Goal: Task Accomplishment & Management: Use online tool/utility

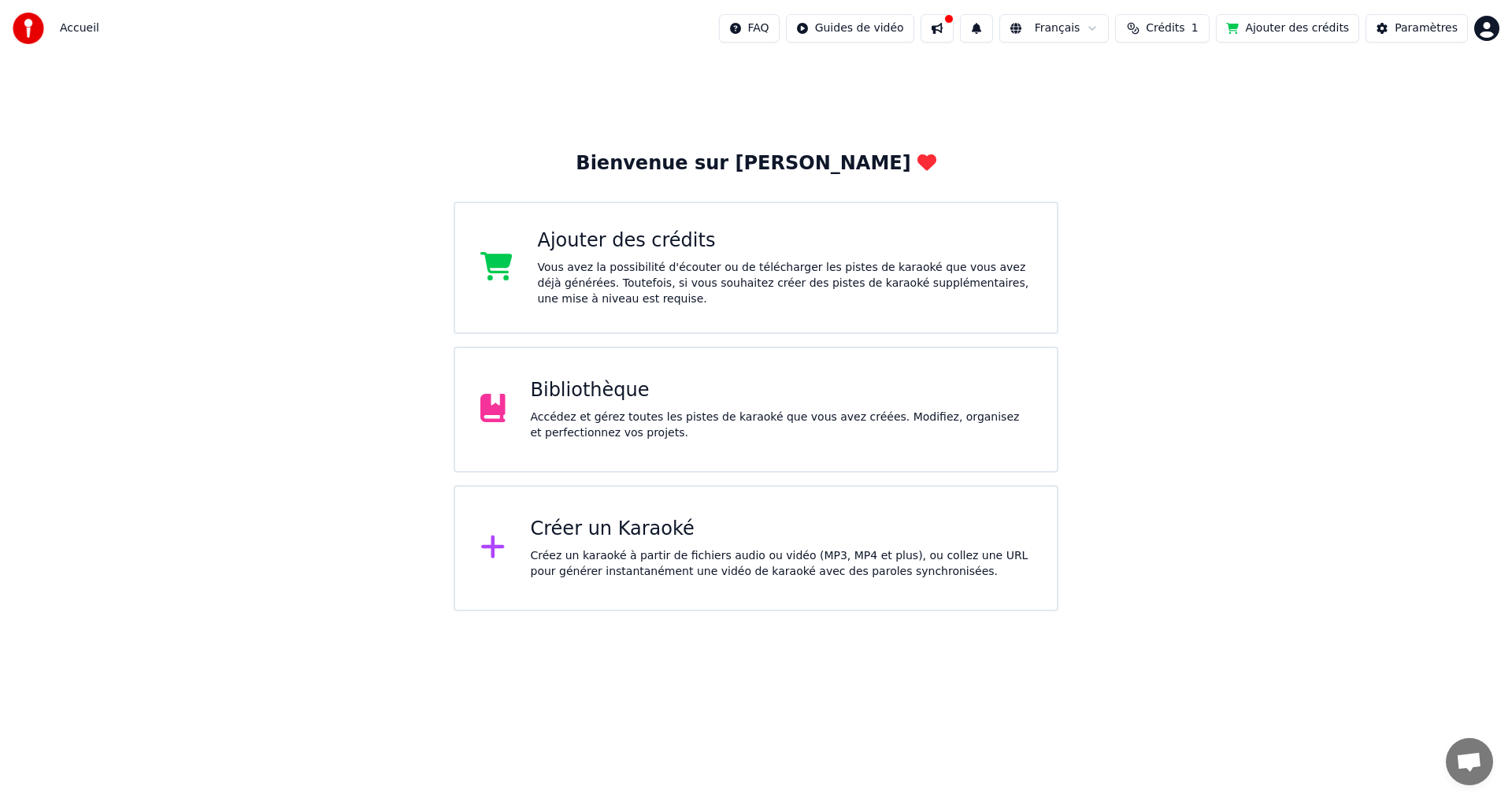
click at [600, 532] on div "Créer un Karaoké" at bounding box center [781, 529] width 501 height 25
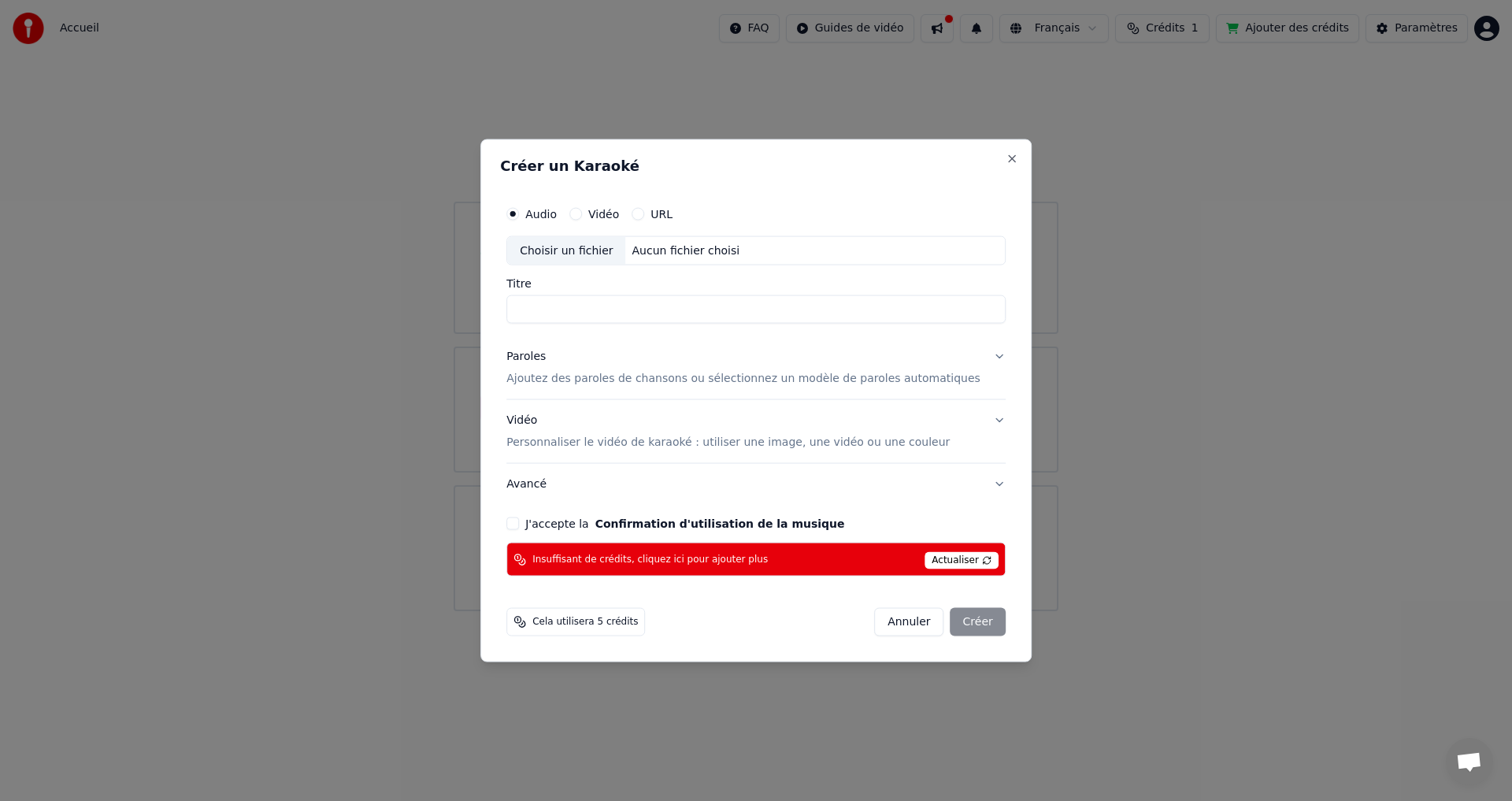
click at [586, 247] on div "Choisir un fichier" at bounding box center [565, 250] width 118 height 28
type input "**********"
click at [646, 377] on p "Ajoutez des paroles de chansons ou sélectionnez un modèle de paroles automatiqu…" at bounding box center [743, 378] width 474 height 15
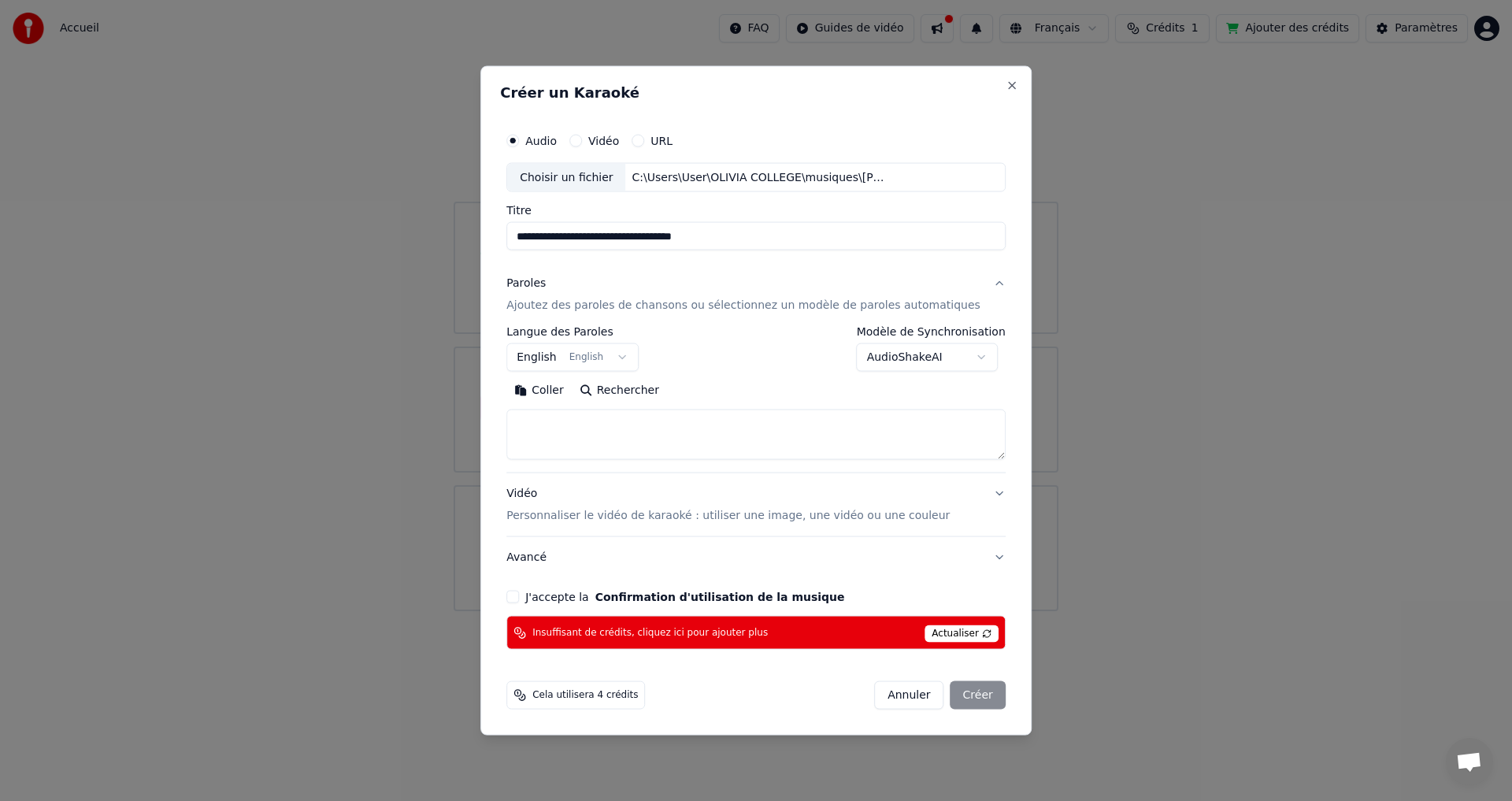
click at [626, 357] on button "English English" at bounding box center [572, 357] width 132 height 28
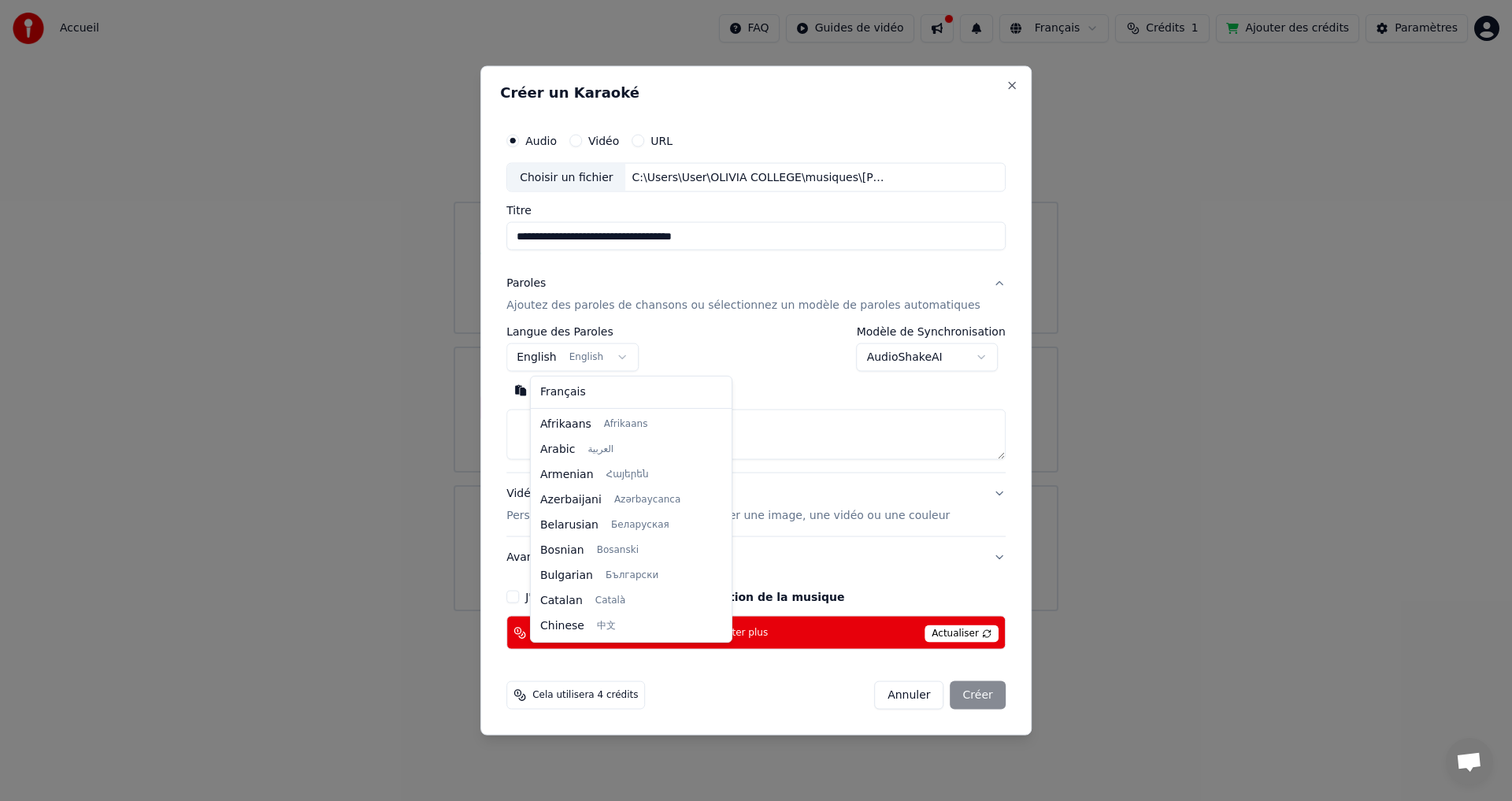
scroll to position [126, 0]
select select "**"
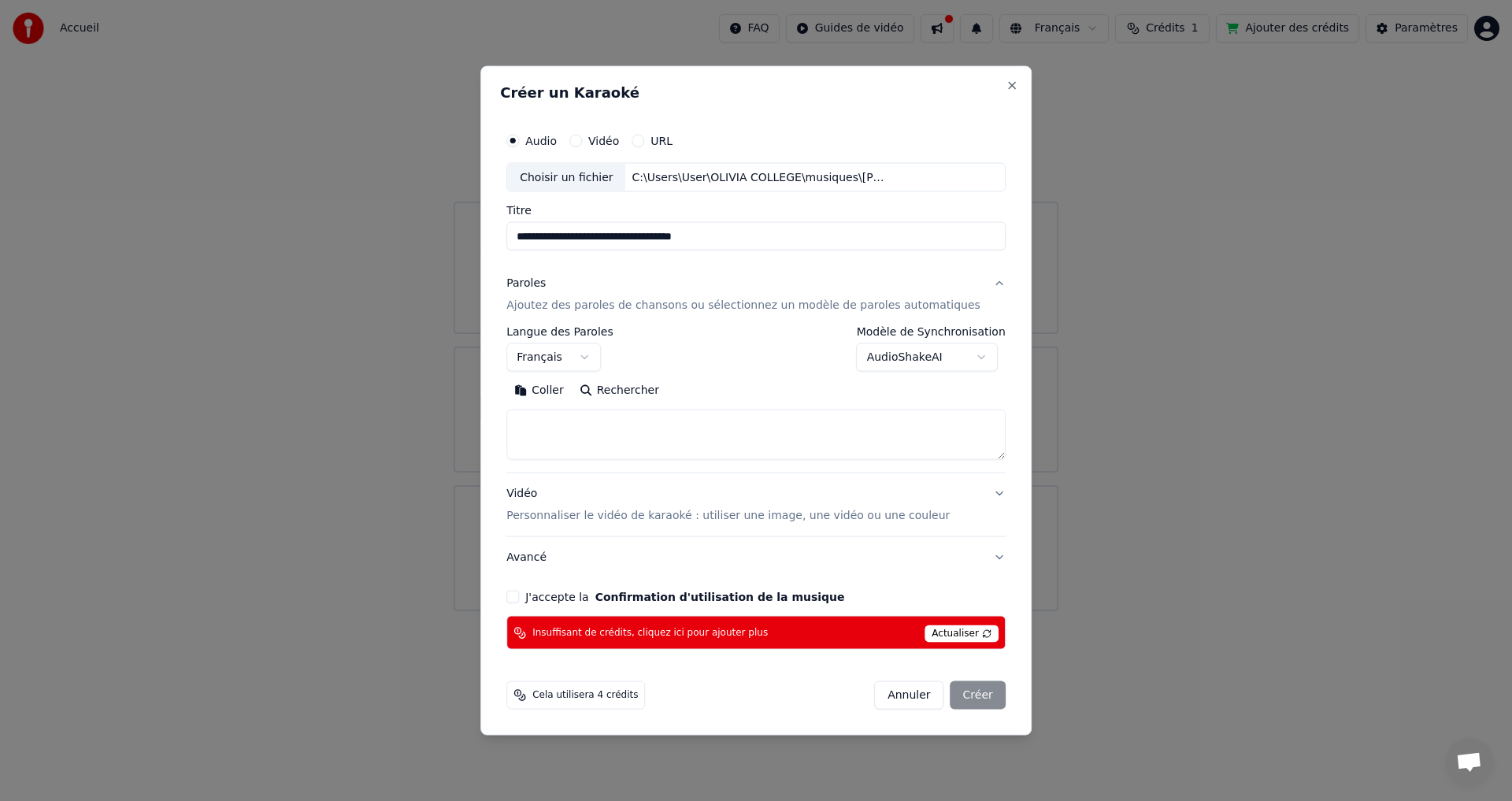
click at [569, 432] on textarea at bounding box center [756, 435] width 499 height 50
click at [564, 390] on button "Coller" at bounding box center [539, 390] width 65 height 25
type textarea "**********"
click at [519, 597] on button "J'accepte la Confirmation d'utilisation de la musique" at bounding box center [513, 597] width 13 height 13
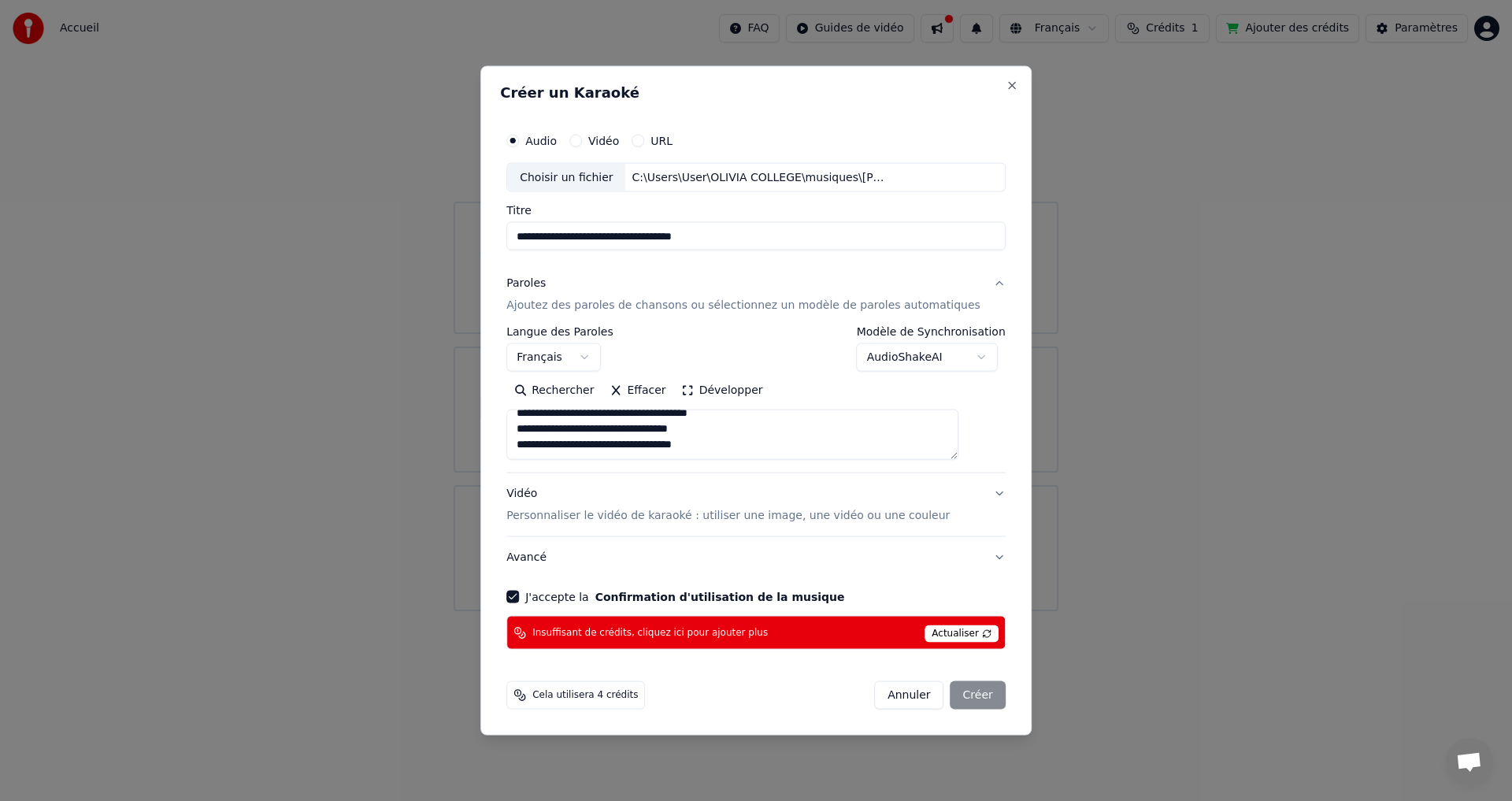
click at [941, 634] on span "Actualiser" at bounding box center [961, 634] width 74 height 17
click at [659, 389] on button "Effacer" at bounding box center [637, 390] width 71 height 25
click at [579, 435] on textarea at bounding box center [732, 435] width 452 height 50
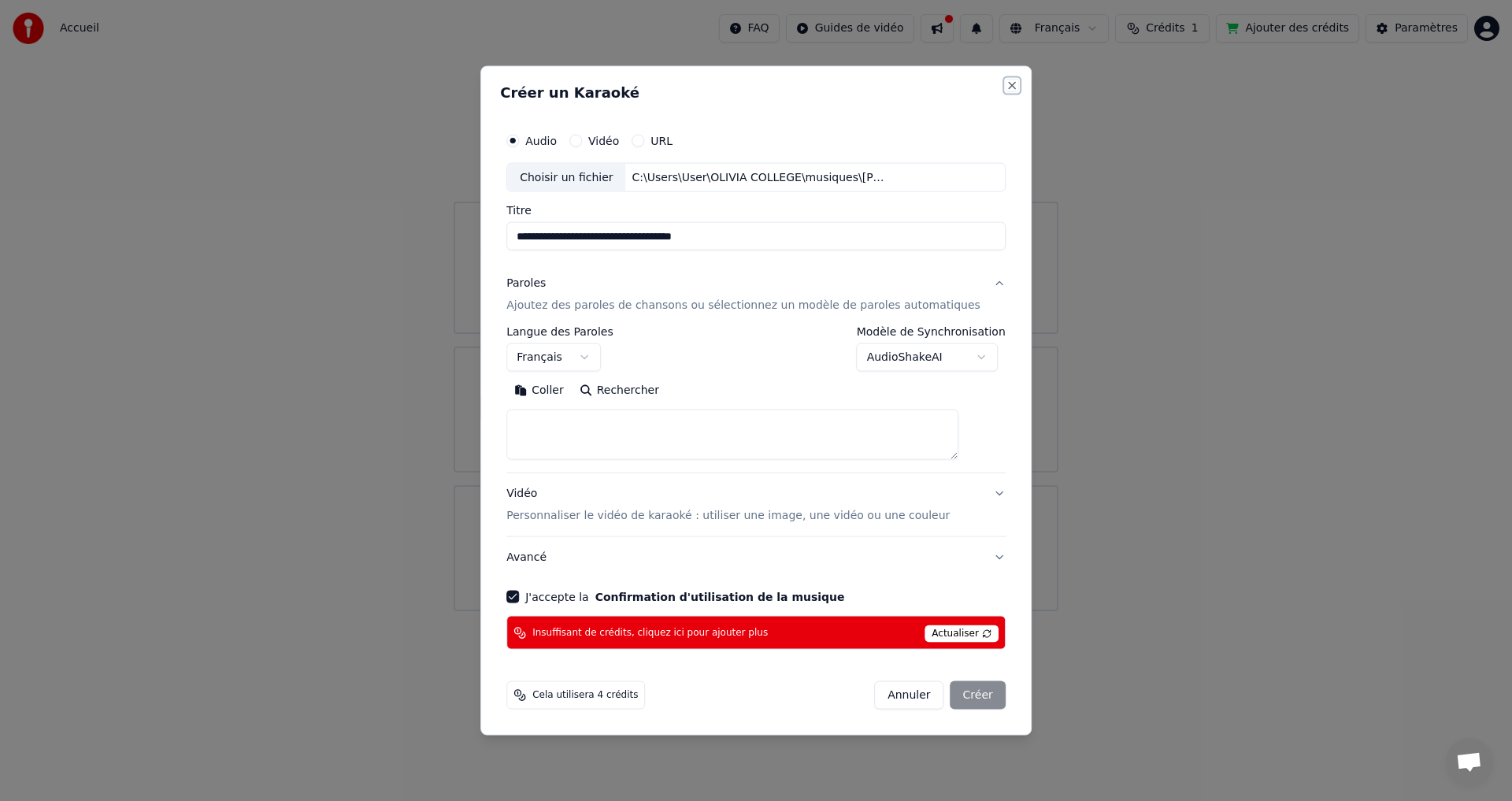
click at [1006, 85] on button "Close" at bounding box center [1012, 85] width 13 height 13
select select
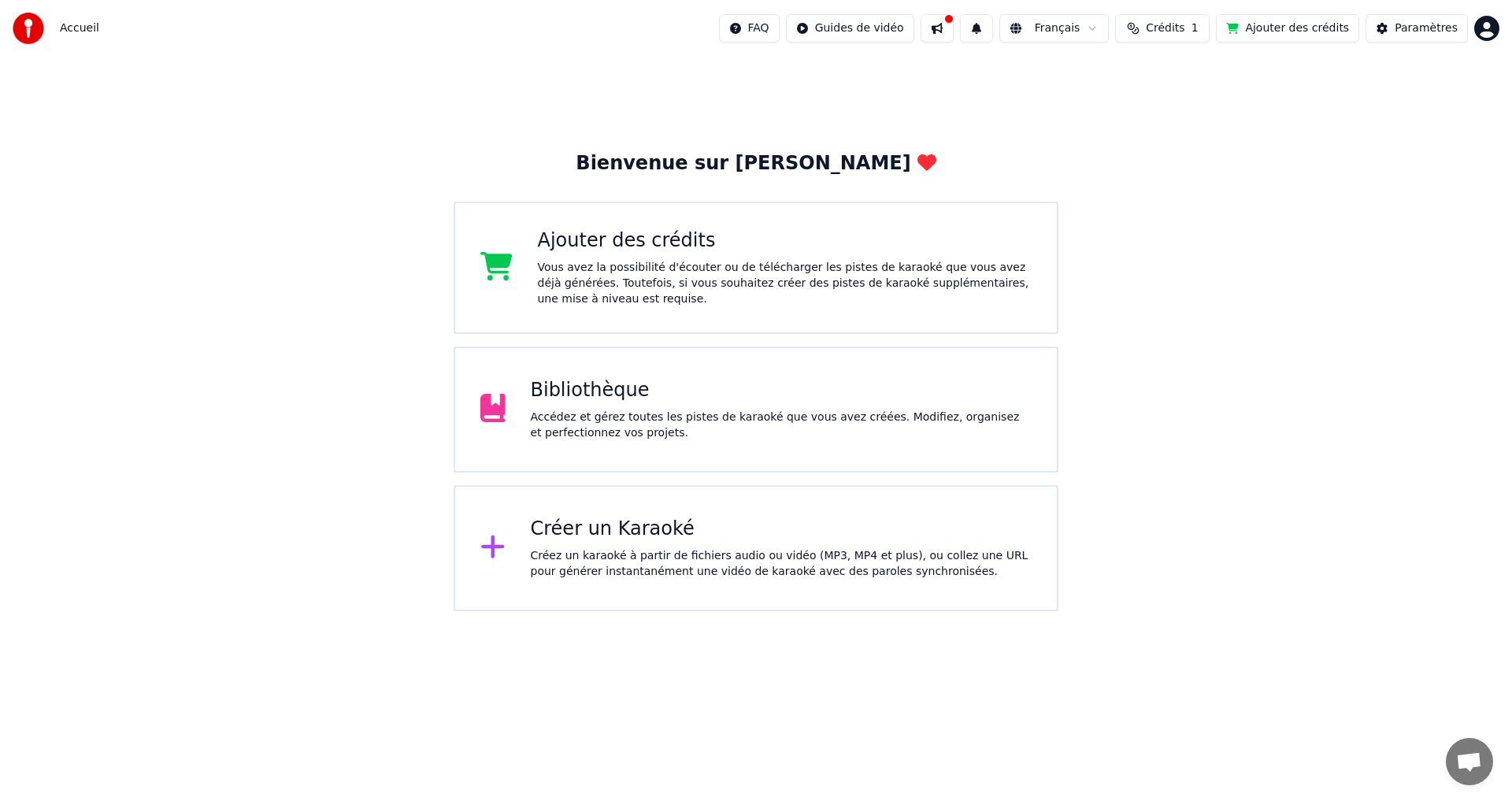
click at [593, 526] on div "Créer un Karaoké" at bounding box center [781, 529] width 501 height 25
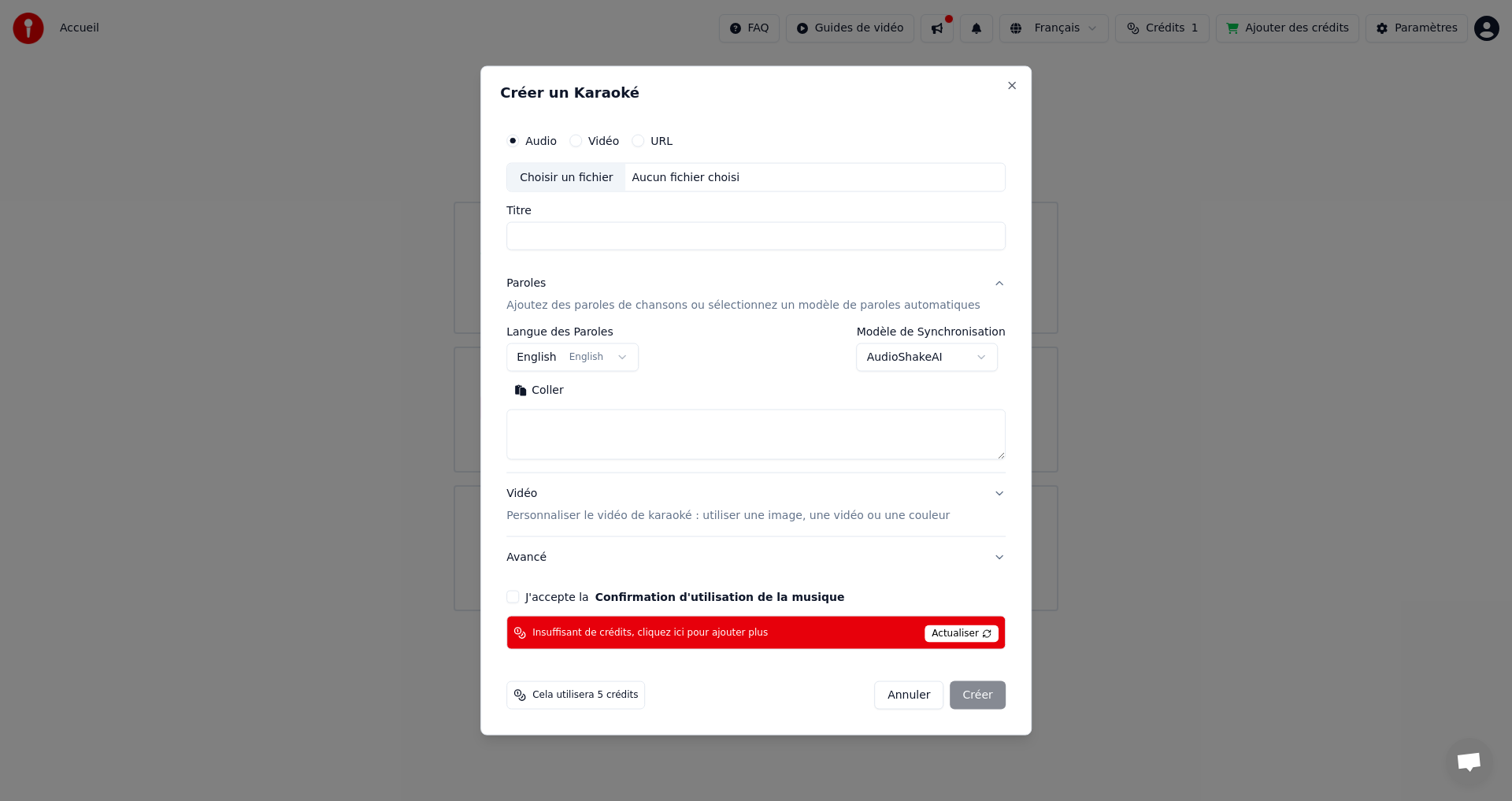
click at [739, 633] on span "Insuffisant de crédits, cliquez ici pour ajouter plus" at bounding box center [650, 632] width 236 height 13
click at [1006, 84] on button "Close" at bounding box center [1012, 85] width 13 height 13
select select
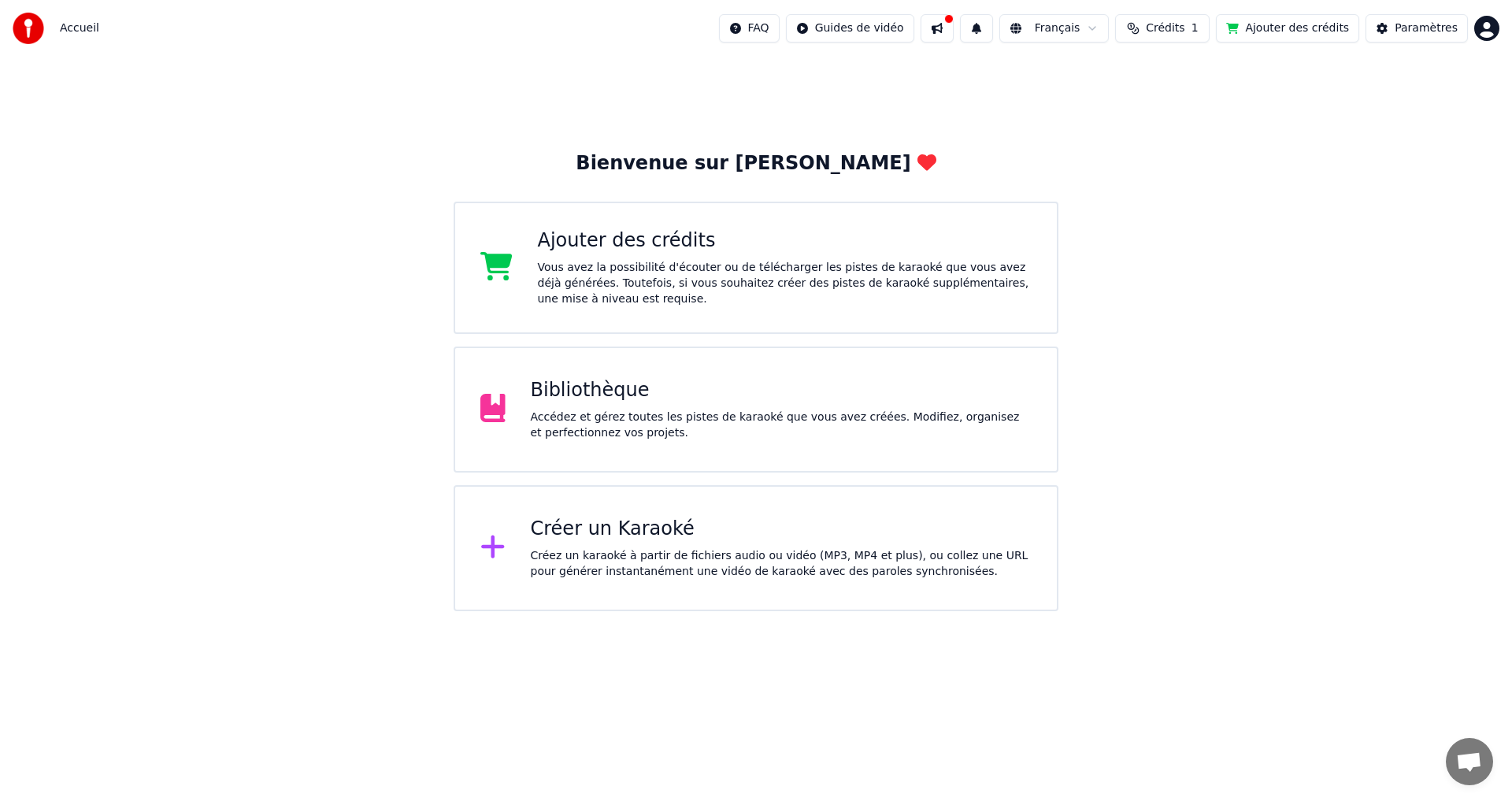
click at [600, 396] on div "Bibliothèque" at bounding box center [781, 390] width 501 height 25
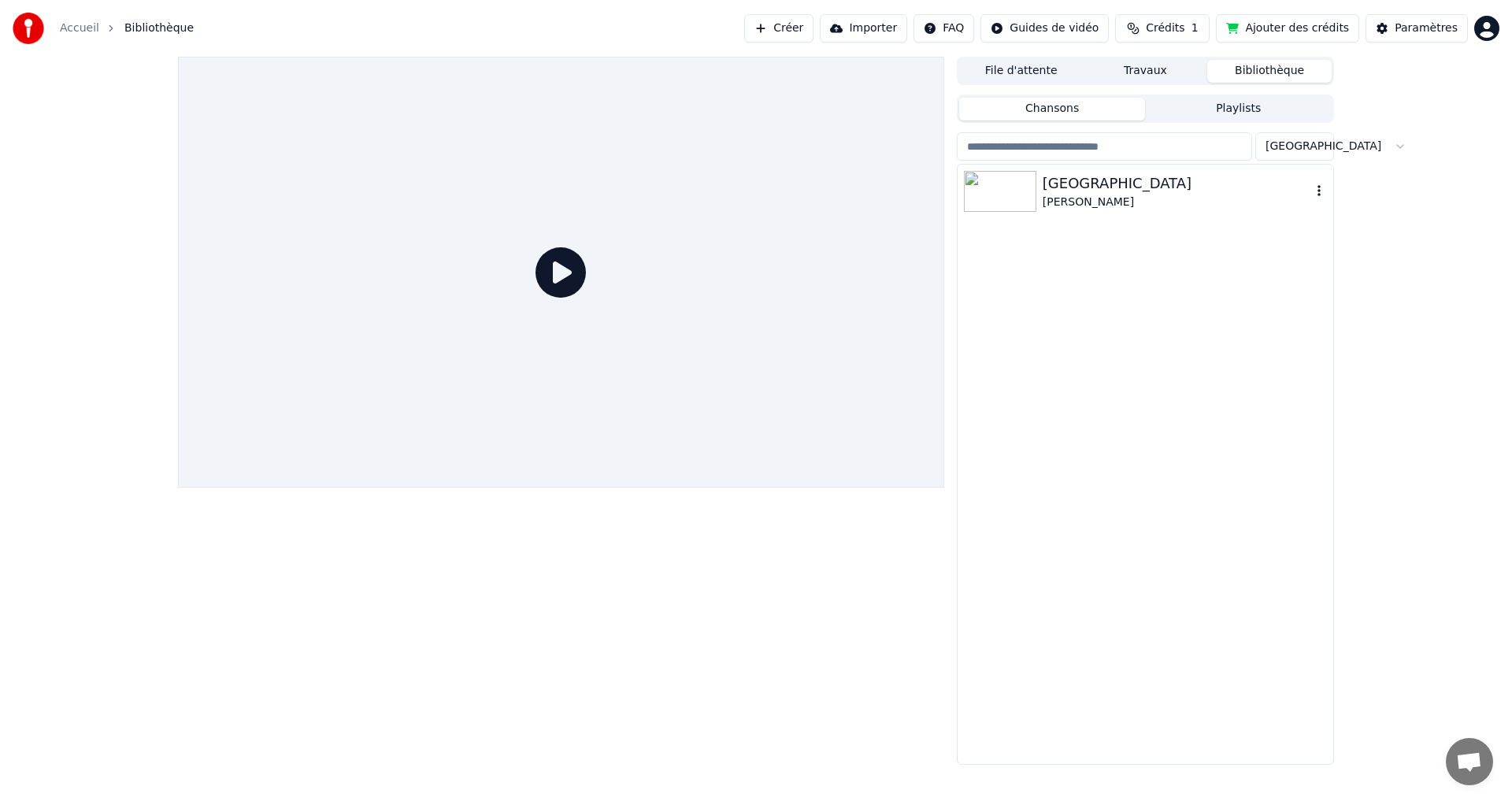
click at [1056, 185] on div "[GEOGRAPHIC_DATA]" at bounding box center [1176, 183] width 268 height 22
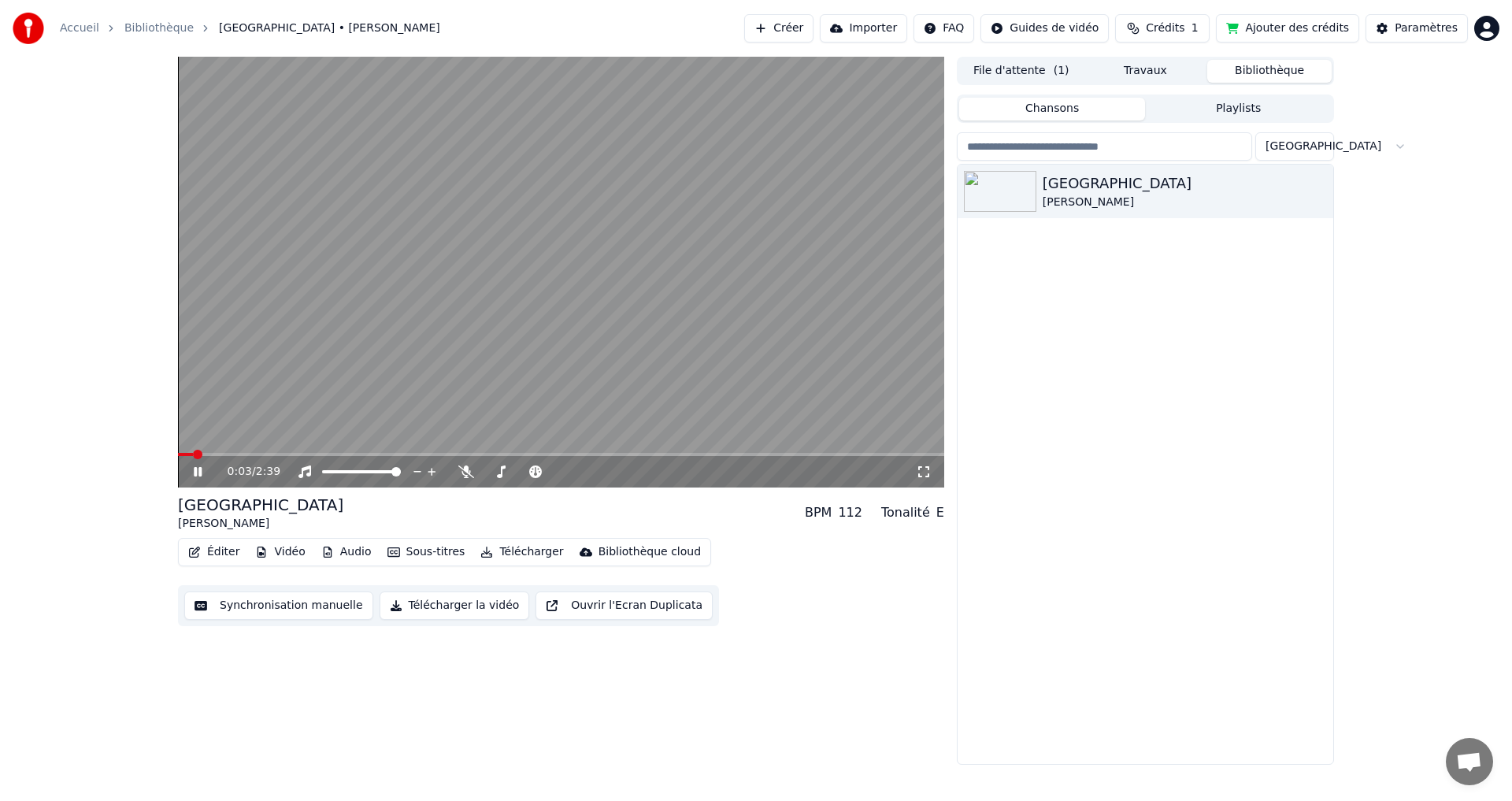
click at [551, 336] on video at bounding box center [561, 272] width 766 height 431
click at [539, 352] on video at bounding box center [561, 272] width 766 height 431
click at [253, 605] on button "Synchronisation manuelle" at bounding box center [279, 605] width 189 height 28
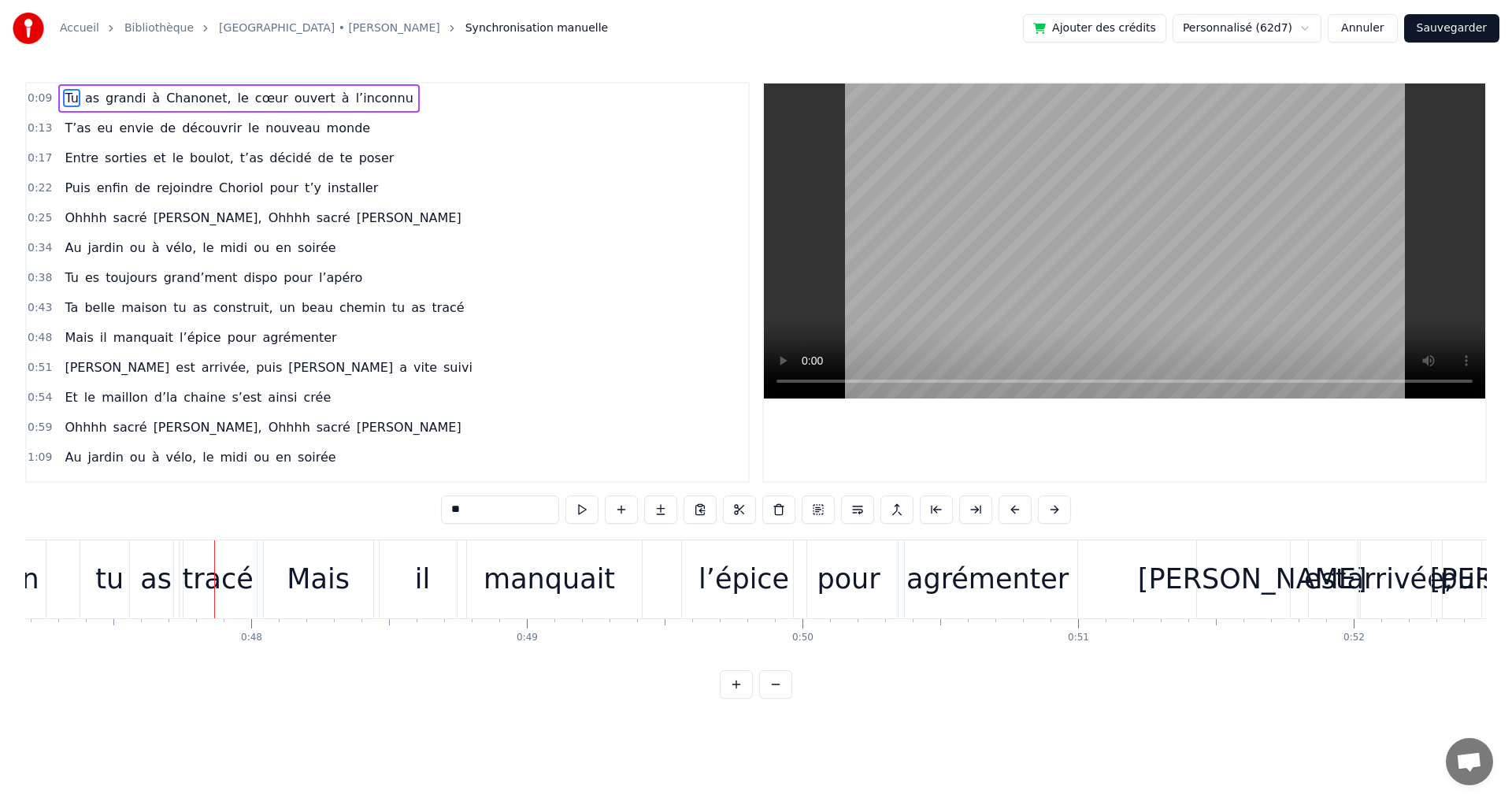
scroll to position [0, 13004]
click at [223, 308] on span "construit," at bounding box center [244, 307] width 63 height 18
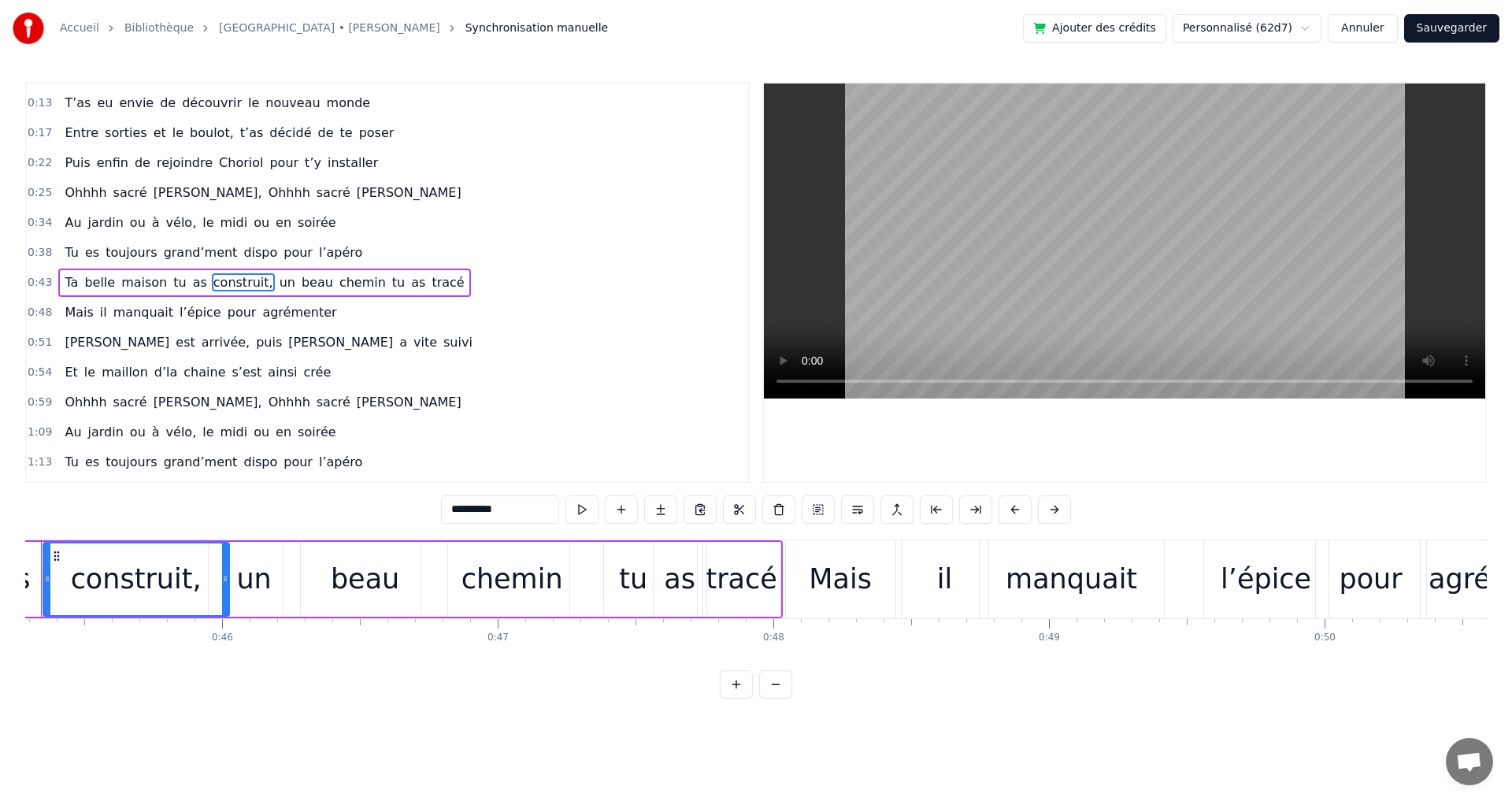
scroll to position [0, 12417]
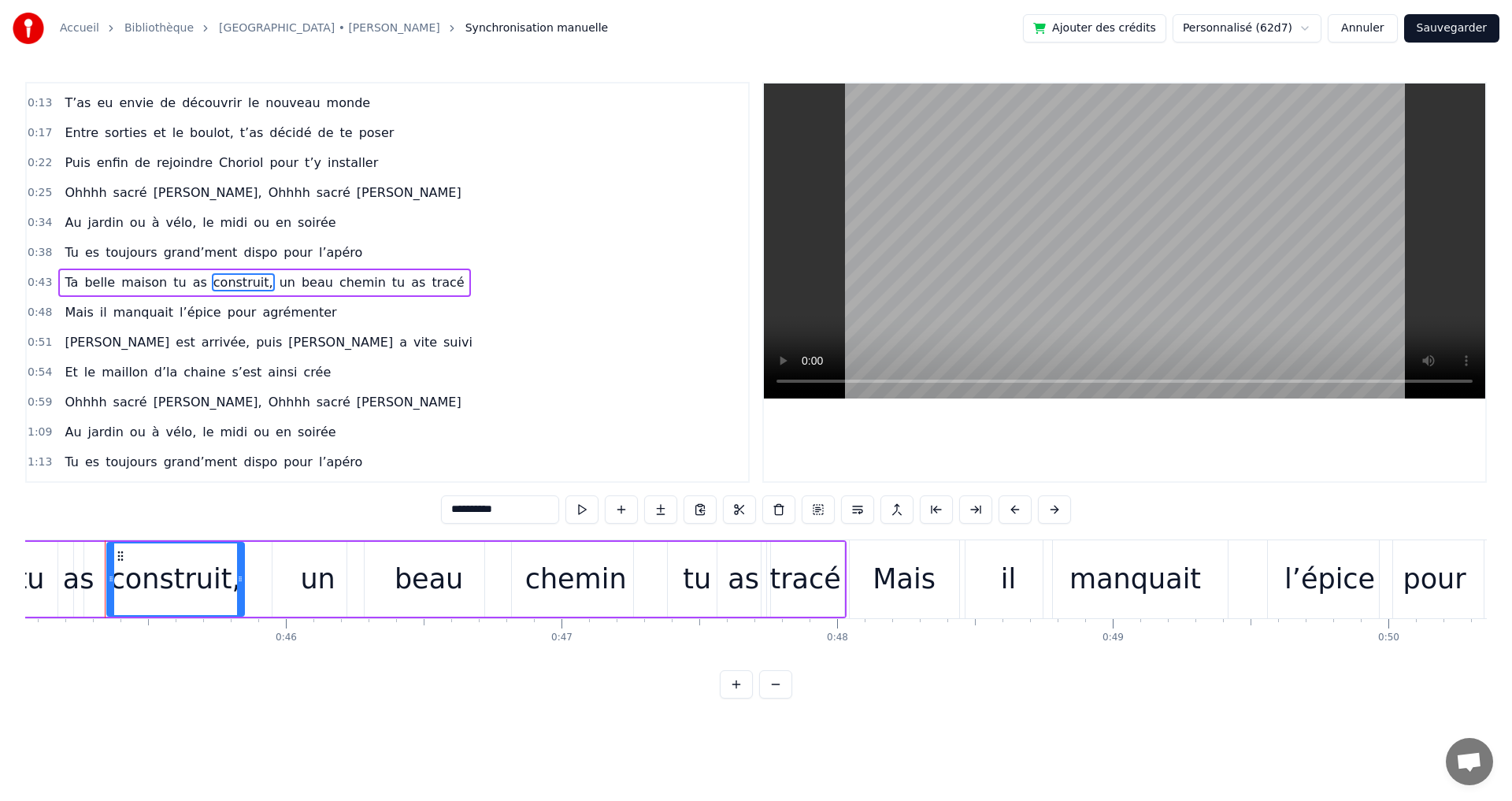
drag, startPoint x: 288, startPoint y: 578, endPoint x: 239, endPoint y: 581, distance: 49.1
click at [239, 581] on icon at bounding box center [240, 579] width 6 height 13
click at [292, 577] on div "un" at bounding box center [318, 579] width 91 height 75
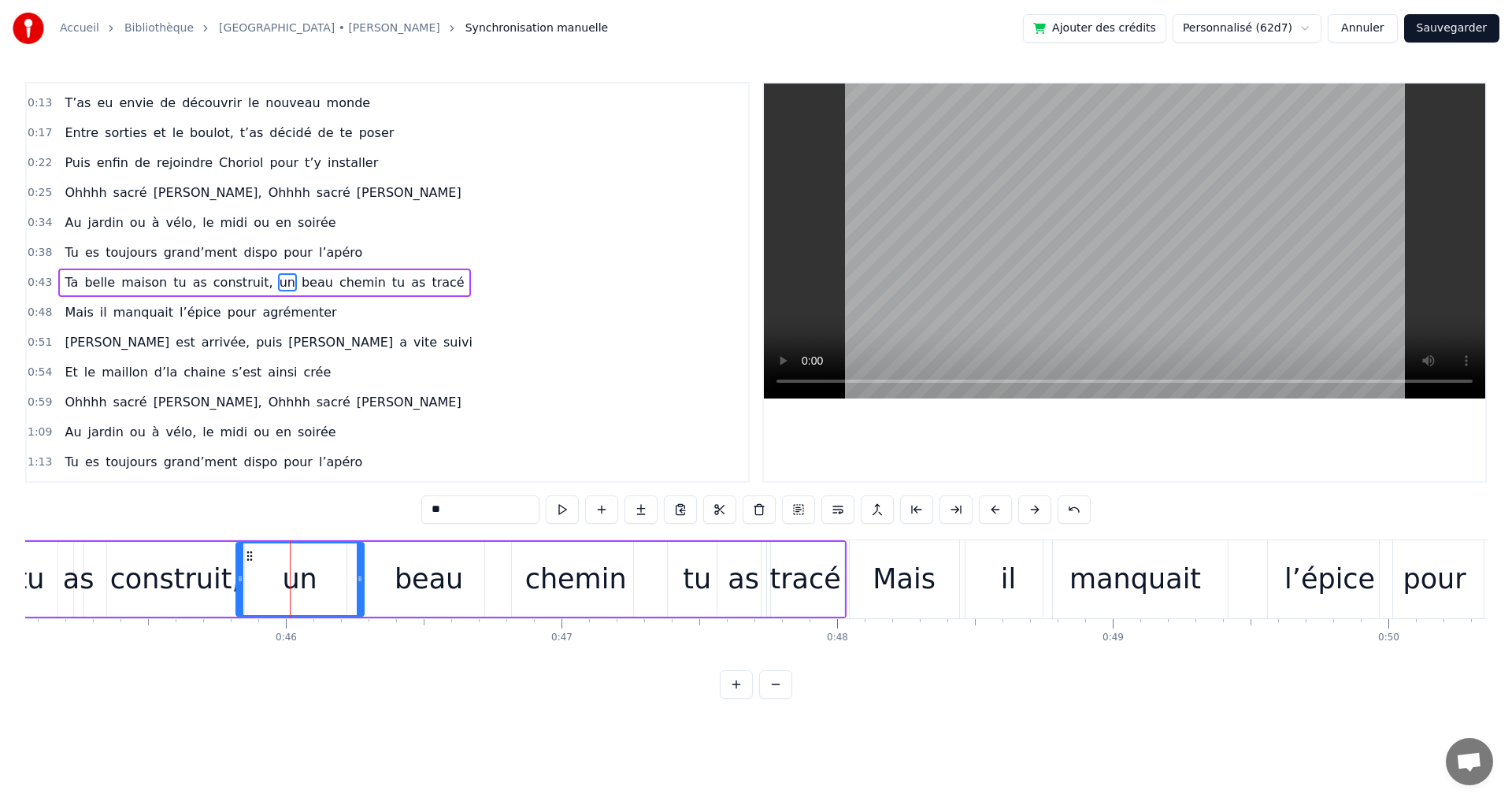
drag, startPoint x: 276, startPoint y: 578, endPoint x: 240, endPoint y: 577, distance: 36.0
click at [240, 577] on icon at bounding box center [240, 579] width 6 height 13
drag, startPoint x: 362, startPoint y: 579, endPoint x: 306, endPoint y: 579, distance: 56.0
click at [306, 579] on icon at bounding box center [304, 579] width 6 height 13
click at [418, 573] on div "beau" at bounding box center [429, 578] width 68 height 41
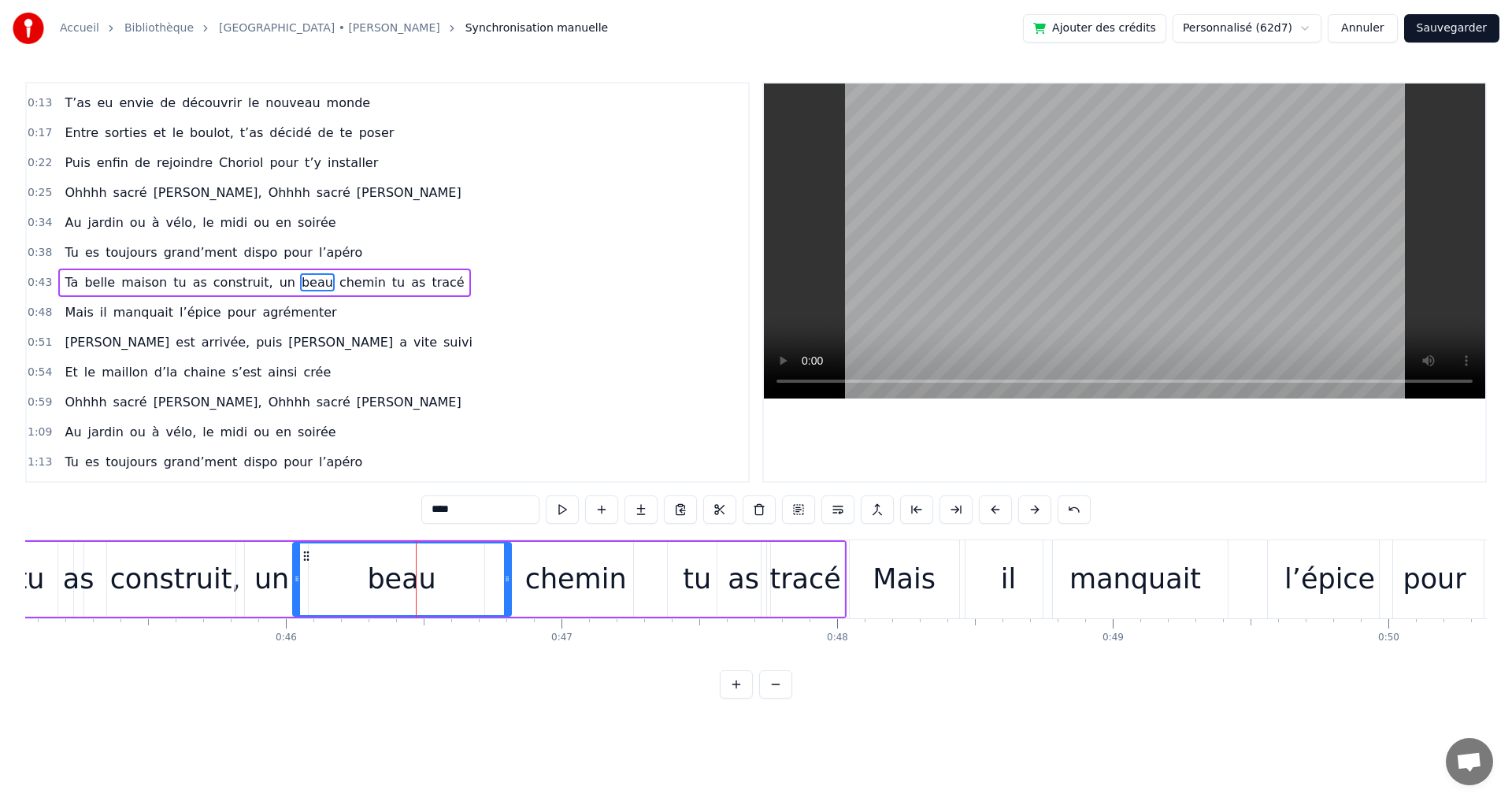
drag, startPoint x: 349, startPoint y: 579, endPoint x: 295, endPoint y: 582, distance: 54.1
click at [295, 582] on icon at bounding box center [297, 579] width 6 height 13
drag, startPoint x: 509, startPoint y: 579, endPoint x: 388, endPoint y: 582, distance: 121.0
click at [388, 582] on icon at bounding box center [385, 579] width 6 height 13
click at [550, 581] on div "chemin" at bounding box center [575, 578] width 102 height 41
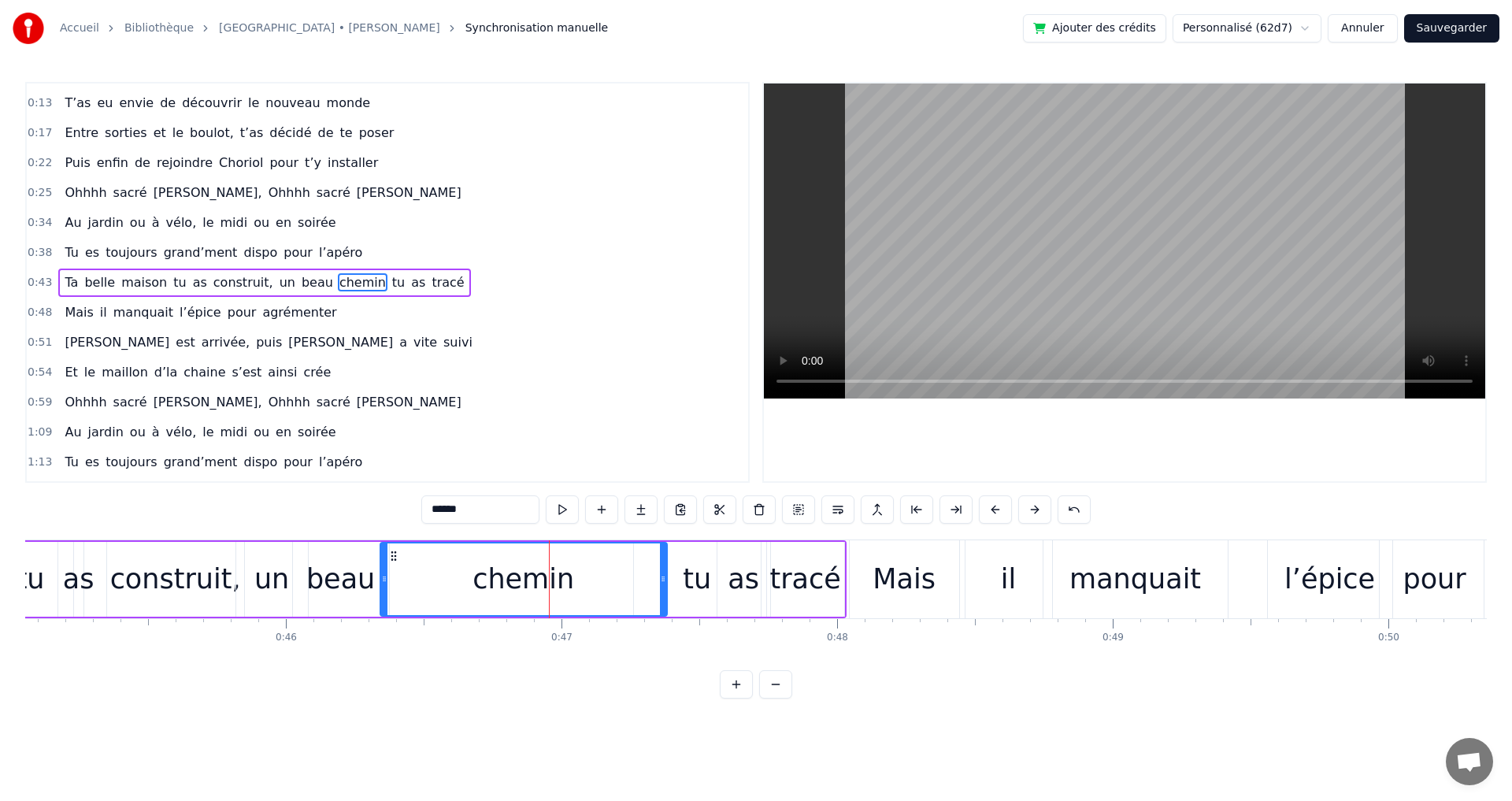
drag, startPoint x: 487, startPoint y: 578, endPoint x: 383, endPoint y: 580, distance: 104.0
click at [383, 580] on icon at bounding box center [384, 579] width 6 height 13
drag, startPoint x: 662, startPoint y: 583, endPoint x: 510, endPoint y: 580, distance: 152.0
click at [510, 580] on icon at bounding box center [511, 579] width 6 height 13
click at [510, 580] on circle at bounding box center [509, 580] width 1 height 1
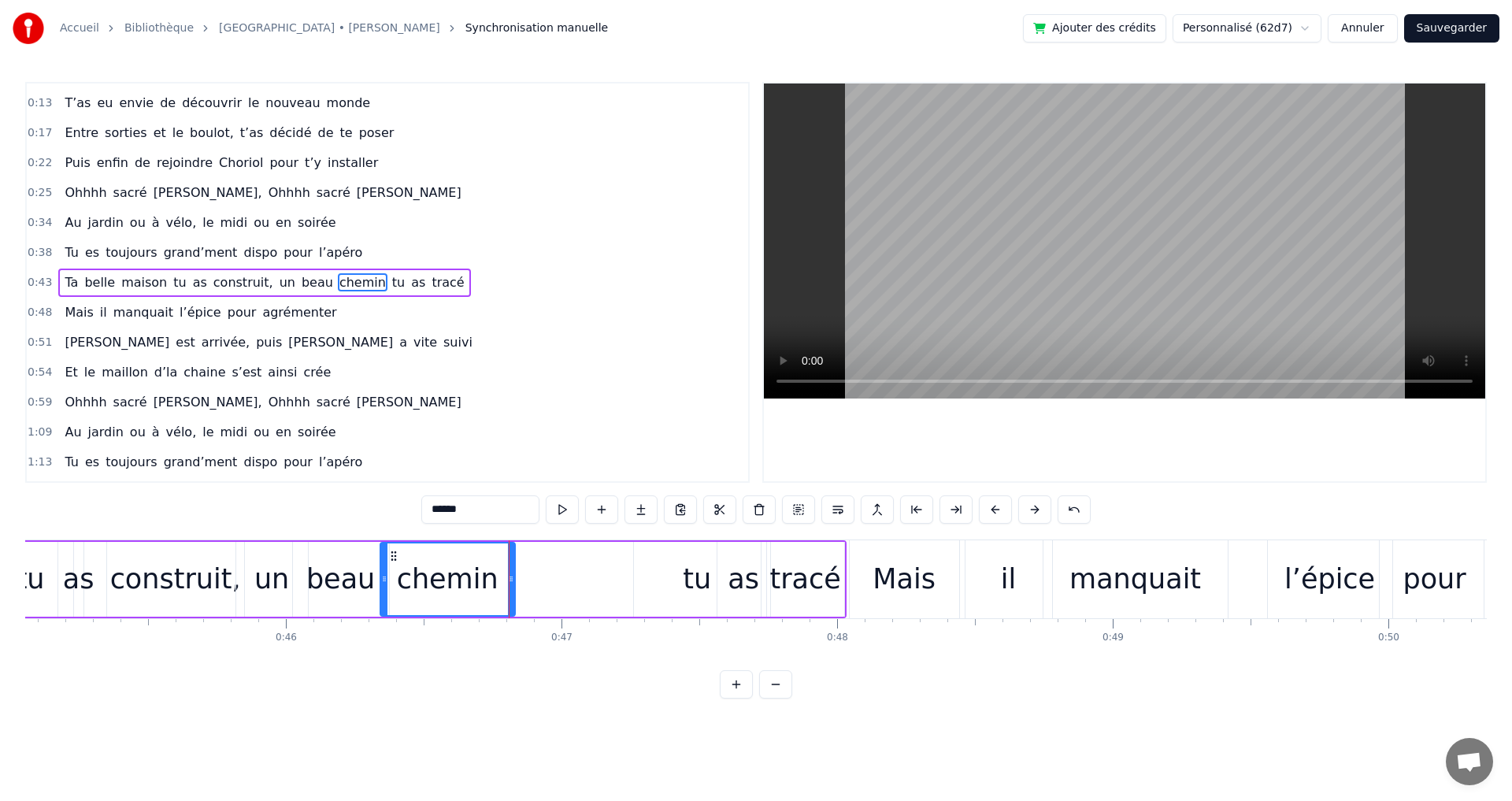
click at [687, 580] on div "tu" at bounding box center [696, 578] width 28 height 41
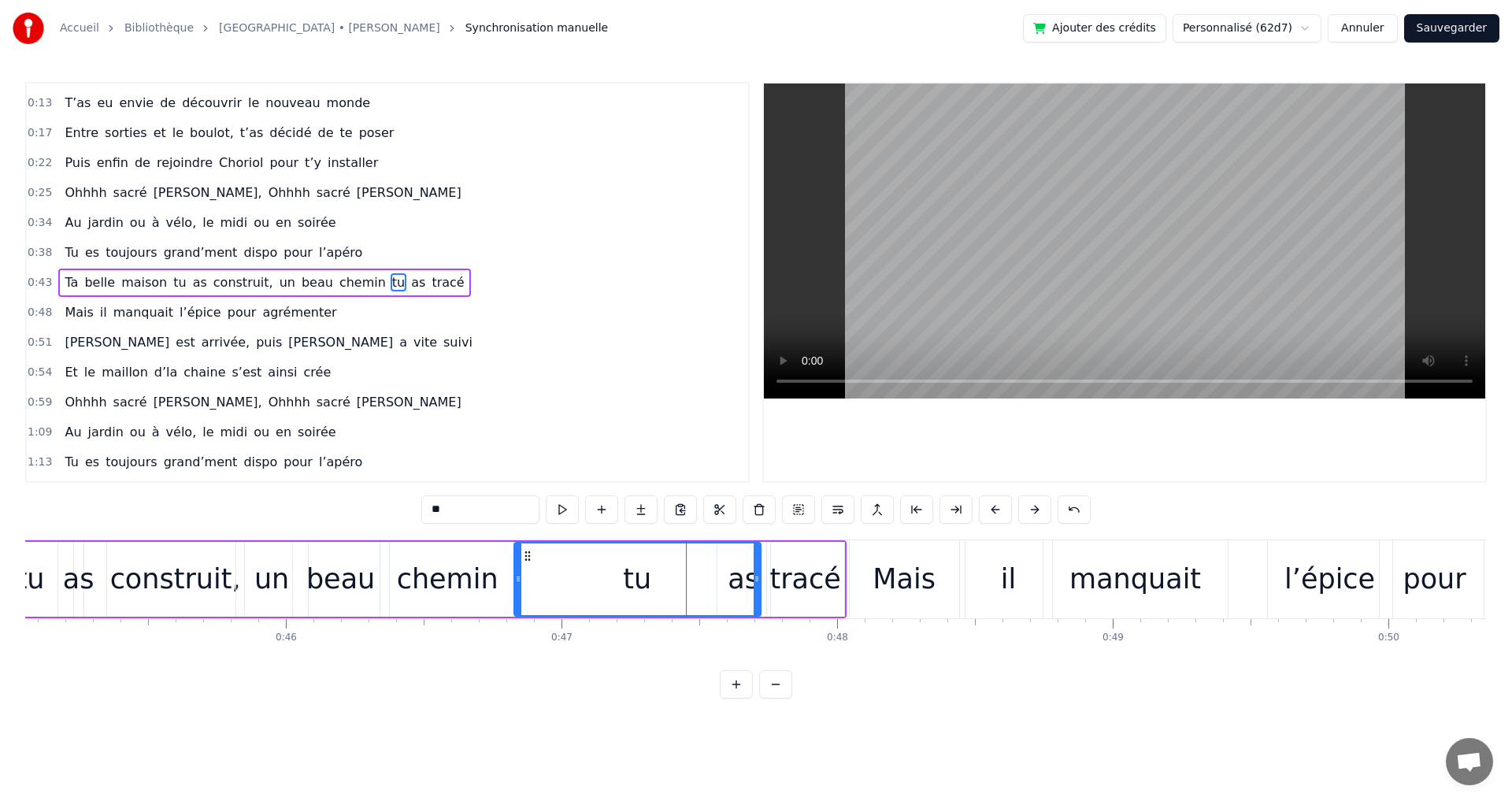
drag, startPoint x: 635, startPoint y: 580, endPoint x: 516, endPoint y: 578, distance: 119.0
click at [516, 578] on icon at bounding box center [518, 579] width 6 height 13
drag, startPoint x: 754, startPoint y: 582, endPoint x: 609, endPoint y: 579, distance: 145.0
click at [609, 579] on icon at bounding box center [611, 579] width 6 height 13
click at [734, 577] on div "as" at bounding box center [743, 578] width 32 height 41
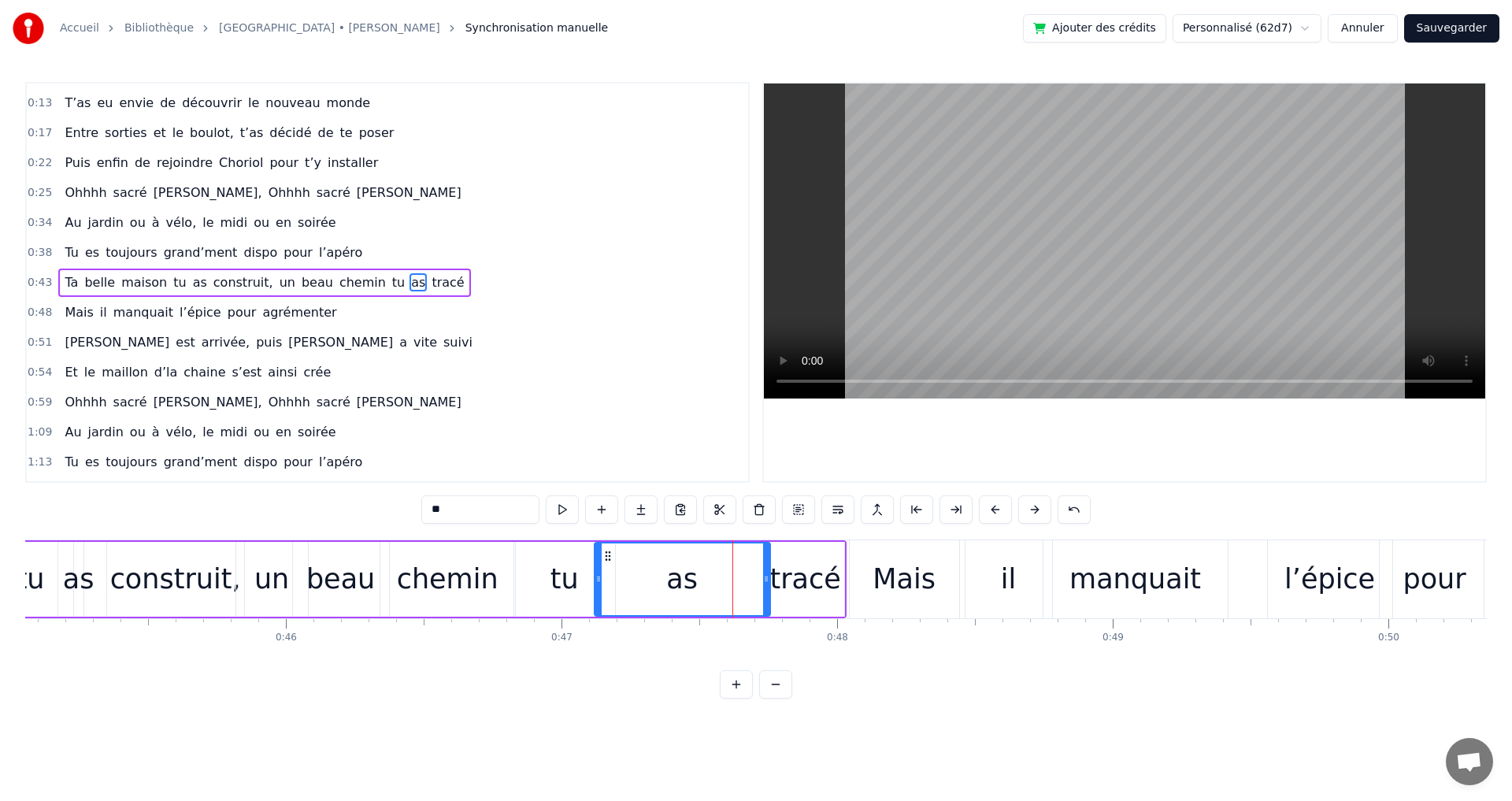
drag, startPoint x: 721, startPoint y: 578, endPoint x: 598, endPoint y: 574, distance: 123.1
click at [598, 574] on icon at bounding box center [599, 579] width 6 height 13
drag, startPoint x: 765, startPoint y: 580, endPoint x: 684, endPoint y: 576, distance: 81.1
click at [684, 576] on icon at bounding box center [686, 579] width 6 height 13
click at [794, 574] on div "tracé" at bounding box center [804, 578] width 71 height 41
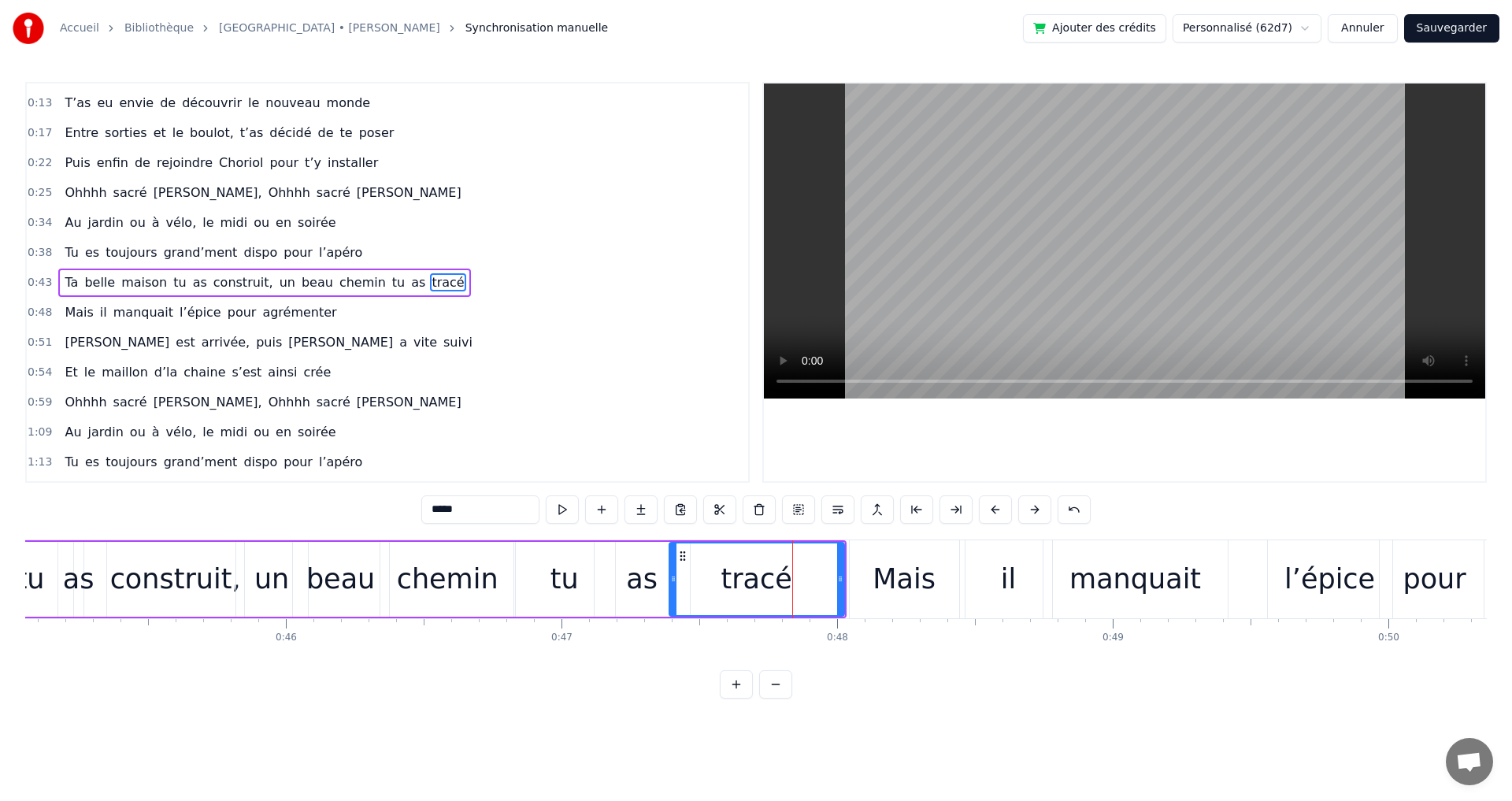
drag, startPoint x: 770, startPoint y: 579, endPoint x: 673, endPoint y: 569, distance: 97.5
click at [673, 569] on div at bounding box center [674, 579] width 6 height 71
drag, startPoint x: 841, startPoint y: 582, endPoint x: 758, endPoint y: 574, distance: 83.4
click at [758, 574] on icon at bounding box center [757, 579] width 6 height 13
click at [284, 253] on span "pour" at bounding box center [298, 252] width 32 height 18
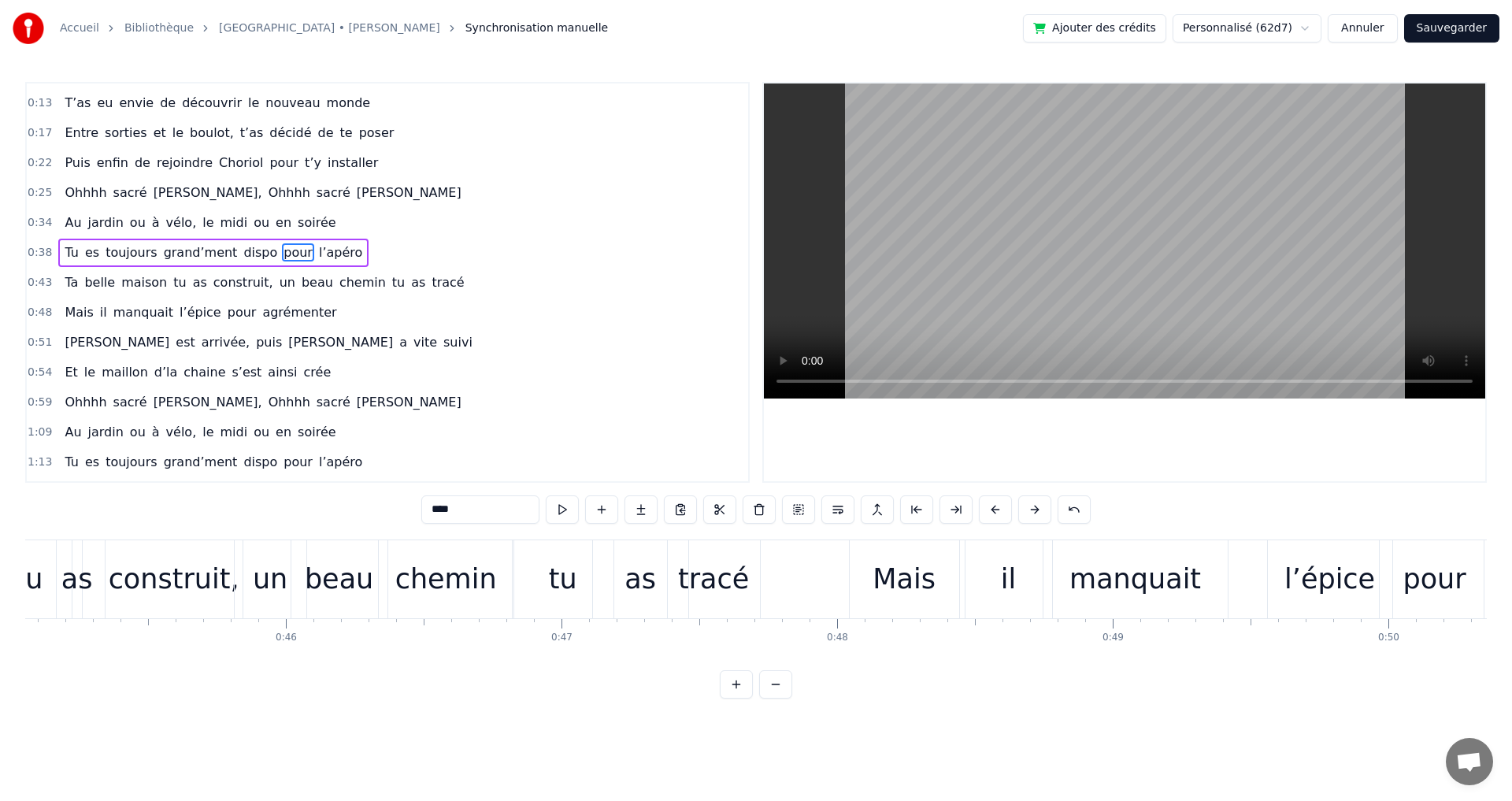
scroll to position [0, 0]
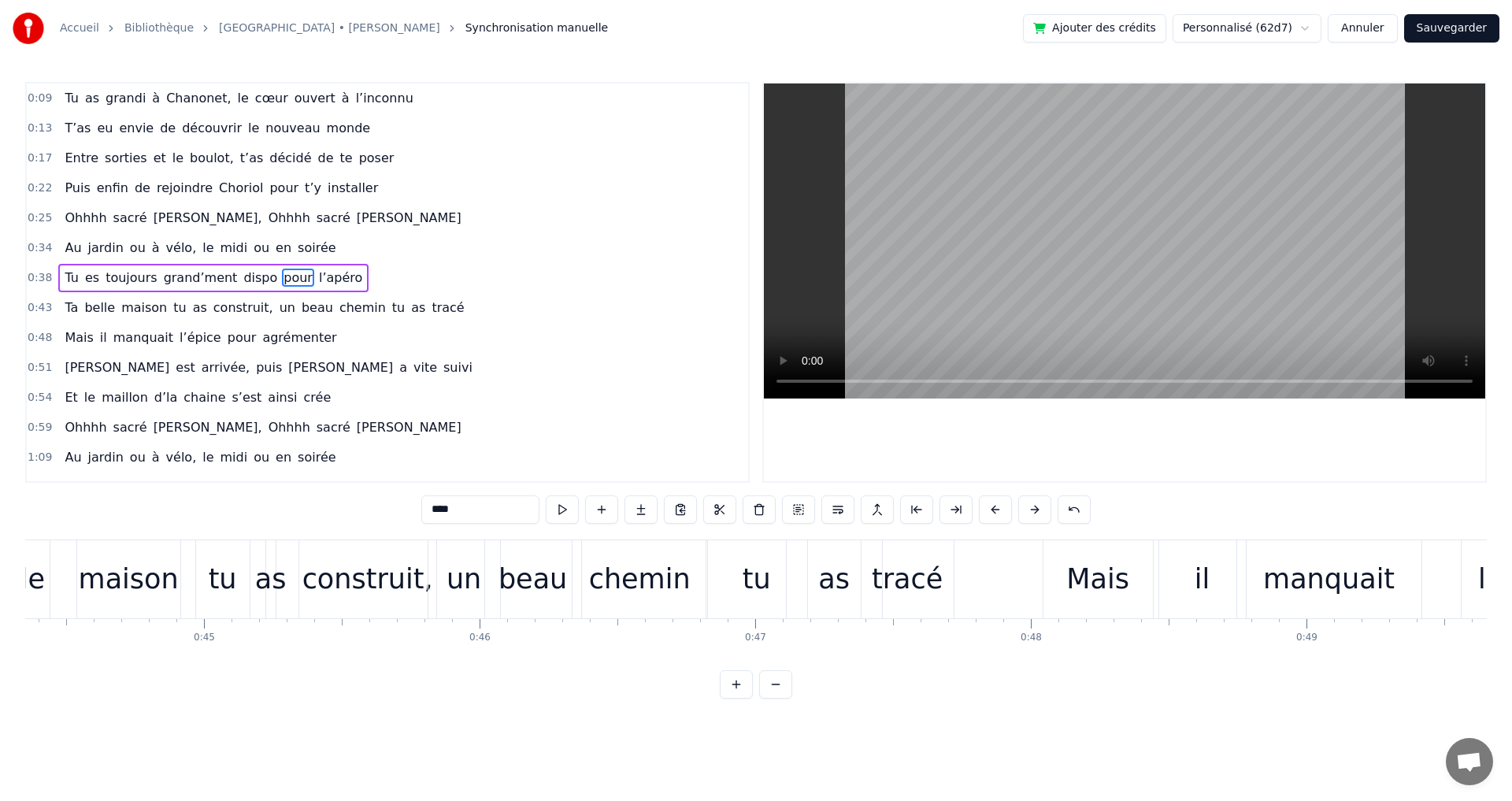
click at [223, 248] on span "midi" at bounding box center [234, 248] width 31 height 18
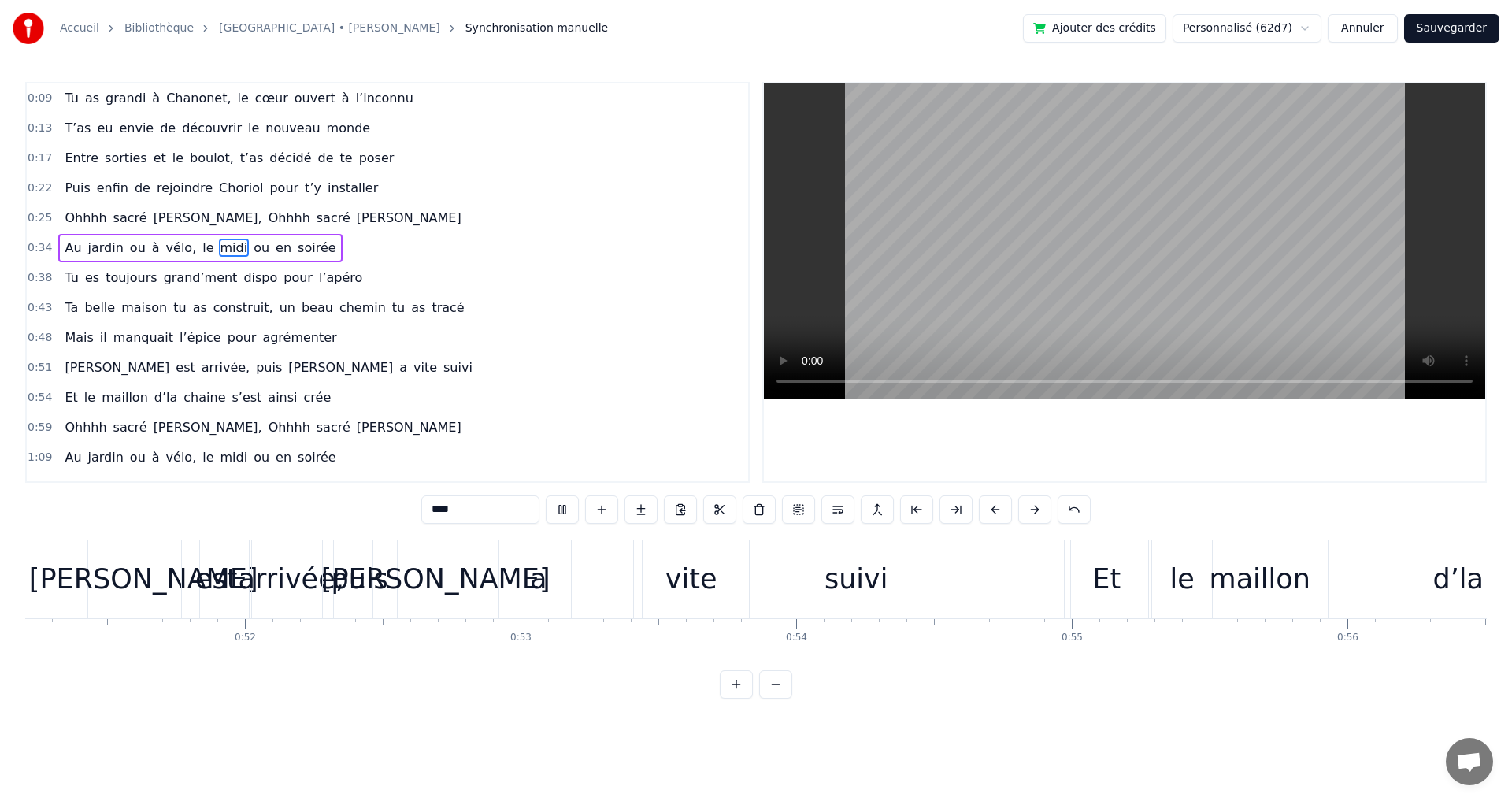
scroll to position [0, 14113]
click at [200, 365] on span "arrivée," at bounding box center [225, 367] width 51 height 18
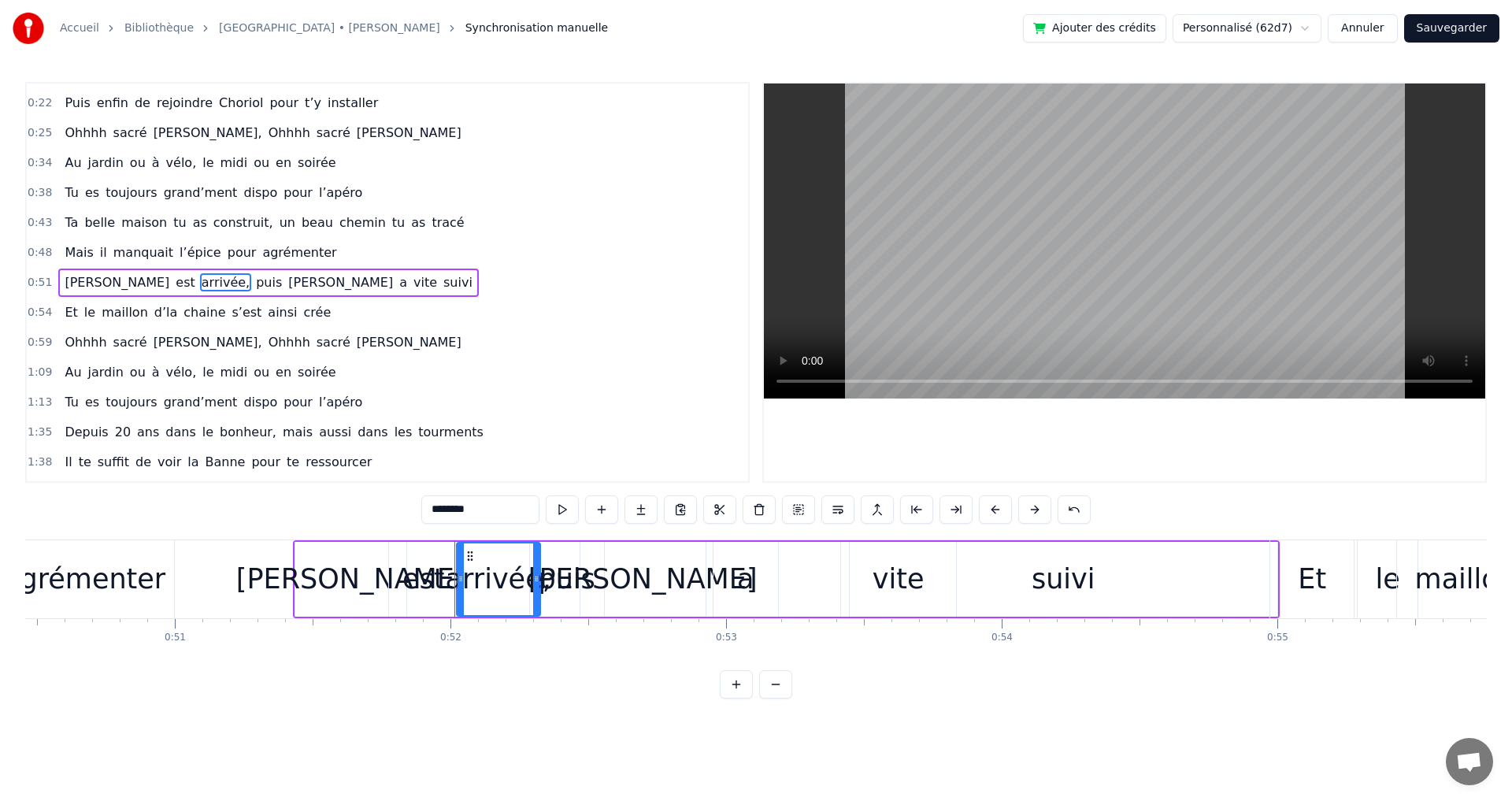
scroll to position [0, 13857]
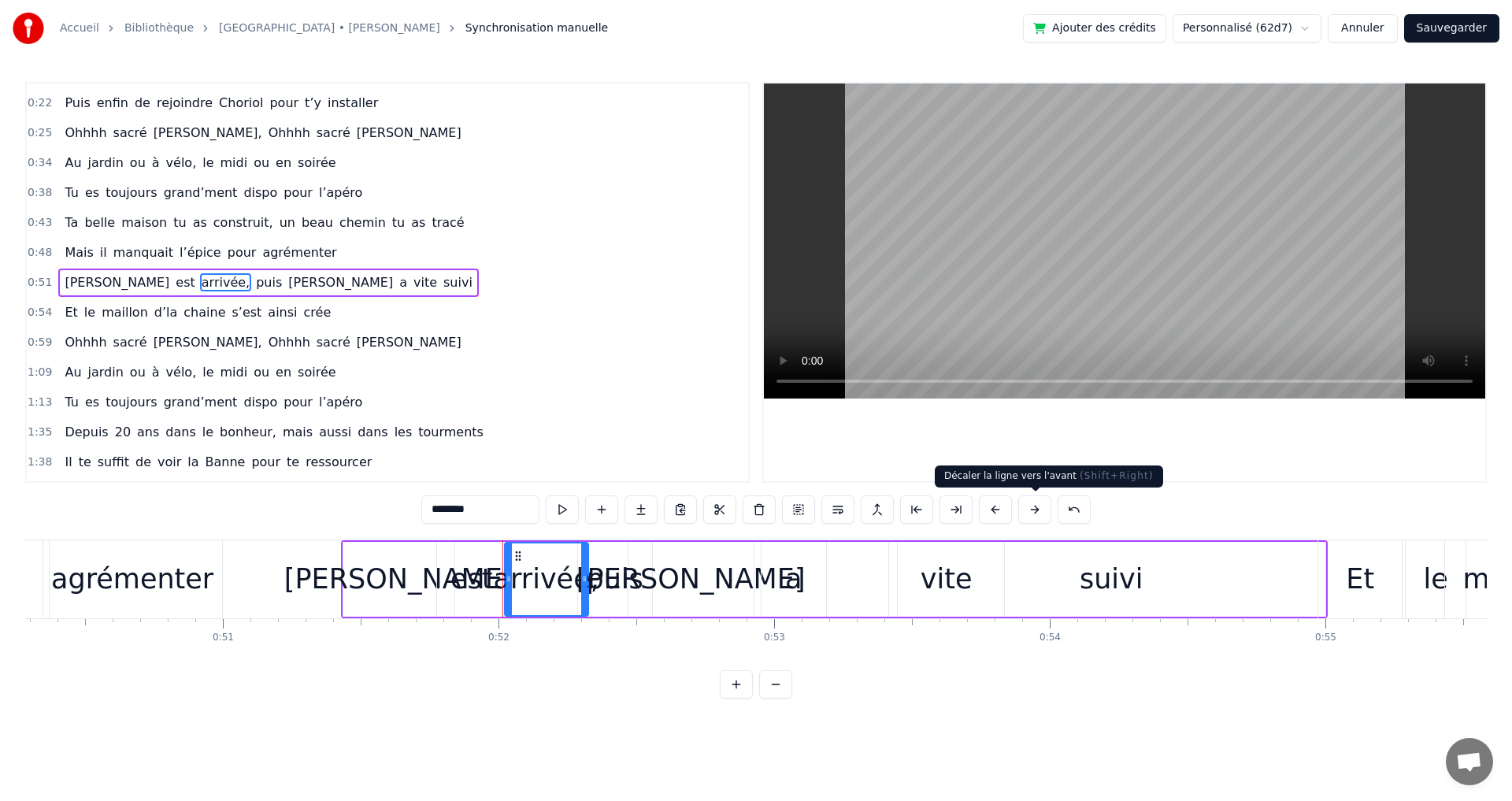
click at [1035, 509] on button at bounding box center [1034, 509] width 33 height 28
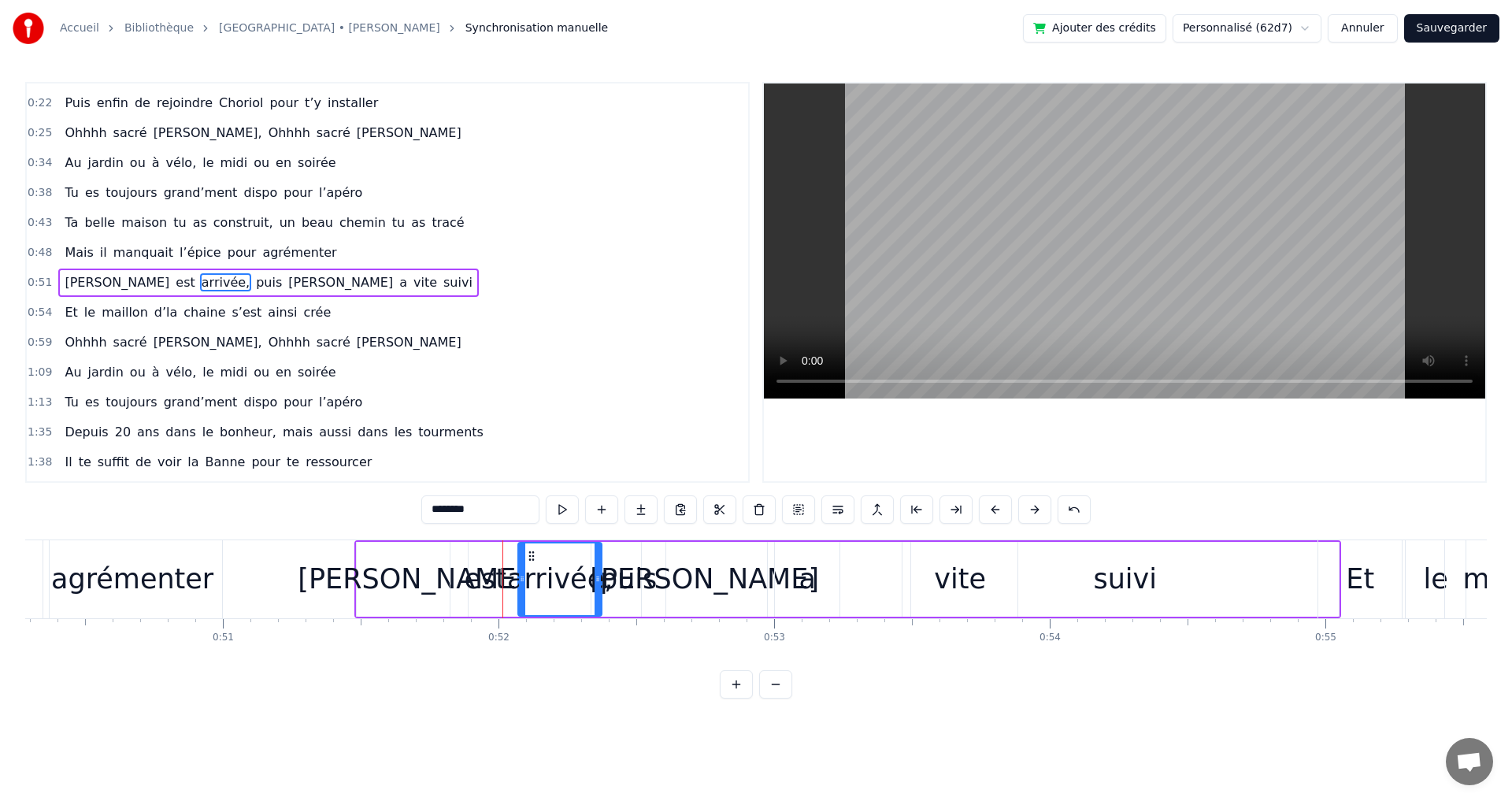
click at [1035, 509] on button at bounding box center [1034, 509] width 33 height 28
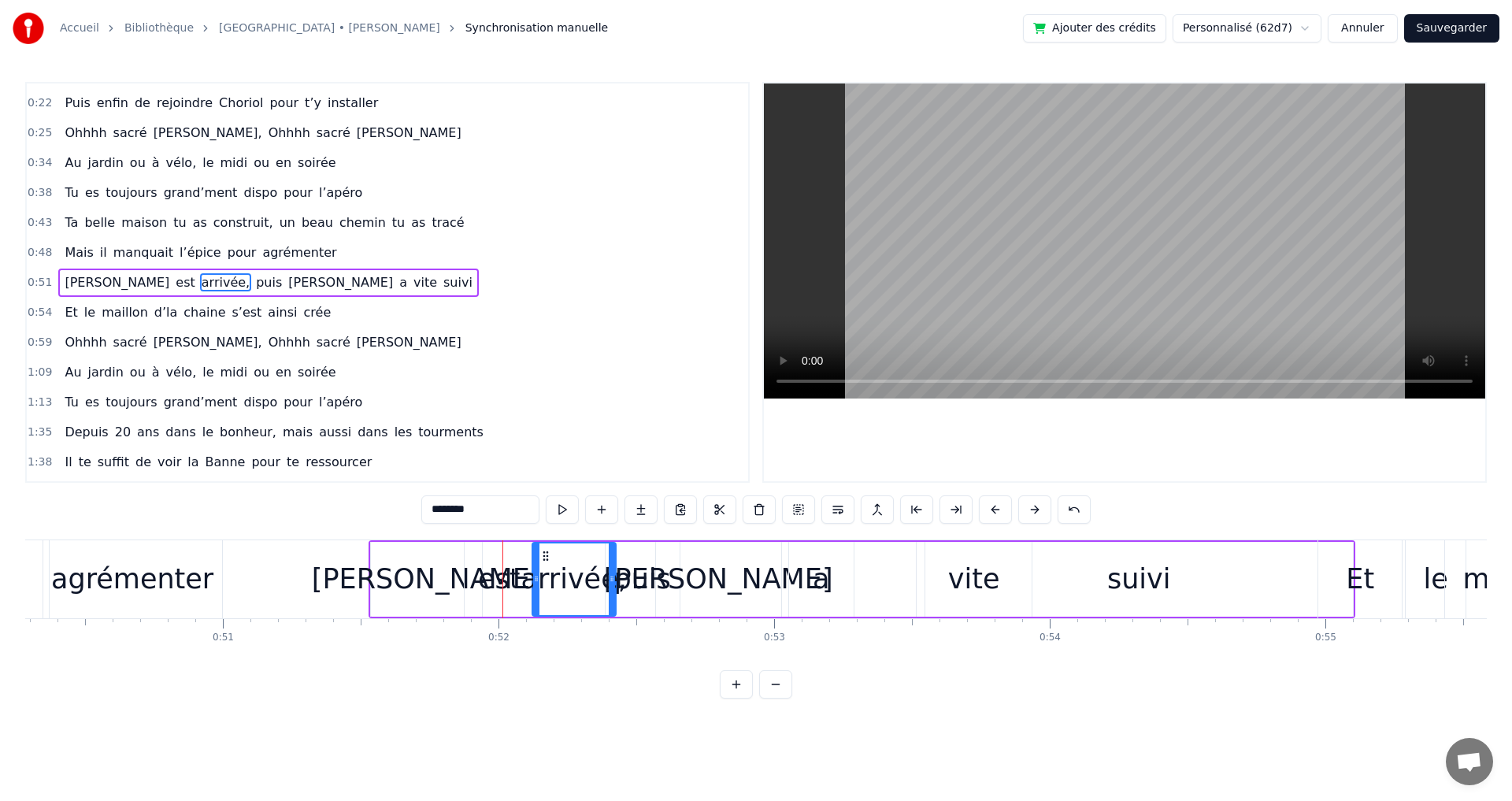
click at [1035, 509] on button at bounding box center [1034, 509] width 33 height 28
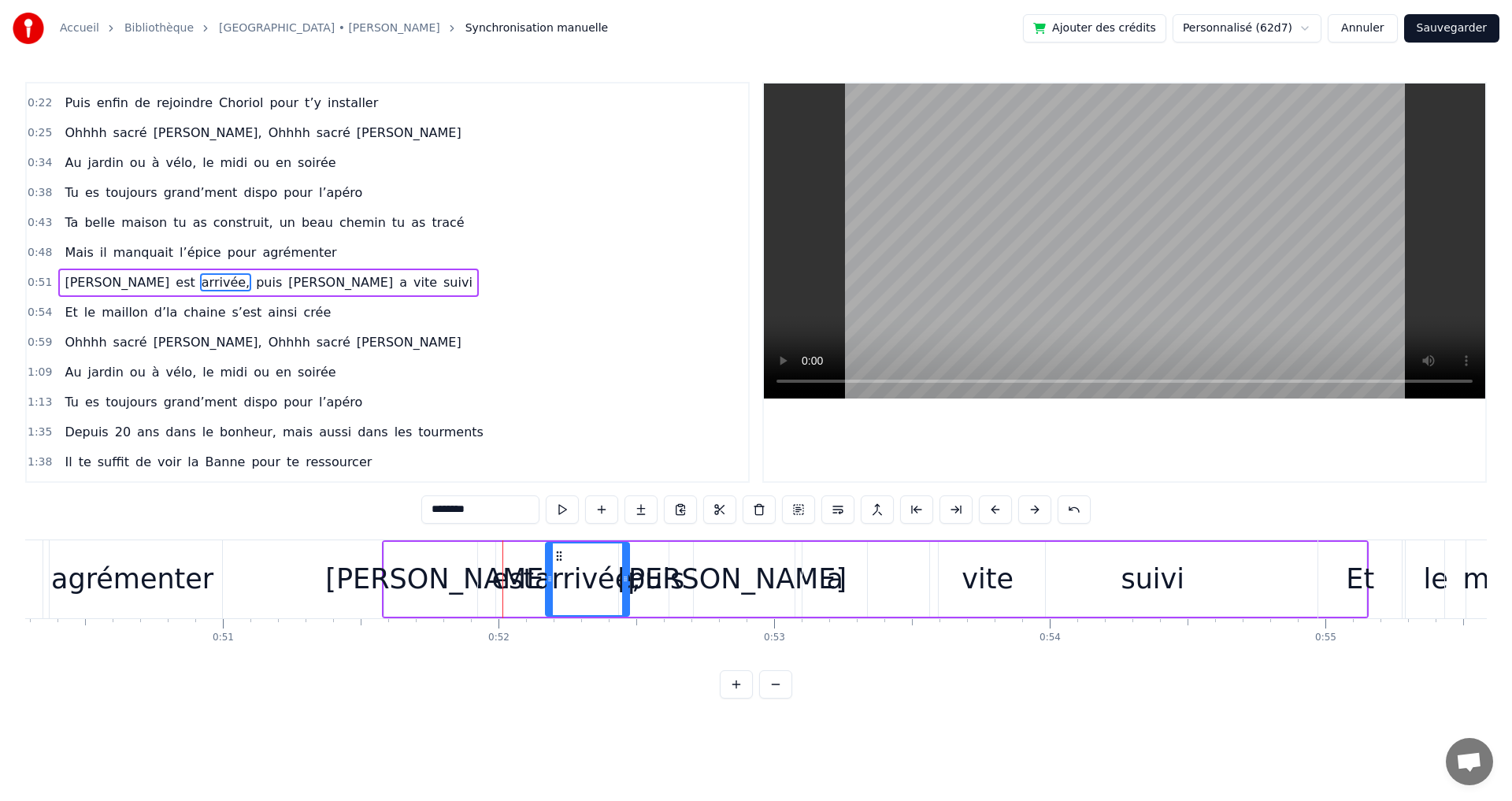
click at [460, 586] on div "Olivia" at bounding box center [440, 578] width 229 height 41
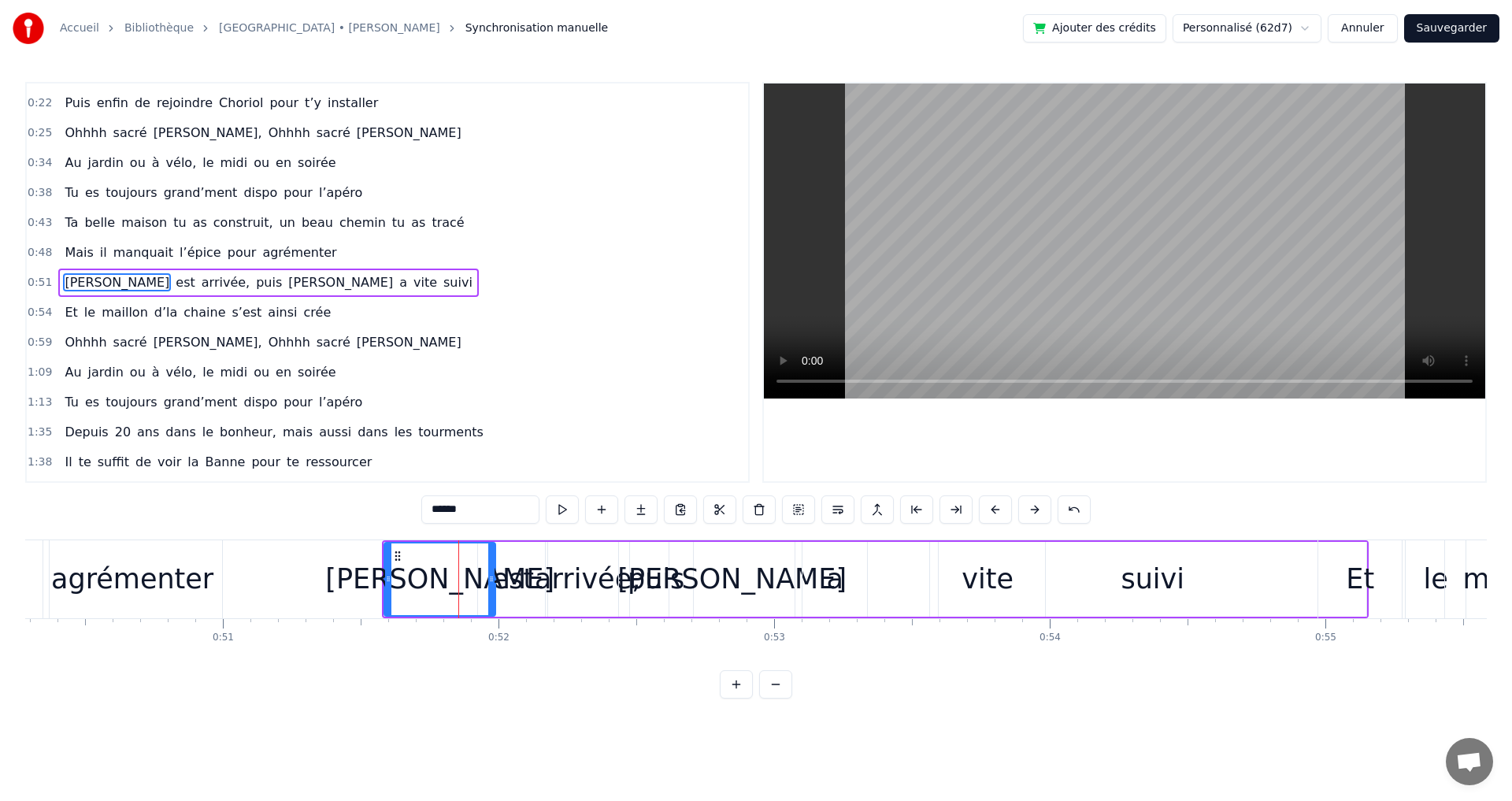
click at [837, 585] on div "a" at bounding box center [834, 578] width 16 height 41
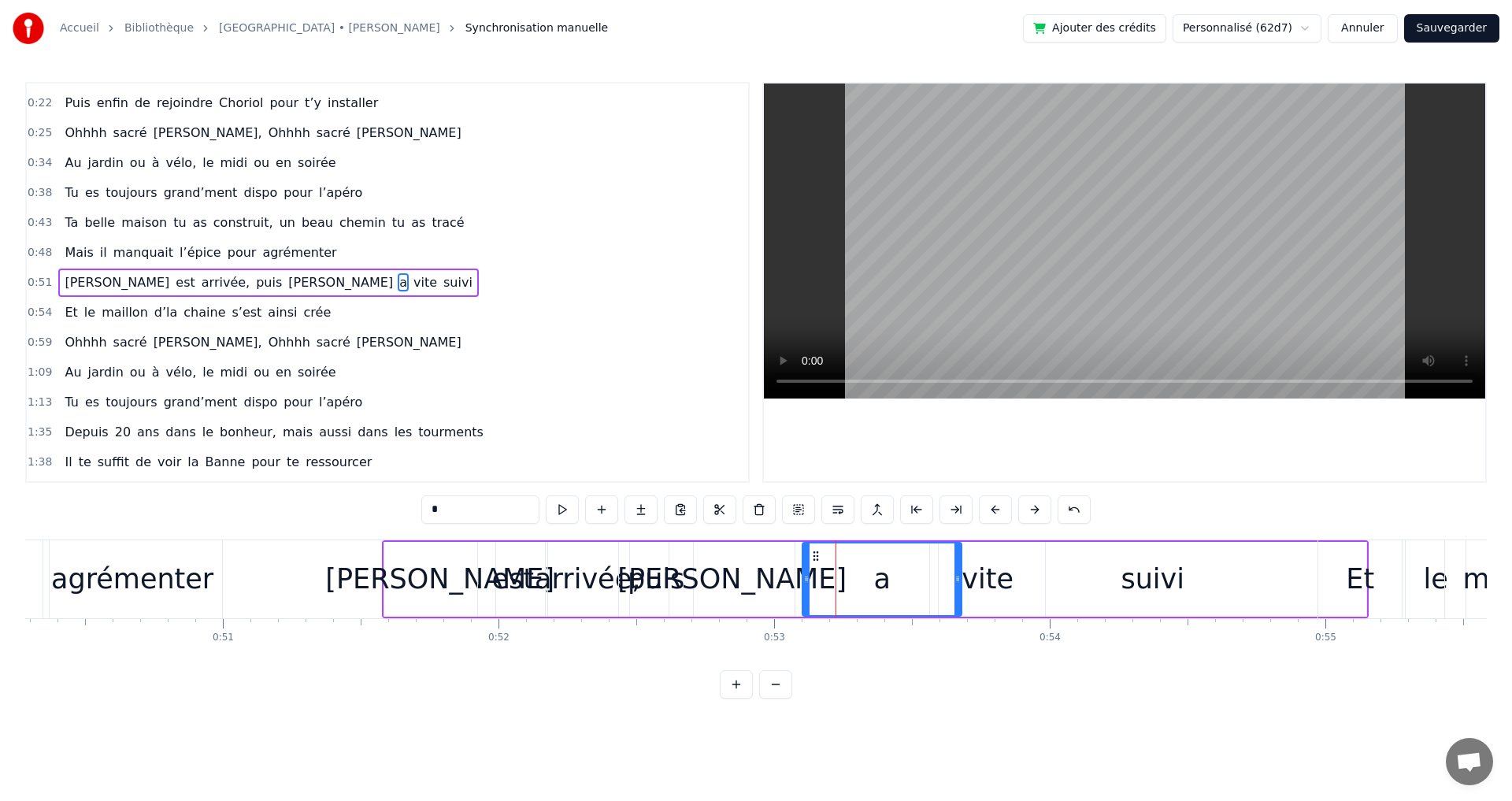
drag, startPoint x: 865, startPoint y: 581, endPoint x: 960, endPoint y: 581, distance: 95.0
click at [960, 581] on icon at bounding box center [958, 579] width 6 height 13
drag, startPoint x: 804, startPoint y: 581, endPoint x: 903, endPoint y: 582, distance: 99.0
click at [903, 582] on icon at bounding box center [903, 579] width 6 height 13
click at [748, 579] on div "Emilie" at bounding box center [732, 578] width 229 height 41
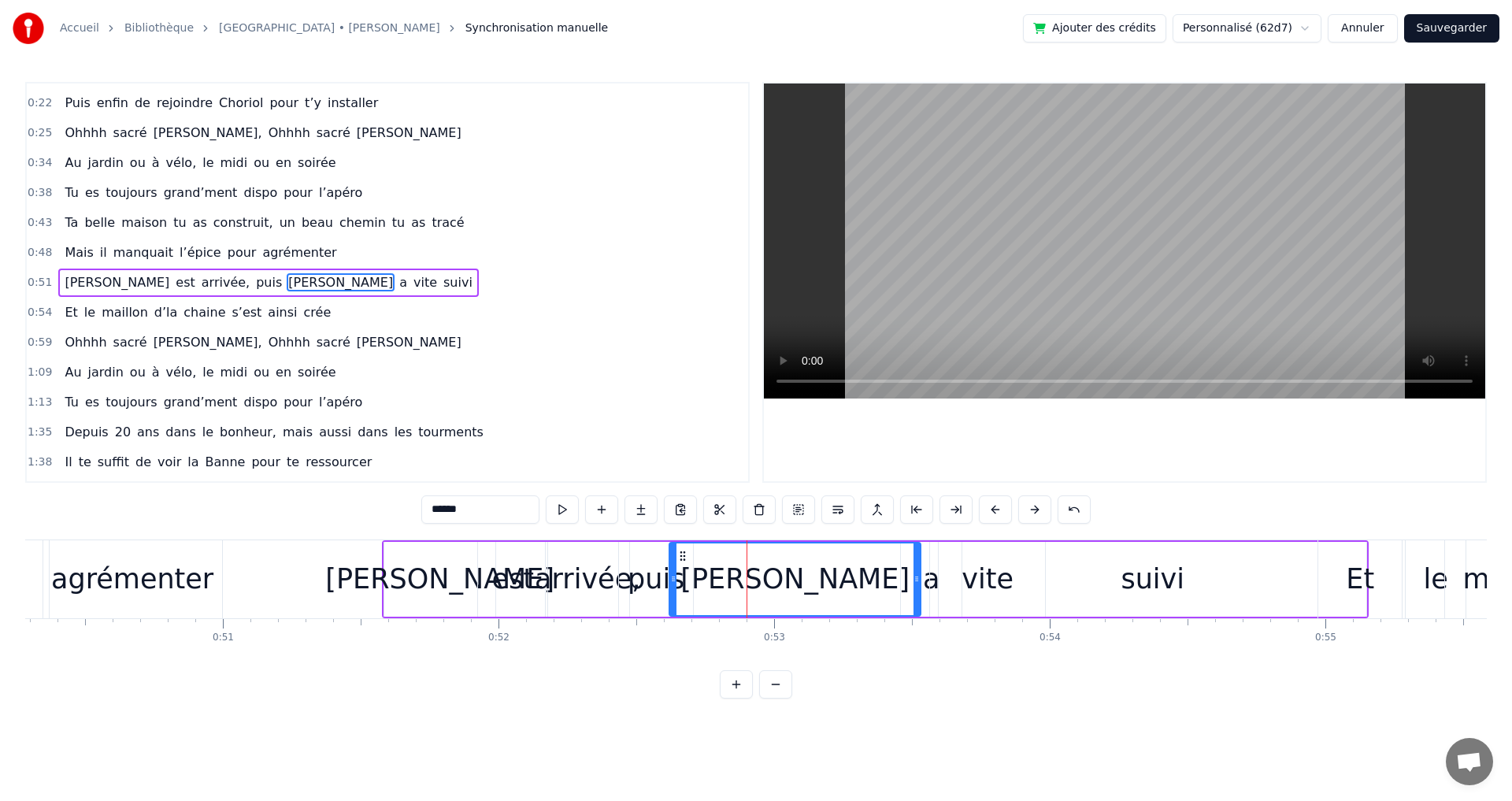
drag, startPoint x: 792, startPoint y: 578, endPoint x: 918, endPoint y: 588, distance: 126.4
click at [918, 588] on div at bounding box center [916, 579] width 6 height 71
drag, startPoint x: 674, startPoint y: 577, endPoint x: 795, endPoint y: 579, distance: 121.0
click at [795, 579] on icon at bounding box center [795, 579] width 6 height 13
click at [670, 584] on div "puis" at bounding box center [656, 578] width 57 height 41
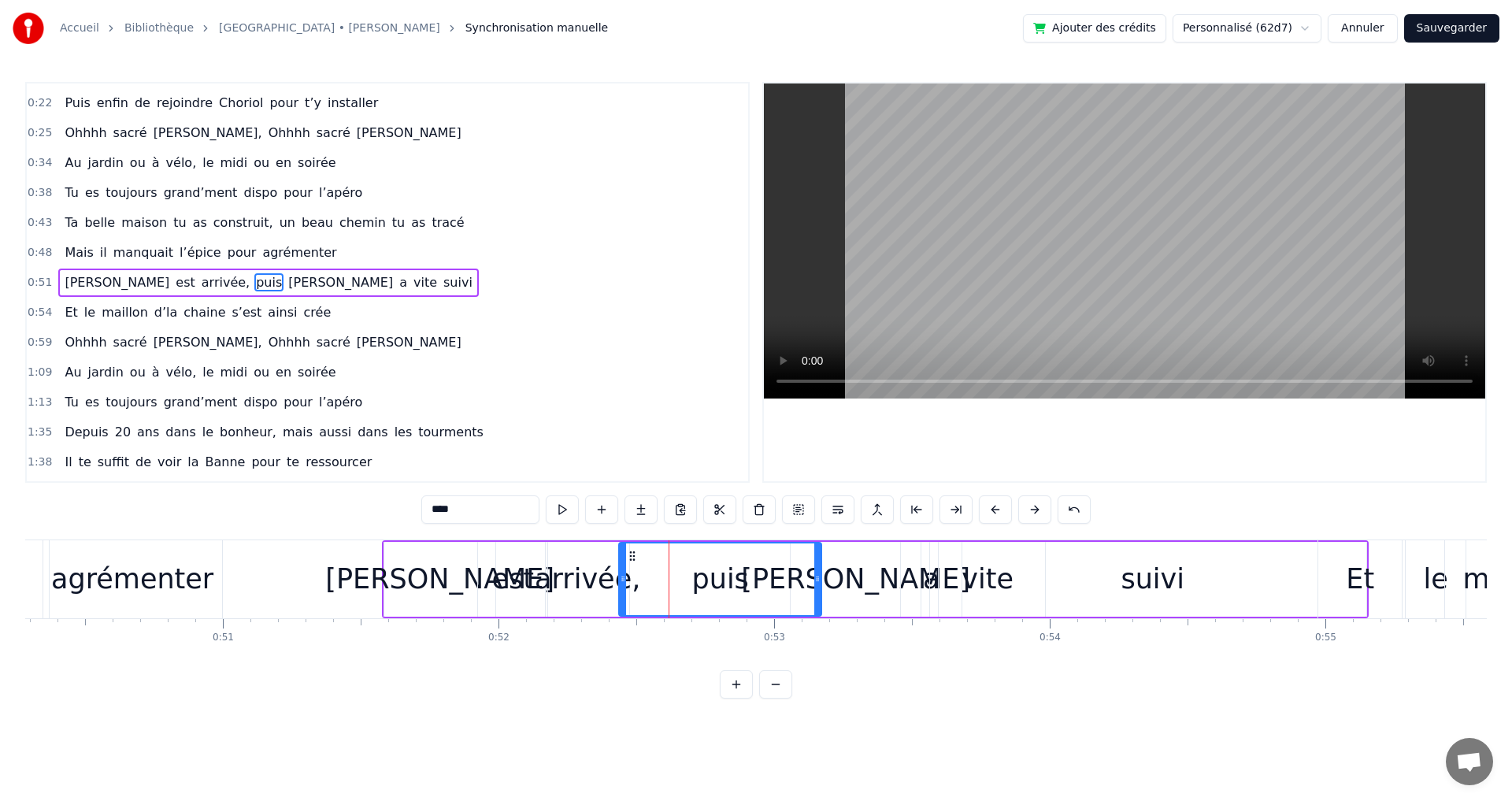
drag, startPoint x: 692, startPoint y: 578, endPoint x: 821, endPoint y: 588, distance: 129.4
click at [821, 588] on div at bounding box center [817, 579] width 6 height 71
drag, startPoint x: 624, startPoint y: 582, endPoint x: 710, endPoint y: 582, distance: 86.0
click at [710, 582] on icon at bounding box center [709, 579] width 6 height 13
click at [601, 583] on div "arrivée," at bounding box center [587, 578] width 106 height 41
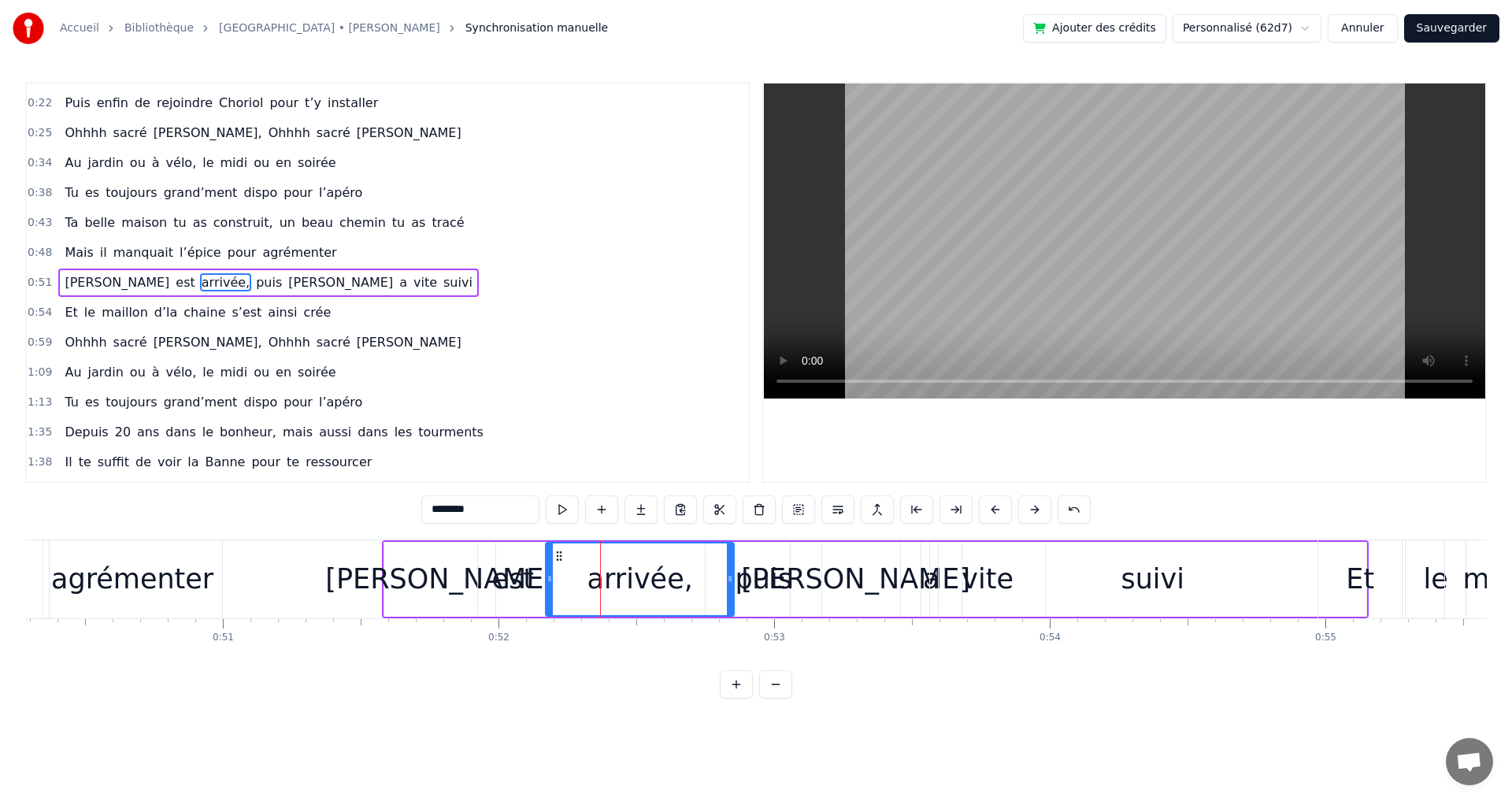
drag, startPoint x: 628, startPoint y: 579, endPoint x: 733, endPoint y: 585, distance: 105.2
click at [733, 585] on div at bounding box center [730, 579] width 6 height 71
drag, startPoint x: 548, startPoint y: 579, endPoint x: 626, endPoint y: 578, distance: 78.0
click at [626, 578] on icon at bounding box center [629, 579] width 6 height 13
click at [529, 582] on div "est" at bounding box center [513, 578] width 42 height 41
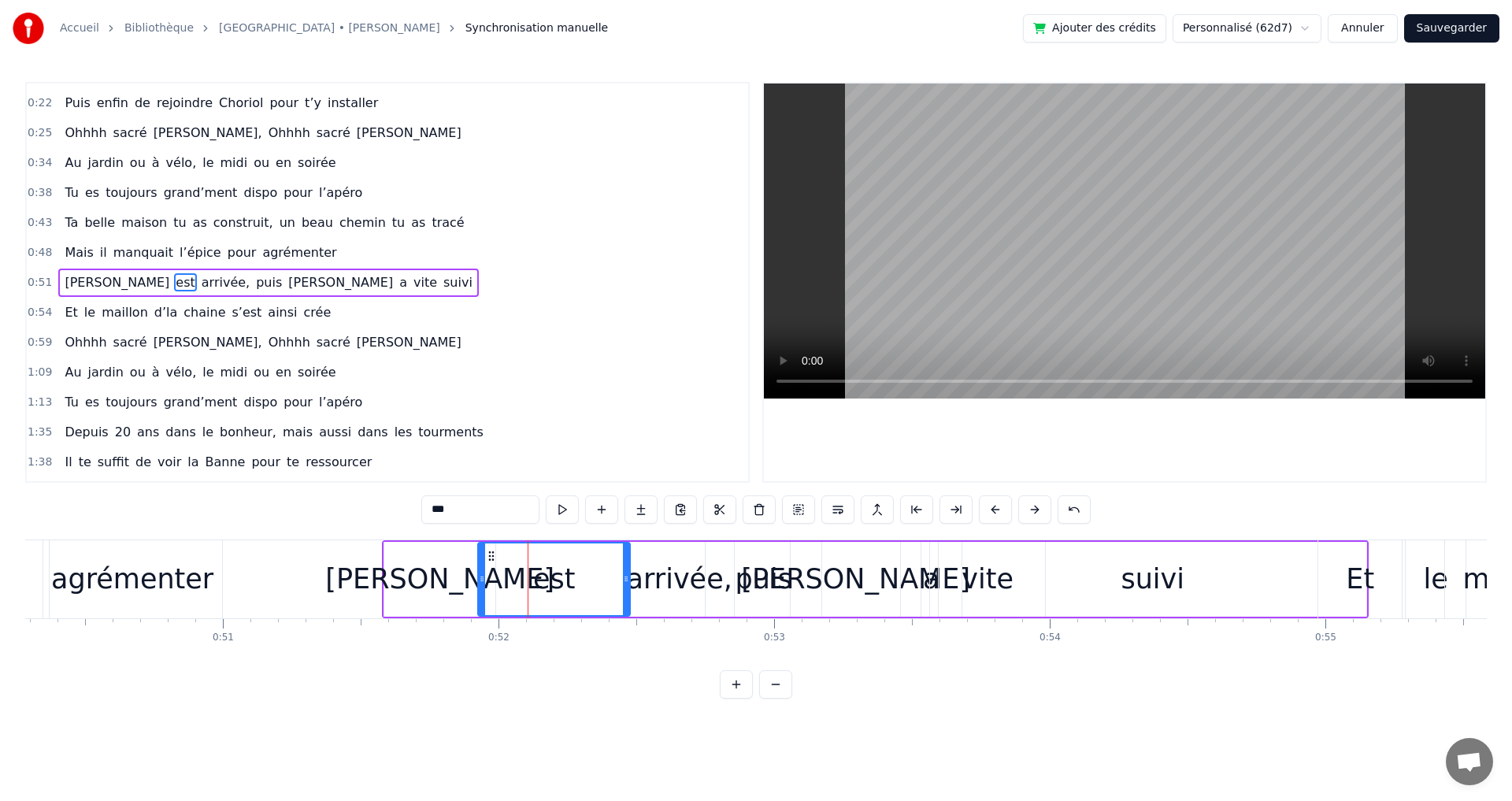
drag, startPoint x: 548, startPoint y: 579, endPoint x: 627, endPoint y: 580, distance: 79.0
click at [627, 580] on icon at bounding box center [626, 579] width 6 height 13
drag, startPoint x: 482, startPoint y: 579, endPoint x: 572, endPoint y: 581, distance: 90.0
click at [572, 581] on icon at bounding box center [572, 579] width 6 height 13
click at [466, 581] on div "Olivia" at bounding box center [440, 578] width 229 height 41
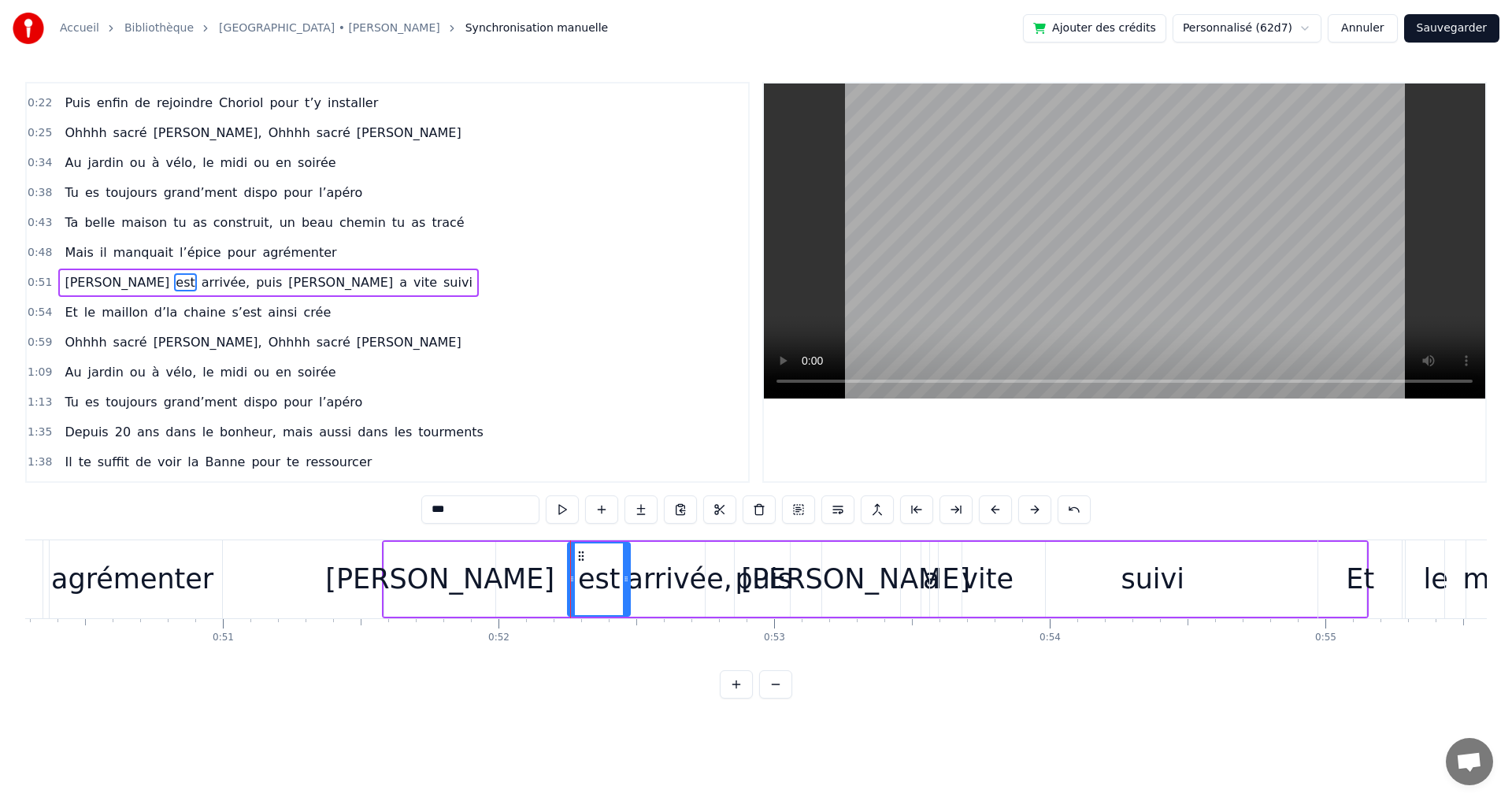
type input "******"
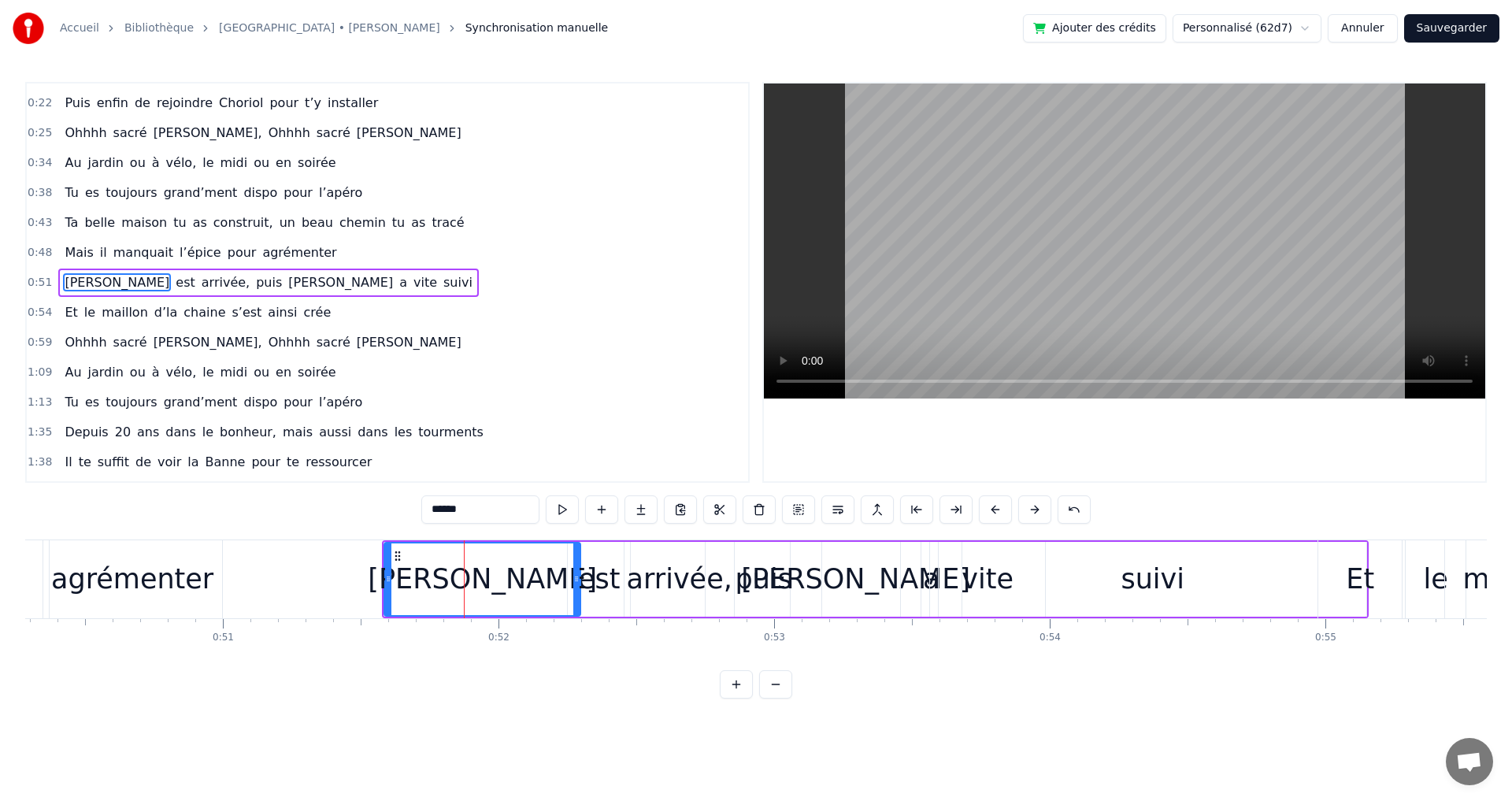
drag, startPoint x: 491, startPoint y: 579, endPoint x: 575, endPoint y: 585, distance: 84.2
click at [575, 585] on div at bounding box center [577, 579] width 6 height 71
drag, startPoint x: 385, startPoint y: 579, endPoint x: 479, endPoint y: 587, distance: 94.3
click at [479, 587] on div at bounding box center [483, 579] width 6 height 71
click at [528, 405] on div "1:13 Tu es toujours grand’ment dispo pour l’apéro" at bounding box center [388, 402] width 721 height 30
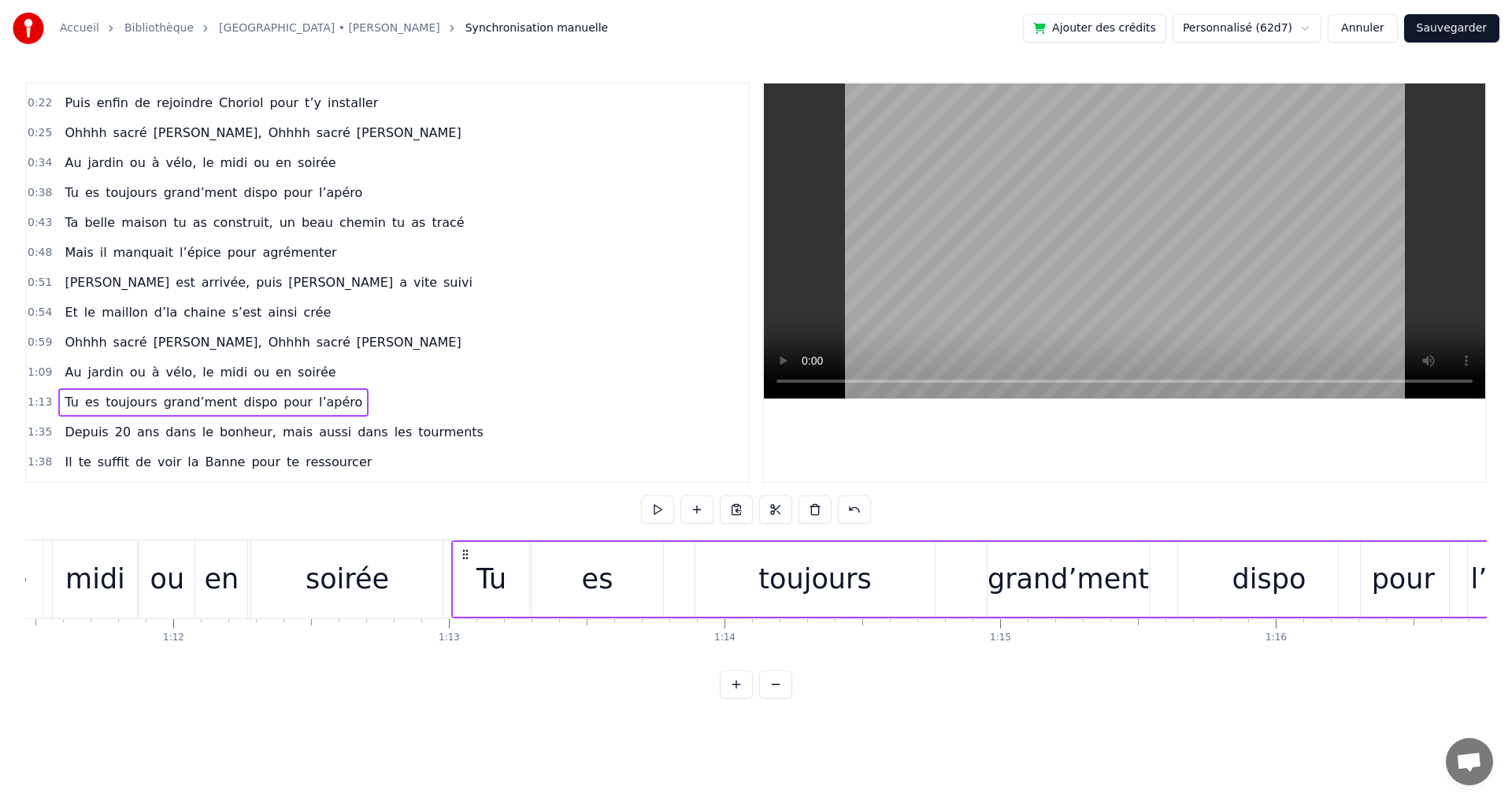
scroll to position [0, 20041]
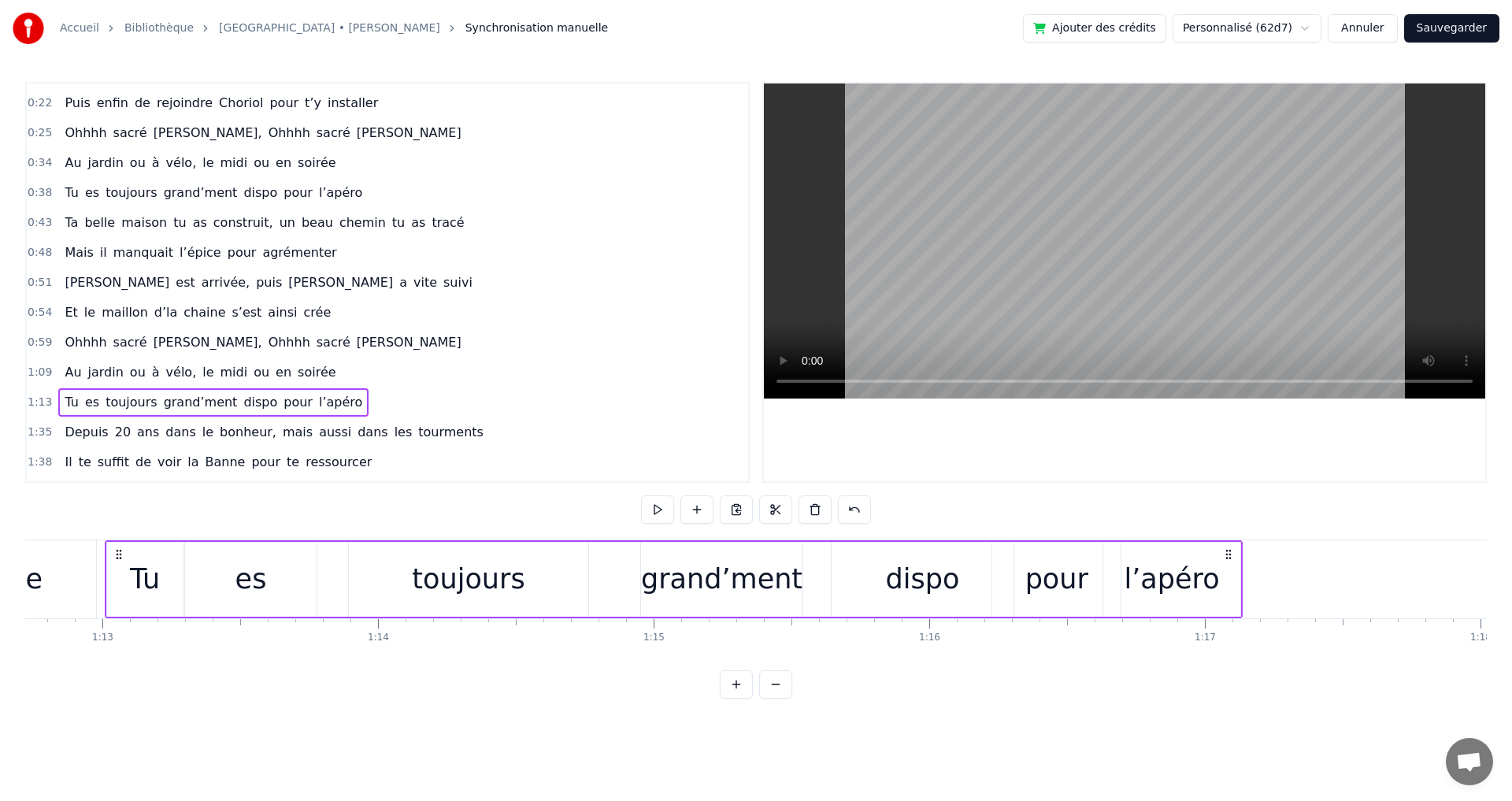
click at [227, 226] on span "construit," at bounding box center [244, 223] width 63 height 18
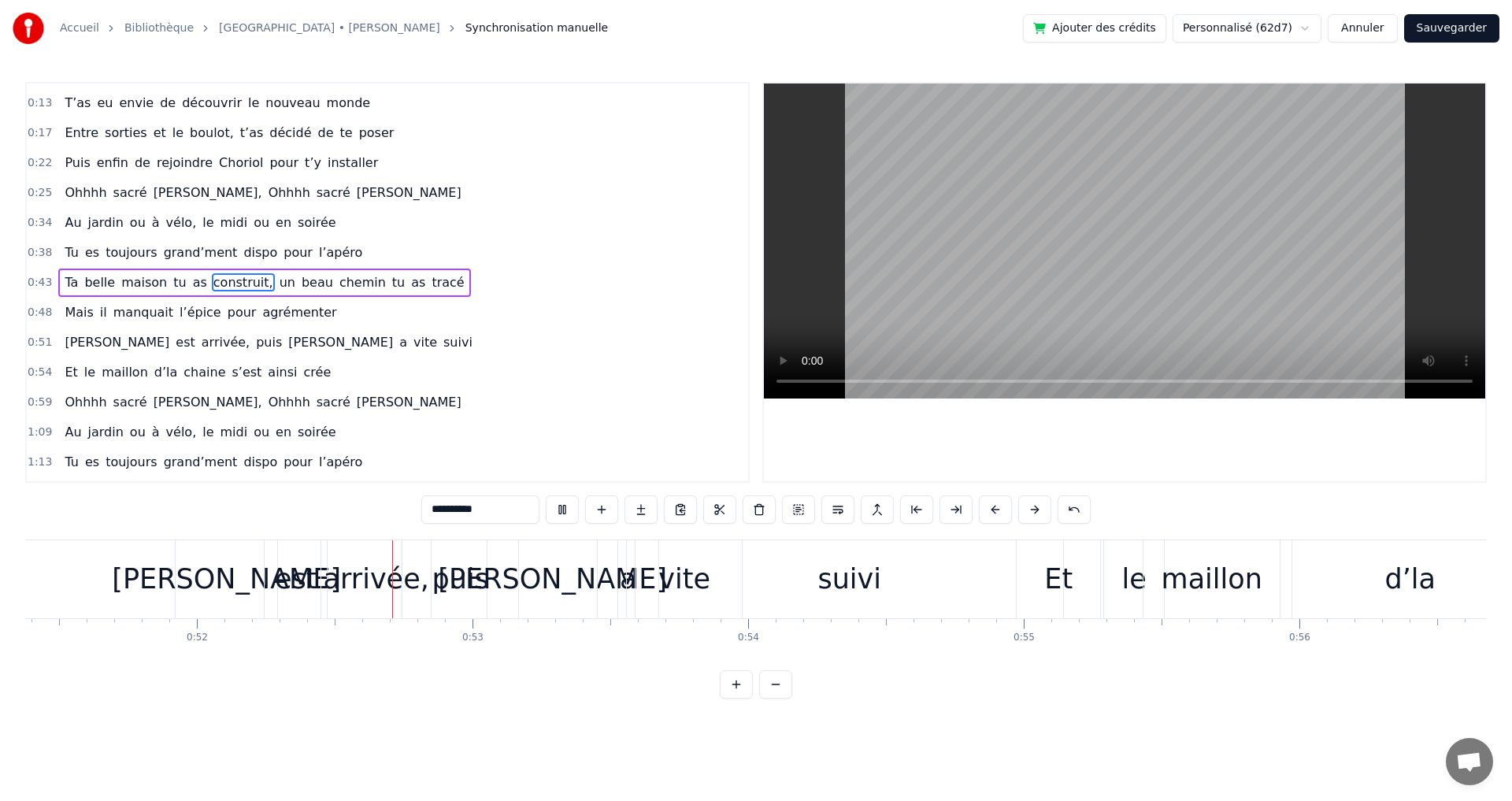
scroll to position [0, 14260]
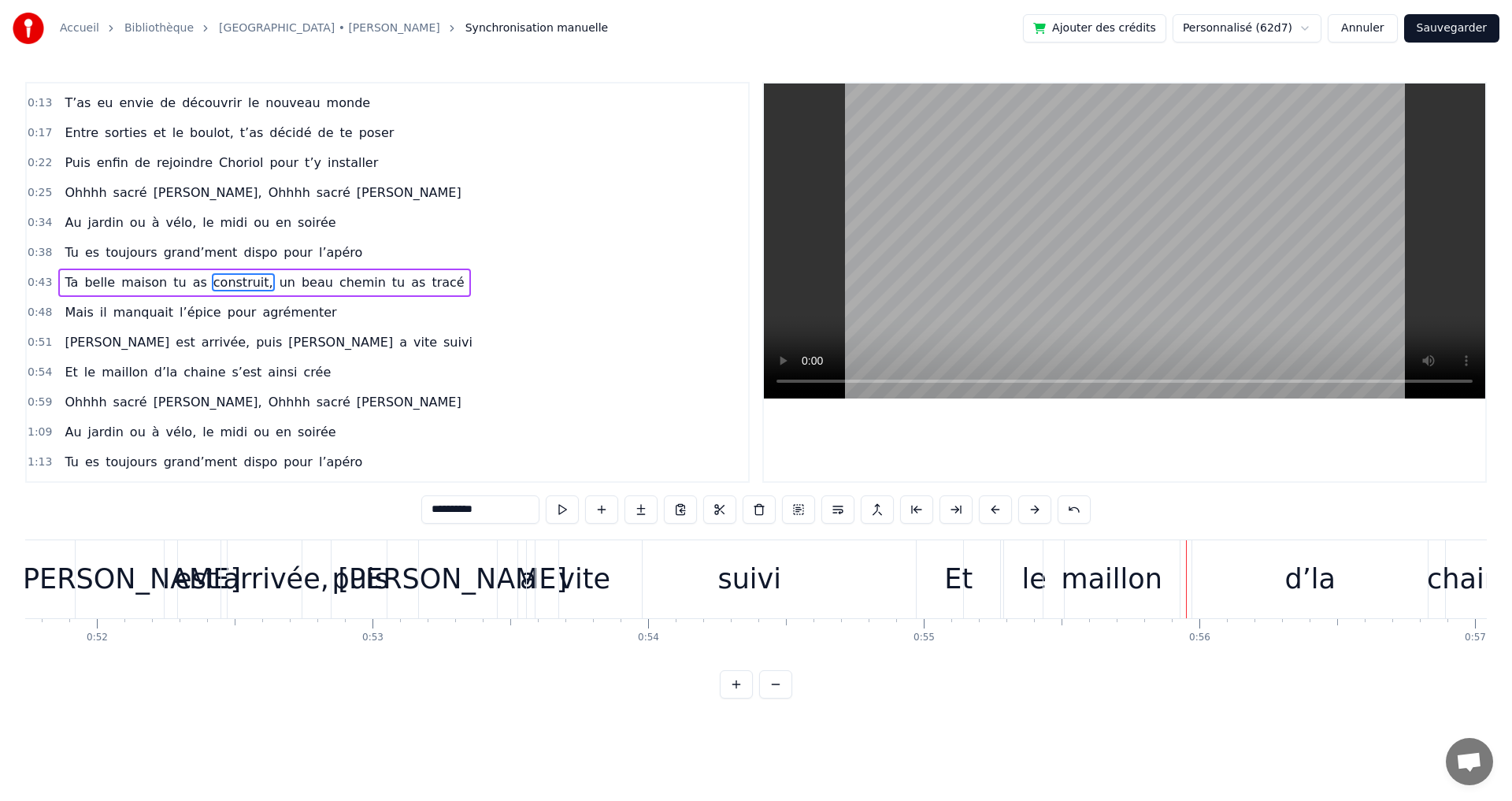
click at [687, 581] on div "suivi" at bounding box center [749, 579] width 427 height 78
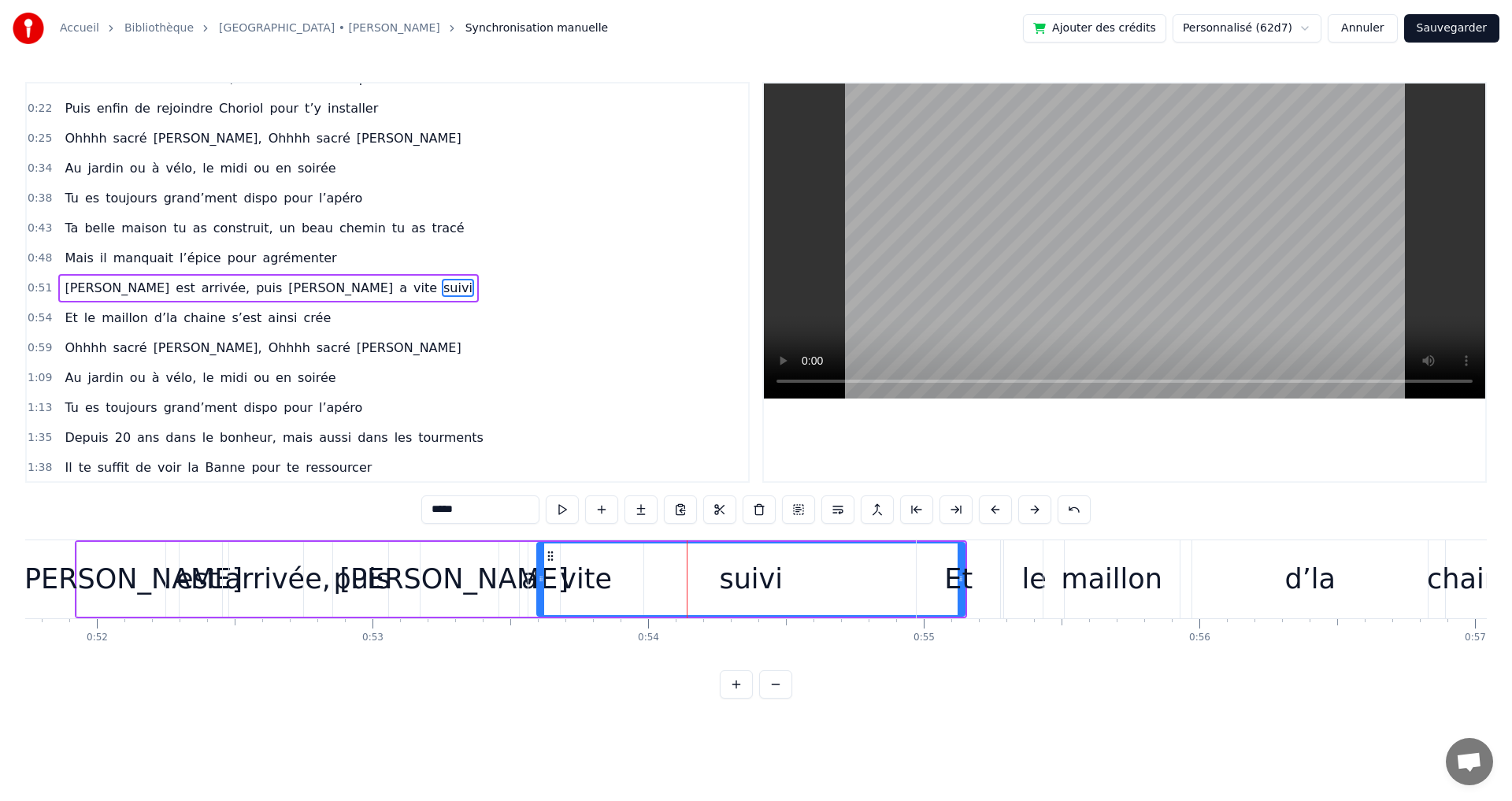
scroll to position [85, 0]
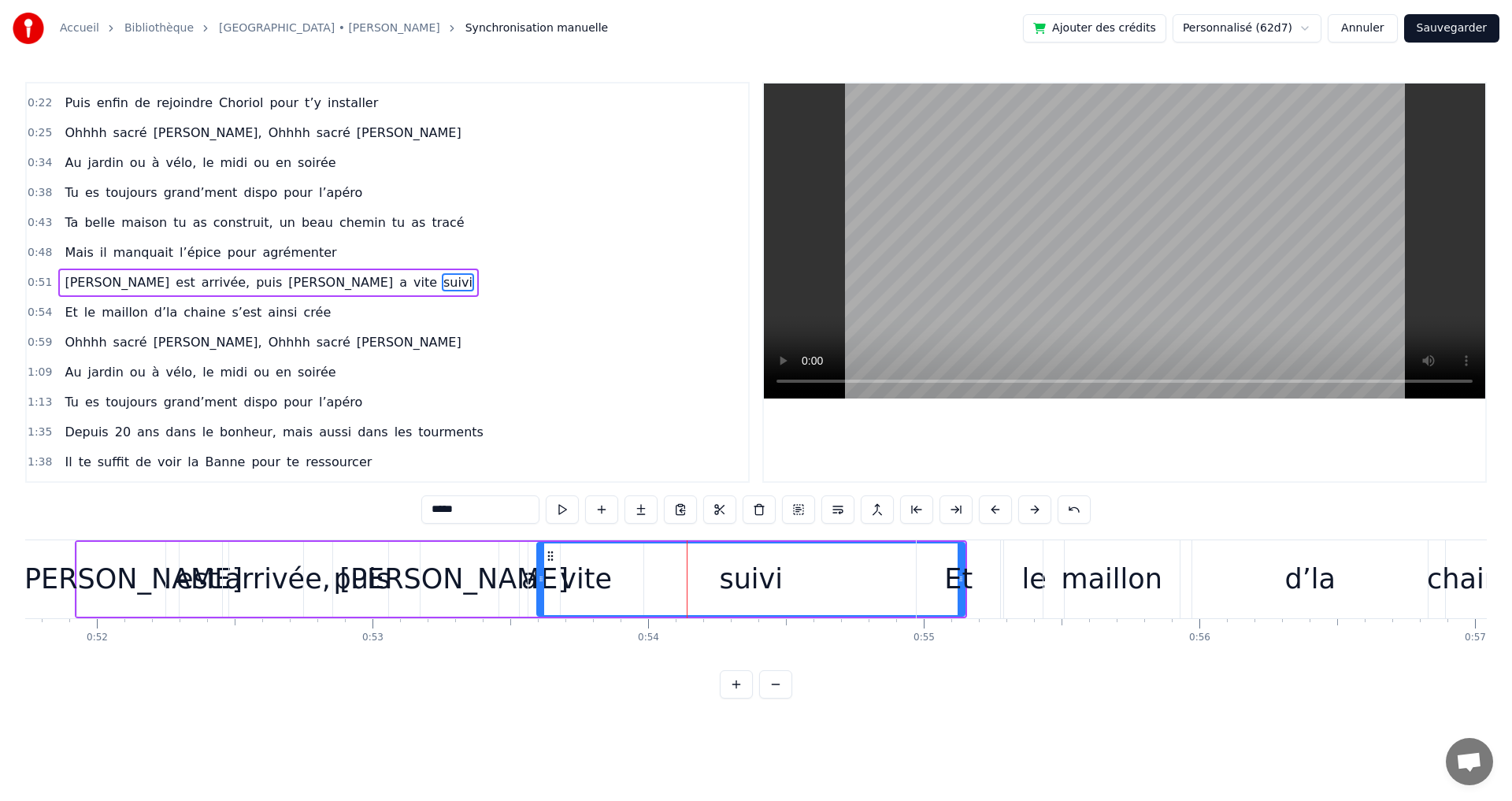
drag, startPoint x: 861, startPoint y: 582, endPoint x: 851, endPoint y: 582, distance: 10.0
click at [860, 582] on div "suivi" at bounding box center [751, 579] width 426 height 71
click at [747, 580] on div "suivi" at bounding box center [751, 578] width 64 height 41
drag, startPoint x: 539, startPoint y: 581, endPoint x: 644, endPoint y: 585, distance: 105.1
click at [644, 585] on div at bounding box center [647, 579] width 6 height 71
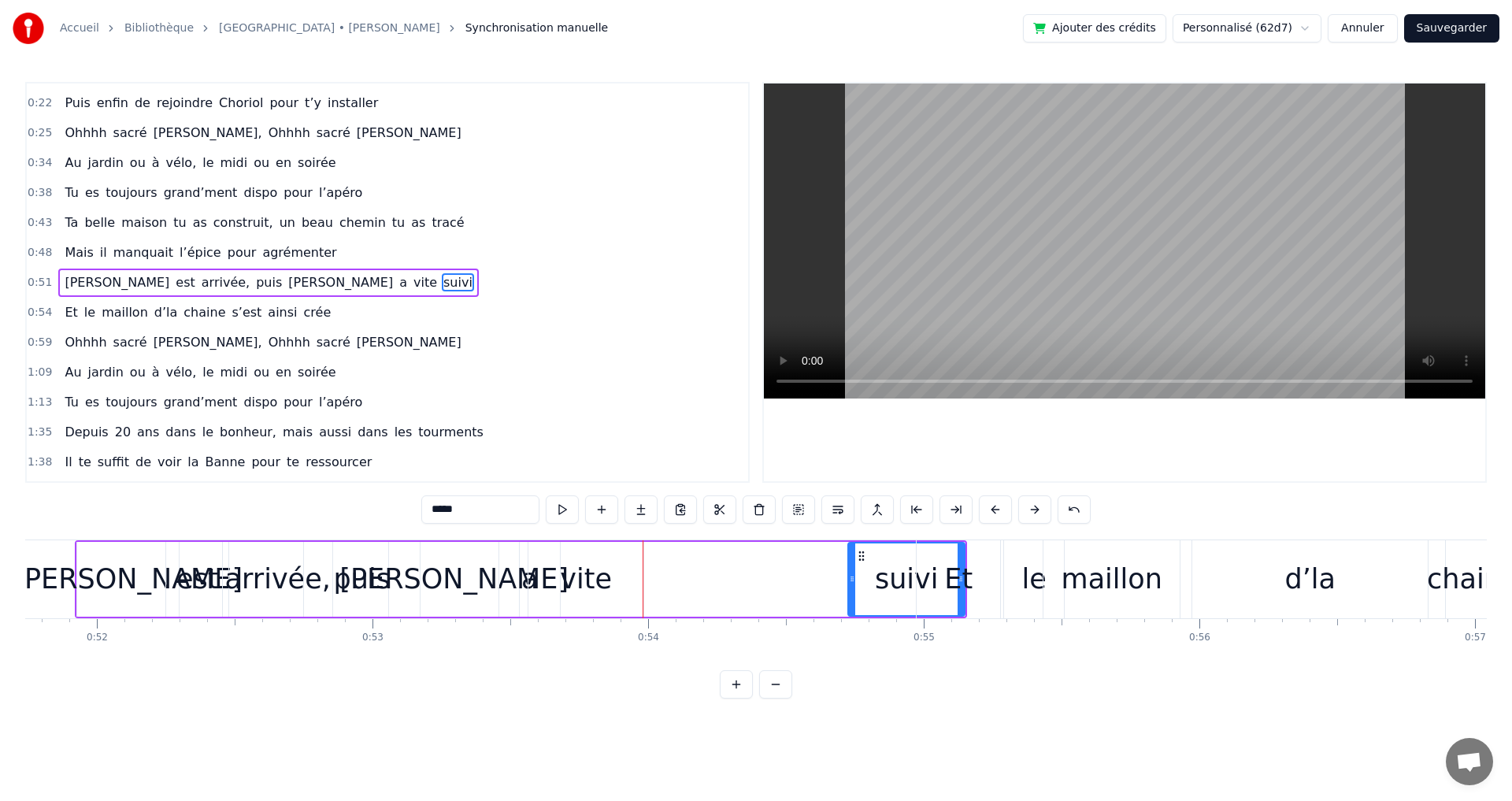
drag, startPoint x: 648, startPoint y: 578, endPoint x: 854, endPoint y: 582, distance: 206.0
click at [854, 582] on icon at bounding box center [852, 579] width 6 height 13
click at [599, 581] on div "vite" at bounding box center [586, 578] width 52 height 41
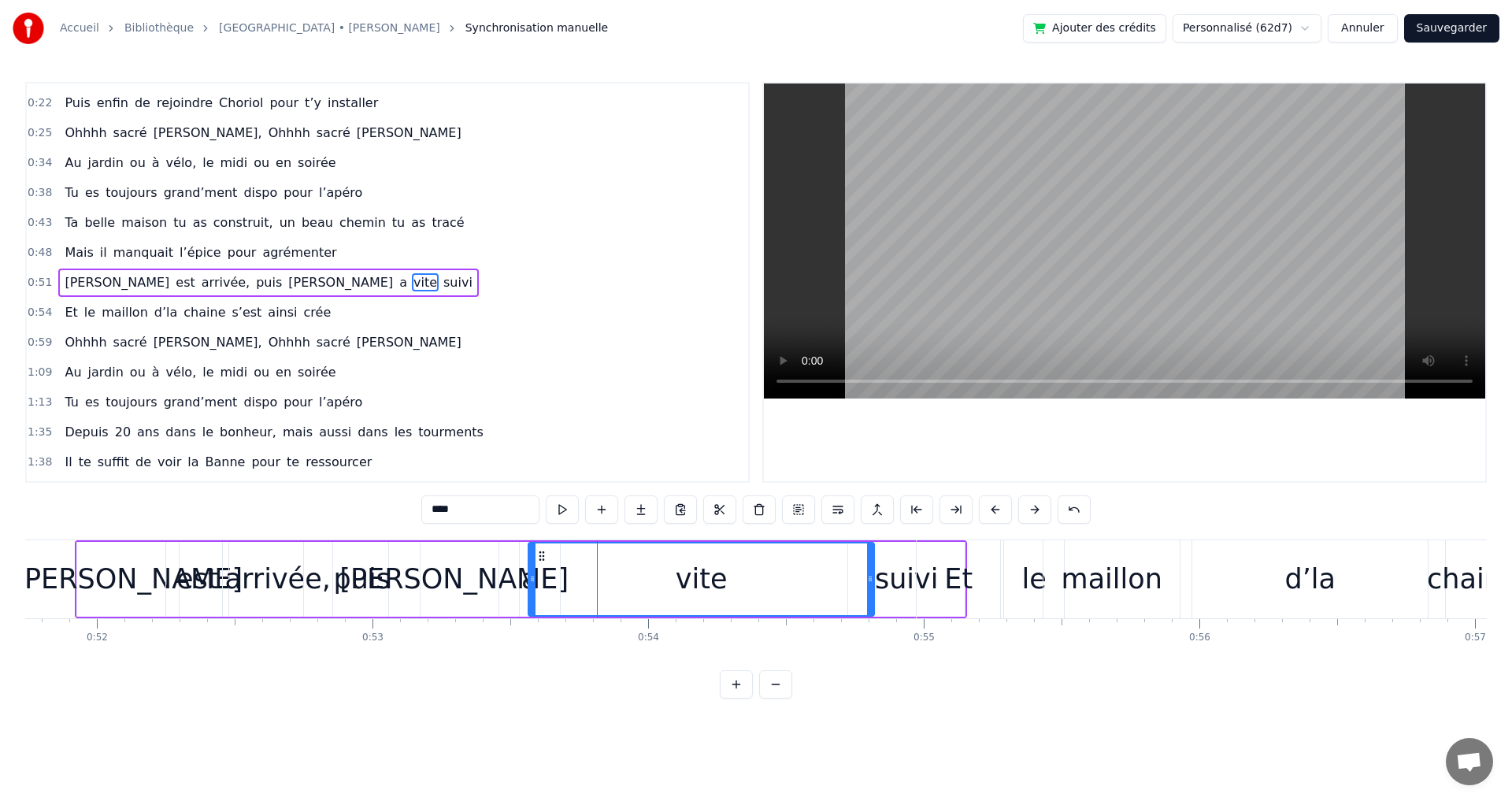
drag, startPoint x: 639, startPoint y: 578, endPoint x: 869, endPoint y: 588, distance: 230.2
click at [869, 588] on div at bounding box center [870, 579] width 6 height 71
drag, startPoint x: 532, startPoint y: 577, endPoint x: 742, endPoint y: 580, distance: 210.0
click at [742, 580] on icon at bounding box center [742, 579] width 6 height 13
drag, startPoint x: 537, startPoint y: 578, endPoint x: 550, endPoint y: 575, distance: 13.3
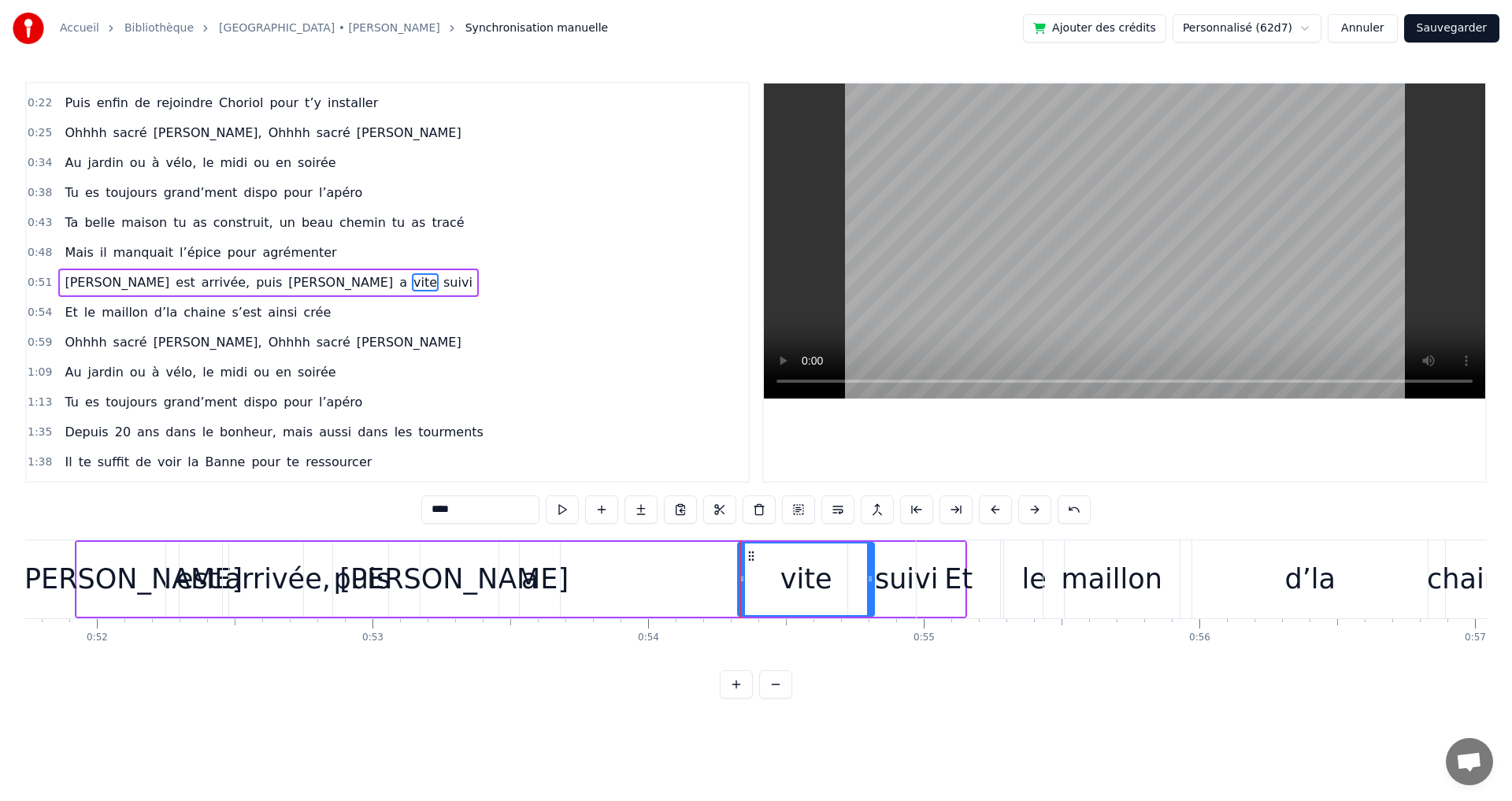
click at [537, 578] on div "a" at bounding box center [529, 579] width 61 height 75
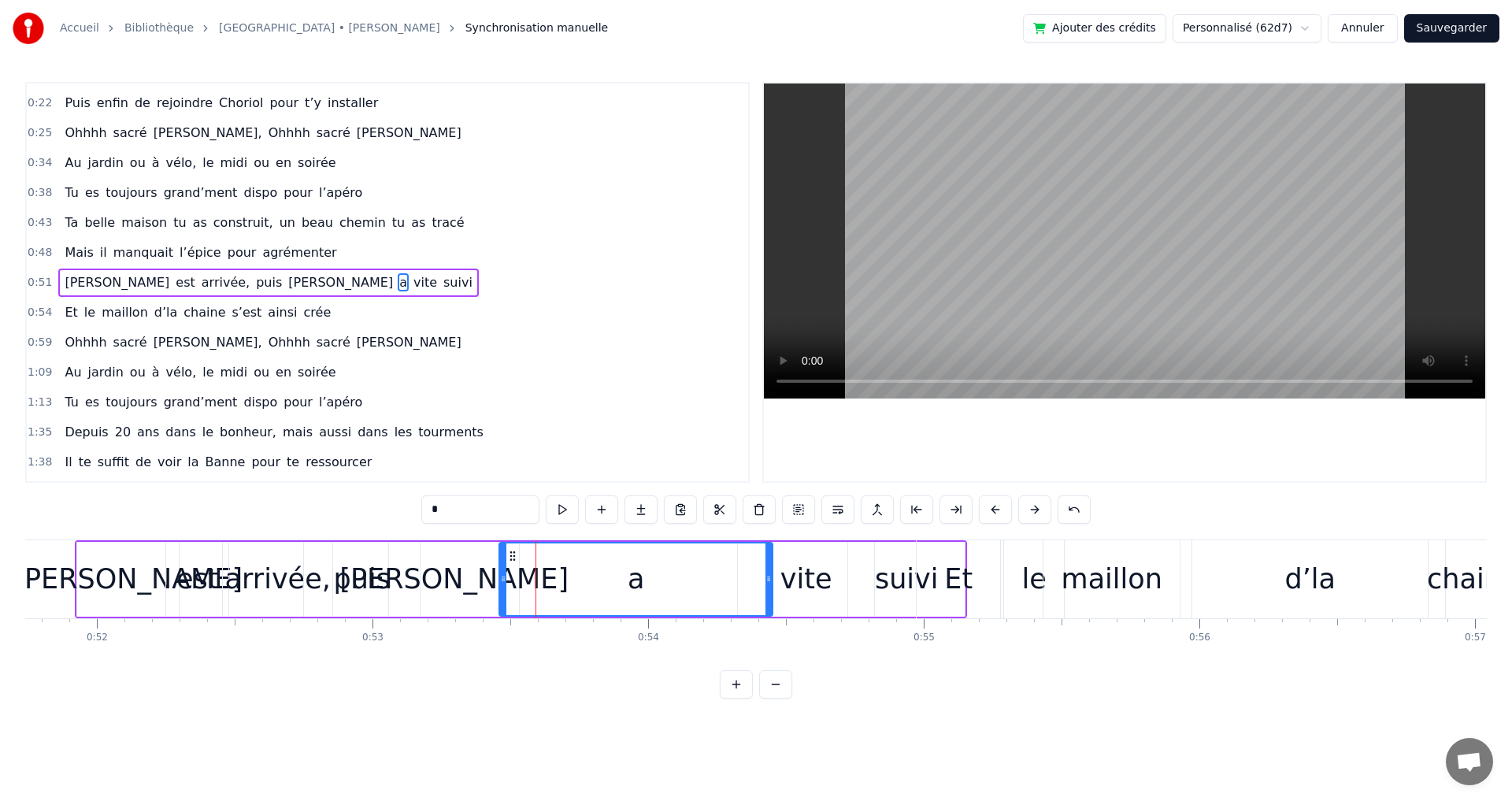
drag, startPoint x: 556, startPoint y: 575, endPoint x: 639, endPoint y: 578, distance: 83.1
click at [769, 584] on icon at bounding box center [769, 579] width 6 height 13
drag, startPoint x: 503, startPoint y: 579, endPoint x: 706, endPoint y: 579, distance: 203.0
click at [712, 580] on icon at bounding box center [711, 579] width 6 height 13
click at [474, 574] on div "Emilie" at bounding box center [454, 578] width 229 height 41
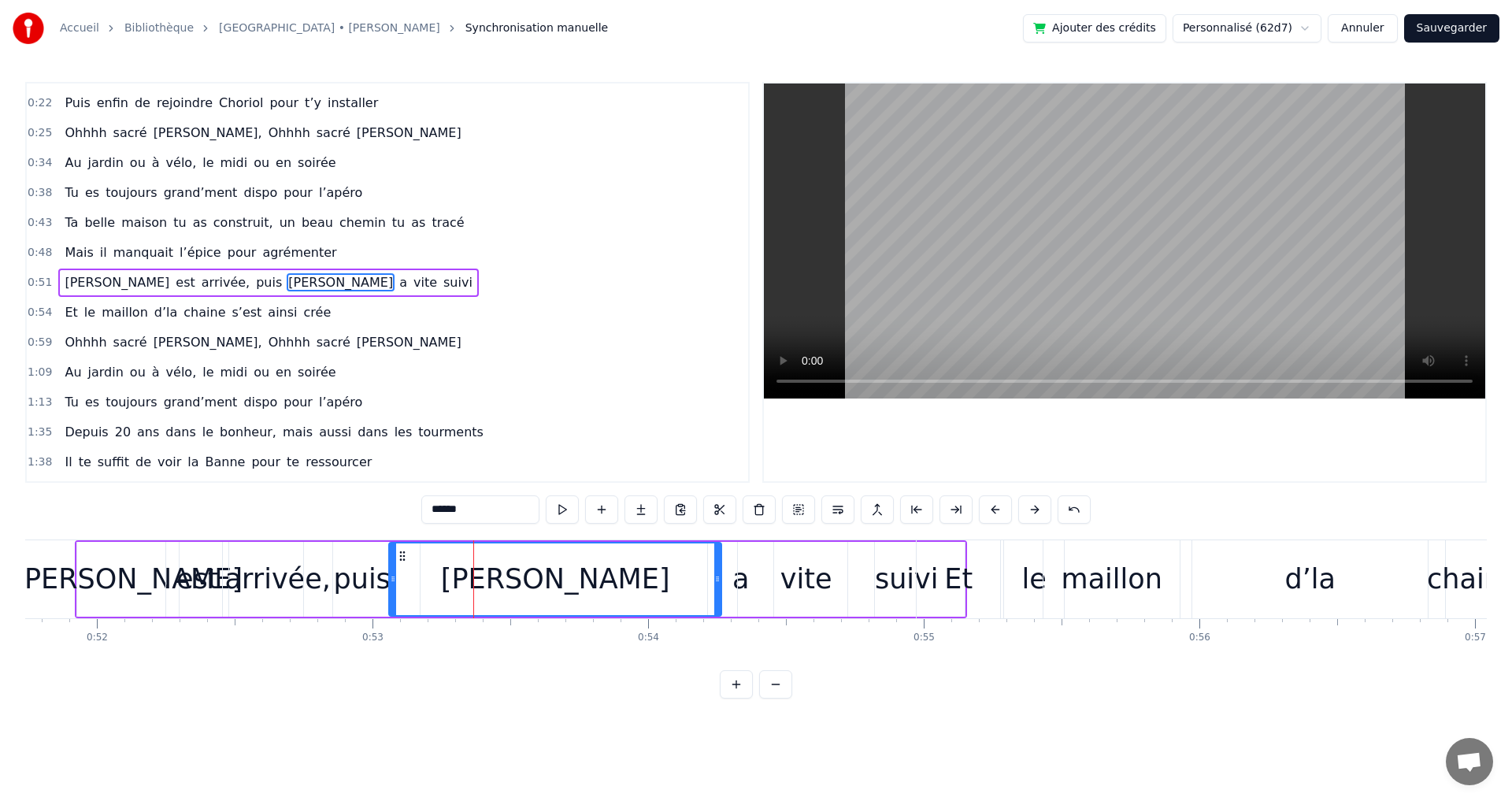
drag, startPoint x: 514, startPoint y: 578, endPoint x: 717, endPoint y: 590, distance: 203.4
click at [717, 590] on div at bounding box center [717, 579] width 6 height 71
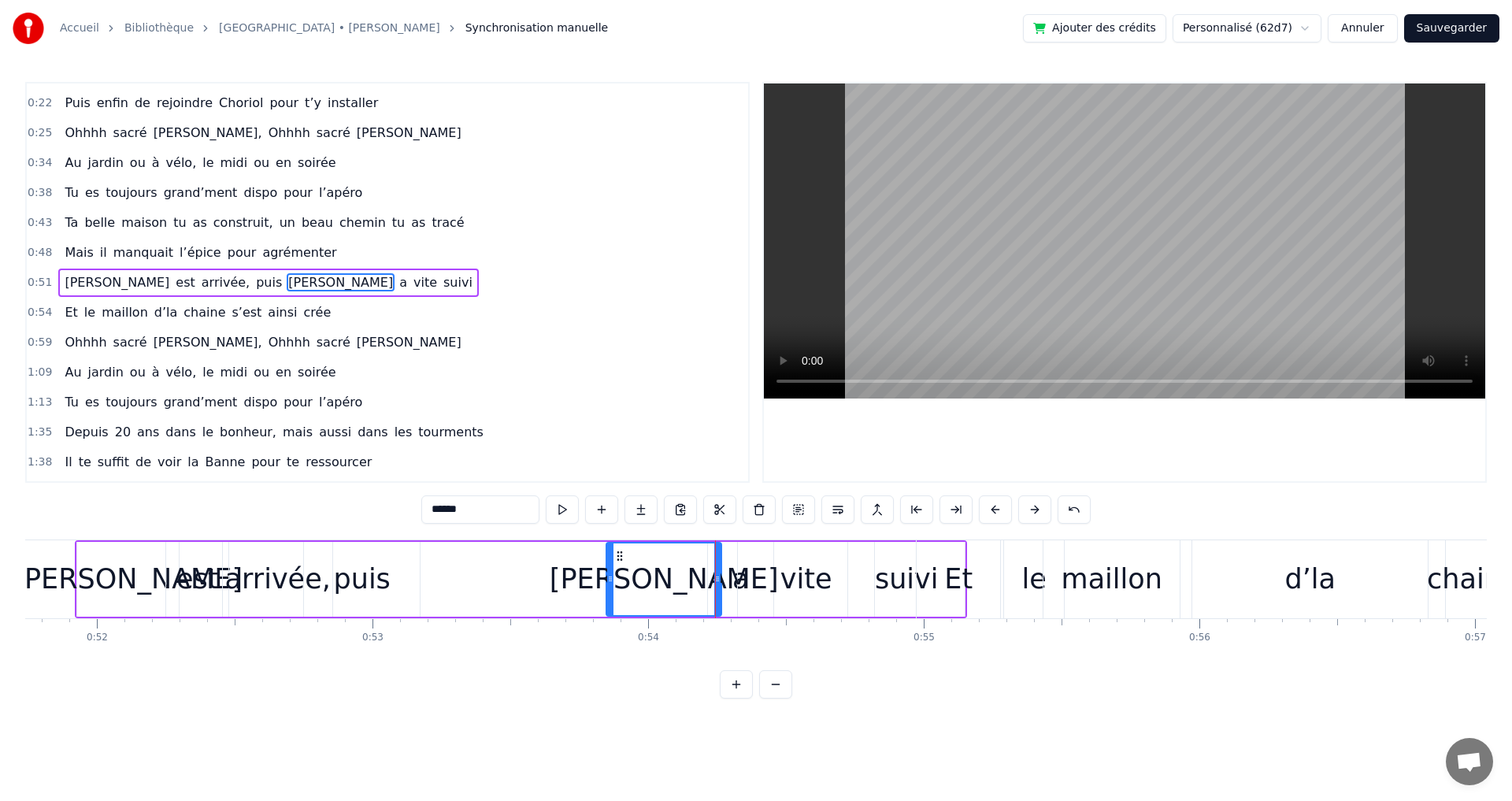
drag, startPoint x: 394, startPoint y: 581, endPoint x: 564, endPoint y: 585, distance: 170.0
click at [613, 590] on div at bounding box center [610, 579] width 6 height 71
drag, startPoint x: 388, startPoint y: 582, endPoint x: 412, endPoint y: 578, distance: 24.3
click at [389, 582] on div "puis" at bounding box center [362, 579] width 115 height 75
type input "****"
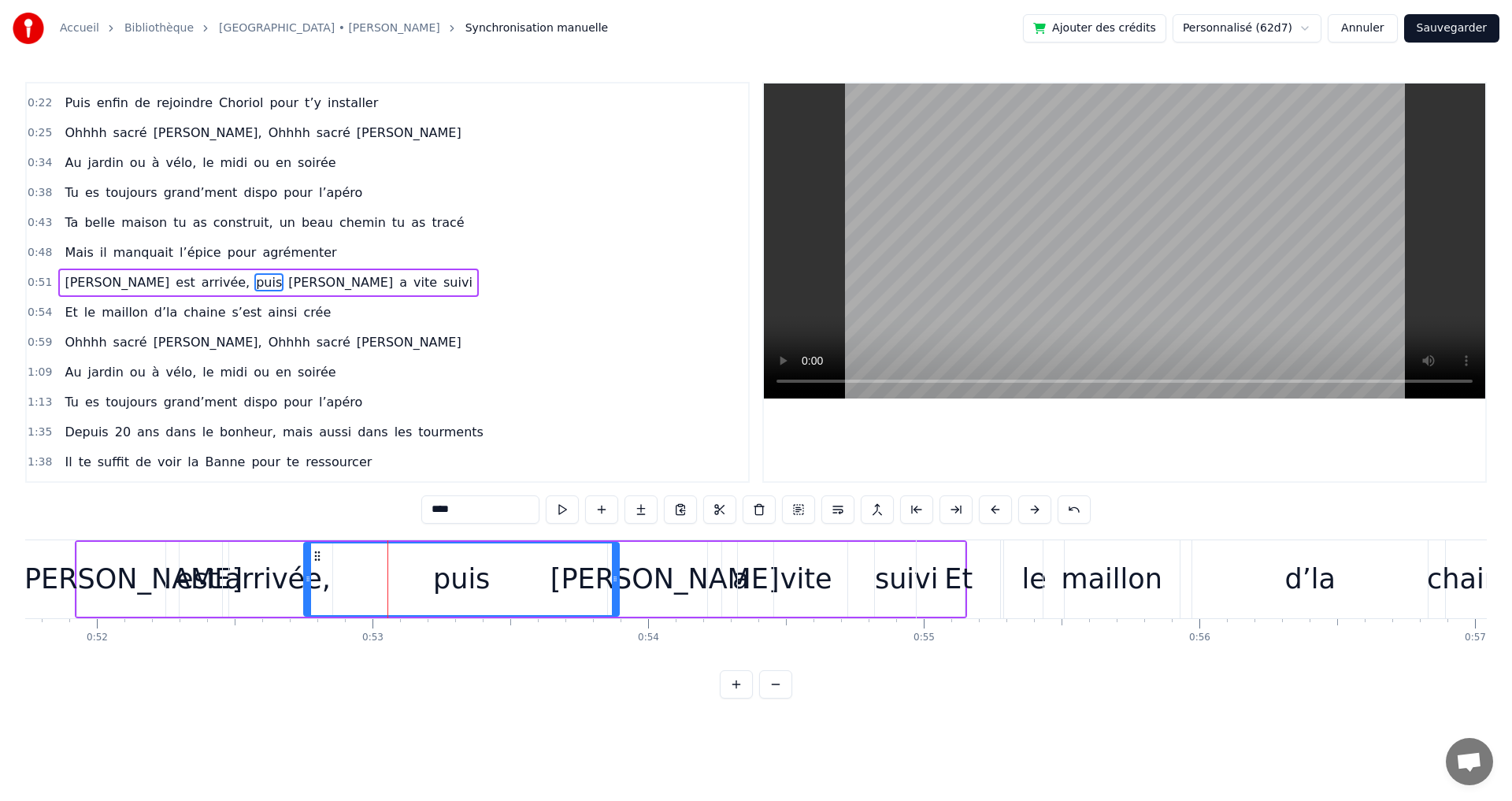
drag, startPoint x: 418, startPoint y: 578, endPoint x: 536, endPoint y: 582, distance: 118.1
click at [618, 586] on div at bounding box center [615, 579] width 6 height 71
drag, startPoint x: 309, startPoint y: 579, endPoint x: 498, endPoint y: 590, distance: 189.3
click at [498, 590] on div at bounding box center [497, 579] width 6 height 71
click at [553, 386] on div "1:09 Au jardin ou à vélo, le midi ou en soirée" at bounding box center [388, 372] width 721 height 30
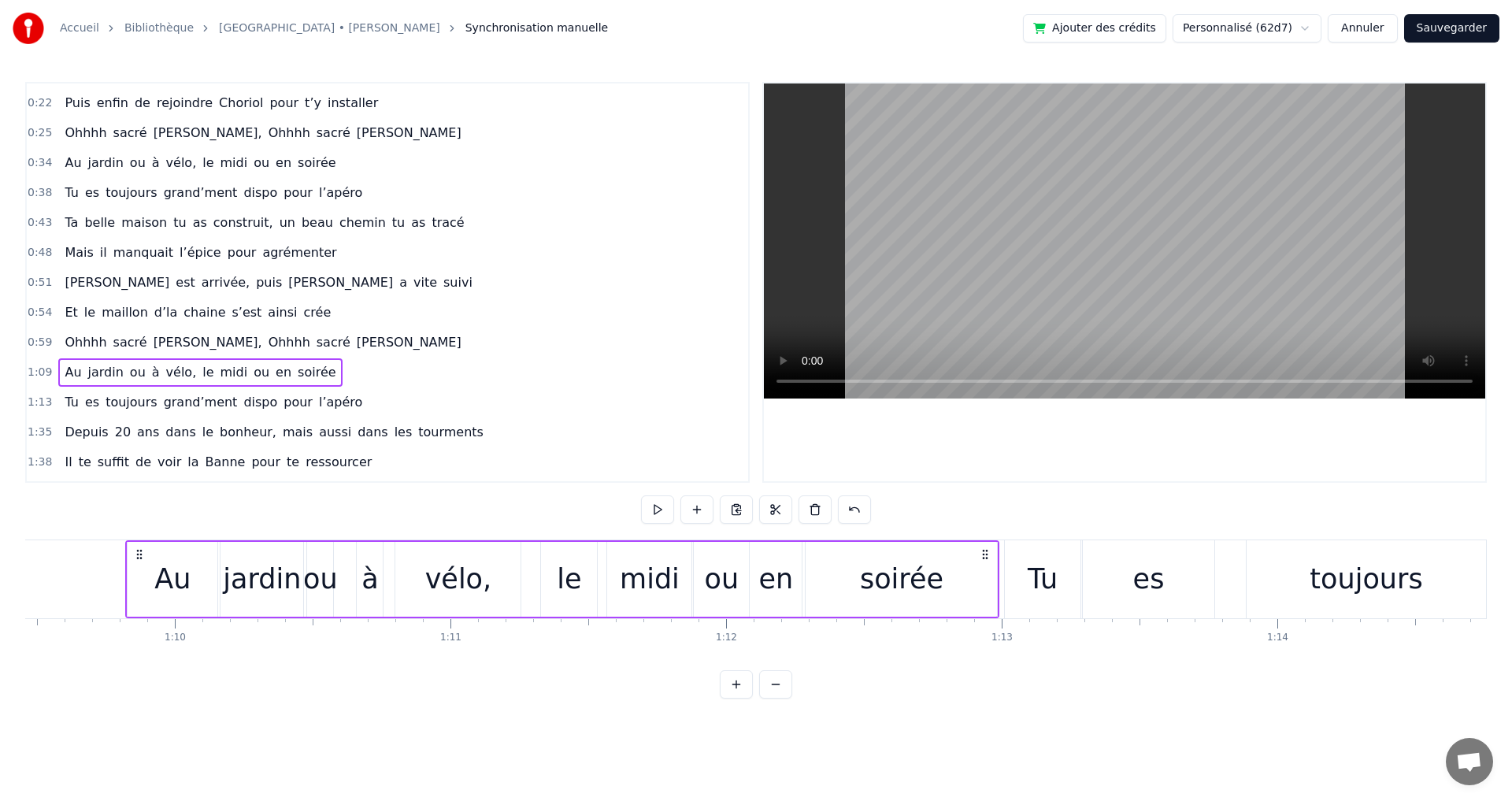
scroll to position [0, 19164]
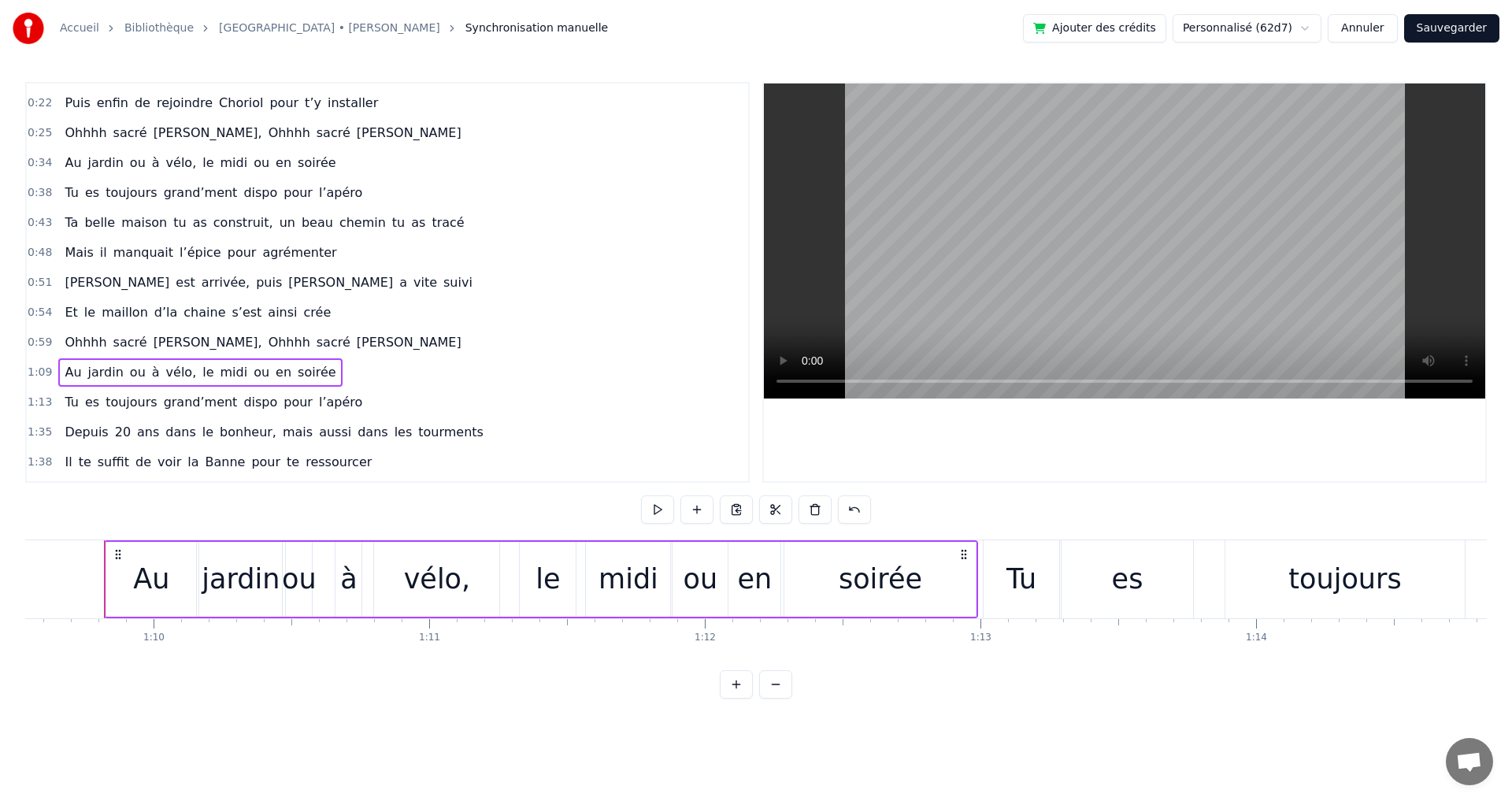
click at [278, 226] on span "un" at bounding box center [287, 223] width 19 height 18
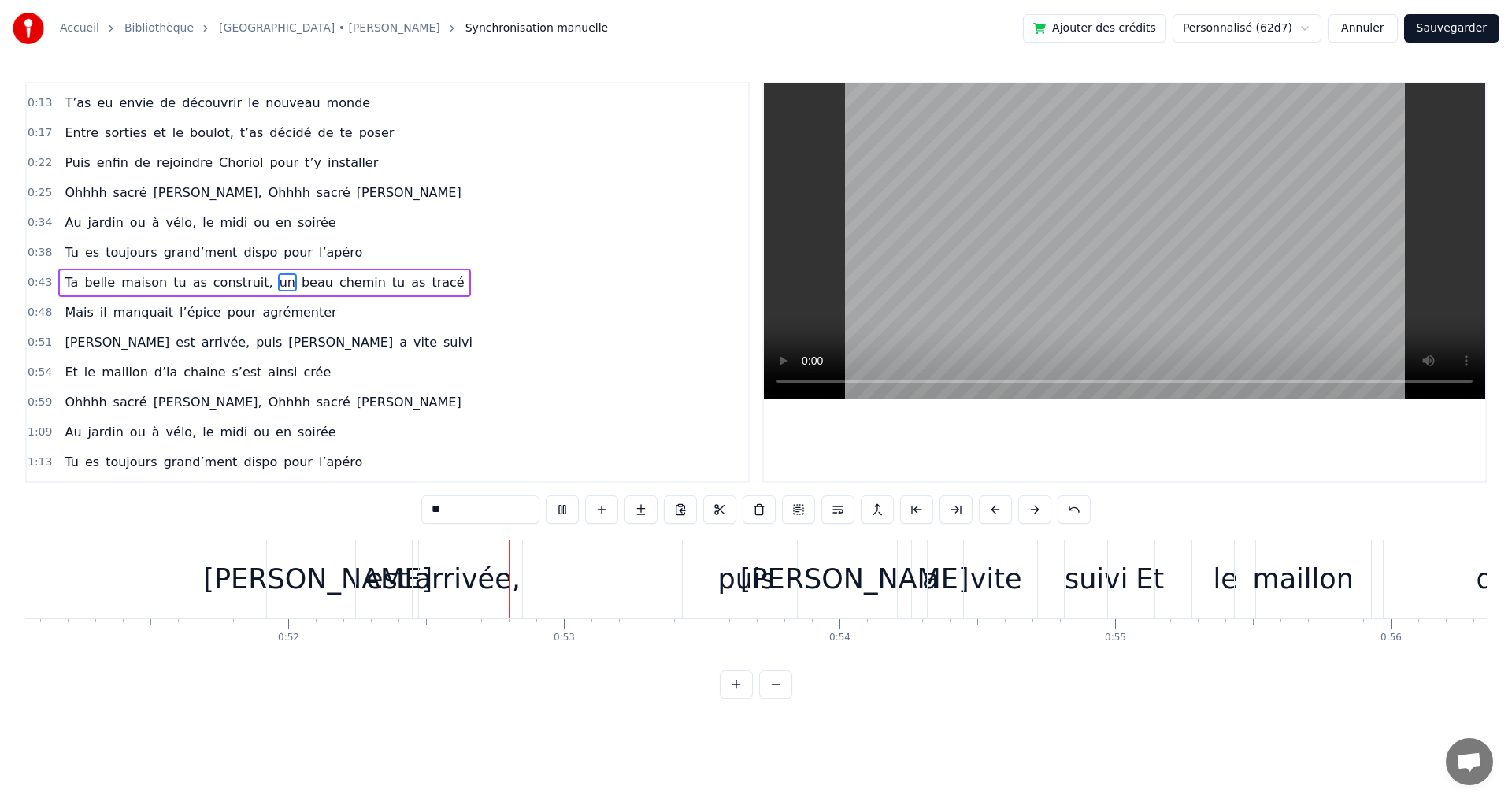
scroll to position [0, 14344]
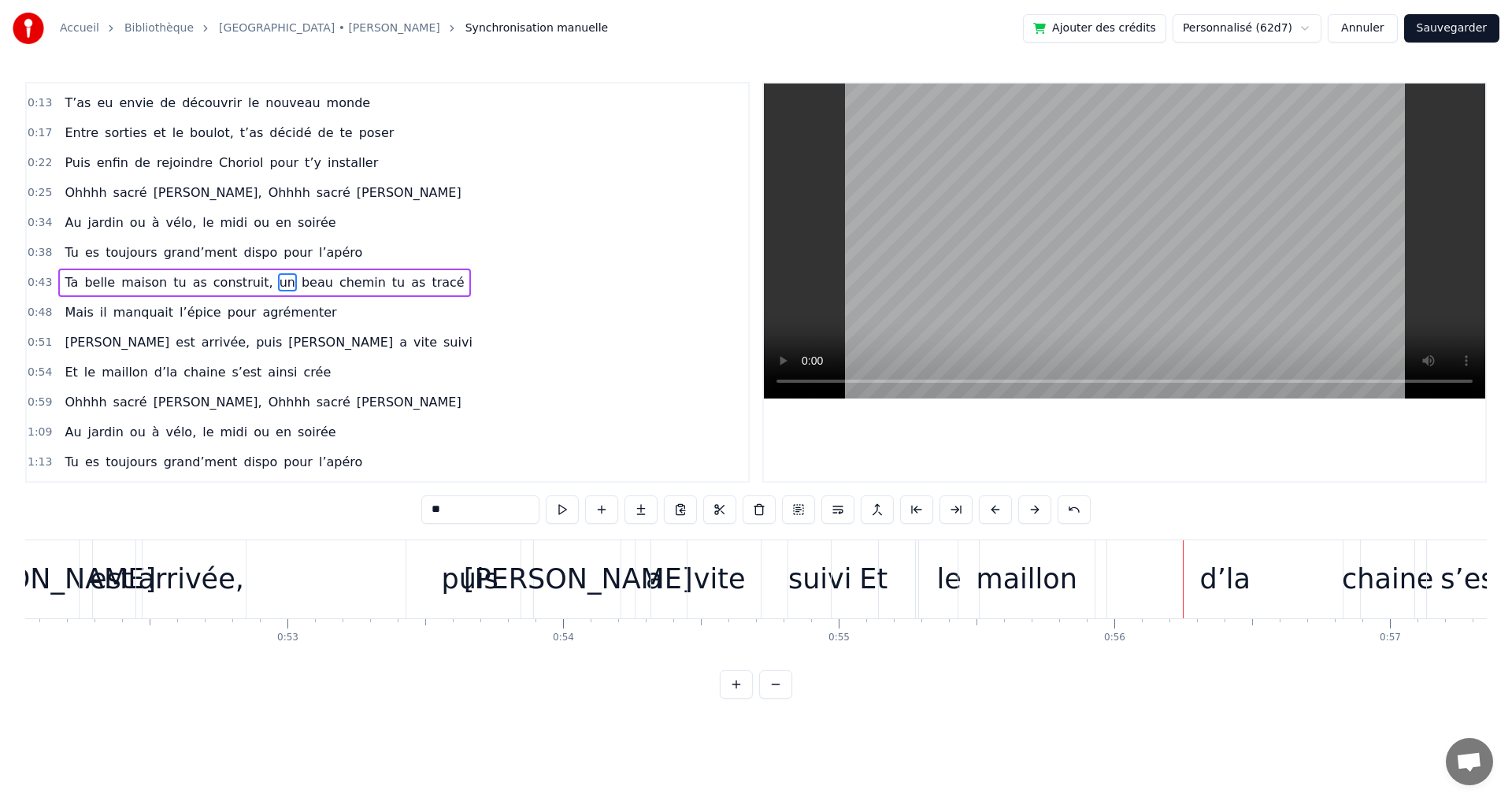
click at [881, 586] on div "Et" at bounding box center [873, 578] width 28 height 41
type input "**"
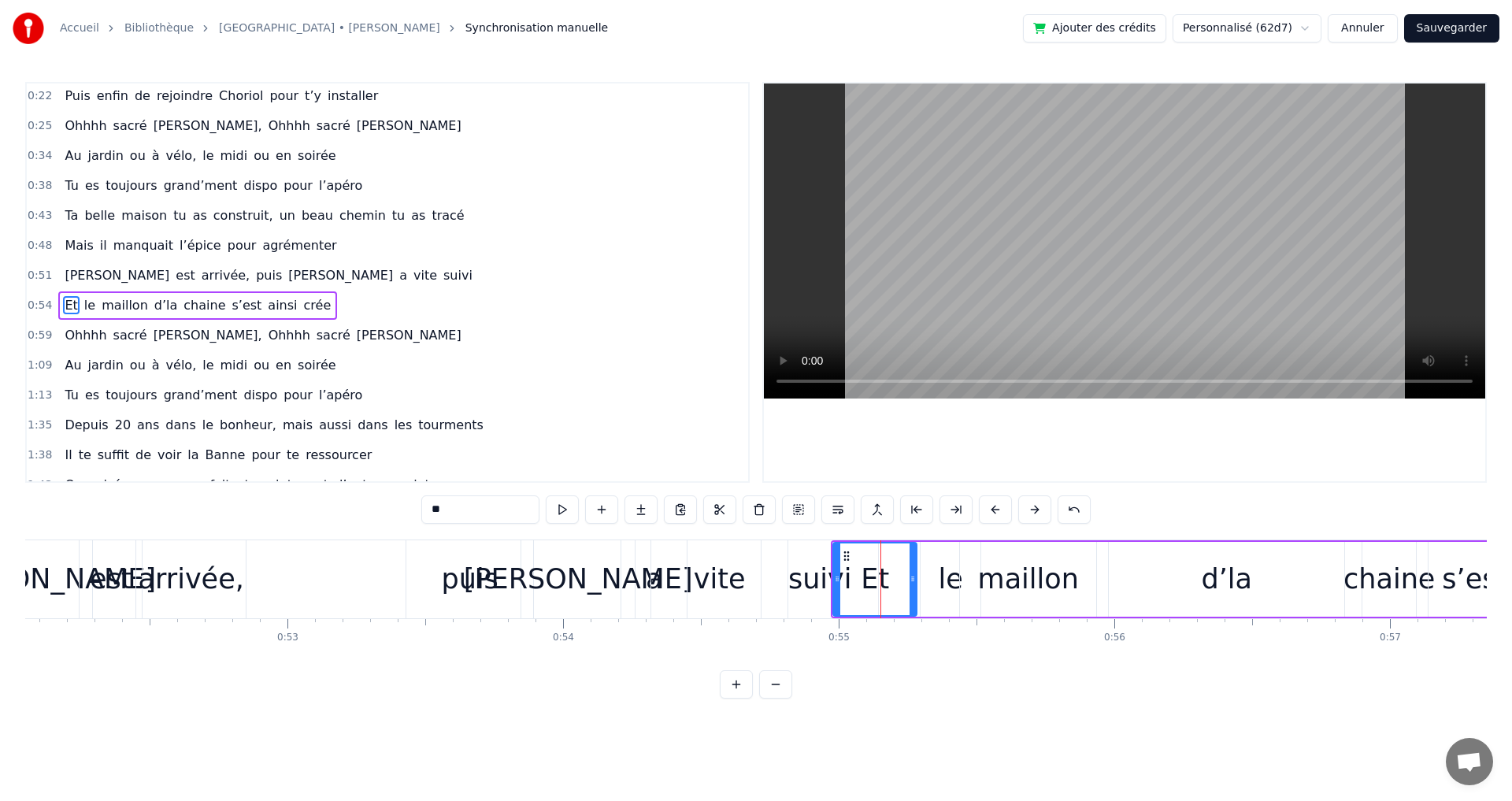
scroll to position [115, 0]
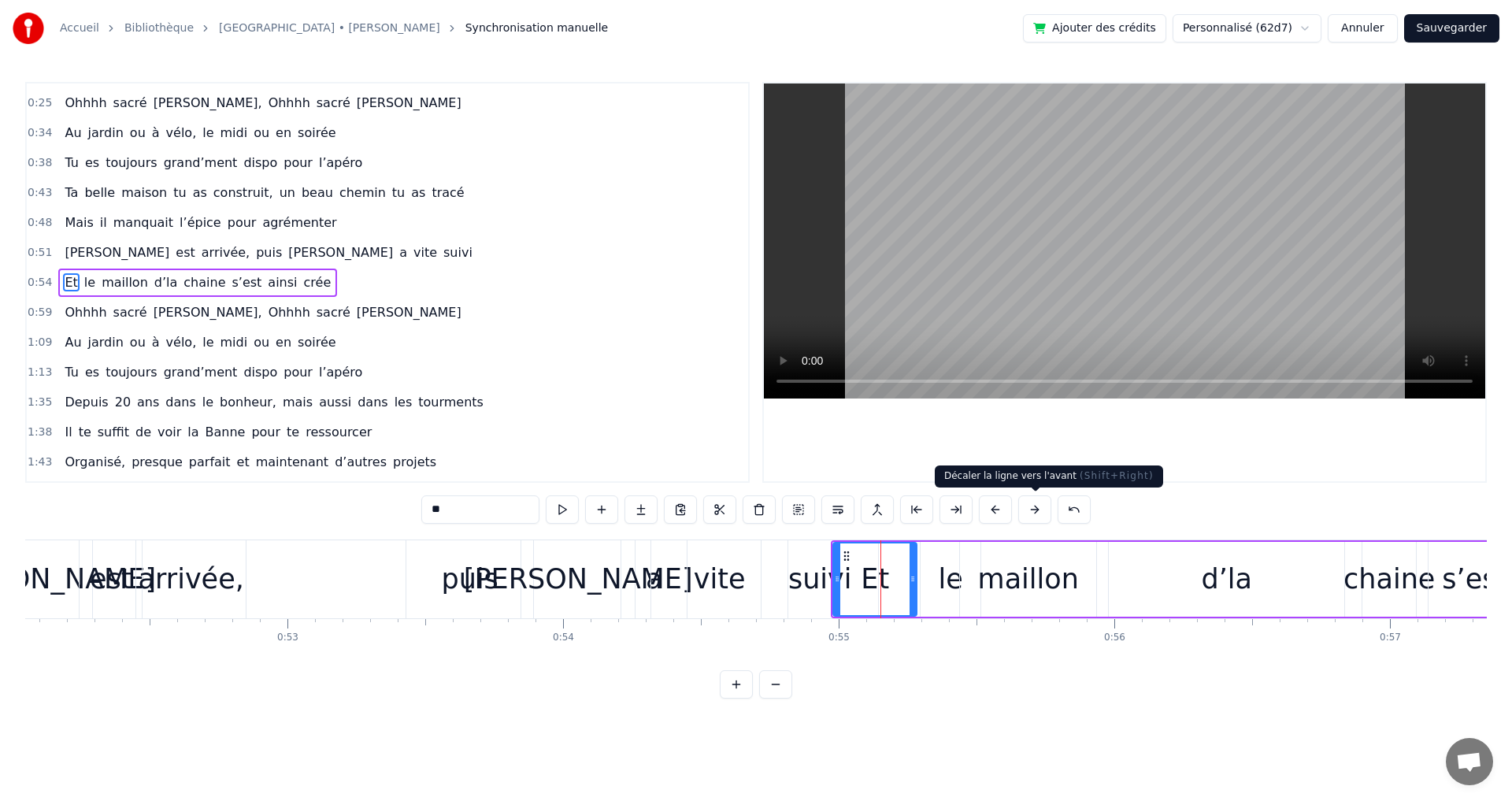
click at [1035, 507] on button at bounding box center [1034, 509] width 33 height 28
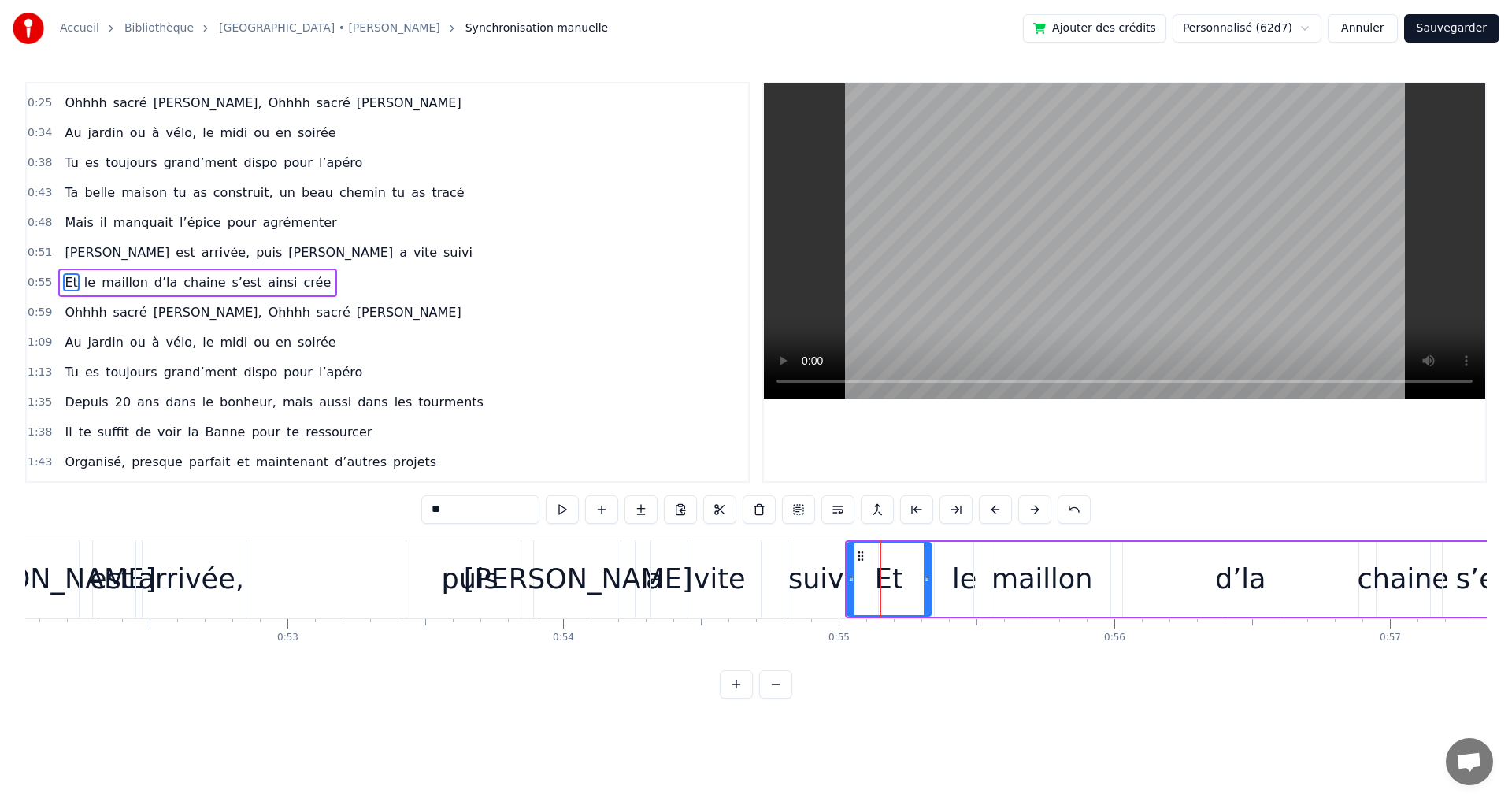
click at [1035, 507] on button at bounding box center [1034, 509] width 33 height 28
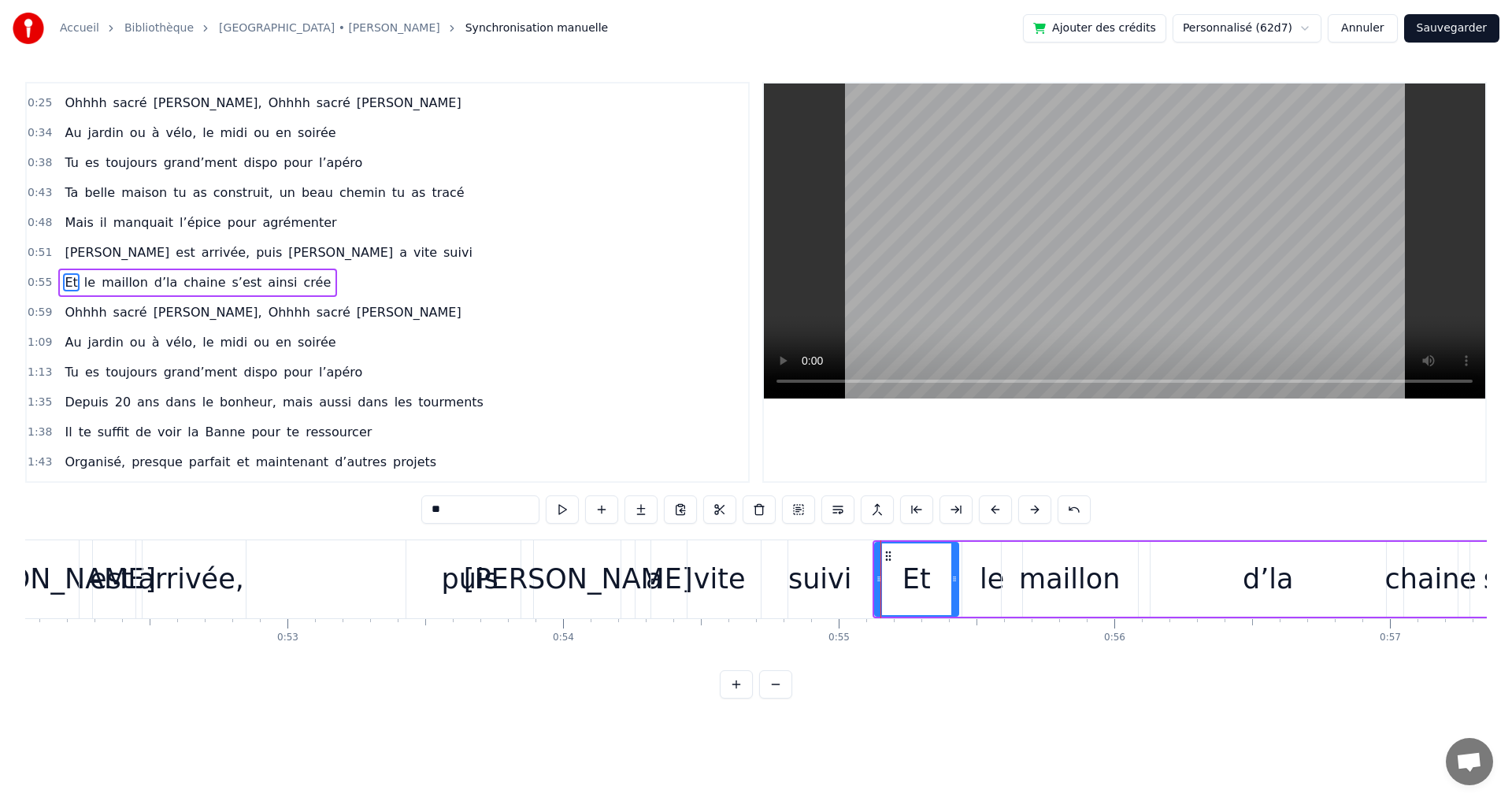
click at [1035, 507] on button at bounding box center [1034, 509] width 33 height 28
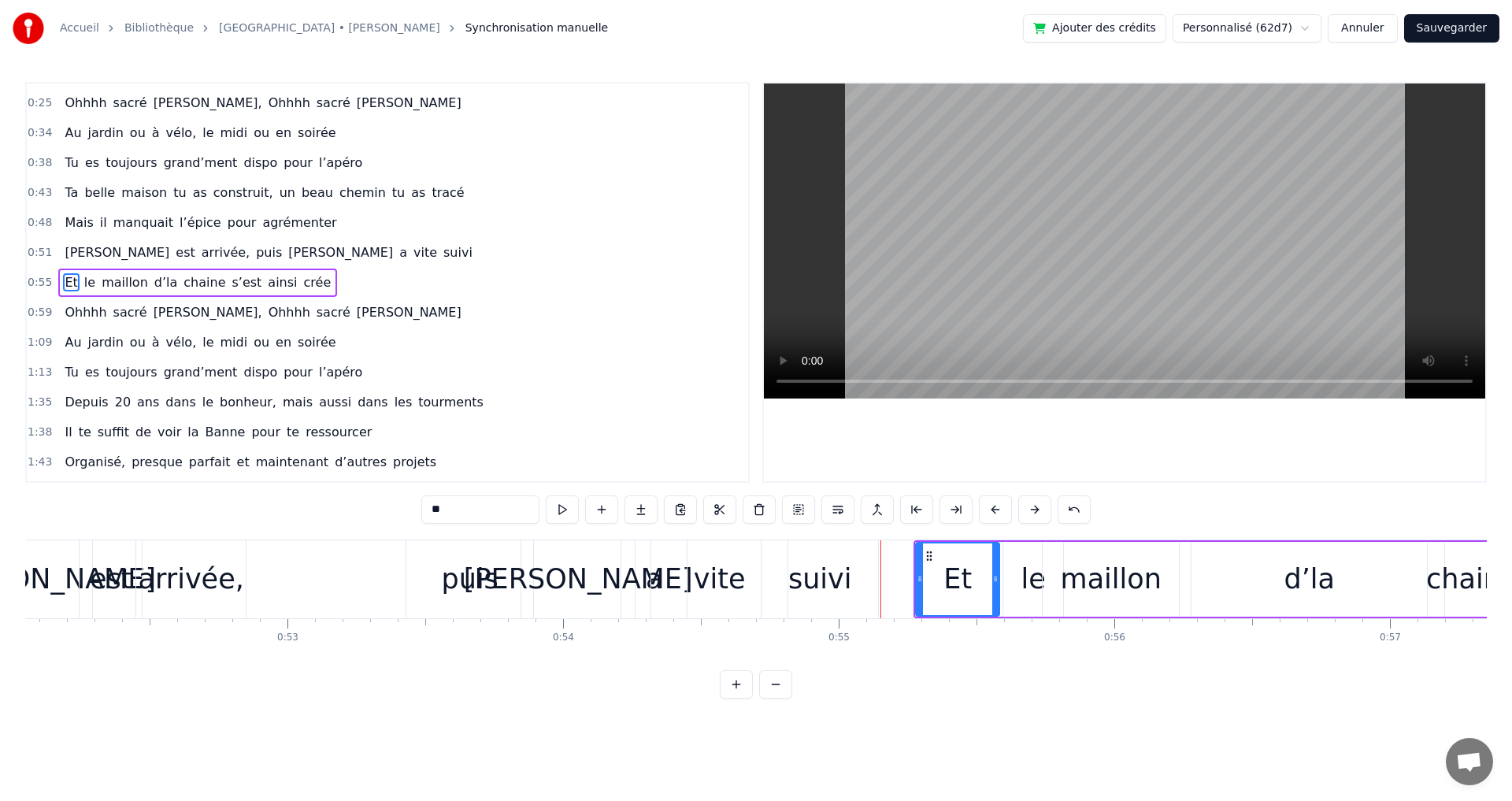
click at [1035, 507] on button at bounding box center [1034, 509] width 33 height 28
click at [1036, 507] on button at bounding box center [1034, 509] width 33 height 28
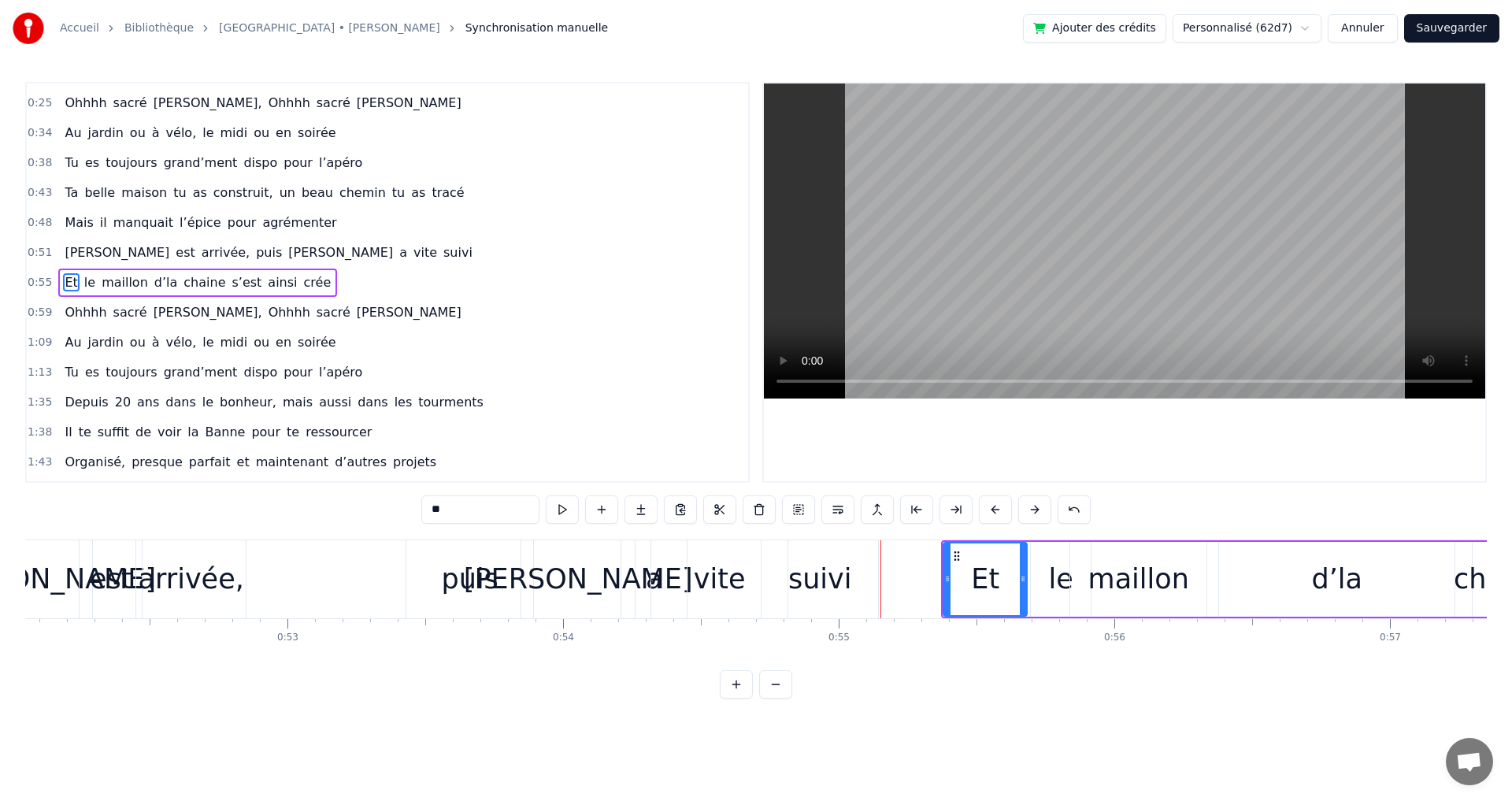
click at [1036, 507] on button at bounding box center [1034, 509] width 33 height 28
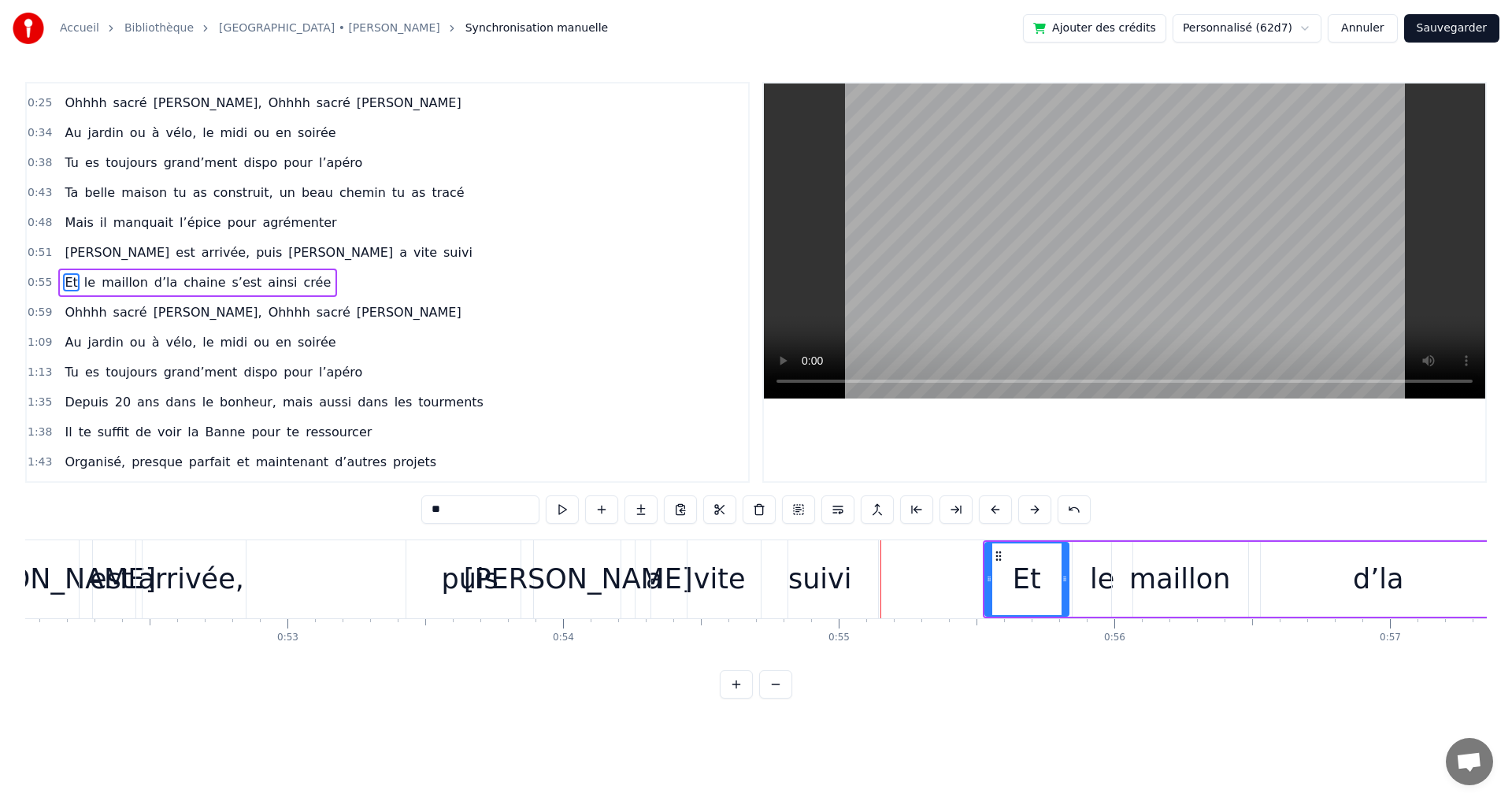
drag, startPoint x: 613, startPoint y: 262, endPoint x: 493, endPoint y: 255, distance: 120.2
click at [613, 262] on div "0:51 Olivia est arrivée, puis Emilie a vite suivi" at bounding box center [388, 253] width 721 height 30
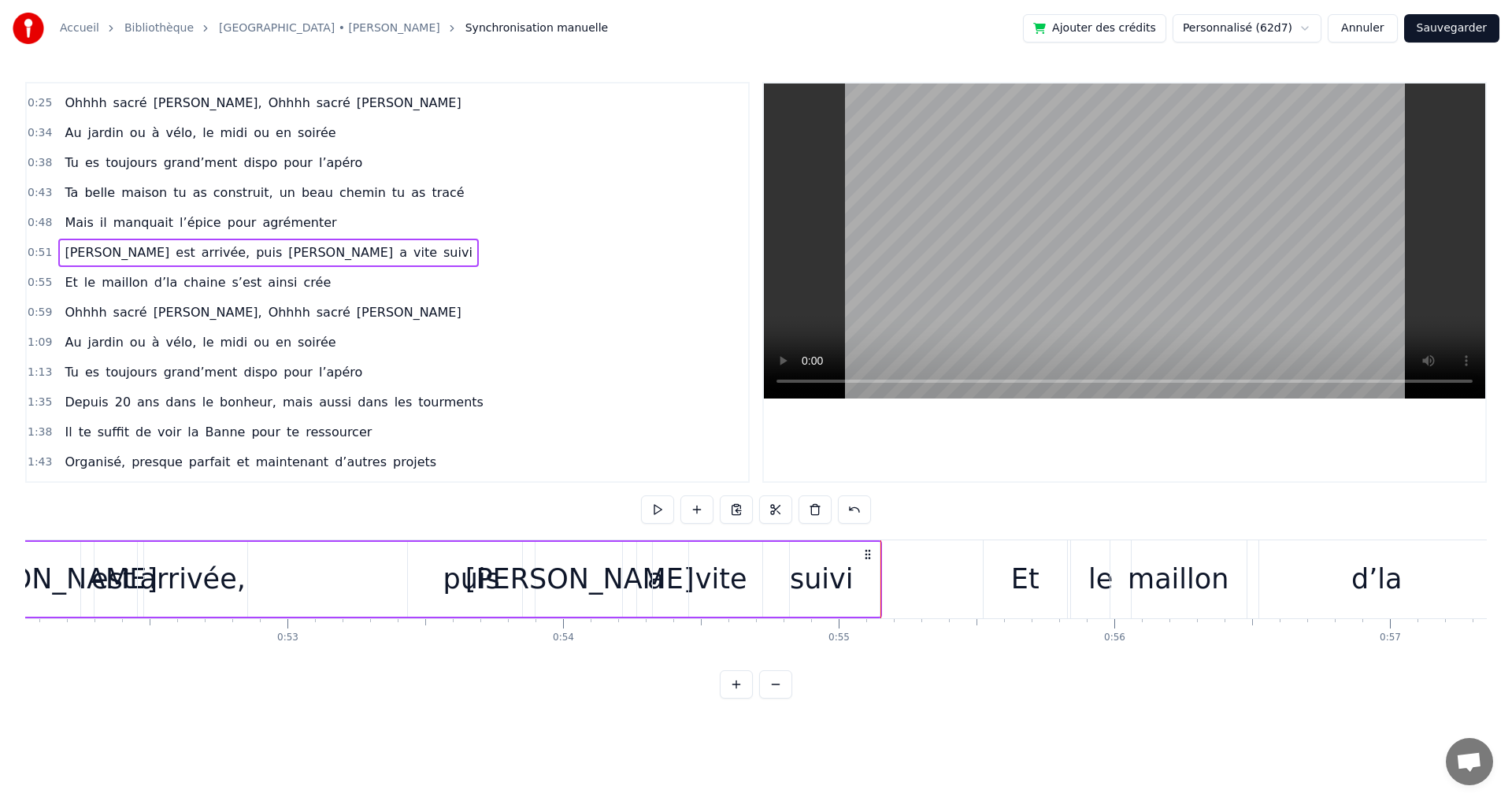
scroll to position [0, 14230]
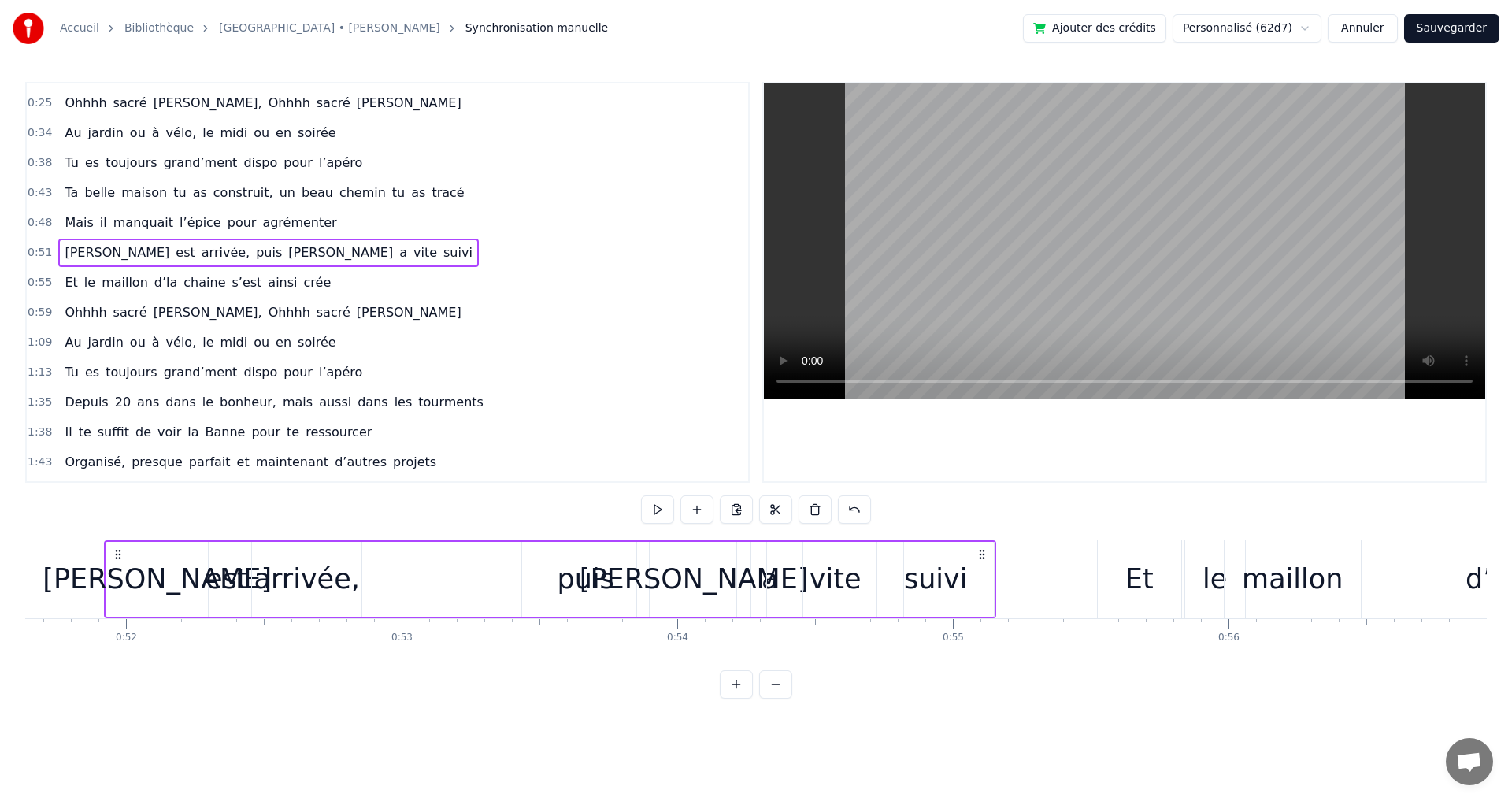
click at [261, 227] on span "agrémenter" at bounding box center [299, 223] width 77 height 18
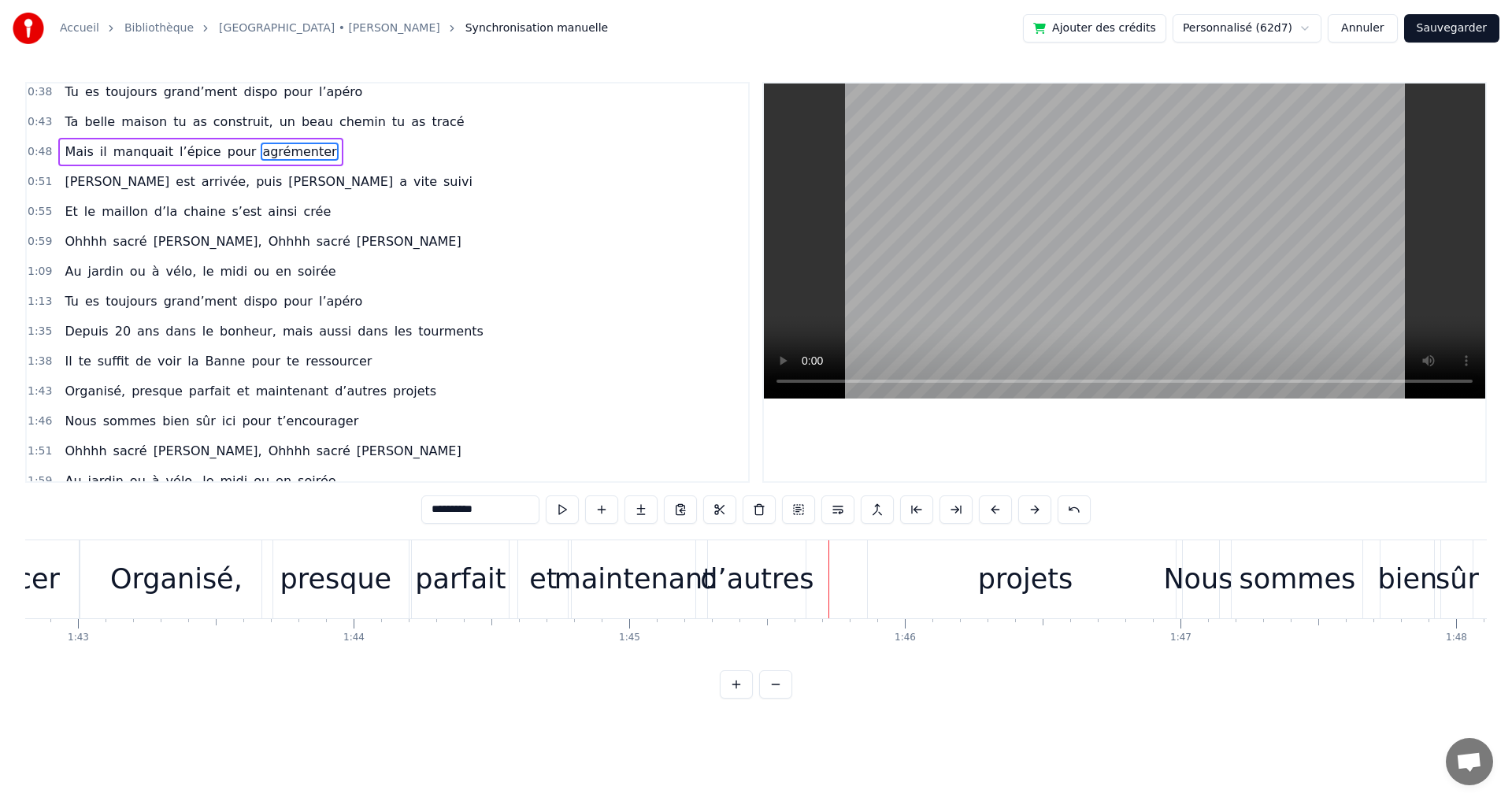
scroll to position [213, 0]
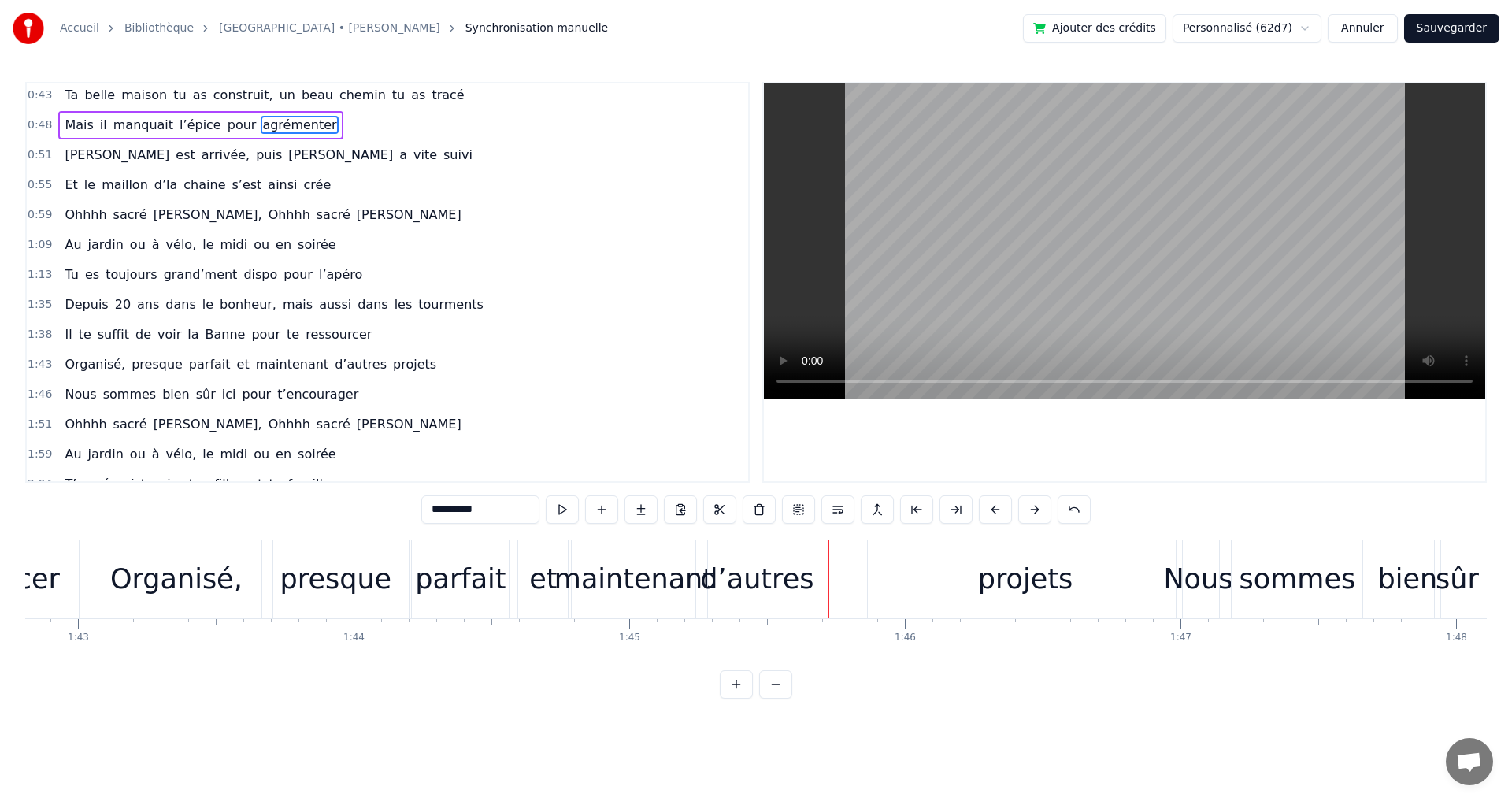
click at [193, 361] on span "parfait" at bounding box center [210, 364] width 45 height 18
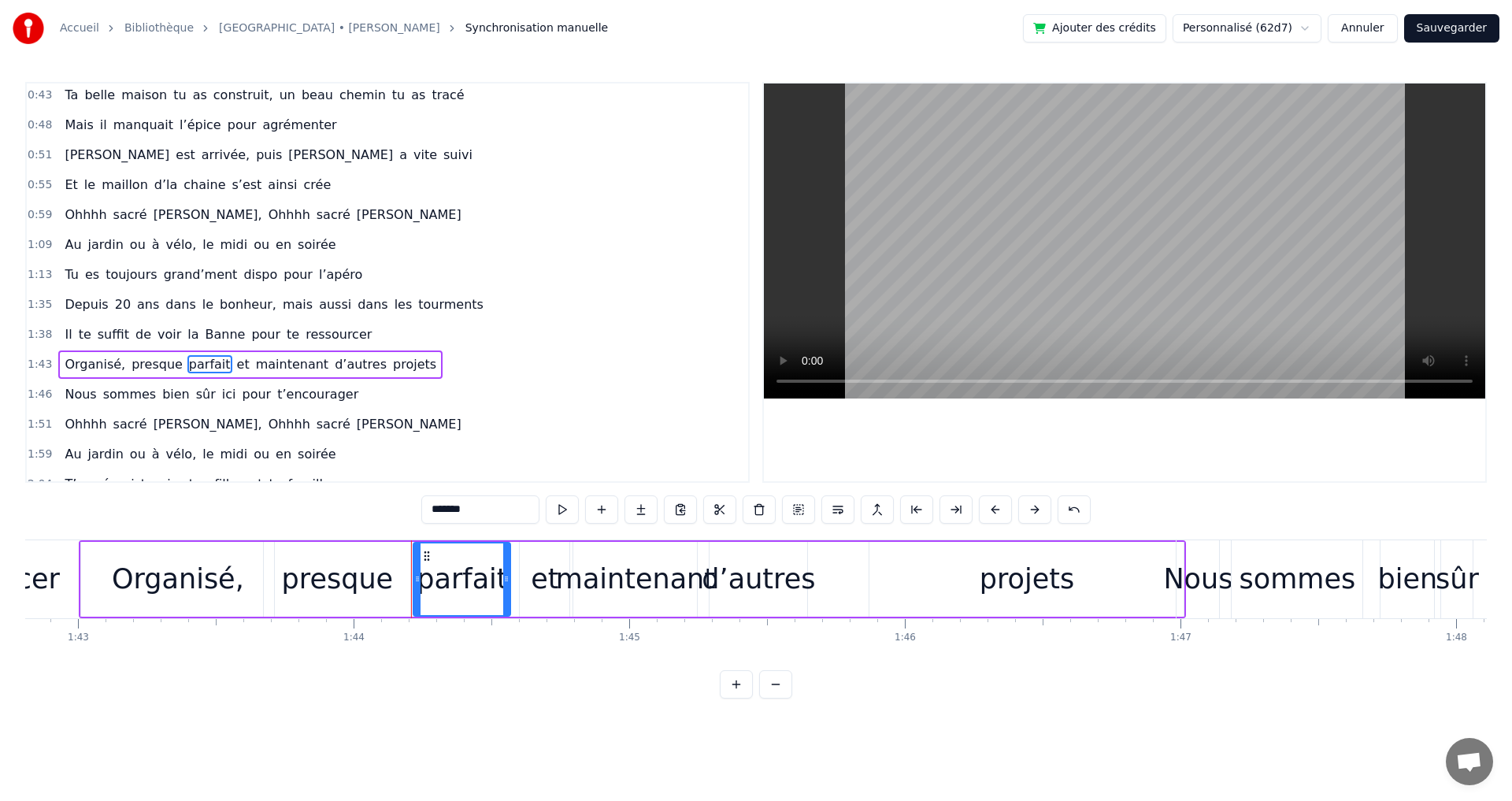
scroll to position [294, 0]
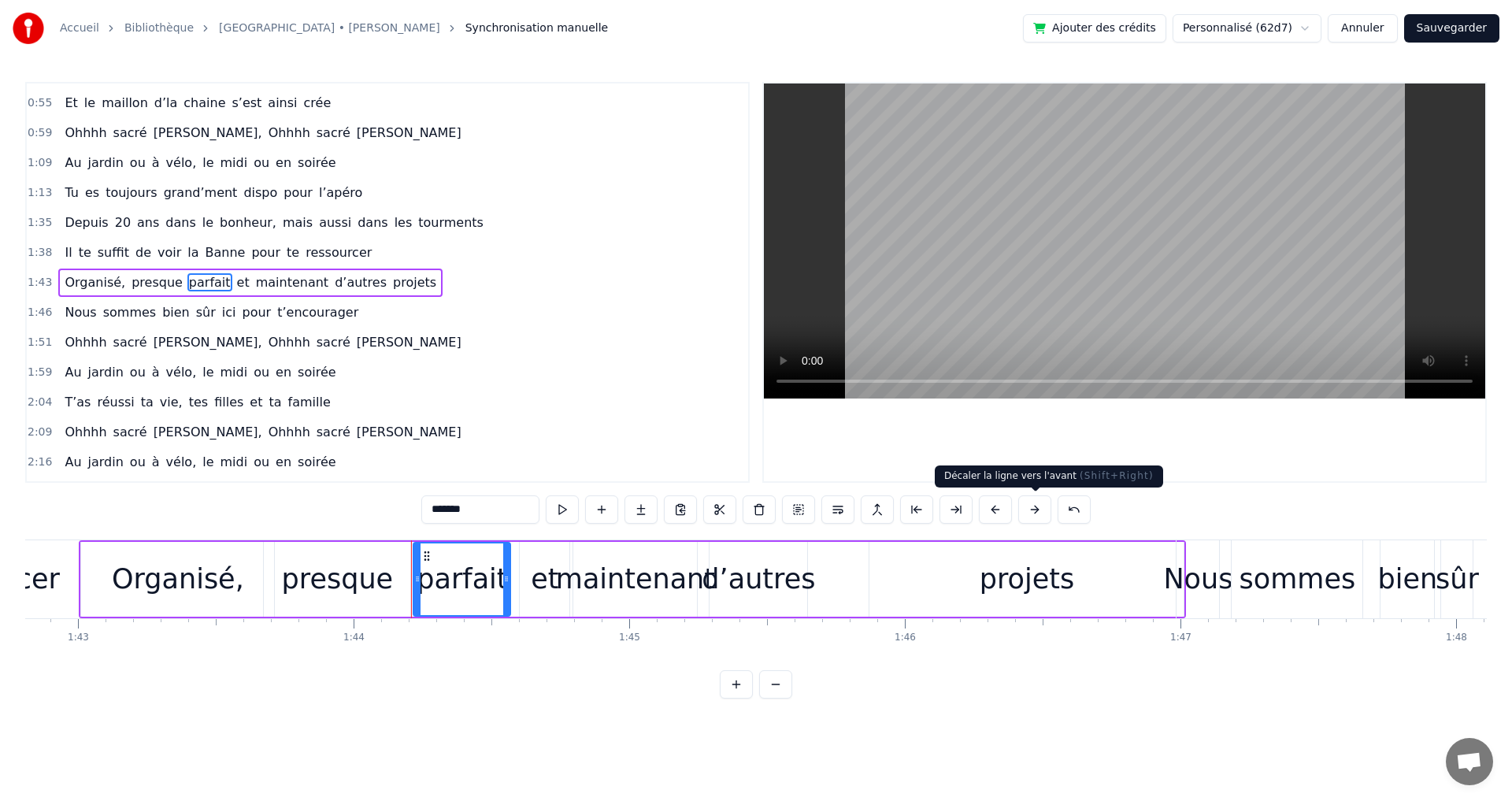
click at [1033, 509] on button at bounding box center [1034, 509] width 33 height 28
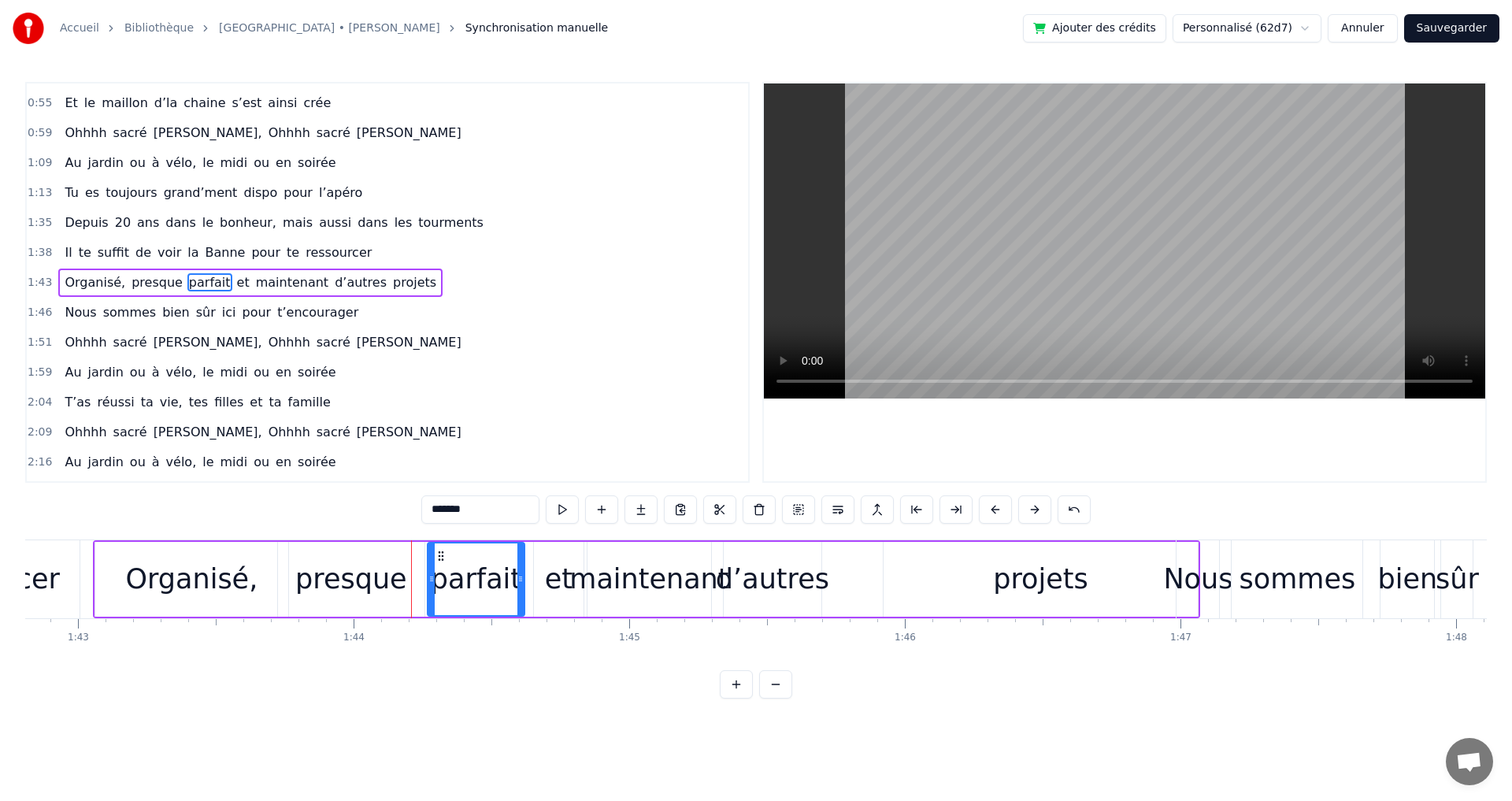
click at [1033, 509] on button at bounding box center [1034, 509] width 33 height 28
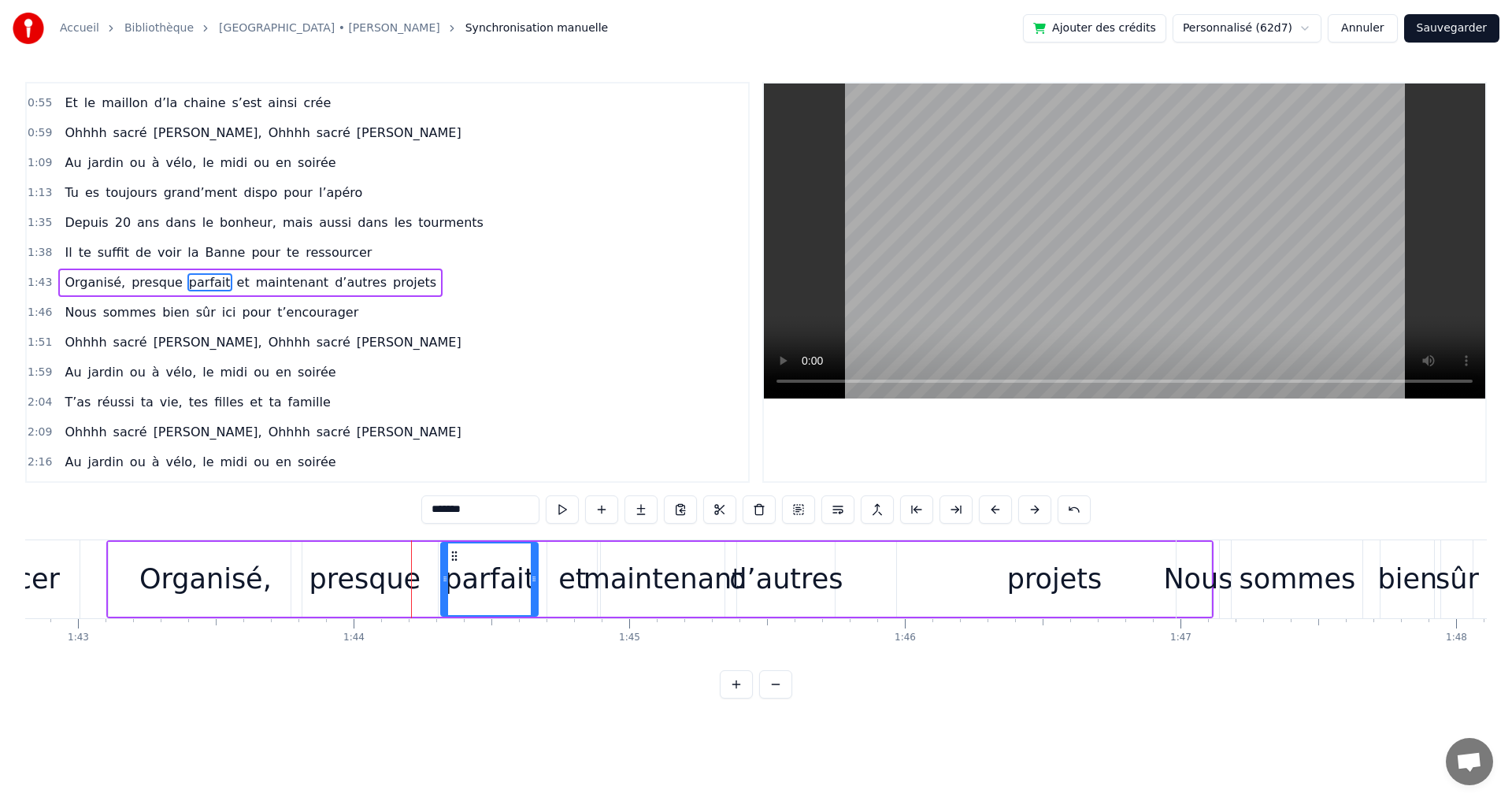
click at [1033, 509] on button at bounding box center [1034, 509] width 33 height 28
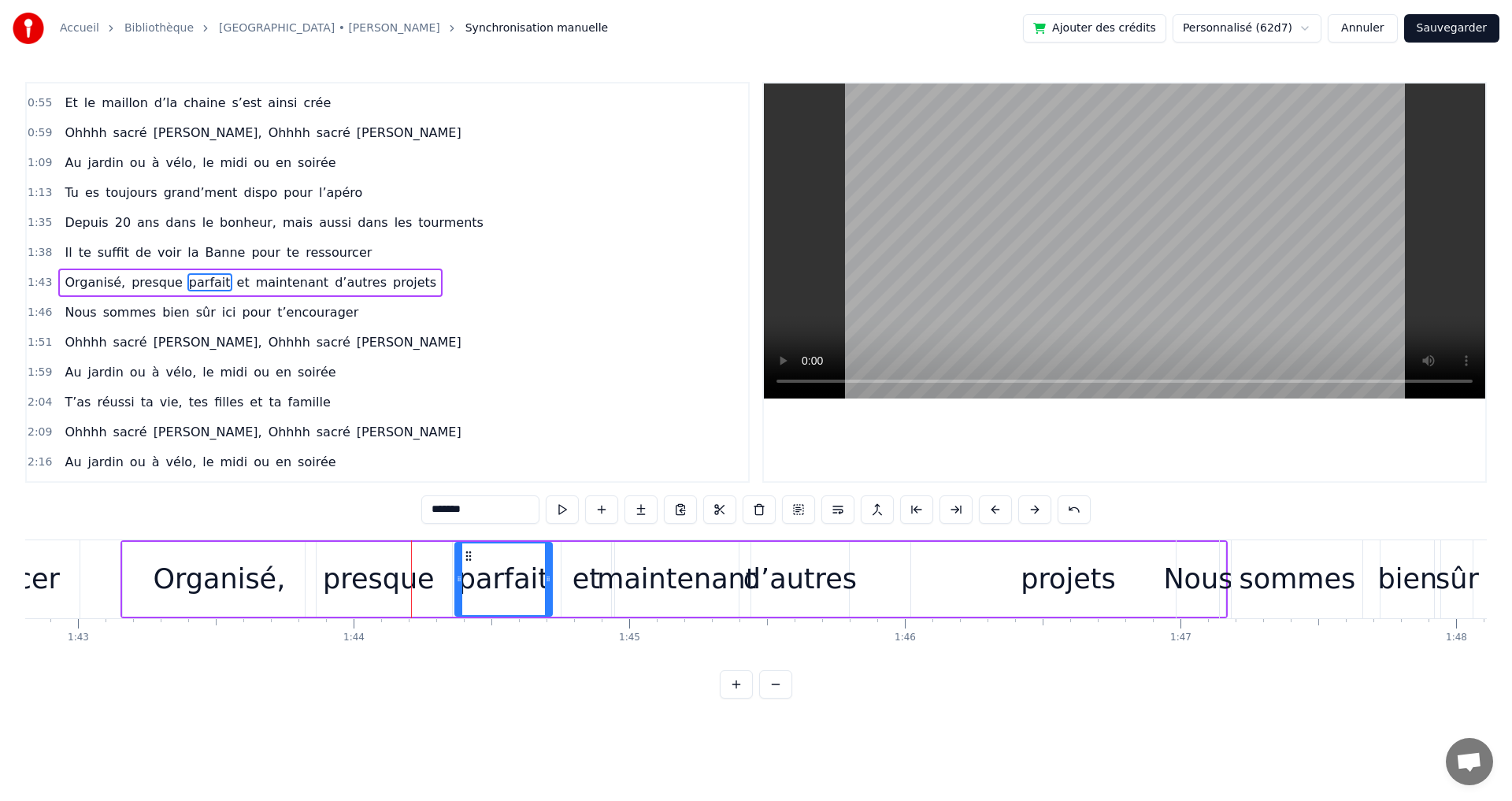
click at [1033, 509] on button at bounding box center [1034, 509] width 33 height 28
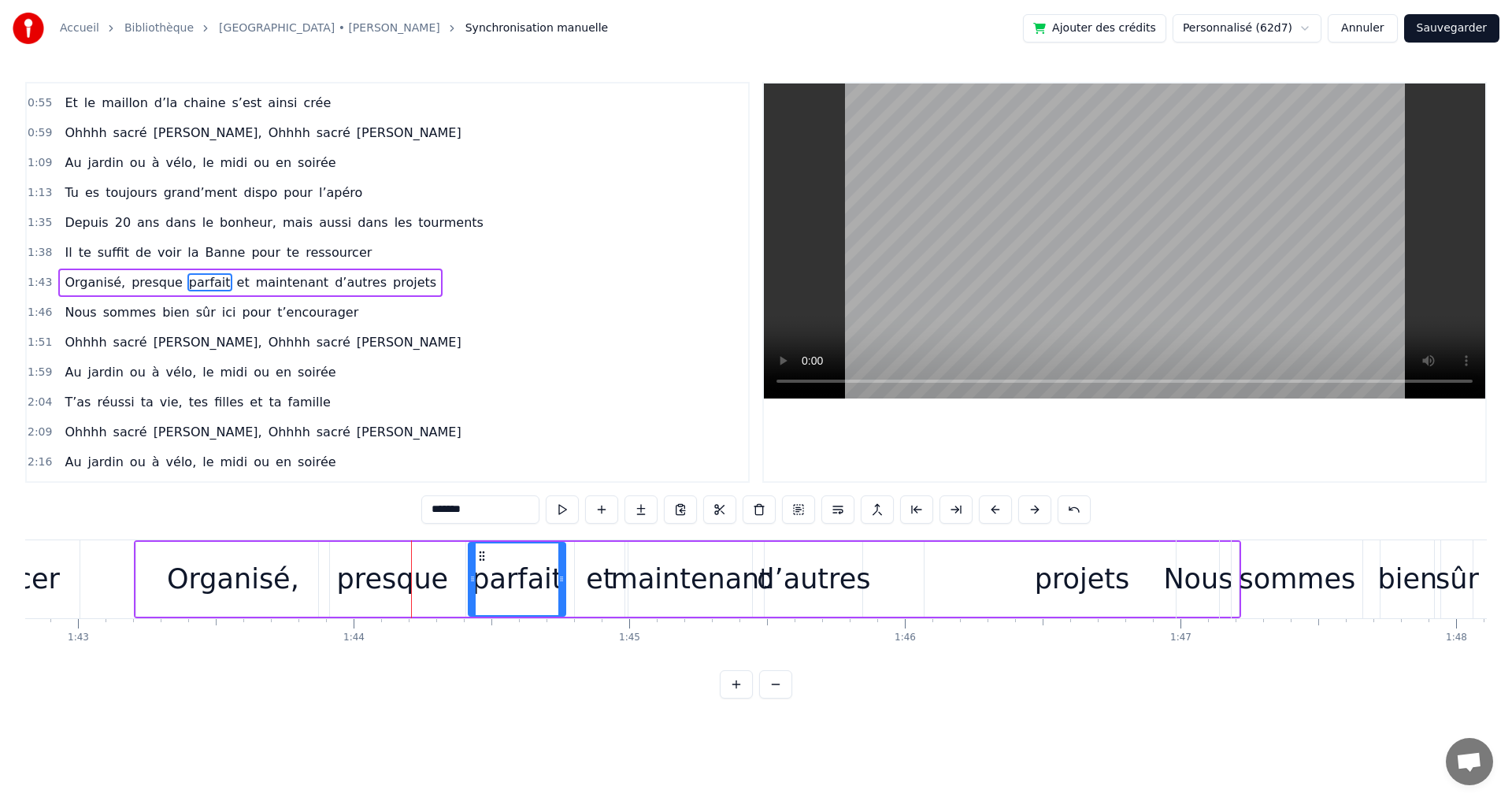
click at [1033, 509] on button at bounding box center [1034, 509] width 33 height 28
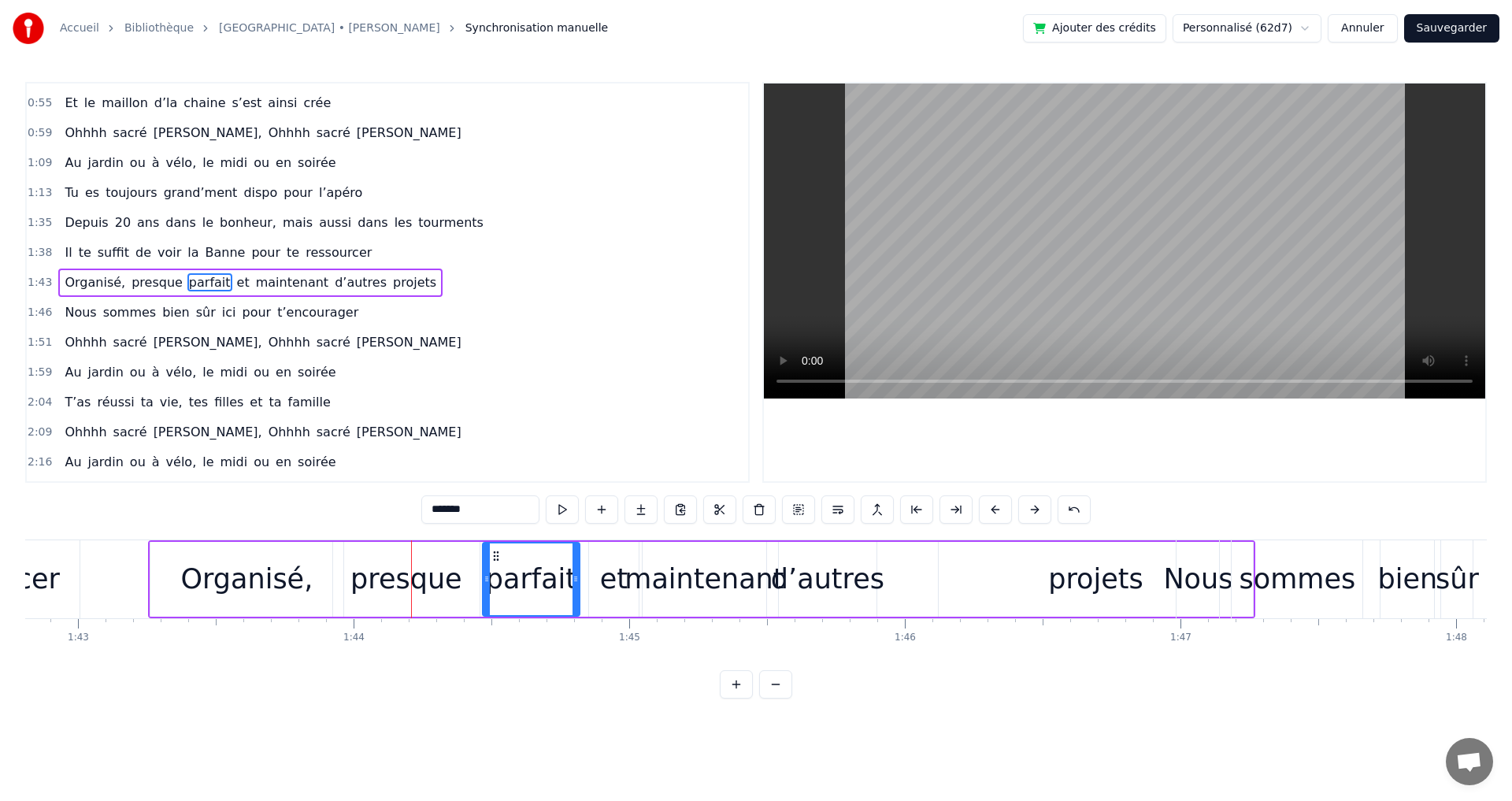
click at [1077, 574] on div "projets" at bounding box center [1095, 578] width 94 height 41
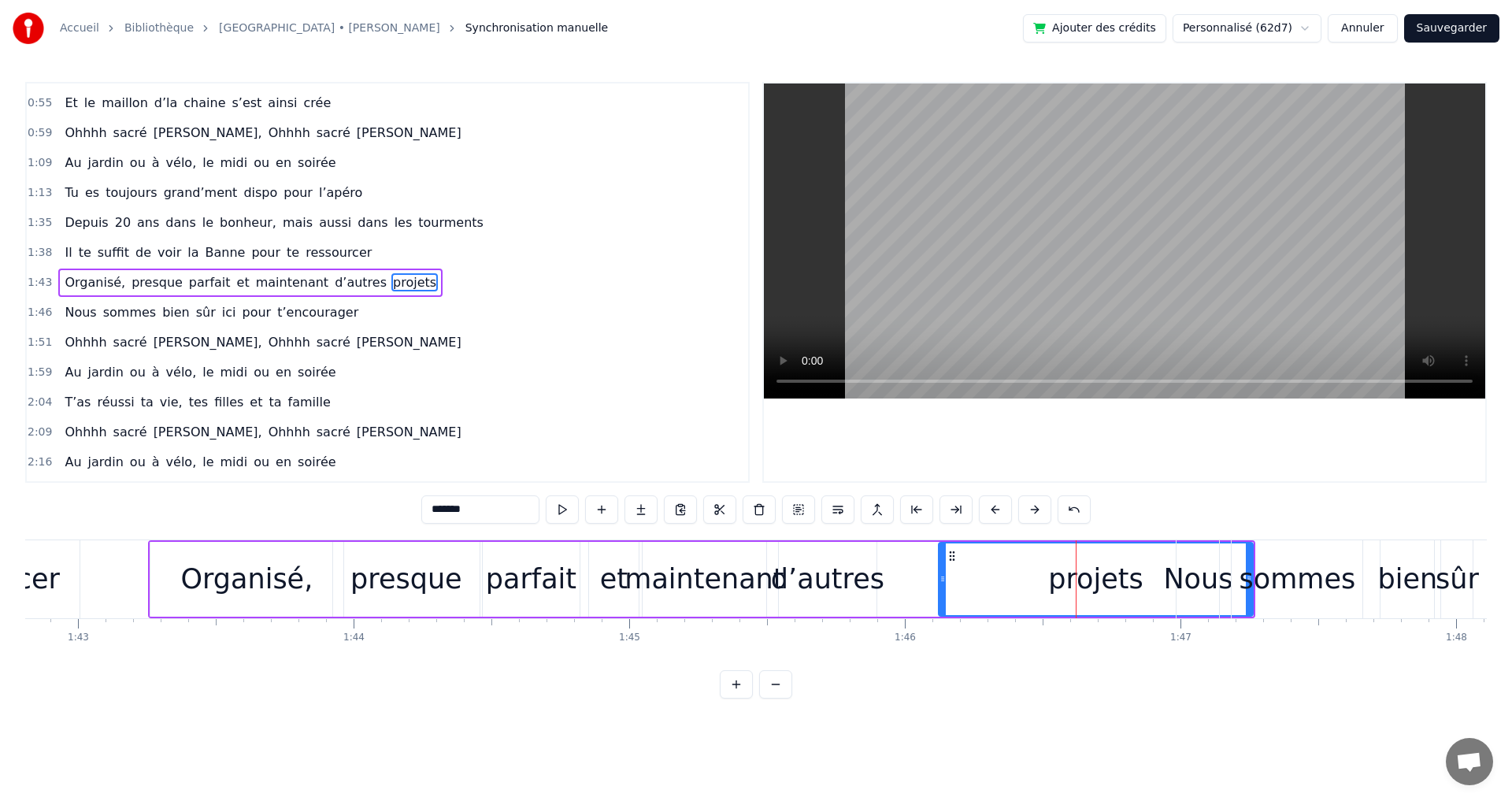
click at [1244, 580] on div "sommes" at bounding box center [1297, 579] width 131 height 78
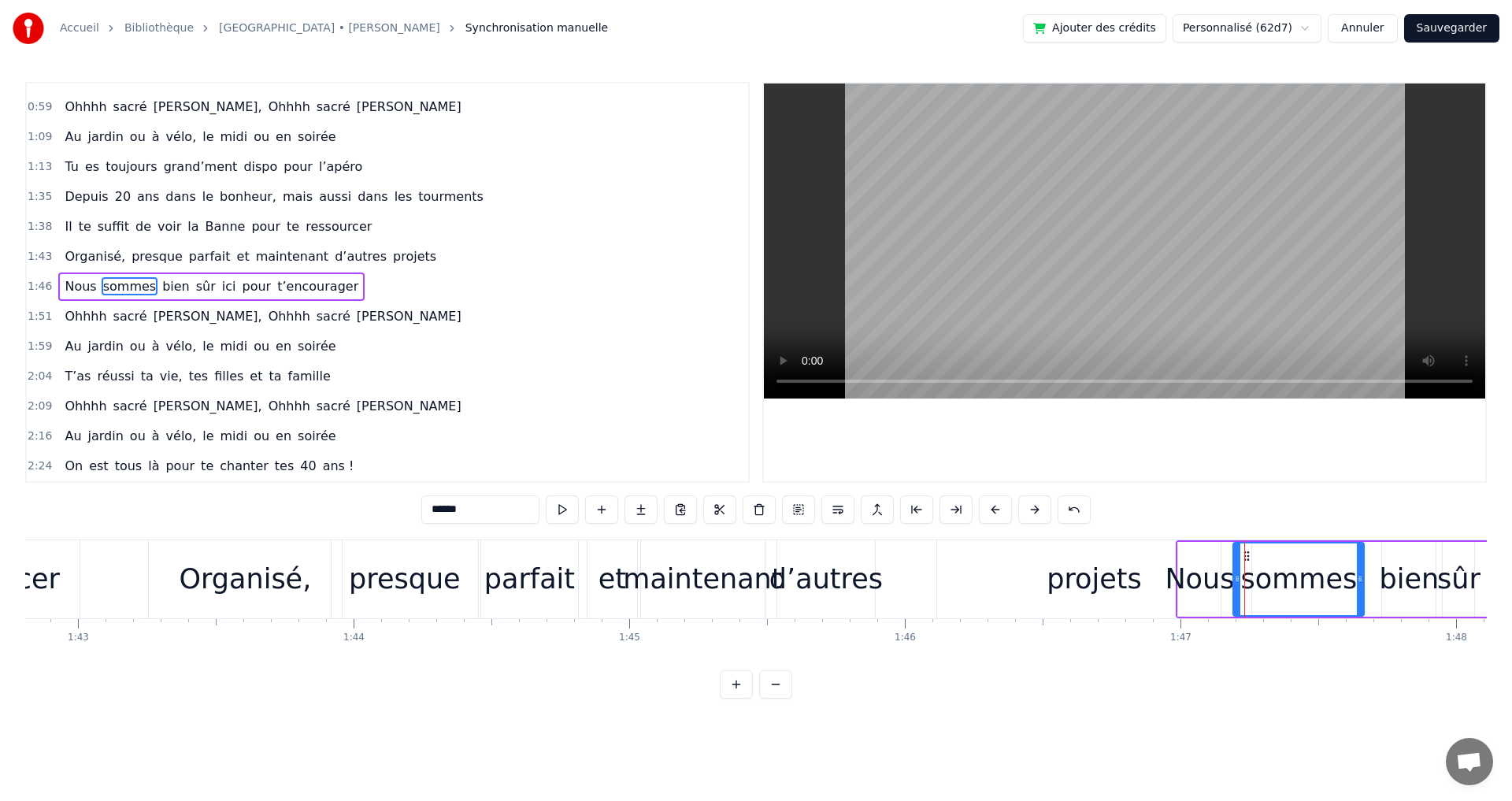
click at [1081, 574] on div "projets" at bounding box center [1094, 578] width 94 height 41
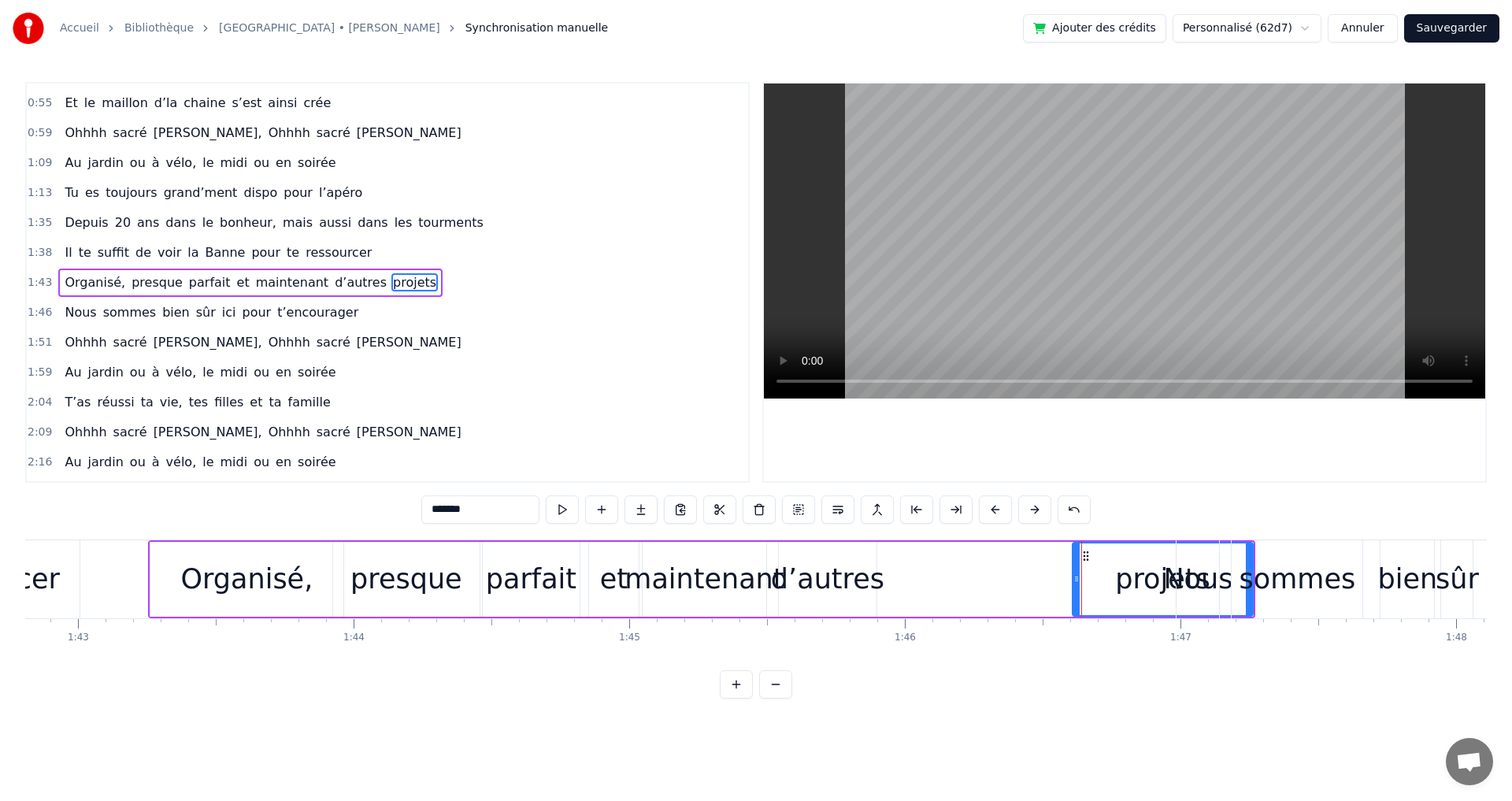
drag, startPoint x: 950, startPoint y: 578, endPoint x: 1077, endPoint y: 578, distance: 127.0
click at [1077, 578] on icon at bounding box center [1077, 579] width 6 height 13
drag, startPoint x: 1077, startPoint y: 578, endPoint x: 958, endPoint y: 576, distance: 119.0
click at [912, 577] on icon at bounding box center [911, 579] width 6 height 13
click at [1251, 578] on div "sommes" at bounding box center [1297, 578] width 116 height 41
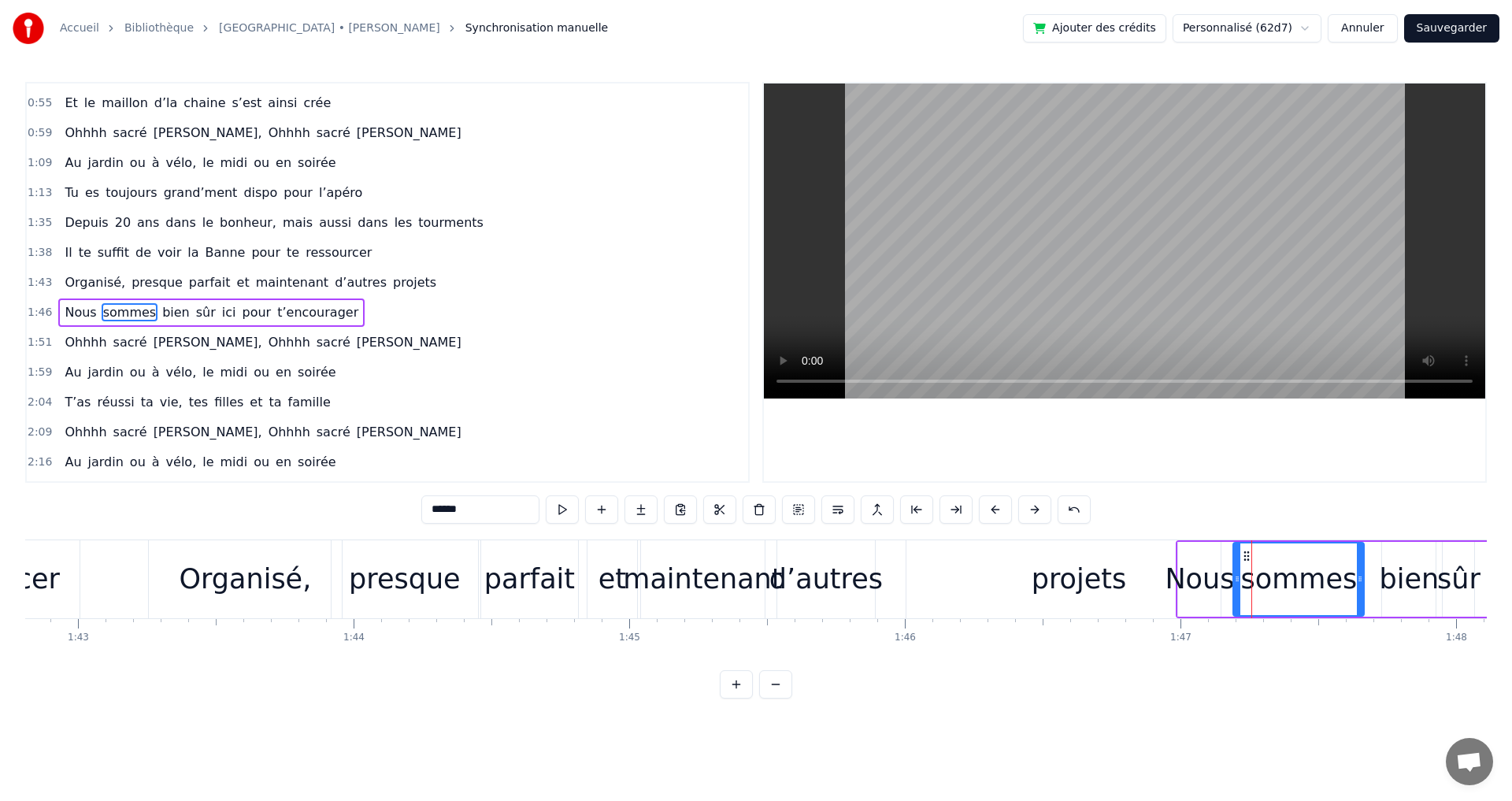
scroll to position [320, 0]
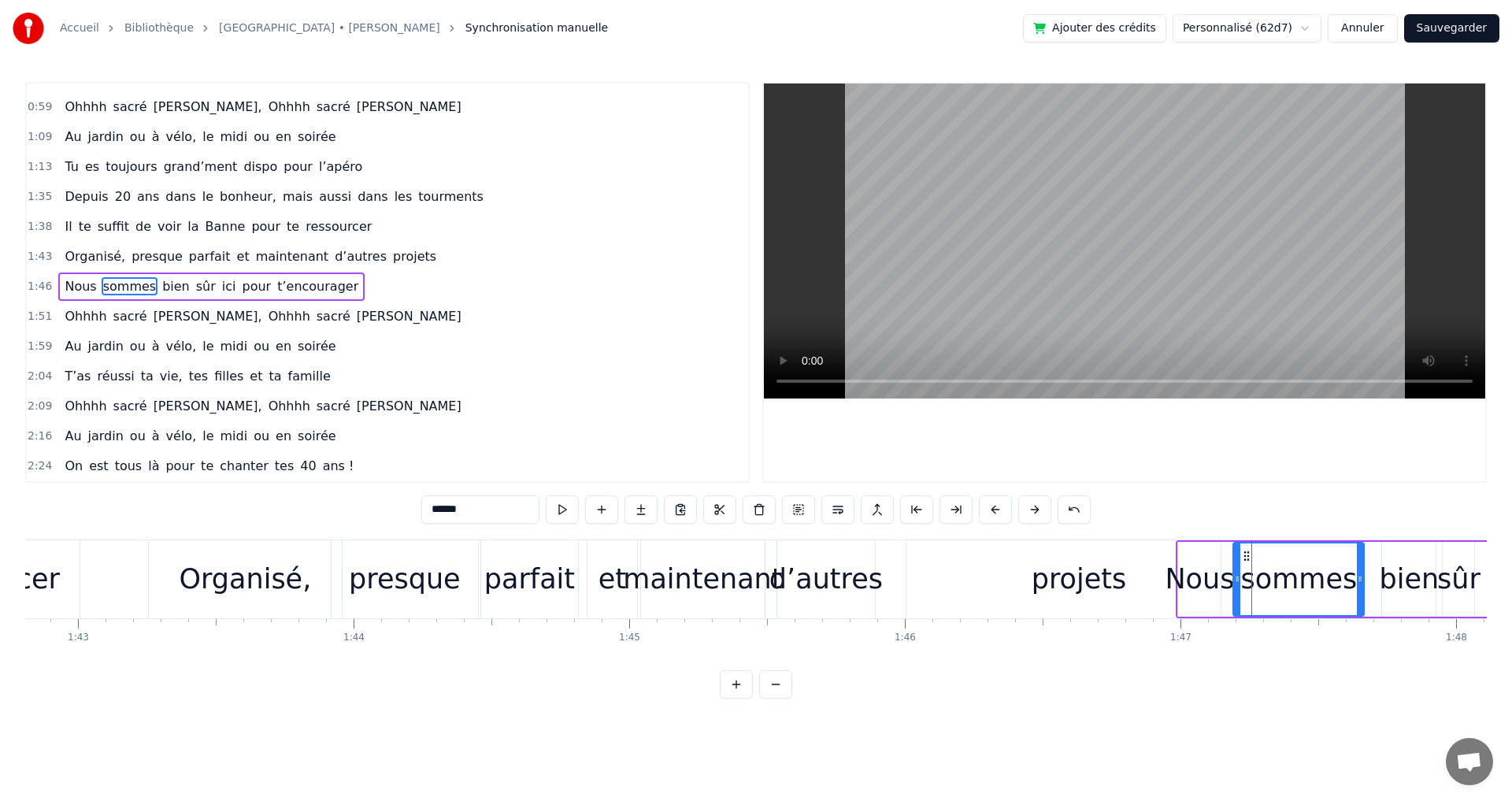
click at [1076, 576] on div "projets" at bounding box center [1079, 578] width 94 height 41
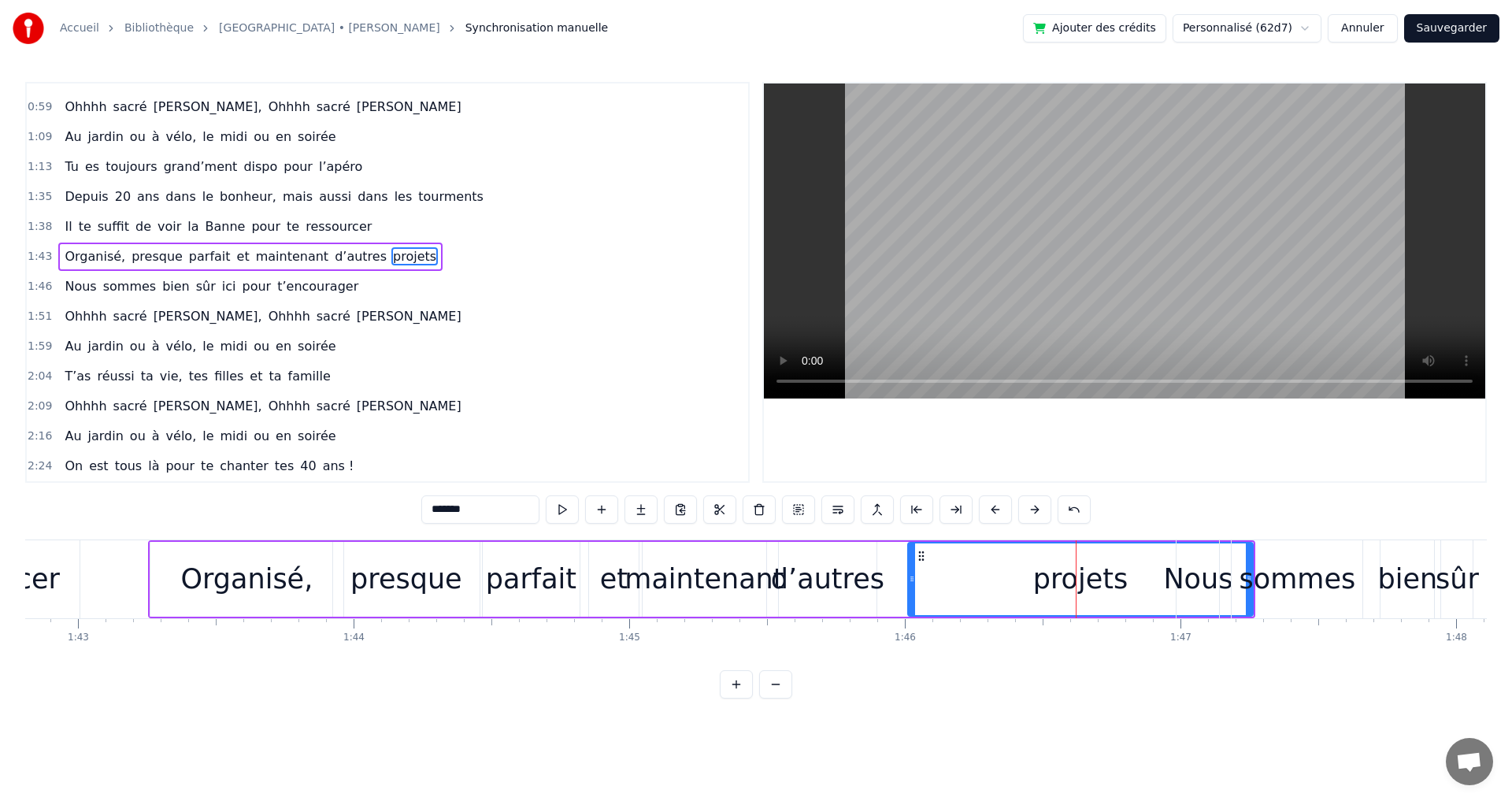
scroll to position [294, 0]
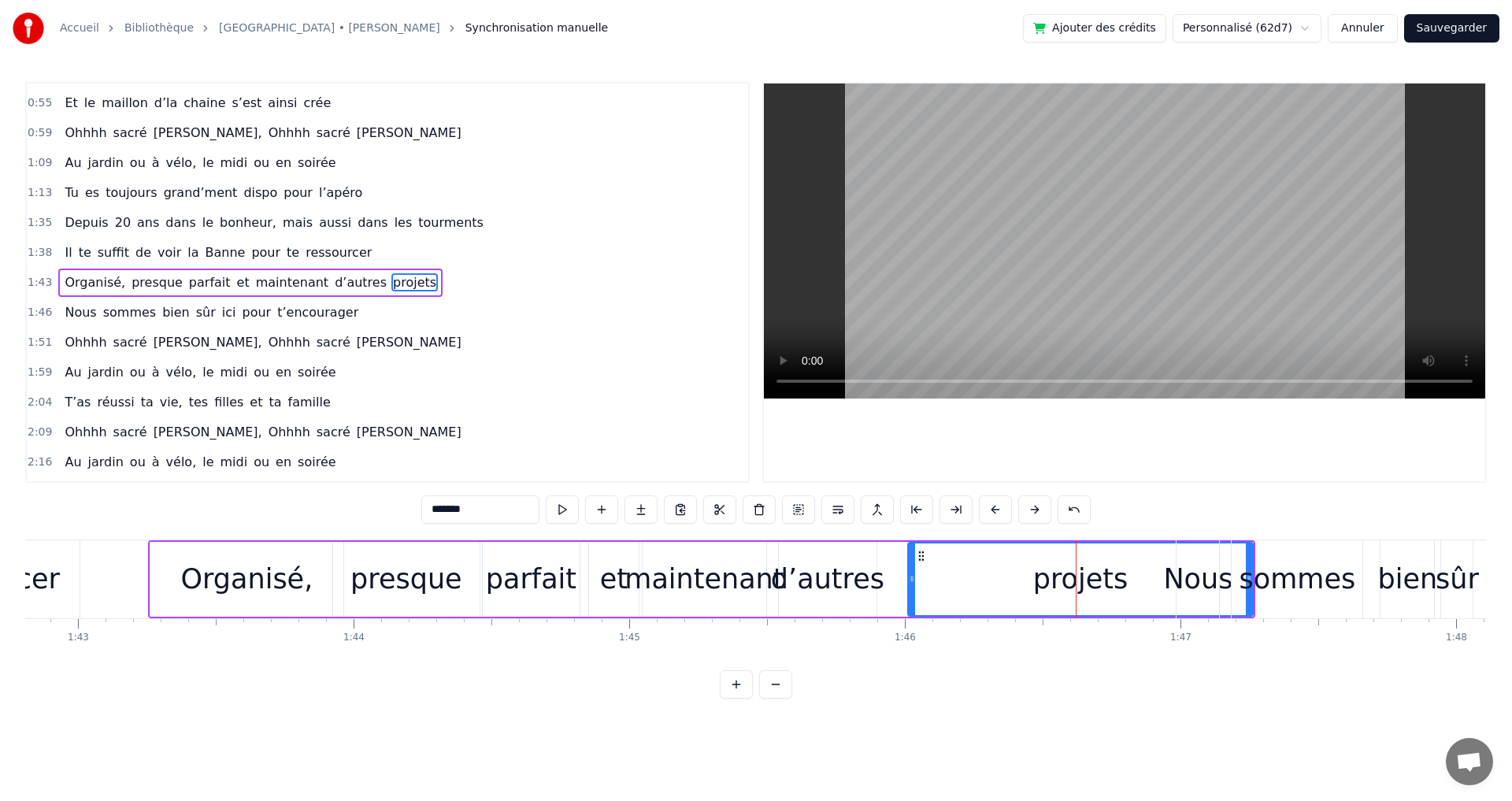
click at [1268, 574] on div "sommes" at bounding box center [1297, 578] width 116 height 41
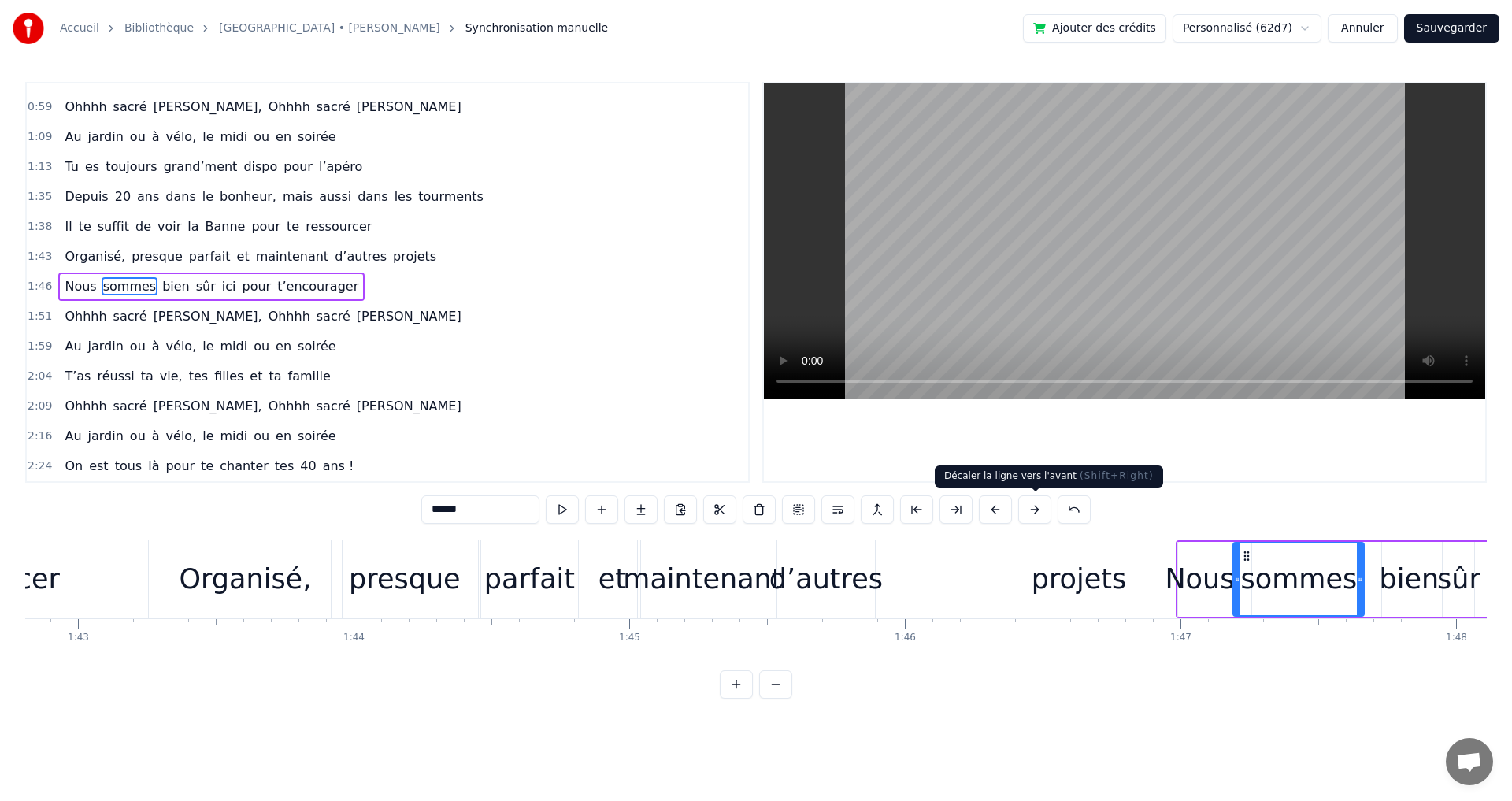
click at [1035, 509] on button at bounding box center [1034, 509] width 33 height 28
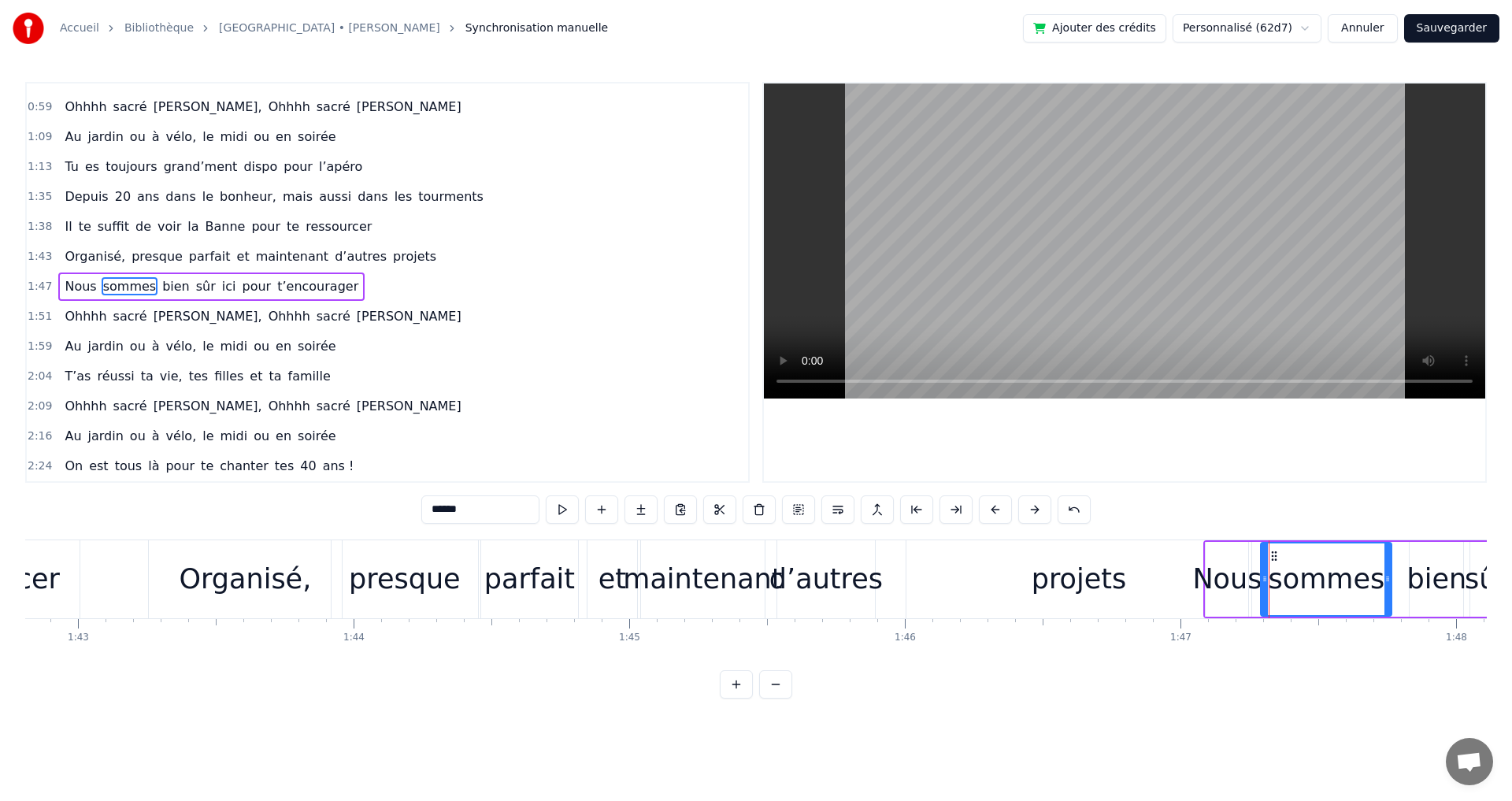
click at [1035, 509] on button at bounding box center [1034, 509] width 33 height 28
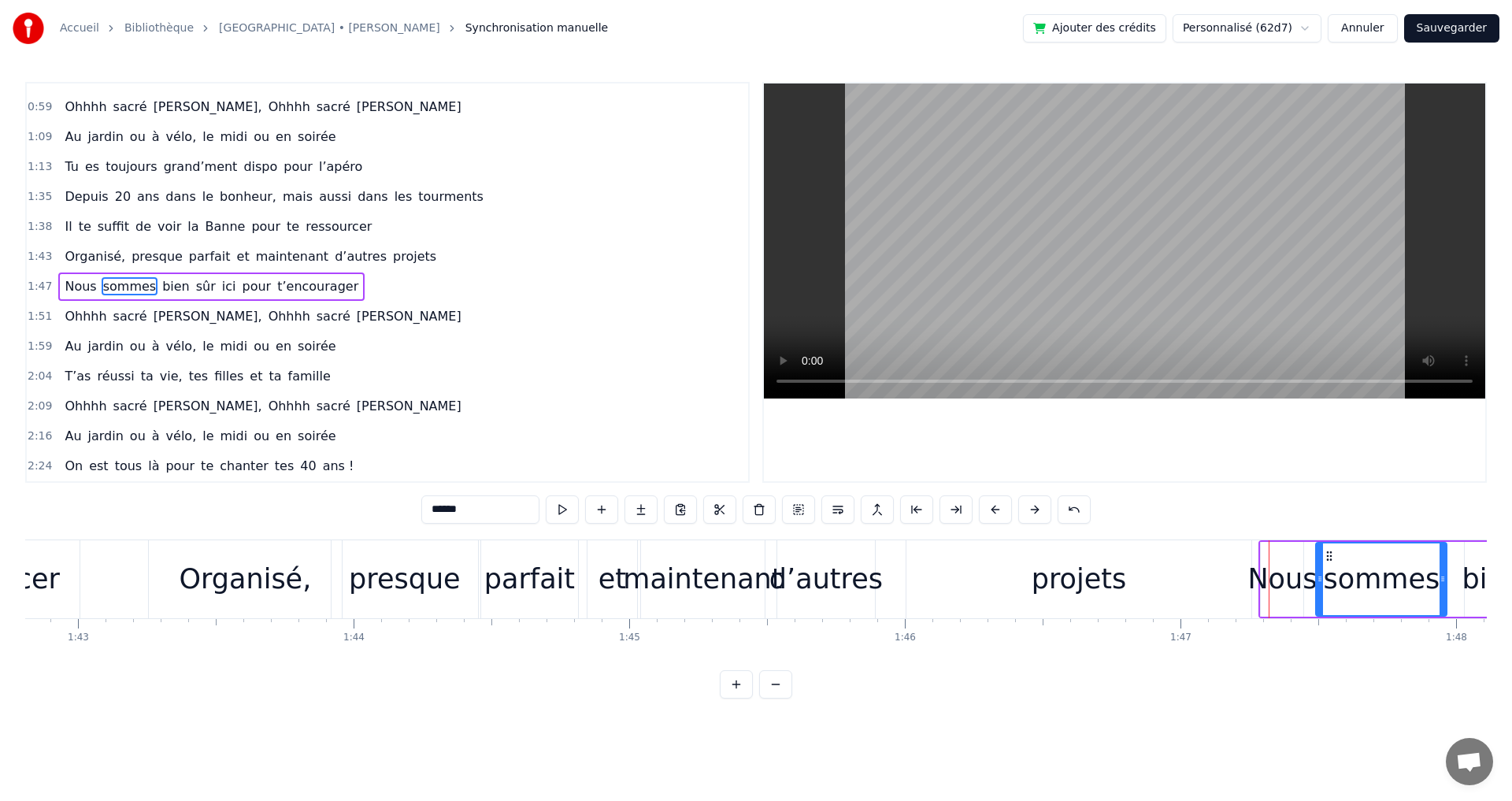
click at [1089, 578] on div "projets" at bounding box center [1079, 578] width 94 height 41
type input "*******"
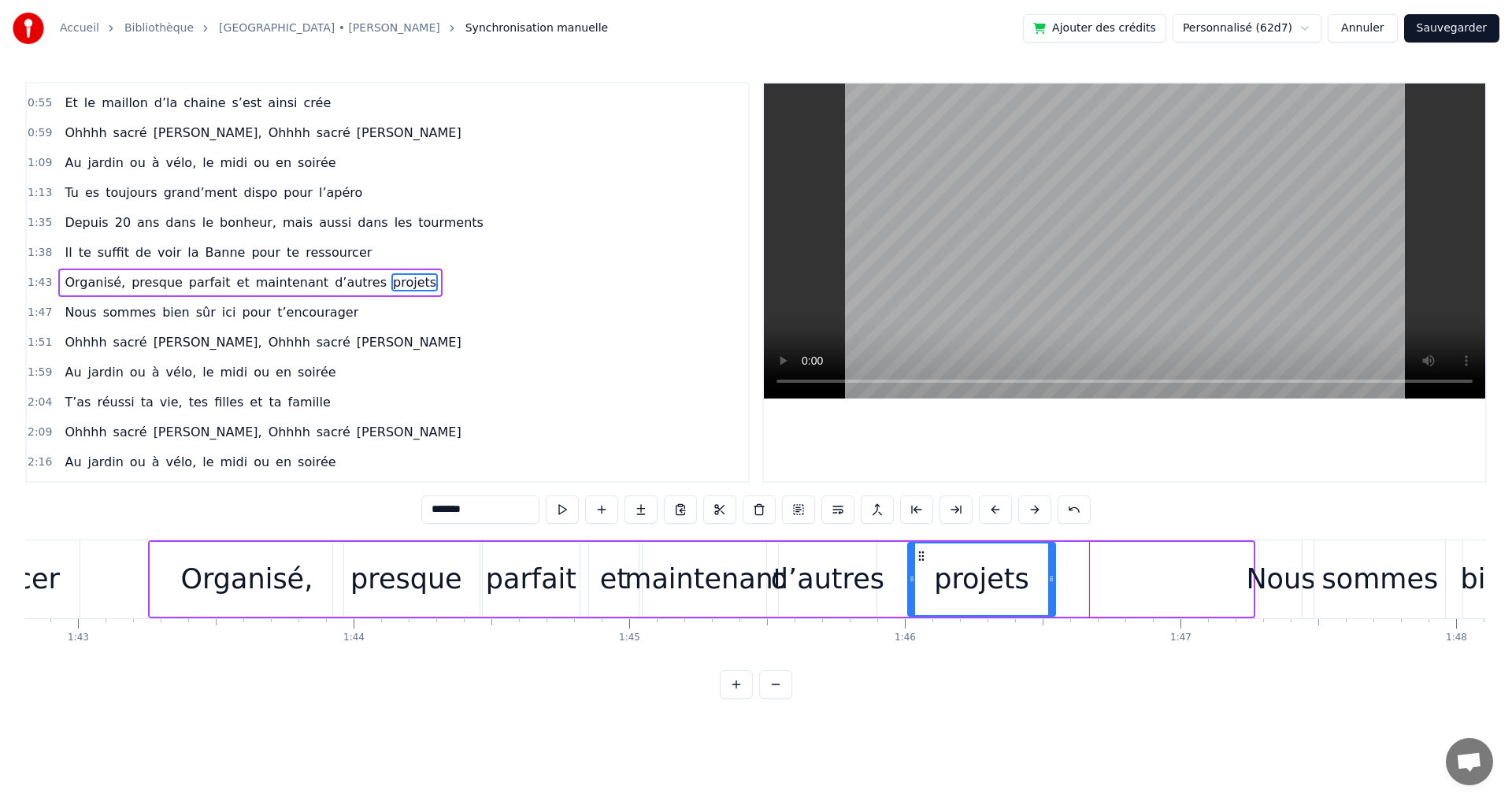
drag, startPoint x: 1246, startPoint y: 578, endPoint x: 1046, endPoint y: 576, distance: 200.0
click at [1048, 577] on icon at bounding box center [1051, 579] width 6 height 13
click at [330, 470] on div "2:16 Au jardin ou à vélo, le midi ou en soirée" at bounding box center [388, 461] width 721 height 30
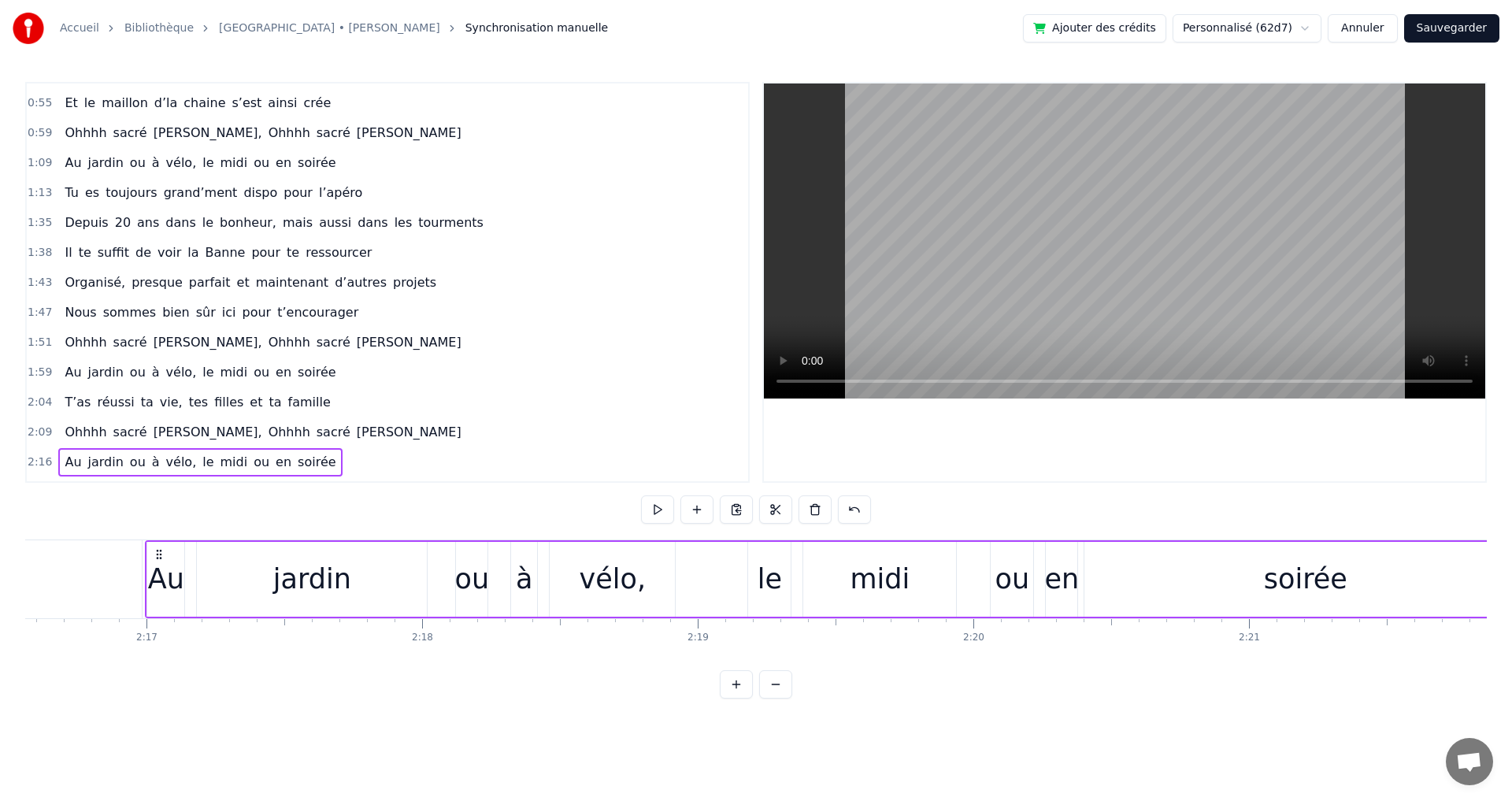
scroll to position [0, 37677]
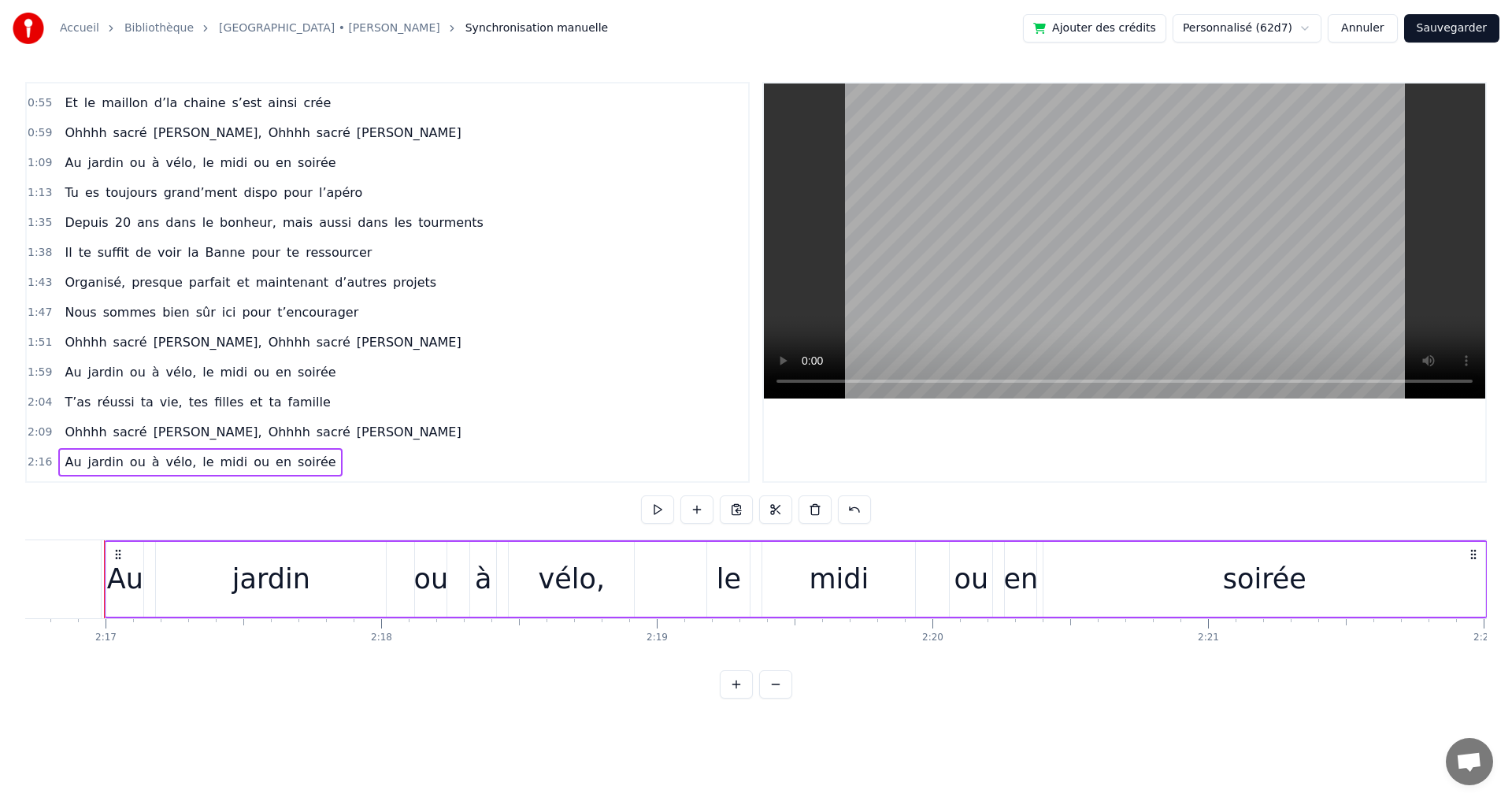
click at [154, 293] on div "Organisé, presque parfait et maintenant d’autres projets" at bounding box center [250, 282] width 384 height 28
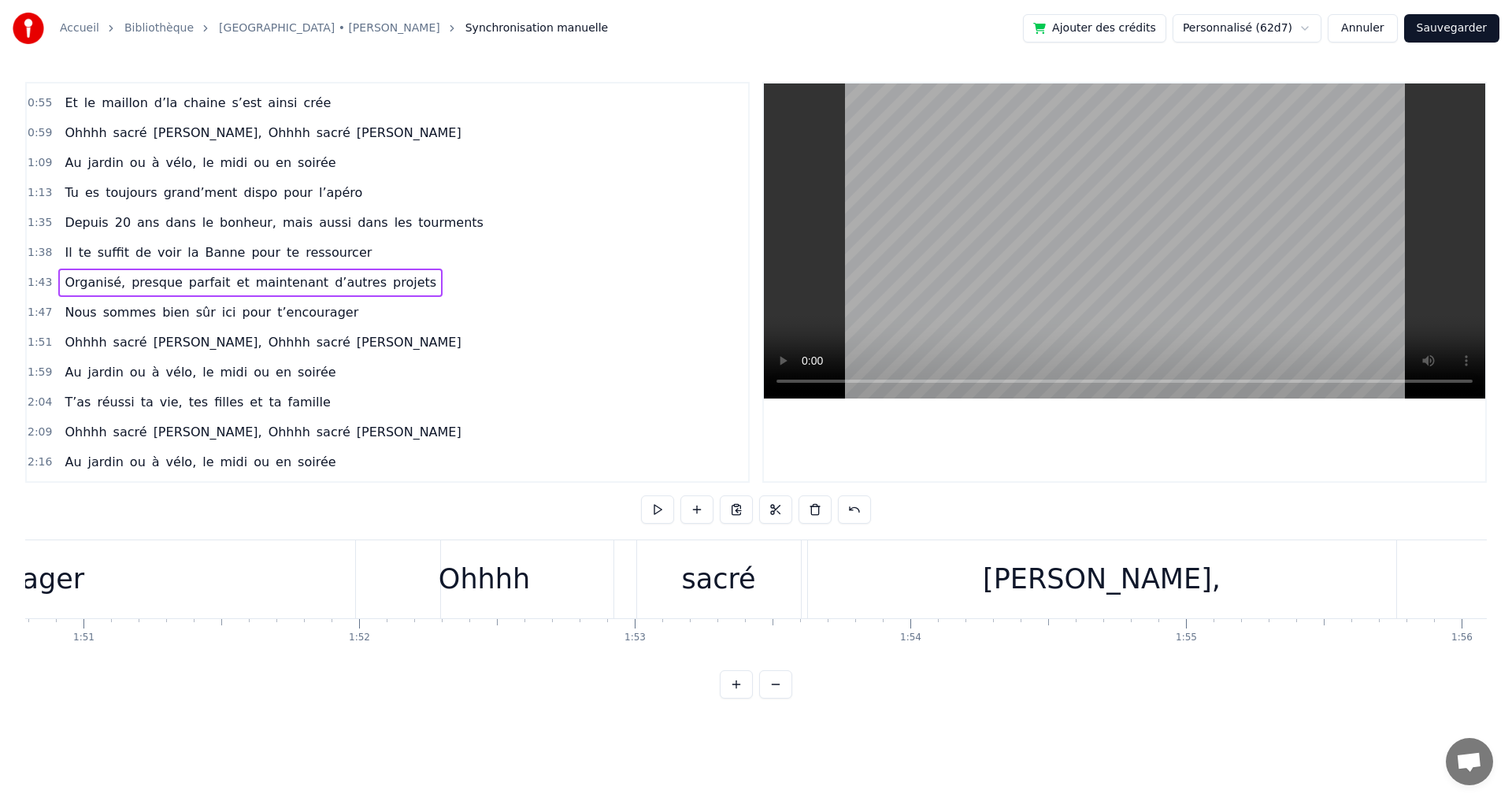
scroll to position [0, 28377]
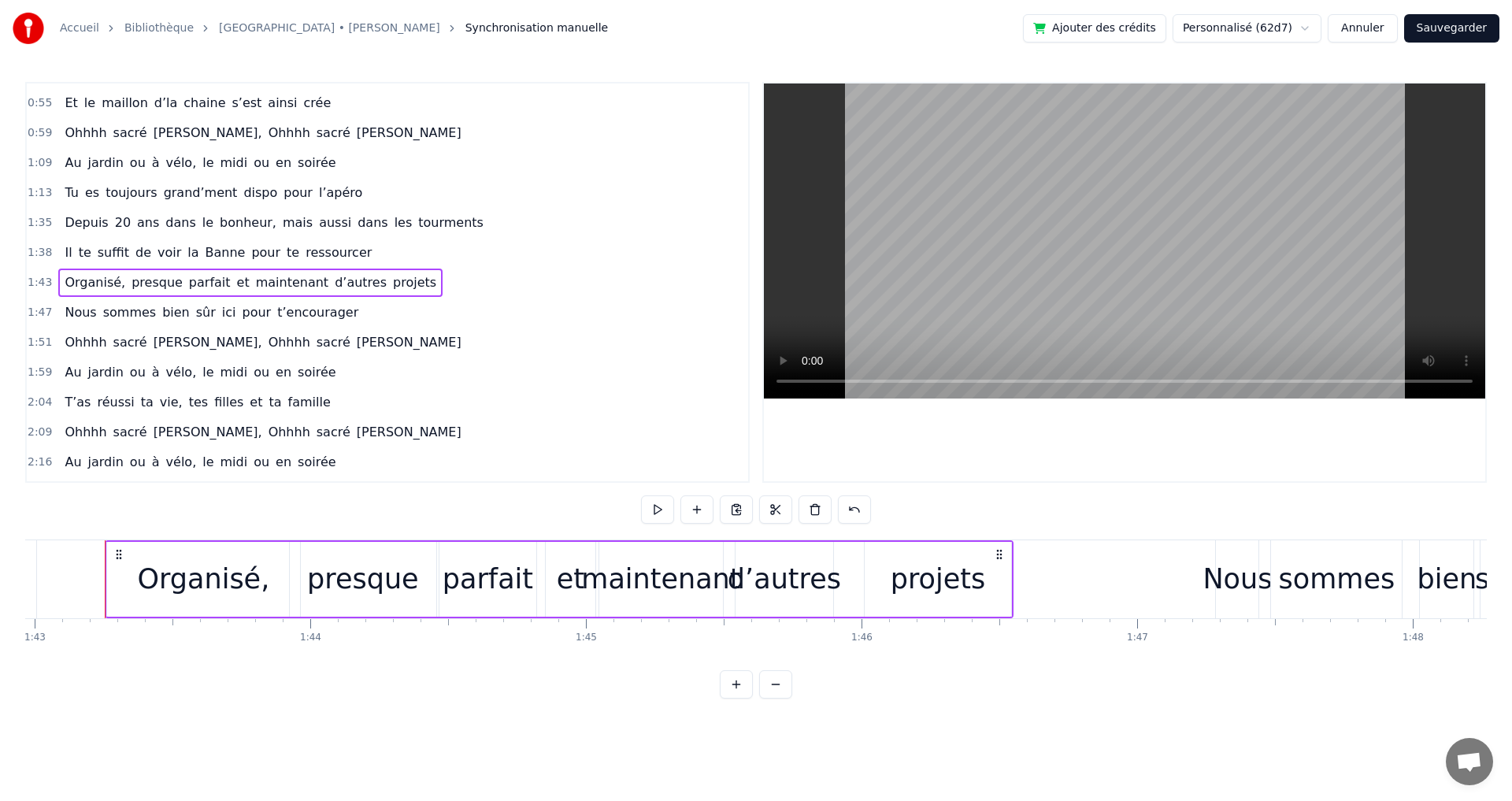
click at [992, 579] on div "projets" at bounding box center [938, 579] width 146 height 75
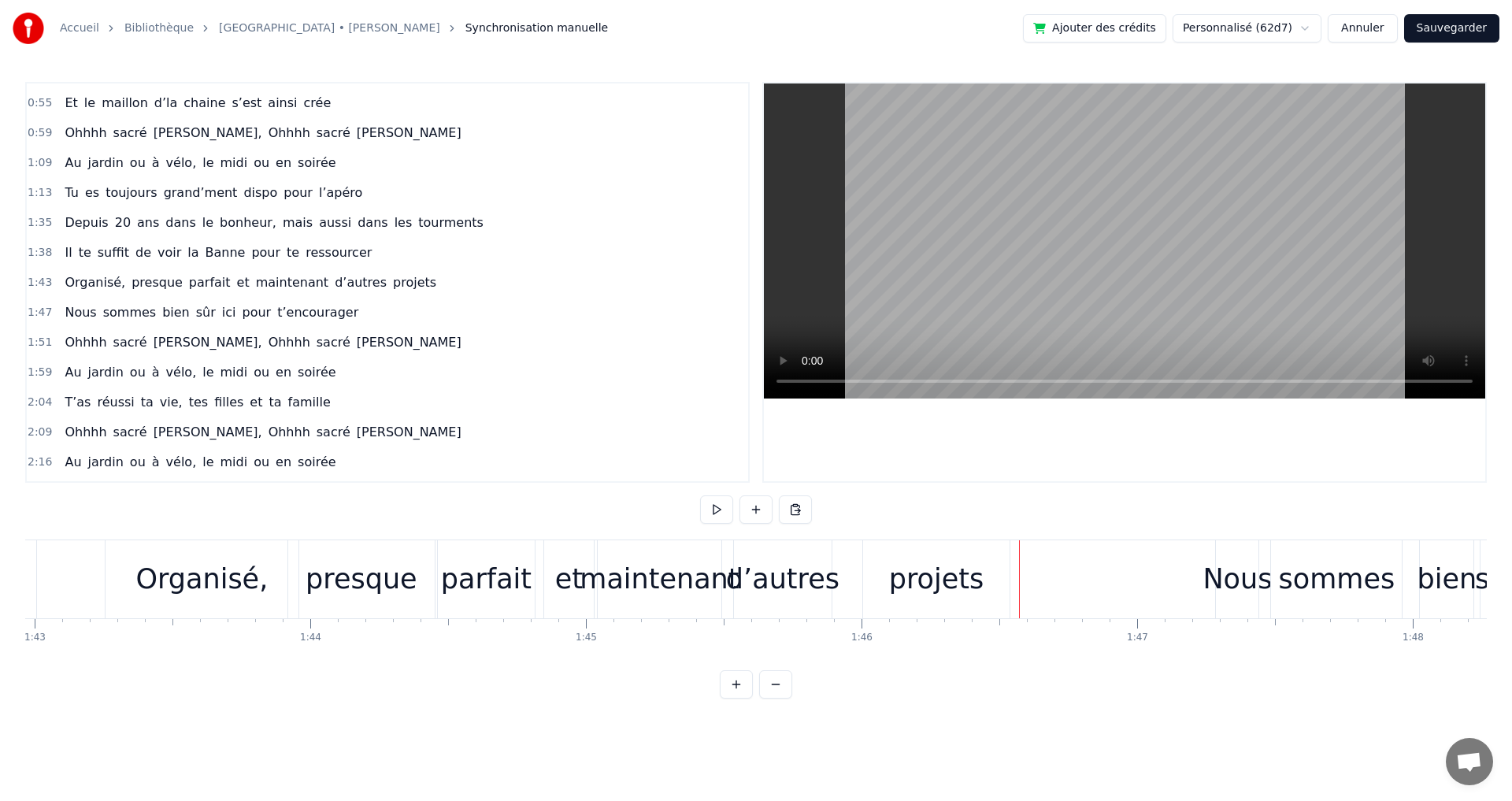
click at [362, 577] on div "presque" at bounding box center [362, 578] width 112 height 41
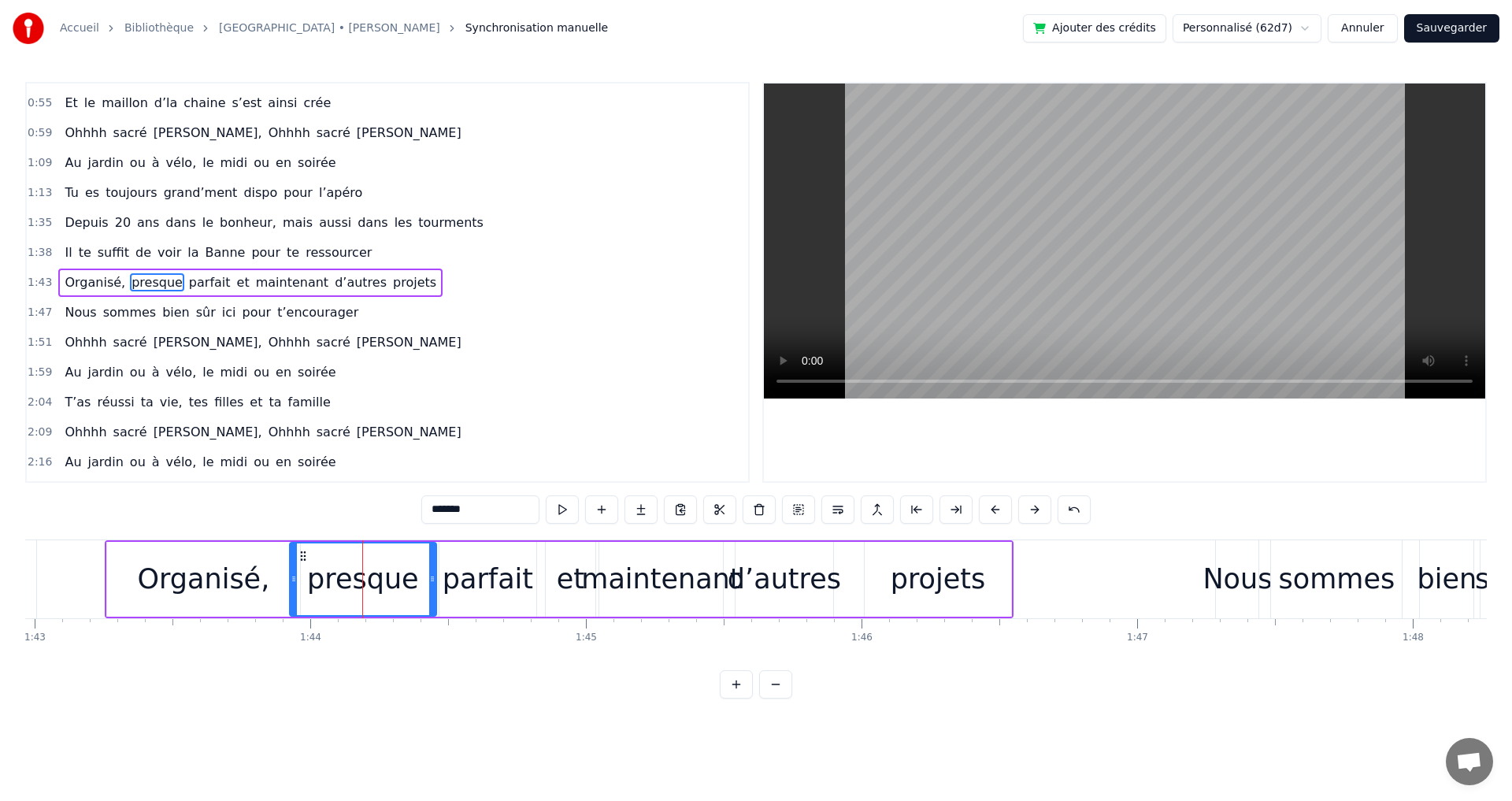
click at [572, 582] on div "et" at bounding box center [570, 578] width 28 height 41
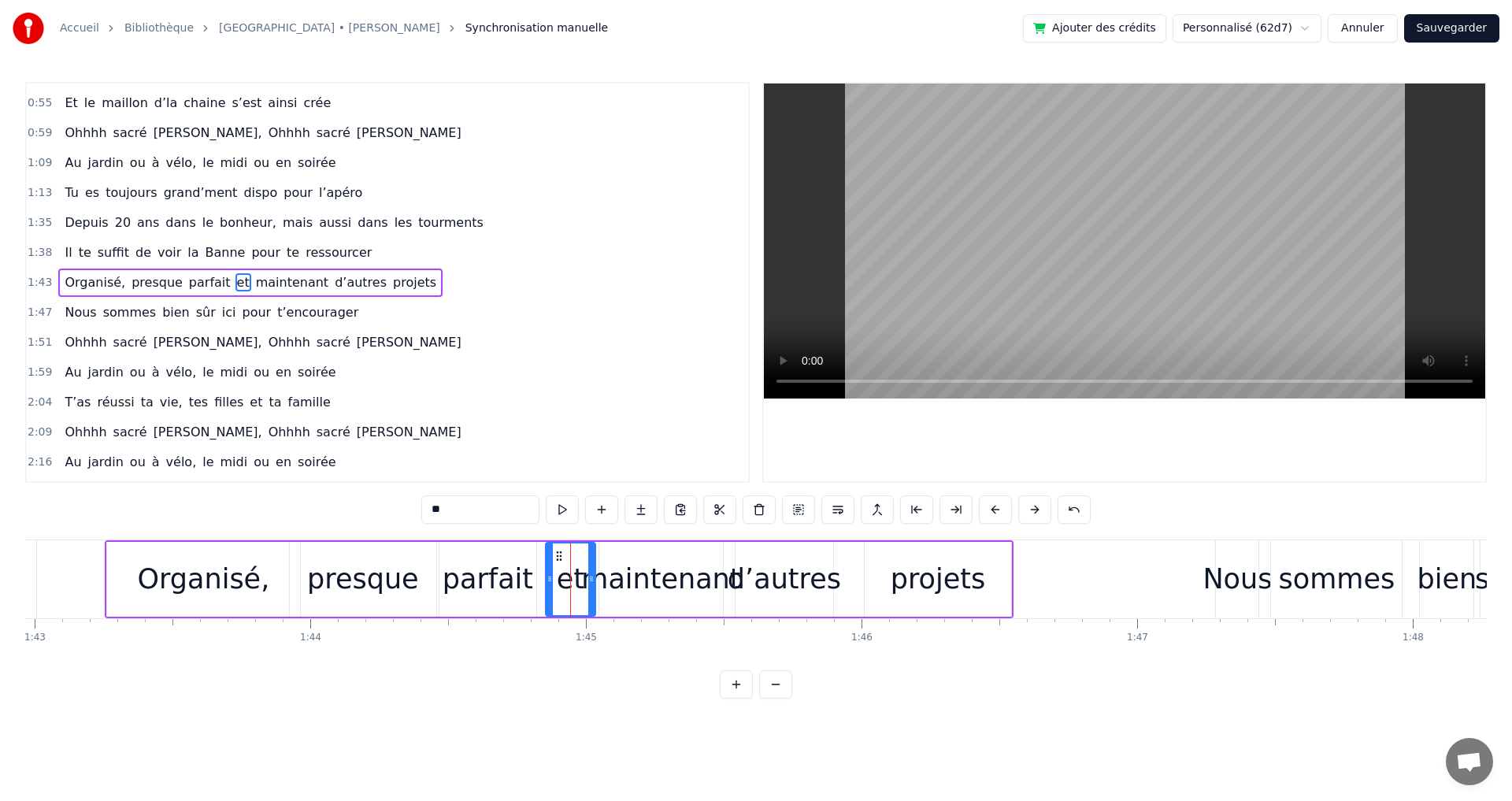
click at [977, 584] on div "projets" at bounding box center [938, 578] width 94 height 41
type input "*******"
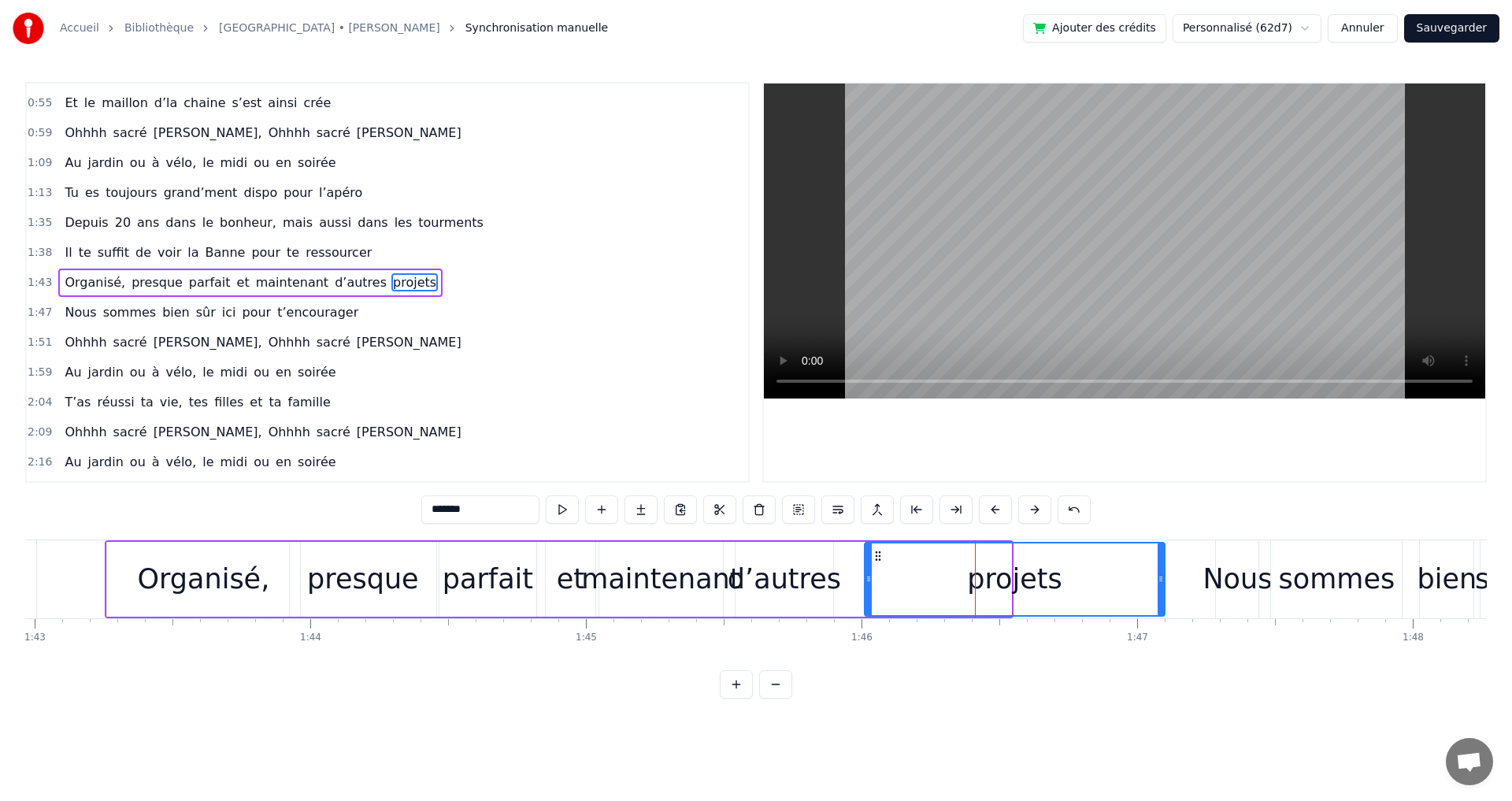
drag, startPoint x: 1009, startPoint y: 578, endPoint x: 1162, endPoint y: 587, distance: 153.3
click at [1162, 587] on div at bounding box center [1161, 579] width 6 height 71
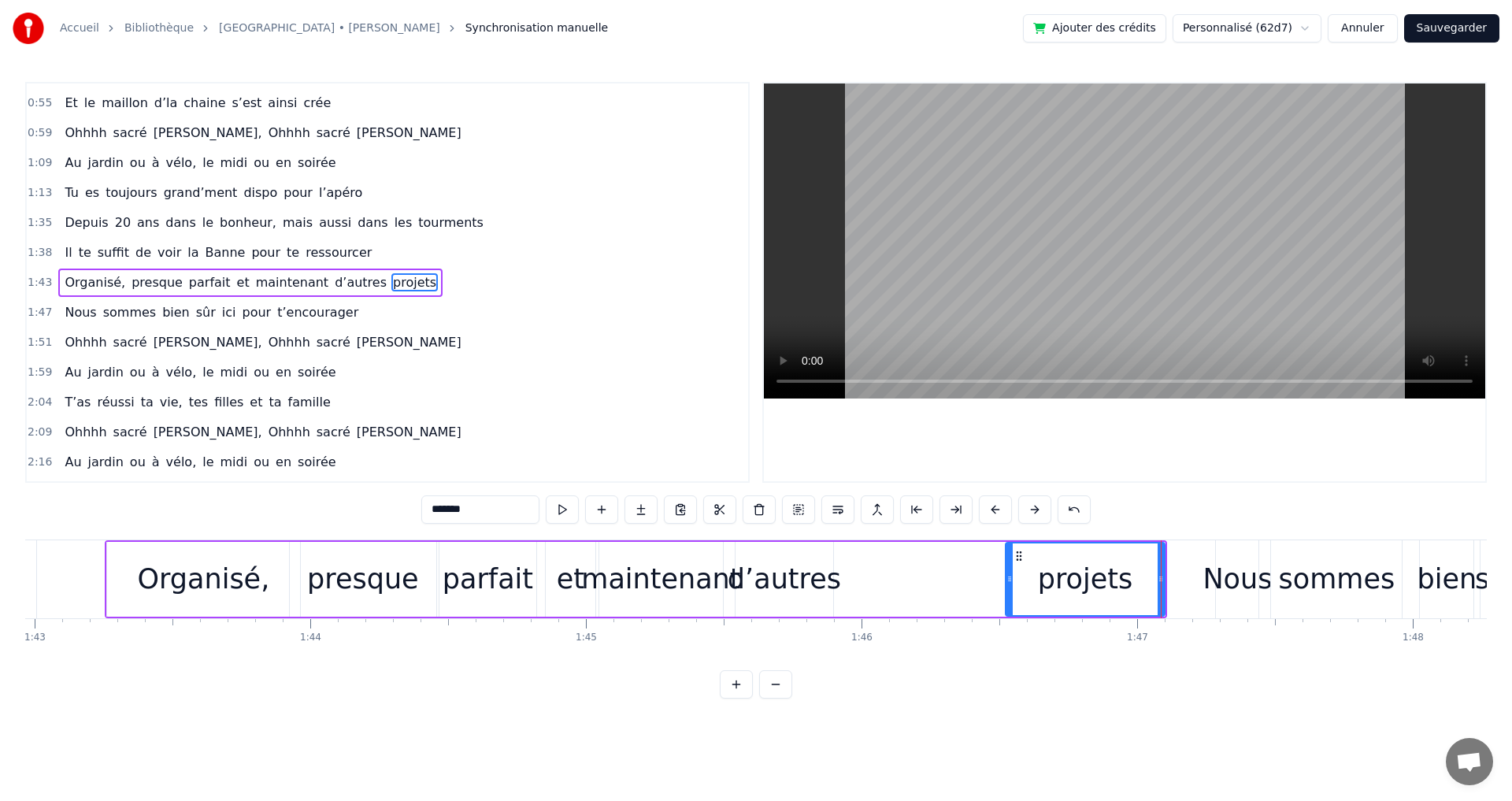
drag, startPoint x: 869, startPoint y: 578, endPoint x: 1009, endPoint y: 588, distance: 140.4
click at [1009, 588] on div at bounding box center [1010, 579] width 6 height 71
click at [834, 577] on div "Organisé, presque parfait et maintenant d’autres projets" at bounding box center [635, 579] width 1062 height 78
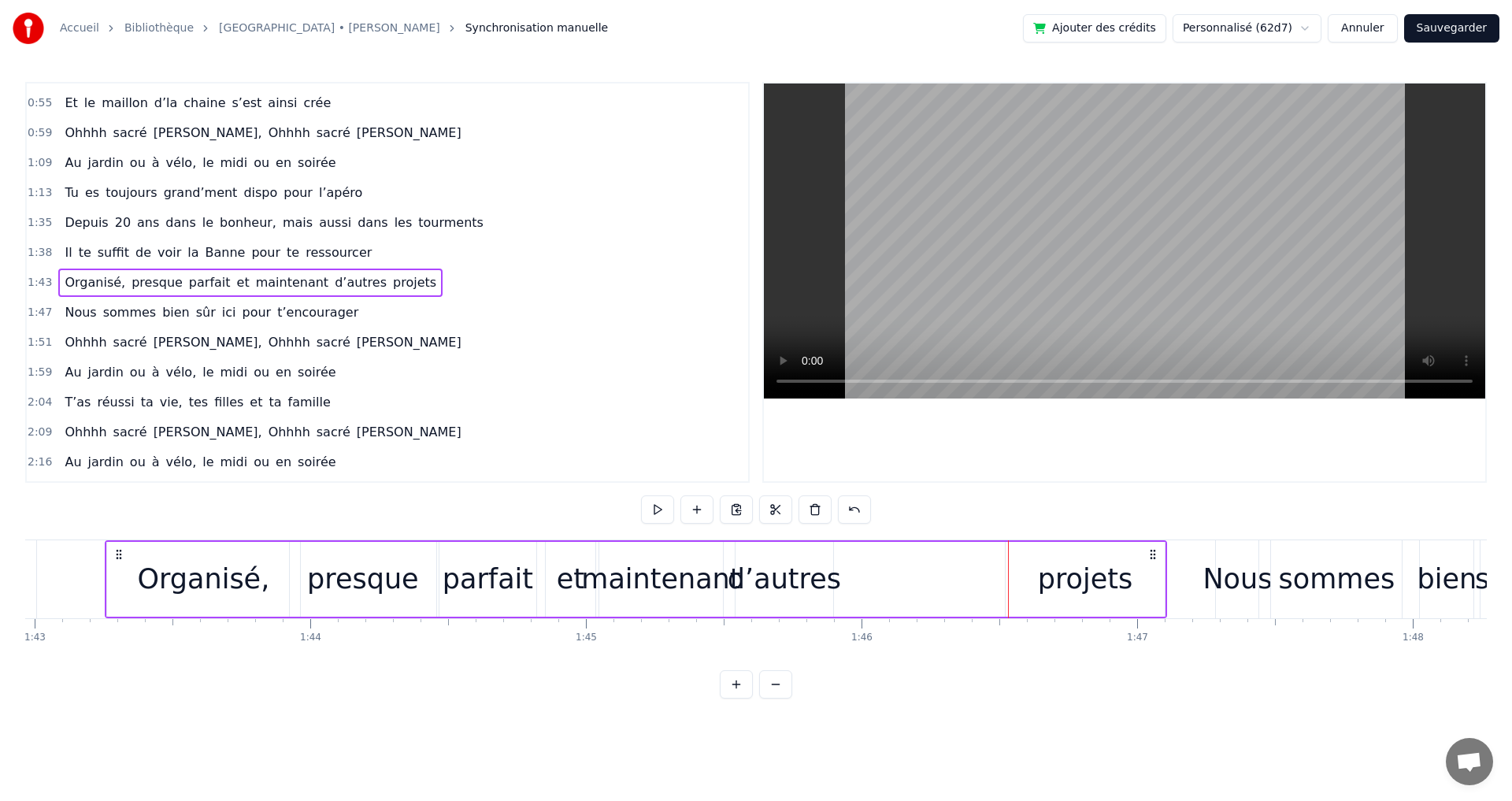
click at [814, 577] on div "d’autres" at bounding box center [785, 578] width 114 height 41
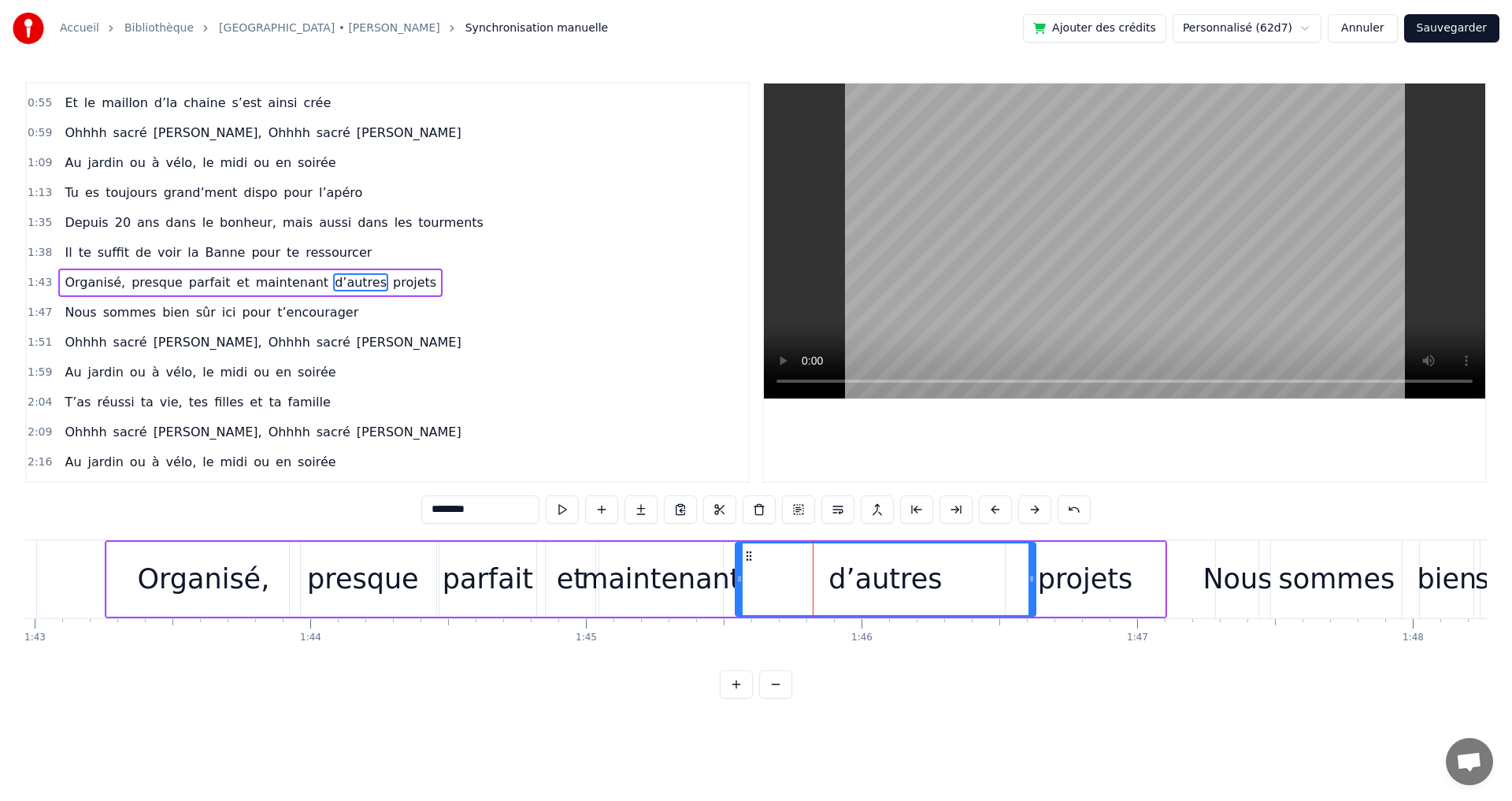
drag, startPoint x: 830, startPoint y: 579, endPoint x: 980, endPoint y: 593, distance: 150.7
click at [1032, 593] on div at bounding box center [1032, 579] width 6 height 71
drag, startPoint x: 737, startPoint y: 578, endPoint x: 877, endPoint y: 587, distance: 140.3
click at [877, 587] on div at bounding box center [879, 579] width 6 height 71
click at [704, 575] on div "maintenant" at bounding box center [661, 578] width 159 height 41
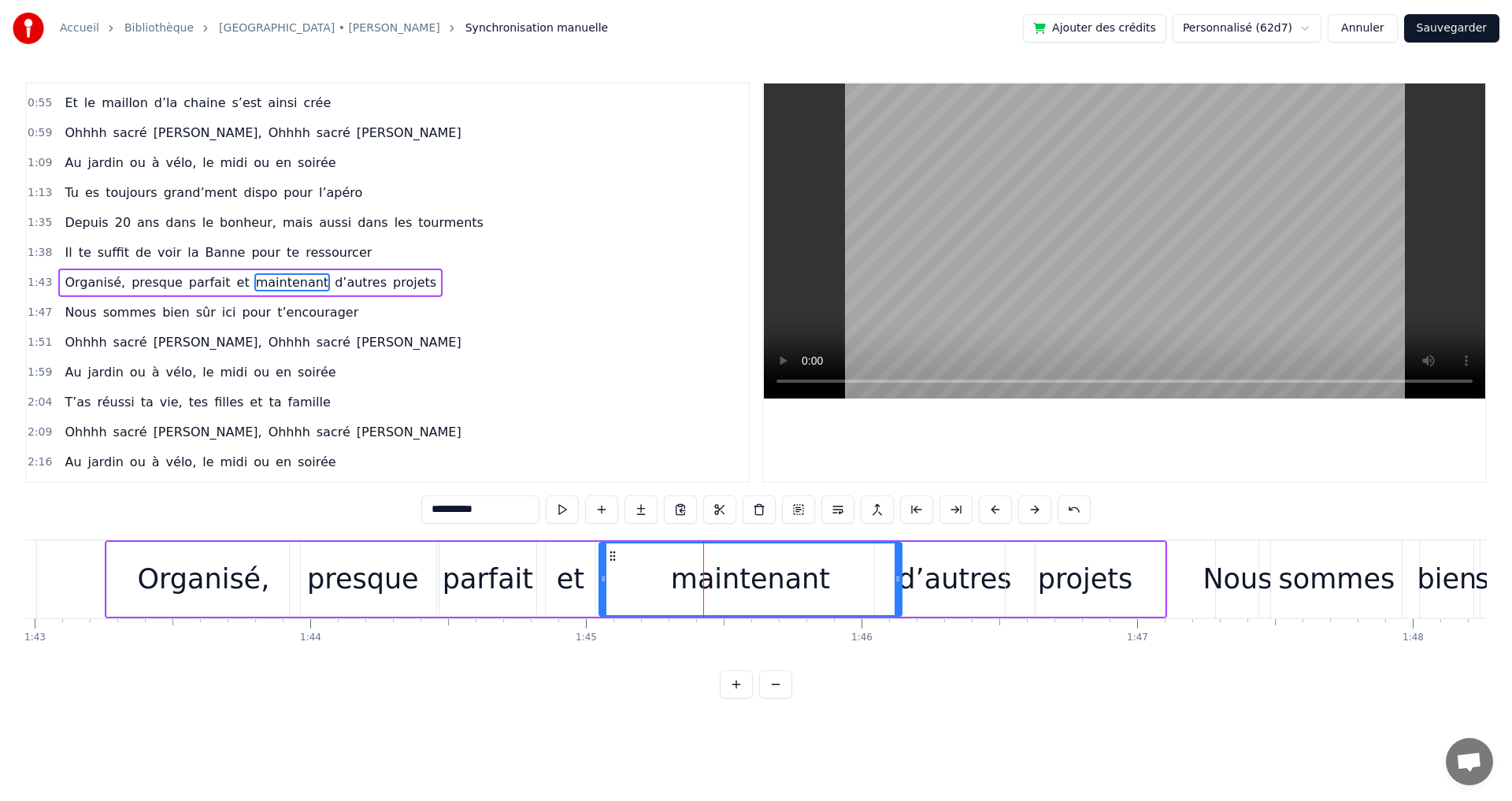
drag, startPoint x: 720, startPoint y: 578, endPoint x: 899, endPoint y: 592, distance: 179.5
click at [899, 592] on div at bounding box center [898, 579] width 6 height 71
drag, startPoint x: 602, startPoint y: 579, endPoint x: 671, endPoint y: 581, distance: 69.0
click at [721, 583] on icon at bounding box center [723, 579] width 6 height 13
click at [565, 578] on div "et" at bounding box center [570, 578] width 28 height 41
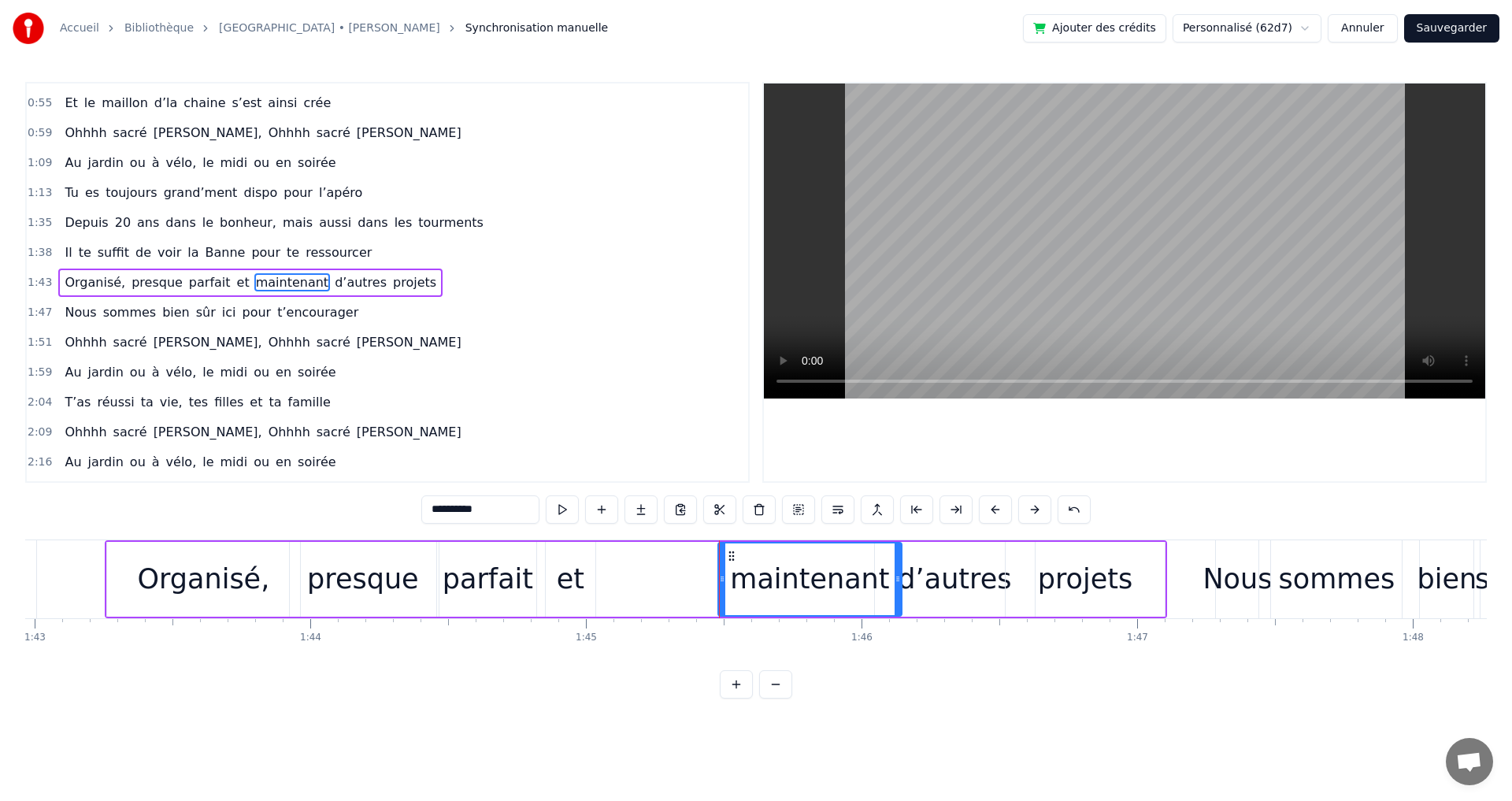
type input "**"
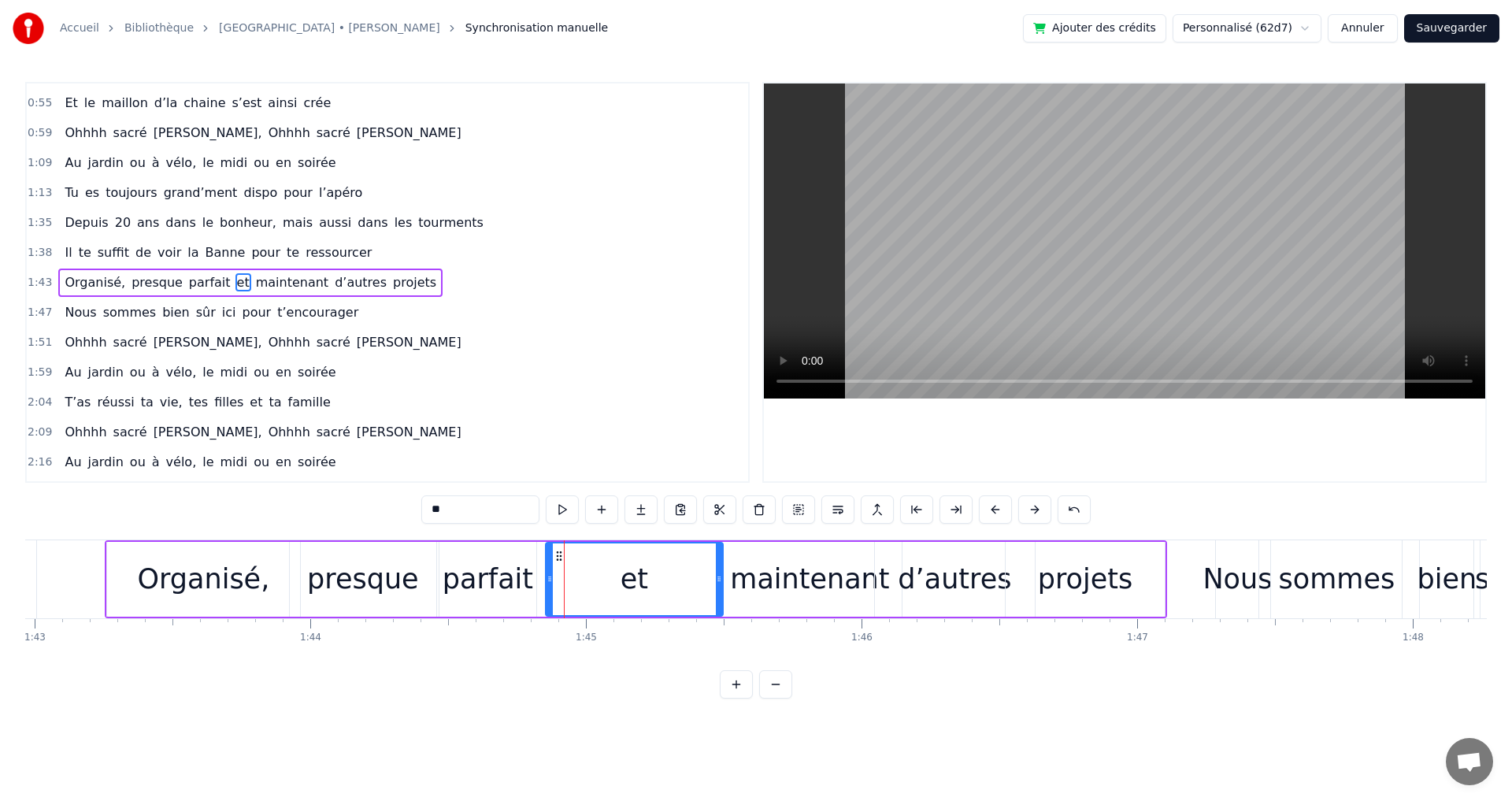
drag, startPoint x: 594, startPoint y: 578, endPoint x: 721, endPoint y: 587, distance: 127.3
click at [721, 587] on div at bounding box center [719, 579] width 6 height 71
drag, startPoint x: 549, startPoint y: 578, endPoint x: 626, endPoint y: 583, distance: 77.2
click at [626, 583] on icon at bounding box center [626, 579] width 6 height 13
click at [225, 247] on div "Il te suffit de voir la Banne pour te ressourcer" at bounding box center [218, 253] width 319 height 28
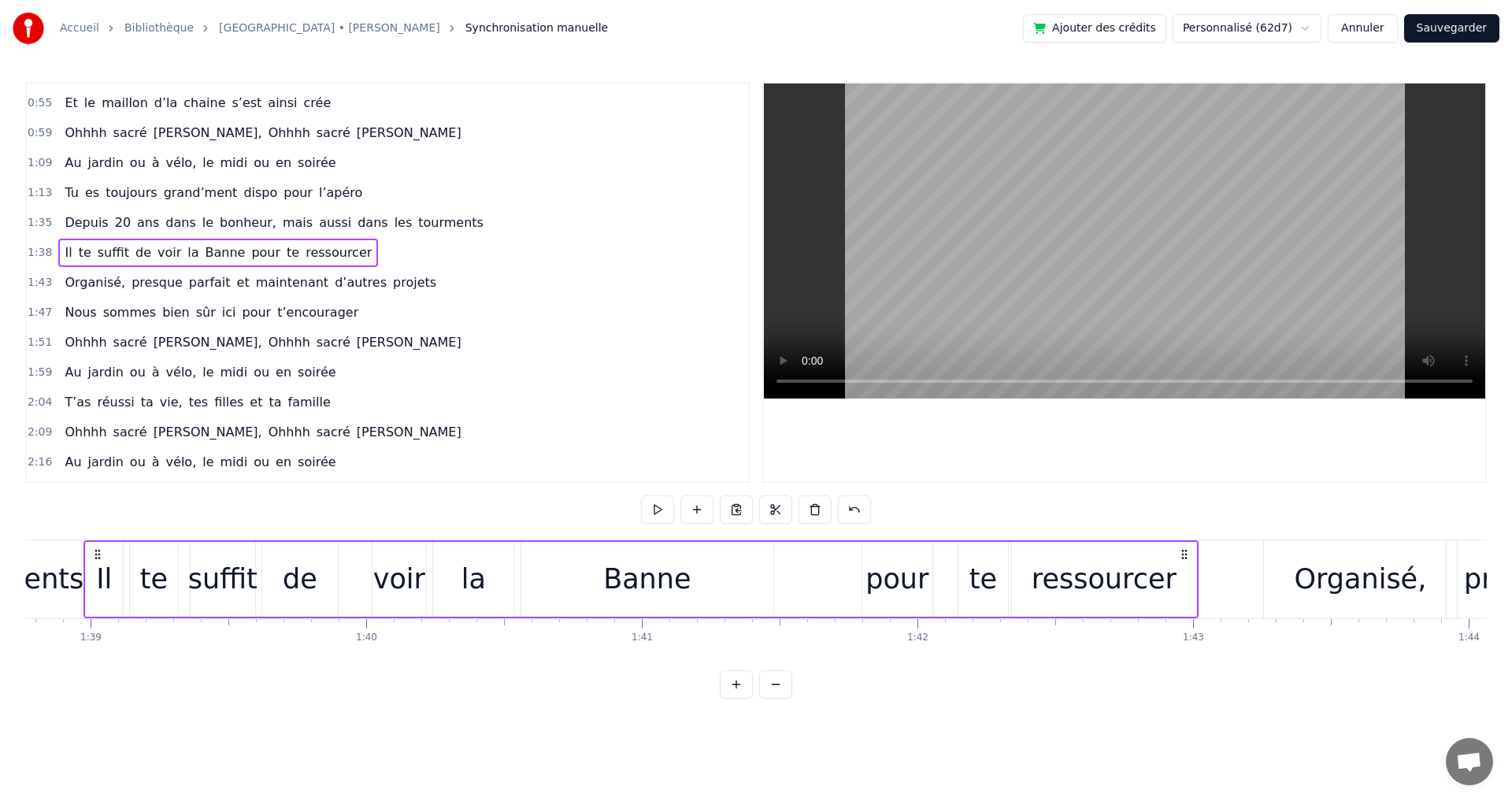
scroll to position [0, 27197]
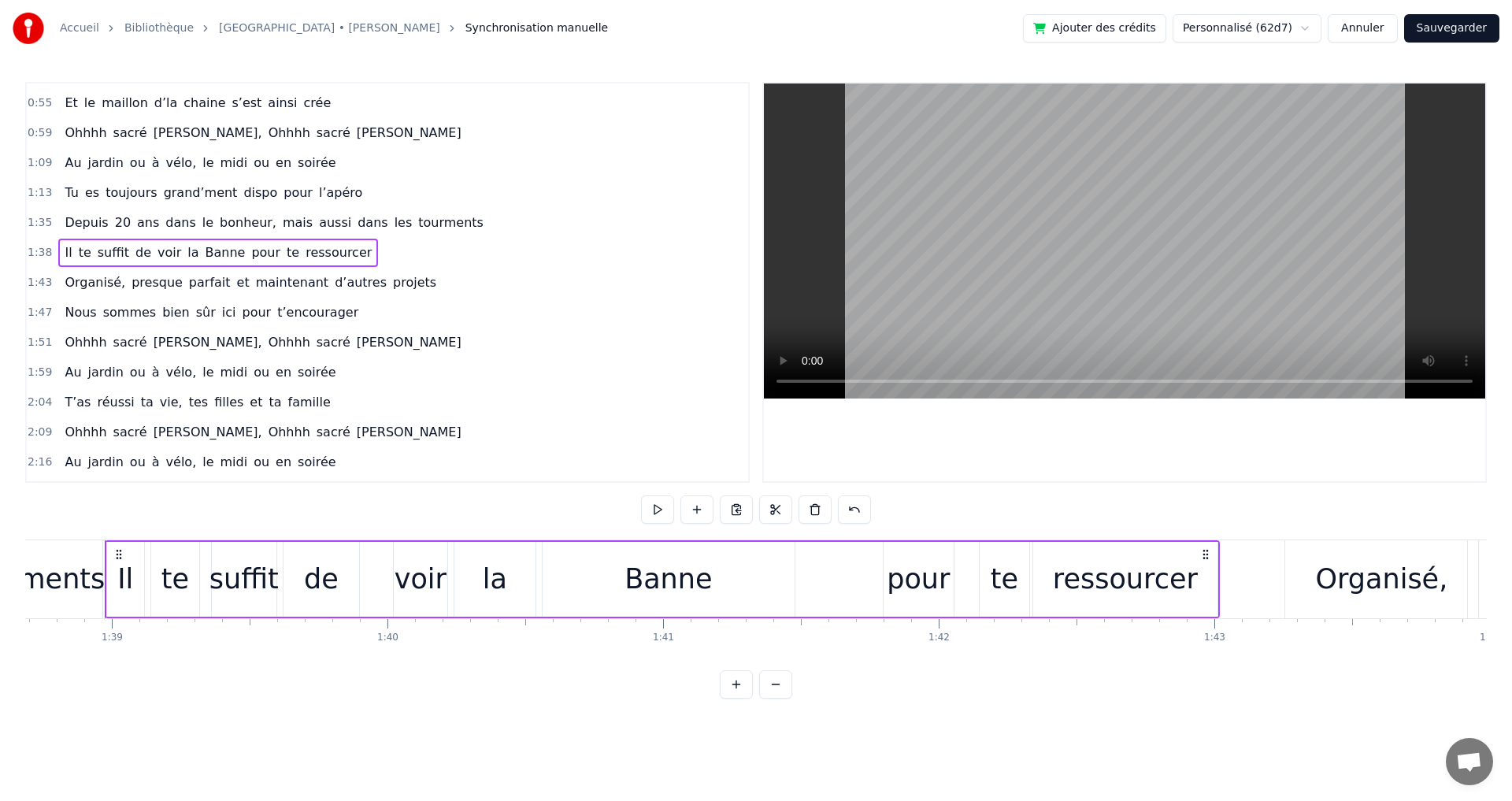
click at [251, 226] on div "Depuis 20 ans dans le bonheur, mais aussi dans les tourments" at bounding box center [274, 223] width 431 height 28
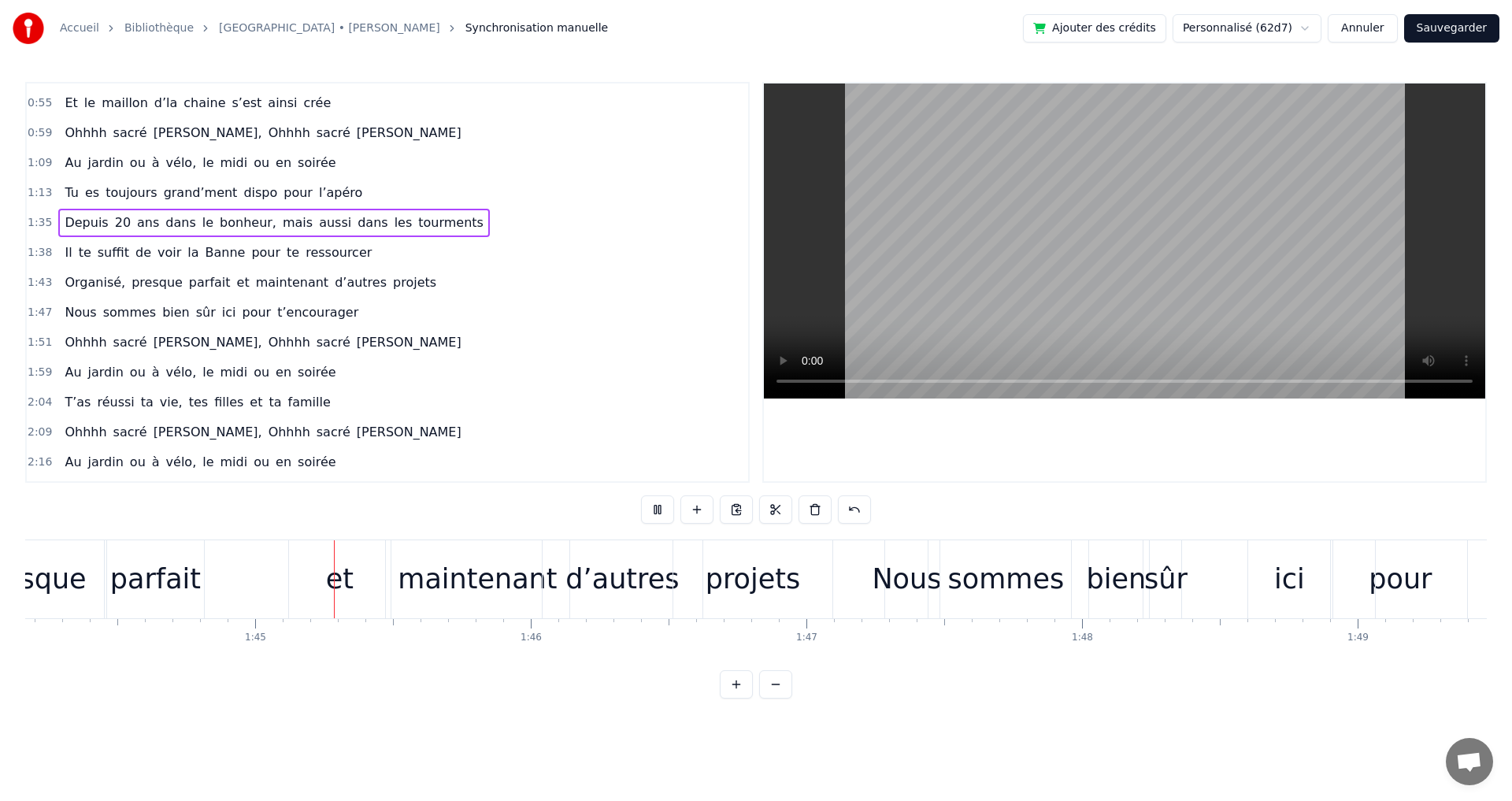
scroll to position [0, 28762]
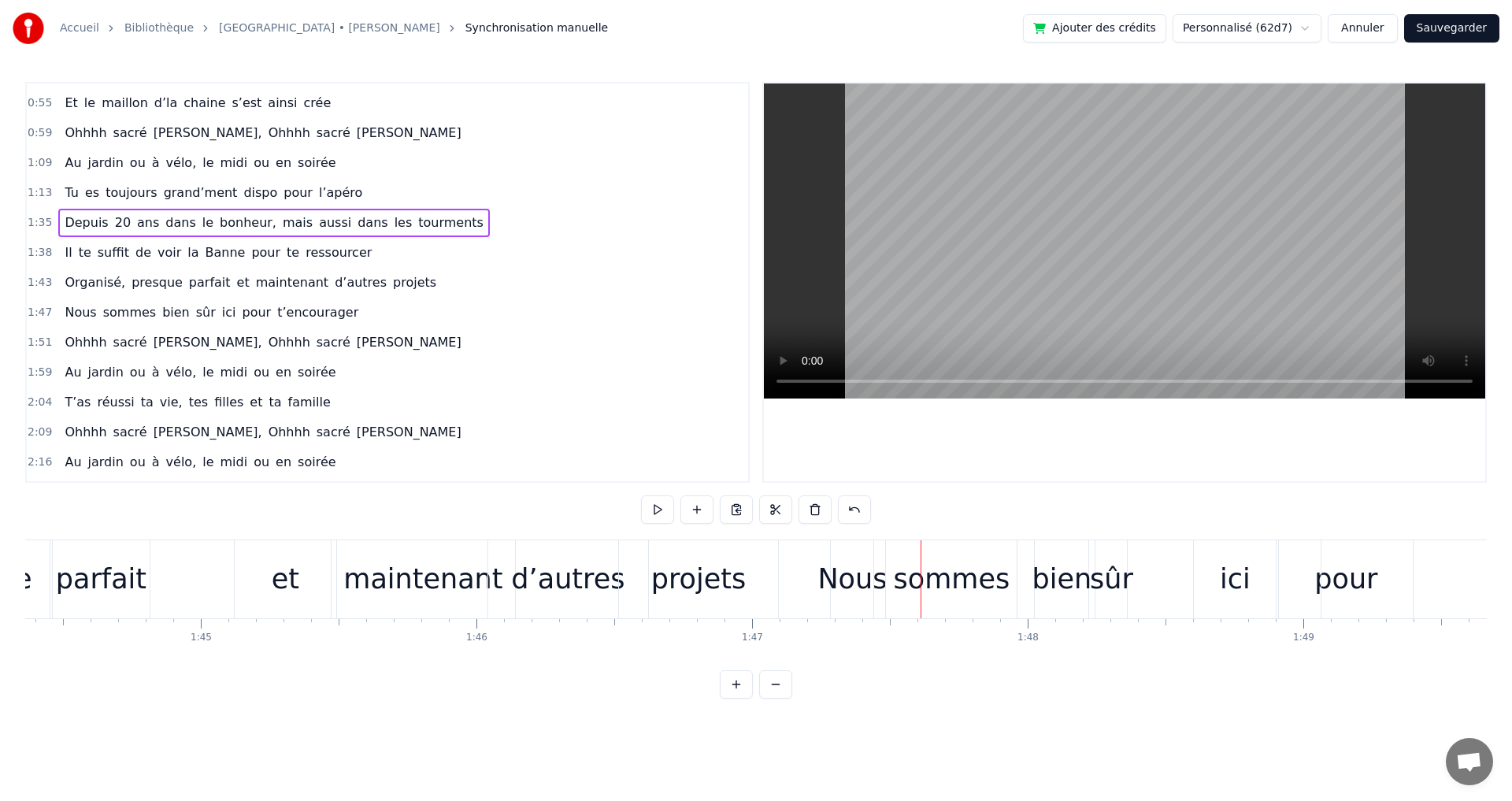
click at [138, 287] on span "presque" at bounding box center [157, 282] width 54 height 18
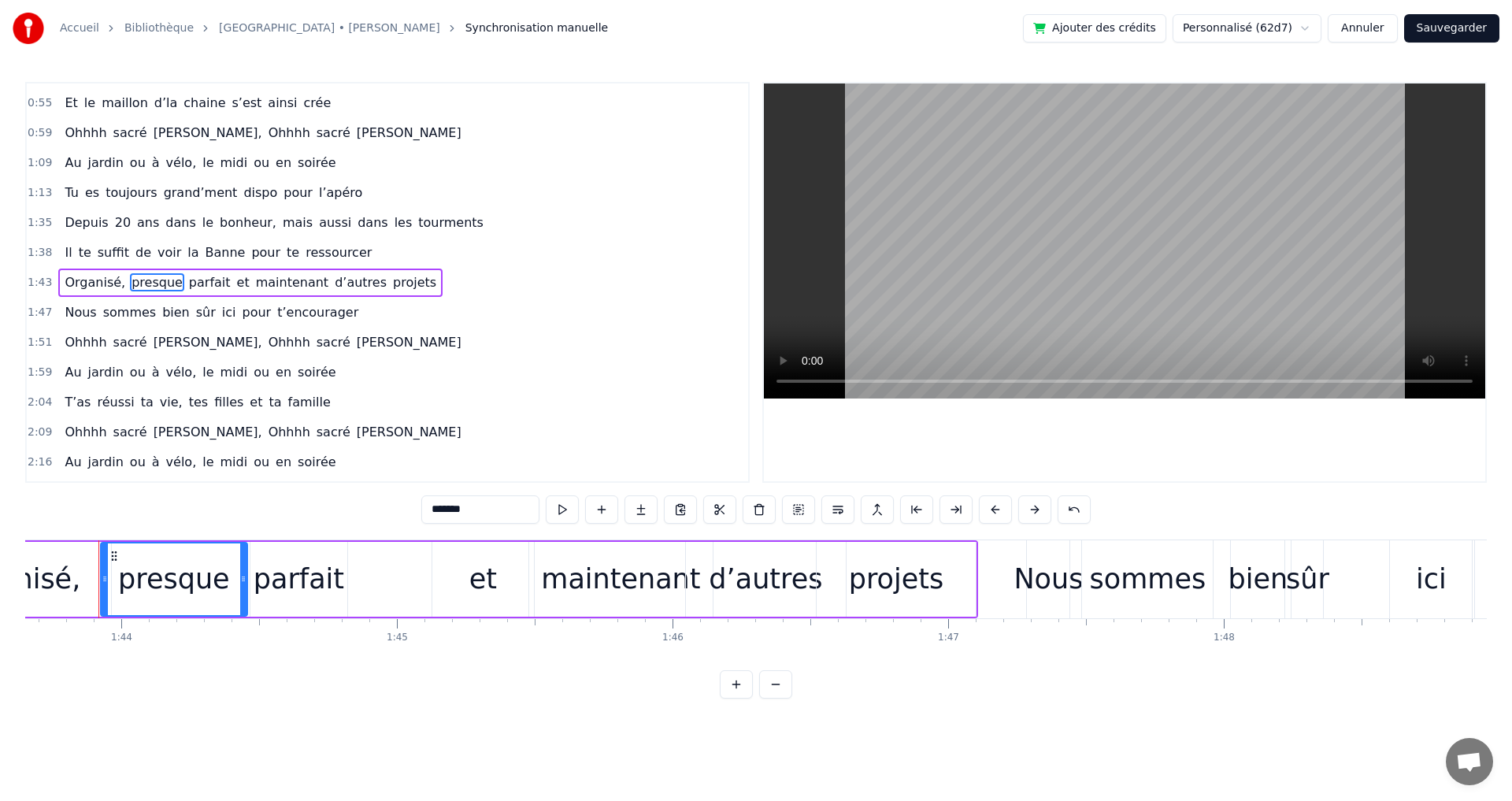
scroll to position [0, 28560]
click at [305, 569] on div "parfait" at bounding box center [305, 578] width 90 height 41
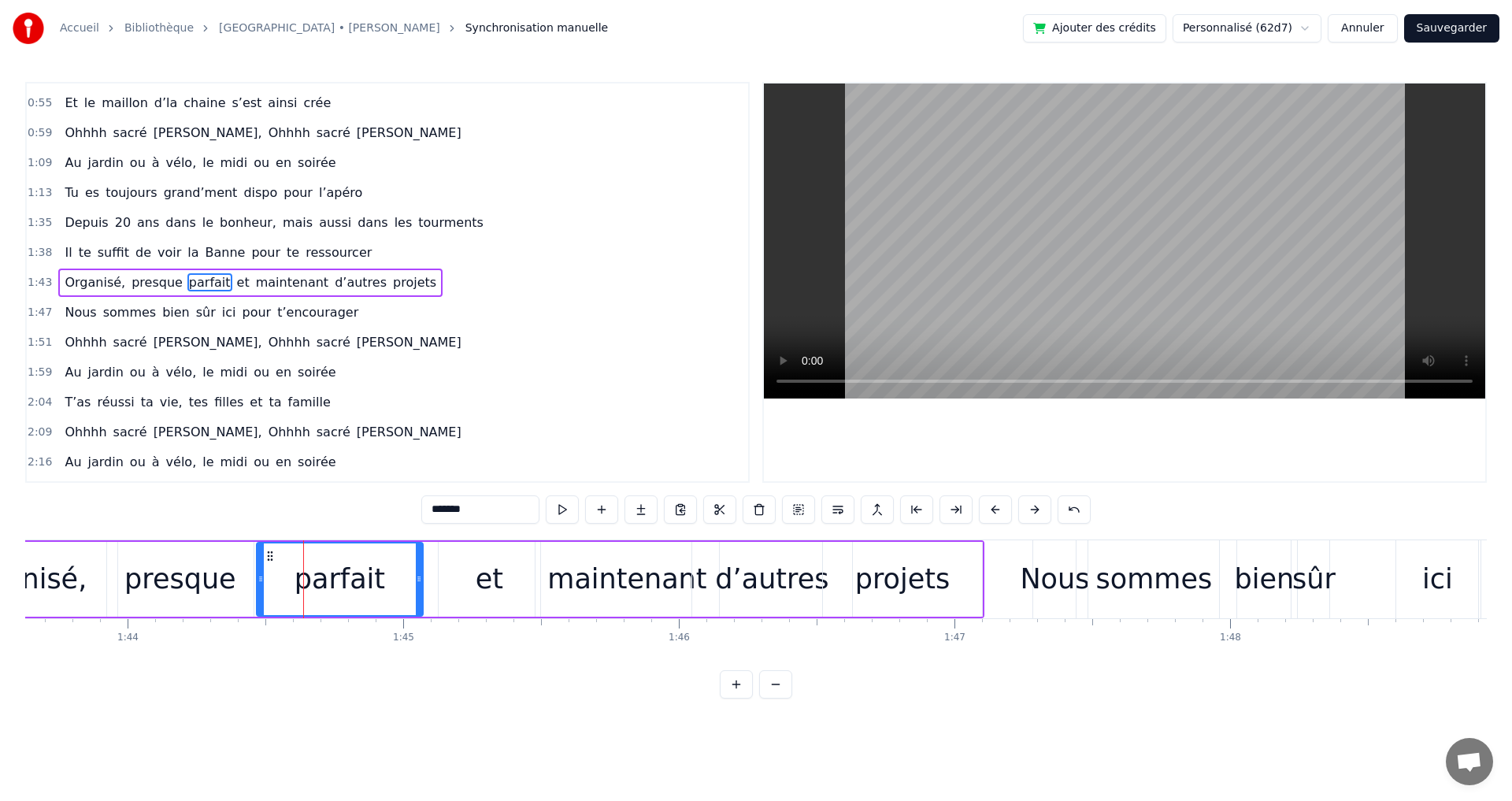
drag, startPoint x: 351, startPoint y: 580, endPoint x: 421, endPoint y: 586, distance: 70.3
click at [421, 586] on div at bounding box center [419, 579] width 6 height 71
drag, startPoint x: 259, startPoint y: 578, endPoint x: 294, endPoint y: 582, distance: 35.2
click at [294, 582] on icon at bounding box center [297, 579] width 6 height 13
click at [193, 582] on div "presque" at bounding box center [180, 578] width 112 height 41
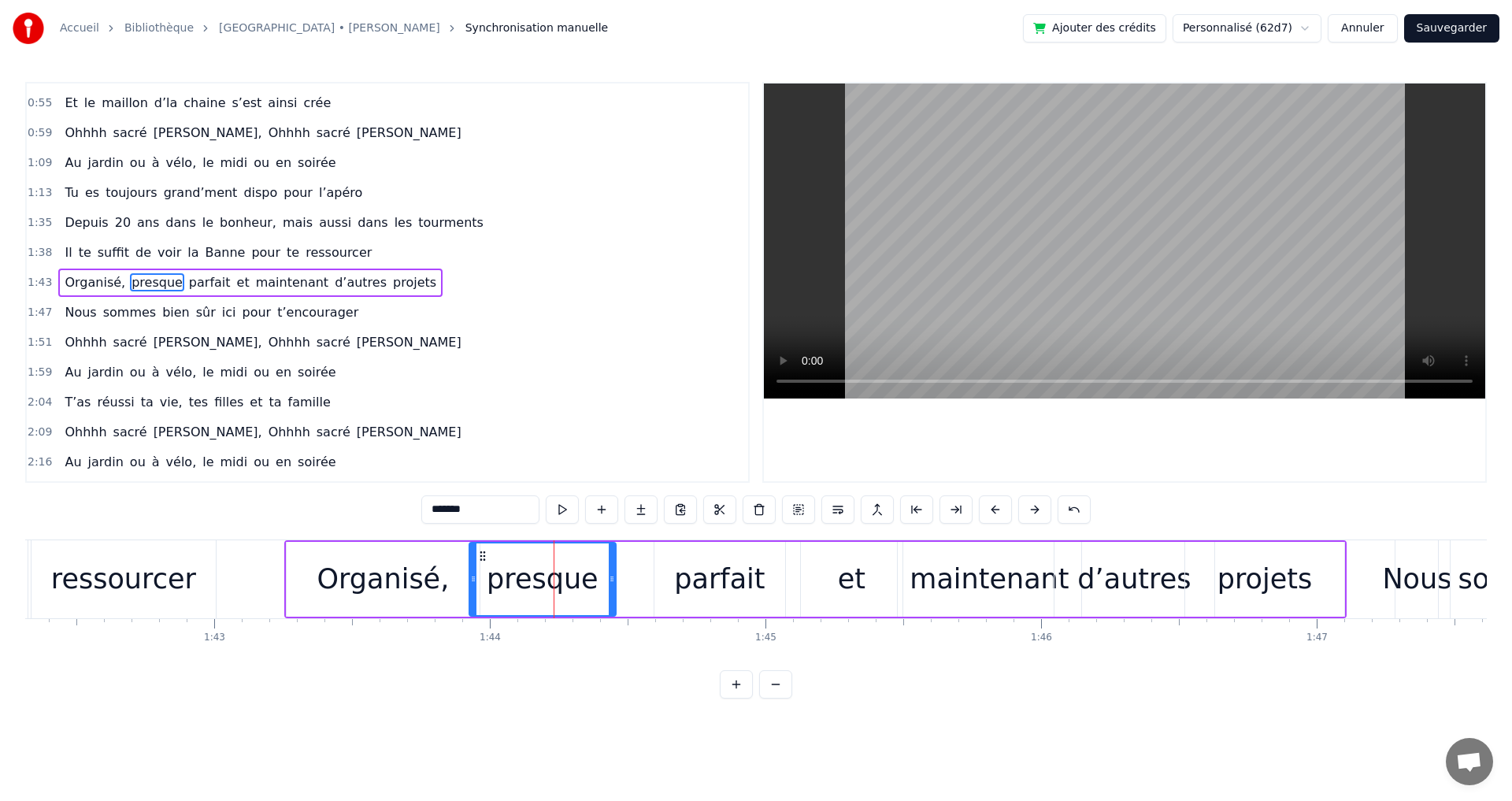
scroll to position [0, 28102]
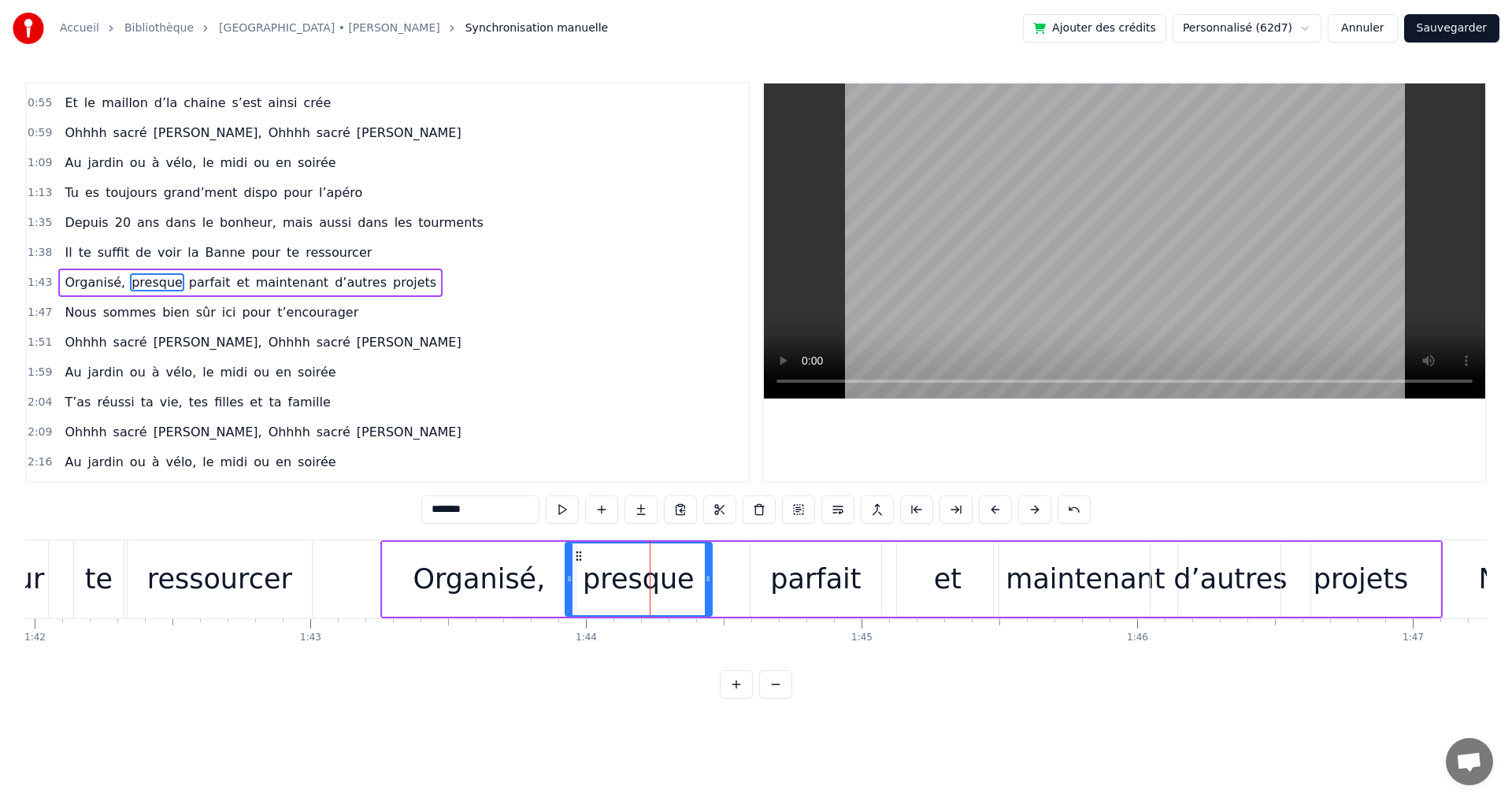
click at [447, 561] on div "Organisé," at bounding box center [479, 578] width 132 height 41
type input "*********"
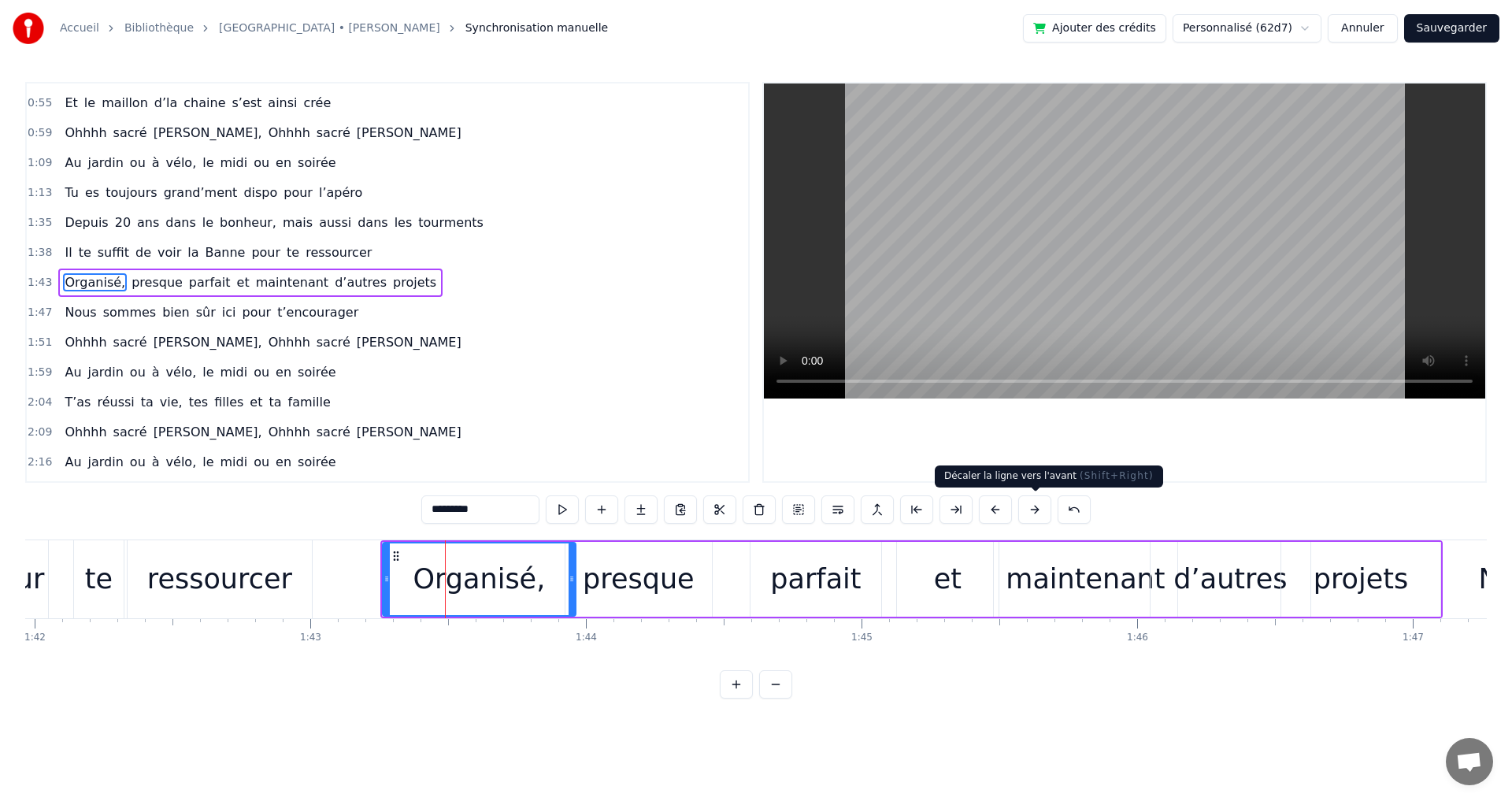
click at [1033, 507] on button at bounding box center [1034, 509] width 33 height 28
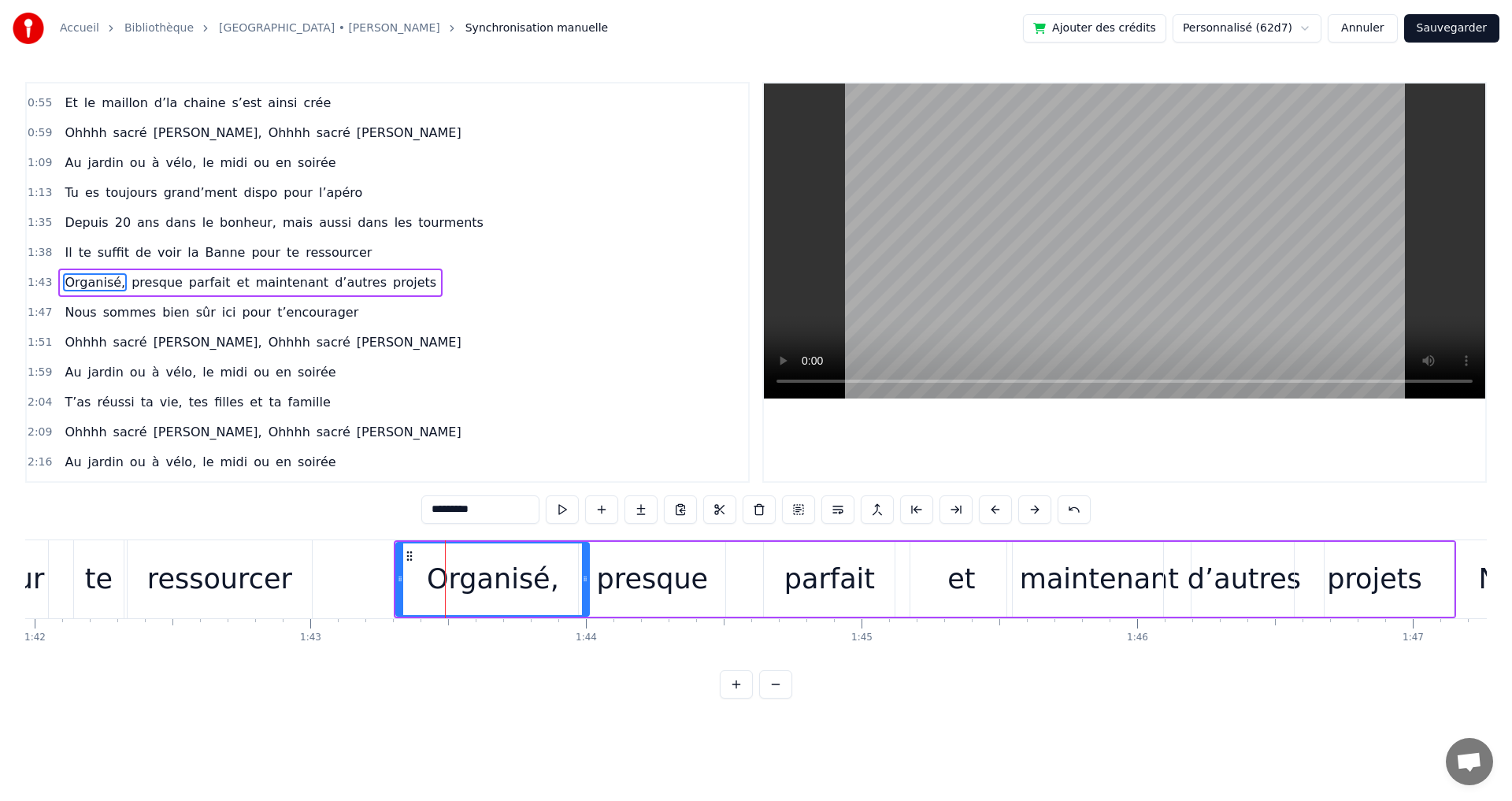
click at [1033, 507] on button at bounding box center [1034, 509] width 33 height 28
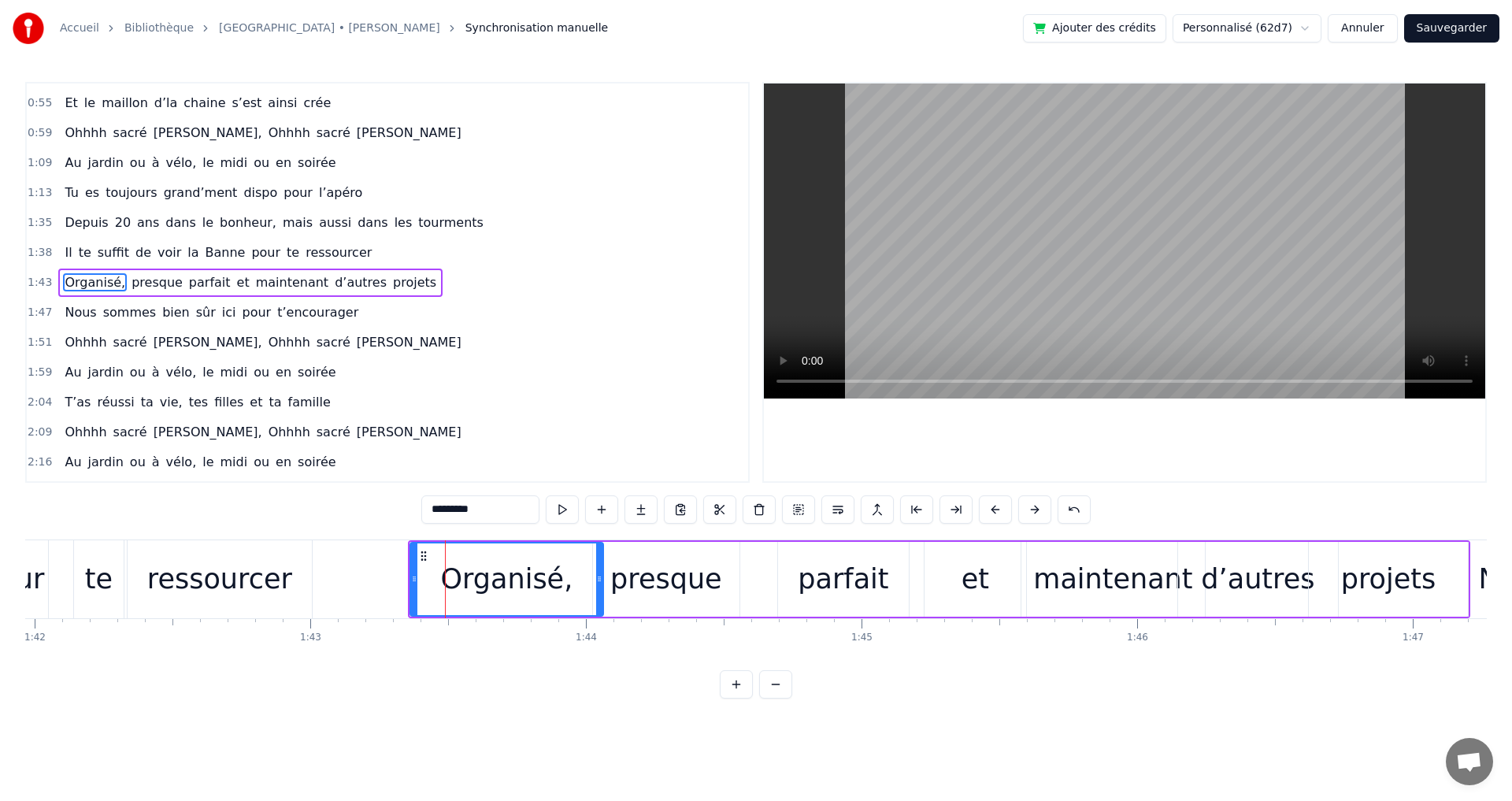
click at [593, 324] on div "1:47 Nous sommes bien sûr ici pour t’encourager" at bounding box center [388, 312] width 721 height 30
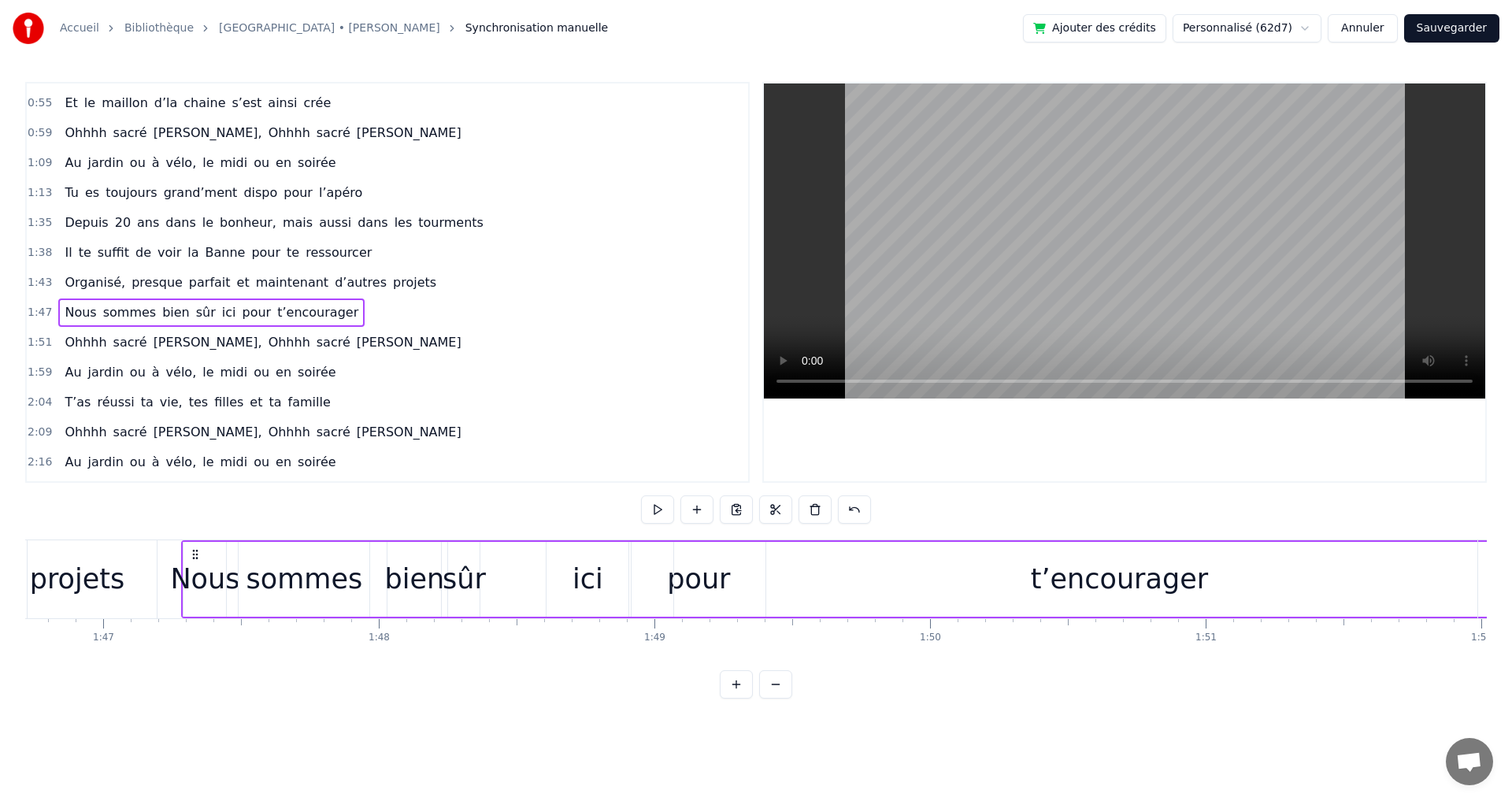
scroll to position [0, 29488]
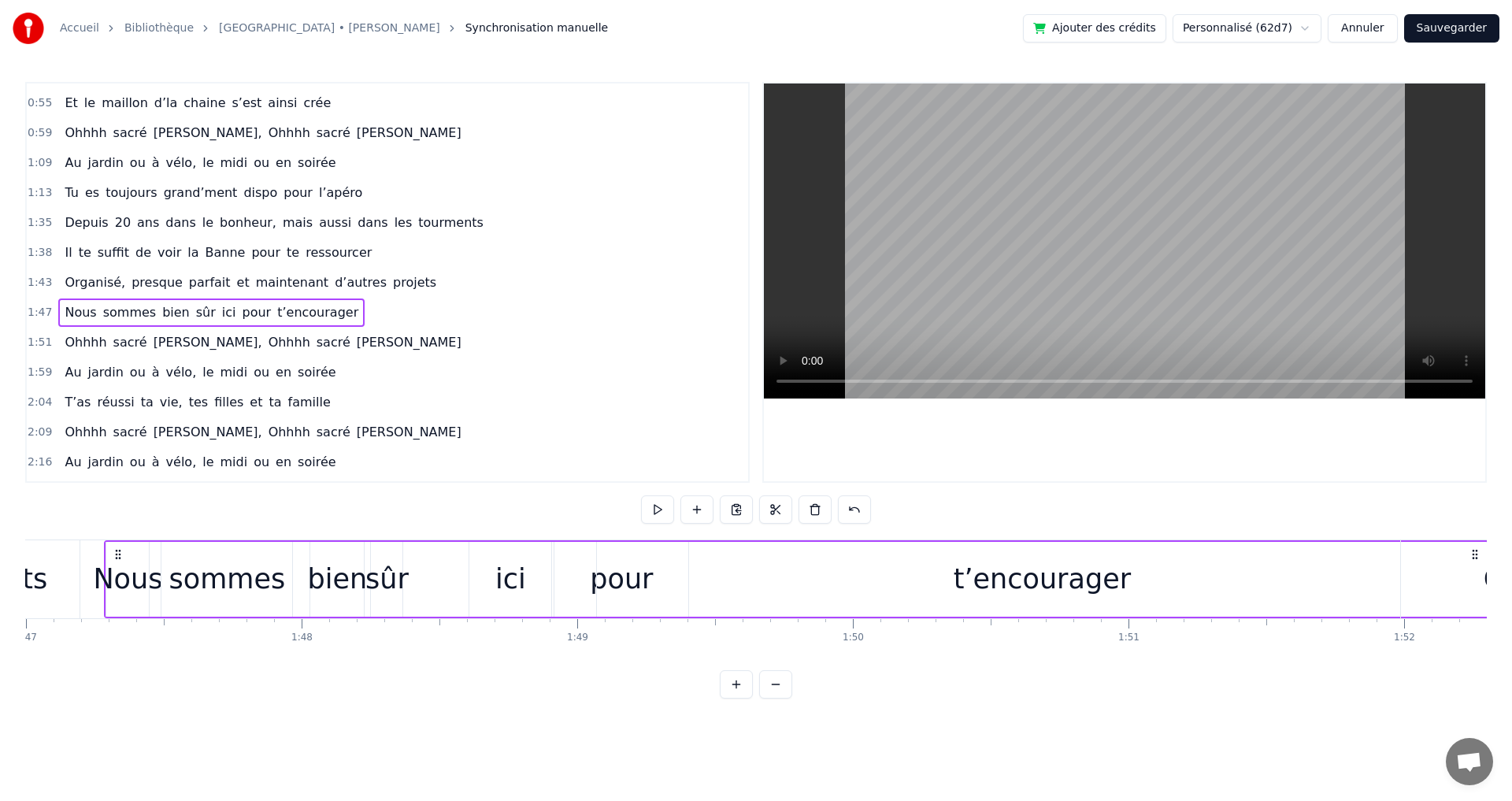
click at [257, 285] on span "maintenant" at bounding box center [292, 282] width 76 height 18
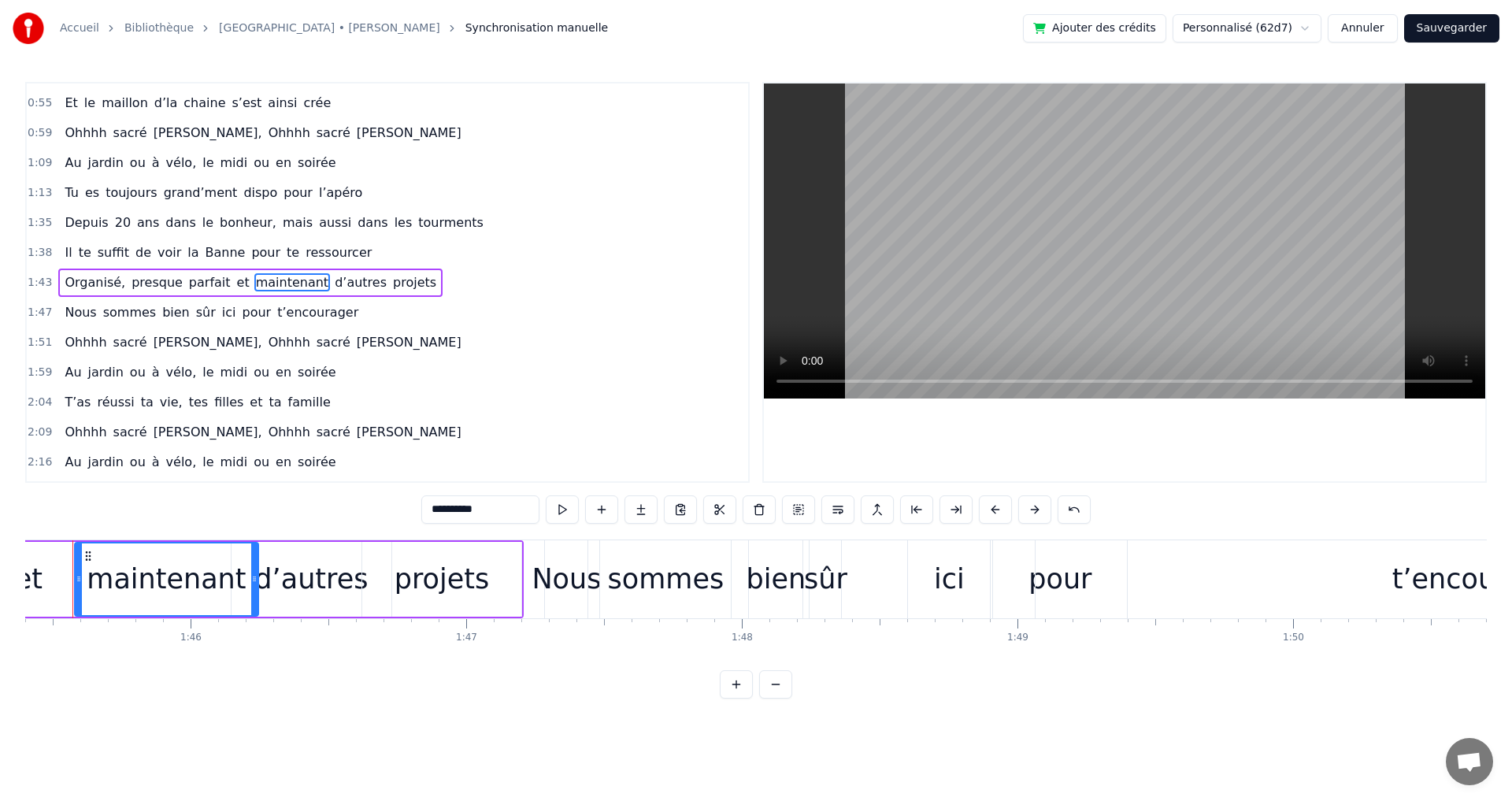
scroll to position [0, 29016]
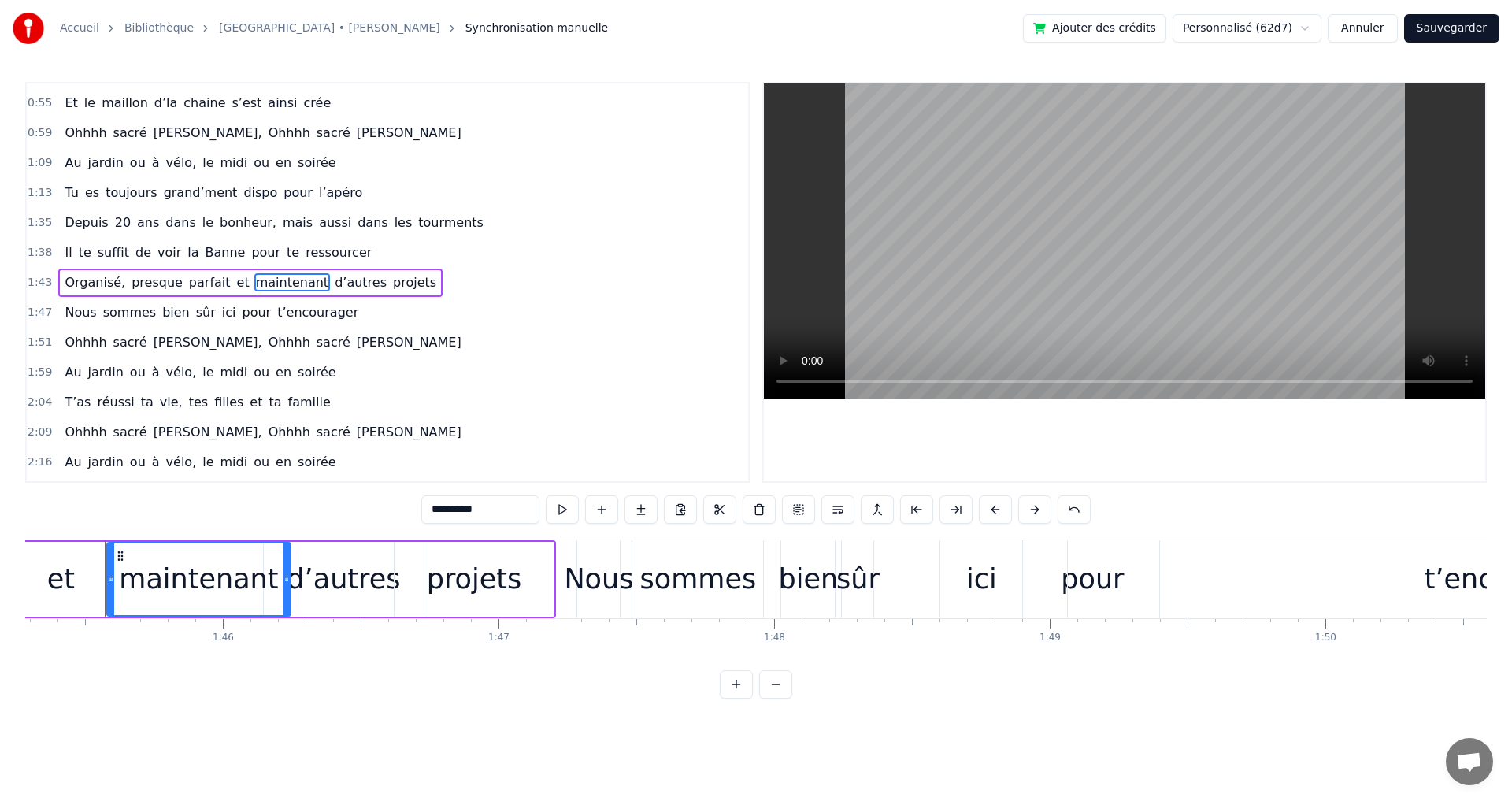
click at [285, 250] on span "te" at bounding box center [292, 252] width 15 height 18
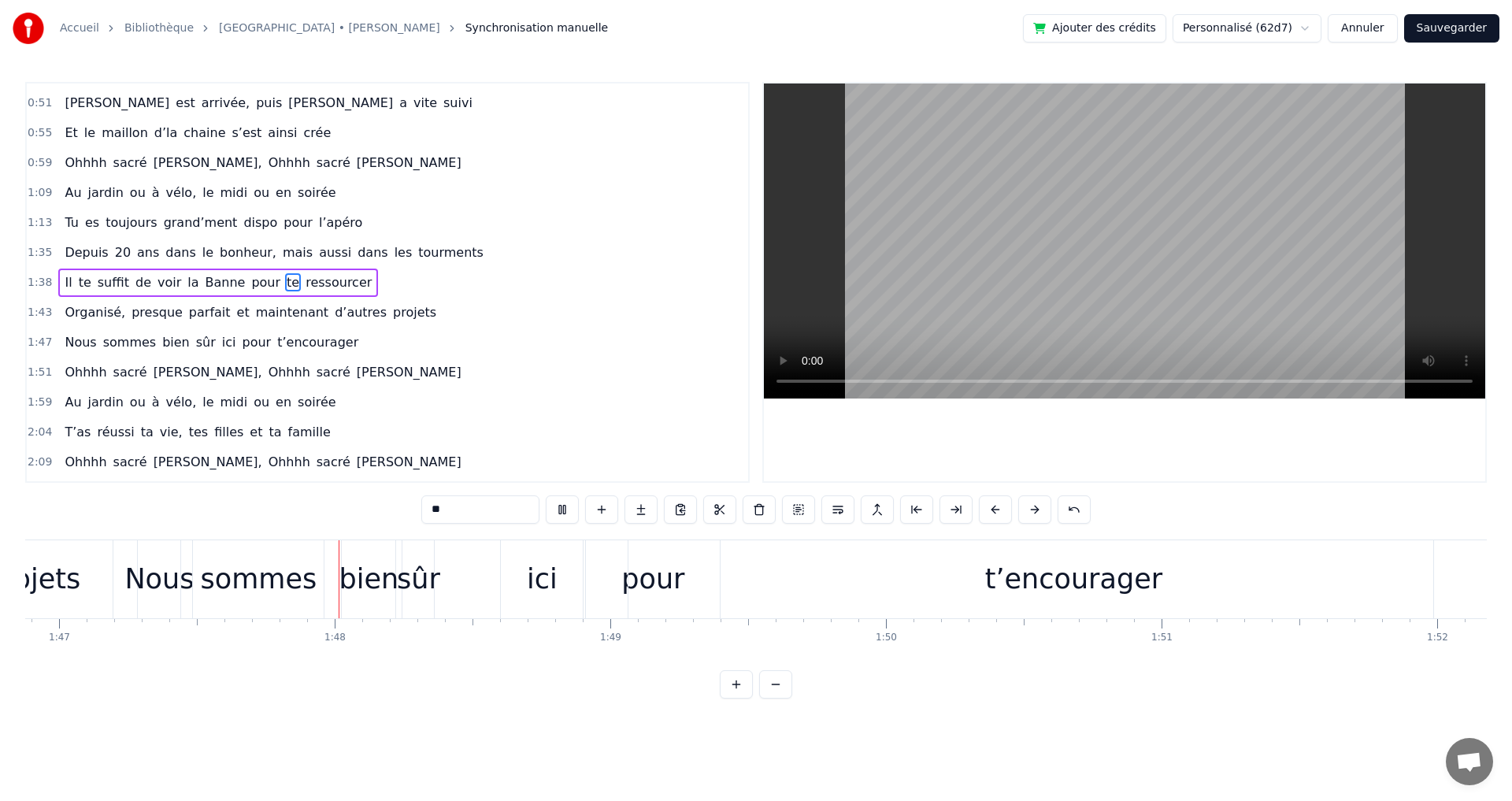
scroll to position [0, 29514]
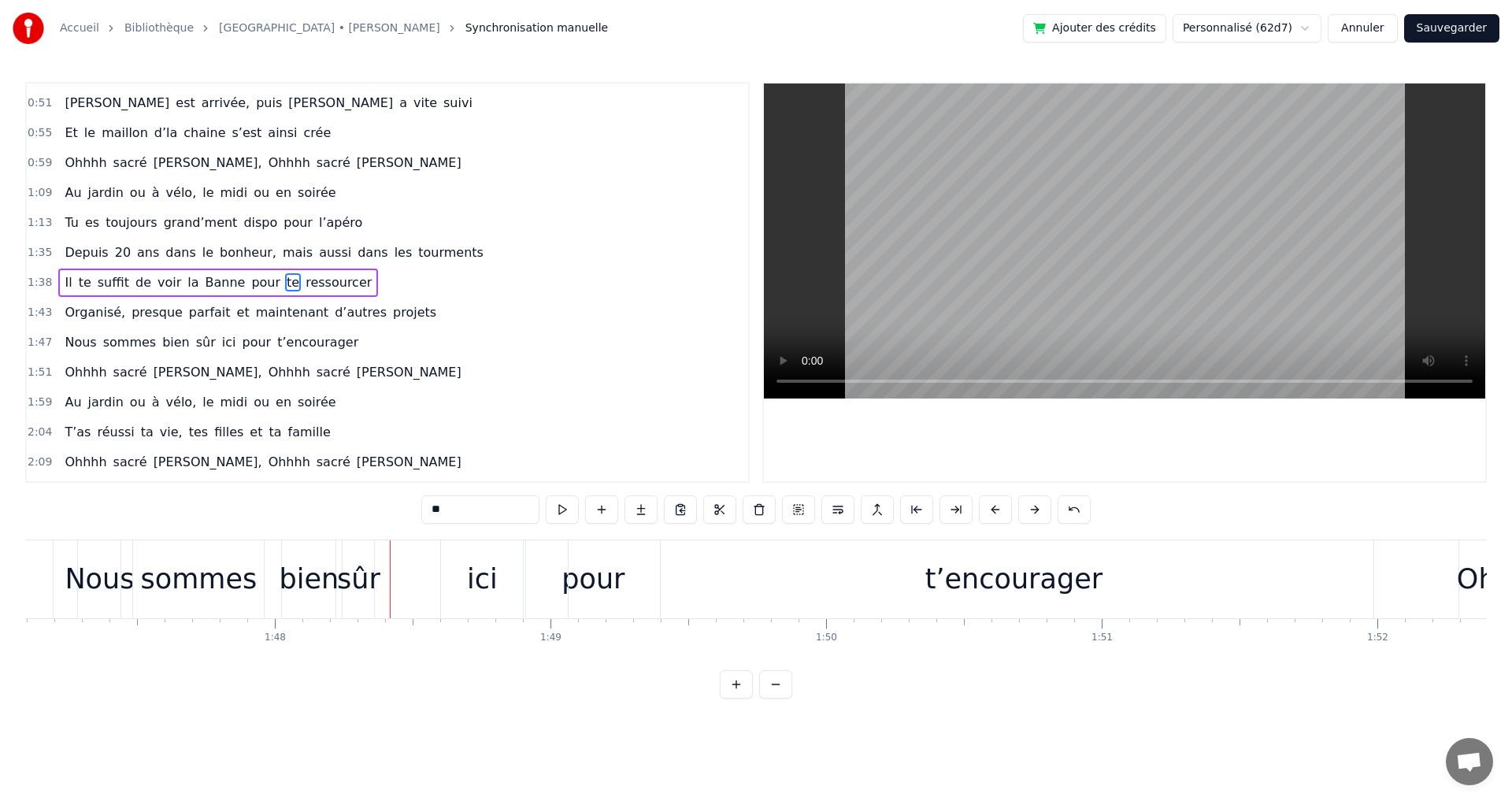
click at [149, 317] on span "presque" at bounding box center [157, 312] width 54 height 18
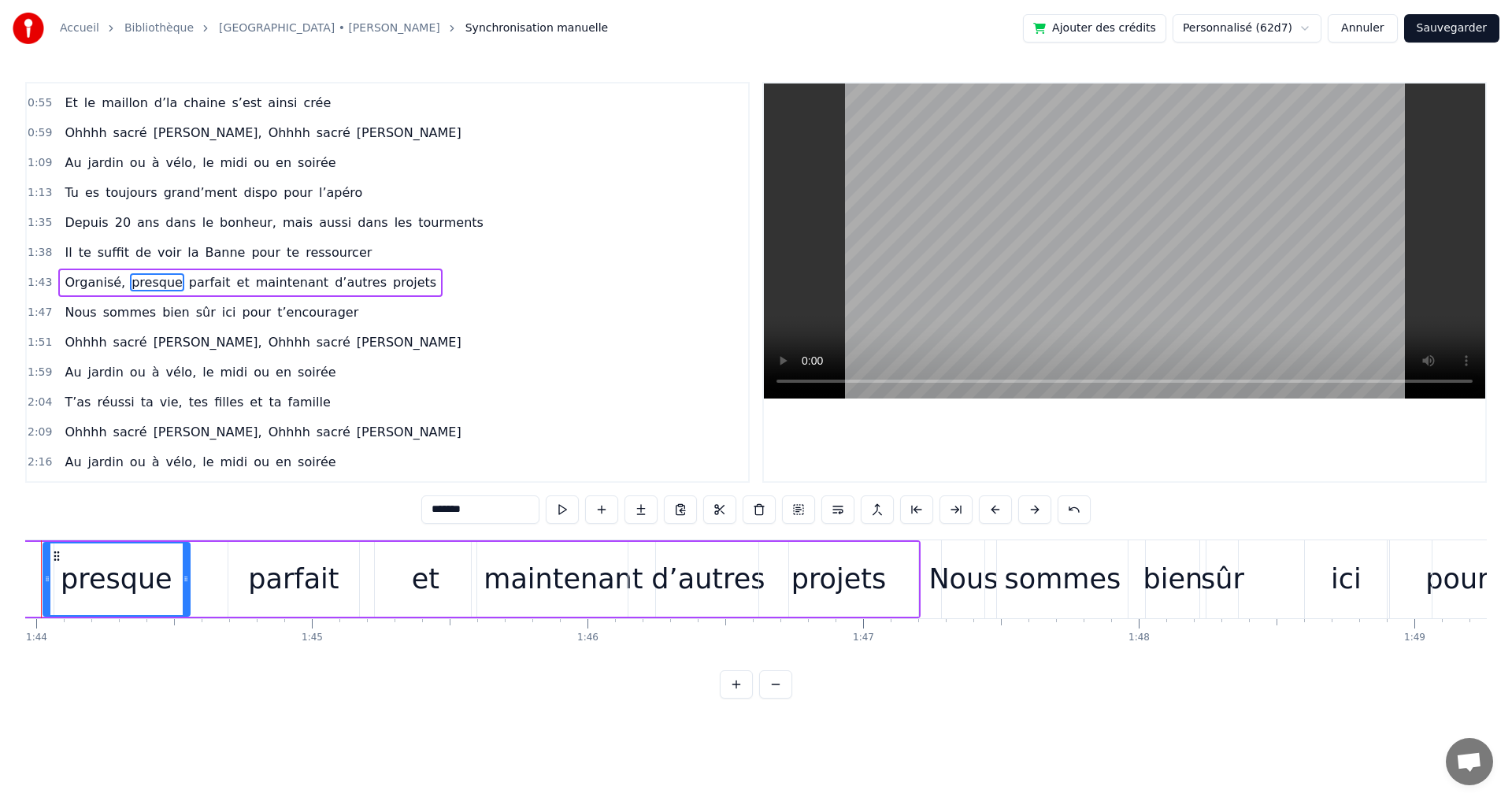
scroll to position [0, 28587]
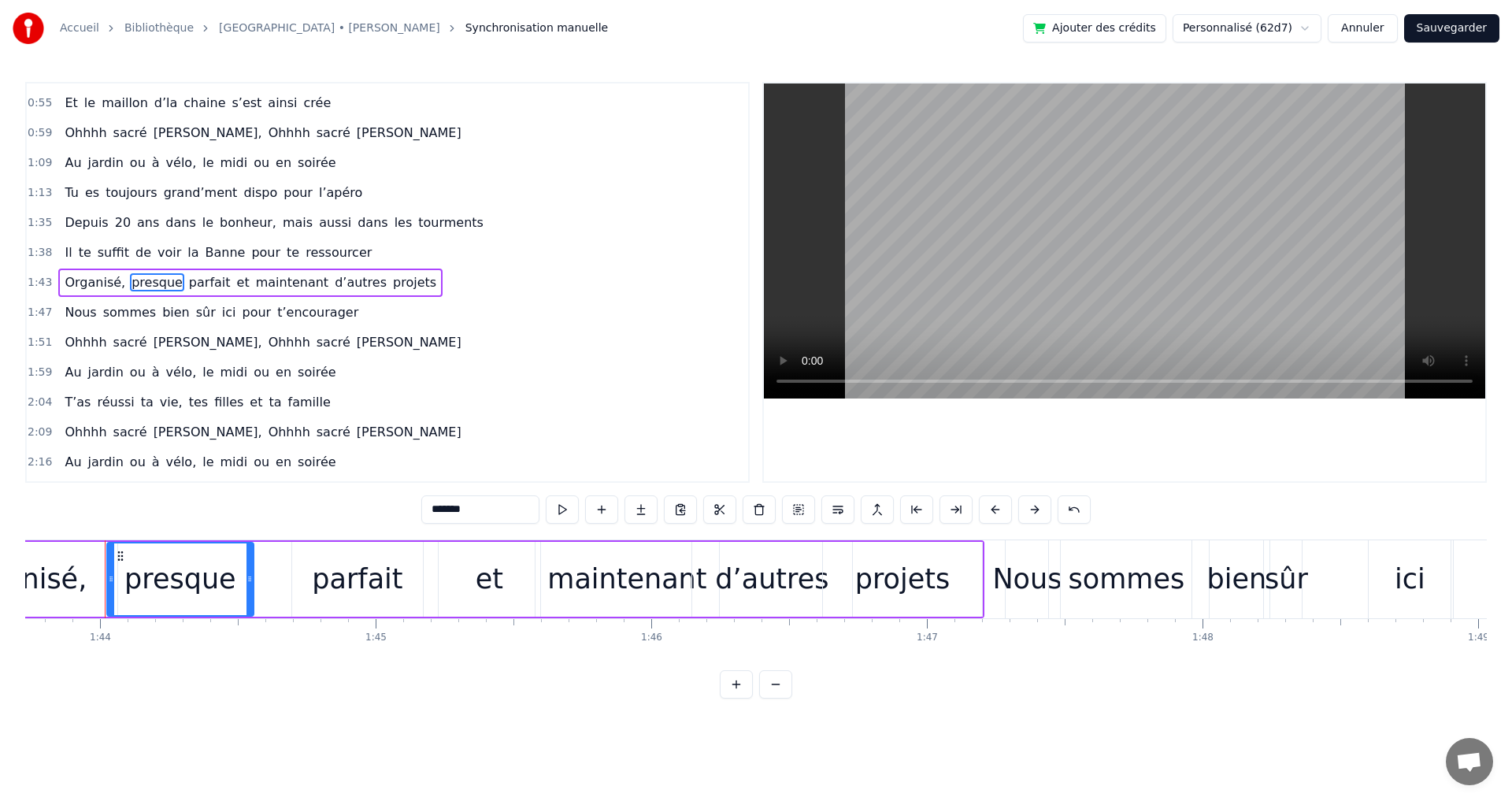
click at [194, 311] on span "sûr" at bounding box center [206, 312] width 23 height 18
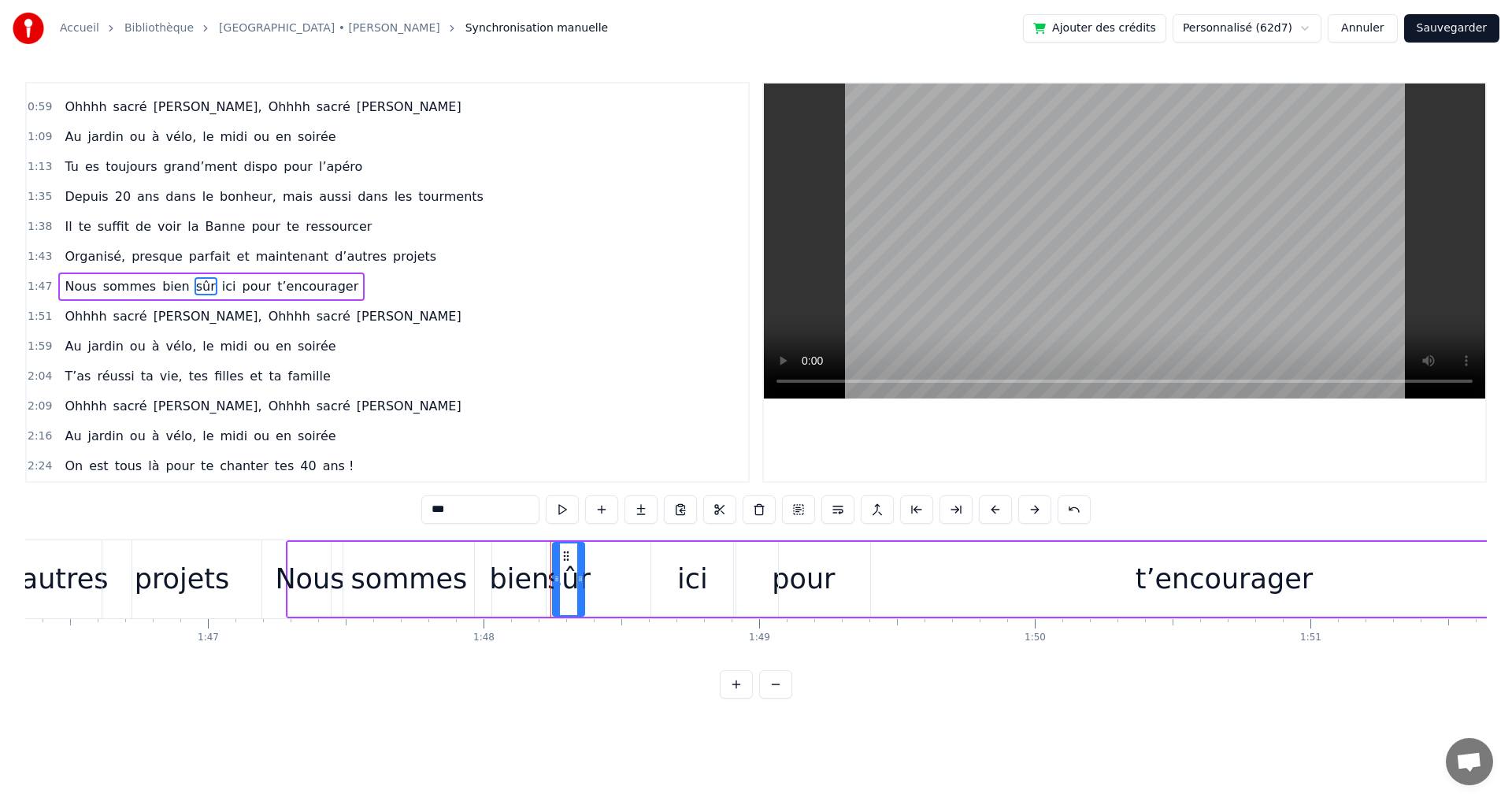
scroll to position [0, 29354]
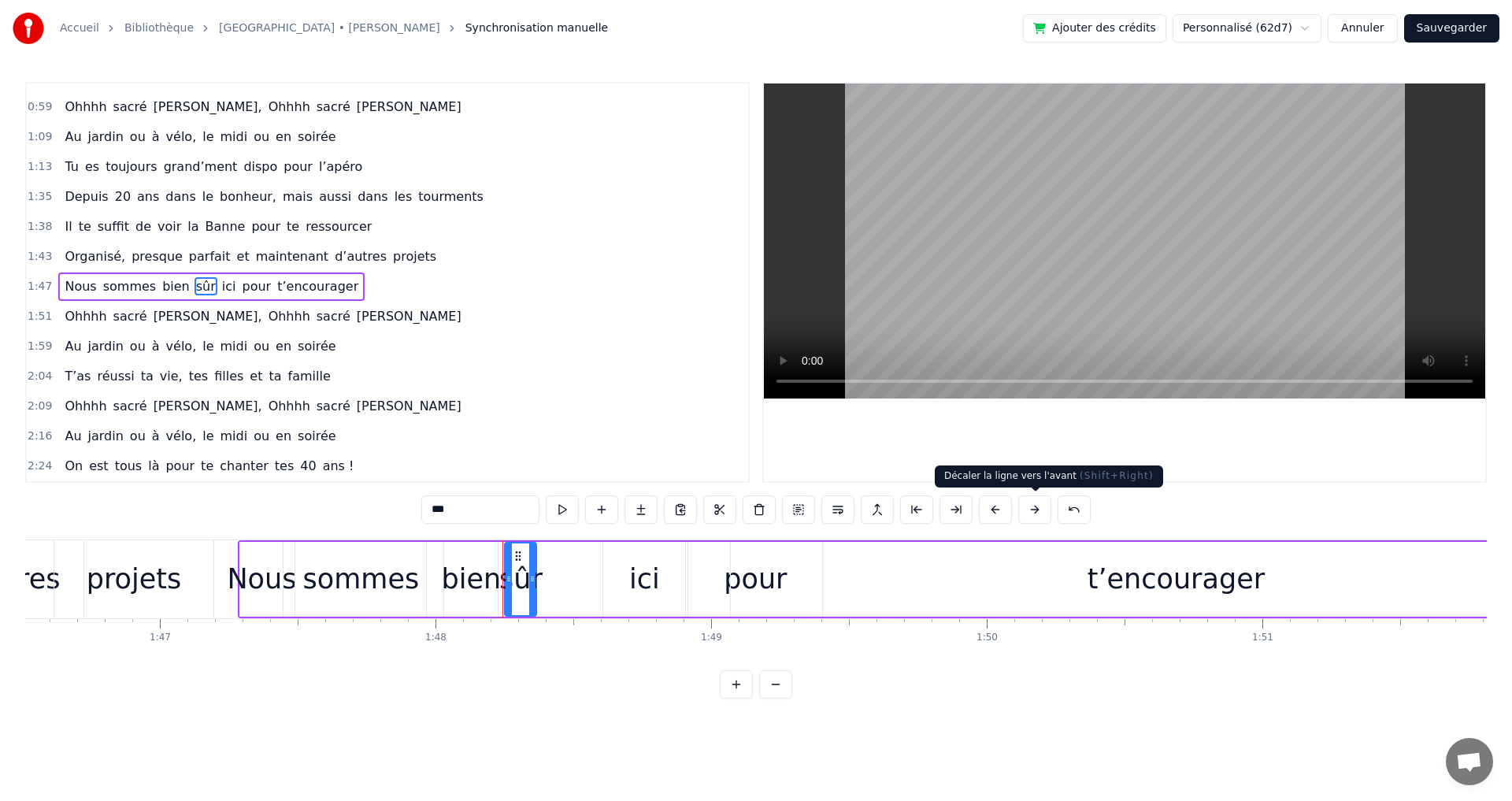
click at [1037, 511] on button at bounding box center [1034, 509] width 33 height 28
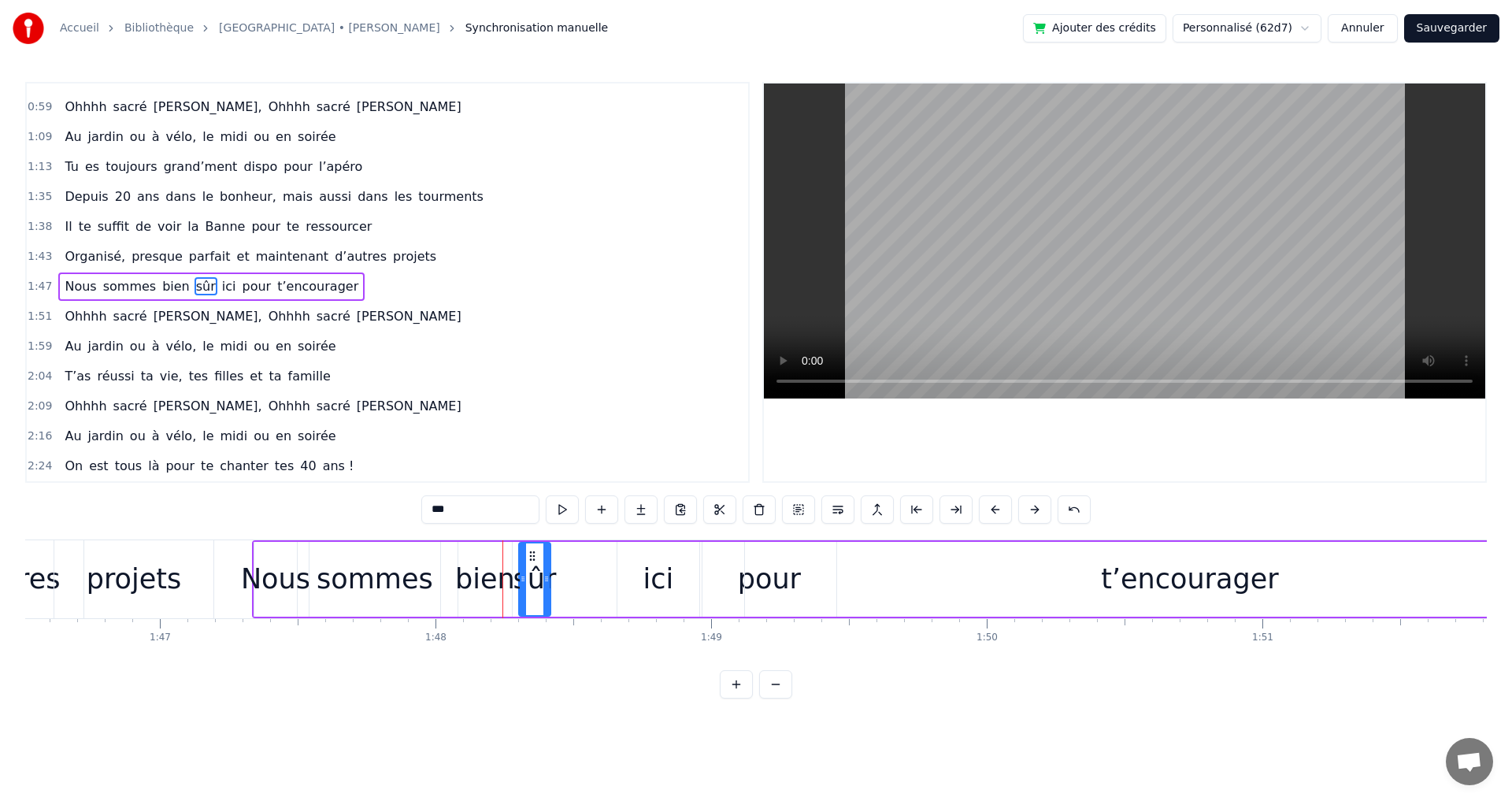
click at [1037, 511] on button at bounding box center [1034, 509] width 33 height 28
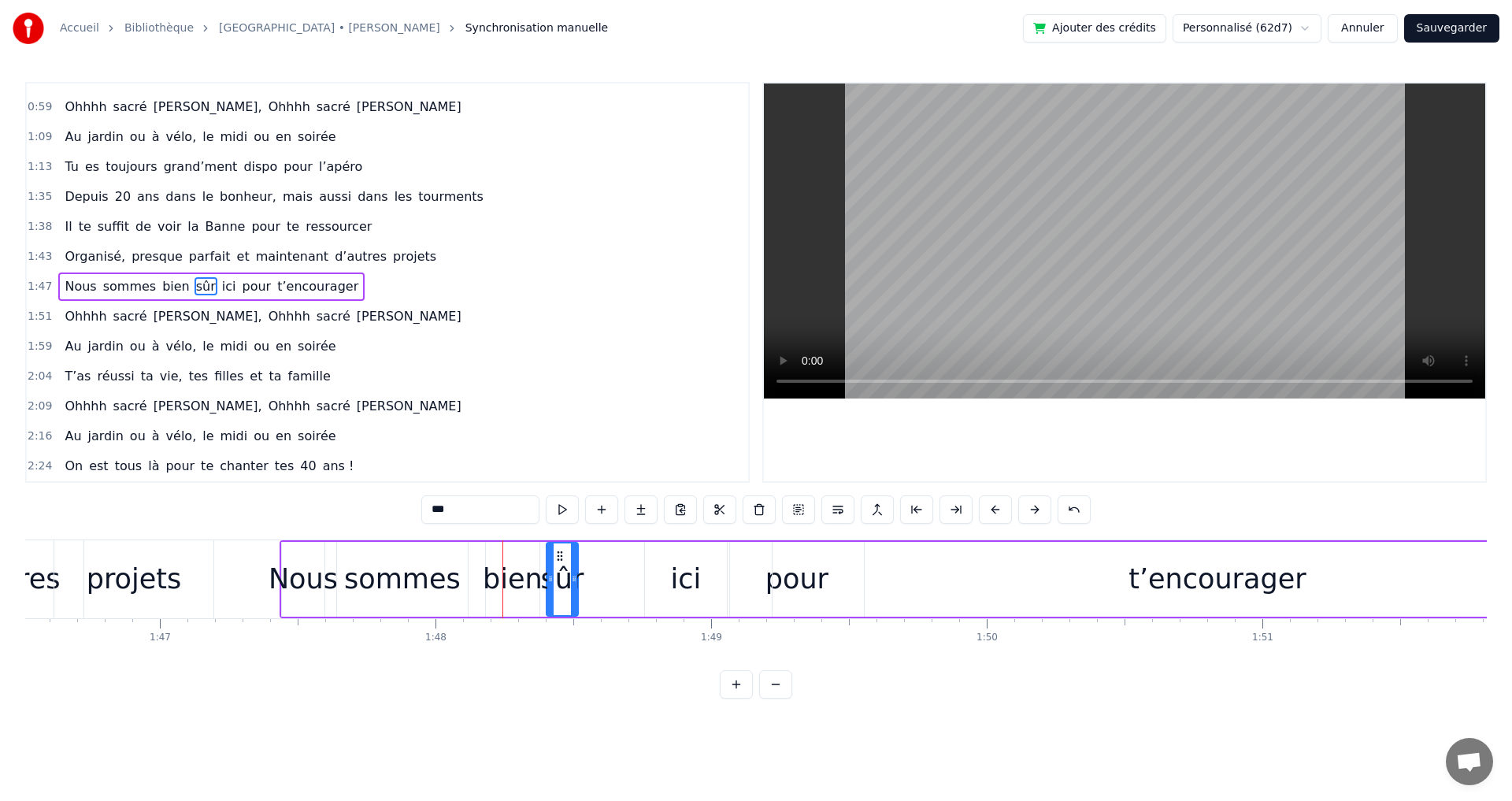
click at [1037, 511] on button at bounding box center [1034, 509] width 33 height 28
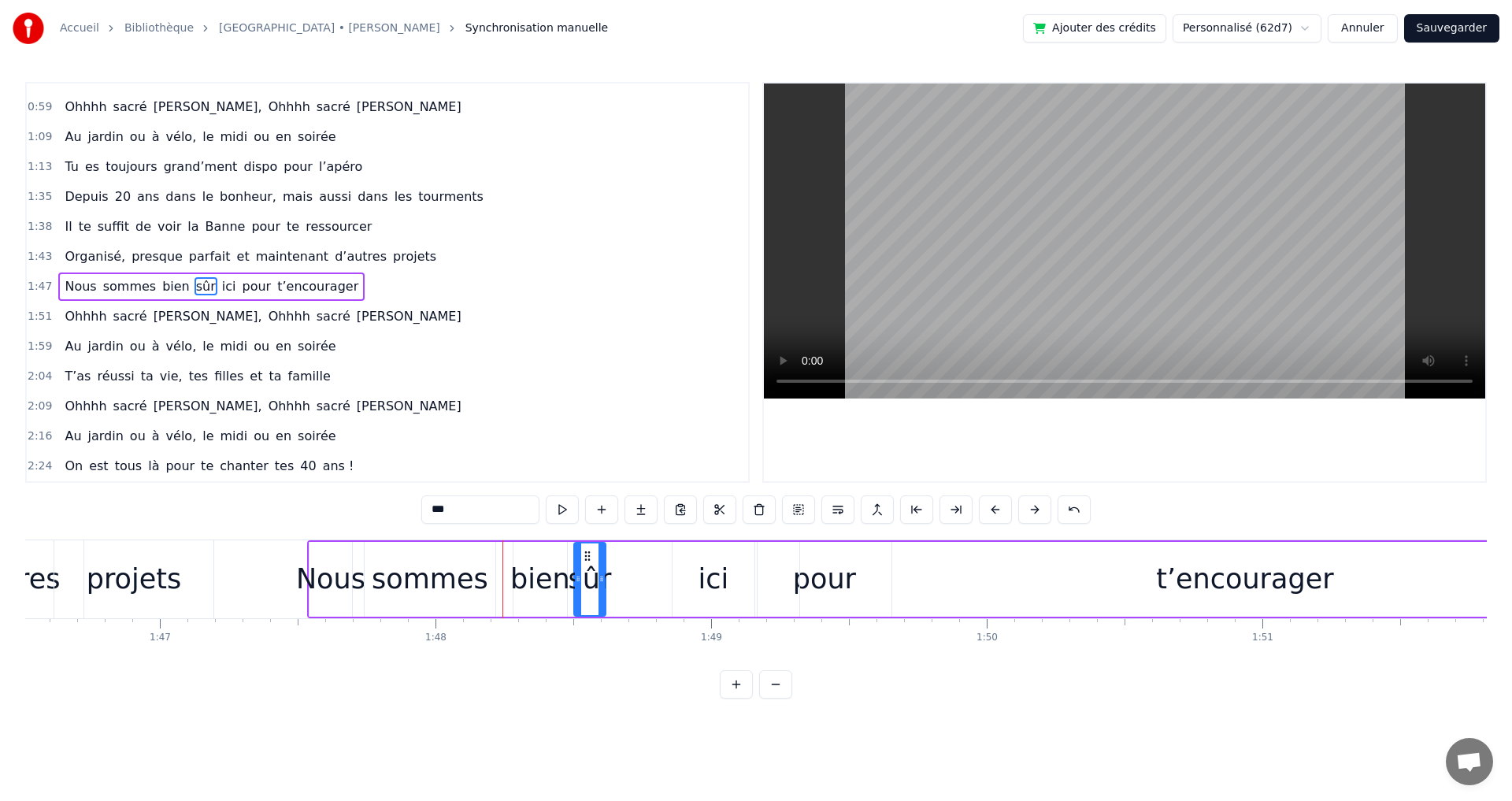
click at [1037, 511] on button at bounding box center [1034, 509] width 33 height 28
click at [1198, 580] on div "t’encourager" at bounding box center [1259, 578] width 177 height 41
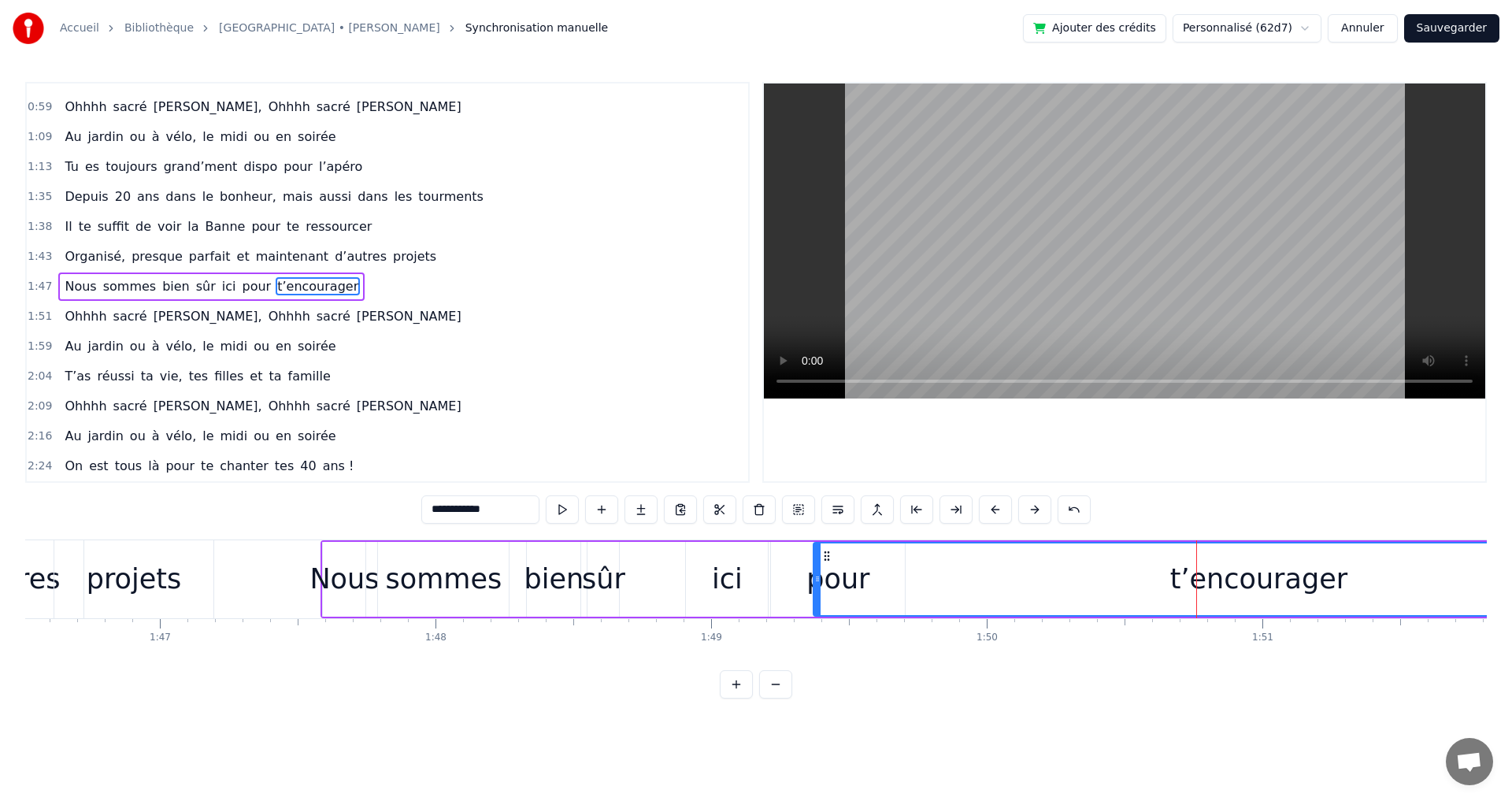
click at [1218, 582] on div "t’encourager" at bounding box center [1259, 578] width 177 height 41
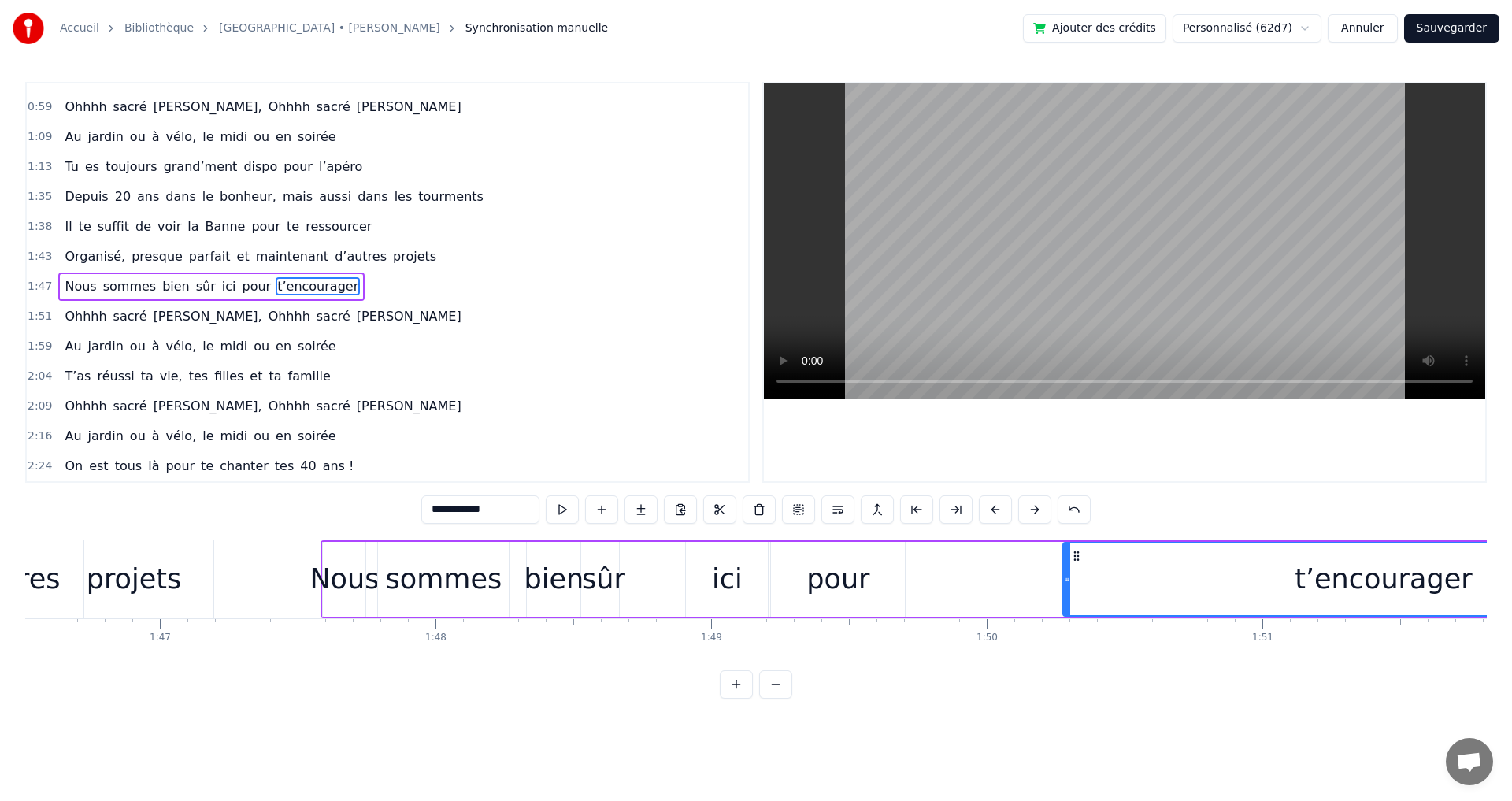
drag, startPoint x: 820, startPoint y: 578, endPoint x: 1067, endPoint y: 599, distance: 247.9
click at [1067, 599] on div at bounding box center [1067, 579] width 6 height 71
drag, startPoint x: 1068, startPoint y: 582, endPoint x: 1257, endPoint y: 596, distance: 189.5
click at [1257, 596] on div at bounding box center [1255, 579] width 6 height 71
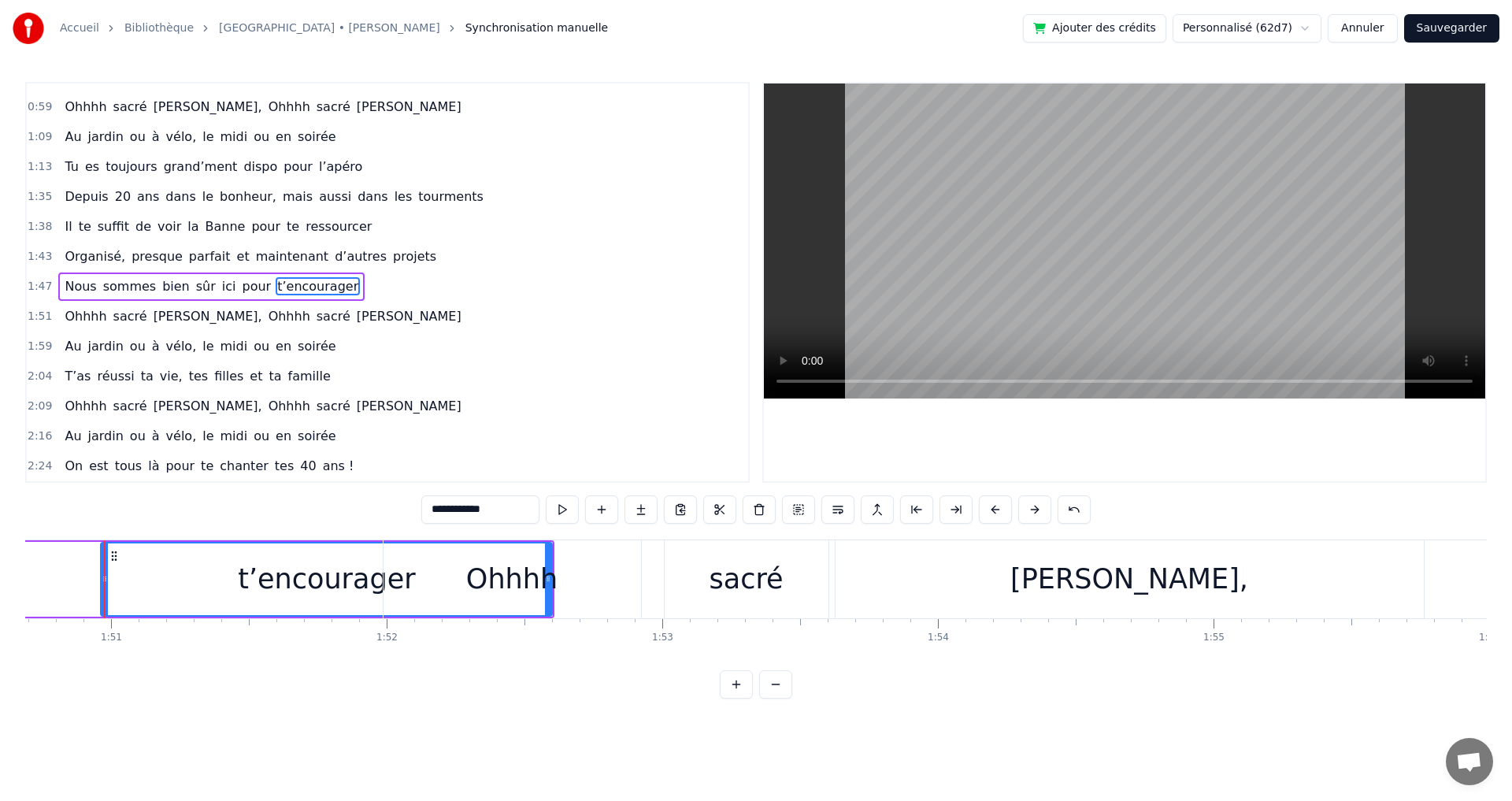
scroll to position [0, 30463]
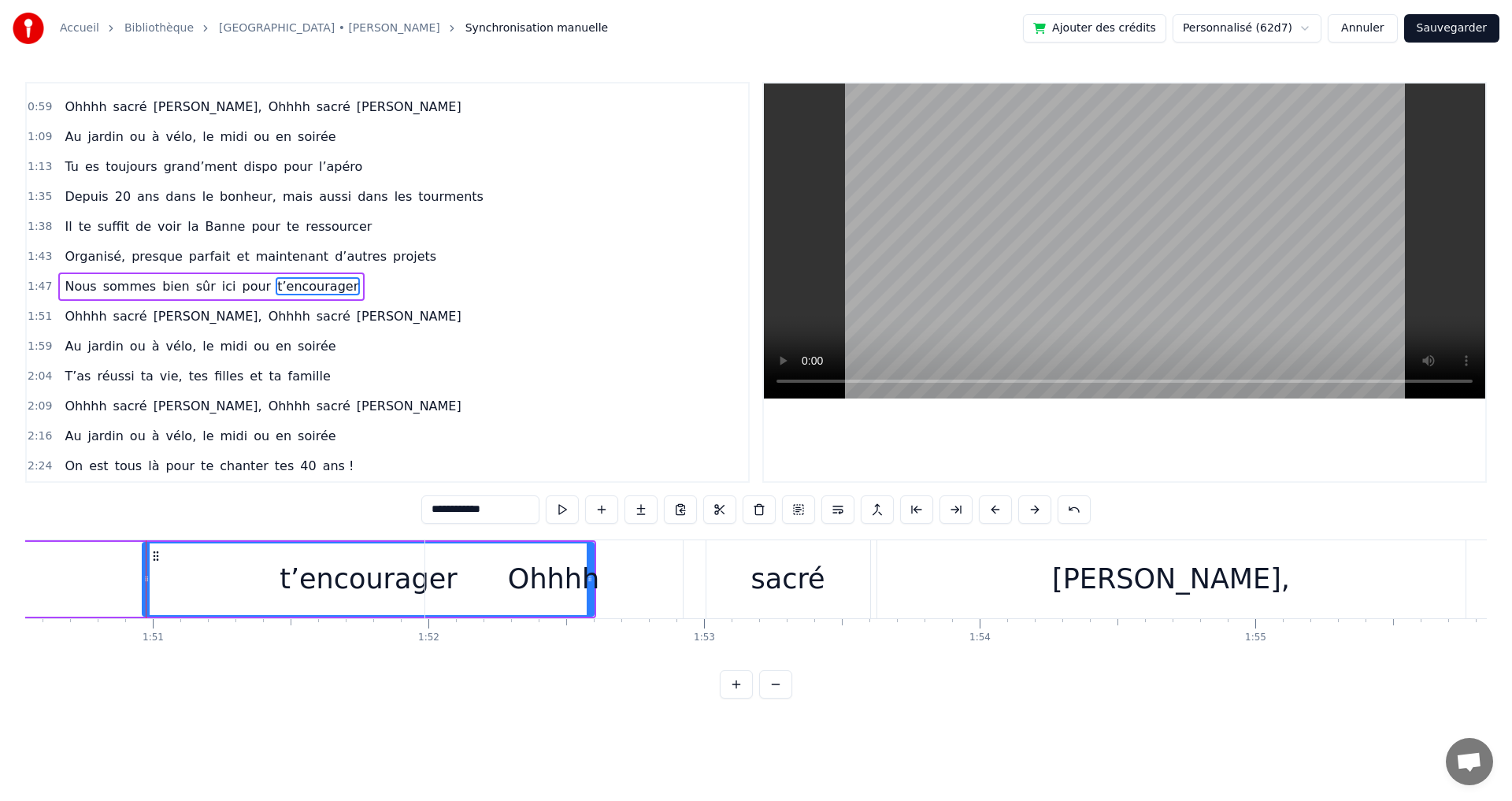
click at [403, 570] on div "t’encourager" at bounding box center [368, 578] width 177 height 41
click at [668, 587] on div "Ohhhh" at bounding box center [553, 579] width 258 height 78
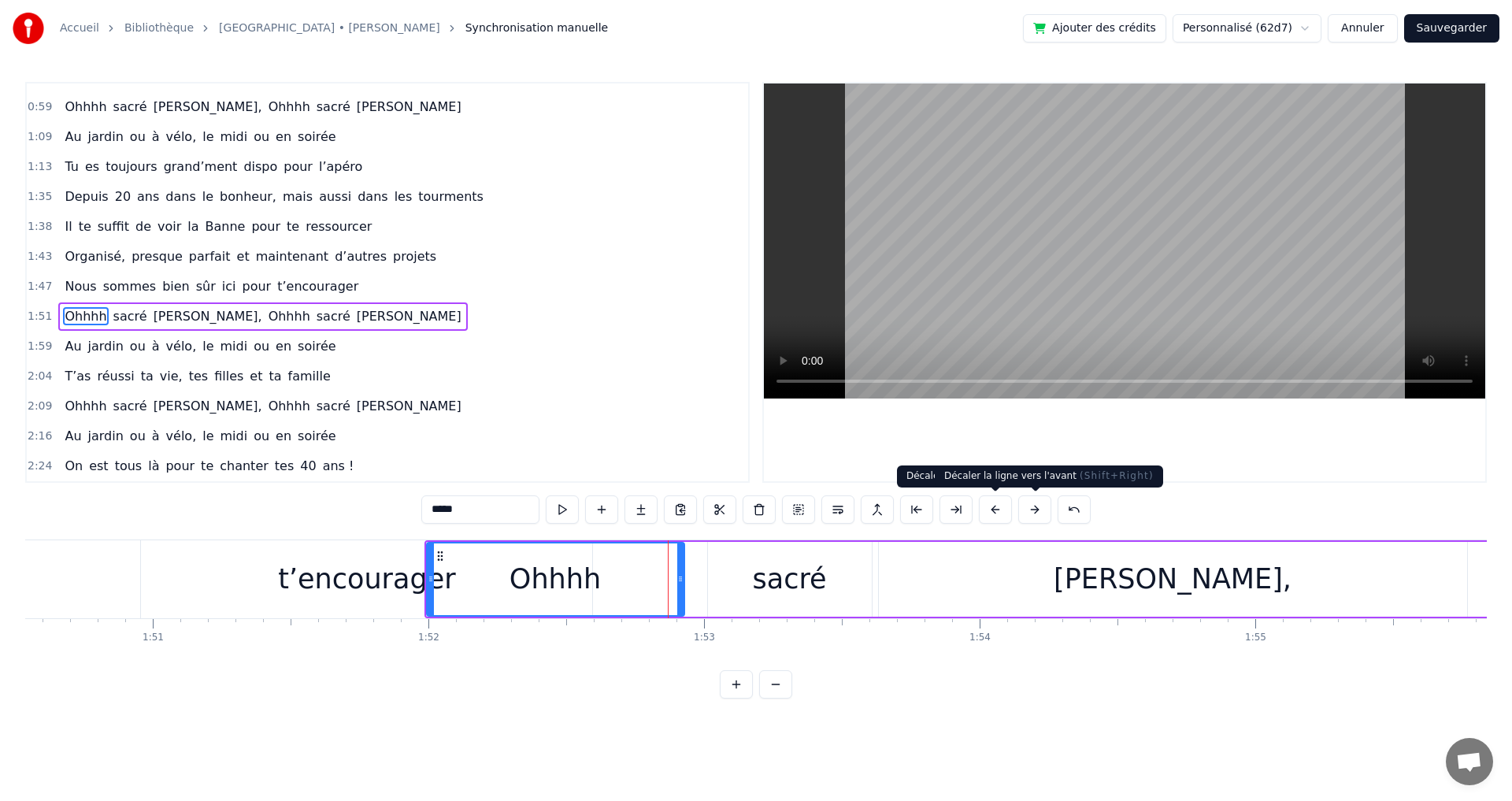
click at [1034, 509] on button at bounding box center [1034, 509] width 33 height 28
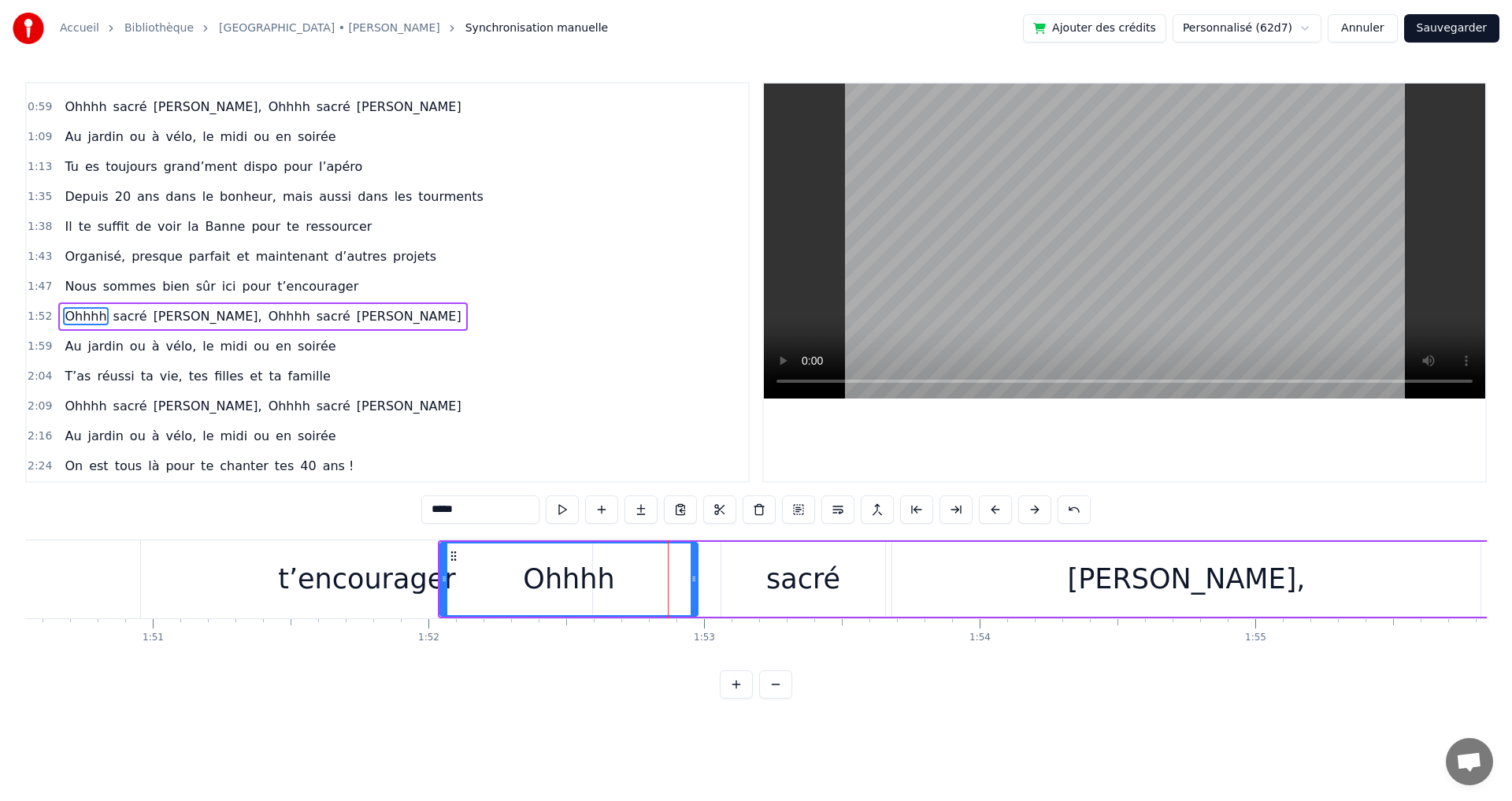
click at [1034, 509] on button at bounding box center [1034, 509] width 33 height 28
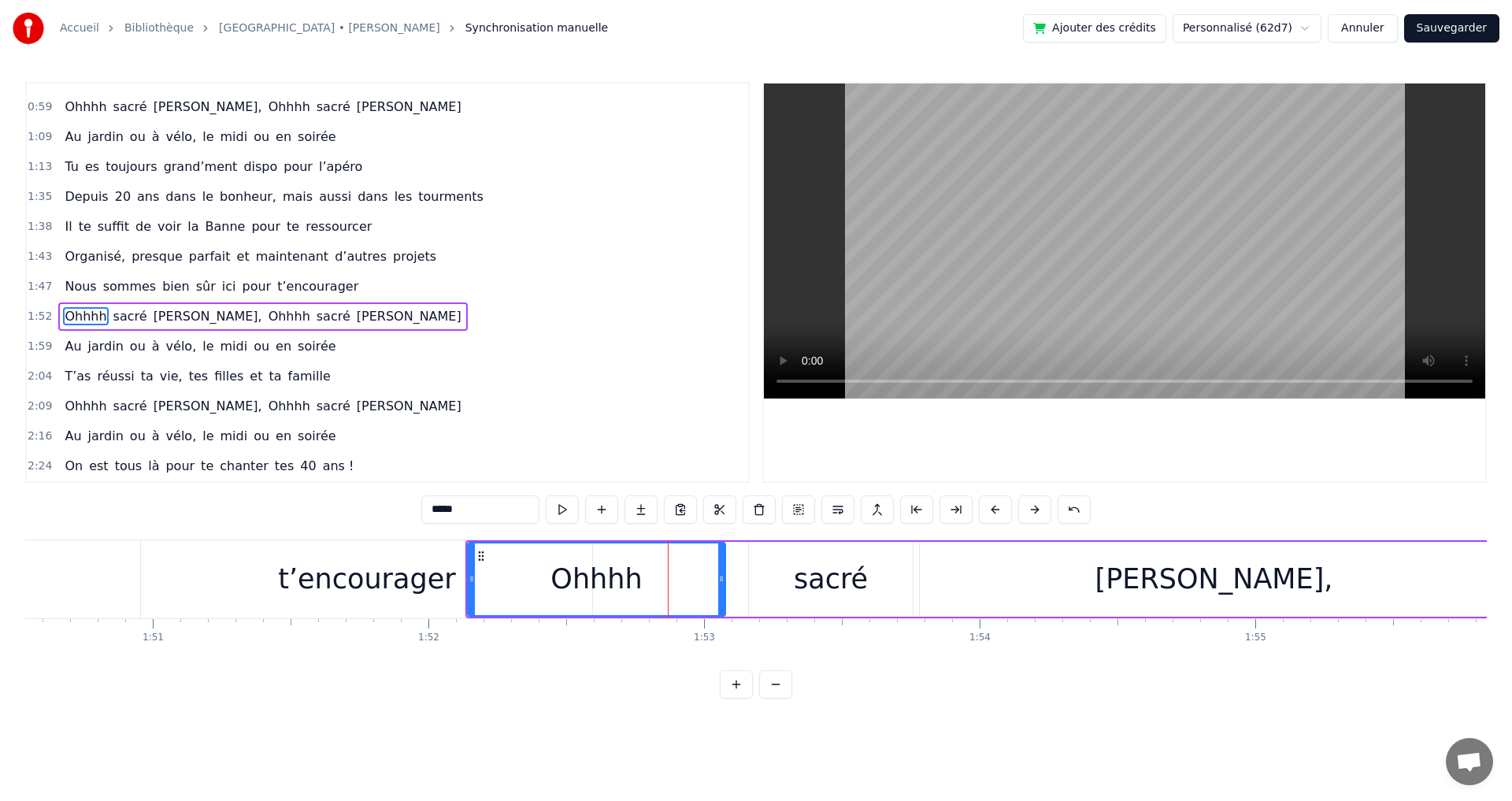
click at [1034, 509] on button at bounding box center [1034, 509] width 33 height 28
click at [391, 587] on div "t’encourager" at bounding box center [366, 578] width 177 height 41
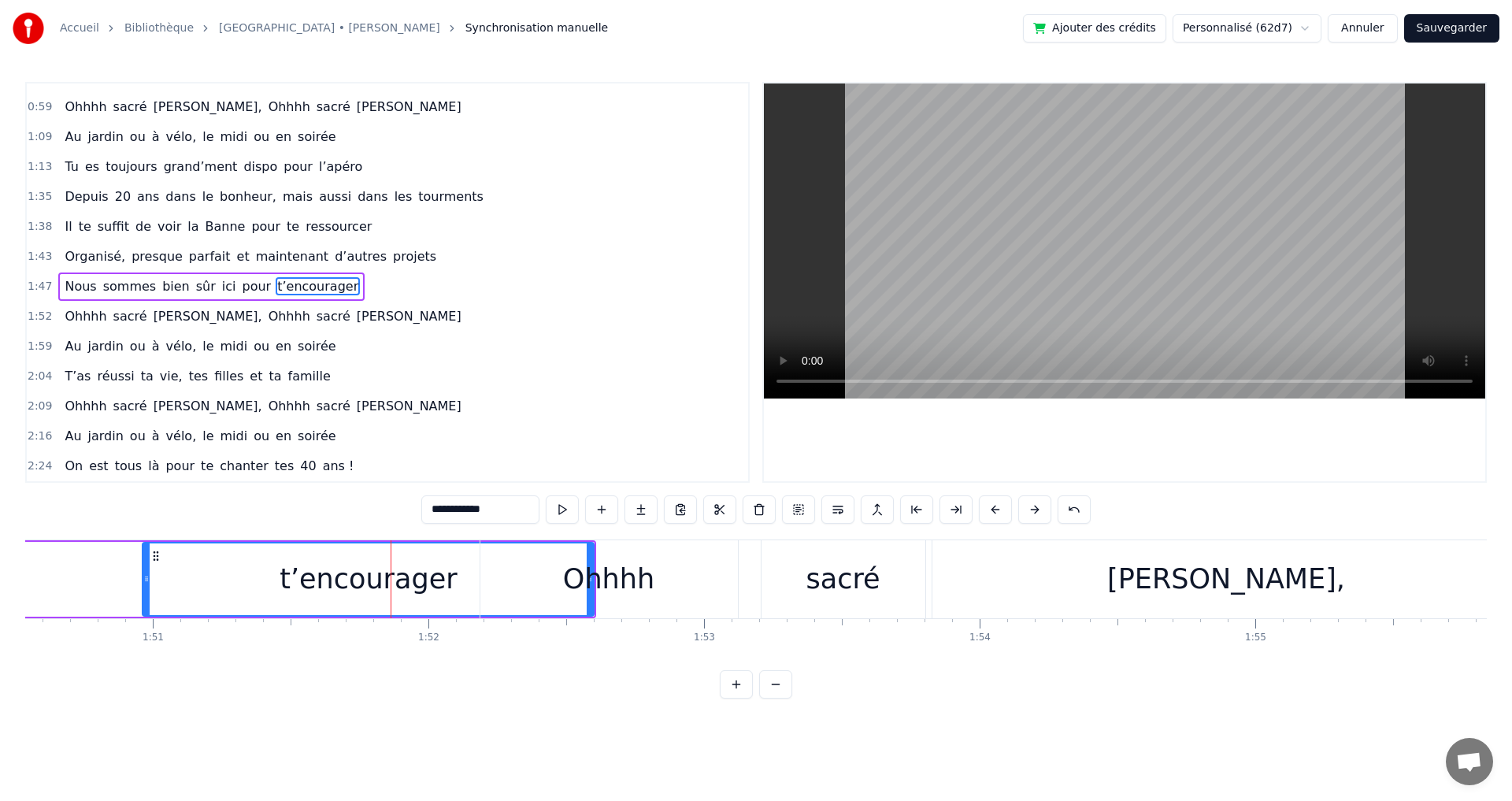
drag, startPoint x: 590, startPoint y: 578, endPoint x: 578, endPoint y: 578, distance: 12.0
click at [578, 578] on div "Ohhhh" at bounding box center [609, 578] width 91 height 41
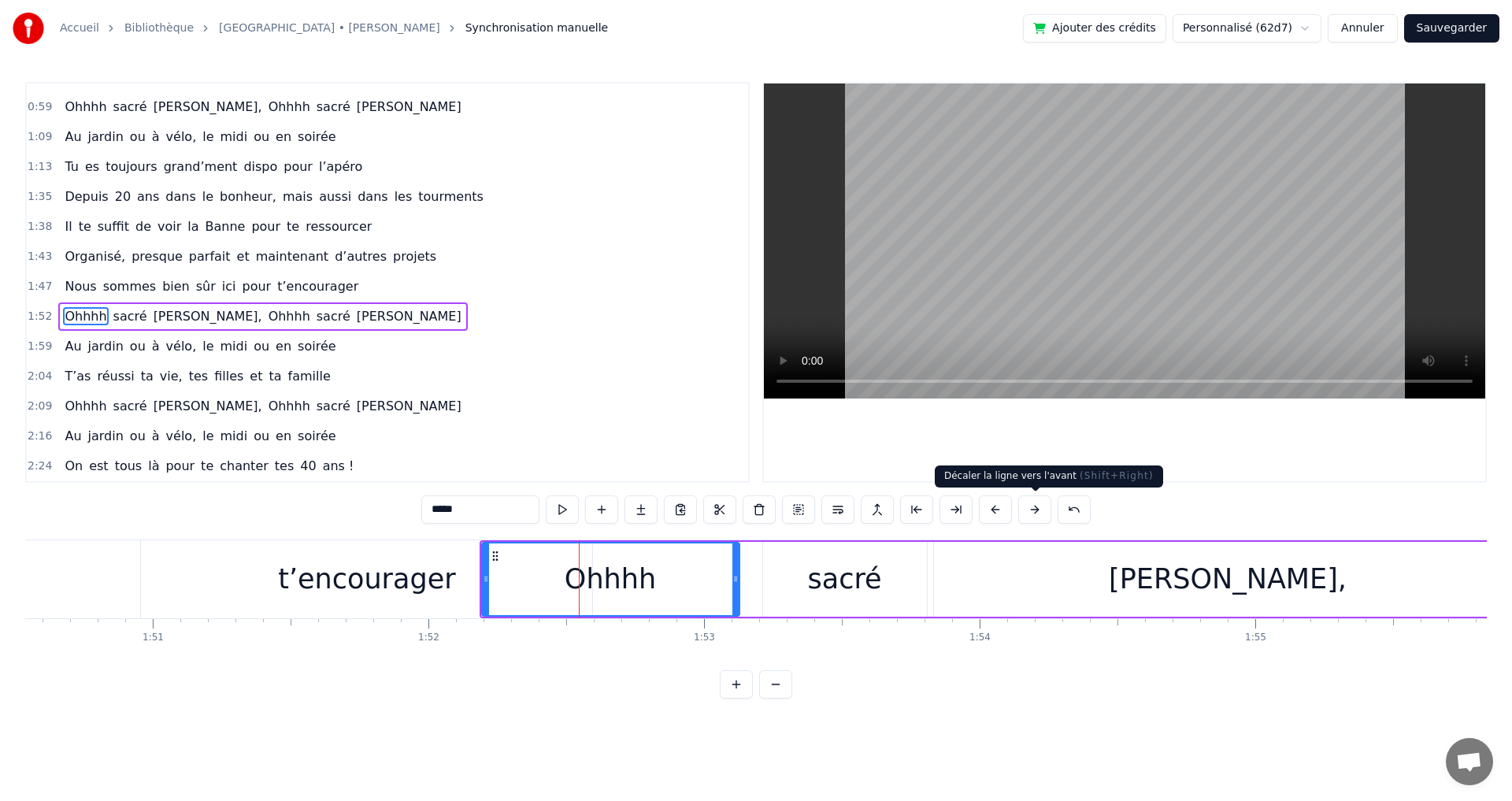
click at [1036, 509] on button at bounding box center [1034, 509] width 33 height 28
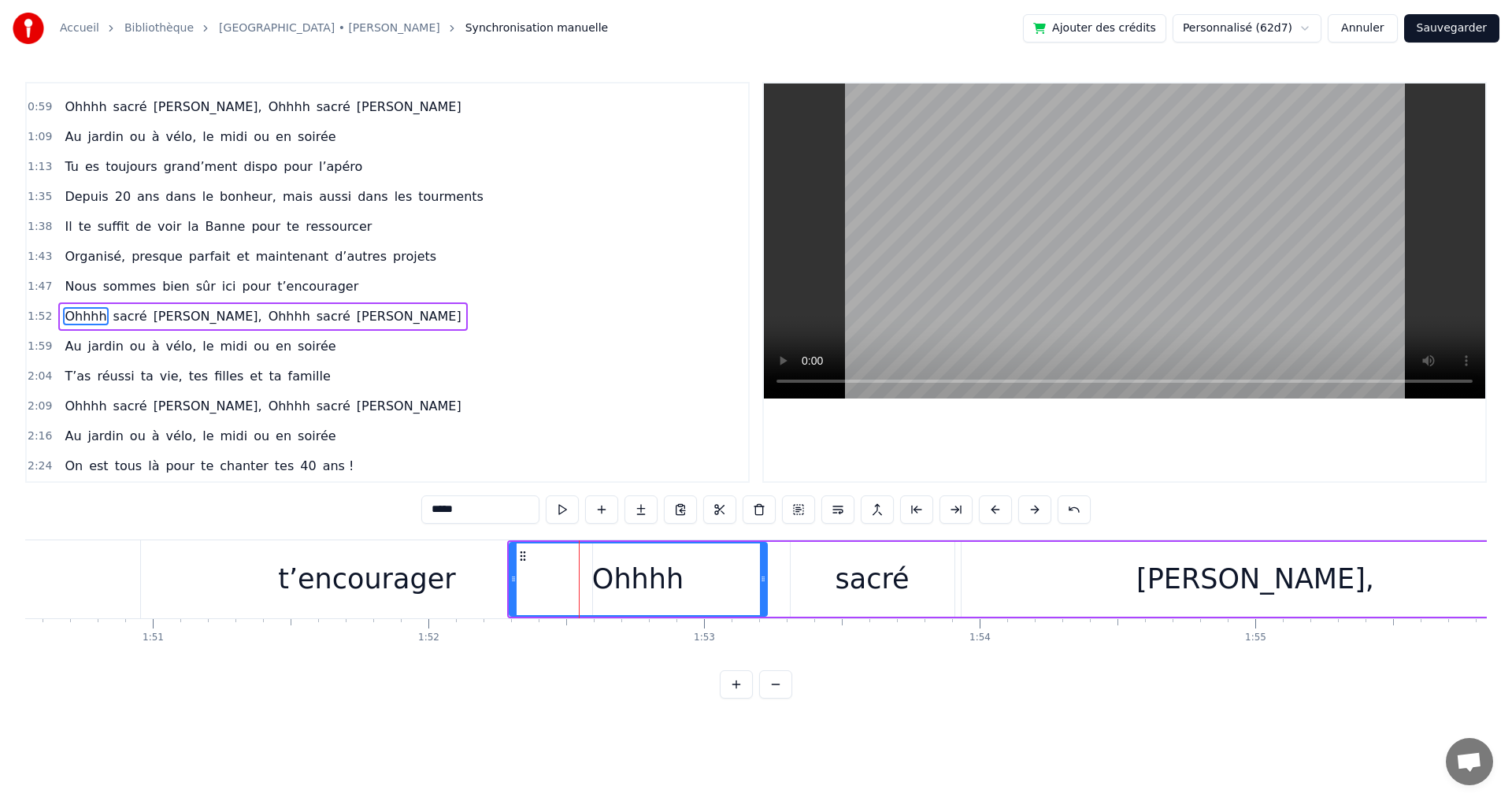
click at [1036, 509] on button at bounding box center [1034, 509] width 33 height 28
click at [396, 571] on div "t’encourager" at bounding box center [366, 578] width 177 height 41
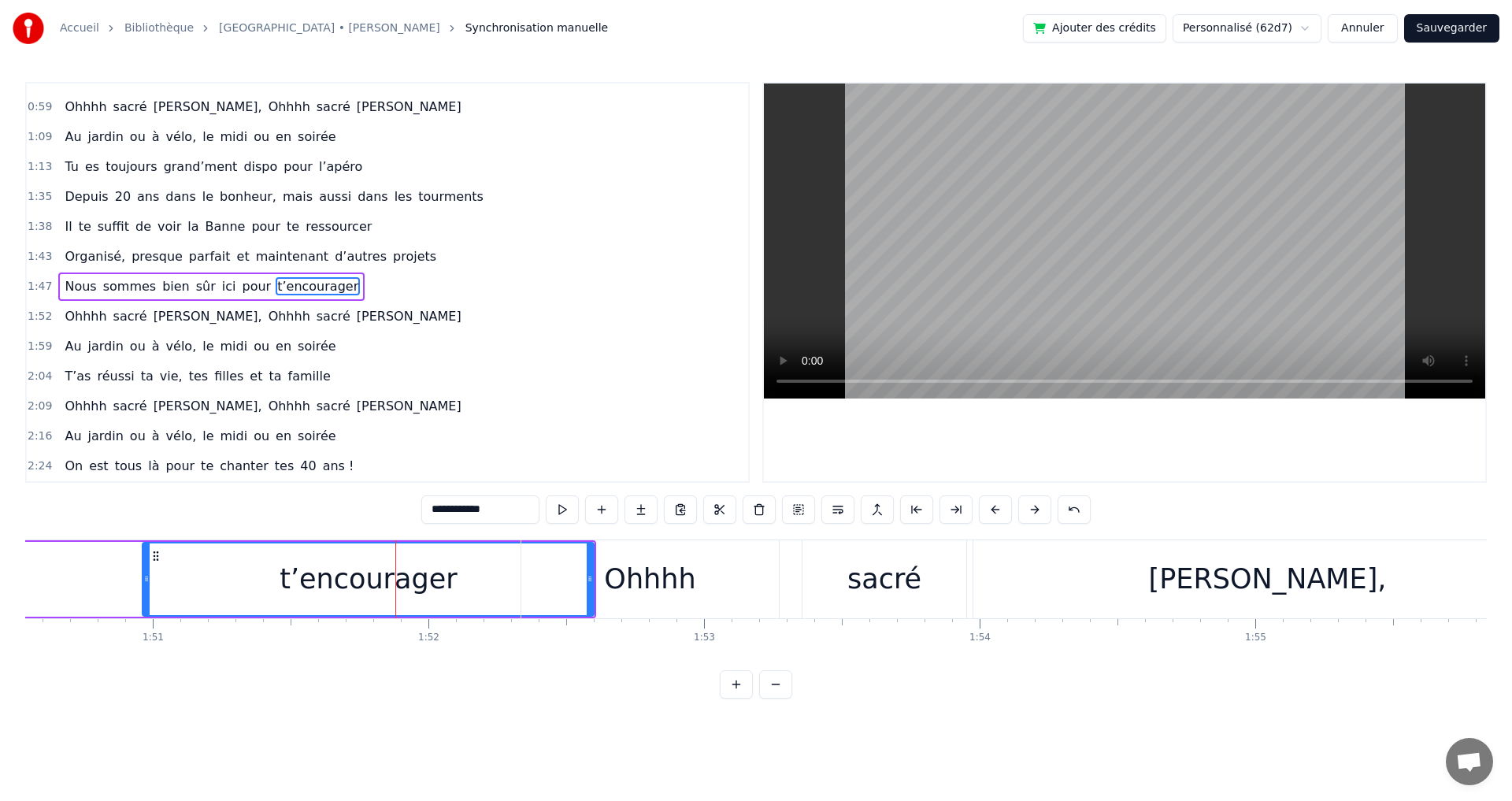
click at [903, 578] on div "sacré" at bounding box center [884, 578] width 74 height 41
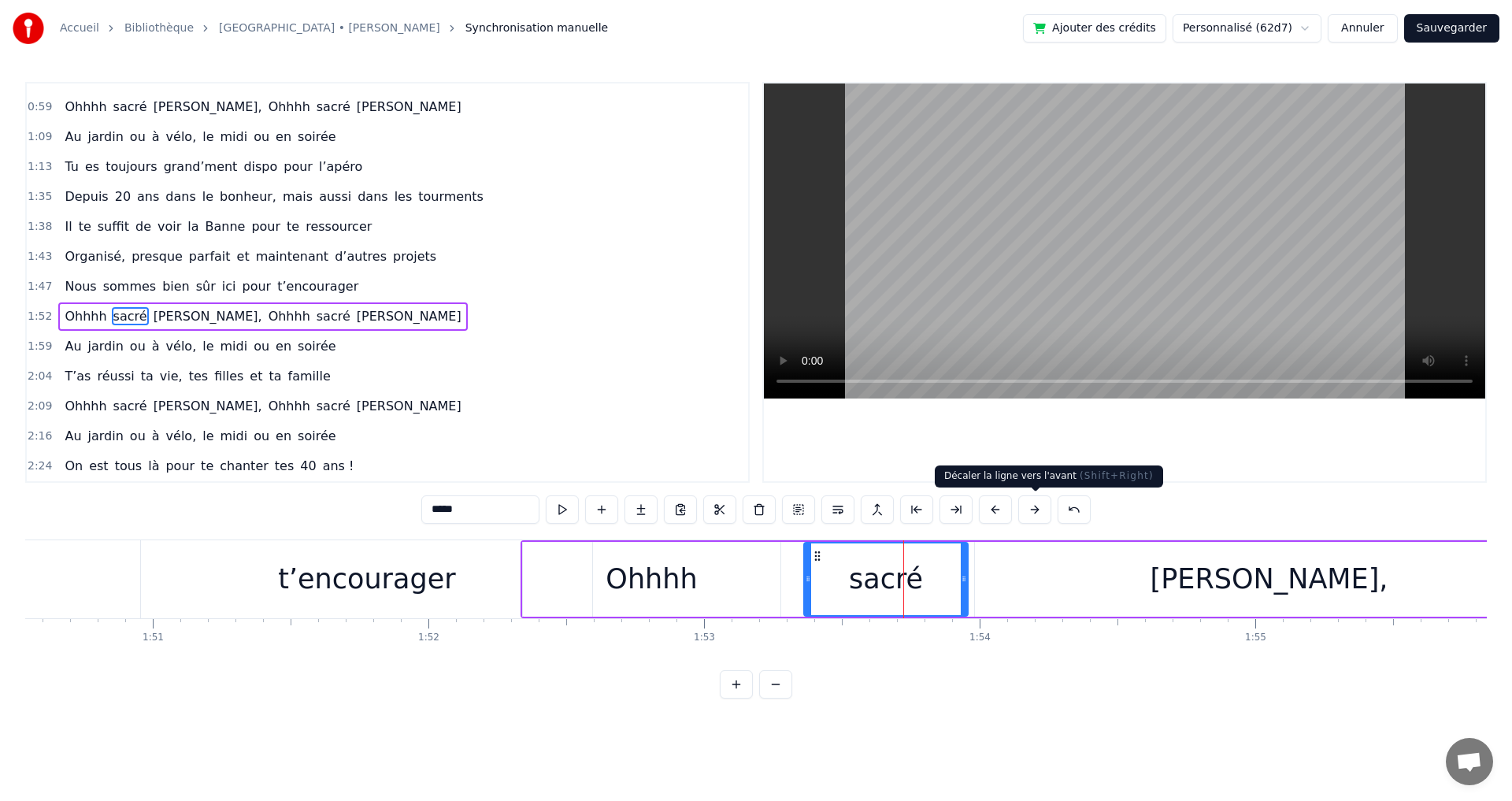
click at [1033, 509] on button at bounding box center [1034, 509] width 33 height 28
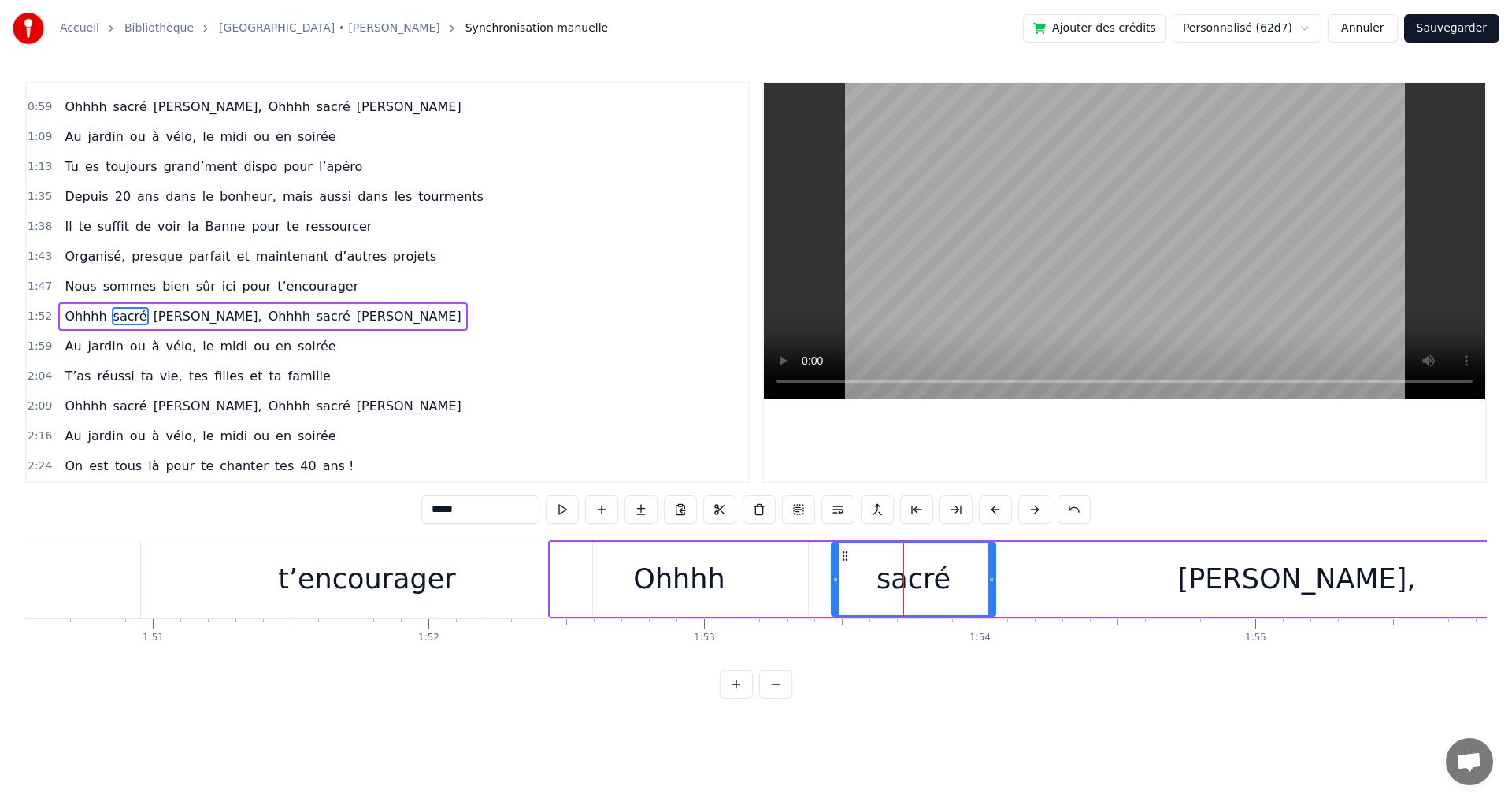
click at [1033, 509] on button at bounding box center [1034, 509] width 33 height 28
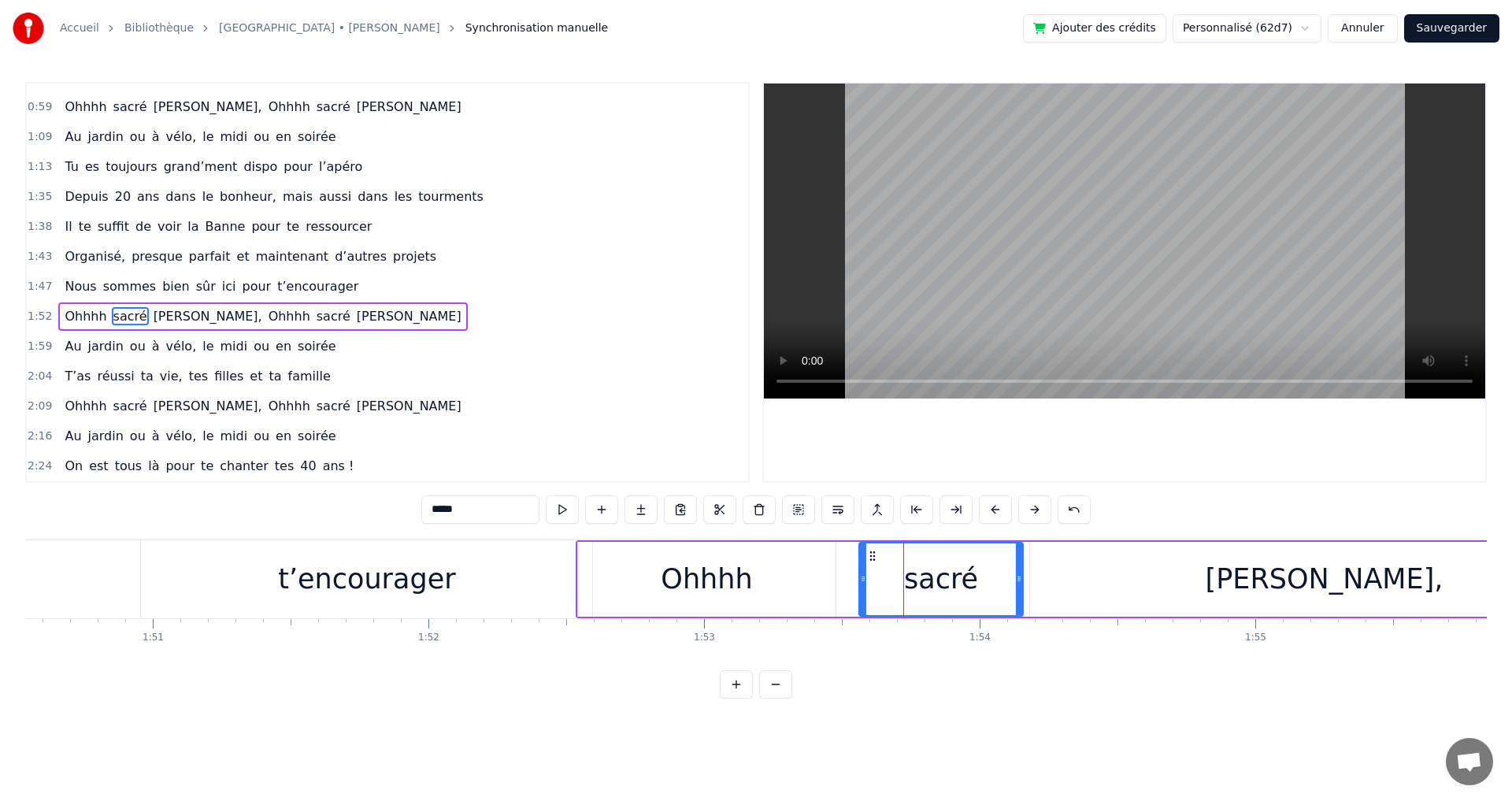
click at [1033, 509] on button at bounding box center [1034, 509] width 33 height 28
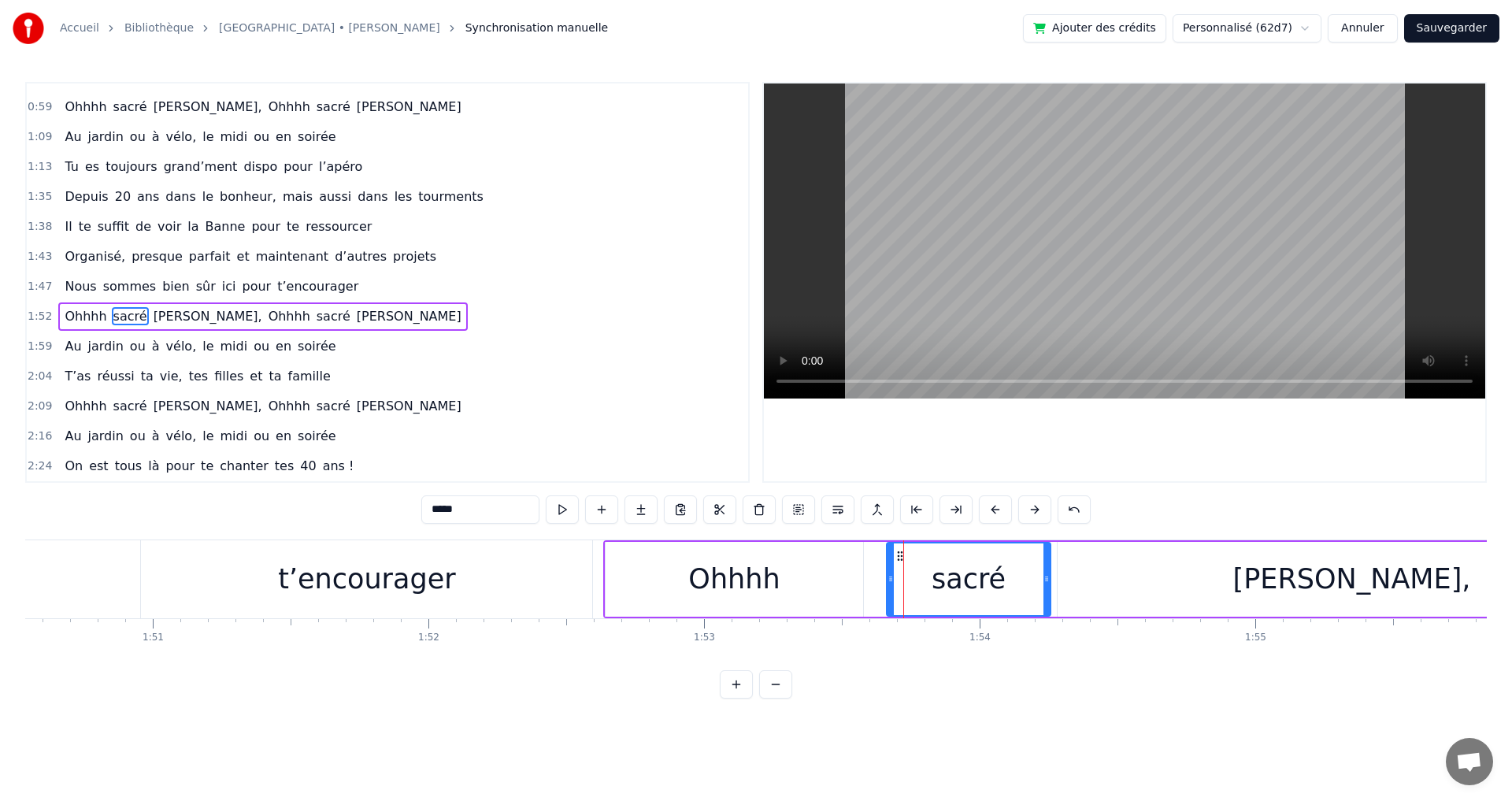
click at [347, 582] on div "t’encourager" at bounding box center [366, 578] width 177 height 41
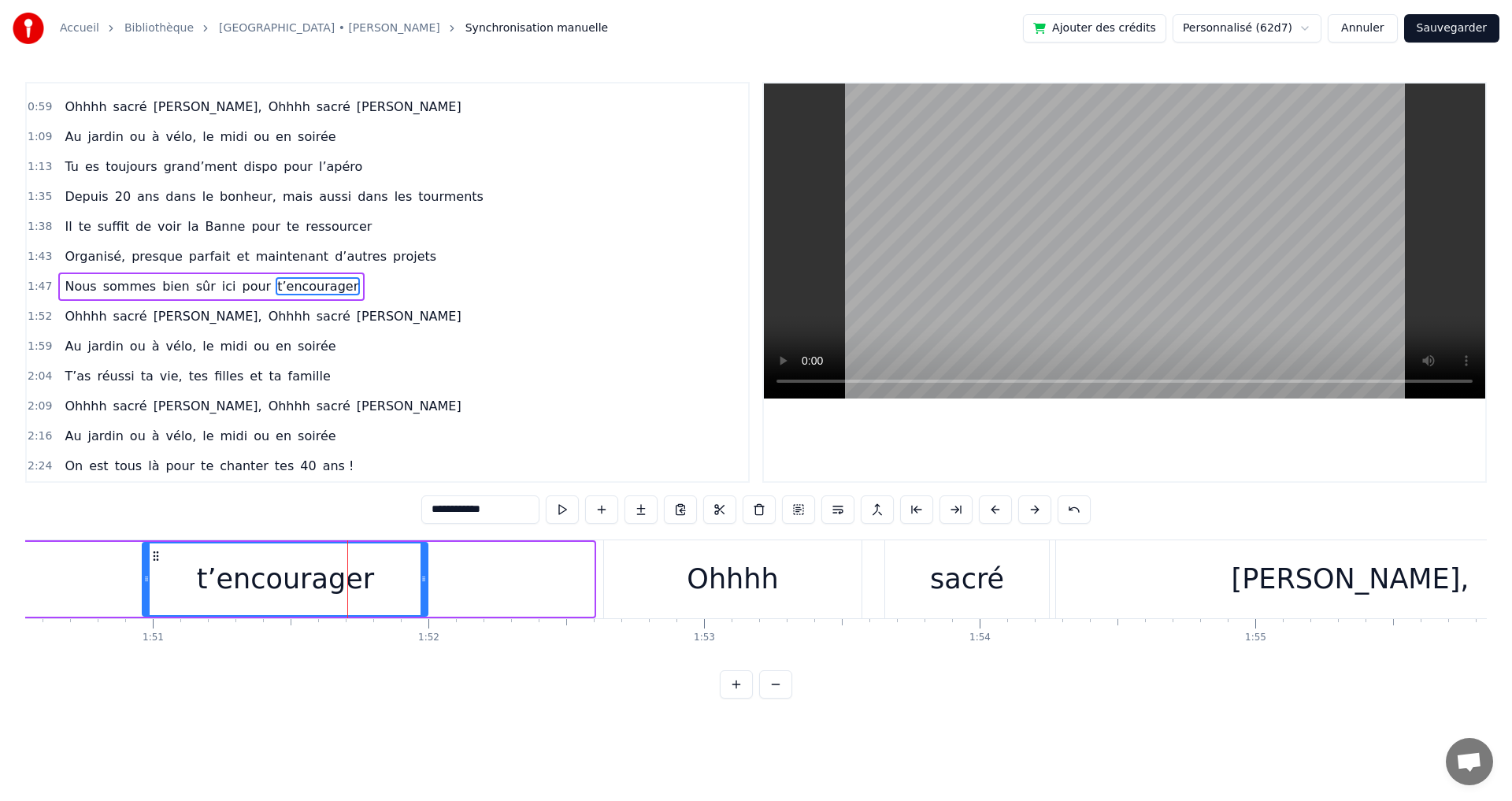
drag, startPoint x: 587, startPoint y: 578, endPoint x: 421, endPoint y: 586, distance: 166.2
click at [421, 586] on div at bounding box center [424, 579] width 6 height 71
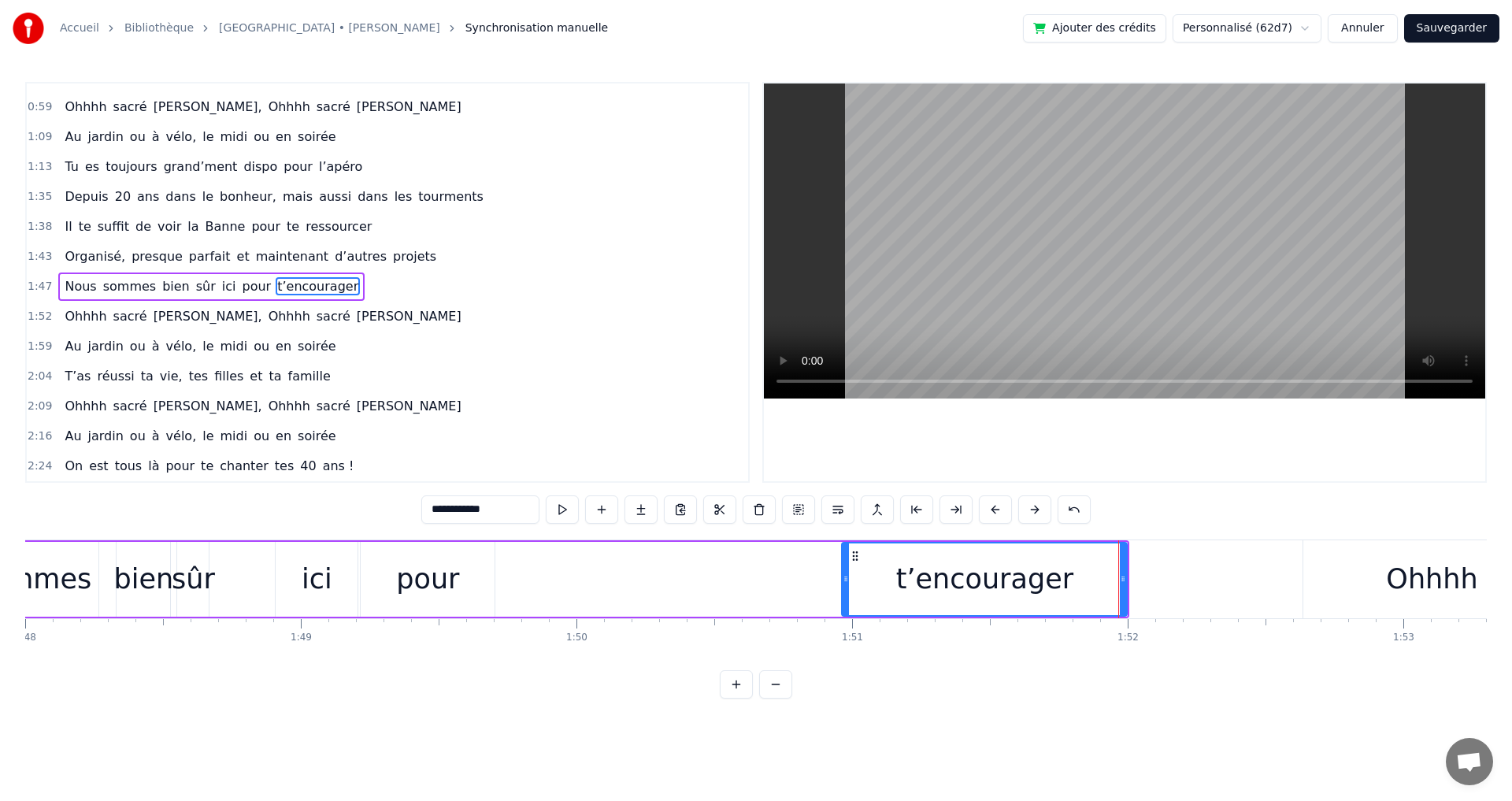
scroll to position [0, 29668]
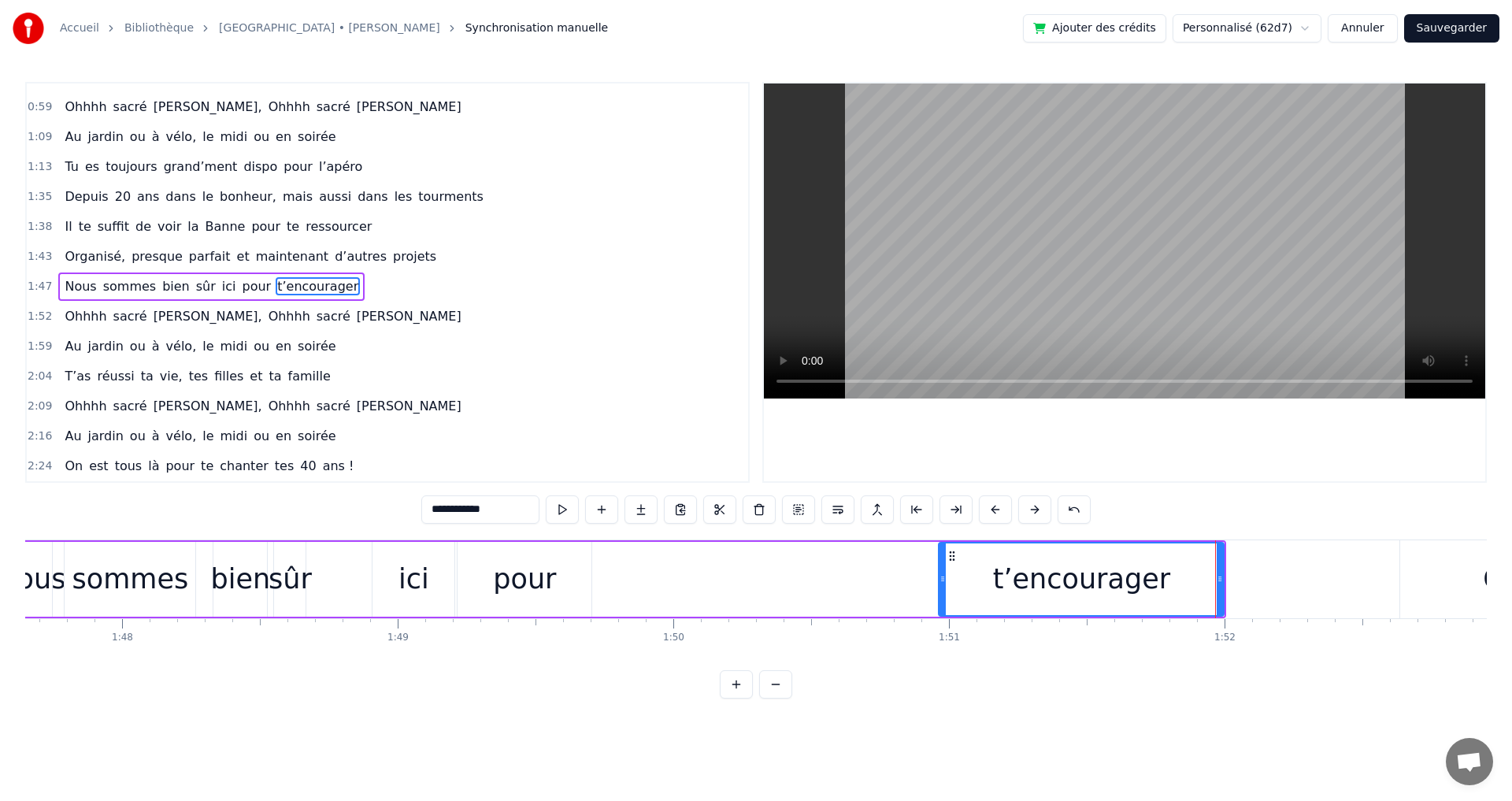
click at [540, 580] on div "pour" at bounding box center [525, 578] width 63 height 41
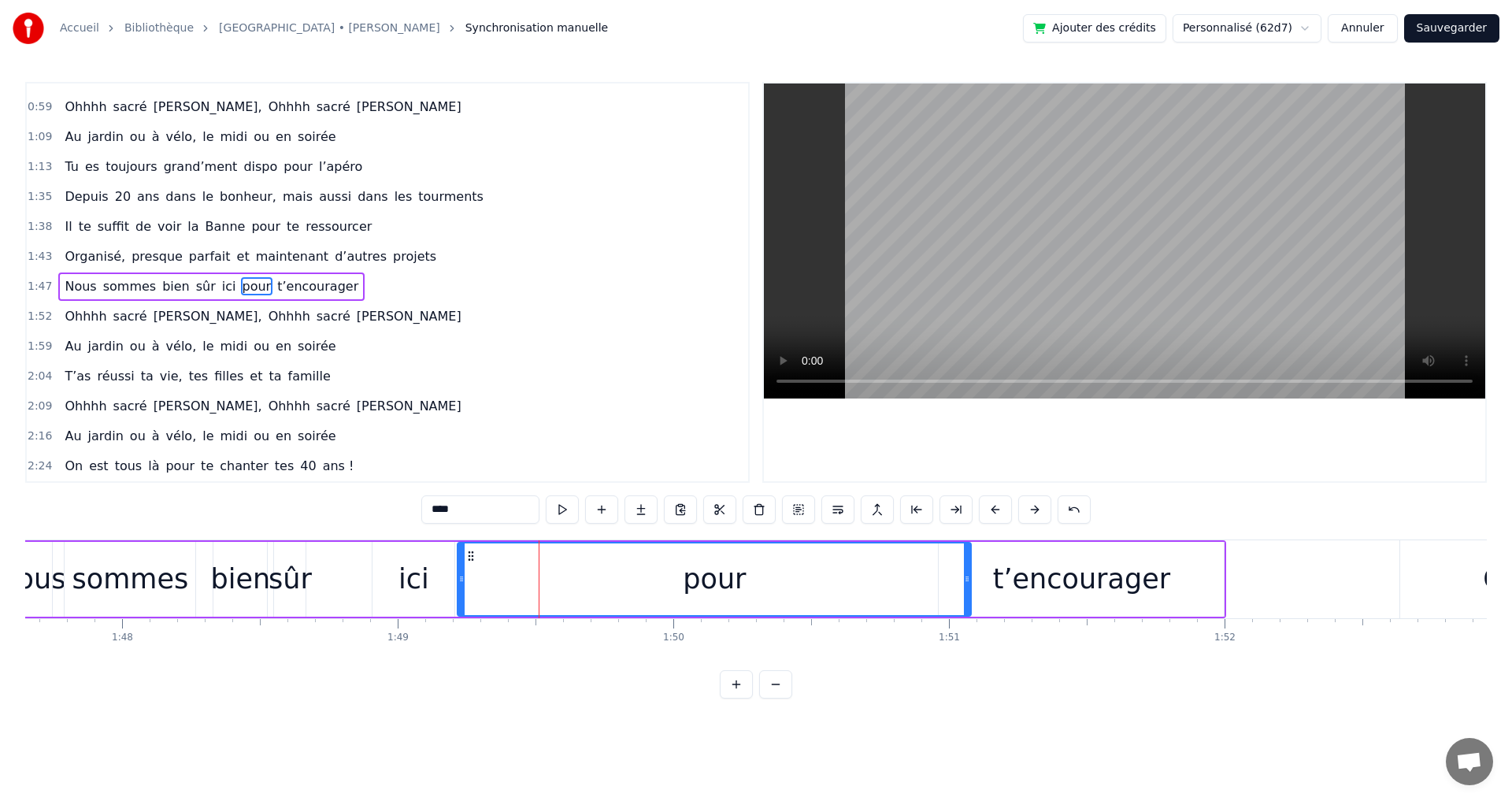
drag, startPoint x: 590, startPoint y: 578, endPoint x: 969, endPoint y: 600, distance: 379.6
click at [969, 600] on div at bounding box center [967, 579] width 6 height 71
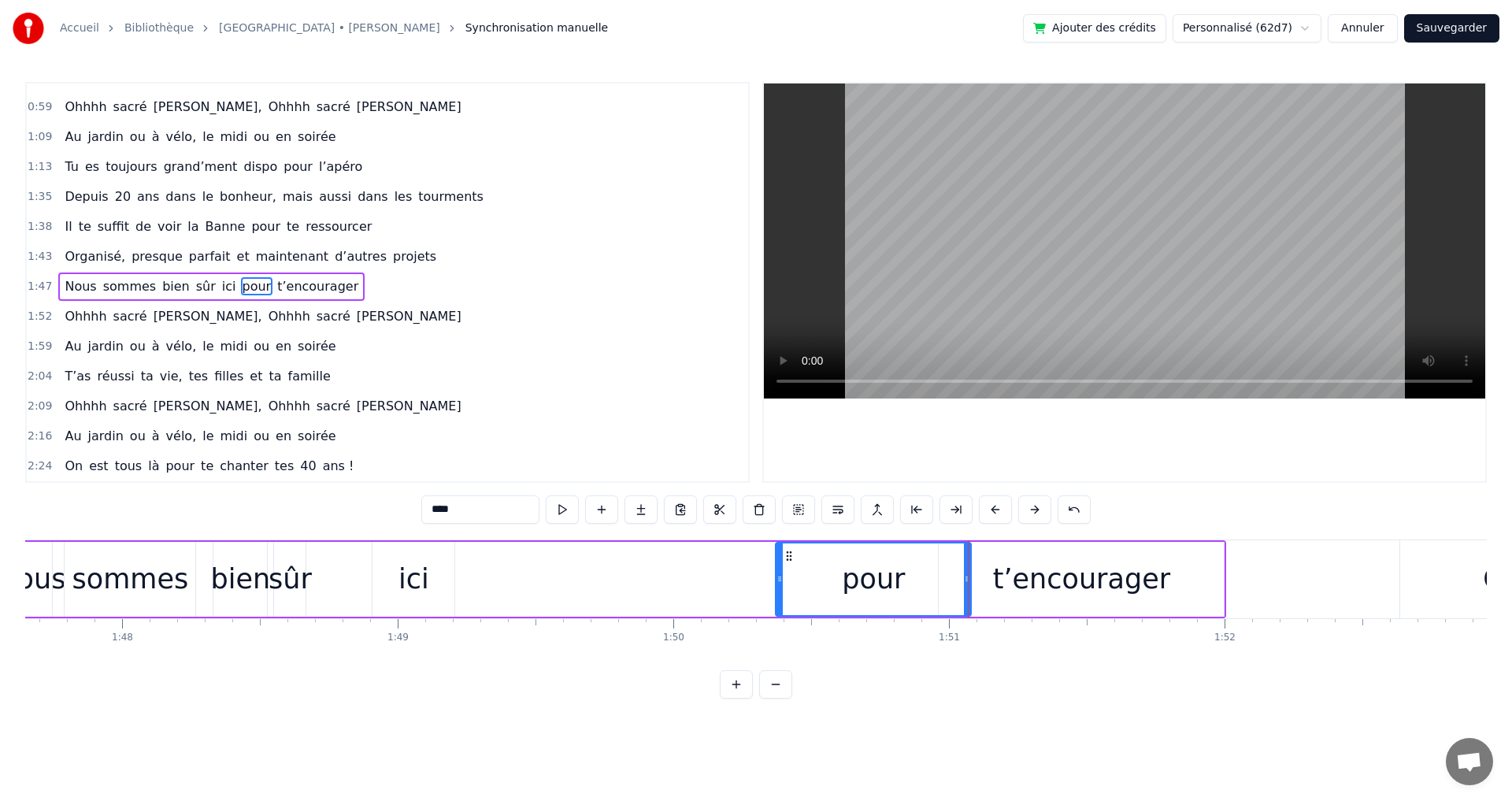
drag, startPoint x: 464, startPoint y: 579, endPoint x: 782, endPoint y: 600, distance: 318.7
click at [782, 600] on div at bounding box center [780, 579] width 6 height 71
click at [417, 580] on div "ici" at bounding box center [414, 578] width 31 height 41
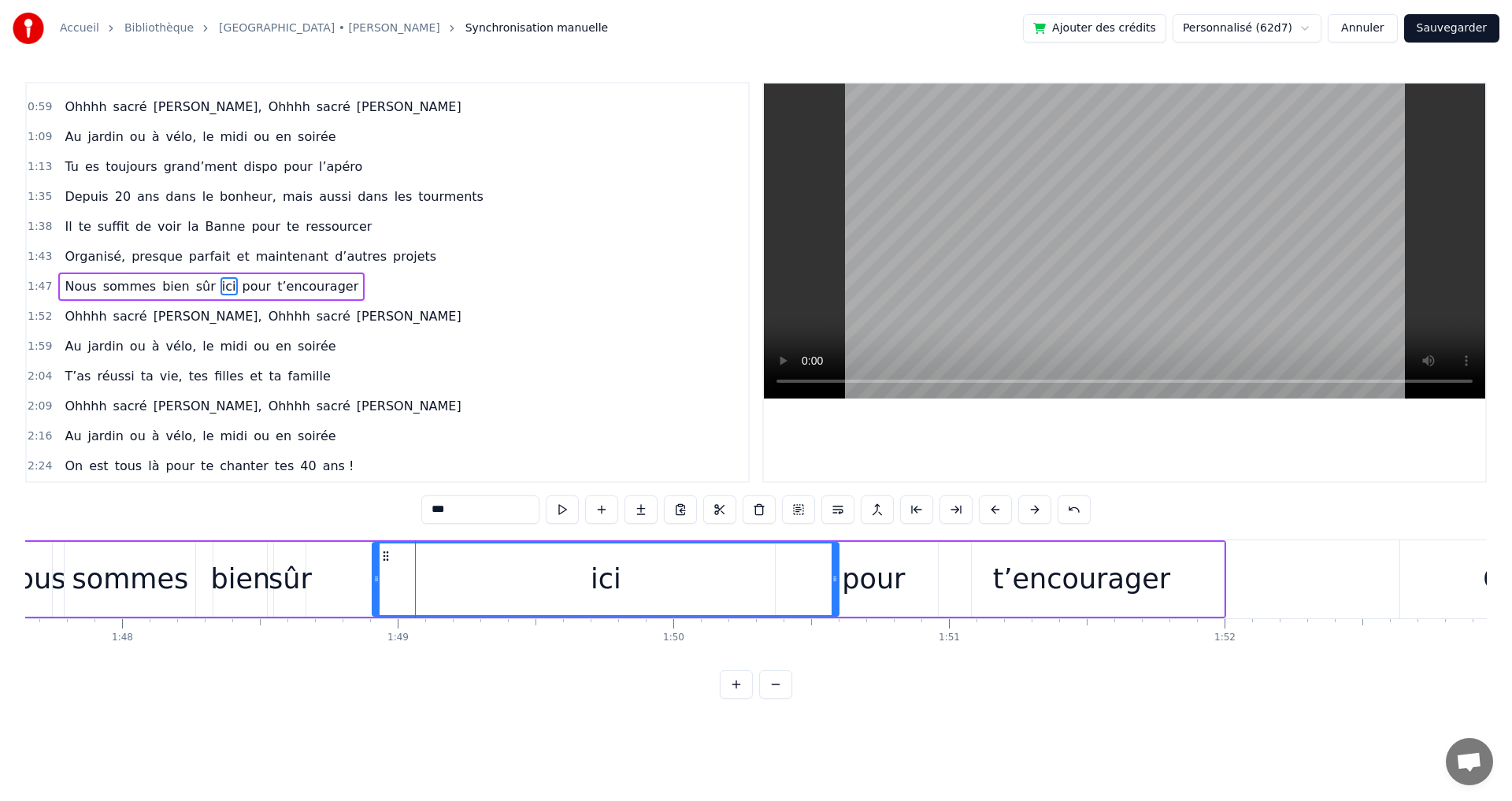
drag, startPoint x: 453, startPoint y: 577, endPoint x: 832, endPoint y: 597, distance: 379.5
click at [838, 598] on div at bounding box center [834, 579] width 6 height 71
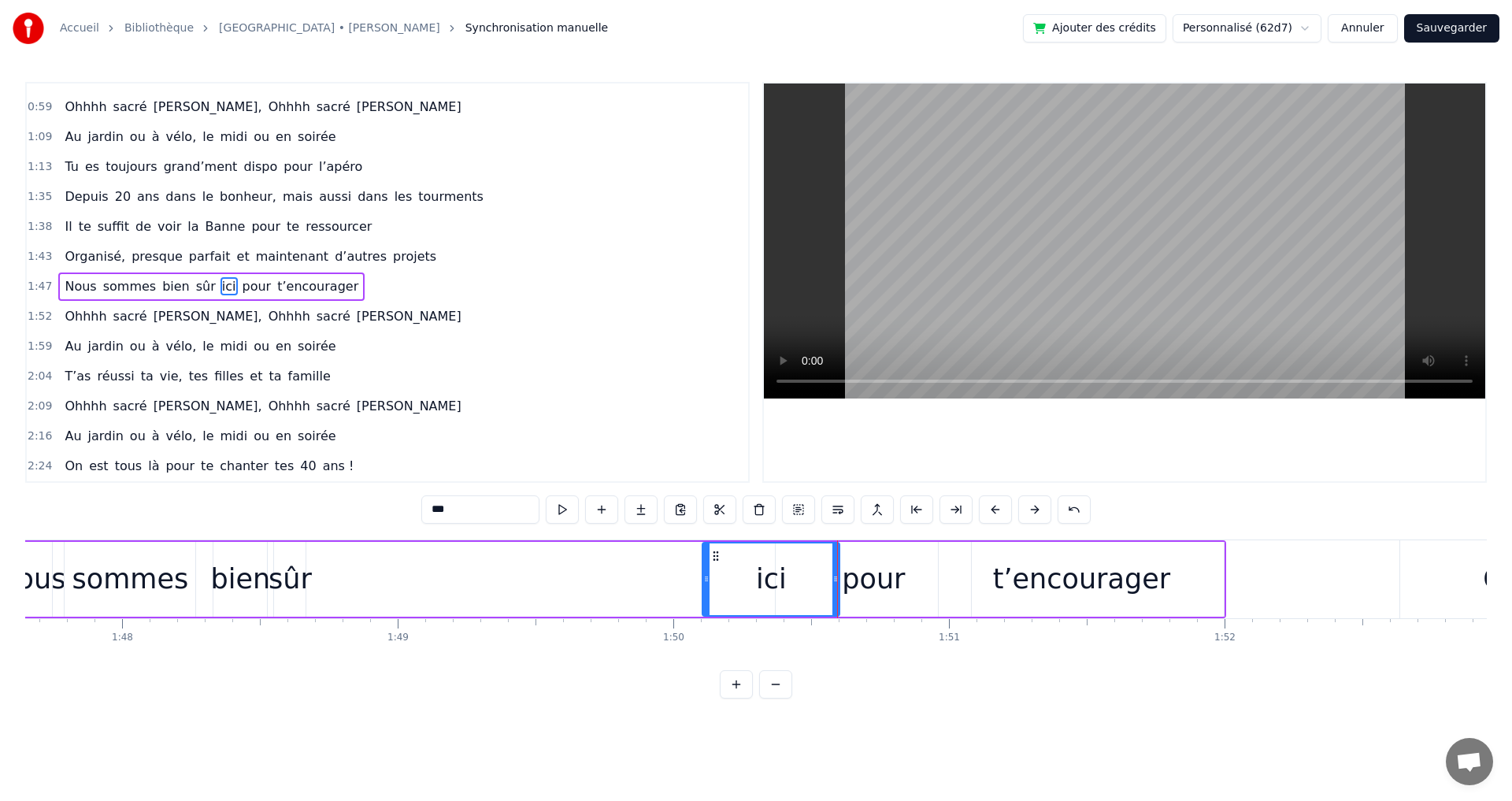
drag, startPoint x: 375, startPoint y: 578, endPoint x: 708, endPoint y: 587, distance: 333.1
click at [708, 587] on div at bounding box center [706, 579] width 6 height 71
click at [293, 574] on div "sûr" at bounding box center [289, 578] width 43 height 41
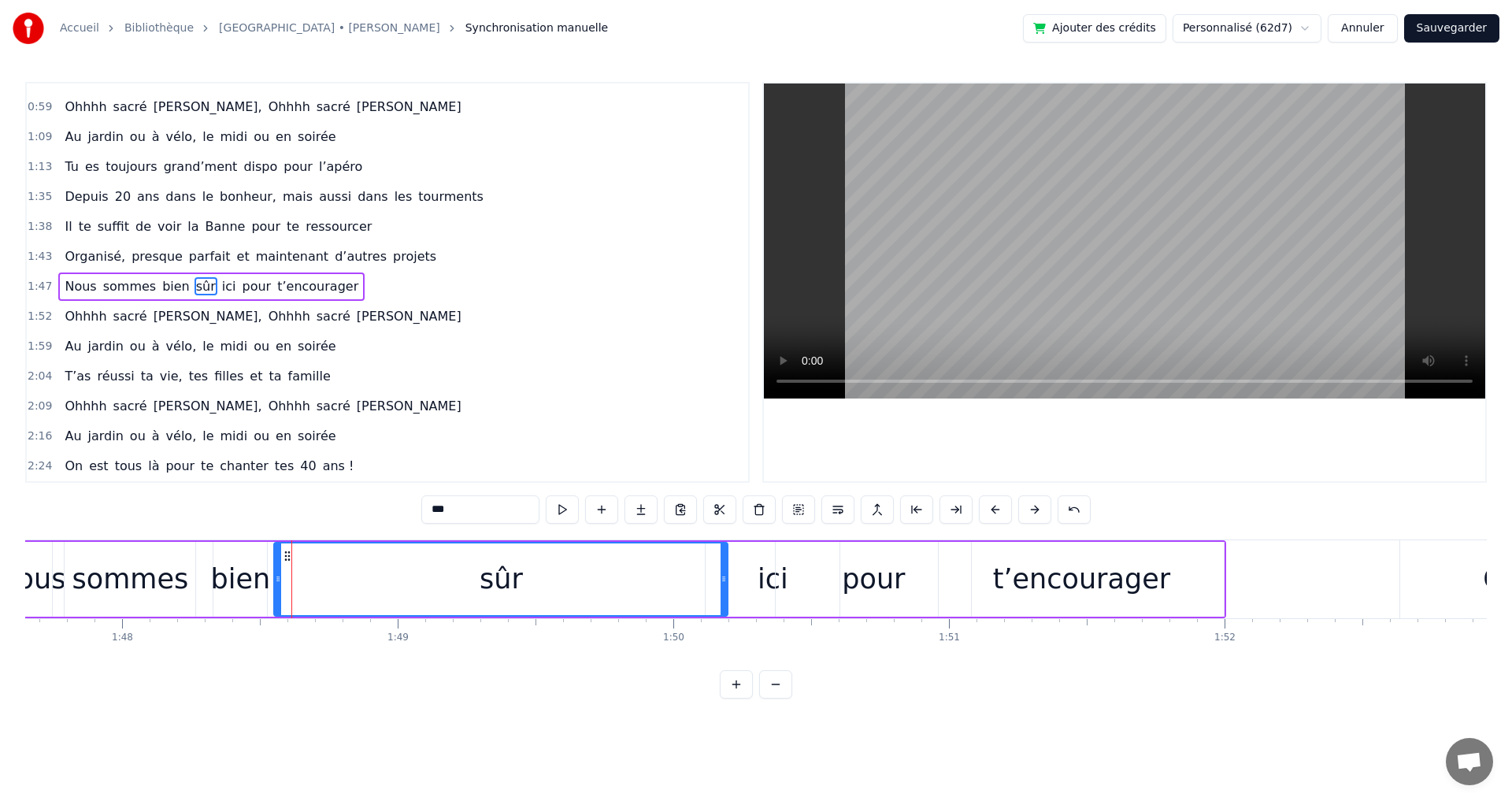
drag, startPoint x: 302, startPoint y: 578, endPoint x: 725, endPoint y: 605, distance: 423.9
click at [725, 605] on div at bounding box center [724, 579] width 6 height 71
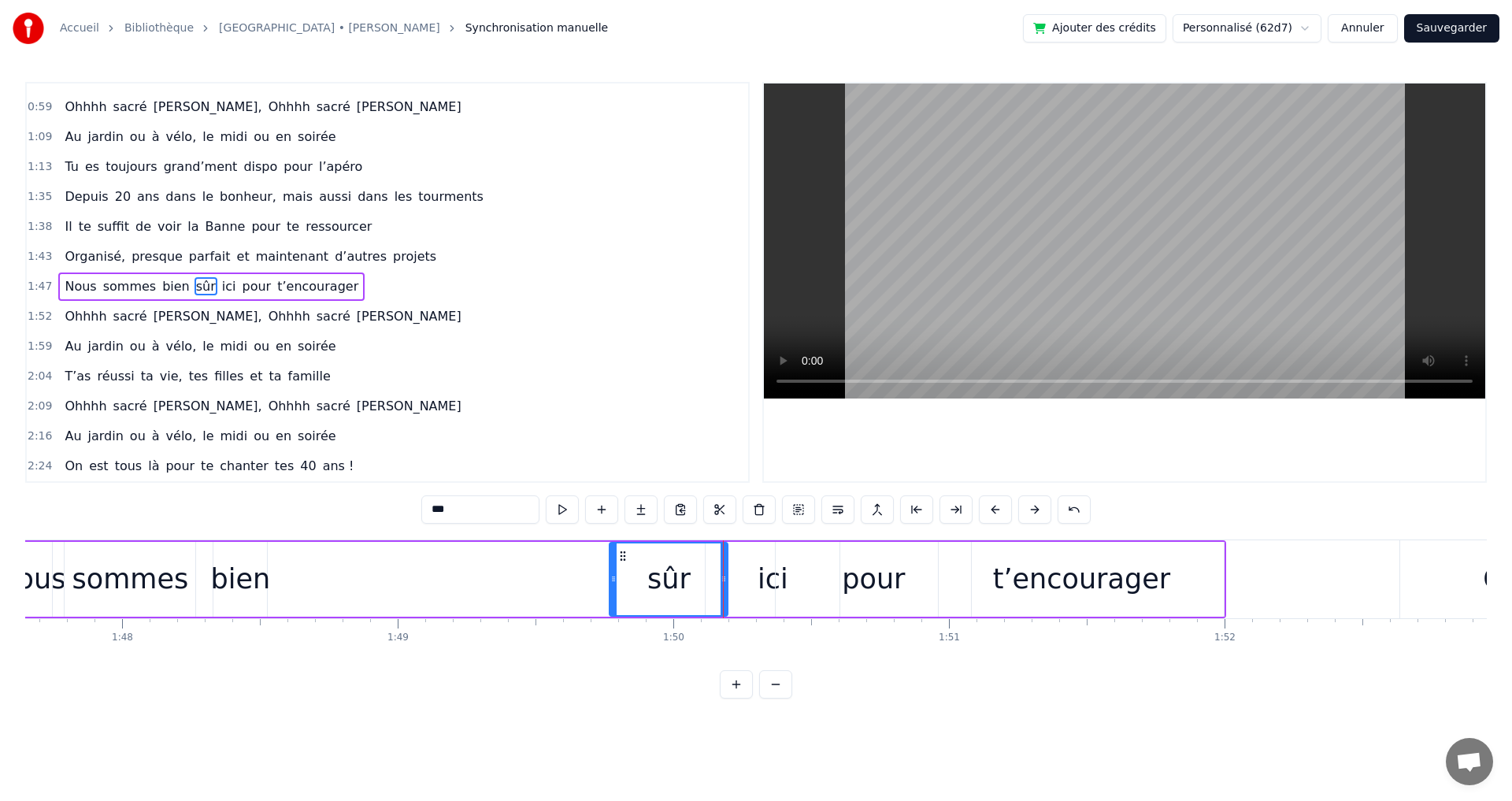
drag, startPoint x: 278, startPoint y: 580, endPoint x: 613, endPoint y: 587, distance: 335.1
click at [613, 587] on div at bounding box center [613, 579] width 6 height 71
click at [241, 586] on div "bien" at bounding box center [241, 578] width 60 height 41
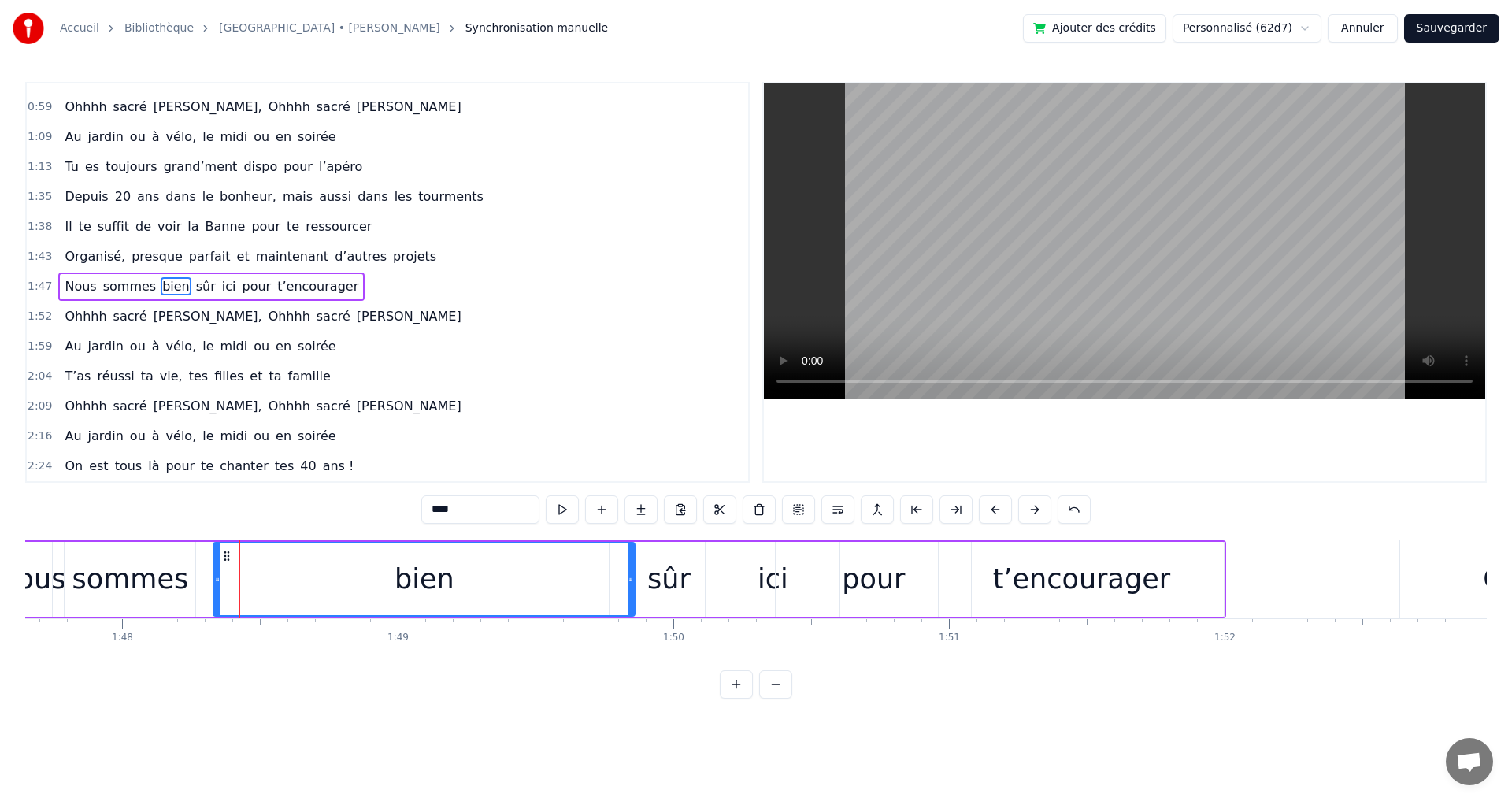
drag, startPoint x: 263, startPoint y: 578, endPoint x: 630, endPoint y: 599, distance: 367.6
click at [630, 599] on div at bounding box center [630, 579] width 6 height 71
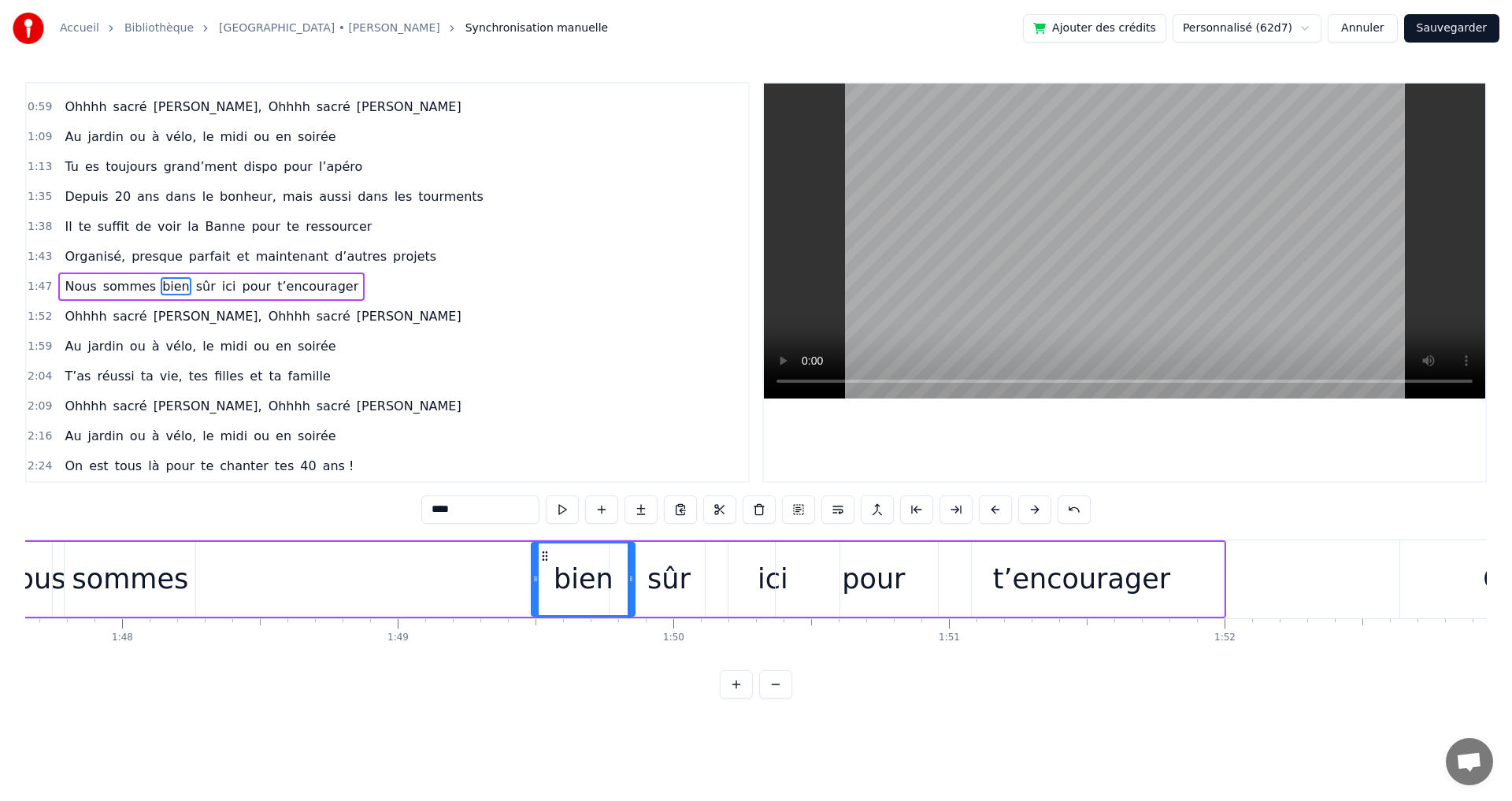
drag, startPoint x: 219, startPoint y: 578, endPoint x: 538, endPoint y: 593, distance: 319.4
click at [538, 593] on div at bounding box center [535, 579] width 6 height 71
drag, startPoint x: 534, startPoint y: 581, endPoint x: 509, endPoint y: 581, distance: 25.0
click at [509, 581] on icon at bounding box center [510, 579] width 6 height 13
drag, startPoint x: 630, startPoint y: 582, endPoint x: 602, endPoint y: 583, distance: 28.0
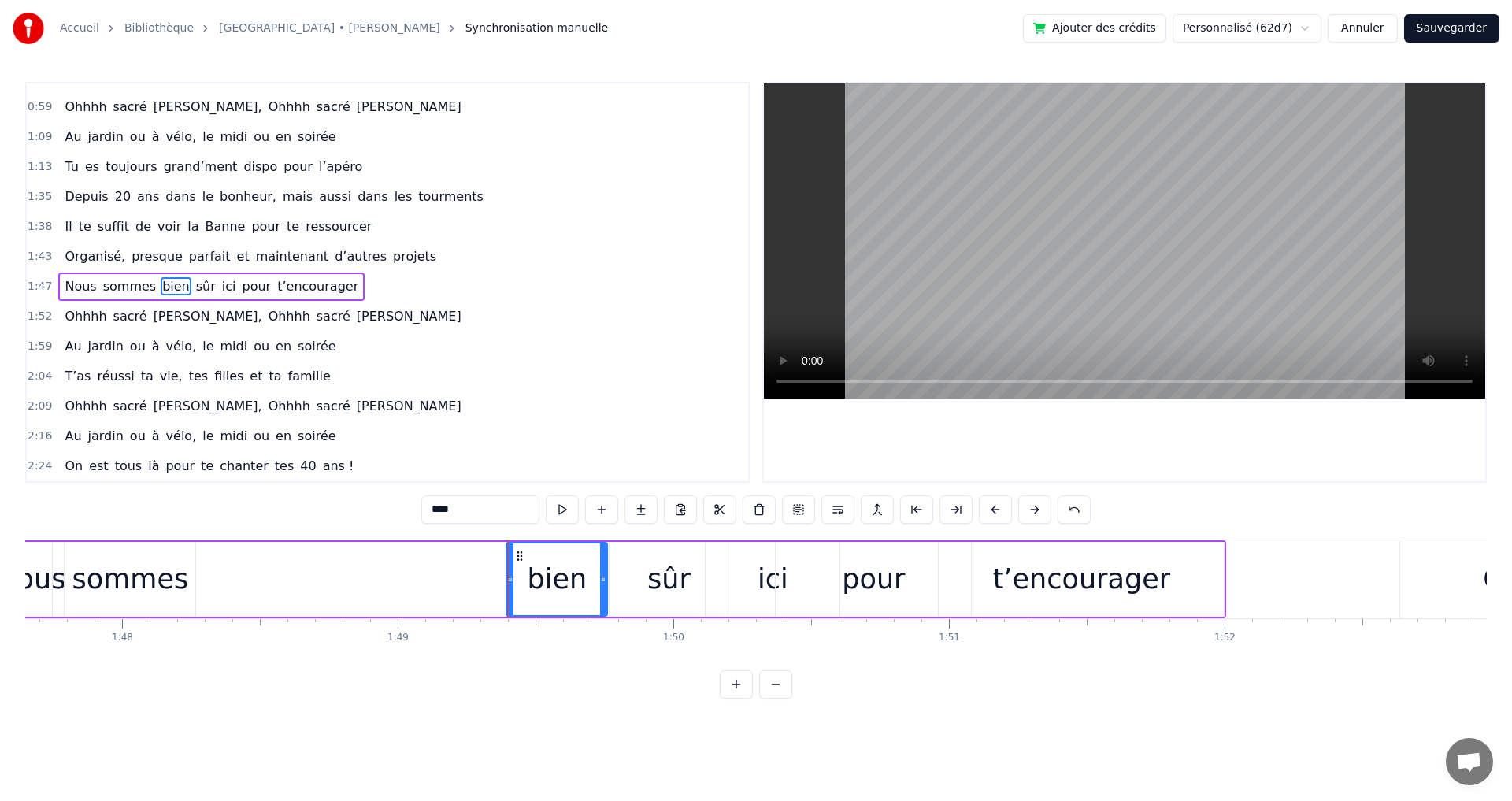
click at [602, 583] on icon at bounding box center [604, 579] width 6 height 13
click at [646, 580] on div "sûr" at bounding box center [668, 579] width 118 height 75
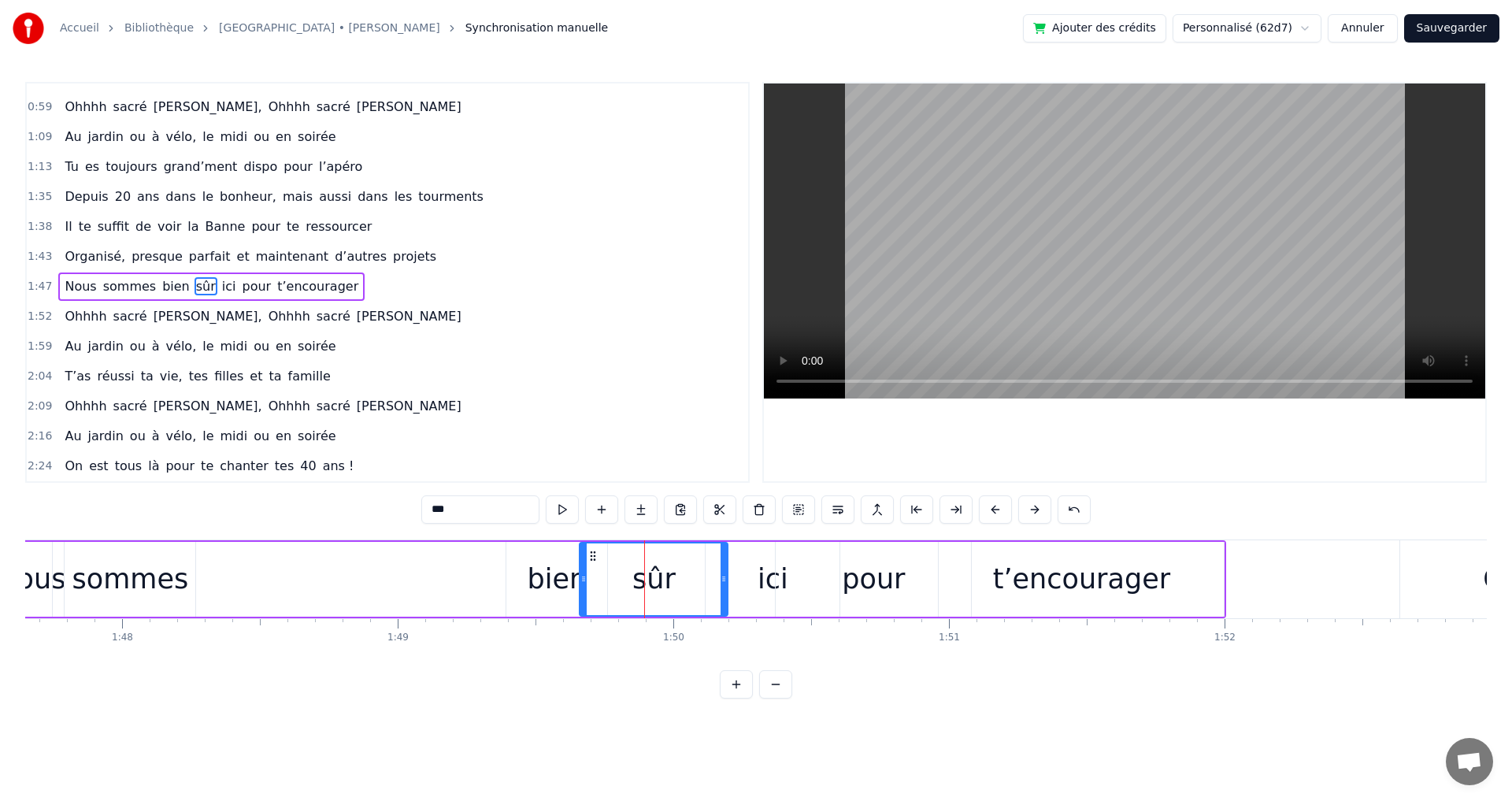
drag, startPoint x: 612, startPoint y: 581, endPoint x: 582, endPoint y: 579, distance: 30.1
click at [582, 579] on icon at bounding box center [583, 579] width 6 height 13
drag, startPoint x: 721, startPoint y: 578, endPoint x: 656, endPoint y: 578, distance: 65.0
click at [656, 578] on icon at bounding box center [658, 579] width 6 height 13
click at [746, 575] on div "ici" at bounding box center [772, 579] width 134 height 75
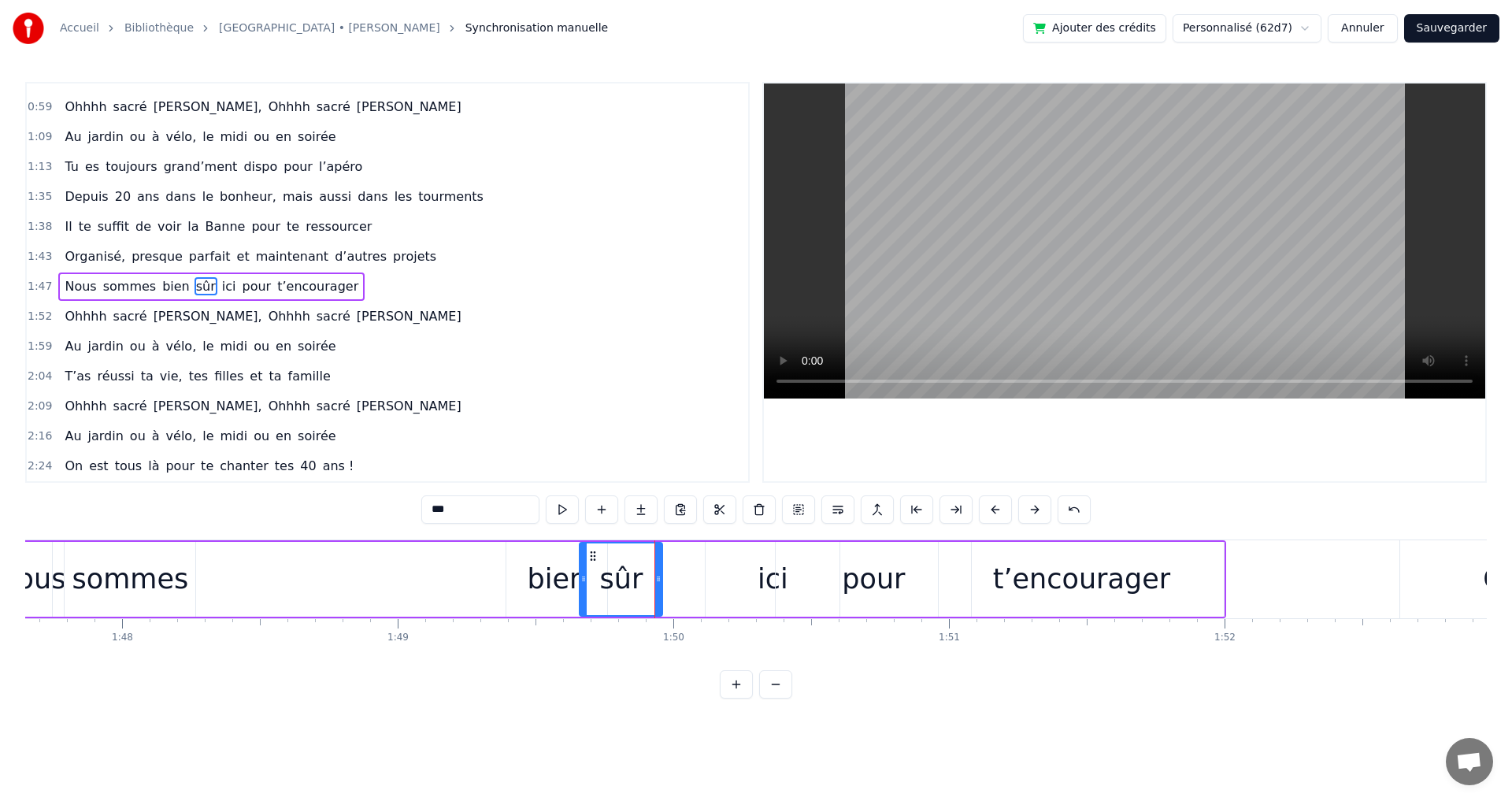
type input "***"
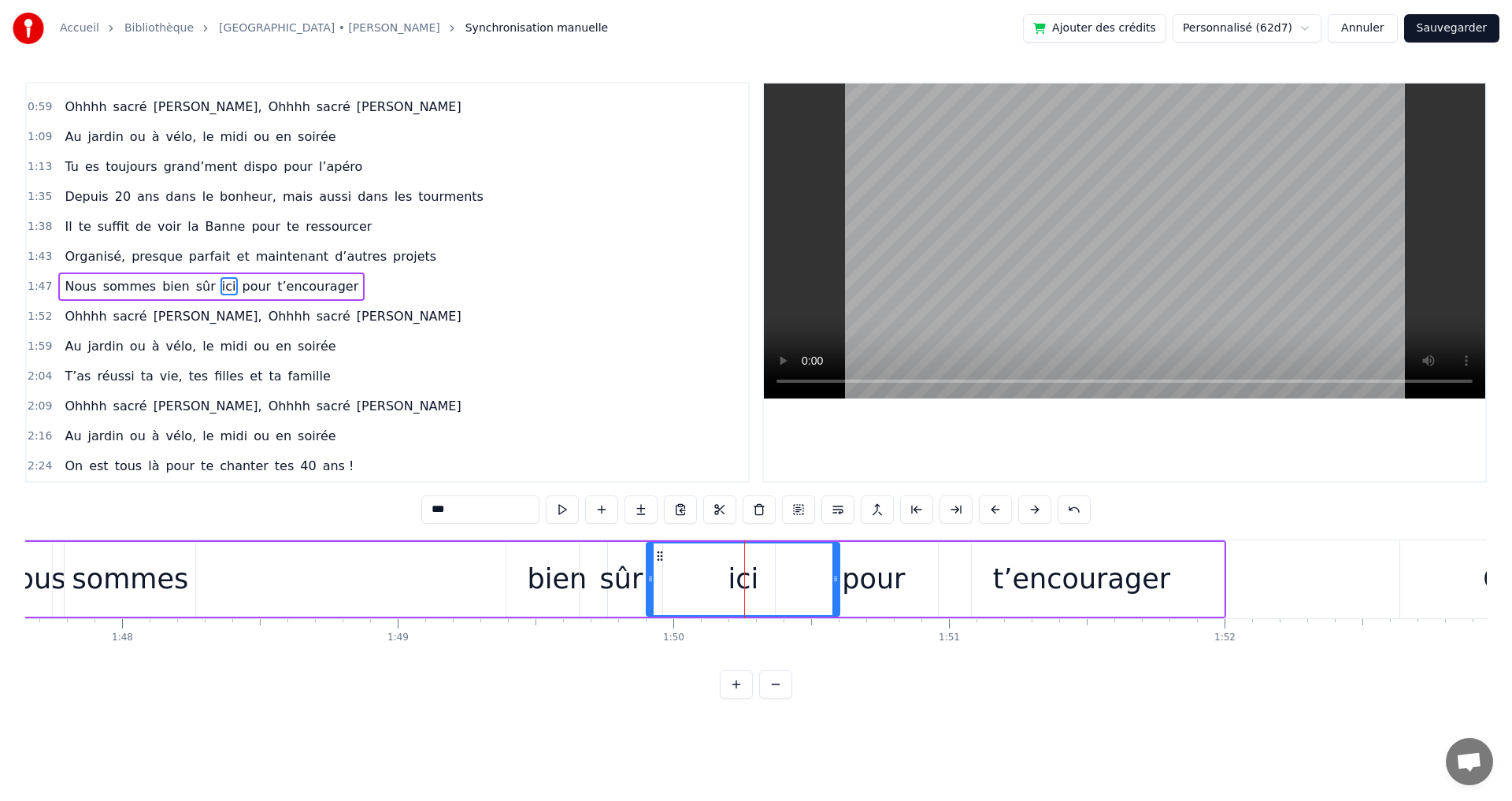
drag, startPoint x: 709, startPoint y: 581, endPoint x: 651, endPoint y: 582, distance: 58.0
click at [651, 582] on icon at bounding box center [651, 579] width 6 height 13
drag, startPoint x: 835, startPoint y: 578, endPoint x: 713, endPoint y: 578, distance: 122.0
click at [713, 578] on icon at bounding box center [713, 579] width 6 height 13
click at [437, 579] on div "Nous sommes bien sûr ici pour t’encourager" at bounding box center [617, 579] width 1219 height 78
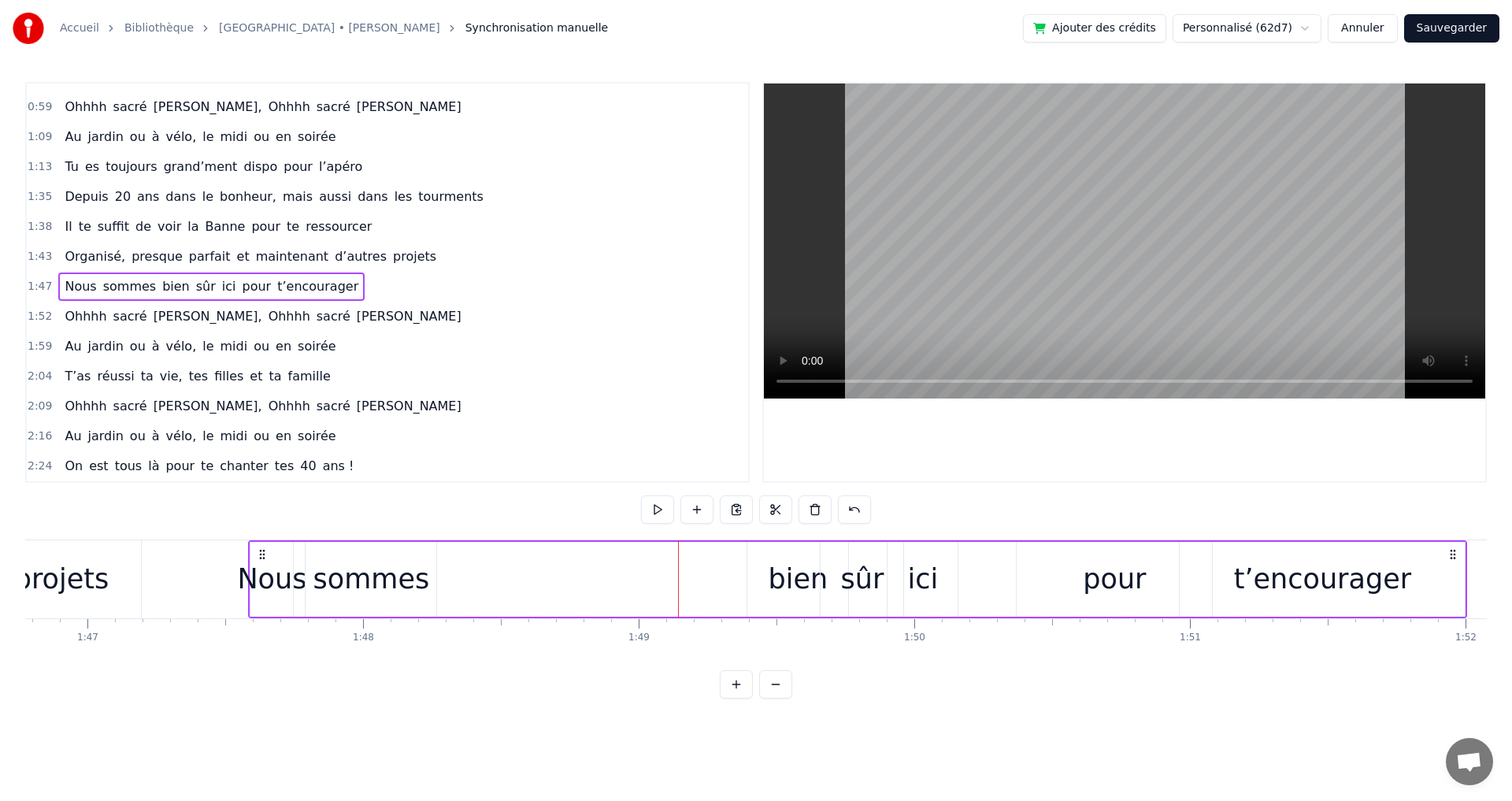
scroll to position [0, 29259]
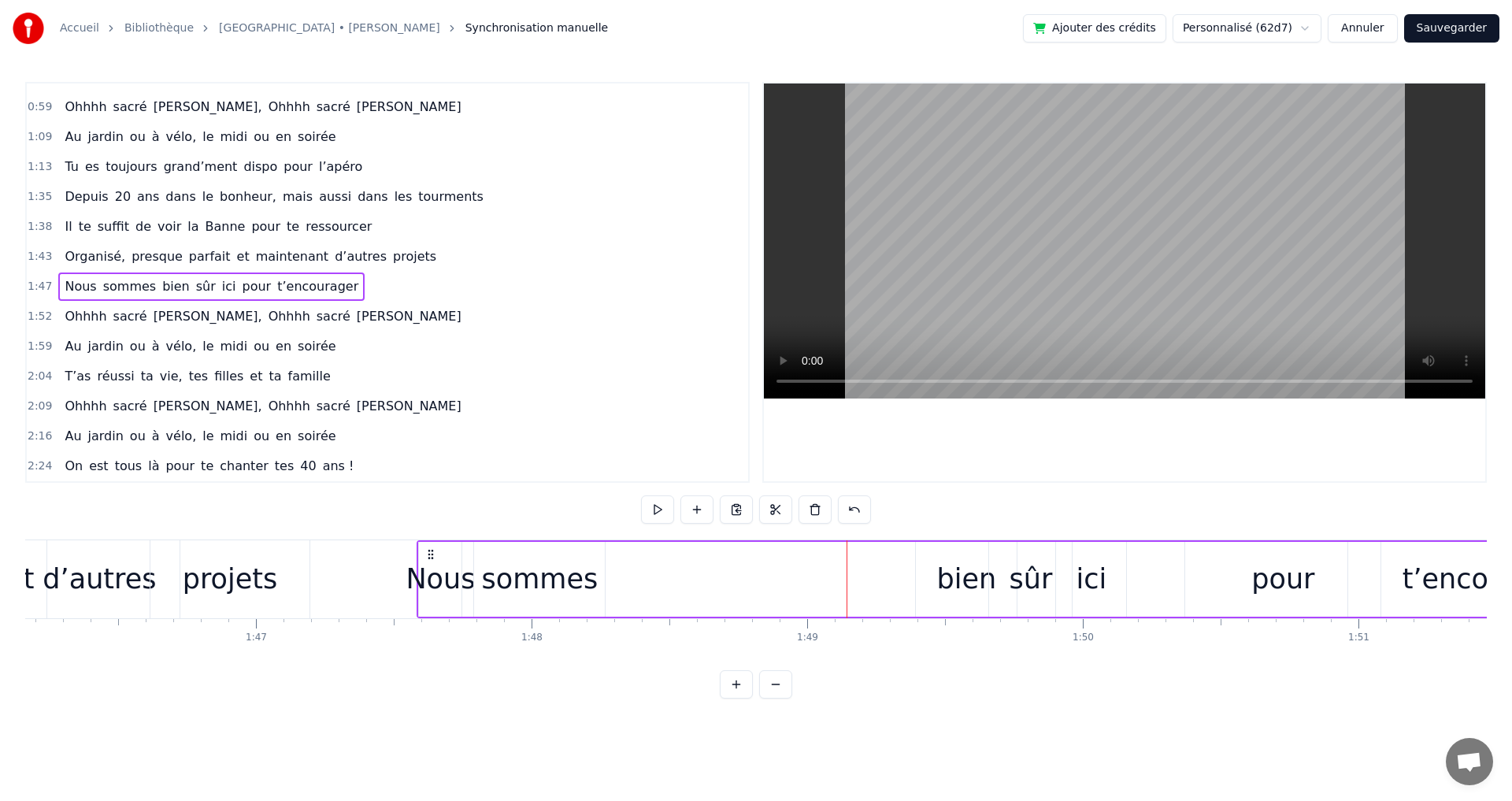
click at [579, 582] on div "sommes" at bounding box center [539, 578] width 116 height 41
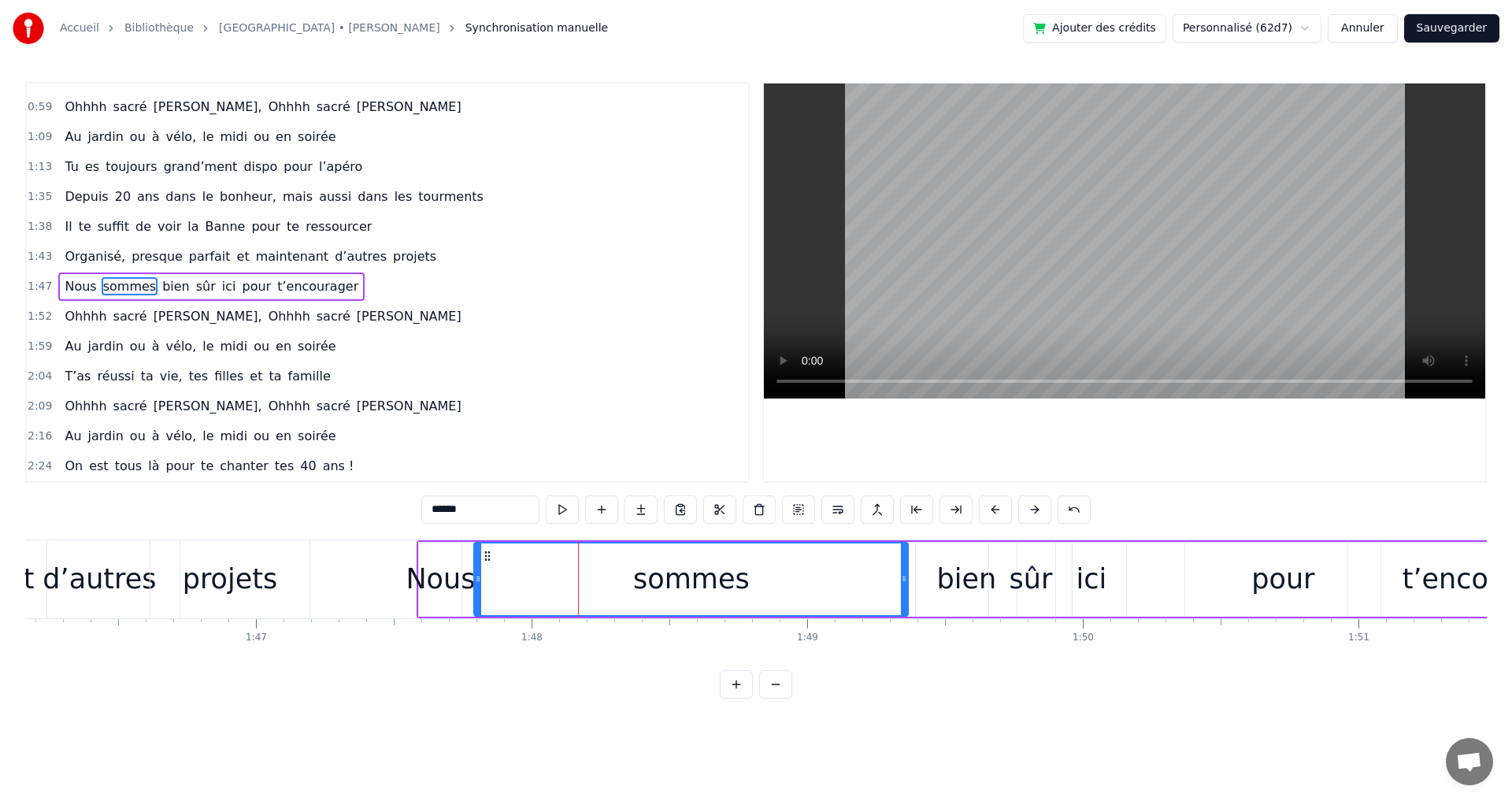
drag, startPoint x: 604, startPoint y: 581, endPoint x: 907, endPoint y: 577, distance: 303.0
click at [907, 577] on icon at bounding box center [904, 579] width 6 height 13
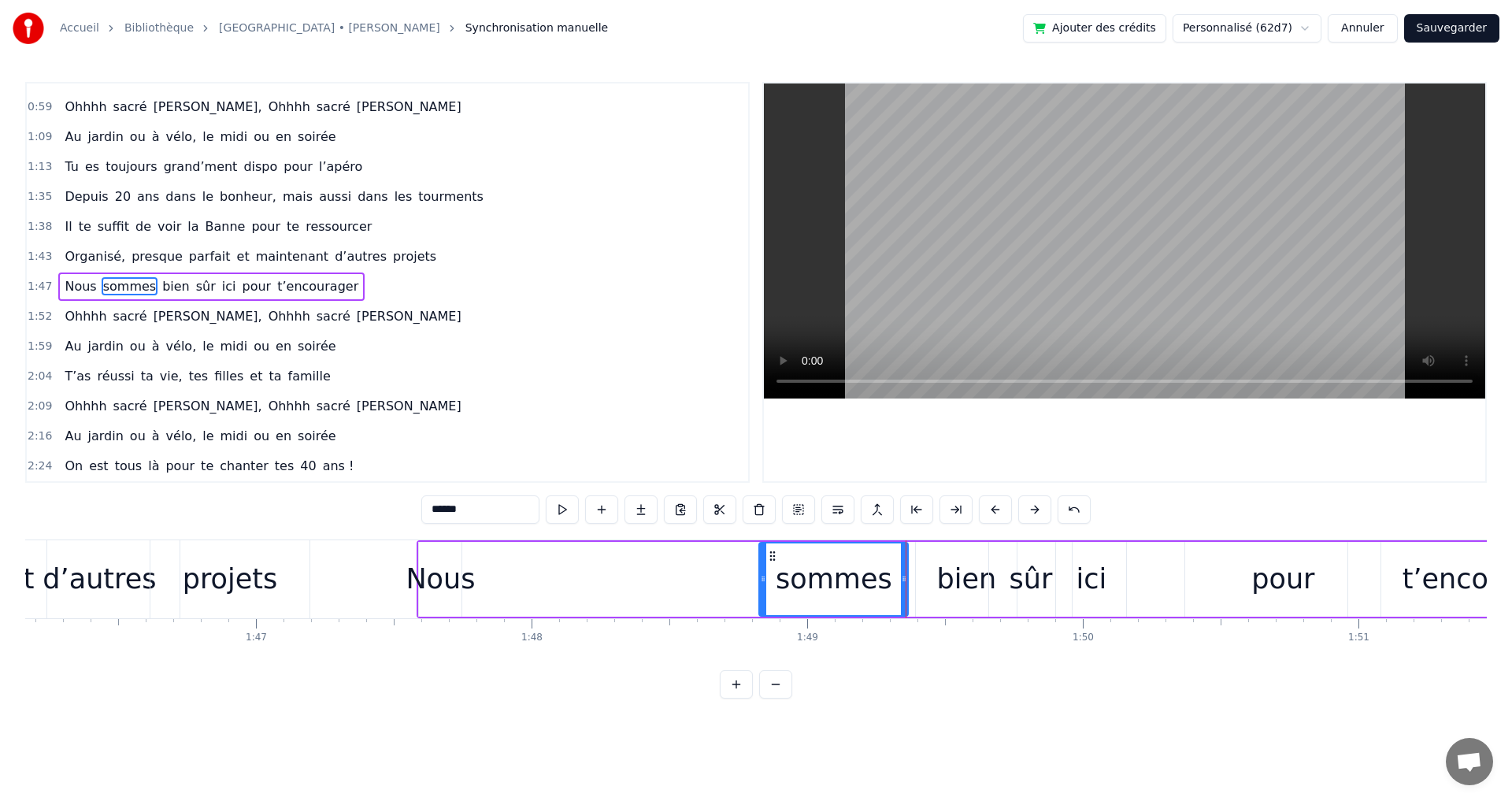
drag, startPoint x: 479, startPoint y: 578, endPoint x: 765, endPoint y: 578, distance: 286.0
click at [765, 578] on icon at bounding box center [763, 579] width 6 height 13
click at [443, 574] on div "Nous" at bounding box center [440, 578] width 69 height 41
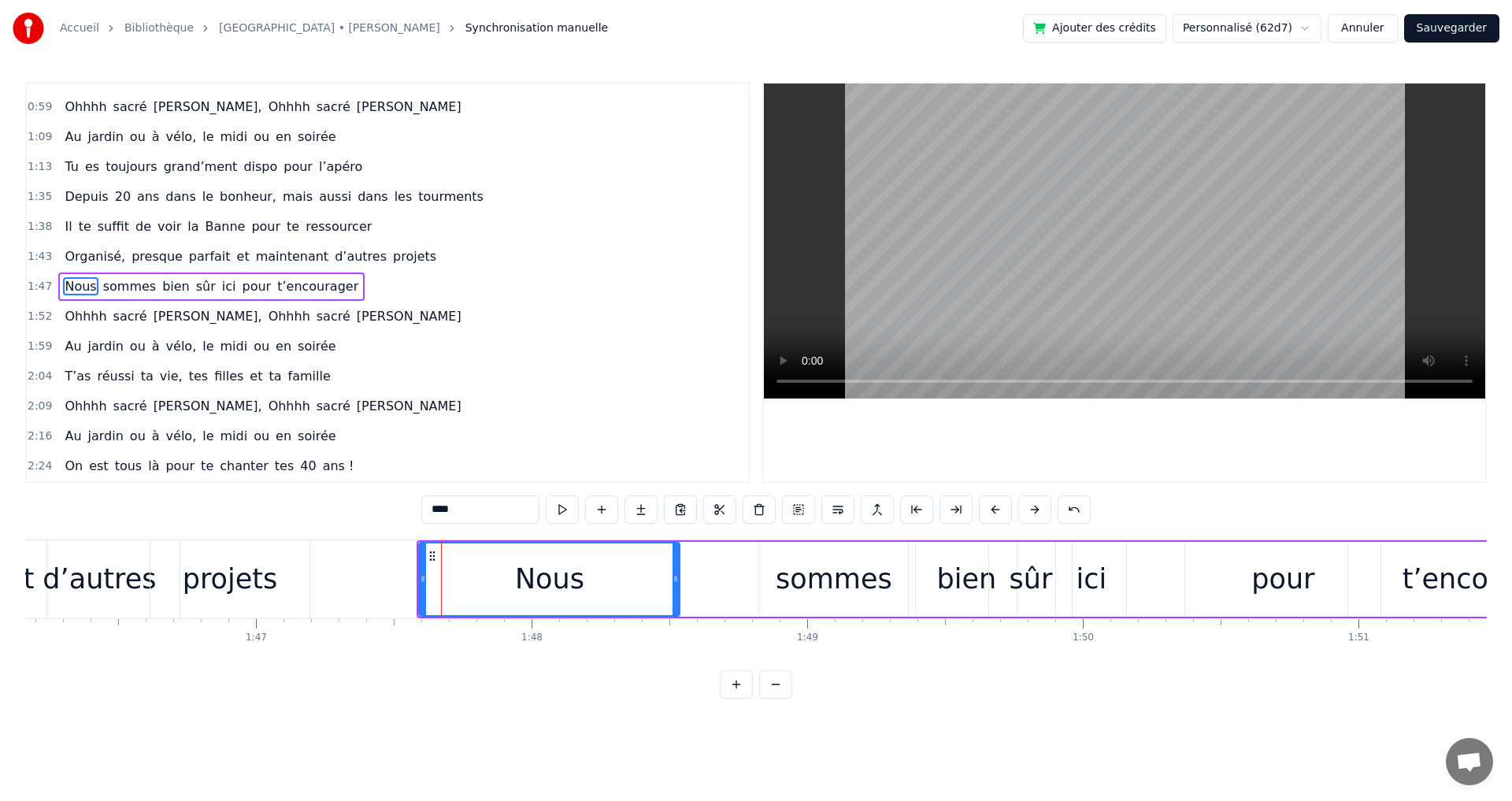
drag, startPoint x: 460, startPoint y: 580, endPoint x: 678, endPoint y: 576, distance: 218.0
click at [678, 576] on icon at bounding box center [676, 579] width 6 height 13
drag, startPoint x: 422, startPoint y: 579, endPoint x: 491, endPoint y: 577, distance: 69.0
click at [491, 577] on icon at bounding box center [491, 579] width 6 height 13
click at [149, 252] on span "presque" at bounding box center [157, 256] width 54 height 18
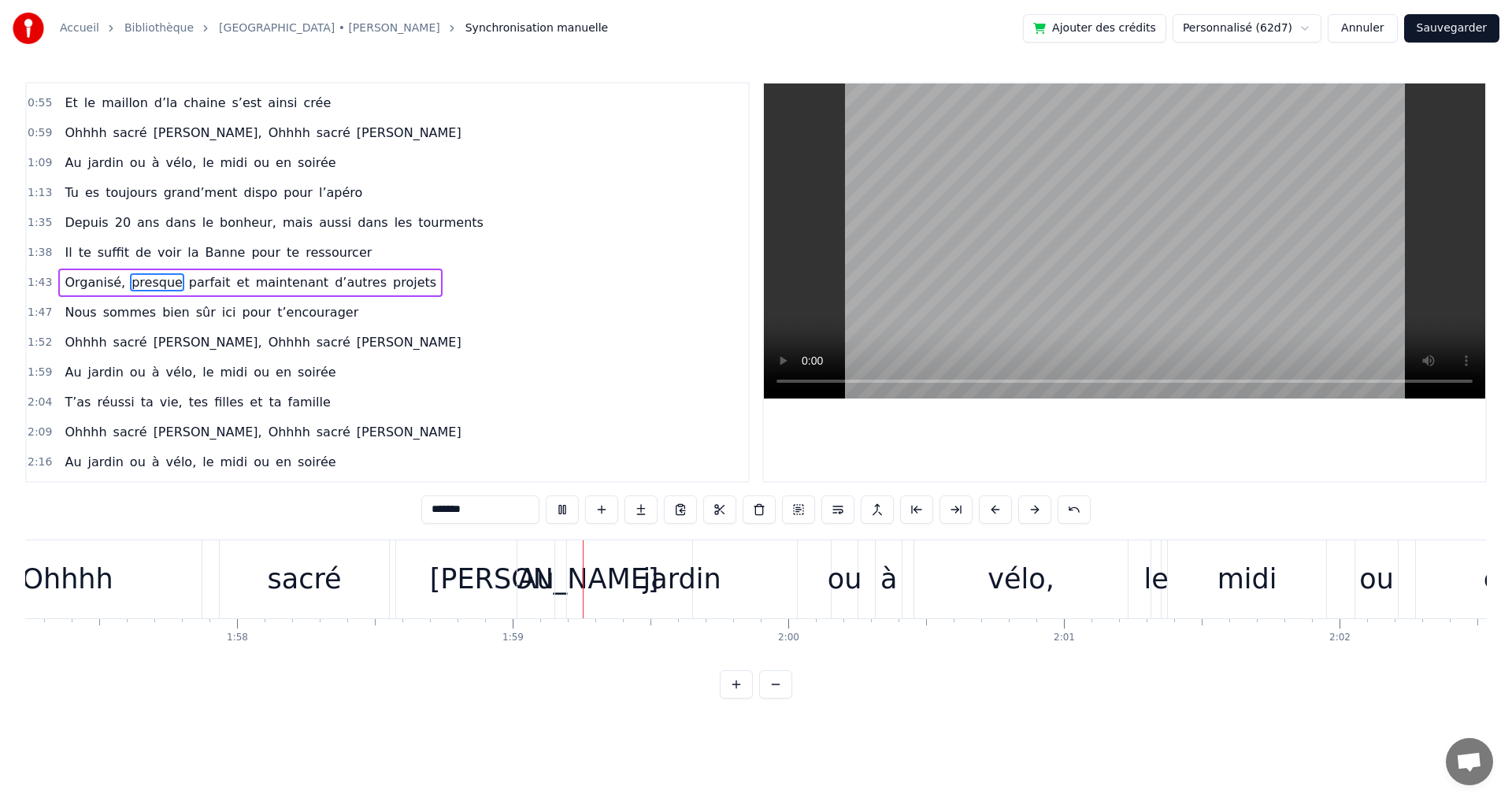
scroll to position [0, 32628]
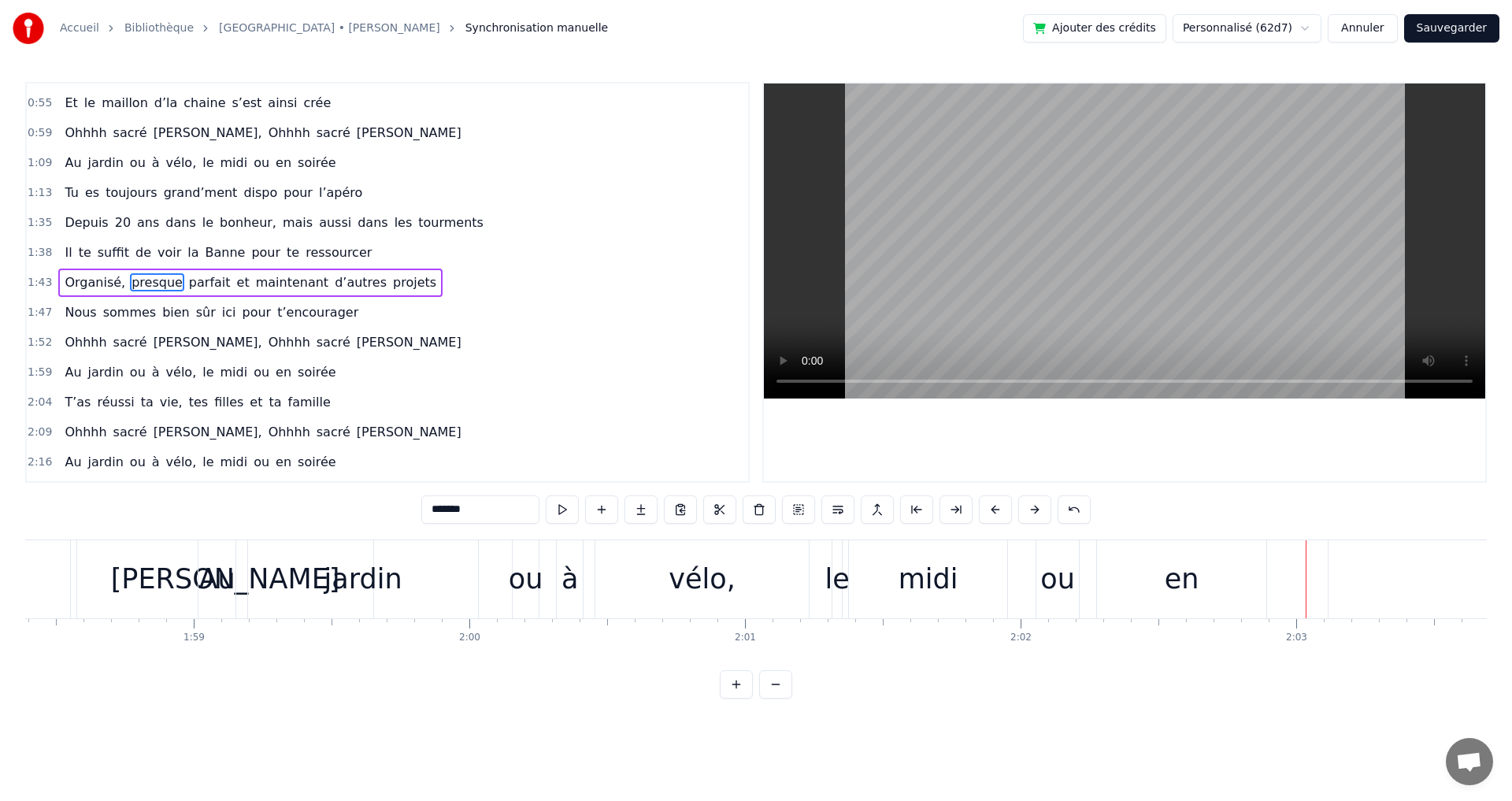
click at [150, 367] on span "à" at bounding box center [156, 372] width 11 height 18
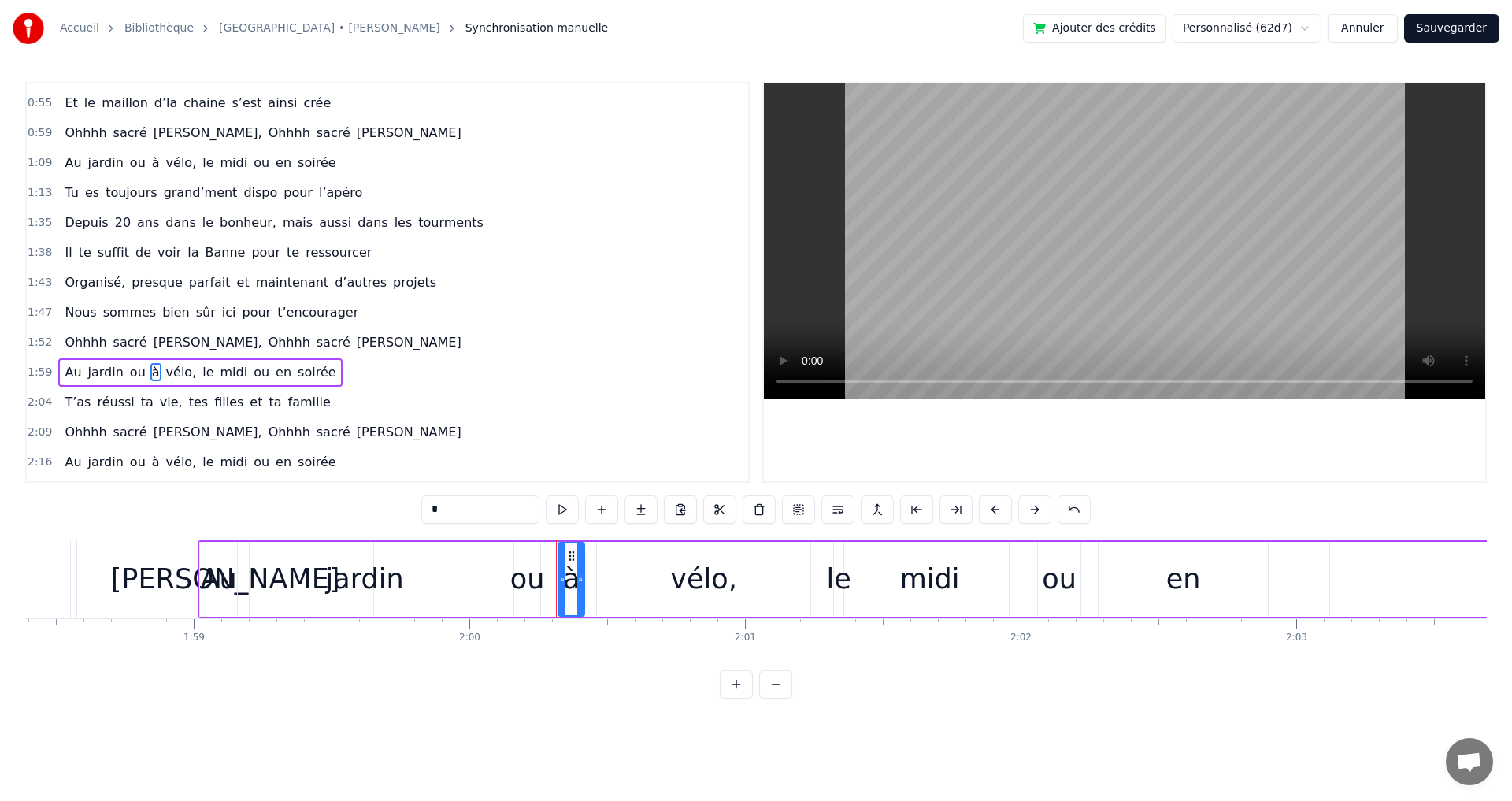
scroll to position [320, 0]
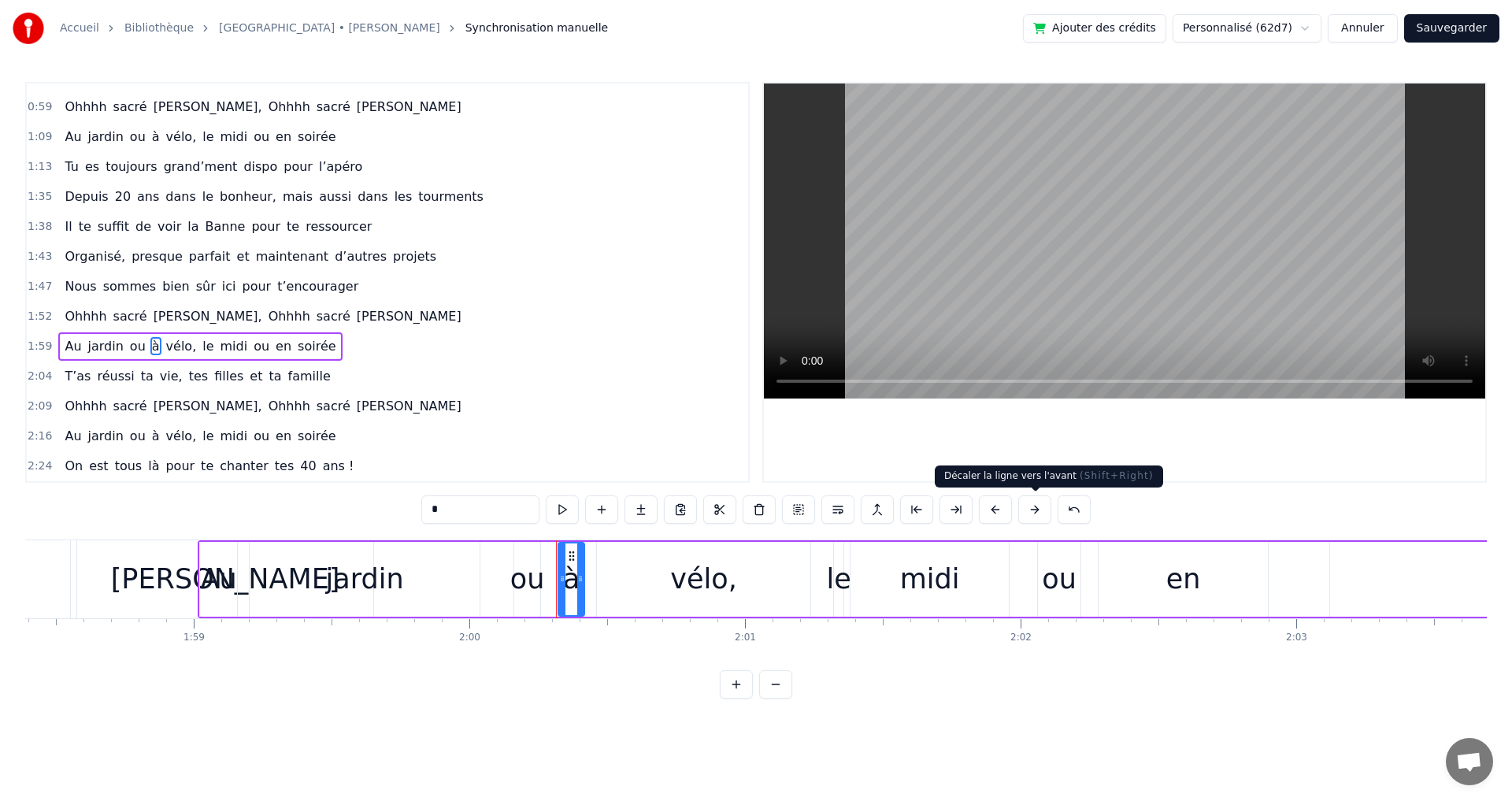
click at [1033, 507] on button at bounding box center [1034, 509] width 33 height 28
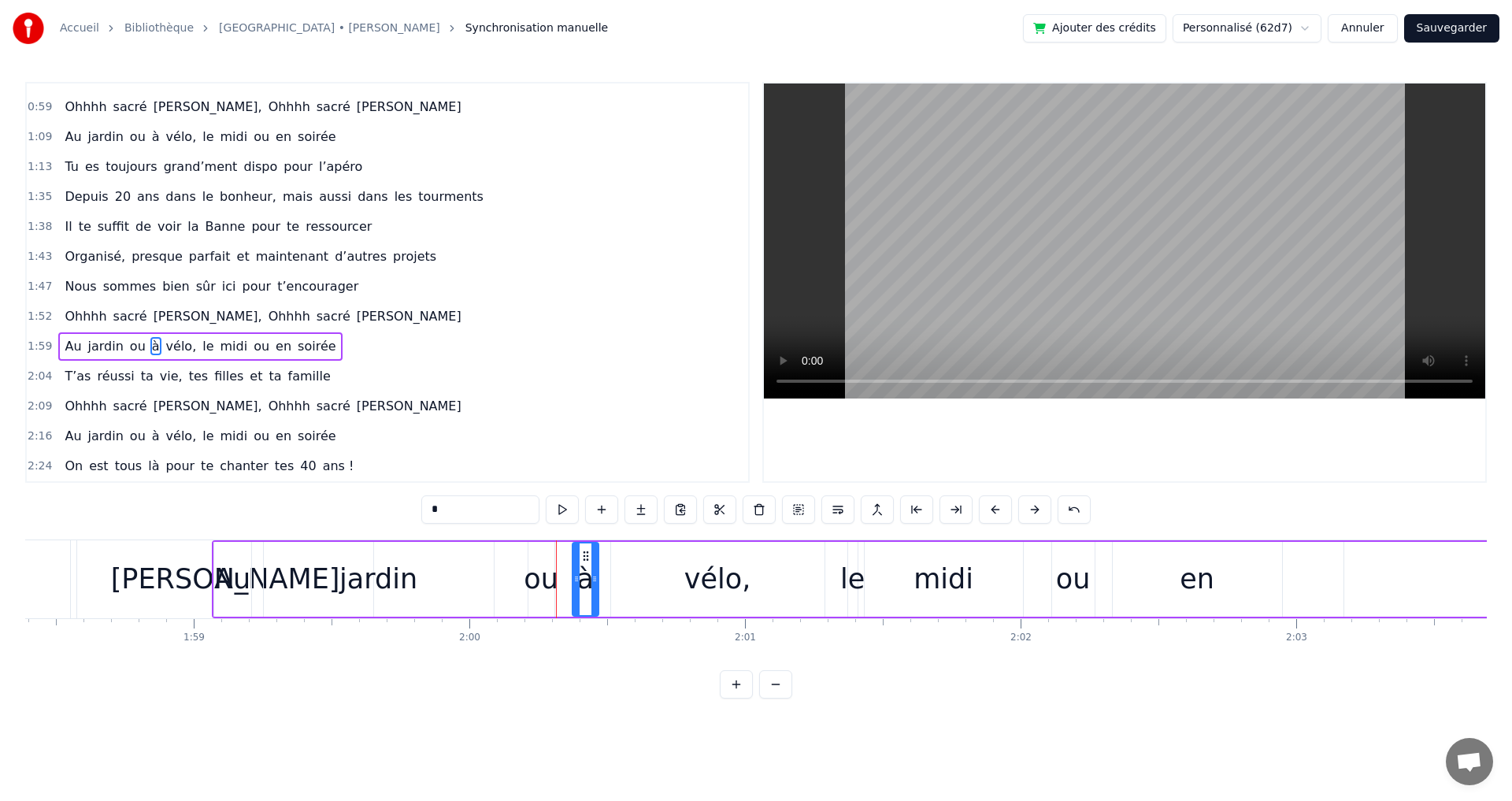
click at [1033, 507] on button at bounding box center [1034, 509] width 33 height 28
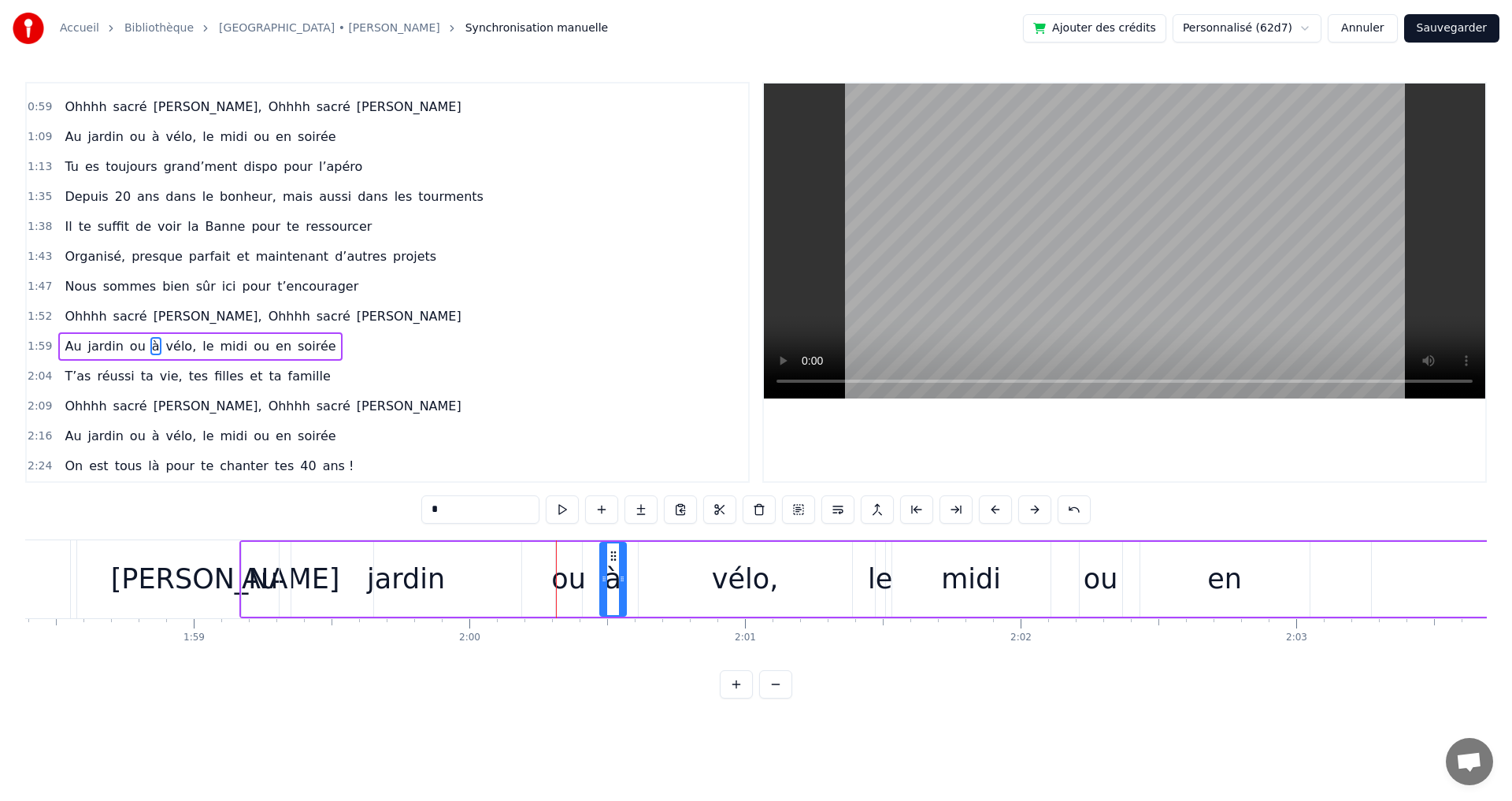
click at [1033, 507] on button at bounding box center [1034, 509] width 33 height 28
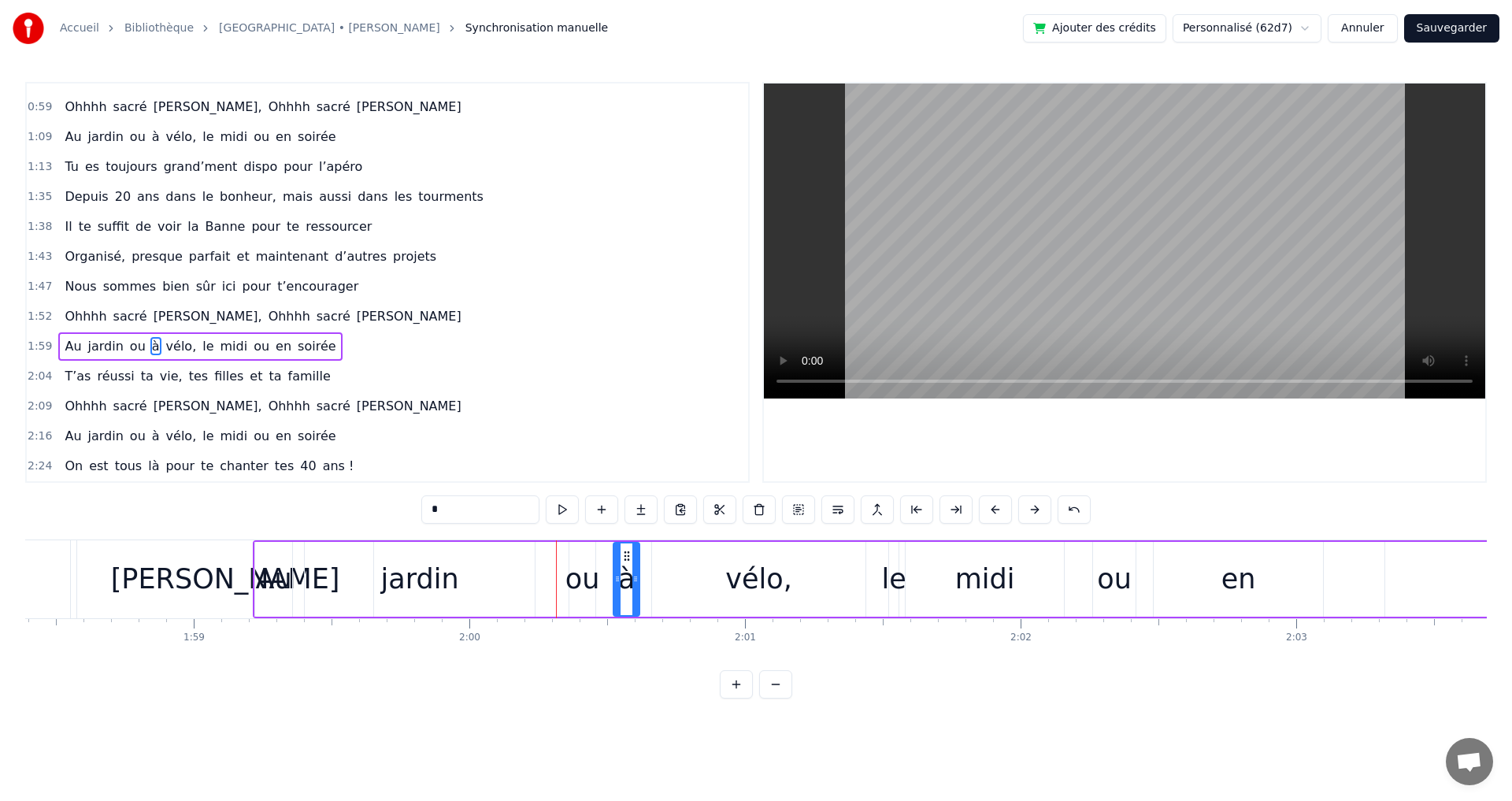
click at [1033, 507] on button at bounding box center [1034, 509] width 33 height 28
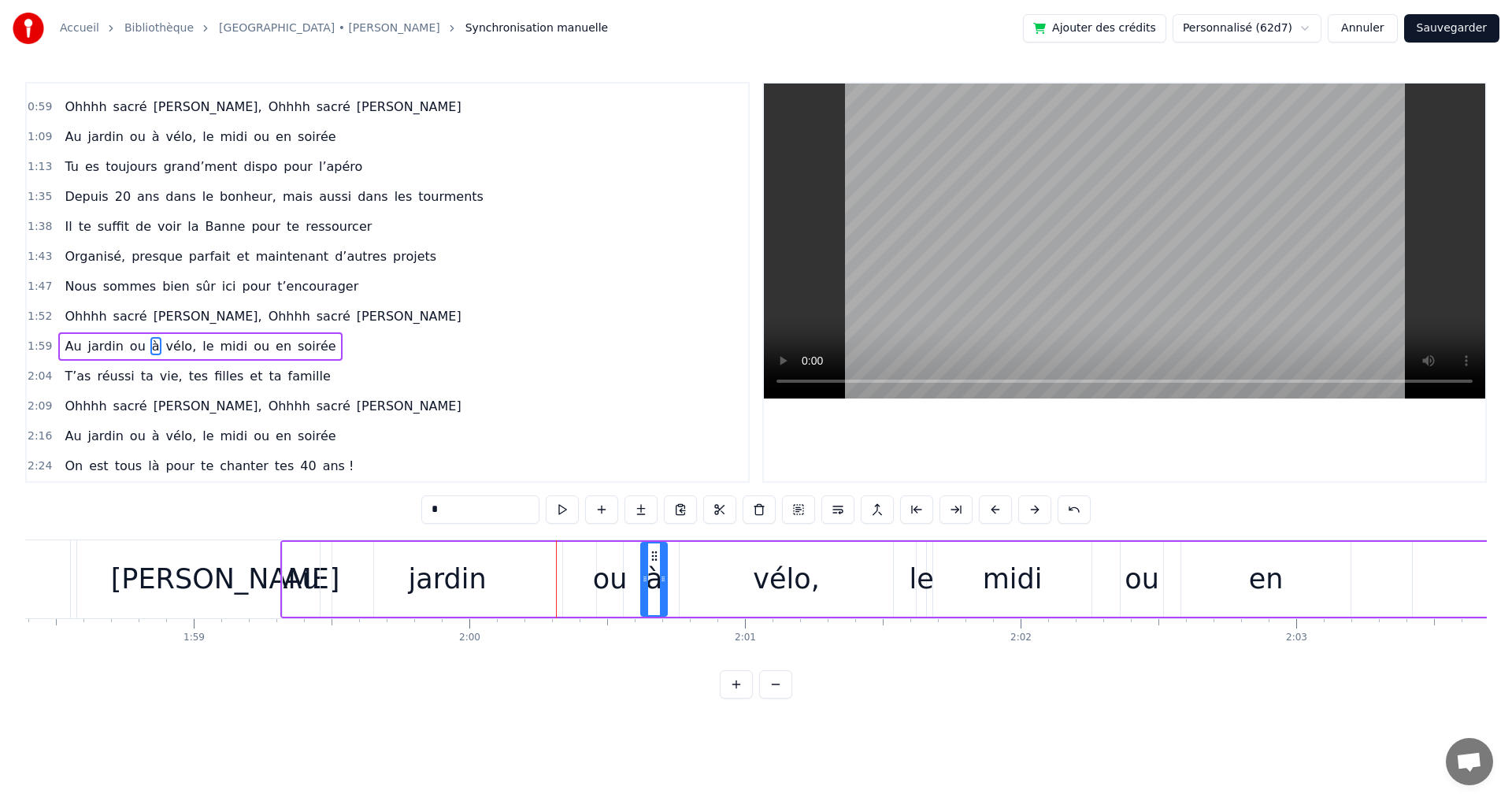
click at [1033, 507] on button at bounding box center [1034, 509] width 33 height 28
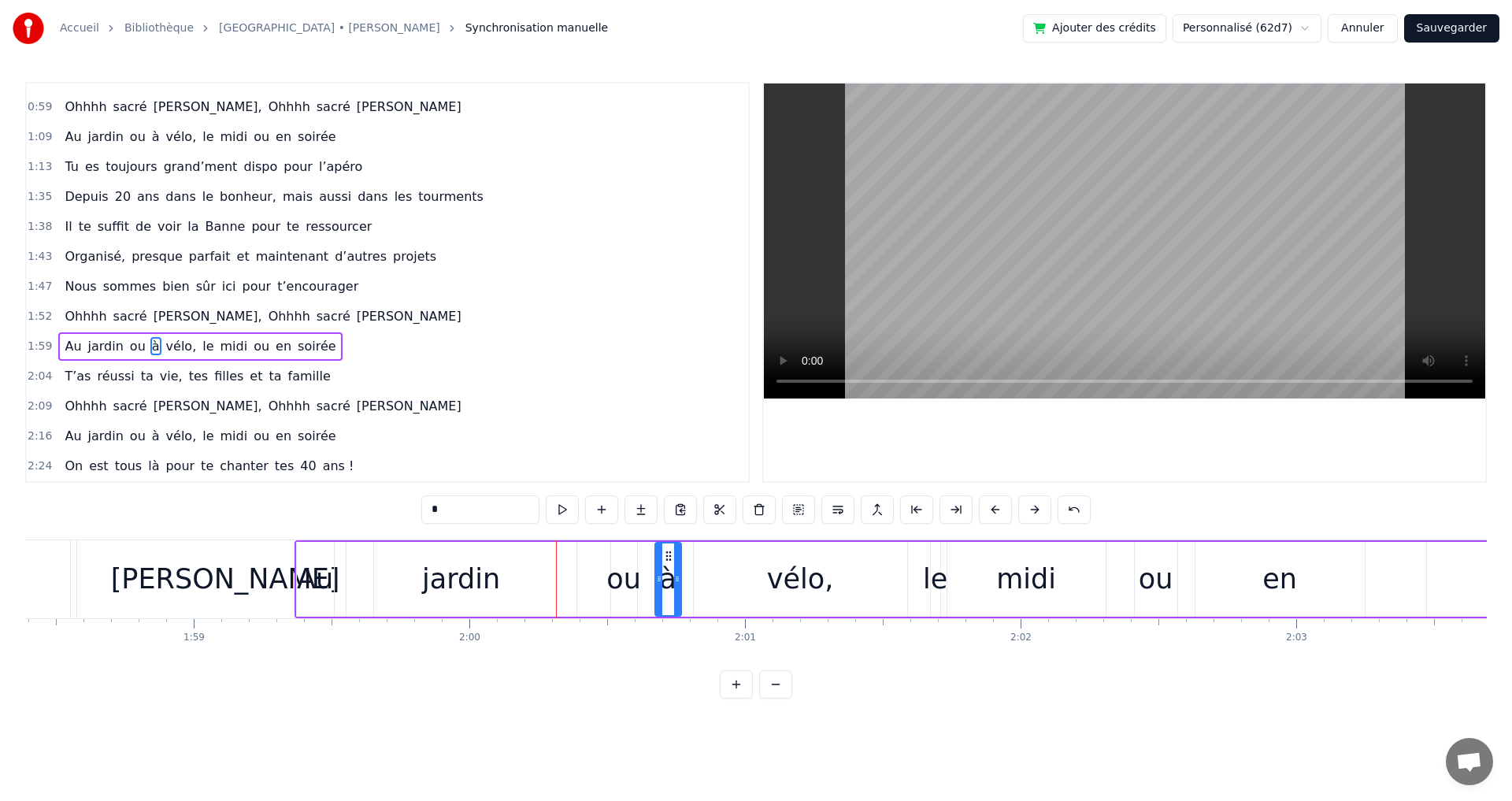
click at [1033, 507] on button at bounding box center [1034, 509] width 33 height 28
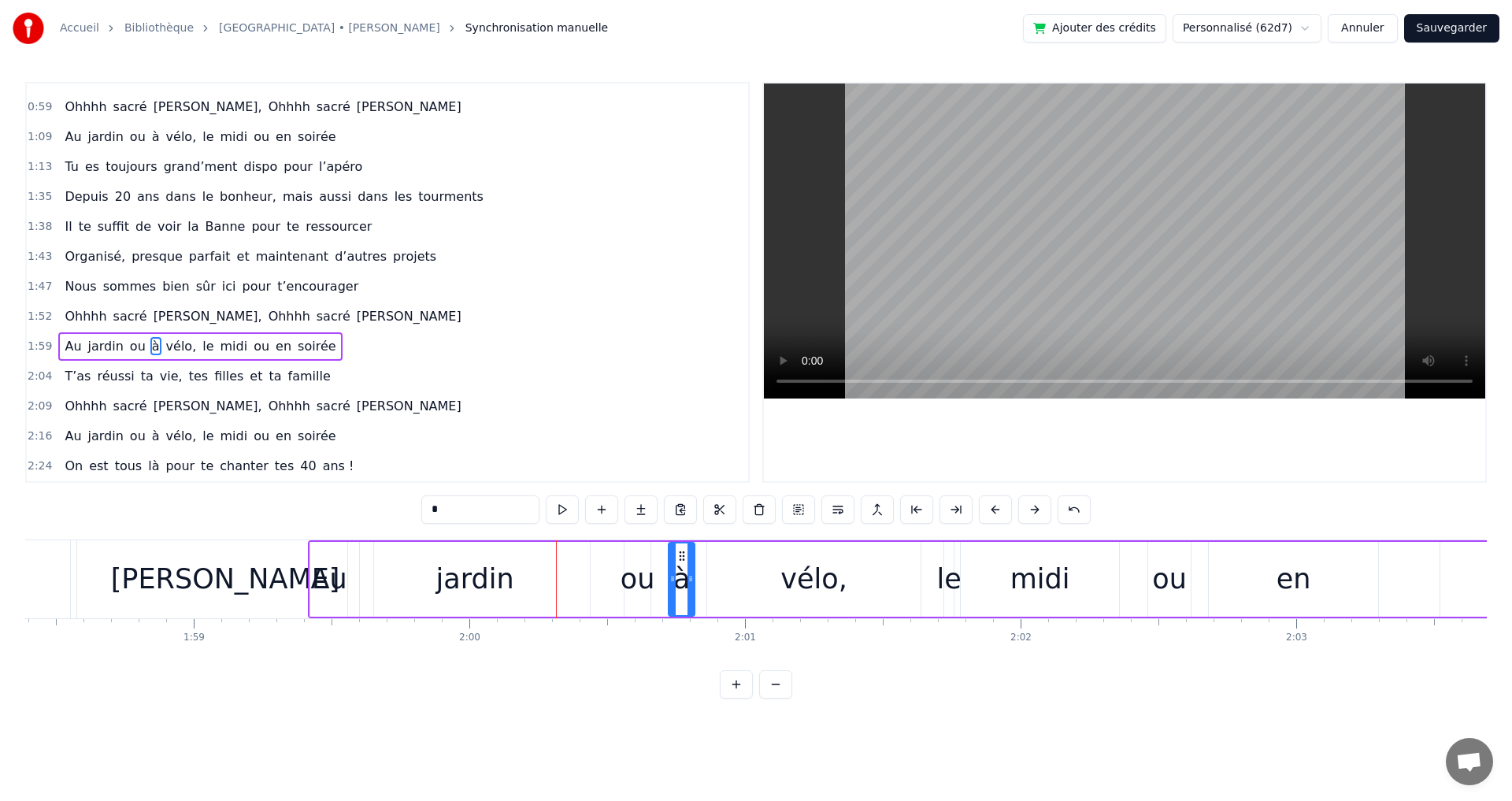
click at [1033, 507] on button at bounding box center [1034, 509] width 33 height 28
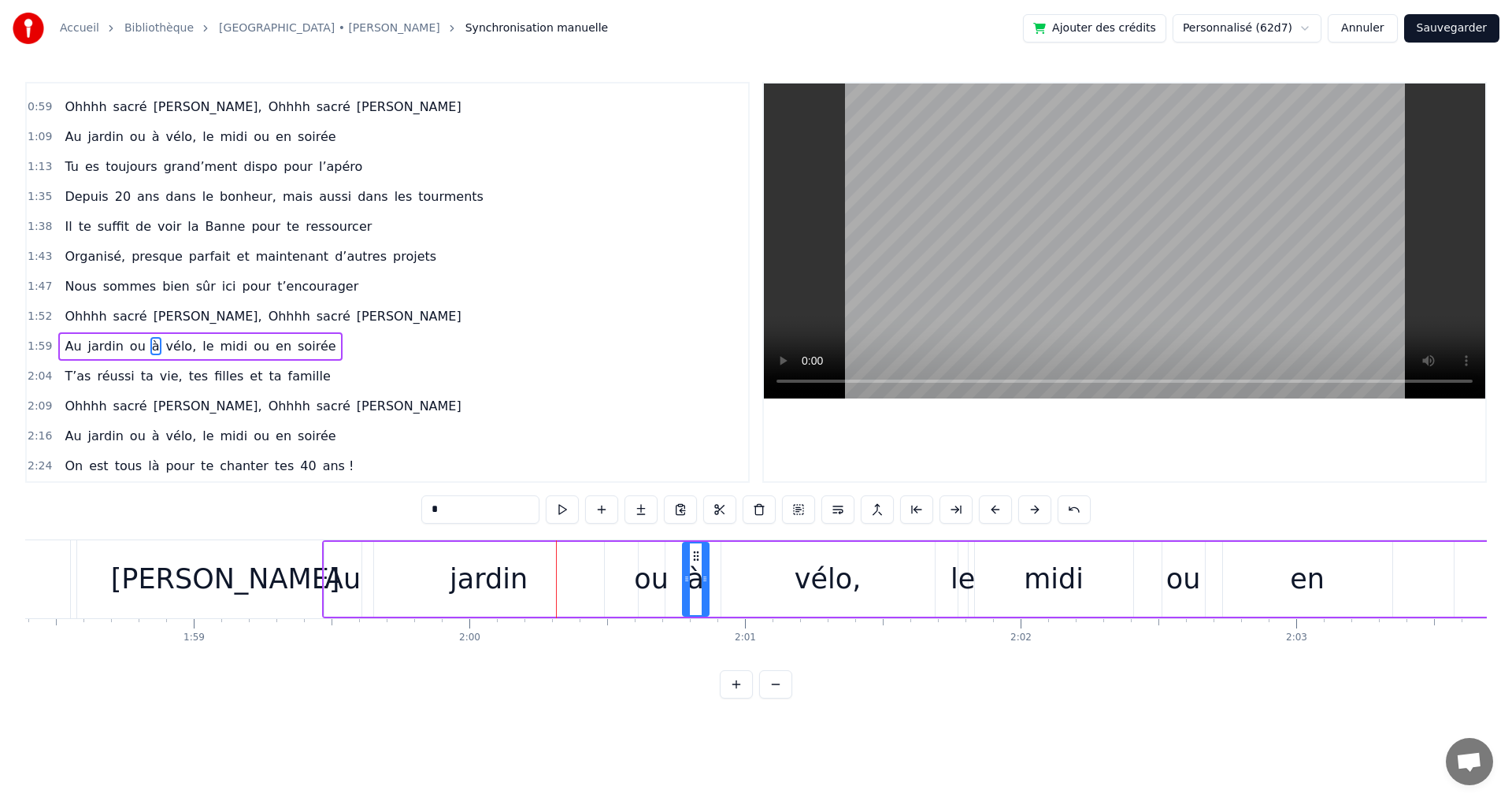
click at [1034, 507] on button at bounding box center [1034, 509] width 33 height 28
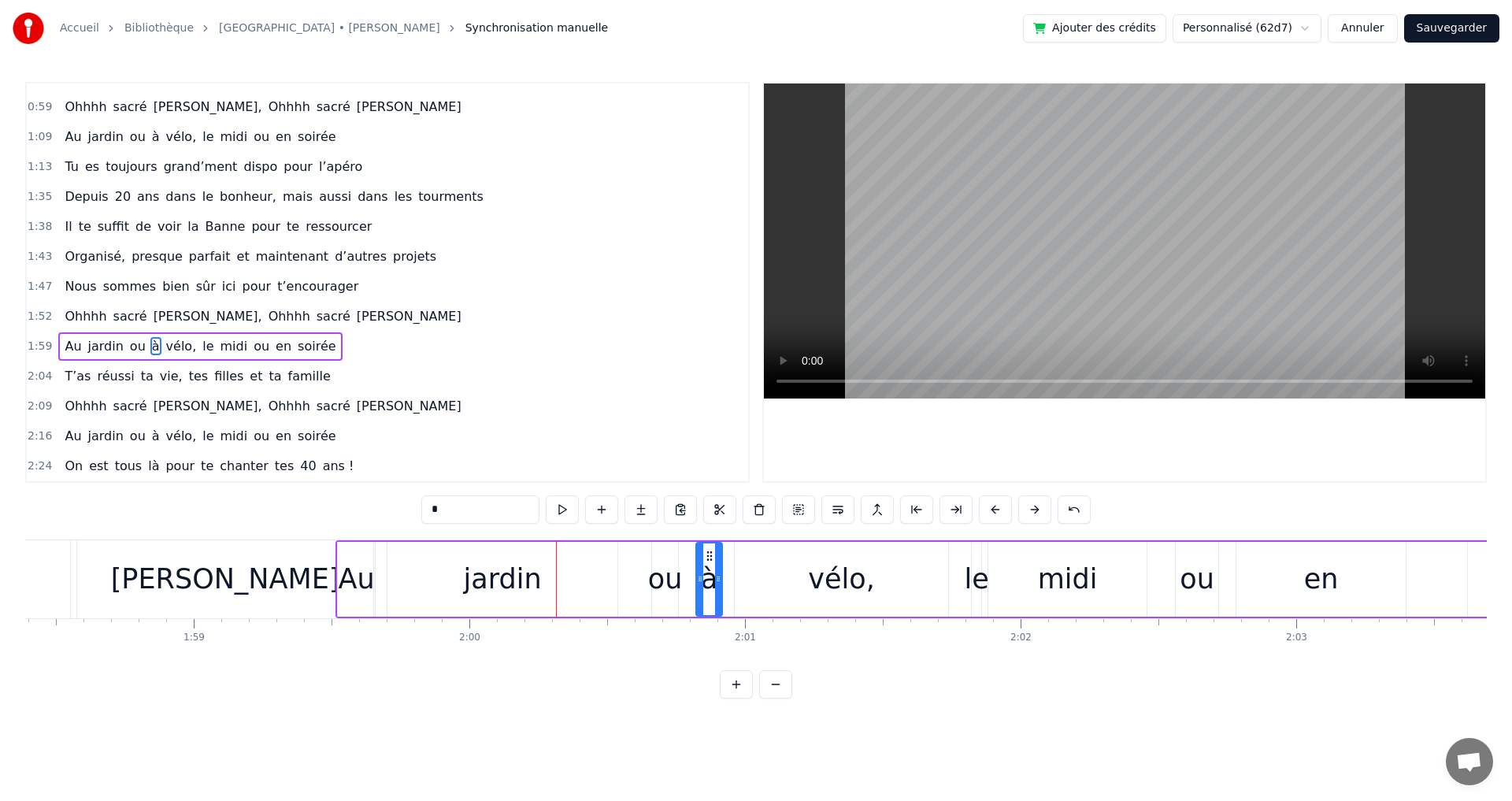
click at [1034, 507] on button at bounding box center [1034, 509] width 33 height 28
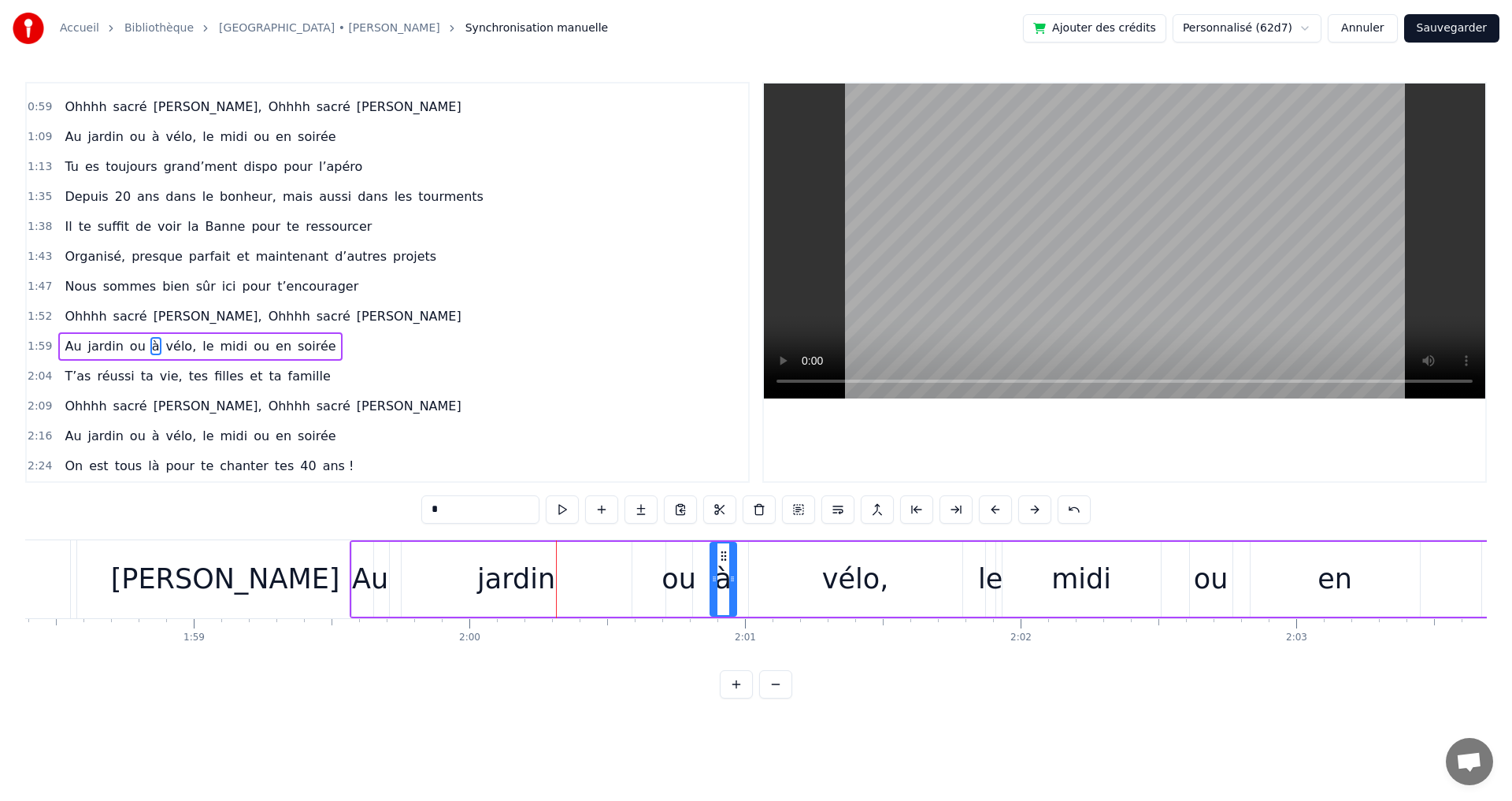
click at [1034, 507] on button at bounding box center [1034, 509] width 33 height 28
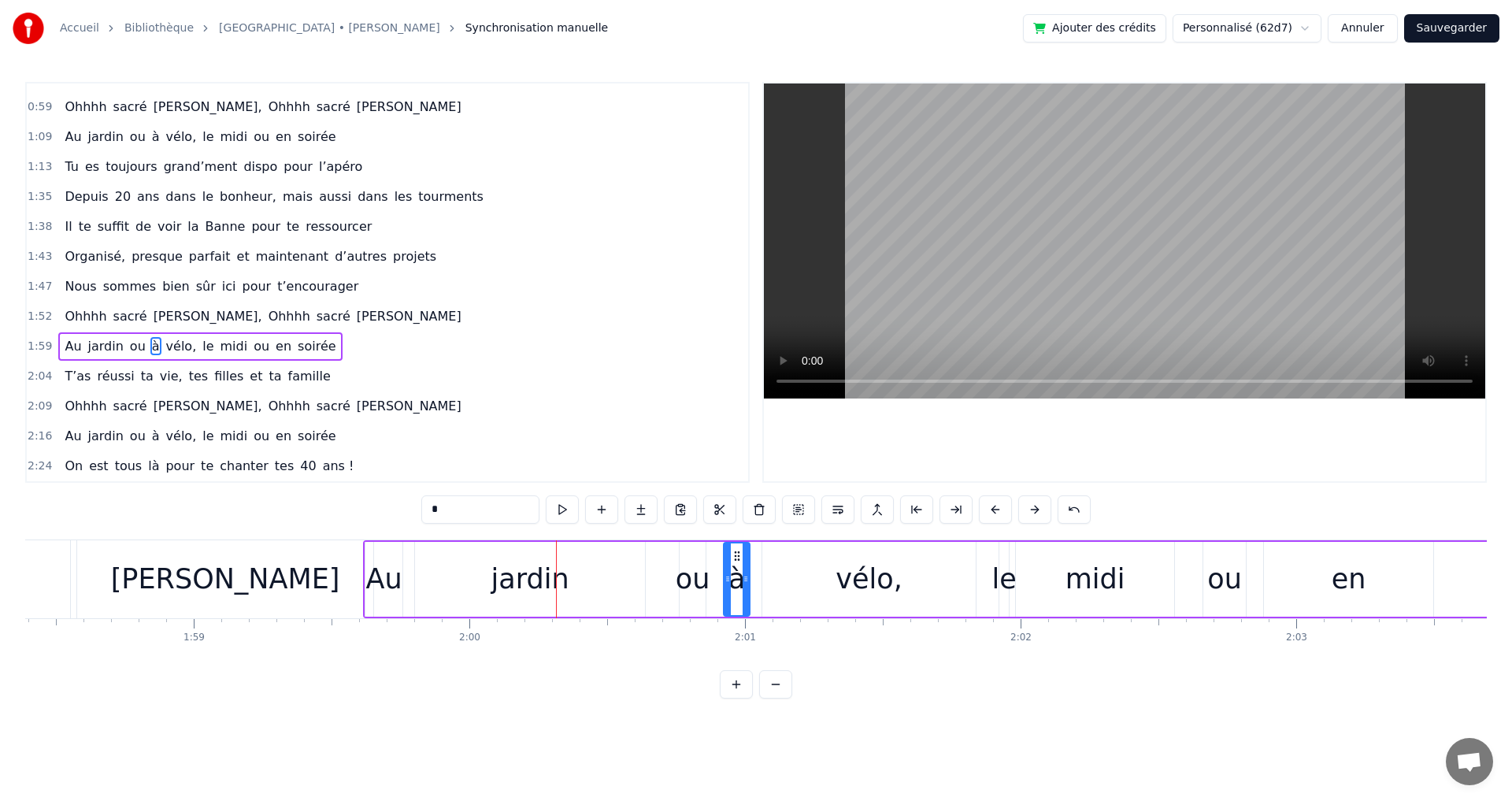
click at [631, 716] on html "Accueil Bibliothèque Les Champs-Elysées • Joe Dassin Synchronisation manuelle A…" at bounding box center [756, 362] width 1512 height 724
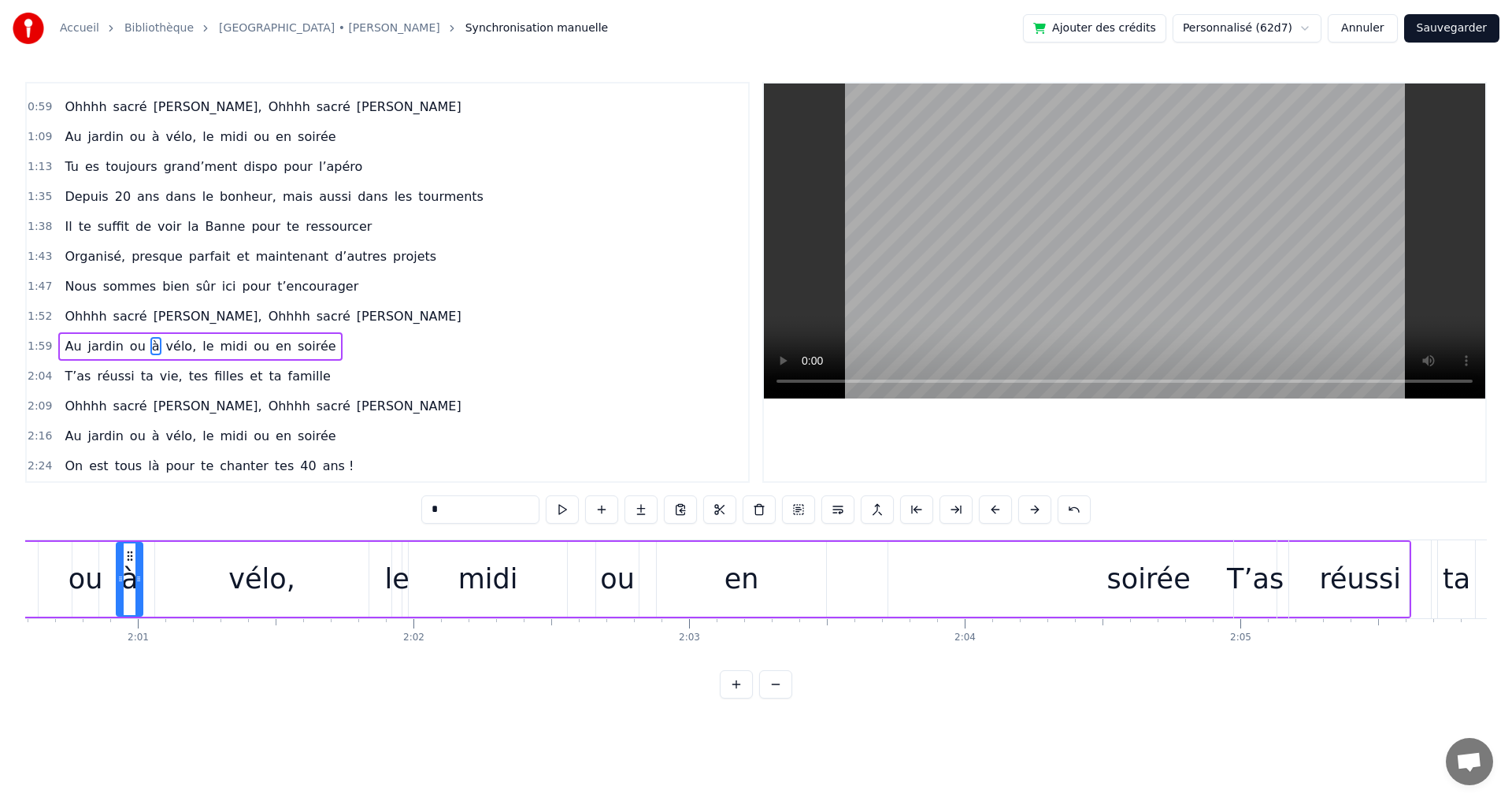
scroll to position [0, 33259]
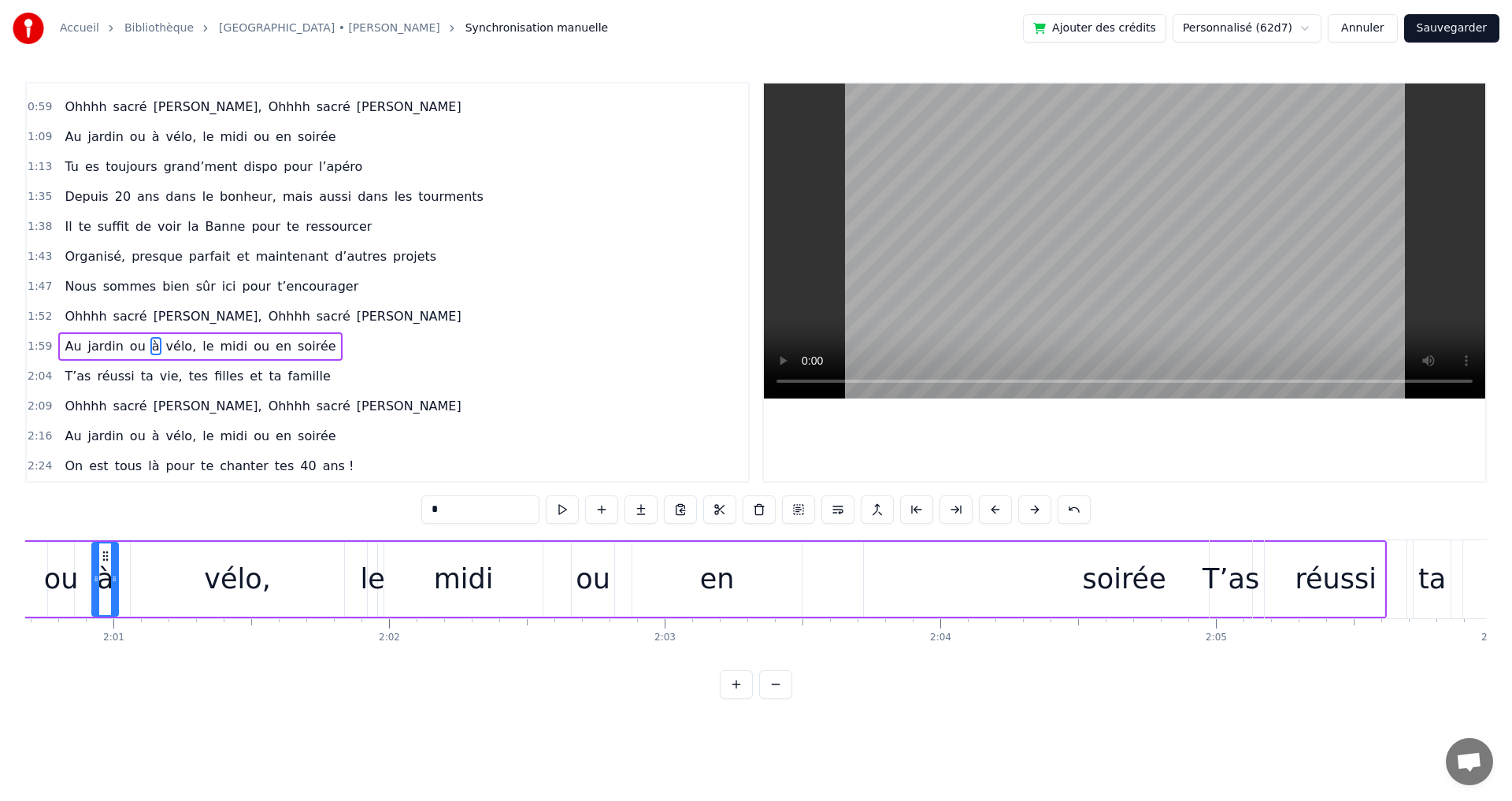
click at [1151, 585] on div "soirée" at bounding box center [1124, 578] width 84 height 41
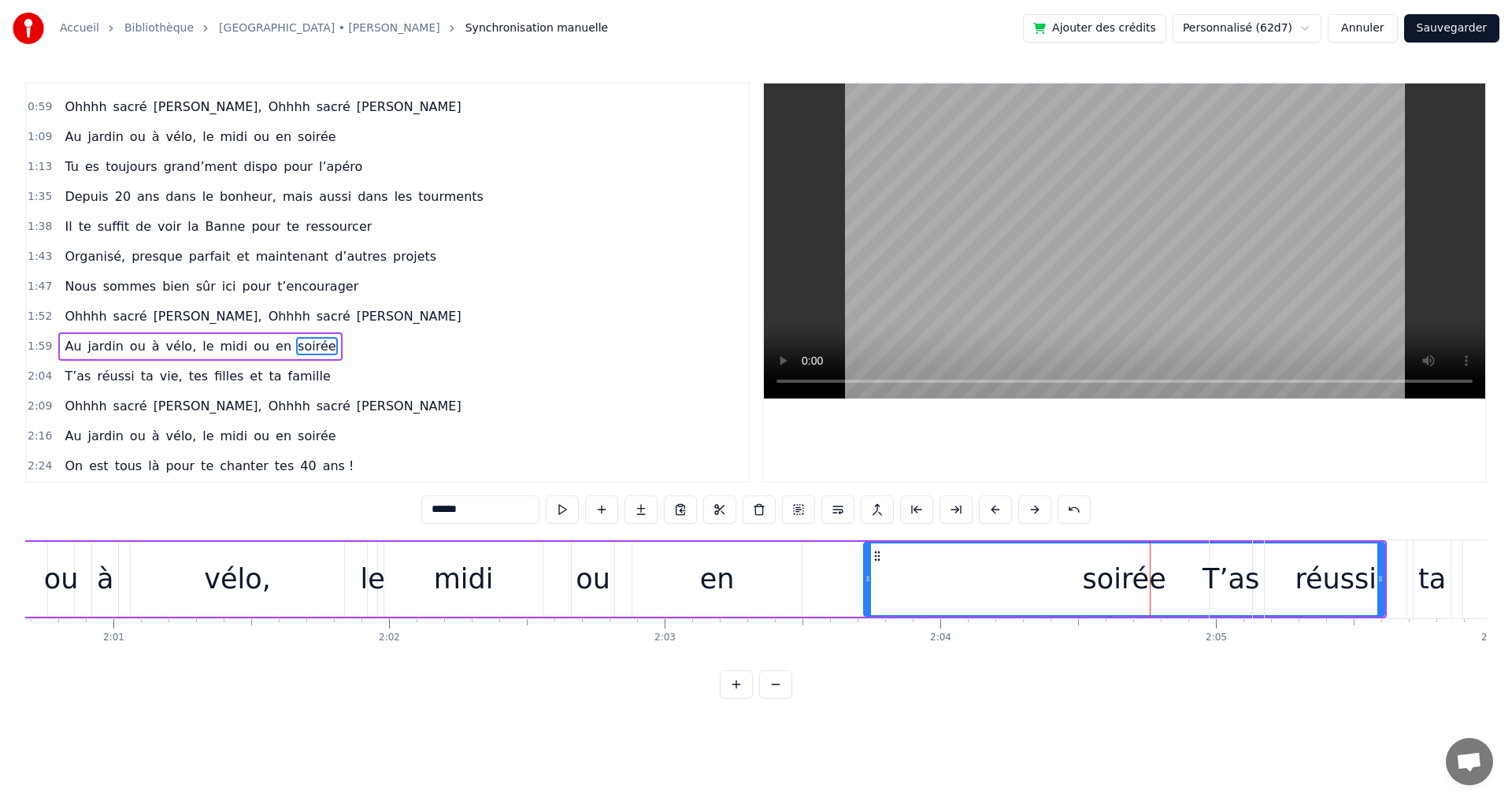
click at [1282, 578] on div "réussi" at bounding box center [1335, 579] width 141 height 78
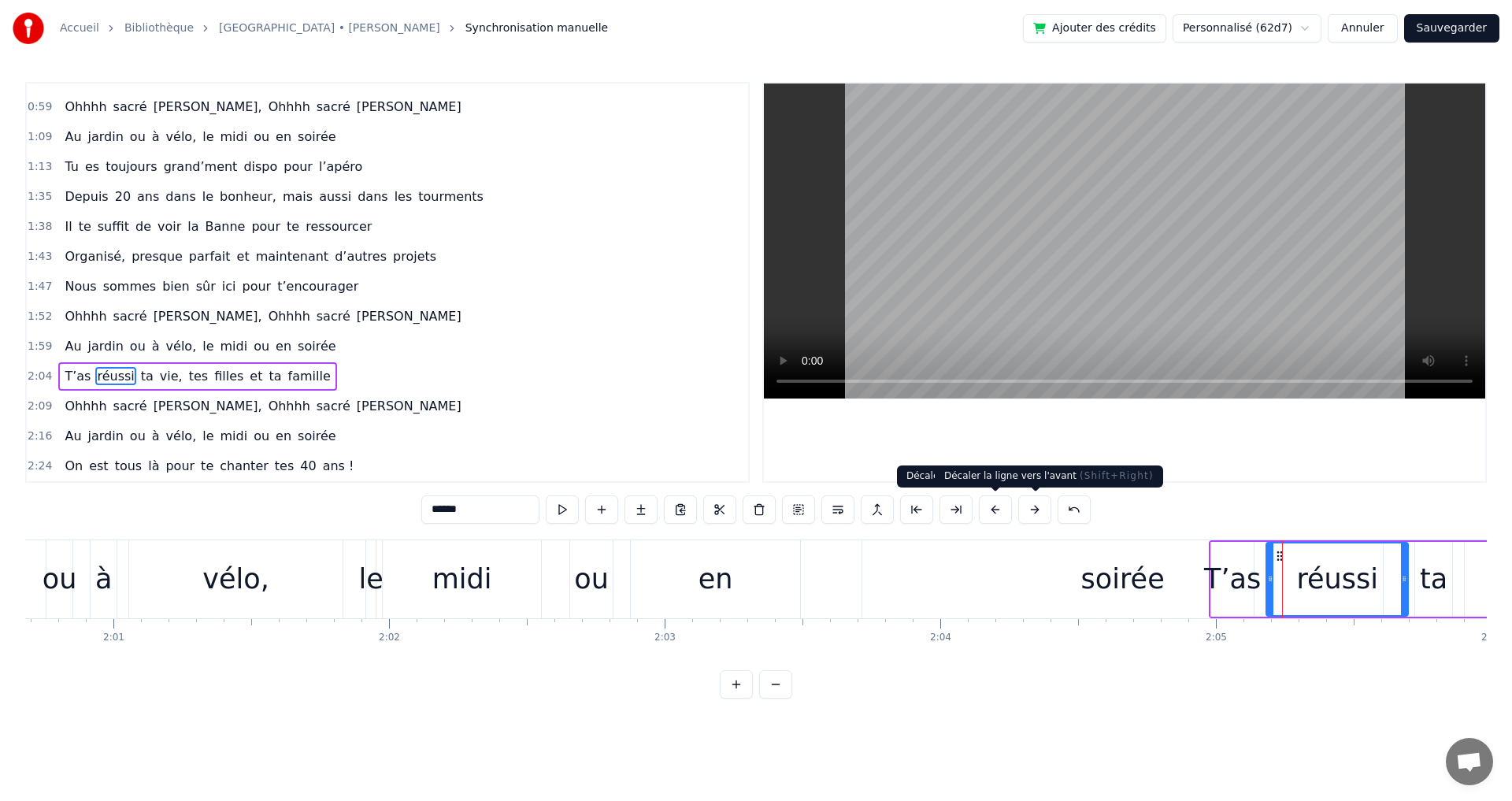
click at [1032, 510] on button at bounding box center [1034, 509] width 33 height 28
click at [1033, 510] on button at bounding box center [1034, 509] width 33 height 28
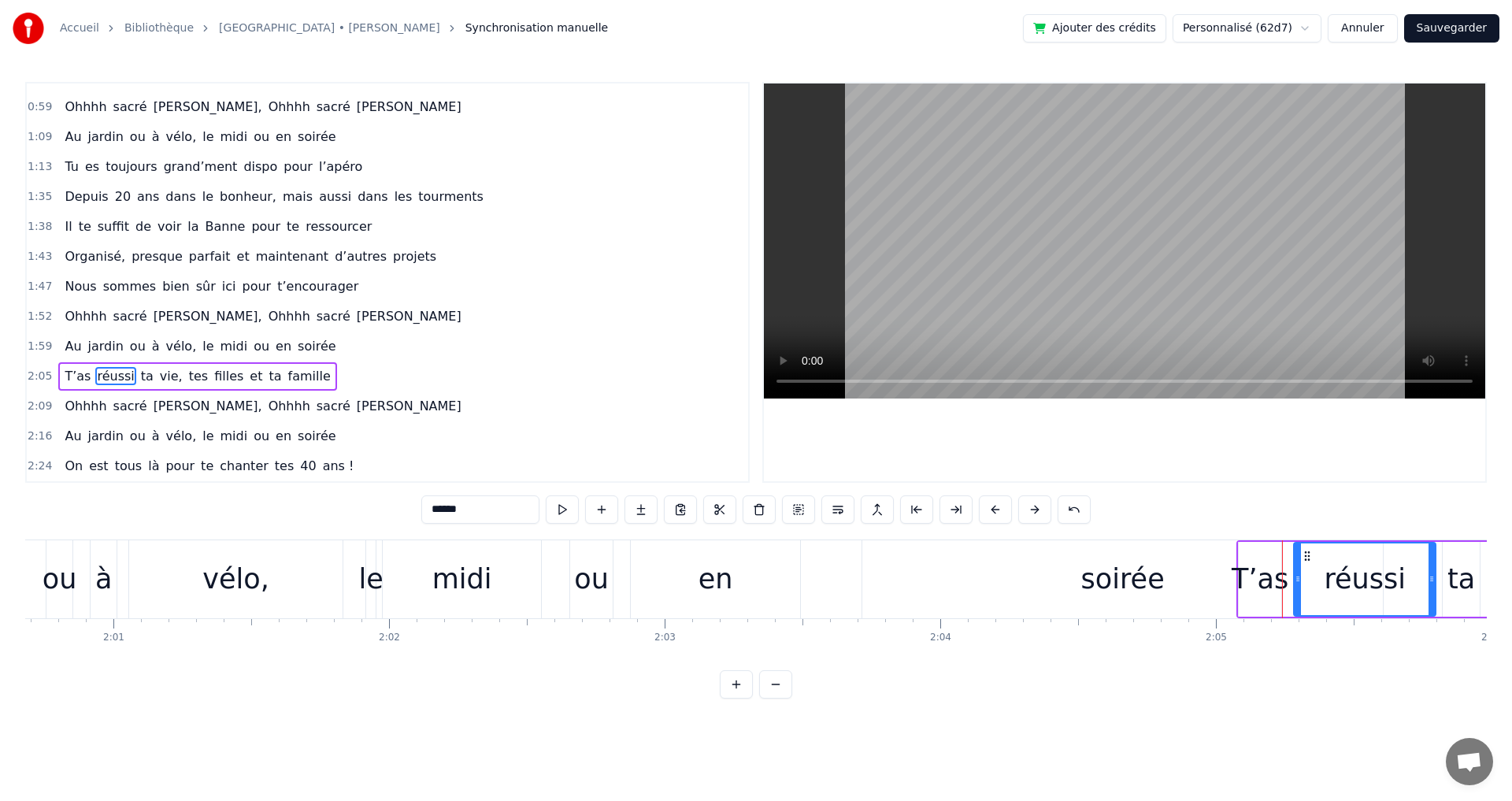
click at [1033, 510] on button at bounding box center [1034, 509] width 33 height 28
click at [1033, 509] on button at bounding box center [1034, 509] width 33 height 28
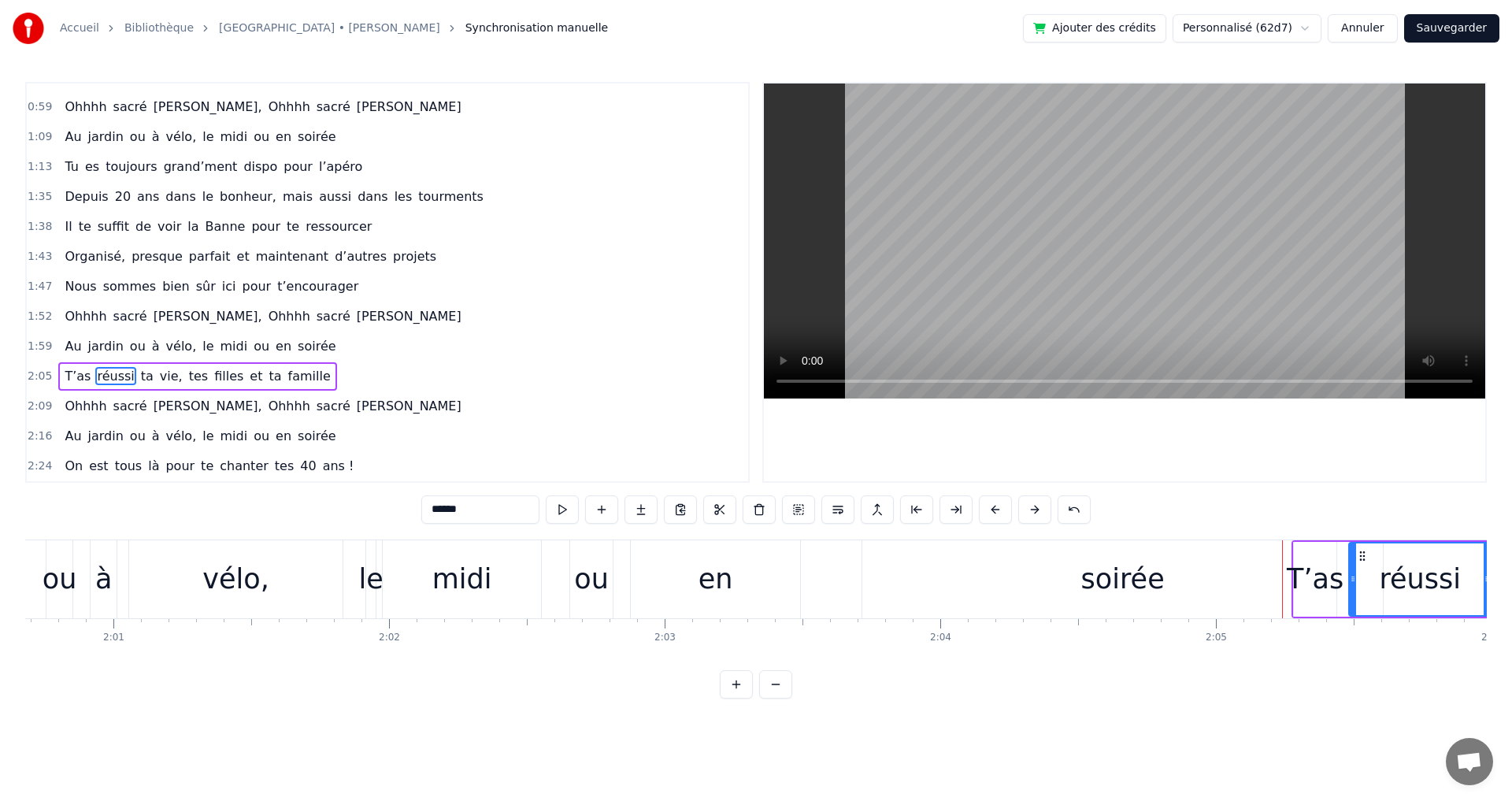
click at [1033, 509] on button at bounding box center [1034, 509] width 33 height 28
click at [1151, 600] on div "soirée" at bounding box center [1123, 578] width 84 height 41
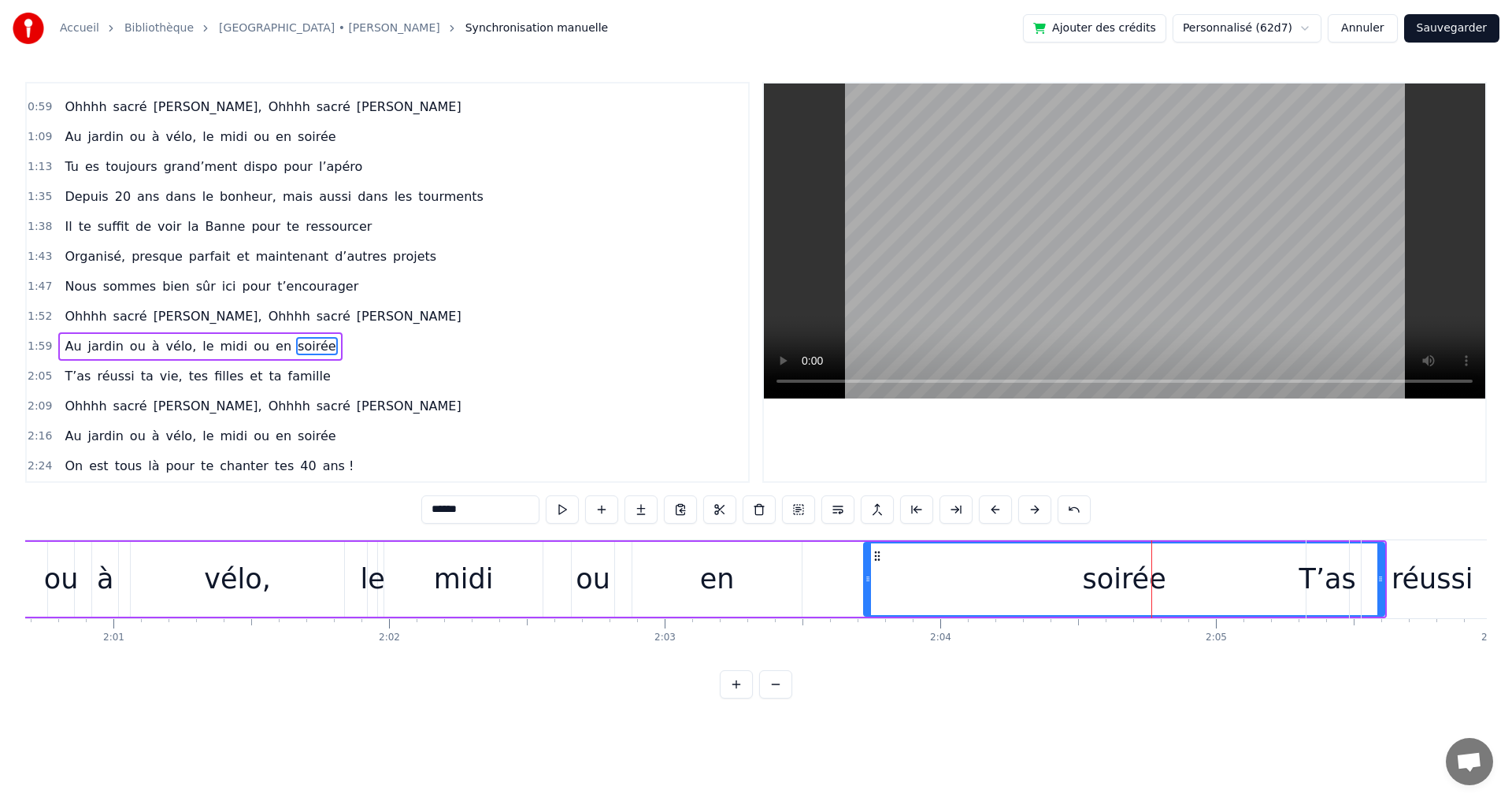
click at [1294, 586] on div "soirée" at bounding box center [1124, 579] width 519 height 71
click at [1370, 589] on div "réussi" at bounding box center [1432, 579] width 141 height 78
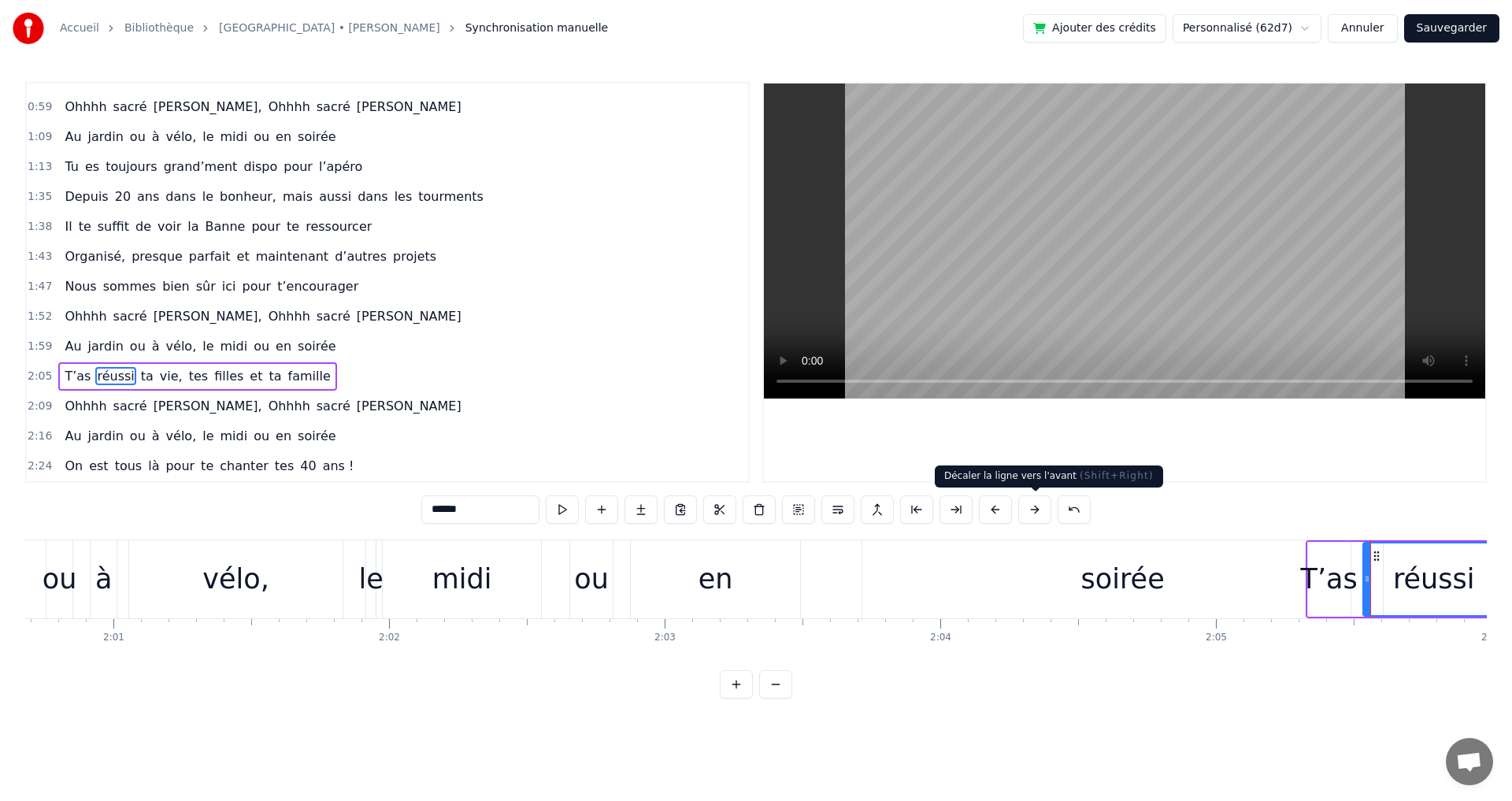
click at [1038, 507] on button at bounding box center [1034, 509] width 33 height 28
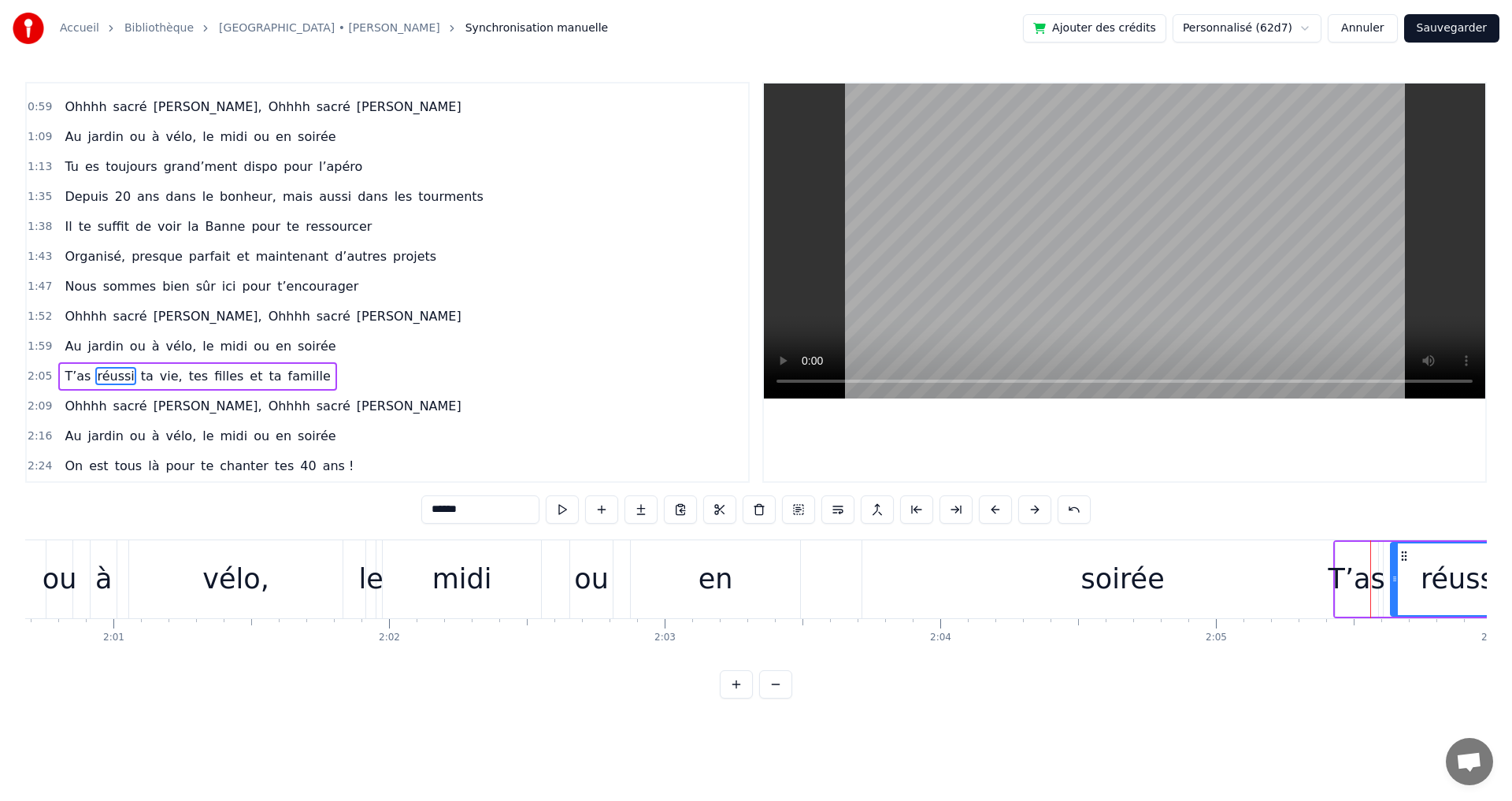
click at [1038, 507] on button at bounding box center [1034, 509] width 33 height 28
click at [1038, 506] on button at bounding box center [1034, 509] width 33 height 28
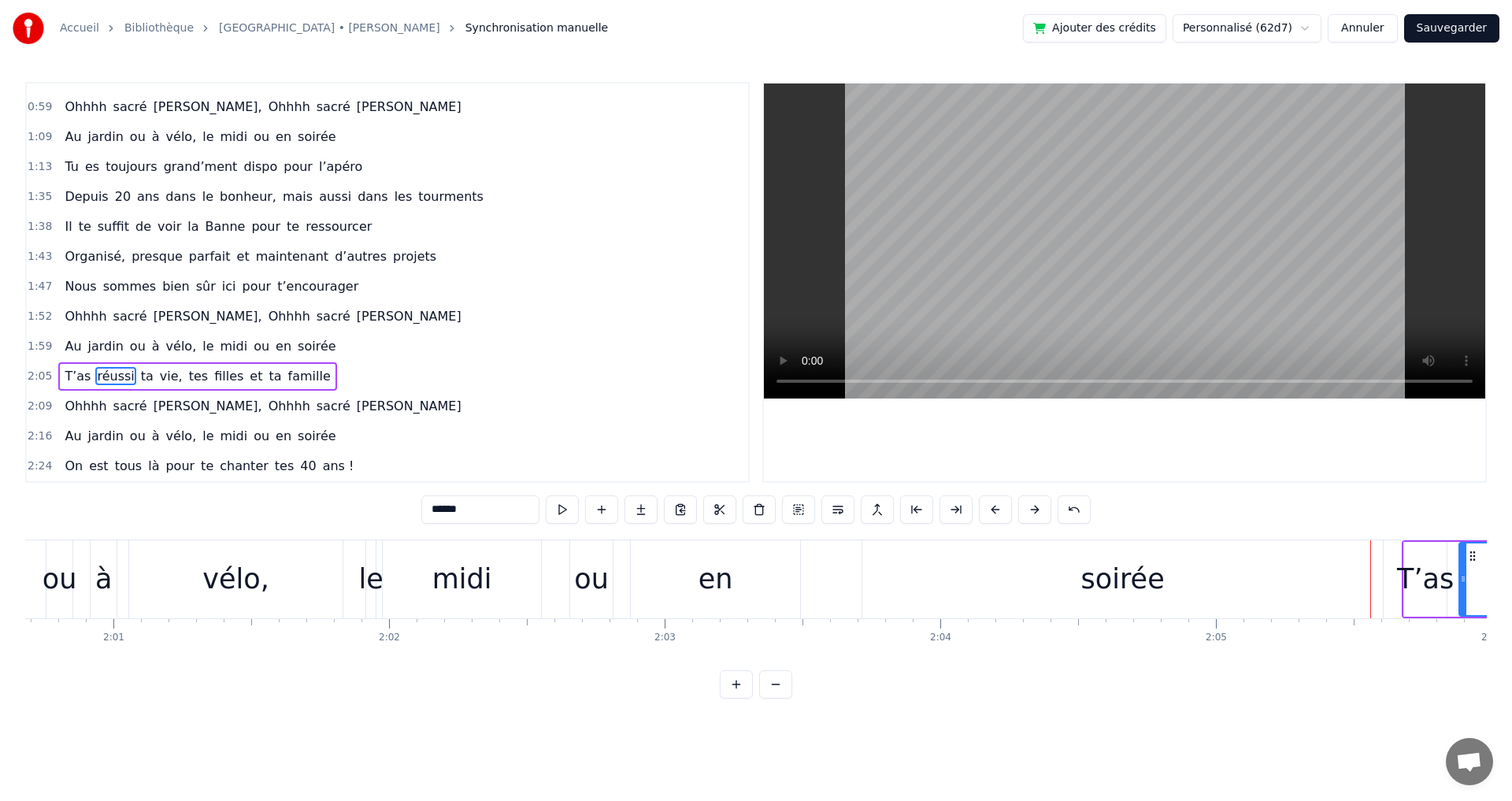
click at [1038, 506] on button at bounding box center [1034, 509] width 33 height 28
click at [1172, 588] on div "soirée" at bounding box center [1122, 579] width 521 height 78
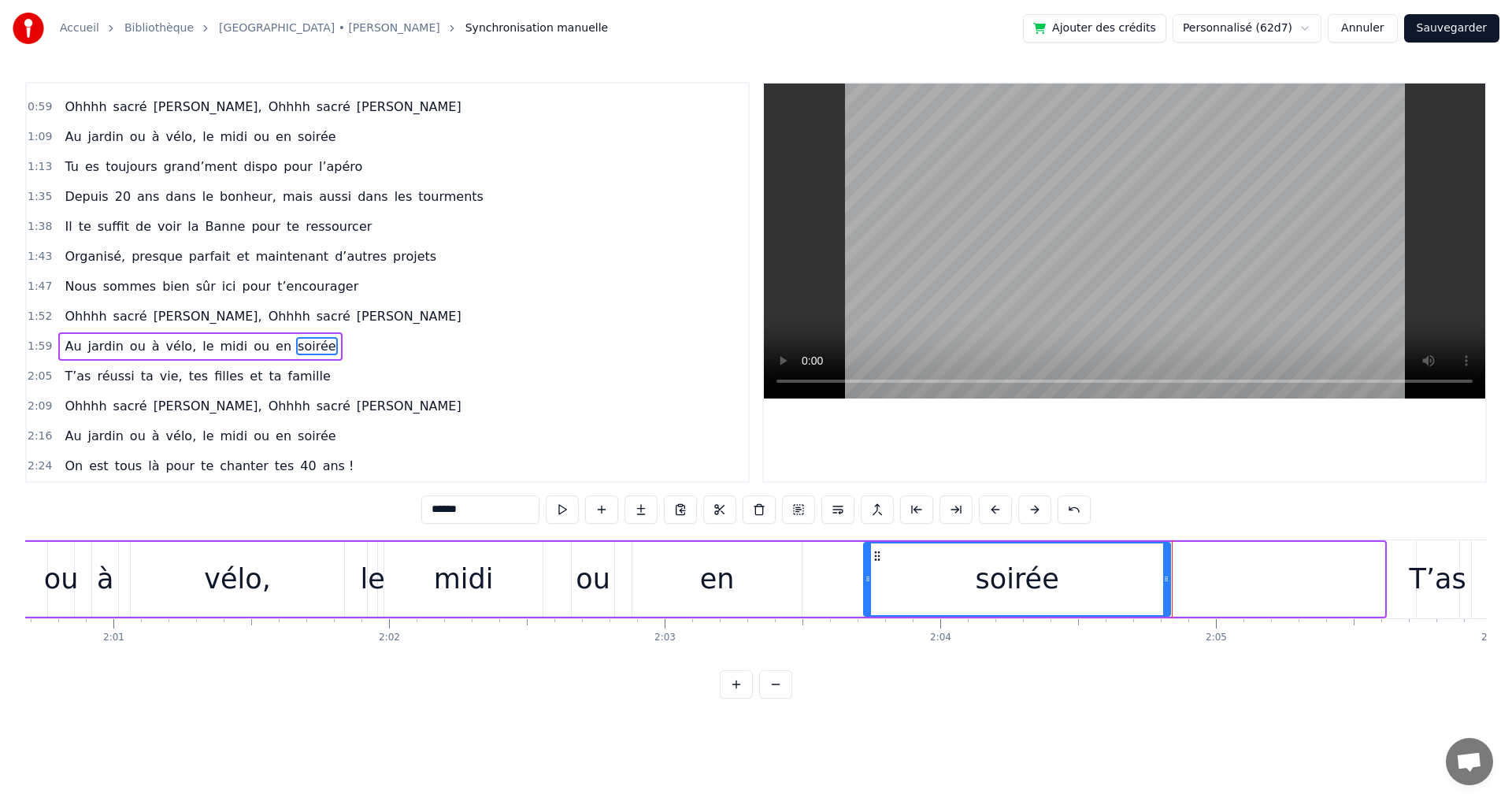
drag, startPoint x: 1379, startPoint y: 578, endPoint x: 1164, endPoint y: 581, distance: 215.0
click at [1164, 581] on icon at bounding box center [1166, 579] width 6 height 13
click at [1108, 466] on div at bounding box center [1124, 282] width 721 height 397
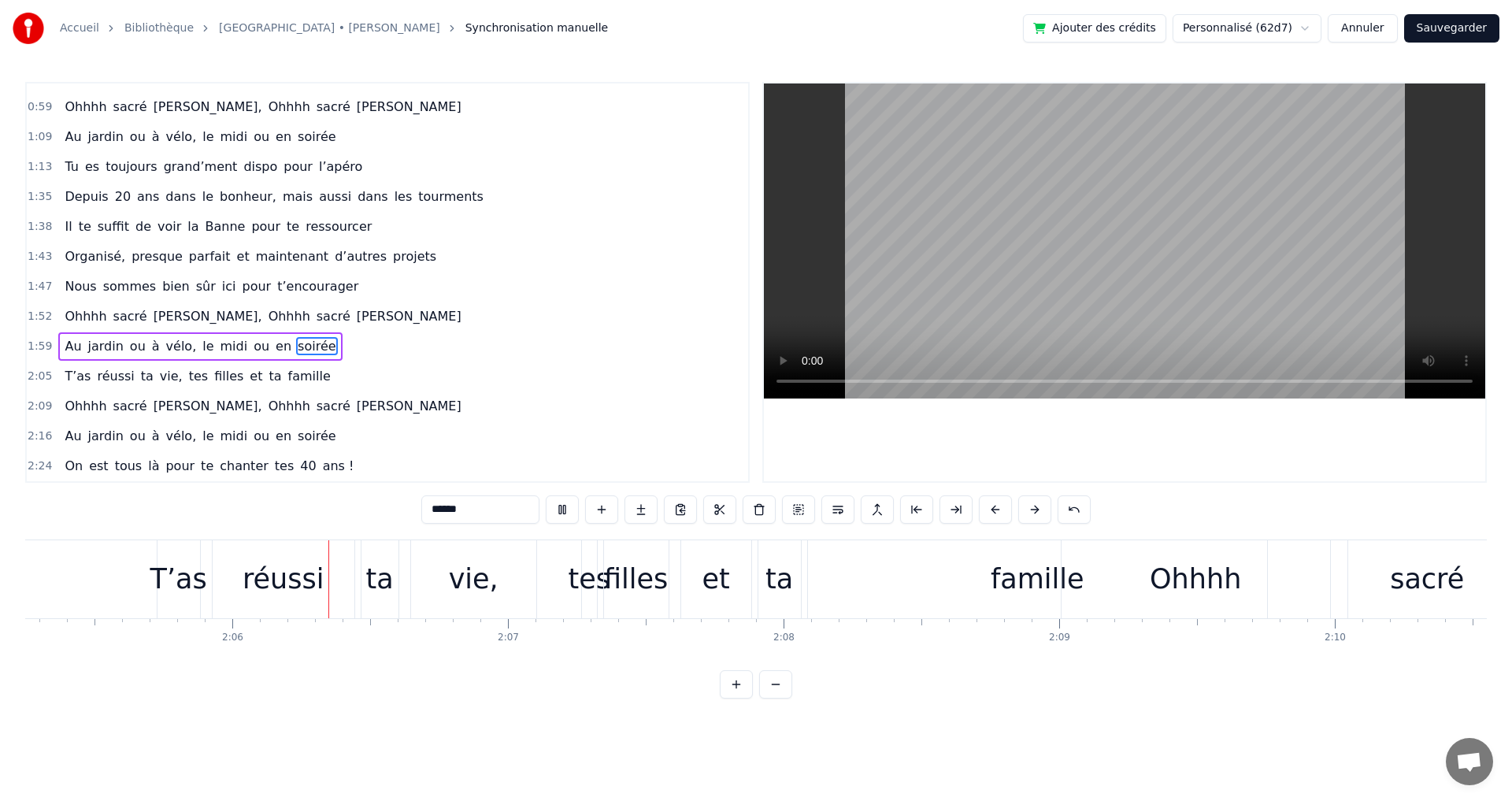
scroll to position [0, 34572]
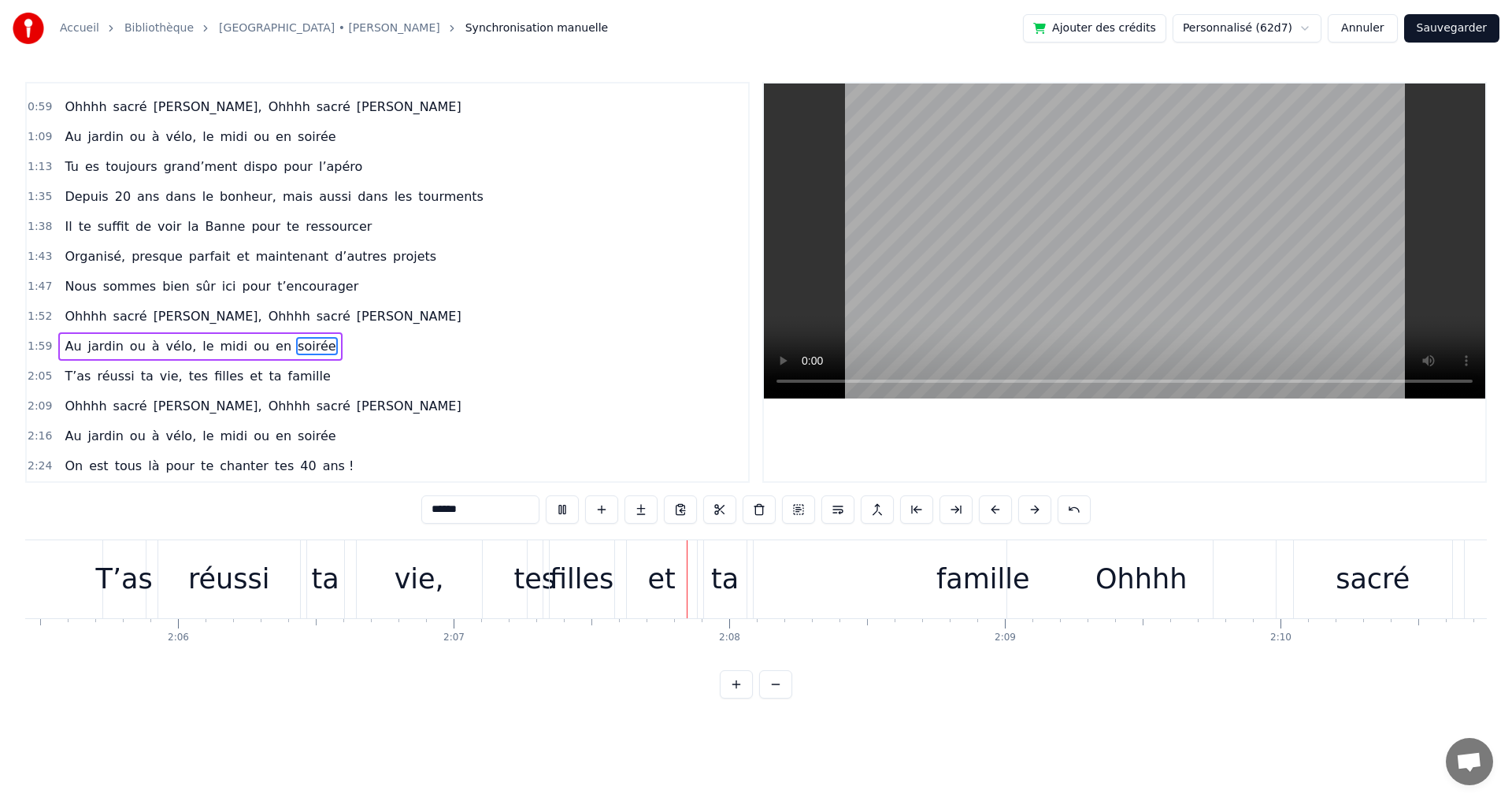
click at [220, 292] on span "ici" at bounding box center [228, 286] width 17 height 18
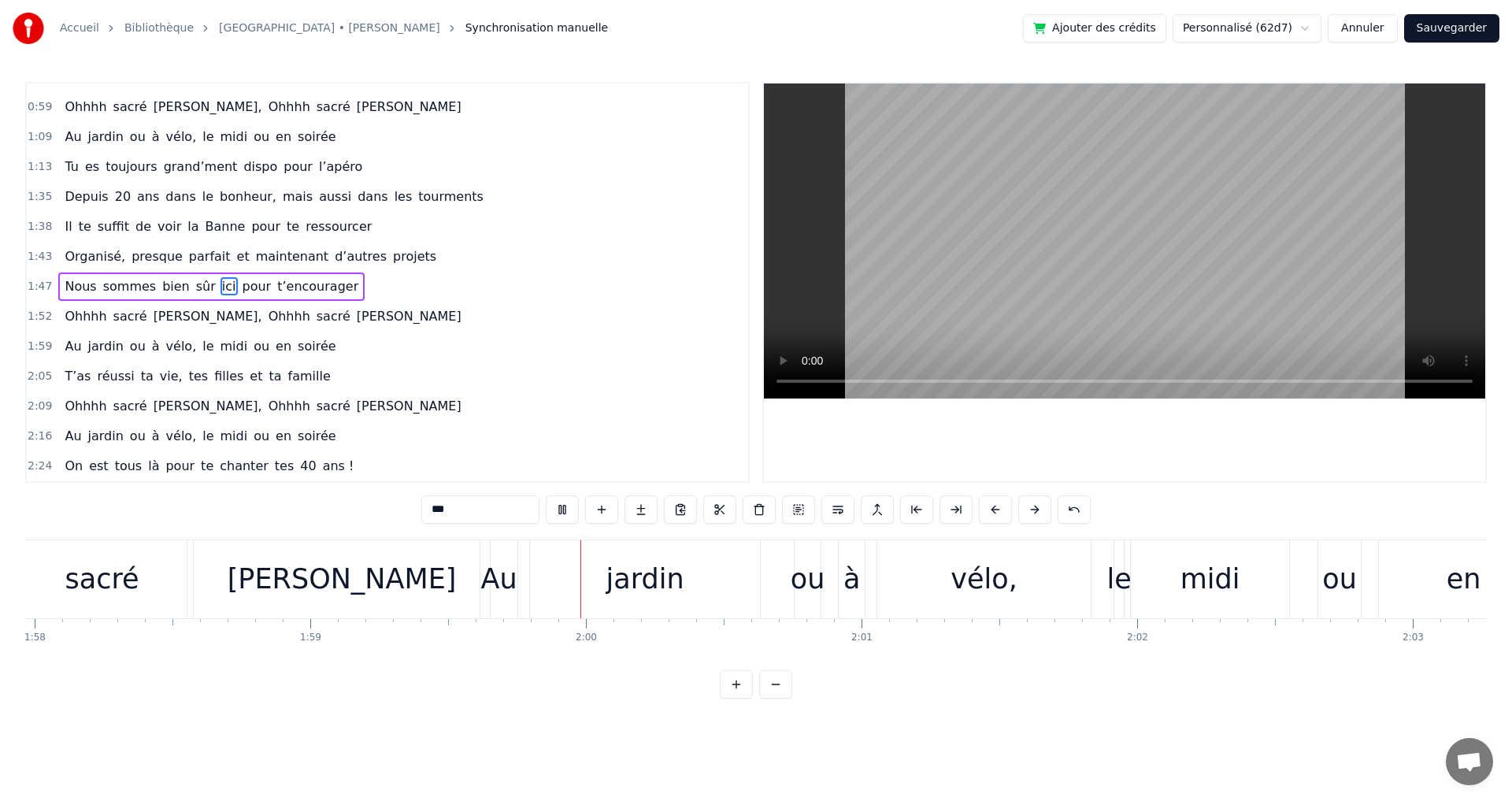
scroll to position [0, 32829]
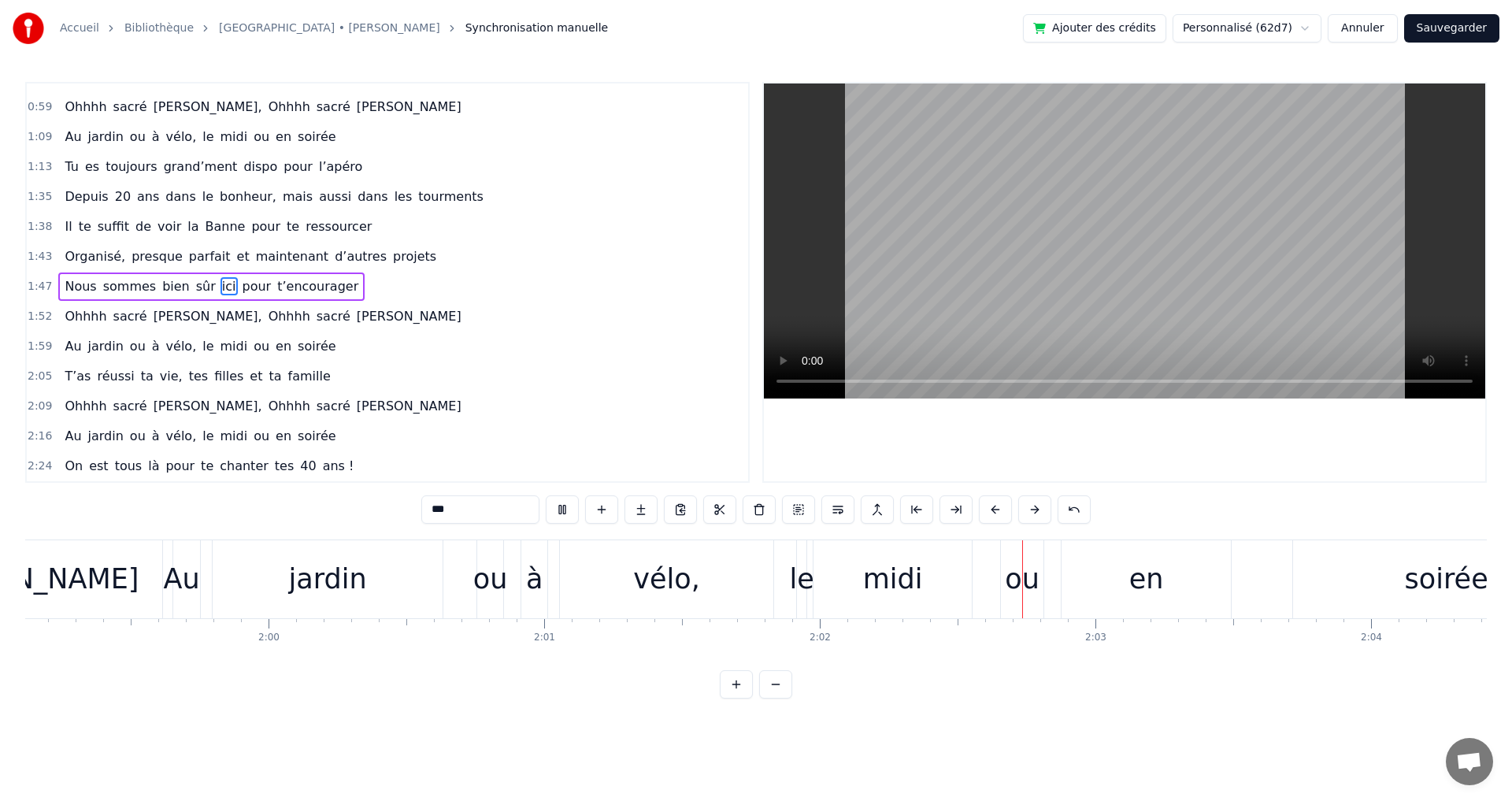
click at [128, 344] on span "ou" at bounding box center [137, 346] width 19 height 18
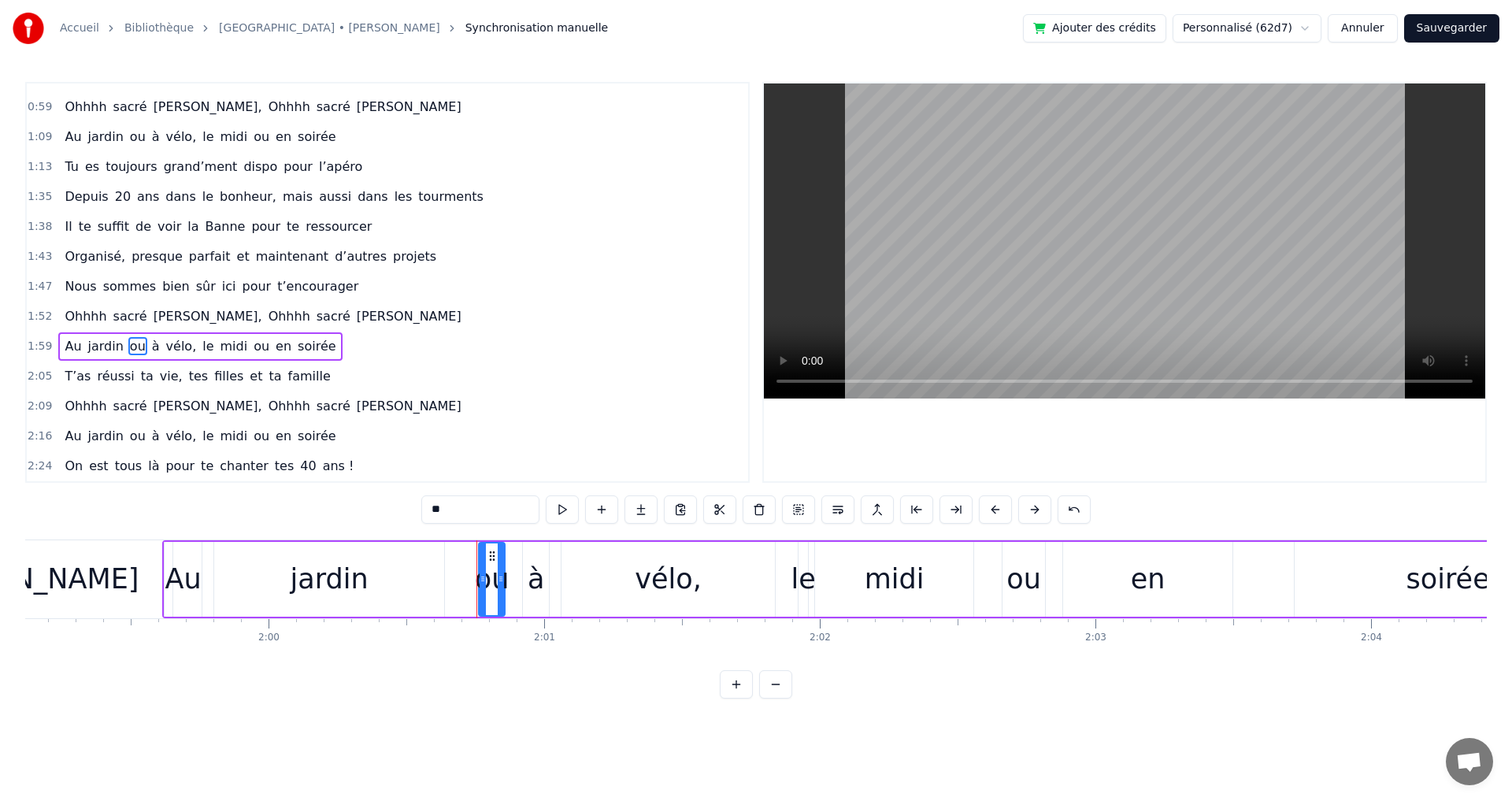
click at [335, 580] on div "jardin" at bounding box center [330, 578] width 78 height 41
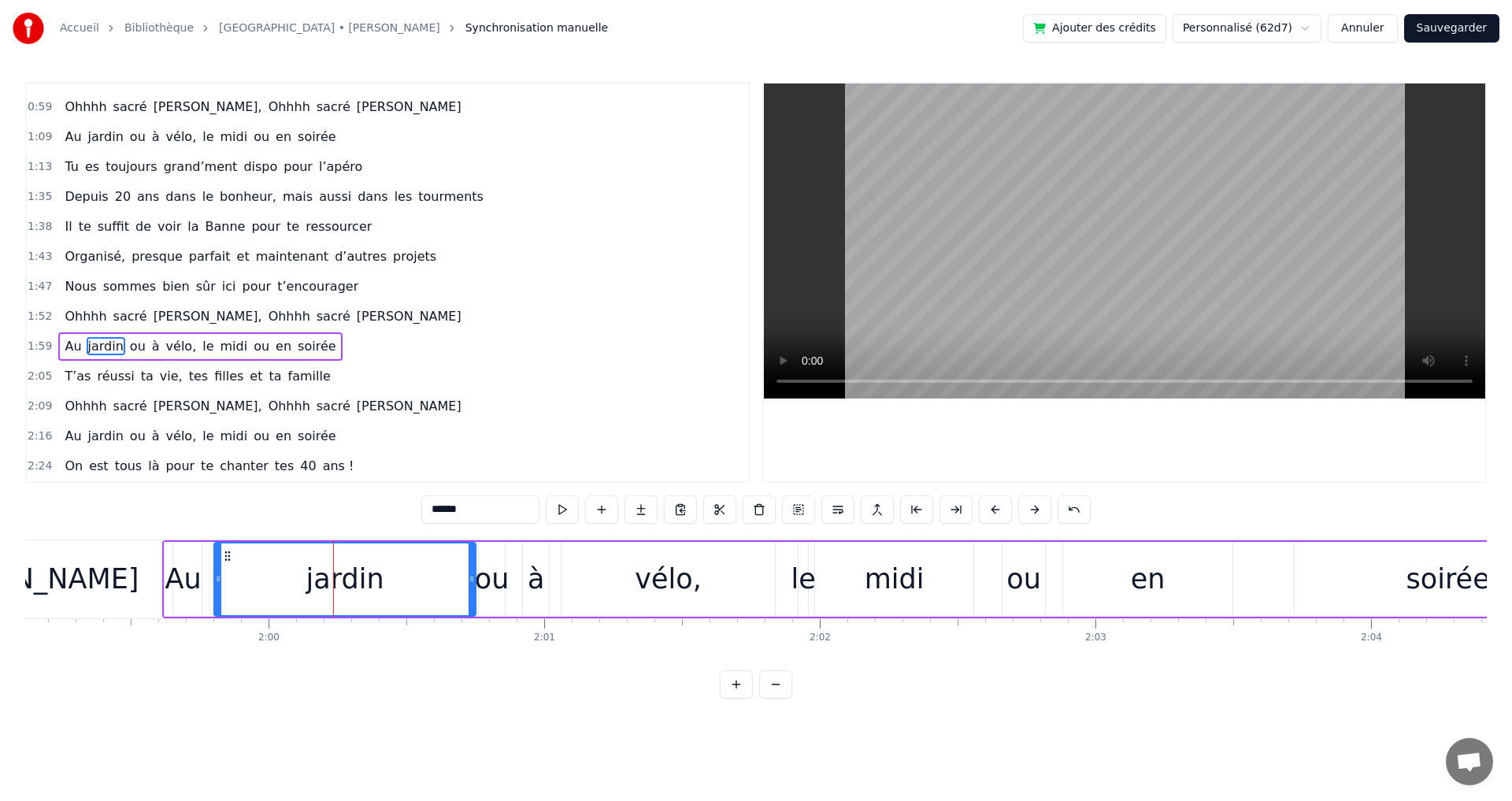
drag, startPoint x: 443, startPoint y: 576, endPoint x: 474, endPoint y: 576, distance: 31.0
click at [474, 576] on icon at bounding box center [472, 579] width 6 height 13
drag, startPoint x: 214, startPoint y: 580, endPoint x: 283, endPoint y: 580, distance: 69.0
click at [283, 580] on div "jardin" at bounding box center [345, 579] width 263 height 75
drag, startPoint x: 218, startPoint y: 578, endPoint x: 379, endPoint y: 580, distance: 161.0
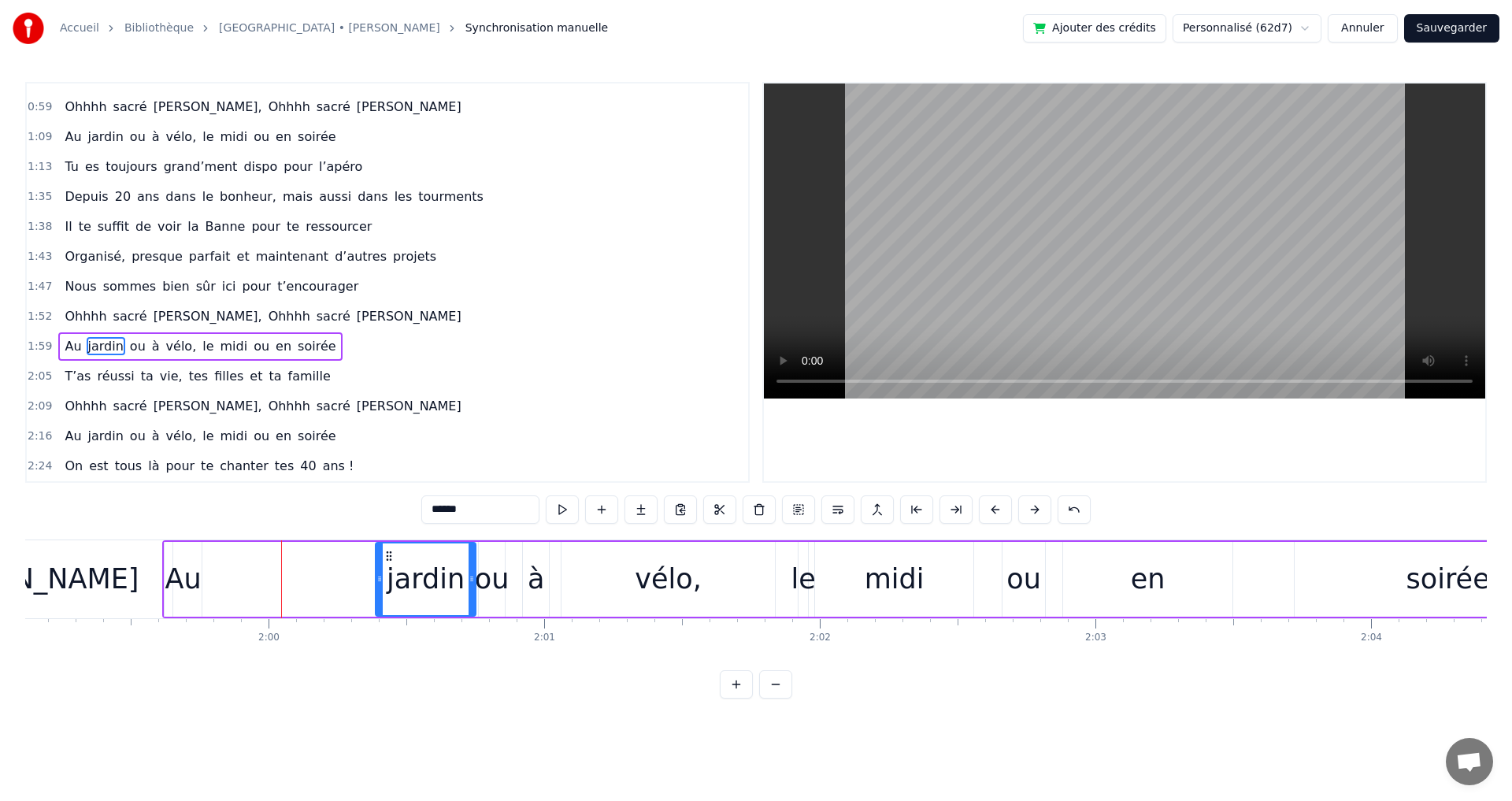
click at [379, 580] on icon at bounding box center [379, 579] width 6 height 13
click at [192, 581] on div "Au" at bounding box center [184, 578] width 37 height 41
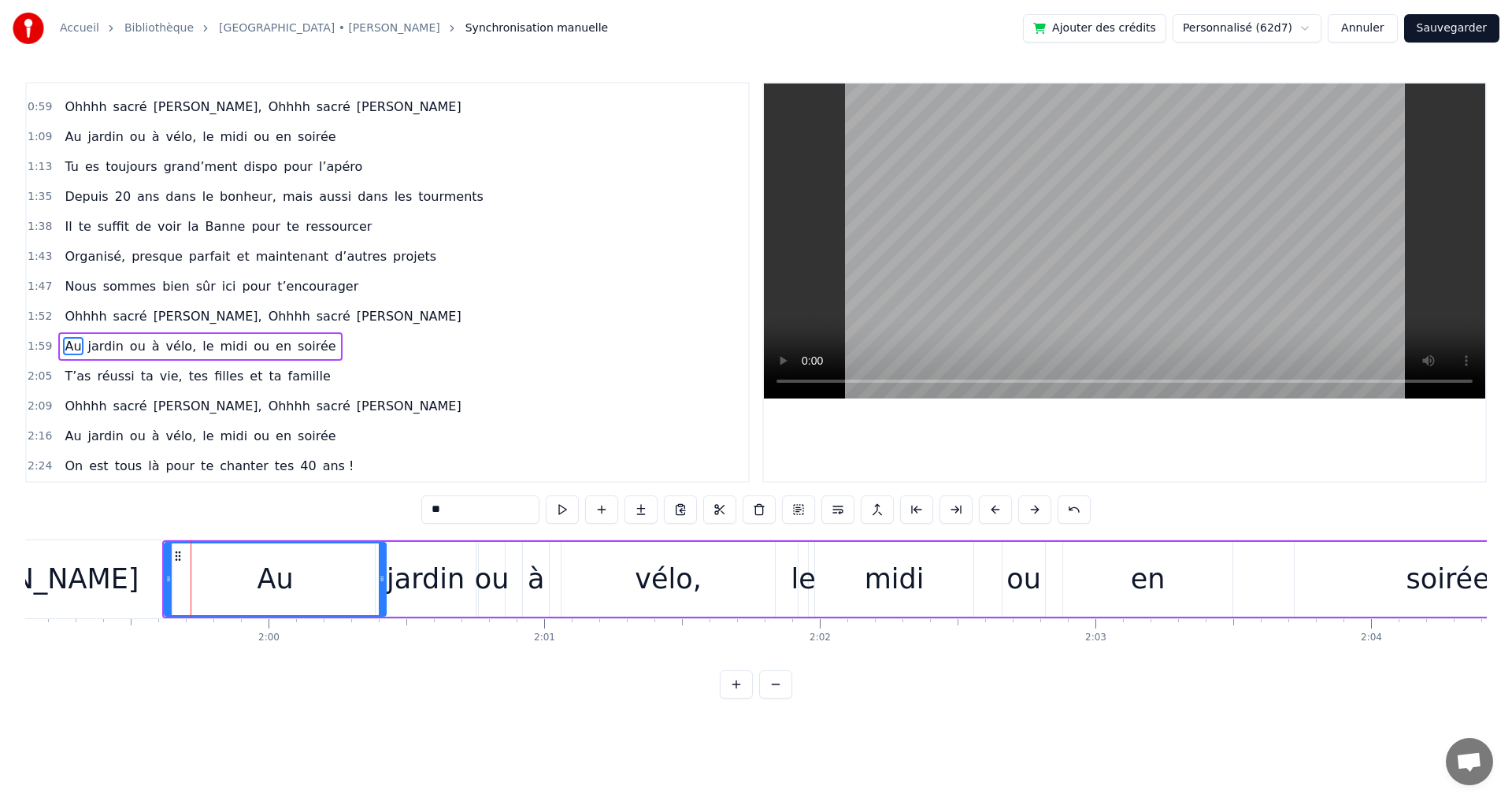
drag, startPoint x: 198, startPoint y: 580, endPoint x: 383, endPoint y: 579, distance: 185.0
click at [383, 579] on icon at bounding box center [382, 579] width 6 height 13
drag, startPoint x: 168, startPoint y: 579, endPoint x: 317, endPoint y: 586, distance: 149.2
click at [317, 586] on div at bounding box center [317, 579] width 6 height 71
click at [267, 319] on span "Ohhhh" at bounding box center [289, 316] width 45 height 18
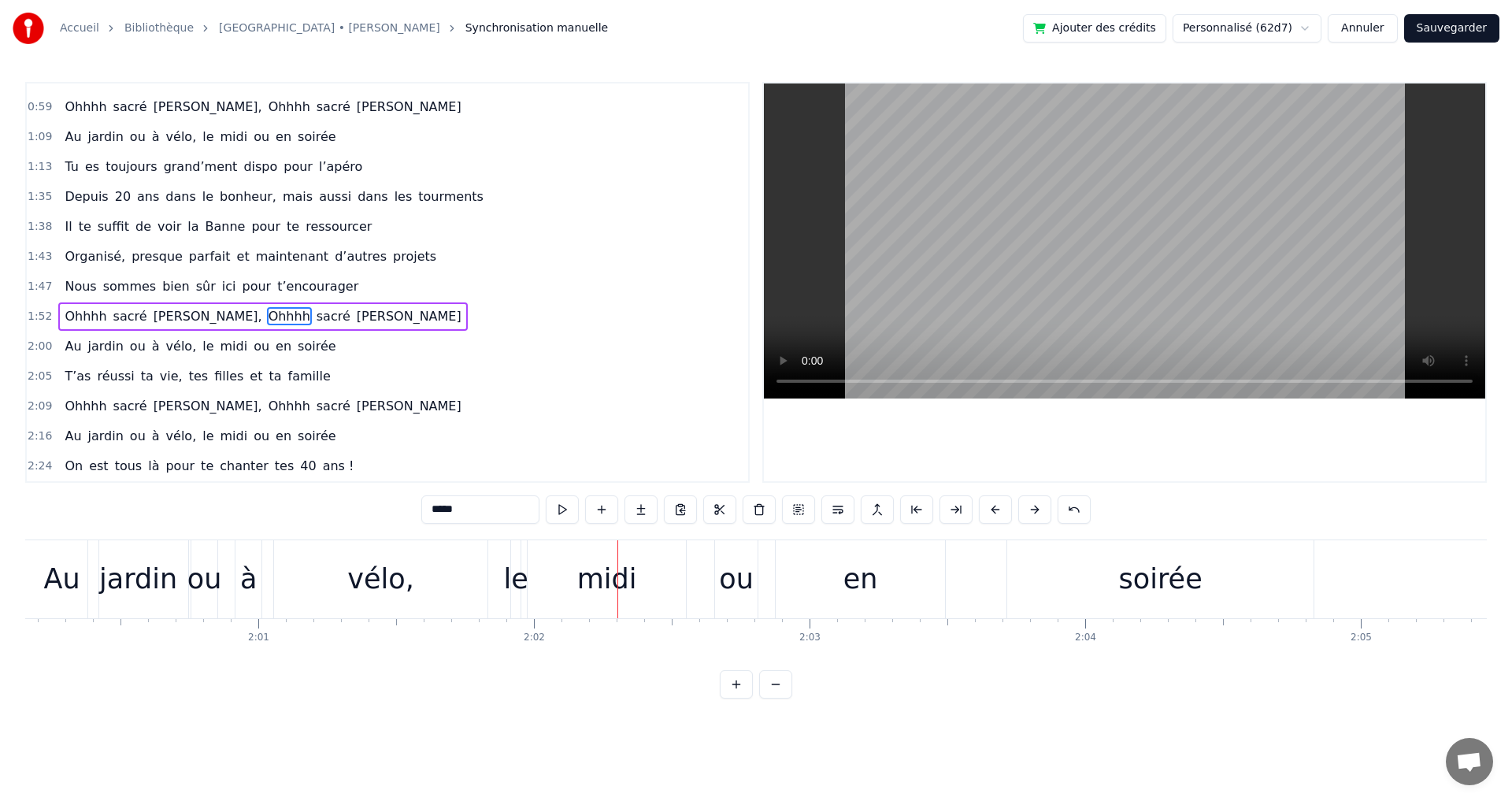
scroll to position [0, 32656]
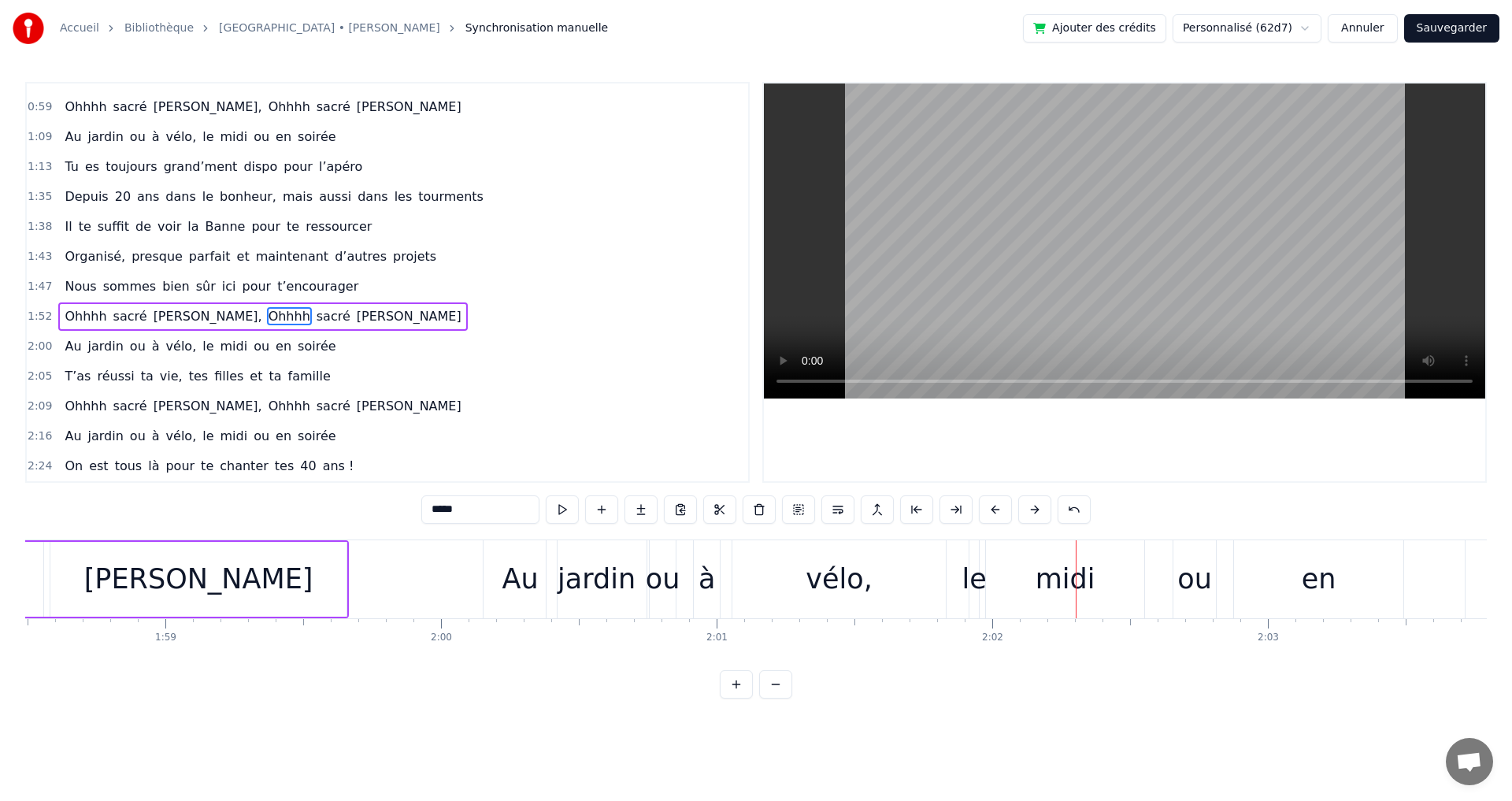
click at [651, 578] on div "ou" at bounding box center [663, 578] width 35 height 41
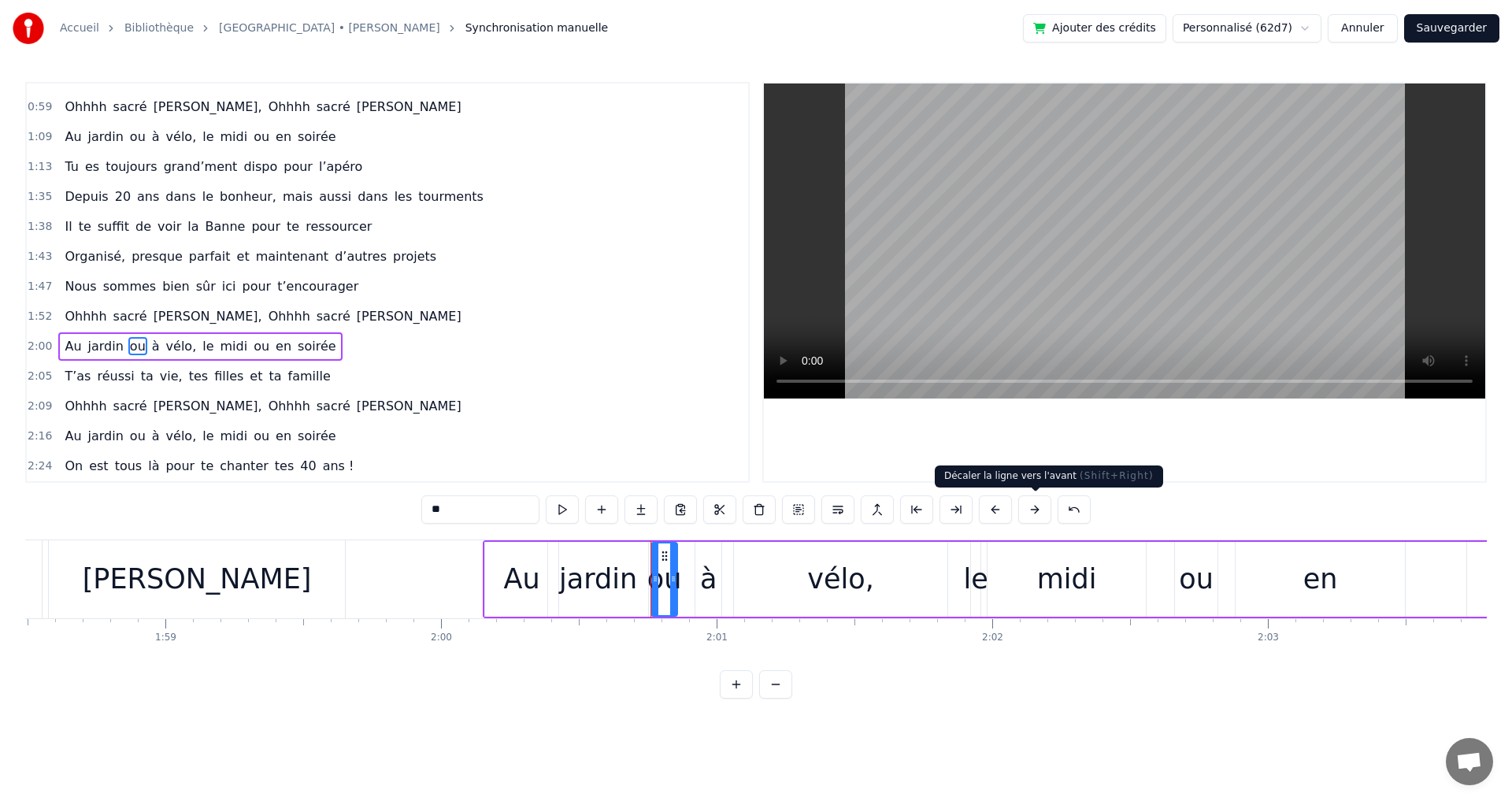
click at [1035, 509] on button at bounding box center [1034, 509] width 33 height 28
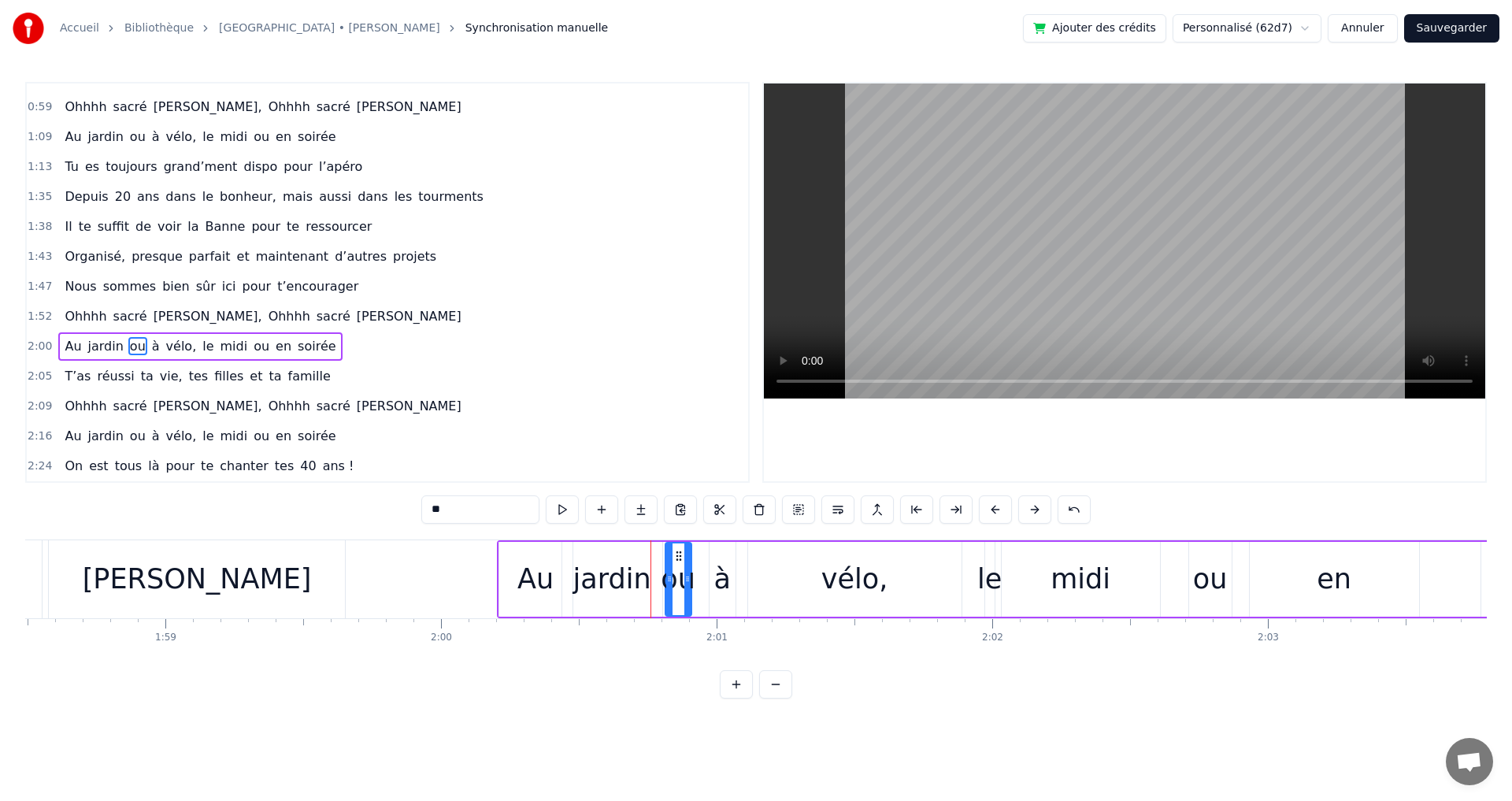
click at [1035, 509] on button at bounding box center [1034, 509] width 33 height 28
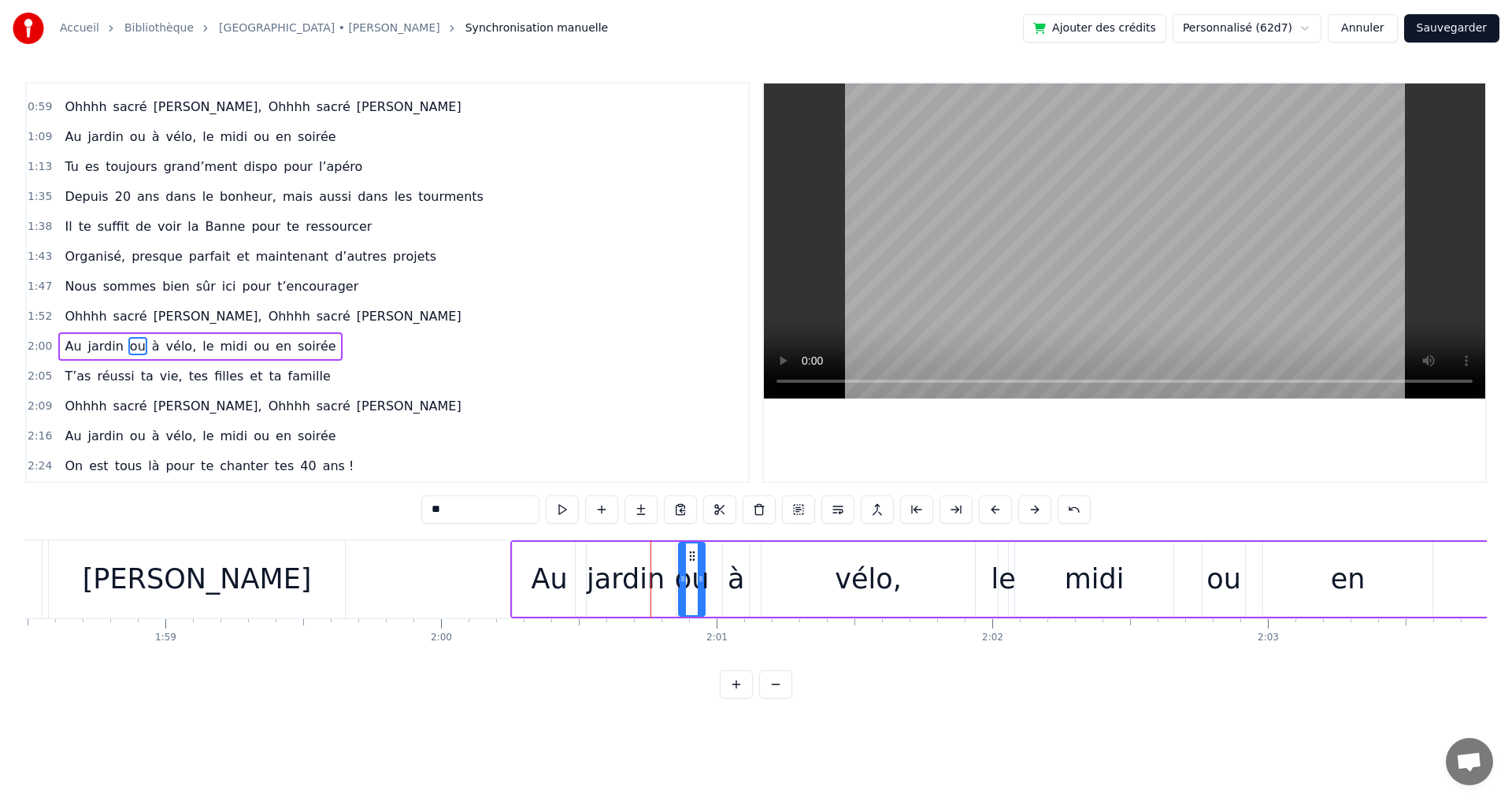
click at [1035, 509] on button at bounding box center [1034, 509] width 33 height 28
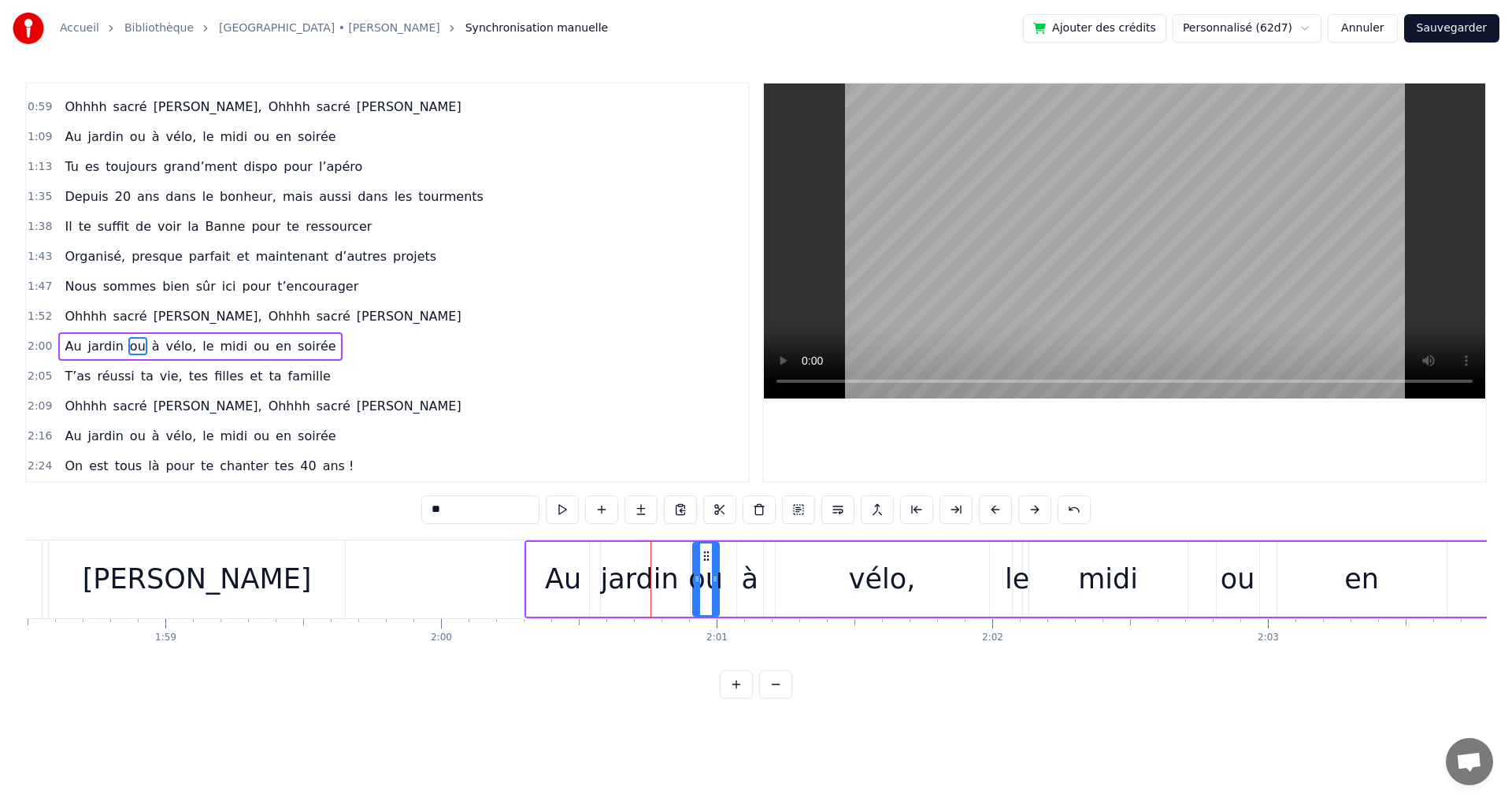
click at [1035, 509] on button at bounding box center [1034, 509] width 33 height 28
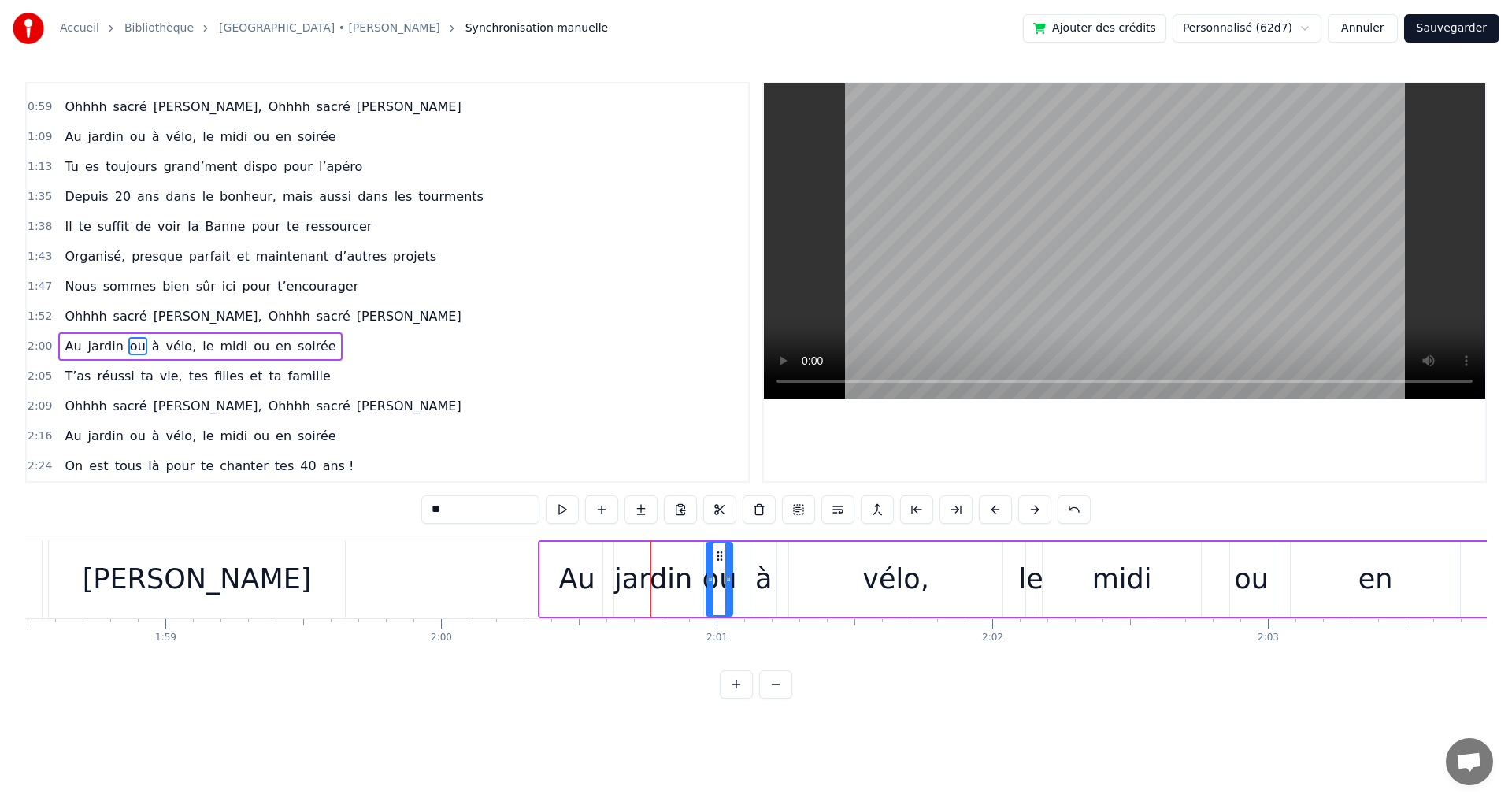
click at [315, 318] on span "sacré" at bounding box center [334, 316] width 37 height 18
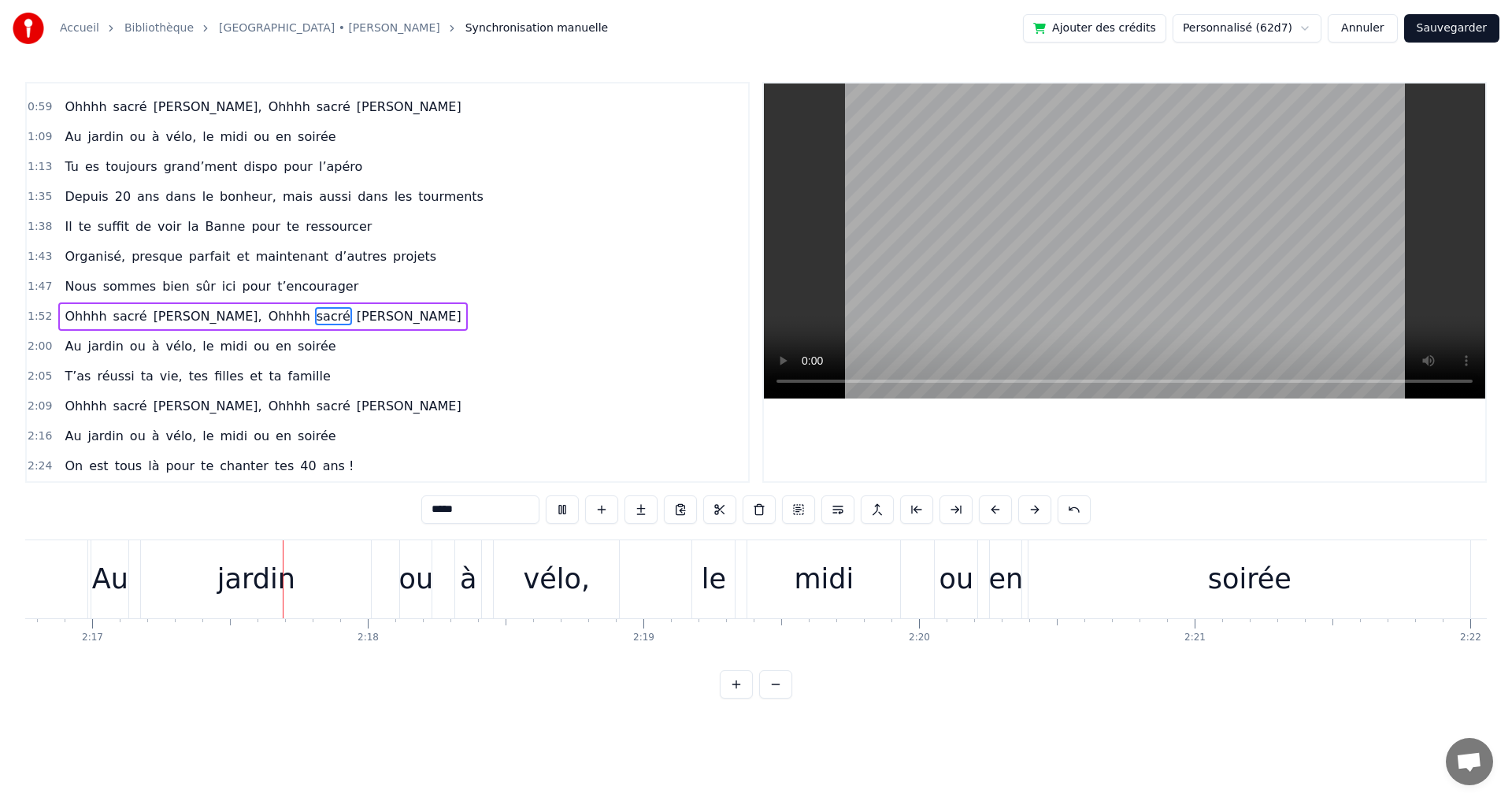
scroll to position [0, 37691]
click at [152, 404] on span "Michel," at bounding box center [208, 405] width 112 height 18
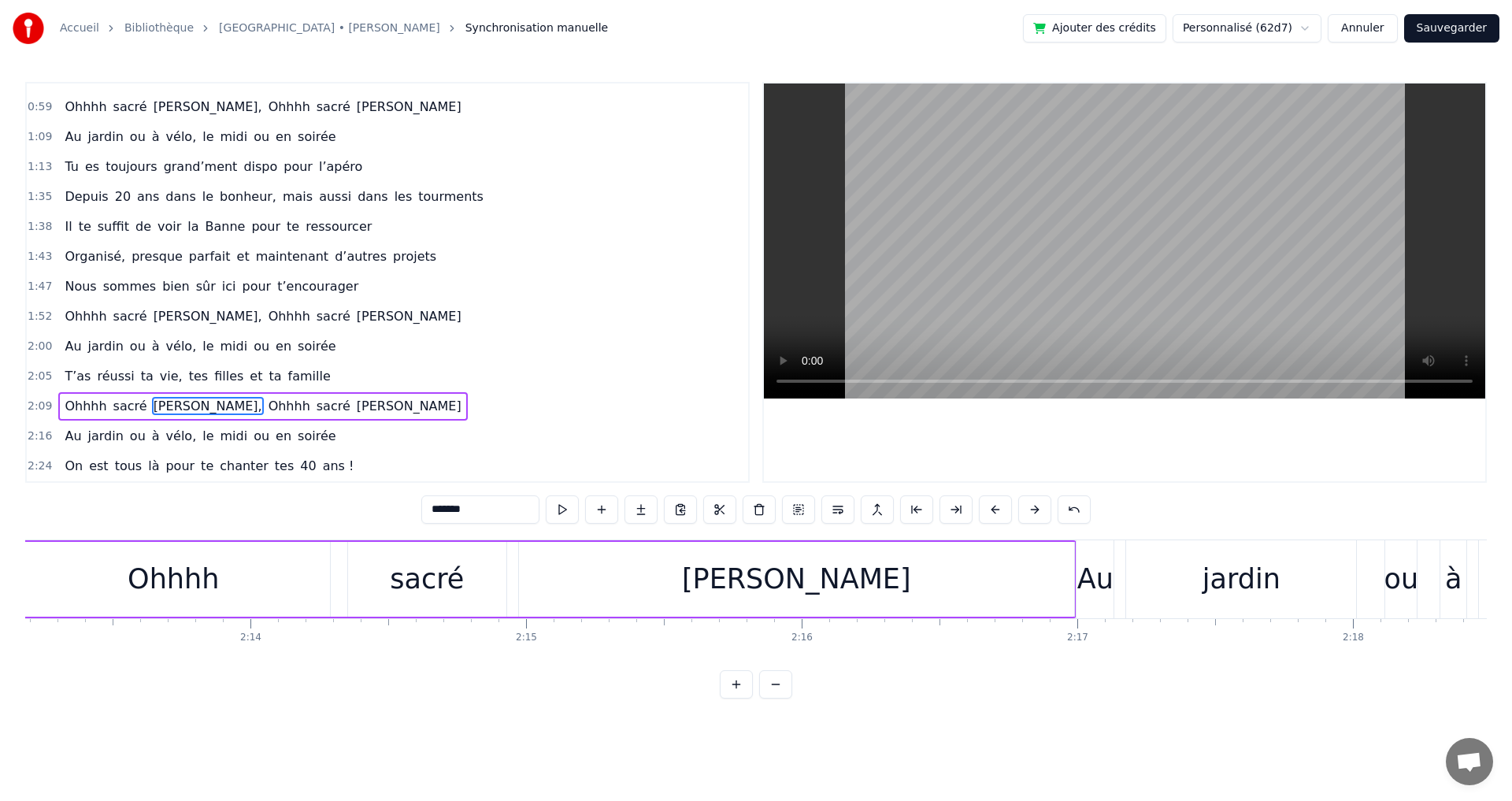
scroll to position [0, 36729]
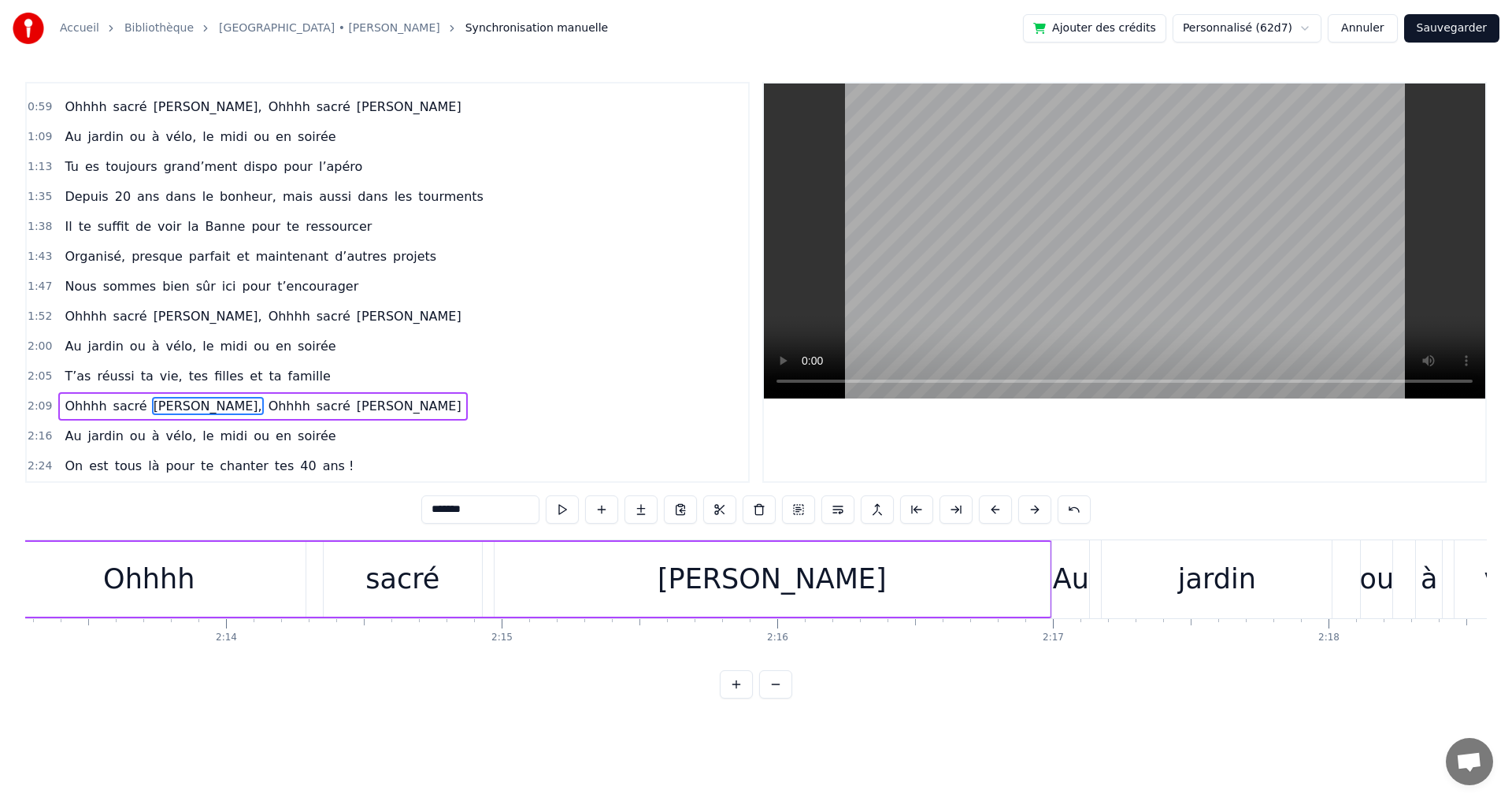
click at [1103, 581] on div "jardin" at bounding box center [1216, 579] width 230 height 78
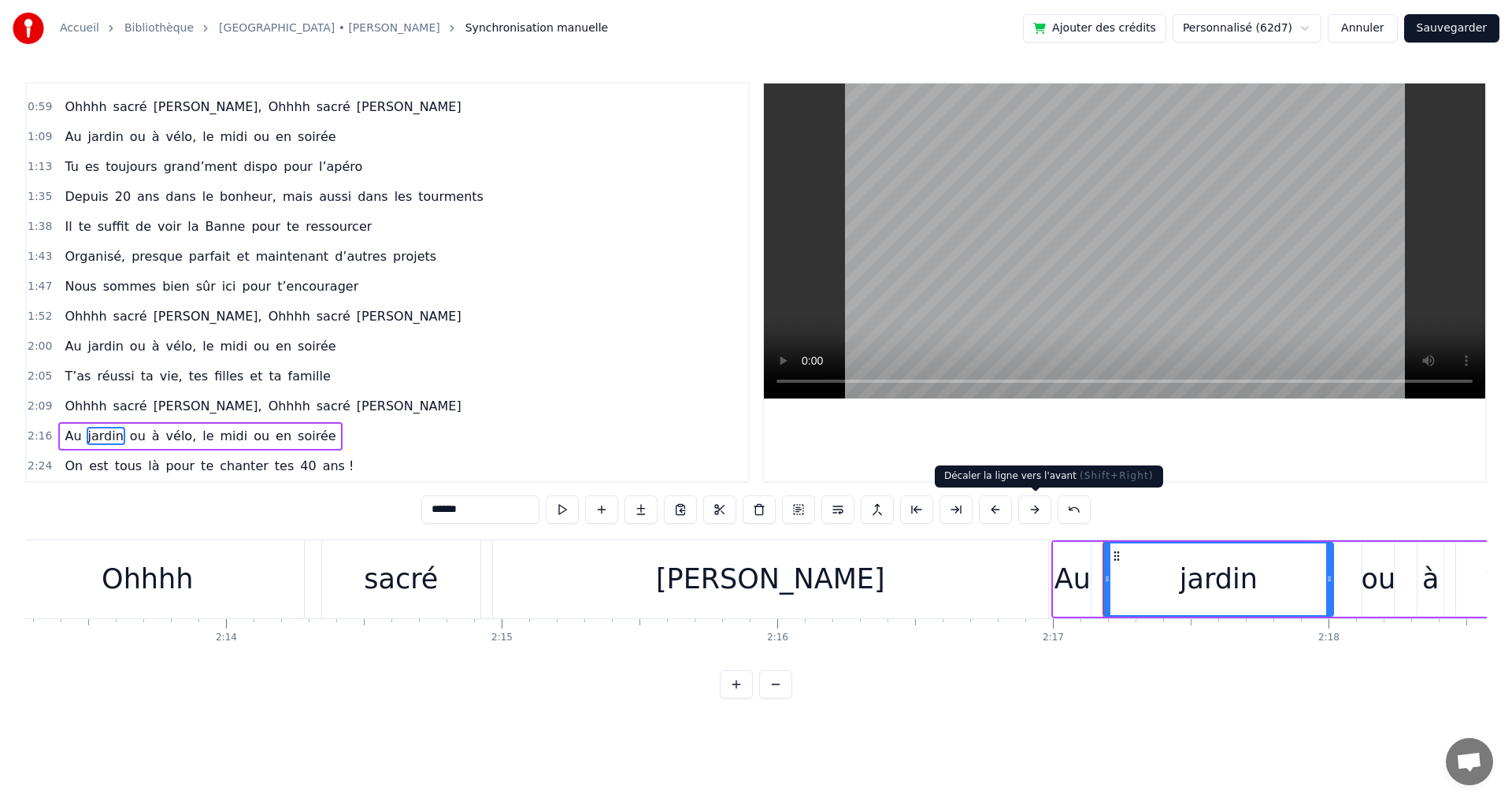
click at [1037, 509] on button at bounding box center [1034, 509] width 33 height 28
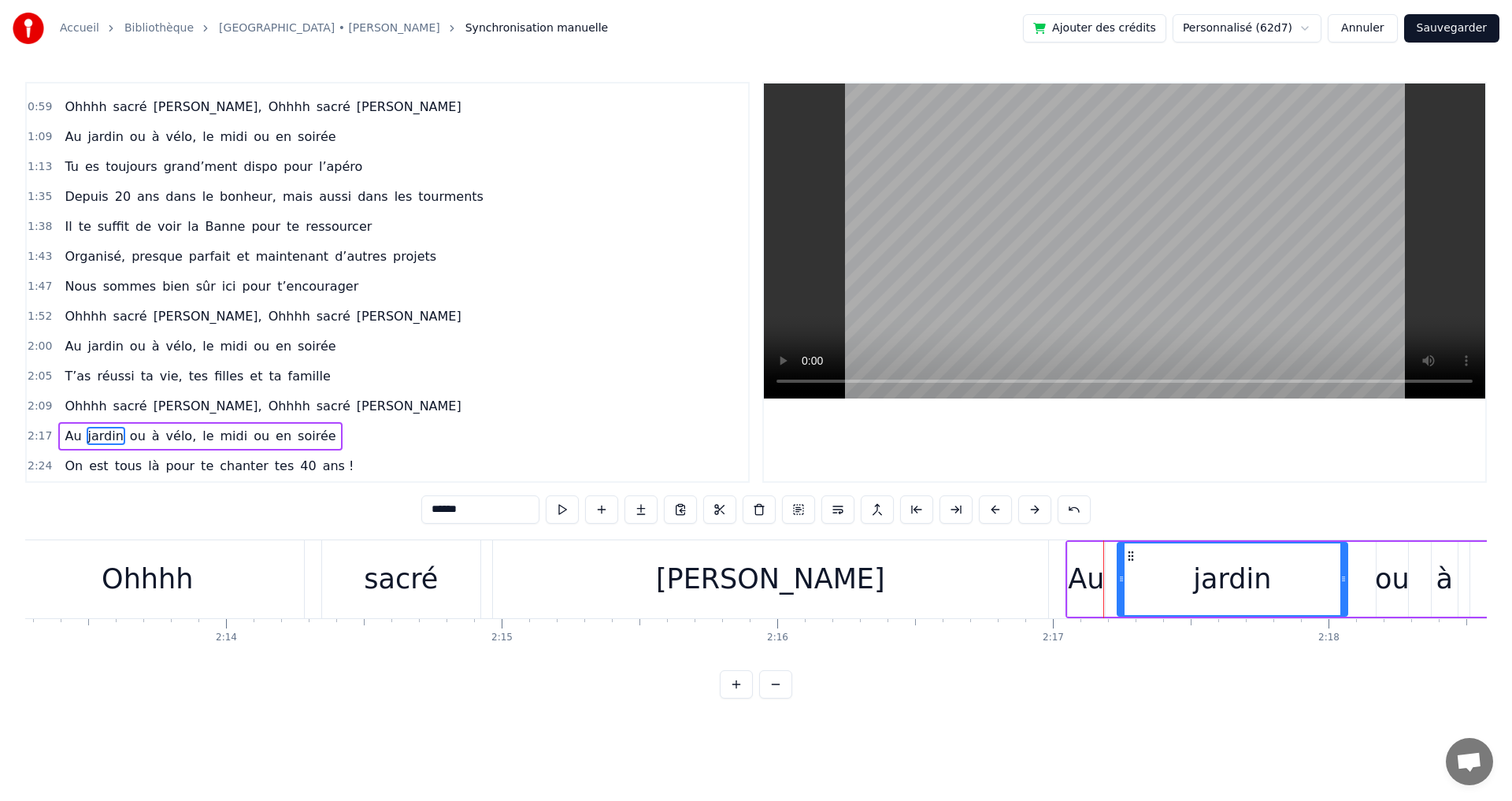
click at [1037, 509] on button at bounding box center [1034, 509] width 33 height 28
click at [1037, 509] on button at bounding box center [1034, 509] width 33 height 28
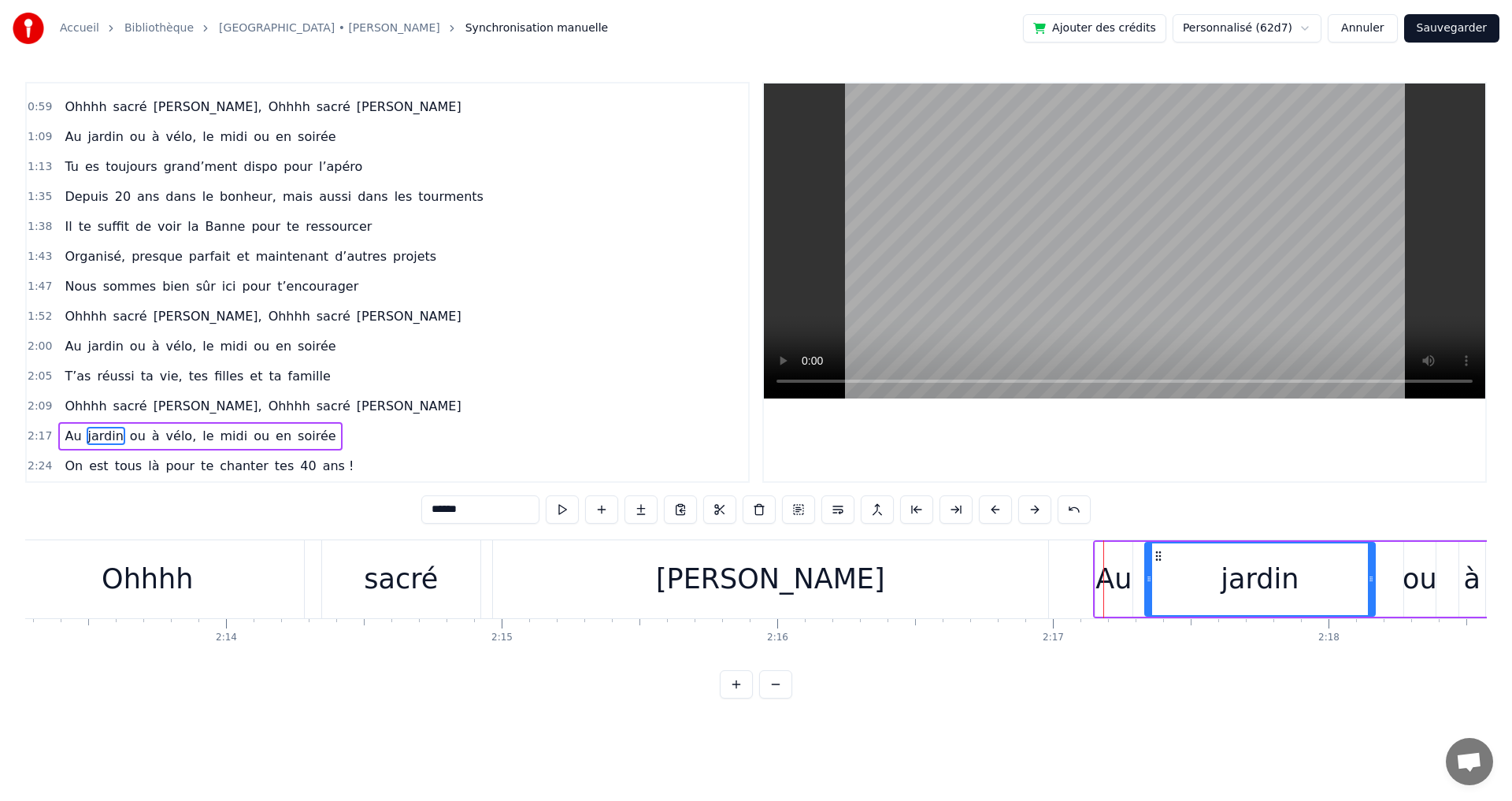
click at [1037, 509] on button at bounding box center [1034, 509] width 33 height 28
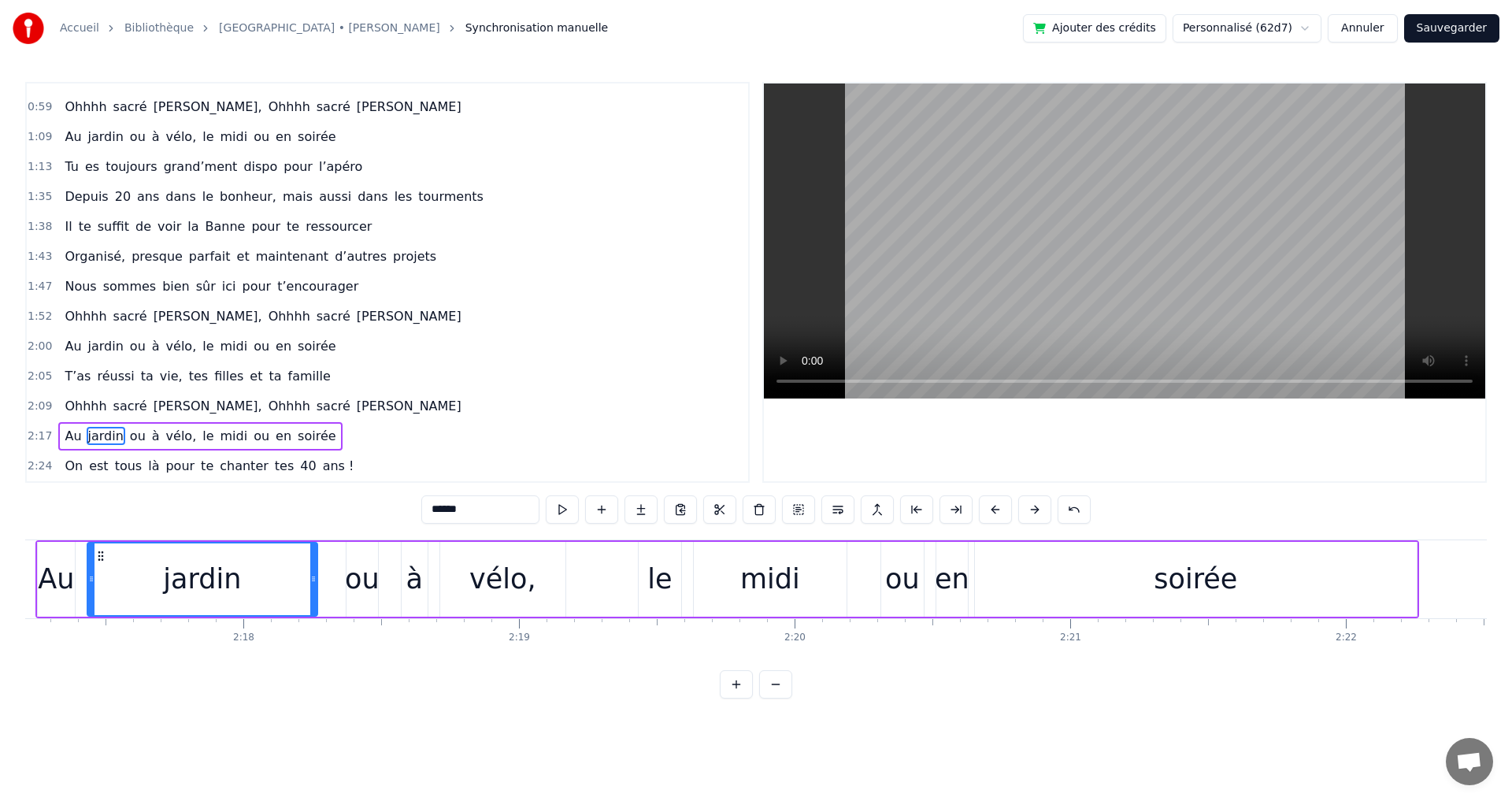
scroll to position [0, 37790]
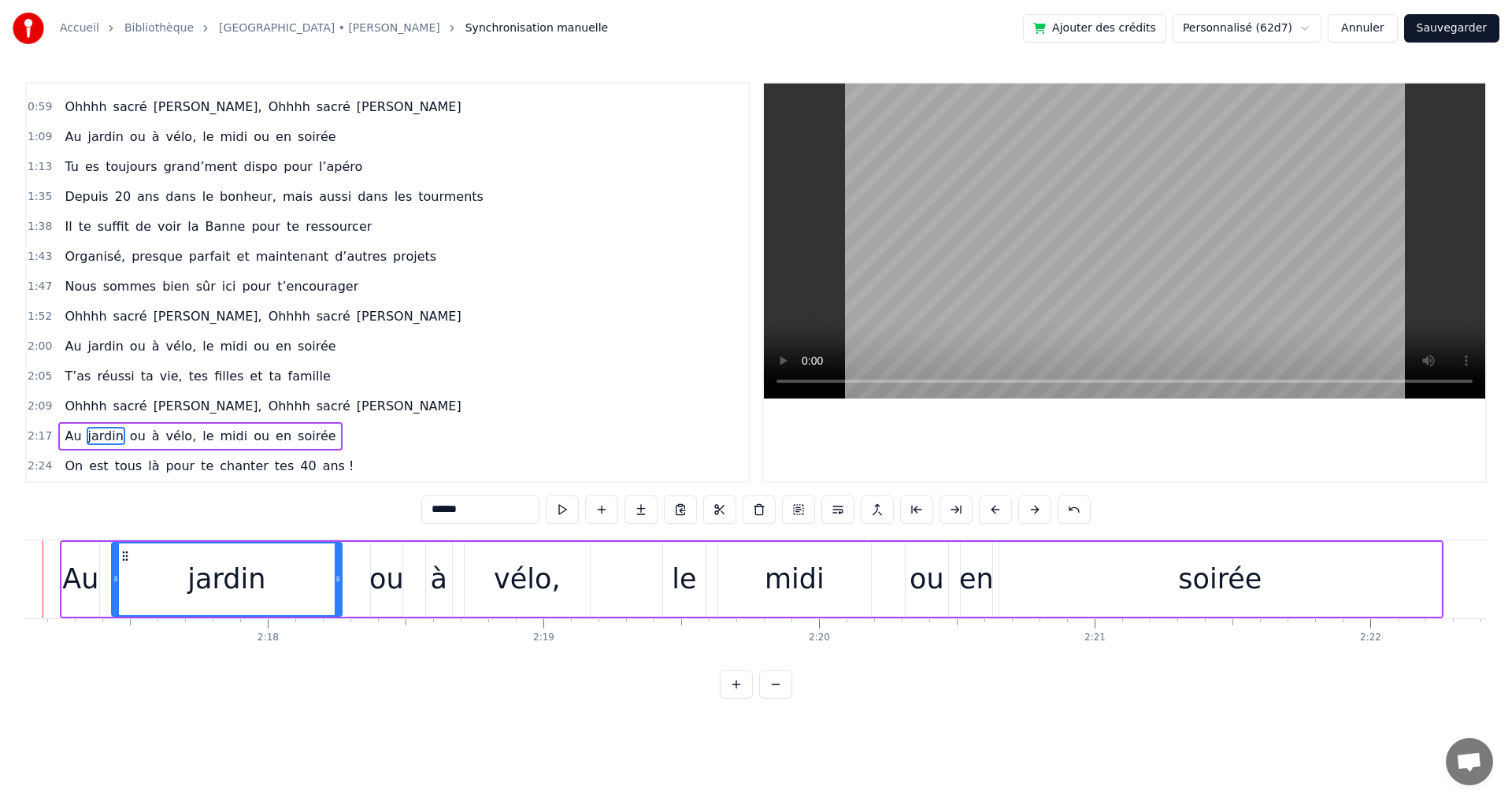
click at [93, 581] on div "Au" at bounding box center [80, 578] width 37 height 41
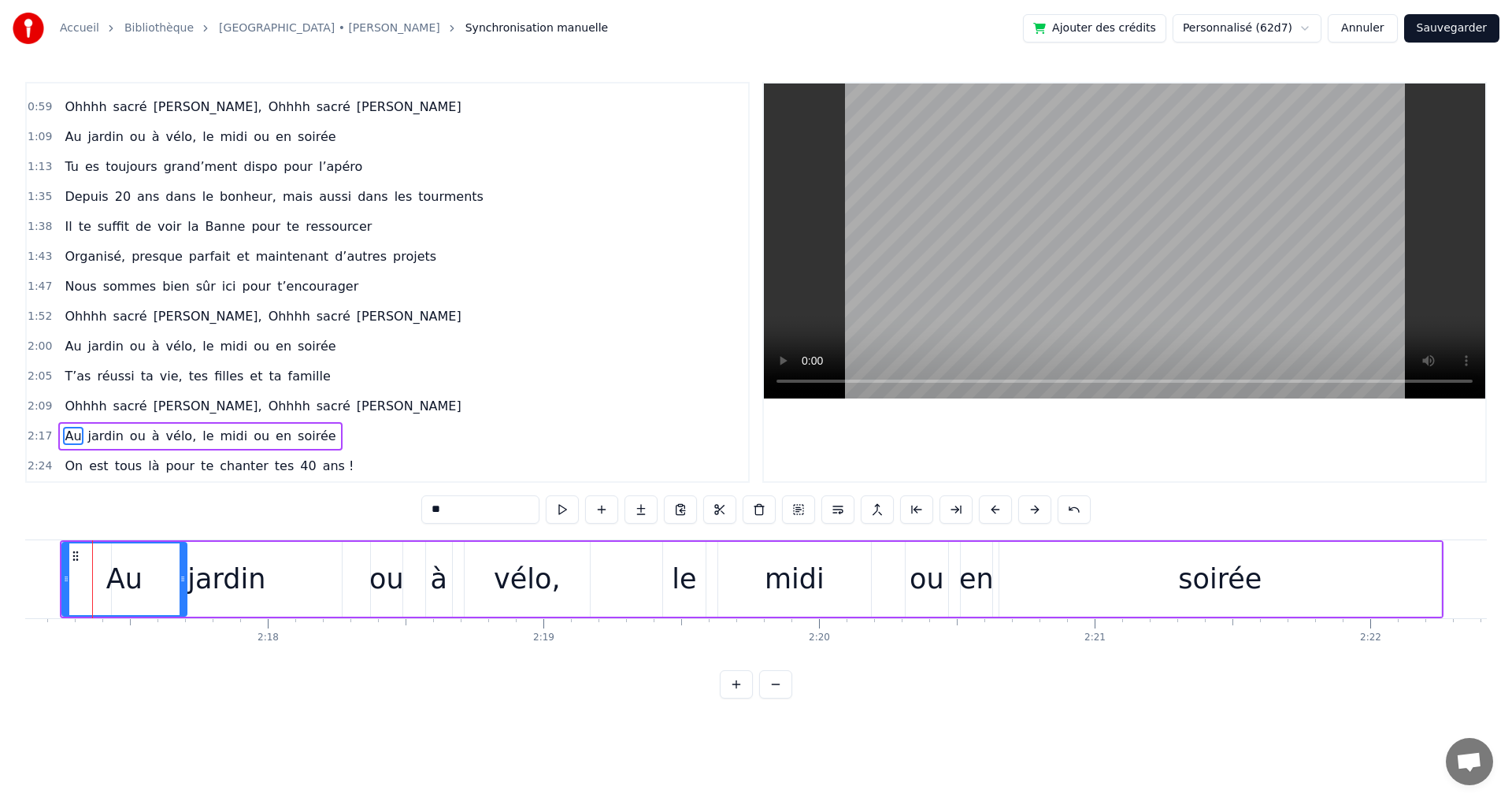
drag, startPoint x: 97, startPoint y: 579, endPoint x: 184, endPoint y: 582, distance: 87.1
click at [184, 582] on icon at bounding box center [183, 579] width 6 height 13
drag, startPoint x: 64, startPoint y: 580, endPoint x: 128, endPoint y: 582, distance: 64.0
click at [687, 586] on div "le" at bounding box center [684, 578] width 24 height 41
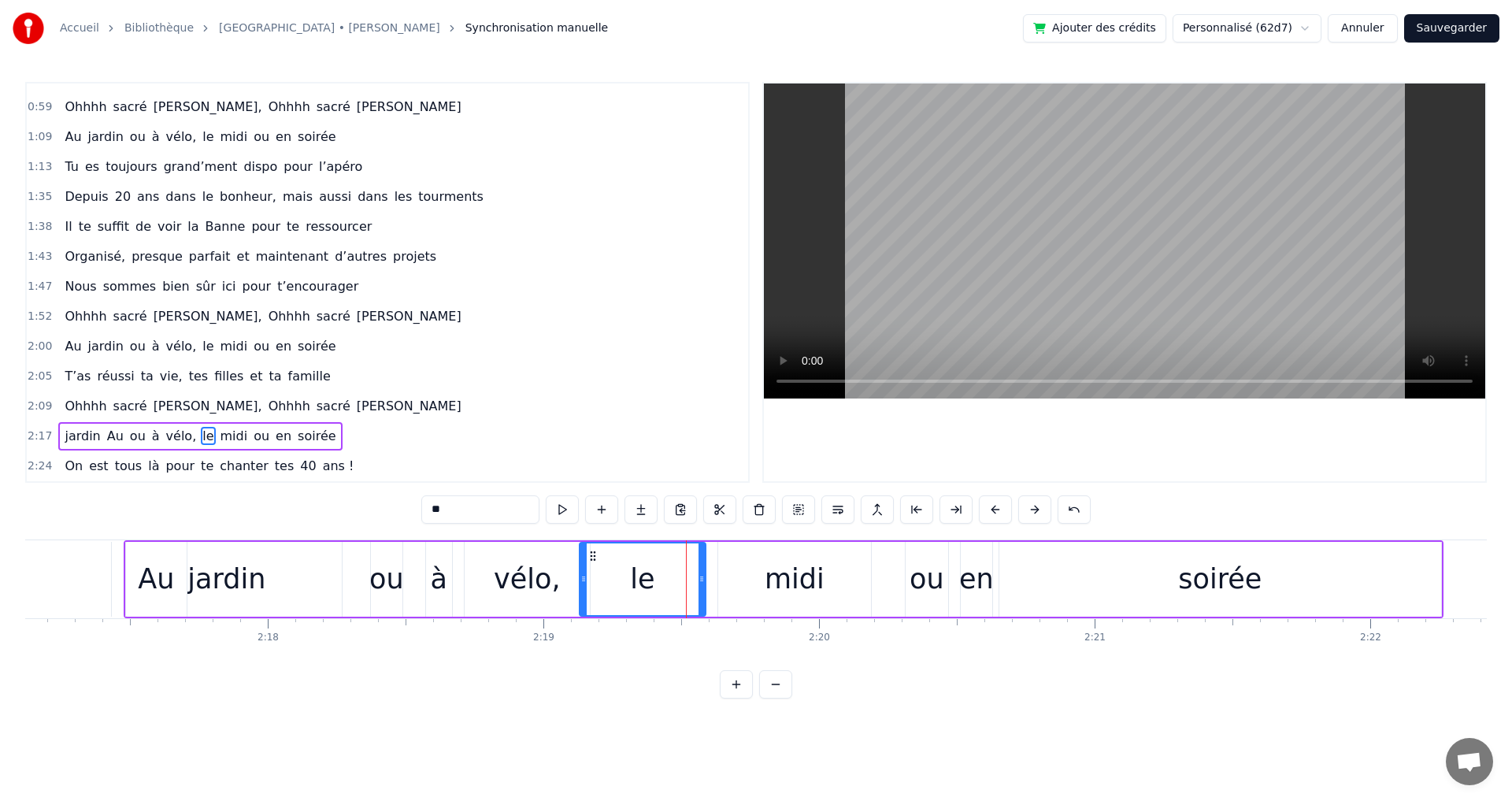
drag, startPoint x: 664, startPoint y: 582, endPoint x: 580, endPoint y: 581, distance: 84.0
click at [580, 581] on icon at bounding box center [583, 579] width 6 height 13
drag, startPoint x: 704, startPoint y: 578, endPoint x: 657, endPoint y: 578, distance: 47.0
click at [657, 578] on icon at bounding box center [656, 579] width 6 height 13
click at [810, 582] on div "midi" at bounding box center [795, 578] width 60 height 41
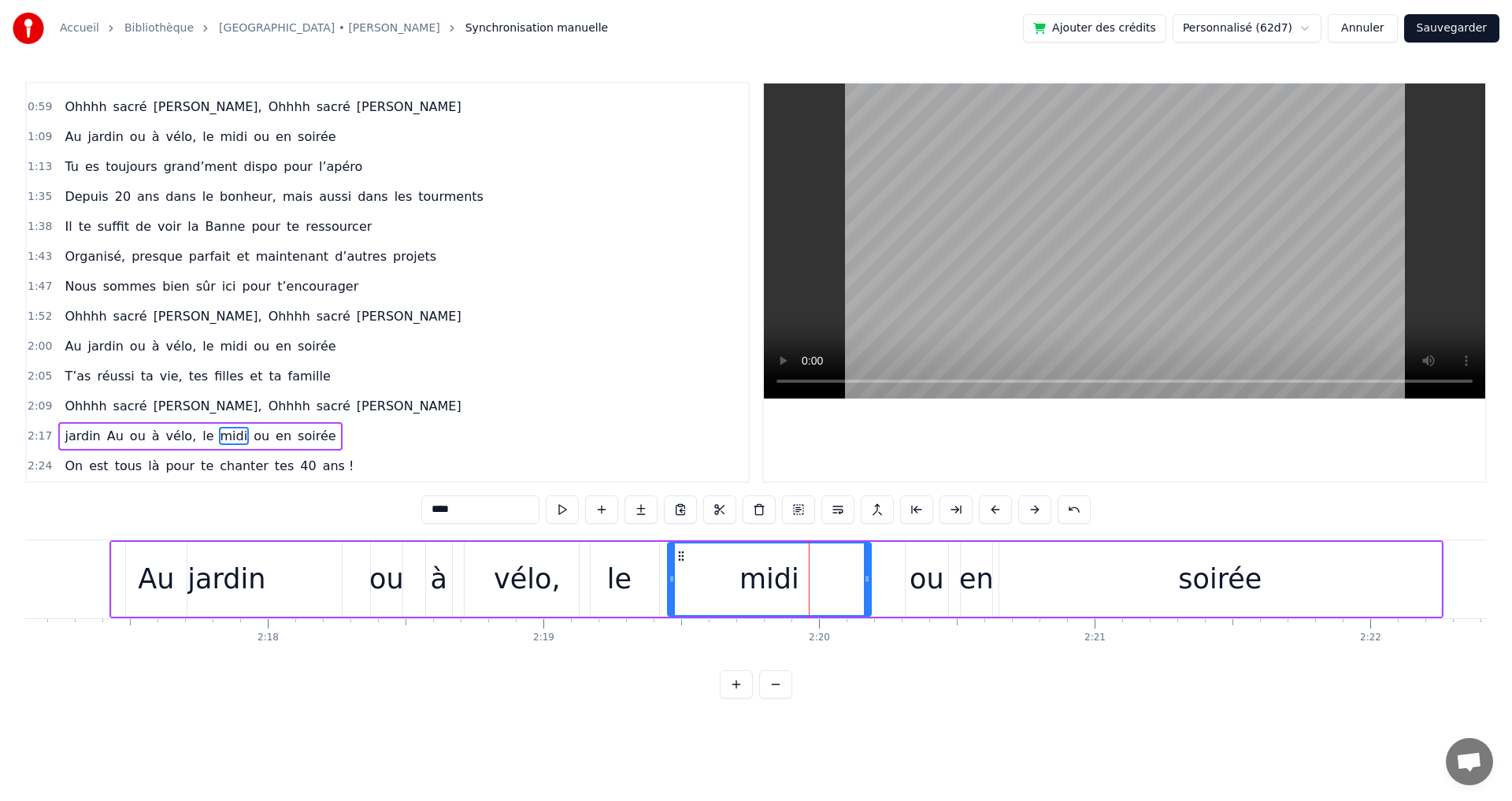
drag, startPoint x: 721, startPoint y: 578, endPoint x: 670, endPoint y: 578, distance: 51.0
click at [670, 578] on icon at bounding box center [672, 579] width 6 height 13
drag, startPoint x: 868, startPoint y: 583, endPoint x: 807, endPoint y: 584, distance: 61.0
click at [812, 584] on icon at bounding box center [816, 579] width 6 height 13
click at [929, 585] on div "ou" at bounding box center [926, 578] width 35 height 41
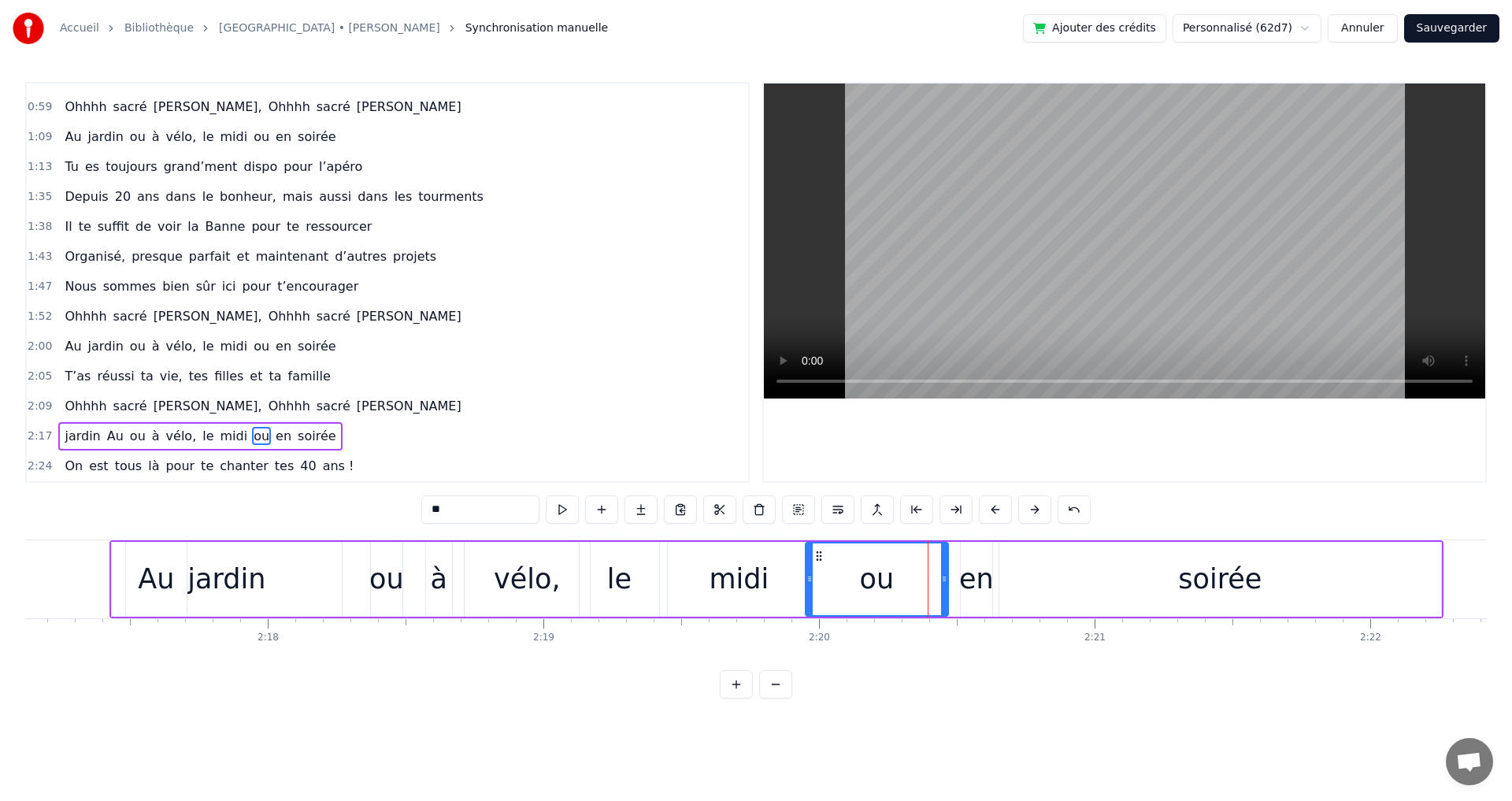
drag, startPoint x: 907, startPoint y: 581, endPoint x: 806, endPoint y: 580, distance: 101.0
click at [806, 580] on icon at bounding box center [809, 579] width 6 height 13
click at [945, 581] on div "ou" at bounding box center [876, 579] width 144 height 75
drag, startPoint x: 945, startPoint y: 581, endPoint x: 955, endPoint y: 582, distance: 10.0
click at [907, 582] on icon at bounding box center [908, 579] width 6 height 13
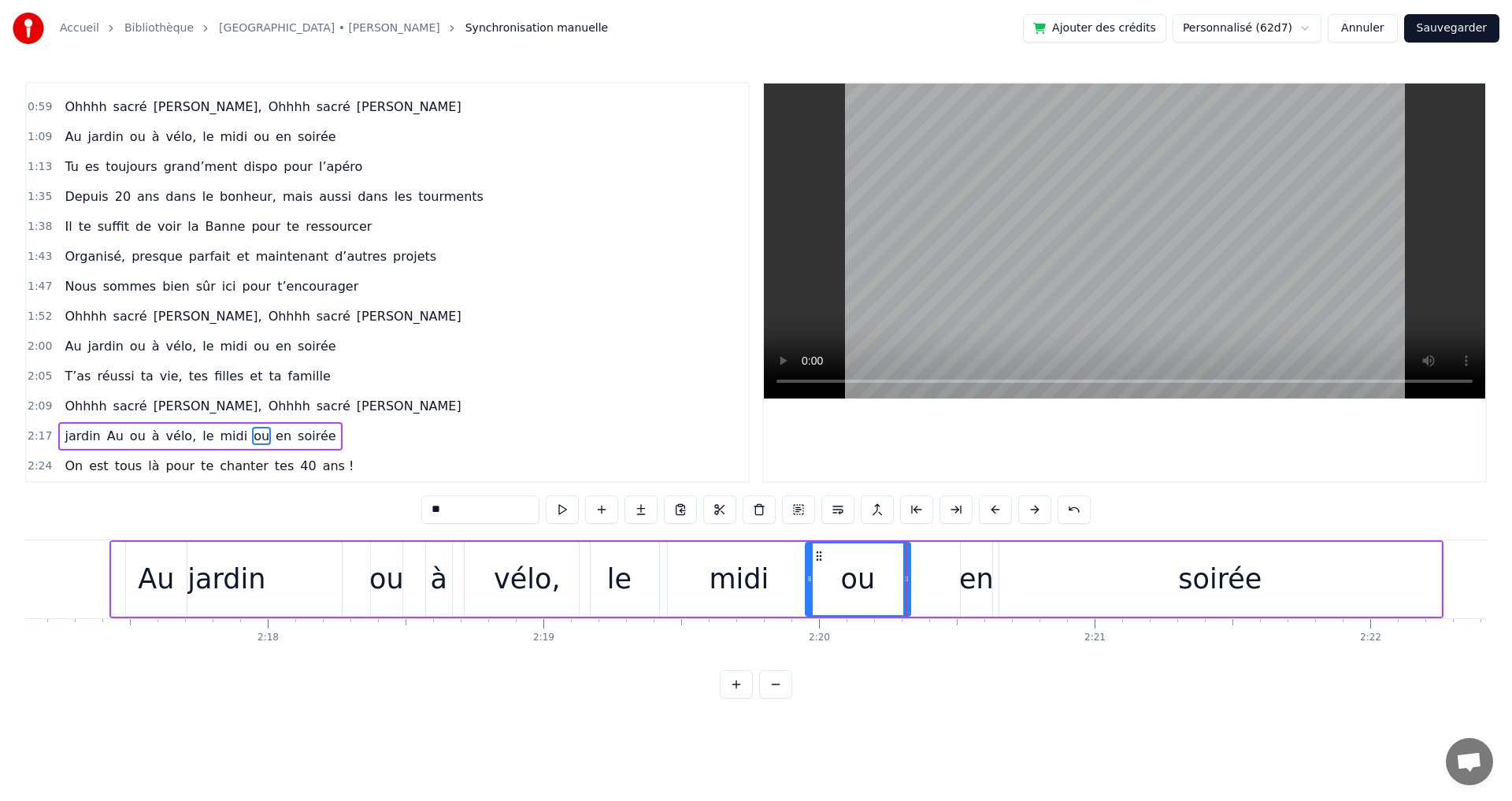
click at [974, 582] on div "en" at bounding box center [976, 578] width 35 height 41
drag, startPoint x: 962, startPoint y: 579, endPoint x: 916, endPoint y: 575, distance: 46.2
click at [906, 574] on icon at bounding box center [909, 579] width 6 height 13
click at [1132, 587] on div "soirée" at bounding box center [1220, 579] width 442 height 75
type input "******"
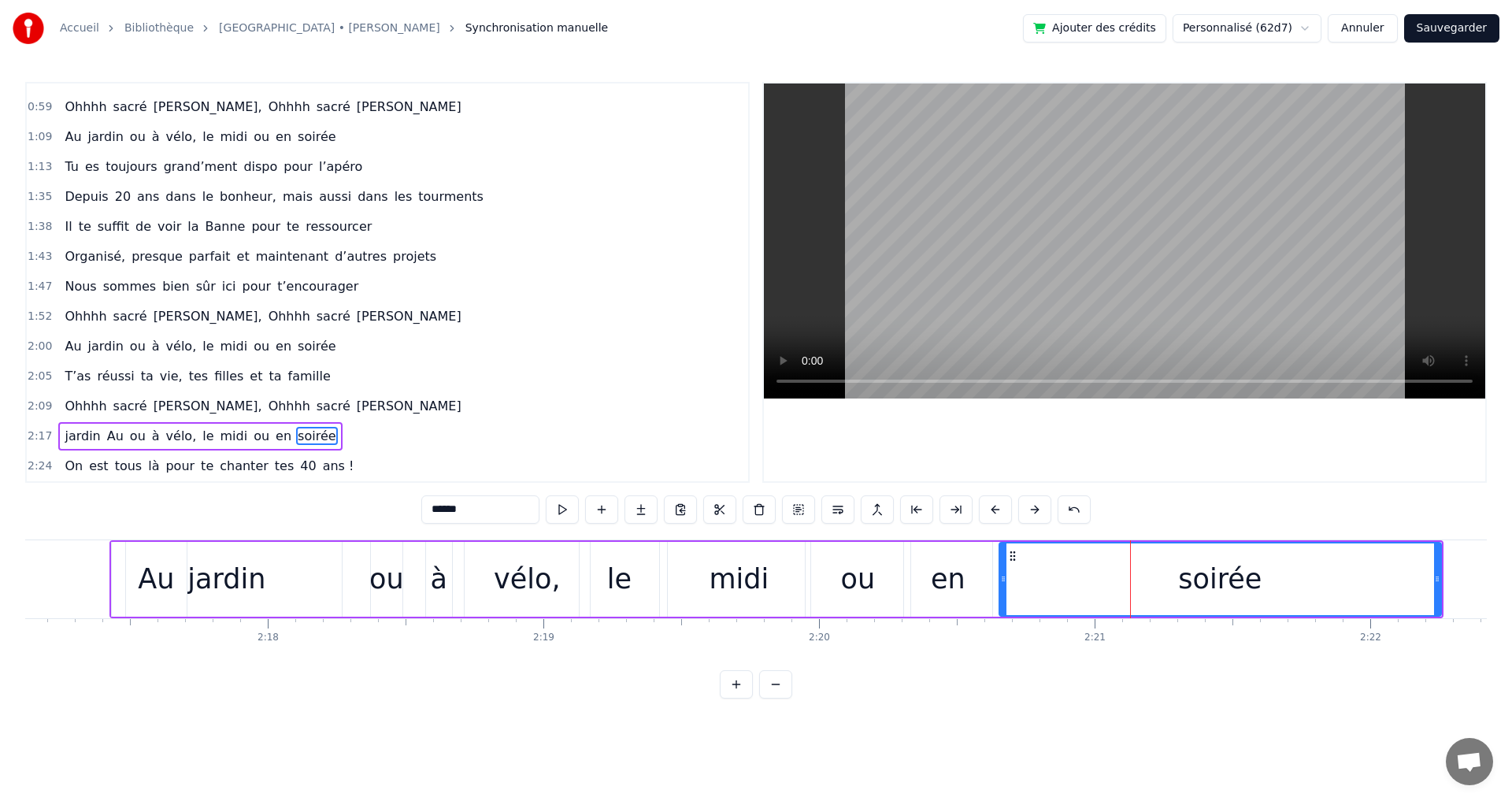
click at [252, 375] on div "T’as réussi ta vie, tes filles et ta famille" at bounding box center [197, 376] width 278 height 28
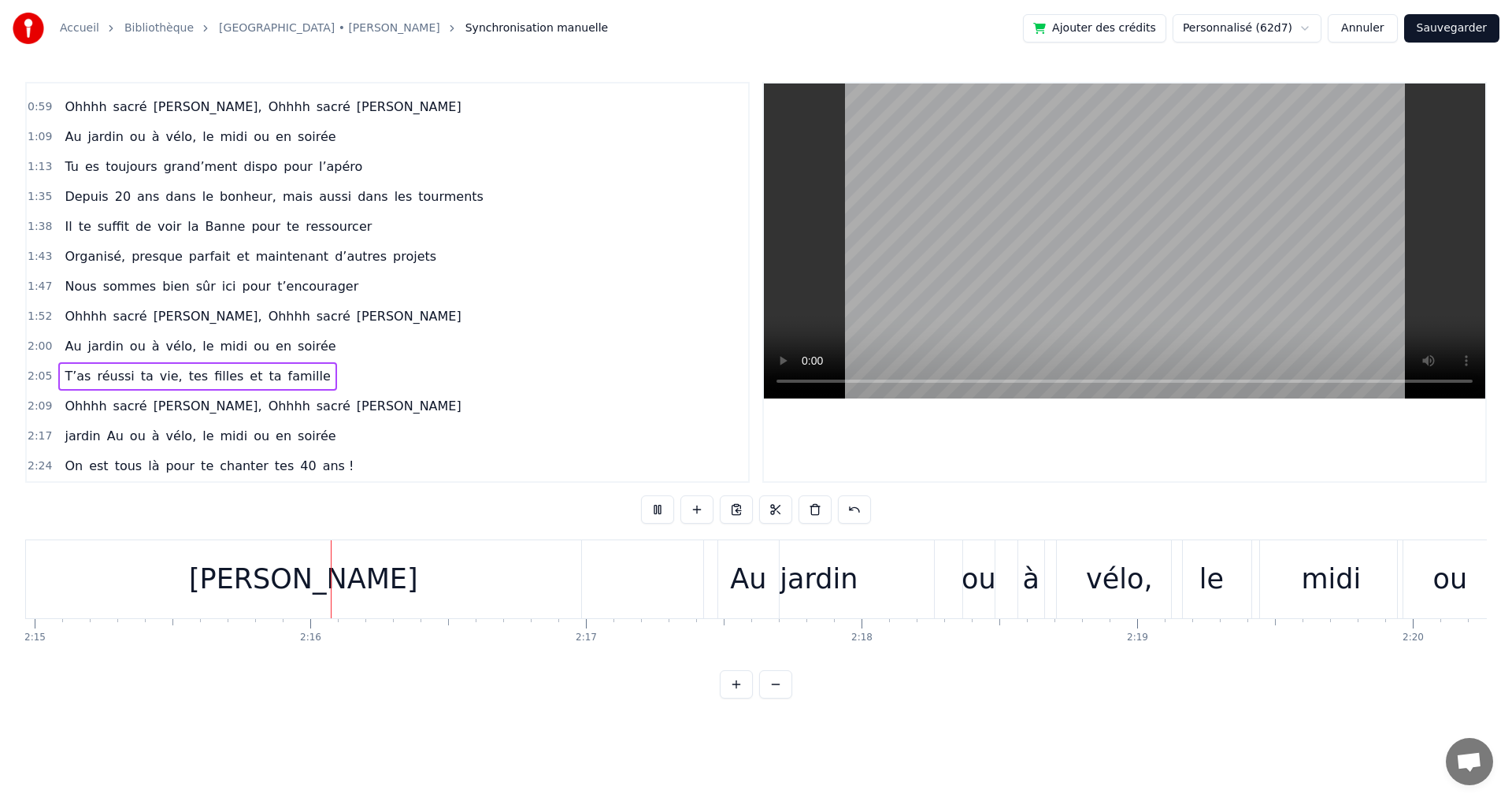
scroll to position [0, 37251]
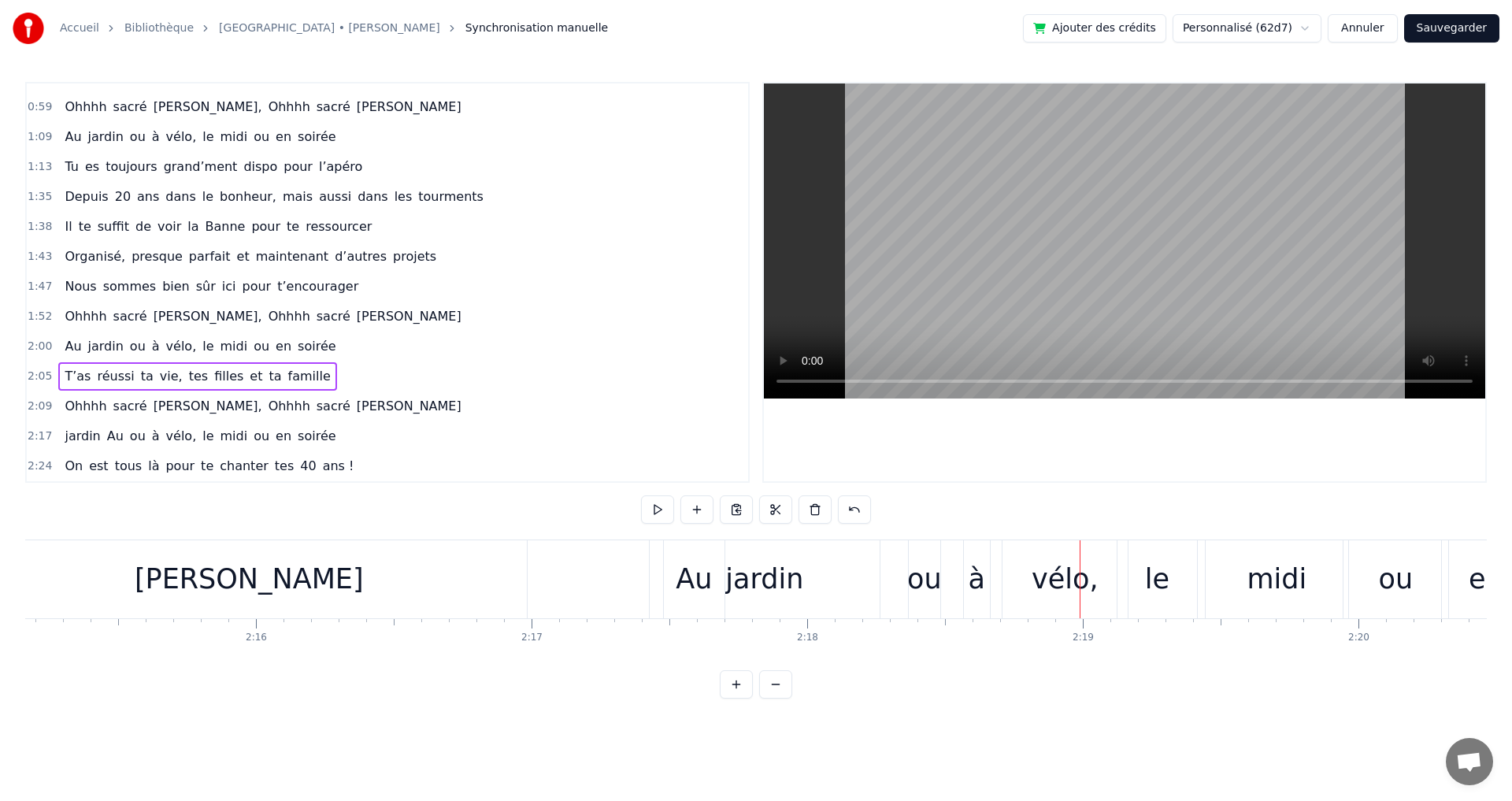
click at [156, 316] on span "Michel," at bounding box center [208, 316] width 112 height 18
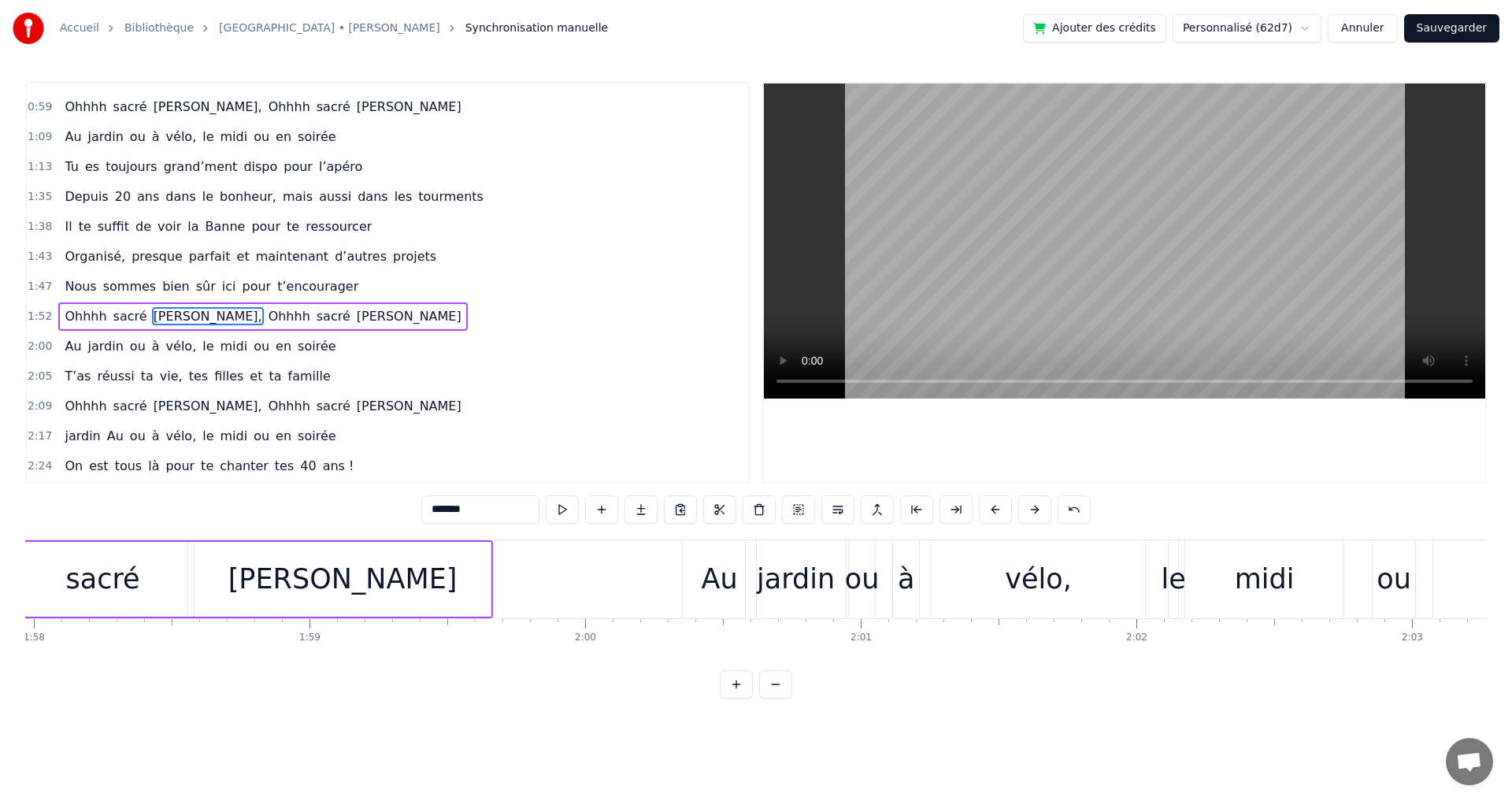
scroll to position [0, 32535]
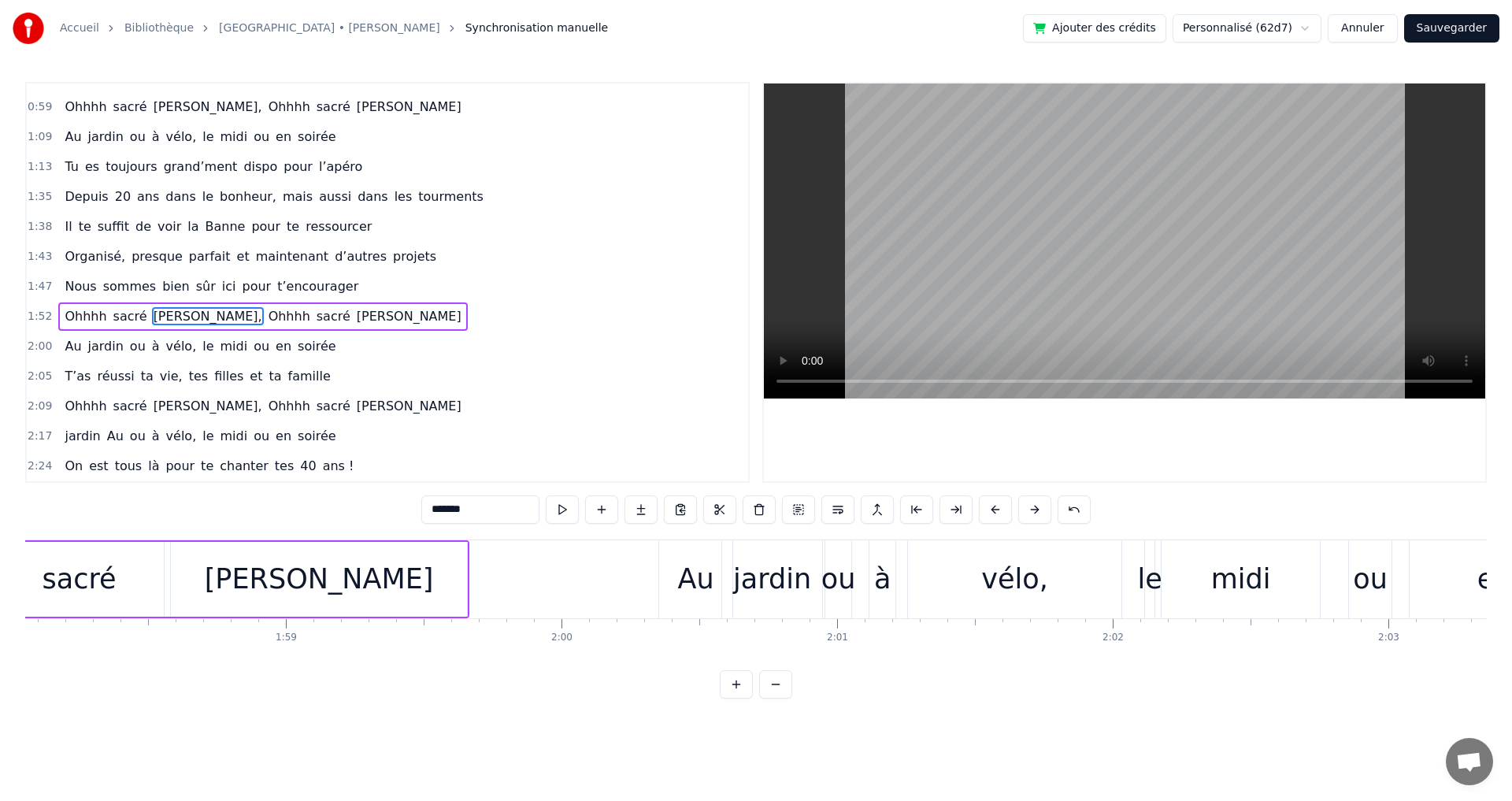
click at [960, 578] on div "vélo," at bounding box center [1014, 579] width 214 height 78
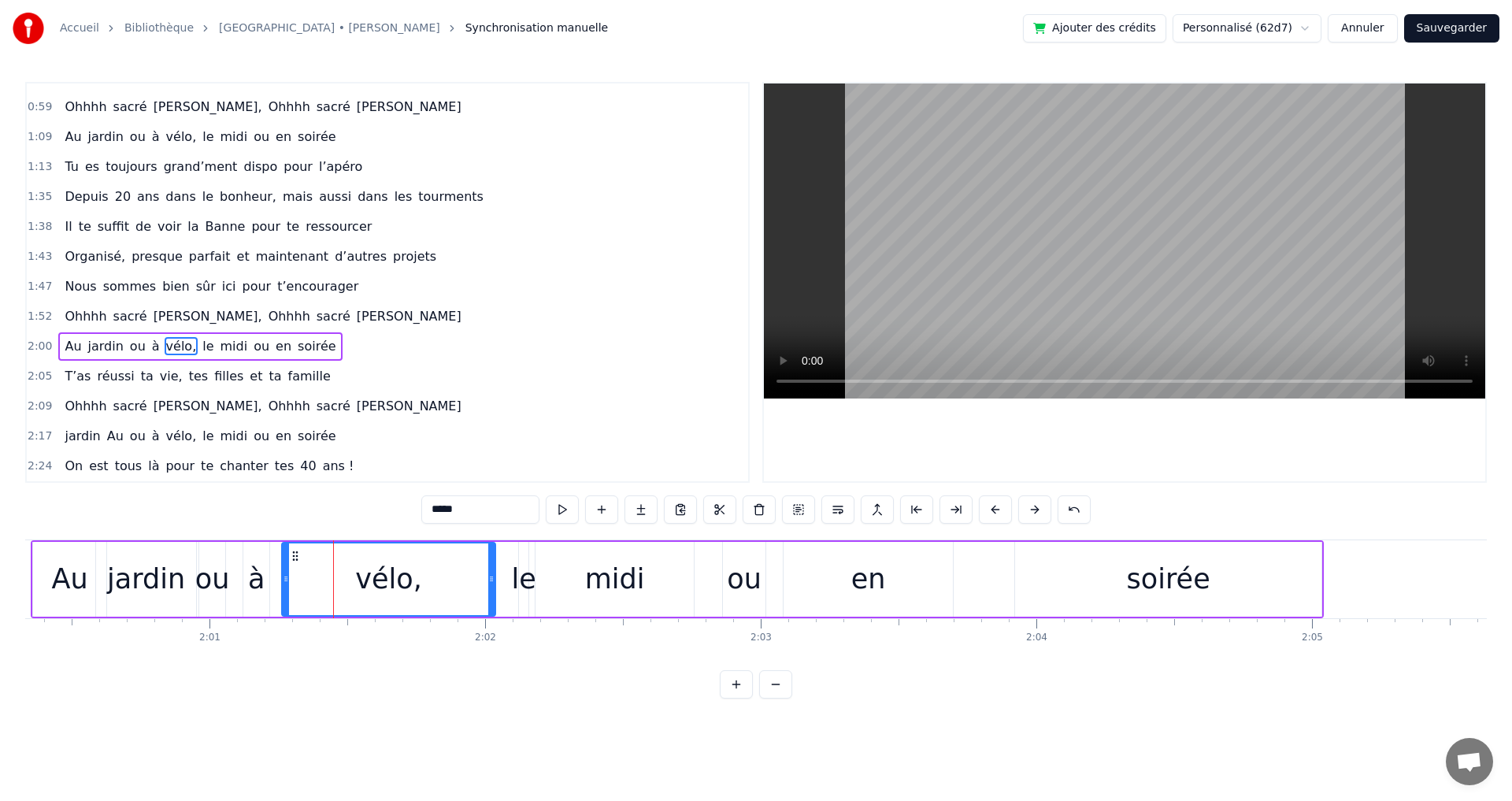
scroll to position [0, 33187]
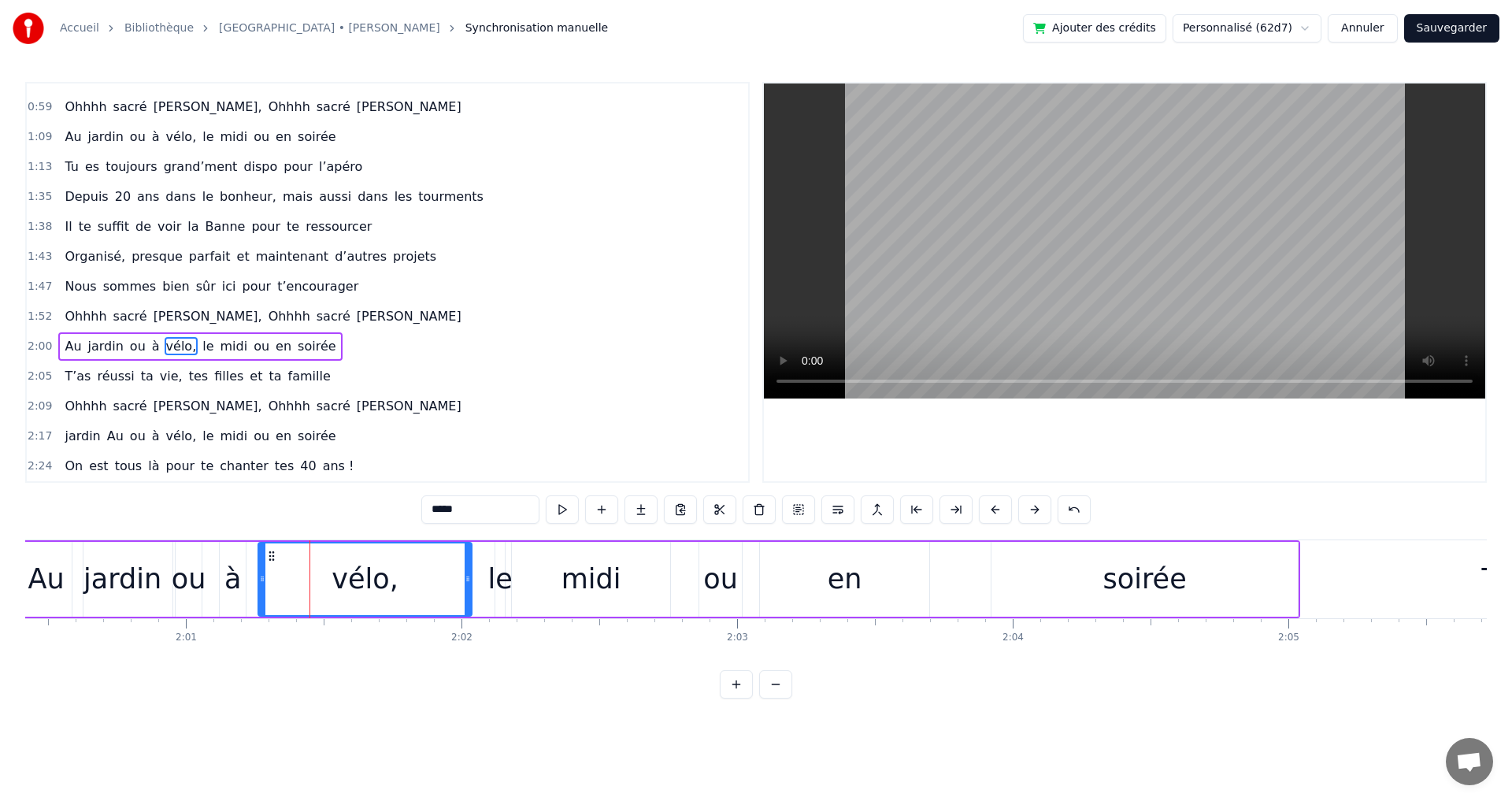
click at [862, 587] on div "en" at bounding box center [844, 579] width 169 height 75
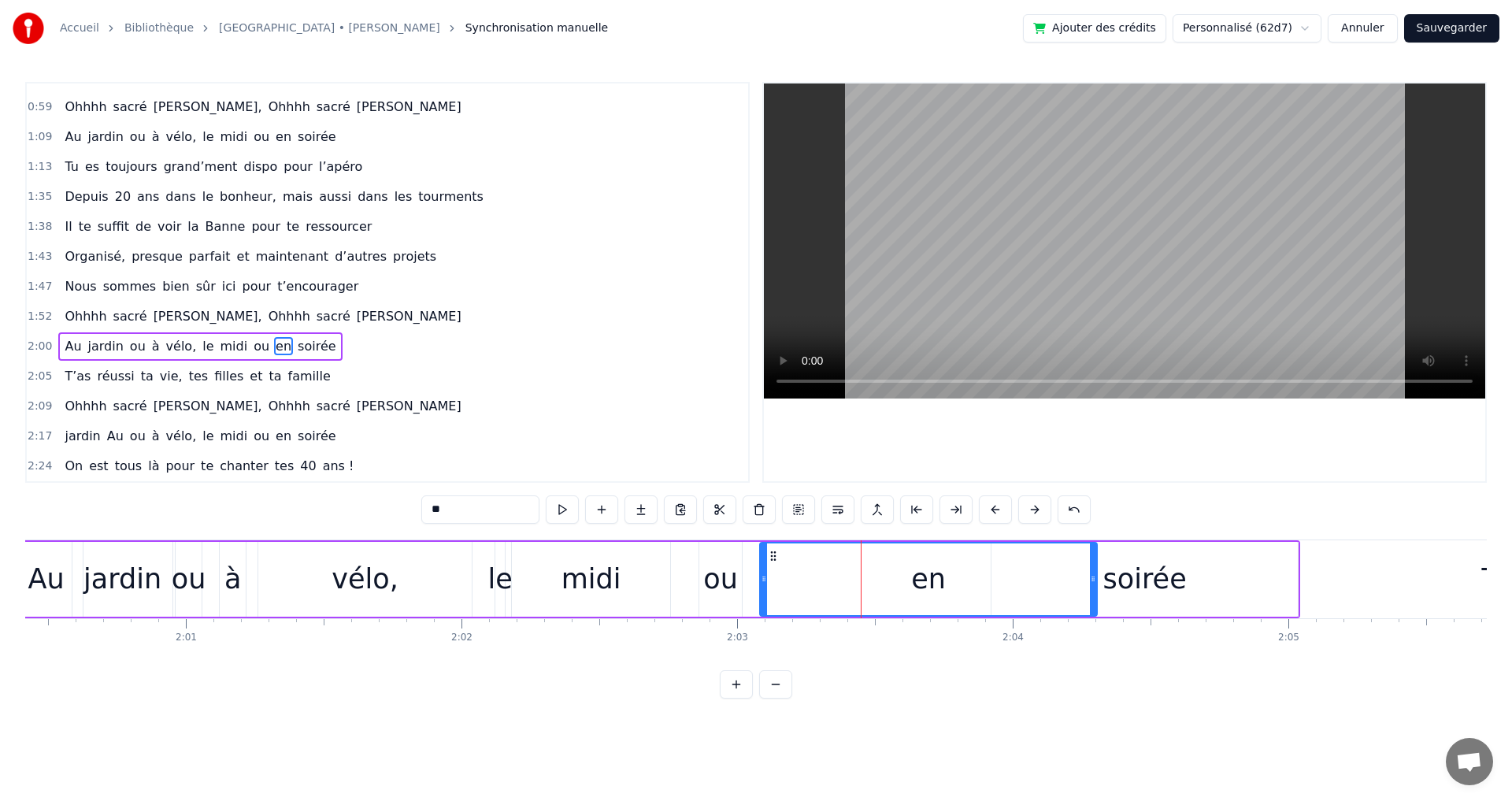
drag, startPoint x: 929, startPoint y: 578, endPoint x: 1096, endPoint y: 584, distance: 167.1
click at [1096, 584] on icon at bounding box center [1093, 579] width 6 height 13
drag, startPoint x: 762, startPoint y: 581, endPoint x: 877, endPoint y: 582, distance: 115.0
click at [985, 591] on div at bounding box center [986, 579] width 6 height 71
click at [705, 582] on div "ou" at bounding box center [720, 578] width 35 height 41
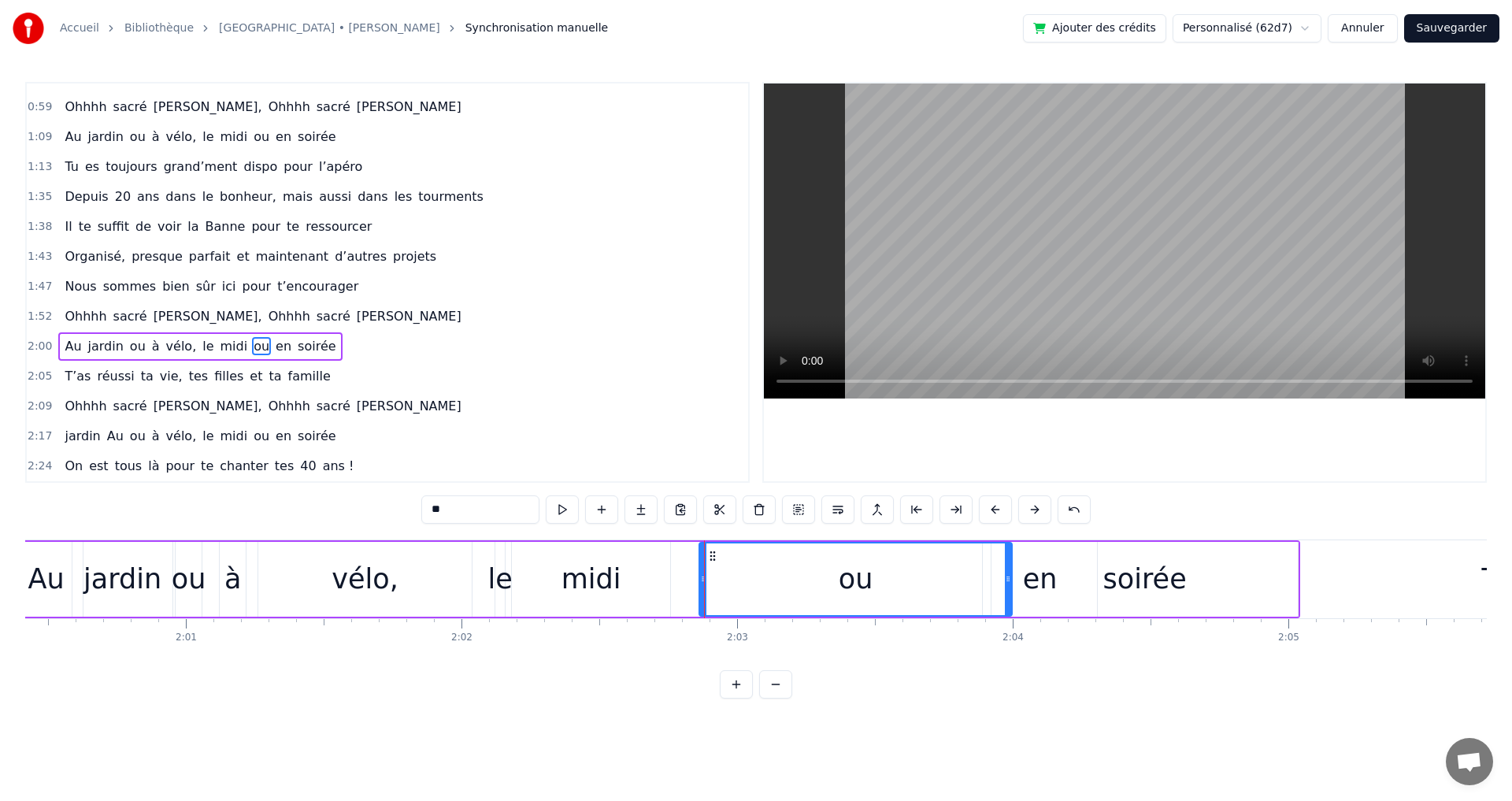
drag, startPoint x: 736, startPoint y: 582, endPoint x: 1007, endPoint y: 589, distance: 271.1
click at [1007, 589] on div at bounding box center [1008, 579] width 6 height 71
drag, startPoint x: 703, startPoint y: 577, endPoint x: 830, endPoint y: 574, distance: 127.0
click at [912, 576] on icon at bounding box center [912, 579] width 6 height 13
click at [615, 578] on div "midi" at bounding box center [591, 578] width 60 height 41
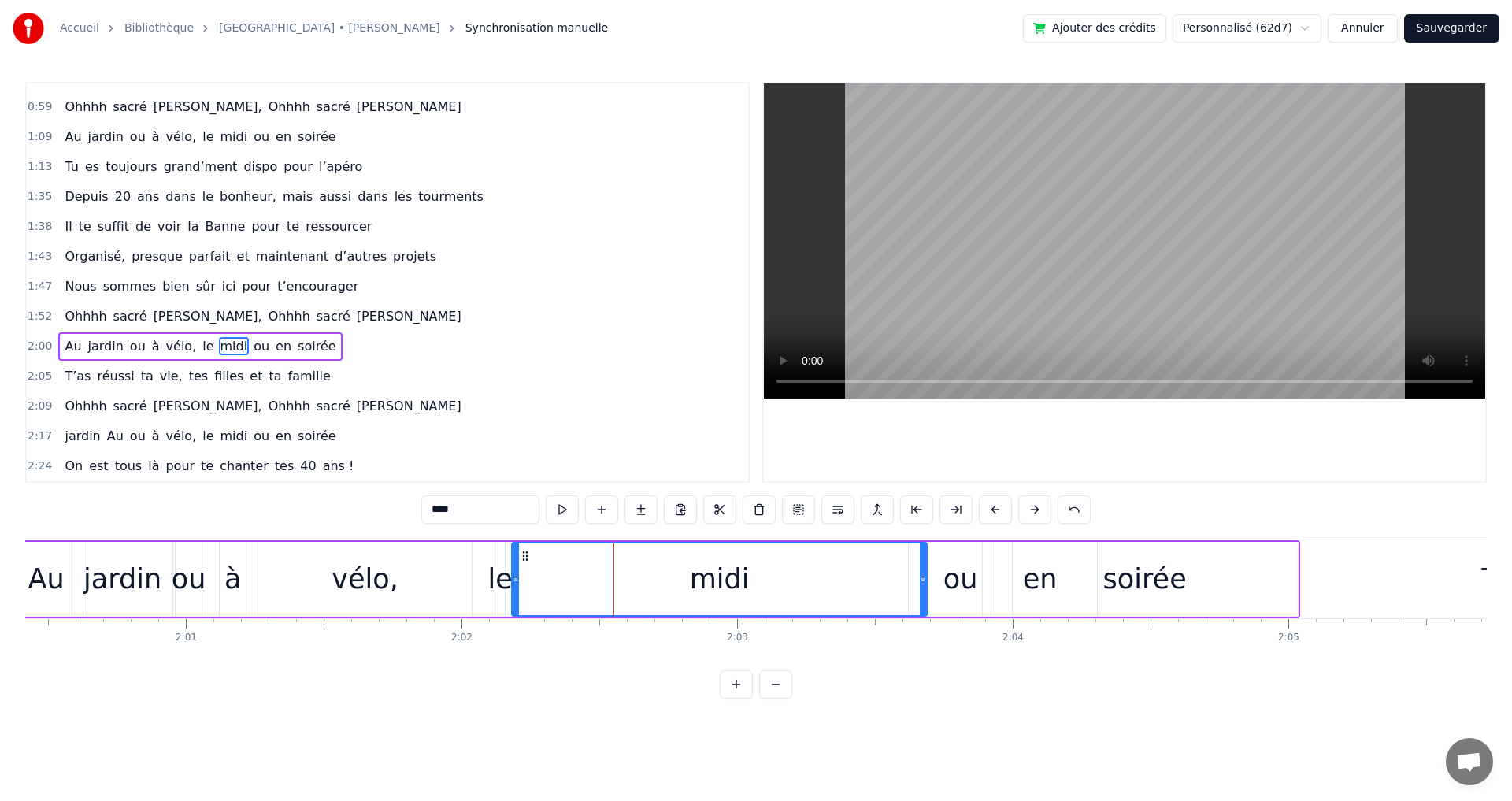
drag, startPoint x: 665, startPoint y: 578, endPoint x: 869, endPoint y: 583, distance: 204.1
click at [923, 588] on div at bounding box center [923, 579] width 6 height 71
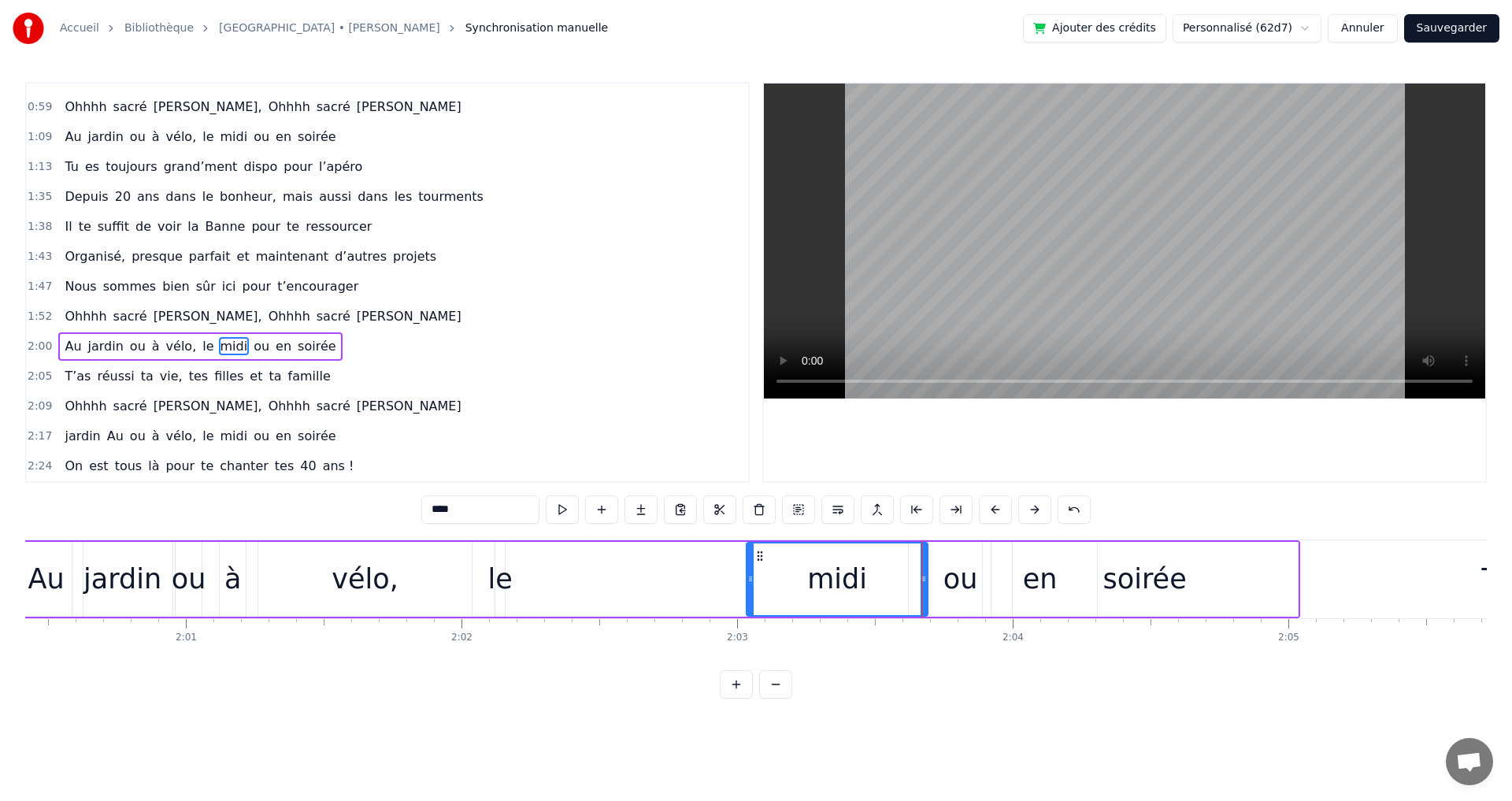
drag, startPoint x: 513, startPoint y: 580, endPoint x: 748, endPoint y: 586, distance: 235.1
click at [748, 586] on div at bounding box center [751, 579] width 6 height 71
click at [492, 585] on div "le" at bounding box center [500, 578] width 24 height 41
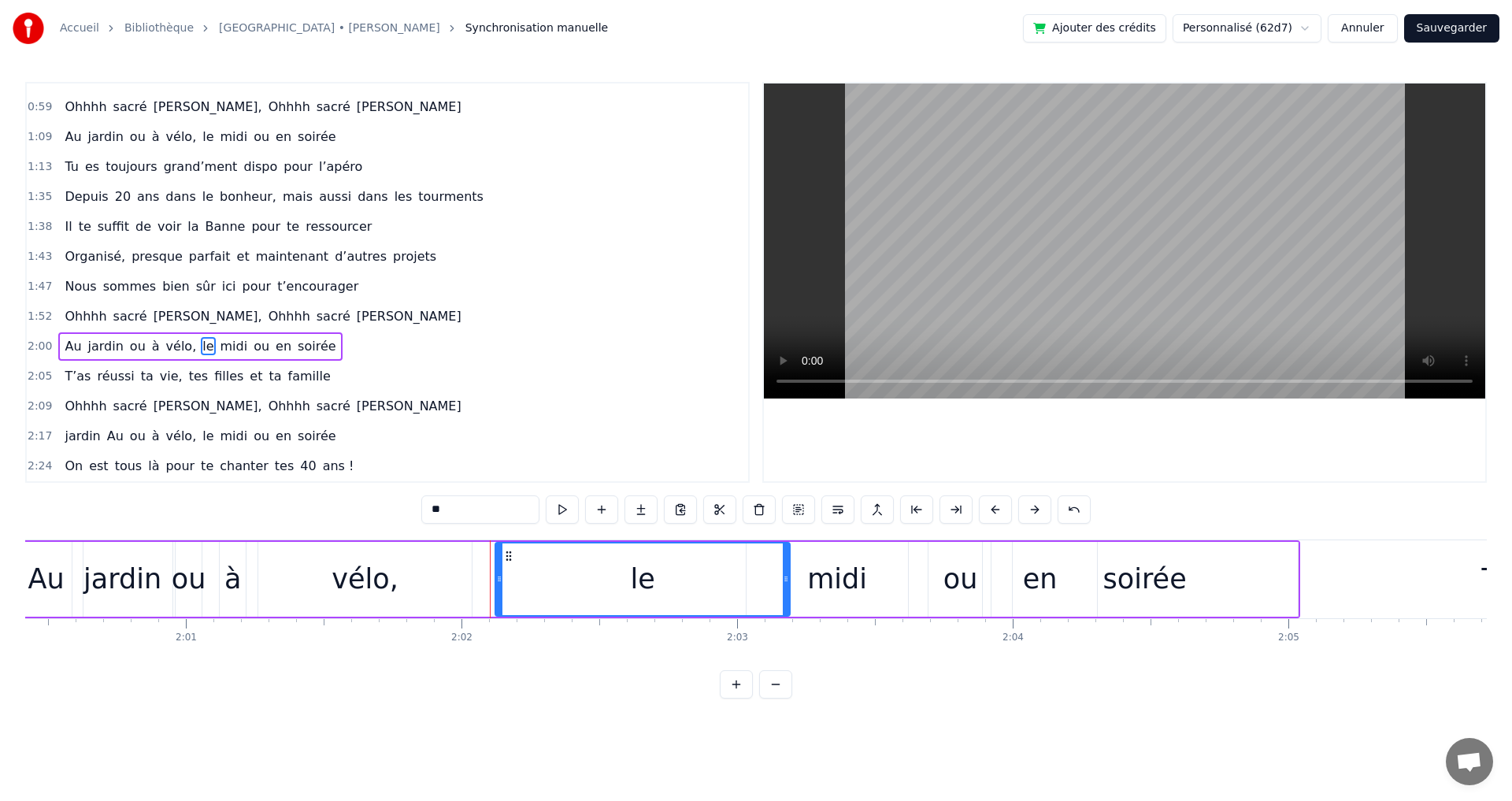
drag, startPoint x: 502, startPoint y: 579, endPoint x: 696, endPoint y: 587, distance: 194.2
click at [788, 595] on div at bounding box center [786, 579] width 6 height 71
drag, startPoint x: 498, startPoint y: 581, endPoint x: 695, endPoint y: 587, distance: 197.1
click at [695, 588] on div at bounding box center [695, 579] width 6 height 71
click at [315, 314] on span "sacré" at bounding box center [334, 316] width 37 height 18
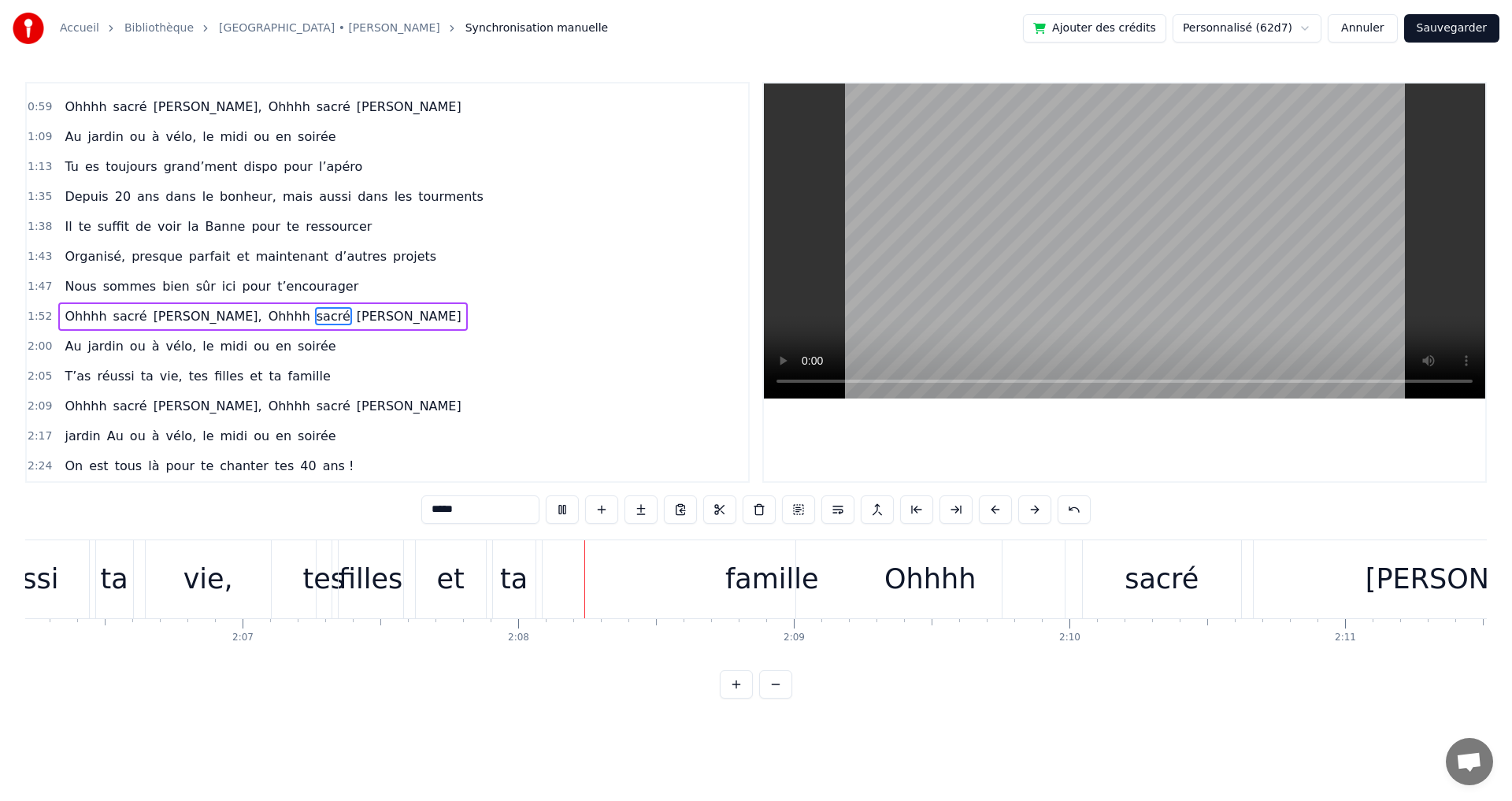
scroll to position [0, 35103]
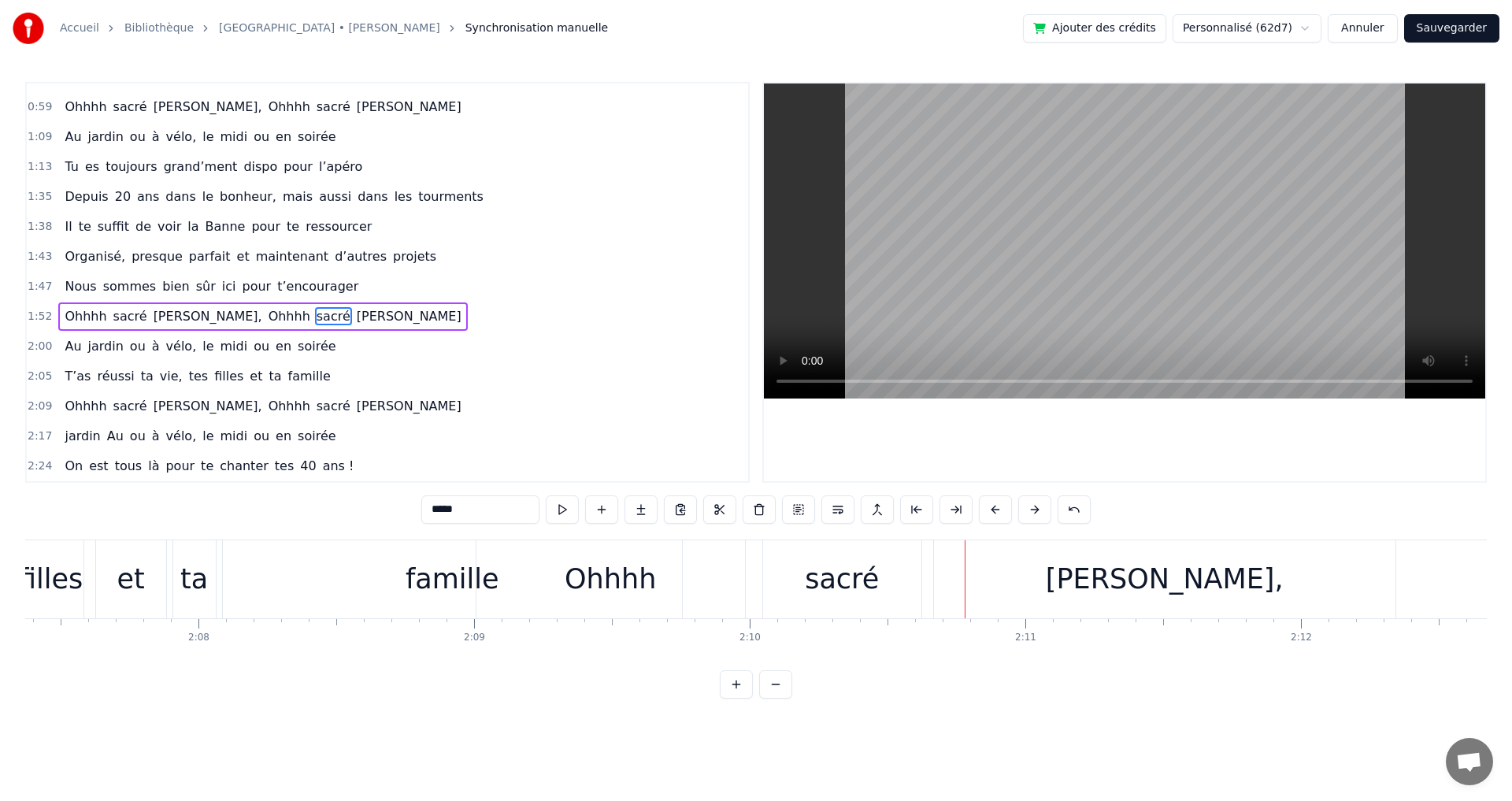
click at [287, 371] on span "famille" at bounding box center [310, 376] width 45 height 18
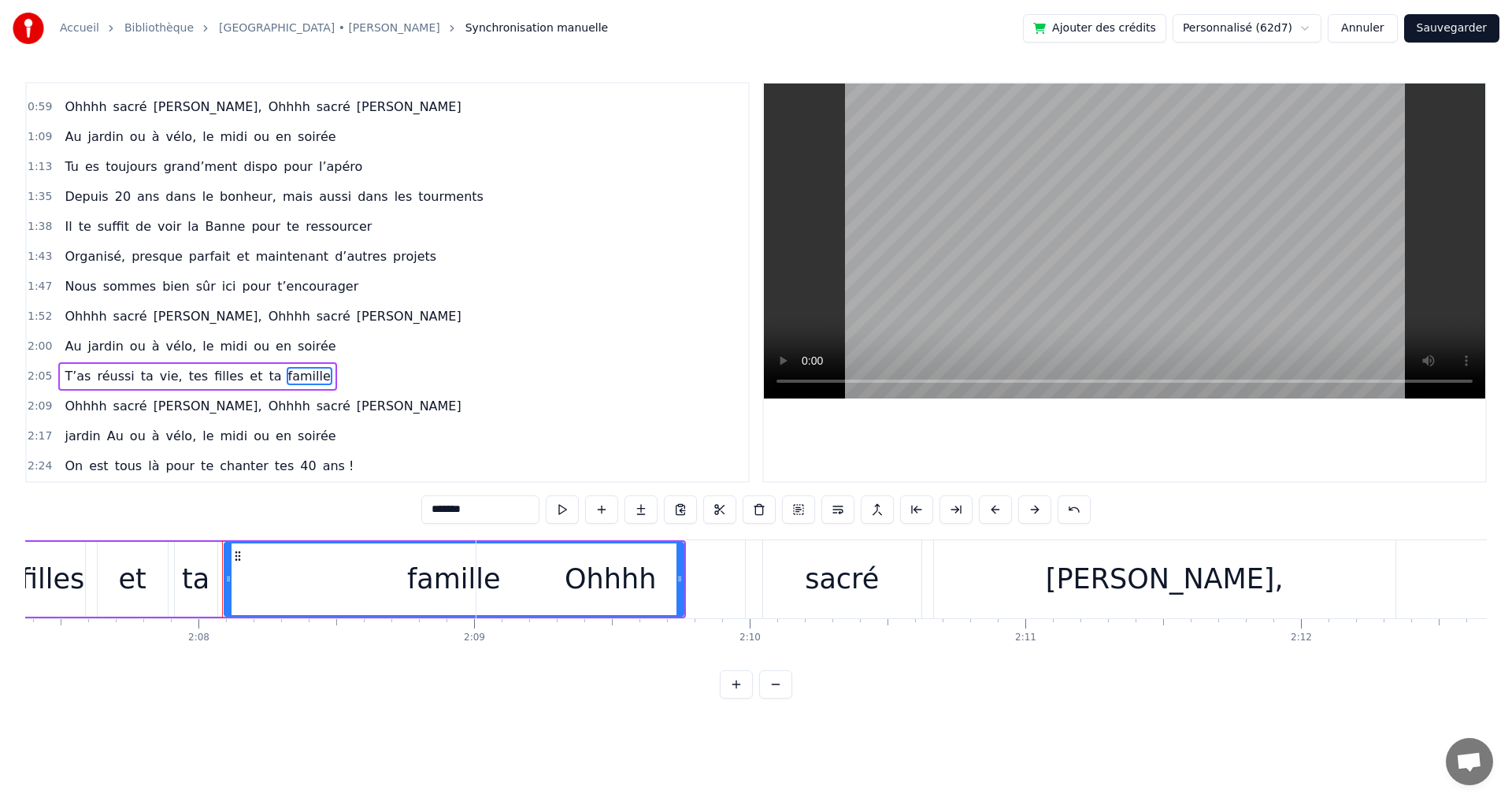
click at [267, 401] on span "Ohhhh" at bounding box center [289, 405] width 45 height 18
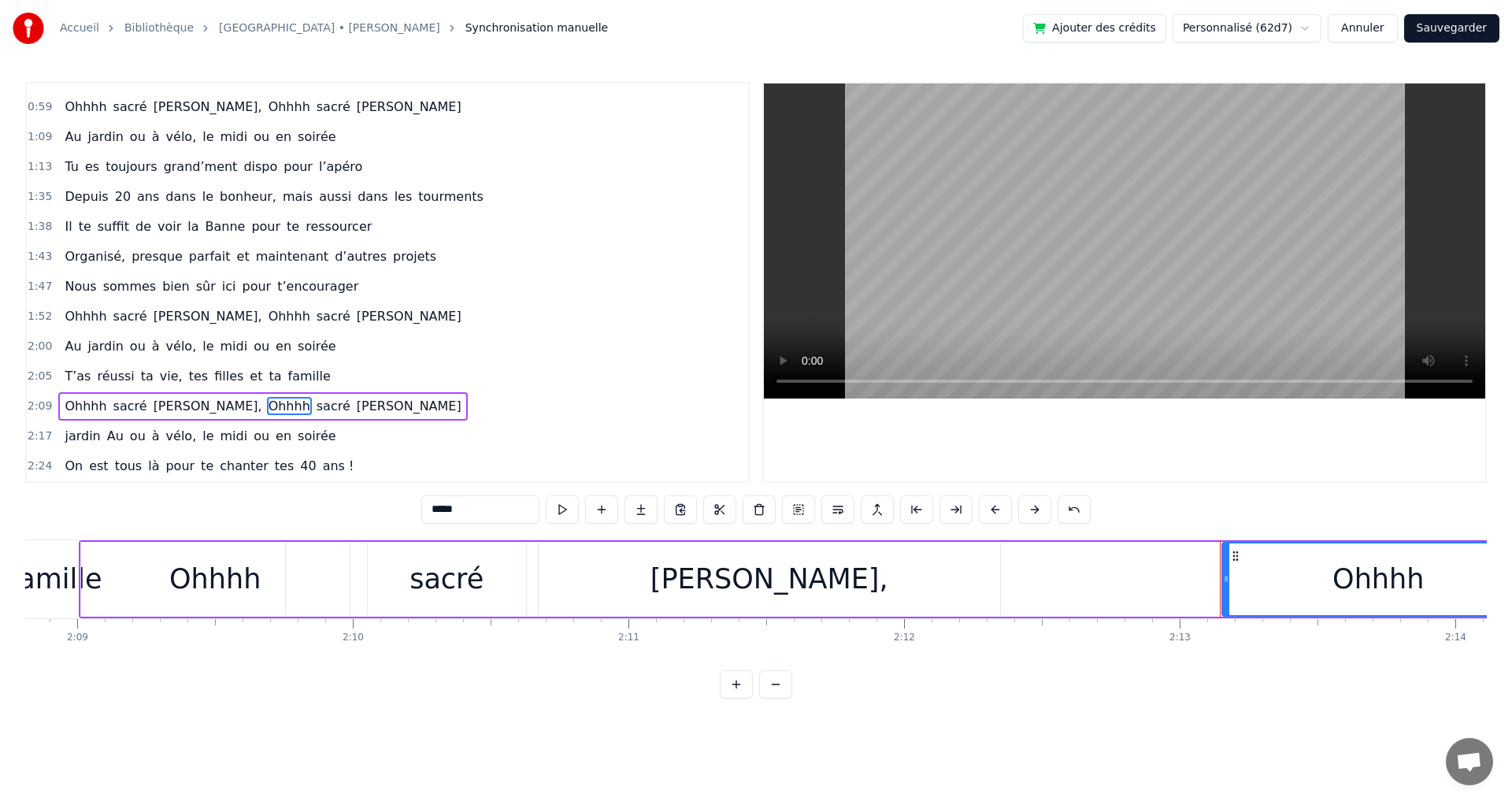
scroll to position [0, 35332]
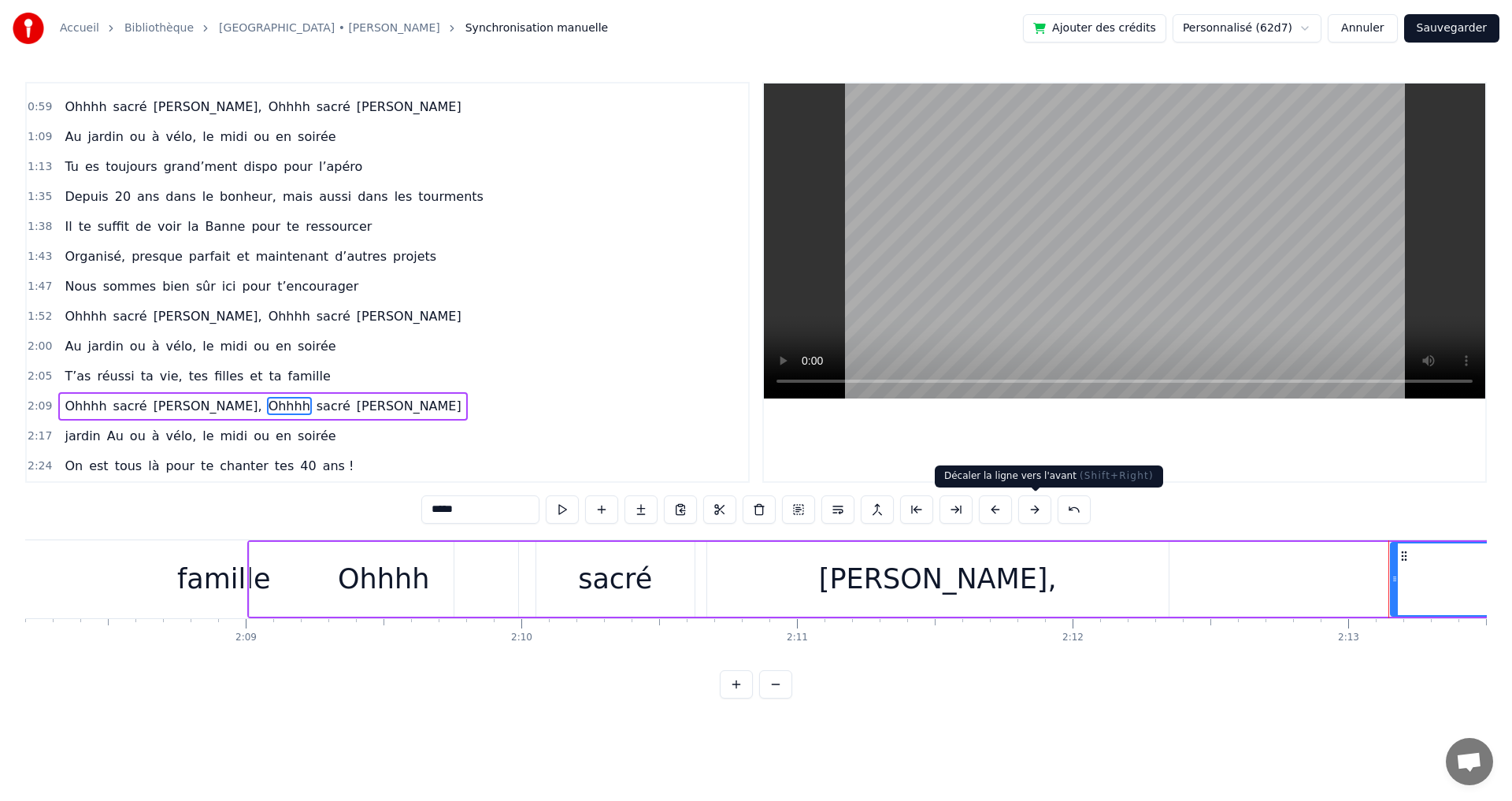
click at [1038, 509] on button at bounding box center [1034, 509] width 33 height 28
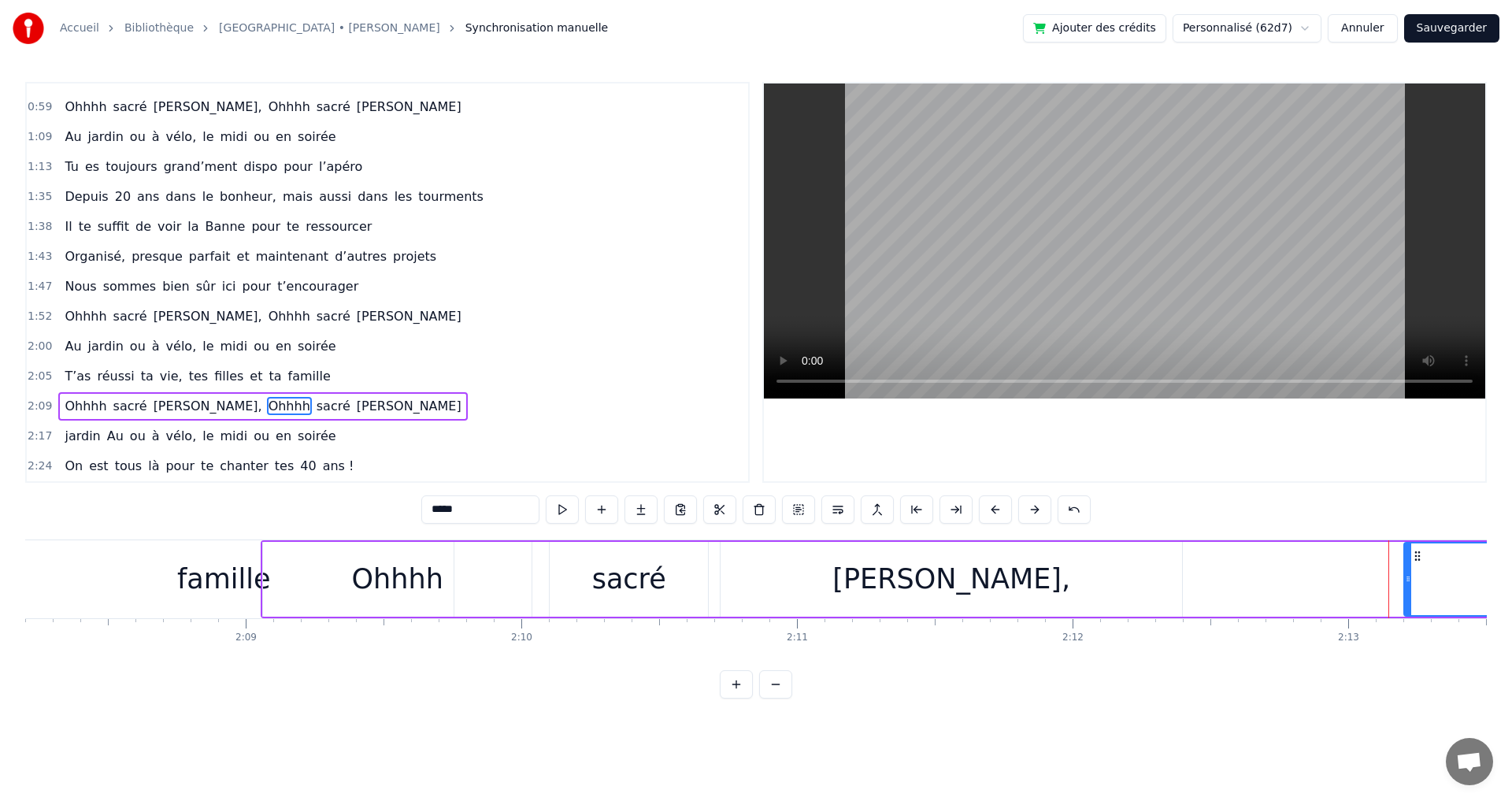
click at [1038, 509] on button at bounding box center [1034, 509] width 33 height 28
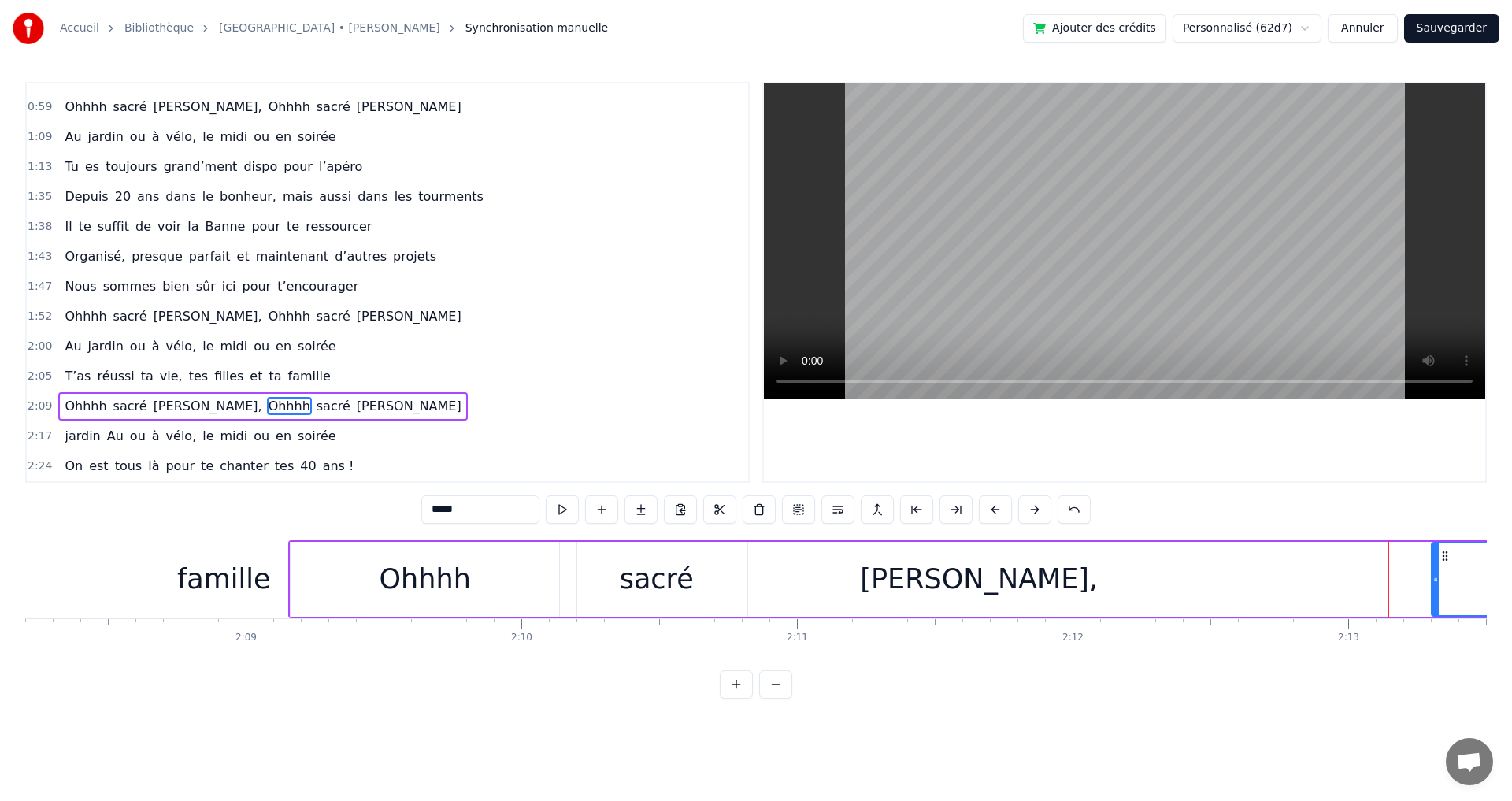
click at [1038, 509] on button at bounding box center [1034, 509] width 33 height 28
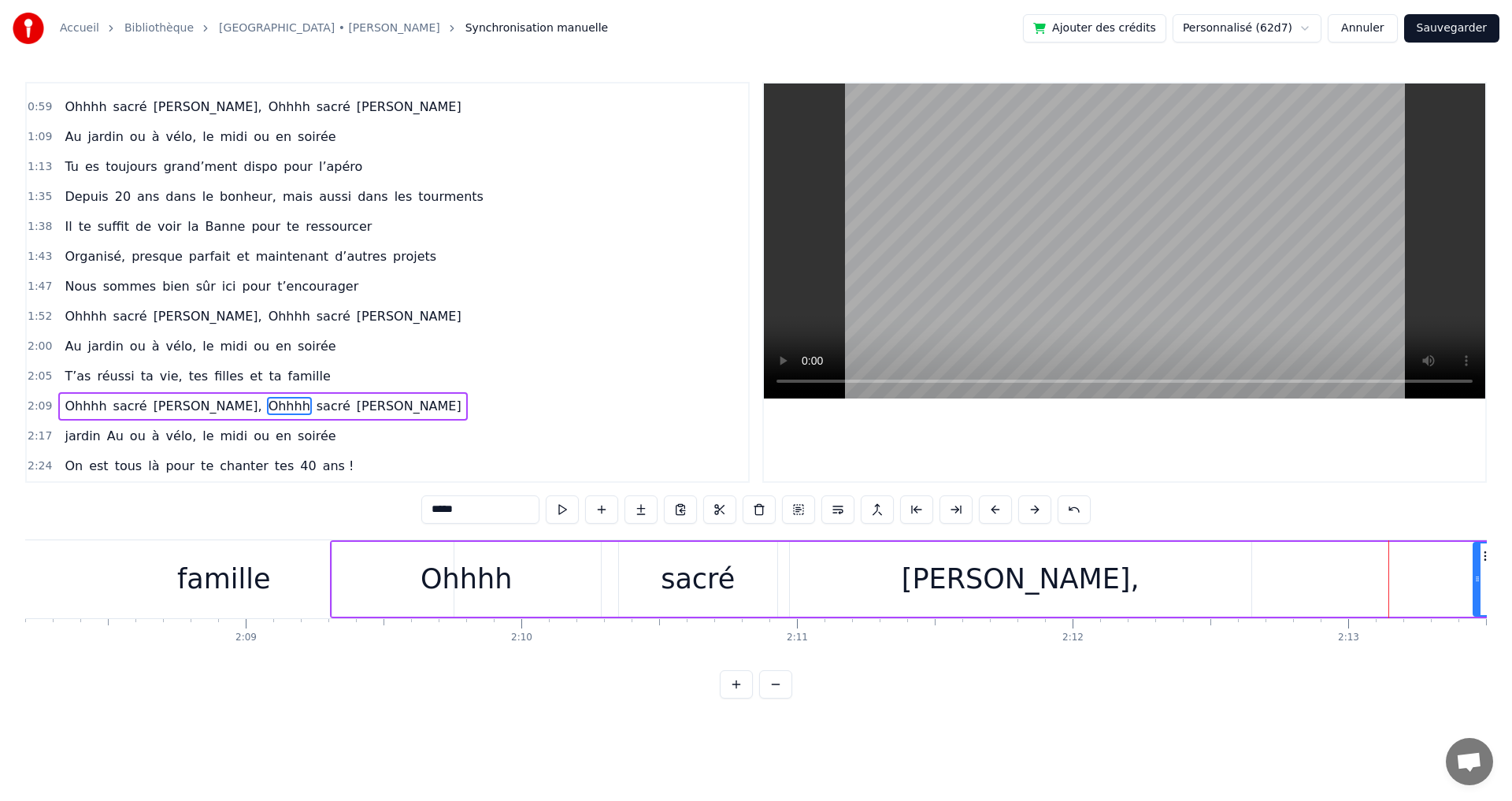
click at [1038, 509] on button at bounding box center [1034, 509] width 33 height 28
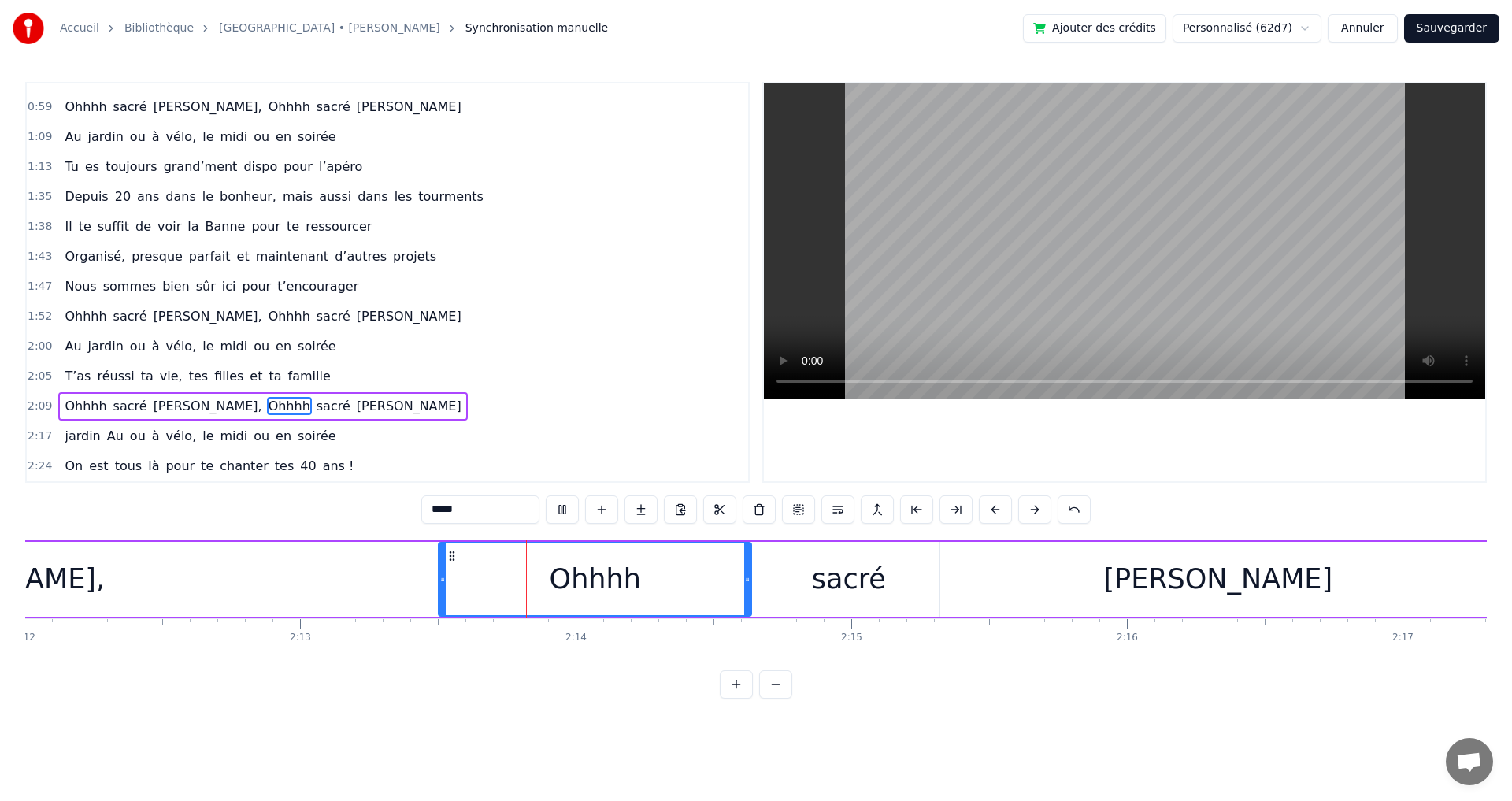
scroll to position [0, 36662]
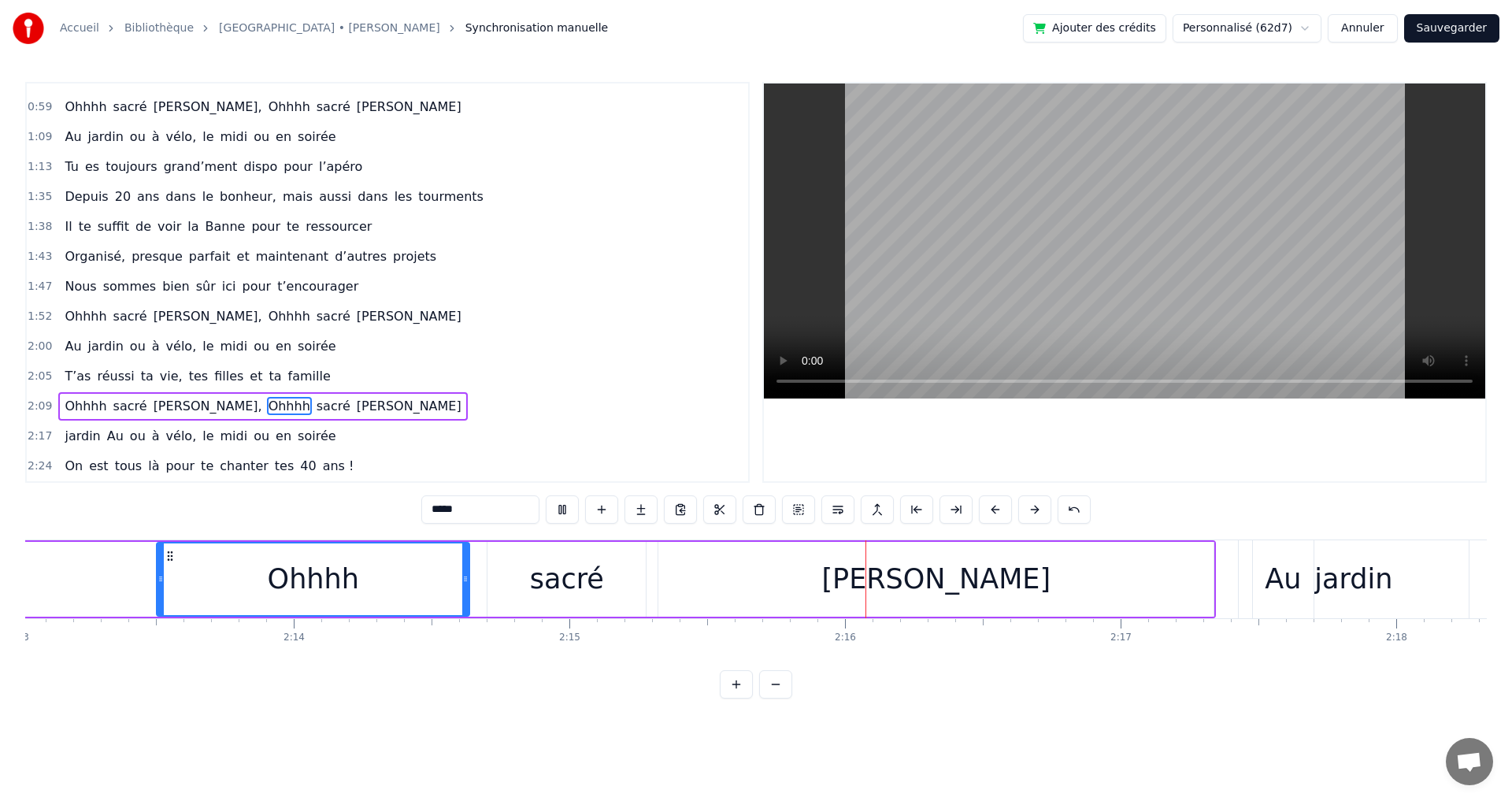
click at [267, 370] on span "ta" at bounding box center [275, 376] width 15 height 18
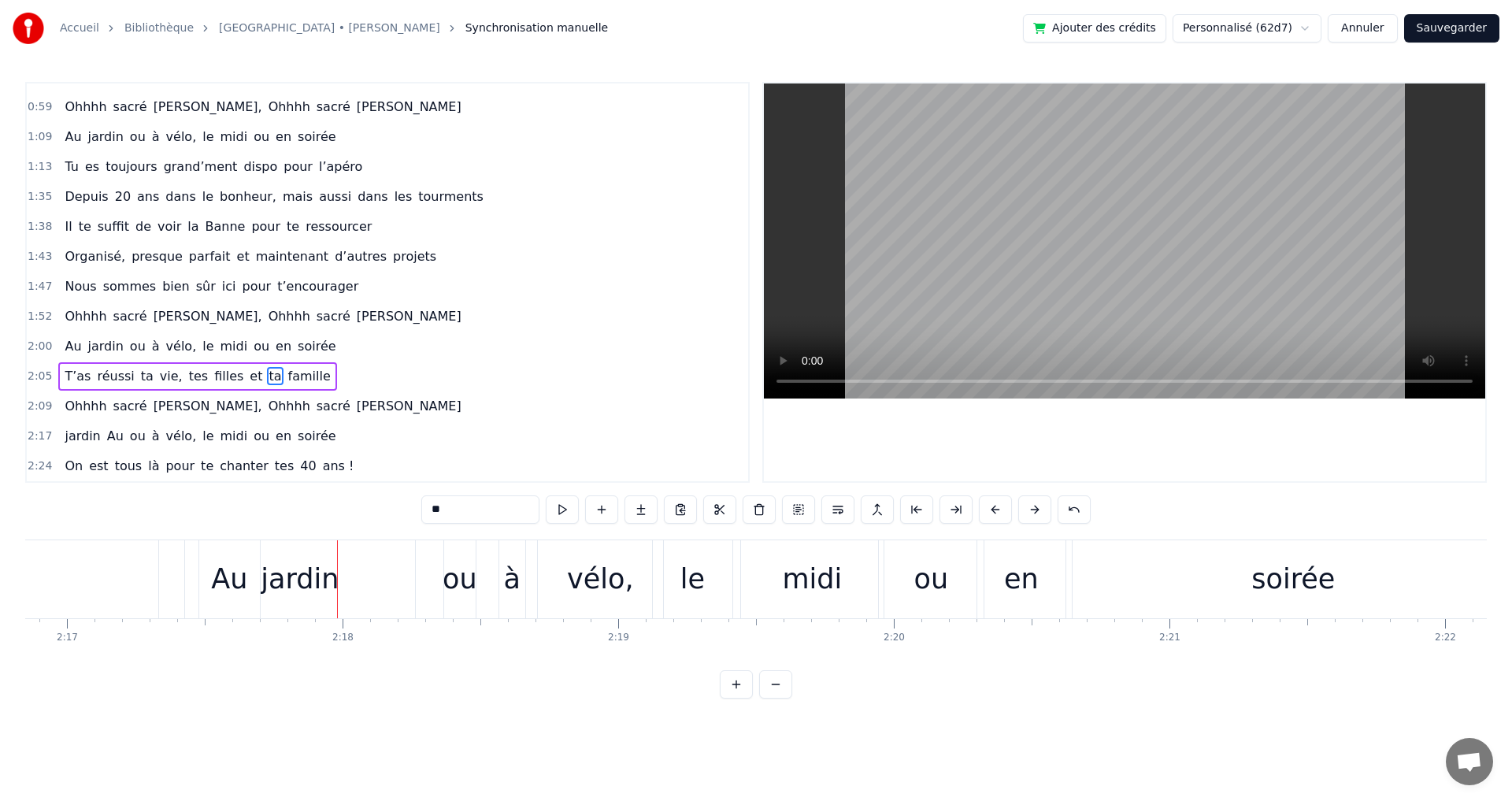
scroll to position [0, 37790]
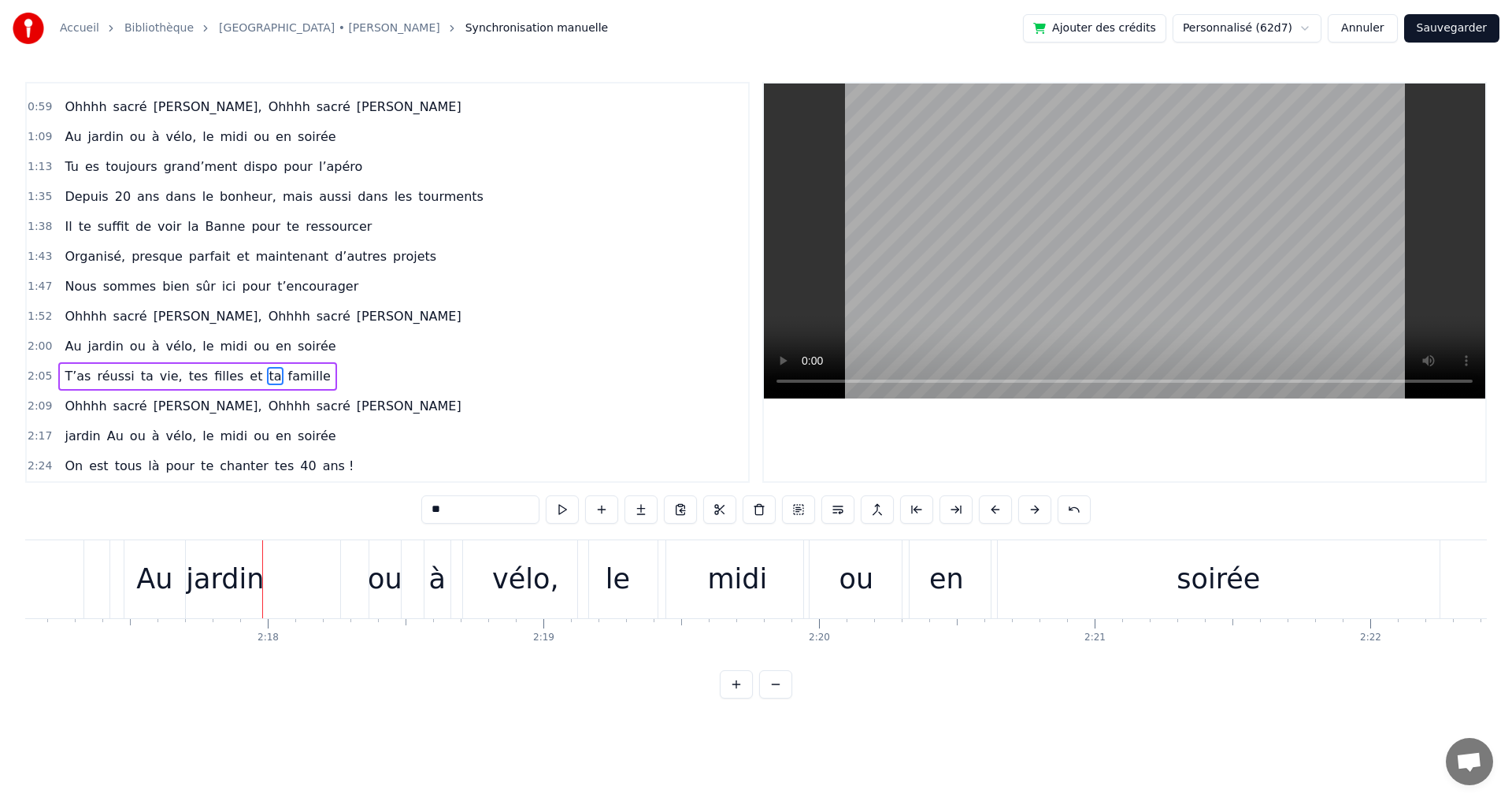
click at [315, 406] on span "sacré" at bounding box center [334, 405] width 37 height 18
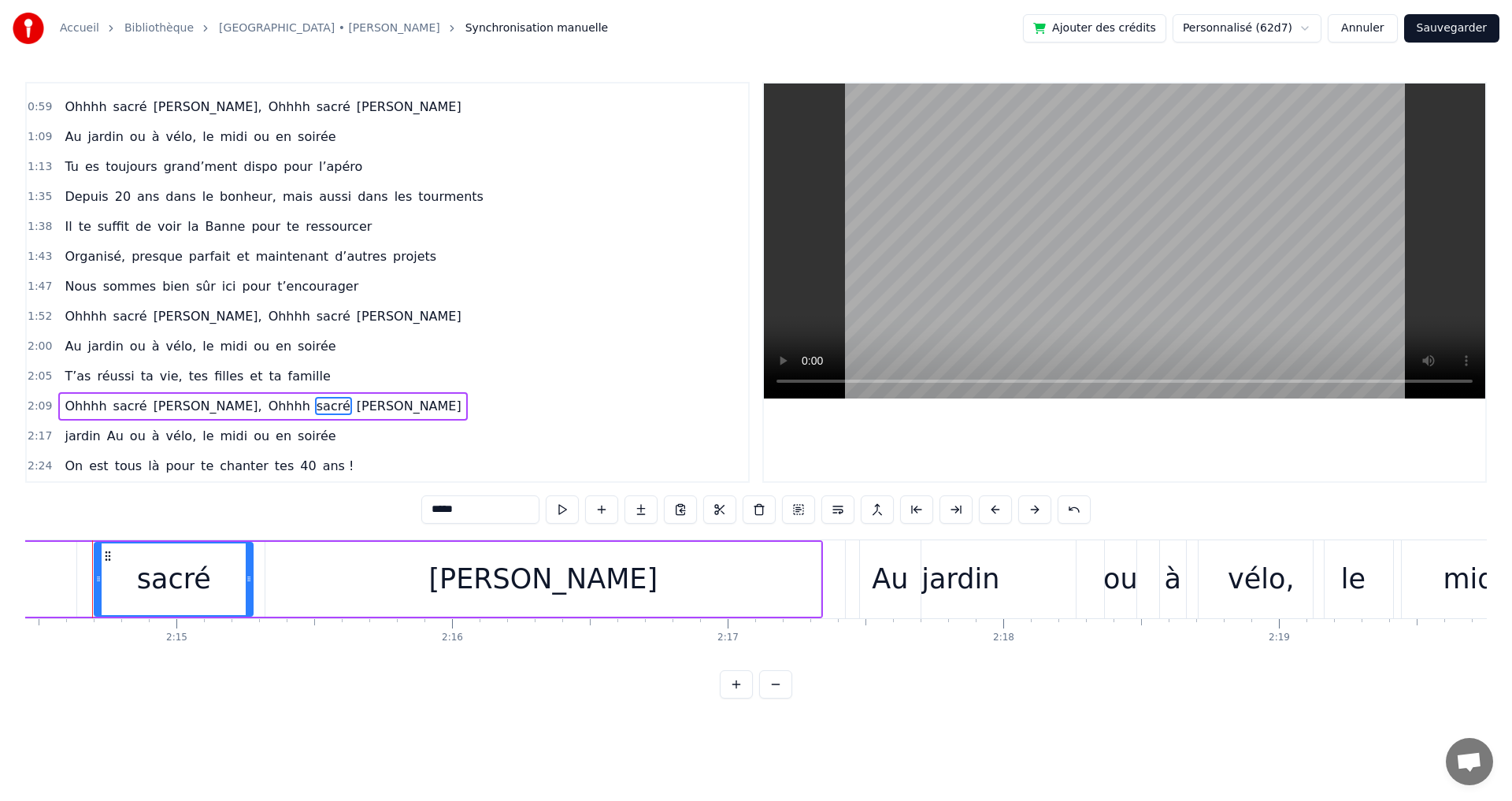
scroll to position [0, 37043]
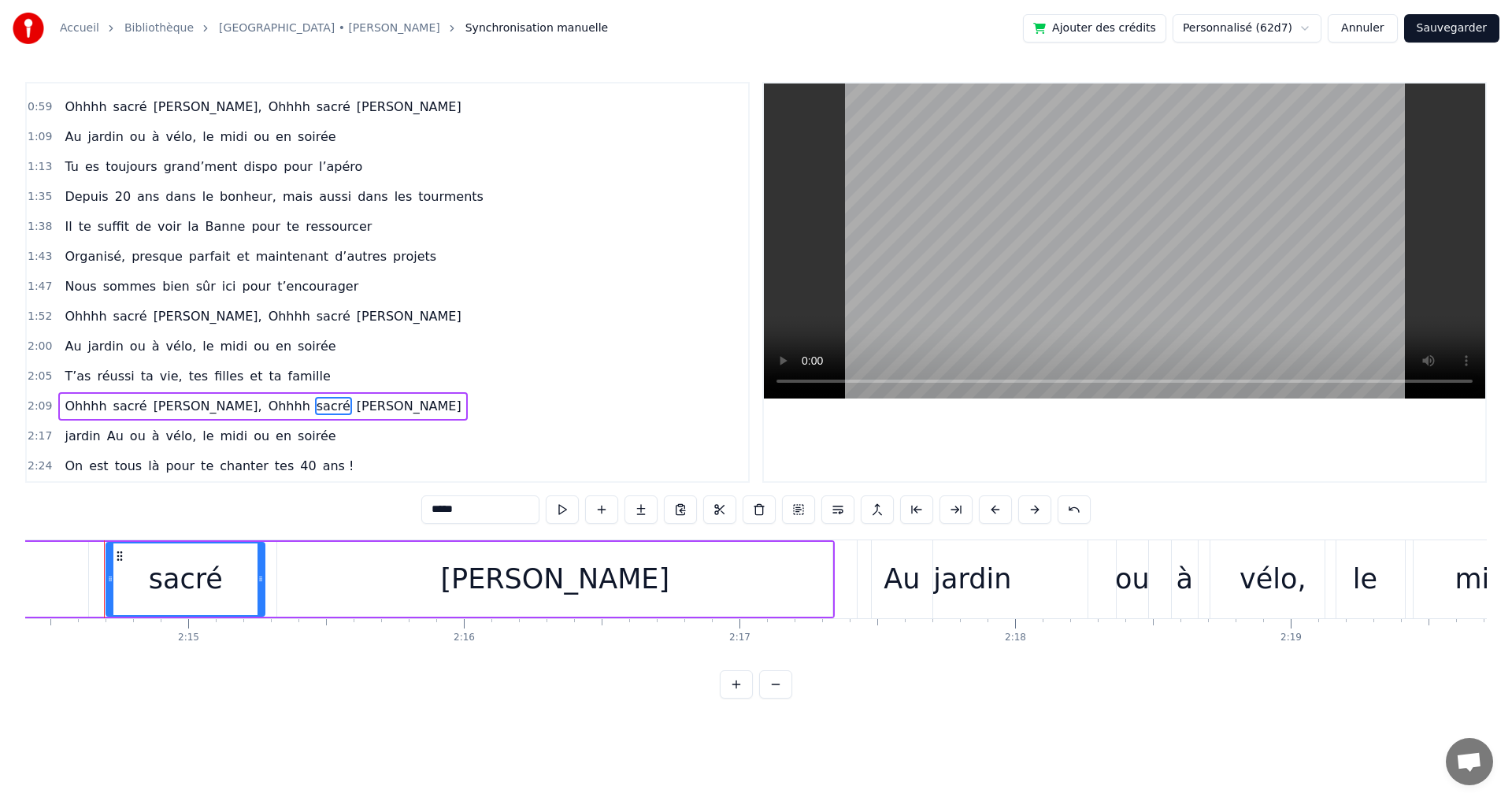
click at [131, 434] on span "ou" at bounding box center [137, 435] width 19 height 18
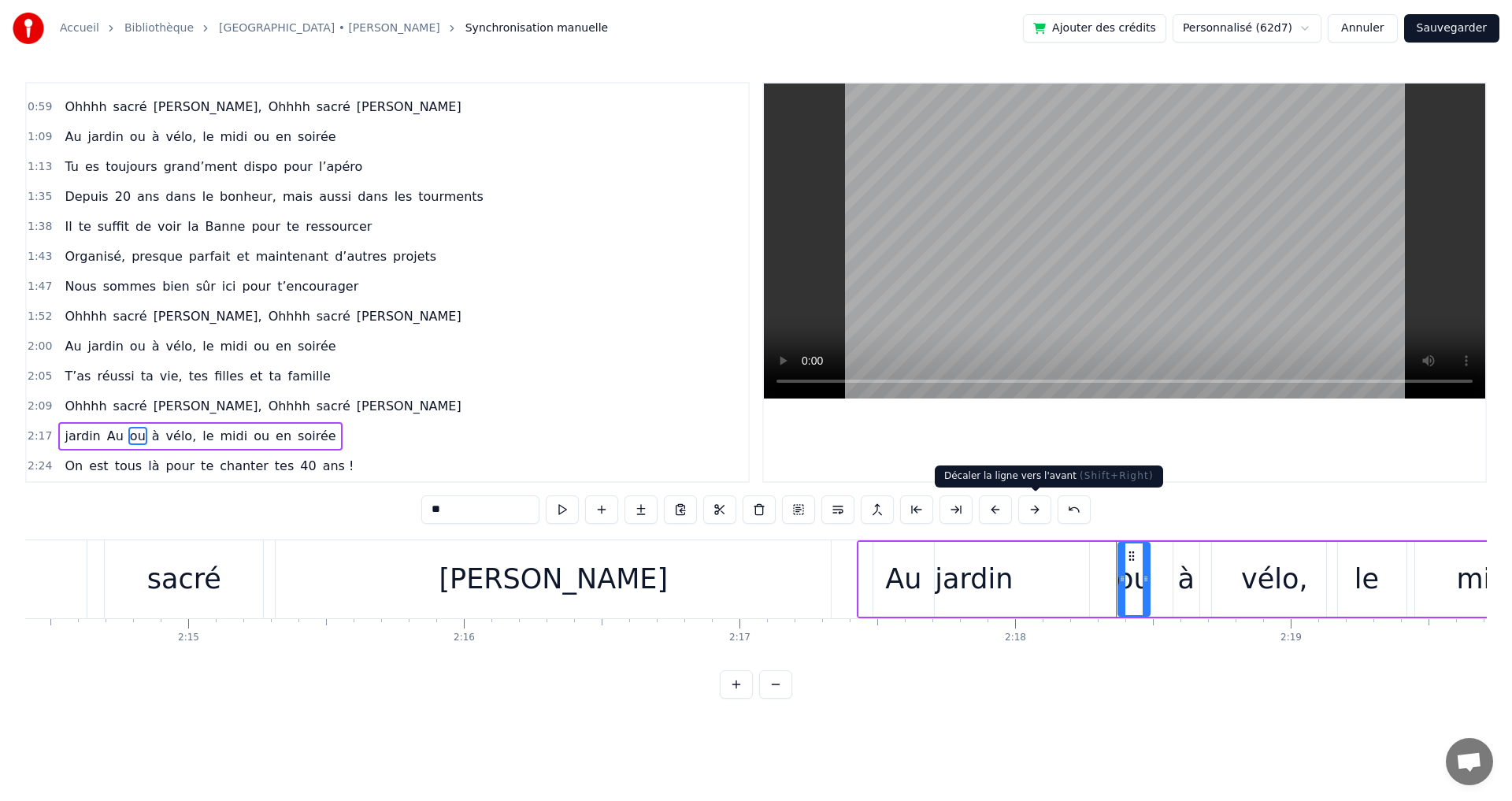
click at [1035, 511] on button at bounding box center [1034, 509] width 33 height 28
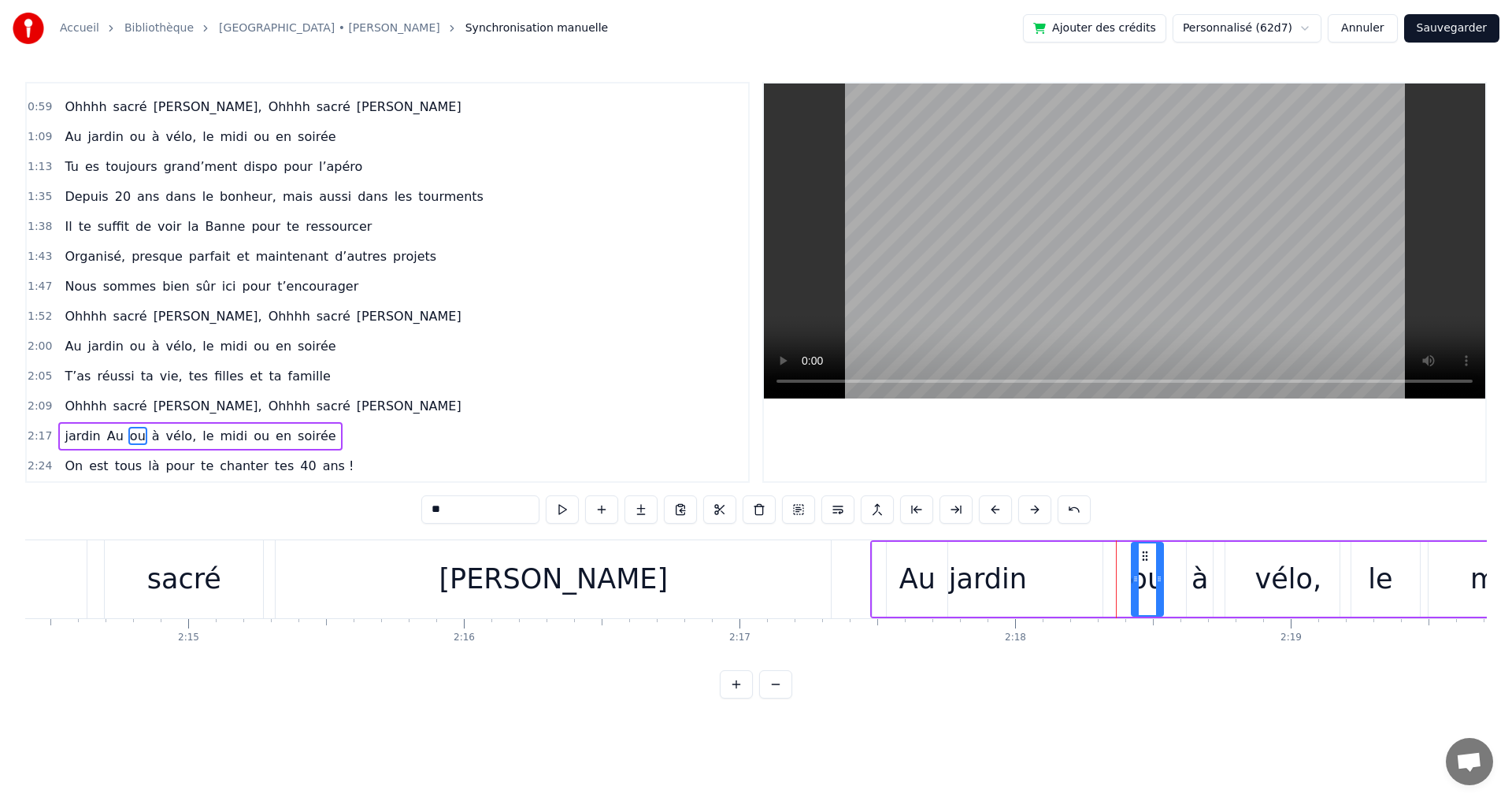
click at [1035, 511] on button at bounding box center [1034, 509] width 33 height 28
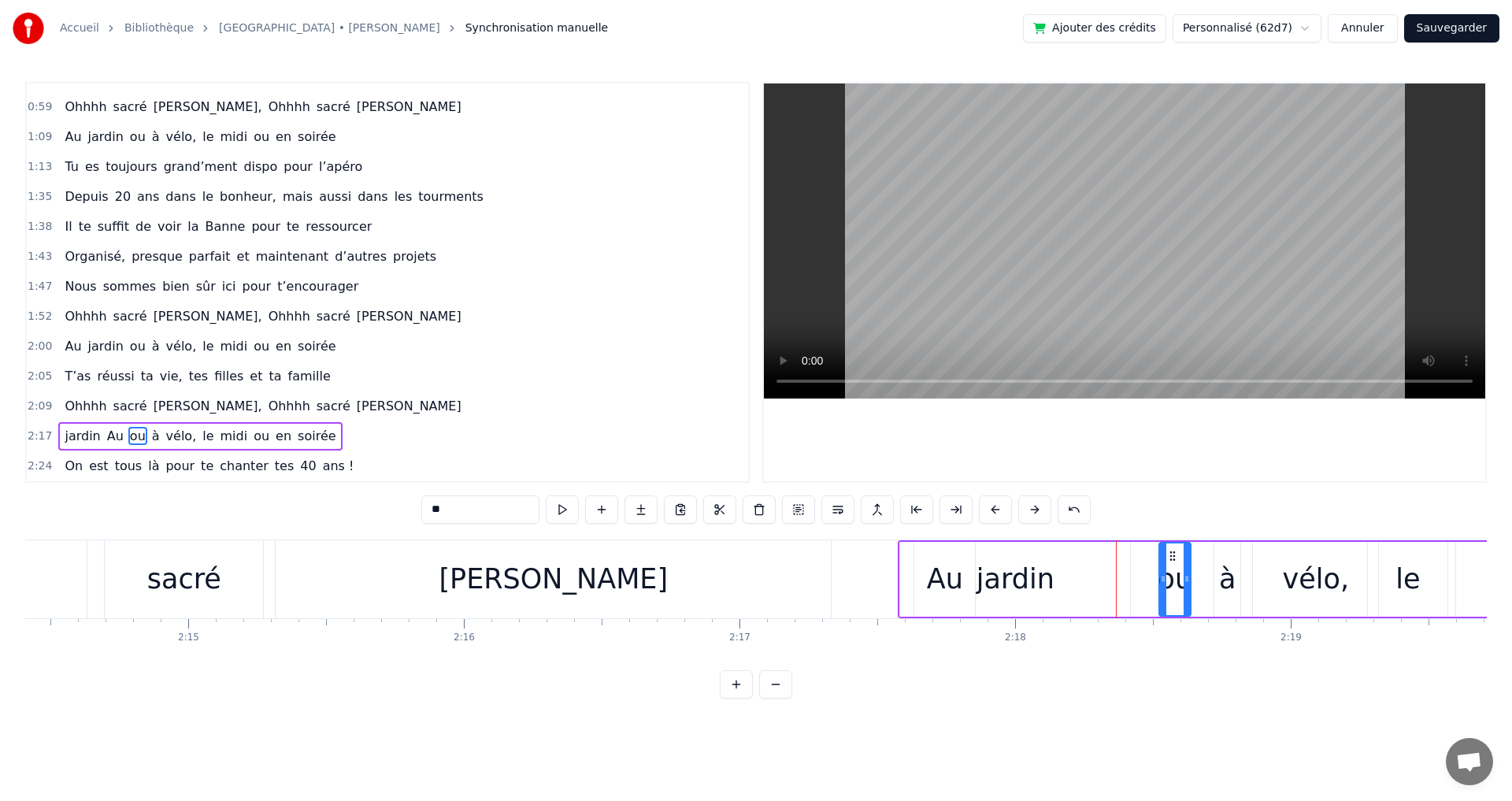
click at [1035, 511] on button at bounding box center [1034, 509] width 33 height 28
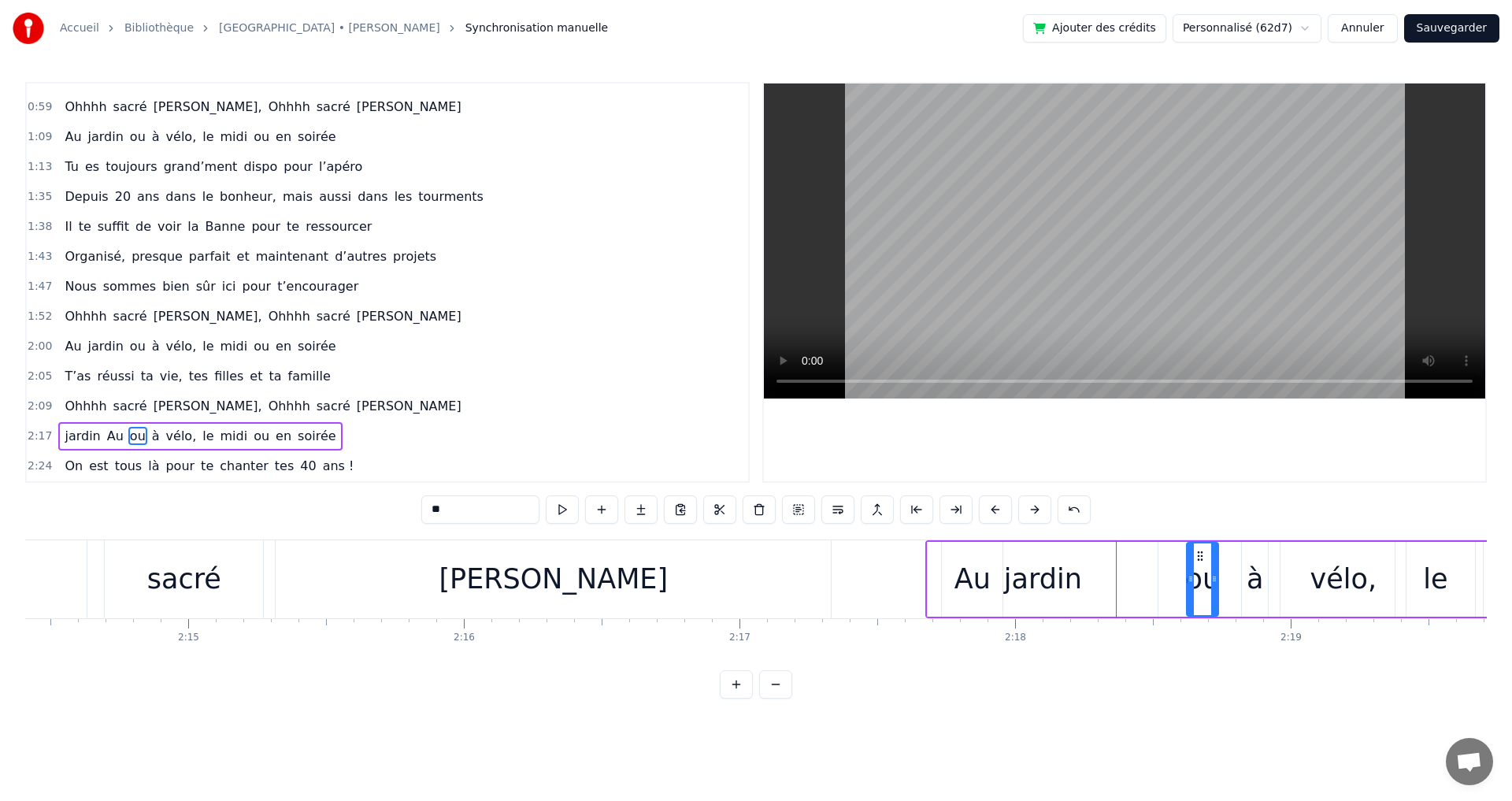
click at [1035, 511] on button at bounding box center [1034, 509] width 33 height 28
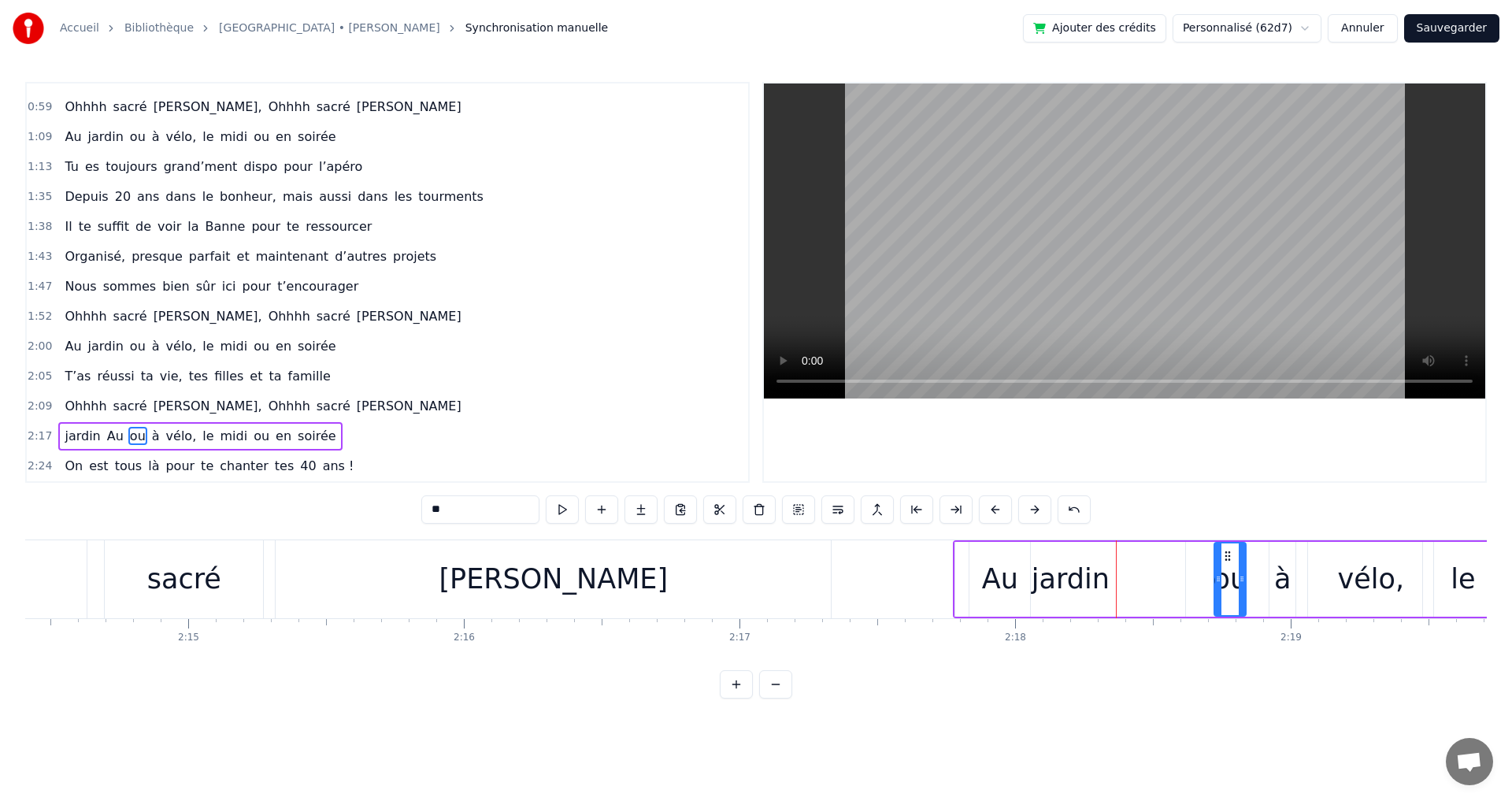
click at [1035, 511] on button at bounding box center [1034, 509] width 33 height 28
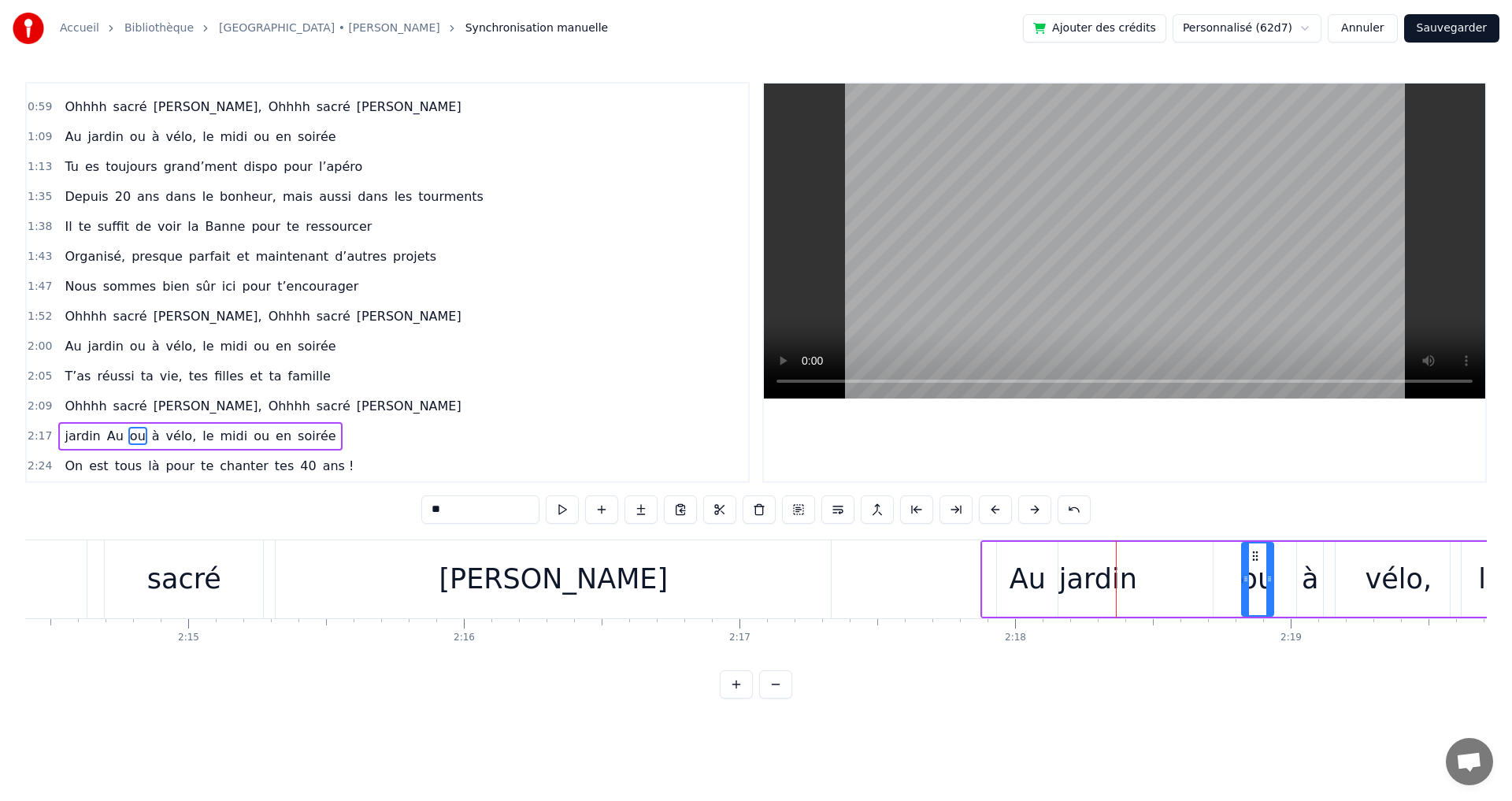
click at [1035, 511] on button at bounding box center [1034, 509] width 33 height 28
click at [1035, 510] on button at bounding box center [1034, 509] width 33 height 28
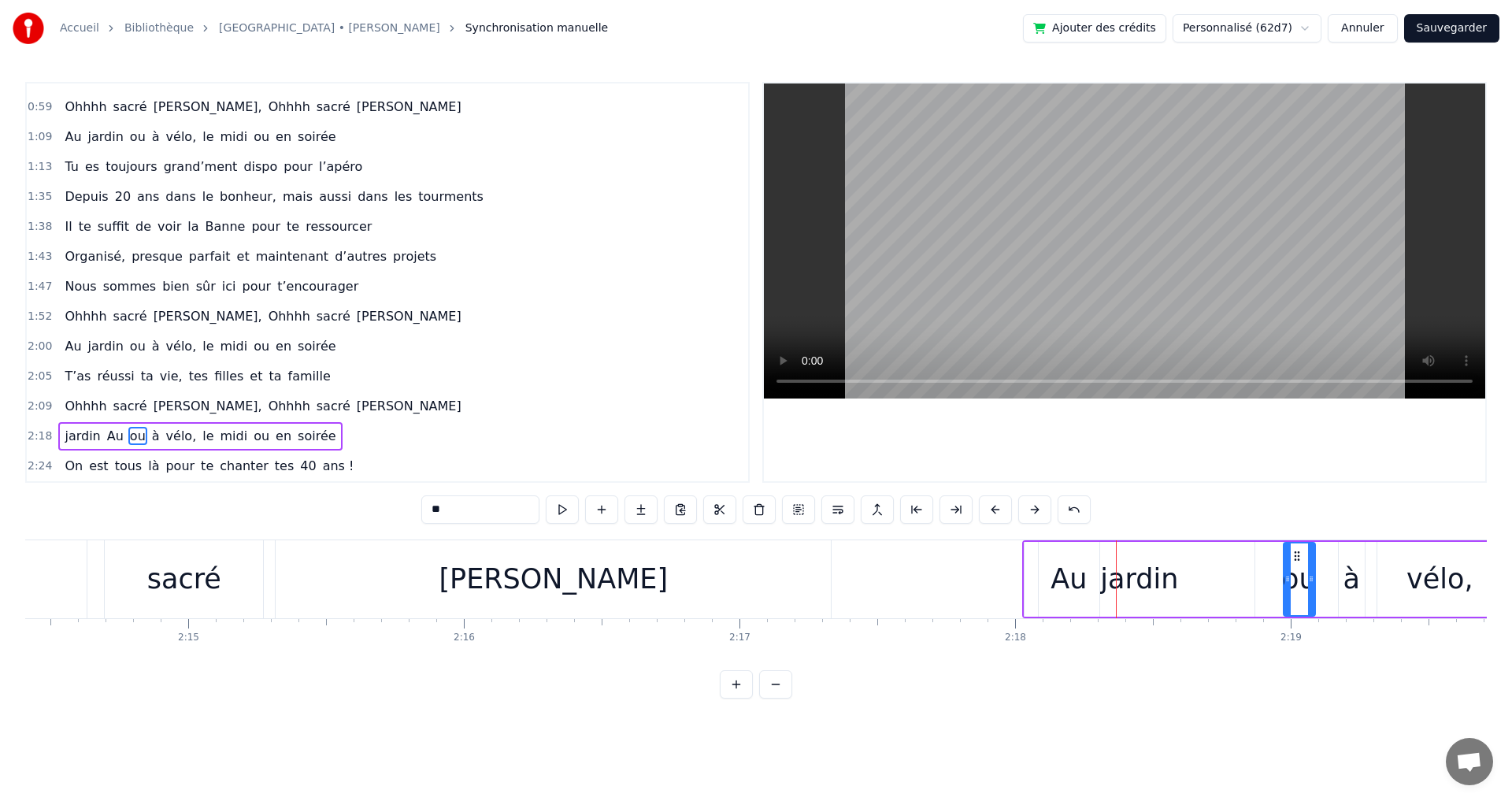
click at [1035, 510] on button at bounding box center [1034, 509] width 33 height 28
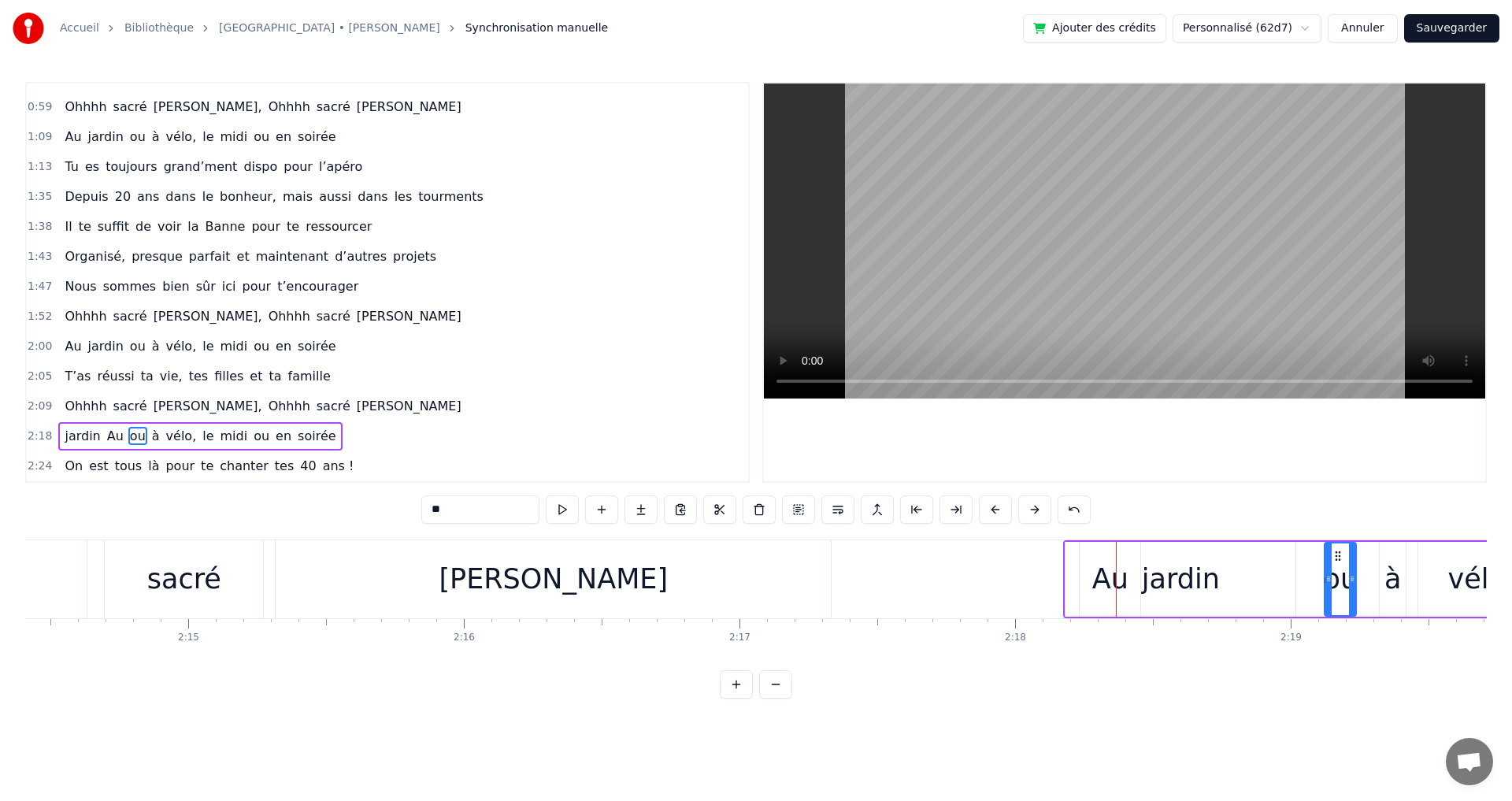
click at [1035, 510] on button at bounding box center [1034, 509] width 33 height 28
click at [1036, 510] on button at bounding box center [1034, 509] width 33 height 28
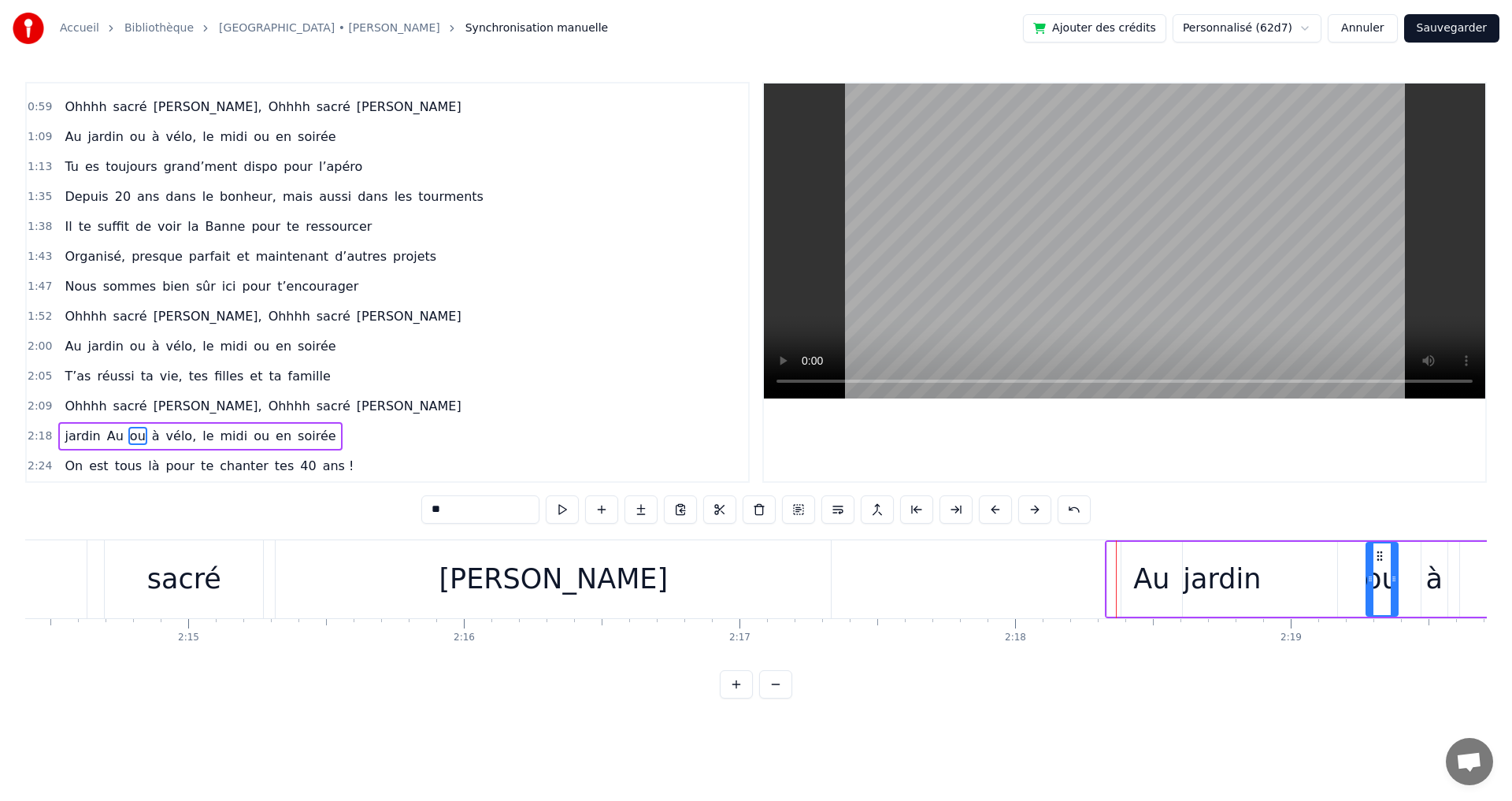
click at [1036, 510] on button at bounding box center [1034, 509] width 33 height 28
click at [593, 561] on div "Michel" at bounding box center [553, 578] width 229 height 41
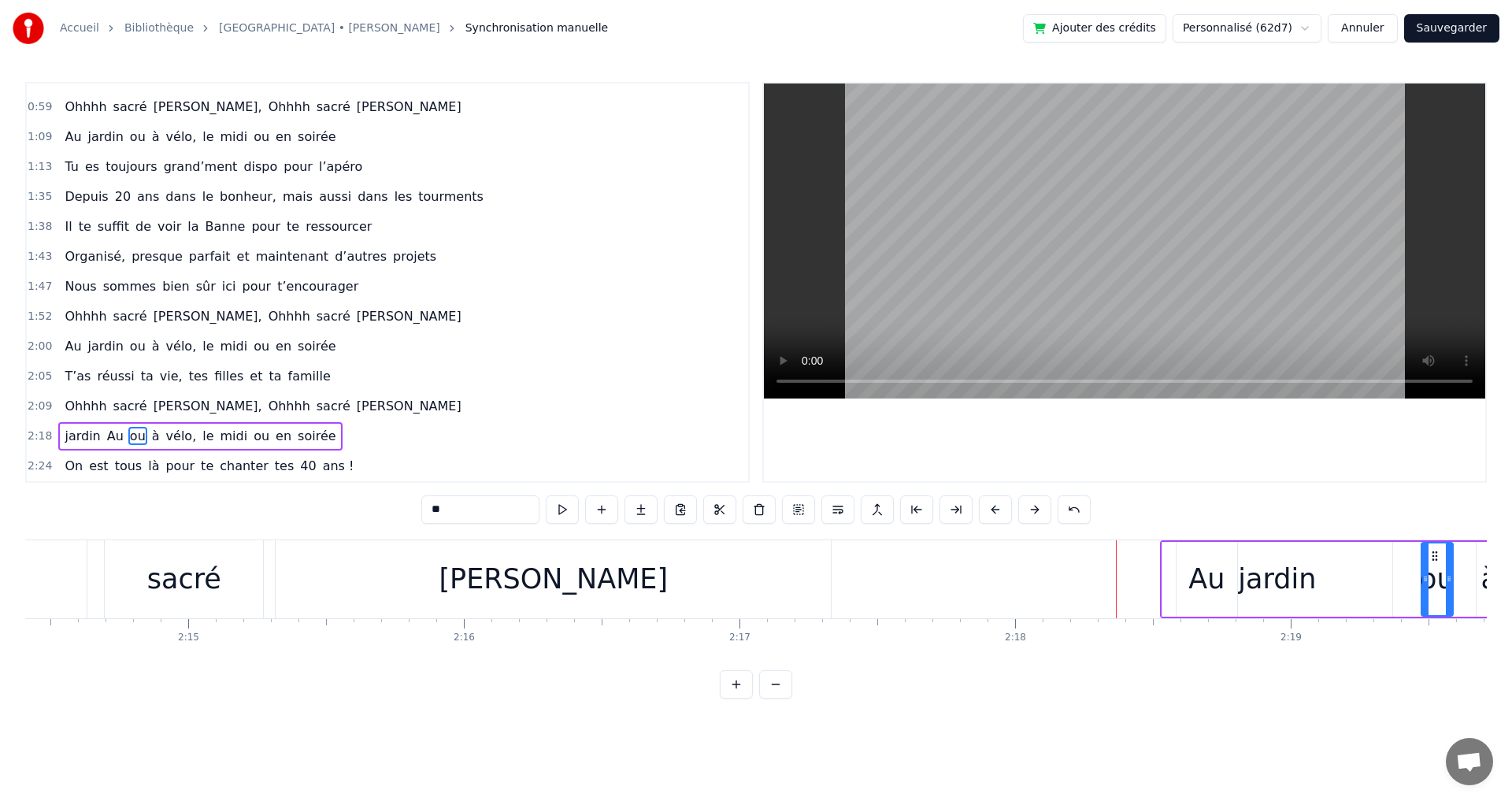
type input "******"
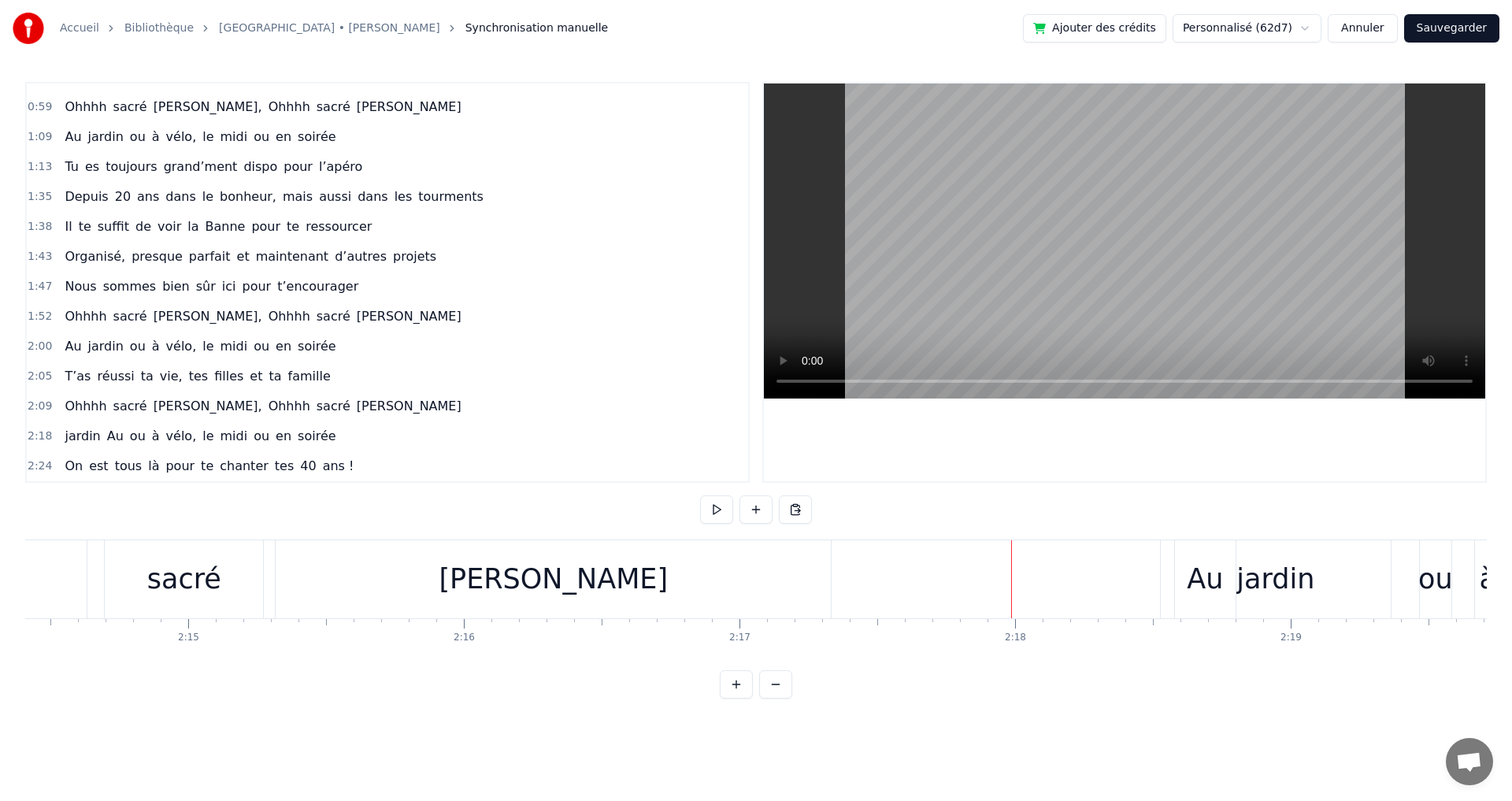
click at [1259, 590] on div "jardin" at bounding box center [1276, 578] width 78 height 41
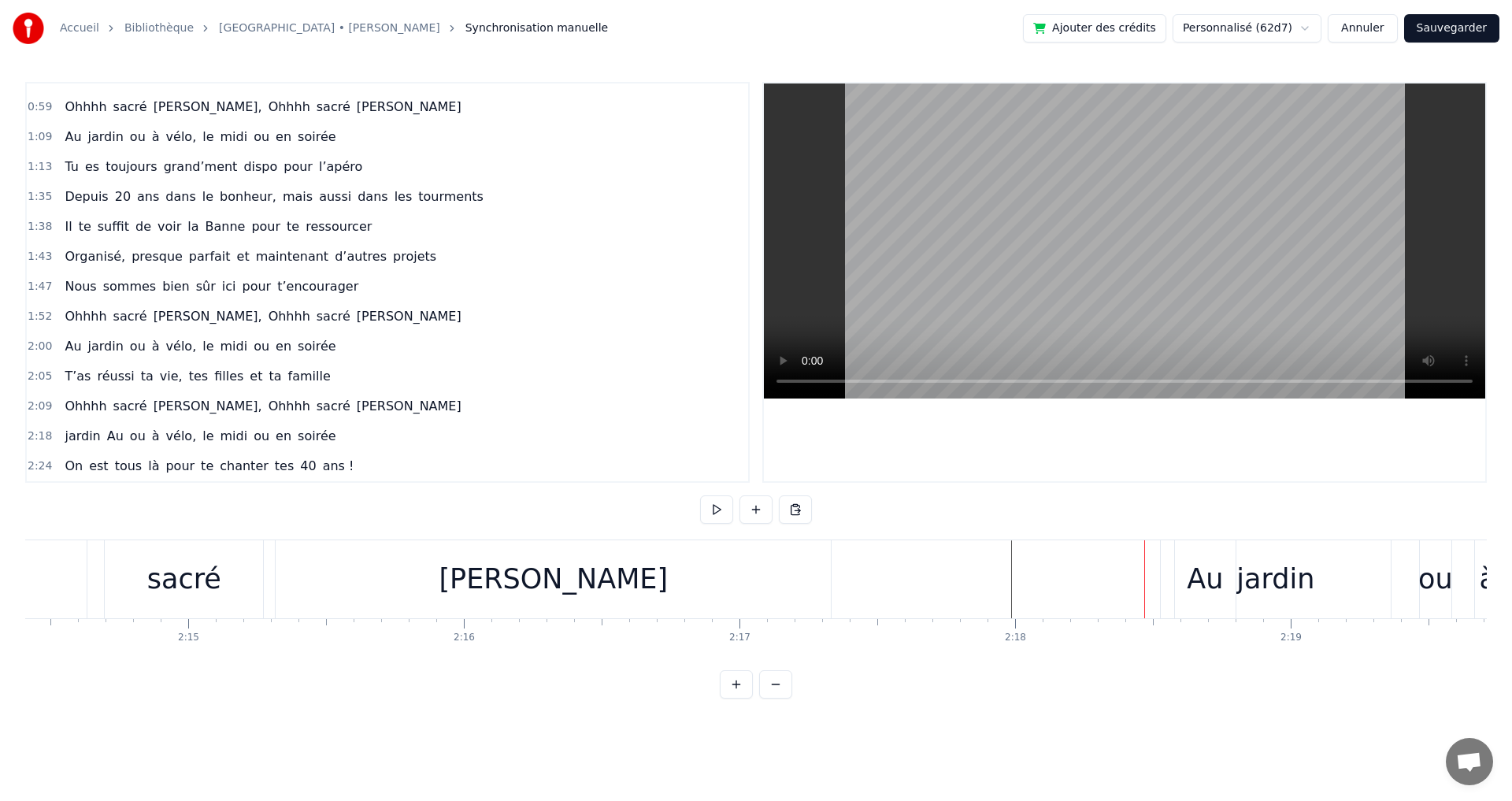
click at [1191, 574] on div "Au" at bounding box center [1205, 578] width 37 height 41
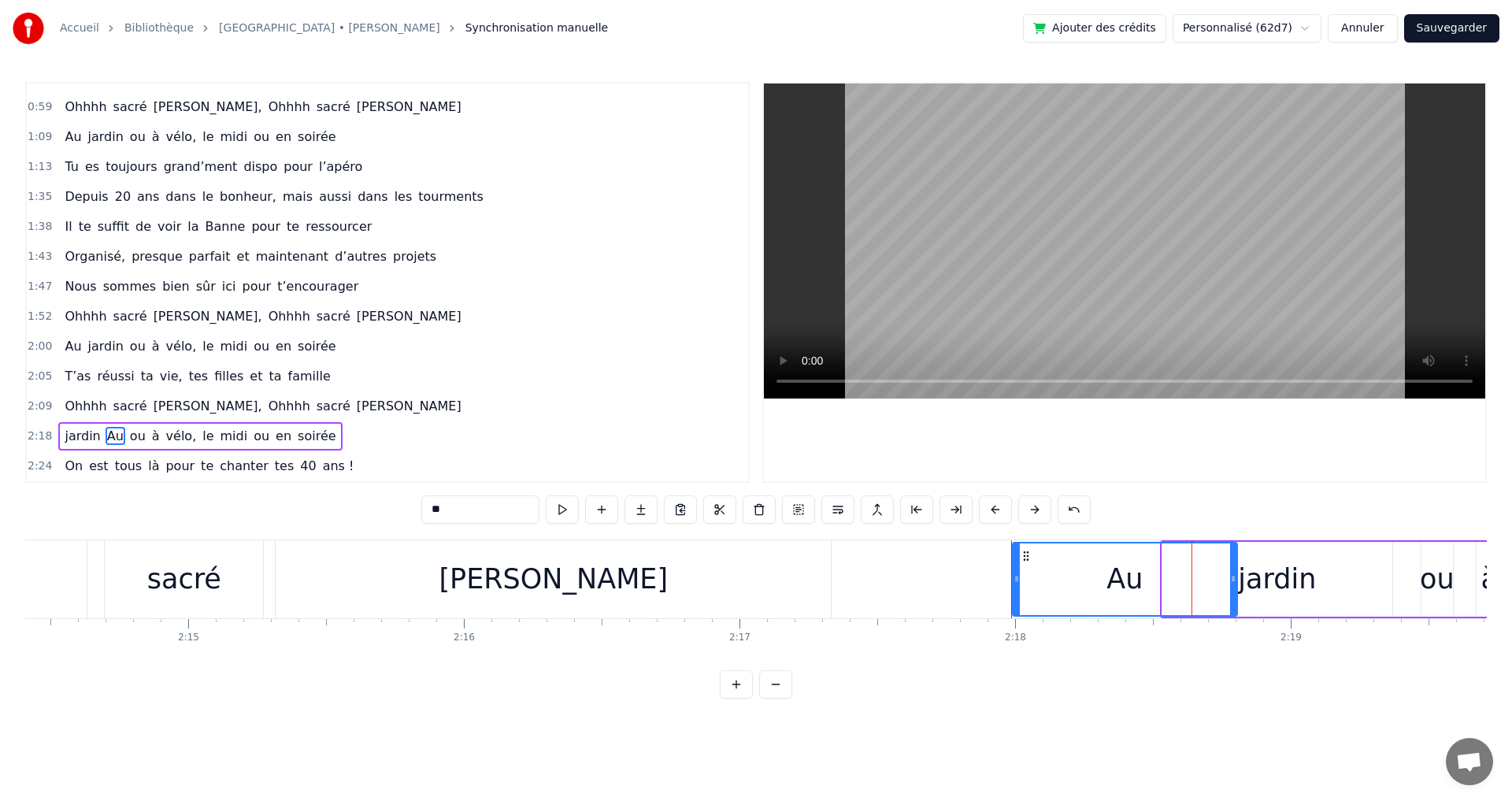
drag, startPoint x: 1177, startPoint y: 582, endPoint x: 1013, endPoint y: 582, distance: 164.0
click at [1013, 582] on icon at bounding box center [1016, 579] width 6 height 13
drag, startPoint x: 1232, startPoint y: 581, endPoint x: 1093, endPoint y: 577, distance: 139.1
click at [1093, 577] on icon at bounding box center [1094, 579] width 6 height 13
click at [1211, 582] on div "jardin" at bounding box center [1276, 579] width 230 height 75
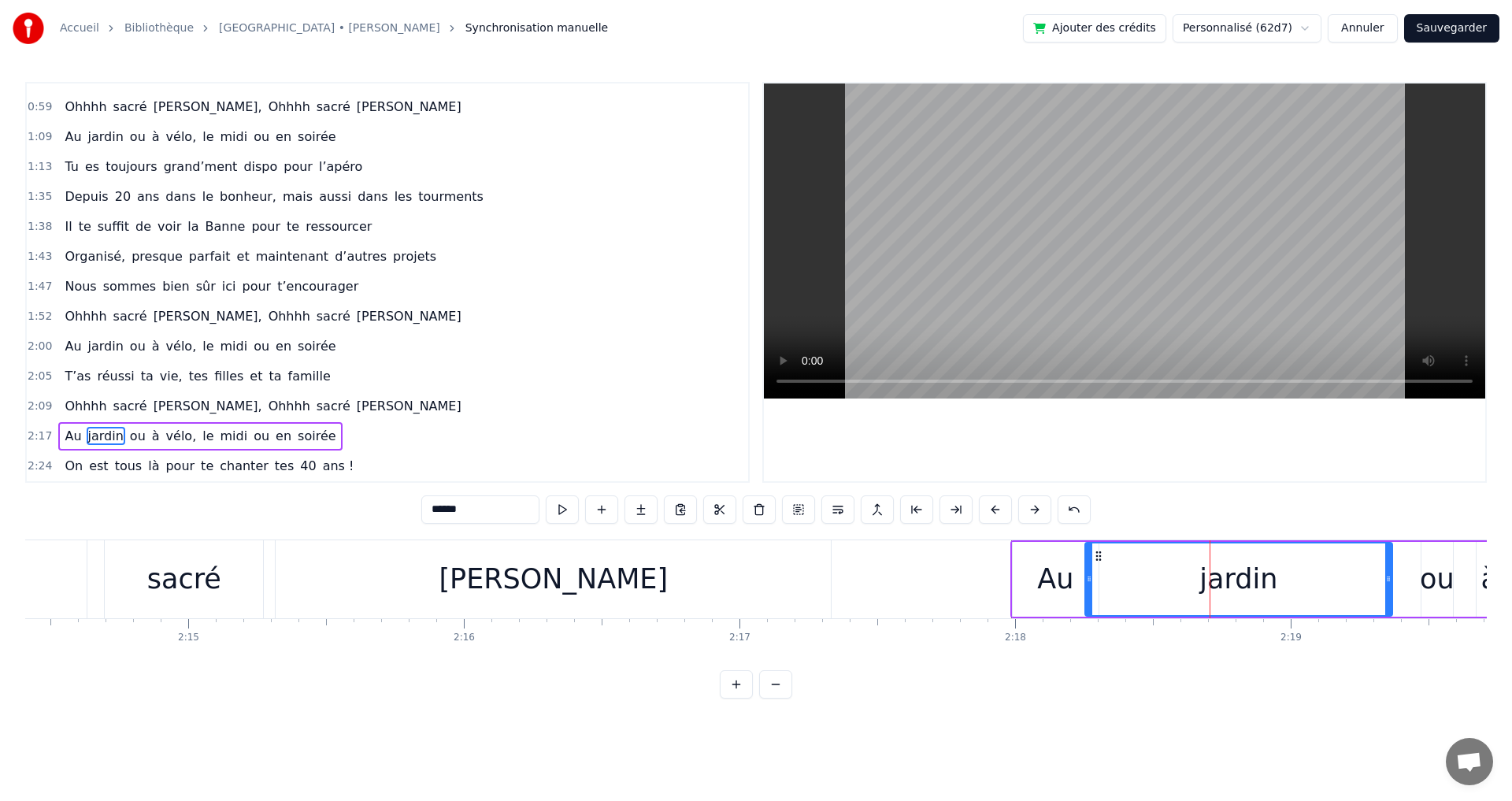
drag, startPoint x: 1165, startPoint y: 578, endPoint x: 1222, endPoint y: 574, distance: 57.1
click at [1087, 574] on icon at bounding box center [1089, 579] width 6 height 13
drag, startPoint x: 1389, startPoint y: 578, endPoint x: 1255, endPoint y: 584, distance: 134.1
click at [1231, 575] on icon at bounding box center [1231, 579] width 6 height 13
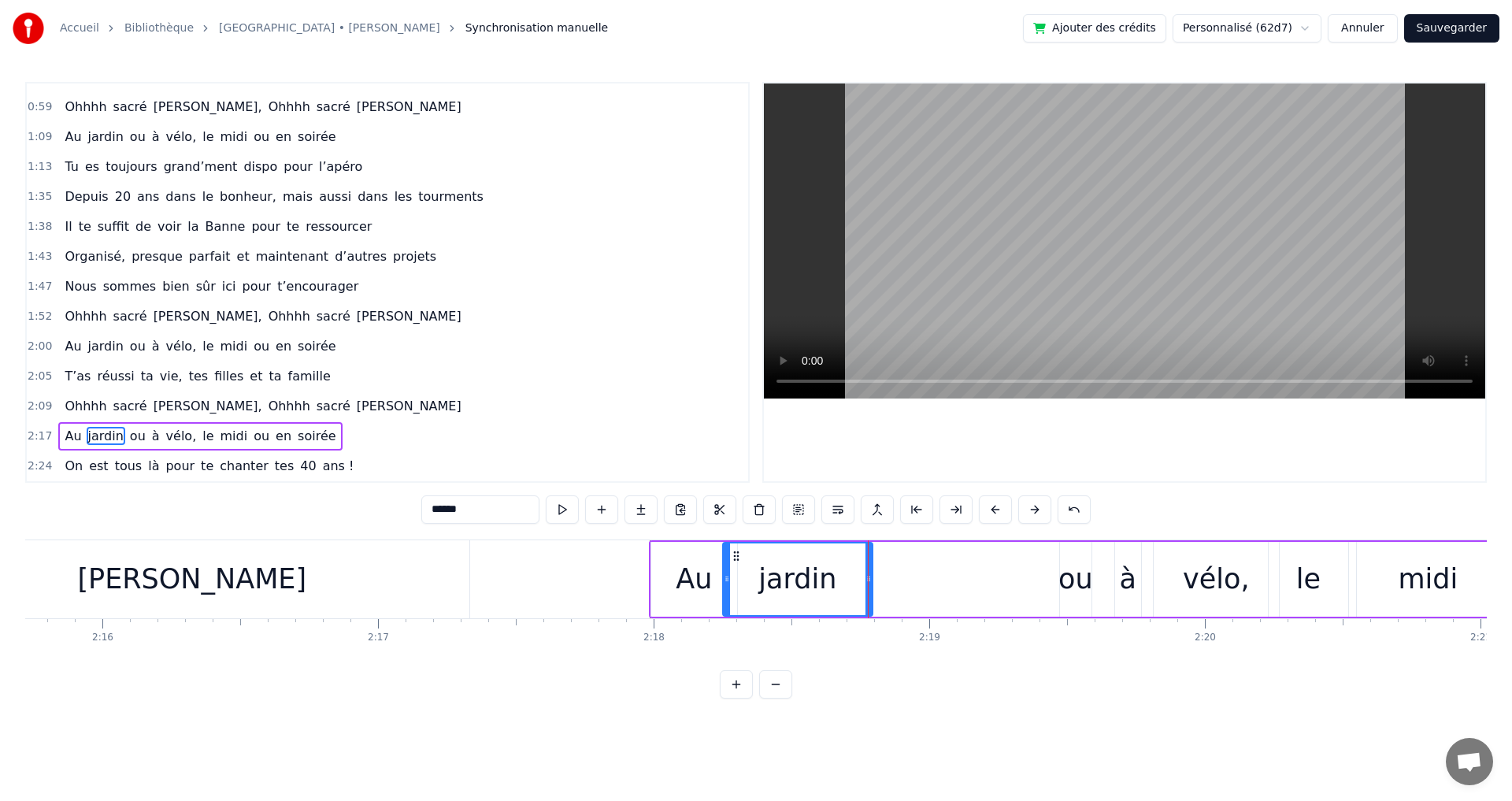
click at [1073, 571] on div "ou" at bounding box center [1076, 578] width 35 height 41
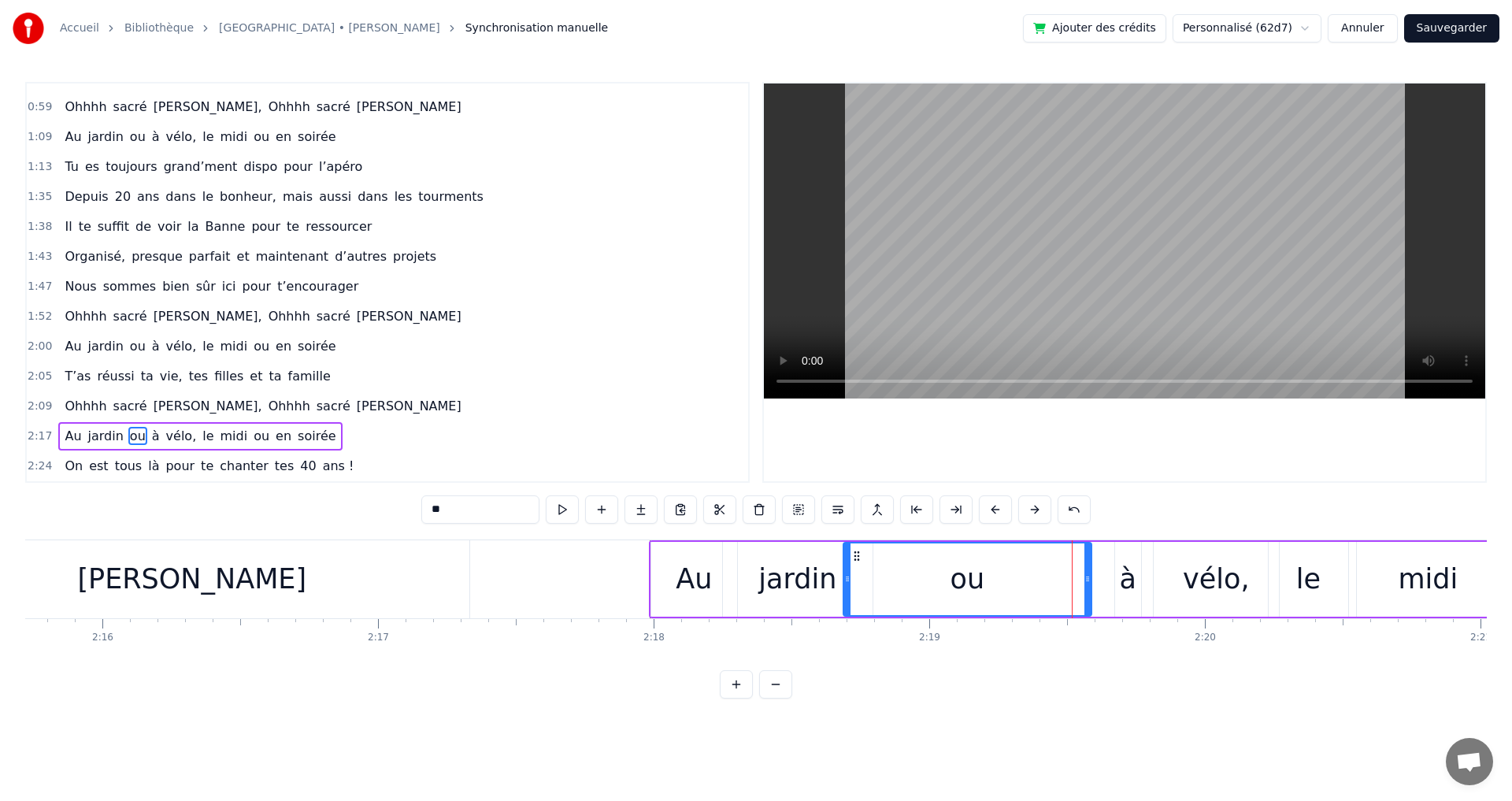
drag, startPoint x: 1062, startPoint y: 577, endPoint x: 846, endPoint y: 554, distance: 217.2
click at [846, 554] on div at bounding box center [847, 579] width 6 height 71
drag, startPoint x: 1087, startPoint y: 579, endPoint x: 939, endPoint y: 569, distance: 148.3
click at [927, 570] on div at bounding box center [925, 579] width 6 height 71
click at [1133, 585] on div "à" at bounding box center [1128, 578] width 16 height 41
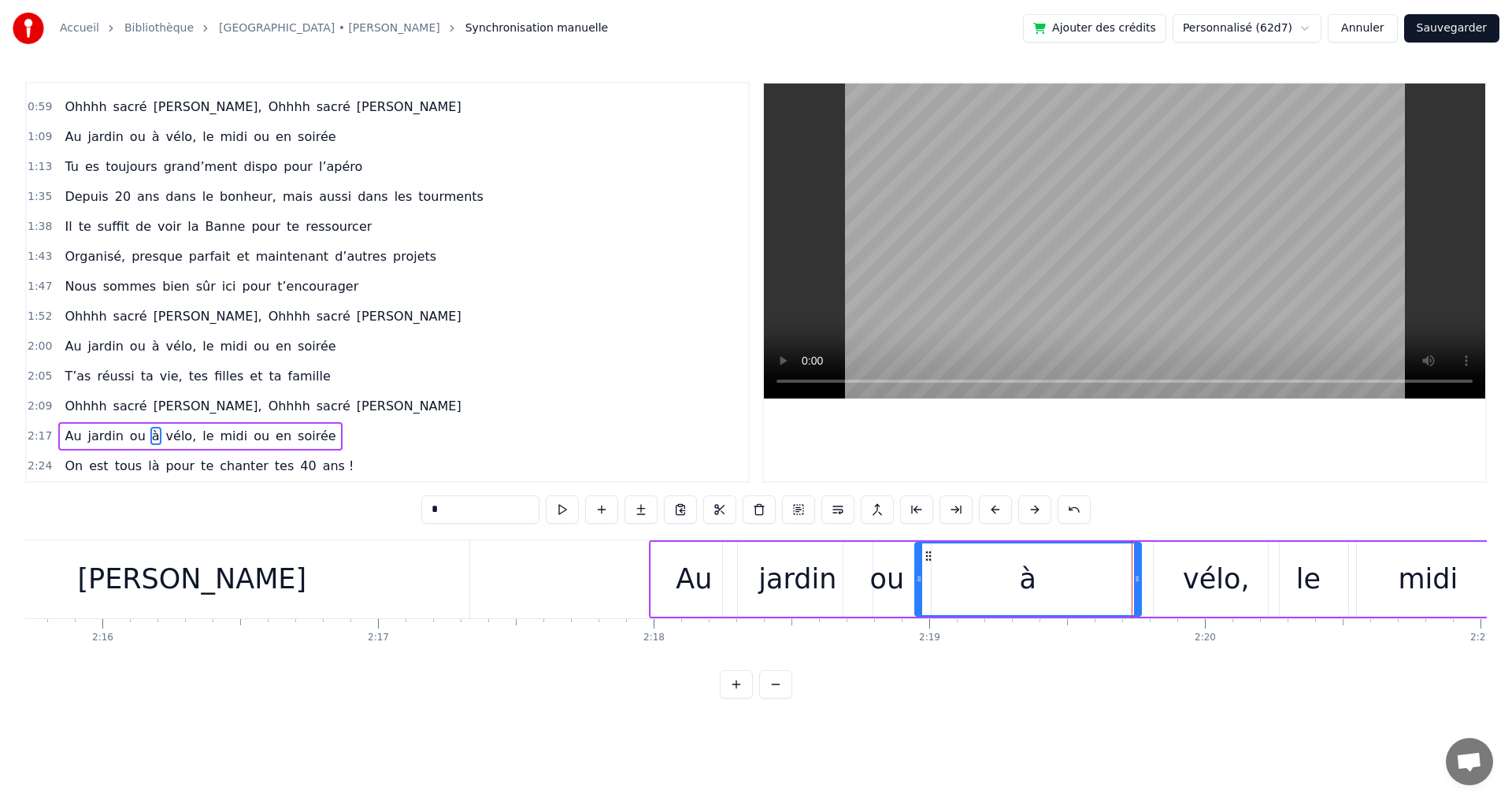
drag, startPoint x: 1116, startPoint y: 581, endPoint x: 937, endPoint y: 571, distance: 179.3
click at [916, 573] on icon at bounding box center [919, 579] width 6 height 13
drag, startPoint x: 1137, startPoint y: 582, endPoint x: 1094, endPoint y: 577, distance: 43.3
click at [986, 576] on icon at bounding box center [986, 579] width 6 height 13
click at [1217, 591] on div "vélo," at bounding box center [1216, 578] width 67 height 41
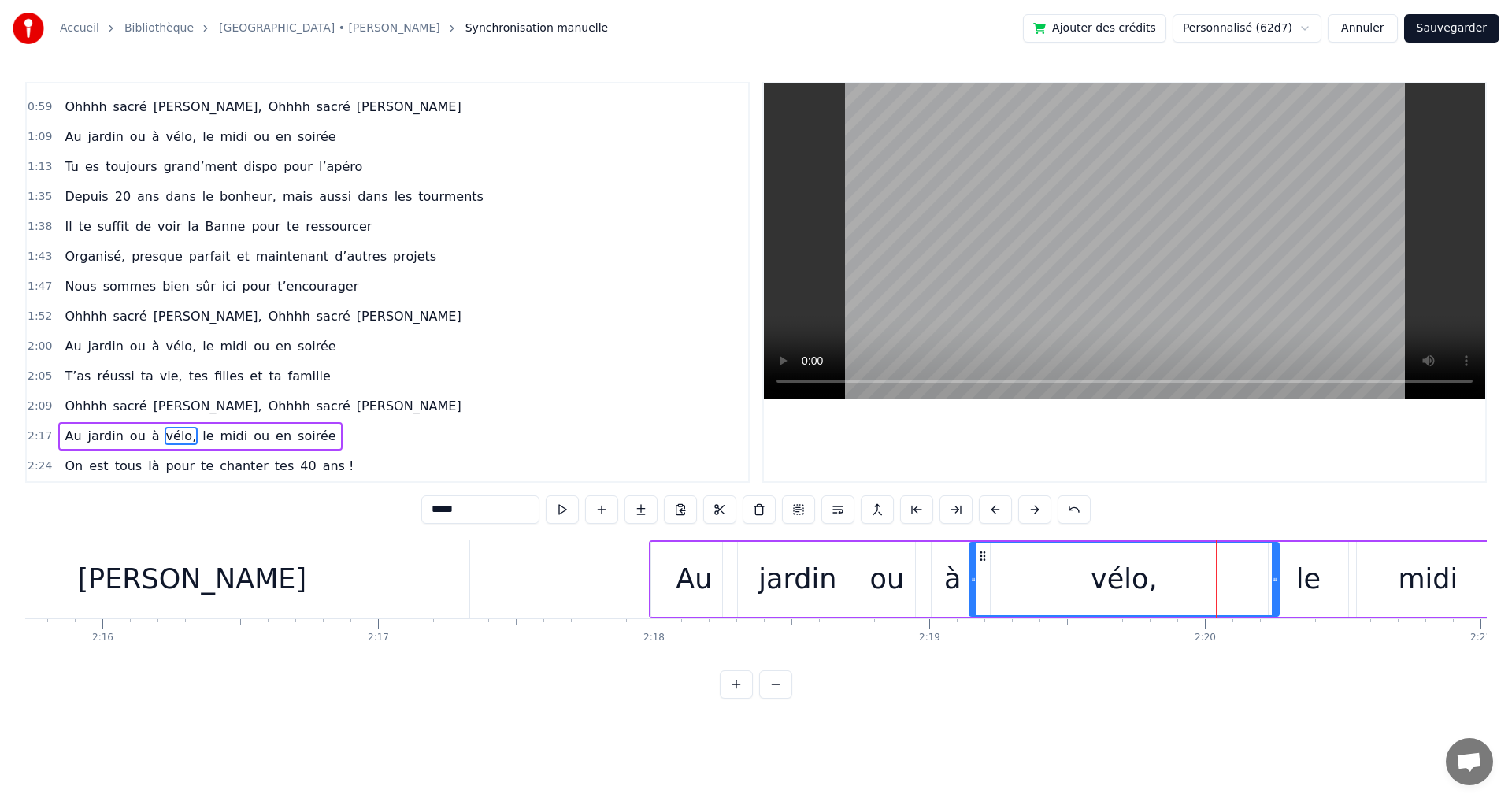
drag, startPoint x: 1155, startPoint y: 579, endPoint x: 970, endPoint y: 572, distance: 185.1
click at [970, 572] on div at bounding box center [973, 579] width 6 height 71
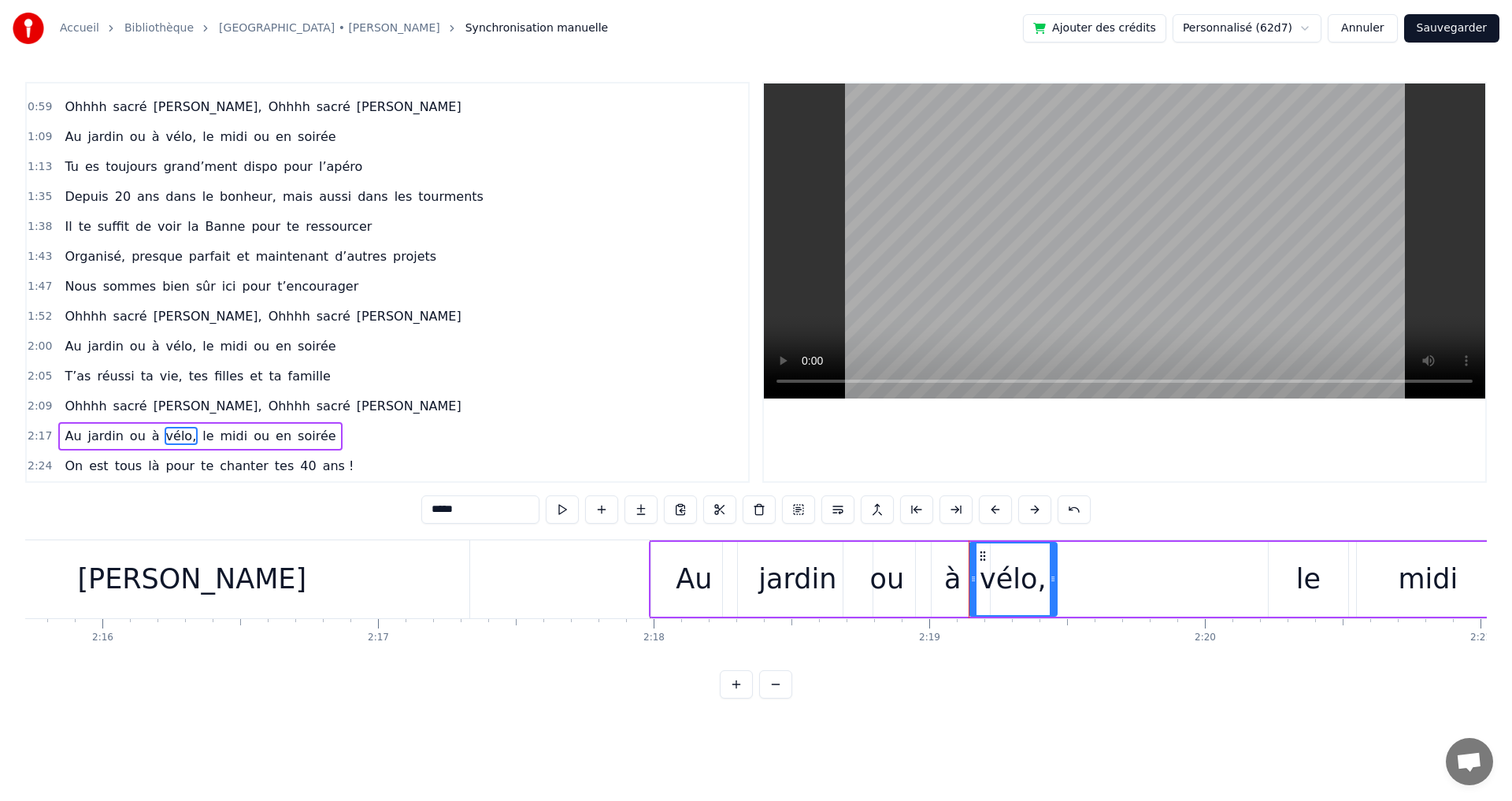
drag, startPoint x: 1275, startPoint y: 577, endPoint x: 1053, endPoint y: 552, distance: 223.4
click at [1053, 552] on div at bounding box center [1053, 579] width 6 height 71
click at [1297, 593] on div "le" at bounding box center [1308, 578] width 24 height 41
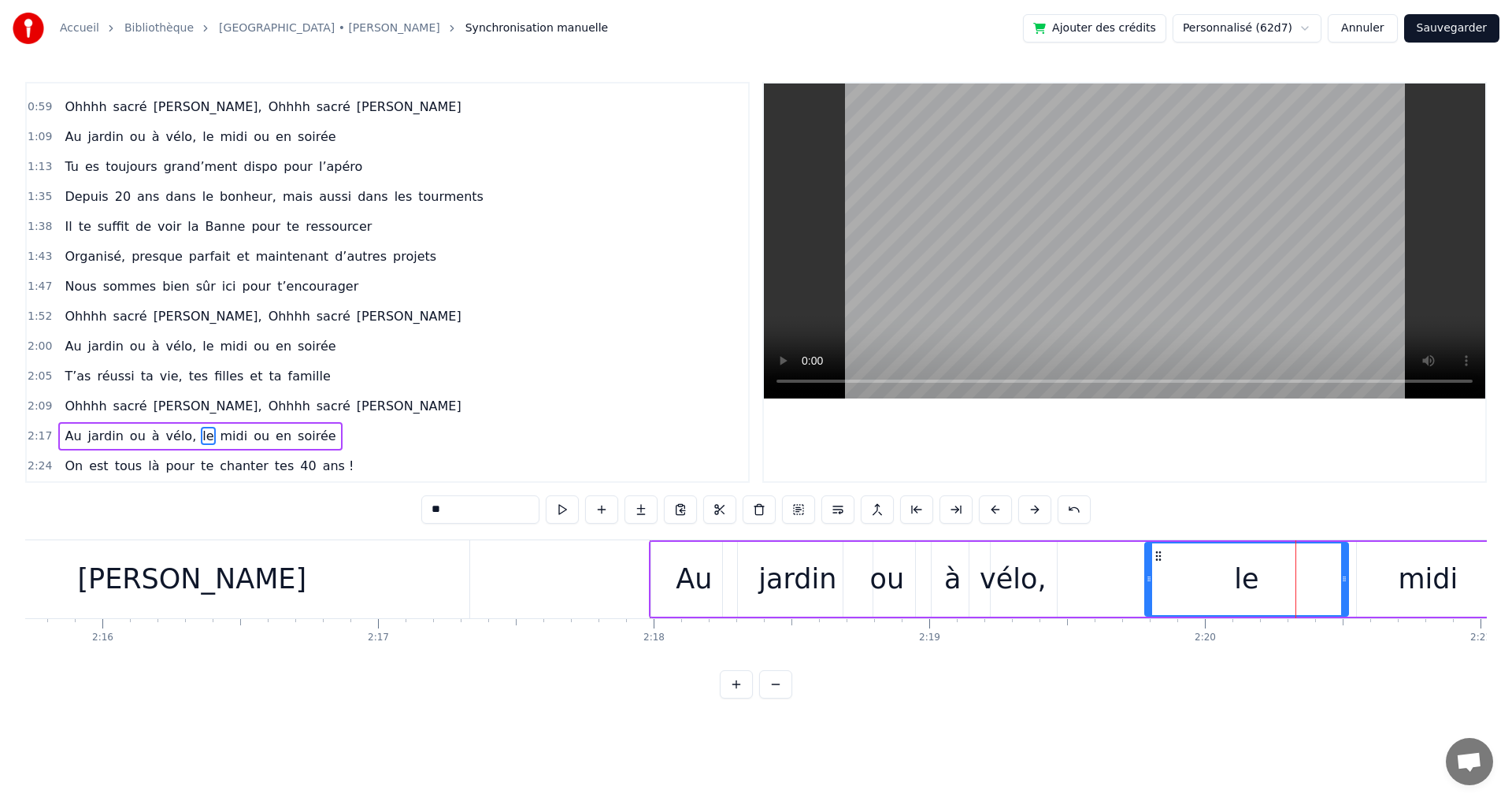
drag, startPoint x: 1270, startPoint y: 577, endPoint x: 1146, endPoint y: 574, distance: 124.0
click at [1146, 574] on icon at bounding box center [1149, 579] width 6 height 13
drag, startPoint x: 1343, startPoint y: 579, endPoint x: 1354, endPoint y: 586, distance: 13.0
click at [1253, 578] on icon at bounding box center [1254, 579] width 6 height 13
click at [1404, 582] on div "midi" at bounding box center [1428, 578] width 60 height 41
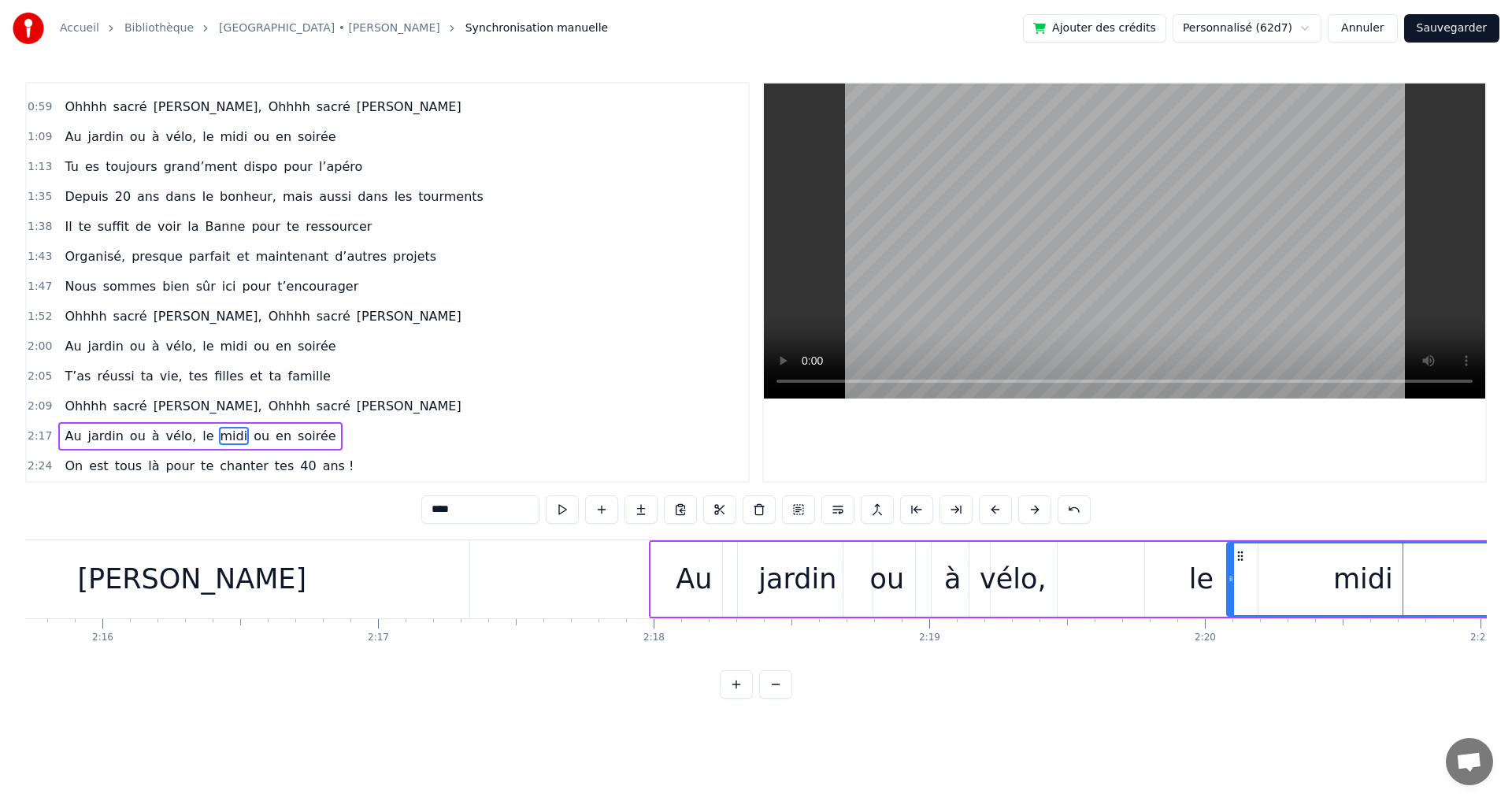
drag, startPoint x: 1360, startPoint y: 582, endPoint x: 1306, endPoint y: 578, distance: 54.1
click at [1231, 576] on icon at bounding box center [1231, 579] width 6 height 13
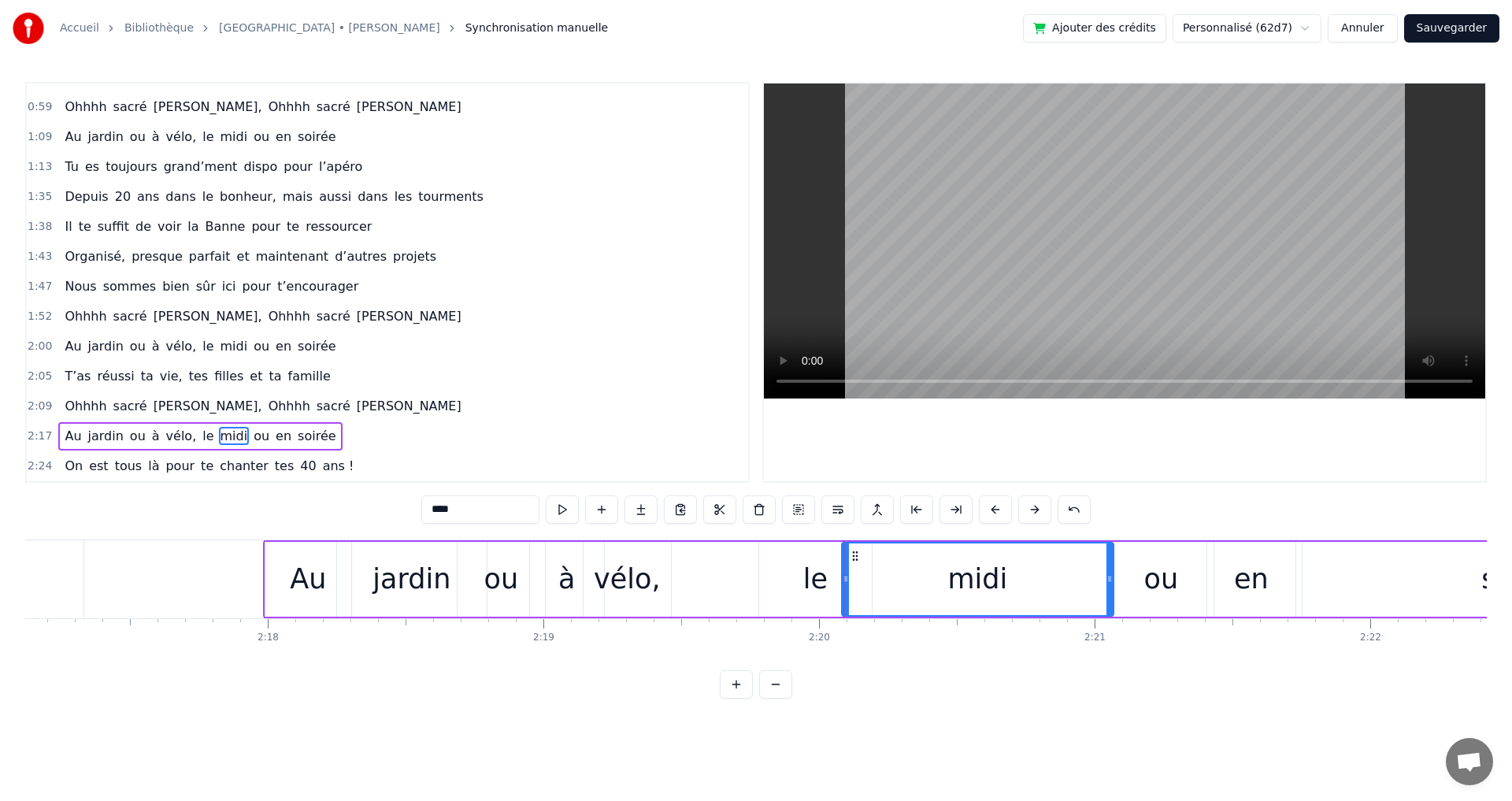
scroll to position [0, 38031]
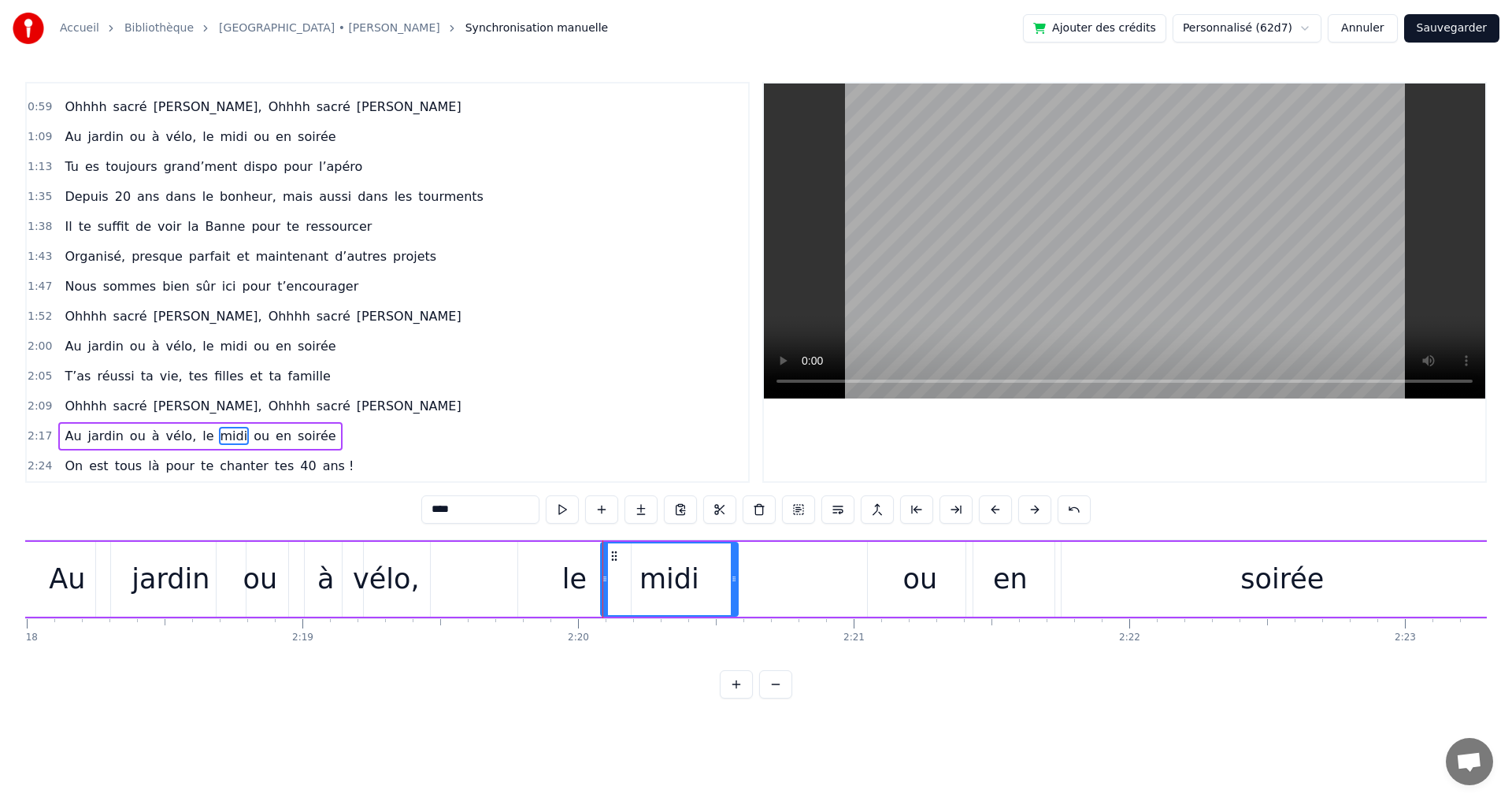
drag, startPoint x: 862, startPoint y: 578, endPoint x: 734, endPoint y: 569, distance: 128.3
click at [734, 569] on div at bounding box center [734, 579] width 6 height 71
click at [912, 577] on div "ou" at bounding box center [921, 578] width 35 height 41
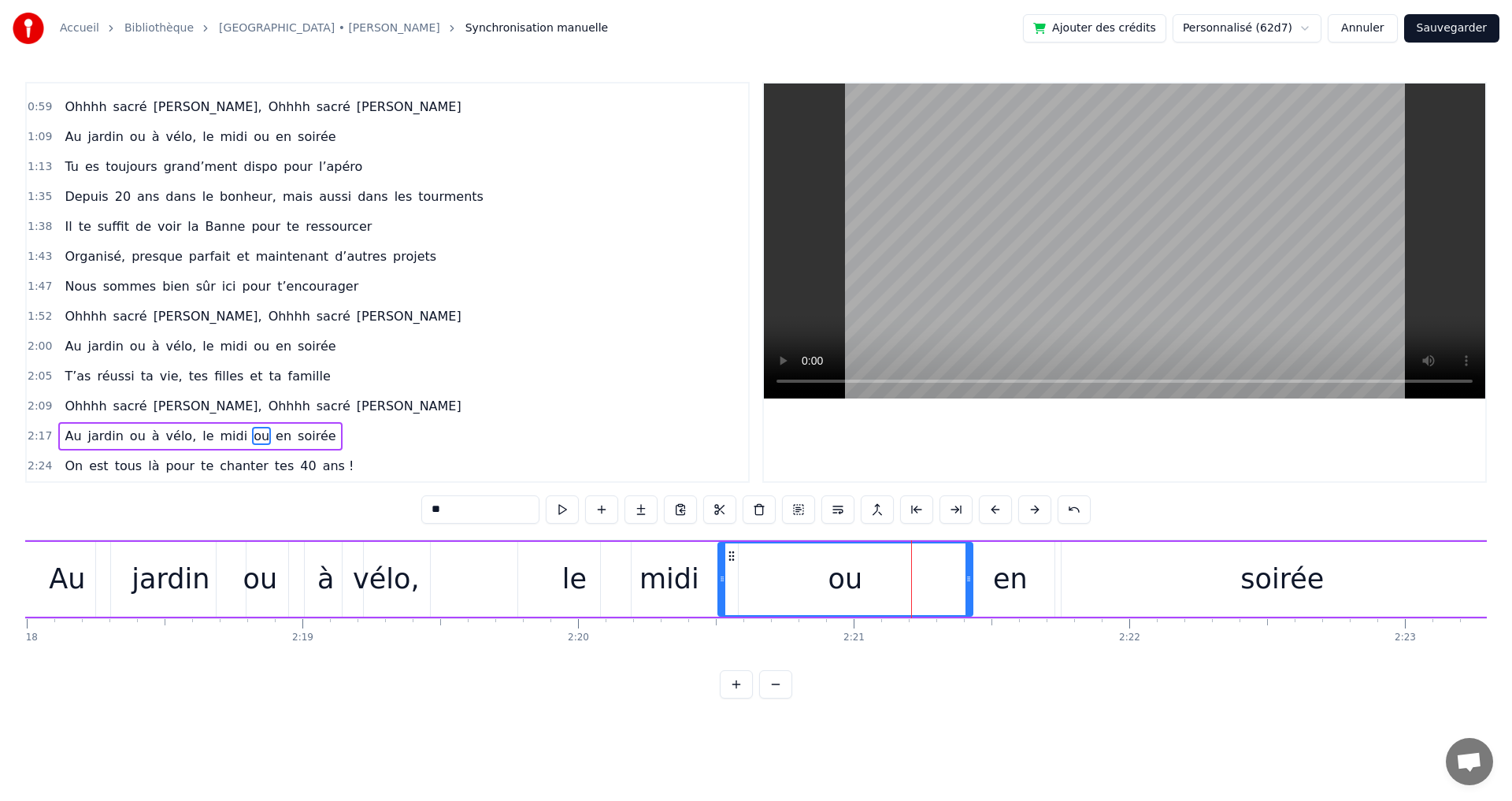
drag, startPoint x: 869, startPoint y: 577, endPoint x: 720, endPoint y: 576, distance: 149.0
click at [720, 576] on icon at bounding box center [722, 579] width 6 height 13
drag, startPoint x: 968, startPoint y: 580, endPoint x: 804, endPoint y: 577, distance: 164.0
click at [804, 577] on icon at bounding box center [804, 579] width 6 height 13
click at [999, 585] on div "en" at bounding box center [1010, 578] width 35 height 41
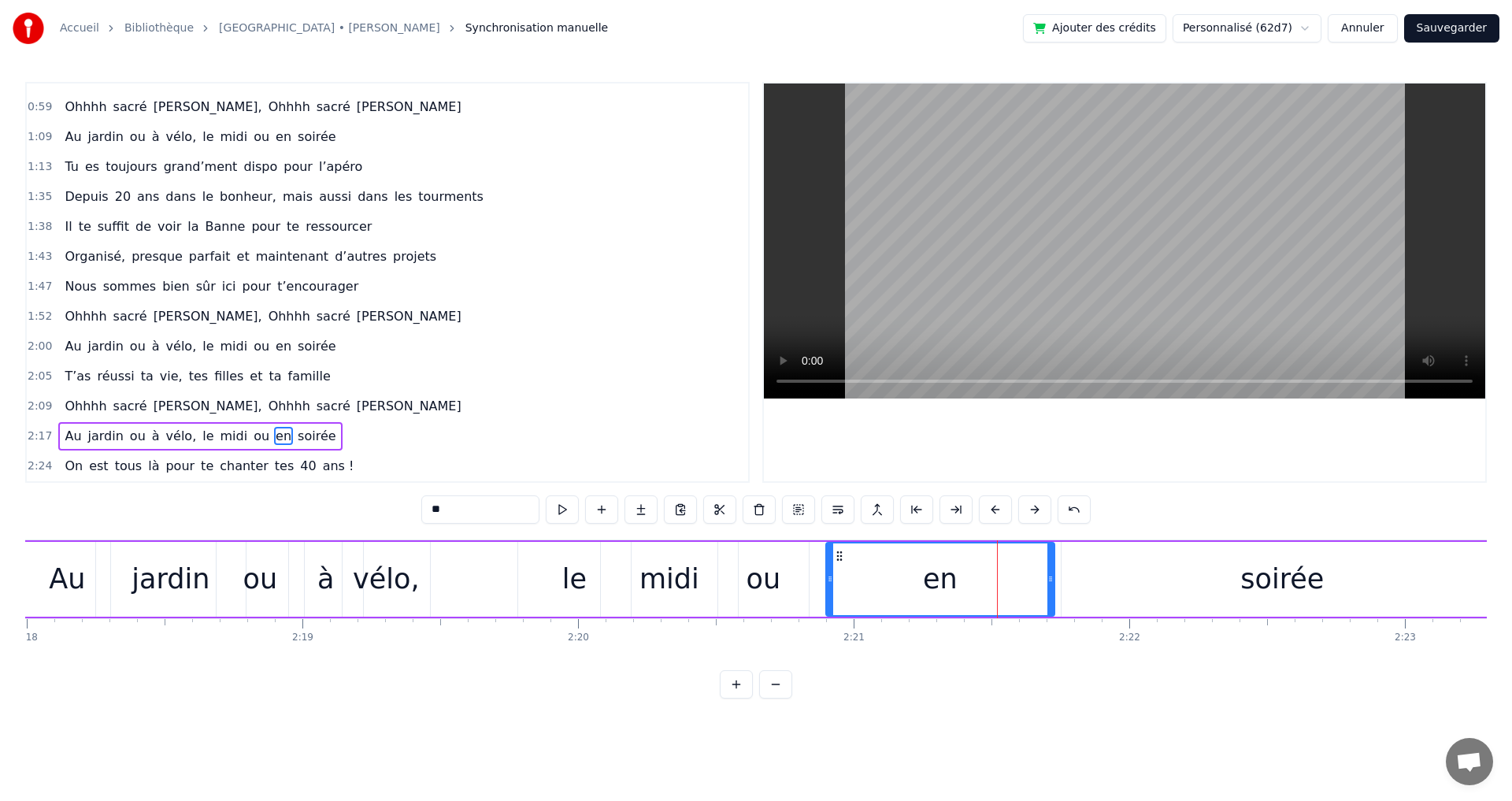
drag, startPoint x: 967, startPoint y: 581, endPoint x: 865, endPoint y: 575, distance: 102.2
click at [830, 578] on icon at bounding box center [830, 579] width 6 height 13
drag, startPoint x: 1051, startPoint y: 581, endPoint x: 932, endPoint y: 581, distance: 119.0
click at [932, 581] on icon at bounding box center [931, 579] width 6 height 13
drag, startPoint x: 1270, startPoint y: 592, endPoint x: 1181, endPoint y: 581, distance: 89.7
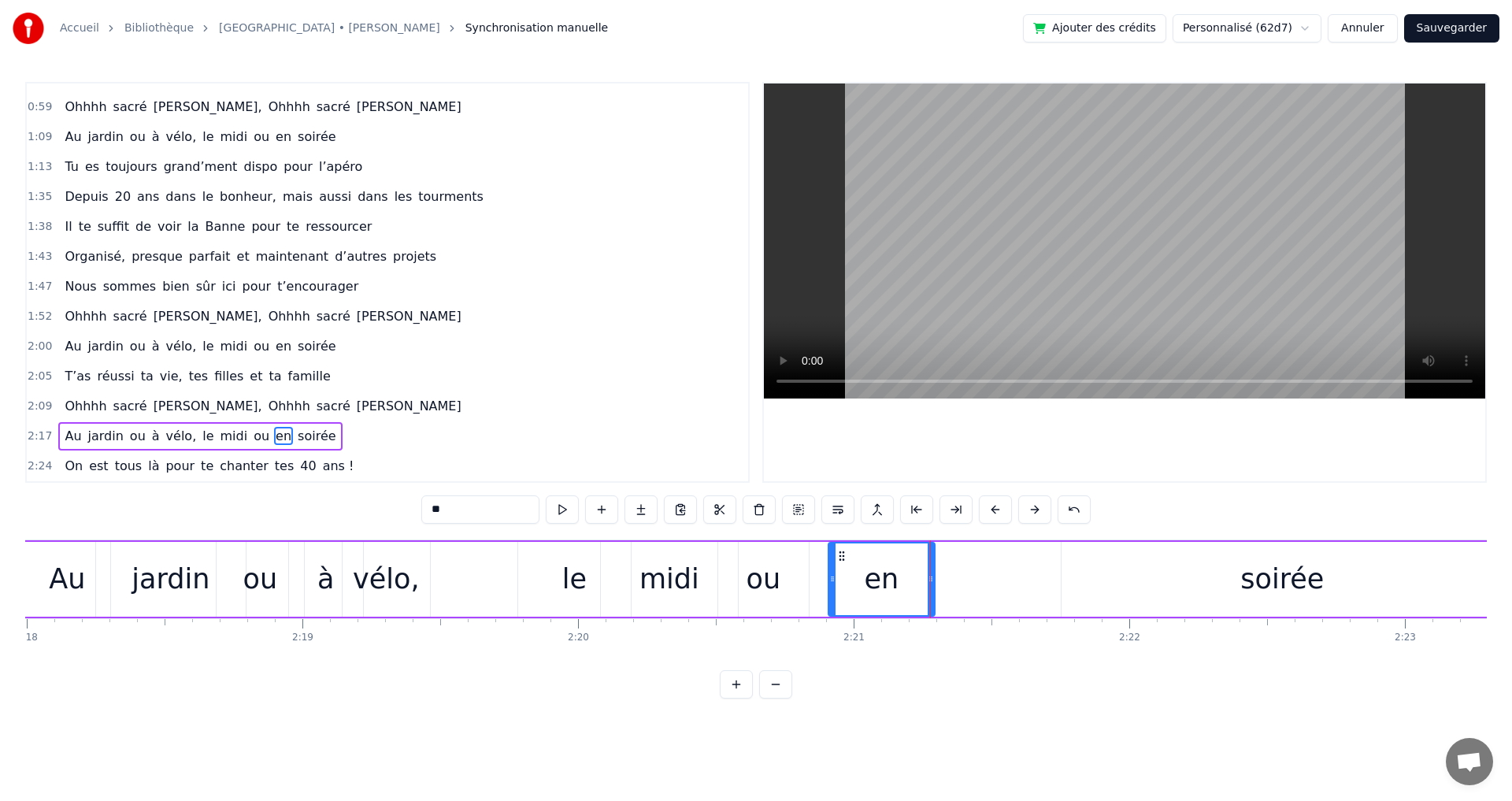
click at [1269, 591] on div "soirée" at bounding box center [1281, 578] width 84 height 41
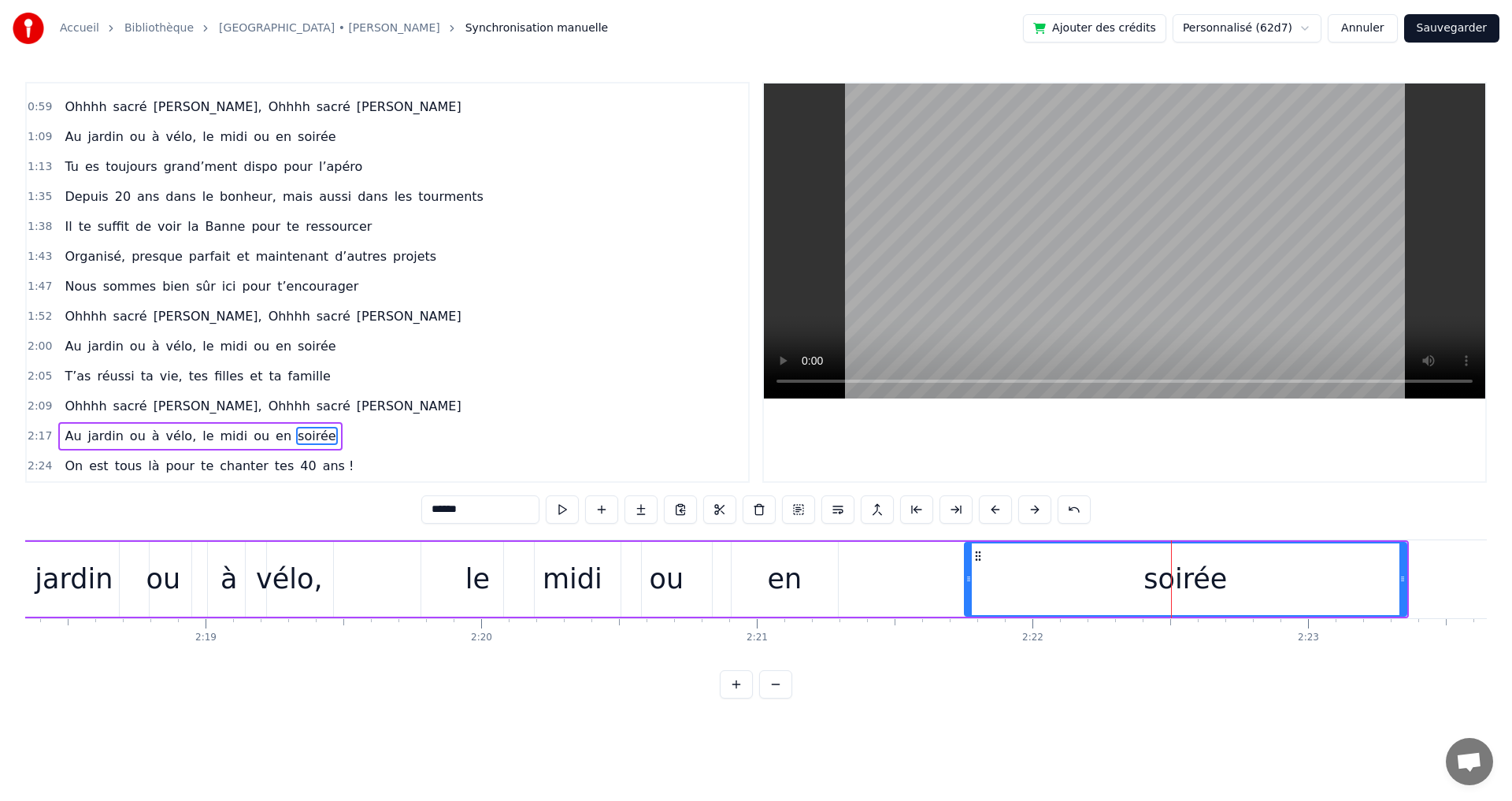
scroll to position [0, 38272]
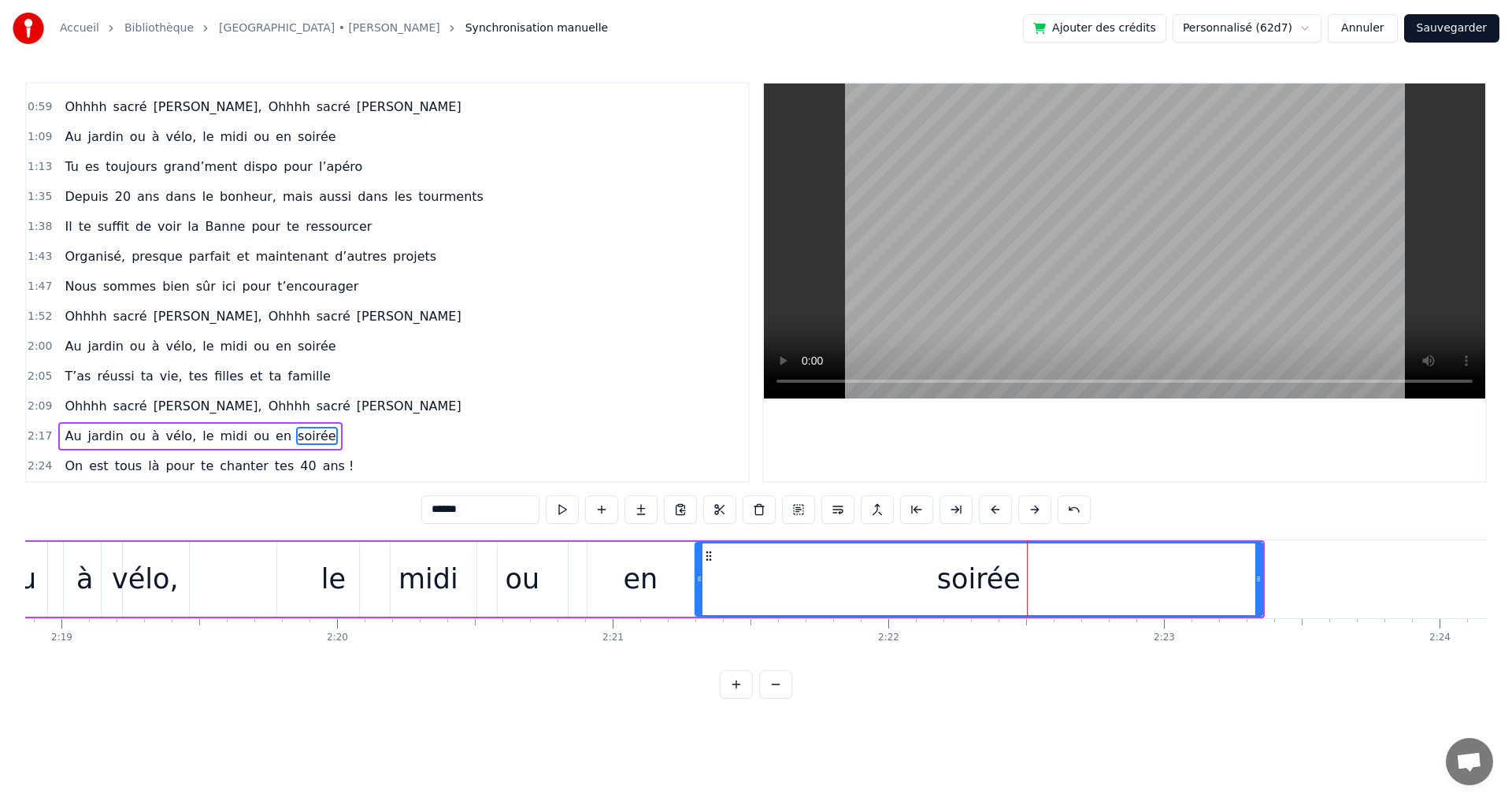
drag, startPoint x: 822, startPoint y: 578, endPoint x: 697, endPoint y: 572, distance: 125.1
click at [697, 572] on div at bounding box center [700, 579] width 6 height 71
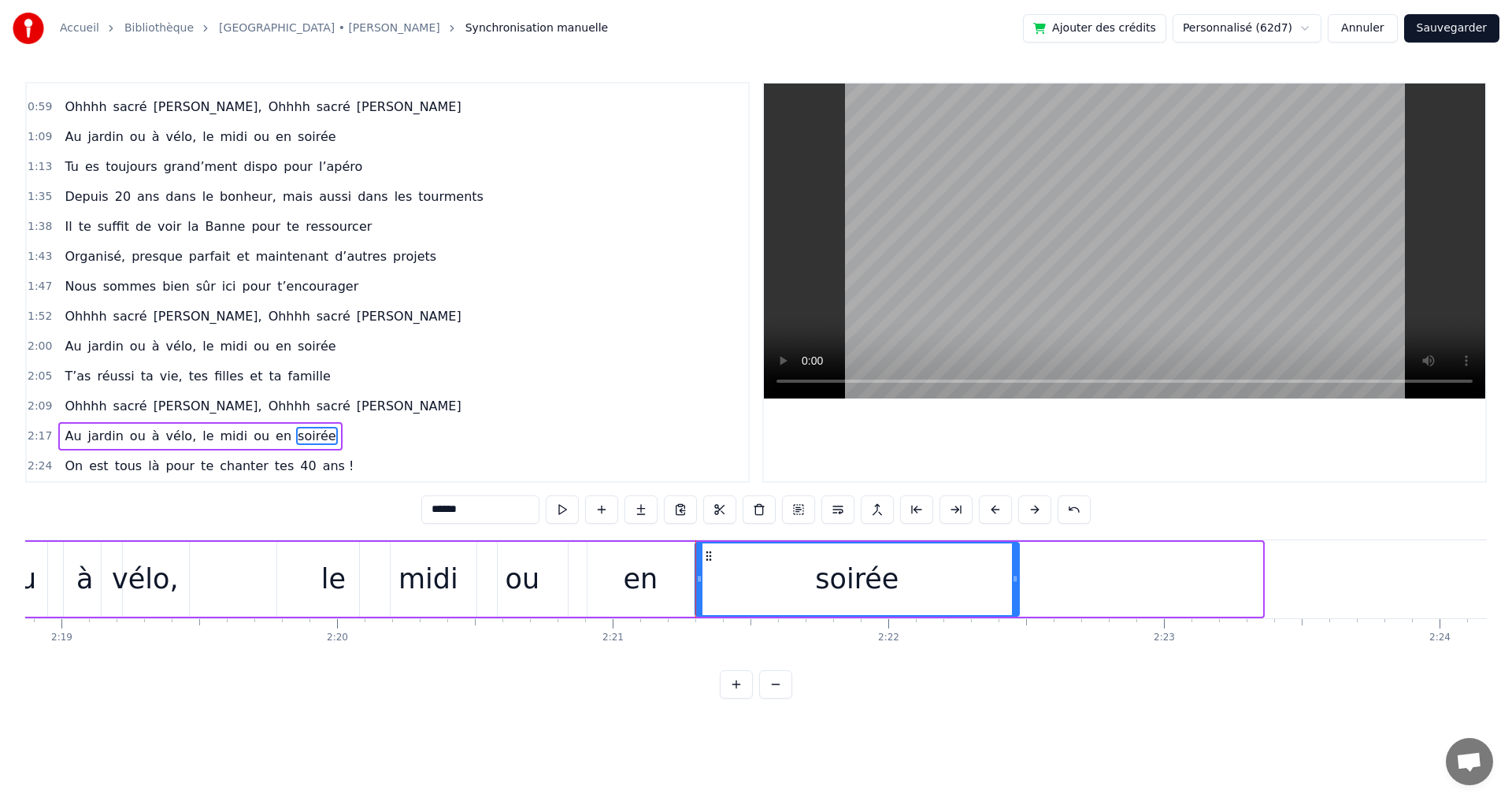
drag, startPoint x: 1254, startPoint y: 581, endPoint x: 1012, endPoint y: 567, distance: 242.4
click at [1012, 567] on div at bounding box center [1015, 579] width 6 height 71
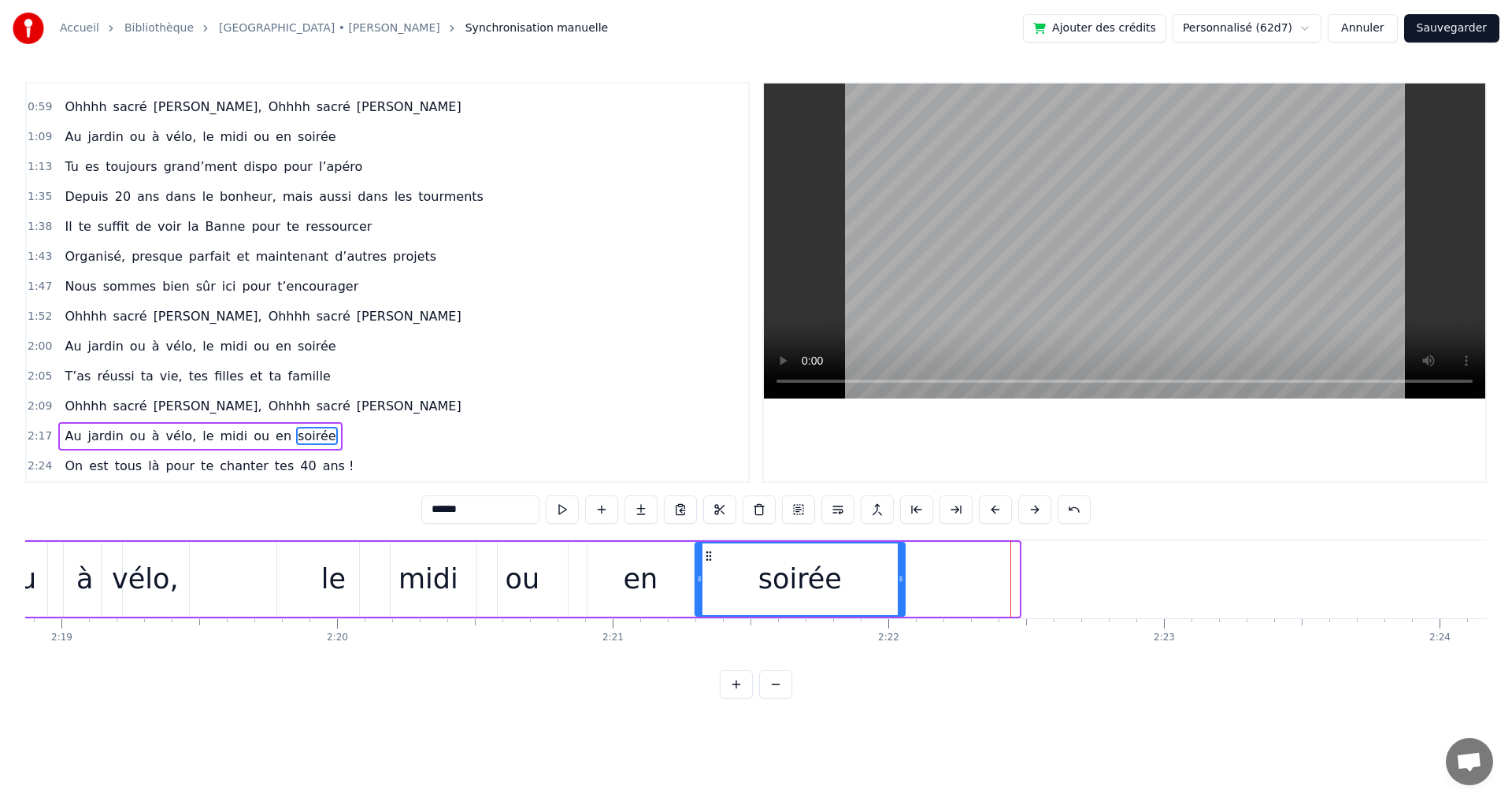
drag, startPoint x: 1012, startPoint y: 576, endPoint x: 900, endPoint y: 576, distance: 112.0
click at [900, 576] on icon at bounding box center [901, 579] width 6 height 13
click at [287, 379] on span "famille" at bounding box center [310, 376] width 45 height 18
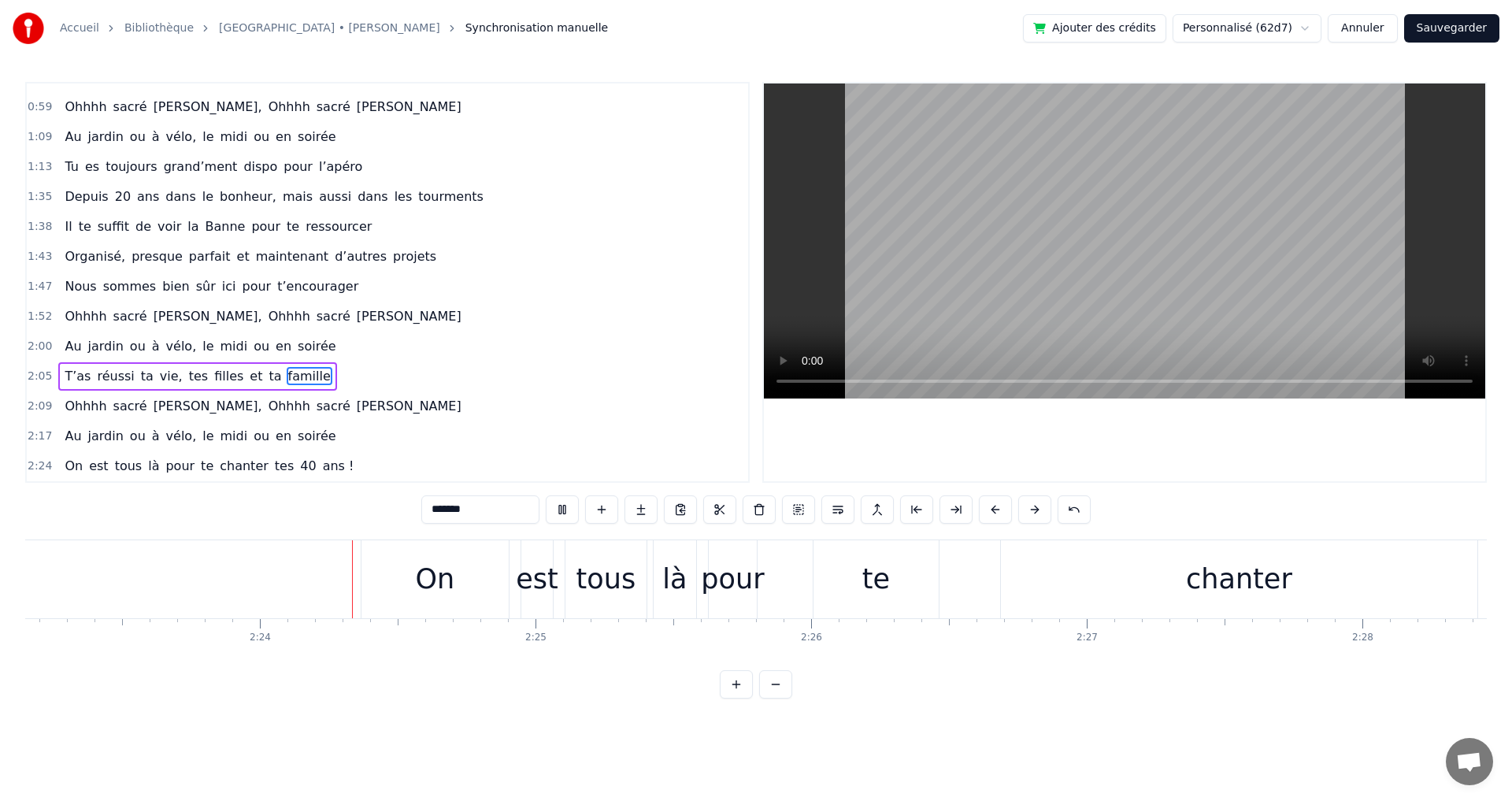
scroll to position [0, 39506]
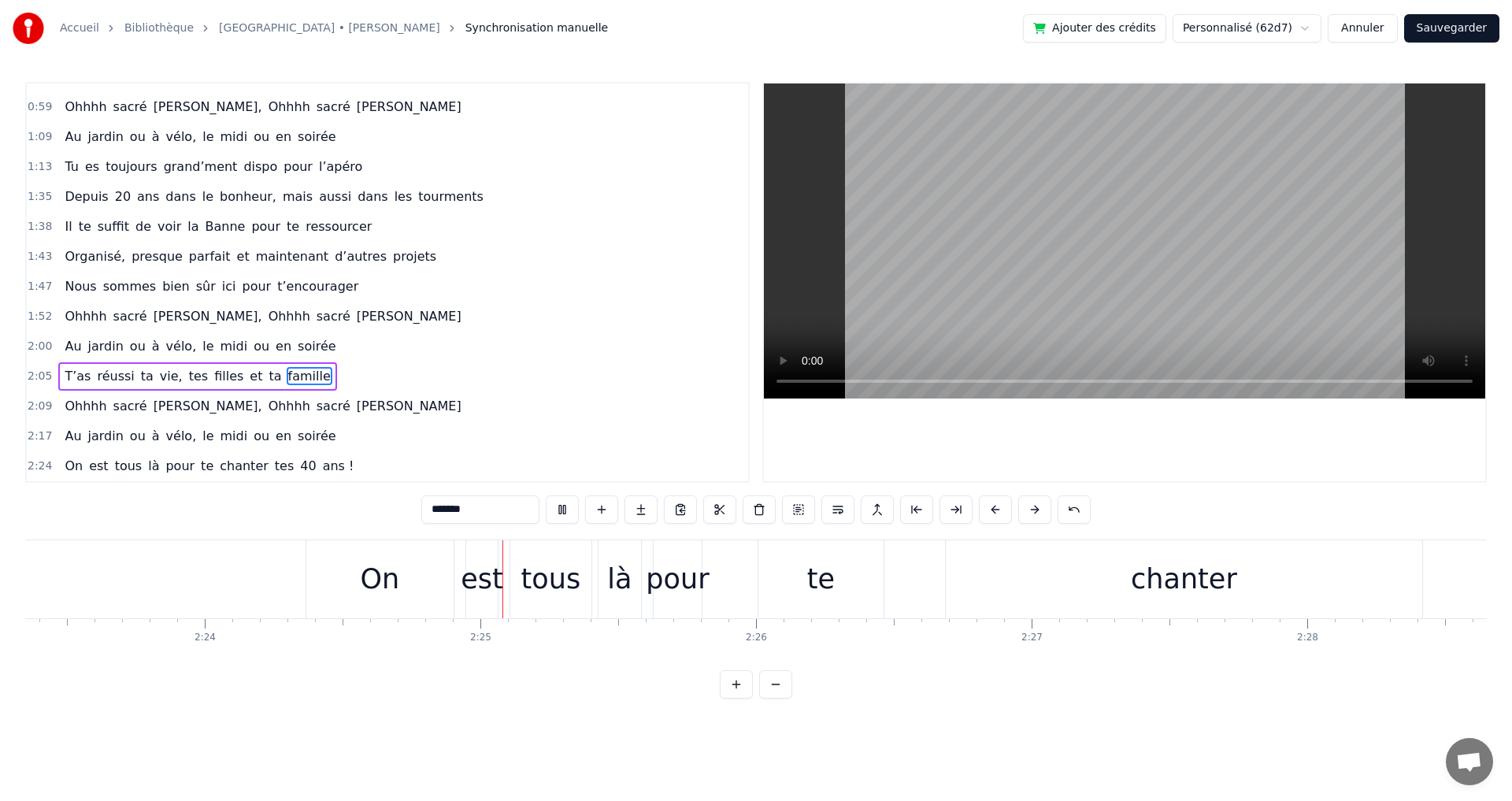
click at [267, 401] on span "Ohhhh" at bounding box center [289, 405] width 45 height 18
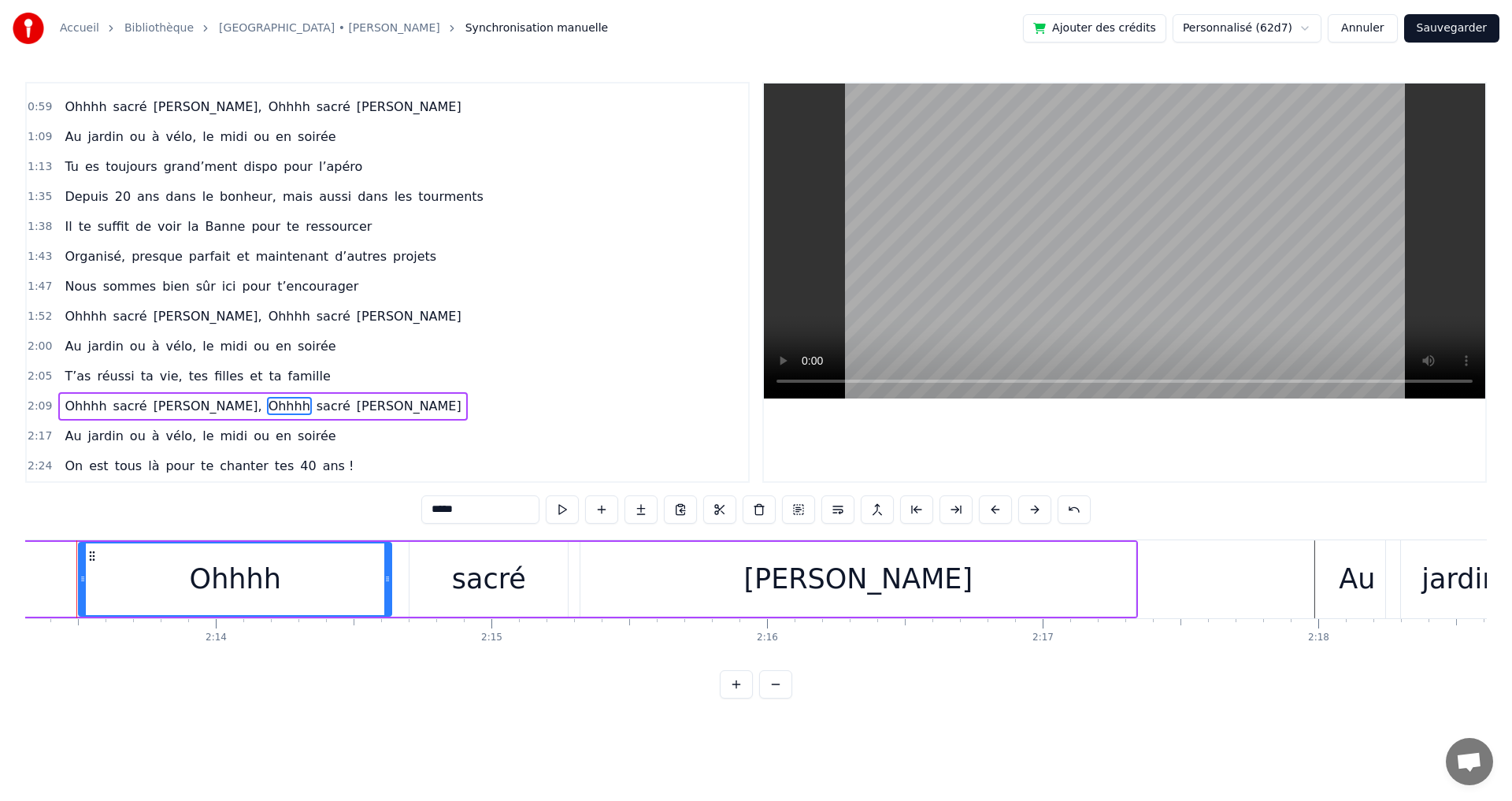
scroll to position [0, 36712]
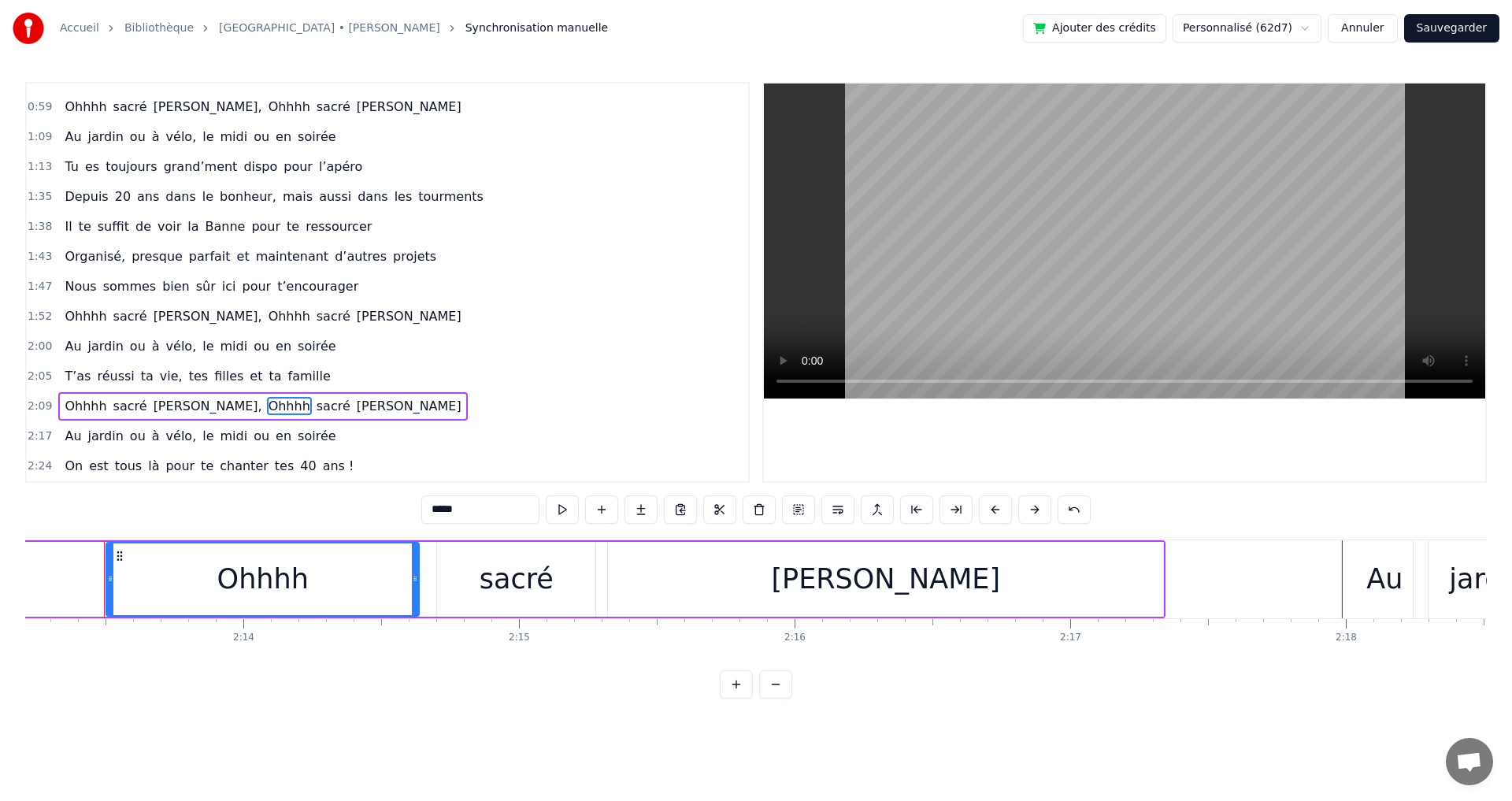
click at [213, 380] on span "filles" at bounding box center [229, 376] width 32 height 18
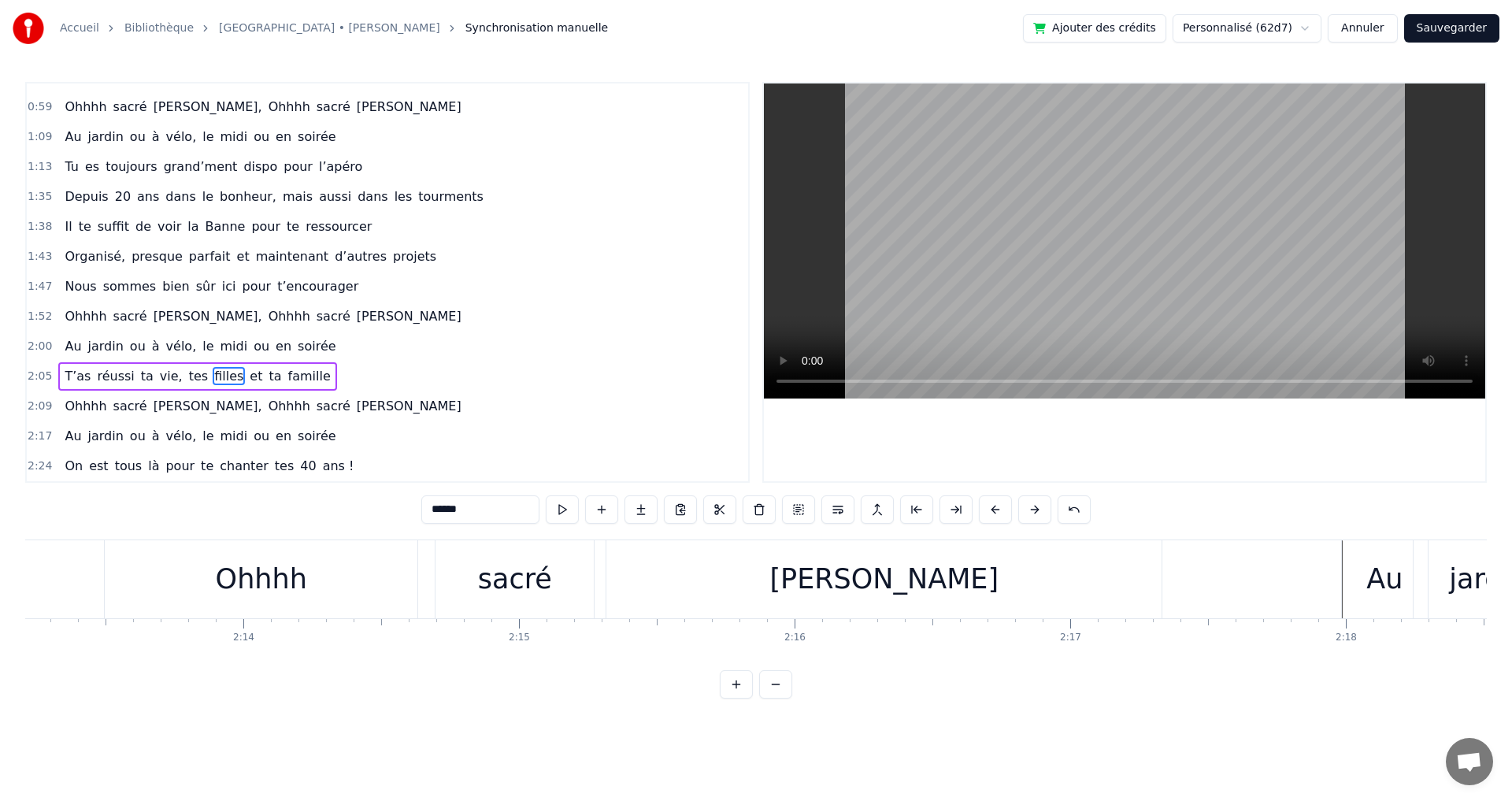
click at [201, 348] on span "le" at bounding box center [207, 346] width 14 height 18
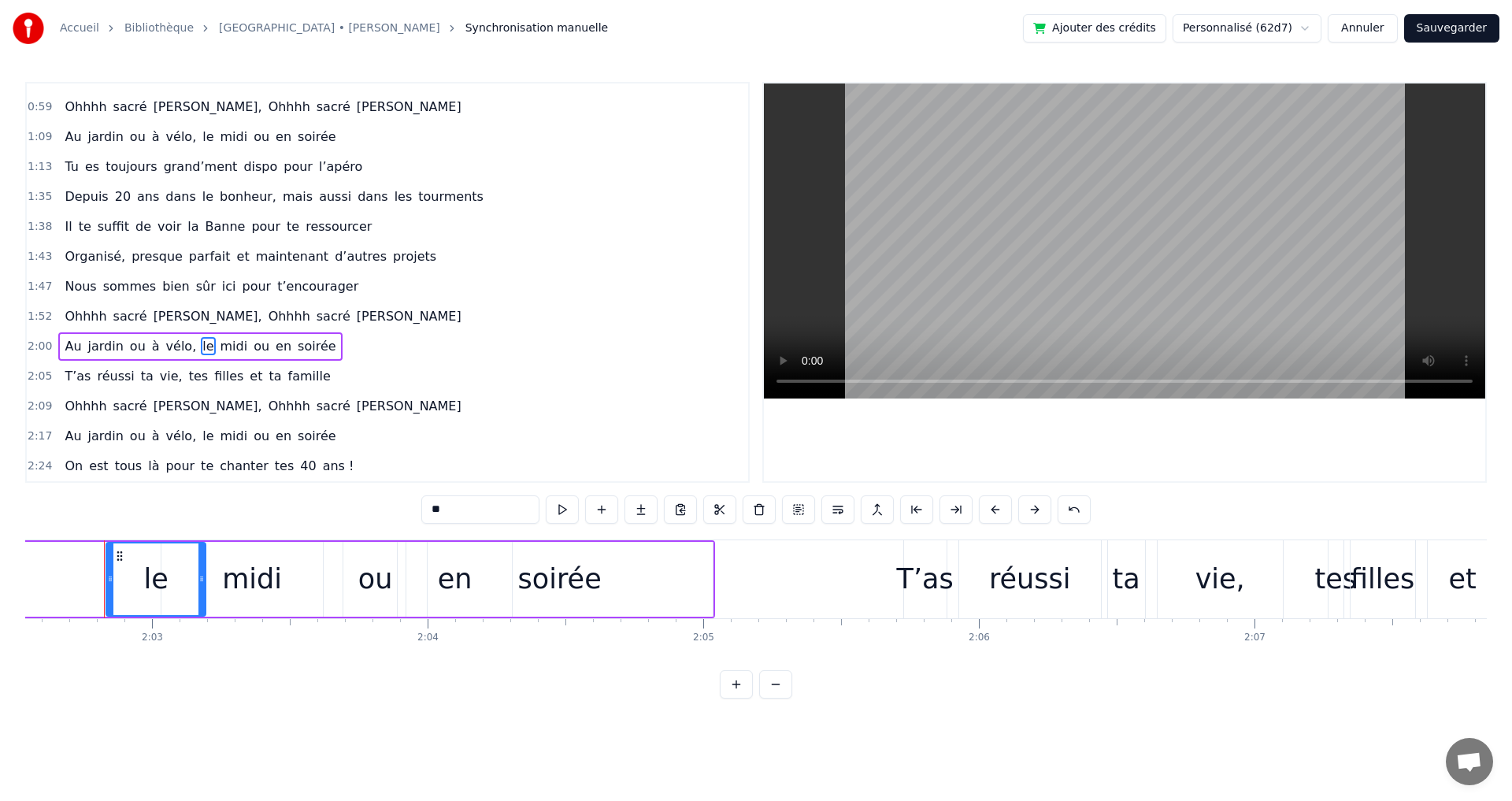
click at [267, 405] on span "Ohhhh" at bounding box center [289, 405] width 45 height 18
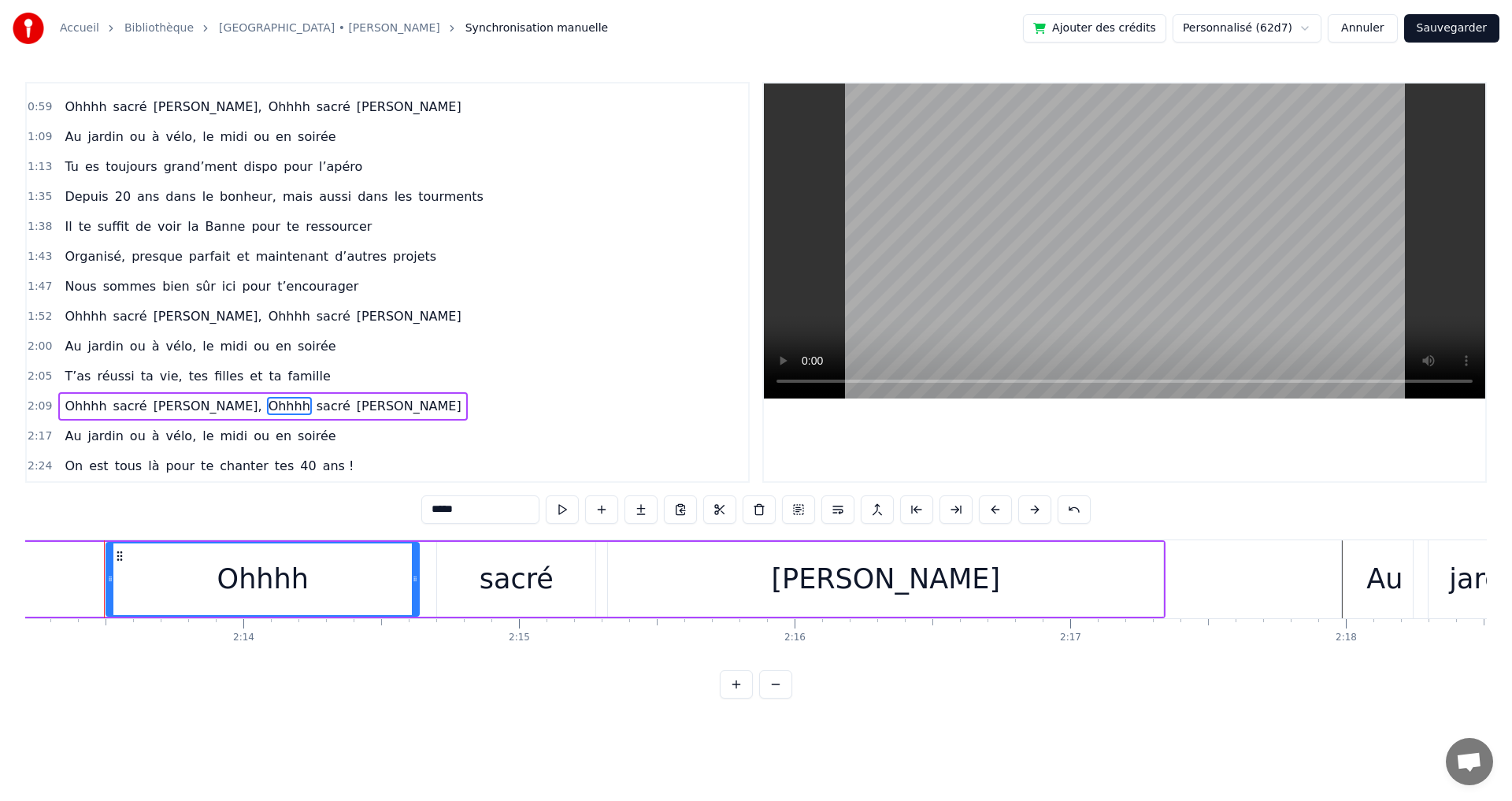
click at [219, 430] on span "midi" at bounding box center [234, 435] width 31 height 18
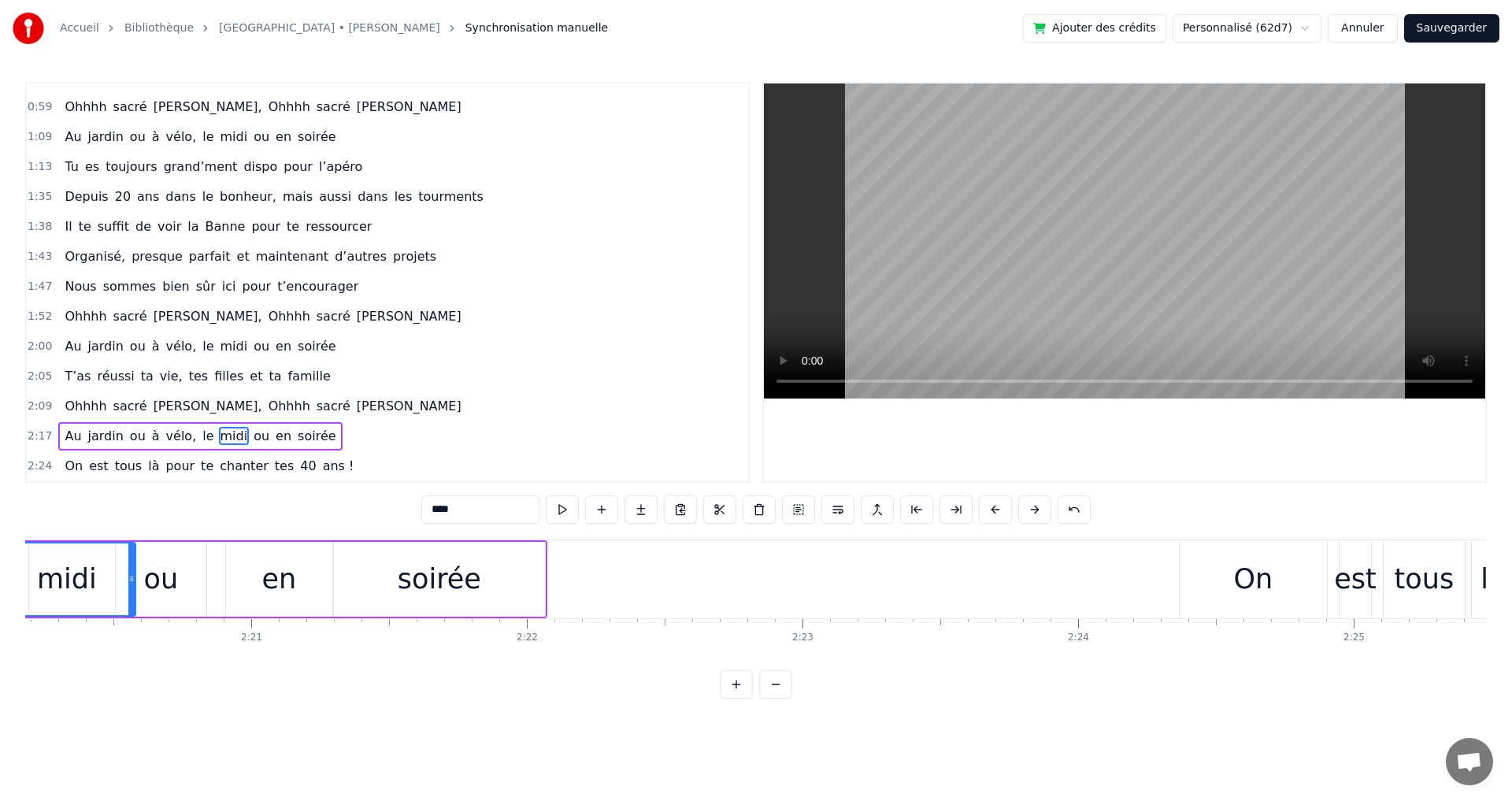
scroll to position [0, 38898]
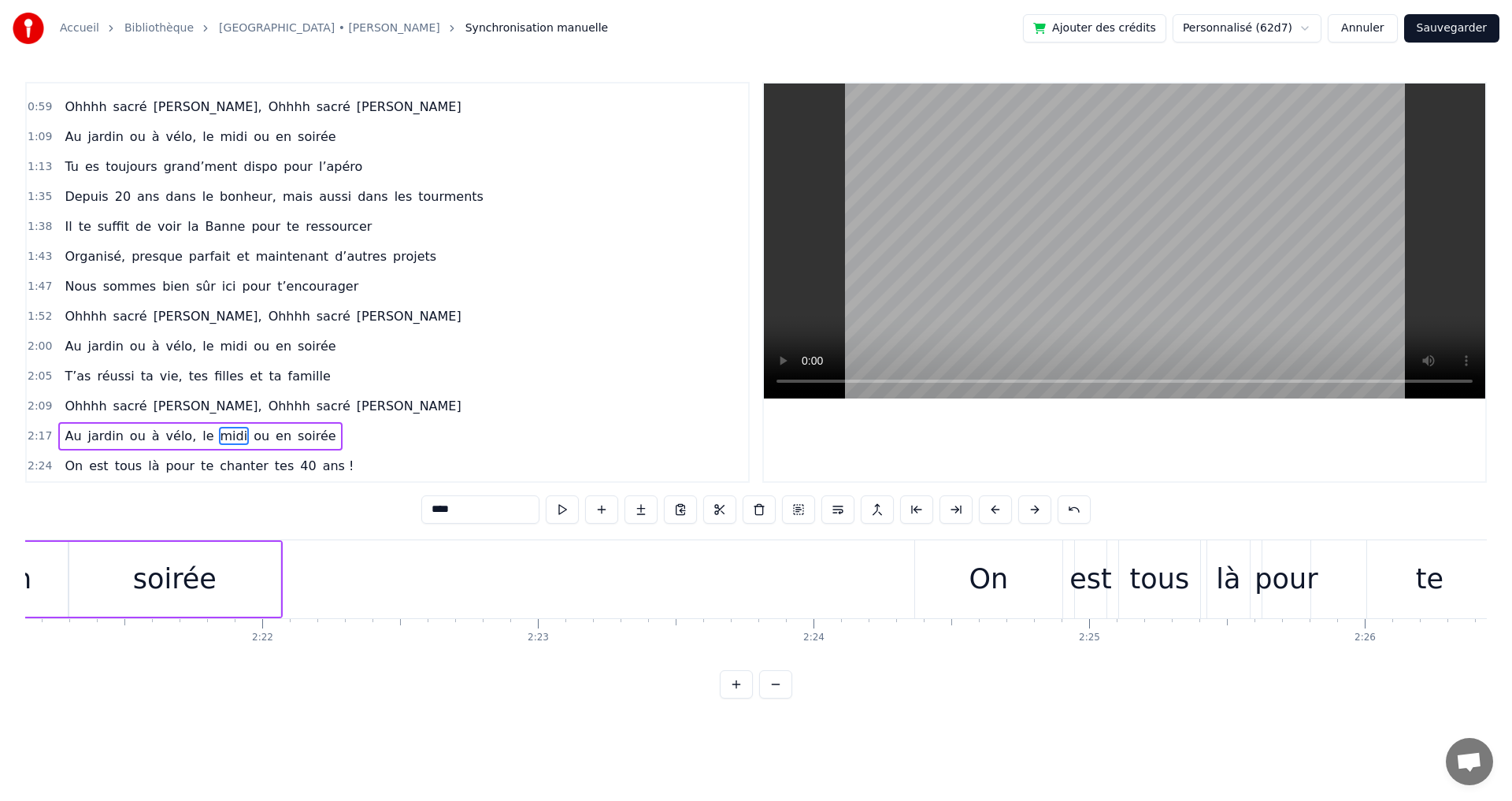
click at [218, 465] on span "chanter" at bounding box center [244, 465] width 52 height 18
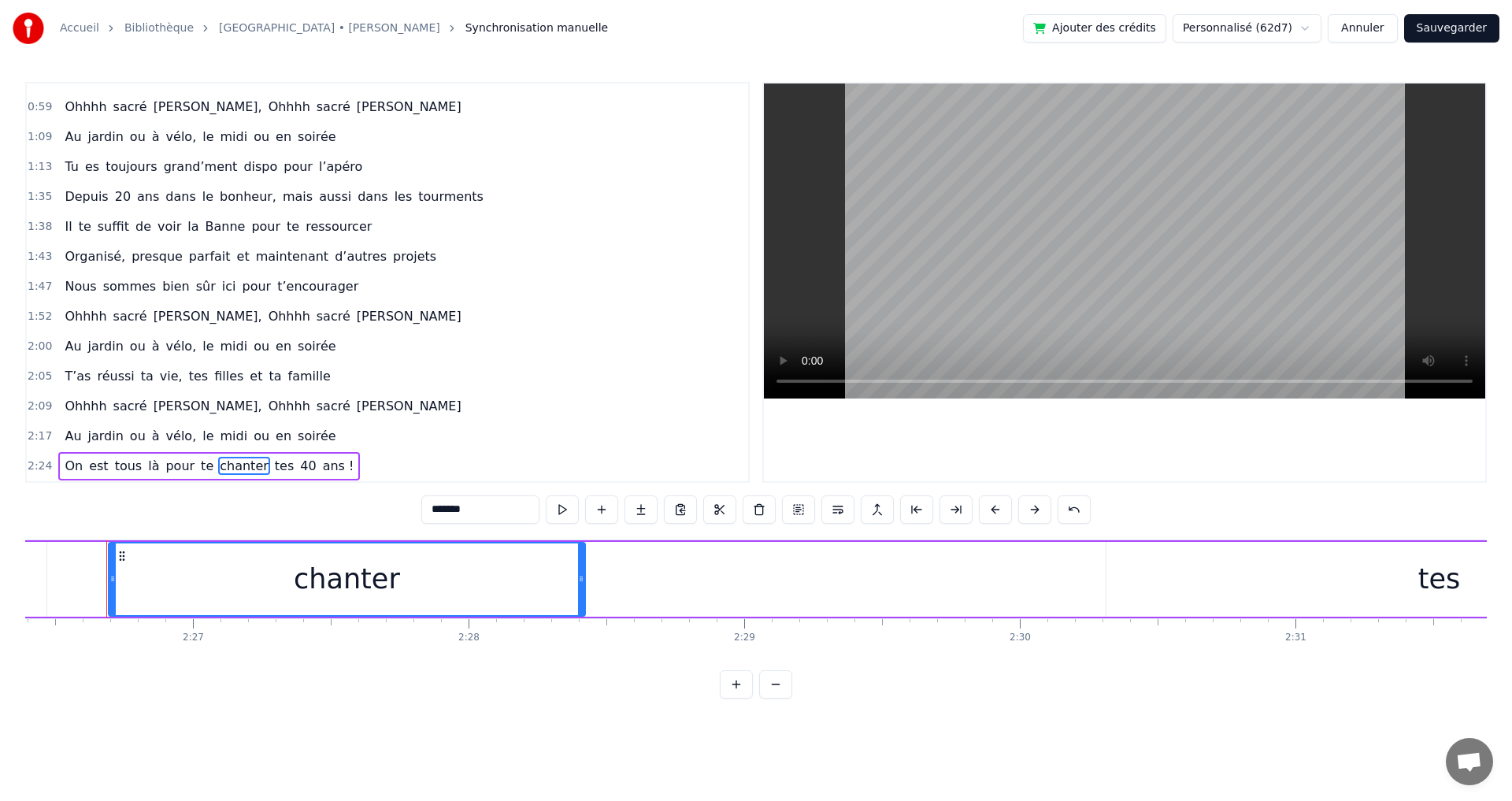
scroll to position [0, 40346]
click at [996, 510] on button at bounding box center [995, 509] width 33 height 28
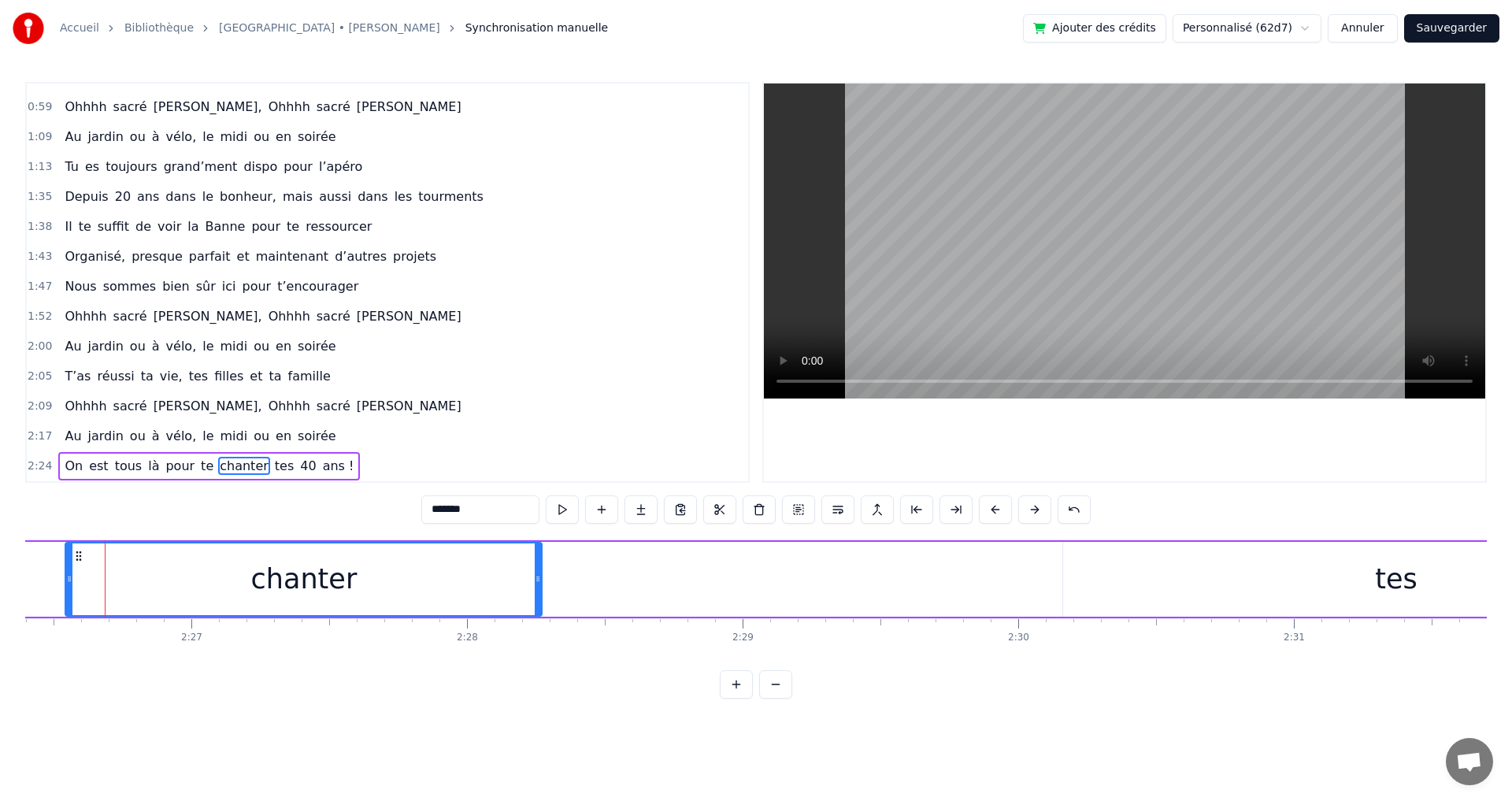
click at [996, 510] on button at bounding box center [995, 509] width 33 height 28
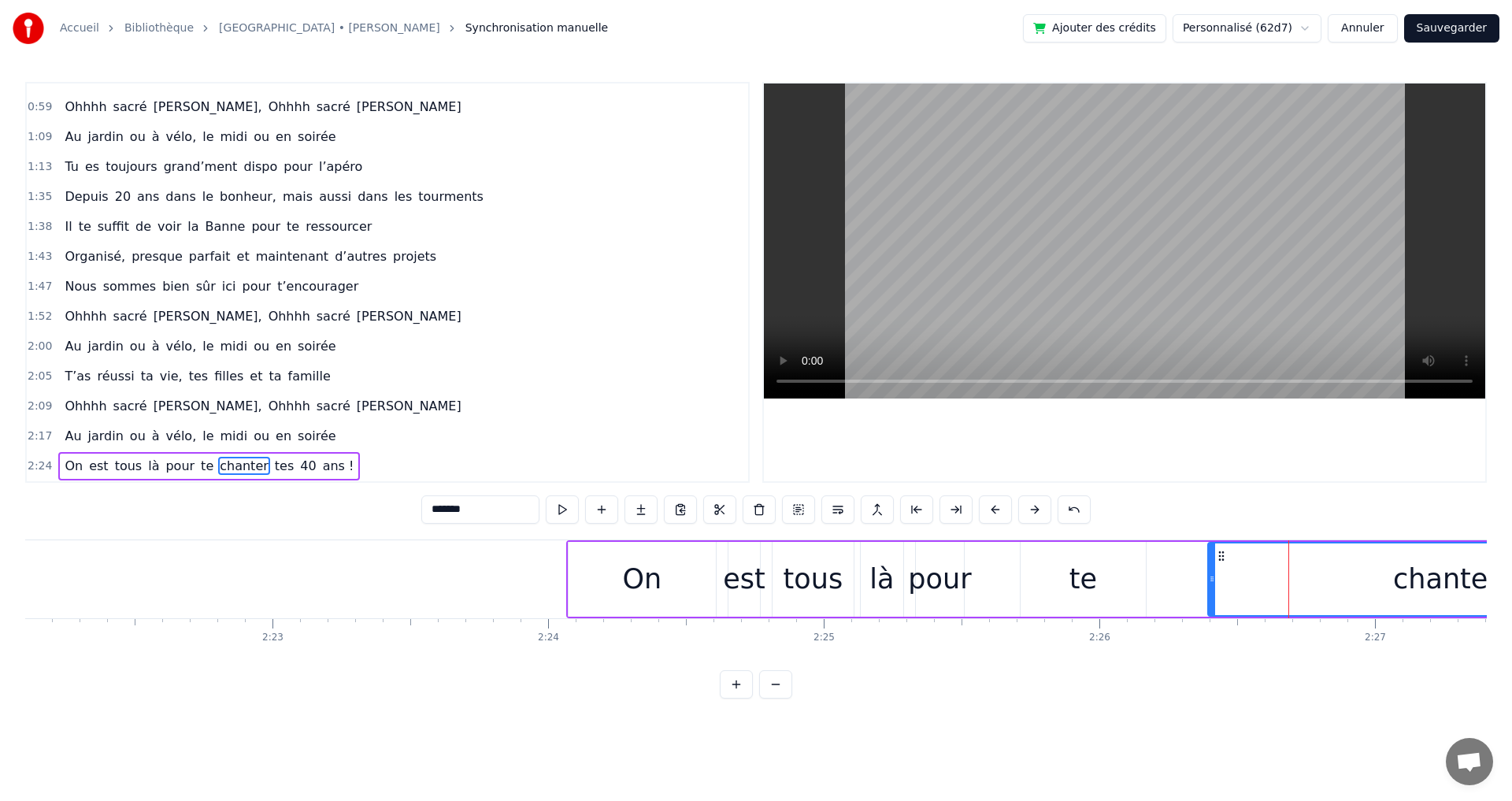
scroll to position [0, 38994]
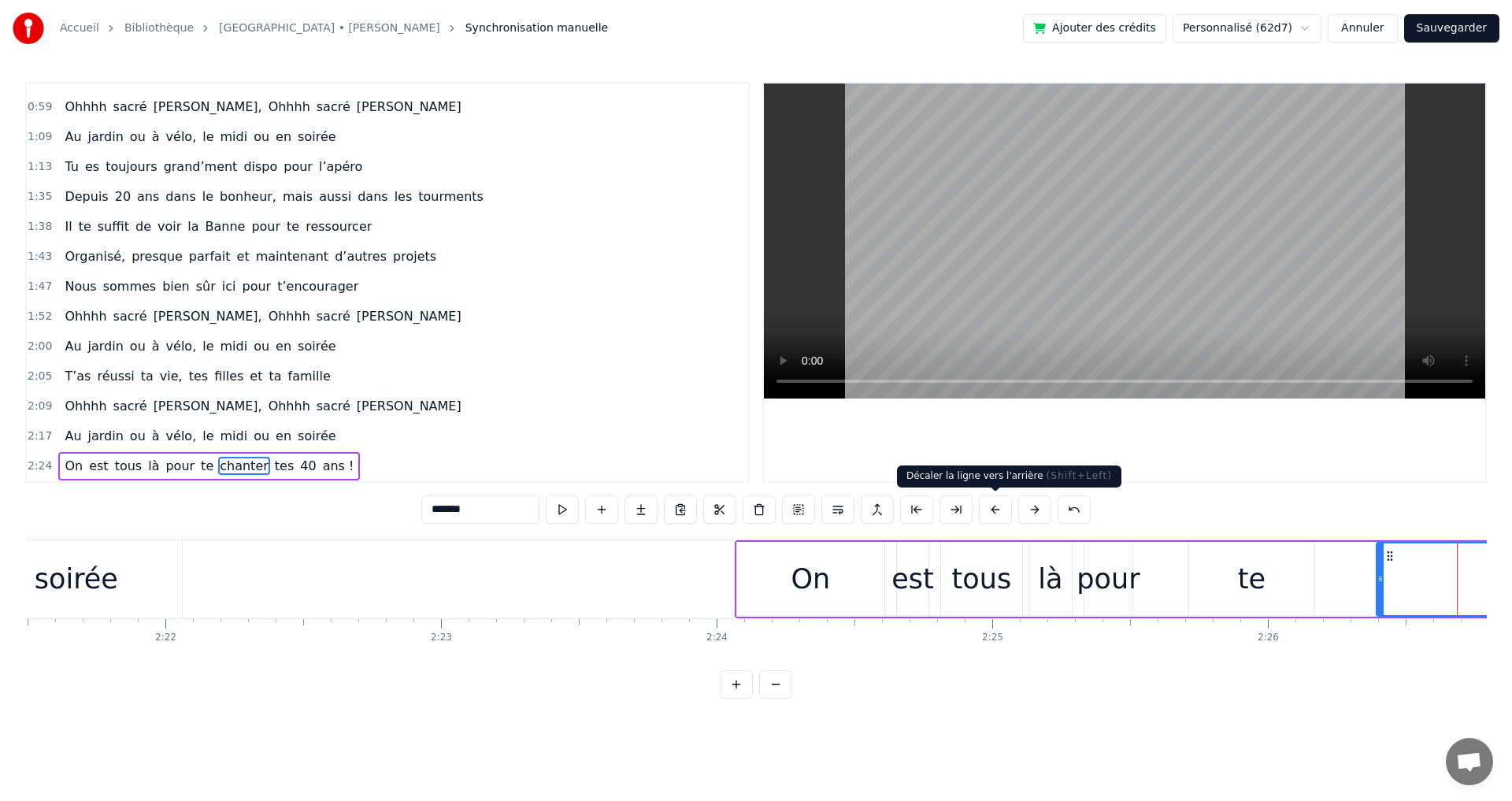
click at [997, 511] on button at bounding box center [995, 509] width 33 height 28
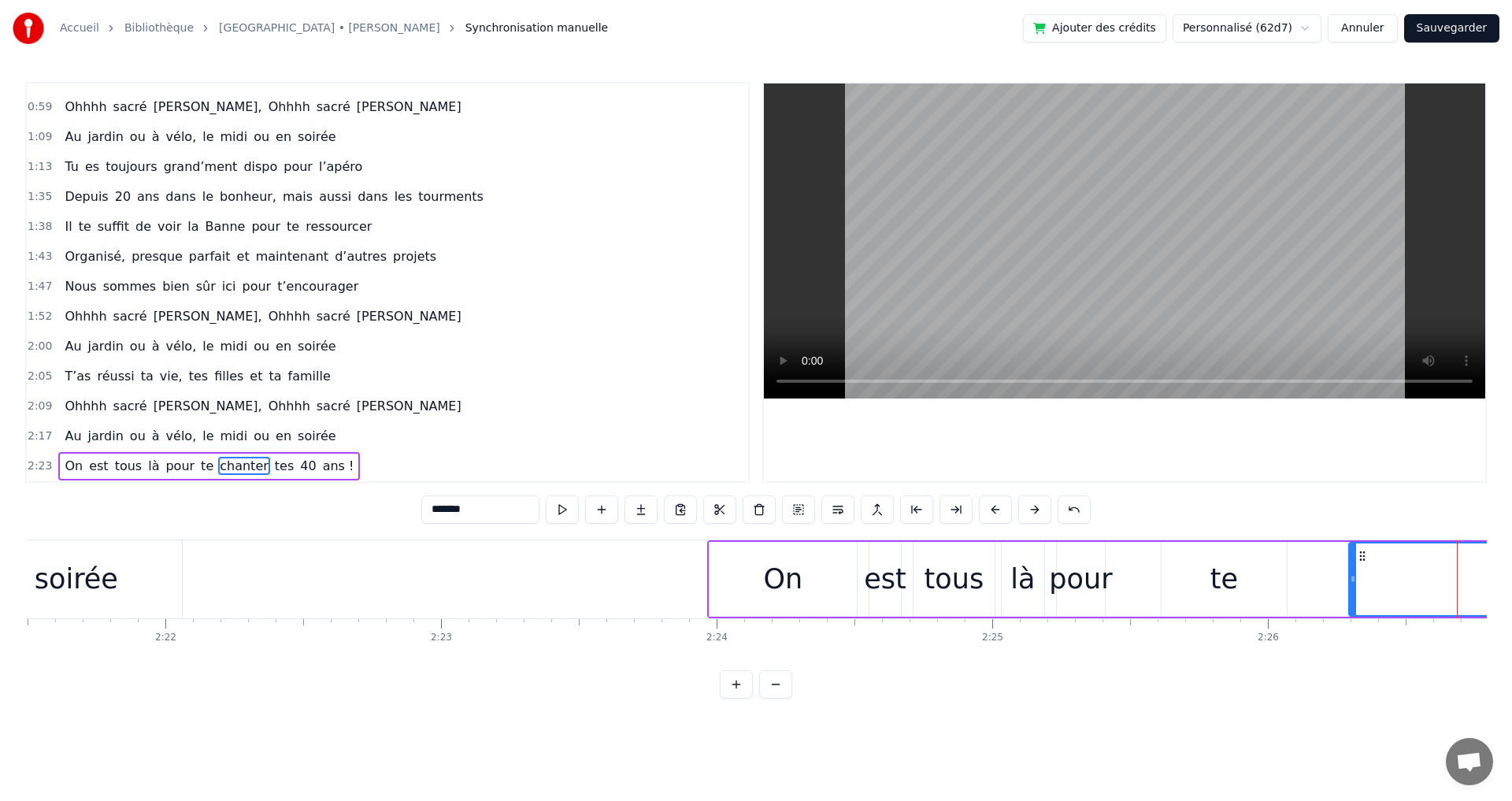
click at [997, 511] on button at bounding box center [995, 509] width 33 height 28
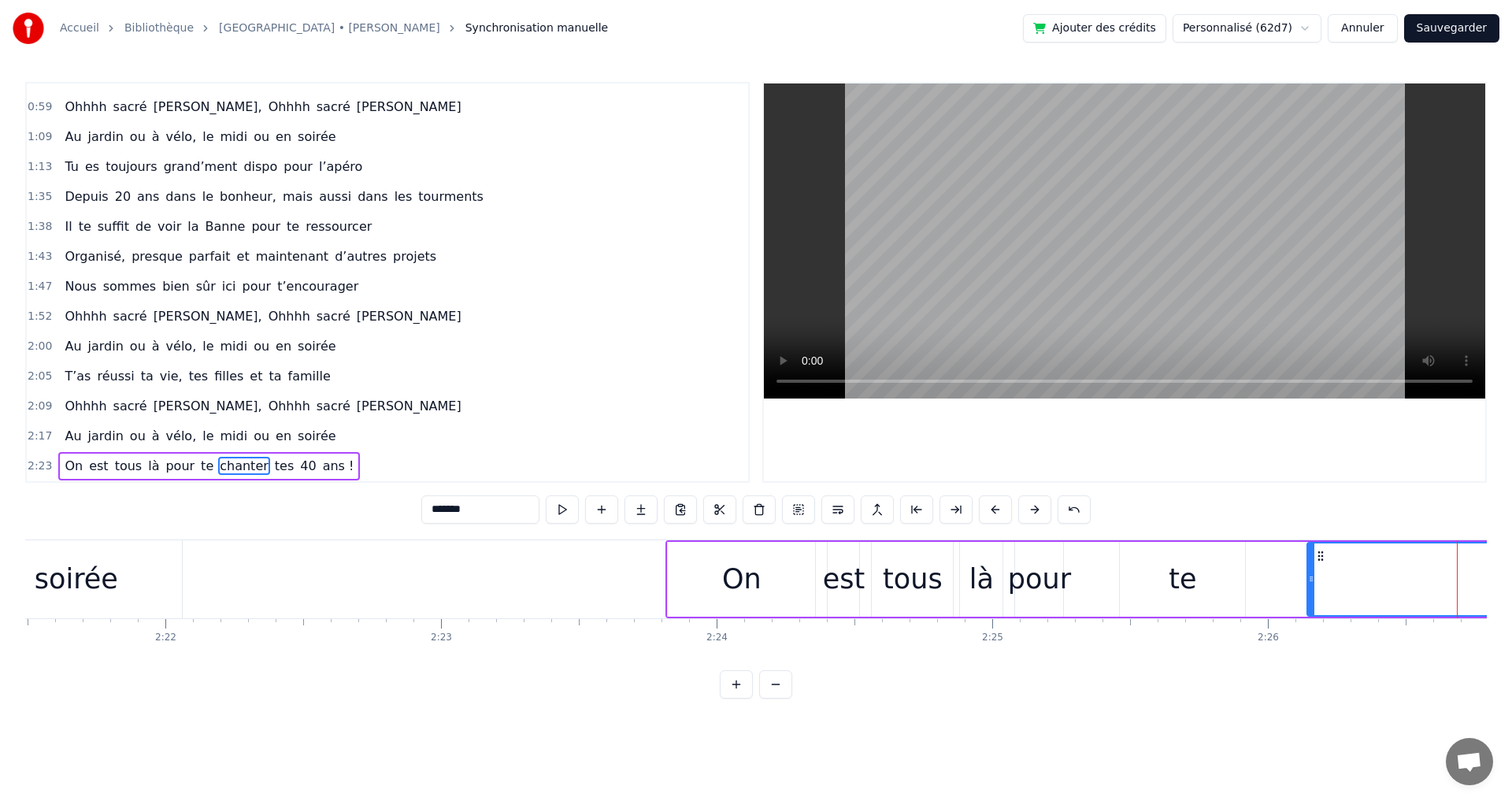
click at [997, 511] on button at bounding box center [995, 509] width 33 height 28
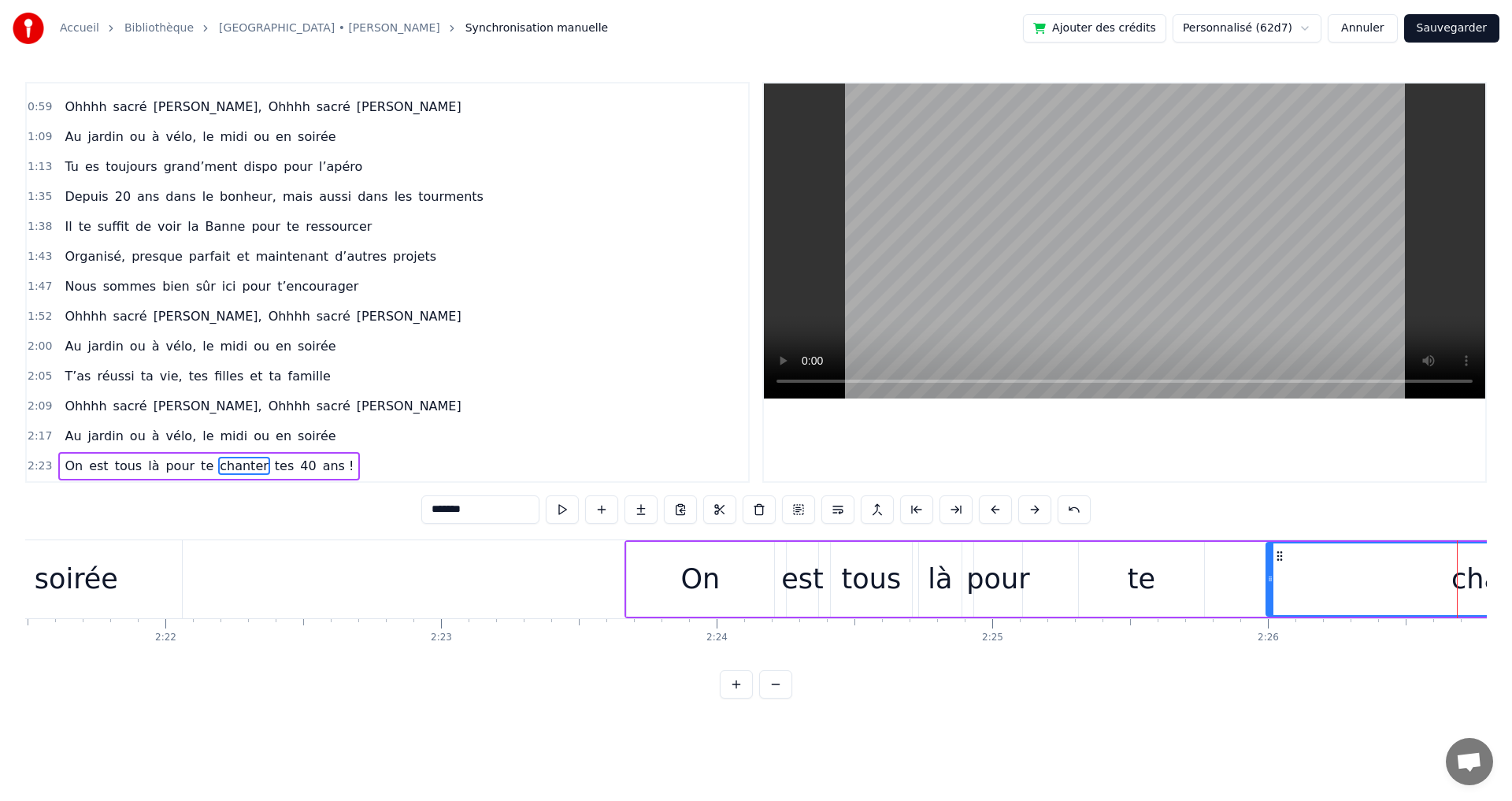
click at [997, 511] on button at bounding box center [995, 509] width 33 height 28
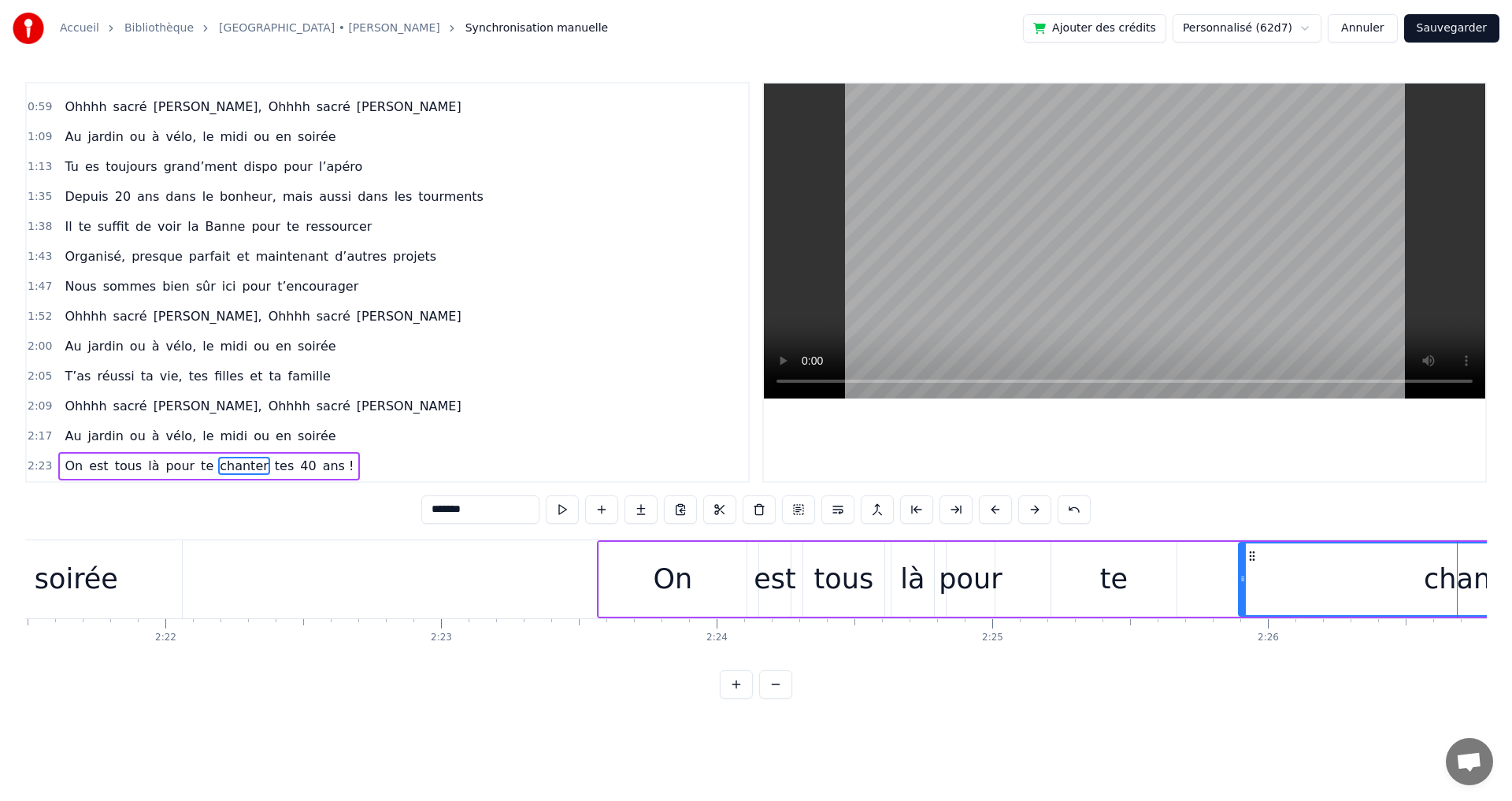
click at [997, 511] on button at bounding box center [995, 509] width 33 height 28
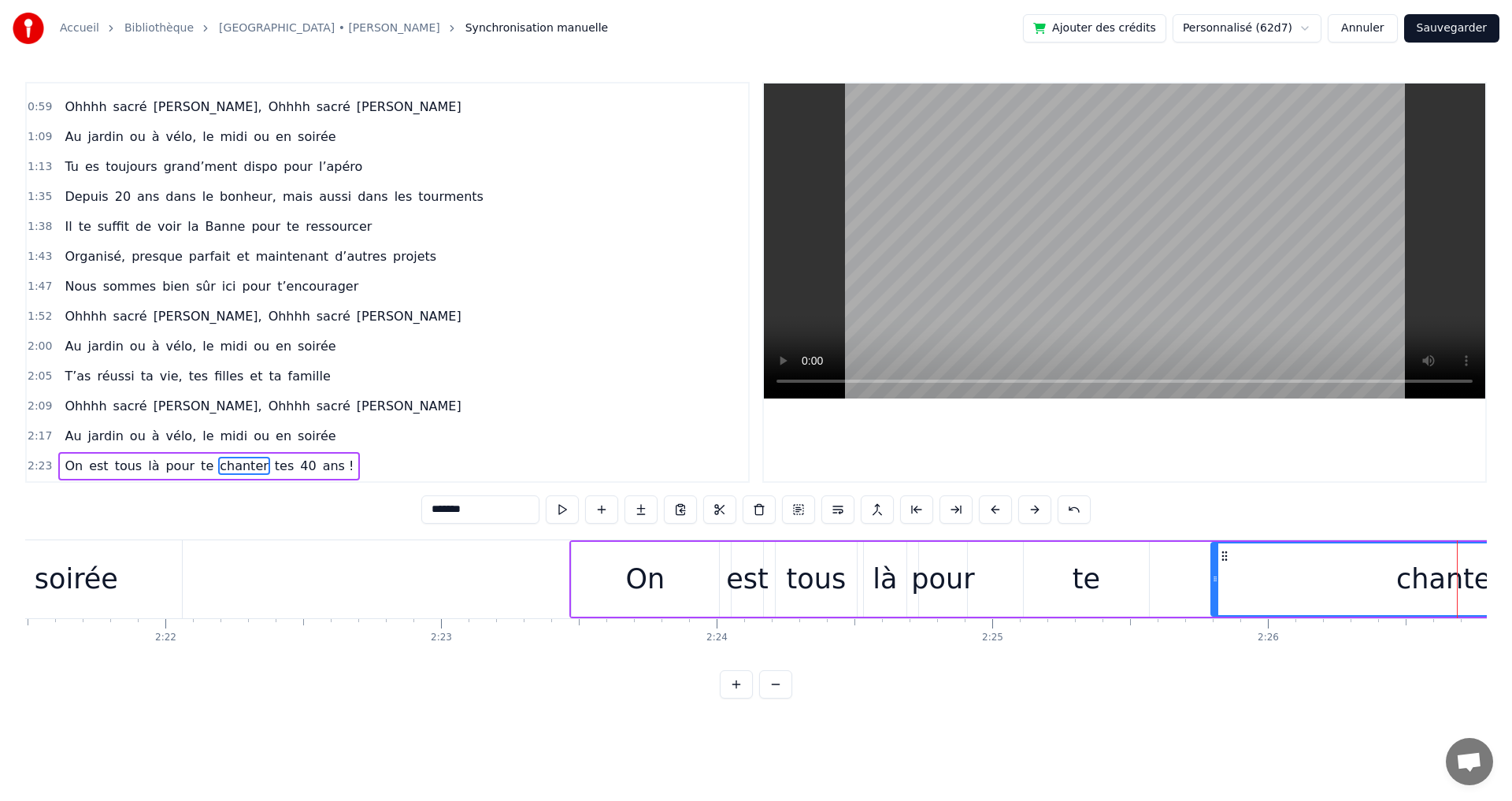
click at [997, 511] on button at bounding box center [995, 509] width 33 height 28
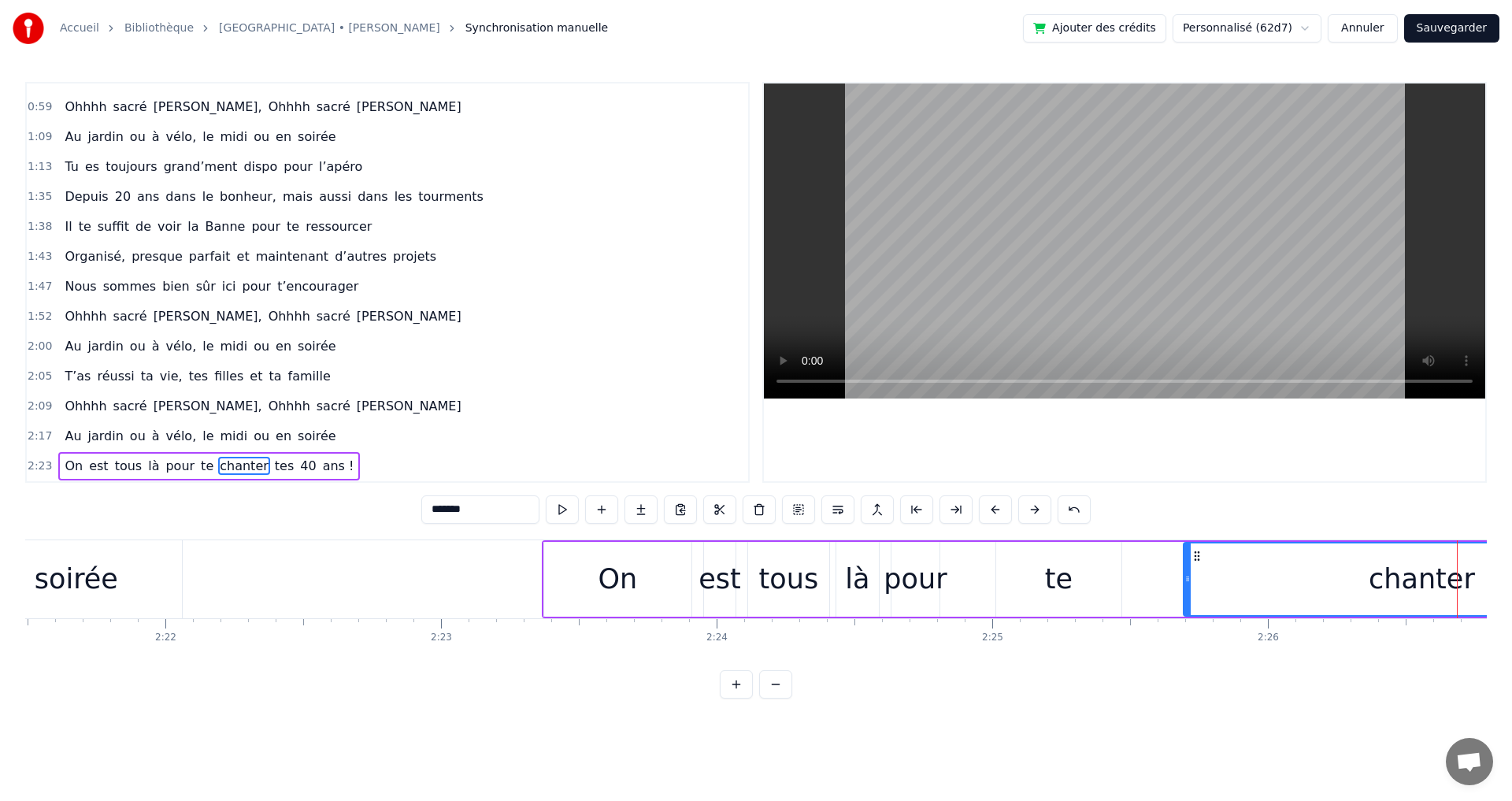
click at [997, 511] on button at bounding box center [995, 509] width 33 height 28
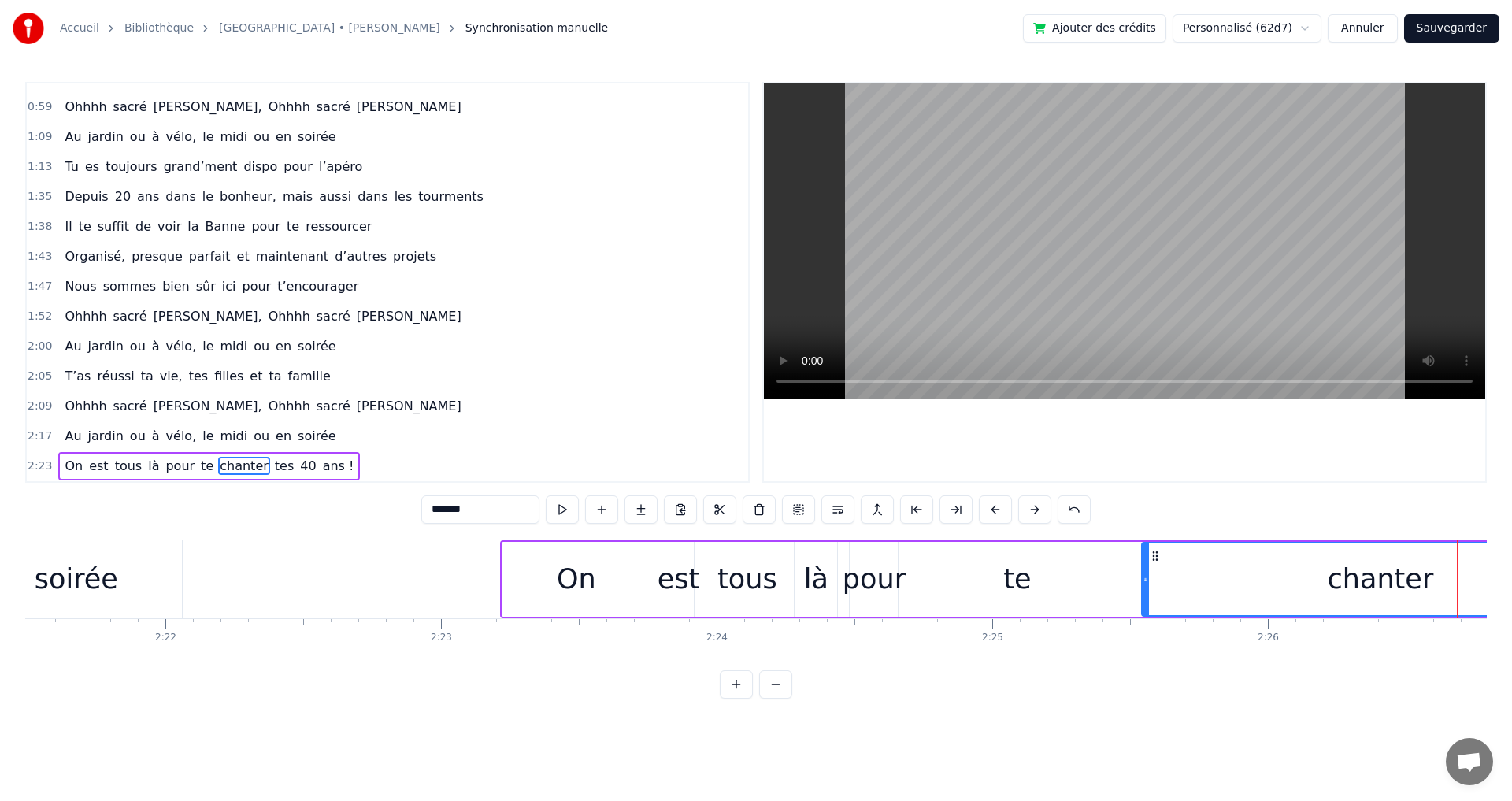
click at [997, 511] on button at bounding box center [995, 509] width 33 height 28
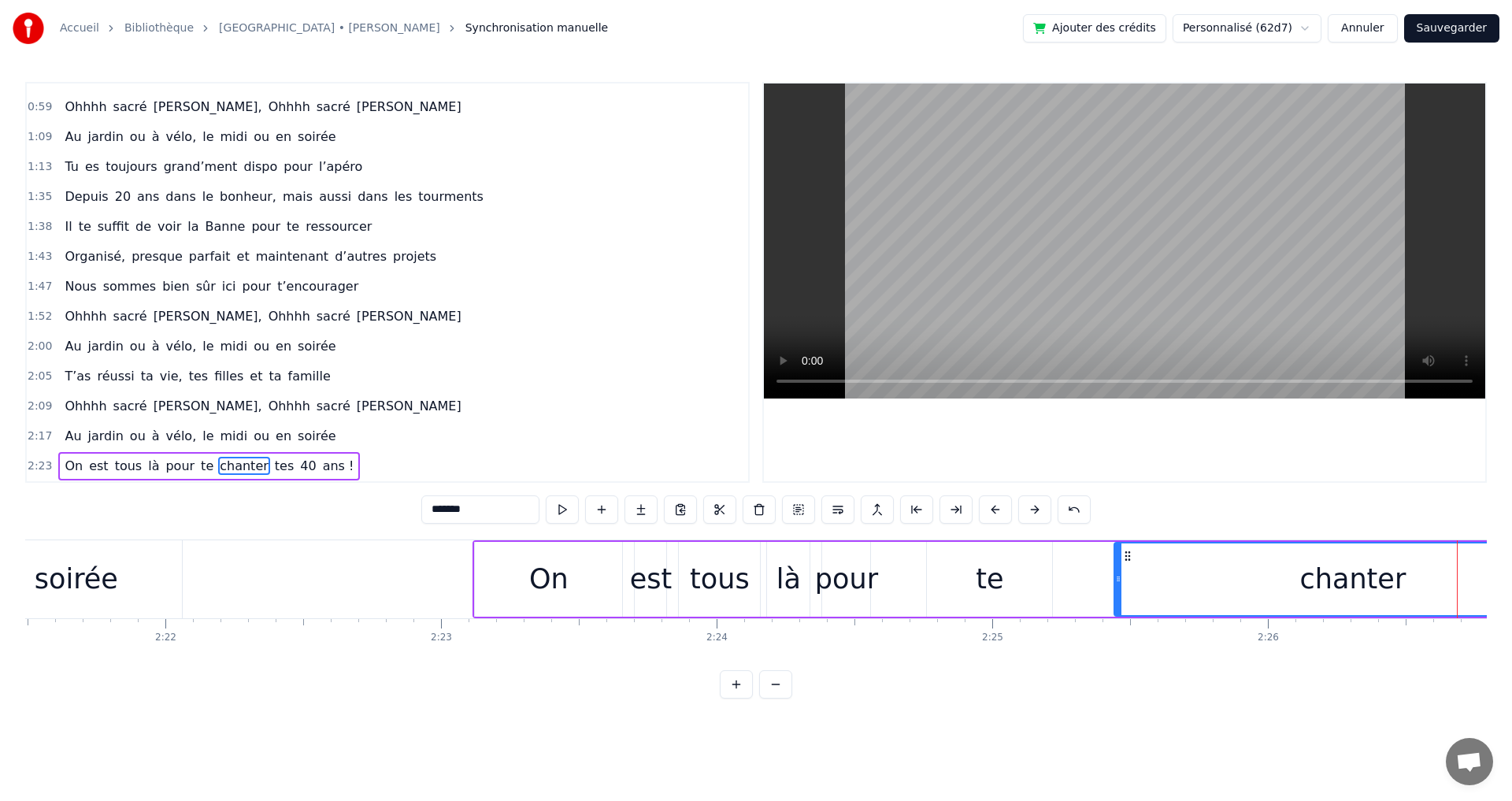
click at [997, 511] on button at bounding box center [995, 509] width 33 height 28
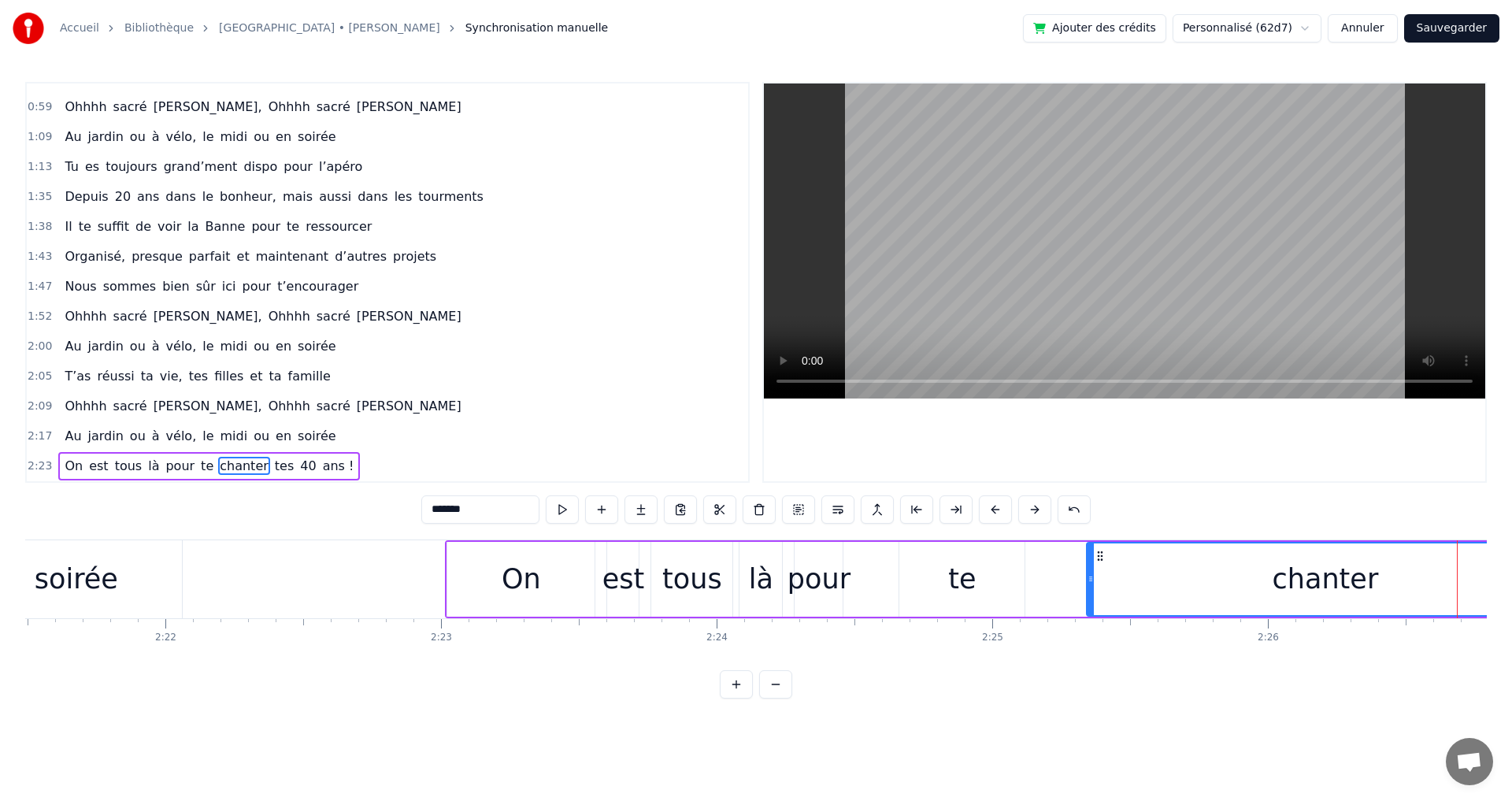
click at [997, 511] on button at bounding box center [995, 509] width 33 height 28
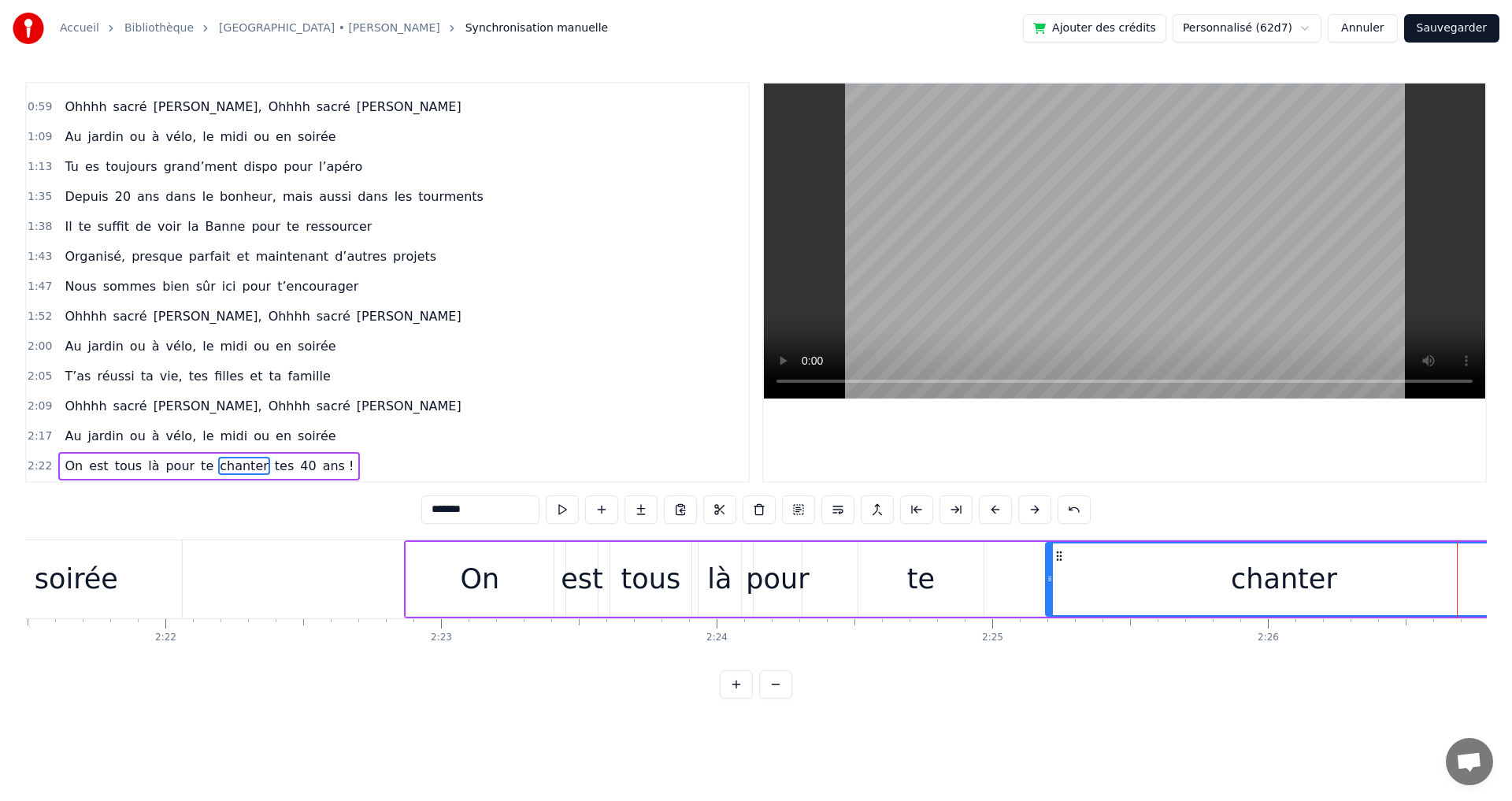
click at [997, 511] on button at bounding box center [995, 509] width 33 height 28
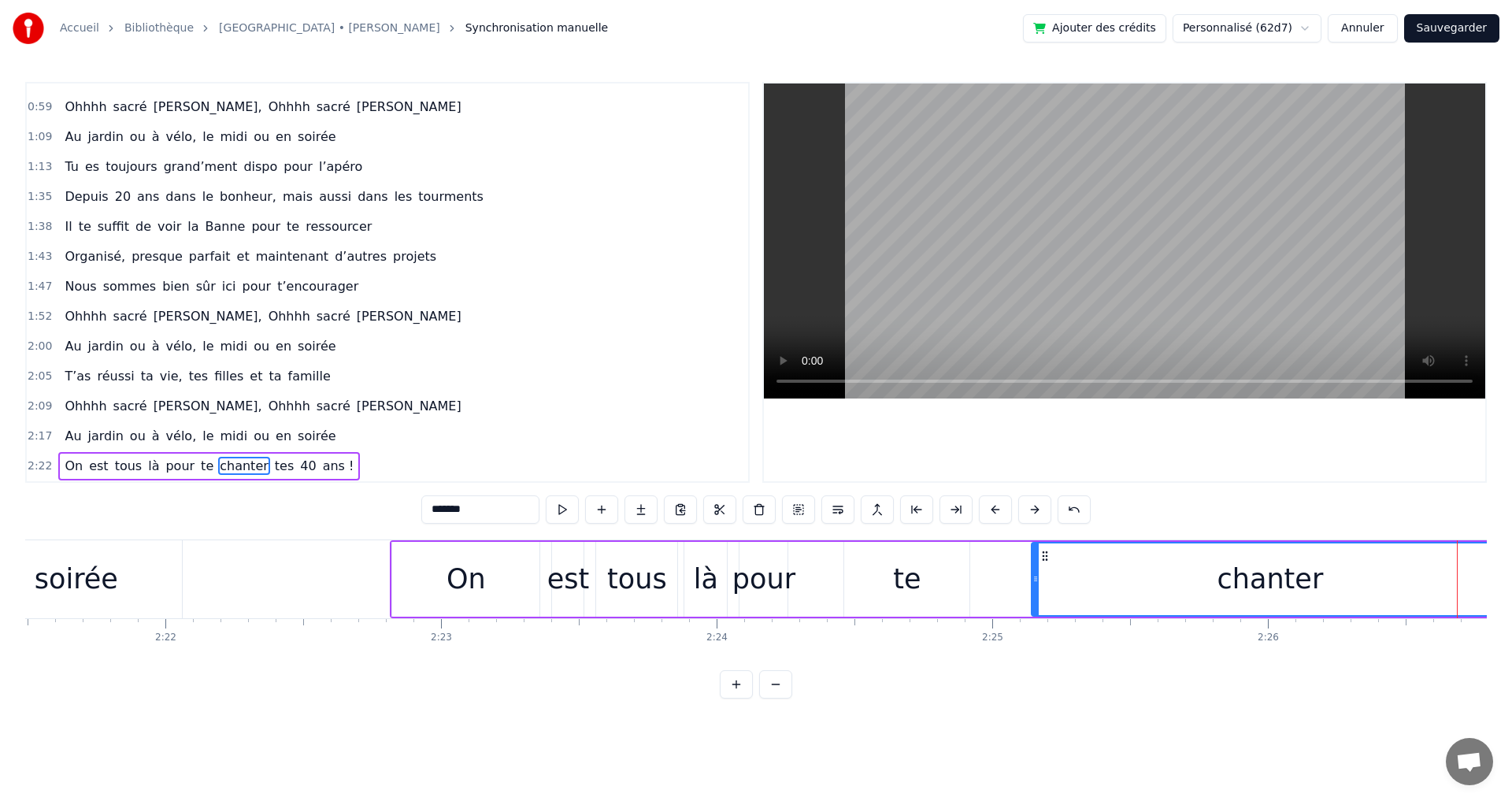
click at [997, 511] on button at bounding box center [995, 509] width 33 height 28
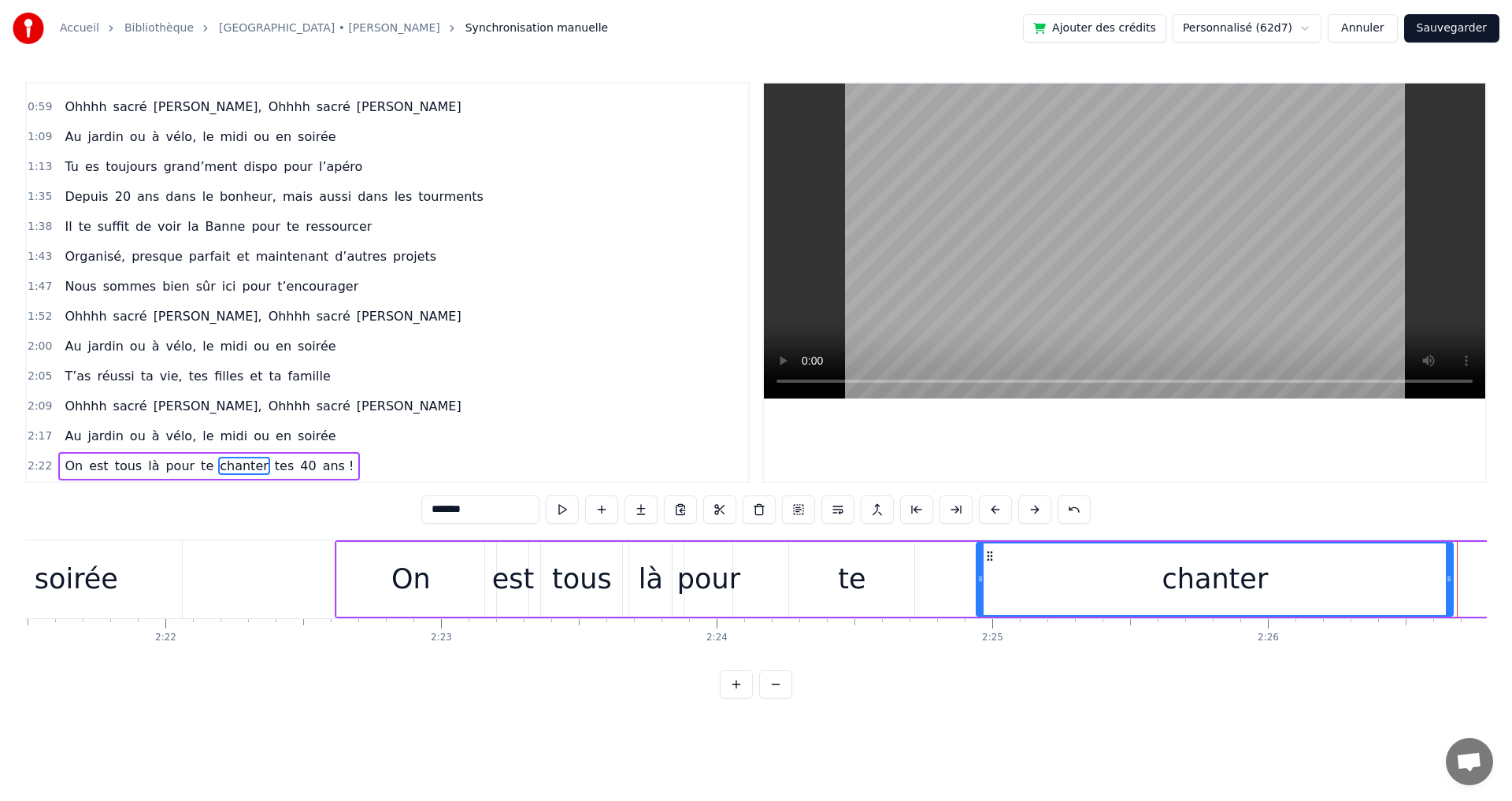
click at [997, 511] on button at bounding box center [995, 509] width 33 height 28
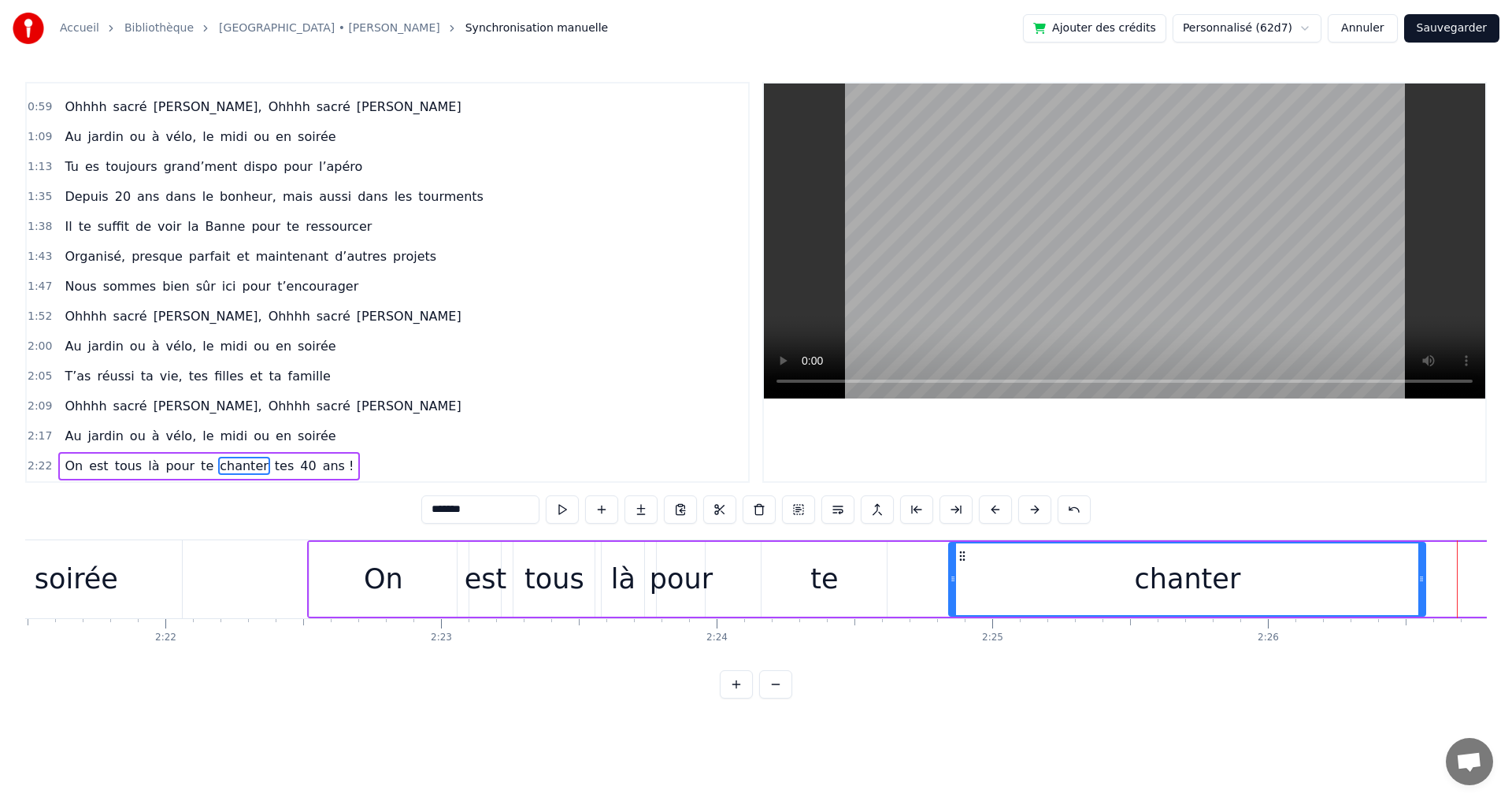
click at [997, 511] on button at bounding box center [995, 509] width 33 height 28
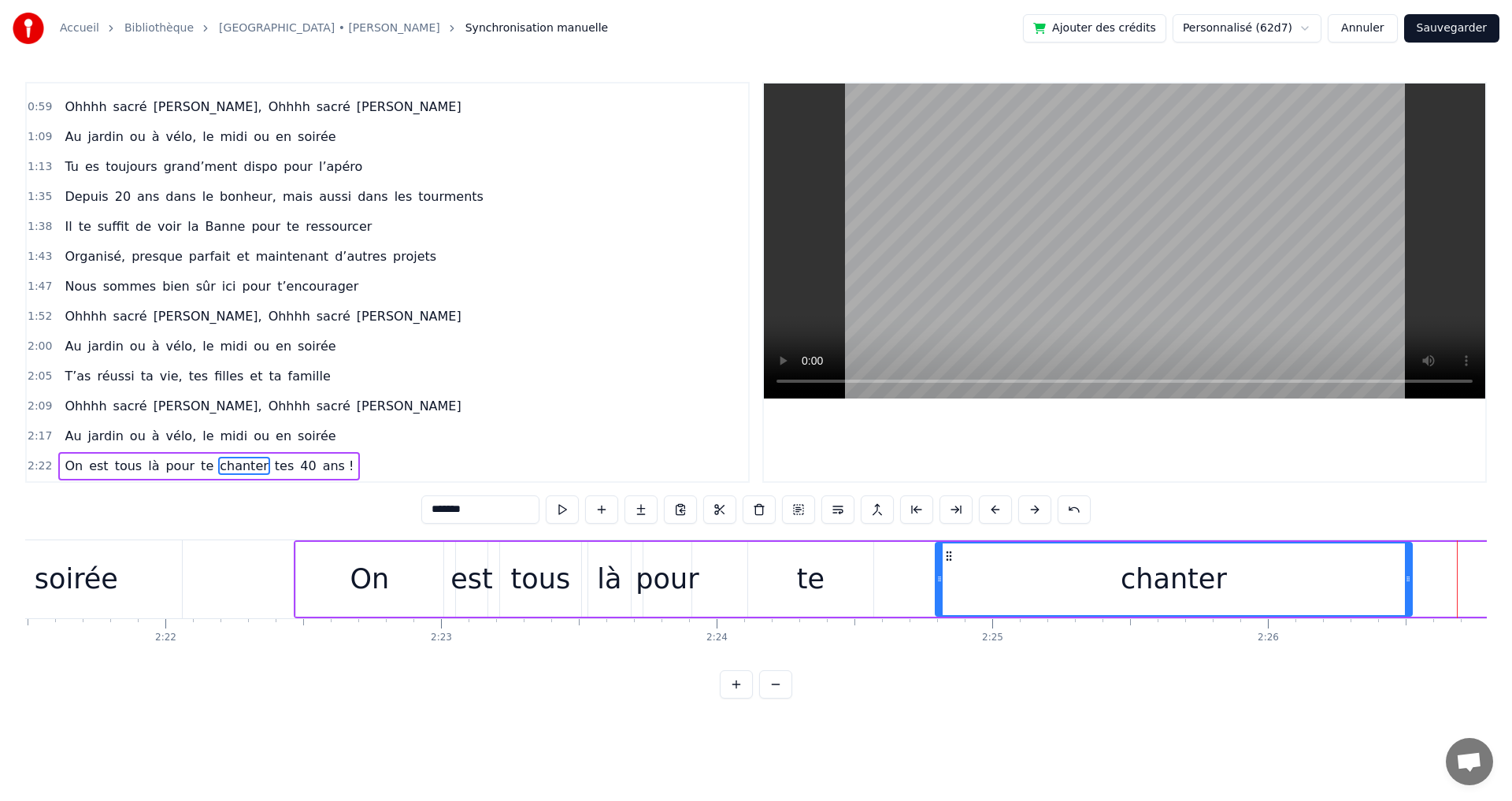
click at [997, 511] on button at bounding box center [995, 509] width 33 height 28
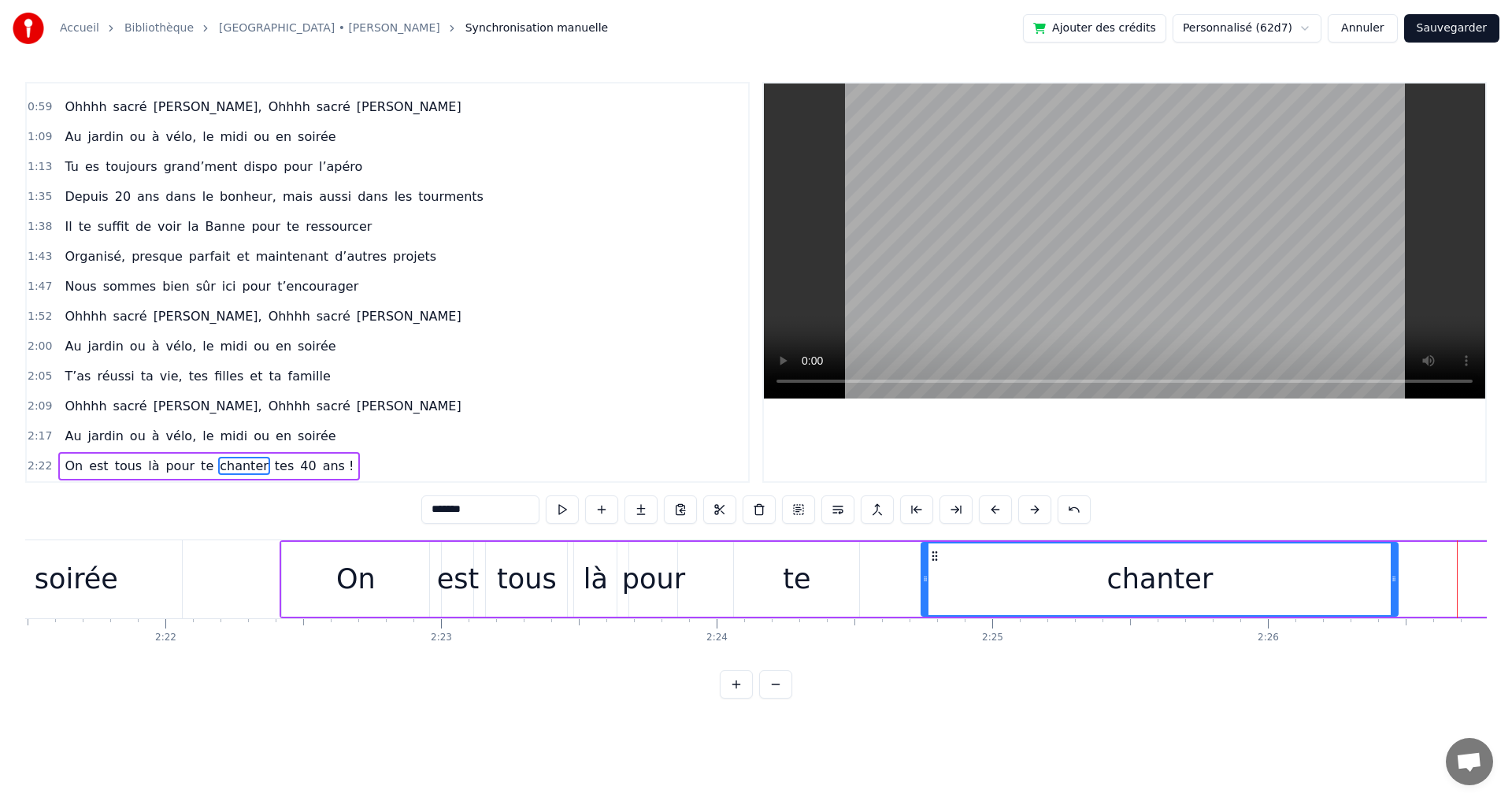
click at [997, 511] on button at bounding box center [995, 509] width 33 height 28
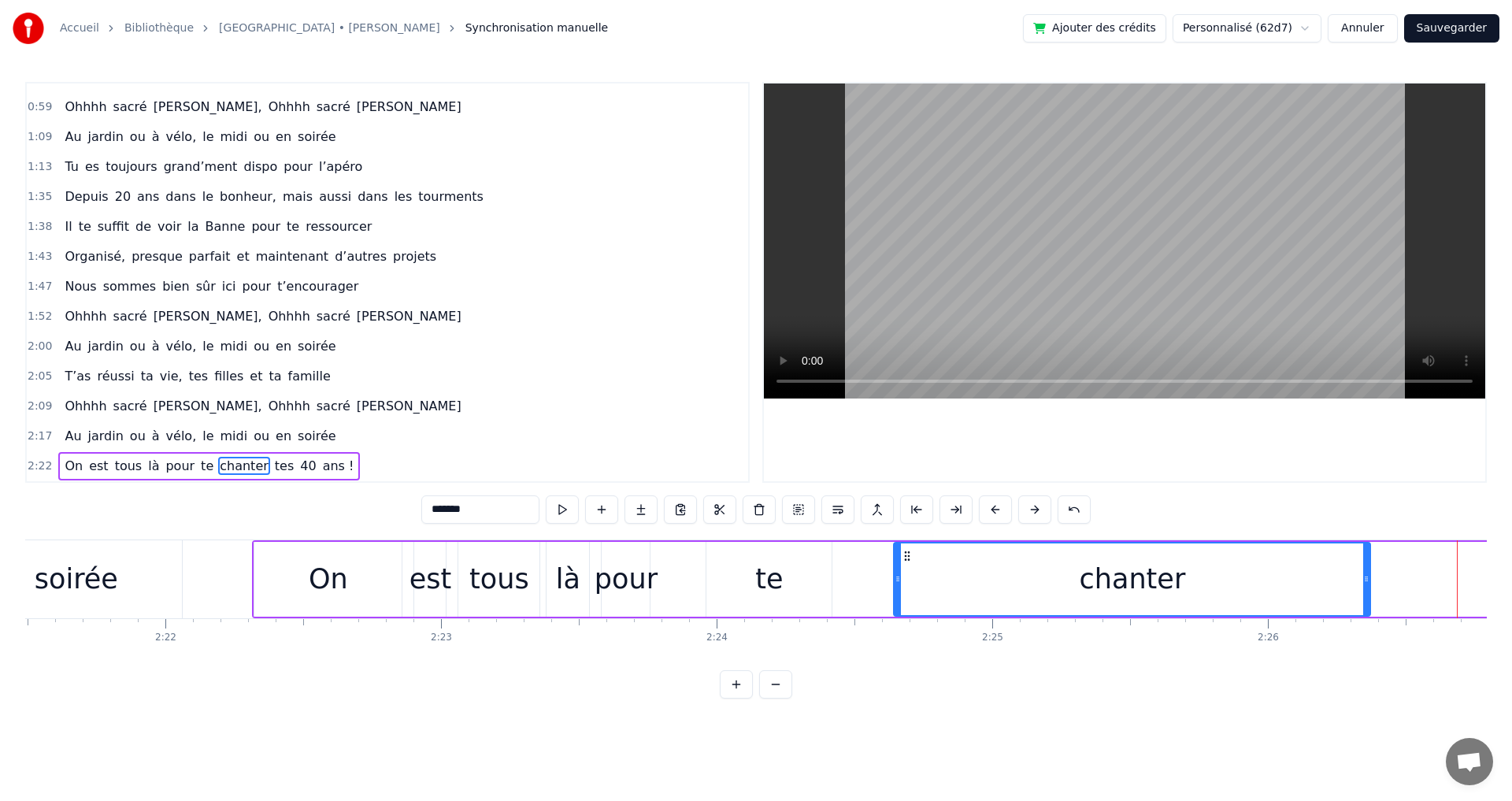
click at [997, 511] on button at bounding box center [995, 509] width 33 height 28
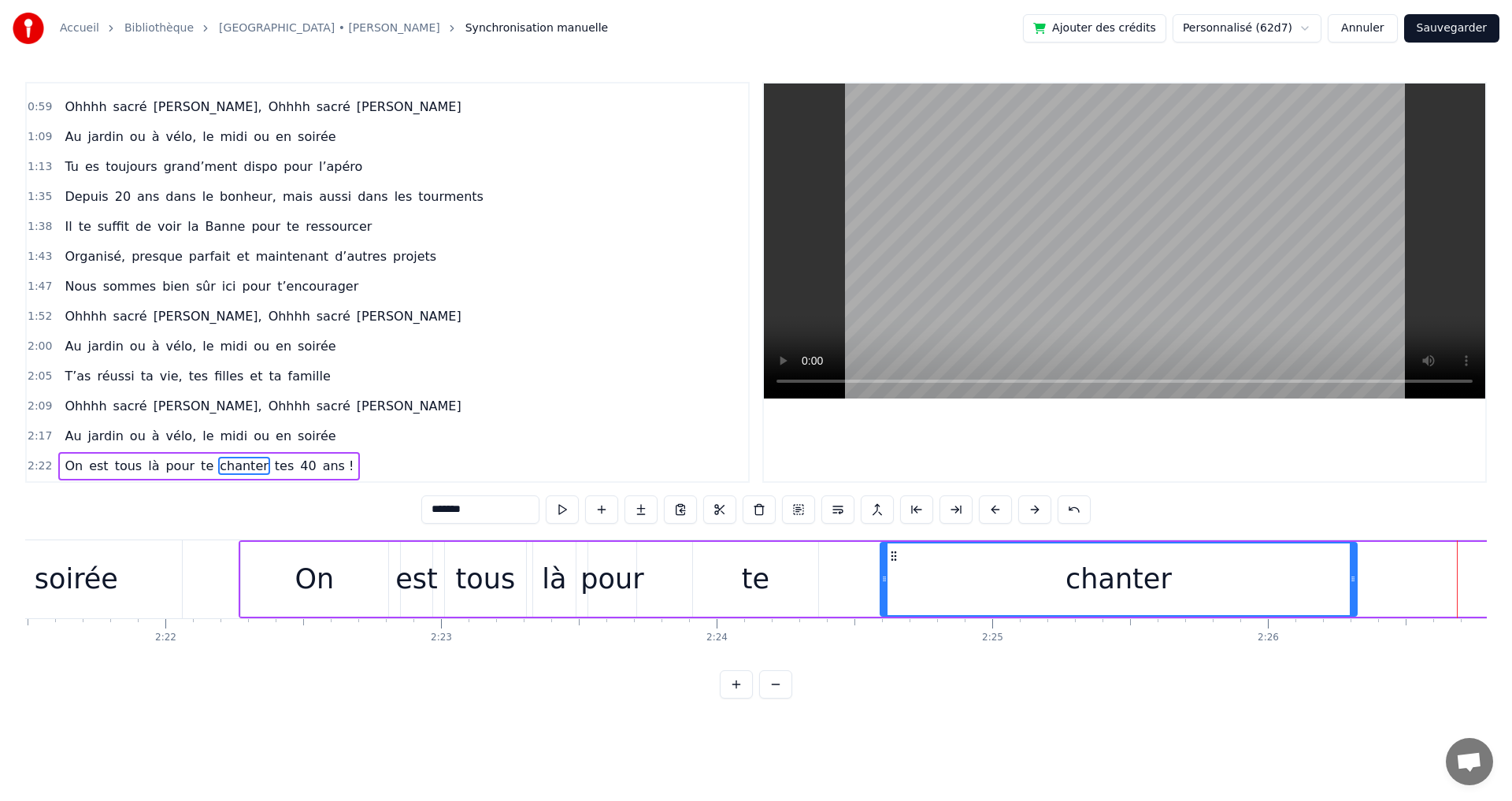
click at [997, 511] on button at bounding box center [995, 509] width 33 height 28
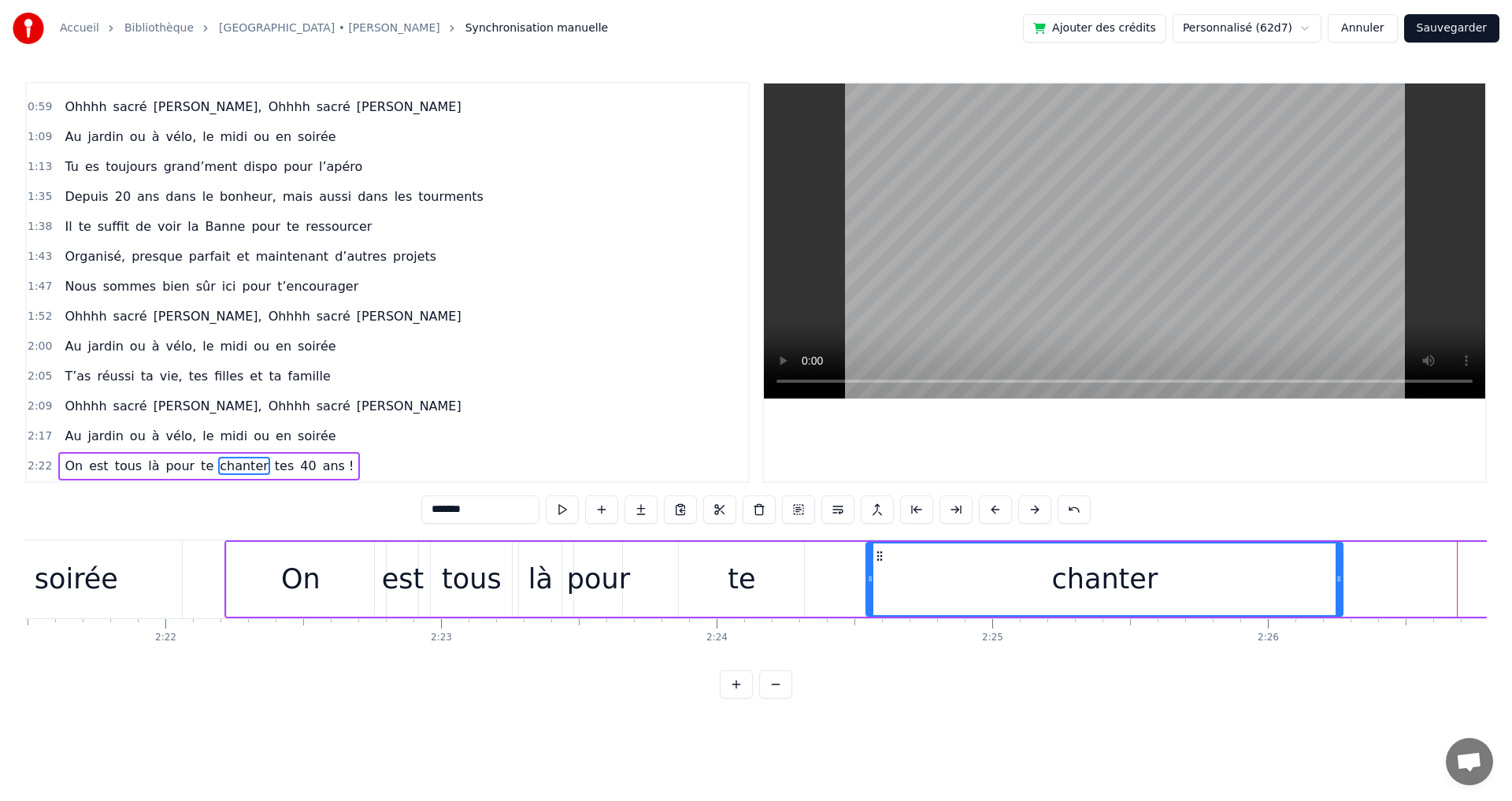
click at [997, 511] on button at bounding box center [995, 509] width 33 height 28
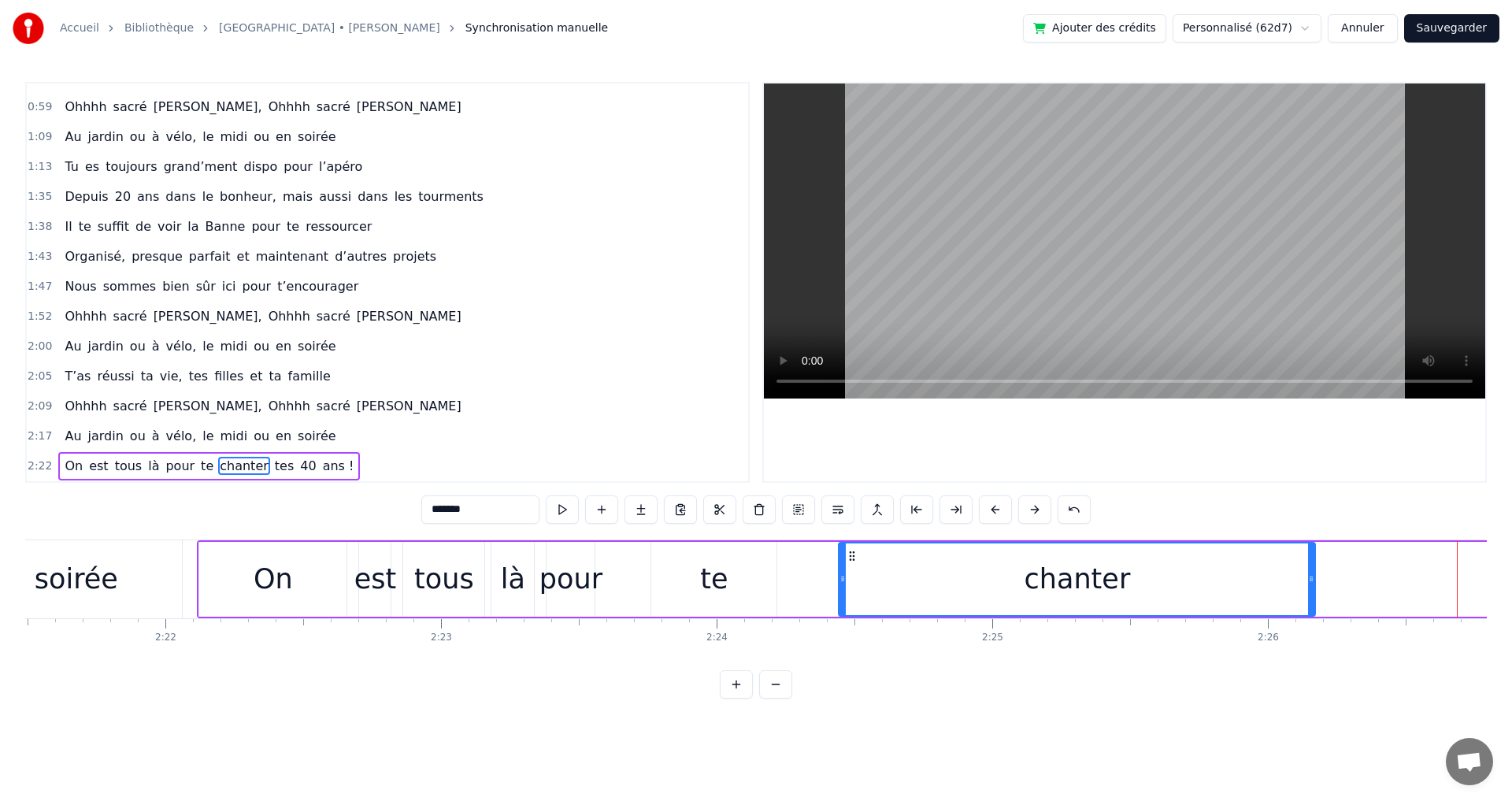
click at [997, 511] on button at bounding box center [995, 509] width 33 height 28
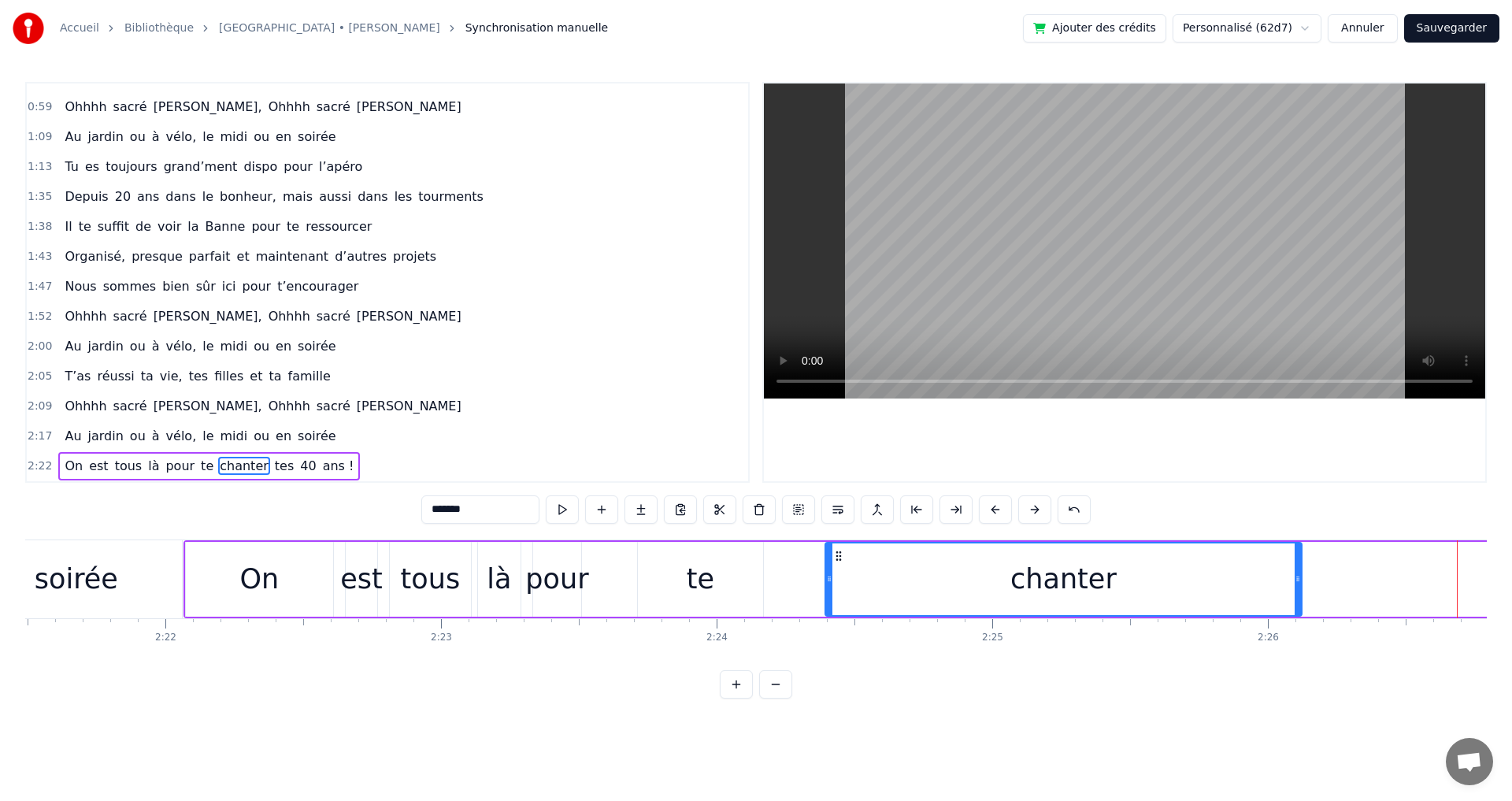
click at [997, 511] on button at bounding box center [995, 509] width 33 height 28
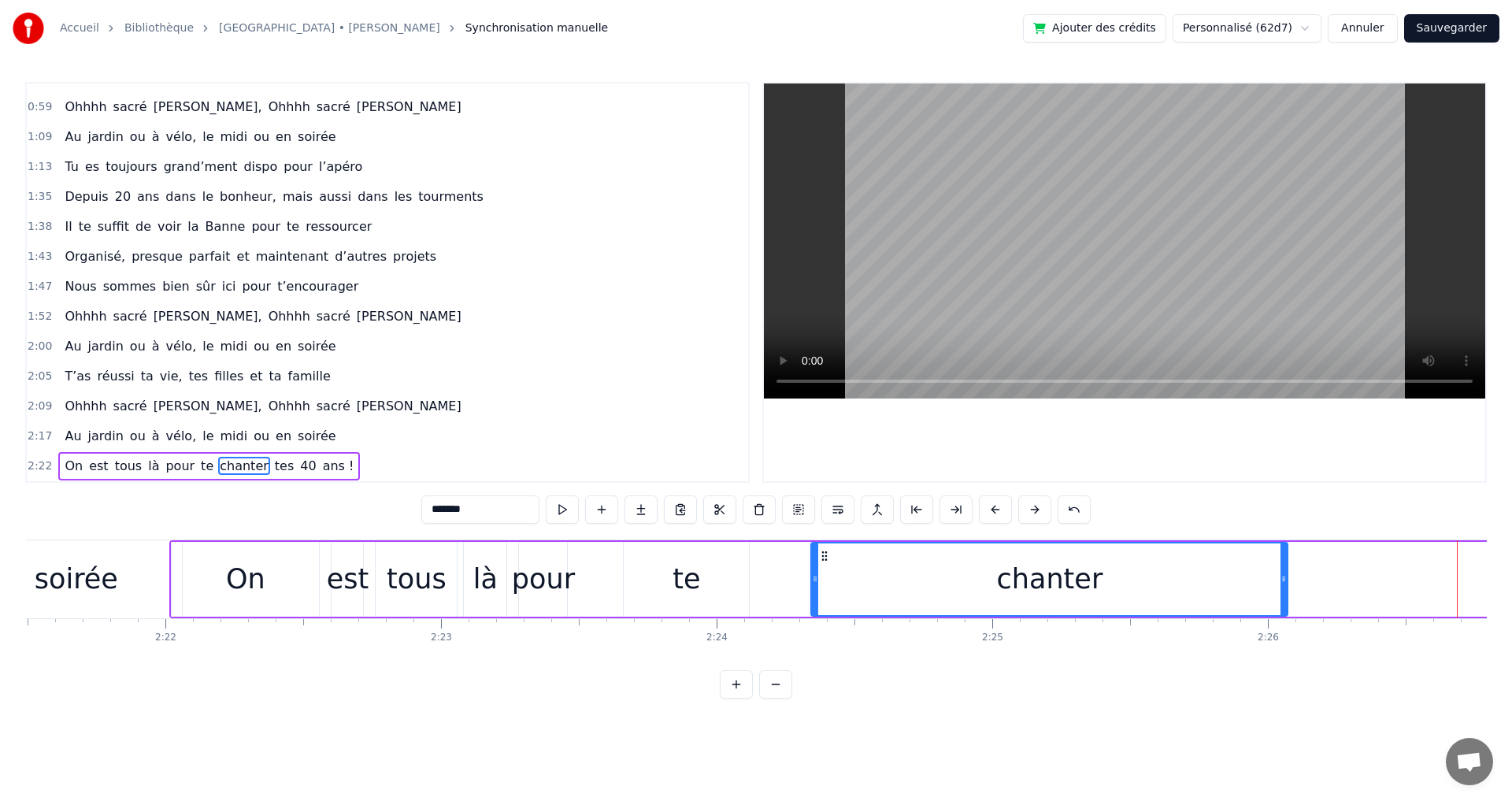
click at [996, 511] on button at bounding box center [995, 509] width 33 height 28
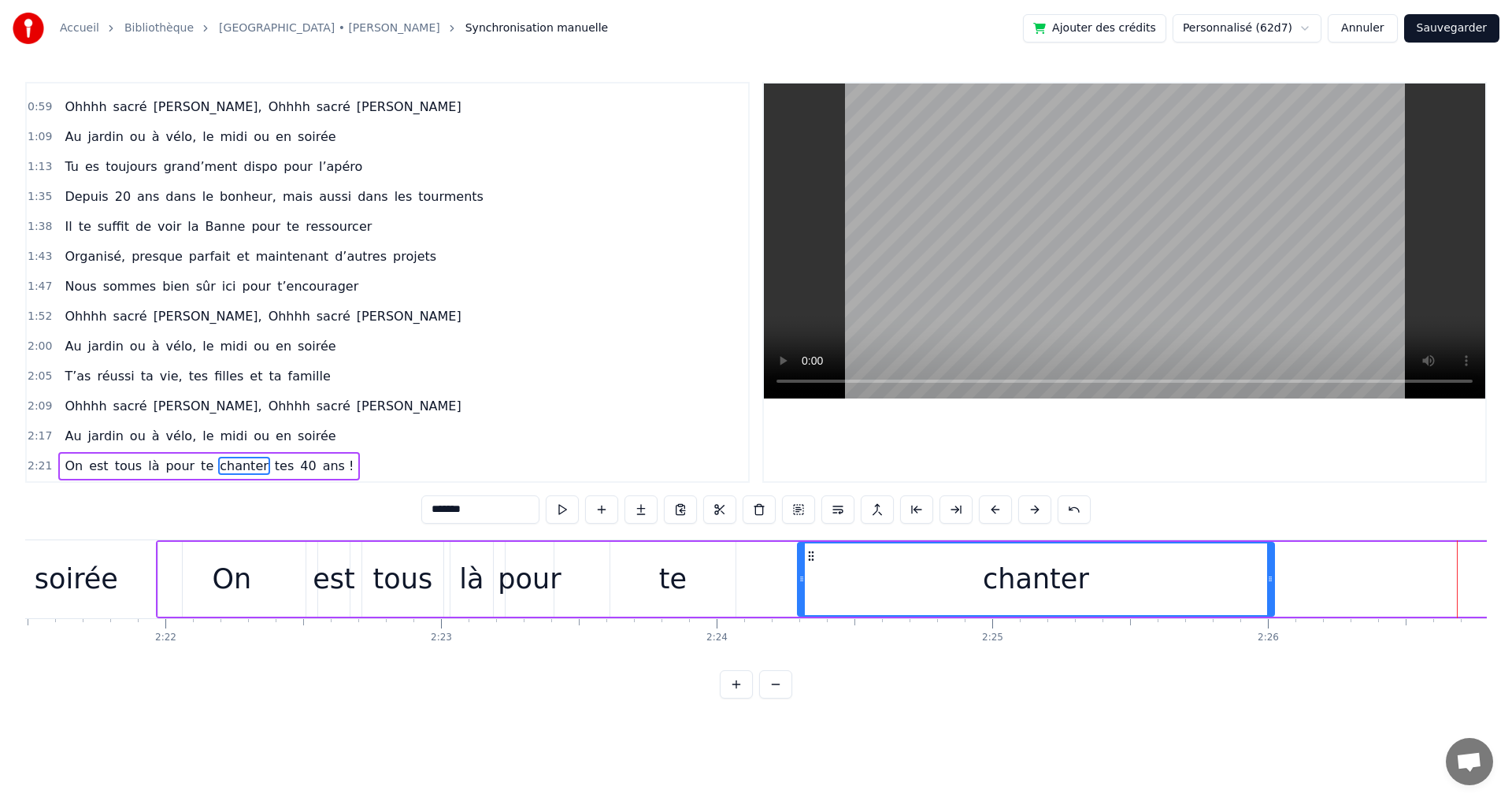
click at [676, 586] on div "te" at bounding box center [673, 578] width 28 height 41
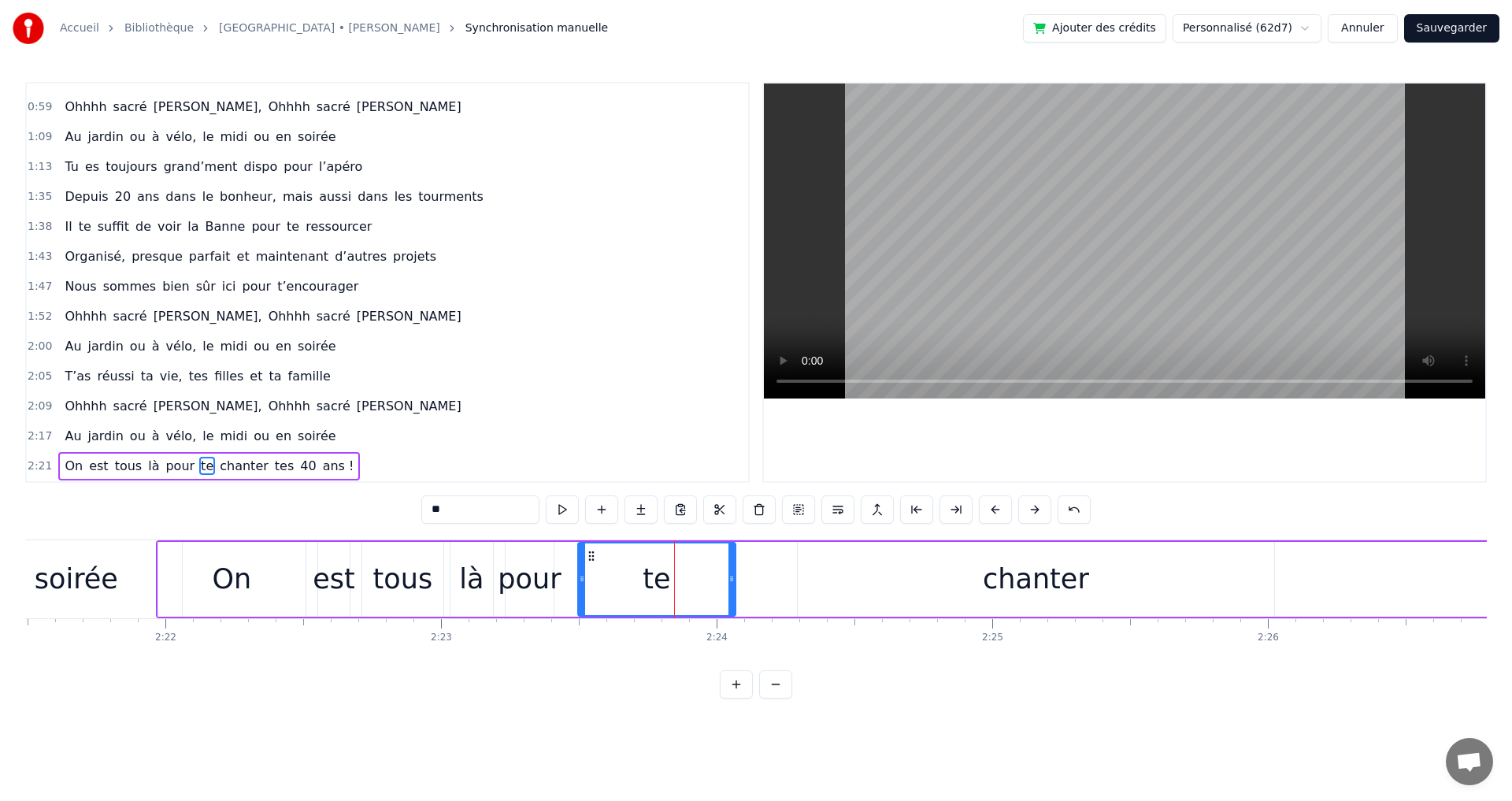
drag, startPoint x: 615, startPoint y: 581, endPoint x: 583, endPoint y: 581, distance: 32.0
click at [583, 581] on icon at bounding box center [582, 579] width 6 height 13
drag, startPoint x: 730, startPoint y: 580, endPoint x: 678, endPoint y: 583, distance: 52.1
click at [678, 583] on icon at bounding box center [680, 579] width 6 height 13
click at [998, 587] on div "chanter" at bounding box center [1036, 578] width 106 height 41
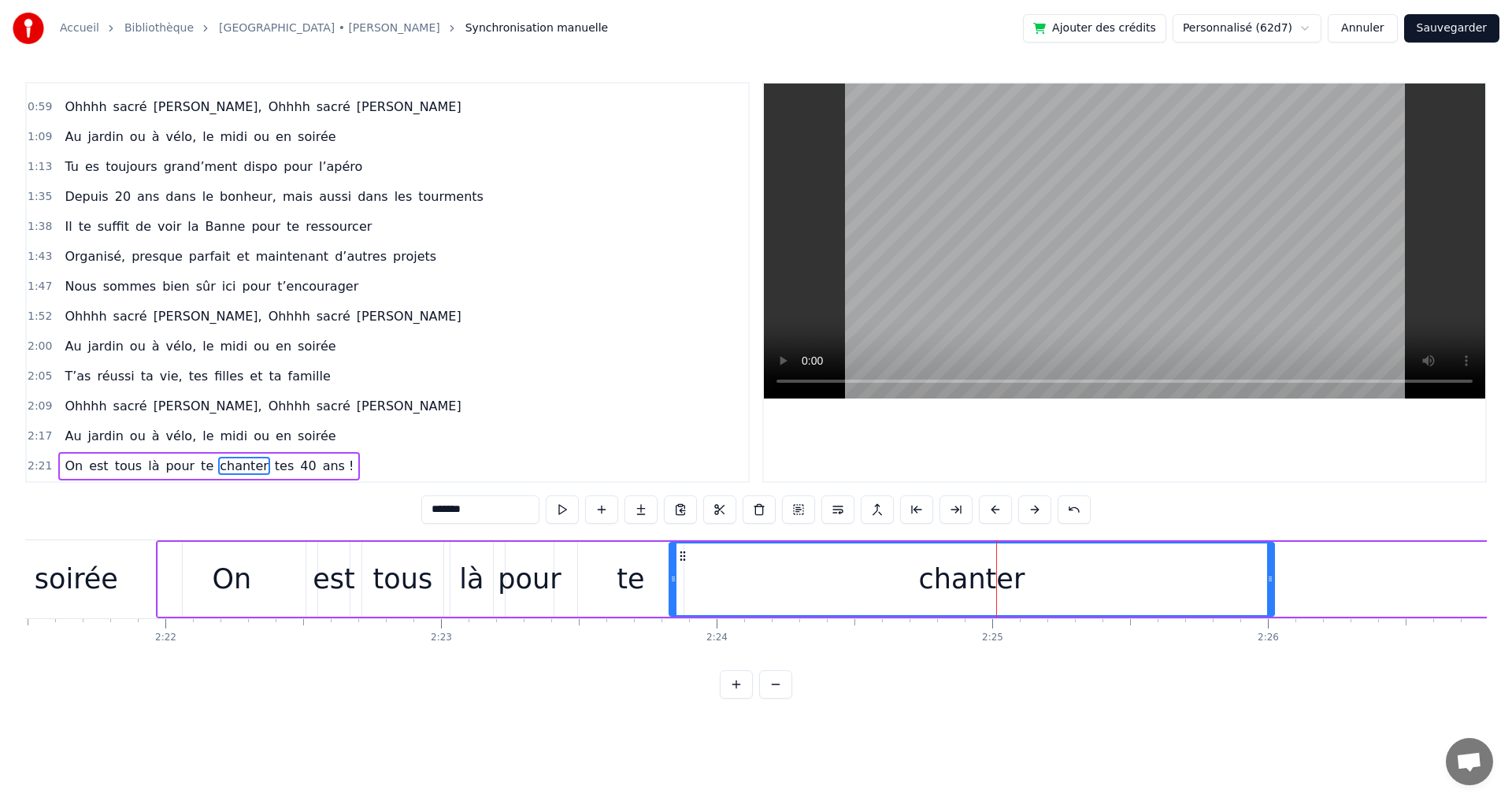
drag, startPoint x: 800, startPoint y: 582, endPoint x: 672, endPoint y: 582, distance: 128.0
click at [672, 582] on icon at bounding box center [674, 579] width 6 height 13
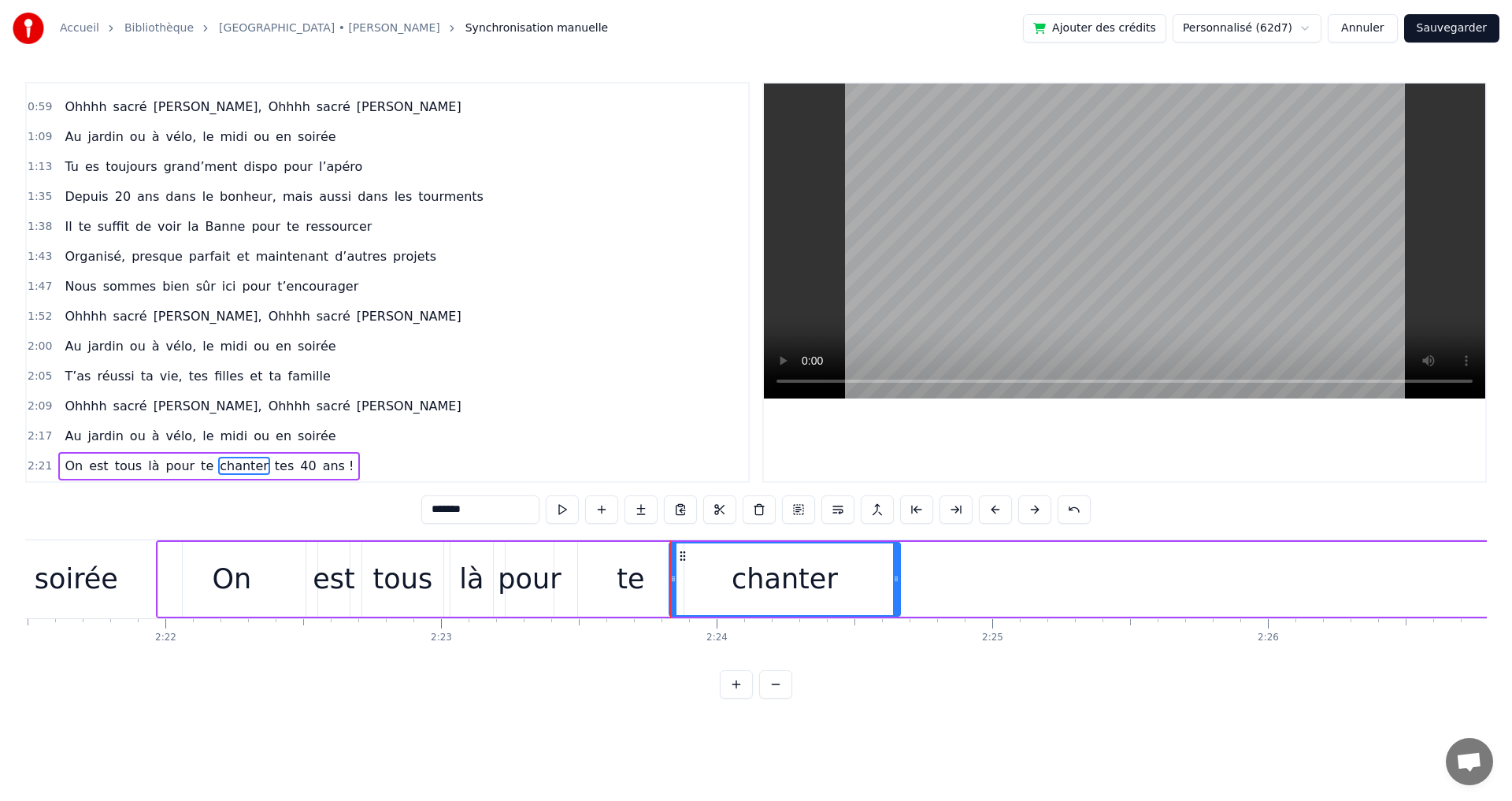
drag, startPoint x: 1269, startPoint y: 582, endPoint x: 895, endPoint y: 568, distance: 374.3
click at [895, 568] on div at bounding box center [896, 579] width 6 height 71
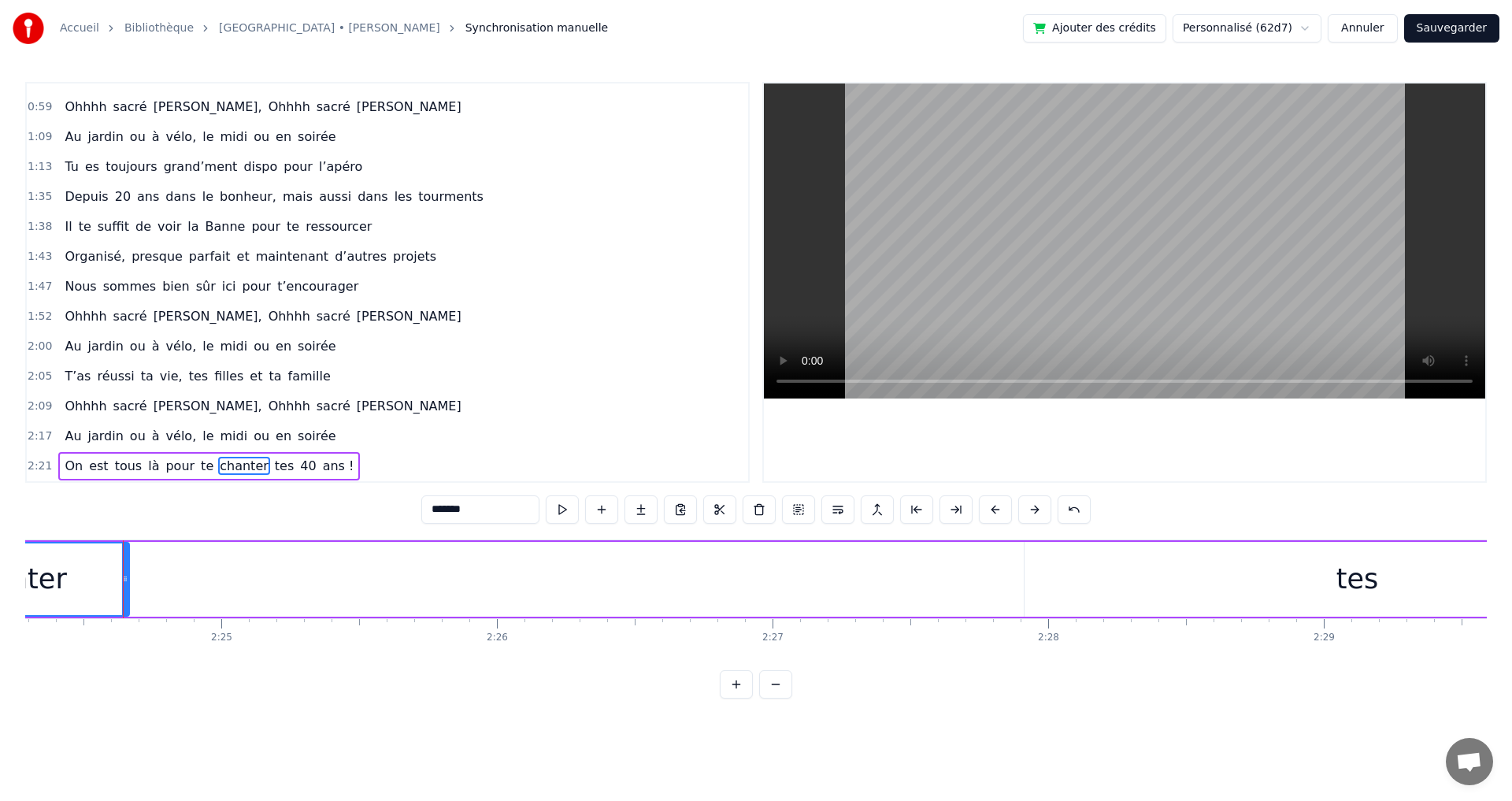
scroll to position [0, 39863]
click at [1270, 584] on div "tes" at bounding box center [1260, 578] width 42 height 41
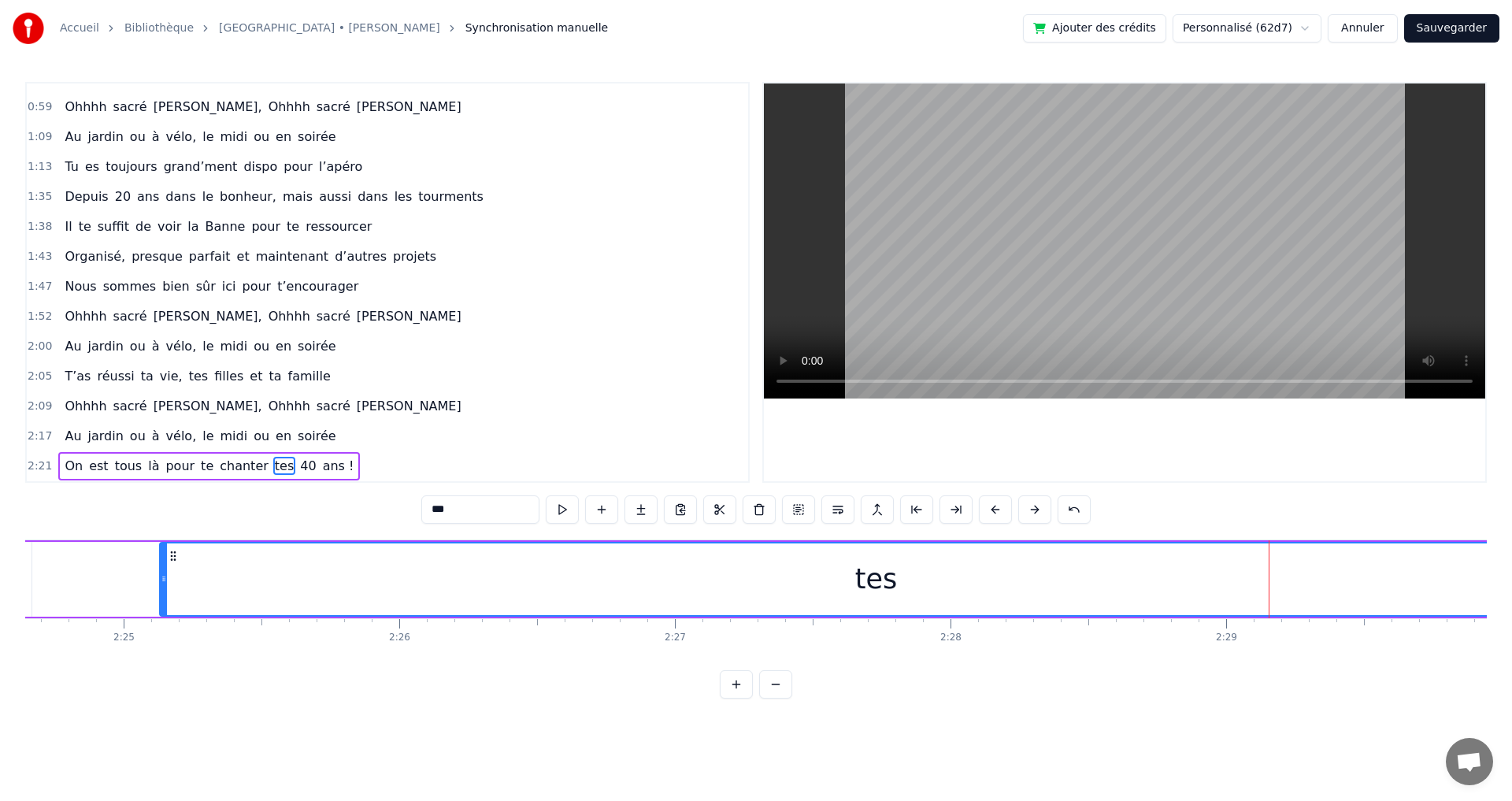
drag, startPoint x: 929, startPoint y: 578, endPoint x: 162, endPoint y: 560, distance: 767.2
click at [162, 560] on div at bounding box center [164, 579] width 6 height 71
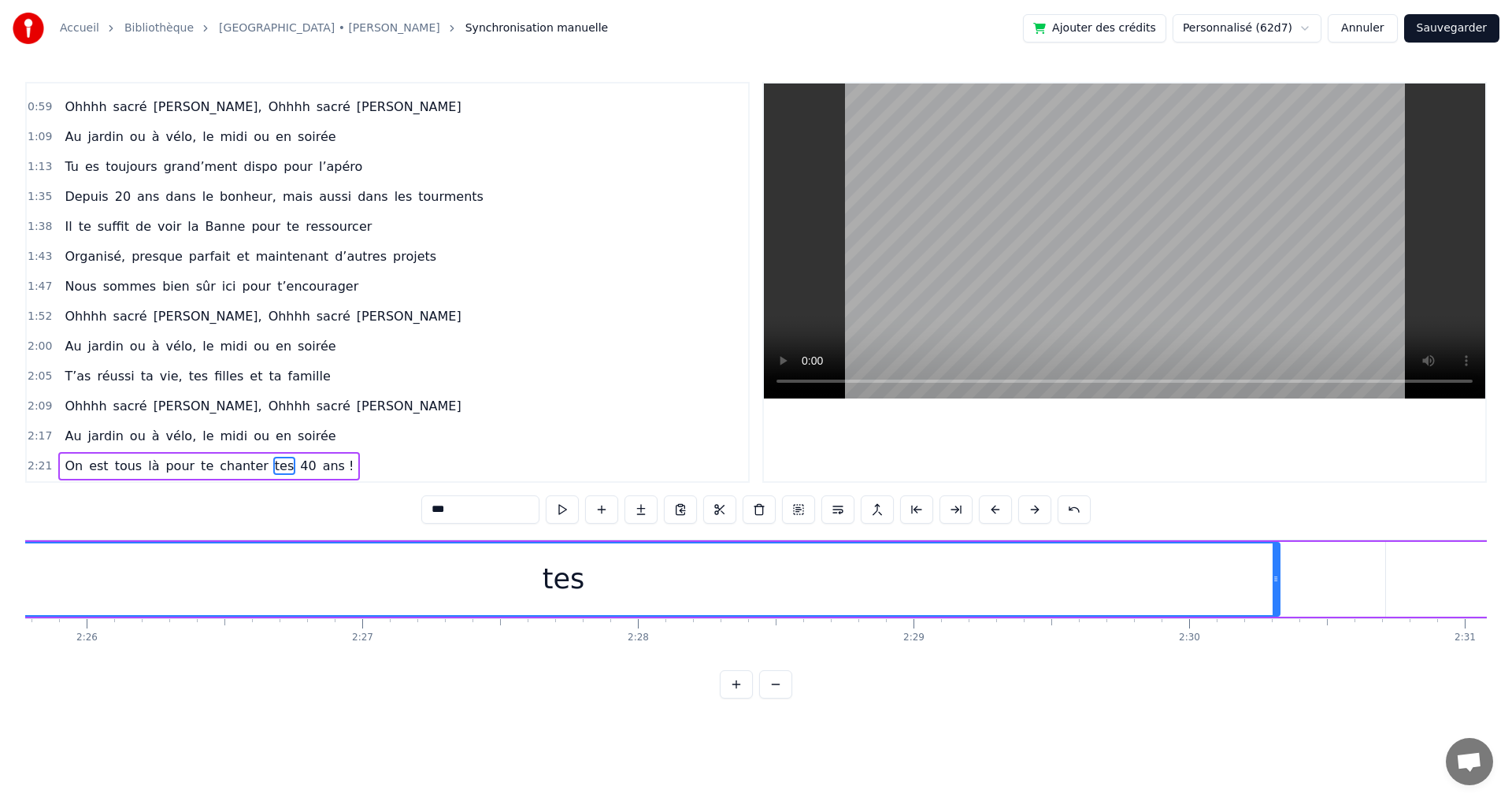
scroll to position [0, 40200]
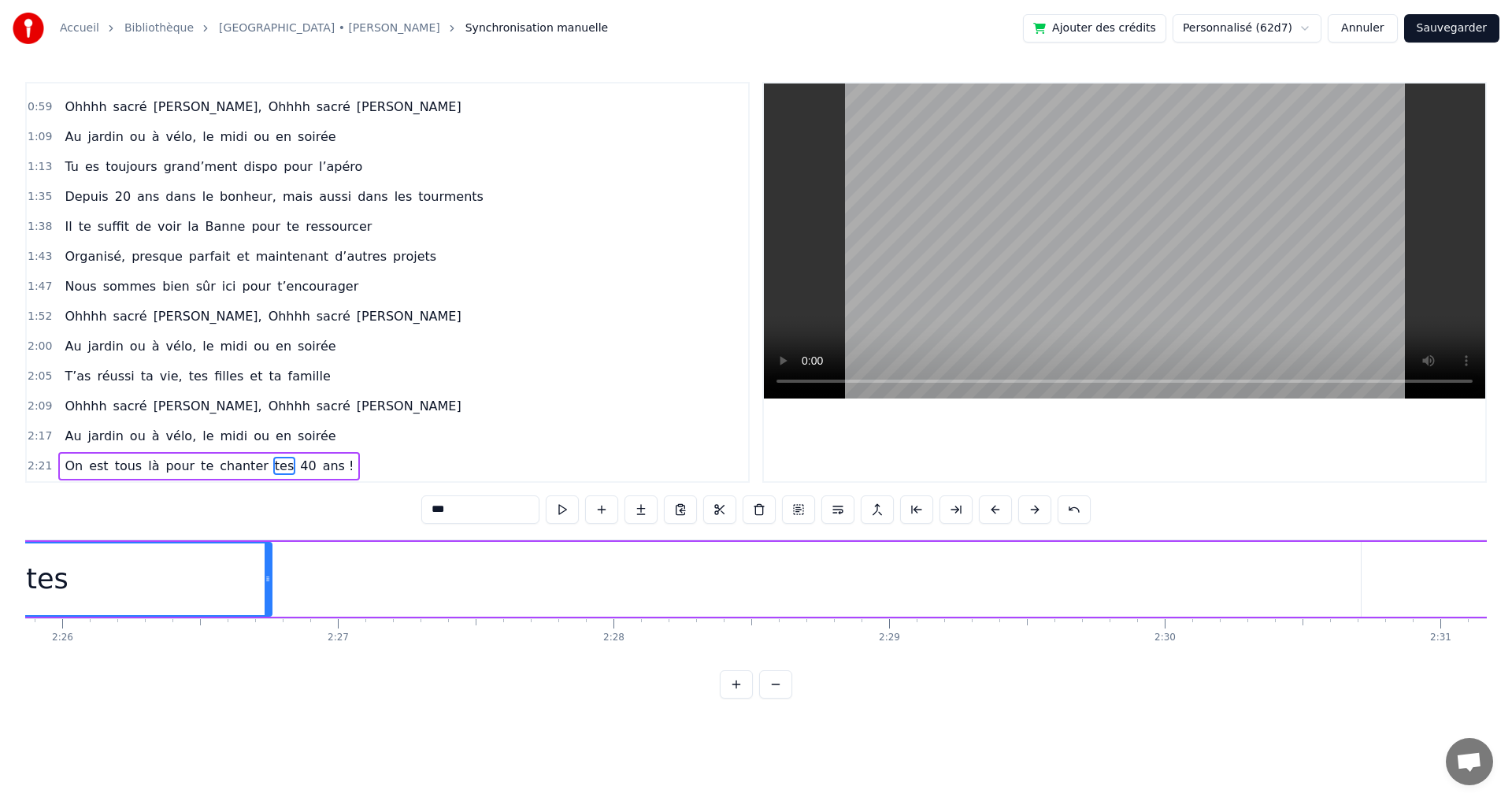
drag, startPoint x: 1252, startPoint y: 582, endPoint x: 268, endPoint y: 543, distance: 984.8
click at [268, 543] on div at bounding box center [268, 579] width 6 height 71
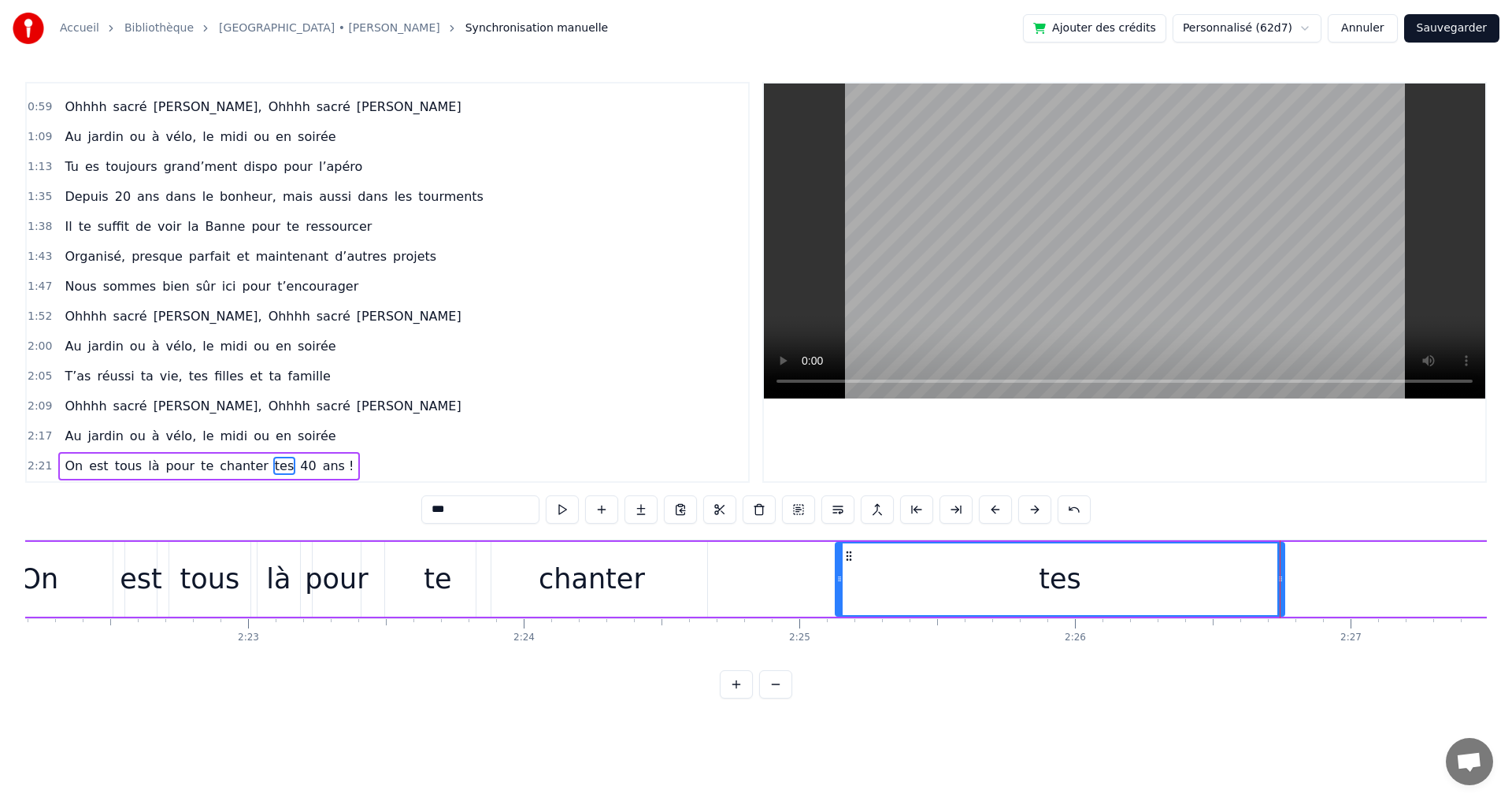
scroll to position [0, 39212]
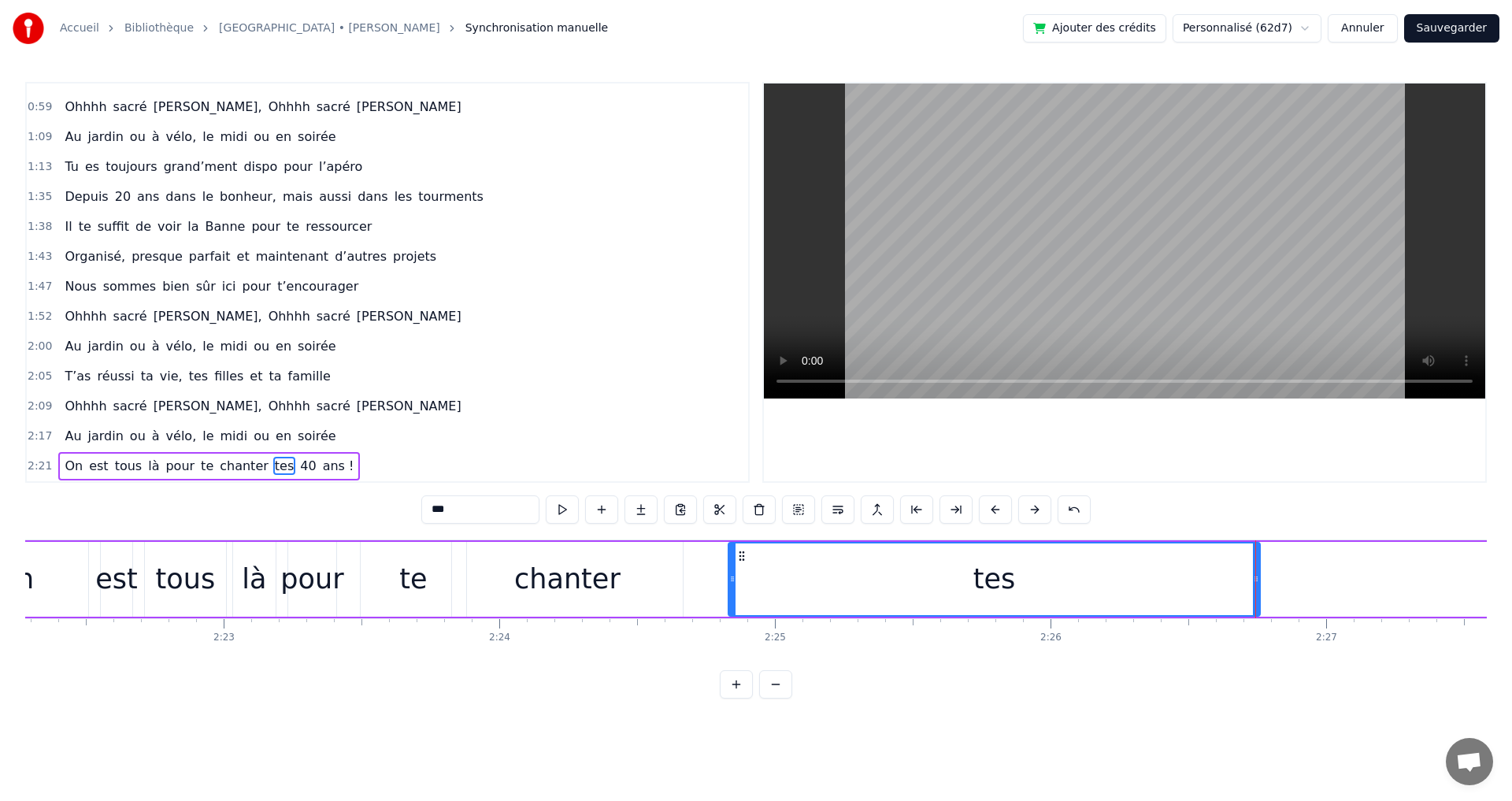
drag, startPoint x: 815, startPoint y: 579, endPoint x: 740, endPoint y: 567, distance: 76.0
click at [730, 569] on div at bounding box center [732, 579] width 6 height 71
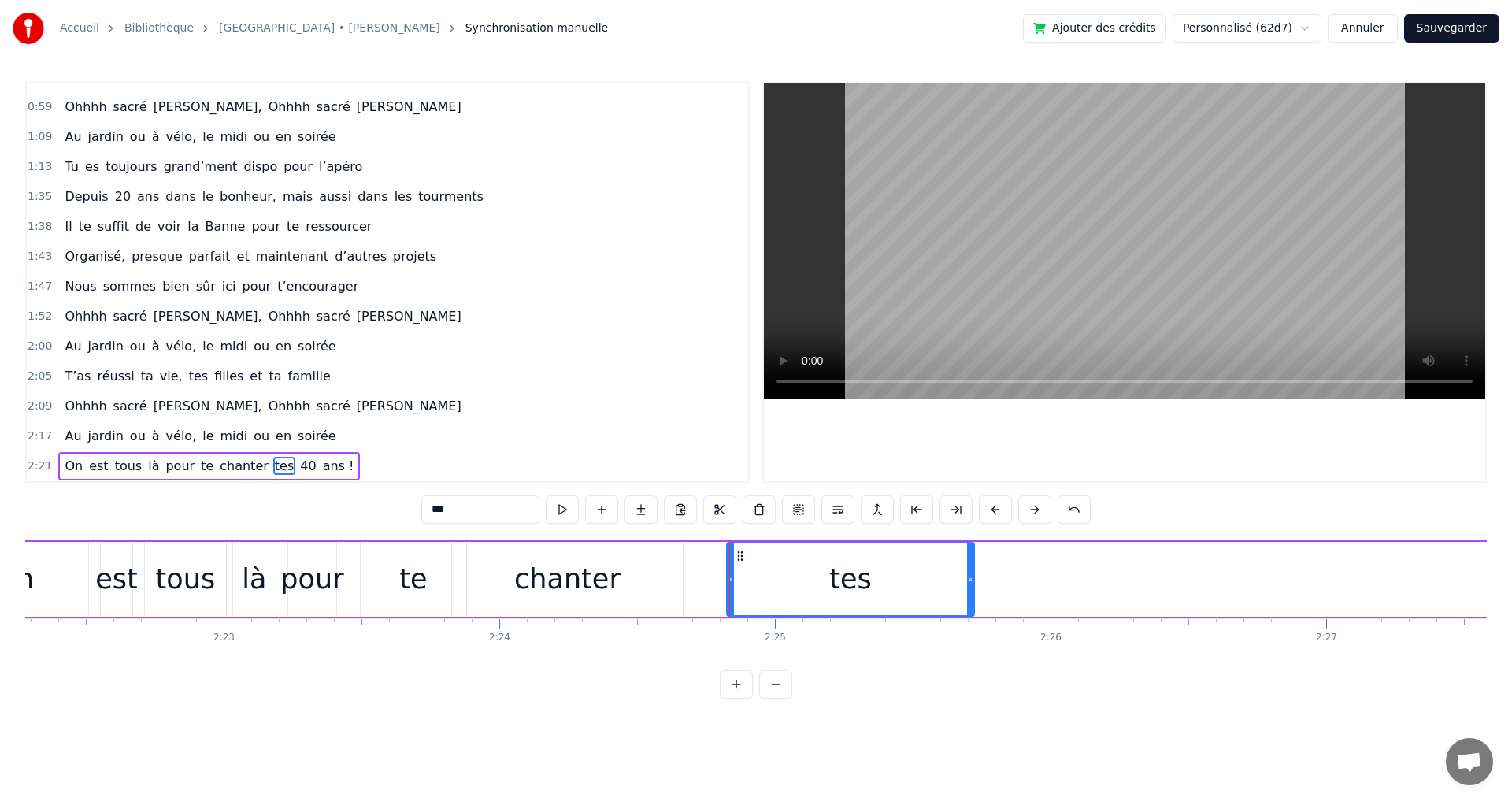
drag, startPoint x: 1257, startPoint y: 578, endPoint x: 971, endPoint y: 569, distance: 286.1
click at [971, 569] on div at bounding box center [970, 579] width 6 height 71
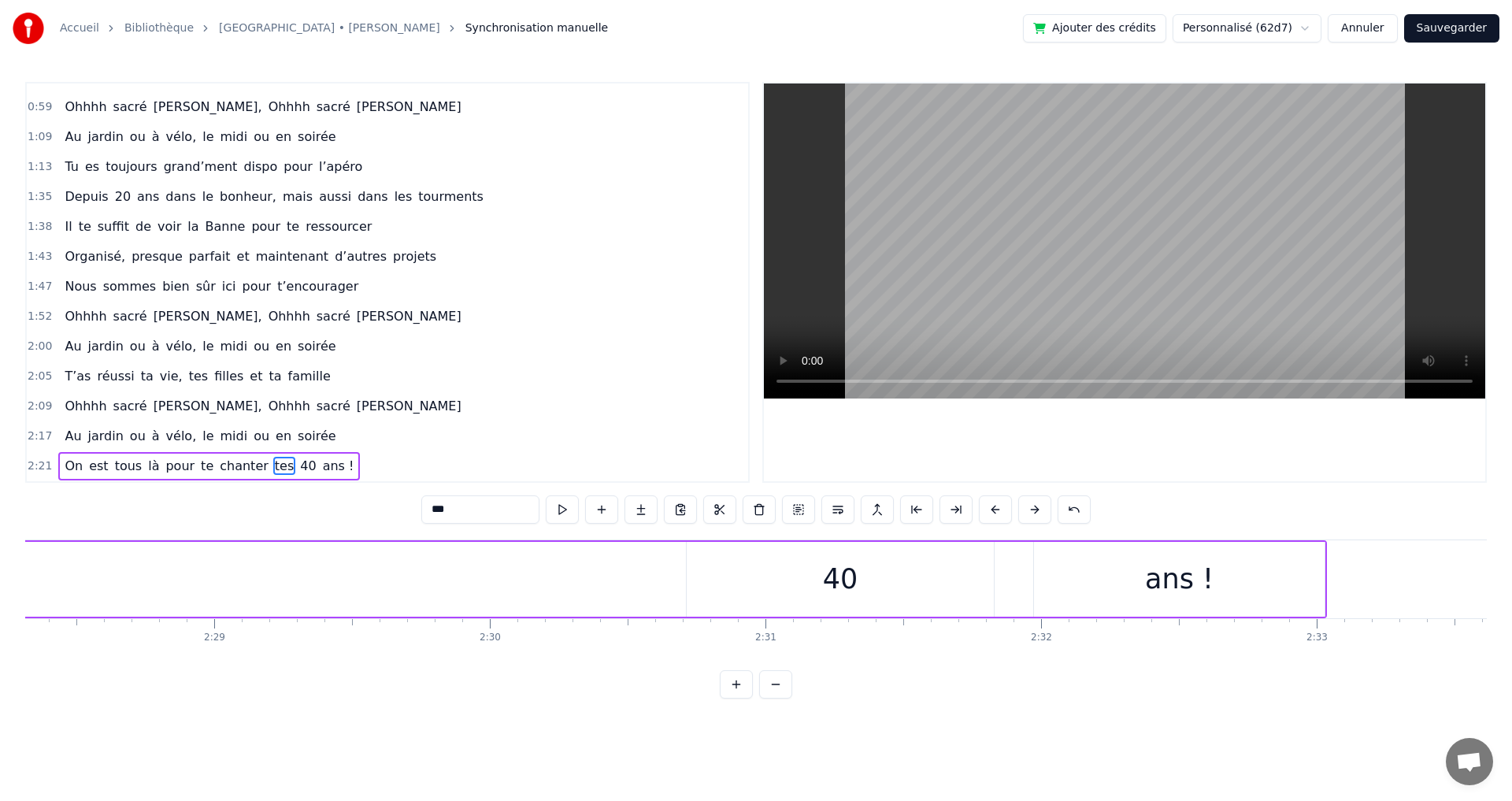
scroll to position [0, 40995]
click at [727, 576] on div "40" at bounding box center [721, 578] width 36 height 41
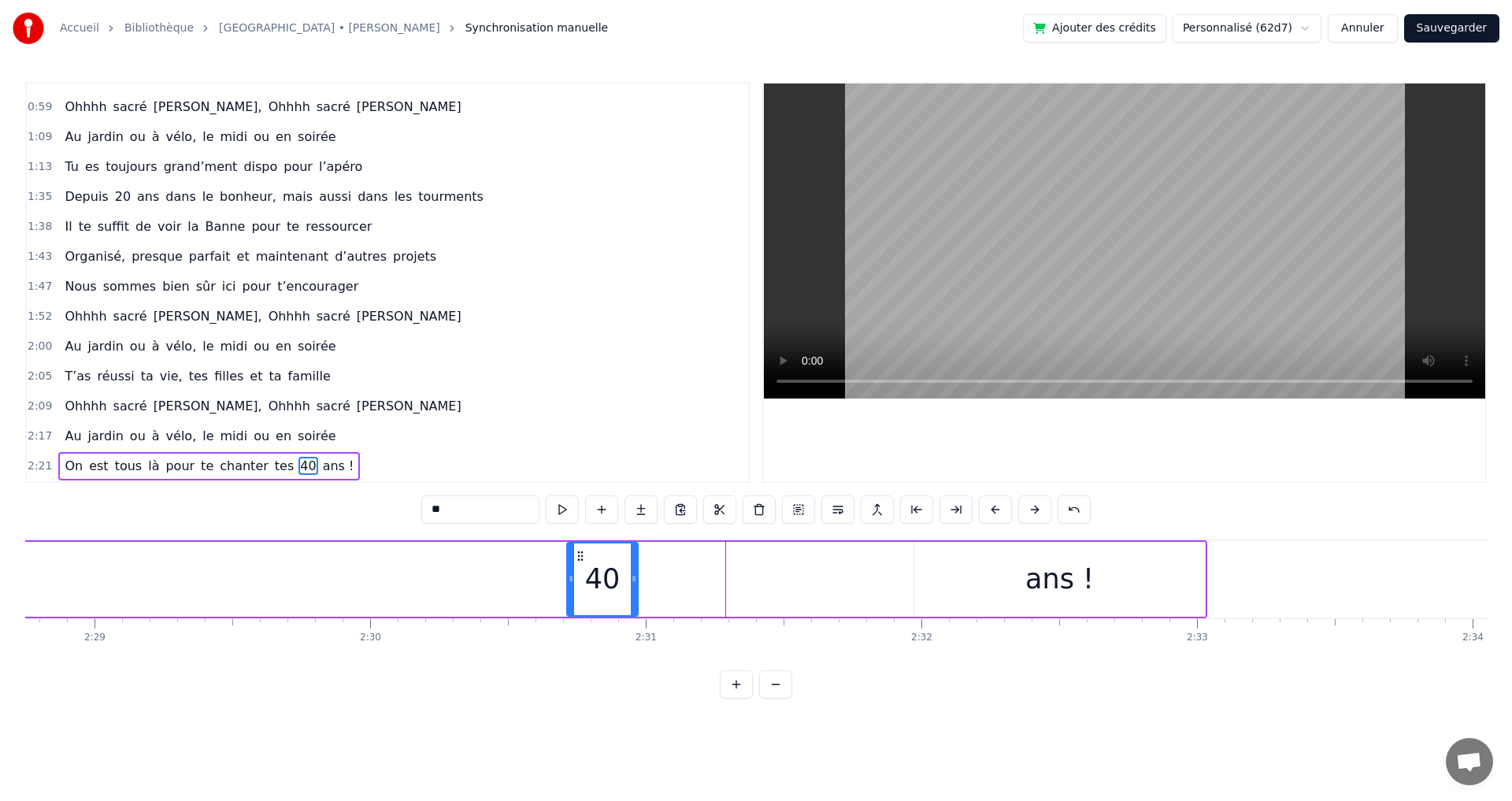
drag, startPoint x: 873, startPoint y: 579, endPoint x: 636, endPoint y: 585, distance: 237.1
click at [636, 585] on div at bounding box center [634, 579] width 6 height 71
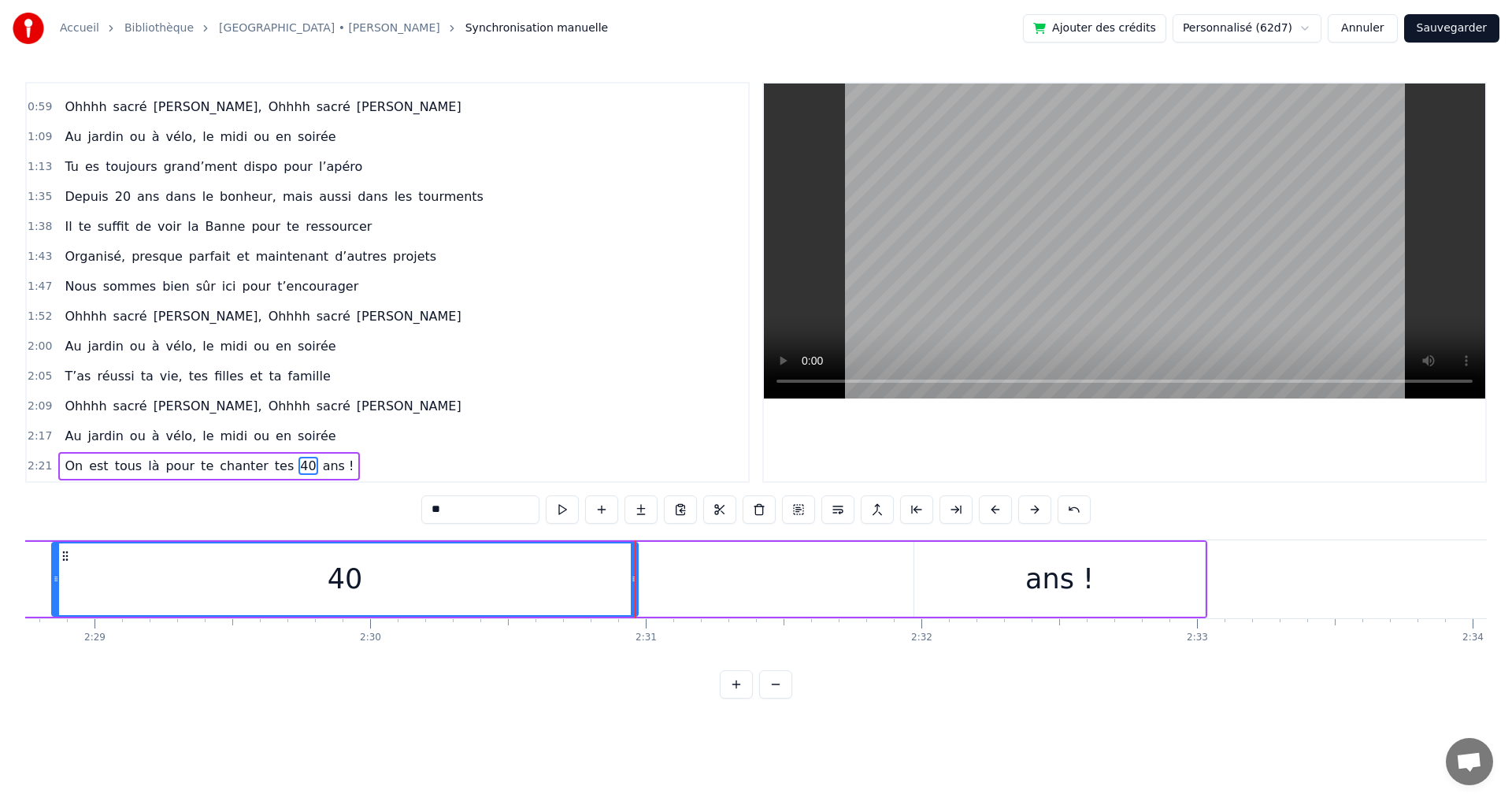
drag, startPoint x: 571, startPoint y: 580, endPoint x: 50, endPoint y: 568, distance: 521.1
click at [53, 568] on div at bounding box center [56, 579] width 6 height 71
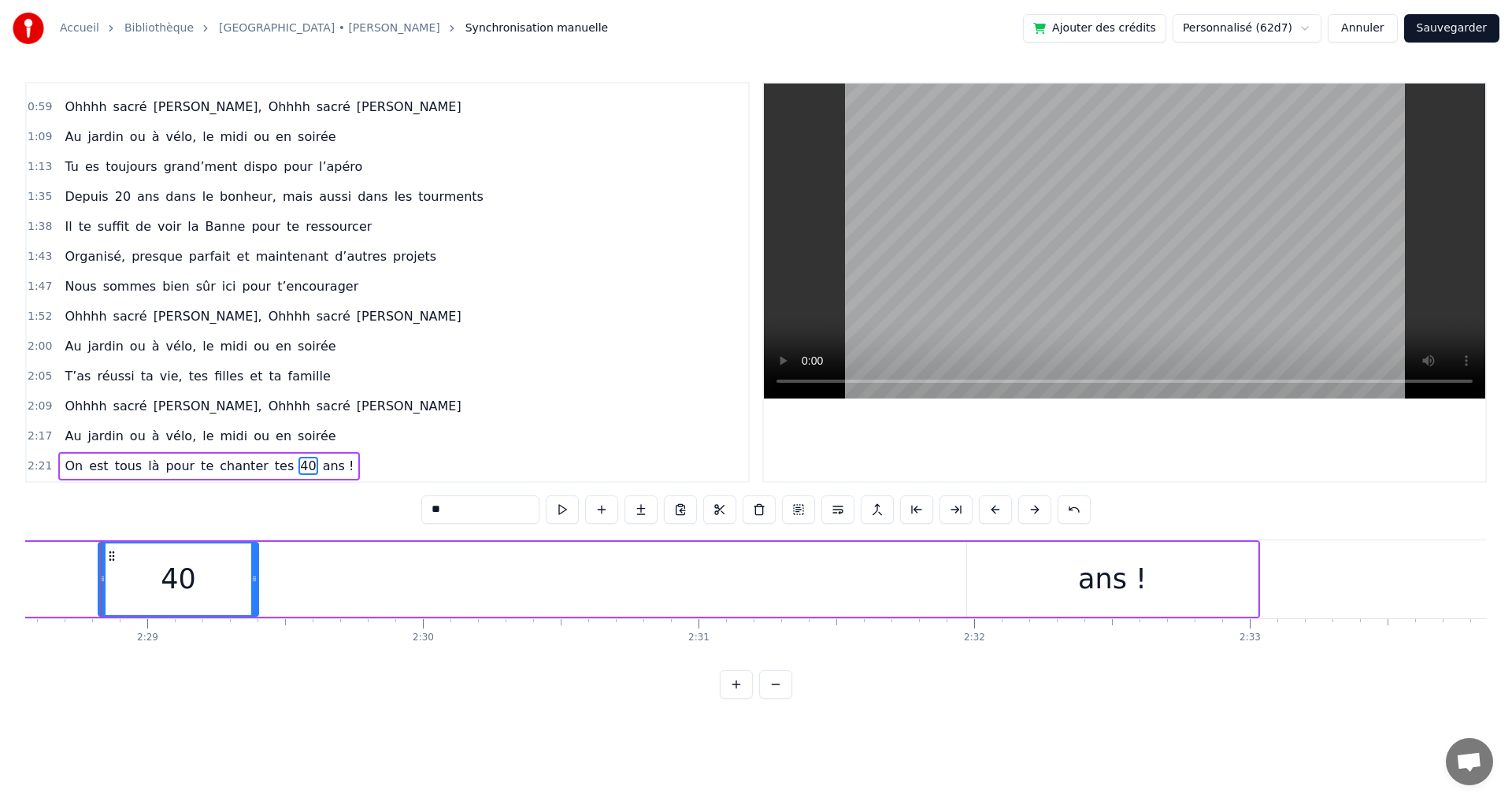
scroll to position [0, 40939]
drag, startPoint x: 635, startPoint y: 578, endPoint x: 183, endPoint y: 559, distance: 452.4
click at [183, 559] on div "40" at bounding box center [171, 579] width 139 height 71
click at [1094, 578] on div "ans !" at bounding box center [1116, 578] width 68 height 41
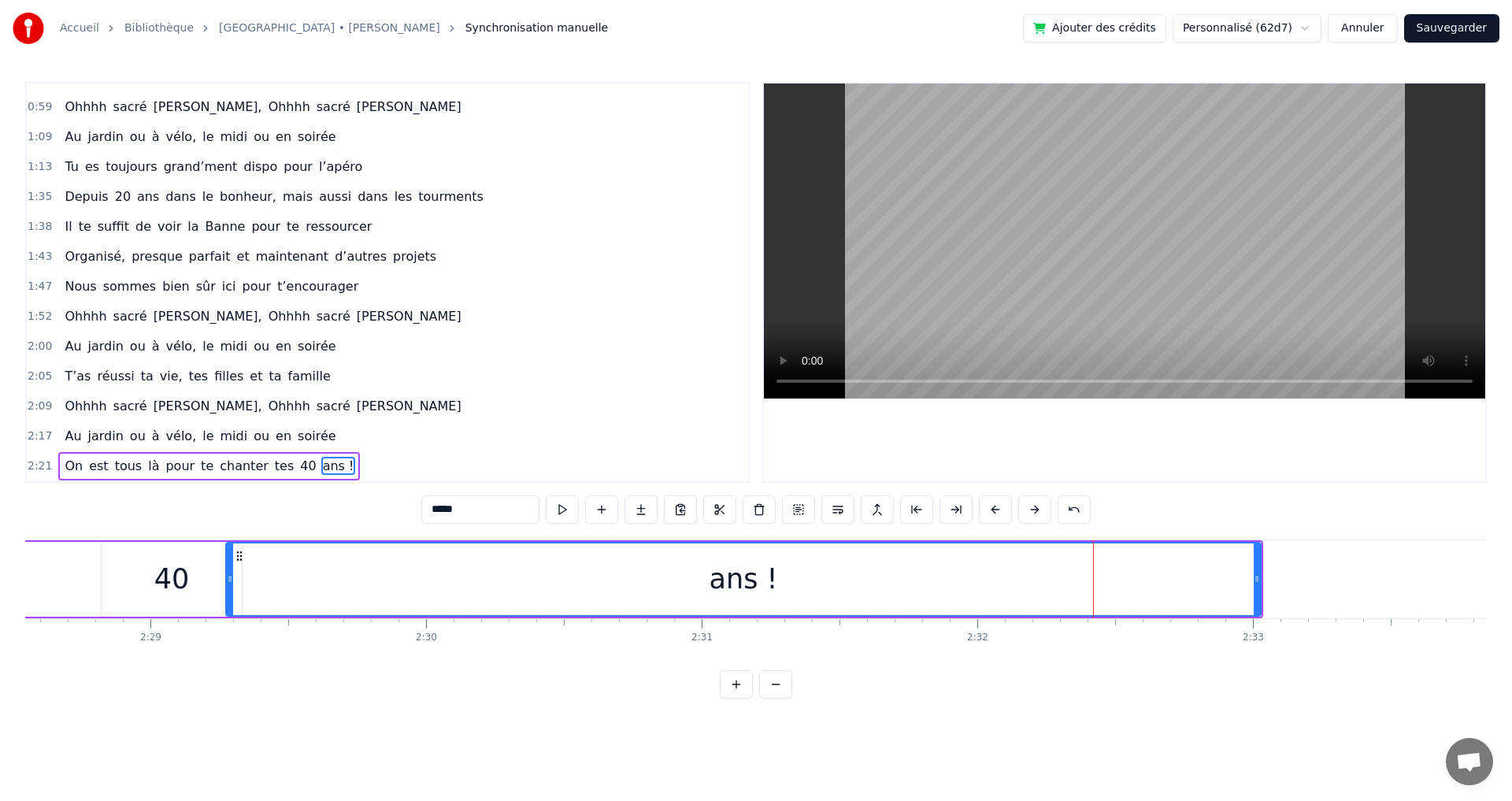
drag, startPoint x: 971, startPoint y: 579, endPoint x: 227, endPoint y: 558, distance: 744.3
click at [227, 558] on div at bounding box center [230, 579] width 6 height 71
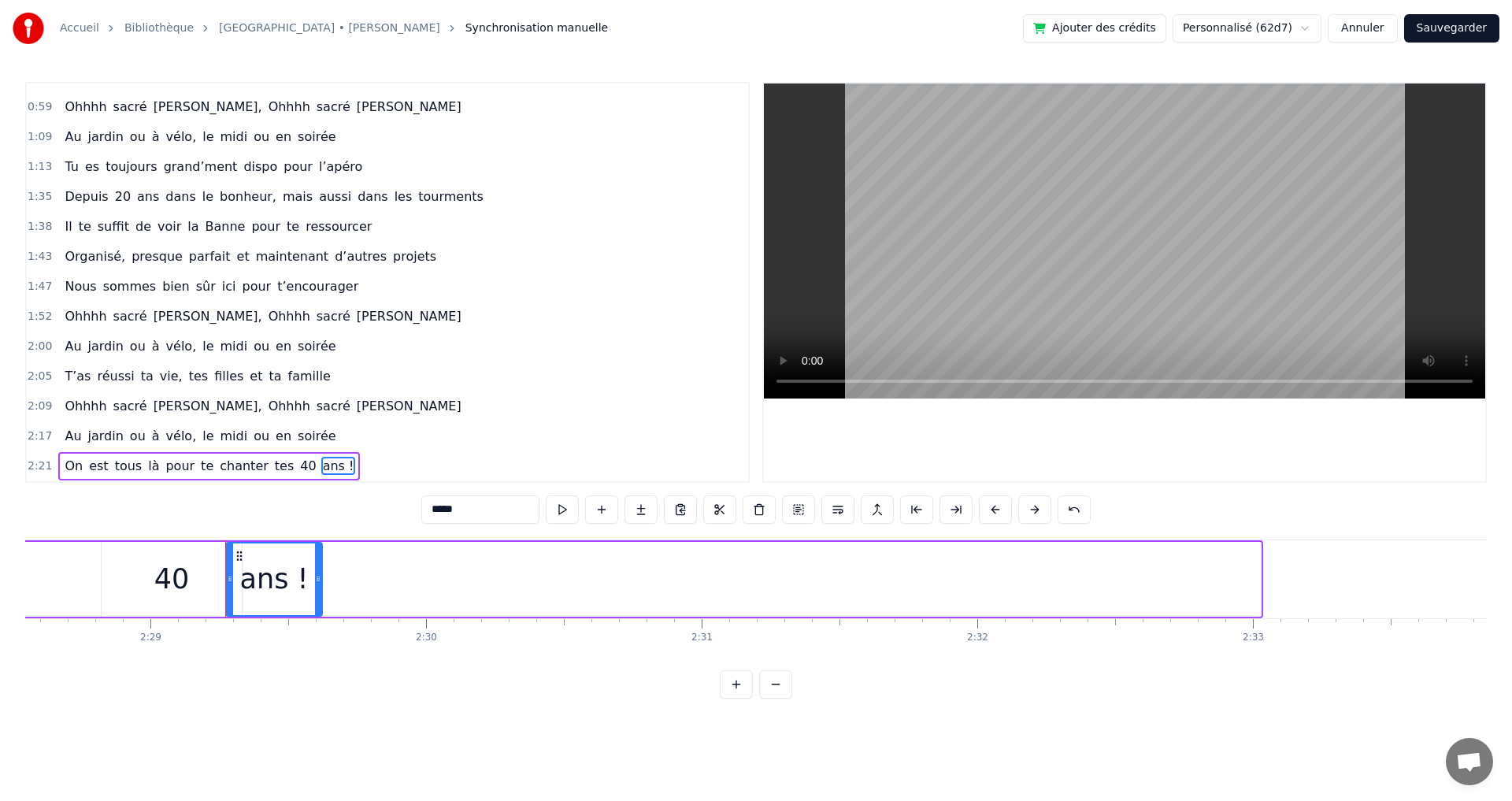
drag, startPoint x: 1258, startPoint y: 577, endPoint x: 319, endPoint y: 548, distance: 939.4
click at [319, 548] on div at bounding box center [318, 579] width 6 height 71
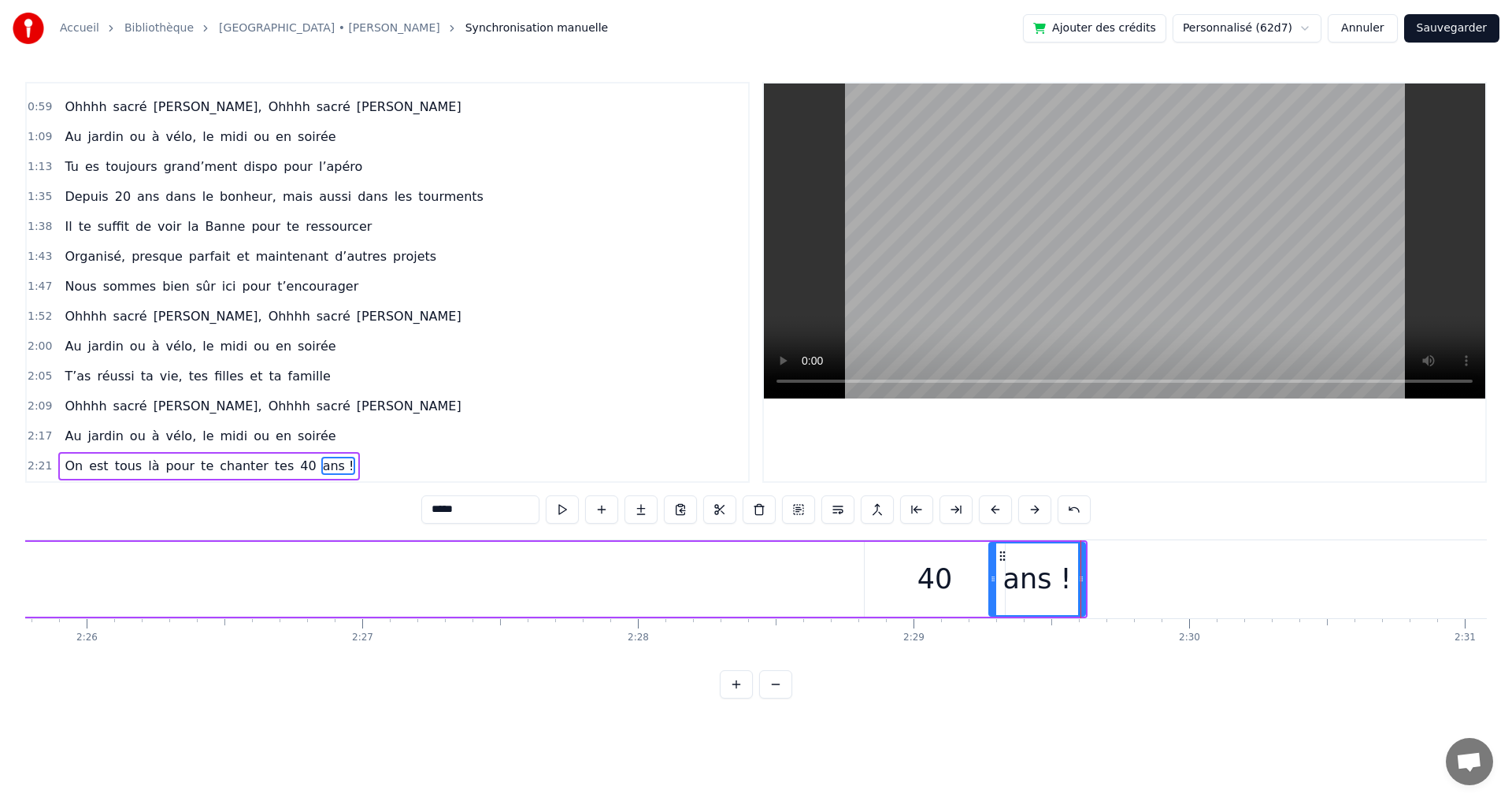
scroll to position [0, 39959]
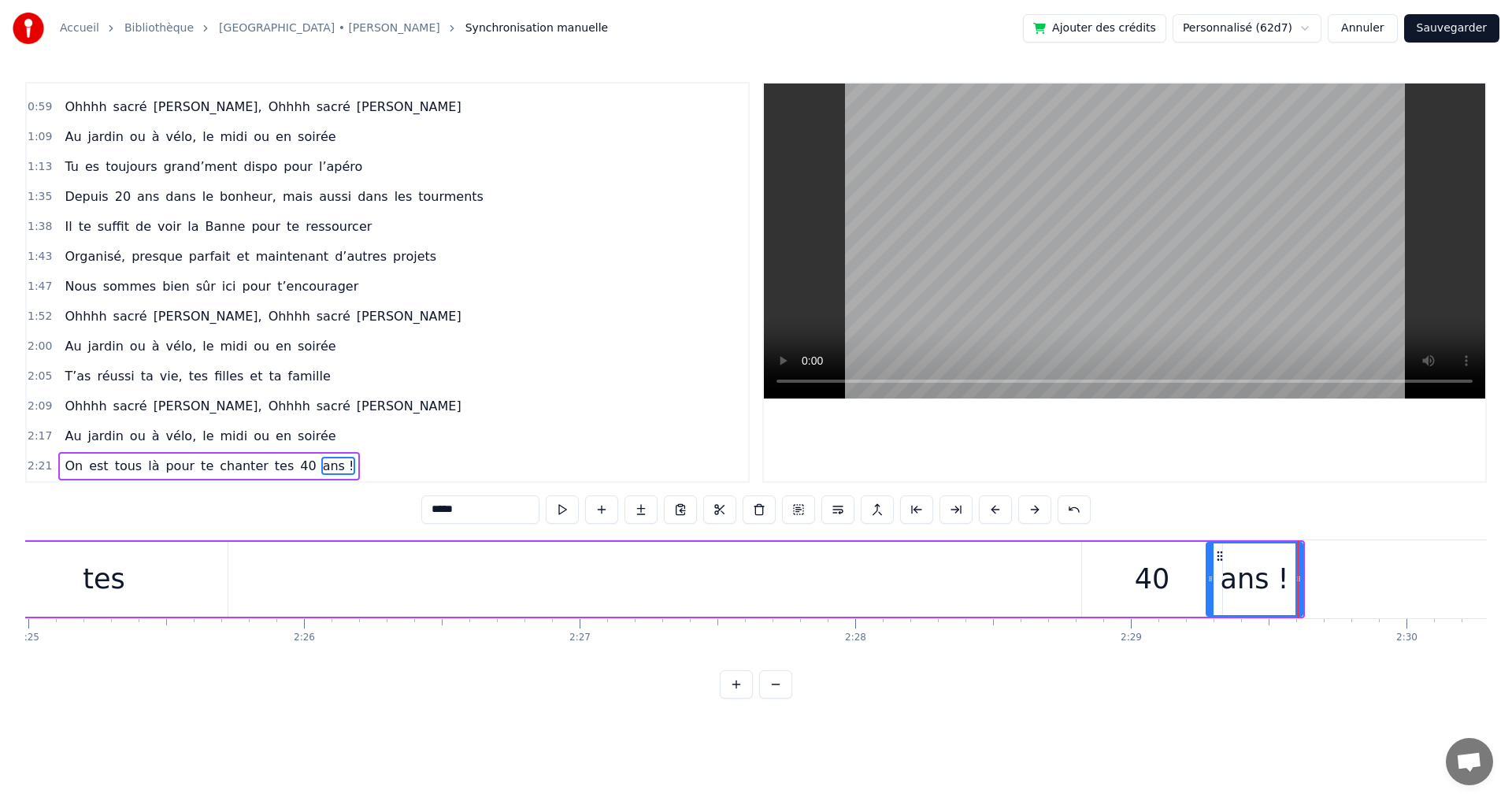
click at [1168, 580] on div "40" at bounding box center [1152, 579] width 141 height 75
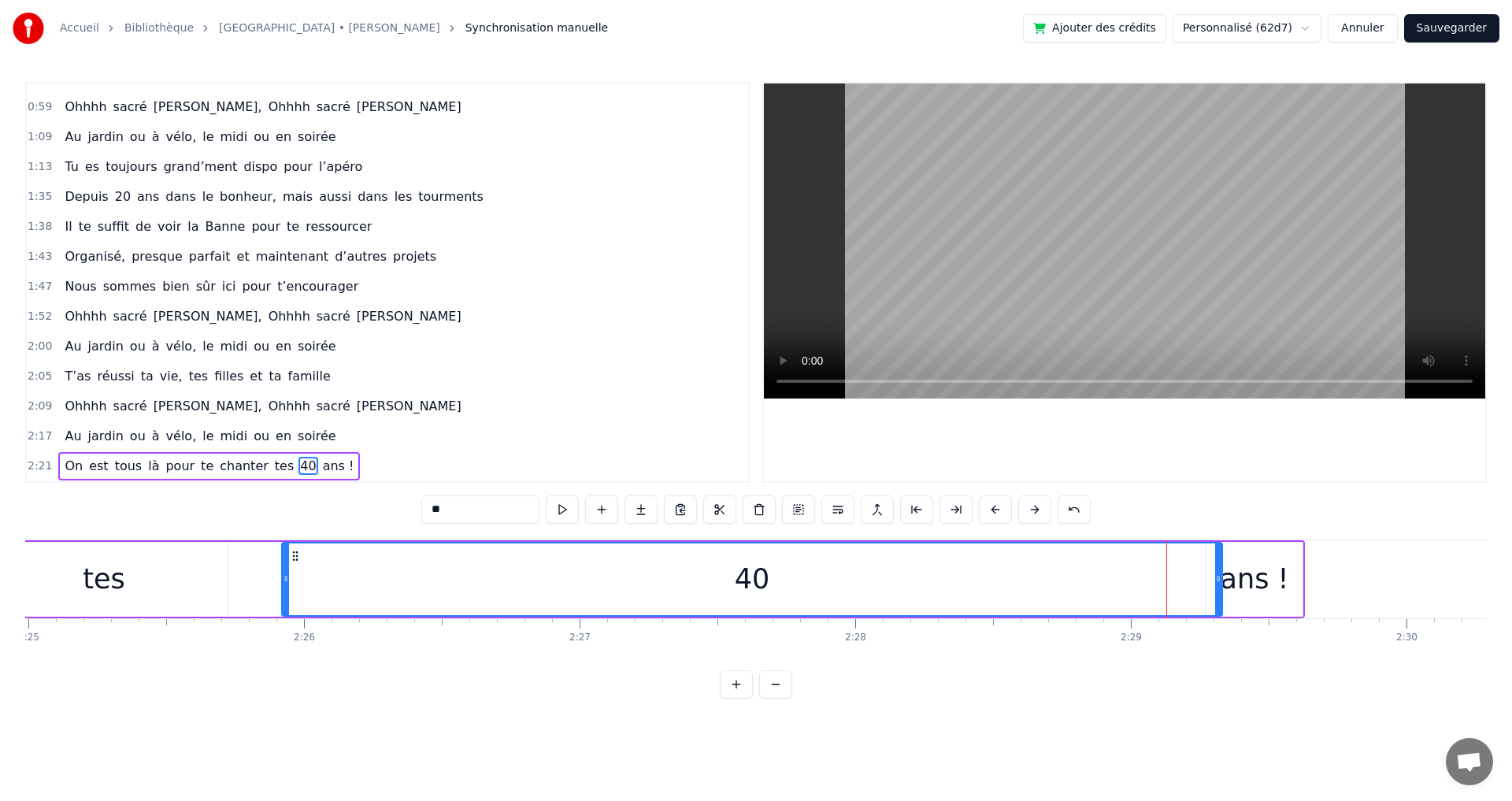
drag, startPoint x: 1034, startPoint y: 582, endPoint x: 283, endPoint y: 580, distance: 751.0
click at [283, 580] on icon at bounding box center [286, 579] width 6 height 13
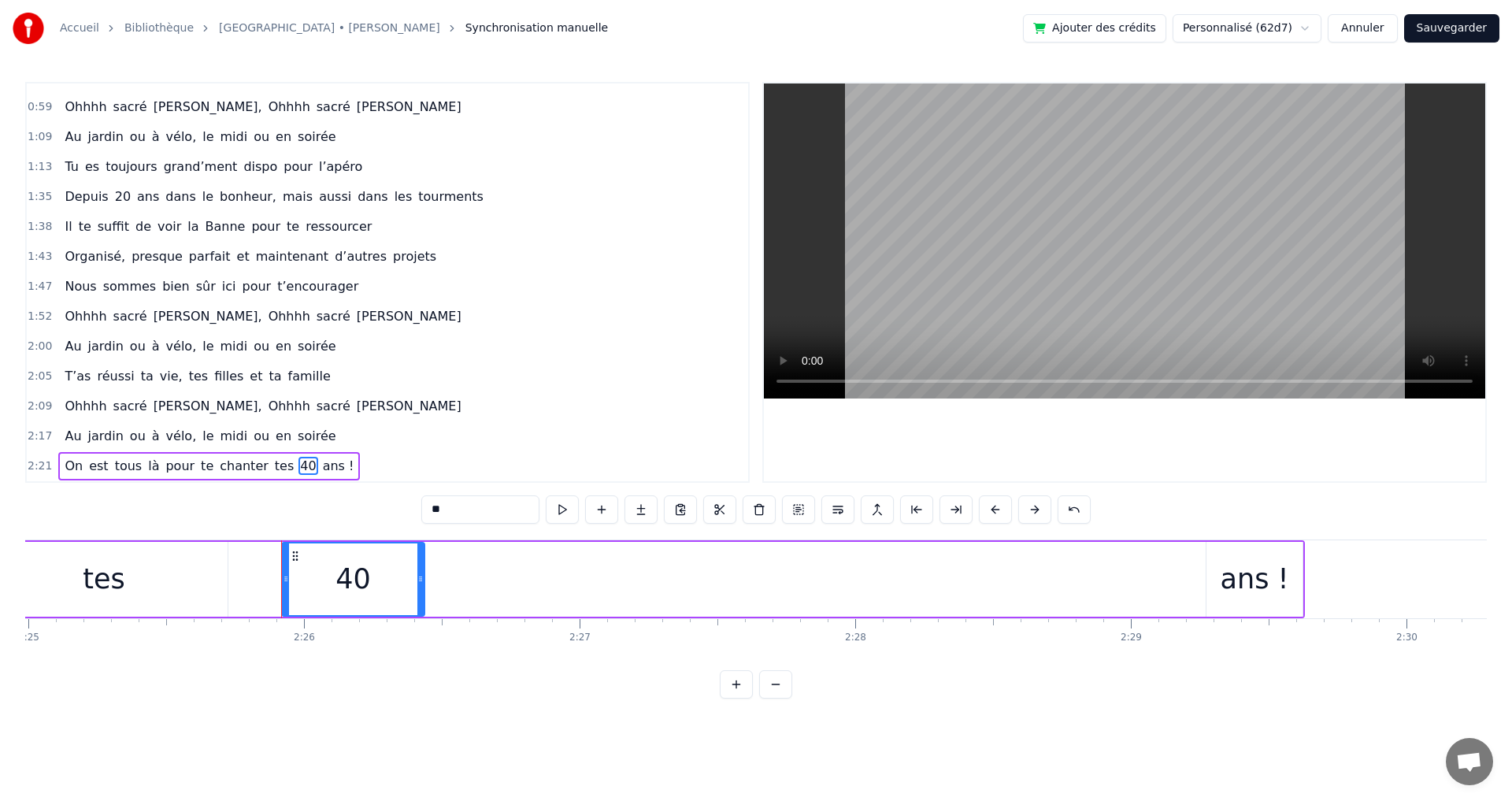
drag, startPoint x: 1217, startPoint y: 578, endPoint x: 420, endPoint y: 561, distance: 797.2
click at [420, 561] on div at bounding box center [421, 579] width 6 height 71
click at [1260, 574] on div "ans !" at bounding box center [1254, 578] width 68 height 41
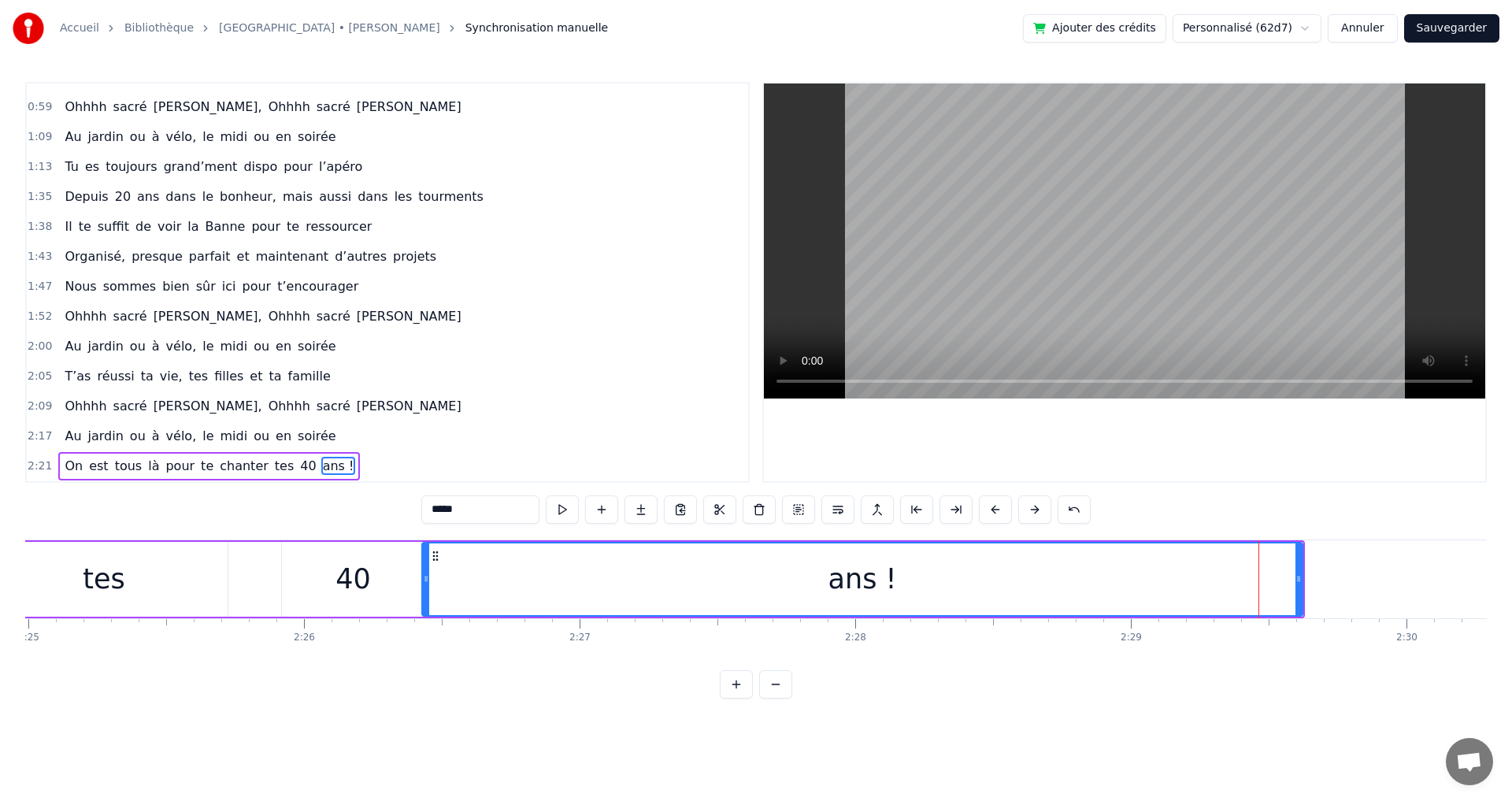
drag, startPoint x: 1210, startPoint y: 580, endPoint x: 425, endPoint y: 585, distance: 785.0
click at [425, 585] on div at bounding box center [426, 579] width 6 height 71
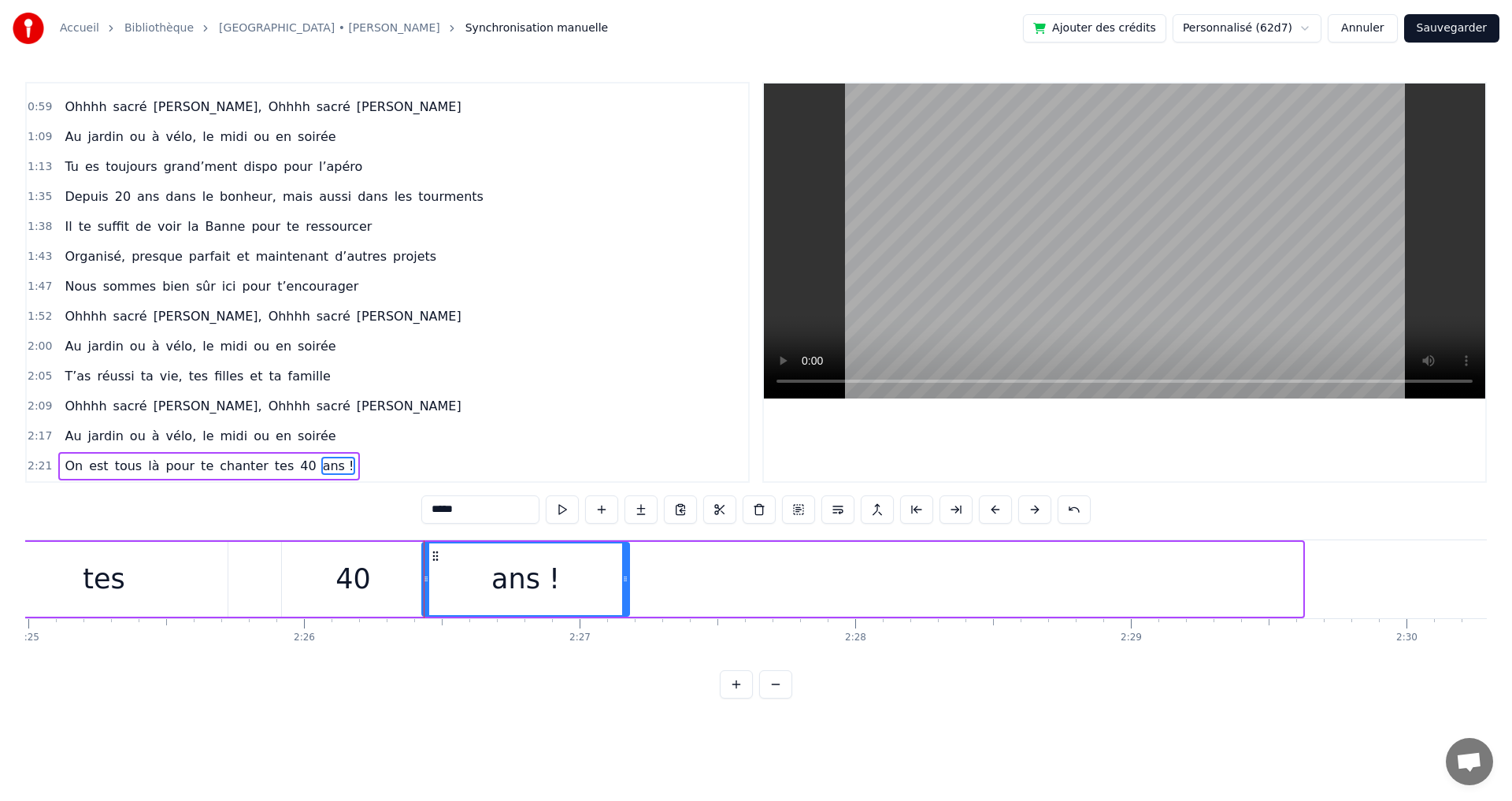
drag, startPoint x: 1301, startPoint y: 579, endPoint x: 627, endPoint y: 555, distance: 674.4
click at [627, 555] on div at bounding box center [626, 579] width 6 height 71
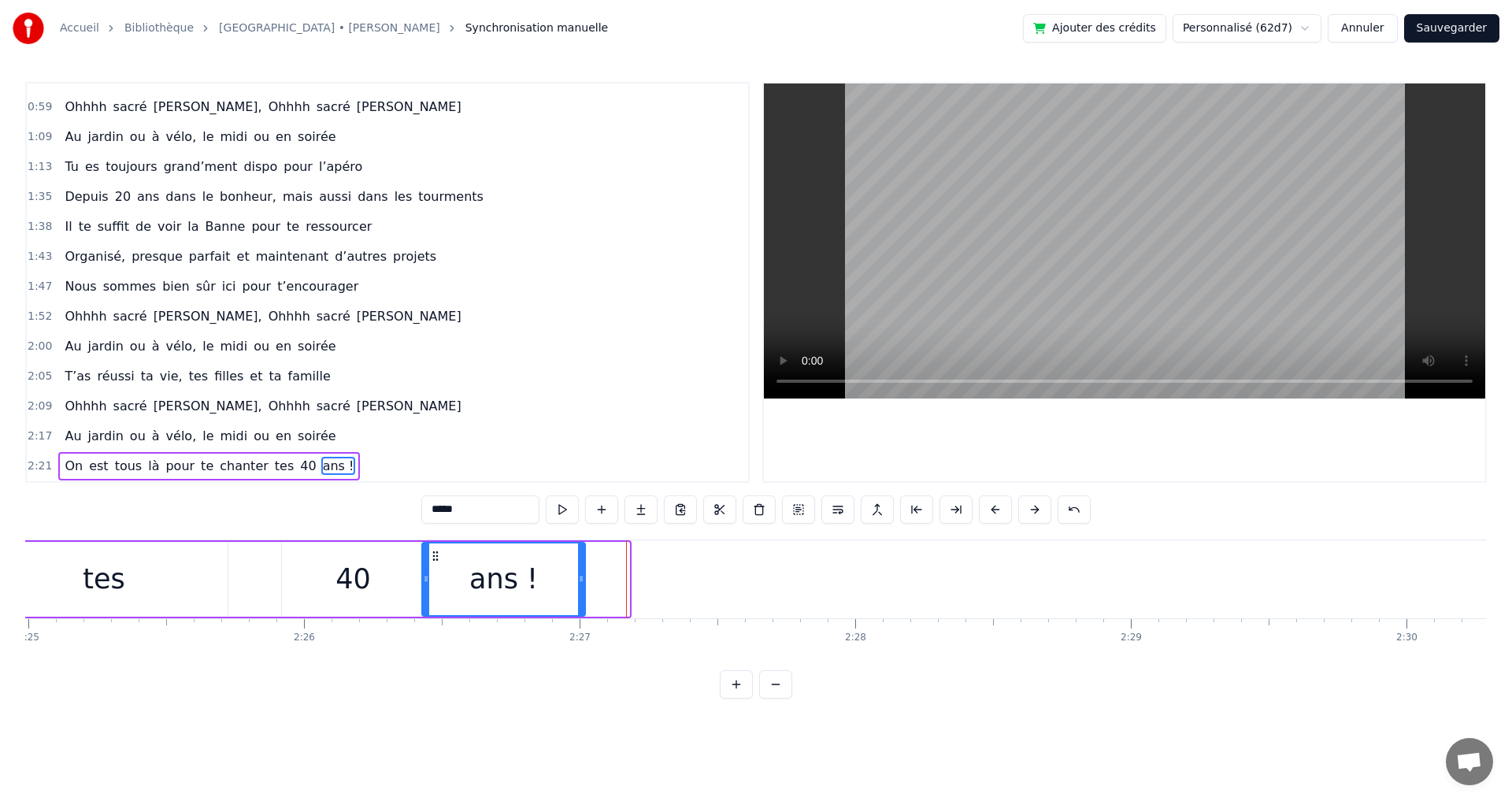
drag, startPoint x: 623, startPoint y: 579, endPoint x: 578, endPoint y: 575, distance: 45.2
click at [578, 575] on icon at bounding box center [581, 579] width 6 height 13
click at [167, 411] on span "Michel," at bounding box center [208, 405] width 112 height 18
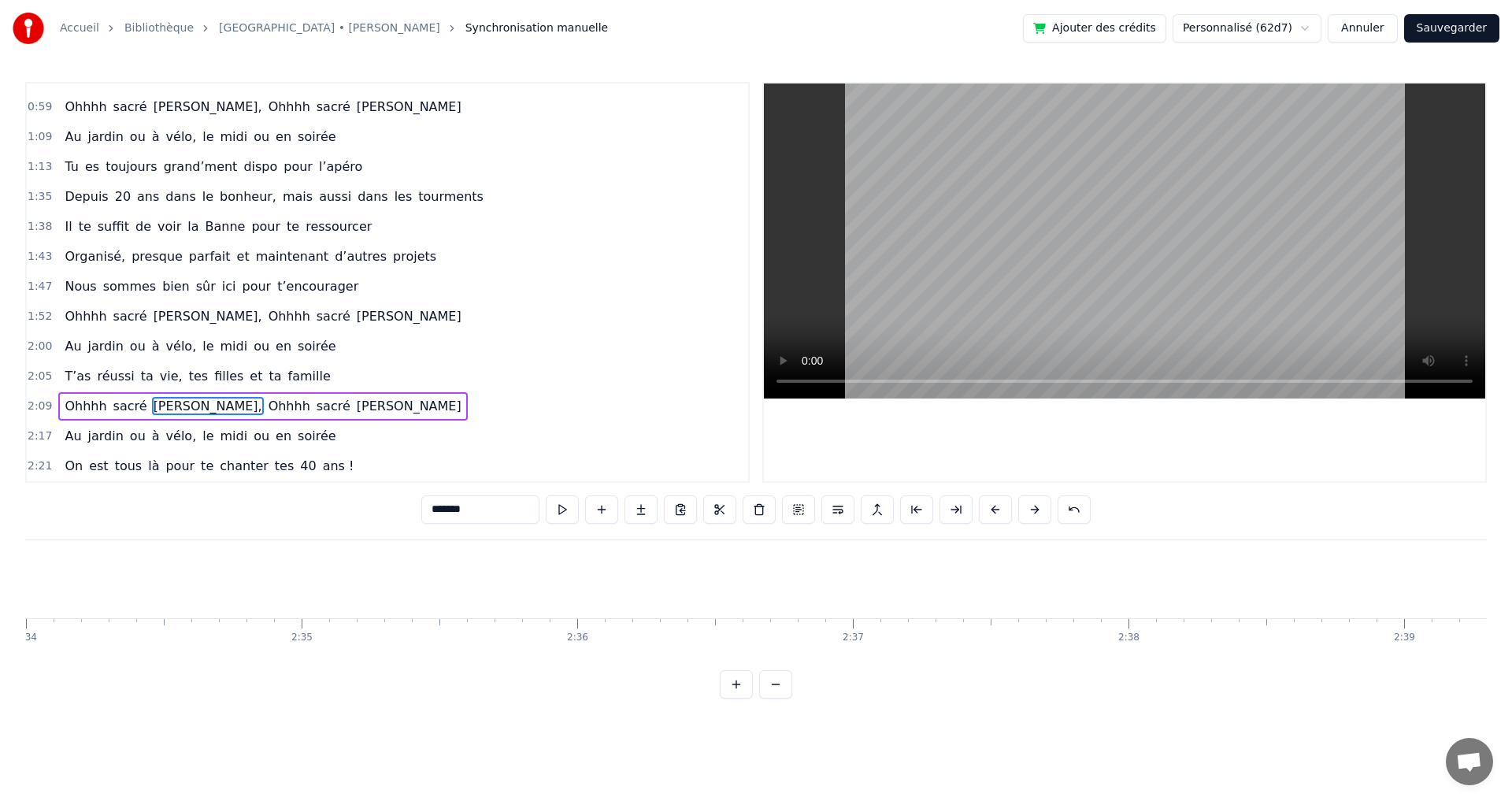
scroll to position [0, 42442]
click at [174, 468] on span "pour" at bounding box center [180, 465] width 32 height 18
type input "****"
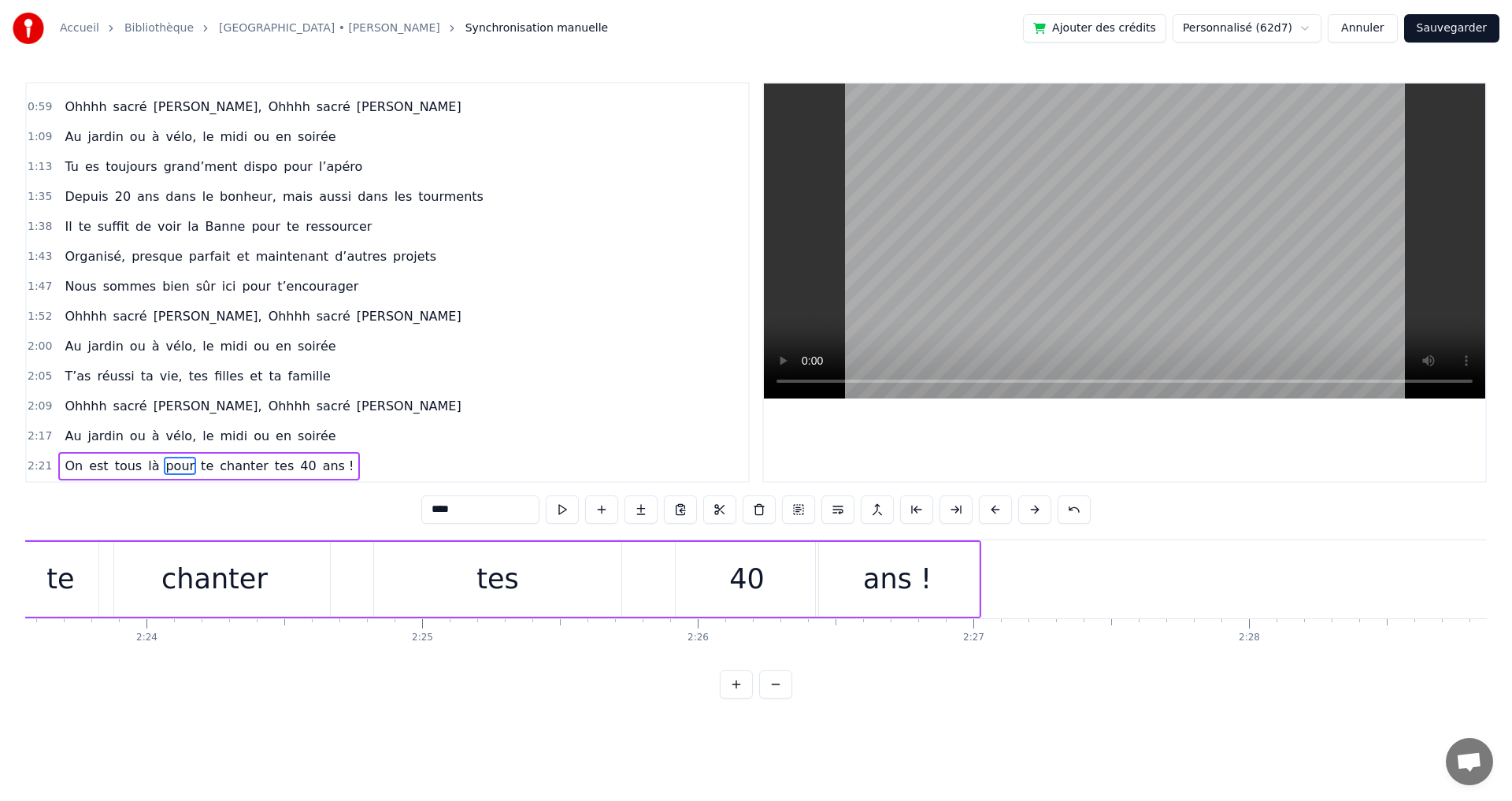
scroll to position [0, 39393]
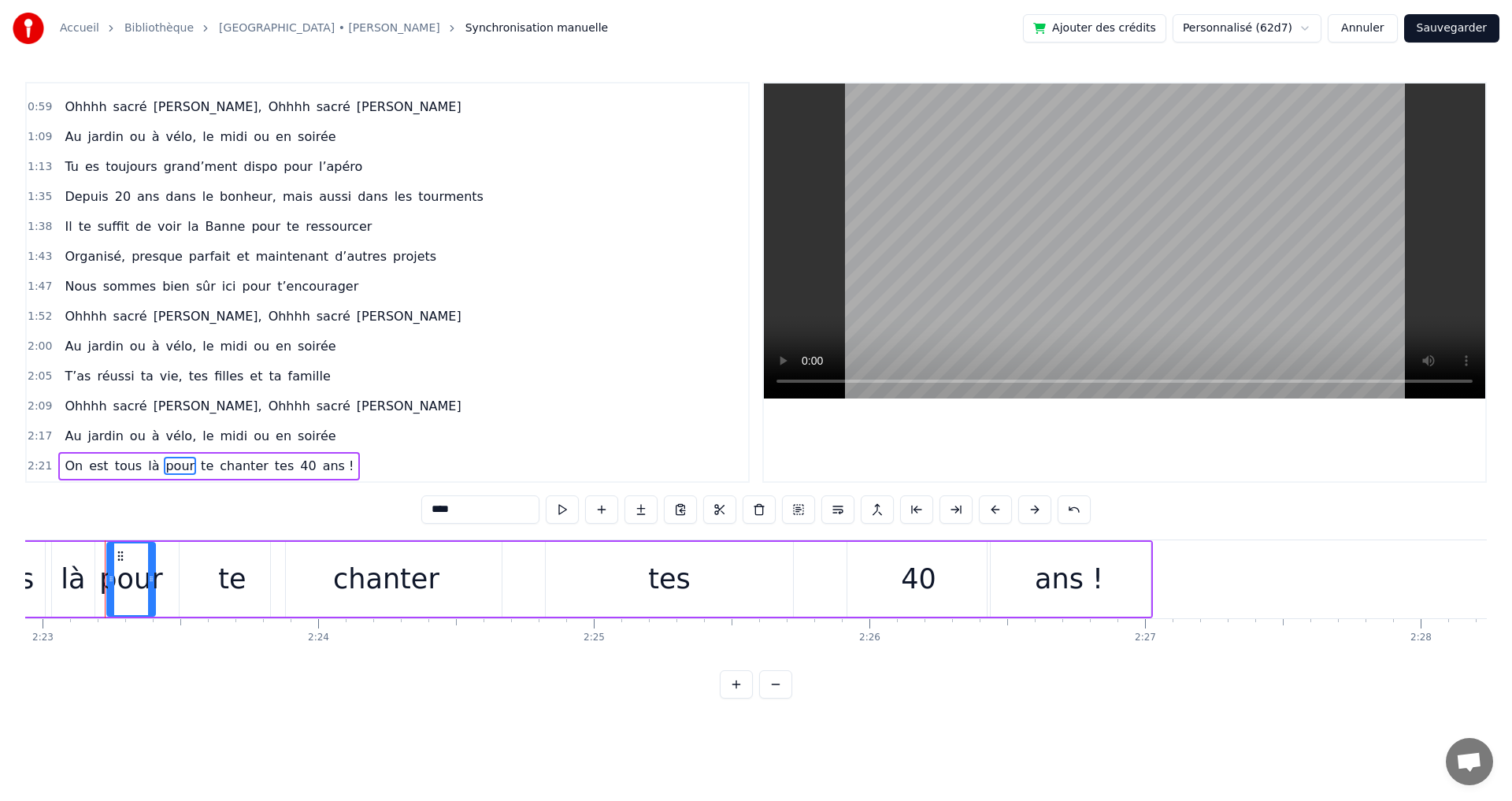
click at [1449, 28] on button "Sauvegarder" at bounding box center [1451, 28] width 95 height 28
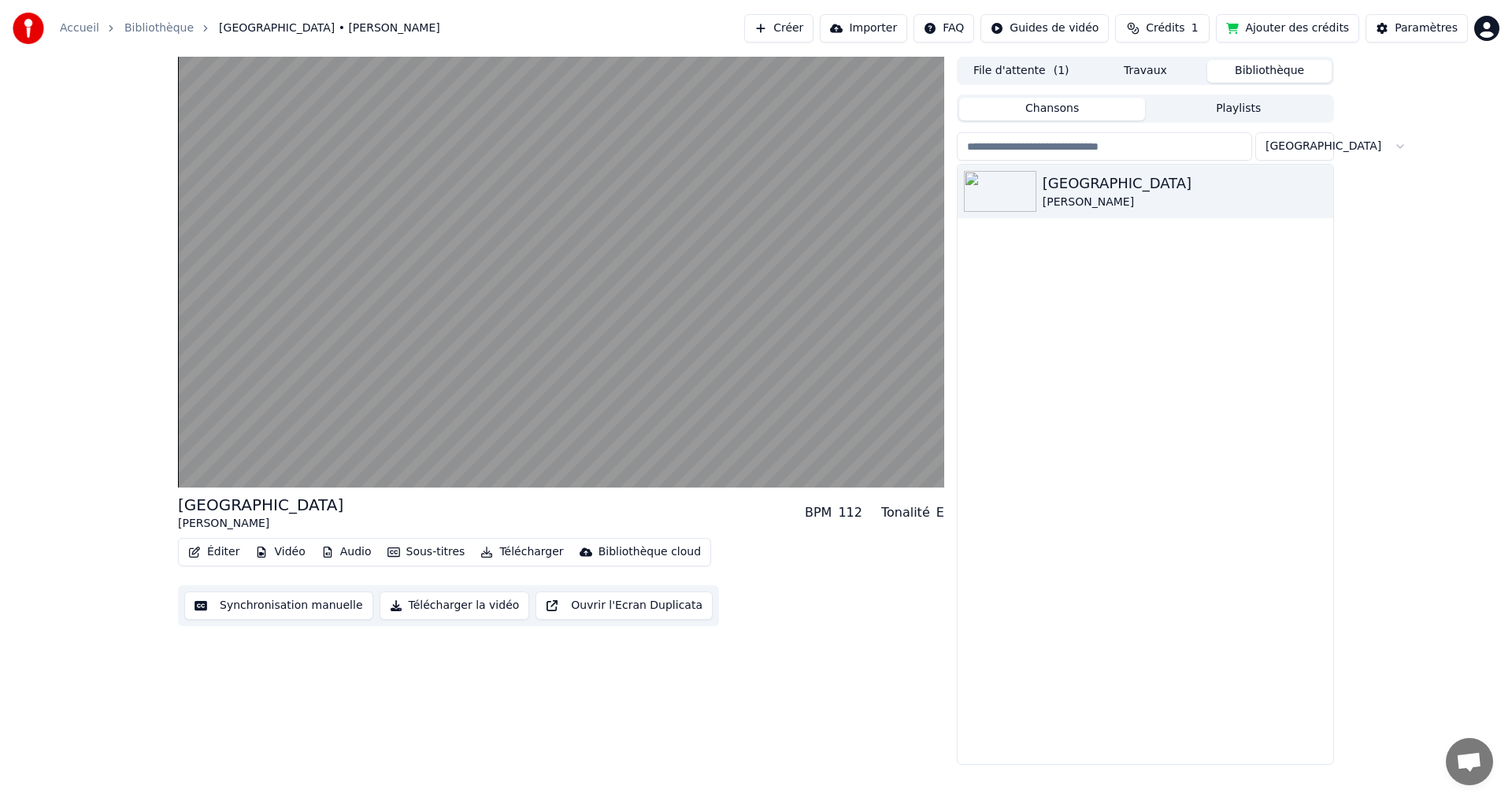
click at [274, 604] on button "Synchronisation manuelle" at bounding box center [279, 605] width 189 height 28
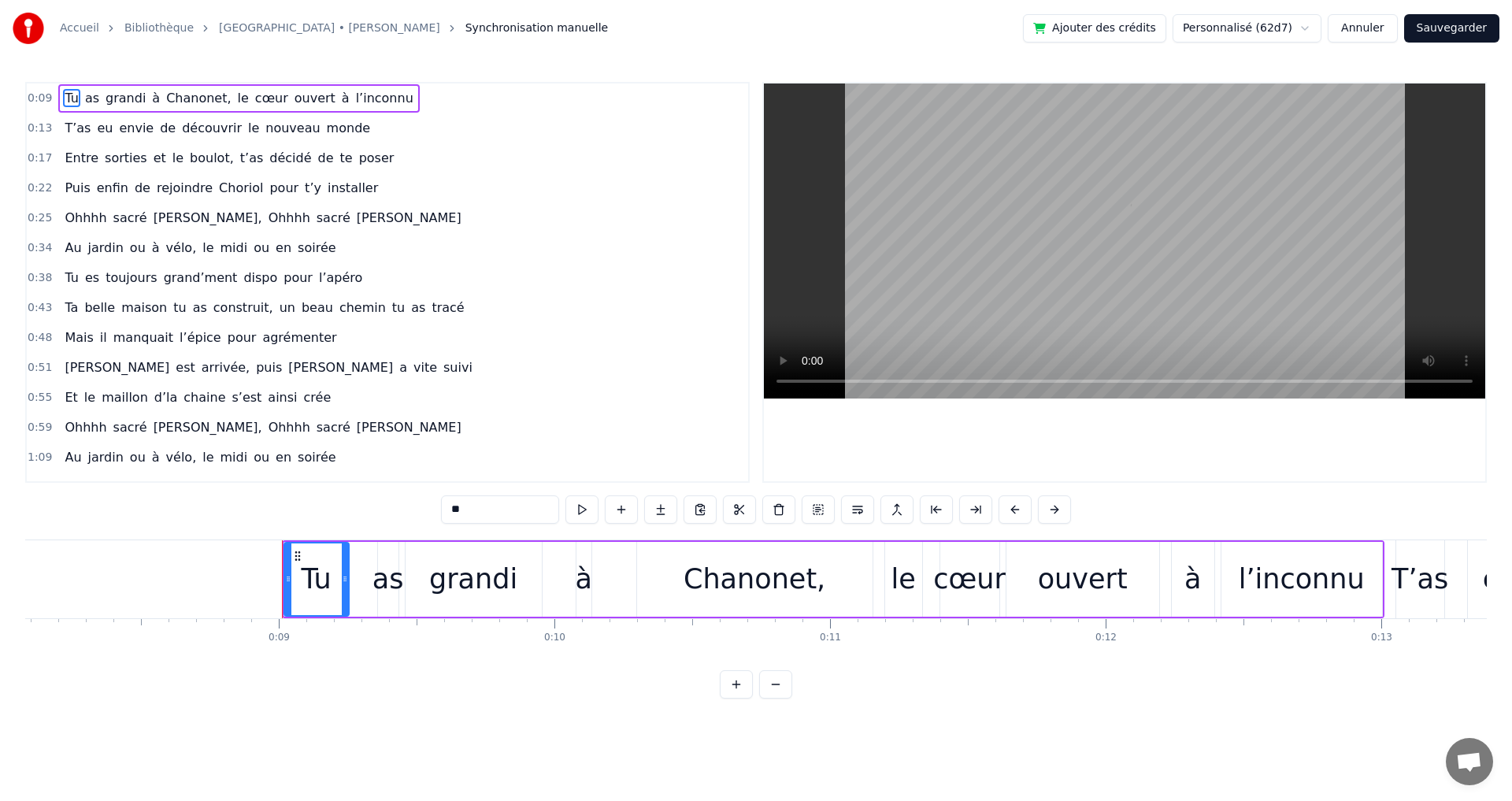
scroll to position [0, 2404]
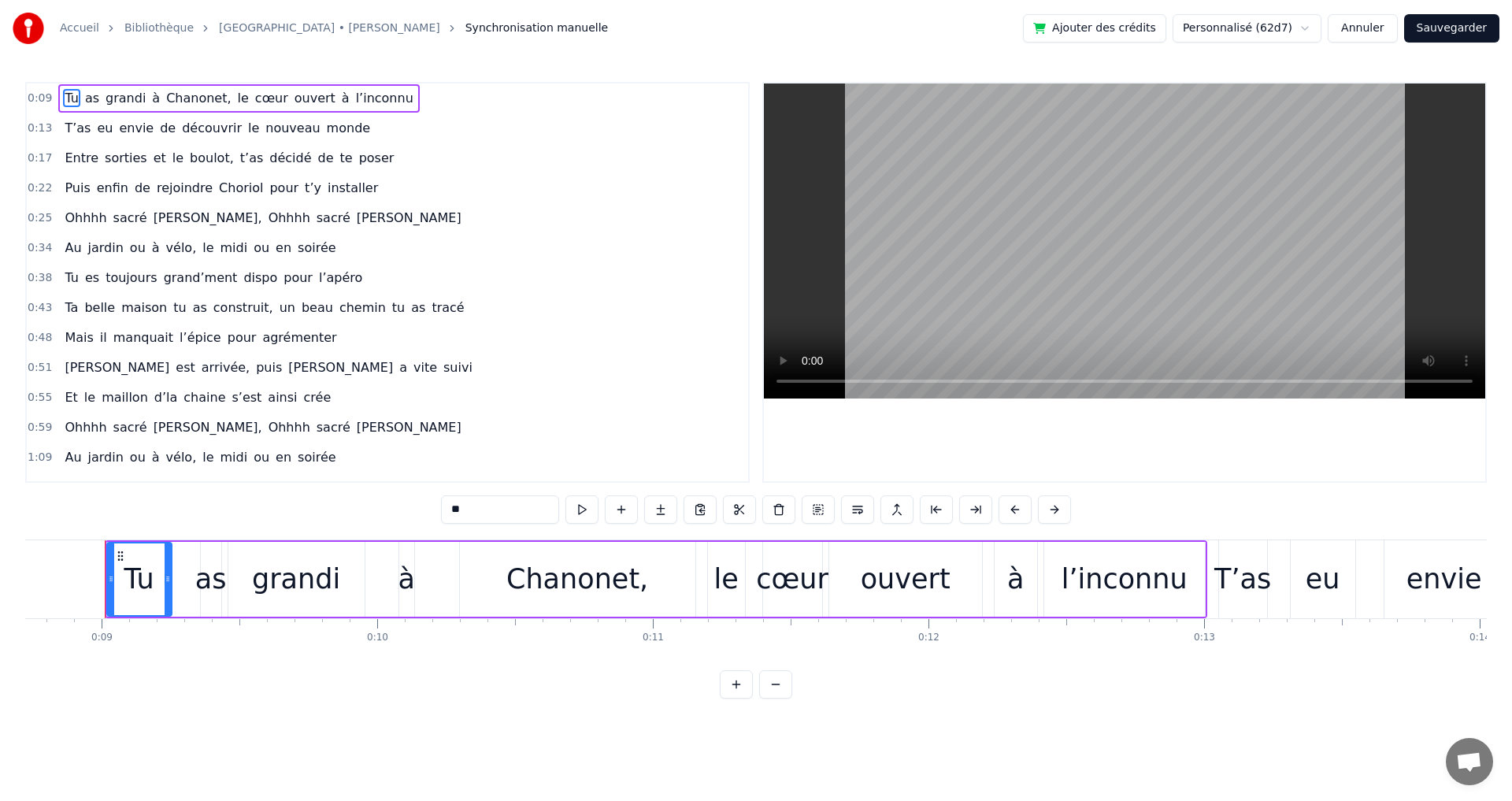
click at [409, 578] on div "à" at bounding box center [405, 578] width 16 height 41
drag, startPoint x: 403, startPoint y: 579, endPoint x: 361, endPoint y: 579, distance: 42.0
click at [361, 579] on icon at bounding box center [361, 579] width 6 height 13
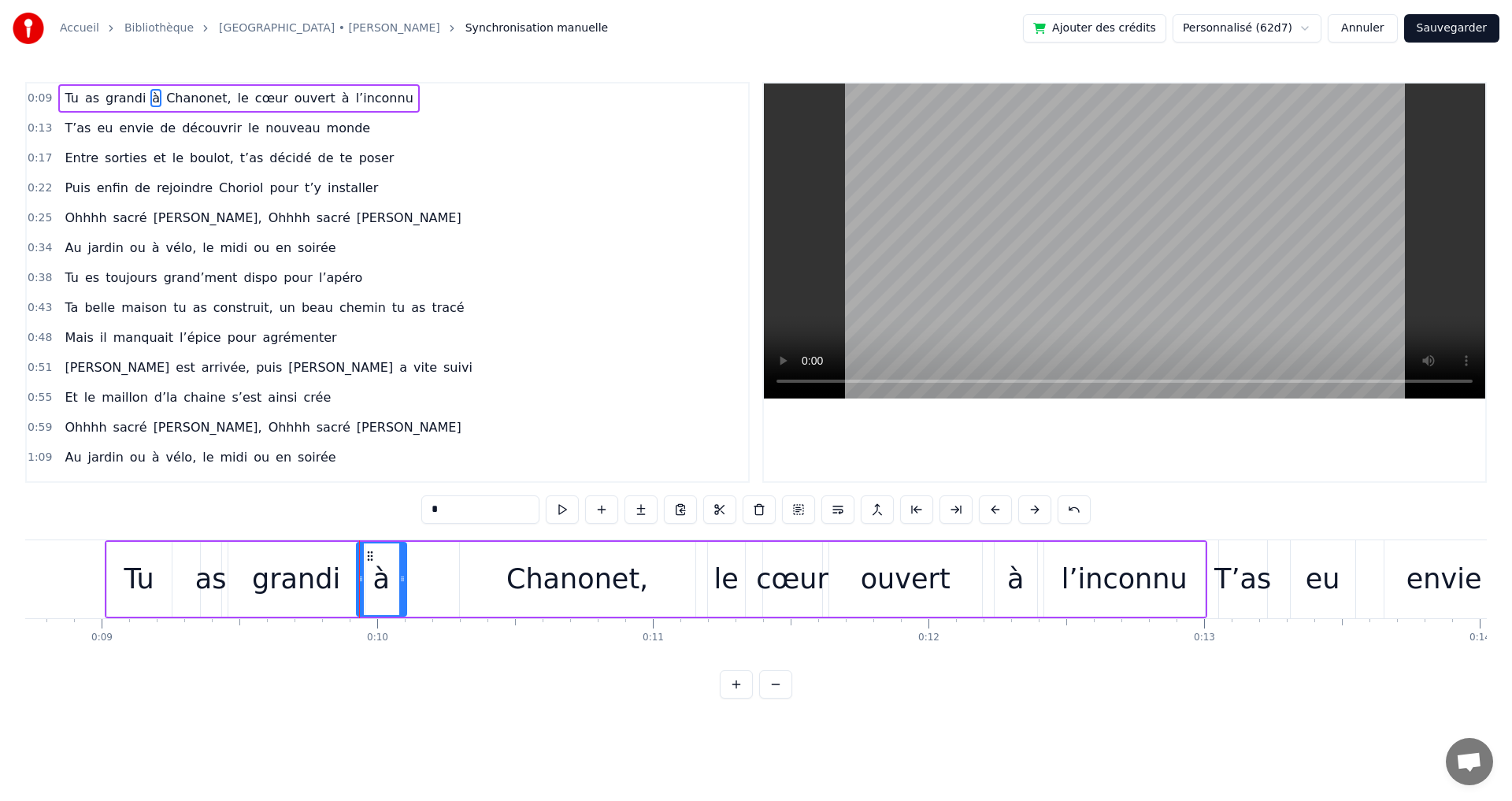
drag, startPoint x: 411, startPoint y: 578, endPoint x: 402, endPoint y: 578, distance: 9.0
click at [402, 578] on circle at bounding box center [402, 578] width 1 height 1
click at [536, 574] on div "Chanonet," at bounding box center [577, 578] width 141 height 41
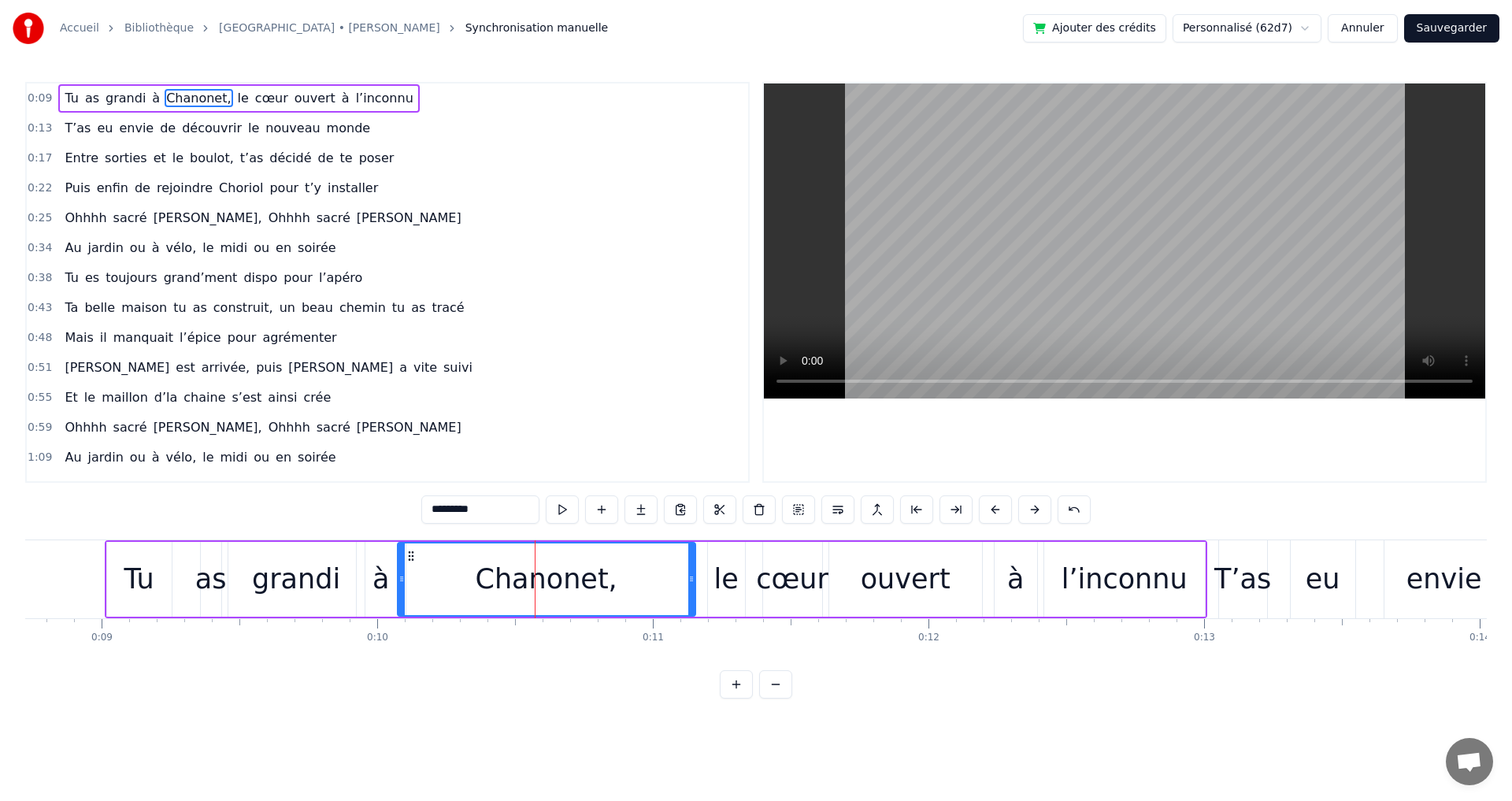
drag, startPoint x: 461, startPoint y: 580, endPoint x: 399, endPoint y: 581, distance: 62.0
click at [399, 581] on icon at bounding box center [401, 579] width 6 height 13
drag, startPoint x: 694, startPoint y: 582, endPoint x: 549, endPoint y: 580, distance: 145.0
click at [549, 580] on icon at bounding box center [548, 579] width 6 height 13
click at [720, 578] on div "le" at bounding box center [726, 578] width 24 height 41
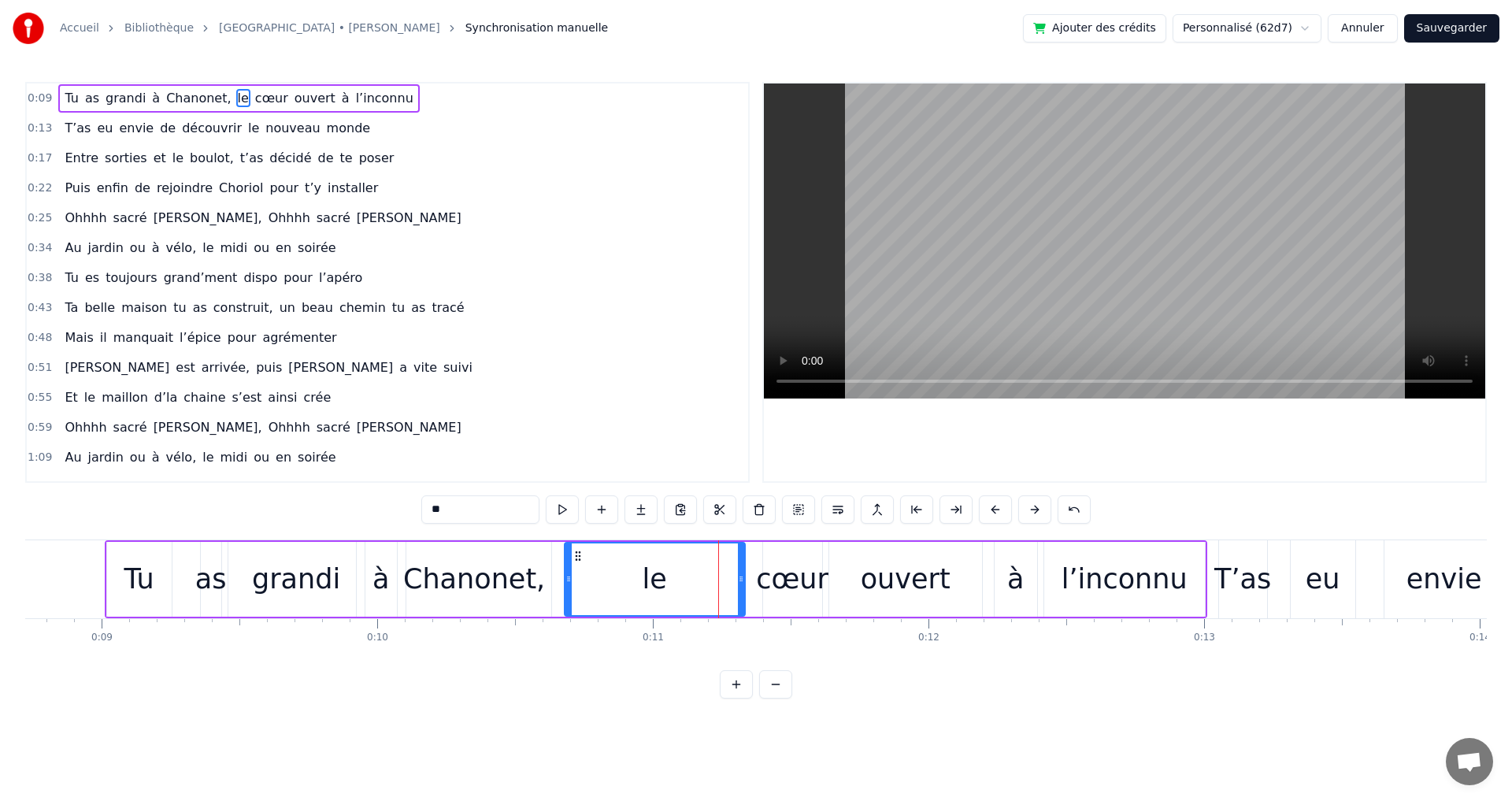
drag, startPoint x: 709, startPoint y: 578, endPoint x: 600, endPoint y: 574, distance: 109.1
click at [565, 574] on icon at bounding box center [569, 579] width 6 height 13
drag, startPoint x: 743, startPoint y: 579, endPoint x: 656, endPoint y: 579, distance: 87.0
click at [656, 579] on icon at bounding box center [655, 579] width 6 height 13
click at [804, 579] on div "cœur" at bounding box center [791, 578] width 72 height 41
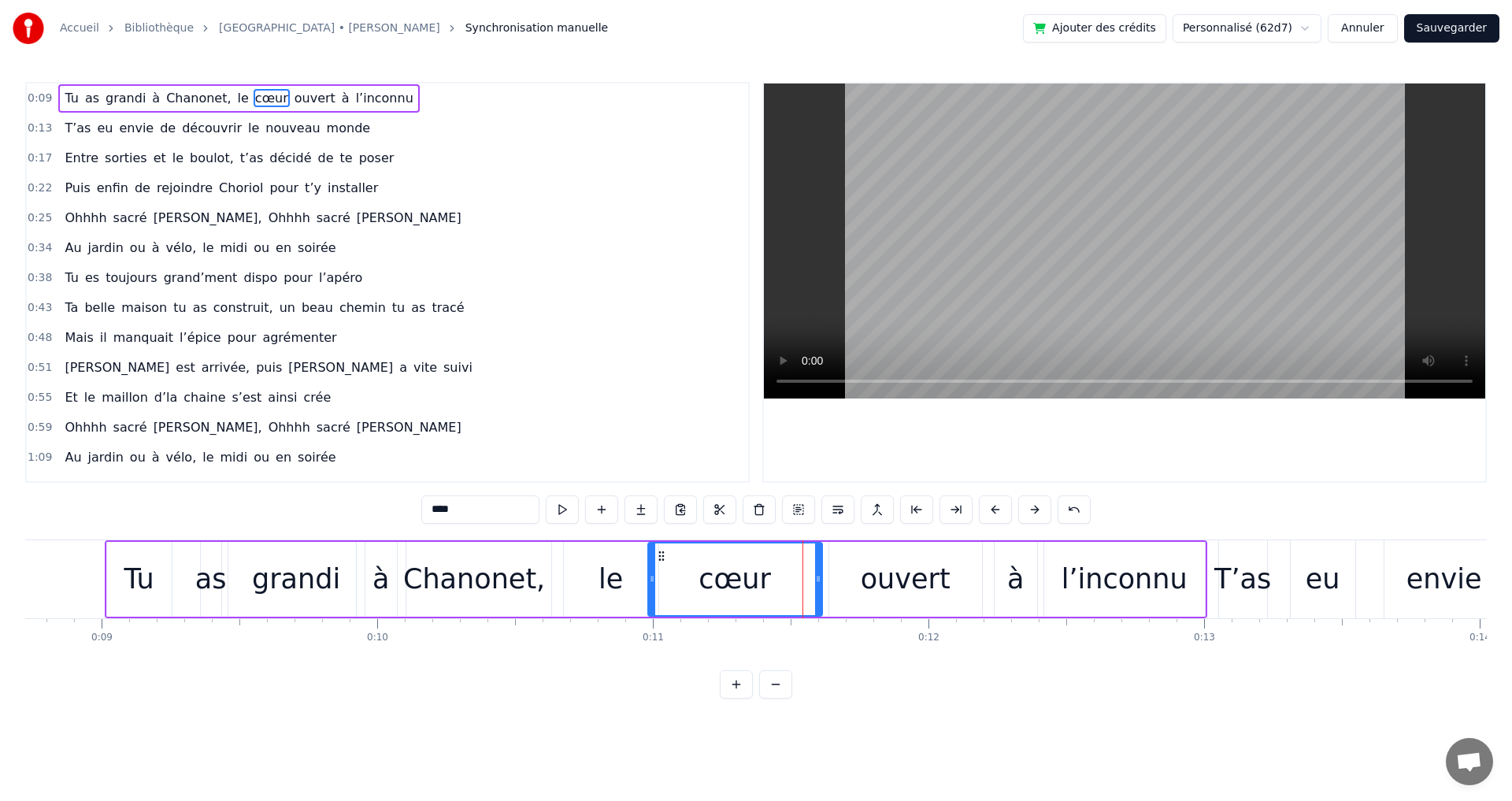
drag, startPoint x: 765, startPoint y: 579, endPoint x: 651, endPoint y: 579, distance: 114.0
click at [651, 579] on icon at bounding box center [652, 579] width 6 height 13
drag, startPoint x: 817, startPoint y: 578, endPoint x: 778, endPoint y: 578, distance: 39.0
click at [778, 578] on circle at bounding box center [778, 578] width 1 height 1
click at [889, 575] on div "ouvert" at bounding box center [905, 578] width 89 height 41
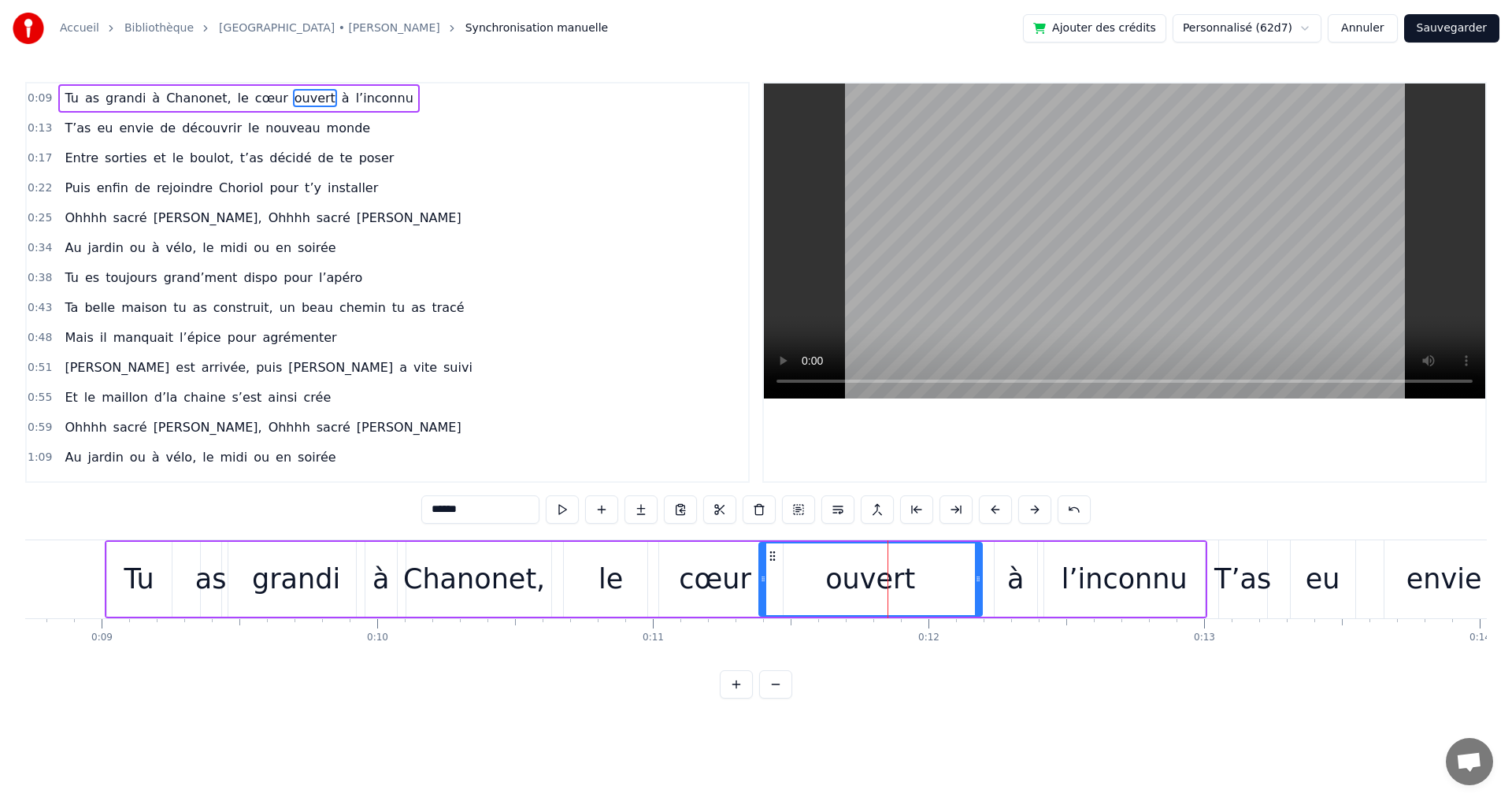
drag, startPoint x: 830, startPoint y: 579, endPoint x: 759, endPoint y: 579, distance: 71.0
click at [760, 579] on icon at bounding box center [763, 579] width 6 height 13
drag, startPoint x: 977, startPoint y: 579, endPoint x: 887, endPoint y: 578, distance: 90.0
click at [884, 579] on icon at bounding box center [885, 579] width 6 height 13
click at [1020, 574] on div "à" at bounding box center [1016, 578] width 16 height 41
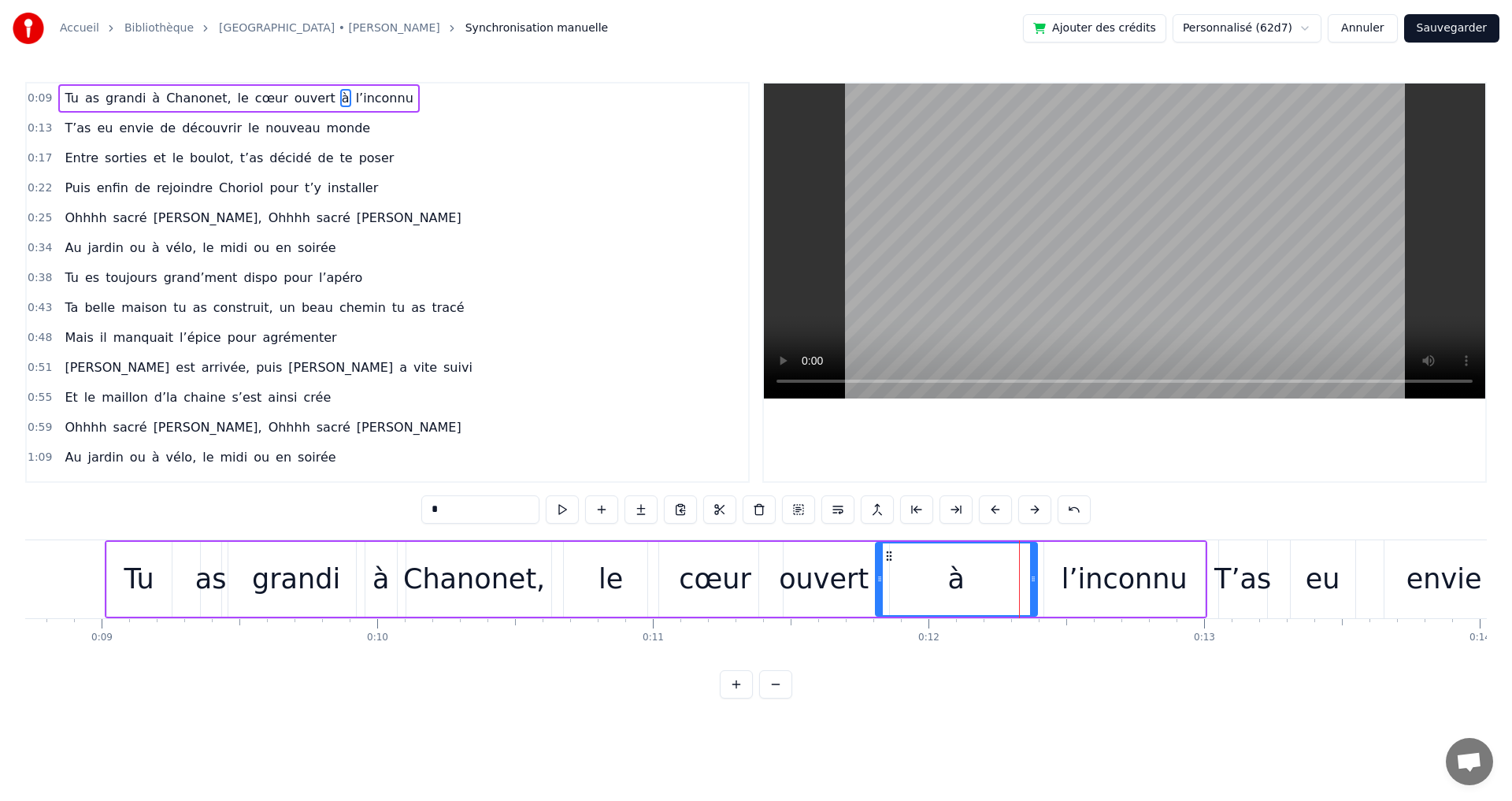
drag, startPoint x: 996, startPoint y: 579, endPoint x: 877, endPoint y: 581, distance: 119.0
click at [877, 581] on icon at bounding box center [880, 579] width 6 height 13
drag, startPoint x: 1034, startPoint y: 578, endPoint x: 986, endPoint y: 578, distance: 48.0
click at [986, 578] on icon at bounding box center [986, 579] width 6 height 13
click at [1076, 582] on div "l’inconnu" at bounding box center [1124, 578] width 126 height 41
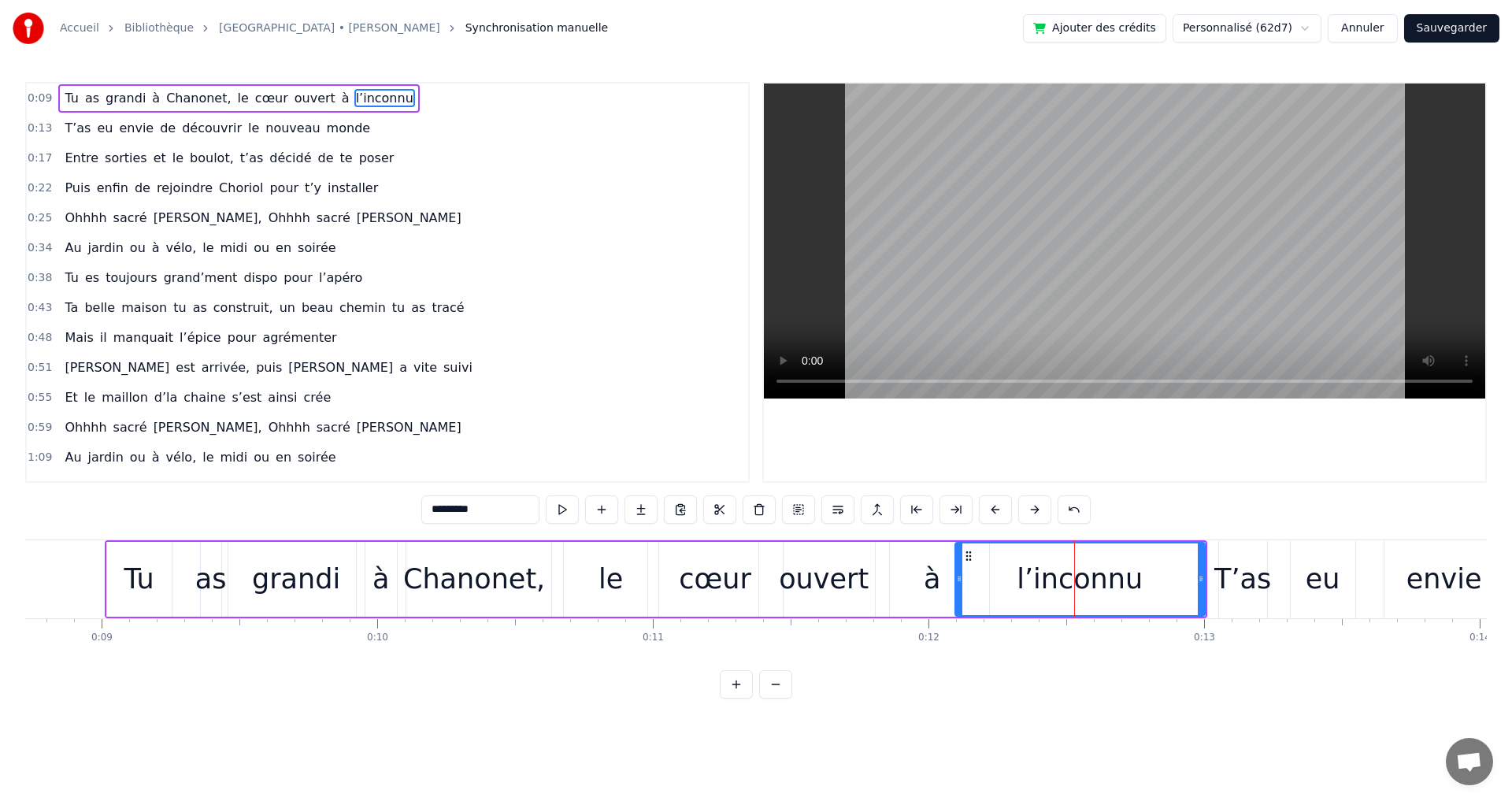
drag, startPoint x: 1050, startPoint y: 582, endPoint x: 960, endPoint y: 582, distance: 90.0
click at [960, 582] on icon at bounding box center [960, 579] width 6 height 13
drag, startPoint x: 1199, startPoint y: 579, endPoint x: 1073, endPoint y: 582, distance: 126.0
click at [1073, 582] on icon at bounding box center [1075, 579] width 6 height 13
drag, startPoint x: 1073, startPoint y: 578, endPoint x: 1202, endPoint y: 581, distance: 129.0
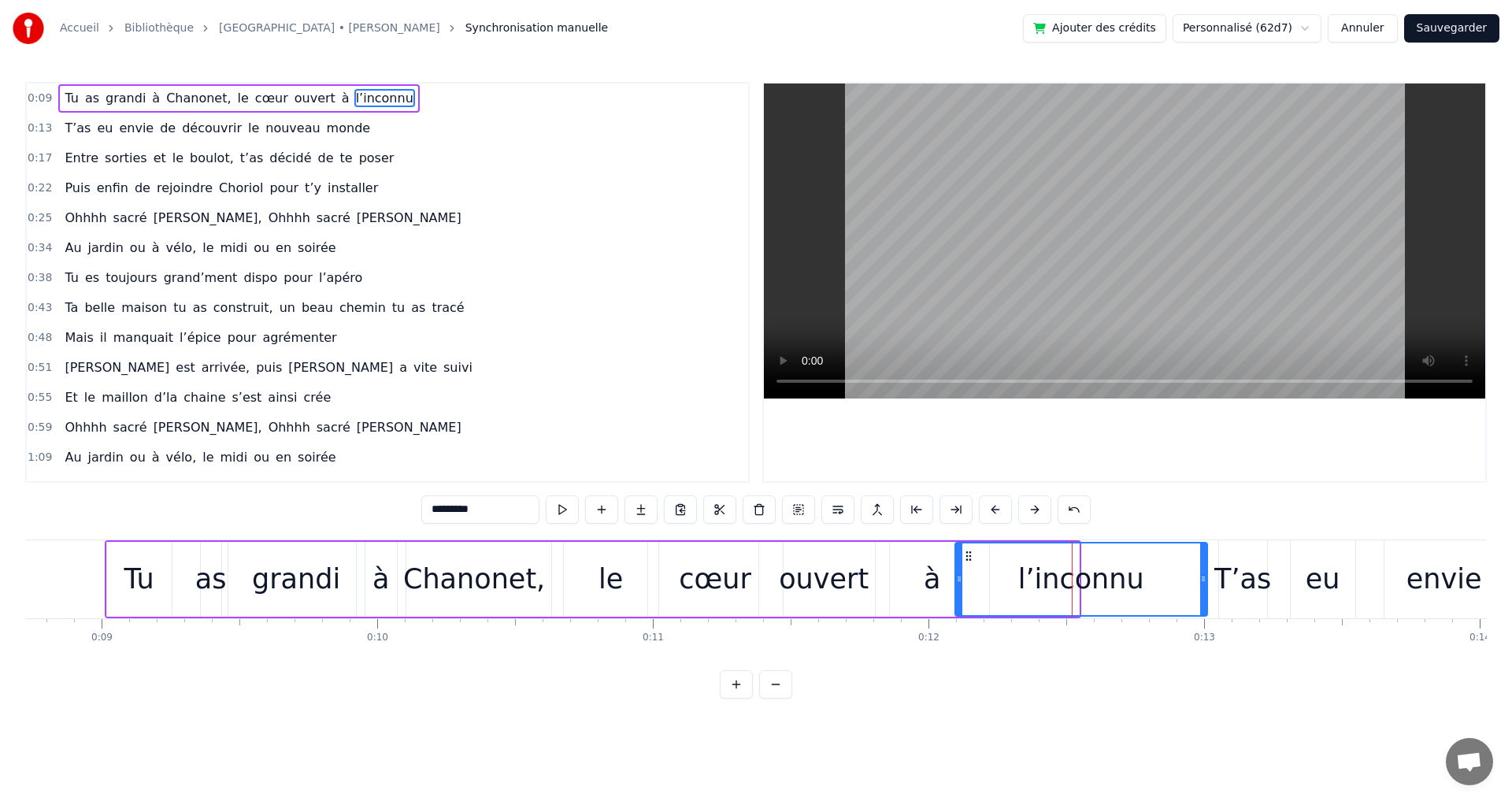
click at [1202, 581] on icon at bounding box center [1203, 579] width 6 height 13
click at [1188, 678] on div "0:09 Tu as grandi à Chanonet, le cœur ouvert à l’inconnu 0:13 T’as eu envie de …" at bounding box center [756, 390] width 1462 height 617
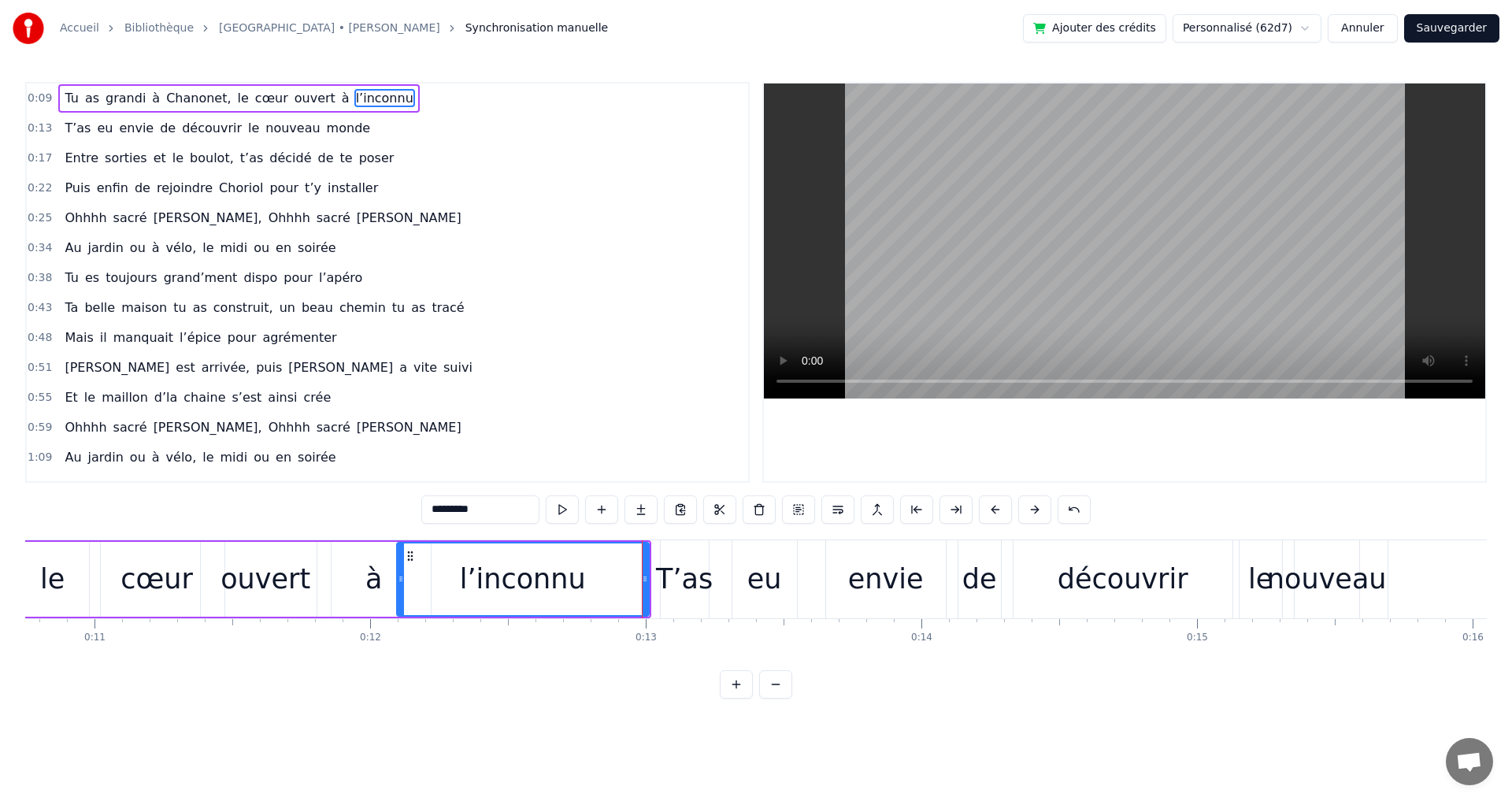
scroll to position [0, 2971]
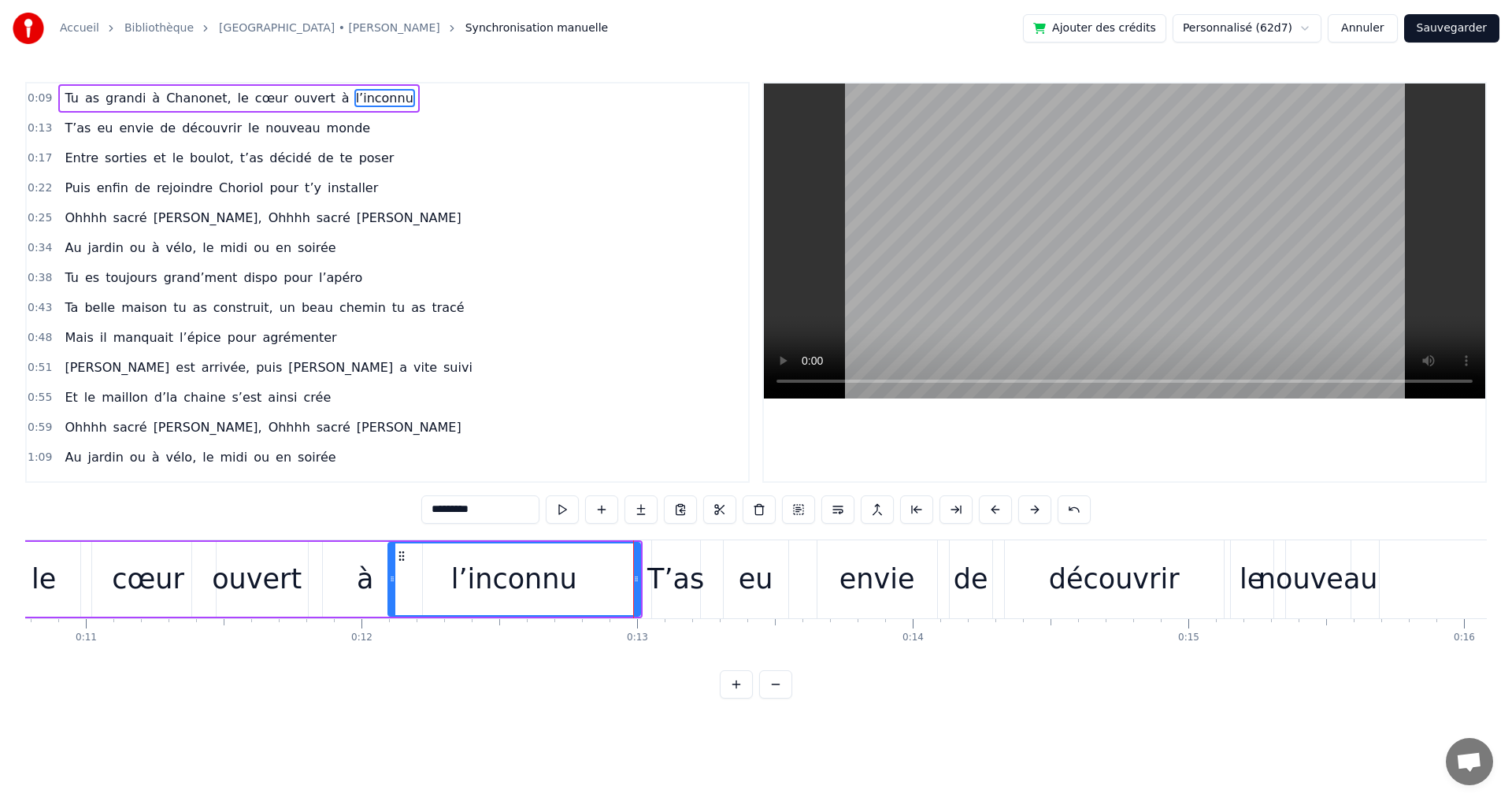
click at [883, 582] on div "envie" at bounding box center [877, 578] width 76 height 41
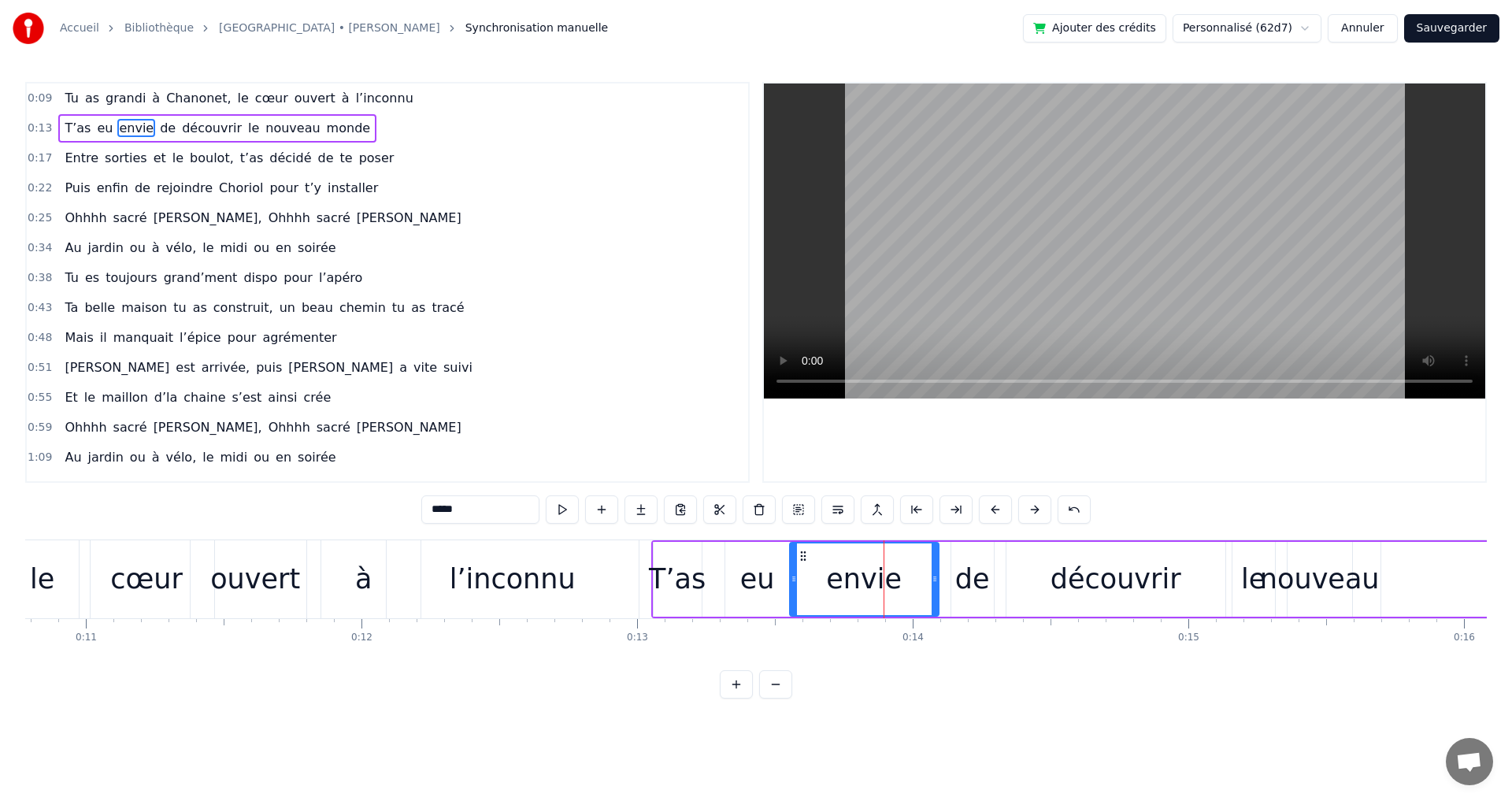
drag, startPoint x: 820, startPoint y: 581, endPoint x: 791, endPoint y: 581, distance: 29.0
click at [791, 581] on icon at bounding box center [794, 579] width 6 height 13
drag, startPoint x: 933, startPoint y: 578, endPoint x: 902, endPoint y: 578, distance: 31.0
click at [902, 578] on icon at bounding box center [903, 579] width 6 height 13
click at [968, 578] on div "de" at bounding box center [973, 578] width 35 height 41
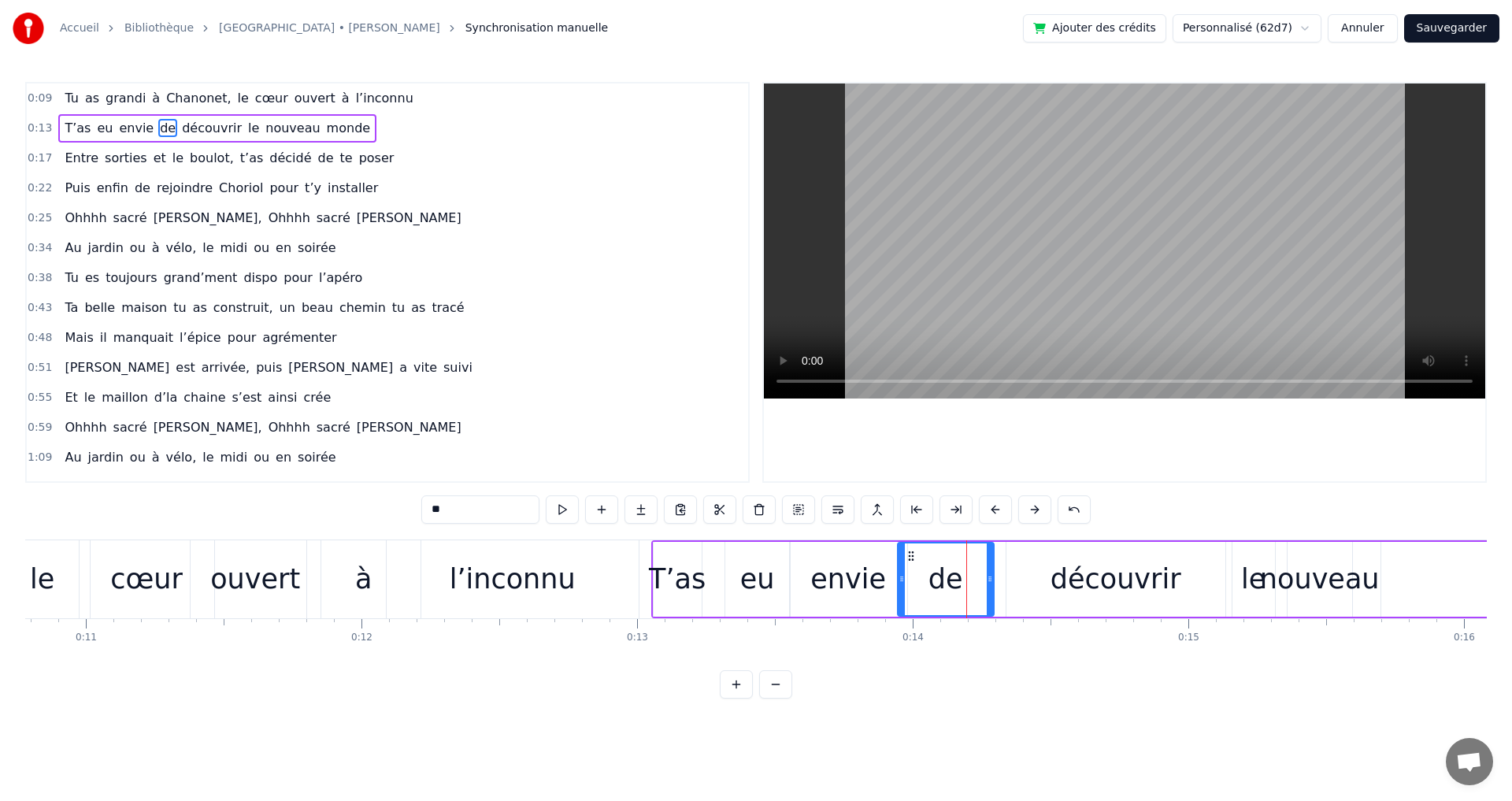
drag, startPoint x: 952, startPoint y: 579, endPoint x: 907, endPoint y: 581, distance: 45.0
click at [900, 581] on icon at bounding box center [902, 579] width 6 height 13
click at [986, 578] on icon at bounding box center [990, 579] width 6 height 13
click at [1077, 582] on div "découvrir" at bounding box center [1116, 578] width 131 height 41
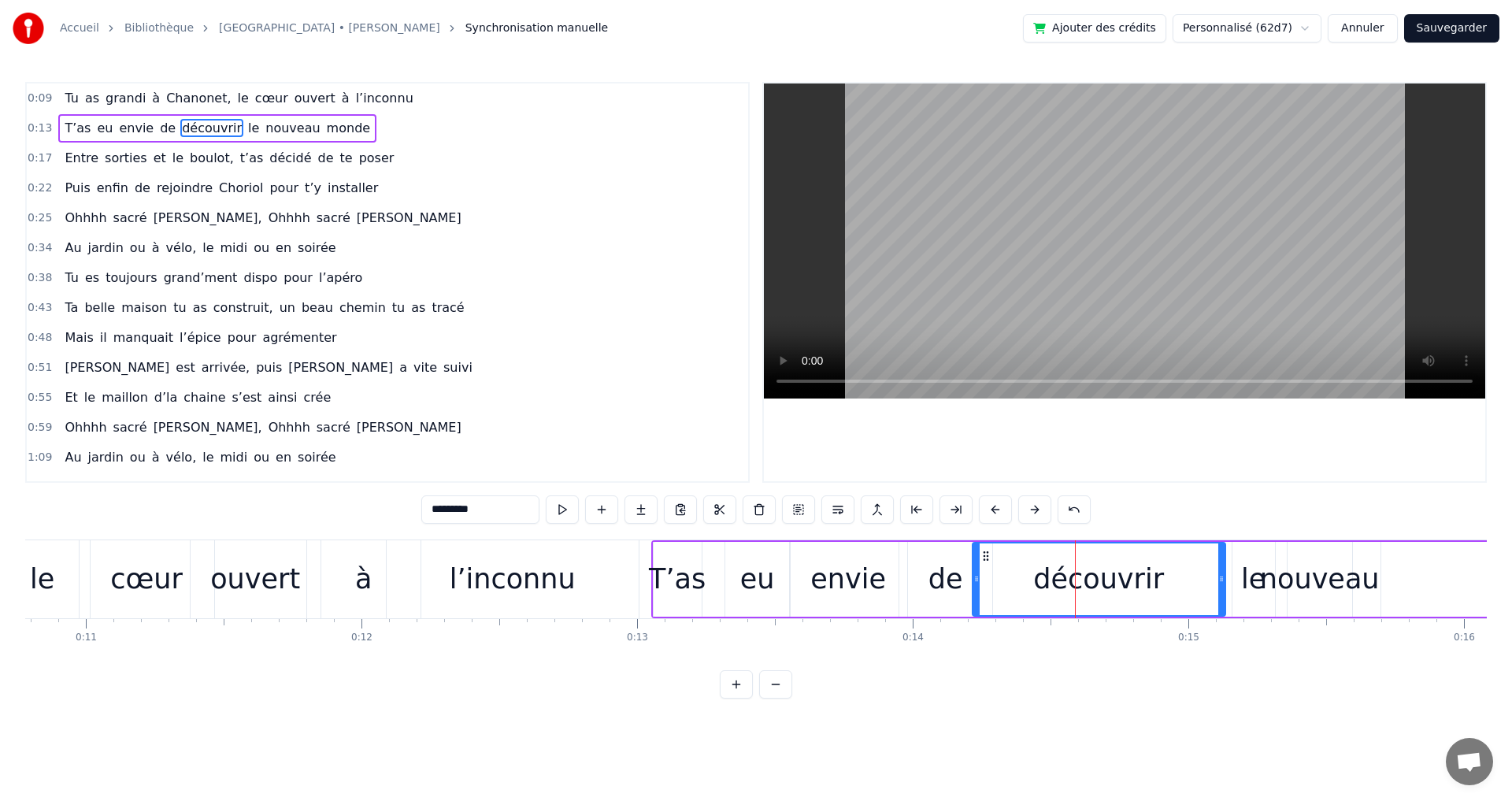
drag, startPoint x: 1009, startPoint y: 580, endPoint x: 975, endPoint y: 580, distance: 34.0
click at [975, 580] on icon at bounding box center [977, 579] width 6 height 13
drag, startPoint x: 1220, startPoint y: 581, endPoint x: 1119, endPoint y: 574, distance: 101.2
click at [1119, 574] on icon at bounding box center [1120, 579] width 6 height 13
click at [1245, 578] on div "le" at bounding box center [1253, 578] width 24 height 41
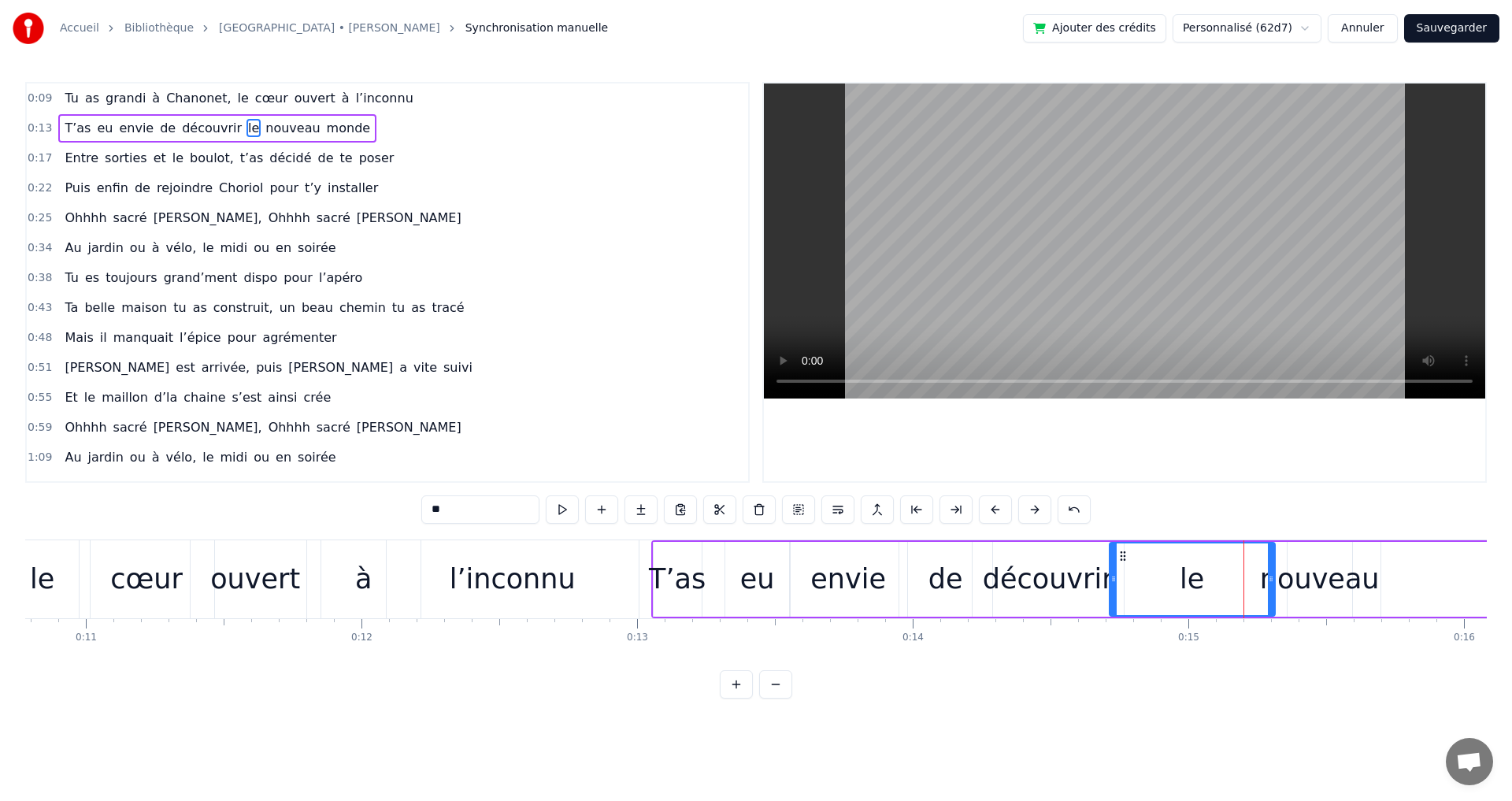
drag, startPoint x: 1233, startPoint y: 580, endPoint x: 1110, endPoint y: 574, distance: 123.1
click at [1111, 574] on icon at bounding box center [1114, 579] width 6 height 13
drag, startPoint x: 1267, startPoint y: 580, endPoint x: 1201, endPoint y: 575, distance: 66.2
click at [1201, 575] on icon at bounding box center [1204, 579] width 6 height 13
click at [1304, 582] on div "nouveau" at bounding box center [1319, 578] width 119 height 41
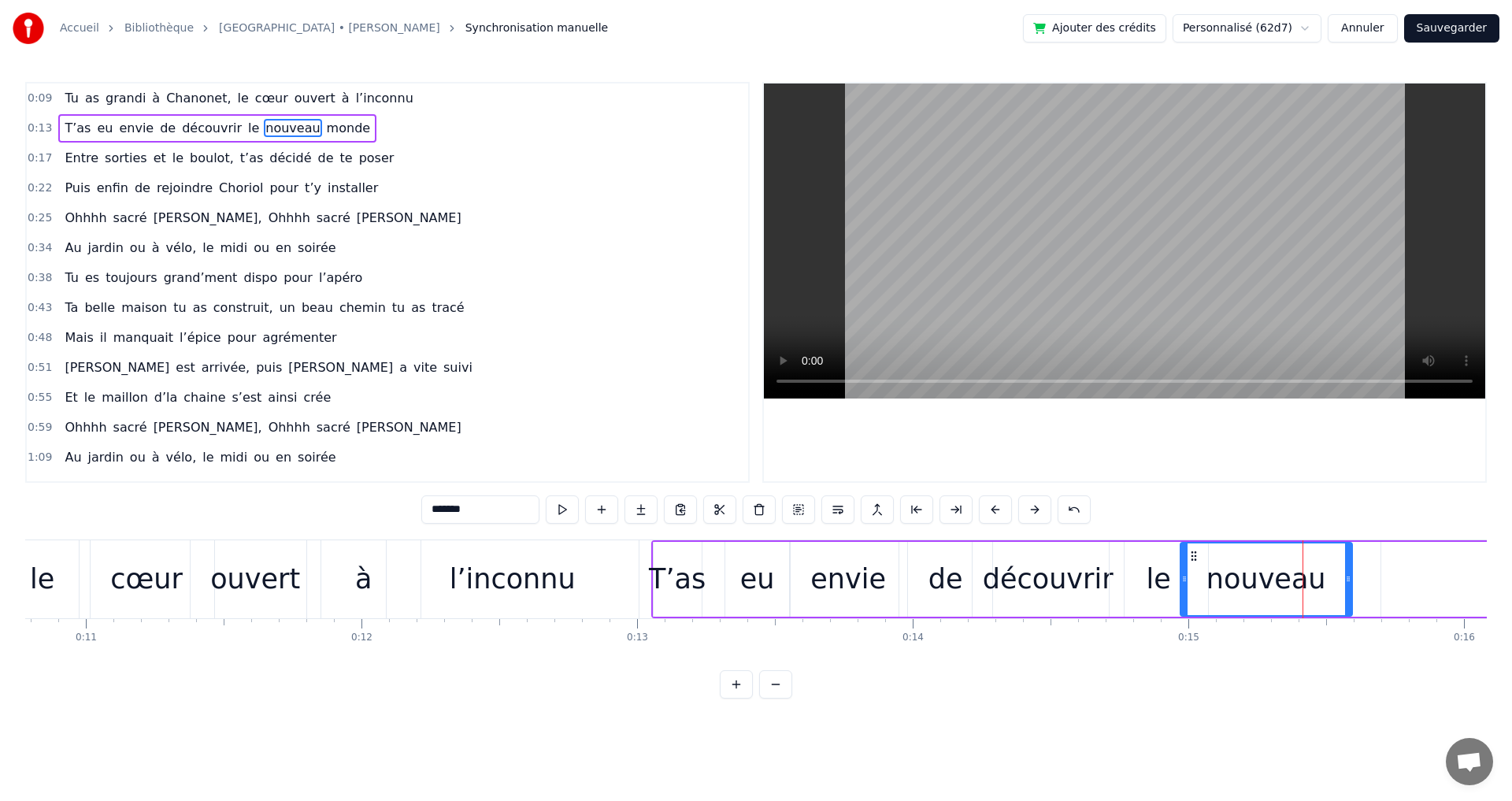
drag, startPoint x: 1289, startPoint y: 578, endPoint x: 1196, endPoint y: 572, distance: 93.2
click at [1183, 573] on icon at bounding box center [1185, 579] width 6 height 13
drag, startPoint x: 1346, startPoint y: 578, endPoint x: 1328, endPoint y: 577, distance: 18.0
click at [1328, 577] on icon at bounding box center [1330, 579] width 6 height 13
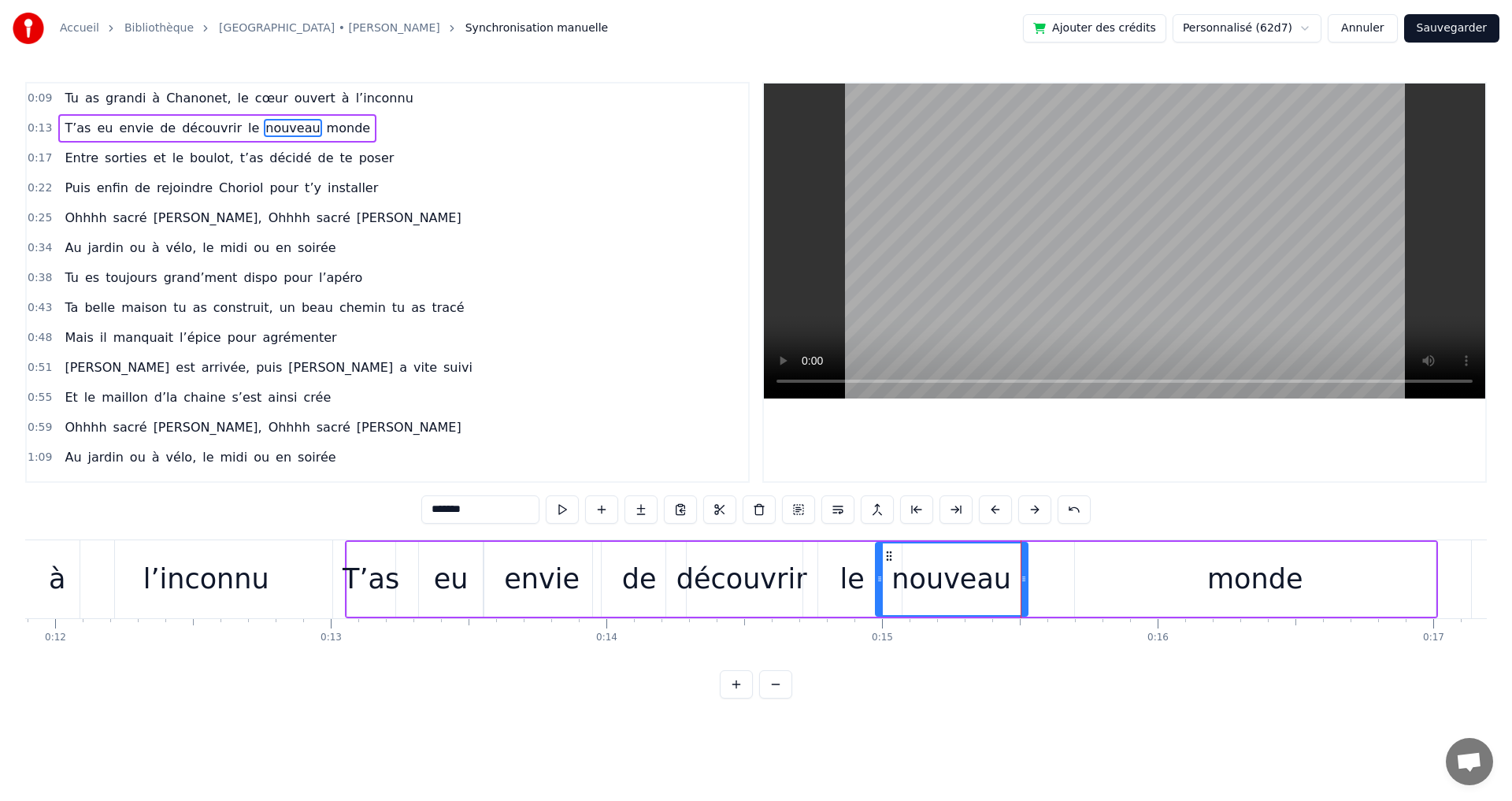
scroll to position [0, 3286]
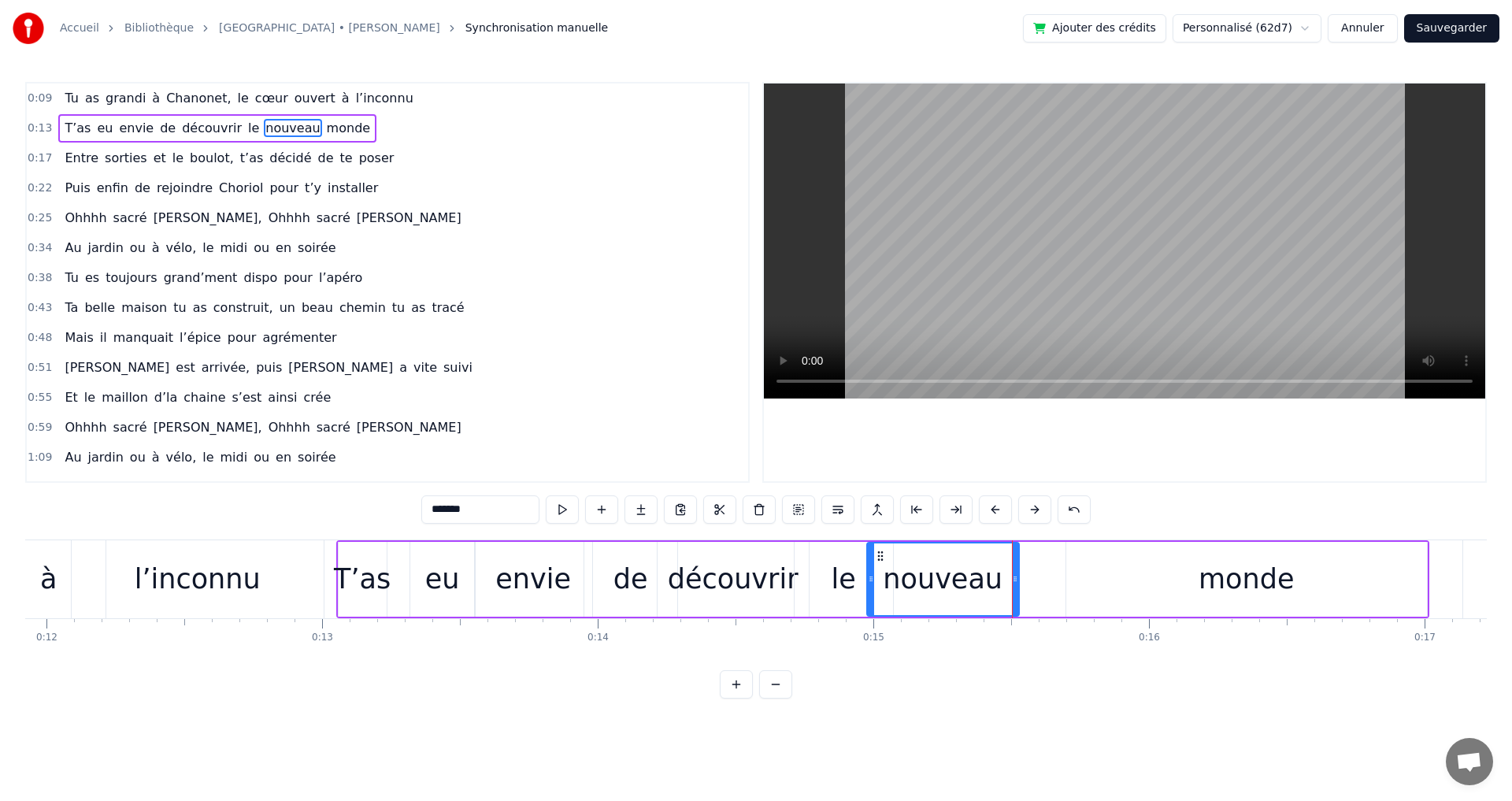
click at [1241, 578] on div "monde" at bounding box center [1246, 578] width 95 height 41
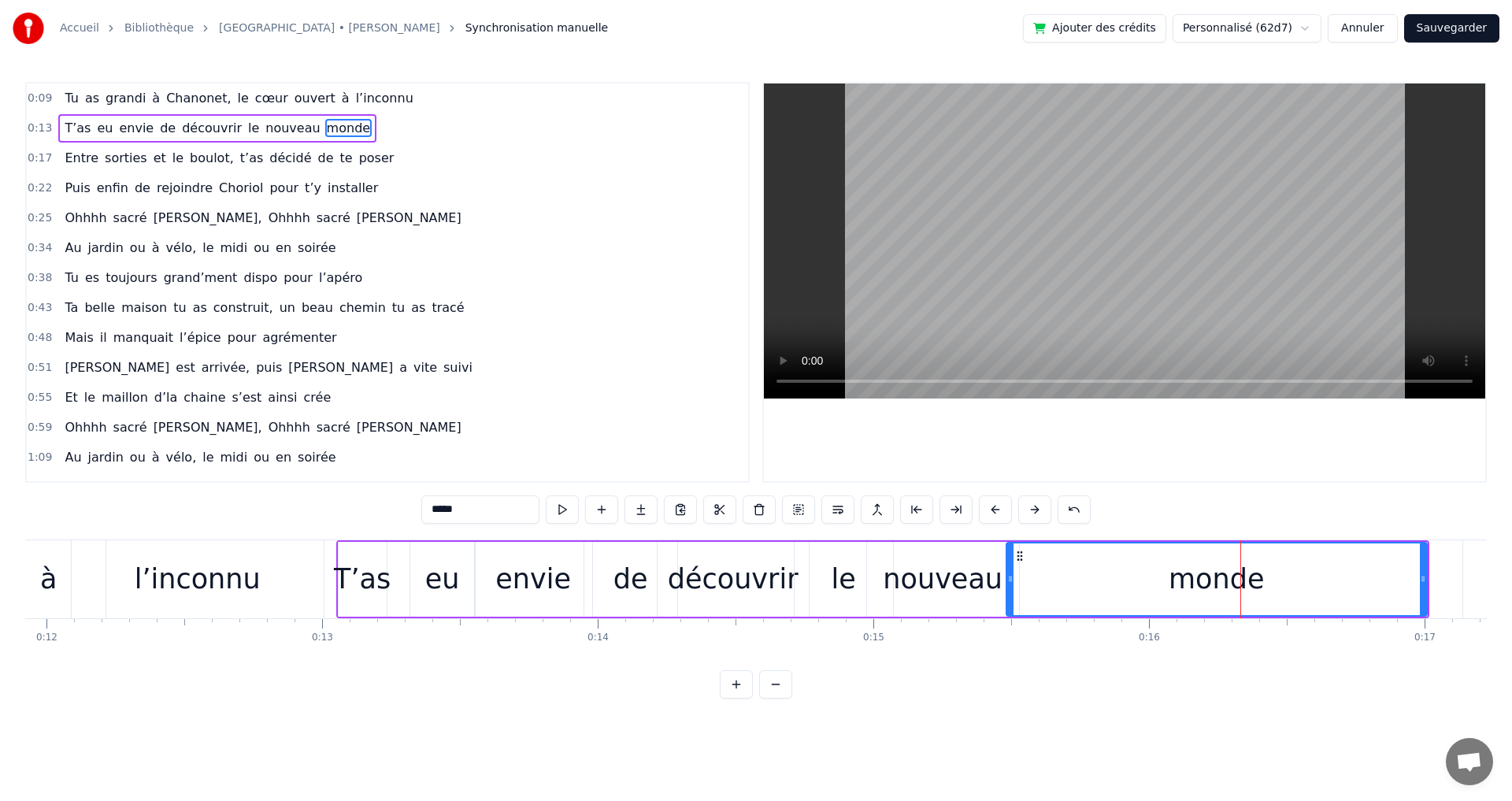
drag, startPoint x: 1068, startPoint y: 581, endPoint x: 1008, endPoint y: 575, distance: 60.3
click at [1008, 575] on icon at bounding box center [1011, 579] width 6 height 13
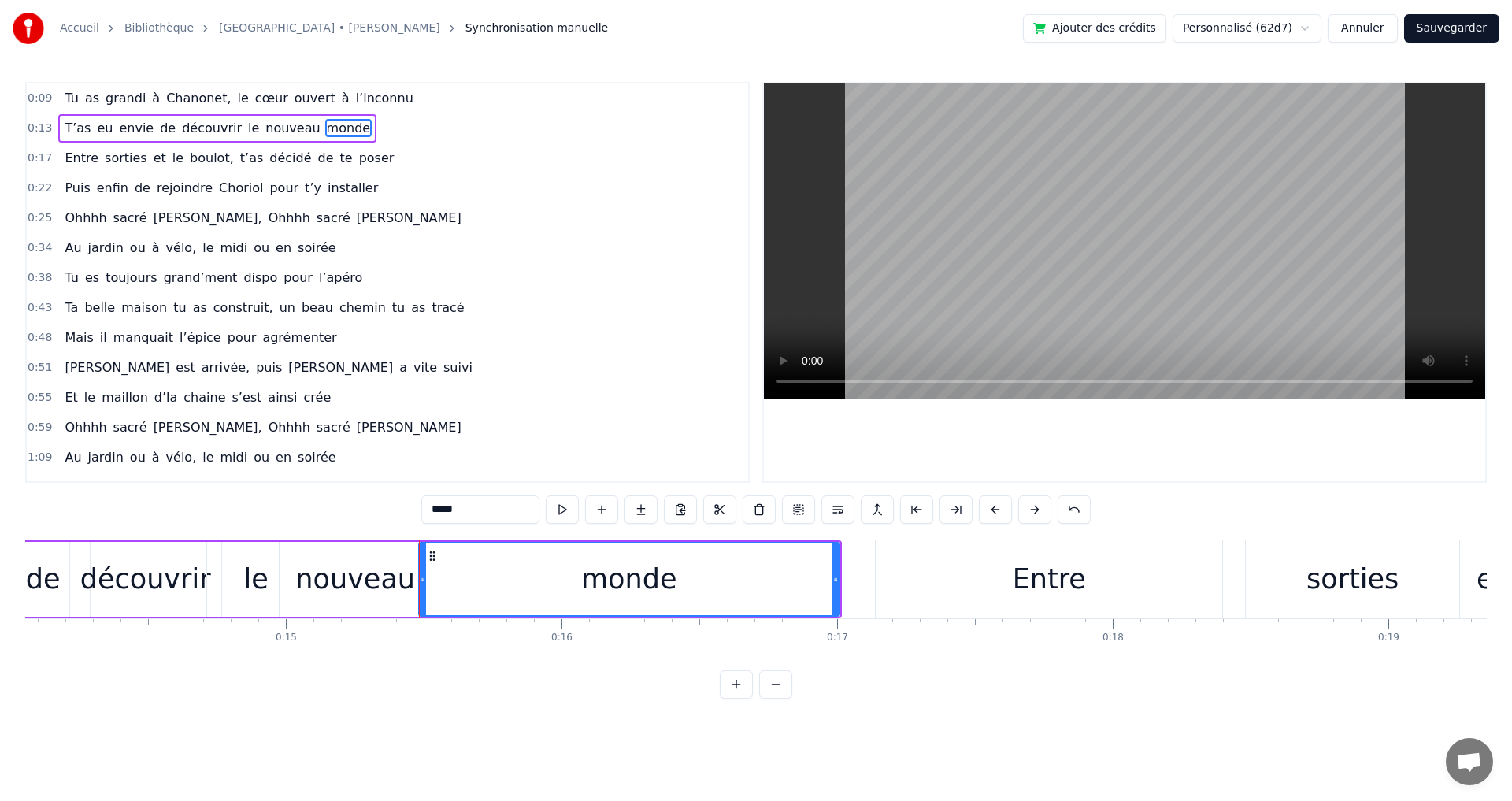
scroll to position [0, 3884]
click at [1077, 578] on div "Entre" at bounding box center [1038, 579] width 346 height 78
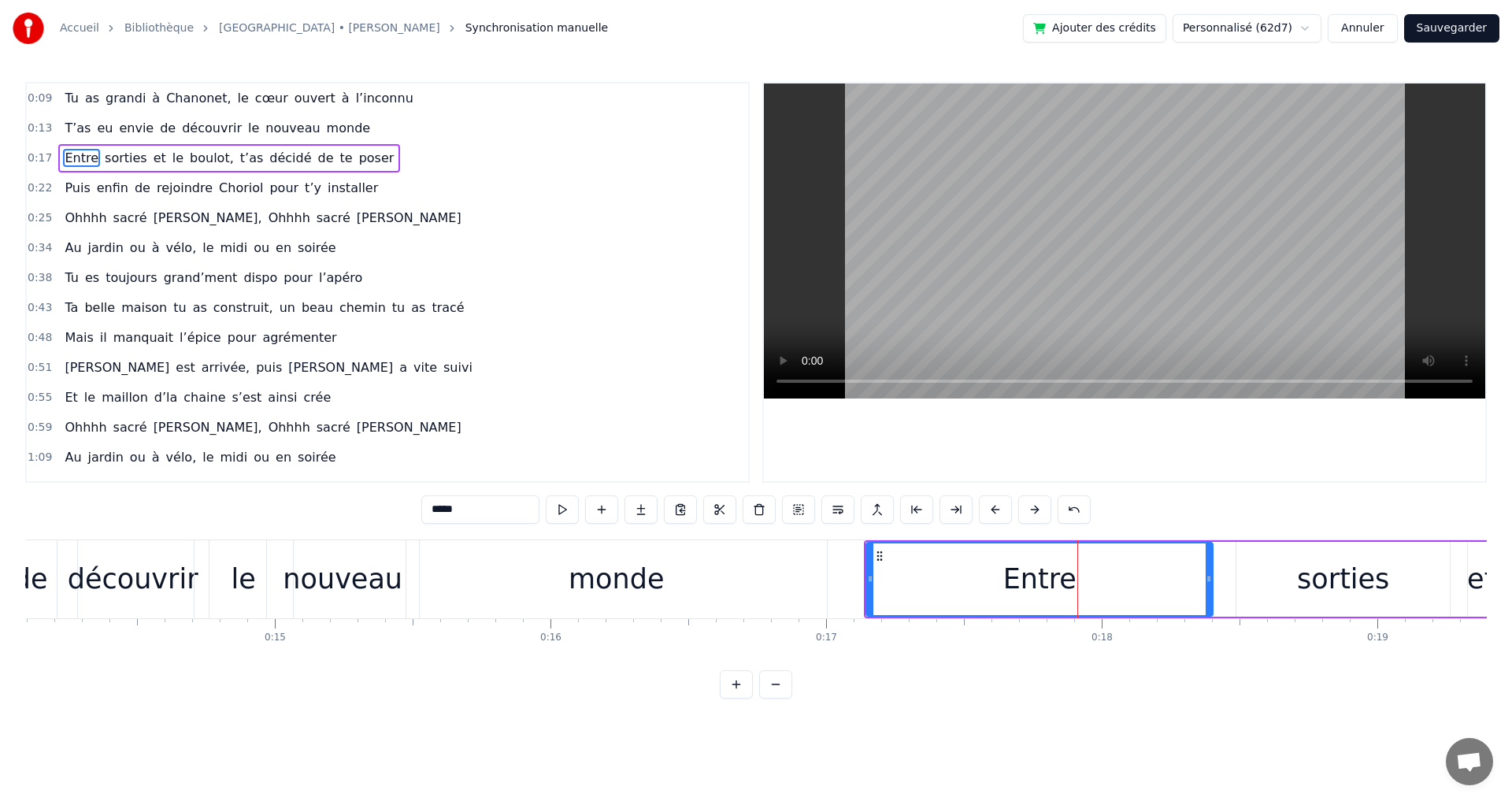
click at [1020, 587] on div "Entre" at bounding box center [1040, 578] width 73 height 41
drag, startPoint x: 1209, startPoint y: 583, endPoint x: 1029, endPoint y: 578, distance: 180.1
click at [1029, 578] on icon at bounding box center [1029, 579] width 6 height 13
click at [1291, 575] on div "sorties" at bounding box center [1343, 579] width 214 height 75
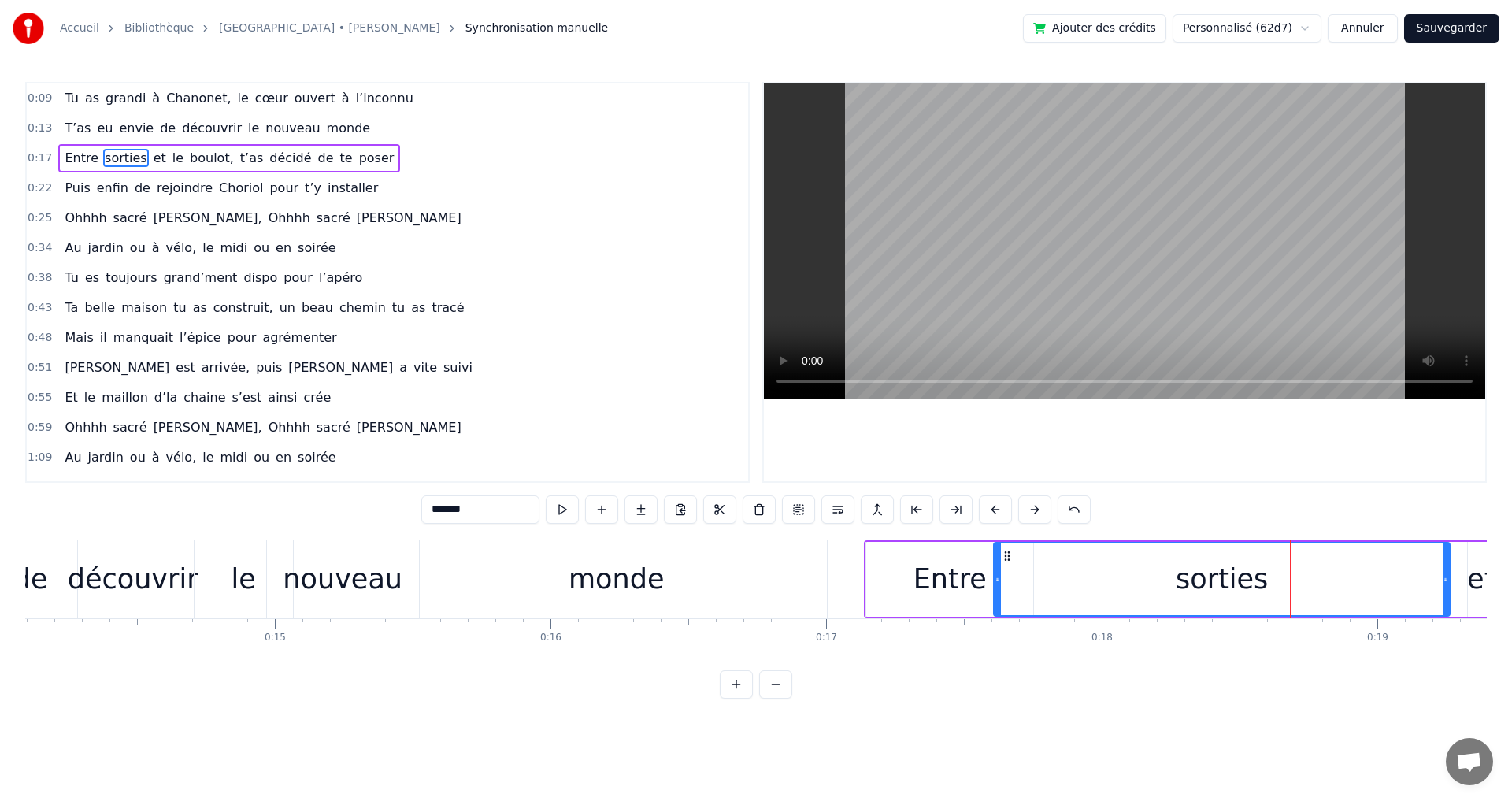
drag, startPoint x: 1237, startPoint y: 578, endPoint x: 994, endPoint y: 575, distance: 243.0
click at [994, 575] on icon at bounding box center [998, 579] width 6 height 13
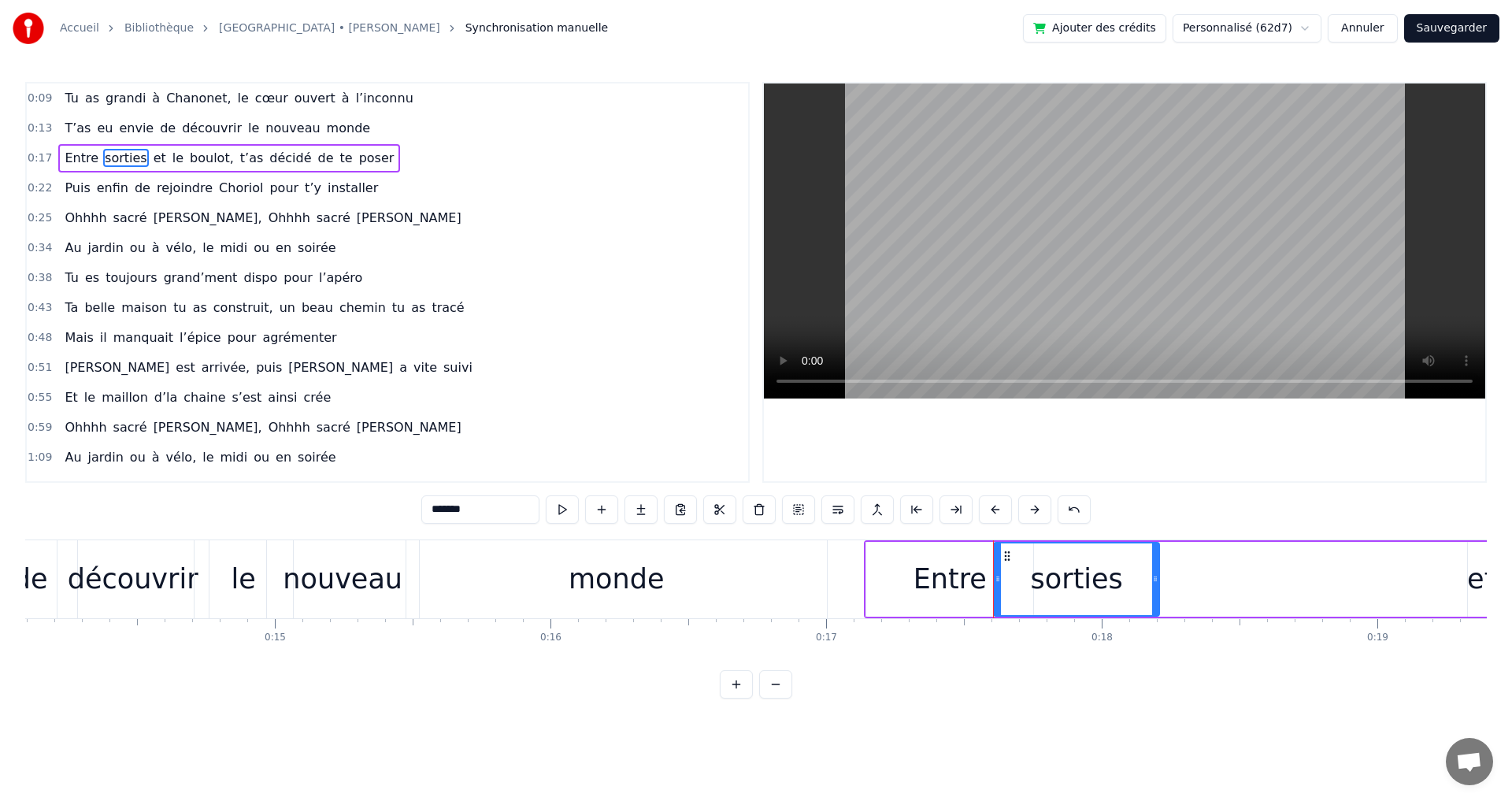
drag, startPoint x: 1448, startPoint y: 580, endPoint x: 1158, endPoint y: 575, distance: 290.0
click at [1158, 575] on icon at bounding box center [1155, 579] width 6 height 13
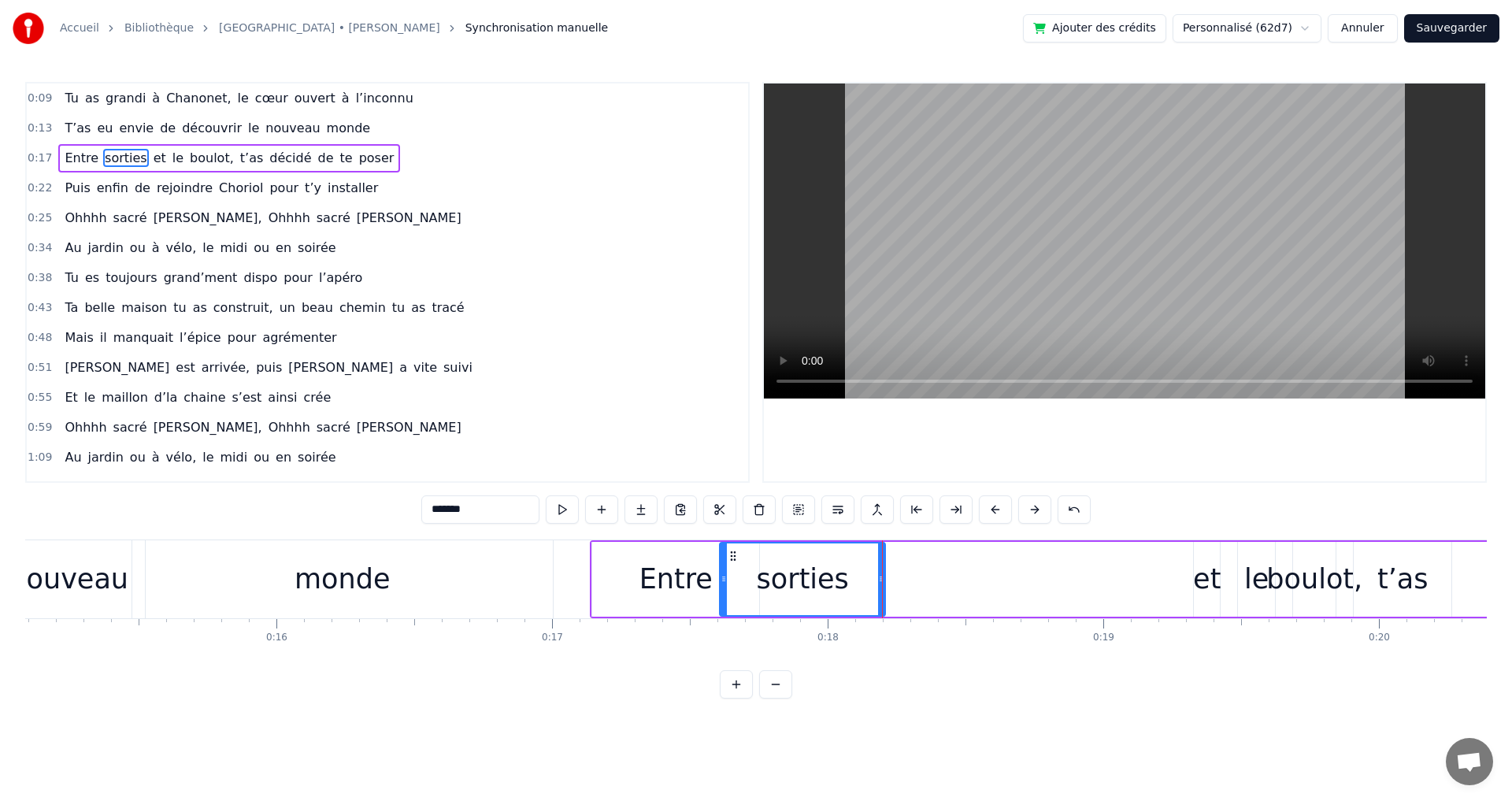
scroll to position [0, 4168]
click at [1202, 585] on div "et" at bounding box center [1198, 578] width 28 height 41
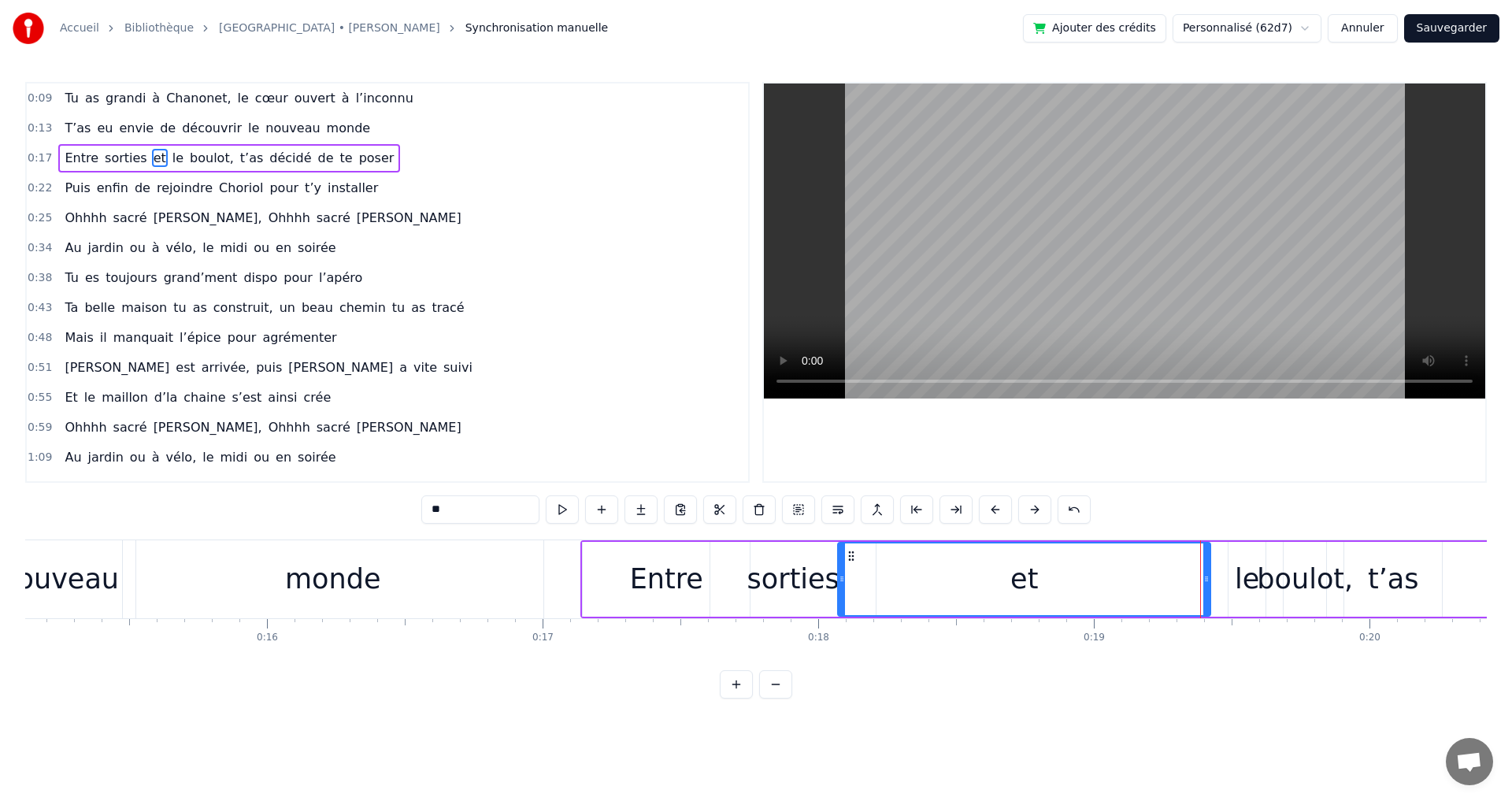
drag, startPoint x: 1188, startPoint y: 582, endPoint x: 878, endPoint y: 573, distance: 310.1
click at [843, 573] on icon at bounding box center [842, 579] width 6 height 13
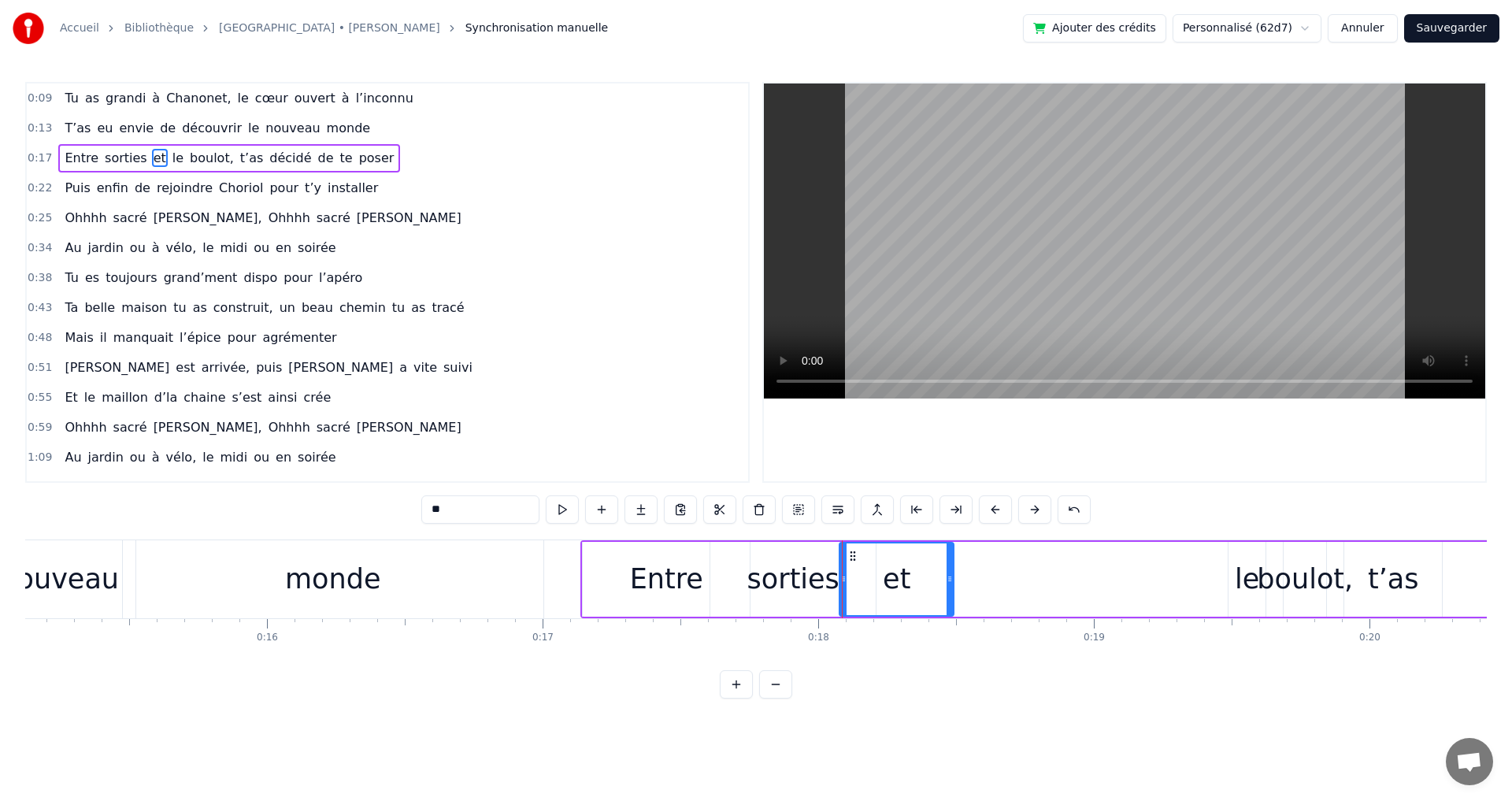
drag, startPoint x: 1206, startPoint y: 581, endPoint x: 949, endPoint y: 577, distance: 257.0
click at [949, 577] on icon at bounding box center [950, 579] width 6 height 13
click at [1234, 576] on div "le" at bounding box center [1247, 579] width 37 height 75
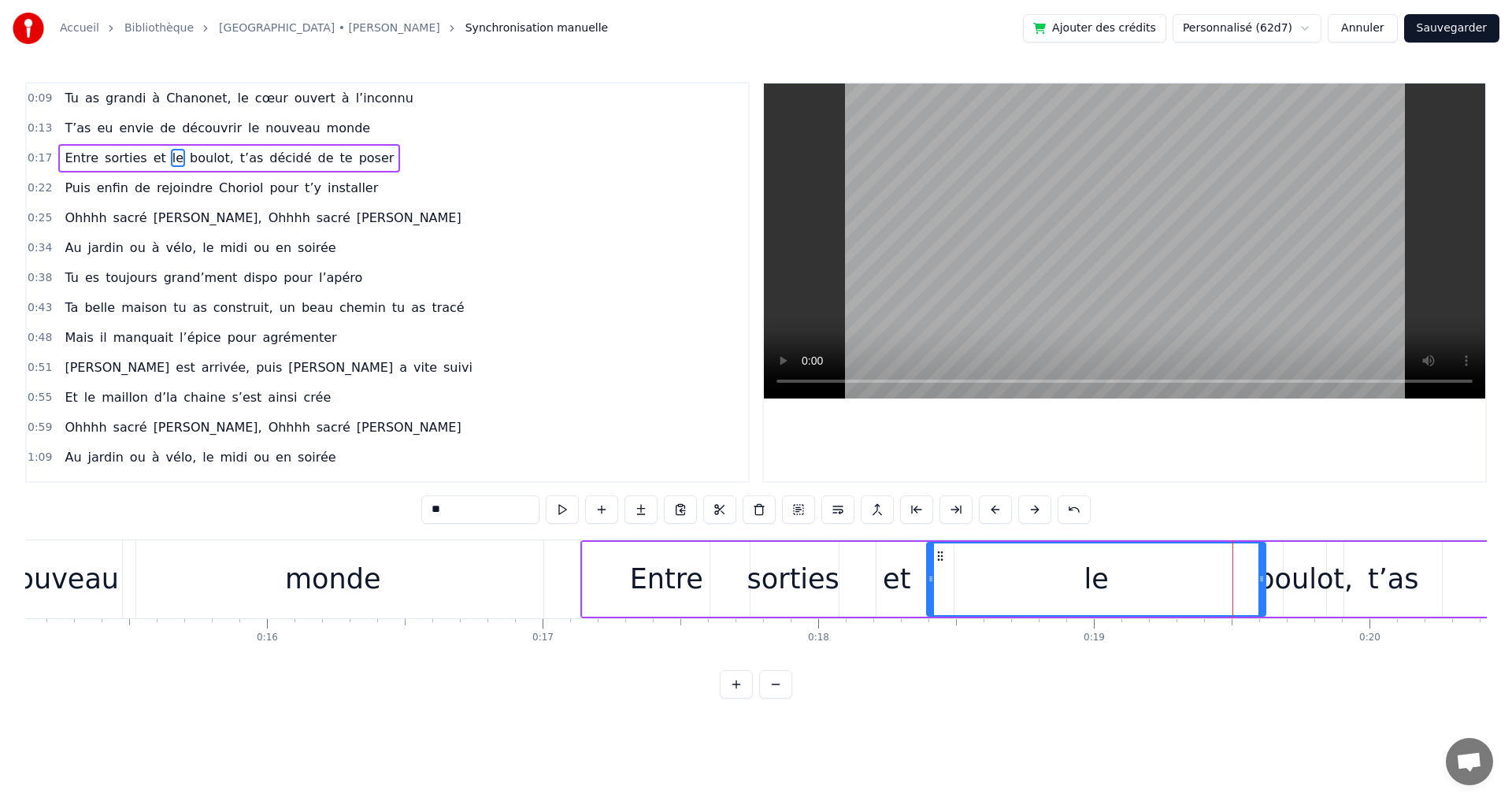
drag, startPoint x: 1229, startPoint y: 578, endPoint x: 928, endPoint y: 577, distance: 301.0
click at [928, 577] on icon at bounding box center [931, 579] width 6 height 13
drag, startPoint x: 1263, startPoint y: 579, endPoint x: 1139, endPoint y: 580, distance: 124.0
click at [1026, 576] on icon at bounding box center [1024, 579] width 6 height 13
click at [1287, 587] on div "boulot," at bounding box center [1305, 578] width 96 height 41
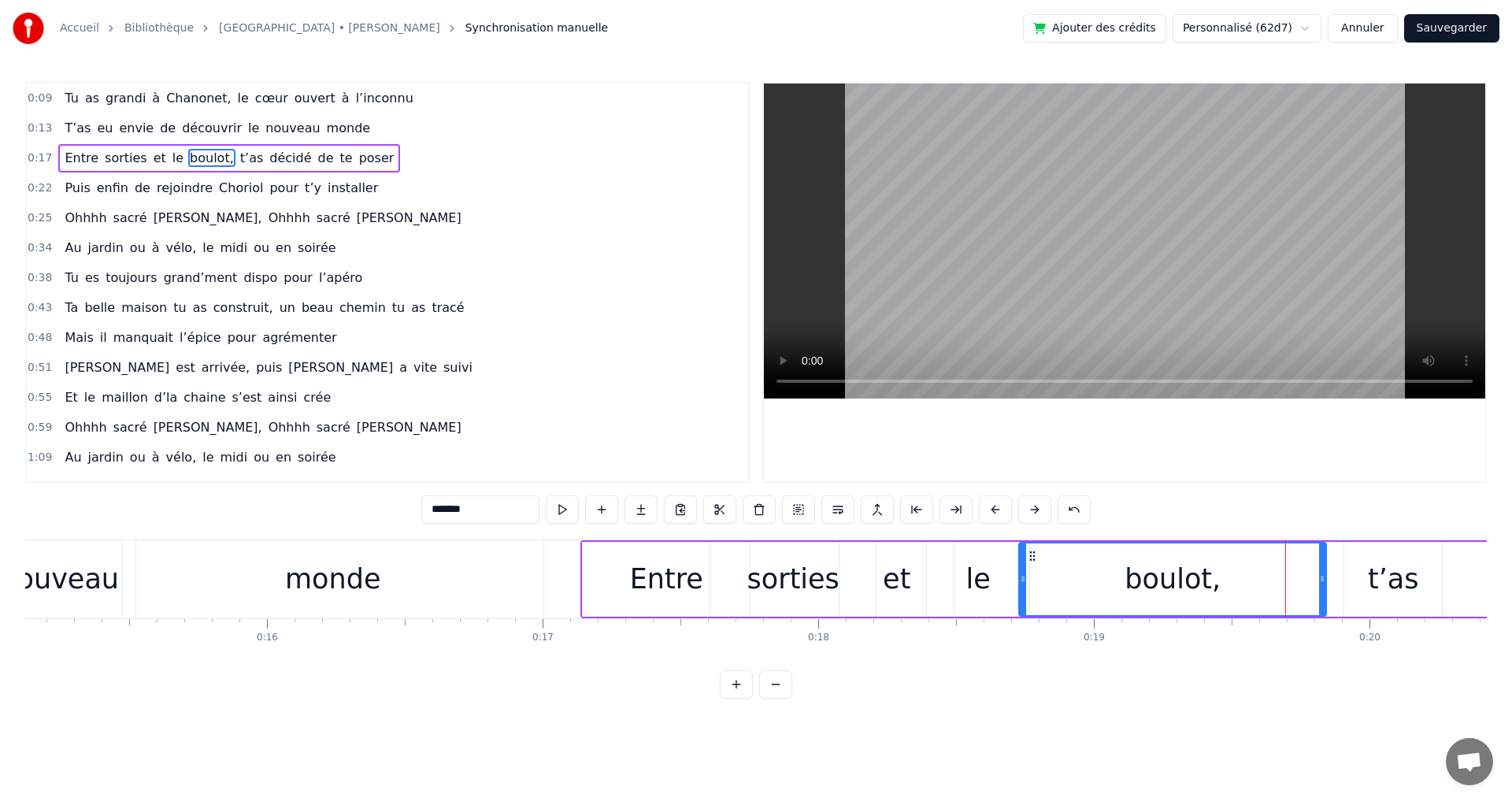
drag, startPoint x: 1285, startPoint y: 578, endPoint x: 1020, endPoint y: 575, distance: 265.0
click at [1020, 575] on icon at bounding box center [1023, 579] width 6 height 13
drag, startPoint x: 1322, startPoint y: 579, endPoint x: 1199, endPoint y: 572, distance: 123.2
click at [1159, 573] on icon at bounding box center [1162, 579] width 6 height 13
click at [1407, 583] on div "t’as" at bounding box center [1393, 578] width 51 height 41
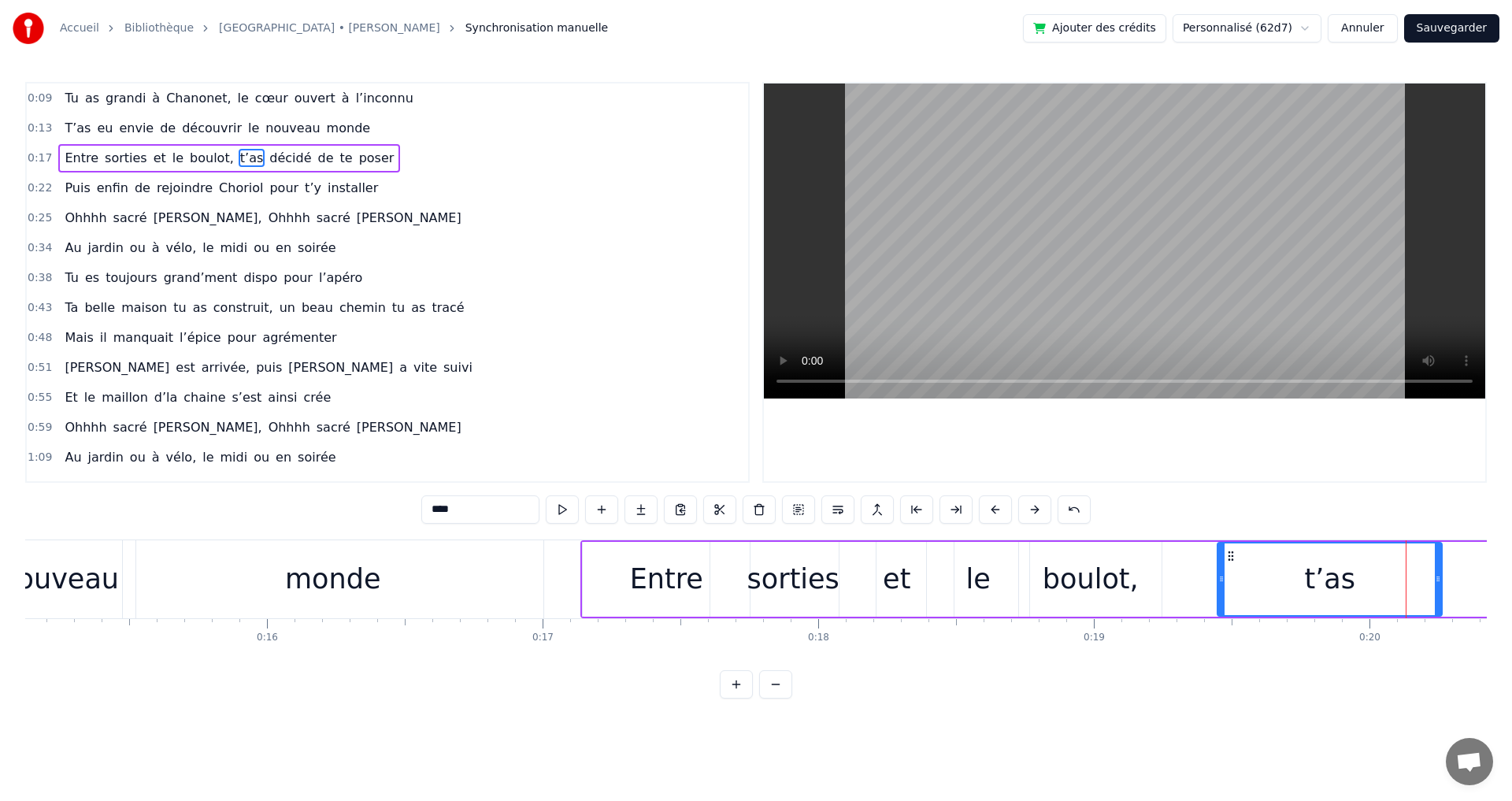
drag, startPoint x: 1345, startPoint y: 582, endPoint x: 1223, endPoint y: 574, distance: 122.3
click at [1219, 575] on icon at bounding box center [1221, 579] width 6 height 13
drag, startPoint x: 1439, startPoint y: 582, endPoint x: 1337, endPoint y: 582, distance: 102.0
click at [1337, 582] on icon at bounding box center [1337, 579] width 6 height 13
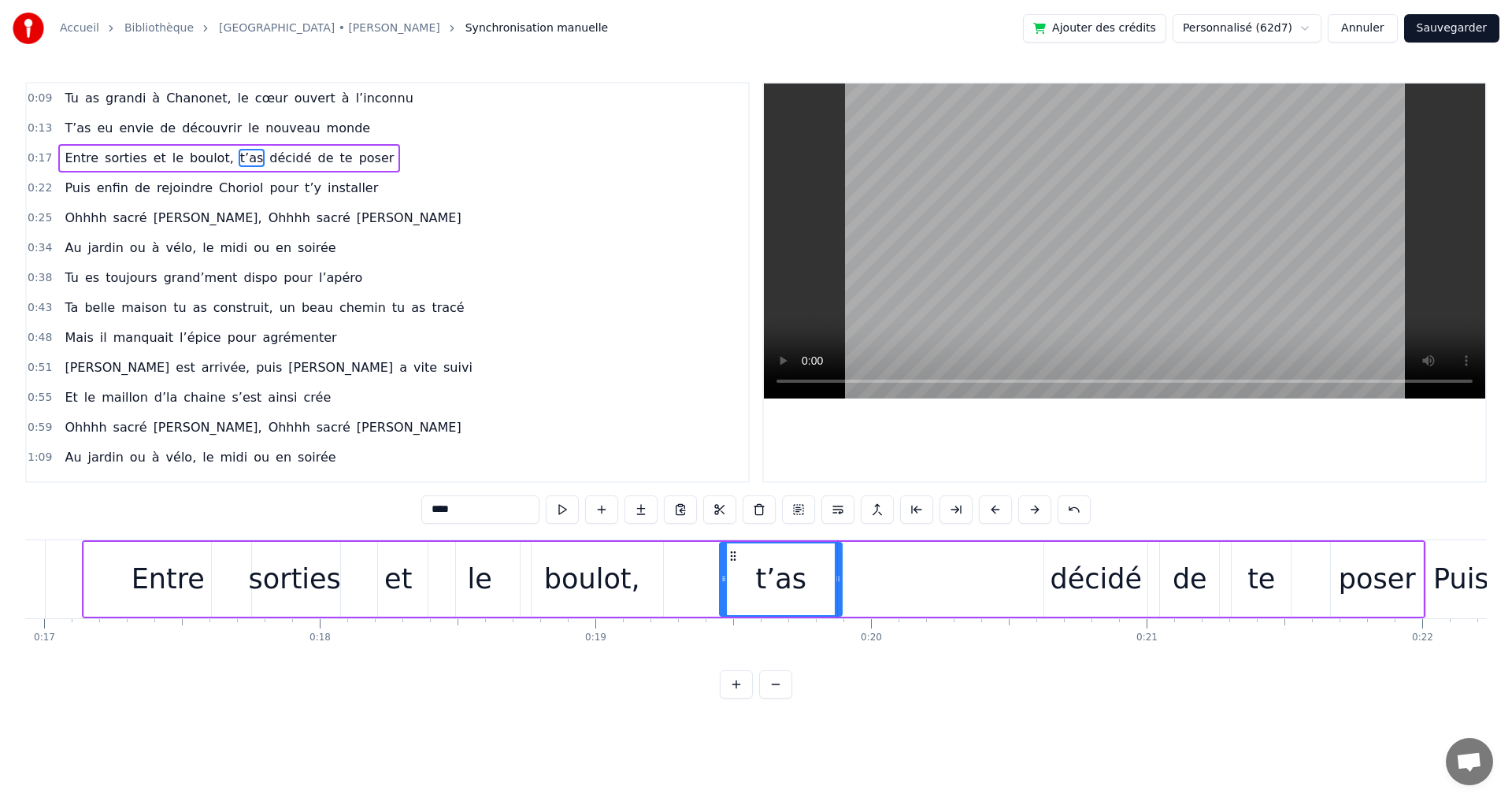
scroll to position [0, 4672]
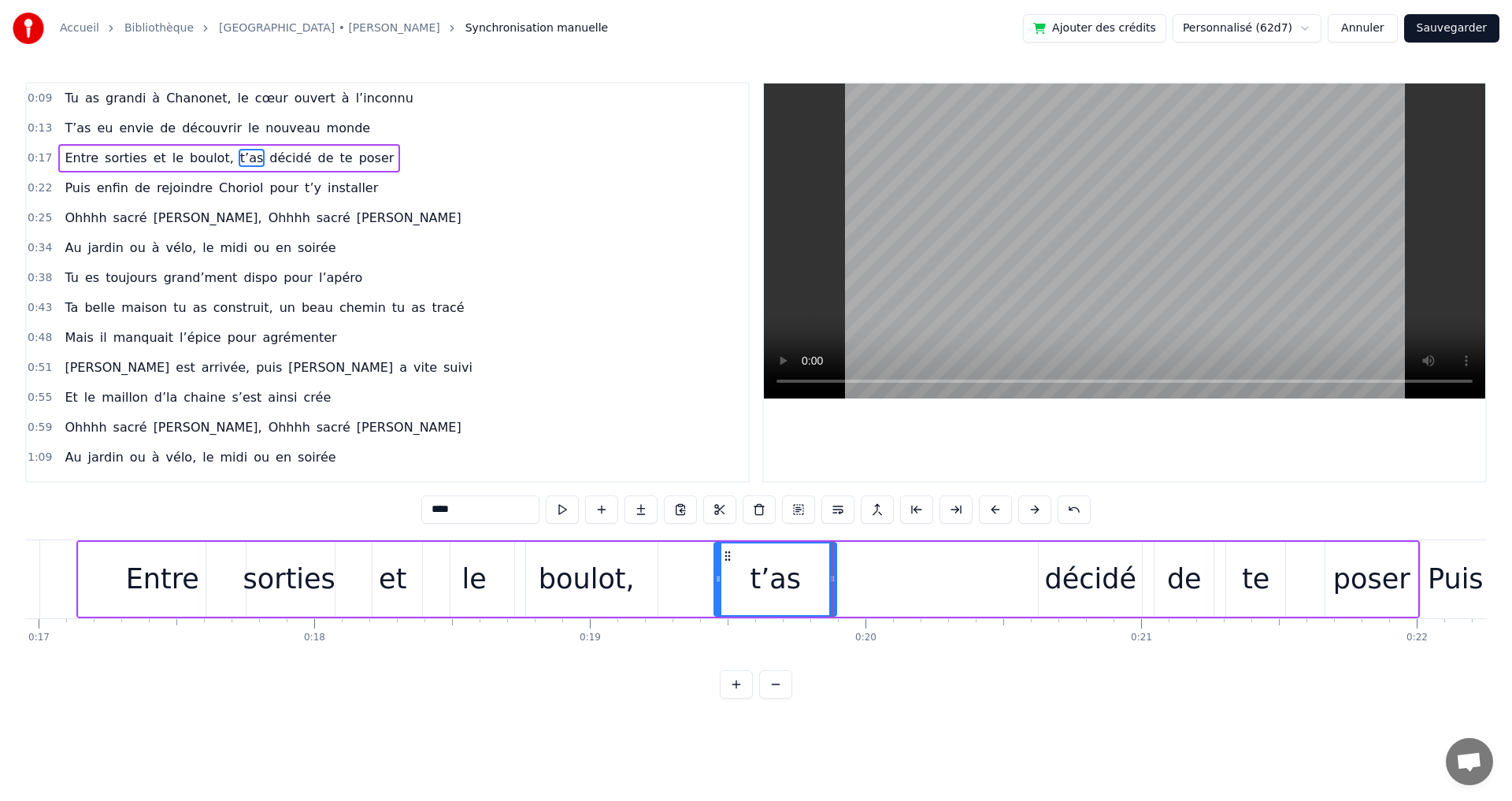
click at [1096, 574] on div "décidé" at bounding box center [1090, 578] width 91 height 41
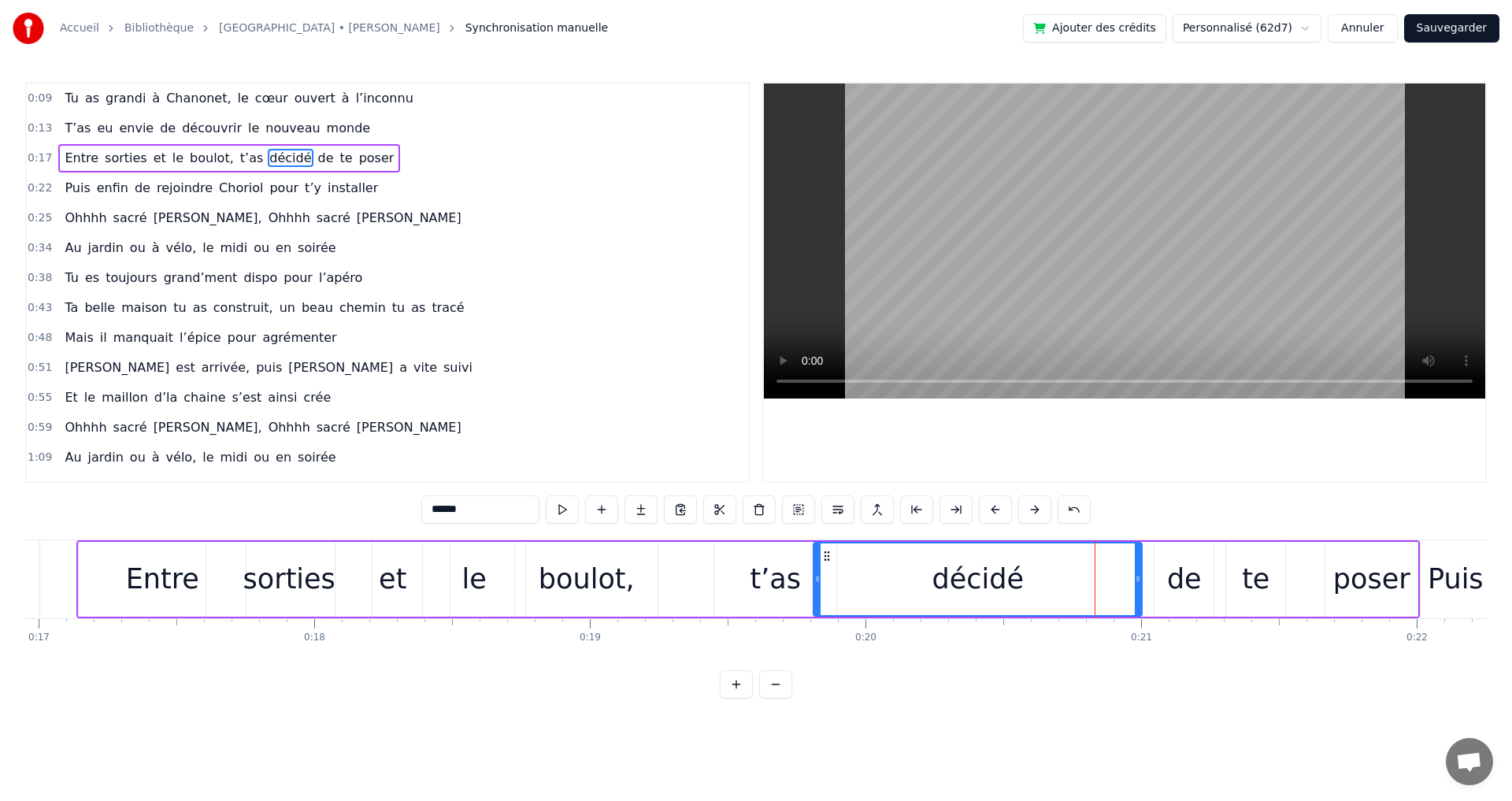
drag, startPoint x: 1043, startPoint y: 578, endPoint x: 819, endPoint y: 557, distance: 225.0
click at [819, 557] on div at bounding box center [817, 579] width 6 height 71
drag, startPoint x: 1137, startPoint y: 579, endPoint x: 1016, endPoint y: 569, distance: 121.4
click at [1020, 569] on div at bounding box center [1024, 579] width 6 height 71
click at [1174, 582] on div "de" at bounding box center [1184, 578] width 35 height 41
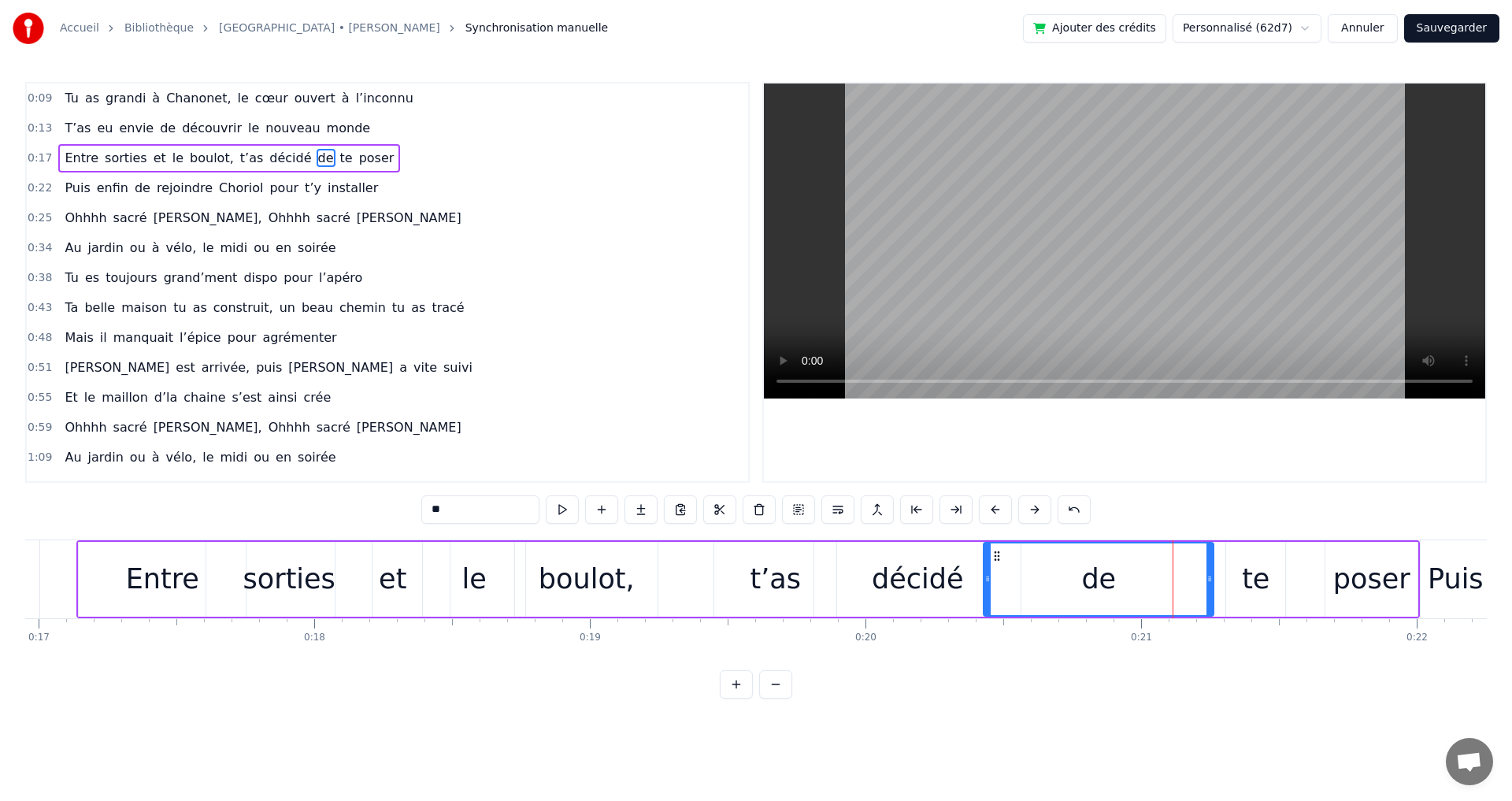
drag, startPoint x: 1159, startPoint y: 580, endPoint x: 987, endPoint y: 574, distance: 172.1
click at [987, 574] on icon at bounding box center [987, 579] width 6 height 13
drag, startPoint x: 1210, startPoint y: 581, endPoint x: 1285, endPoint y: 600, distance: 77.4
click at [1104, 579] on icon at bounding box center [1105, 579] width 6 height 13
click at [1257, 581] on div "te" at bounding box center [1255, 578] width 28 height 41
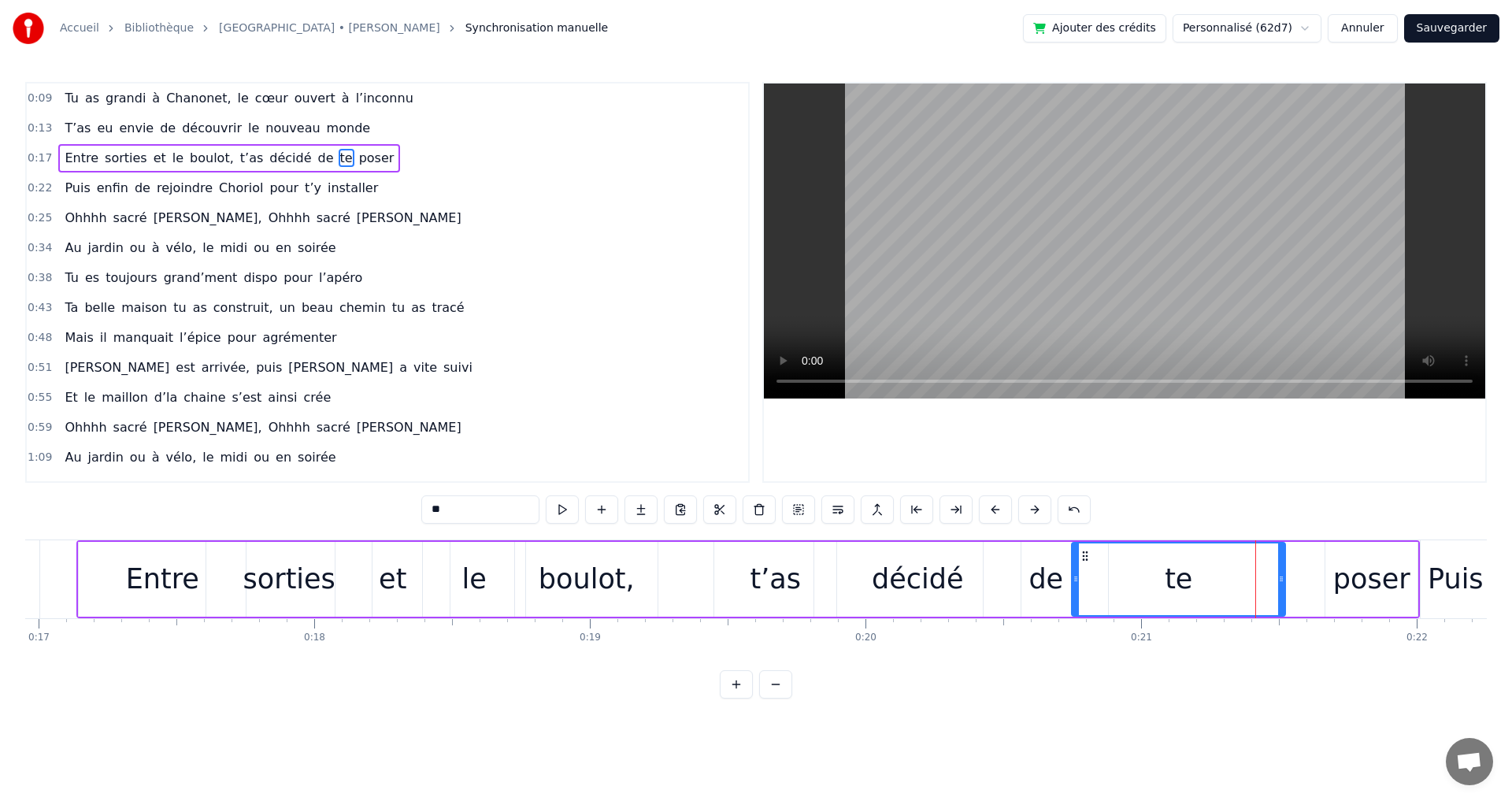
drag, startPoint x: 1229, startPoint y: 578, endPoint x: 1075, endPoint y: 571, distance: 154.2
click at [1075, 571] on div at bounding box center [1076, 579] width 6 height 71
drag, startPoint x: 1280, startPoint y: 581, endPoint x: 1177, endPoint y: 578, distance: 103.0
click at [1177, 578] on icon at bounding box center [1178, 579] width 6 height 13
click at [1367, 587] on div "poser" at bounding box center [1371, 578] width 77 height 41
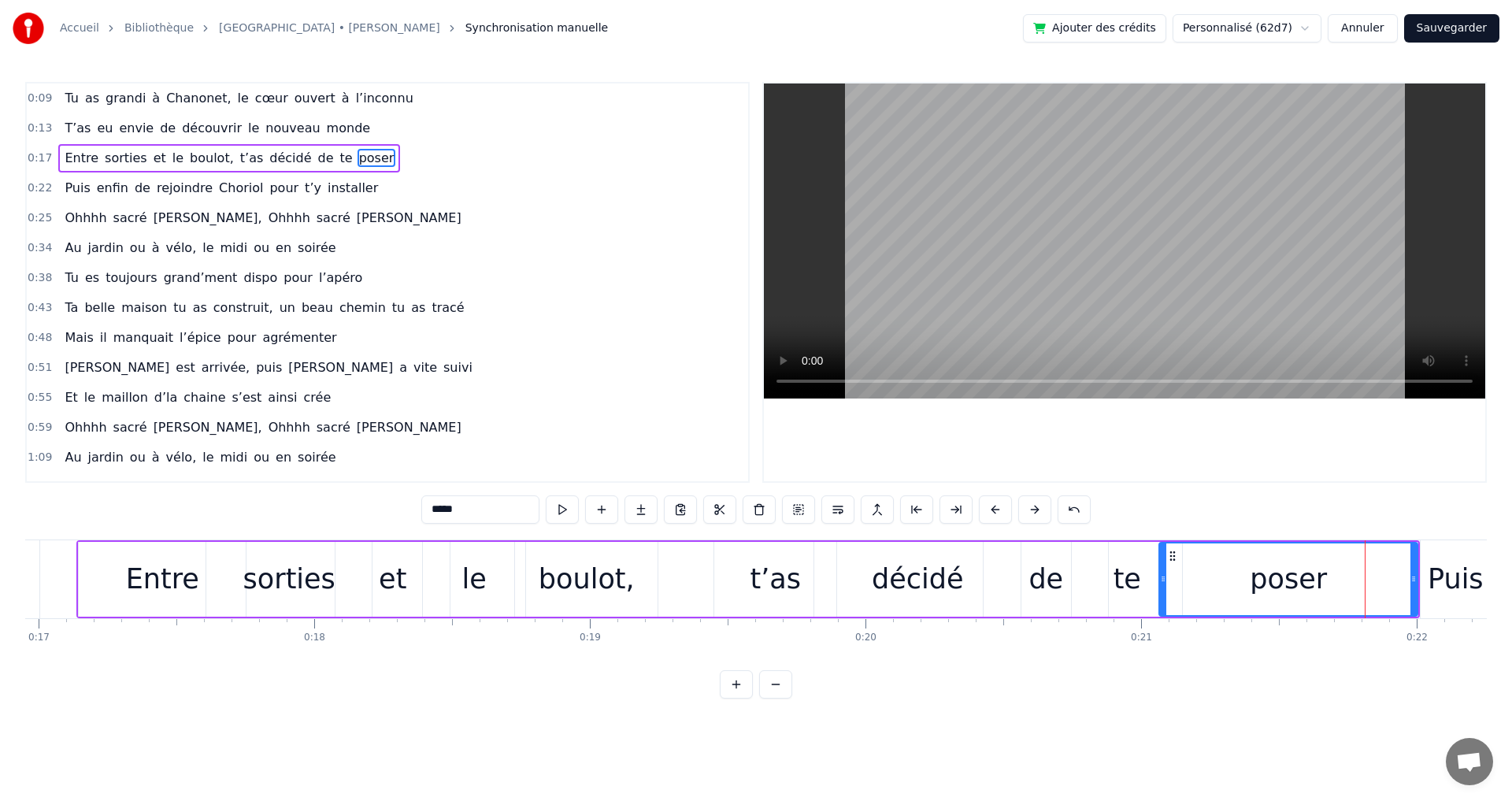
drag, startPoint x: 1328, startPoint y: 578, endPoint x: 1162, endPoint y: 574, distance: 166.0
click at [1162, 574] on icon at bounding box center [1163, 579] width 6 height 13
click at [1369, 690] on div "0:09 Tu as grandi à Chanonet, le cœur ouvert à l’inconnu 0:13 T’as eu envie de …" at bounding box center [756, 390] width 1462 height 617
click at [1328, 590] on div "poser" at bounding box center [1289, 579] width 257 height 71
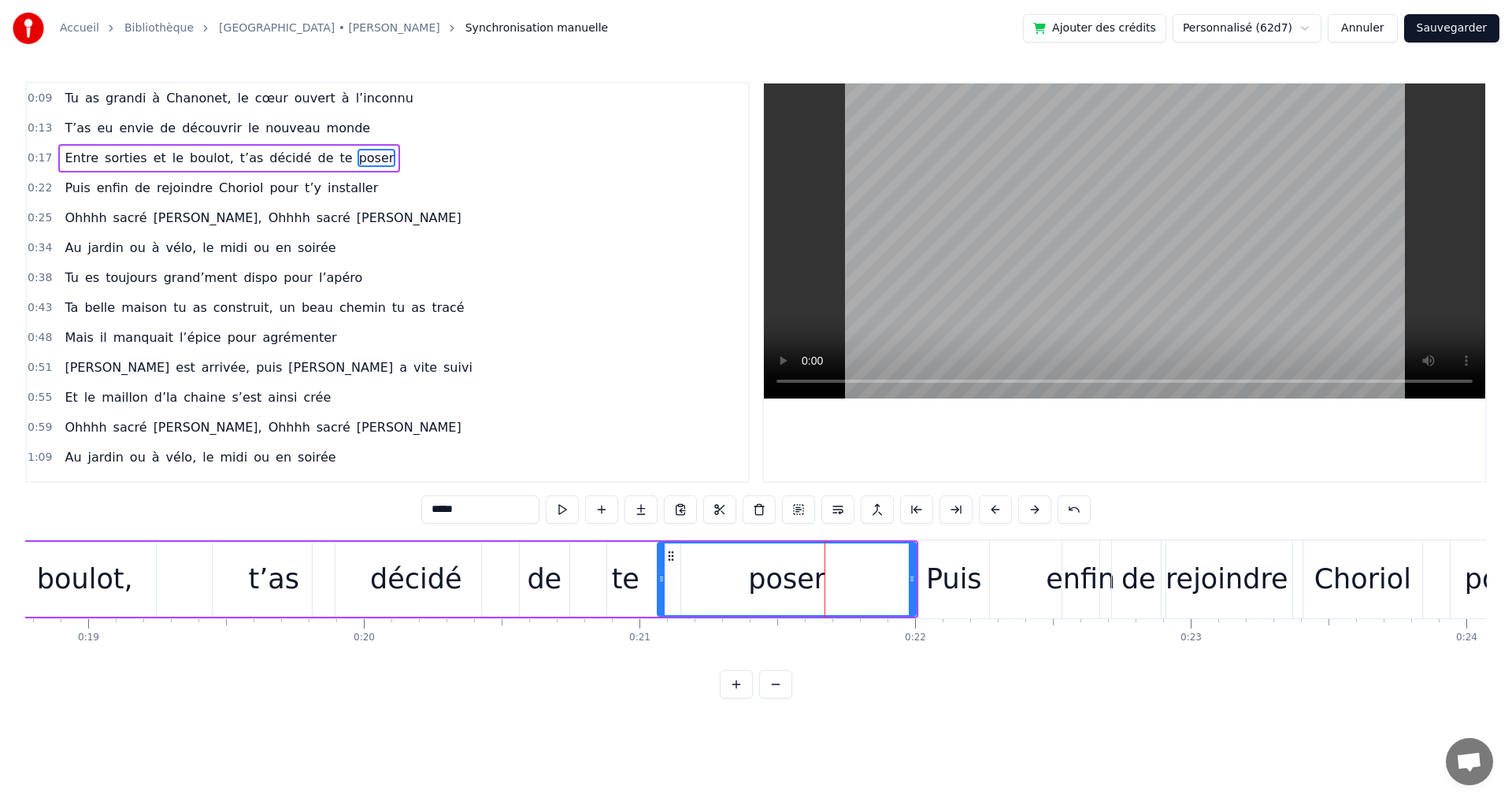
scroll to position [0, 5207]
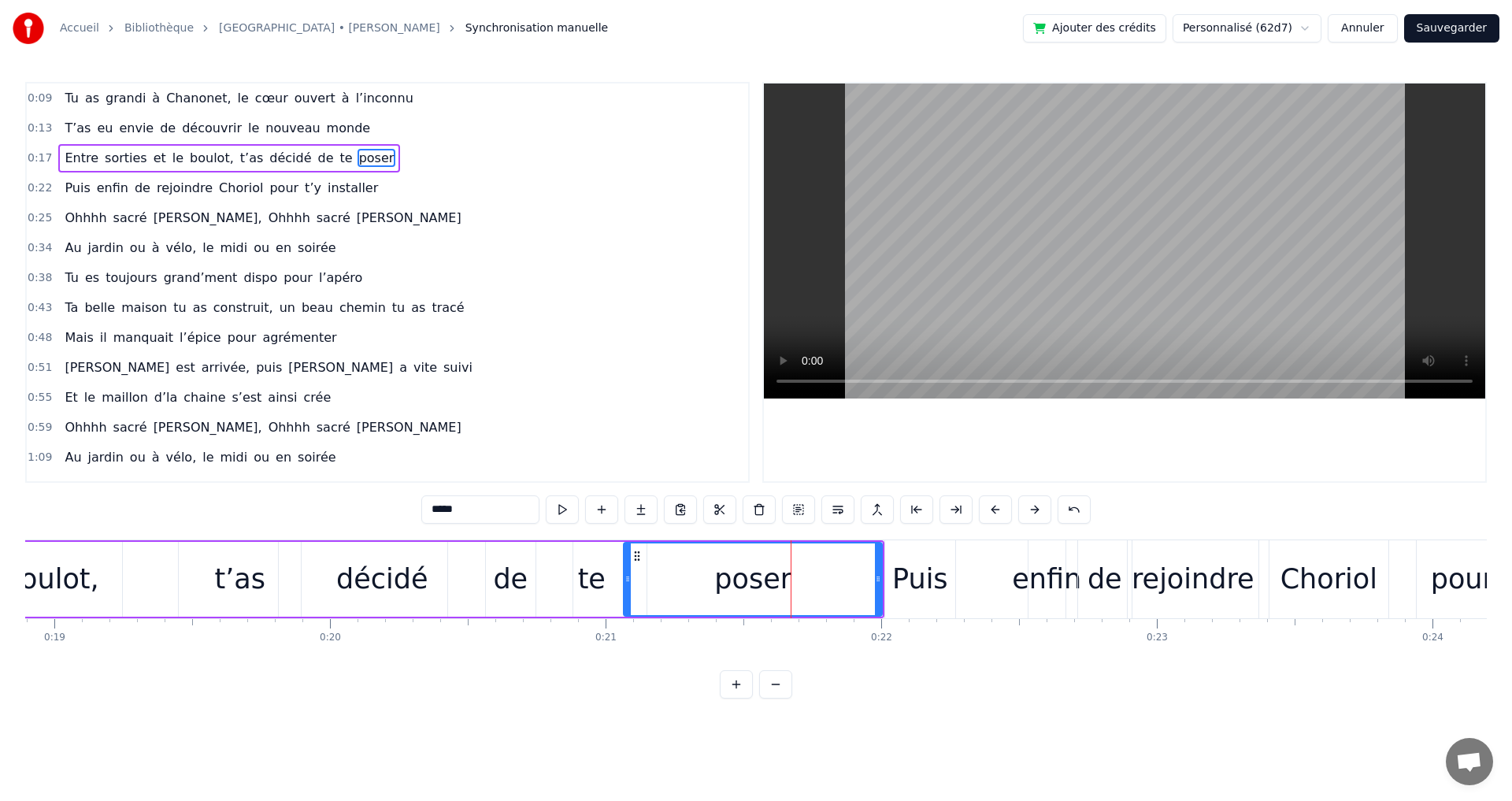
click at [924, 578] on div "Puis" at bounding box center [920, 578] width 56 height 41
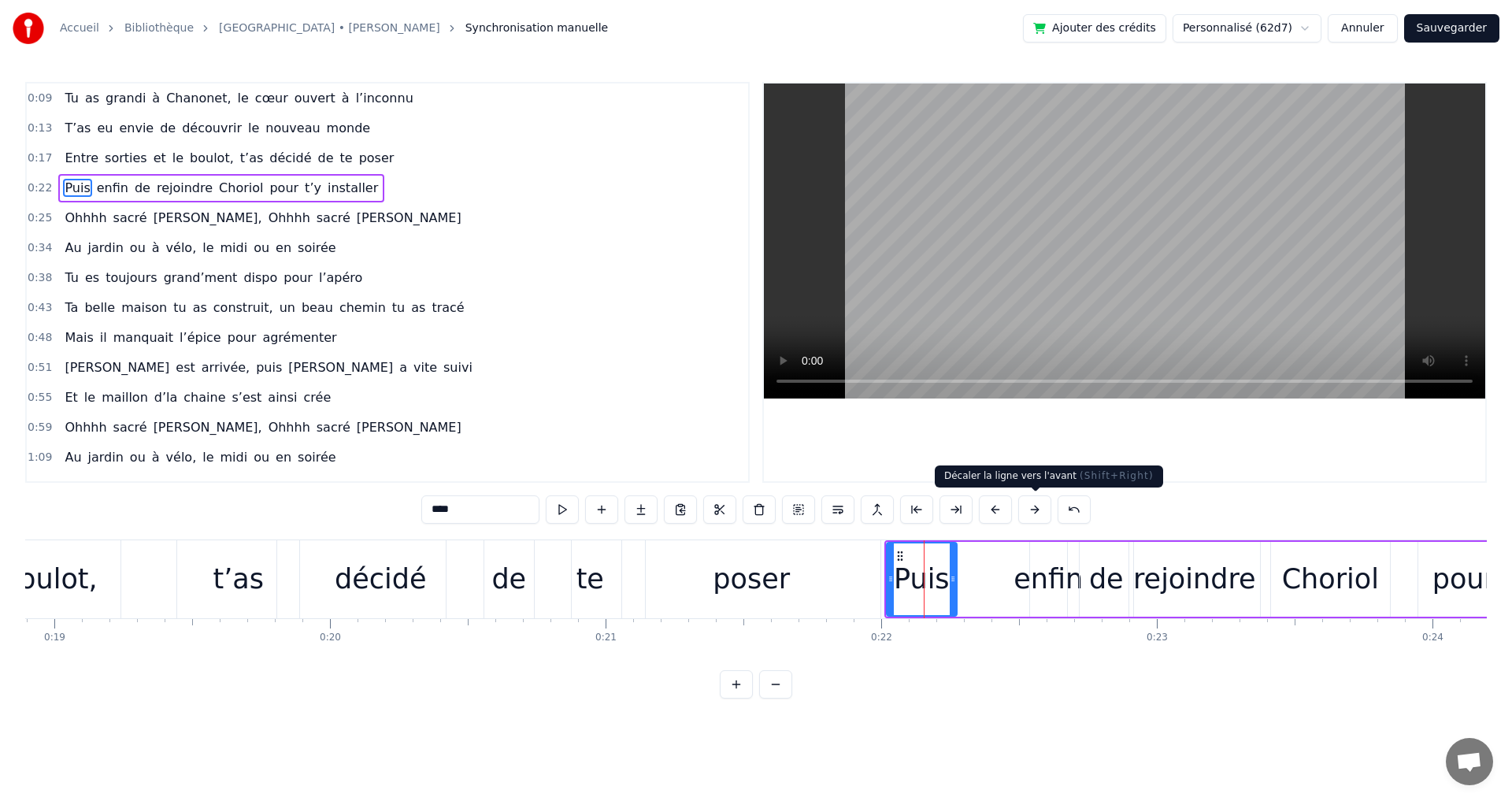
click at [1037, 512] on button at bounding box center [1034, 509] width 33 height 28
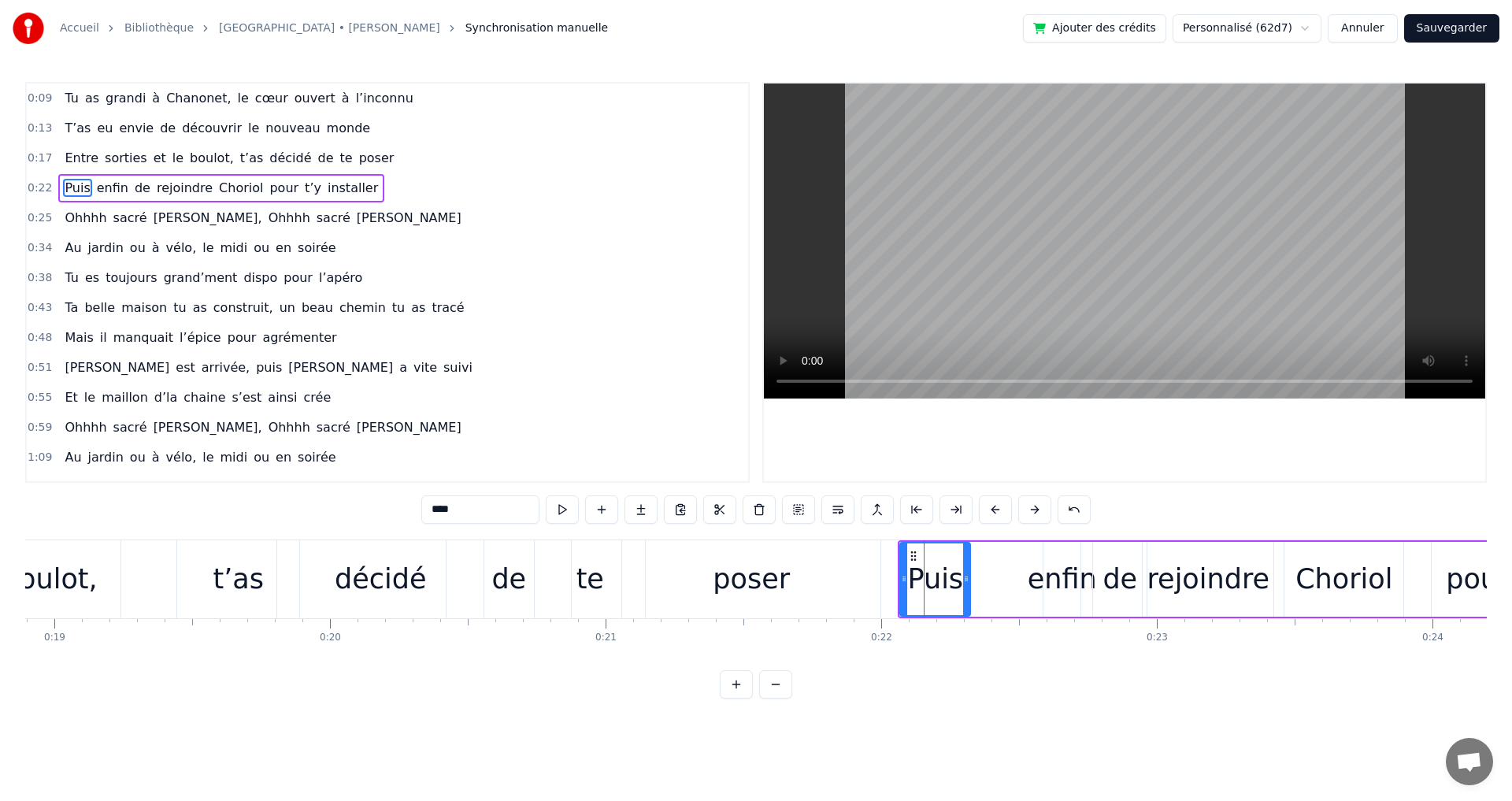
click at [1037, 512] on button at bounding box center [1034, 509] width 33 height 28
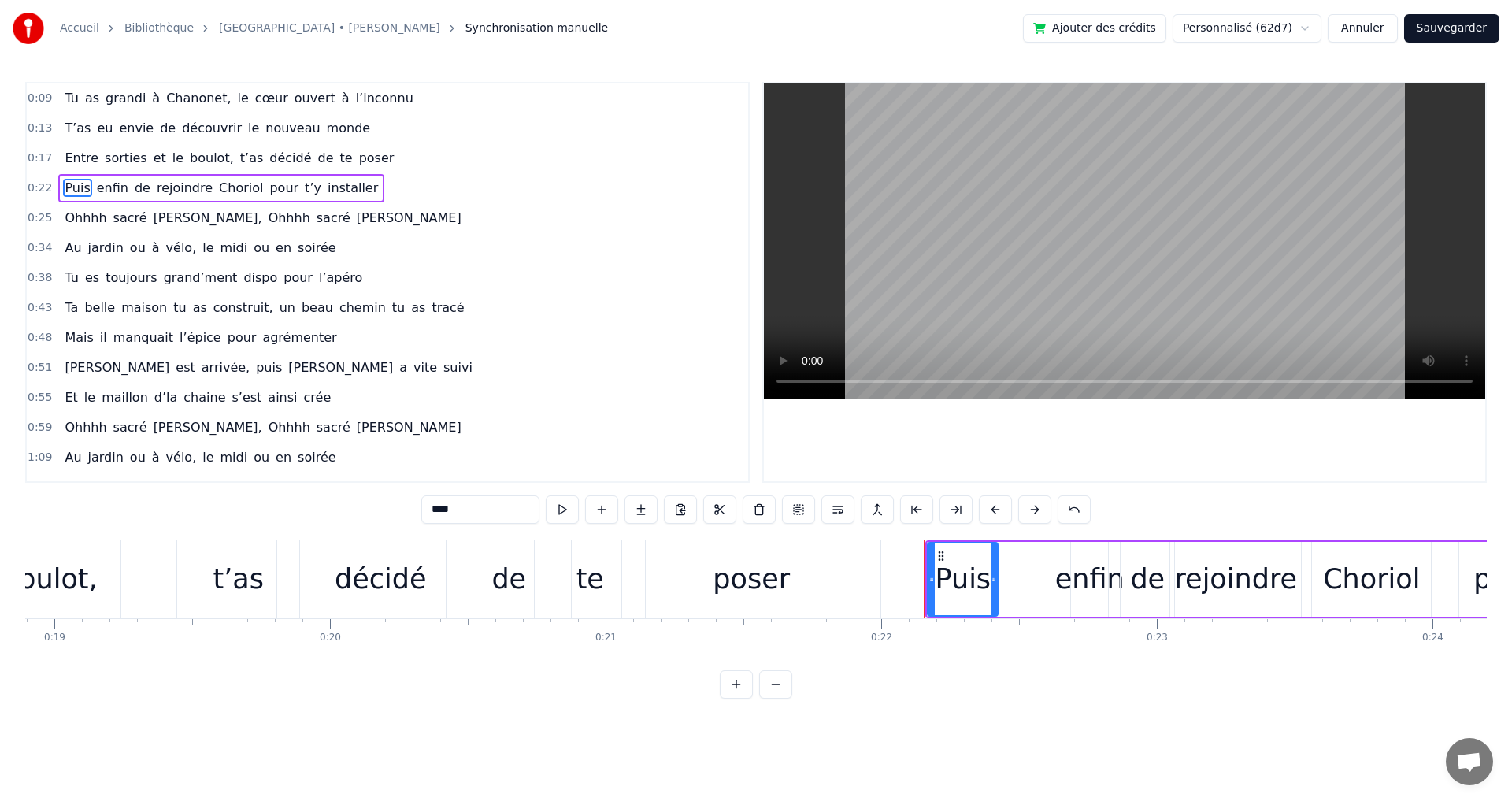
click at [1037, 512] on button at bounding box center [1034, 509] width 33 height 28
click at [1077, 584] on div "enfin" at bounding box center [1103, 578] width 69 height 41
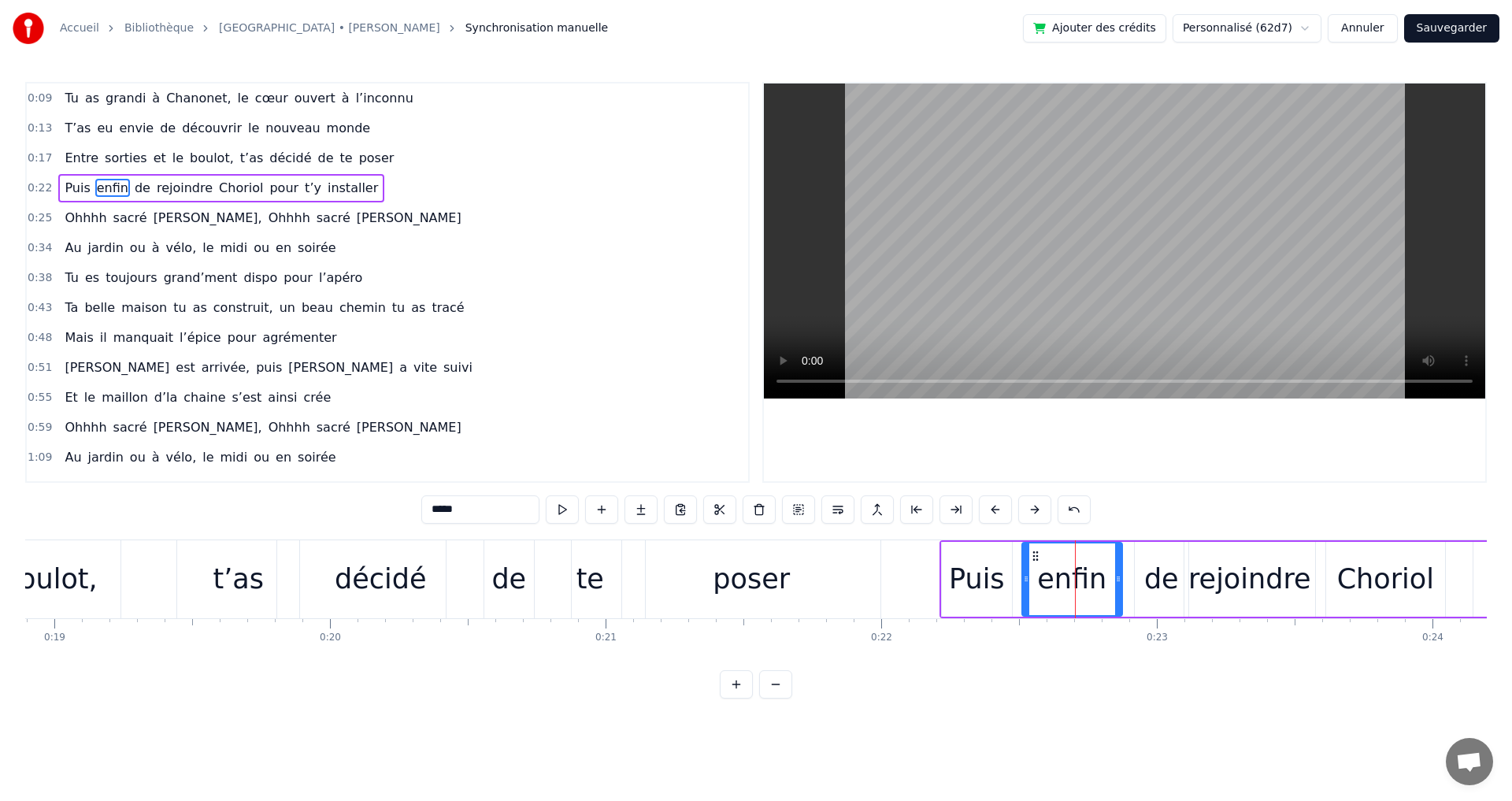
drag, startPoint x: 1088, startPoint y: 578, endPoint x: 1025, endPoint y: 575, distance: 63.1
click at [1025, 575] on icon at bounding box center [1026, 579] width 6 height 13
click at [1149, 580] on div "de" at bounding box center [1161, 578] width 35 height 41
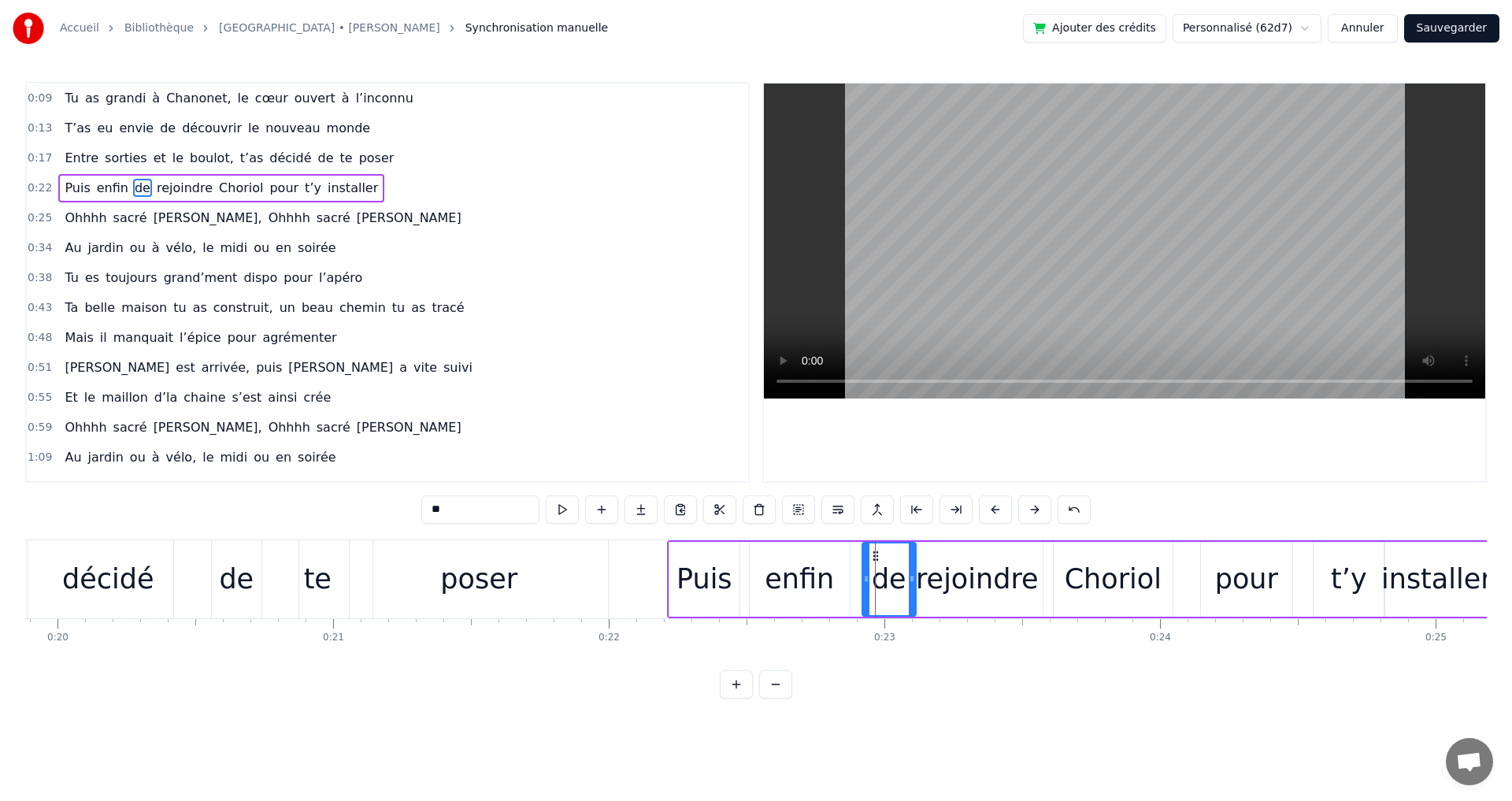
scroll to position [0, 5491]
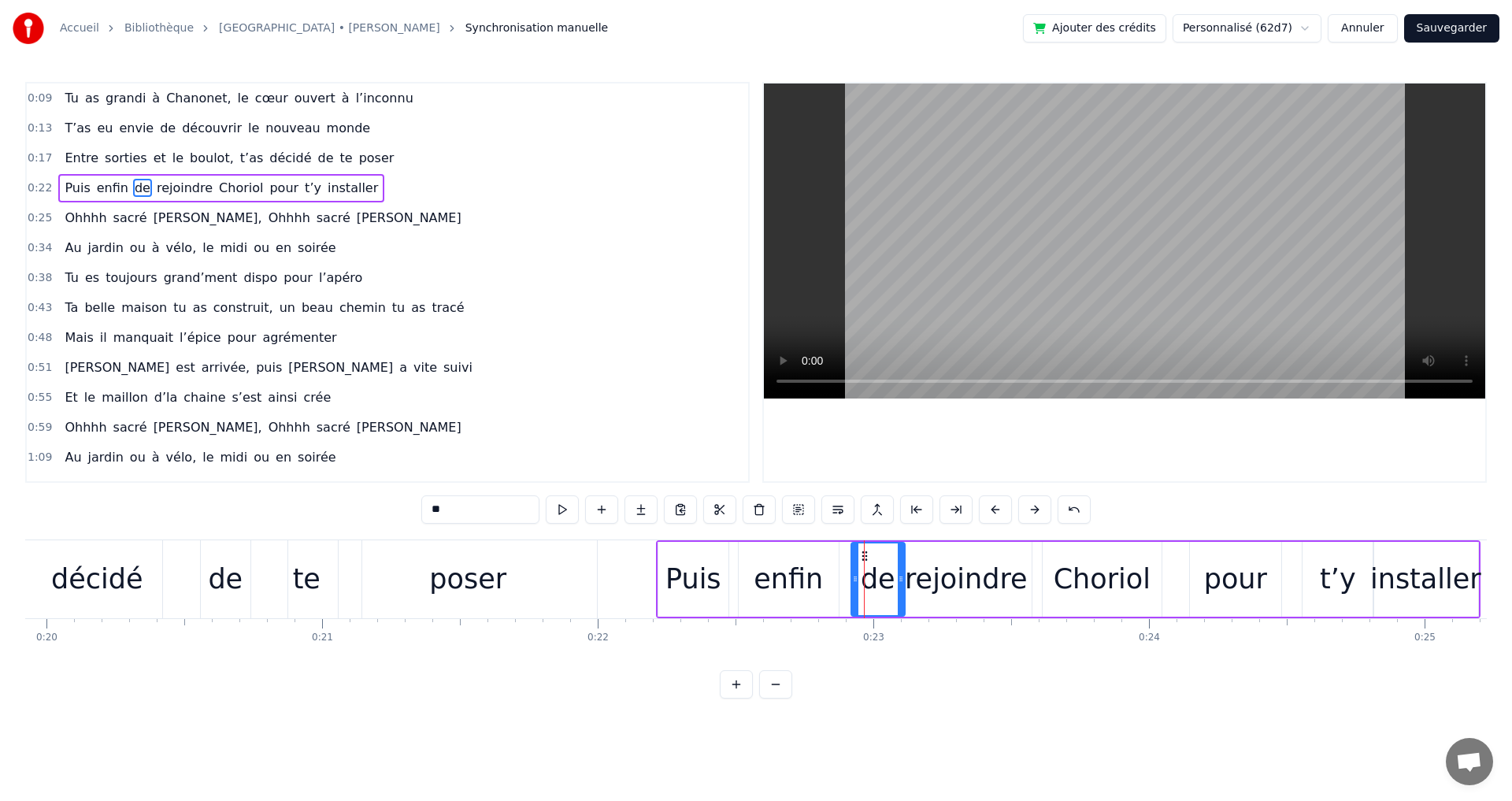
click at [1212, 585] on div "pour" at bounding box center [1236, 578] width 63 height 41
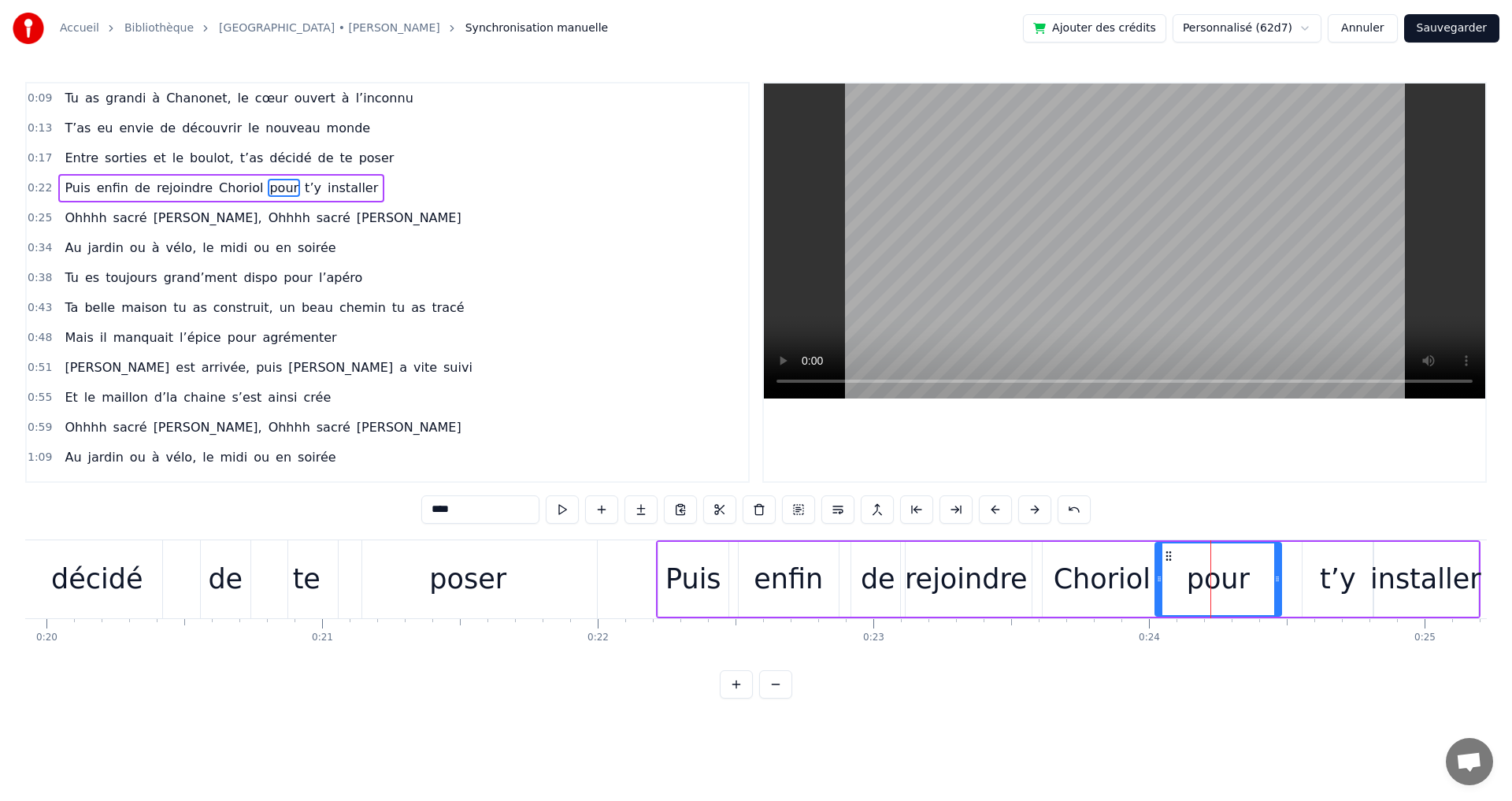
drag, startPoint x: 1191, startPoint y: 579, endPoint x: 1157, endPoint y: 582, distance: 34.1
click at [1157, 582] on icon at bounding box center [1159, 579] width 6 height 13
drag, startPoint x: 1276, startPoint y: 581, endPoint x: 1230, endPoint y: 585, distance: 46.2
click at [1230, 585] on div at bounding box center [1231, 579] width 6 height 71
click at [1324, 580] on div "t’y" at bounding box center [1337, 578] width 37 height 41
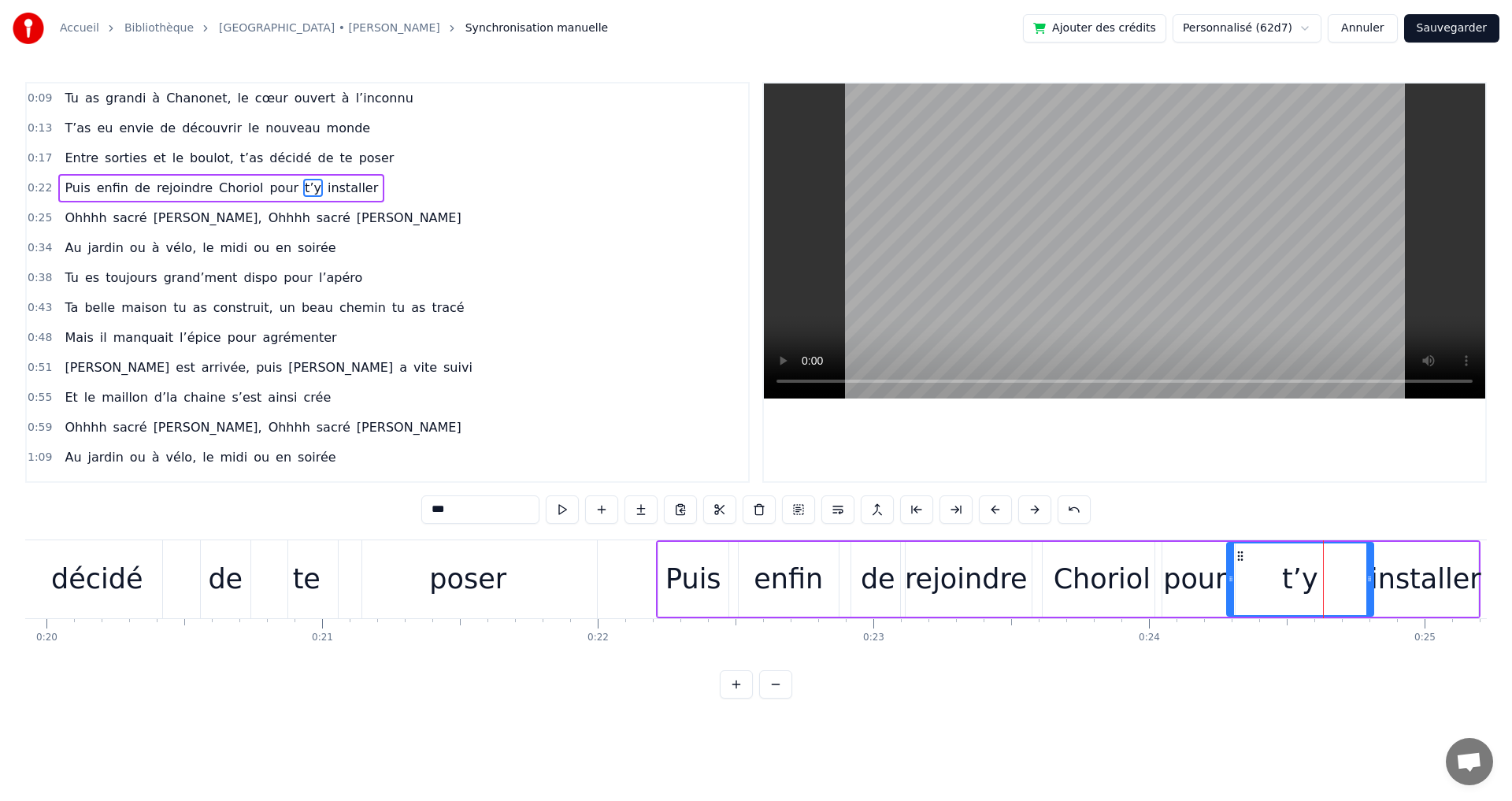
drag, startPoint x: 1308, startPoint y: 580, endPoint x: 1233, endPoint y: 586, distance: 75.2
click at [1233, 586] on div at bounding box center [1231, 579] width 6 height 71
drag, startPoint x: 1367, startPoint y: 579, endPoint x: 1306, endPoint y: 585, distance: 61.3
click at [1306, 585] on div at bounding box center [1307, 579] width 6 height 71
click at [1385, 580] on div "installer" at bounding box center [1425, 578] width 111 height 41
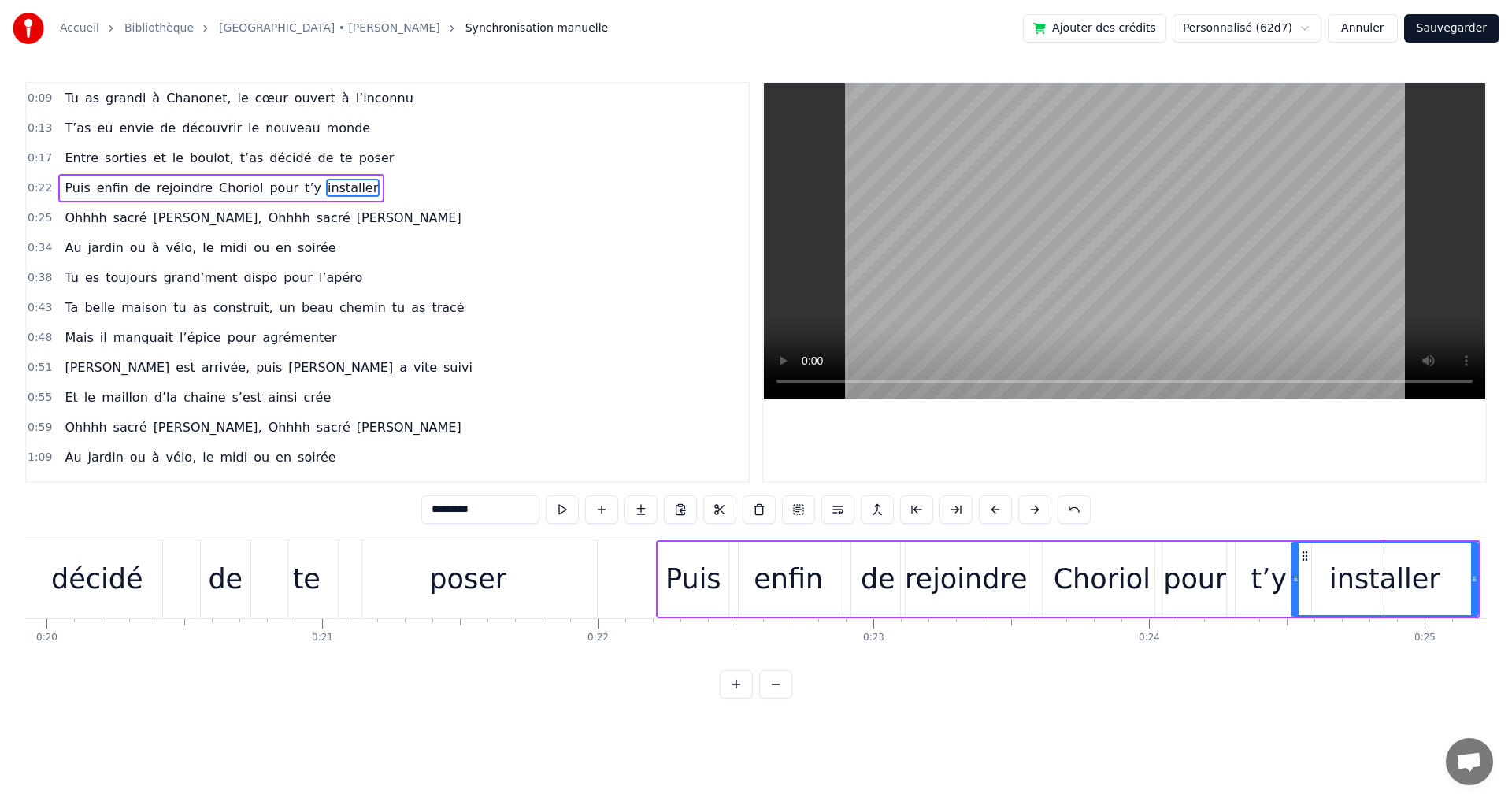
drag, startPoint x: 1376, startPoint y: 580, endPoint x: 1293, endPoint y: 582, distance: 83.0
click at [1293, 582] on icon at bounding box center [1295, 579] width 6 height 13
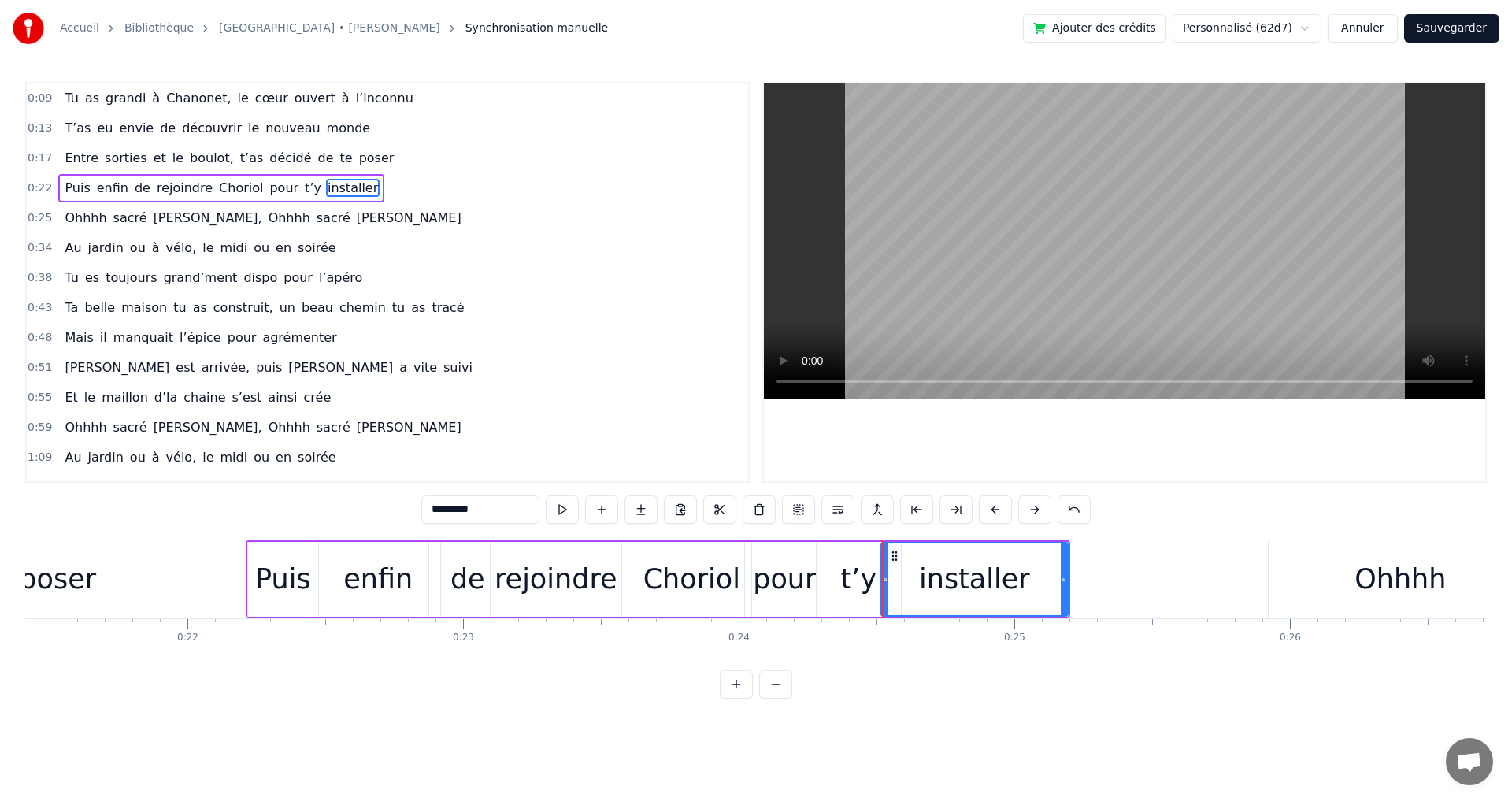
scroll to position [0, 5932]
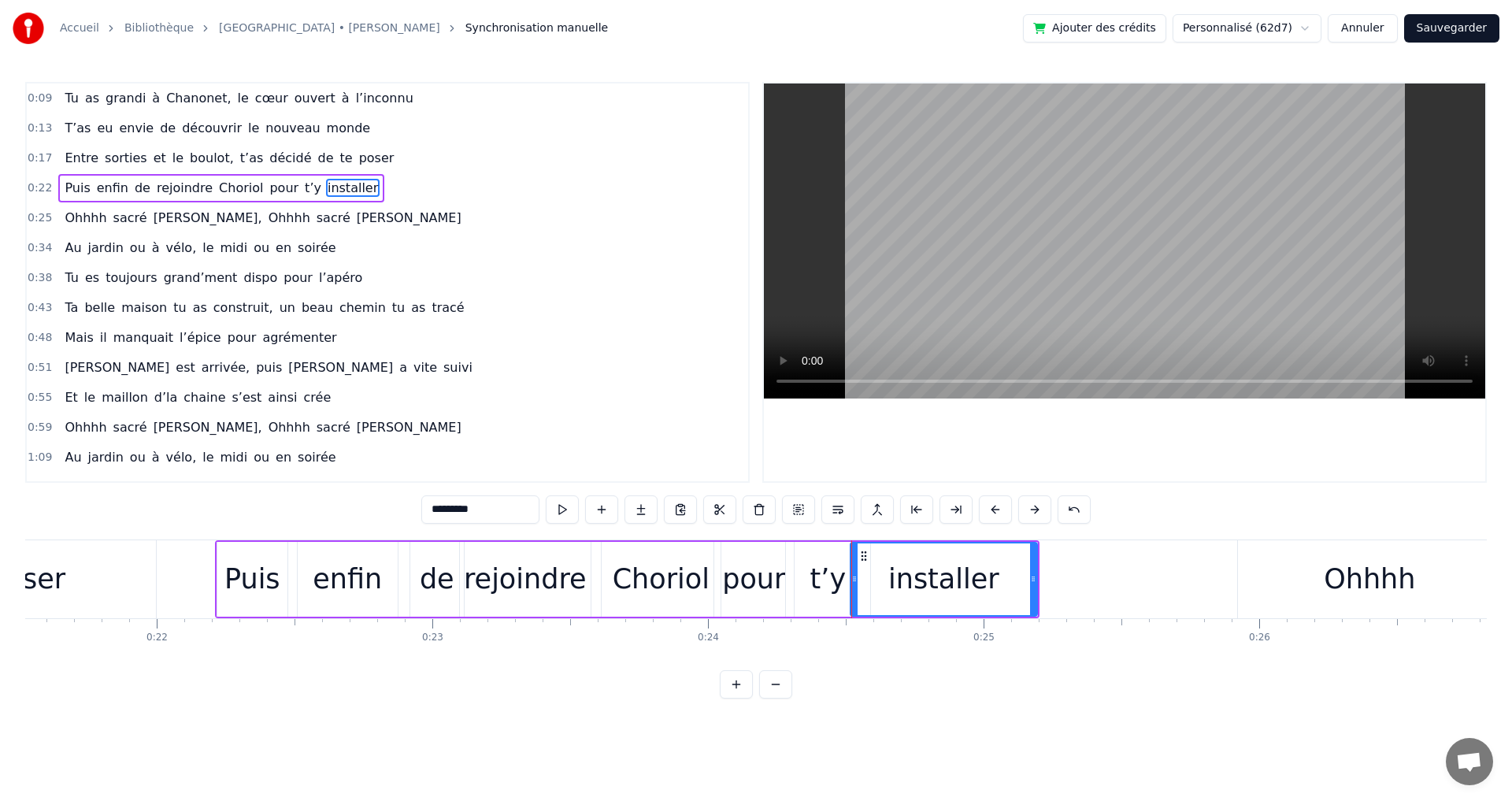
click at [1376, 582] on div "Ohhhh" at bounding box center [1369, 578] width 91 height 41
type input "*****"
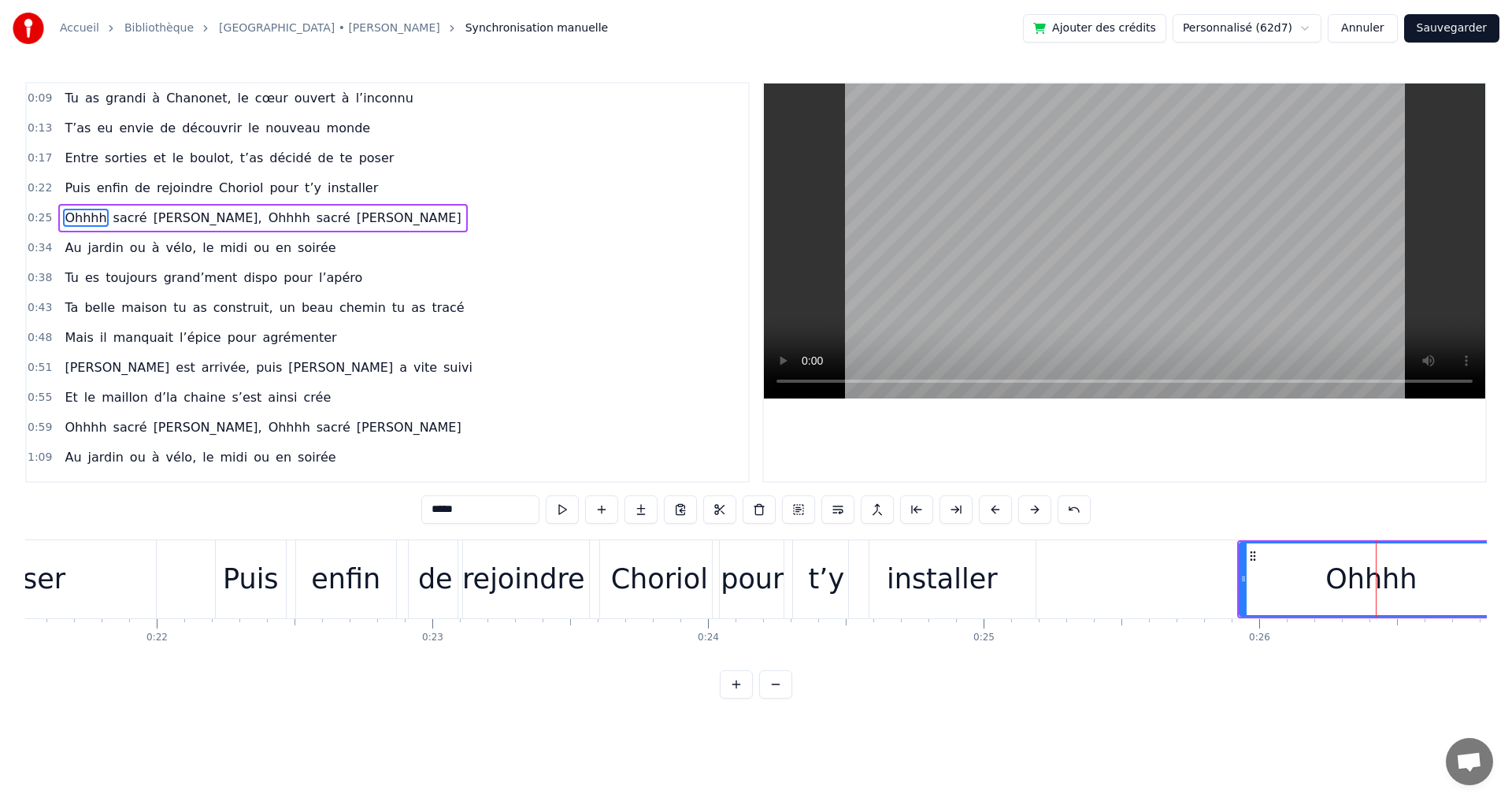
click at [305, 99] on span "ouvert" at bounding box center [315, 98] width 44 height 19
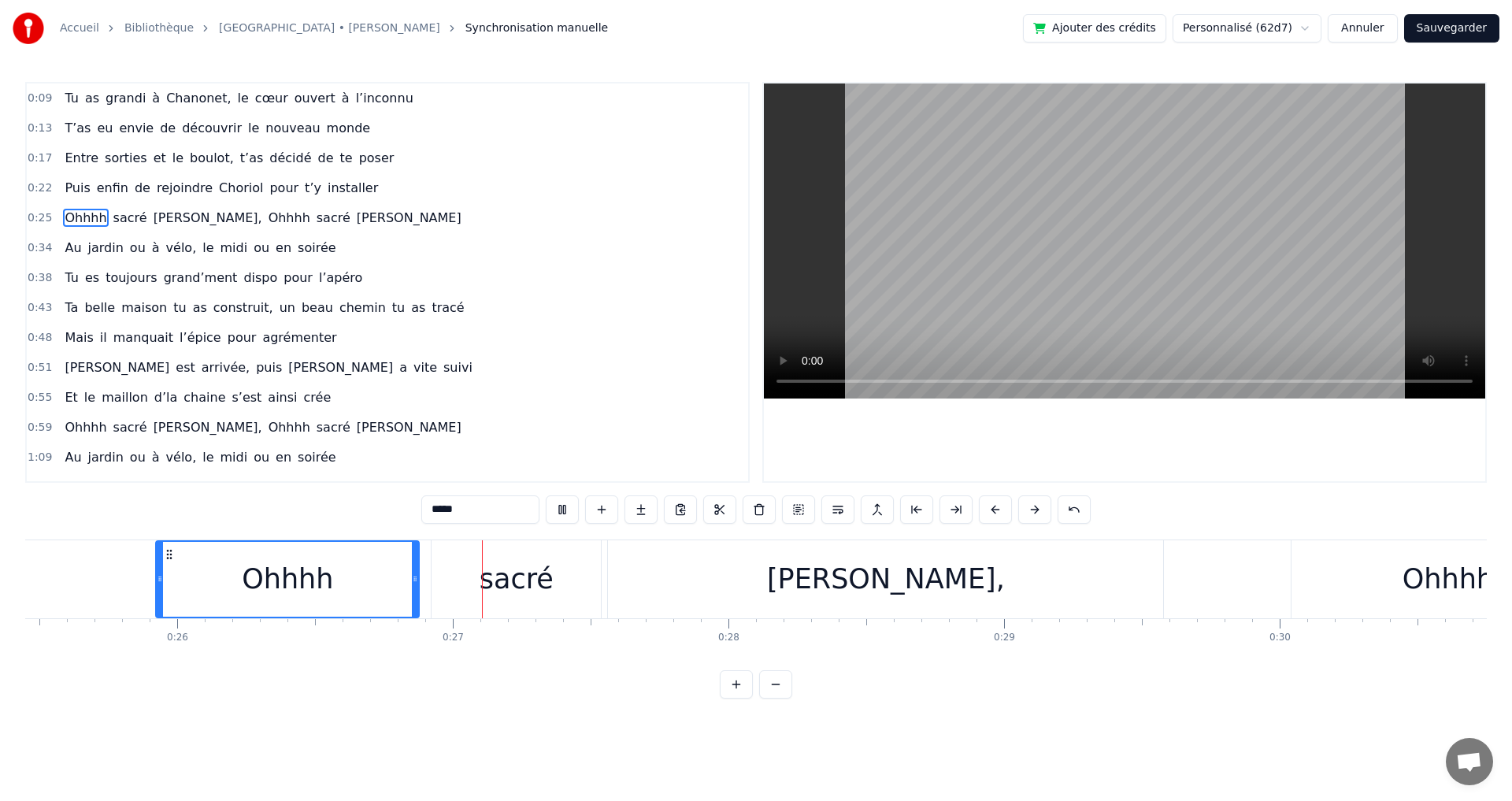
scroll to position [0, 7242]
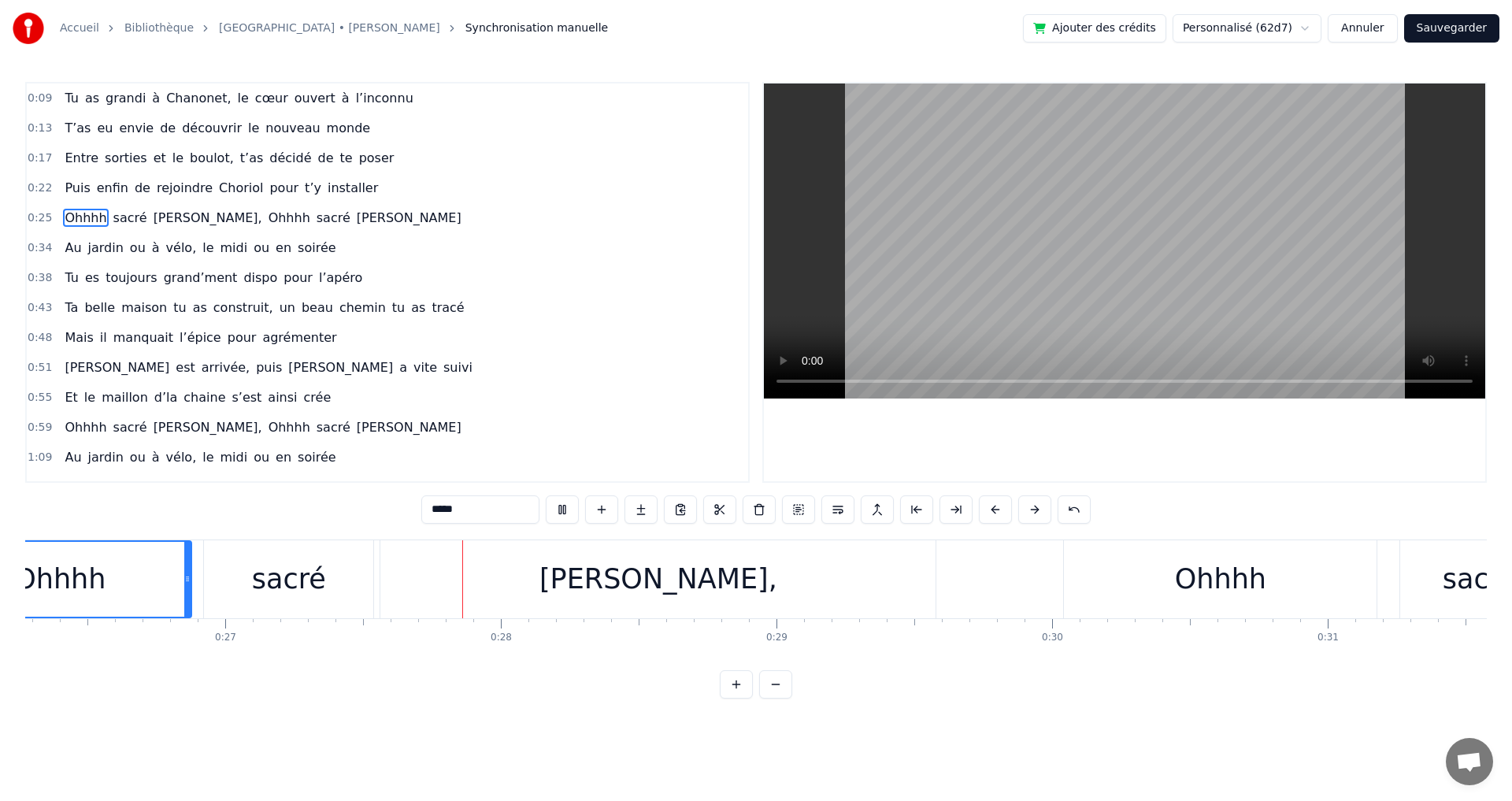
click at [319, 94] on div "Tu as grandi à Chanonet, le cœur ouvert à l’inconnu" at bounding box center [239, 98] width 361 height 28
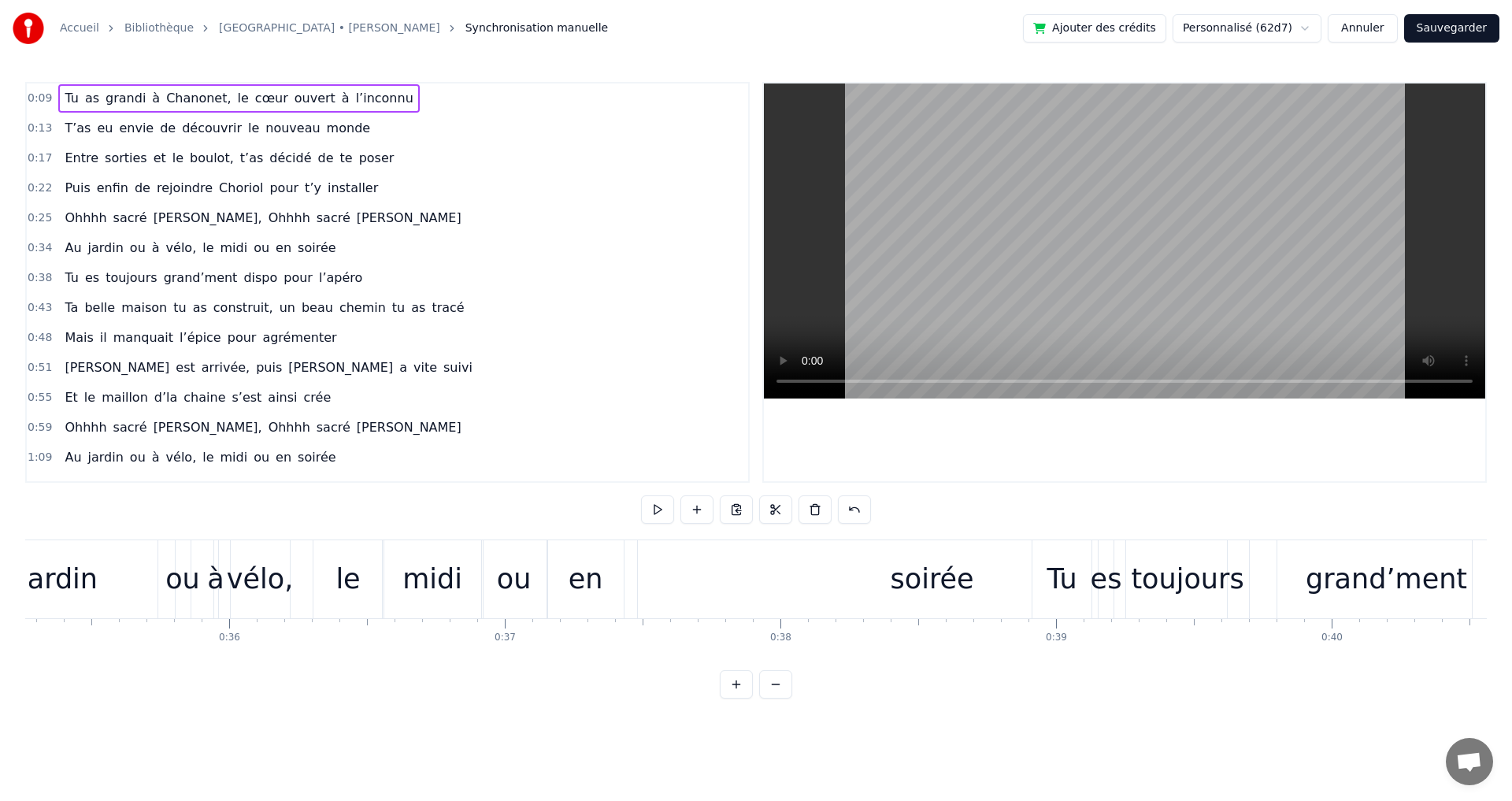
scroll to position [0, 9715]
click at [190, 195] on span "rejoindre" at bounding box center [184, 188] width 59 height 18
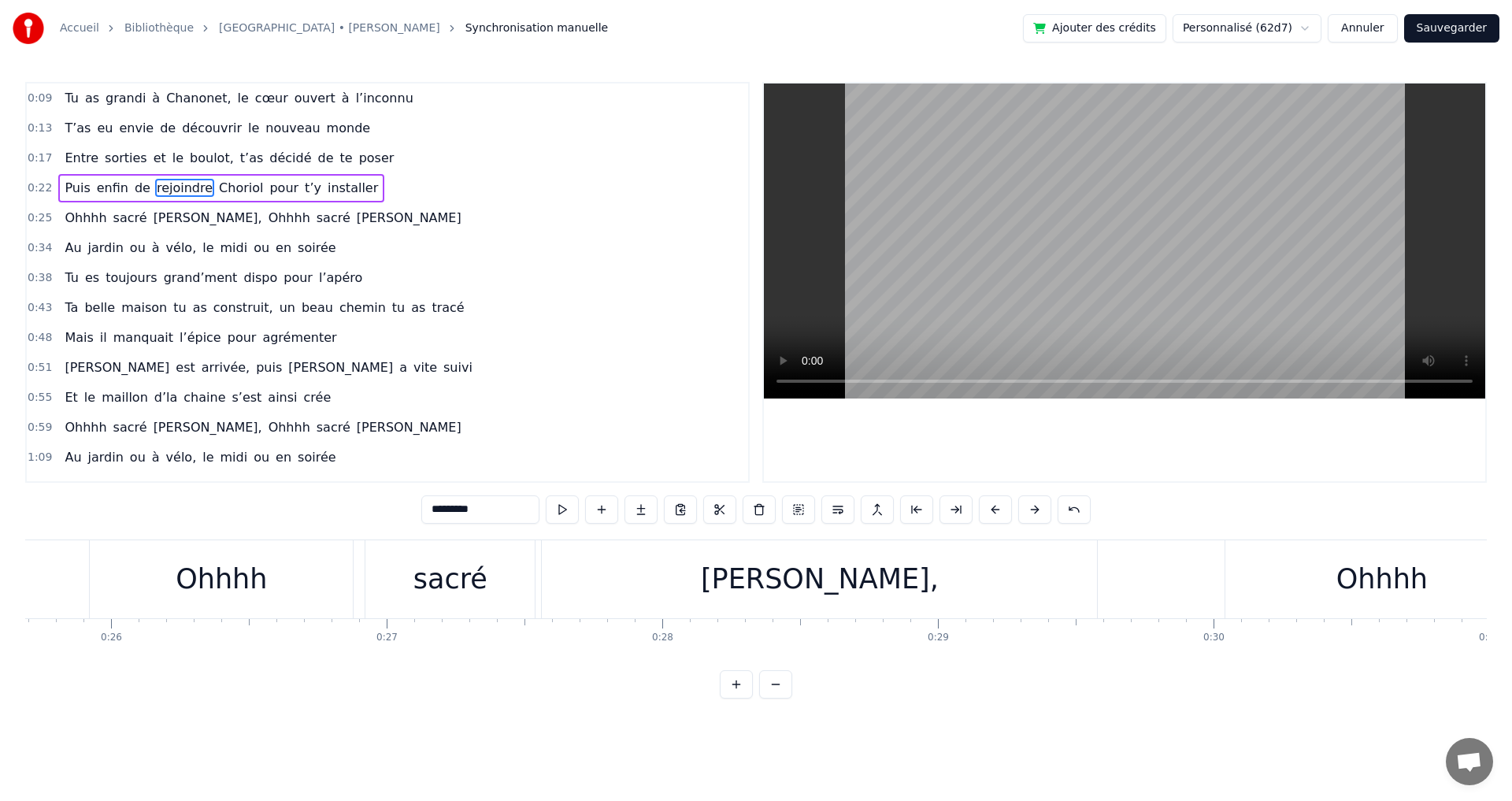
scroll to position [0, 6284]
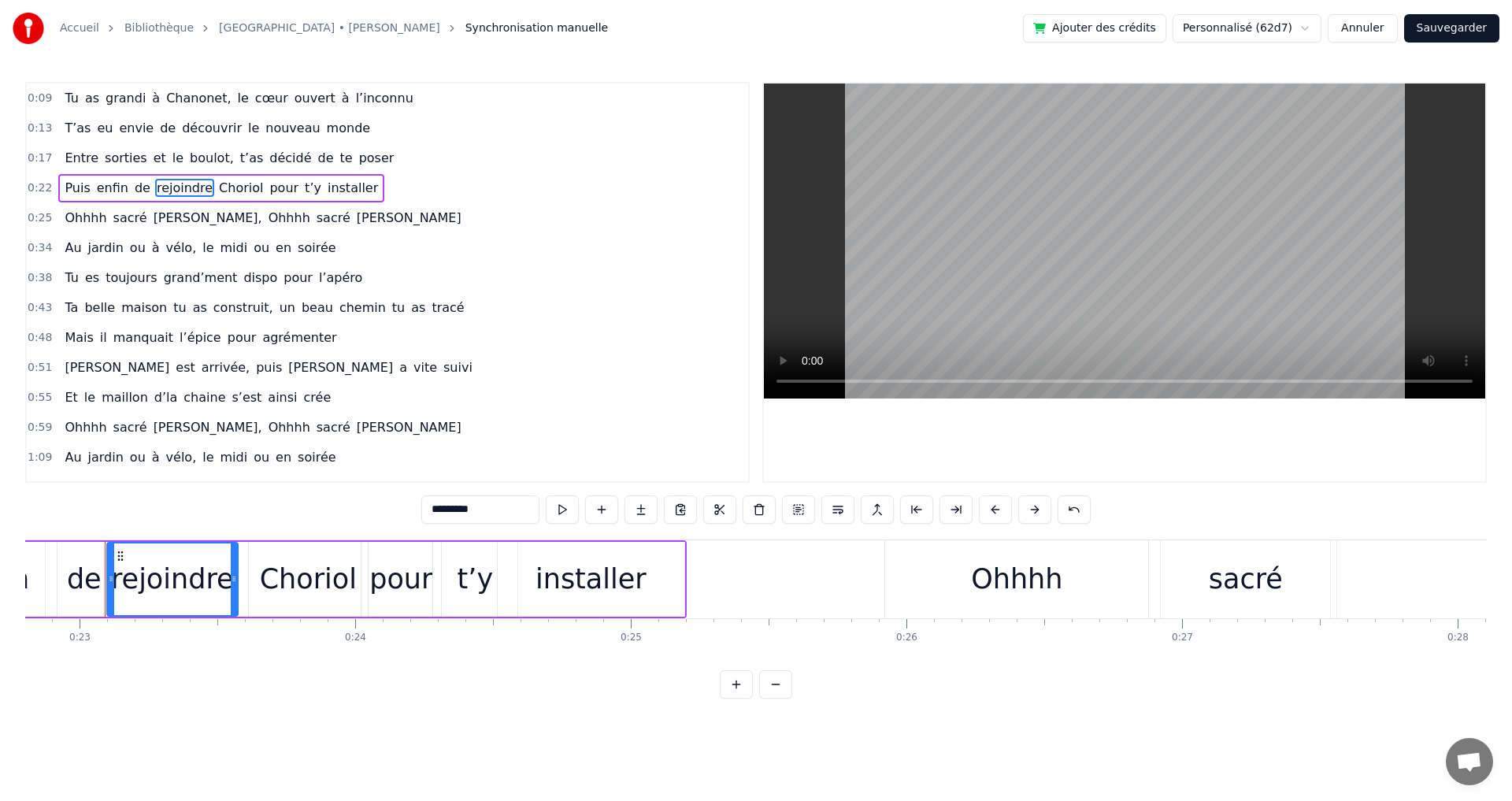
click at [355, 215] on span "Michel" at bounding box center [409, 218] width 108 height 18
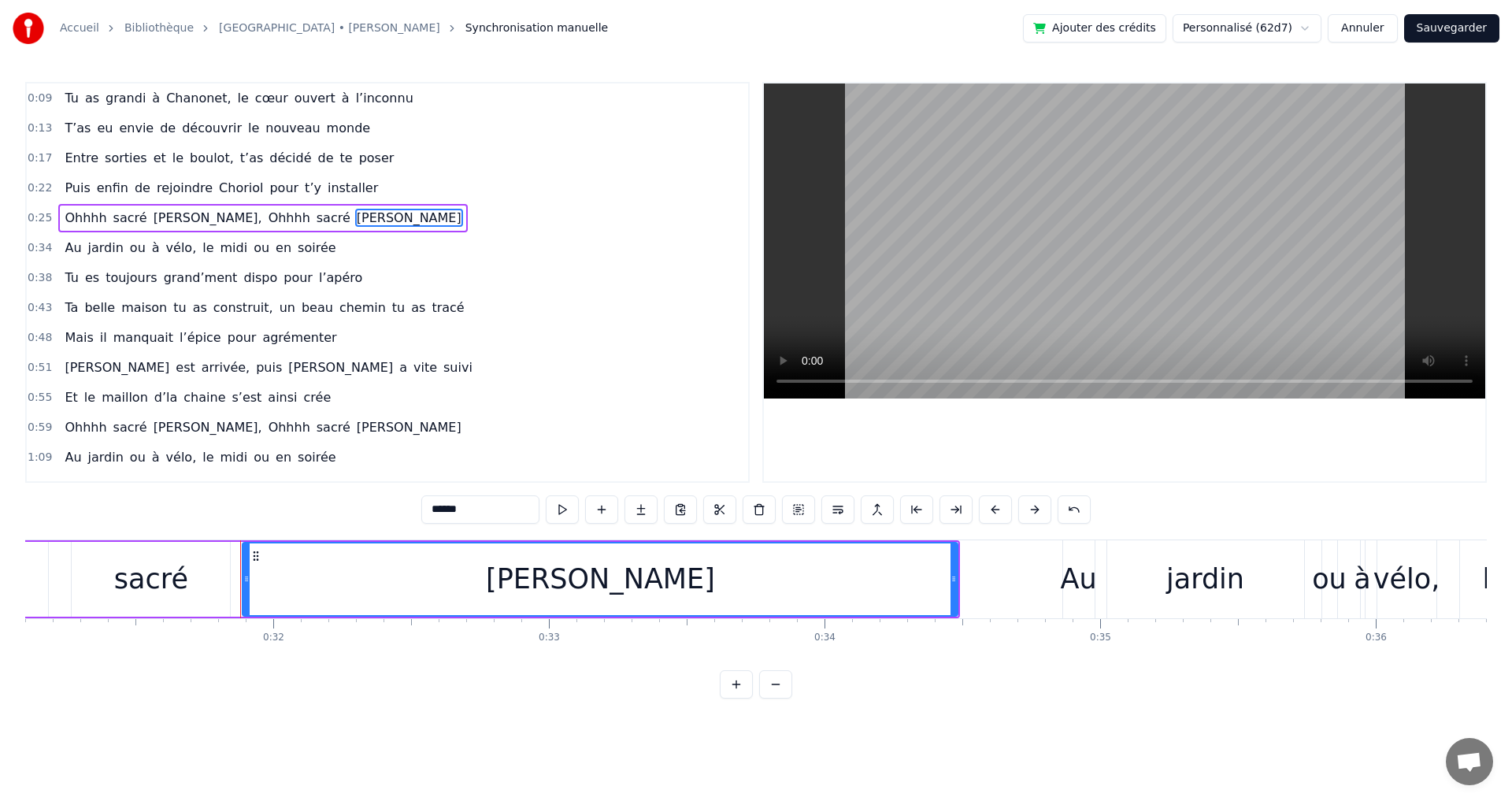
scroll to position [0, 8707]
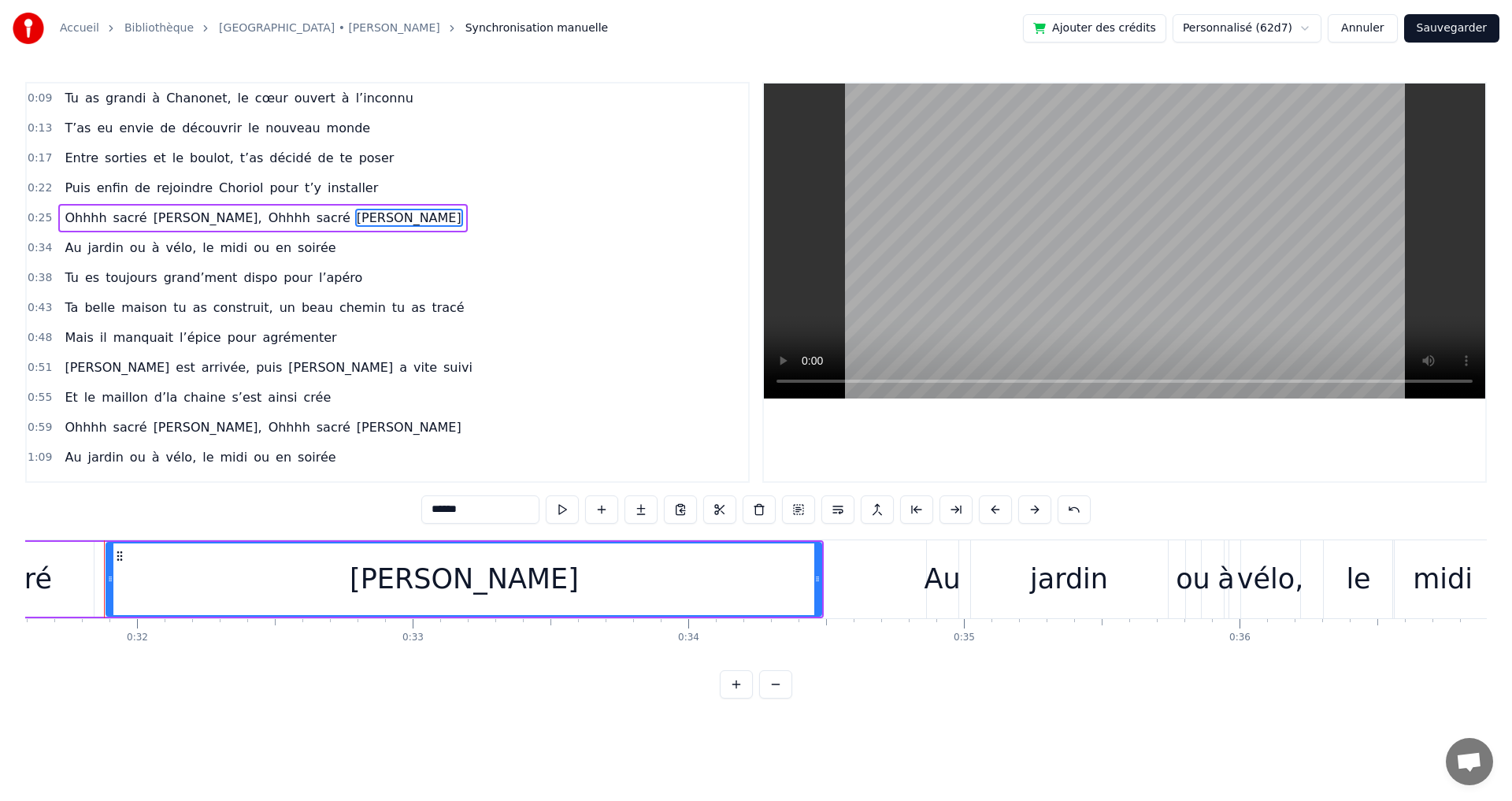
click at [296, 249] on span "soirée" at bounding box center [316, 248] width 41 height 18
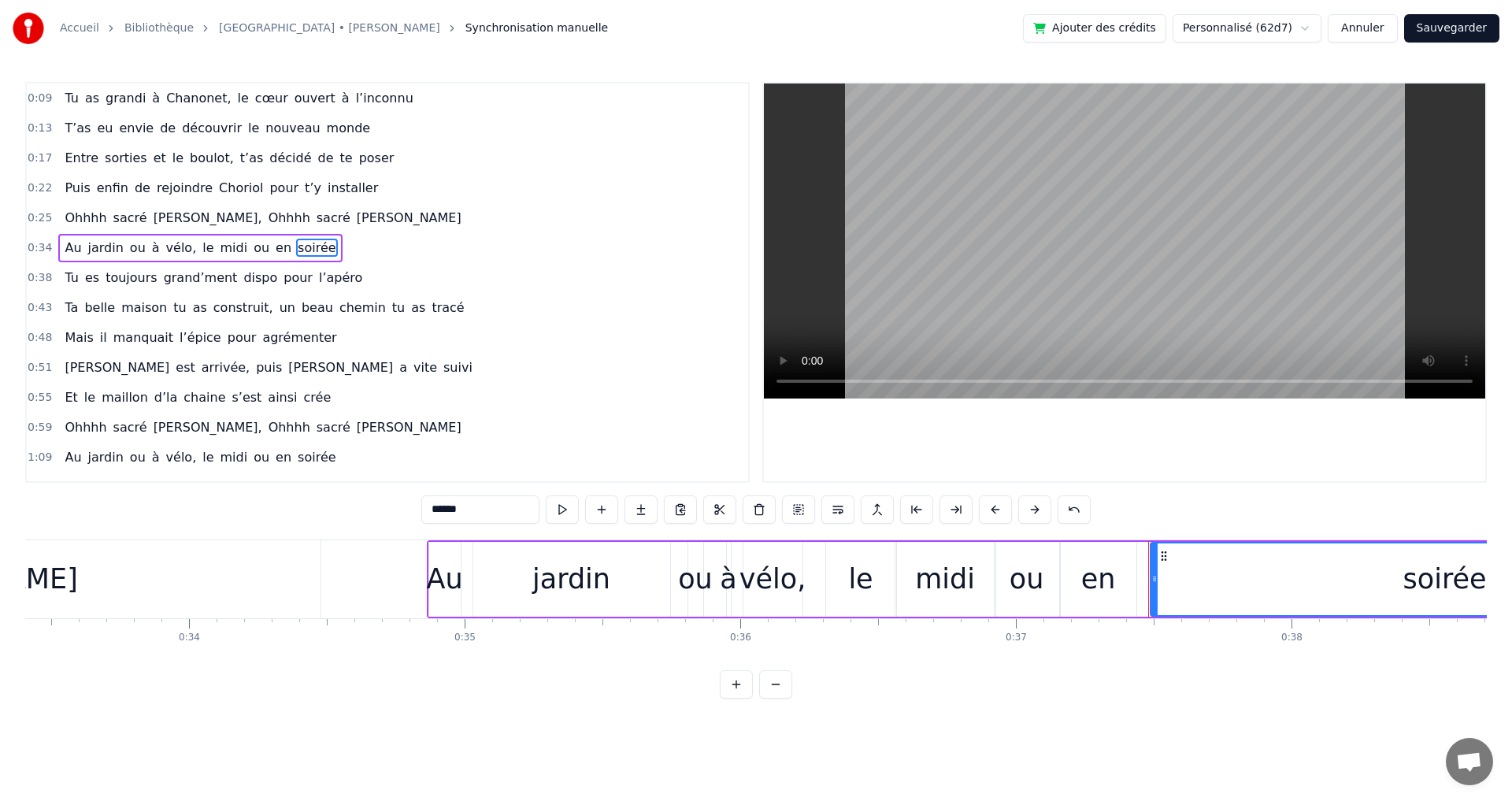
scroll to position [0, 9303]
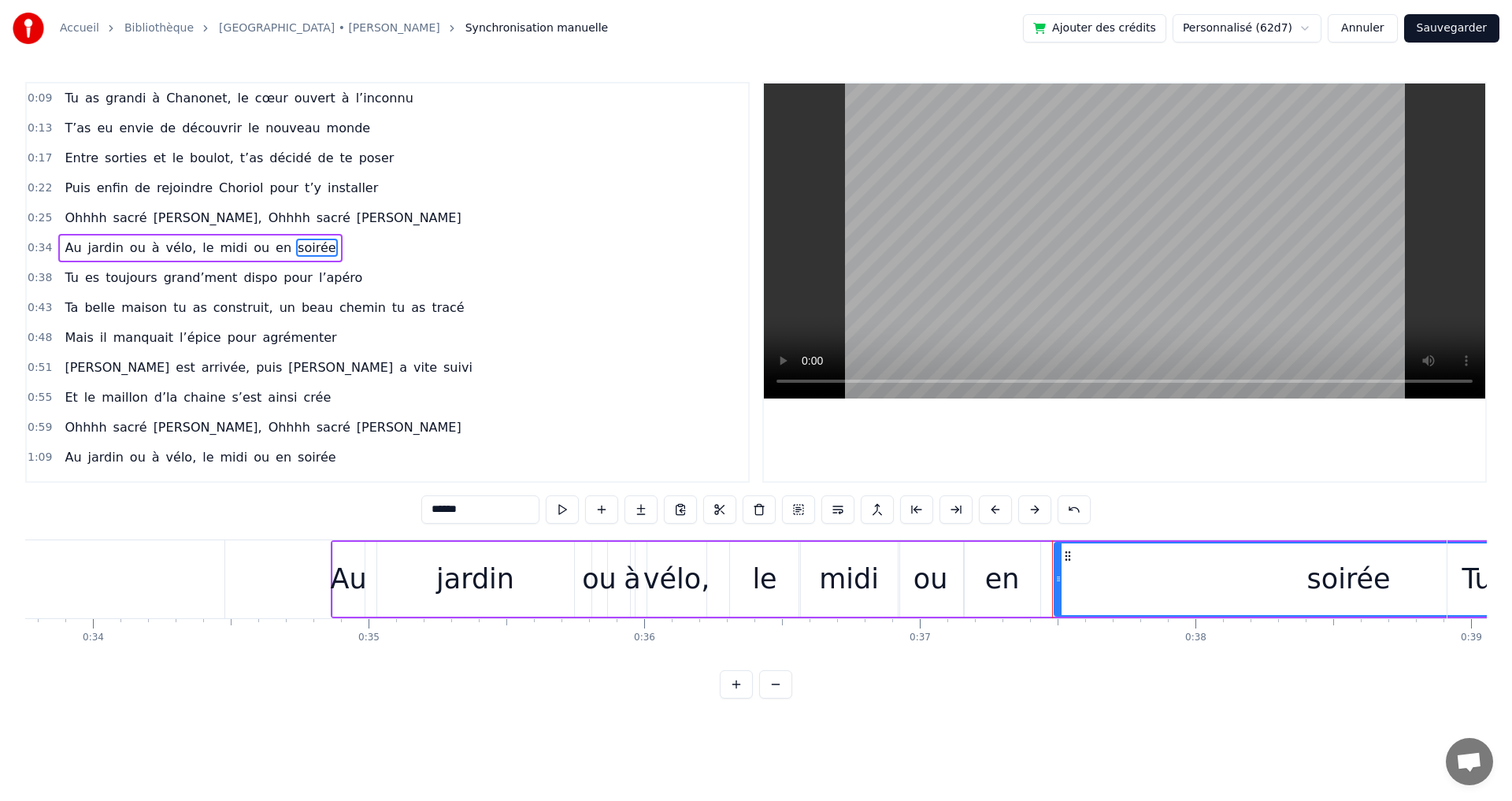
click at [600, 580] on div "ou" at bounding box center [599, 578] width 35 height 41
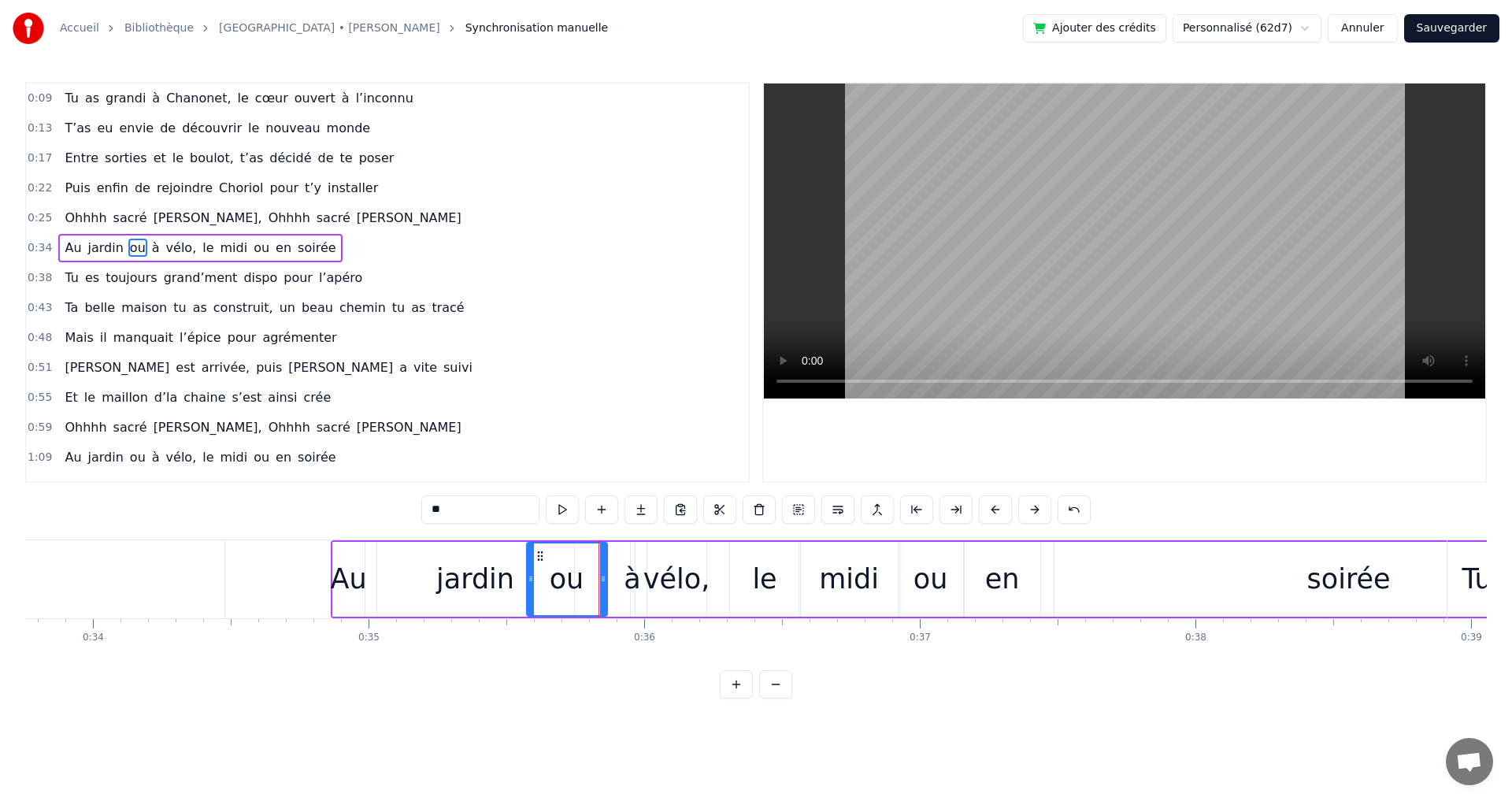
drag, startPoint x: 592, startPoint y: 580, endPoint x: 526, endPoint y: 577, distance: 66.1
click at [527, 577] on icon at bounding box center [531, 579] width 6 height 13
drag, startPoint x: 602, startPoint y: 578, endPoint x: 582, endPoint y: 579, distance: 20.0
click at [582, 579] on icon at bounding box center [583, 579] width 6 height 13
click at [464, 582] on div "jardin" at bounding box center [475, 578] width 78 height 41
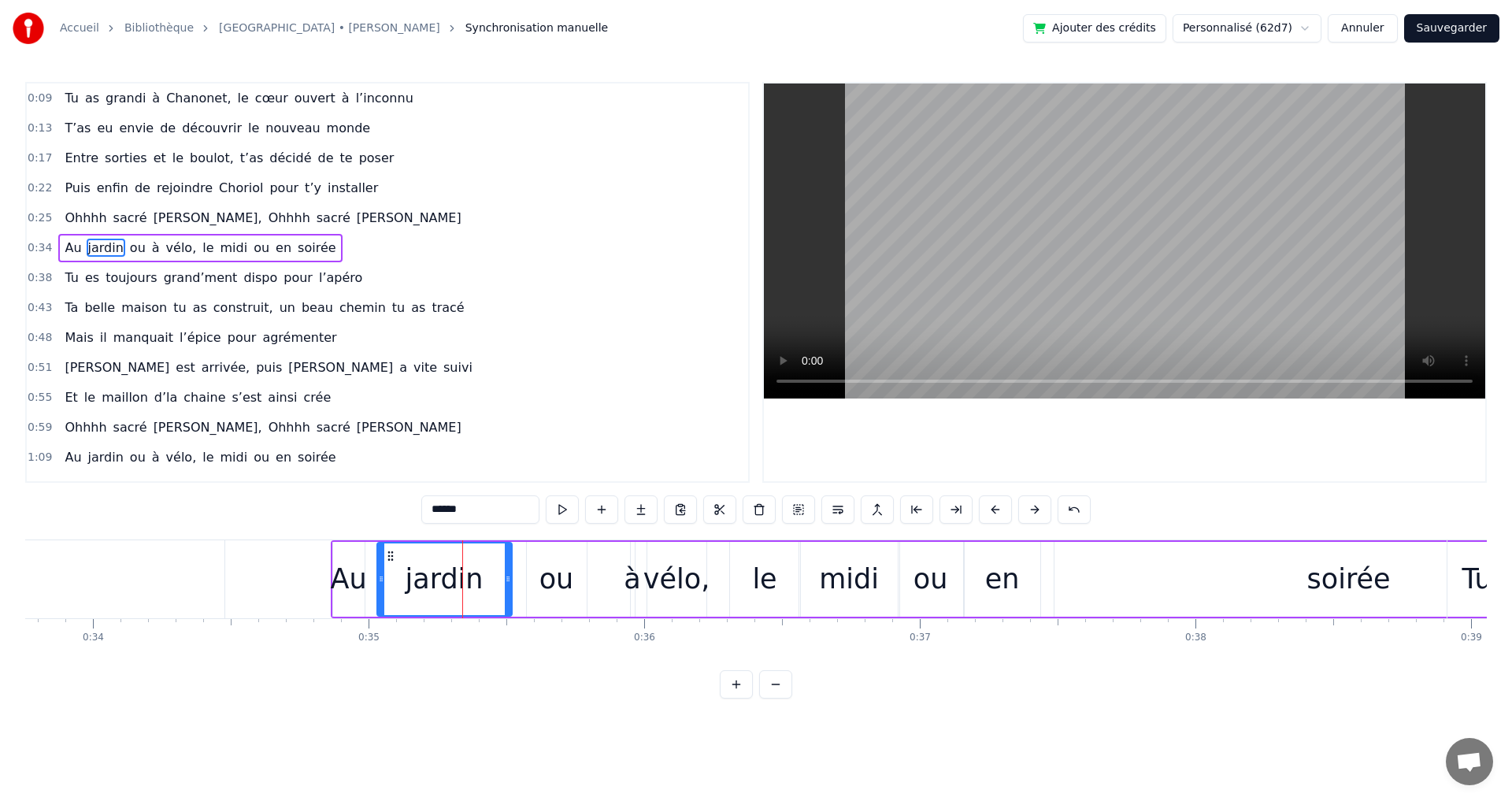
drag, startPoint x: 568, startPoint y: 580, endPoint x: 505, endPoint y: 579, distance: 63.0
click at [505, 579] on icon at bounding box center [508, 579] width 6 height 13
click at [570, 578] on div "ou" at bounding box center [557, 578] width 35 height 41
type input "**"
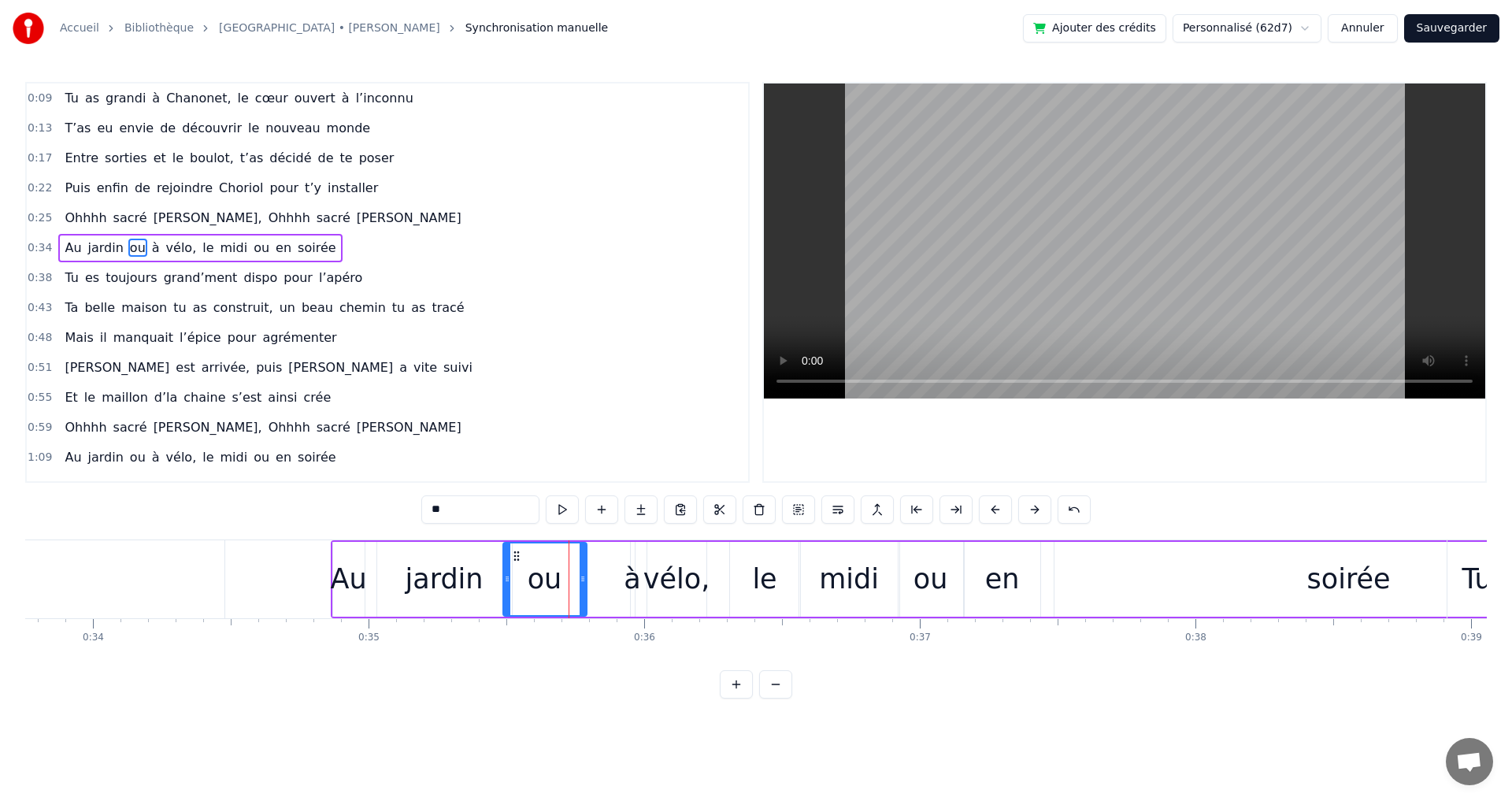
drag, startPoint x: 522, startPoint y: 579, endPoint x: 504, endPoint y: 579, distance: 18.0
click at [504, 579] on icon at bounding box center [507, 579] width 6 height 13
click at [619, 578] on div "Au jardin ou à vélo, le midi ou en soirée" at bounding box center [988, 579] width 1315 height 78
click at [626, 580] on div "à" at bounding box center [632, 578] width 16 height 41
click at [624, 582] on div "Au jardin ou à vélo, le midi ou en soirée" at bounding box center [988, 579] width 1315 height 78
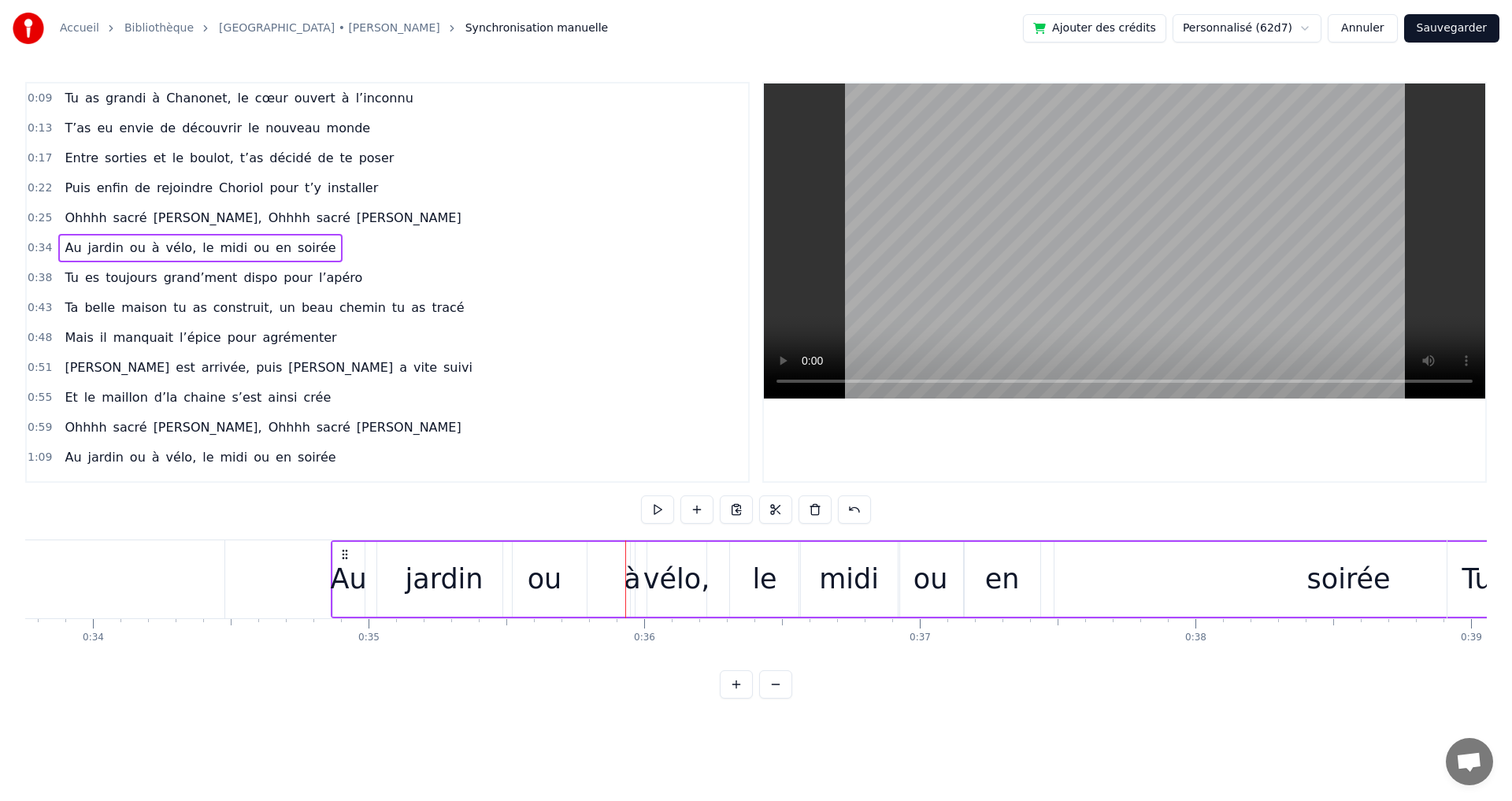
click at [631, 581] on div "à" at bounding box center [632, 578] width 16 height 41
drag, startPoint x: 626, startPoint y: 582, endPoint x: 566, endPoint y: 582, distance: 60.0
click at [566, 582] on div "Au jardin ou à vélo, le midi ou en soirée" at bounding box center [988, 579] width 1315 height 78
click at [626, 580] on div "à" at bounding box center [630, 578] width 16 height 41
drag, startPoint x: 626, startPoint y: 580, endPoint x: 605, endPoint y: 580, distance: 21.0
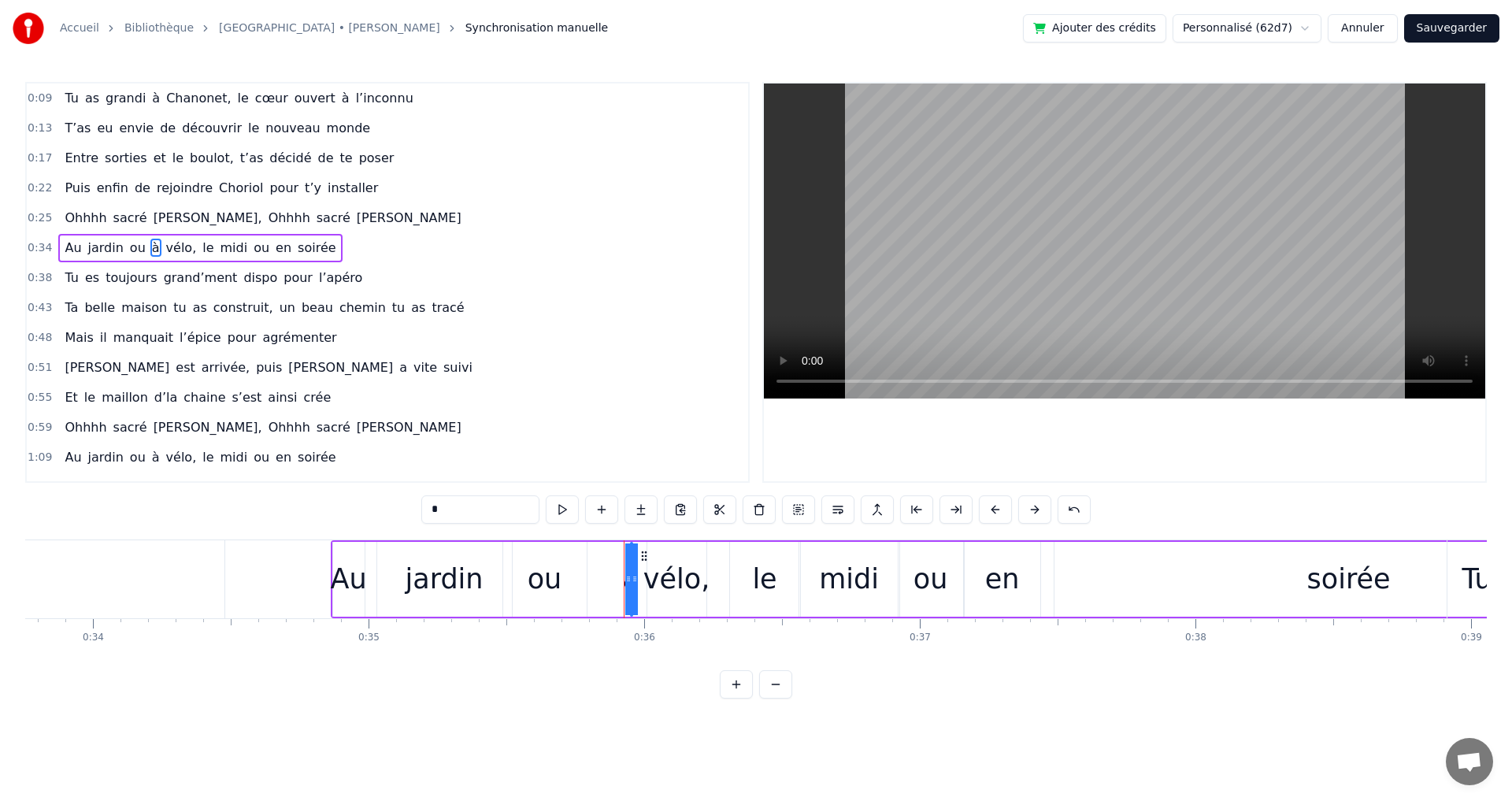
click at [605, 580] on div "Au jardin ou à vélo, le midi ou en soirée" at bounding box center [988, 579] width 1315 height 78
click at [631, 582] on div "à" at bounding box center [630, 578] width 16 height 41
drag, startPoint x: 635, startPoint y: 582, endPoint x: 660, endPoint y: 582, distance: 25.0
click at [660, 582] on div "Au jardin ou à vélo, le midi ou en soirée" at bounding box center [988, 579] width 1315 height 78
click at [662, 580] on div "vélo," at bounding box center [677, 578] width 67 height 41
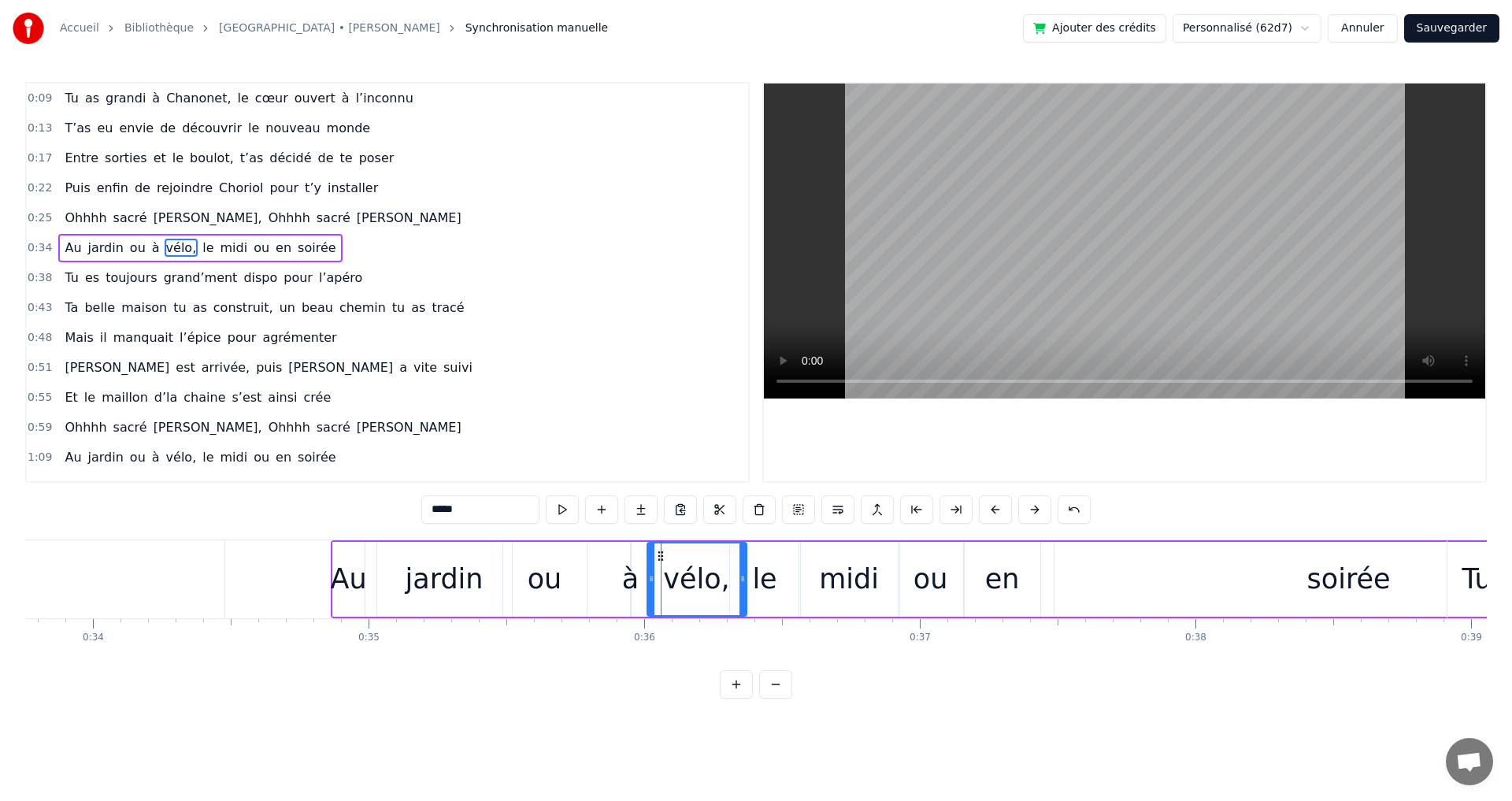
drag, startPoint x: 708, startPoint y: 580, endPoint x: 744, endPoint y: 580, distance: 36.0
click at [744, 580] on icon at bounding box center [743, 579] width 6 height 13
drag, startPoint x: 650, startPoint y: 577, endPoint x: 680, endPoint y: 578, distance: 30.0
click at [680, 578] on icon at bounding box center [682, 579] width 6 height 13
click at [628, 581] on div "à" at bounding box center [630, 578] width 16 height 41
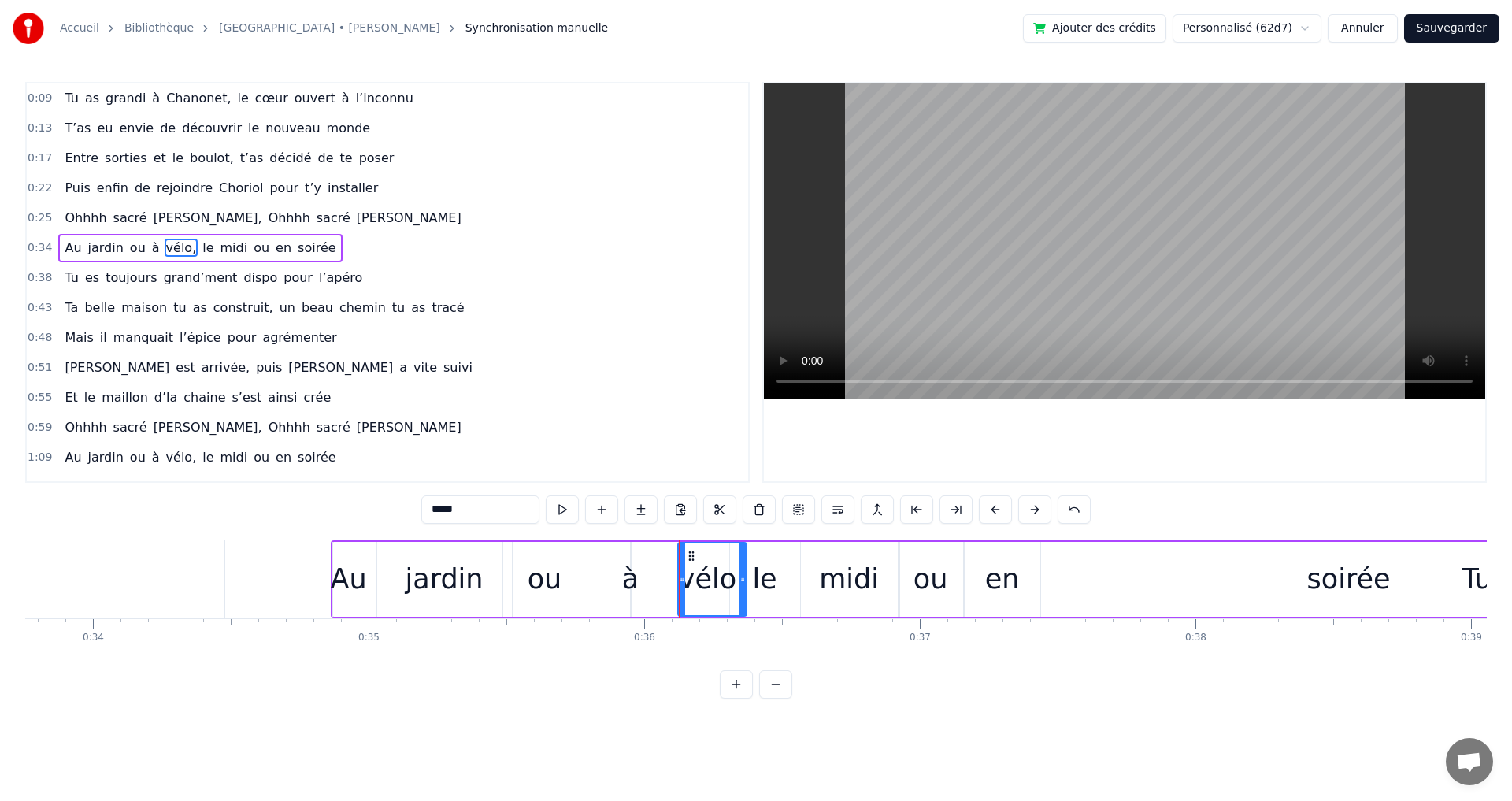
type input "*"
drag, startPoint x: 634, startPoint y: 578, endPoint x: 649, endPoint y: 579, distance: 15.0
click at [649, 579] on div "Au jardin ou à vélo, le midi ou en soirée" at bounding box center [988, 579] width 1315 height 78
click at [628, 579] on div "à" at bounding box center [630, 578] width 16 height 41
click at [622, 580] on div "Au jardin ou à vélo, le midi ou en soirée" at bounding box center [988, 579] width 1315 height 78
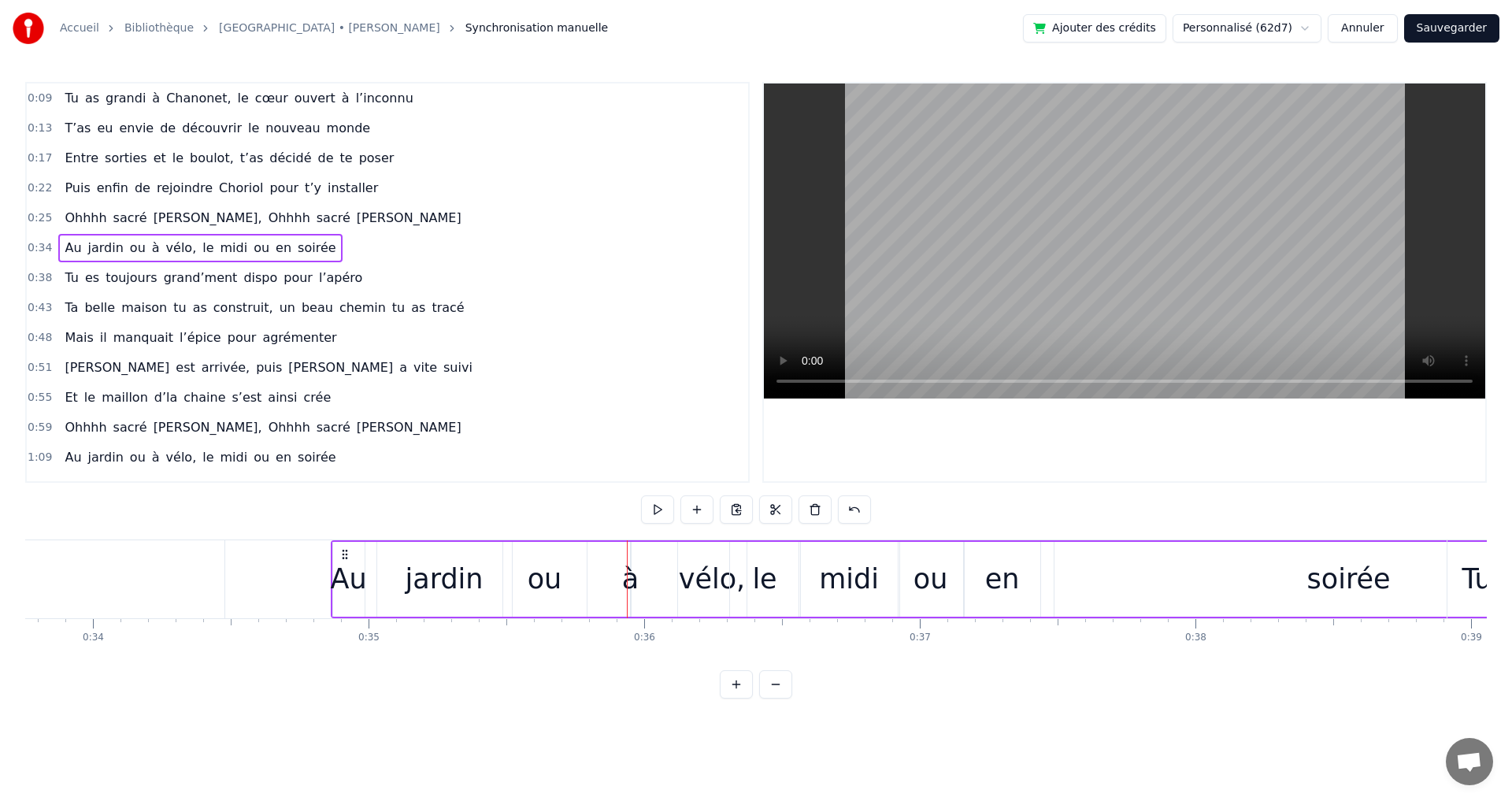
click at [614, 673] on div "0:09 Tu as grandi à Chanonet, le cœur ouvert à l’inconnu 0:13 T’as eu envie de …" at bounding box center [756, 390] width 1462 height 617
click at [700, 585] on div "vélo," at bounding box center [712, 578] width 67 height 41
drag, startPoint x: 678, startPoint y: 580, endPoint x: 645, endPoint y: 582, distance: 33.1
click at [646, 582] on icon at bounding box center [649, 579] width 6 height 13
drag, startPoint x: 742, startPoint y: 580, endPoint x: 716, endPoint y: 582, distance: 26.1
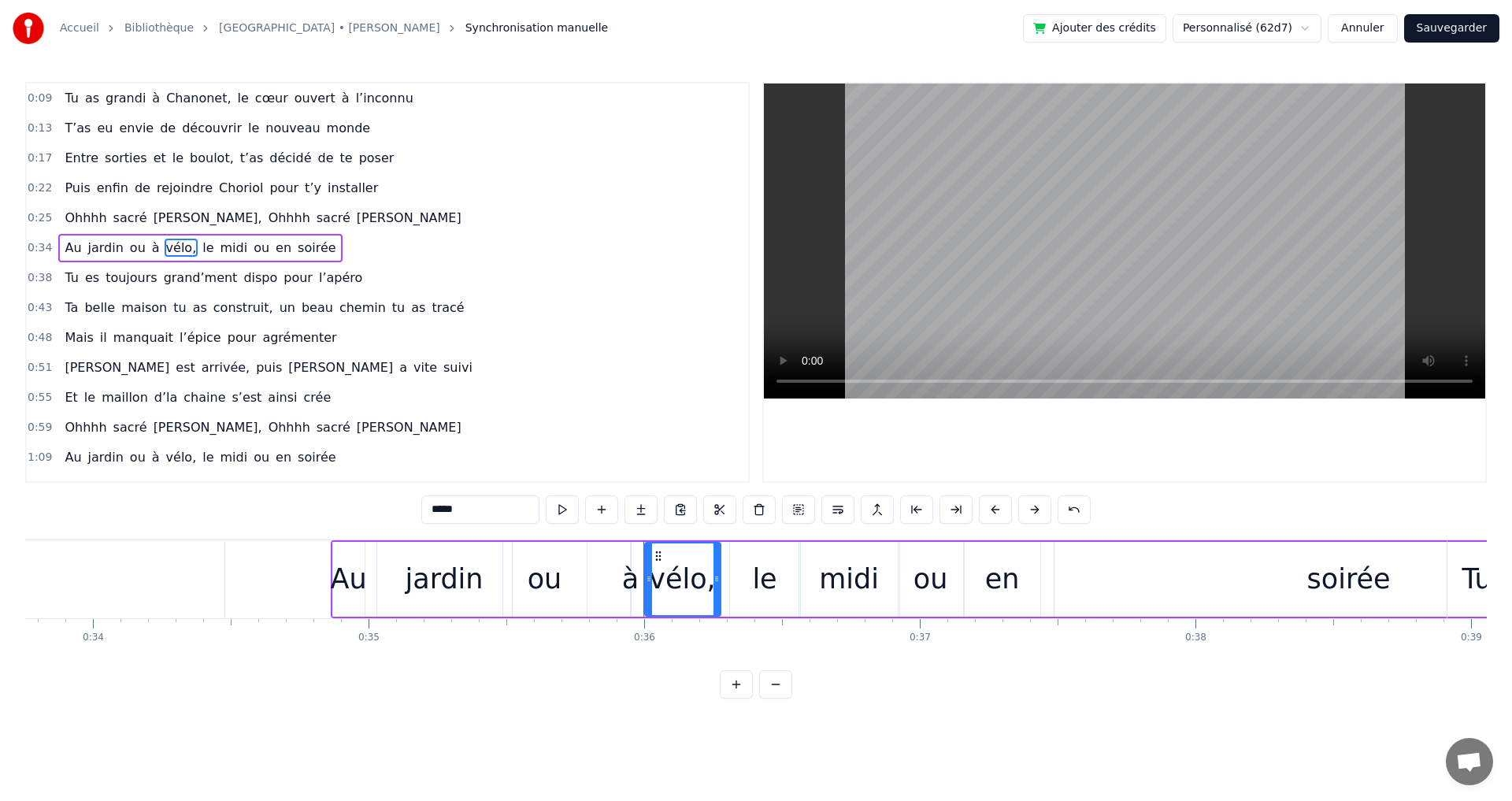
click at [716, 582] on icon at bounding box center [717, 579] width 6 height 13
click at [764, 582] on div "le" at bounding box center [765, 578] width 24 height 41
click at [1309, 590] on div "soirée" at bounding box center [1349, 579] width 589 height 75
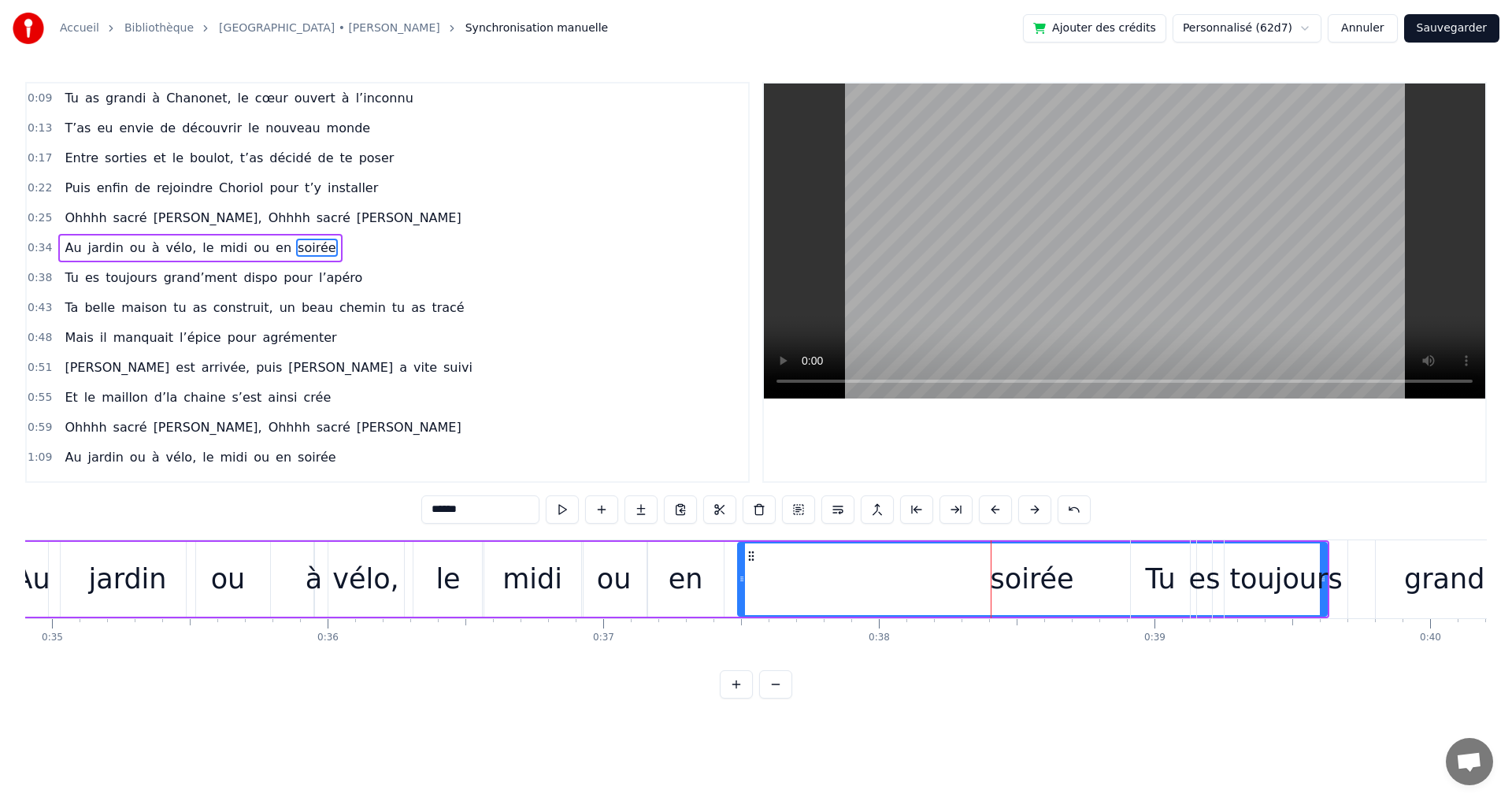
scroll to position [0, 9649]
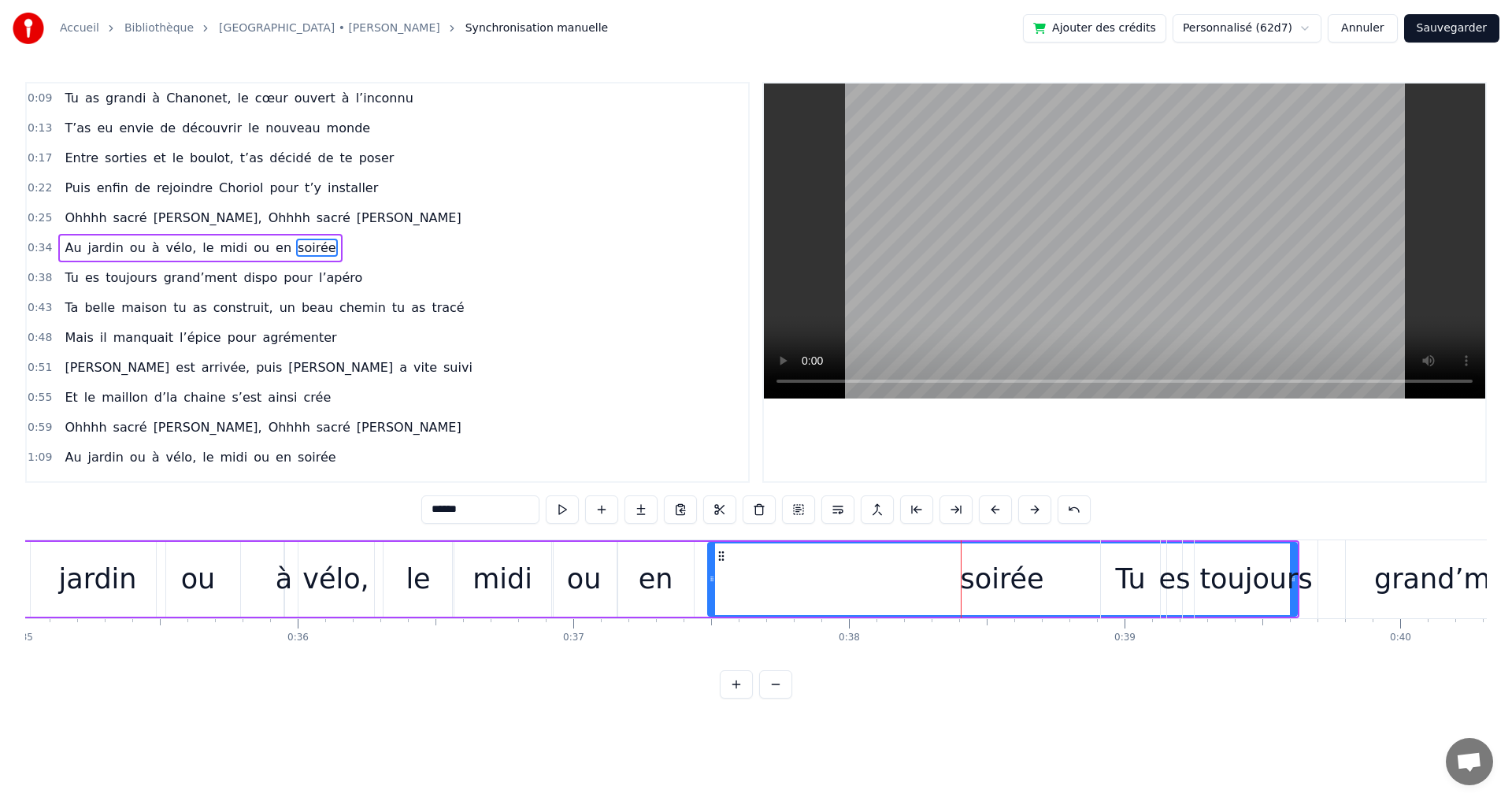
click at [1264, 578] on div "toujours" at bounding box center [1255, 578] width 113 height 41
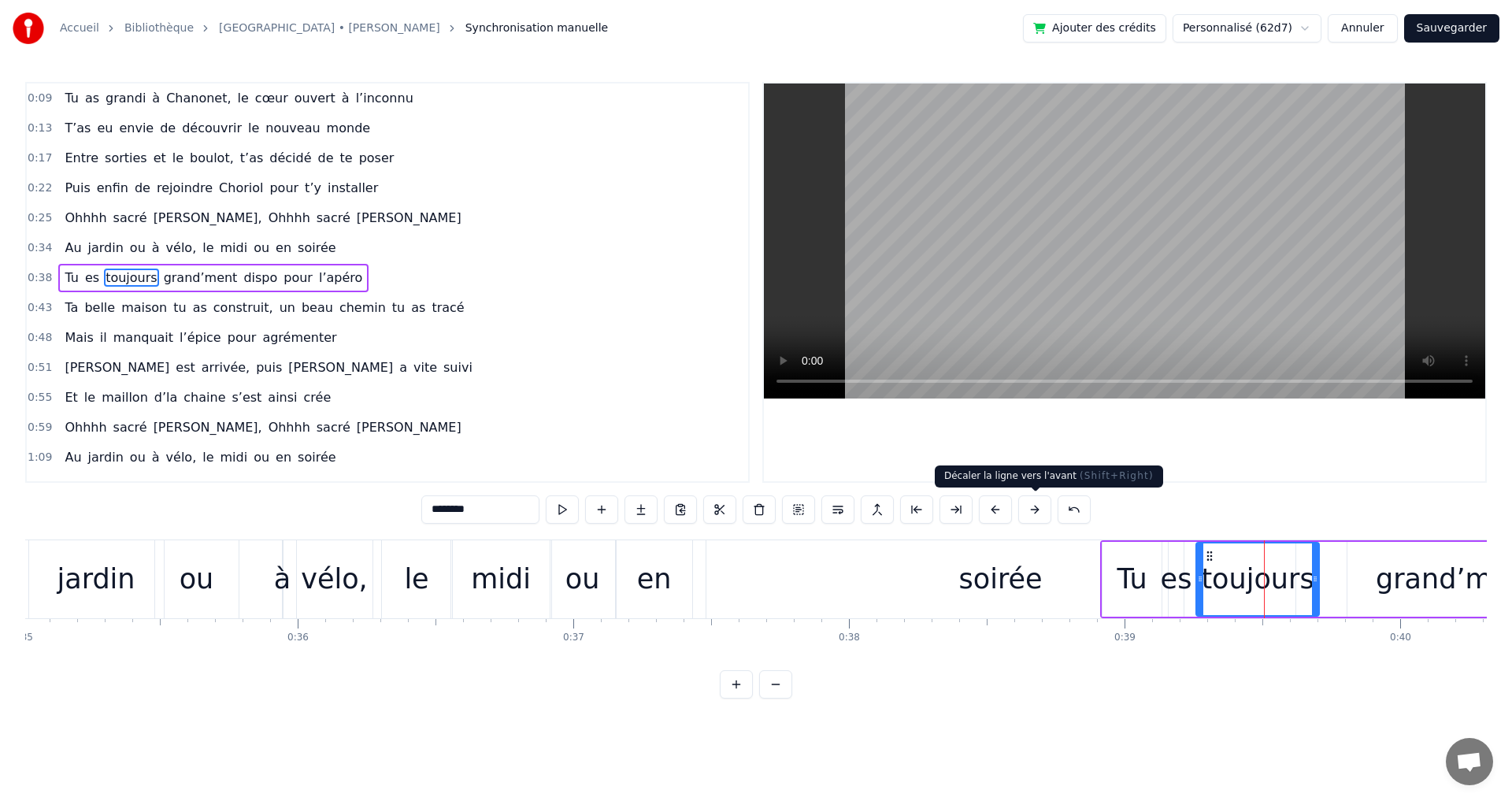
click at [1037, 509] on button at bounding box center [1034, 509] width 33 height 28
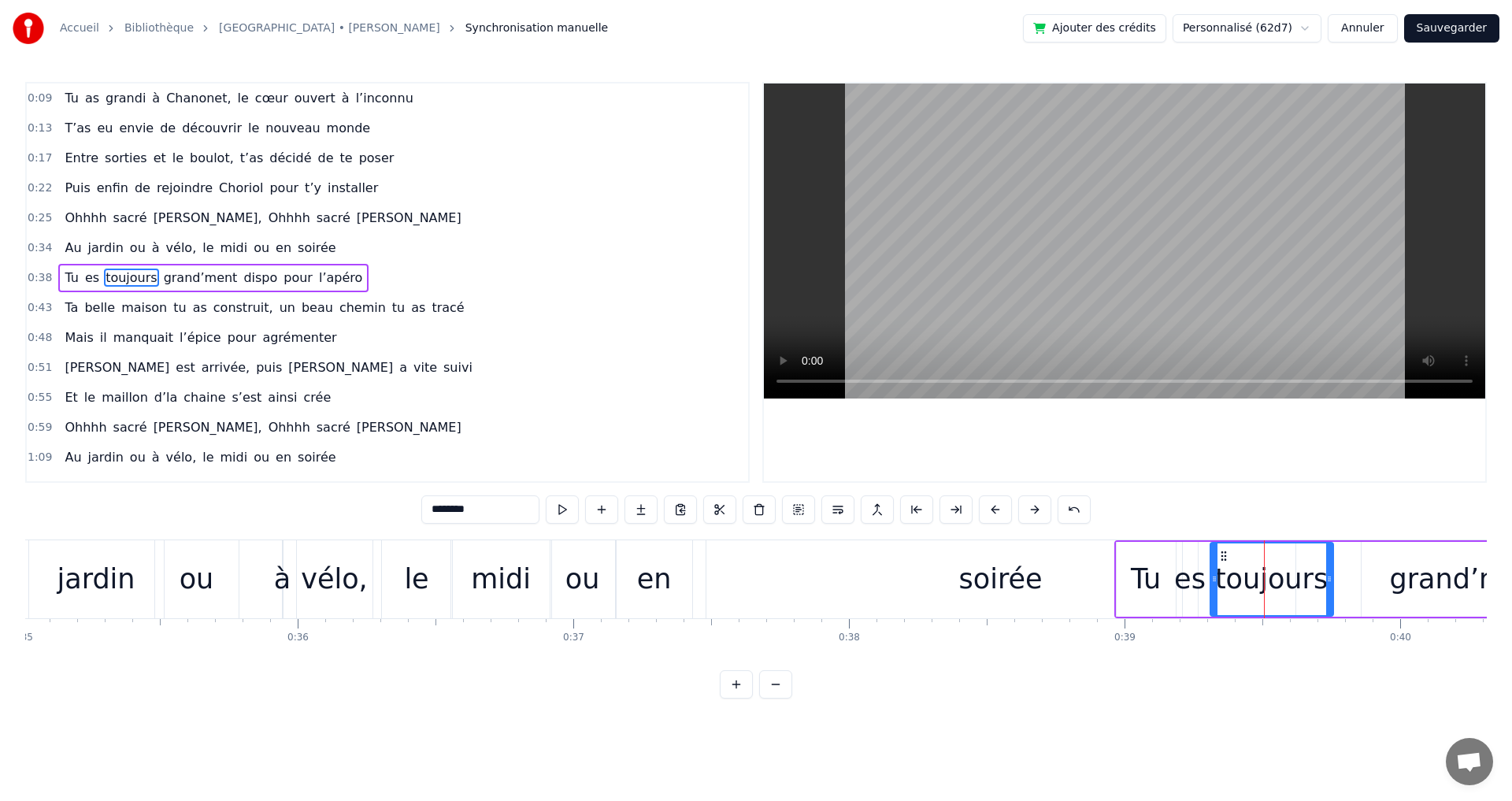
click at [1037, 509] on button at bounding box center [1034, 509] width 33 height 28
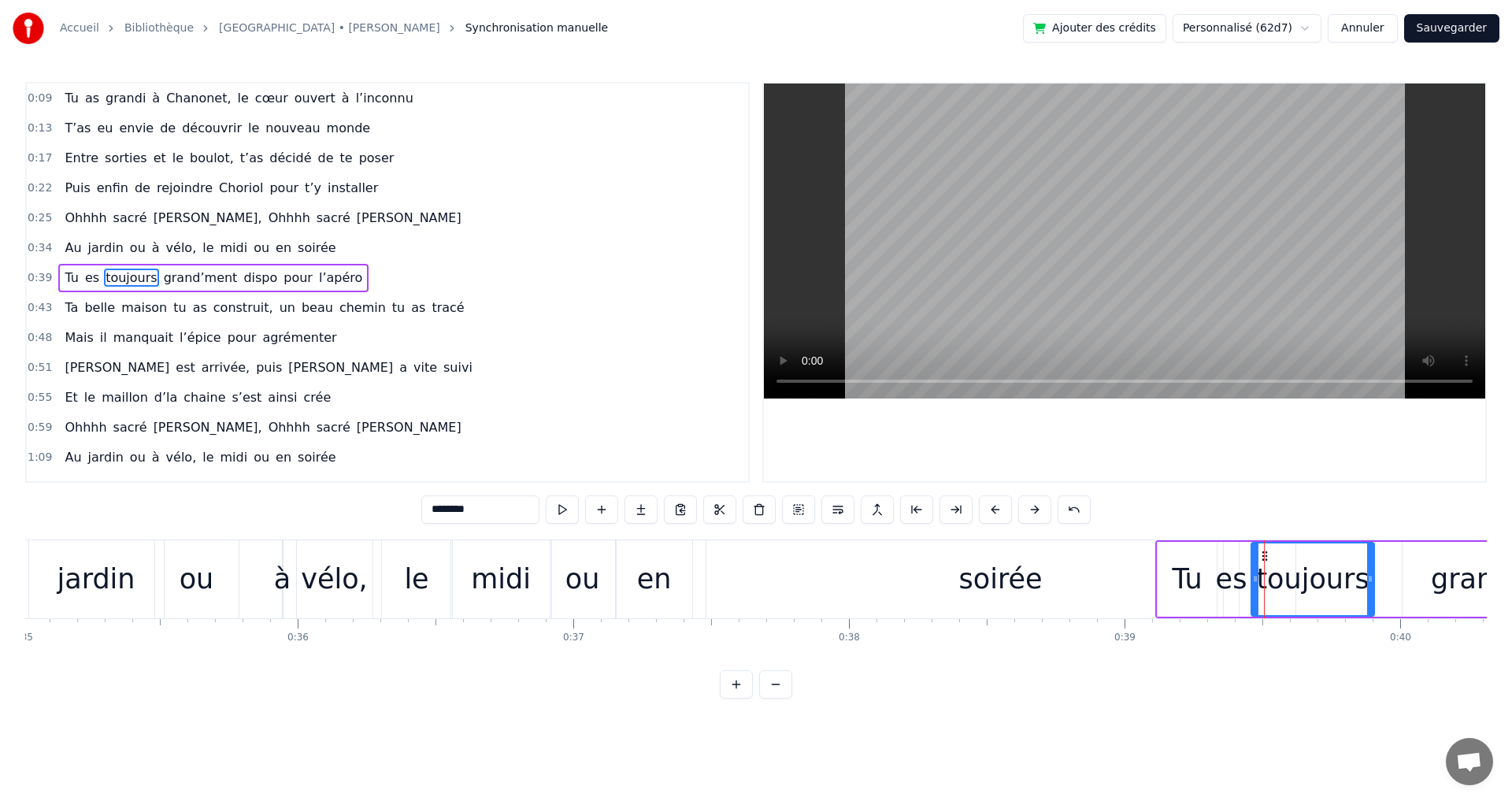
click at [1037, 509] on button at bounding box center [1034, 509] width 33 height 28
click at [1036, 509] on button at bounding box center [1034, 509] width 33 height 28
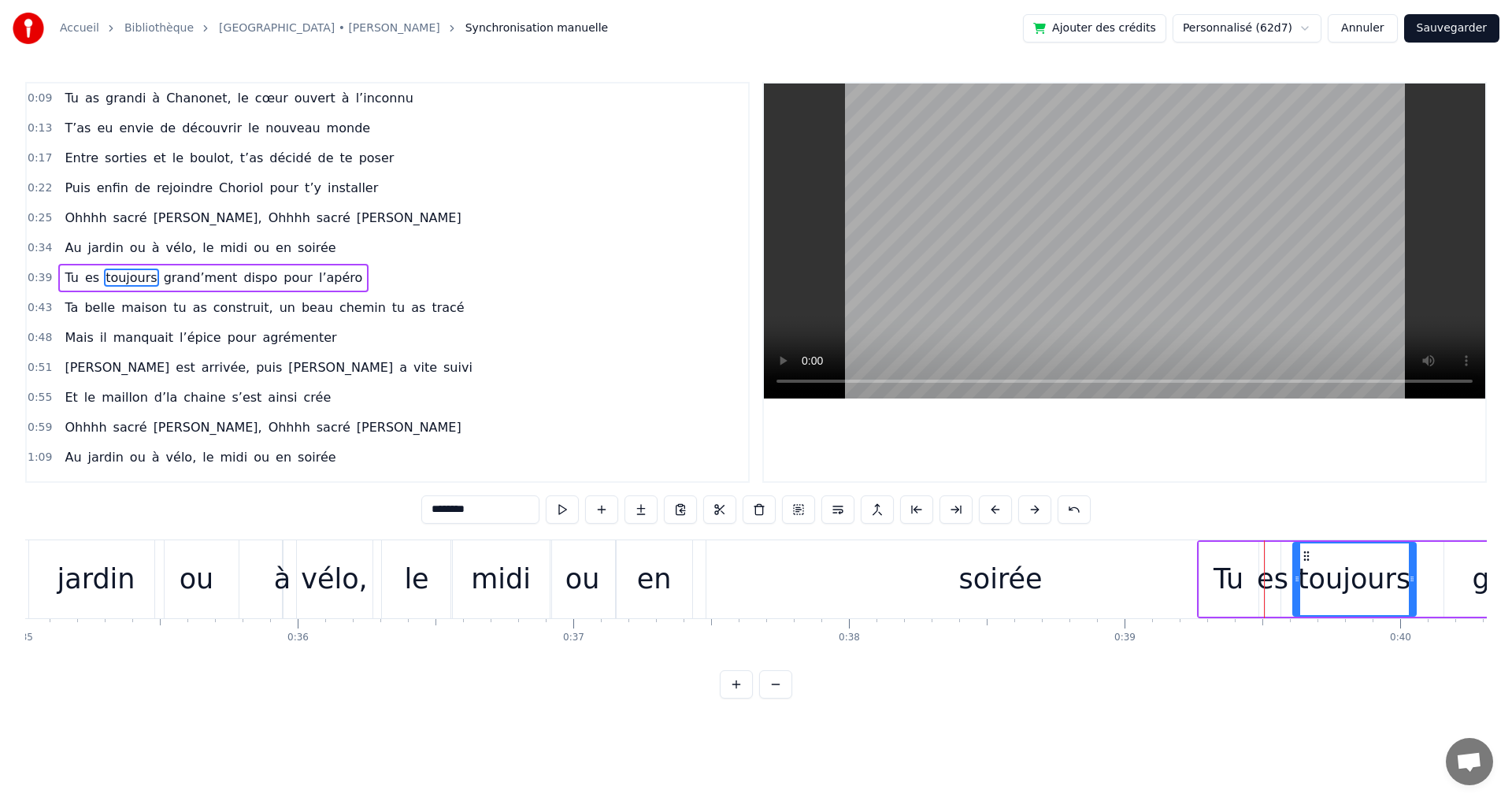
click at [1036, 509] on button at bounding box center [1034, 509] width 33 height 28
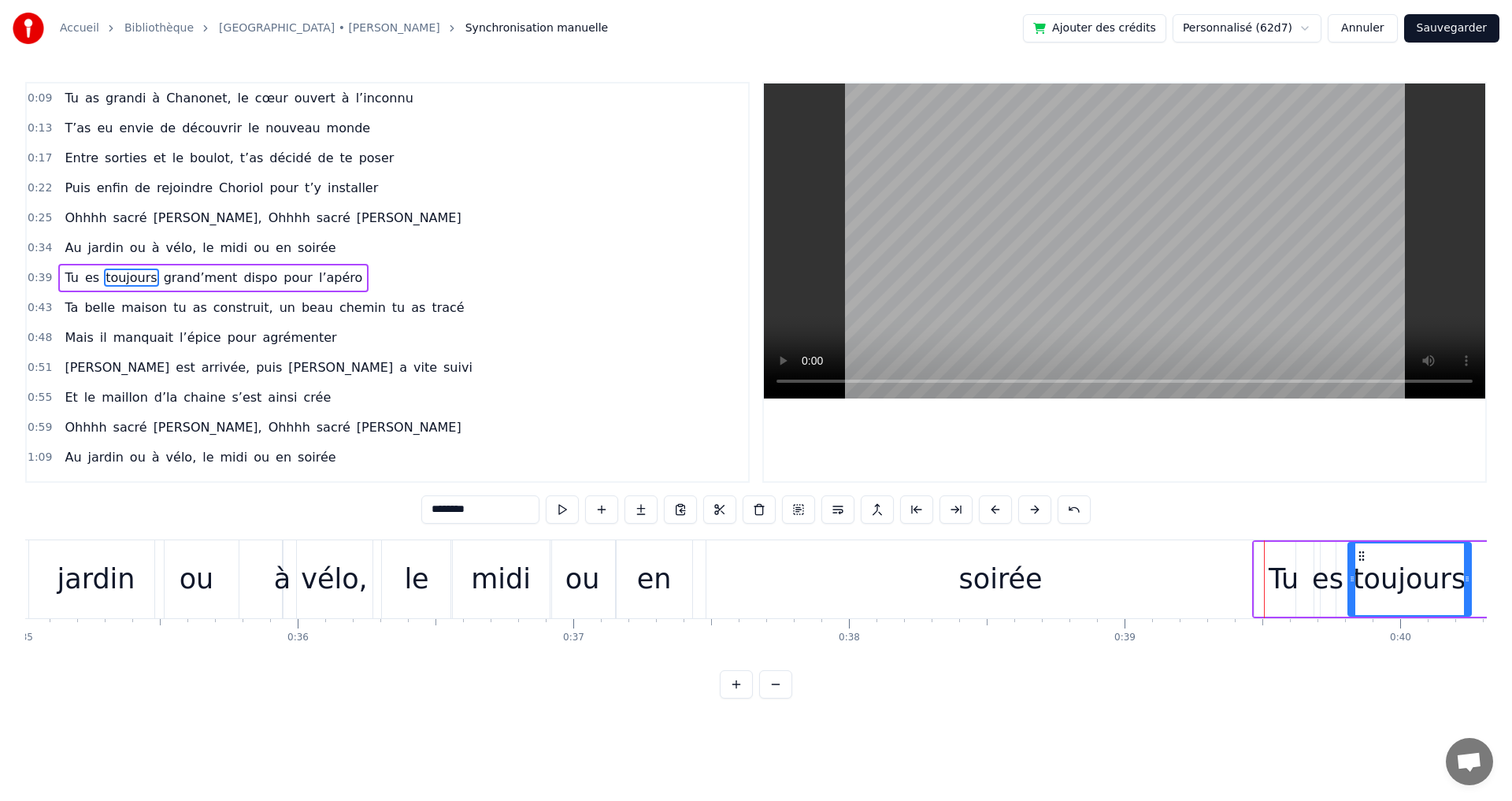
click at [1036, 509] on button at bounding box center [1034, 509] width 33 height 28
click at [1023, 591] on div "soirée" at bounding box center [1000, 578] width 84 height 41
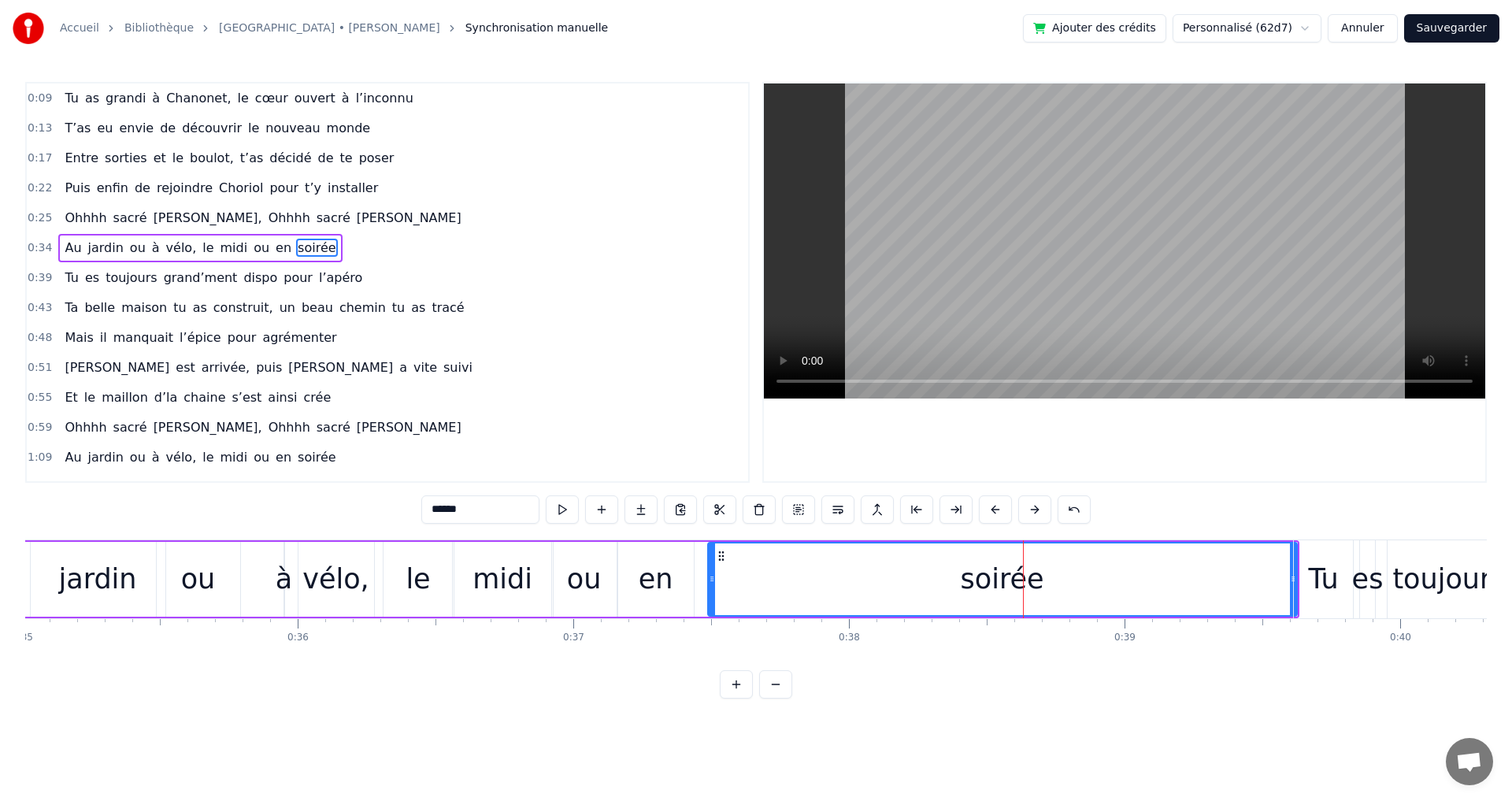
click at [1293, 579] on div "Tu" at bounding box center [1323, 579] width 61 height 78
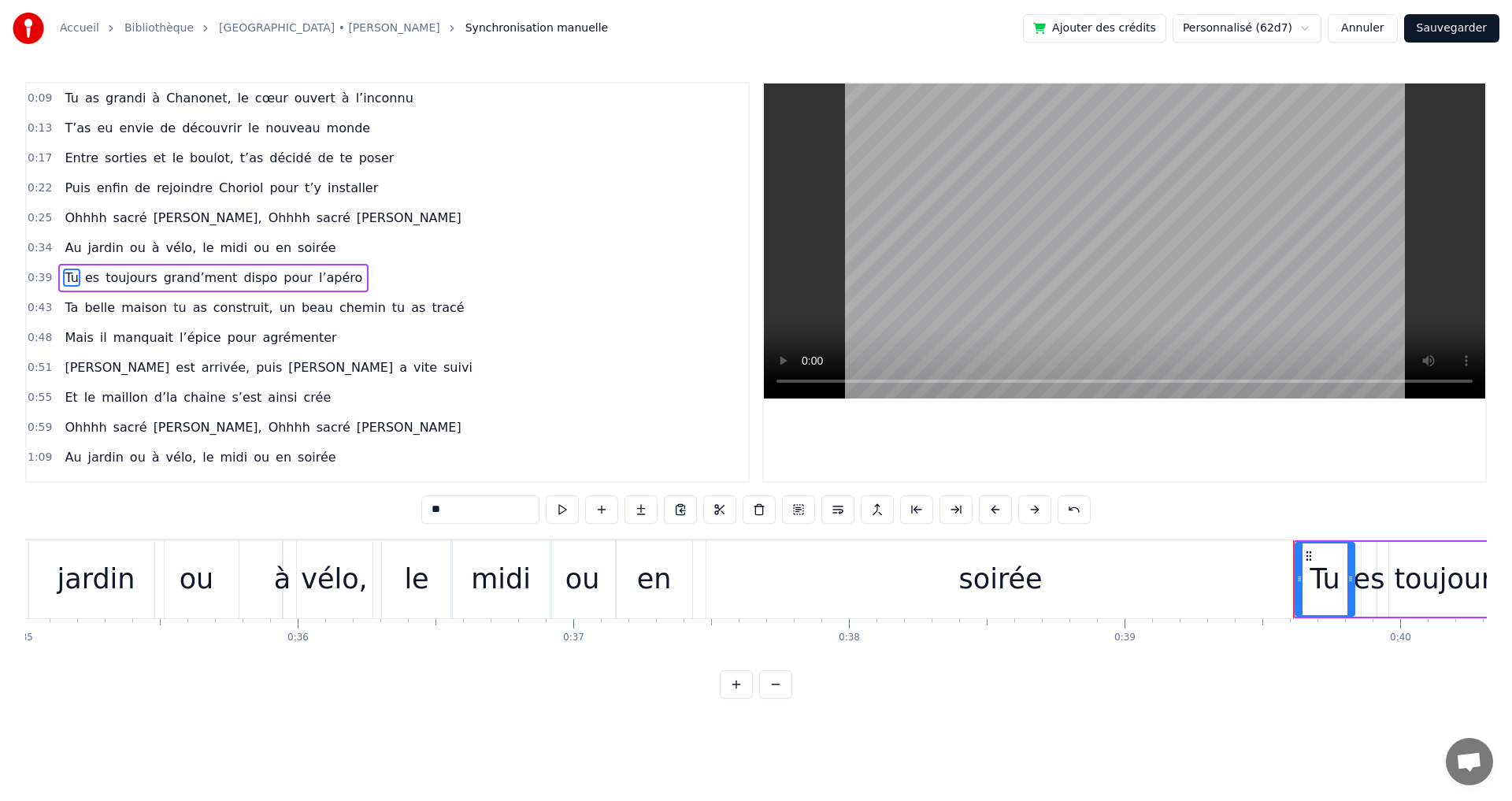
click at [1074, 587] on div "soirée" at bounding box center [1000, 579] width 589 height 78
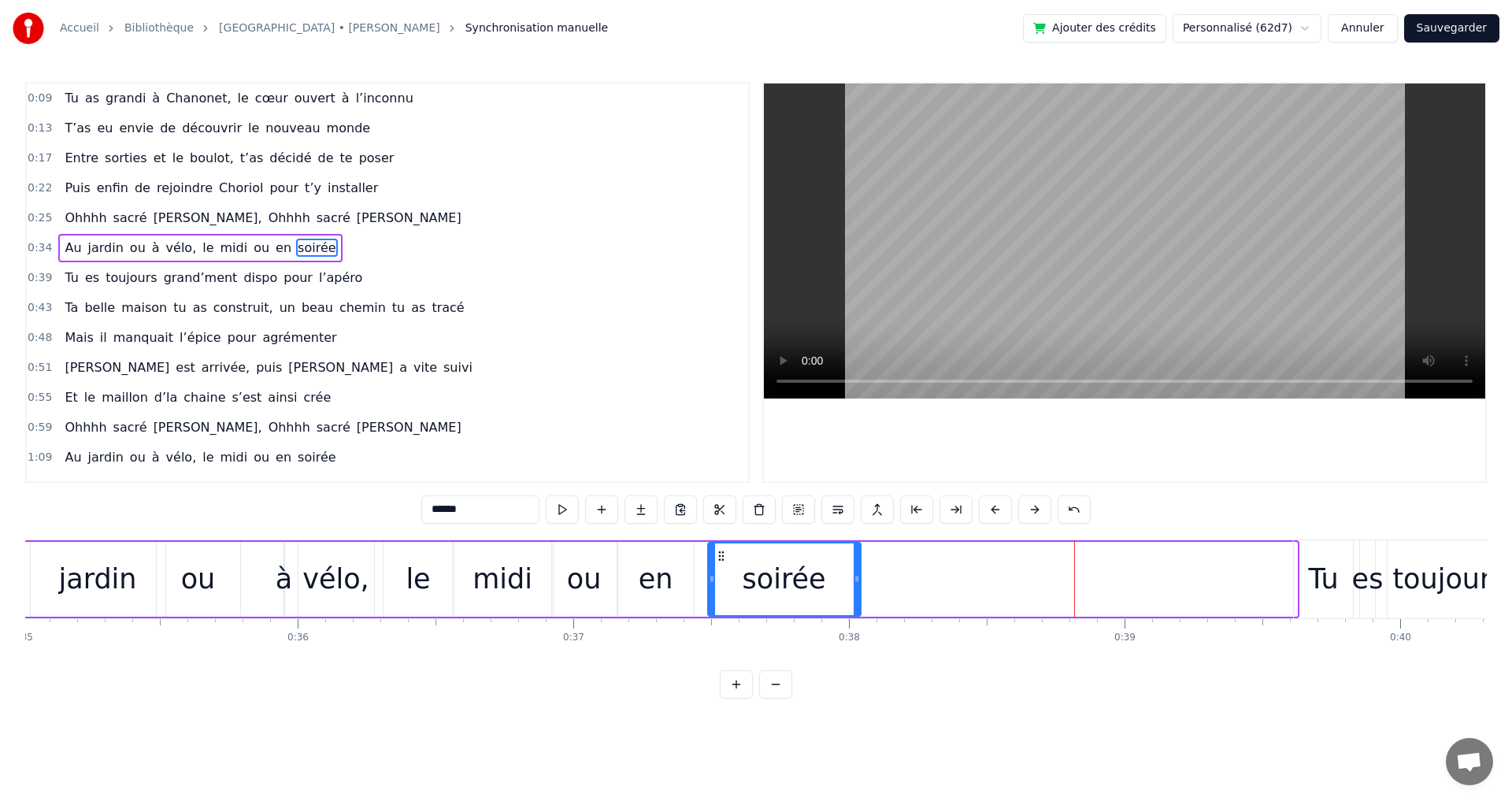
drag, startPoint x: 1289, startPoint y: 578, endPoint x: 853, endPoint y: 578, distance: 436.0
click at [854, 578] on icon at bounding box center [857, 579] width 6 height 13
click at [984, 683] on div "0:09 Tu as grandi à Chanonet, le cœur ouvert à l’inconnu 0:13 T’as eu envie de …" at bounding box center [756, 390] width 1462 height 617
click at [1347, 590] on div "Tu" at bounding box center [1323, 579] width 59 height 78
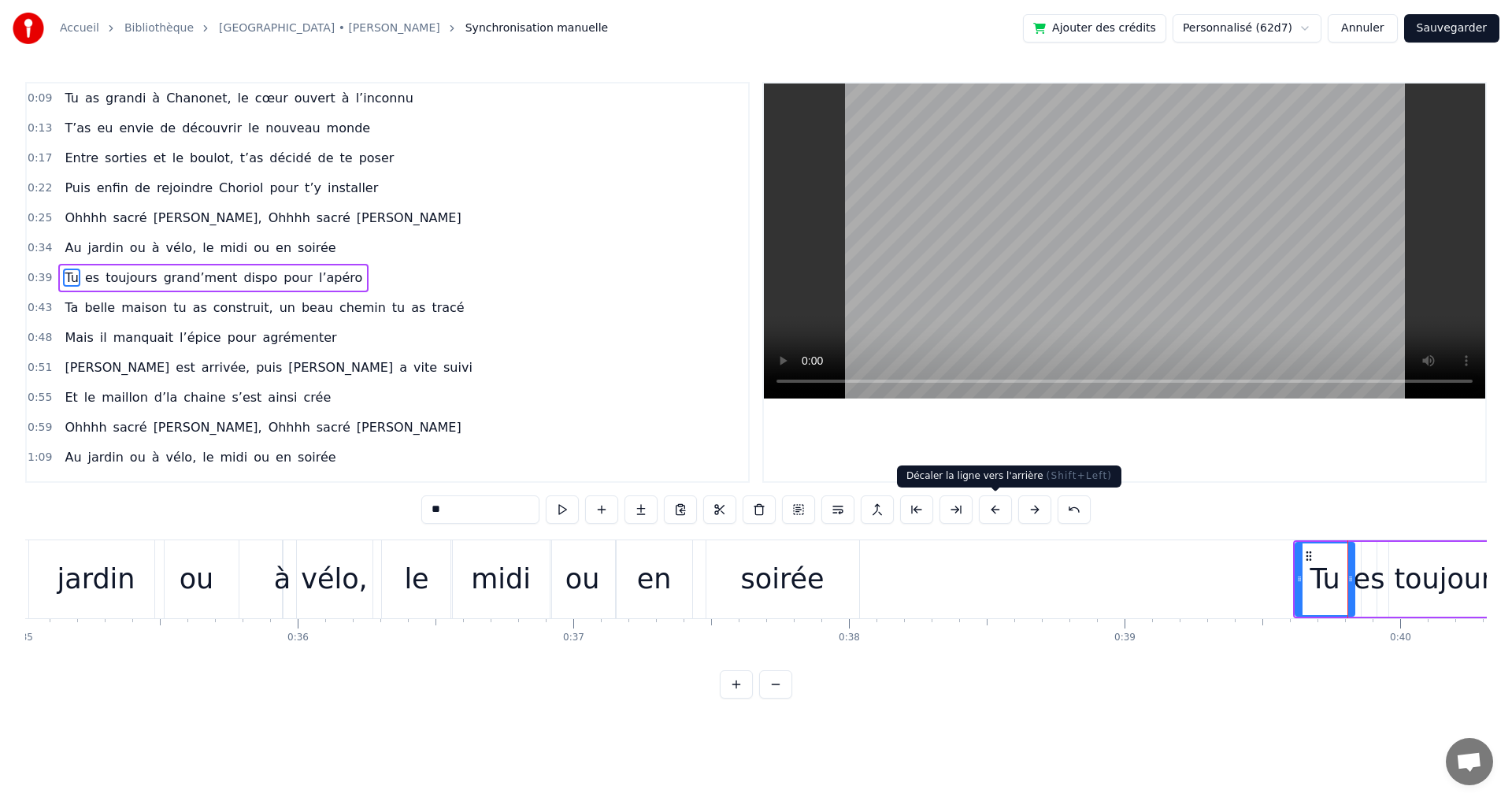
click at [994, 507] on button at bounding box center [995, 509] width 33 height 28
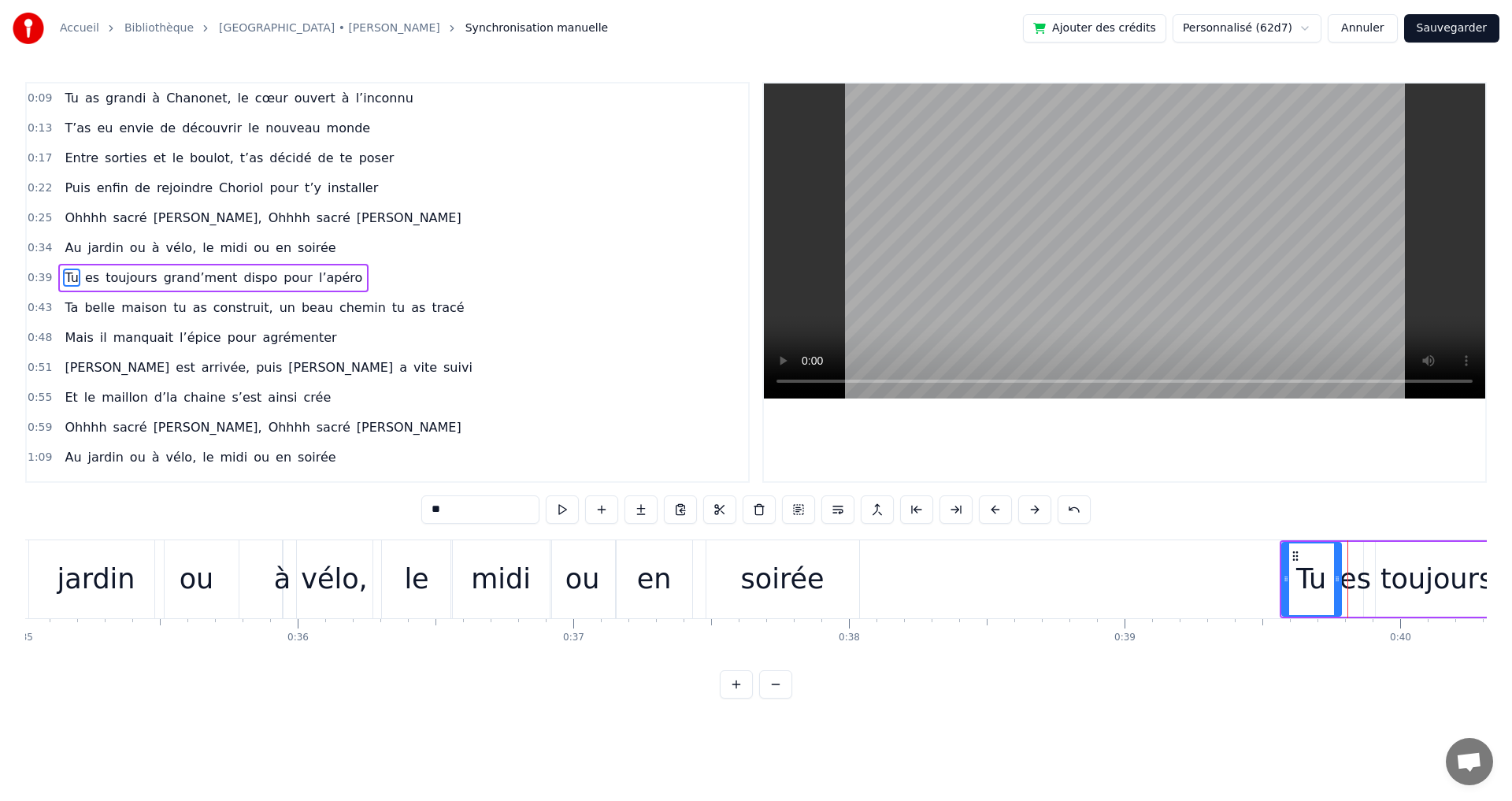
click at [994, 507] on button at bounding box center [995, 509] width 33 height 28
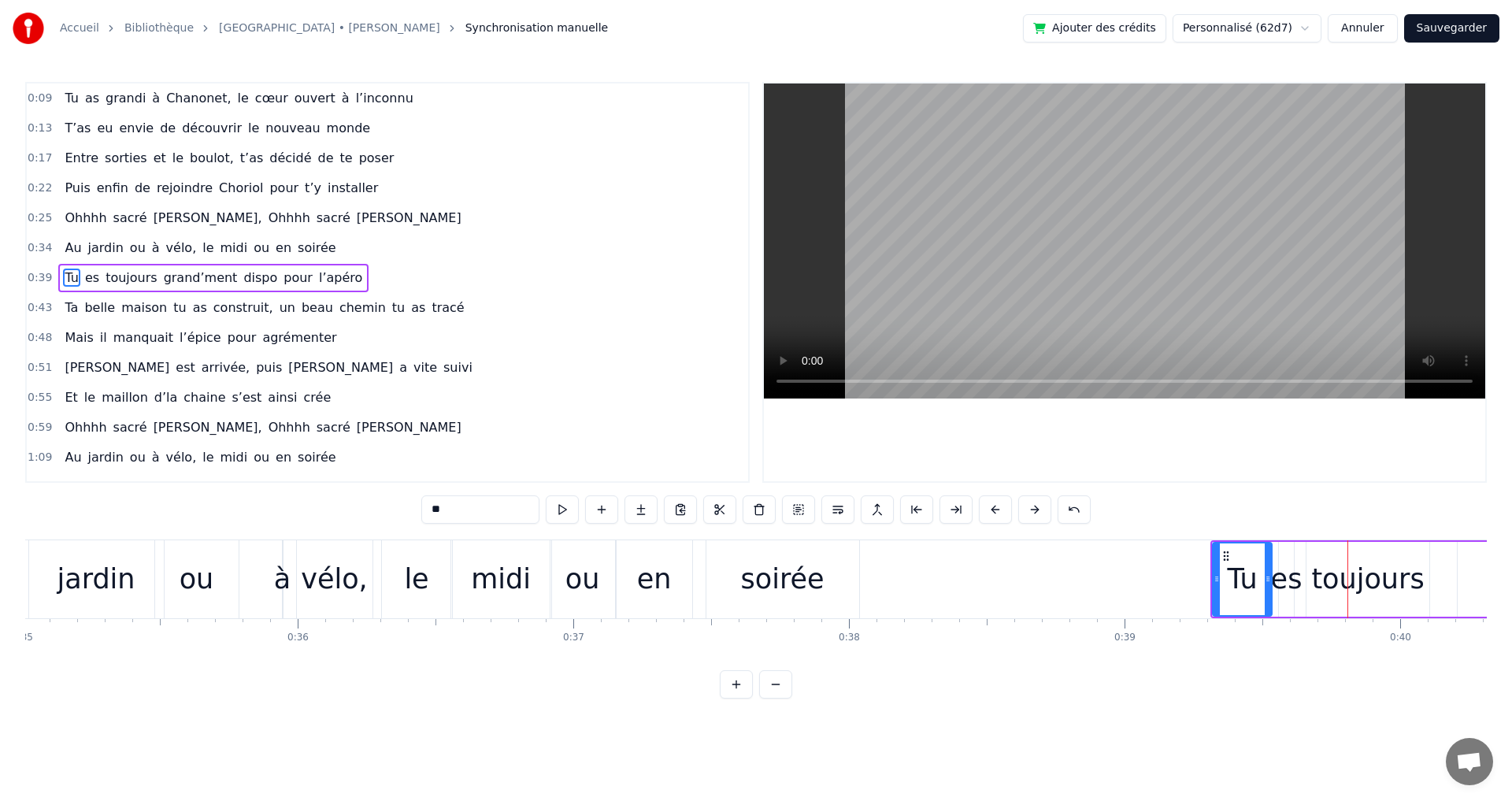
click at [994, 507] on button at bounding box center [995, 509] width 33 height 28
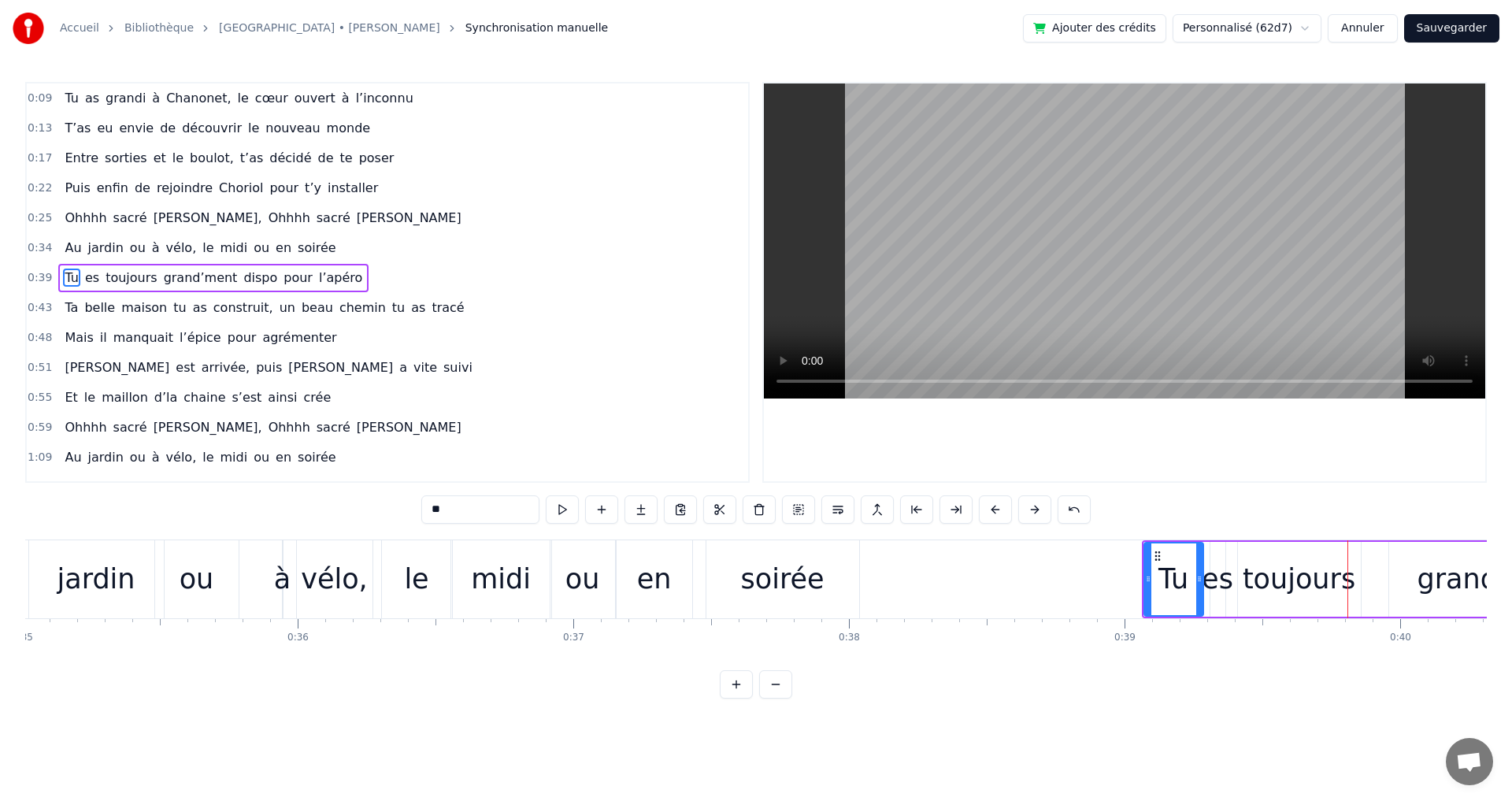
click at [994, 507] on button at bounding box center [995, 509] width 33 height 28
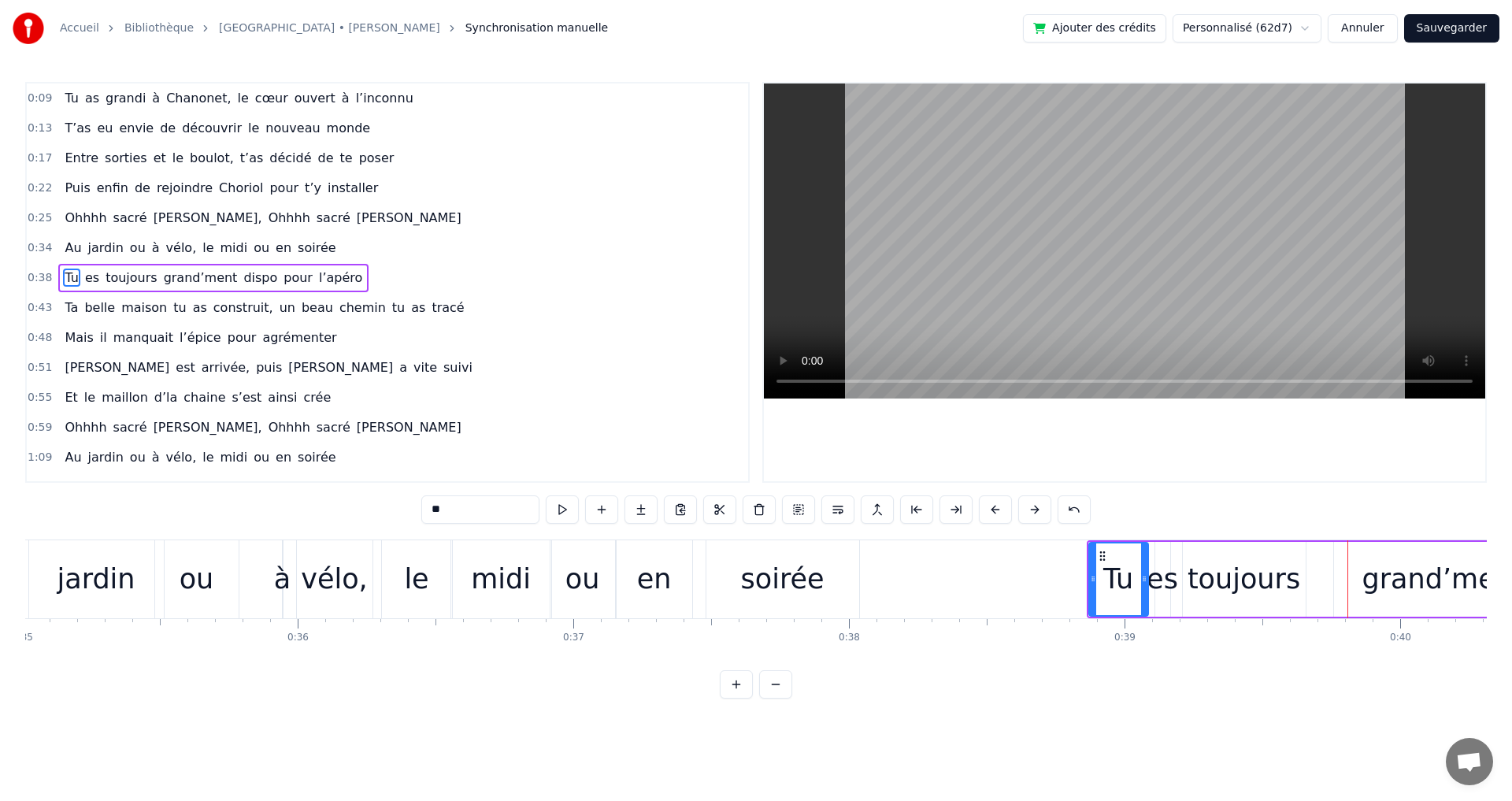
click at [994, 507] on button at bounding box center [995, 509] width 33 height 28
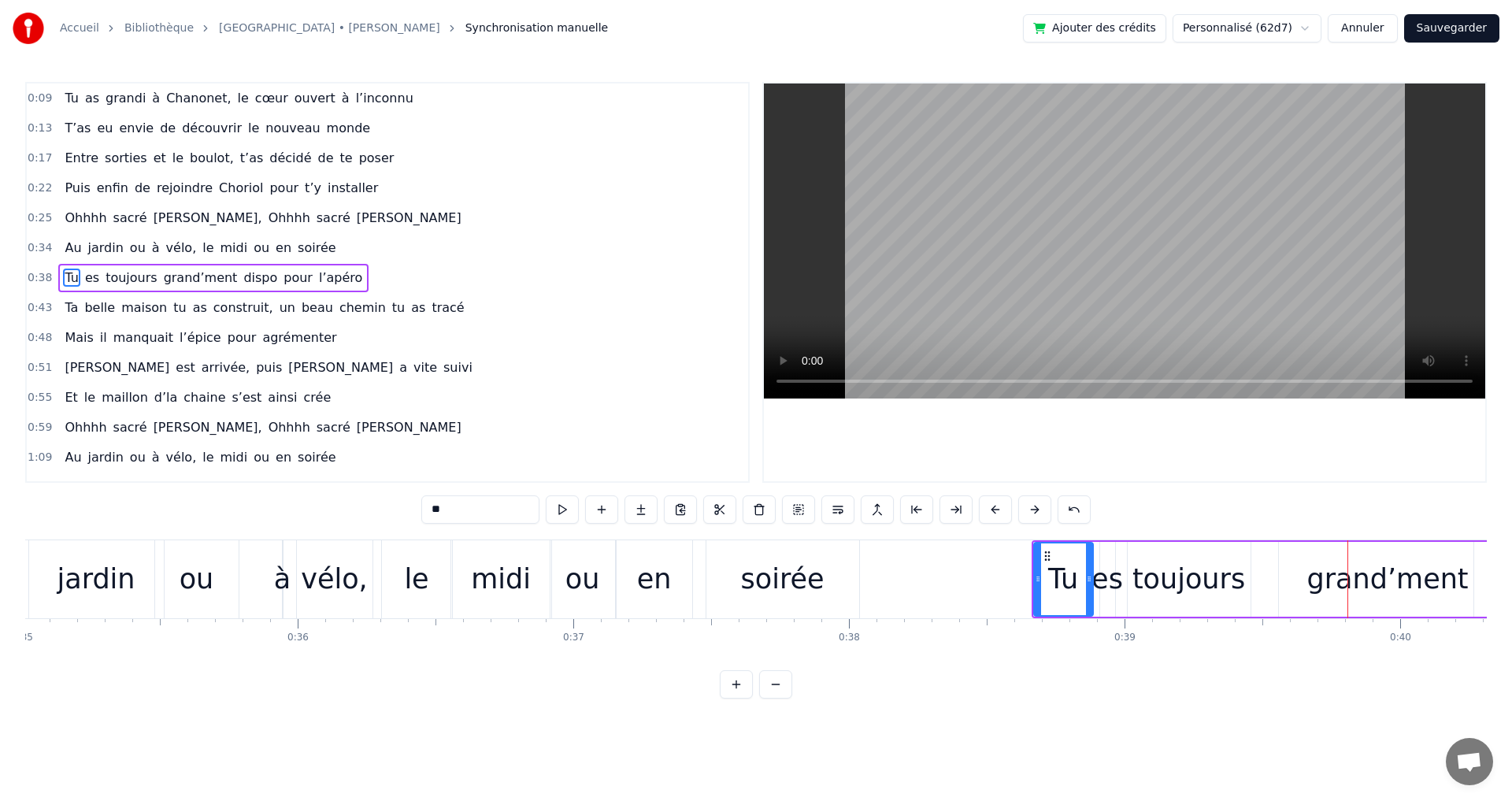
click at [994, 507] on button at bounding box center [995, 509] width 33 height 28
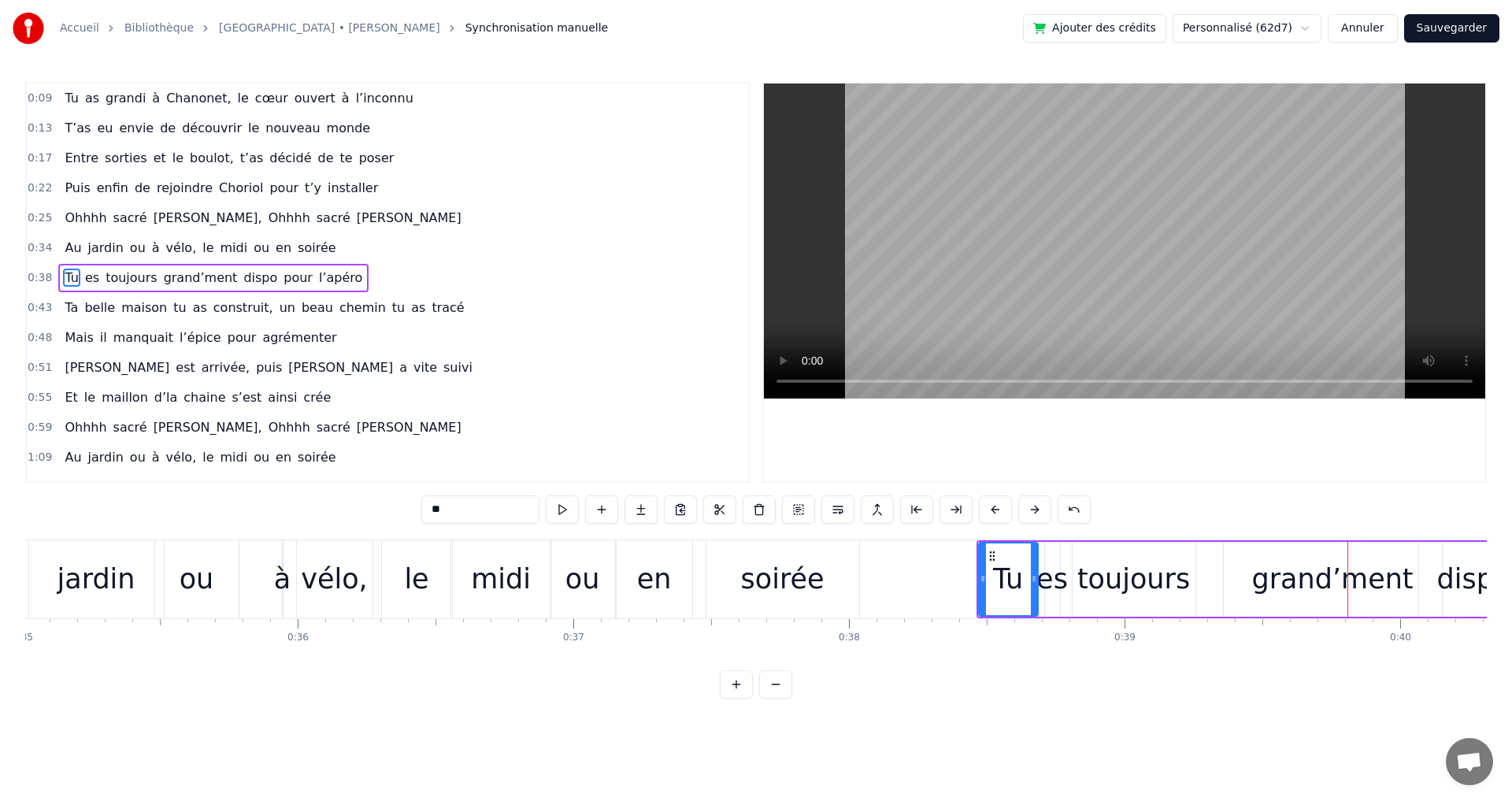
click at [994, 507] on button at bounding box center [995, 509] width 33 height 28
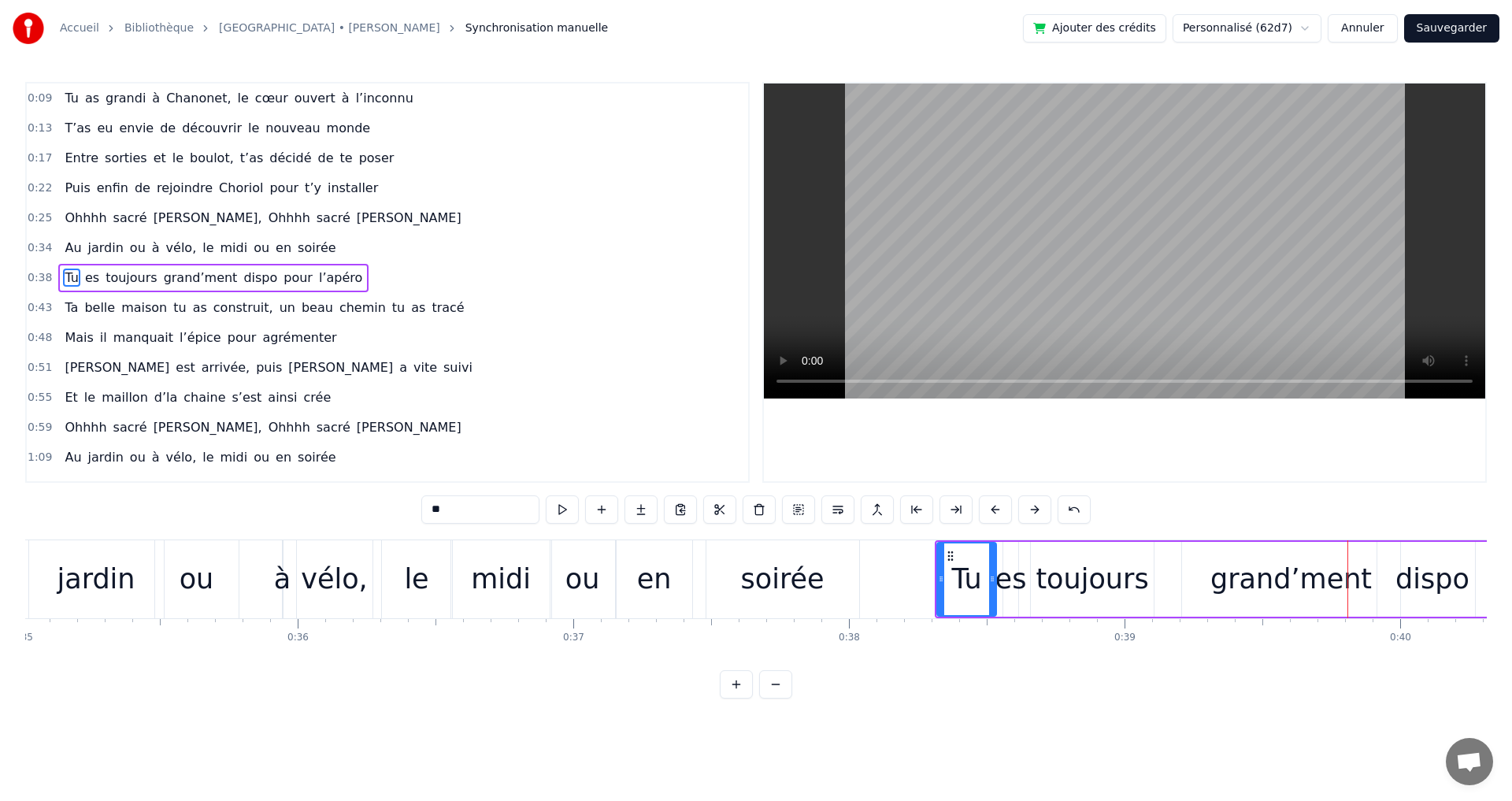
click at [994, 507] on button at bounding box center [995, 509] width 33 height 28
click at [1191, 582] on div "grand’ment" at bounding box center [1263, 579] width 218 height 75
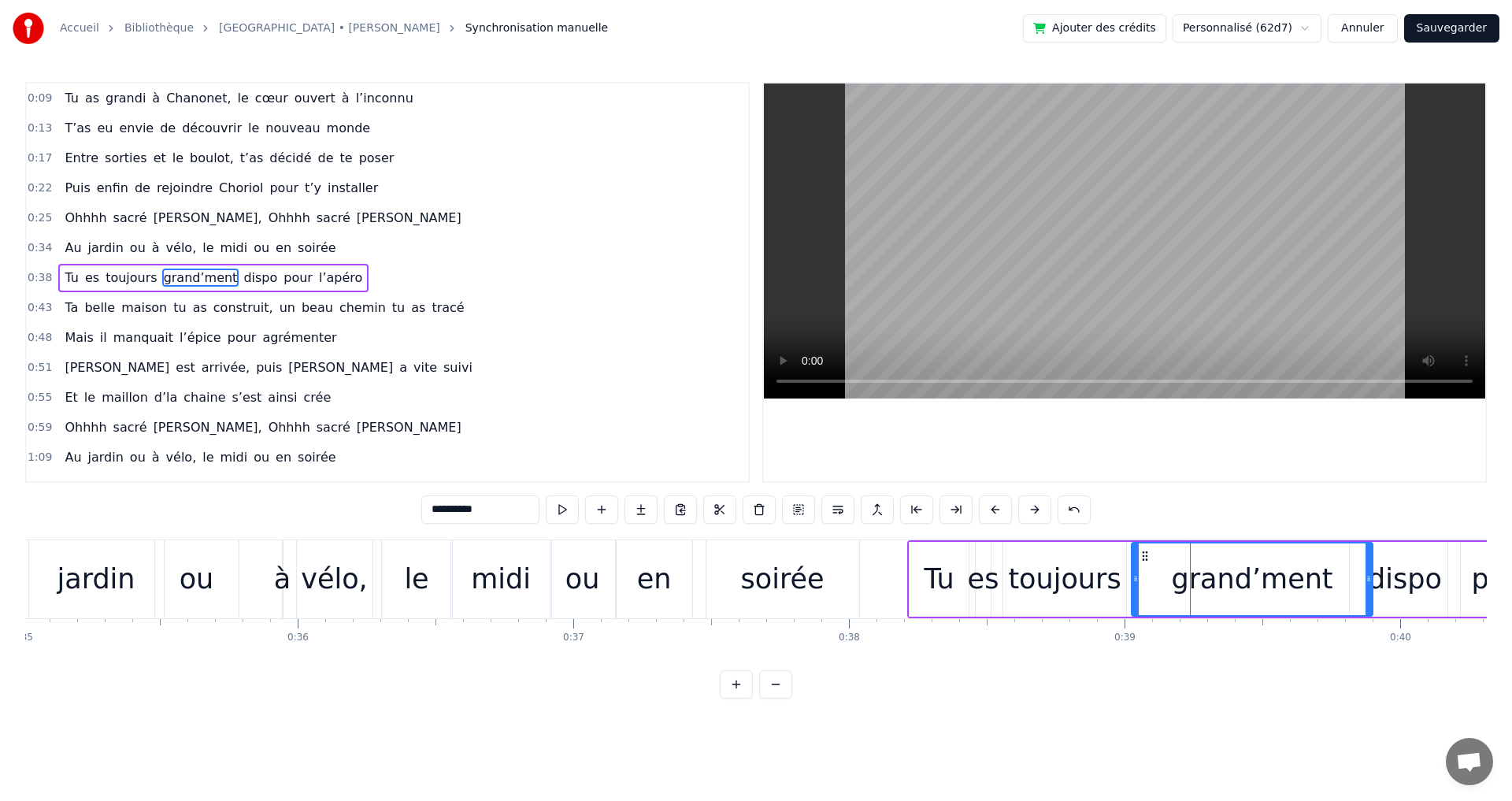
drag, startPoint x: 1157, startPoint y: 580, endPoint x: 1134, endPoint y: 581, distance: 23.0
click at [1134, 581] on icon at bounding box center [1136, 579] width 6 height 13
drag, startPoint x: 1367, startPoint y: 580, endPoint x: 1305, endPoint y: 582, distance: 62.0
click at [1305, 582] on icon at bounding box center [1306, 579] width 6 height 13
click at [1380, 578] on div "dispo" at bounding box center [1404, 578] width 74 height 41
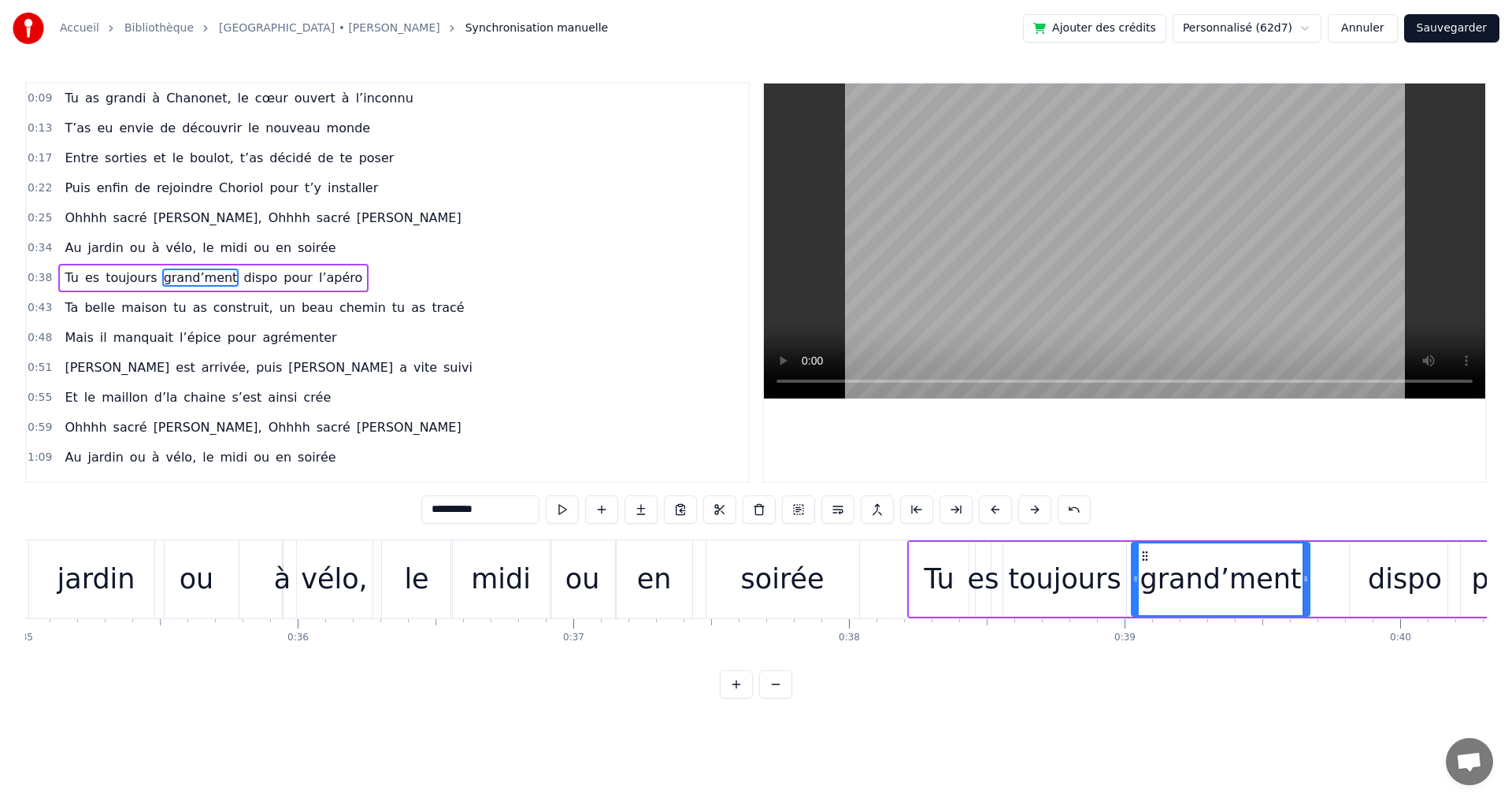
type input "*****"
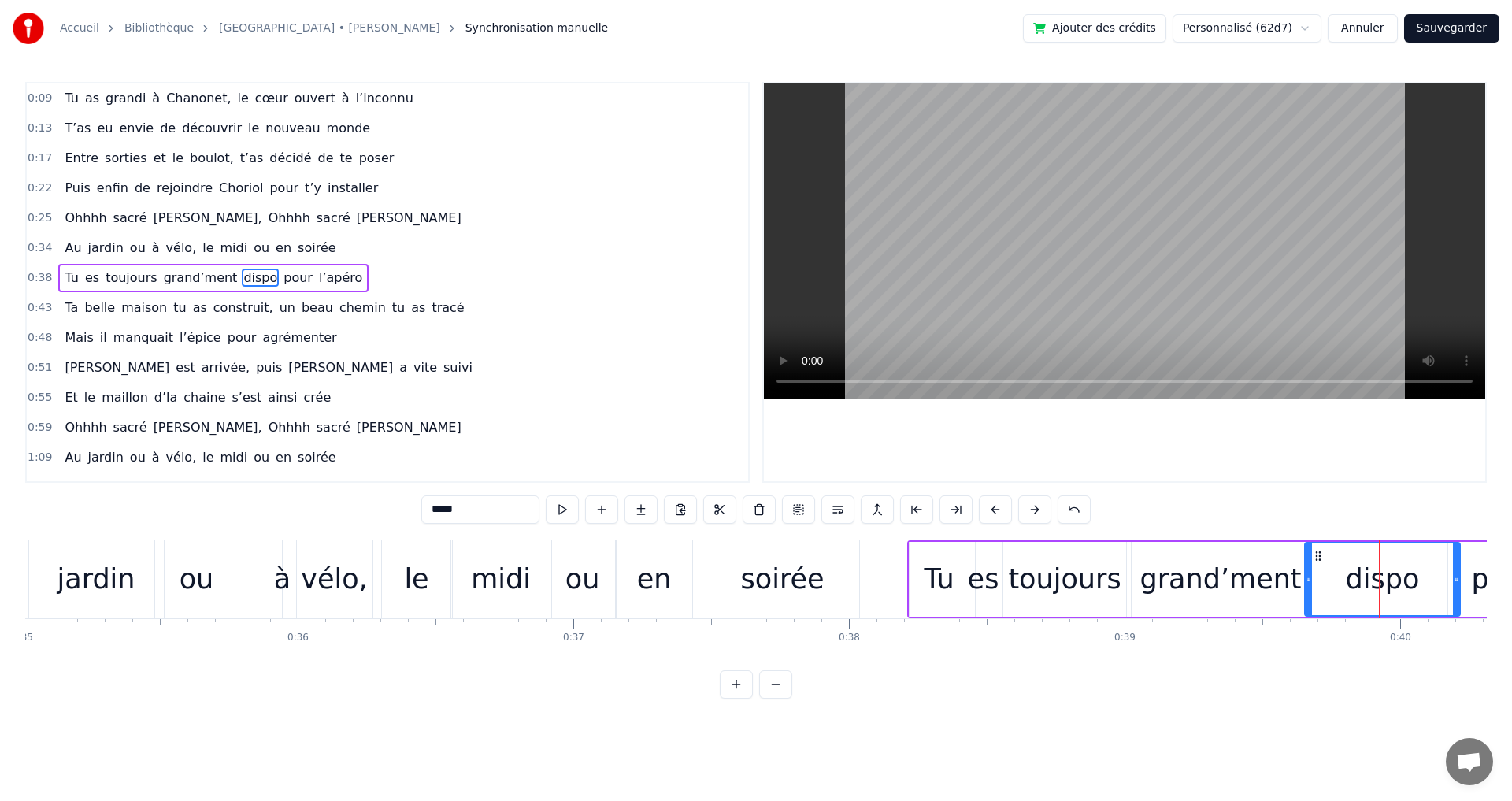
drag, startPoint x: 1350, startPoint y: 578, endPoint x: 1306, endPoint y: 582, distance: 44.2
click at [1306, 582] on icon at bounding box center [1309, 579] width 6 height 13
drag, startPoint x: 1455, startPoint y: 578, endPoint x: 1385, endPoint y: 576, distance: 70.0
click at [1385, 576] on icon at bounding box center [1386, 579] width 6 height 13
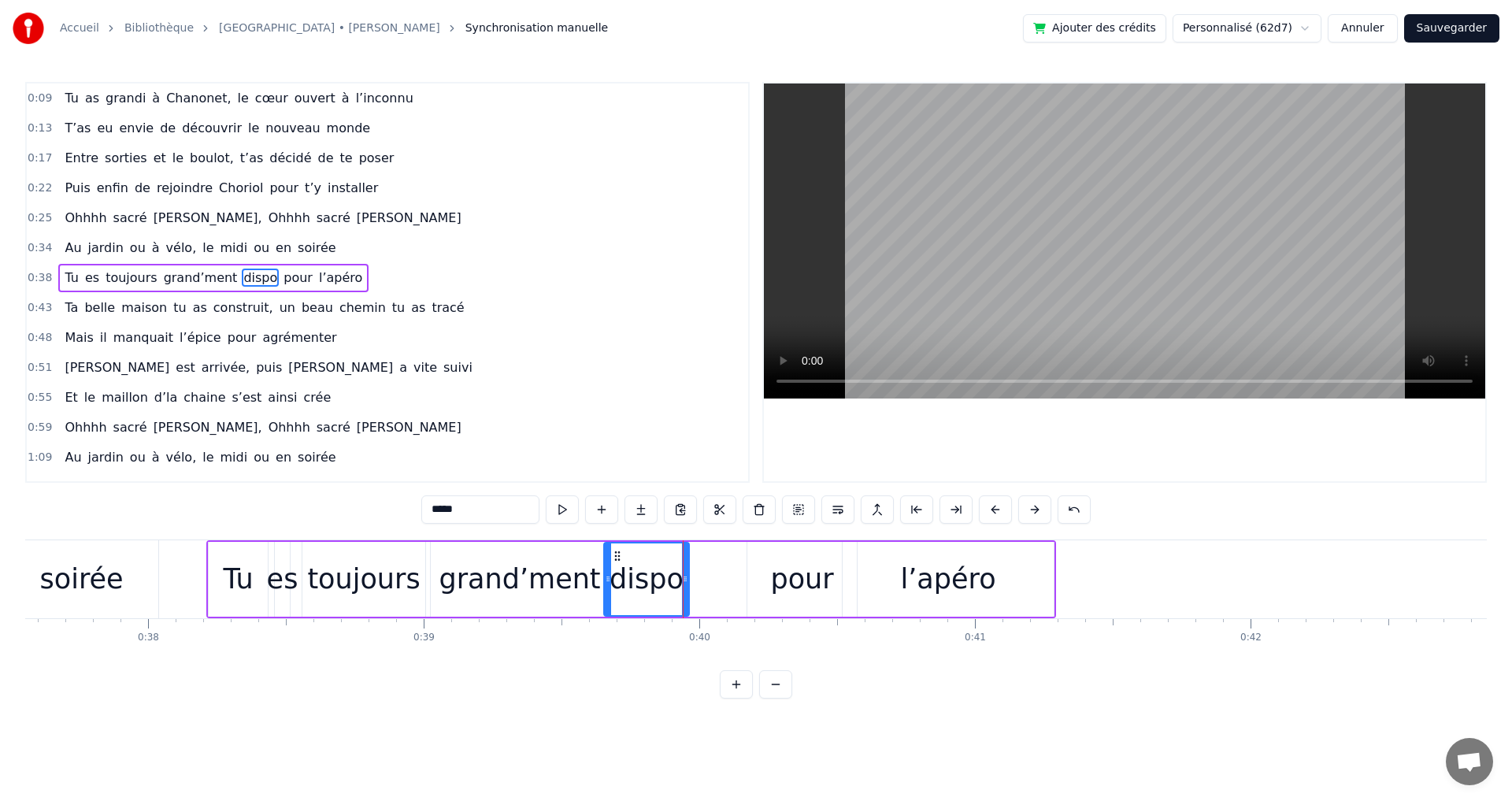
scroll to position [0, 10374]
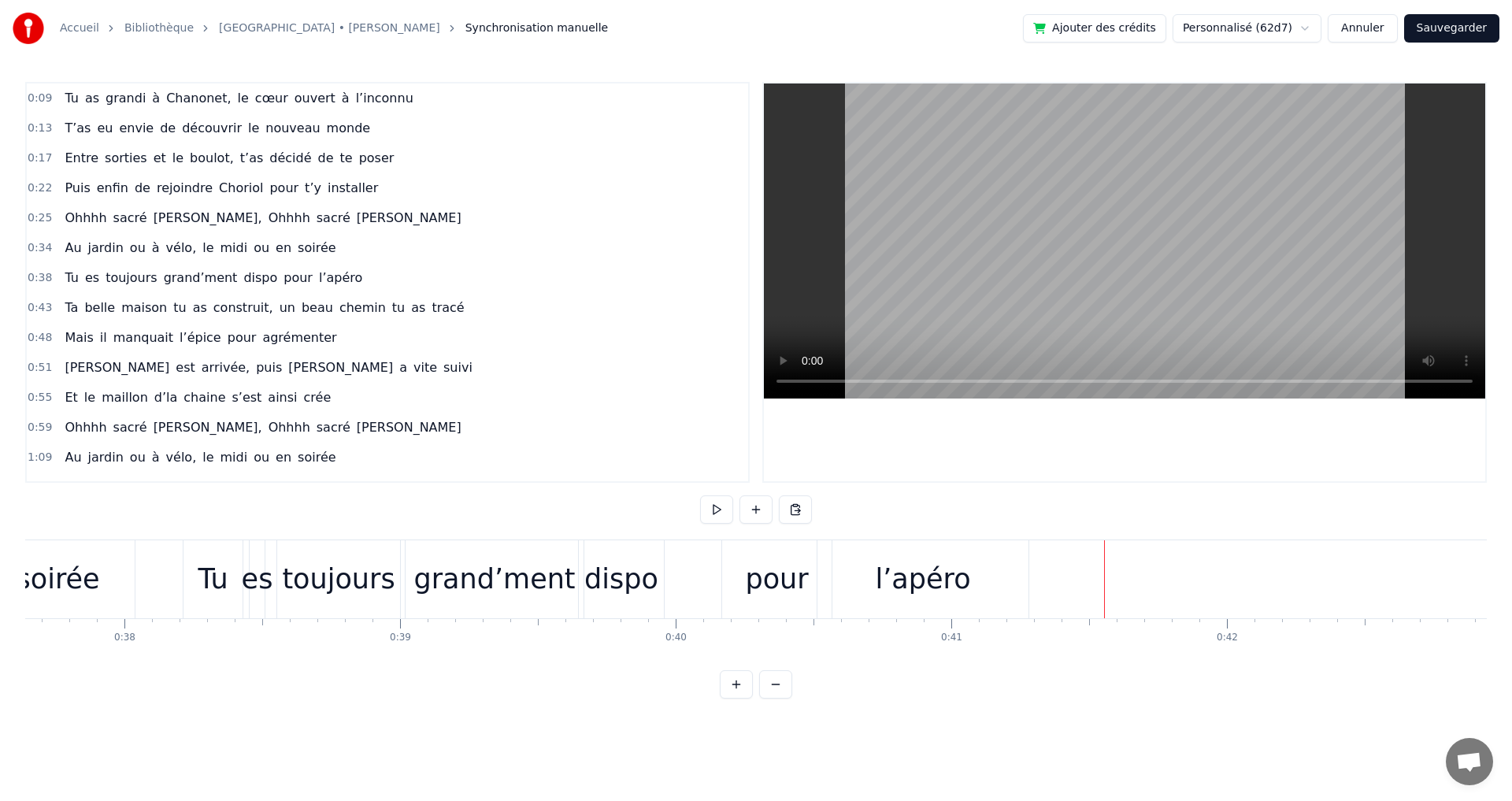
click at [973, 582] on div "l’apéro" at bounding box center [923, 579] width 211 height 78
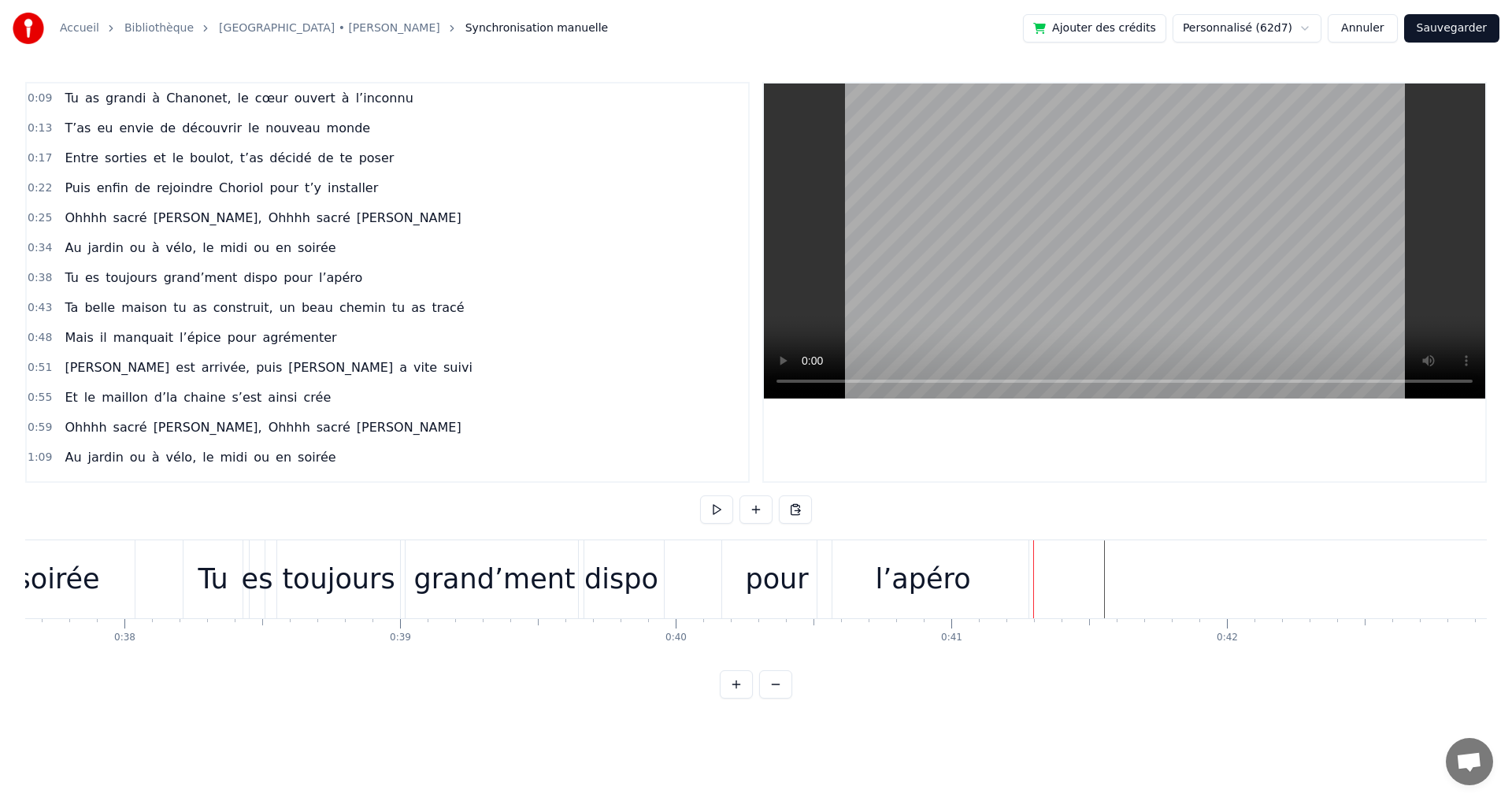
click at [1007, 580] on div "l’apéro" at bounding box center [923, 579] width 211 height 78
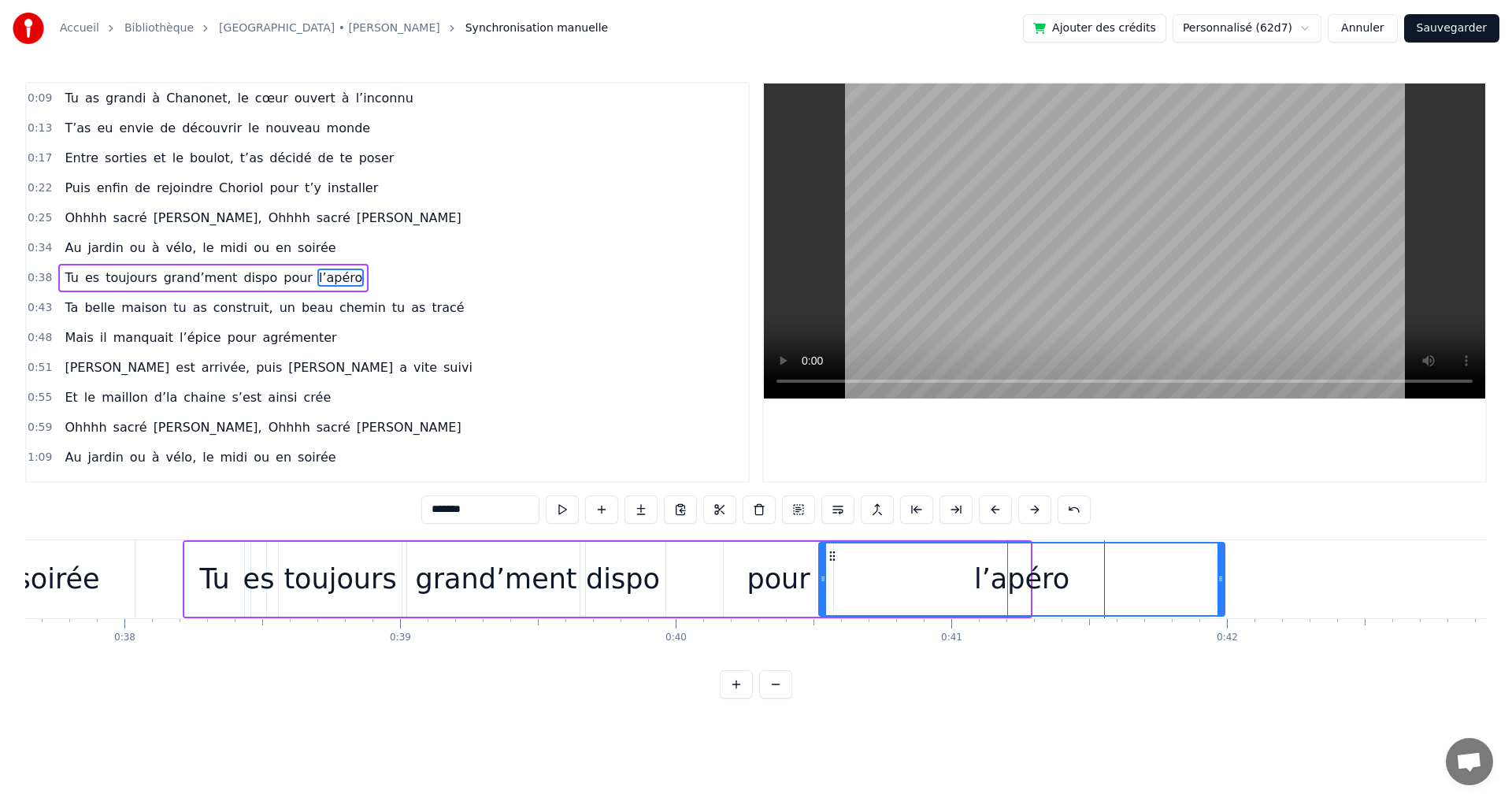
drag, startPoint x: 1025, startPoint y: 579, endPoint x: 1219, endPoint y: 585, distance: 194.1
click at [1219, 585] on div at bounding box center [1220, 579] width 6 height 71
click at [1089, 724] on html "Accueil Bibliothèque Les Champs-Elysées • Joe Dassin Synchronisation manuelle A…" at bounding box center [756, 362] width 1512 height 724
click at [984, 716] on html "Accueil Bibliothèque Les Champs-Elysées • Joe Dassin Synchronisation manuelle A…" at bounding box center [756, 362] width 1512 height 724
click at [354, 92] on span "l’inconnu" at bounding box center [384, 98] width 61 height 18
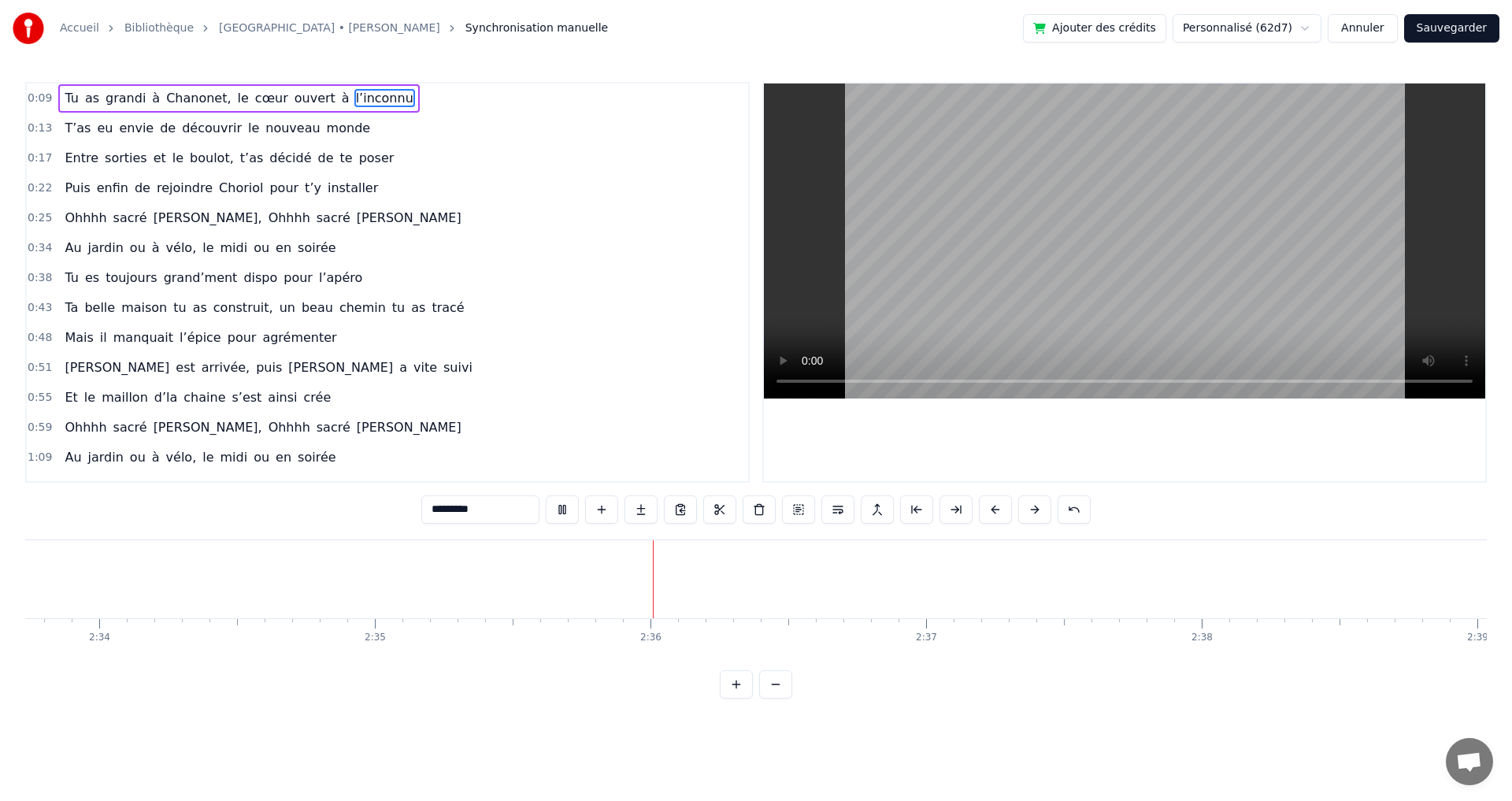
scroll to position [0, 42441]
click at [256, 93] on span "cœur" at bounding box center [271, 98] width 37 height 18
type input "****"
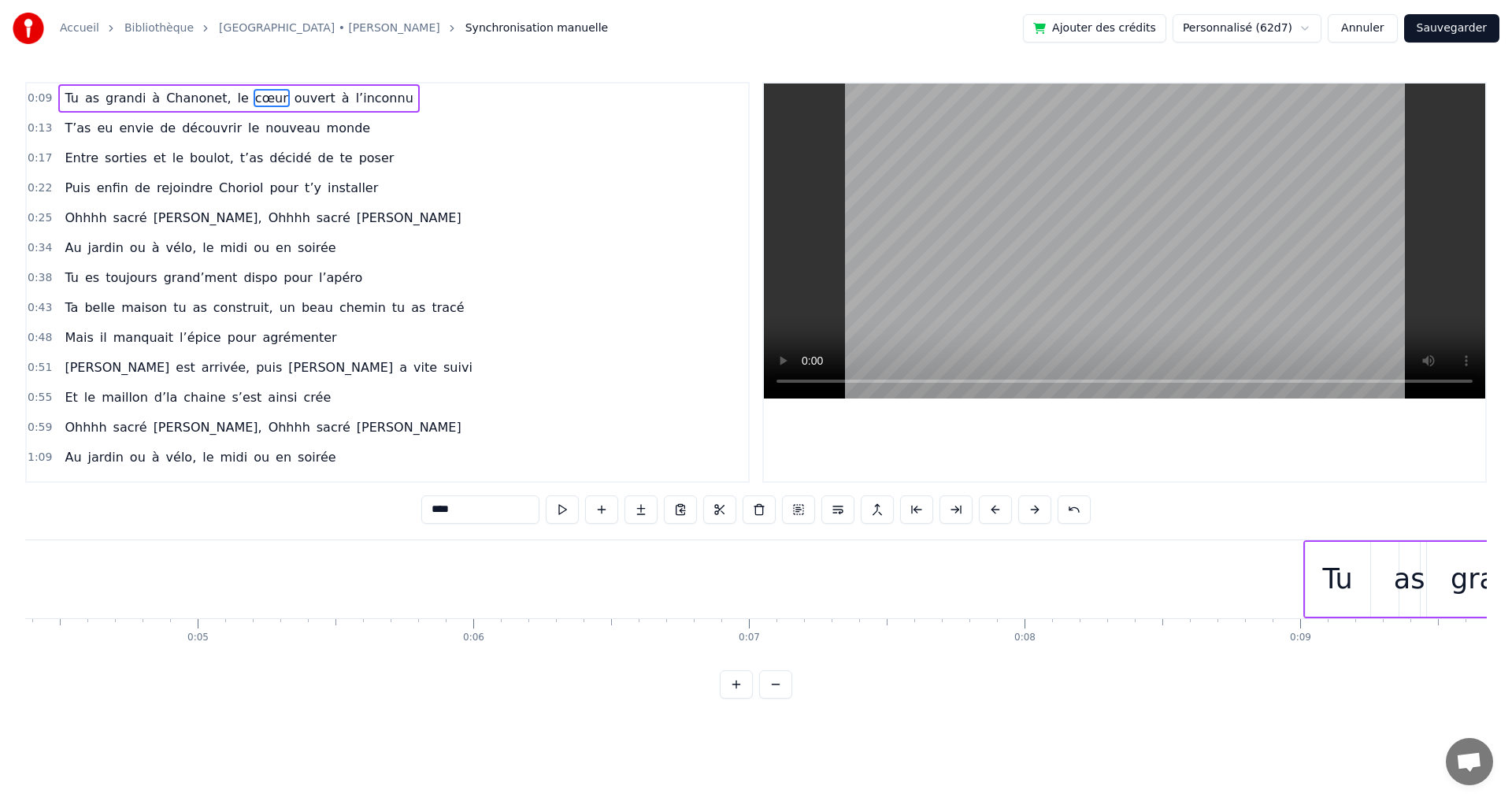
scroll to position [0, 1229]
click at [127, 86] on div "Tu as grandi à Chanonet, le cœur ouvert à l’inconnu" at bounding box center [239, 98] width 361 height 28
click at [127, 97] on span "grandi" at bounding box center [125, 98] width 43 height 18
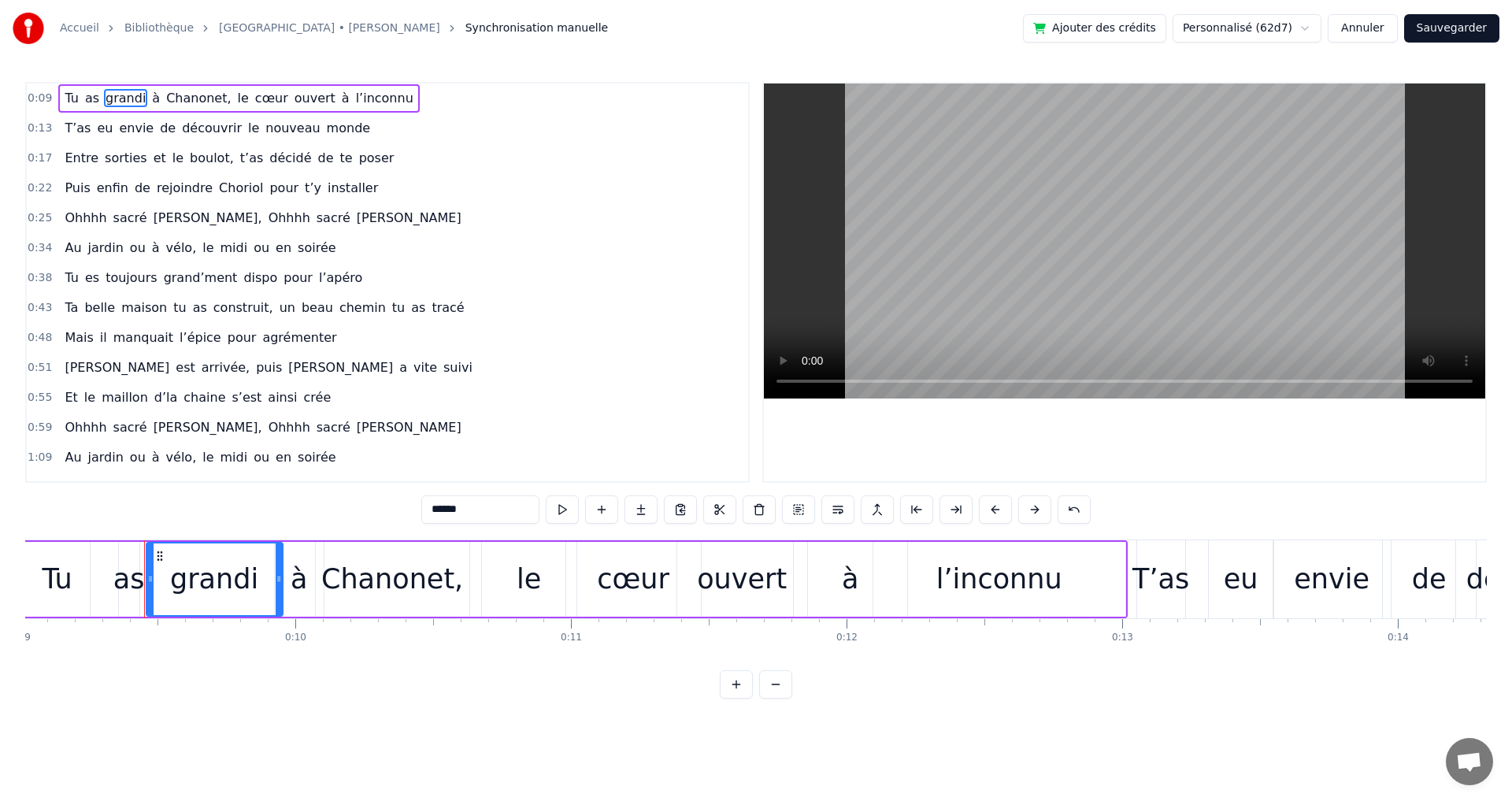
scroll to position [0, 2489]
click at [1107, 582] on div "l’inconnu" at bounding box center [996, 579] width 252 height 75
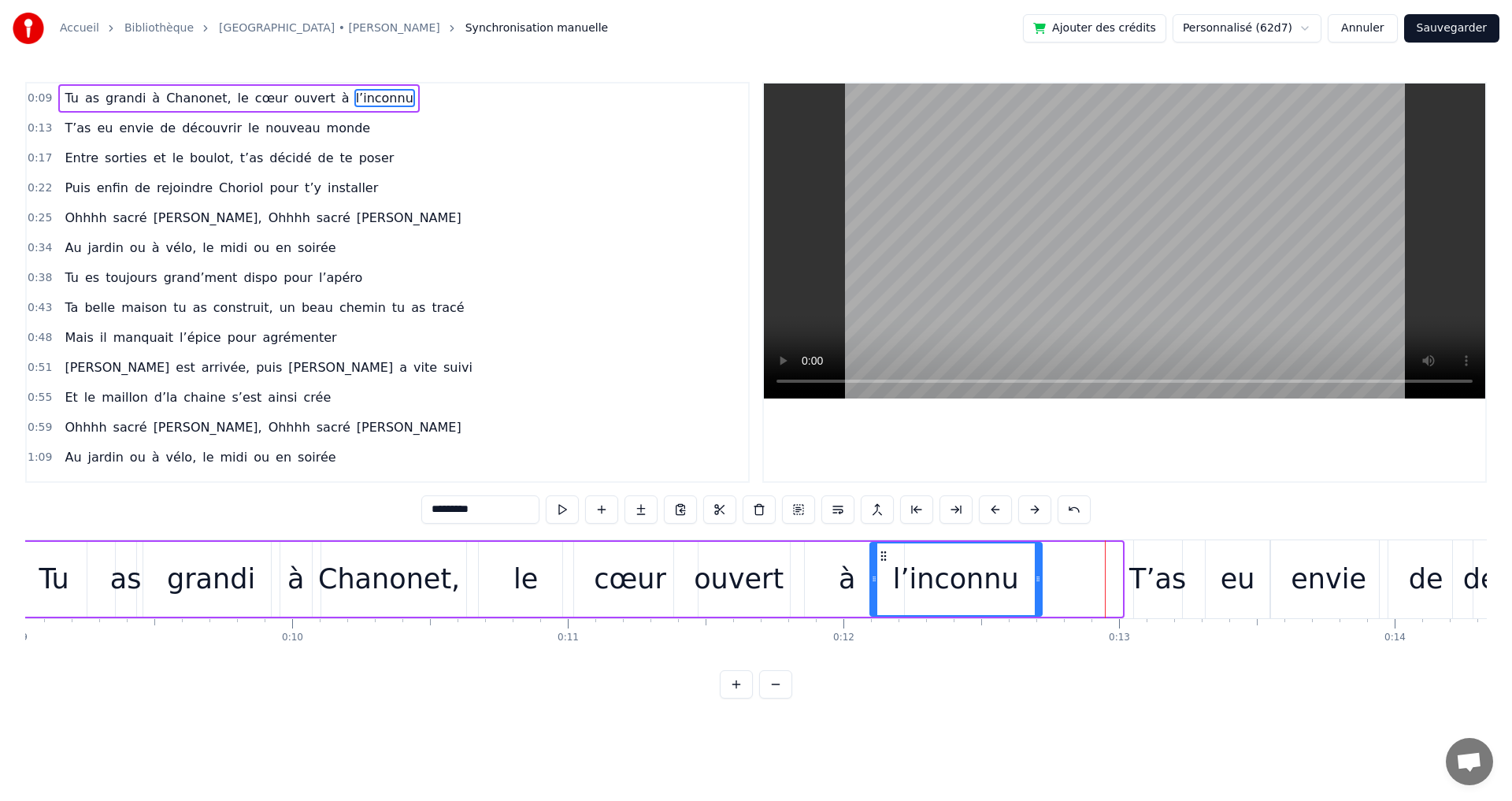
drag, startPoint x: 1120, startPoint y: 578, endPoint x: 1040, endPoint y: 578, distance: 80.0
click at [1040, 578] on icon at bounding box center [1038, 579] width 6 height 13
click at [1160, 589] on div "T’as" at bounding box center [1158, 578] width 57 height 41
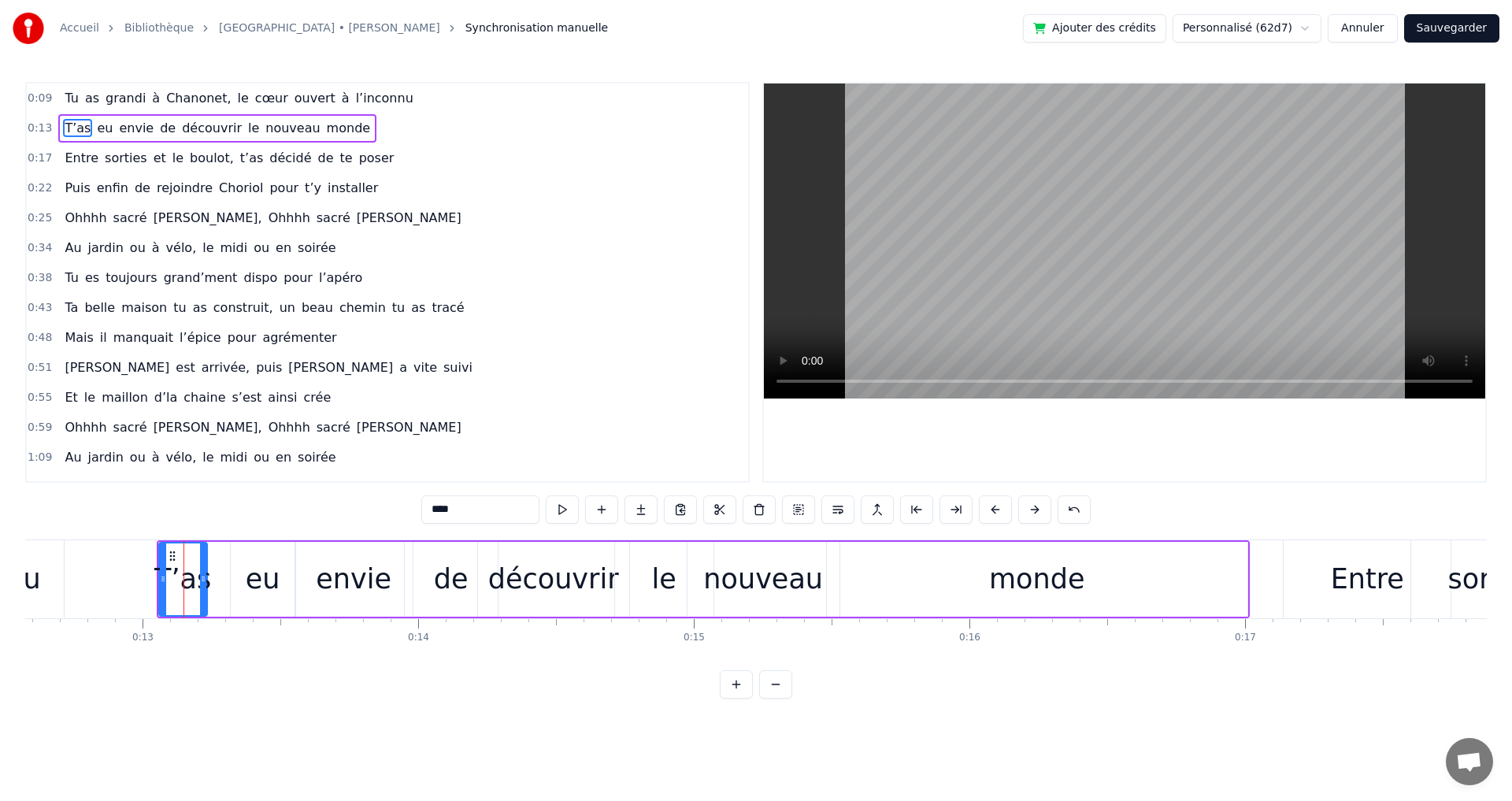
scroll to position [0, 3497]
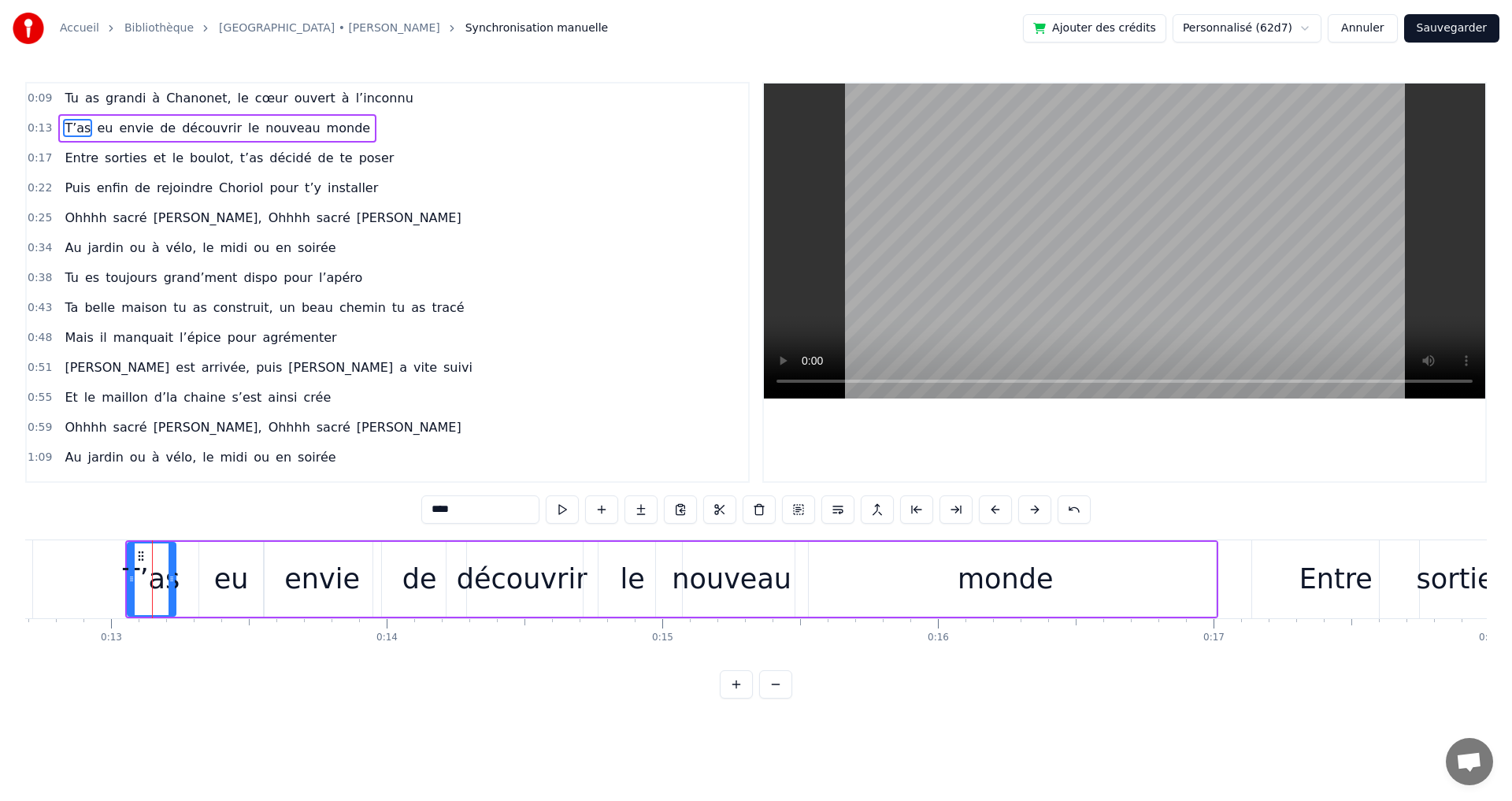
click at [1264, 577] on div "Entre" at bounding box center [1335, 579] width 167 height 78
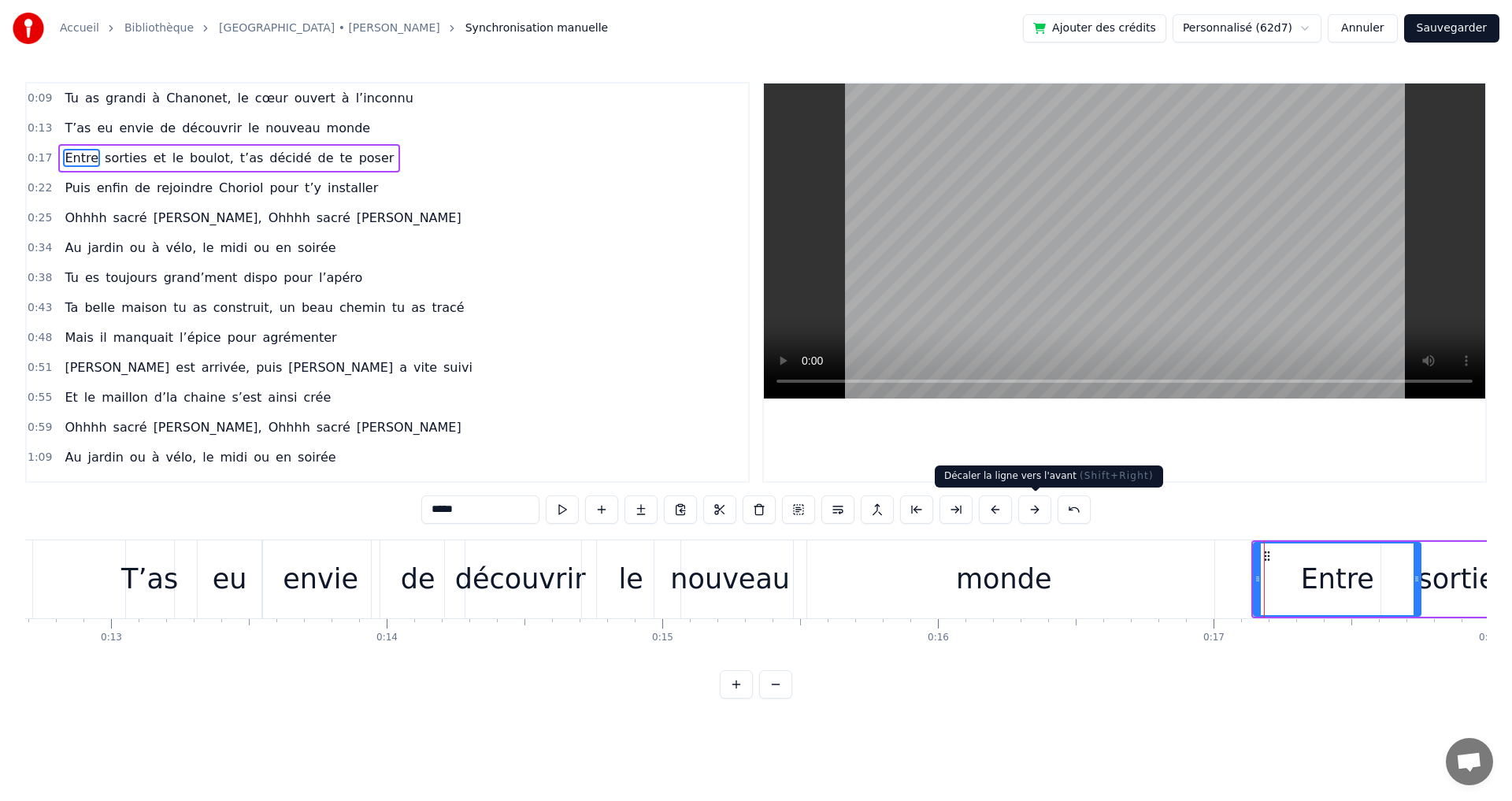
click at [1038, 509] on button at bounding box center [1034, 509] width 33 height 28
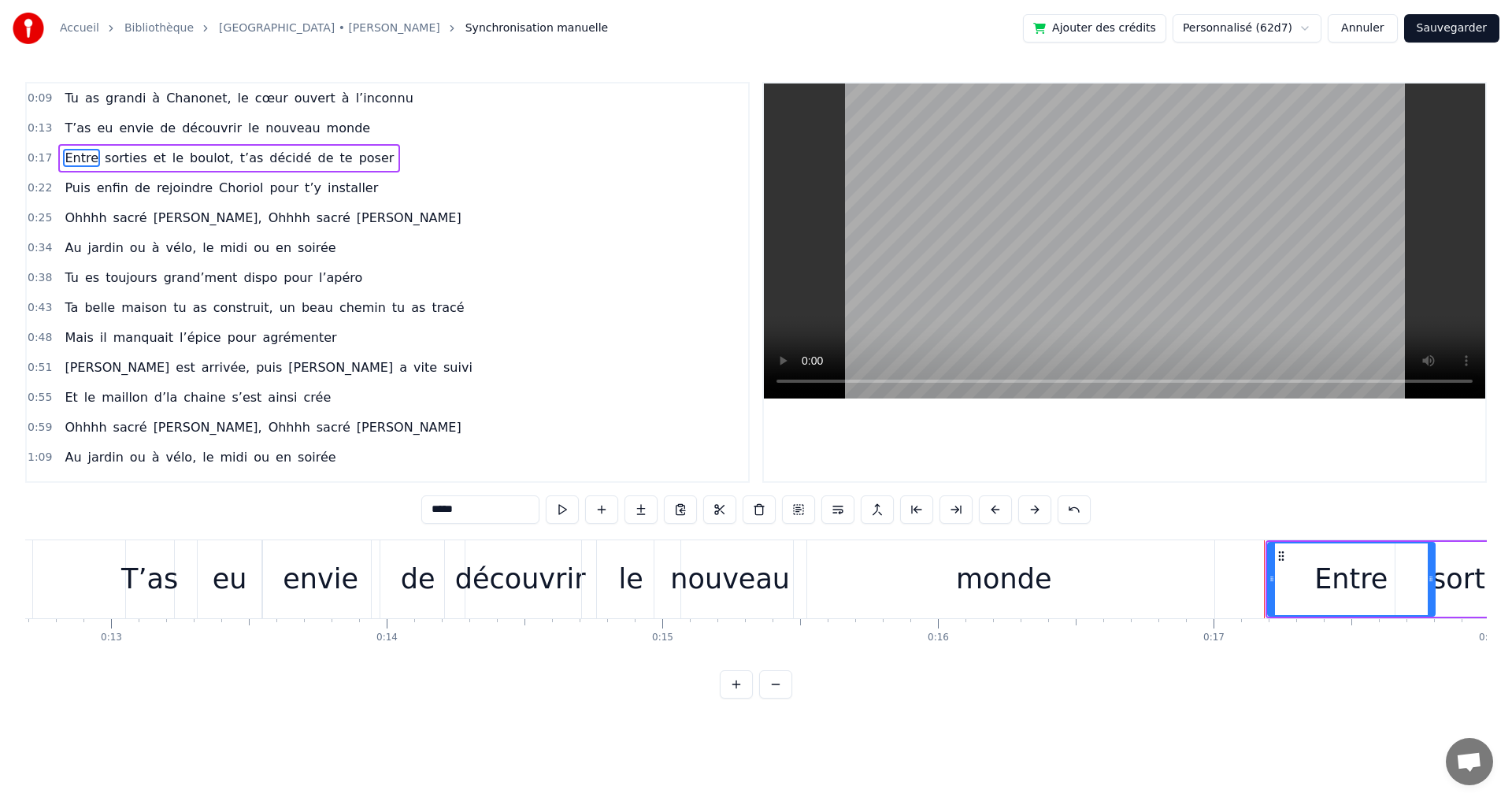
click at [1038, 509] on button at bounding box center [1034, 509] width 33 height 28
click at [1037, 509] on button at bounding box center [1034, 509] width 33 height 28
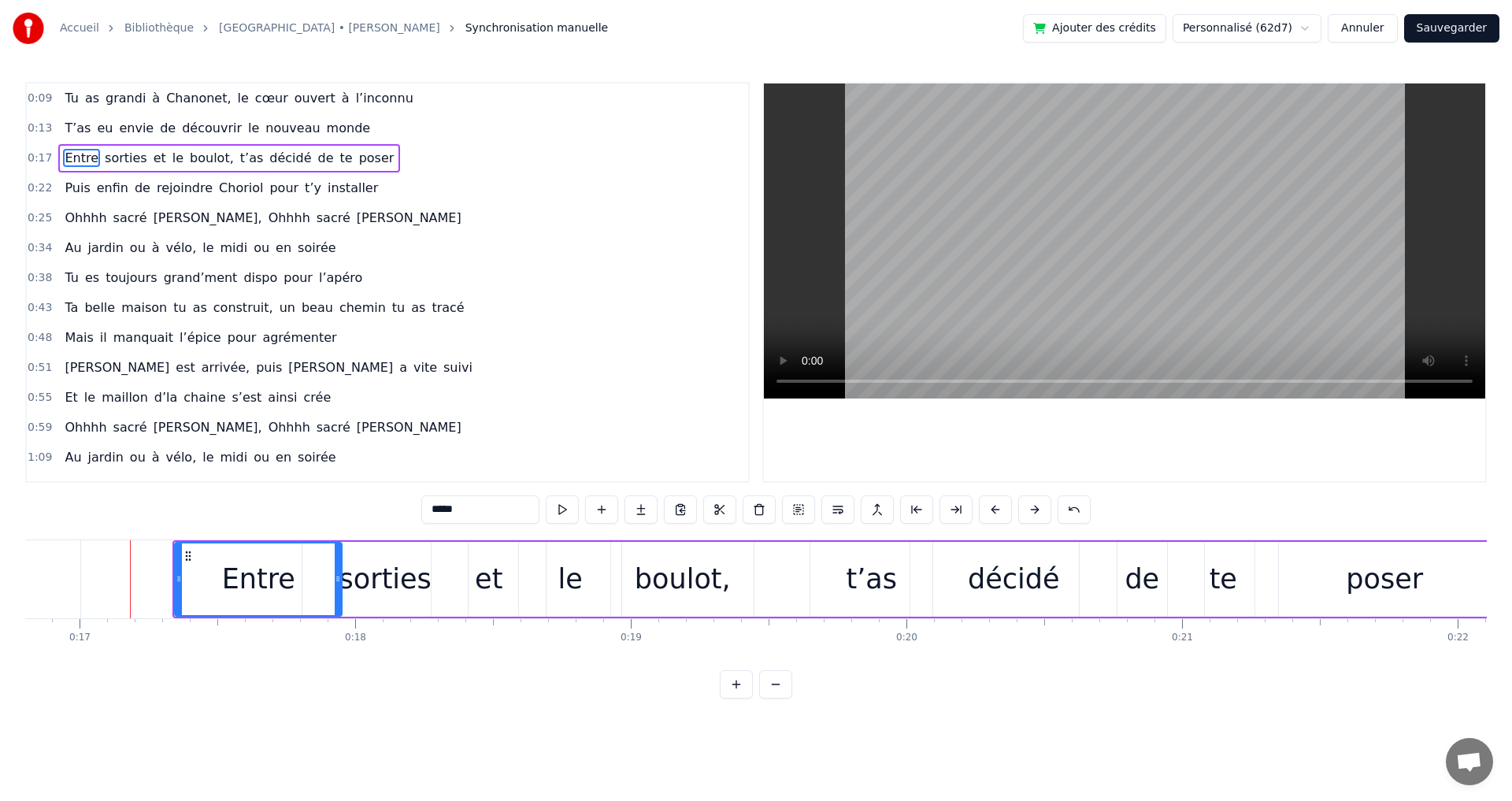
scroll to position [0, 5910]
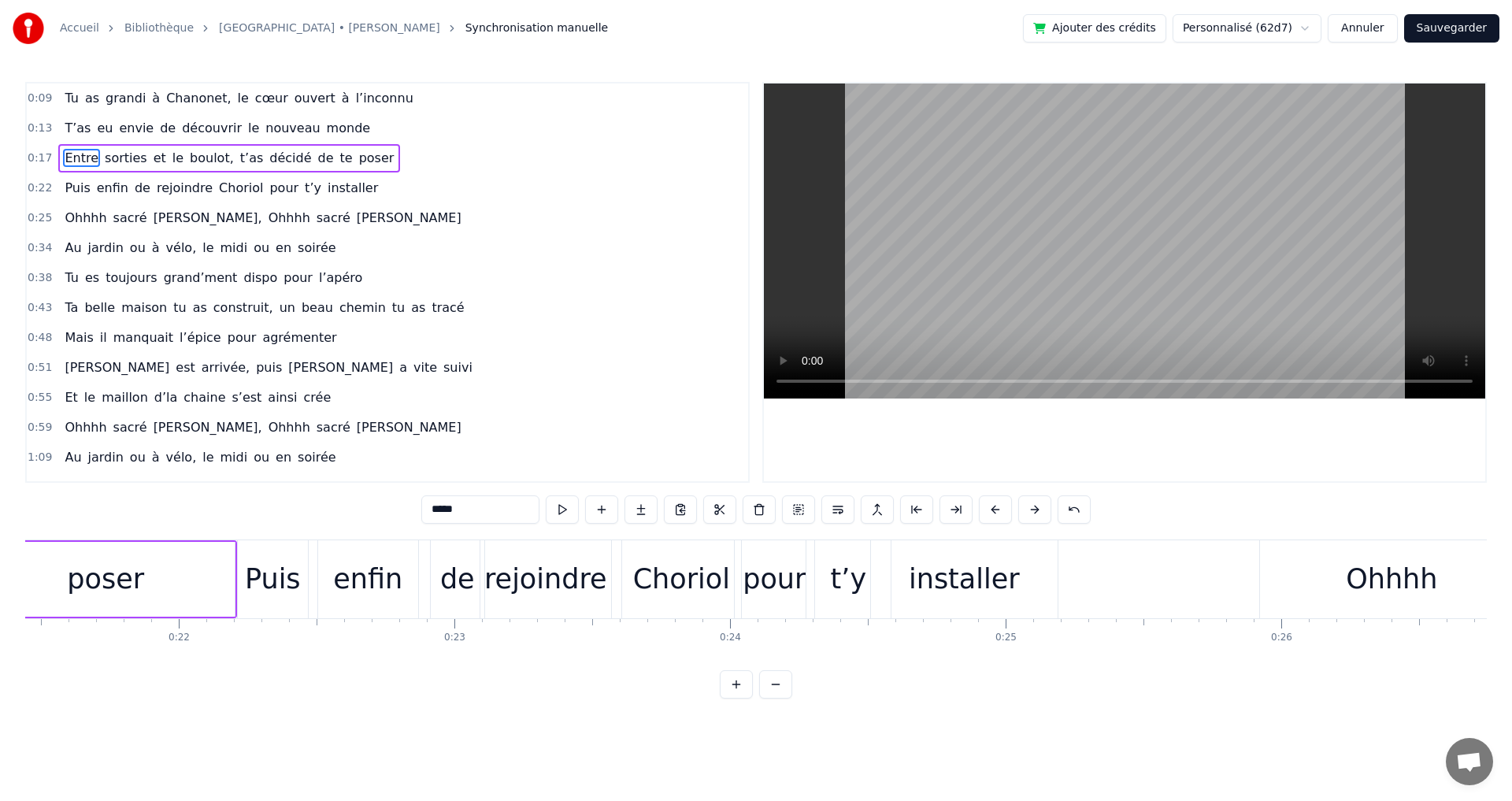
click at [211, 569] on div "poser" at bounding box center [106, 579] width 258 height 75
drag, startPoint x: 232, startPoint y: 581, endPoint x: 180, endPoint y: 581, distance: 52.0
click at [180, 581] on icon at bounding box center [180, 579] width 6 height 13
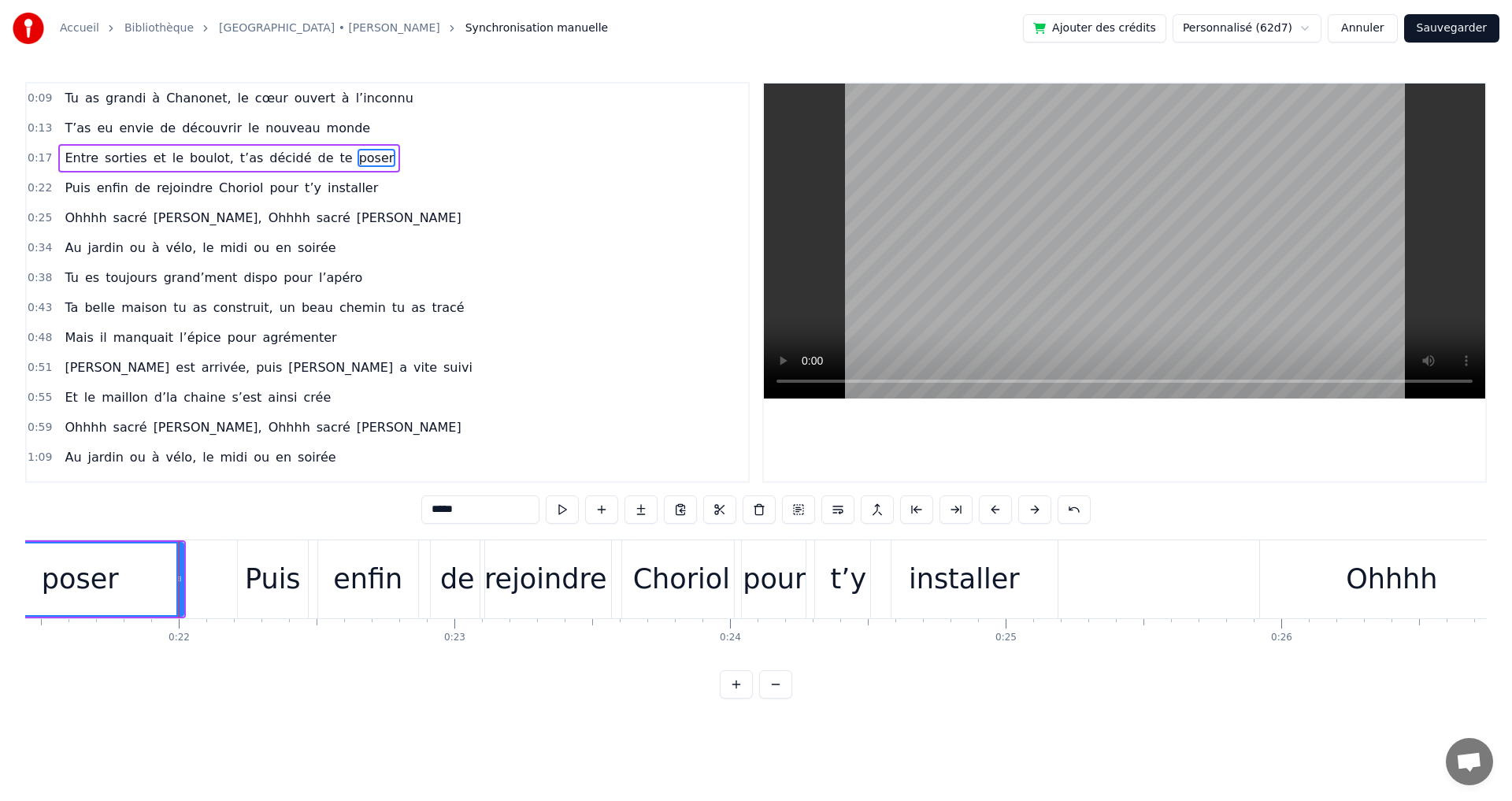
click at [268, 586] on div "Puis" at bounding box center [272, 578] width 56 height 41
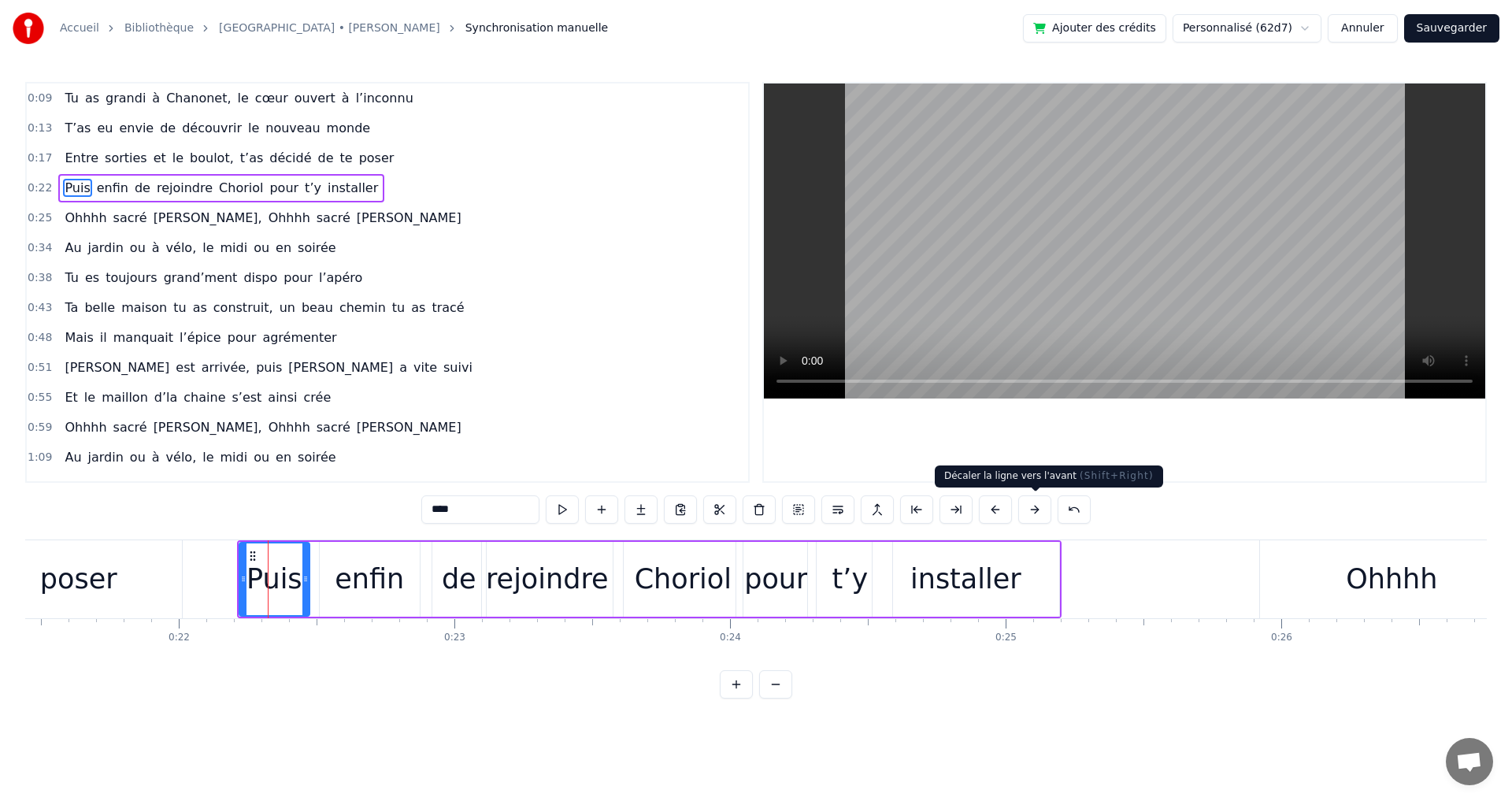
click at [1037, 511] on button at bounding box center [1034, 509] width 33 height 28
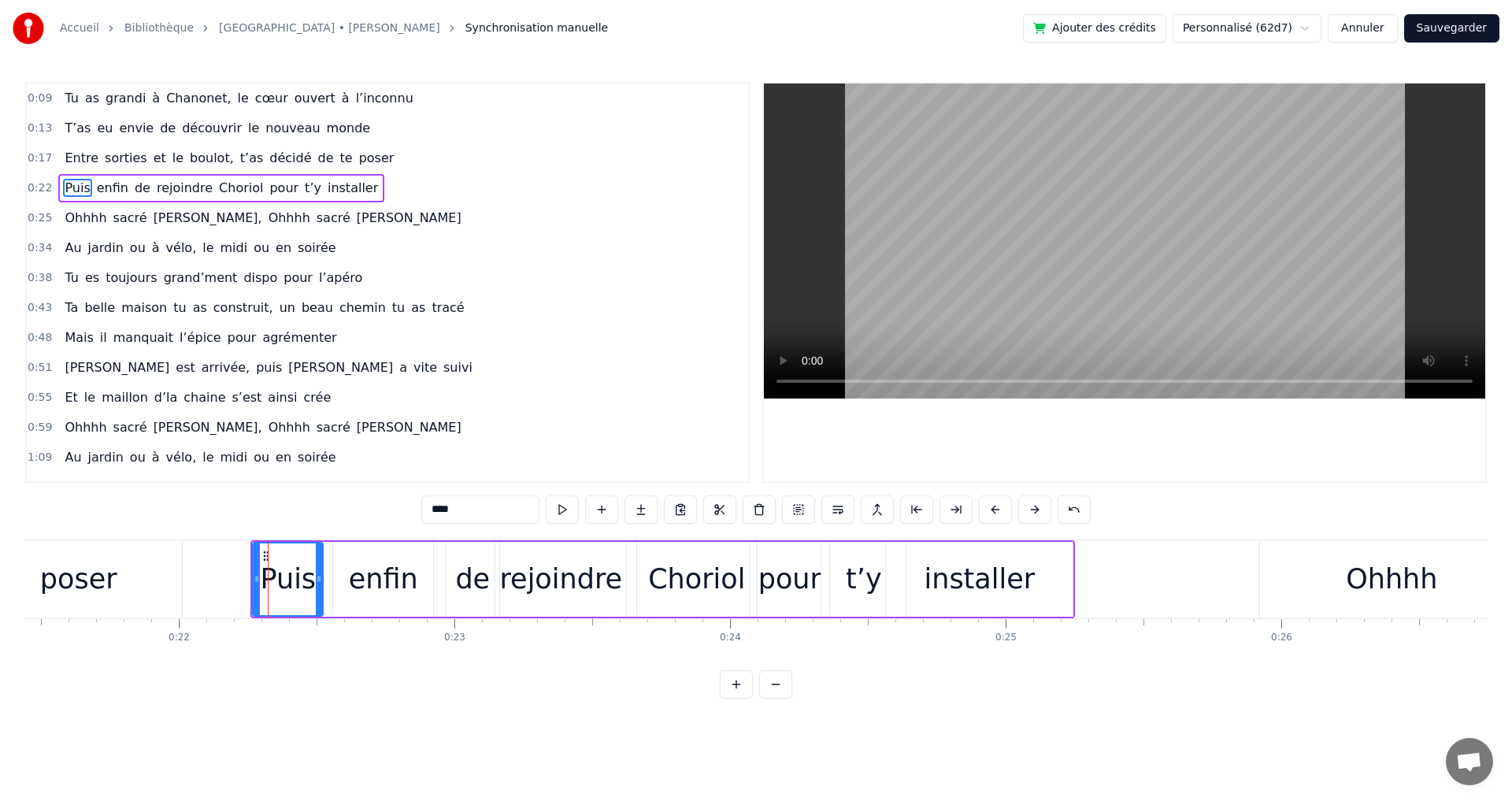
click at [1037, 511] on button at bounding box center [1034, 509] width 33 height 28
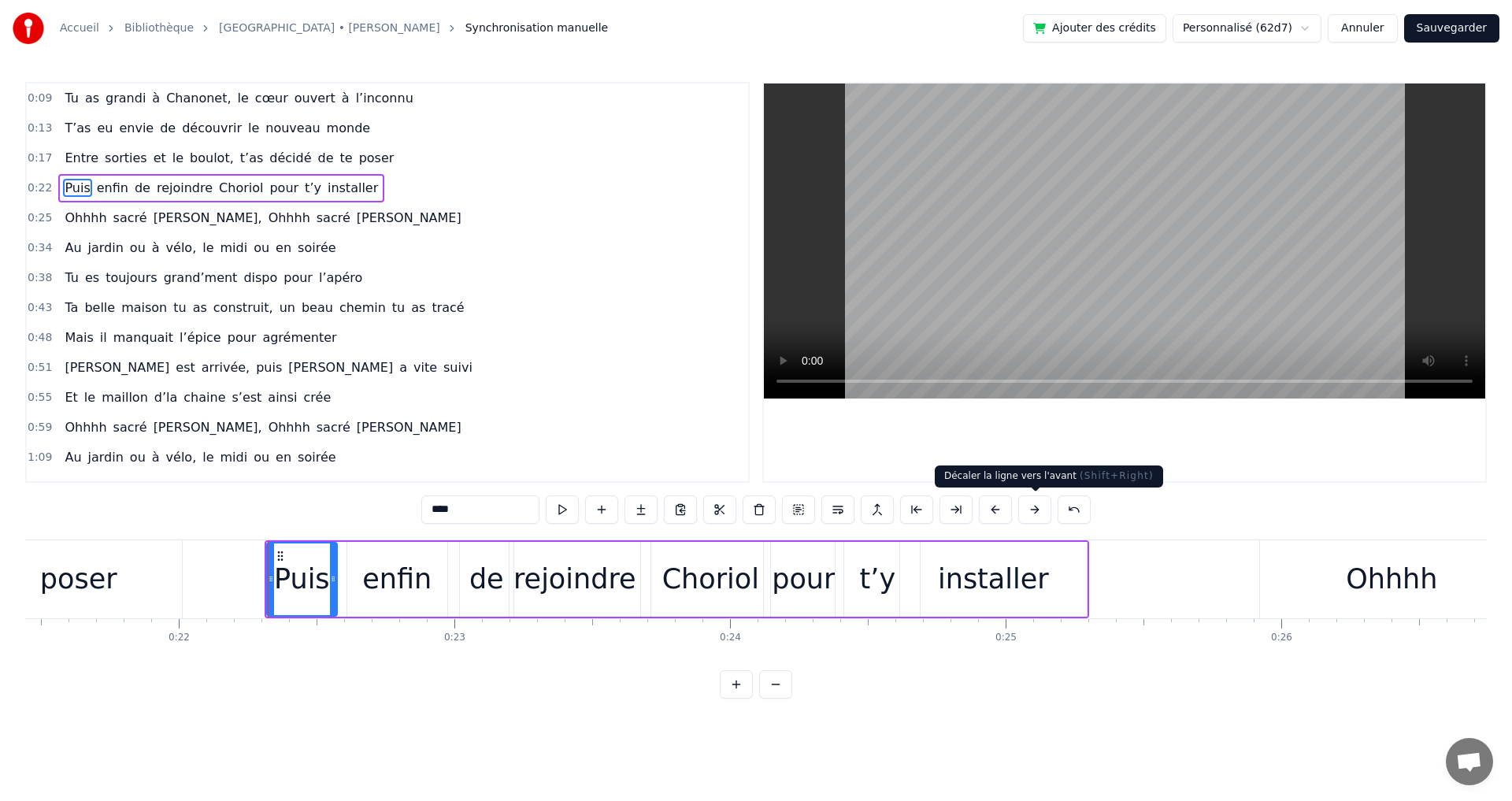
click at [1037, 511] on button at bounding box center [1034, 509] width 33 height 28
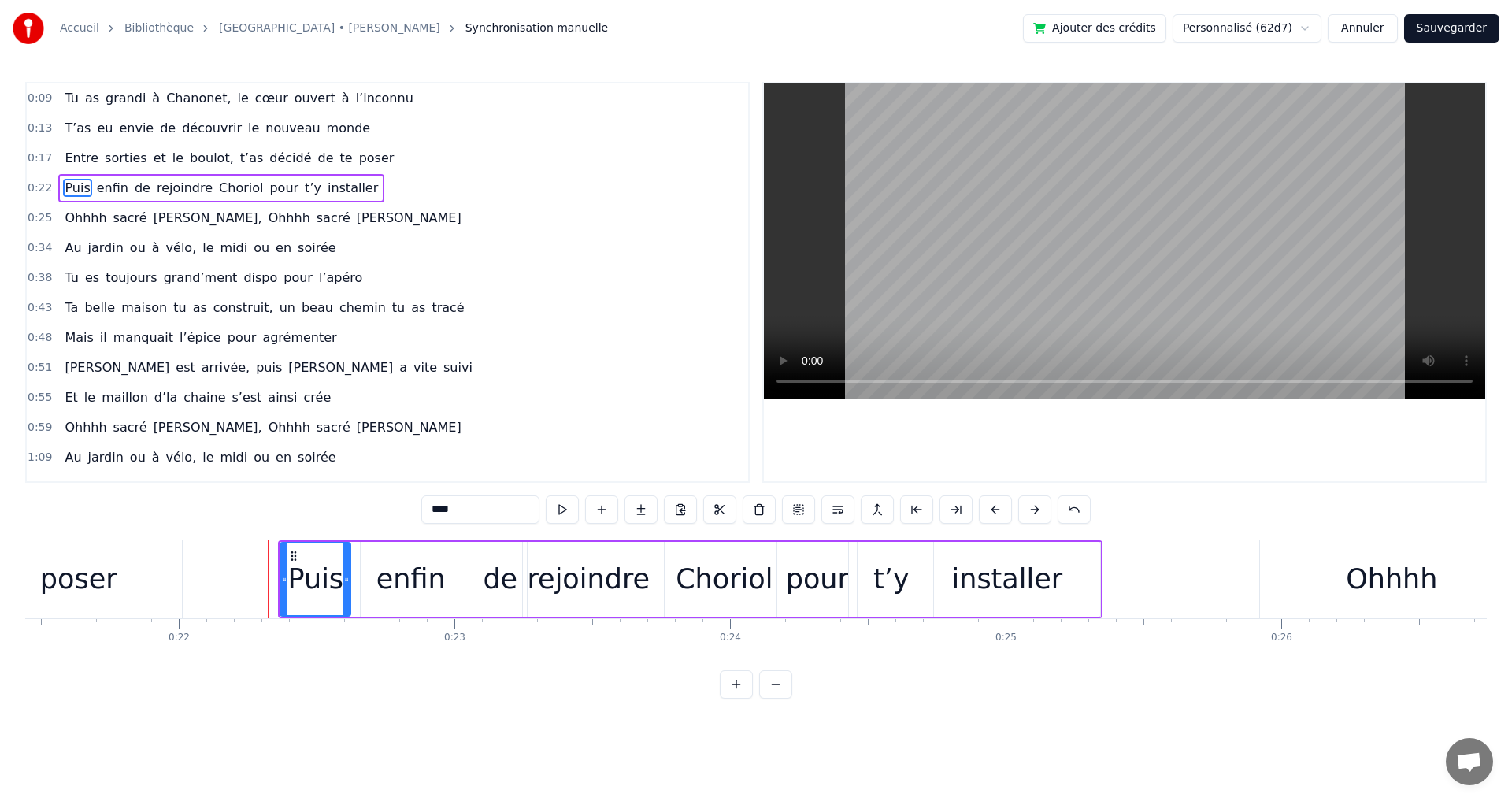
click at [1037, 511] on button at bounding box center [1034, 509] width 33 height 28
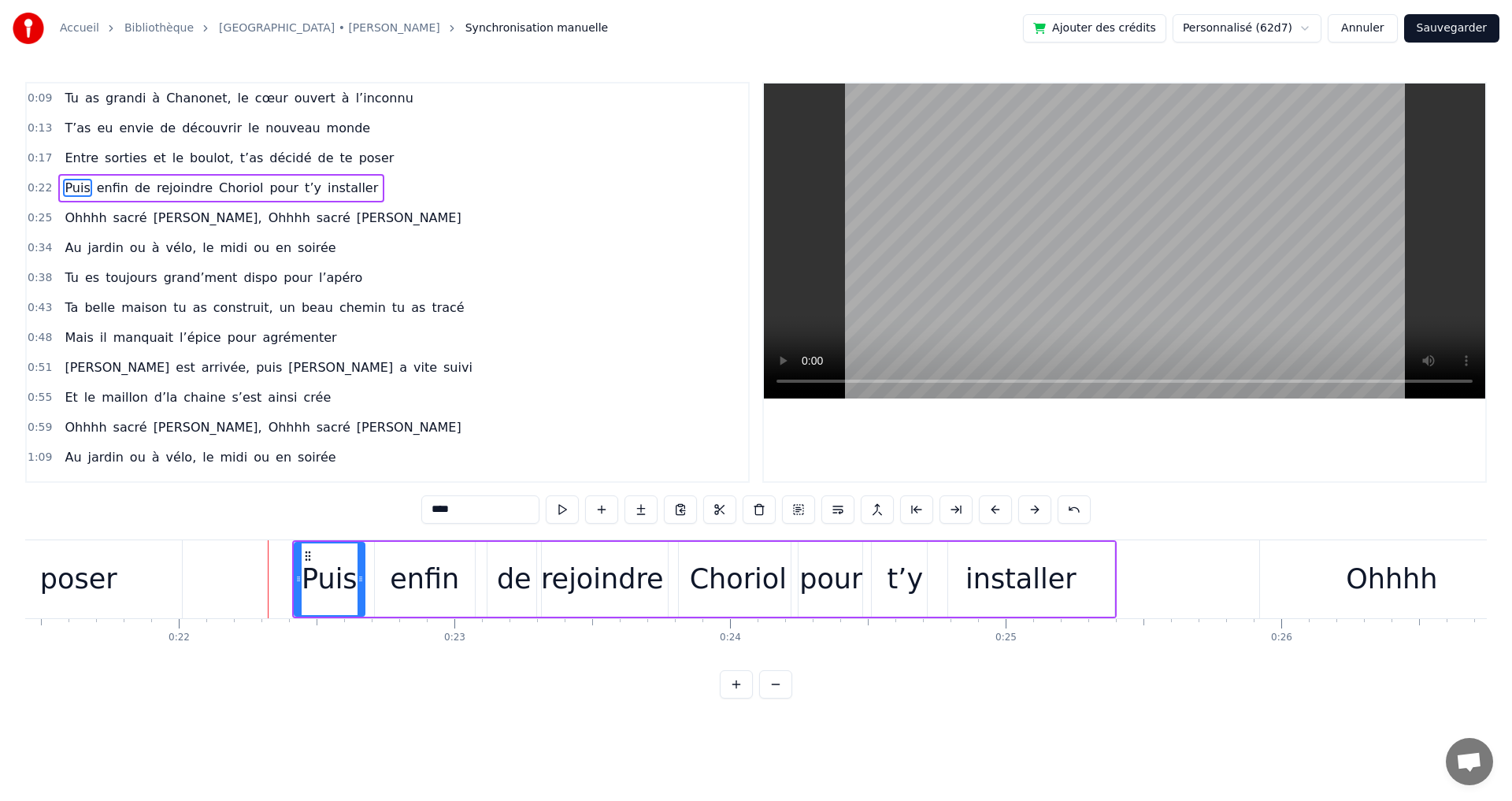
click at [1037, 511] on button at bounding box center [1034, 509] width 33 height 28
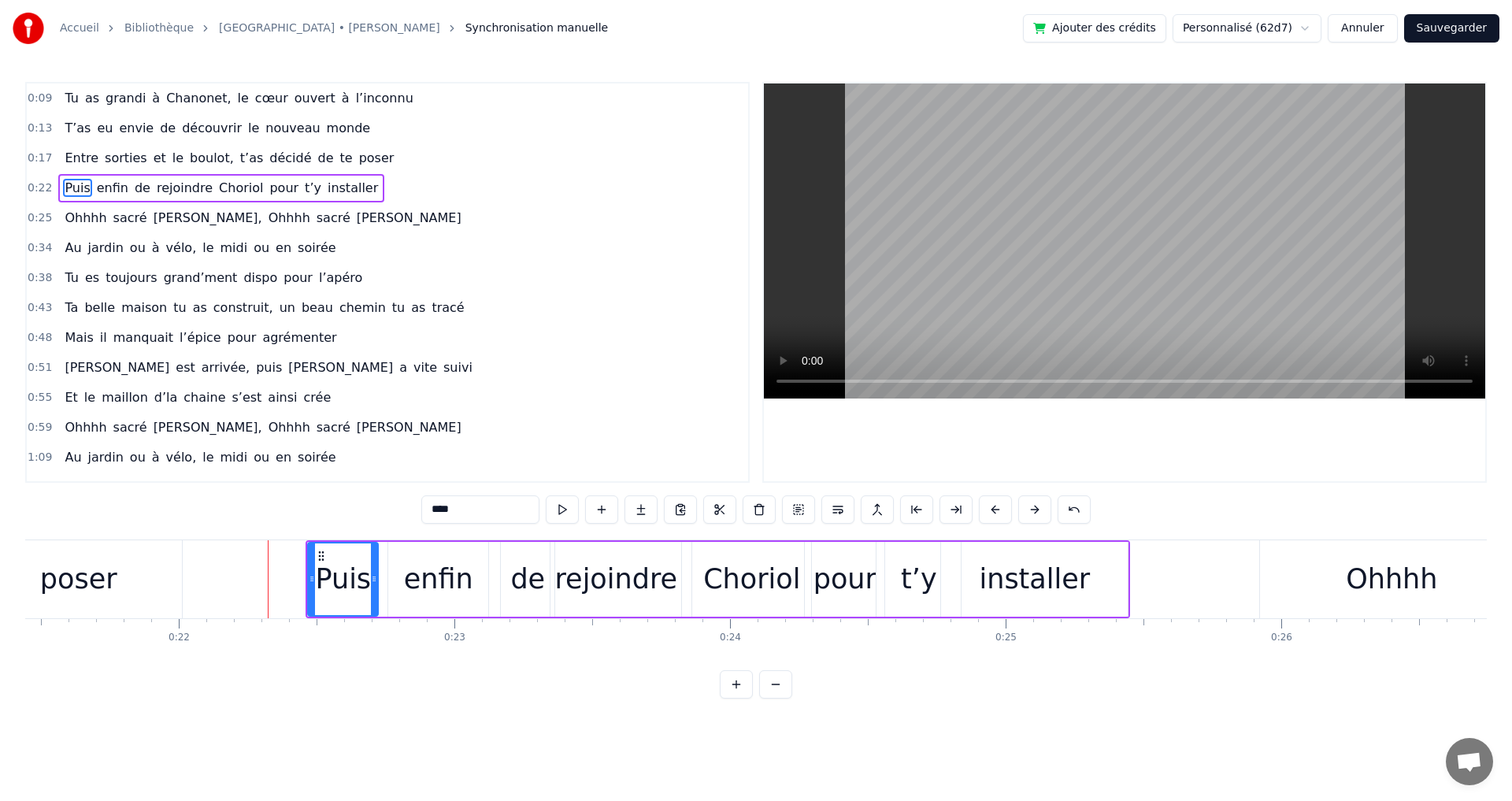
click at [1037, 511] on button at bounding box center [1034, 509] width 33 height 28
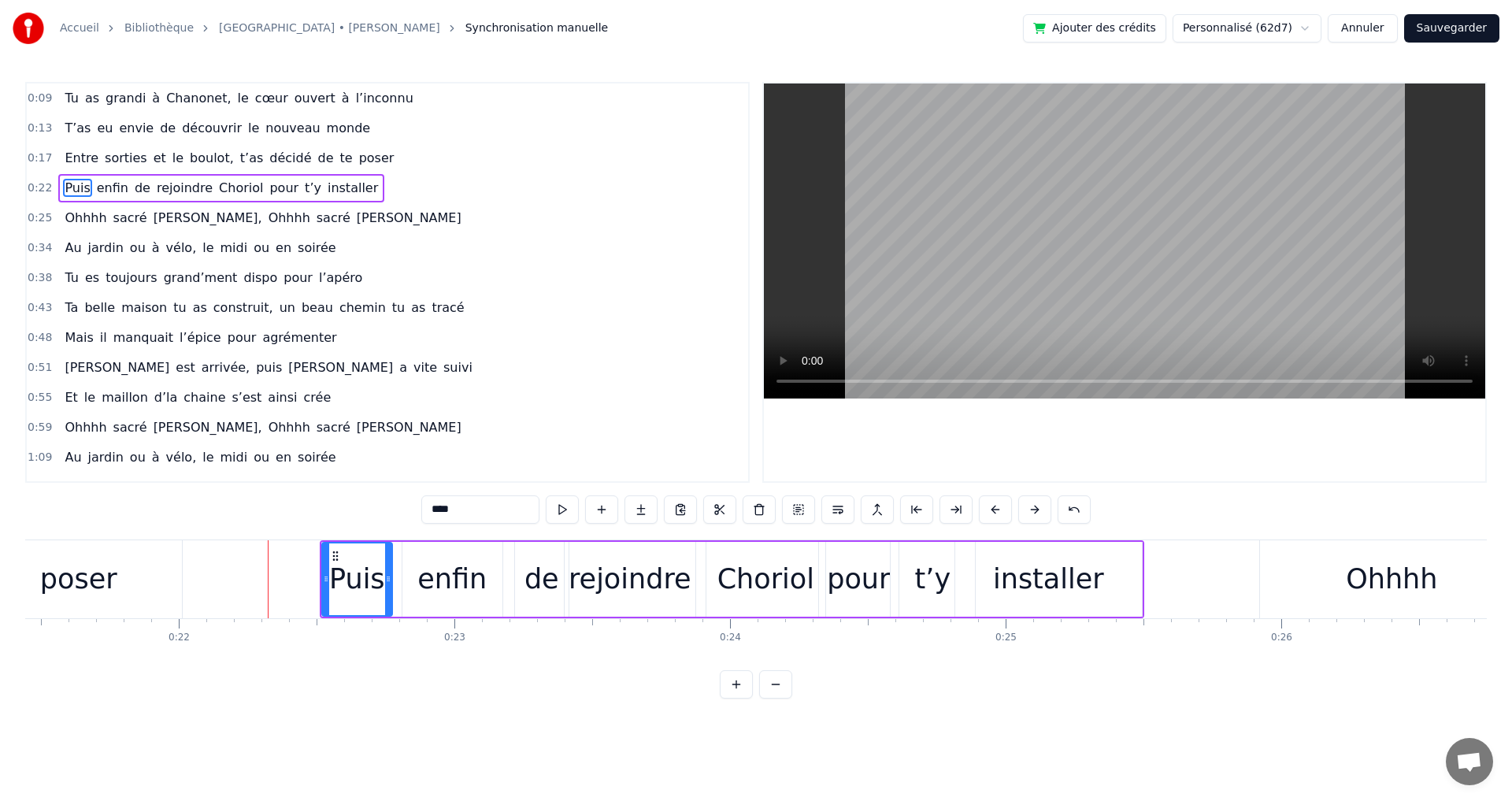
click at [194, 102] on span "Chanonet," at bounding box center [198, 98] width 67 height 18
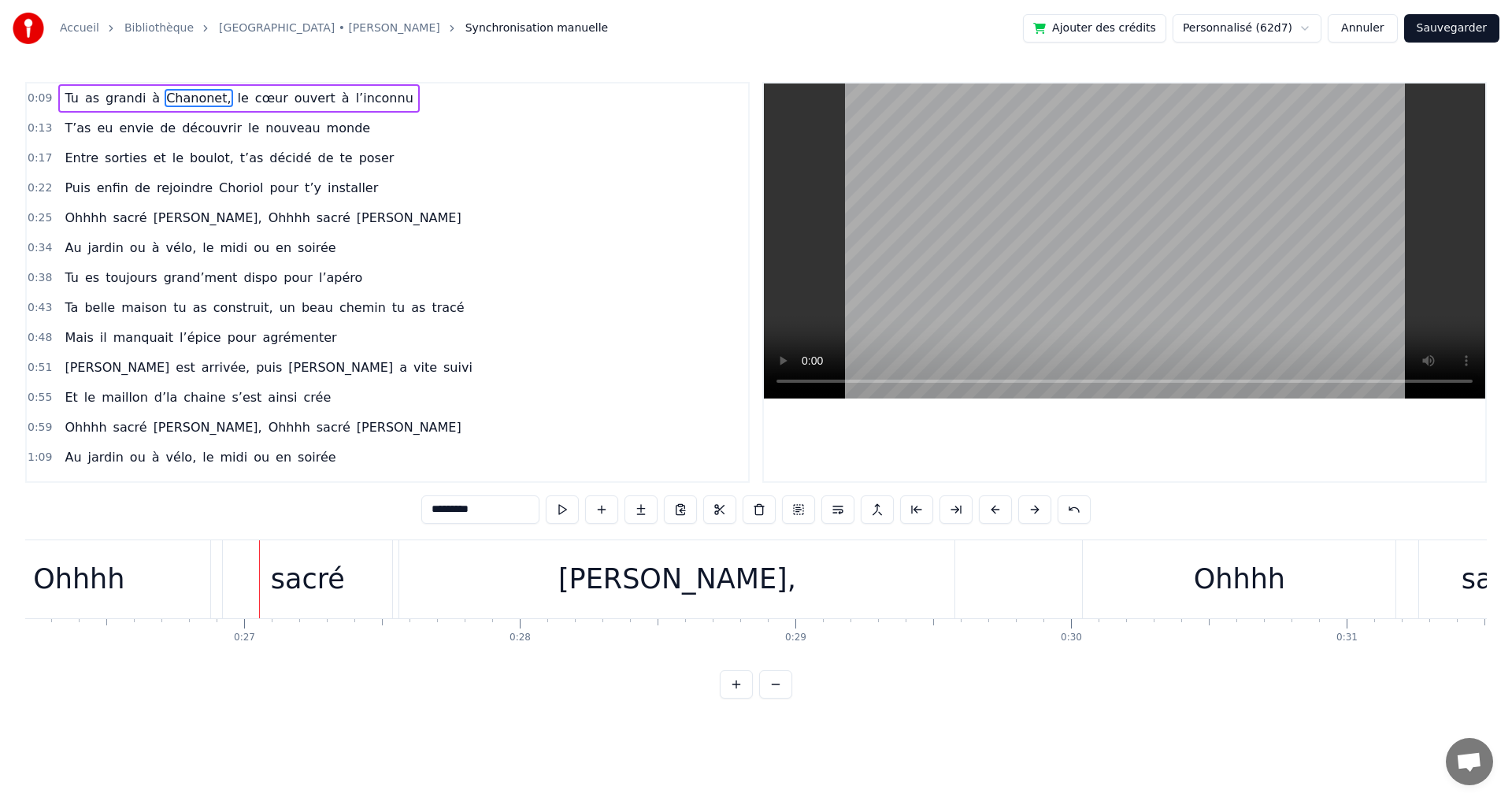
scroll to position [0, 7298]
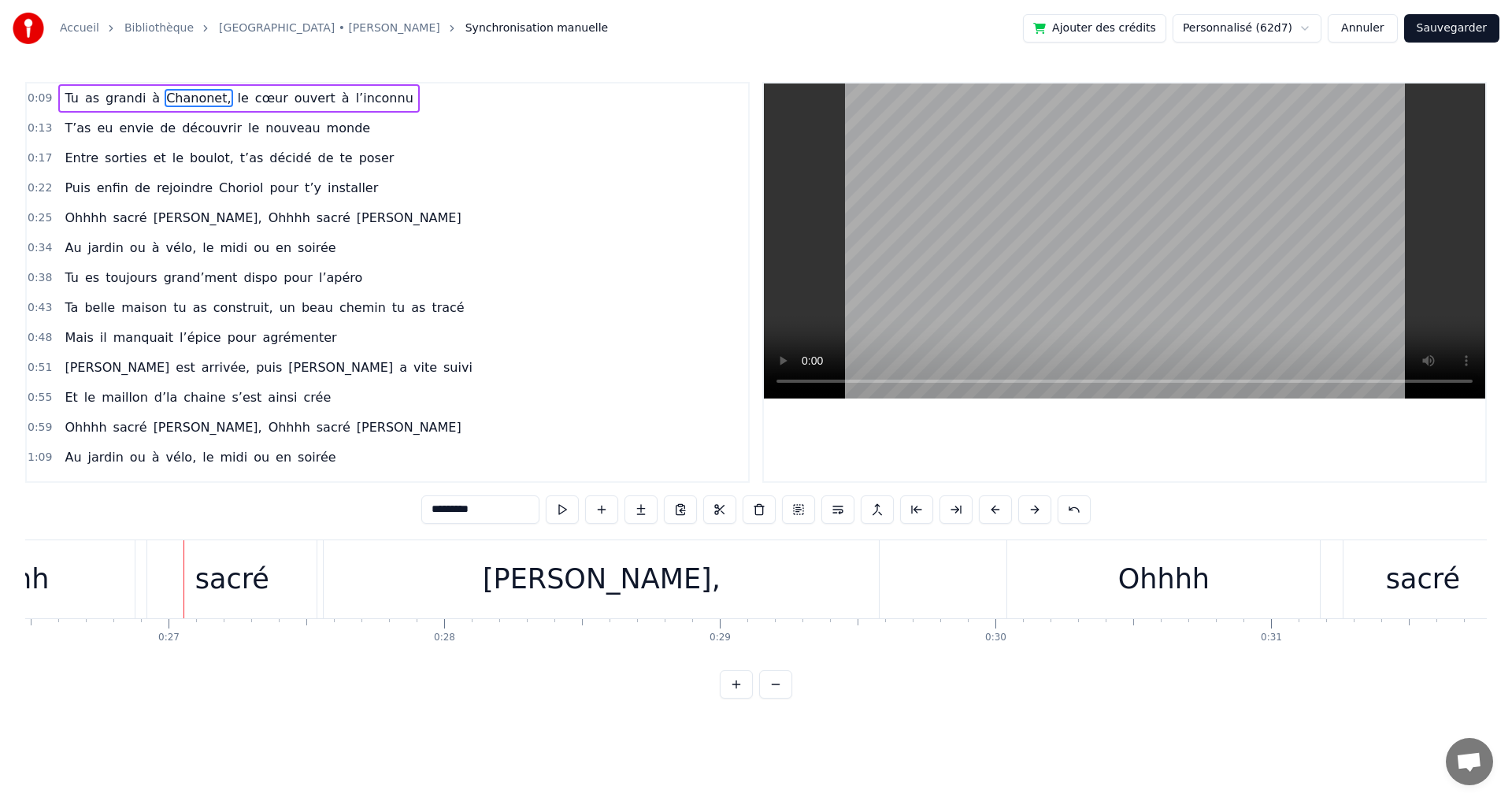
click at [133, 181] on span "de" at bounding box center [142, 188] width 19 height 18
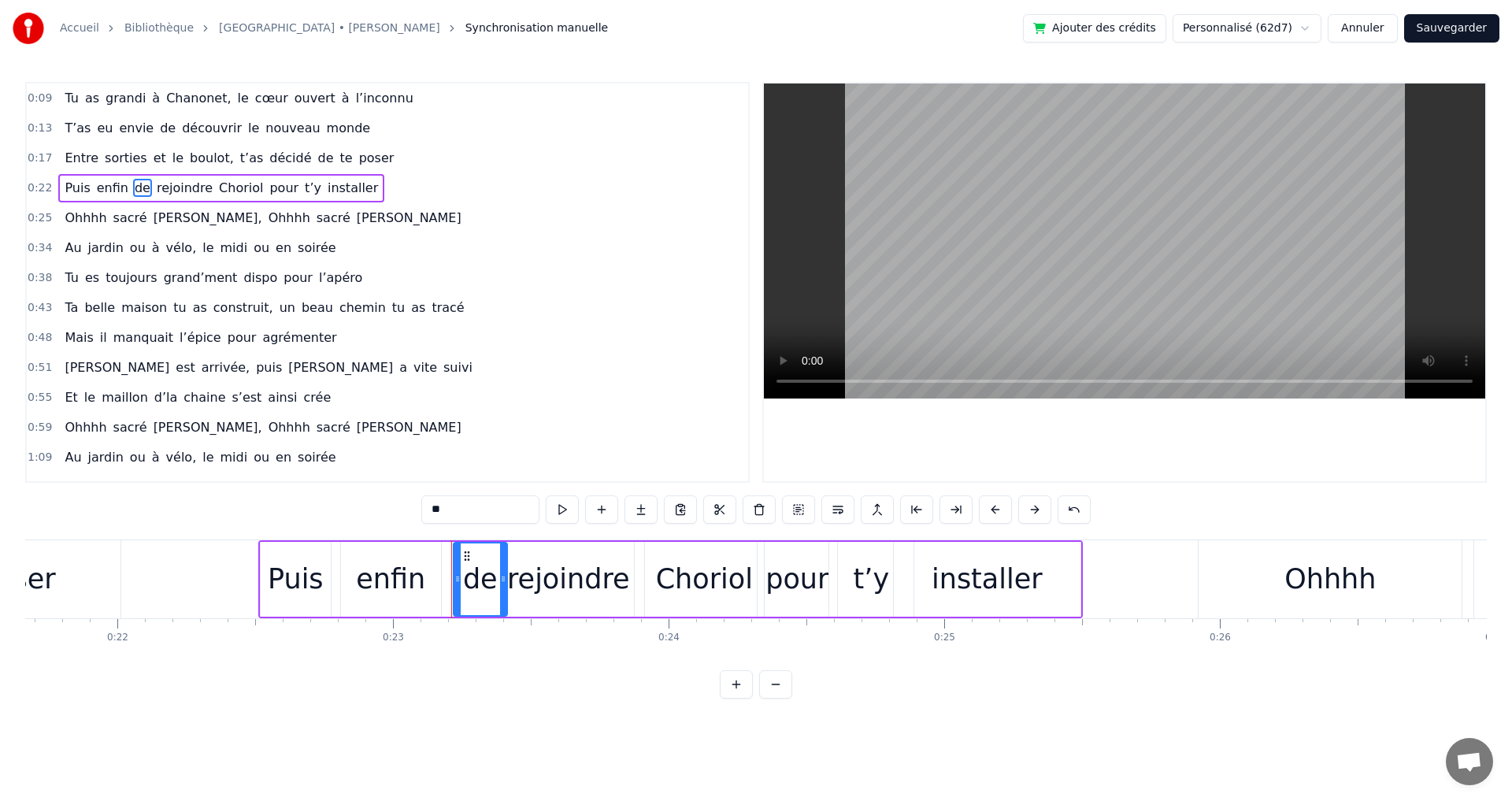
scroll to position [0, 5939]
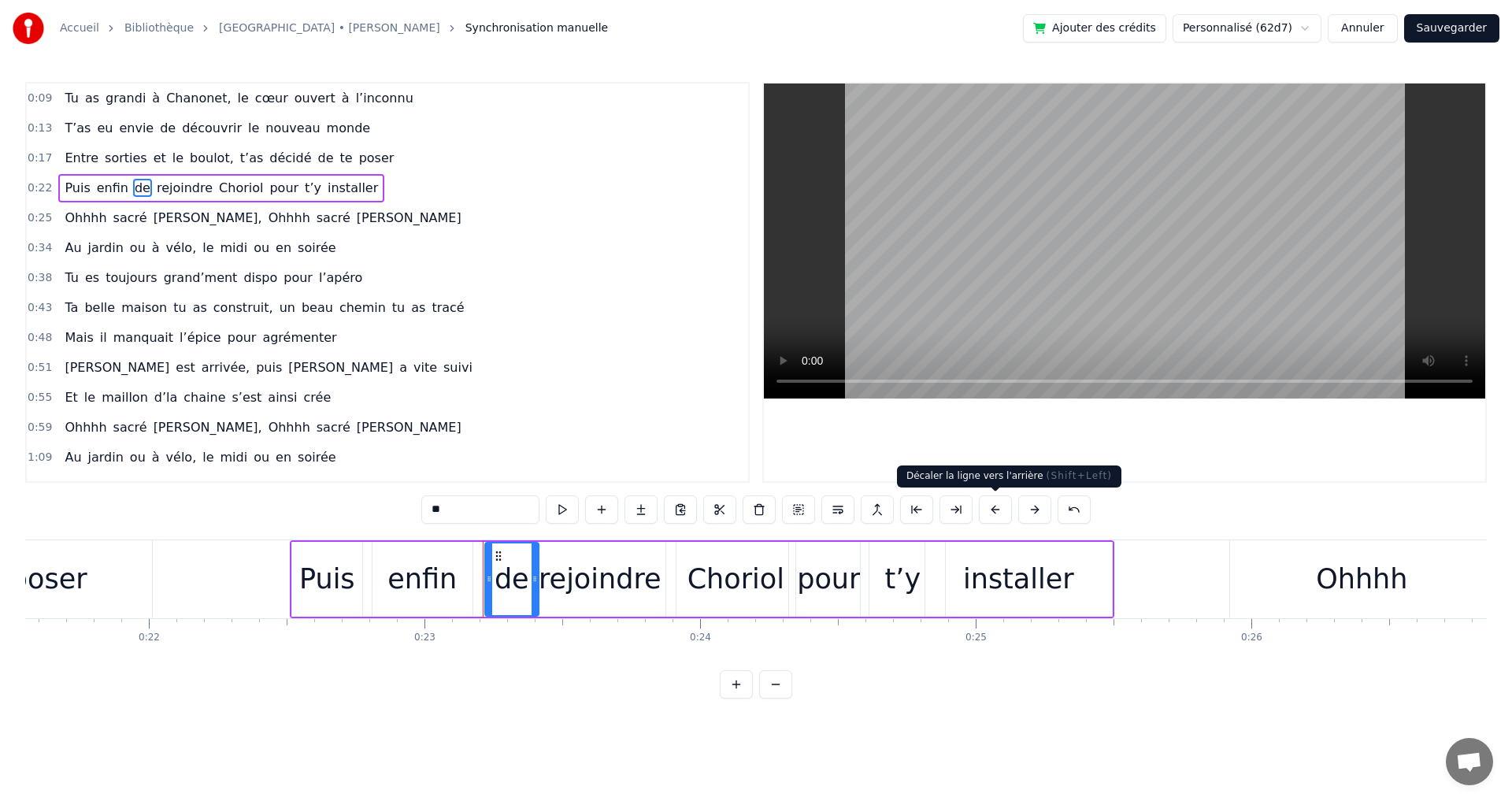
click at [996, 510] on button at bounding box center [995, 509] width 33 height 28
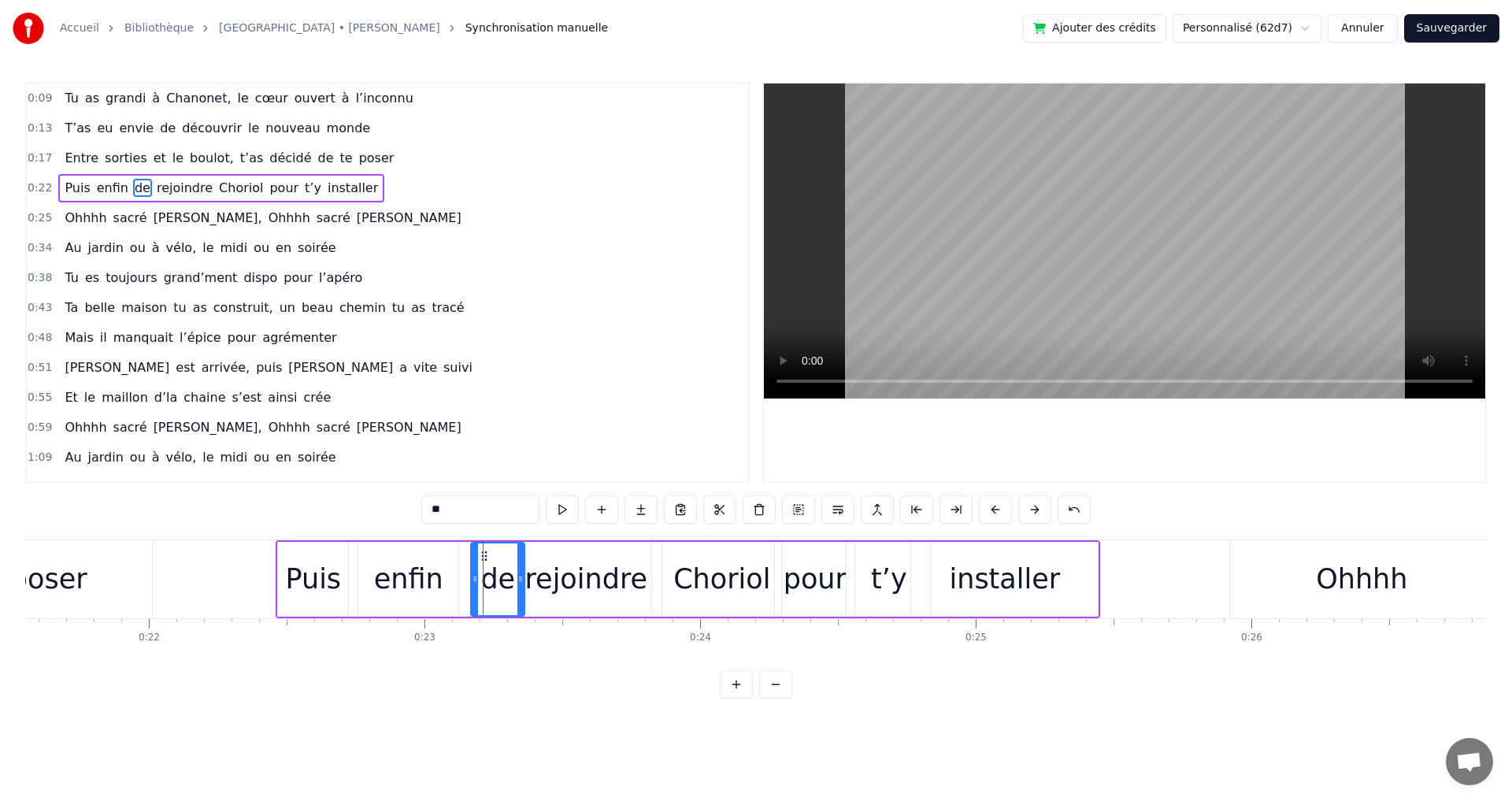
click at [996, 510] on button at bounding box center [995, 509] width 33 height 28
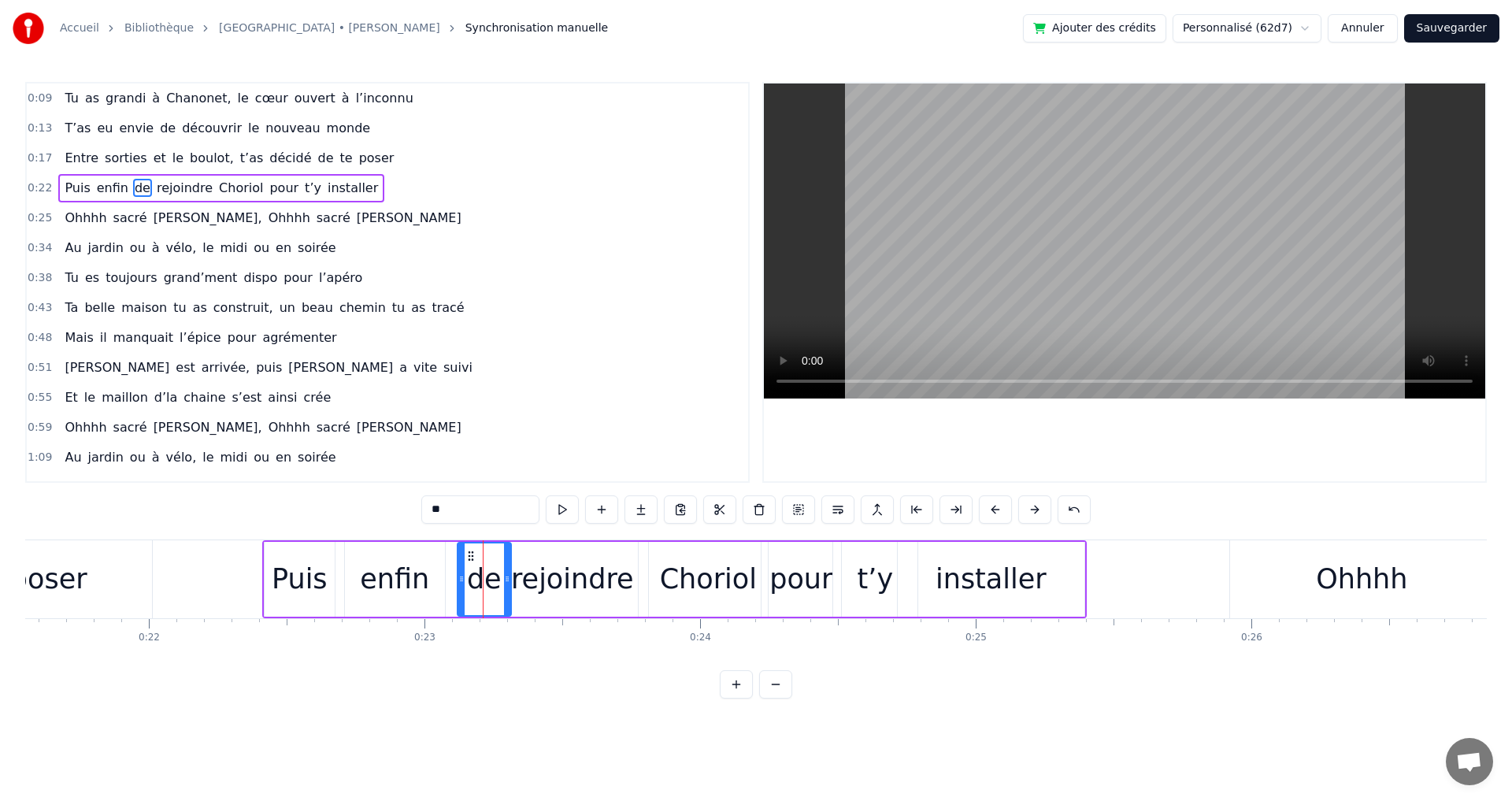
click at [188, 160] on span "boulot," at bounding box center [212, 158] width 47 height 18
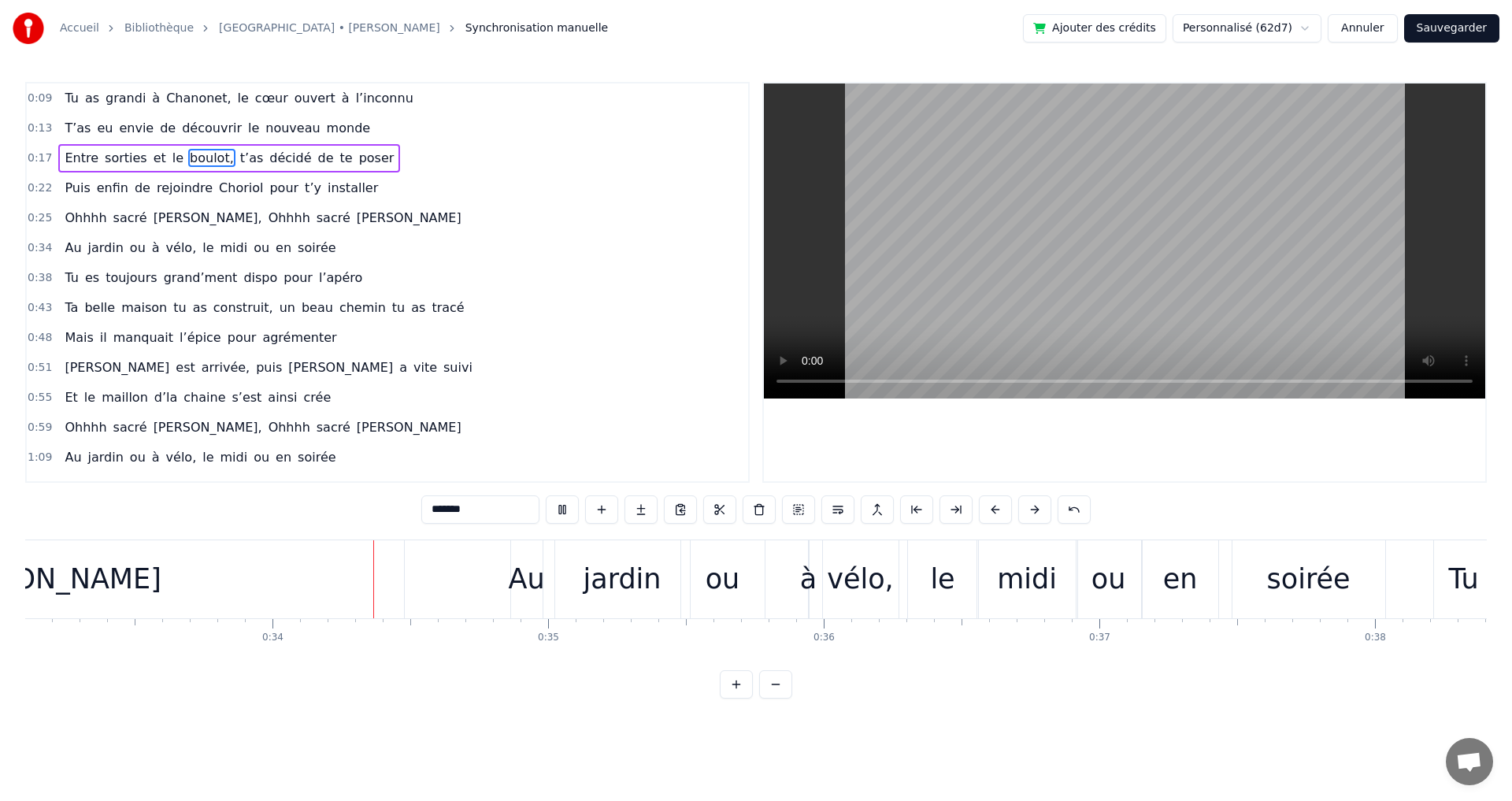
scroll to position [0, 9202]
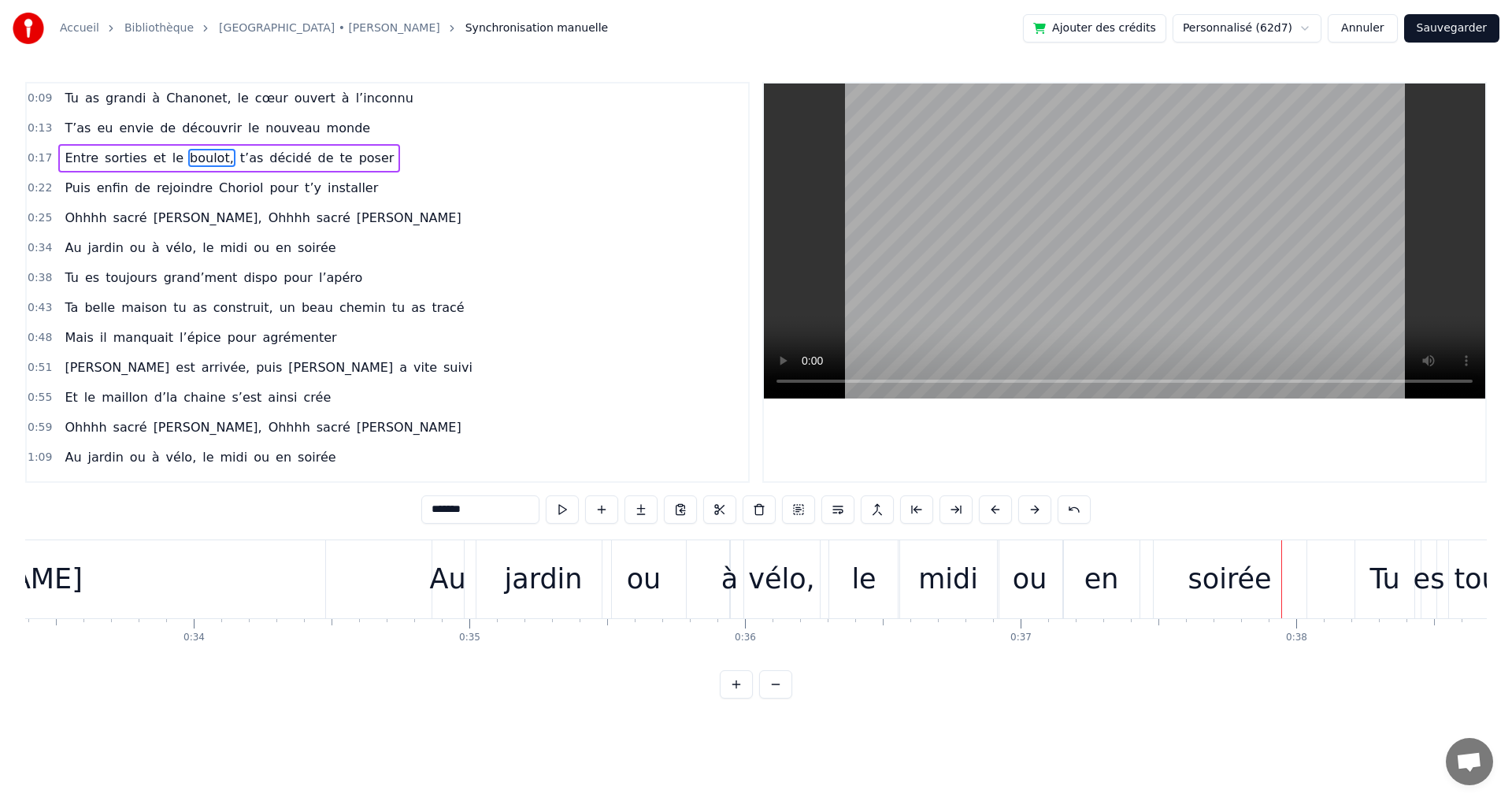
click at [112, 249] on span "jardin" at bounding box center [106, 248] width 38 height 18
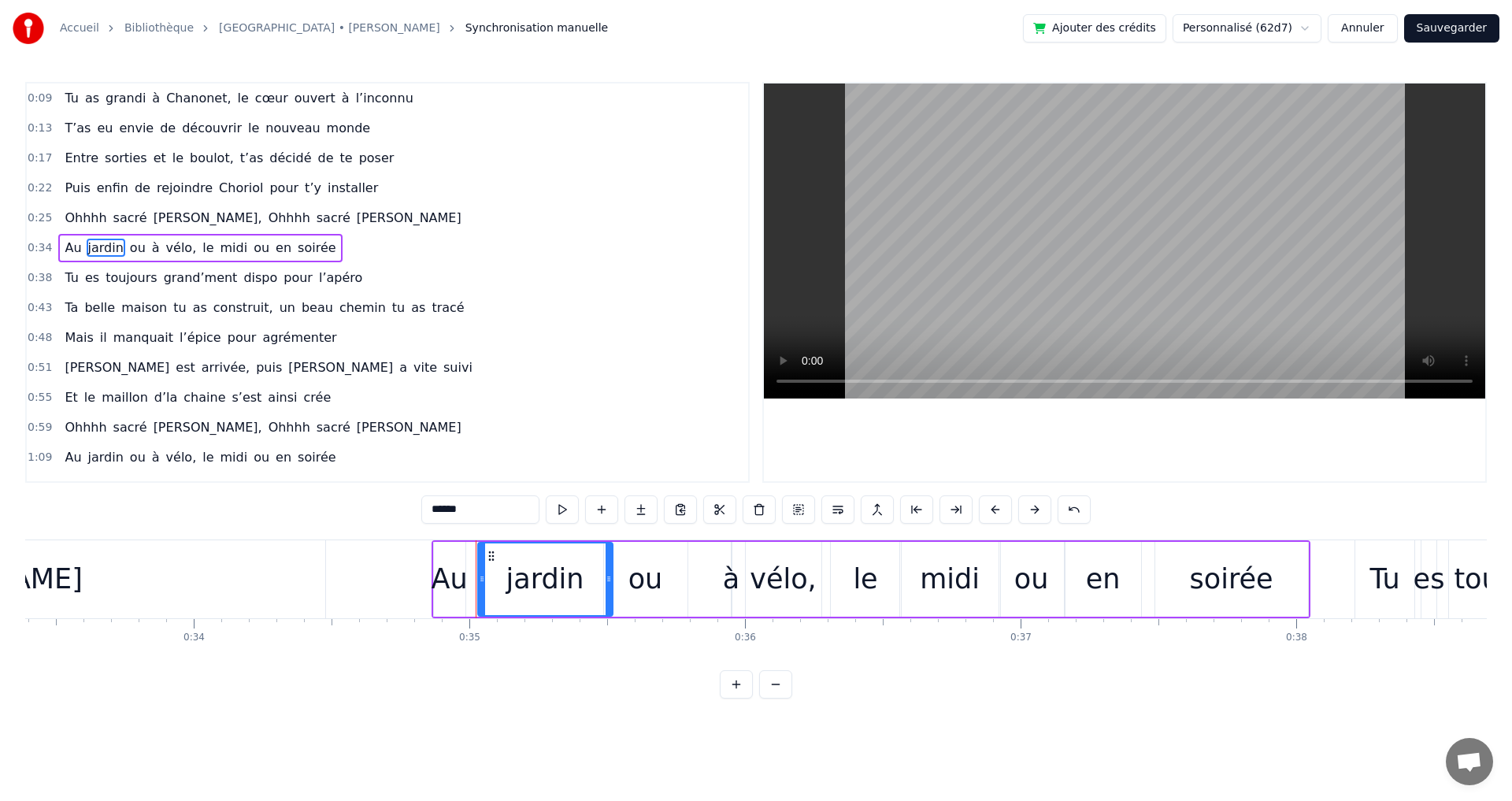
click at [880, 586] on div "le" at bounding box center [865, 579] width 70 height 75
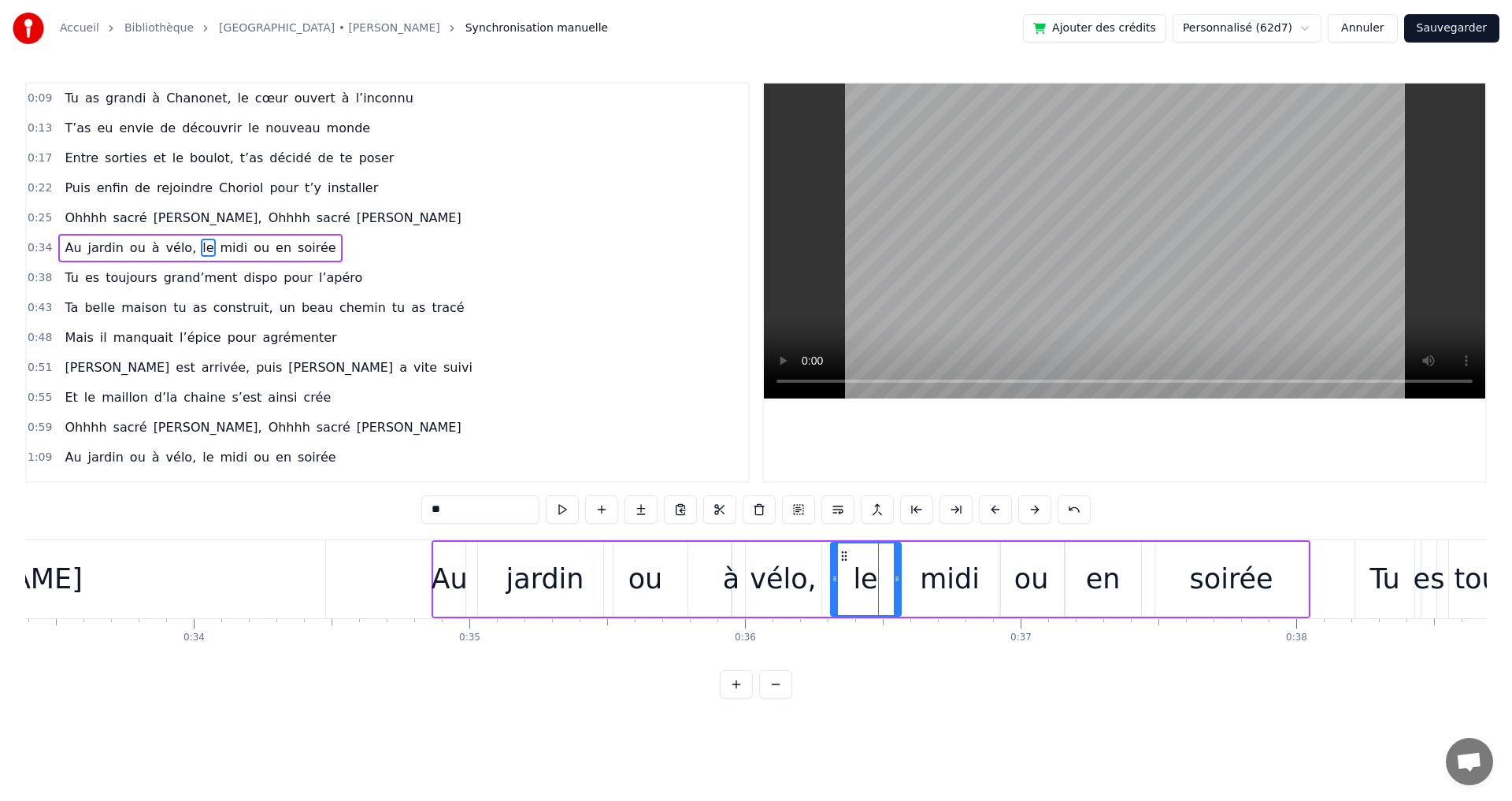
click at [1103, 574] on div "en" at bounding box center [1103, 578] width 35 height 41
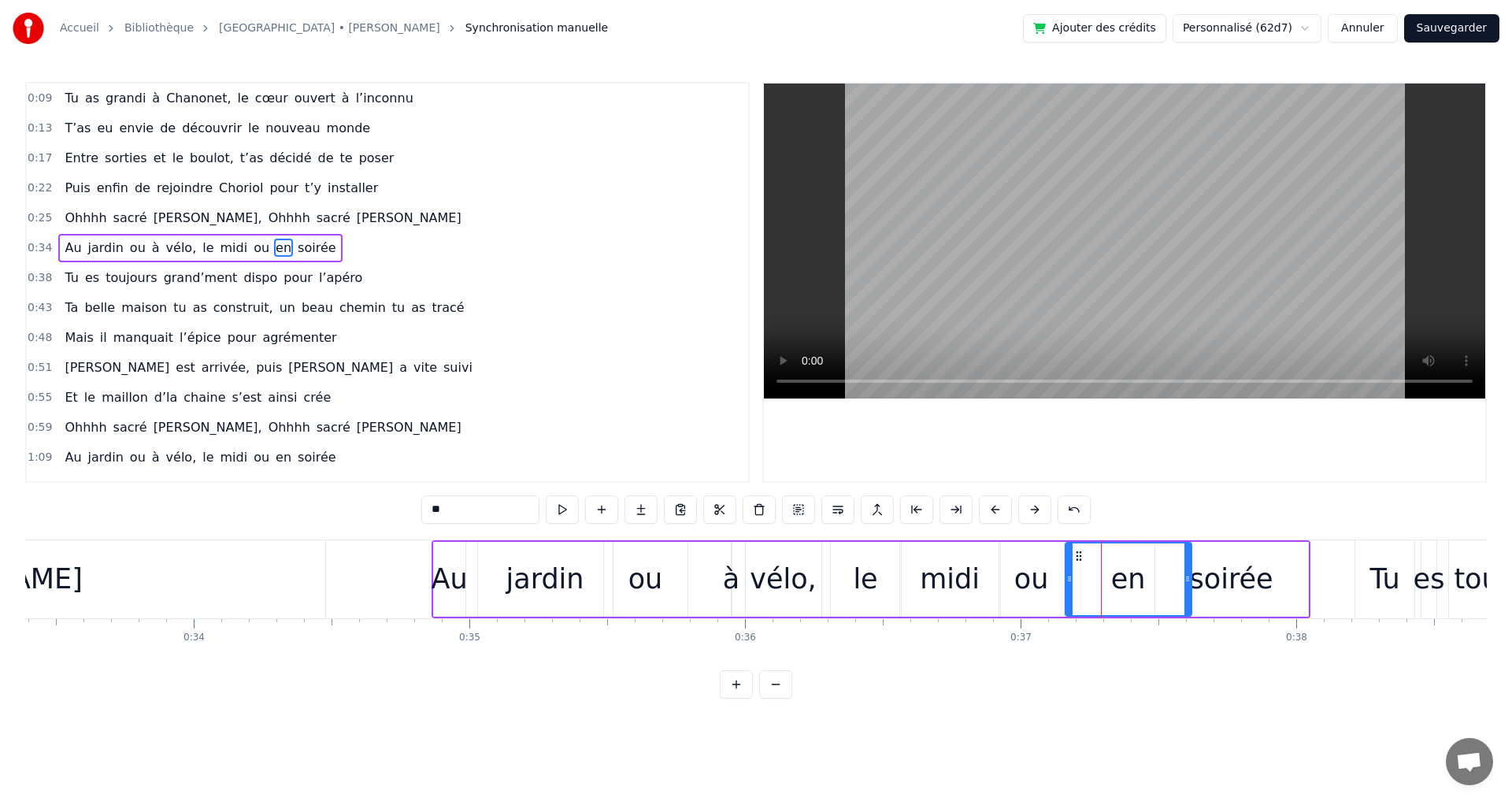
drag, startPoint x: 1137, startPoint y: 578, endPoint x: 1188, endPoint y: 587, distance: 51.8
click at [1188, 587] on div at bounding box center [1188, 579] width 6 height 71
drag, startPoint x: 1068, startPoint y: 581, endPoint x: 1122, endPoint y: 582, distance: 54.0
click at [1122, 582] on icon at bounding box center [1121, 579] width 6 height 13
click at [1038, 575] on div "ou" at bounding box center [1031, 578] width 35 height 41
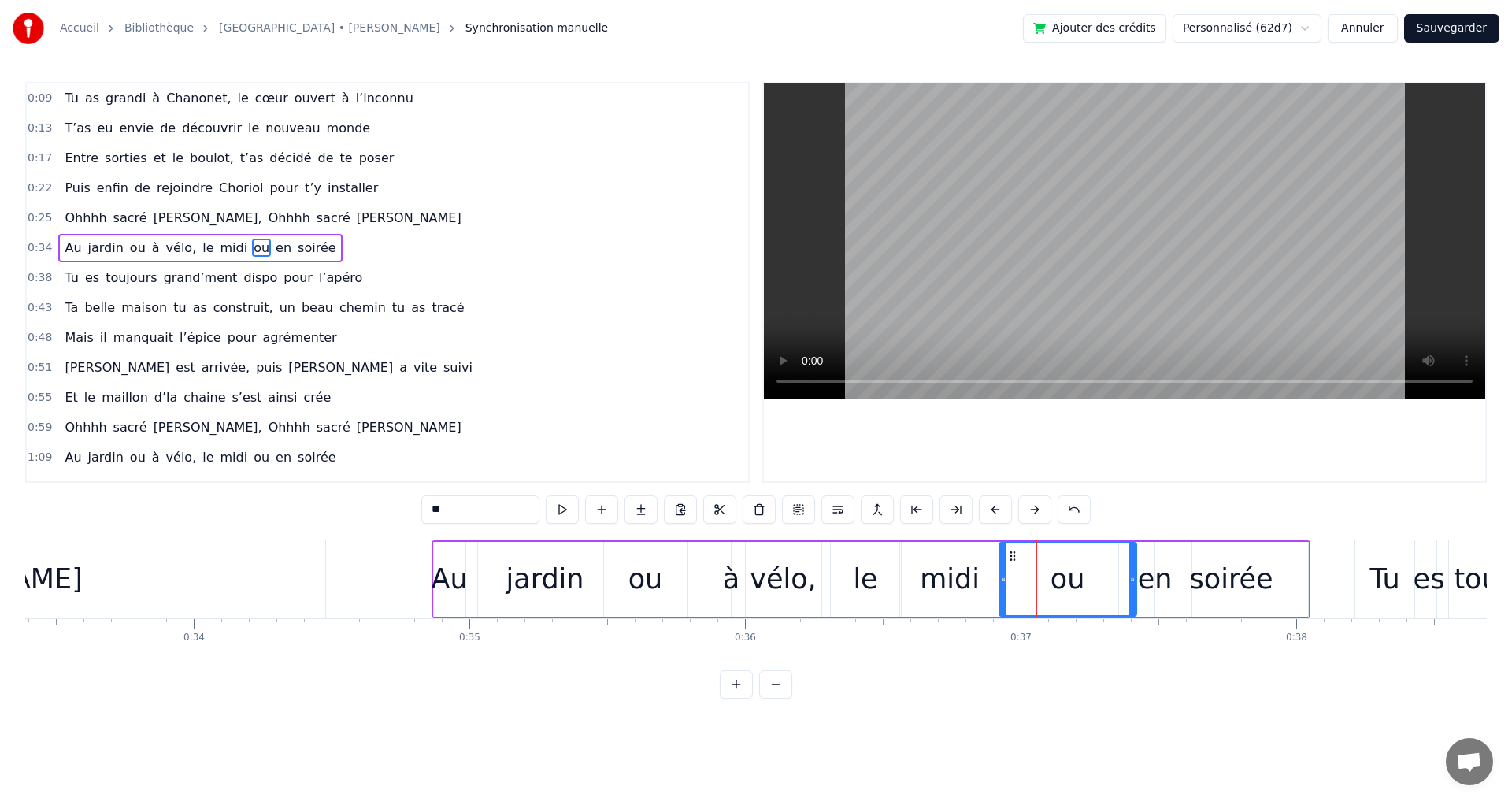
drag, startPoint x: 1060, startPoint y: 578, endPoint x: 1133, endPoint y: 583, distance: 73.2
click at [1133, 583] on icon at bounding box center [1133, 579] width 6 height 13
drag, startPoint x: 1000, startPoint y: 579, endPoint x: 1063, endPoint y: 583, distance: 63.1
click at [1063, 583] on icon at bounding box center [1066, 579] width 6 height 13
drag, startPoint x: 956, startPoint y: 582, endPoint x: 981, endPoint y: 581, distance: 25.0
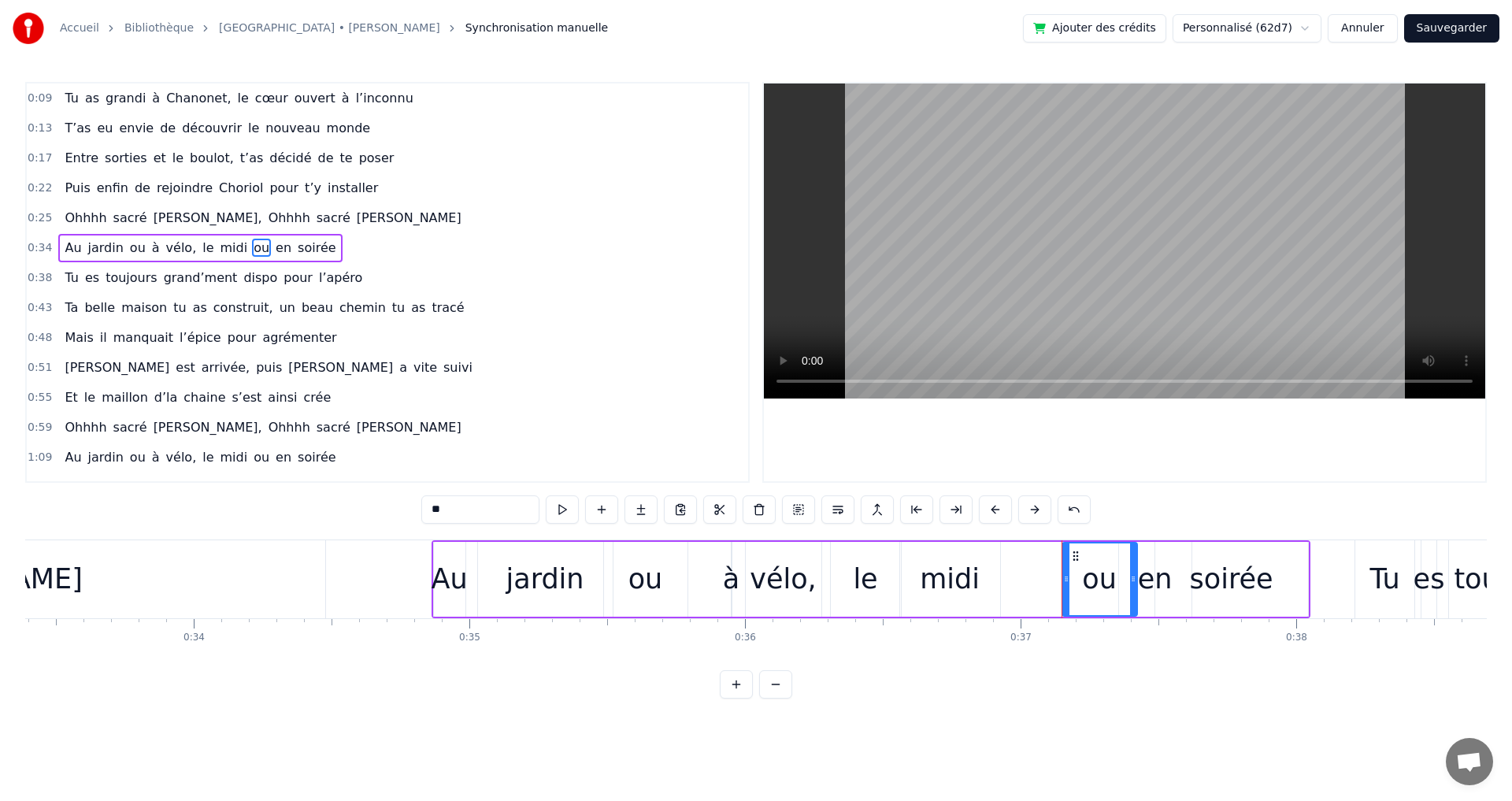
click at [956, 581] on div "midi" at bounding box center [950, 578] width 60 height 41
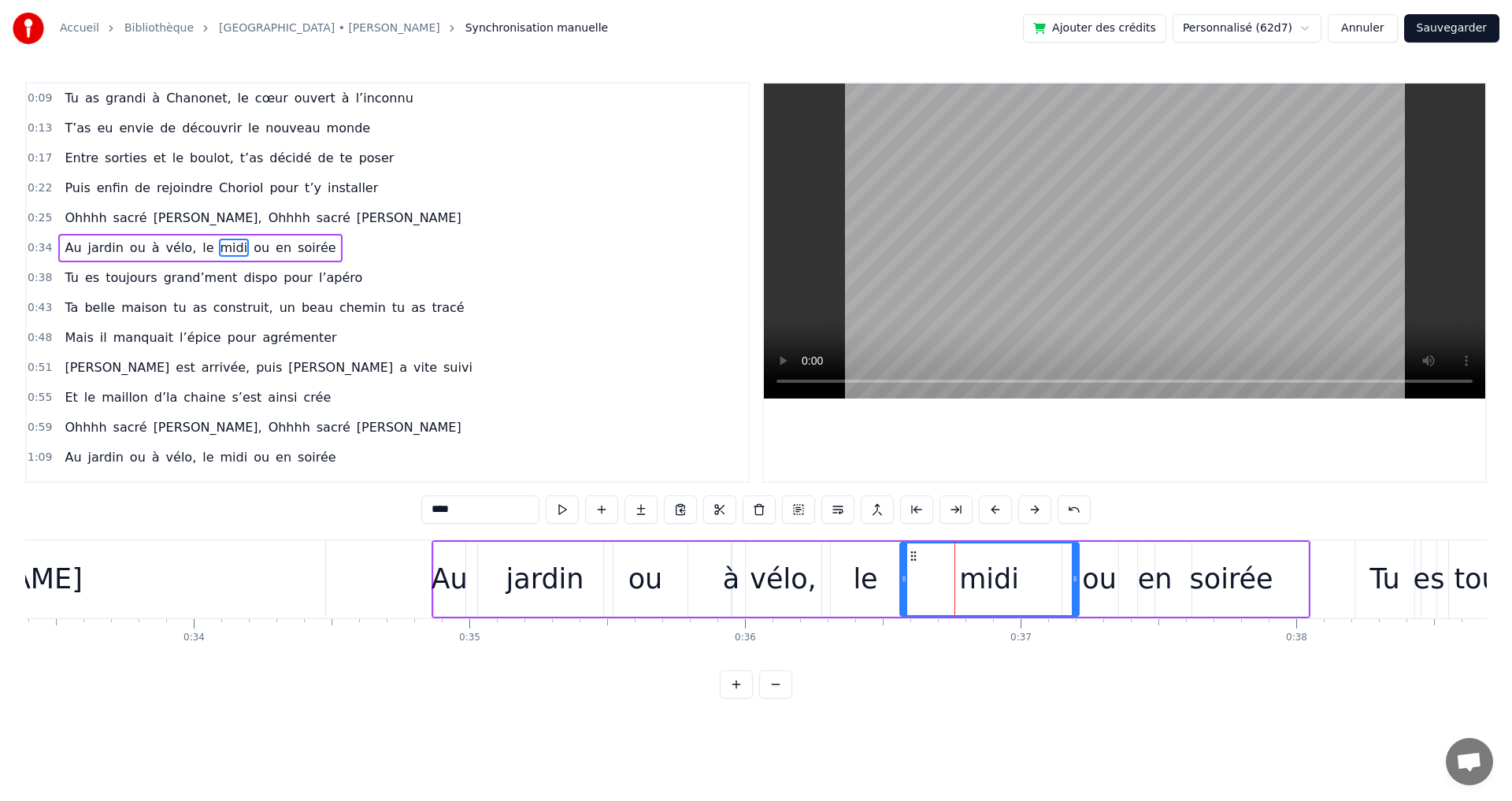
drag, startPoint x: 1017, startPoint y: 580, endPoint x: 1074, endPoint y: 585, distance: 57.2
click at [1074, 585] on div at bounding box center [1075, 579] width 6 height 71
drag, startPoint x: 901, startPoint y: 580, endPoint x: 980, endPoint y: 585, distance: 79.2
click at [980, 585] on div at bounding box center [983, 579] width 6 height 71
click at [861, 574] on div "le" at bounding box center [865, 578] width 24 height 41
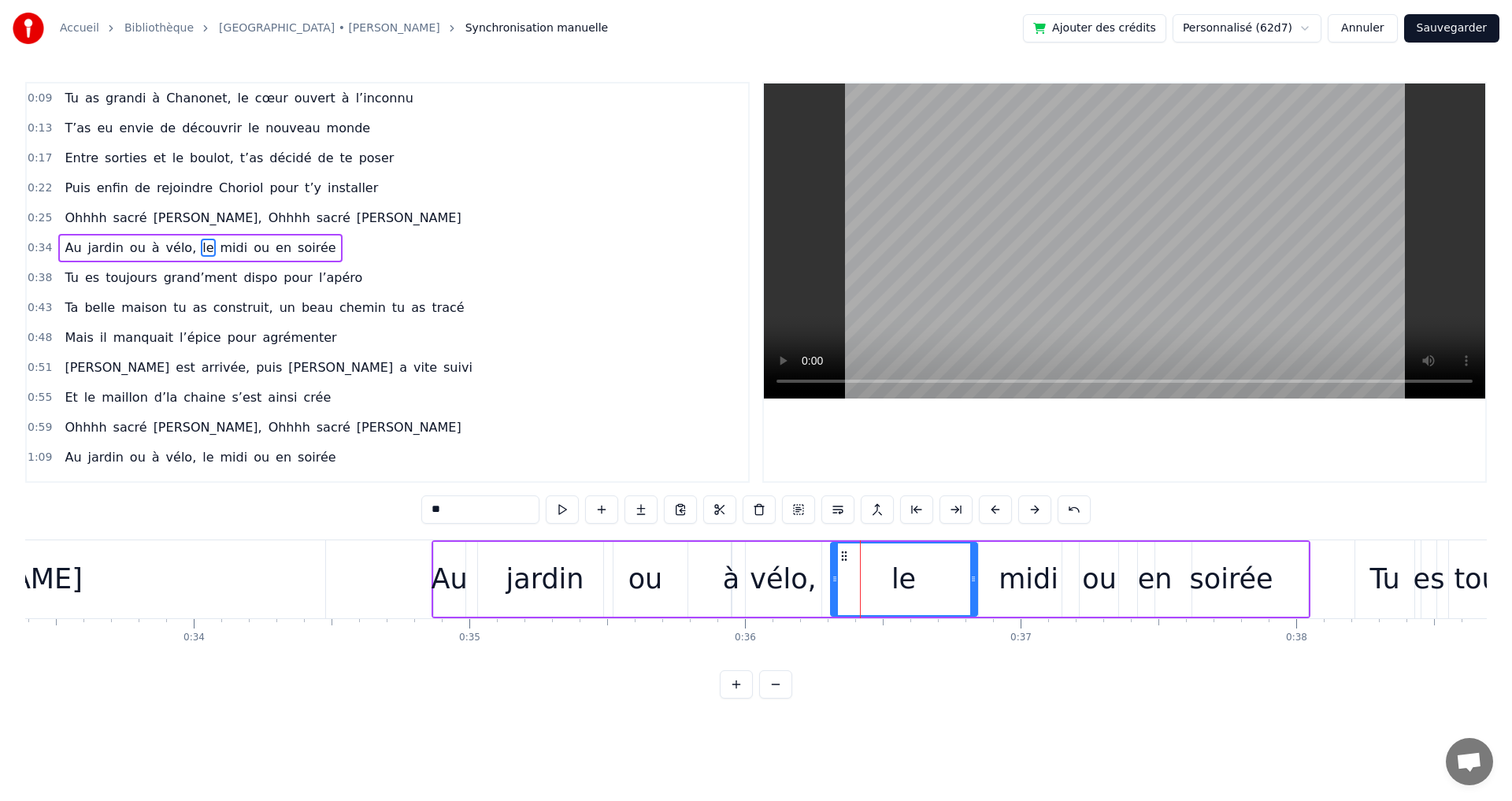
drag, startPoint x: 899, startPoint y: 579, endPoint x: 976, endPoint y: 588, distance: 77.5
click at [976, 588] on div at bounding box center [973, 579] width 6 height 71
drag, startPoint x: 837, startPoint y: 578, endPoint x: 885, endPoint y: 579, distance: 48.0
click at [885, 579] on icon at bounding box center [883, 579] width 6 height 13
click at [267, 224] on span "Ohhhh" at bounding box center [289, 218] width 45 height 18
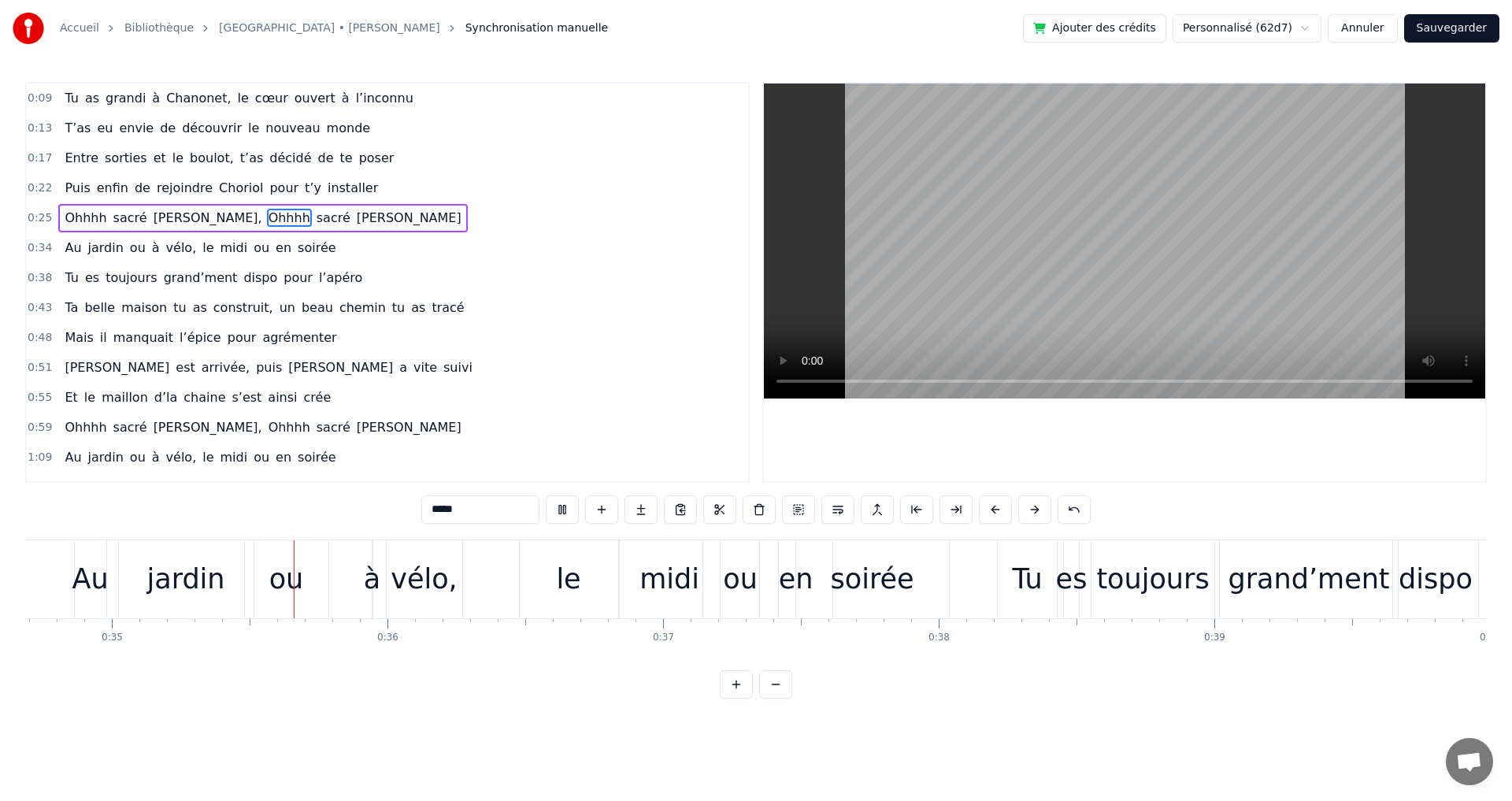
scroll to position [0, 9564]
click at [1020, 575] on div "Tu" at bounding box center [1023, 578] width 30 height 41
type input "**"
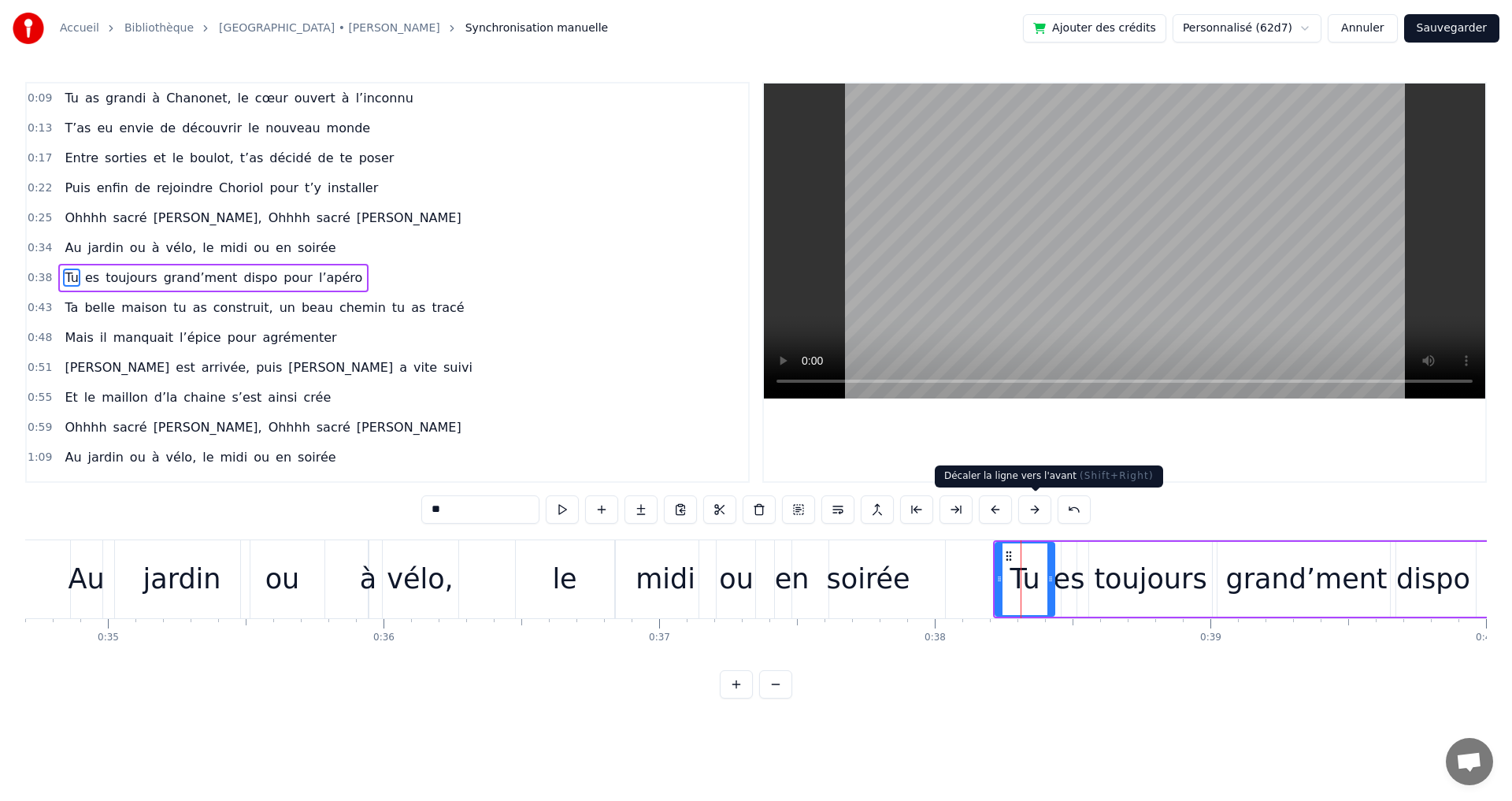
click at [1034, 509] on button at bounding box center [1034, 509] width 33 height 28
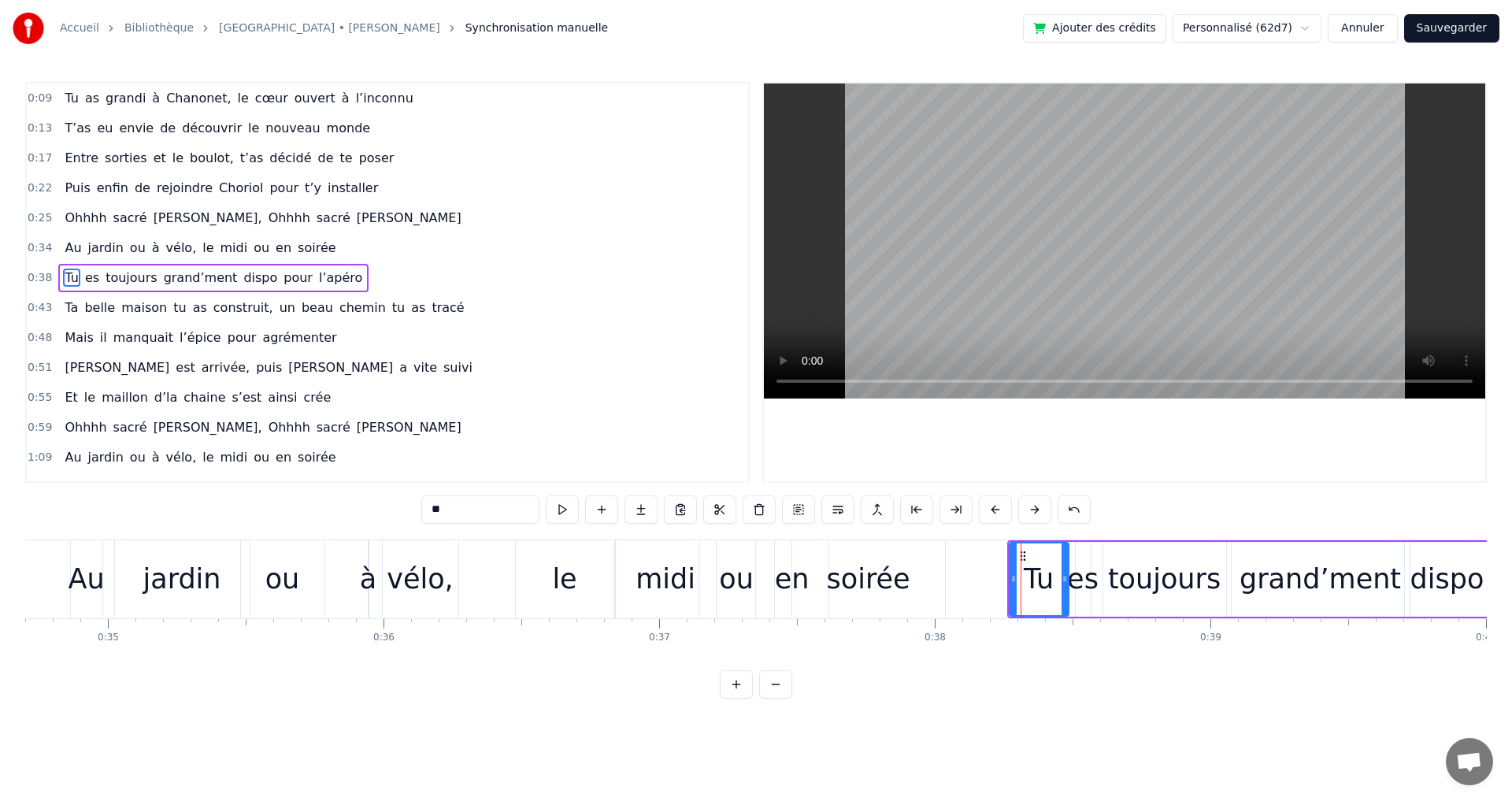
click at [1034, 509] on button at bounding box center [1034, 509] width 33 height 28
click at [1035, 509] on button at bounding box center [1034, 509] width 33 height 28
click at [269, 248] on div "Au jardin ou à vélo, le midi ou en soirée" at bounding box center [200, 248] width 284 height 28
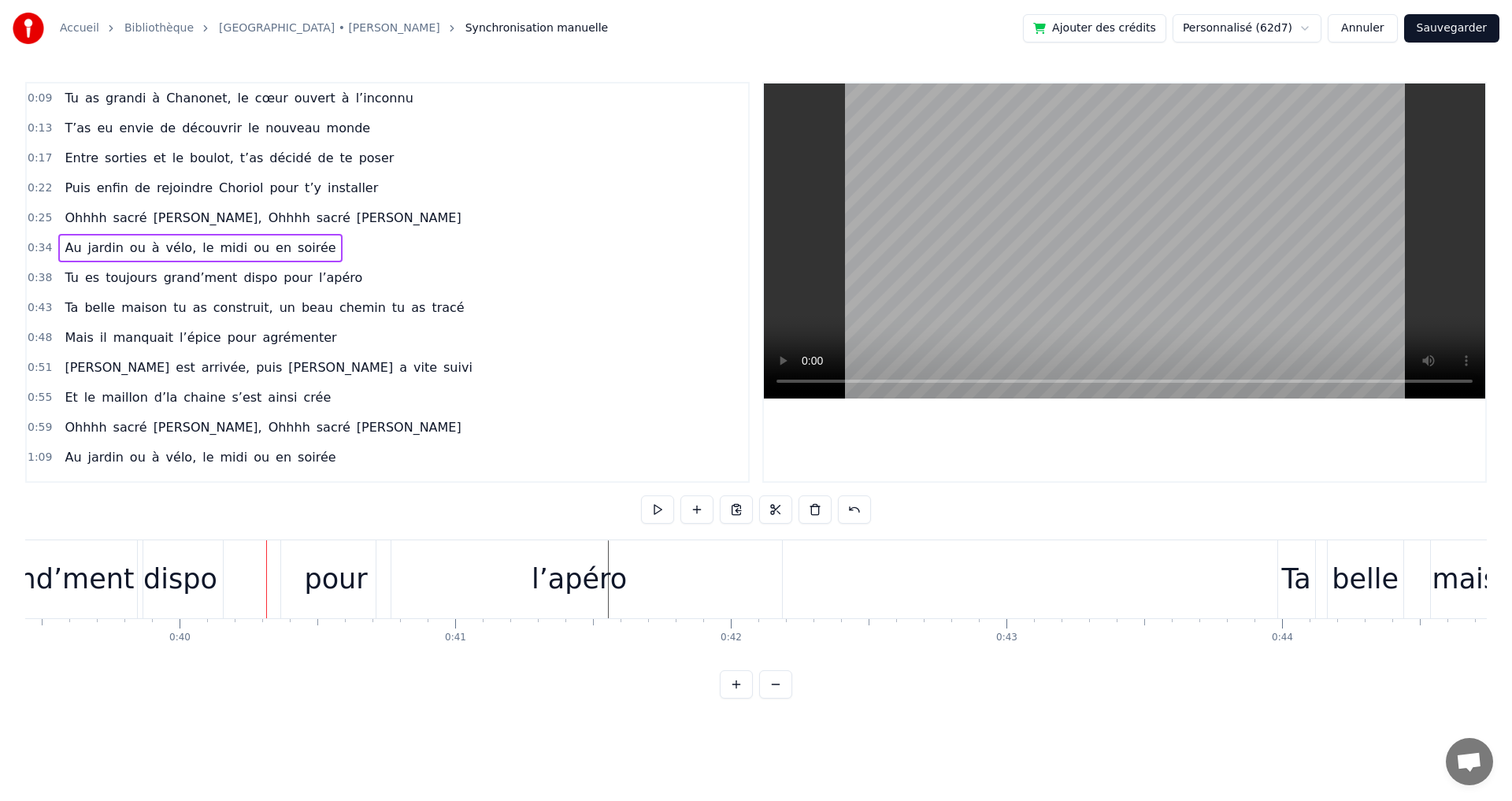
scroll to position [0, 10872]
click at [315, 219] on span "sacré" at bounding box center [334, 218] width 37 height 18
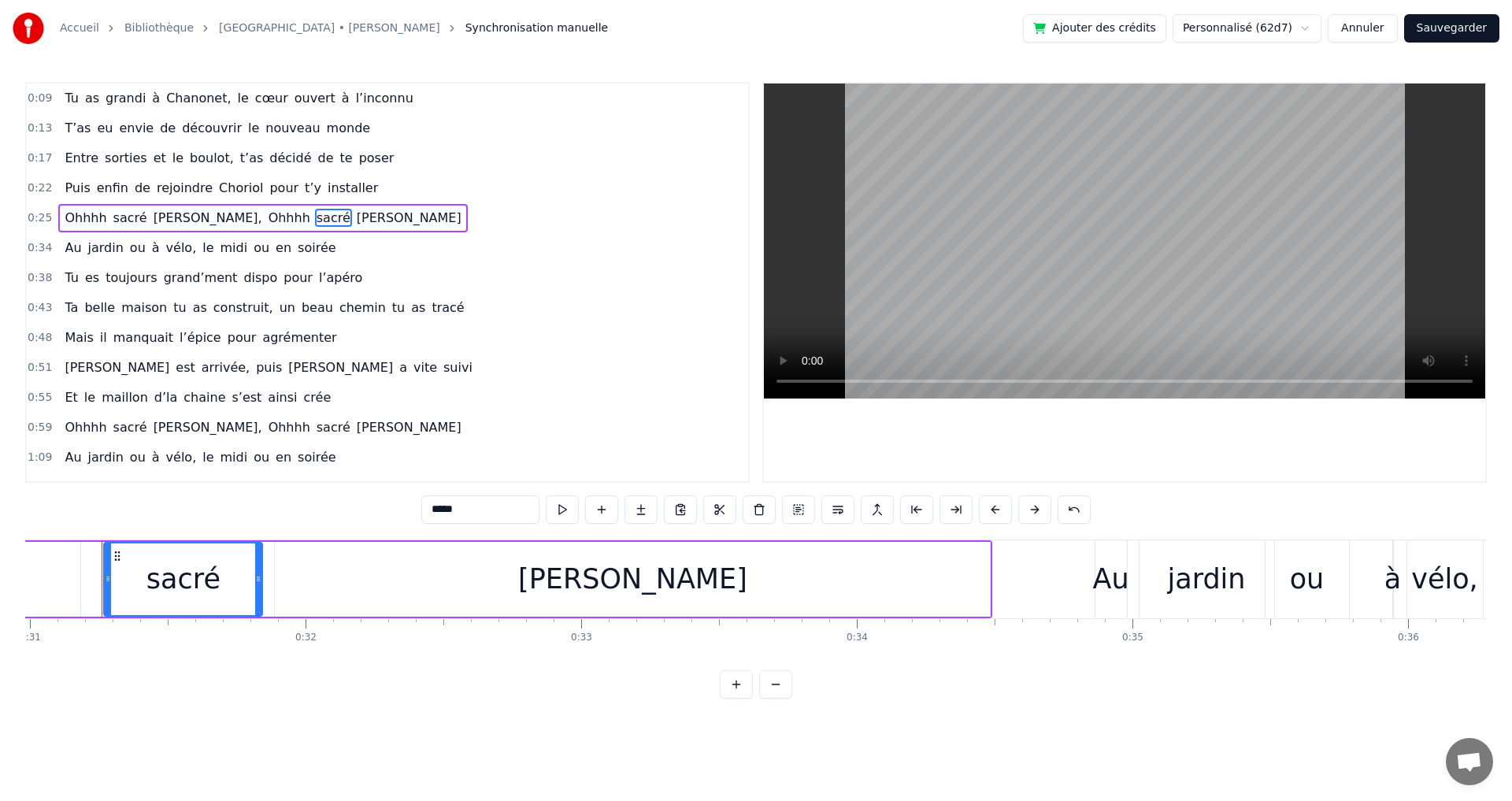
scroll to position [0, 8537]
click at [165, 243] on span "vélo," at bounding box center [182, 248] width 34 height 18
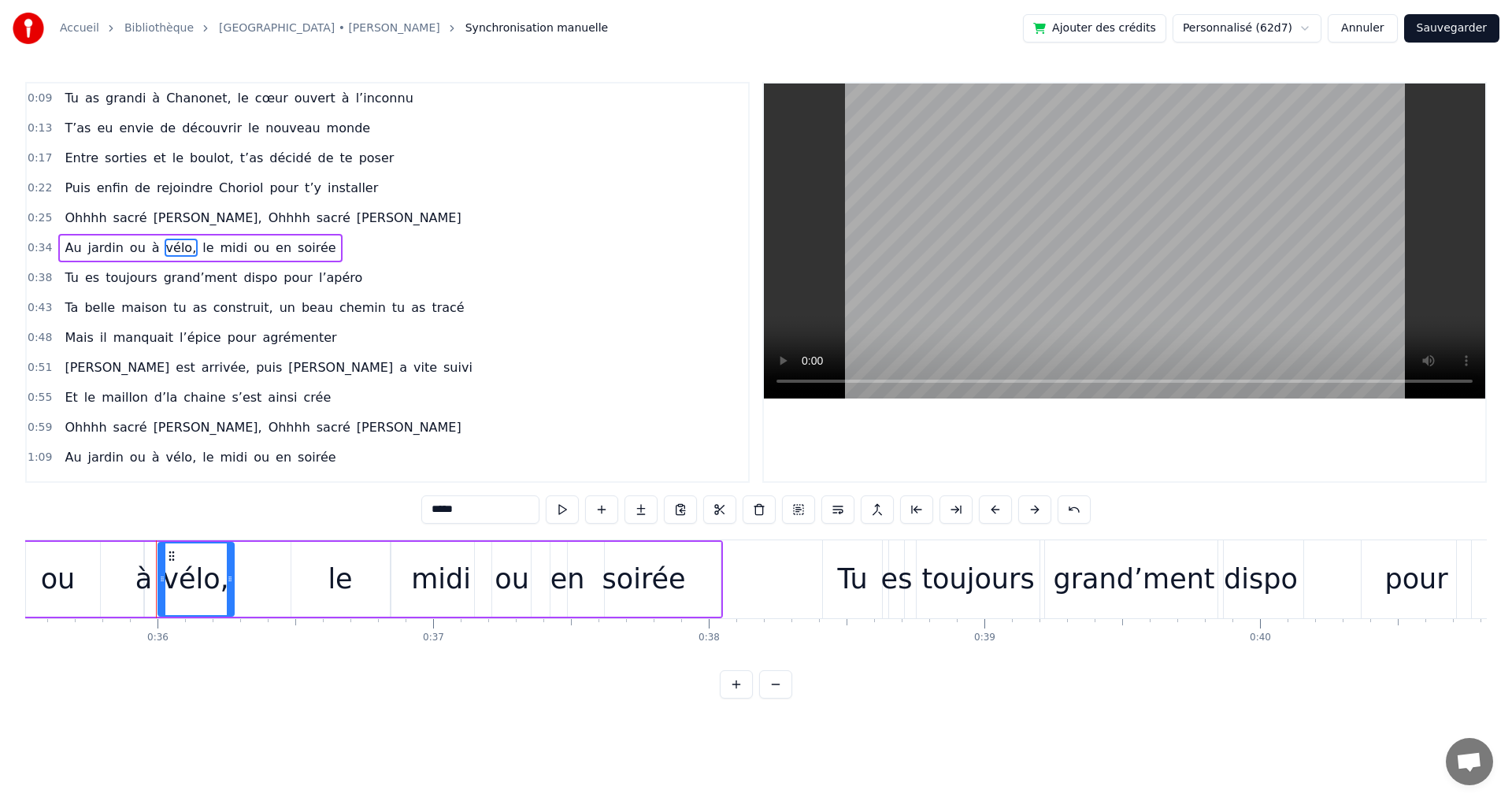
scroll to position [0, 9841]
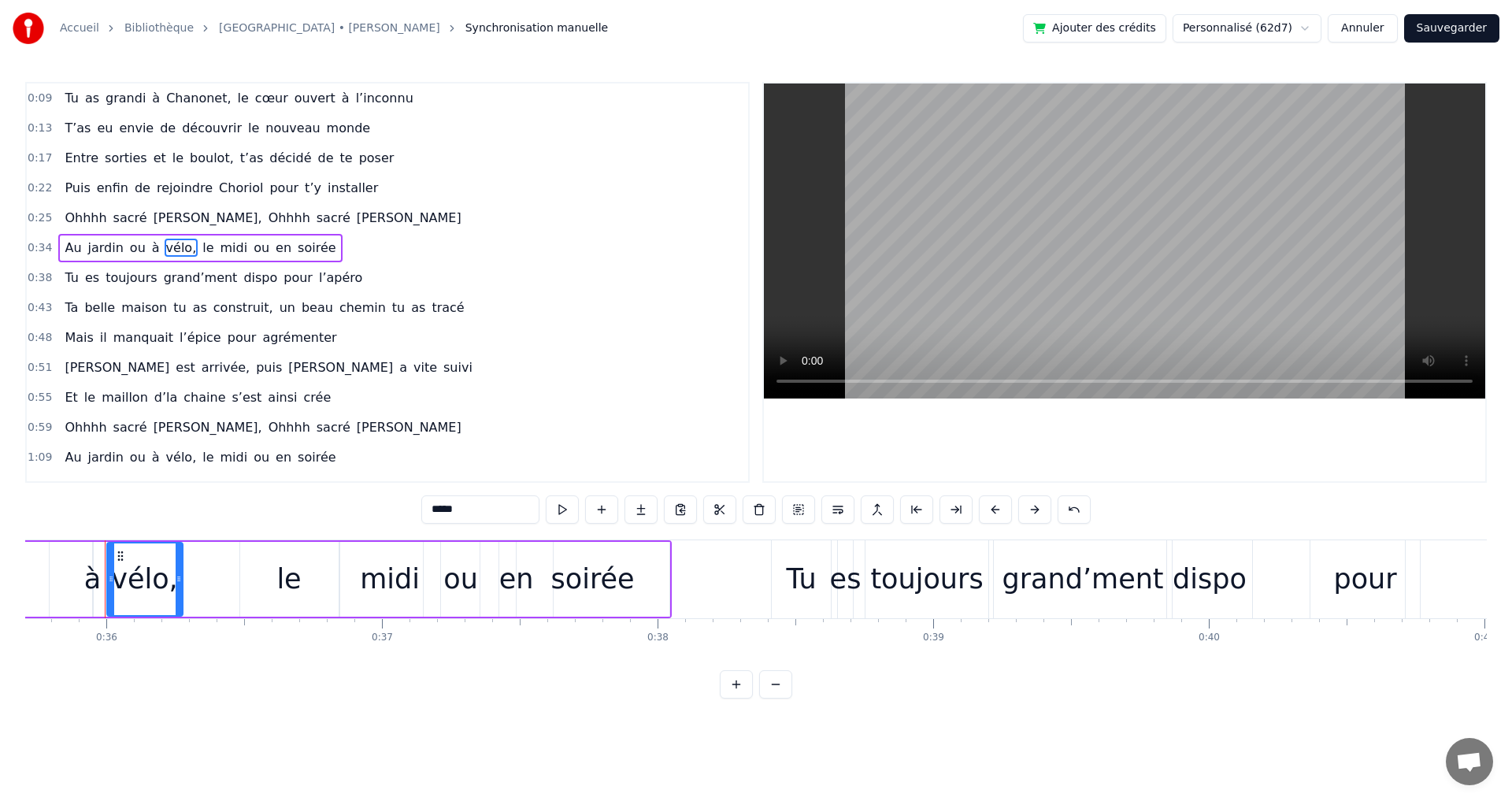
click at [843, 564] on div "es" at bounding box center [846, 578] width 32 height 41
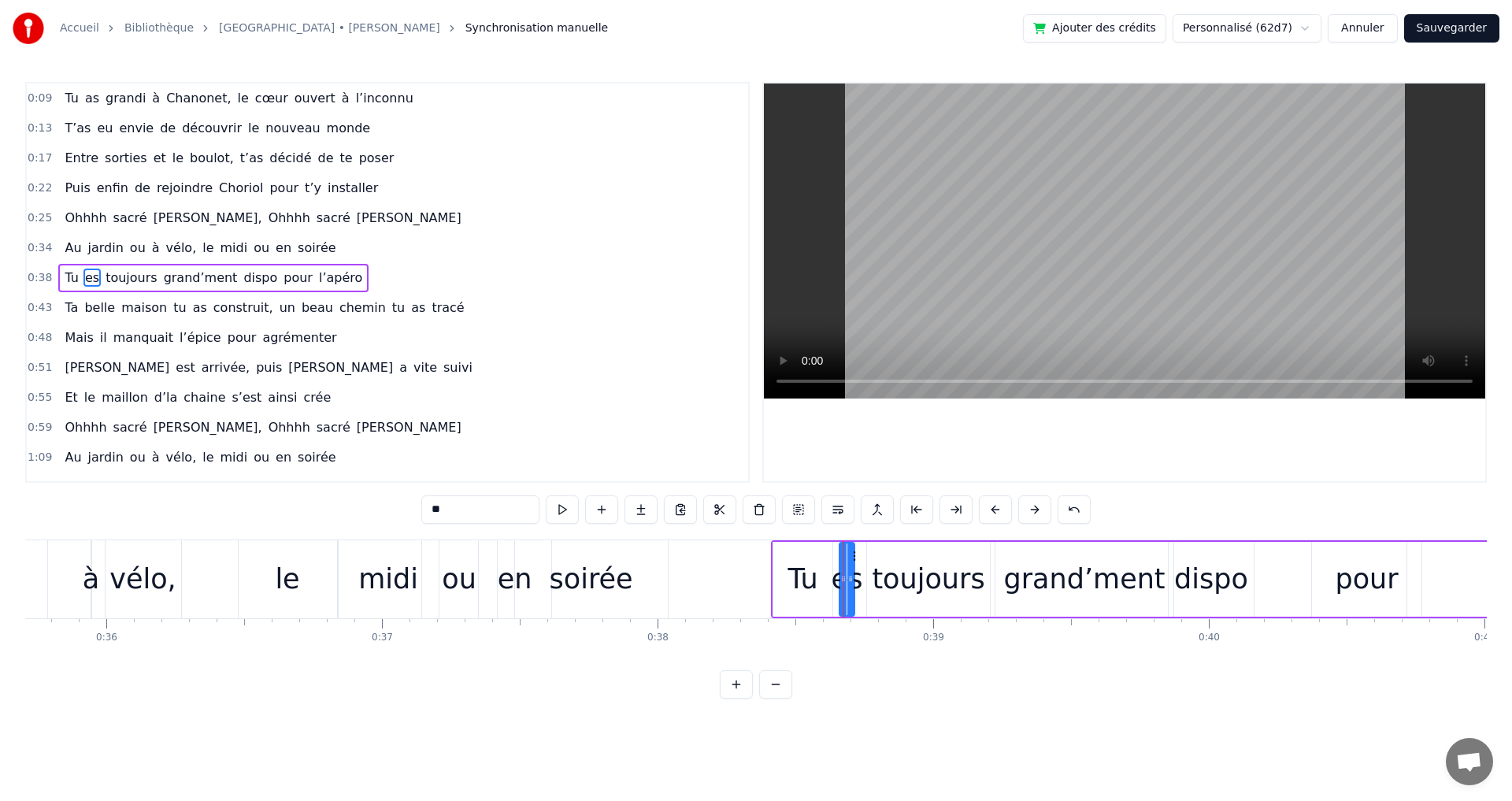
click at [1185, 576] on div "dispo" at bounding box center [1211, 578] width 74 height 41
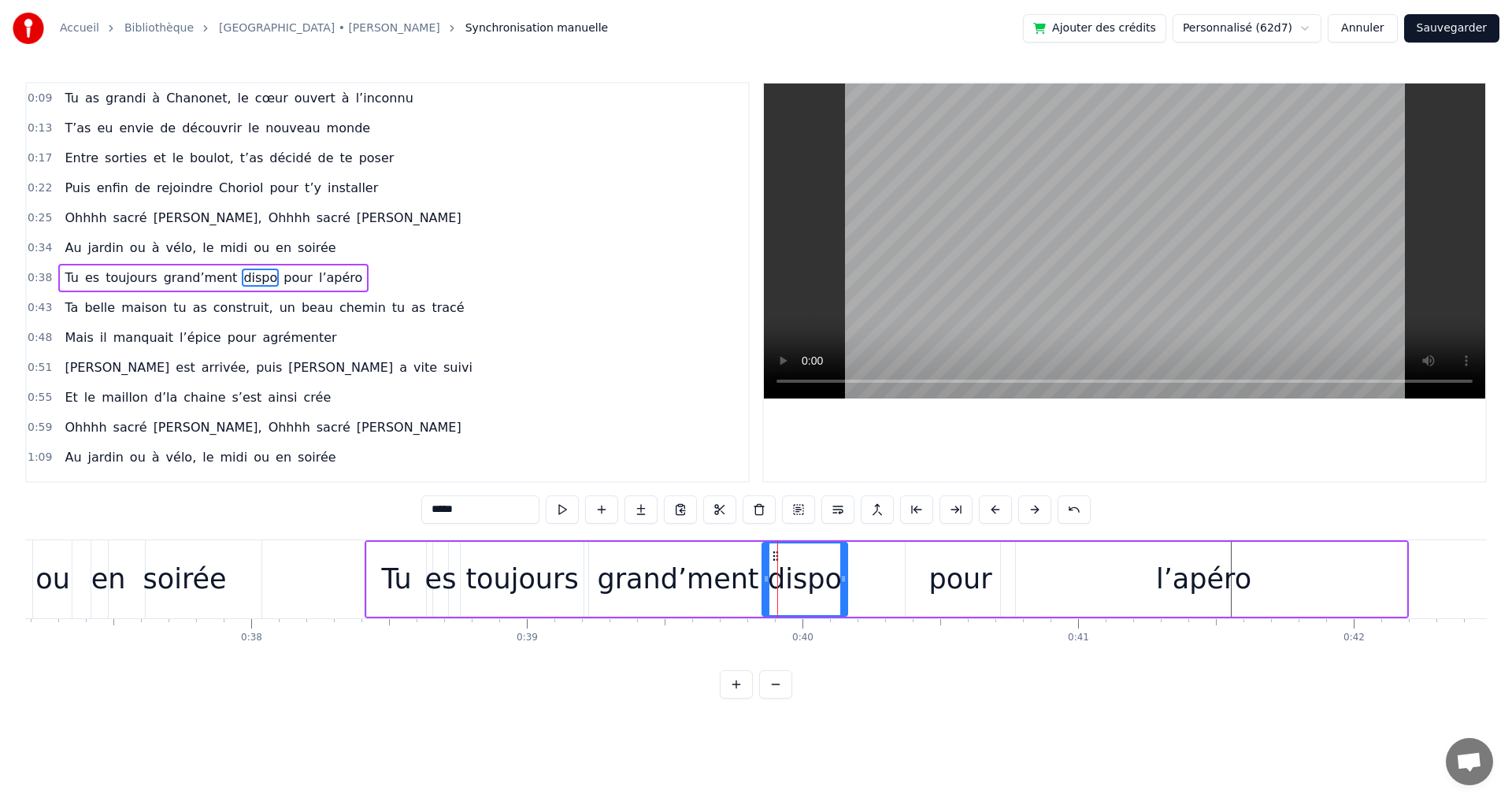
scroll to position [0, 10250]
click at [935, 578] on div "pour" at bounding box center [957, 578] width 63 height 41
type input "****"
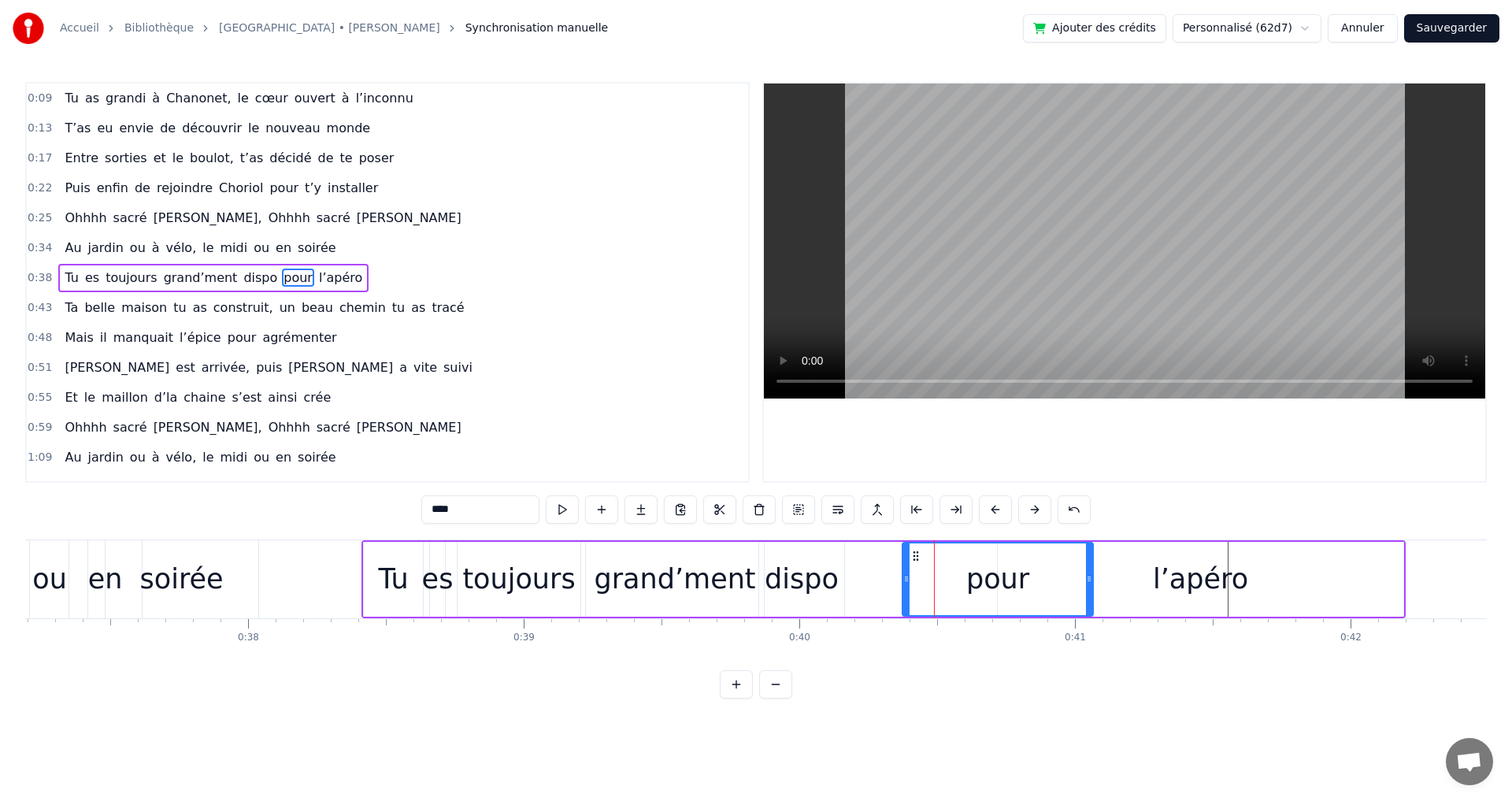
drag, startPoint x: 1010, startPoint y: 582, endPoint x: 1091, endPoint y: 582, distance: 81.0
click at [1091, 582] on icon at bounding box center [1089, 579] width 6 height 13
drag, startPoint x: 908, startPoint y: 579, endPoint x: 1013, endPoint y: 578, distance: 105.0
drag, startPoint x: 1090, startPoint y: 578, endPoint x: 1113, endPoint y: 577, distance: 23.0
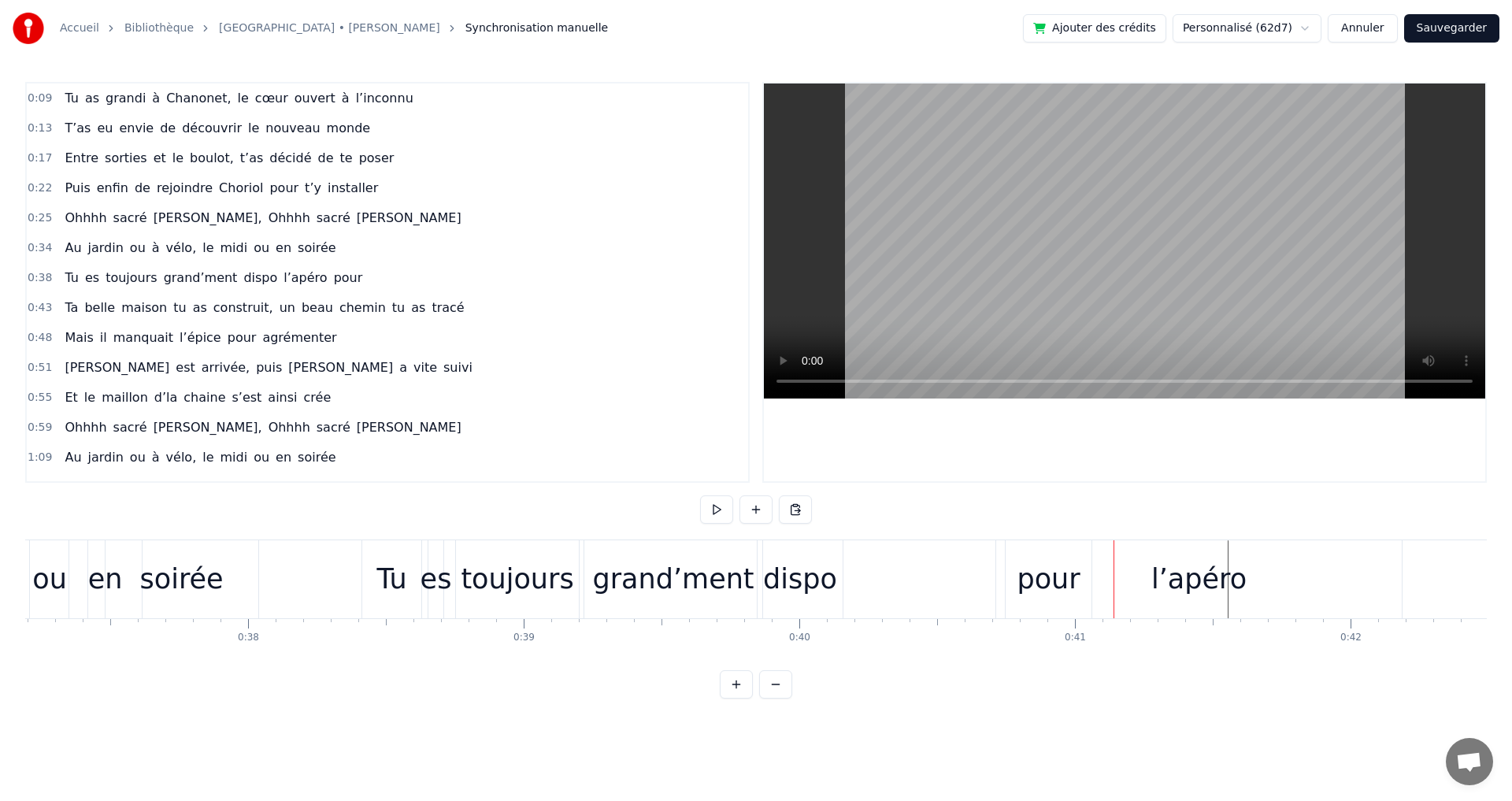
click at [816, 579] on div "dispo" at bounding box center [799, 578] width 74 height 41
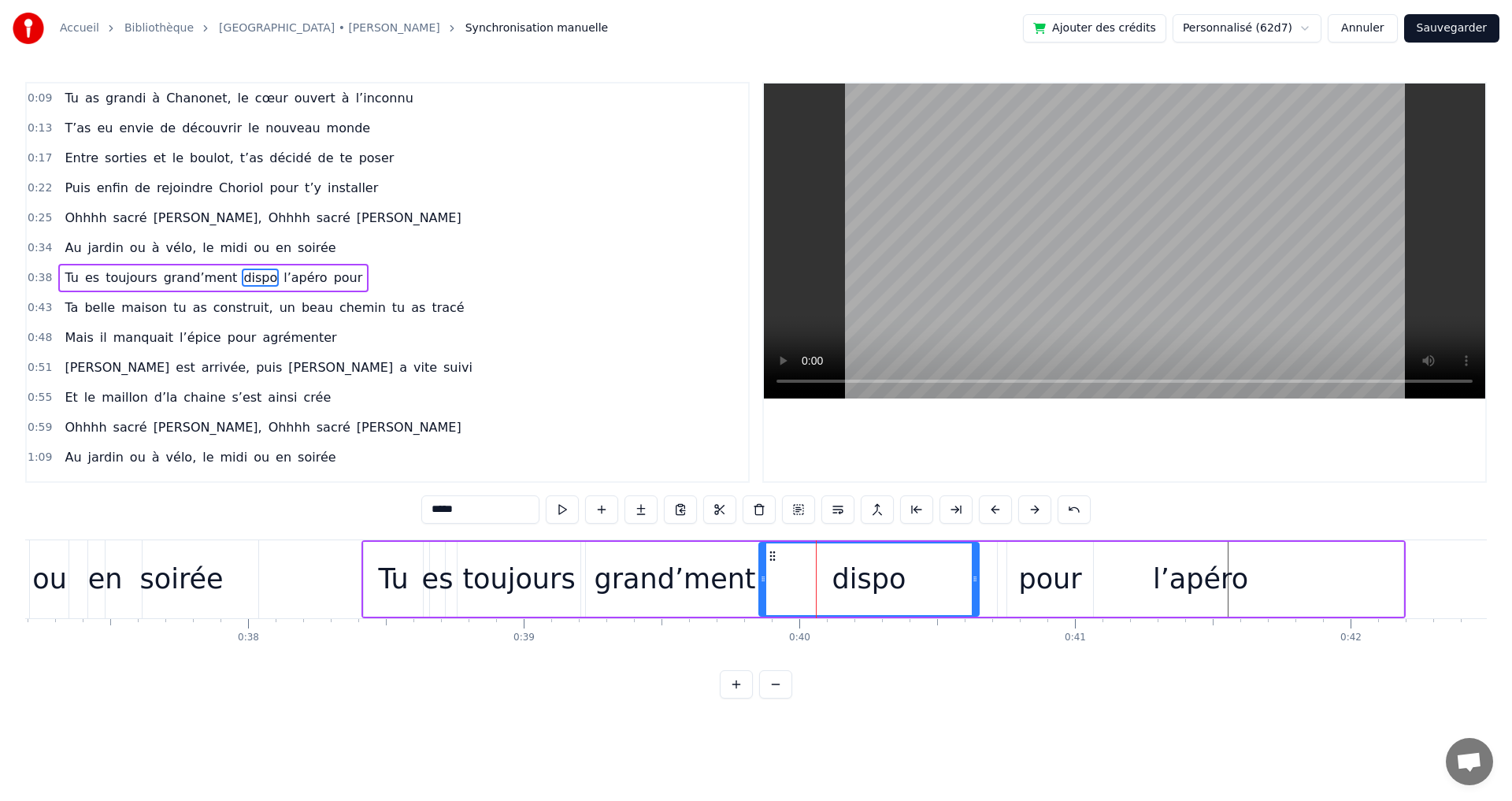
drag, startPoint x: 840, startPoint y: 578, endPoint x: 975, endPoint y: 576, distance: 135.0
click at [975, 576] on icon at bounding box center [975, 579] width 6 height 13
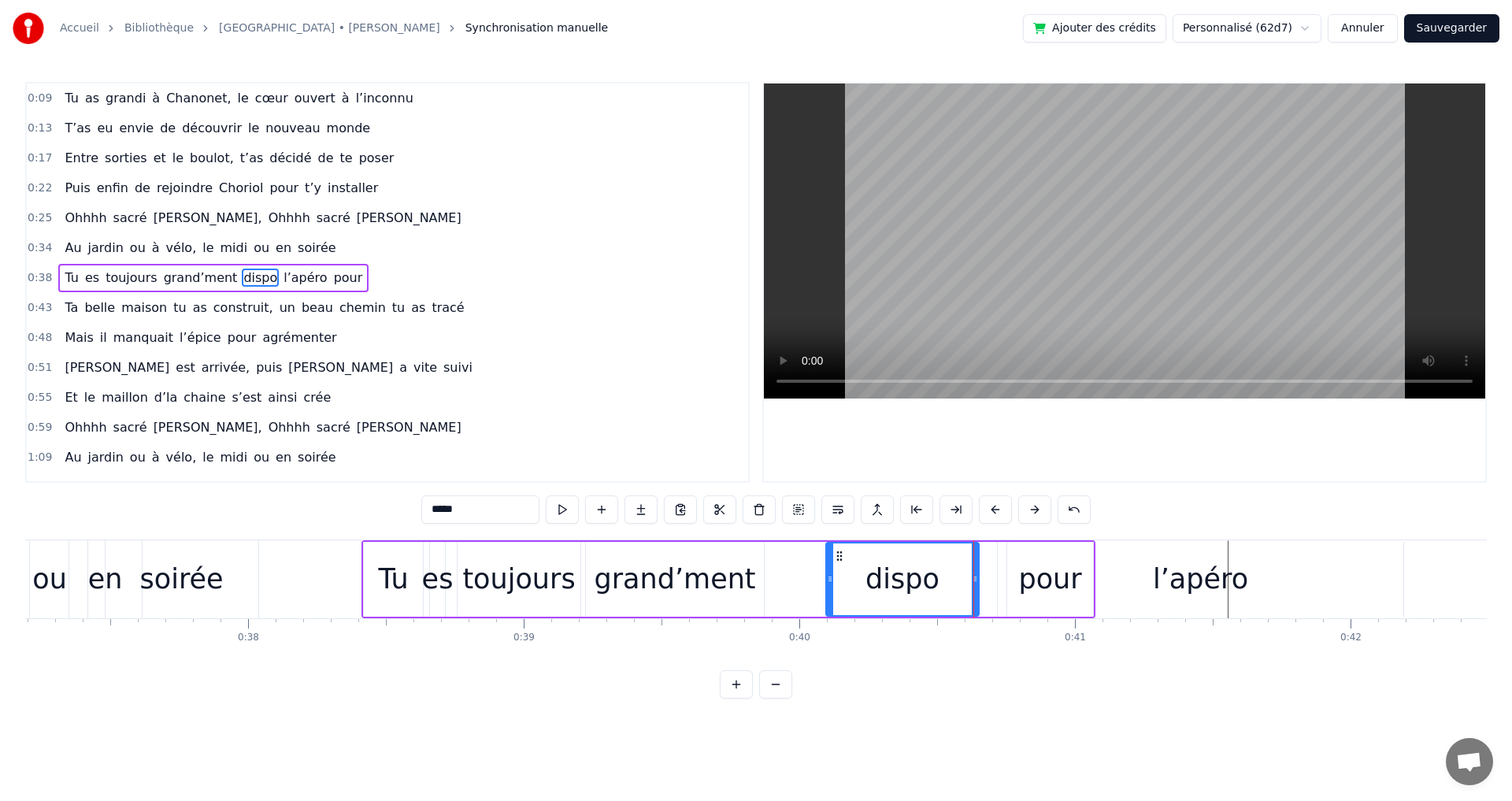
drag, startPoint x: 765, startPoint y: 582, endPoint x: 831, endPoint y: 580, distance: 66.0
click at [831, 580] on icon at bounding box center [830, 579] width 6 height 13
click at [223, 244] on span "midi" at bounding box center [234, 248] width 31 height 18
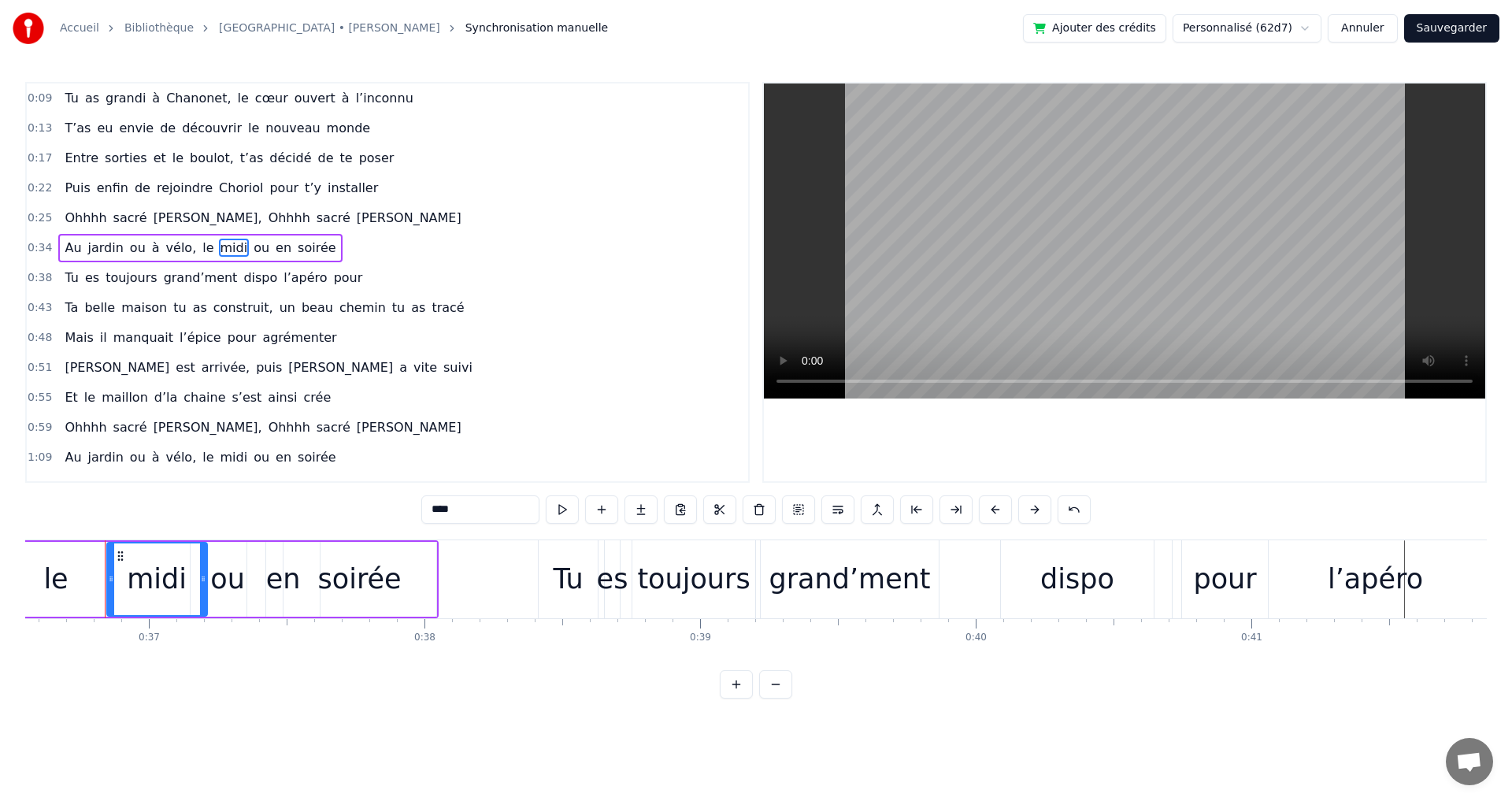
click at [267, 218] on span "Ohhhh" at bounding box center [289, 218] width 45 height 18
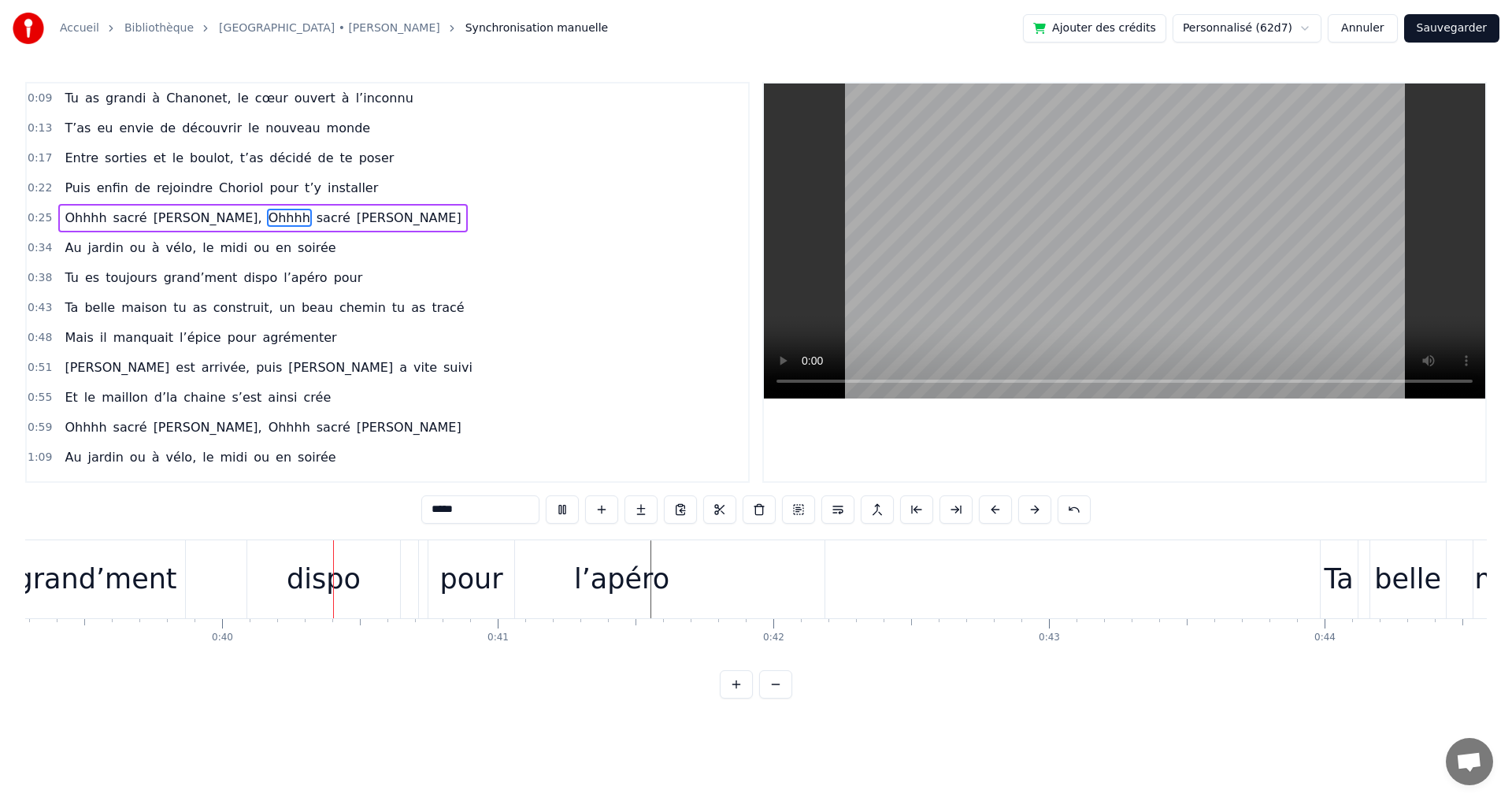
scroll to position [0, 10884]
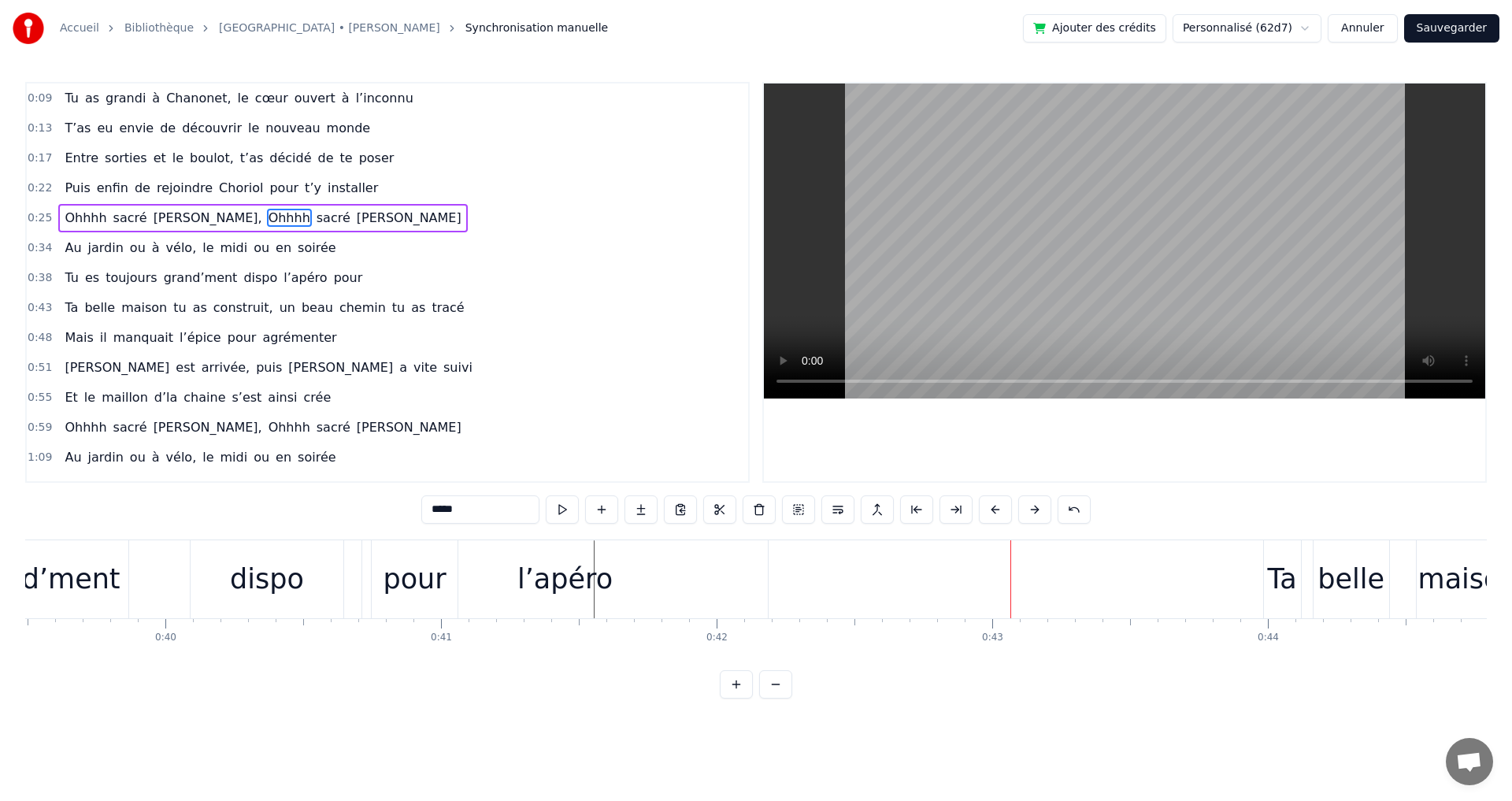
click at [574, 577] on div "l’apéro" at bounding box center [565, 578] width 95 height 41
type input "*******"
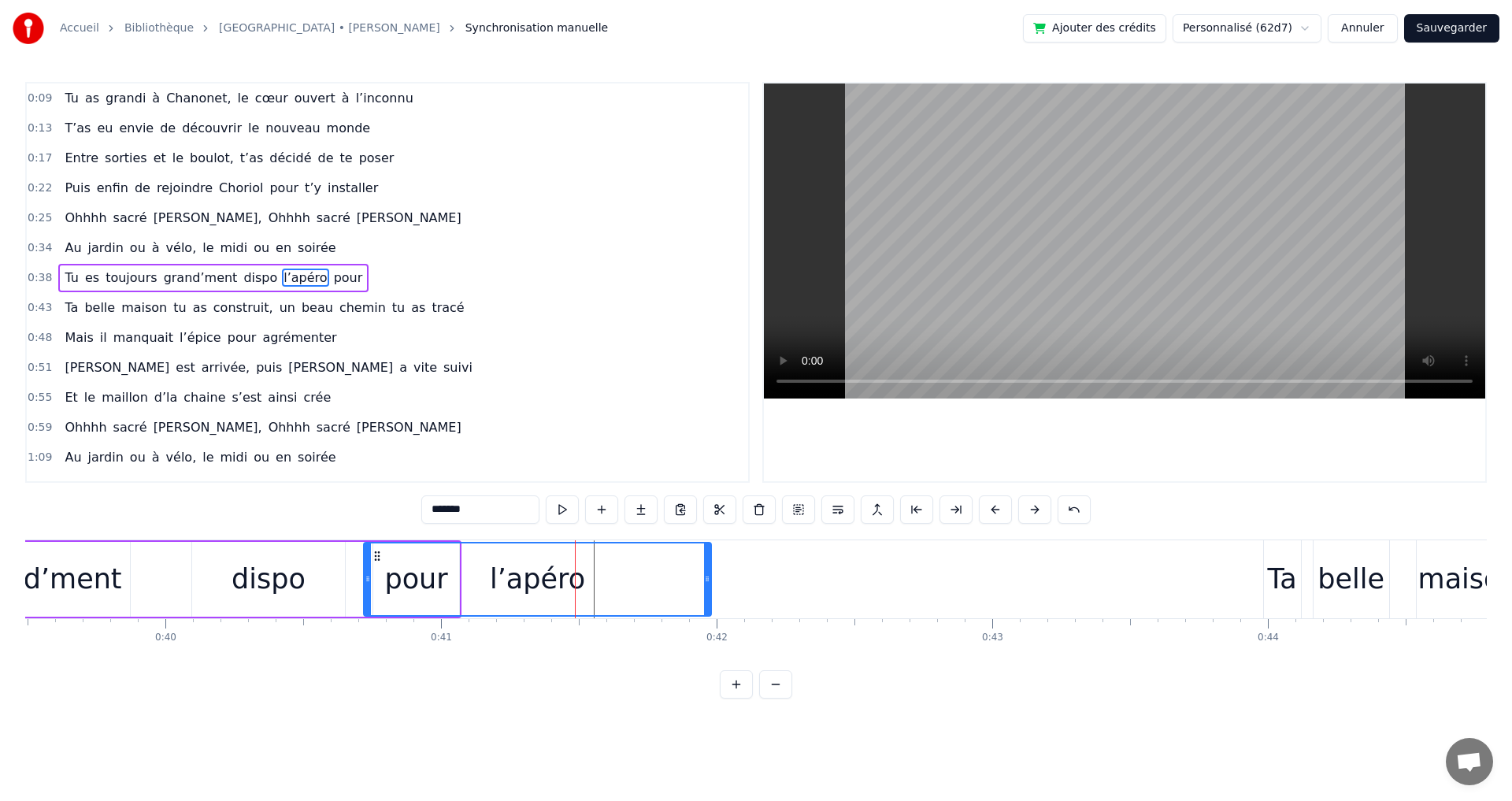
drag, startPoint x: 769, startPoint y: 582, endPoint x: 711, endPoint y: 574, distance: 58.5
click at [710, 574] on icon at bounding box center [707, 579] width 6 height 13
click at [585, 574] on div "l’apéro" at bounding box center [538, 579] width 346 height 71
drag, startPoint x: 709, startPoint y: 578, endPoint x: 684, endPoint y: 574, distance: 25.3
click at [684, 574] on icon at bounding box center [682, 579] width 6 height 13
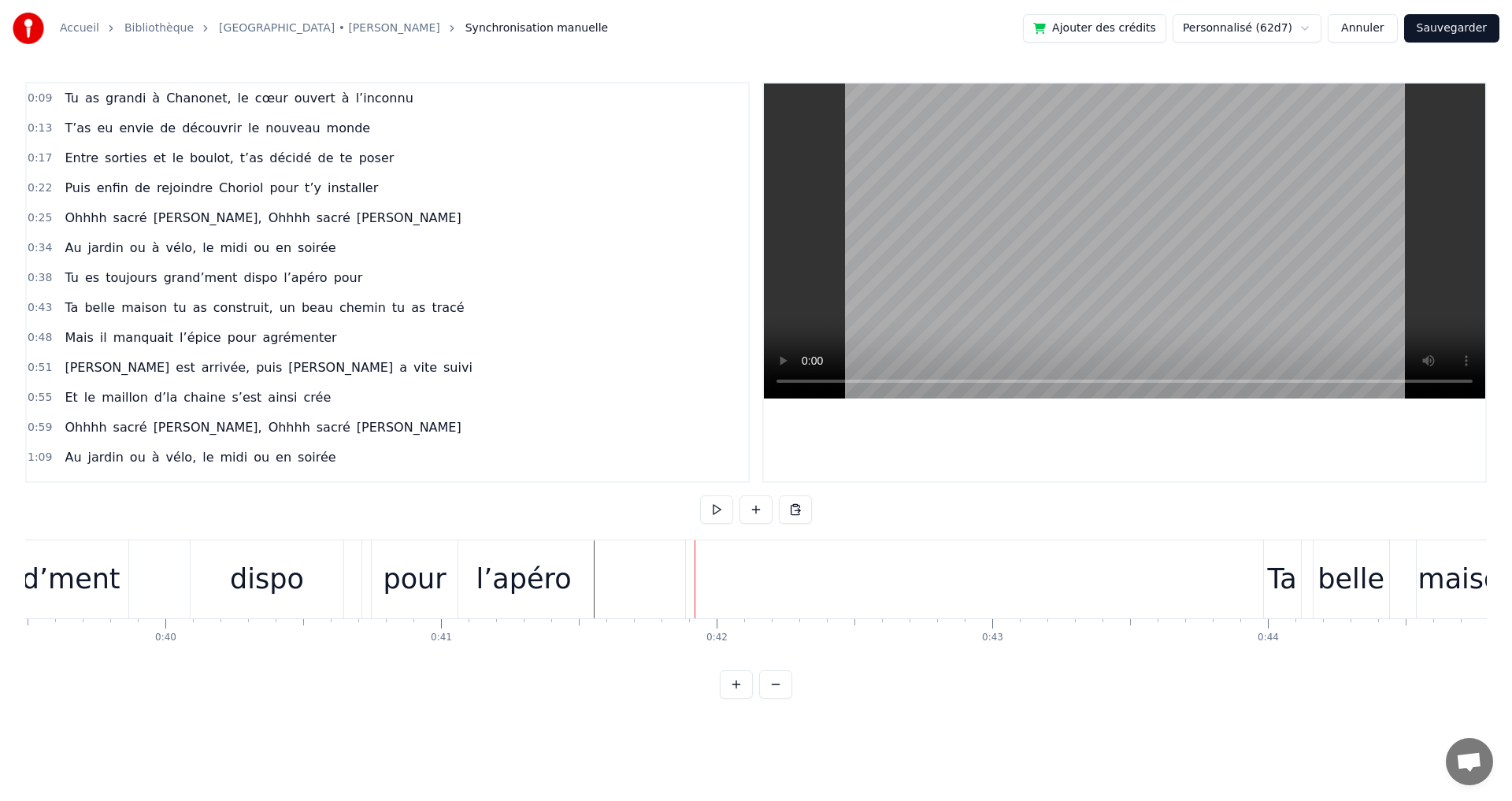
click at [560, 578] on div "l’apéro" at bounding box center [523, 578] width 95 height 41
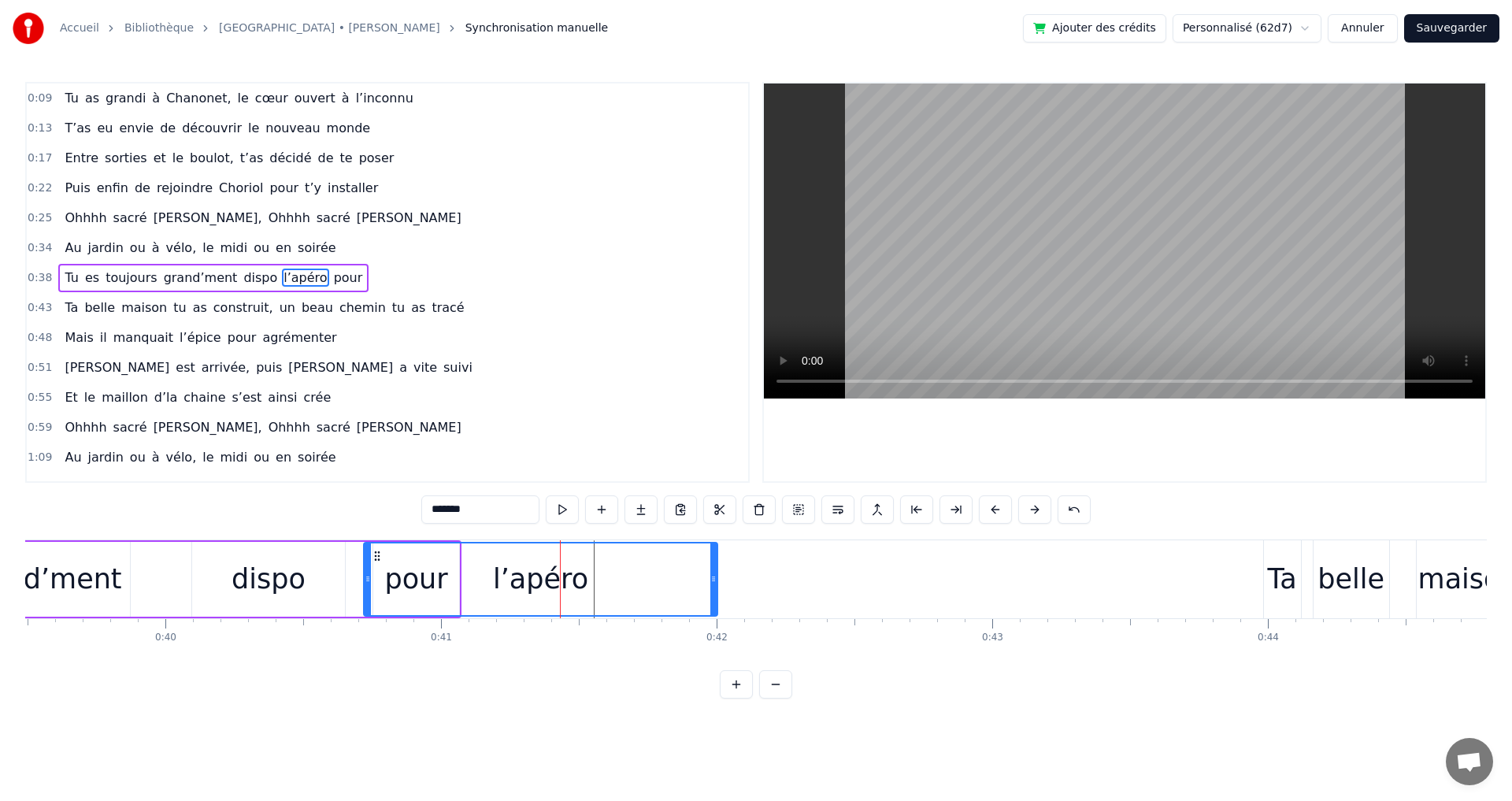
drag, startPoint x: 682, startPoint y: 578, endPoint x: 713, endPoint y: 578, distance: 31.0
click at [713, 578] on icon at bounding box center [713, 579] width 6 height 13
click at [315, 223] on span "sacré" at bounding box center [334, 218] width 37 height 18
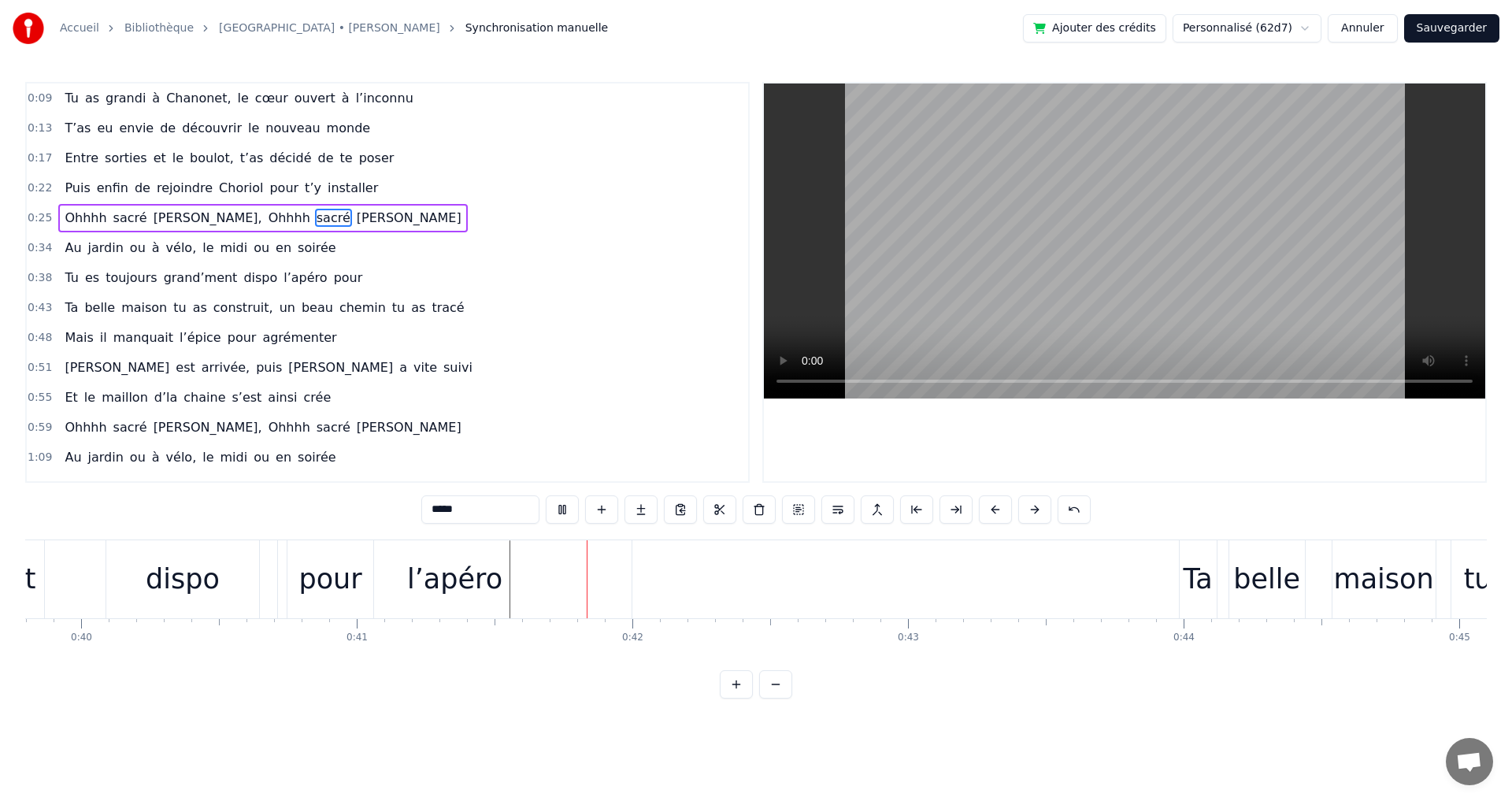
scroll to position [0, 11287]
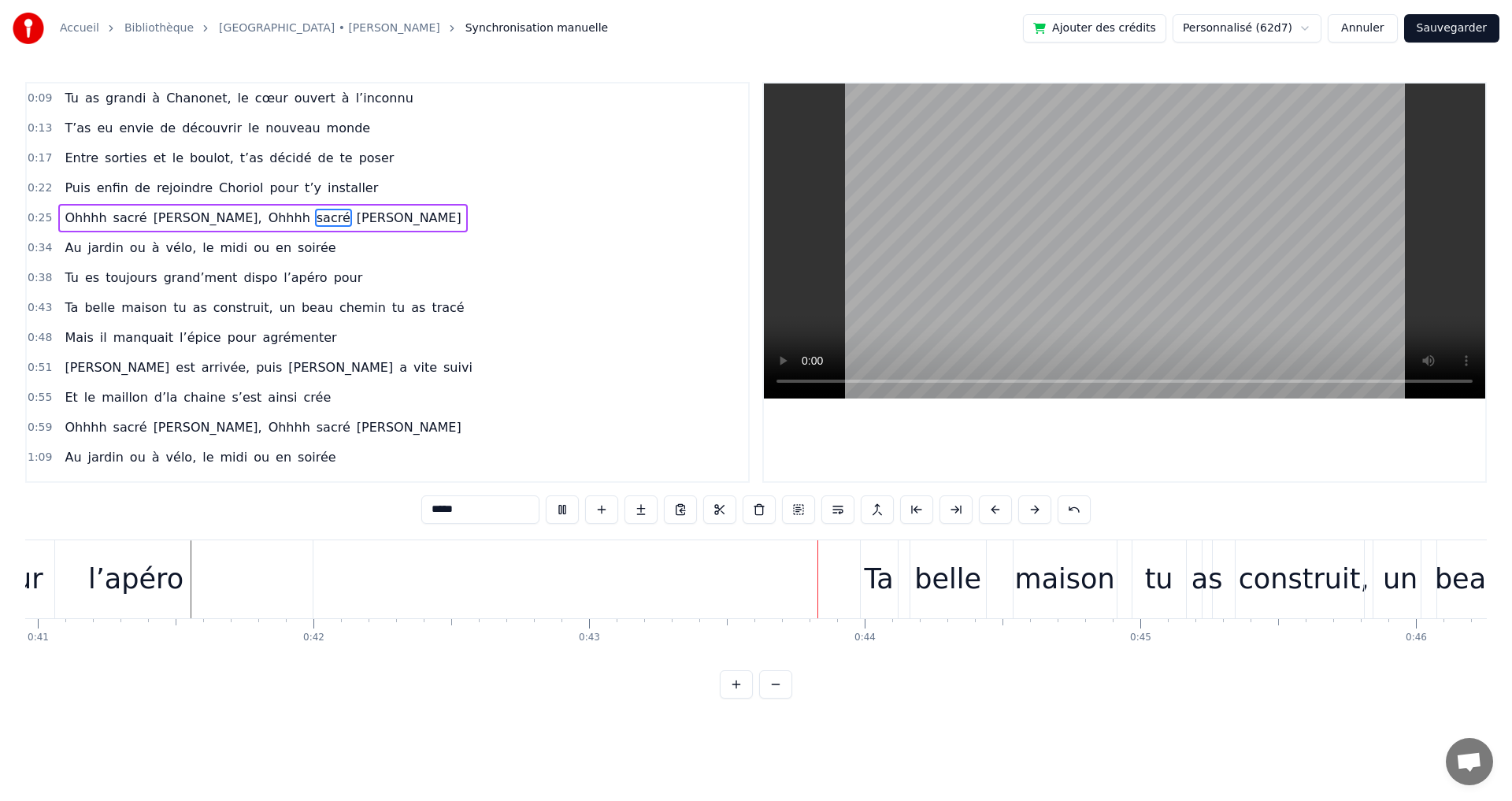
click at [274, 239] on span "en" at bounding box center [283, 248] width 19 height 18
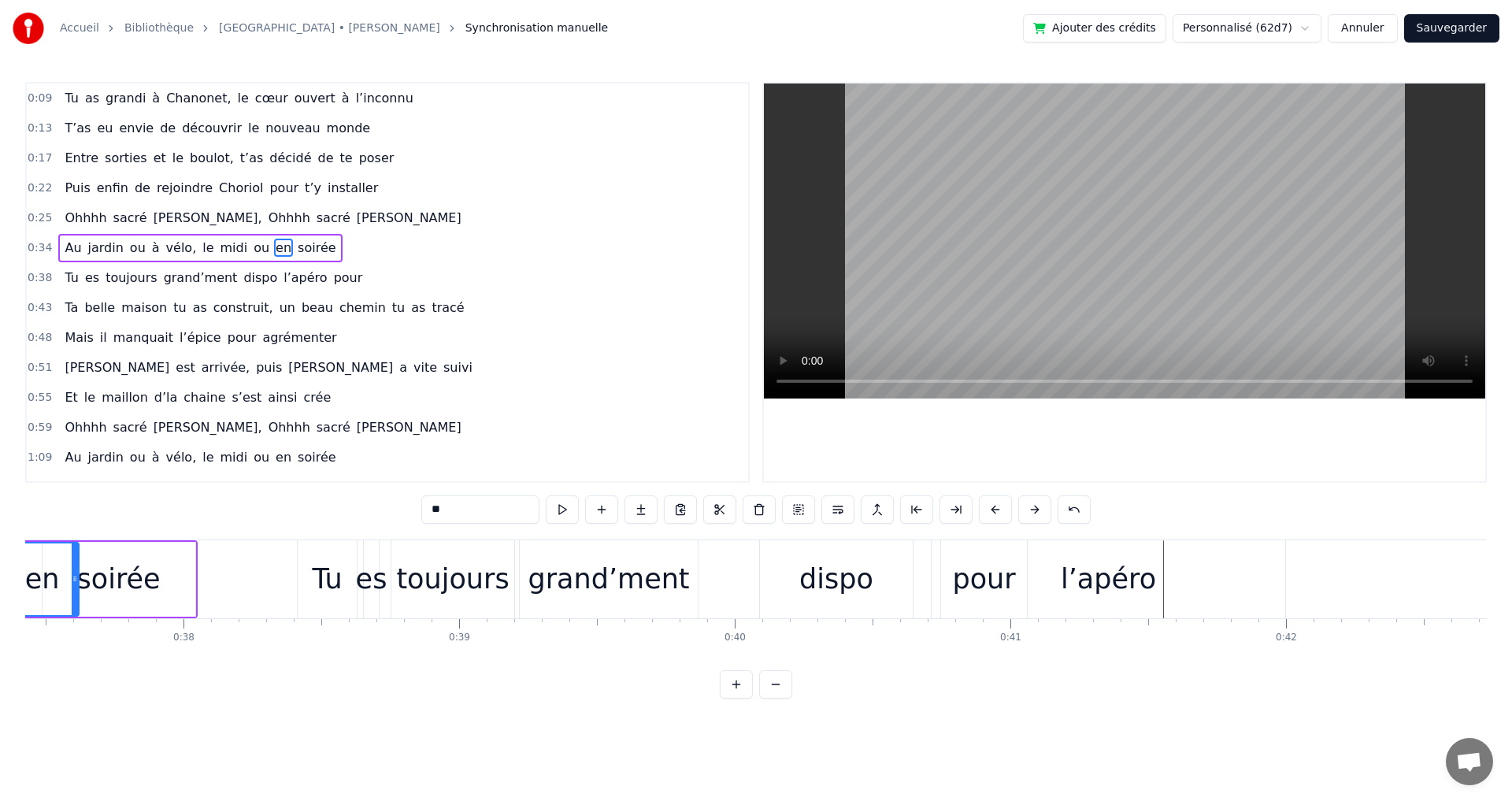
scroll to position [0, 10214]
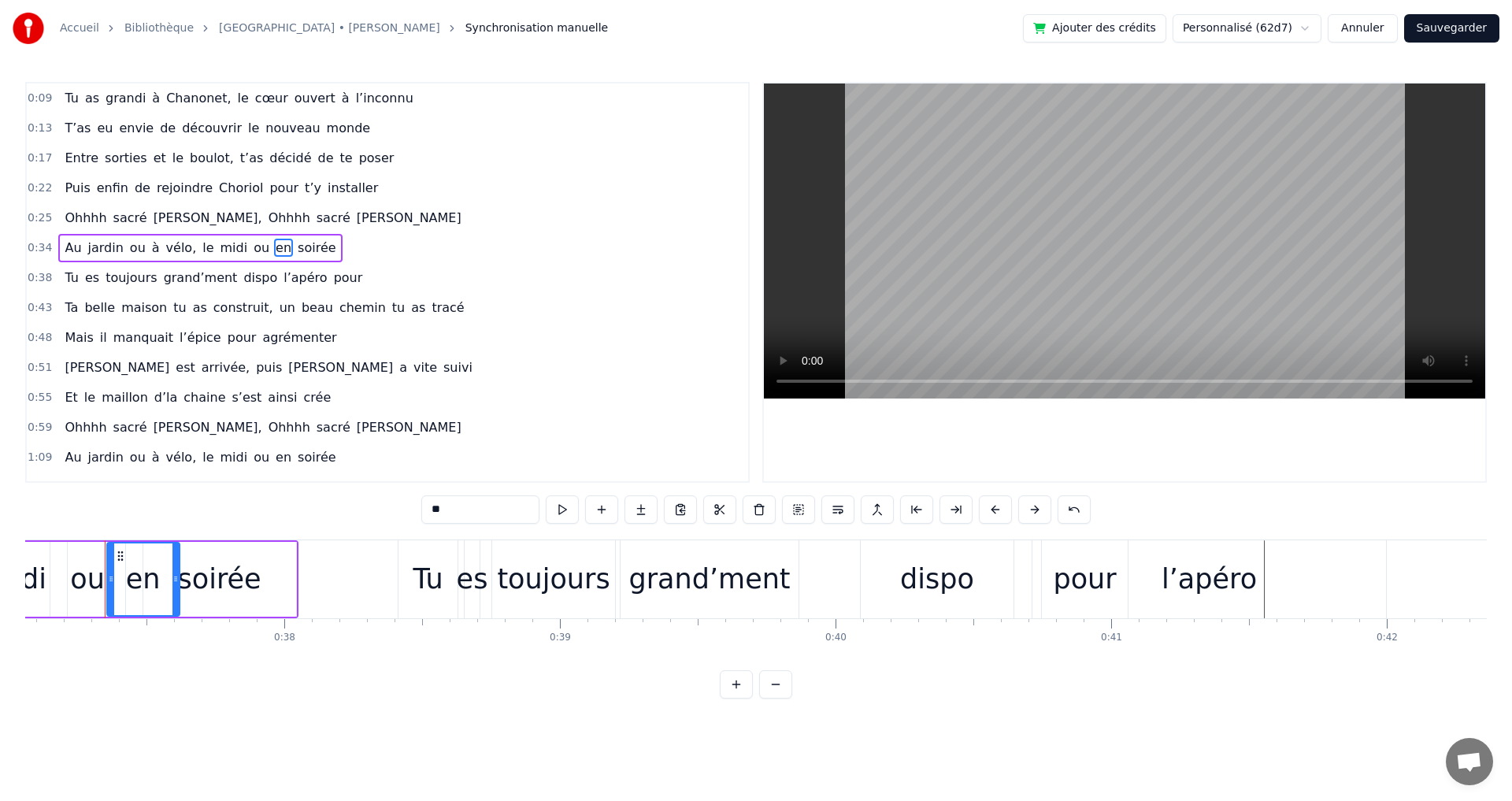
click at [201, 274] on span "grand’ment" at bounding box center [201, 277] width 77 height 18
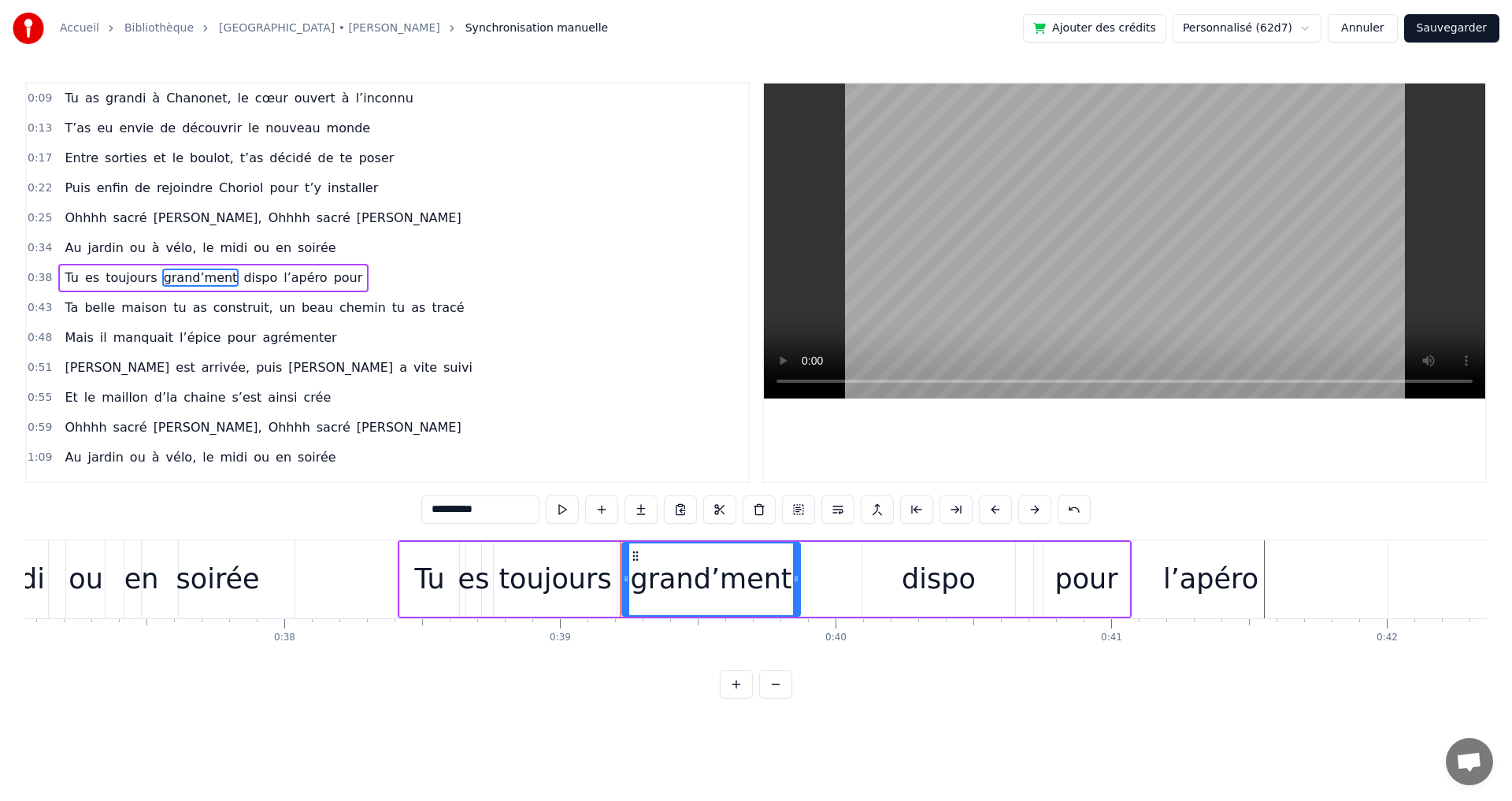
click at [557, 580] on div "toujours" at bounding box center [554, 578] width 113 height 41
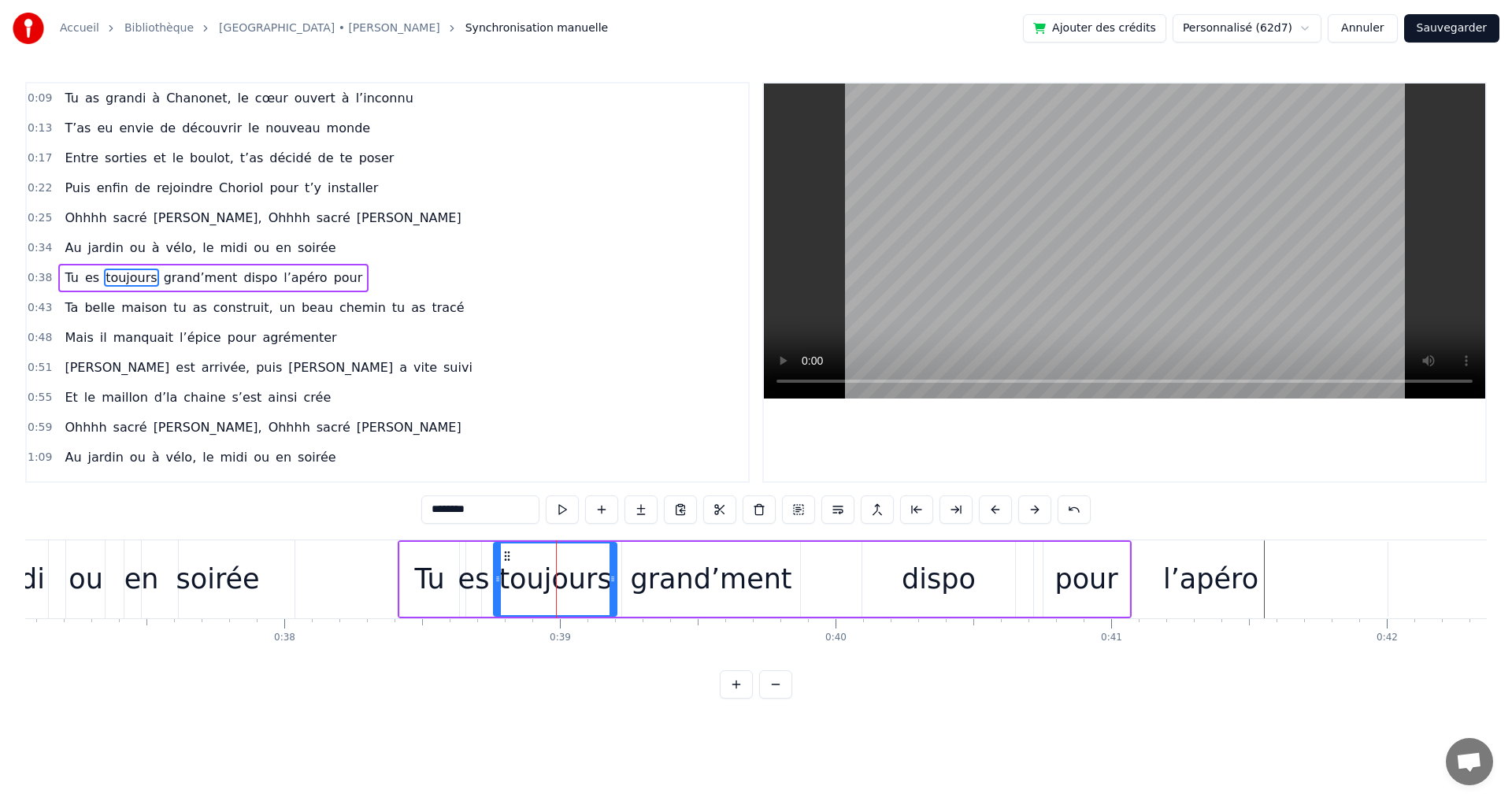
click at [912, 569] on div "dispo" at bounding box center [938, 578] width 74 height 41
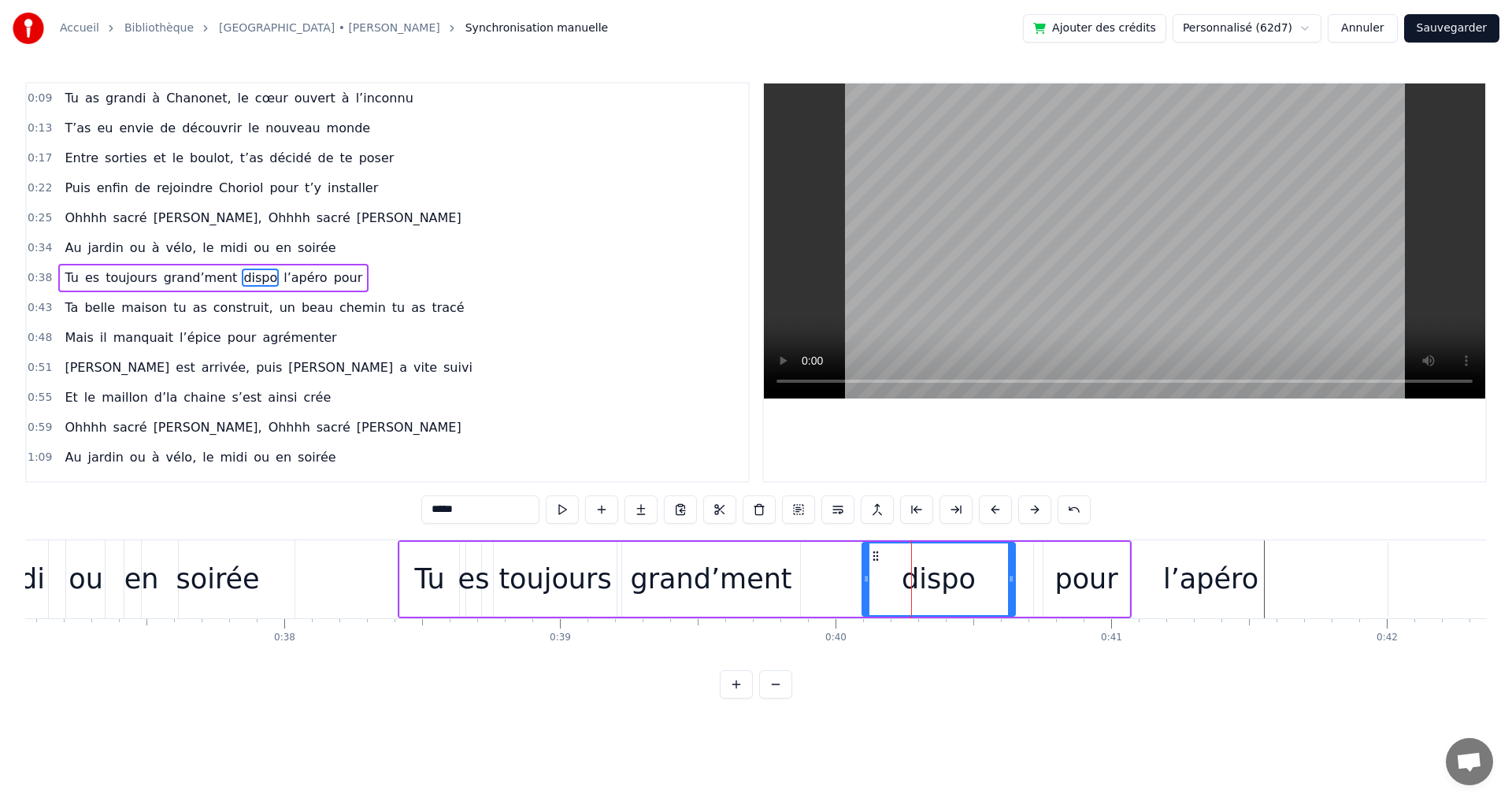
click at [1110, 568] on div "pour" at bounding box center [1086, 578] width 63 height 41
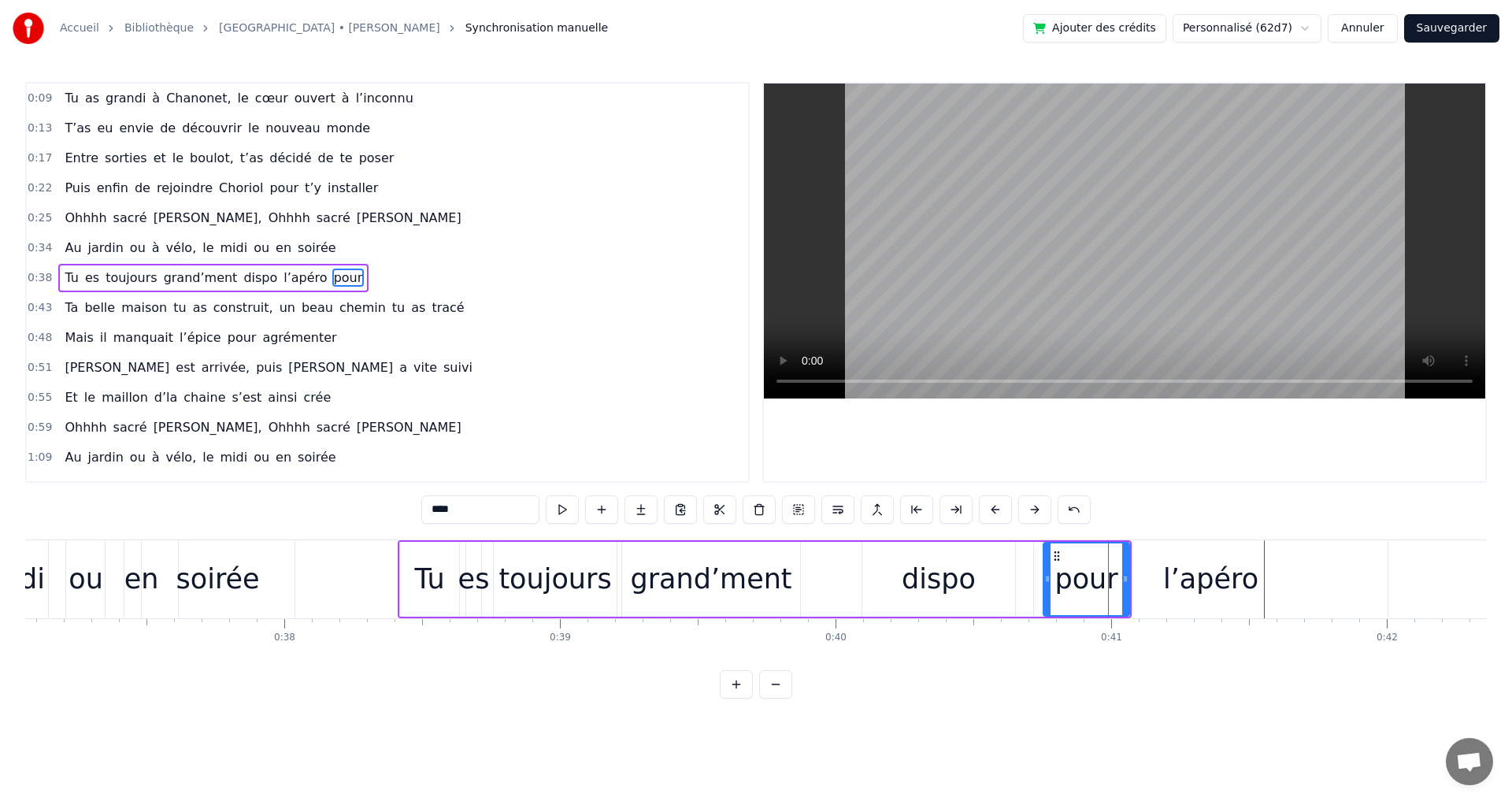
click at [1194, 571] on div "l’apéro" at bounding box center [1210, 578] width 95 height 41
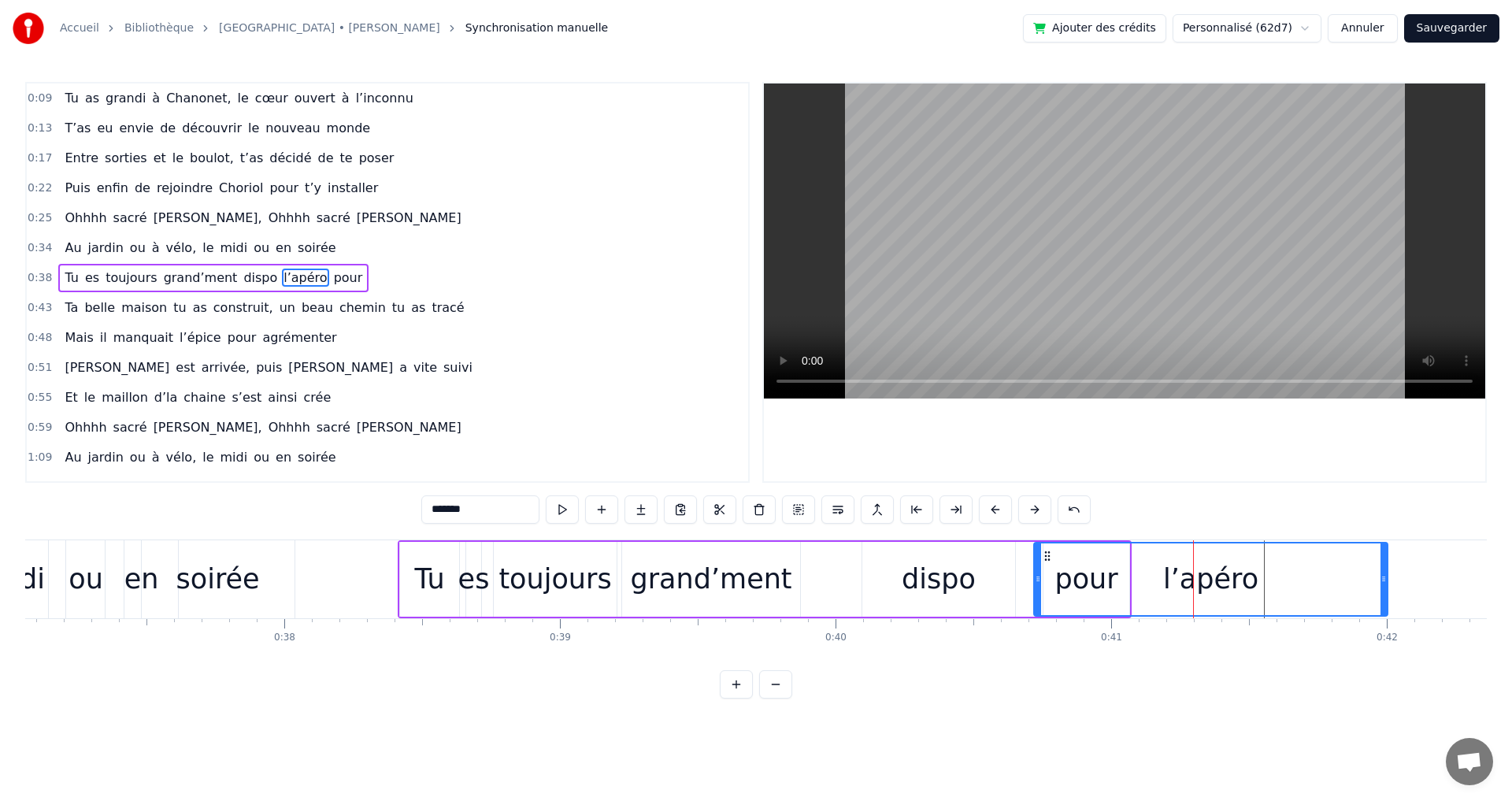
click at [916, 574] on div "dispo" at bounding box center [938, 578] width 74 height 41
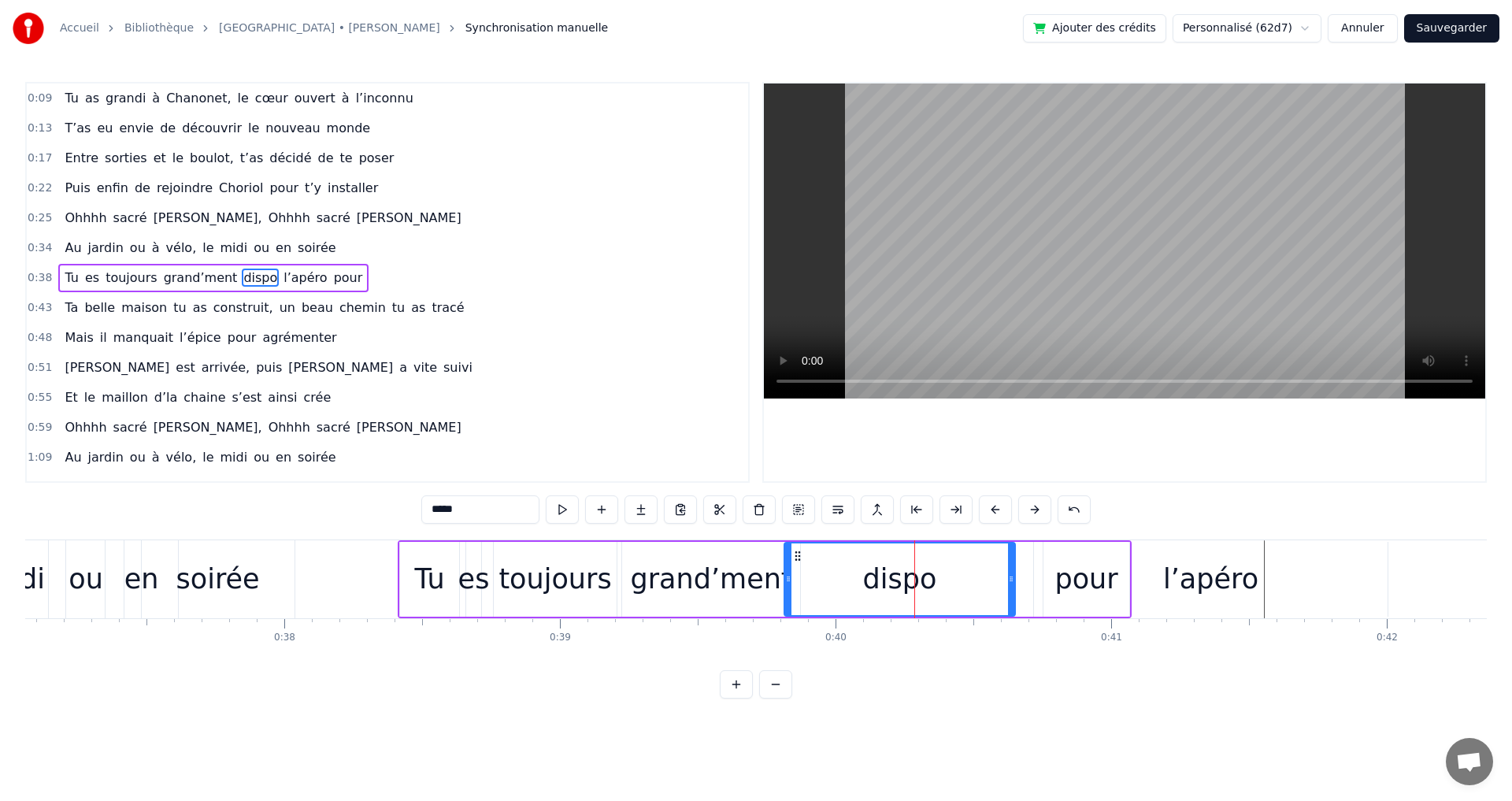
drag, startPoint x: 866, startPoint y: 577, endPoint x: 788, endPoint y: 574, distance: 78.1
click at [788, 574] on icon at bounding box center [788, 579] width 6 height 13
drag, startPoint x: 1010, startPoint y: 577, endPoint x: 863, endPoint y: 570, distance: 147.2
click at [863, 570] on div at bounding box center [863, 579] width 6 height 71
click at [1064, 579] on div "pour" at bounding box center [1086, 578] width 63 height 41
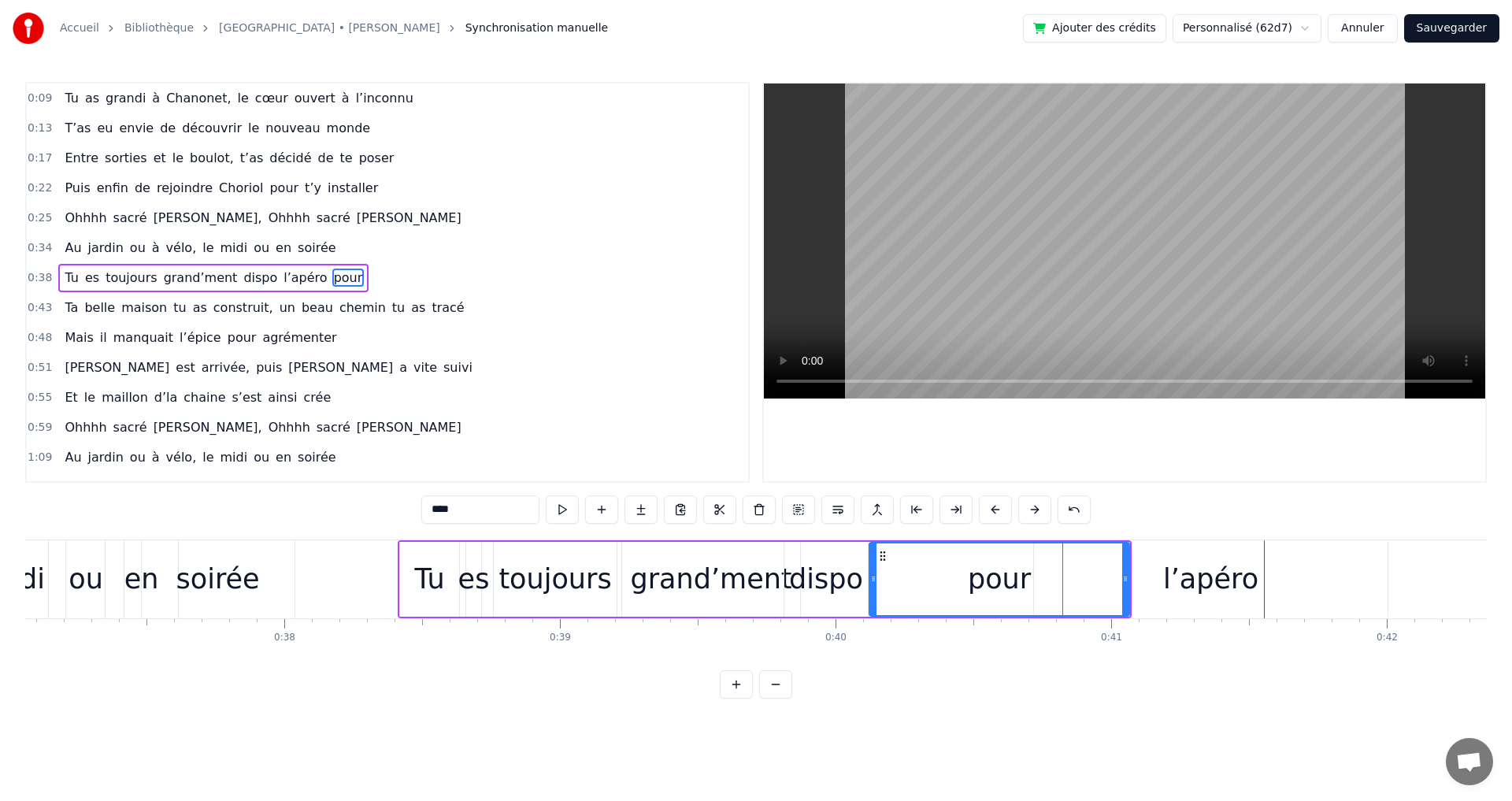
drag, startPoint x: 1046, startPoint y: 581, endPoint x: 873, endPoint y: 578, distance: 173.0
click at [873, 578] on icon at bounding box center [873, 579] width 6 height 13
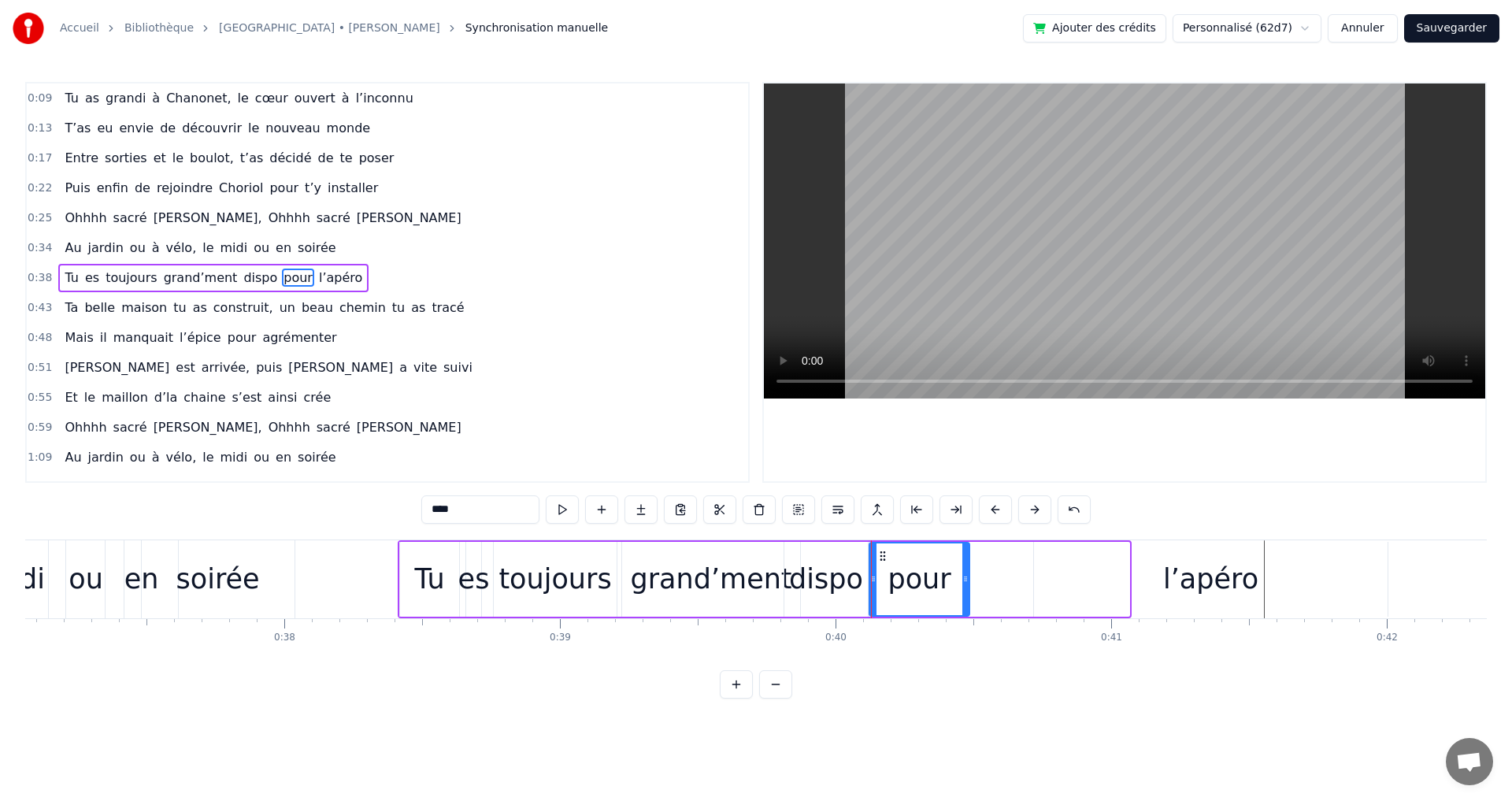
drag, startPoint x: 1124, startPoint y: 578, endPoint x: 958, endPoint y: 568, distance: 166.3
click at [962, 568] on div at bounding box center [965, 579] width 6 height 71
click at [1196, 573] on div "l’apéro" at bounding box center [1210, 578] width 95 height 41
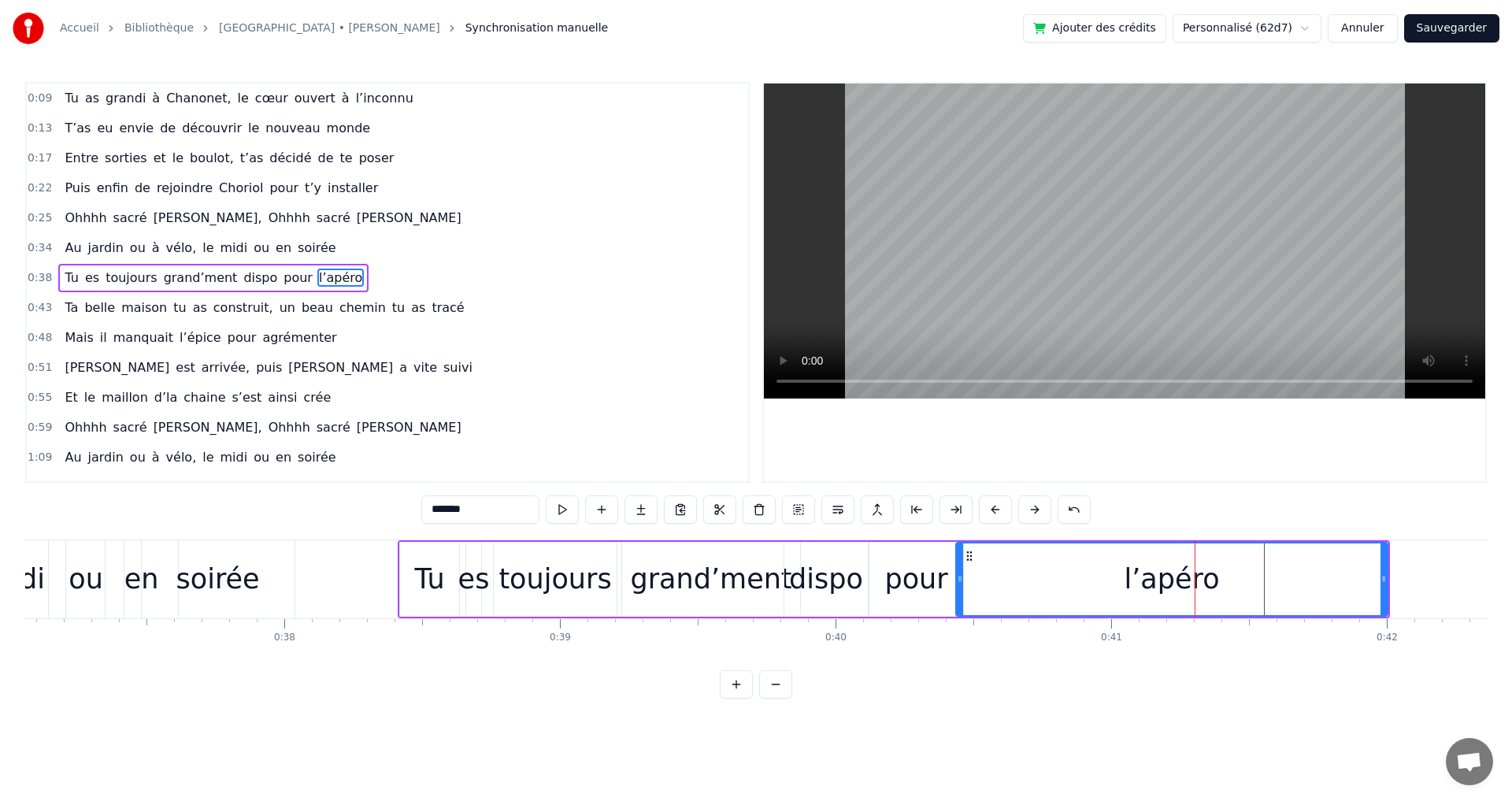
drag, startPoint x: 1038, startPoint y: 578, endPoint x: 960, endPoint y: 573, distance: 78.2
click at [960, 573] on icon at bounding box center [960, 579] width 6 height 13
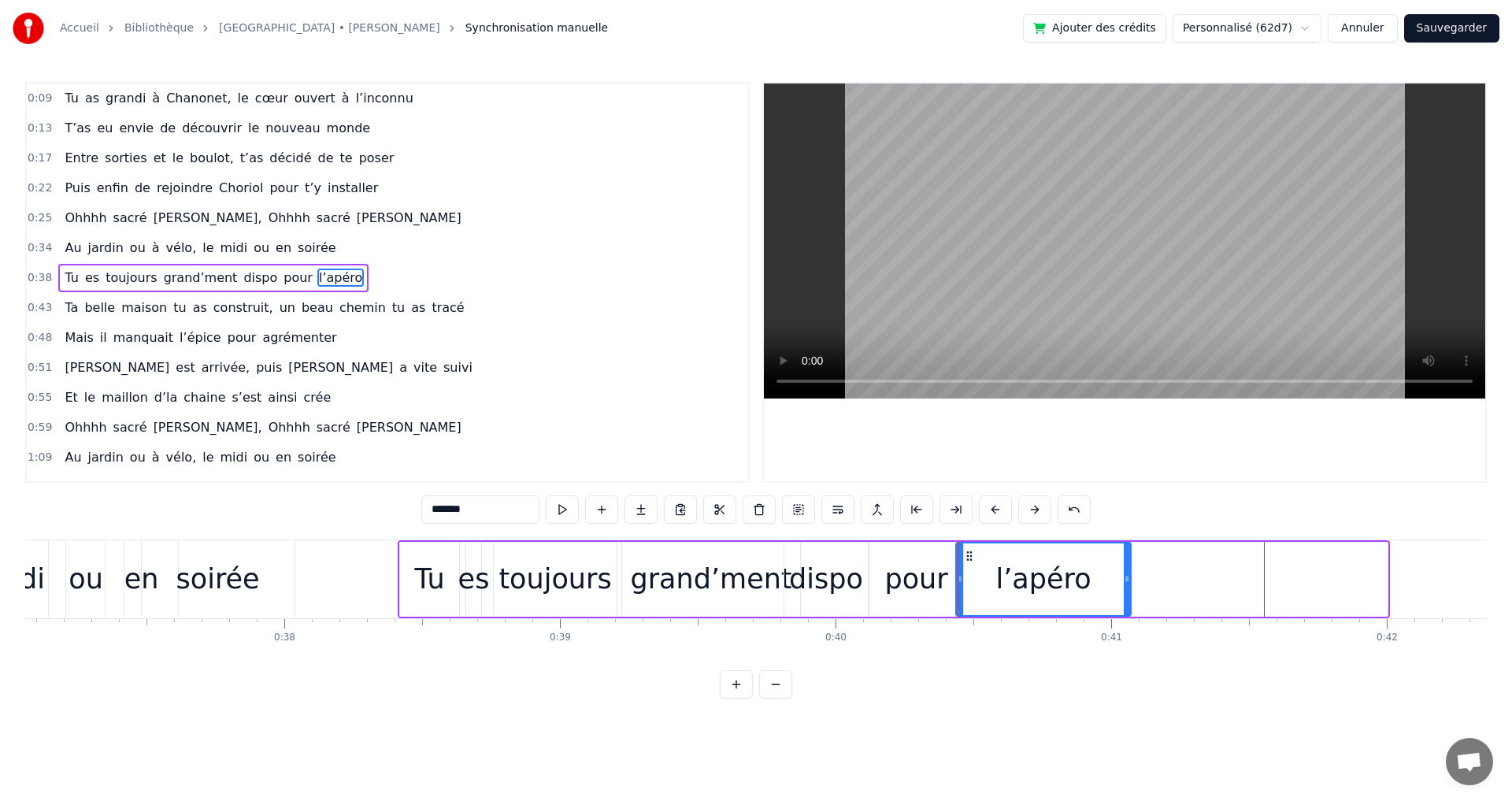
drag, startPoint x: 1384, startPoint y: 582, endPoint x: 1127, endPoint y: 578, distance: 257.0
click at [1127, 578] on icon at bounding box center [1127, 579] width 6 height 13
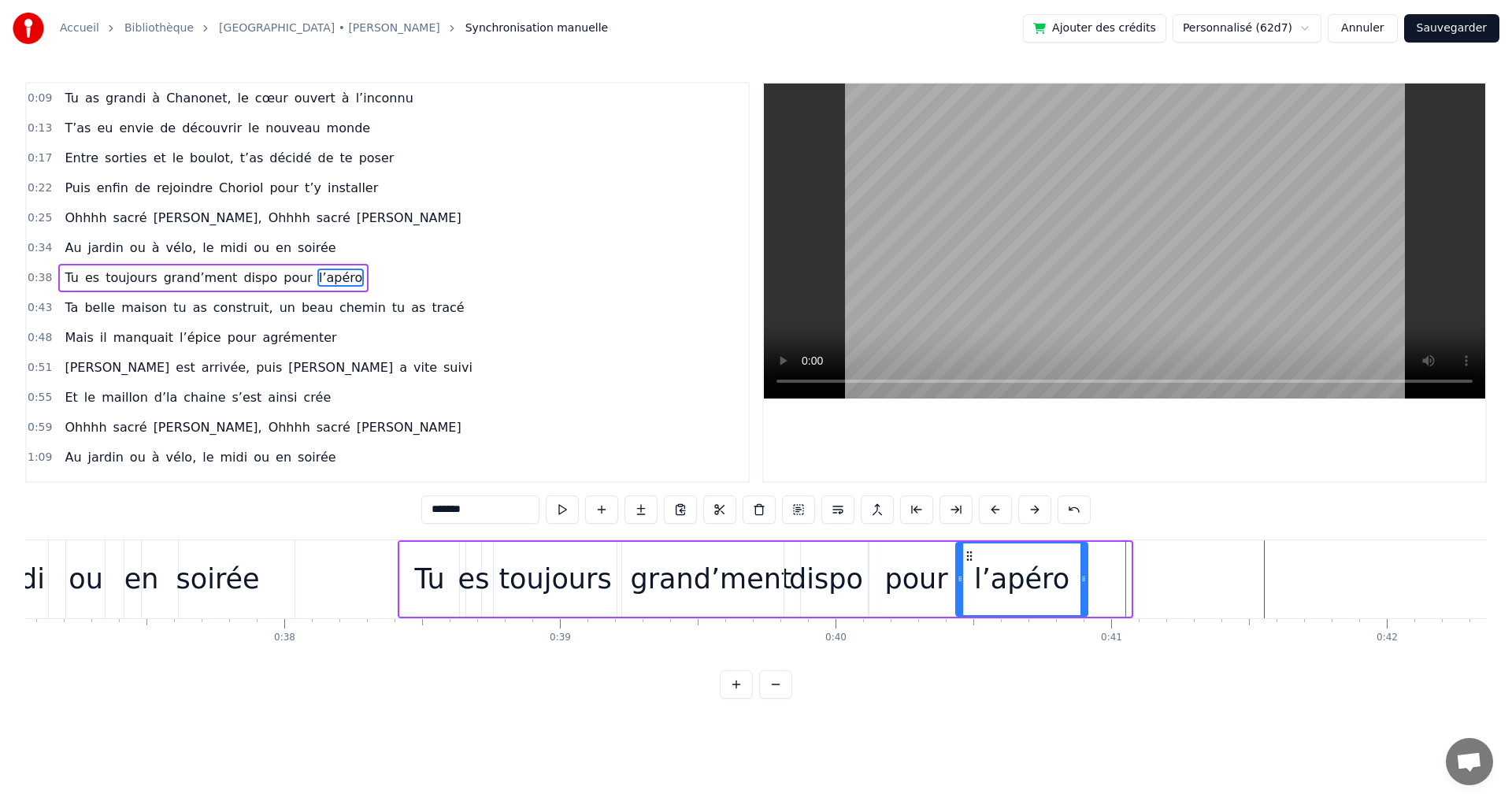
drag, startPoint x: 1124, startPoint y: 578, endPoint x: 1081, endPoint y: 578, distance: 43.0
click at [1081, 578] on icon at bounding box center [1084, 579] width 6 height 13
click at [1012, 724] on html "Accueil Bibliothèque Les Champs-Elysées • Joe Dassin Synchronisation manuelle A…" at bounding box center [756, 362] width 1512 height 724
click at [574, 570] on div "toujours" at bounding box center [554, 578] width 113 height 41
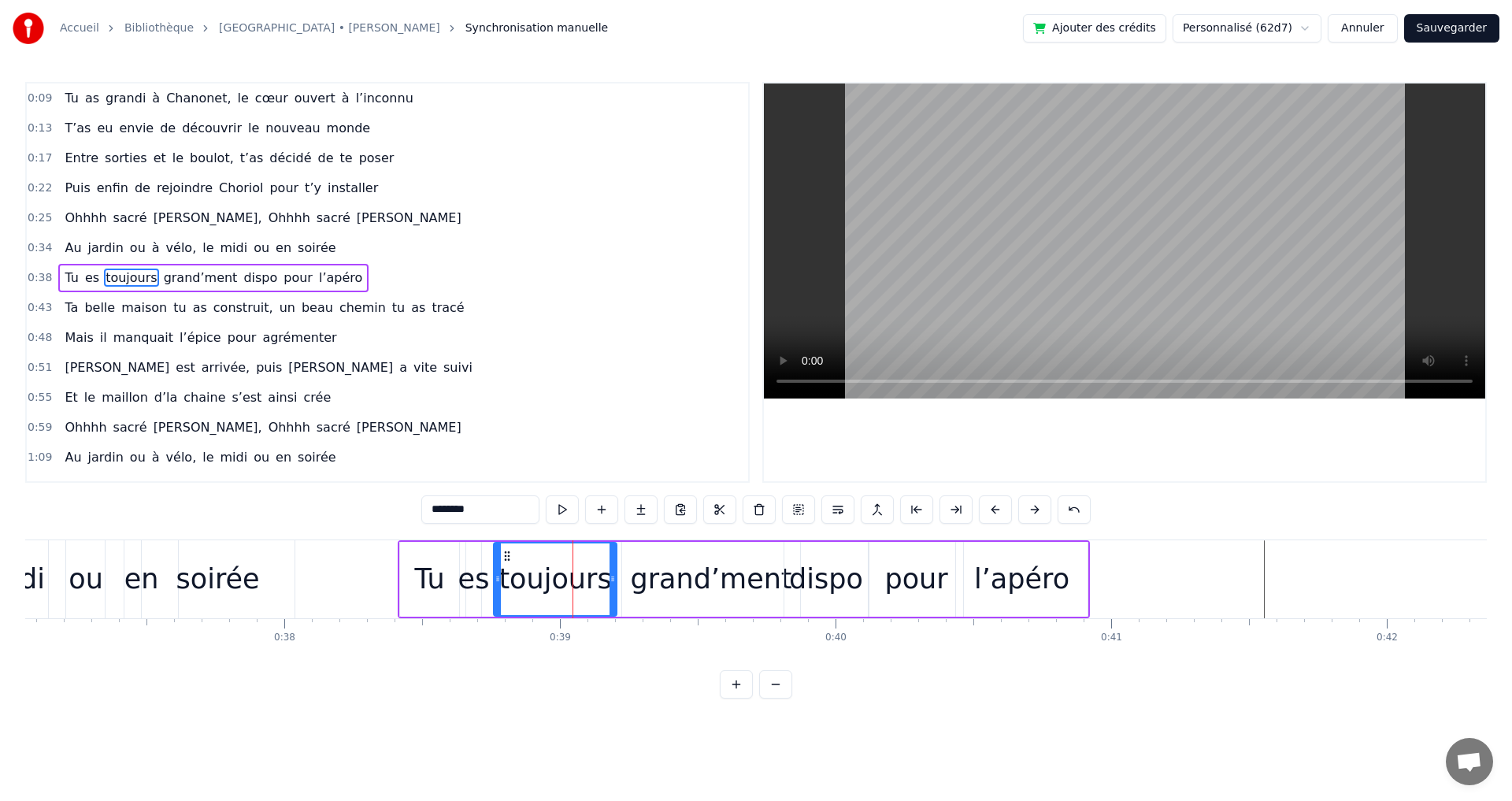
click at [318, 278] on span "l’apéro" at bounding box center [340, 277] width 46 height 18
type input "*******"
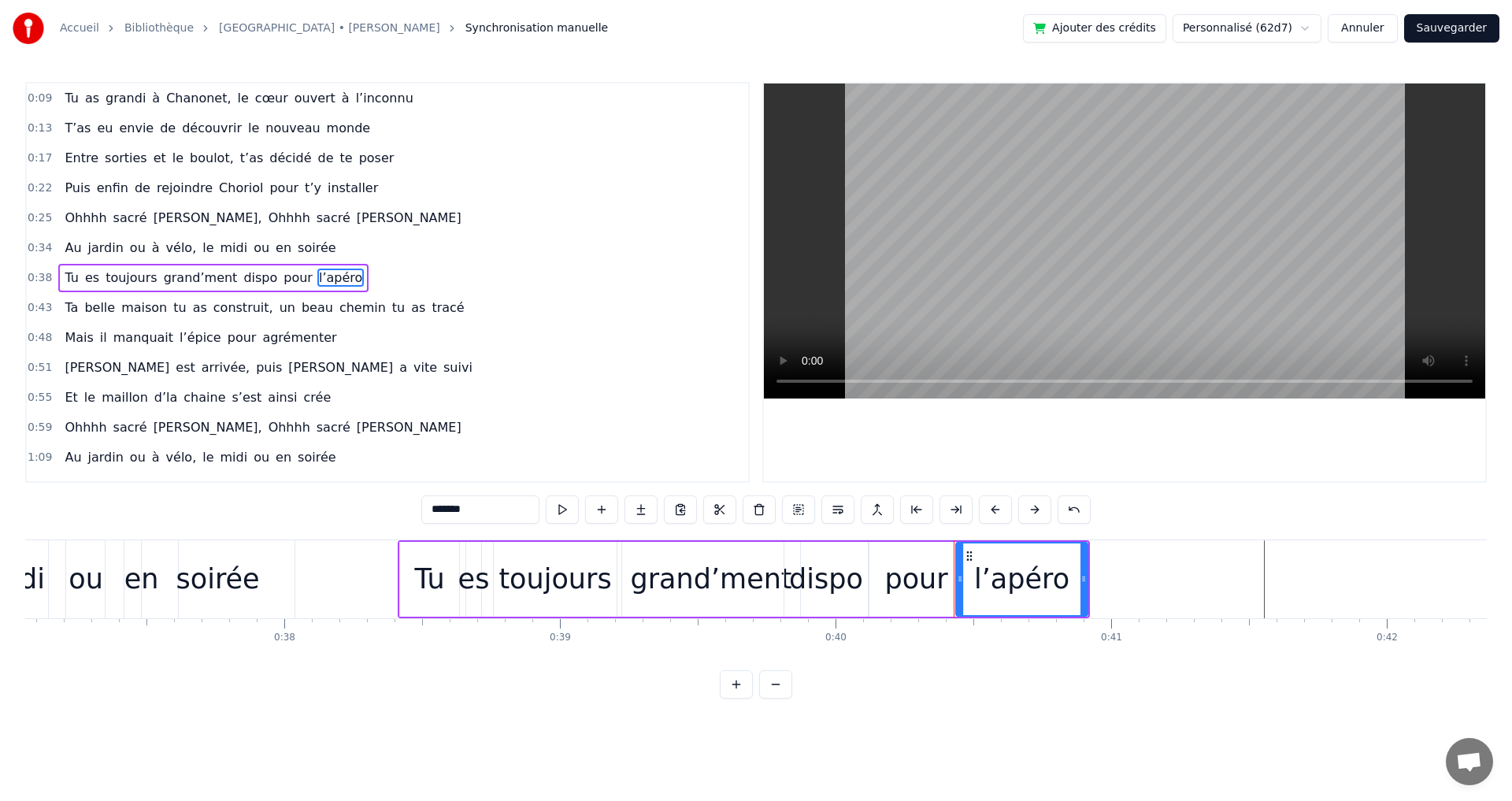
drag, startPoint x: 1088, startPoint y: 581, endPoint x: 1108, endPoint y: 582, distance: 20.0
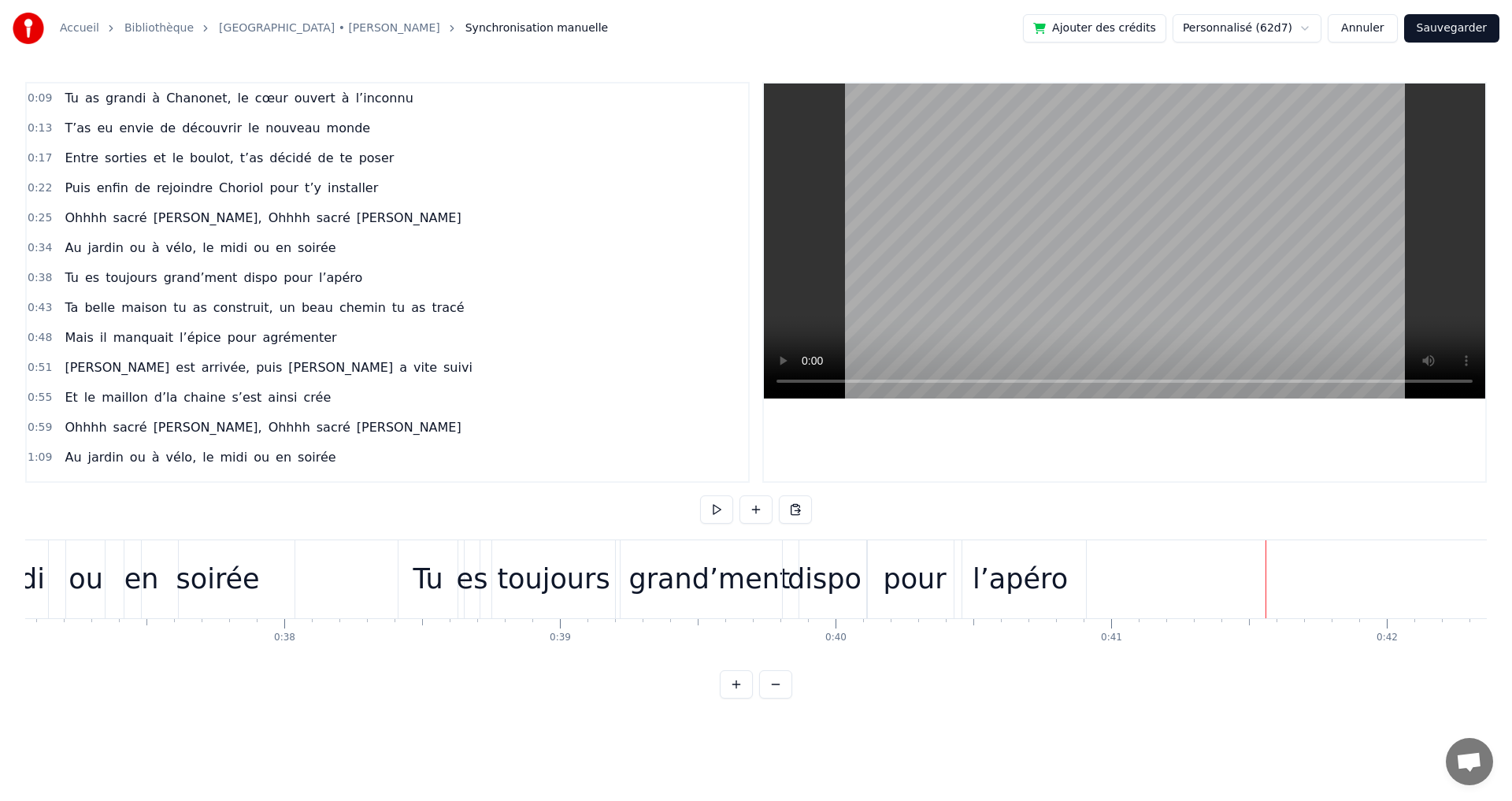
click at [1039, 574] on div "l’apéro" at bounding box center [1020, 578] width 95 height 41
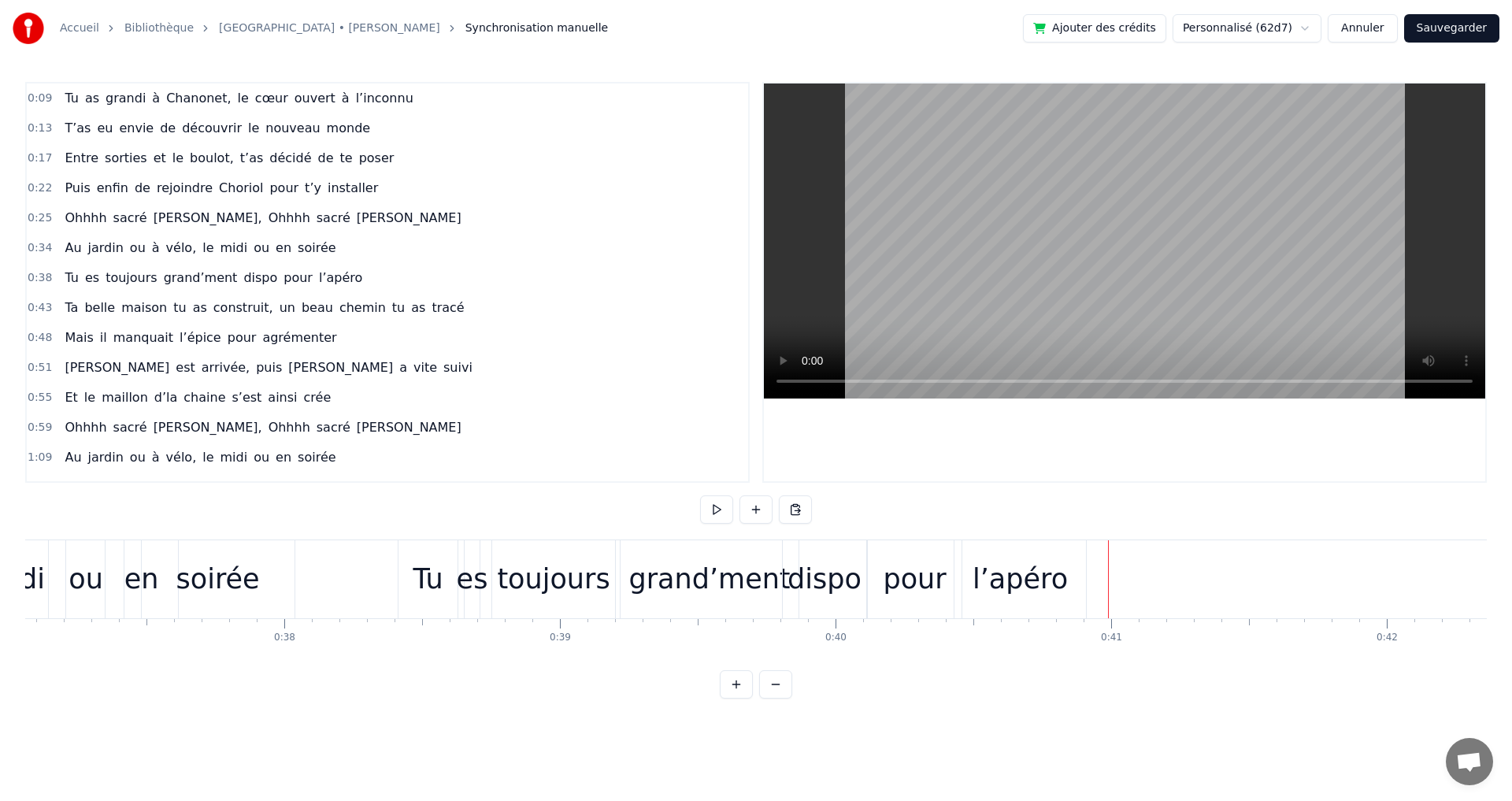
click at [1040, 575] on div "l’apéro" at bounding box center [1020, 578] width 95 height 41
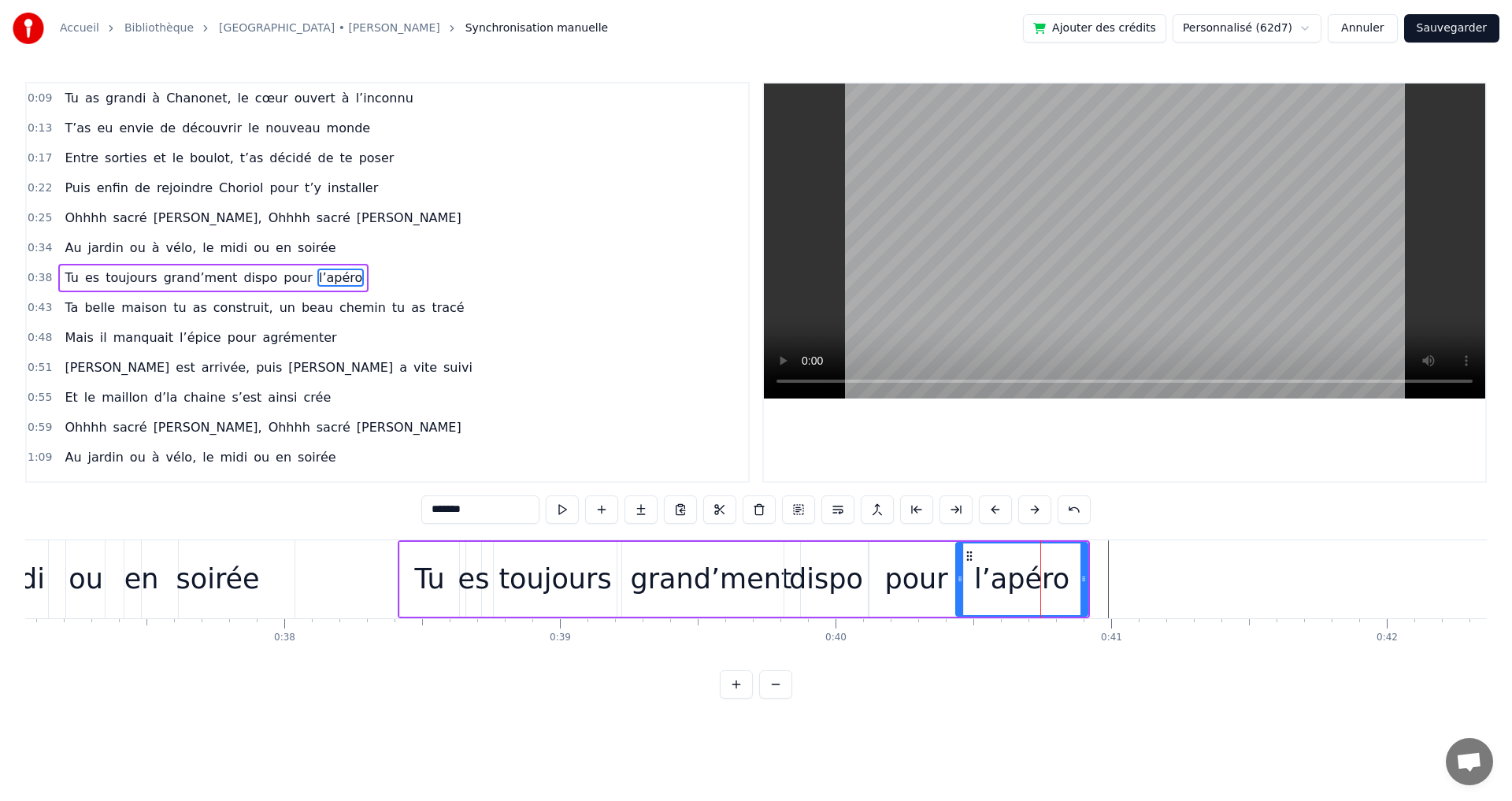
click at [1087, 575] on div "l’apéro" at bounding box center [1022, 579] width 133 height 75
click at [928, 578] on div "pour" at bounding box center [916, 578] width 63 height 41
click at [1072, 578] on div "l’apéro" at bounding box center [1022, 579] width 132 height 75
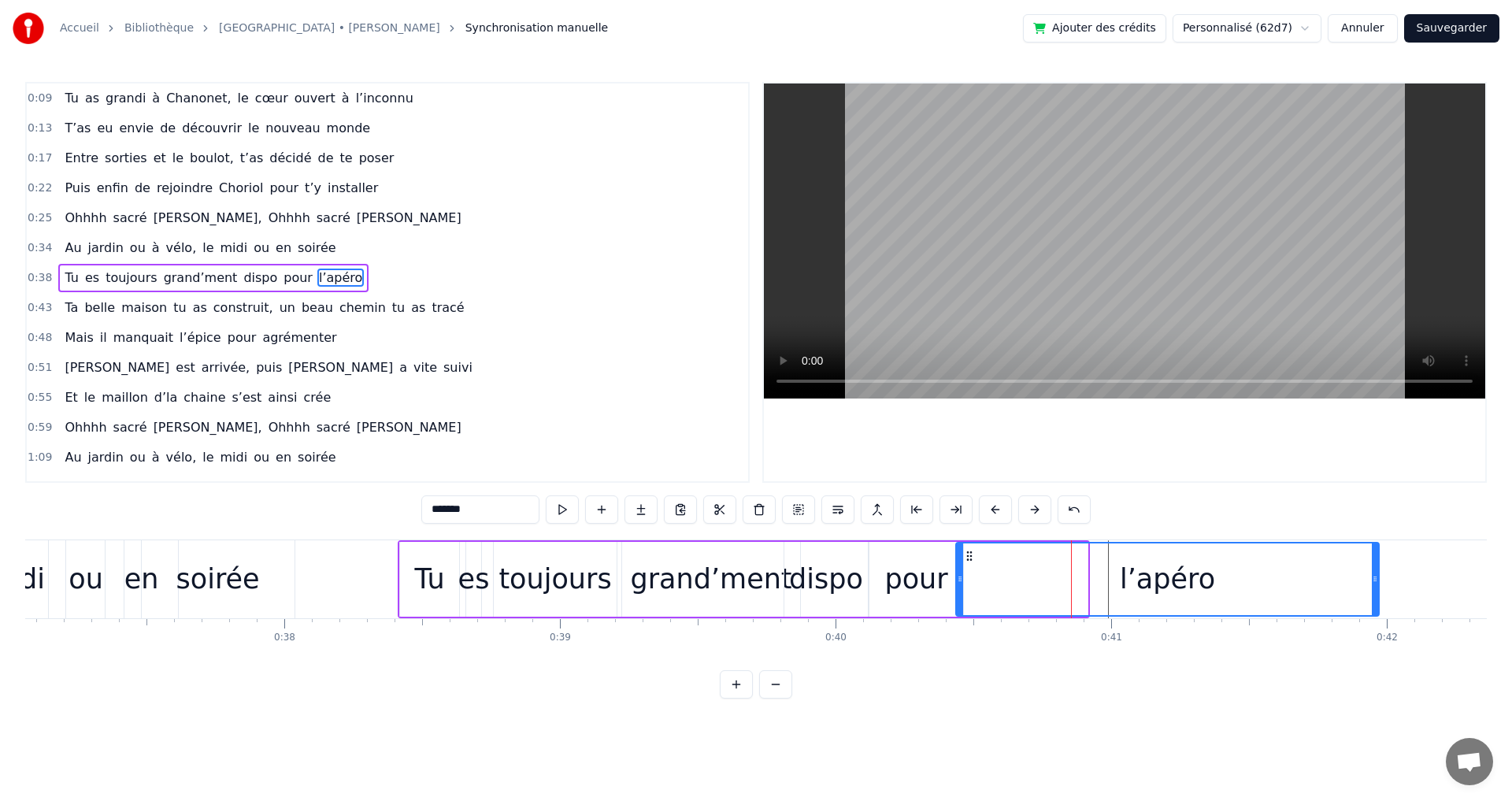
drag, startPoint x: 1085, startPoint y: 578, endPoint x: 1376, endPoint y: 597, distance: 291.6
click at [1376, 597] on div at bounding box center [1375, 579] width 6 height 71
click at [1207, 483] on div "0:09 Tu as grandi à Chanonet, le cœur ouvert à l’inconnu 0:13 T’as eu envie de …" at bounding box center [756, 390] width 1462 height 617
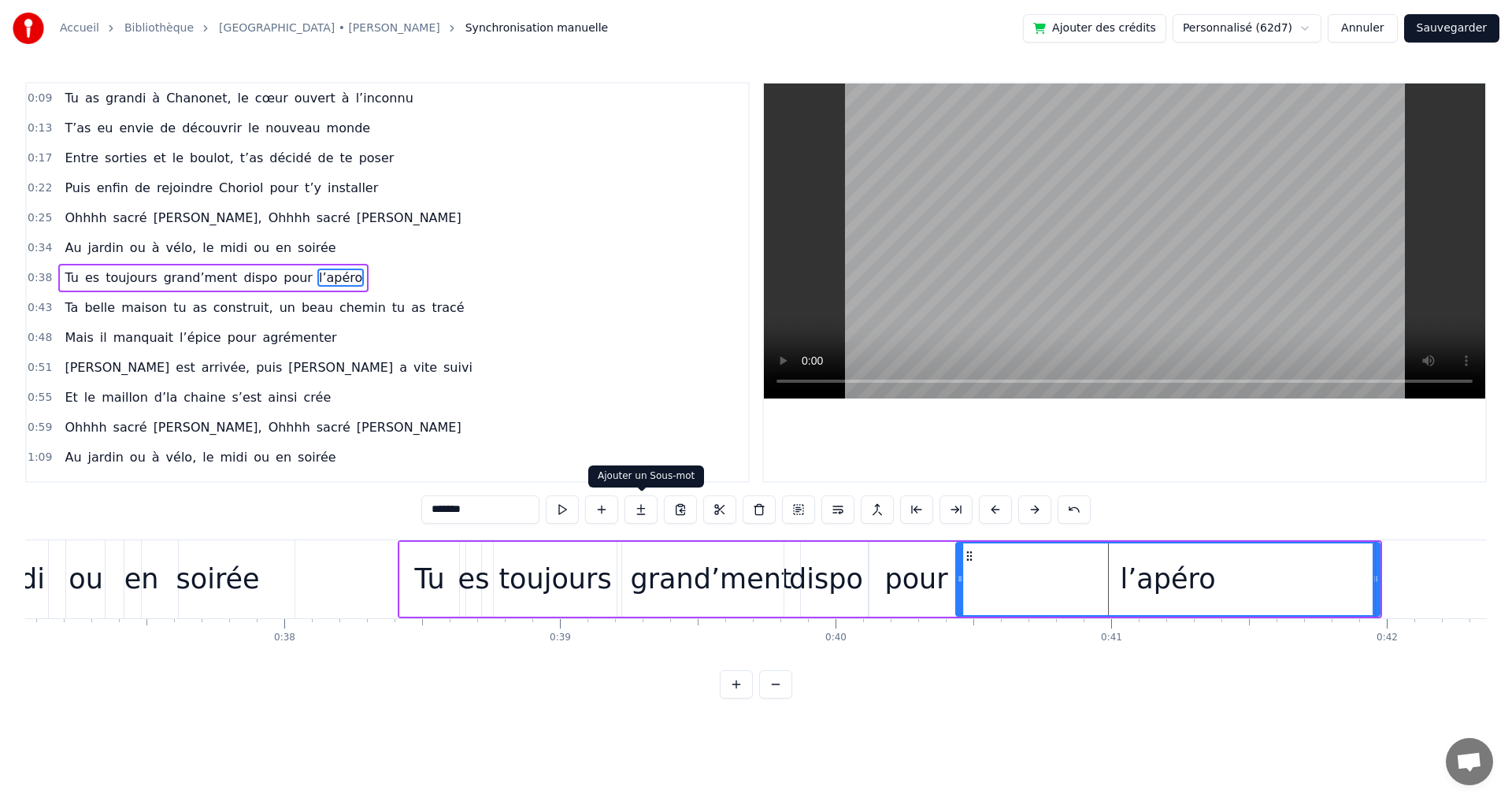
click at [631, 563] on div "grand’ment" at bounding box center [711, 579] width 178 height 75
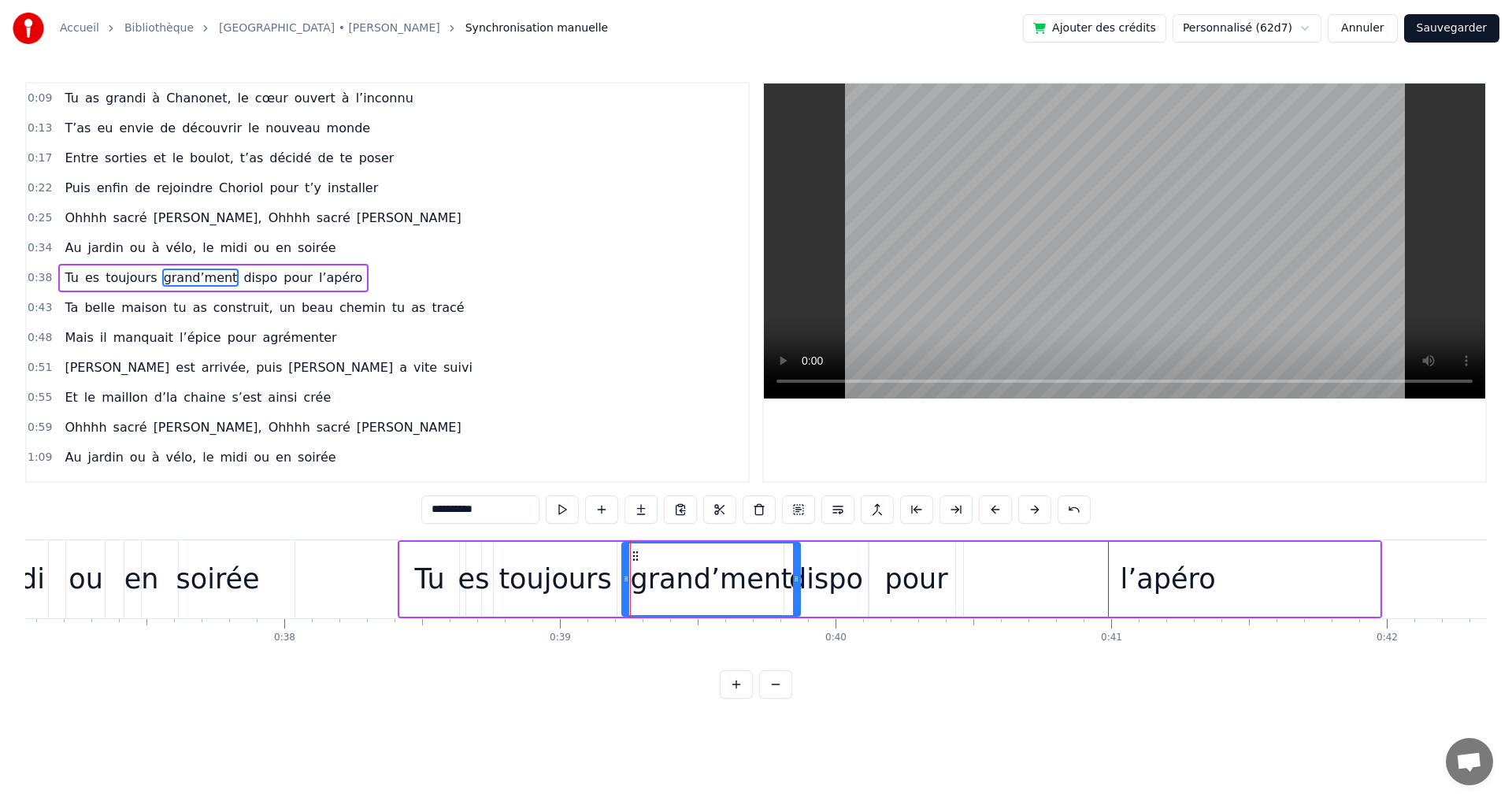
click at [831, 592] on div "dispo" at bounding box center [825, 578] width 74 height 41
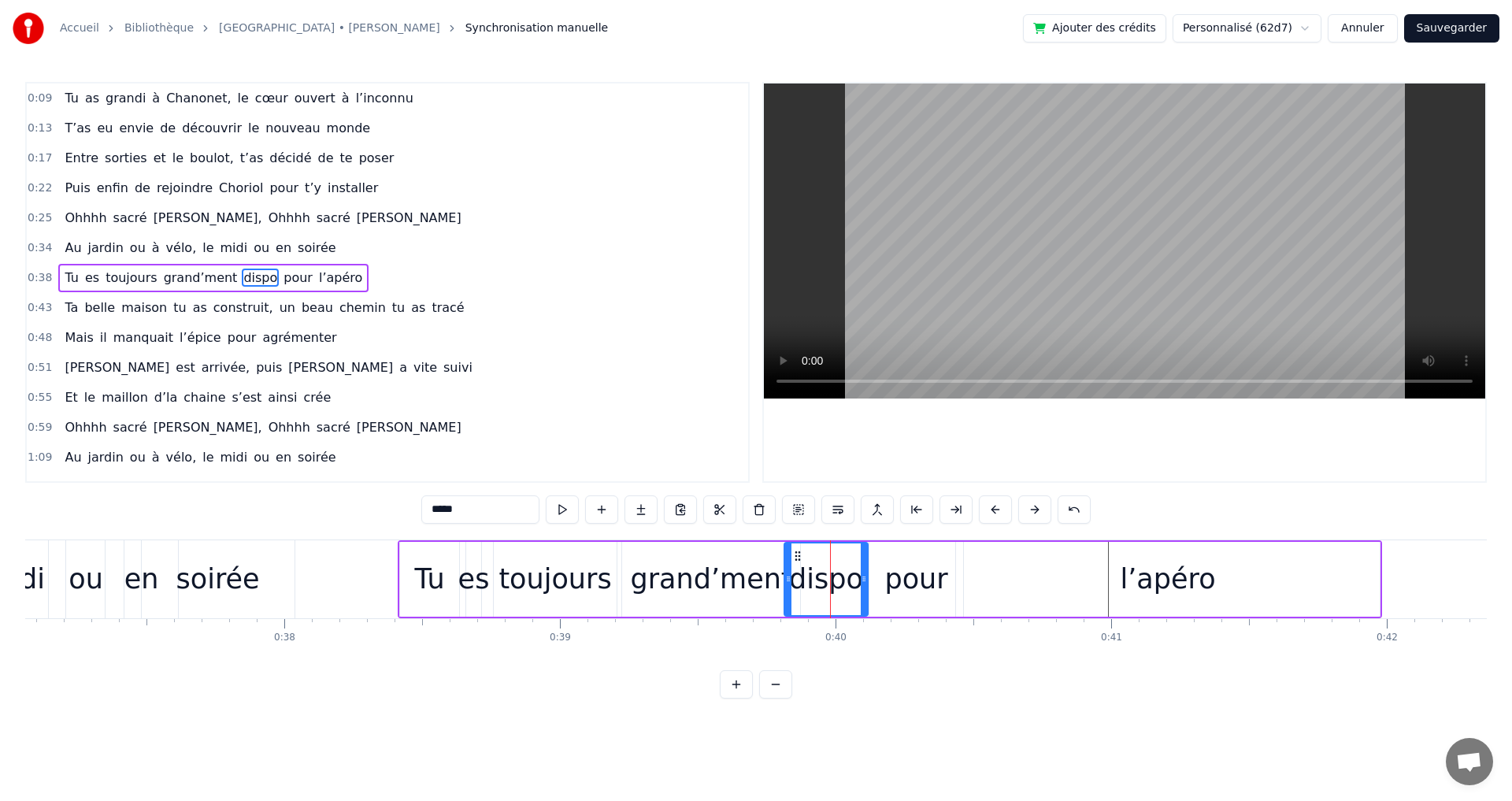
click at [909, 587] on div "pour" at bounding box center [916, 578] width 63 height 41
click at [1120, 591] on div "l’apéro" at bounding box center [1168, 579] width 423 height 75
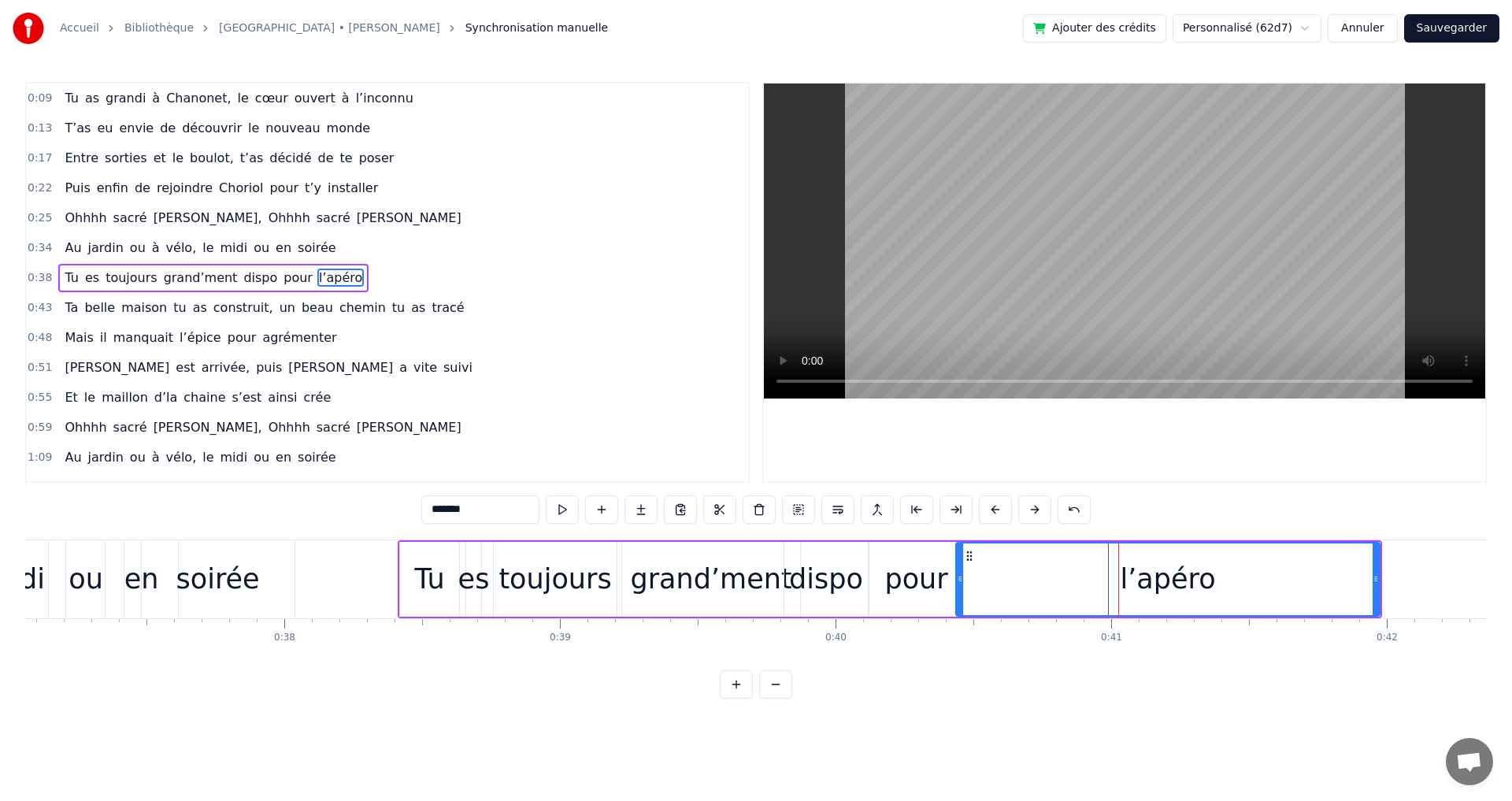
click at [252, 245] on span "ou" at bounding box center [261, 248] width 19 height 18
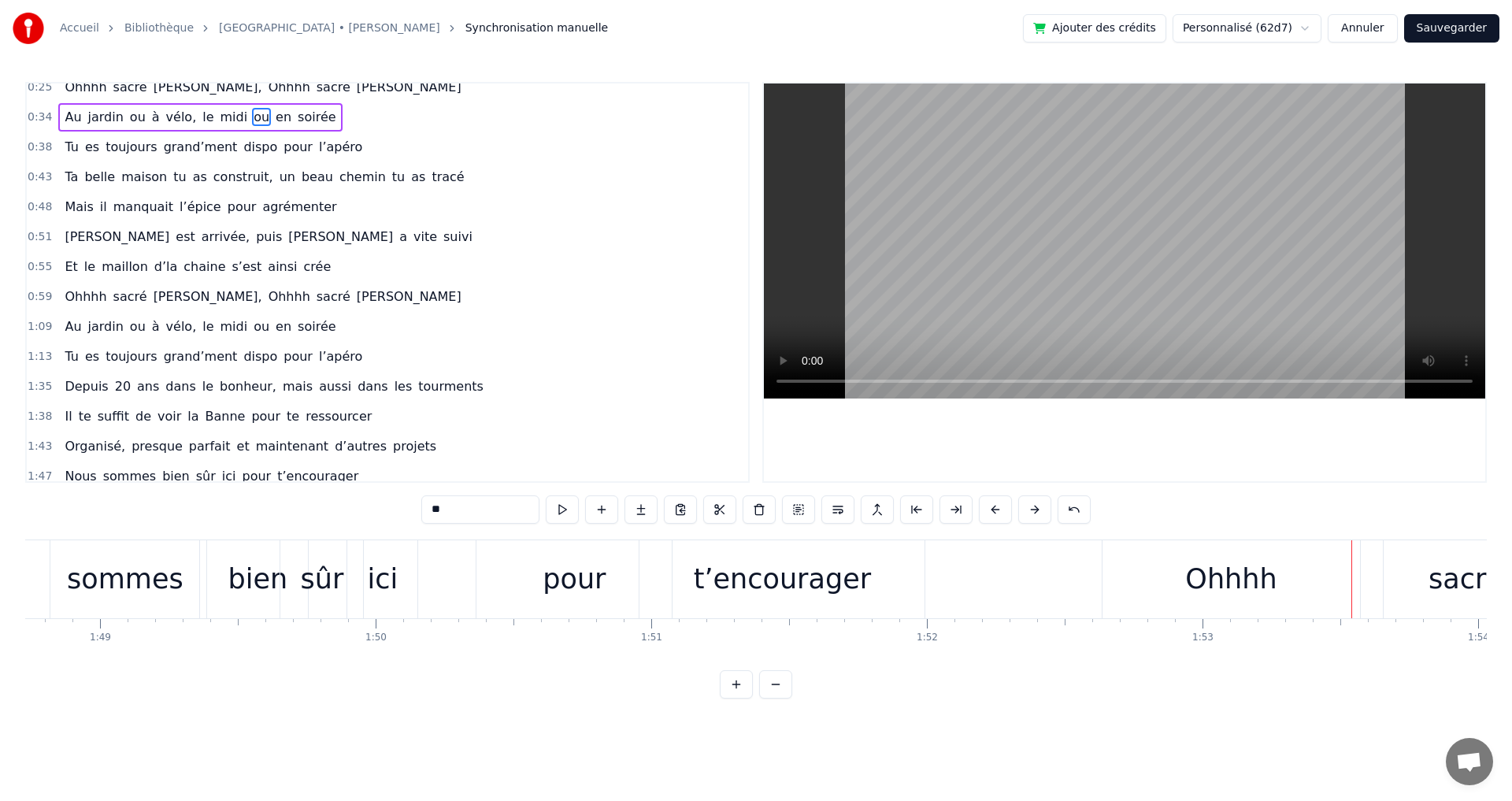
scroll to position [158, 0]
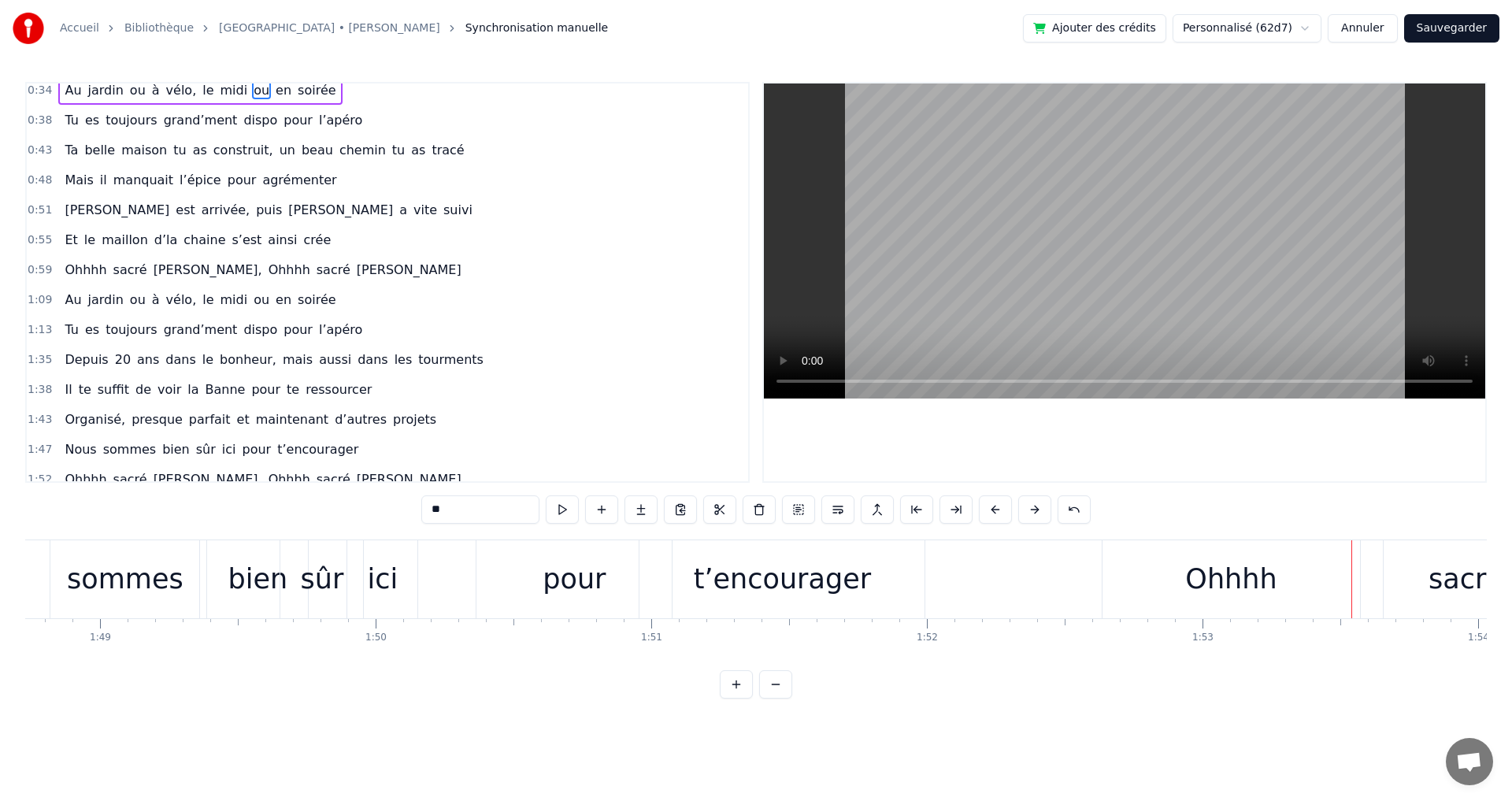
click at [236, 415] on span "et" at bounding box center [243, 419] width 15 height 18
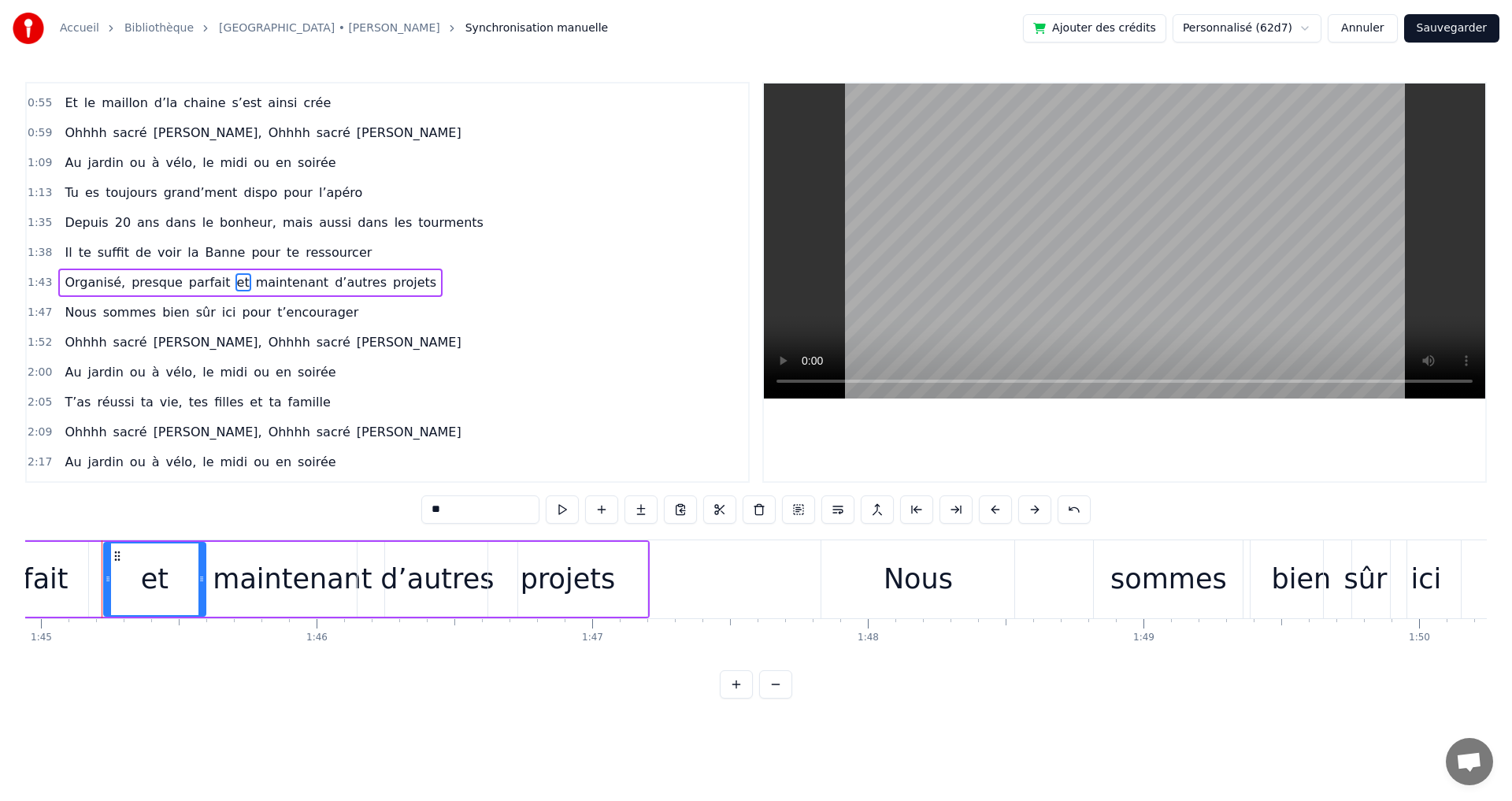
scroll to position [0, 28919]
click at [930, 586] on div "Nous" at bounding box center [921, 578] width 69 height 41
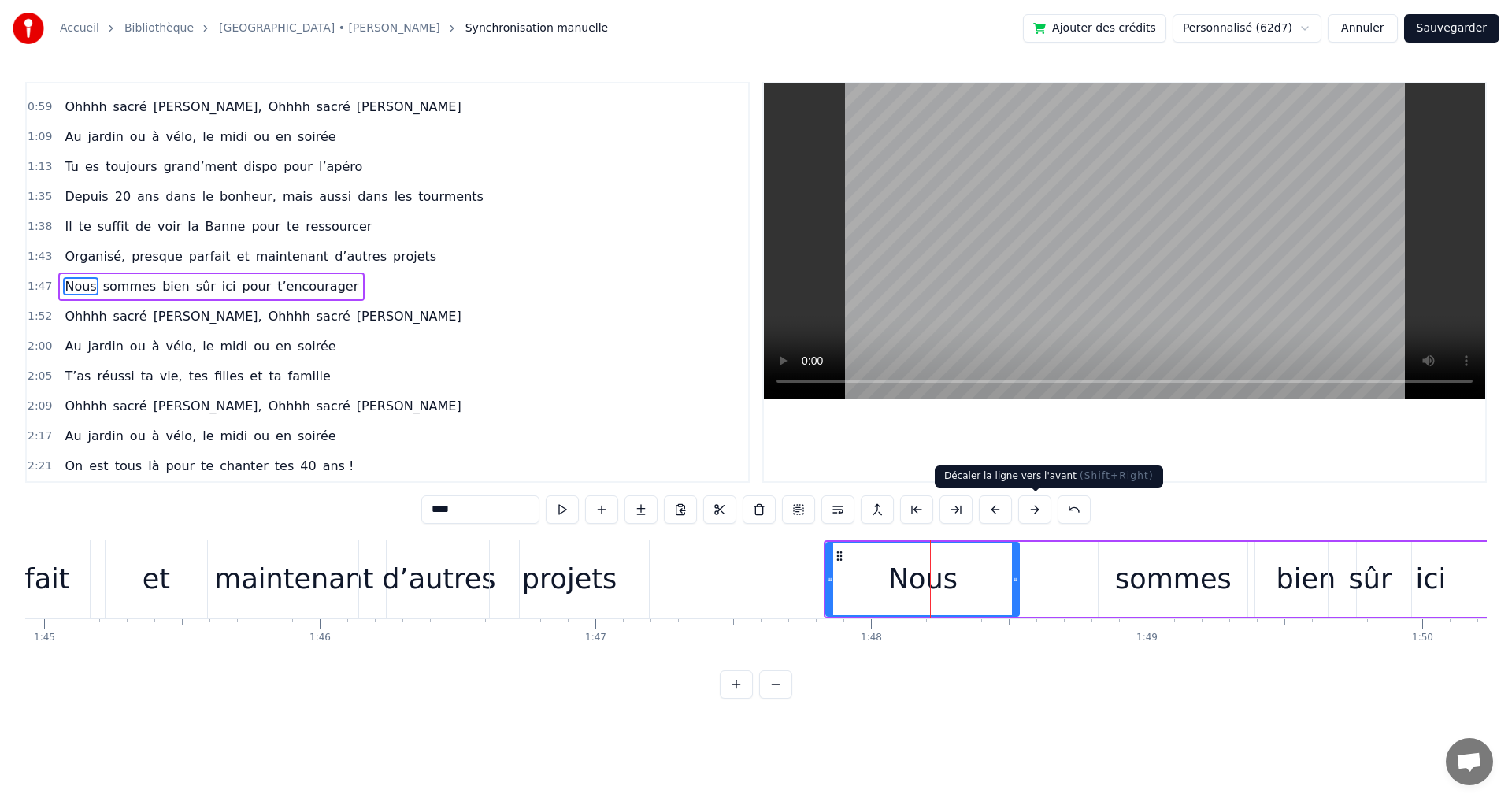
click at [1034, 511] on button at bounding box center [1034, 509] width 33 height 28
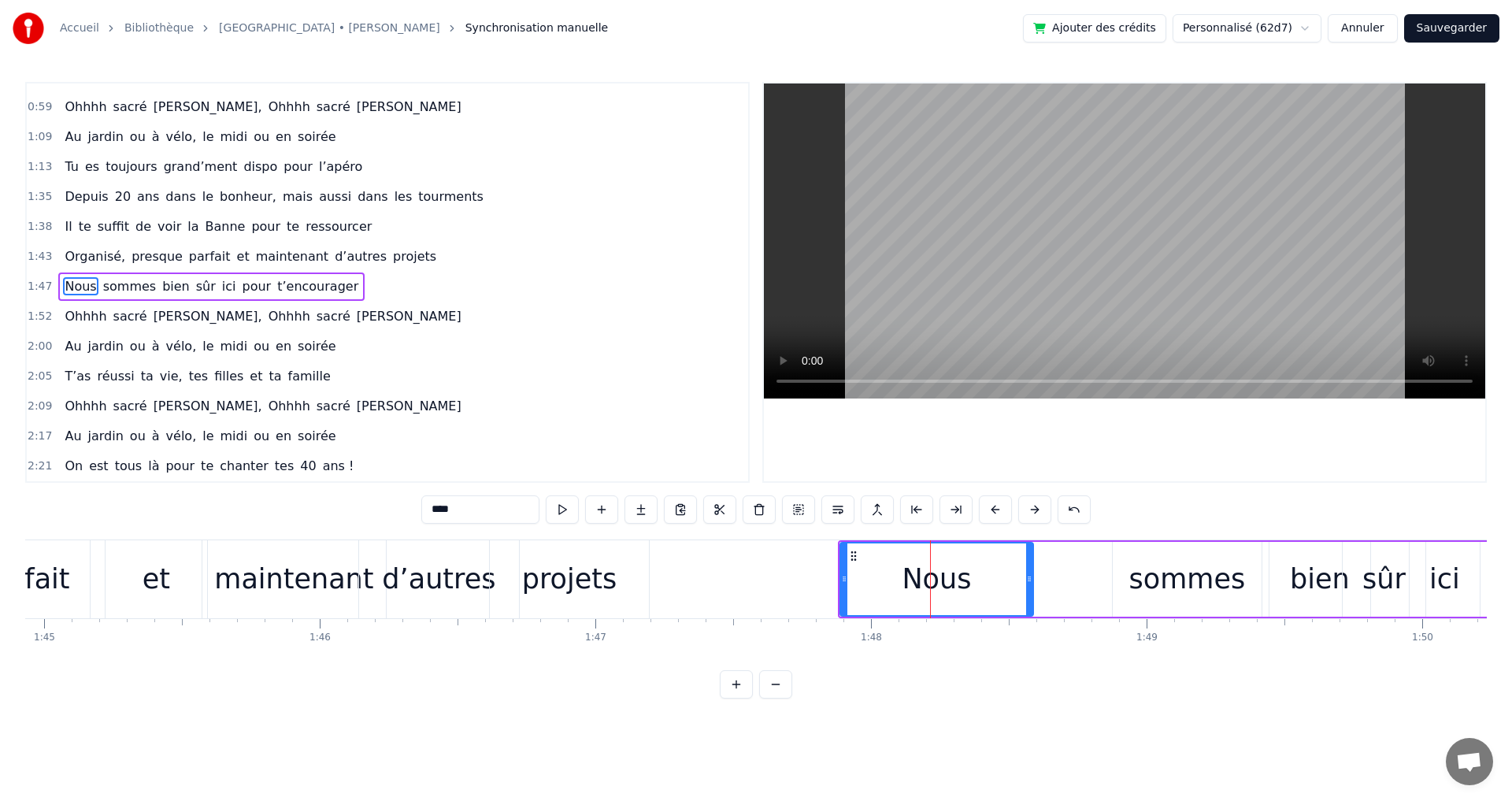
click at [1035, 510] on button at bounding box center [1034, 509] width 33 height 28
drag, startPoint x: 1043, startPoint y: 580, endPoint x: 1013, endPoint y: 582, distance: 30.1
click at [1014, 582] on icon at bounding box center [1017, 579] width 6 height 13
click at [1176, 587] on div "sommes" at bounding box center [1200, 578] width 116 height 41
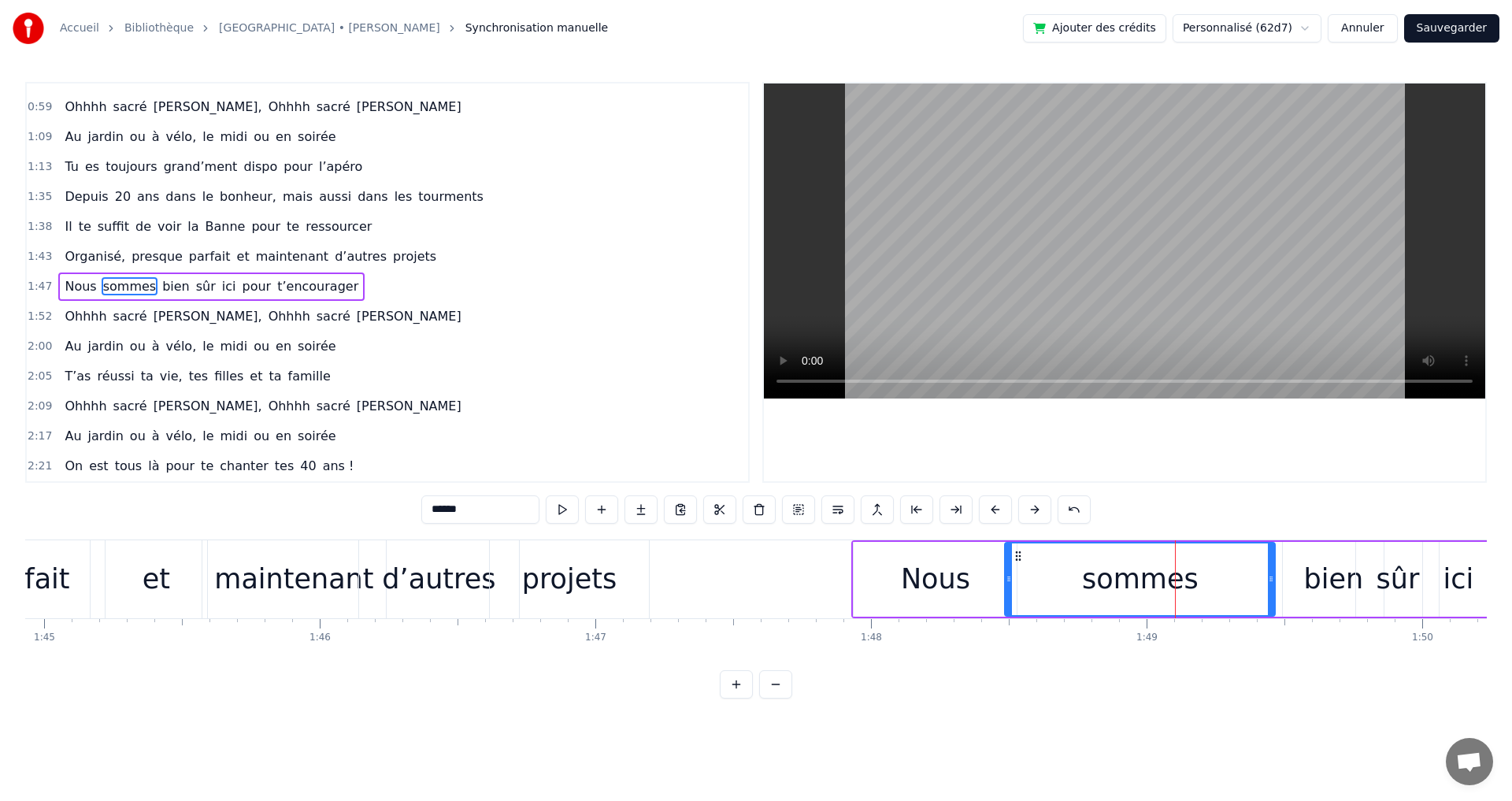
drag, startPoint x: 1128, startPoint y: 582, endPoint x: 1011, endPoint y: 584, distance: 117.0
click at [1006, 586] on div at bounding box center [1009, 579] width 6 height 71
click at [1266, 584] on div "sommes" at bounding box center [1139, 579] width 270 height 71
drag, startPoint x: 1272, startPoint y: 582, endPoint x: 1188, endPoint y: 587, distance: 84.1
click at [1188, 587] on div at bounding box center [1188, 579] width 6 height 71
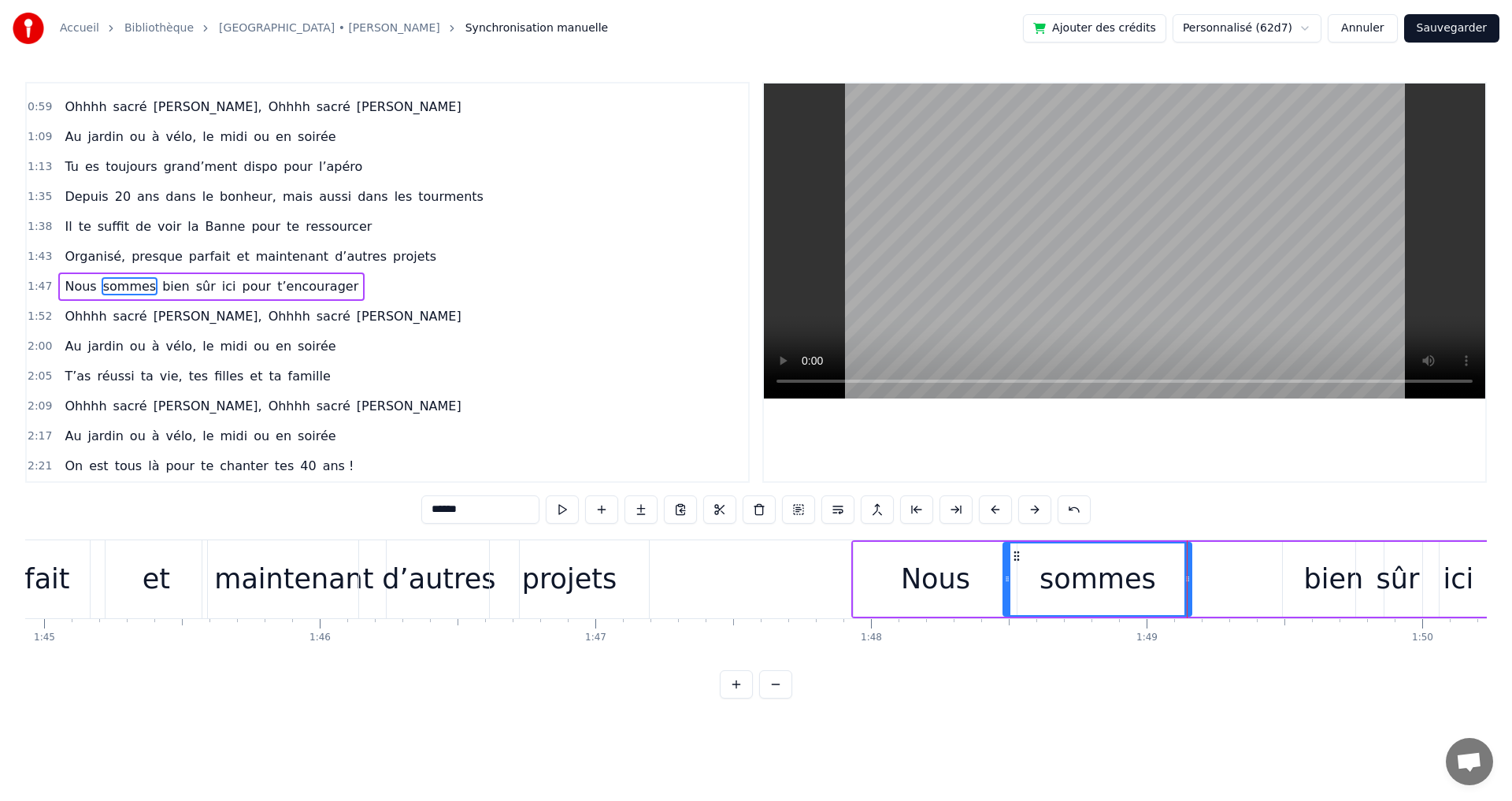
click at [1330, 578] on div "bien" at bounding box center [1334, 578] width 60 height 41
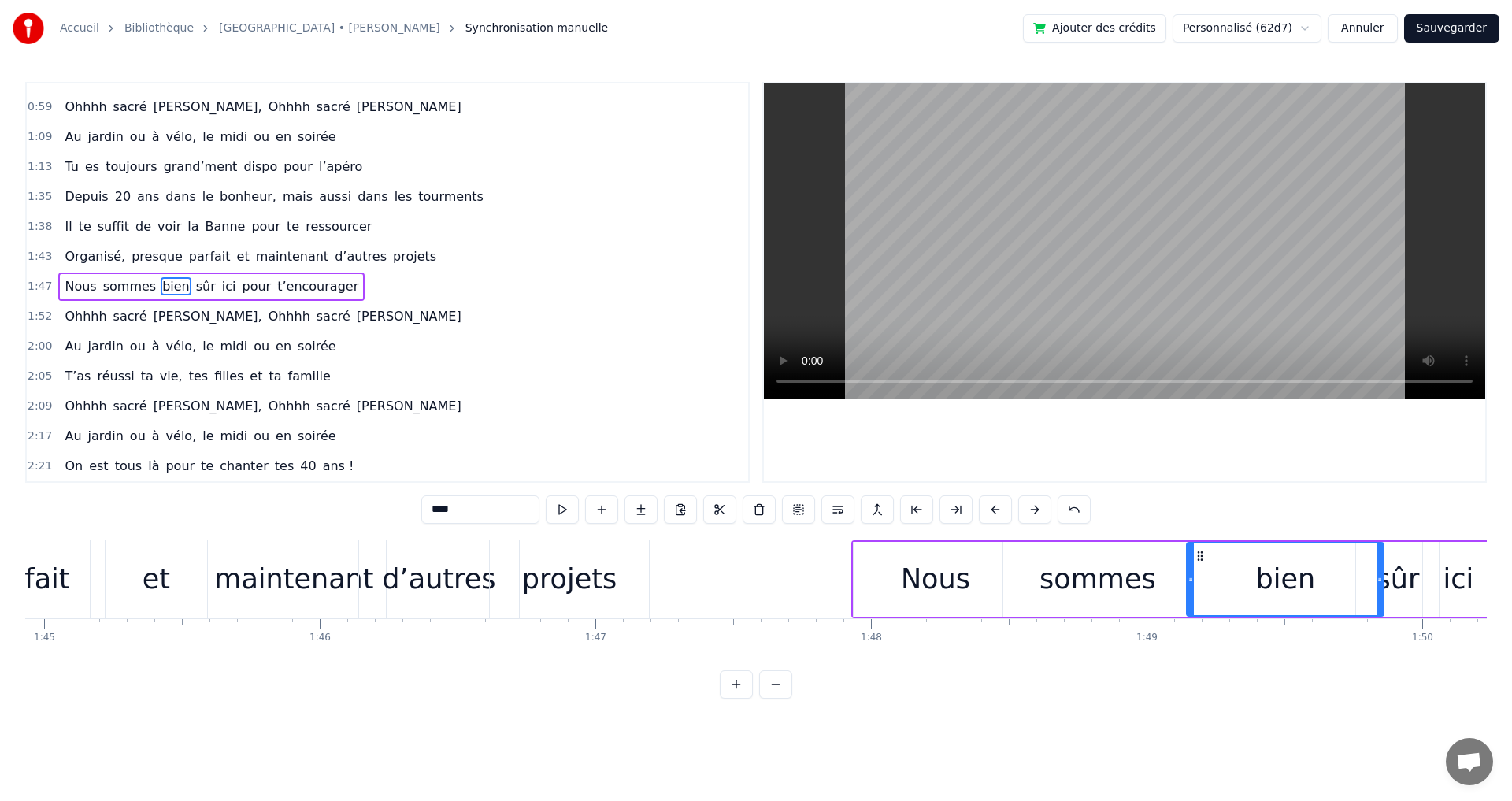
drag, startPoint x: 1285, startPoint y: 581, endPoint x: 1183, endPoint y: 584, distance: 102.0
click at [1188, 584] on icon at bounding box center [1191, 579] width 6 height 13
drag, startPoint x: 1377, startPoint y: 579, endPoint x: 1272, endPoint y: 582, distance: 105.0
click at [1272, 582] on icon at bounding box center [1273, 579] width 6 height 13
click at [1385, 573] on div "sûr" at bounding box center [1397, 578] width 43 height 41
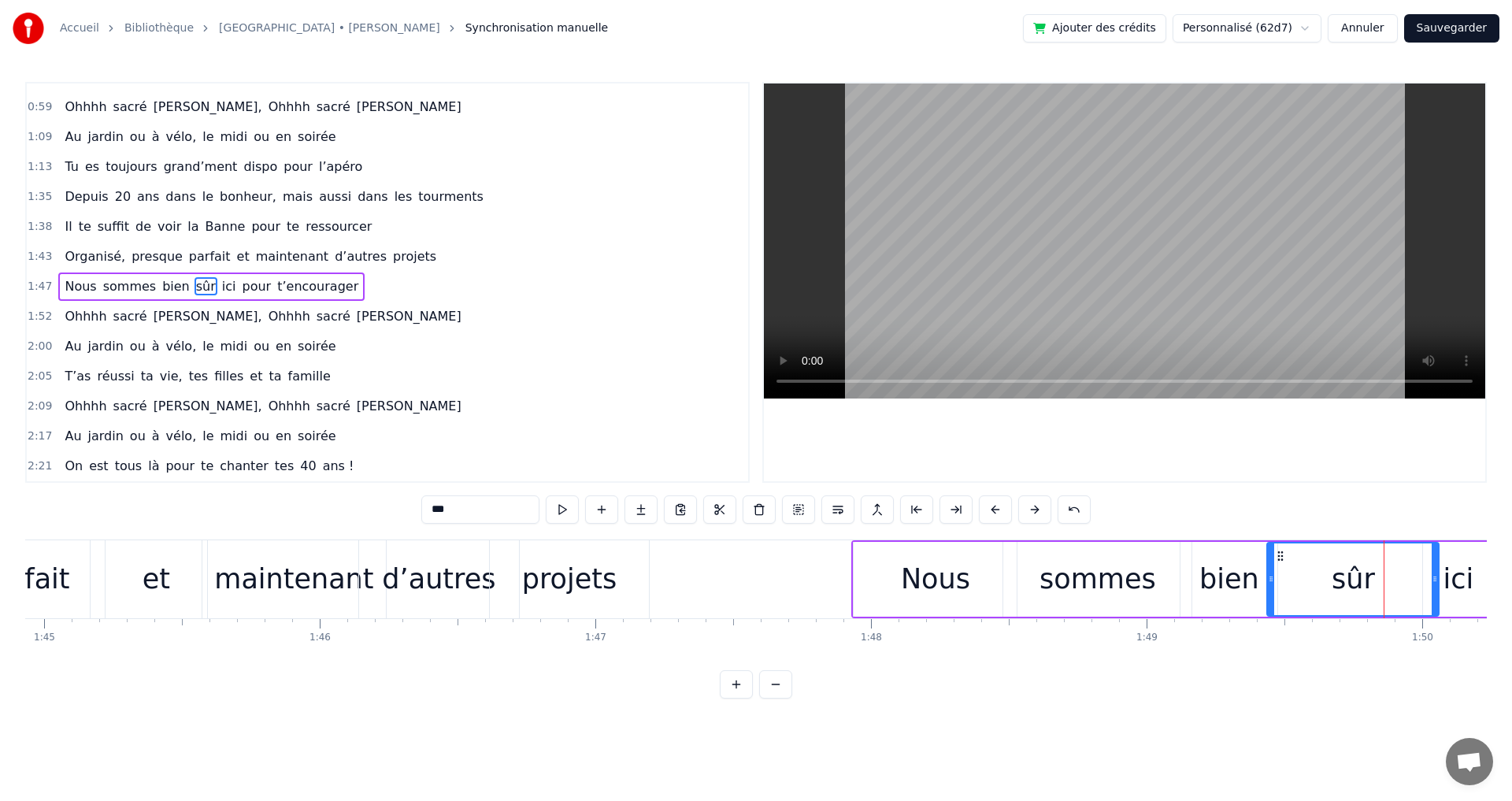
drag, startPoint x: 1360, startPoint y: 580, endPoint x: 1267, endPoint y: 584, distance: 93.1
click at [1267, 584] on icon at bounding box center [1271, 579] width 6 height 13
drag, startPoint x: 1435, startPoint y: 578, endPoint x: 1352, endPoint y: 581, distance: 83.1
click at [1352, 580] on icon at bounding box center [1354, 579] width 6 height 13
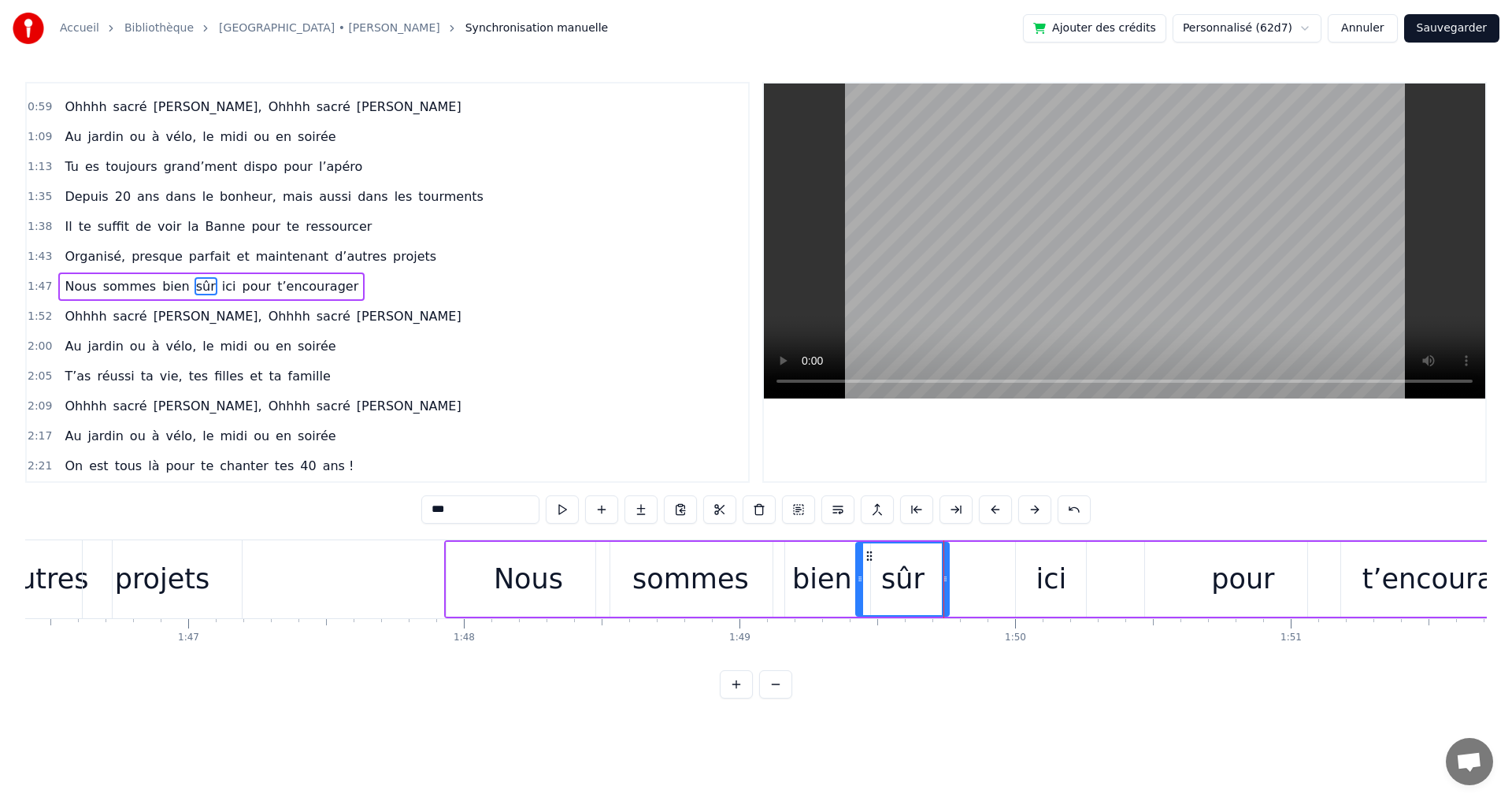
scroll to position [0, 29328]
click at [1060, 580] on div "ici" at bounding box center [1050, 578] width 31 height 41
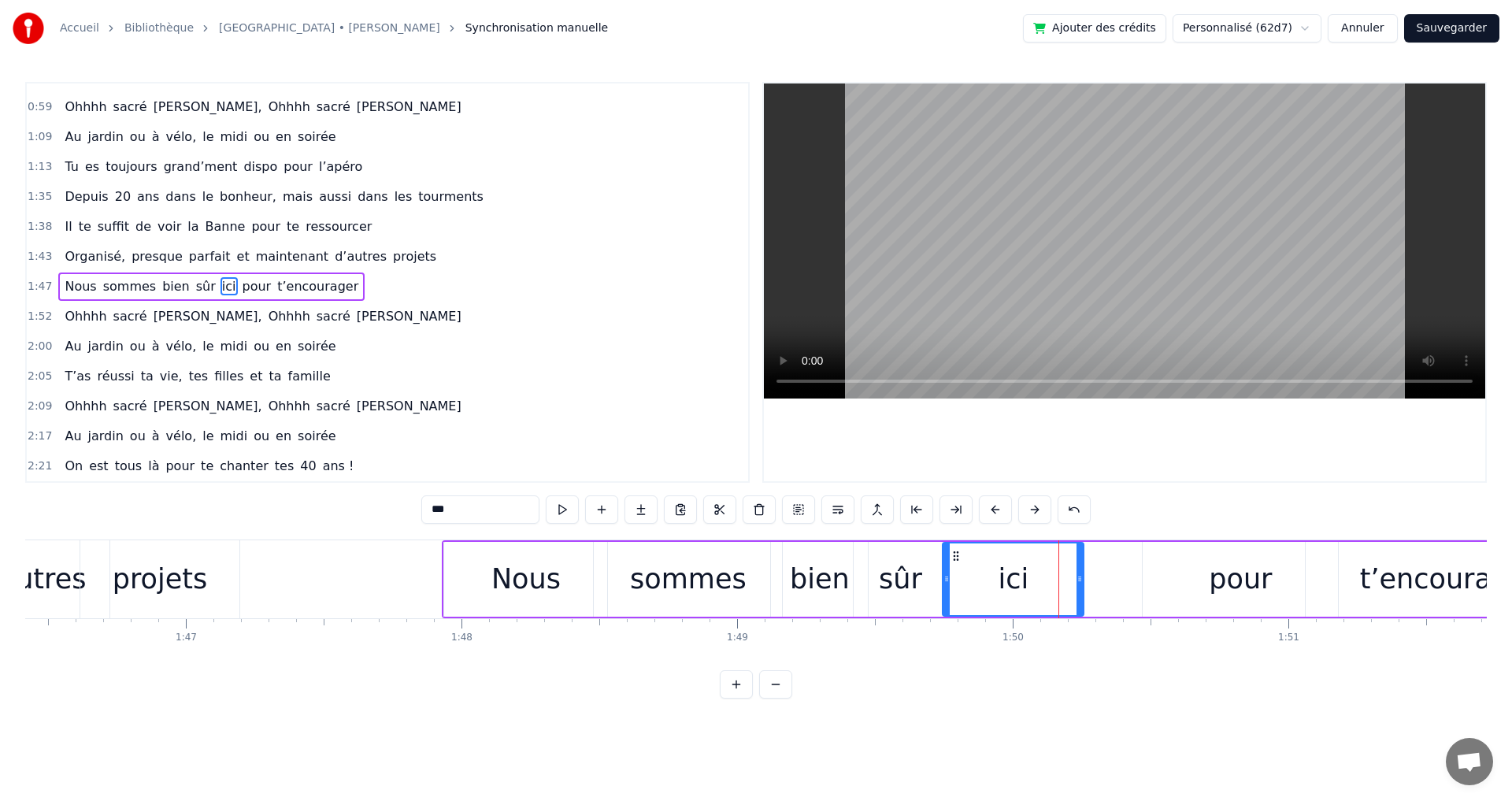
drag, startPoint x: 1018, startPoint y: 578, endPoint x: 947, endPoint y: 576, distance: 71.0
click at [947, 576] on icon at bounding box center [947, 579] width 6 height 13
drag, startPoint x: 1082, startPoint y: 581, endPoint x: 1038, endPoint y: 579, distance: 44.0
click at [1038, 579] on icon at bounding box center [1037, 579] width 6 height 13
click at [1207, 583] on div "pour" at bounding box center [1240, 579] width 195 height 75
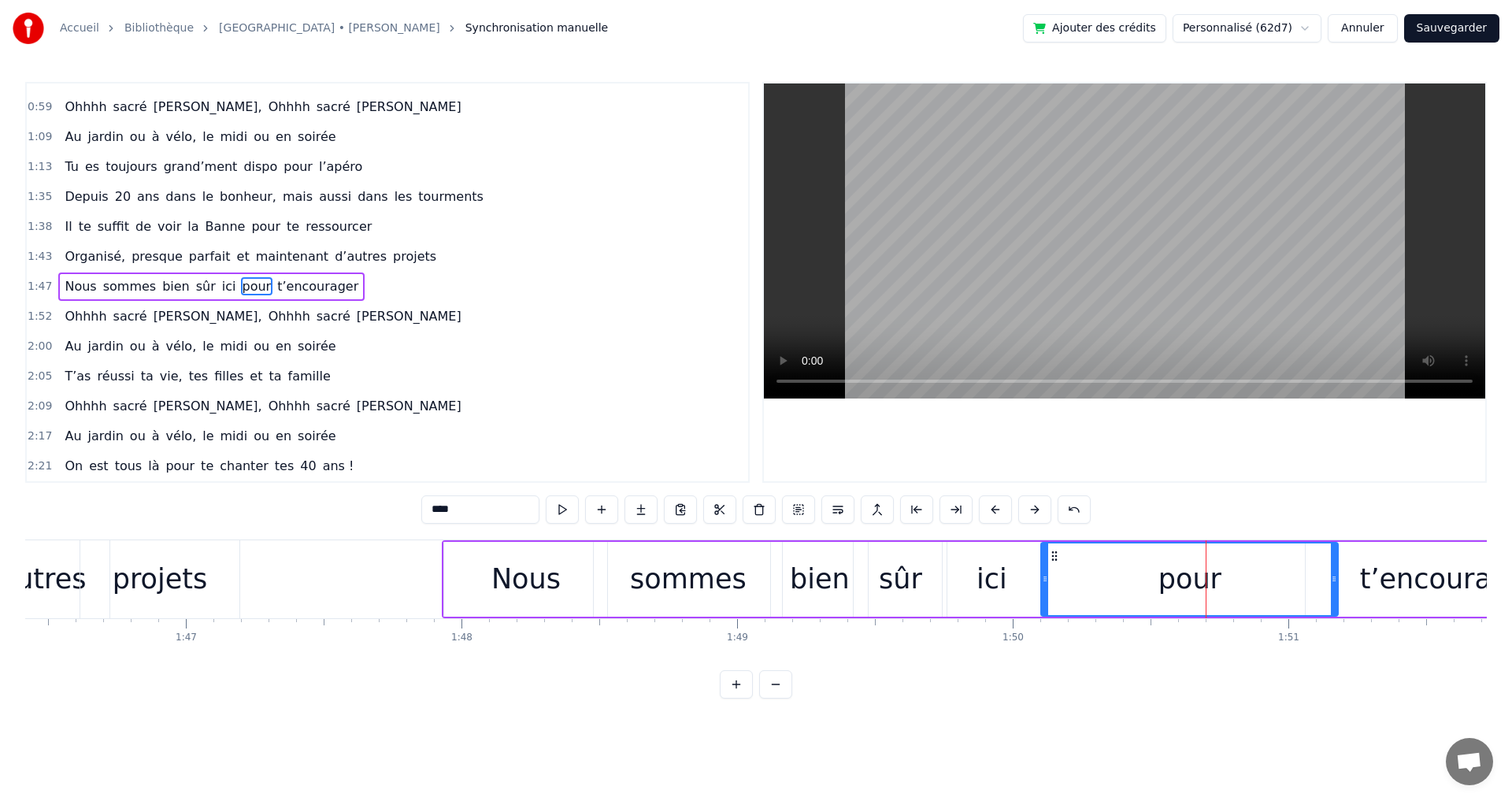
drag, startPoint x: 1145, startPoint y: 578, endPoint x: 1043, endPoint y: 578, distance: 102.0
click at [1043, 578] on icon at bounding box center [1045, 579] width 6 height 13
drag, startPoint x: 1334, startPoint y: 579, endPoint x: 1176, endPoint y: 578, distance: 158.0
click at [1176, 578] on icon at bounding box center [1176, 579] width 6 height 13
click at [1371, 582] on div "t’encourager" at bounding box center [1449, 578] width 177 height 41
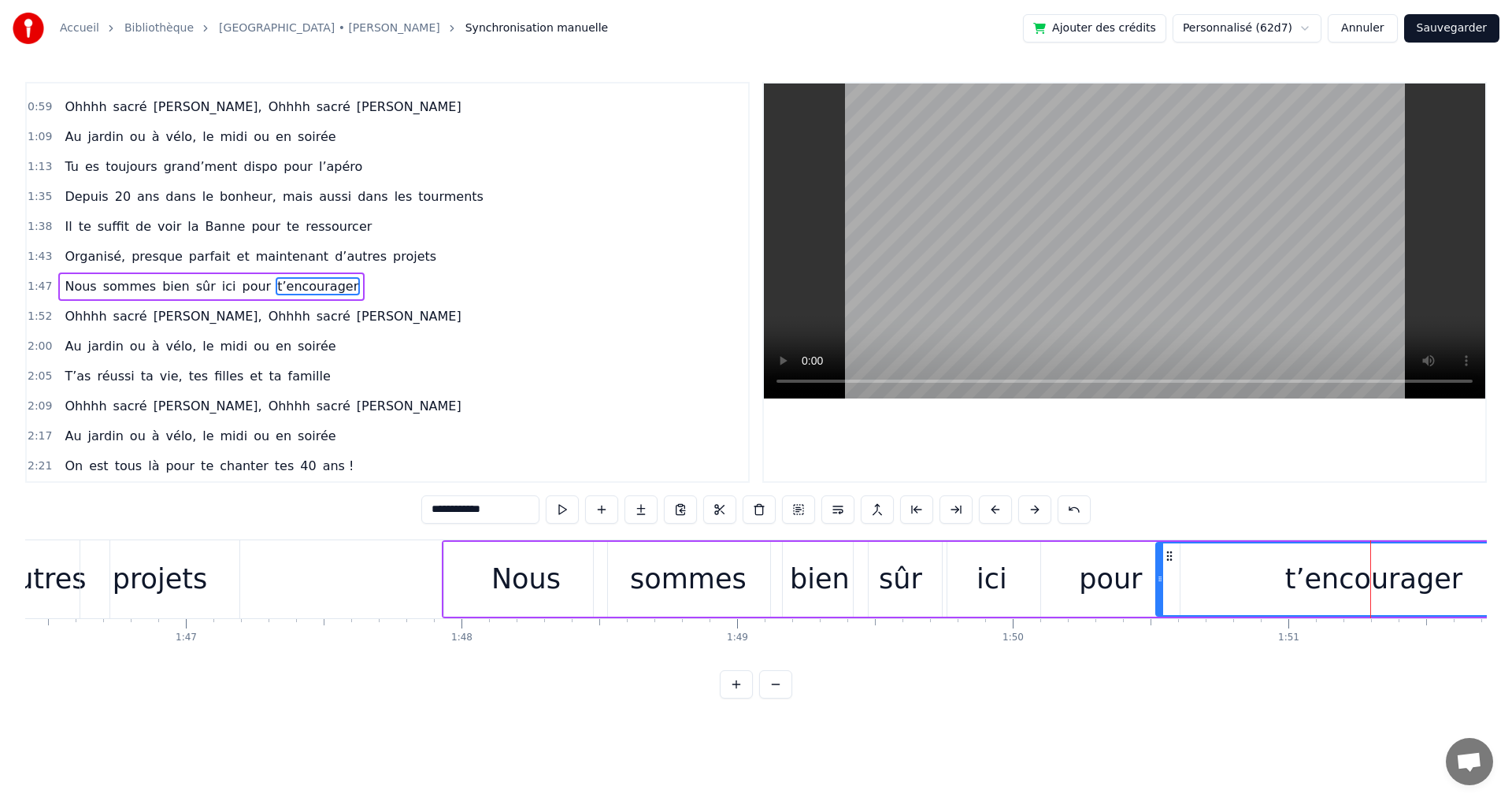
drag, startPoint x: 1307, startPoint y: 578, endPoint x: 1158, endPoint y: 578, distance: 149.0
click at [1158, 578] on icon at bounding box center [1160, 579] width 6 height 13
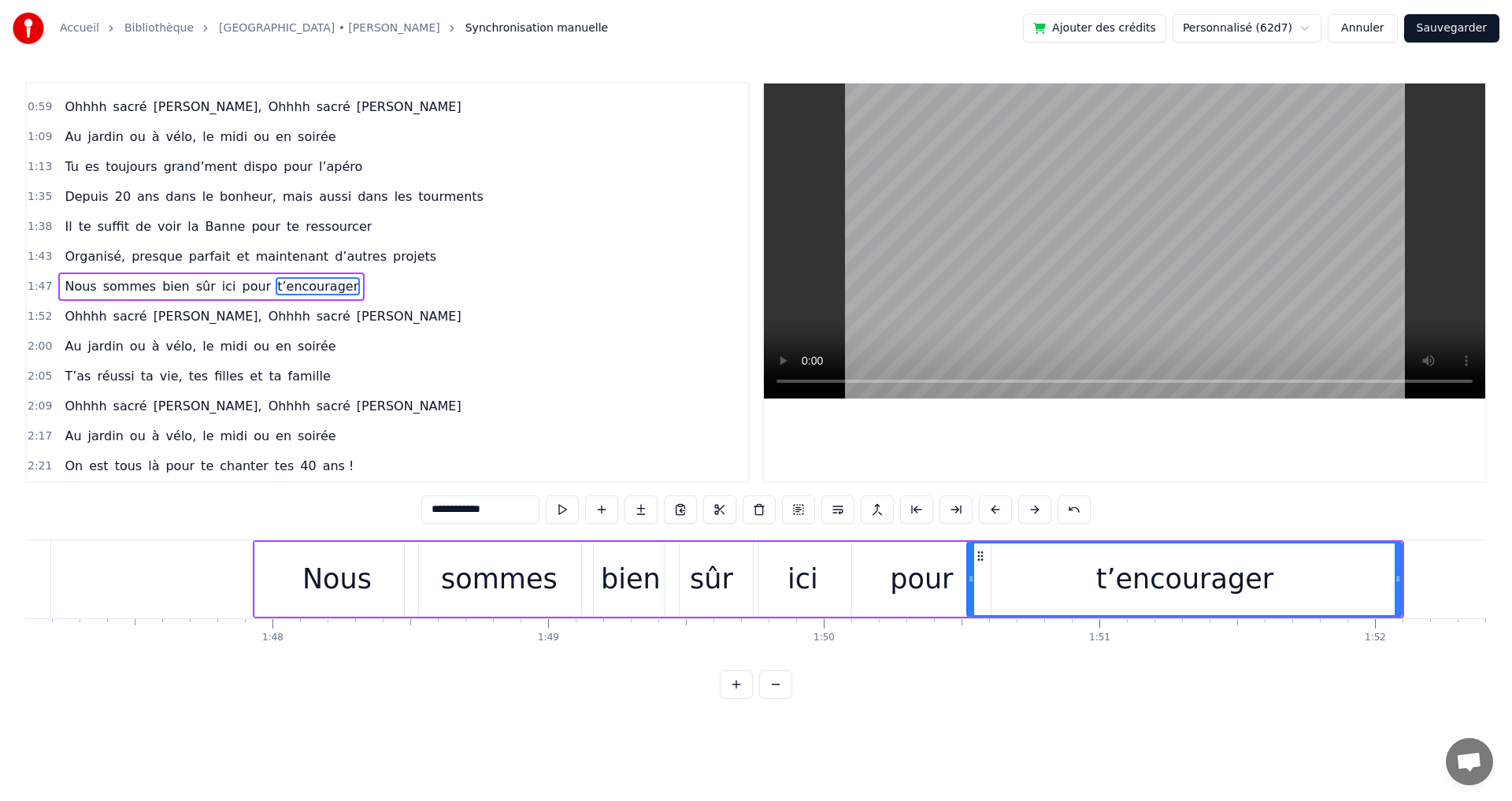
scroll to position [0, 29549]
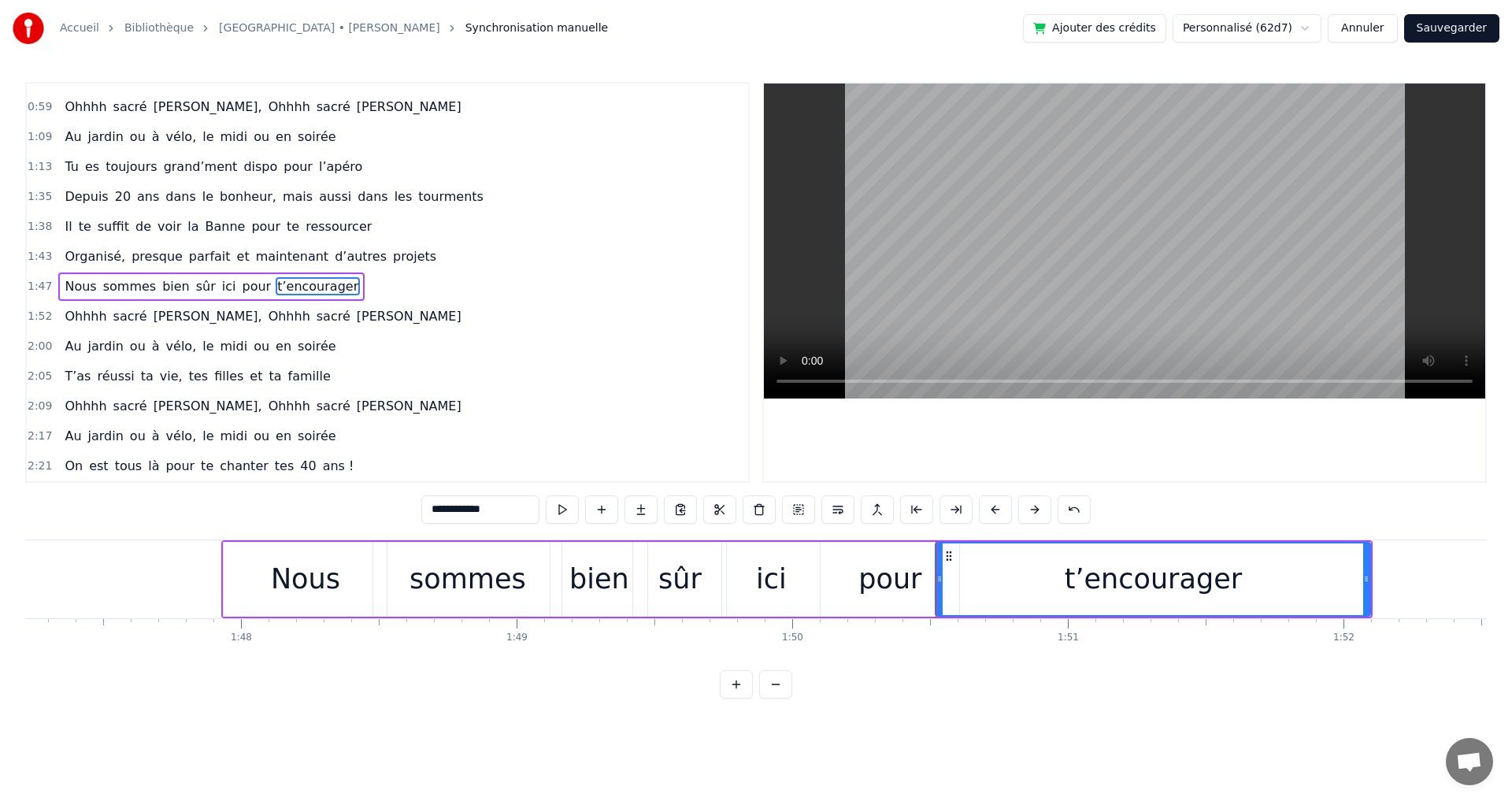
drag, startPoint x: 1371, startPoint y: 576, endPoint x: 1358, endPoint y: 578, distance: 13.2
click at [1358, 578] on div "t’encourager" at bounding box center [1152, 579] width 436 height 75
click at [1371, 583] on div "t’encourager" at bounding box center [1152, 579] width 436 height 75
drag, startPoint x: 1366, startPoint y: 579, endPoint x: 1347, endPoint y: 582, distance: 19.2
click at [1347, 582] on icon at bounding box center [1348, 579] width 6 height 13
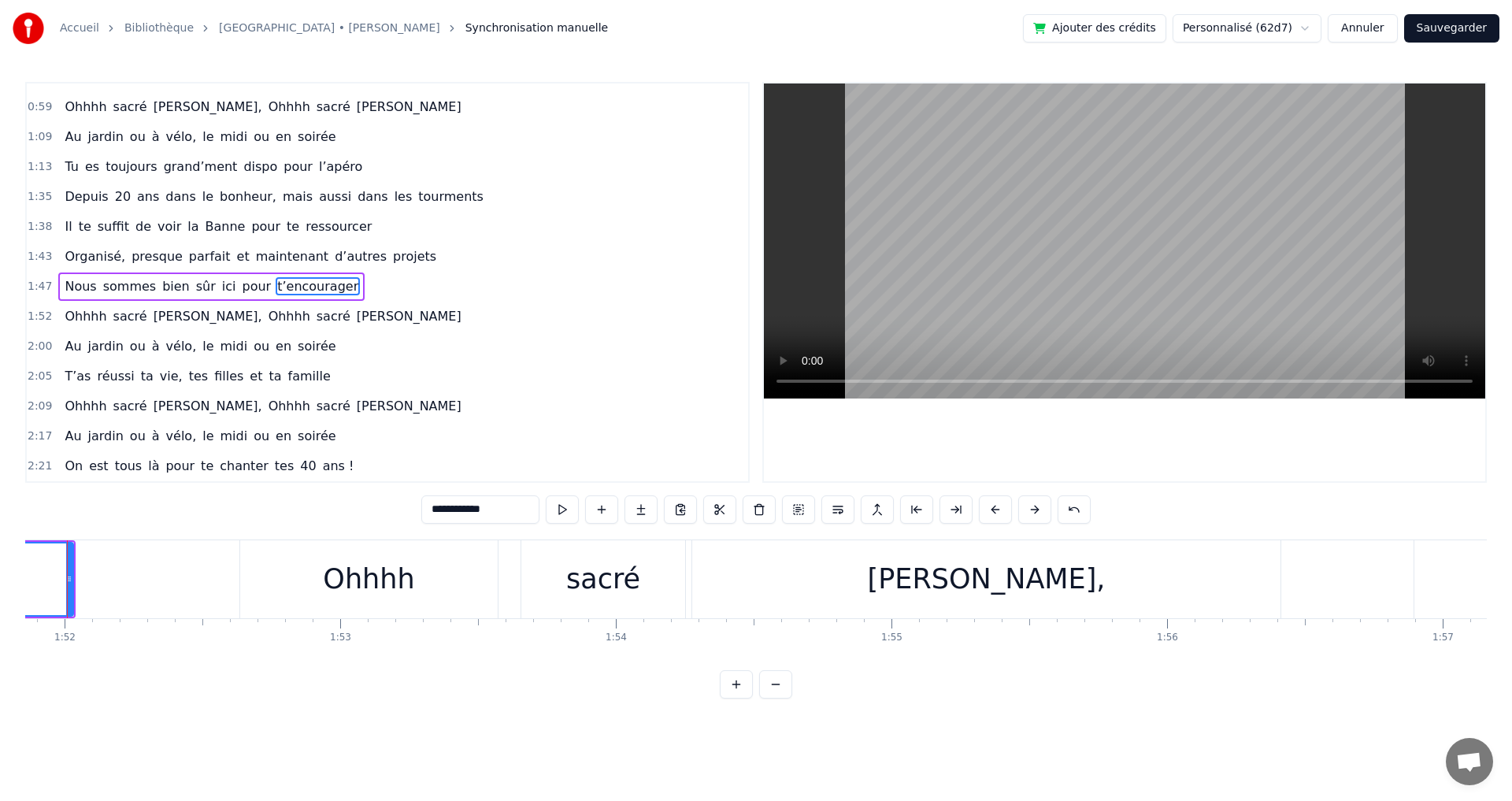
scroll to position [0, 30791]
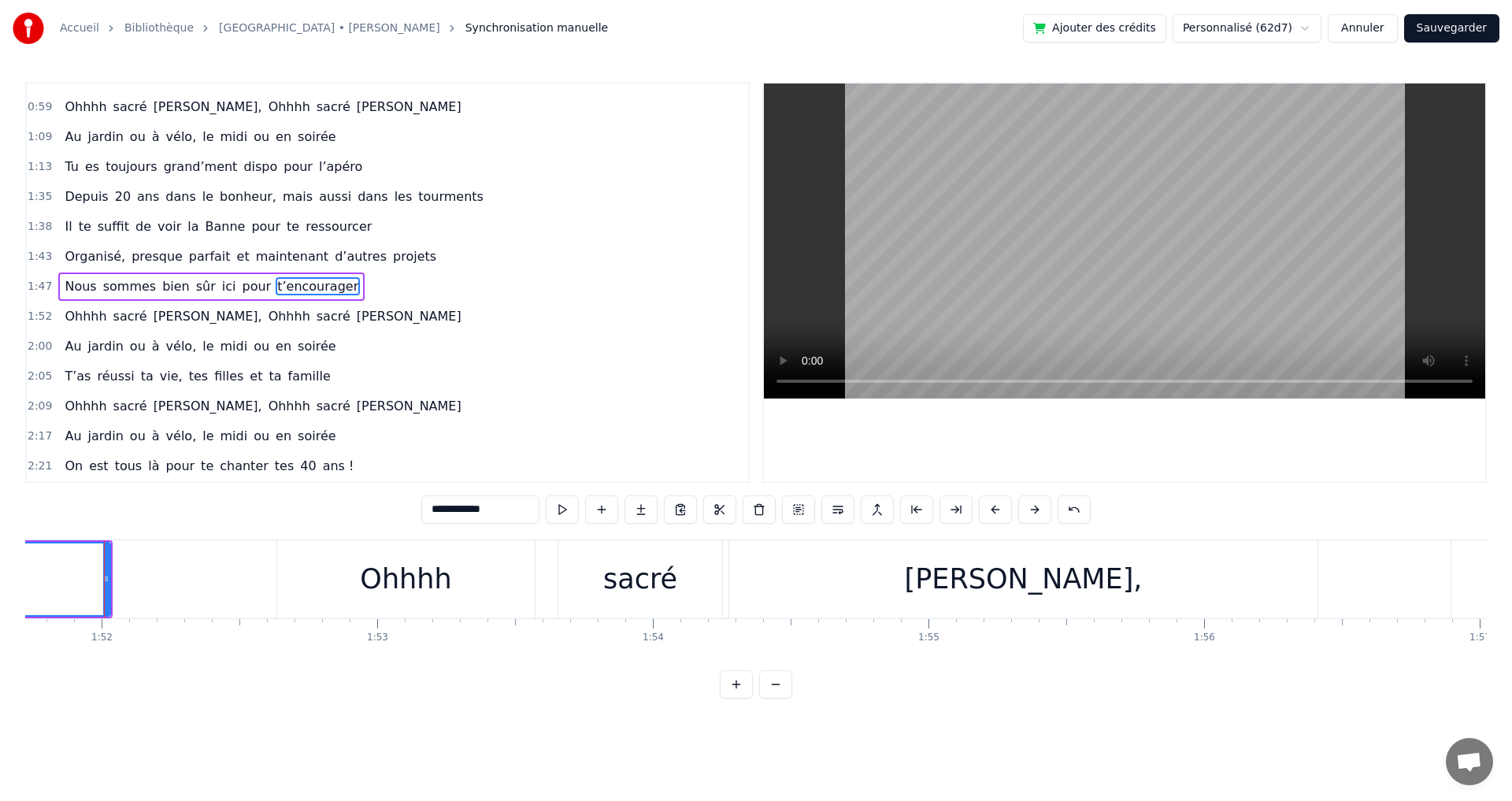
click at [254, 262] on span "maintenant" at bounding box center [292, 256] width 76 height 18
type input "**********"
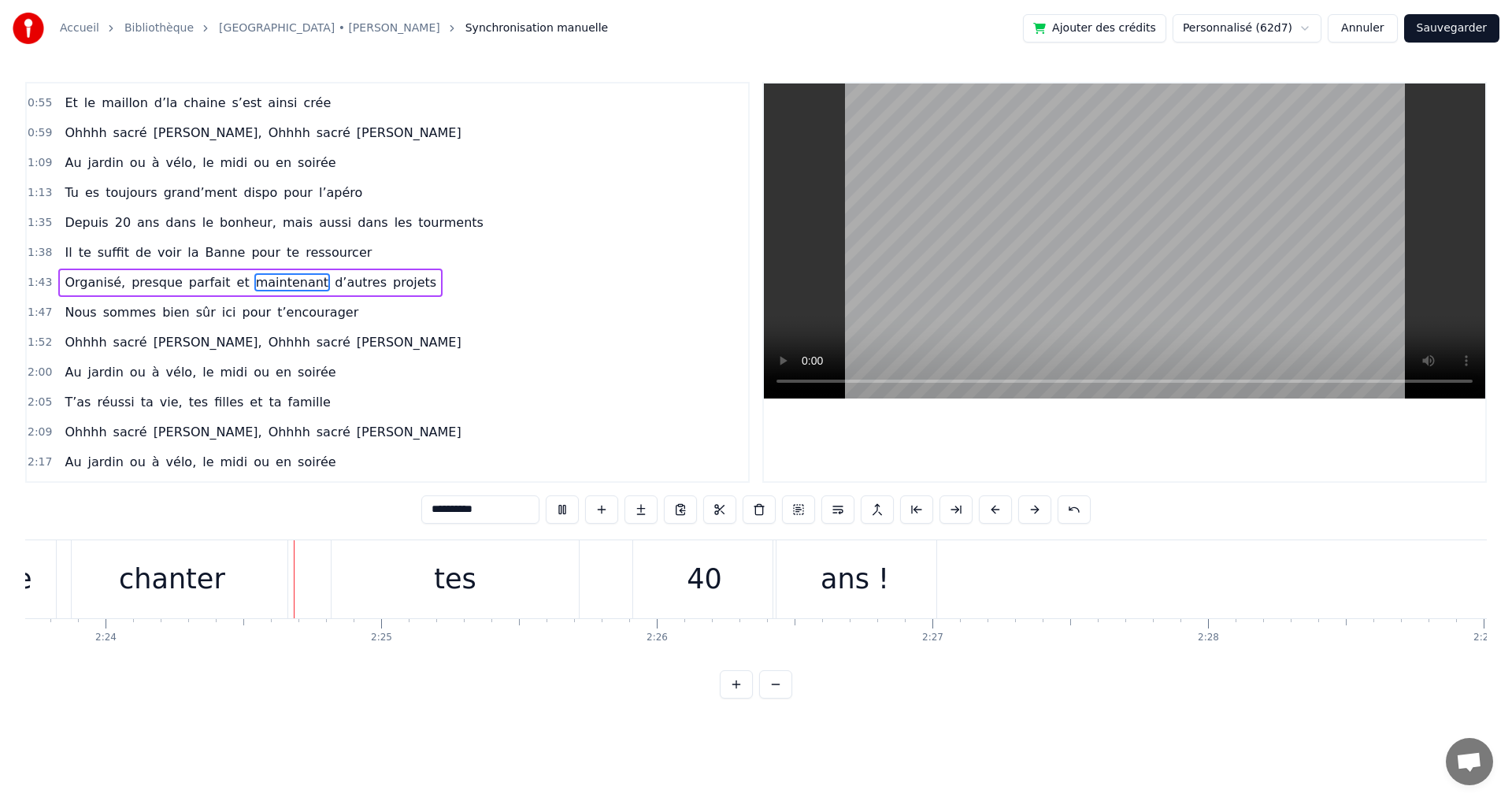
scroll to position [0, 39607]
click at [1473, 28] on button "Sauvegarder" at bounding box center [1451, 28] width 95 height 28
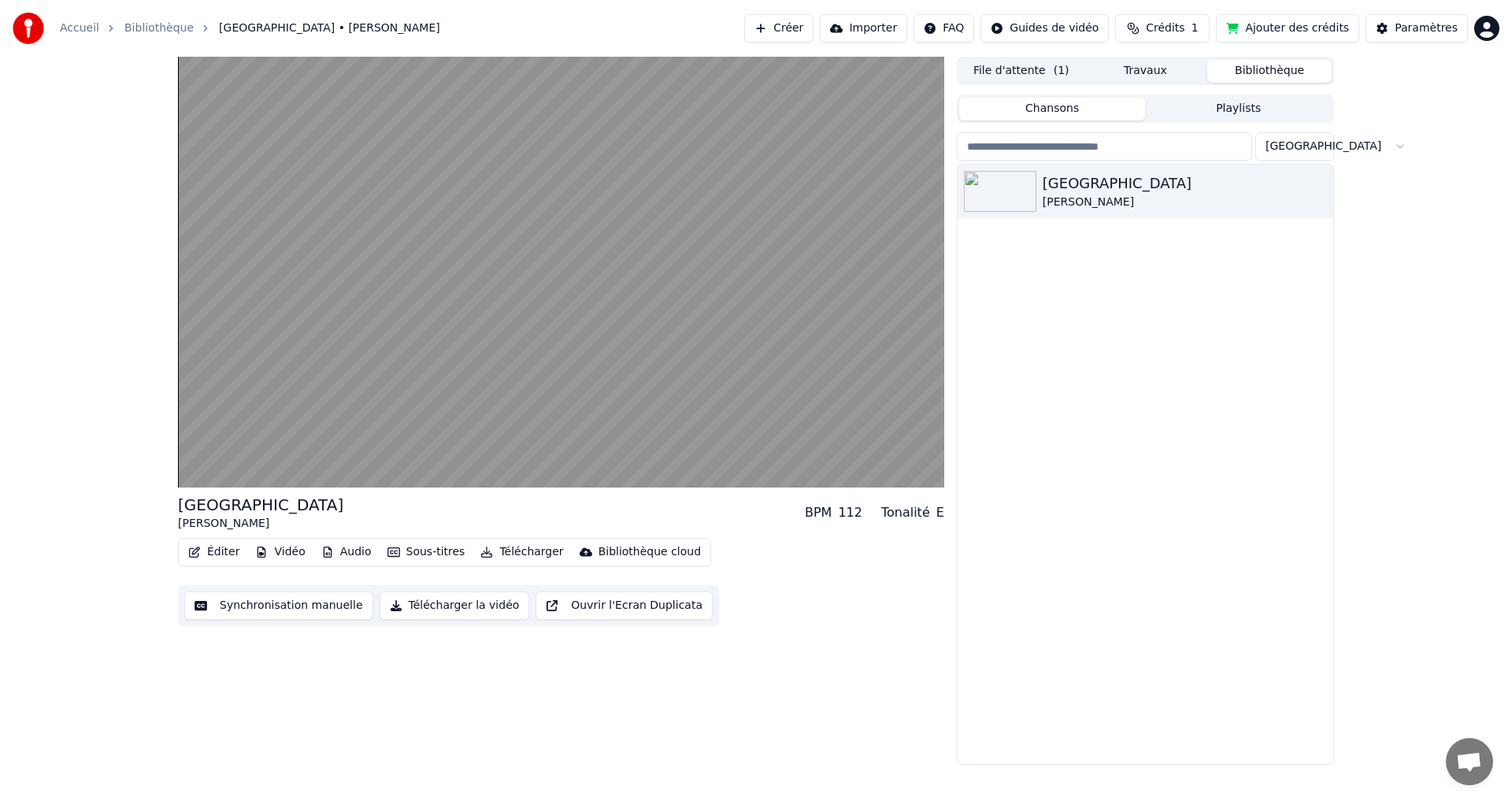
click at [268, 605] on button "Synchronisation manuelle" at bounding box center [279, 605] width 189 height 28
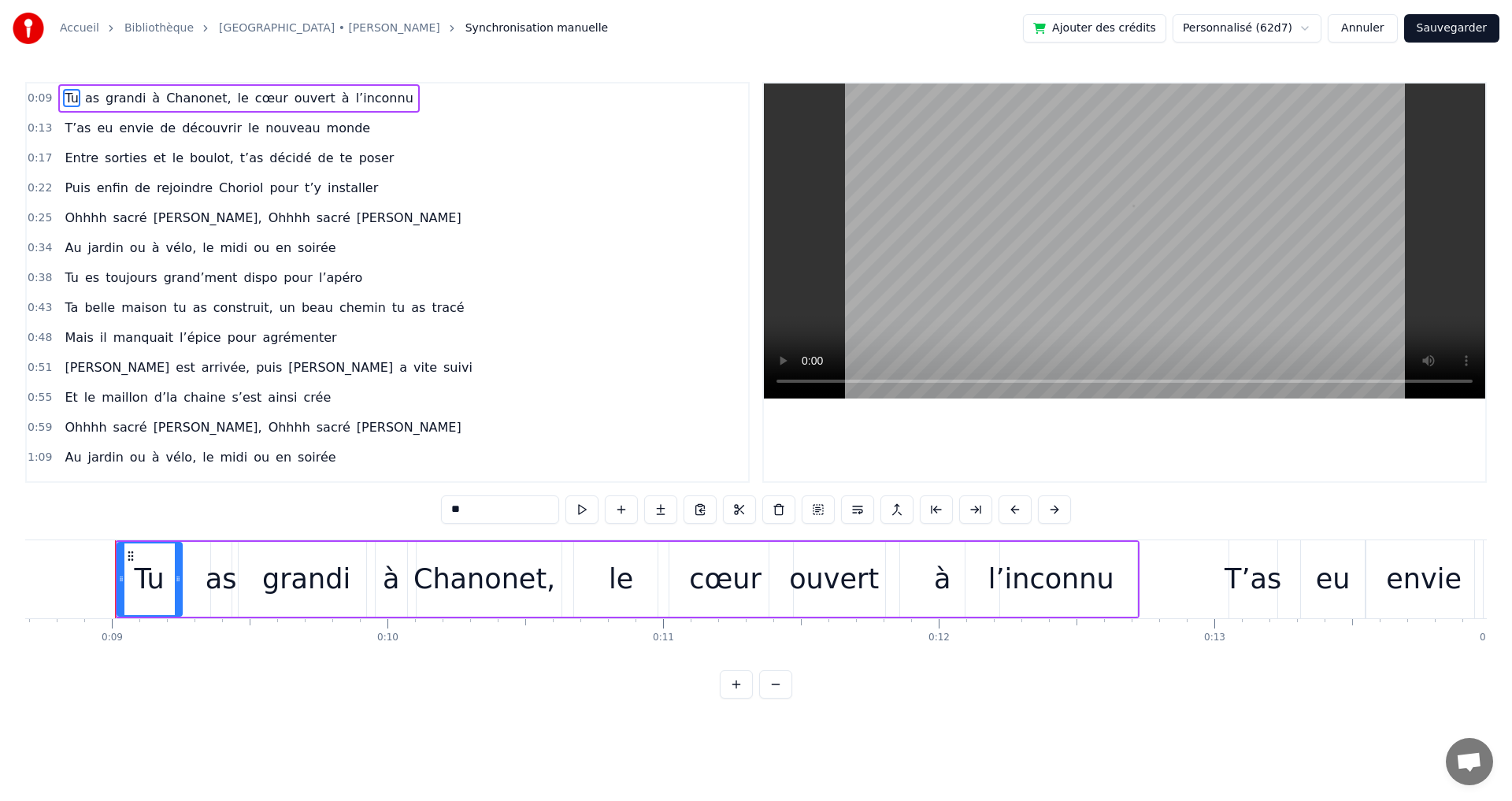
scroll to position [0, 2404]
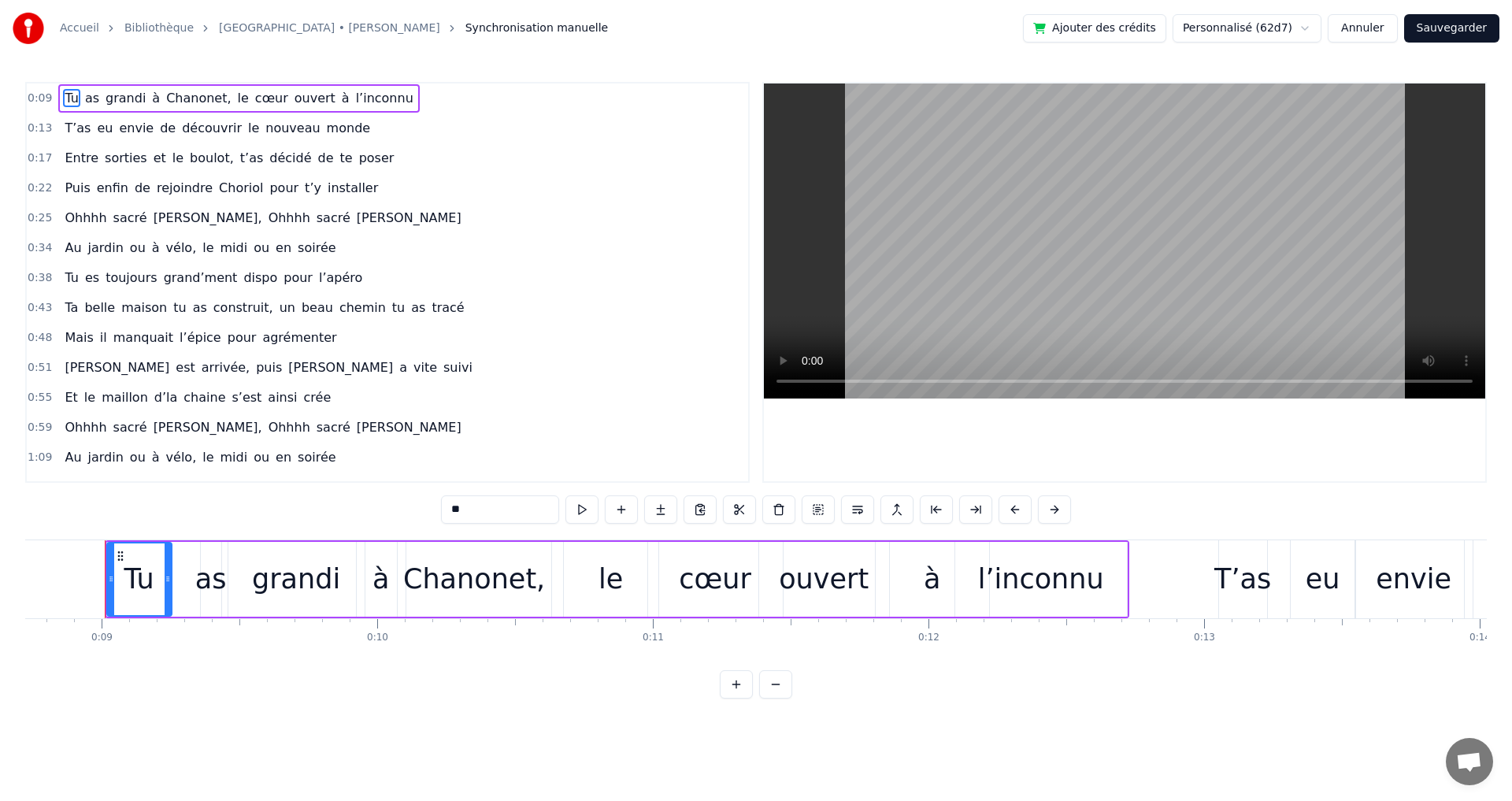
click at [1248, 27] on html "Accueil Bibliothèque Les Champs-Elysées • Joe Dassin Synchronisation manuelle A…" at bounding box center [756, 362] width 1512 height 724
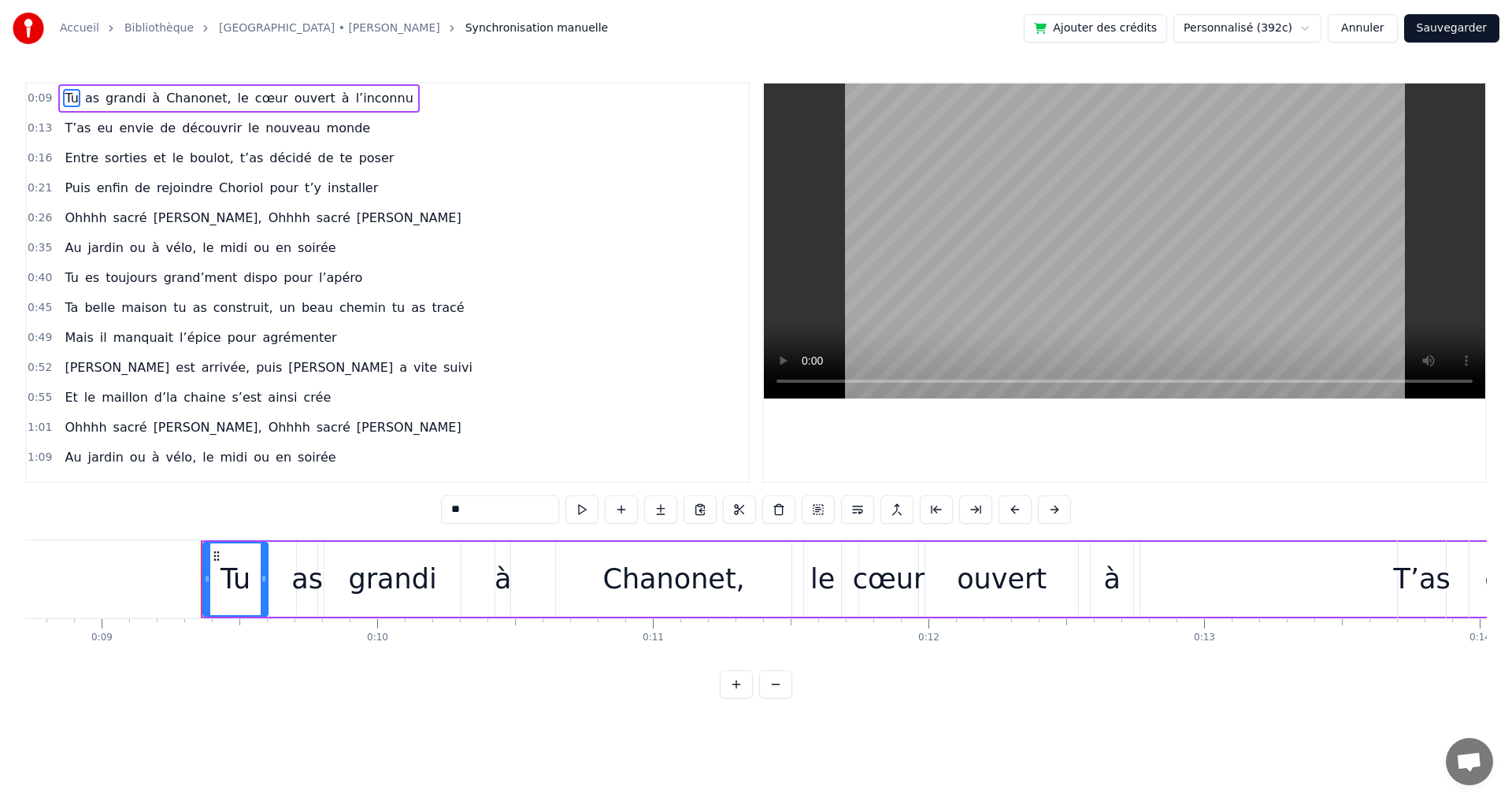
click at [1088, 314] on video at bounding box center [1124, 241] width 721 height 315
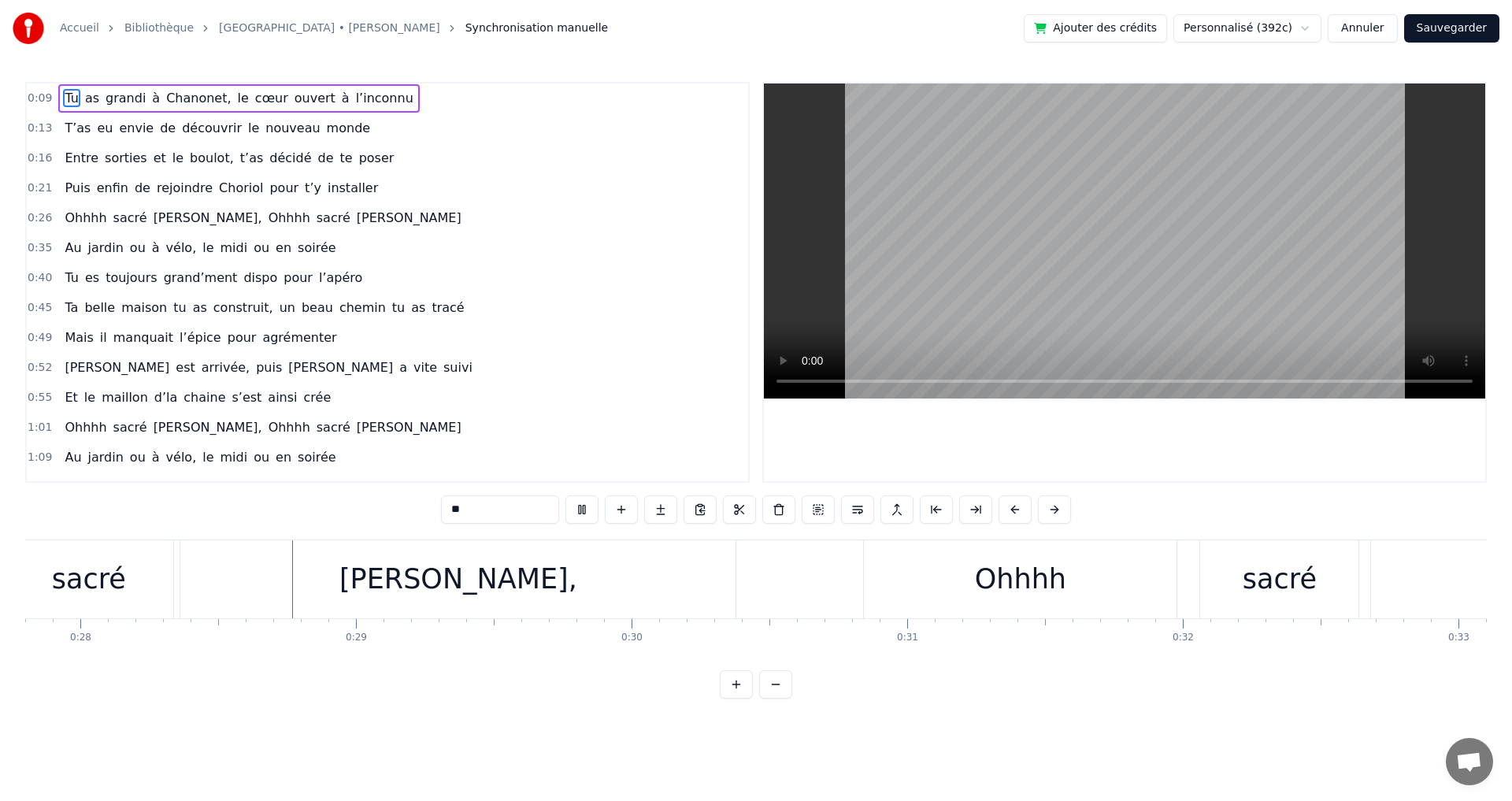
scroll to position [0, 7700]
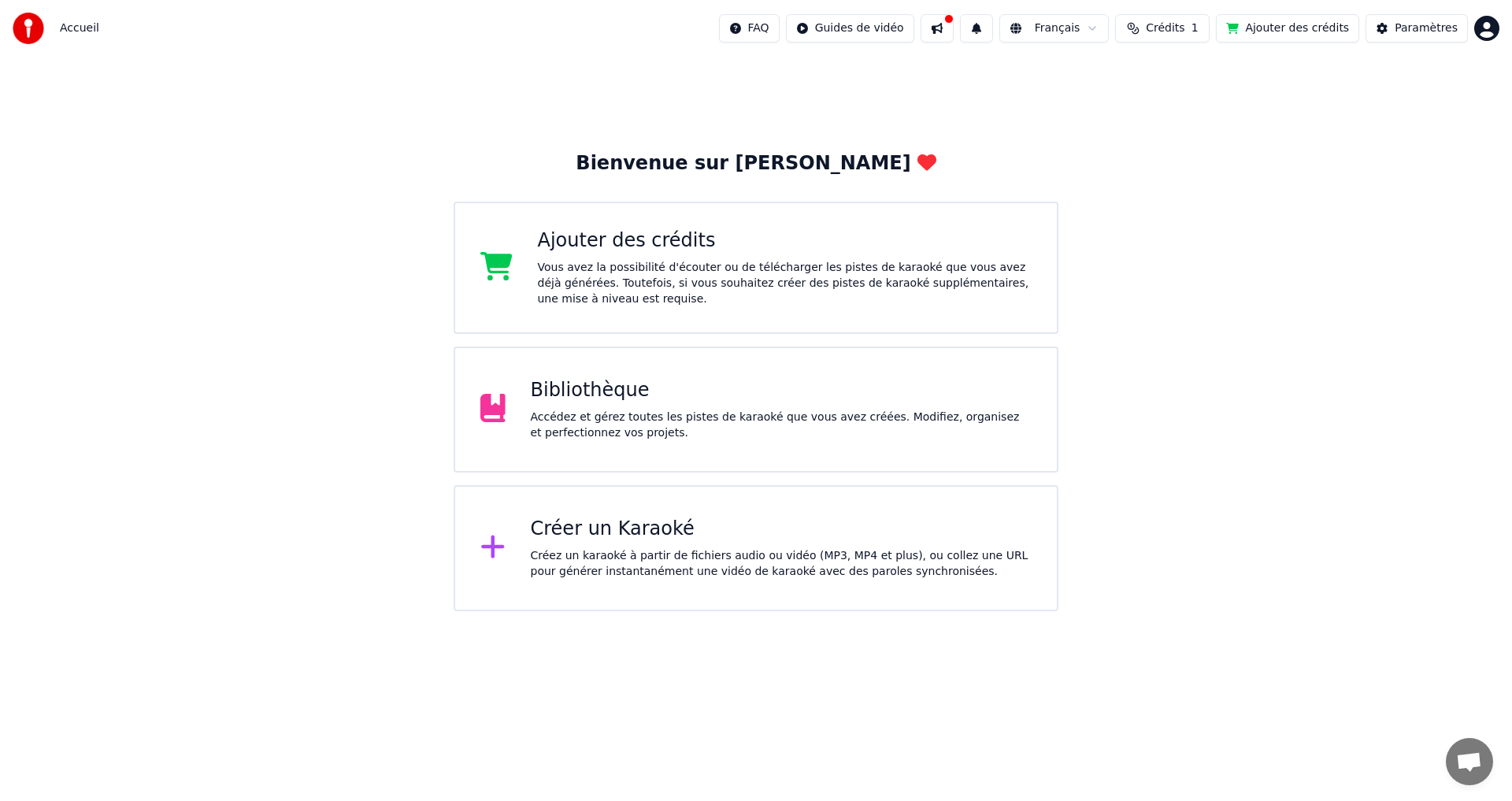
click at [592, 390] on div "Bibliothèque" at bounding box center [781, 390] width 501 height 25
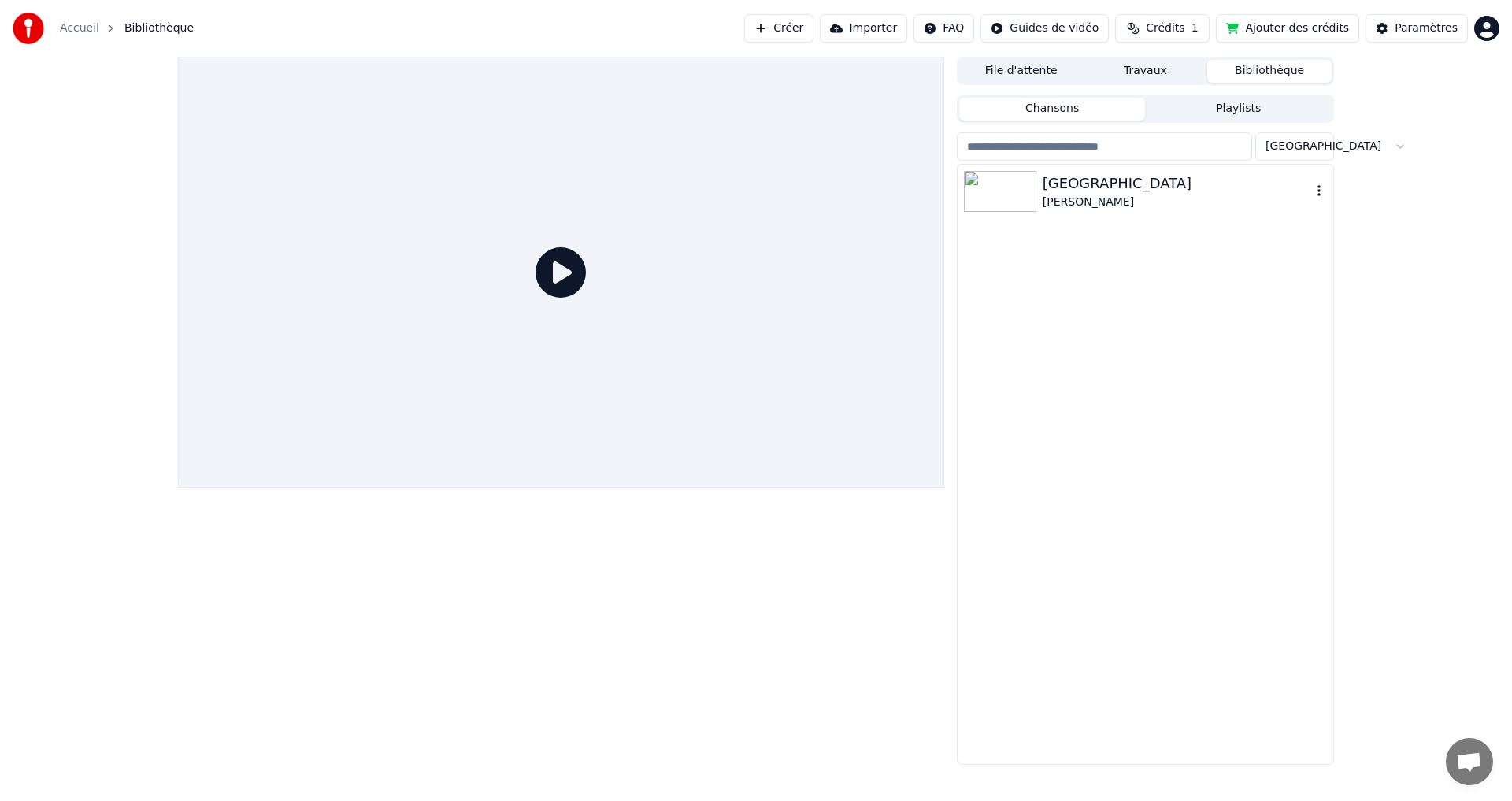
click at [1321, 196] on icon "button" at bounding box center [1319, 191] width 15 height 13
click at [1064, 185] on div "[GEOGRAPHIC_DATA]" at bounding box center [1176, 183] width 268 height 22
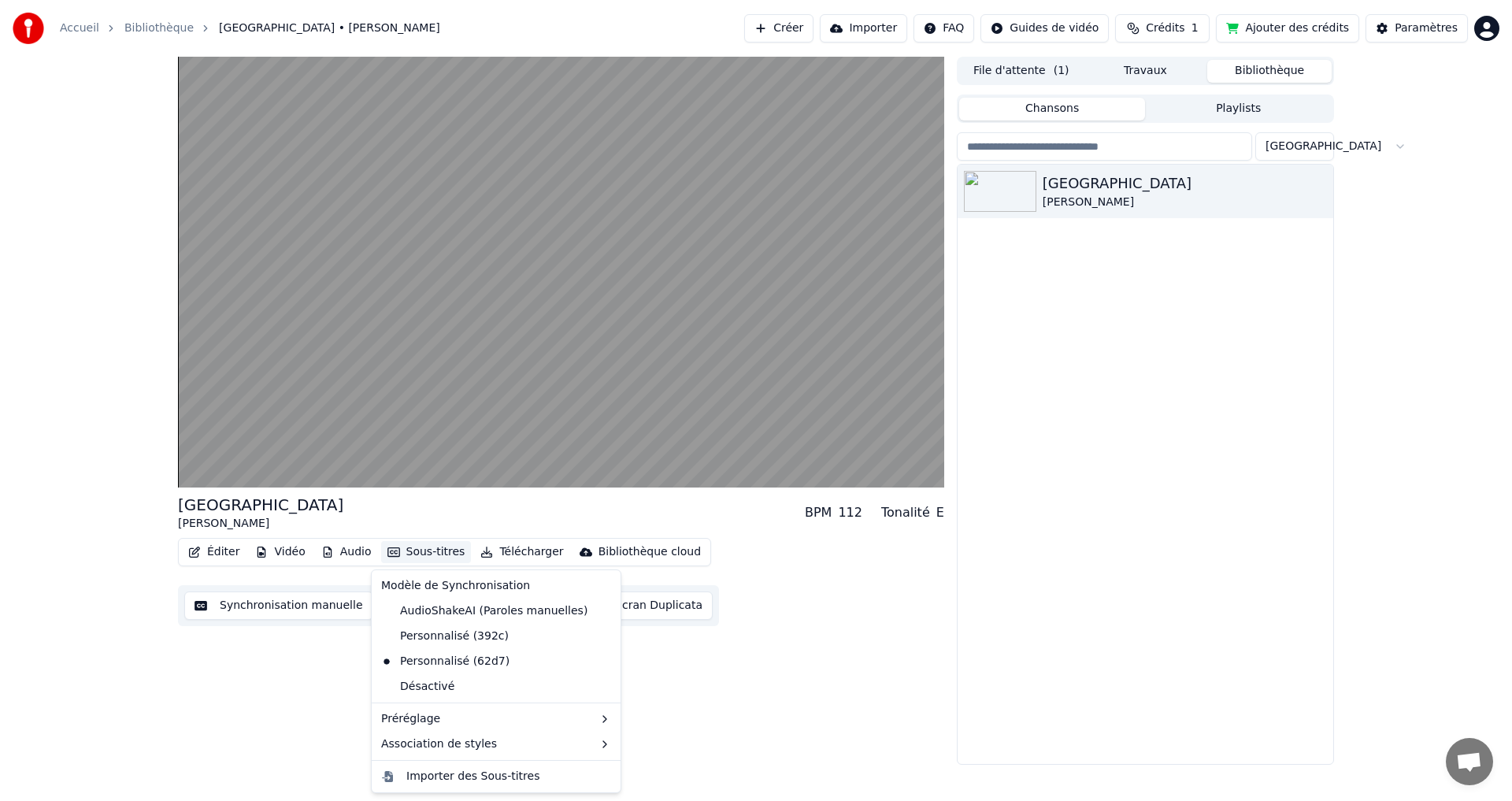
click at [403, 551] on button "Sous-titres" at bounding box center [426, 552] width 90 height 22
click at [478, 638] on div "Personnalisé (392c)" at bounding box center [444, 636] width 141 height 25
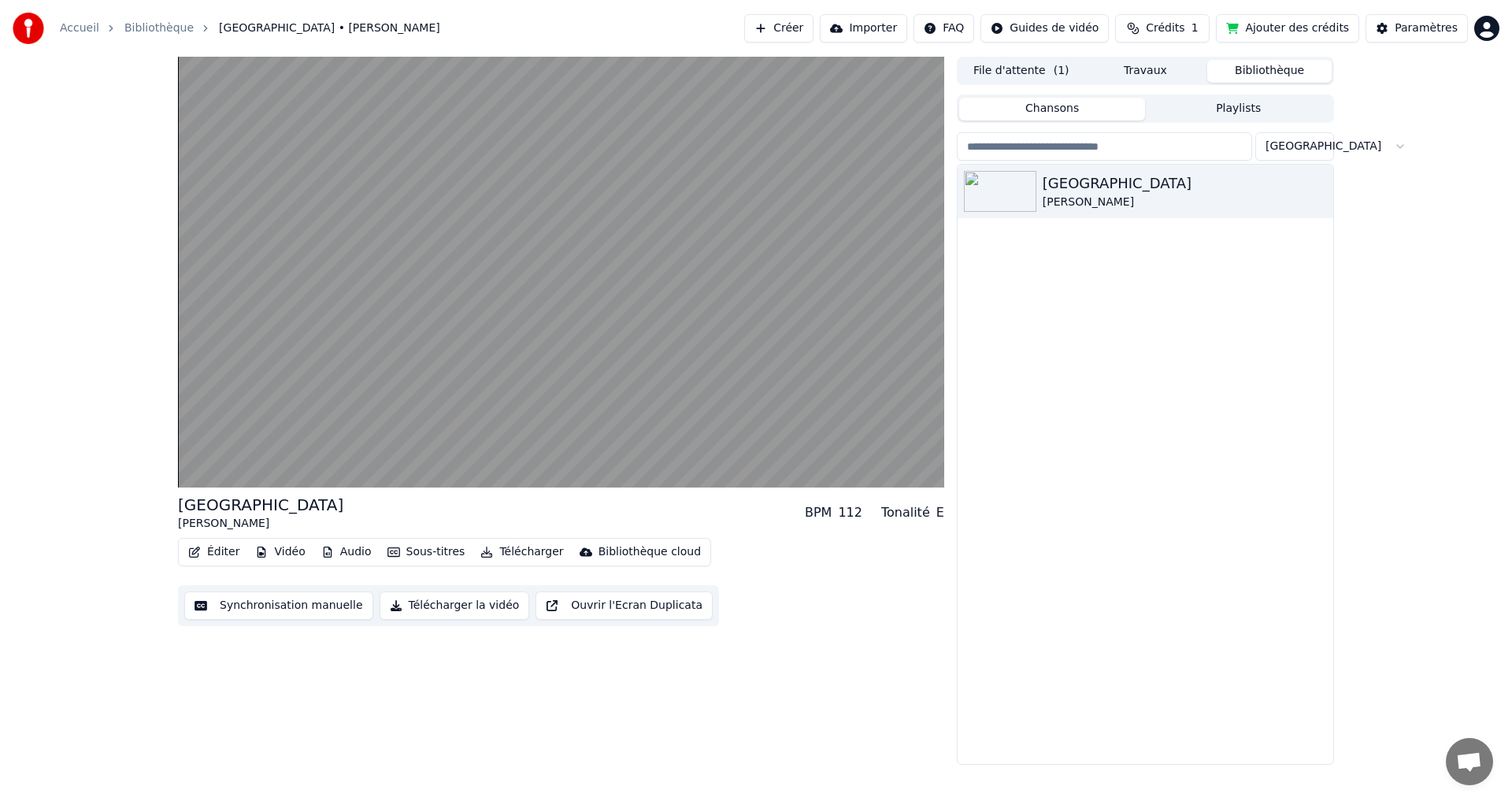
click at [431, 553] on button "Sous-titres" at bounding box center [426, 552] width 90 height 22
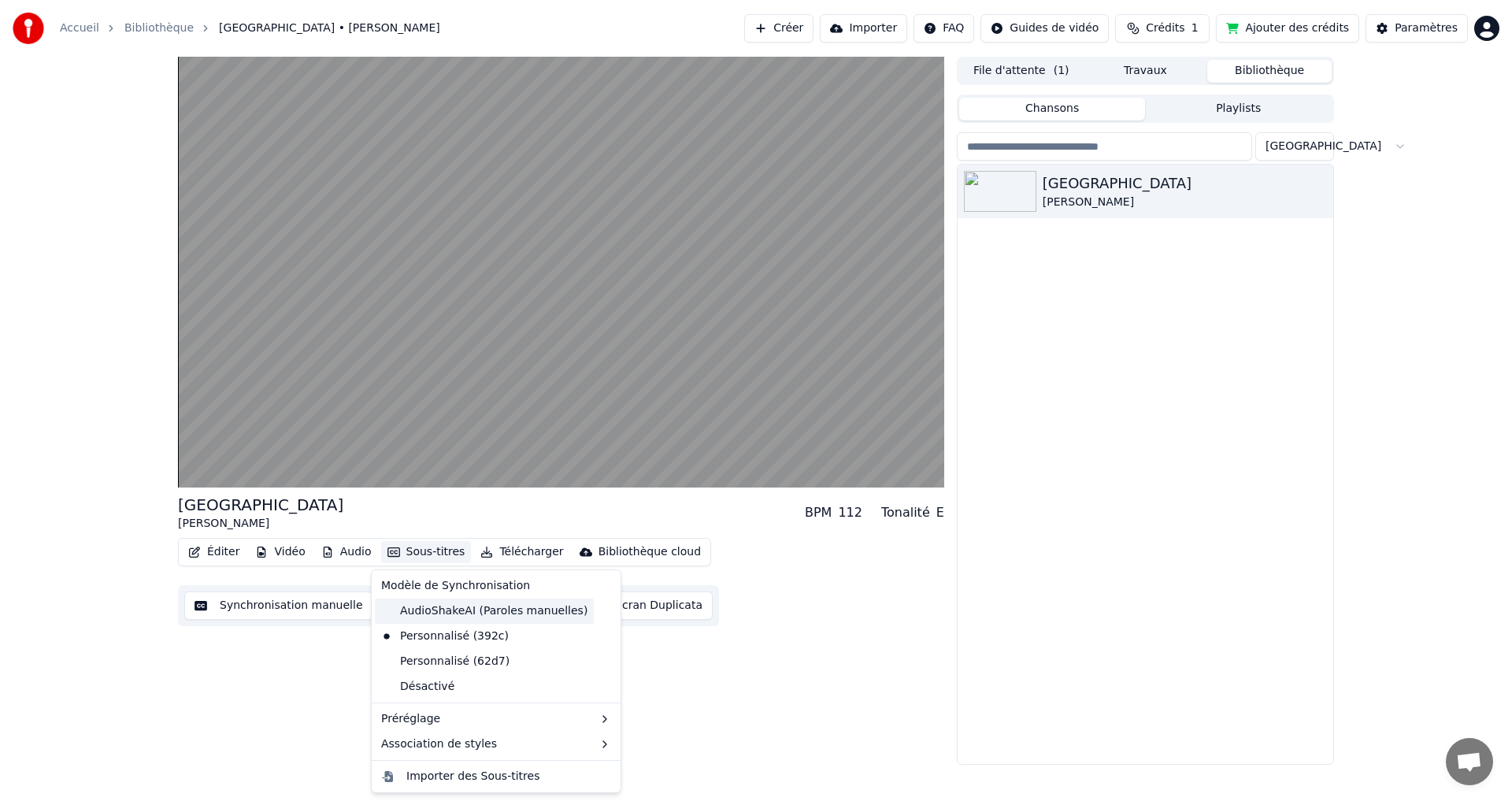
click at [438, 609] on div "AudioShakeAI (Paroles manuelles)" at bounding box center [483, 611] width 219 height 25
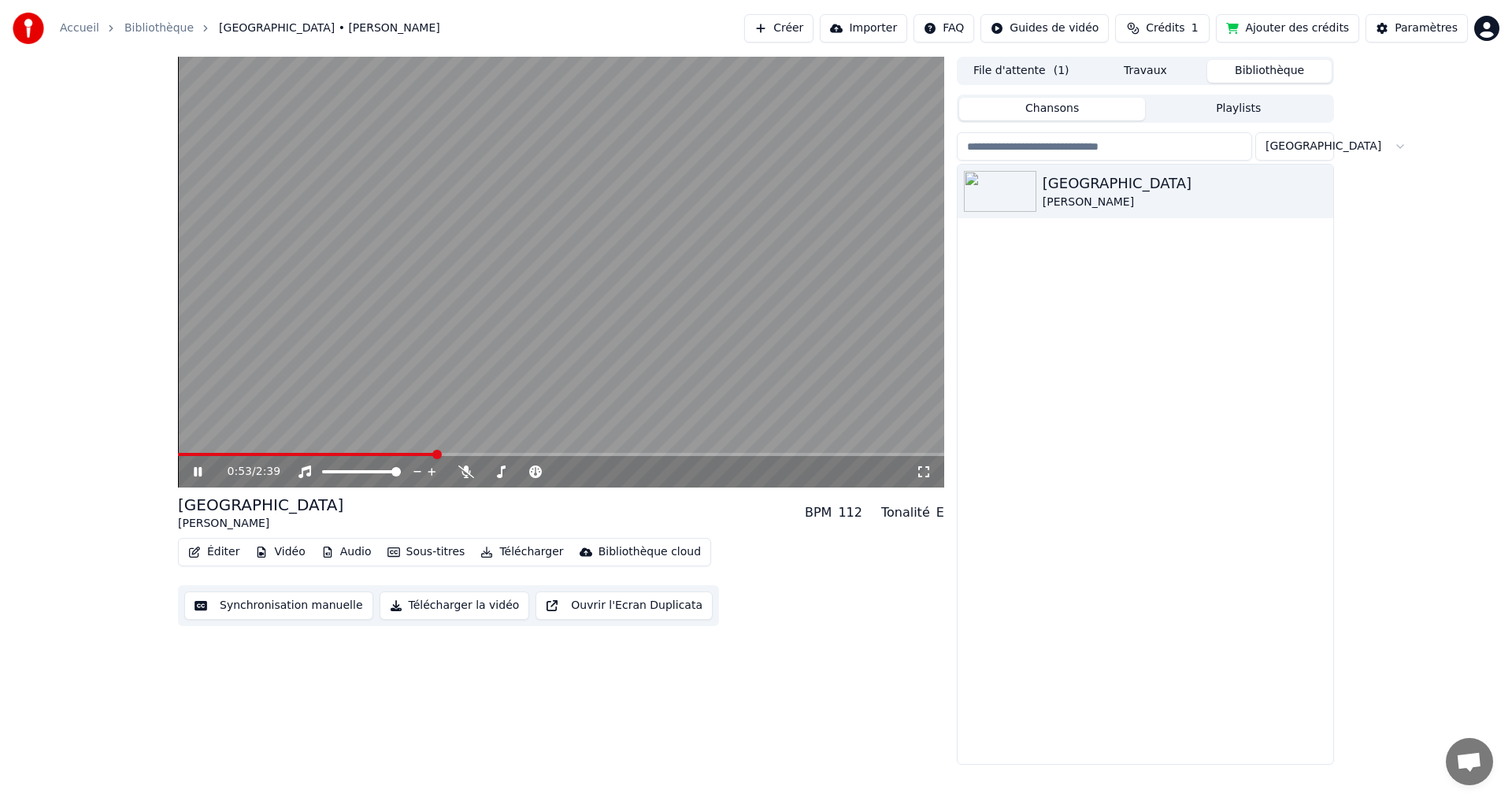
click at [420, 549] on button "Sous-titres" at bounding box center [426, 552] width 90 height 22
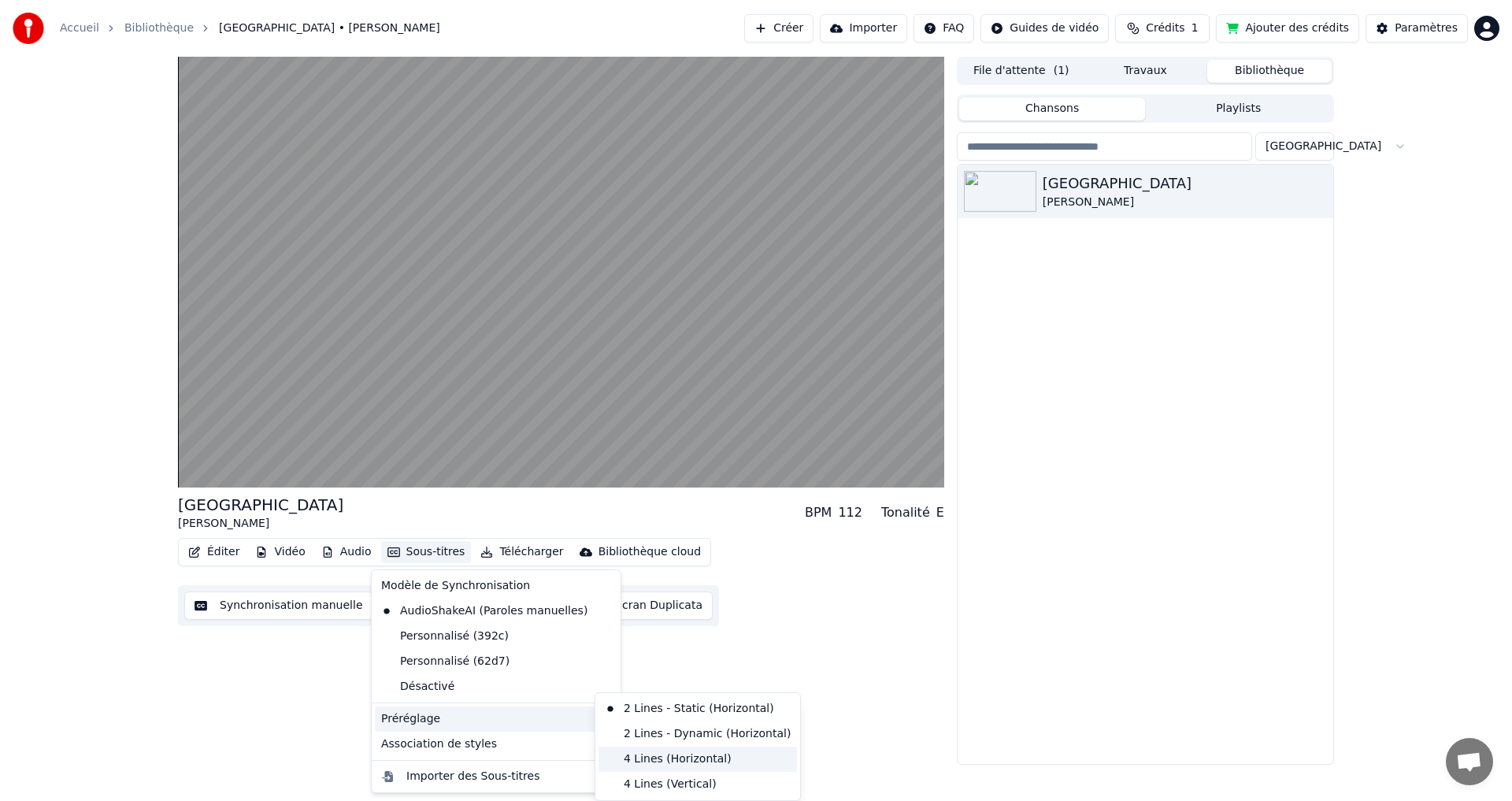
click at [651, 760] on div "4 Lines (Horizontal)" at bounding box center [698, 759] width 198 height 25
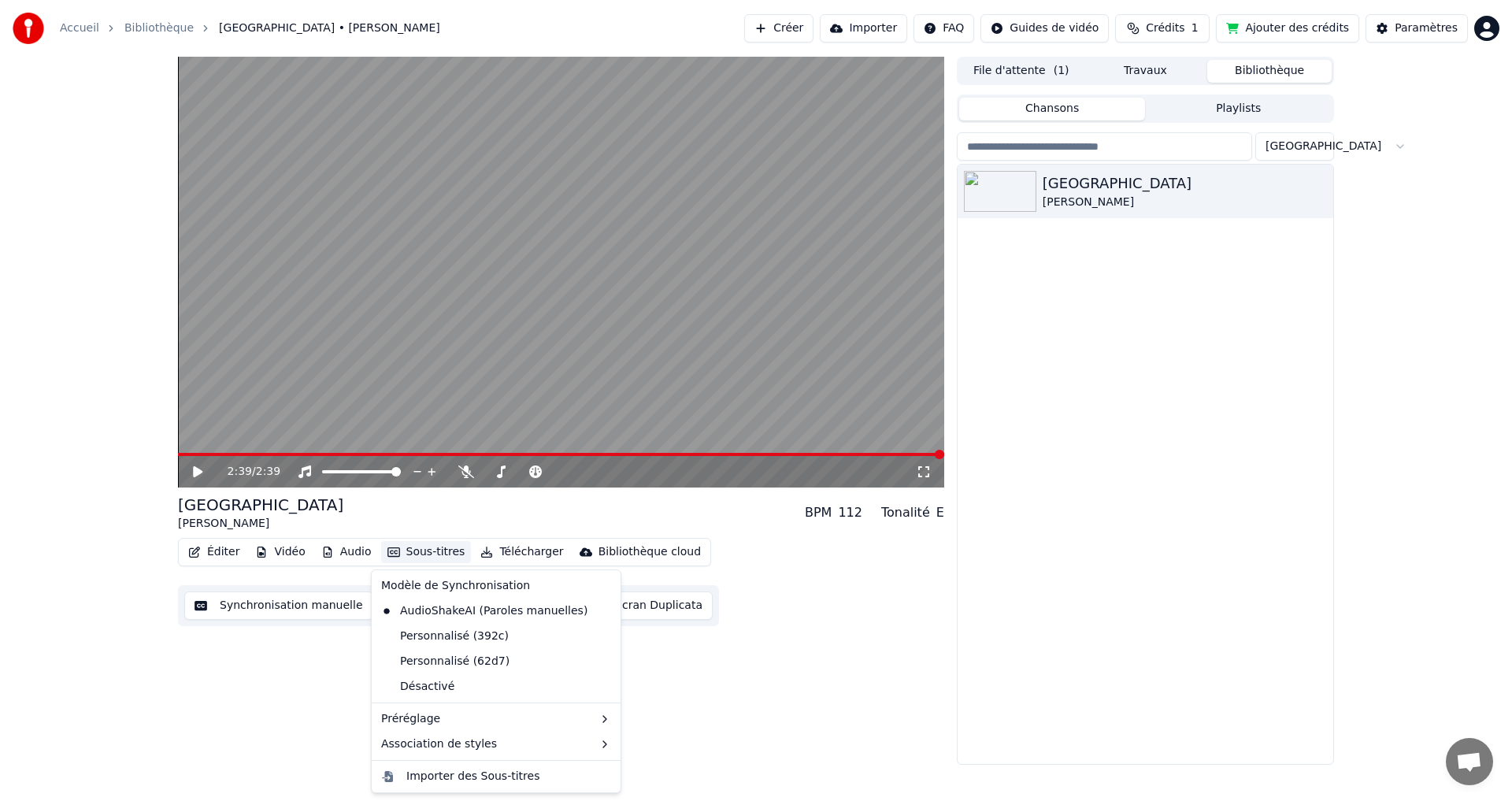
click at [411, 552] on button "Sous-titres" at bounding box center [426, 552] width 90 height 22
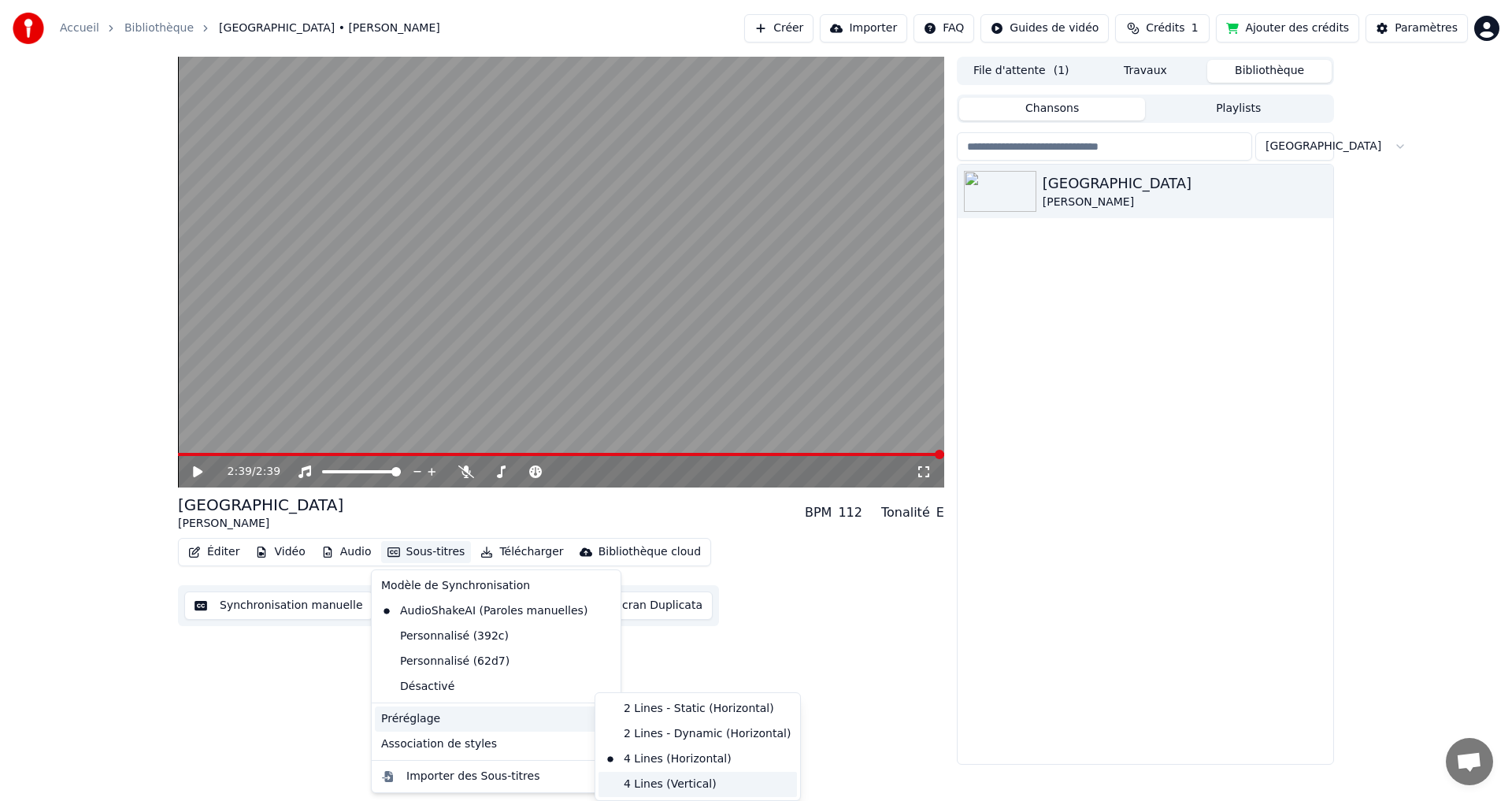
click at [635, 782] on div "4 Lines (Vertical)" at bounding box center [698, 784] width 198 height 25
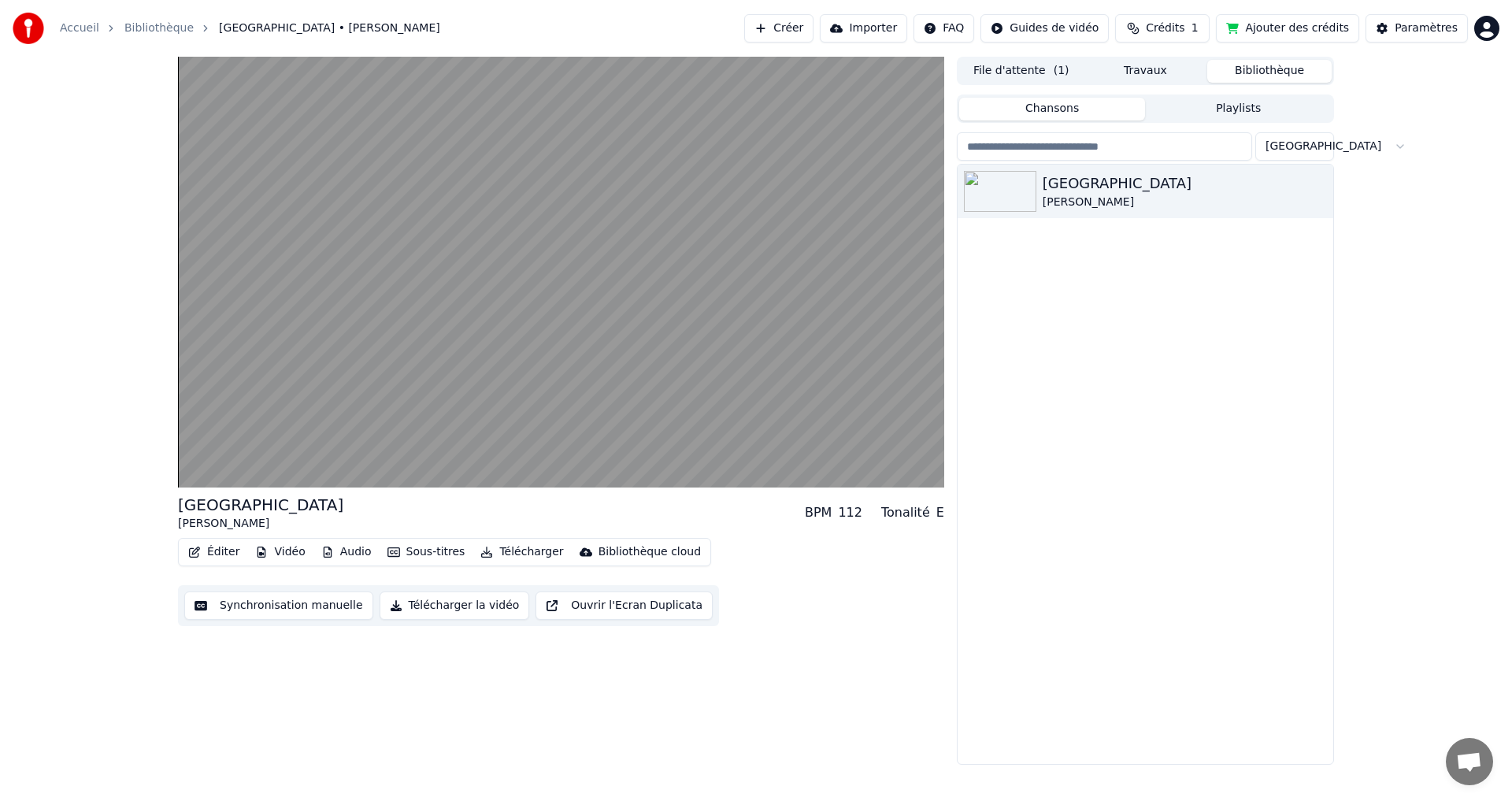
click at [423, 552] on button "Sous-titres" at bounding box center [426, 552] width 90 height 22
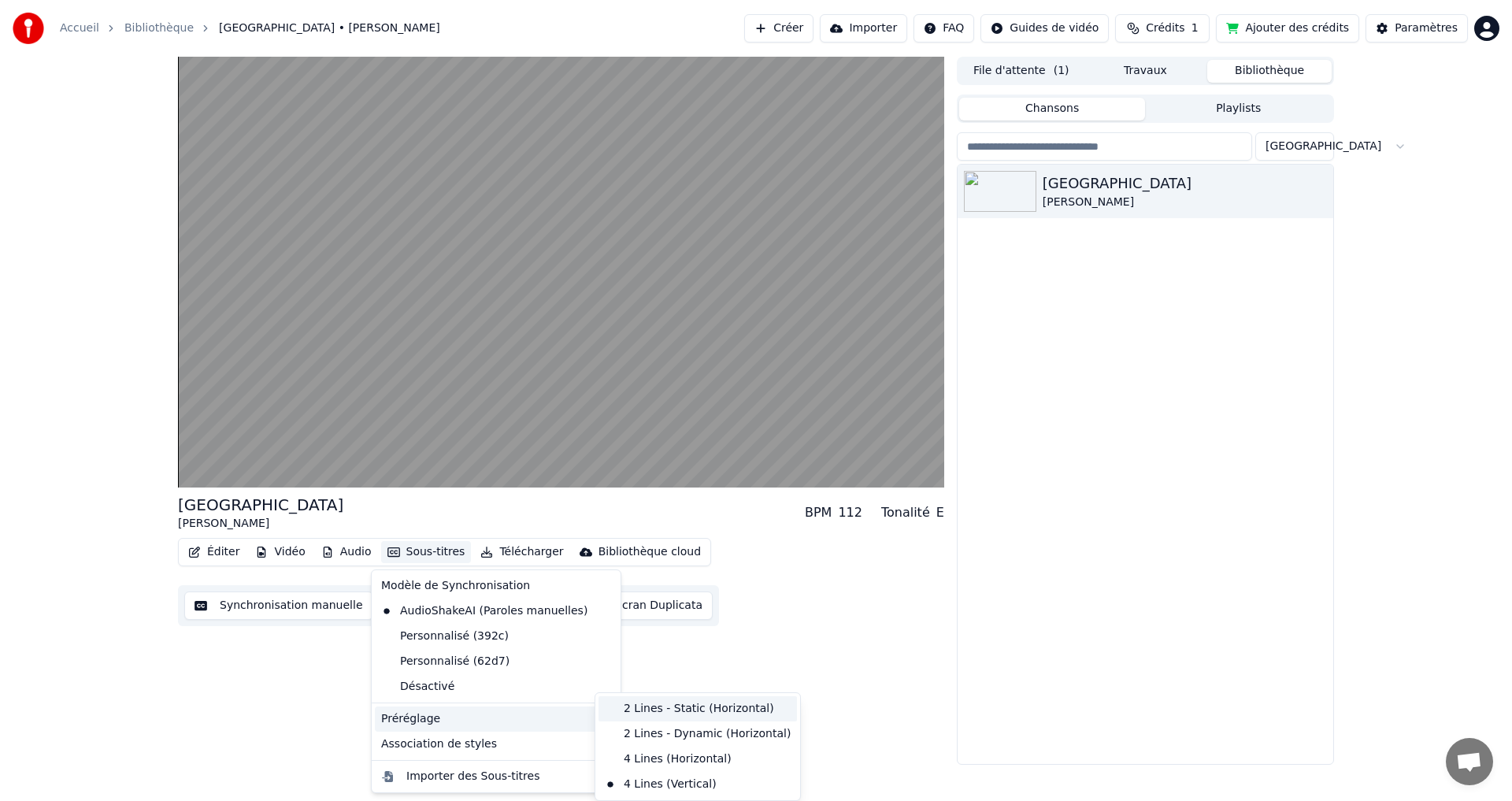
click at [659, 711] on div "2 Lines - Static (Horizontal)" at bounding box center [698, 708] width 198 height 25
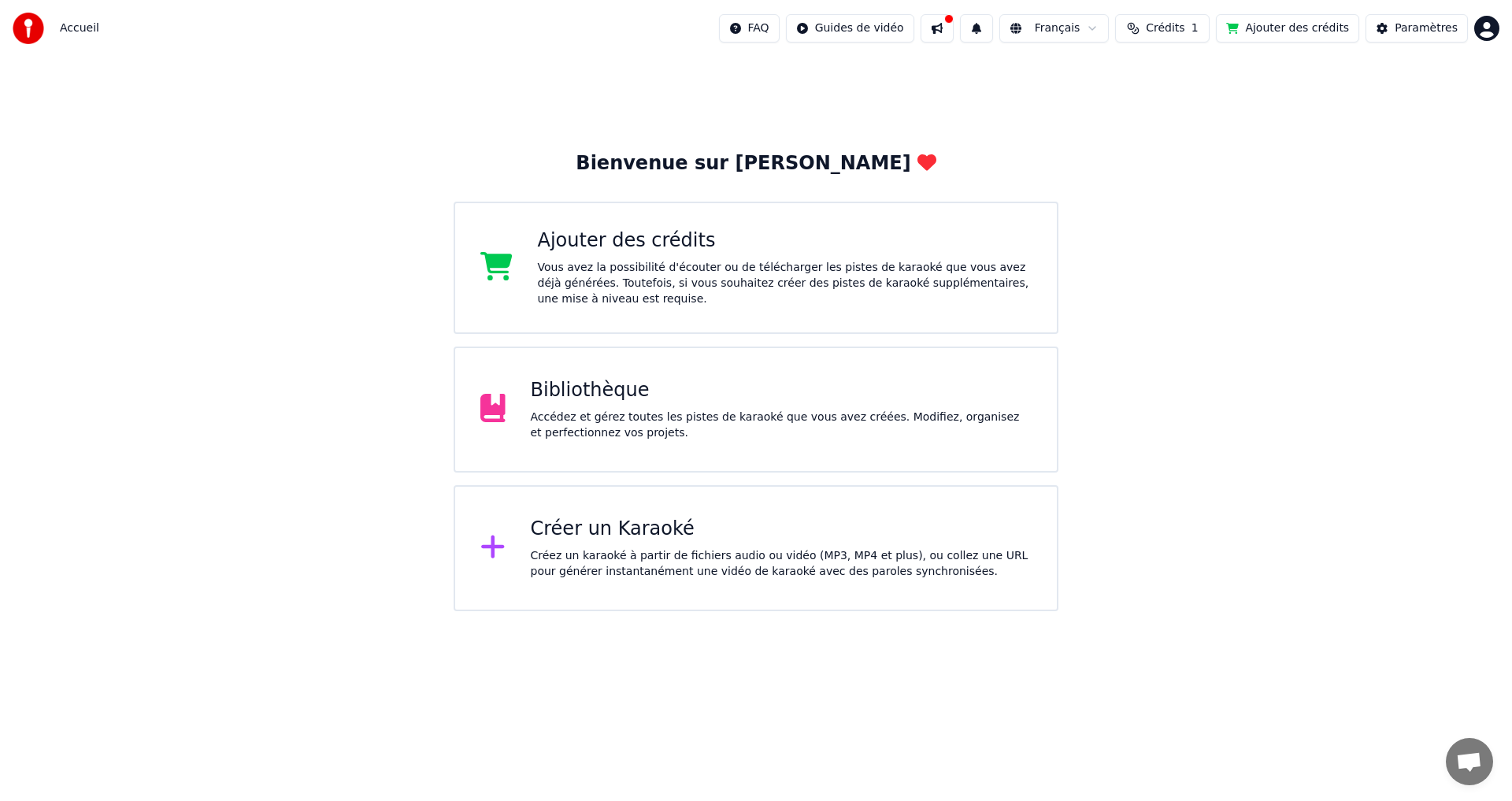
click at [613, 415] on div "Accédez et gérez toutes les pistes de karaoké que vous avez créées. Modifiez, o…" at bounding box center [781, 425] width 501 height 32
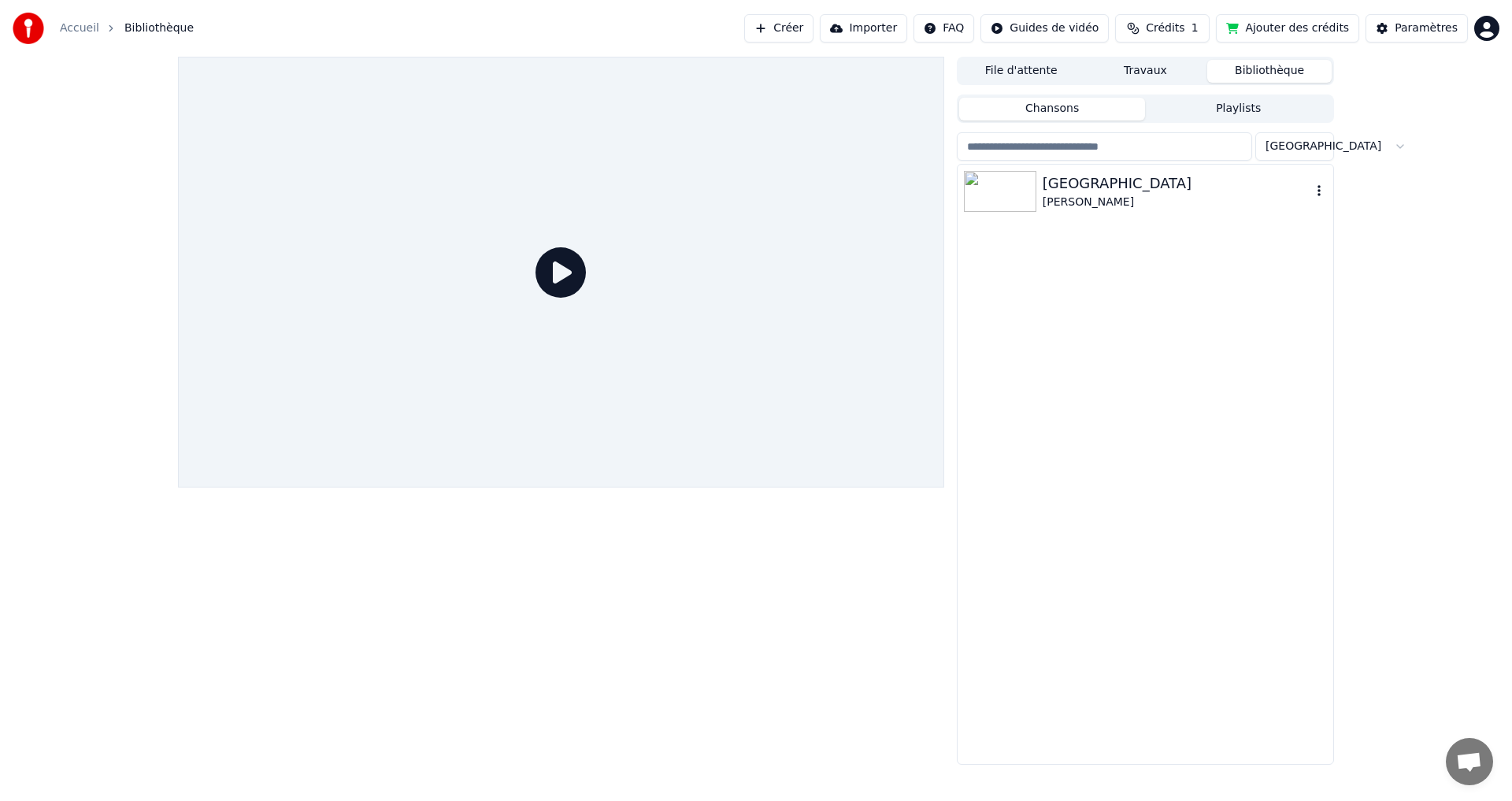
click at [1098, 185] on div "[GEOGRAPHIC_DATA]" at bounding box center [1176, 183] width 268 height 22
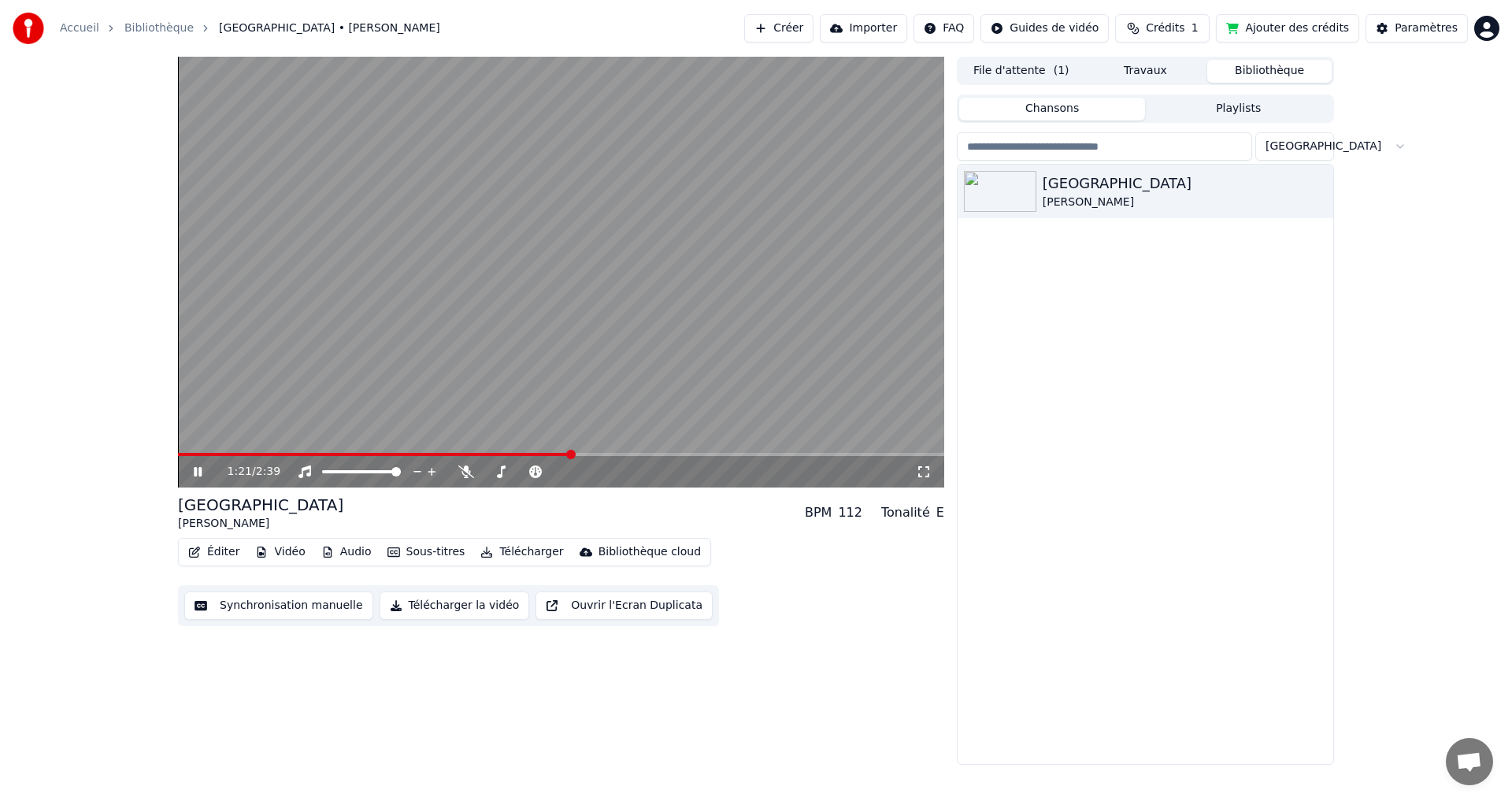
click at [260, 606] on button "Synchronisation manuelle" at bounding box center [279, 605] width 189 height 28
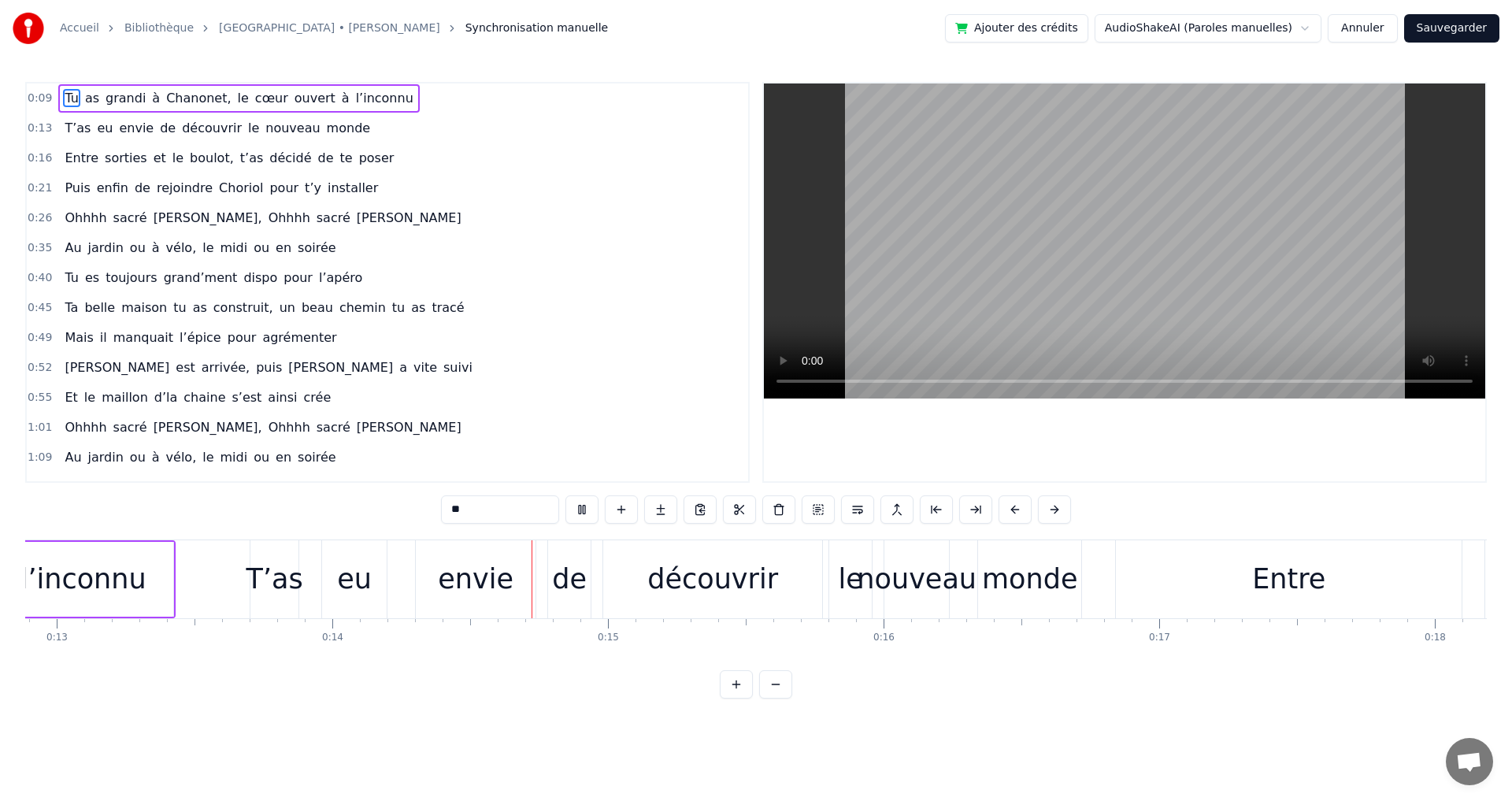
scroll to position [0, 3837]
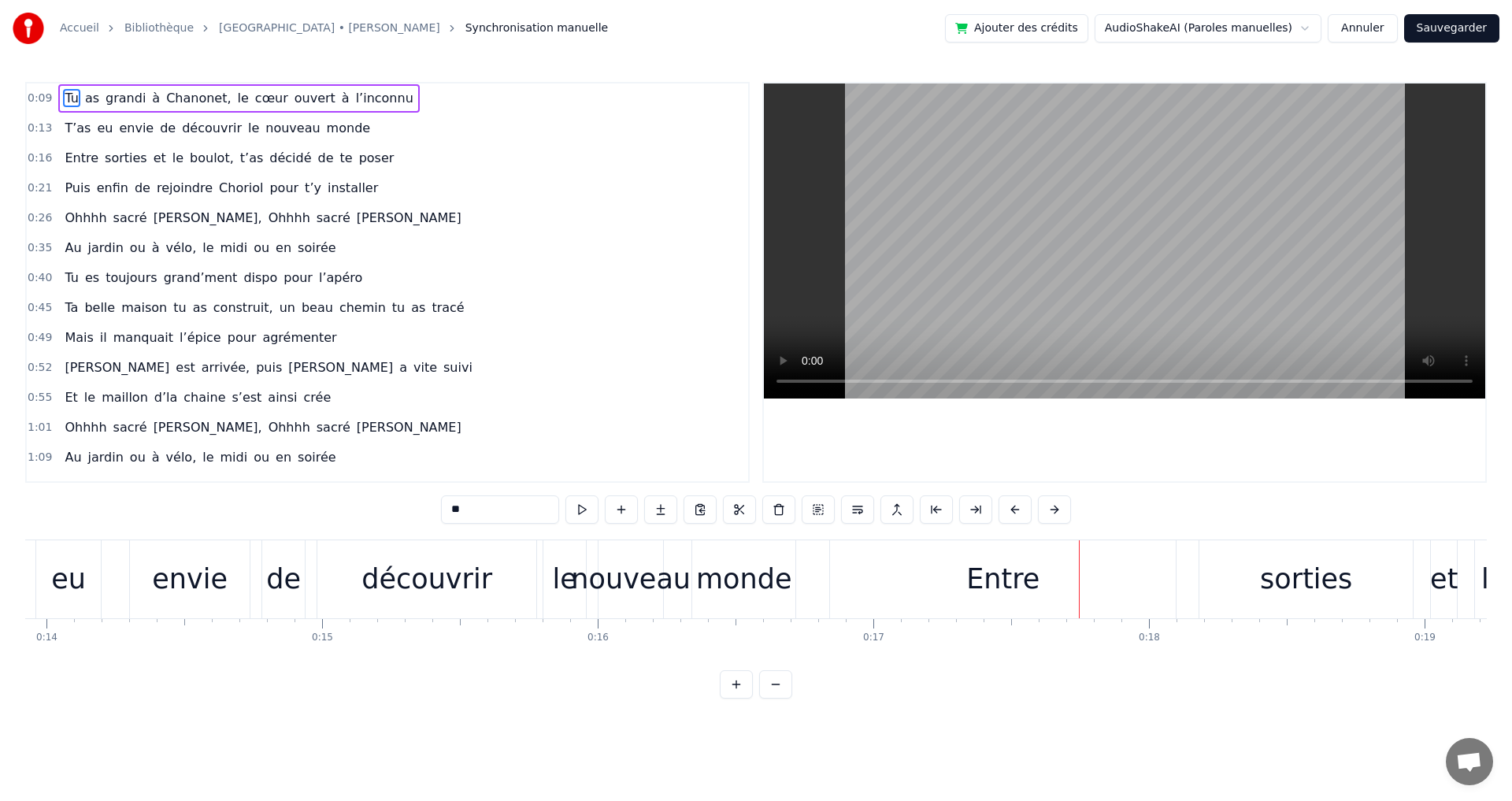
click at [964, 576] on div "Entre" at bounding box center [1003, 579] width 345 height 78
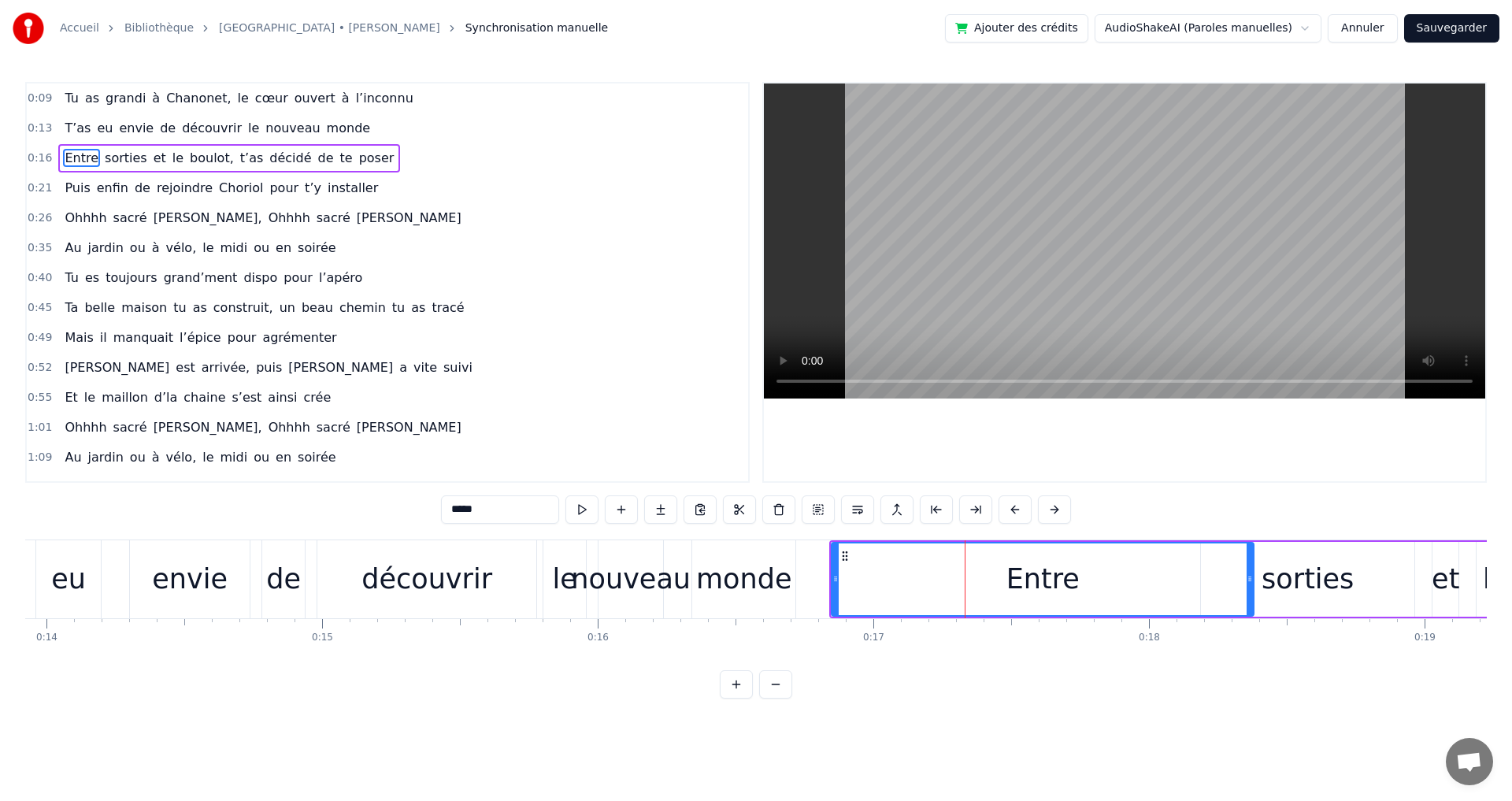
drag, startPoint x: 1176, startPoint y: 579, endPoint x: 1253, endPoint y: 585, distance: 77.2
click at [1253, 585] on div at bounding box center [1250, 579] width 6 height 71
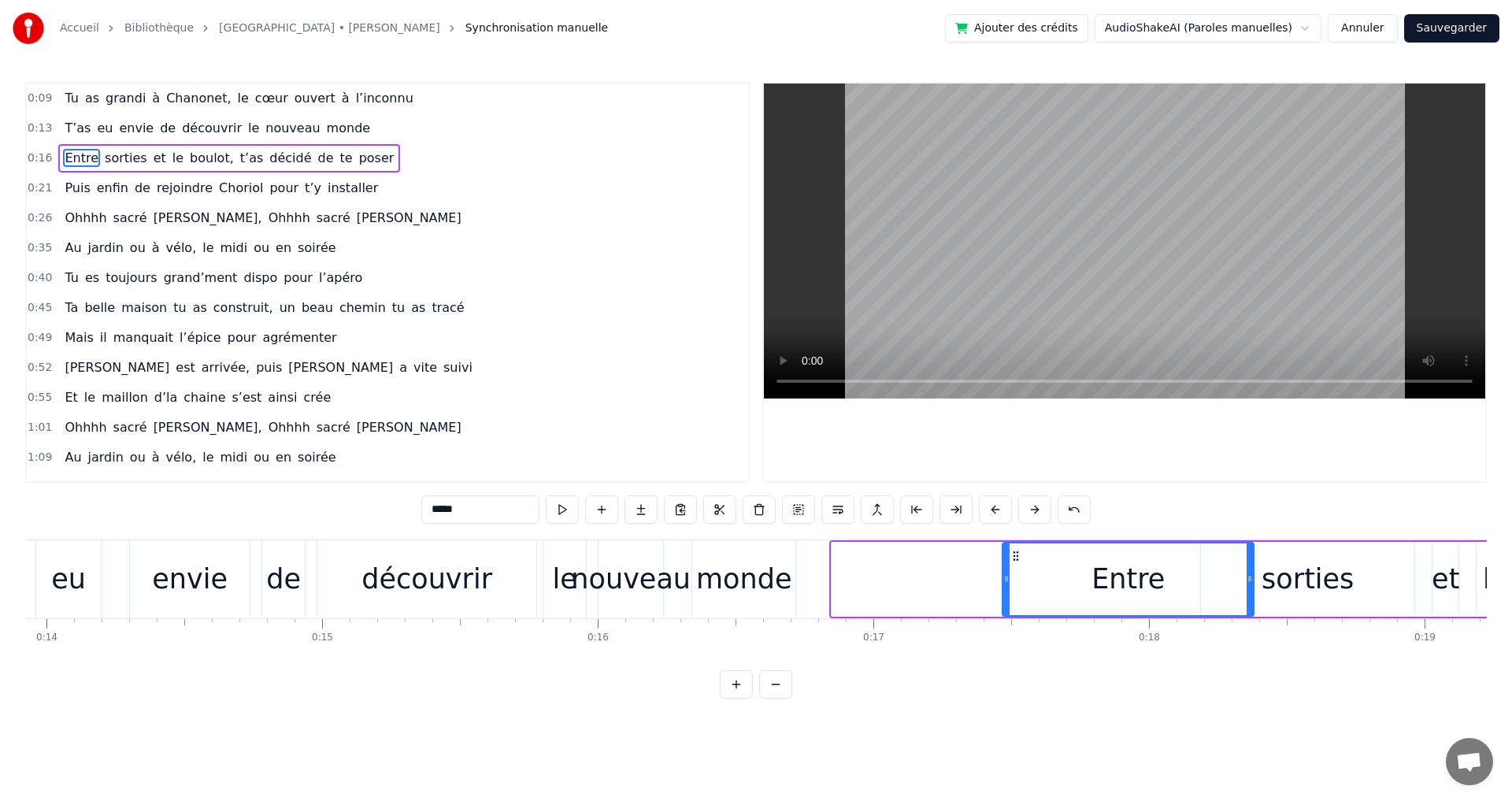
drag, startPoint x: 837, startPoint y: 577, endPoint x: 1005, endPoint y: 585, distance: 168.2
click at [1005, 585] on div at bounding box center [1007, 579] width 6 height 71
click at [188, 130] on span "découvrir" at bounding box center [212, 128] width 63 height 18
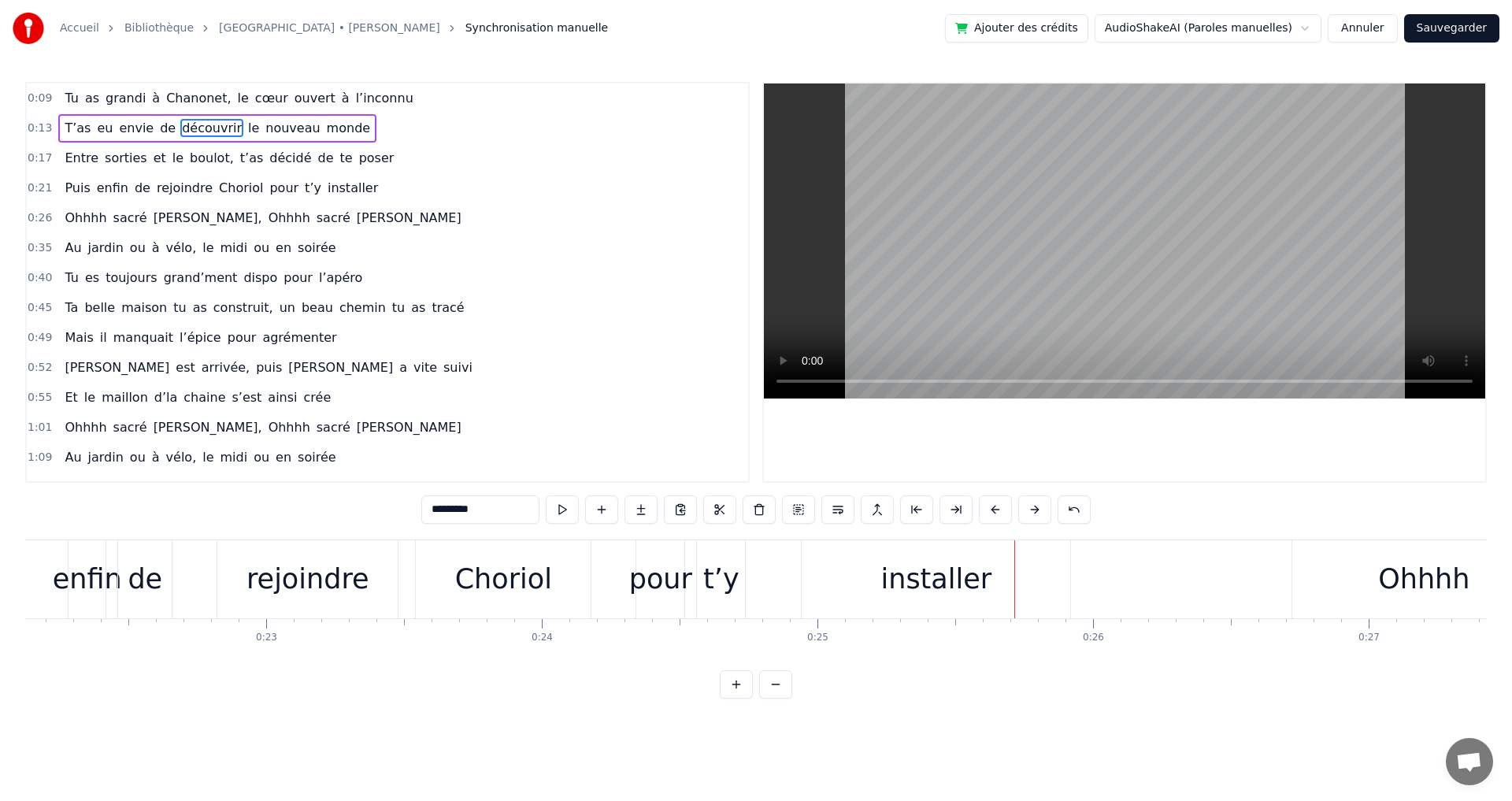
scroll to position [0, 6049]
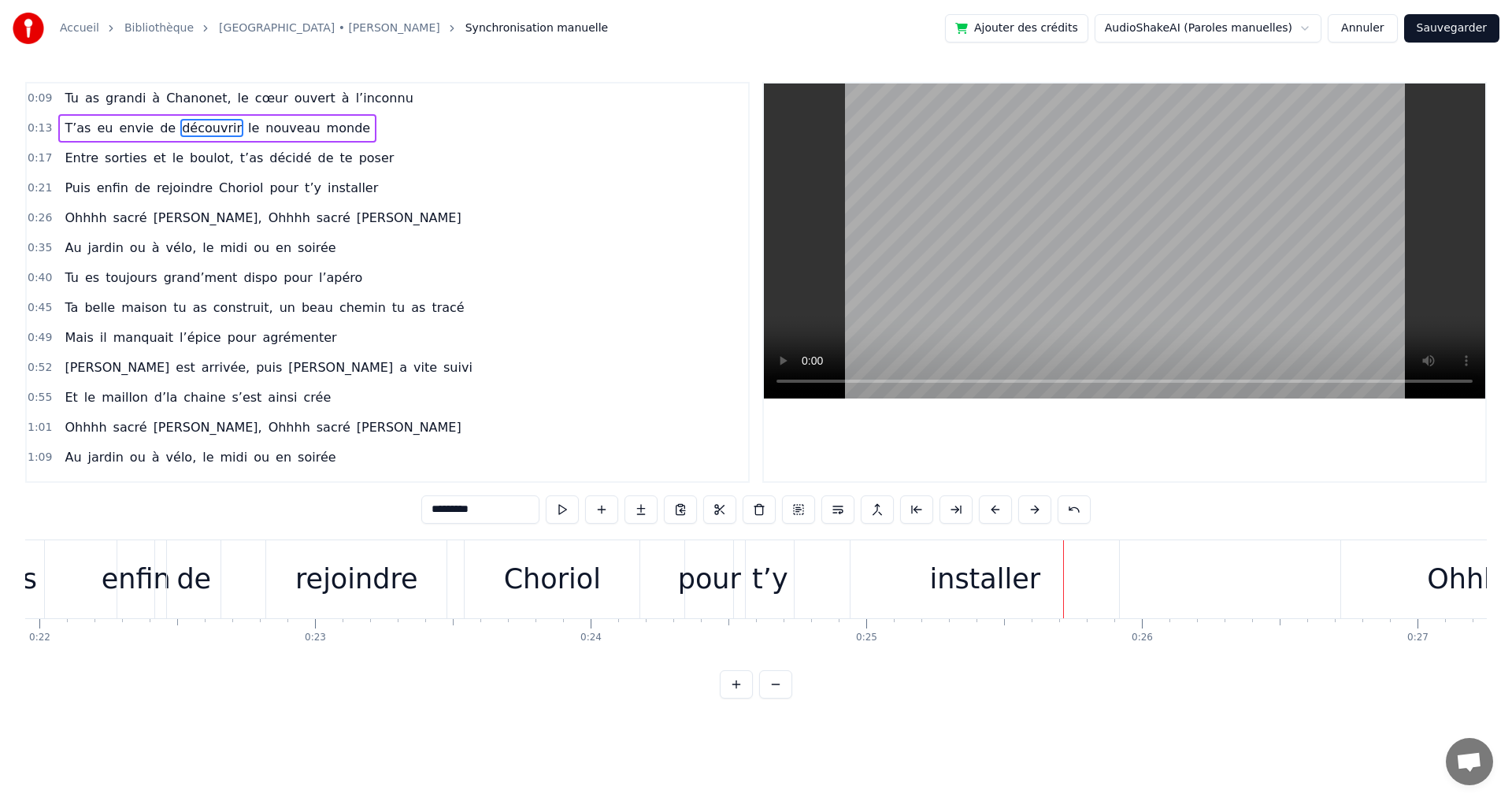
click at [522, 582] on div "Choriol" at bounding box center [552, 578] width 97 height 41
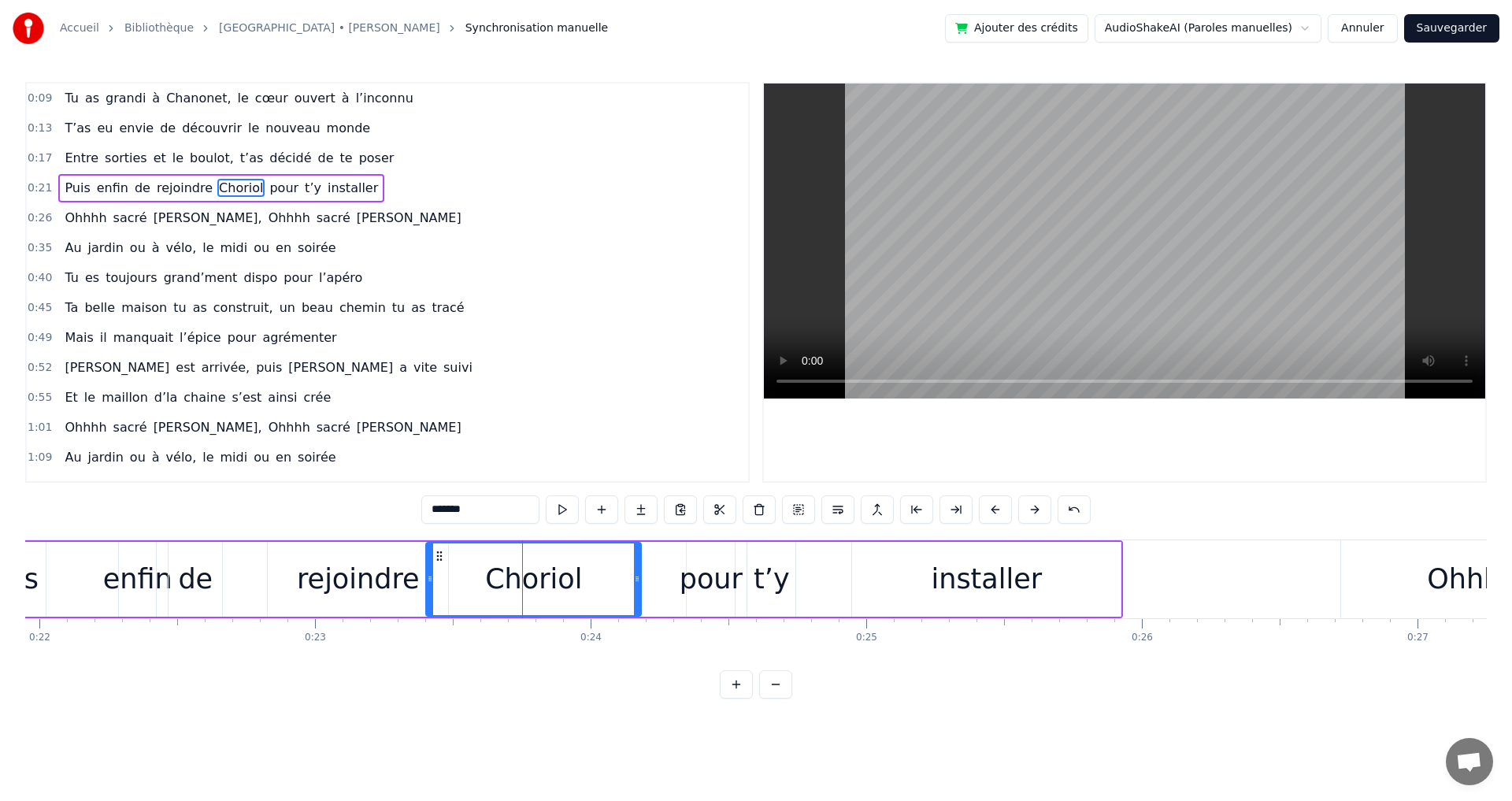
drag, startPoint x: 470, startPoint y: 580, endPoint x: 429, endPoint y: 580, distance: 41.0
click at [429, 580] on circle at bounding box center [429, 580] width 1 height 1
drag, startPoint x: 637, startPoint y: 579, endPoint x: 559, endPoint y: 578, distance: 78.0
click at [559, 578] on icon at bounding box center [559, 579] width 6 height 13
click at [239, 157] on span "t’as" at bounding box center [252, 158] width 27 height 18
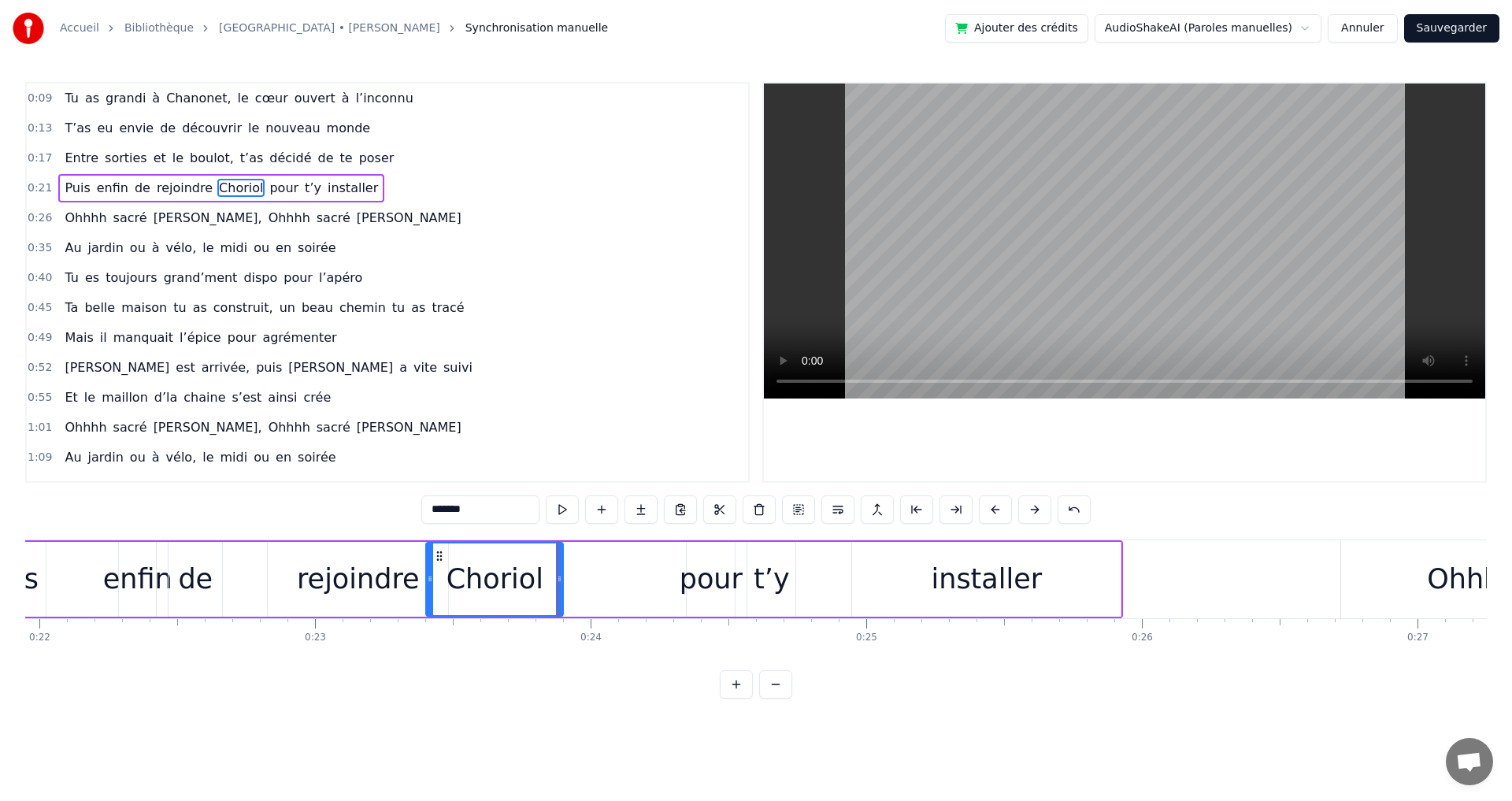
type input "****"
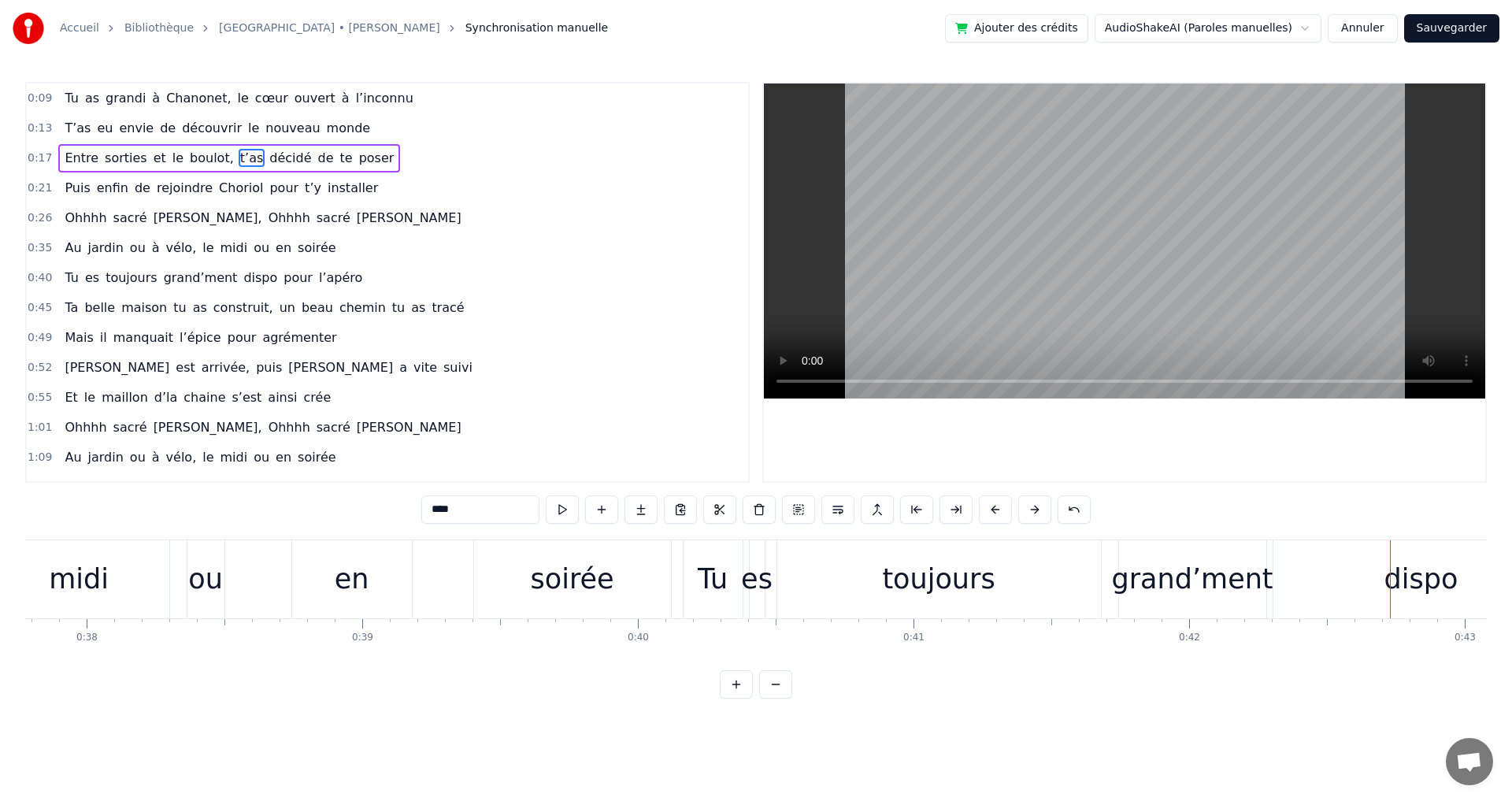
scroll to position [0, 10243]
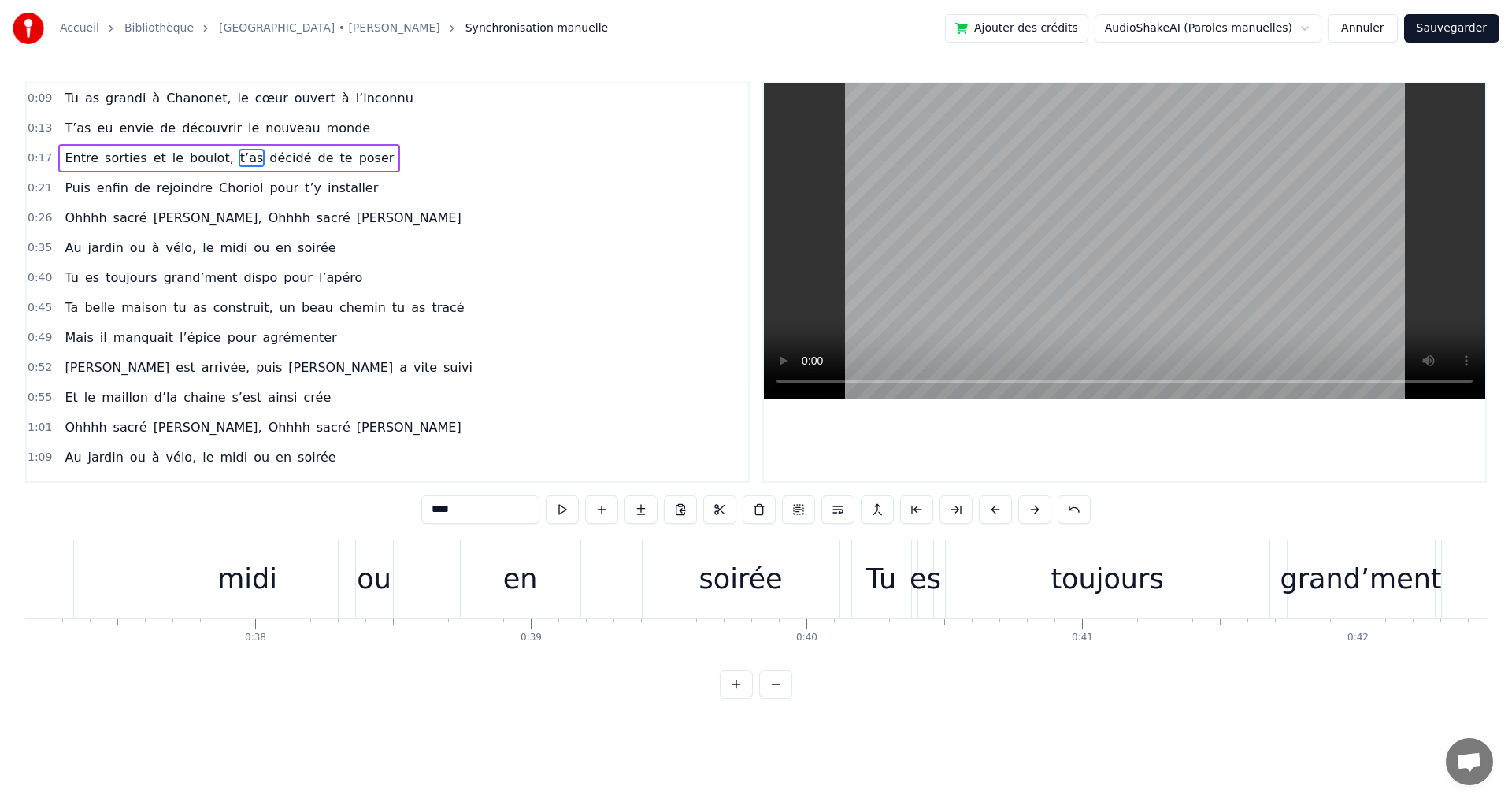
click at [181, 248] on div "Au jardin ou à vélo, le midi ou en soirée" at bounding box center [200, 248] width 284 height 28
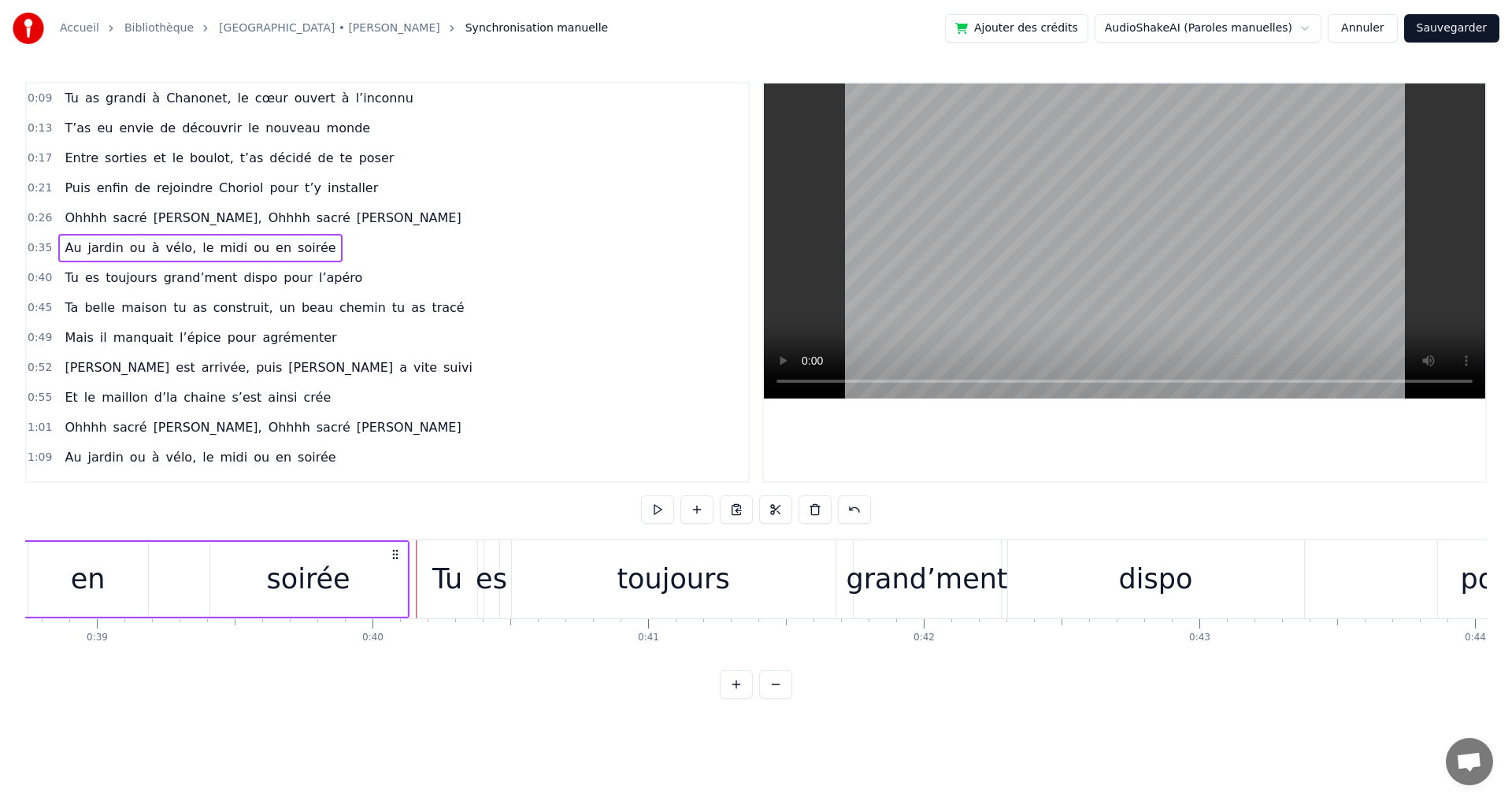
scroll to position [0, 10532]
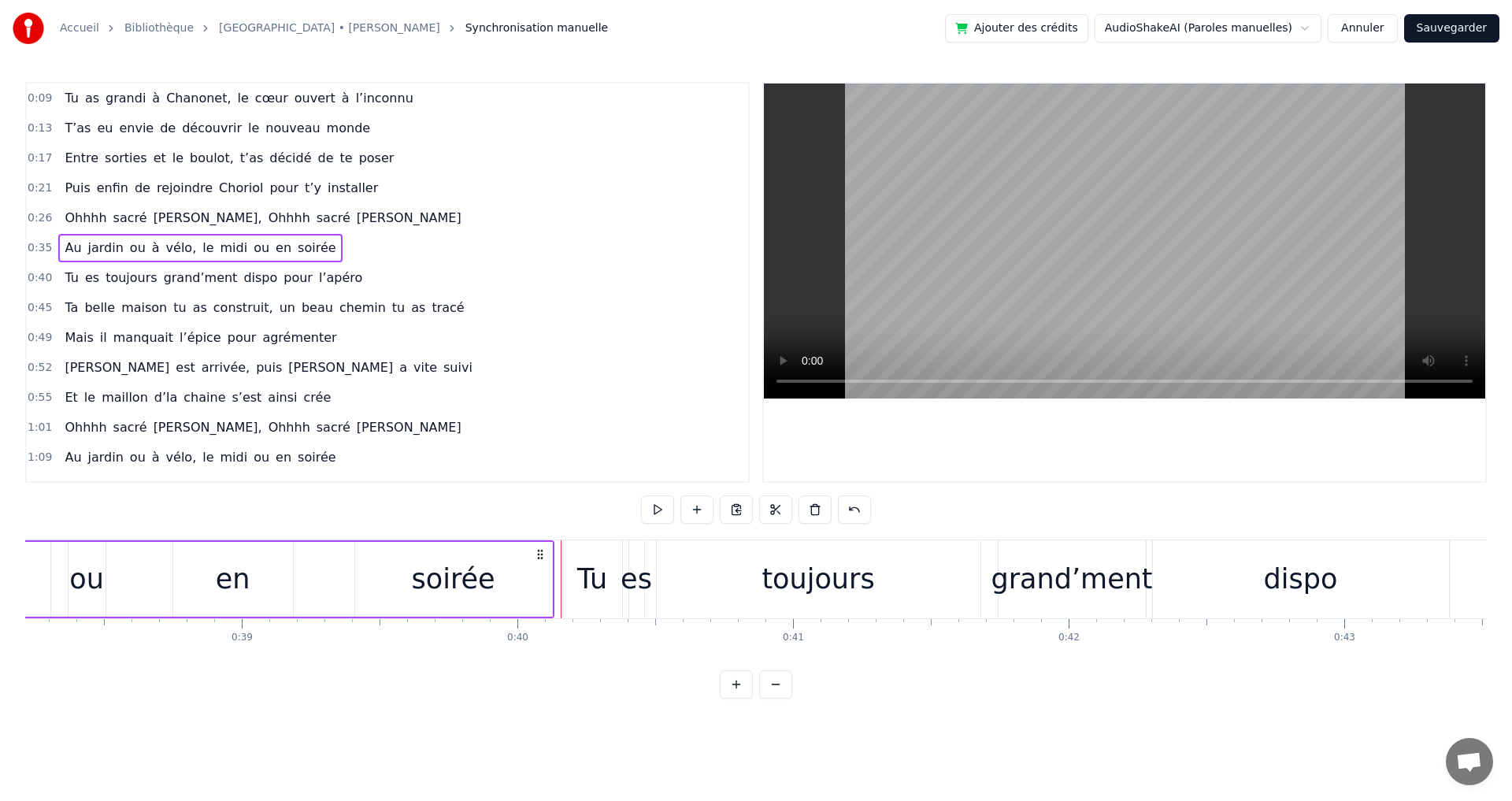
click at [364, 583] on div "soirée" at bounding box center [453, 579] width 197 height 75
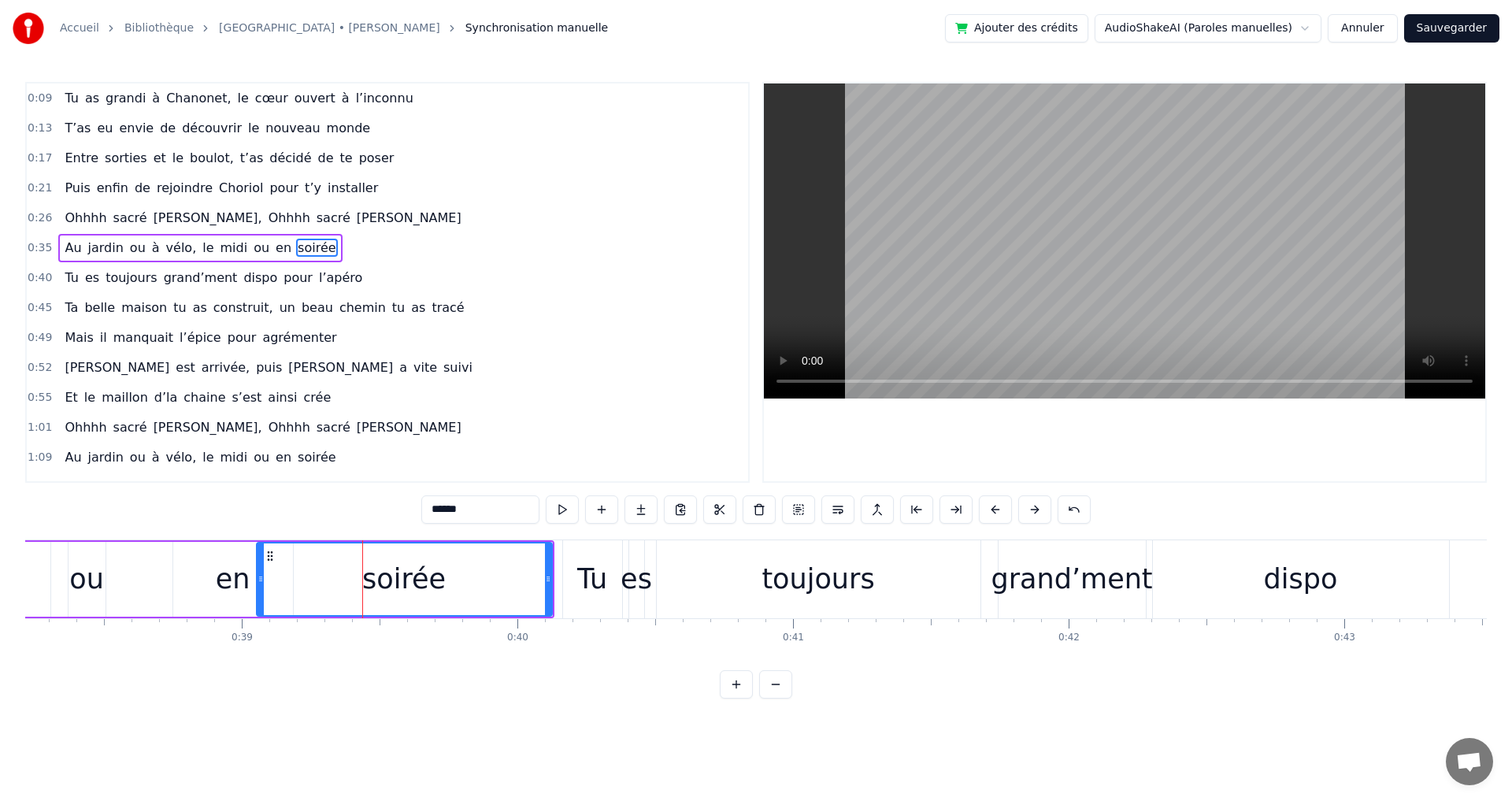
drag, startPoint x: 357, startPoint y: 579, endPoint x: 258, endPoint y: 581, distance: 99.0
click at [258, 581] on icon at bounding box center [261, 579] width 6 height 13
drag, startPoint x: 549, startPoint y: 576, endPoint x: 417, endPoint y: 576, distance: 132.0
click at [417, 576] on icon at bounding box center [415, 579] width 6 height 13
click at [234, 581] on div "en" at bounding box center [233, 578] width 35 height 41
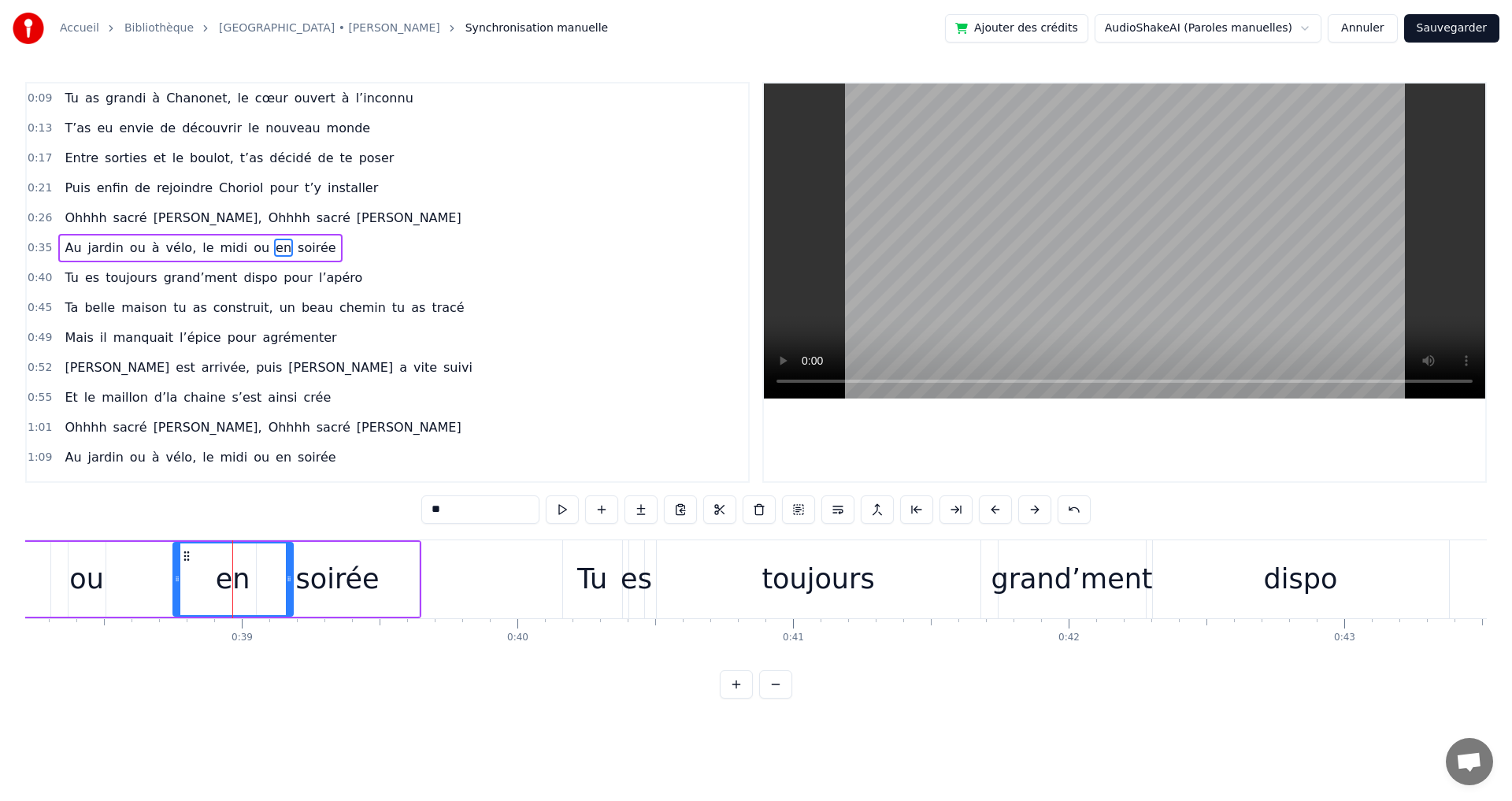
click at [172, 577] on div "en" at bounding box center [232, 579] width 121 height 75
drag, startPoint x: 174, startPoint y: 577, endPoint x: 129, endPoint y: 574, distance: 45.1
click at [129, 574] on icon at bounding box center [132, 579] width 6 height 13
drag, startPoint x: 288, startPoint y: 578, endPoint x: 210, endPoint y: 574, distance: 78.1
click at [210, 574] on icon at bounding box center [211, 579] width 6 height 13
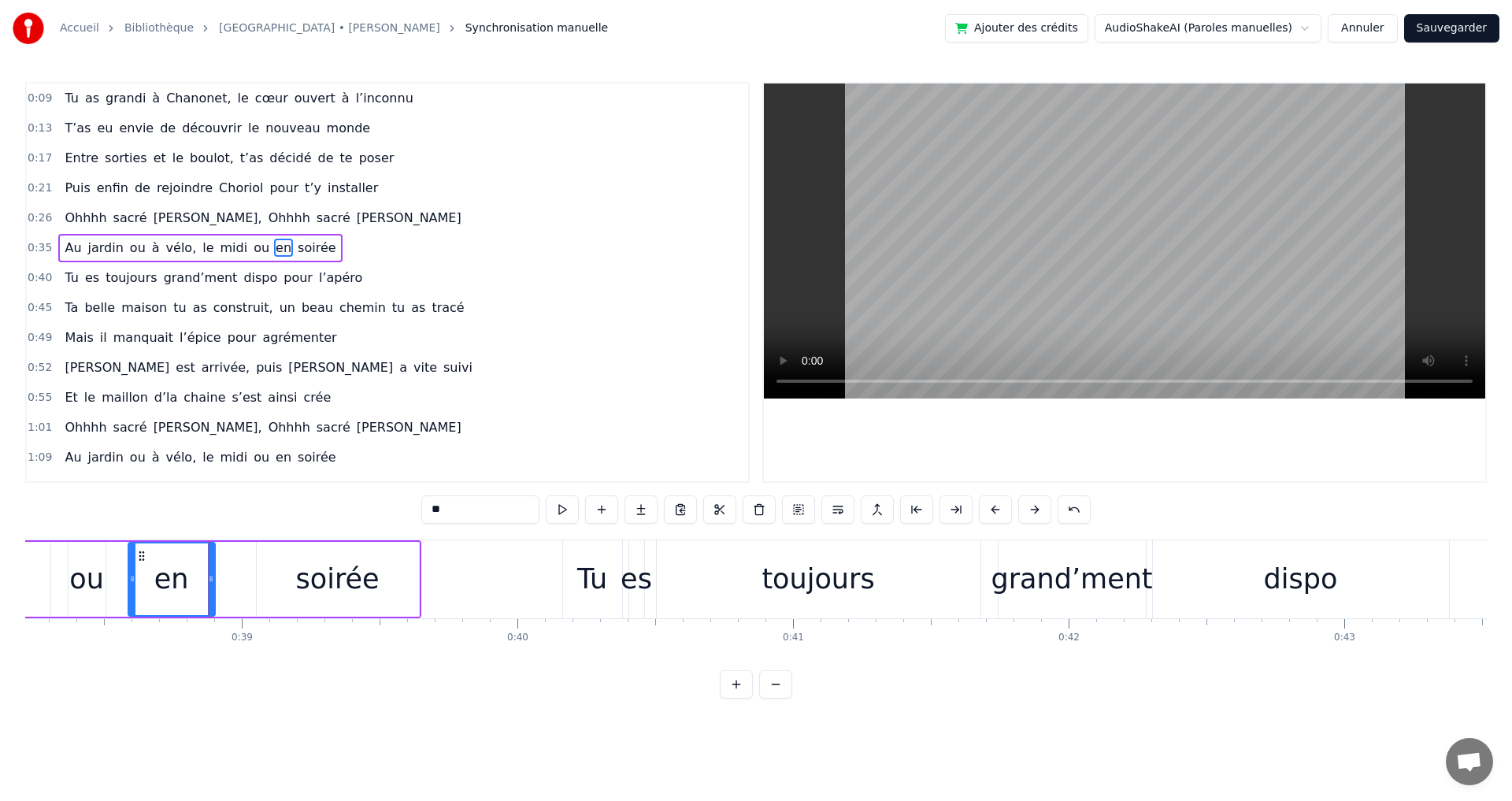
click at [318, 574] on div "soirée" at bounding box center [337, 578] width 84 height 41
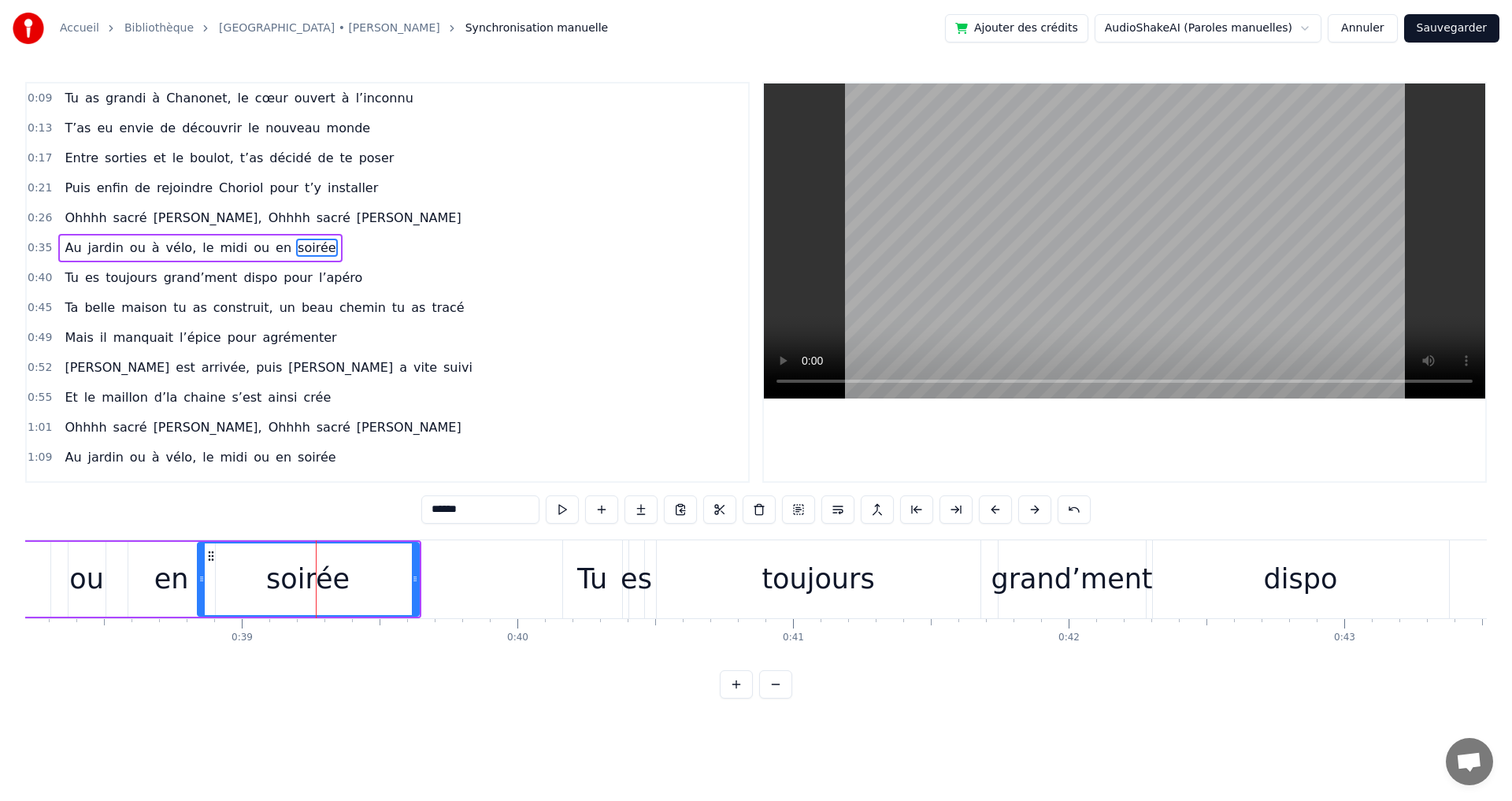
drag, startPoint x: 258, startPoint y: 577, endPoint x: 199, endPoint y: 575, distance: 59.0
click at [199, 575] on icon at bounding box center [201, 579] width 6 height 13
drag, startPoint x: 417, startPoint y: 578, endPoint x: 297, endPoint y: 578, distance: 120.0
click at [297, 578] on icon at bounding box center [297, 579] width 6 height 13
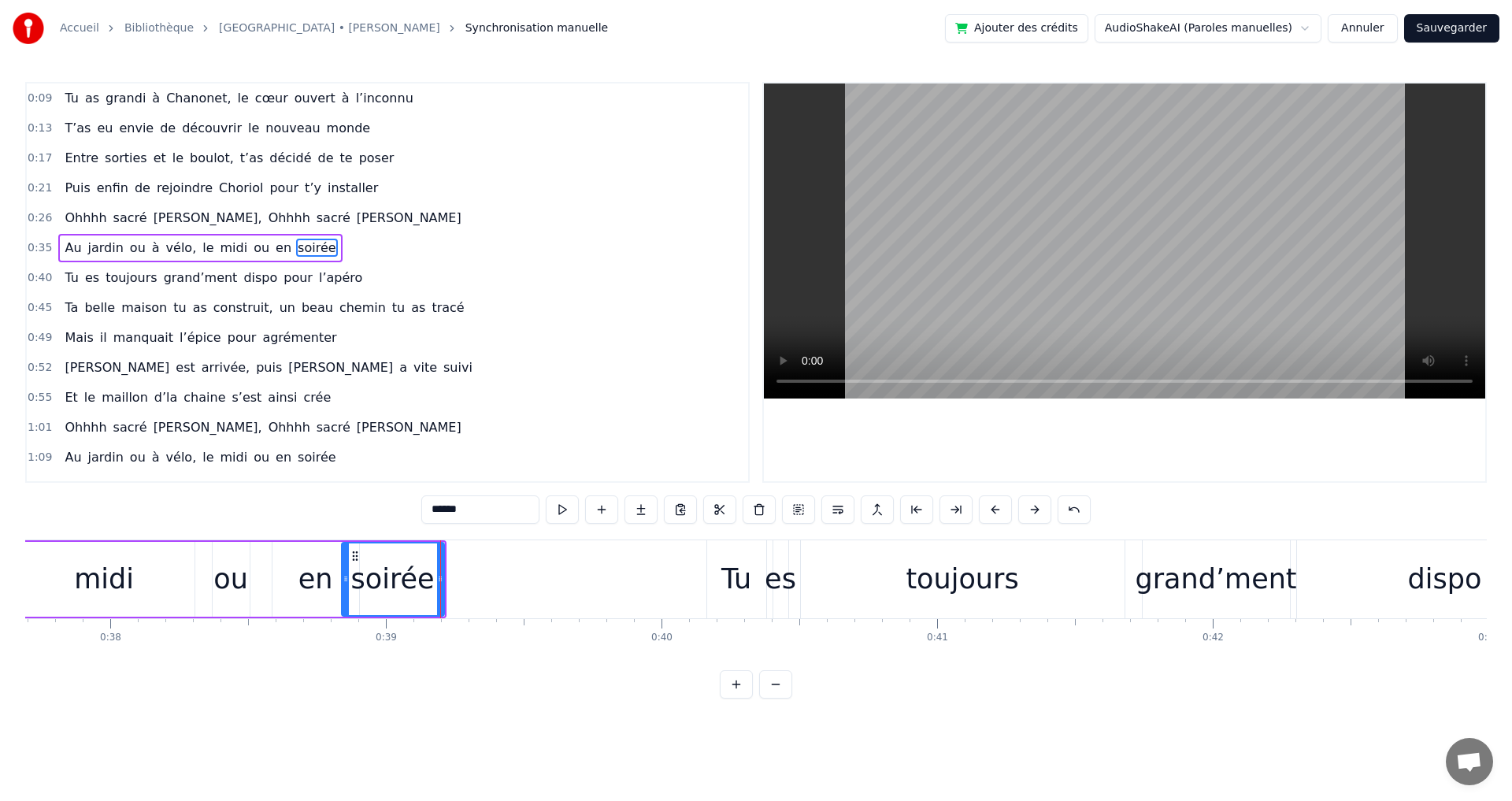
scroll to position [0, 10363]
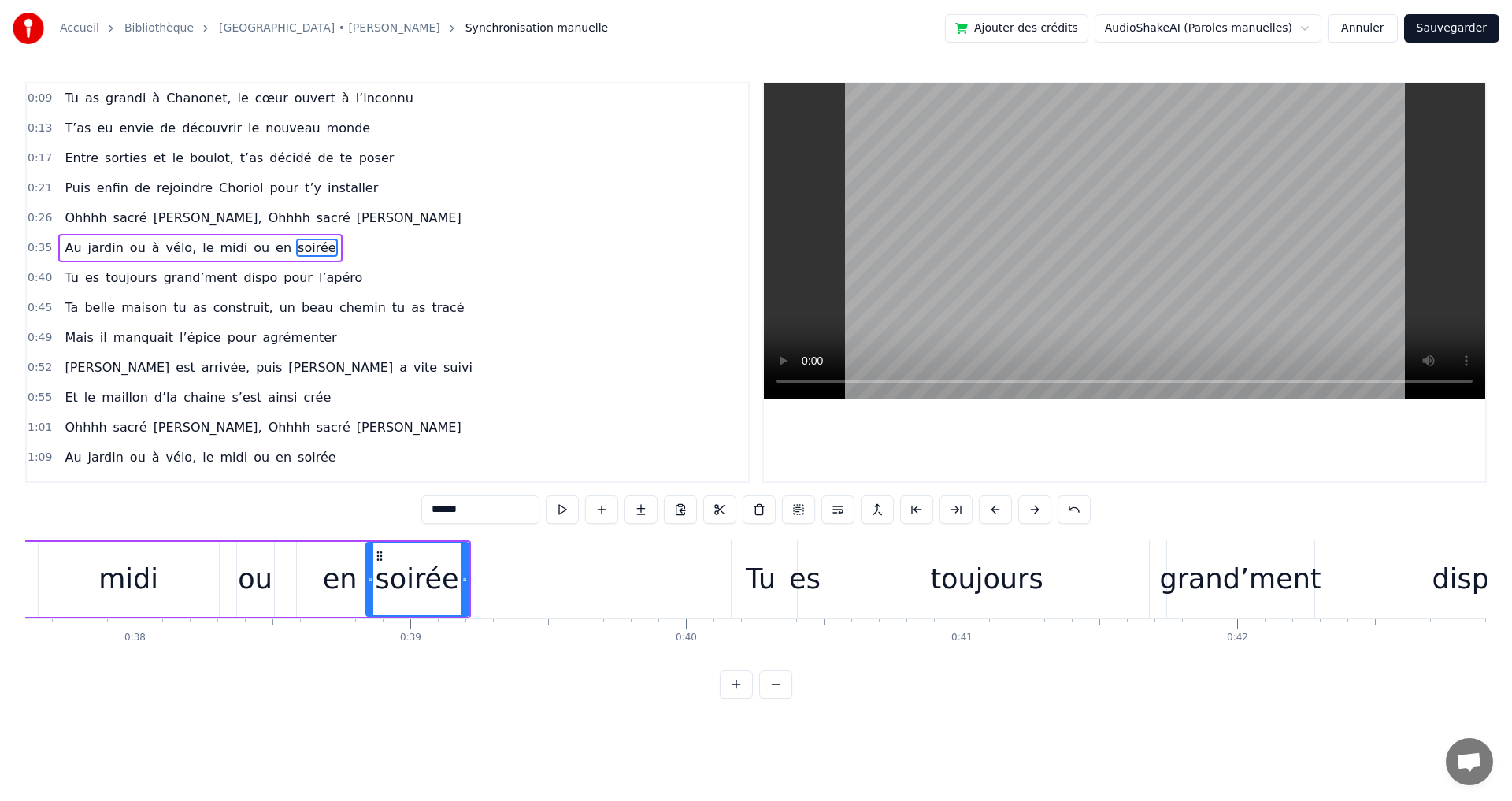
click at [261, 587] on div "ou" at bounding box center [255, 578] width 35 height 41
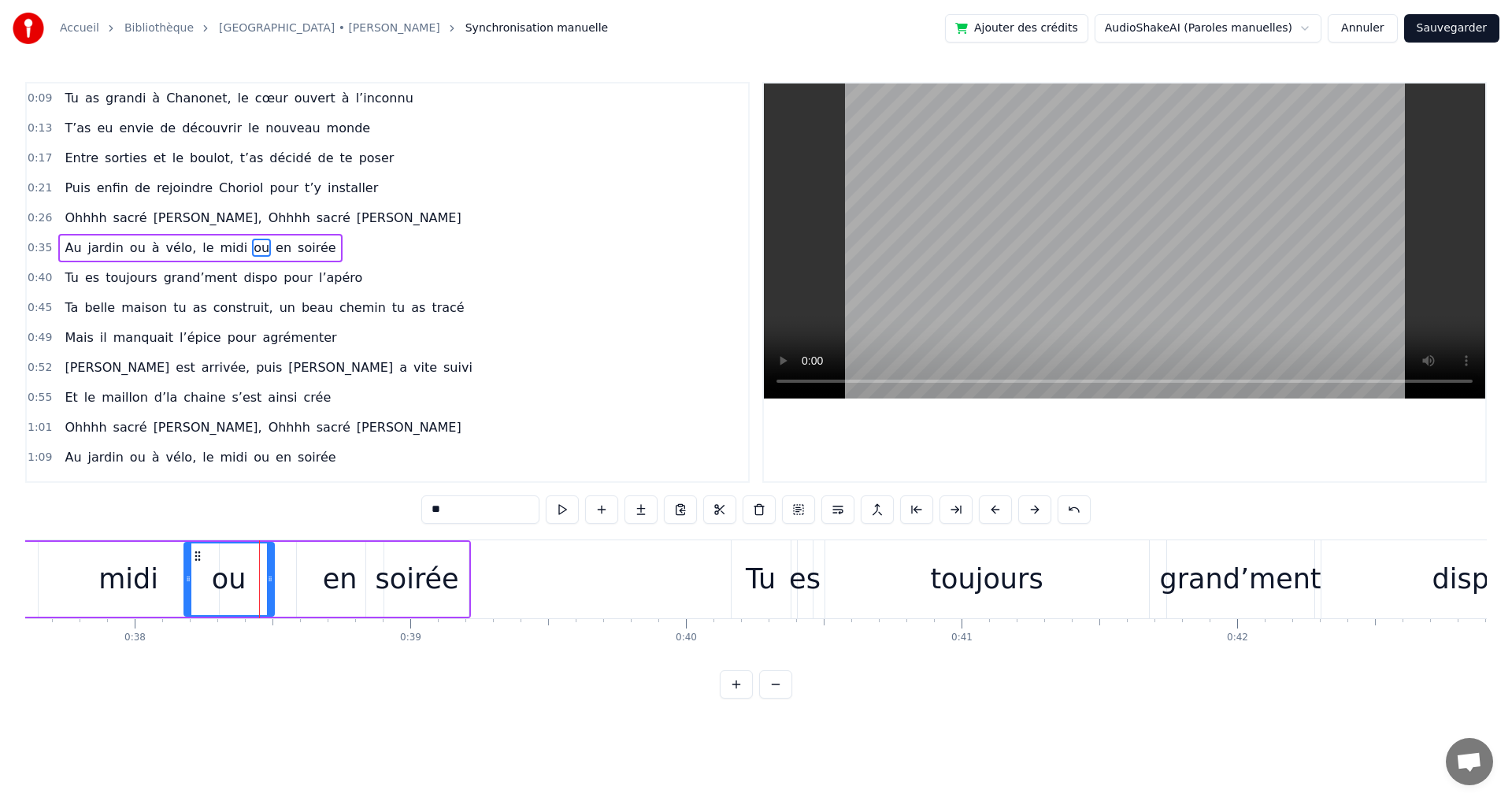
drag, startPoint x: 240, startPoint y: 581, endPoint x: 187, endPoint y: 578, distance: 53.1
click at [187, 578] on icon at bounding box center [188, 579] width 6 height 13
drag, startPoint x: 270, startPoint y: 578, endPoint x: 246, endPoint y: 578, distance: 24.0
click at [246, 578] on icon at bounding box center [247, 579] width 6 height 13
click at [319, 578] on div "en" at bounding box center [340, 579] width 87 height 75
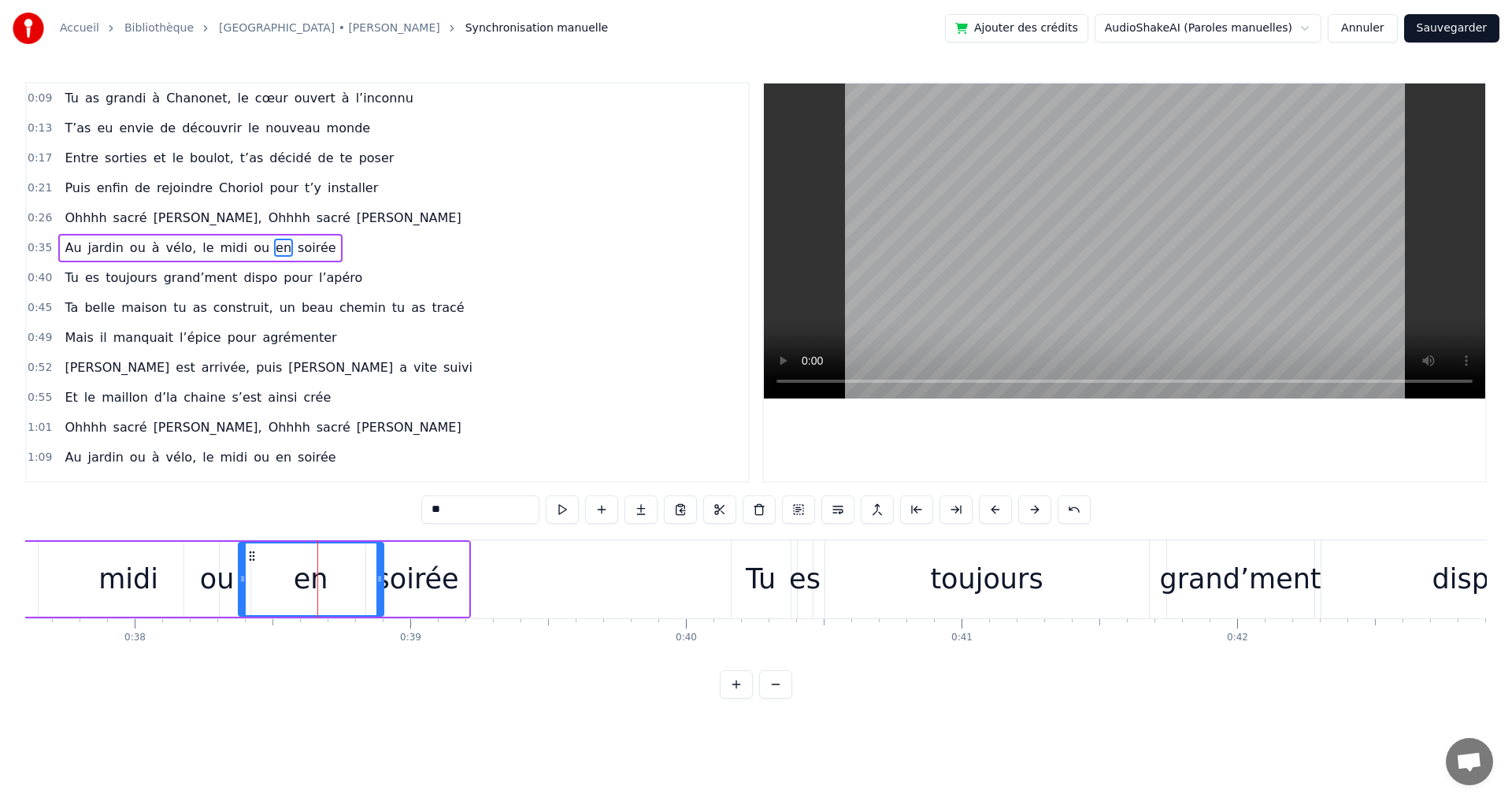
drag, startPoint x: 299, startPoint y: 578, endPoint x: 241, endPoint y: 578, distance: 58.0
click at [241, 578] on icon at bounding box center [243, 579] width 6 height 13
drag, startPoint x: 378, startPoint y: 578, endPoint x: 306, endPoint y: 578, distance: 72.0
click at [306, 578] on icon at bounding box center [308, 579] width 6 height 13
click at [387, 577] on div "soirée" at bounding box center [417, 578] width 84 height 41
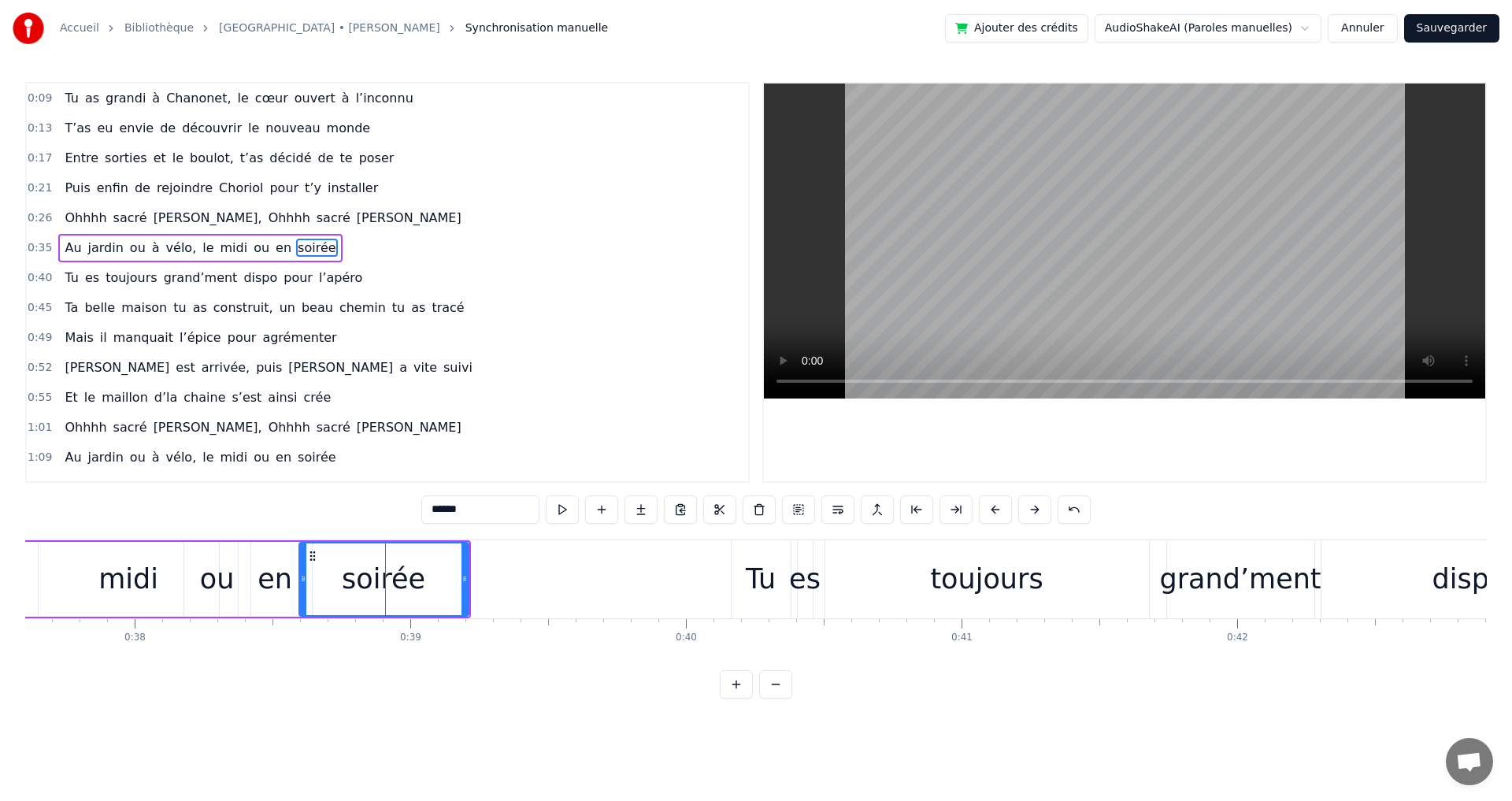
drag, startPoint x: 370, startPoint y: 579, endPoint x: 302, endPoint y: 575, distance: 68.1
click at [302, 575] on icon at bounding box center [303, 579] width 6 height 13
drag, startPoint x: 464, startPoint y: 578, endPoint x: 382, endPoint y: 579, distance: 82.0
click at [382, 579] on icon at bounding box center [383, 579] width 6 height 13
click at [271, 190] on span "pour" at bounding box center [284, 188] width 32 height 18
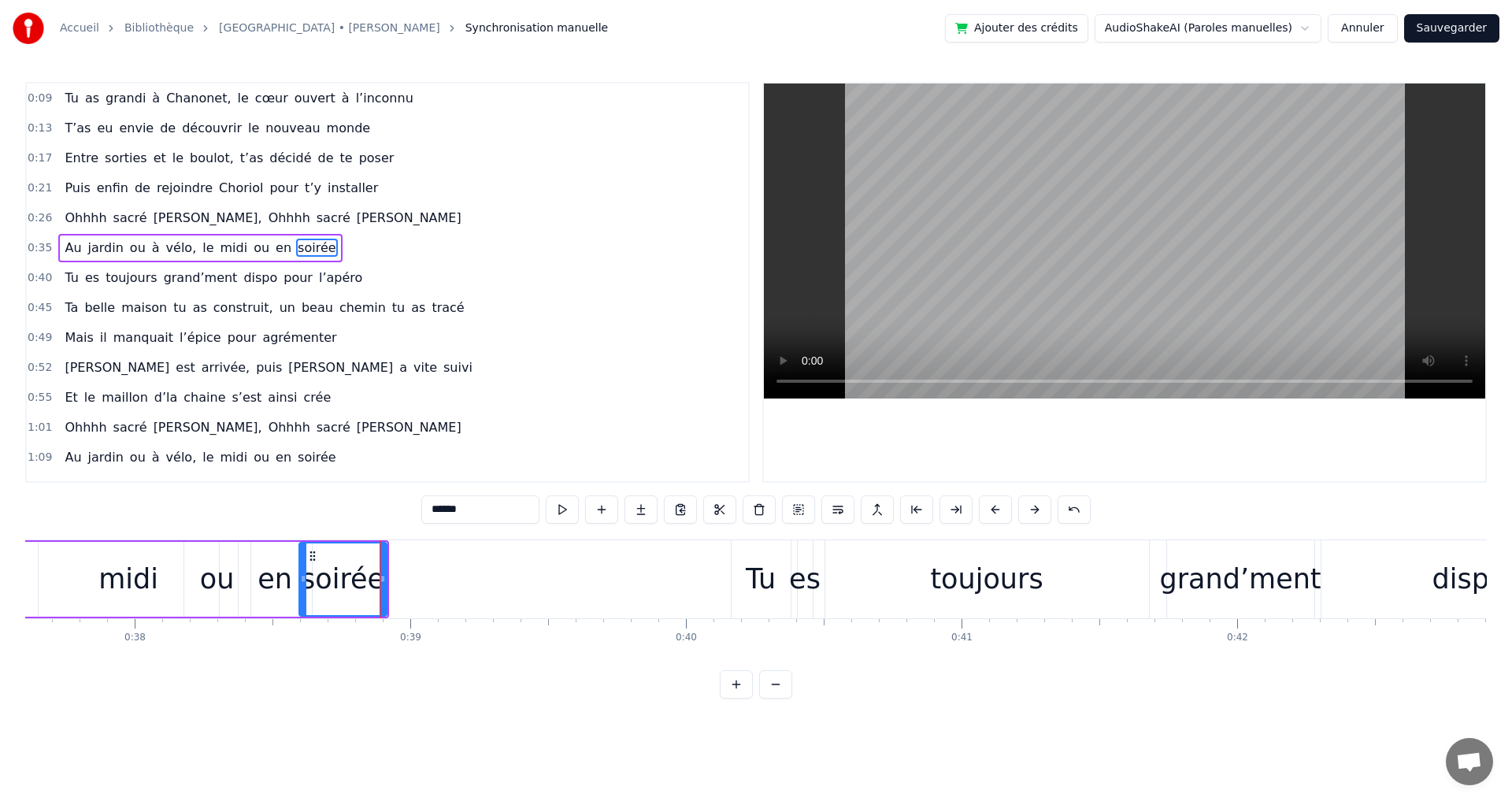
type input "****"
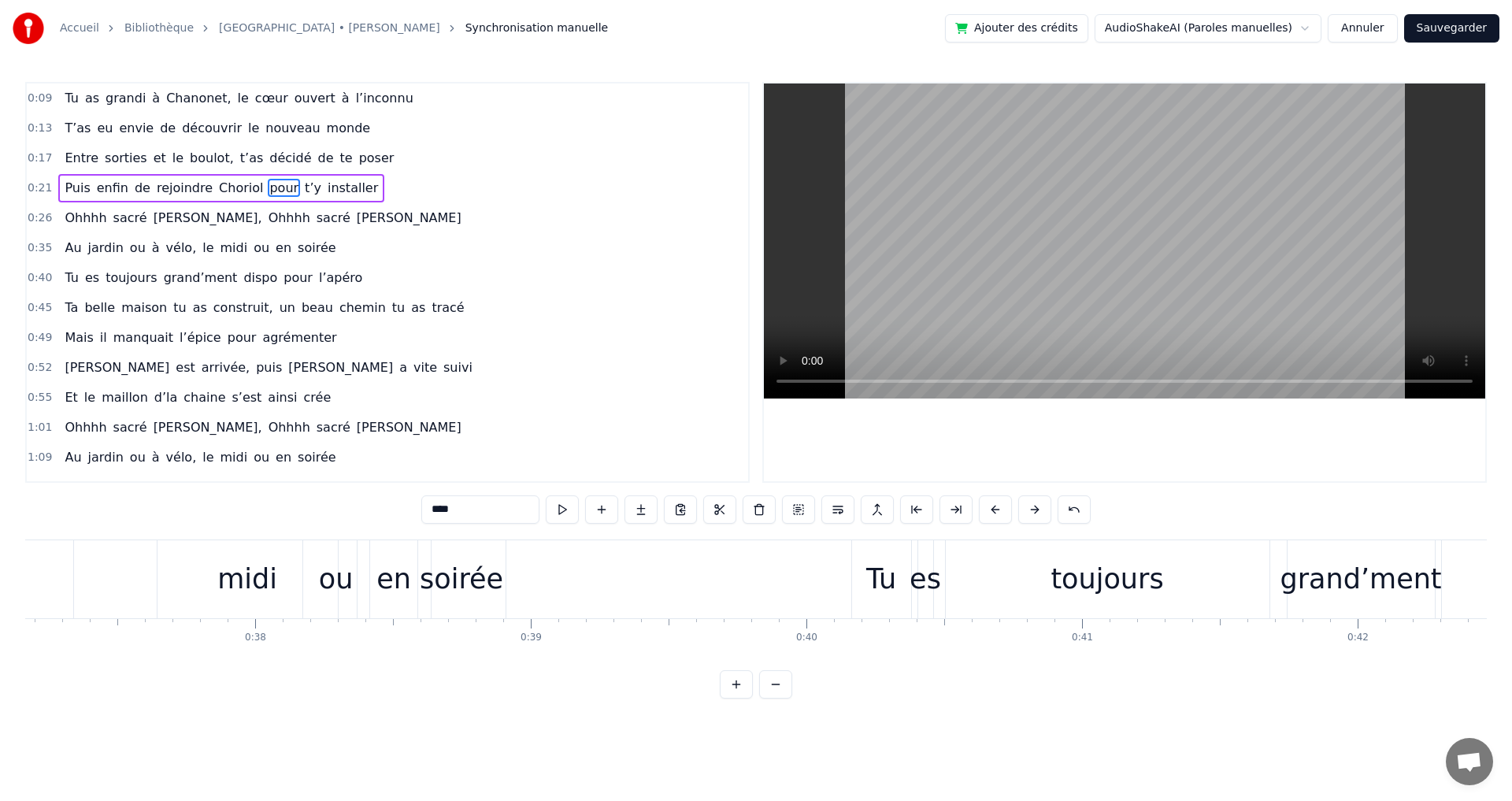
scroll to position [0, 10194]
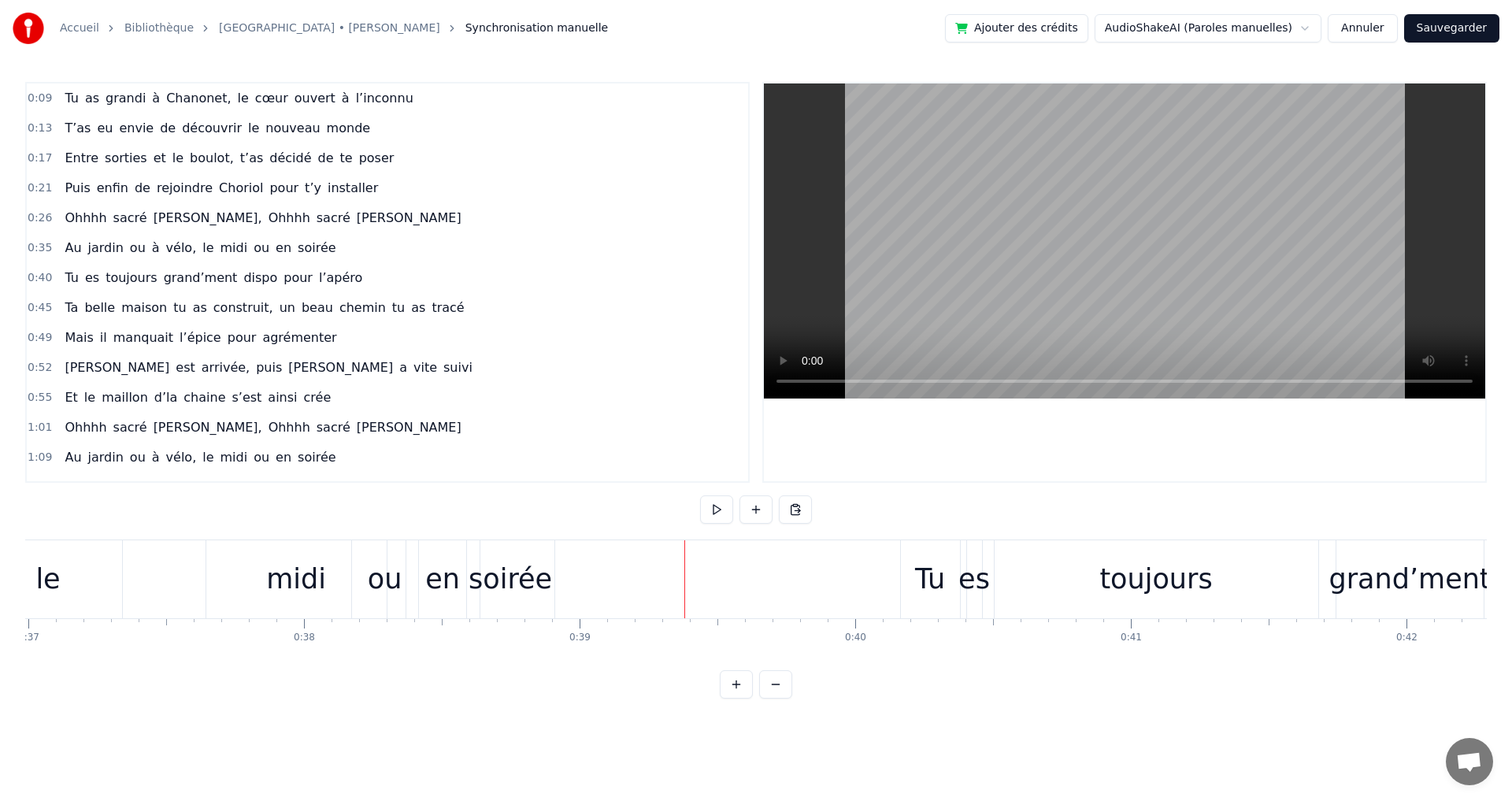
click at [545, 575] on div "soirée" at bounding box center [510, 578] width 84 height 41
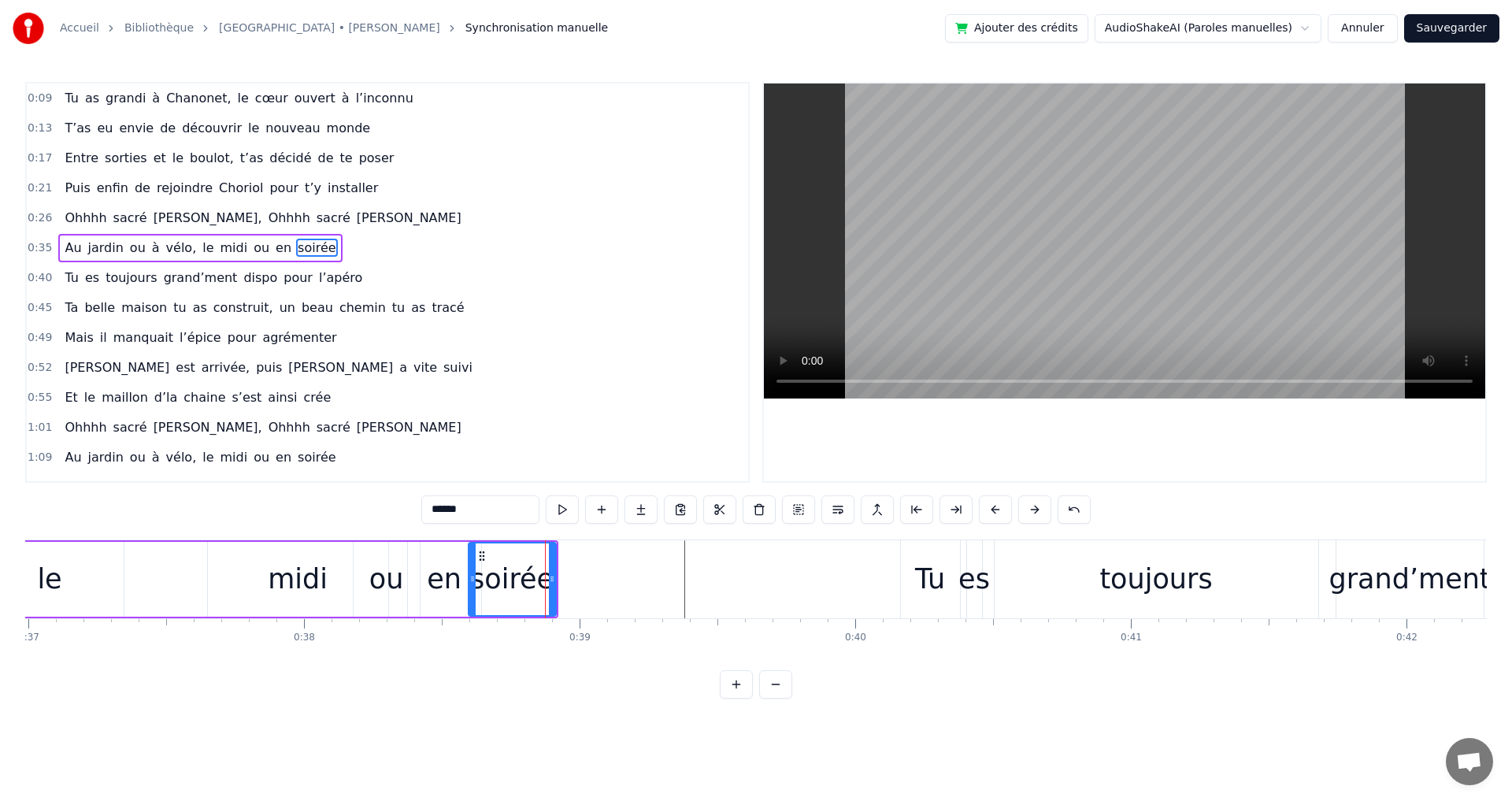
click at [925, 576] on div "Tu" at bounding box center [929, 578] width 30 height 41
type input "**"
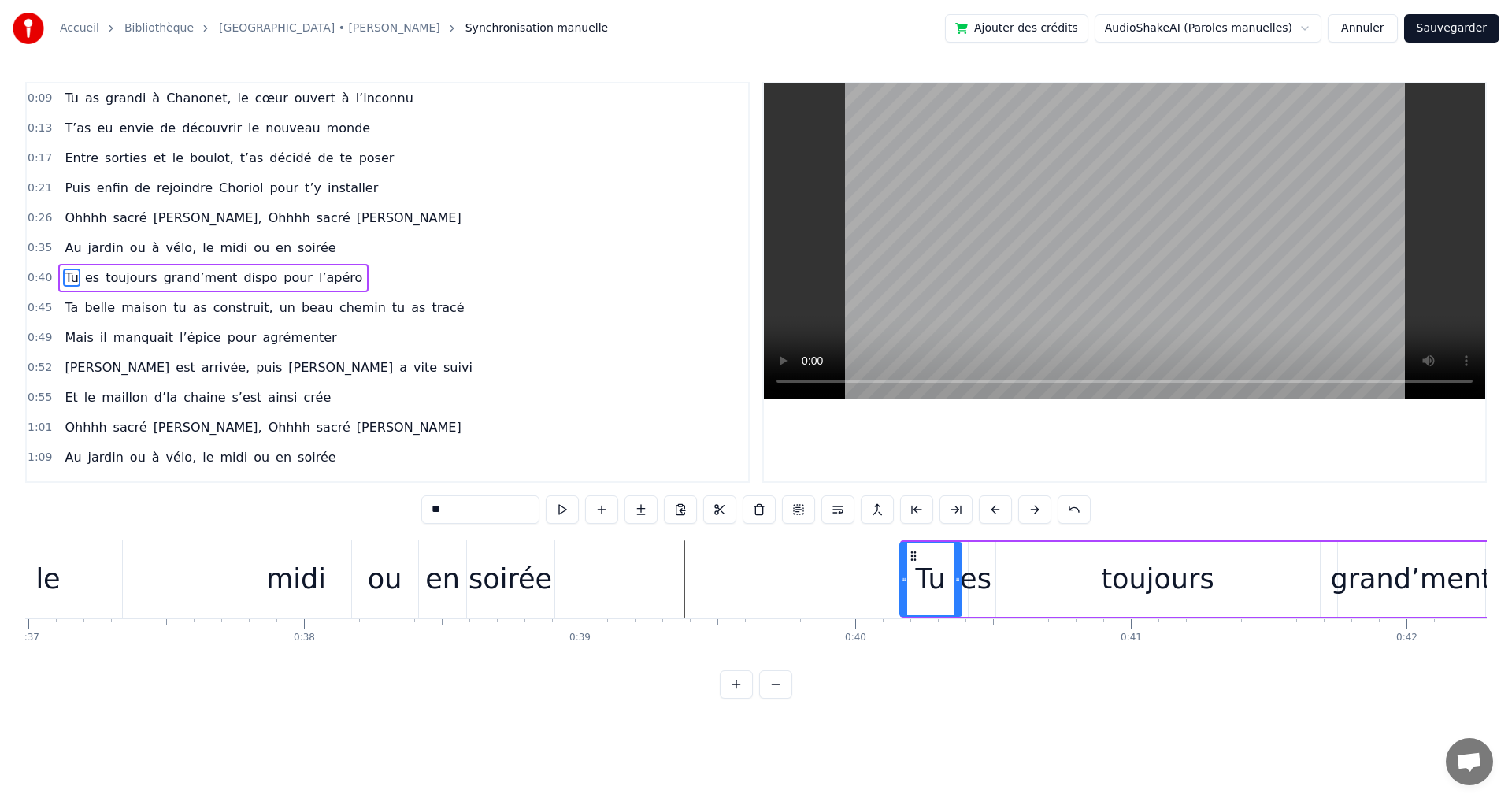
click at [902, 583] on icon at bounding box center [904, 579] width 6 height 13
click at [997, 509] on button at bounding box center [995, 509] width 33 height 28
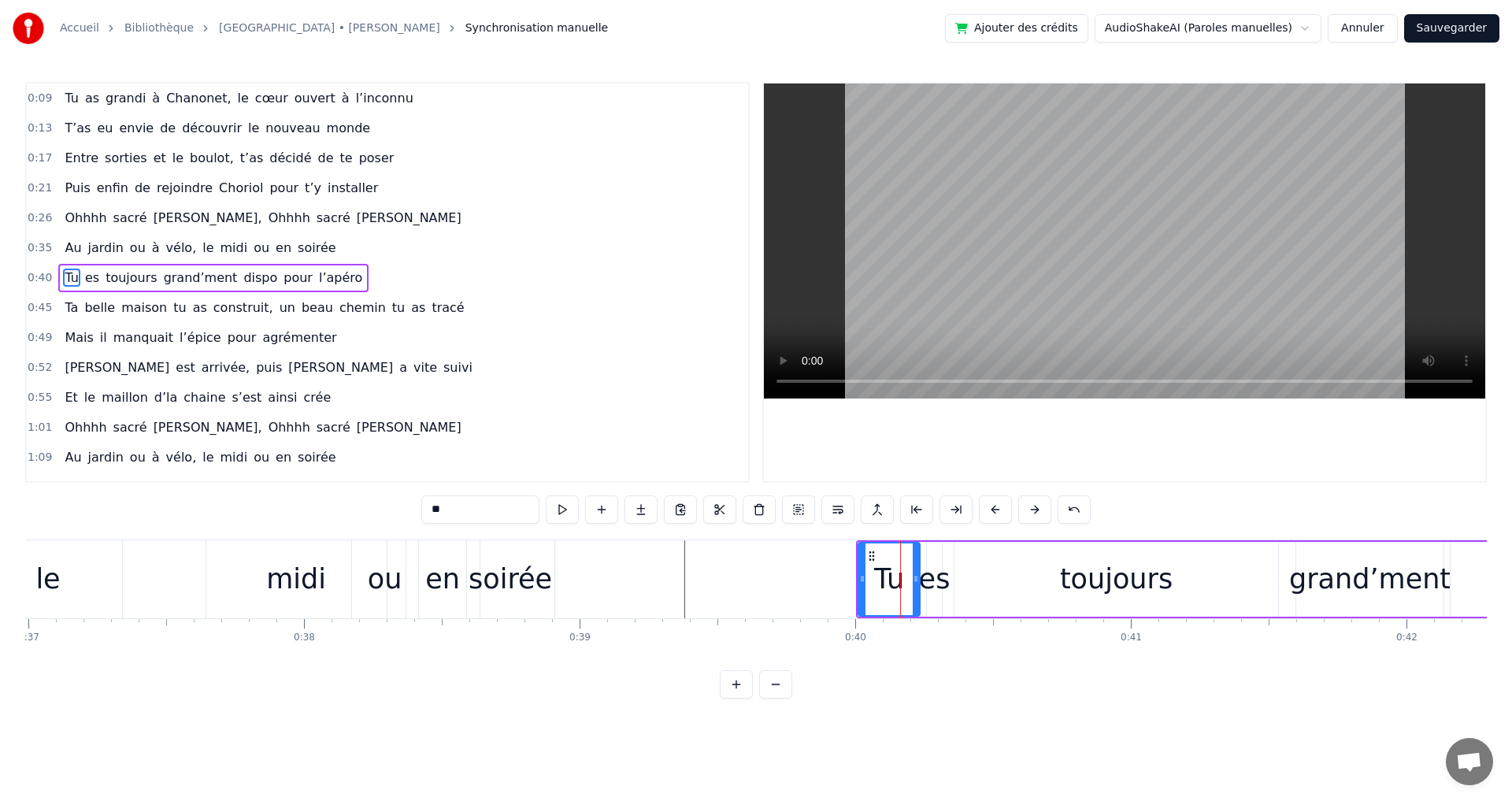
click at [997, 509] on button at bounding box center [995, 509] width 33 height 28
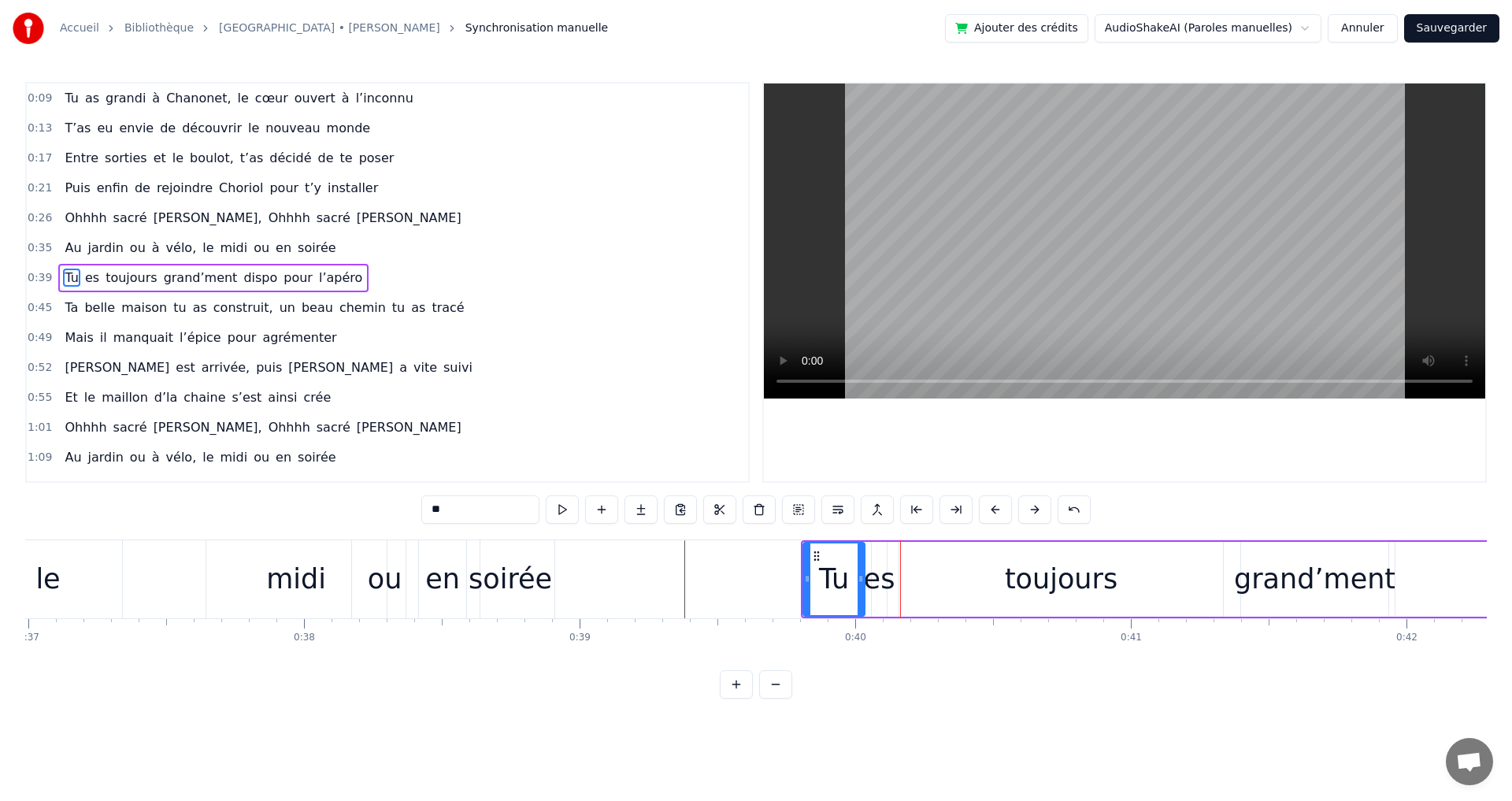
click at [997, 509] on button at bounding box center [995, 509] width 33 height 28
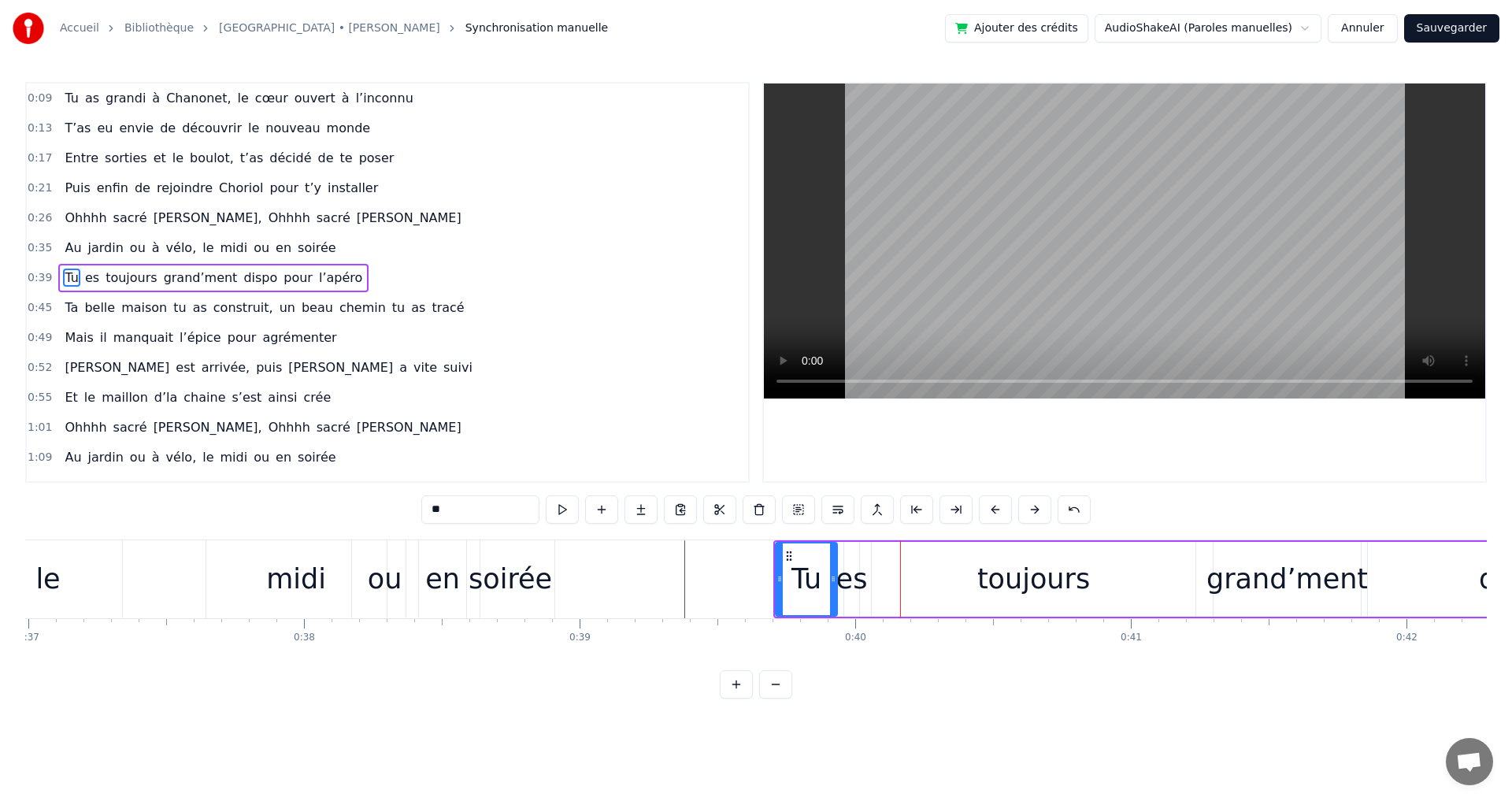
click at [997, 509] on button at bounding box center [995, 509] width 33 height 28
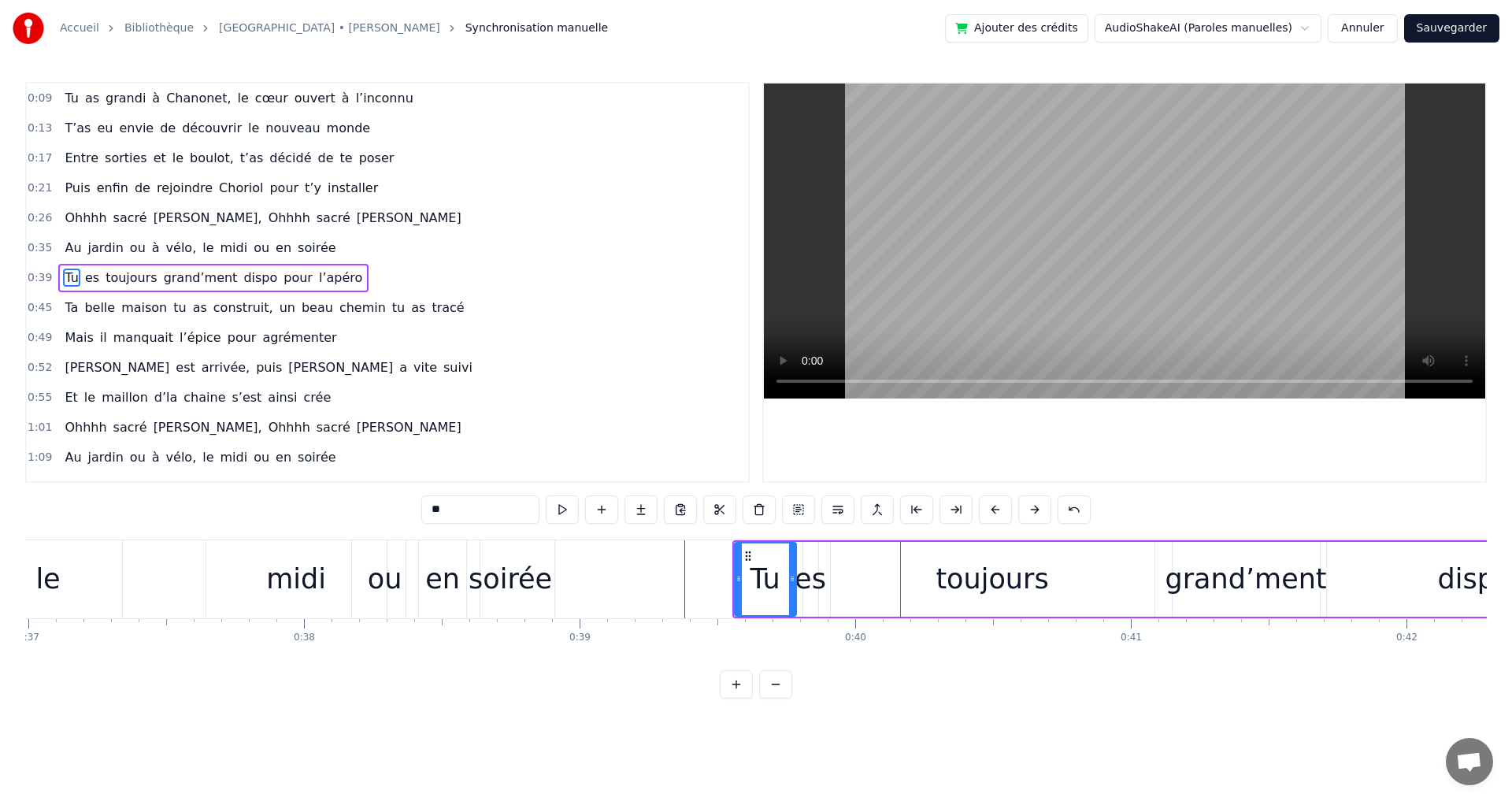
click at [997, 509] on button at bounding box center [995, 509] width 33 height 28
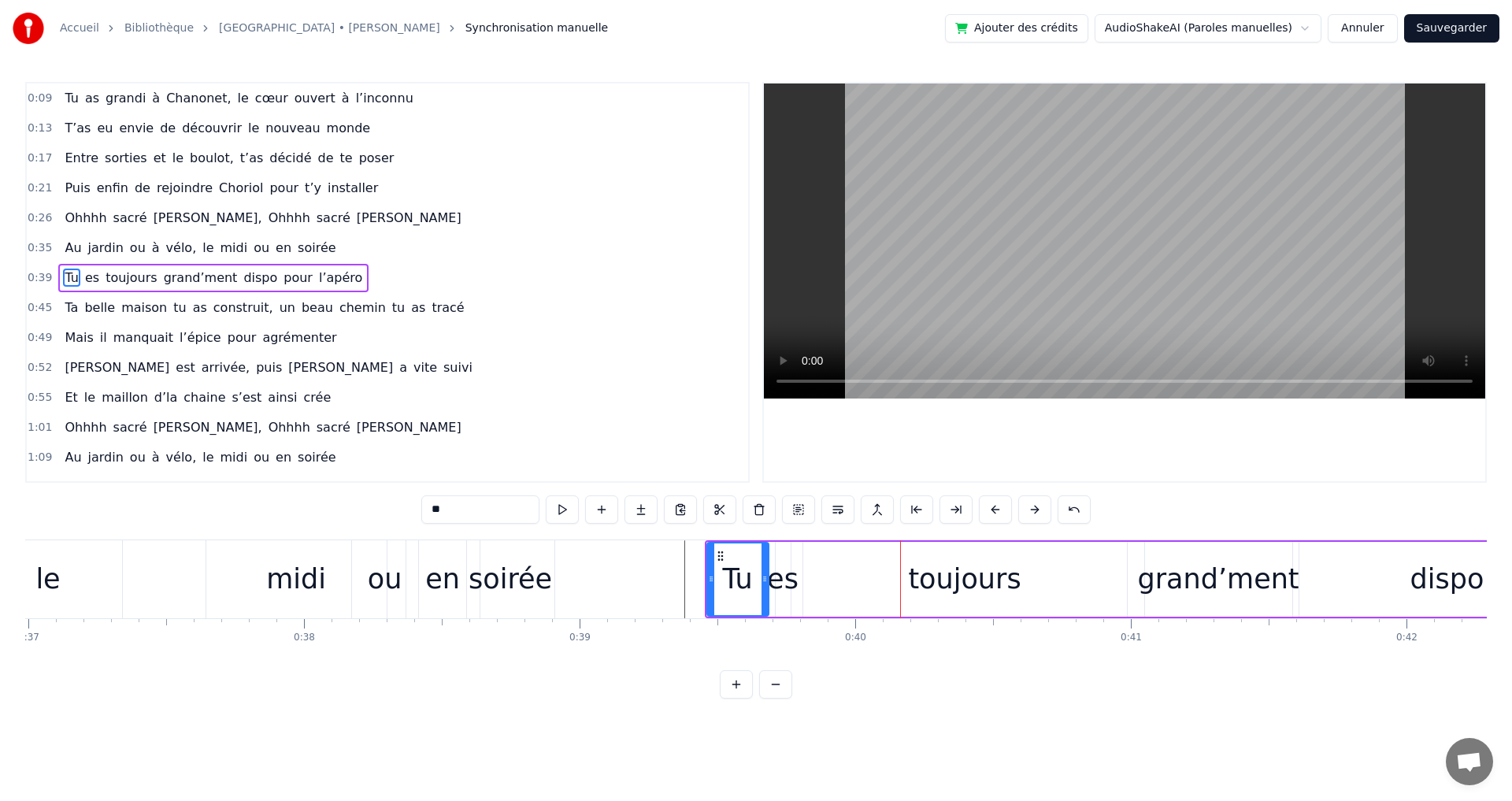
click at [997, 509] on button at bounding box center [995, 509] width 33 height 28
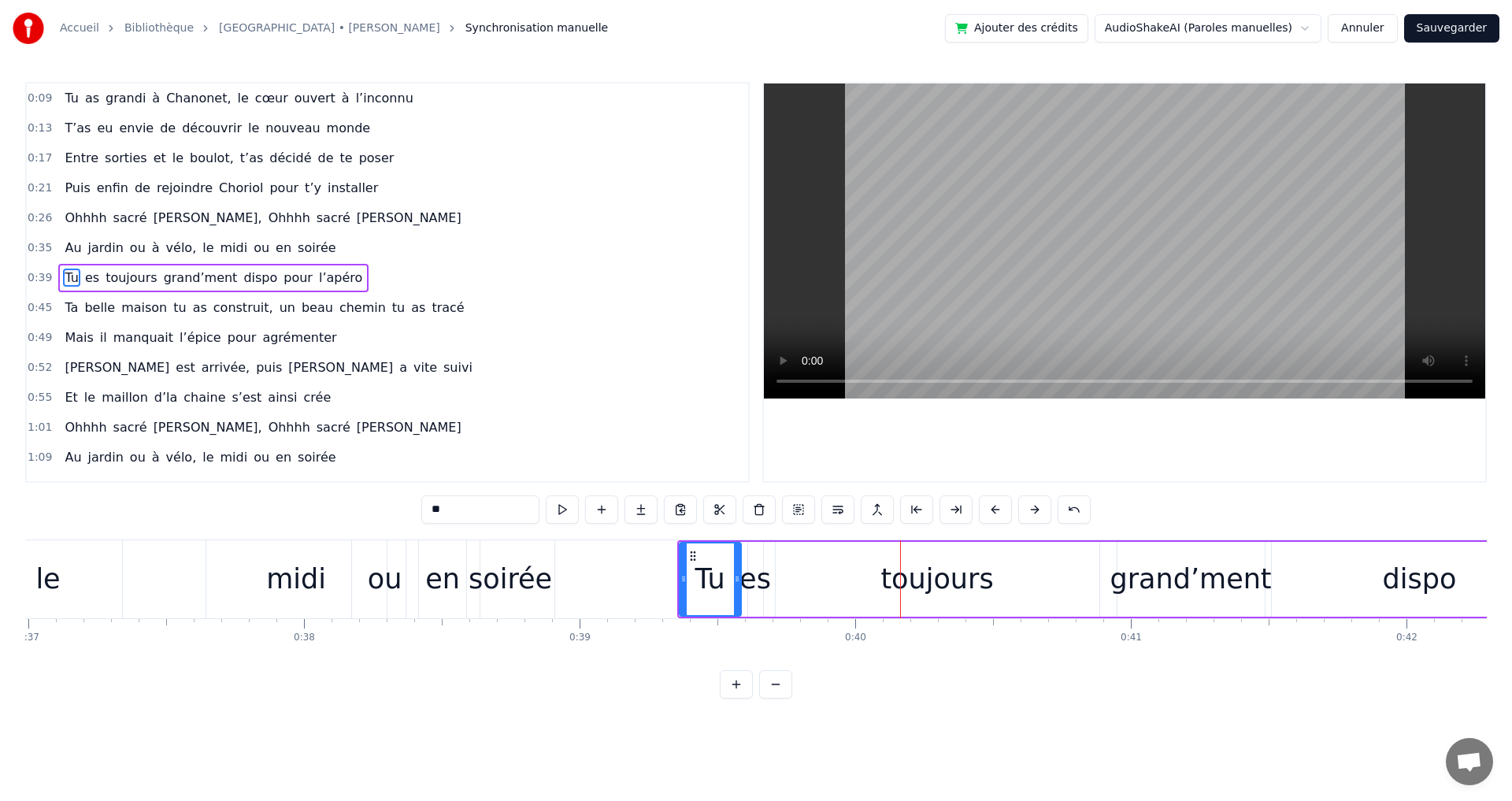
click at [997, 509] on button at bounding box center [995, 509] width 33 height 28
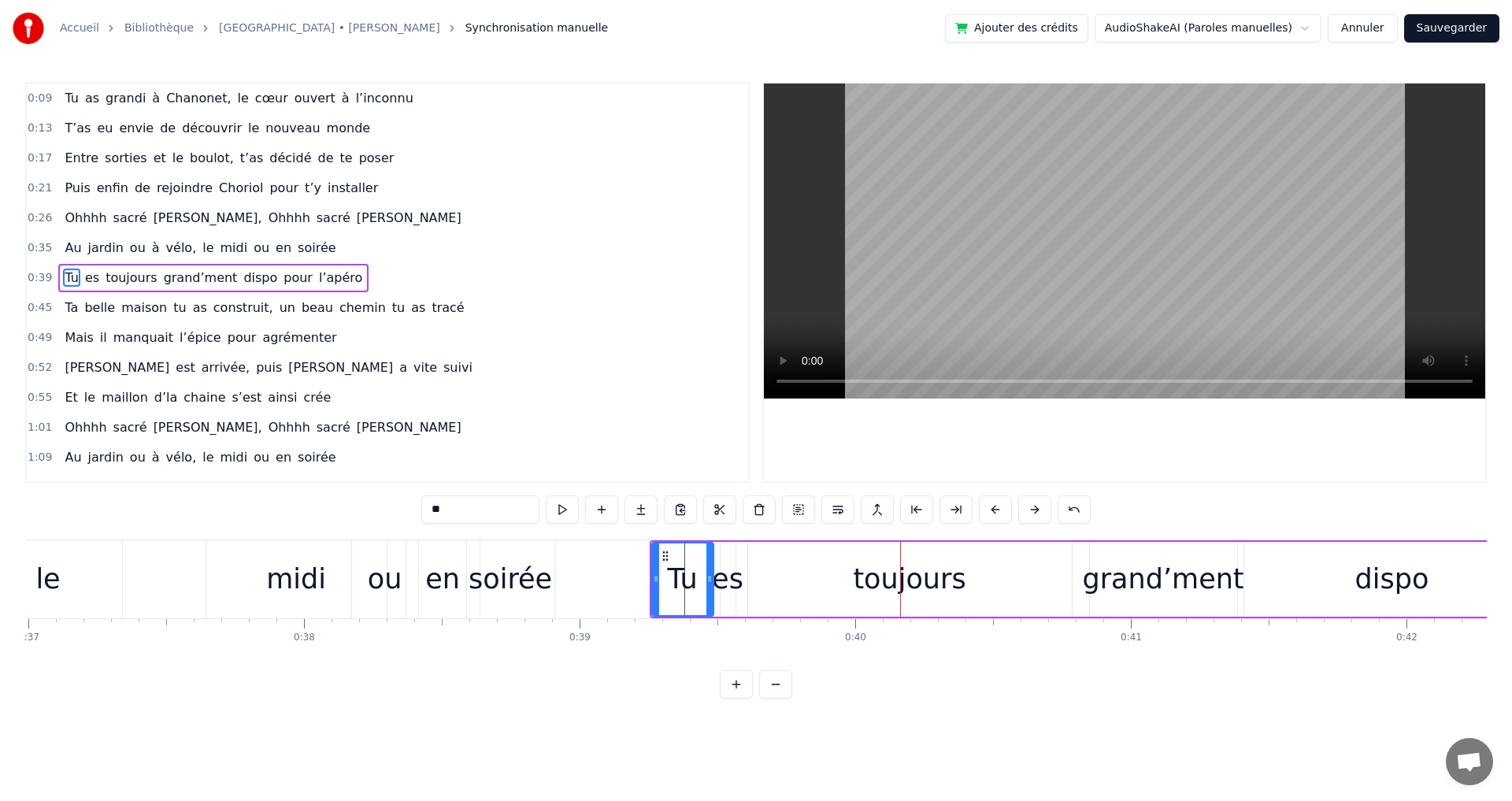
click at [997, 509] on button at bounding box center [995, 509] width 33 height 28
click at [248, 243] on div "Au jardin ou à vélo, le midi ou en soirée" at bounding box center [200, 248] width 284 height 28
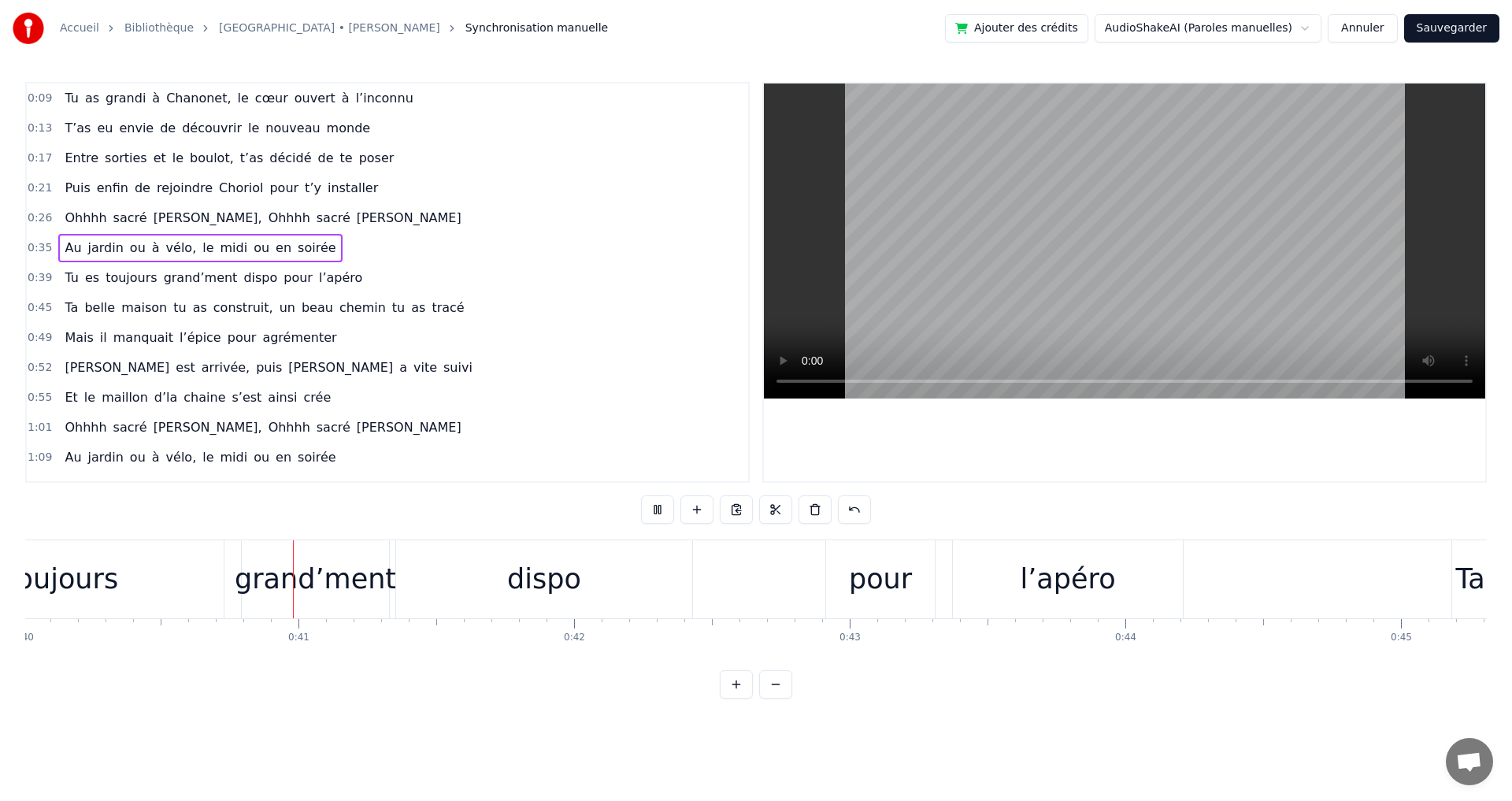
scroll to position [0, 11030]
click at [520, 573] on div "dispo" at bounding box center [539, 578] width 74 height 41
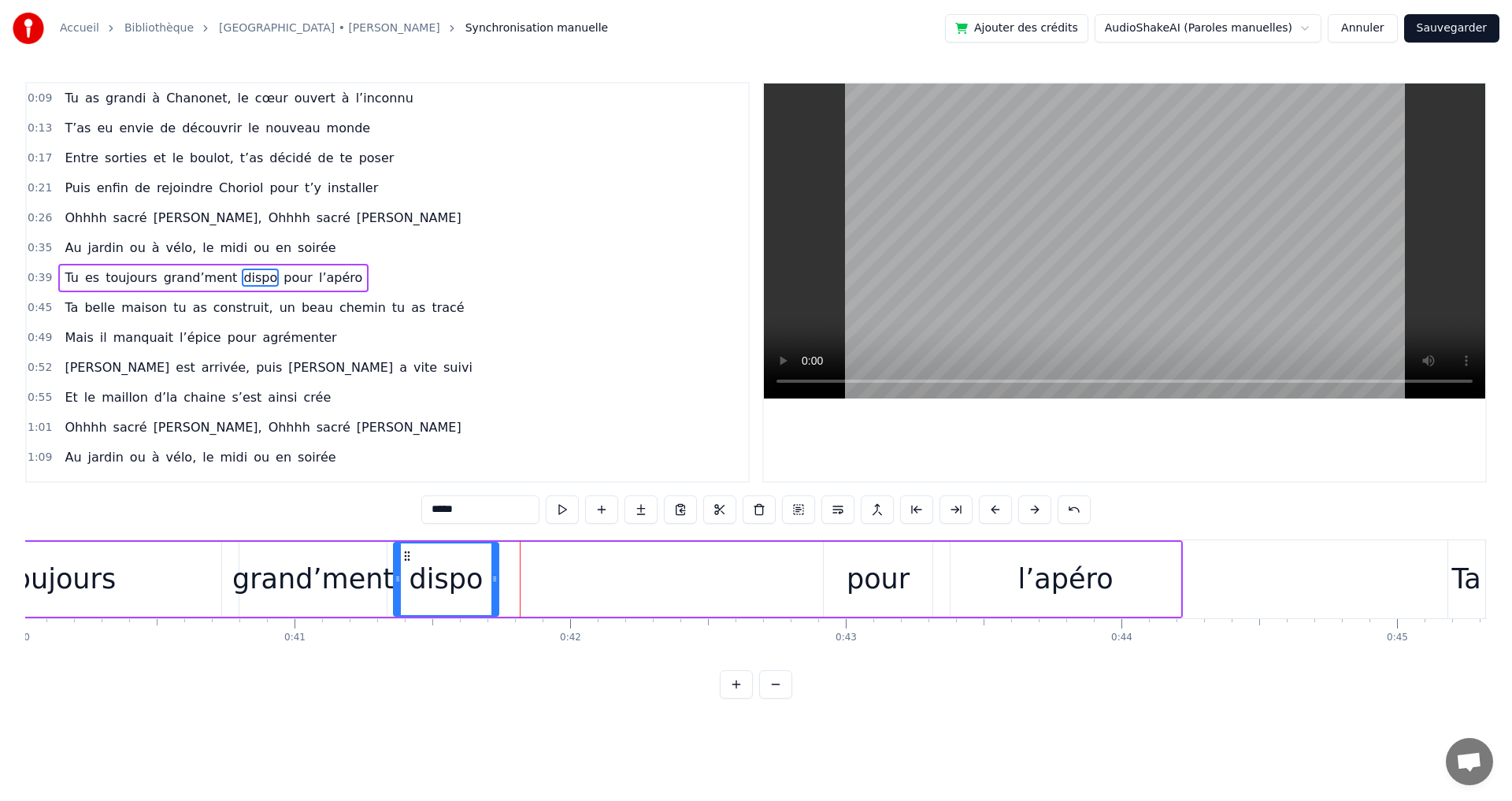
drag, startPoint x: 683, startPoint y: 580, endPoint x: 492, endPoint y: 573, distance: 191.1
click at [492, 573] on icon at bounding box center [495, 579] width 6 height 13
click at [201, 246] on span "le" at bounding box center [207, 248] width 14 height 18
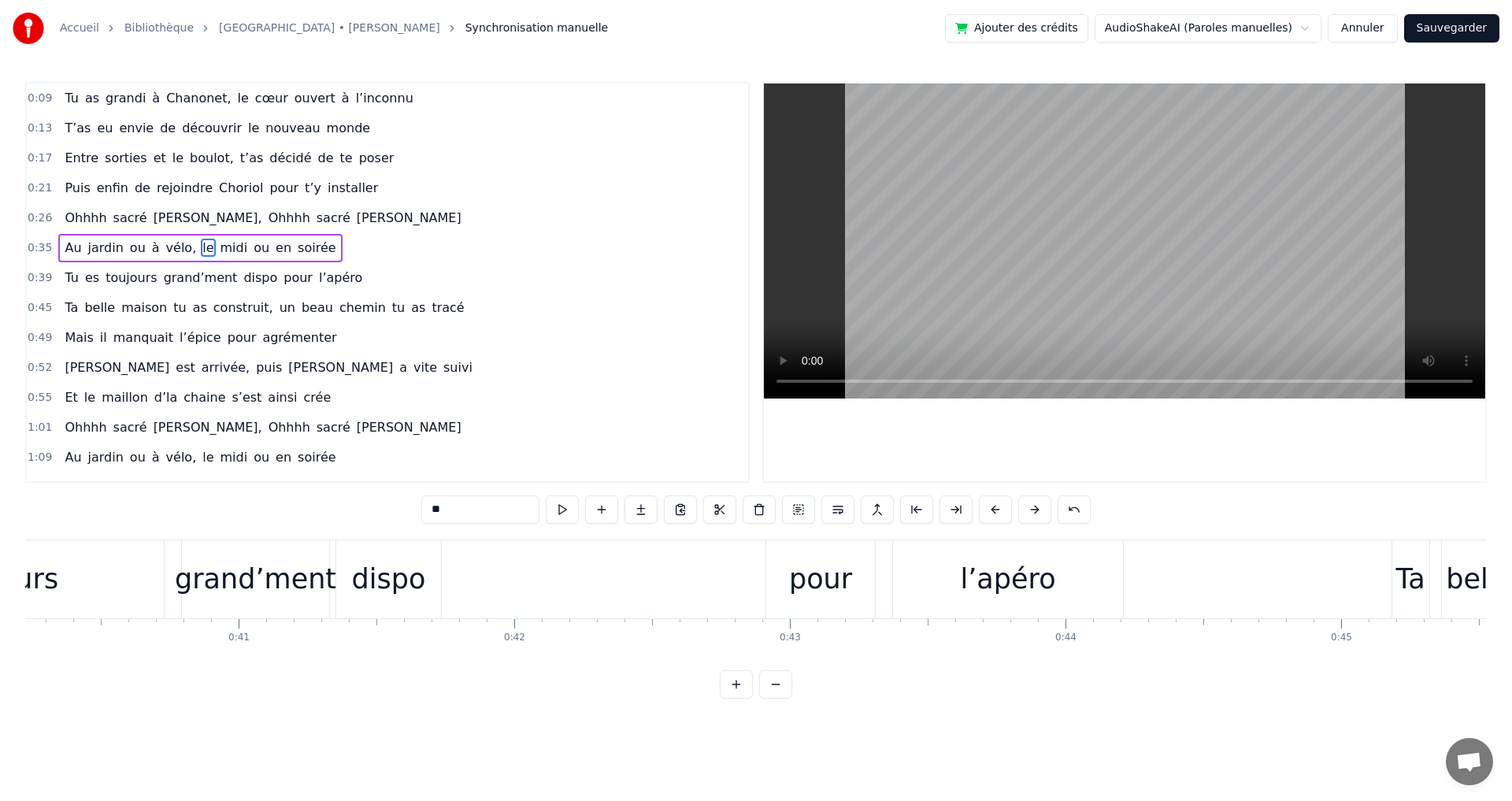
scroll to position [0, 11038]
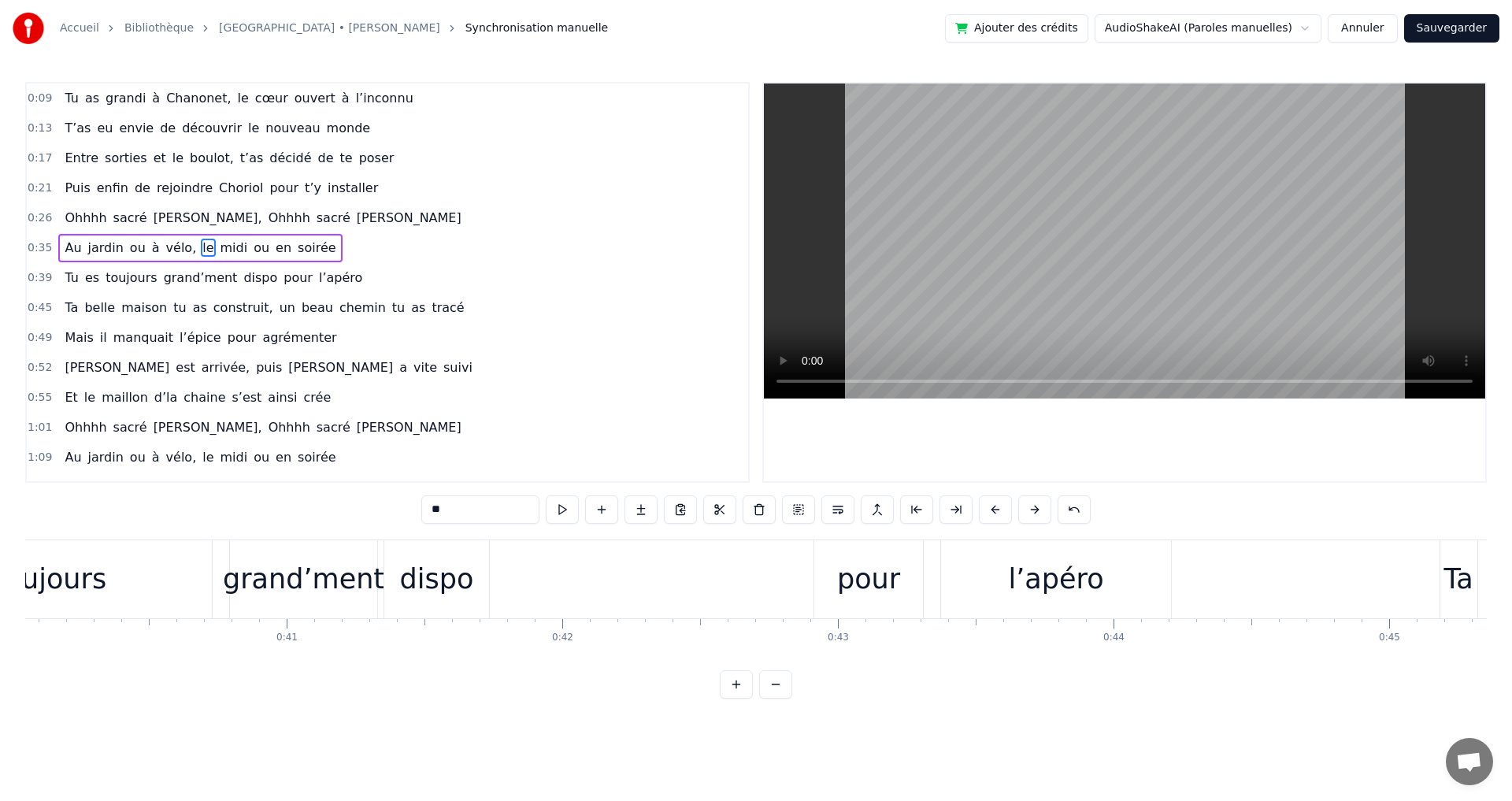
click at [873, 580] on div "pour" at bounding box center [869, 578] width 63 height 41
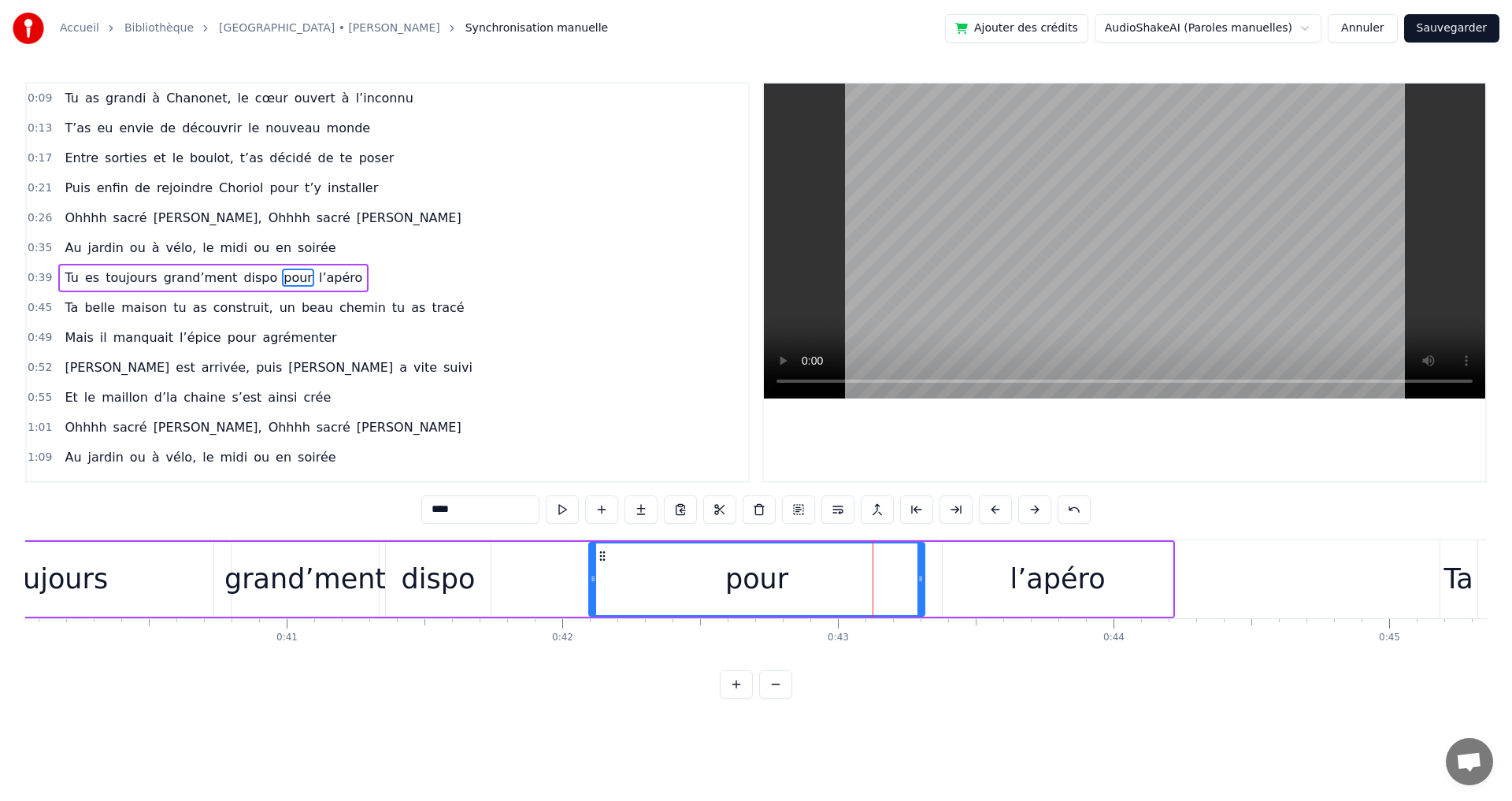
drag, startPoint x: 819, startPoint y: 579, endPoint x: 669, endPoint y: 567, distance: 150.5
click at [593, 560] on div at bounding box center [593, 579] width 6 height 71
drag, startPoint x: 921, startPoint y: 581, endPoint x: 853, endPoint y: 569, distance: 69.1
click at [747, 570] on div at bounding box center [747, 579] width 6 height 71
click at [1086, 580] on div "l’apéro" at bounding box center [1057, 578] width 95 height 41
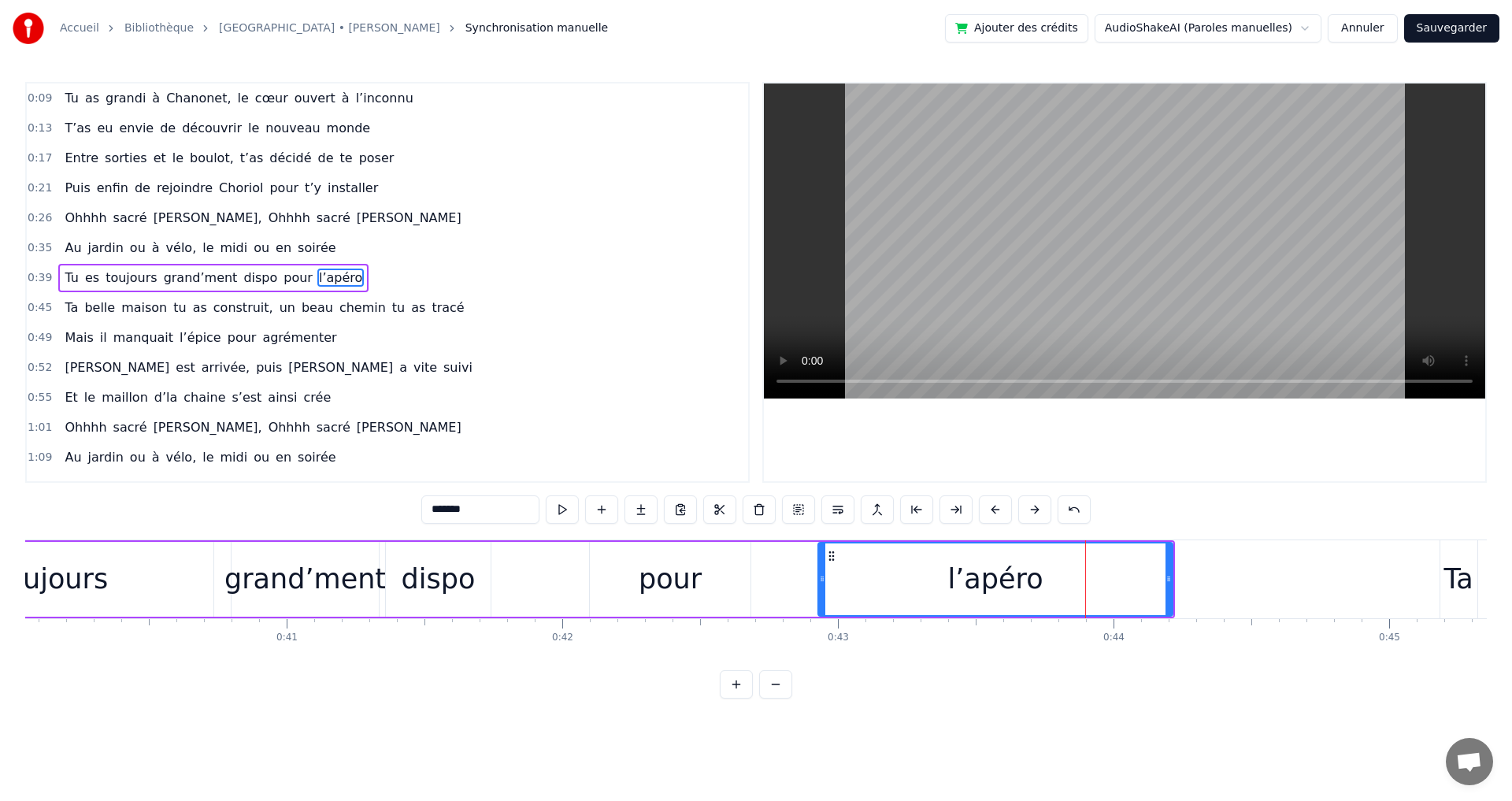
drag, startPoint x: 945, startPoint y: 578, endPoint x: 899, endPoint y: 569, distance: 46.9
click at [820, 570] on div at bounding box center [822, 579] width 6 height 71
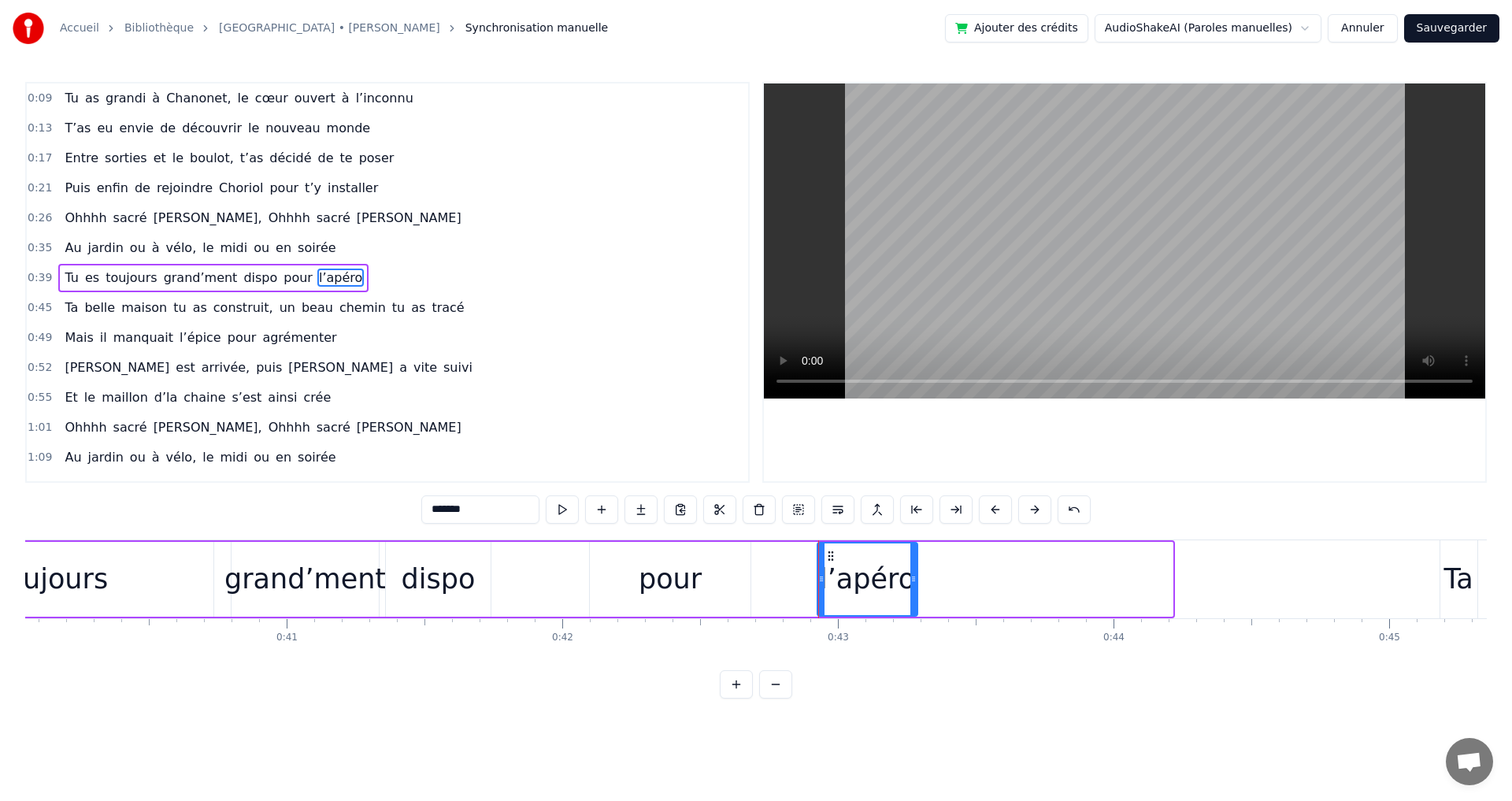
drag, startPoint x: 1171, startPoint y: 580, endPoint x: 916, endPoint y: 581, distance: 255.0
click at [916, 581] on icon at bounding box center [913, 579] width 6 height 13
click at [694, 575] on div "pour" at bounding box center [670, 578] width 63 height 41
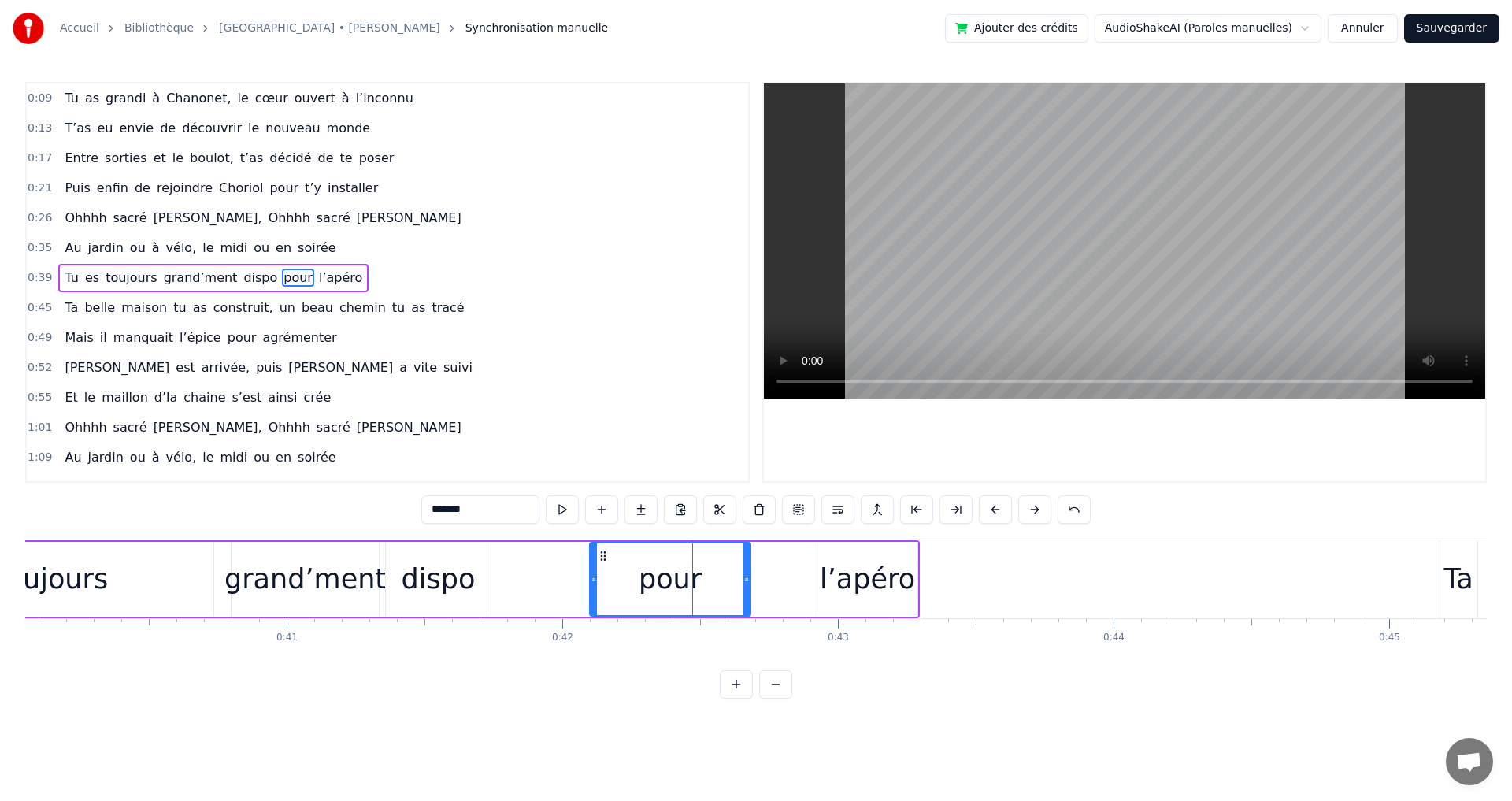
type input "****"
drag, startPoint x: 592, startPoint y: 579, endPoint x: 507, endPoint y: 571, distance: 85.4
click at [507, 571] on div at bounding box center [509, 579] width 6 height 71
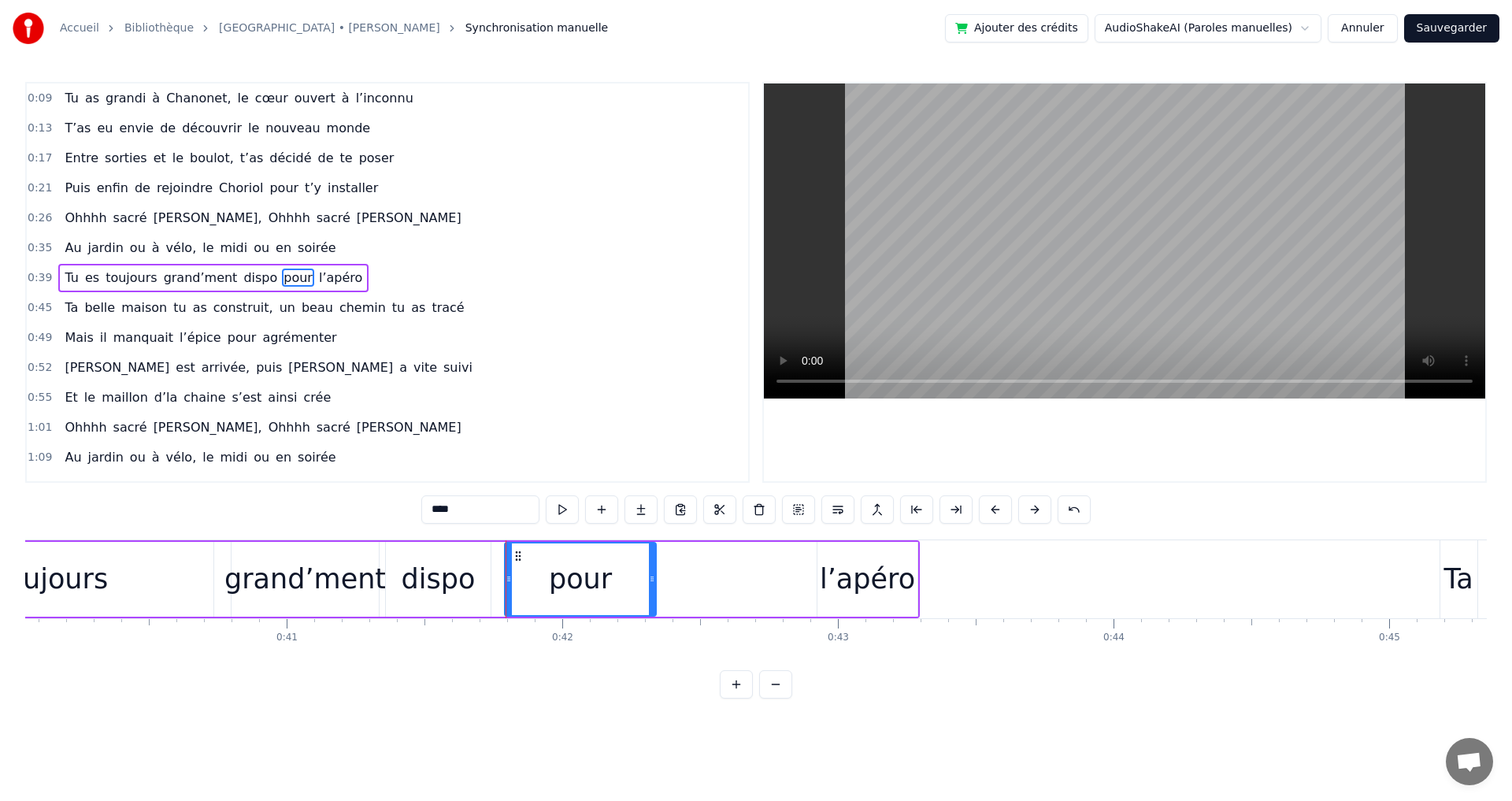
drag, startPoint x: 745, startPoint y: 580, endPoint x: 651, endPoint y: 574, distance: 94.2
click at [651, 574] on icon at bounding box center [652, 579] width 6 height 13
click at [808, 578] on div "Tu es toujours grand’ment dispo pour l’apéro" at bounding box center [355, 579] width 1129 height 78
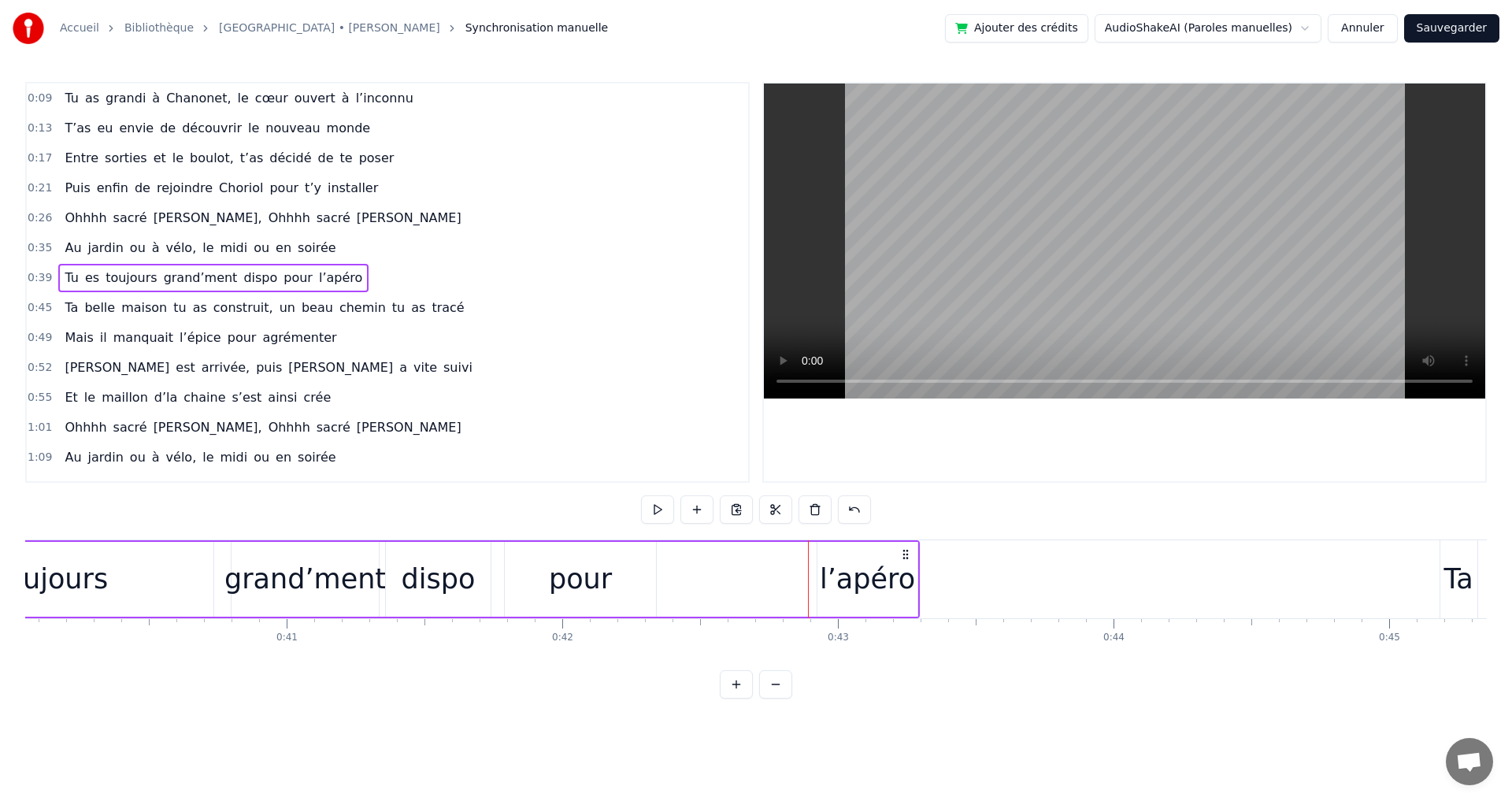
click at [875, 597] on div "l’apéro" at bounding box center [867, 578] width 95 height 41
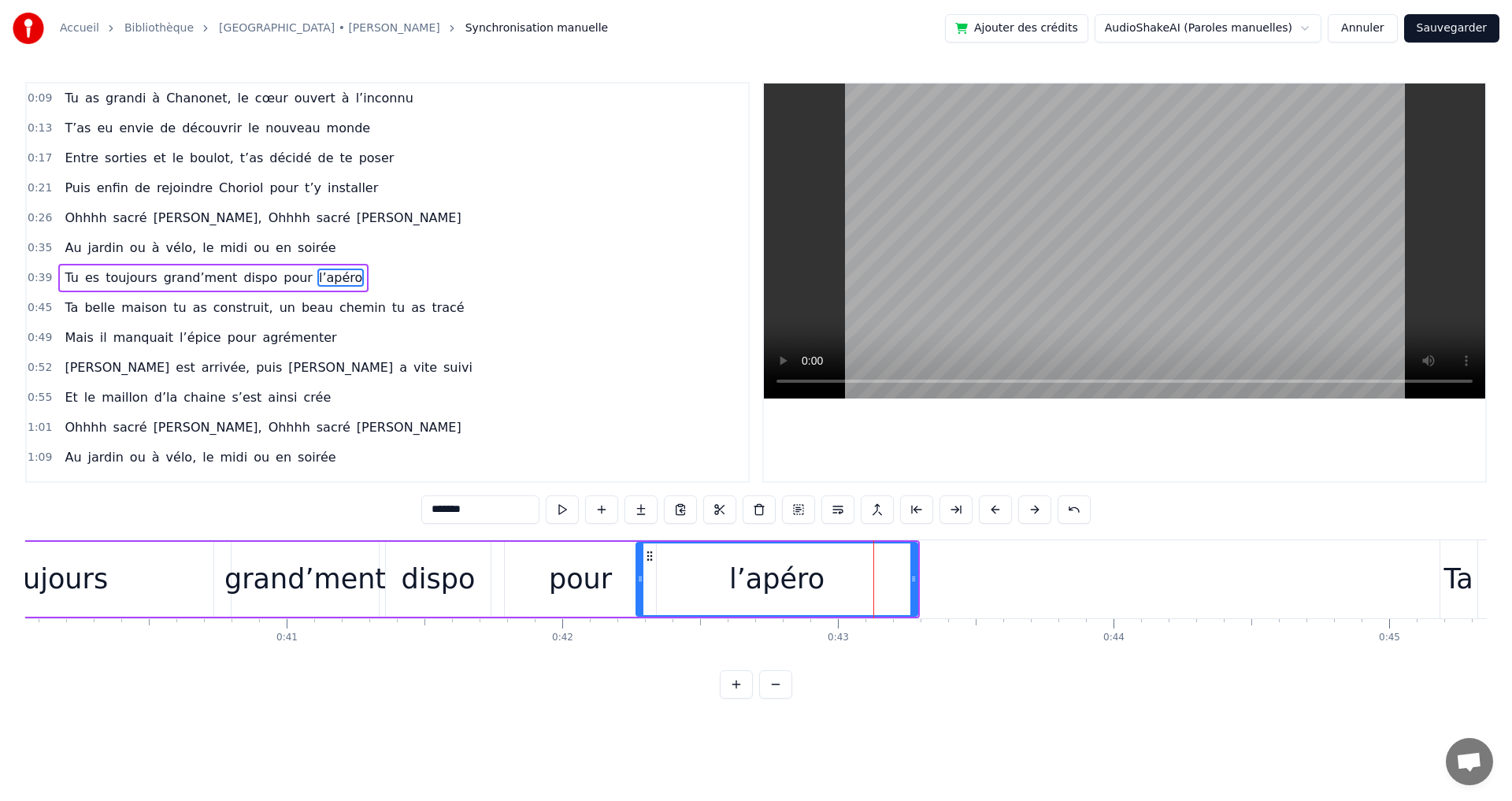
drag, startPoint x: 818, startPoint y: 579, endPoint x: 637, endPoint y: 569, distance: 181.3
click at [637, 569] on div at bounding box center [640, 579] width 6 height 71
drag, startPoint x: 910, startPoint y: 578, endPoint x: 749, endPoint y: 569, distance: 161.3
click at [749, 569] on div at bounding box center [752, 579] width 6 height 71
click at [277, 577] on div "grand’ment" at bounding box center [305, 578] width 162 height 41
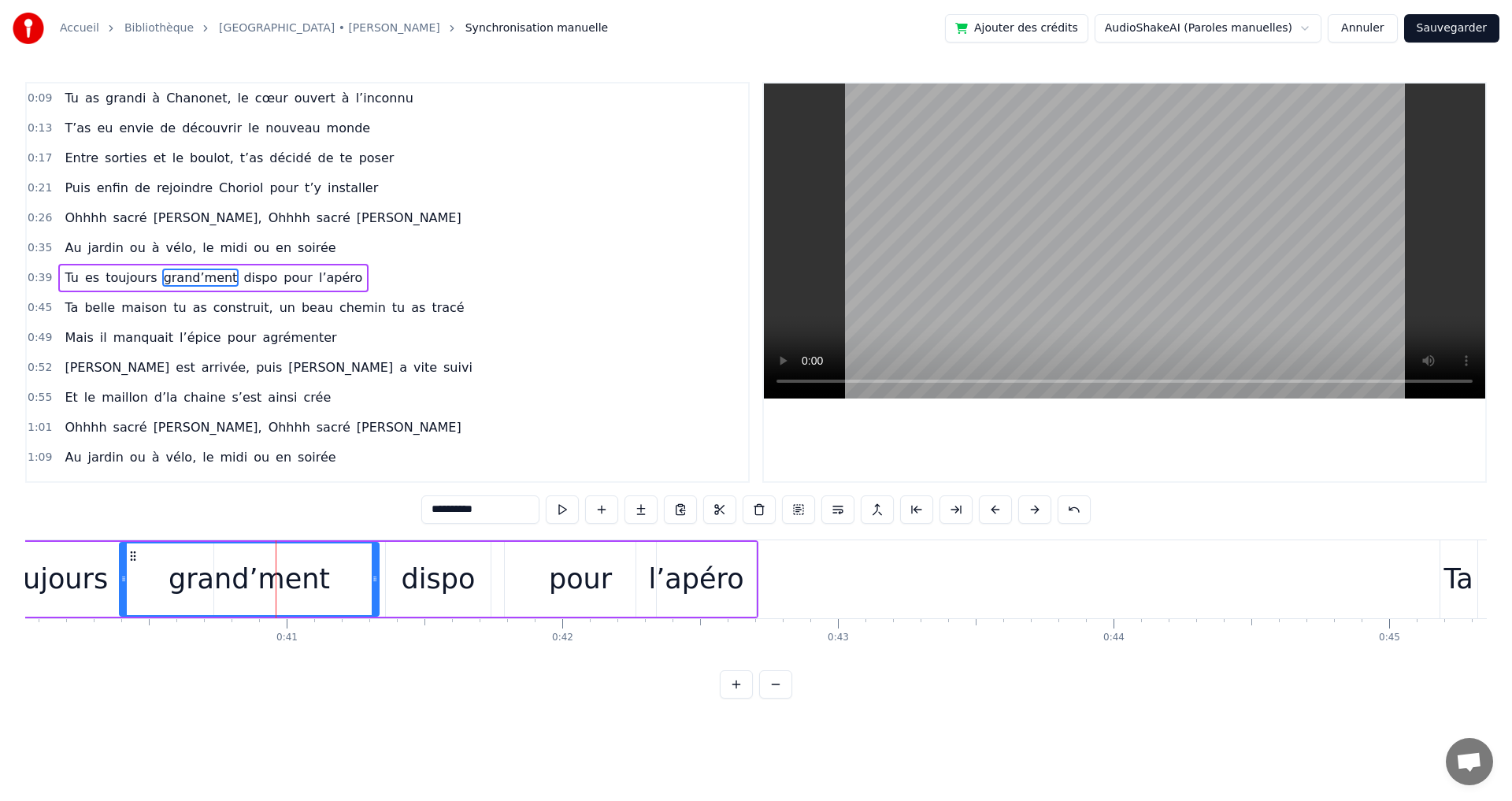
drag, startPoint x: 232, startPoint y: 578, endPoint x: 120, endPoint y: 570, distance: 112.3
click at [120, 570] on div at bounding box center [123, 579] width 6 height 71
drag, startPoint x: 372, startPoint y: 579, endPoint x: 277, endPoint y: 571, distance: 95.3
click at [275, 571] on div at bounding box center [277, 579] width 6 height 71
click at [416, 576] on div "dispo" at bounding box center [438, 578] width 74 height 41
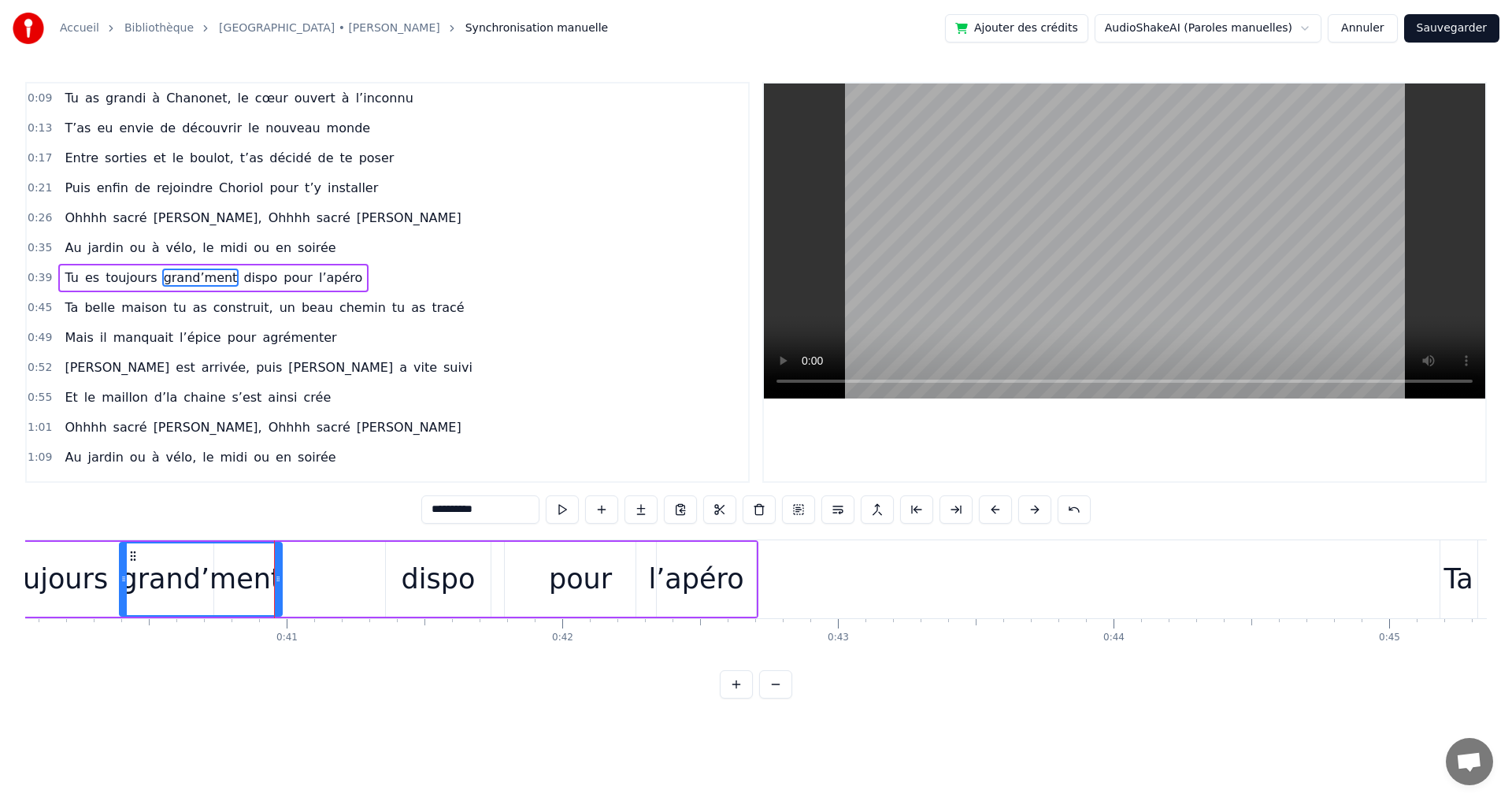
type input "*****"
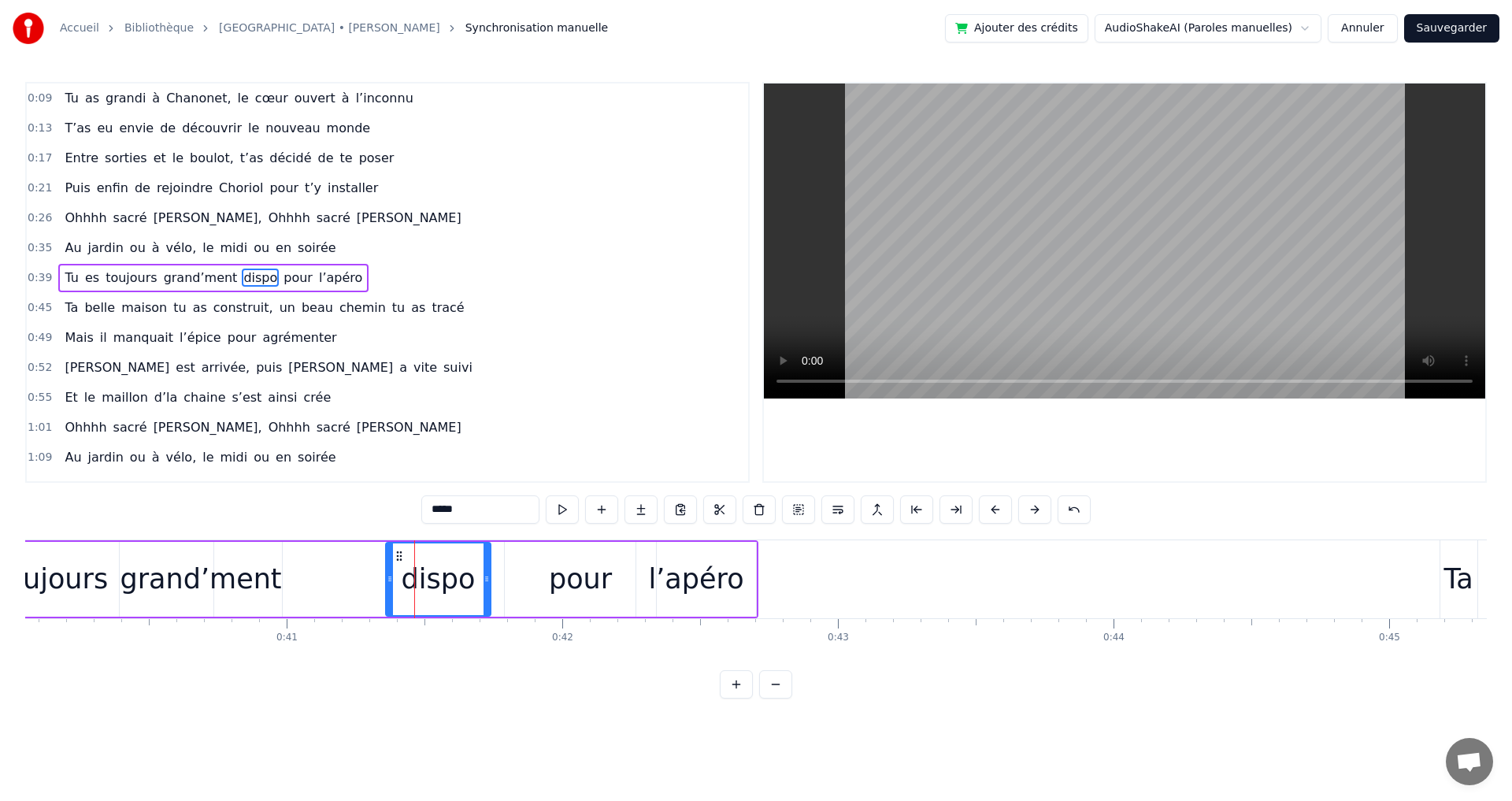
drag, startPoint x: 386, startPoint y: 576, endPoint x: 316, endPoint y: 570, distance: 70.3
click at [311, 571] on div "Tu es toujours grand’ment dispo pour l’apéro" at bounding box center [275, 579] width 967 height 78
click at [432, 582] on div "dispo" at bounding box center [438, 578] width 74 height 41
drag, startPoint x: 388, startPoint y: 578, endPoint x: 290, endPoint y: 571, distance: 98.2
click at [290, 571] on div at bounding box center [292, 579] width 6 height 71
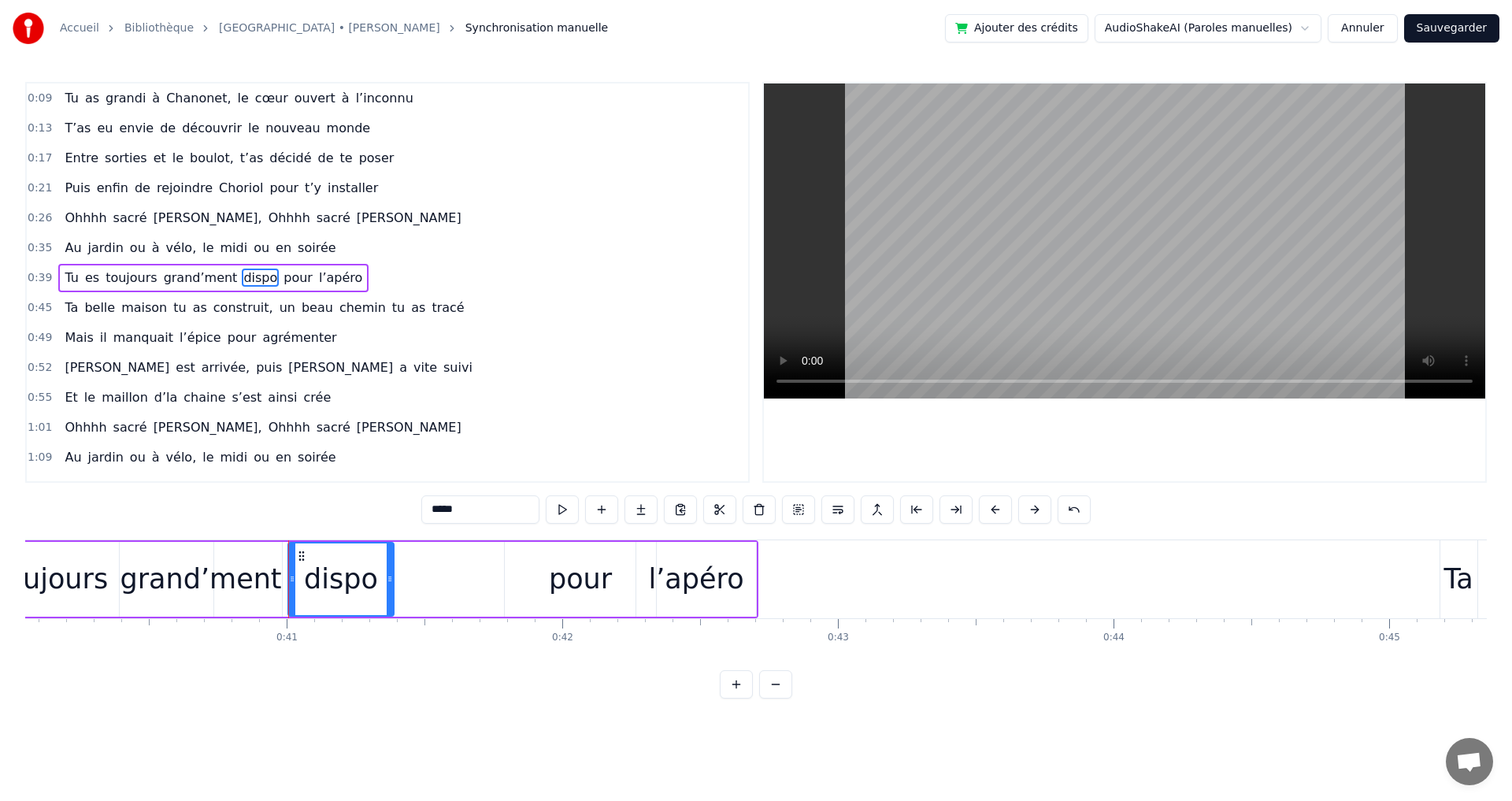
drag, startPoint x: 487, startPoint y: 581, endPoint x: 390, endPoint y: 578, distance: 97.0
click at [390, 578] on icon at bounding box center [390, 579] width 6 height 13
click at [556, 587] on div "pour" at bounding box center [581, 578] width 63 height 41
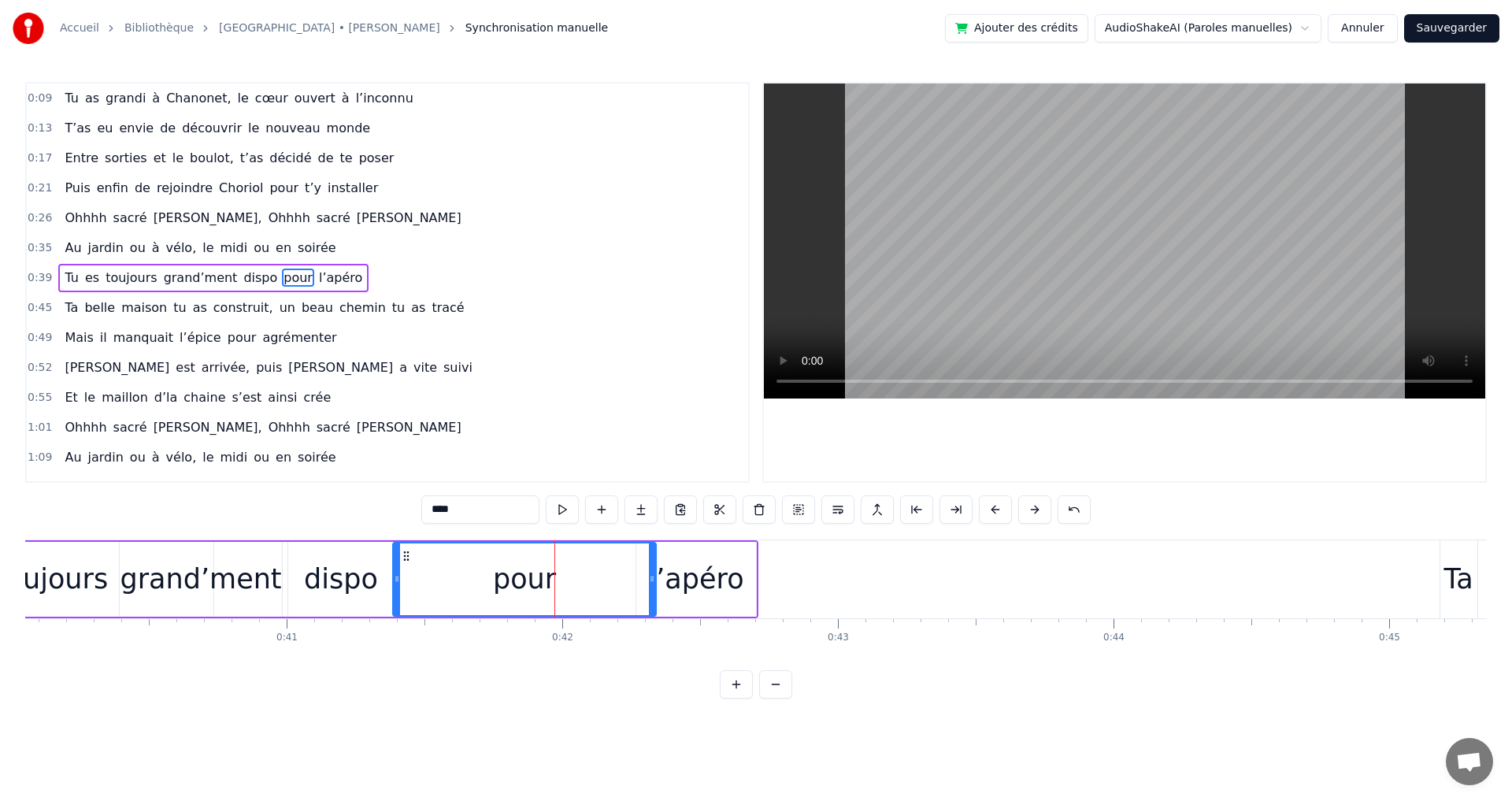
drag, startPoint x: 508, startPoint y: 582, endPoint x: 408, endPoint y: 570, distance: 100.7
click at [394, 573] on icon at bounding box center [397, 579] width 6 height 13
click at [518, 574] on icon at bounding box center [519, 579] width 6 height 13
click at [672, 579] on div "l’apéro" at bounding box center [696, 578] width 95 height 41
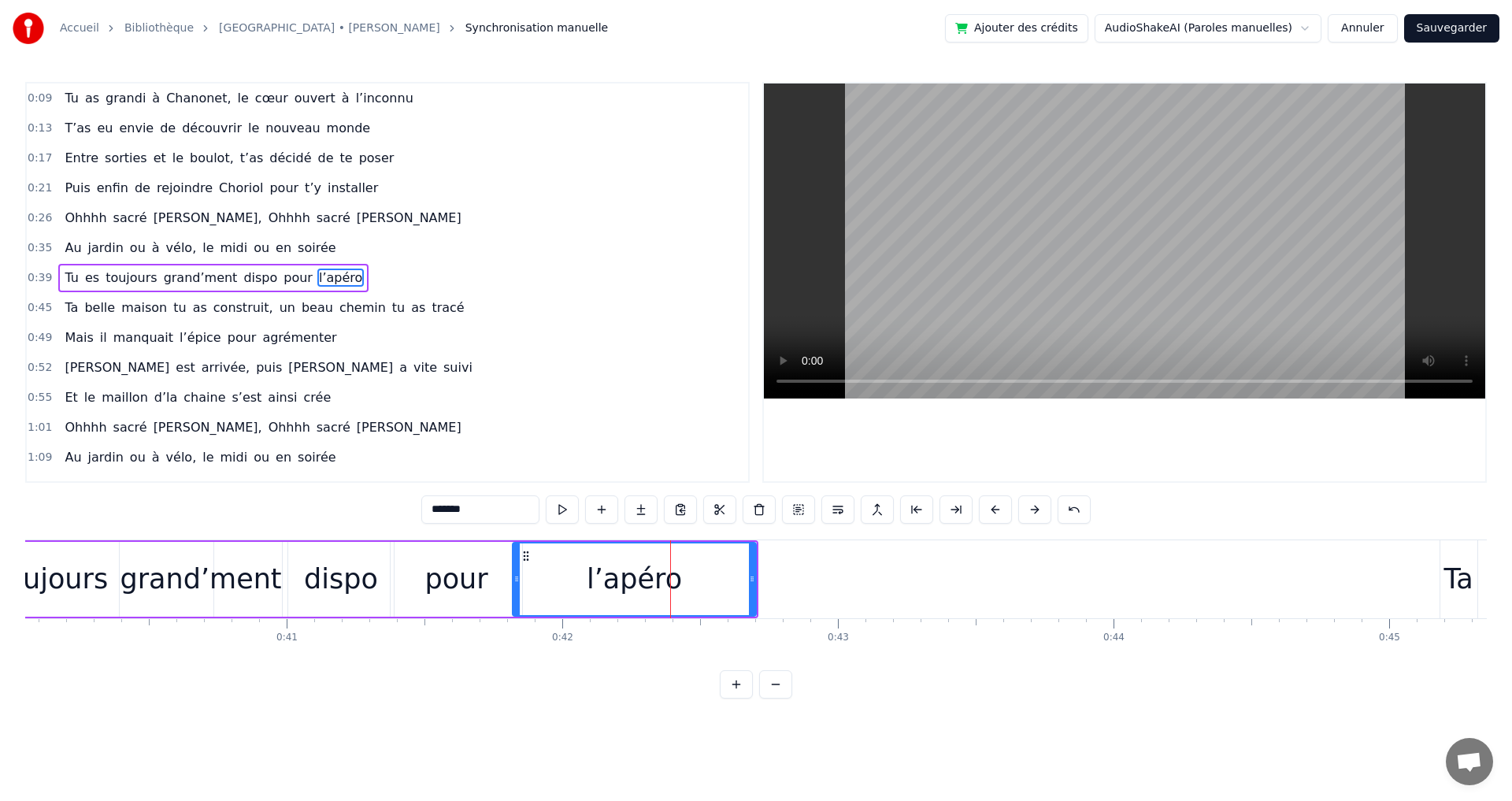
drag, startPoint x: 637, startPoint y: 580, endPoint x: 513, endPoint y: 569, distance: 124.5
click at [513, 569] on div at bounding box center [517, 579] width 6 height 71
drag, startPoint x: 752, startPoint y: 581, endPoint x: 725, endPoint y: 581, distance: 27.0
click at [725, 581] on icon at bounding box center [725, 579] width 6 height 13
click at [296, 244] on span "soirée" at bounding box center [316, 248] width 41 height 18
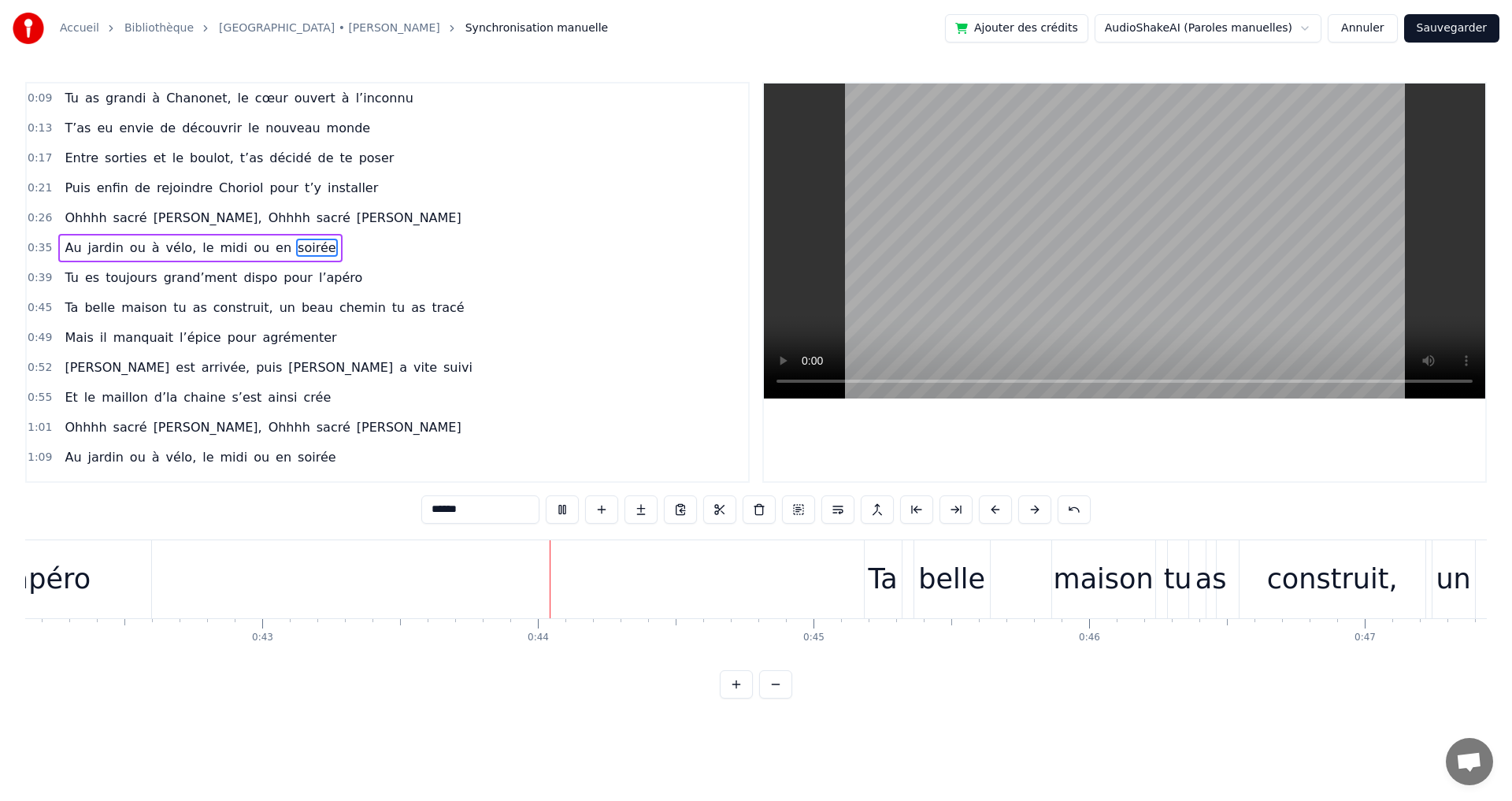
scroll to position [0, 11918]
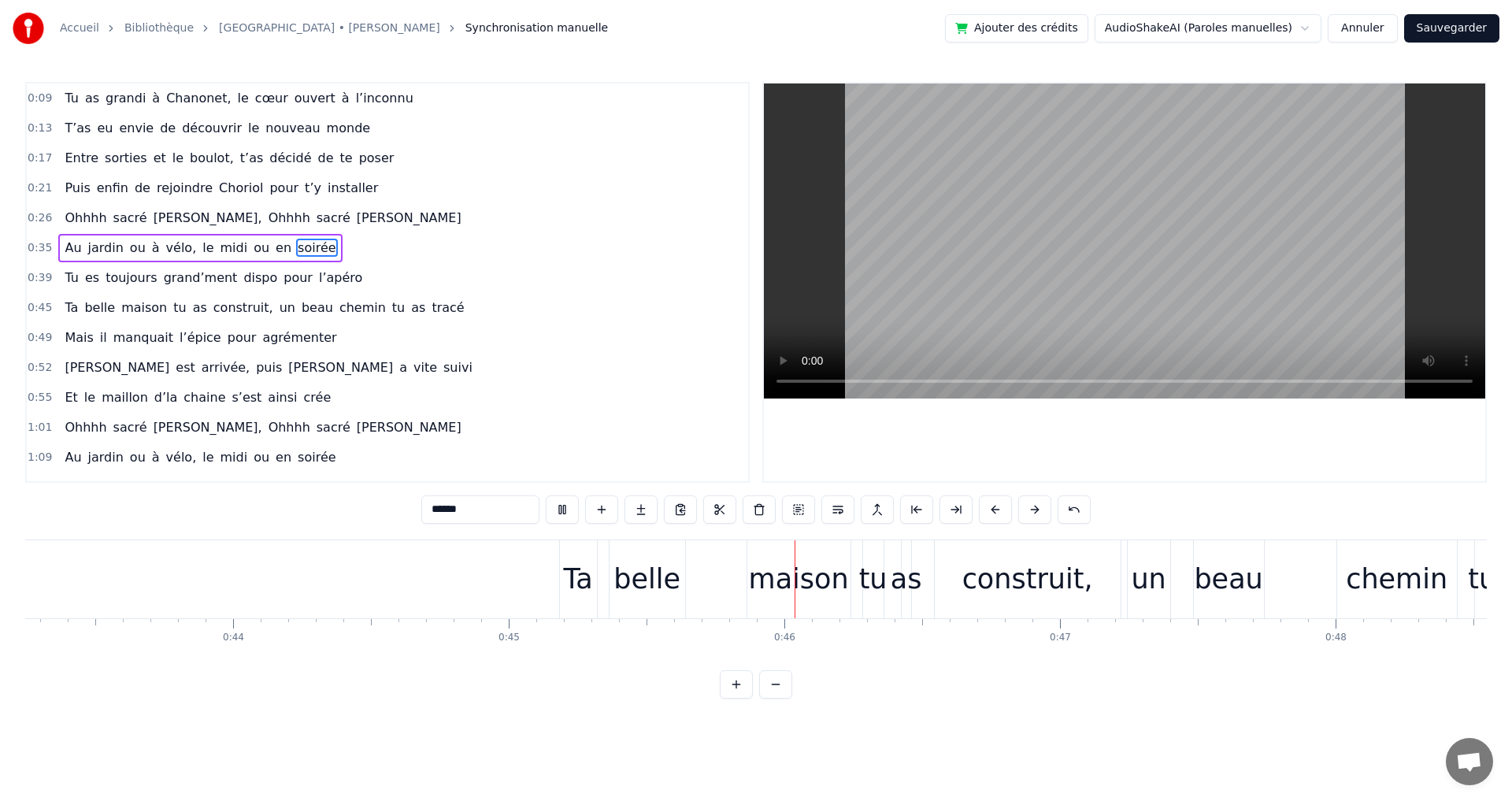
click at [192, 300] on span "as" at bounding box center [200, 307] width 17 height 18
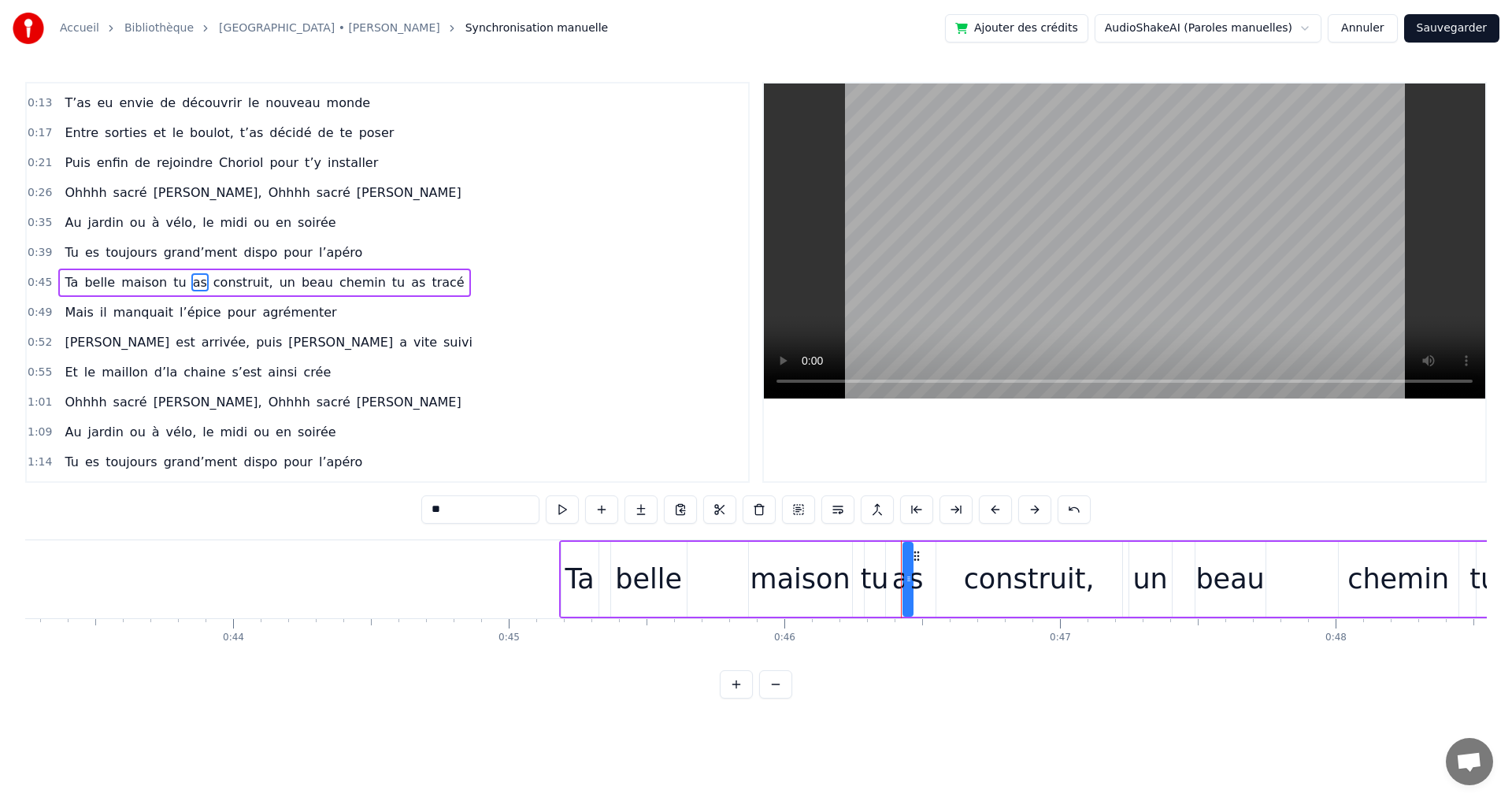
click at [613, 569] on div "belle" at bounding box center [648, 579] width 76 height 75
click at [594, 560] on div "Ta" at bounding box center [580, 579] width 37 height 75
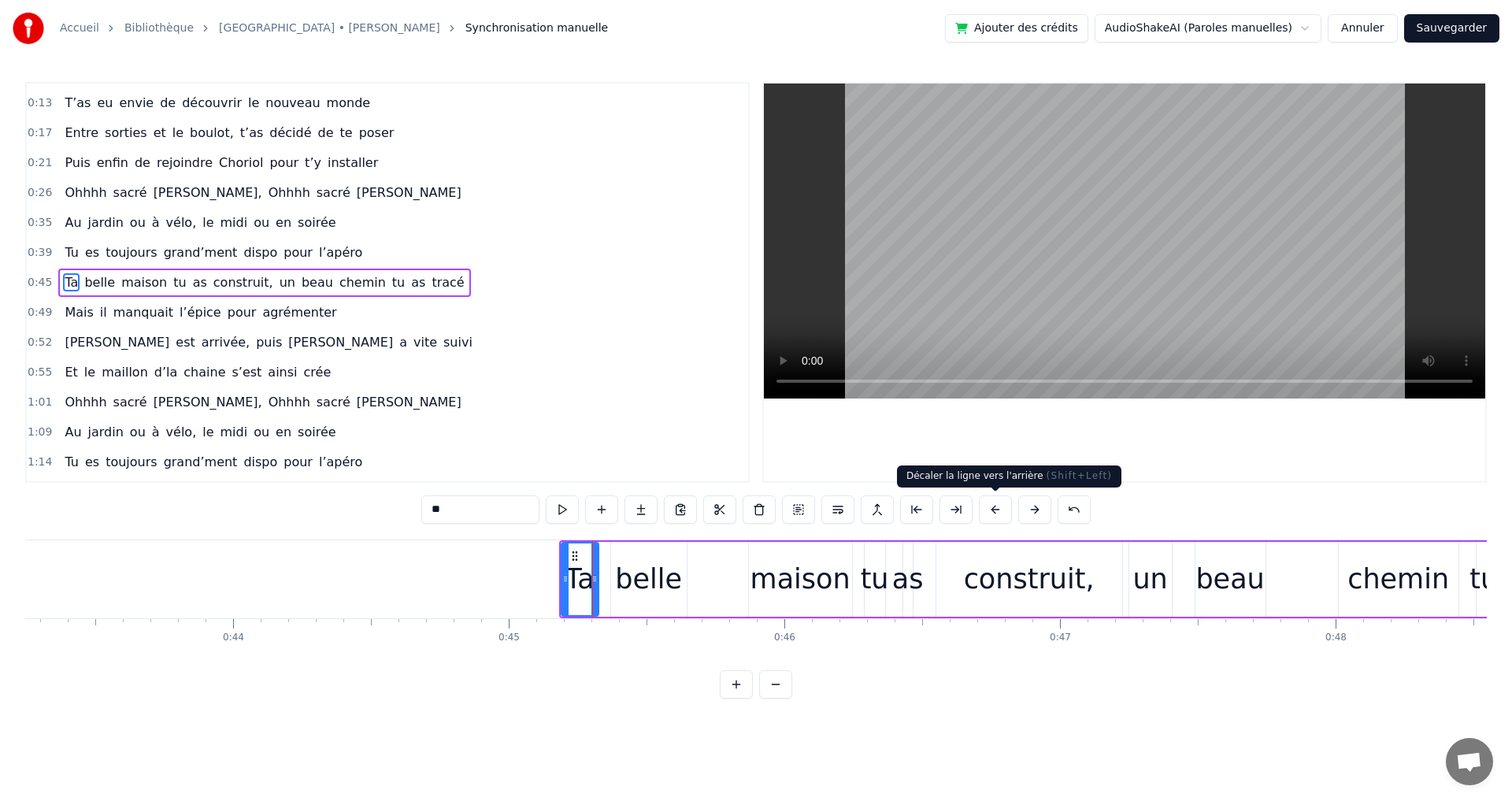
click at [1000, 511] on button at bounding box center [995, 509] width 33 height 28
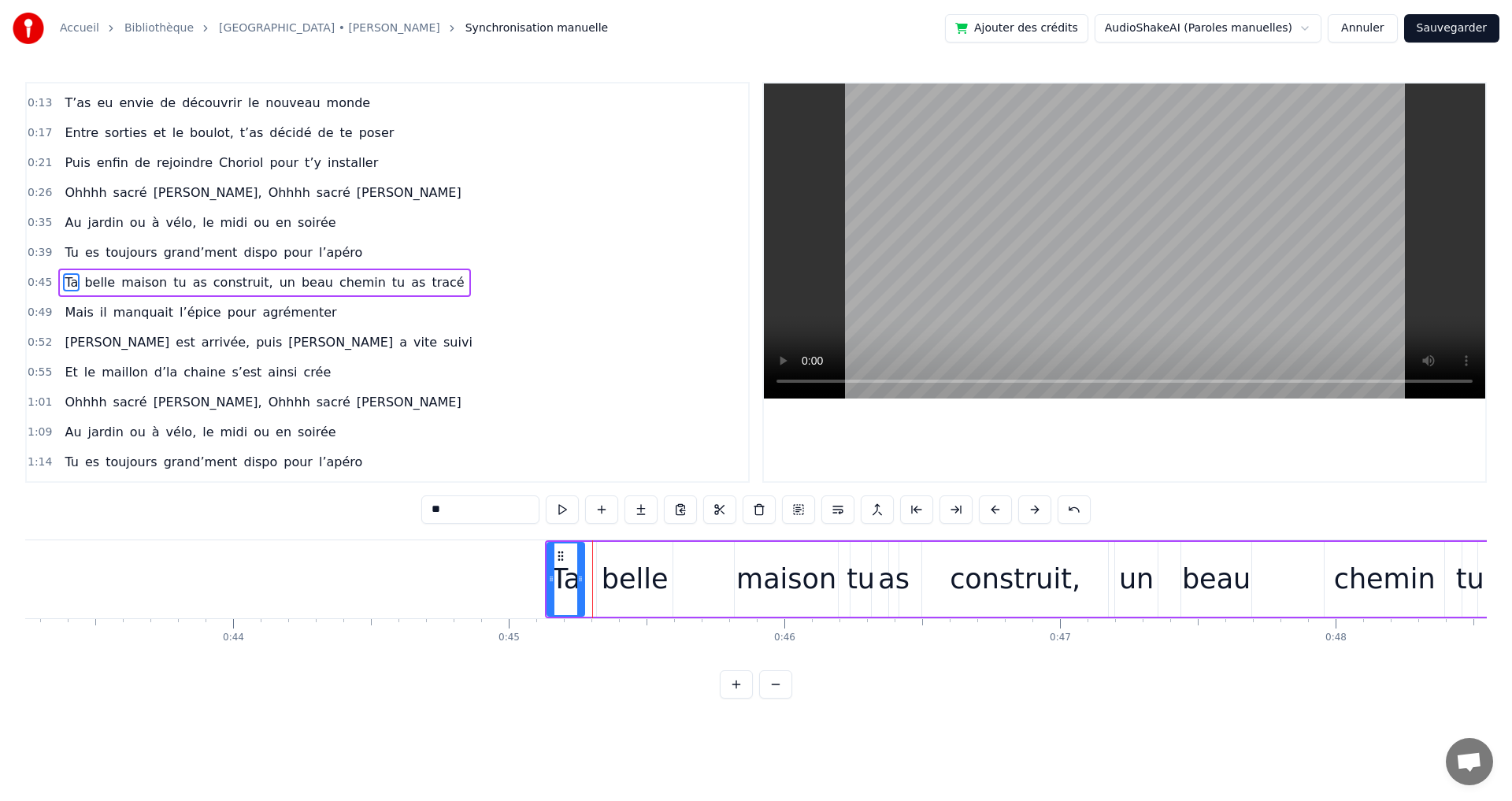
click at [1000, 511] on button at bounding box center [995, 509] width 33 height 28
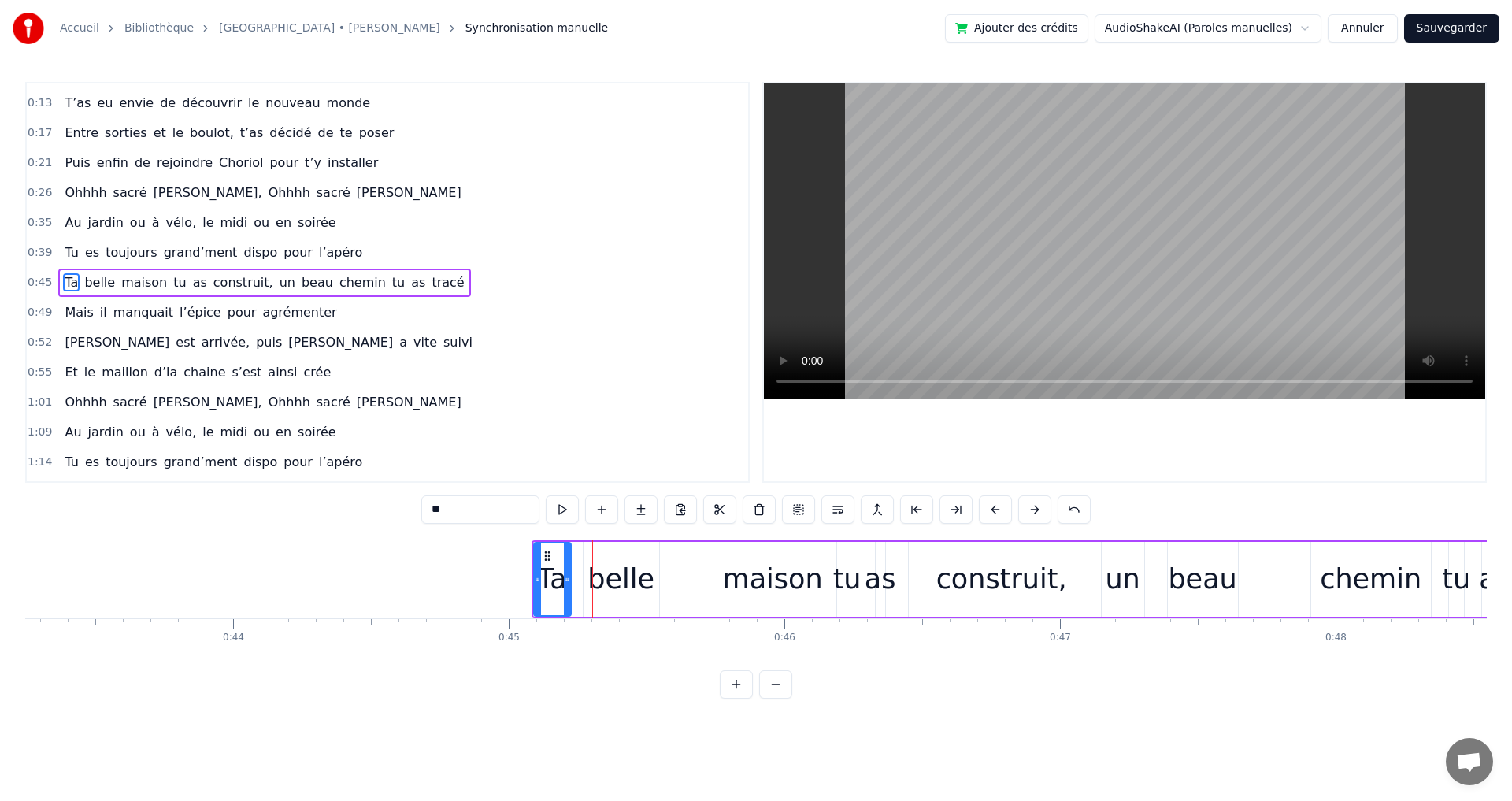
click at [1000, 511] on button at bounding box center [995, 509] width 33 height 28
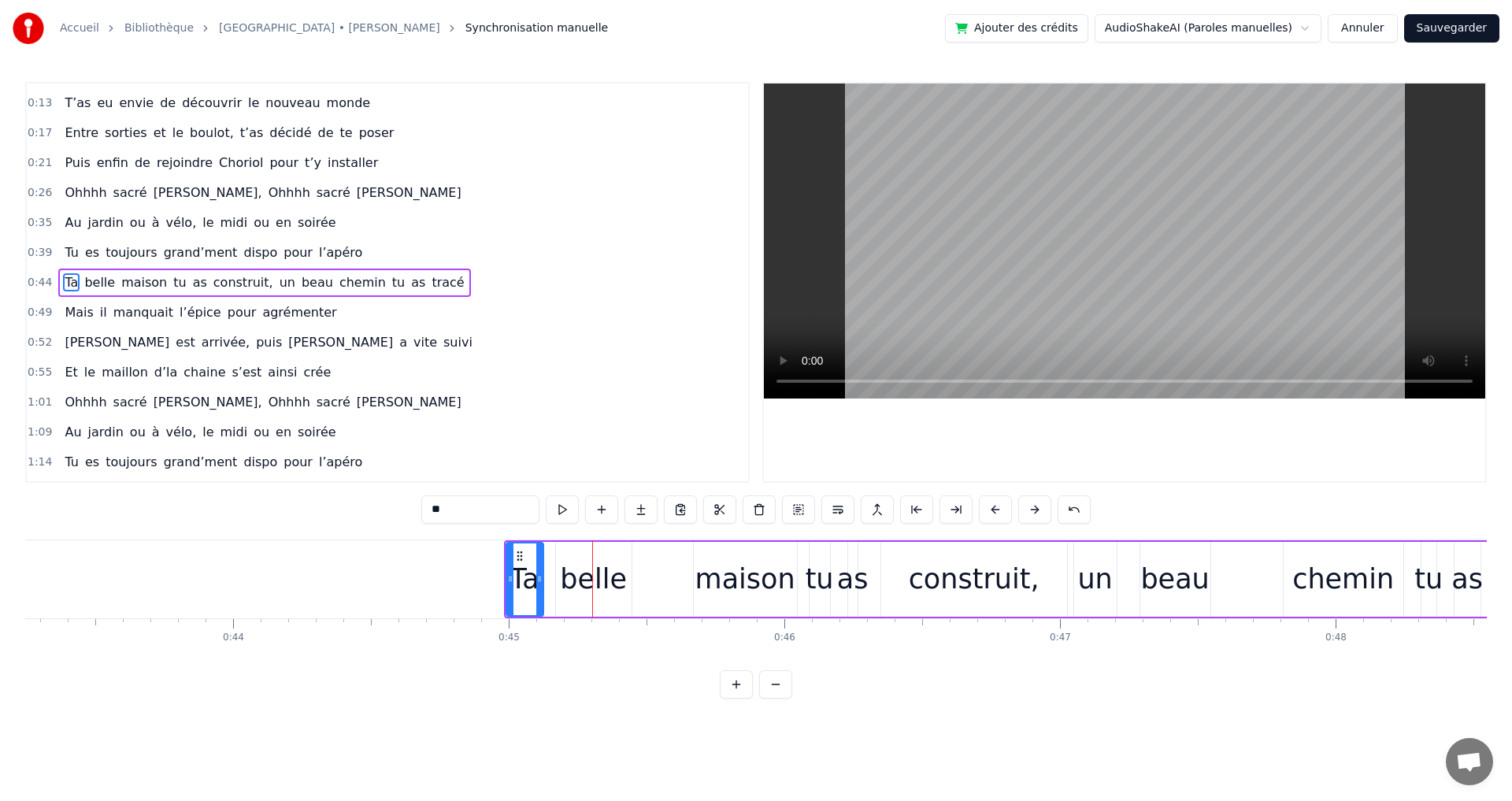
click at [1000, 511] on button at bounding box center [995, 509] width 33 height 28
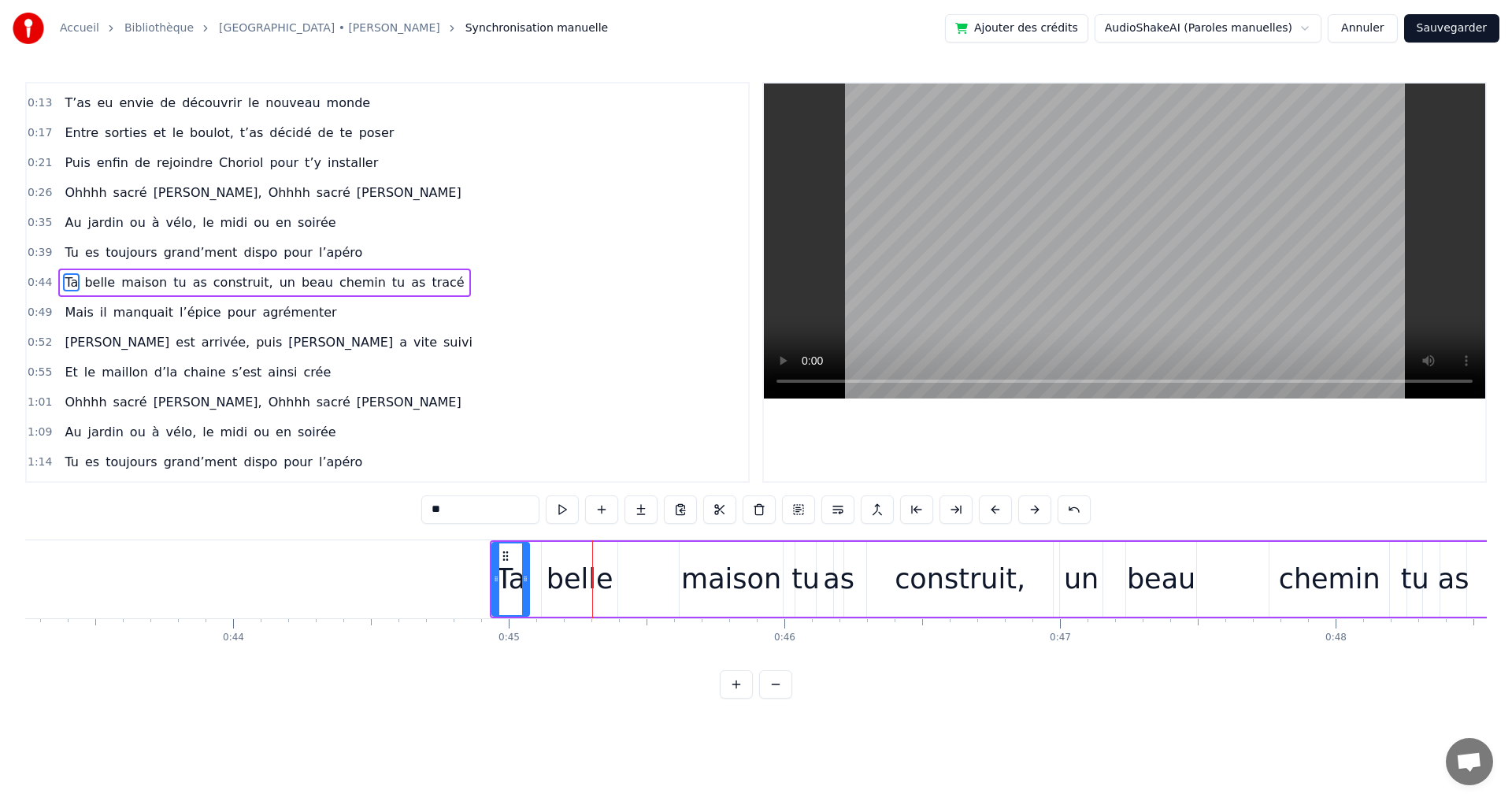
click at [1000, 511] on button at bounding box center [995, 509] width 33 height 28
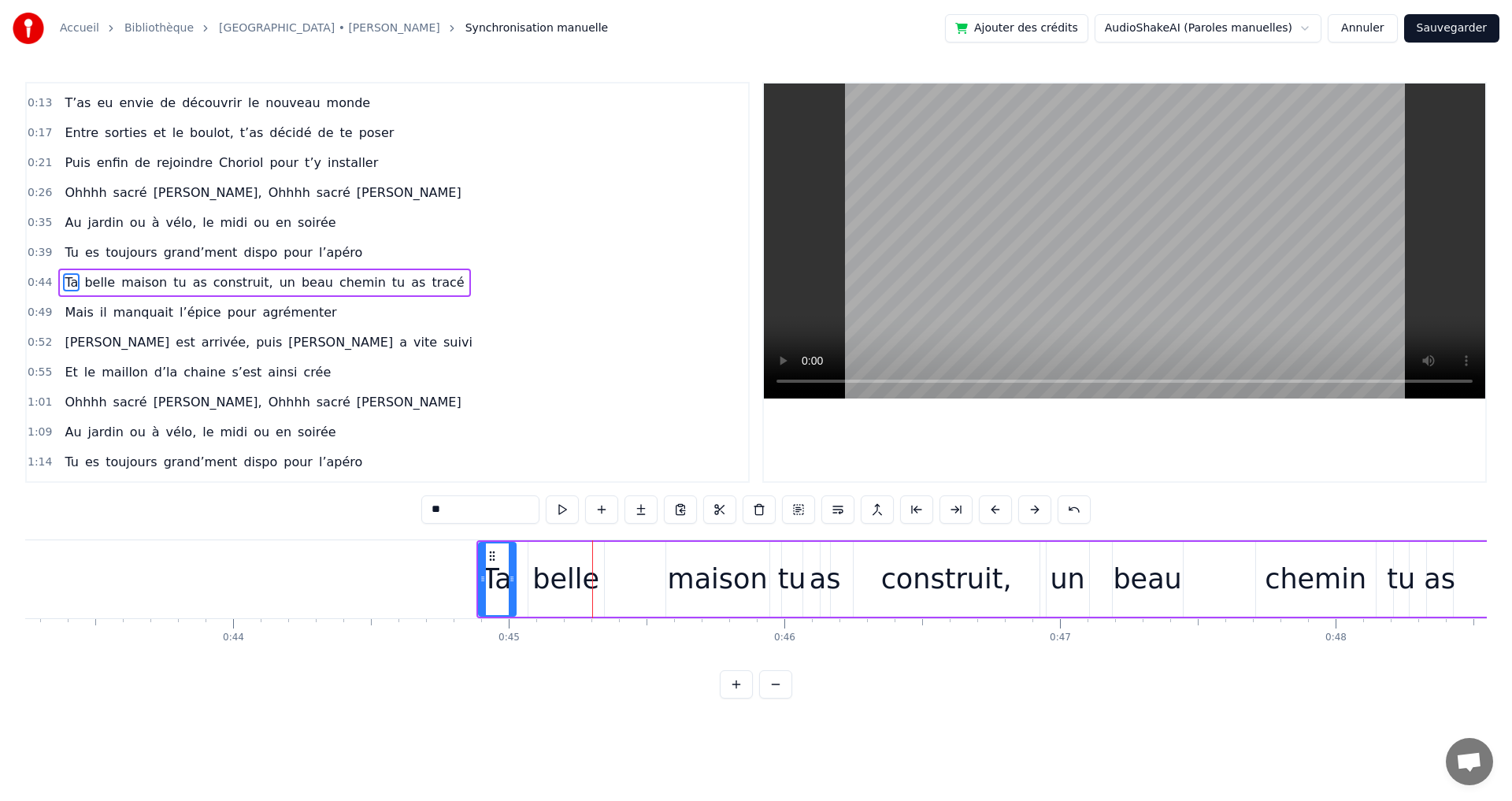
click at [1000, 511] on button at bounding box center [995, 509] width 33 height 28
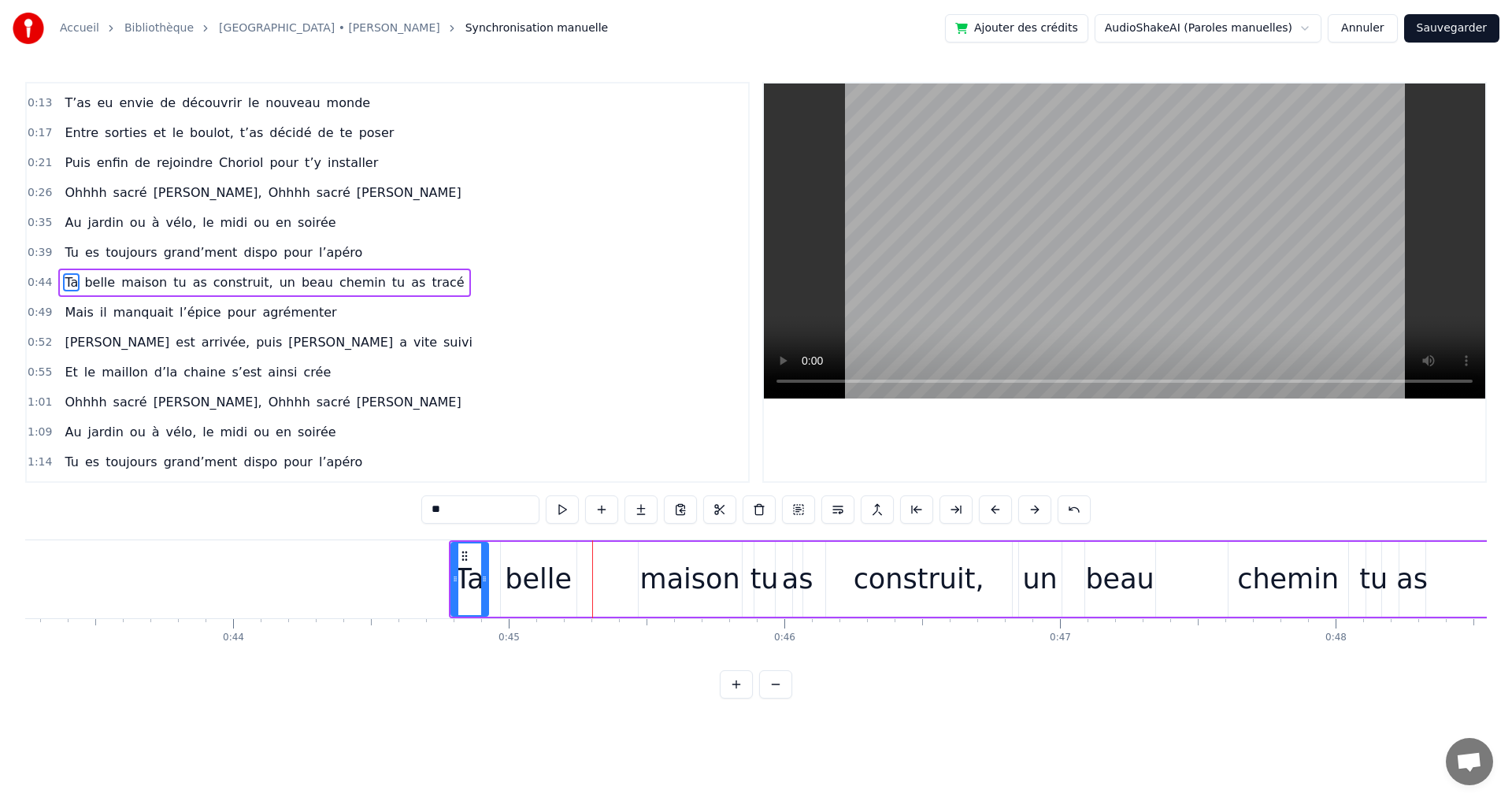
click at [1000, 511] on button at bounding box center [995, 509] width 33 height 28
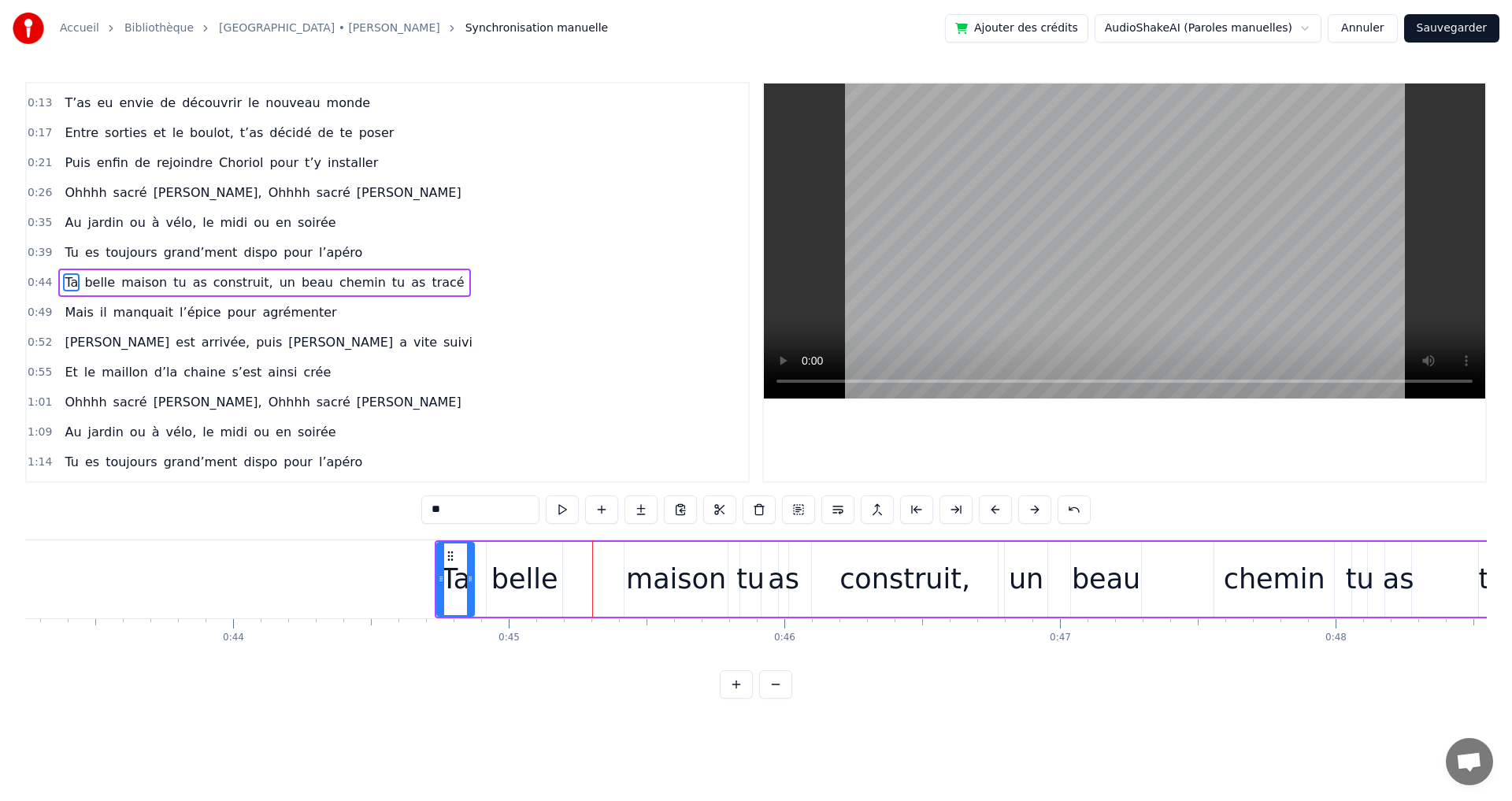
click at [1000, 511] on button at bounding box center [995, 509] width 33 height 28
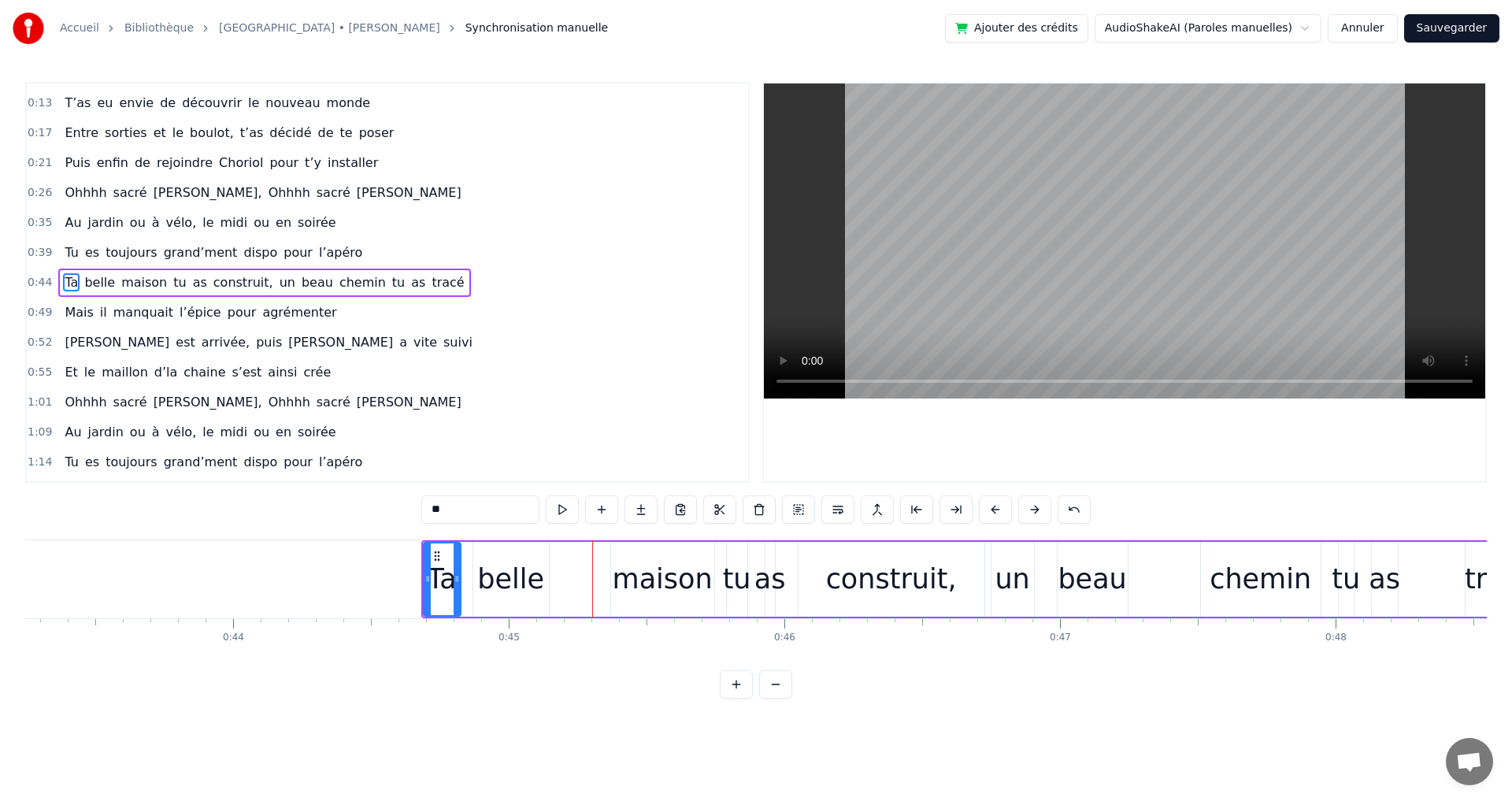
click at [1000, 511] on button at bounding box center [995, 509] width 33 height 28
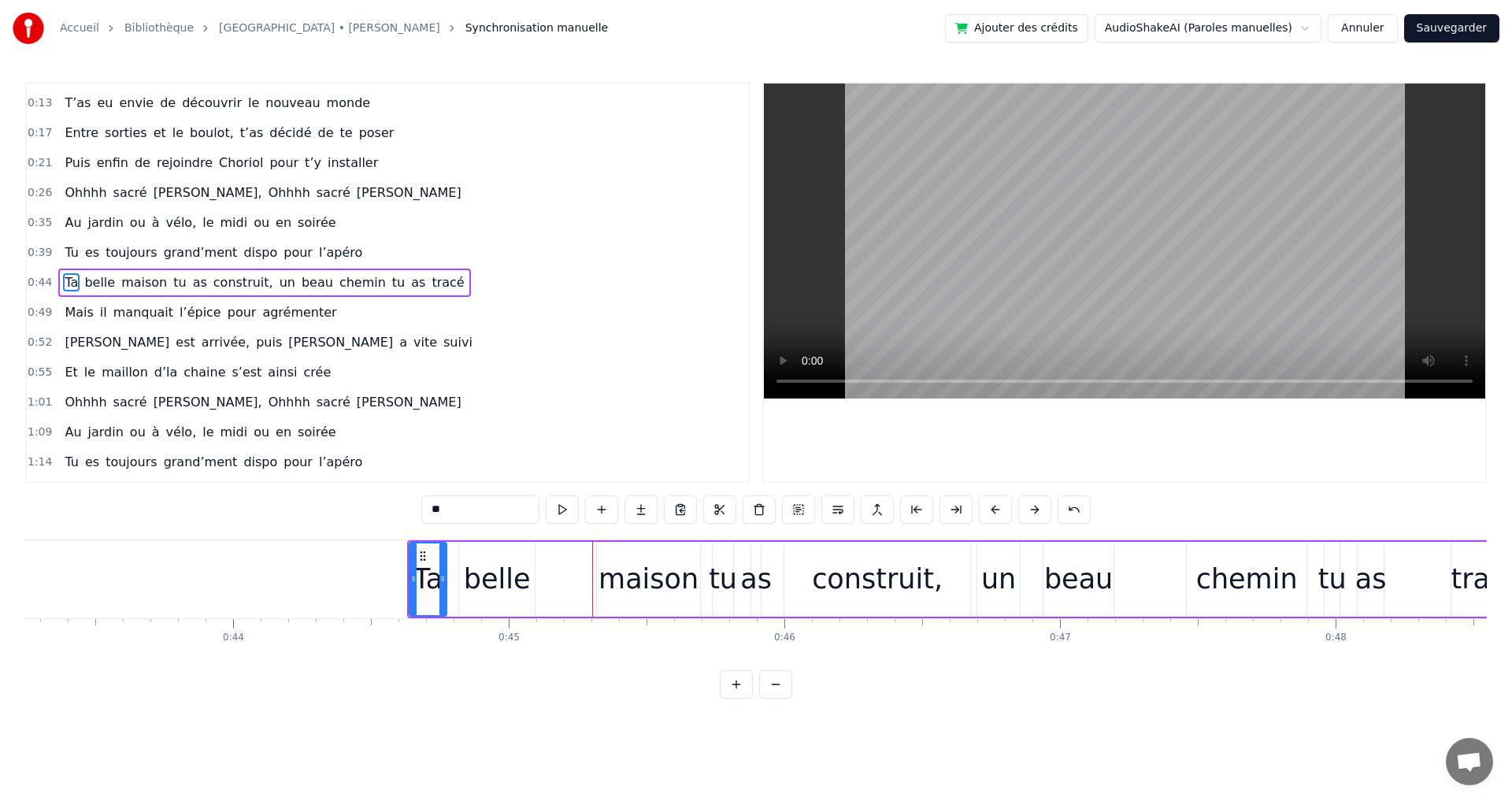
click at [1000, 511] on button at bounding box center [995, 509] width 33 height 28
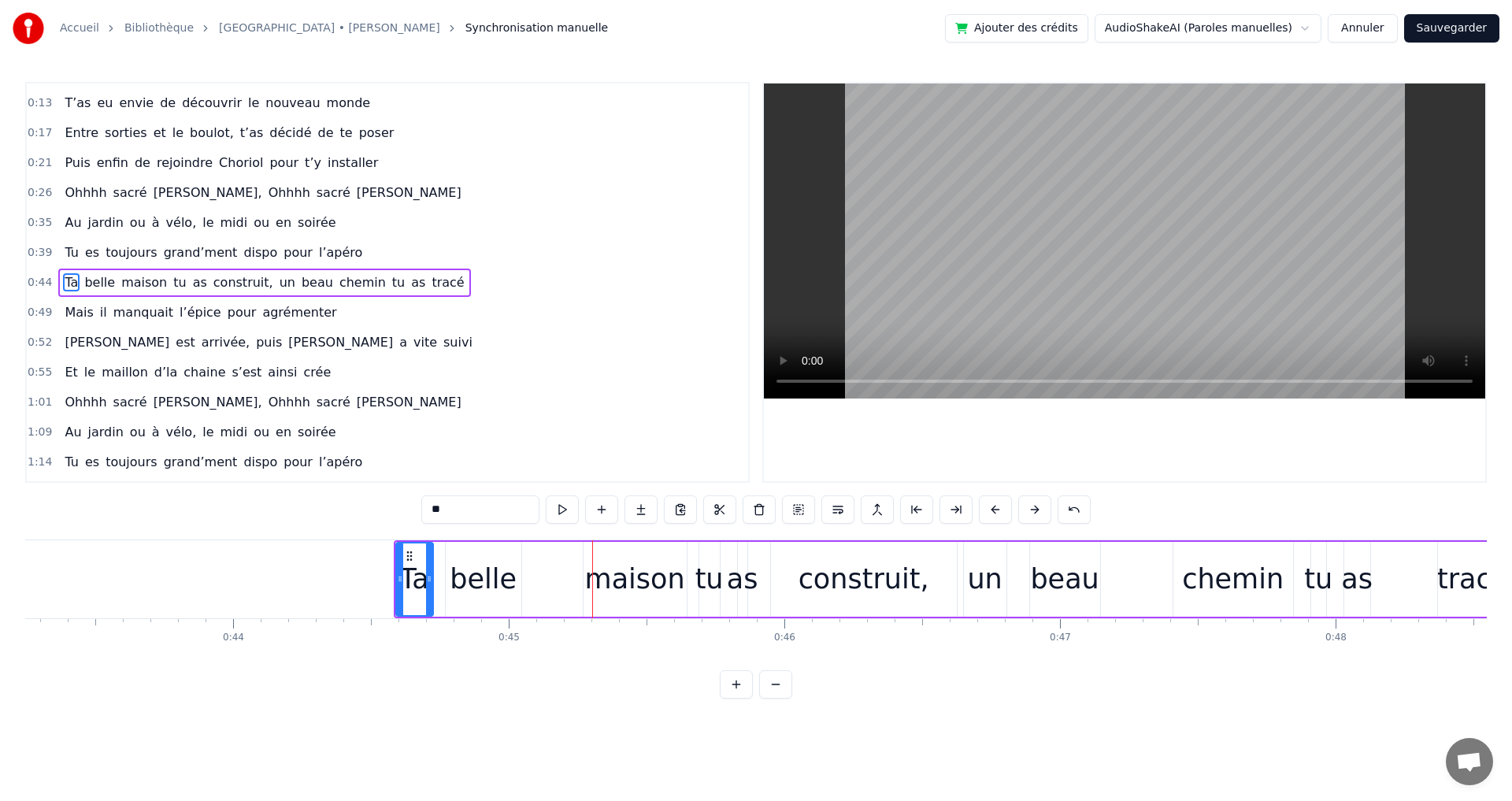
click at [1000, 511] on button at bounding box center [995, 509] width 33 height 28
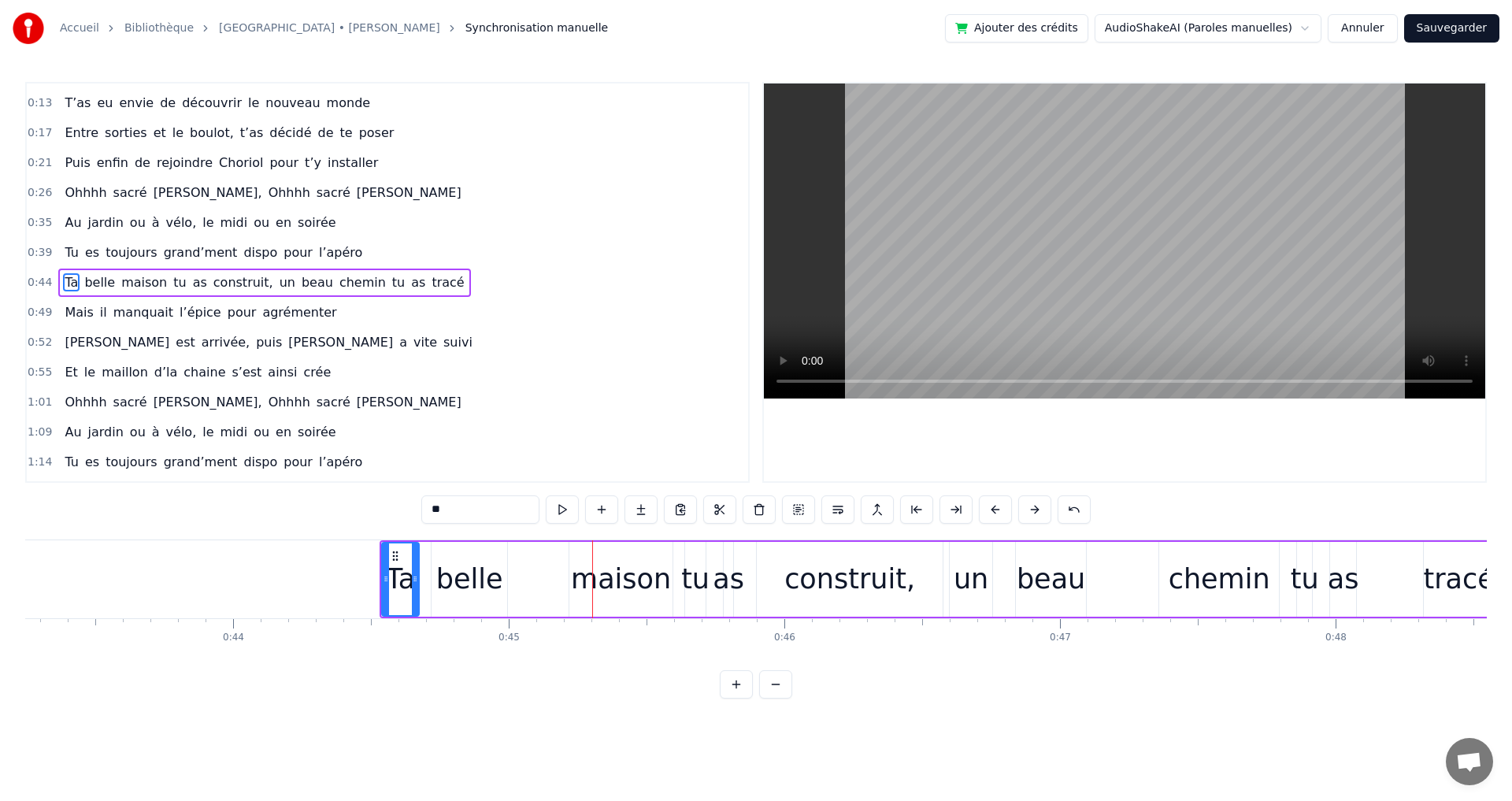
click at [1000, 511] on button at bounding box center [995, 509] width 33 height 28
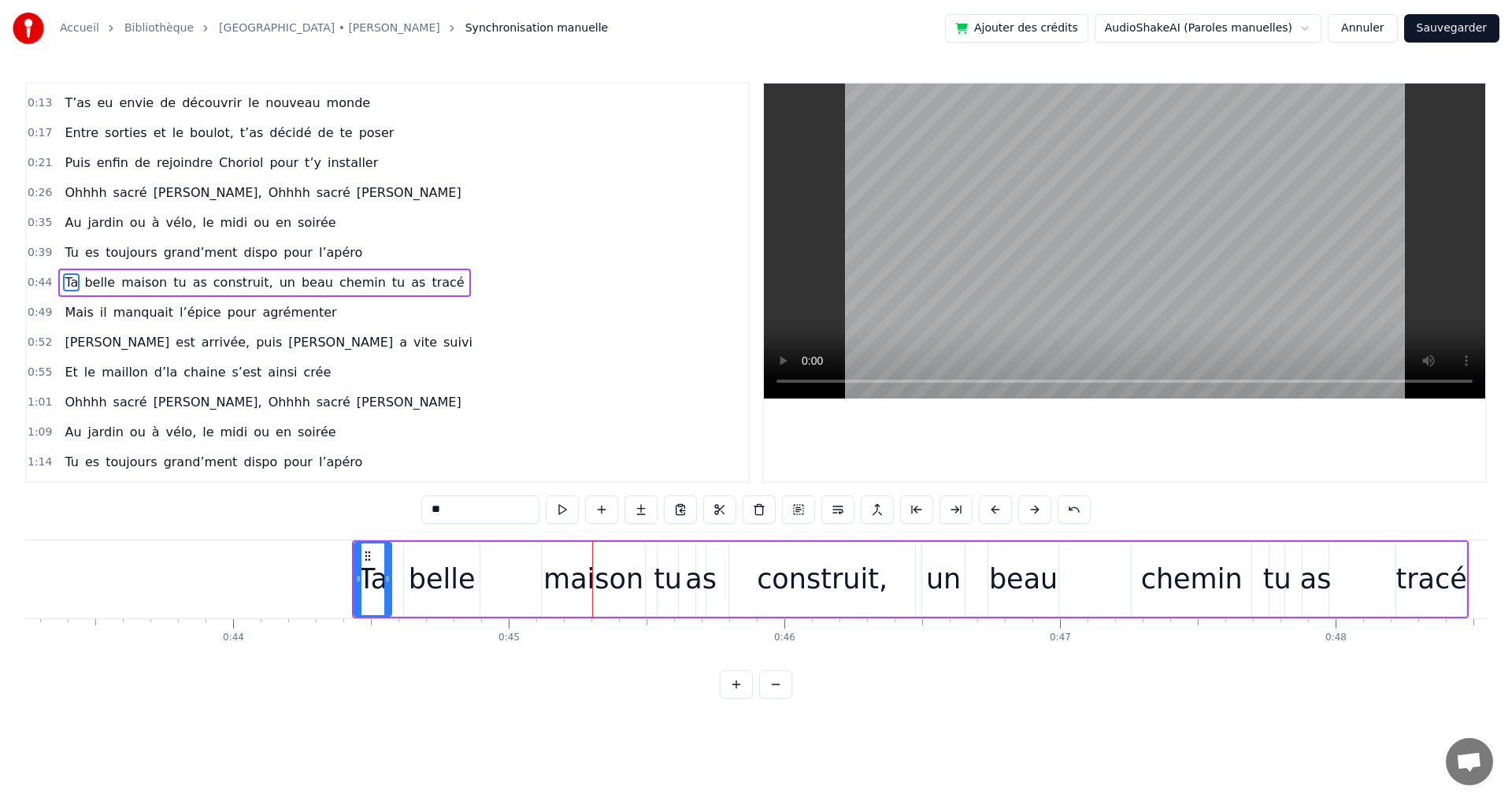
click at [1000, 511] on button at bounding box center [995, 509] width 33 height 28
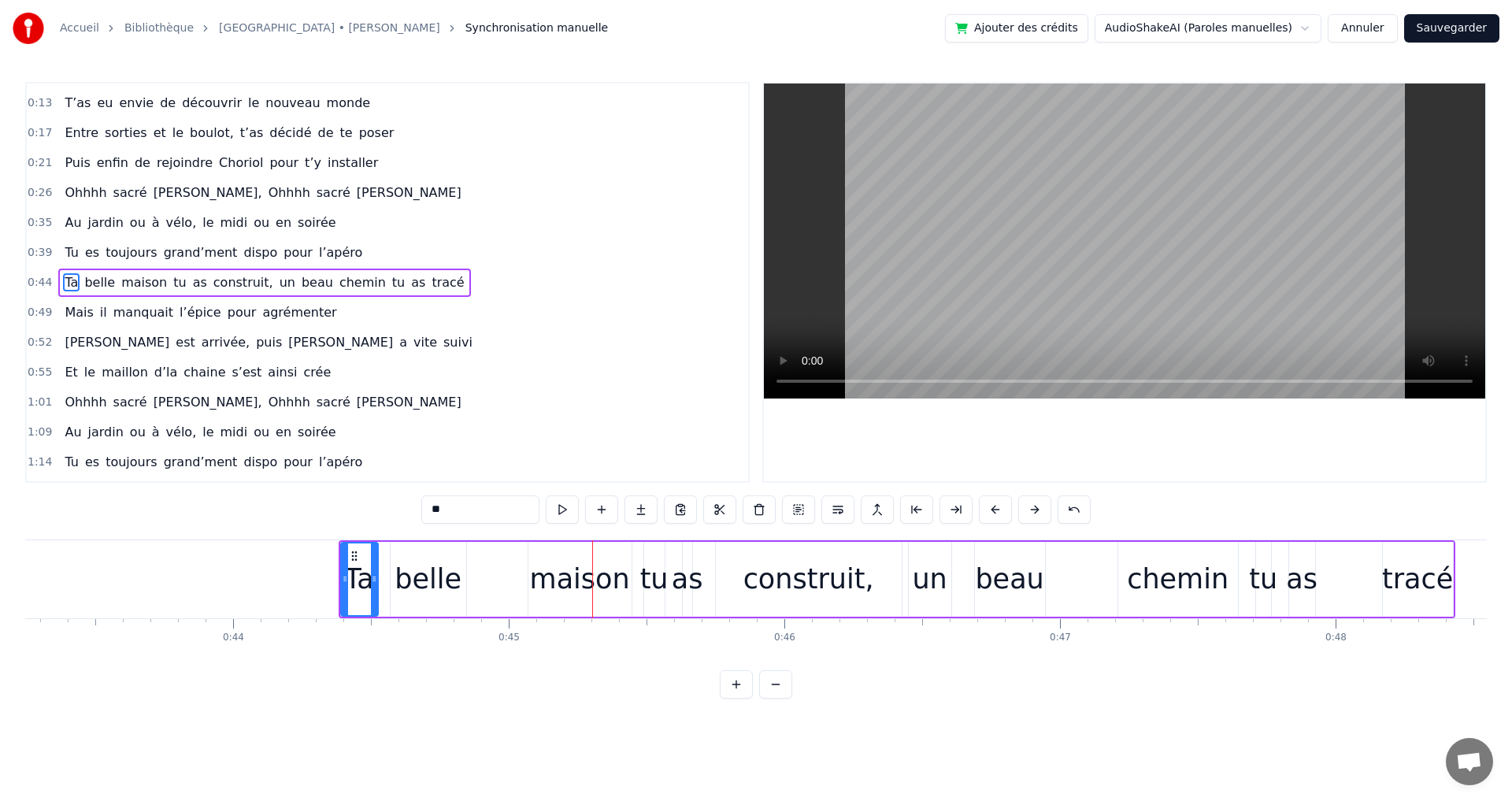
click at [1000, 511] on button at bounding box center [995, 509] width 33 height 28
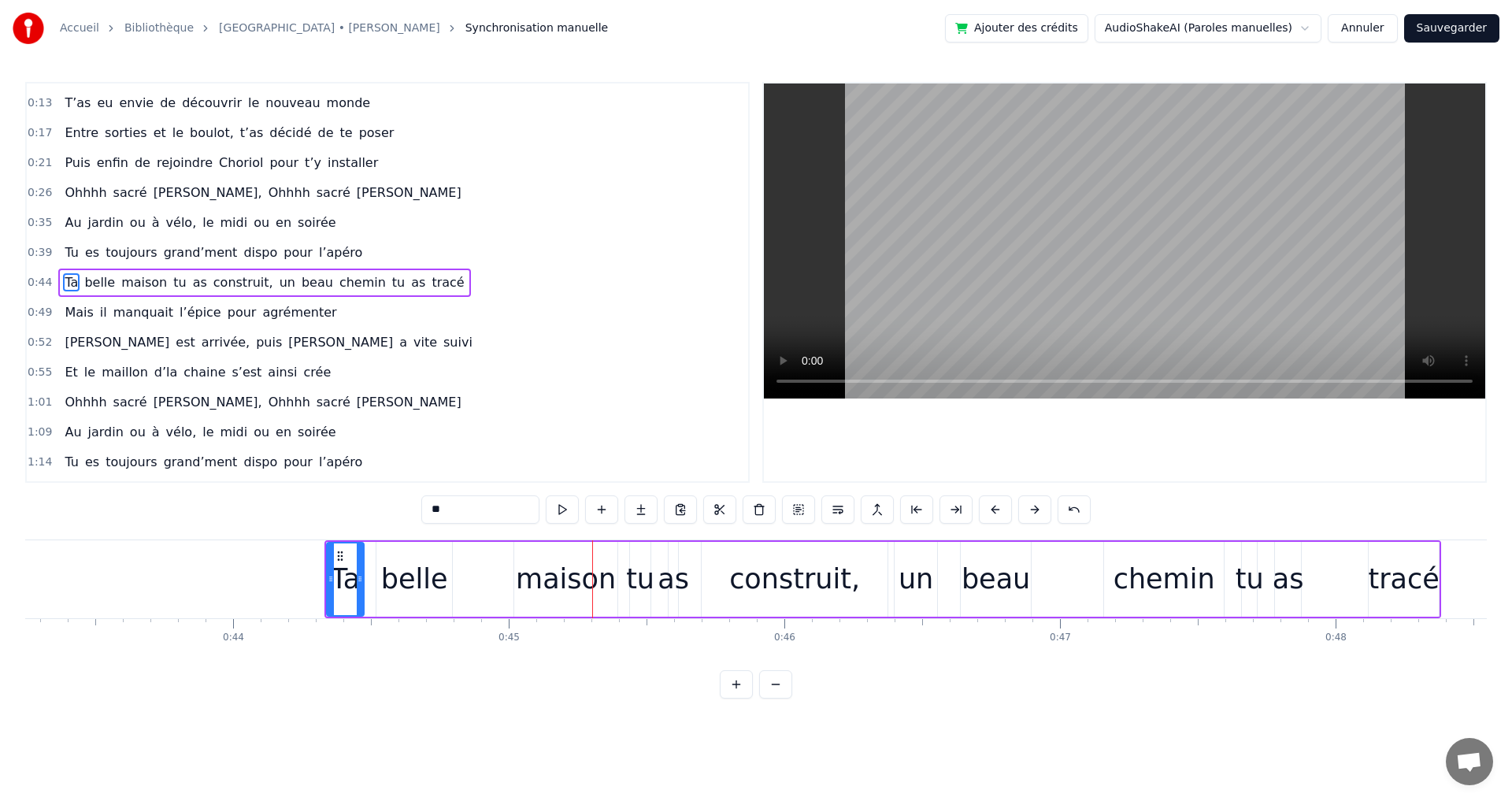
click at [1000, 511] on button at bounding box center [995, 509] width 33 height 28
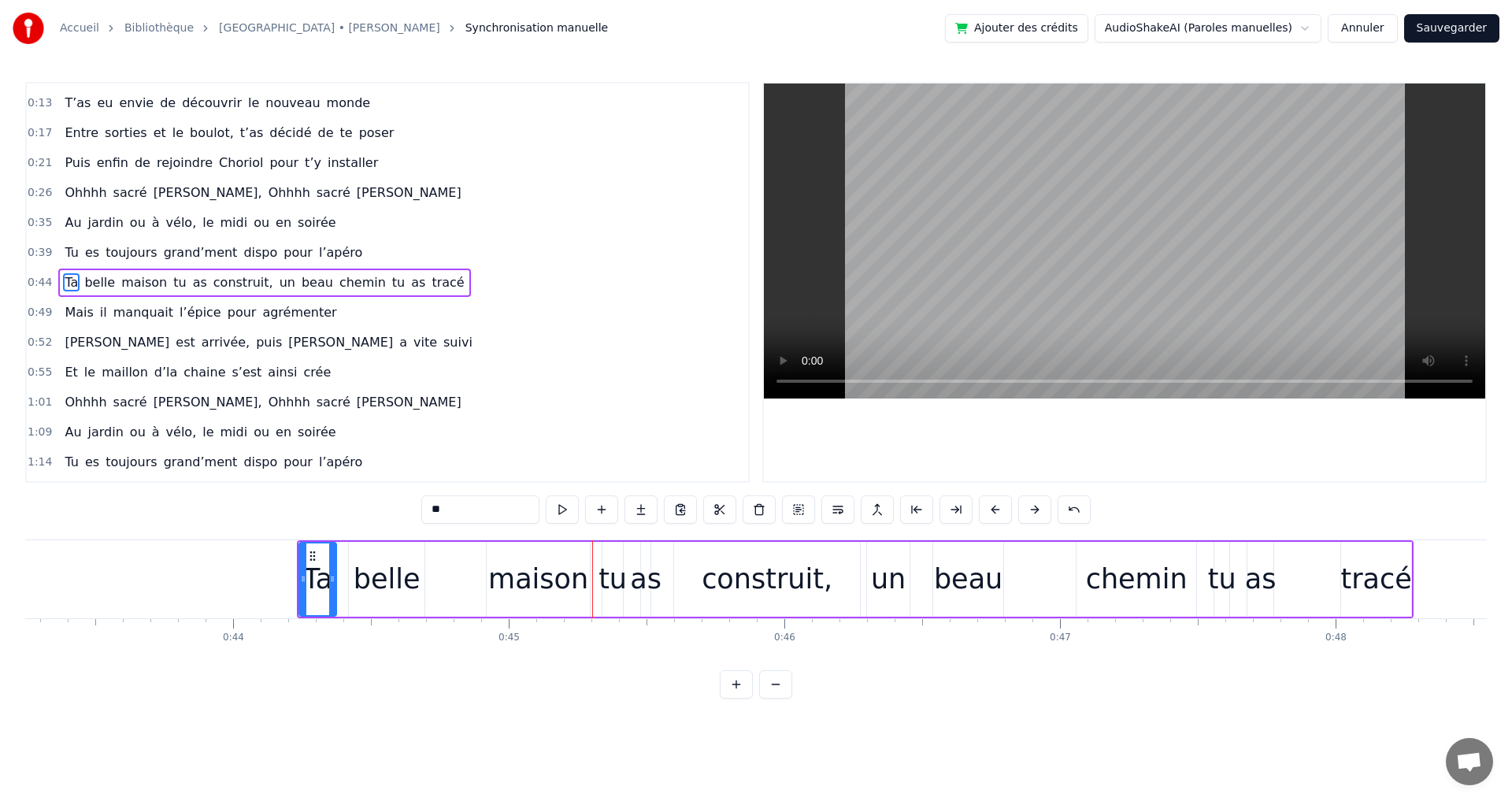
click at [1000, 511] on button at bounding box center [995, 509] width 33 height 28
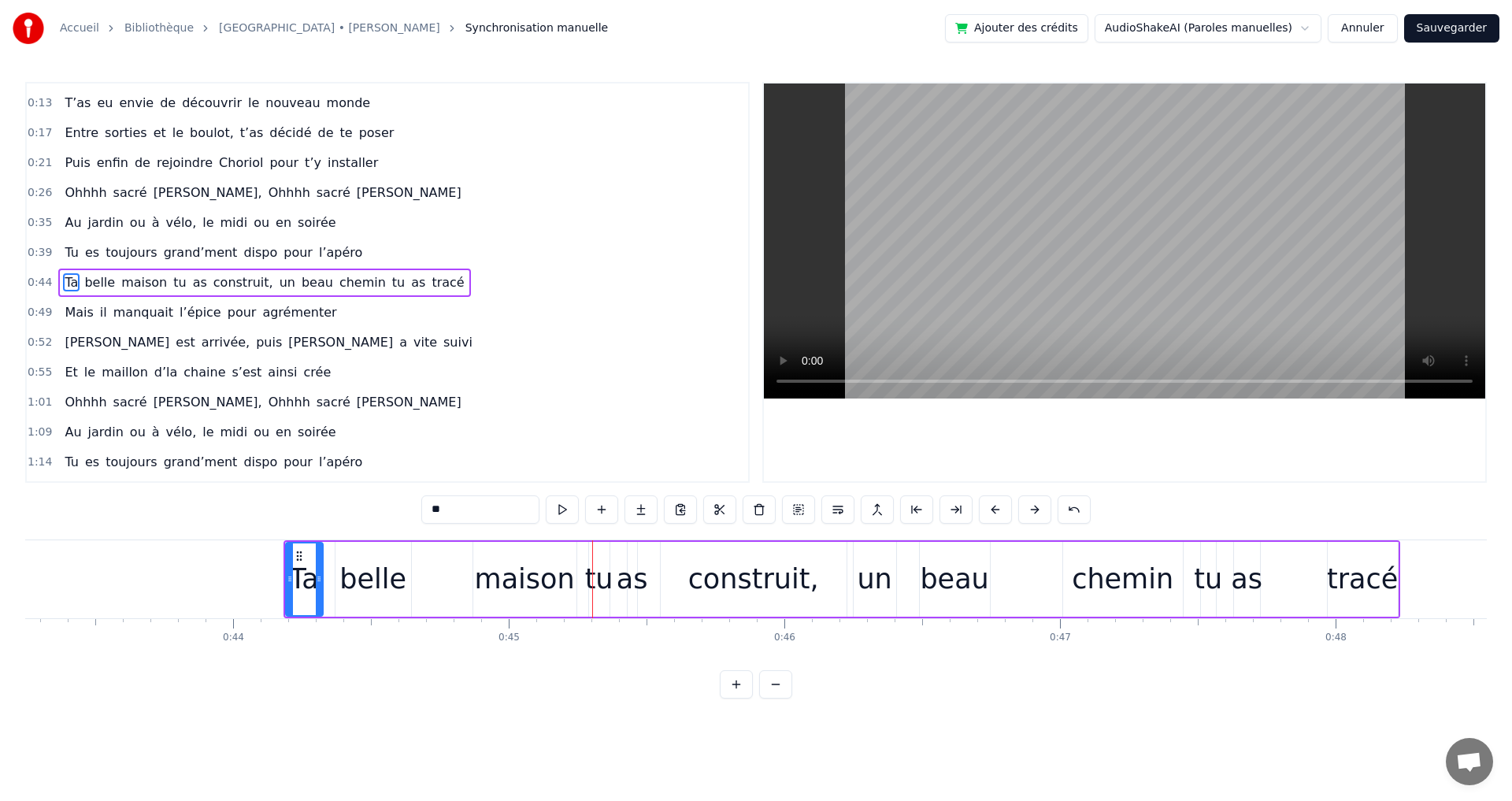
click at [1000, 511] on button at bounding box center [995, 509] width 33 height 28
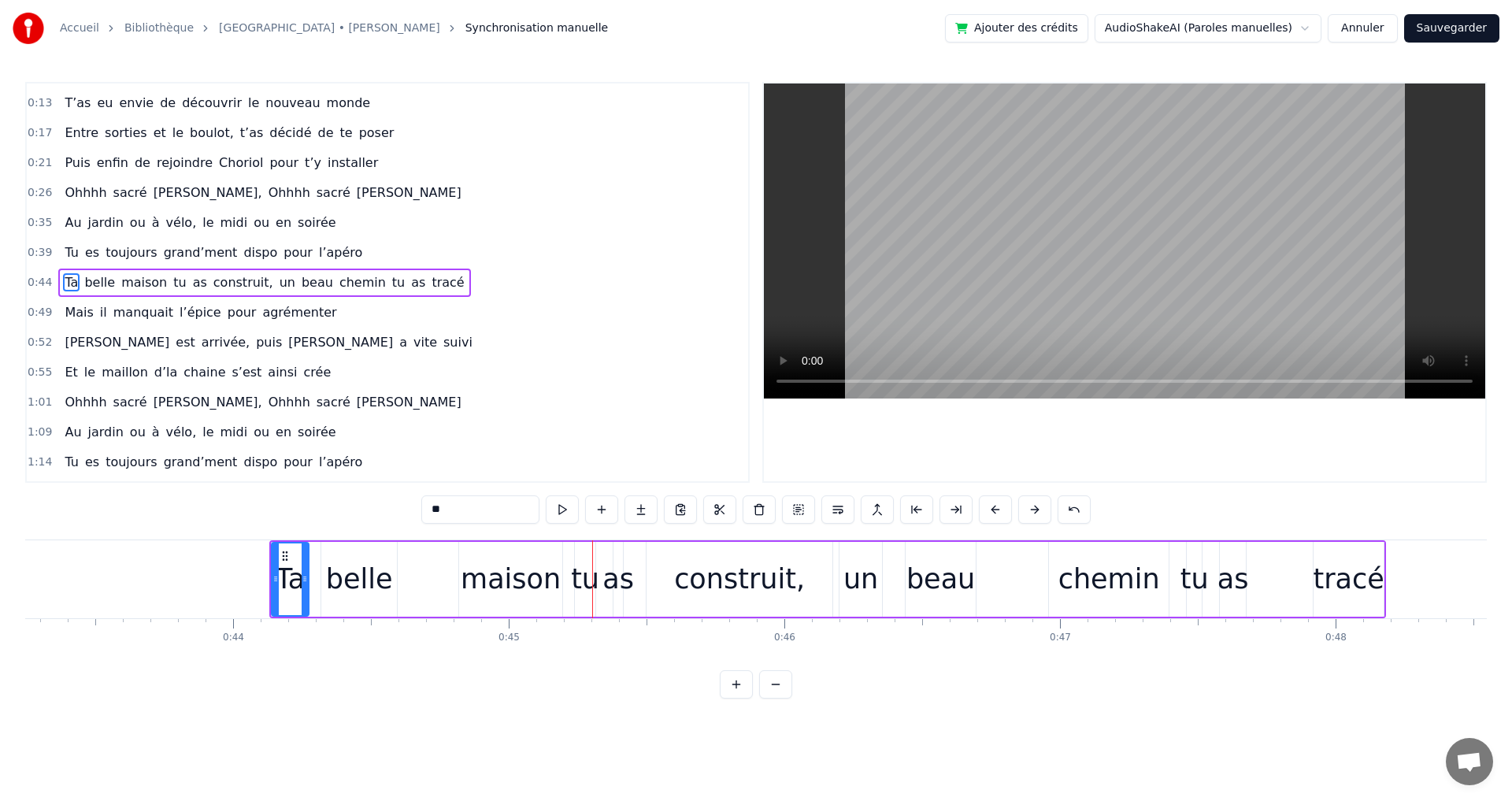
click at [1000, 511] on button at bounding box center [995, 509] width 33 height 28
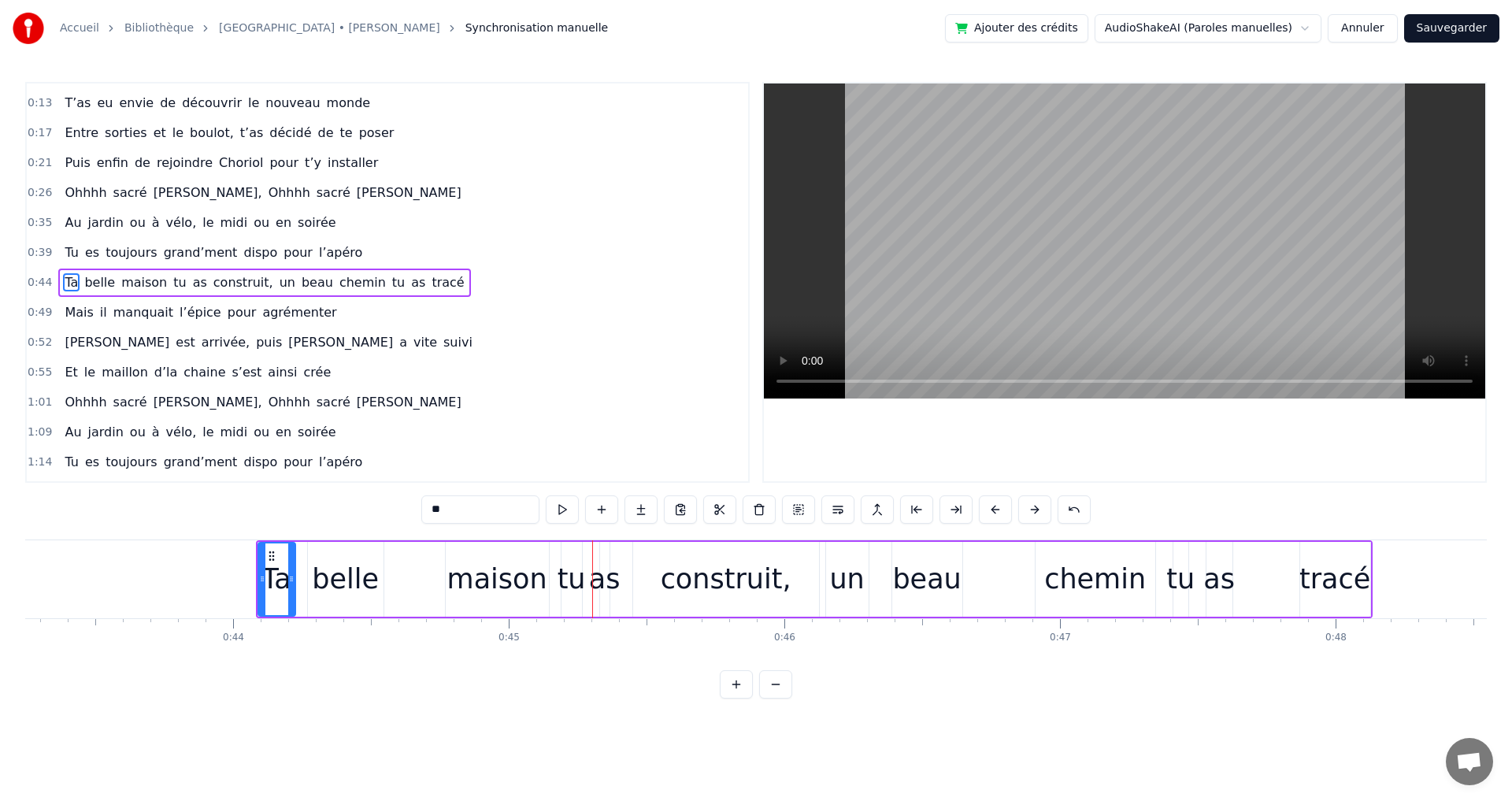
click at [1000, 511] on button at bounding box center [995, 509] width 33 height 28
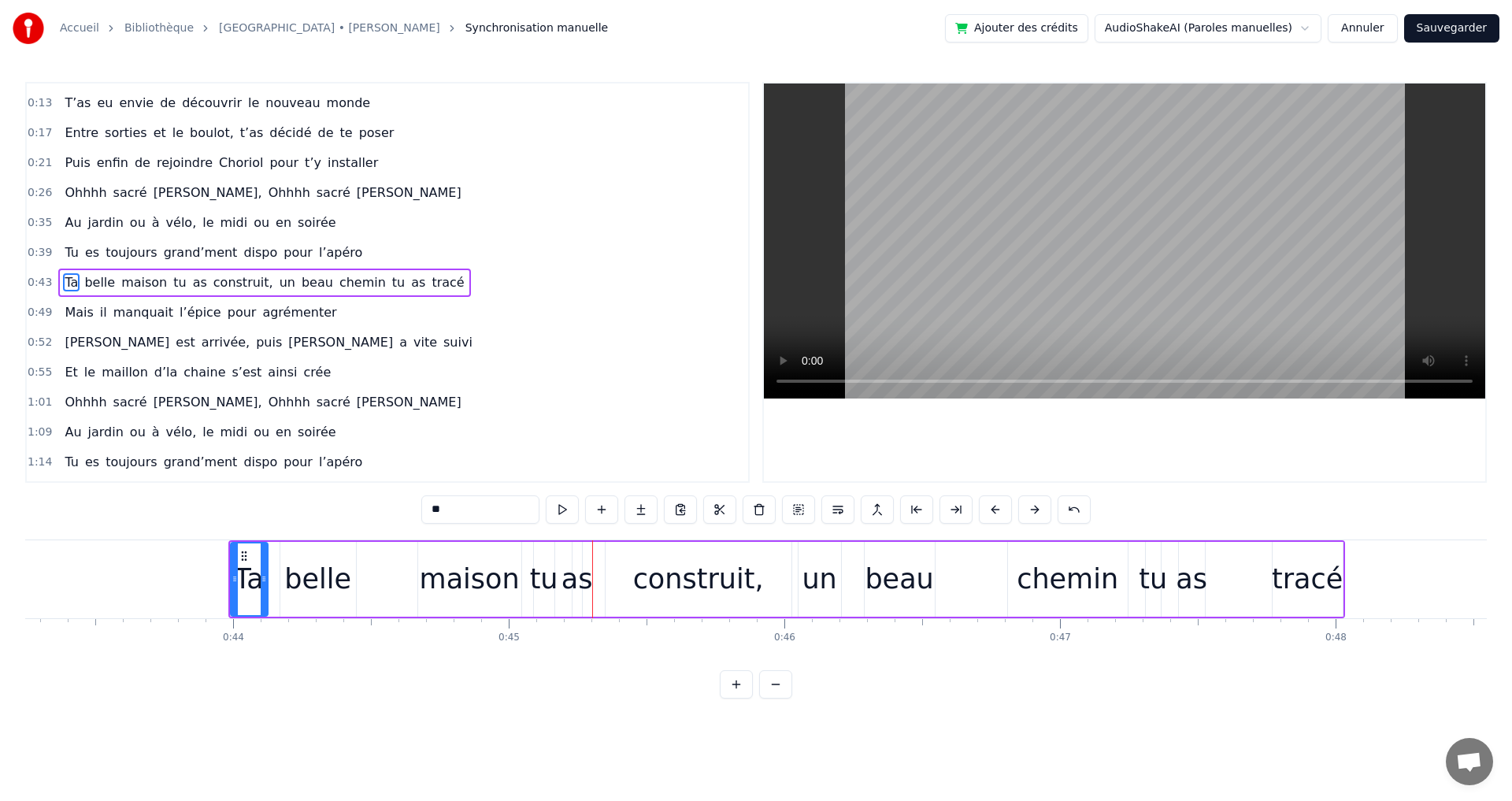
click at [1000, 511] on button at bounding box center [995, 509] width 33 height 28
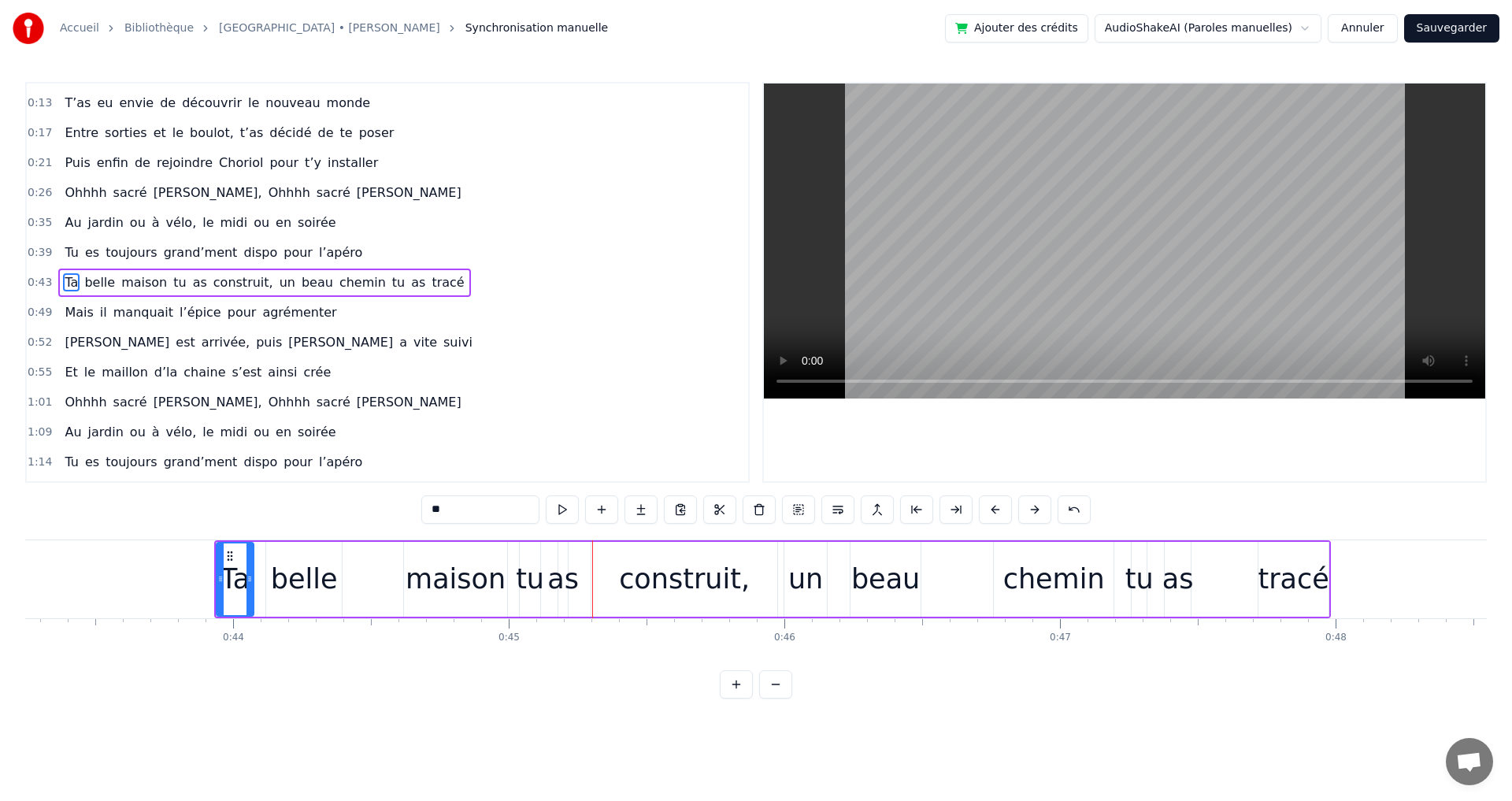
click at [1000, 511] on button at bounding box center [995, 509] width 33 height 28
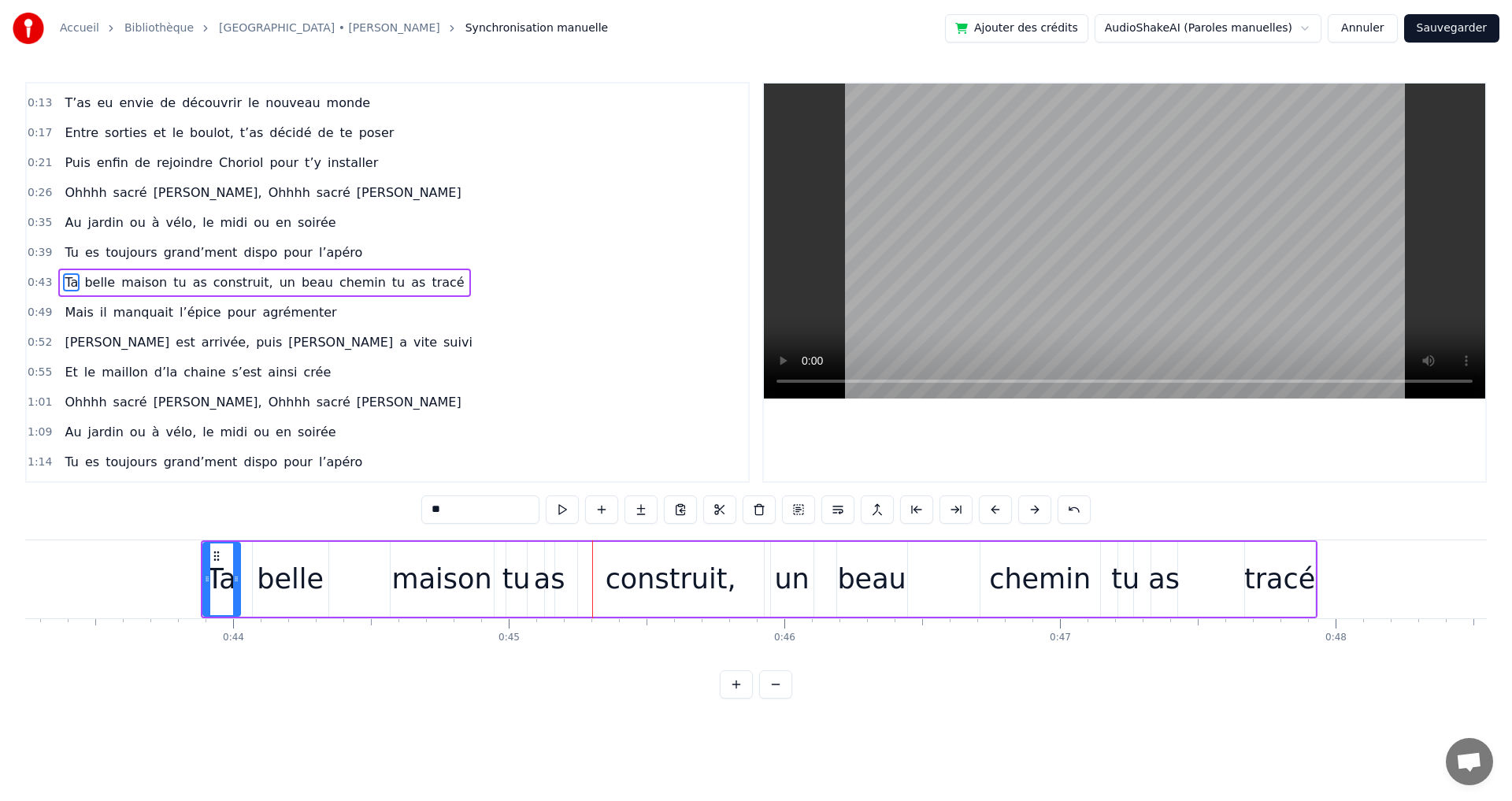
click at [1000, 511] on button at bounding box center [995, 509] width 33 height 28
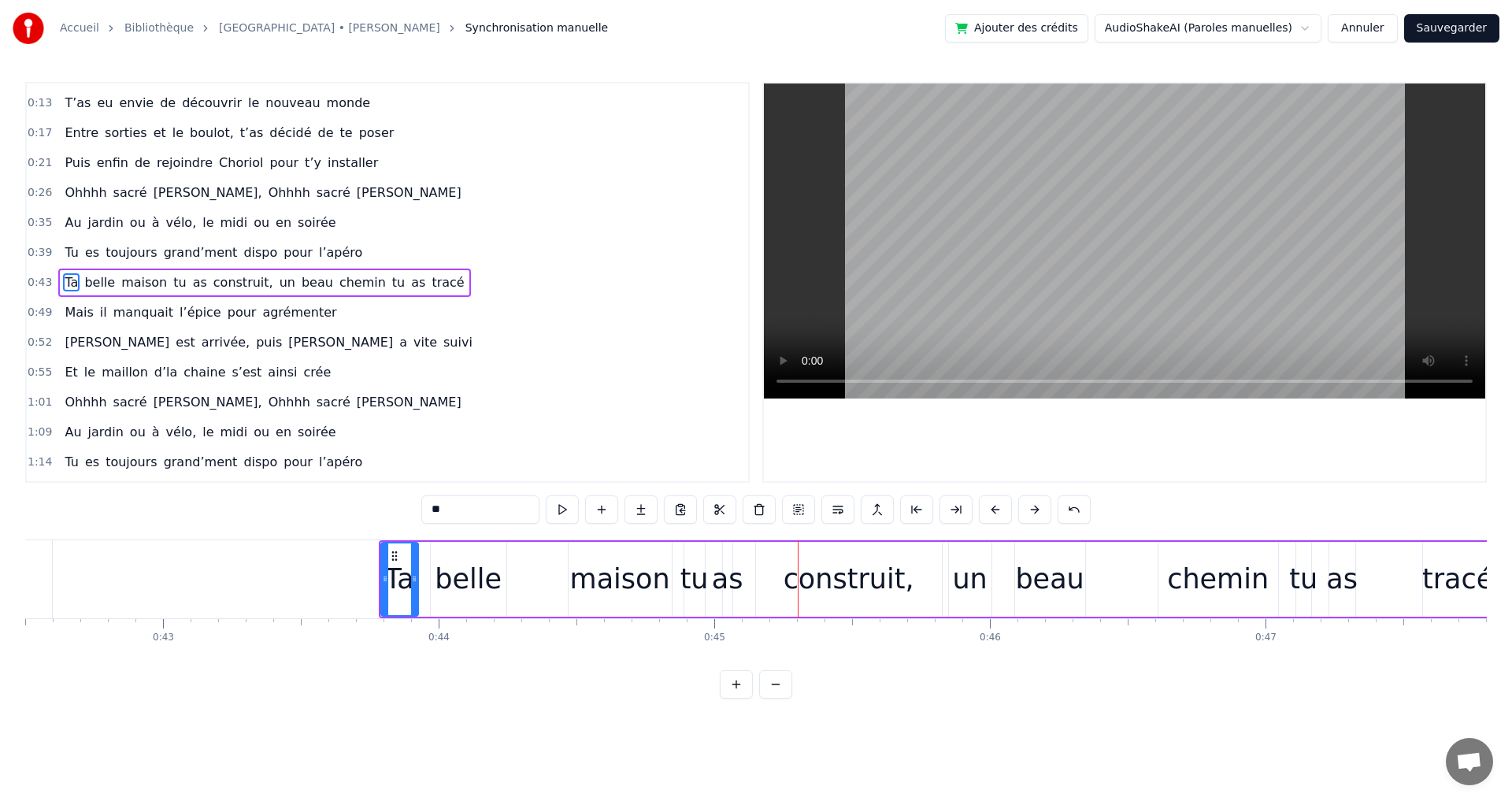
scroll to position [0, 11448]
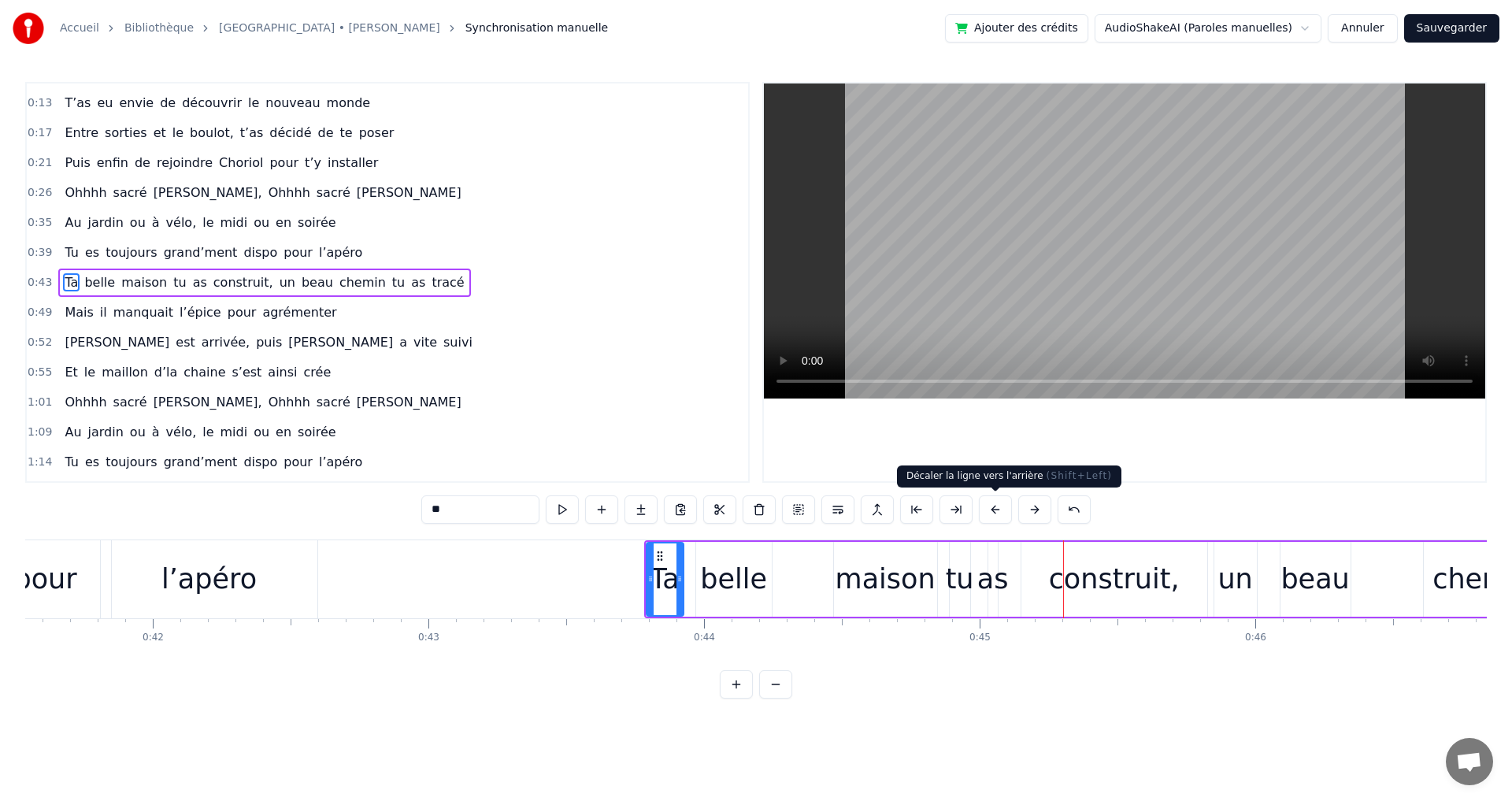
click at [997, 512] on button at bounding box center [995, 509] width 33 height 28
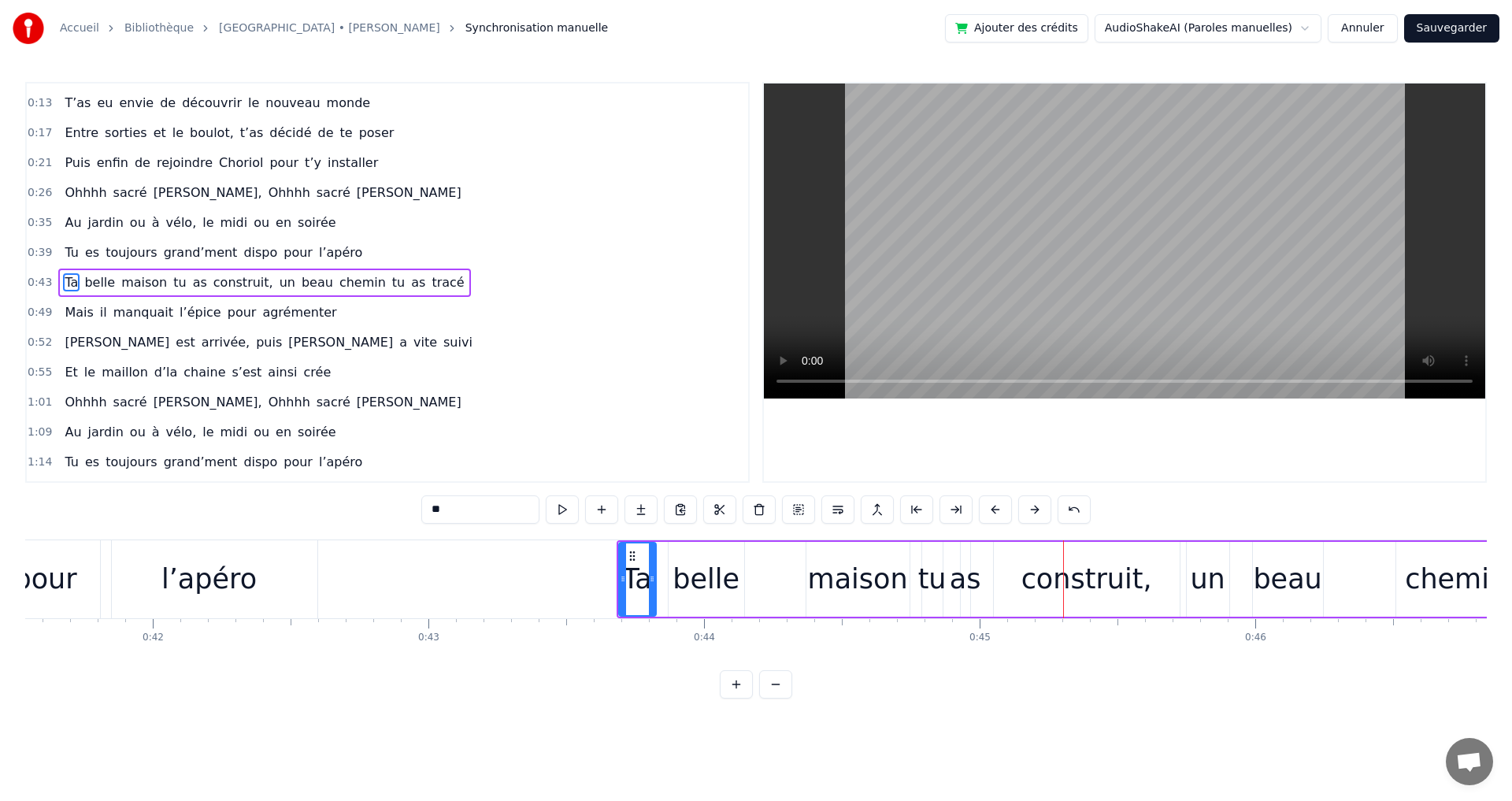
click at [997, 512] on button at bounding box center [995, 509] width 33 height 28
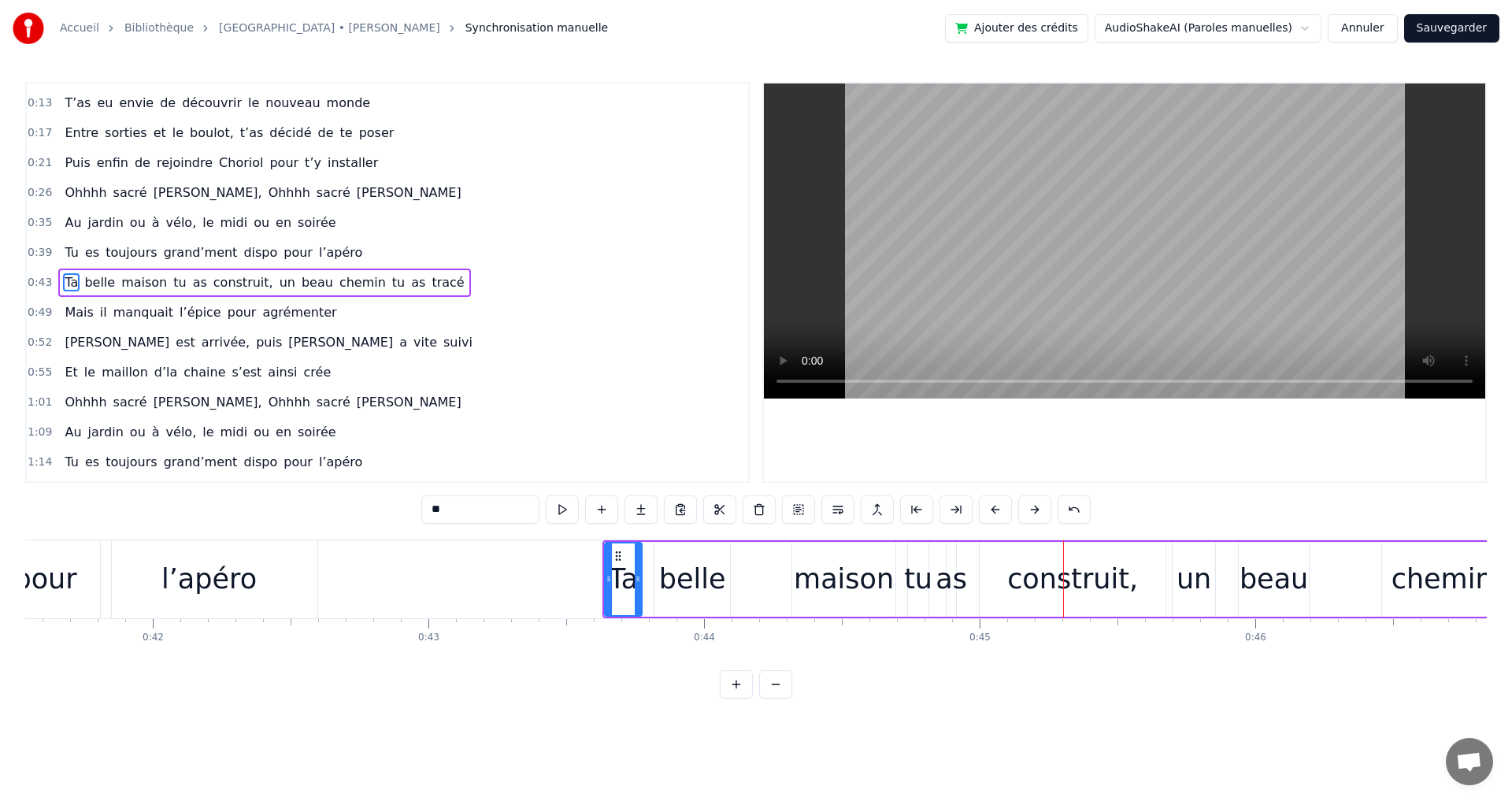
click at [997, 512] on button at bounding box center [995, 509] width 33 height 28
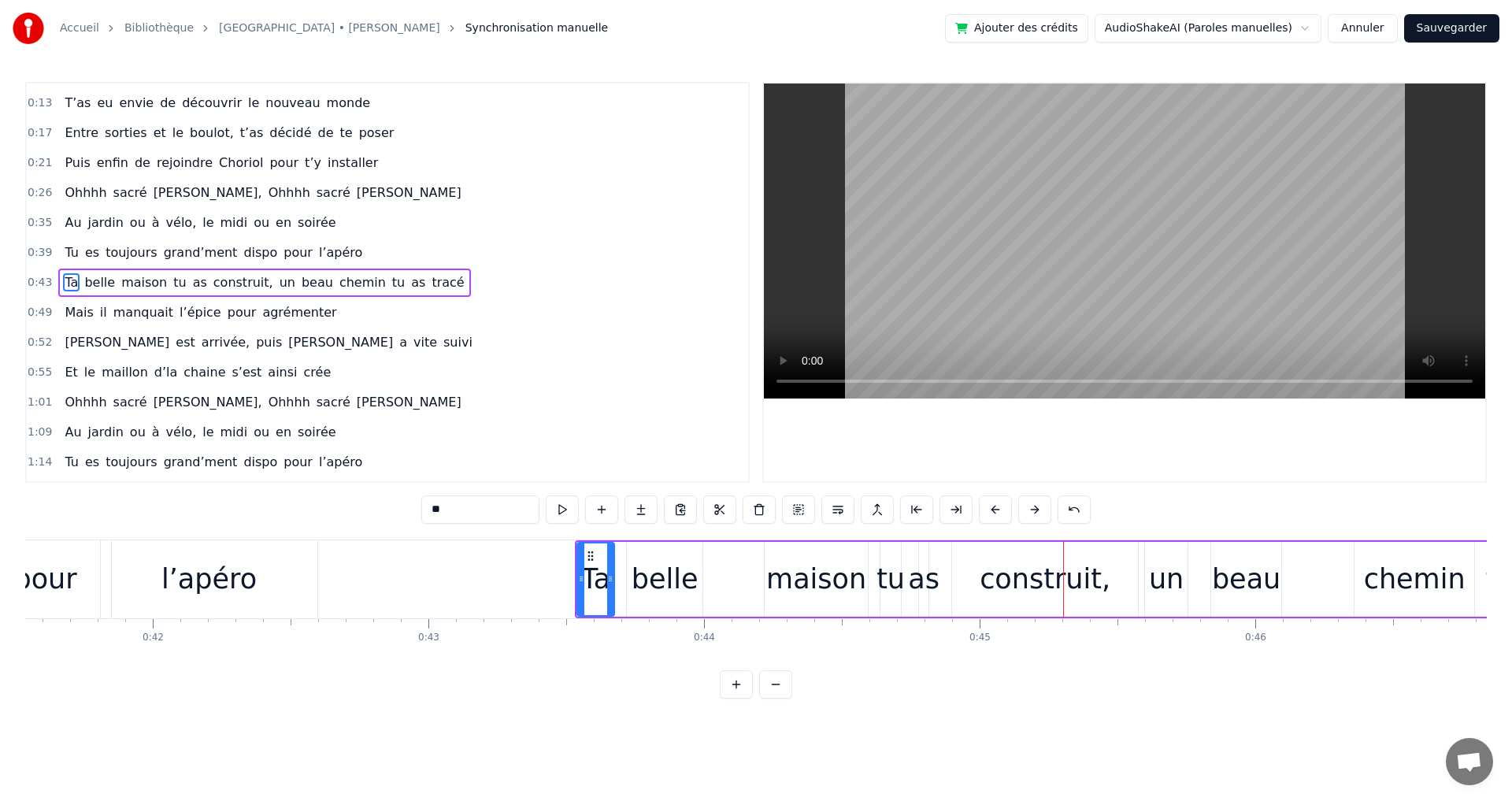
click at [997, 512] on button at bounding box center [995, 509] width 33 height 28
click at [996, 512] on button at bounding box center [995, 509] width 33 height 28
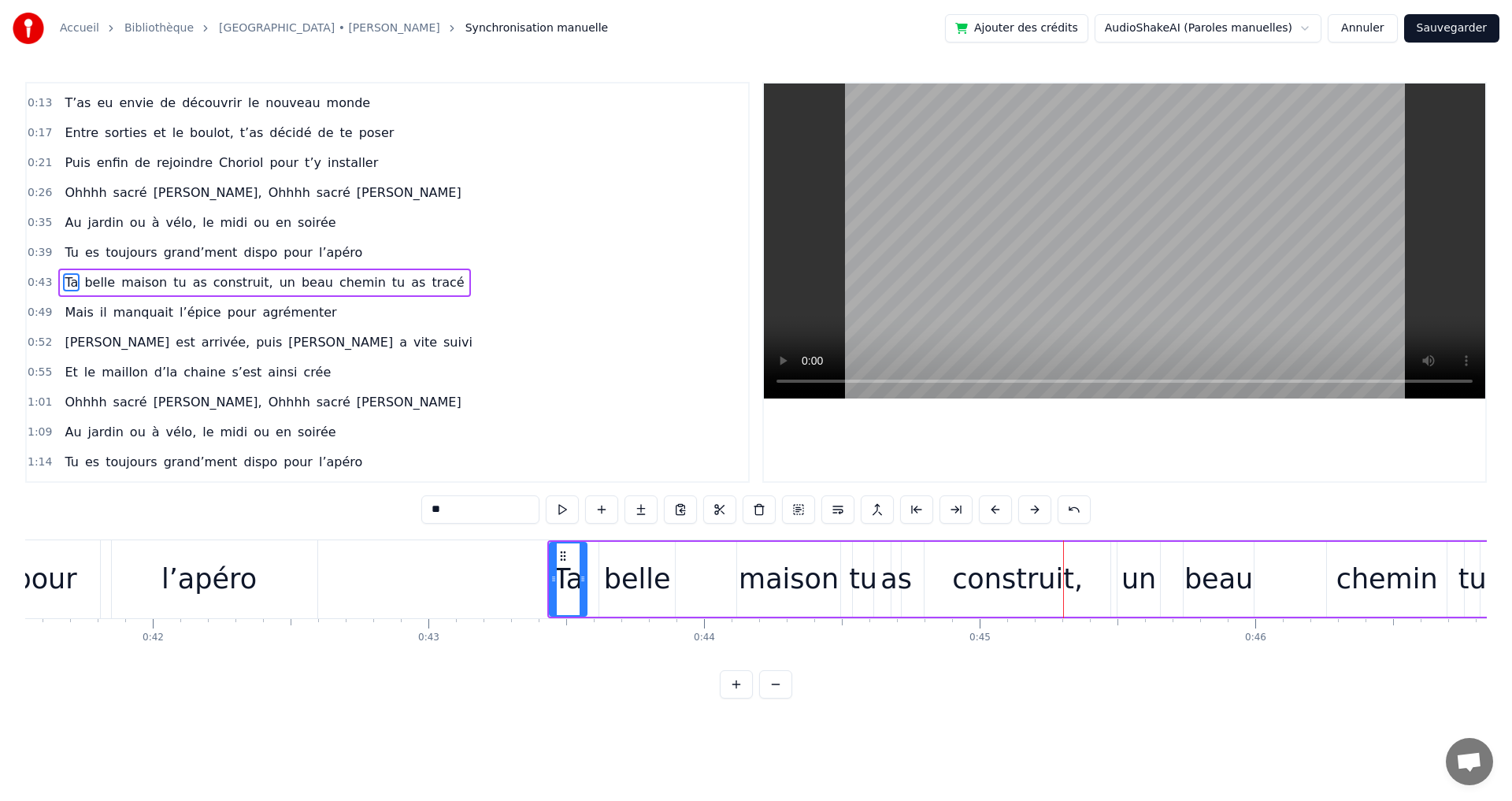
click at [996, 512] on button at bounding box center [995, 509] width 33 height 28
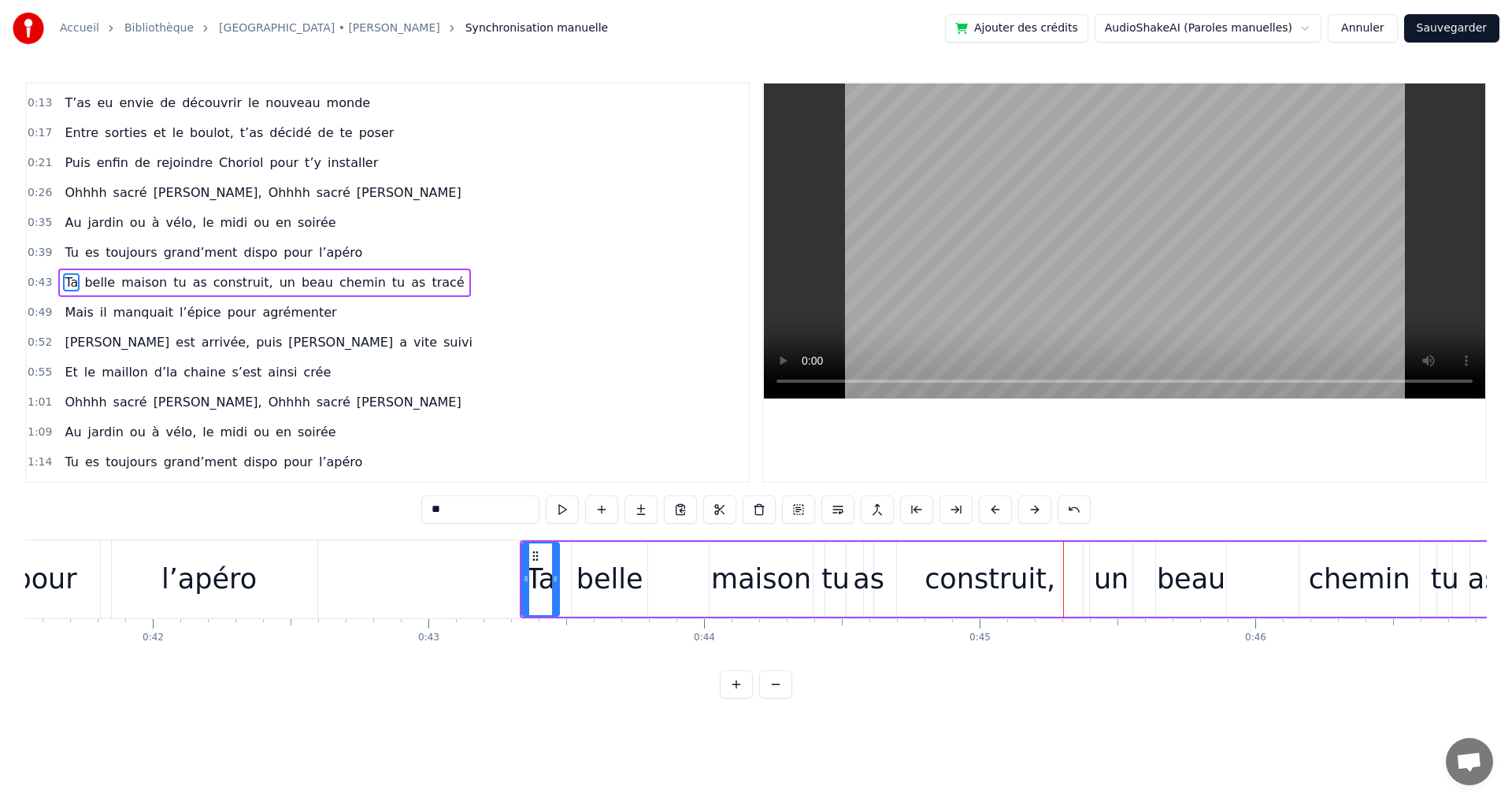
click at [996, 512] on button at bounding box center [995, 509] width 33 height 28
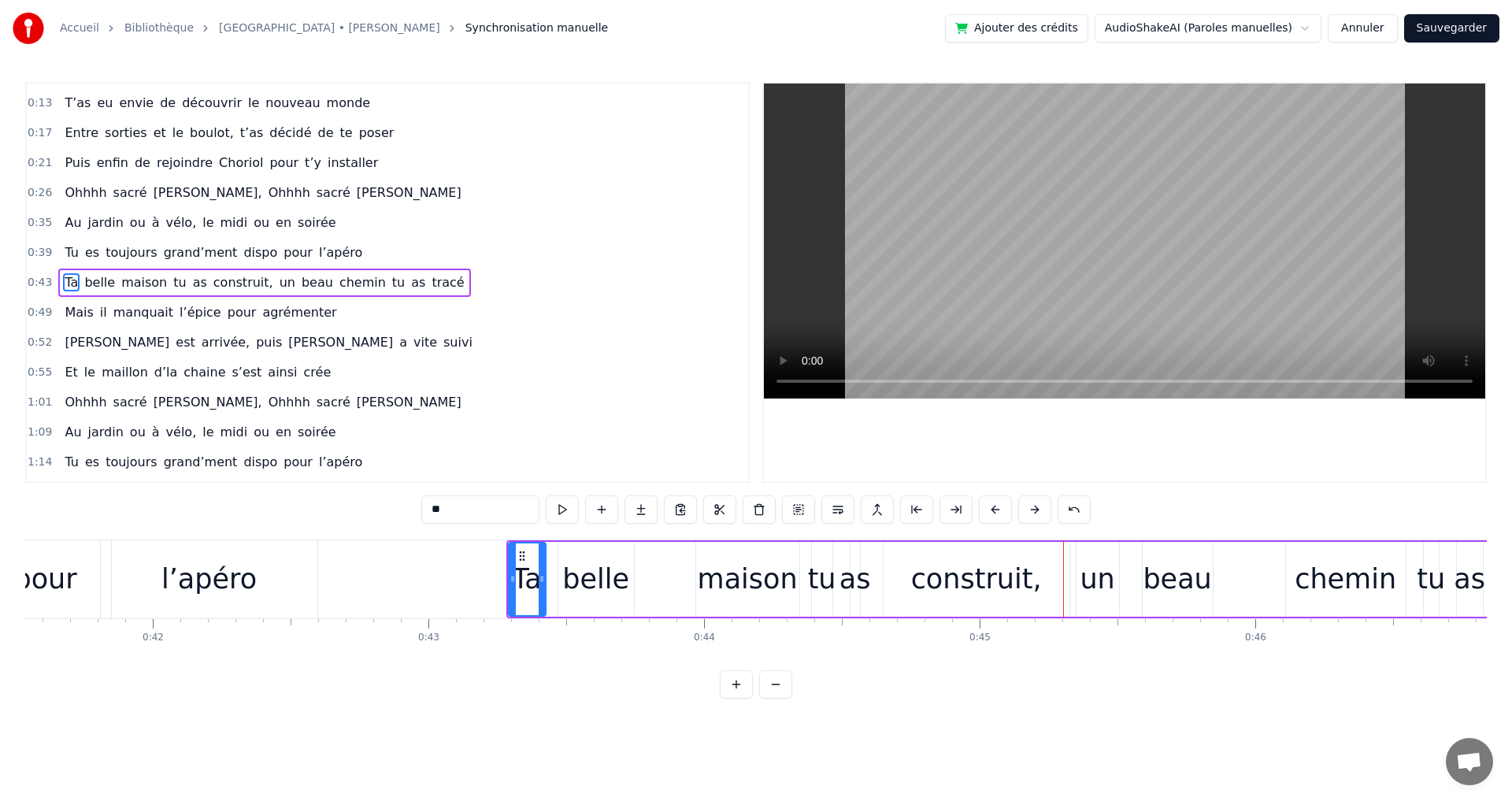
click at [996, 512] on button at bounding box center [995, 509] width 33 height 28
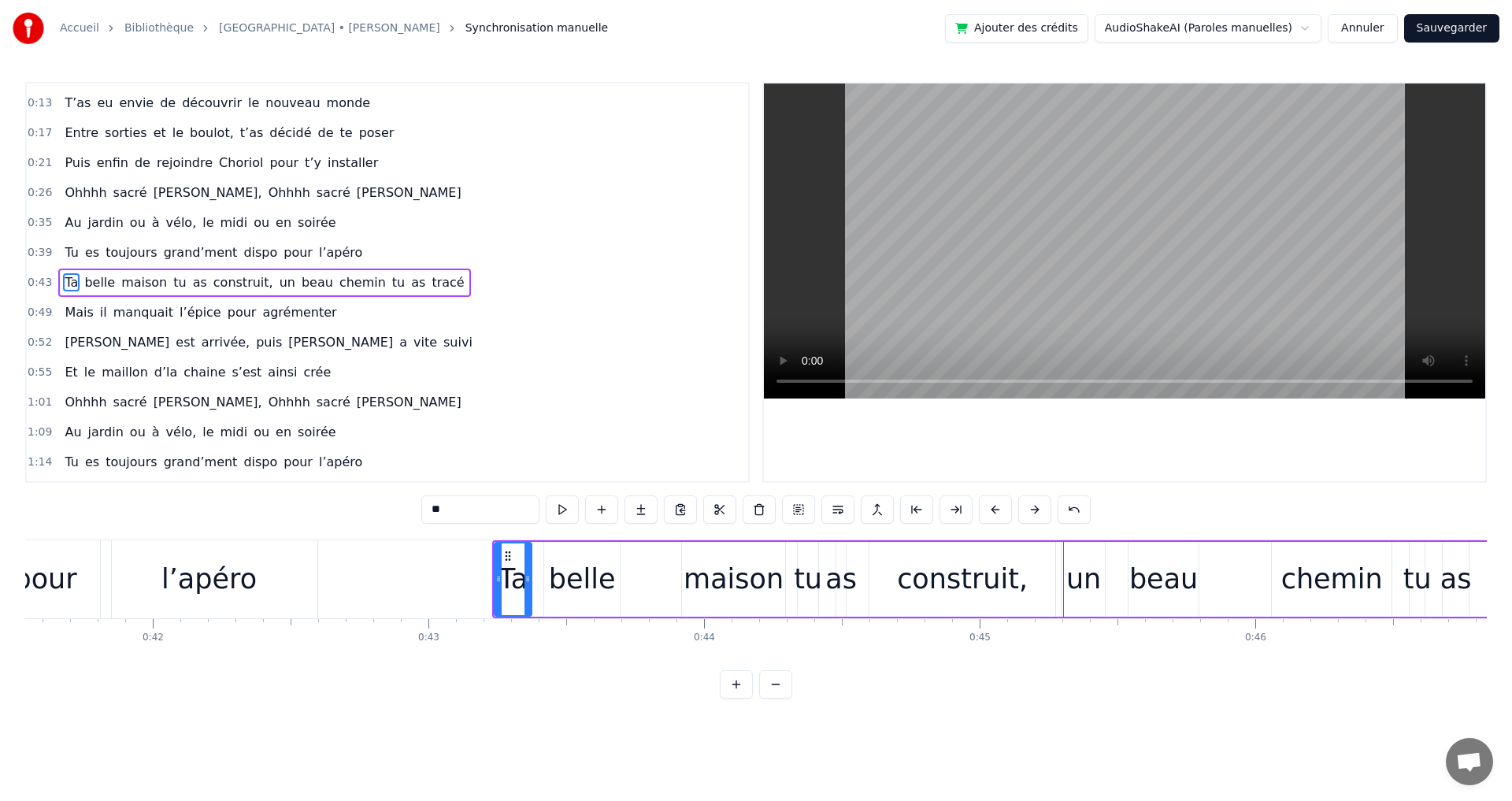
click at [996, 512] on button at bounding box center [995, 509] width 33 height 28
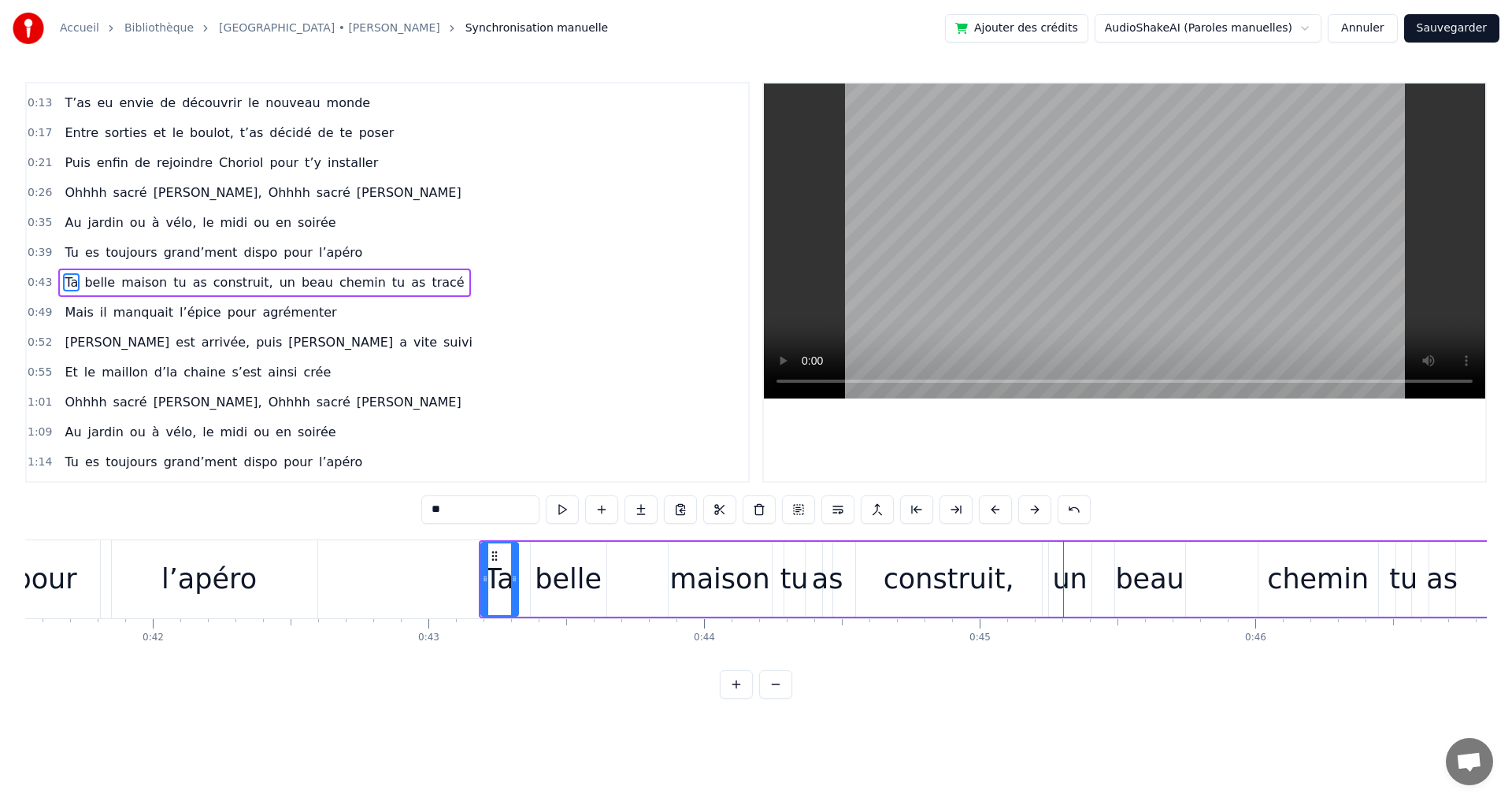
click at [996, 512] on button at bounding box center [995, 509] width 33 height 28
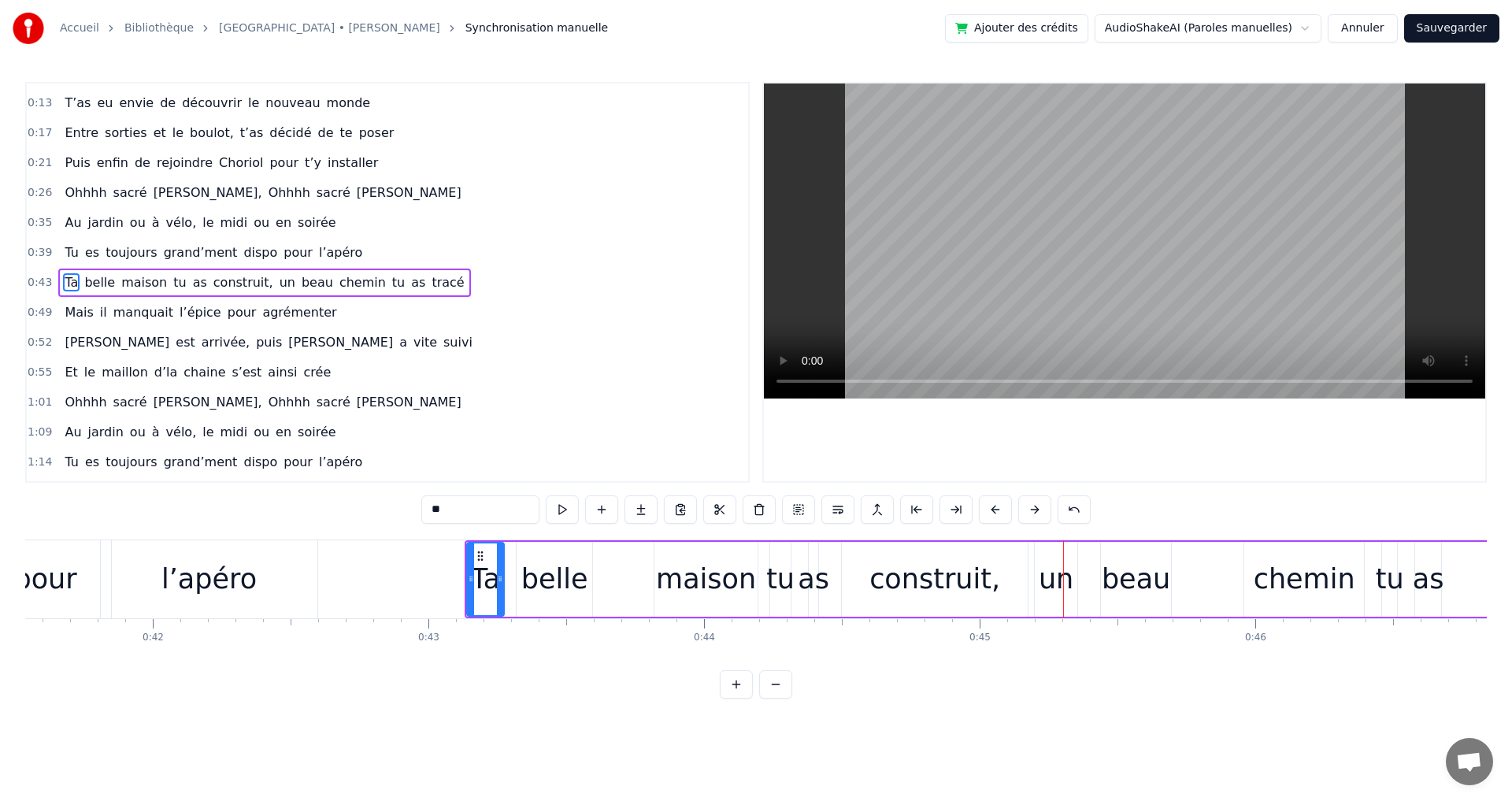
click at [996, 512] on button at bounding box center [995, 509] width 33 height 28
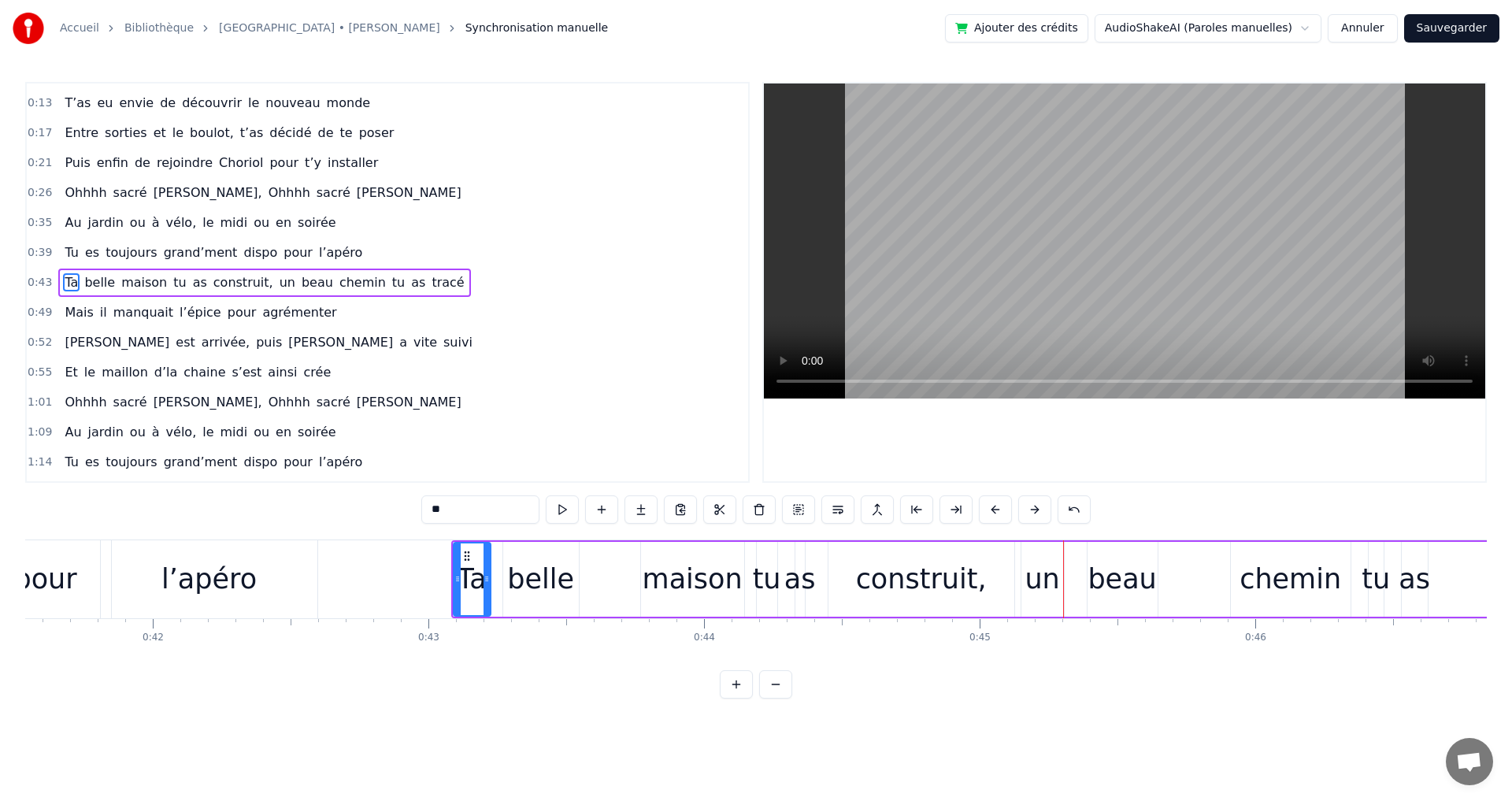
click at [996, 512] on button at bounding box center [995, 509] width 33 height 28
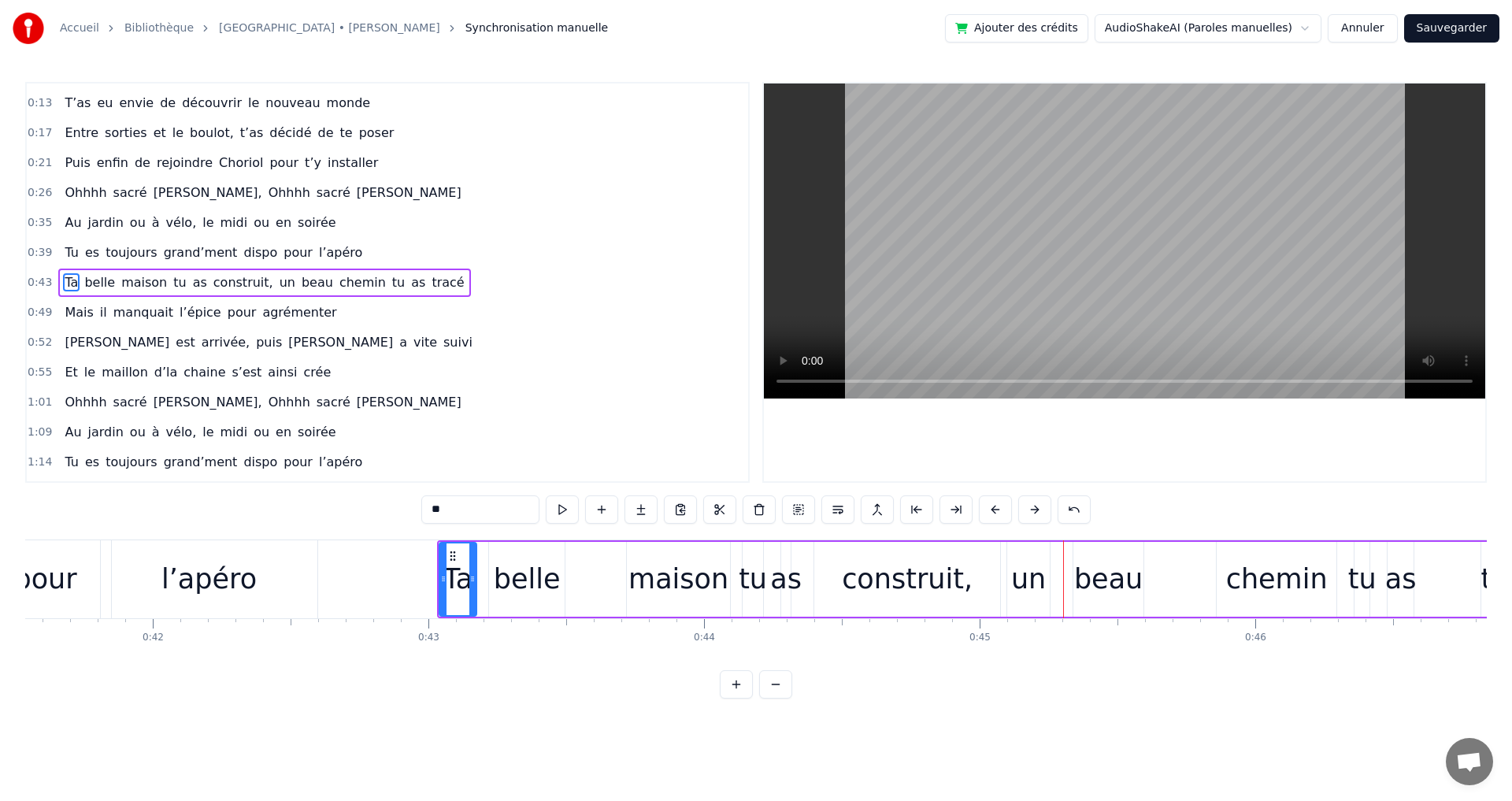
click at [996, 512] on button at bounding box center [995, 509] width 33 height 28
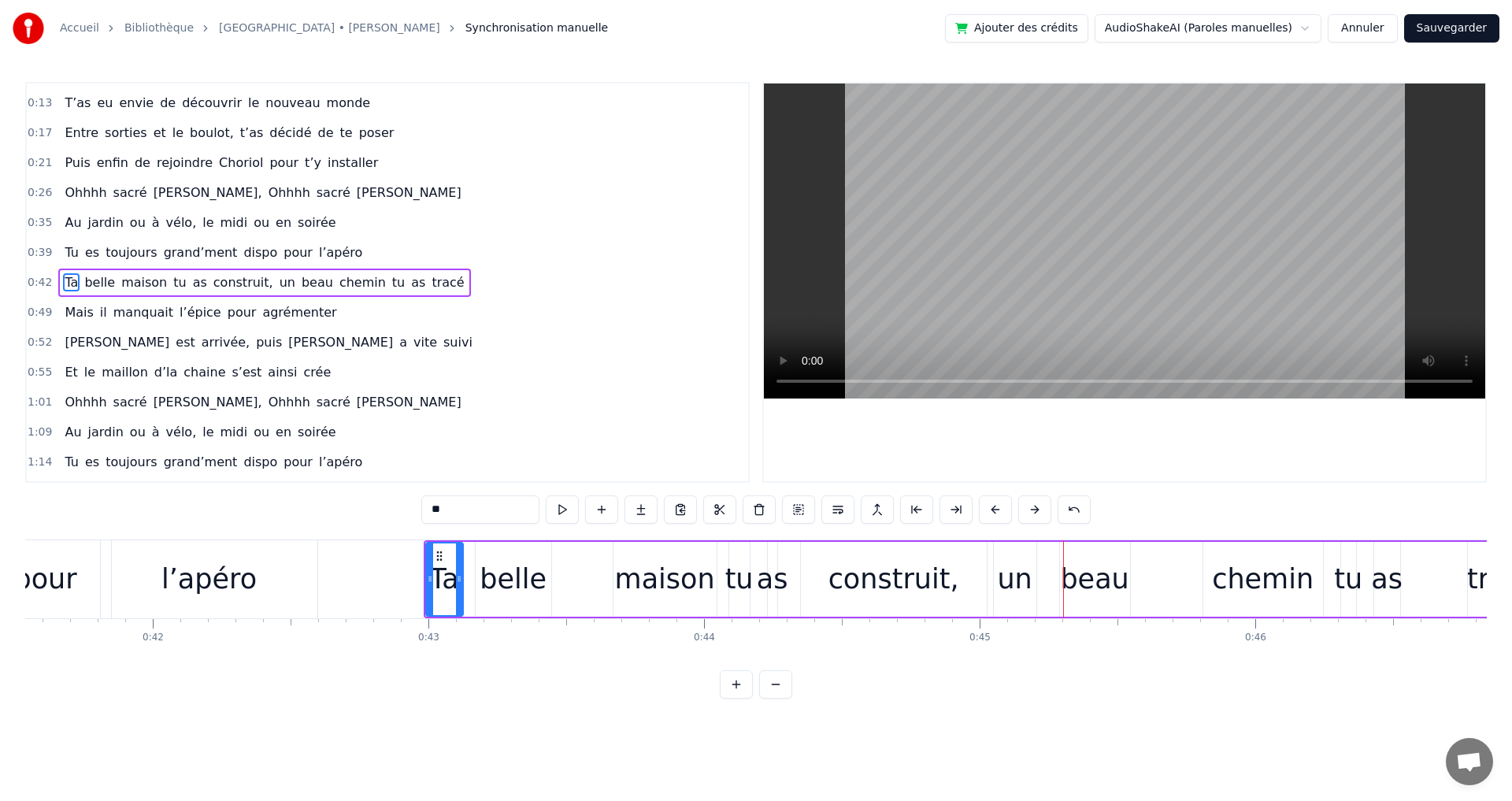
click at [613, 693] on div "0:09 Tu as grandi à Chanonet, le cœur ouvert à l’inconnu 0:13 T’as eu envie de …" at bounding box center [756, 390] width 1462 height 617
click at [323, 252] on span "l’apéro" at bounding box center [340, 252] width 46 height 18
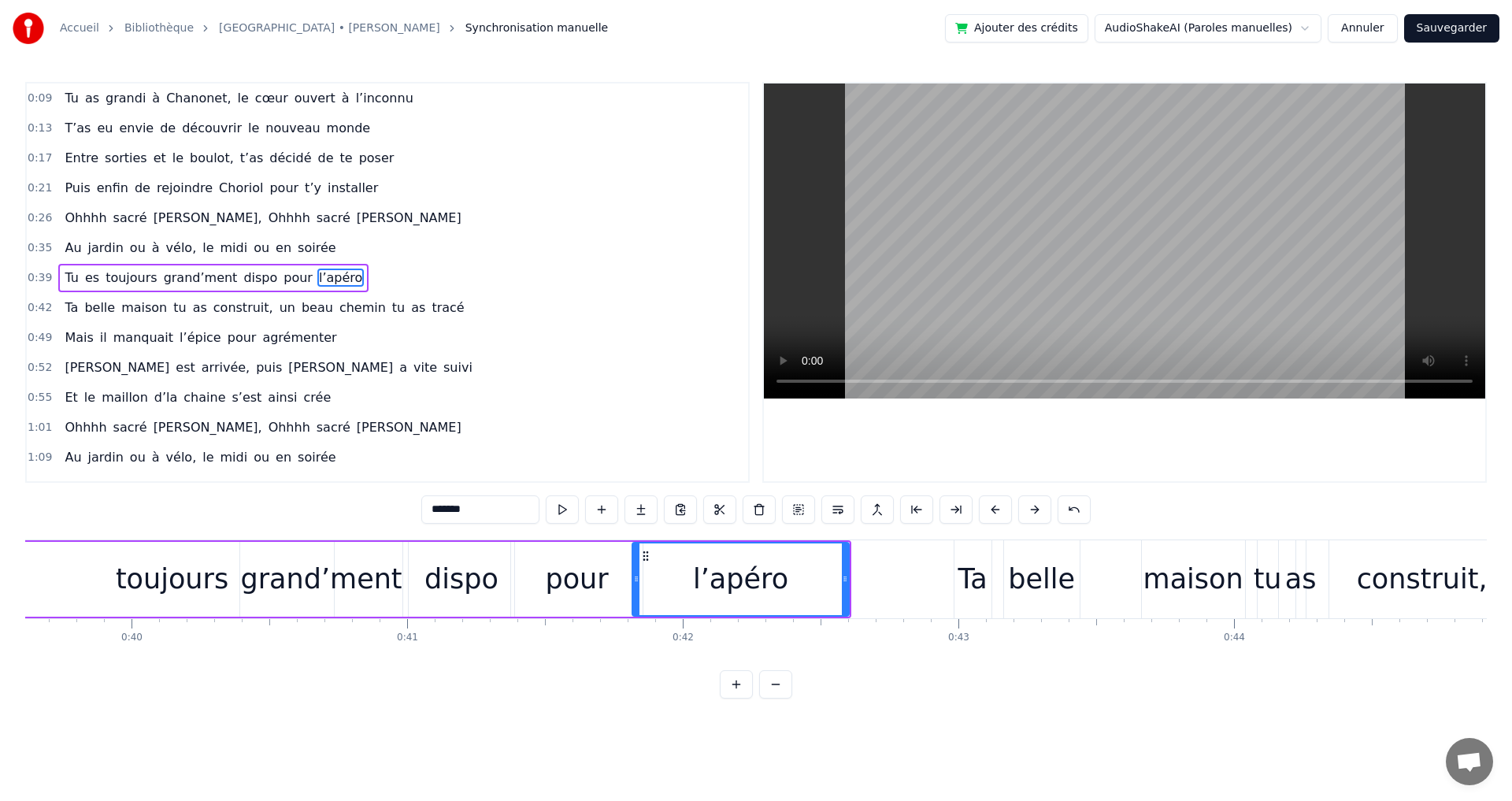
scroll to position [0, 10942]
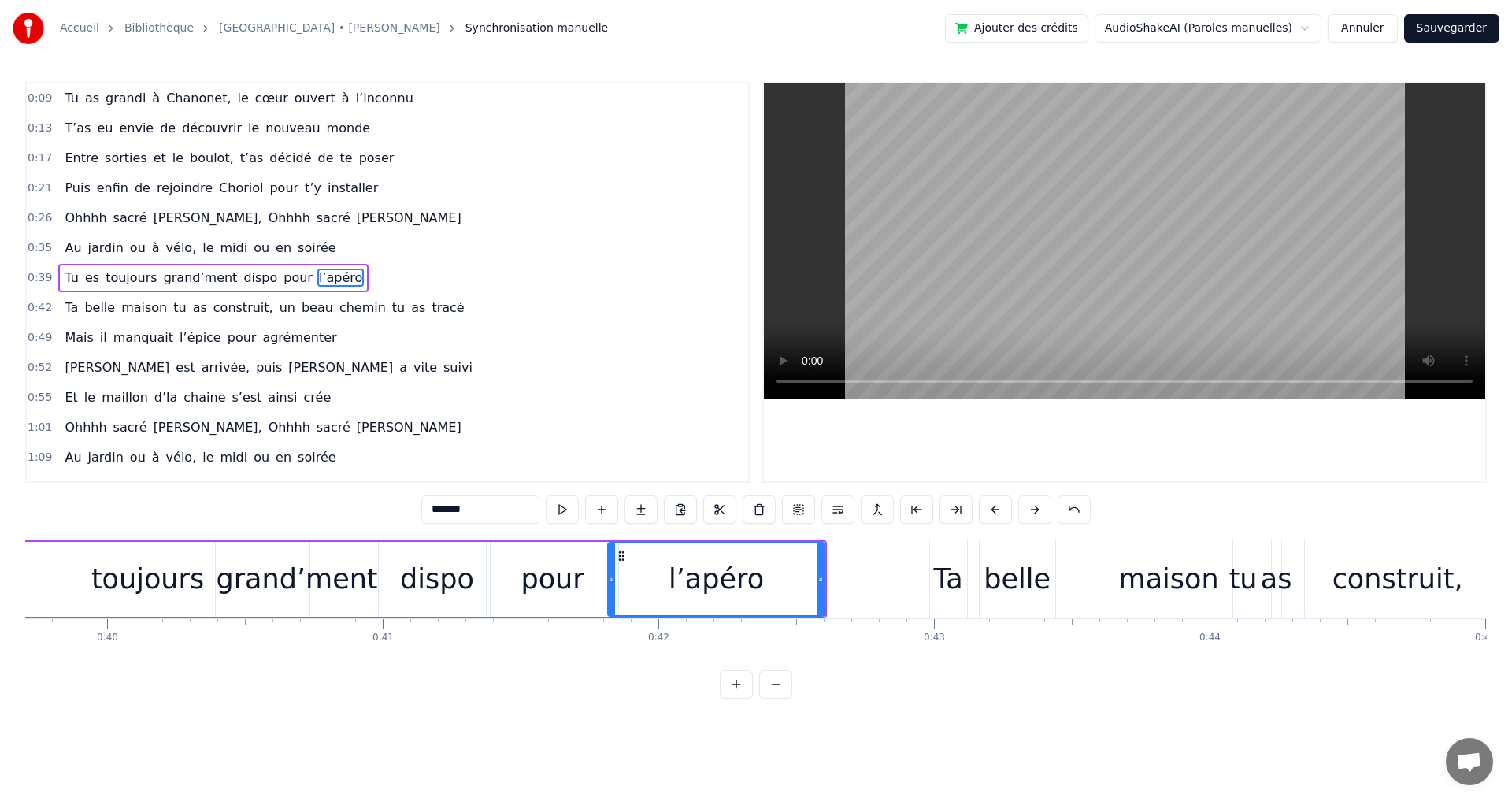
click at [980, 563] on div "belle" at bounding box center [1017, 579] width 76 height 78
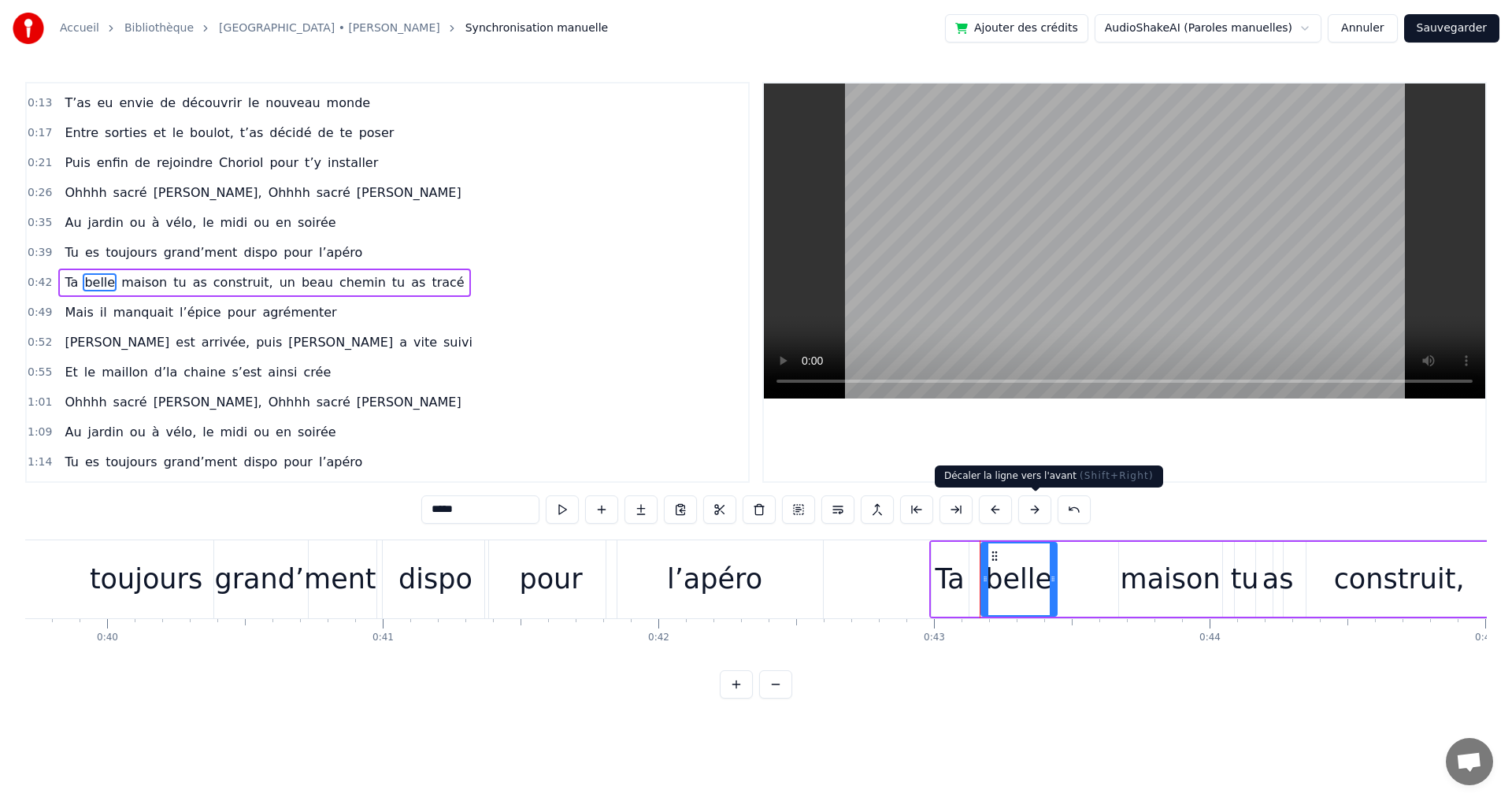
click at [1037, 509] on button at bounding box center [1034, 509] width 33 height 28
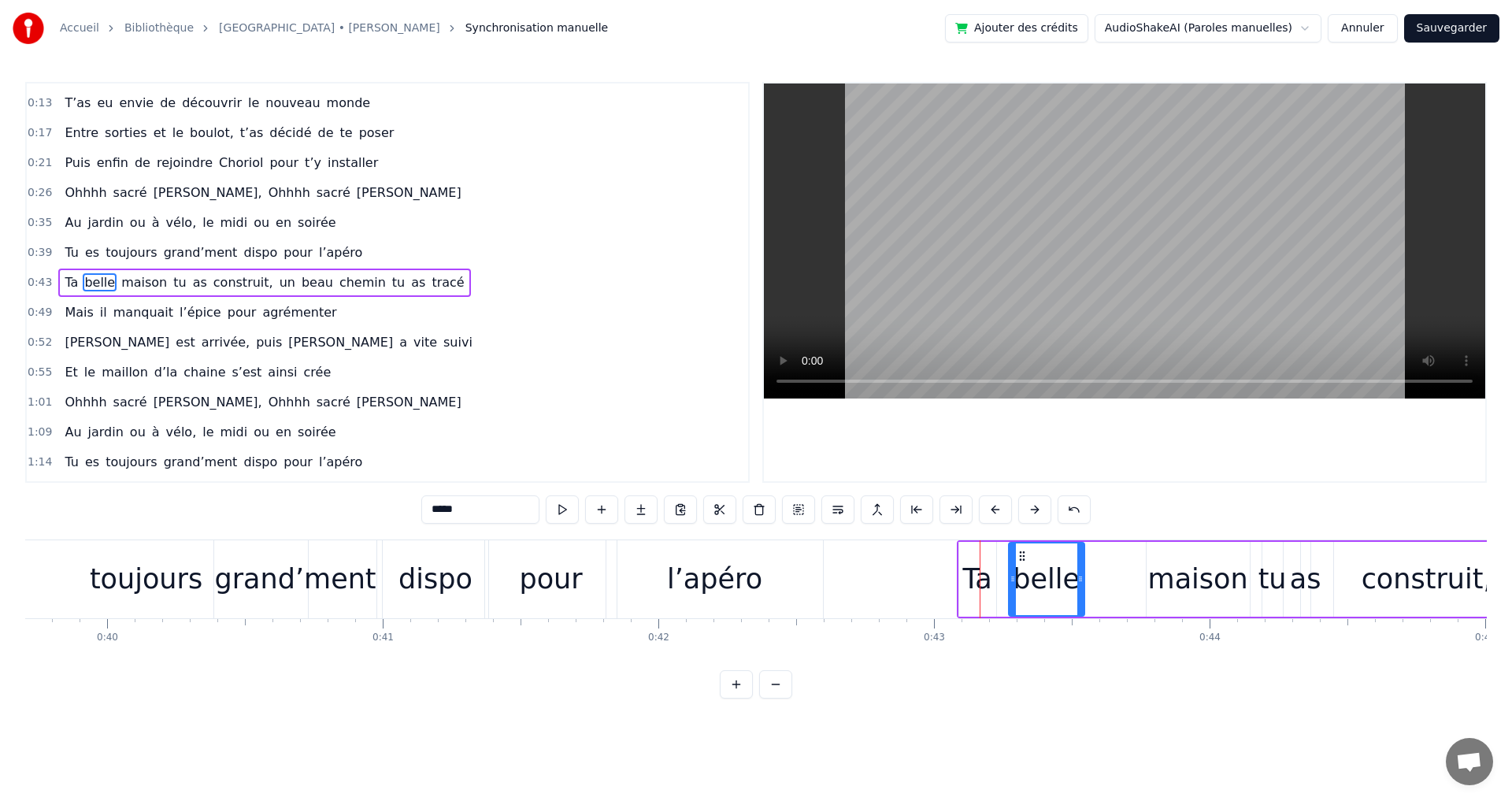
click at [1037, 509] on button at bounding box center [1034, 509] width 33 height 28
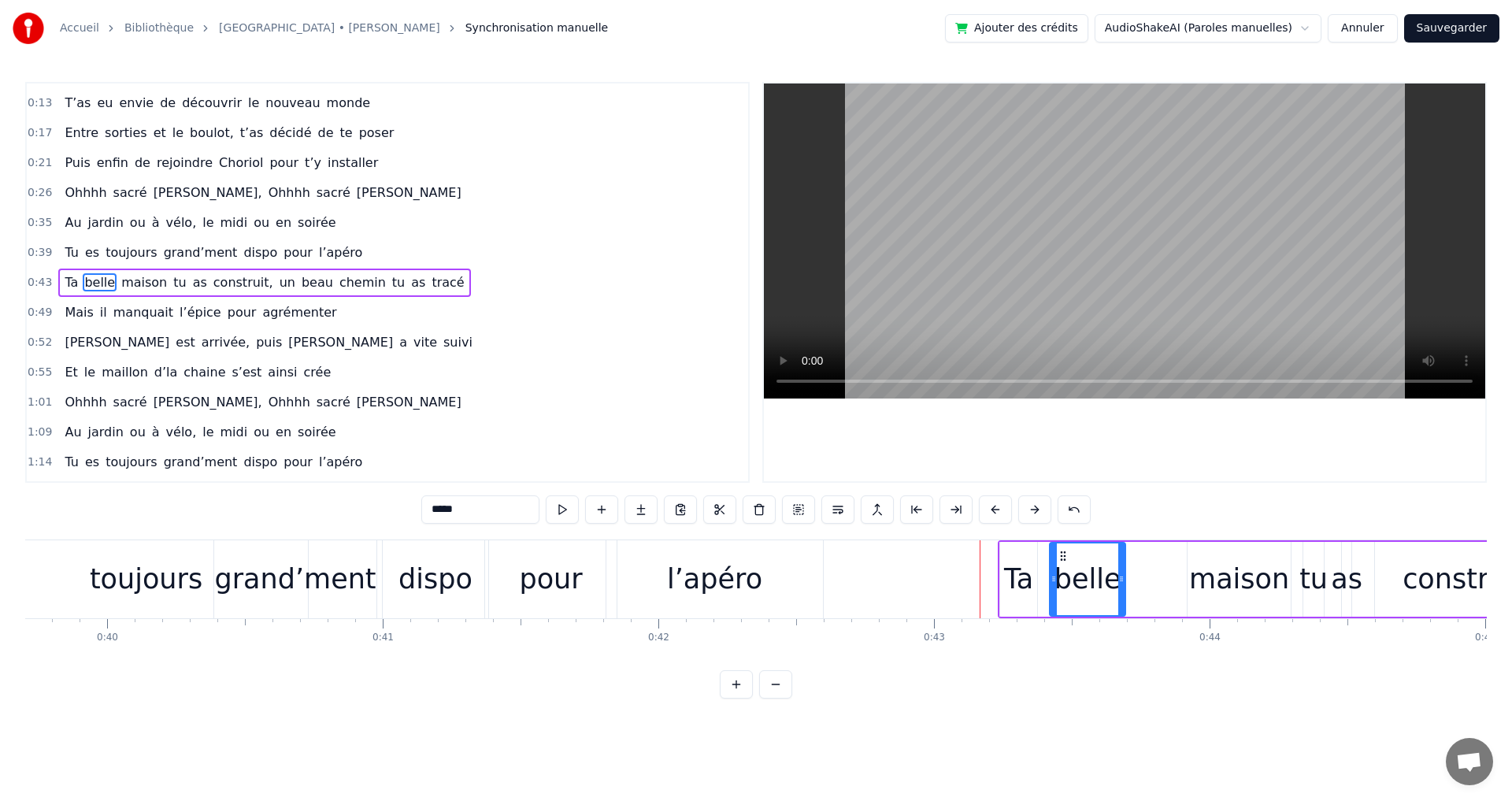
click at [1037, 509] on button at bounding box center [1034, 509] width 33 height 28
click at [282, 244] on span "pour" at bounding box center [298, 252] width 32 height 18
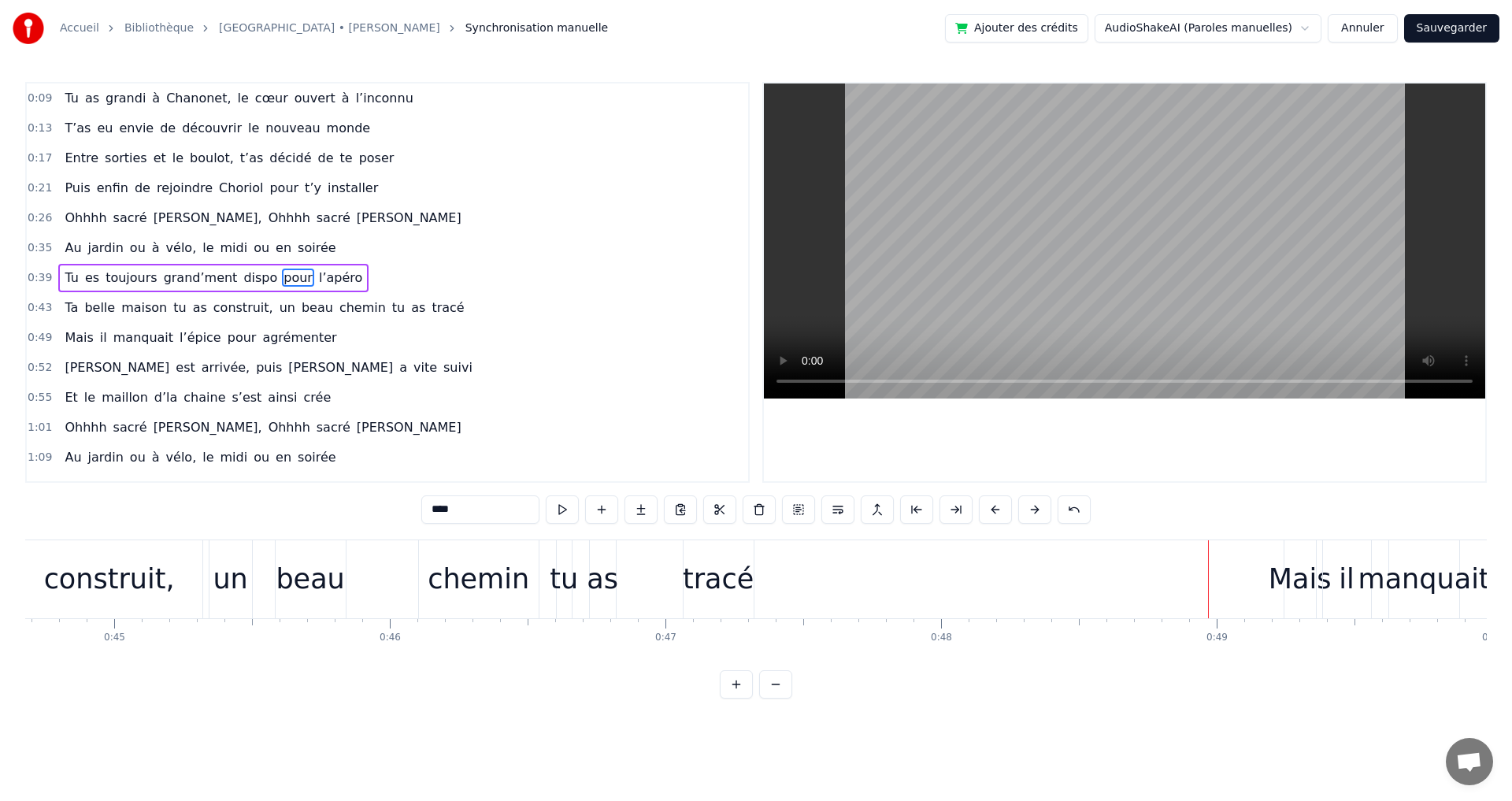
scroll to position [0, 12122]
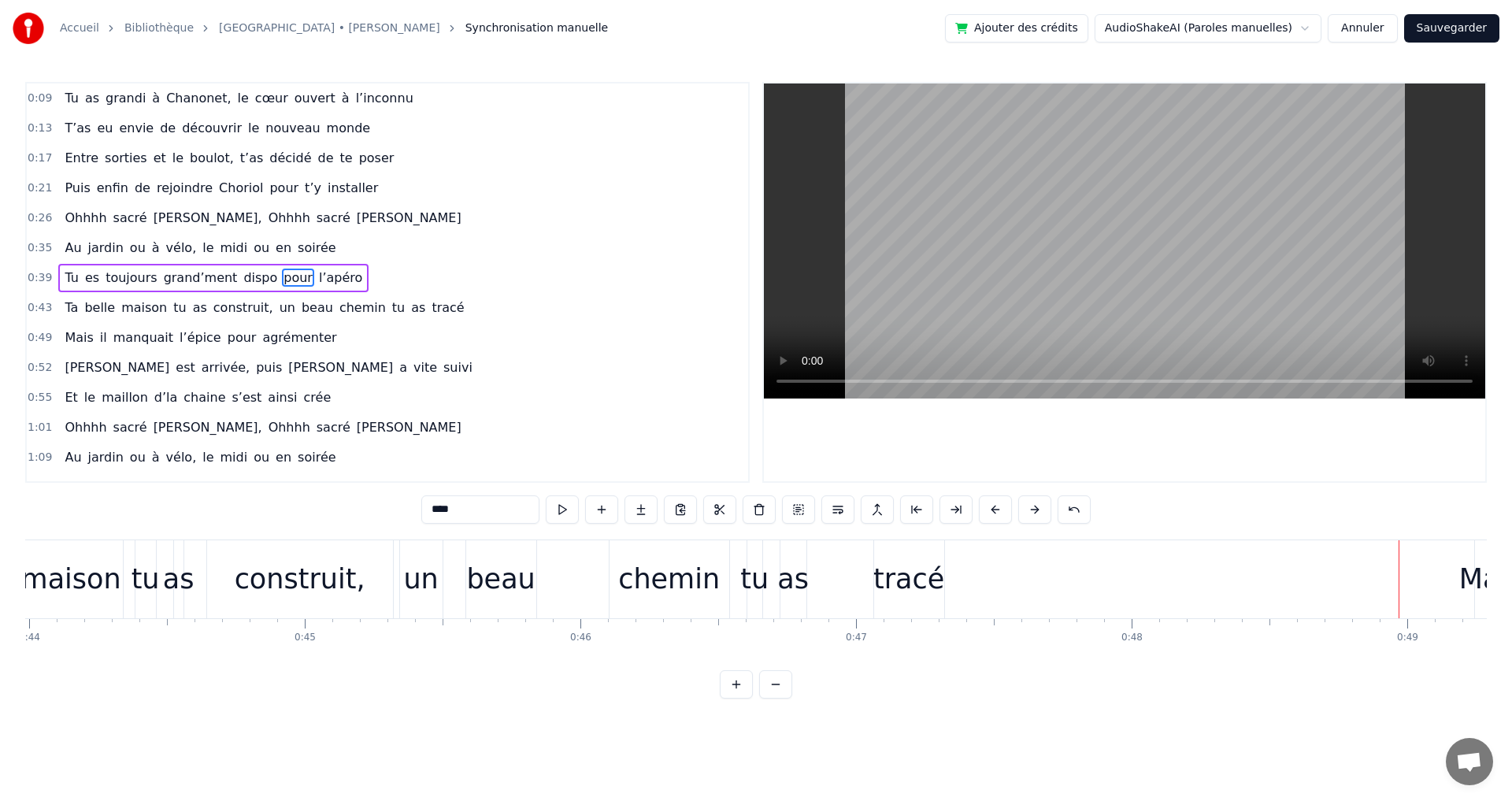
click at [413, 580] on div "un" at bounding box center [420, 578] width 35 height 41
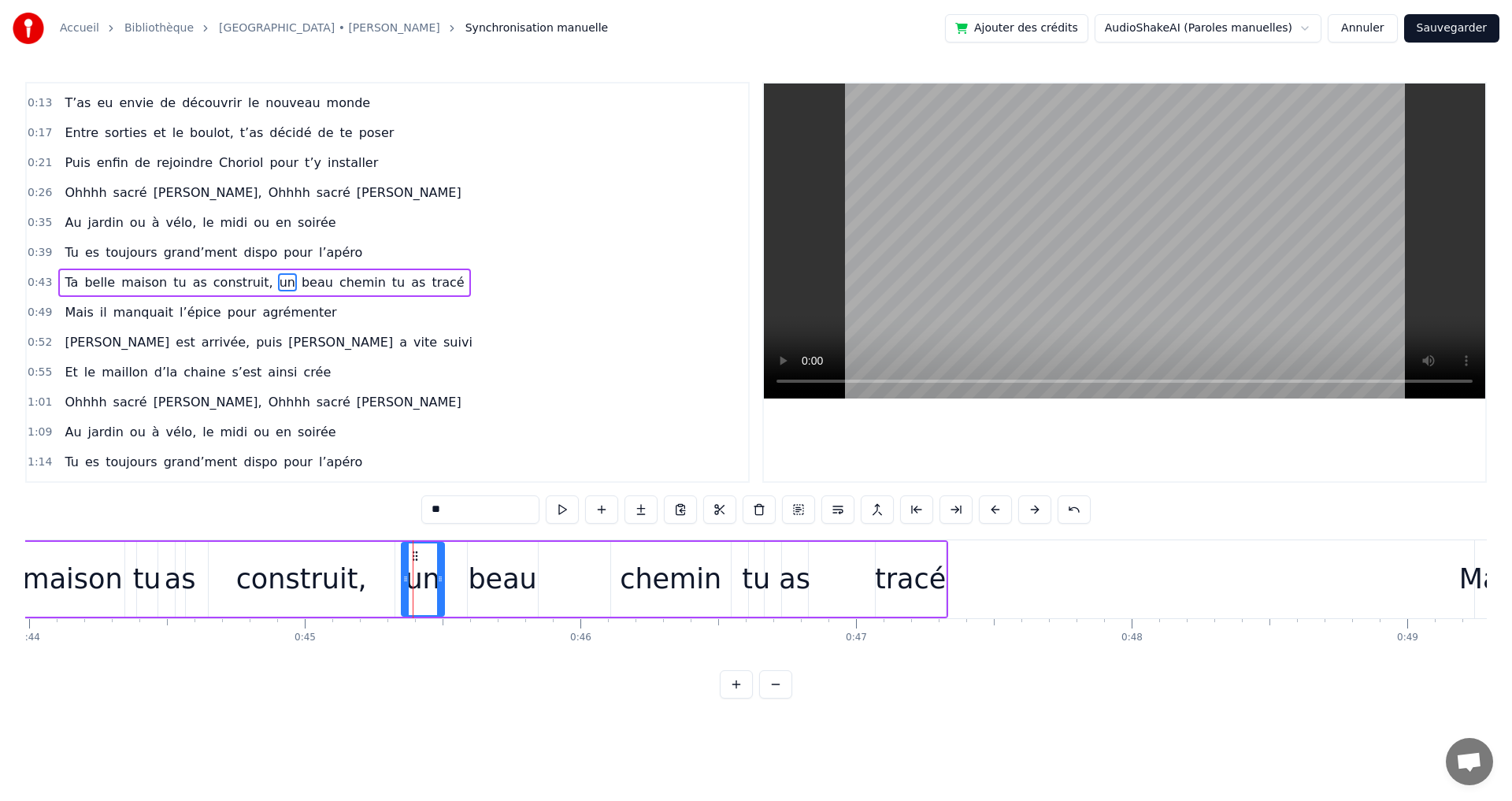
click at [509, 579] on div "beau" at bounding box center [502, 578] width 68 height 41
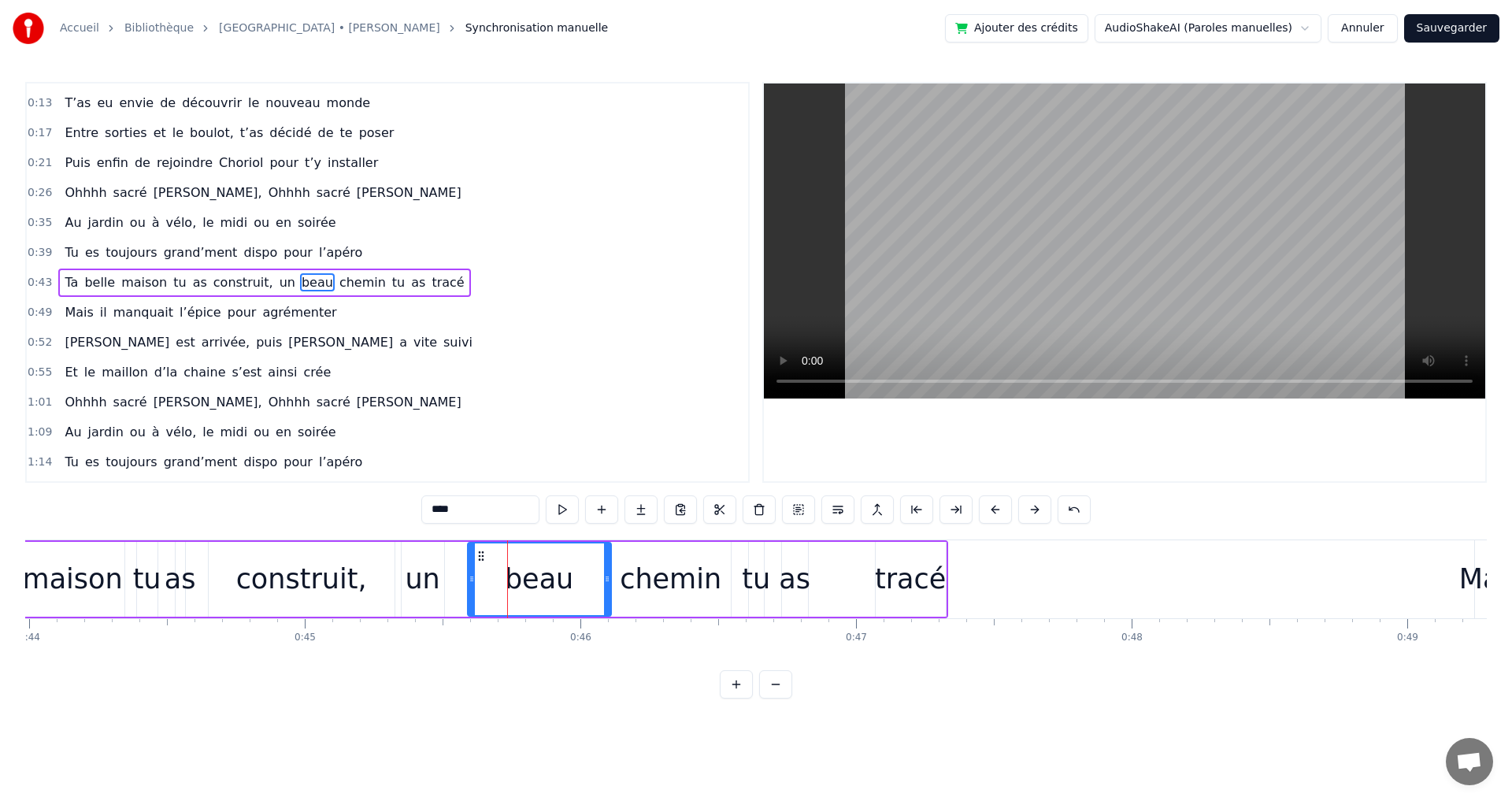
drag, startPoint x: 535, startPoint y: 578, endPoint x: 609, endPoint y: 579, distance: 74.0
click at [609, 579] on icon at bounding box center [607, 579] width 6 height 13
drag, startPoint x: 473, startPoint y: 582, endPoint x: 513, endPoint y: 582, distance: 40.0
click at [513, 582] on icon at bounding box center [513, 579] width 6 height 13
click at [422, 581] on div "un" at bounding box center [422, 578] width 35 height 41
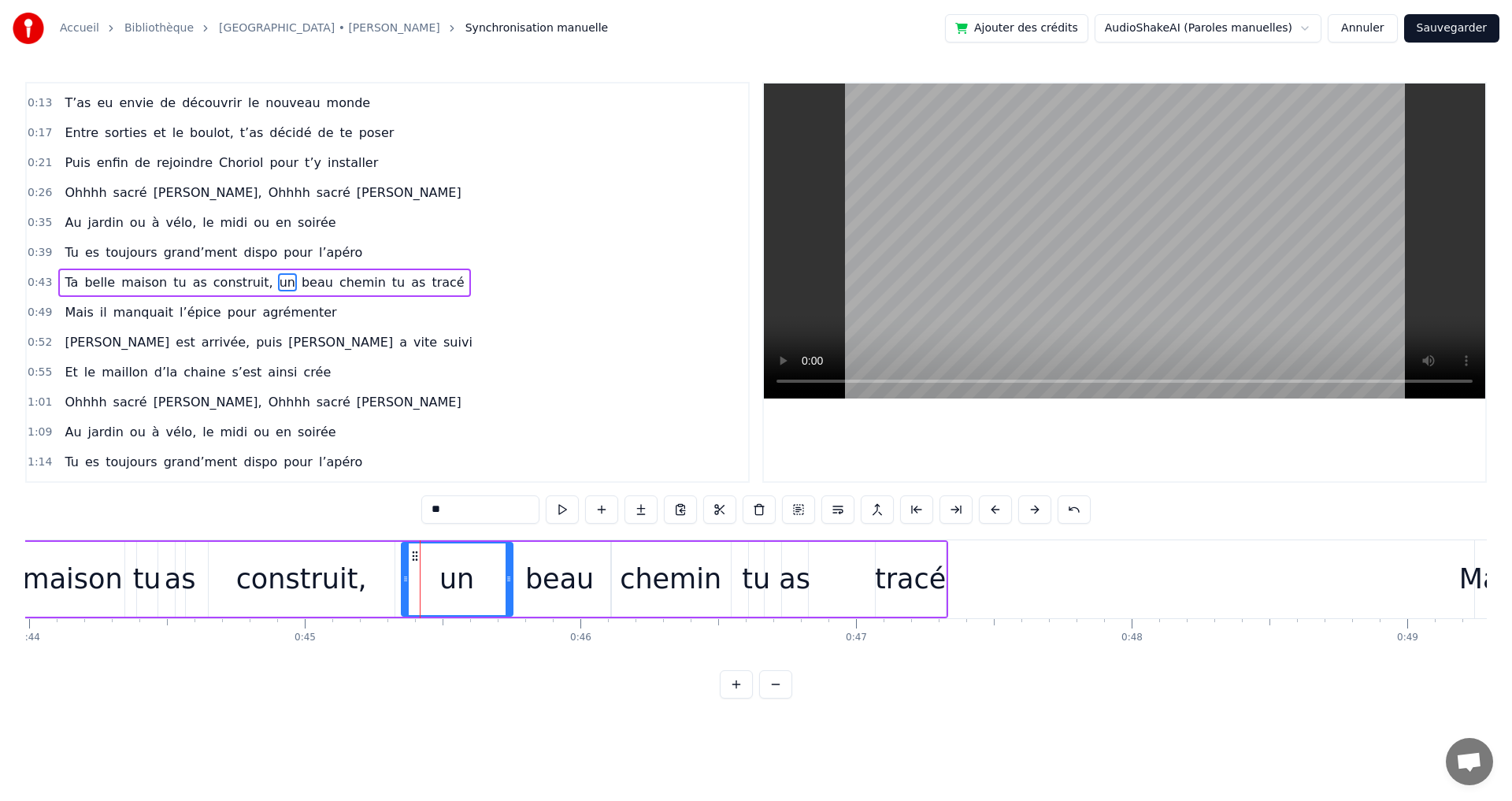
drag, startPoint x: 442, startPoint y: 577, endPoint x: 510, endPoint y: 580, distance: 68.1
click at [510, 580] on icon at bounding box center [509, 579] width 6 height 13
drag, startPoint x: 406, startPoint y: 579, endPoint x: 424, endPoint y: 579, distance: 18.0
click at [424, 579] on icon at bounding box center [424, 579] width 6 height 13
click at [934, 574] on div "tracé" at bounding box center [910, 578] width 71 height 41
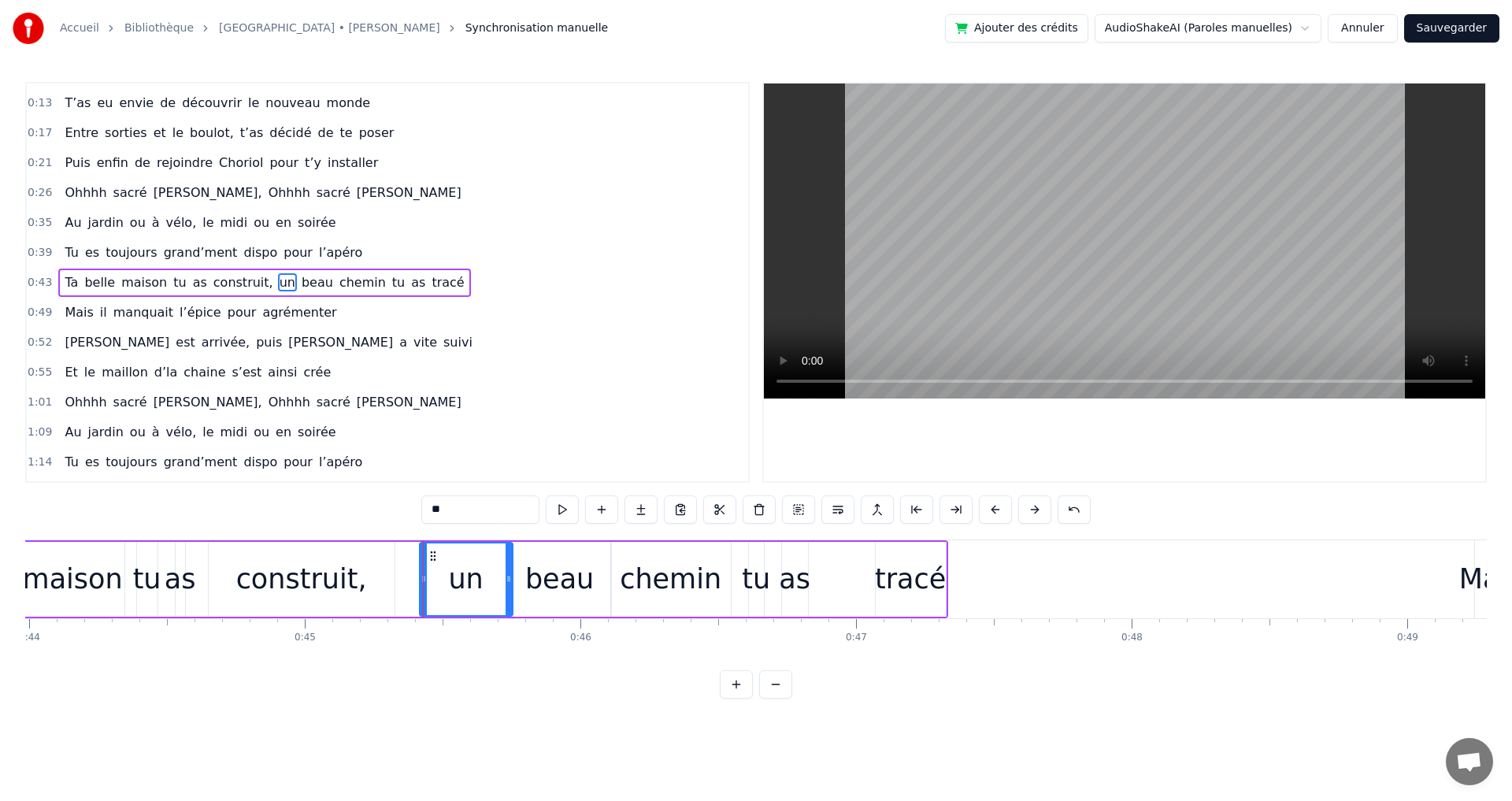
type input "*****"
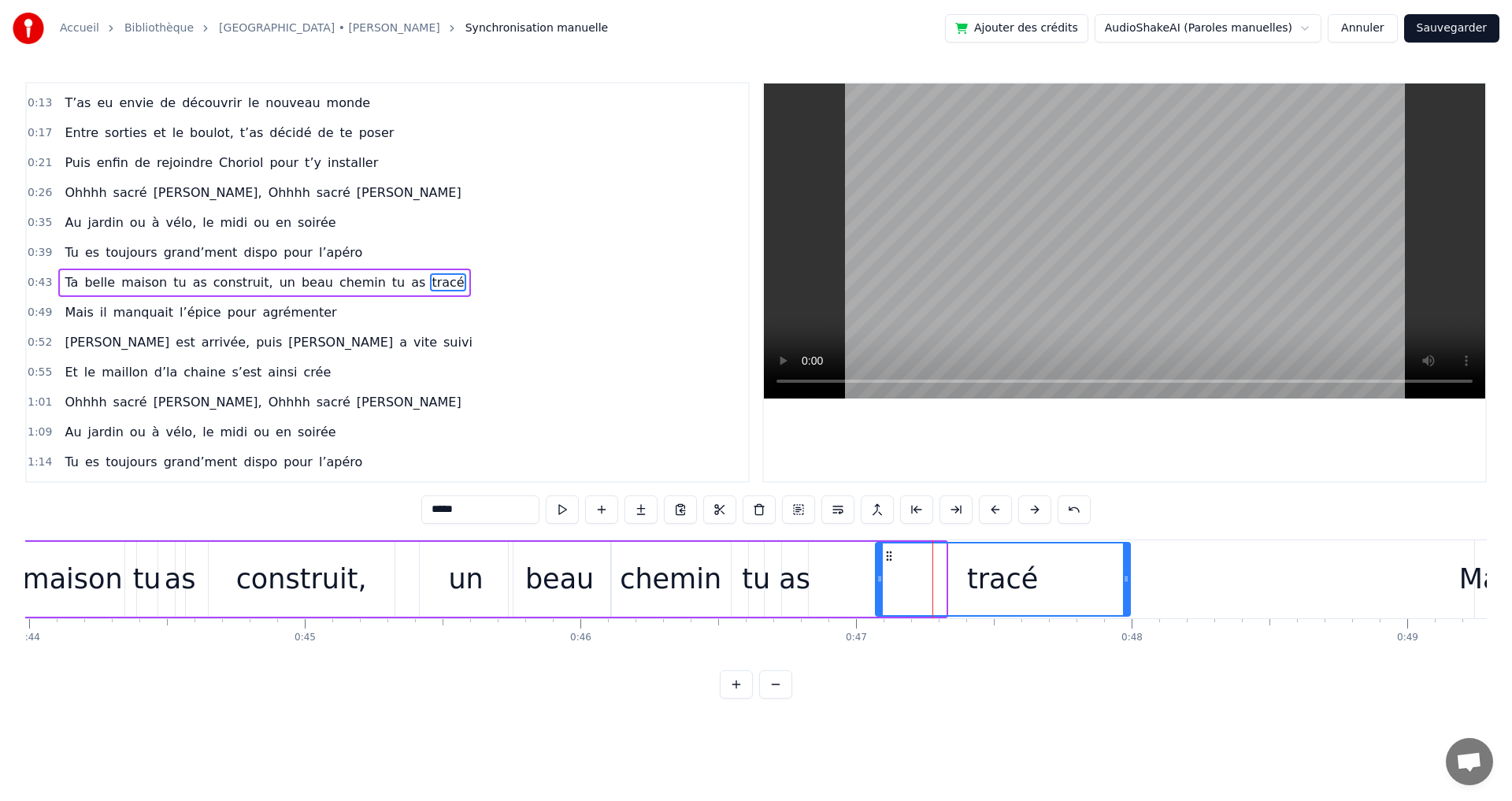
drag, startPoint x: 942, startPoint y: 578, endPoint x: 1127, endPoint y: 588, distance: 185.3
click at [1127, 588] on div at bounding box center [1126, 579] width 6 height 71
click at [808, 581] on div "Ta belle maison tu as construit, un beau chemin tu as tracé" at bounding box center [482, 579] width 1301 height 78
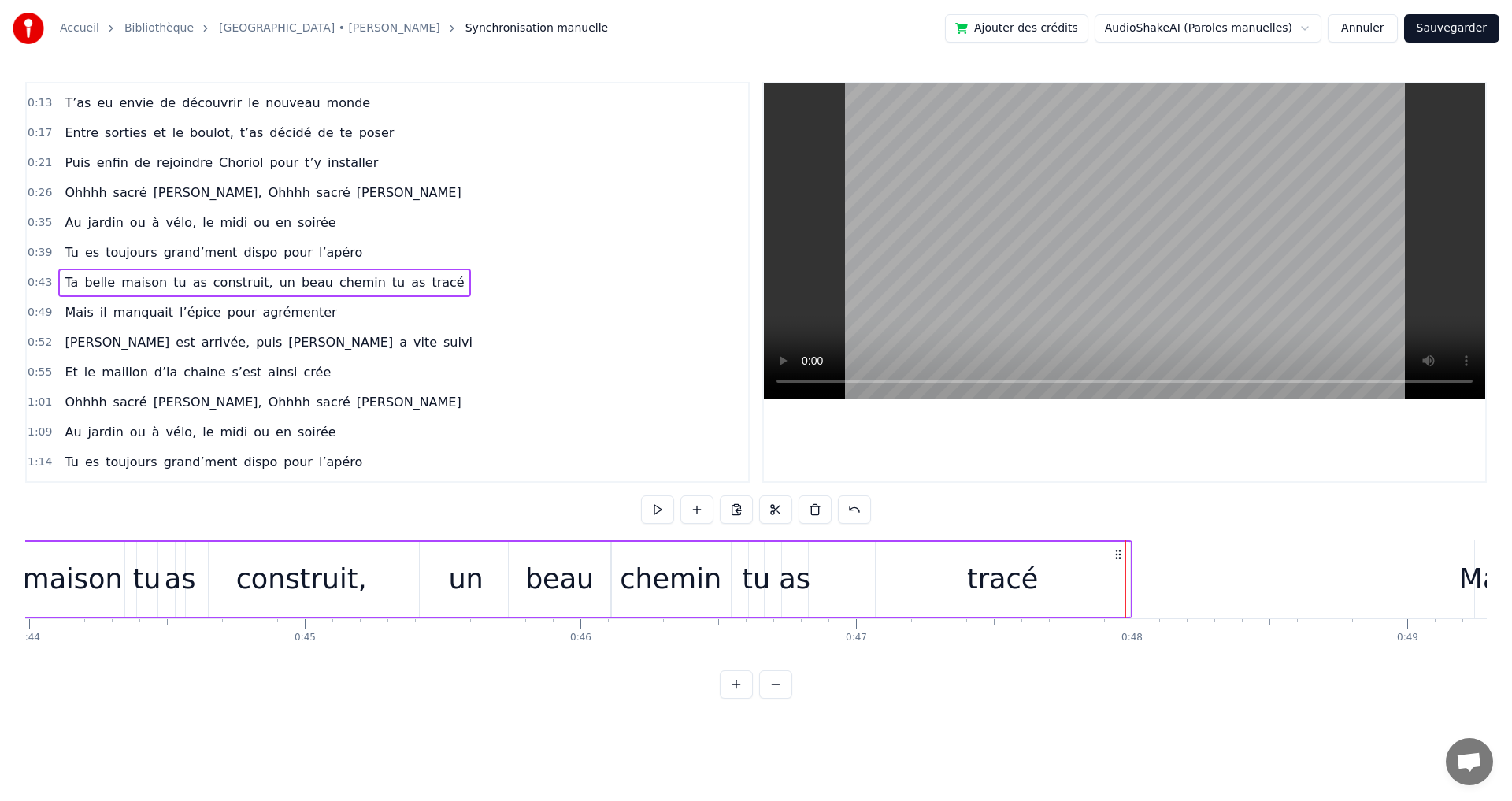
click at [799, 580] on div "as" at bounding box center [795, 578] width 32 height 41
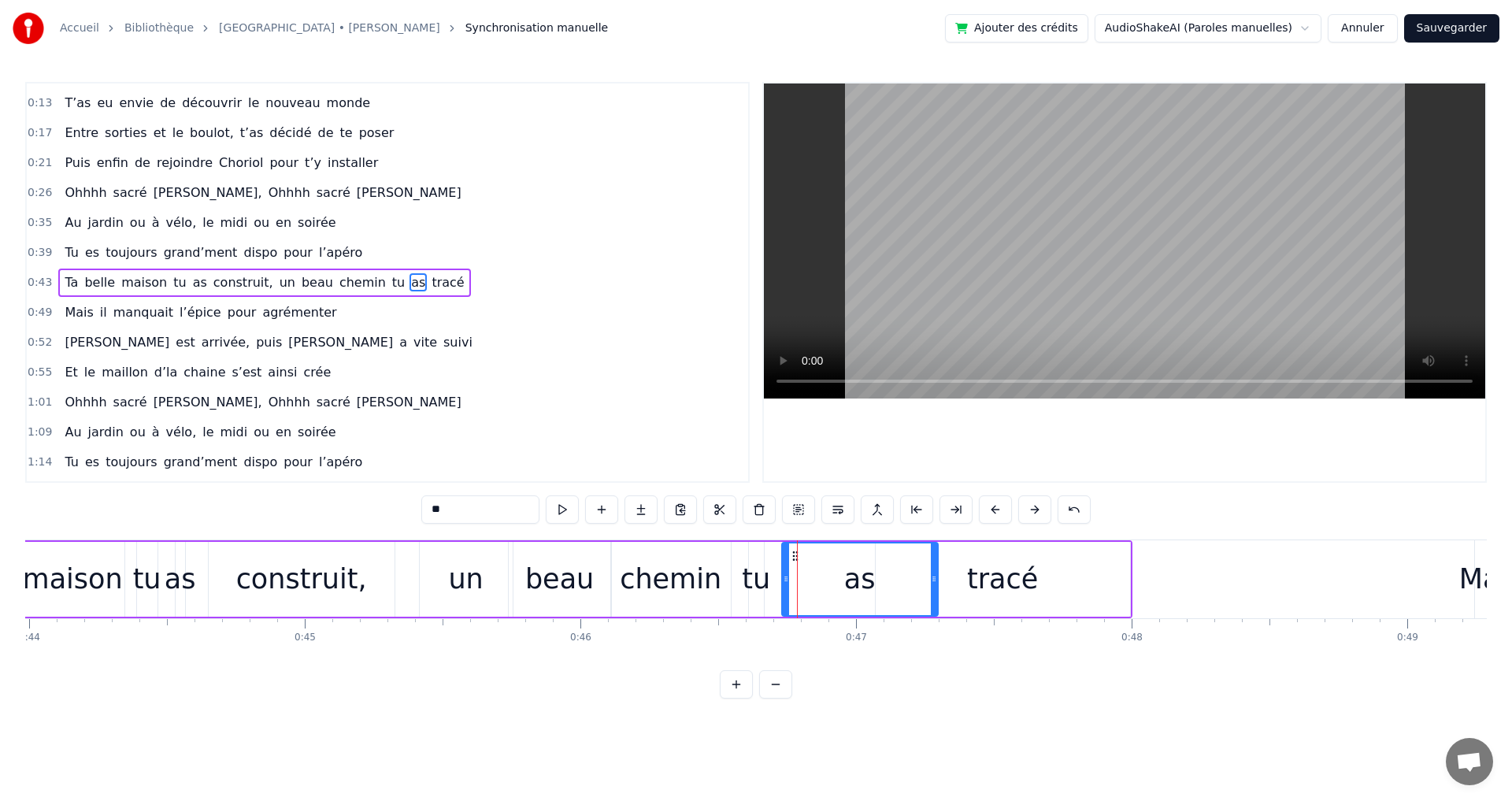
drag, startPoint x: 804, startPoint y: 579, endPoint x: 933, endPoint y: 591, distance: 129.6
click at [933, 591] on div at bounding box center [934, 579] width 6 height 71
drag, startPoint x: 785, startPoint y: 578, endPoint x: 821, endPoint y: 578, distance: 36.0
click at [821, 578] on icon at bounding box center [822, 579] width 6 height 13
click at [760, 579] on div "tu" at bounding box center [756, 578] width 28 height 41
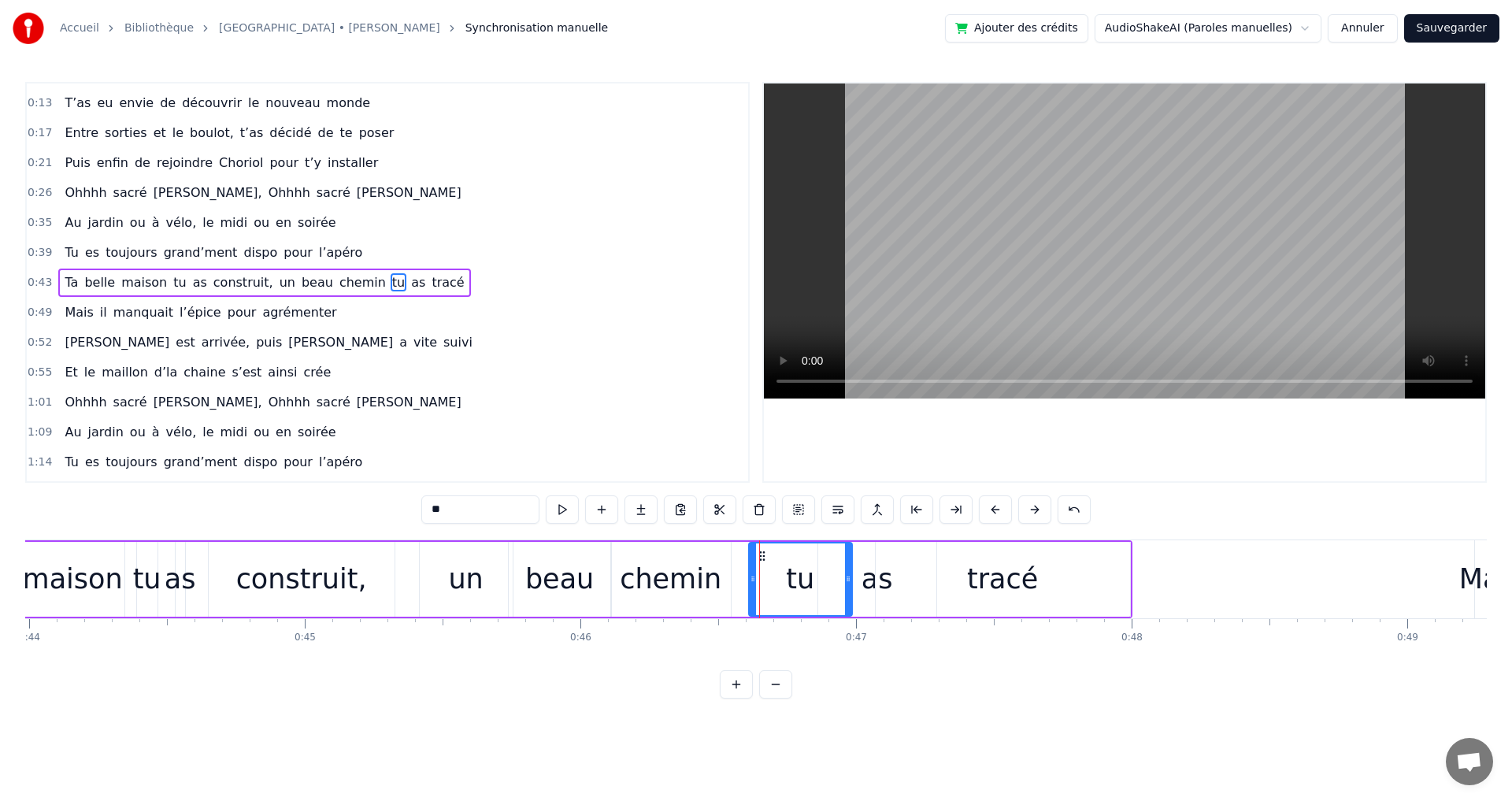
drag, startPoint x: 760, startPoint y: 580, endPoint x: 848, endPoint y: 587, distance: 88.3
click at [848, 587] on div at bounding box center [848, 579] width 6 height 71
drag, startPoint x: 751, startPoint y: 580, endPoint x: 784, endPoint y: 582, distance: 33.1
click at [784, 582] on icon at bounding box center [784, 579] width 6 height 13
drag, startPoint x: 677, startPoint y: 581, endPoint x: 720, endPoint y: 580, distance: 43.0
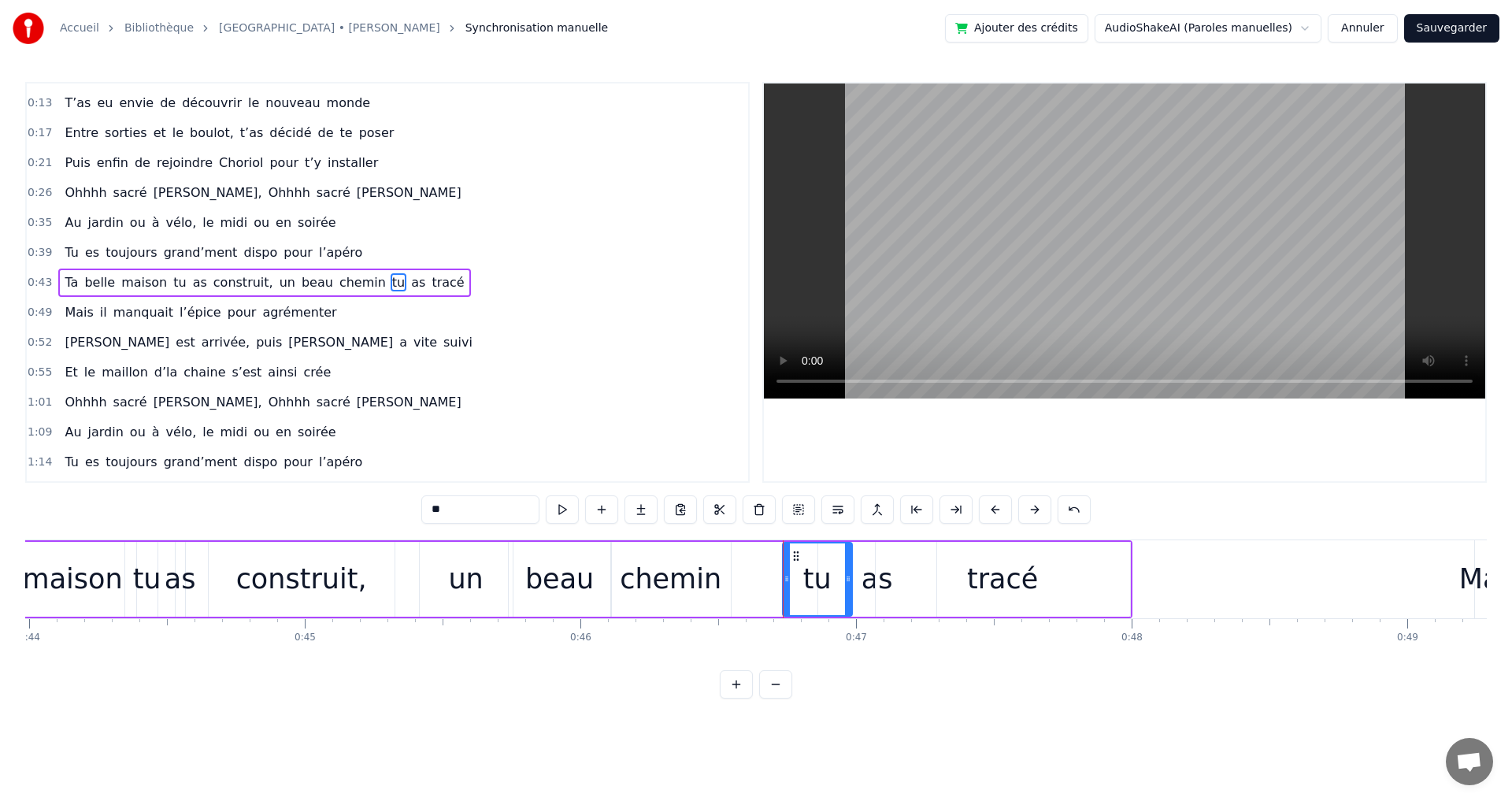
click at [678, 580] on div "chemin" at bounding box center [670, 578] width 102 height 41
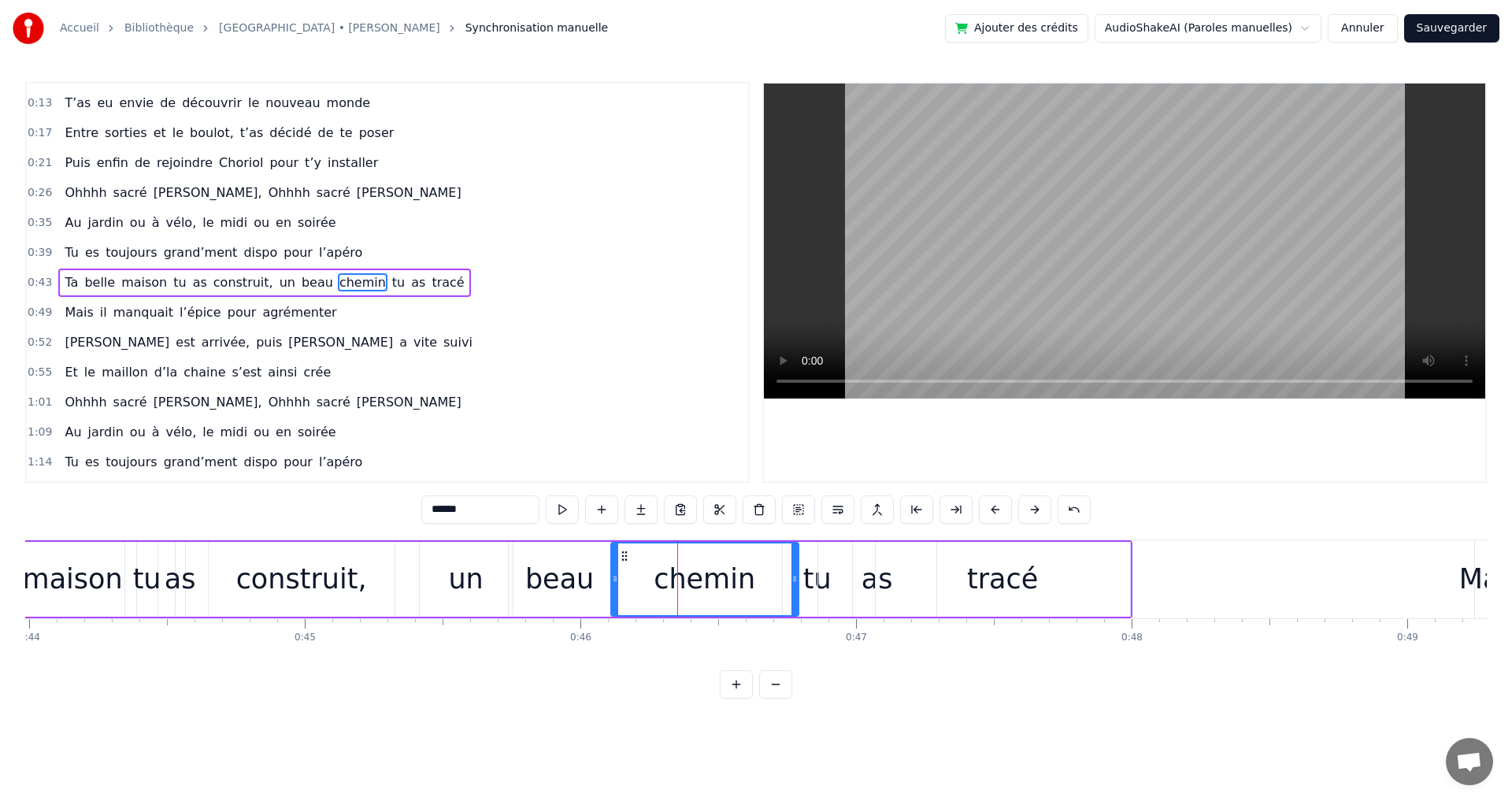
drag, startPoint x: 728, startPoint y: 580, endPoint x: 796, endPoint y: 581, distance: 68.0
click at [796, 581] on icon at bounding box center [795, 579] width 6 height 13
drag, startPoint x: 614, startPoint y: 578, endPoint x: 683, endPoint y: 580, distance: 69.0
click at [683, 580] on icon at bounding box center [684, 579] width 6 height 13
drag, startPoint x: 562, startPoint y: 578, endPoint x: 592, endPoint y: 578, distance: 30.0
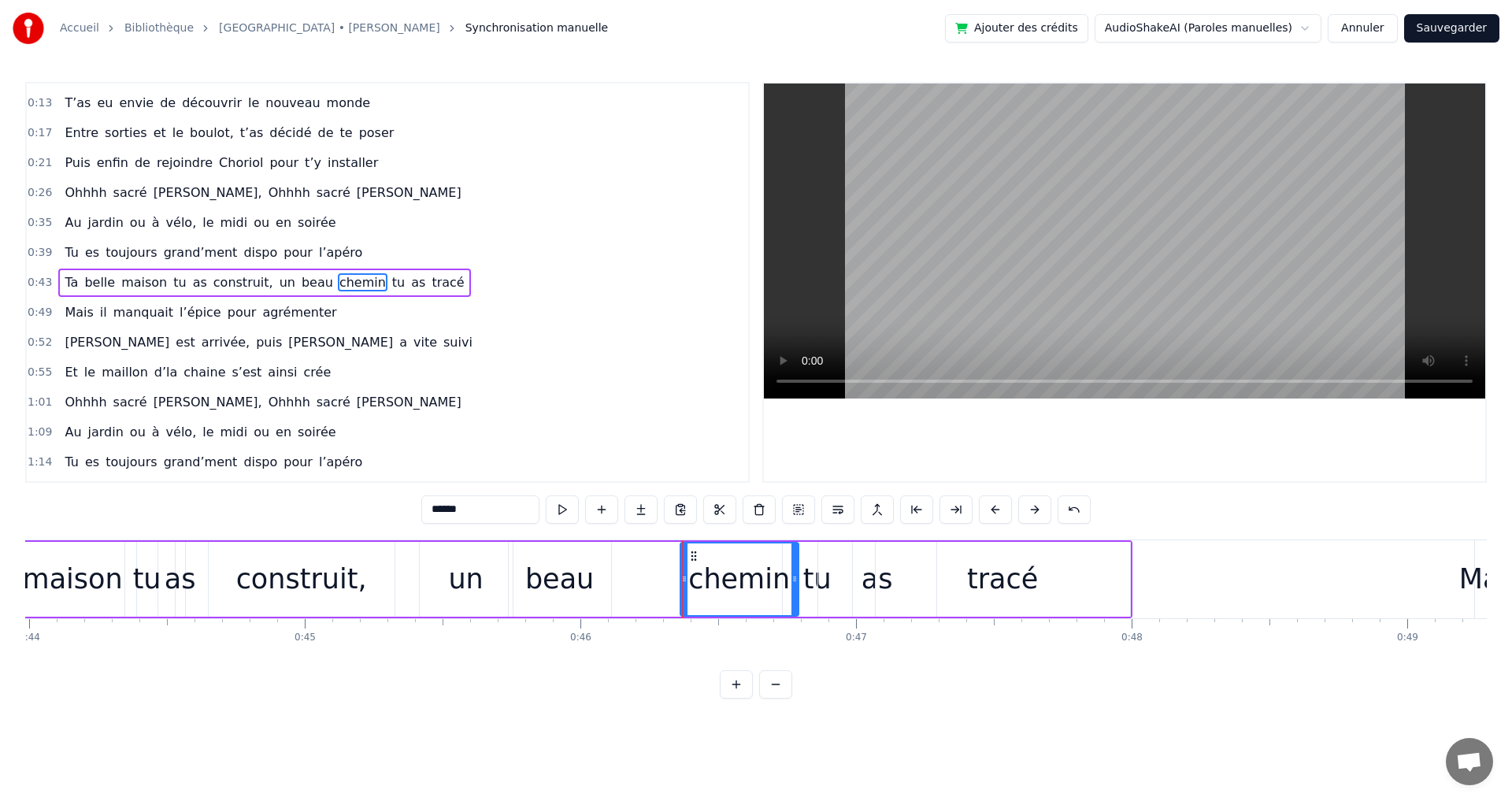
click at [562, 578] on div "beau" at bounding box center [559, 578] width 68 height 41
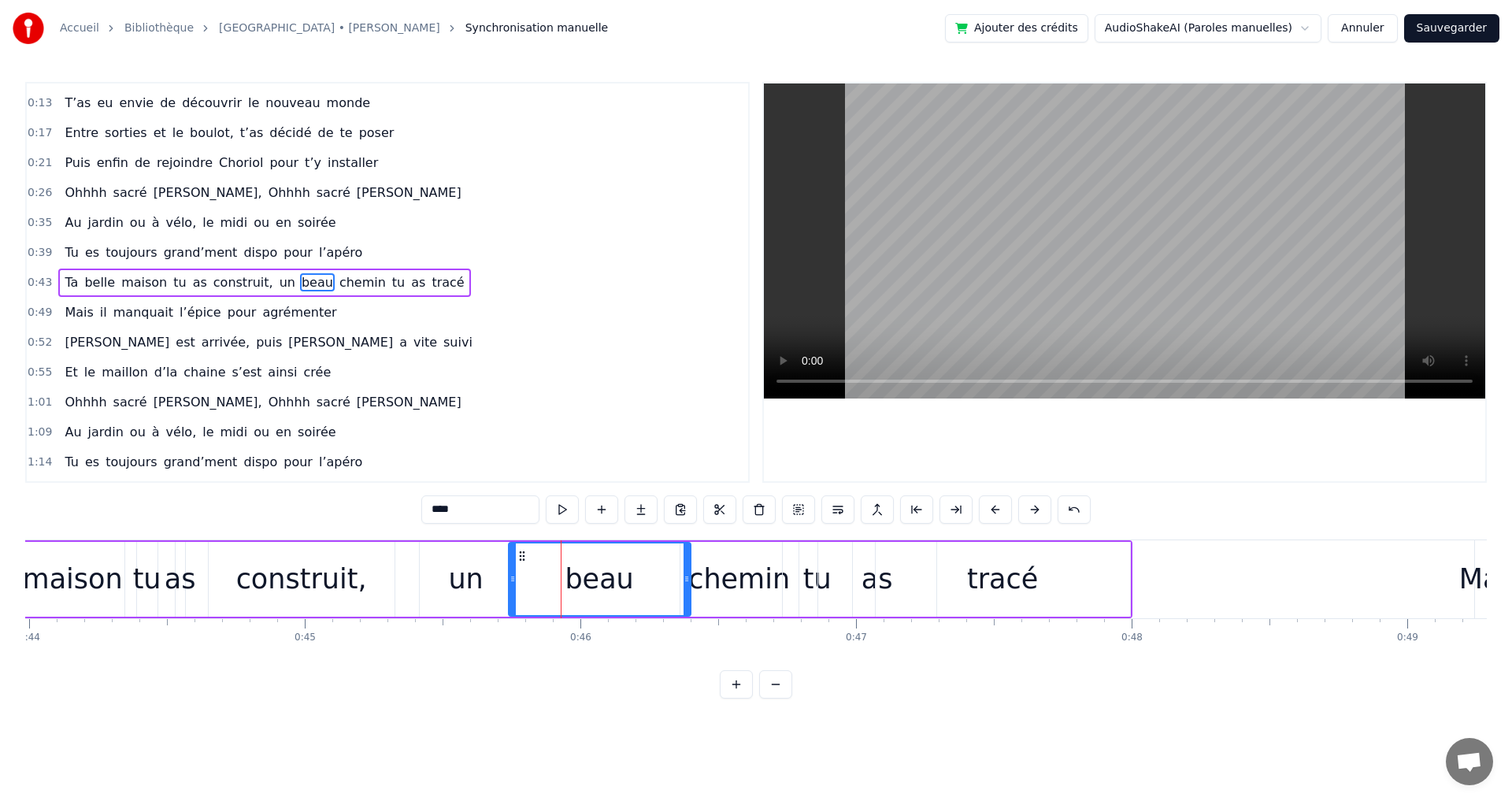
drag, startPoint x: 609, startPoint y: 578, endPoint x: 688, endPoint y: 582, distance: 79.1
click at [688, 582] on icon at bounding box center [687, 579] width 6 height 13
drag, startPoint x: 509, startPoint y: 579, endPoint x: 588, endPoint y: 580, distance: 79.0
click at [589, 580] on icon at bounding box center [592, 579] width 6 height 13
click at [474, 582] on div "un" at bounding box center [465, 578] width 35 height 41
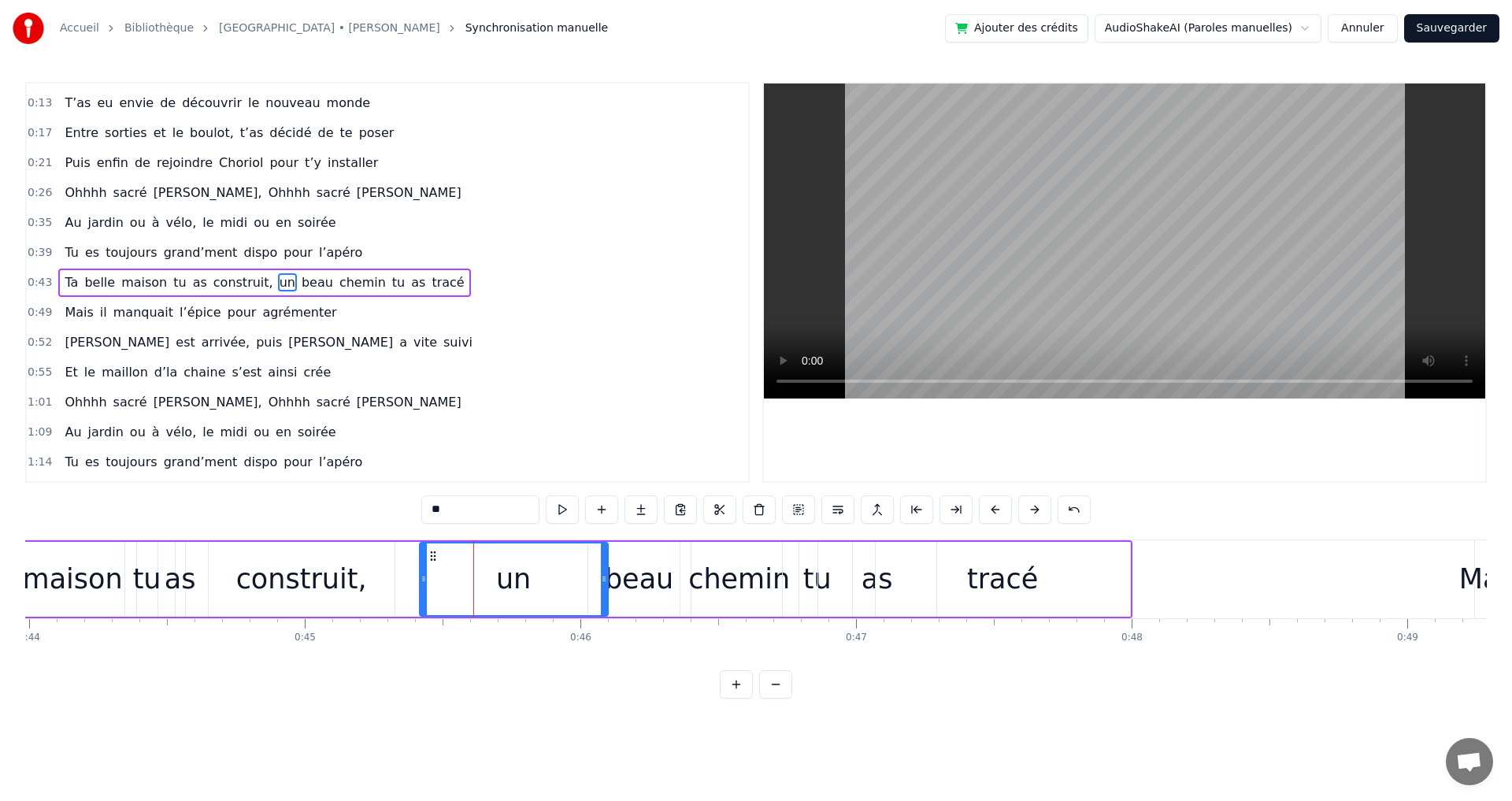
drag, startPoint x: 513, startPoint y: 582, endPoint x: 606, endPoint y: 583, distance: 93.0
click at [606, 583] on icon at bounding box center [604, 579] width 6 height 13
drag, startPoint x: 425, startPoint y: 578, endPoint x: 500, endPoint y: 580, distance: 75.0
click at [500, 580] on icon at bounding box center [499, 579] width 6 height 13
click at [282, 258] on span "pour" at bounding box center [298, 252] width 32 height 18
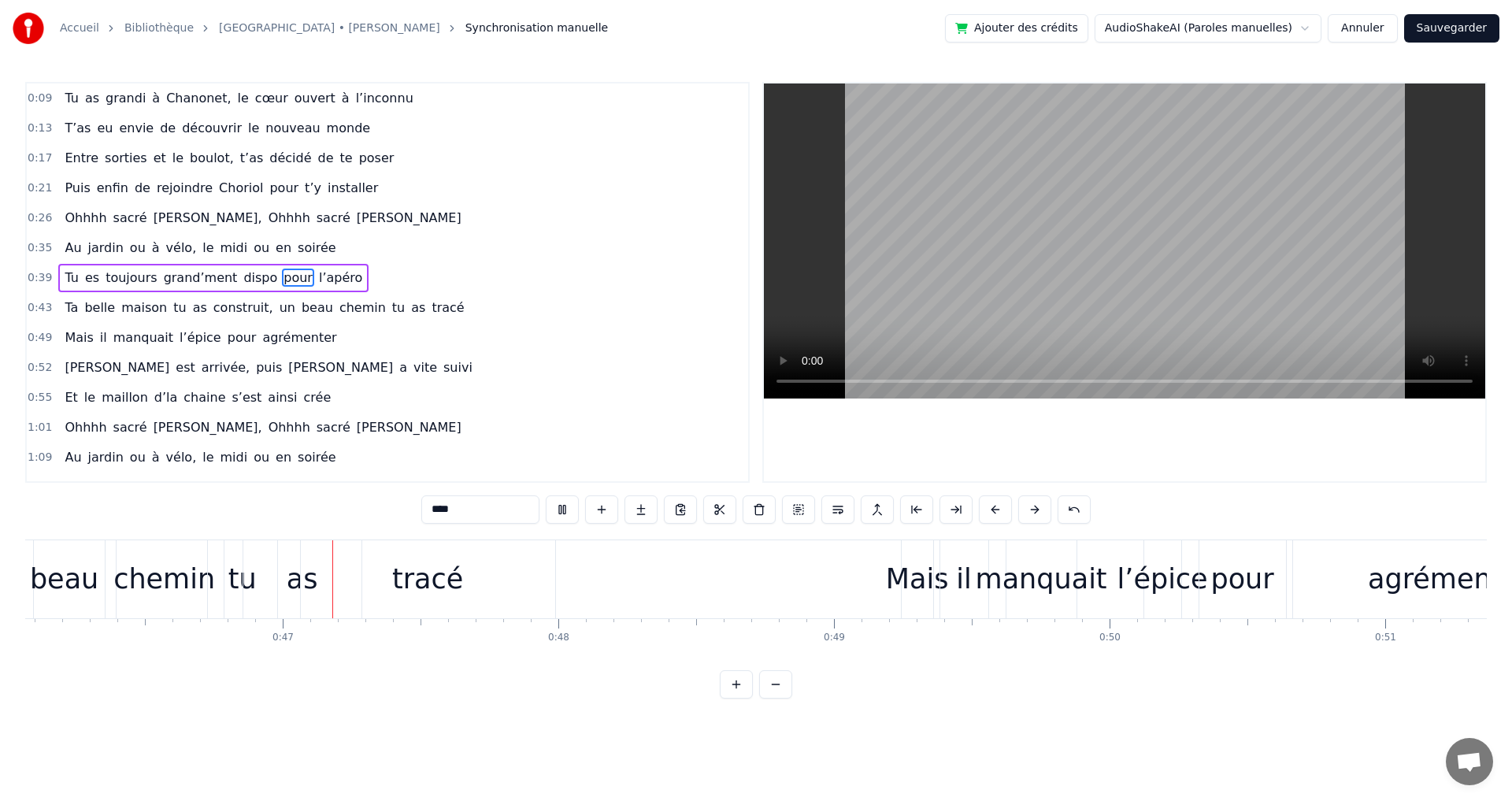
scroll to position [0, 12751]
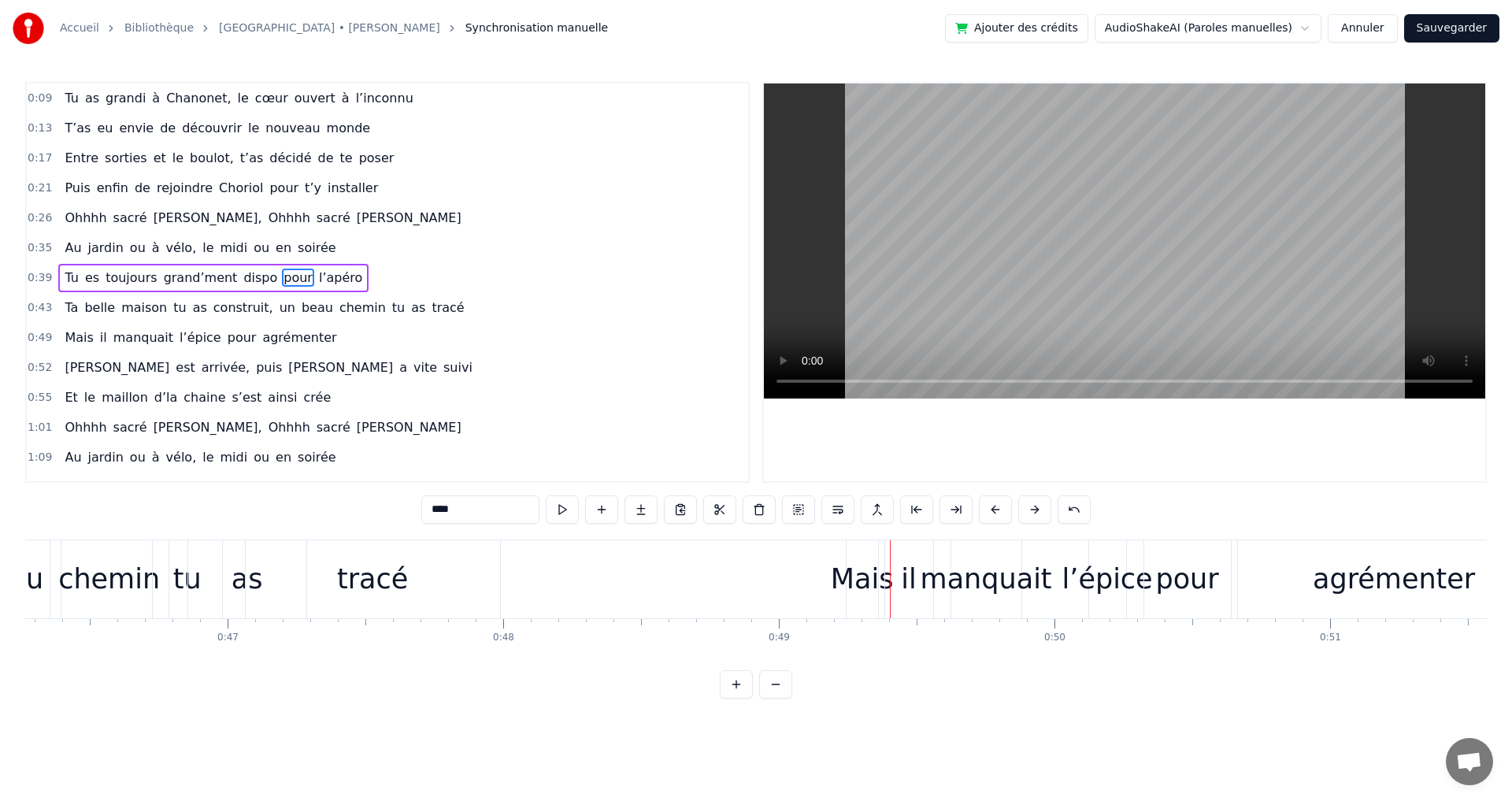
click at [847, 574] on div "Mais" at bounding box center [862, 578] width 63 height 41
type input "****"
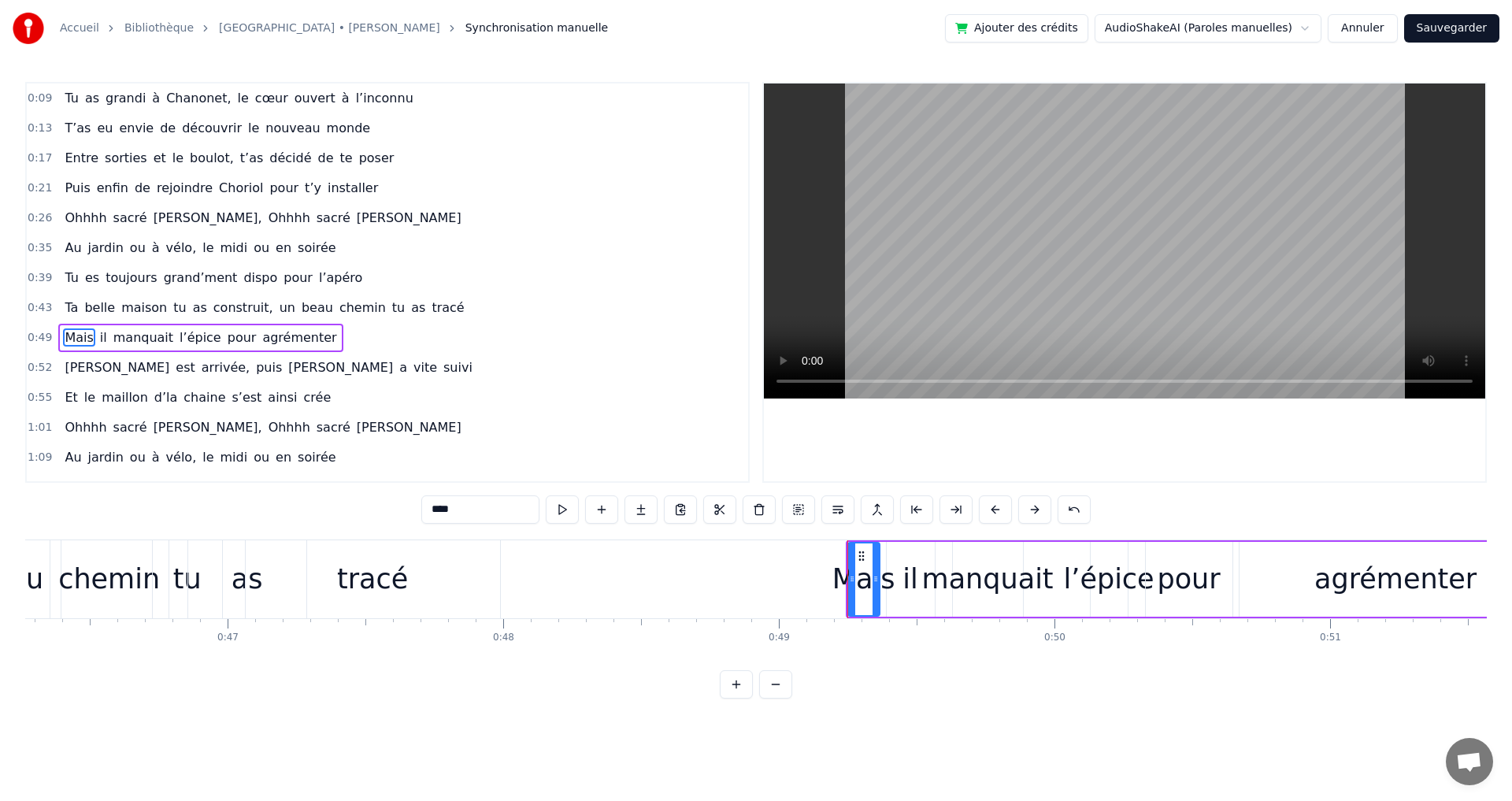
scroll to position [55, 0]
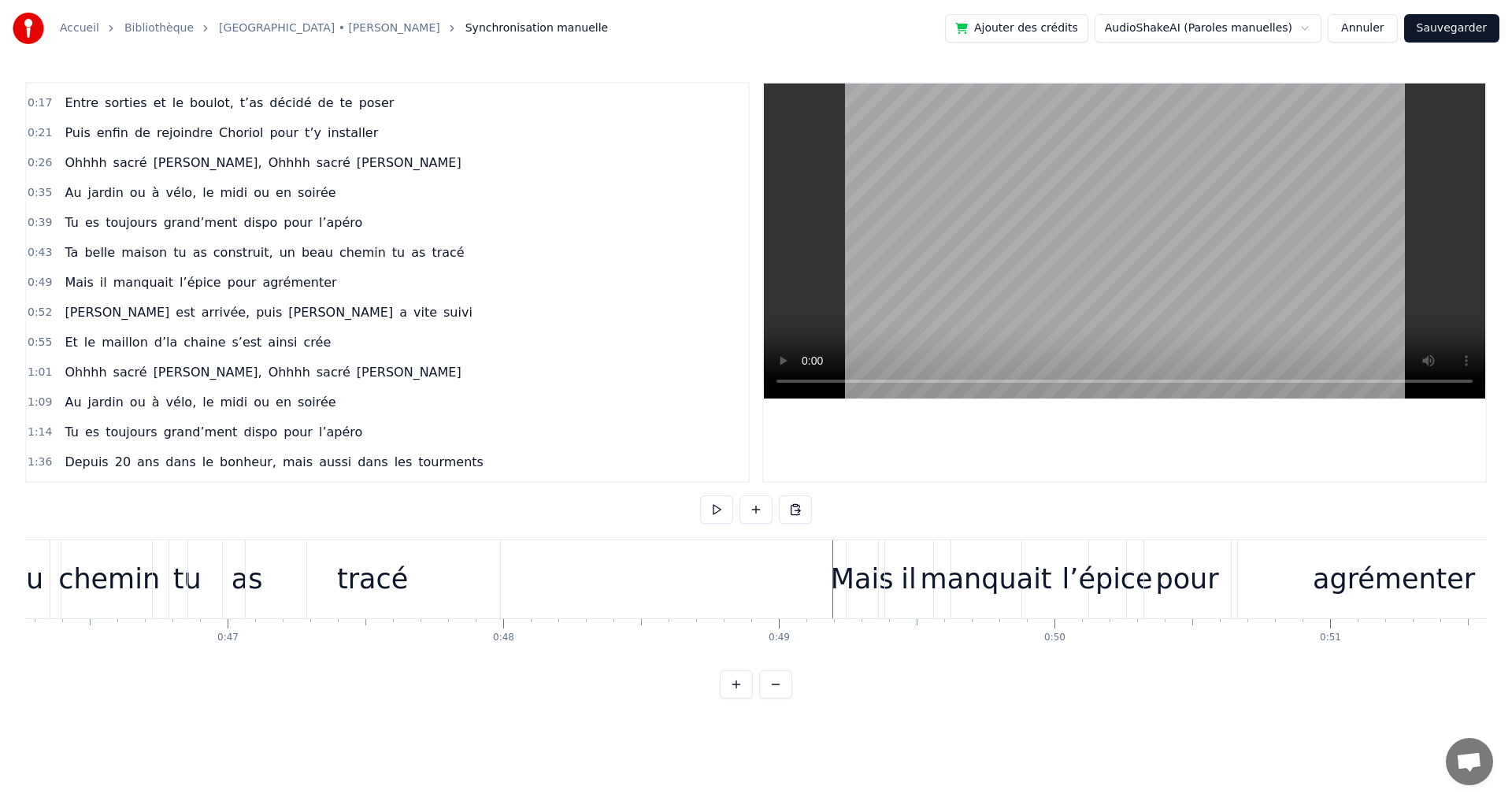
click at [895, 574] on div "il" at bounding box center [908, 579] width 48 height 78
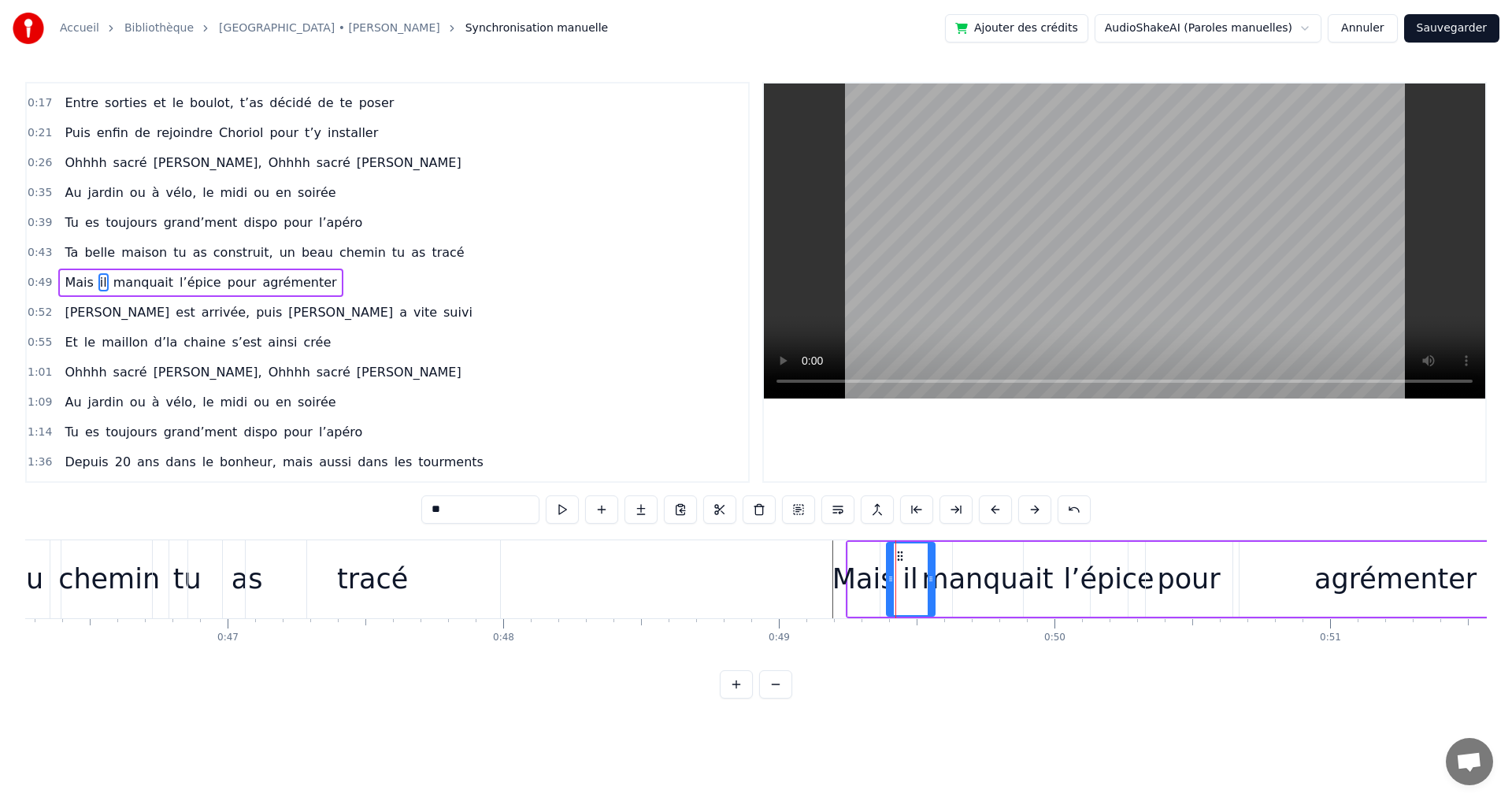
click at [226, 277] on span "pour" at bounding box center [242, 282] width 32 height 18
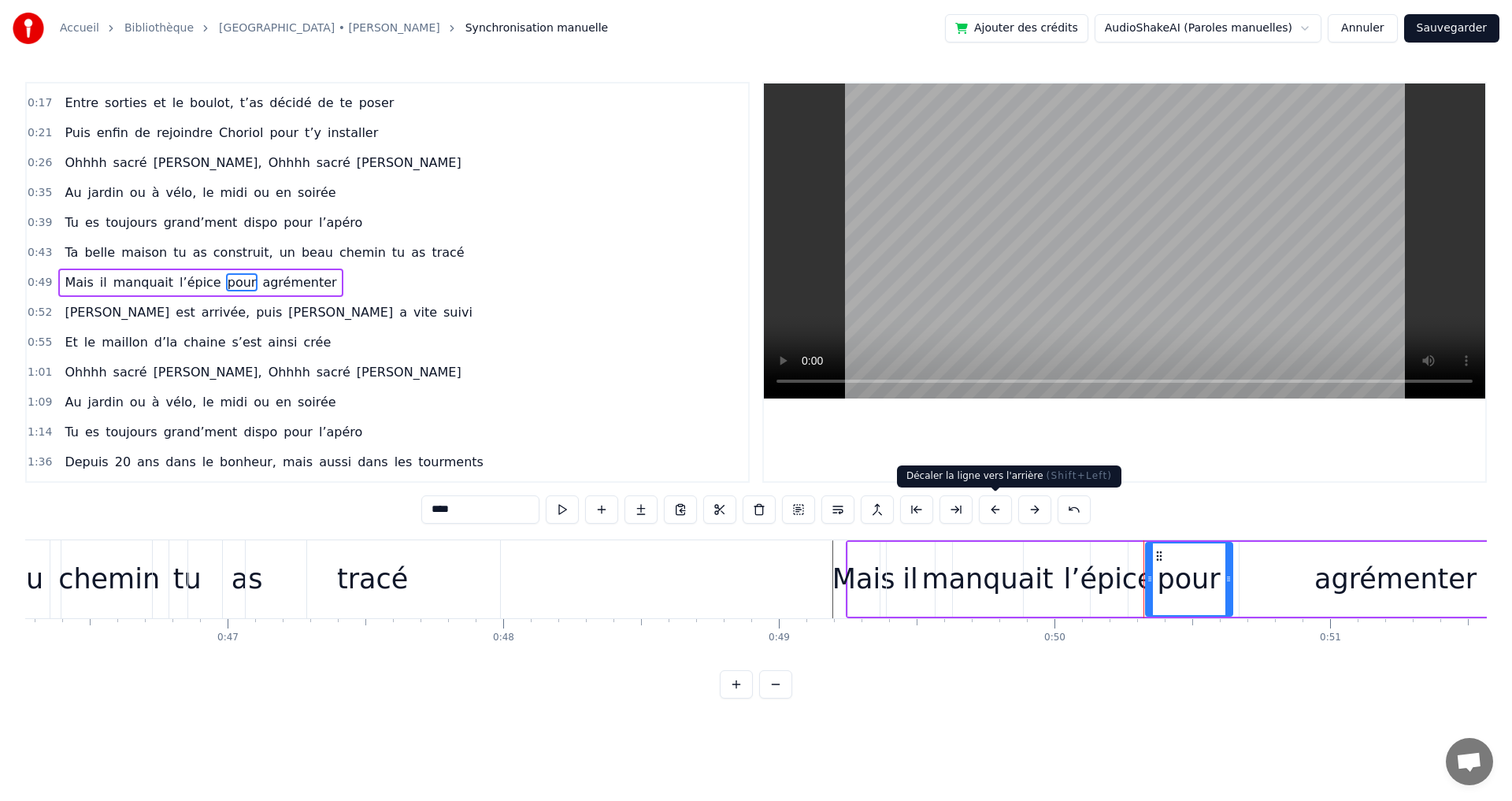
click at [997, 511] on button at bounding box center [995, 509] width 33 height 28
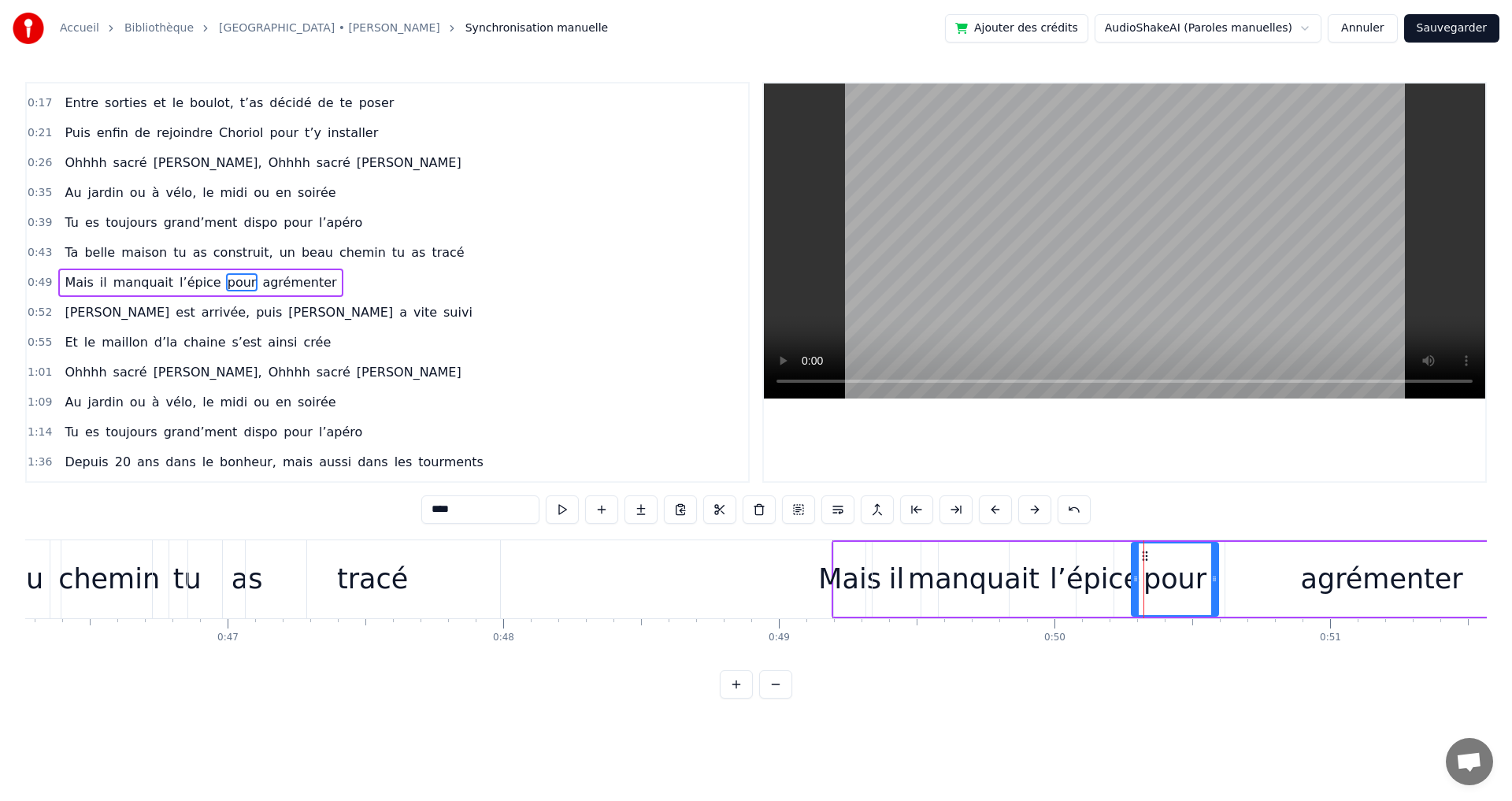
click at [997, 511] on button at bounding box center [995, 509] width 33 height 28
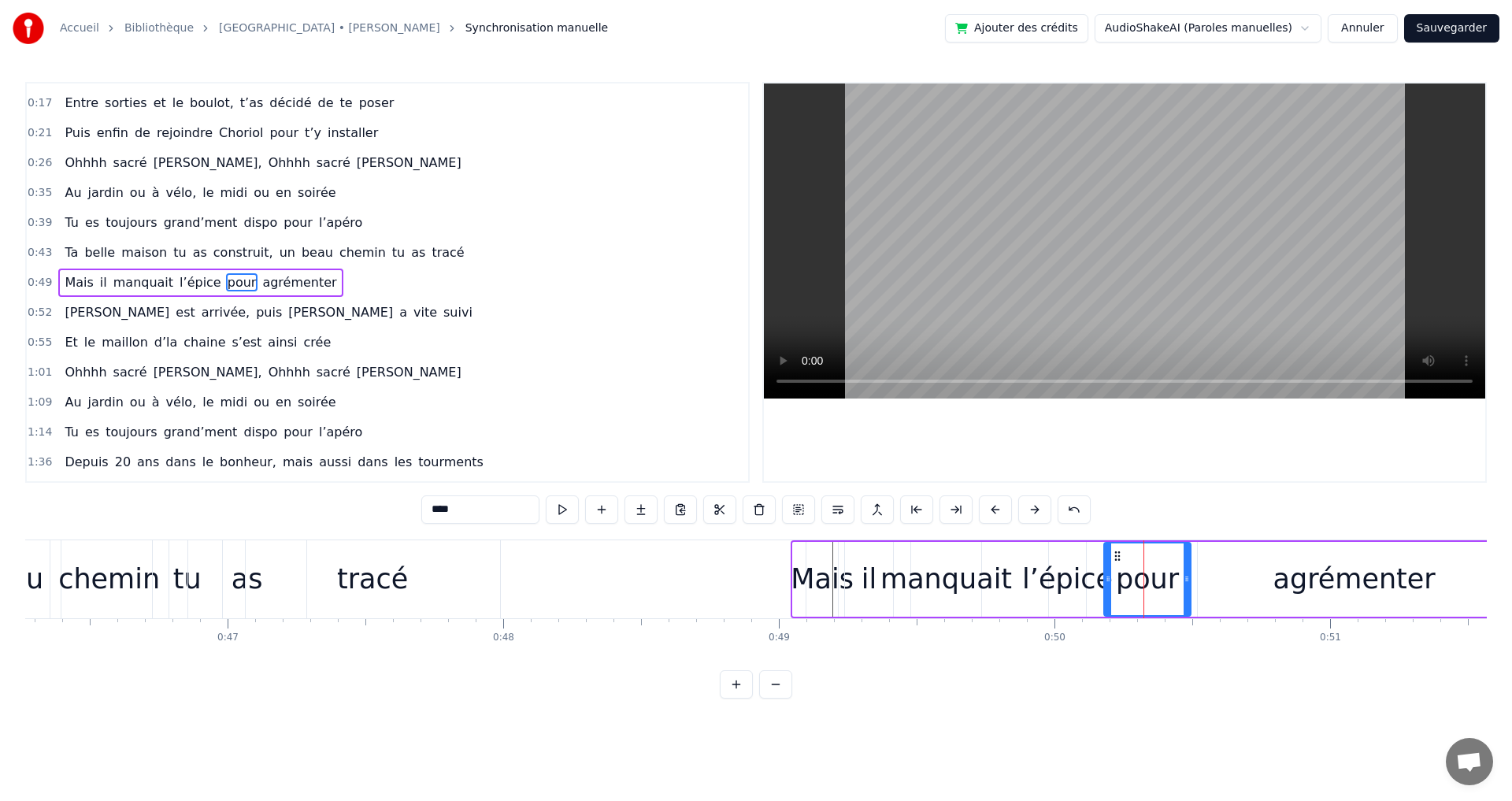
click at [997, 511] on button at bounding box center [995, 509] width 33 height 28
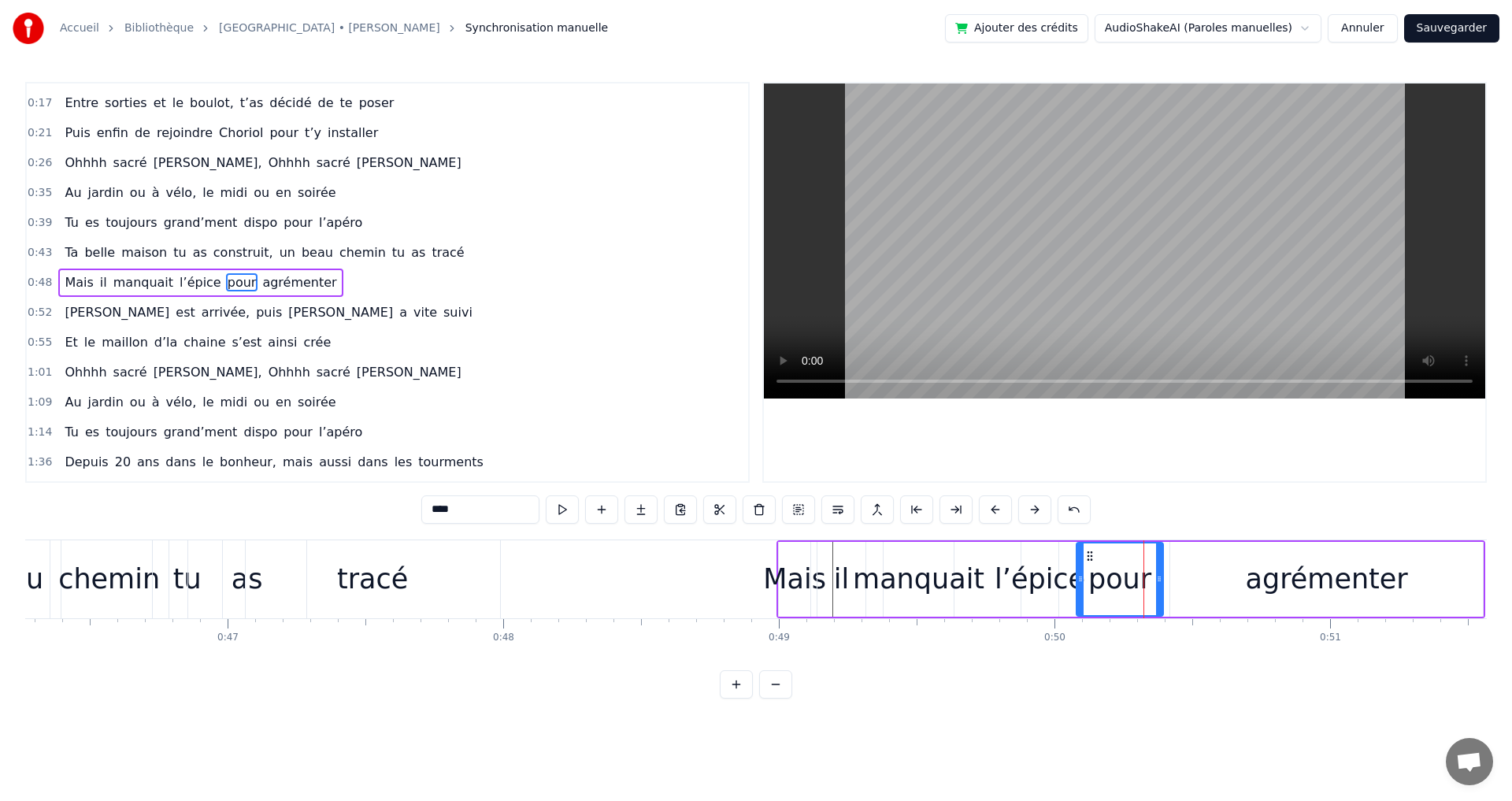
click at [997, 511] on button at bounding box center [995, 509] width 33 height 28
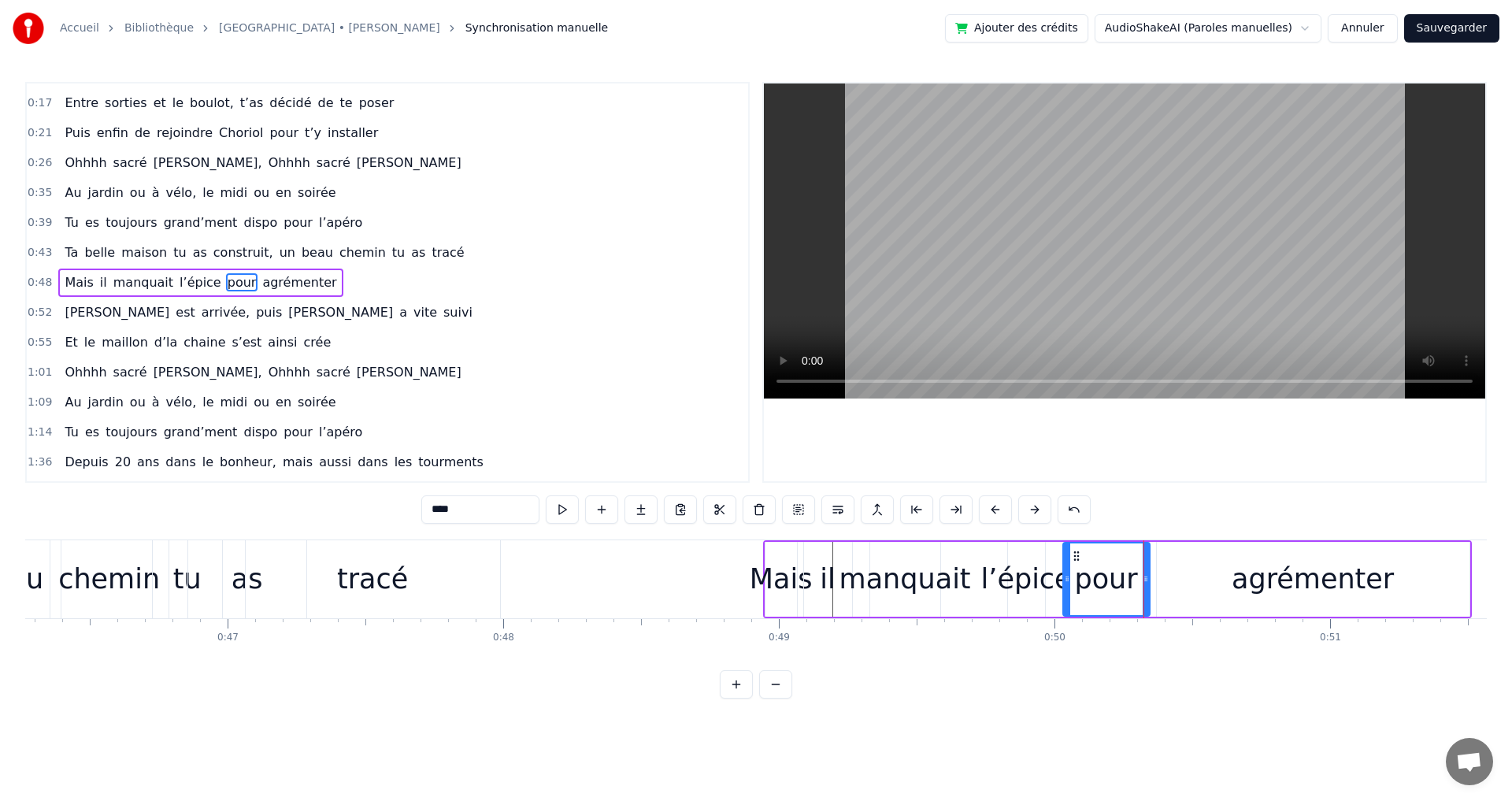
click at [997, 511] on button at bounding box center [995, 509] width 33 height 28
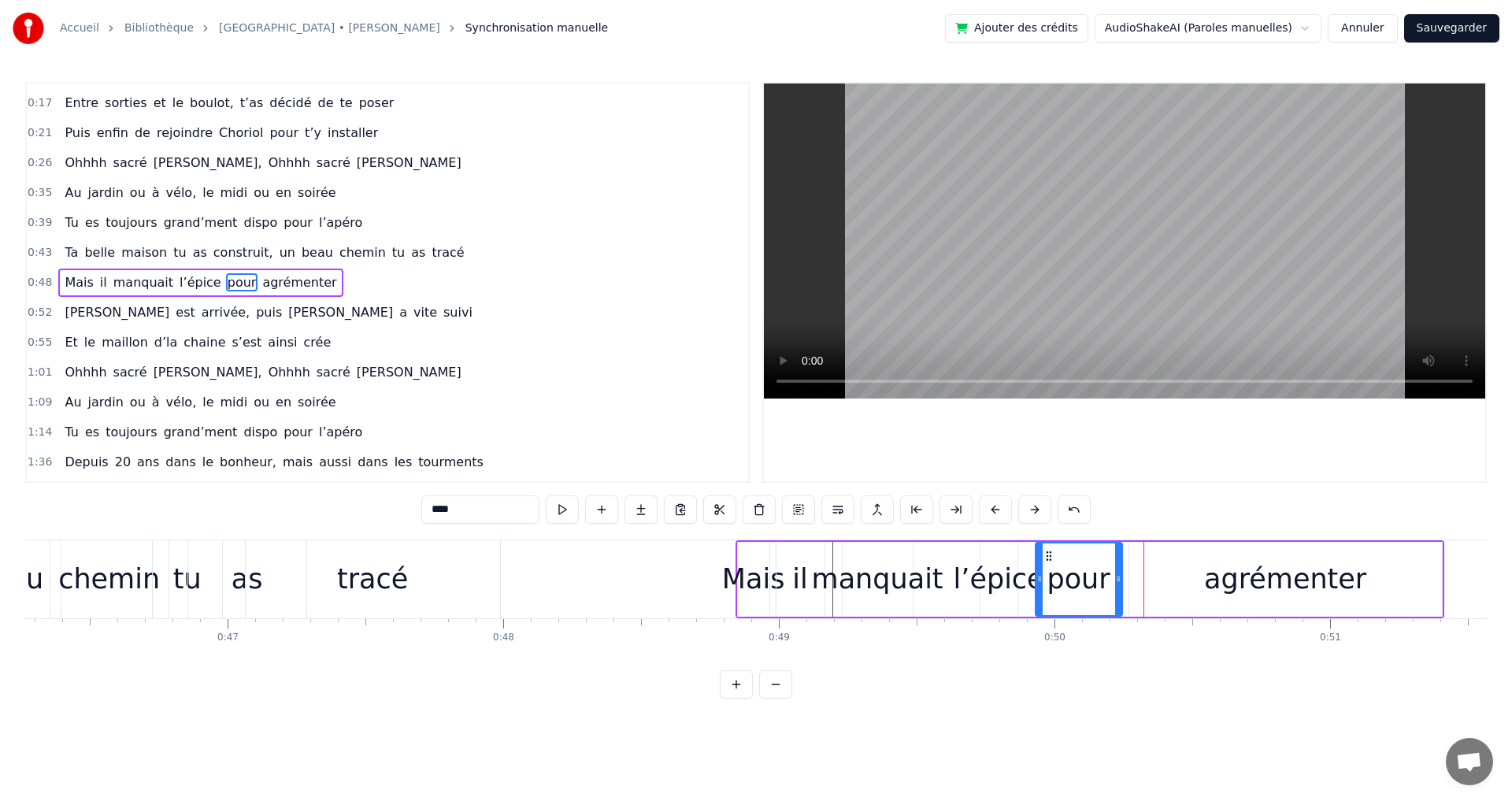
click at [997, 511] on button at bounding box center [995, 509] width 33 height 28
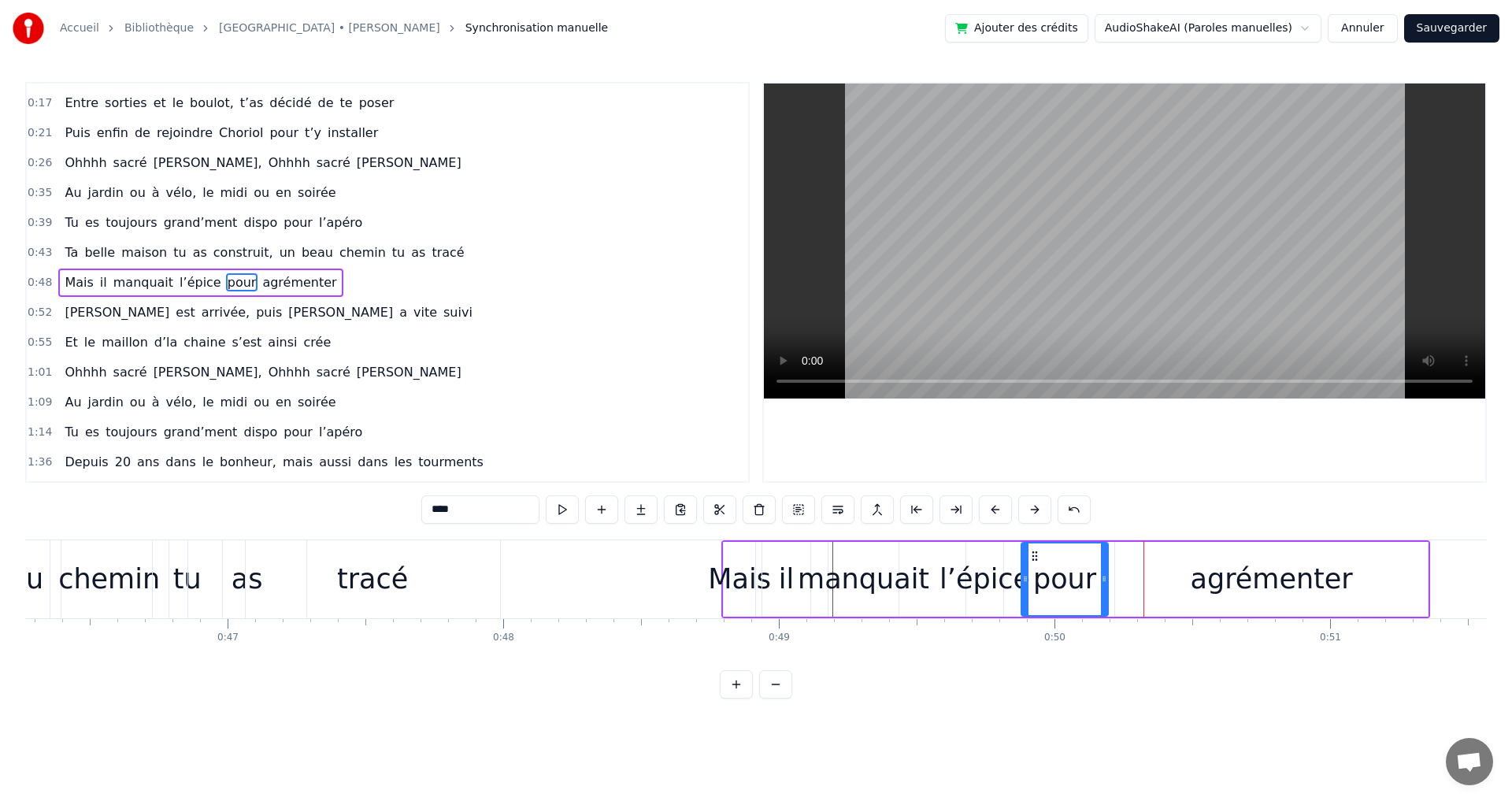
click at [997, 511] on button at bounding box center [995, 509] width 33 height 28
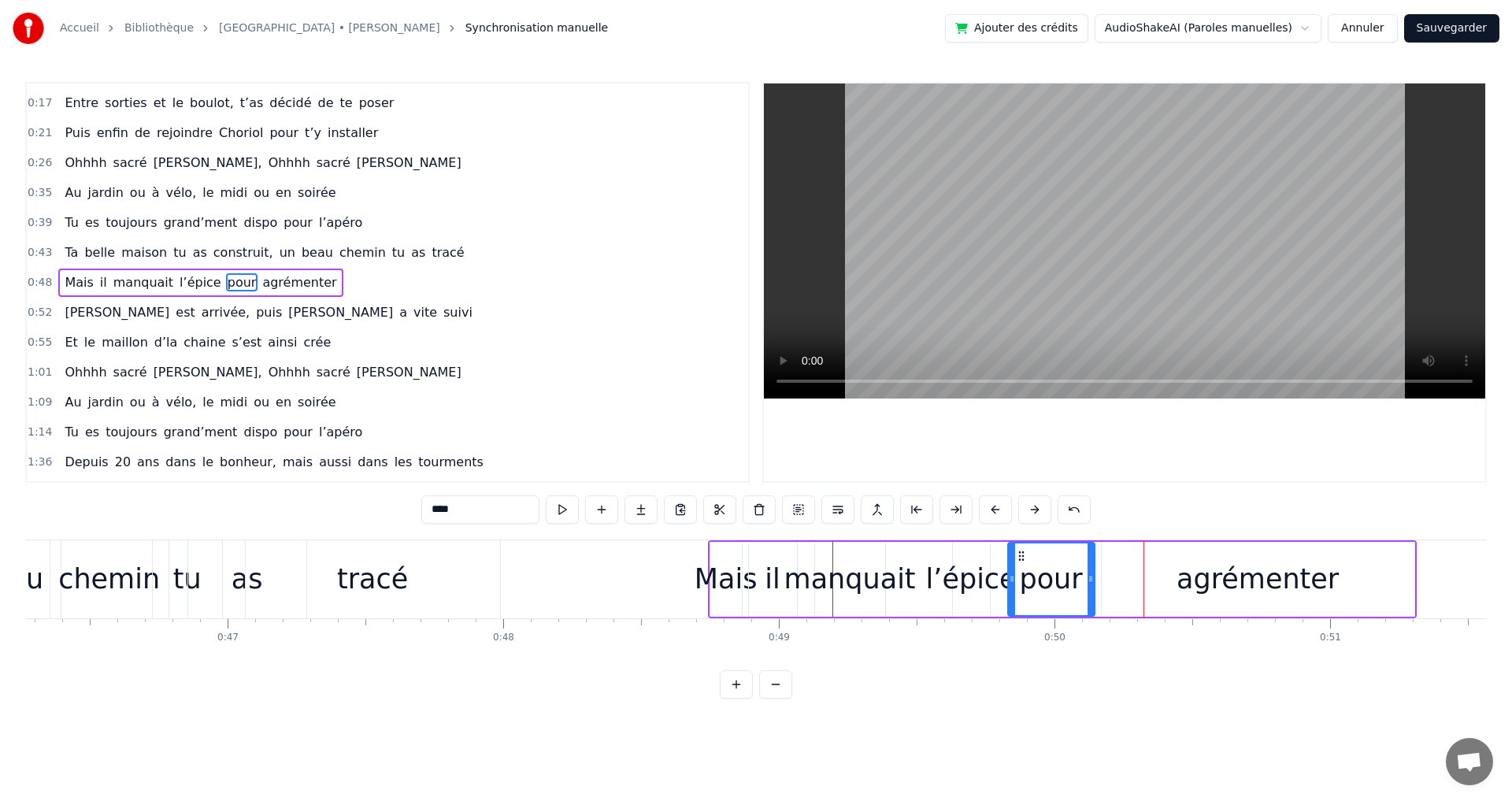
click at [997, 511] on button at bounding box center [995, 509] width 33 height 28
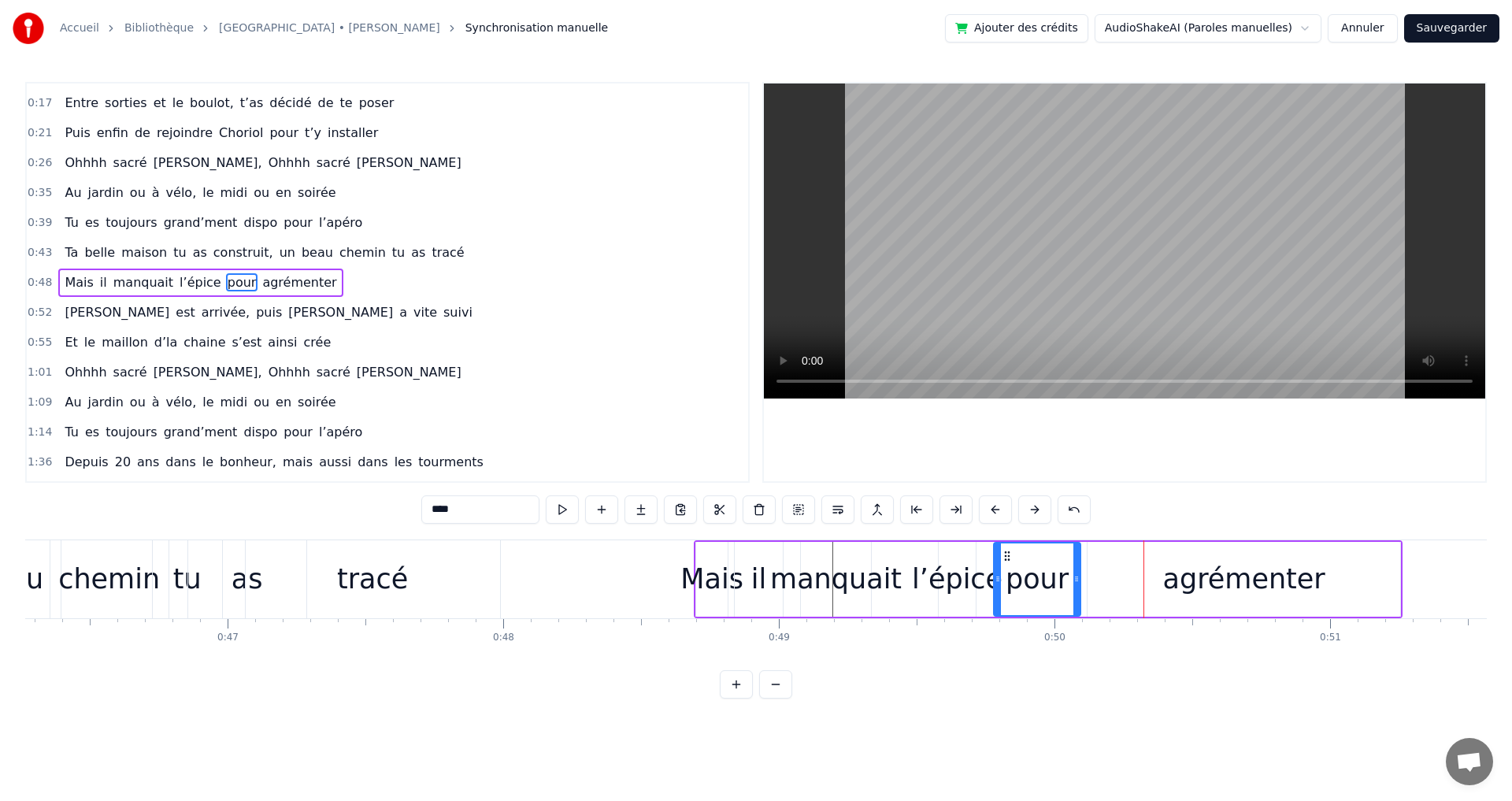
click at [997, 511] on button at bounding box center [995, 509] width 33 height 28
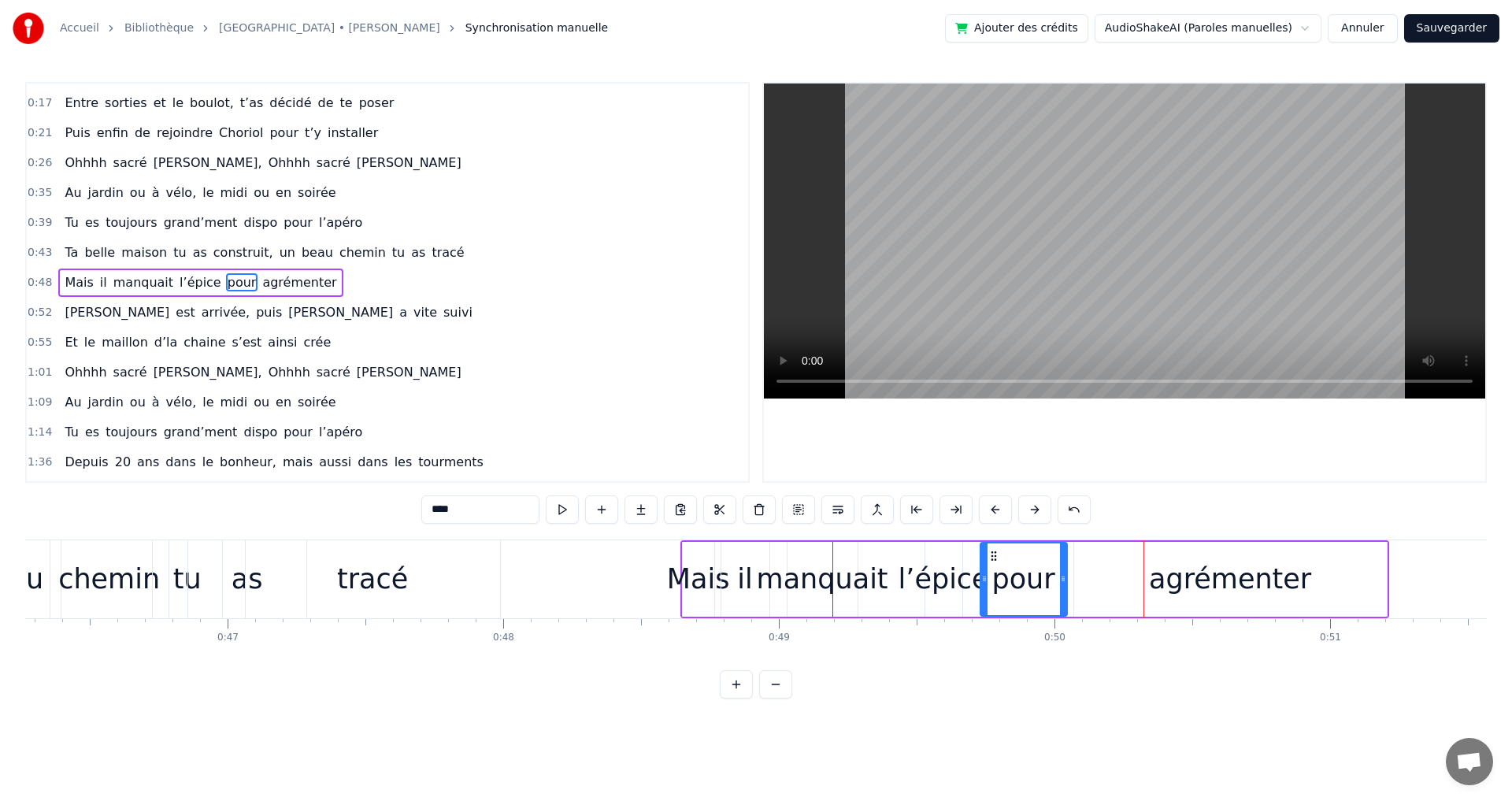
click at [997, 511] on button at bounding box center [995, 509] width 33 height 28
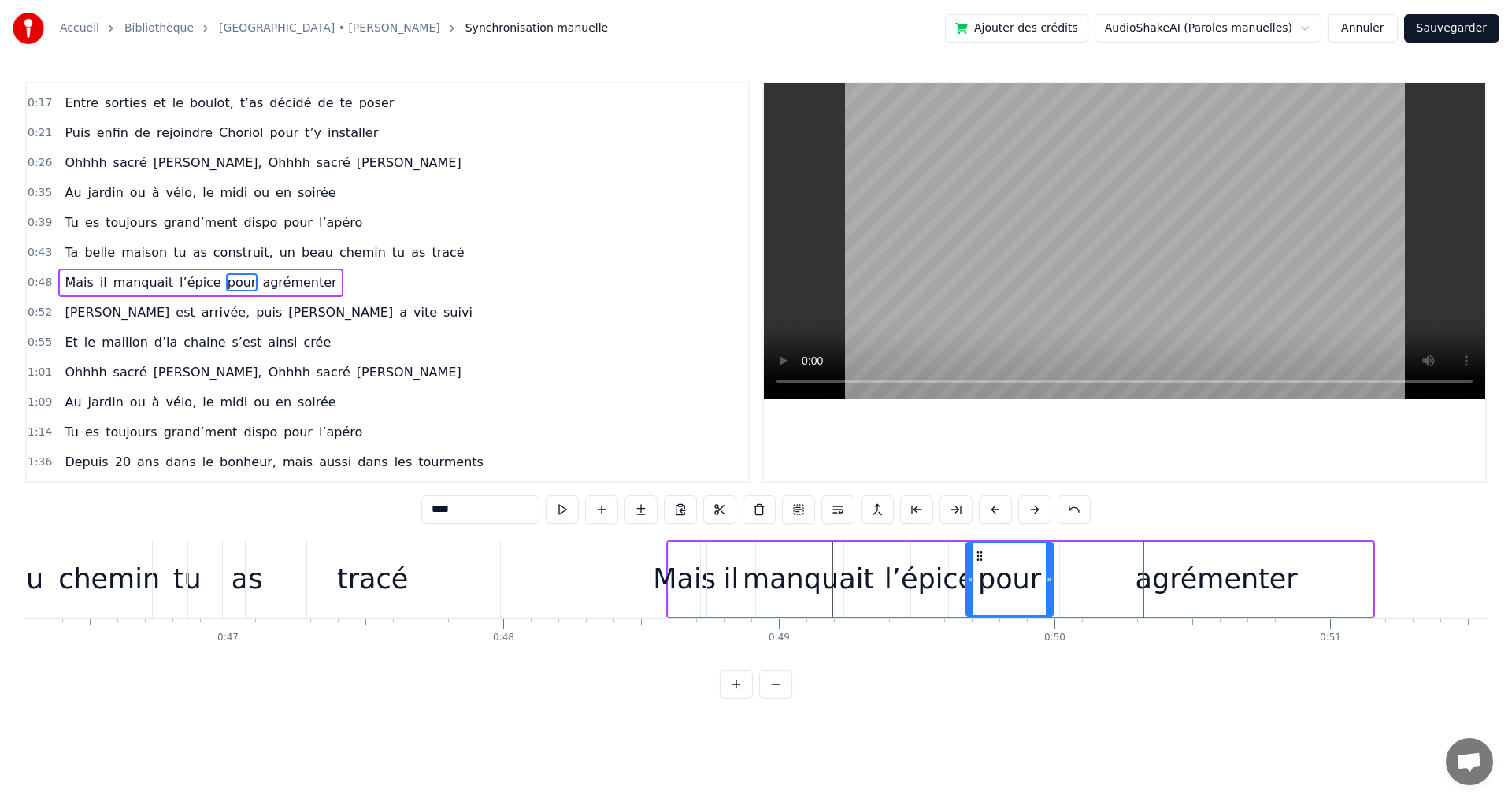
click at [997, 511] on button at bounding box center [995, 509] width 33 height 28
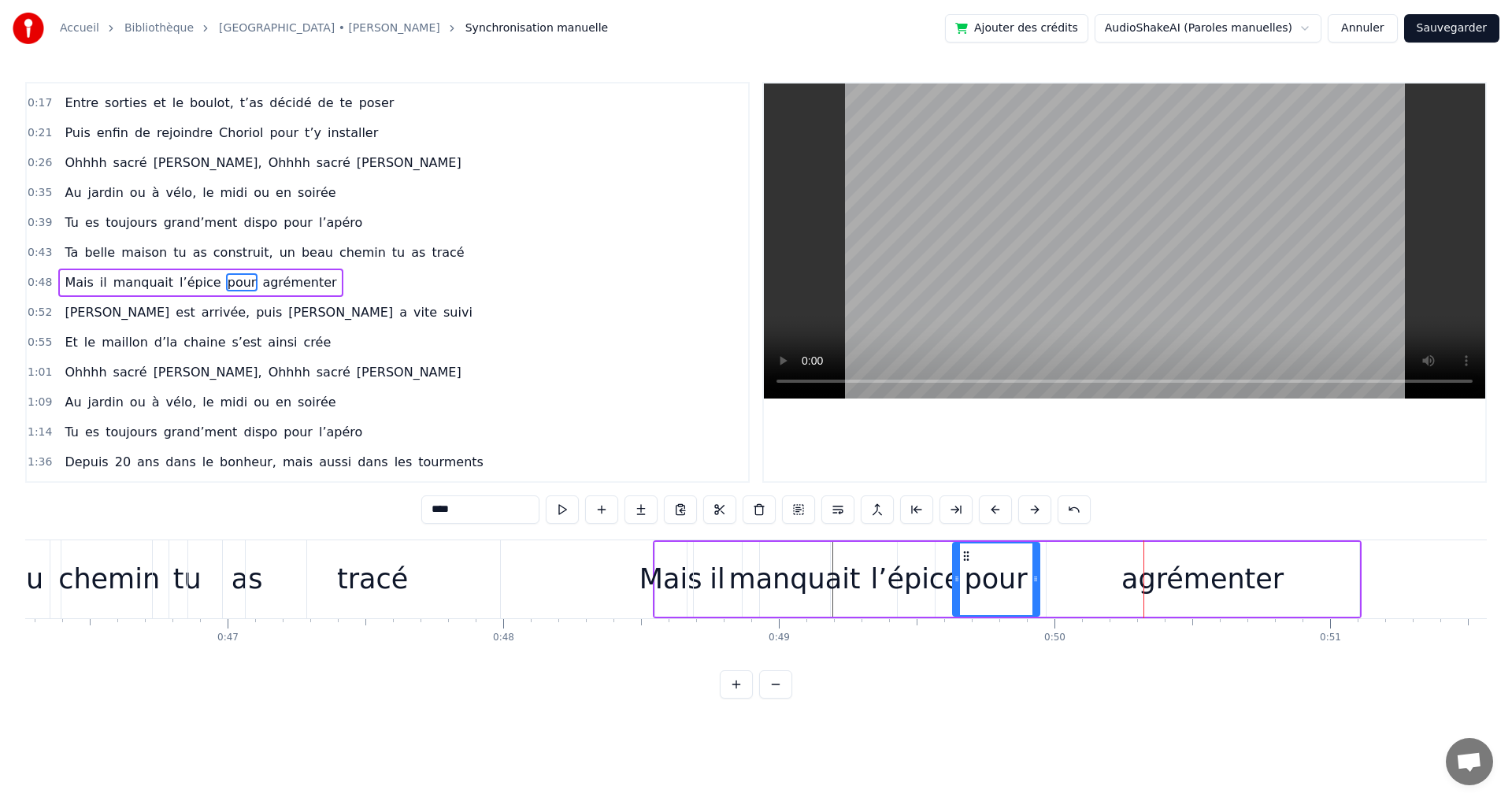
click at [997, 511] on button at bounding box center [995, 509] width 33 height 28
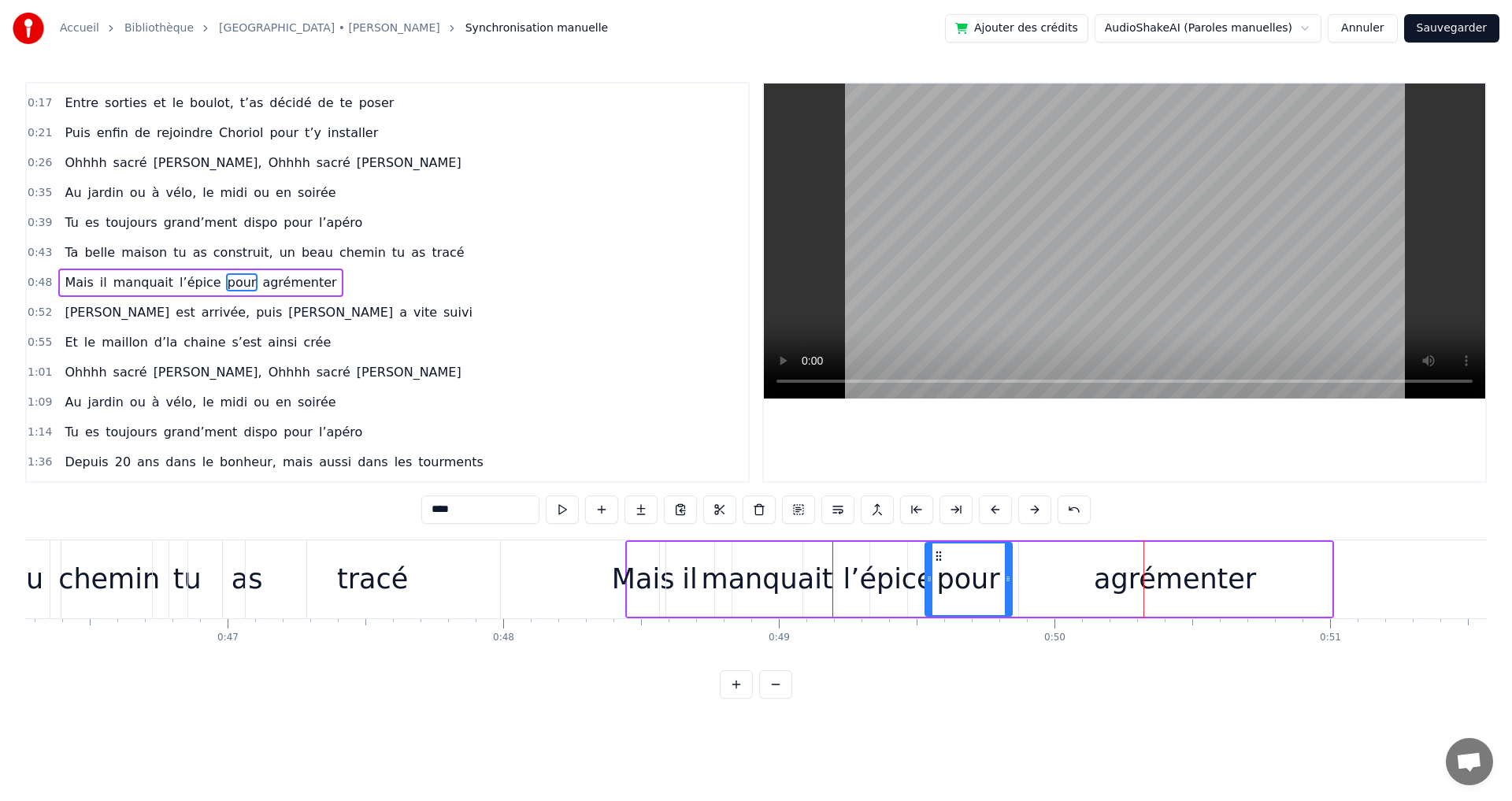
click at [997, 511] on button at bounding box center [995, 509] width 33 height 28
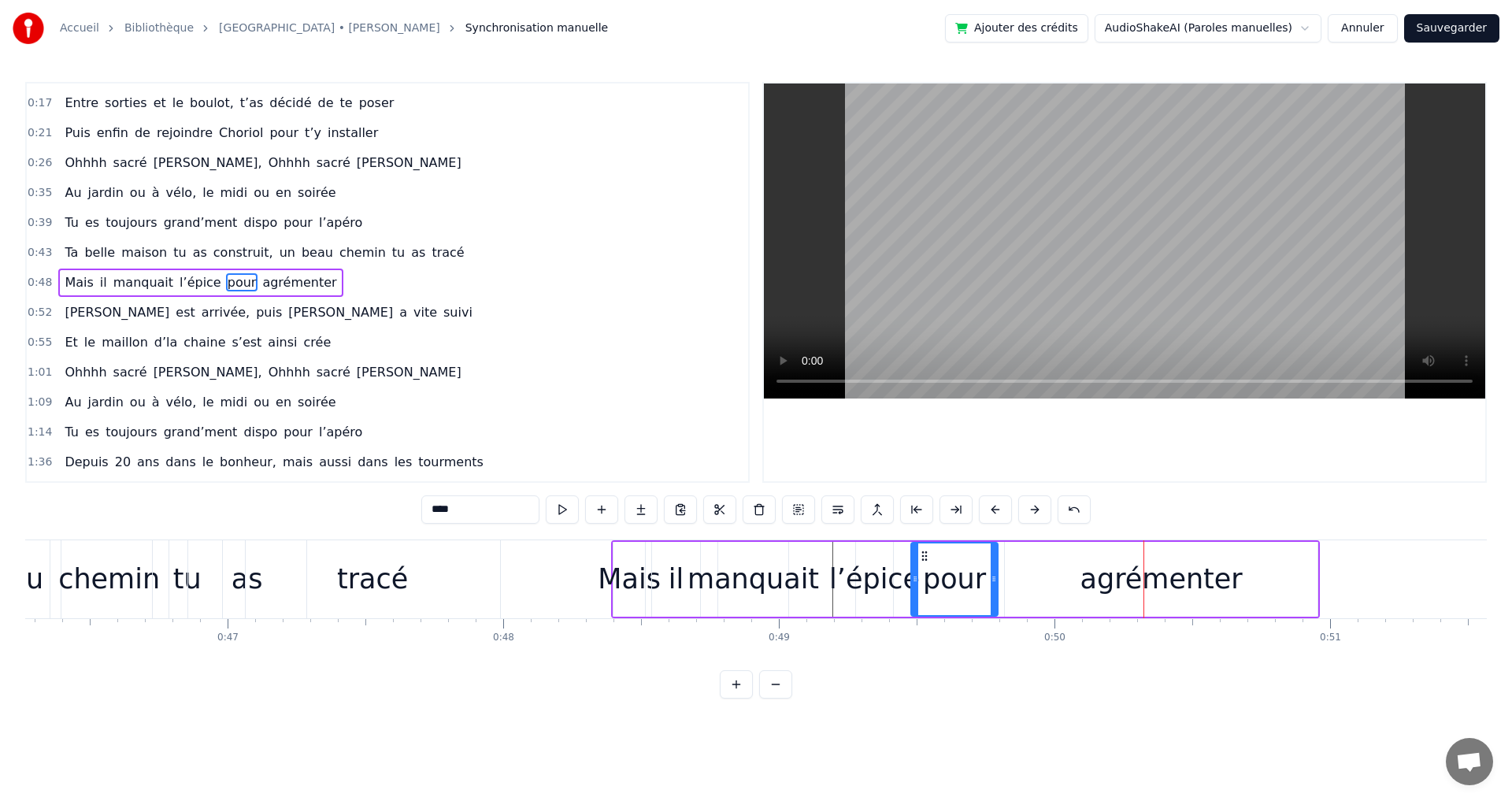
click at [997, 511] on button at bounding box center [995, 509] width 33 height 28
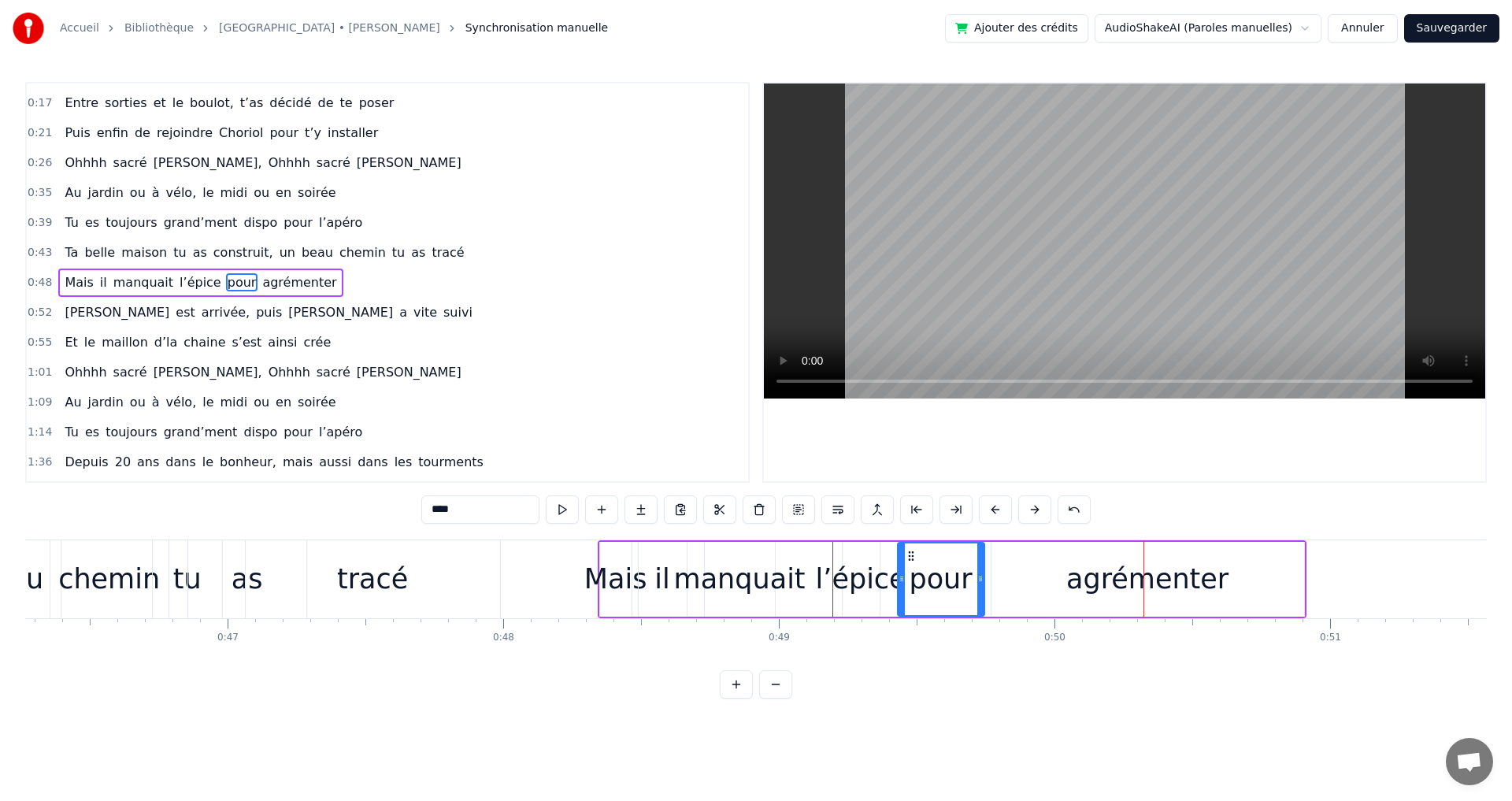
click at [997, 511] on button at bounding box center [995, 509] width 33 height 28
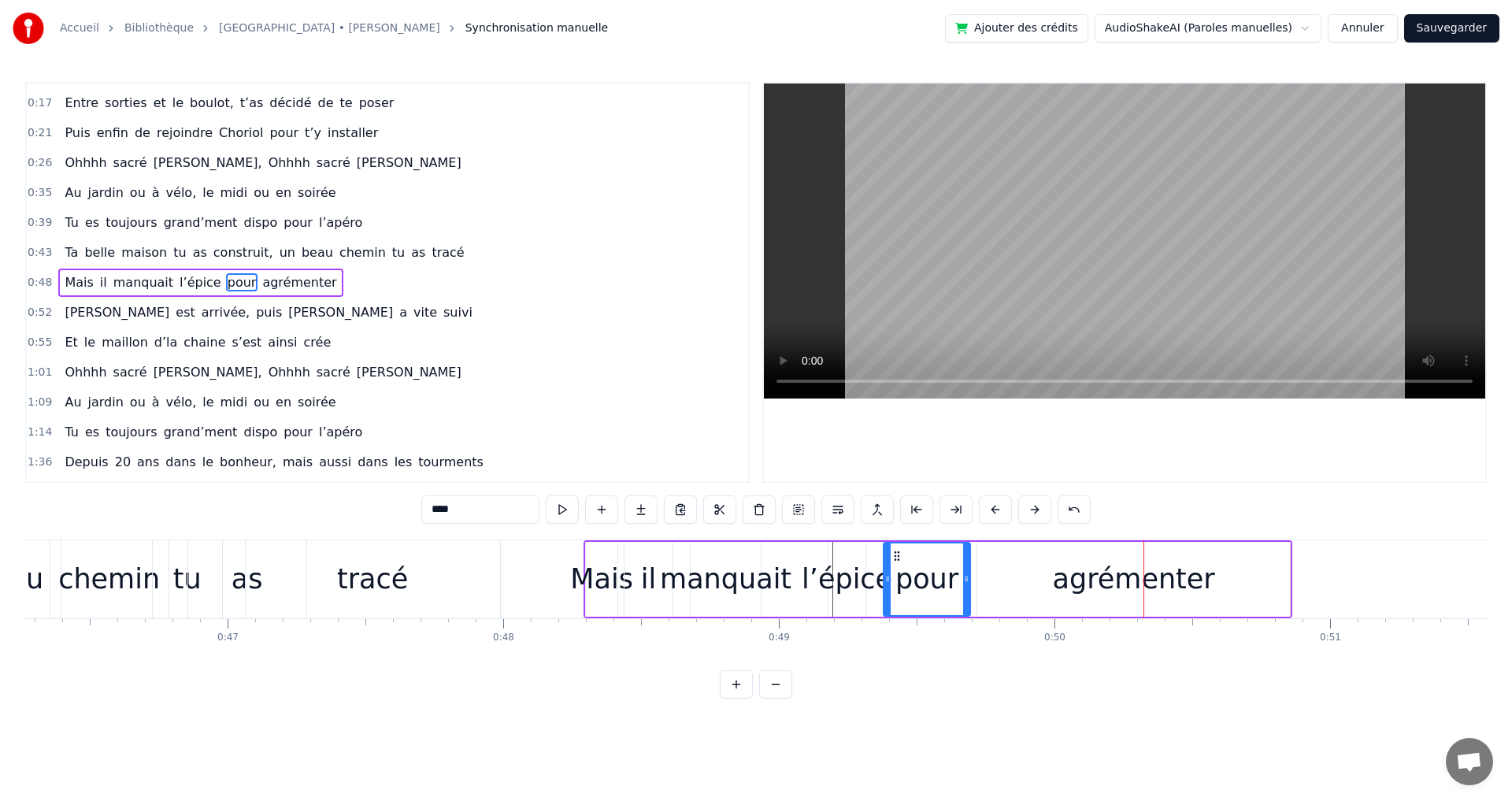
click at [1258, 572] on div "agrémenter" at bounding box center [1133, 579] width 313 height 75
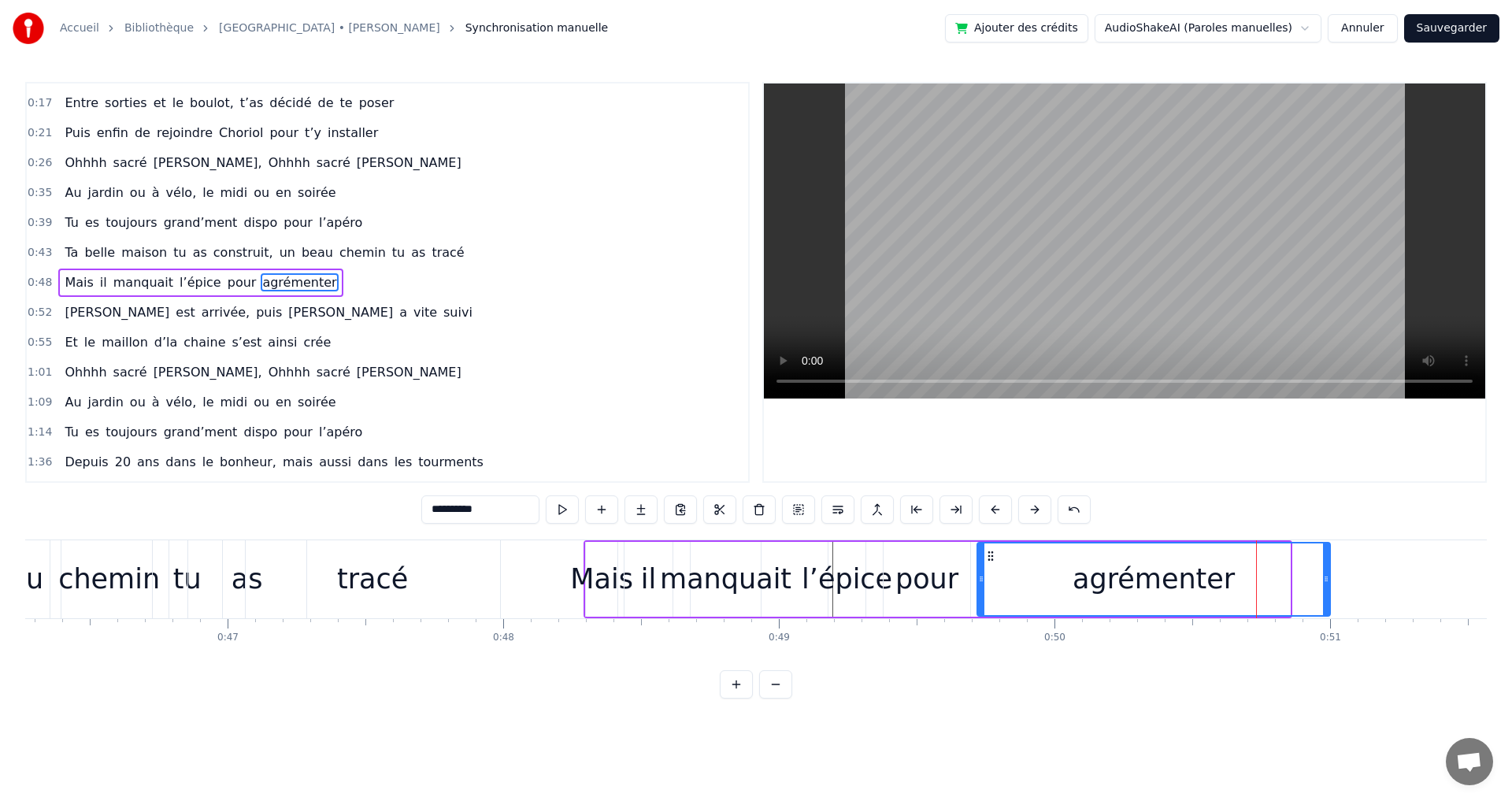
drag, startPoint x: 1287, startPoint y: 580, endPoint x: 1327, endPoint y: 587, distance: 40.6
click at [1327, 587] on div at bounding box center [1326, 579] width 6 height 71
click at [212, 253] on span "construit," at bounding box center [244, 252] width 63 height 18
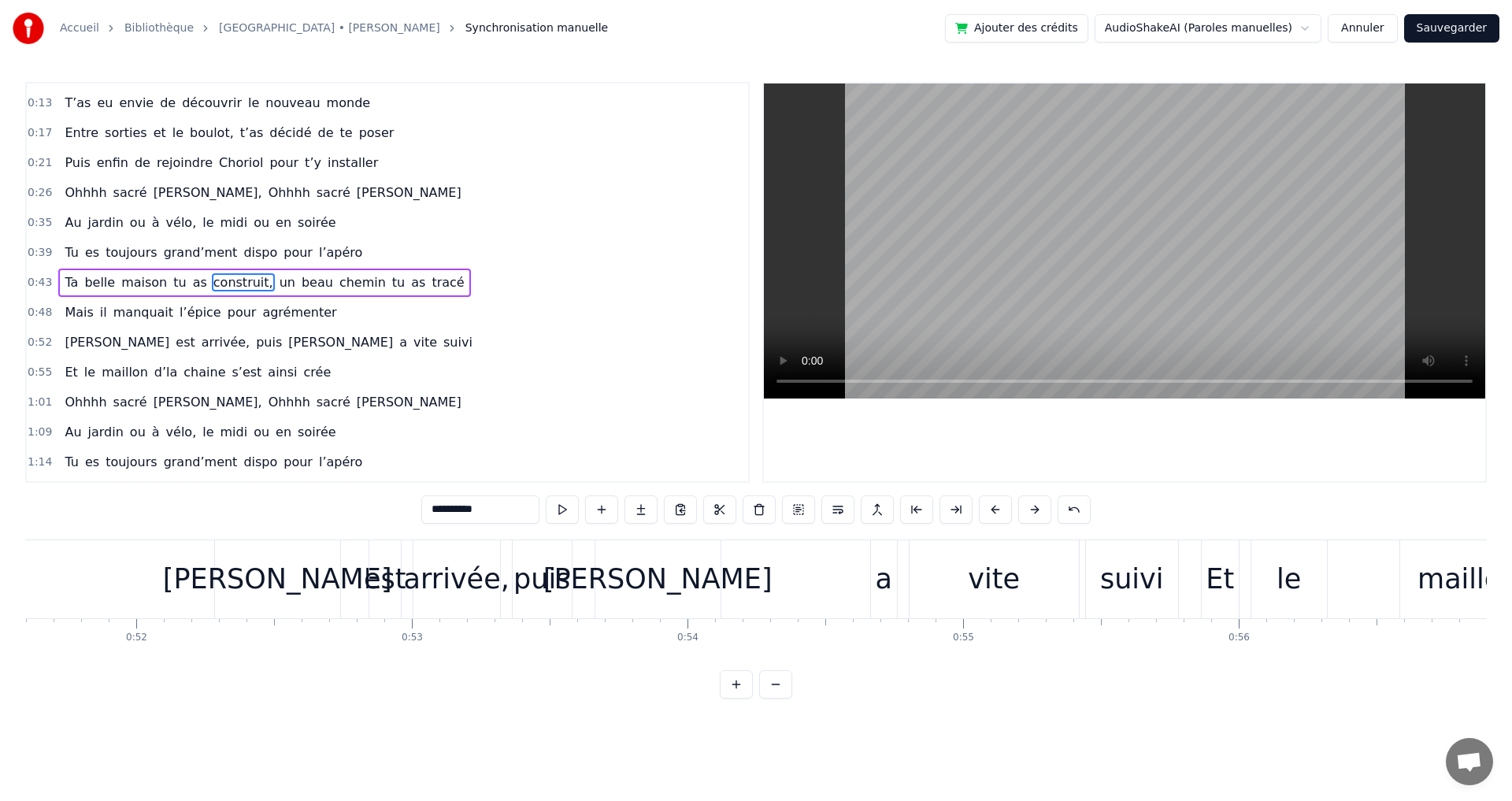
scroll to position [0, 13665]
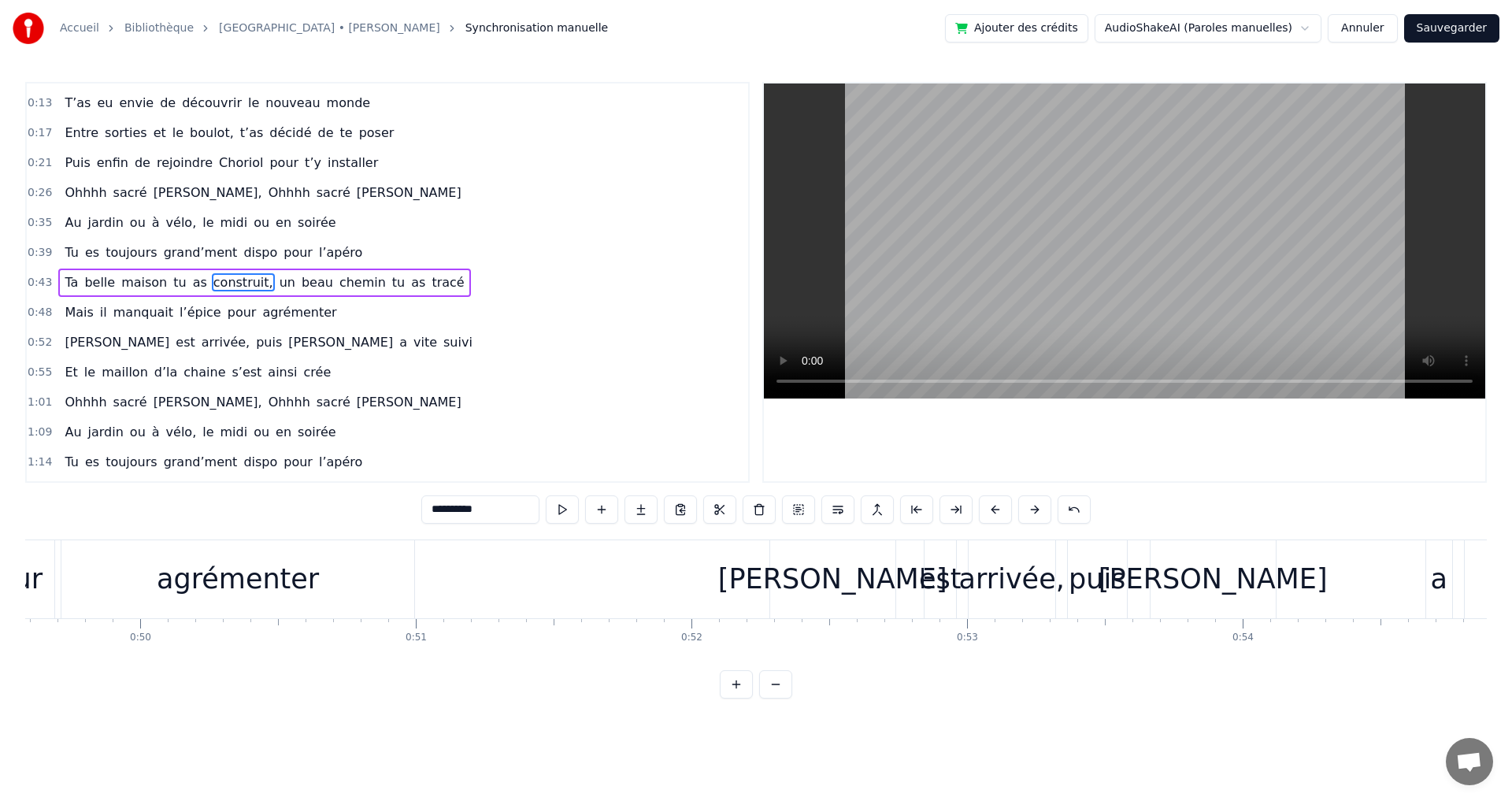
click at [150, 315] on span "manquait" at bounding box center [144, 312] width 63 height 18
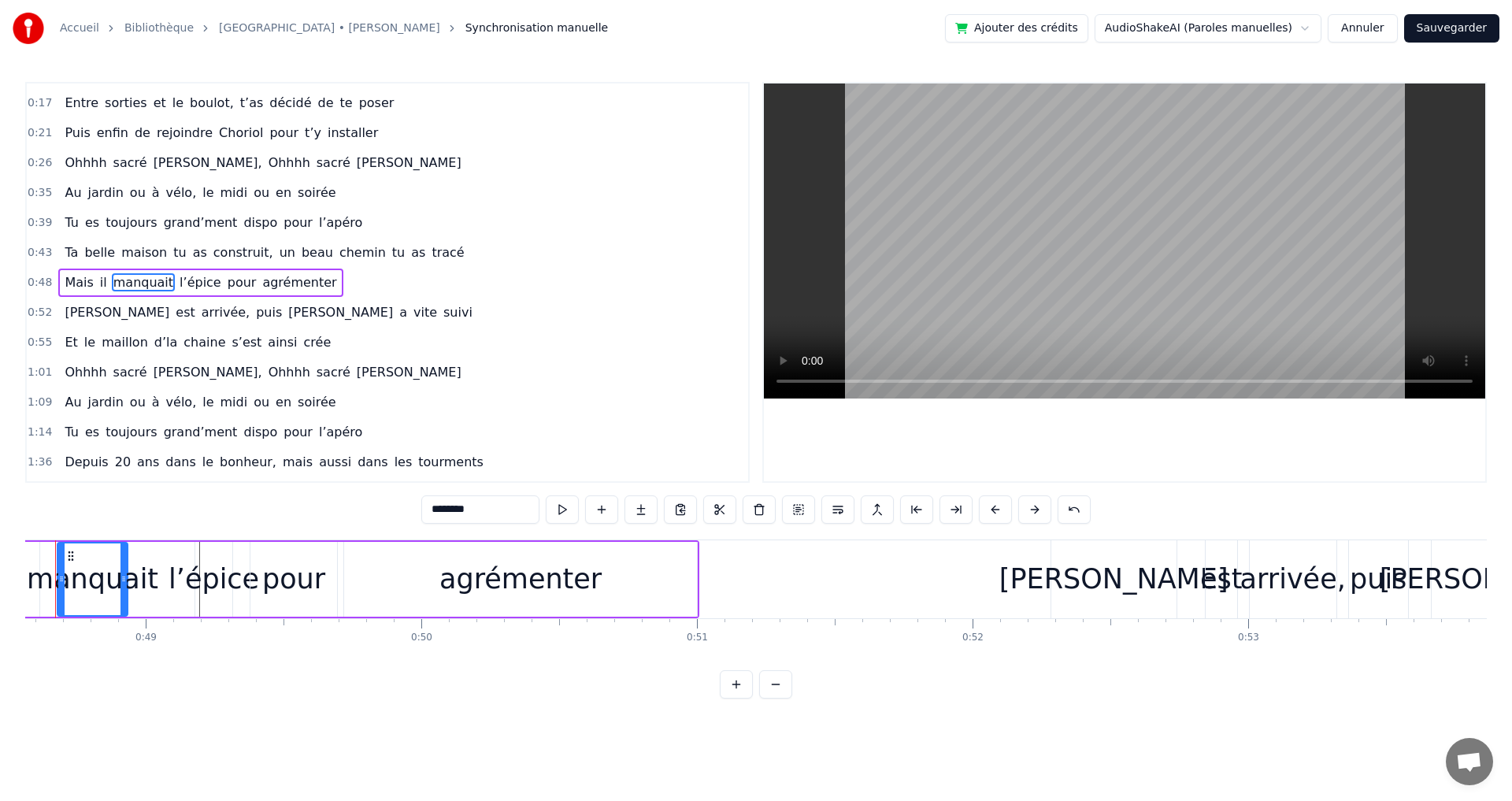
scroll to position [0, 13335]
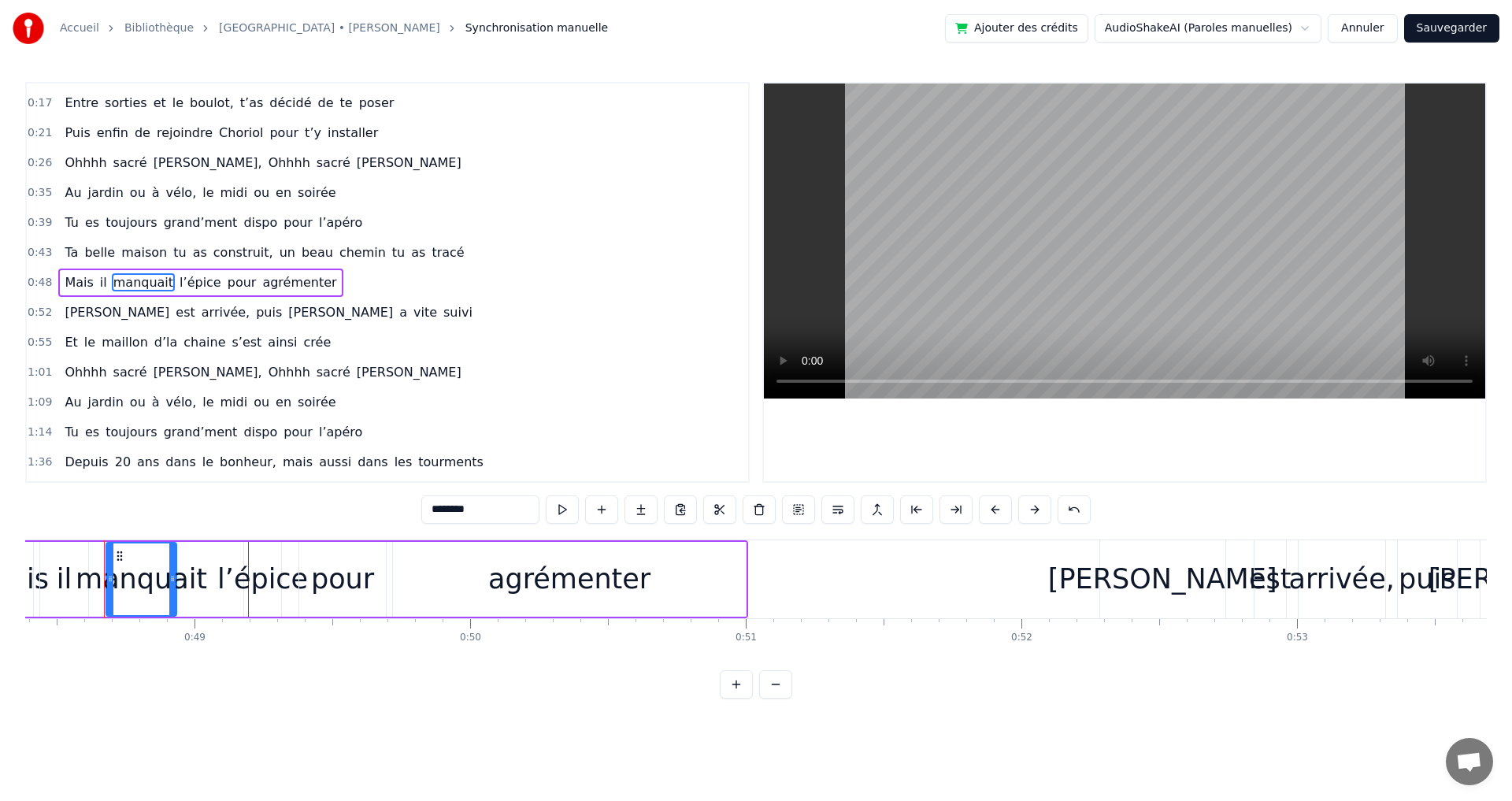
click at [343, 582] on div "pour" at bounding box center [343, 578] width 63 height 41
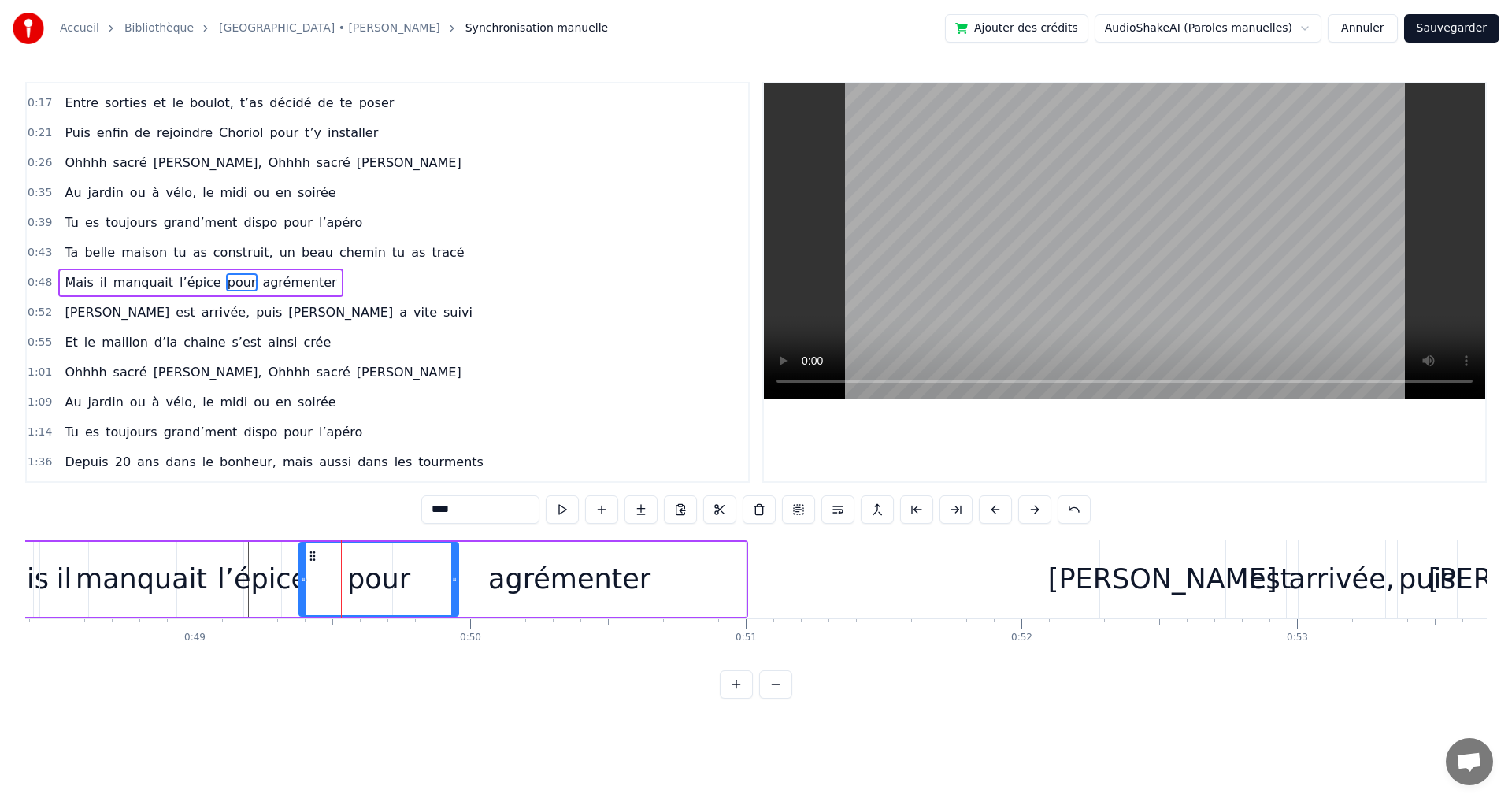
drag, startPoint x: 384, startPoint y: 579, endPoint x: 457, endPoint y: 579, distance: 73.0
click at [457, 579] on icon at bounding box center [454, 579] width 6 height 13
drag, startPoint x: 301, startPoint y: 579, endPoint x: 336, endPoint y: 581, distance: 35.1
click at [336, 581] on icon at bounding box center [335, 579] width 6 height 13
click at [461, 582] on icon at bounding box center [461, 579] width 6 height 13
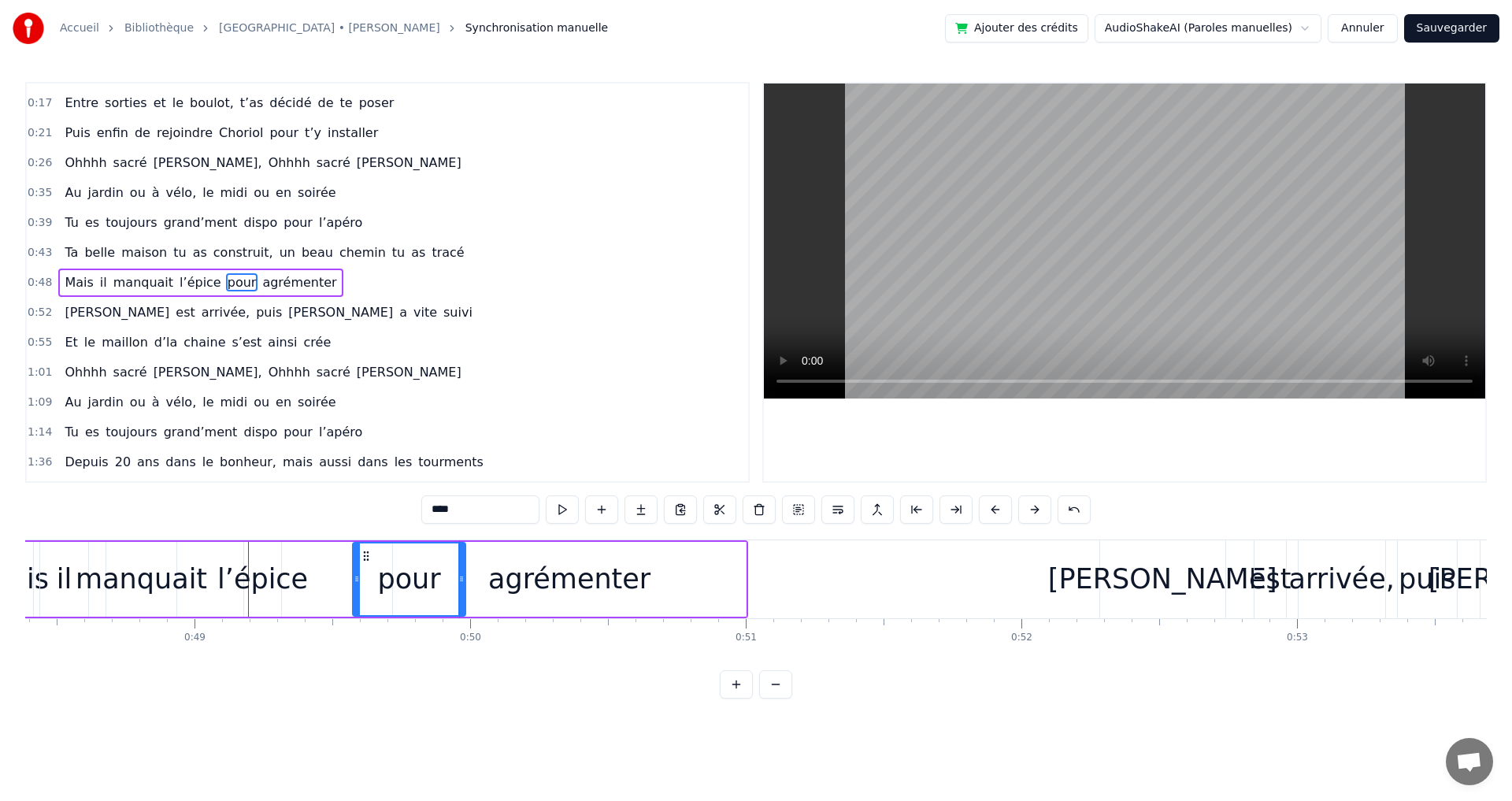
drag, startPoint x: 335, startPoint y: 579, endPoint x: 354, endPoint y: 582, distance: 19.2
click at [354, 582] on icon at bounding box center [357, 579] width 6 height 13
click at [1131, 572] on div "Olivia" at bounding box center [1163, 578] width 229 height 41
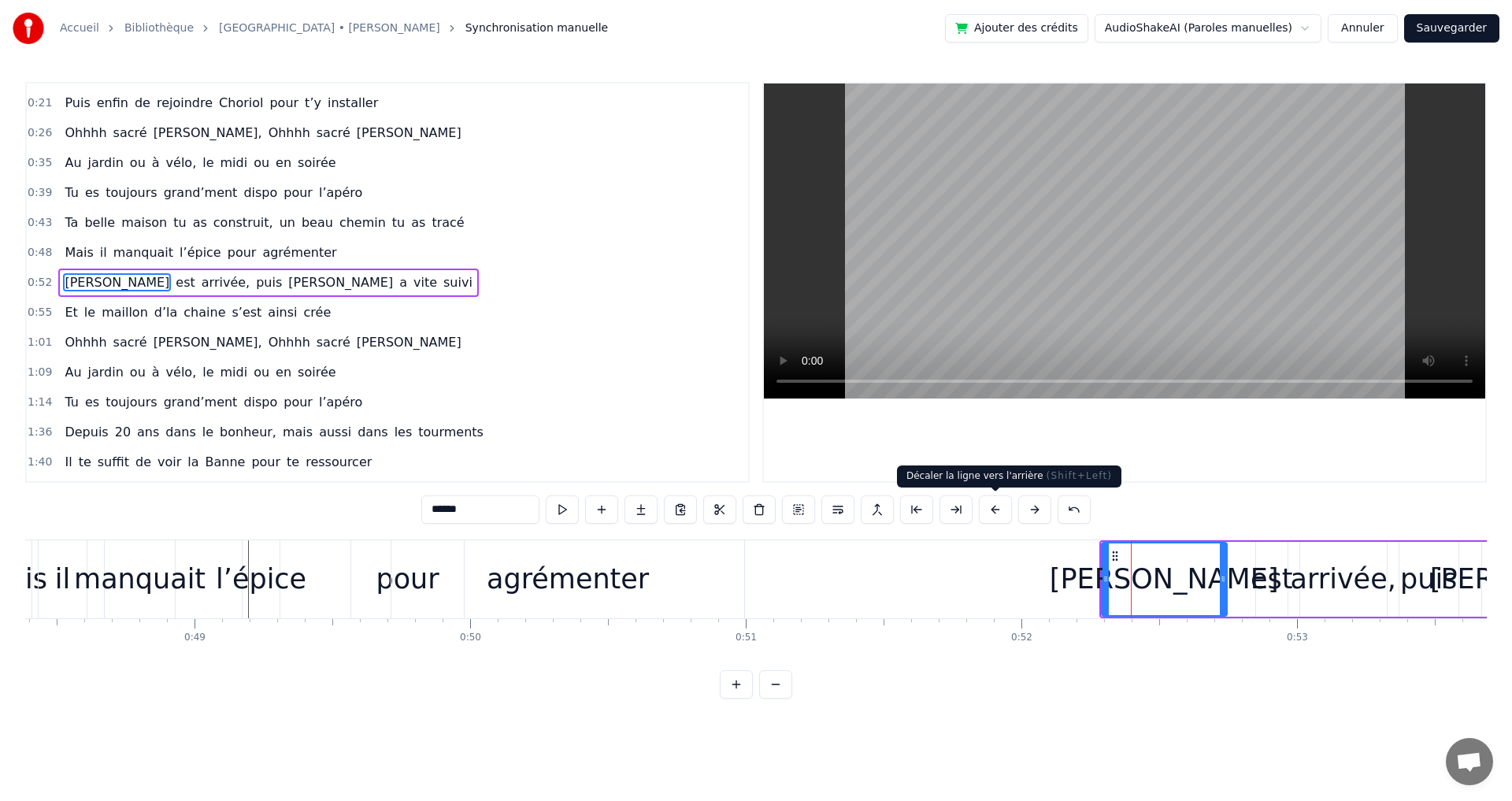
click at [995, 505] on button at bounding box center [995, 509] width 33 height 28
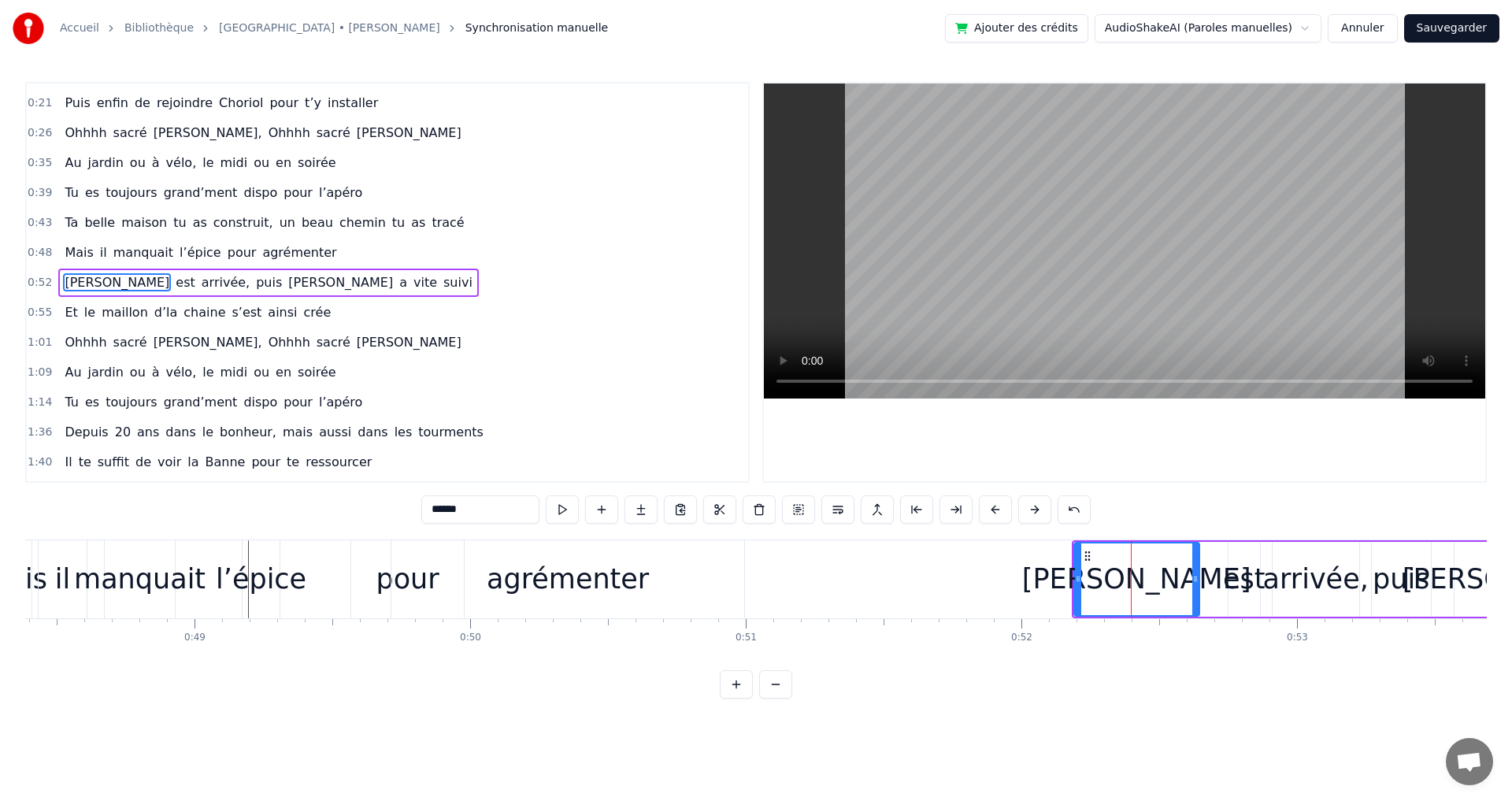
click at [995, 505] on button at bounding box center [995, 509] width 33 height 28
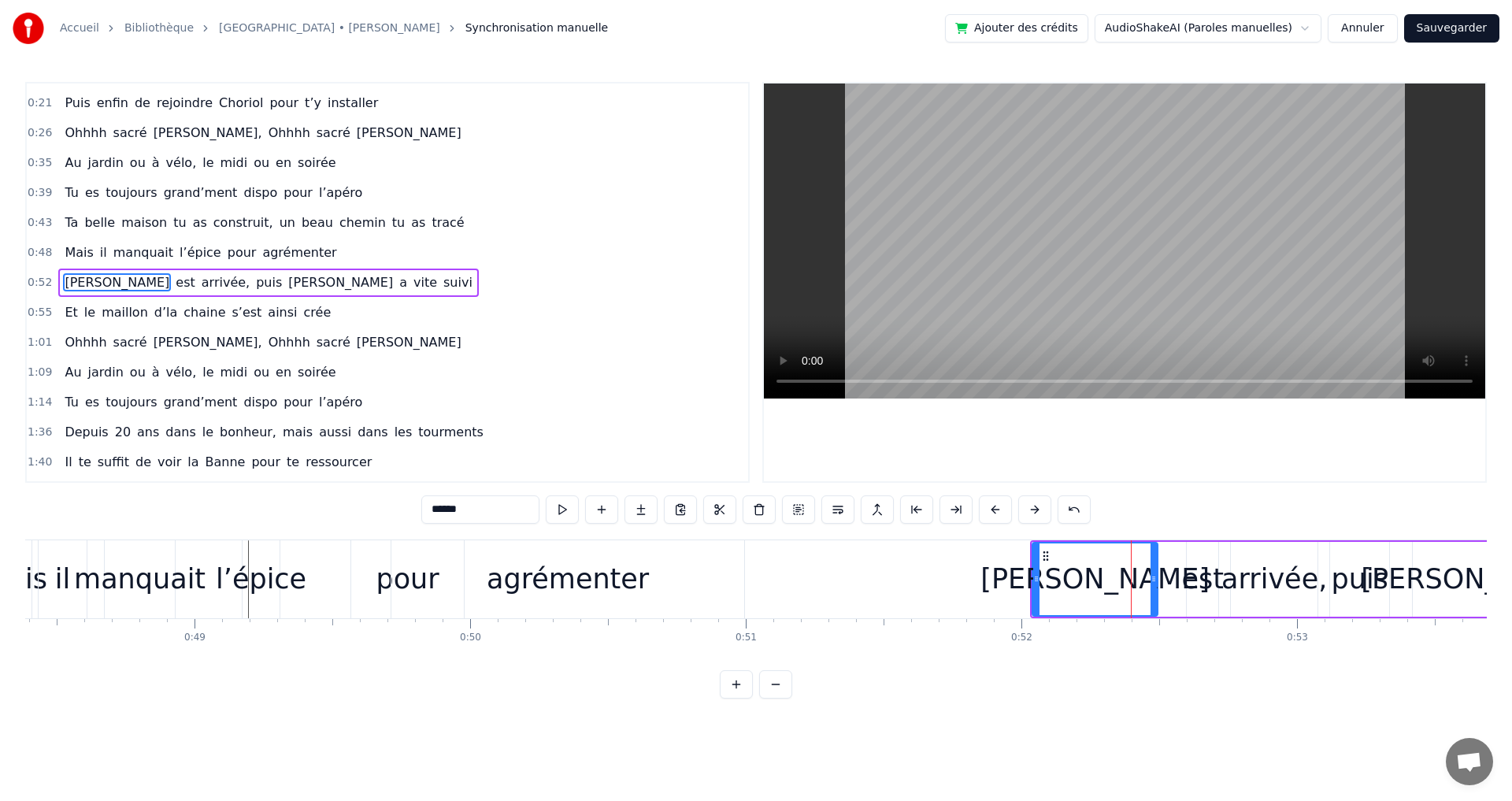
click at [995, 505] on button at bounding box center [995, 509] width 33 height 28
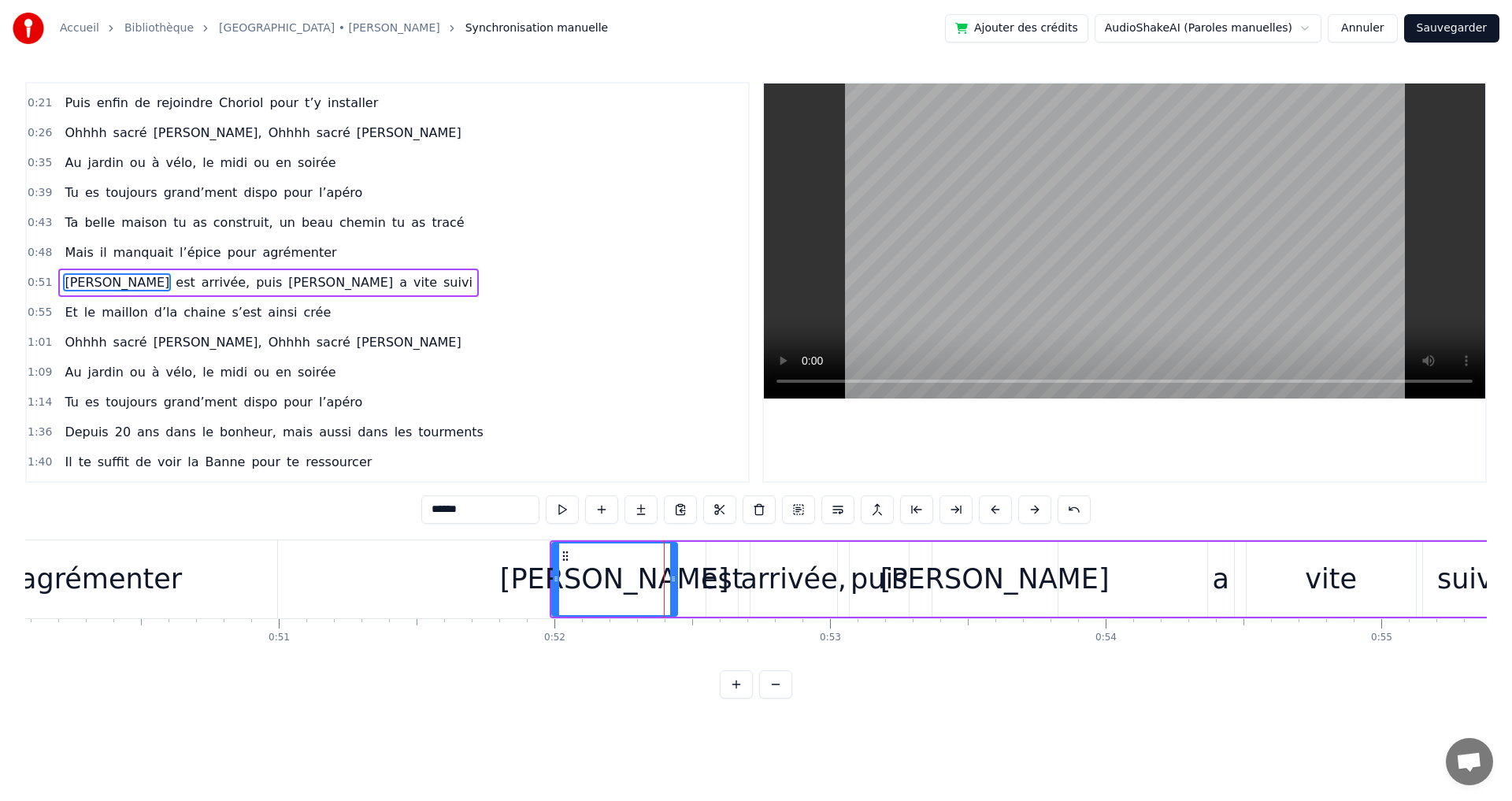
scroll to position [0, 13807]
click at [1019, 582] on div "Emilie" at bounding box center [990, 578] width 229 height 41
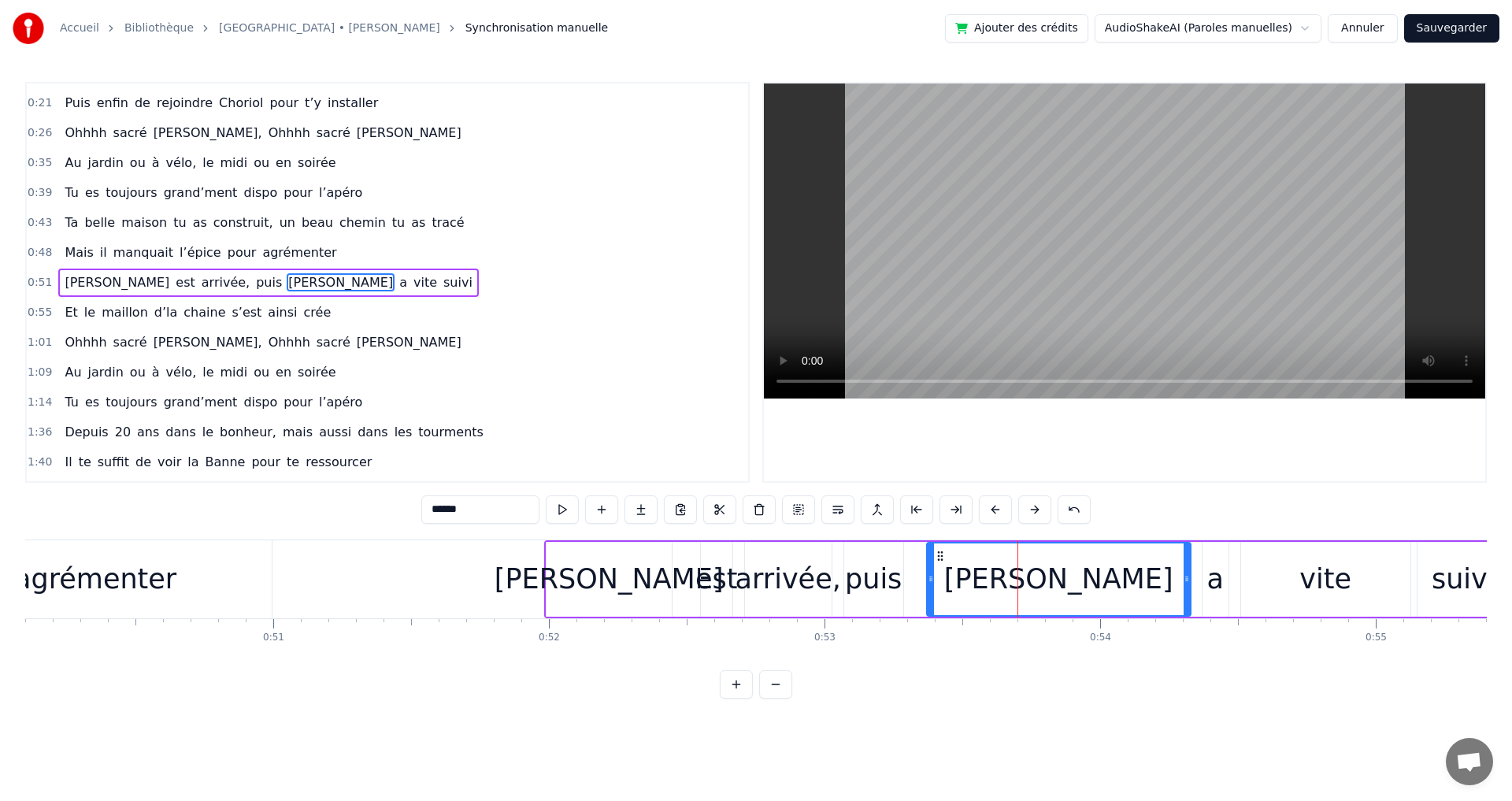
drag, startPoint x: 1050, startPoint y: 578, endPoint x: 1188, endPoint y: 583, distance: 138.1
click at [1188, 583] on icon at bounding box center [1187, 579] width 6 height 13
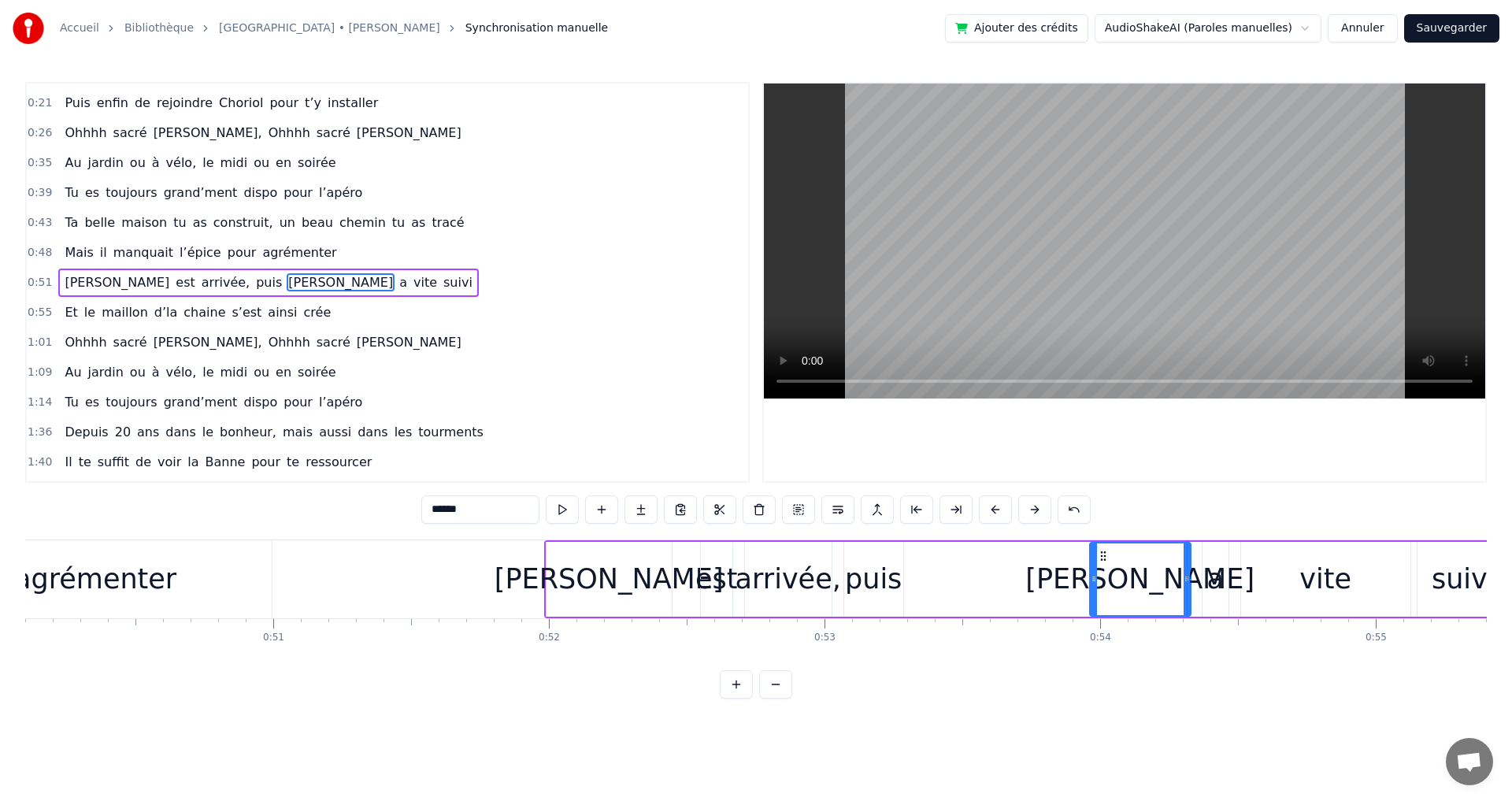
drag, startPoint x: 929, startPoint y: 580, endPoint x: 1091, endPoint y: 586, distance: 162.1
click at [1091, 586] on div at bounding box center [1094, 579] width 6 height 71
click at [886, 585] on div "puis" at bounding box center [873, 578] width 57 height 41
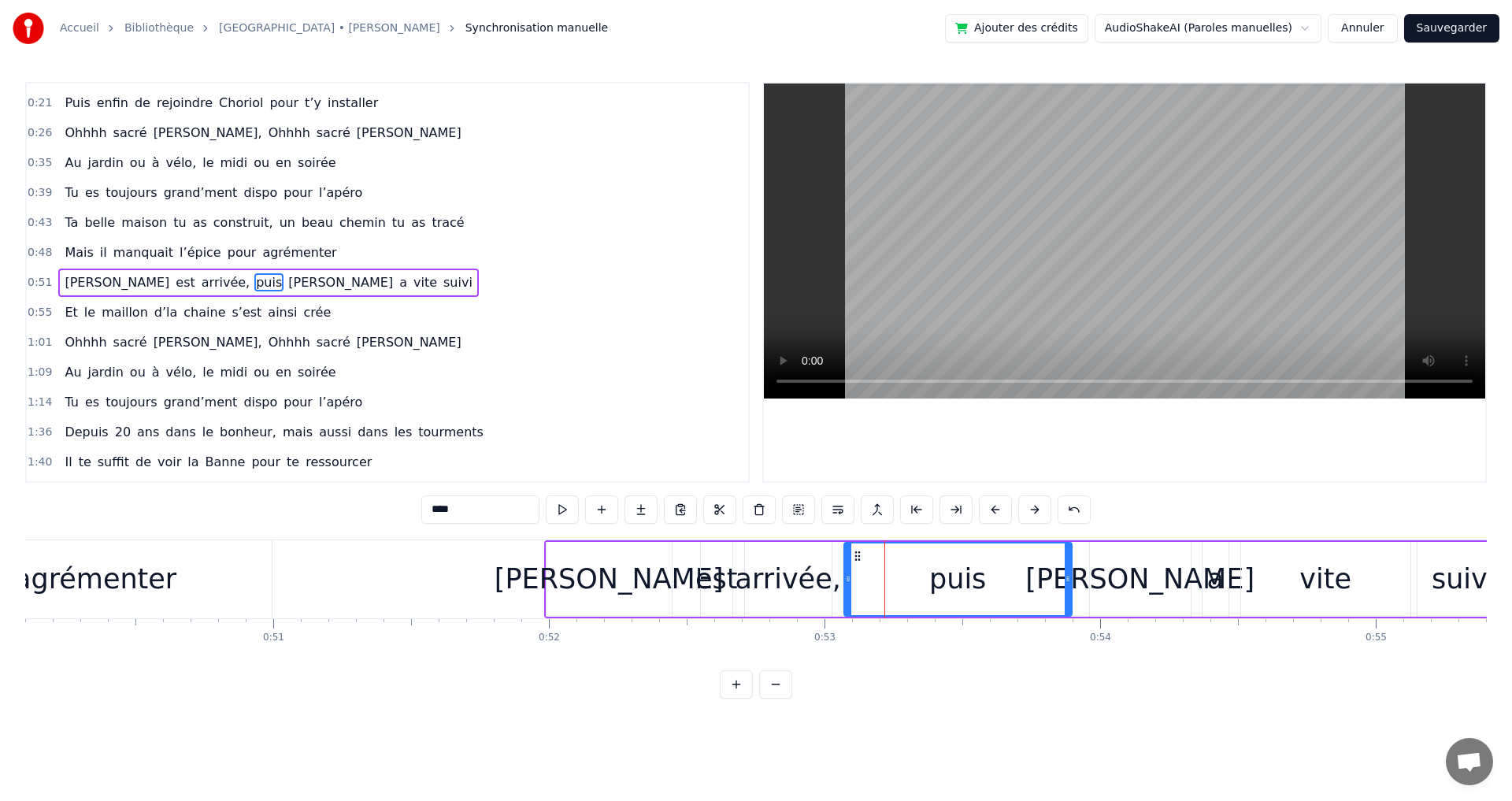
drag, startPoint x: 899, startPoint y: 576, endPoint x: 1068, endPoint y: 584, distance: 169.2
click at [1068, 584] on icon at bounding box center [1068, 579] width 6 height 13
drag, startPoint x: 848, startPoint y: 578, endPoint x: 931, endPoint y: 579, distance: 83.0
click at [931, 579] on icon at bounding box center [931, 579] width 6 height 13
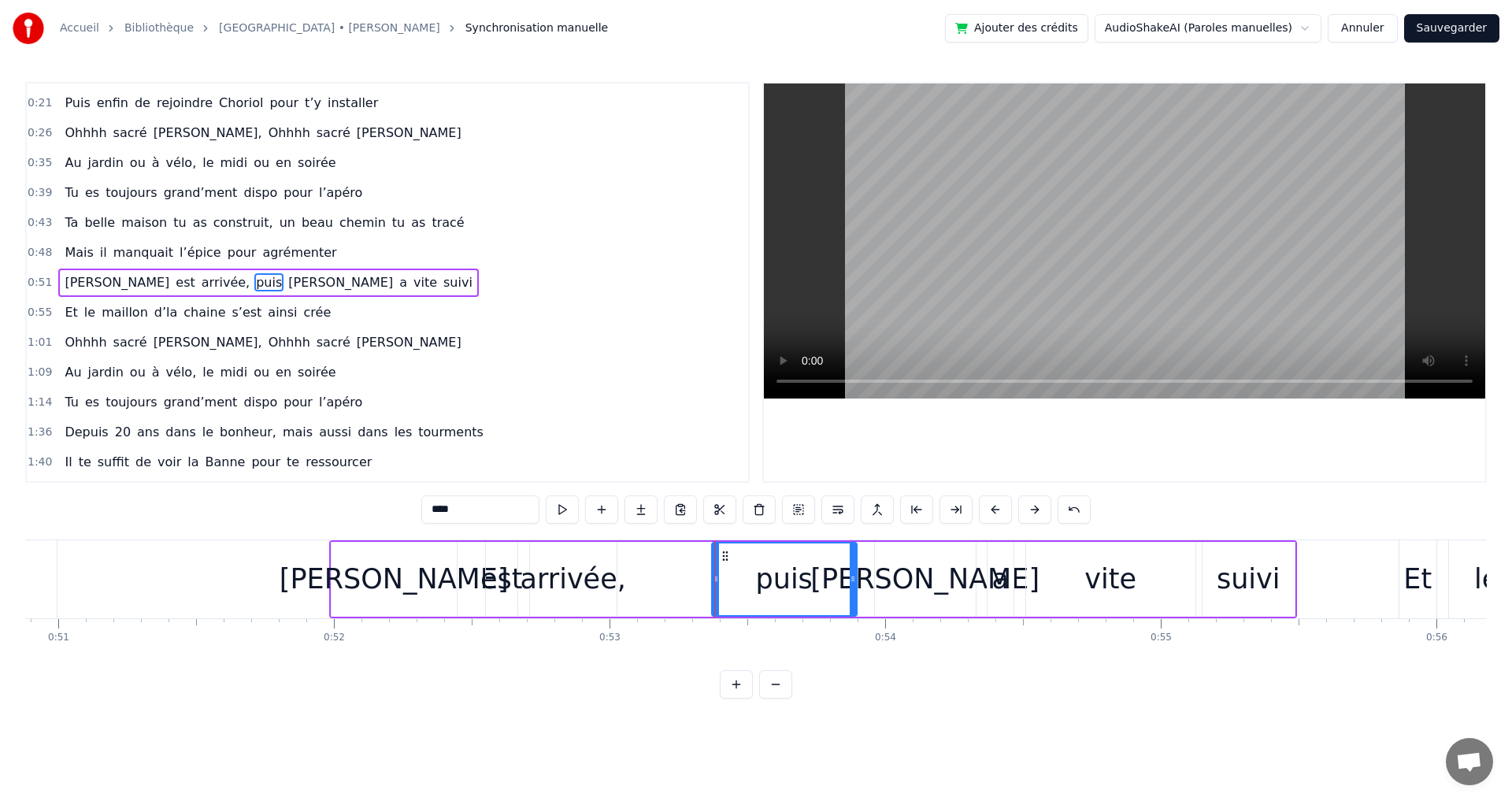
scroll to position [0, 14028]
click at [1280, 581] on div "suivi" at bounding box center [1242, 579] width 92 height 75
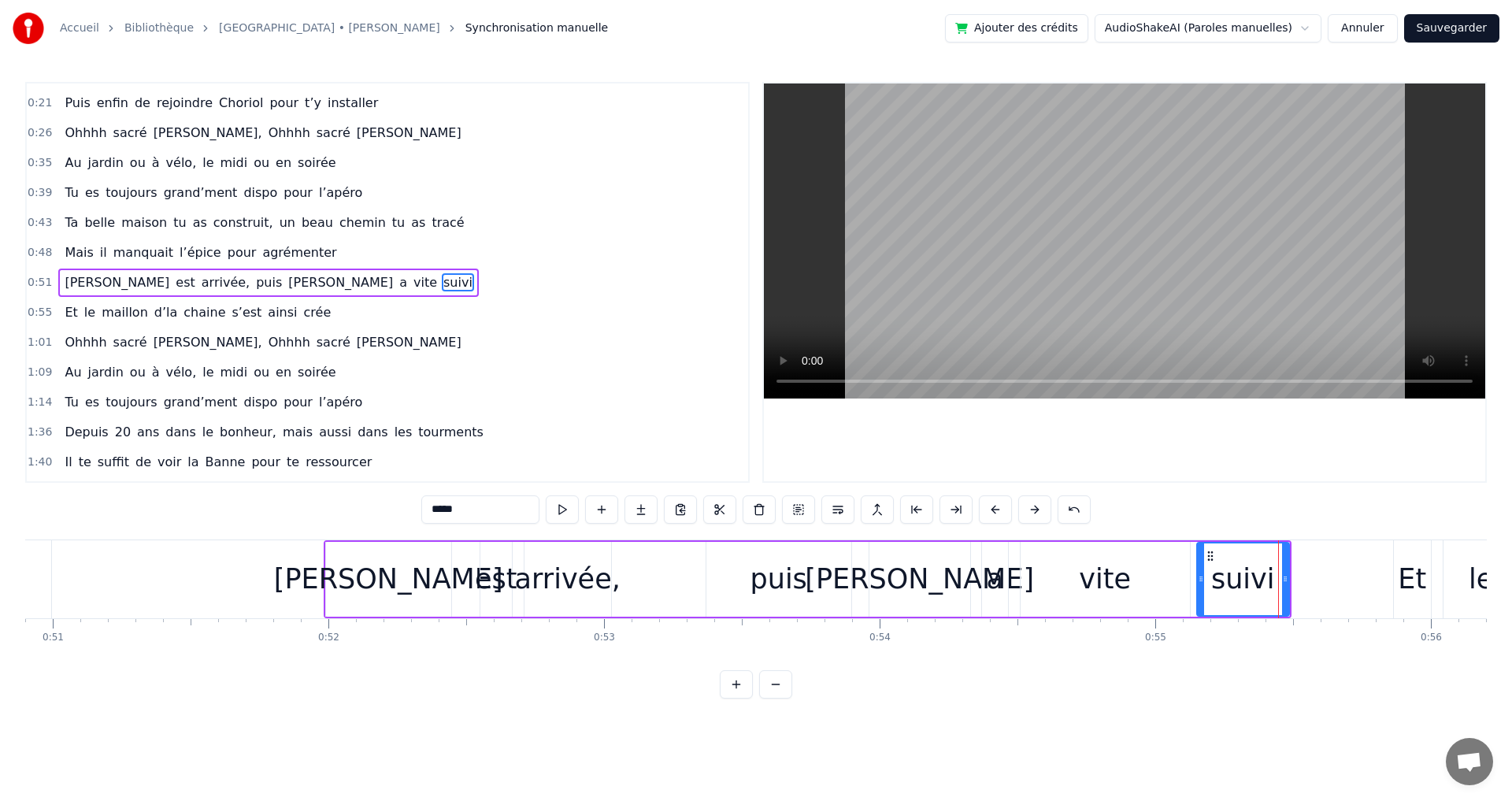
click at [1287, 581] on icon at bounding box center [1285, 579] width 6 height 13
click at [1099, 574] on div "vite" at bounding box center [1105, 578] width 52 height 41
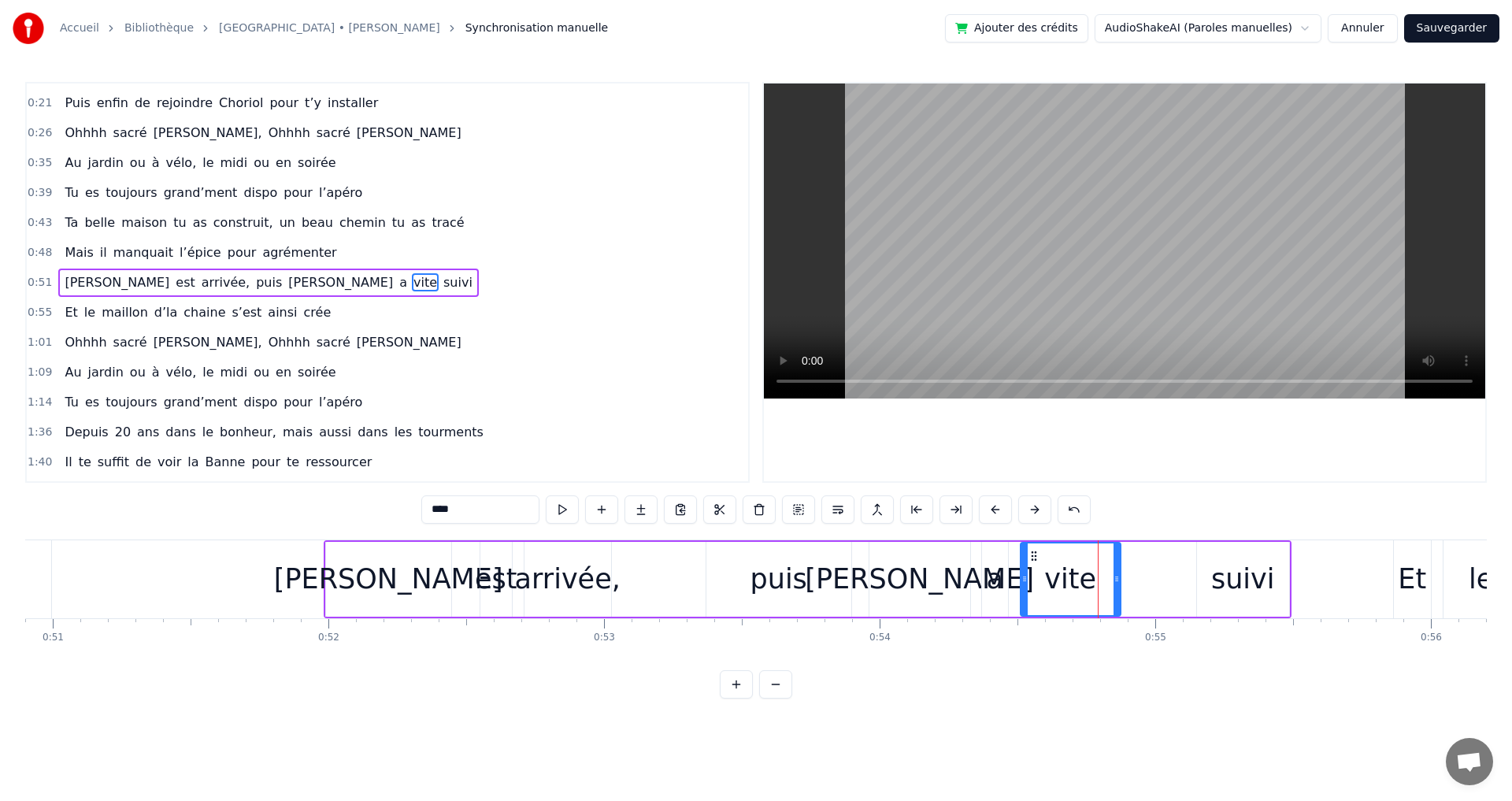
drag, startPoint x: 1185, startPoint y: 578, endPoint x: 1116, endPoint y: 574, distance: 69.1
click at [1116, 574] on icon at bounding box center [1116, 579] width 6 height 13
click at [1242, 573] on div "suivi" at bounding box center [1243, 578] width 64 height 41
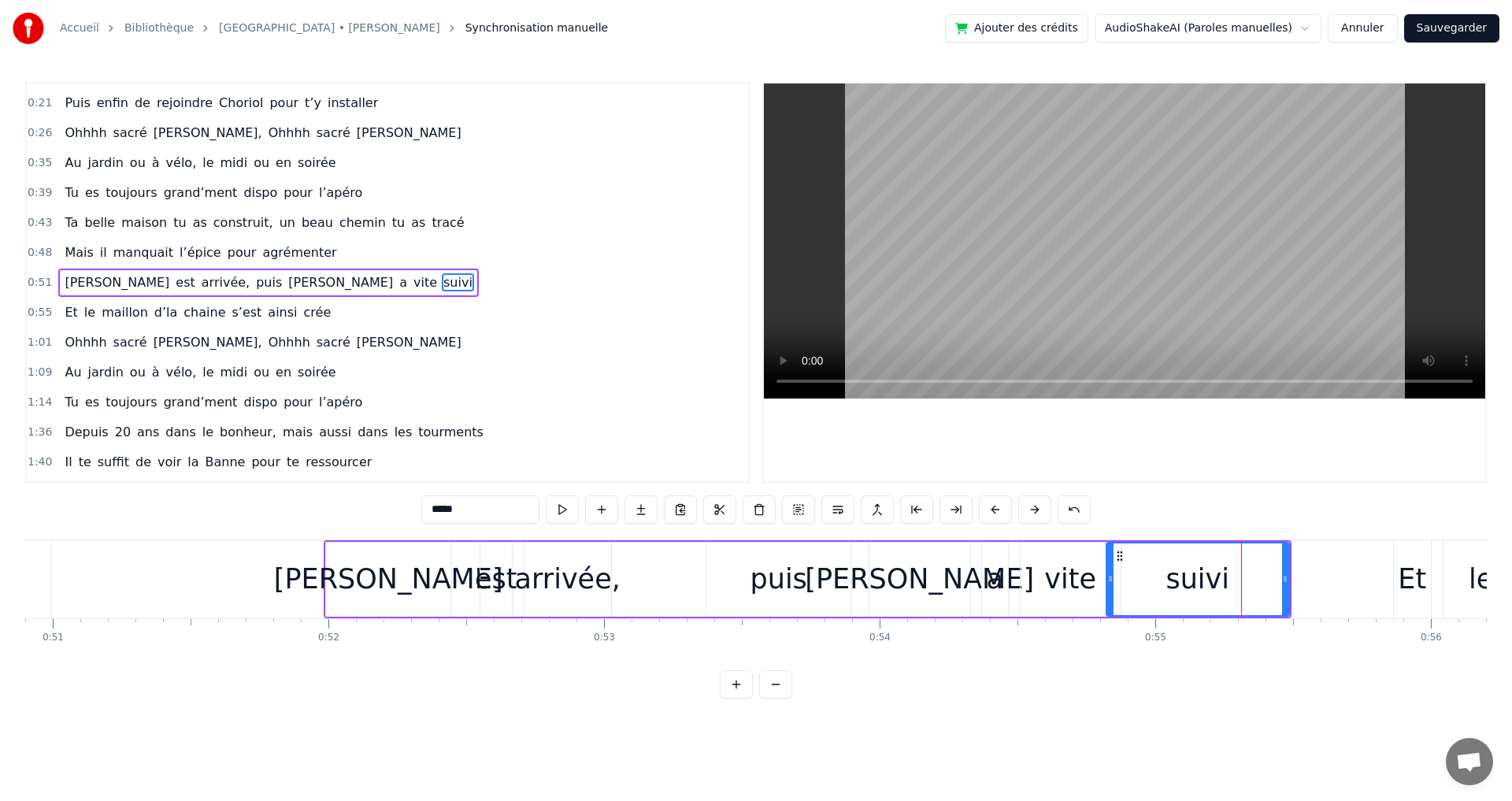
drag, startPoint x: 1199, startPoint y: 578, endPoint x: 1161, endPoint y: 572, distance: 38.5
click at [1110, 569] on div at bounding box center [1111, 579] width 6 height 71
drag, startPoint x: 1288, startPoint y: 579, endPoint x: 1208, endPoint y: 581, distance: 80.0
click at [1208, 581] on icon at bounding box center [1206, 579] width 6 height 13
click at [1228, 699] on div "0:09 Tu as grandi à Chanonet, le cœur ouvert à l’inconnu 0:13 T’as eu envie de …" at bounding box center [756, 390] width 1462 height 617
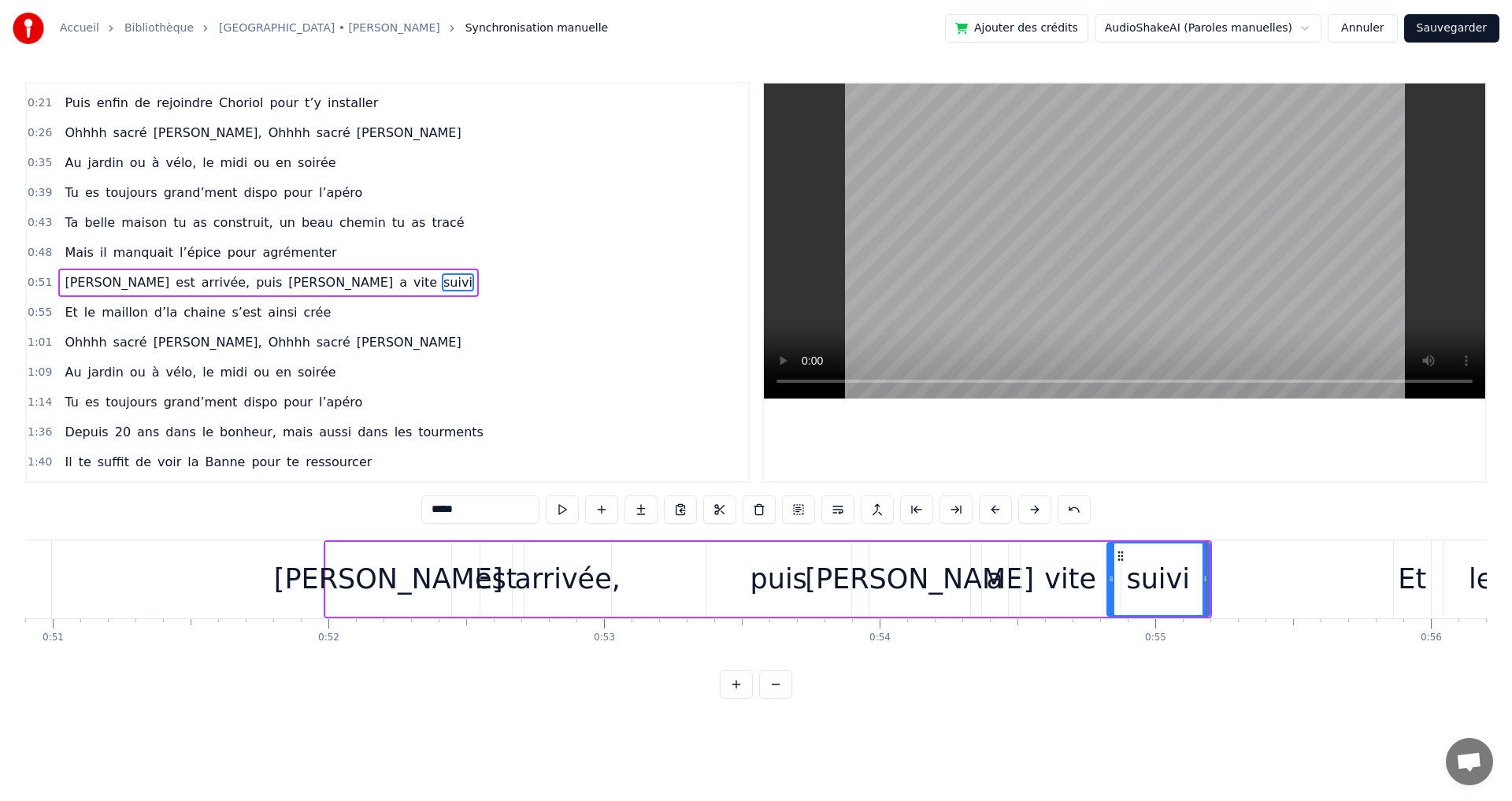
click at [288, 257] on span "agrémenter" at bounding box center [299, 252] width 77 height 18
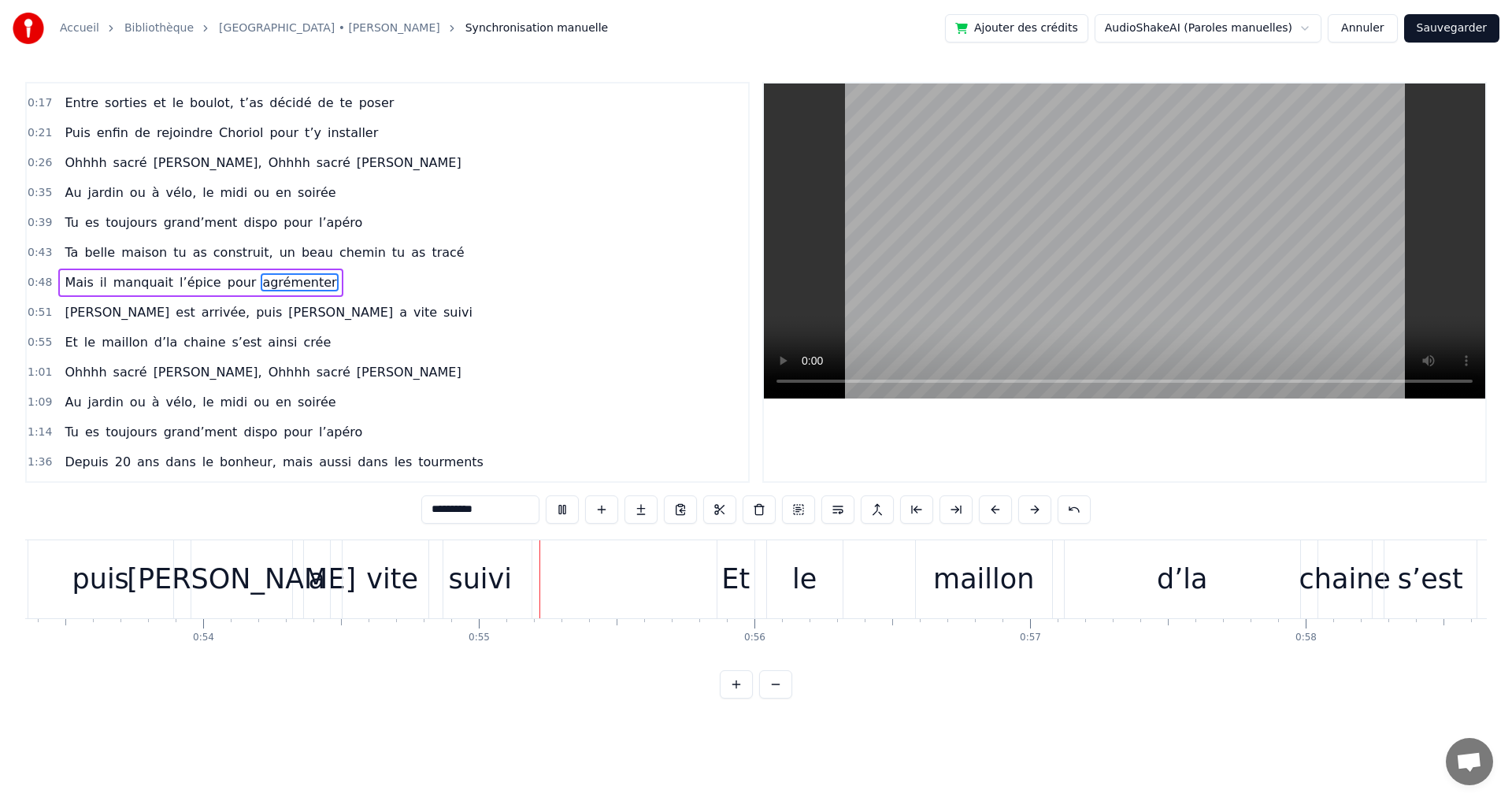
scroll to position [0, 14977]
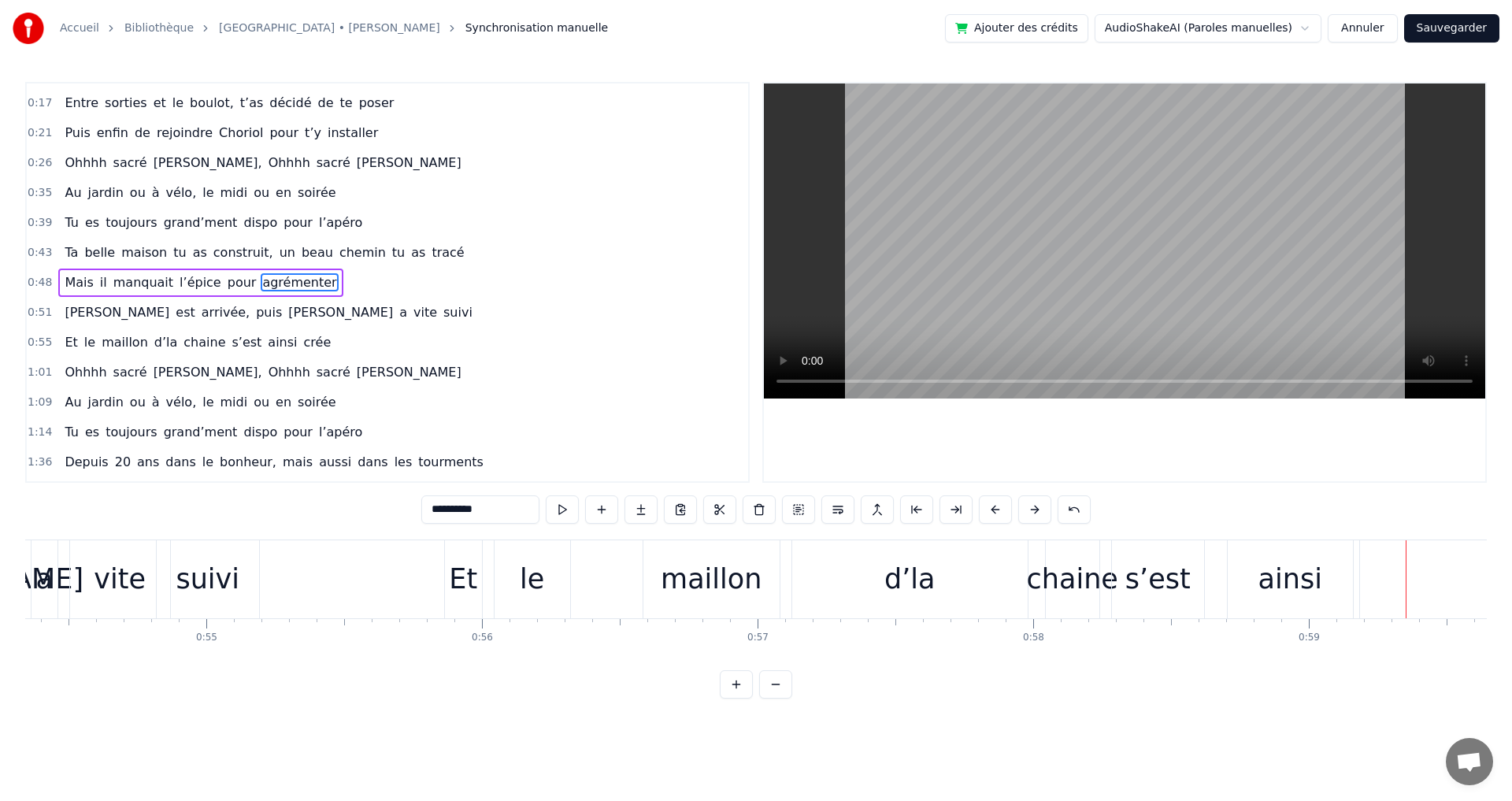
click at [961, 578] on div "d’la" at bounding box center [910, 579] width 236 height 78
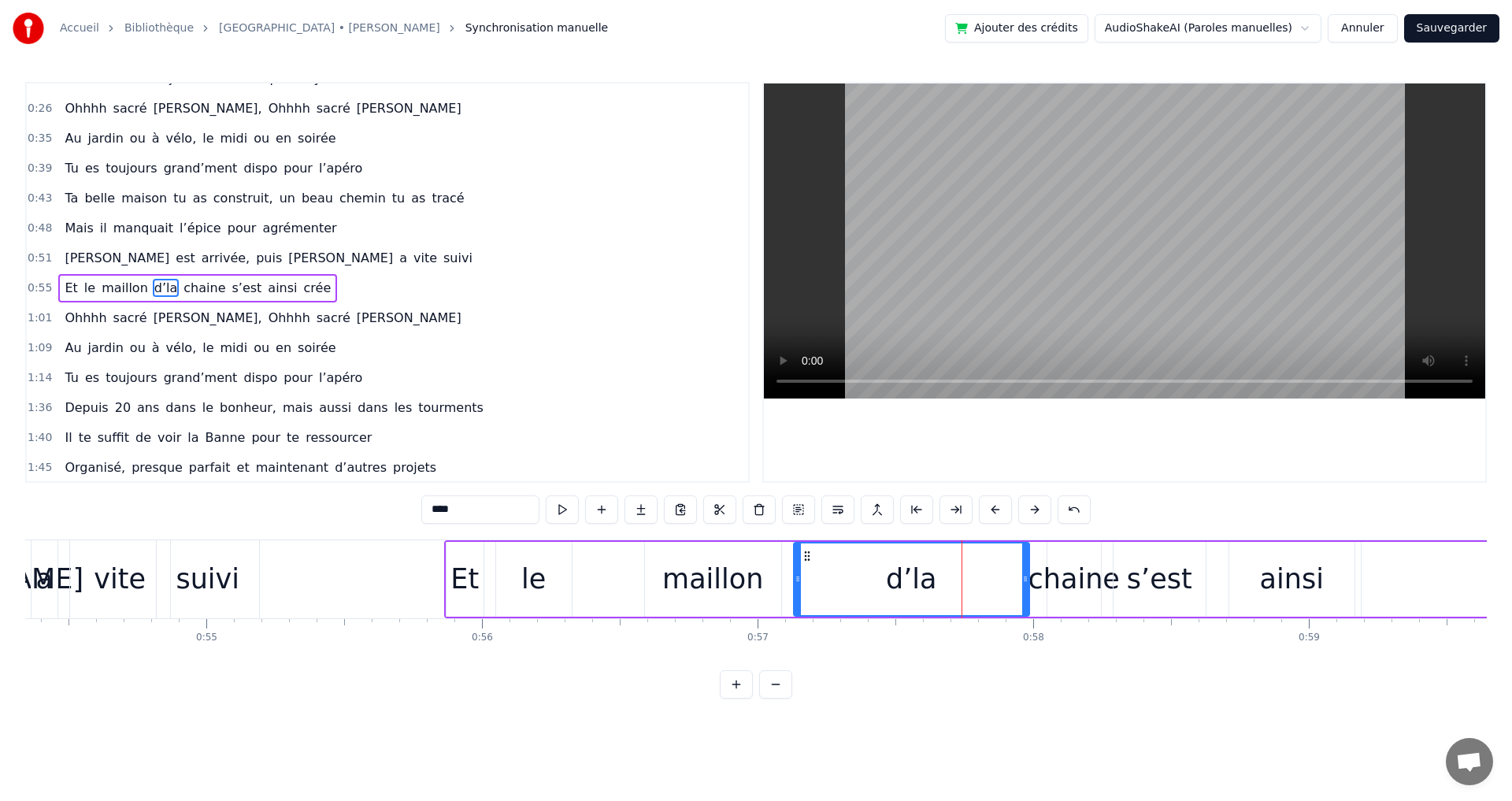
scroll to position [115, 0]
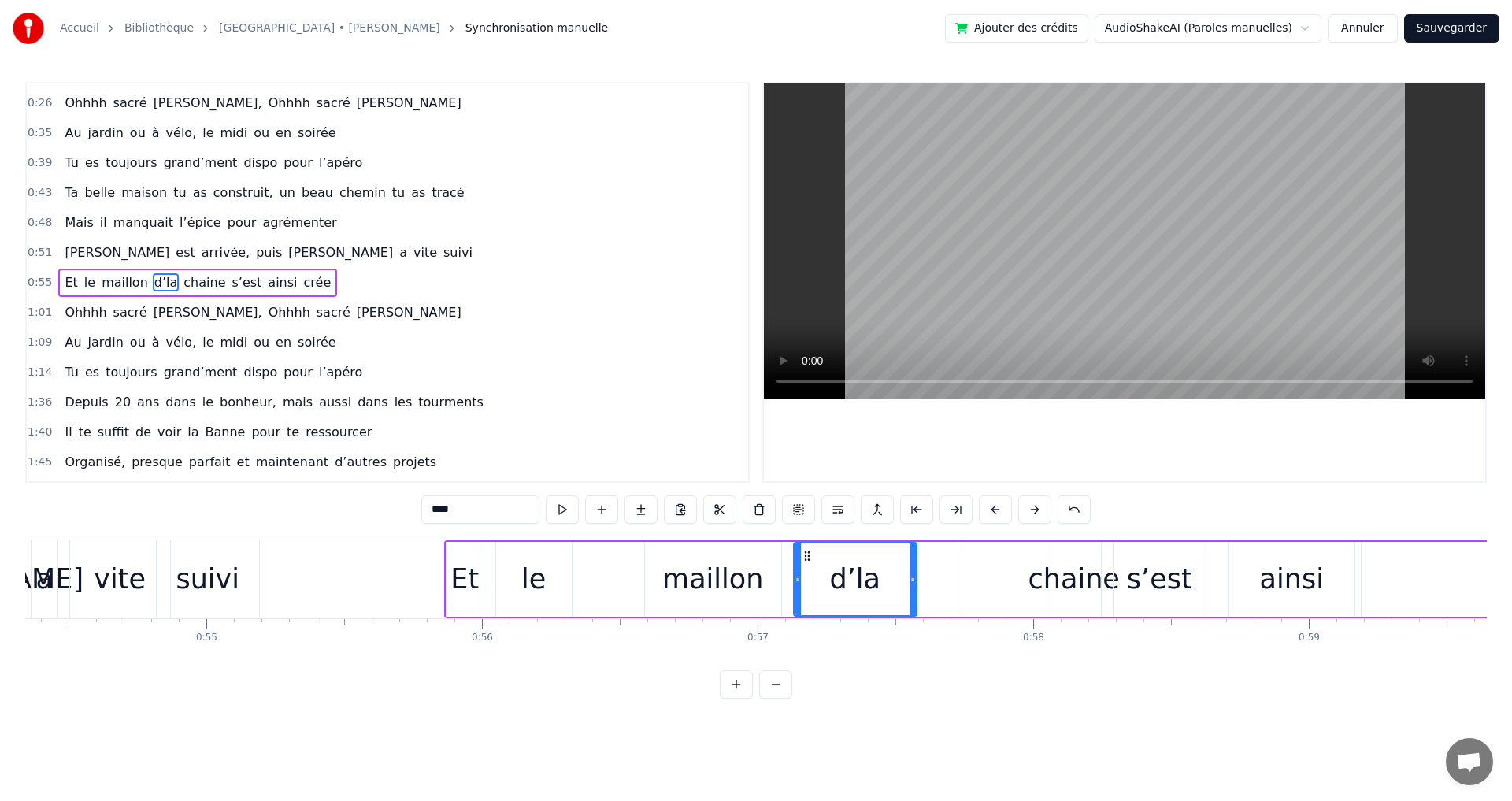
drag, startPoint x: 1025, startPoint y: 578, endPoint x: 929, endPoint y: 576, distance: 96.0
click at [911, 575] on icon at bounding box center [912, 579] width 6 height 13
click at [1034, 575] on div "chaine" at bounding box center [1074, 578] width 91 height 41
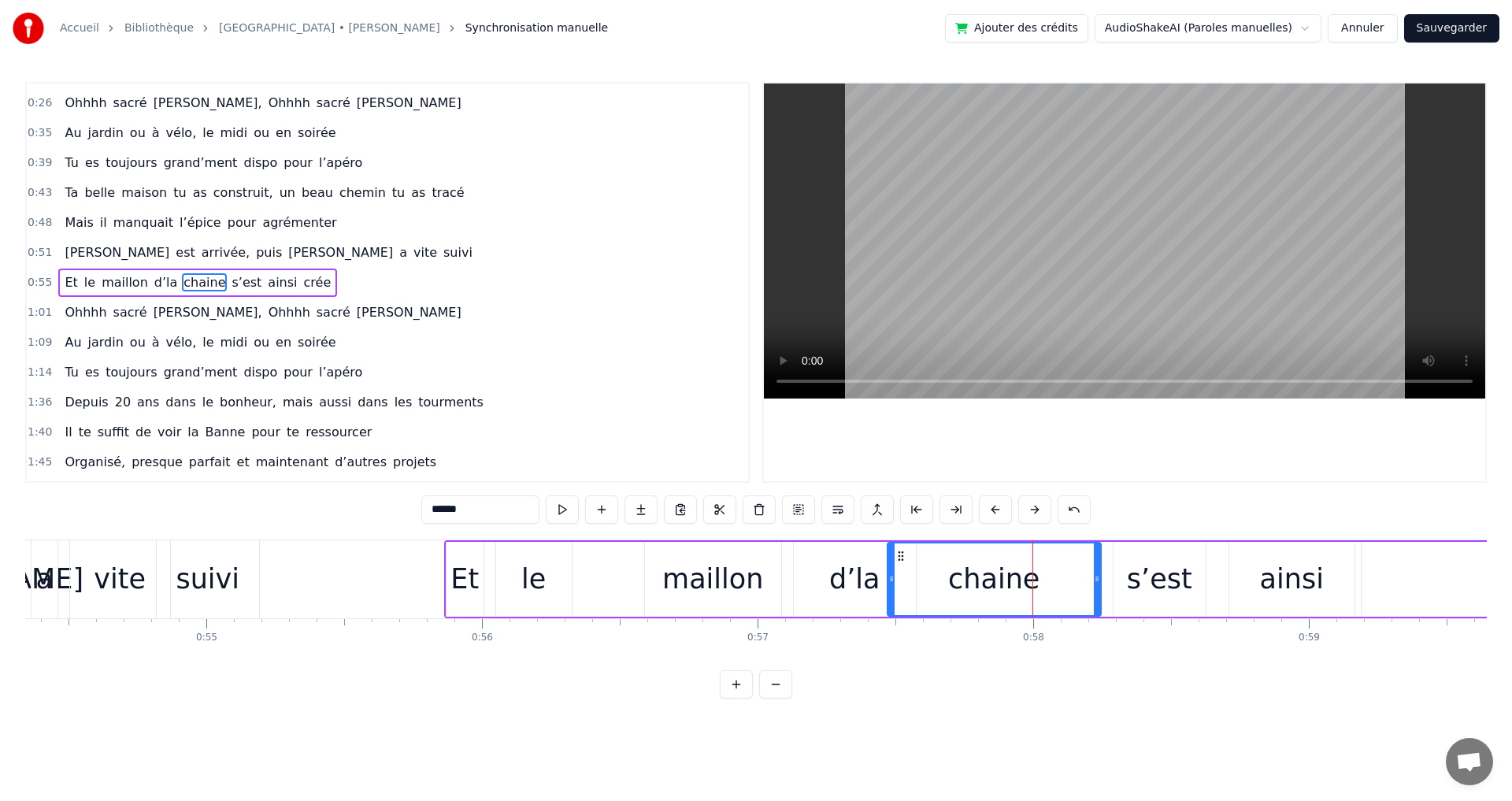
click at [895, 566] on div at bounding box center [891, 579] width 6 height 71
drag, startPoint x: 1098, startPoint y: 578, endPoint x: 1027, endPoint y: 575, distance: 71.1
click at [1027, 575] on icon at bounding box center [1025, 579] width 6 height 13
click at [1162, 598] on div "s’est" at bounding box center [1159, 578] width 65 height 41
type input "*****"
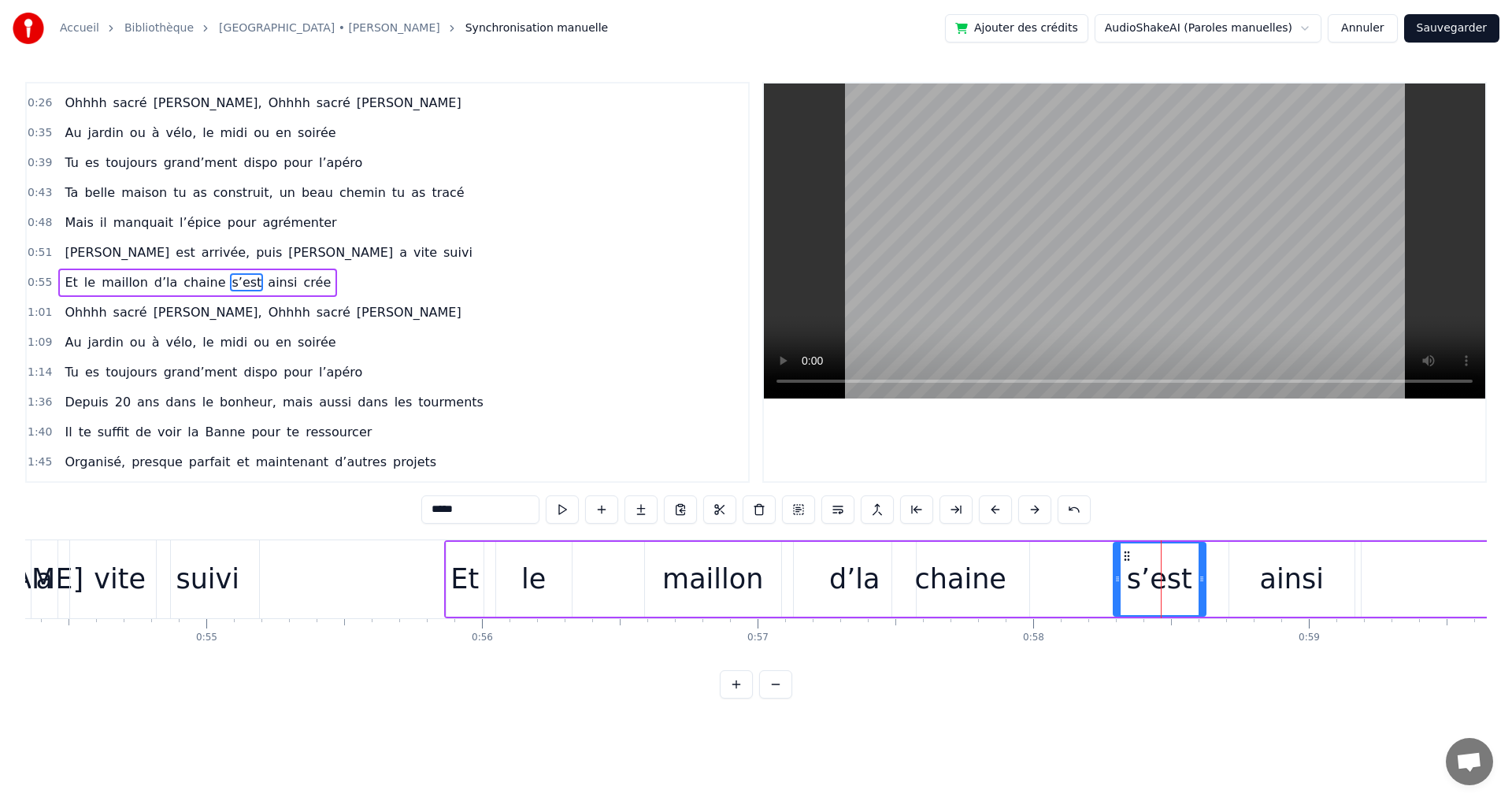
click at [137, 280] on div "Et le maillon d’la chaine s’est ainsi crée" at bounding box center [197, 282] width 279 height 28
click at [709, 581] on div "maillon" at bounding box center [713, 578] width 101 height 41
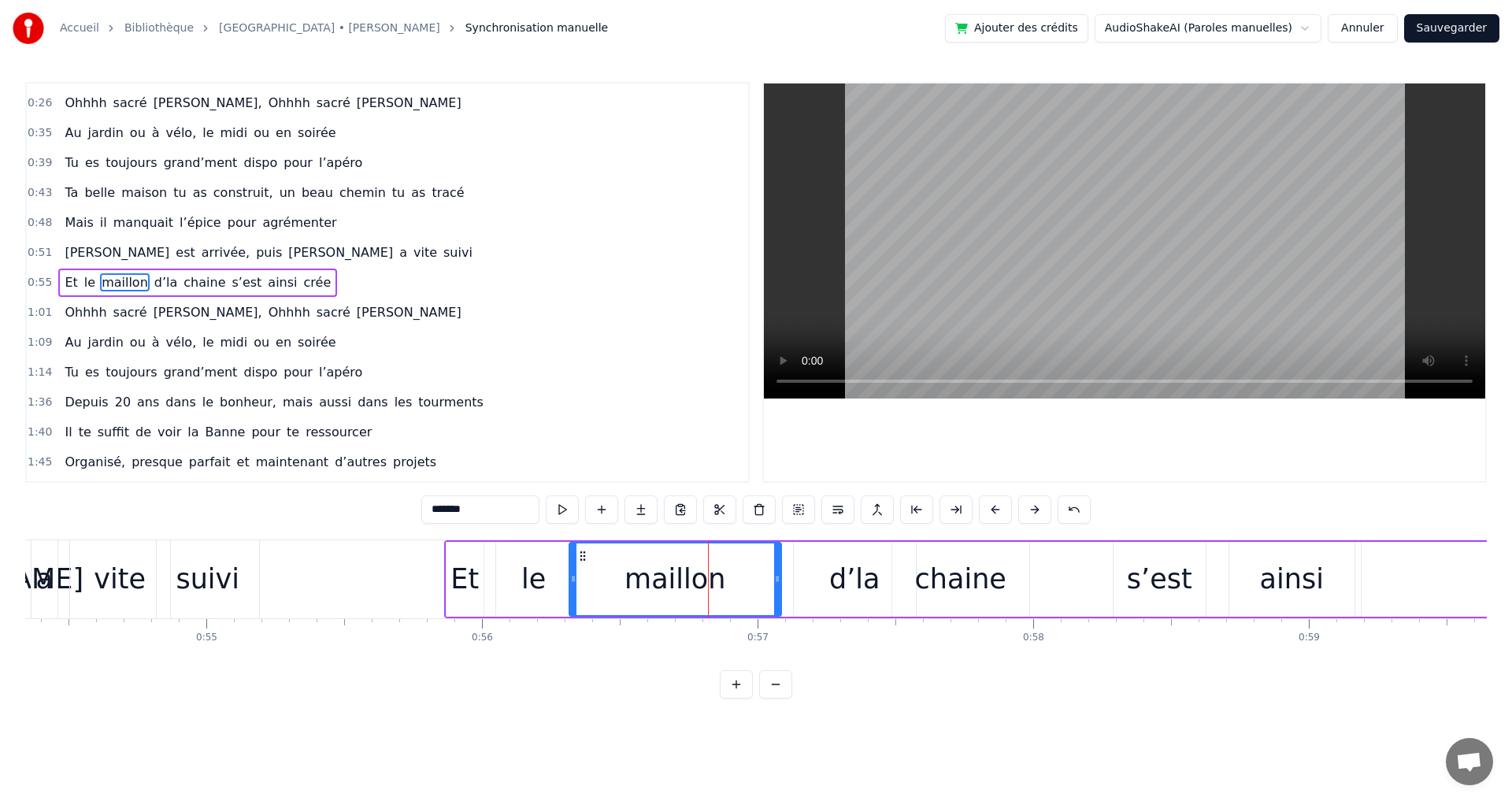
drag, startPoint x: 647, startPoint y: 580, endPoint x: 571, endPoint y: 574, distance: 76.2
click at [571, 574] on icon at bounding box center [574, 579] width 6 height 13
drag, startPoint x: 779, startPoint y: 578, endPoint x: 728, endPoint y: 580, distance: 51.0
click at [728, 580] on icon at bounding box center [726, 579] width 6 height 13
click at [846, 584] on div "d’la" at bounding box center [855, 578] width 51 height 41
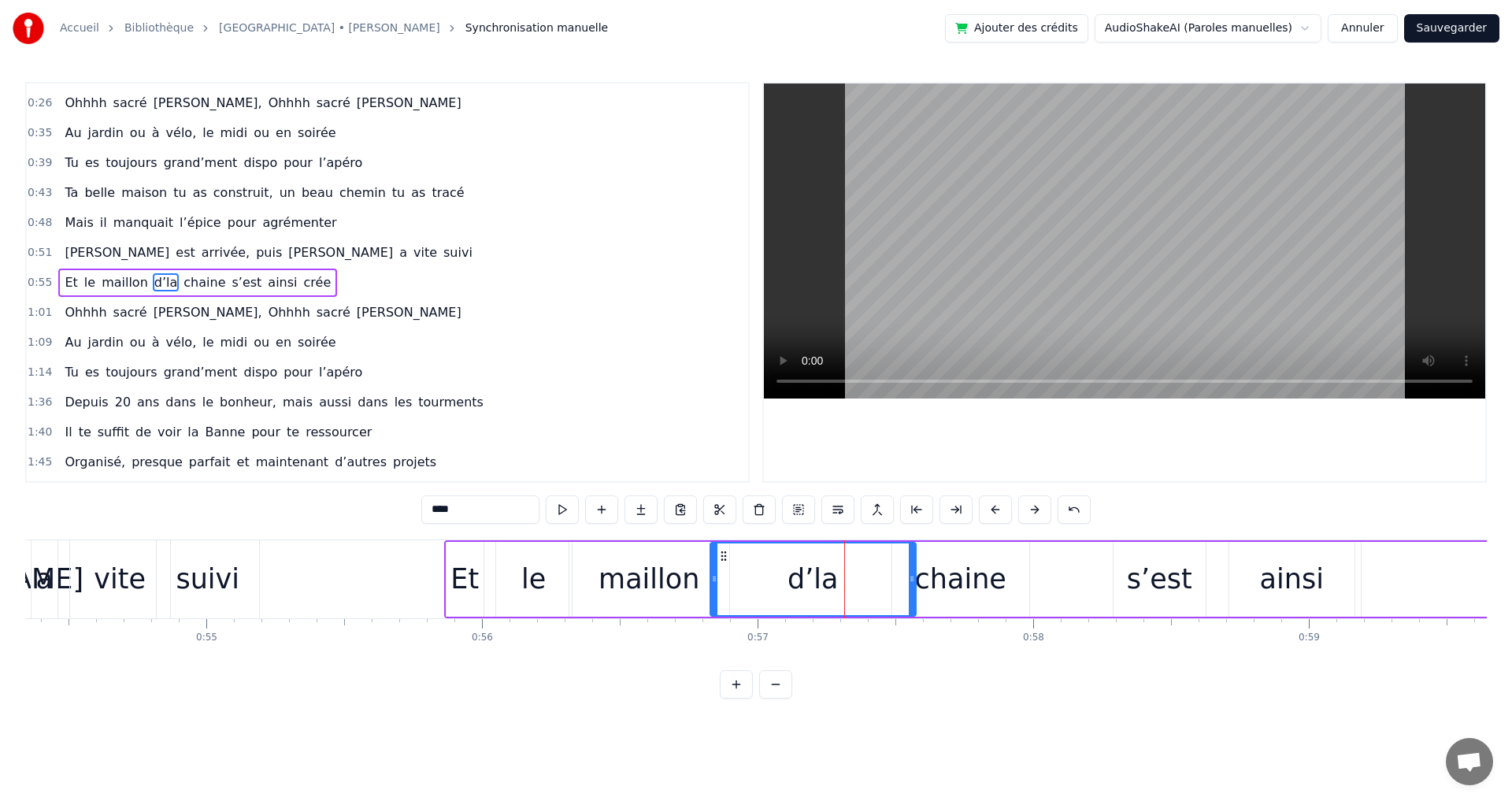
drag, startPoint x: 795, startPoint y: 582, endPoint x: 834, endPoint y: 575, distance: 39.6
click at [711, 582] on icon at bounding box center [714, 579] width 6 height 13
drag, startPoint x: 912, startPoint y: 578, endPoint x: 830, endPoint y: 579, distance: 82.0
click at [830, 579] on icon at bounding box center [833, 579] width 6 height 13
click at [947, 578] on div "chaine" at bounding box center [960, 578] width 91 height 41
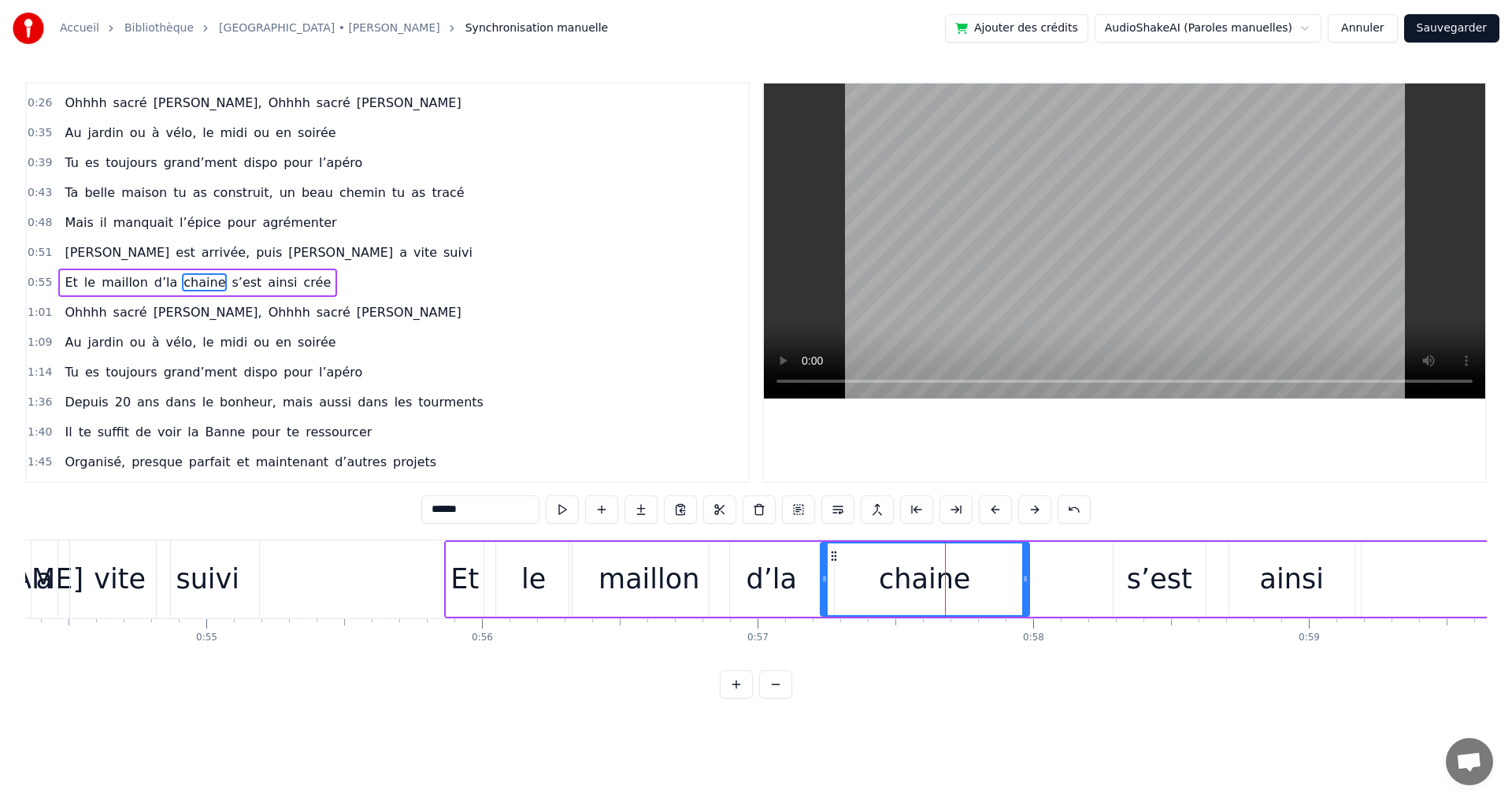
drag, startPoint x: 893, startPoint y: 579, endPoint x: 821, endPoint y: 581, distance: 72.0
click at [821, 581] on icon at bounding box center [825, 579] width 6 height 13
drag, startPoint x: 1024, startPoint y: 579, endPoint x: 954, endPoint y: 583, distance: 70.1
click at [954, 583] on icon at bounding box center [955, 579] width 6 height 13
click at [1159, 595] on div "s’est" at bounding box center [1159, 578] width 65 height 41
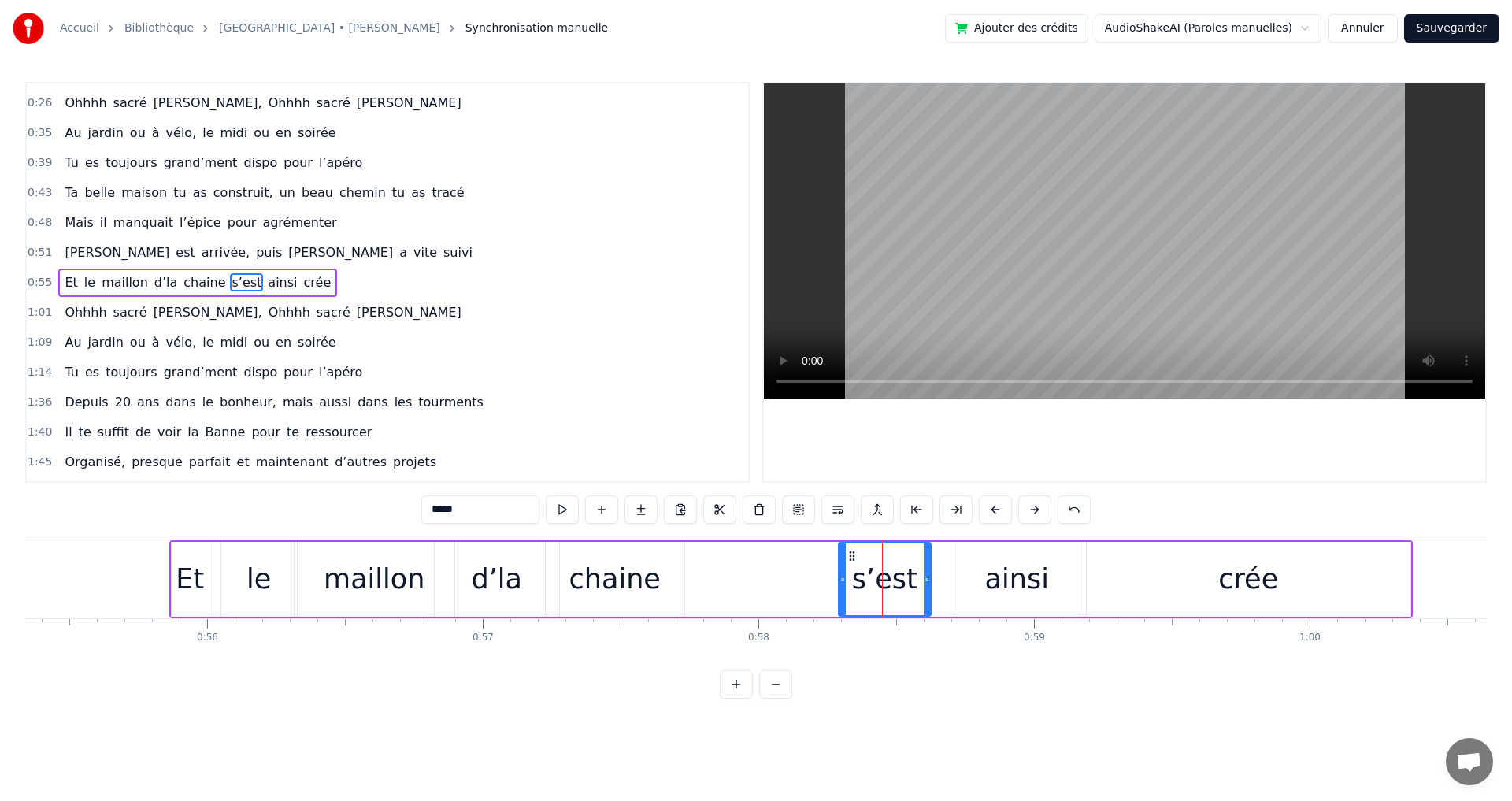
scroll to position [0, 15261]
click at [1233, 579] on div "crée" at bounding box center [1240, 578] width 60 height 41
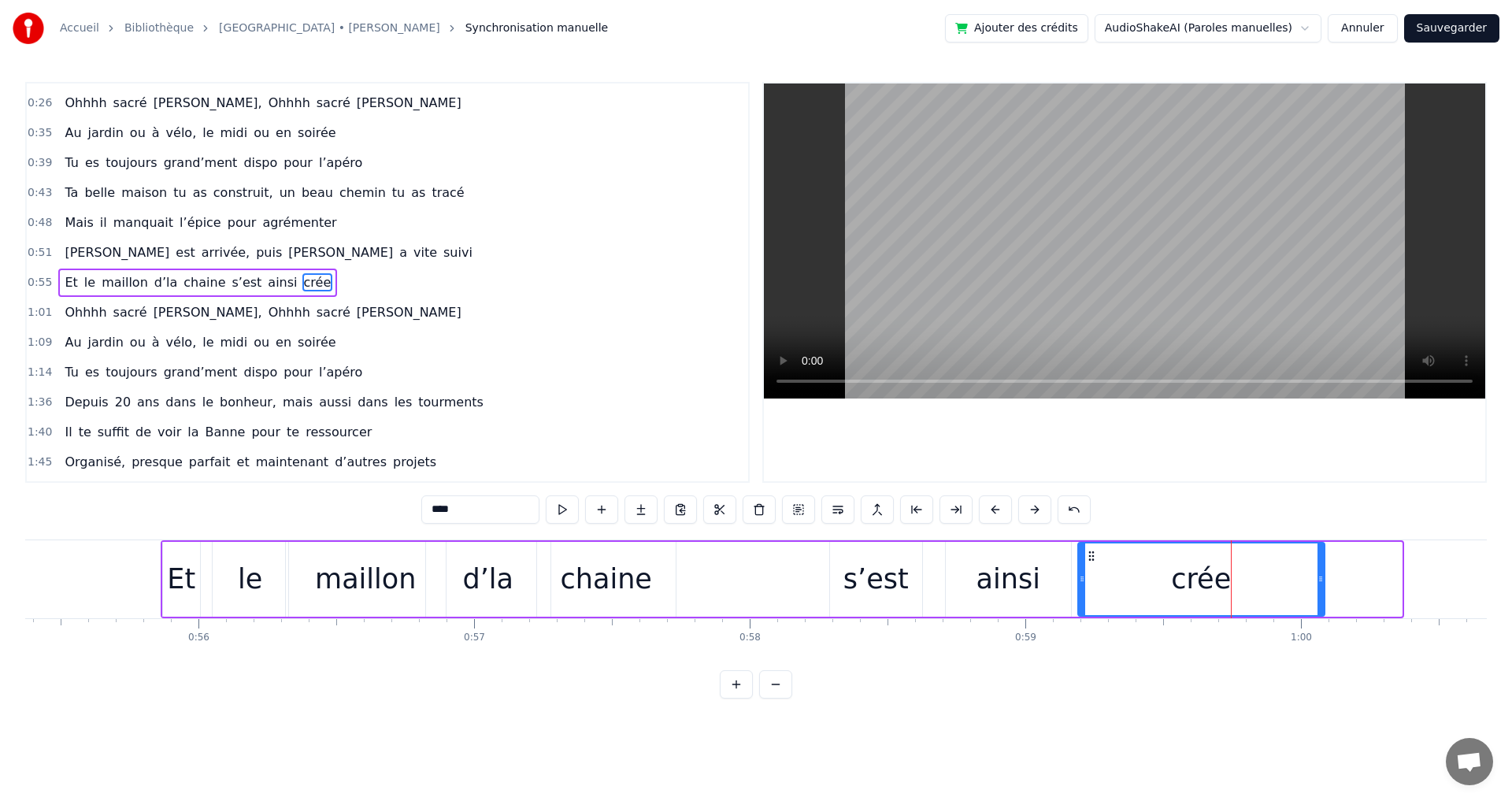
drag, startPoint x: 1398, startPoint y: 578, endPoint x: 1321, endPoint y: 582, distance: 77.1
click at [1321, 582] on icon at bounding box center [1320, 579] width 6 height 13
click at [262, 577] on div "le" at bounding box center [250, 579] width 76 height 75
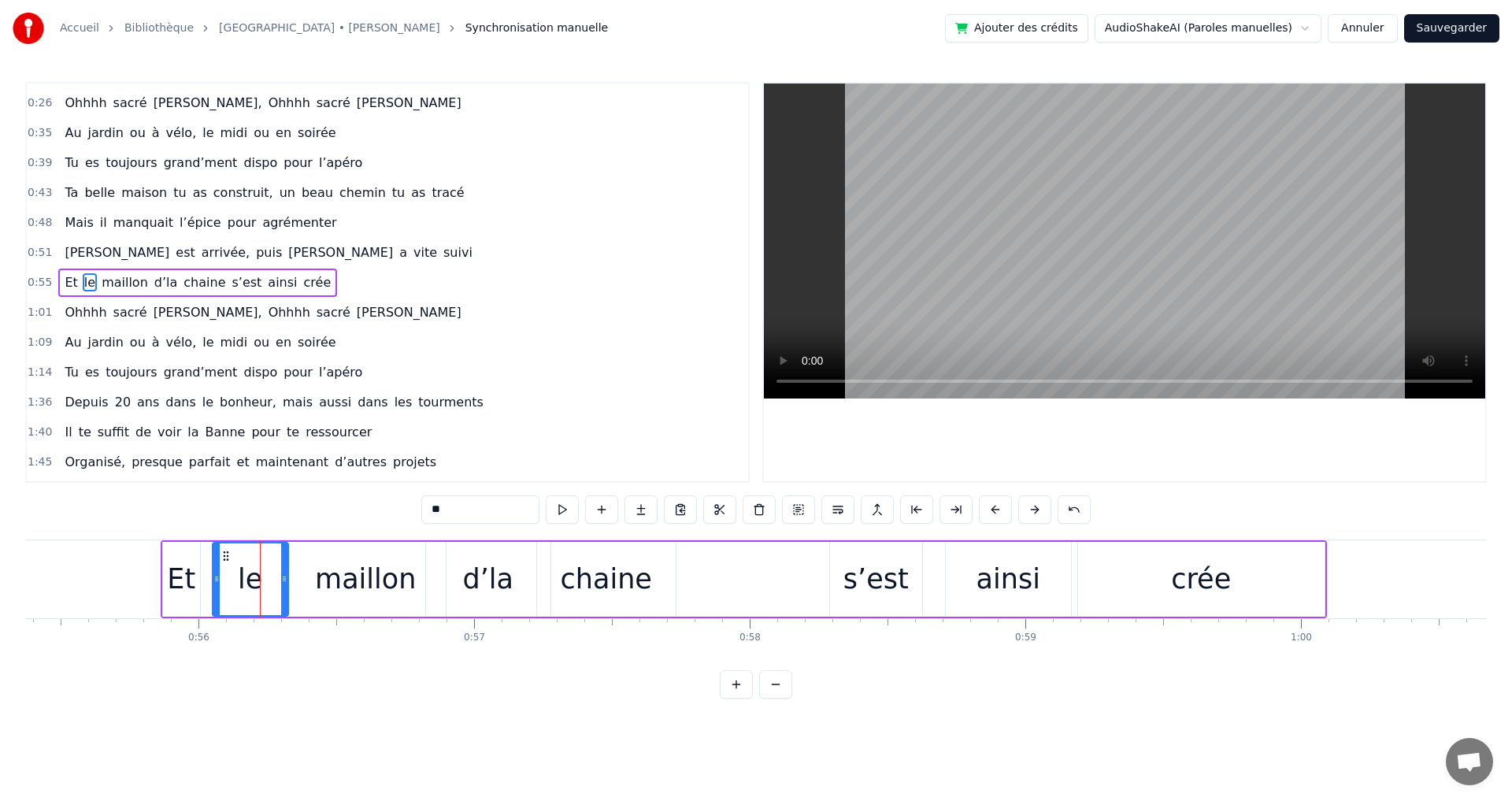
click at [367, 585] on div "maillon" at bounding box center [366, 578] width 101 height 41
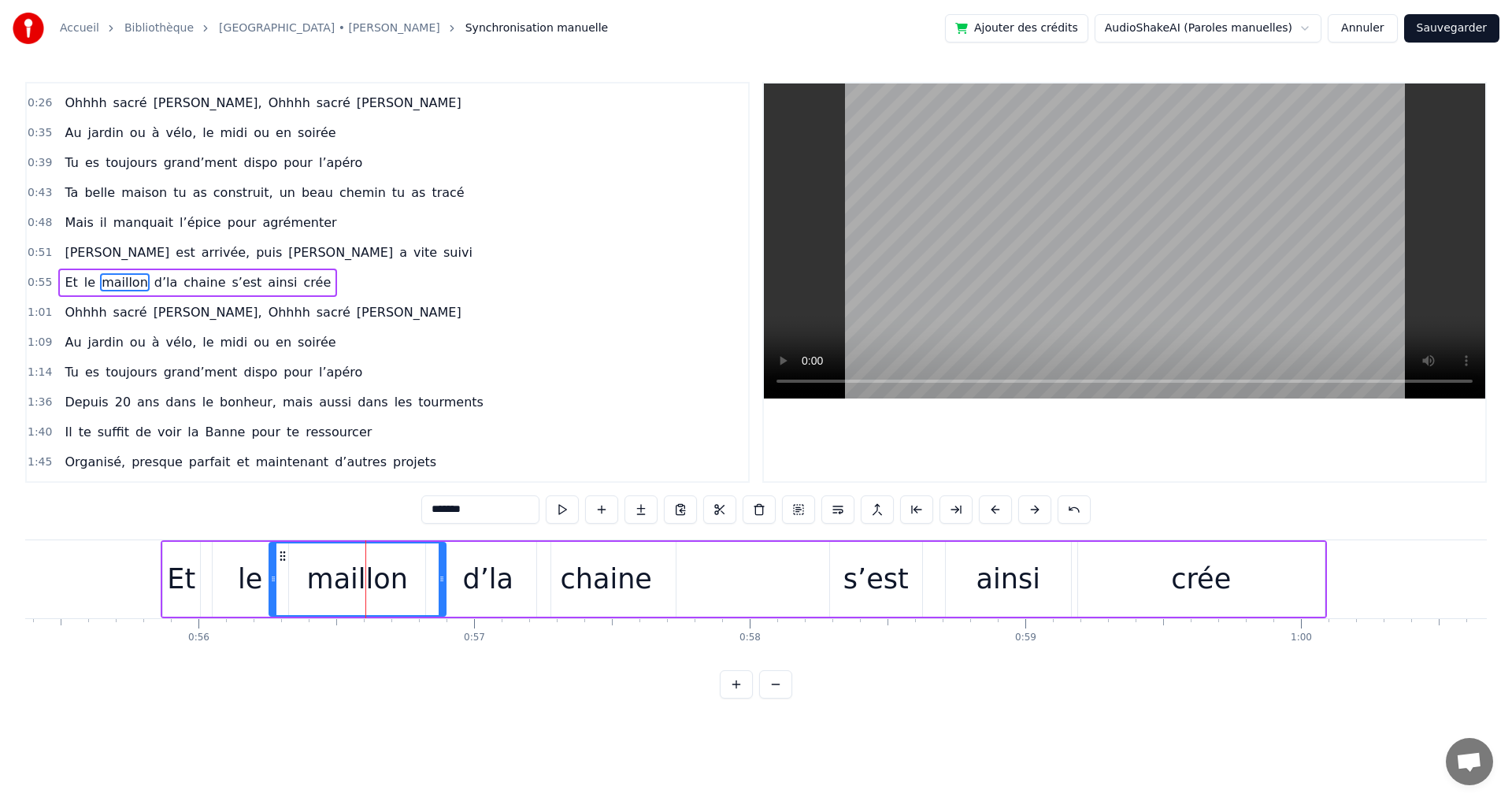
drag, startPoint x: 288, startPoint y: 581, endPoint x: 271, endPoint y: 579, distance: 17.1
click at [271, 579] on icon at bounding box center [273, 579] width 6 height 13
drag, startPoint x: 444, startPoint y: 581, endPoint x: 377, endPoint y: 580, distance: 67.0
click at [377, 580] on icon at bounding box center [375, 579] width 6 height 13
click at [485, 581] on div "d’la" at bounding box center [487, 578] width 51 height 41
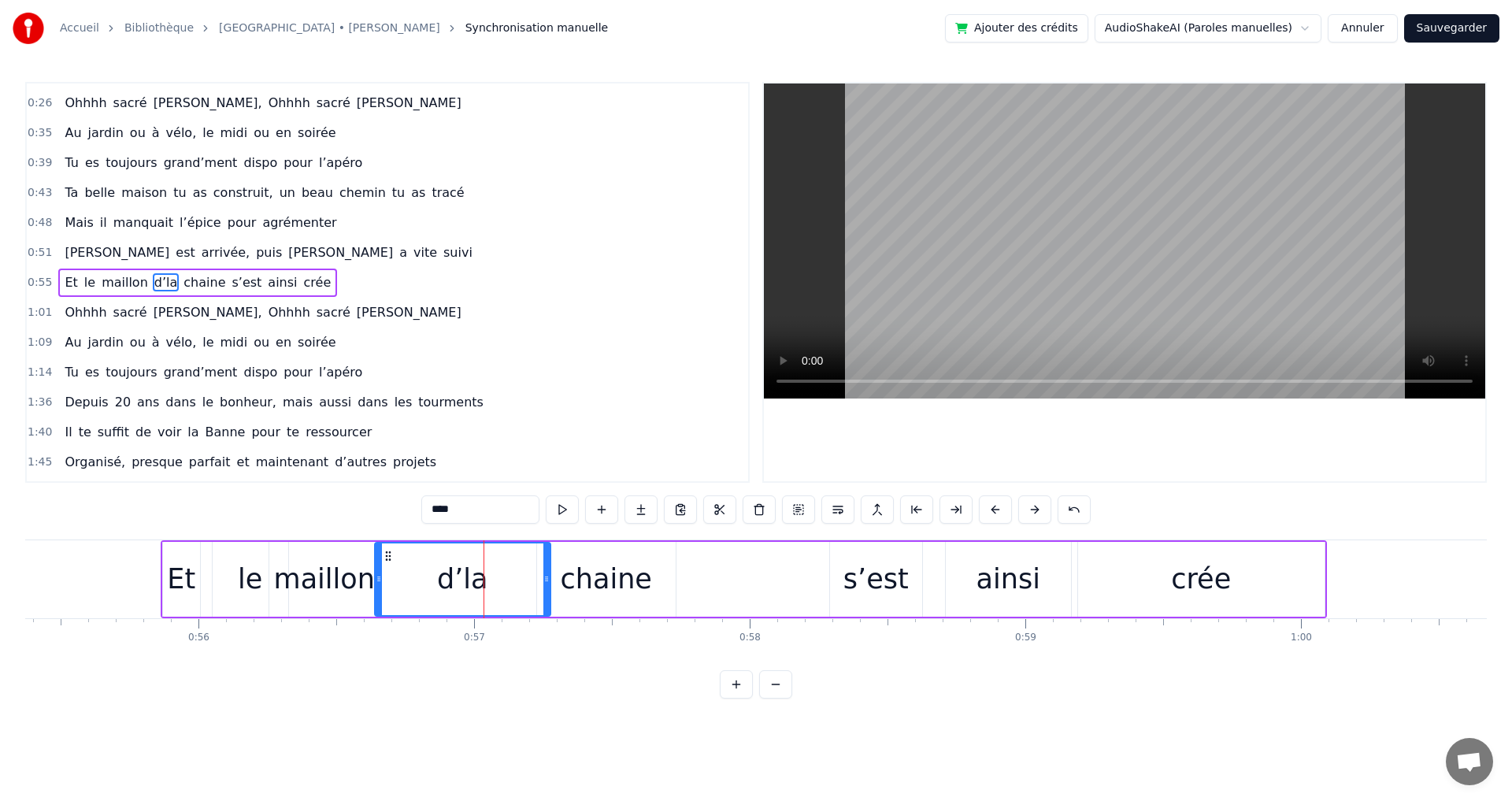
drag, startPoint x: 428, startPoint y: 578, endPoint x: 377, endPoint y: 578, distance: 51.0
click at [377, 578] on icon at bounding box center [379, 579] width 6 height 13
drag, startPoint x: 549, startPoint y: 582, endPoint x: 485, endPoint y: 581, distance: 64.0
click at [483, 582] on div "d’la" at bounding box center [462, 579] width 177 height 75
drag, startPoint x: 547, startPoint y: 579, endPoint x: 450, endPoint y: 577, distance: 97.0
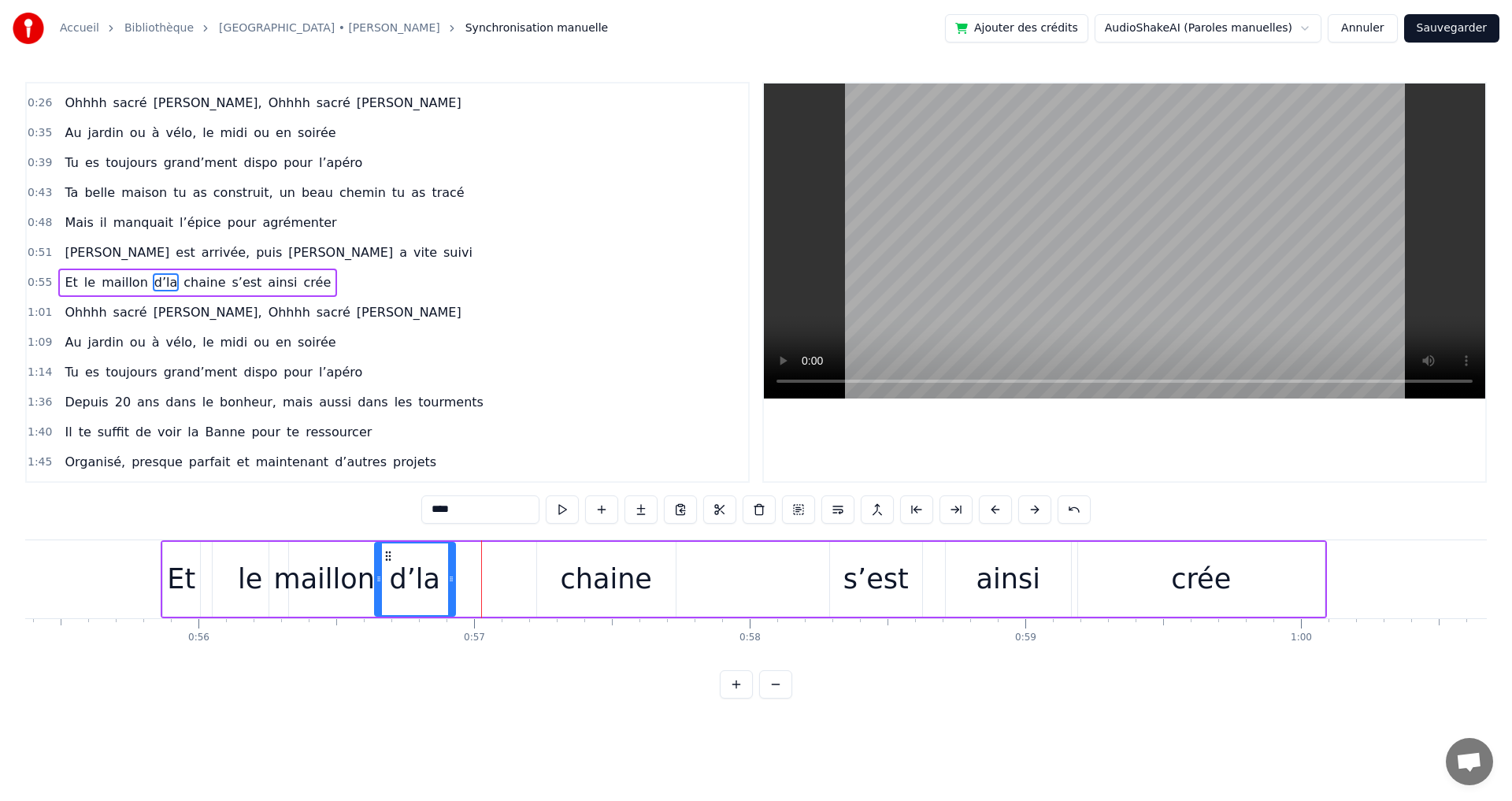
click at [450, 578] on icon at bounding box center [451, 579] width 6 height 13
click at [610, 586] on div "chaine" at bounding box center [606, 578] width 91 height 41
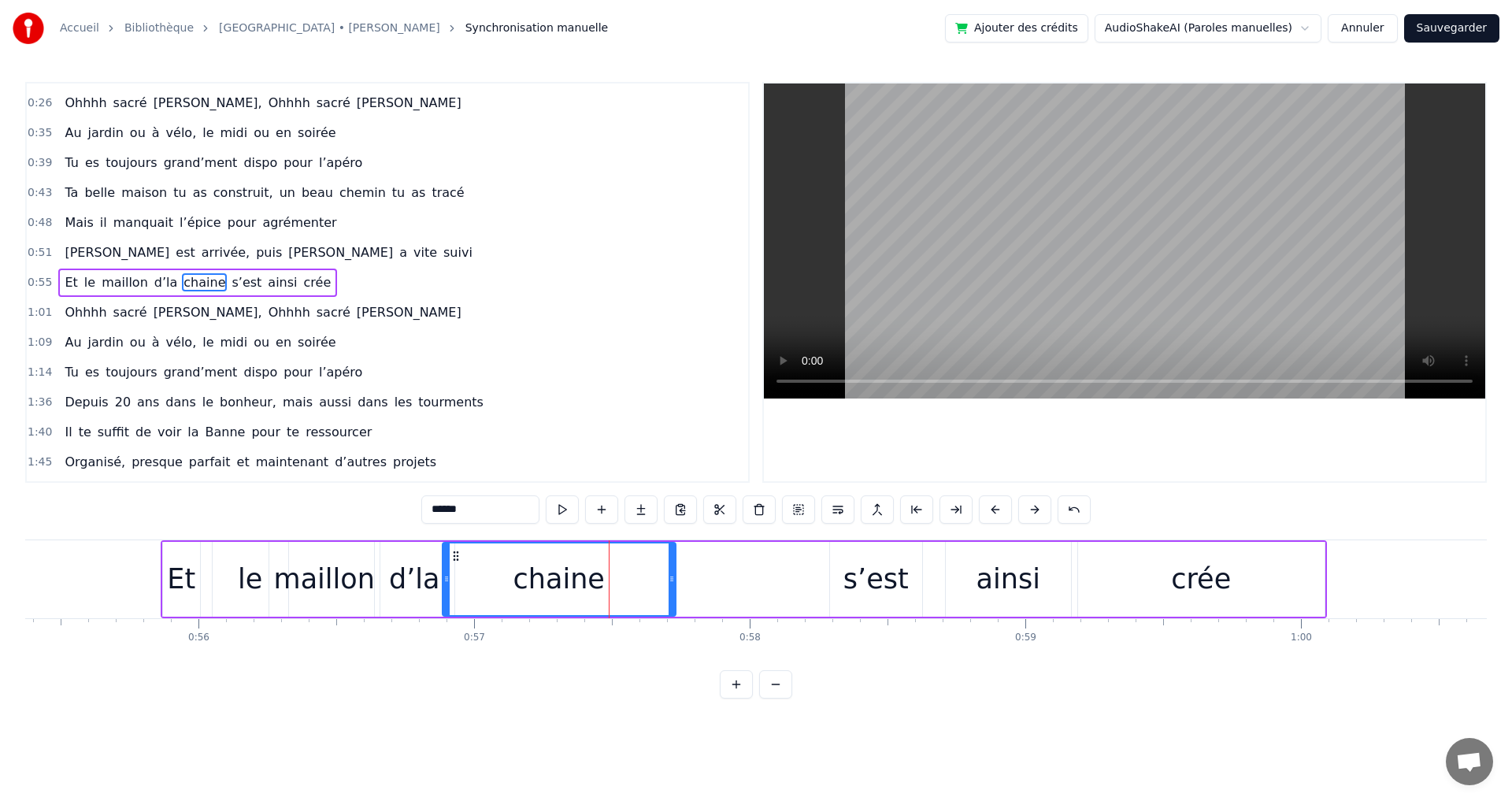
drag, startPoint x: 539, startPoint y: 580, endPoint x: 444, endPoint y: 577, distance: 95.0
click at [444, 577] on icon at bounding box center [447, 579] width 6 height 13
drag, startPoint x: 673, startPoint y: 581, endPoint x: 557, endPoint y: 577, distance: 116.1
click at [557, 578] on icon at bounding box center [556, 579] width 6 height 13
click at [442, 255] on span "suivi" at bounding box center [458, 252] width 32 height 18
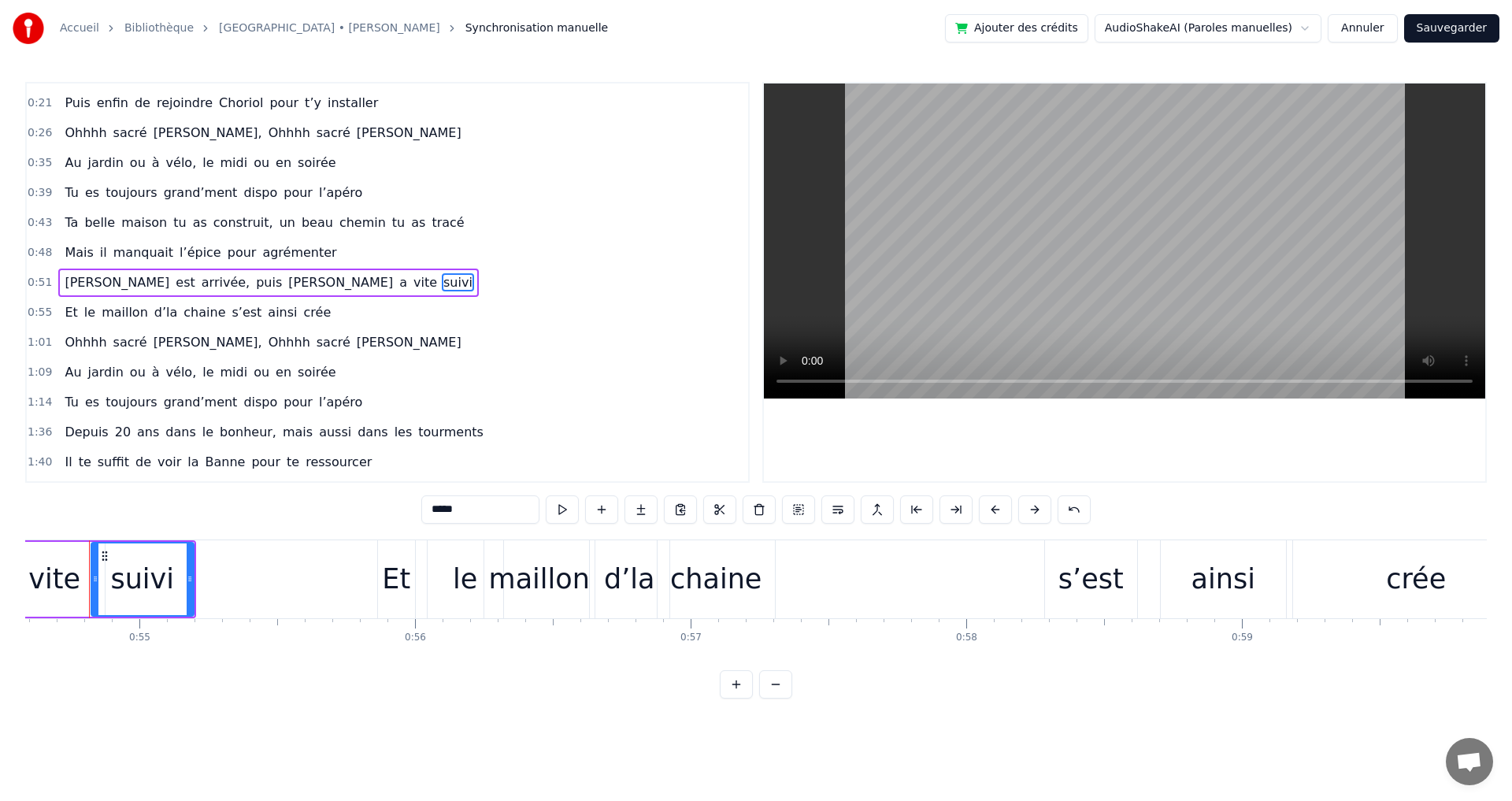
scroll to position [0, 15028]
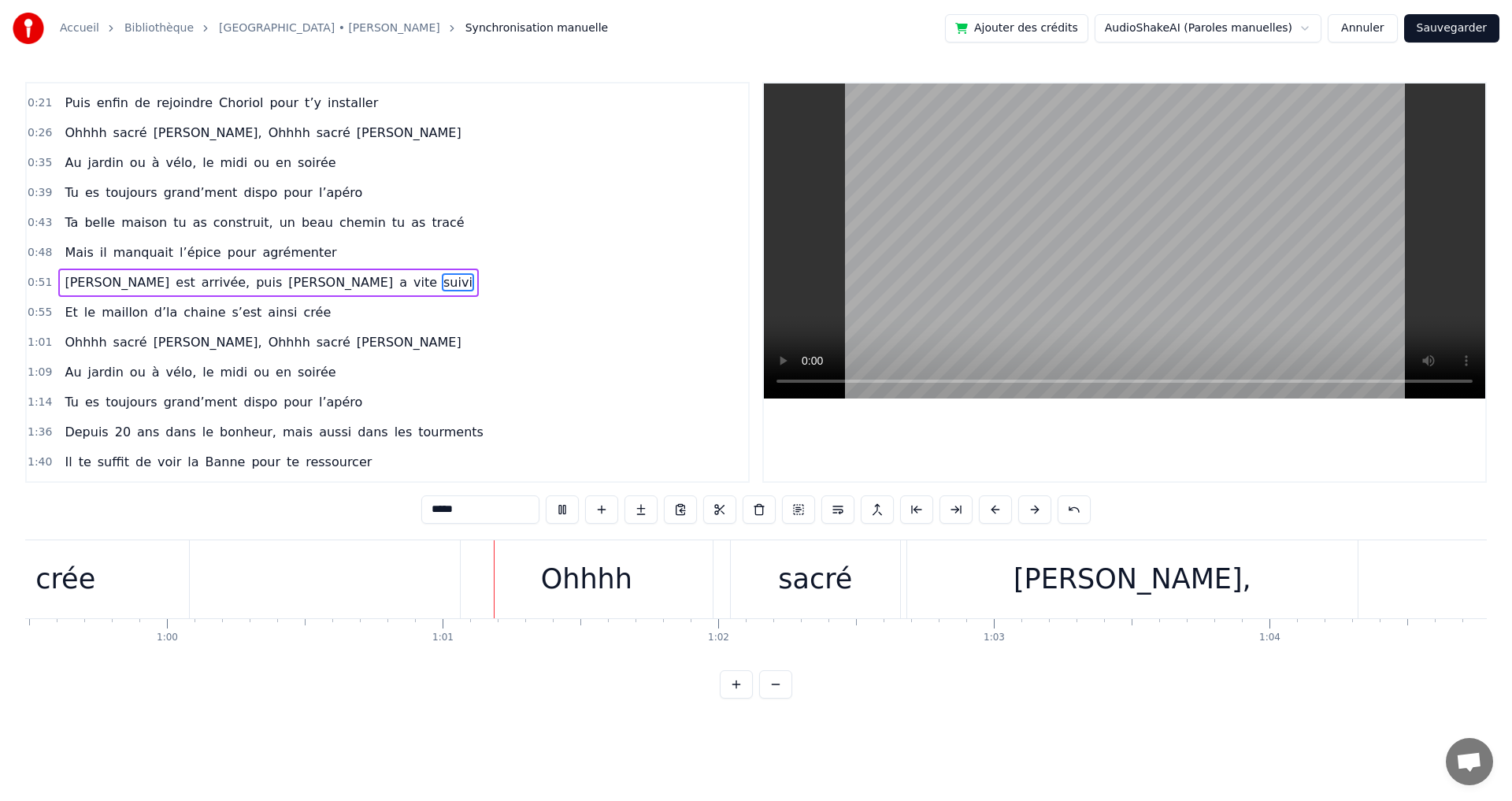
click at [226, 247] on span "pour" at bounding box center [242, 252] width 32 height 18
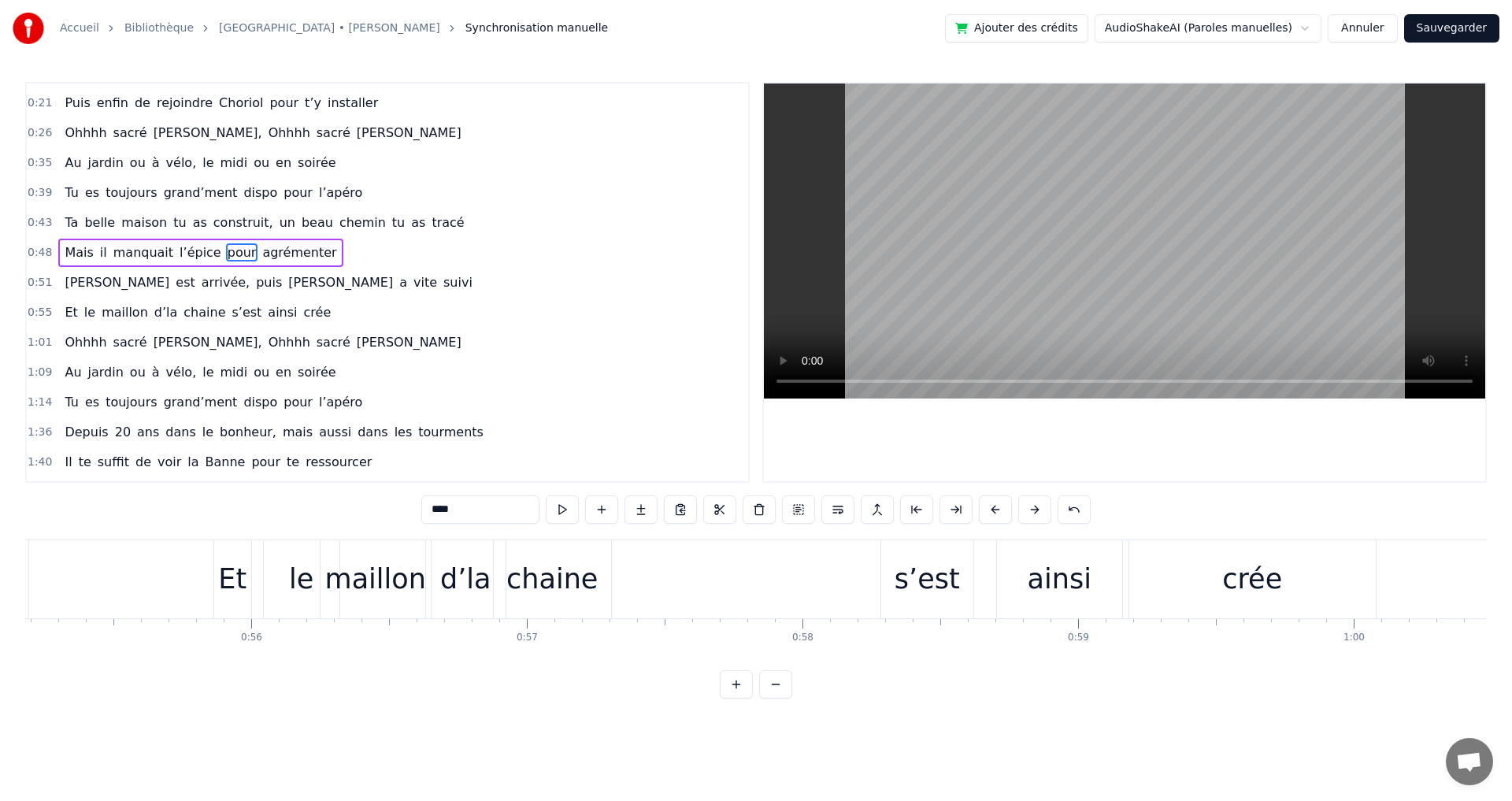
scroll to position [0, 15304]
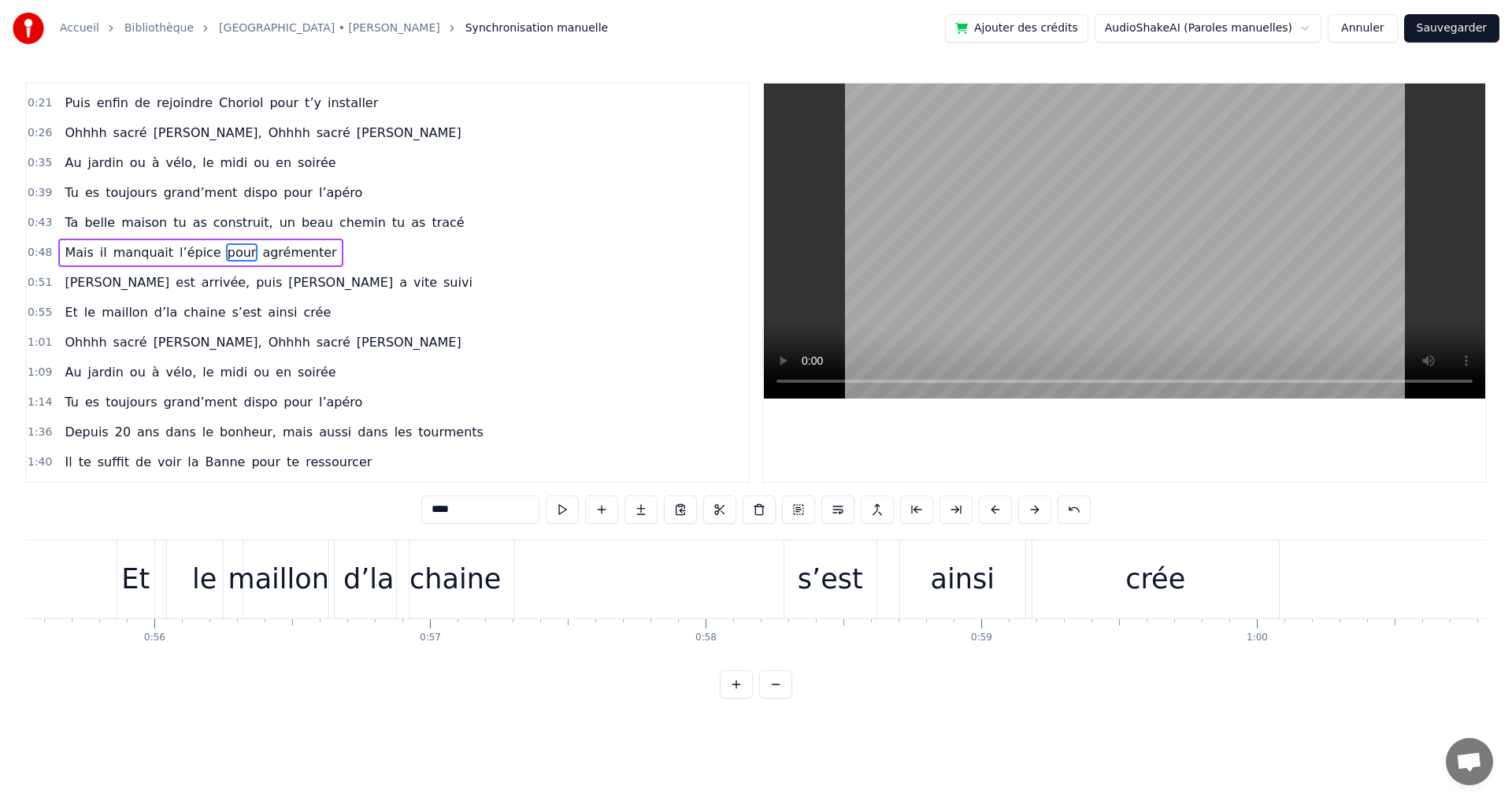
click at [834, 584] on div "s’est" at bounding box center [830, 578] width 65 height 41
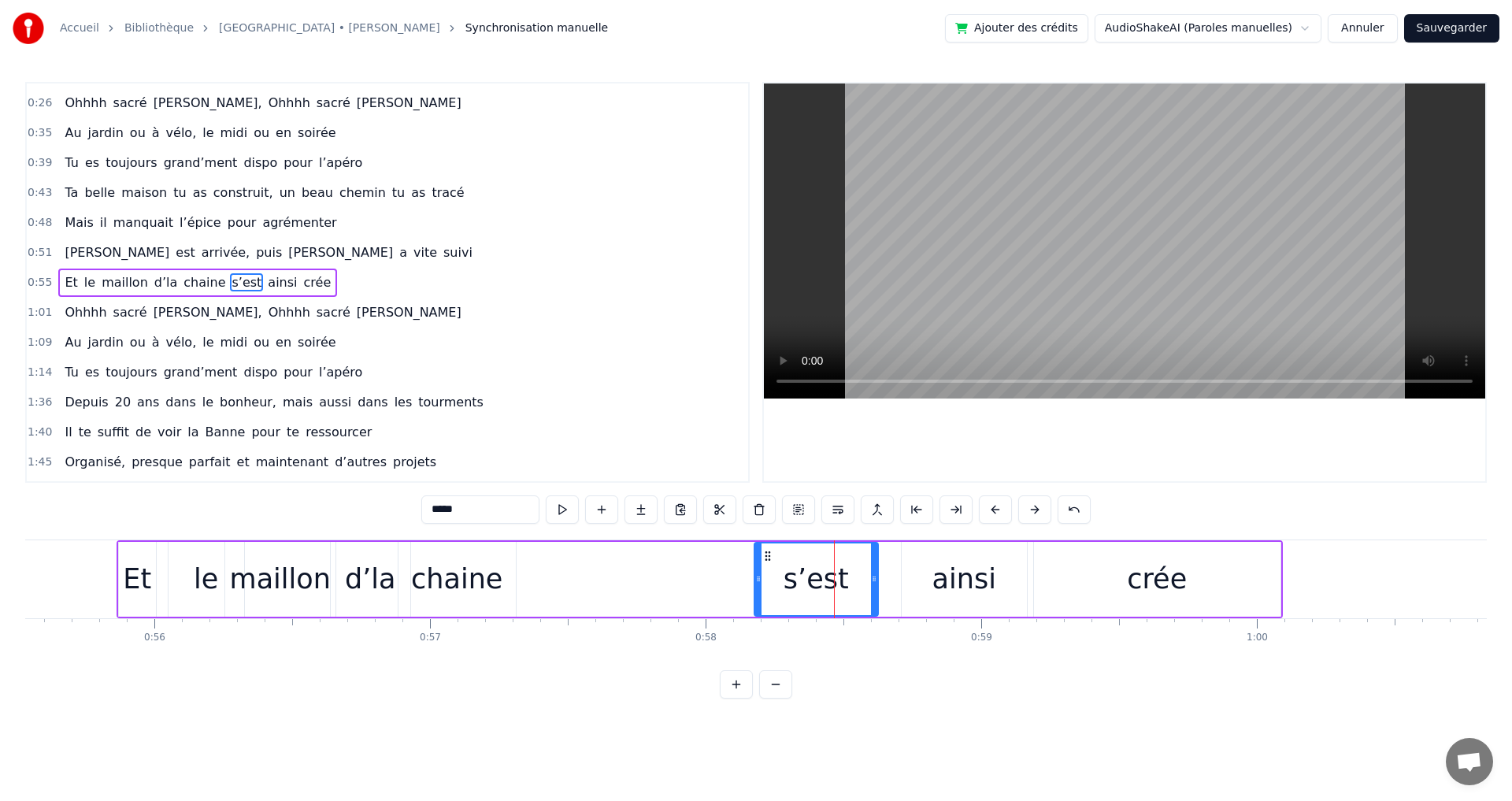
drag, startPoint x: 791, startPoint y: 580, endPoint x: 759, endPoint y: 582, distance: 32.1
click at [759, 582] on icon at bounding box center [758, 579] width 6 height 13
drag, startPoint x: 876, startPoint y: 579, endPoint x: 840, endPoint y: 582, distance: 36.1
click at [840, 582] on icon at bounding box center [838, 579] width 6 height 13
click at [945, 582] on div "ainsi" at bounding box center [964, 578] width 64 height 41
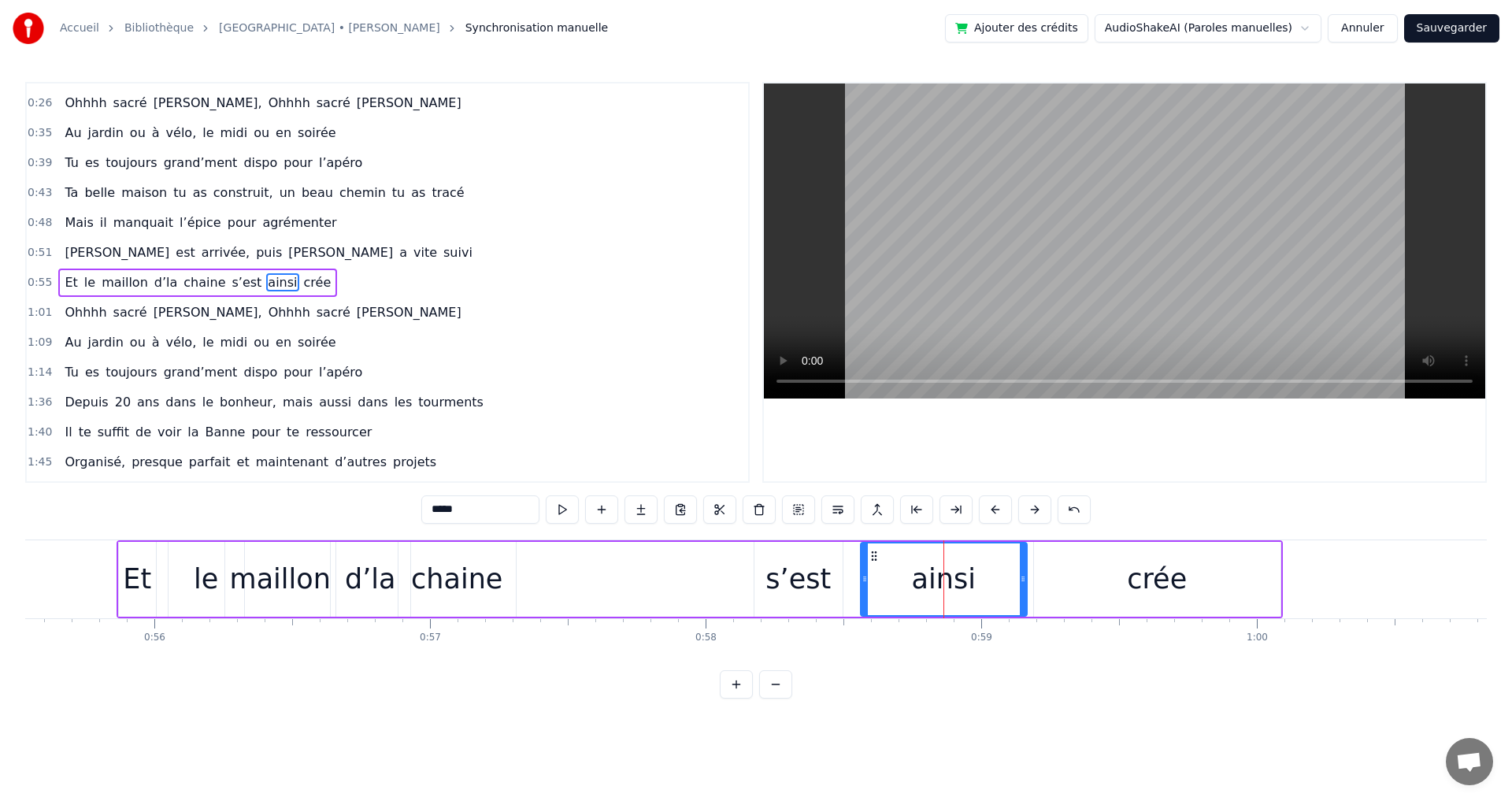
drag, startPoint x: 902, startPoint y: 582, endPoint x: 860, endPoint y: 582, distance: 42.0
click at [861, 582] on icon at bounding box center [864, 579] width 6 height 13
drag, startPoint x: 1024, startPoint y: 579, endPoint x: 982, endPoint y: 579, distance: 42.0
click at [982, 579] on icon at bounding box center [981, 579] width 6 height 13
click at [1129, 579] on div "crée" at bounding box center [1157, 579] width 246 height 75
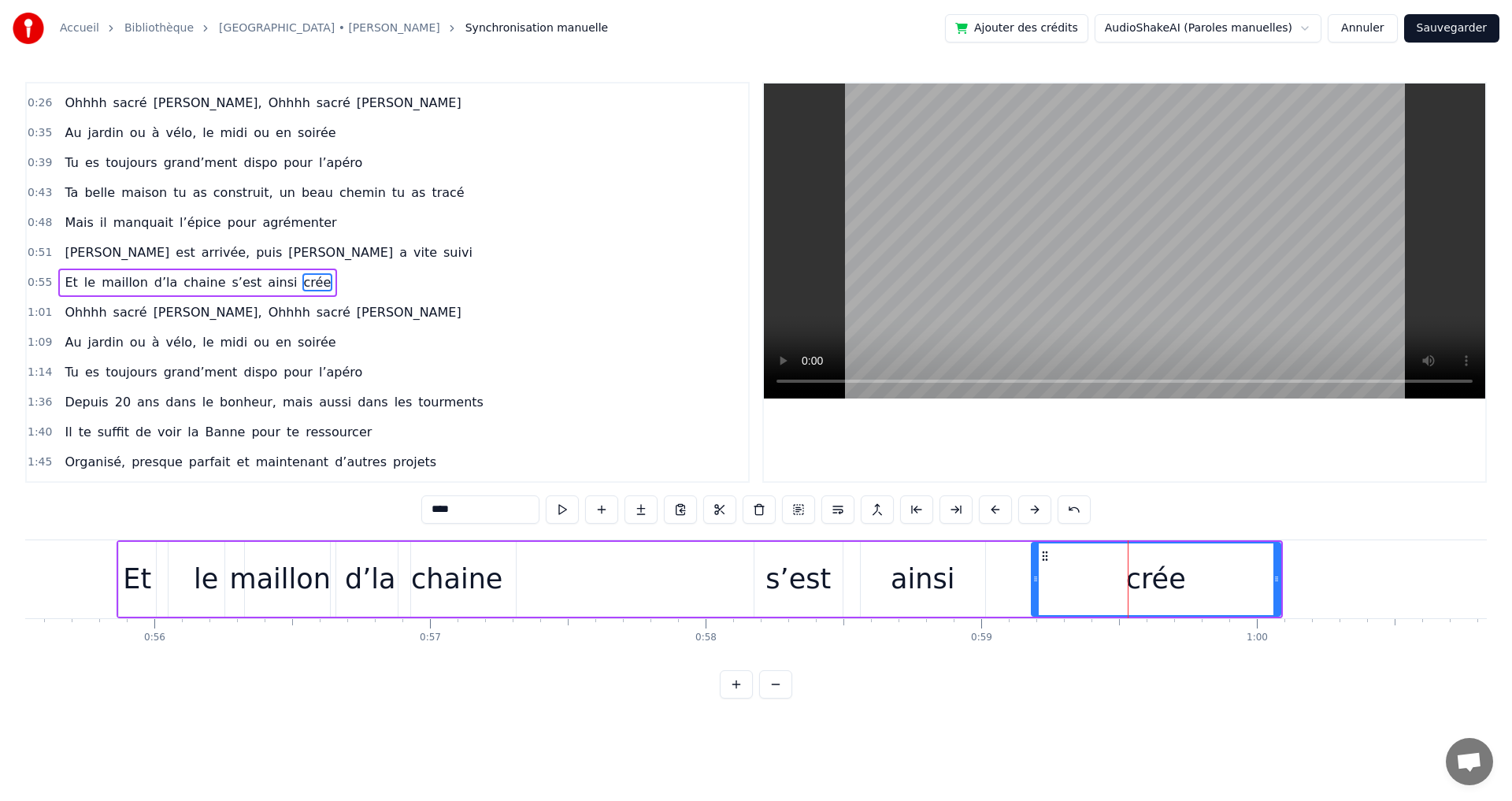
click at [1033, 578] on icon at bounding box center [1036, 579] width 6 height 13
click at [1102, 686] on div "0:09 Tu as grandi à Chanonet, le cœur ouvert à l’inconnu 0:13 T’as eu envie de …" at bounding box center [756, 390] width 1462 height 617
click at [952, 724] on html "Accueil Bibliothèque Les Champs-Elysées • Joe Dassin Synchronisation manuelle A…" at bounding box center [756, 362] width 1512 height 724
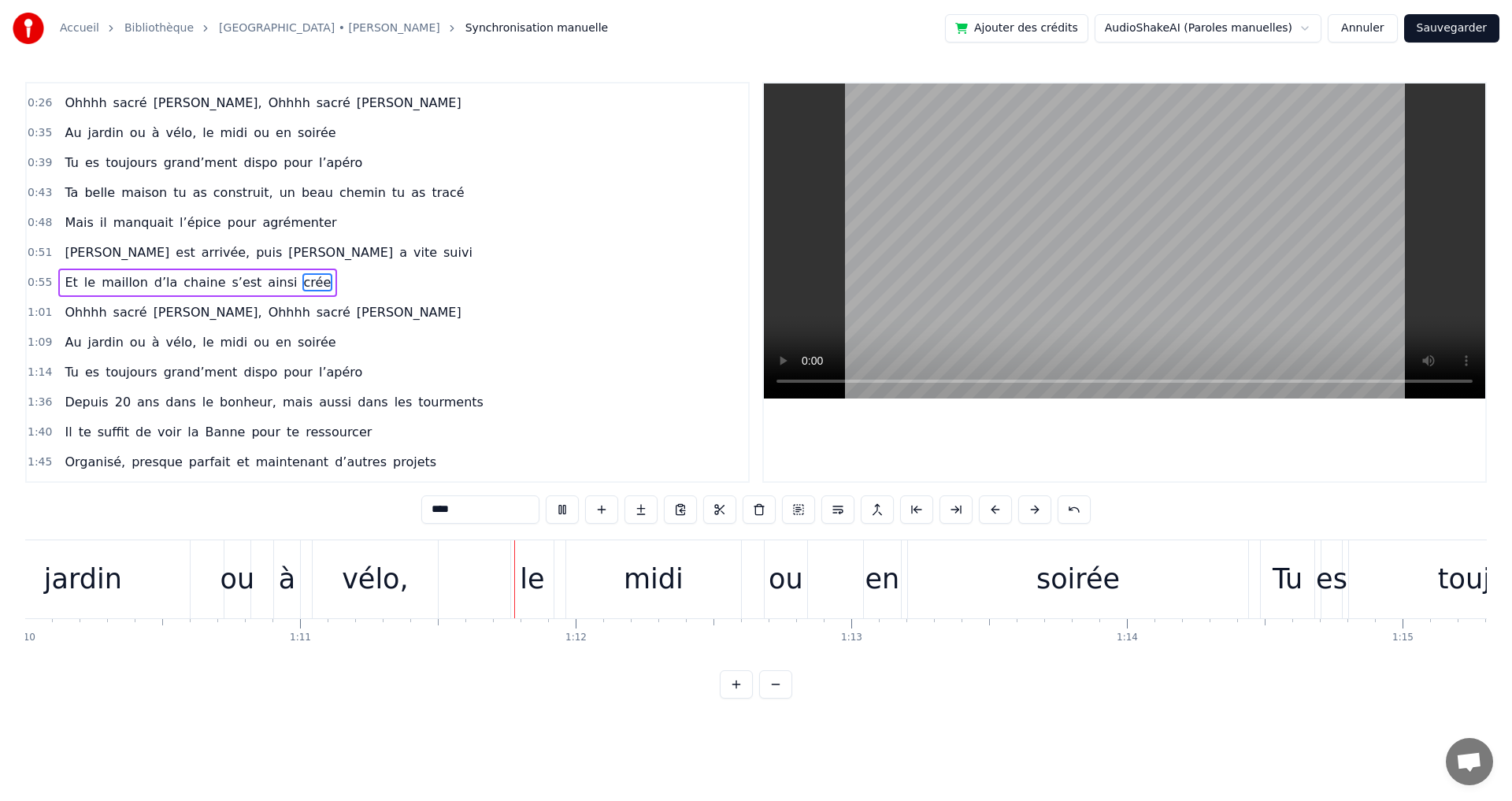
scroll to position [0, 19567]
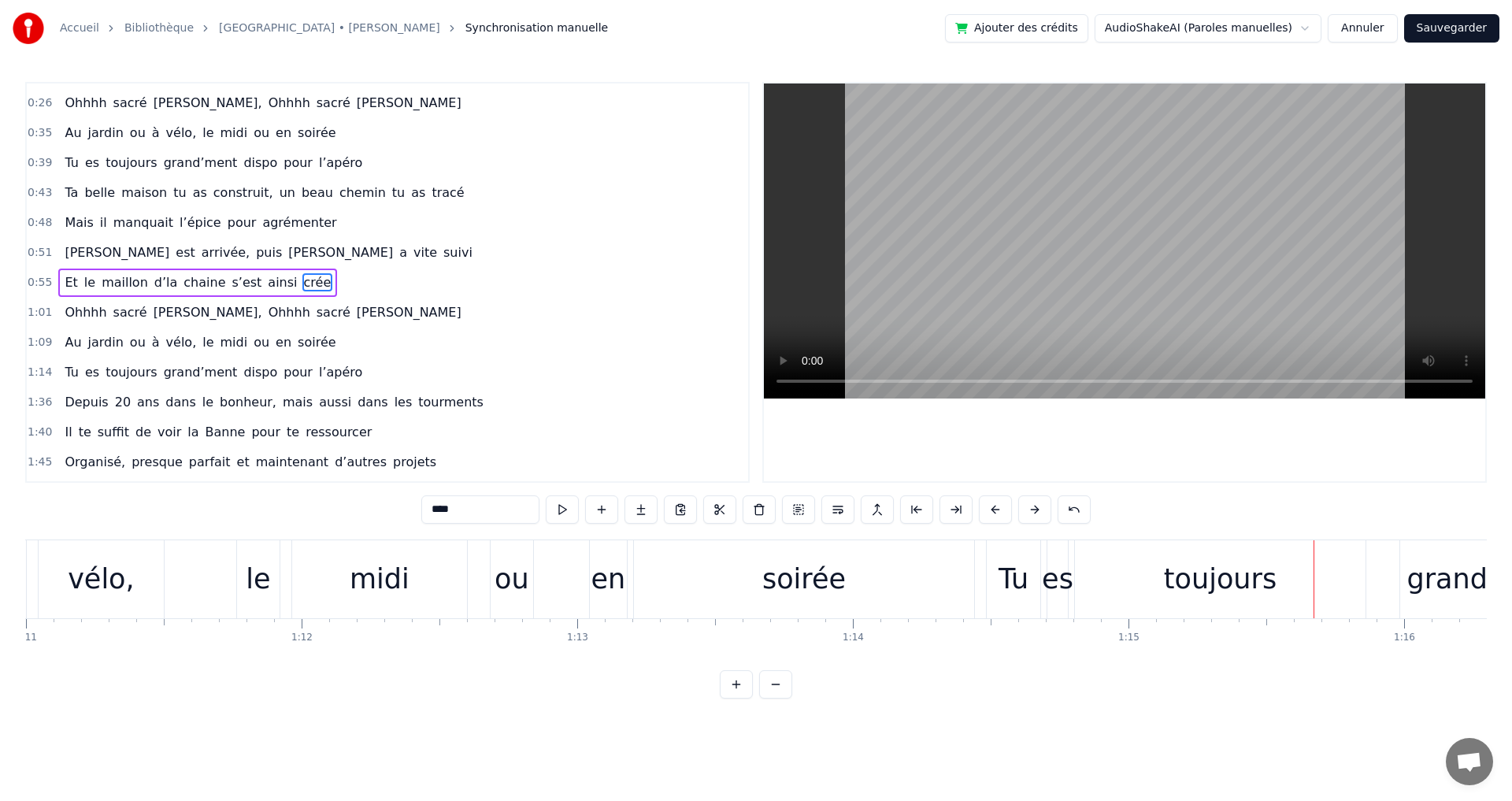
click at [219, 346] on span "midi" at bounding box center [234, 342] width 31 height 18
type input "****"
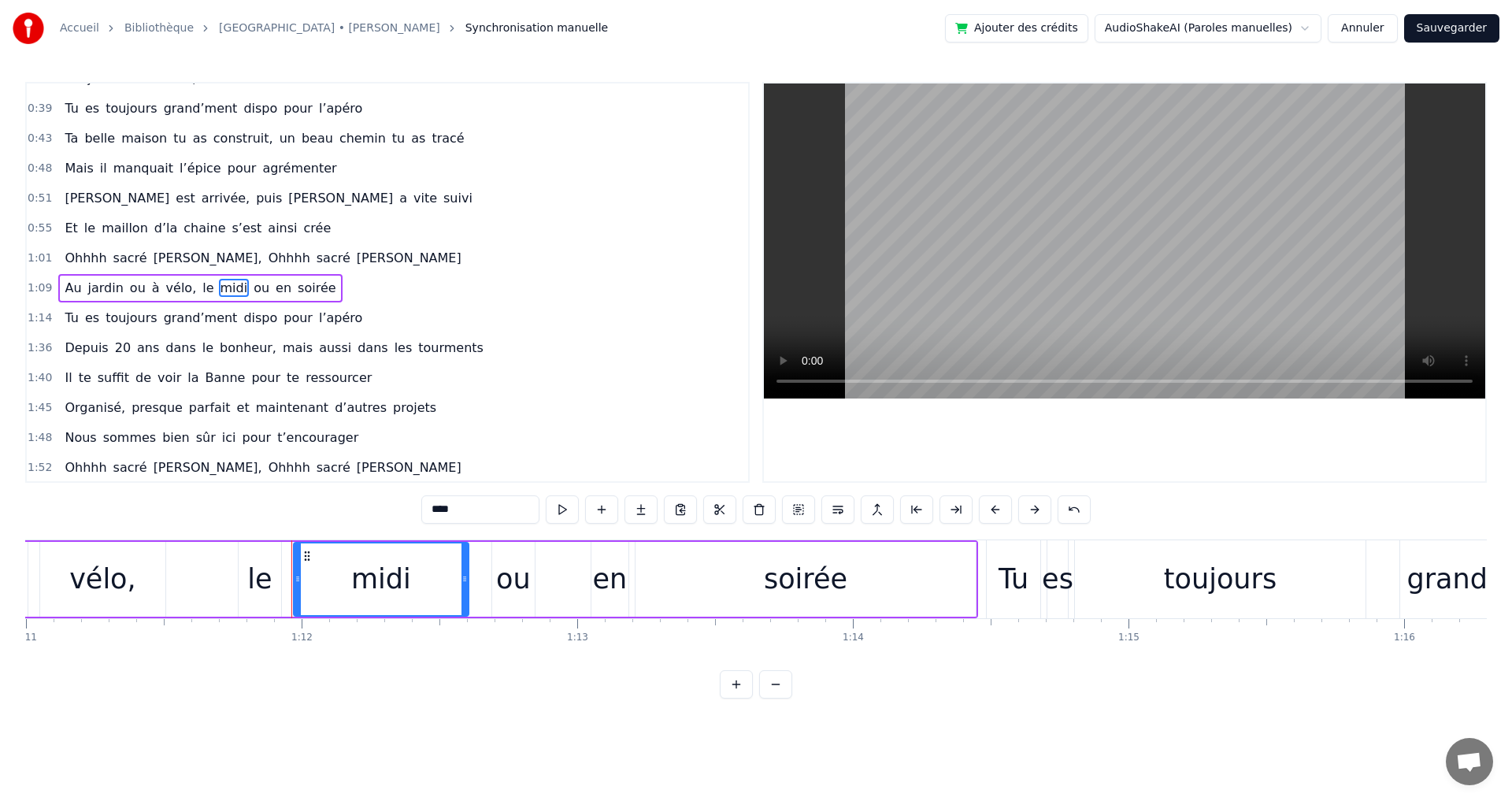
scroll to position [175, 0]
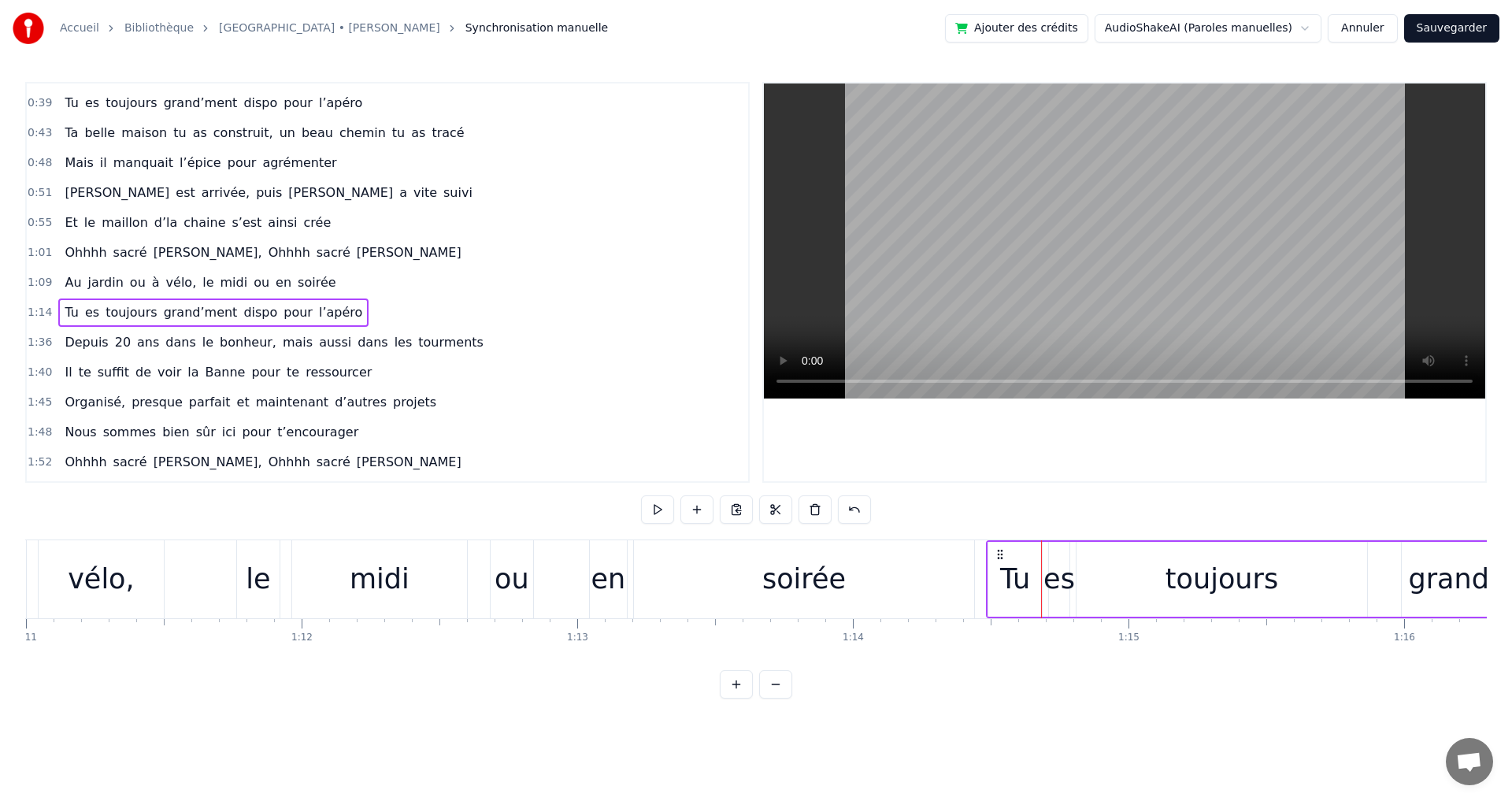
click at [201, 288] on span "le" at bounding box center [207, 282] width 14 height 18
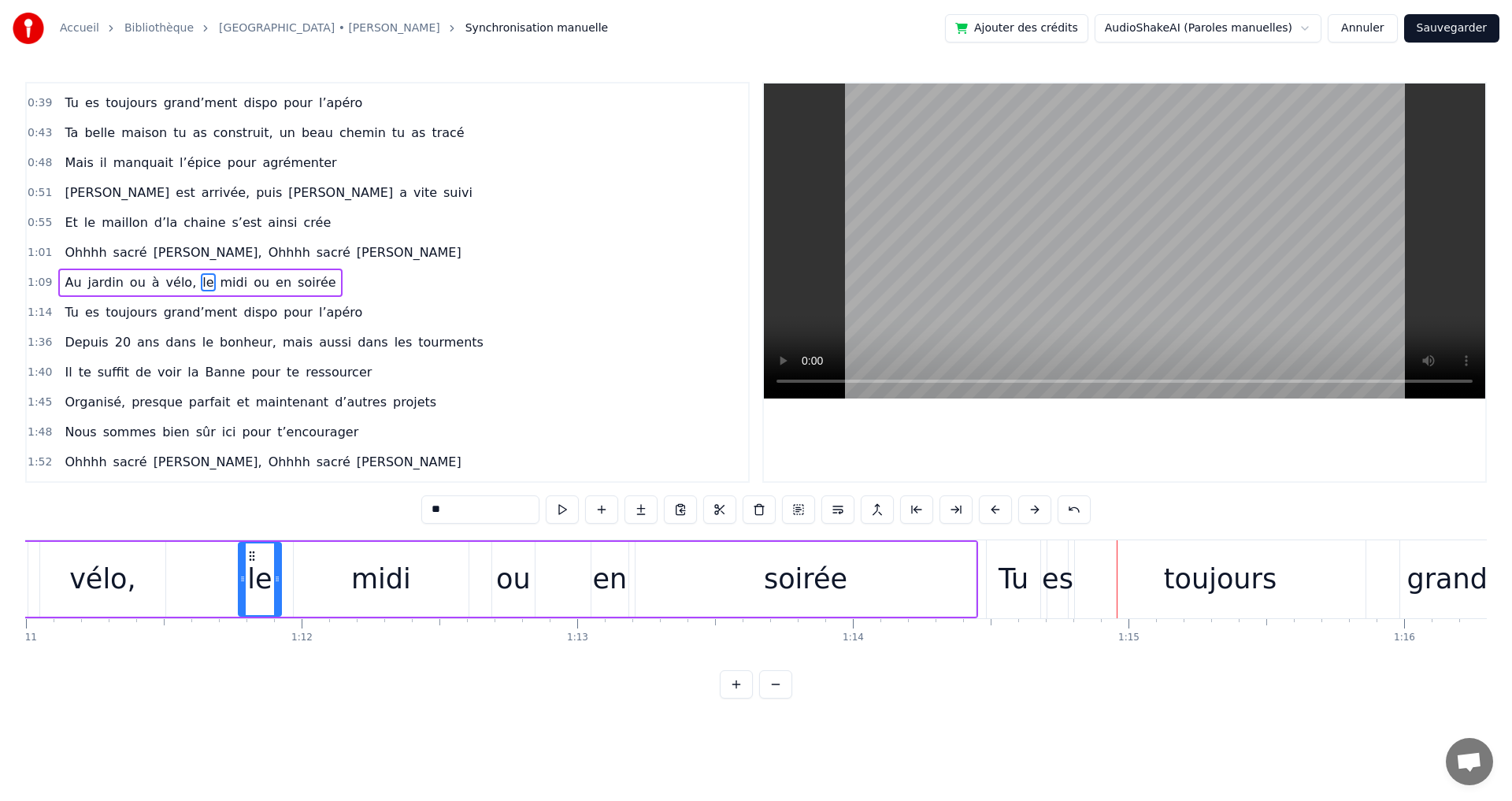
click at [1051, 585] on div "es" at bounding box center [1057, 578] width 32 height 41
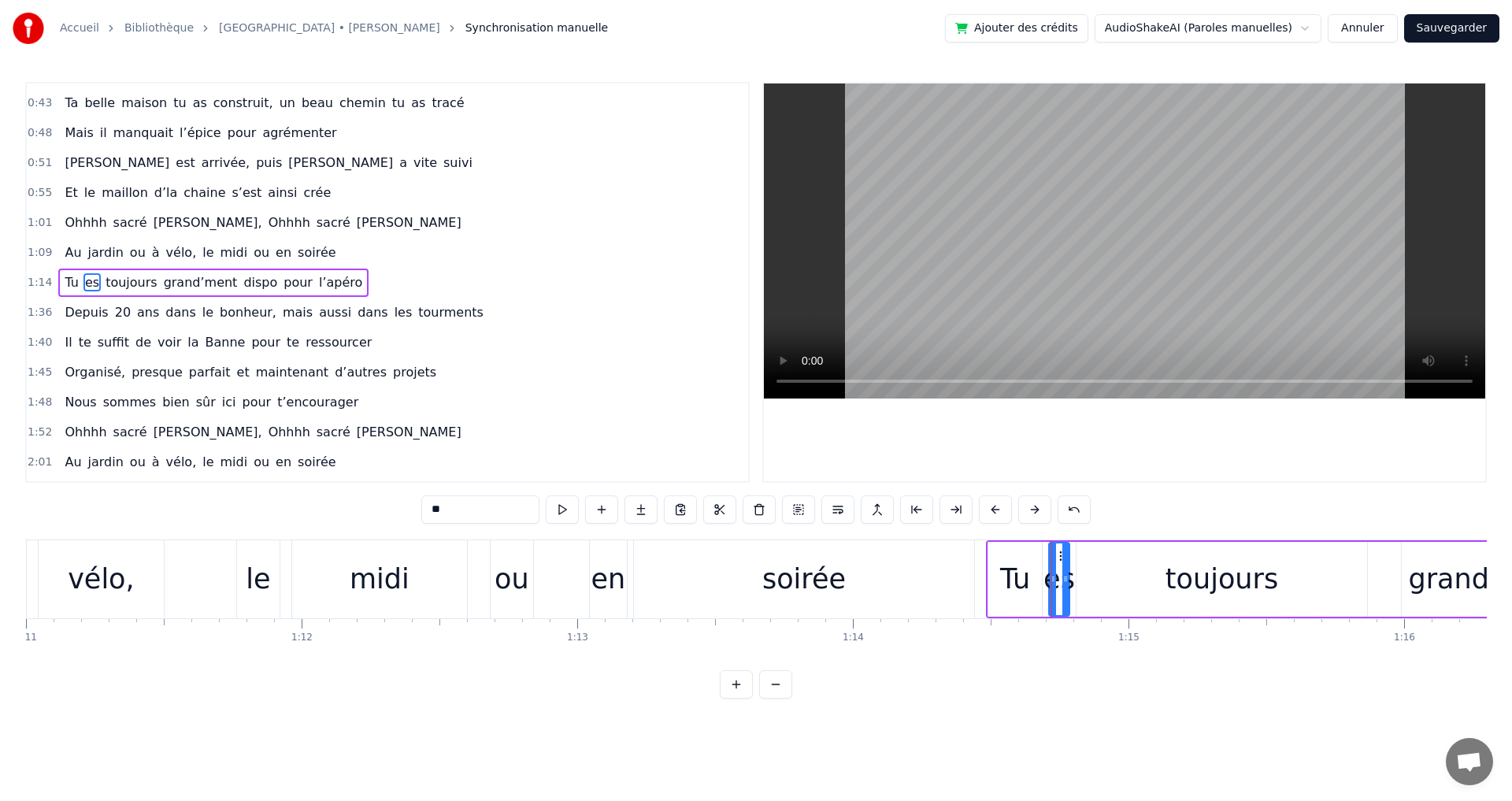
click at [947, 574] on div "soirée" at bounding box center [804, 579] width 340 height 78
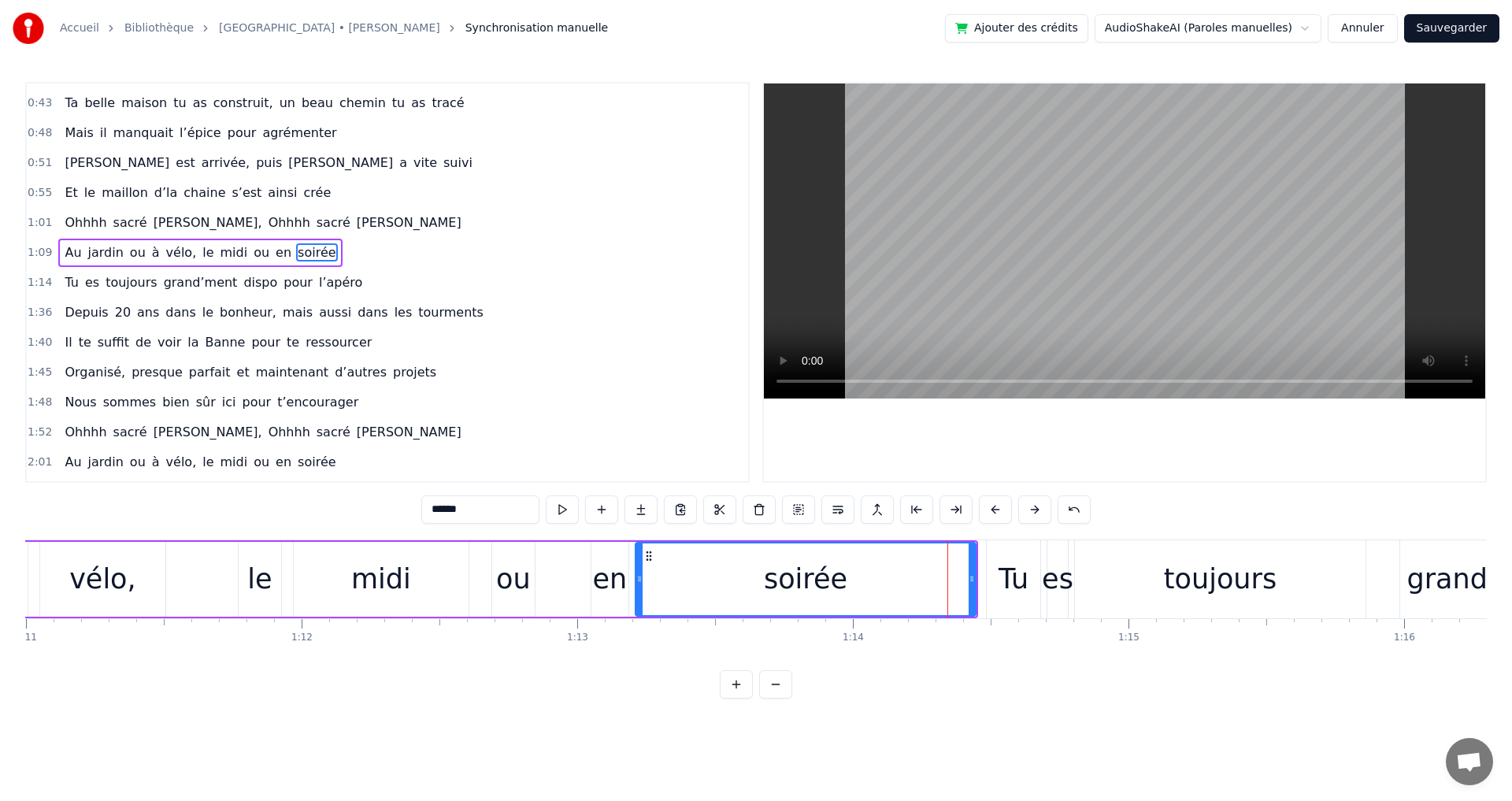
scroll to position [175, 0]
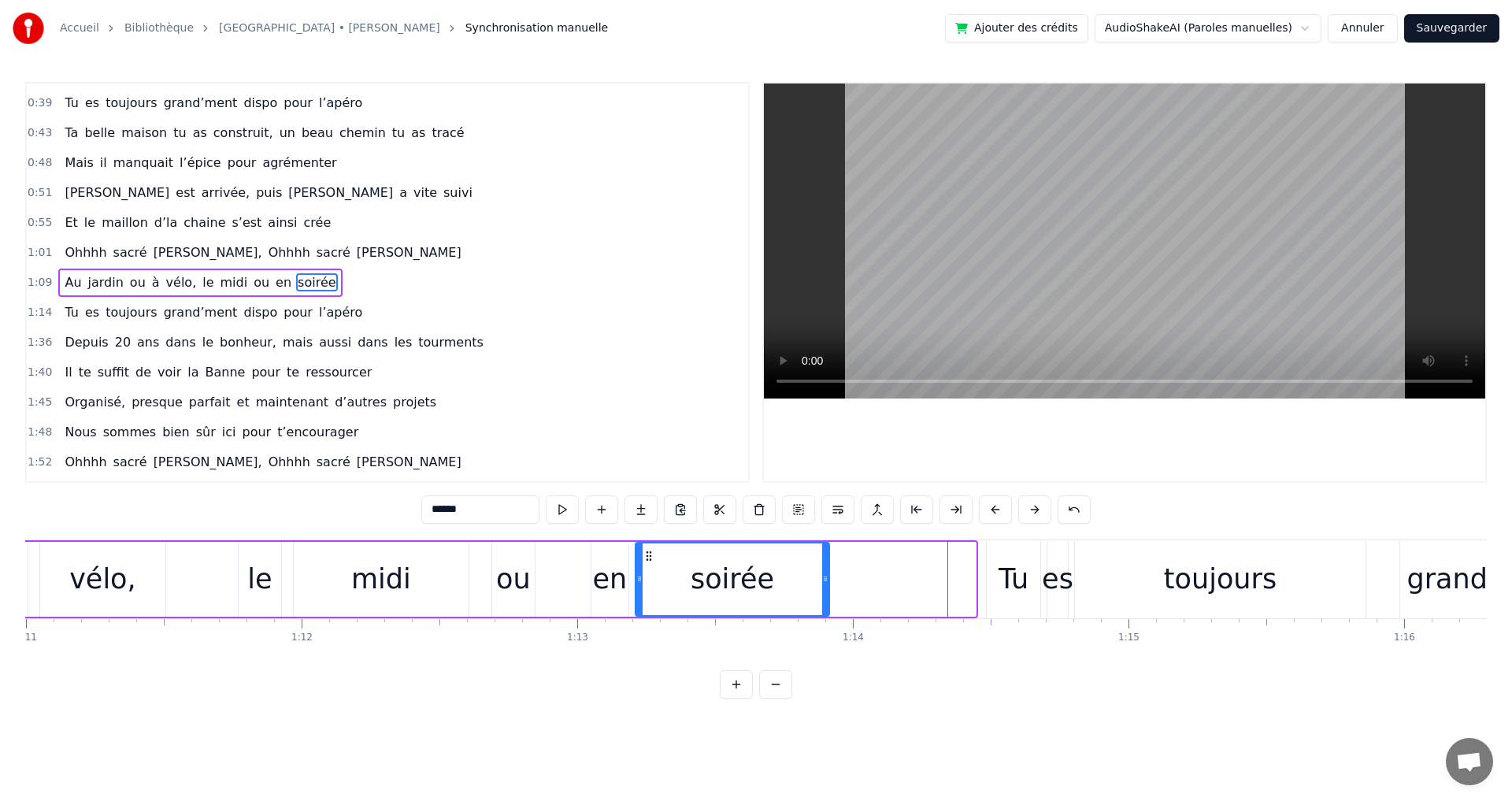
drag, startPoint x: 972, startPoint y: 580, endPoint x: 825, endPoint y: 600, distance: 148.4
click at [825, 600] on div at bounding box center [825, 579] width 6 height 71
click at [1010, 582] on div "Tu" at bounding box center [1013, 578] width 30 height 41
type input "**"
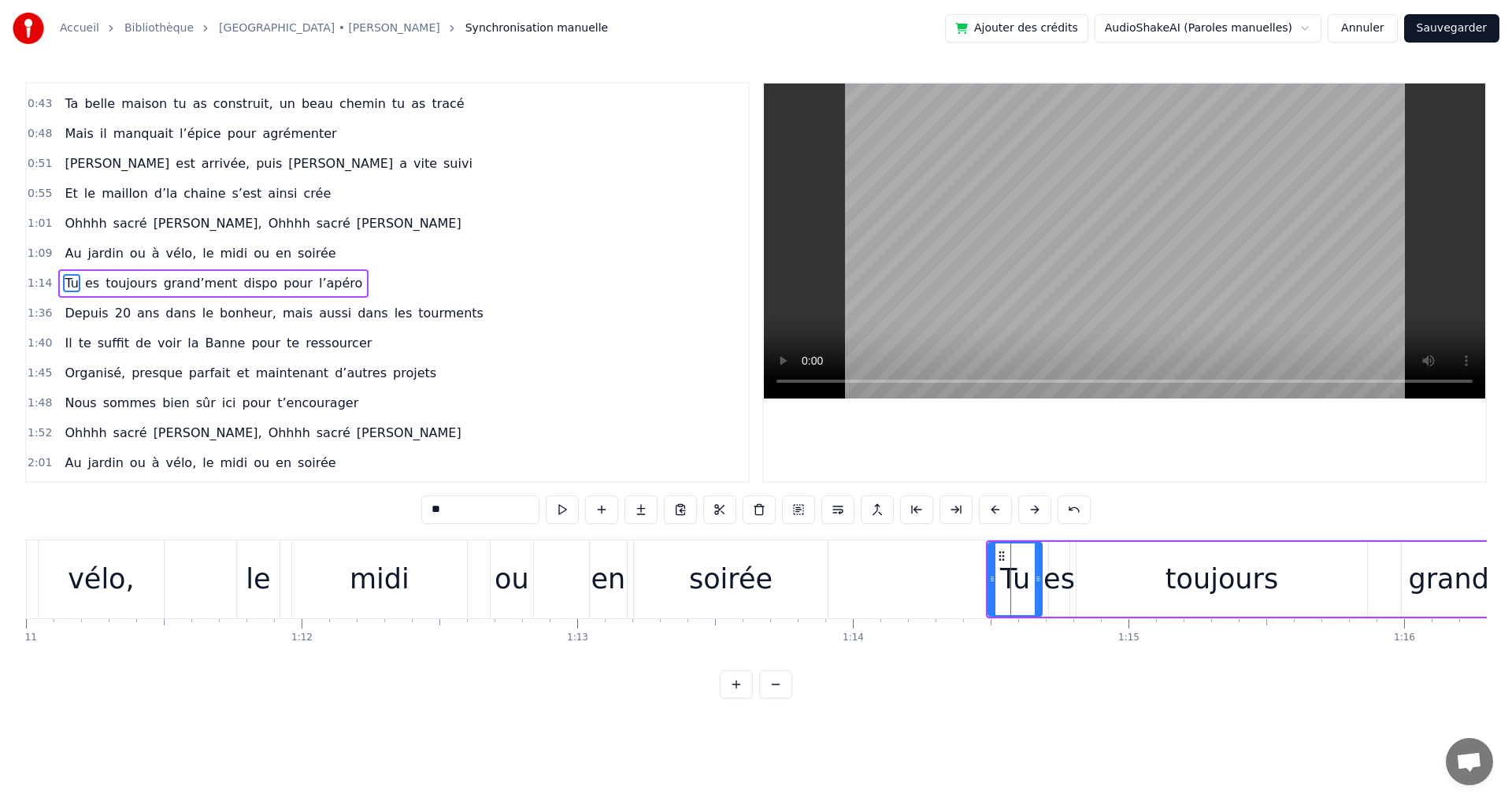
scroll to position [205, 0]
click at [996, 509] on button at bounding box center [995, 509] width 33 height 28
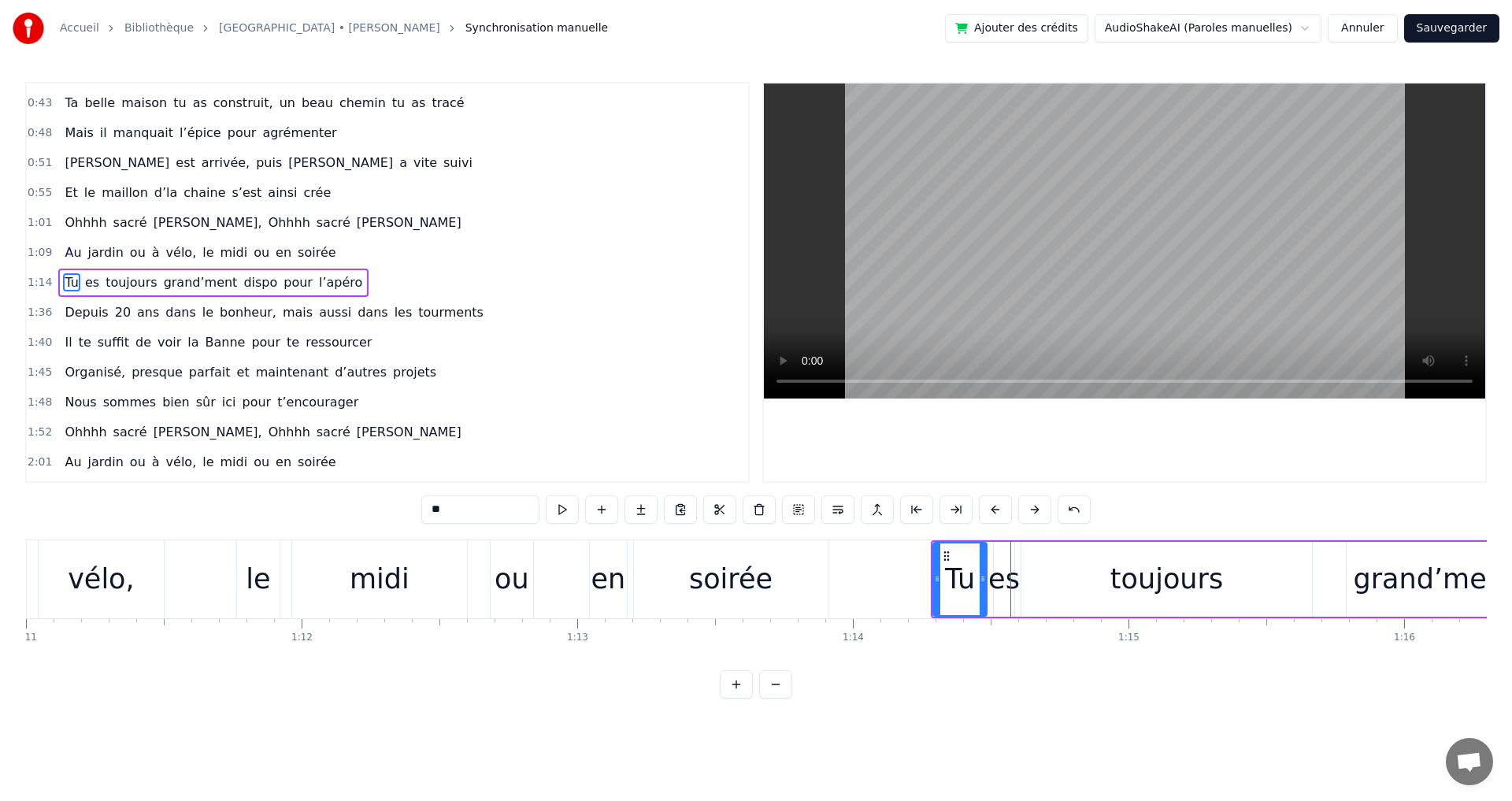
click at [996, 509] on button at bounding box center [995, 509] width 33 height 28
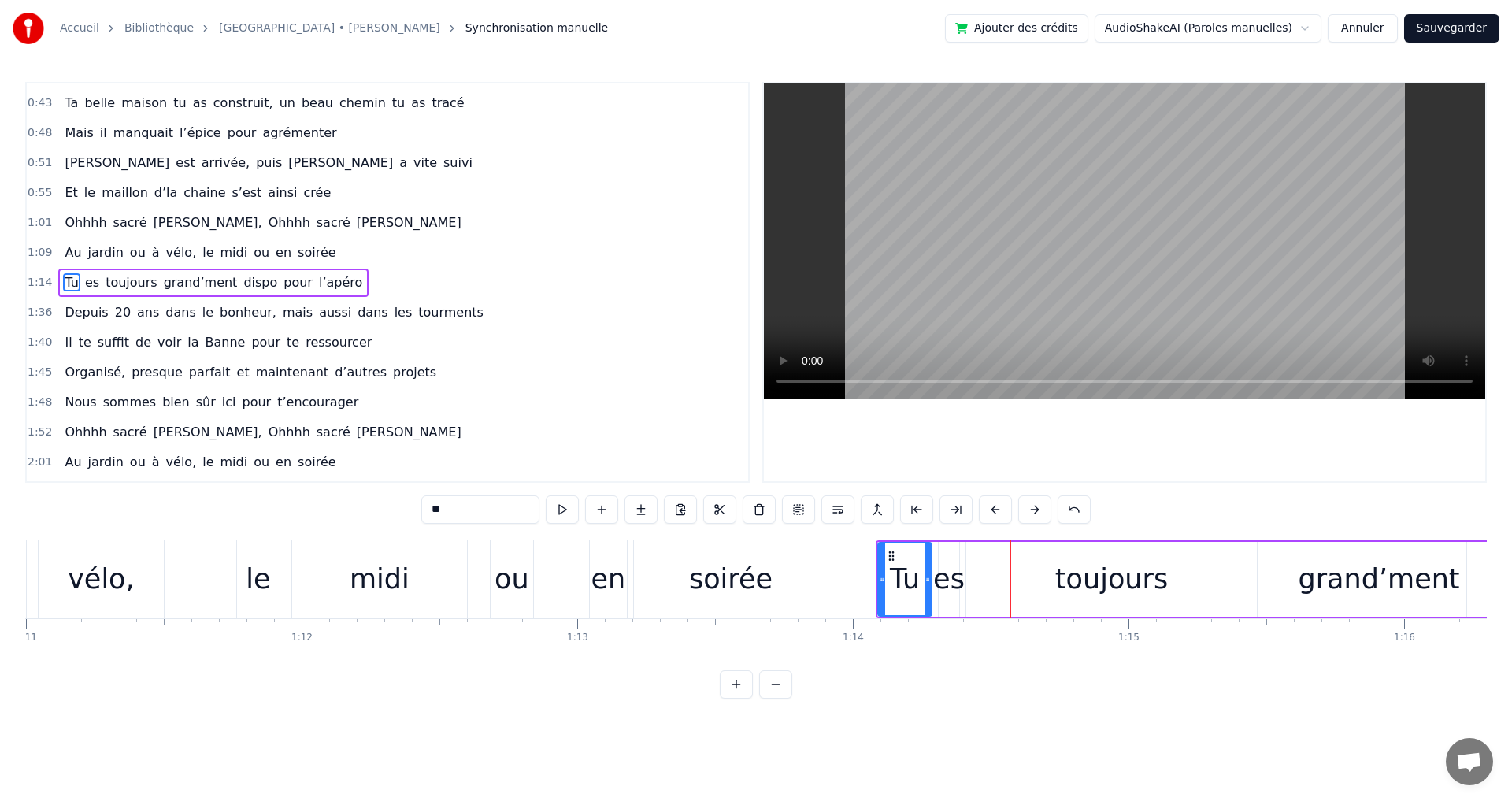
click at [996, 509] on button at bounding box center [995, 509] width 33 height 28
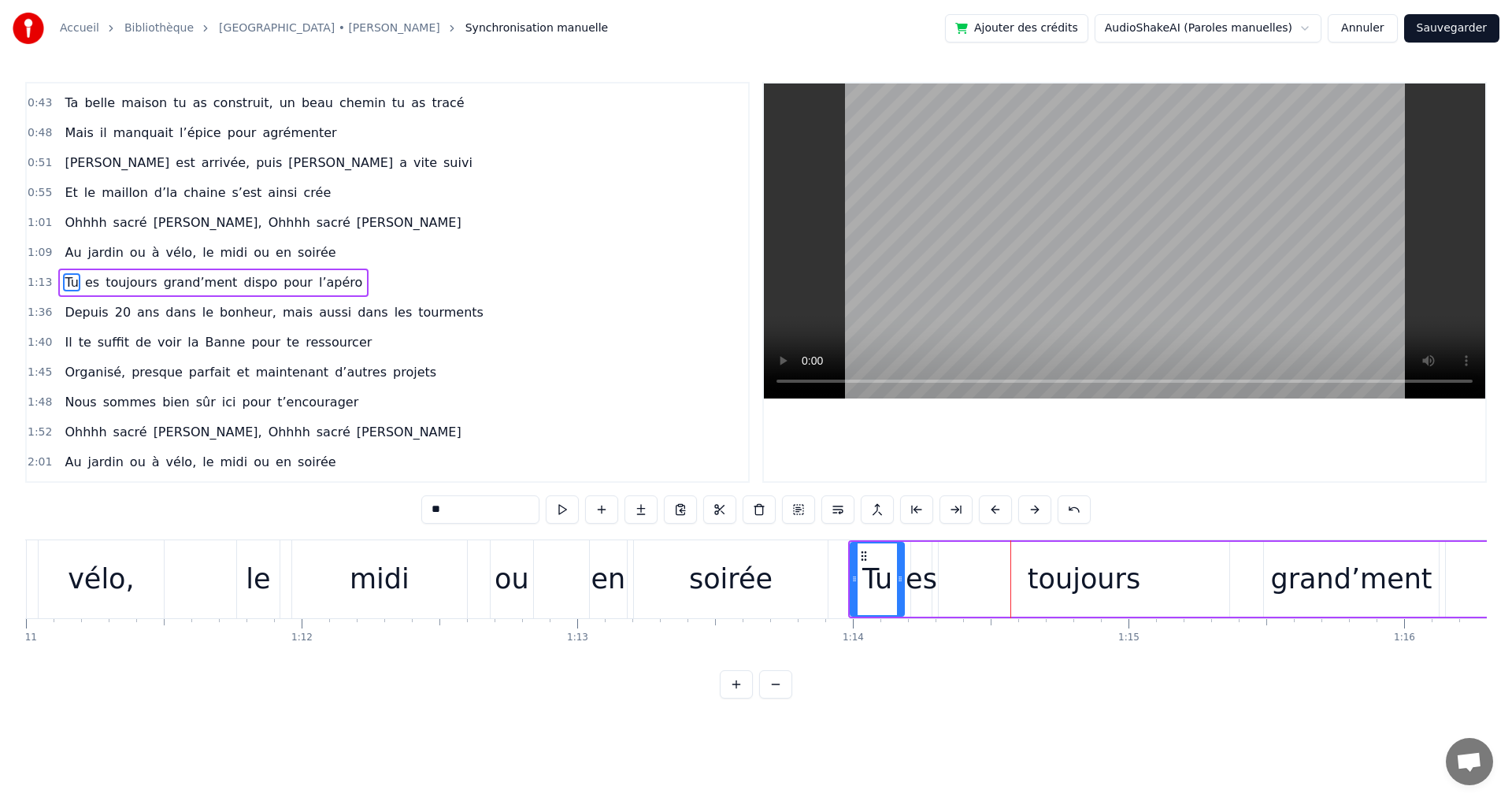
click at [269, 247] on div "Au jardin ou à vélo, le midi ou en soirée" at bounding box center [200, 253] width 284 height 28
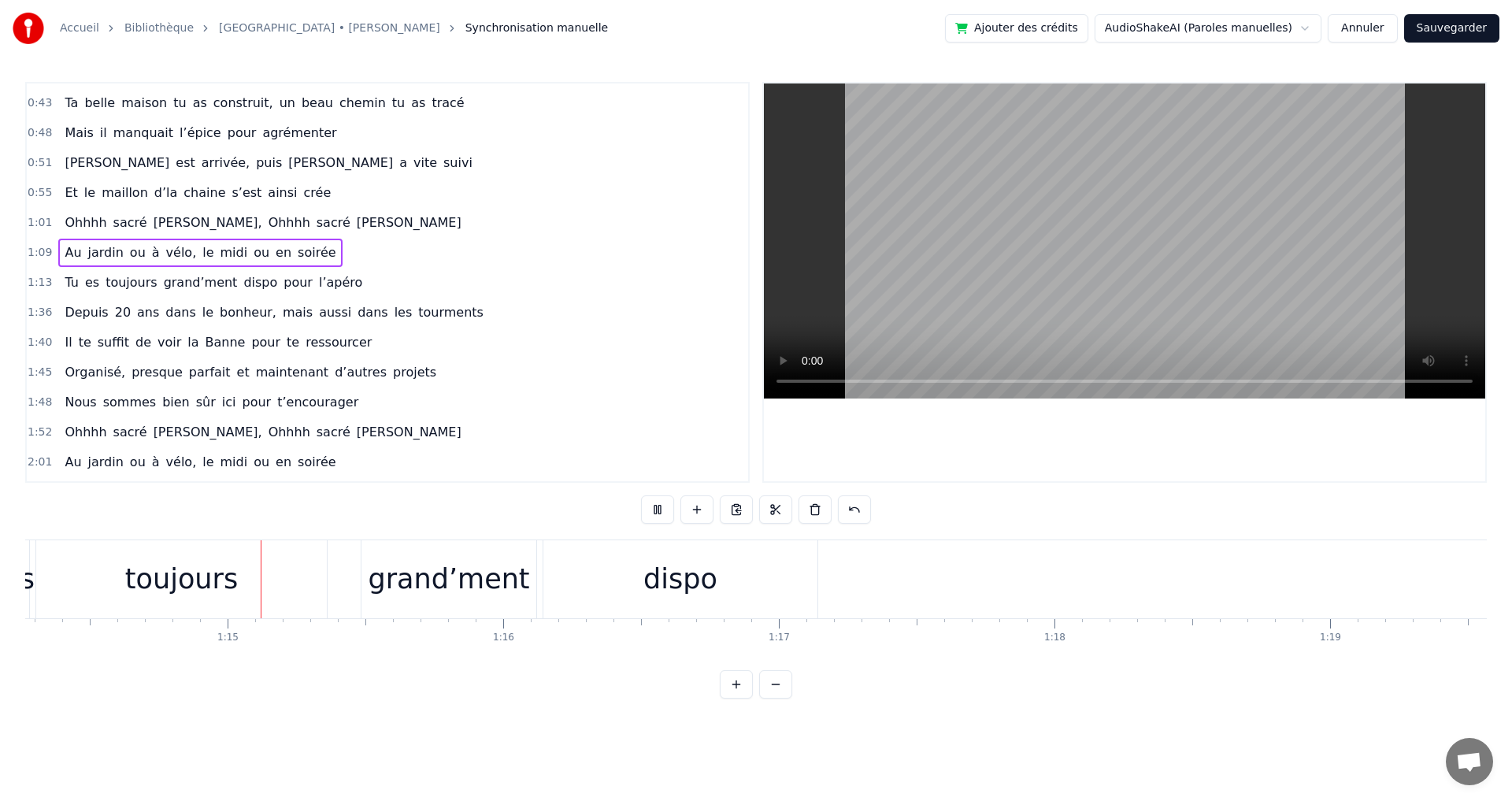
scroll to position [0, 20472]
click at [242, 280] on span "dispo" at bounding box center [261, 282] width 37 height 18
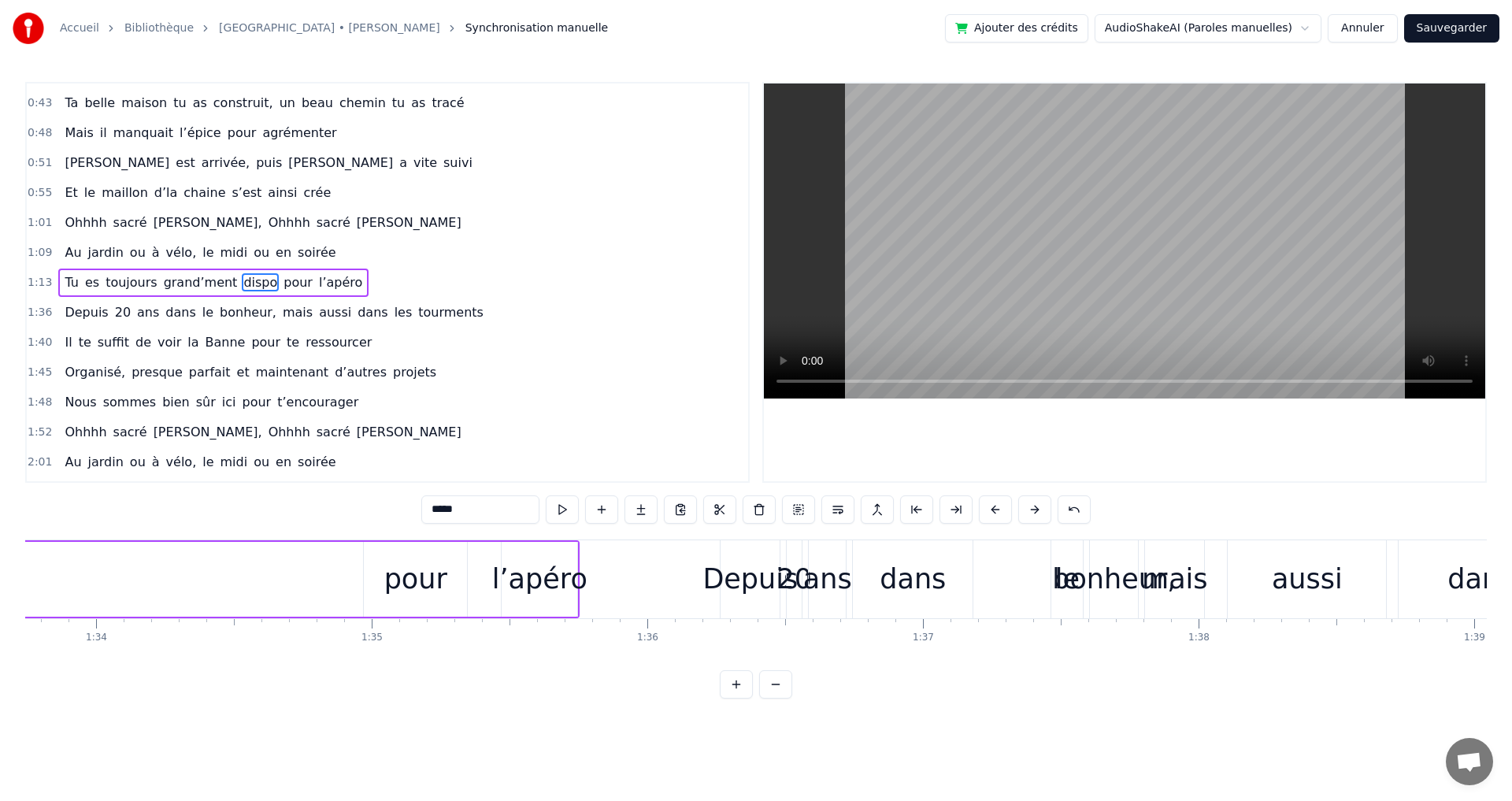
scroll to position [0, 25185]
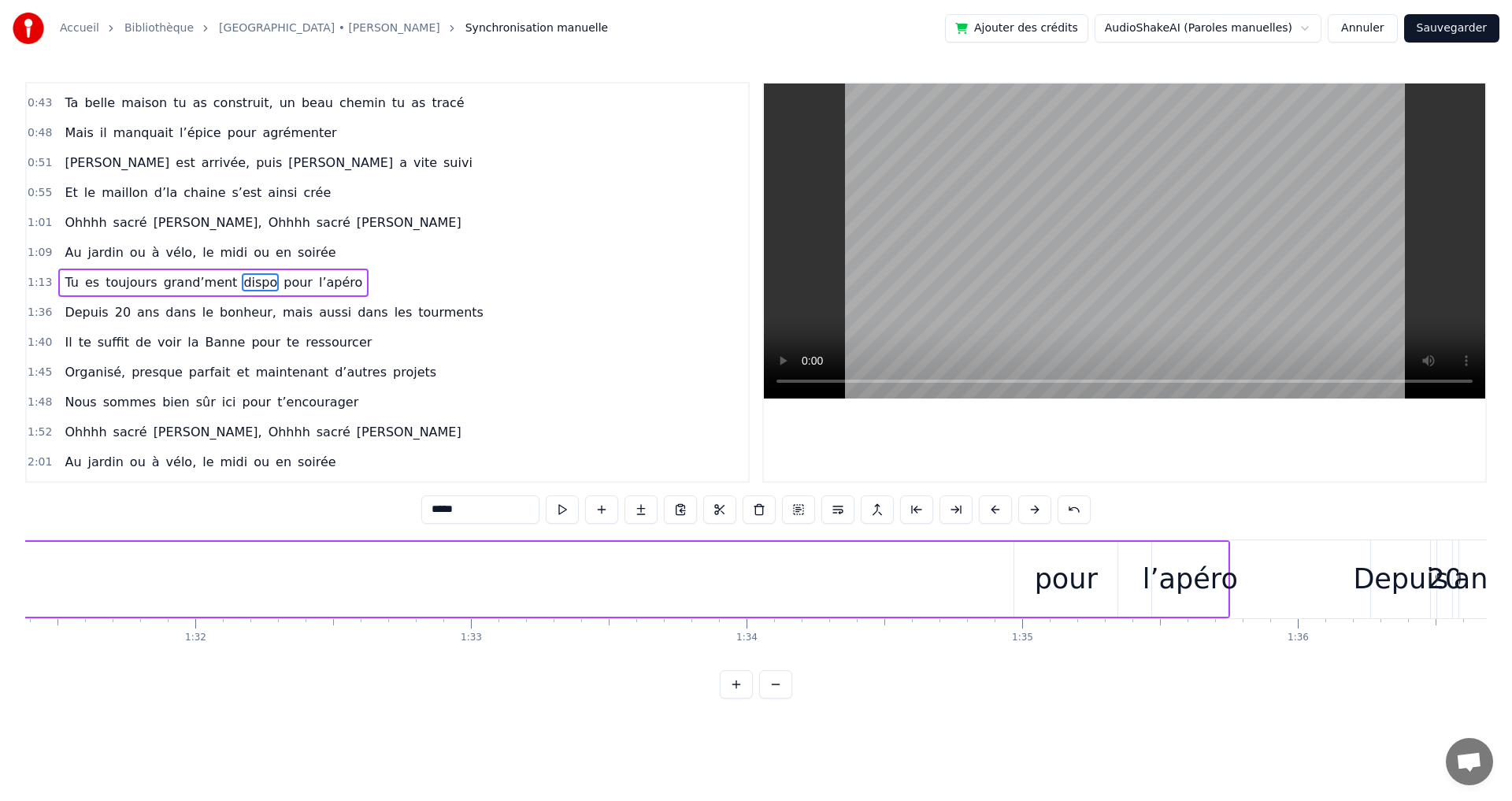
click at [1043, 576] on div "pour" at bounding box center [1066, 578] width 63 height 41
click at [1210, 577] on div "l’apéro" at bounding box center [1189, 578] width 95 height 41
click at [1074, 581] on div "pour" at bounding box center [1066, 578] width 63 height 41
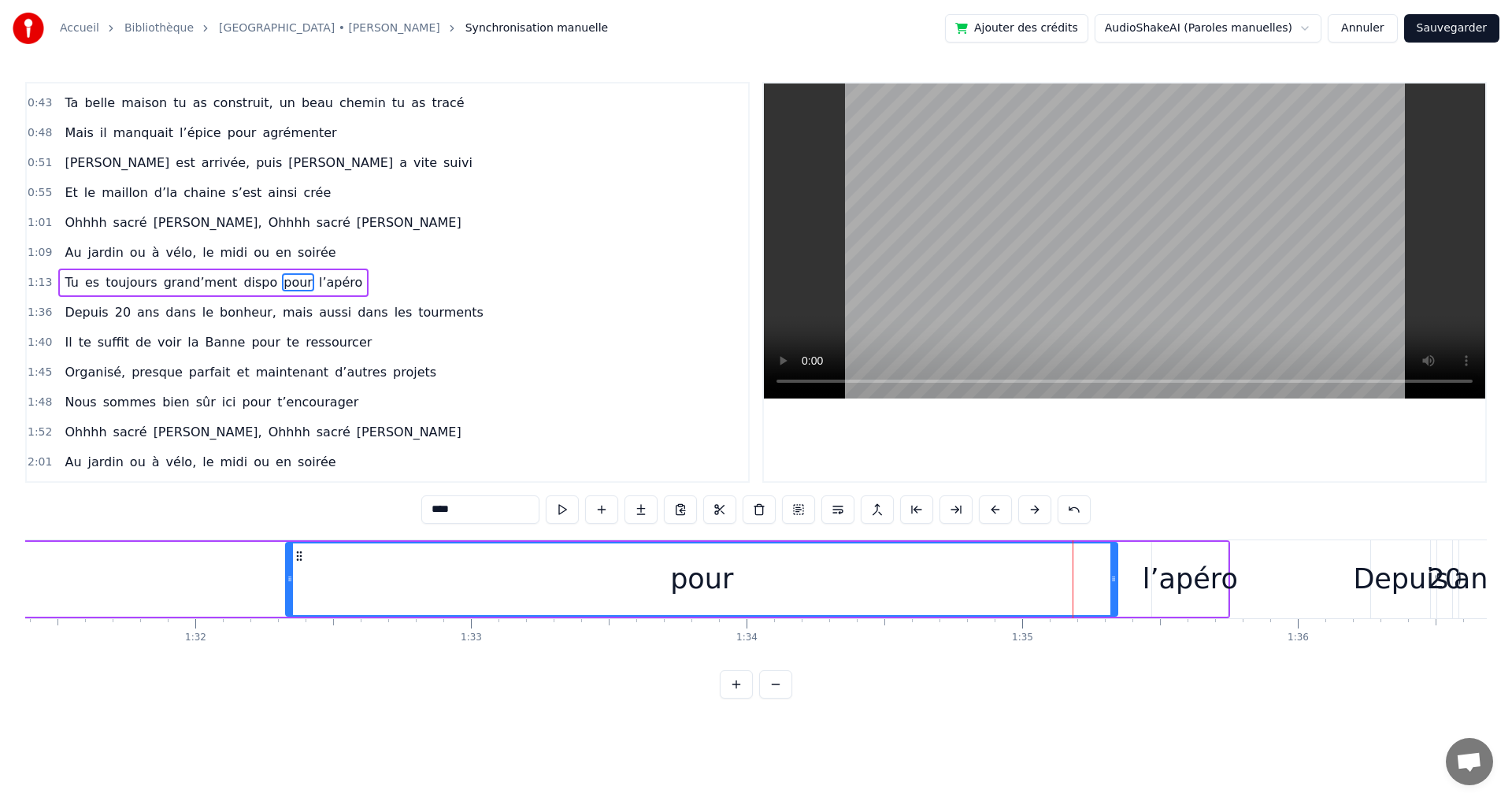
drag, startPoint x: 1018, startPoint y: 583, endPoint x: 323, endPoint y: 559, distance: 695.4
click at [287, 558] on div at bounding box center [290, 579] width 6 height 71
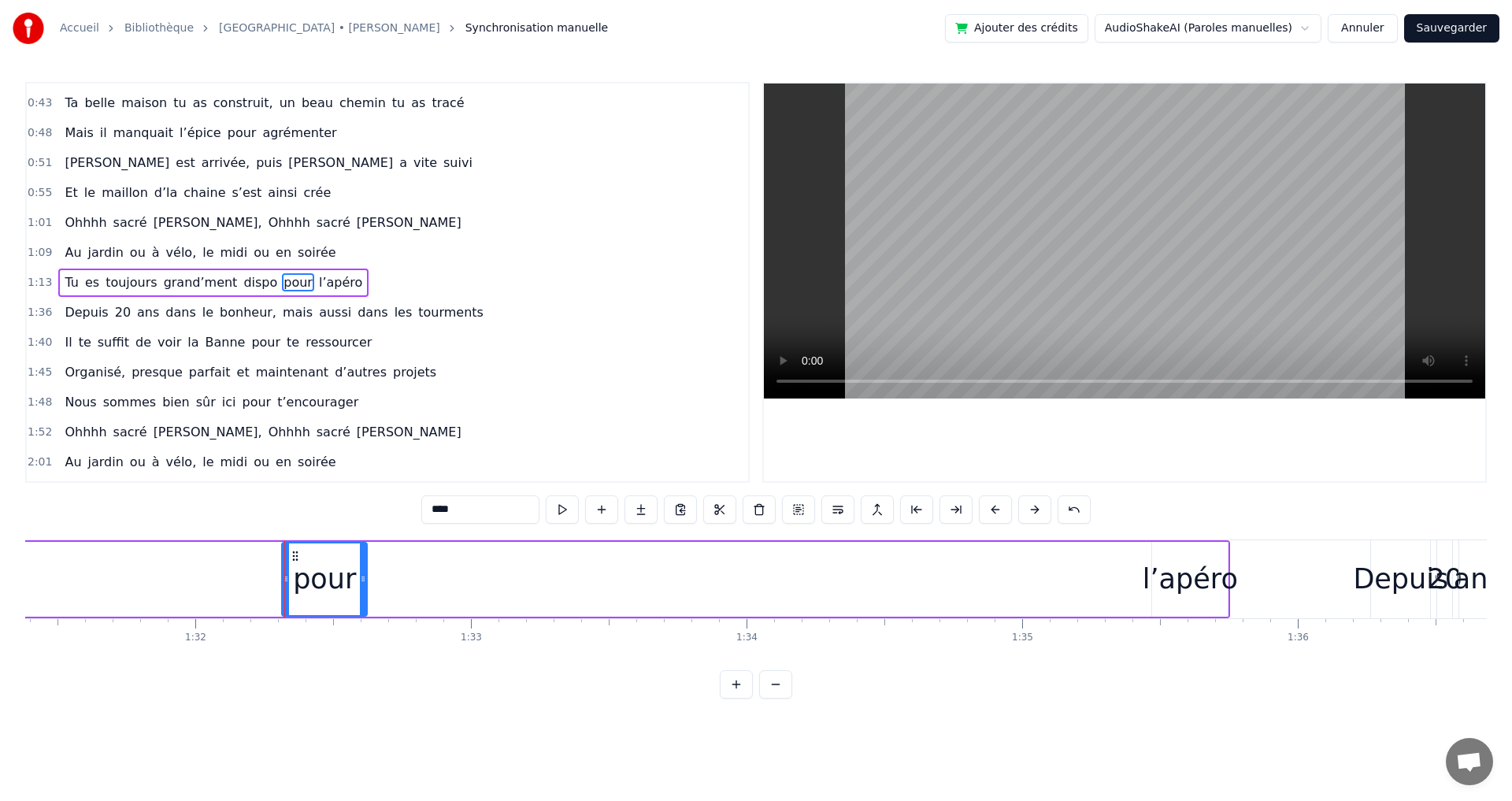
drag, startPoint x: 1114, startPoint y: 578, endPoint x: 396, endPoint y: 562, distance: 718.2
click at [362, 562] on div at bounding box center [363, 579] width 6 height 71
click at [1176, 580] on div "l’apéro" at bounding box center [1189, 578] width 95 height 41
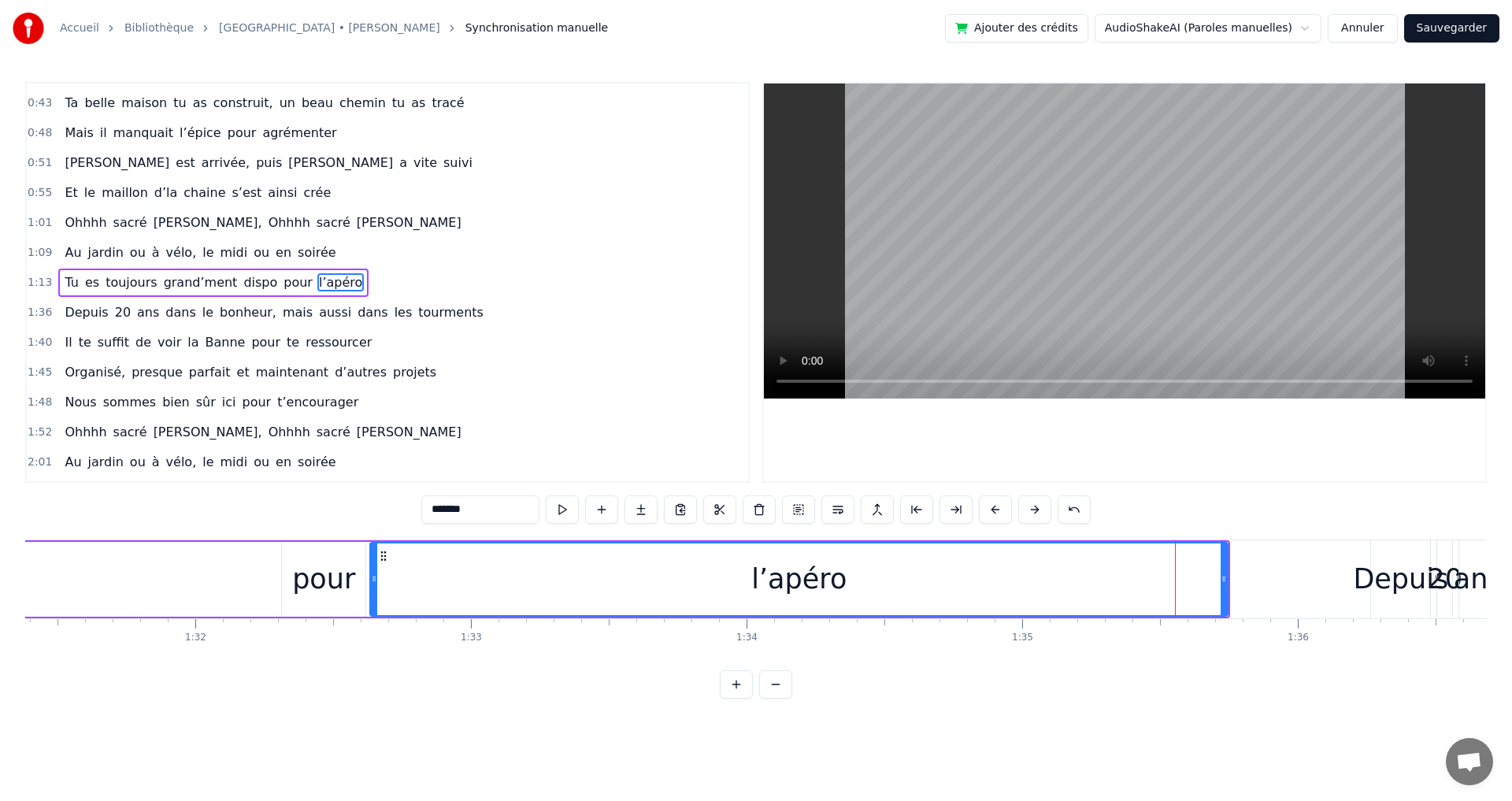
drag, startPoint x: 1153, startPoint y: 578, endPoint x: 370, endPoint y: 562, distance: 783.2
click at [370, 562] on div at bounding box center [374, 579] width 6 height 71
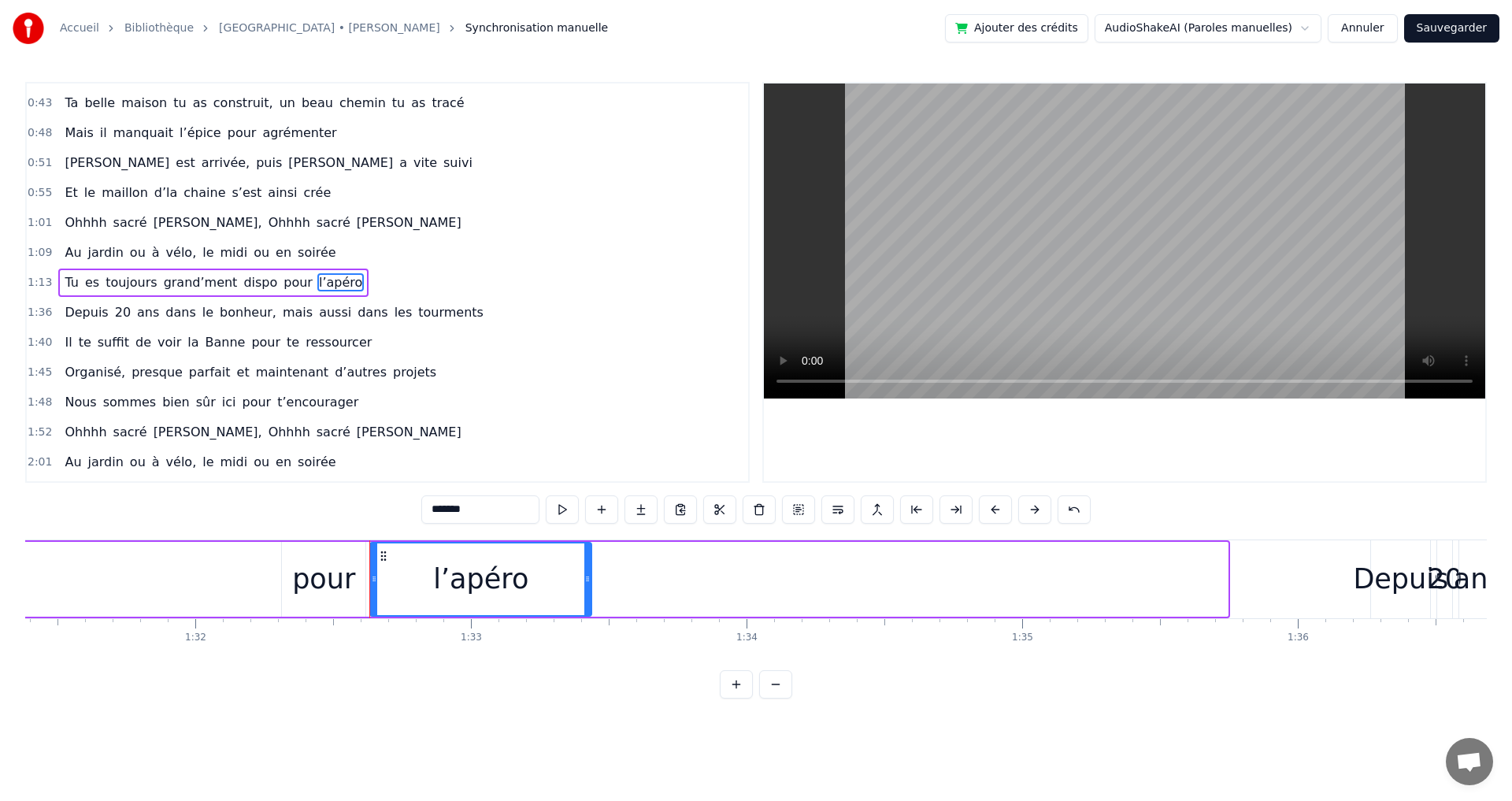
drag, startPoint x: 1159, startPoint y: 576, endPoint x: 586, endPoint y: 563, distance: 573.1
click at [586, 563] on div at bounding box center [587, 579] width 6 height 71
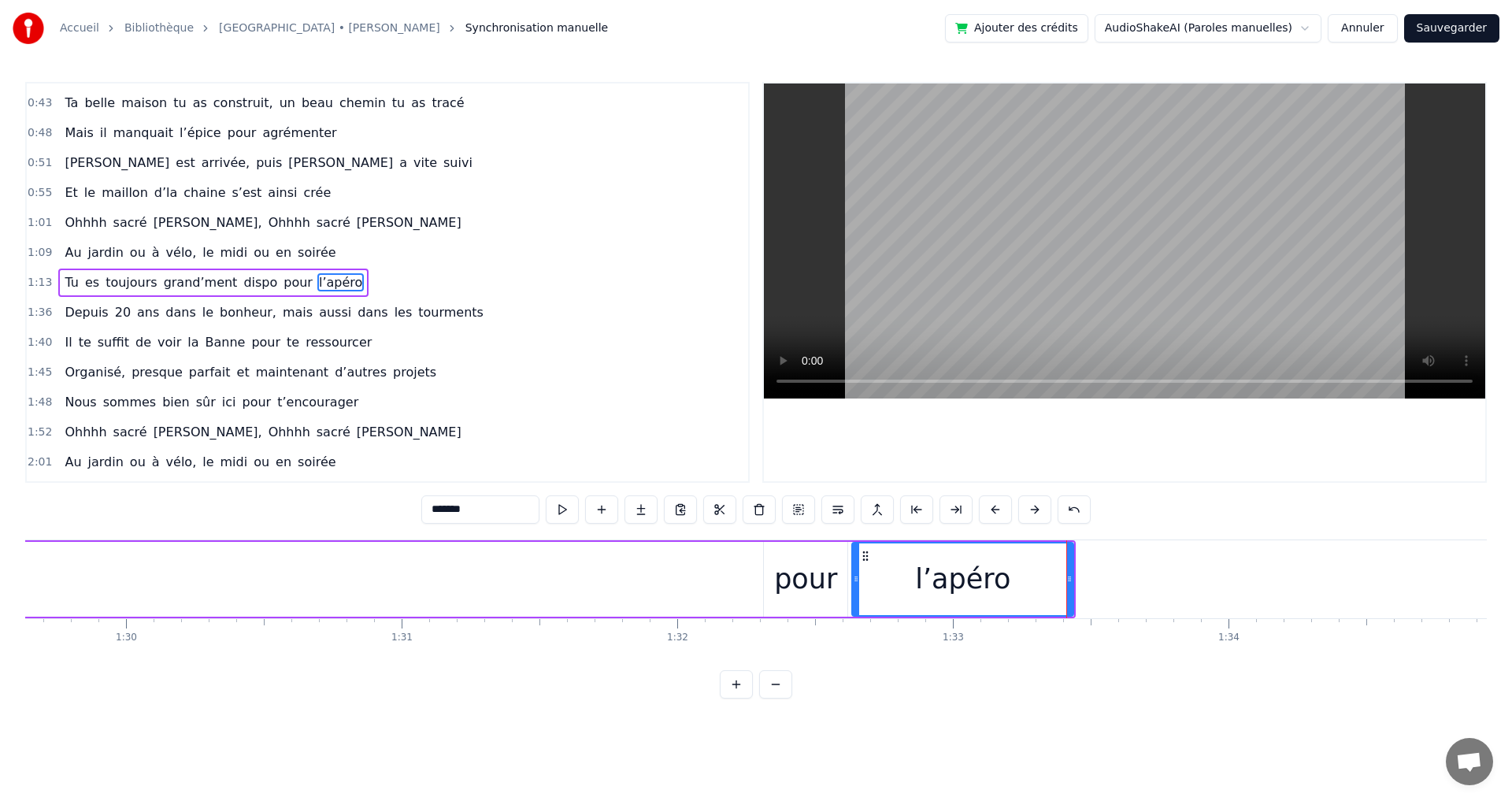
scroll to position [0, 24607]
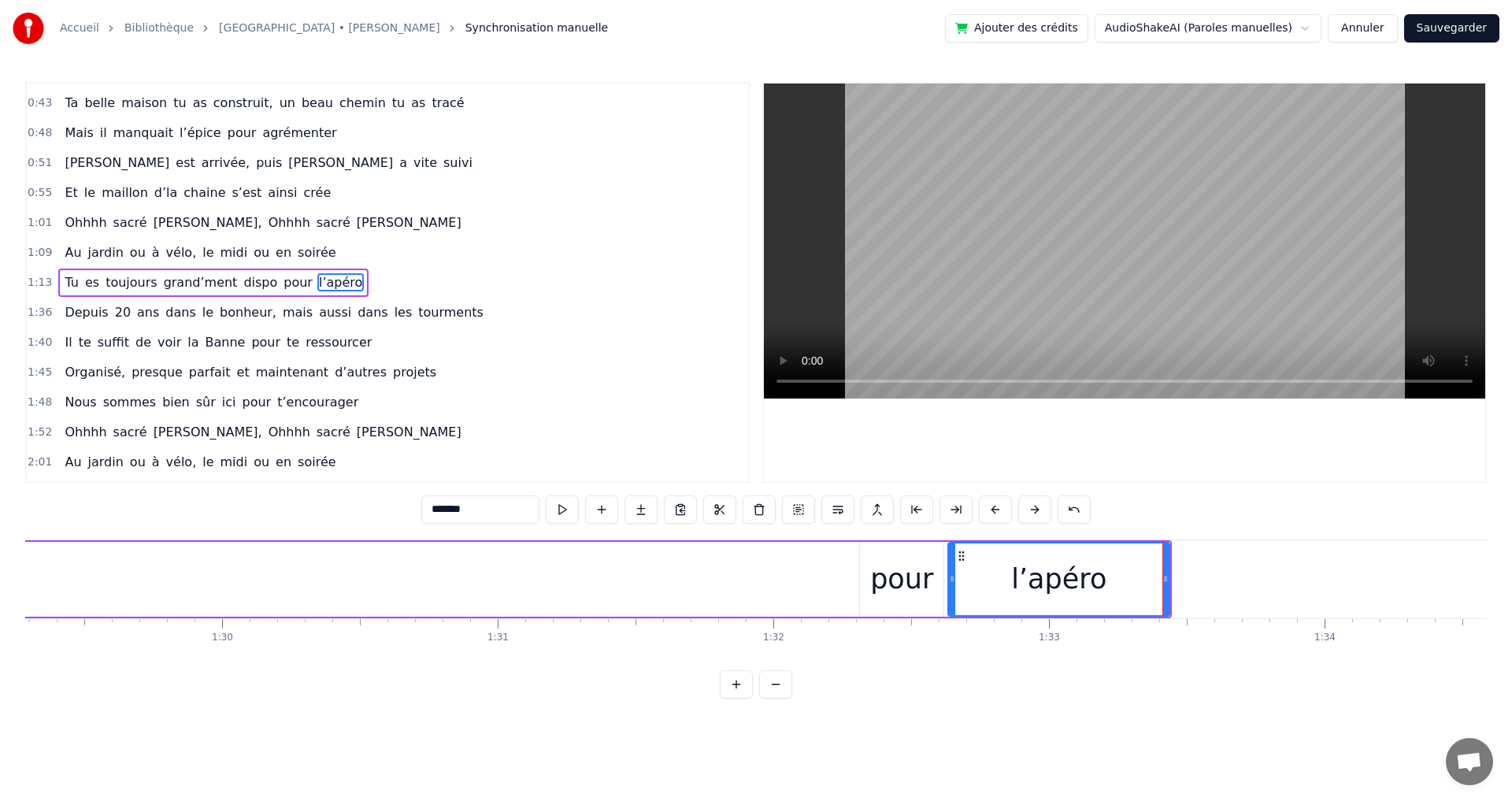
click at [898, 577] on div "pour" at bounding box center [902, 578] width 63 height 41
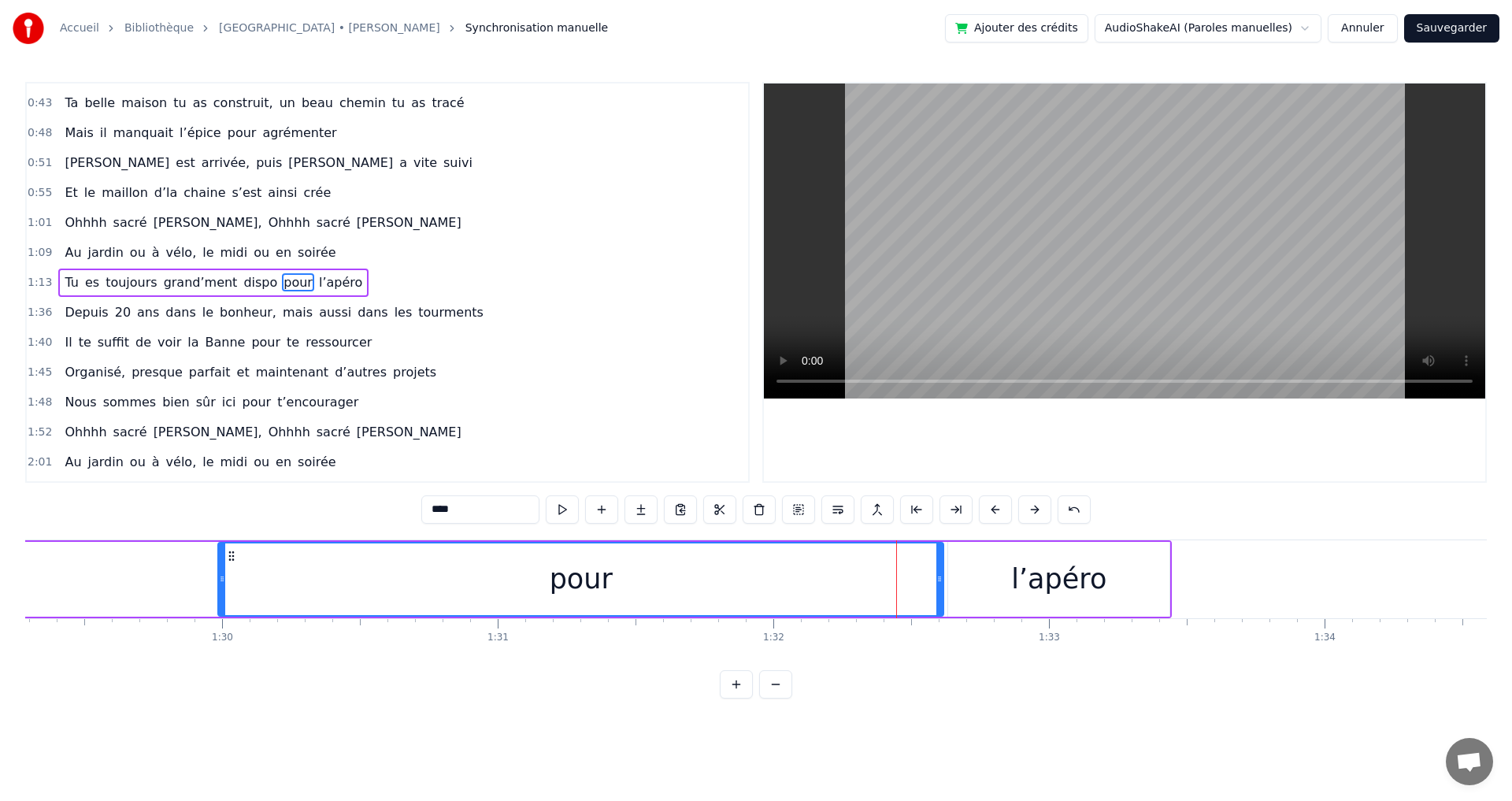
drag, startPoint x: 860, startPoint y: 578, endPoint x: 209, endPoint y: 569, distance: 651.1
click at [219, 571] on div at bounding box center [222, 579] width 6 height 71
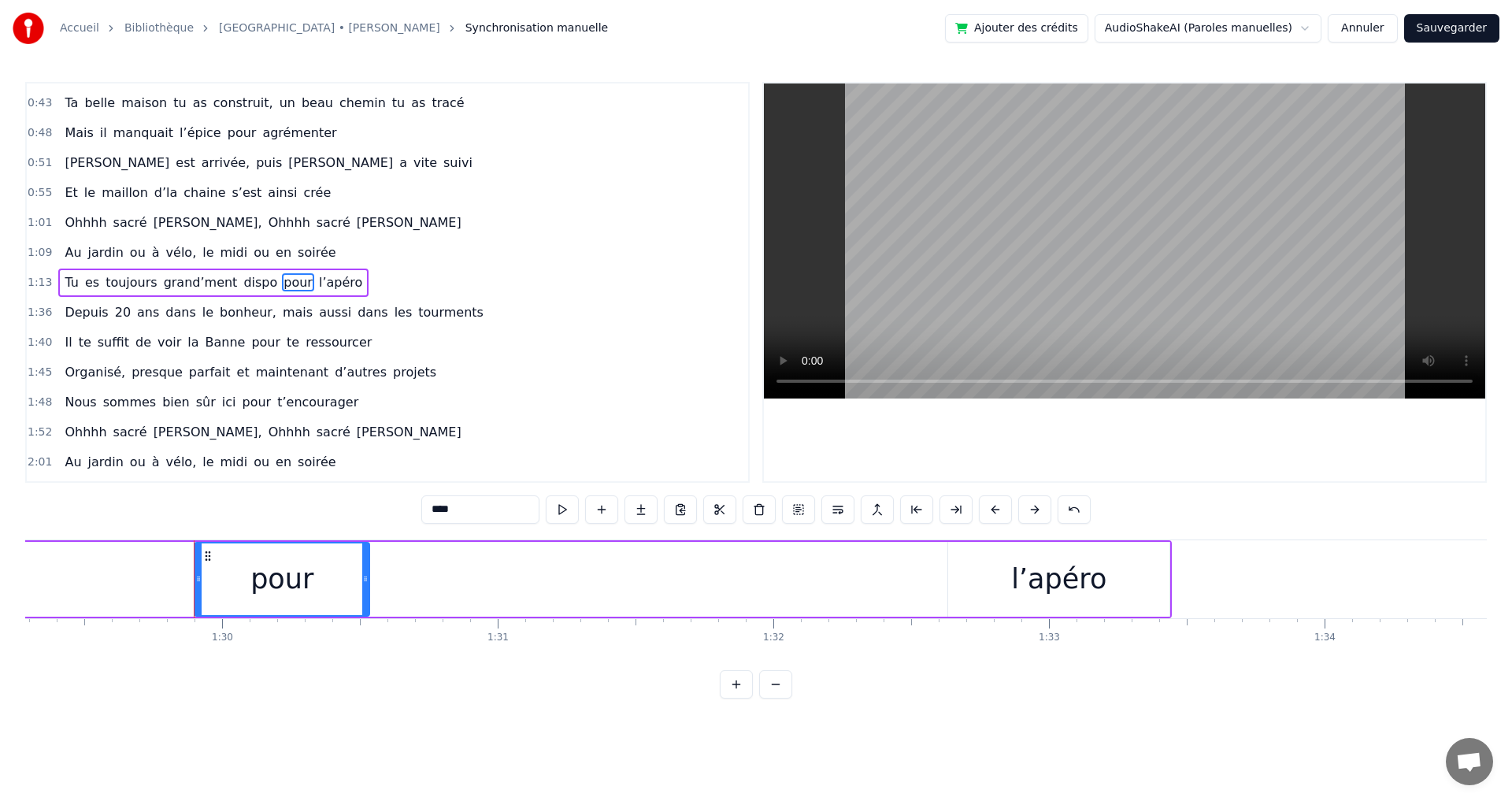
drag, startPoint x: 941, startPoint y: 580, endPoint x: 366, endPoint y: 559, distance: 575.4
click at [366, 559] on div at bounding box center [366, 579] width 6 height 71
click at [1044, 578] on div "l’apéro" at bounding box center [1058, 578] width 95 height 41
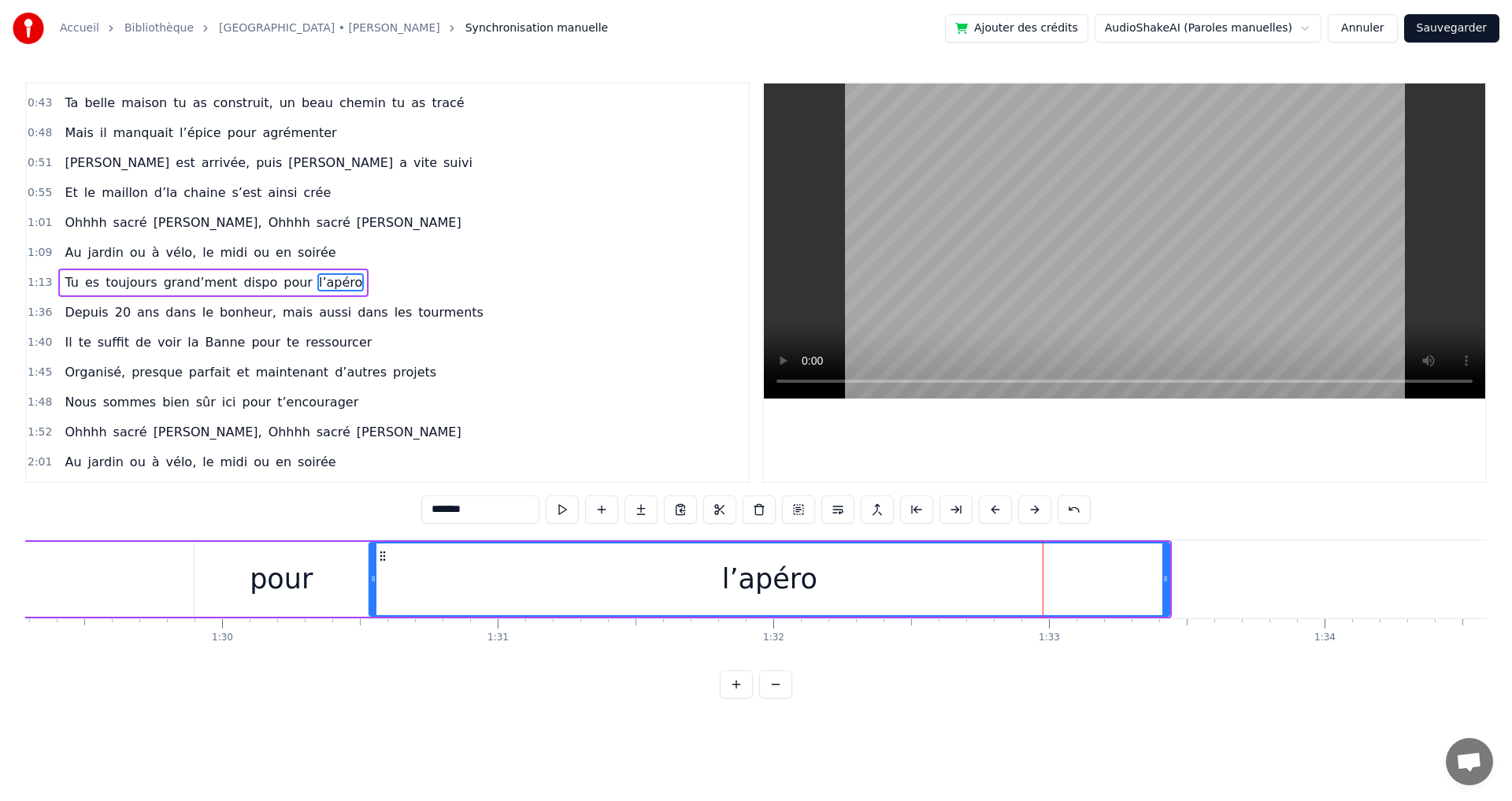
drag, startPoint x: 953, startPoint y: 582, endPoint x: 408, endPoint y: 573, distance: 545.1
click at [370, 574] on icon at bounding box center [374, 579] width 6 height 13
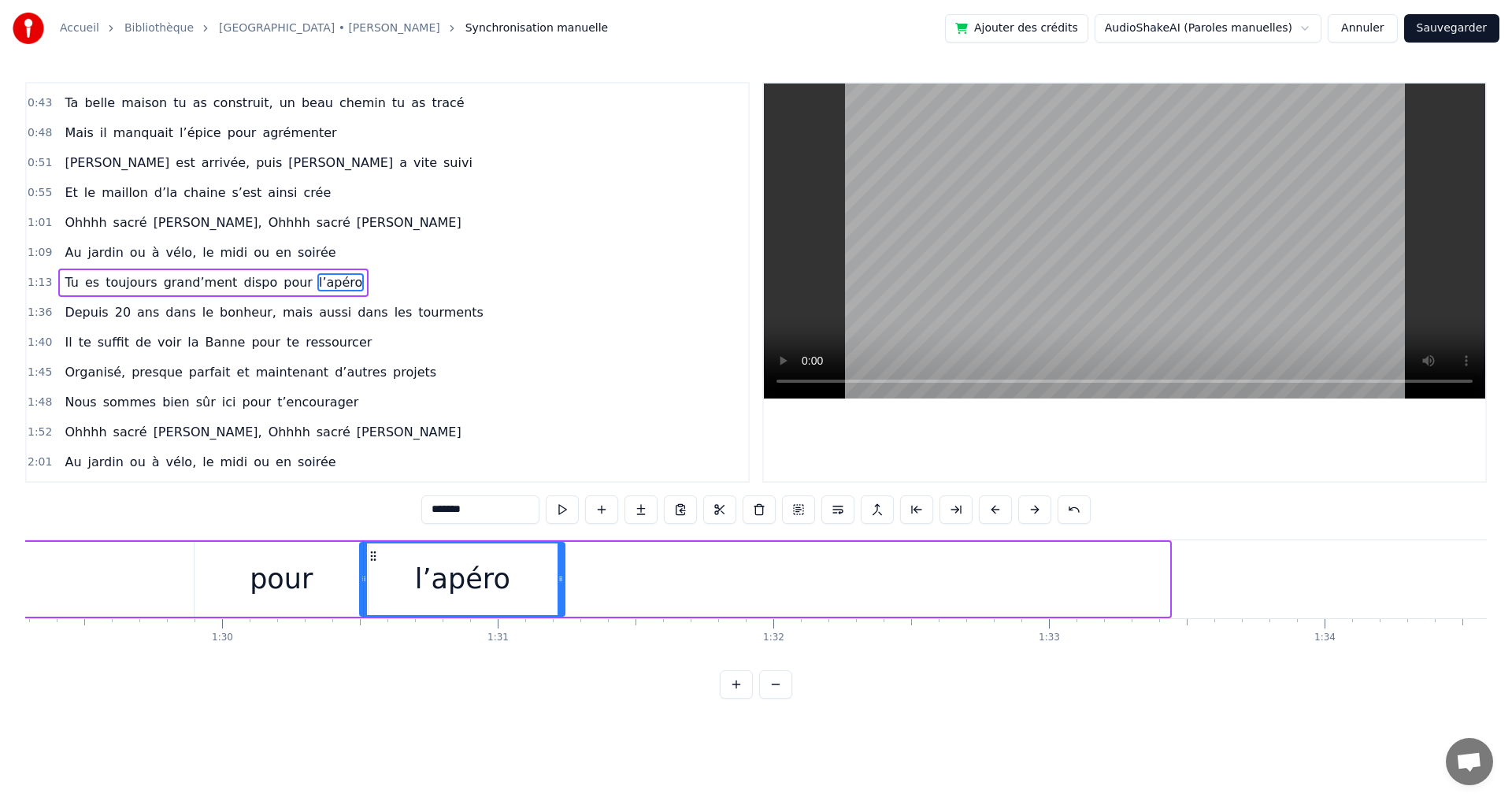
drag, startPoint x: 1166, startPoint y: 580, endPoint x: 561, endPoint y: 568, distance: 605.1
click at [561, 568] on div at bounding box center [561, 579] width 6 height 71
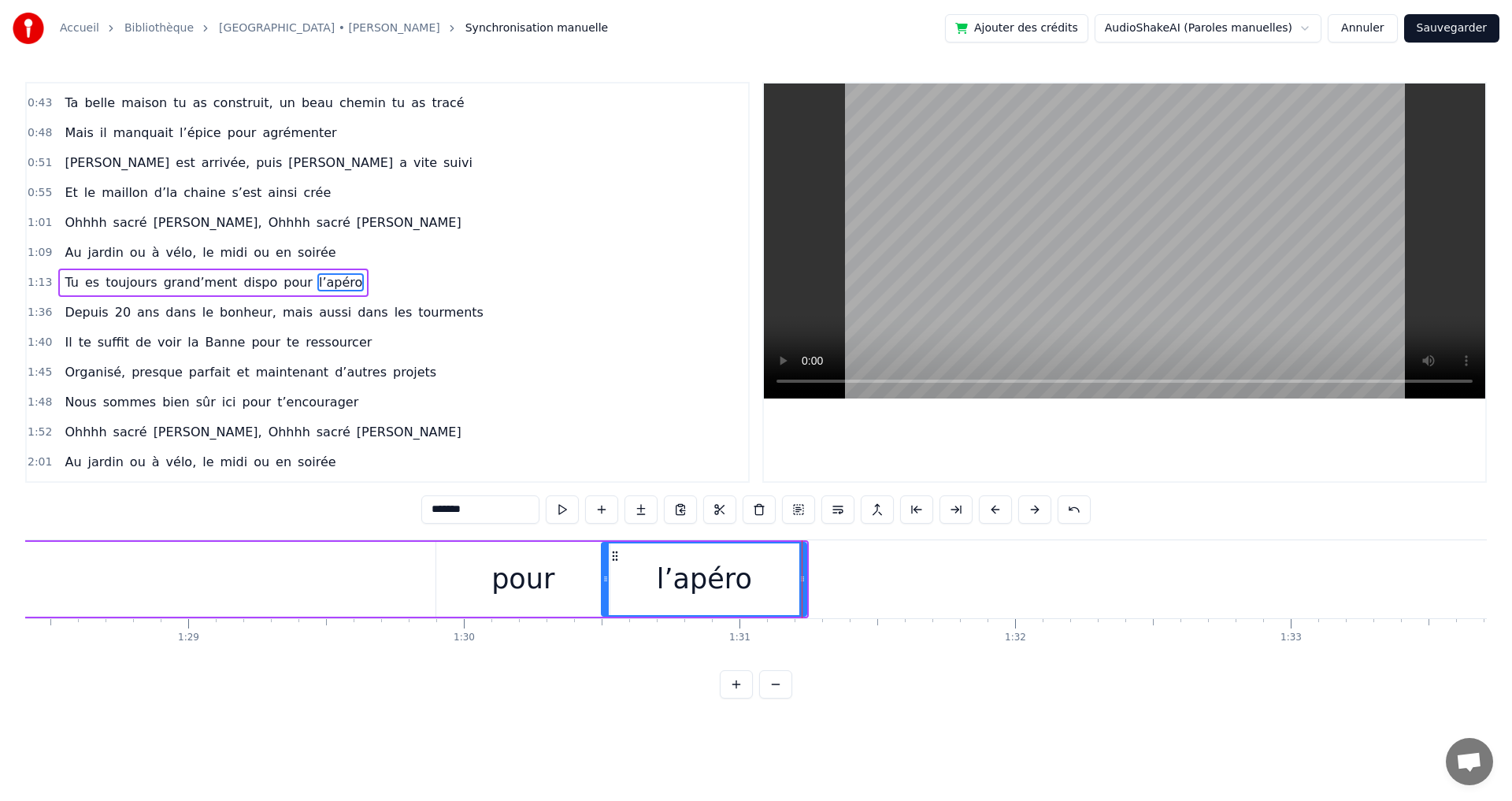
scroll to position [0, 24221]
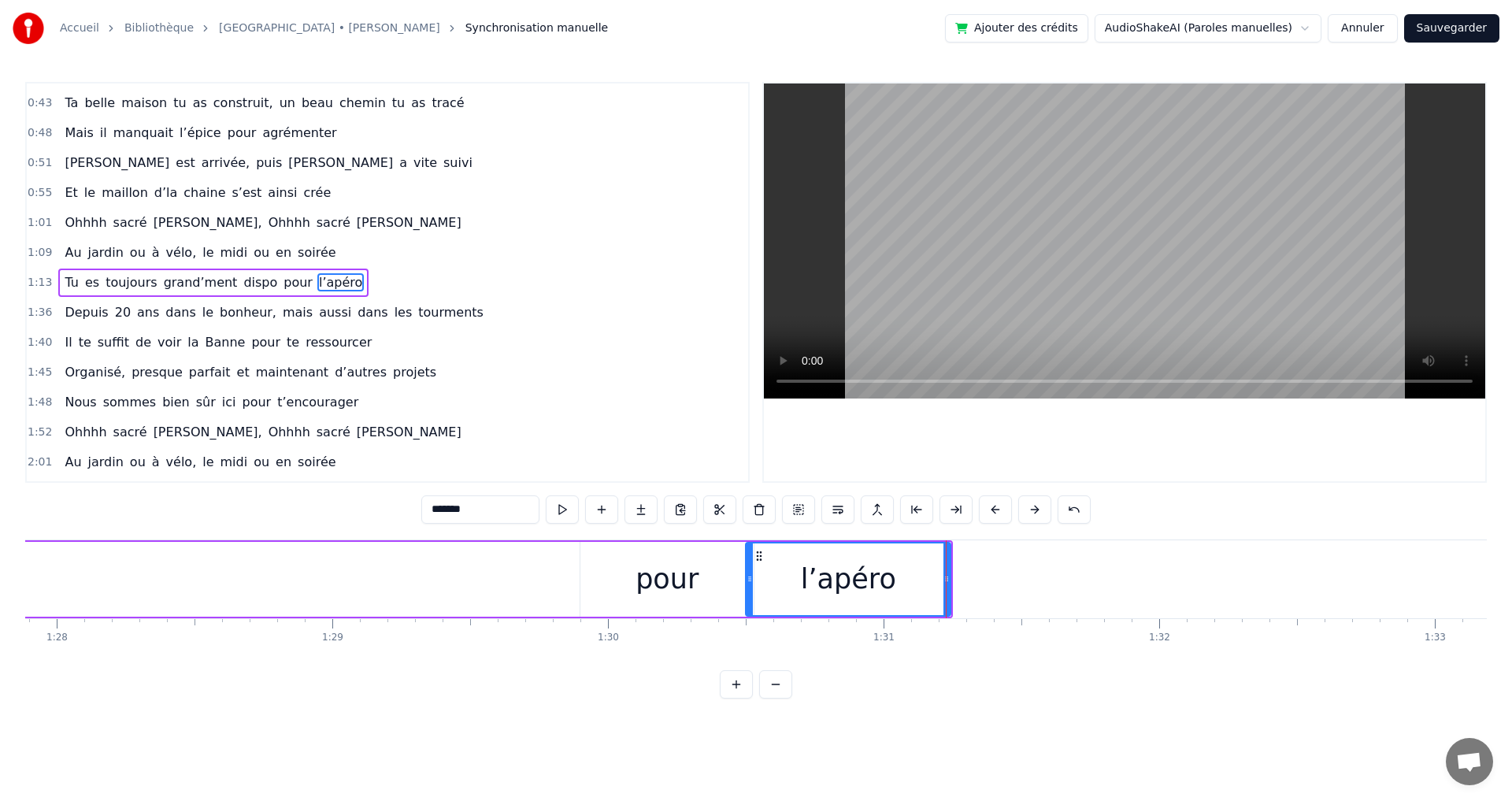
click at [652, 575] on div "pour" at bounding box center [667, 578] width 63 height 41
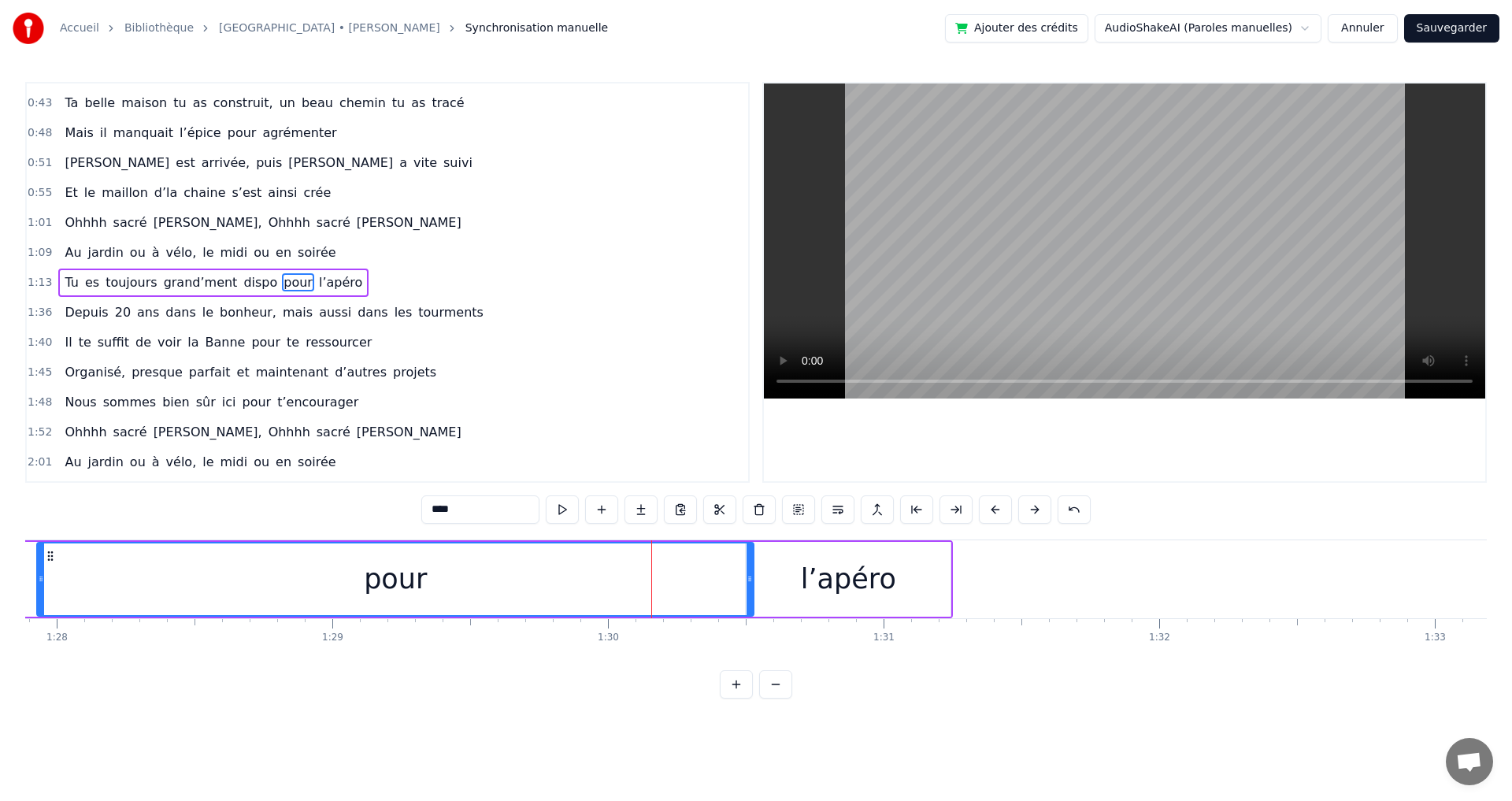
drag, startPoint x: 583, startPoint y: 578, endPoint x: 39, endPoint y: 560, distance: 544.3
click at [39, 560] on div at bounding box center [41, 579] width 6 height 71
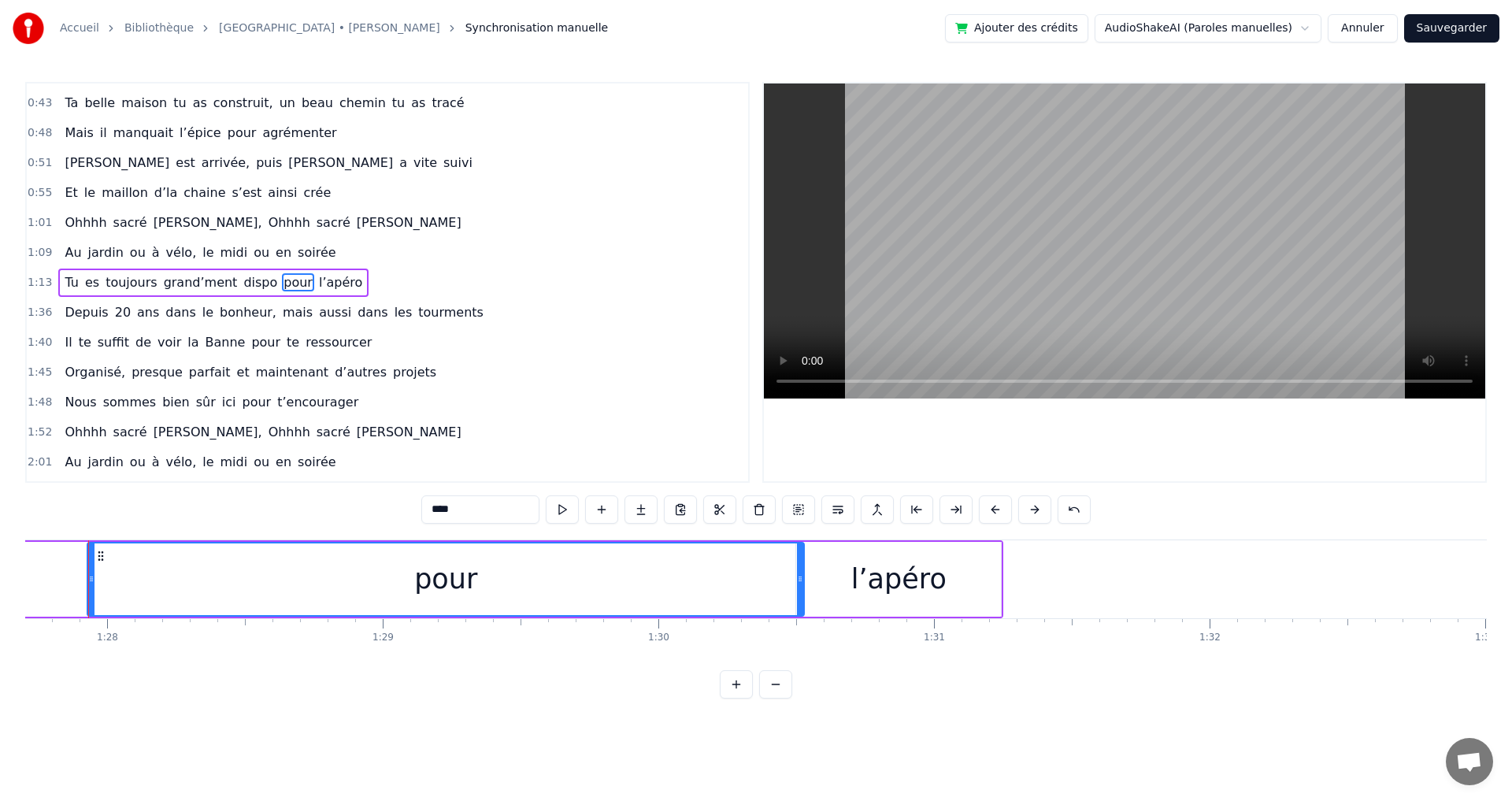
scroll to position [0, 24155]
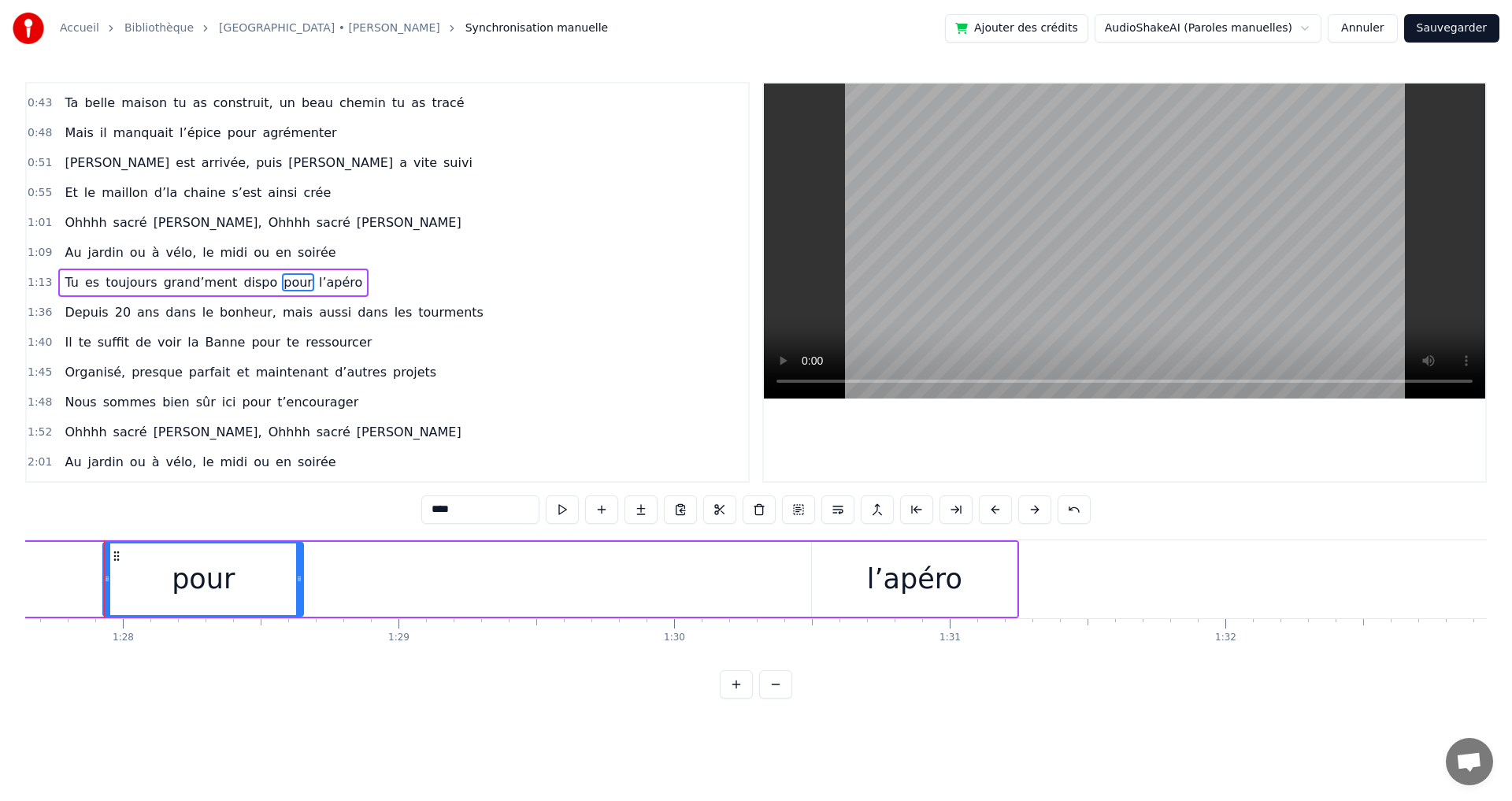
drag, startPoint x: 816, startPoint y: 580, endPoint x: 298, endPoint y: 580, distance: 518.0
click at [298, 580] on icon at bounding box center [299, 579] width 6 height 13
click at [929, 591] on div "l’apéro" at bounding box center [914, 578] width 95 height 41
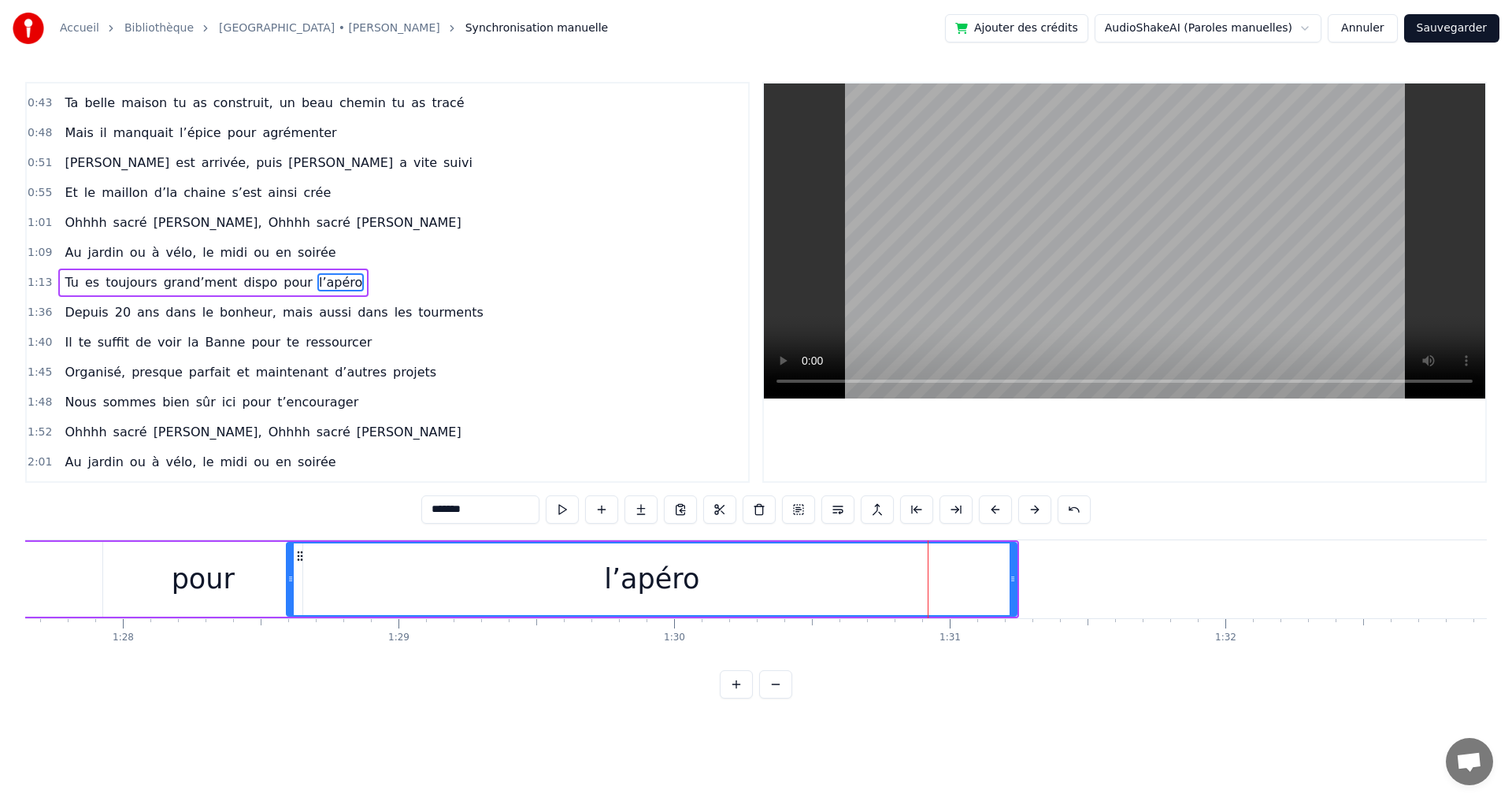
drag, startPoint x: 812, startPoint y: 580, endPoint x: 311, endPoint y: 574, distance: 501.0
click at [288, 574] on icon at bounding box center [291, 579] width 6 height 13
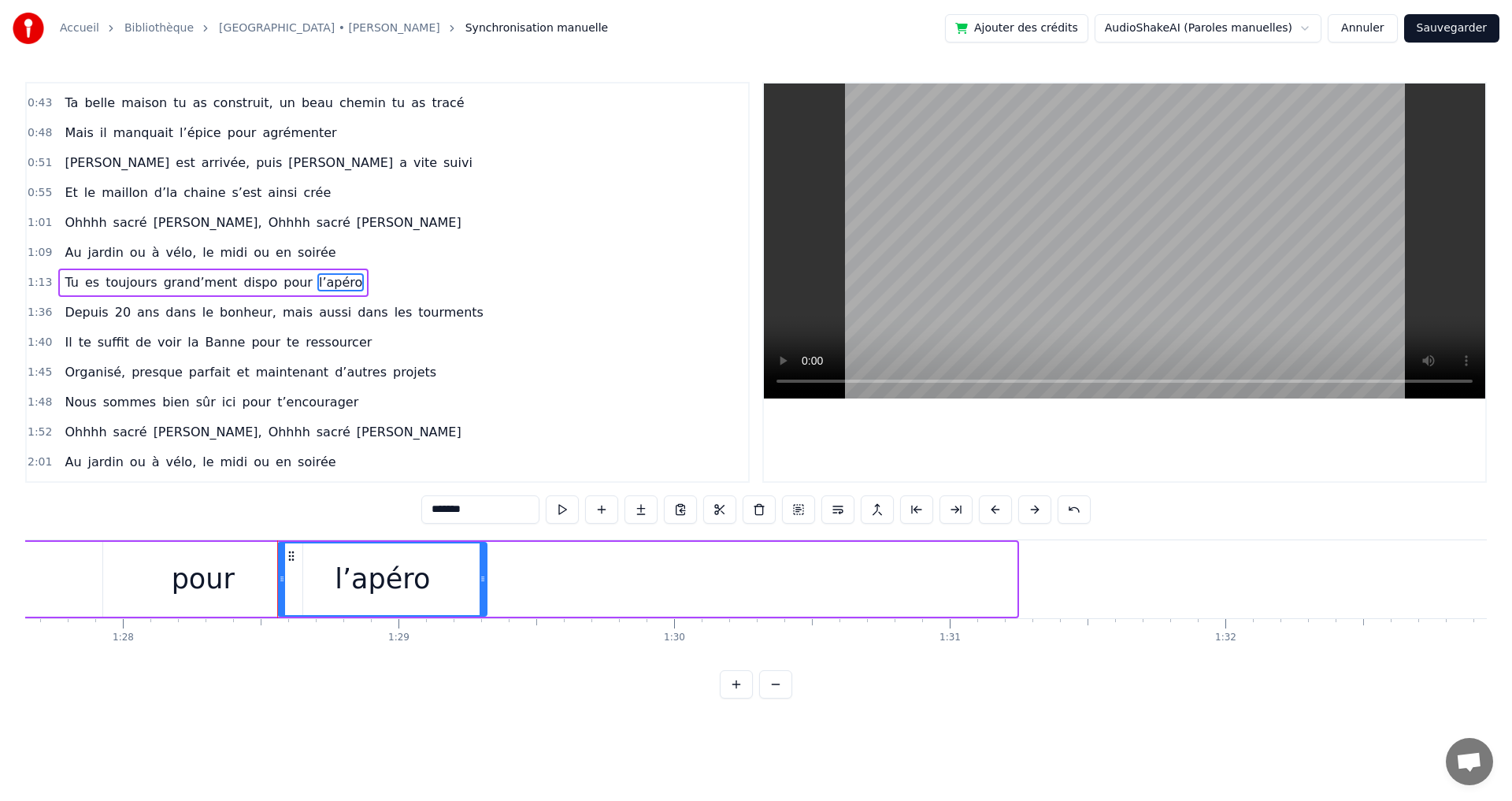
drag, startPoint x: 1011, startPoint y: 581, endPoint x: 481, endPoint y: 573, distance: 530.1
click at [480, 574] on icon at bounding box center [483, 579] width 6 height 13
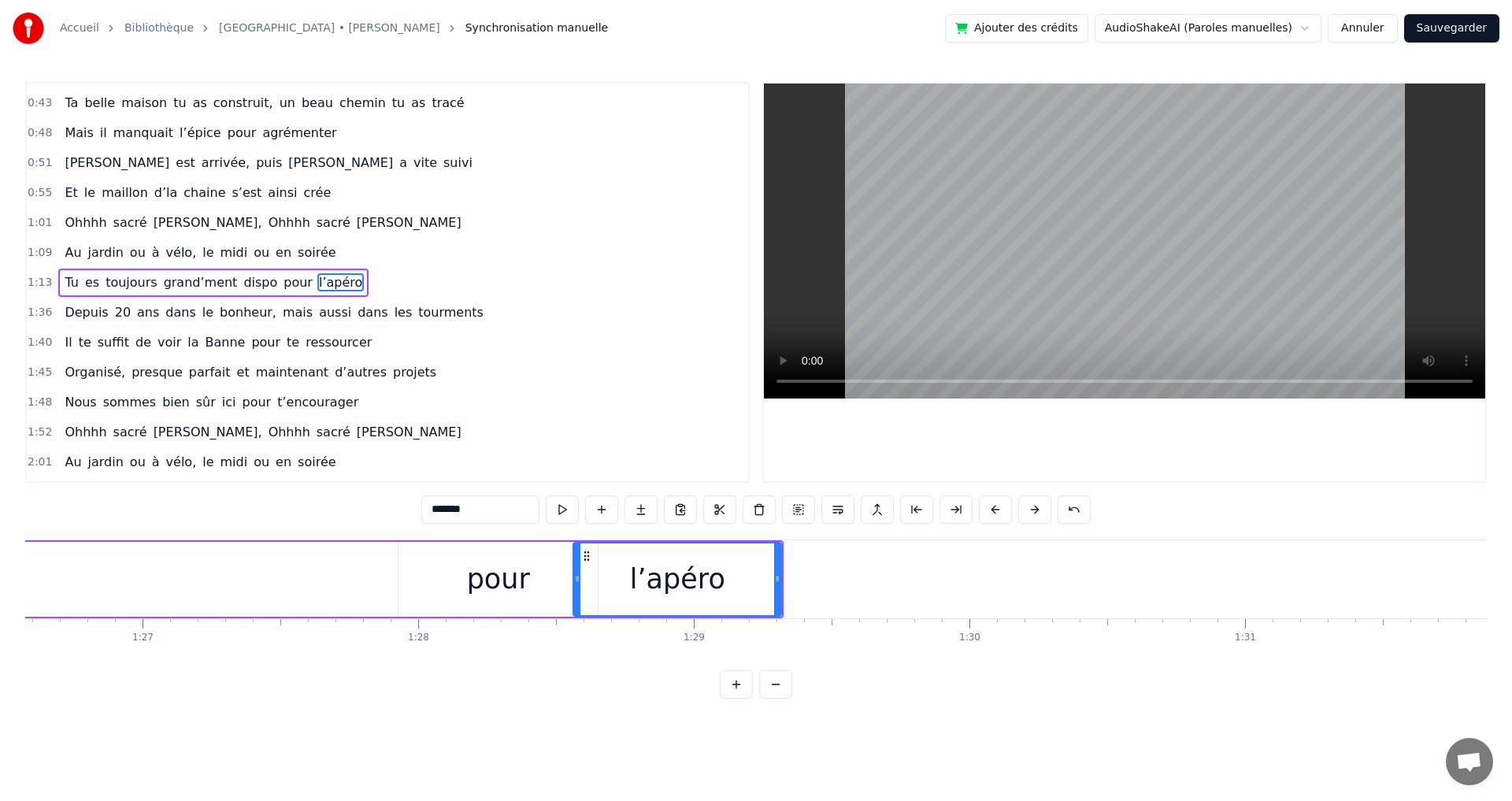
scroll to position [0, 23474]
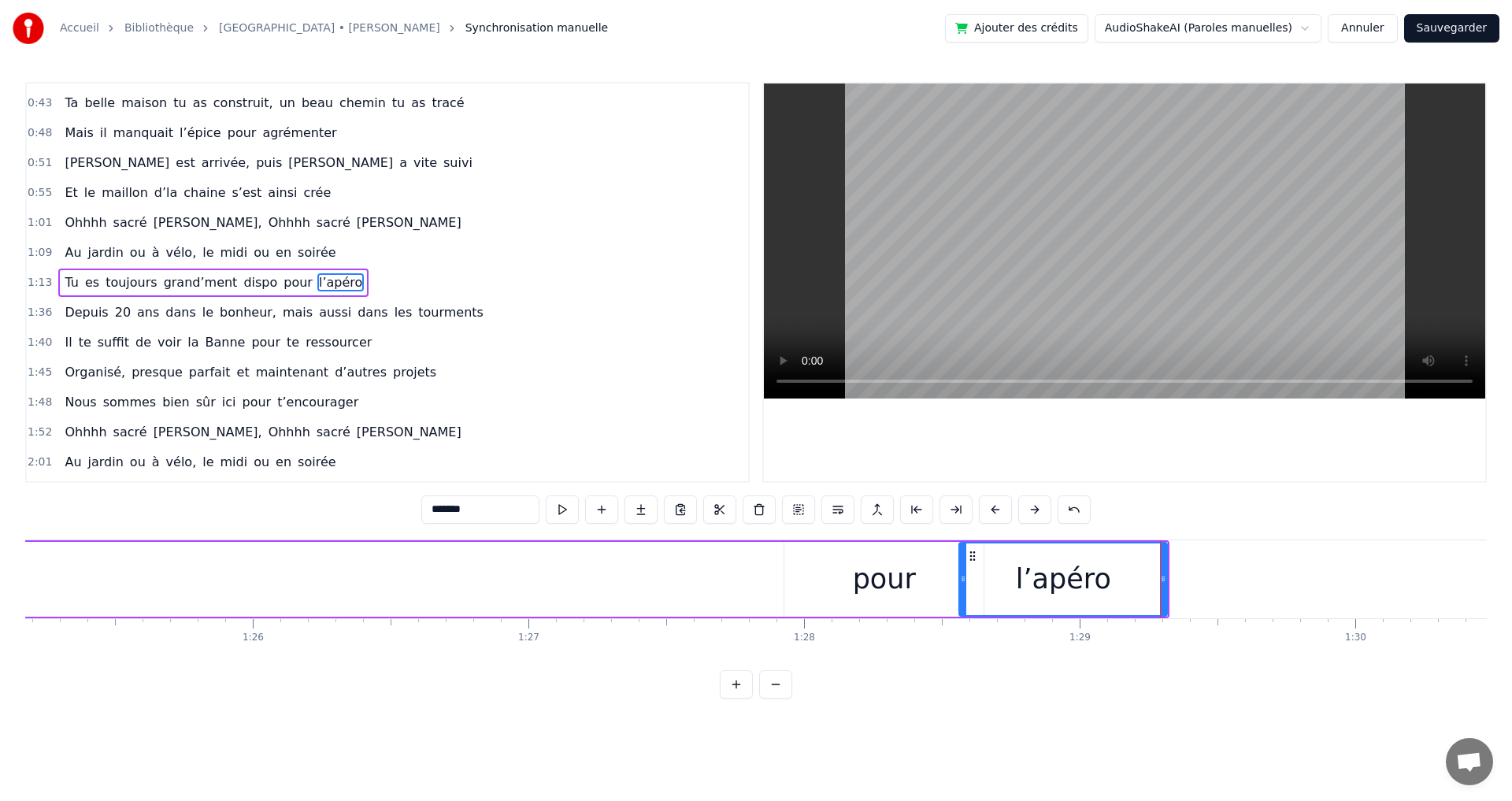
click at [882, 583] on div "pour" at bounding box center [885, 578] width 63 height 41
type input "****"
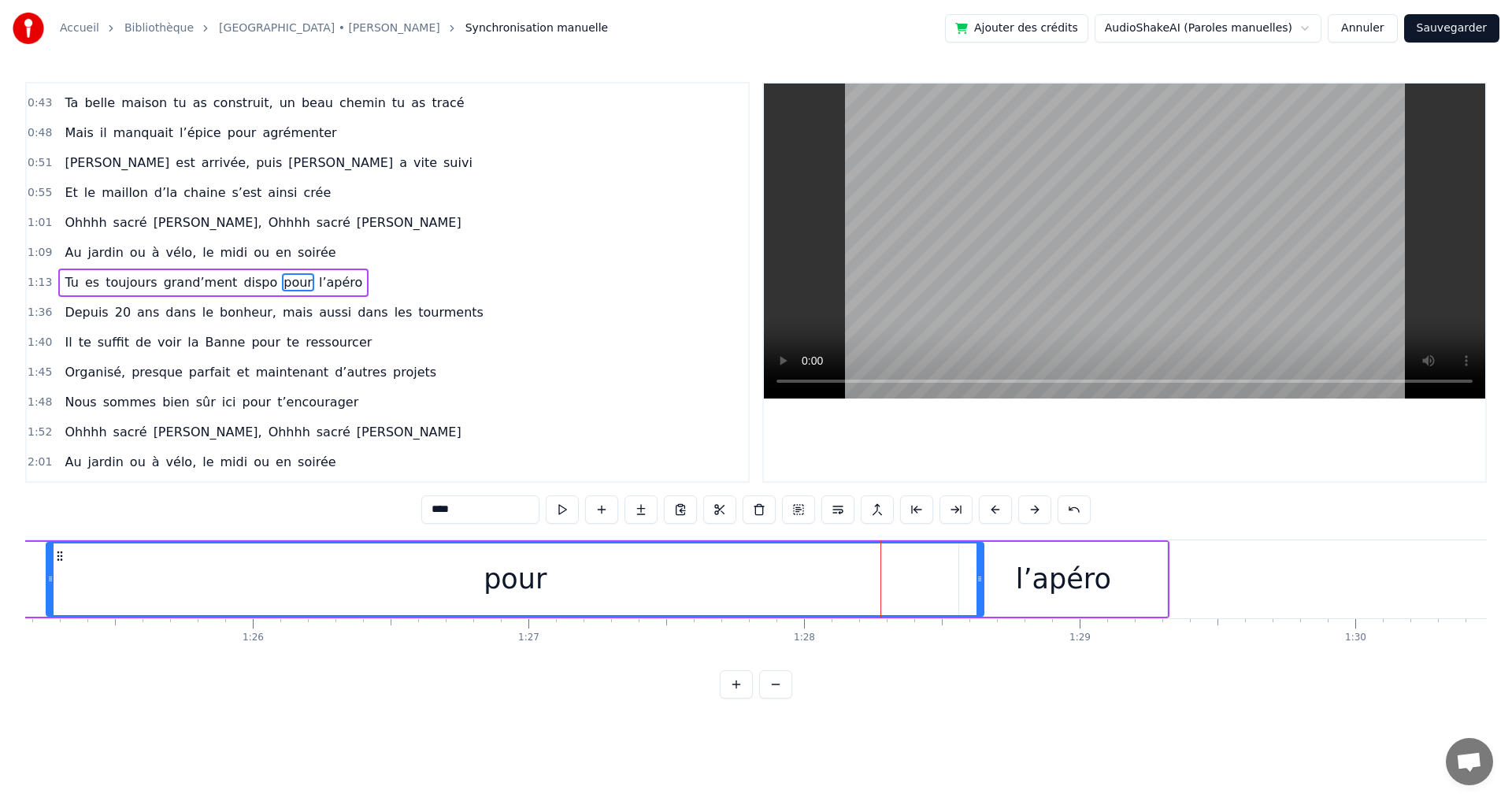
drag, startPoint x: 786, startPoint y: 581, endPoint x: 52, endPoint y: 537, distance: 735.3
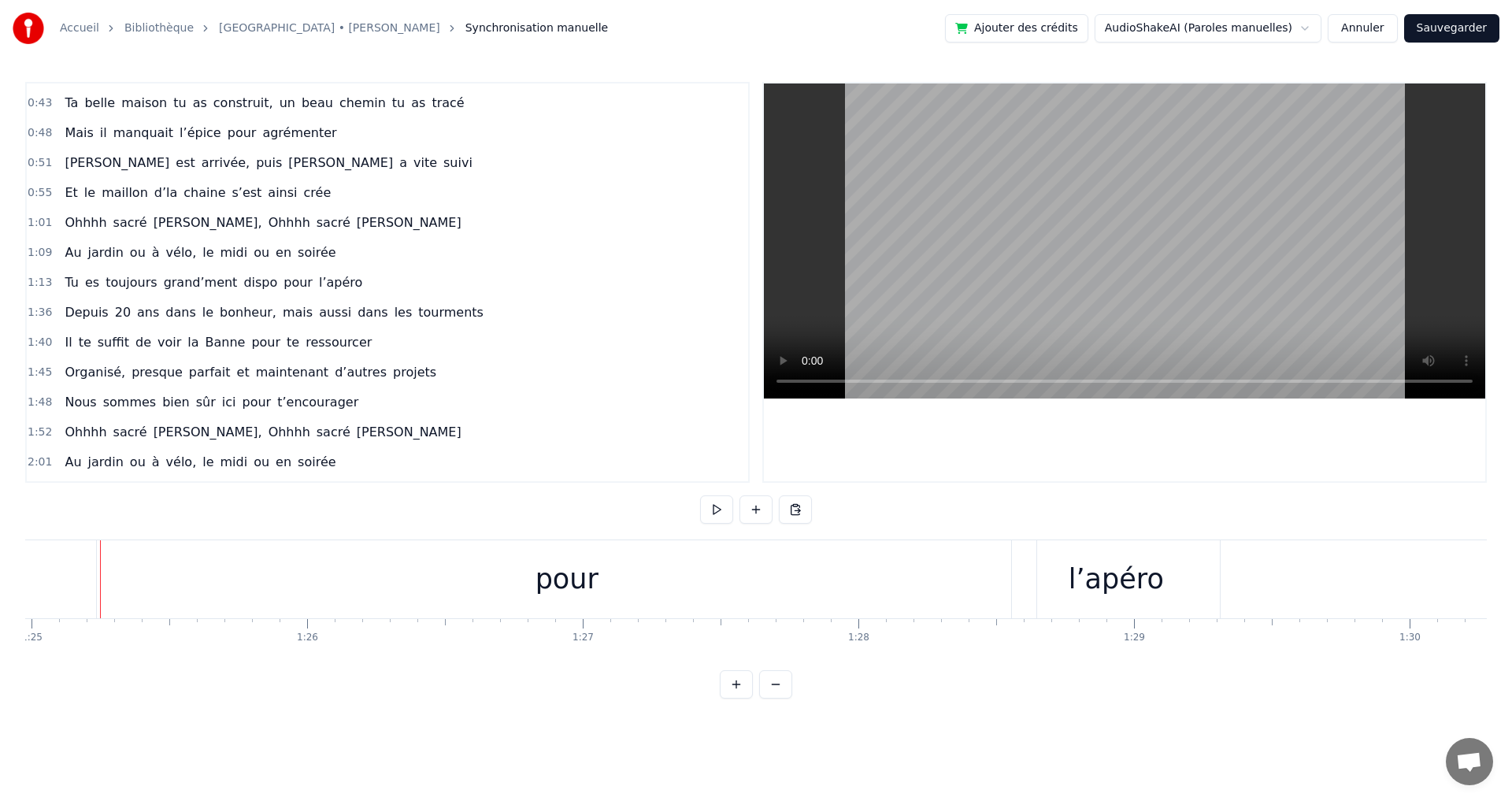
click at [867, 582] on div "pour" at bounding box center [566, 579] width 939 height 78
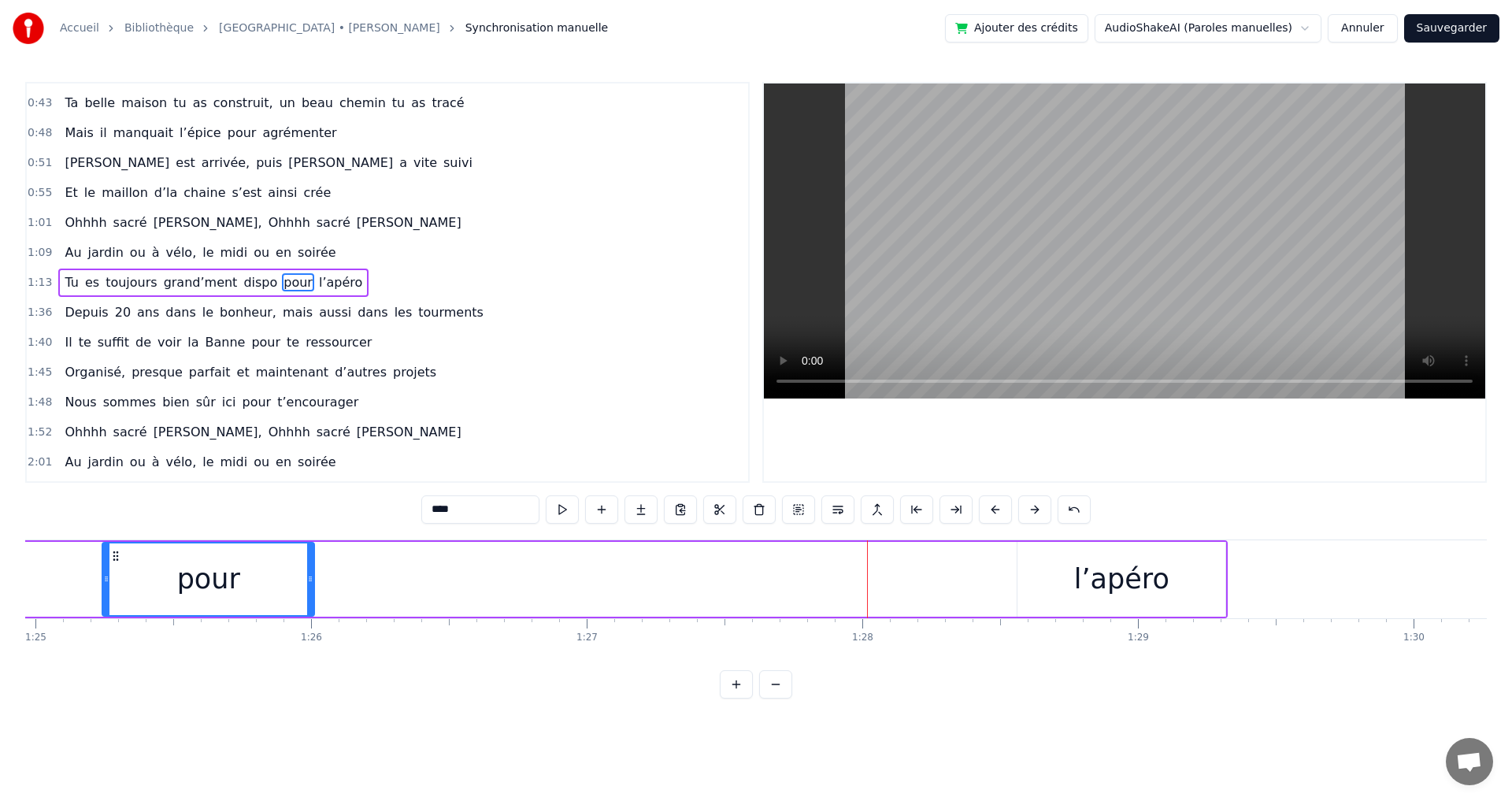
drag, startPoint x: 1038, startPoint y: 581, endPoint x: 311, endPoint y: 564, distance: 727.2
click at [311, 564] on div at bounding box center [310, 579] width 6 height 71
click at [1141, 574] on div "l’apéro" at bounding box center [1121, 578] width 95 height 41
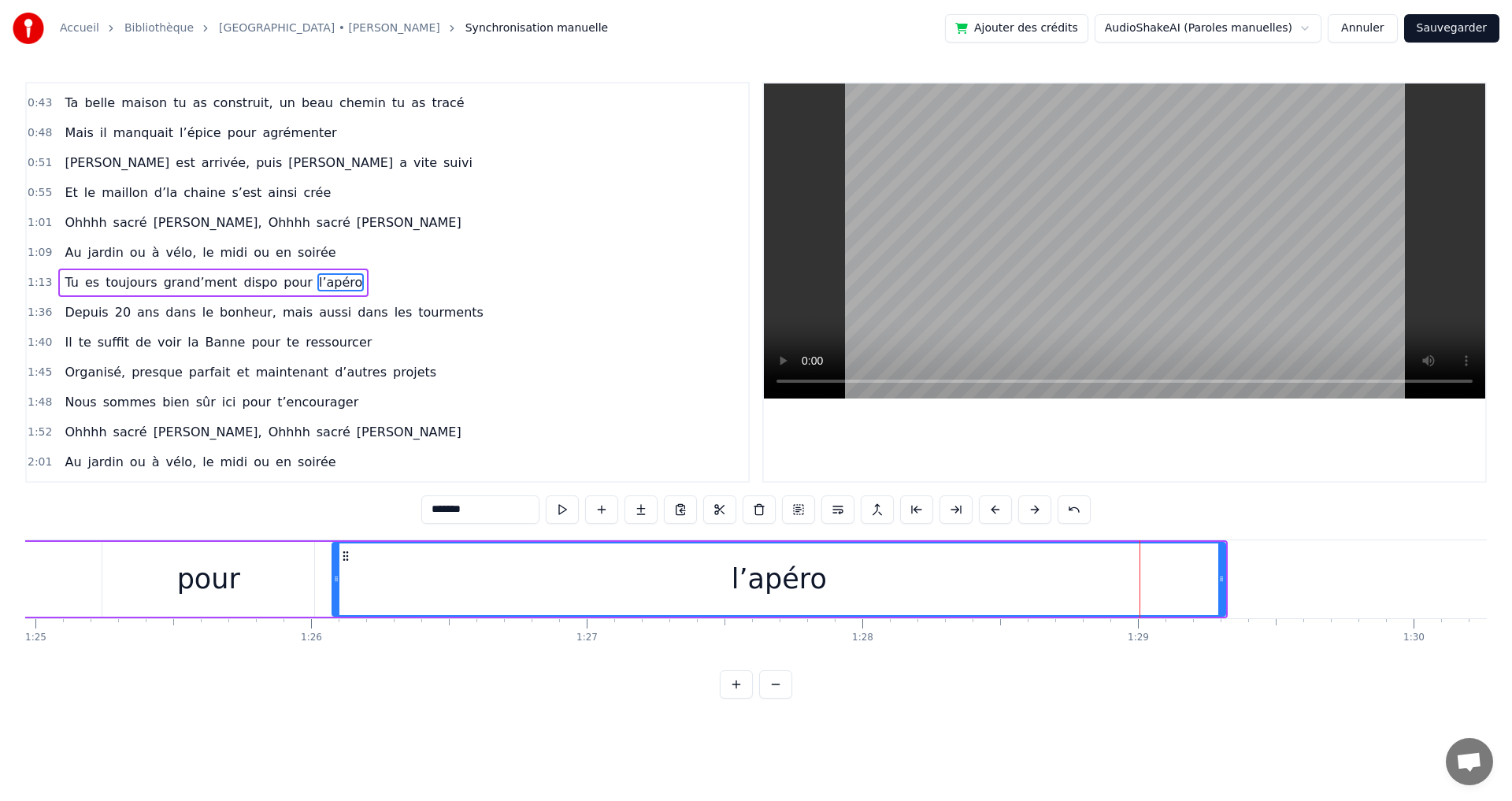
drag, startPoint x: 1022, startPoint y: 580, endPoint x: 342, endPoint y: 569, distance: 680.1
click at [339, 569] on div at bounding box center [336, 579] width 6 height 71
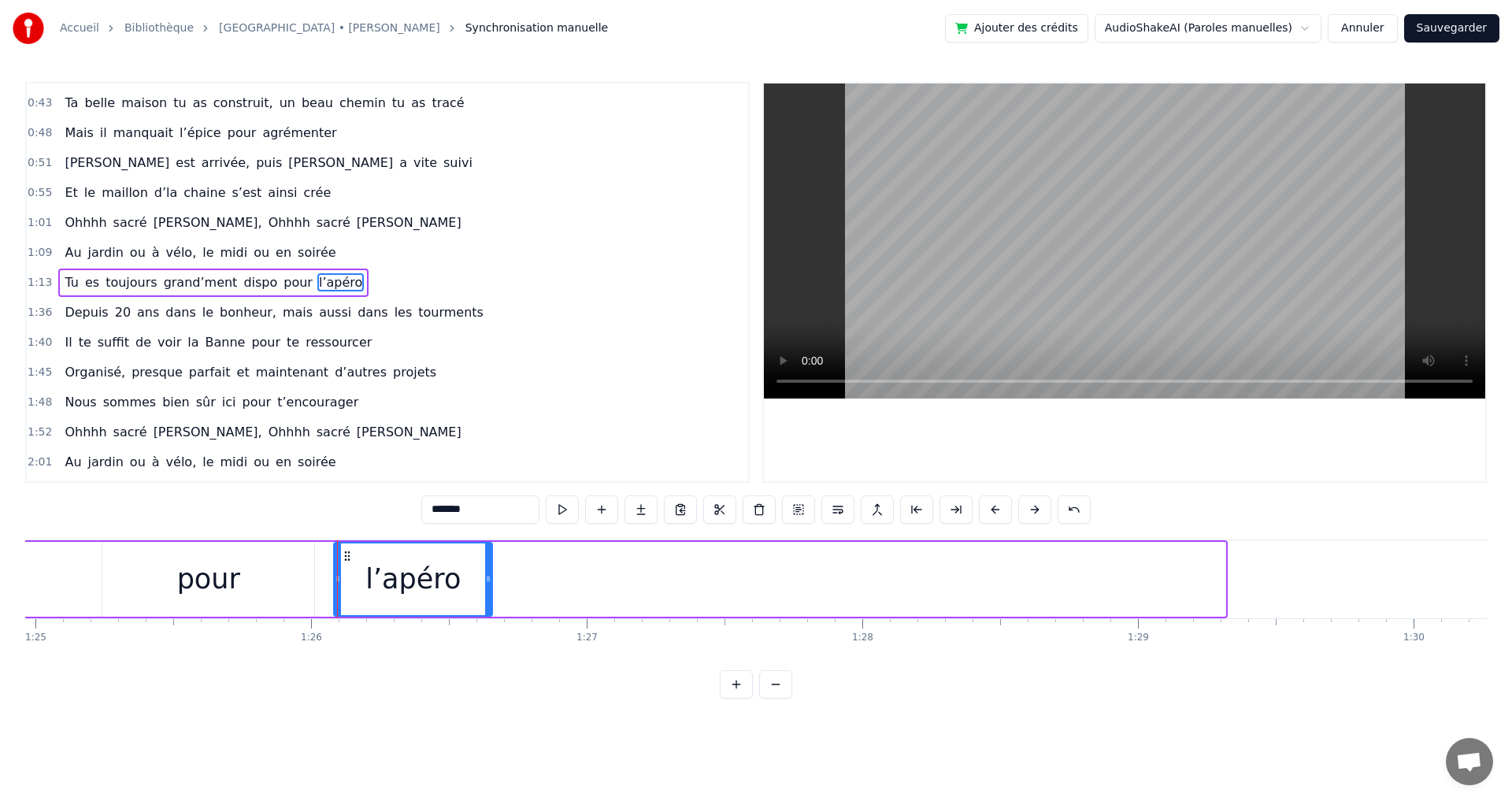
drag, startPoint x: 1221, startPoint y: 581, endPoint x: 488, endPoint y: 571, distance: 733.1
click at [488, 571] on div at bounding box center [488, 579] width 6 height 71
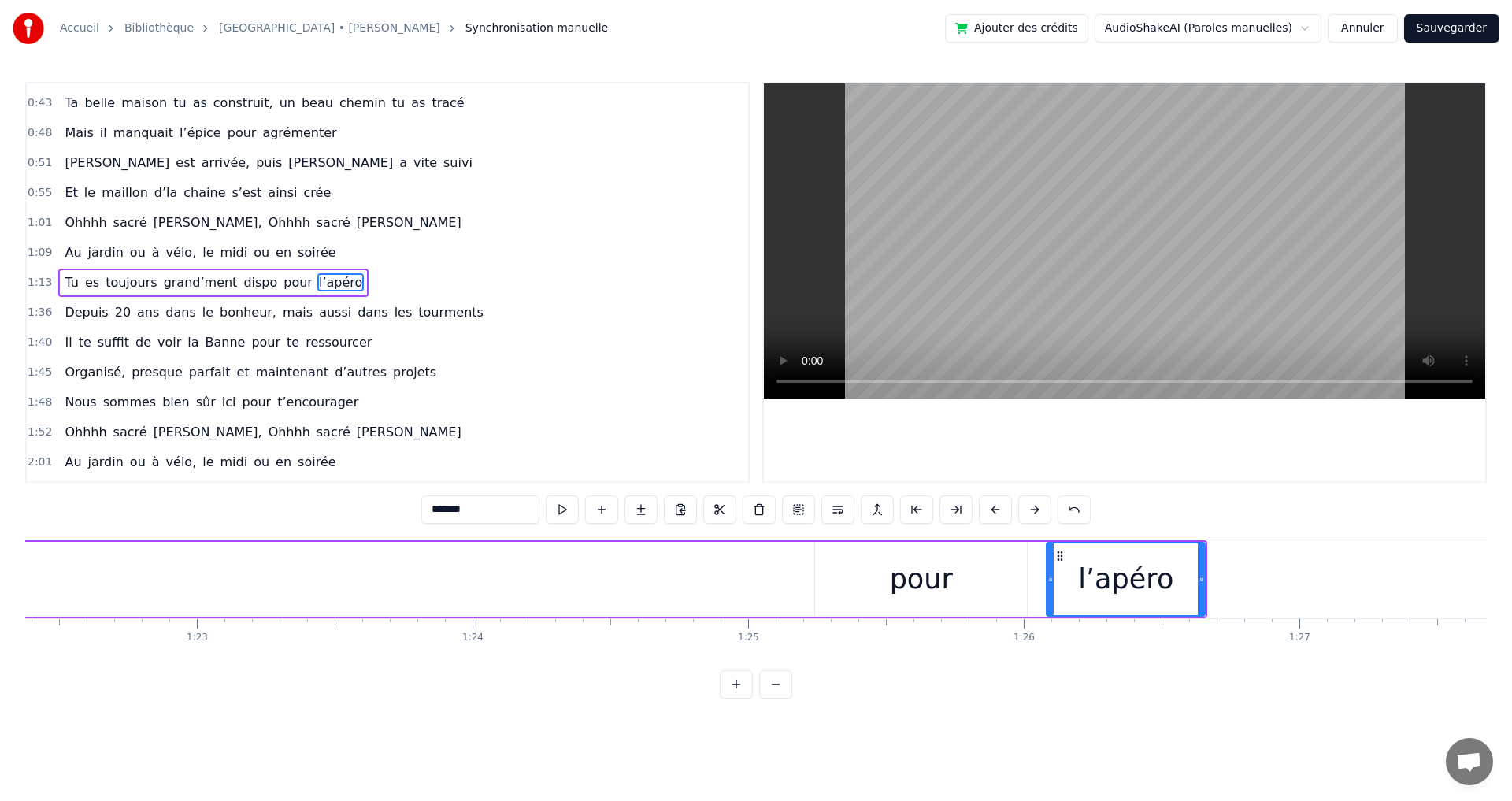
scroll to position [0, 22630]
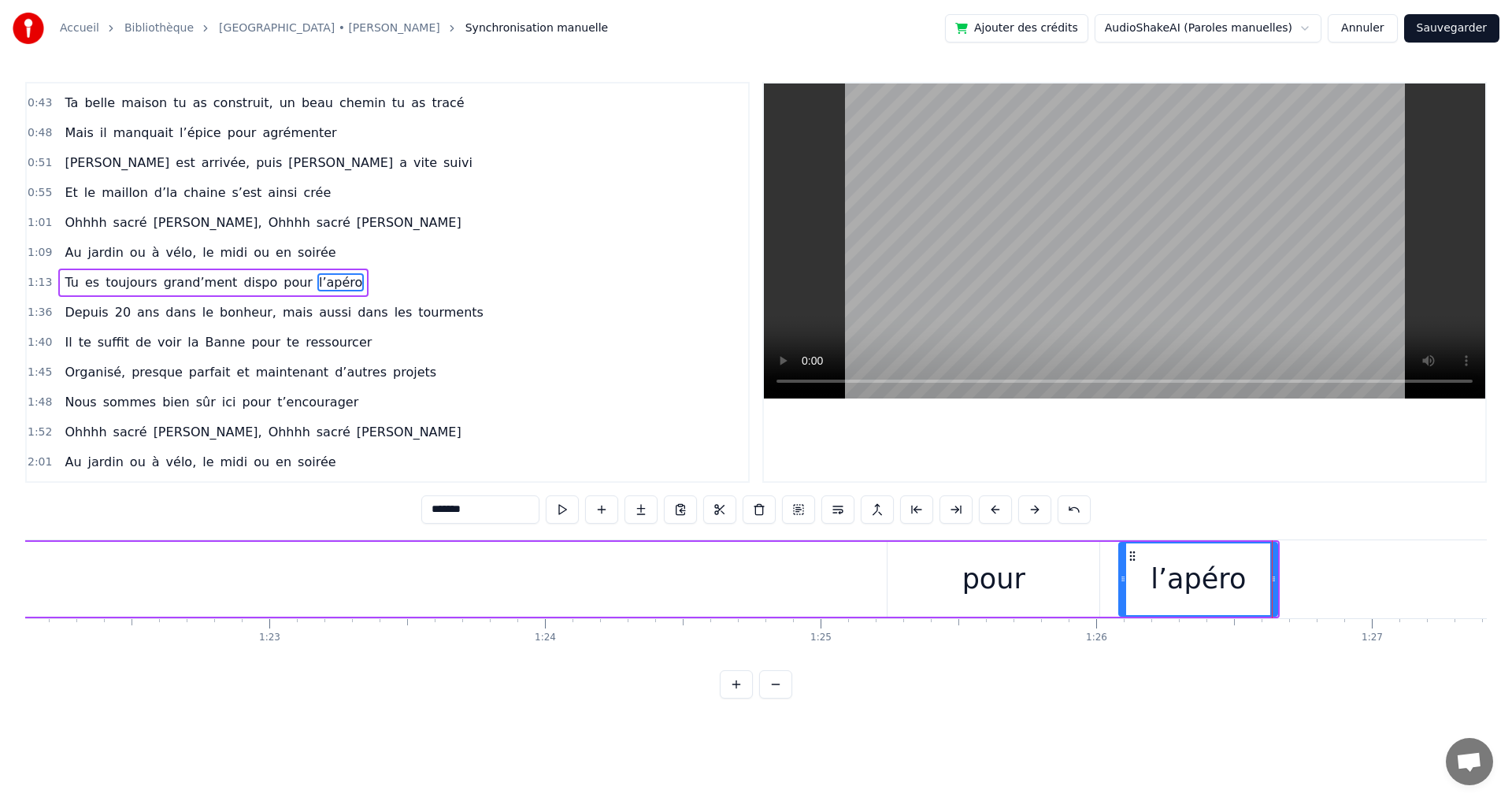
click at [1007, 590] on div "pour" at bounding box center [994, 578] width 63 height 41
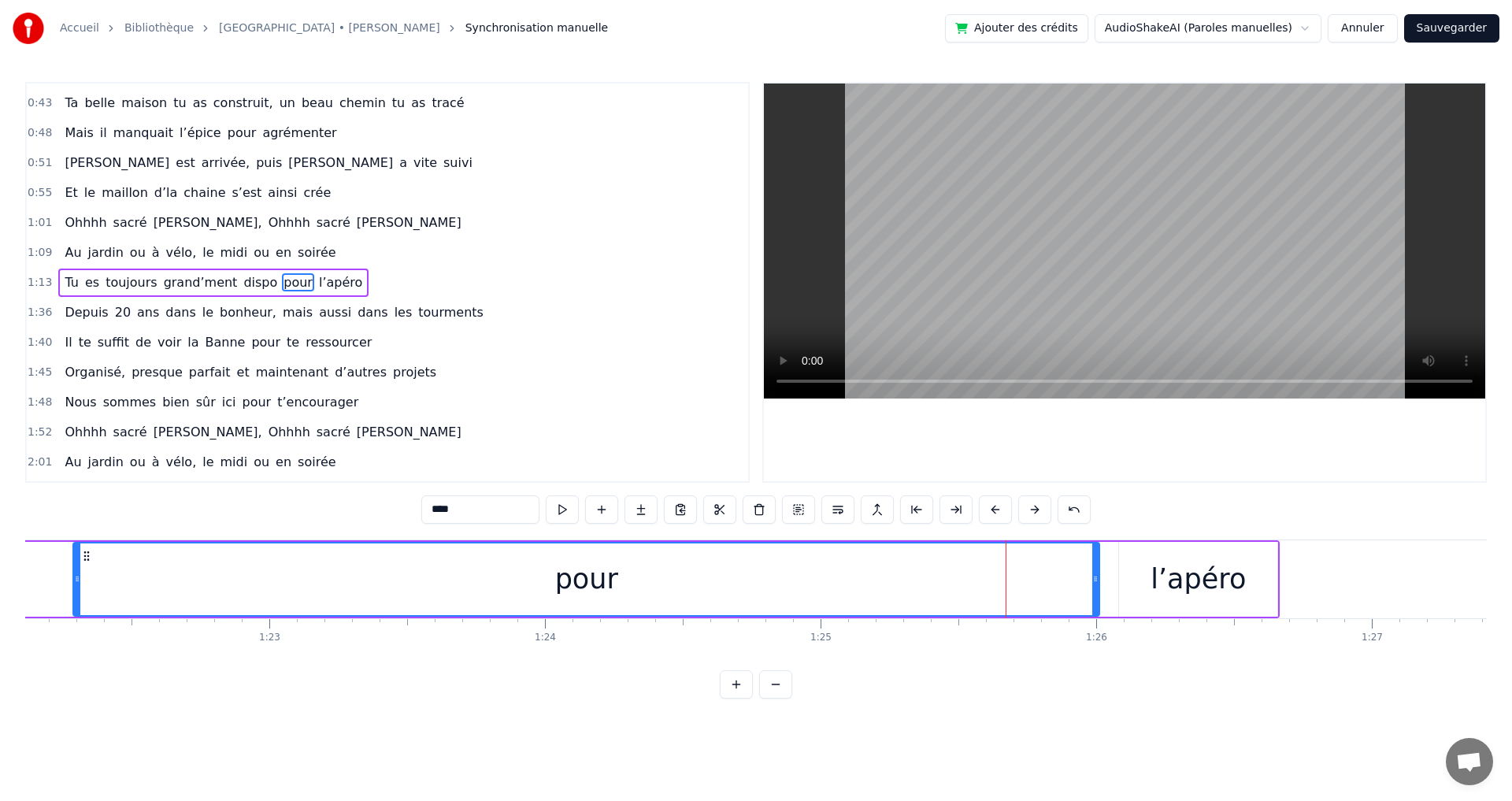
drag, startPoint x: 890, startPoint y: 578, endPoint x: 76, endPoint y: 554, distance: 814.4
click at [76, 554] on div at bounding box center [77, 579] width 6 height 71
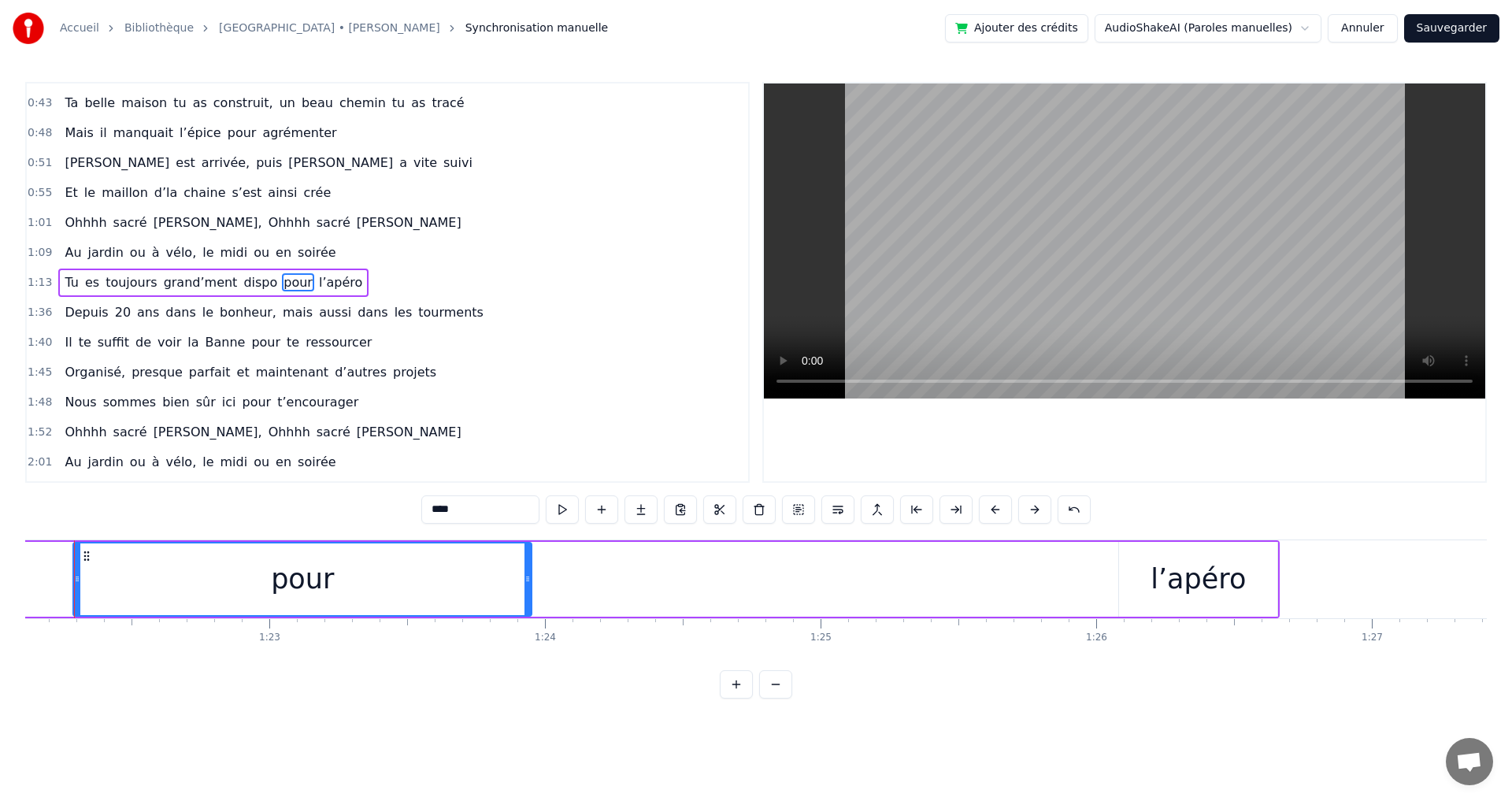
scroll to position [0, 22600]
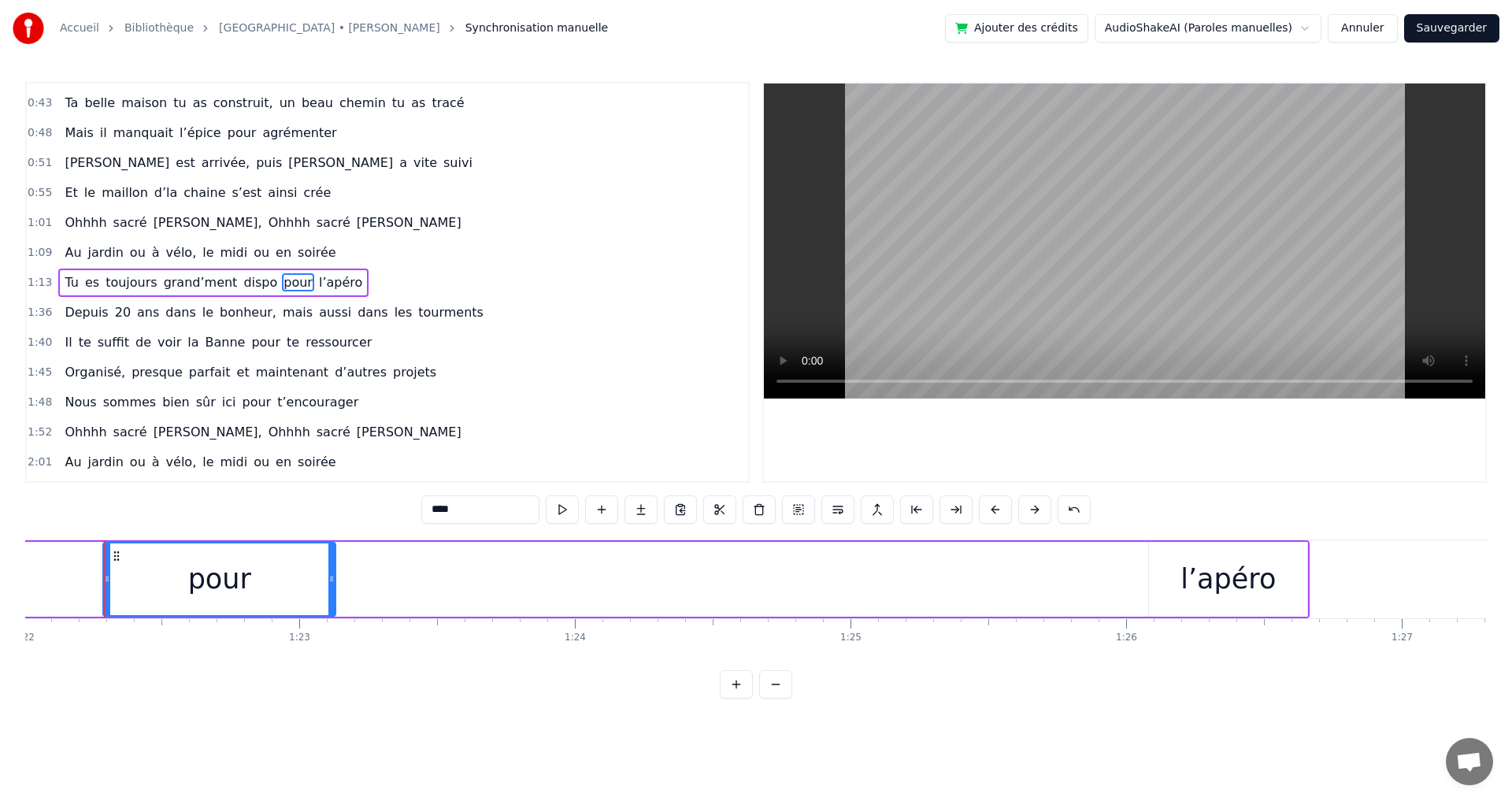
drag, startPoint x: 1095, startPoint y: 581, endPoint x: 505, endPoint y: 562, distance: 590.3
click at [302, 565] on div "pour" at bounding box center [219, 579] width 231 height 71
click at [1256, 585] on div "l’apéro" at bounding box center [1228, 578] width 95 height 41
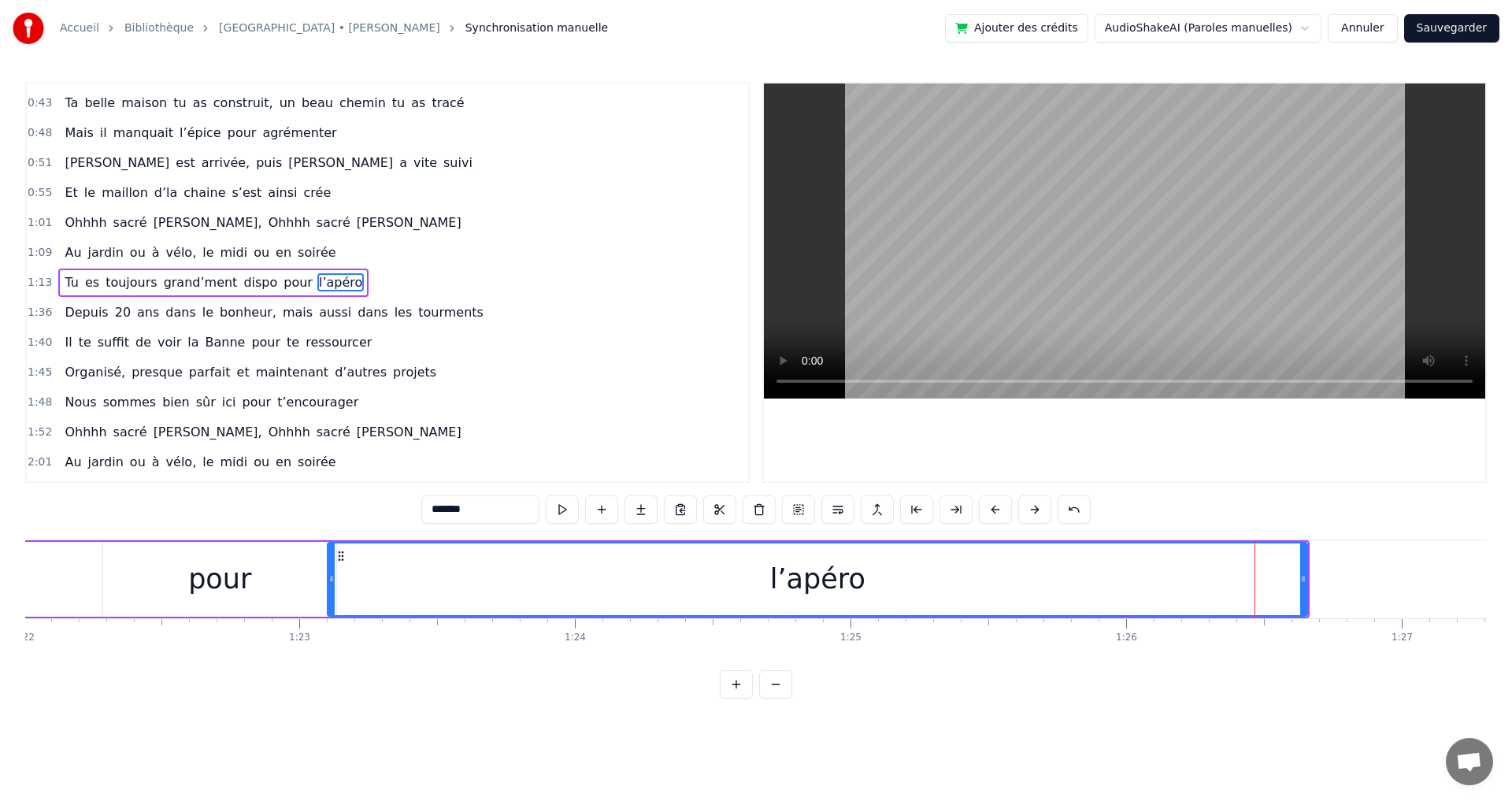
drag, startPoint x: 1150, startPoint y: 579, endPoint x: 586, endPoint y: 558, distance: 564.4
click at [330, 557] on div at bounding box center [331, 579] width 6 height 71
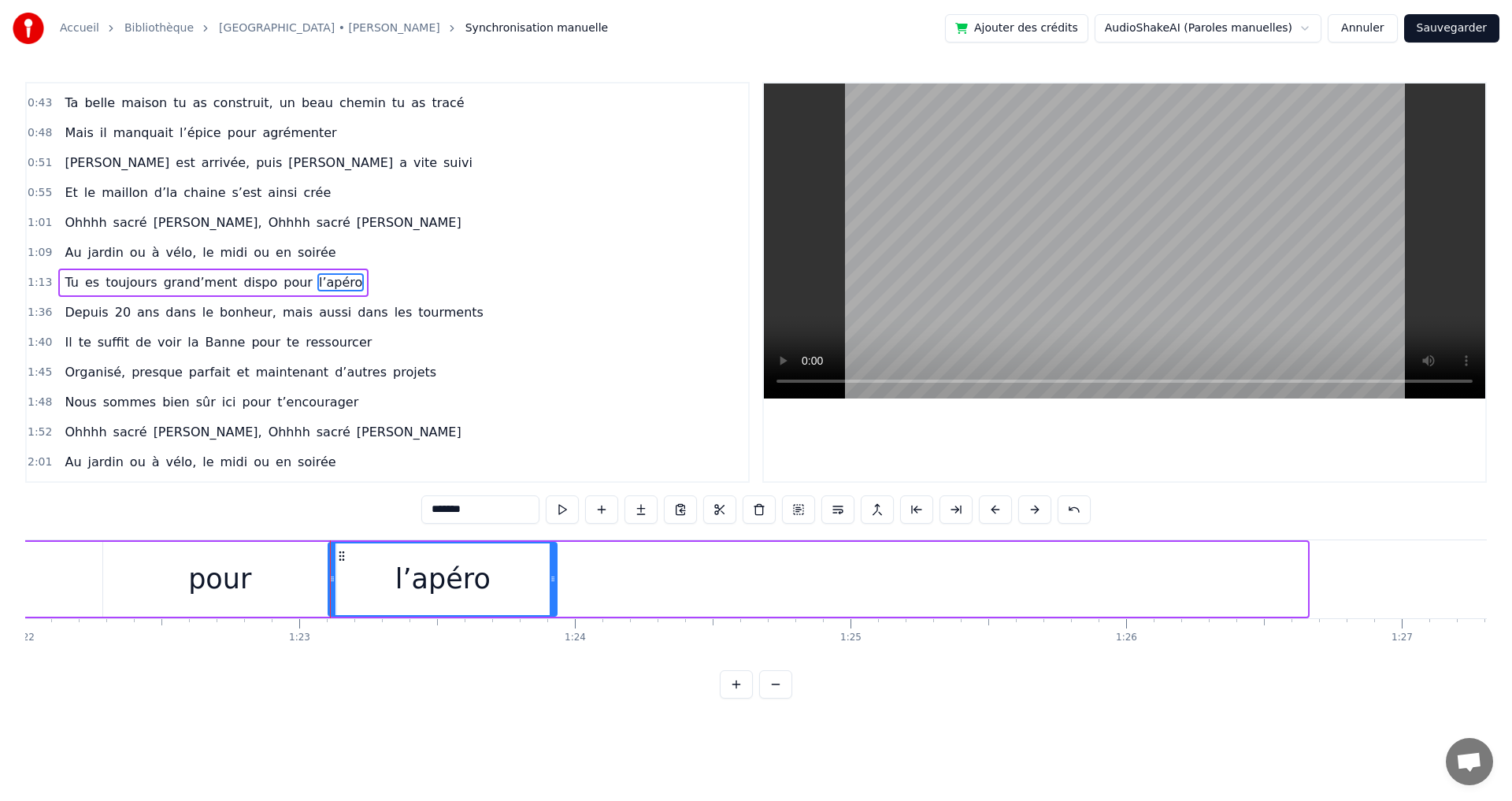
drag, startPoint x: 1301, startPoint y: 578, endPoint x: 553, endPoint y: 554, distance: 748.4
click at [549, 554] on div at bounding box center [552, 579] width 6 height 71
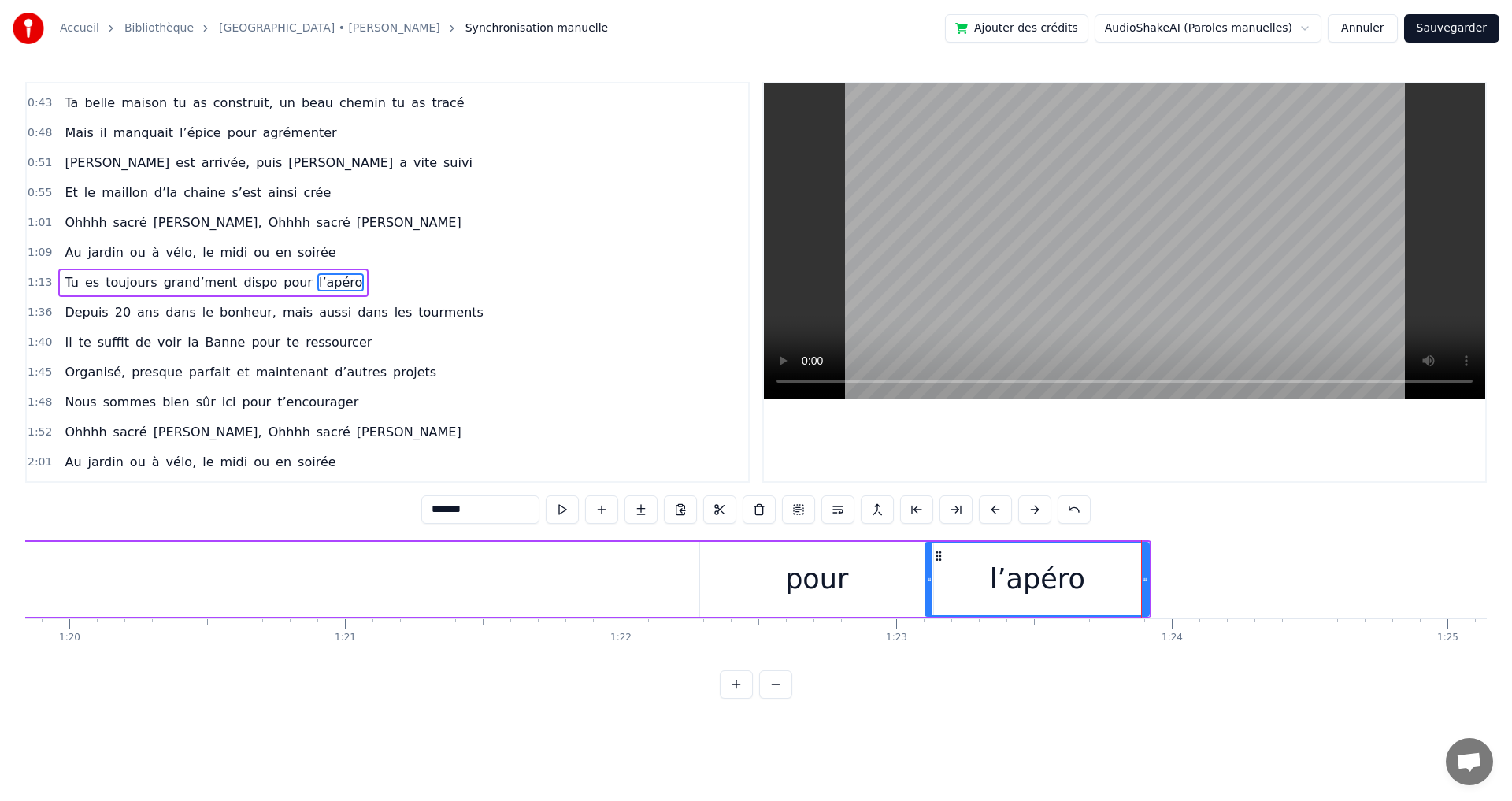
scroll to position [0, 21955]
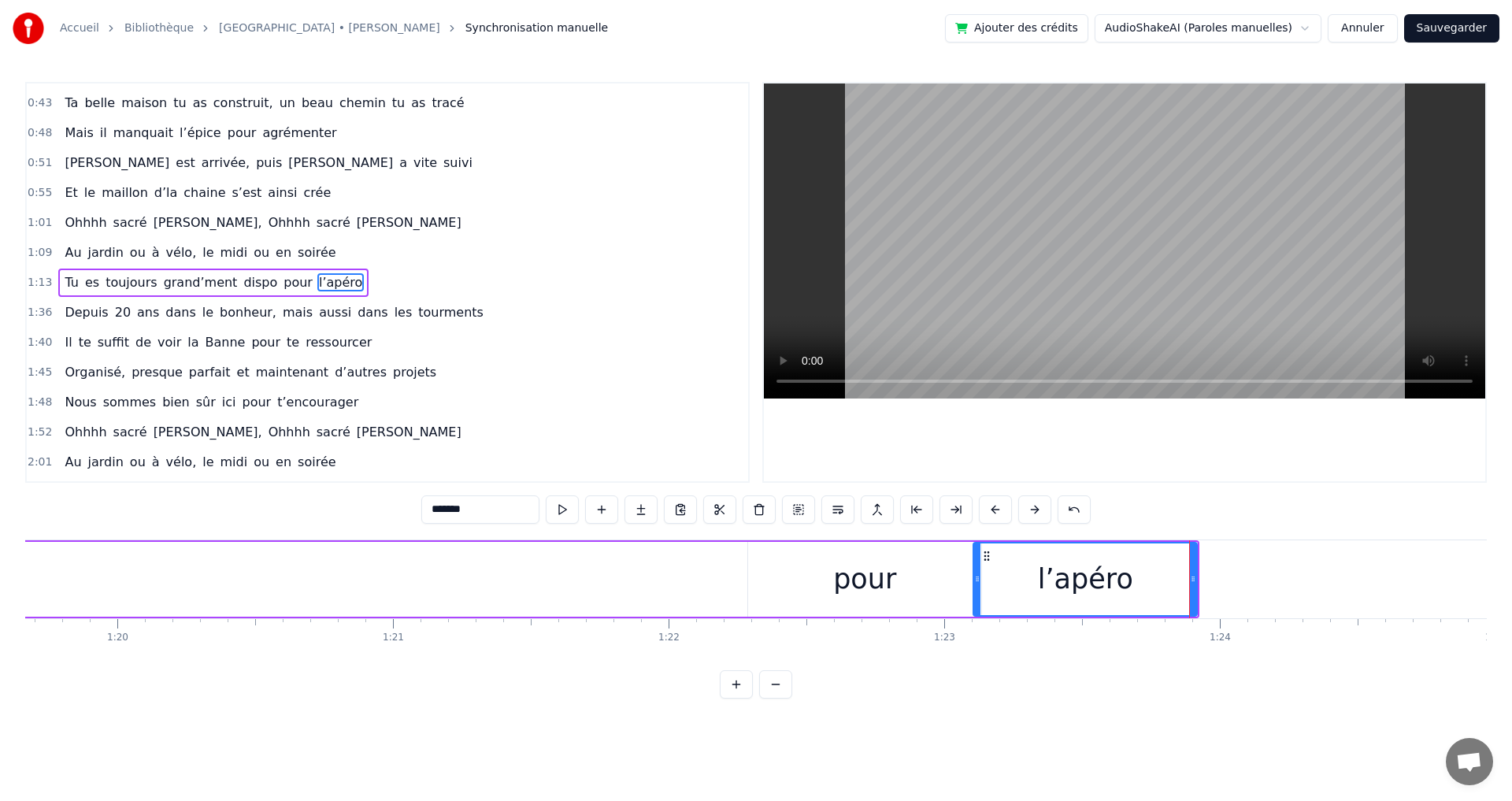
click at [824, 583] on div "pour" at bounding box center [864, 579] width 233 height 75
type input "****"
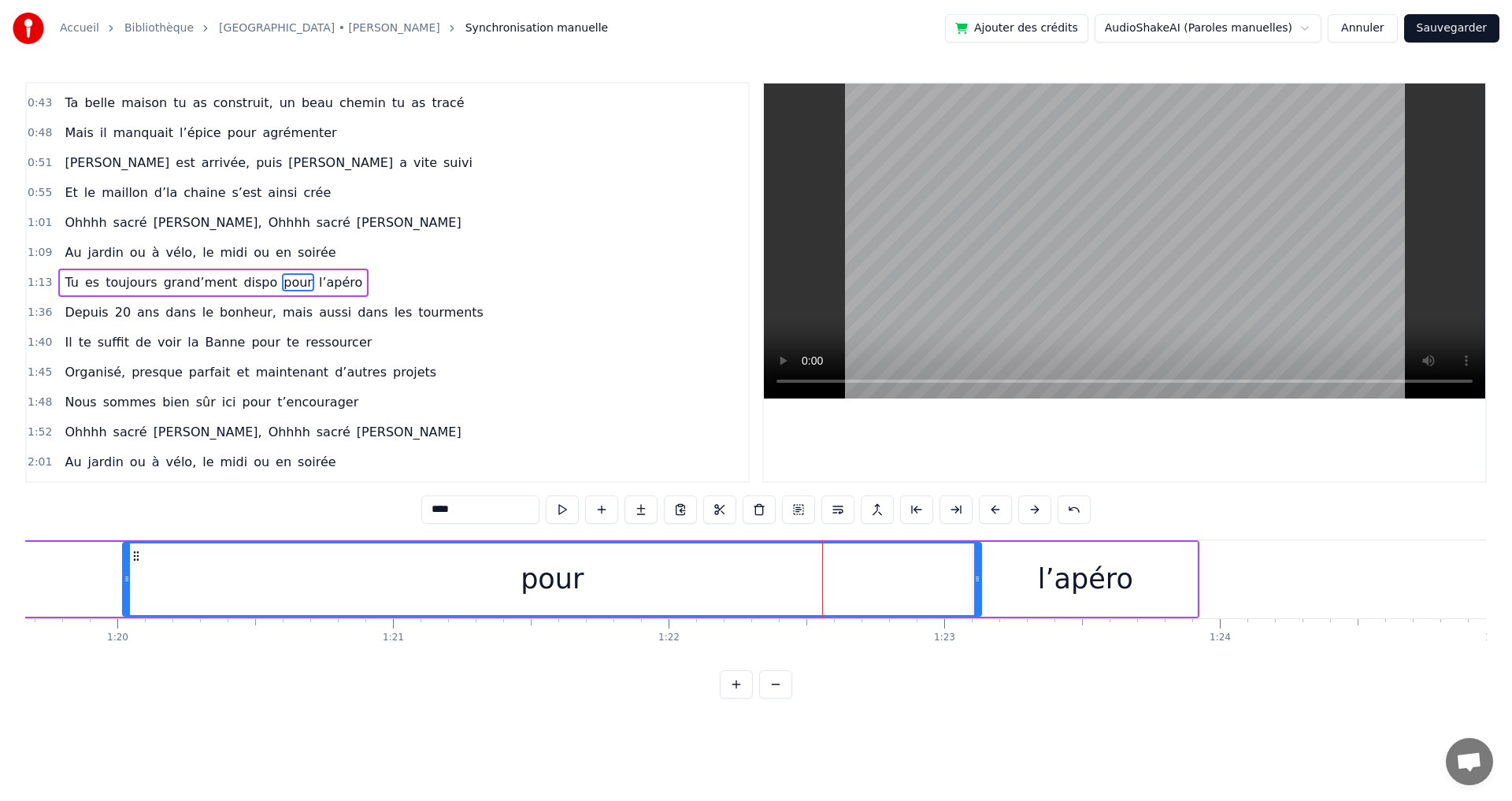
drag, startPoint x: 704, startPoint y: 578, endPoint x: 125, endPoint y: 540, distance: 580.2
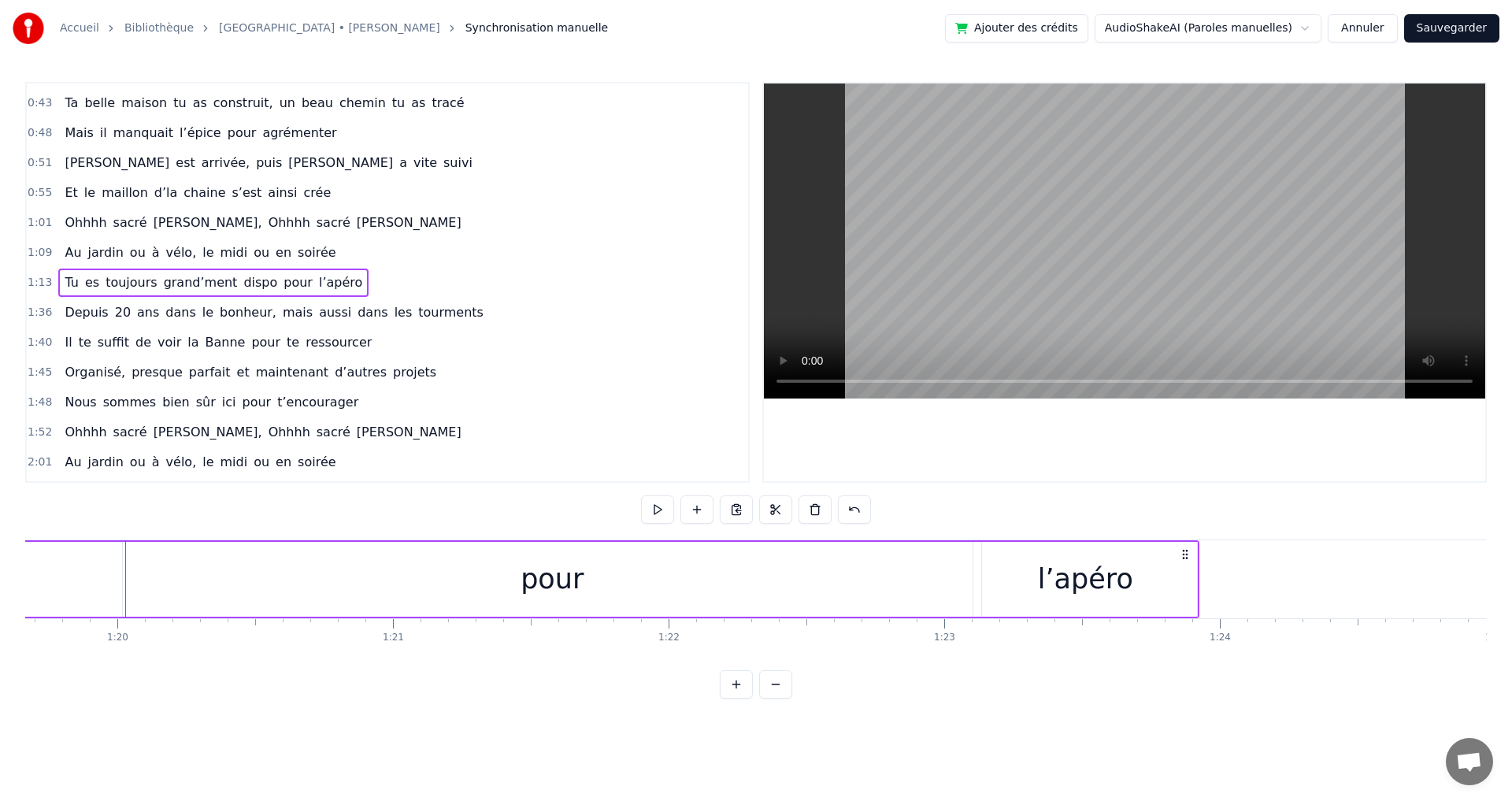
click at [752, 586] on div "pour" at bounding box center [552, 579] width 858 height 75
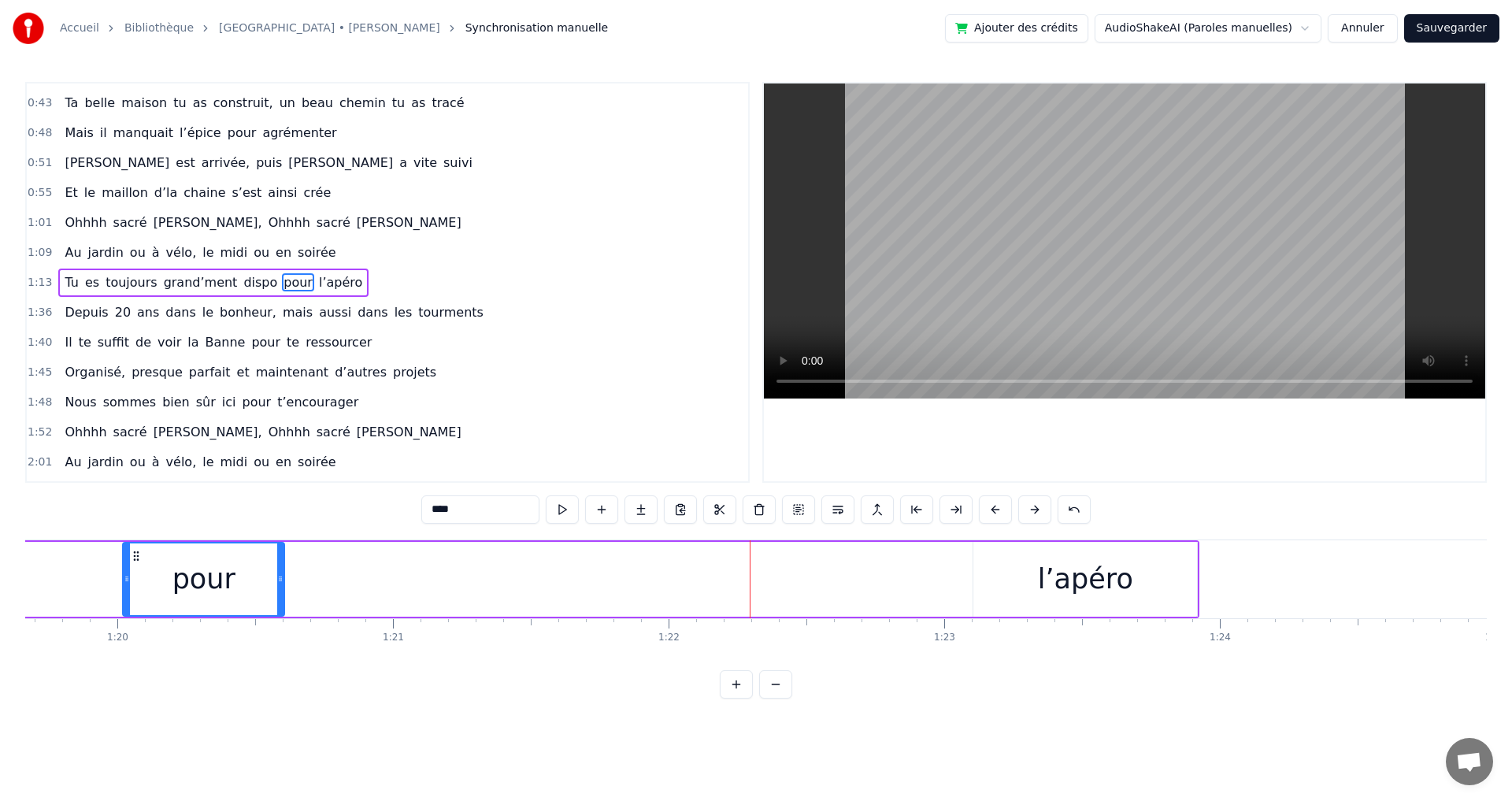
drag, startPoint x: 978, startPoint y: 579, endPoint x: 282, endPoint y: 565, distance: 696.1
click at [282, 565] on div at bounding box center [280, 579] width 6 height 71
click at [1079, 574] on div "l’apéro" at bounding box center [1085, 578] width 95 height 41
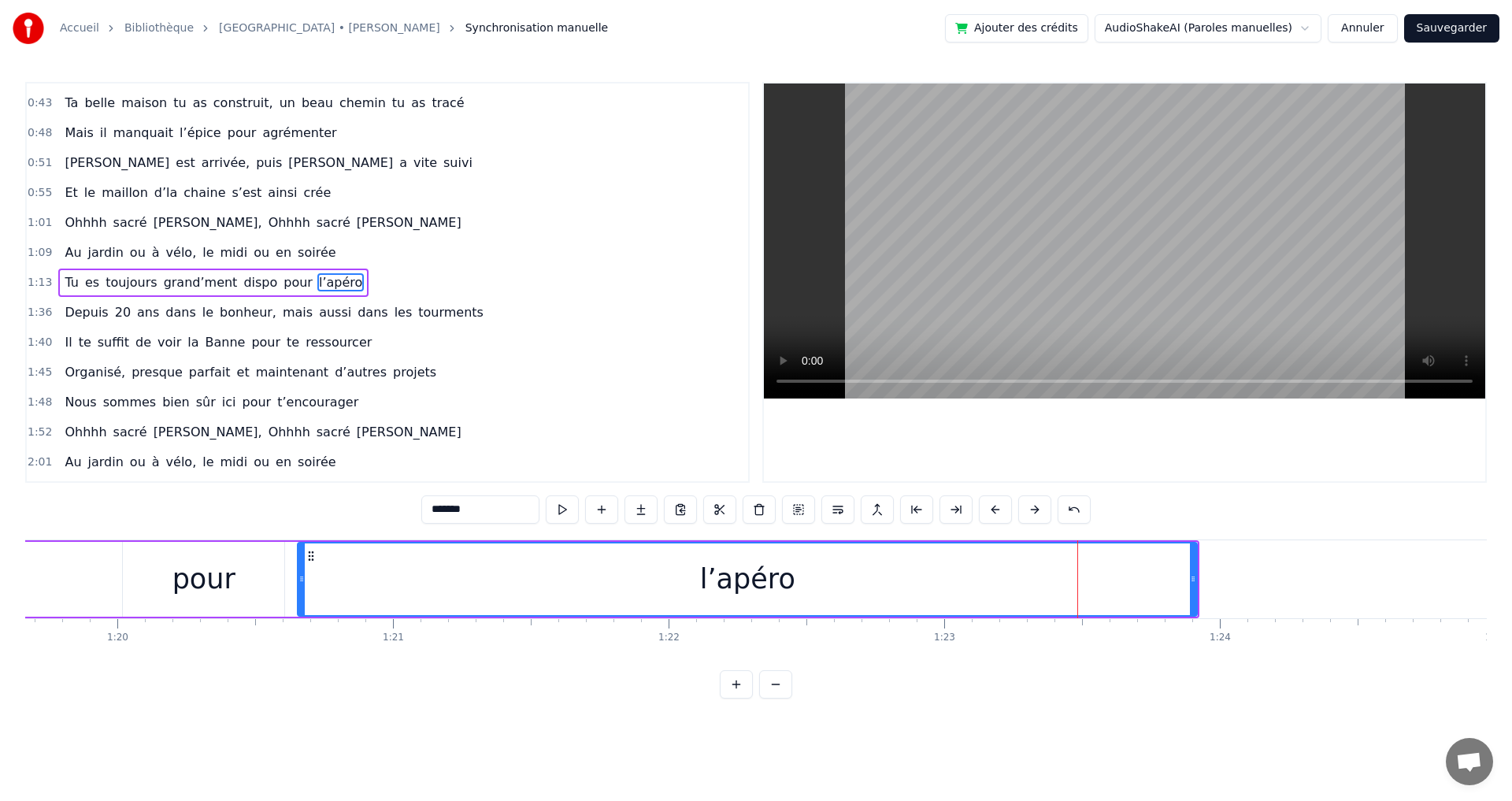
drag, startPoint x: 977, startPoint y: 581, endPoint x: 301, endPoint y: 571, distance: 676.1
click at [301, 571] on div at bounding box center [301, 579] width 6 height 71
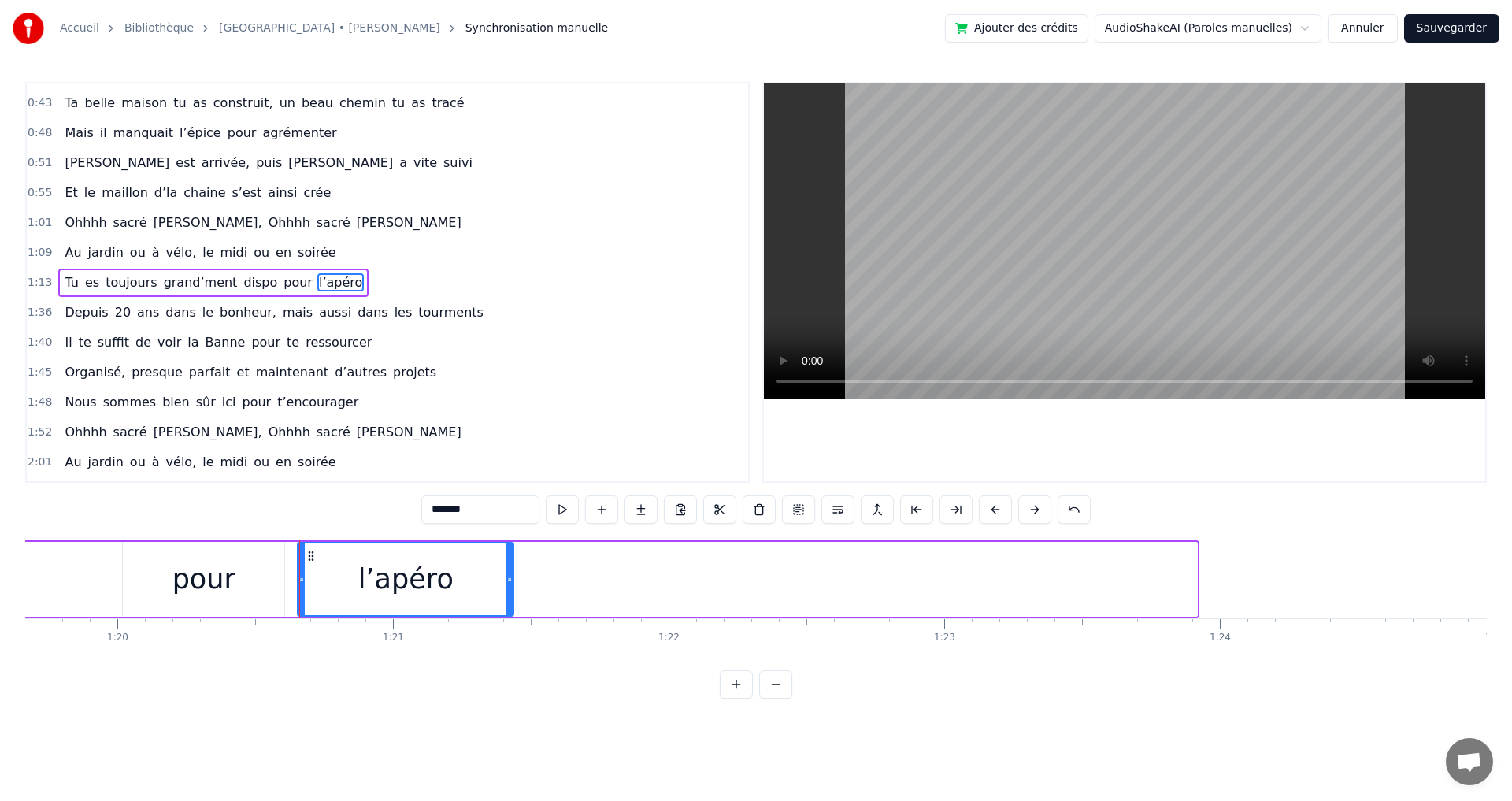
drag, startPoint x: 1194, startPoint y: 578, endPoint x: 511, endPoint y: 552, distance: 683.5
click at [511, 552] on div at bounding box center [509, 579] width 6 height 71
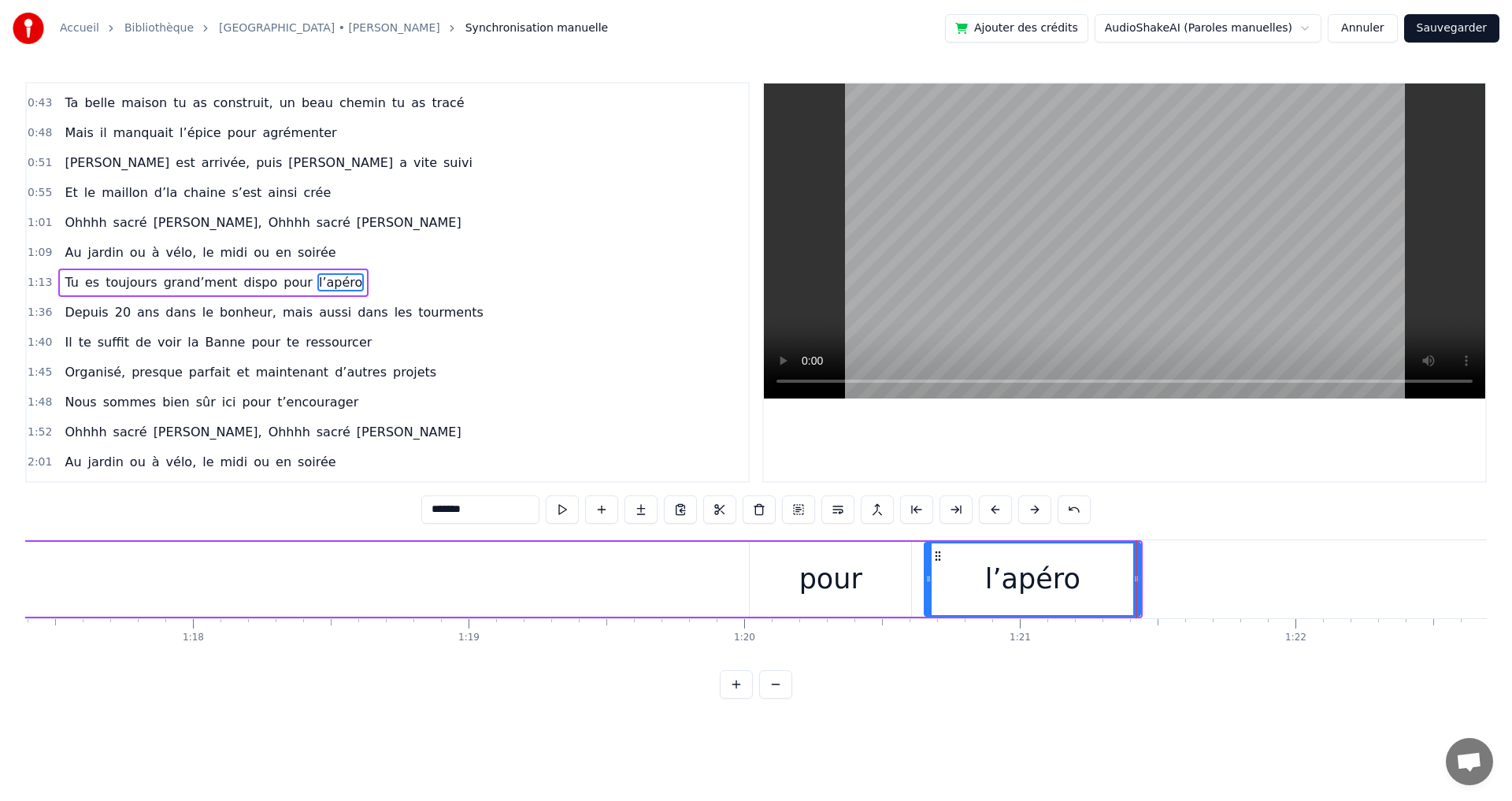
scroll to position [0, 21063]
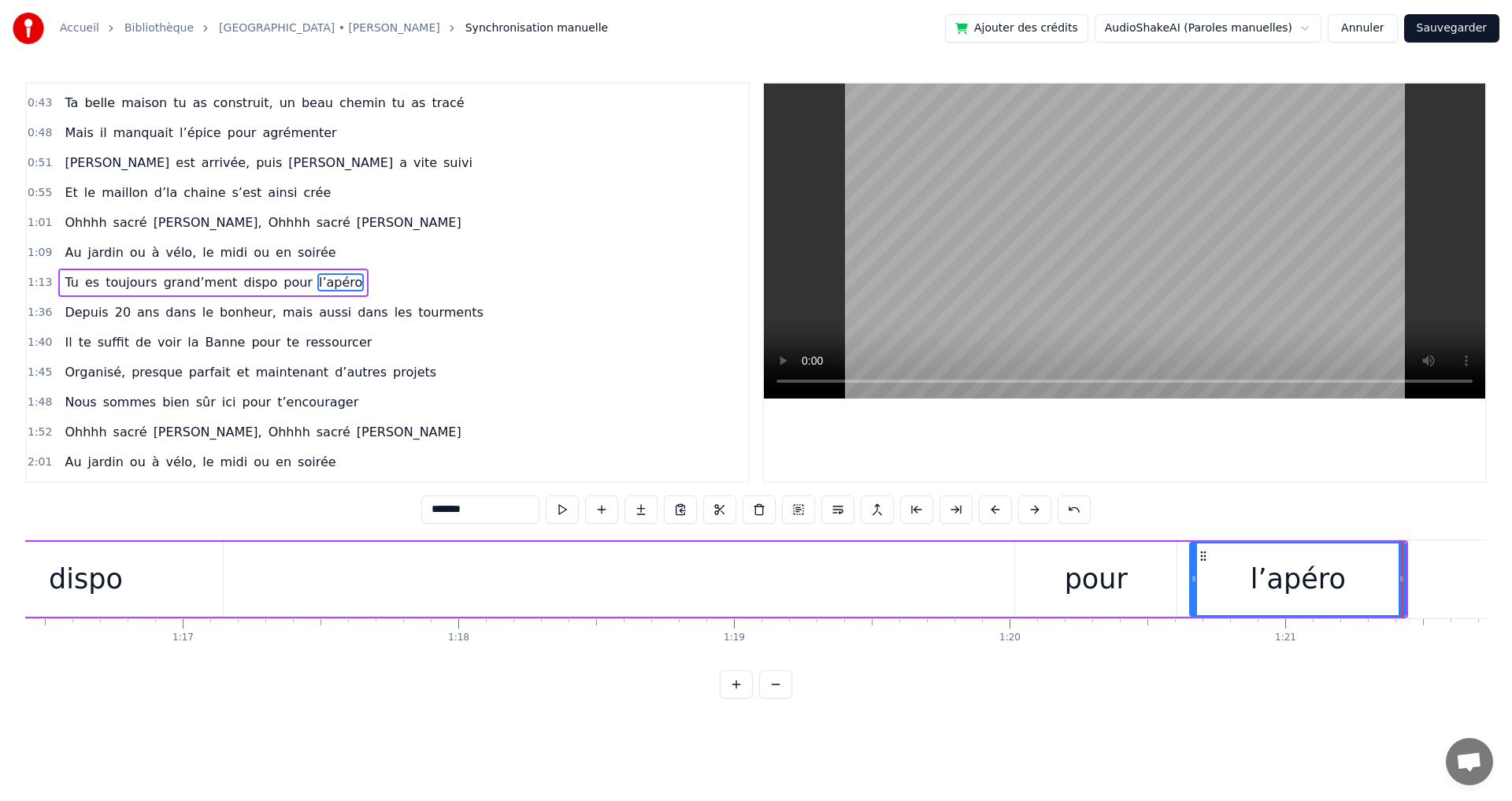
click at [1090, 593] on div "pour" at bounding box center [1096, 578] width 63 height 41
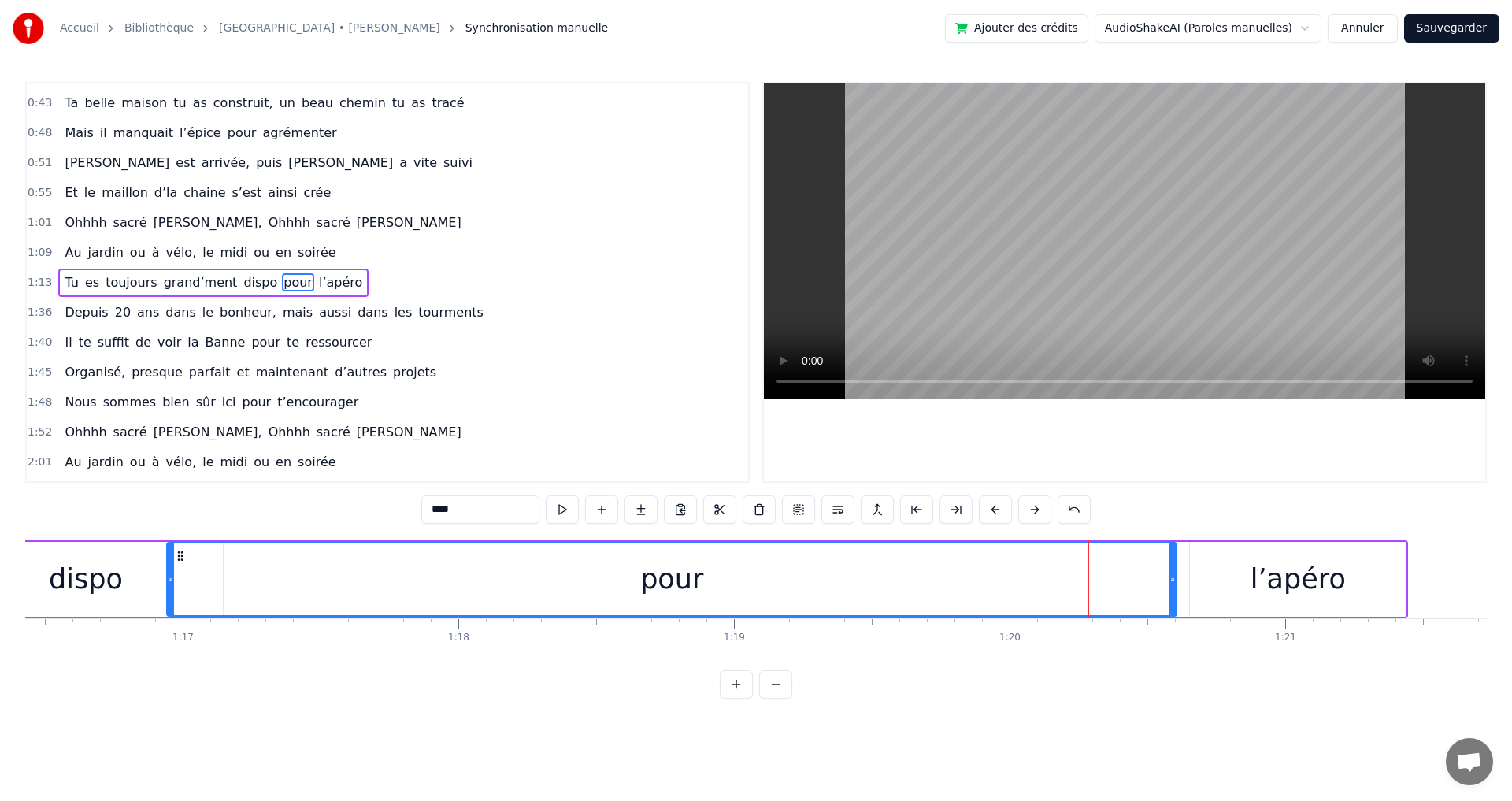
drag, startPoint x: 1019, startPoint y: 578, endPoint x: 166, endPoint y: 561, distance: 853.2
click at [167, 561] on div at bounding box center [171, 579] width 6 height 71
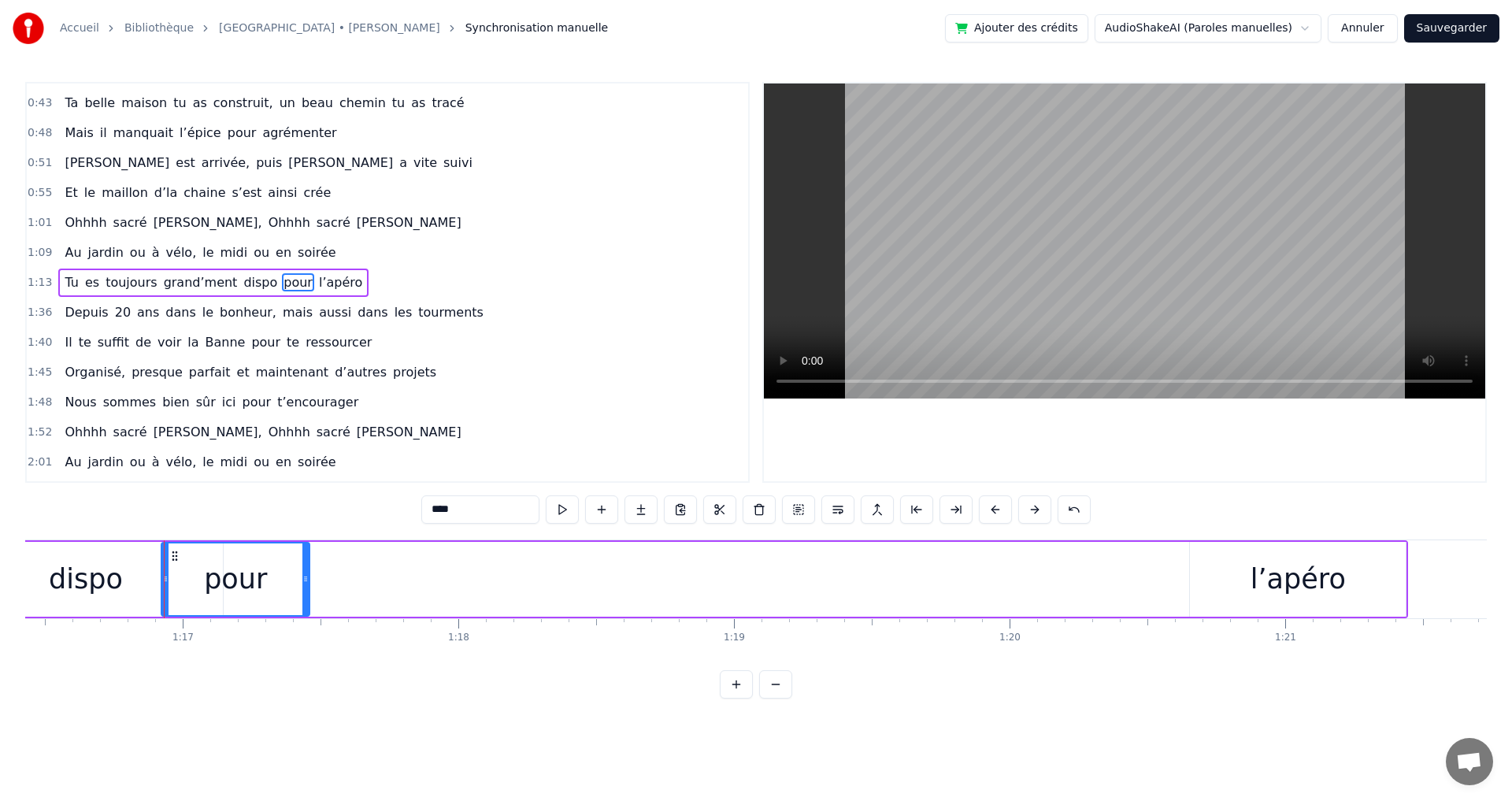
drag, startPoint x: 1174, startPoint y: 578, endPoint x: 307, endPoint y: 561, distance: 867.2
click at [307, 561] on div at bounding box center [305, 579] width 6 height 71
click at [1314, 583] on div "l’apéro" at bounding box center [1298, 578] width 95 height 41
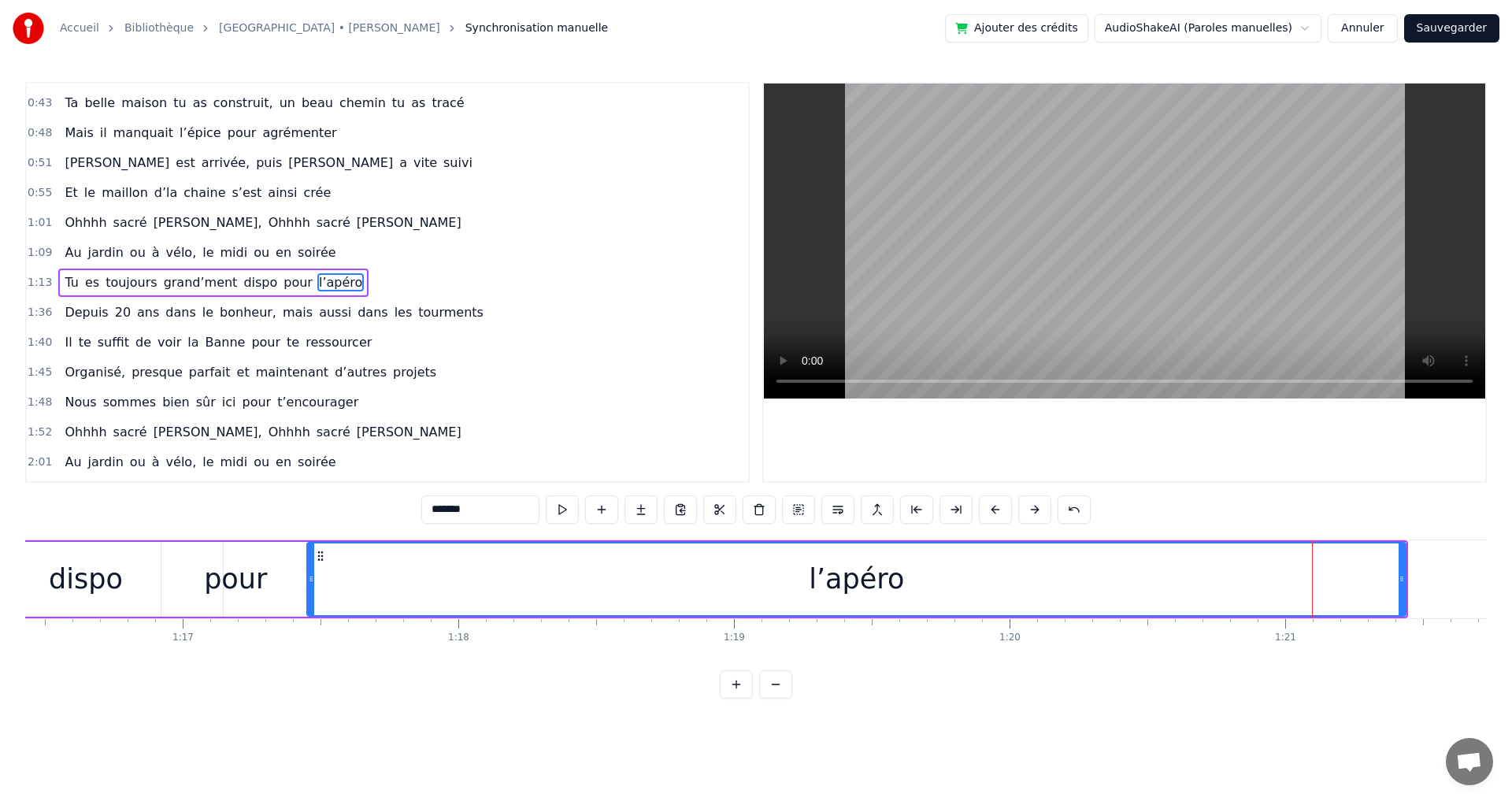
drag, startPoint x: 1190, startPoint y: 577, endPoint x: 308, endPoint y: 562, distance: 882.1
click at [308, 562] on div at bounding box center [311, 579] width 6 height 71
click at [1406, 578] on div "l’apéro" at bounding box center [856, 579] width 1100 height 75
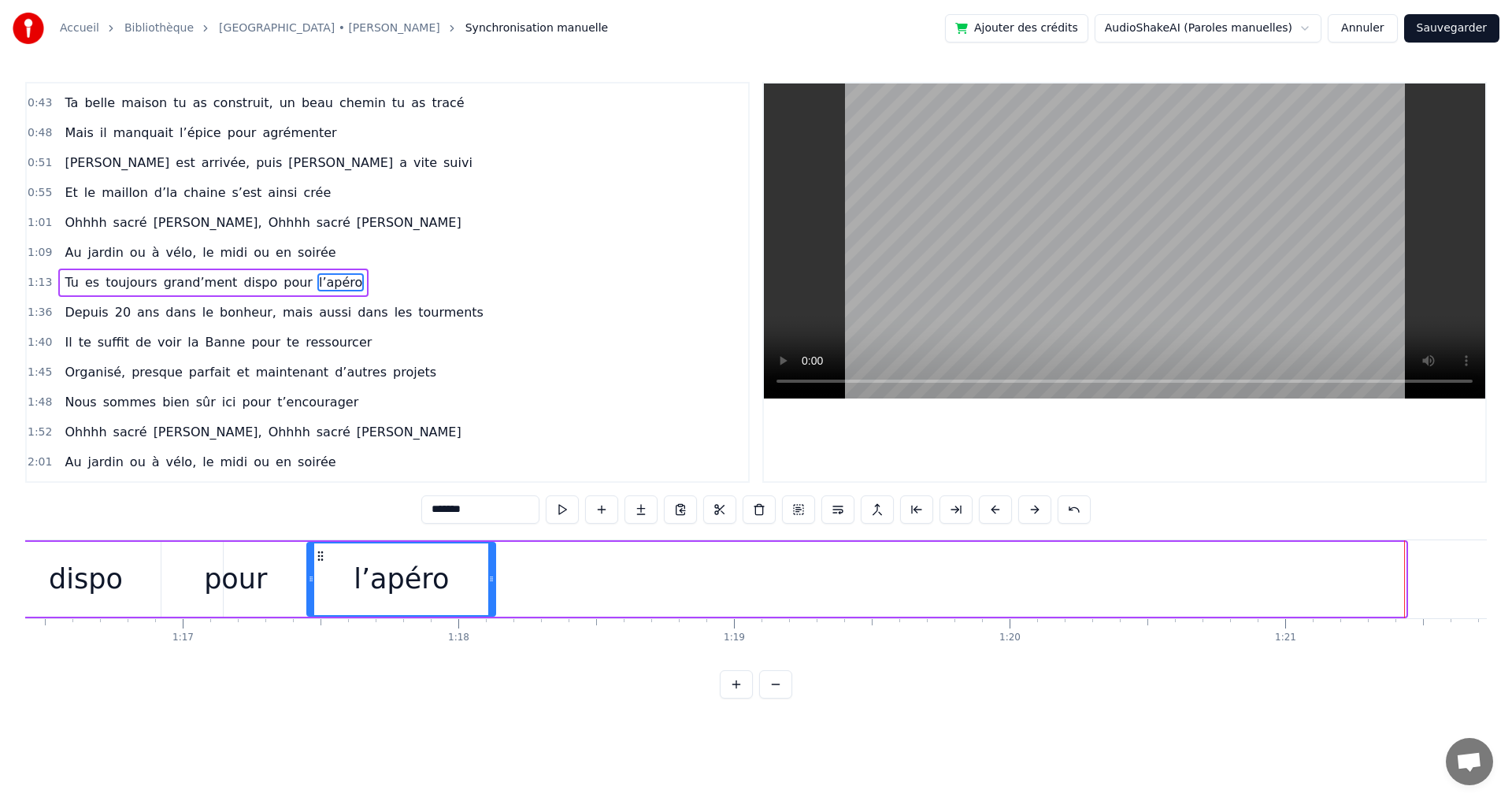
drag, startPoint x: 1402, startPoint y: 578, endPoint x: 492, endPoint y: 550, distance: 910.4
click at [492, 550] on div at bounding box center [492, 579] width 6 height 71
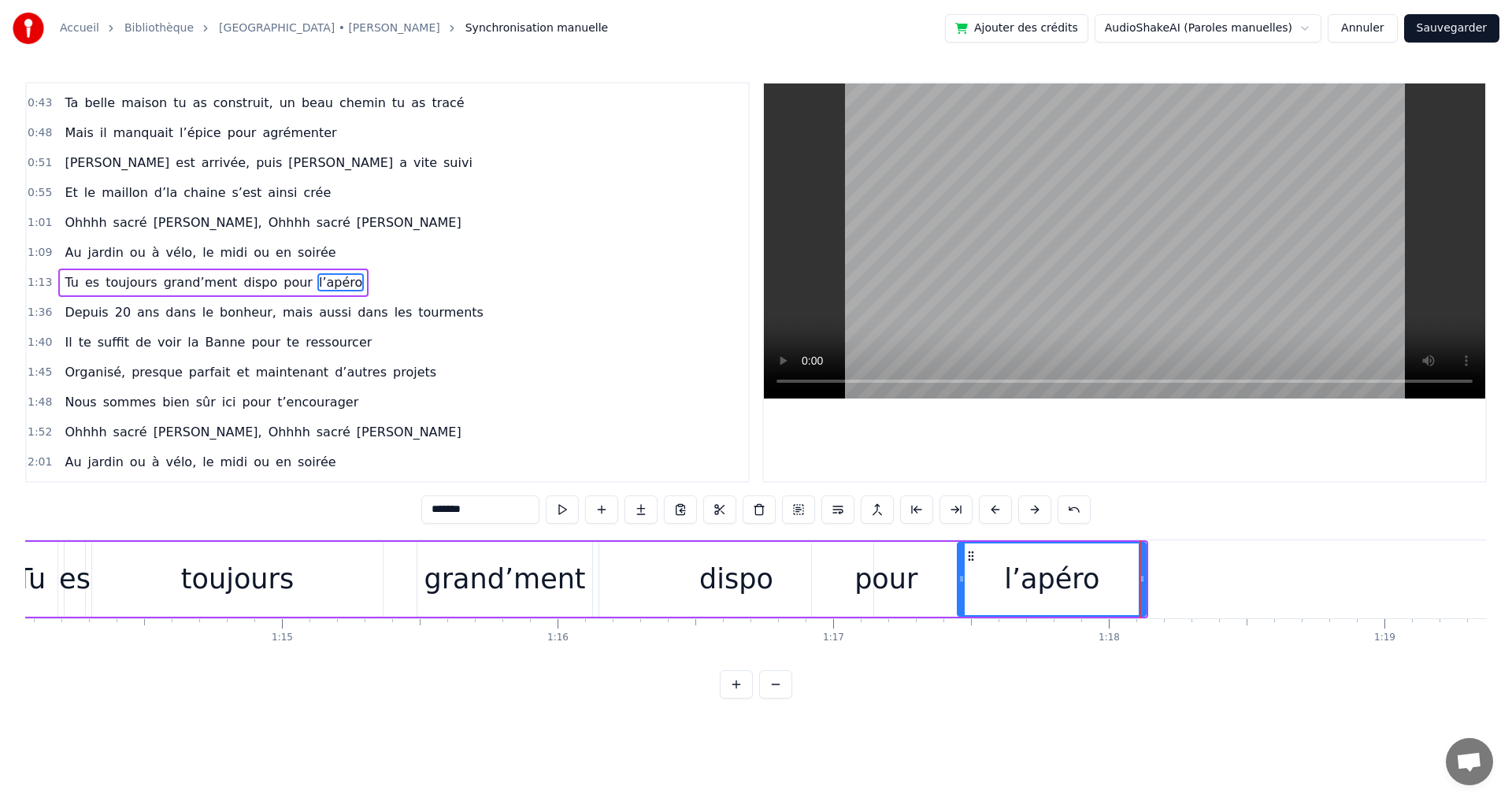
scroll to position [0, 20172]
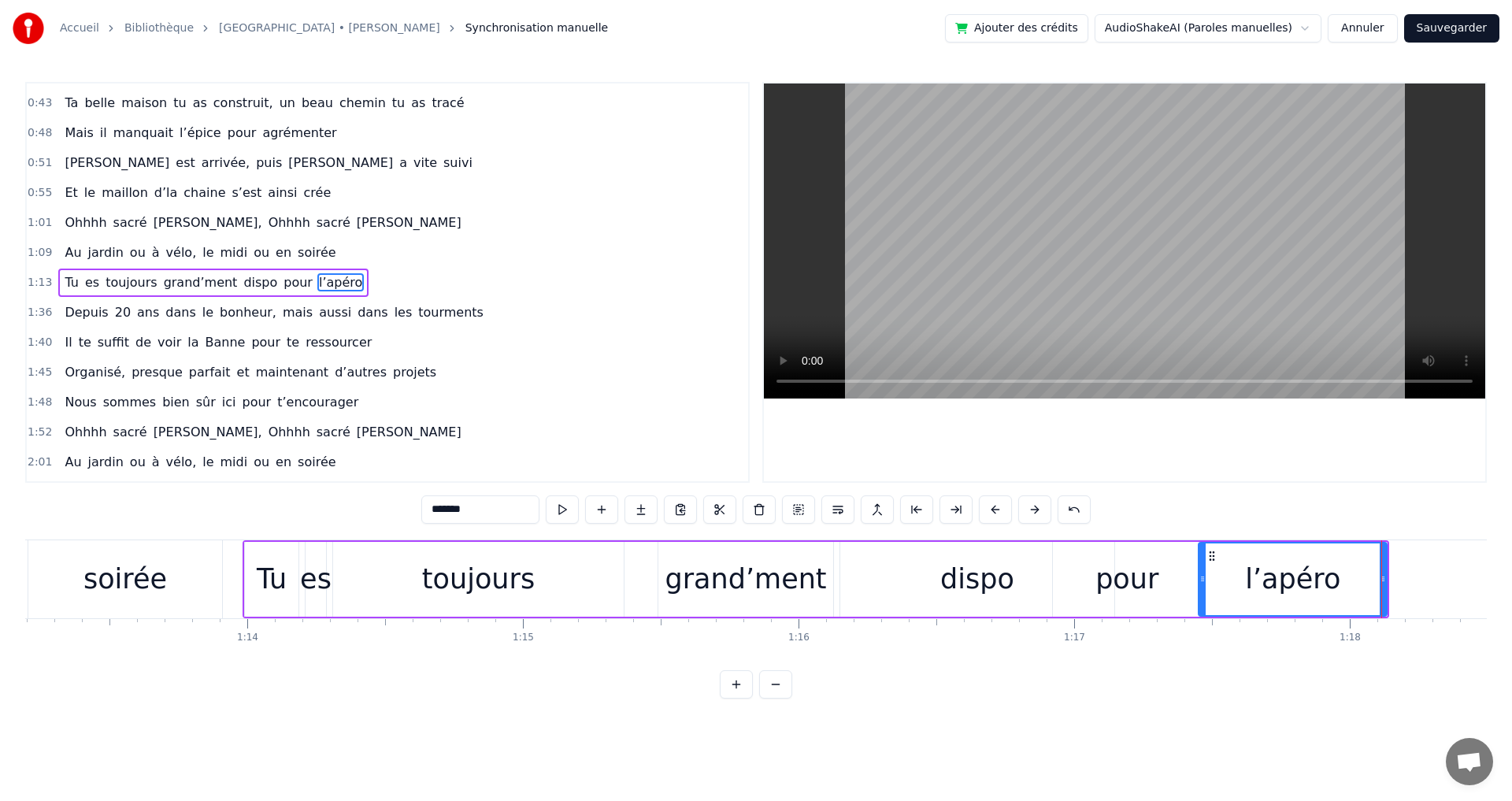
click at [453, 584] on div "toujours" at bounding box center [478, 578] width 113 height 41
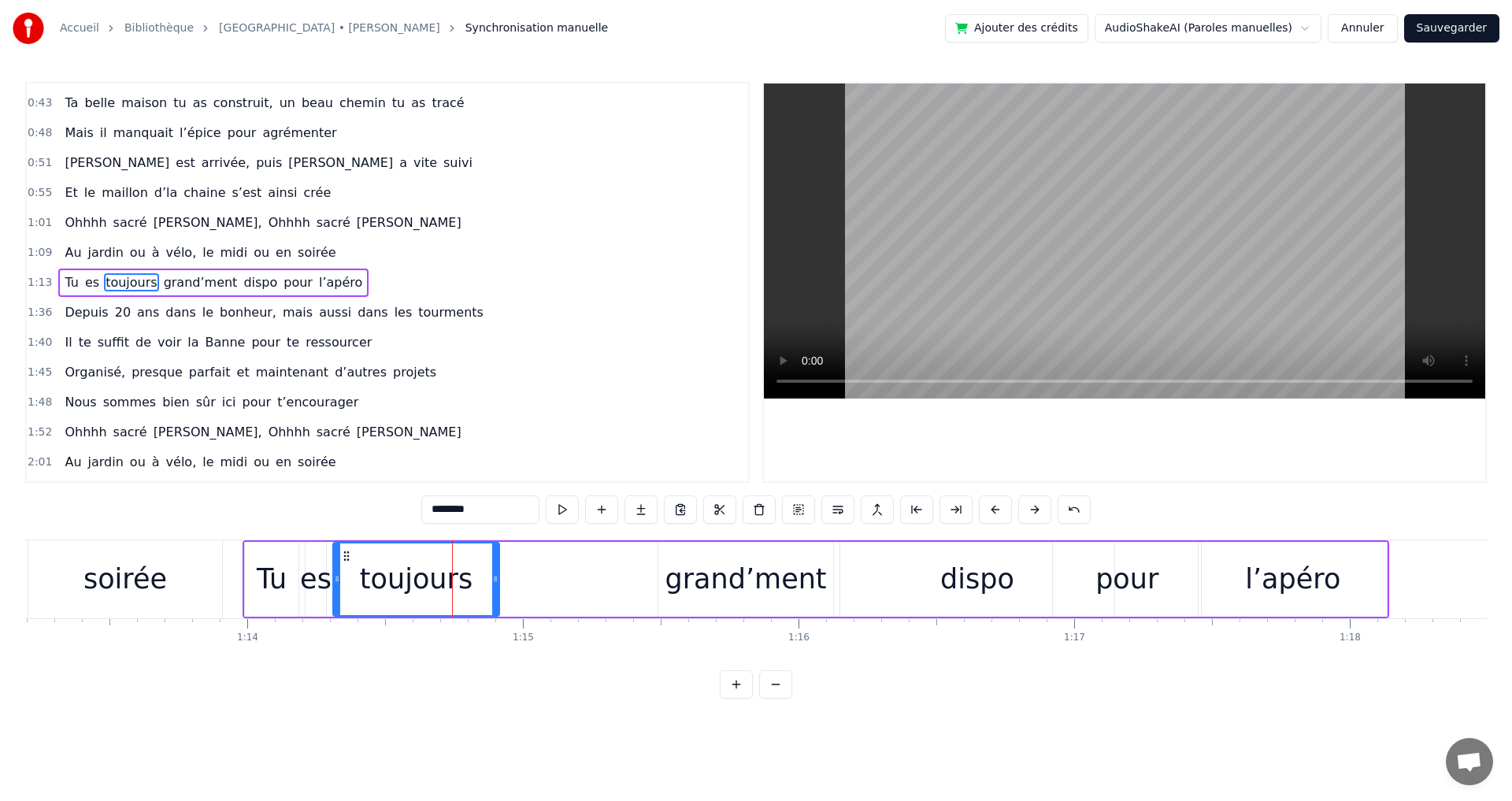
drag, startPoint x: 621, startPoint y: 579, endPoint x: 496, endPoint y: 580, distance: 125.0
click at [496, 580] on icon at bounding box center [496, 579] width 6 height 13
click at [732, 587] on div "grand’ment" at bounding box center [745, 578] width 162 height 41
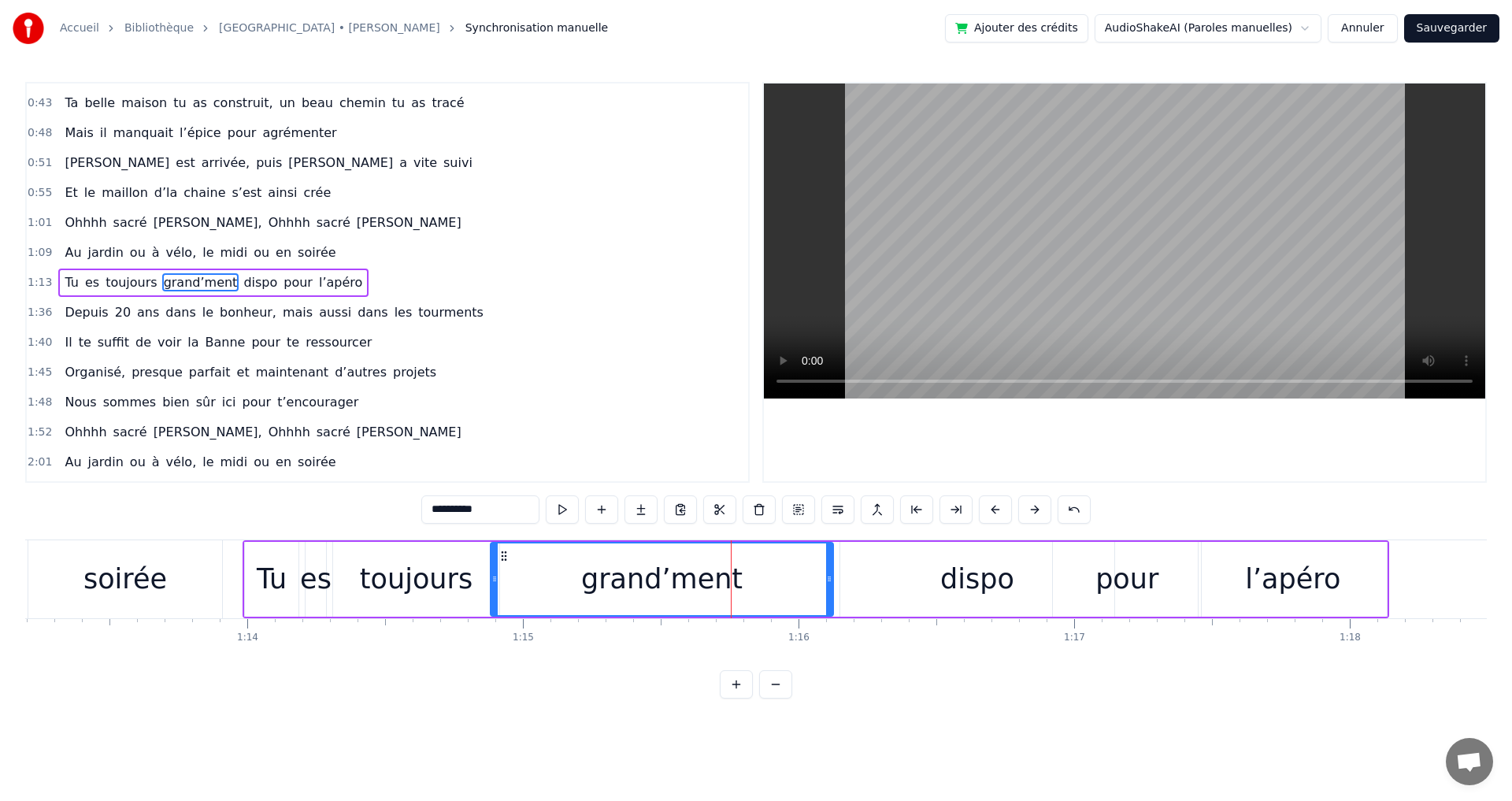
drag, startPoint x: 661, startPoint y: 578, endPoint x: 689, endPoint y: 593, distance: 31.8
click at [494, 576] on icon at bounding box center [495, 579] width 6 height 13
drag, startPoint x: 827, startPoint y: 580, endPoint x: 705, endPoint y: 576, distance: 122.1
click at [705, 576] on icon at bounding box center [708, 579] width 6 height 13
drag, startPoint x: 951, startPoint y: 582, endPoint x: 942, endPoint y: 582, distance: 9.0
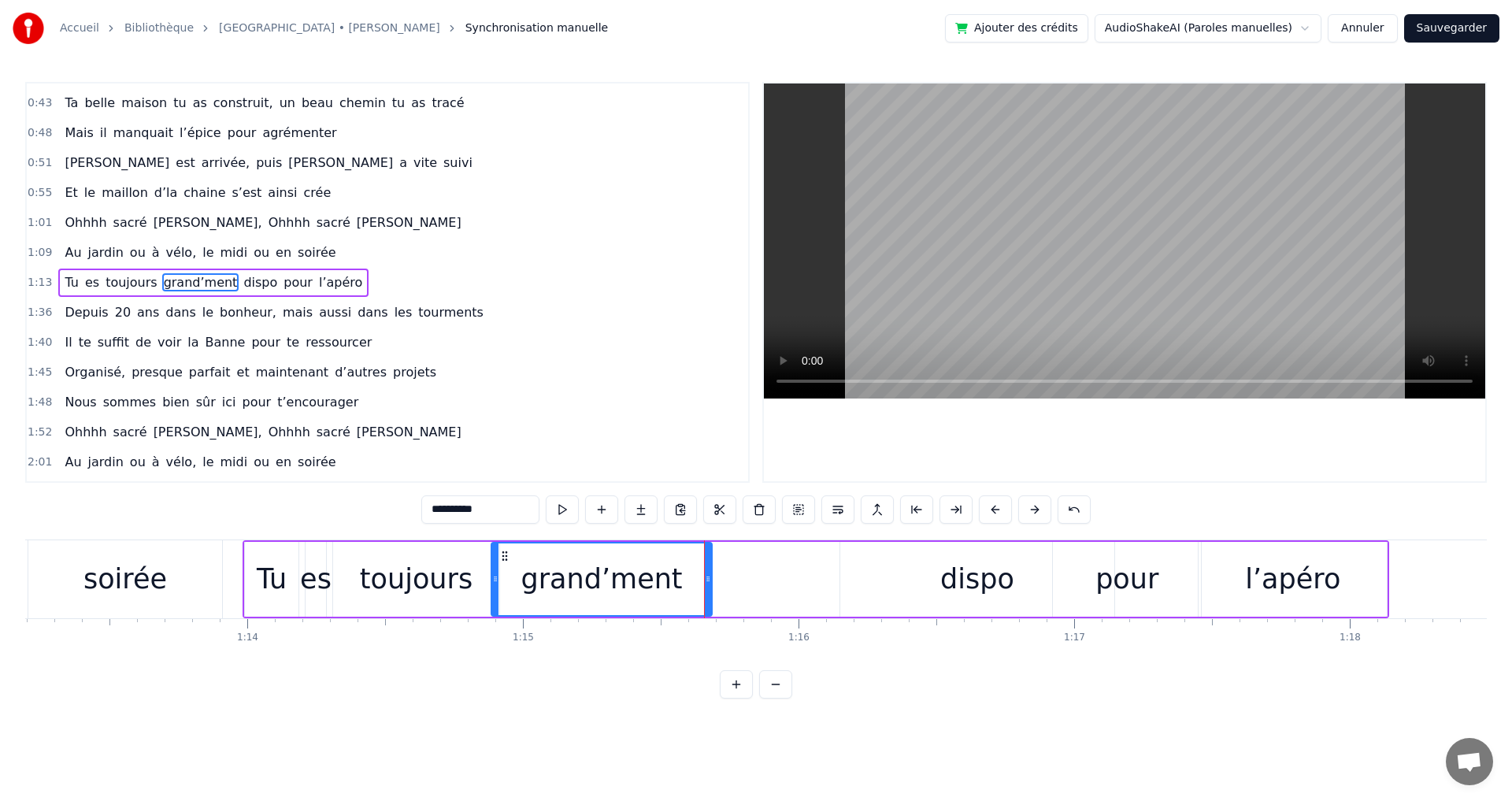
click at [952, 582] on div "dispo" at bounding box center [977, 578] width 74 height 41
type input "*****"
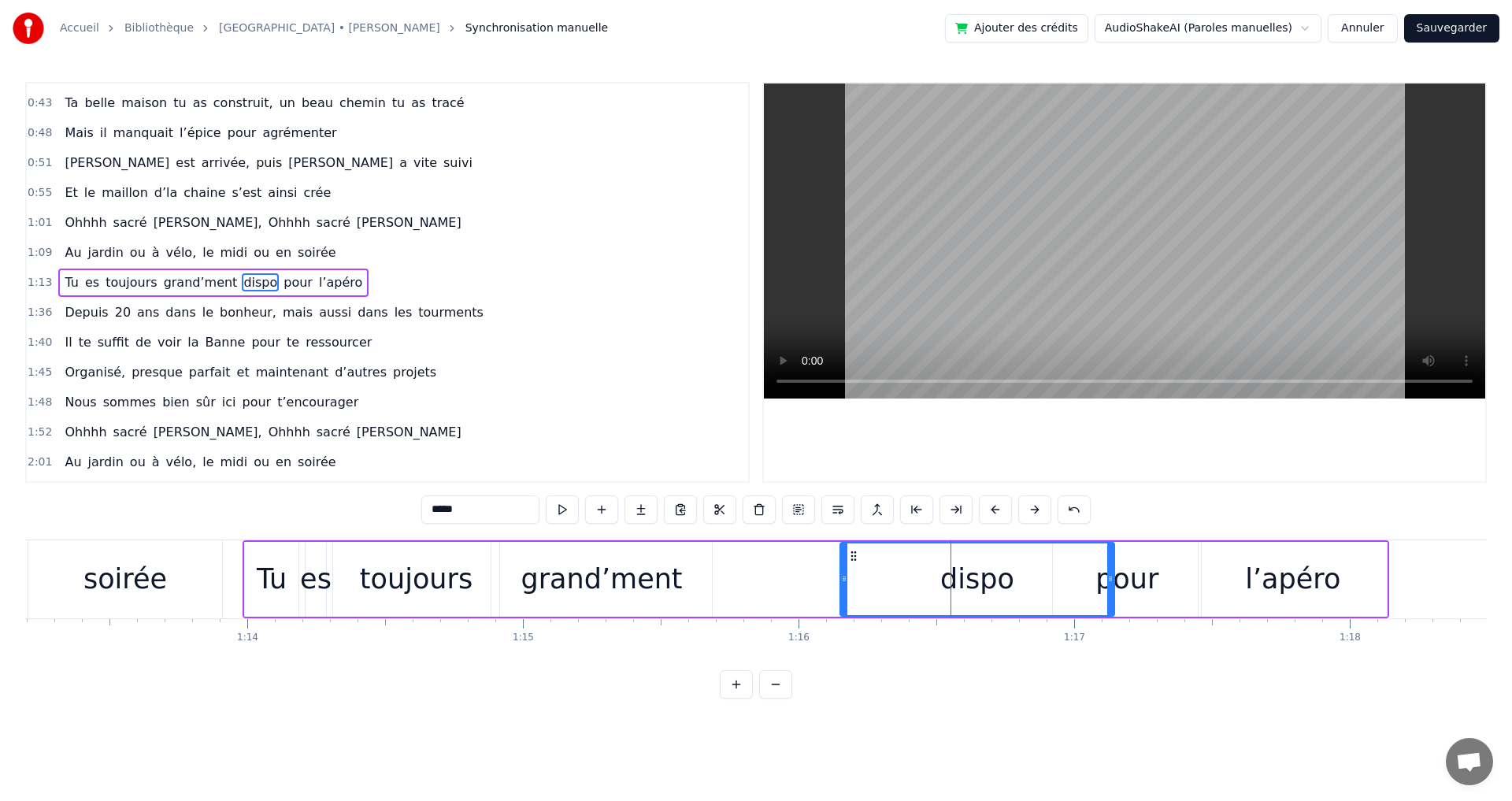
click at [838, 578] on div "Tu es toujours grand’ment dispo pour l’apéro" at bounding box center [816, 579] width 1146 height 78
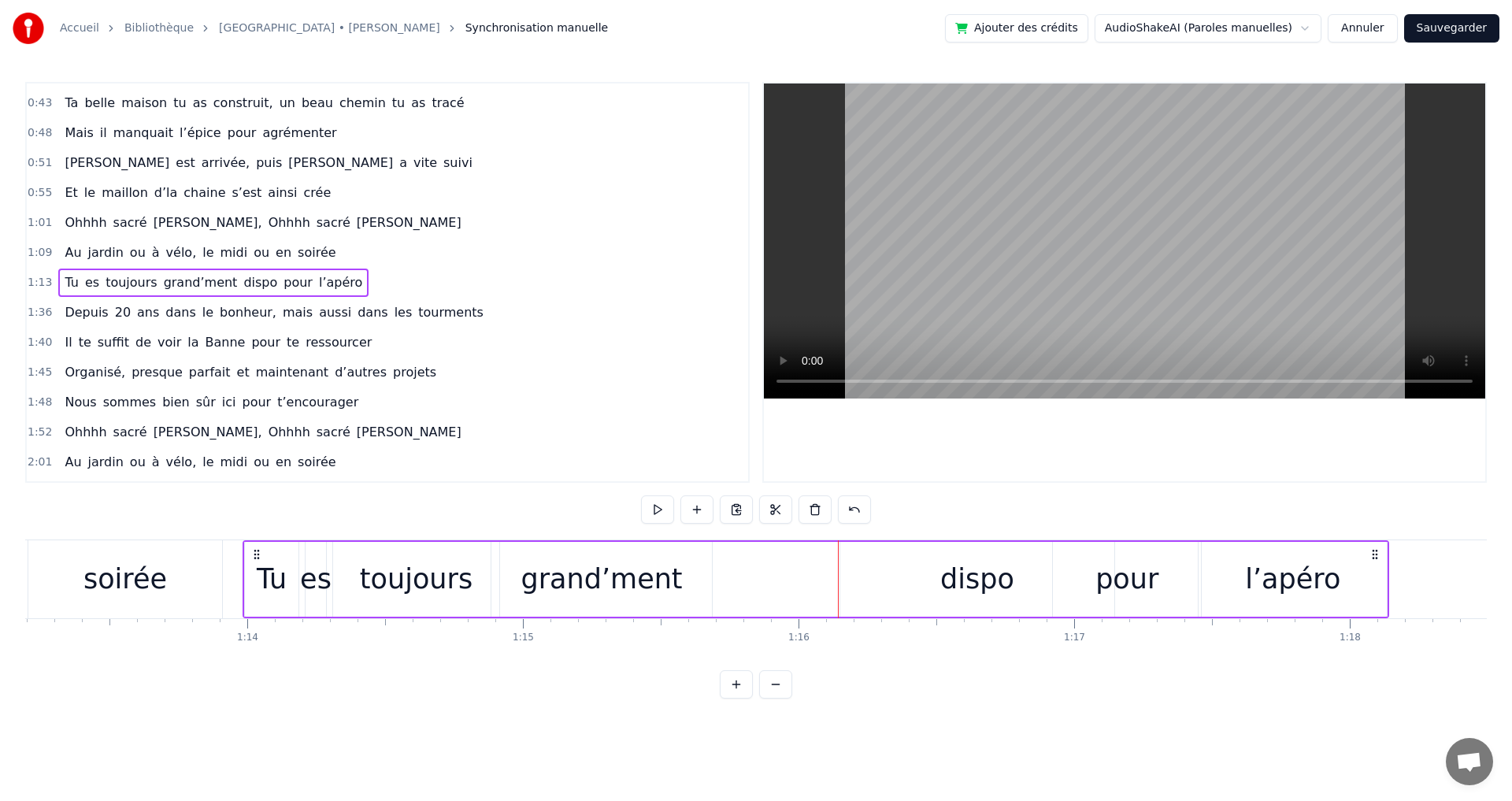
click at [876, 582] on div "dispo" at bounding box center [977, 579] width 274 height 75
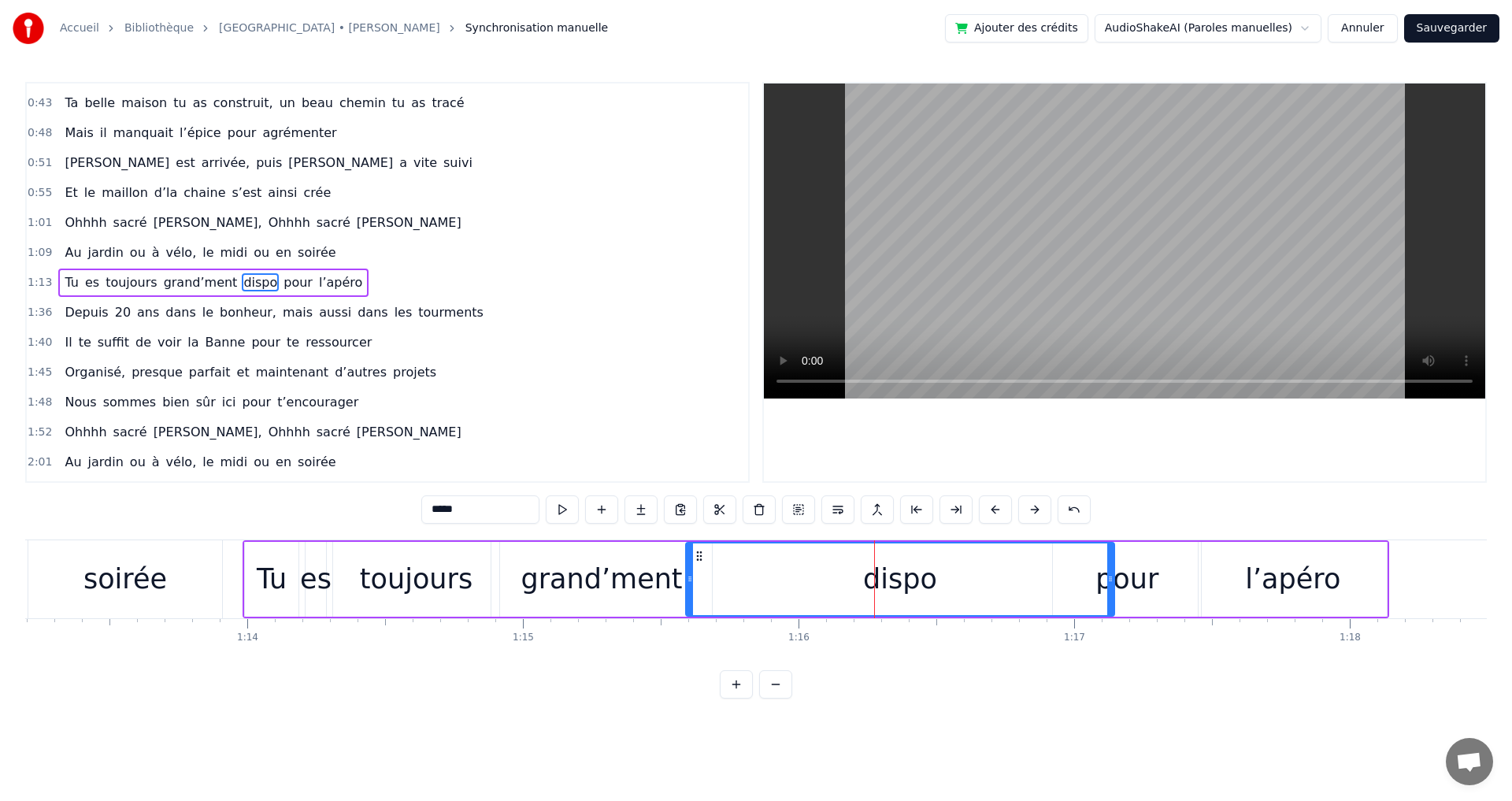
drag, startPoint x: 843, startPoint y: 579, endPoint x: 689, endPoint y: 579, distance: 154.0
click at [689, 579] on icon at bounding box center [690, 579] width 6 height 13
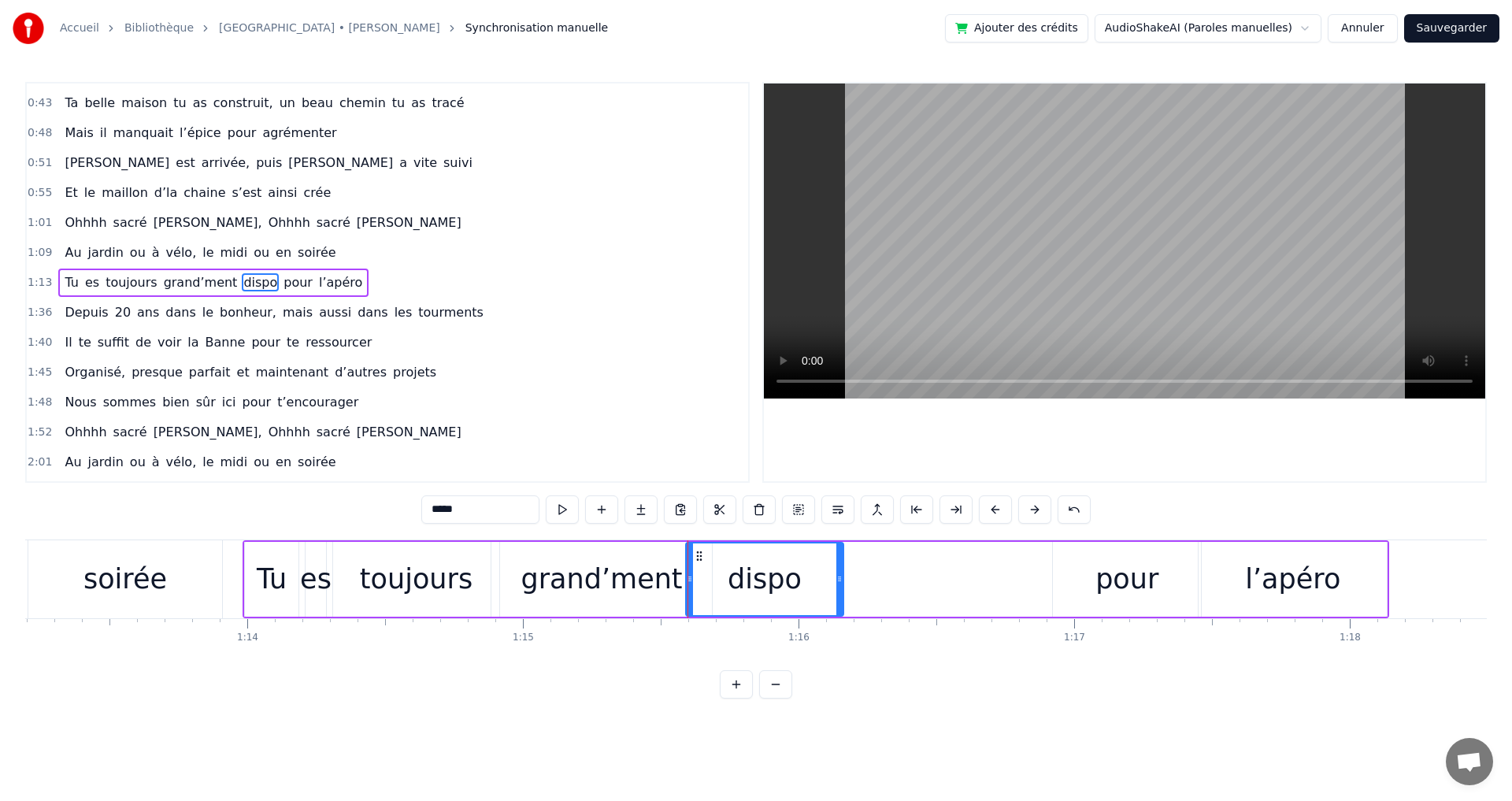
drag, startPoint x: 1108, startPoint y: 578, endPoint x: 836, endPoint y: 574, distance: 272.0
click at [836, 574] on icon at bounding box center [839, 579] width 6 height 13
click at [1111, 578] on div "pour" at bounding box center [1127, 578] width 63 height 41
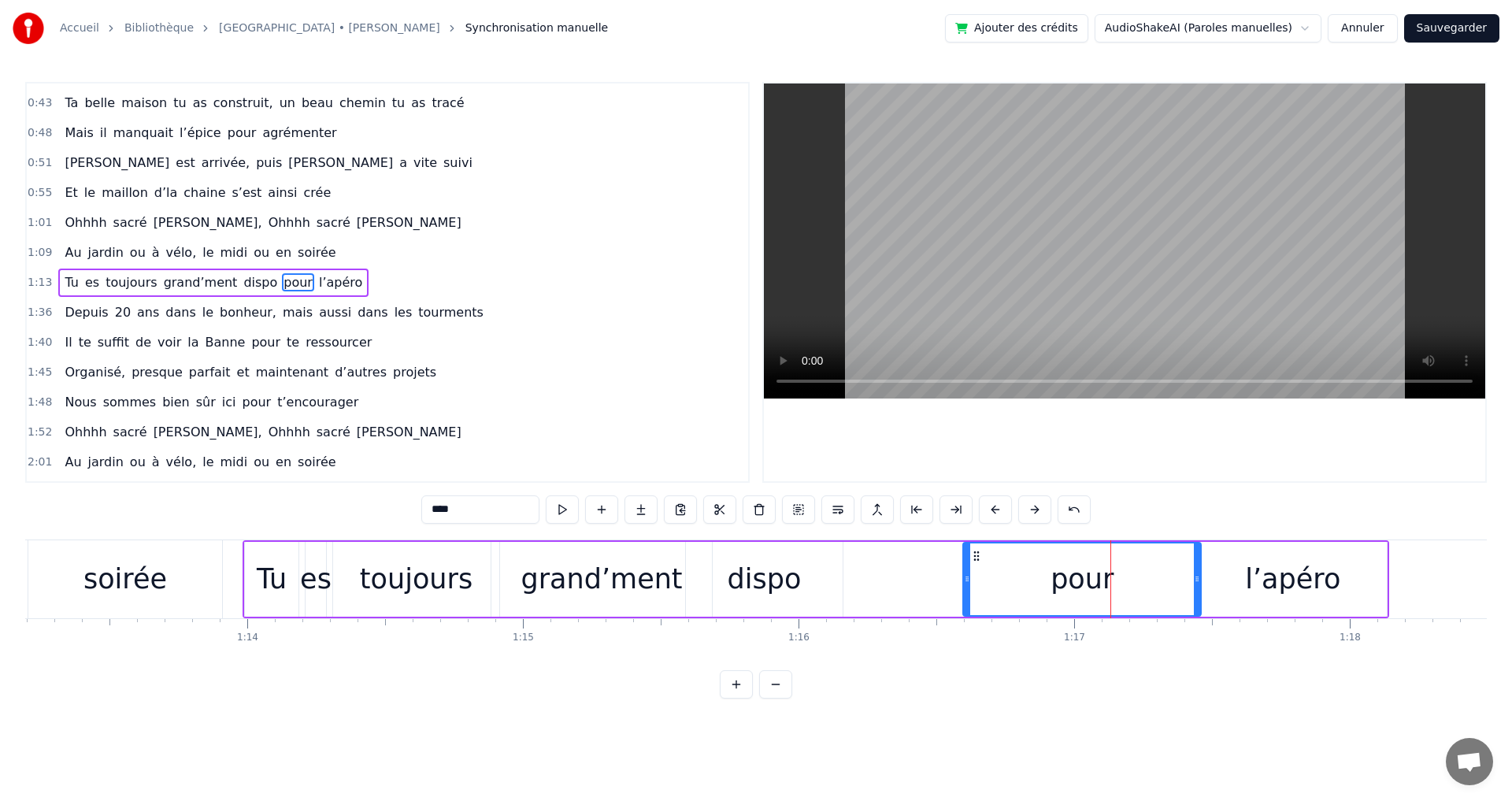
drag, startPoint x: 1057, startPoint y: 578, endPoint x: 967, endPoint y: 574, distance: 90.1
click at [967, 574] on icon at bounding box center [967, 579] width 6 height 13
drag, startPoint x: 1196, startPoint y: 578, endPoint x: 1061, endPoint y: 572, distance: 135.1
click at [1061, 572] on div at bounding box center [1063, 579] width 6 height 71
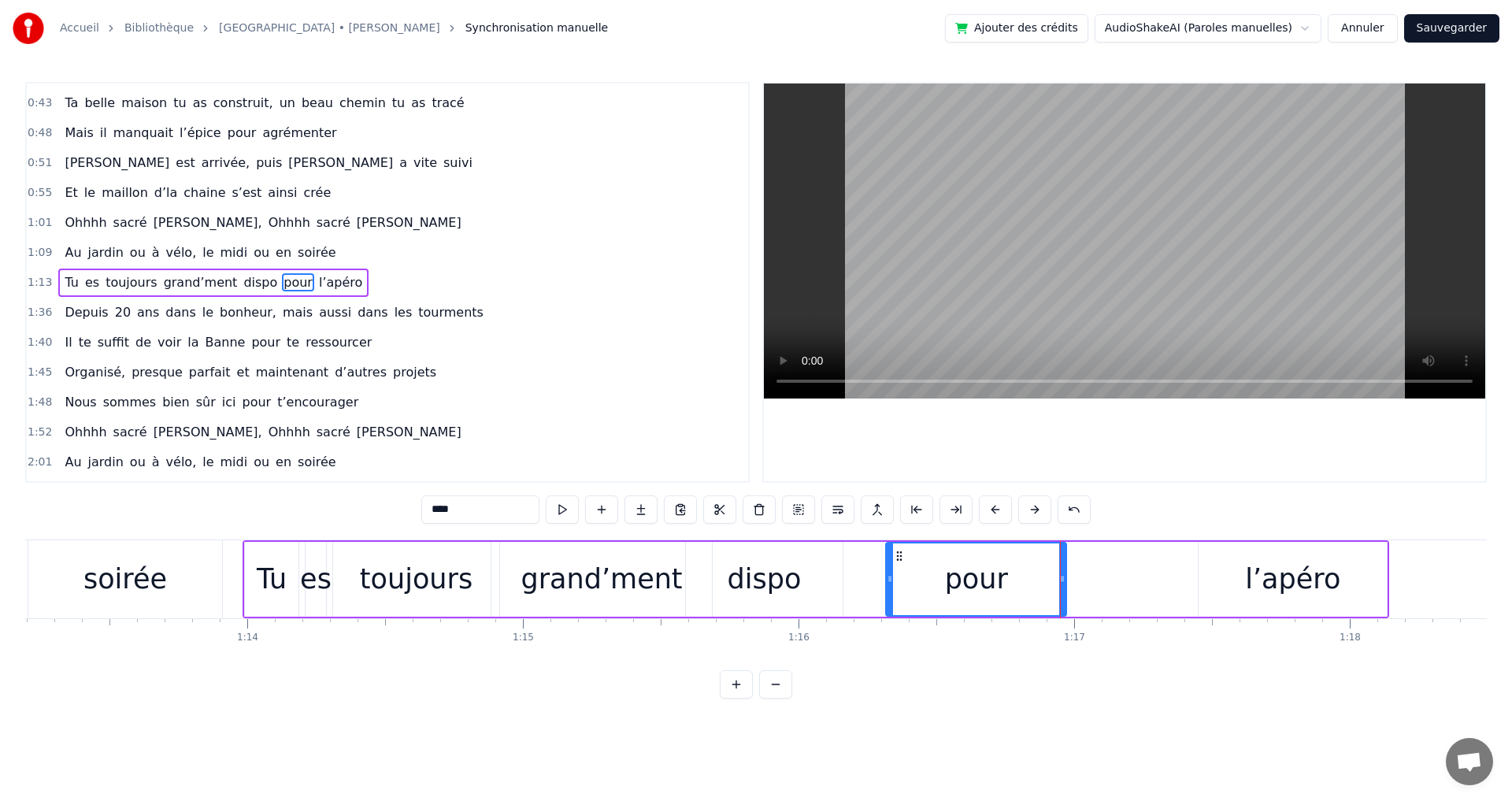
drag, startPoint x: 965, startPoint y: 578, endPoint x: 888, endPoint y: 571, distance: 77.3
click at [888, 571] on div at bounding box center [890, 579] width 6 height 71
drag, startPoint x: 1064, startPoint y: 578, endPoint x: 1048, endPoint y: 578, distance: 16.0
click at [1048, 578] on icon at bounding box center [1046, 579] width 6 height 13
drag, startPoint x: 1298, startPoint y: 587, endPoint x: 1248, endPoint y: 578, distance: 50.8
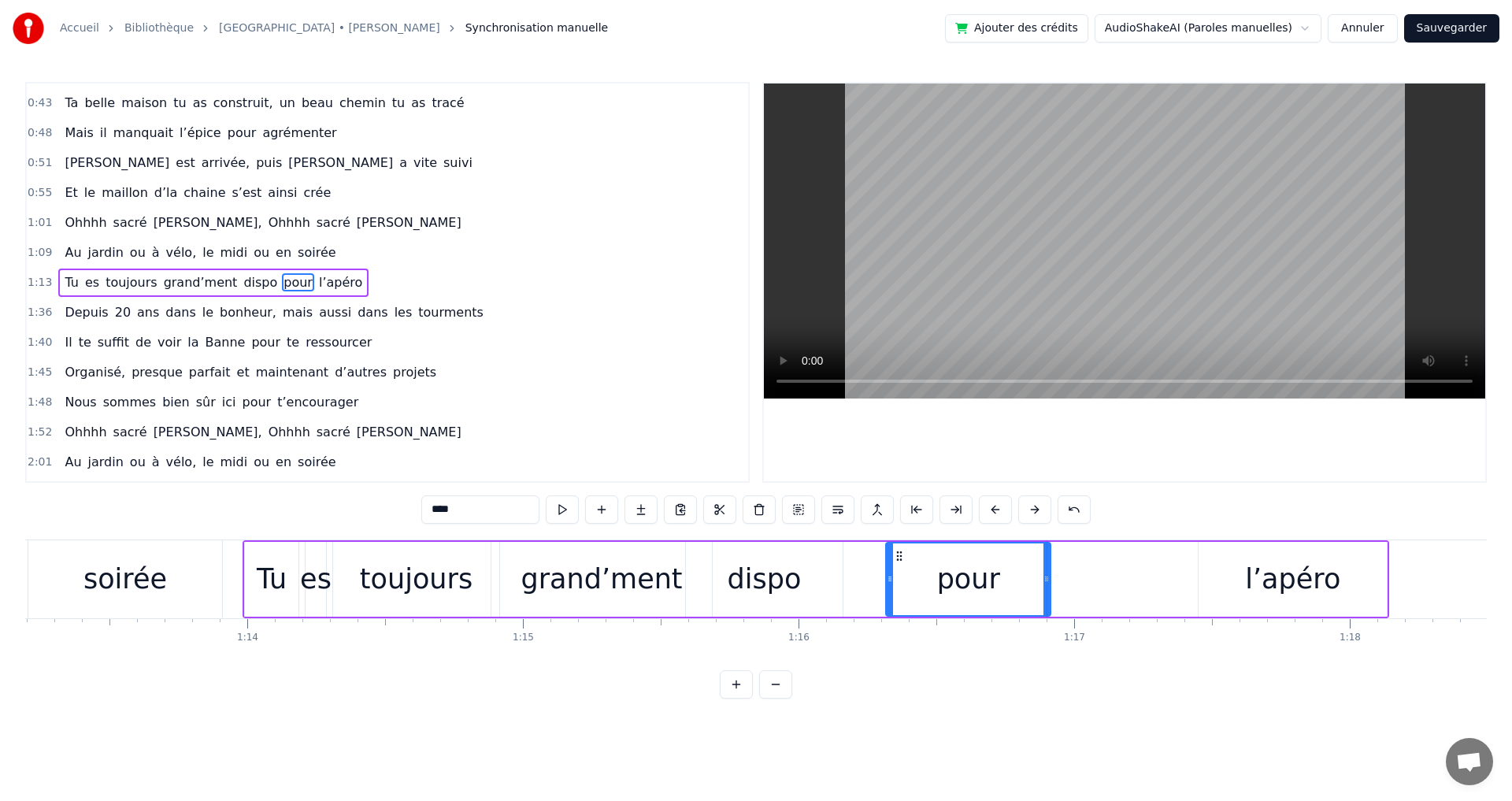
click at [1298, 586] on div "l’apéro" at bounding box center [1292, 578] width 95 height 41
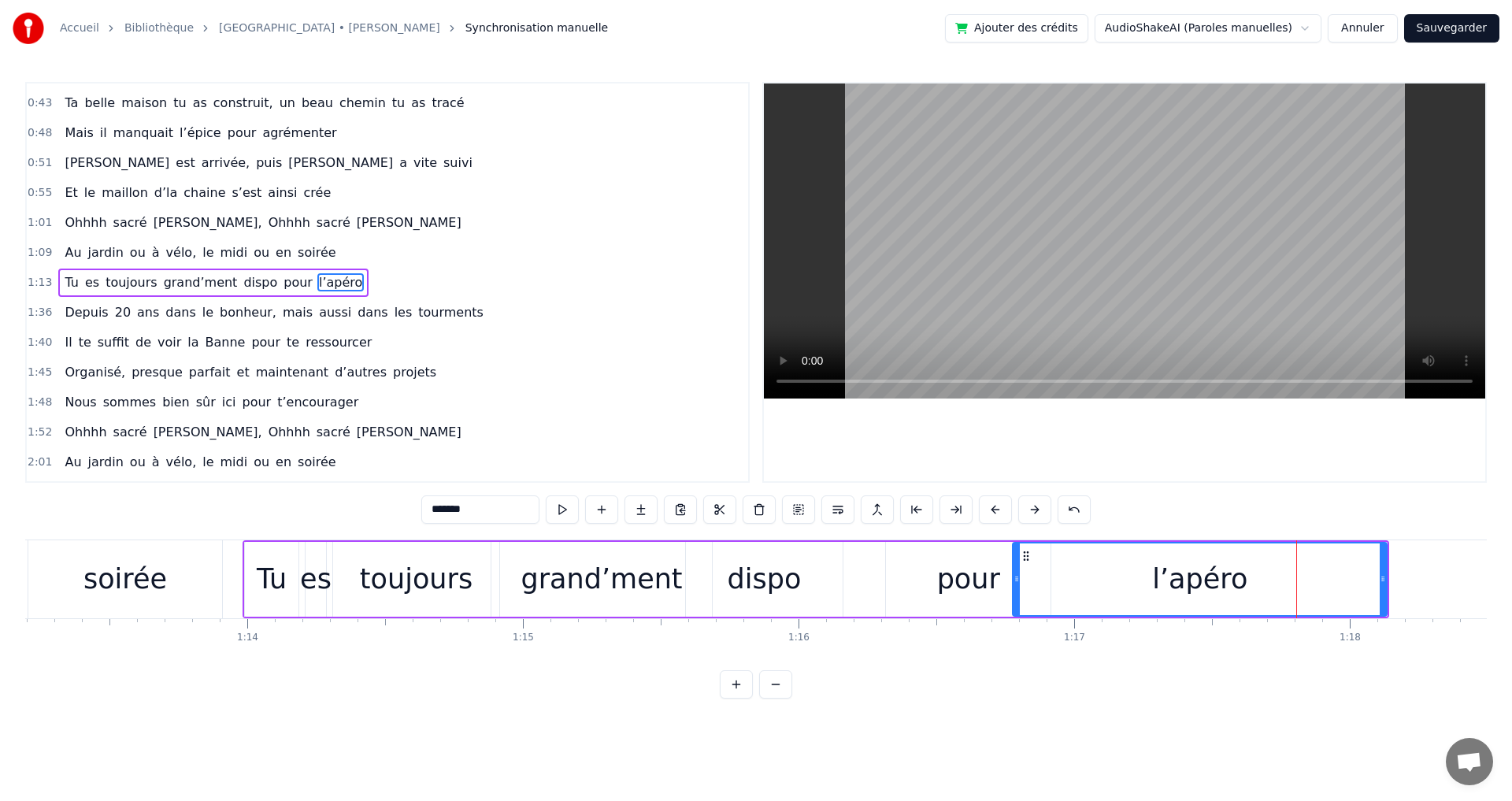
drag, startPoint x: 1202, startPoint y: 579, endPoint x: 1184, endPoint y: 578, distance: 18.0
click at [1018, 579] on icon at bounding box center [1016, 579] width 6 height 13
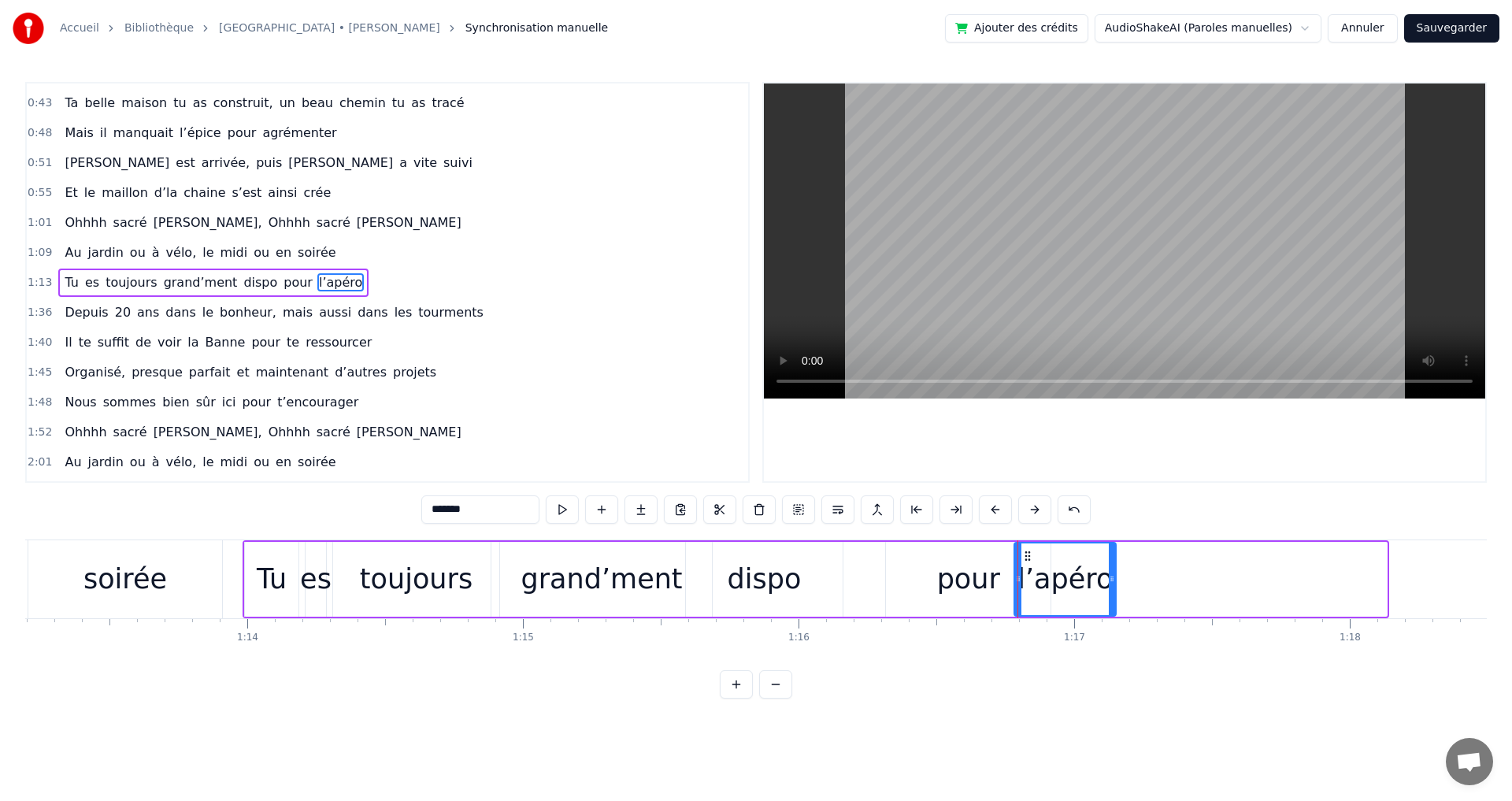
drag, startPoint x: 1384, startPoint y: 581, endPoint x: 1112, endPoint y: 576, distance: 272.0
click at [1112, 576] on icon at bounding box center [1112, 579] width 6 height 13
click at [755, 573] on div "dispo" at bounding box center [765, 578] width 74 height 41
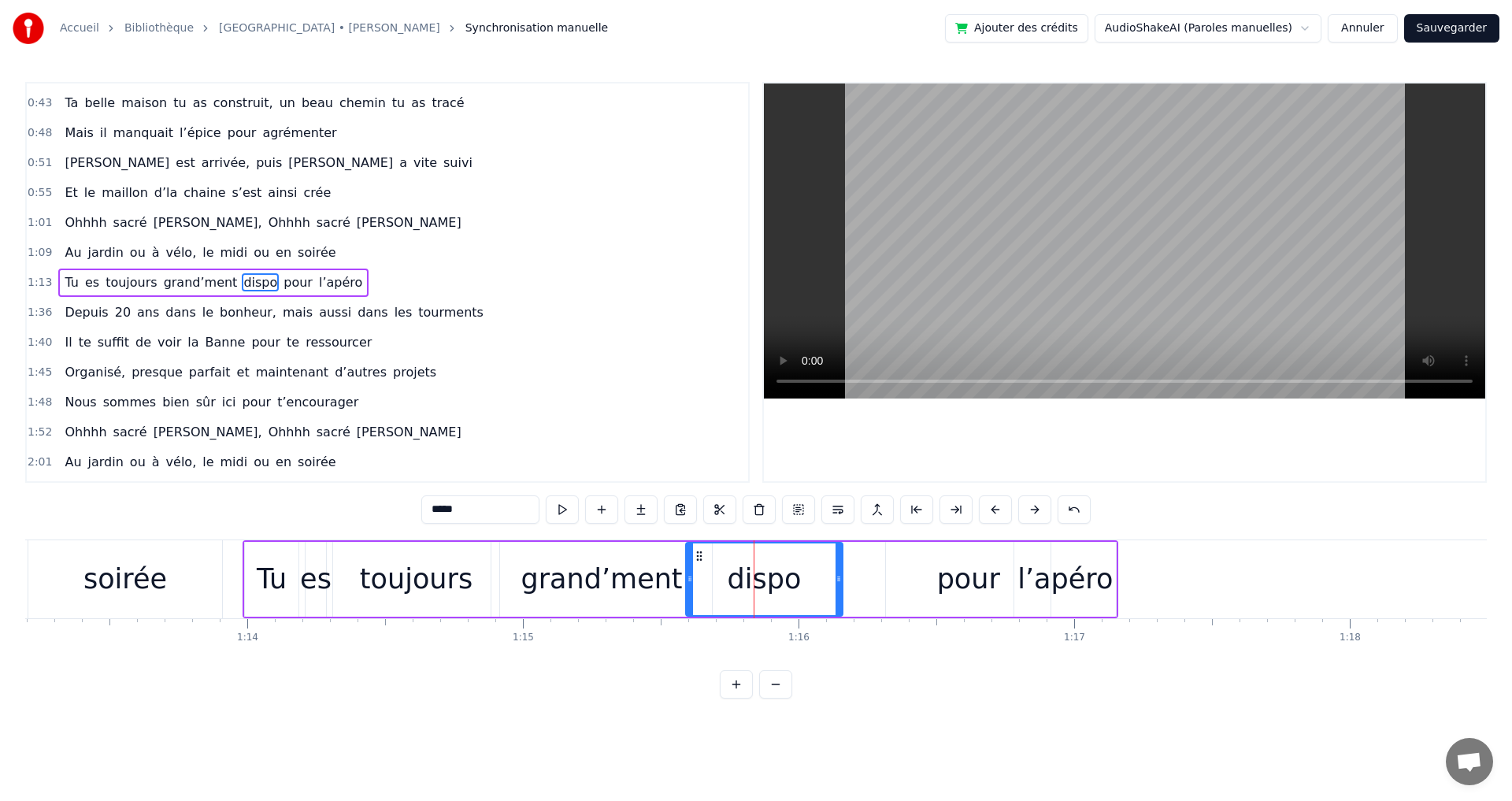
click at [574, 585] on div "grand’ment" at bounding box center [601, 578] width 162 height 41
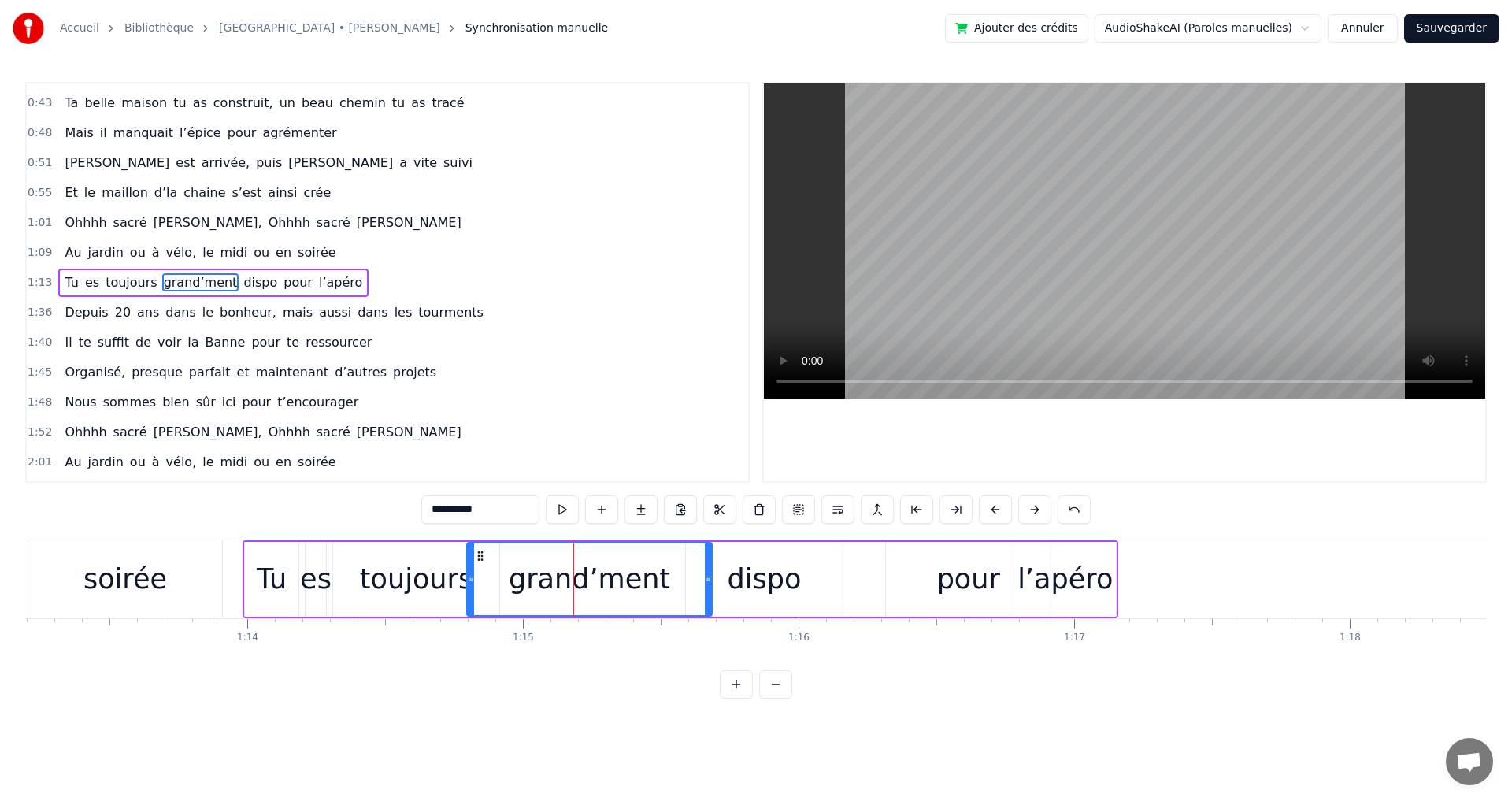
drag, startPoint x: 493, startPoint y: 578, endPoint x: 469, endPoint y: 578, distance: 24.0
click at [469, 578] on icon at bounding box center [471, 579] width 6 height 13
drag, startPoint x: 708, startPoint y: 579, endPoint x: 642, endPoint y: 579, distance: 66.0
click at [642, 579] on icon at bounding box center [642, 579] width 6 height 13
click at [739, 578] on div "dispo" at bounding box center [765, 578] width 74 height 41
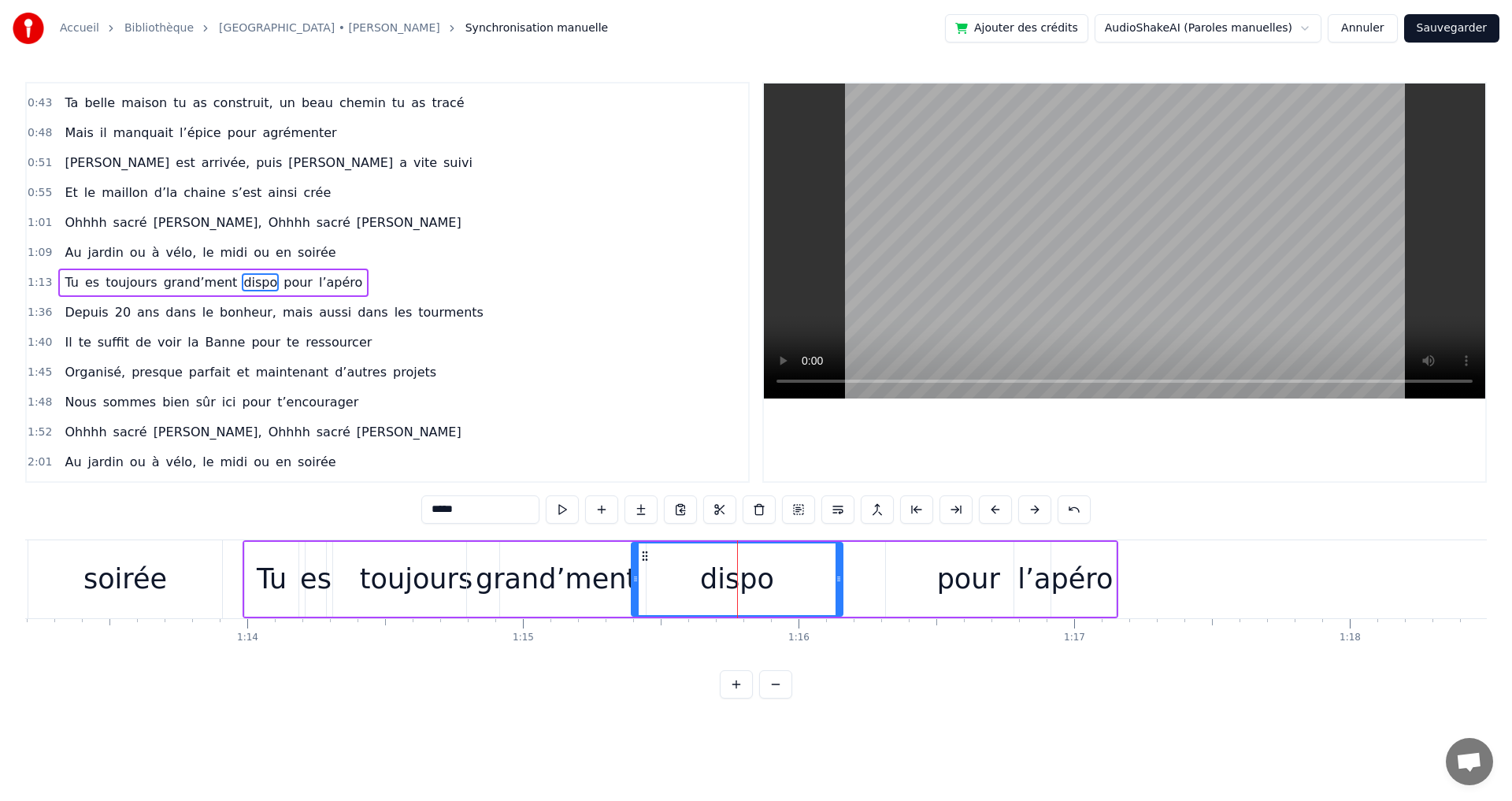
drag, startPoint x: 686, startPoint y: 578, endPoint x: 732, endPoint y: 577, distance: 46.0
click at [632, 578] on icon at bounding box center [635, 579] width 6 height 13
drag, startPoint x: 837, startPoint y: 579, endPoint x: 740, endPoint y: 577, distance: 97.0
click at [740, 577] on icon at bounding box center [742, 579] width 6 height 13
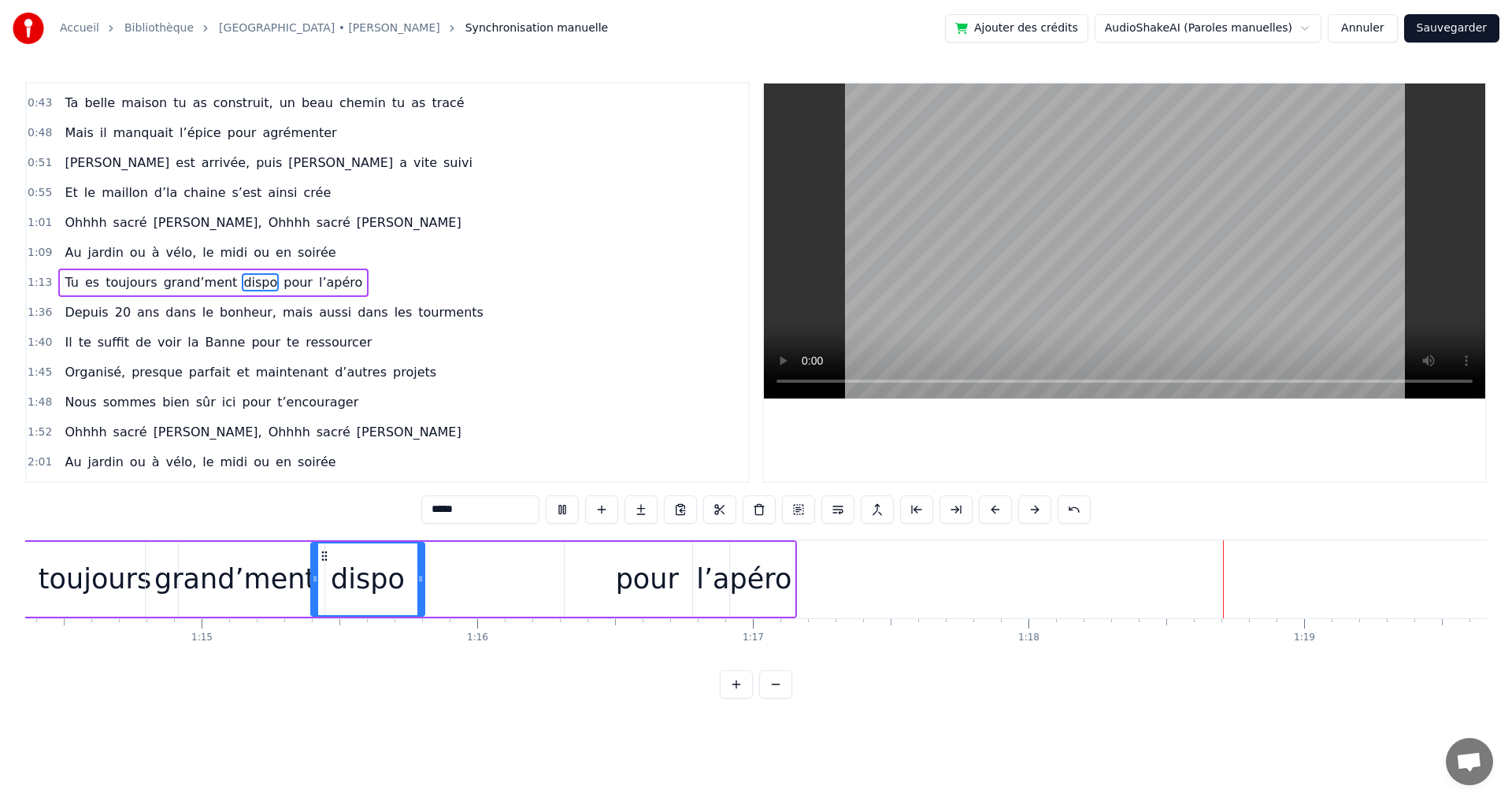
scroll to position [0, 21130]
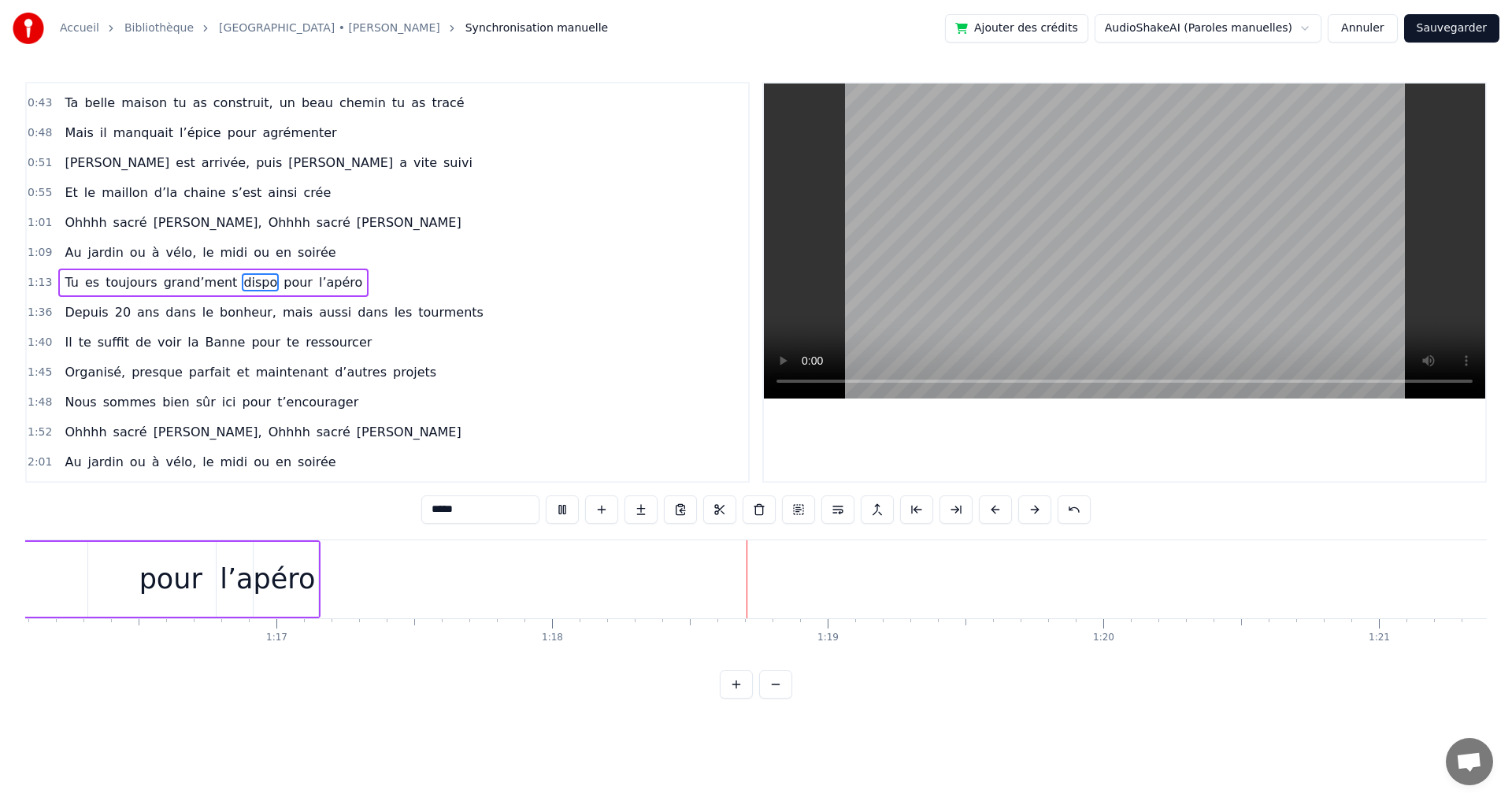
click at [274, 253] on span "en" at bounding box center [283, 252] width 19 height 18
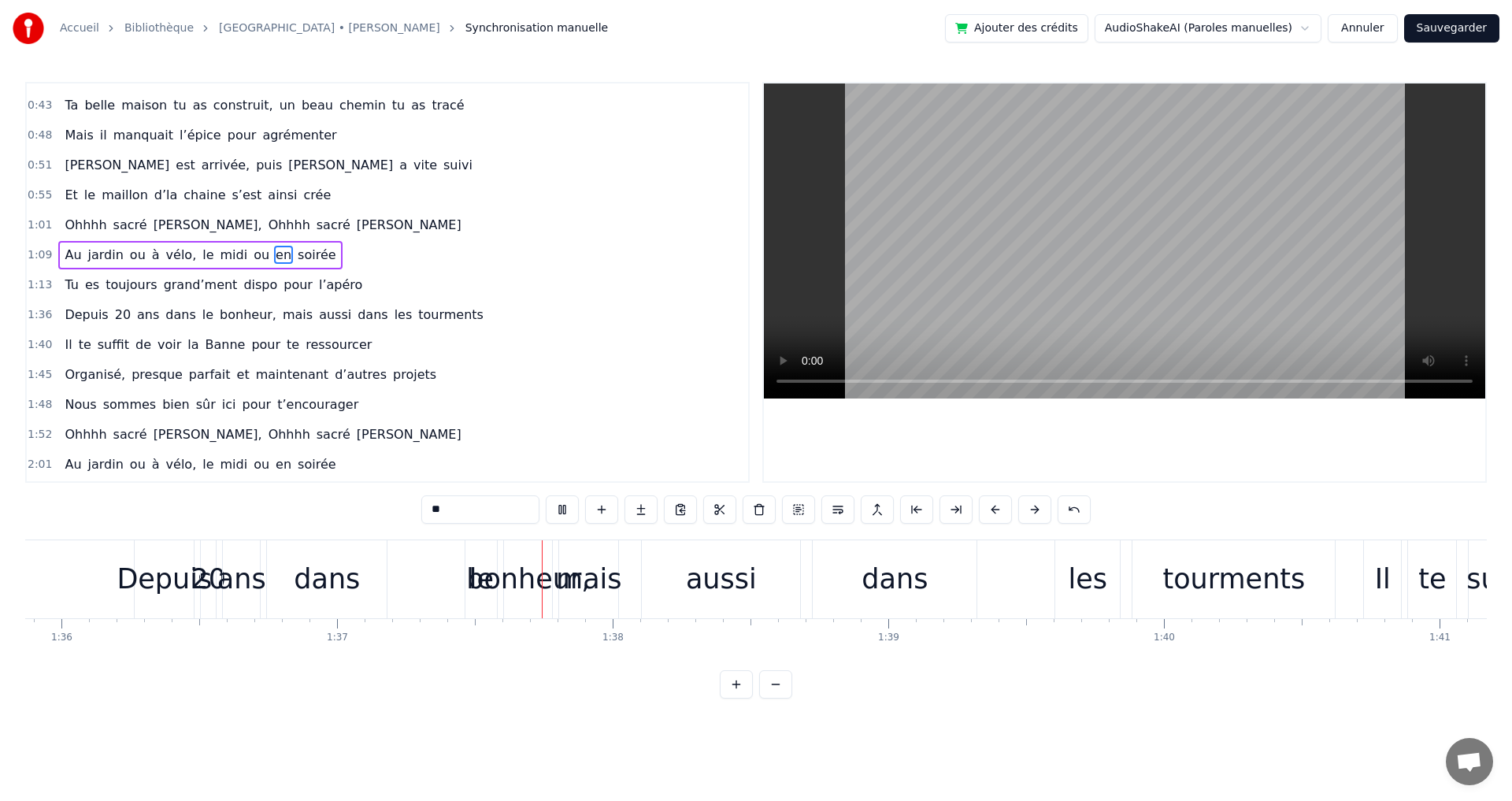
scroll to position [0, 26696]
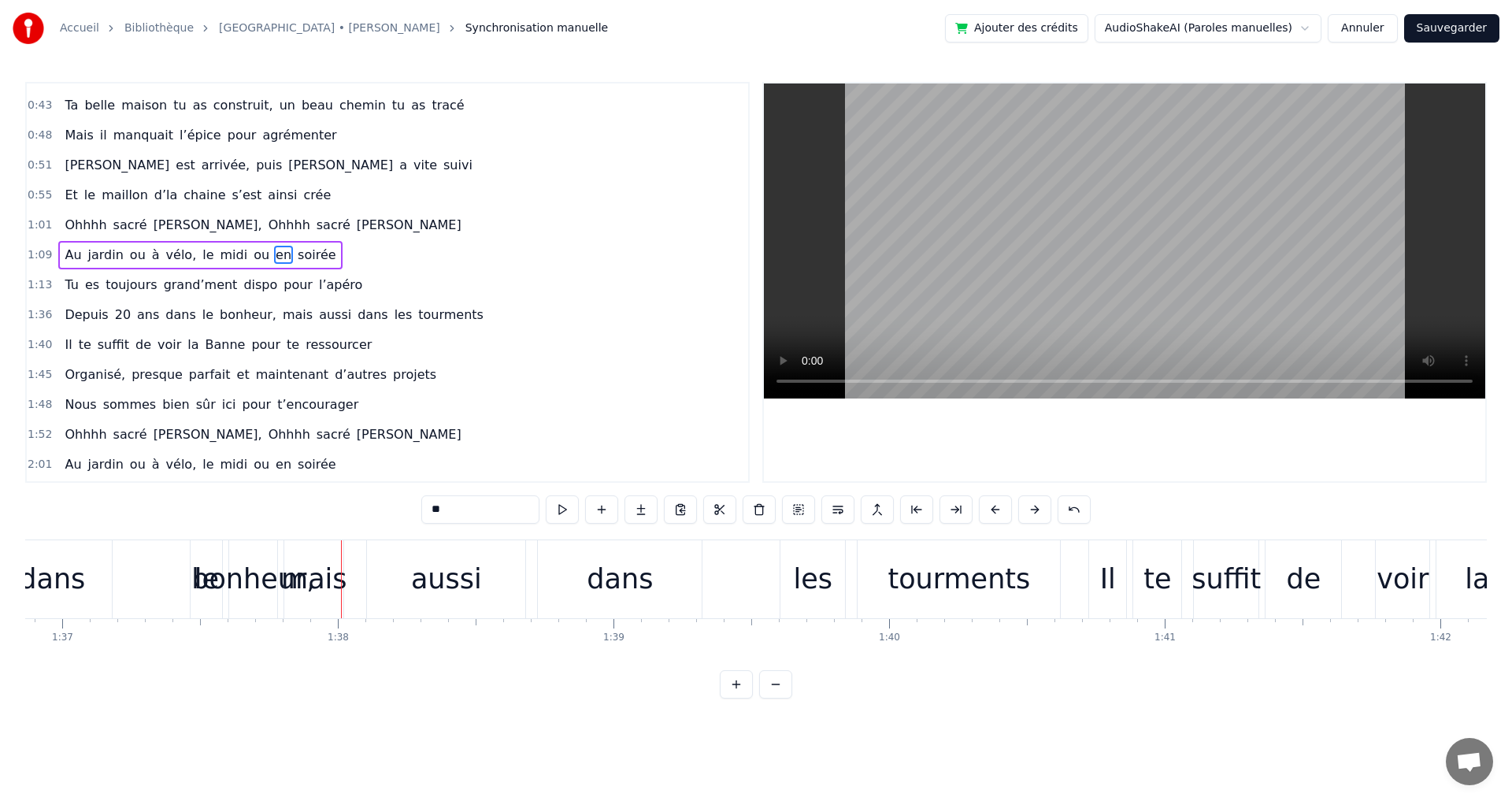
click at [115, 319] on span "20" at bounding box center [123, 314] width 19 height 18
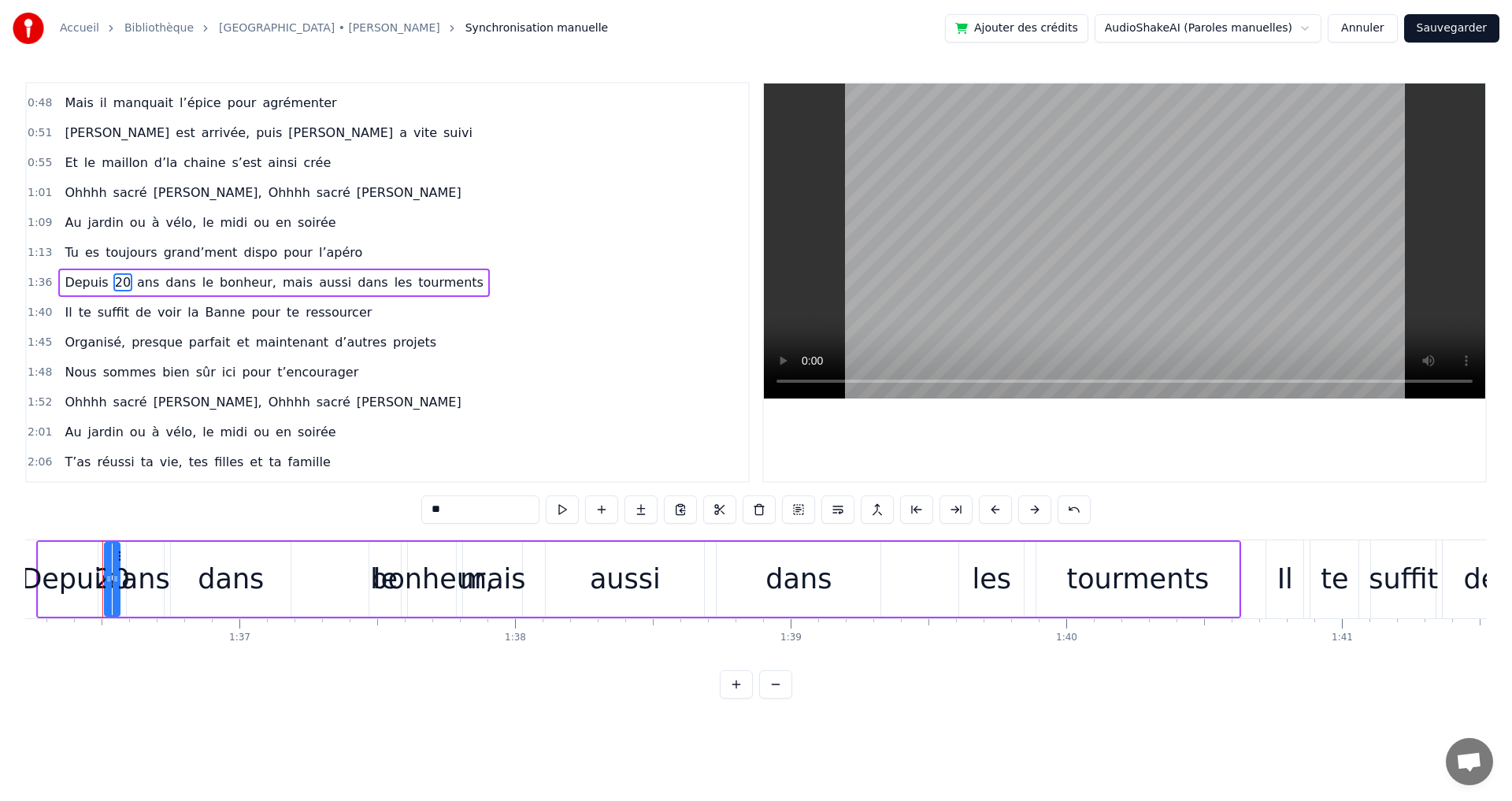
scroll to position [0, 26517]
click at [922, 507] on button at bounding box center [916, 509] width 33 height 28
click at [920, 507] on button at bounding box center [916, 509] width 33 height 28
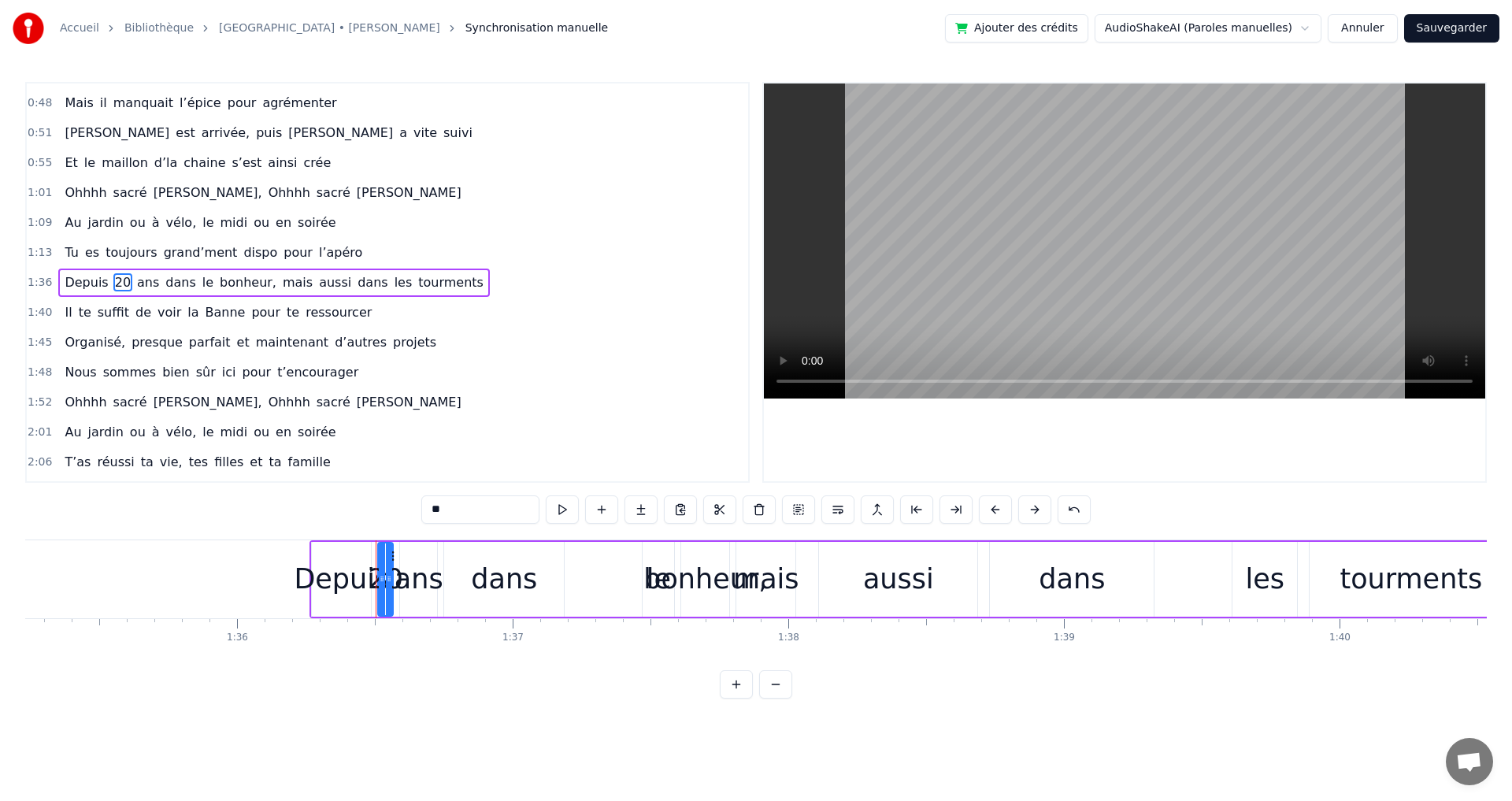
scroll to position [0, 25957]
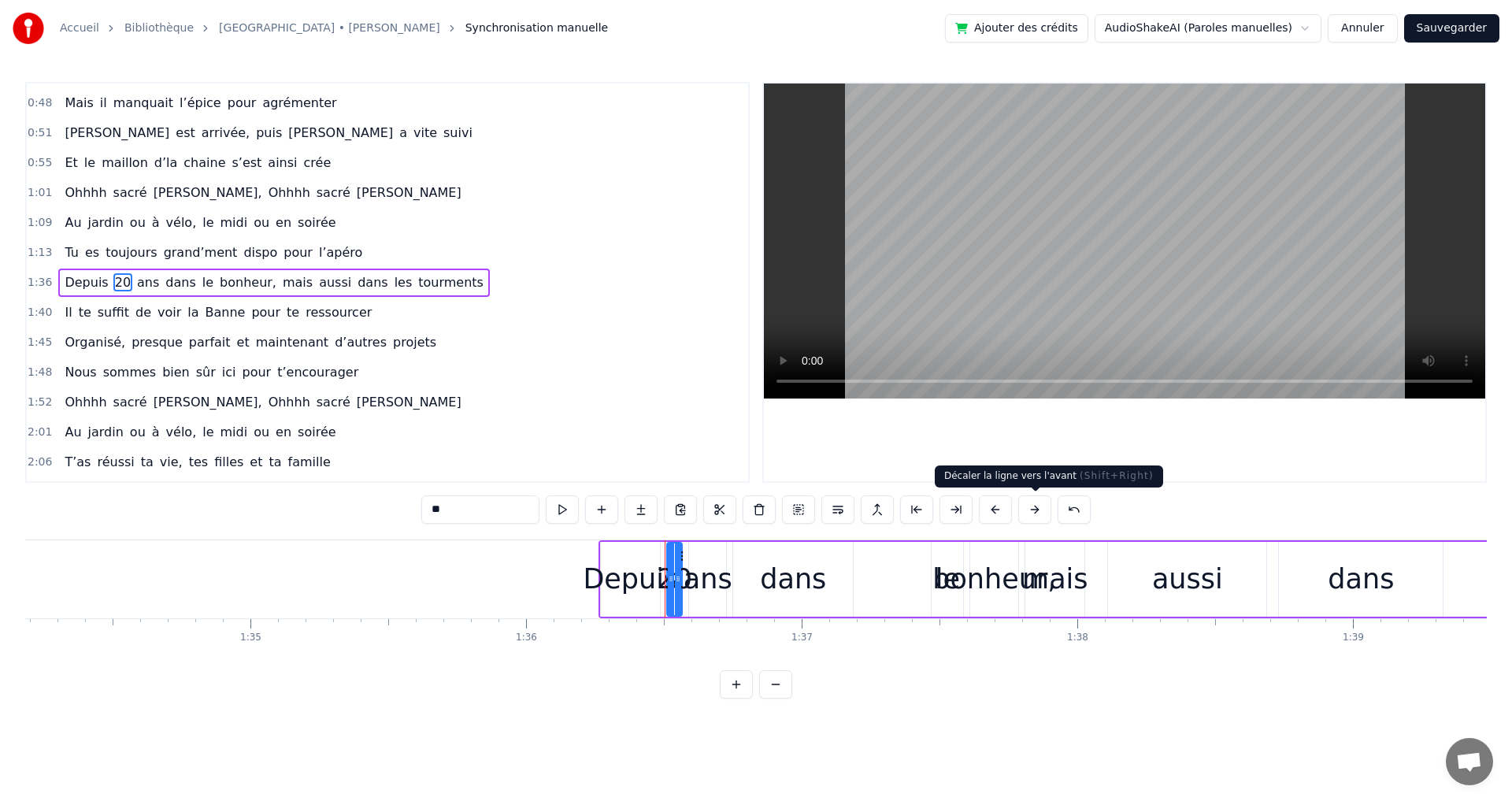
click at [1036, 508] on button at bounding box center [1034, 509] width 33 height 28
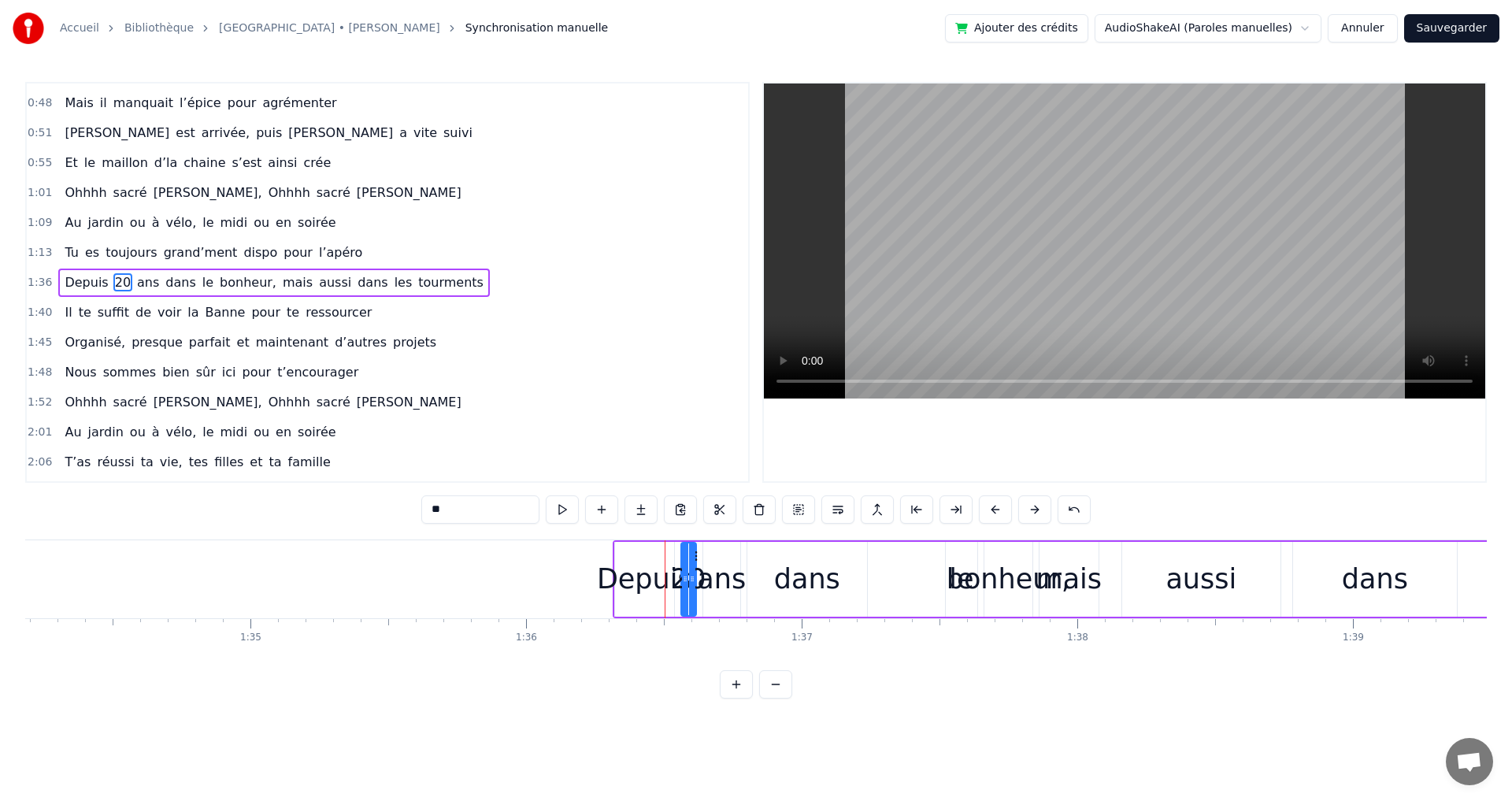
click at [1036, 508] on button at bounding box center [1034, 509] width 33 height 28
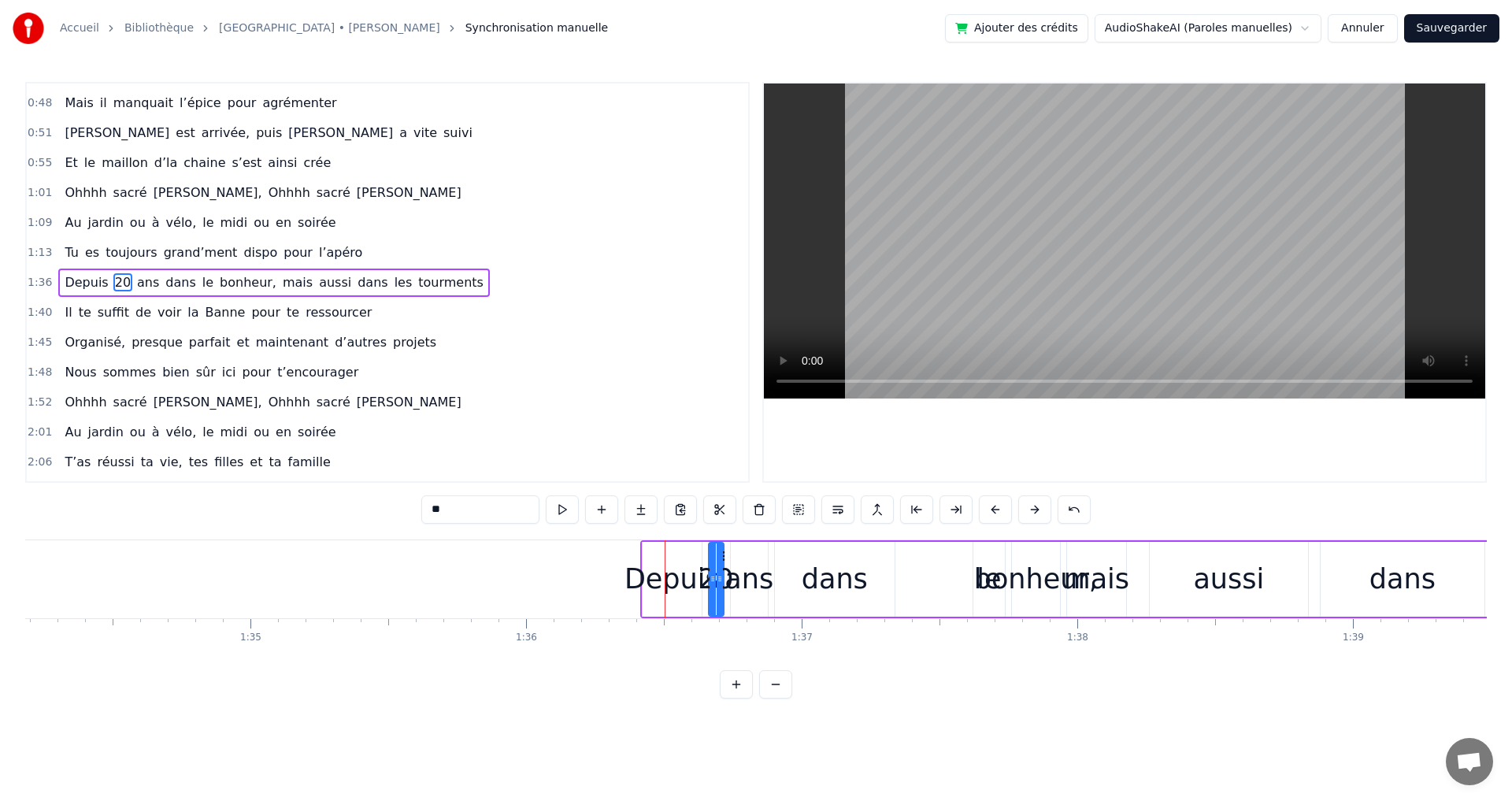
click at [1036, 508] on button at bounding box center [1034, 509] width 33 height 28
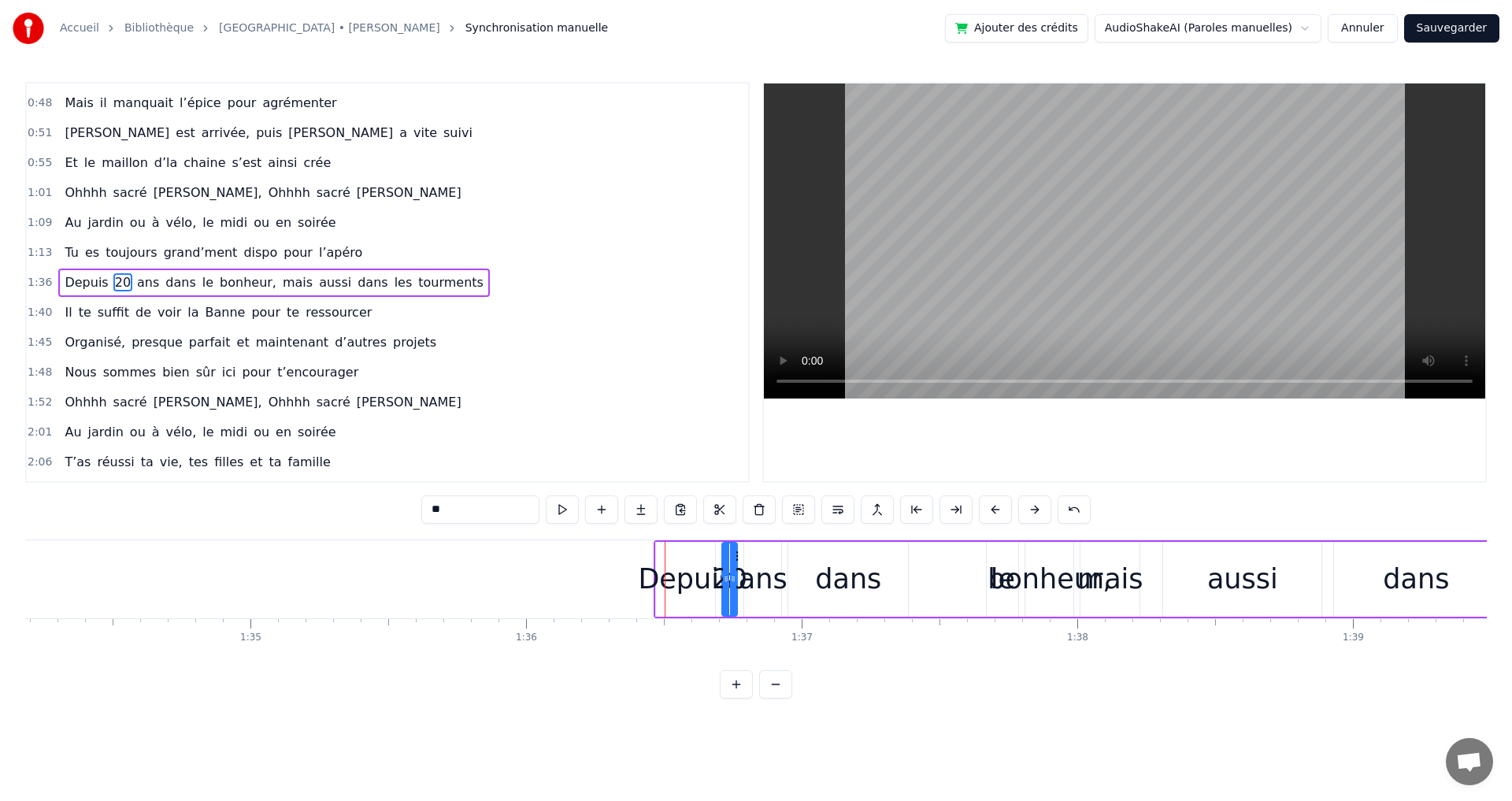
click at [1036, 508] on button at bounding box center [1034, 509] width 33 height 28
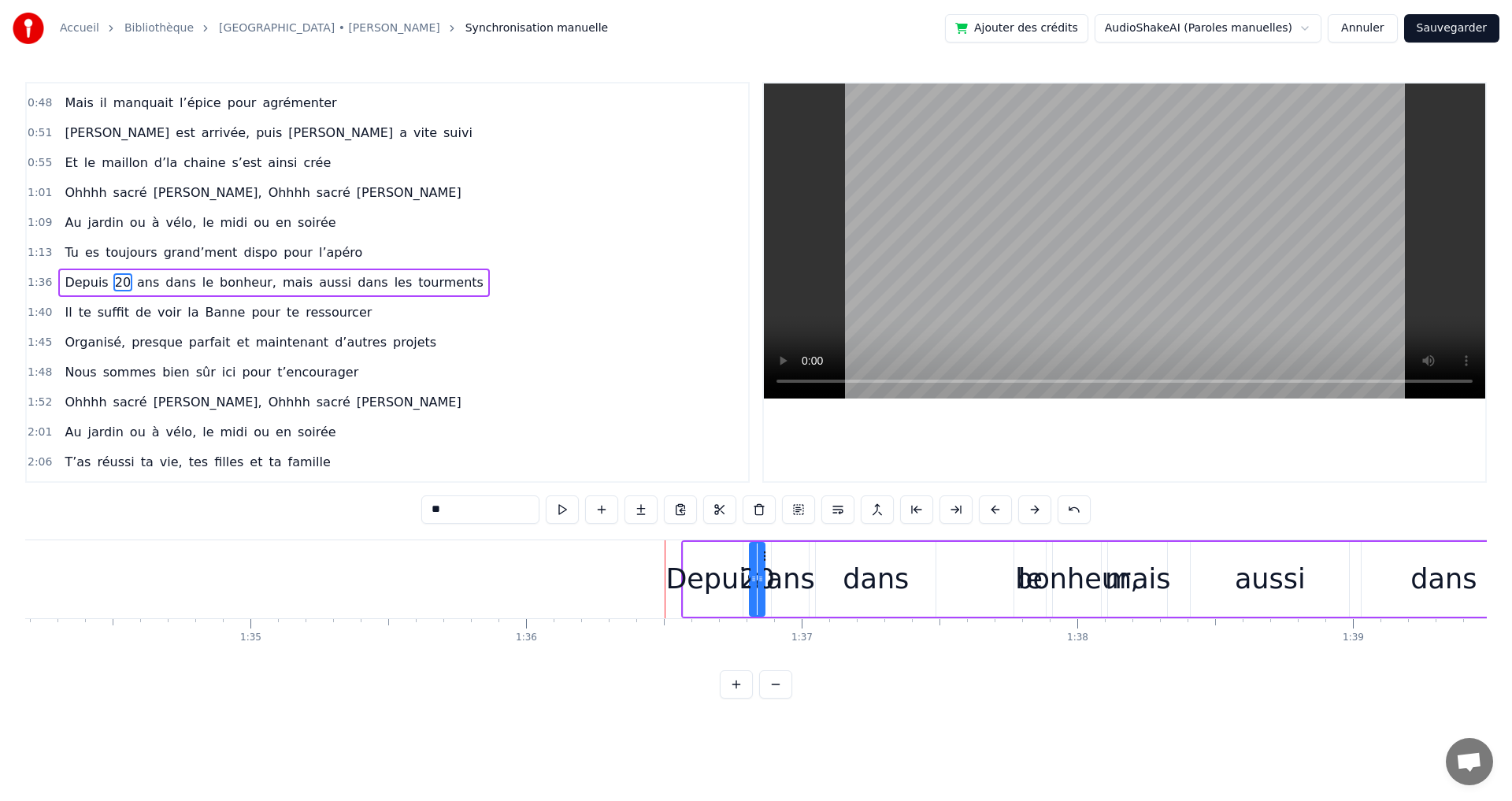
click at [1036, 508] on button at bounding box center [1034, 509] width 33 height 28
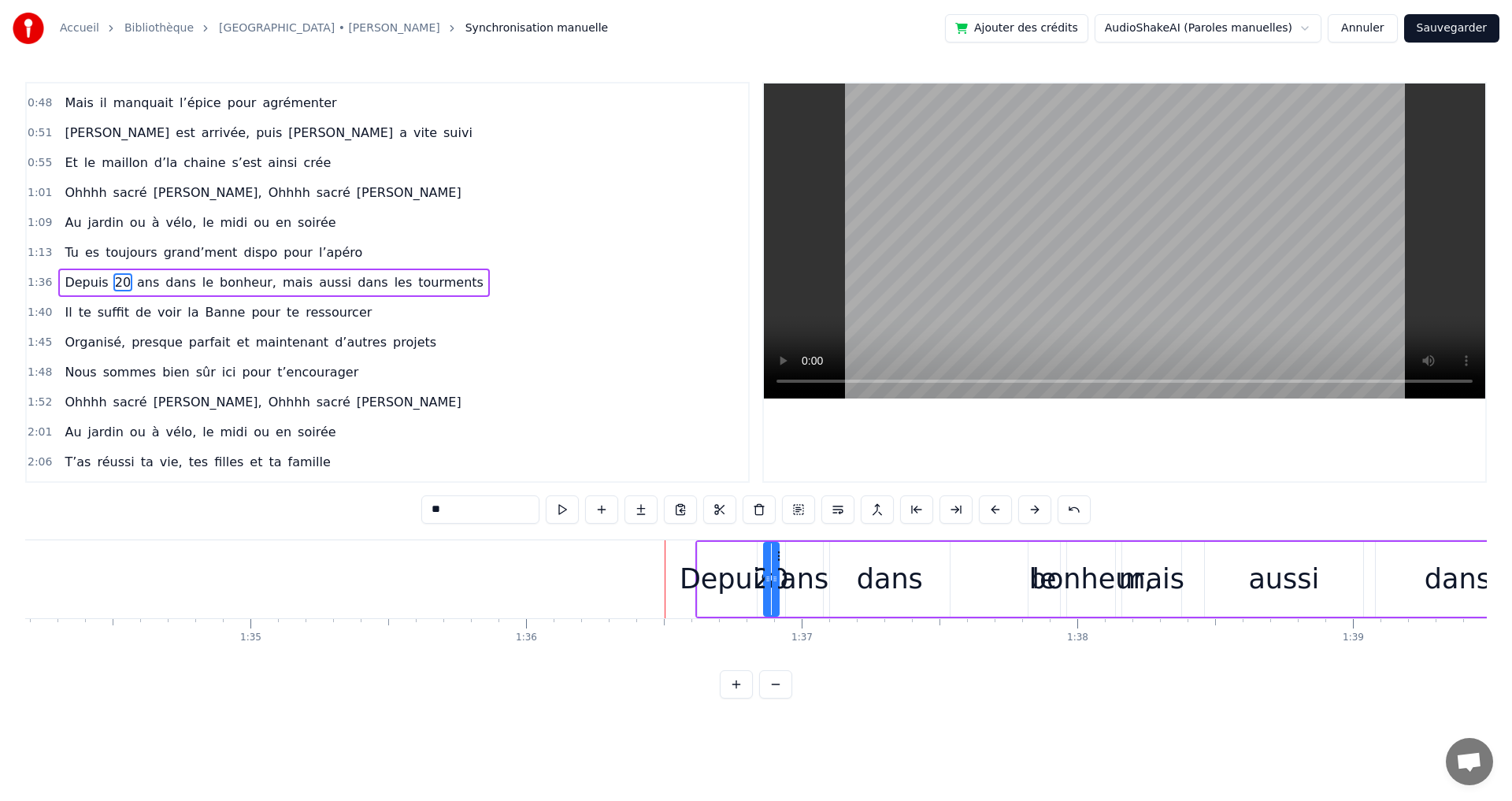
click at [1036, 508] on button at bounding box center [1034, 509] width 33 height 28
click at [1037, 508] on button at bounding box center [1034, 509] width 33 height 28
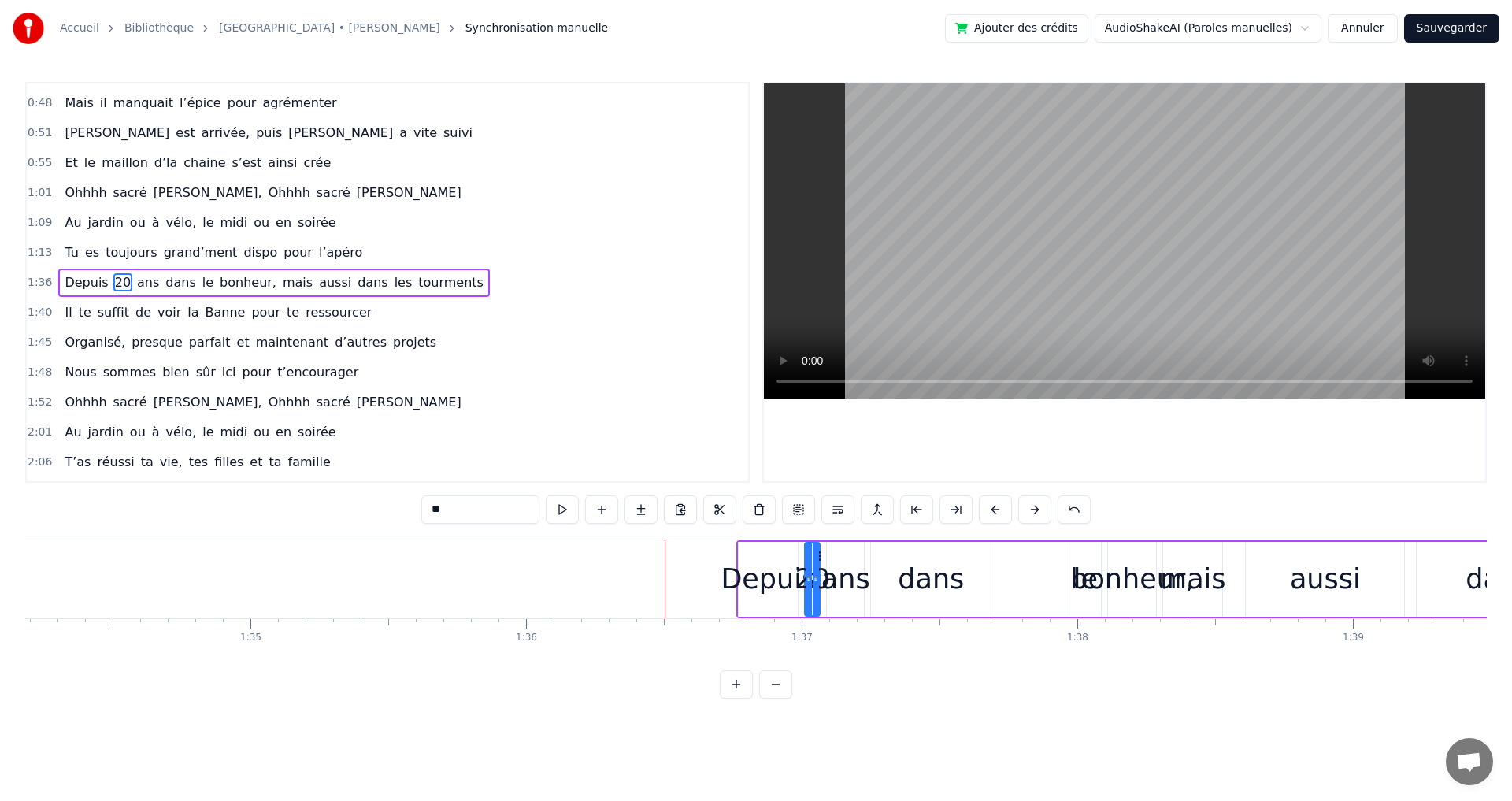
click at [1038, 508] on button at bounding box center [1034, 509] width 33 height 28
click at [1038, 509] on button at bounding box center [1034, 509] width 33 height 28
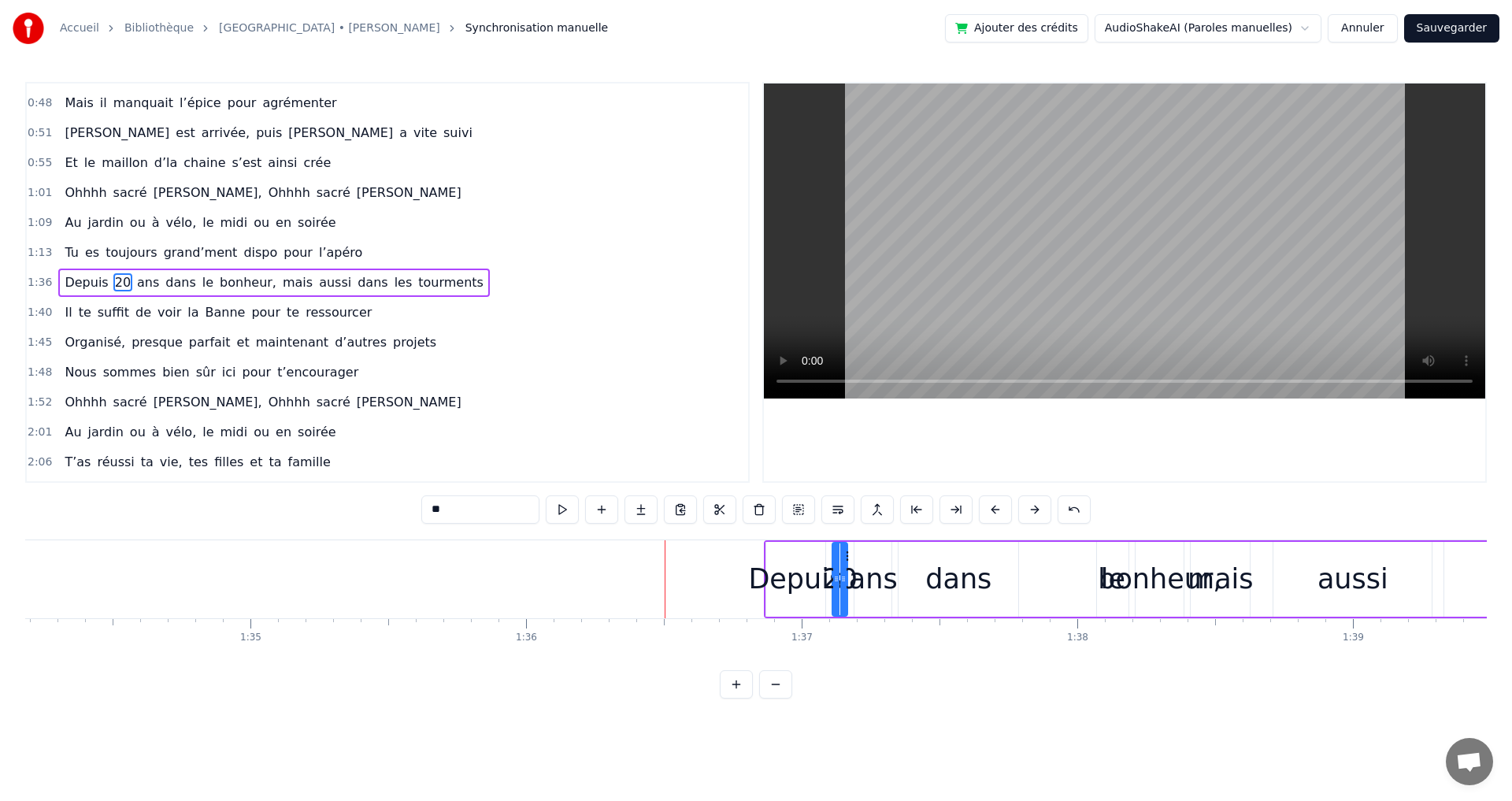
click at [316, 309] on span "ressourcer" at bounding box center [338, 312] width 69 height 18
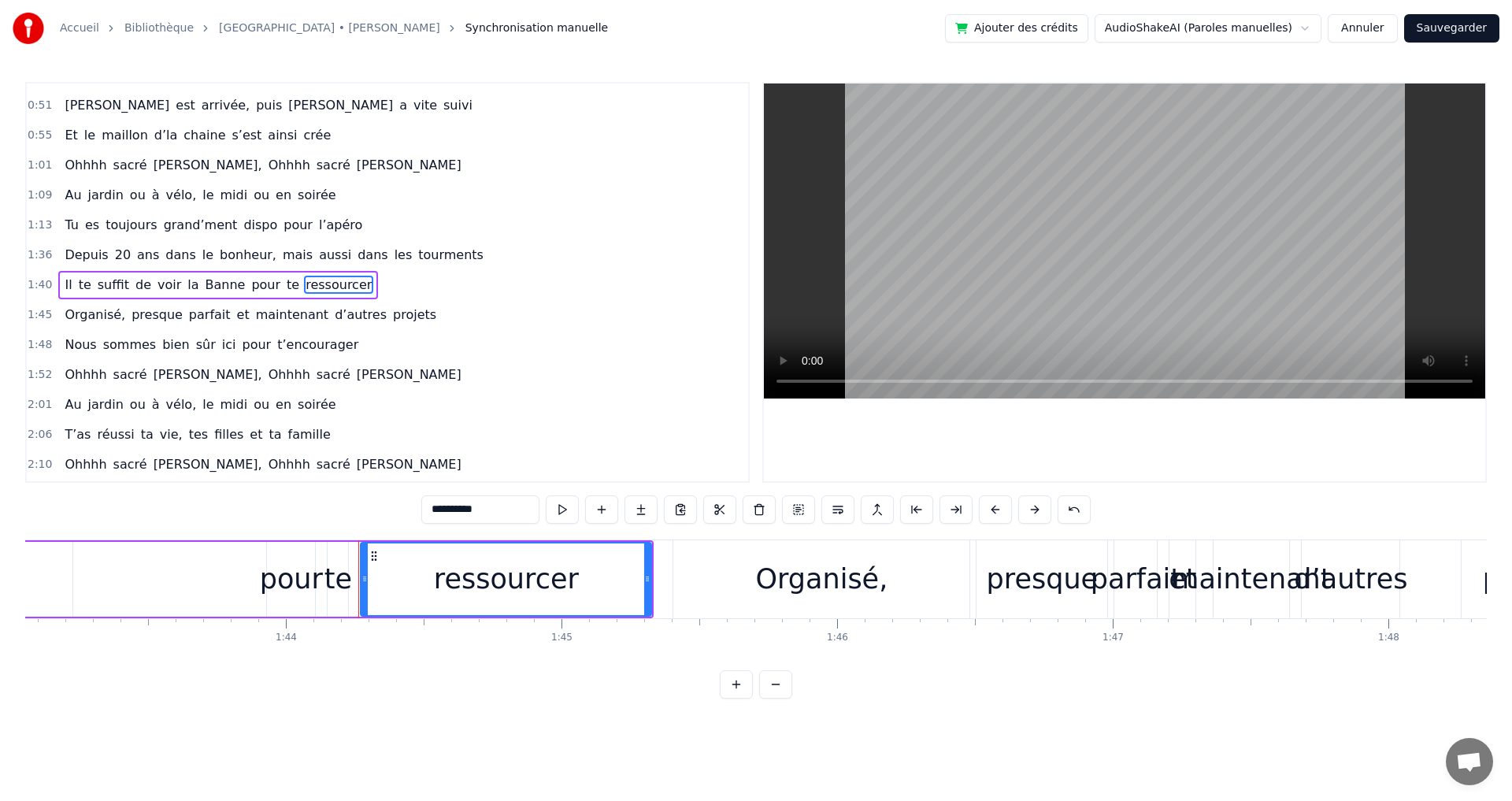
scroll to position [0, 28656]
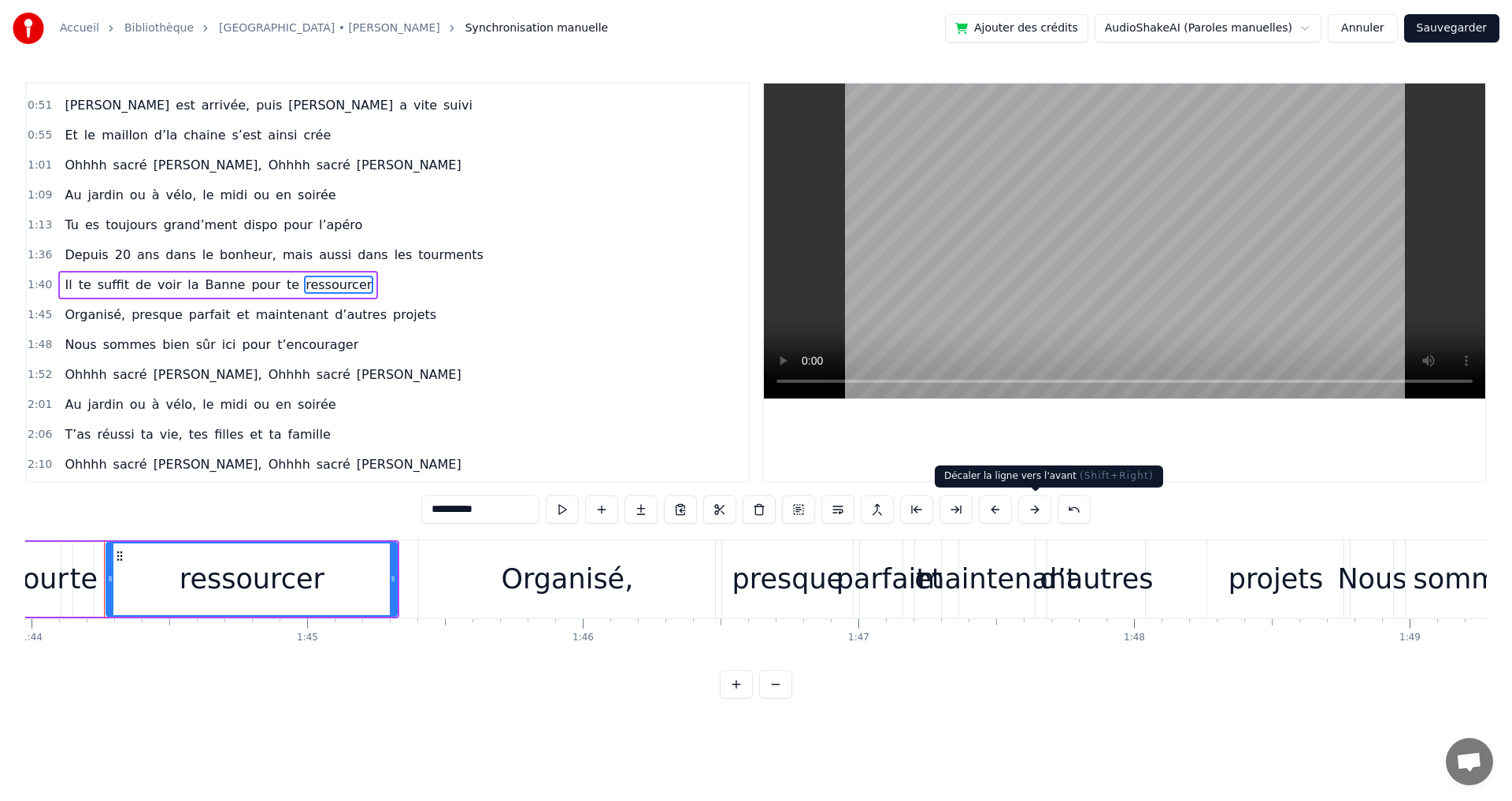
click at [1034, 505] on button at bounding box center [1034, 509] width 33 height 28
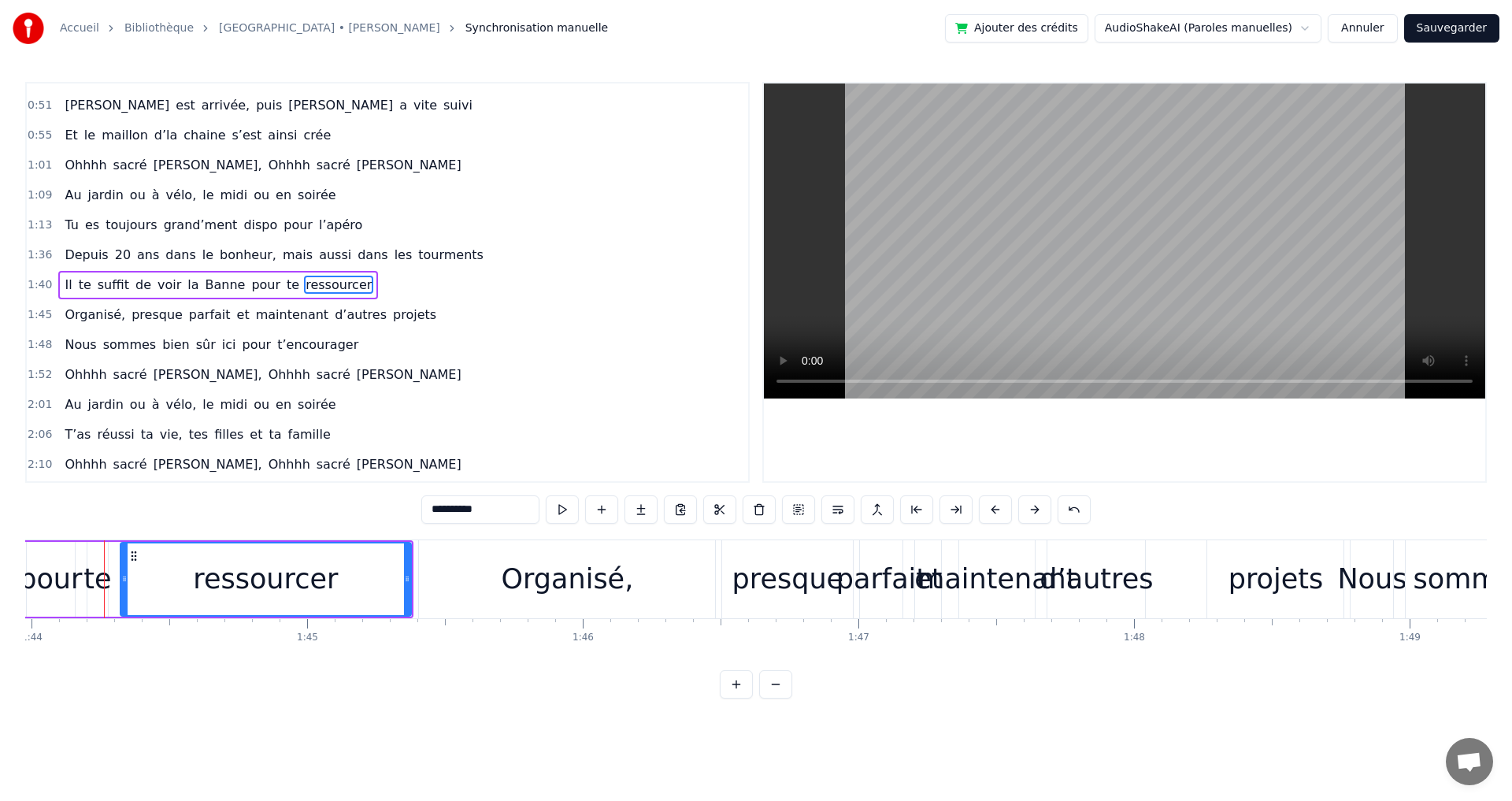
click at [1034, 505] on button at bounding box center [1034, 509] width 33 height 28
click at [1034, 506] on button at bounding box center [1034, 509] width 33 height 28
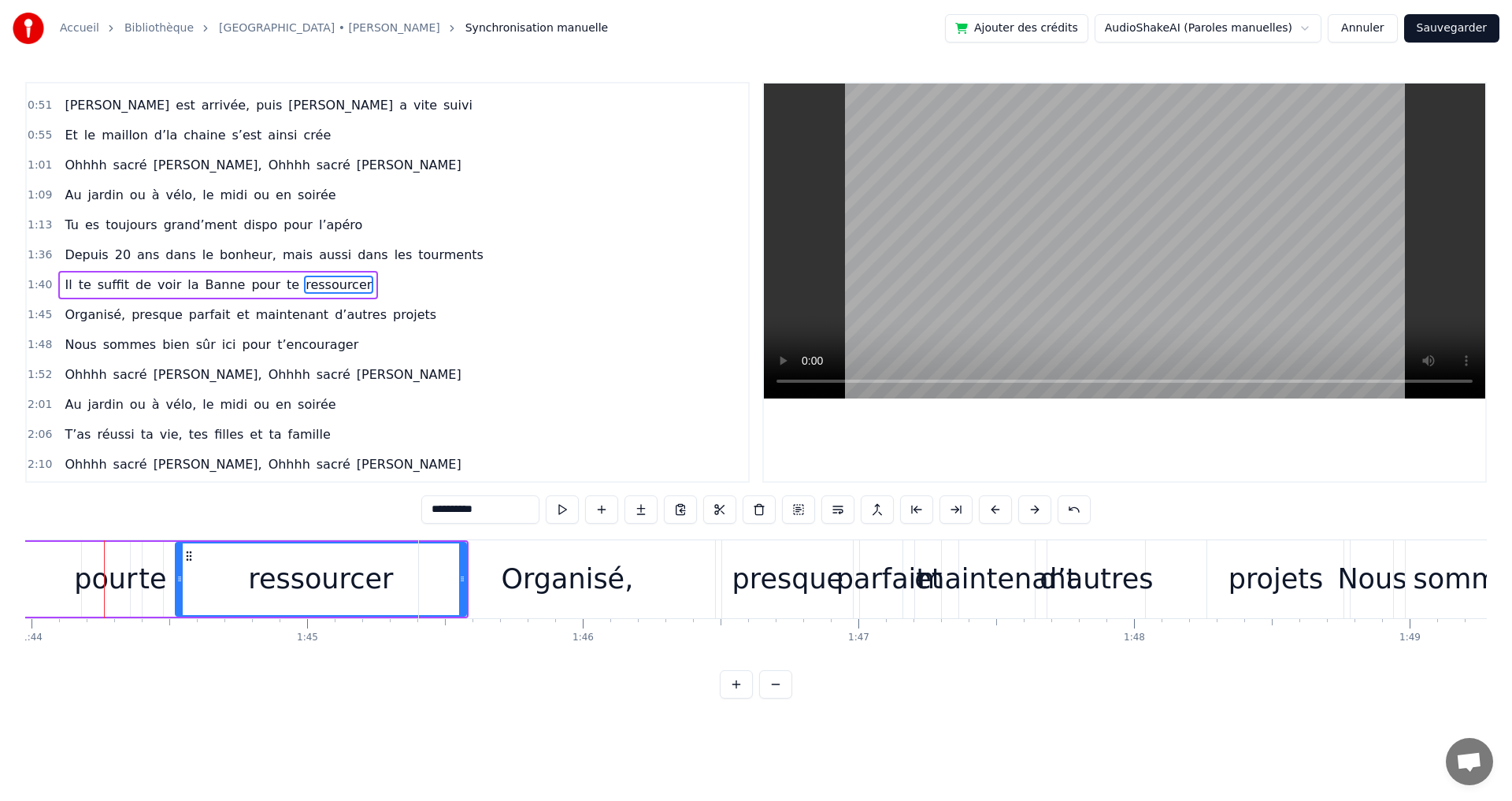
click at [1034, 506] on button at bounding box center [1034, 509] width 33 height 28
click at [1034, 507] on button at bounding box center [1034, 509] width 33 height 28
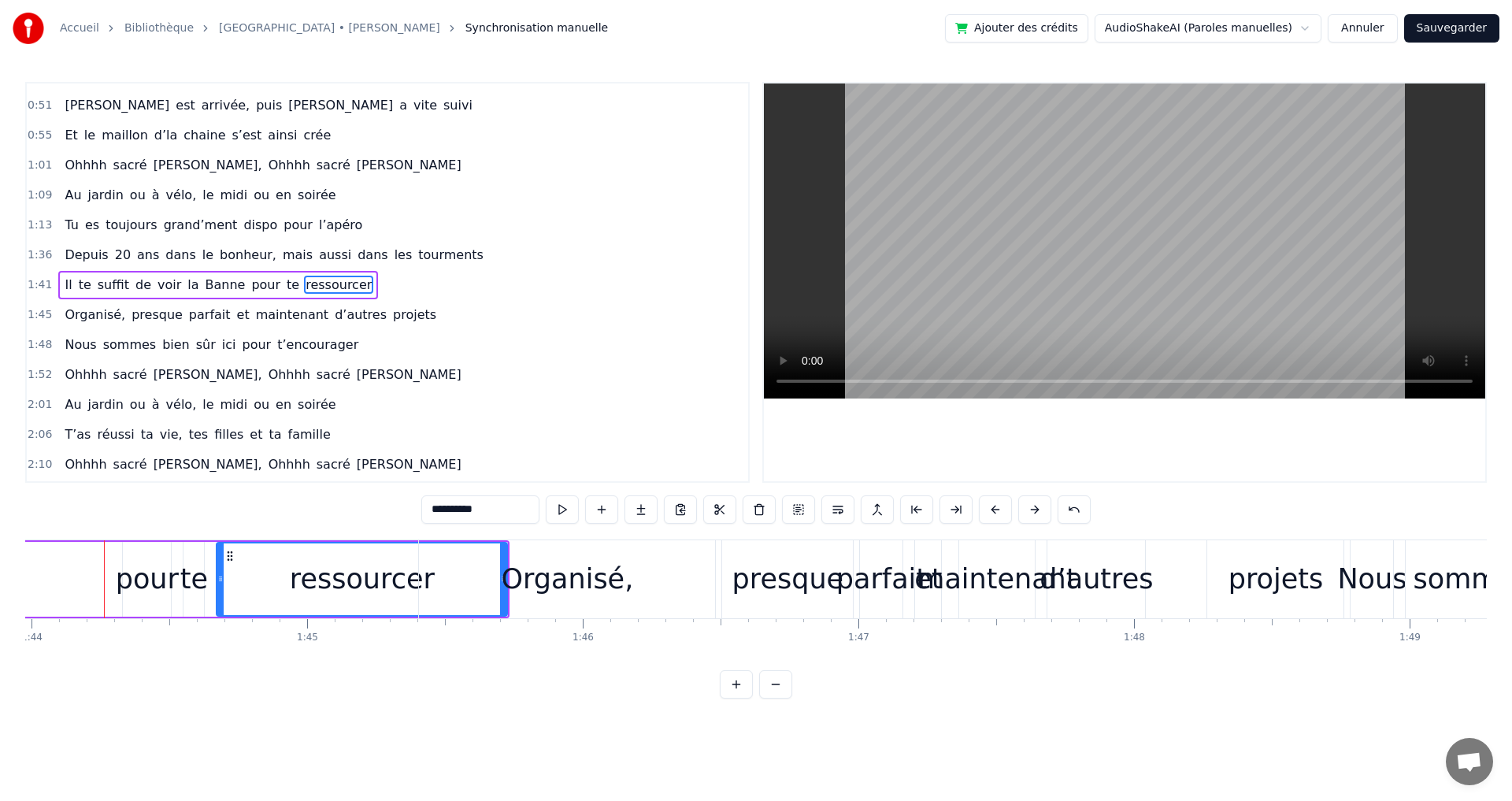
click at [768, 568] on div "presque" at bounding box center [788, 578] width 112 height 41
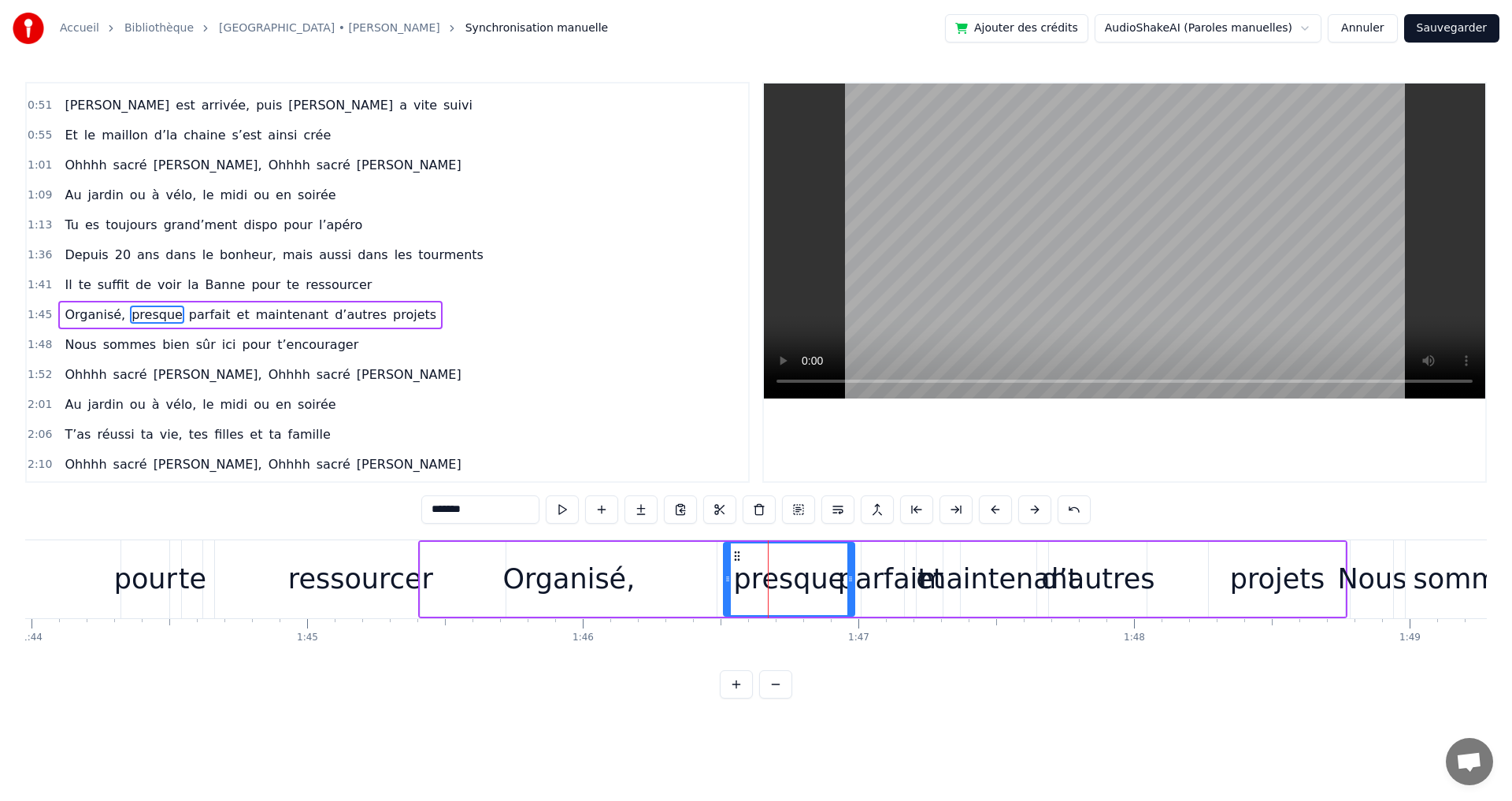
scroll to position [294, 0]
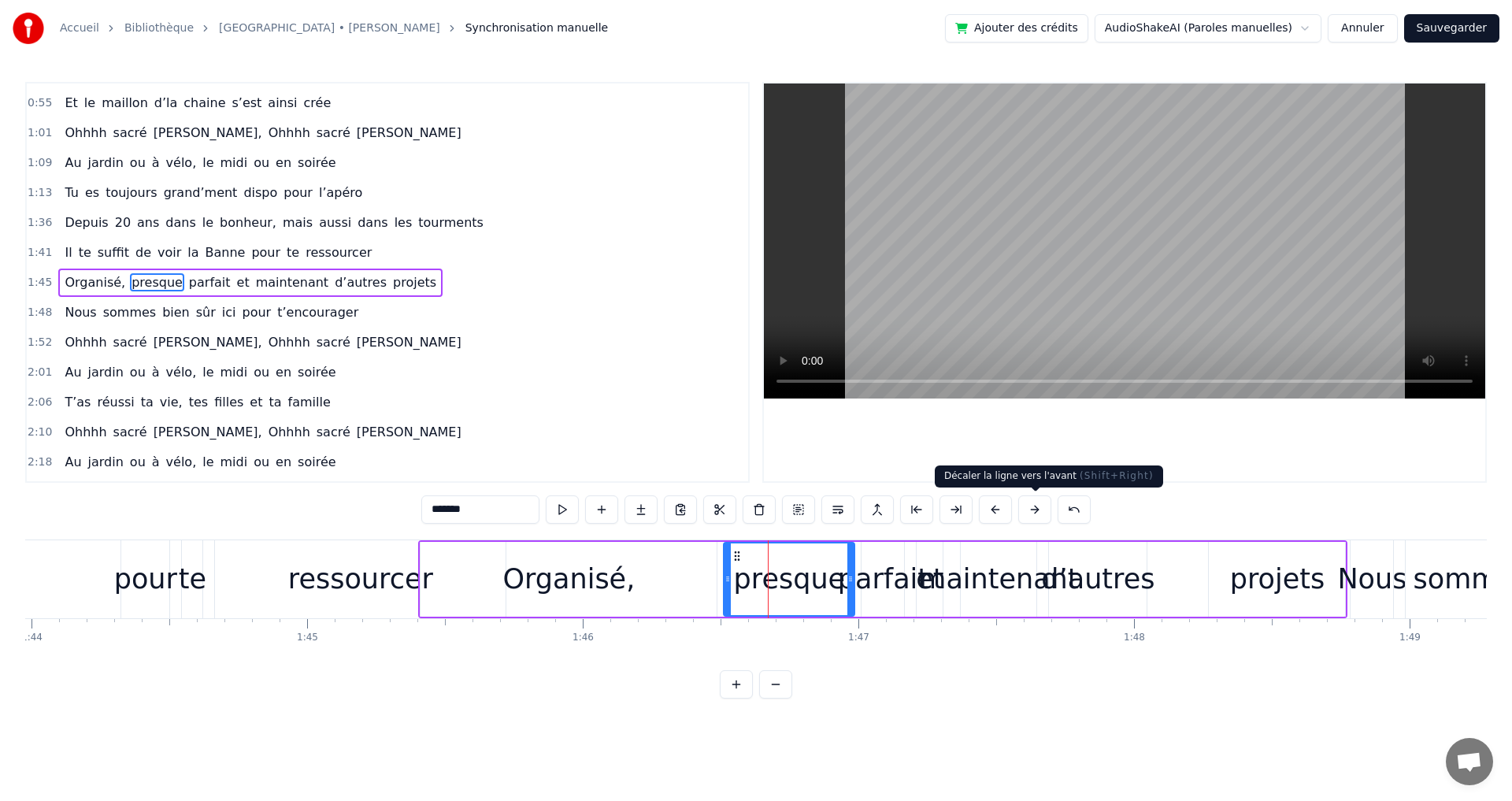
click at [1030, 512] on button at bounding box center [1034, 509] width 33 height 28
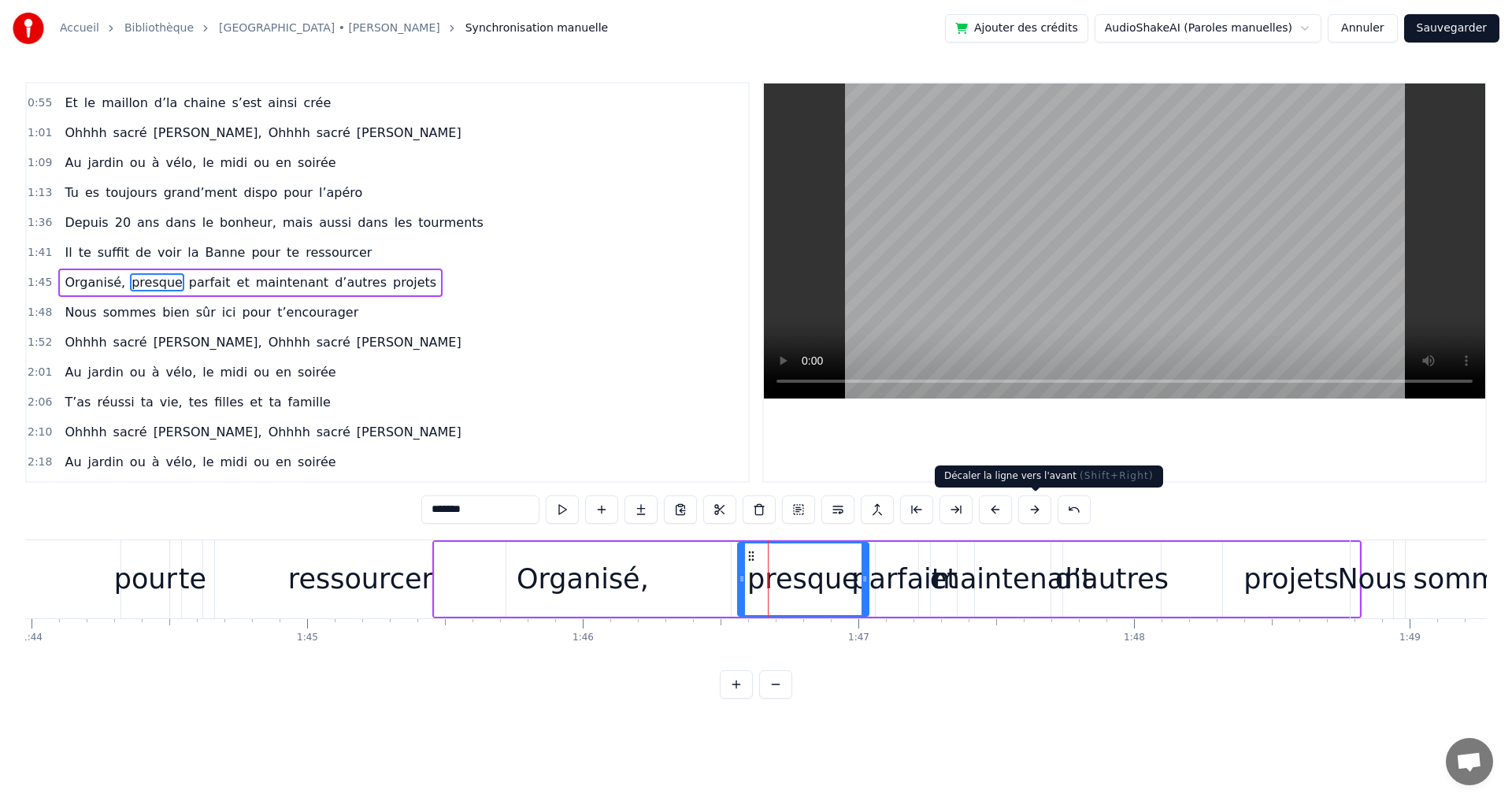
click at [1030, 512] on button at bounding box center [1034, 509] width 33 height 28
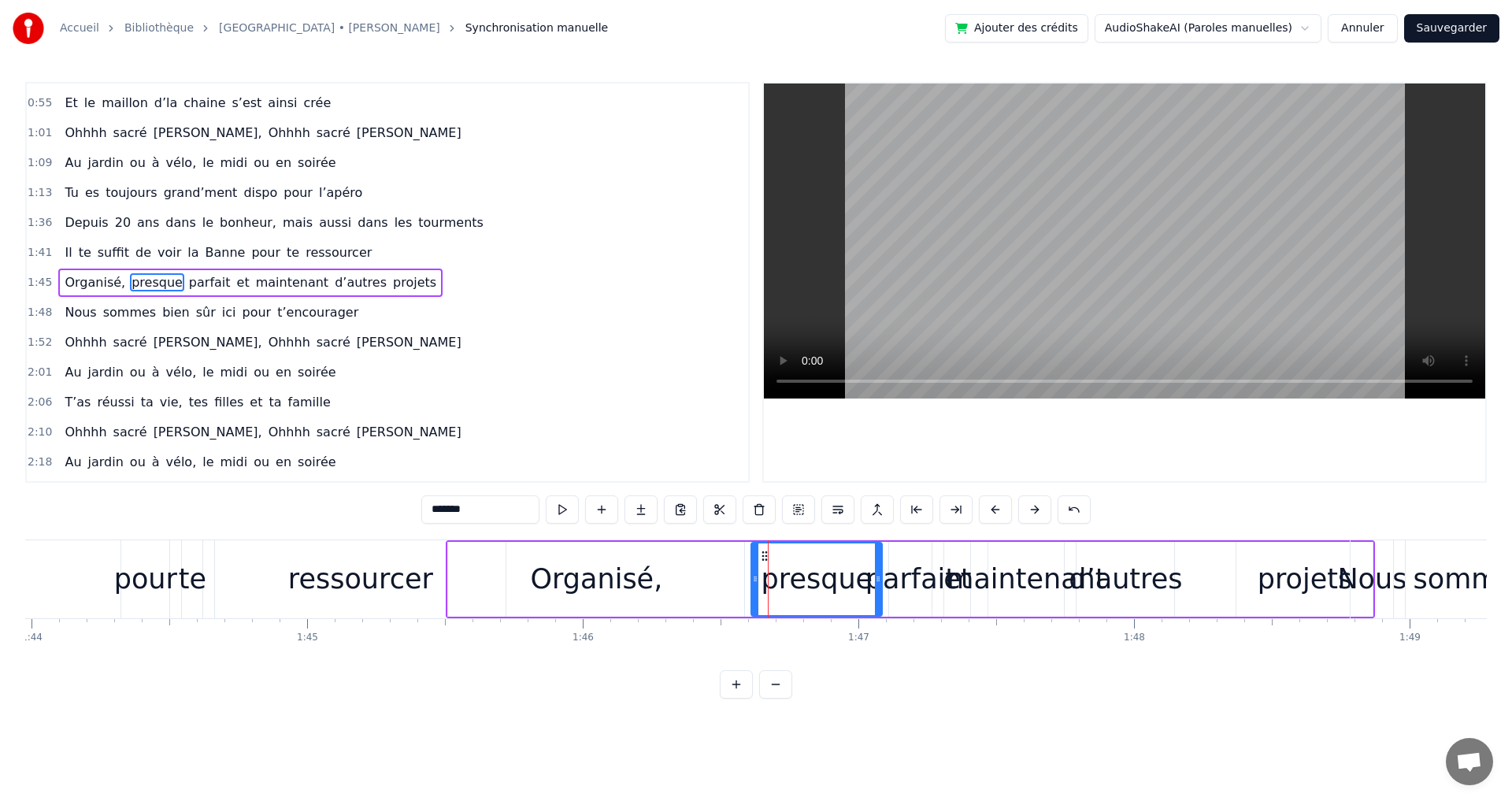
click at [1030, 512] on button at bounding box center [1034, 509] width 33 height 28
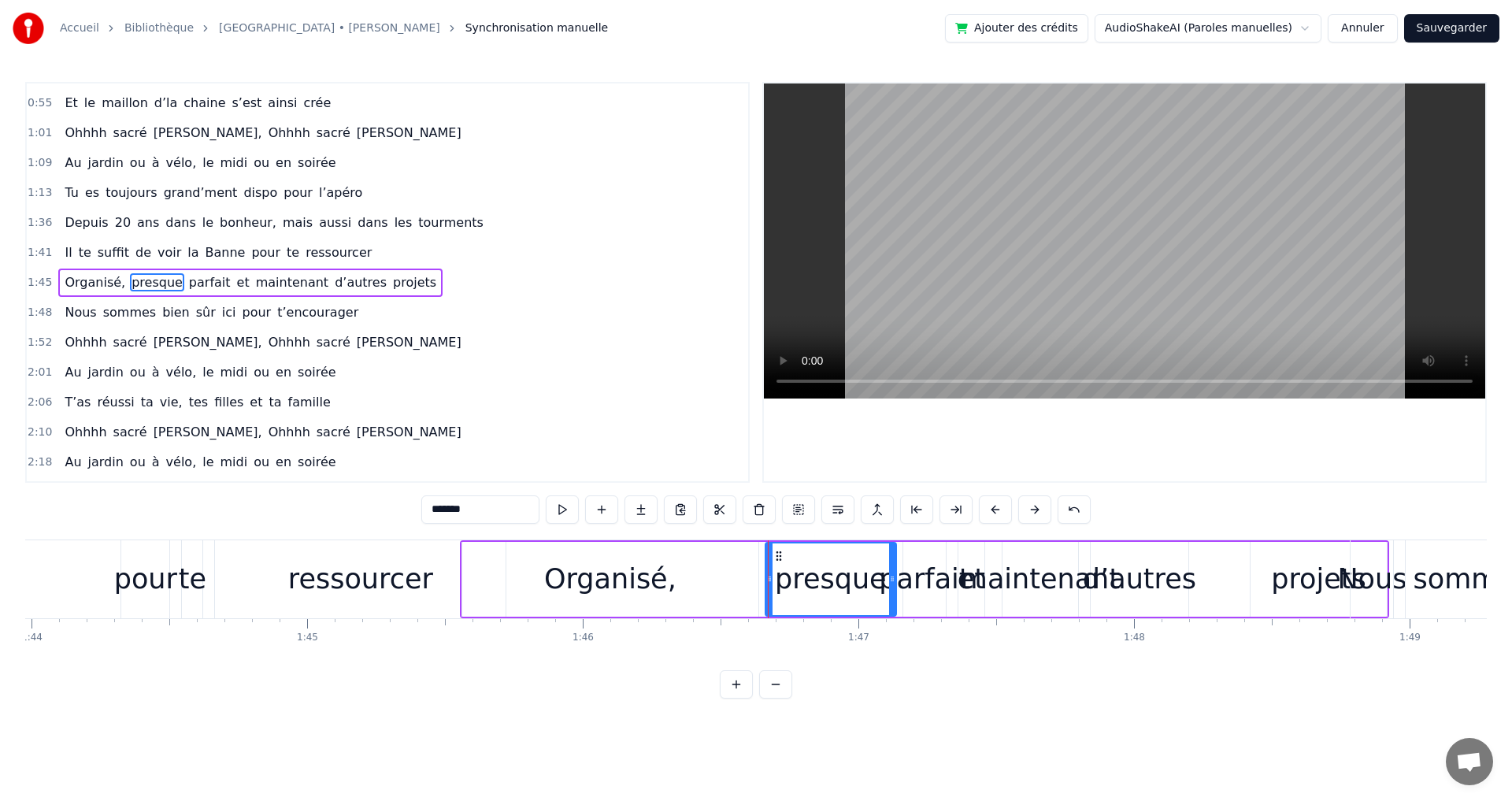
click at [1030, 512] on button at bounding box center [1034, 509] width 33 height 28
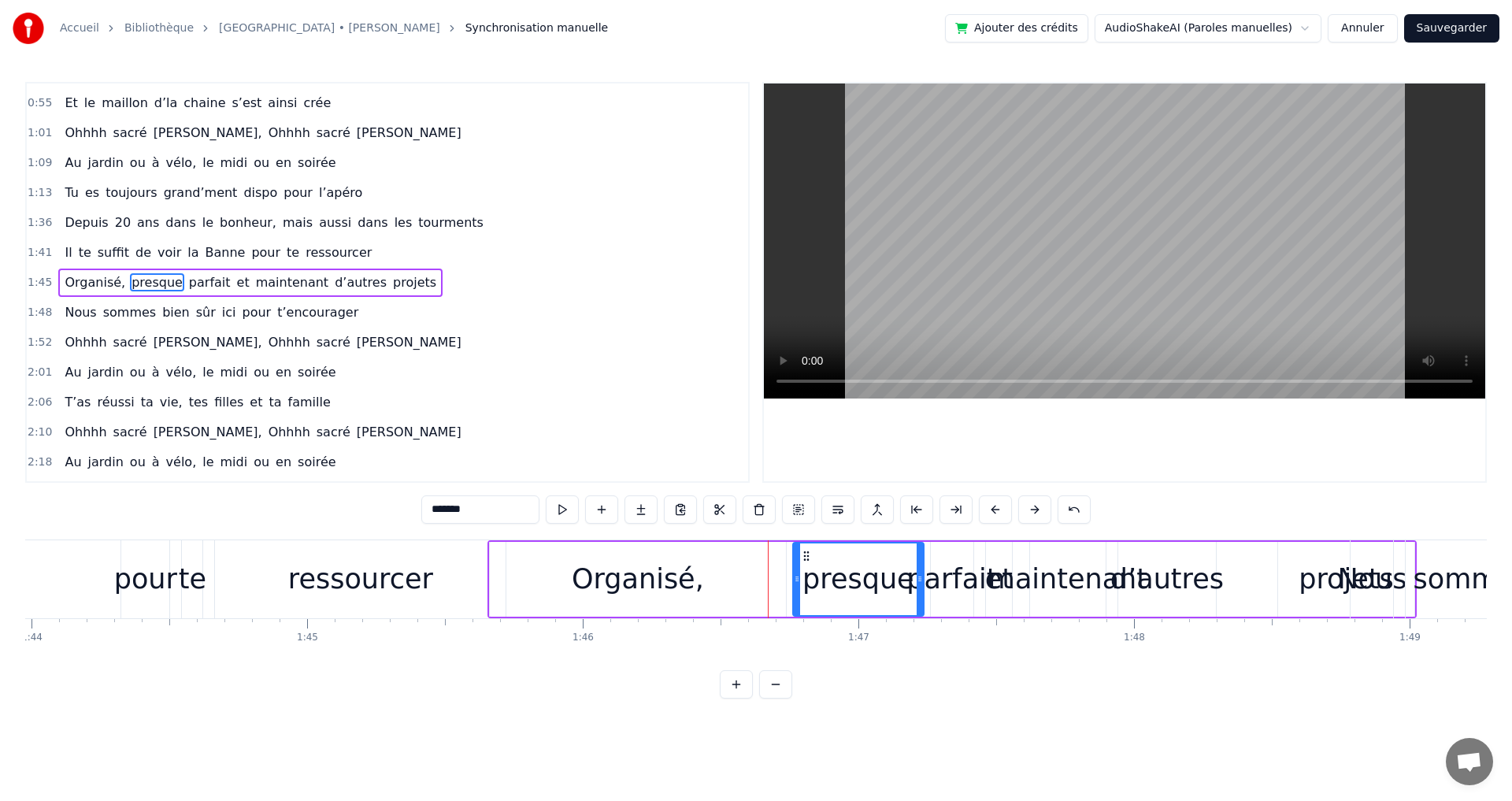
click at [1030, 512] on button at bounding box center [1034, 509] width 33 height 28
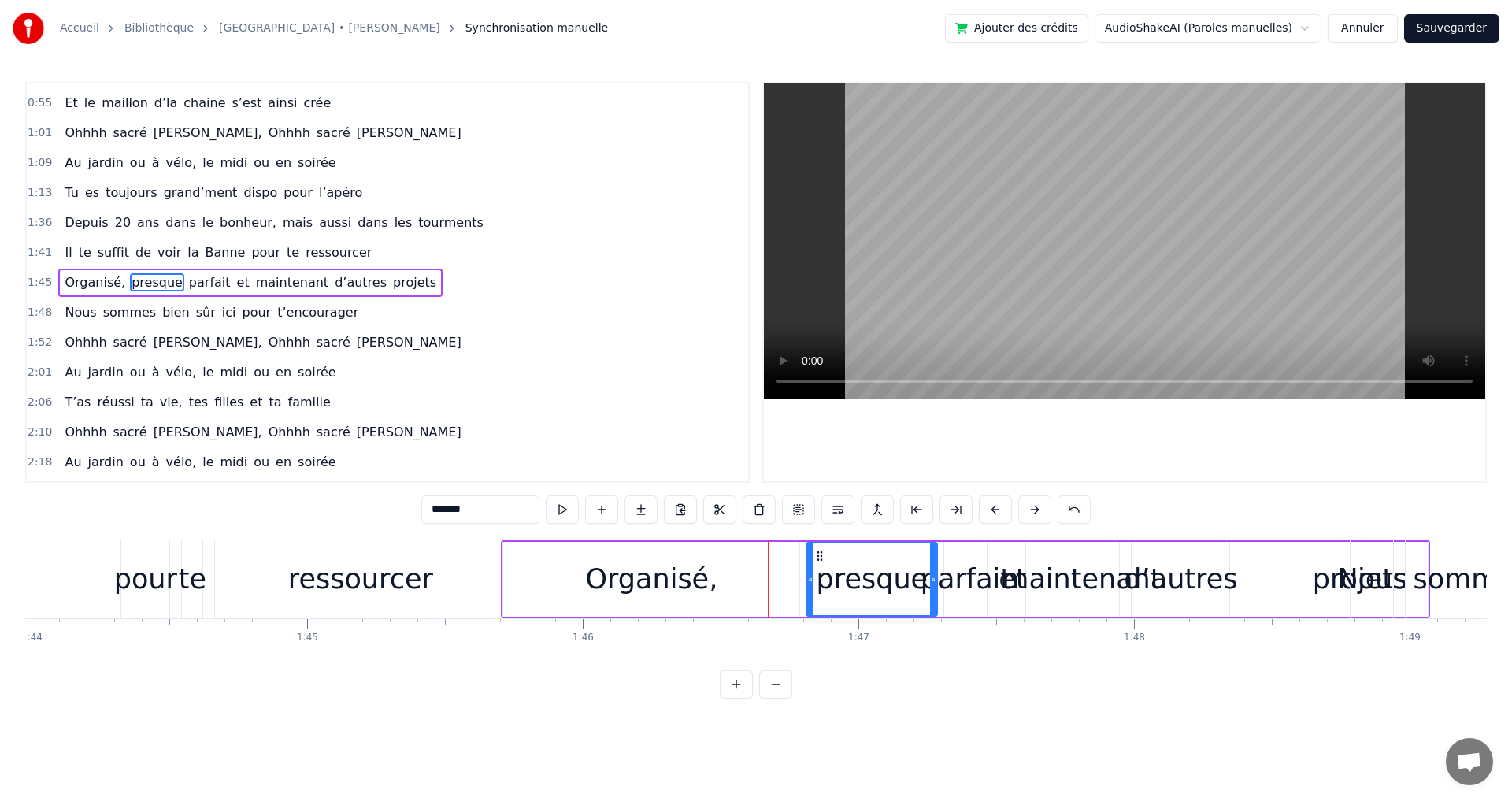
click at [1030, 512] on button at bounding box center [1034, 509] width 33 height 28
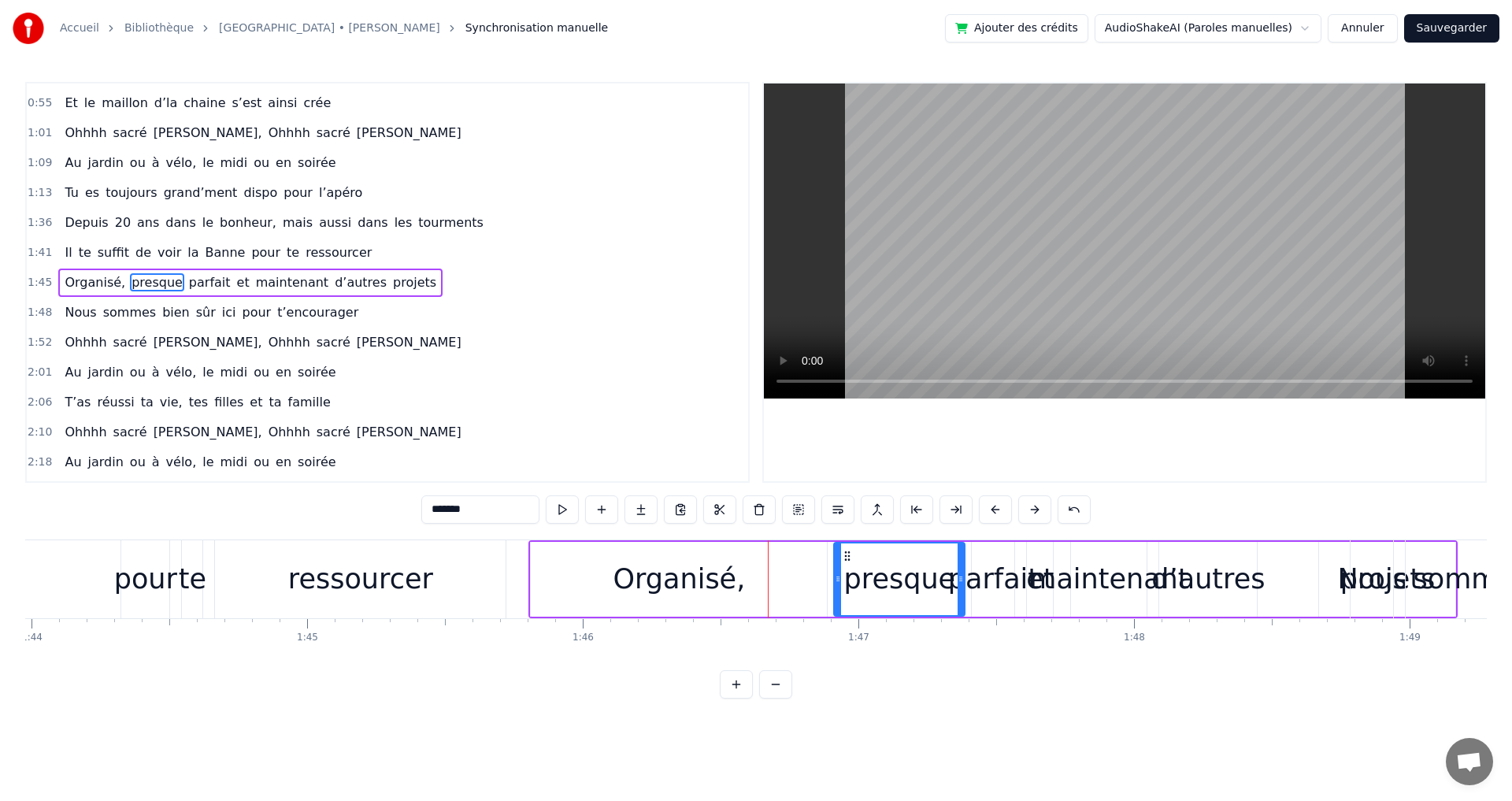
click at [1030, 512] on button at bounding box center [1034, 509] width 33 height 28
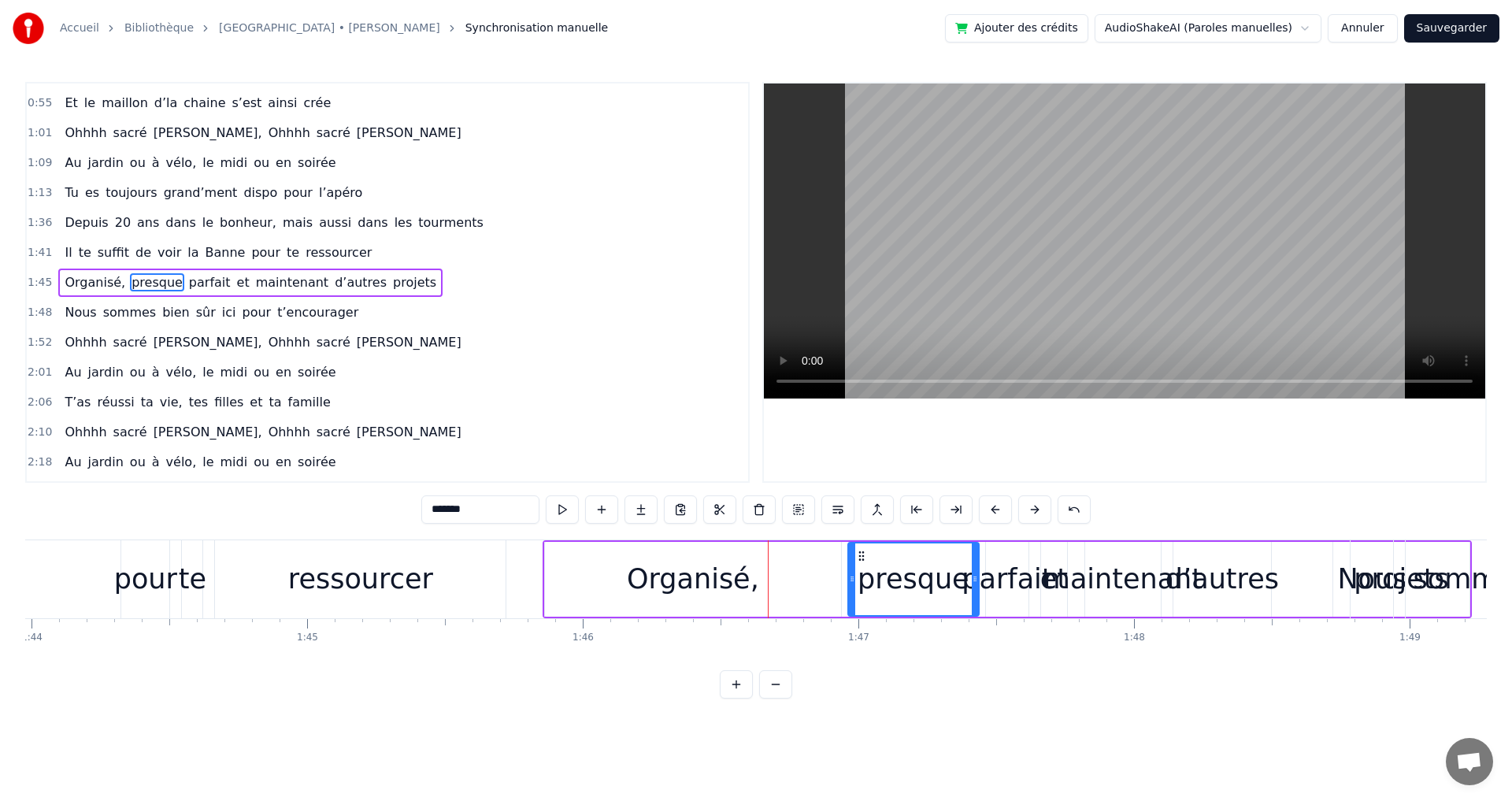
click at [1030, 512] on button at bounding box center [1034, 509] width 33 height 28
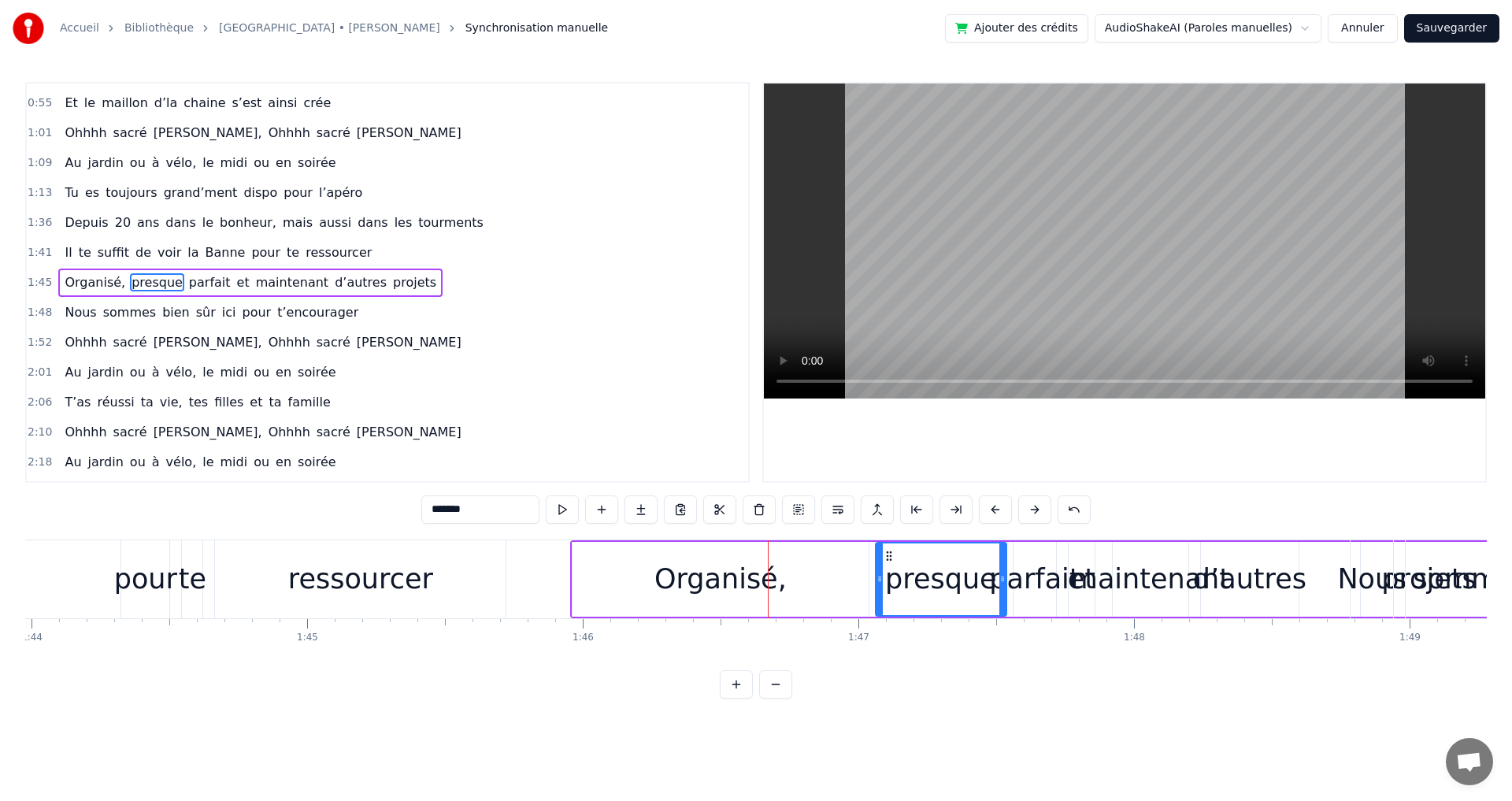
click at [1030, 512] on button at bounding box center [1034, 509] width 33 height 28
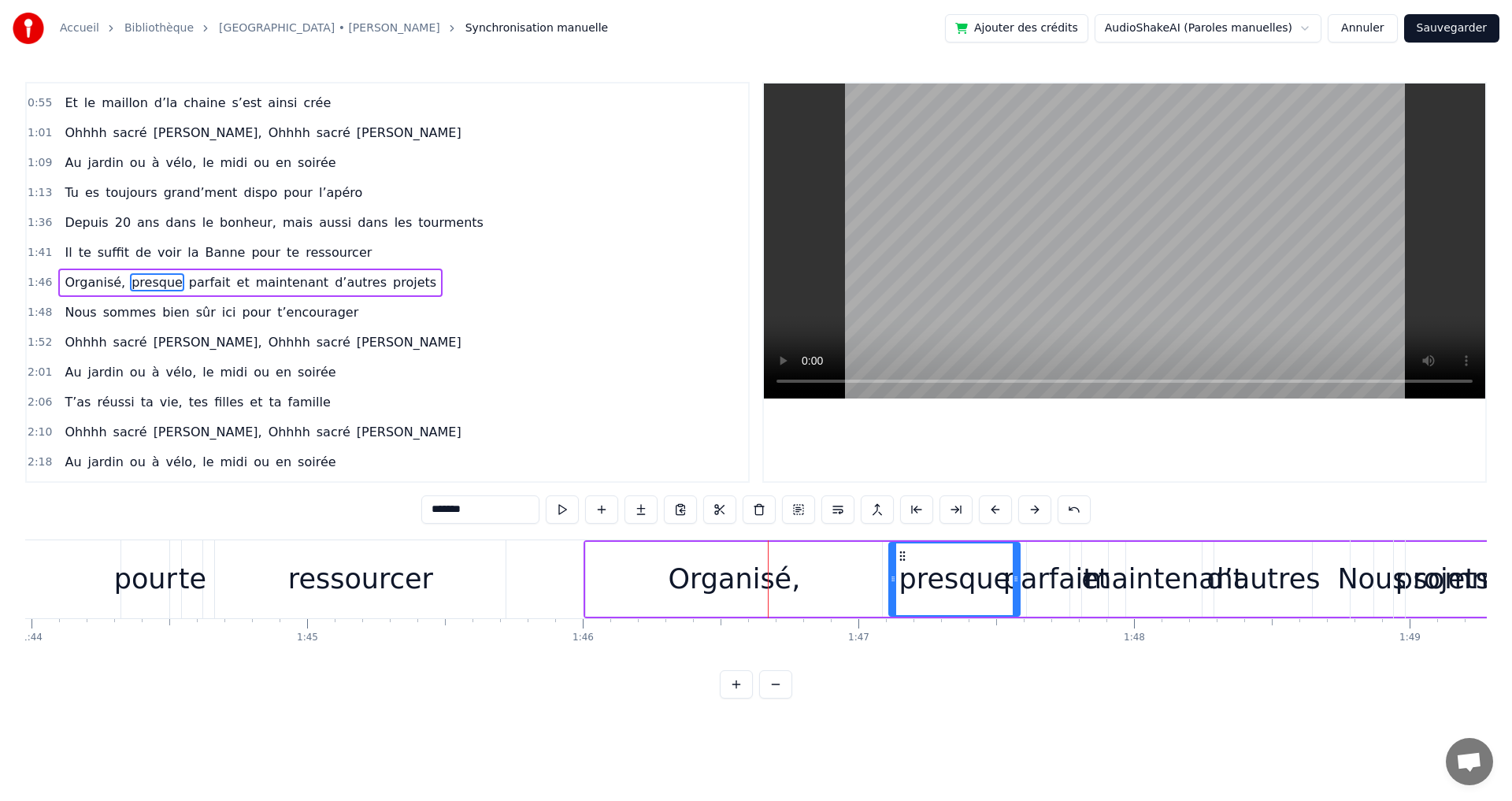
click at [1030, 512] on button at bounding box center [1034, 509] width 33 height 28
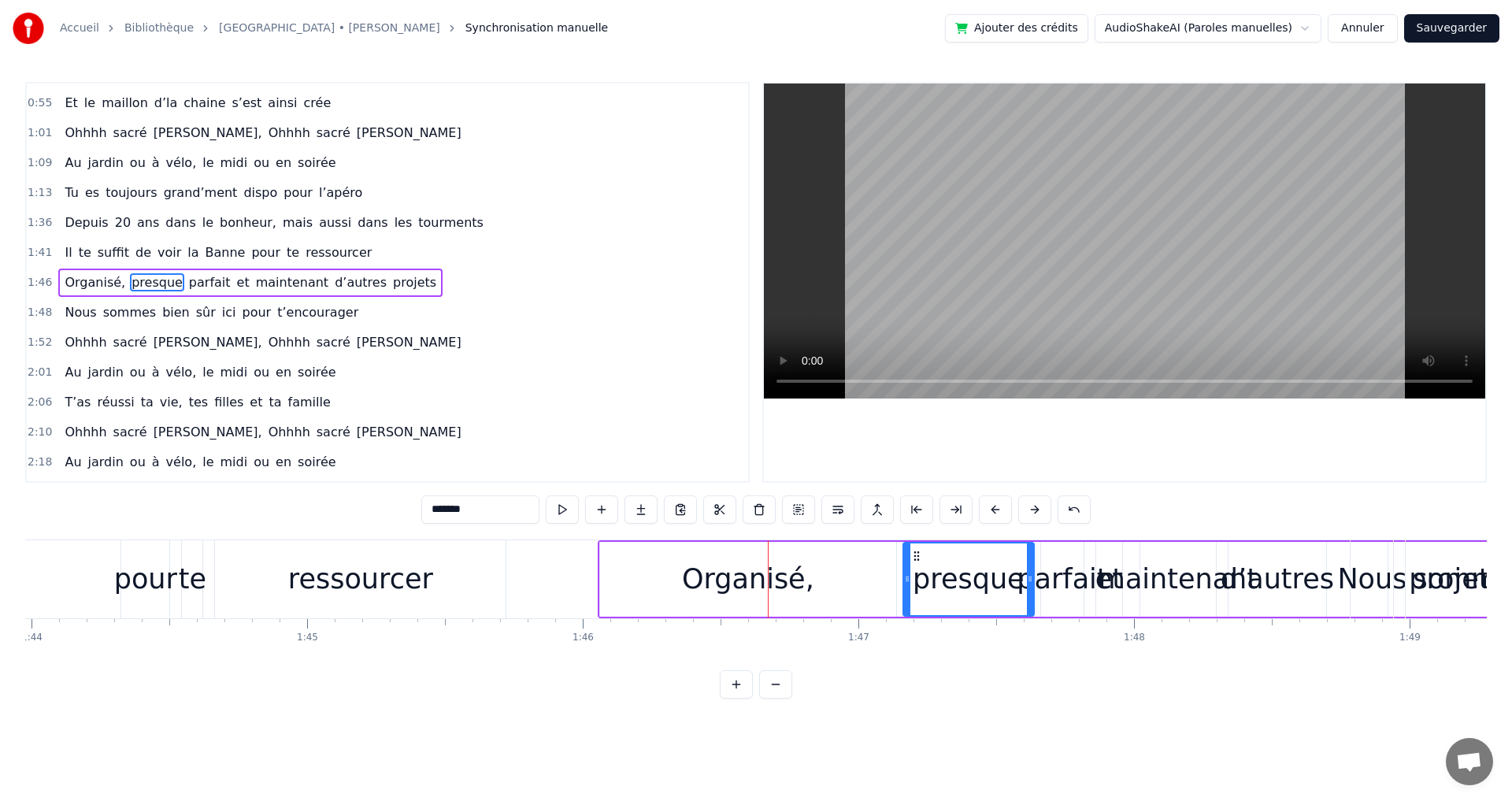
click at [1030, 512] on button at bounding box center [1034, 509] width 33 height 28
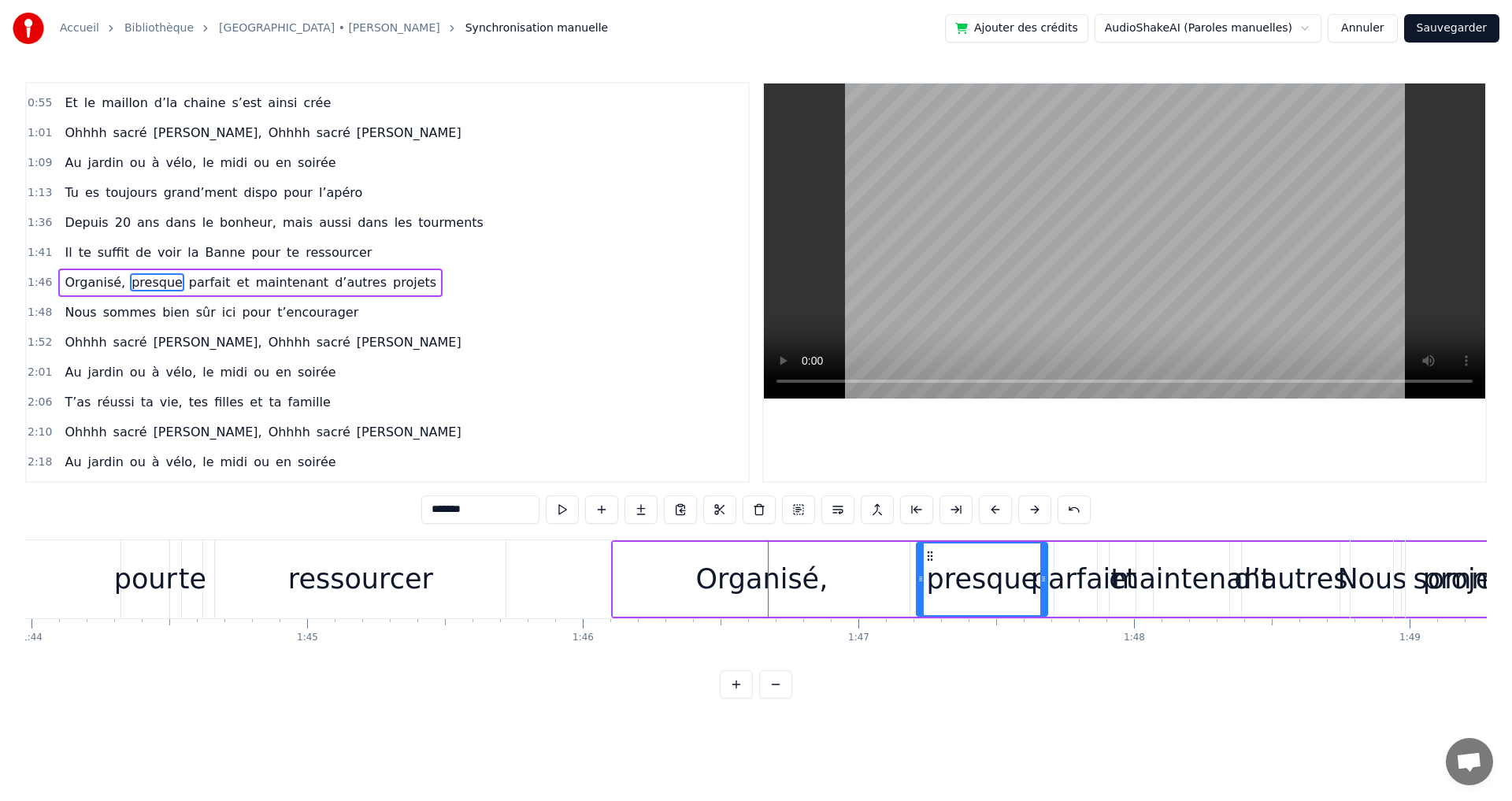
click at [335, 578] on div "ressourcer" at bounding box center [361, 578] width 145 height 41
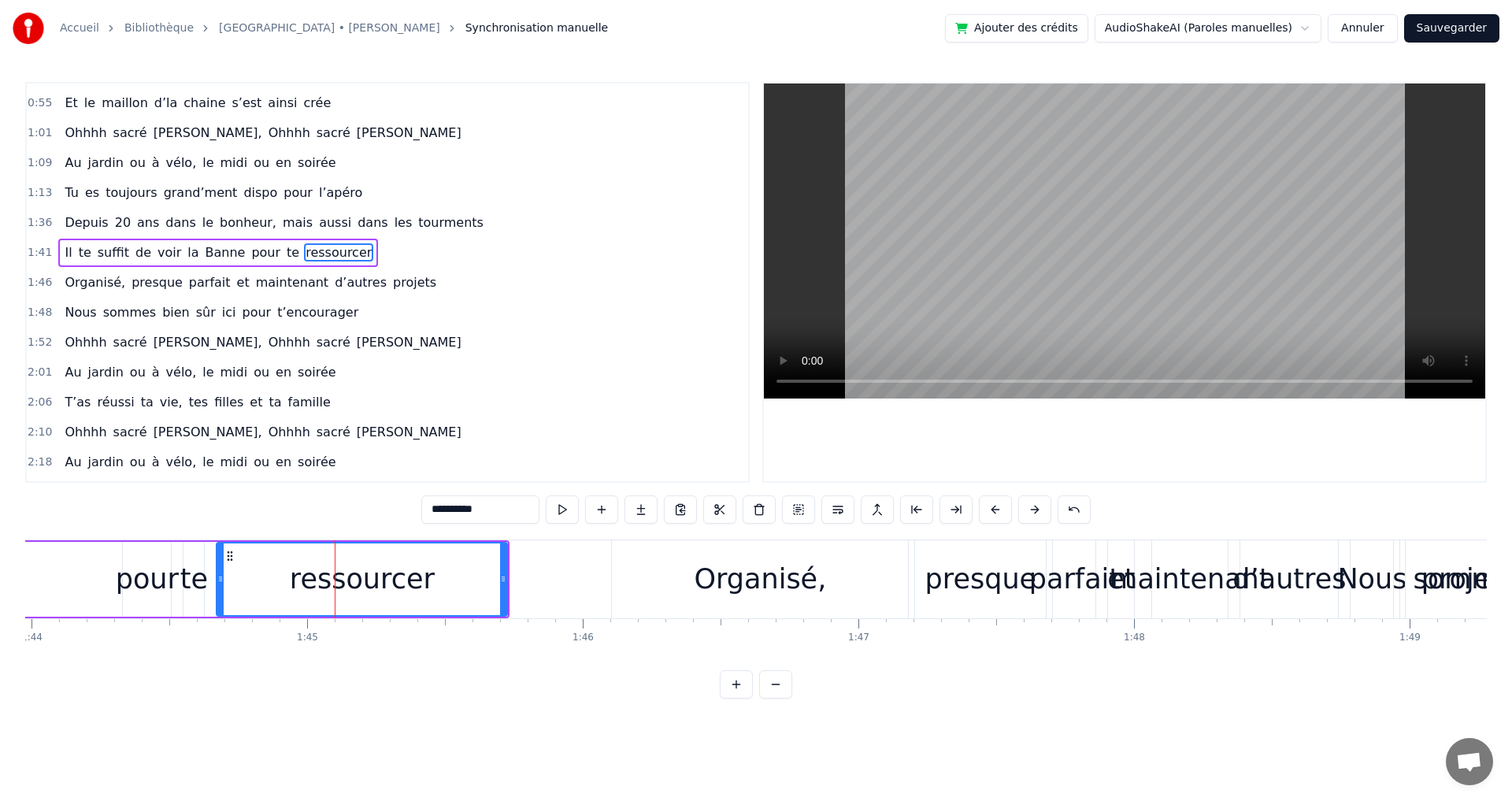
scroll to position [265, 0]
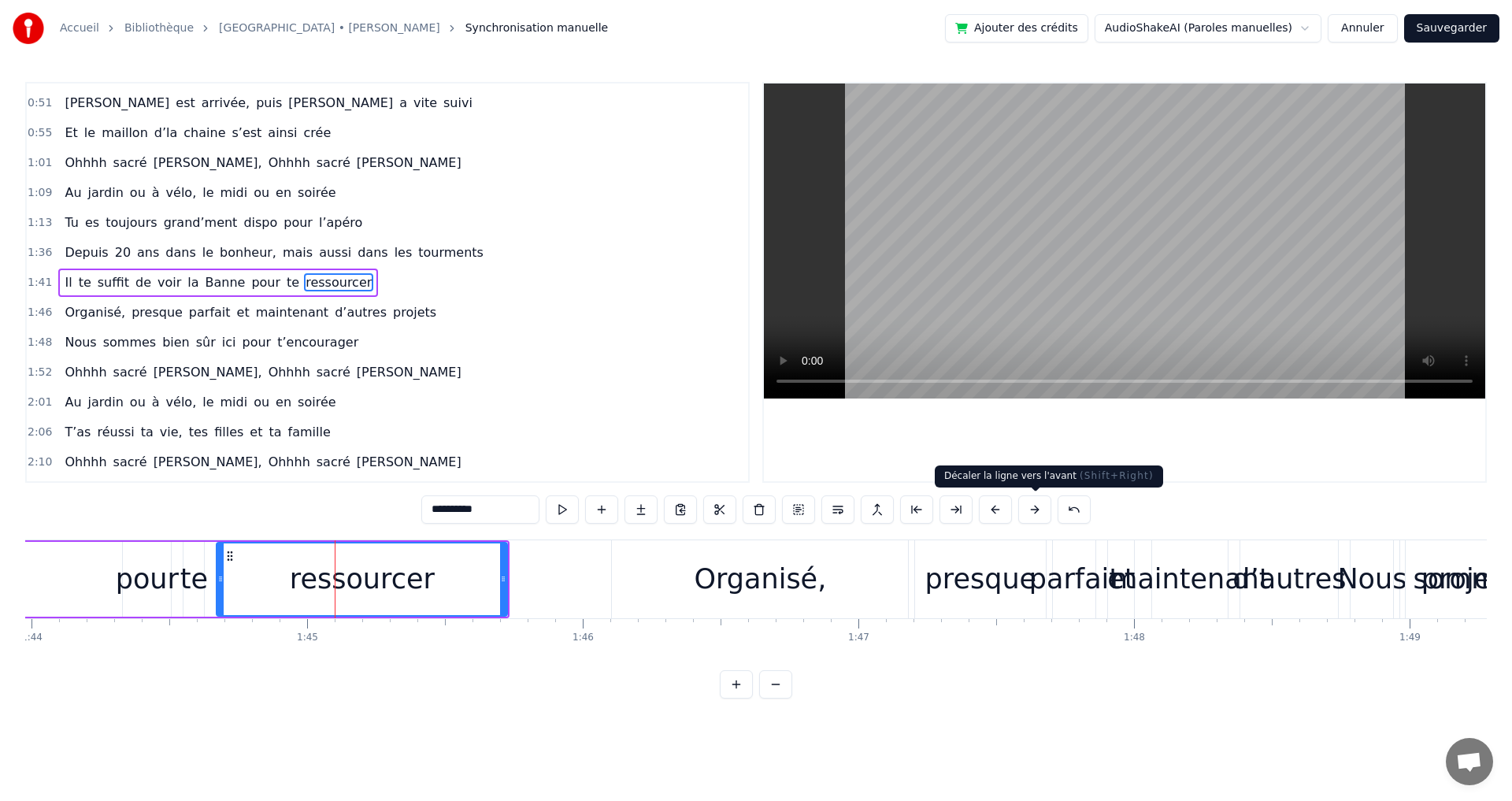
click at [1036, 509] on button at bounding box center [1034, 509] width 33 height 28
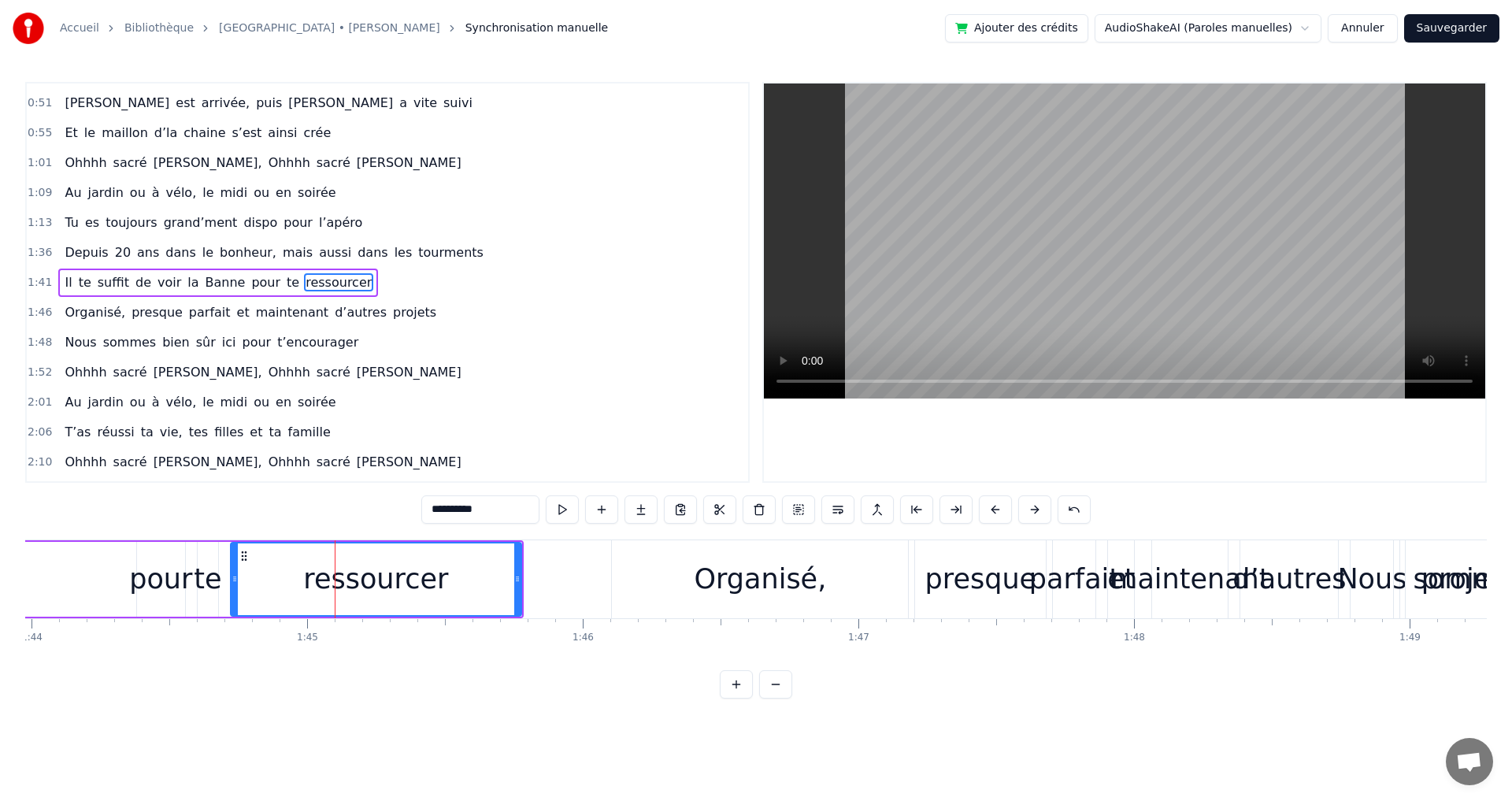
click at [1036, 509] on button at bounding box center [1034, 509] width 33 height 28
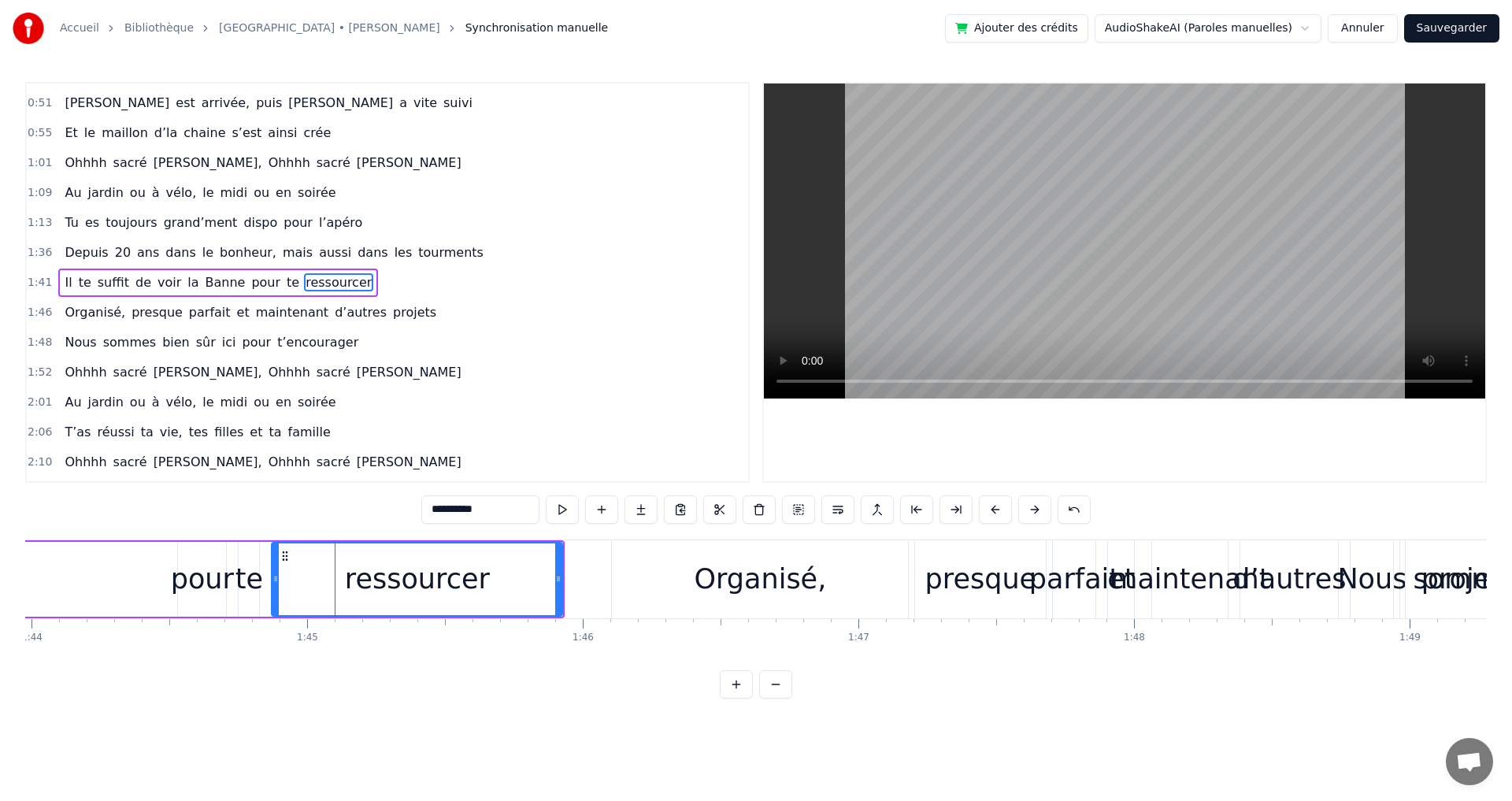
click at [1036, 509] on button at bounding box center [1034, 509] width 33 height 28
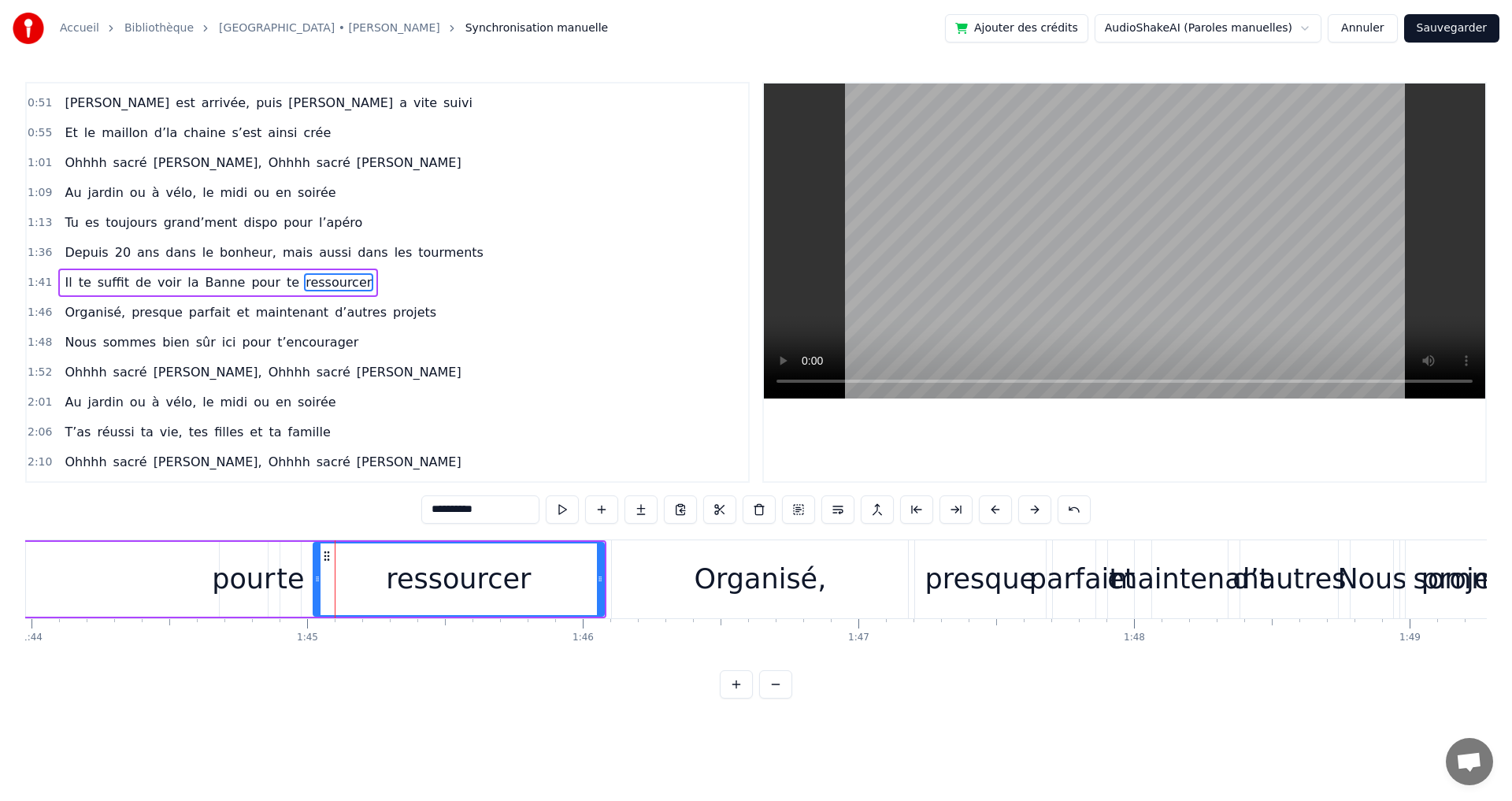
click at [1036, 509] on button at bounding box center [1034, 509] width 33 height 28
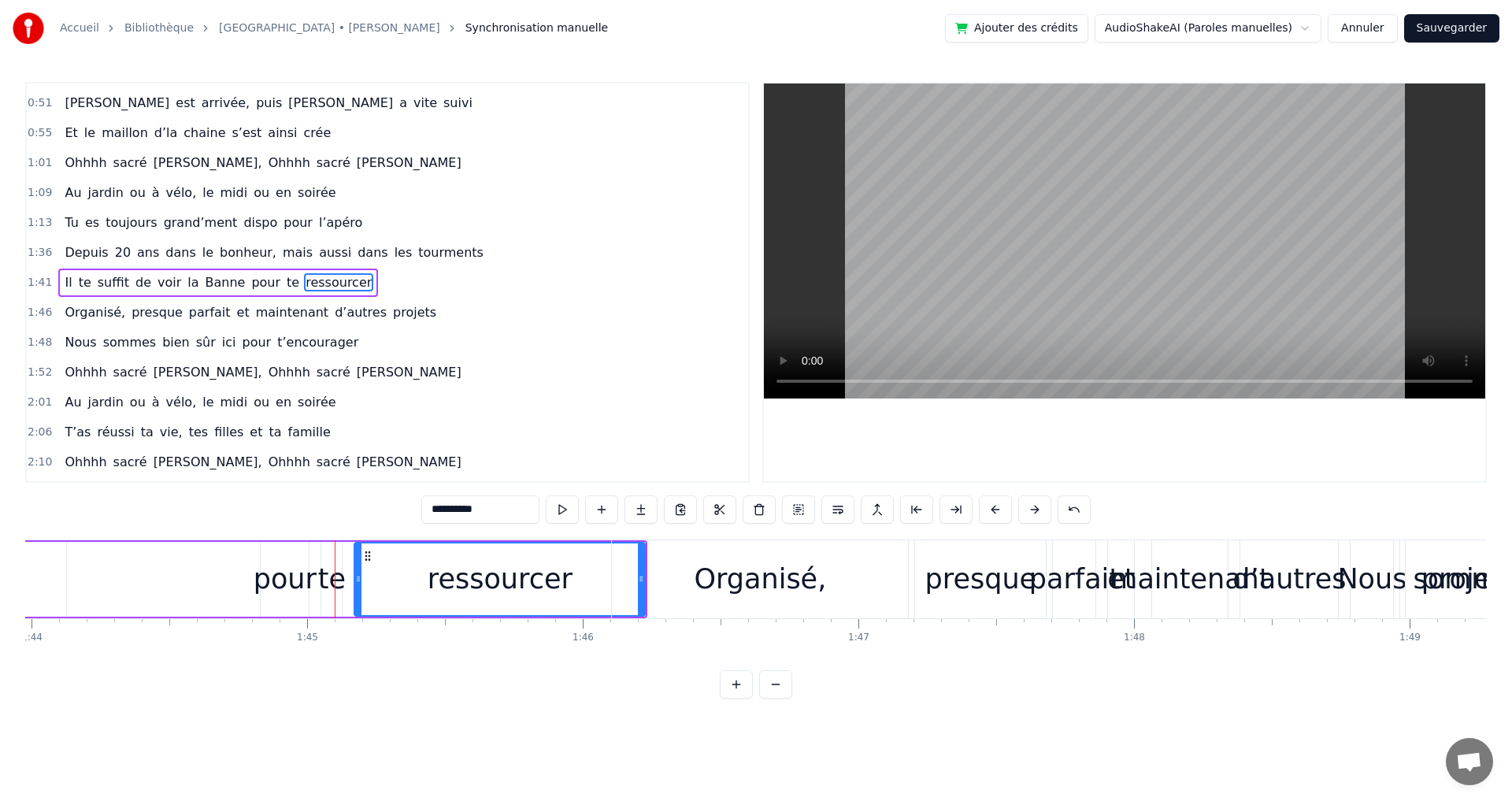
click at [1036, 509] on button at bounding box center [1034, 509] width 33 height 28
click at [95, 252] on span "Depuis" at bounding box center [86, 252] width 46 height 18
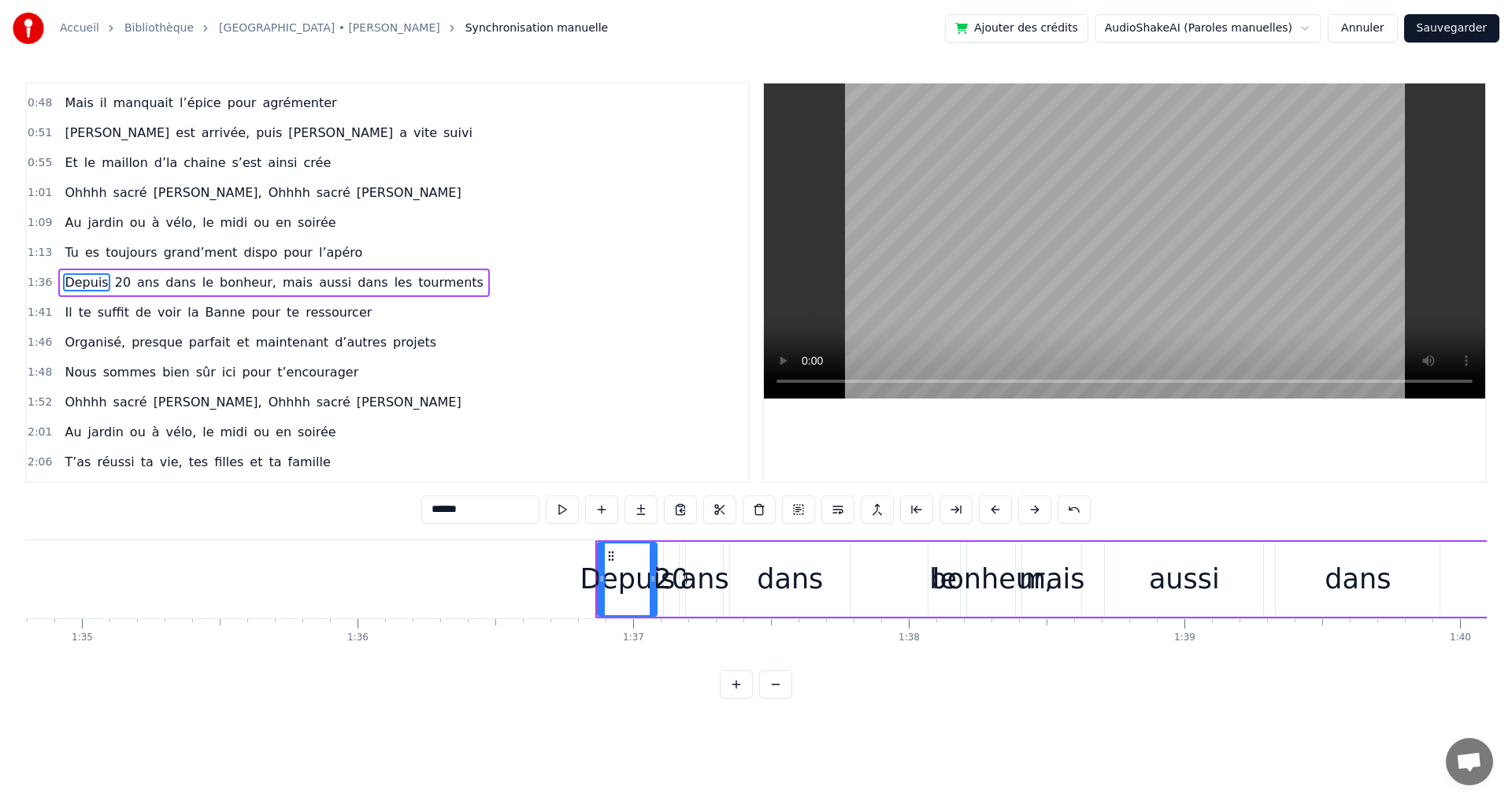
scroll to position [0, 25933]
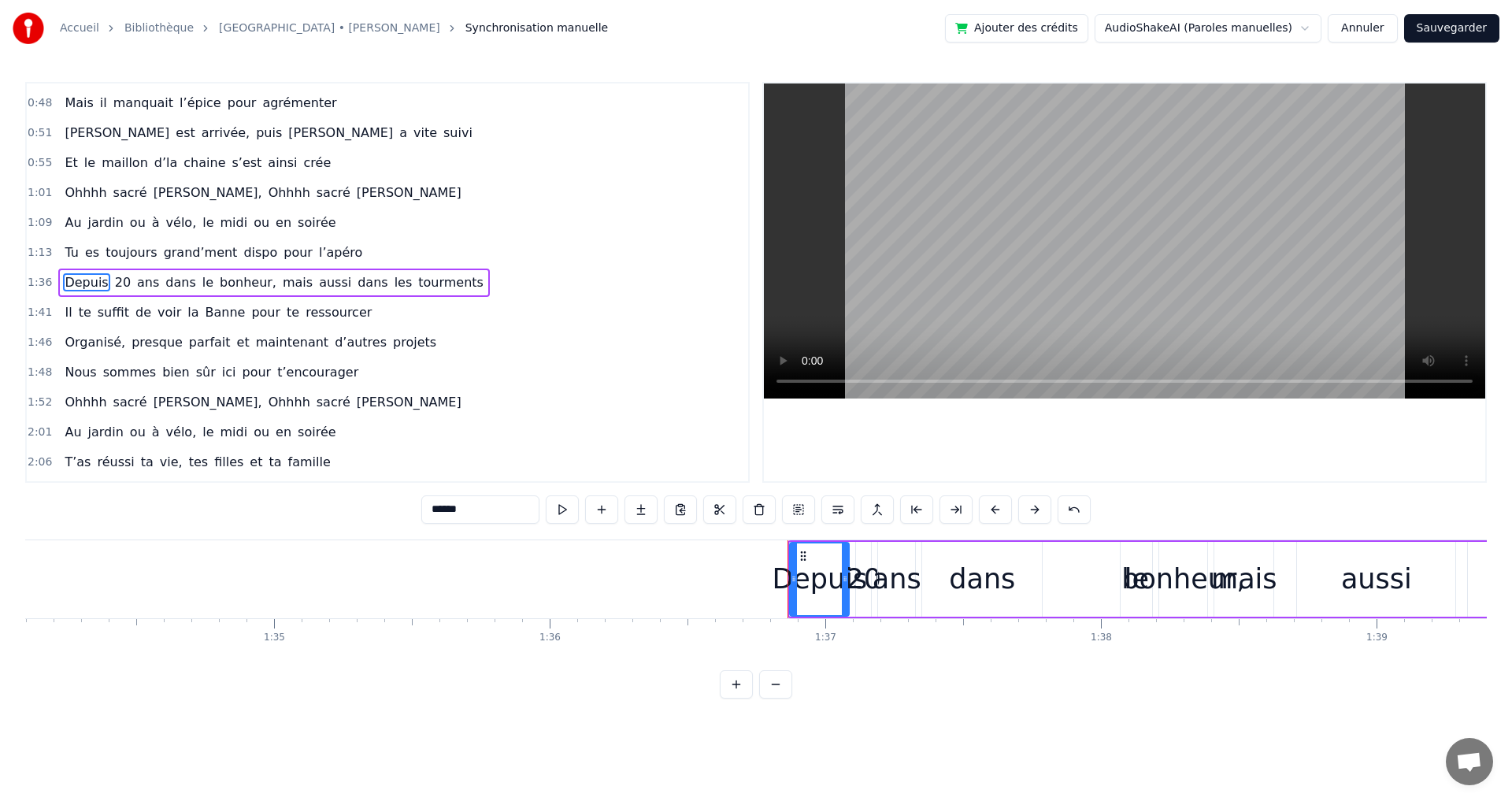
click at [828, 561] on div "Depuis" at bounding box center [819, 578] width 95 height 41
click at [997, 506] on button at bounding box center [995, 509] width 33 height 28
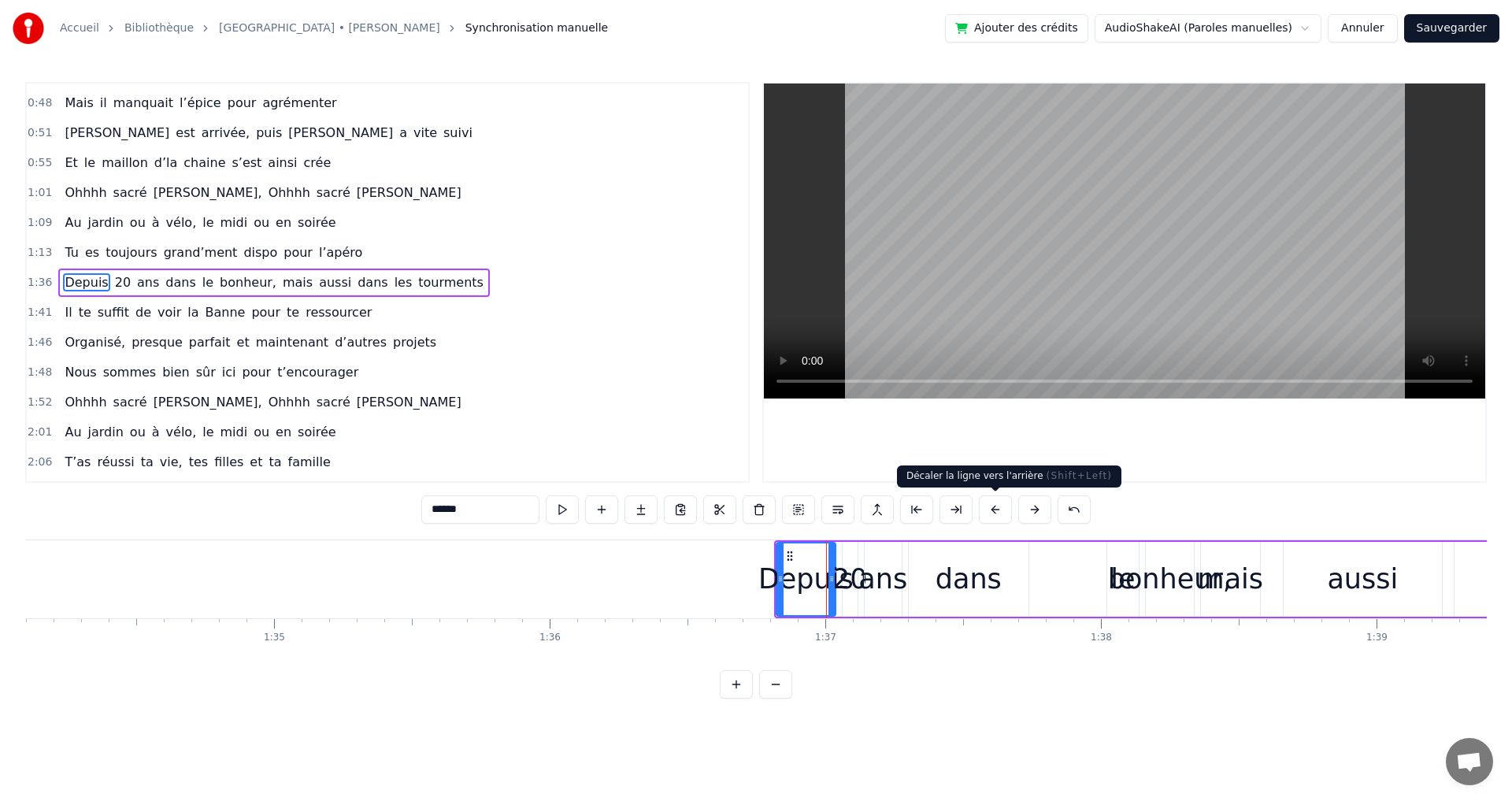
click at [997, 506] on button at bounding box center [995, 509] width 33 height 28
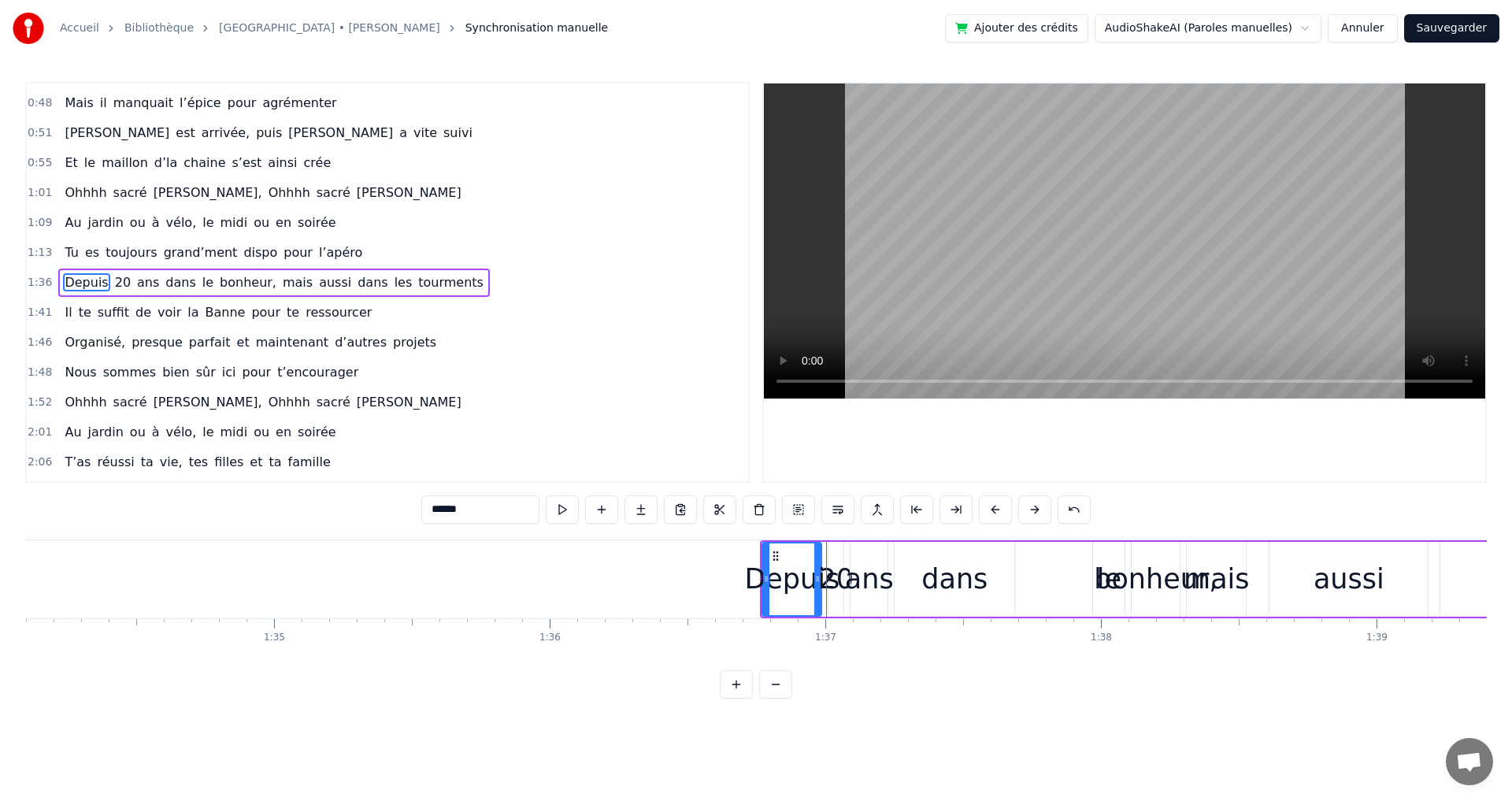
click at [997, 506] on button at bounding box center [995, 509] width 33 height 28
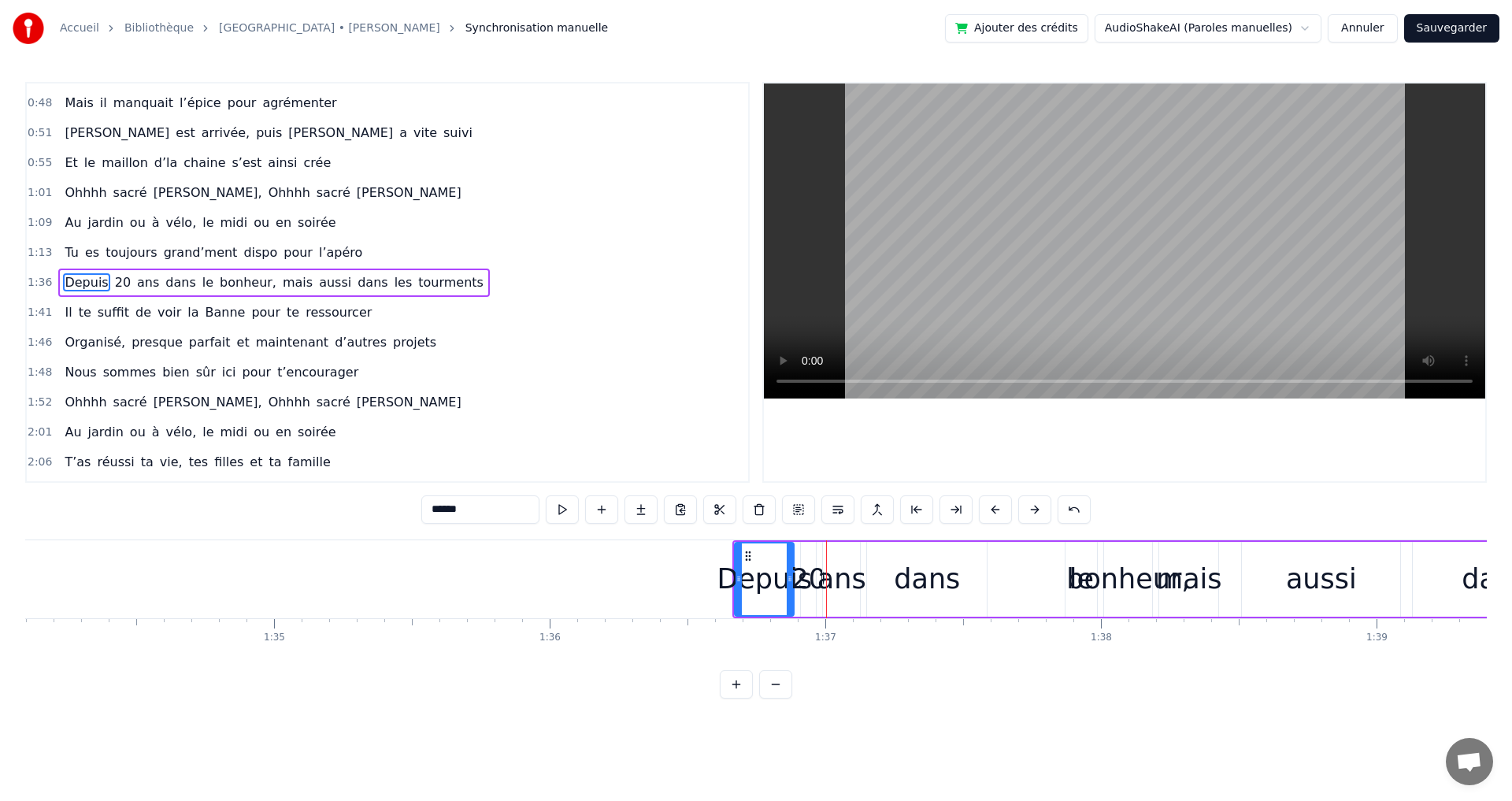
click at [997, 506] on button at bounding box center [995, 509] width 33 height 28
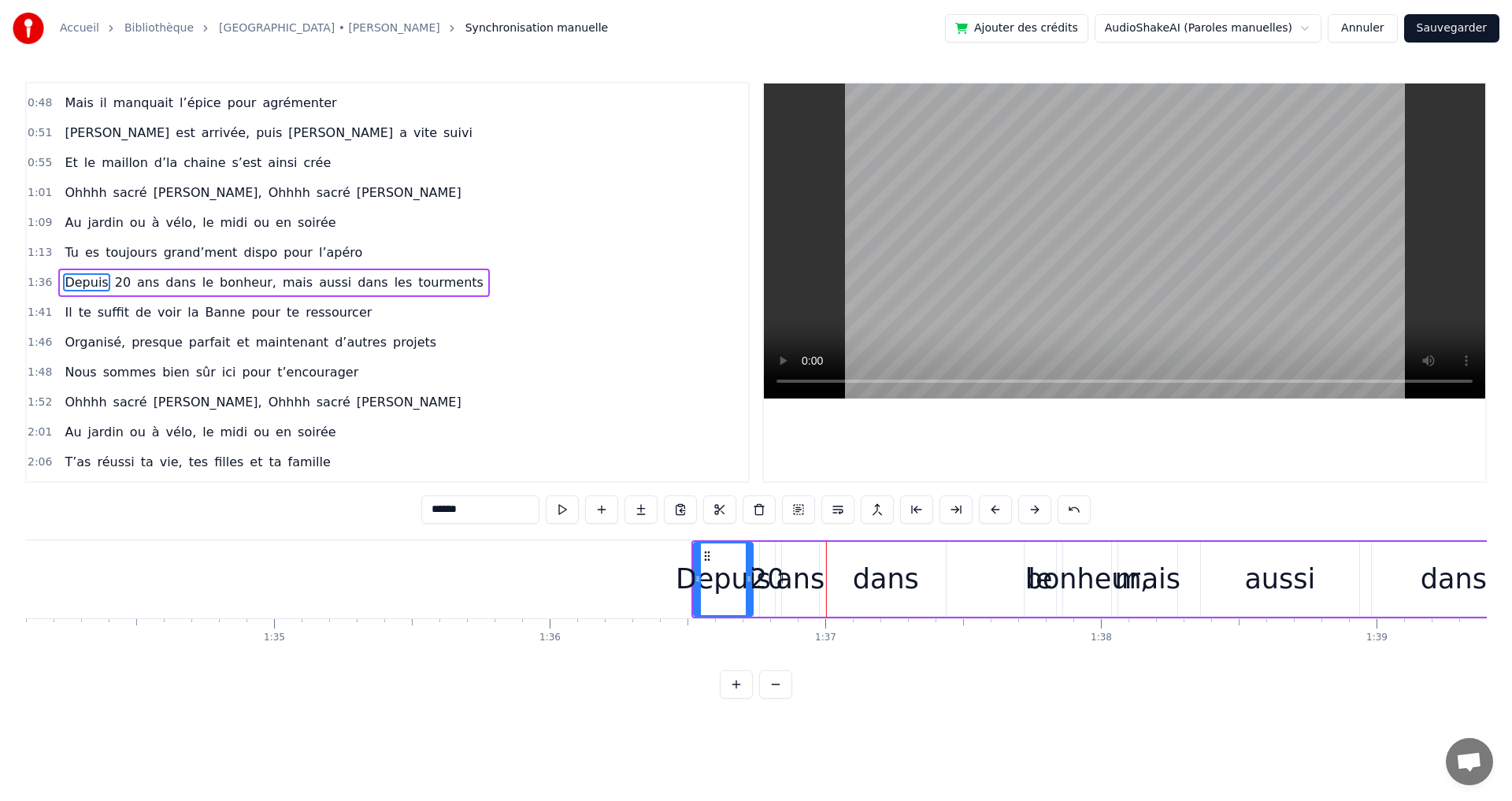
click at [997, 506] on button at bounding box center [995, 509] width 33 height 28
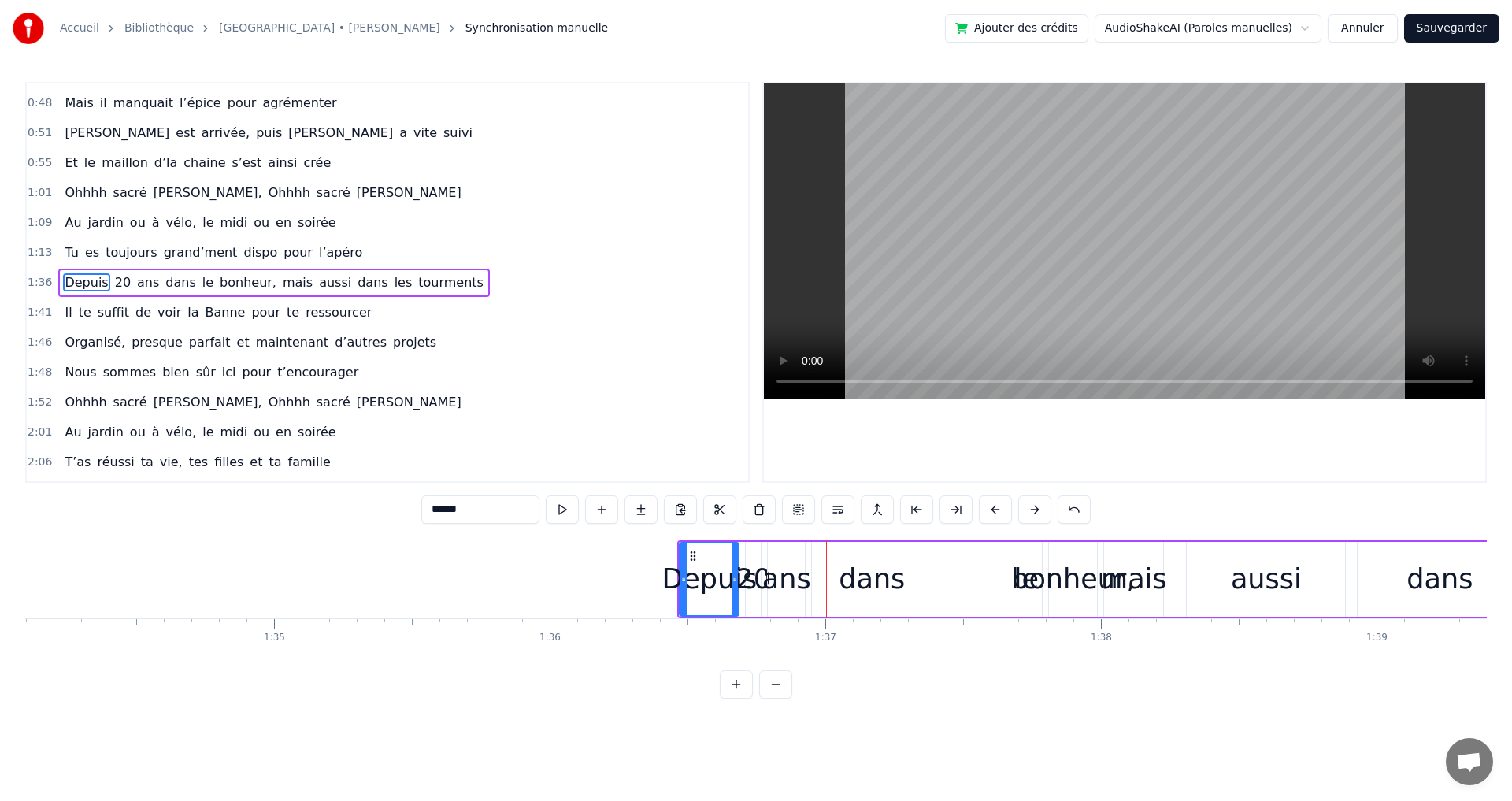
click at [997, 506] on button at bounding box center [995, 509] width 33 height 28
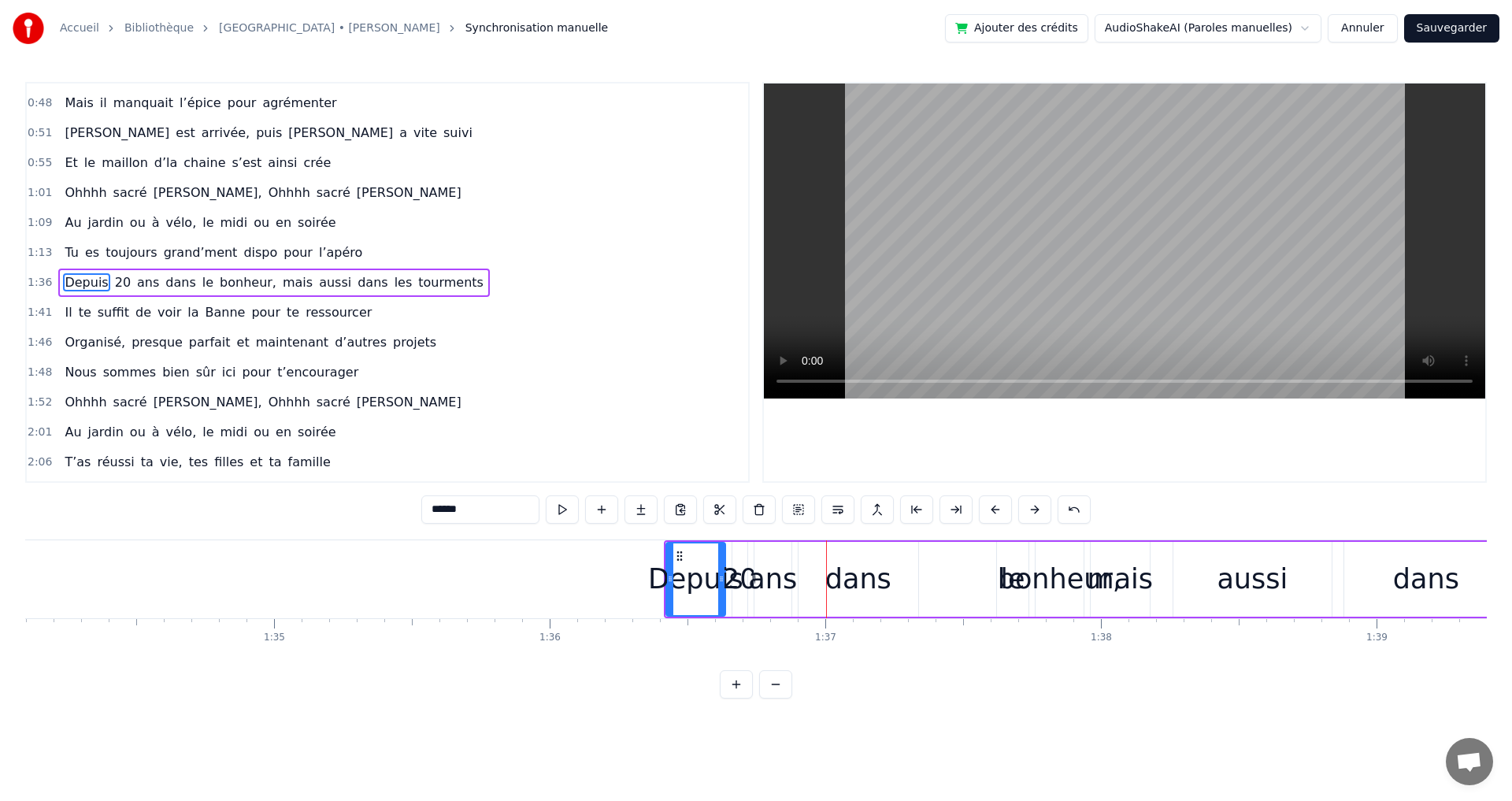
click at [997, 506] on button at bounding box center [995, 509] width 33 height 28
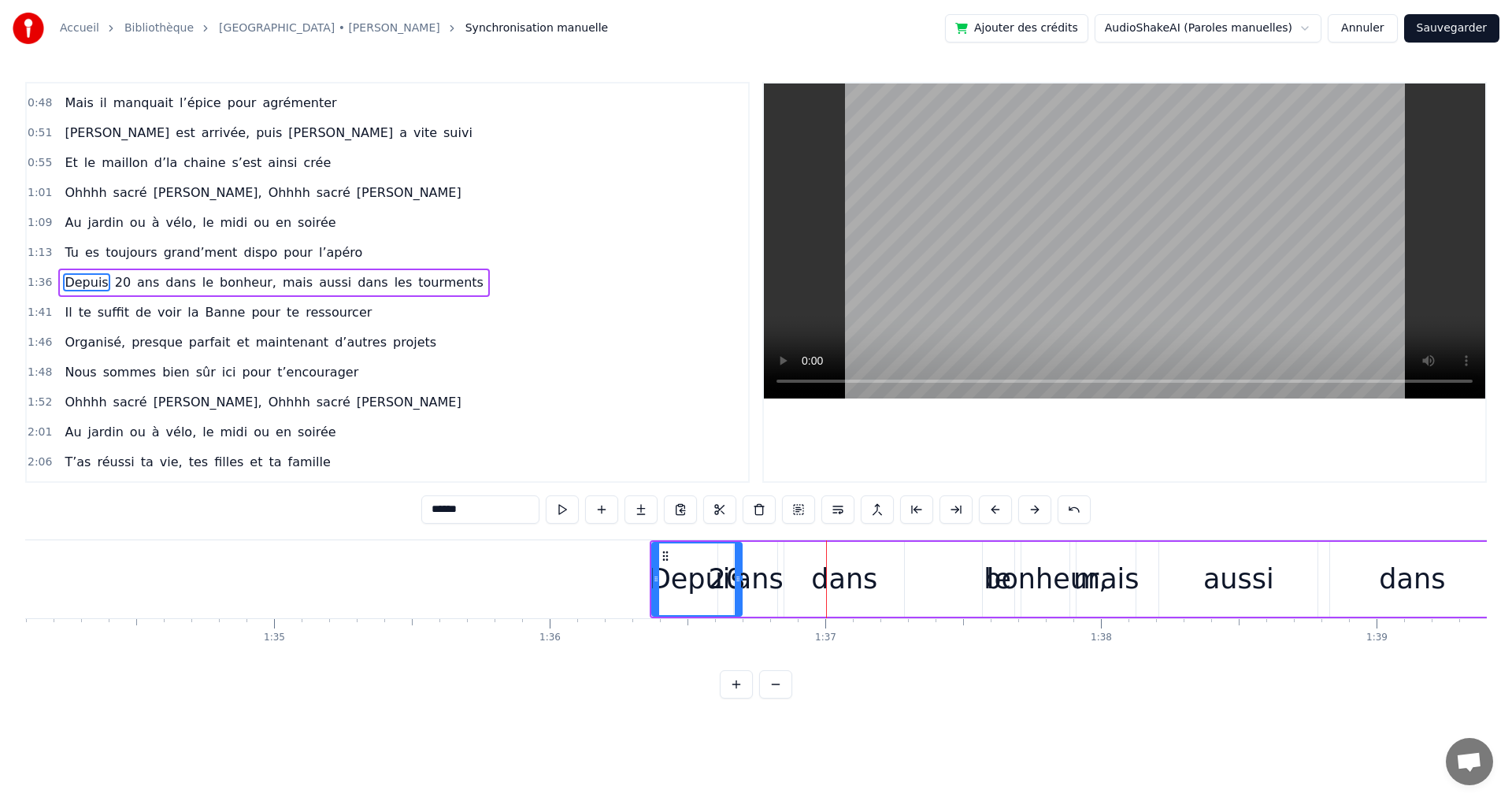
drag, startPoint x: 707, startPoint y: 578, endPoint x: 738, endPoint y: 585, distance: 31.8
click at [738, 585] on div at bounding box center [738, 579] width 6 height 71
click at [760, 584] on div "ans" at bounding box center [759, 578] width 49 height 41
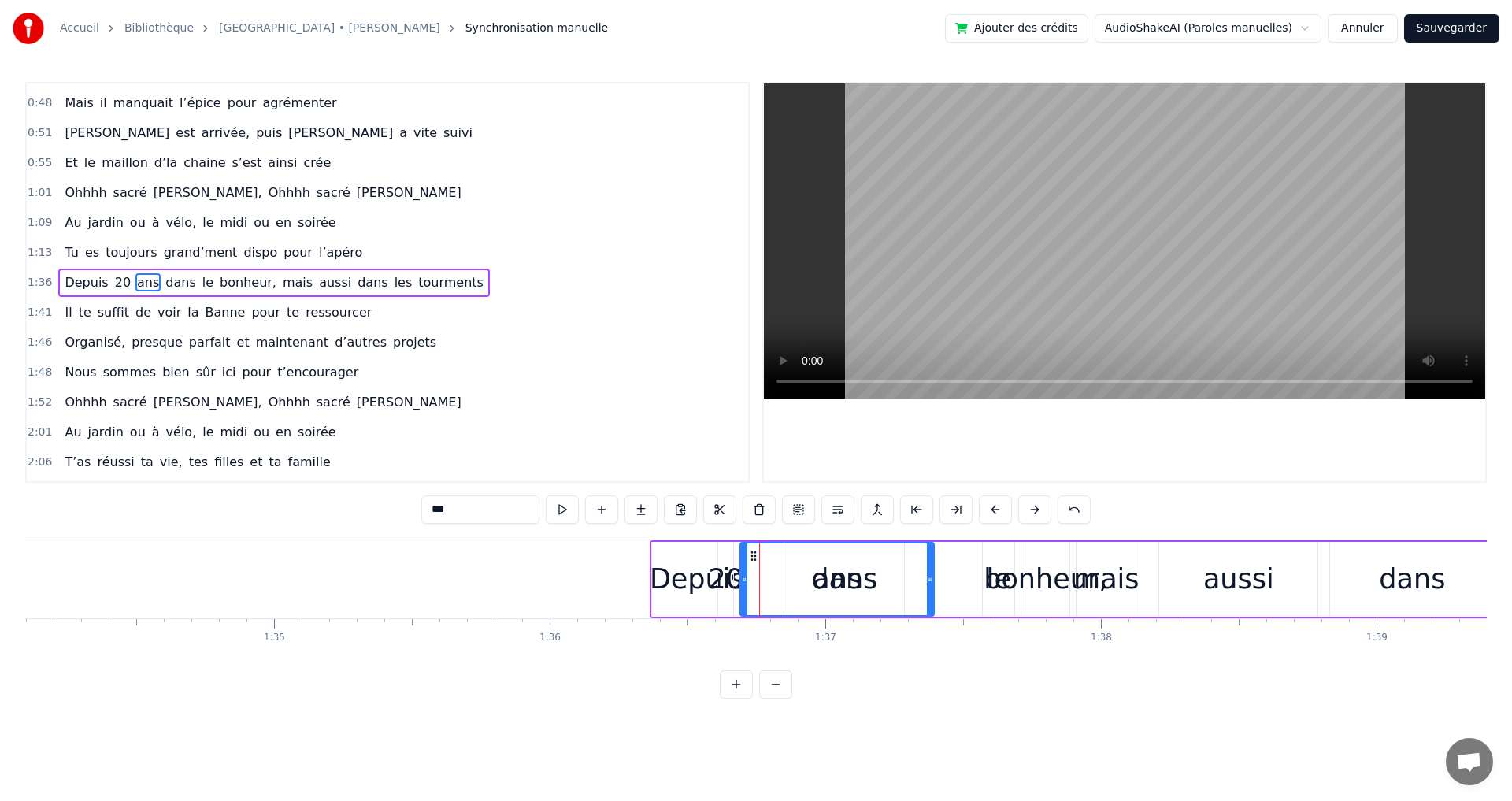
drag, startPoint x: 775, startPoint y: 579, endPoint x: 916, endPoint y: 597, distance: 142.1
click at [927, 599] on div at bounding box center [930, 579] width 6 height 71
drag, startPoint x: 741, startPoint y: 578, endPoint x: 817, endPoint y: 582, distance: 76.1
click at [726, 575] on div "20" at bounding box center [726, 578] width 36 height 41
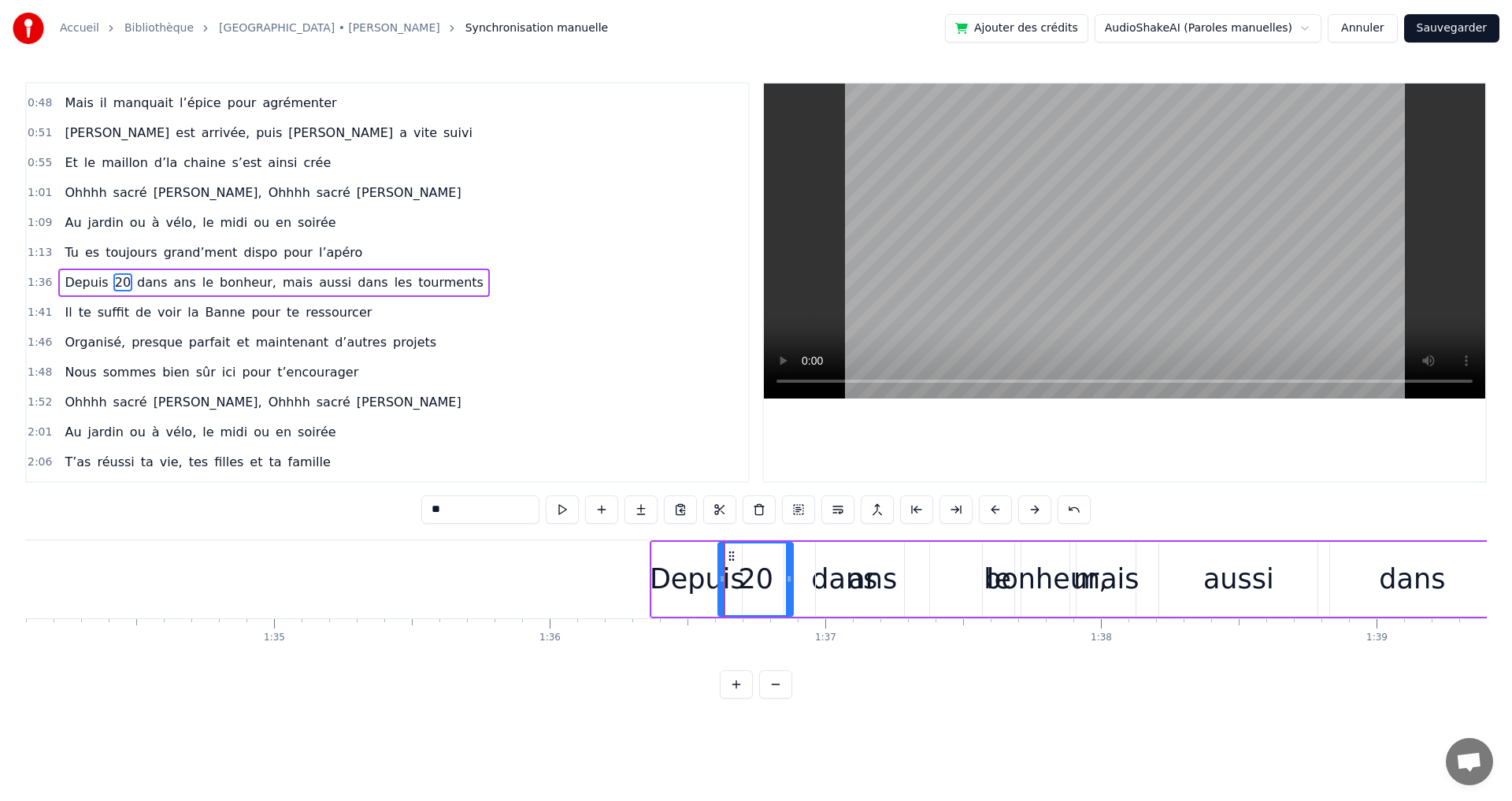
drag, startPoint x: 731, startPoint y: 575, endPoint x: 791, endPoint y: 584, distance: 60.7
click at [791, 584] on icon at bounding box center [789, 579] width 6 height 13
drag, startPoint x: 721, startPoint y: 578, endPoint x: 744, endPoint y: 578, distance: 23.0
click at [744, 578] on circle at bounding box center [744, 578] width 1 height 1
click at [824, 584] on div "ans" at bounding box center [873, 579] width 114 height 75
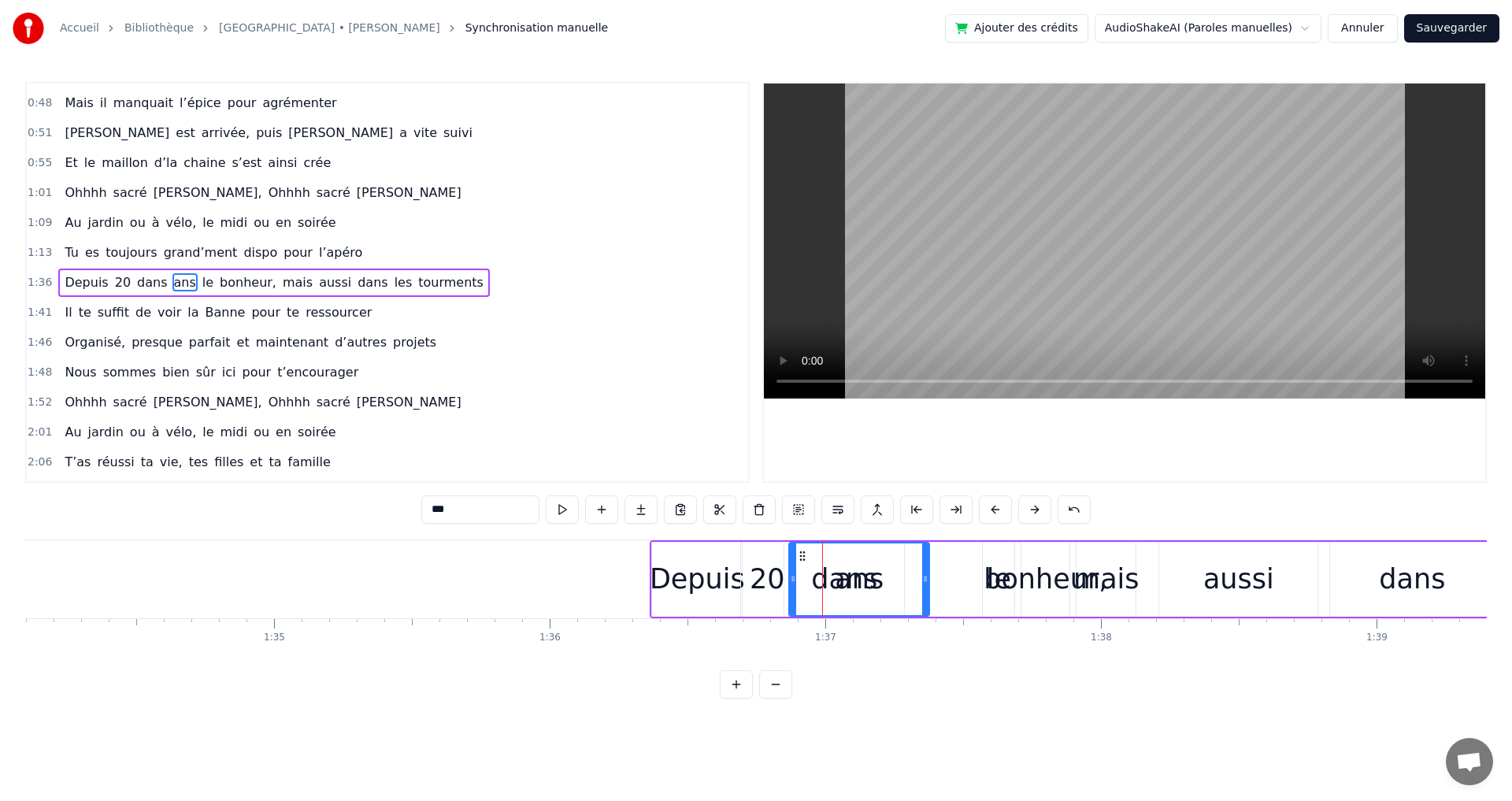
drag, startPoint x: 819, startPoint y: 582, endPoint x: 792, endPoint y: 578, distance: 27.3
click at [792, 578] on icon at bounding box center [793, 579] width 6 height 13
drag, startPoint x: 923, startPoint y: 579, endPoint x: 844, endPoint y: 582, distance: 79.1
click at [844, 582] on icon at bounding box center [847, 579] width 6 height 13
click at [862, 584] on div "dans" at bounding box center [843, 578] width 66 height 41
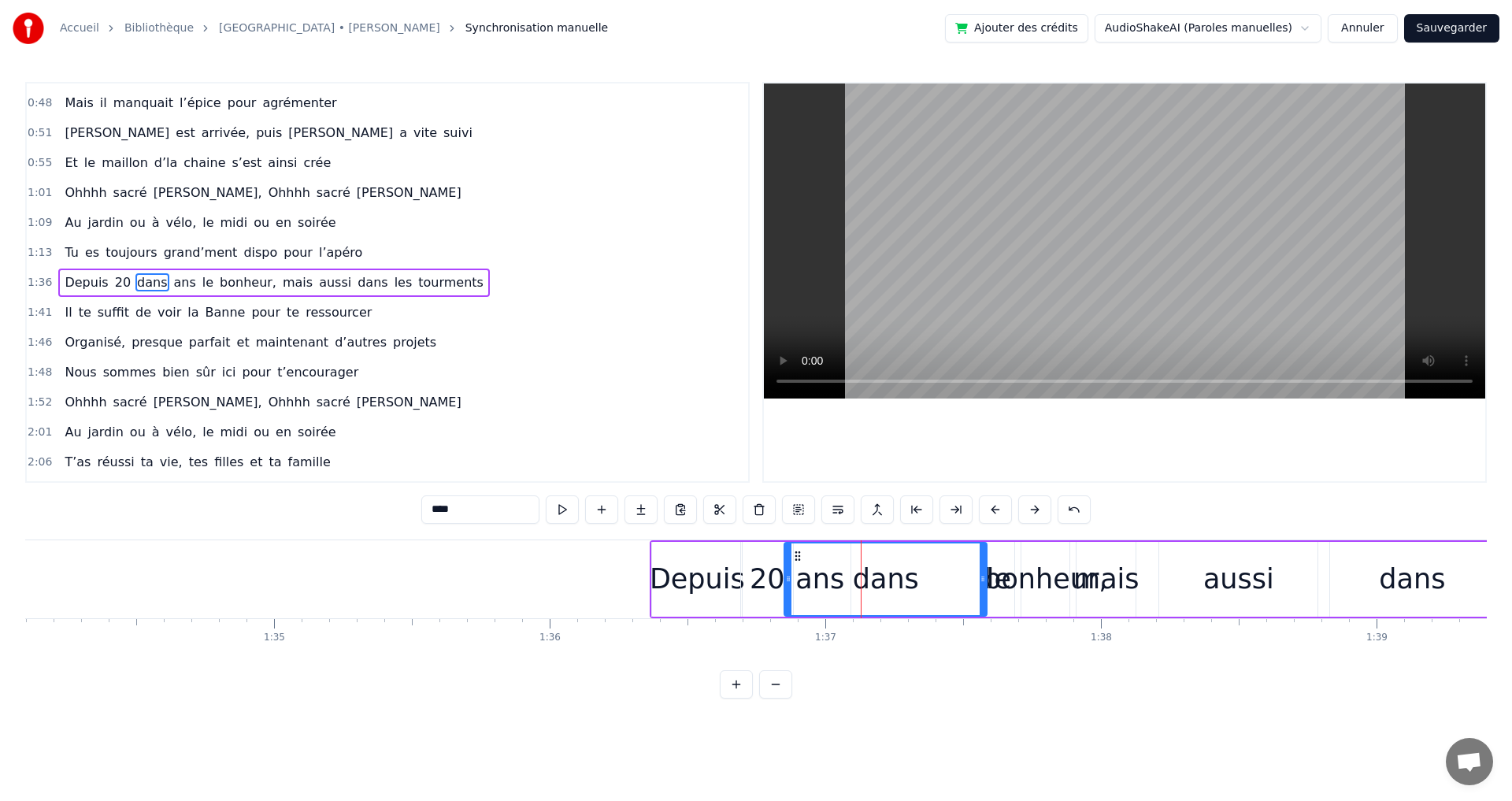
drag, startPoint x: 903, startPoint y: 578, endPoint x: 920, endPoint y: 582, distance: 17.5
click at [985, 590] on div at bounding box center [983, 579] width 6 height 71
click at [865, 580] on div "dans" at bounding box center [885, 578] width 66 height 41
click at [994, 577] on div "bonheur," at bounding box center [1045, 578] width 123 height 41
type input "********"
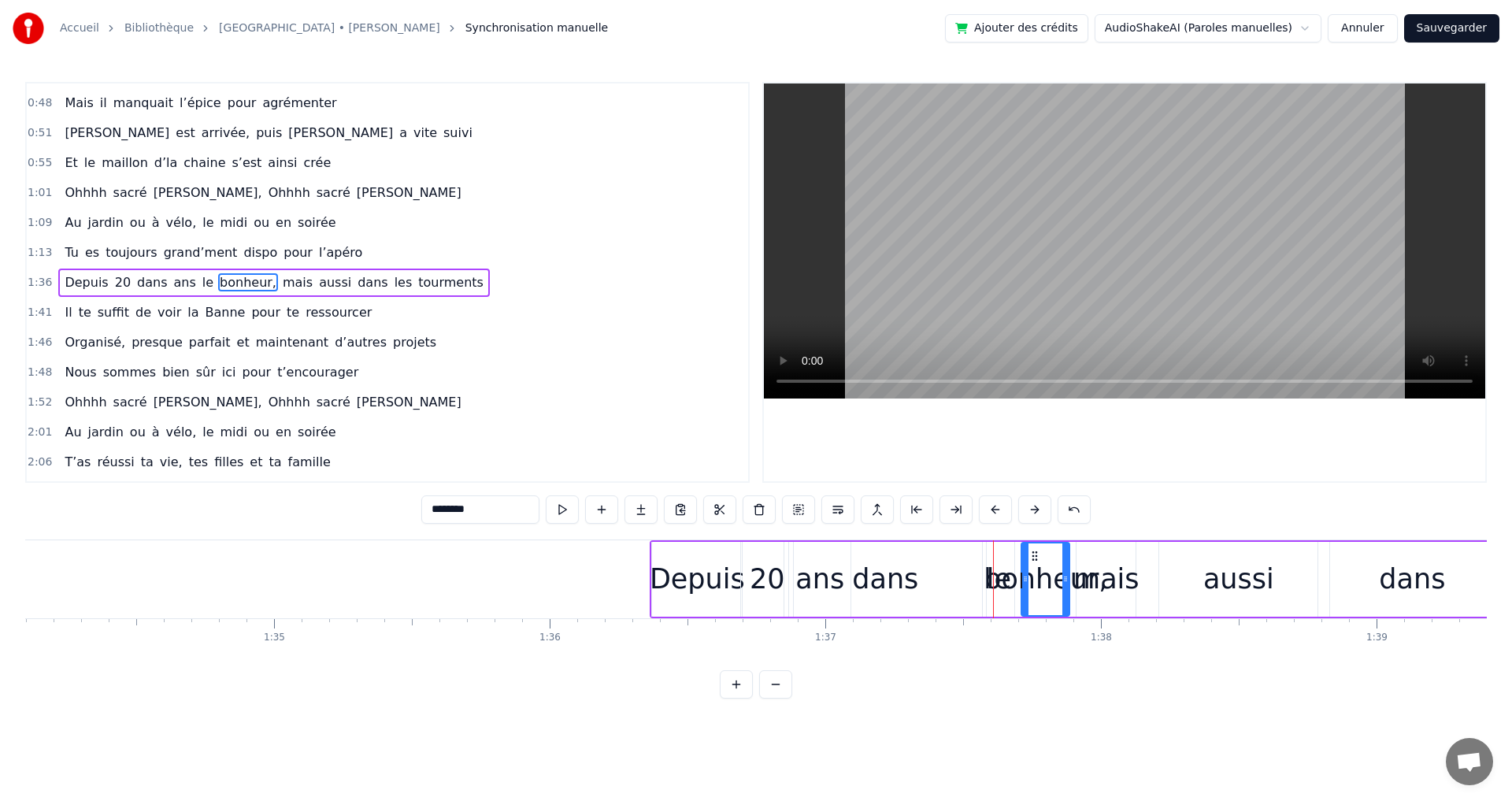
click at [990, 582] on div "Depuis 20 dans ans le bonheur, mais aussi dans les tourments" at bounding box center [1252, 579] width 1205 height 78
click at [1069, 582] on div "bonheur," at bounding box center [1045, 578] width 123 height 41
click at [1068, 581] on div at bounding box center [1068, 579] width 1 height 78
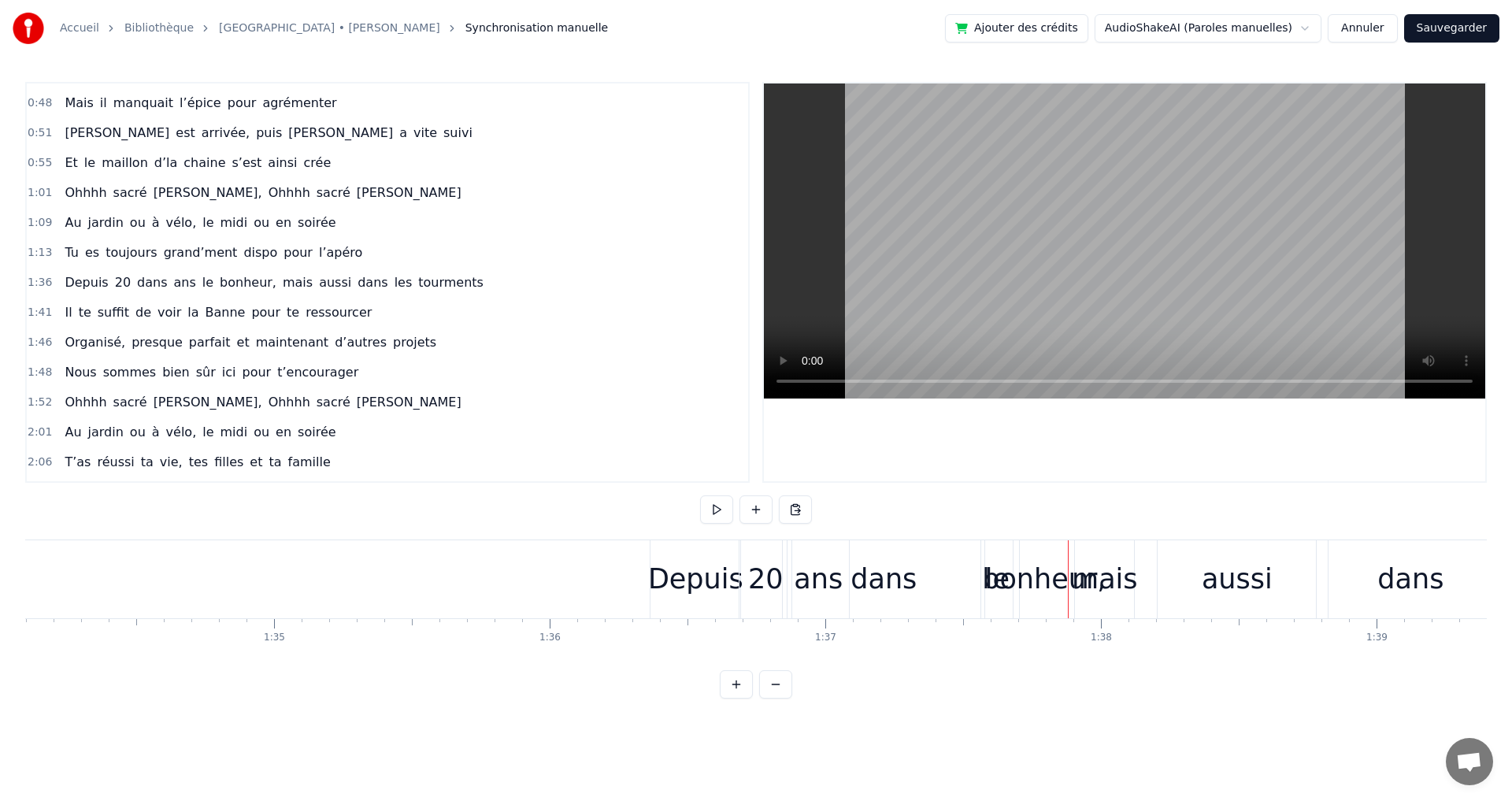
click at [856, 589] on div "dans" at bounding box center [883, 578] width 66 height 41
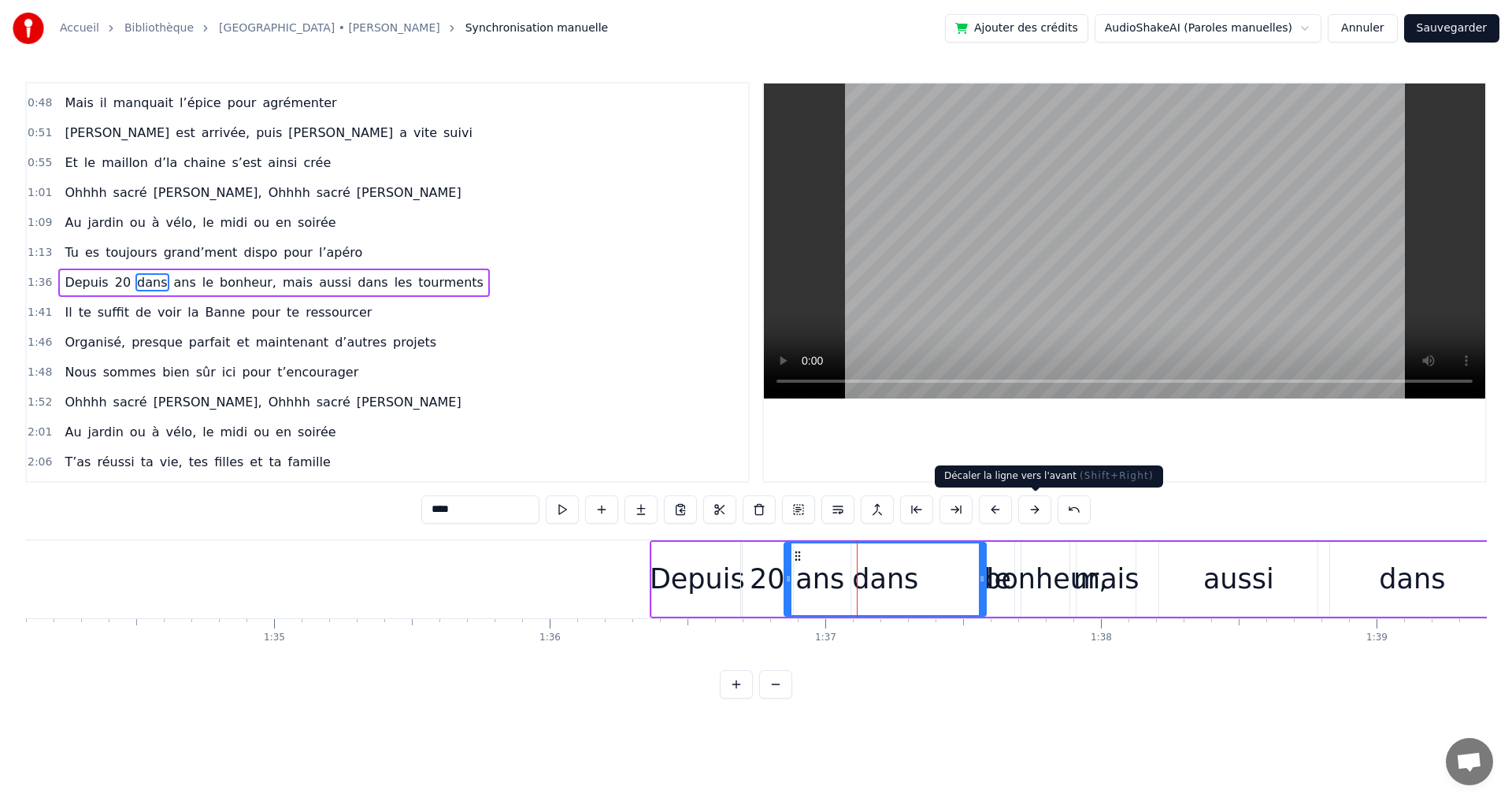
click at [1035, 509] on button at bounding box center [1034, 509] width 33 height 28
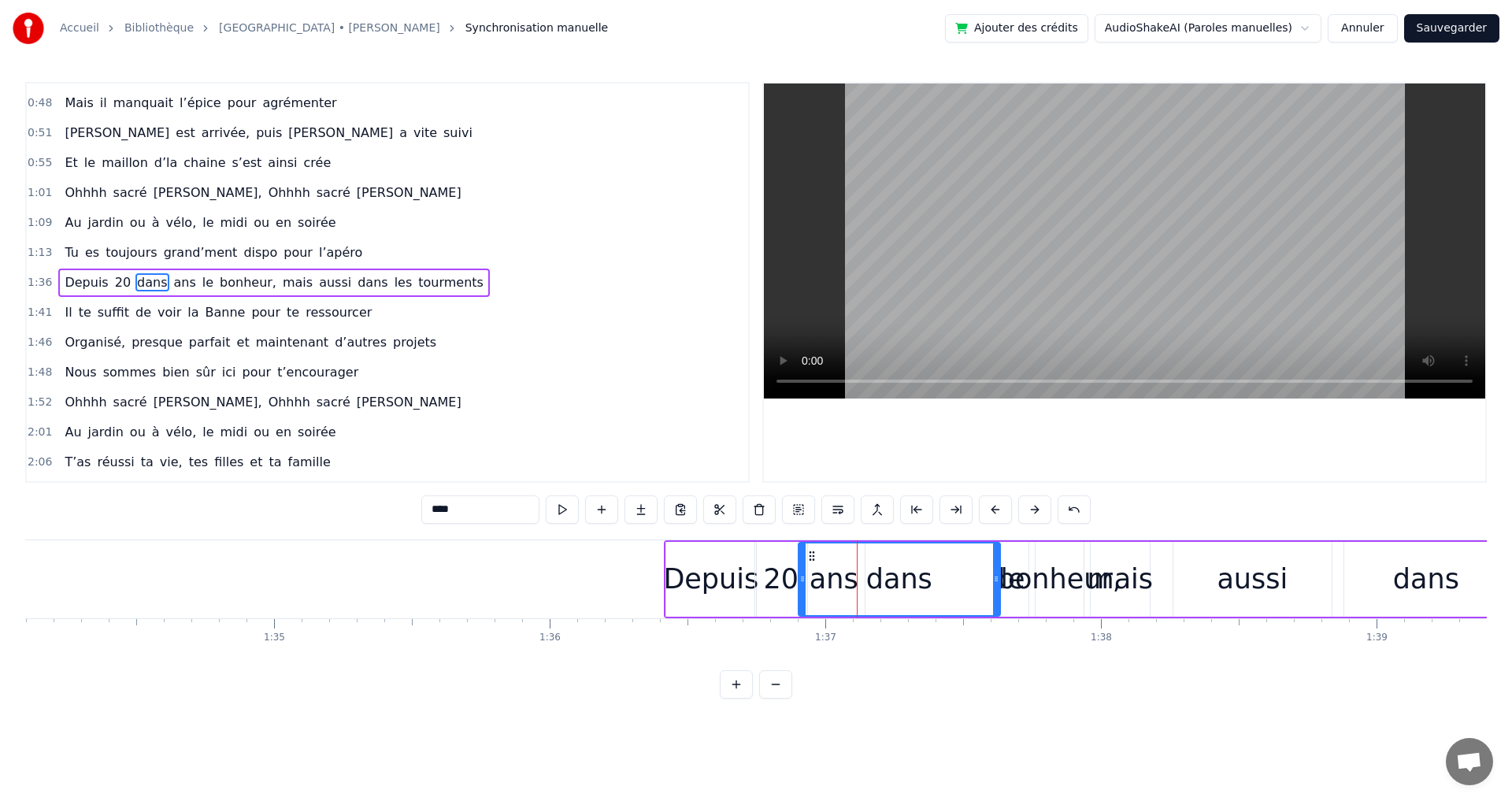
click at [1035, 509] on button at bounding box center [1034, 509] width 33 height 28
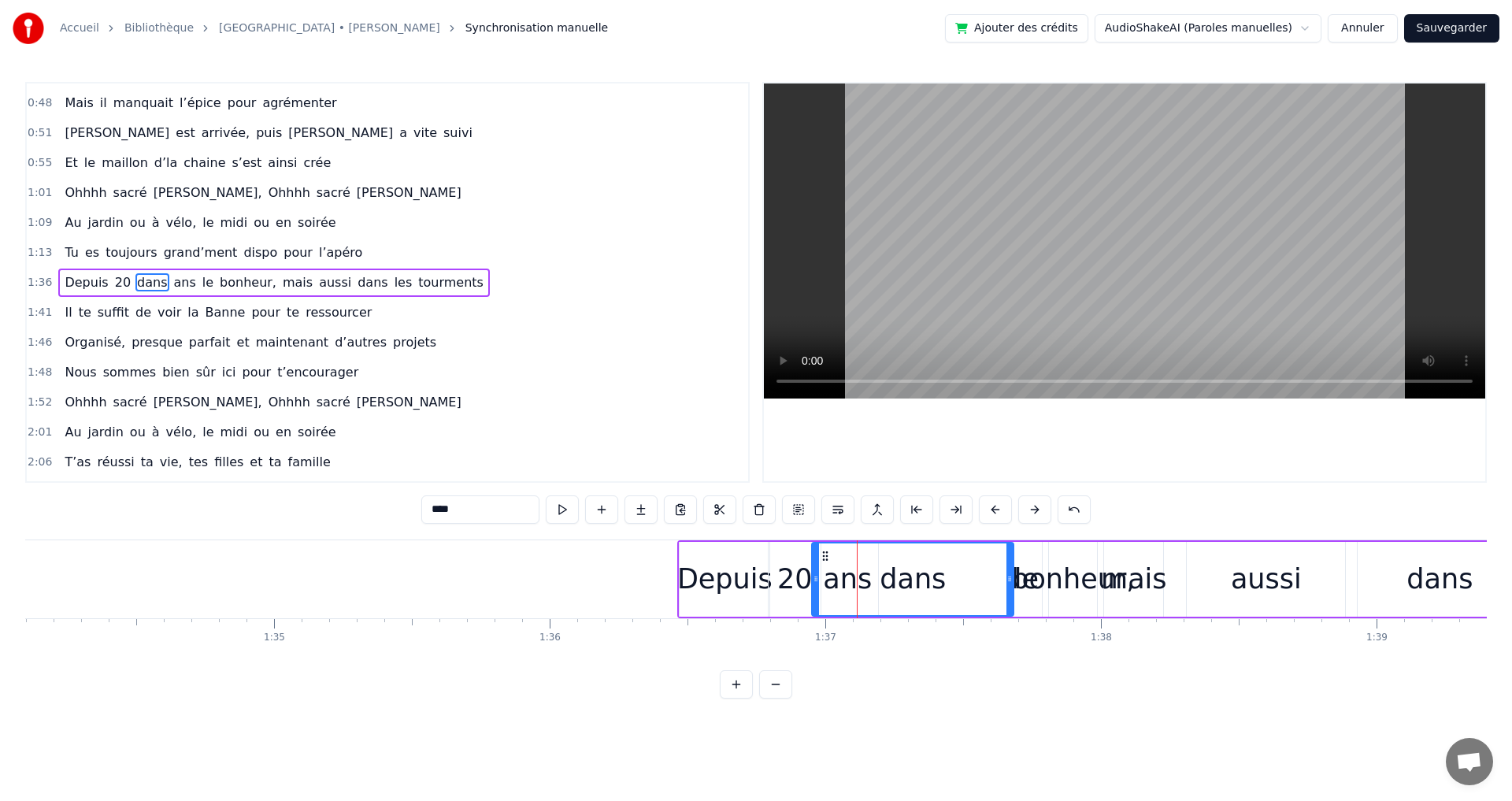
click at [1035, 509] on button at bounding box center [1034, 509] width 33 height 28
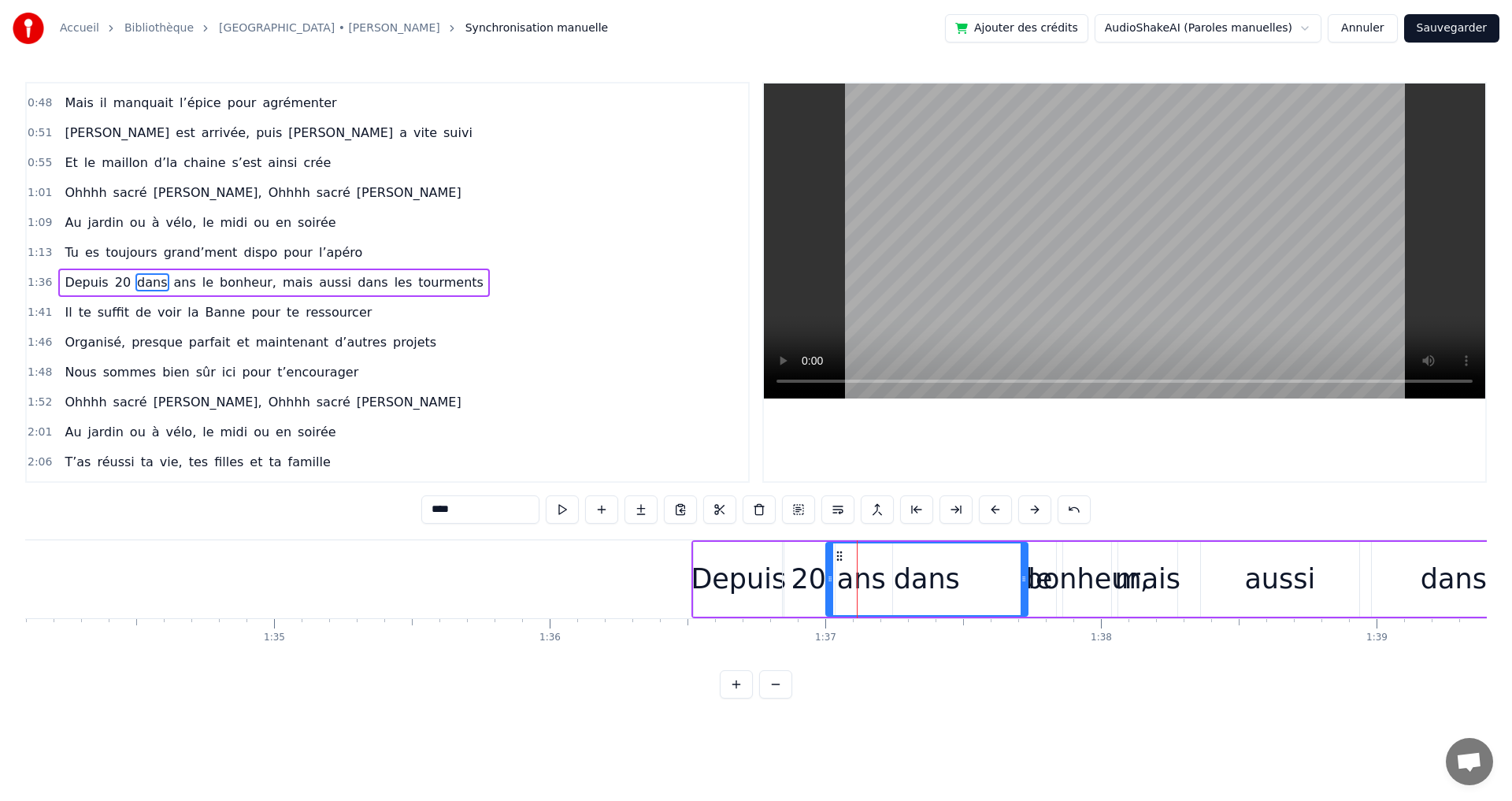
click at [1035, 509] on button at bounding box center [1034, 509] width 33 height 28
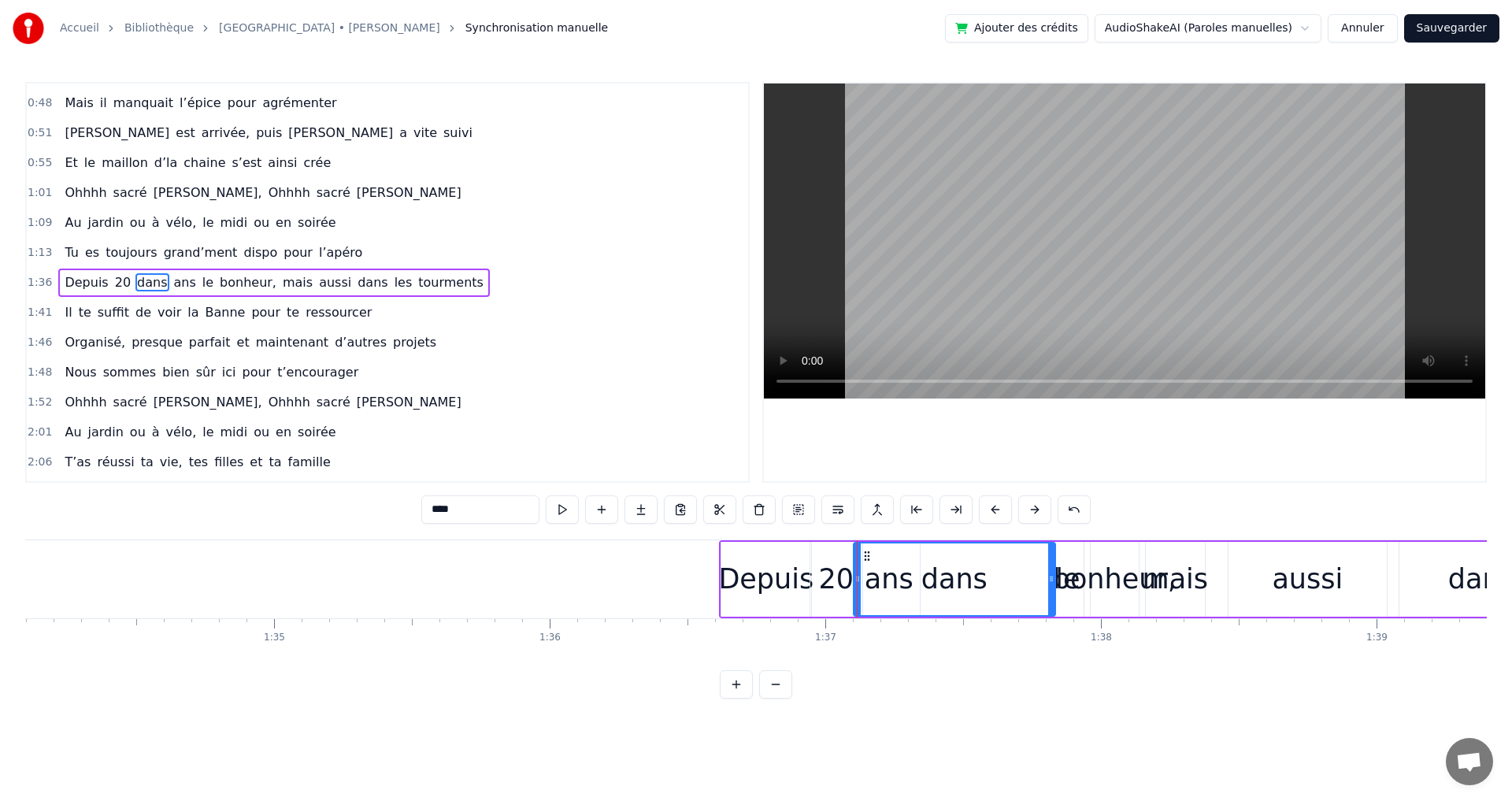
click at [1035, 509] on button at bounding box center [1034, 509] width 33 height 28
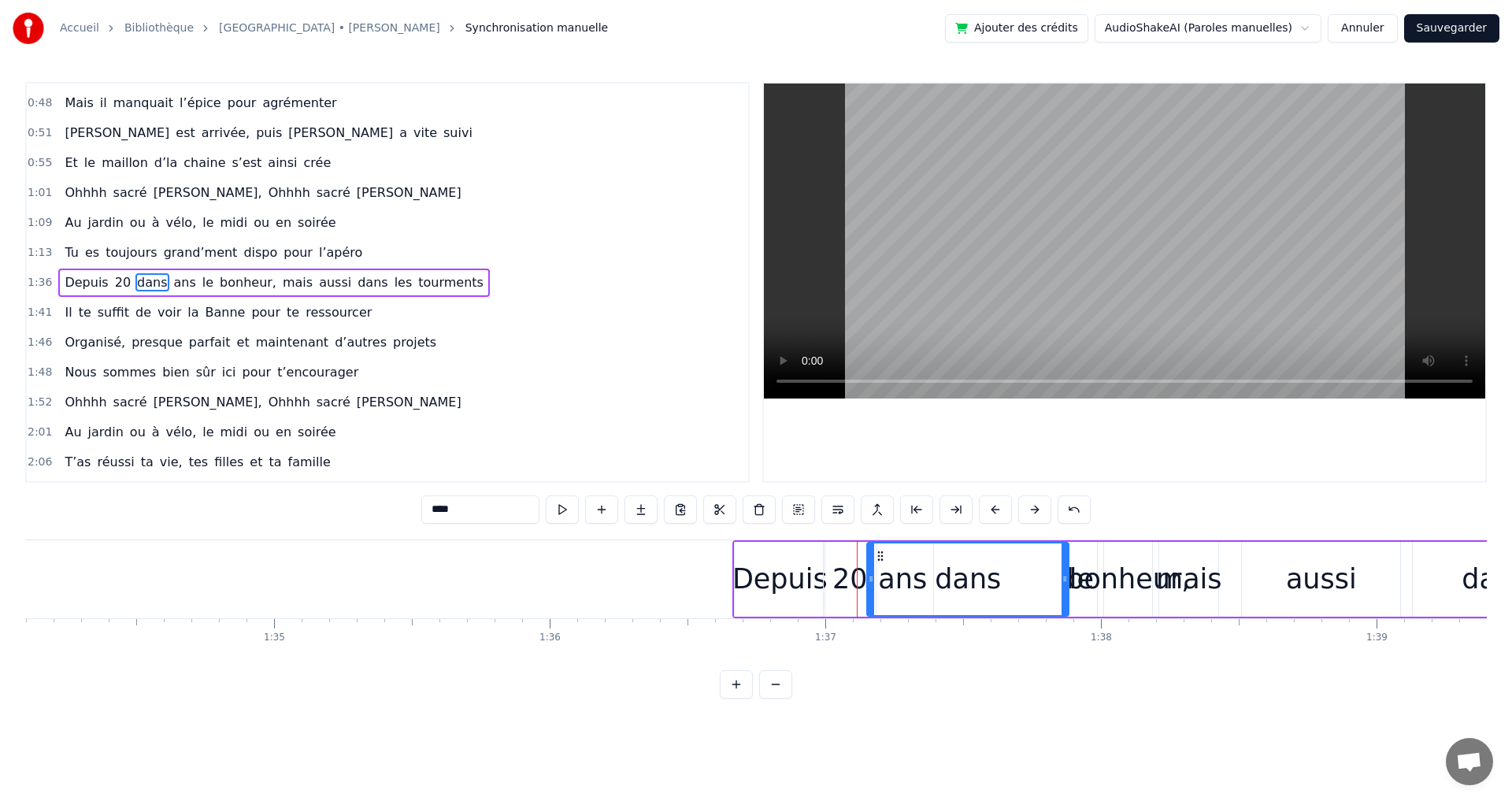
click at [1035, 509] on button at bounding box center [1034, 509] width 33 height 28
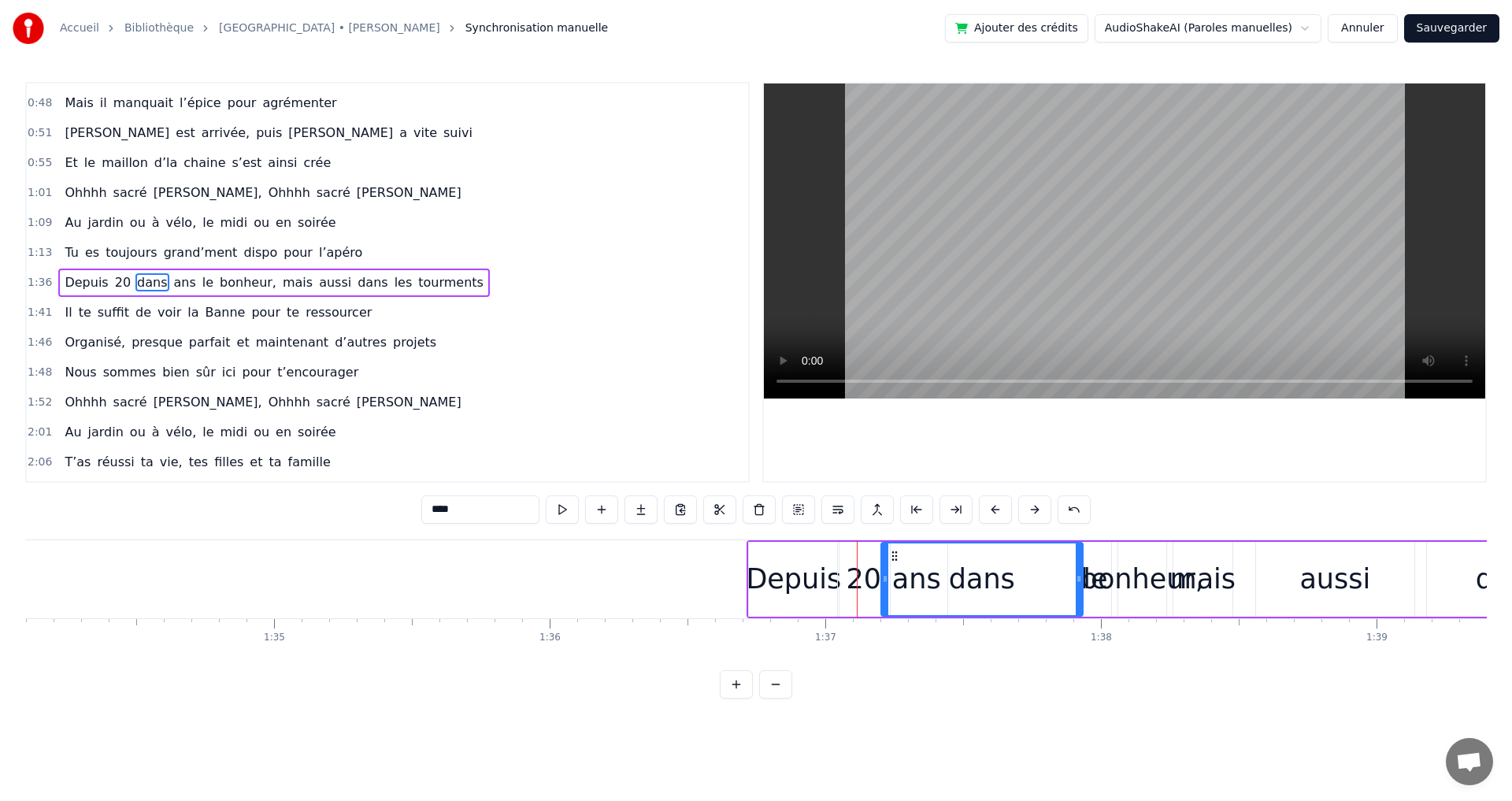
click at [1035, 509] on button at bounding box center [1034, 509] width 33 height 28
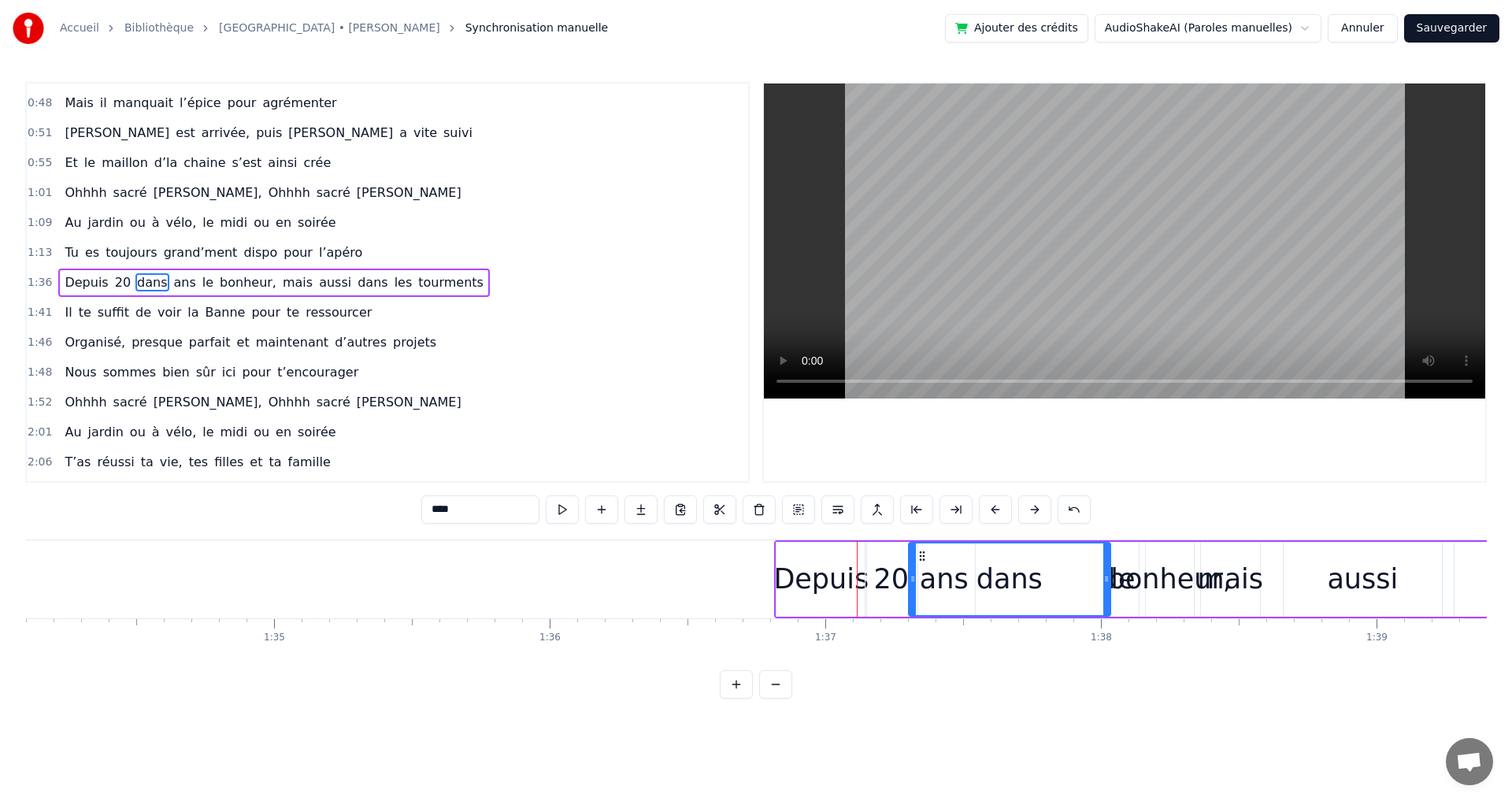
click at [1035, 509] on button at bounding box center [1034, 509] width 33 height 28
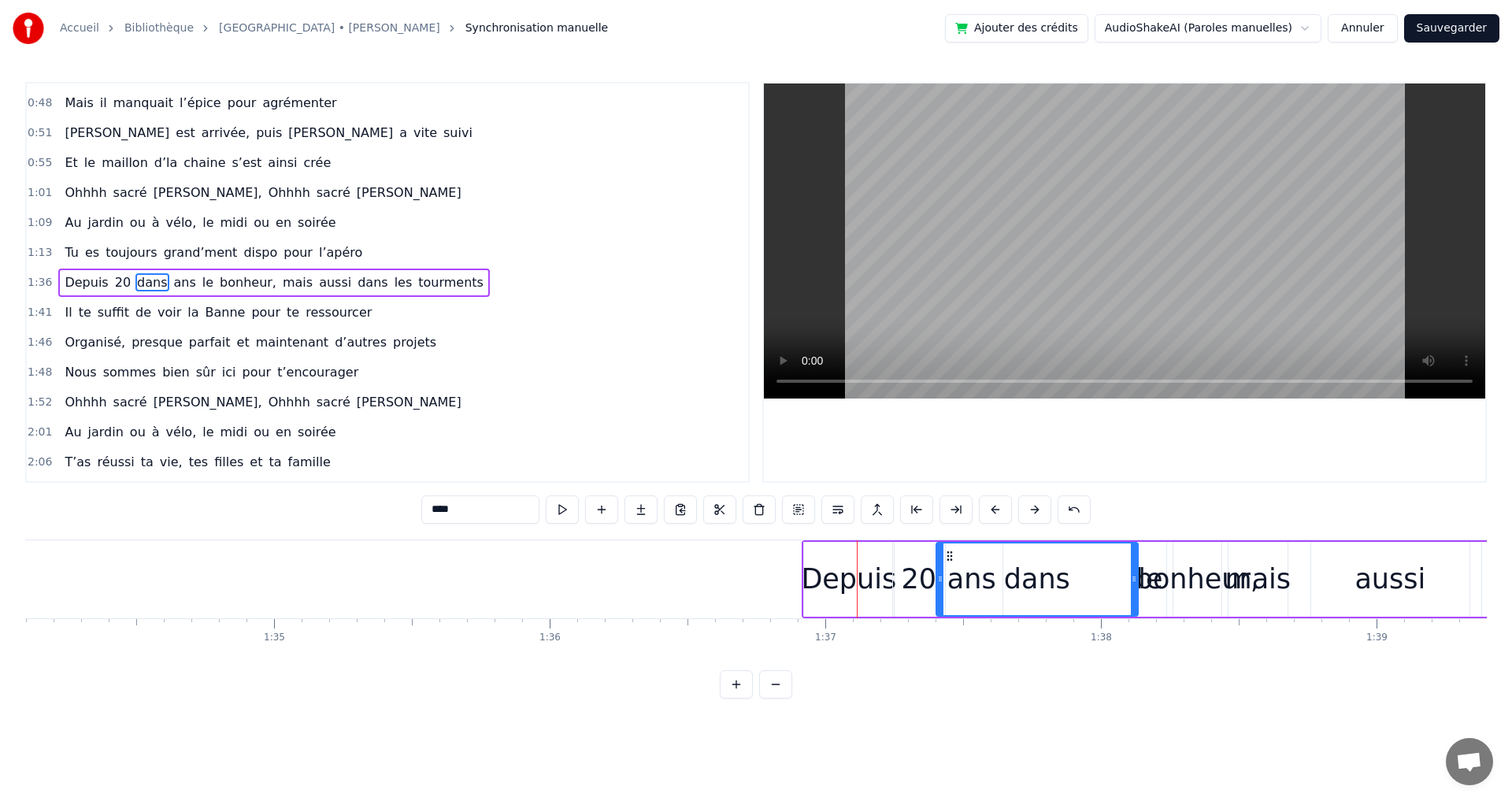
click at [1035, 509] on button at bounding box center [1034, 509] width 33 height 28
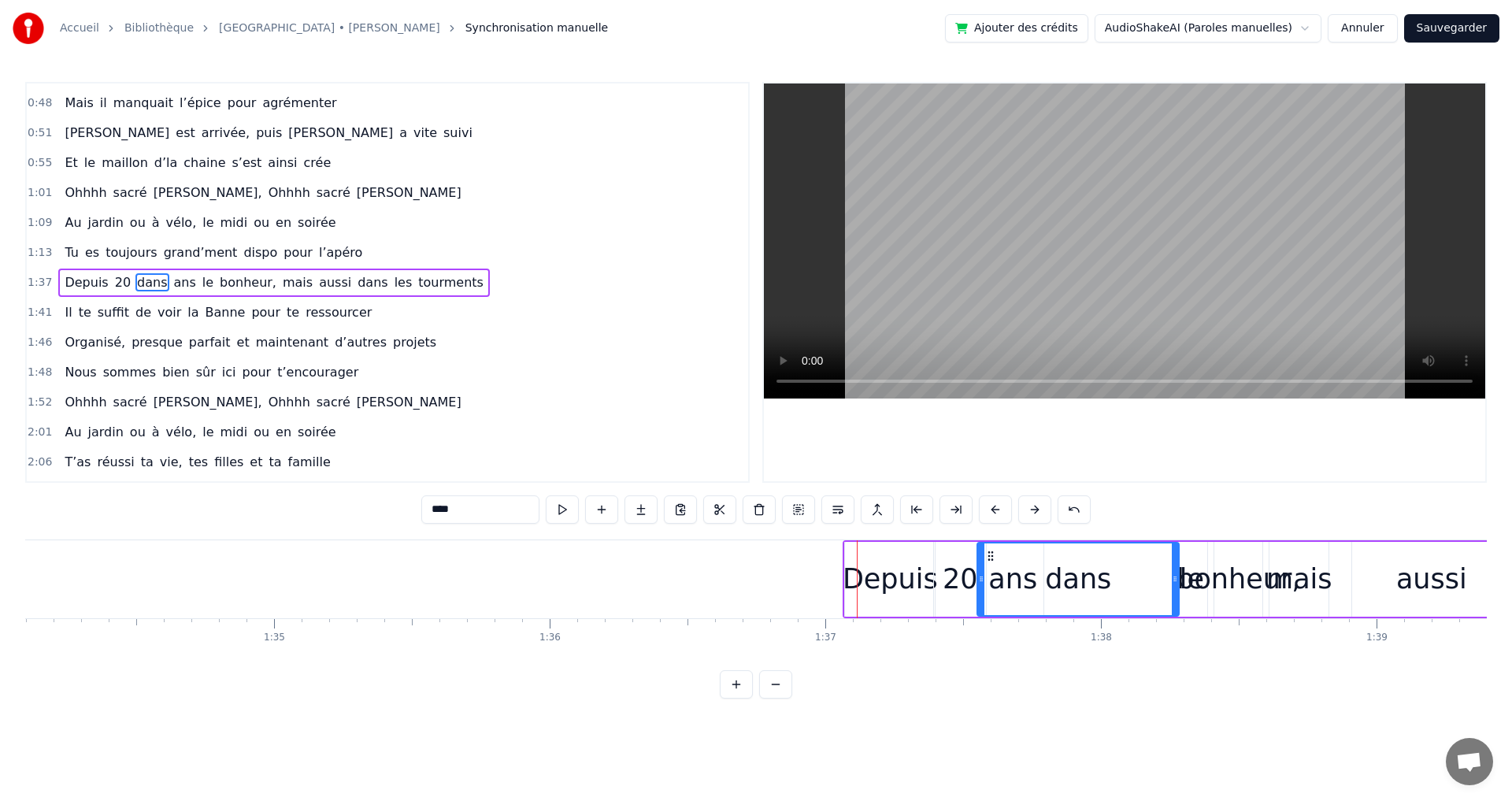
click at [1035, 509] on button at bounding box center [1034, 509] width 33 height 28
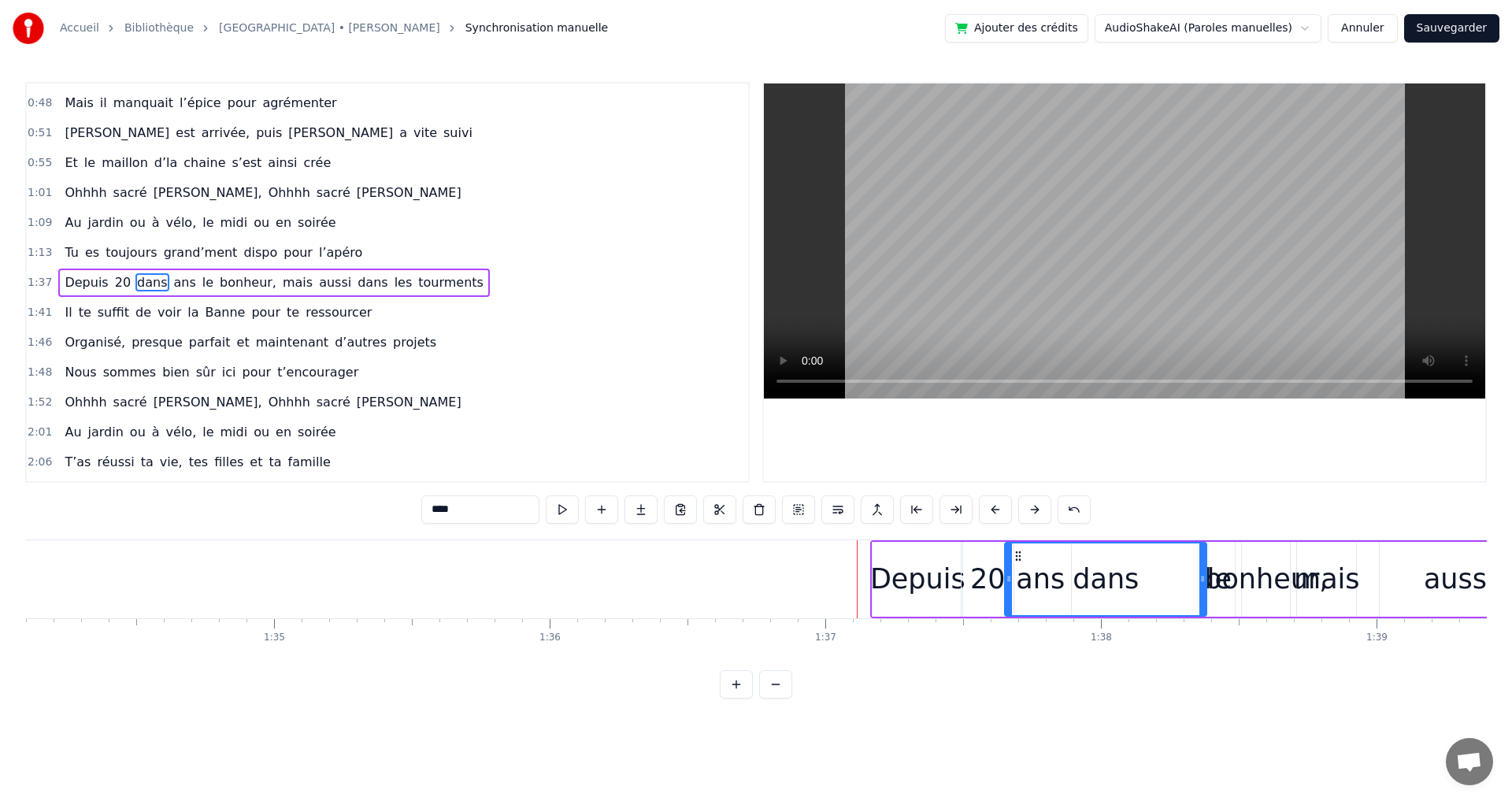
click at [1035, 509] on button at bounding box center [1034, 509] width 33 height 28
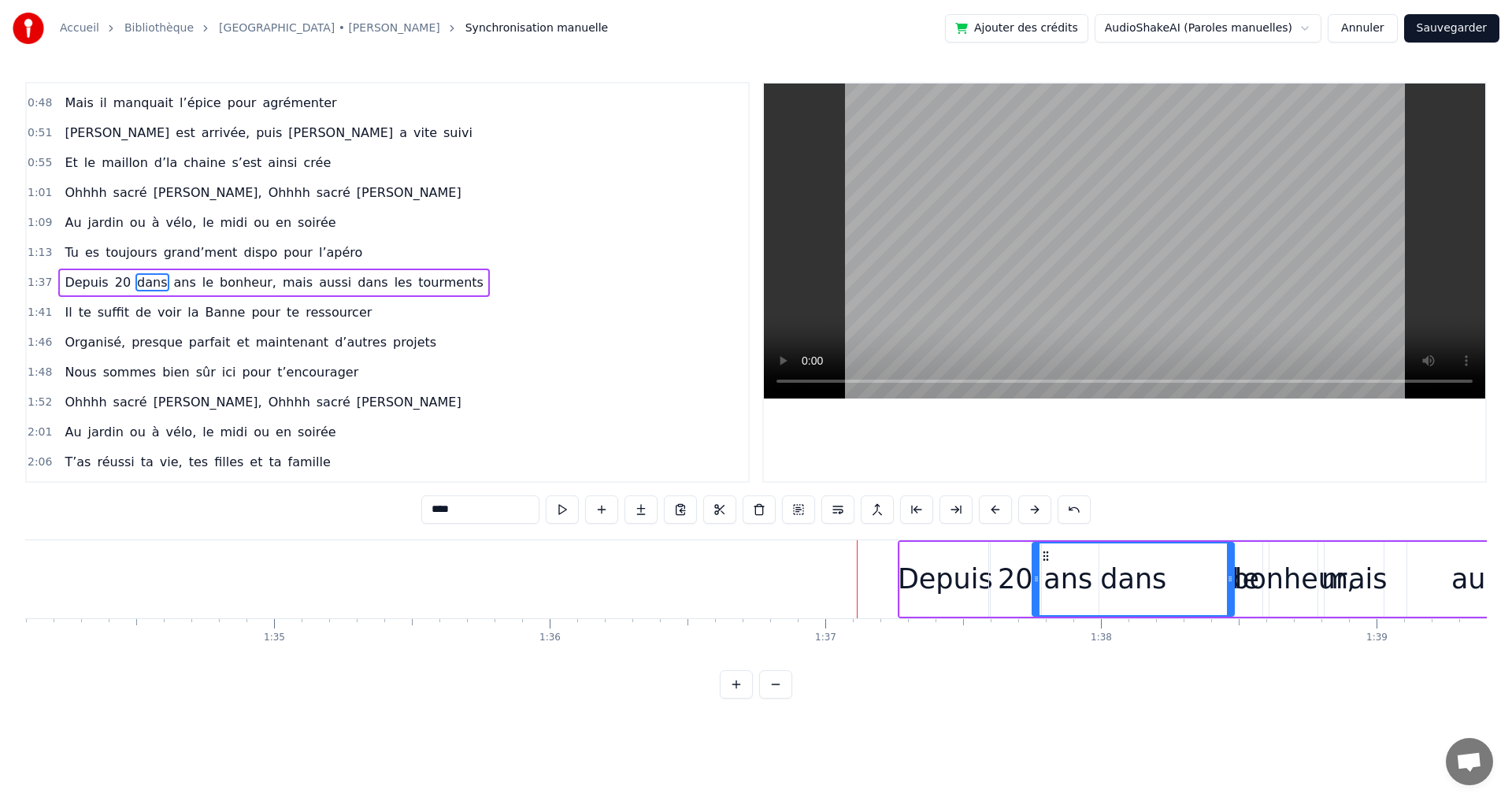
click at [1035, 509] on button at bounding box center [1034, 509] width 33 height 28
click at [1036, 509] on button at bounding box center [1034, 509] width 33 height 28
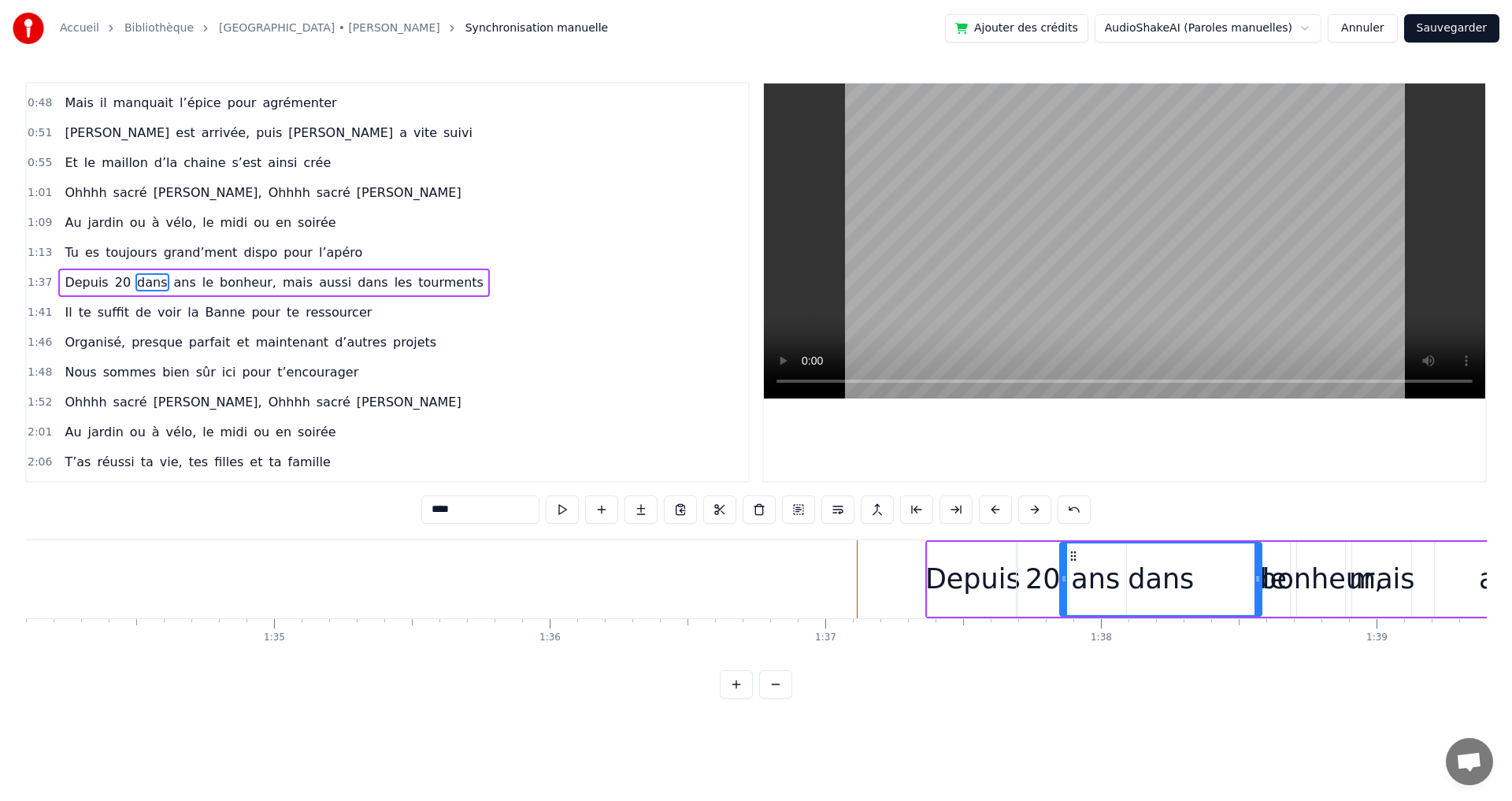
click at [1036, 509] on button at bounding box center [1034, 509] width 33 height 28
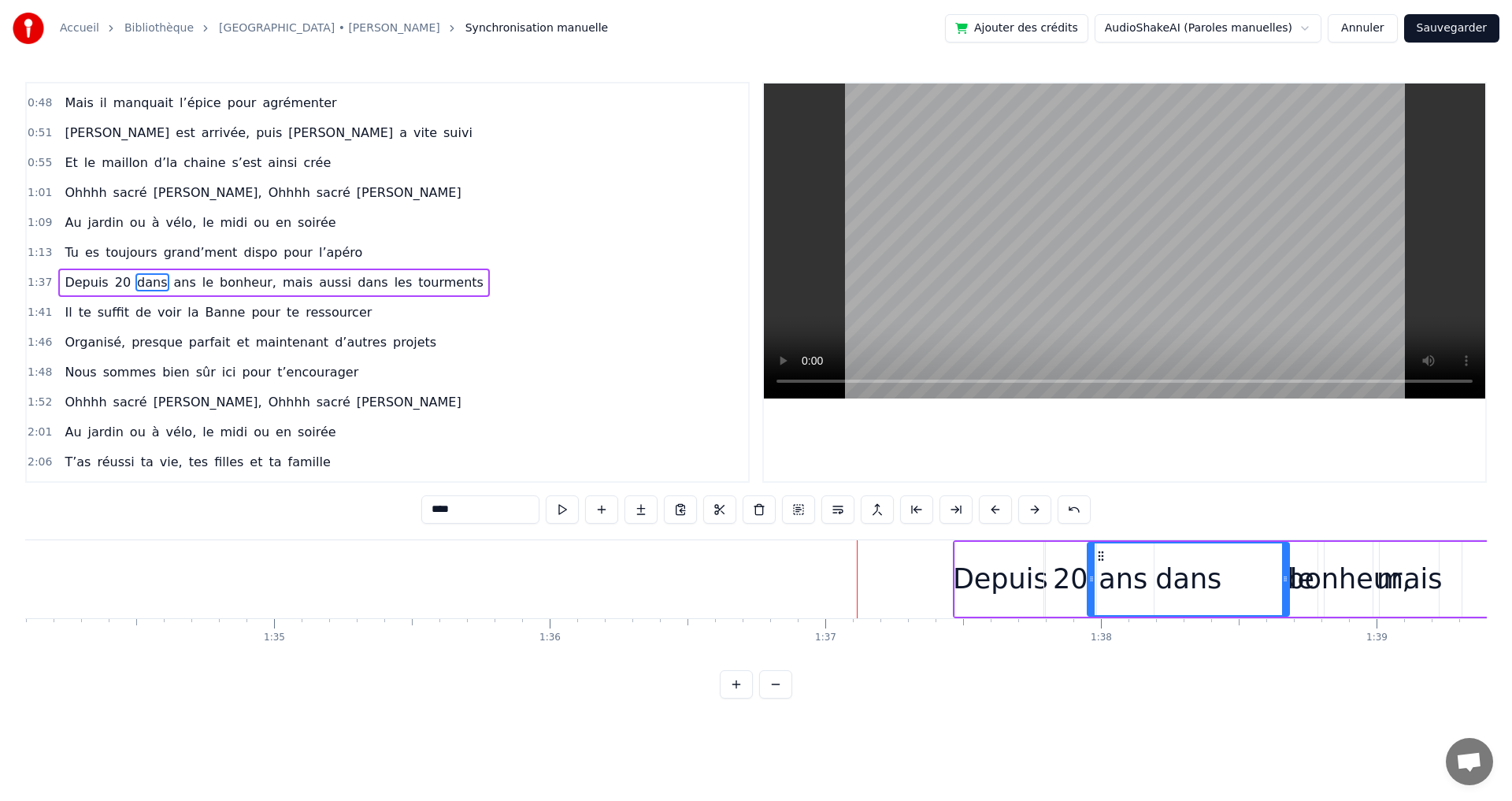
click at [1036, 509] on button at bounding box center [1034, 509] width 33 height 28
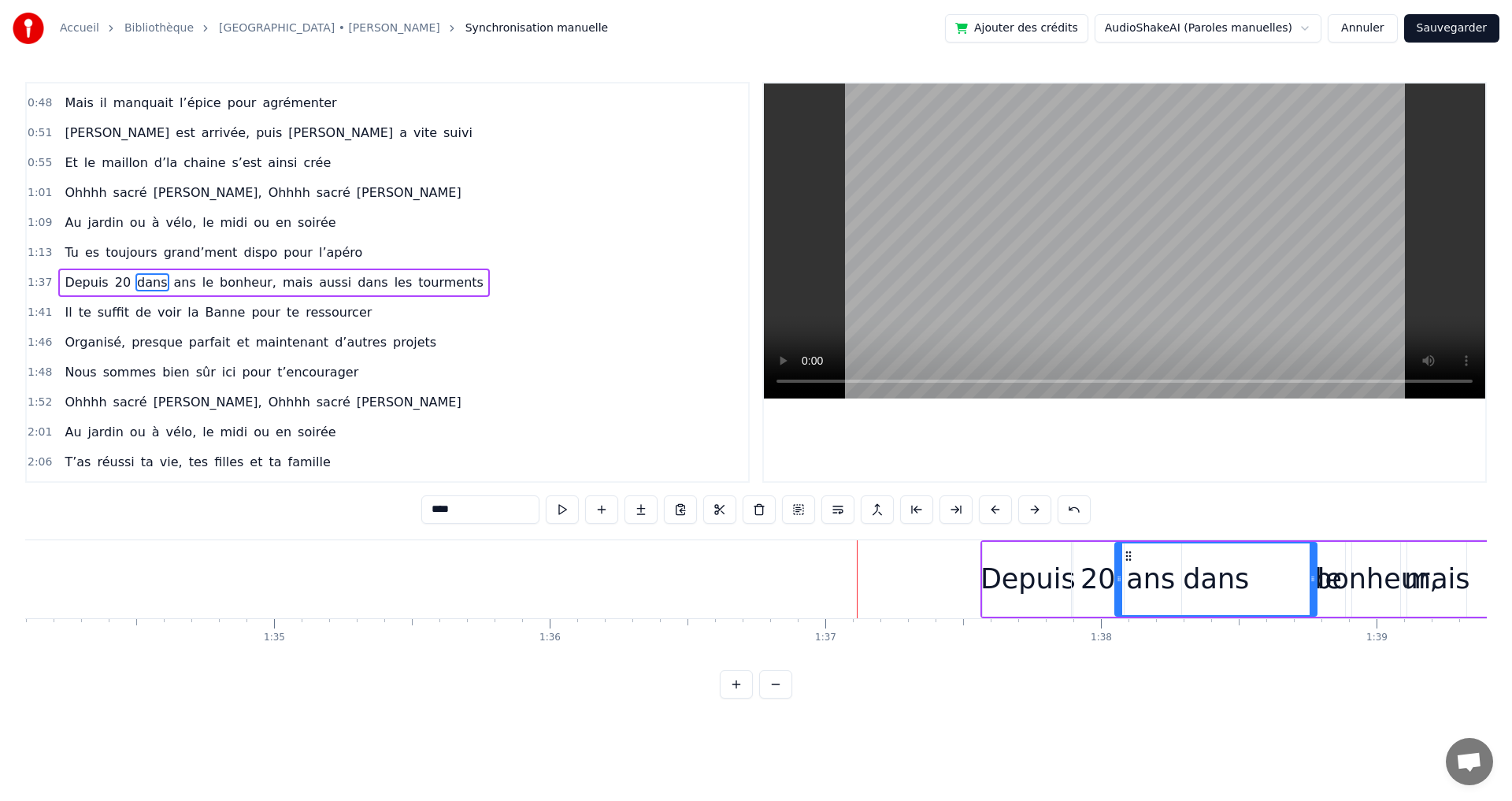
click at [1036, 509] on button at bounding box center [1034, 509] width 33 height 28
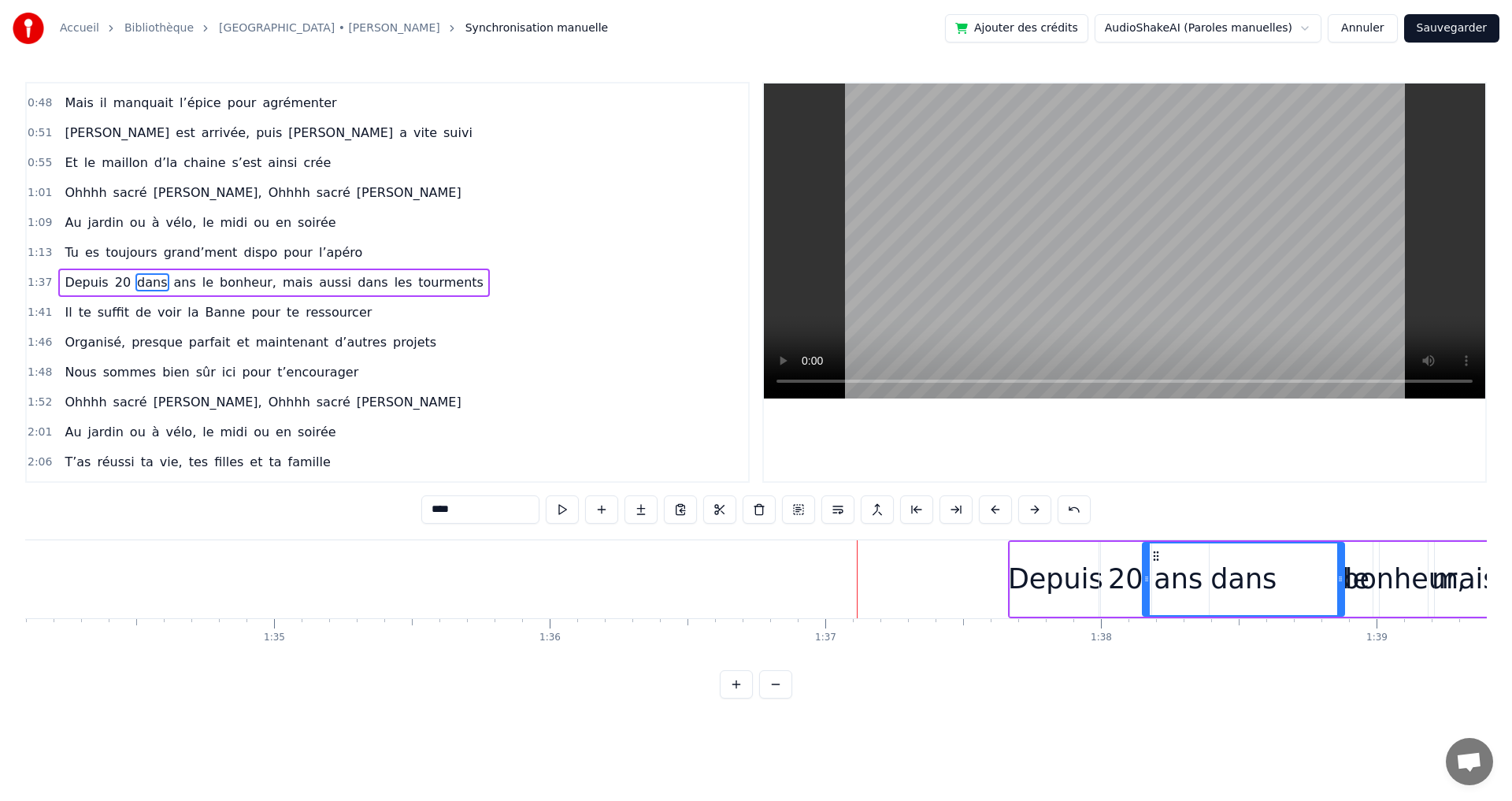
click at [1036, 509] on button at bounding box center [1034, 509] width 33 height 28
click at [1036, 510] on button at bounding box center [1034, 509] width 33 height 28
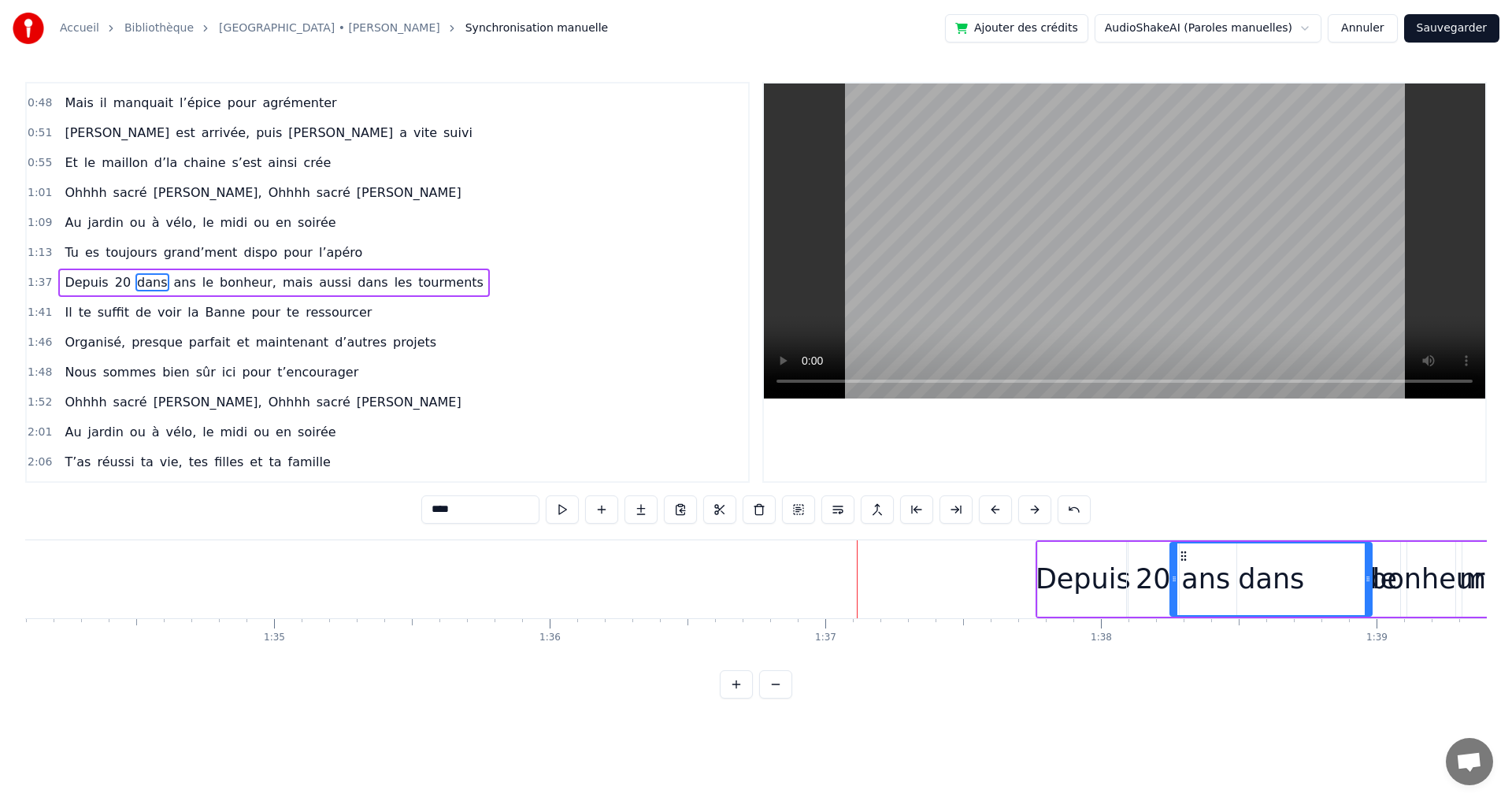
click at [1036, 510] on button at bounding box center [1034, 509] width 33 height 28
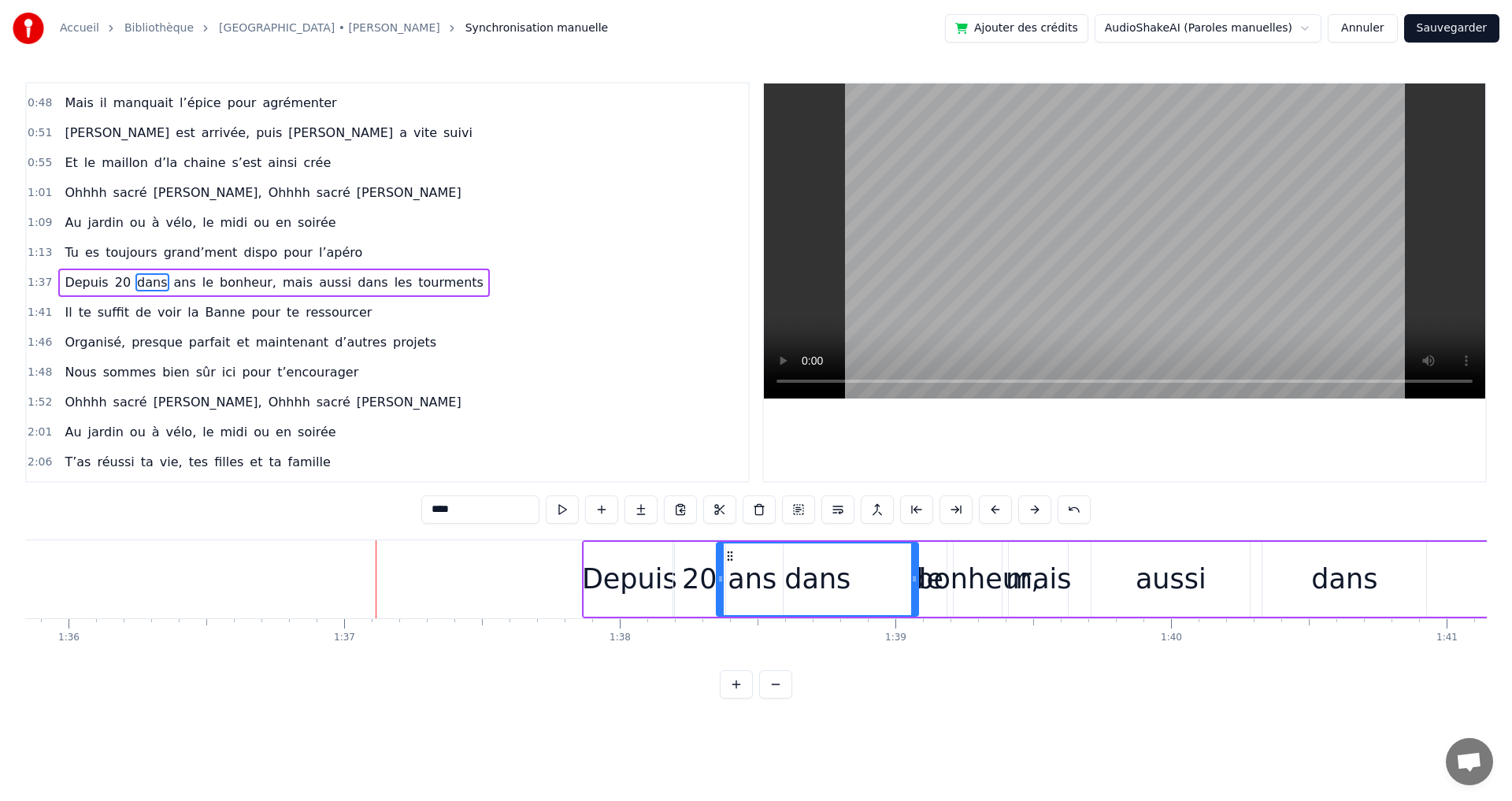
scroll to position [0, 26487]
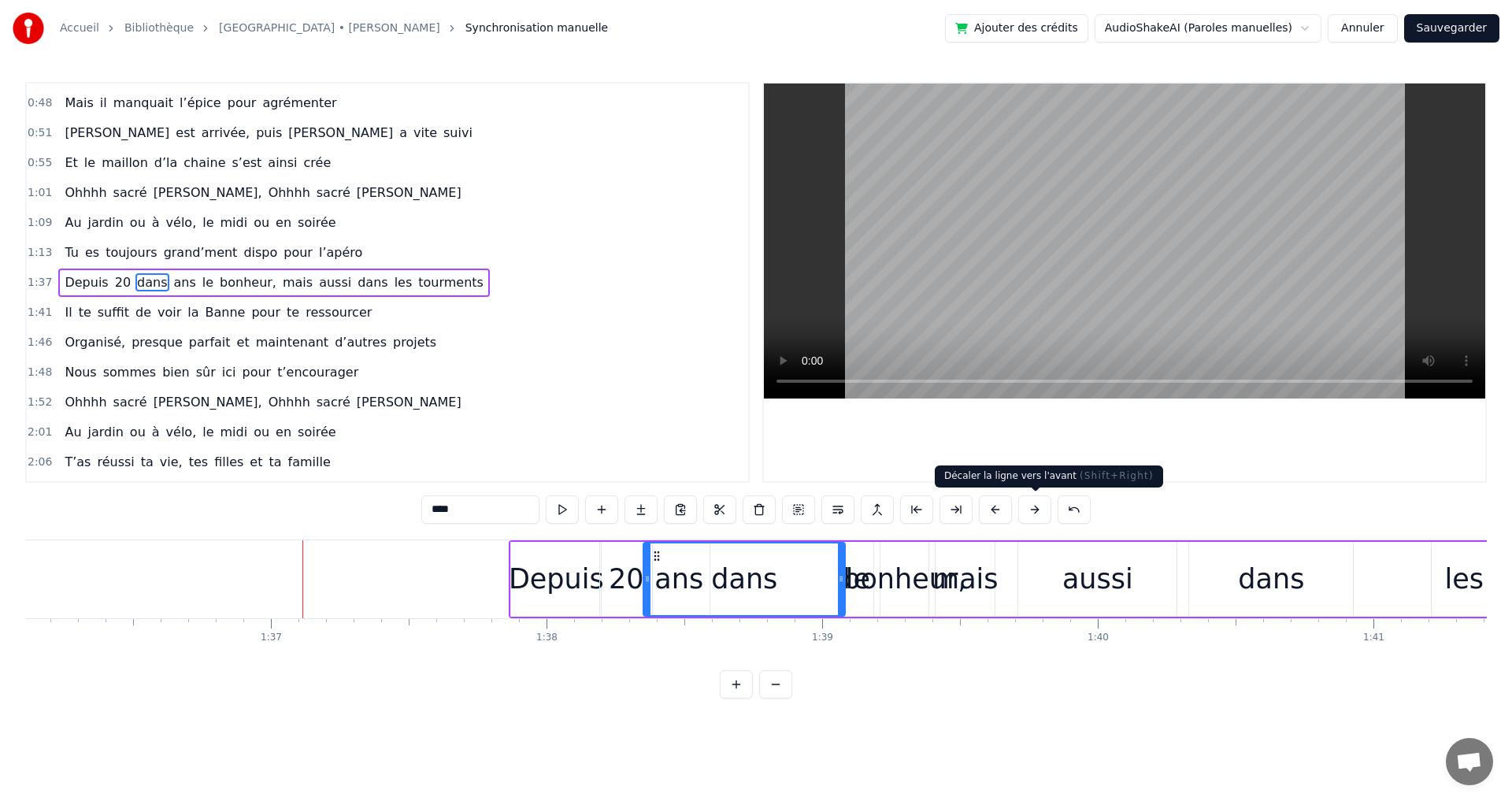
click at [1029, 509] on button at bounding box center [1034, 509] width 33 height 28
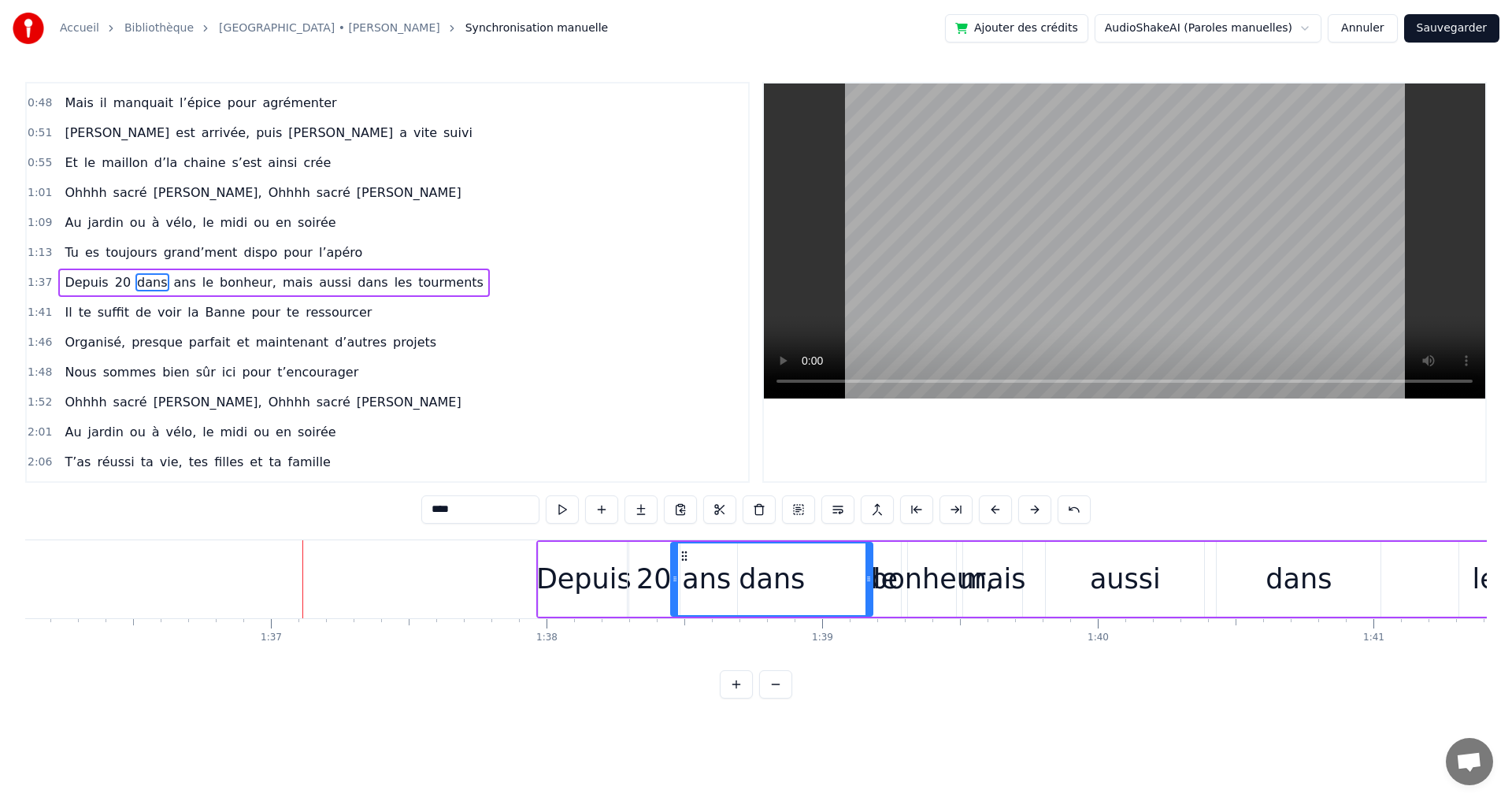
click at [1029, 509] on button at bounding box center [1034, 509] width 33 height 28
click at [1029, 509] on button at bounding box center [1034, 509] width 33 height 28
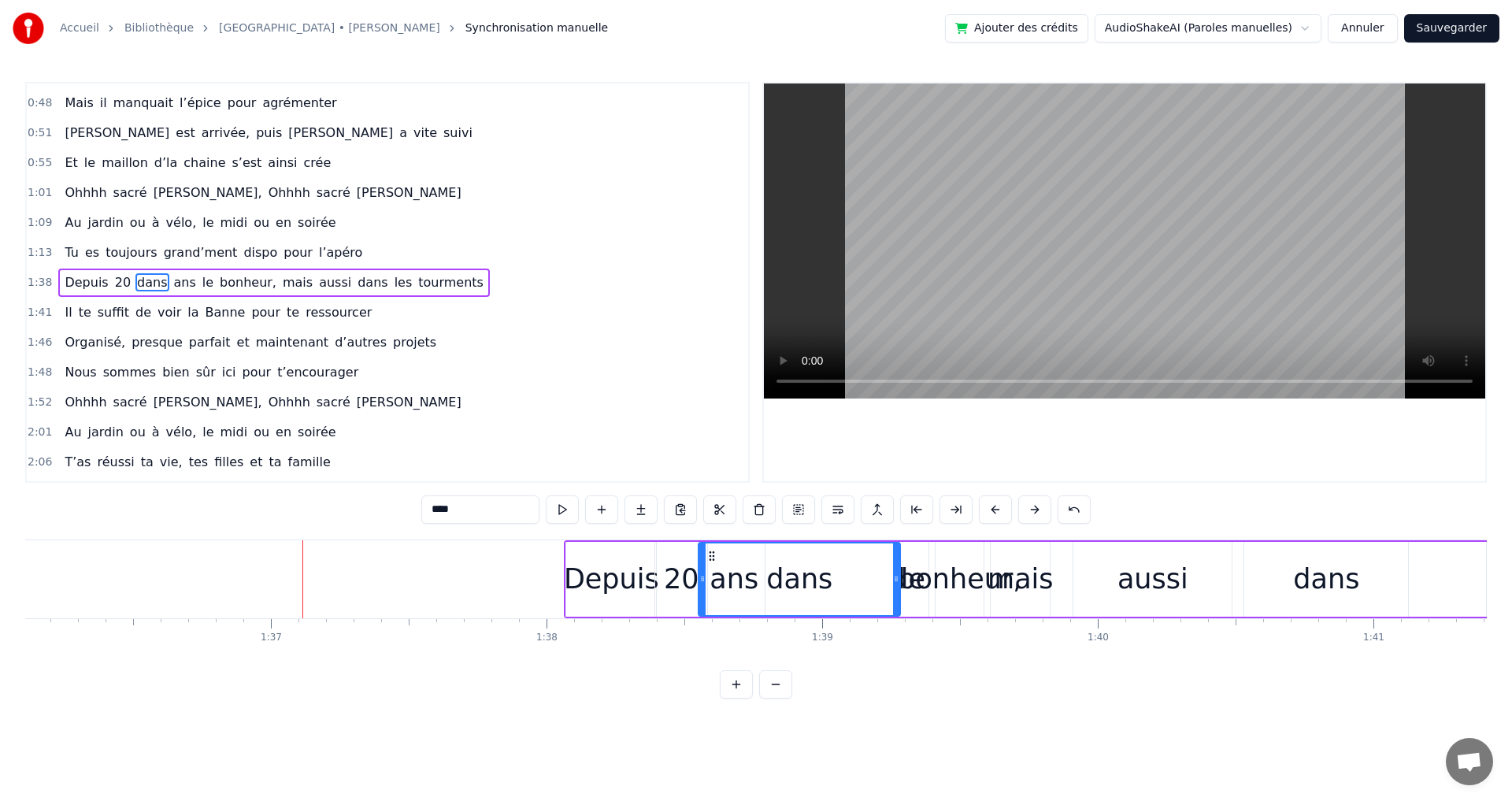
click at [1029, 509] on button at bounding box center [1034, 509] width 33 height 28
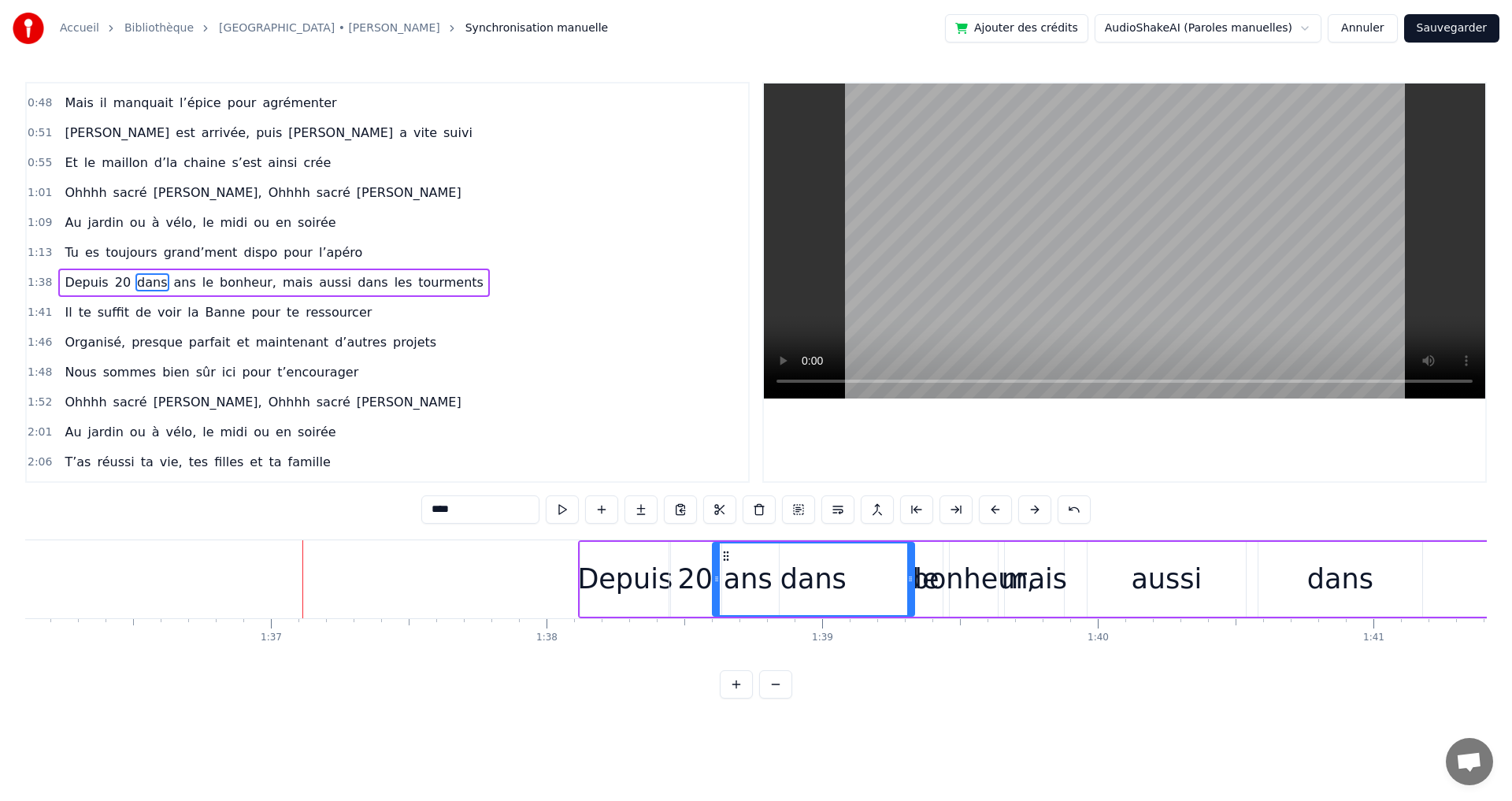
click at [1029, 509] on button at bounding box center [1034, 509] width 33 height 28
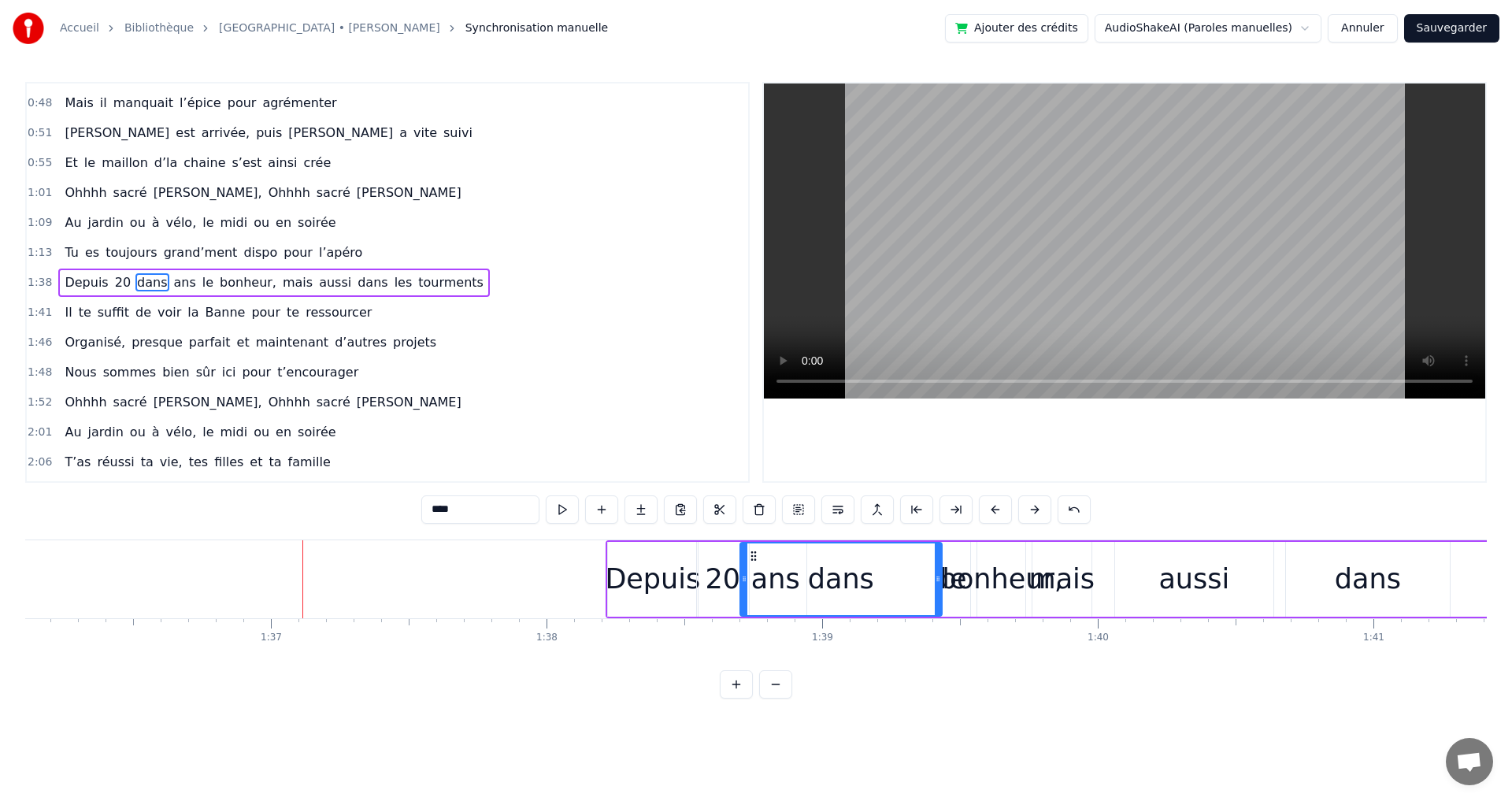
click at [1032, 509] on button at bounding box center [1034, 509] width 33 height 28
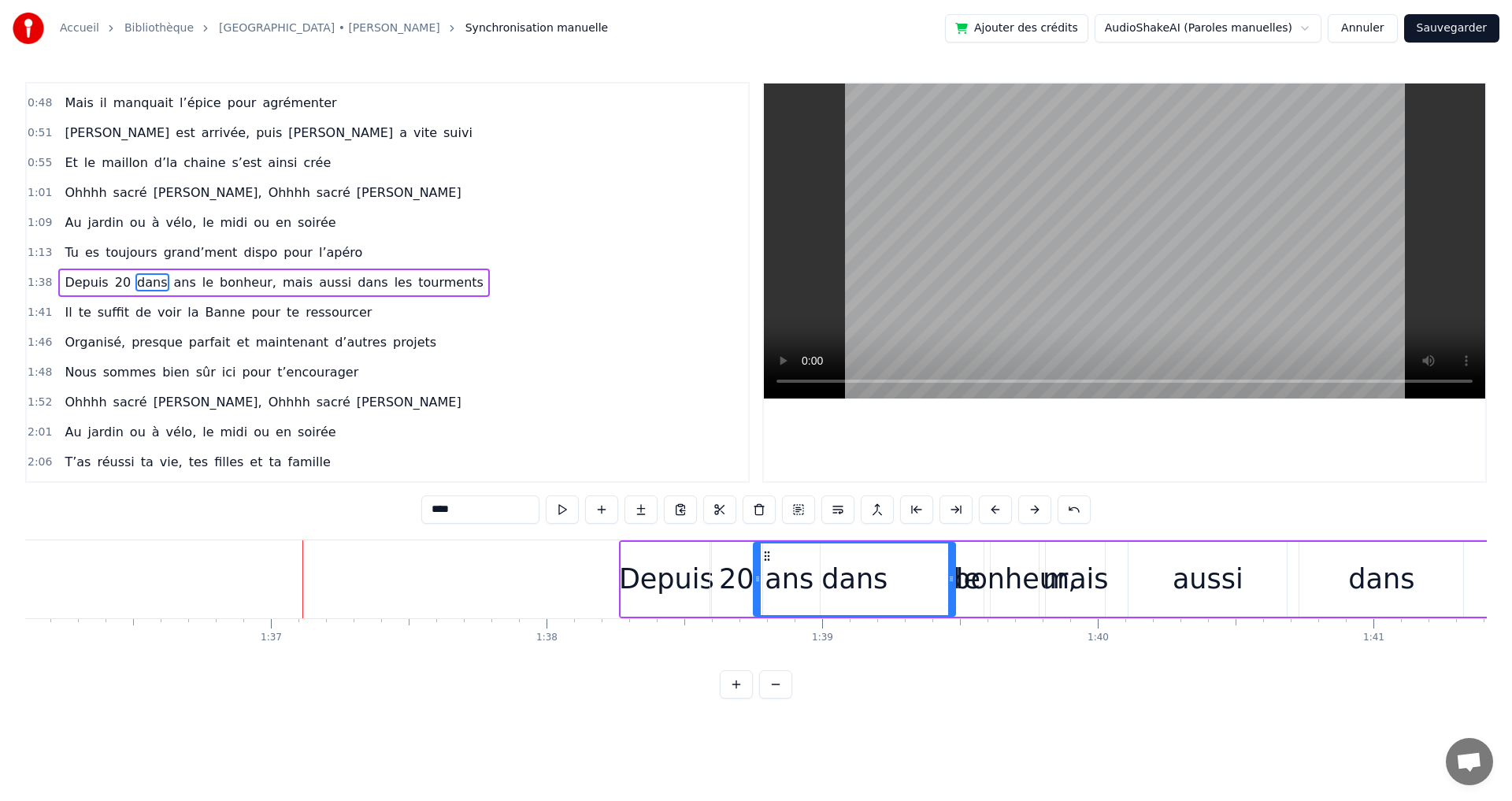
click at [1033, 509] on button at bounding box center [1034, 509] width 33 height 28
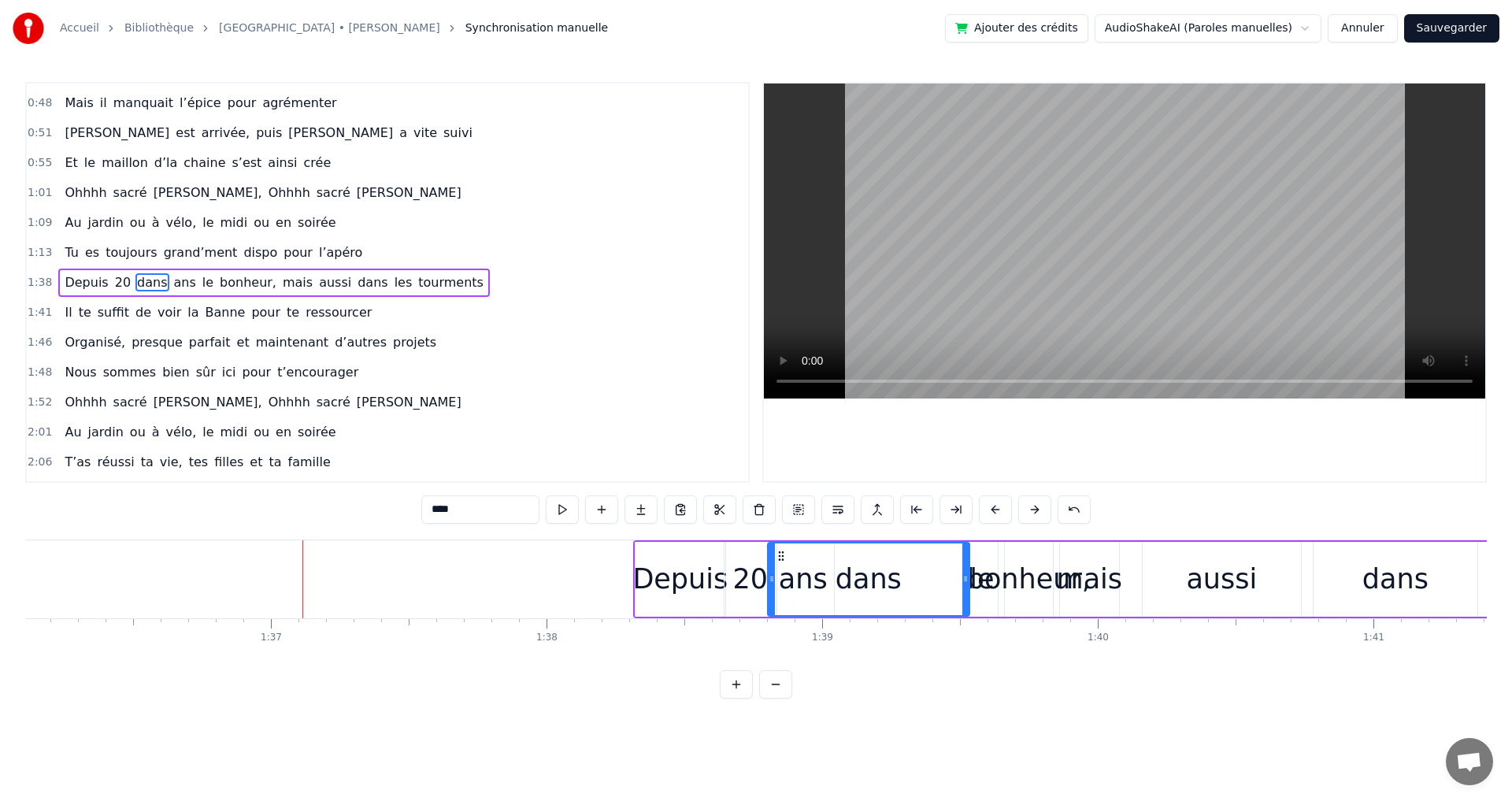
click at [1033, 510] on button at bounding box center [1034, 509] width 33 height 28
click at [1033, 510] on button at bounding box center [1034, 509] width 33 height 28
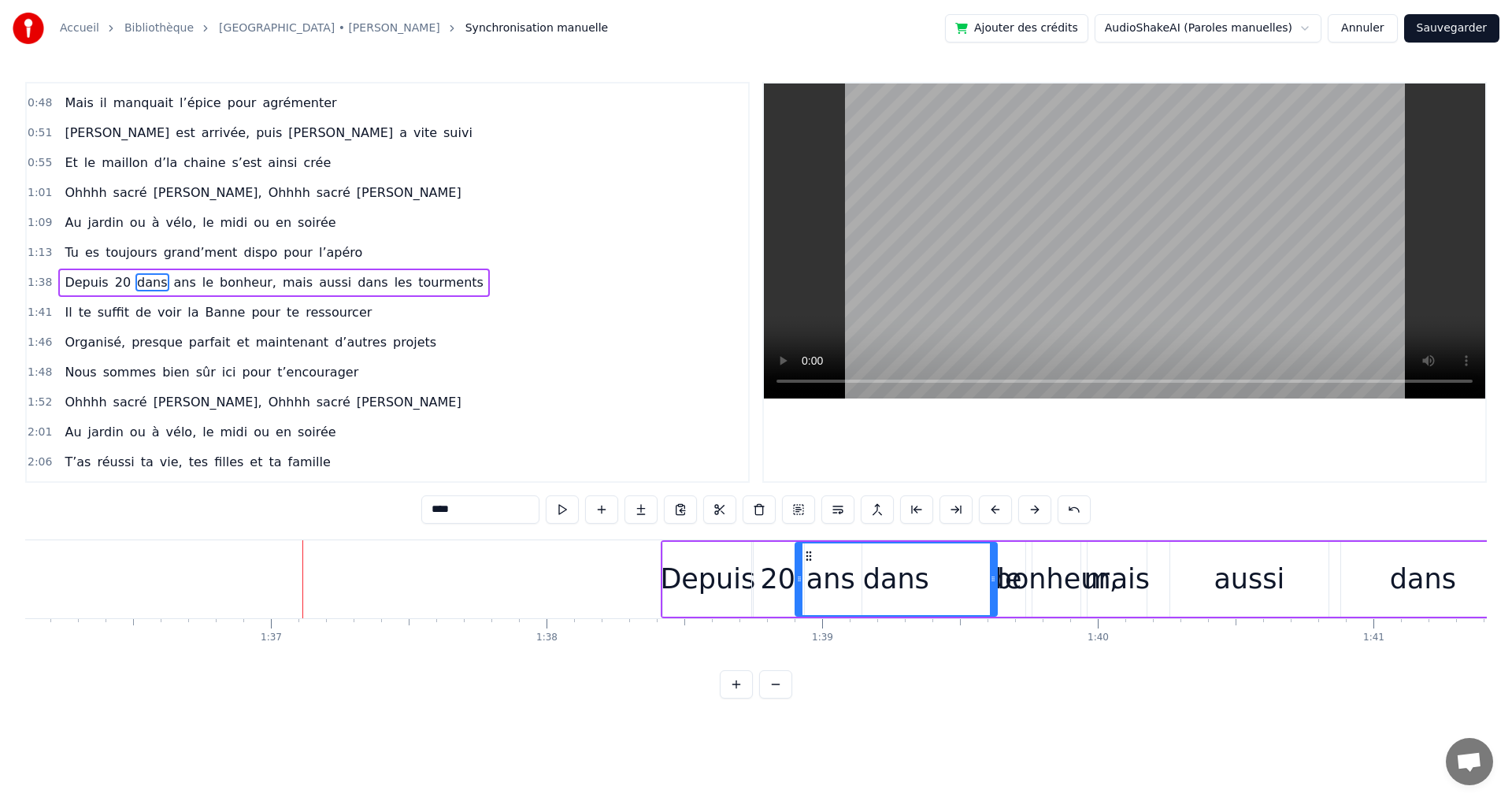
click at [1033, 511] on button at bounding box center [1034, 509] width 33 height 28
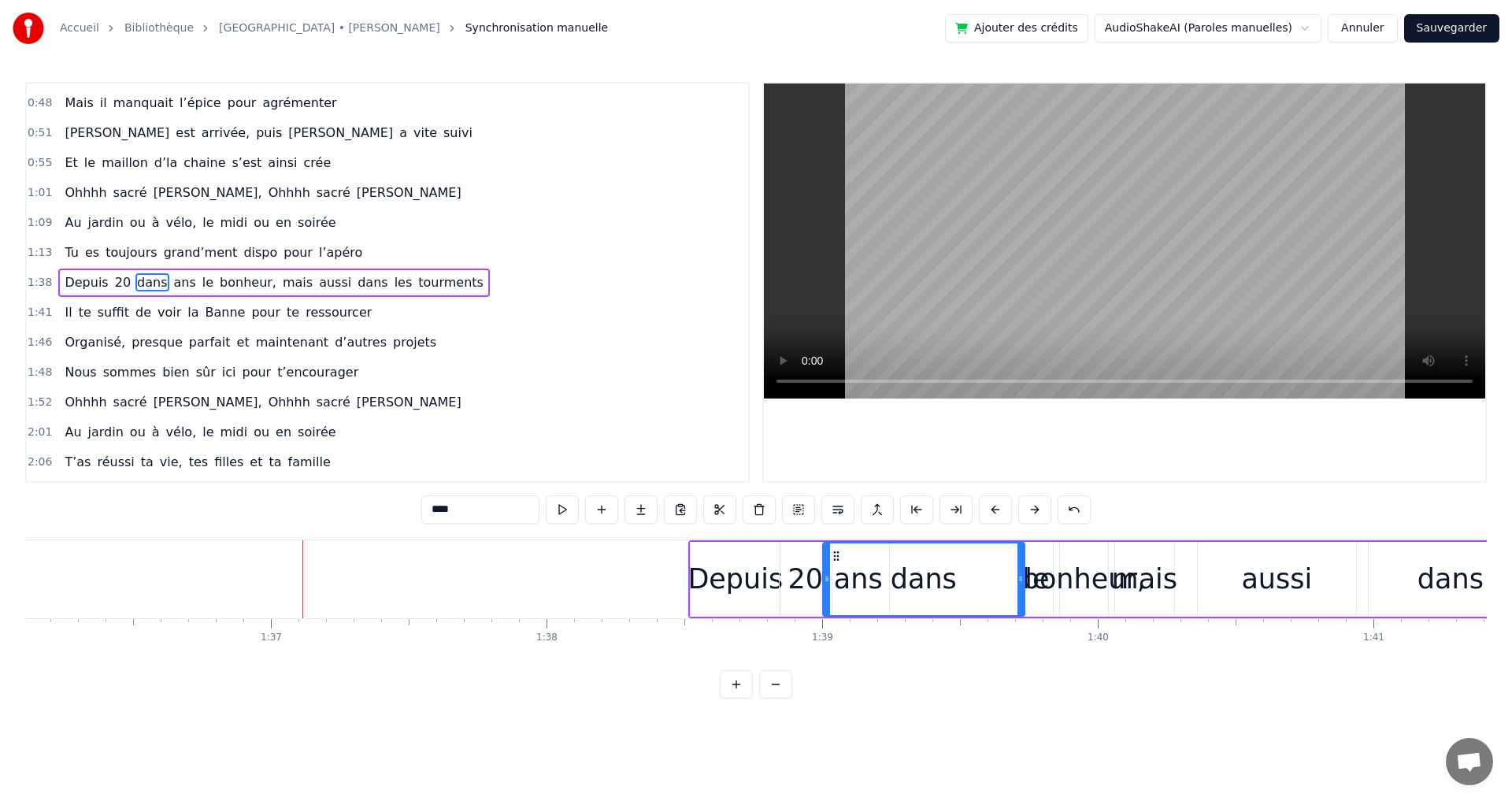
click at [1033, 511] on button at bounding box center [1034, 509] width 33 height 28
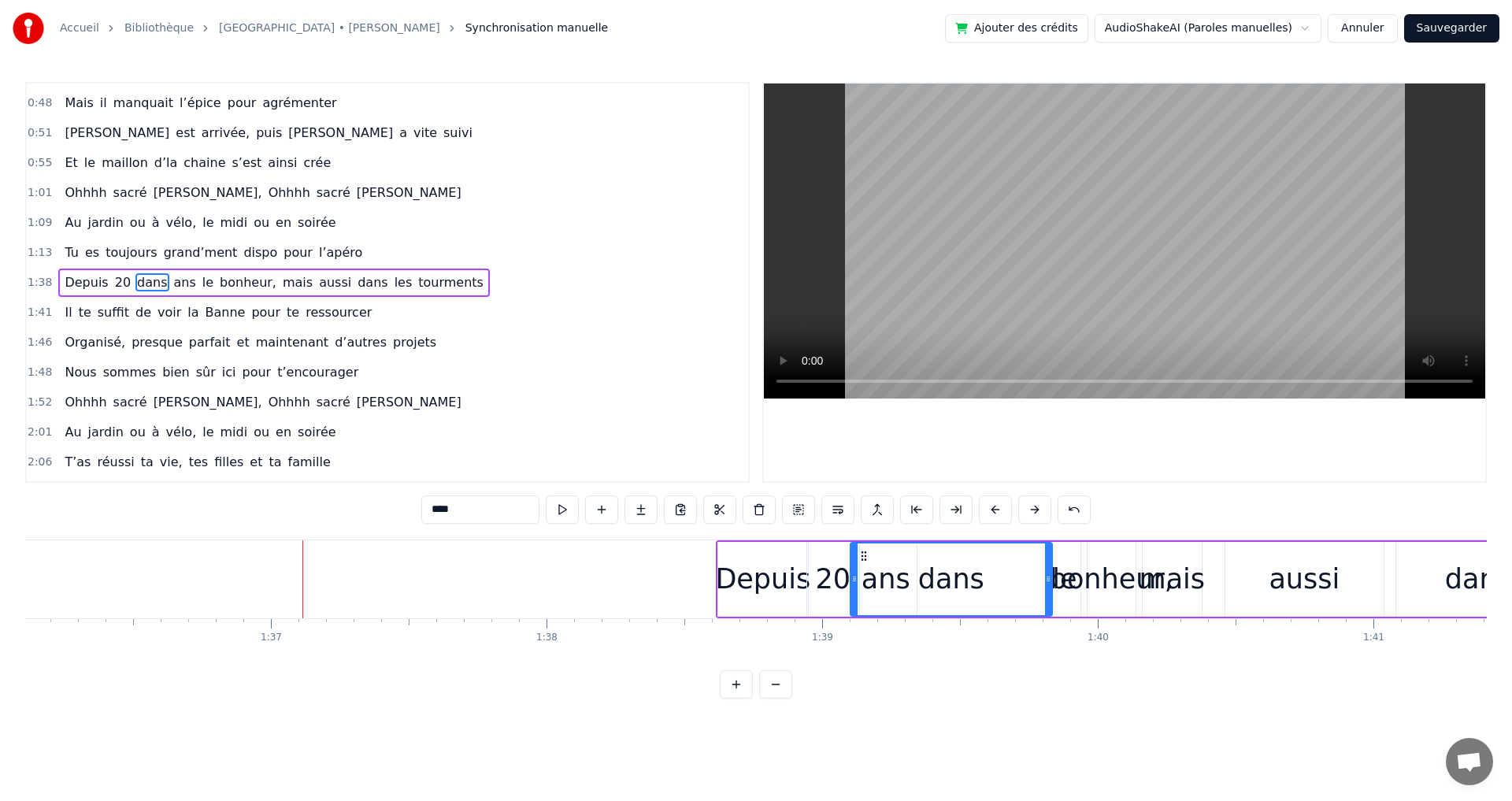
click at [1033, 511] on button at bounding box center [1034, 509] width 33 height 28
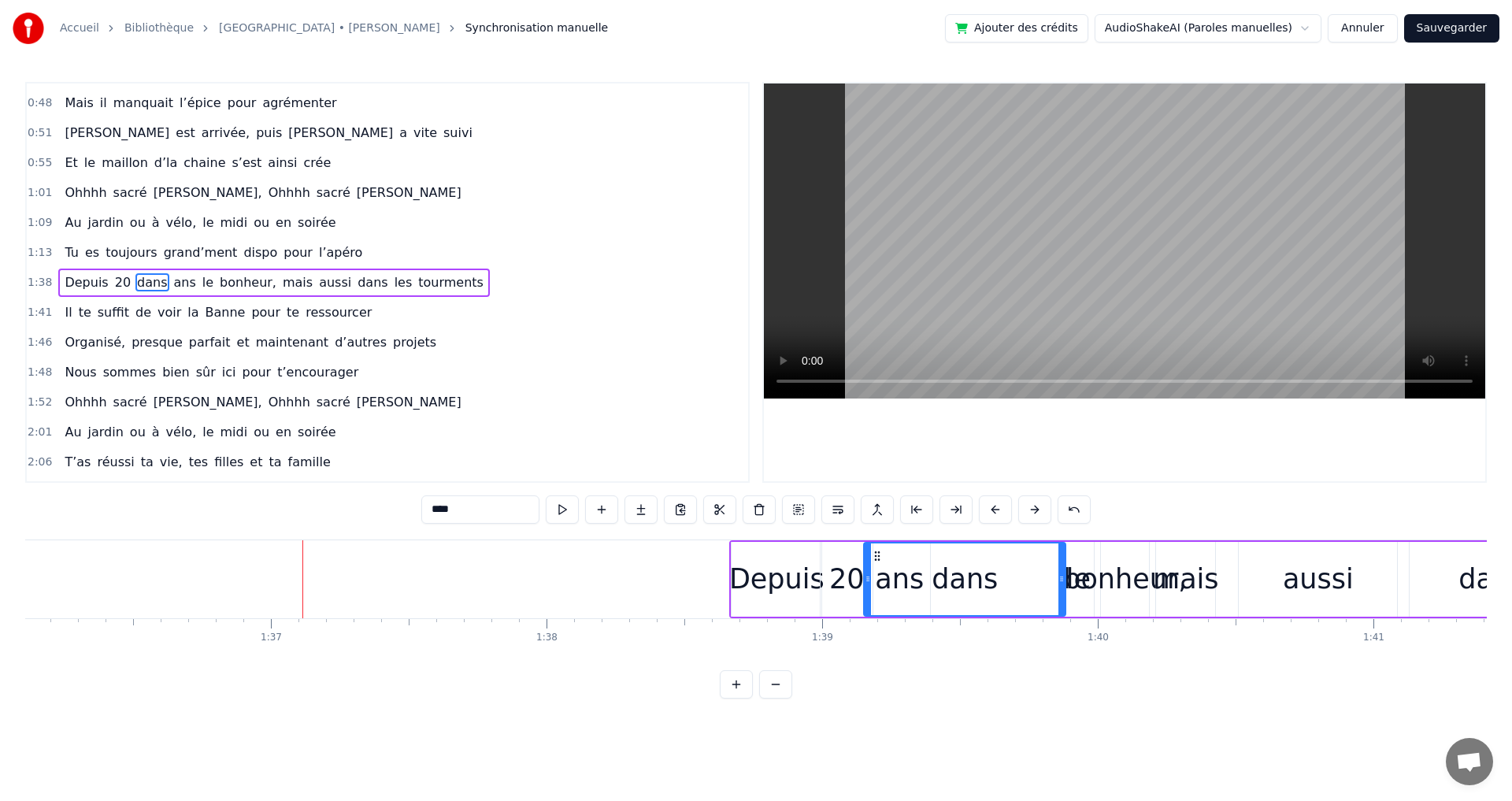
click at [1033, 511] on button at bounding box center [1034, 509] width 33 height 28
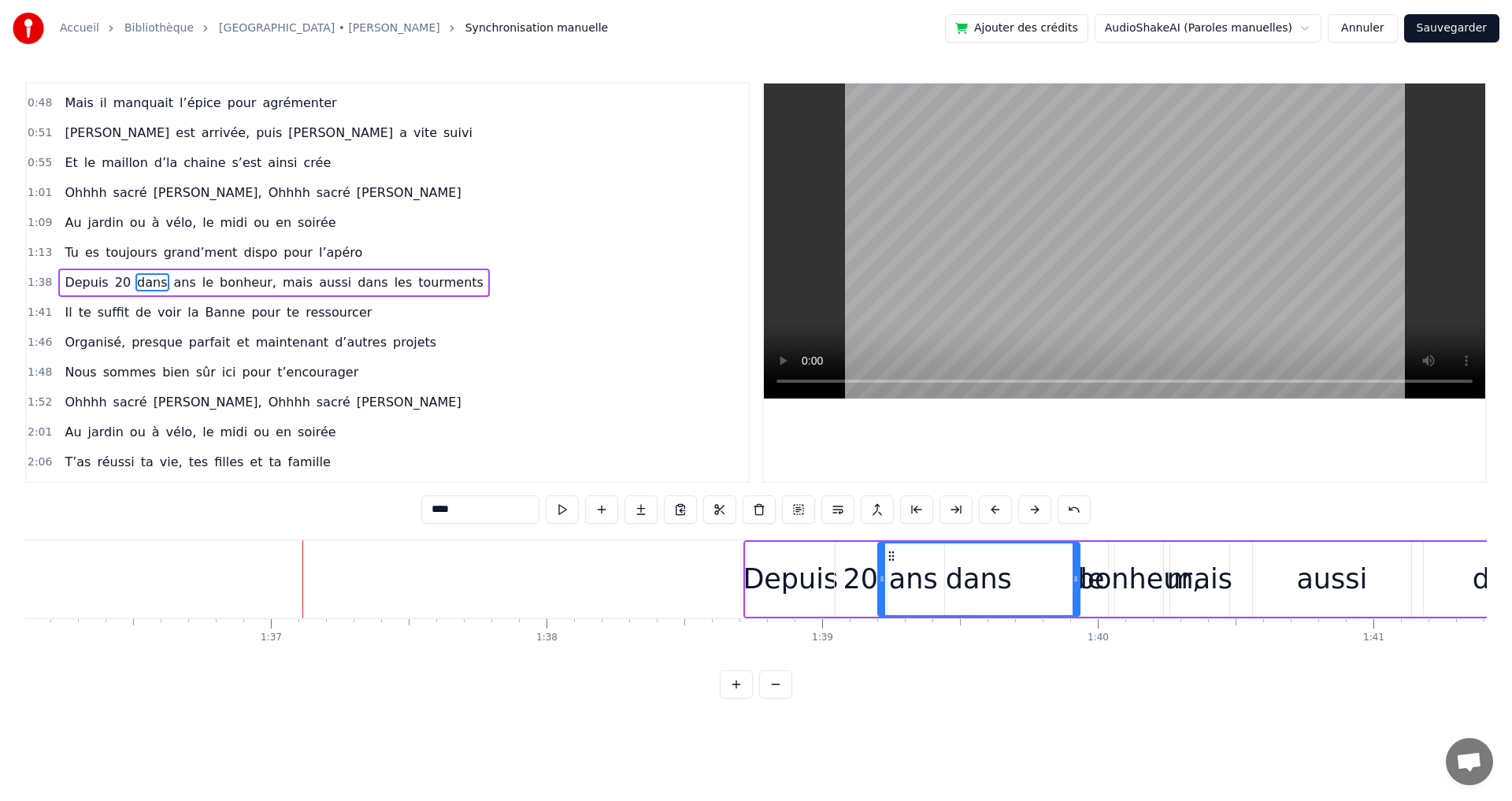
click at [1034, 511] on button at bounding box center [1034, 509] width 33 height 28
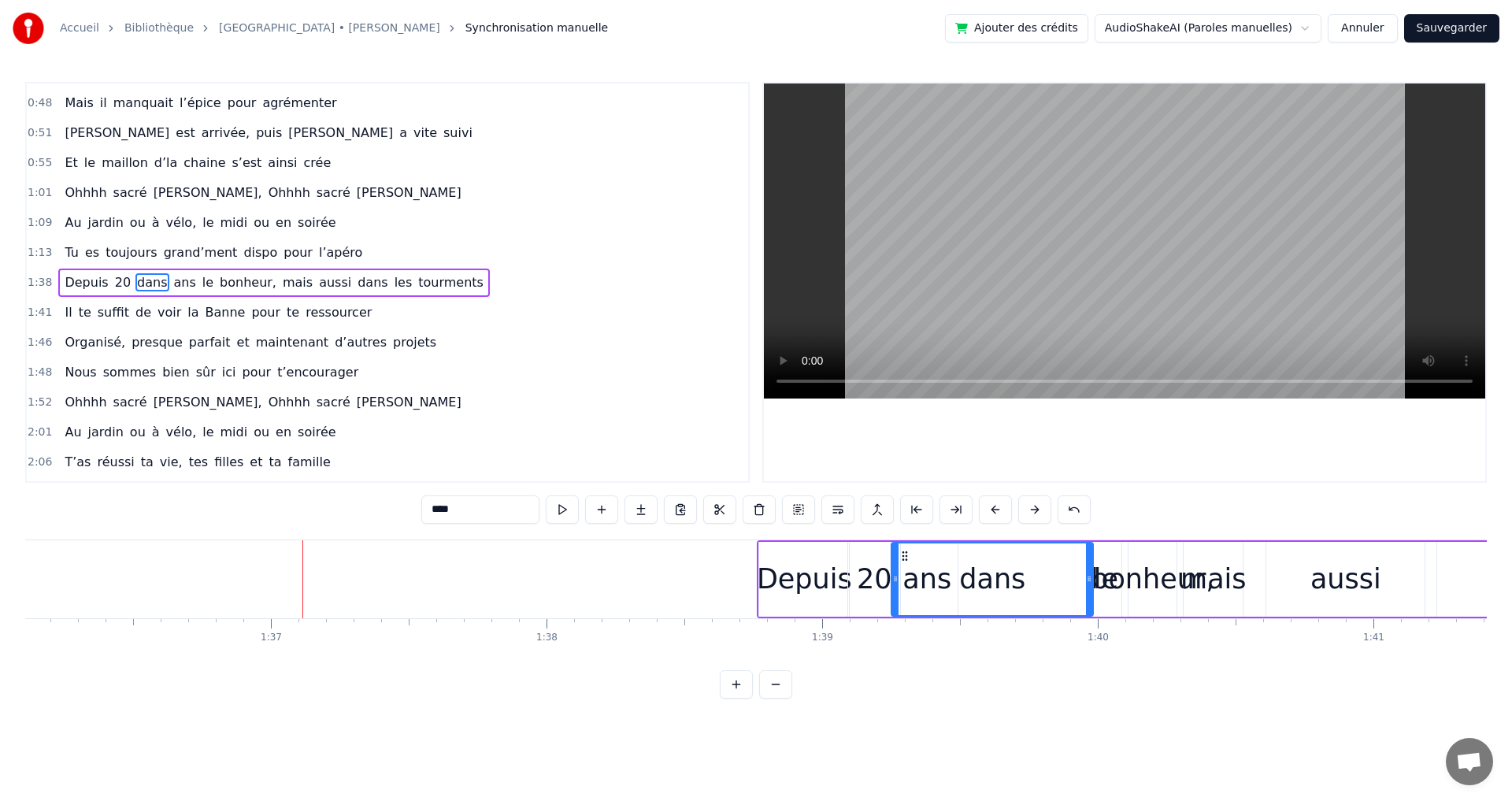
click at [1034, 511] on button at bounding box center [1034, 509] width 33 height 28
click at [1034, 512] on button at bounding box center [1034, 509] width 33 height 28
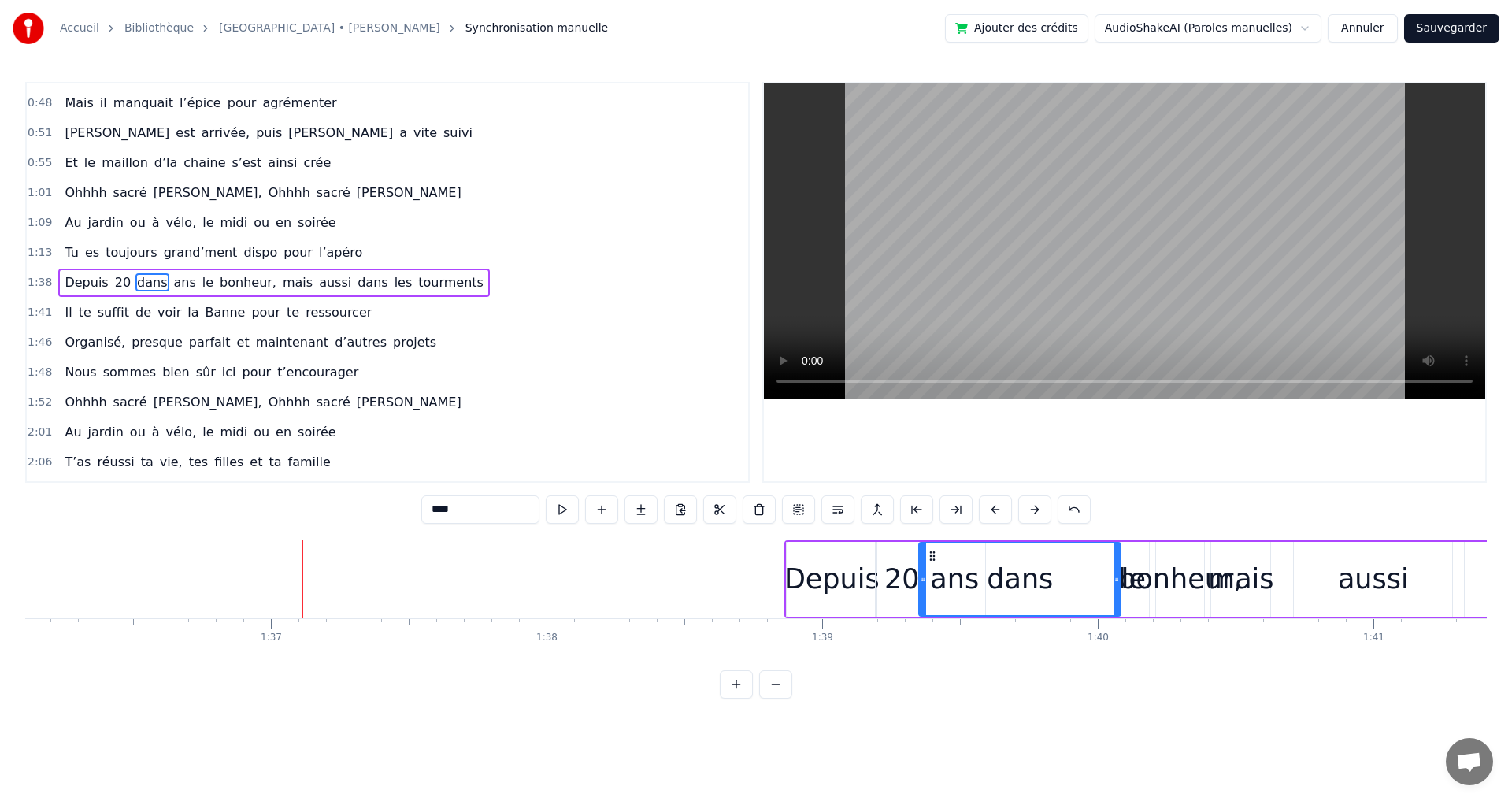
click at [1034, 512] on button at bounding box center [1034, 509] width 33 height 28
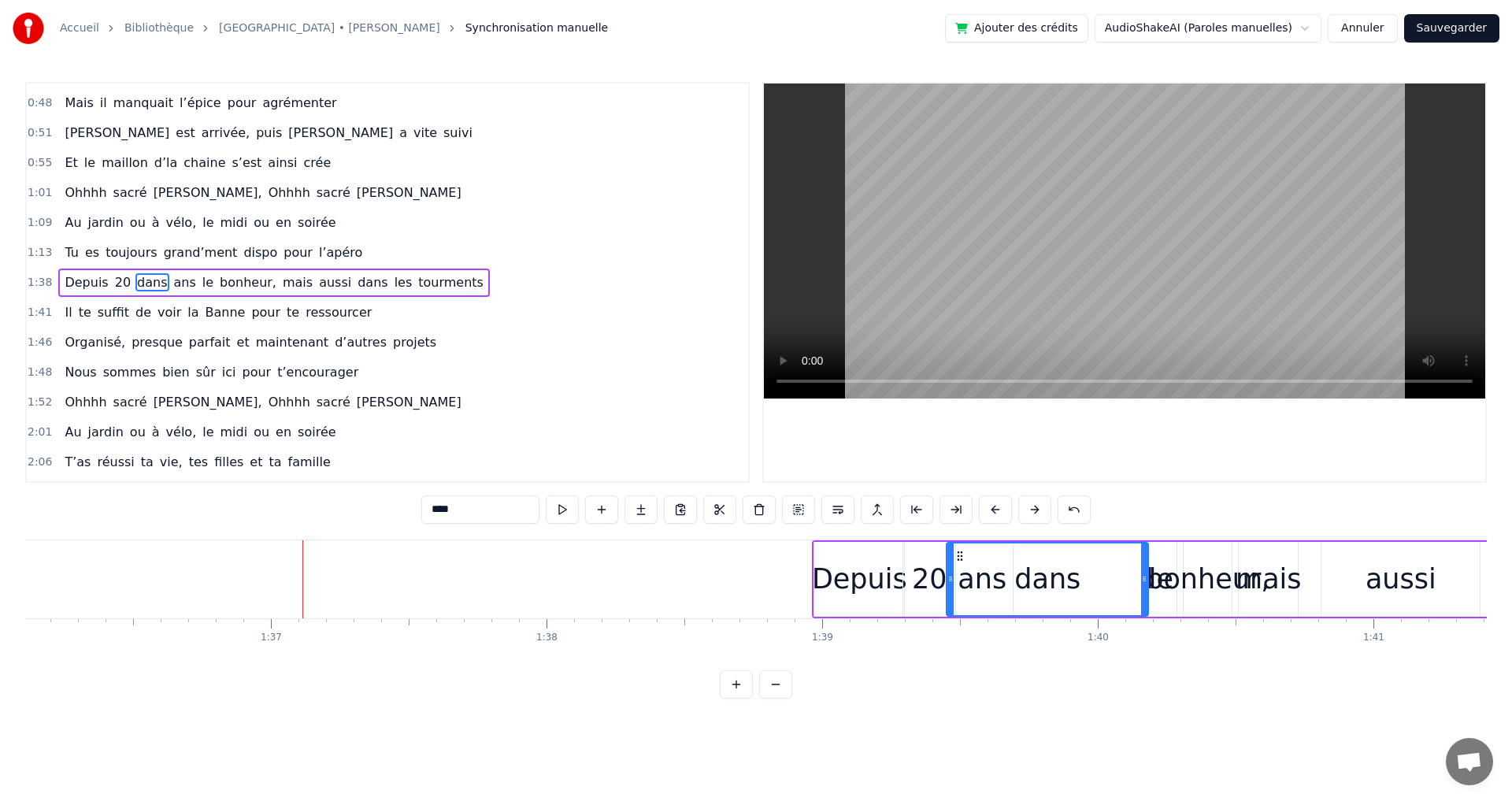
click at [1034, 512] on button at bounding box center [1034, 509] width 33 height 28
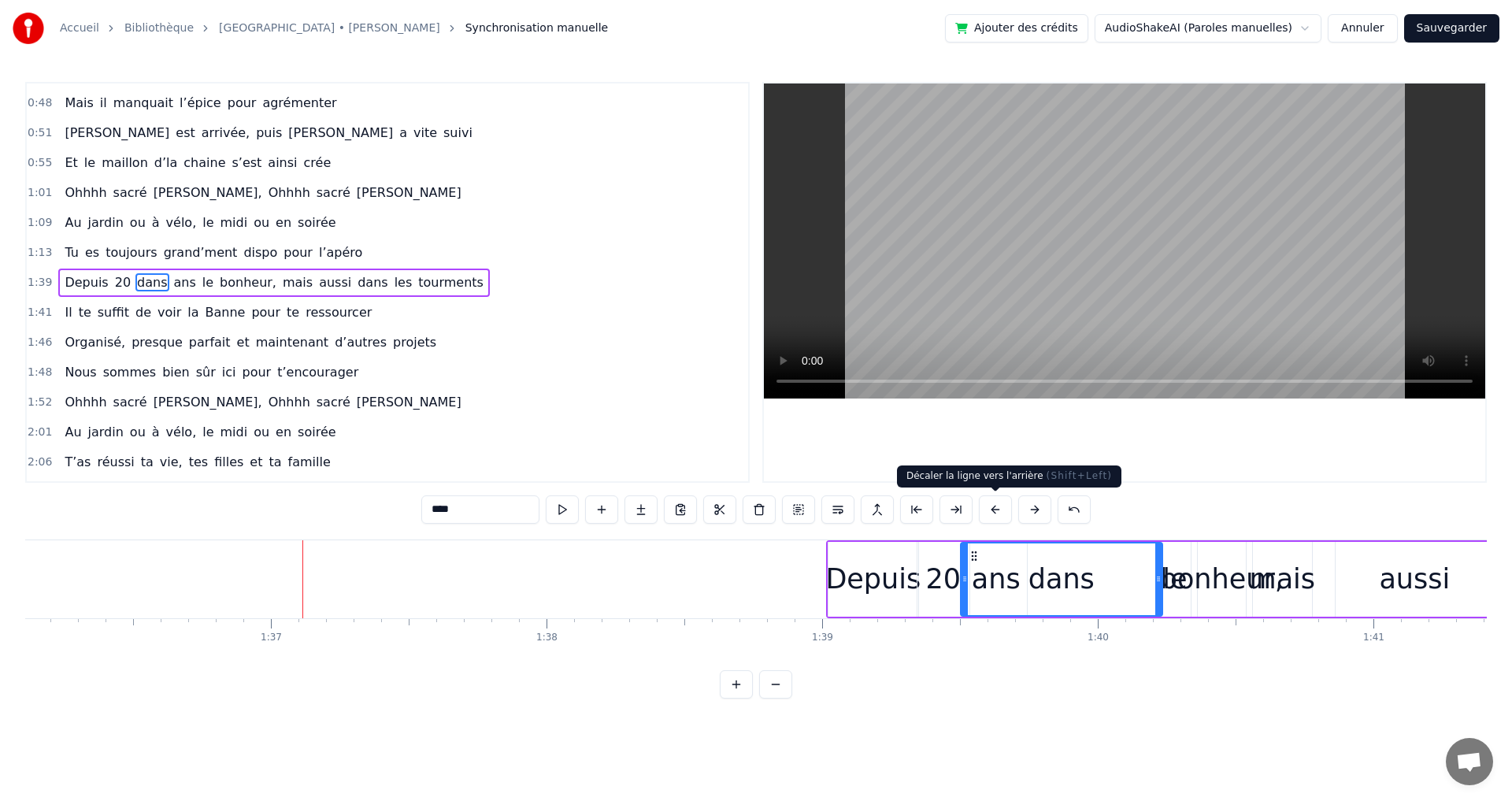
click at [996, 509] on button at bounding box center [995, 509] width 33 height 28
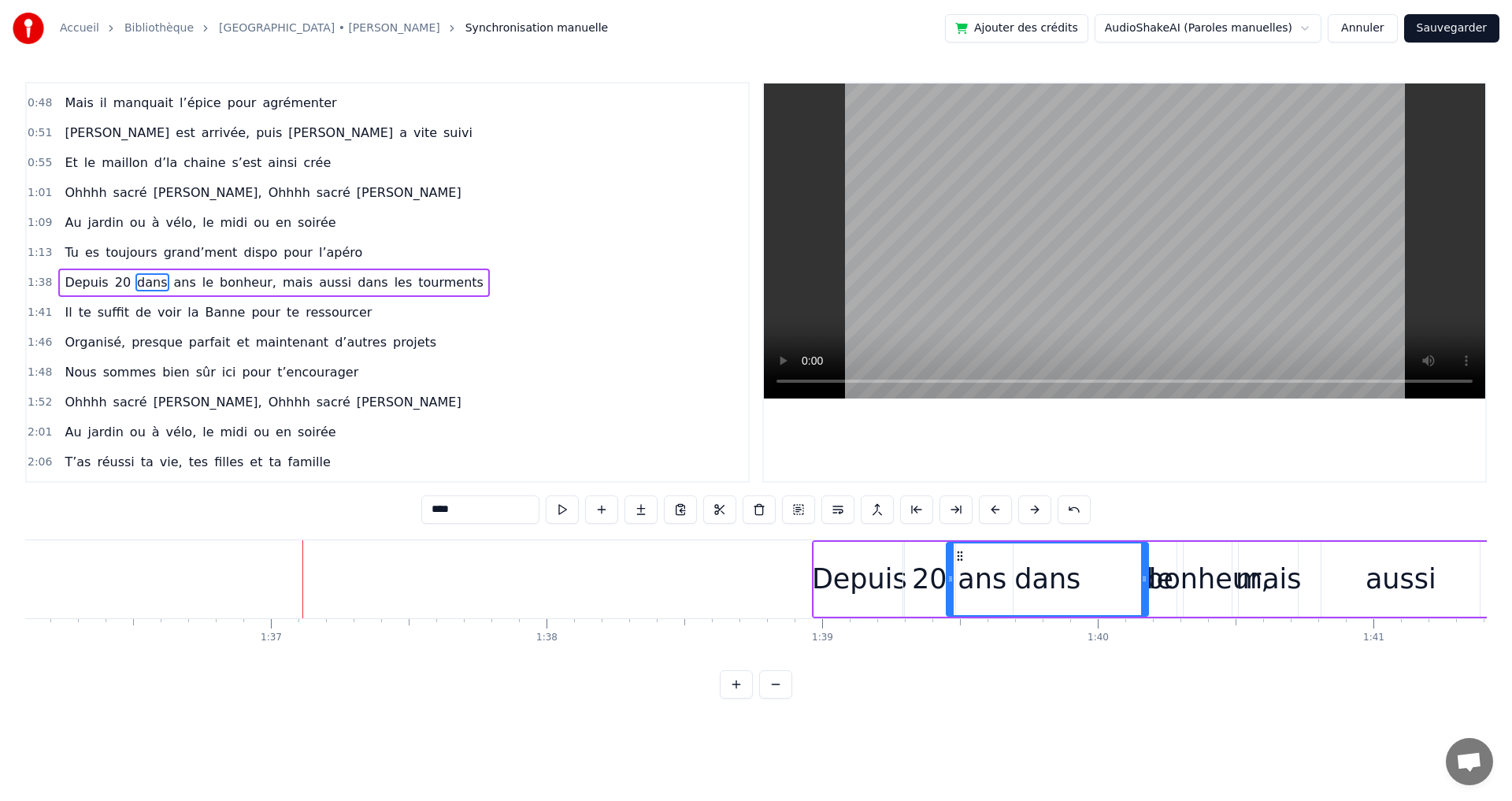
click at [882, 588] on div "Depuis" at bounding box center [859, 578] width 95 height 41
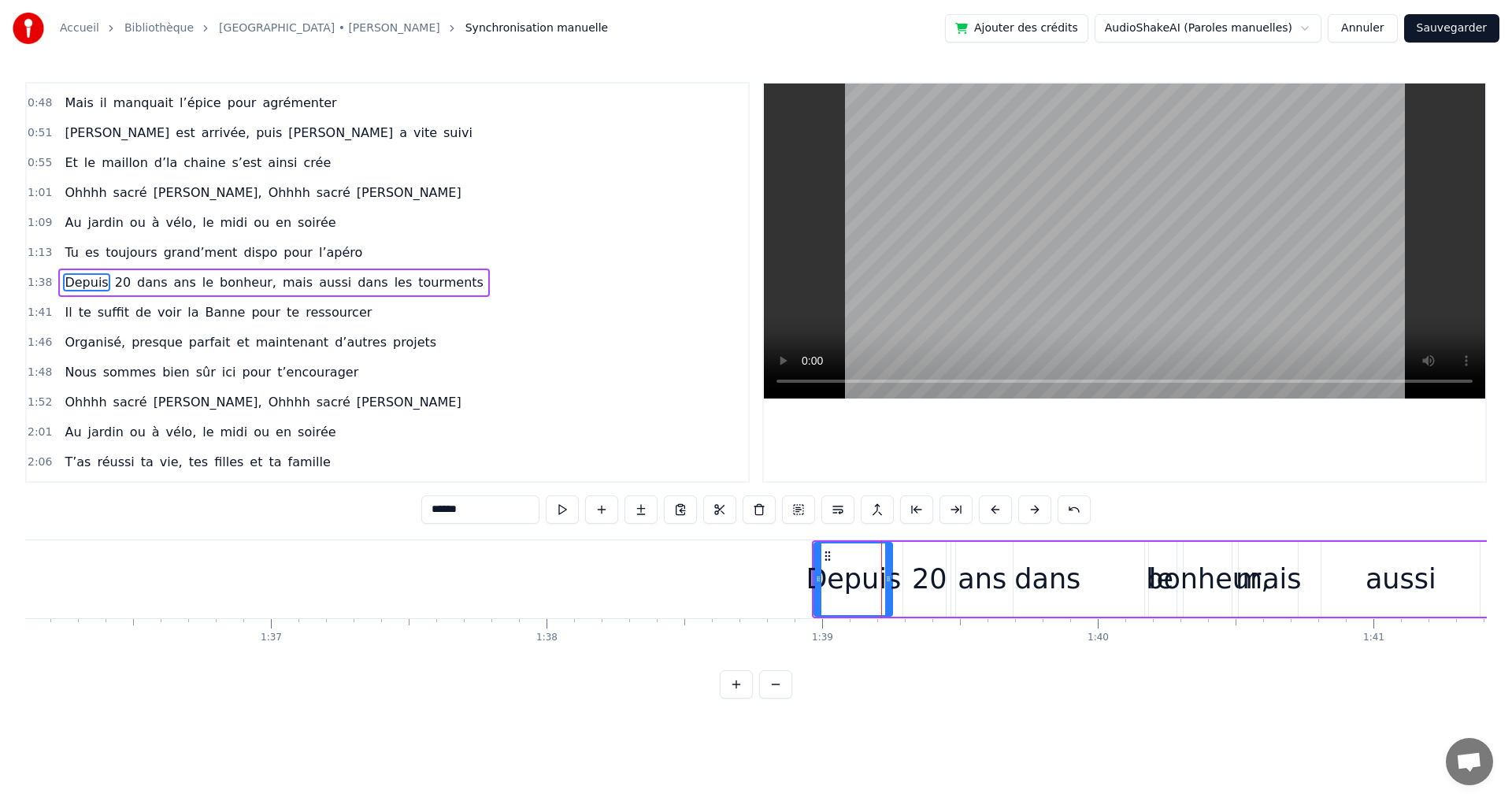
drag, startPoint x: 902, startPoint y: 582, endPoint x: 890, endPoint y: 582, distance: 12.0
click at [890, 582] on icon at bounding box center [888, 579] width 6 height 13
click at [933, 574] on div "20" at bounding box center [929, 578] width 36 height 41
drag, startPoint x: 953, startPoint y: 578, endPoint x: 941, endPoint y: 578, distance: 12.0
click at [941, 578] on icon at bounding box center [939, 579] width 6 height 13
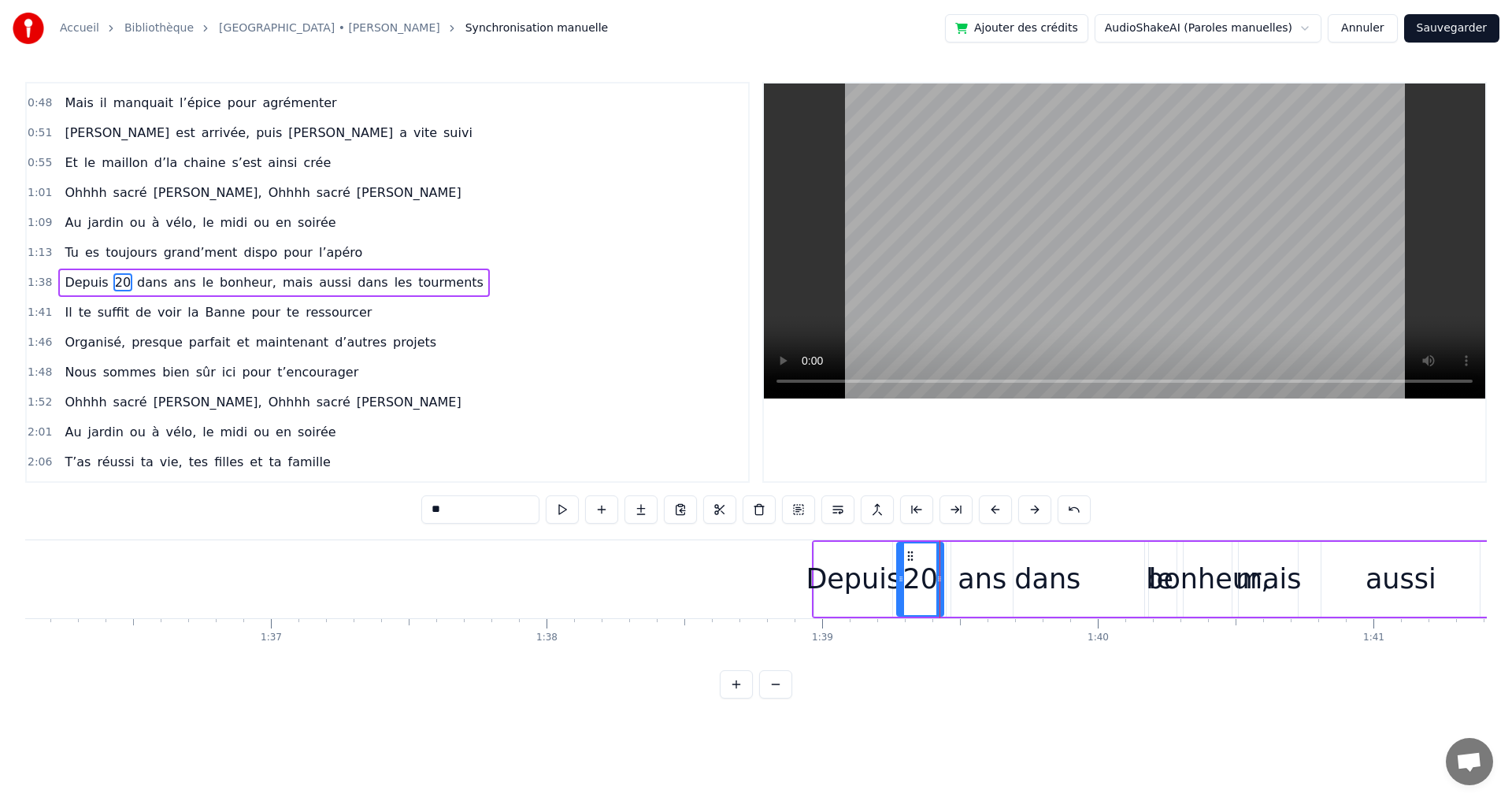
click at [901, 579] on icon at bounding box center [901, 579] width 6 height 13
click at [961, 579] on div "ans" at bounding box center [982, 579] width 62 height 75
drag, startPoint x: 952, startPoint y: 578, endPoint x: 973, endPoint y: 578, distance: 21.0
click at [934, 578] on icon at bounding box center [937, 579] width 6 height 13
click at [985, 578] on icon at bounding box center [986, 579] width 6 height 13
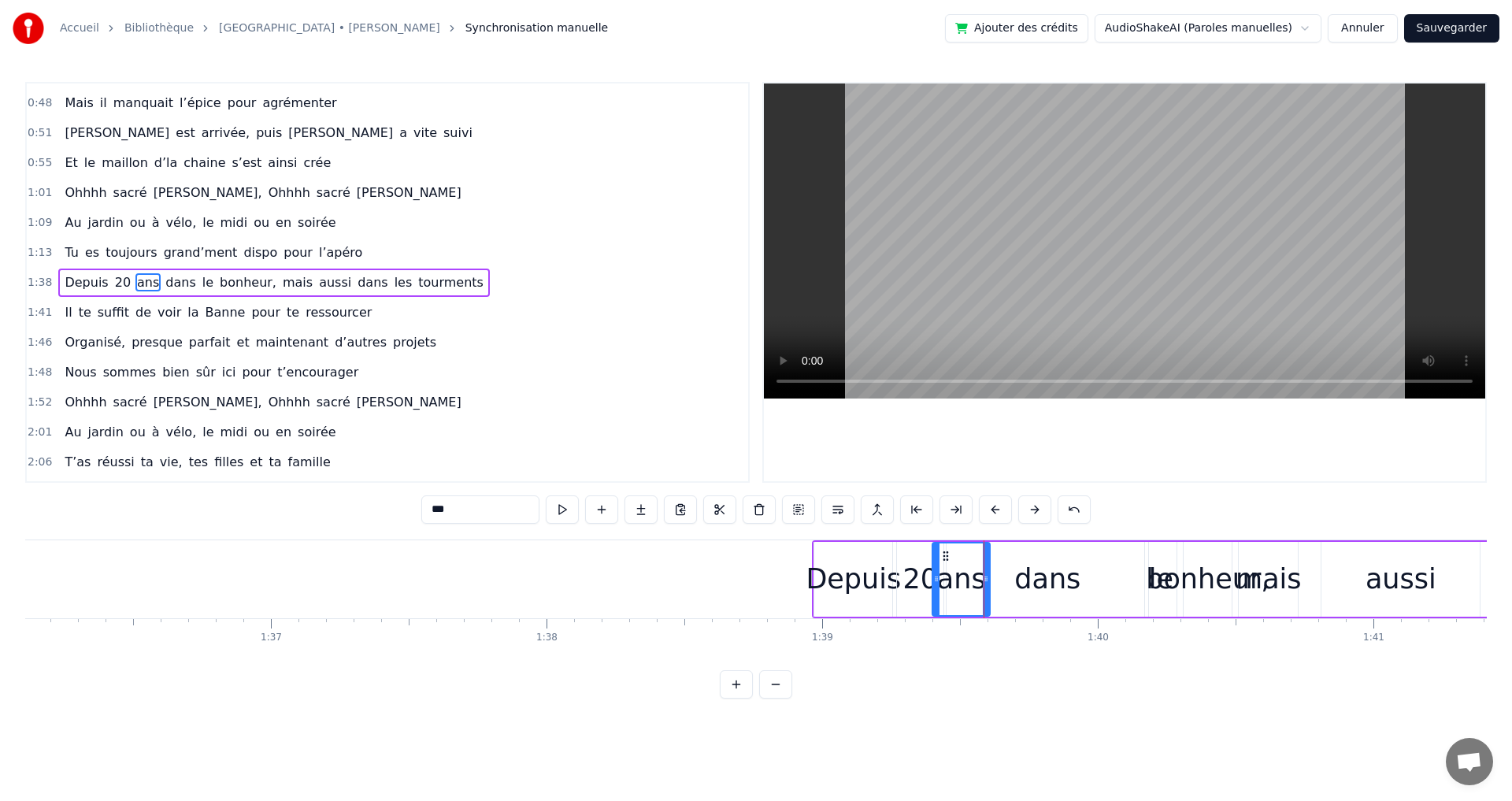
click at [1043, 580] on div "dans" at bounding box center [1046, 578] width 66 height 41
drag, startPoint x: 1143, startPoint y: 579, endPoint x: 1064, endPoint y: 580, distance: 79.0
click at [1064, 580] on icon at bounding box center [1065, 579] width 6 height 13
drag, startPoint x: 951, startPoint y: 579, endPoint x: 994, endPoint y: 578, distance: 43.0
click at [994, 578] on icon at bounding box center [994, 579] width 6 height 13
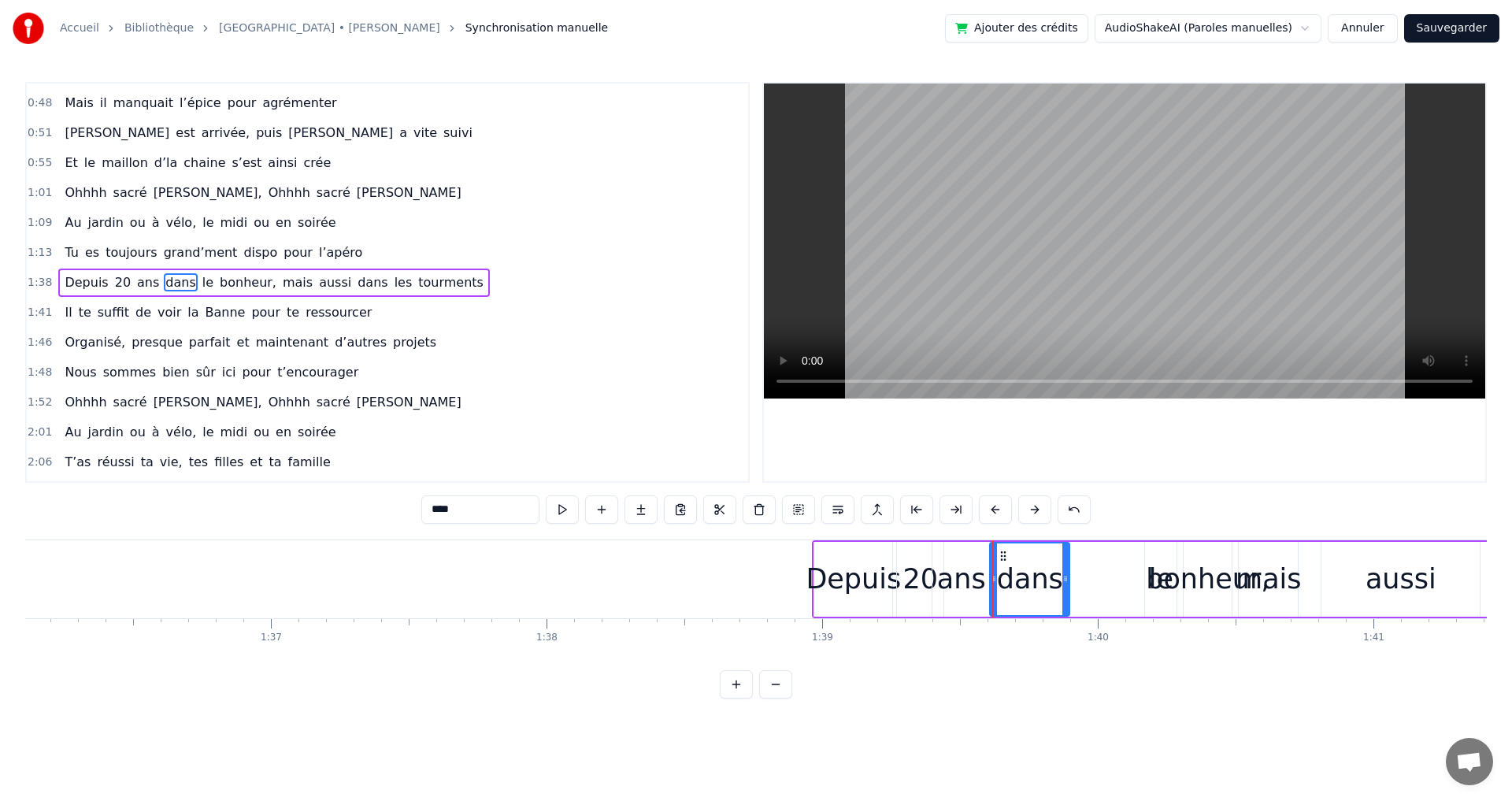
click at [1042, 579] on div "dans" at bounding box center [1029, 578] width 66 height 41
click at [1156, 582] on div "bonheur," at bounding box center [1207, 578] width 123 height 41
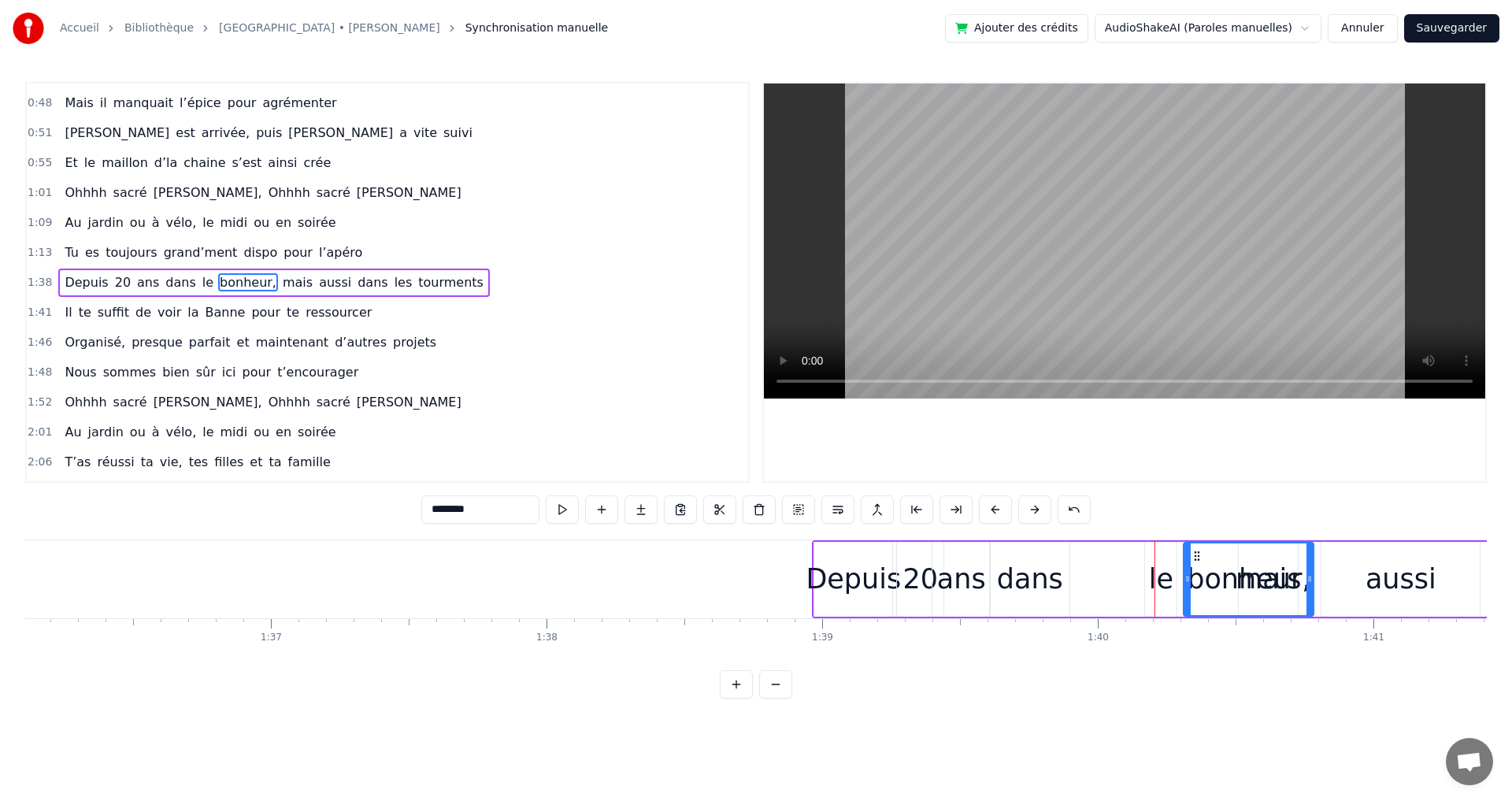
drag, startPoint x: 1229, startPoint y: 580, endPoint x: 1311, endPoint y: 582, distance: 82.0
click at [1311, 582] on icon at bounding box center [1310, 579] width 6 height 13
click at [1159, 583] on div "le" at bounding box center [1161, 578] width 24 height 41
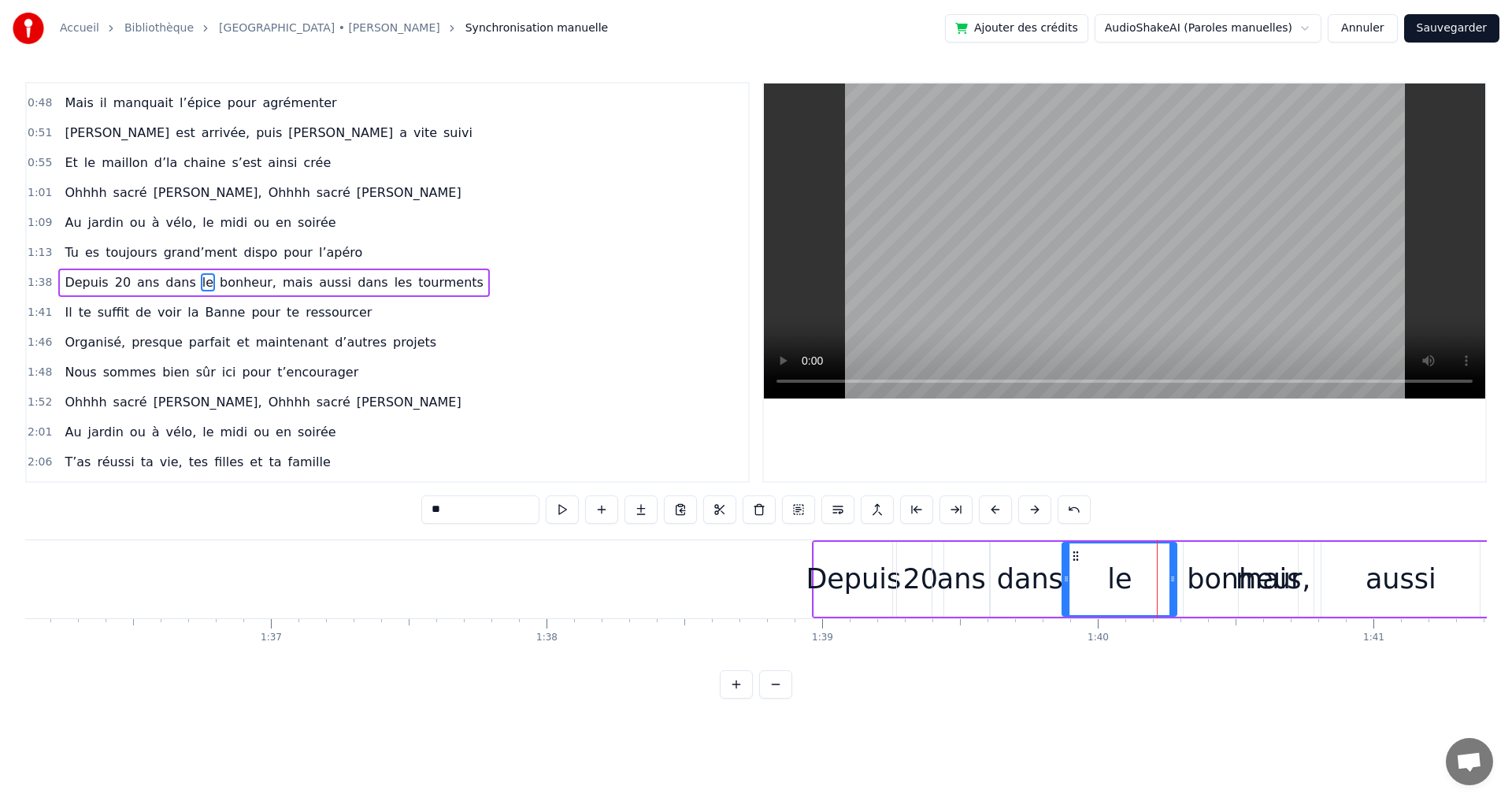
drag, startPoint x: 1146, startPoint y: 580, endPoint x: 1064, endPoint y: 575, distance: 82.2
click at [1064, 575] on icon at bounding box center [1066, 579] width 6 height 13
drag, startPoint x: 1171, startPoint y: 578, endPoint x: 1113, endPoint y: 581, distance: 58.1
click at [1113, 581] on icon at bounding box center [1114, 579] width 6 height 13
click at [1210, 582] on div "bonheur," at bounding box center [1249, 578] width 123 height 41
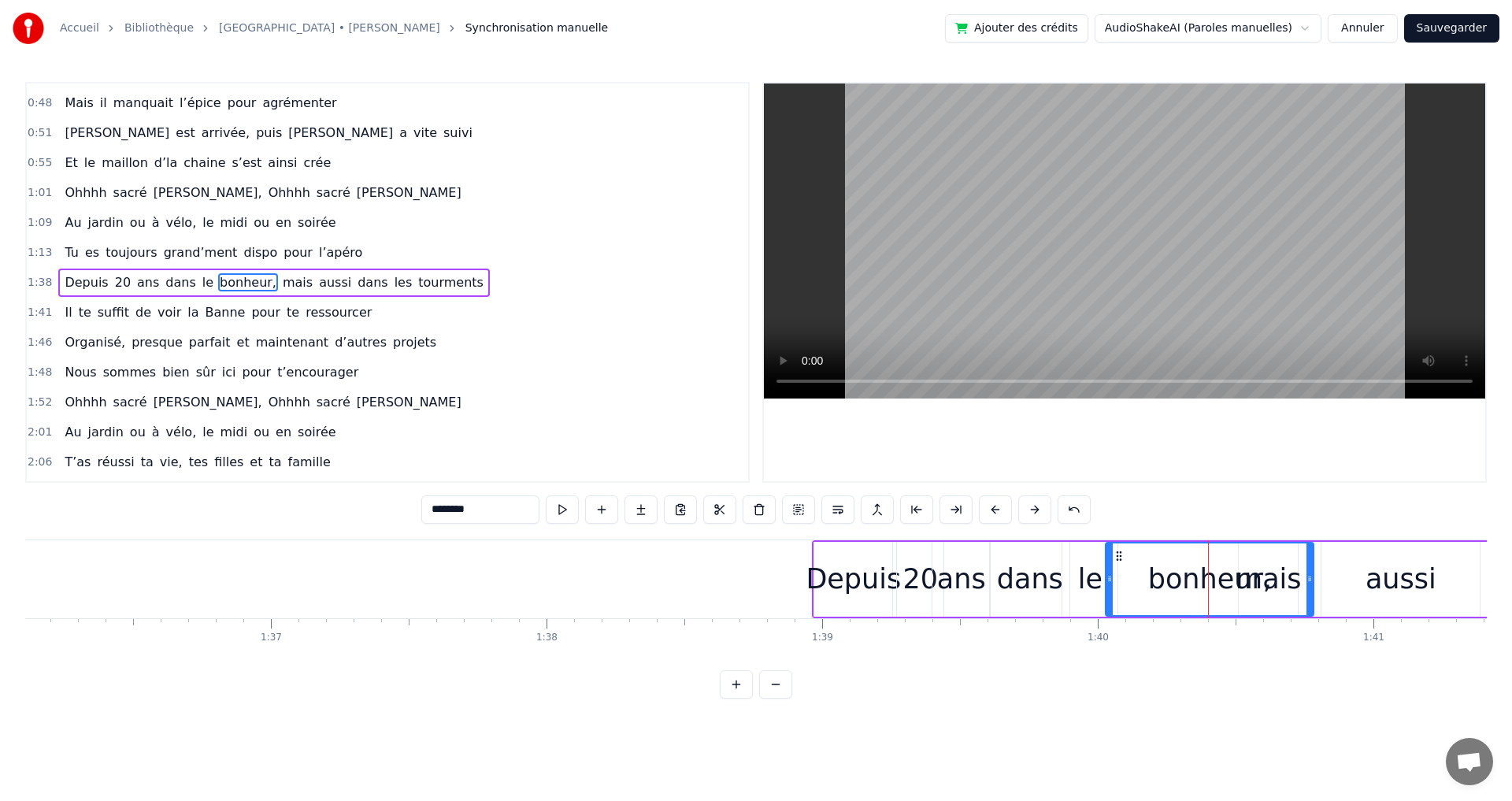
click at [1108, 578] on icon at bounding box center [1110, 579] width 6 height 13
drag, startPoint x: 1308, startPoint y: 579, endPoint x: 1224, endPoint y: 578, distance: 84.0
click at [1224, 578] on icon at bounding box center [1224, 579] width 6 height 13
click at [1287, 578] on div "mais" at bounding box center [1268, 578] width 66 height 41
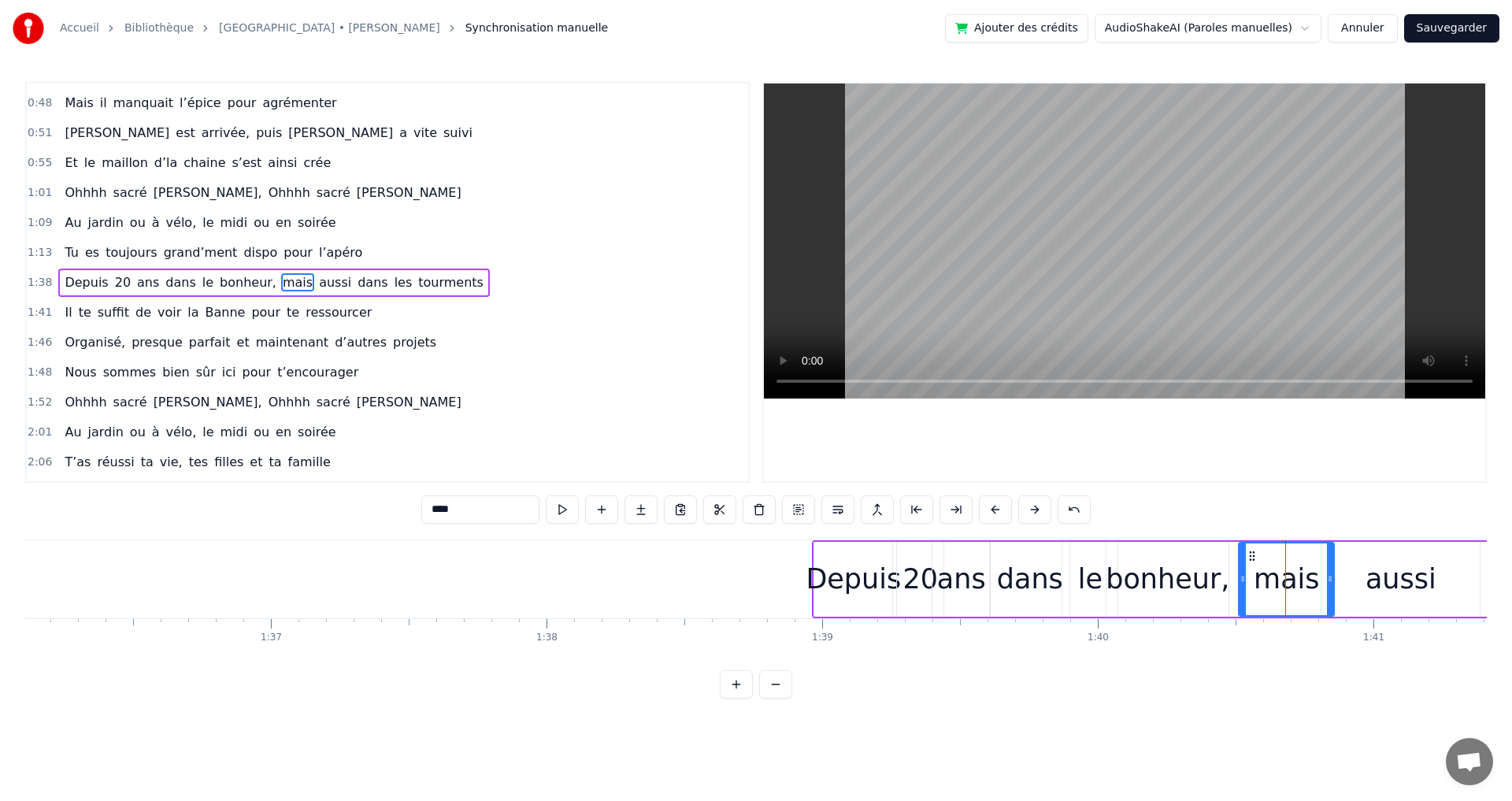
drag, startPoint x: 1294, startPoint y: 578, endPoint x: 1331, endPoint y: 577, distance: 37.0
click at [1331, 577] on icon at bounding box center [1330, 579] width 6 height 13
drag, startPoint x: 1241, startPoint y: 577, endPoint x: 1260, endPoint y: 578, distance: 19.0
click at [1260, 578] on icon at bounding box center [1262, 579] width 6 height 13
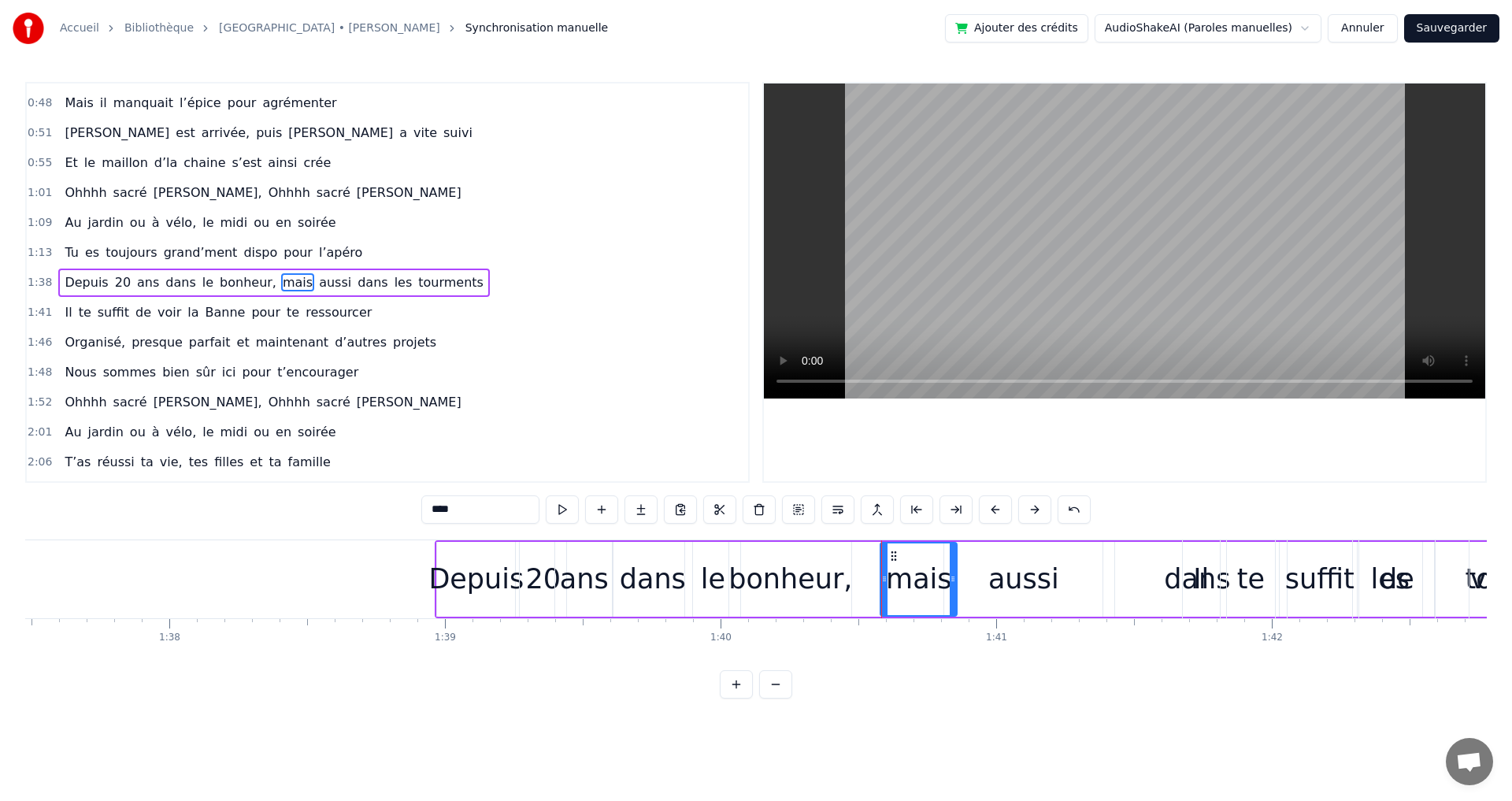
scroll to position [0, 26865]
click at [1011, 582] on div "aussi" at bounding box center [1022, 578] width 71 height 41
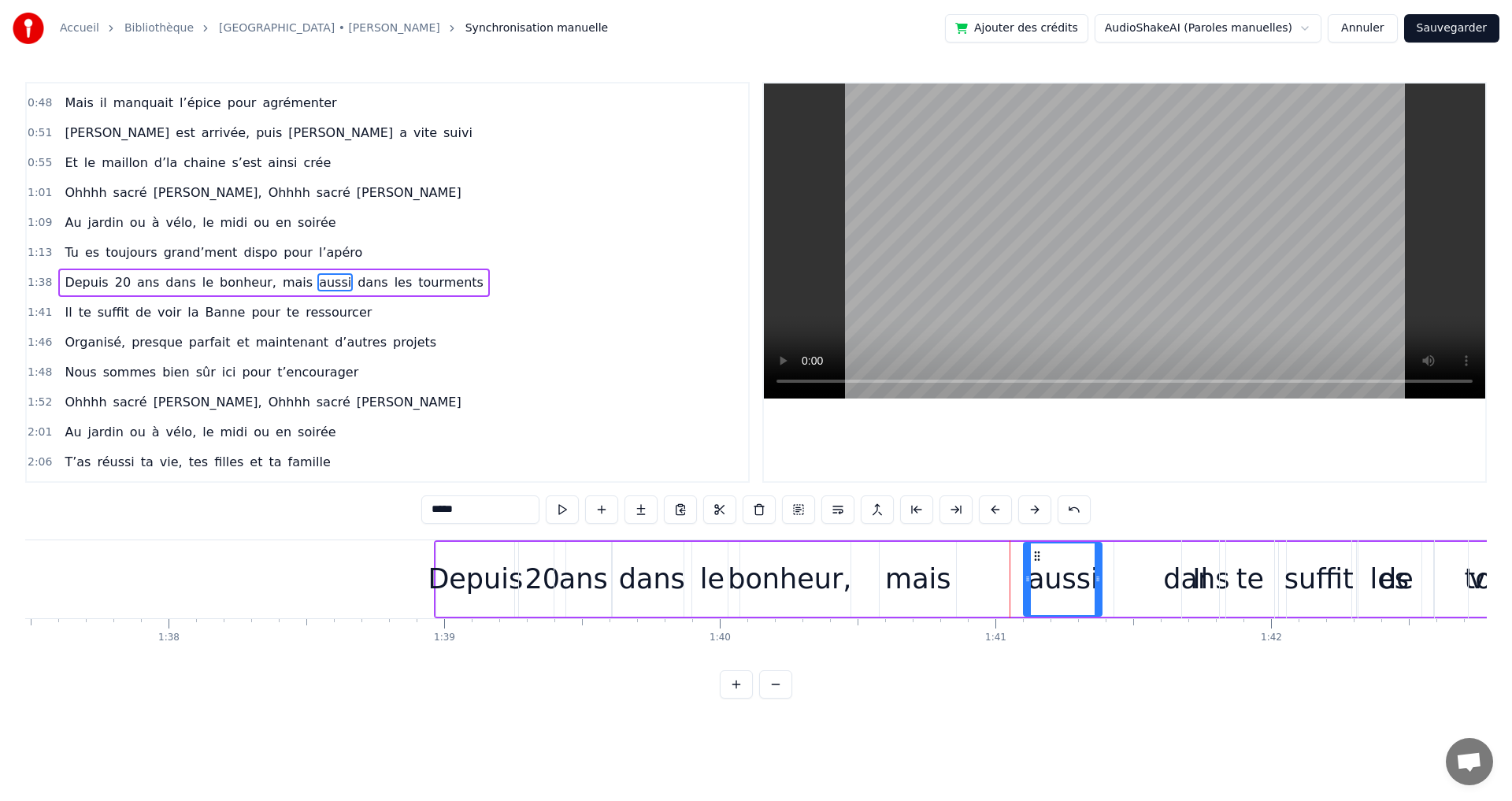
drag, startPoint x: 945, startPoint y: 579, endPoint x: 1025, endPoint y: 582, distance: 80.1
click at [1025, 582] on icon at bounding box center [1028, 579] width 6 height 13
drag, startPoint x: 1026, startPoint y: 577, endPoint x: 950, endPoint y: 577, distance: 76.0
click at [950, 577] on icon at bounding box center [951, 579] width 6 height 13
drag, startPoint x: 1095, startPoint y: 578, endPoint x: 1030, endPoint y: 578, distance: 65.0
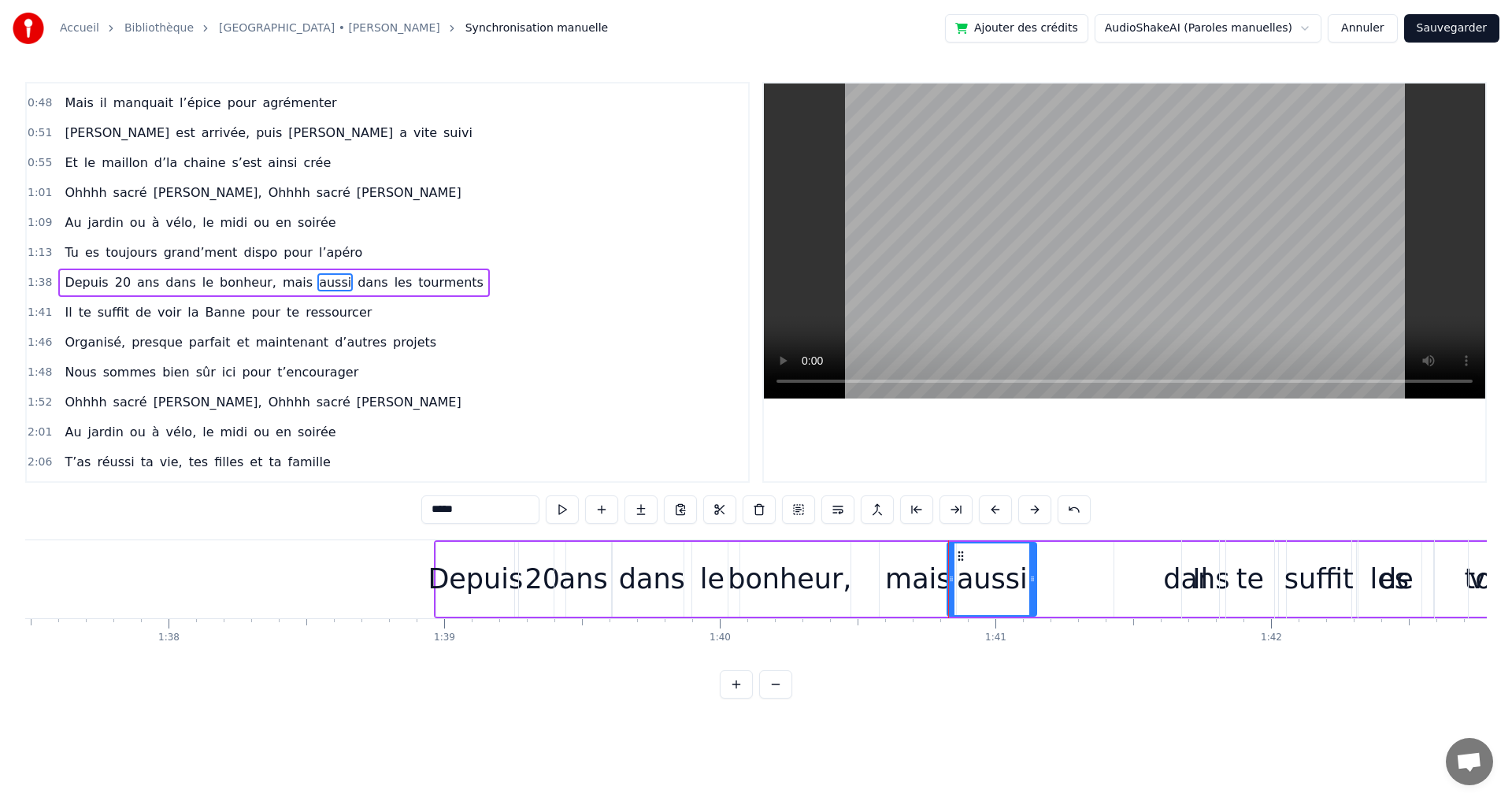
click at [1030, 578] on icon at bounding box center [1033, 579] width 6 height 13
click at [1176, 587] on div "dans" at bounding box center [1195, 578] width 66 height 41
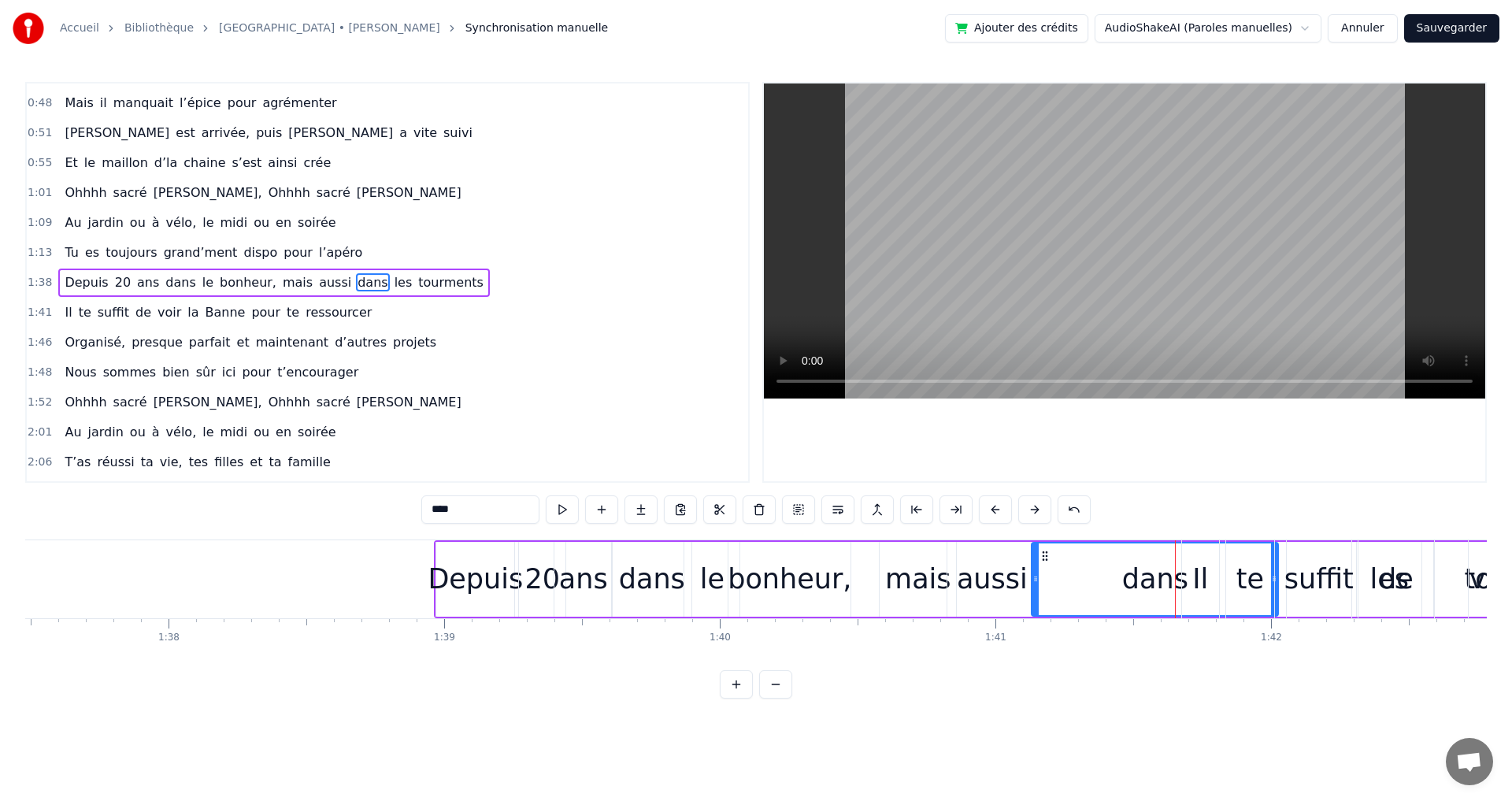
drag, startPoint x: 1117, startPoint y: 579, endPoint x: 1034, endPoint y: 578, distance: 83.0
click at [1034, 578] on icon at bounding box center [1036, 579] width 6 height 13
click at [1166, 578] on div "dans" at bounding box center [1154, 578] width 66 height 41
click at [1271, 578] on div "te" at bounding box center [1250, 579] width 48 height 78
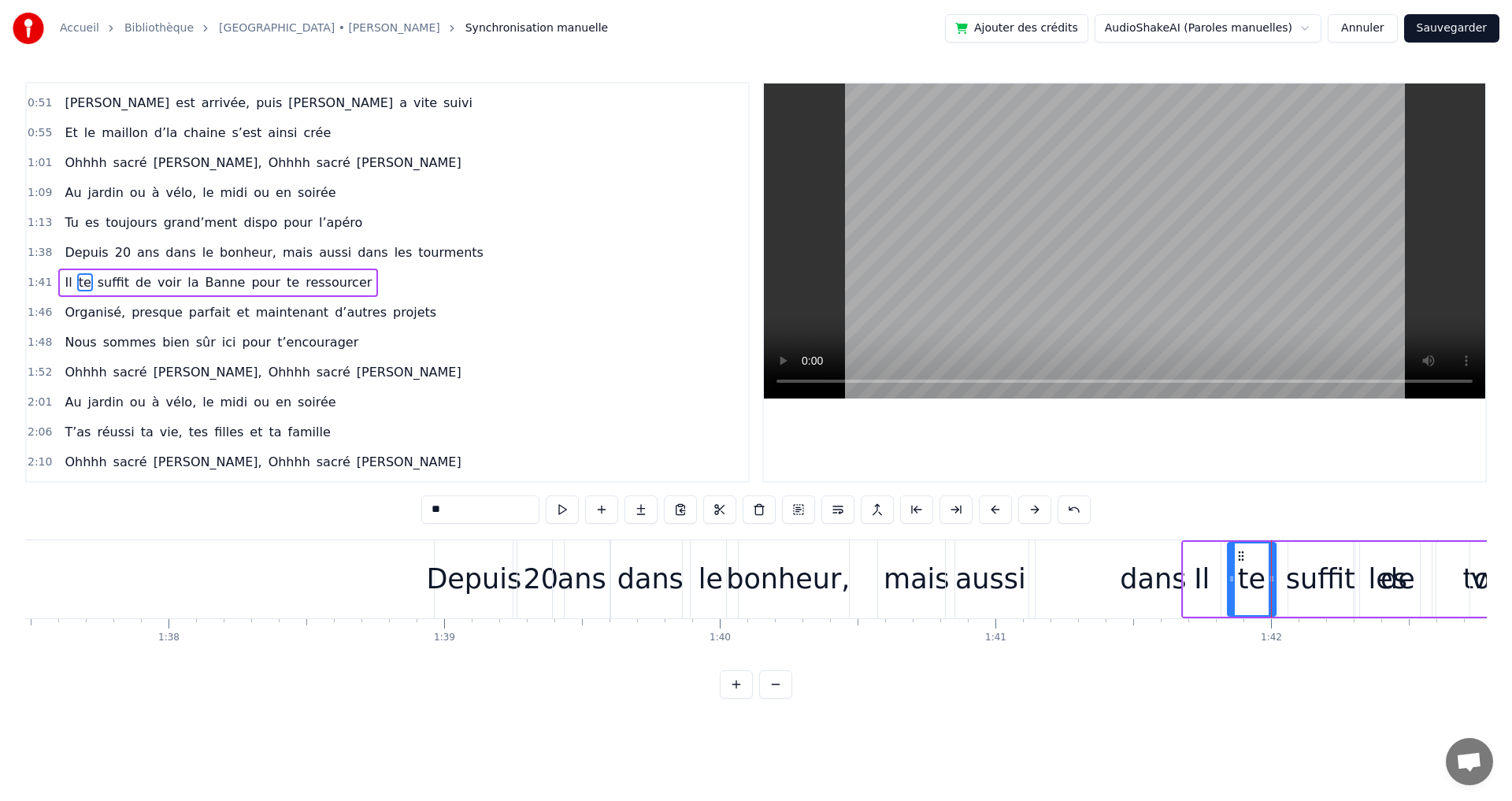
click at [1163, 577] on div "dans" at bounding box center [1152, 578] width 66 height 41
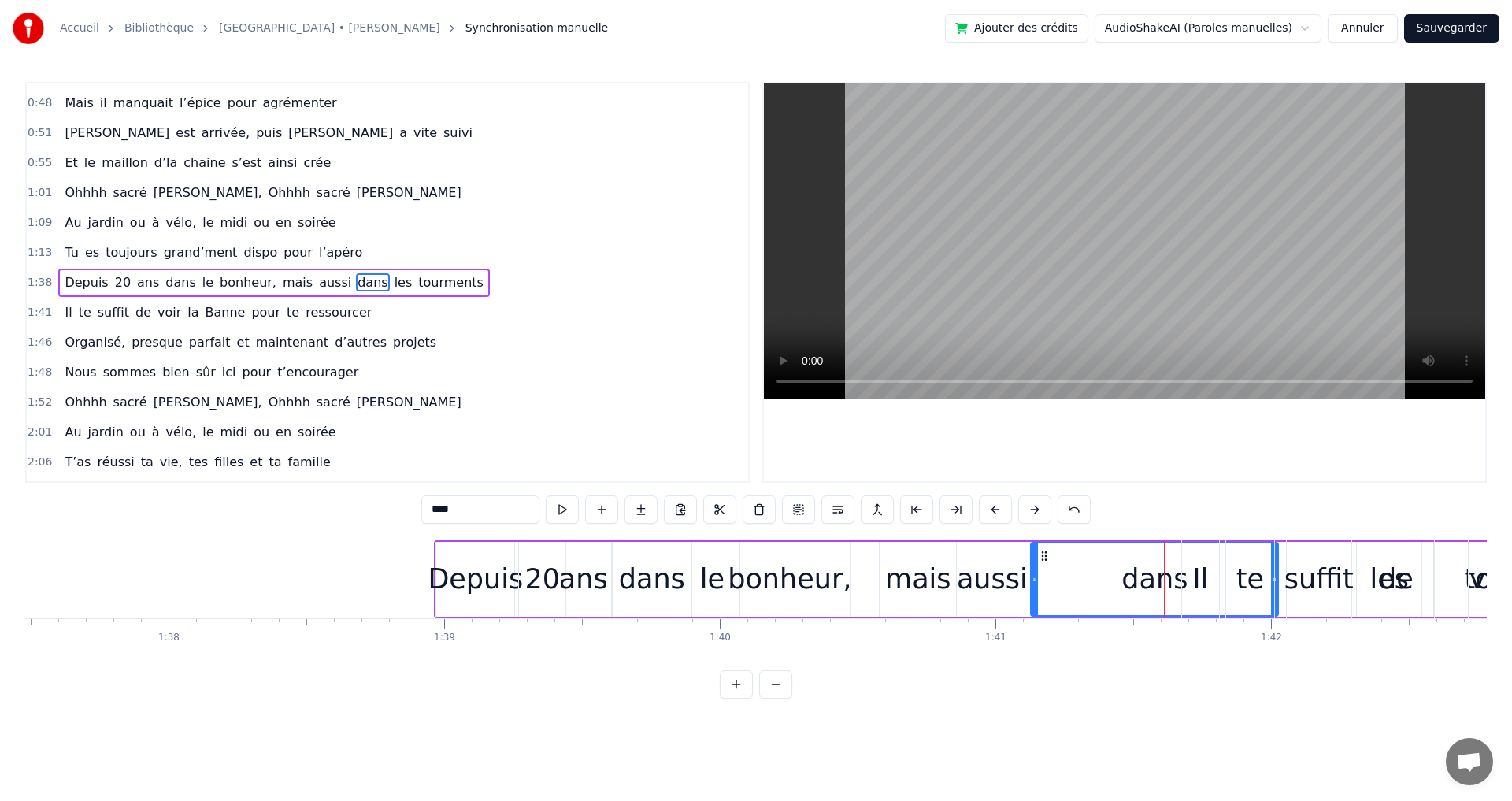
drag, startPoint x: 1274, startPoint y: 578, endPoint x: 1256, endPoint y: 577, distance: 18.0
click at [1256, 577] on div "te" at bounding box center [1250, 579] width 50 height 78
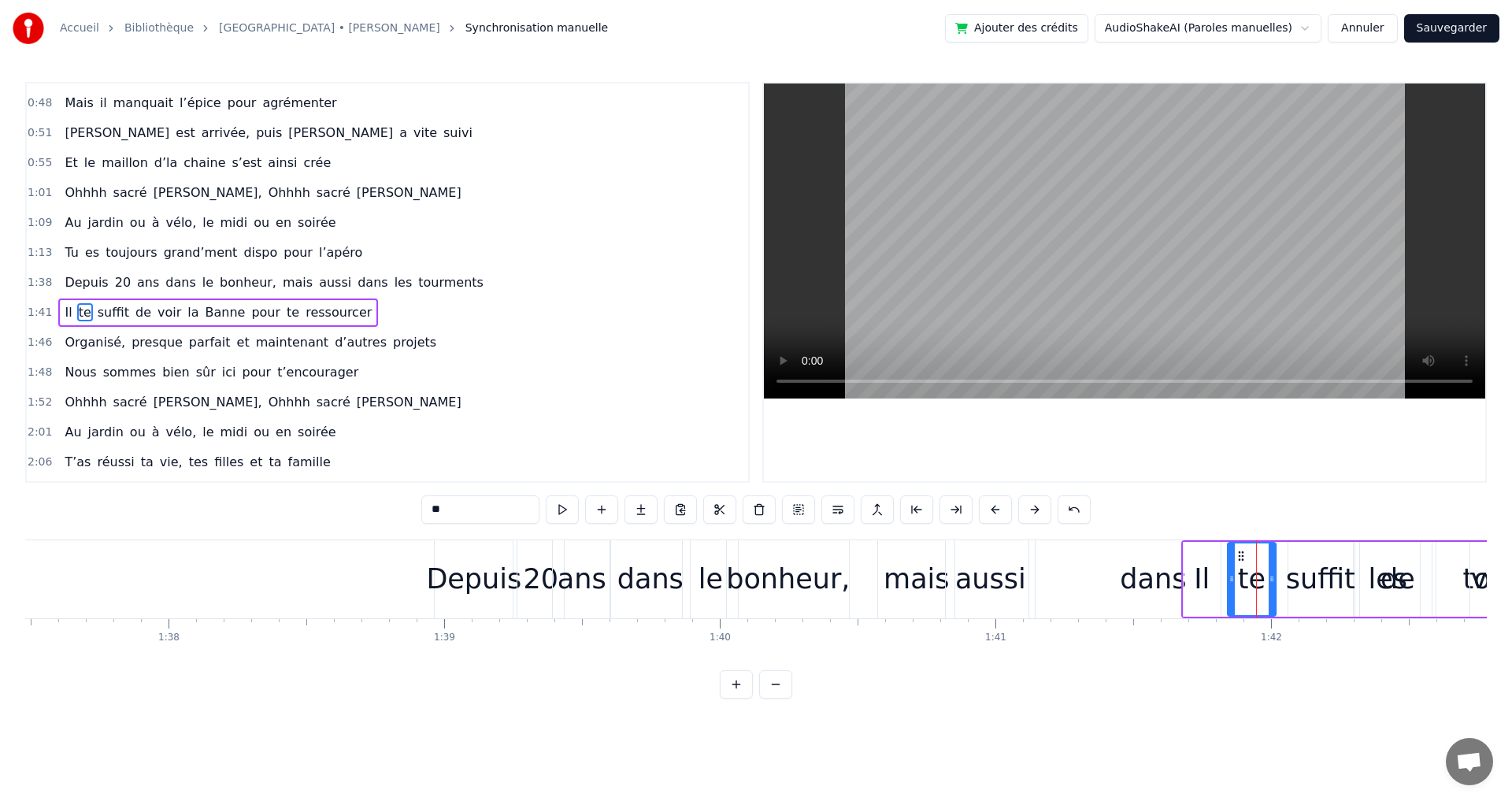
scroll to position [265, 0]
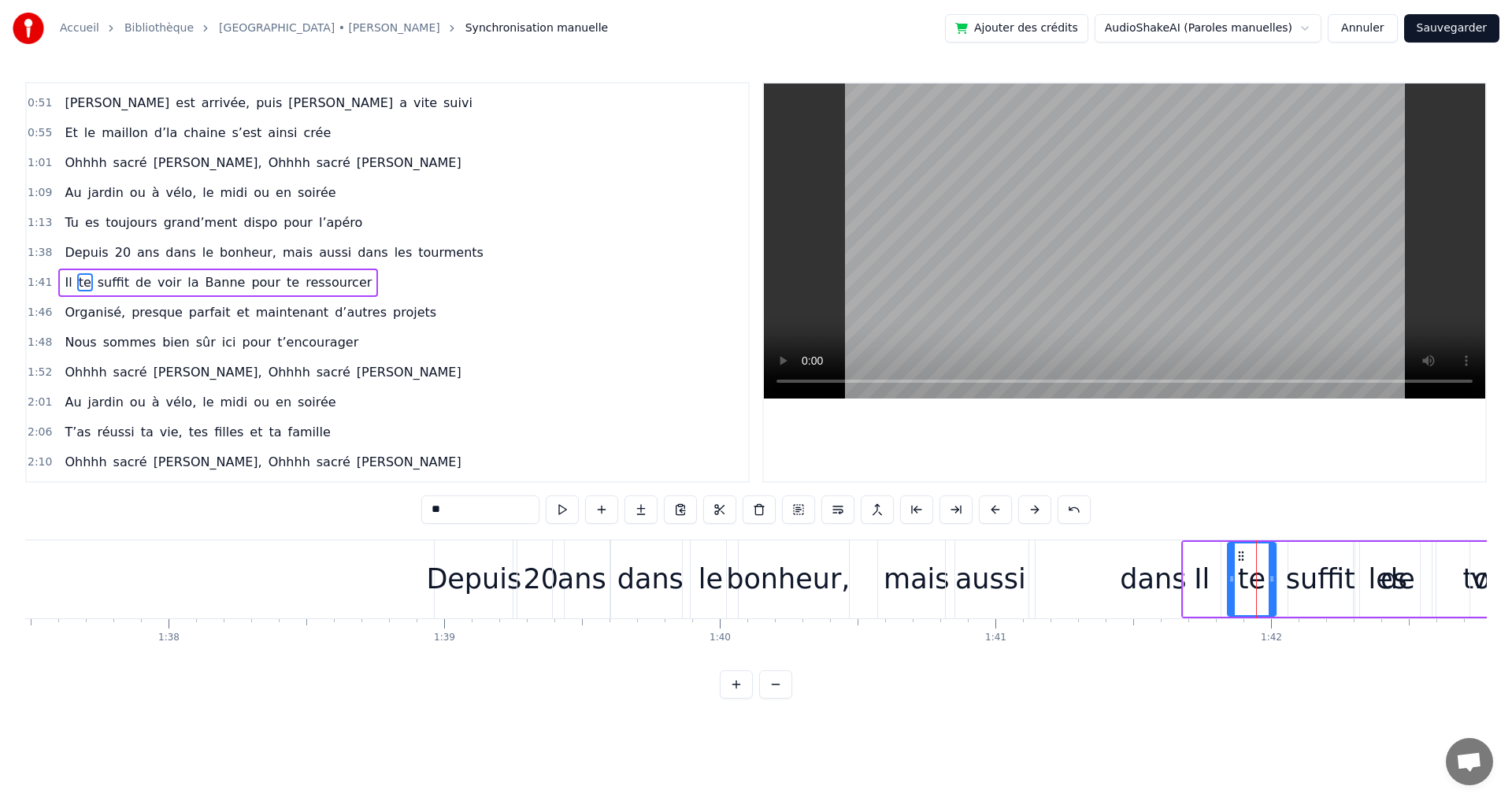
click at [1210, 577] on div "Il" at bounding box center [1202, 579] width 37 height 75
drag, startPoint x: 1219, startPoint y: 579, endPoint x: 1300, endPoint y: 583, distance: 81.1
click at [1371, 589] on div at bounding box center [1371, 579] width 6 height 71
drag, startPoint x: 1188, startPoint y: 579, endPoint x: 1280, endPoint y: 579, distance: 92.0
click at [1158, 583] on div "dans" at bounding box center [1152, 578] width 66 height 41
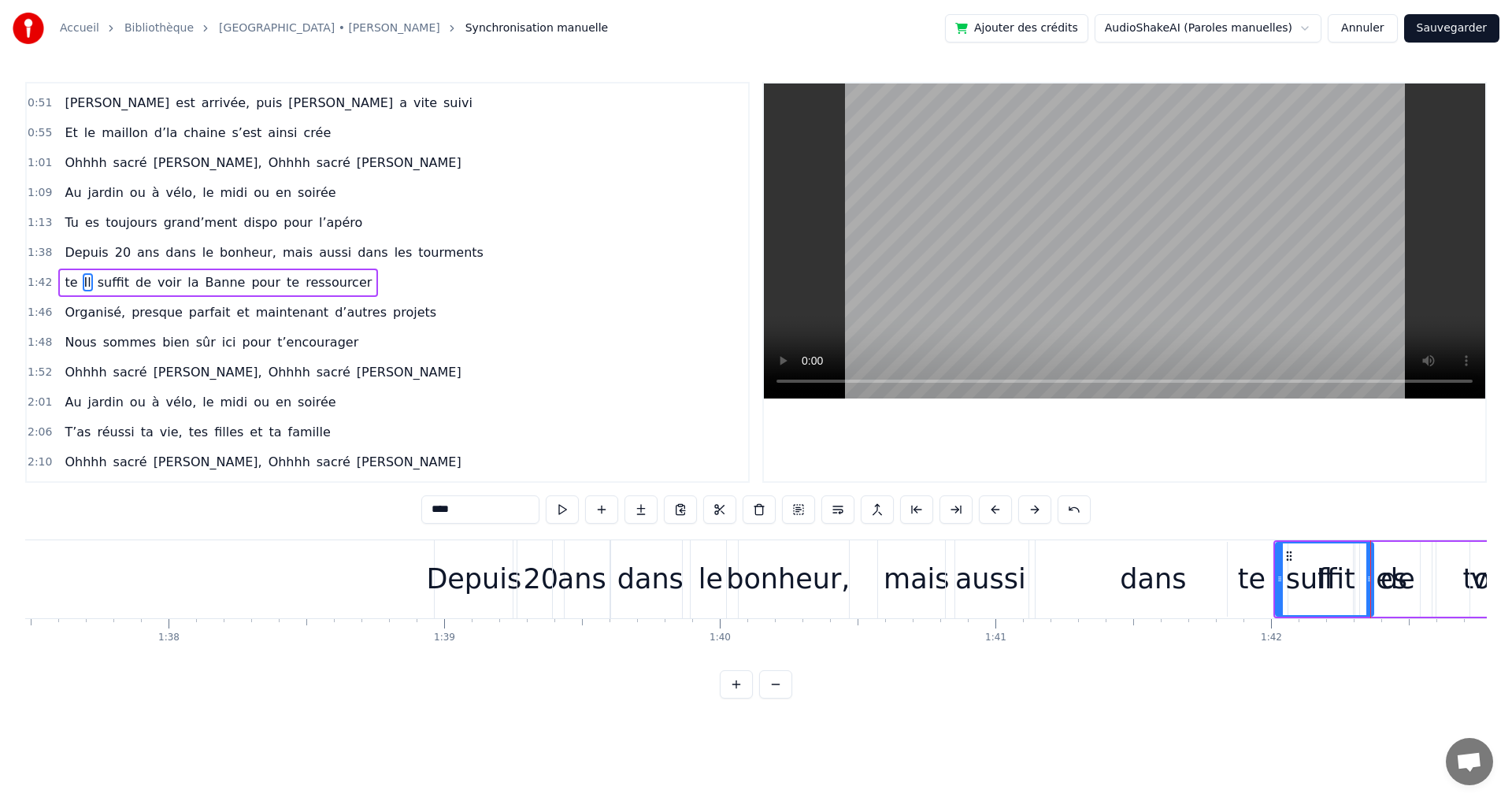
scroll to position [235, 0]
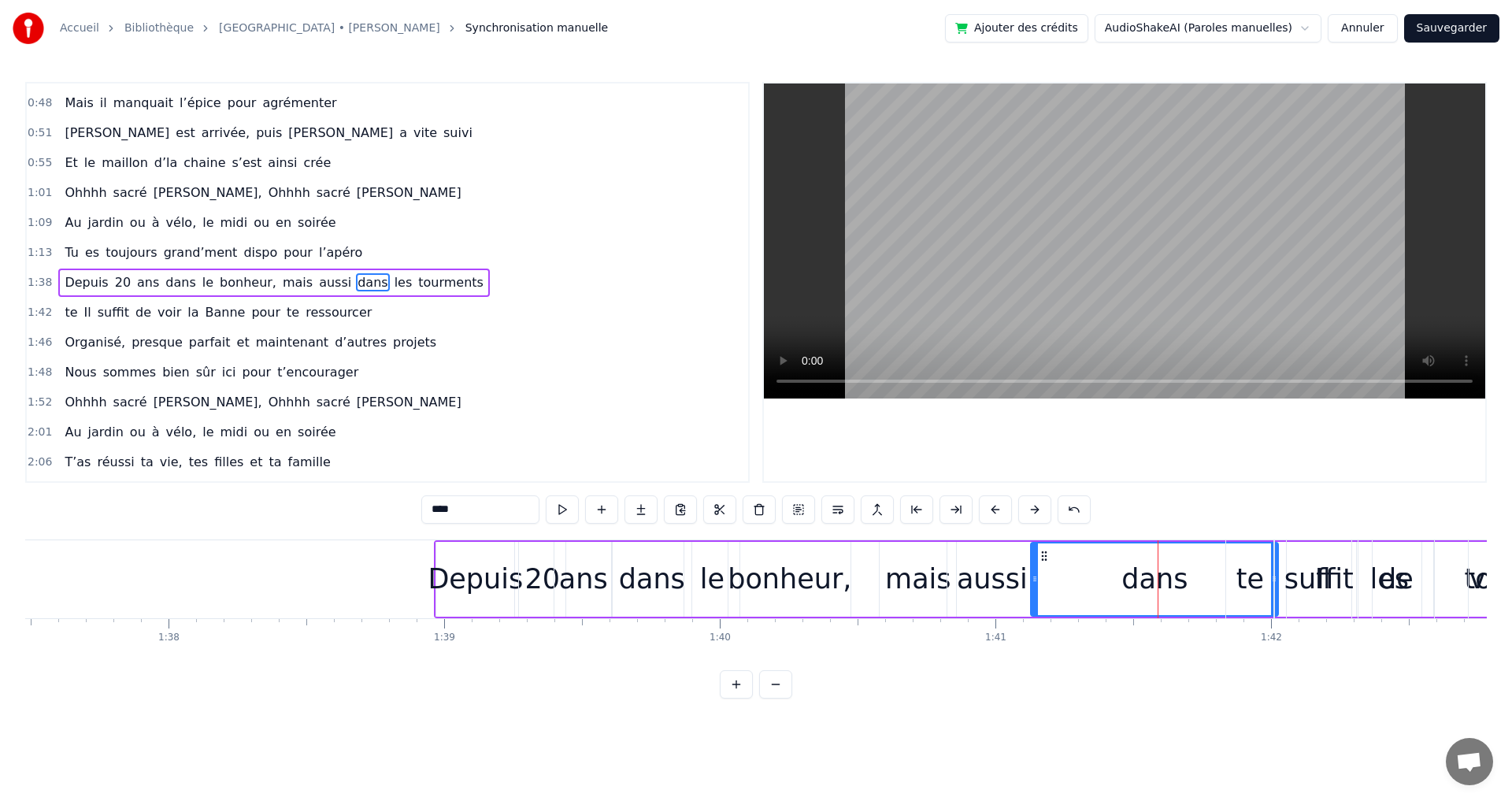
click at [1384, 579] on div "de" at bounding box center [1396, 578] width 35 height 41
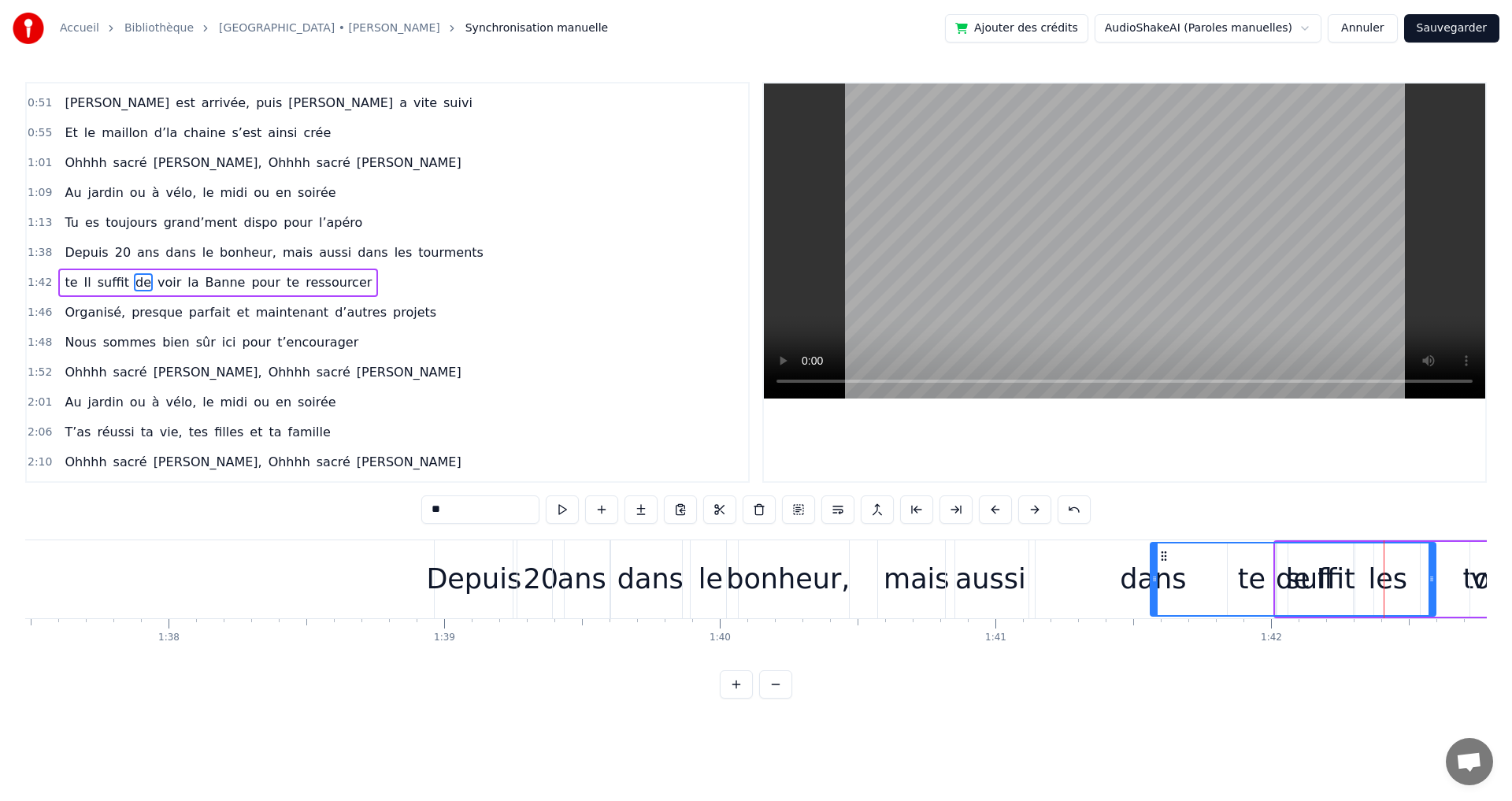
drag, startPoint x: 1361, startPoint y: 579, endPoint x: 1212, endPoint y: 574, distance: 149.1
click at [1152, 574] on icon at bounding box center [1155, 579] width 6 height 13
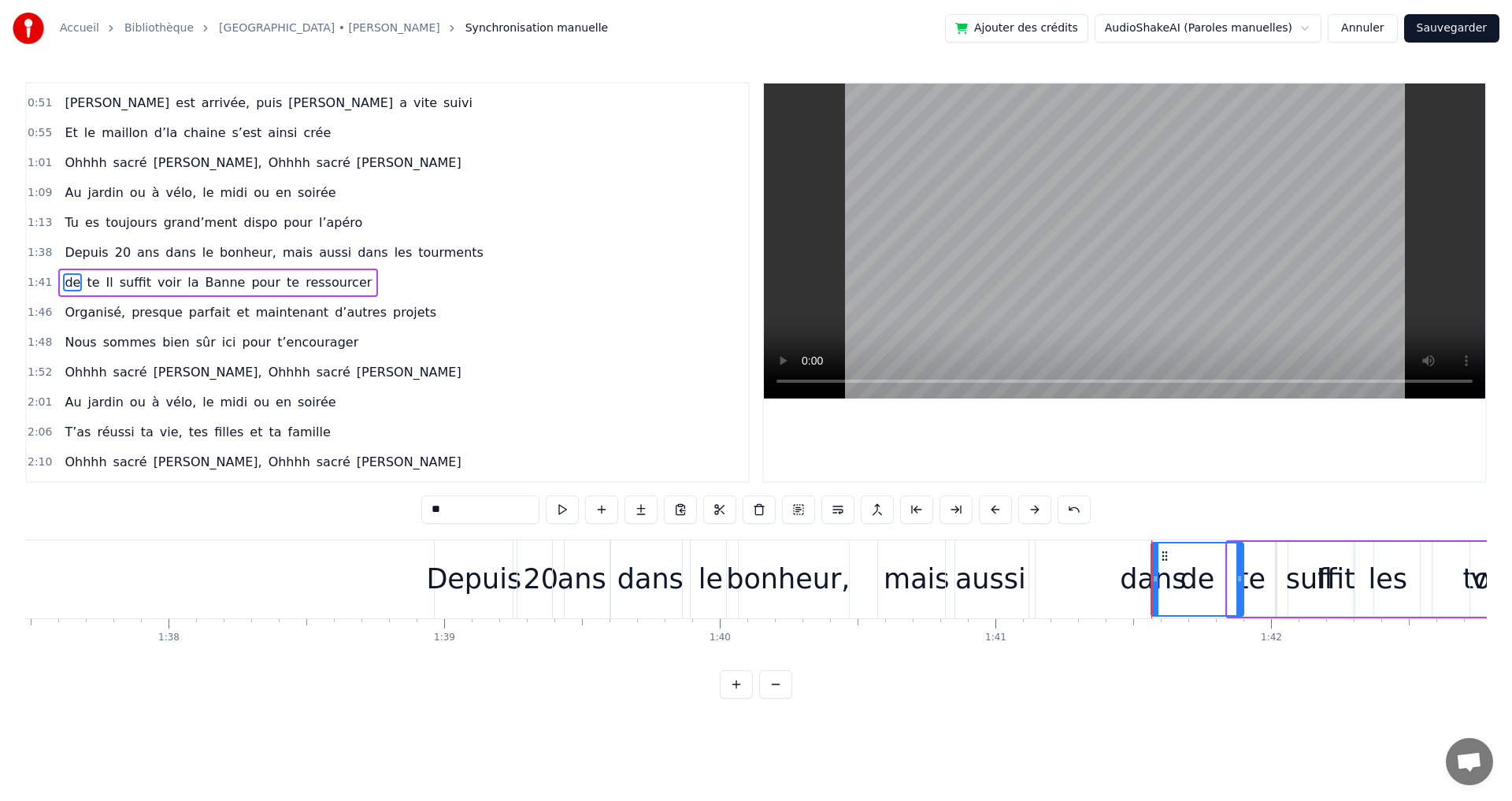
drag, startPoint x: 1428, startPoint y: 579, endPoint x: 1240, endPoint y: 569, distance: 188.3
click at [1240, 569] on div at bounding box center [1240, 579] width 6 height 71
click at [972, 574] on div "aussi" at bounding box center [990, 578] width 71 height 41
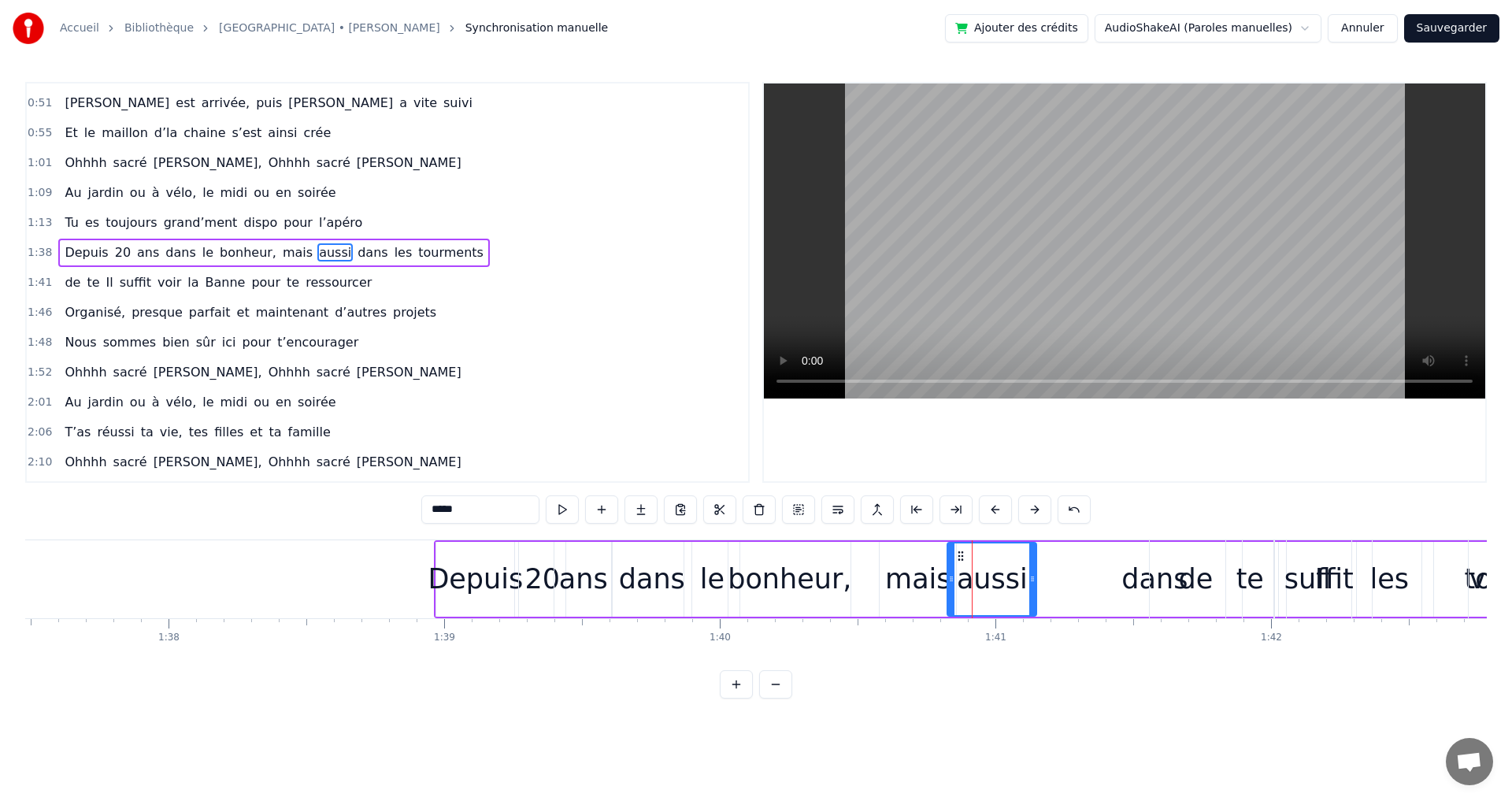
scroll to position [235, 0]
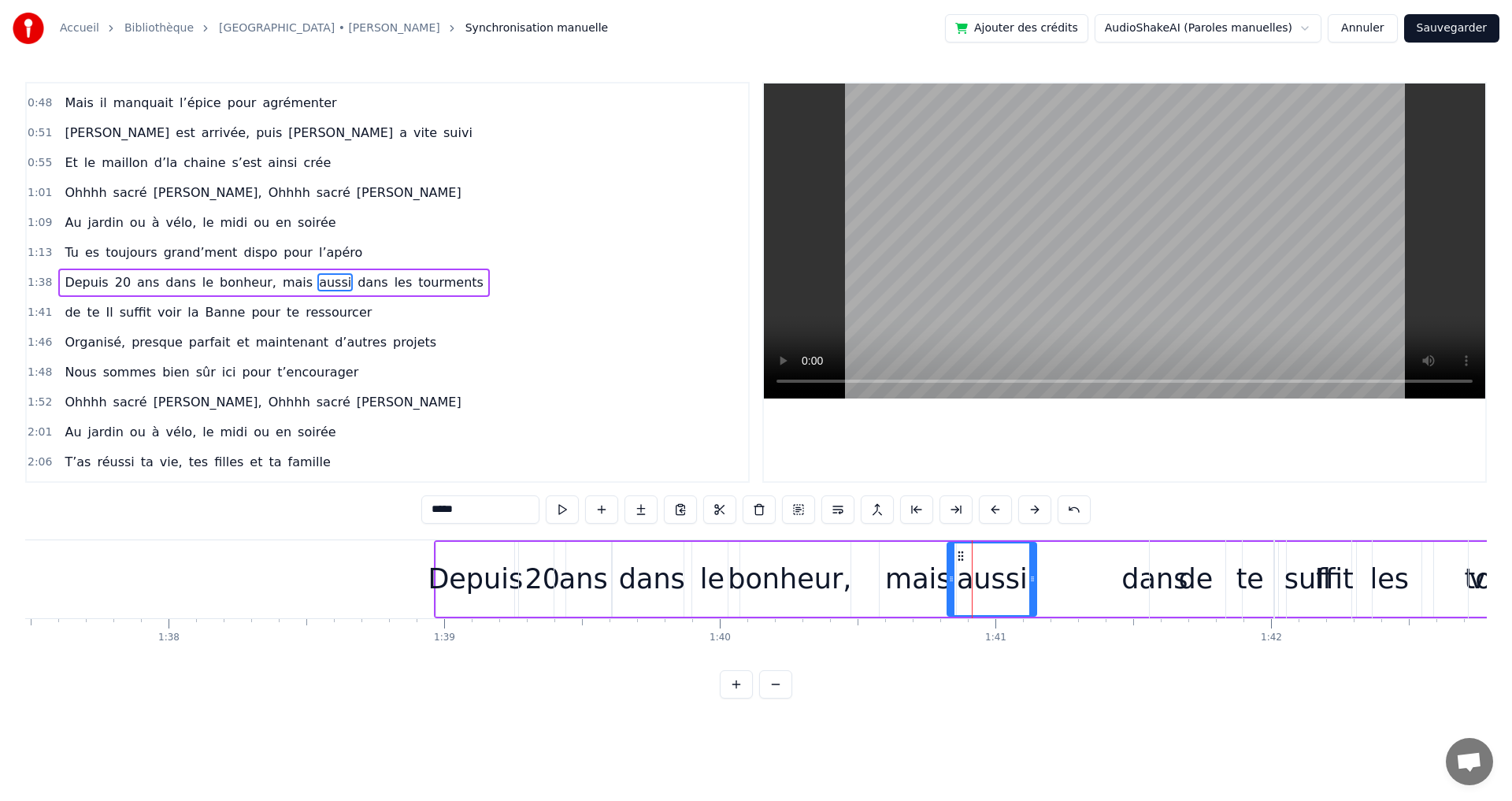
click at [1149, 579] on div "de" at bounding box center [1195, 579] width 93 height 78
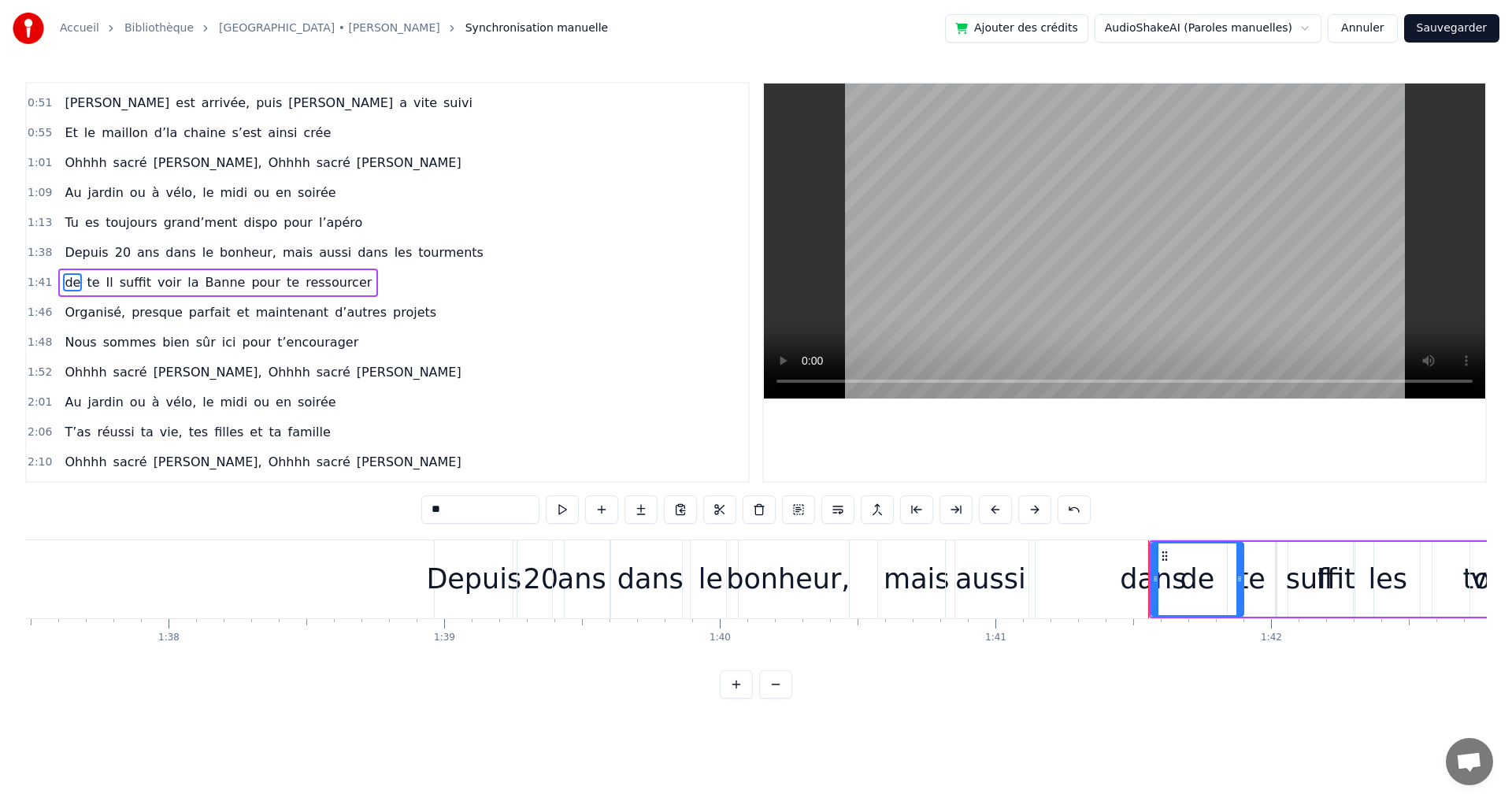
click at [1135, 579] on div "dans" at bounding box center [1152, 578] width 66 height 41
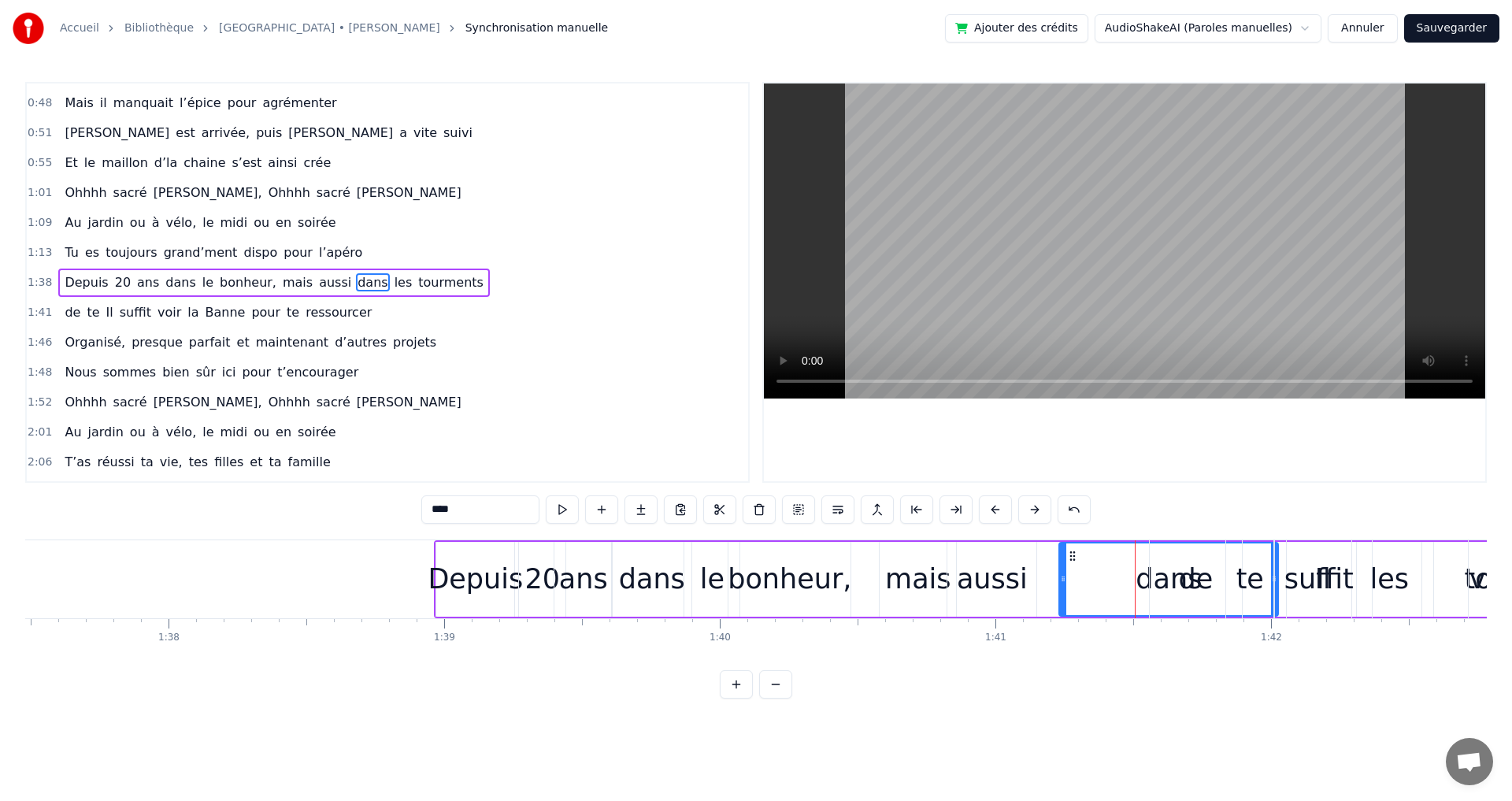
drag, startPoint x: 1034, startPoint y: 582, endPoint x: 1062, endPoint y: 567, distance: 31.8
click at [1062, 567] on div at bounding box center [1064, 579] width 6 height 71
click at [1273, 578] on div "Il" at bounding box center [1323, 579] width 99 height 78
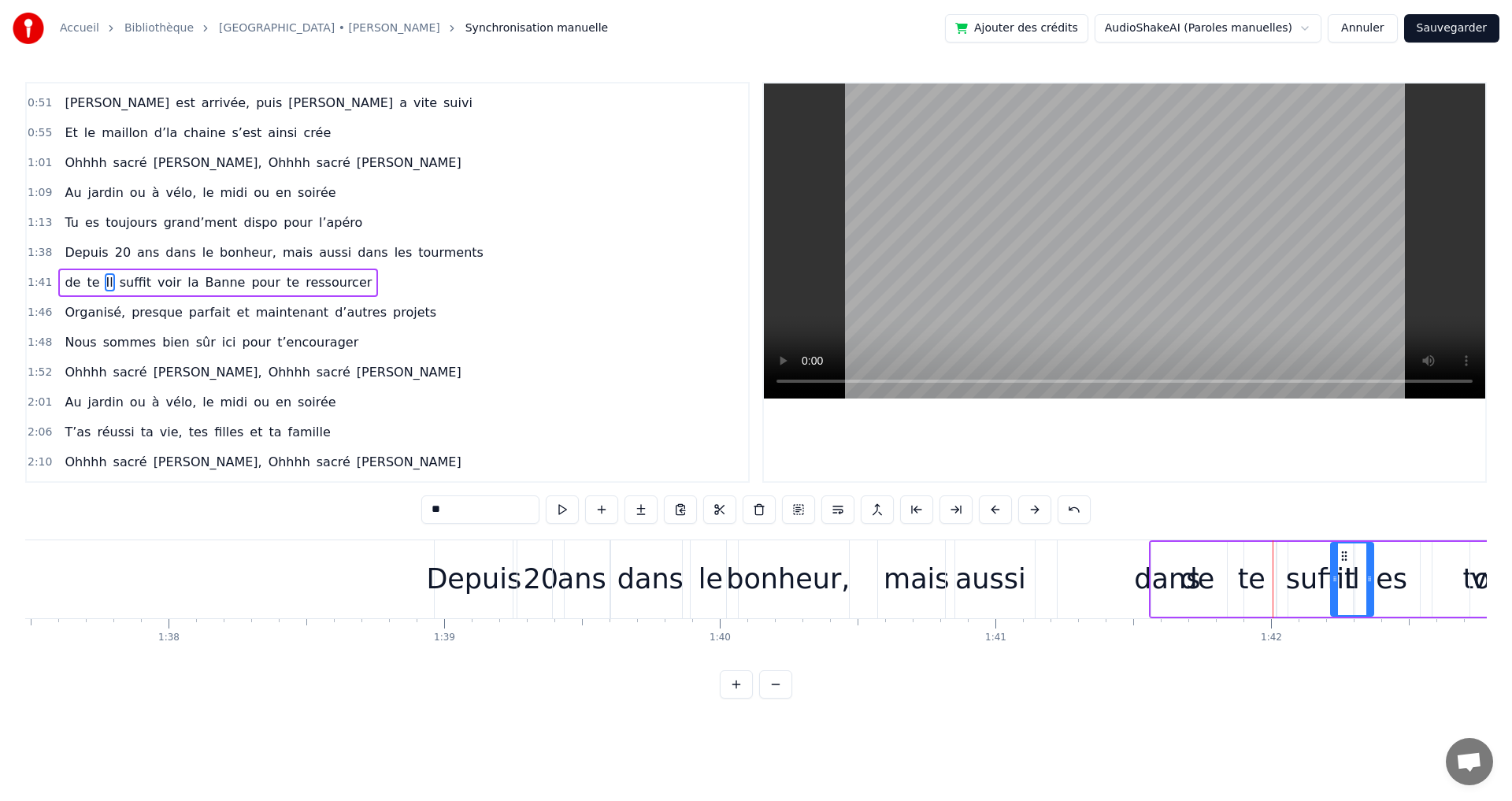
drag, startPoint x: 1279, startPoint y: 580, endPoint x: 1334, endPoint y: 579, distance: 55.0
click at [1250, 583] on div "te" at bounding box center [1252, 578] width 28 height 41
drag, startPoint x: 1273, startPoint y: 579, endPoint x: 1338, endPoint y: 578, distance: 65.0
click at [1376, 578] on icon at bounding box center [1373, 579] width 6 height 13
drag, startPoint x: 1231, startPoint y: 578, endPoint x: 1315, endPoint y: 579, distance: 84.0
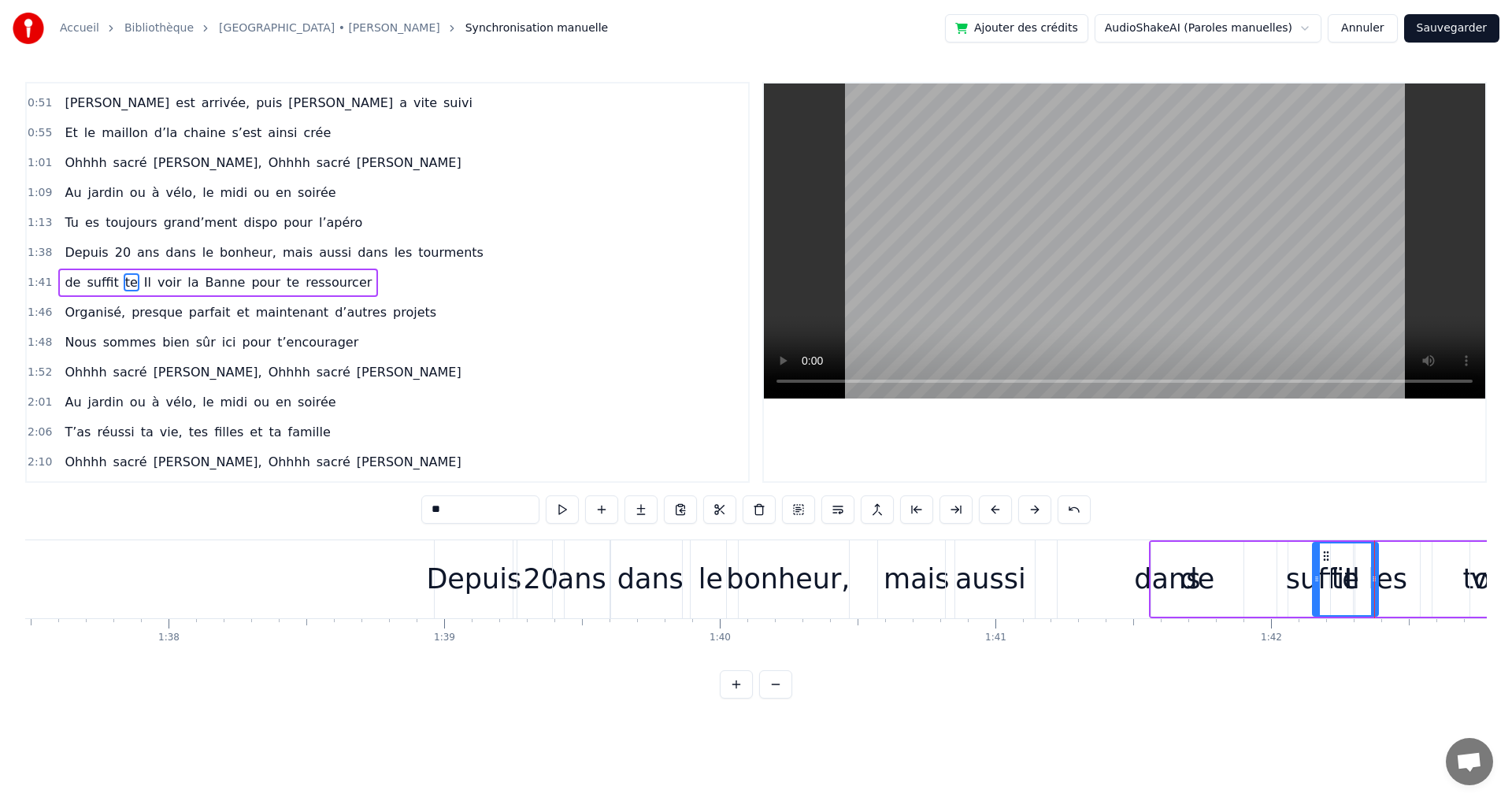
click at [1179, 586] on div "de" at bounding box center [1197, 579] width 92 height 75
type input "**"
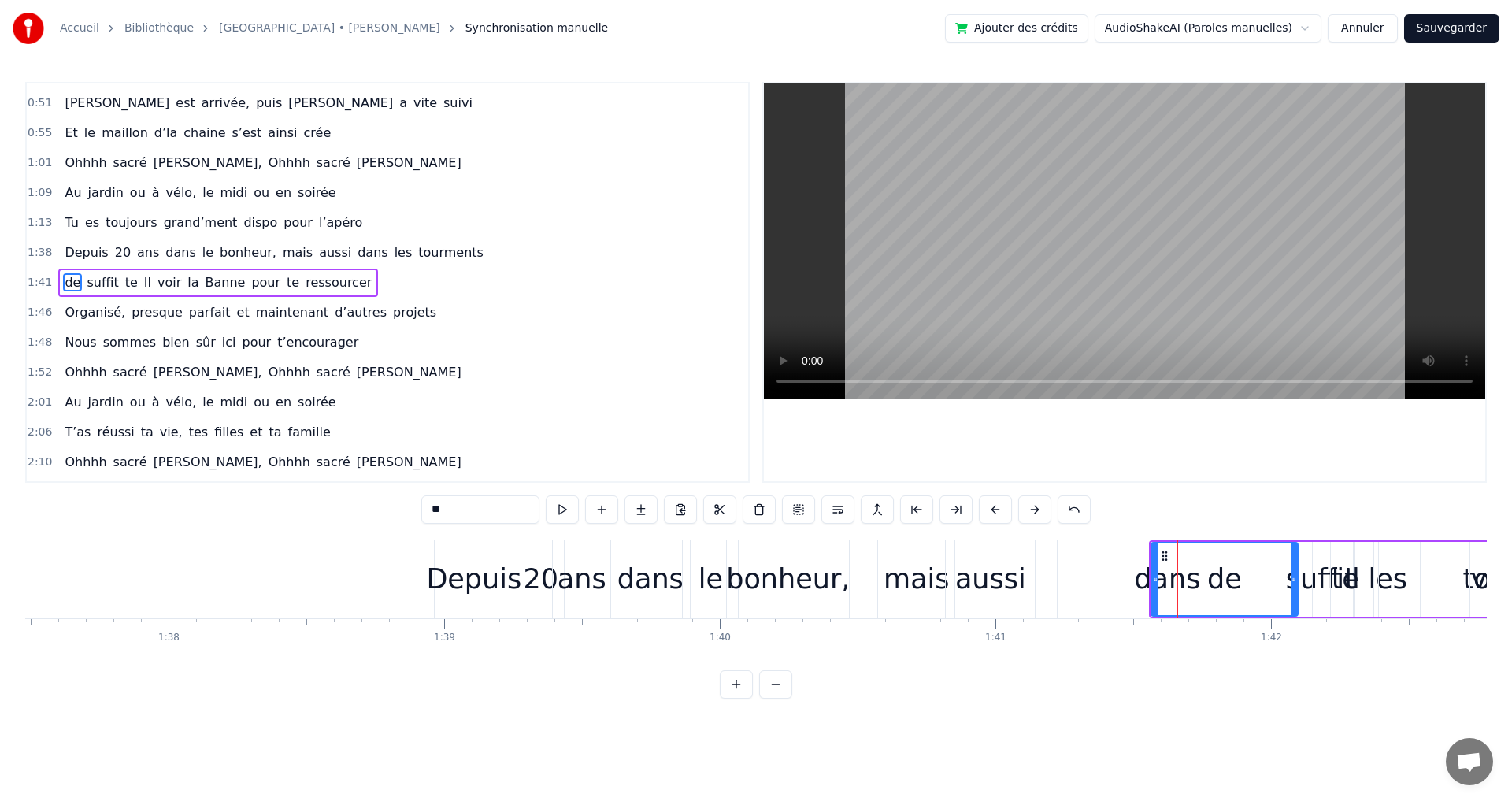
drag, startPoint x: 1240, startPoint y: 580, endPoint x: 1284, endPoint y: 580, distance: 44.0
click at [1294, 580] on icon at bounding box center [1293, 579] width 6 height 13
click at [1169, 582] on div "de" at bounding box center [1224, 579] width 145 height 71
drag, startPoint x: 1293, startPoint y: 578, endPoint x: 1343, endPoint y: 578, distance: 50.0
click at [1343, 578] on icon at bounding box center [1344, 579] width 6 height 13
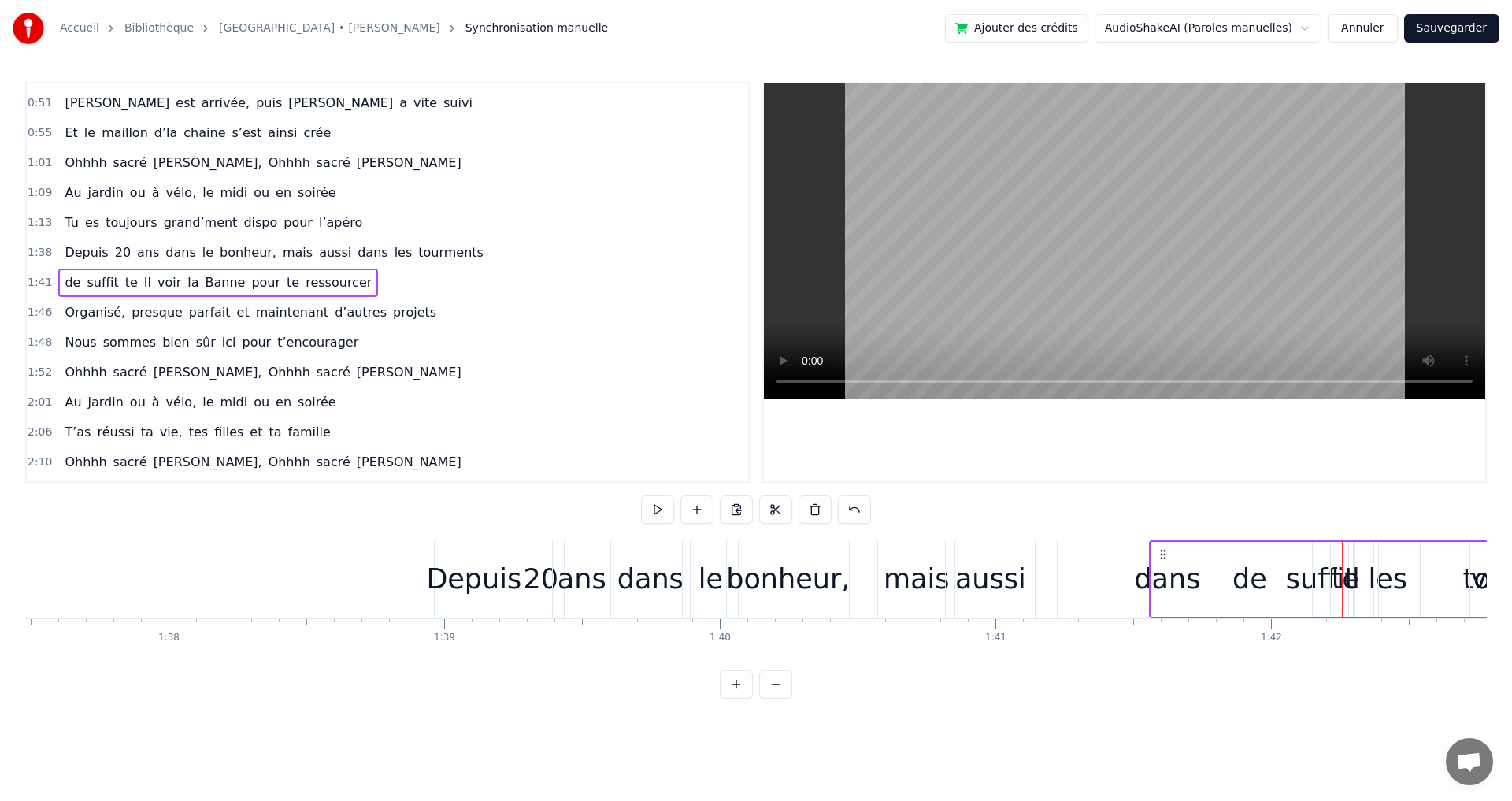
click at [1141, 579] on div "dans" at bounding box center [1167, 578] width 66 height 41
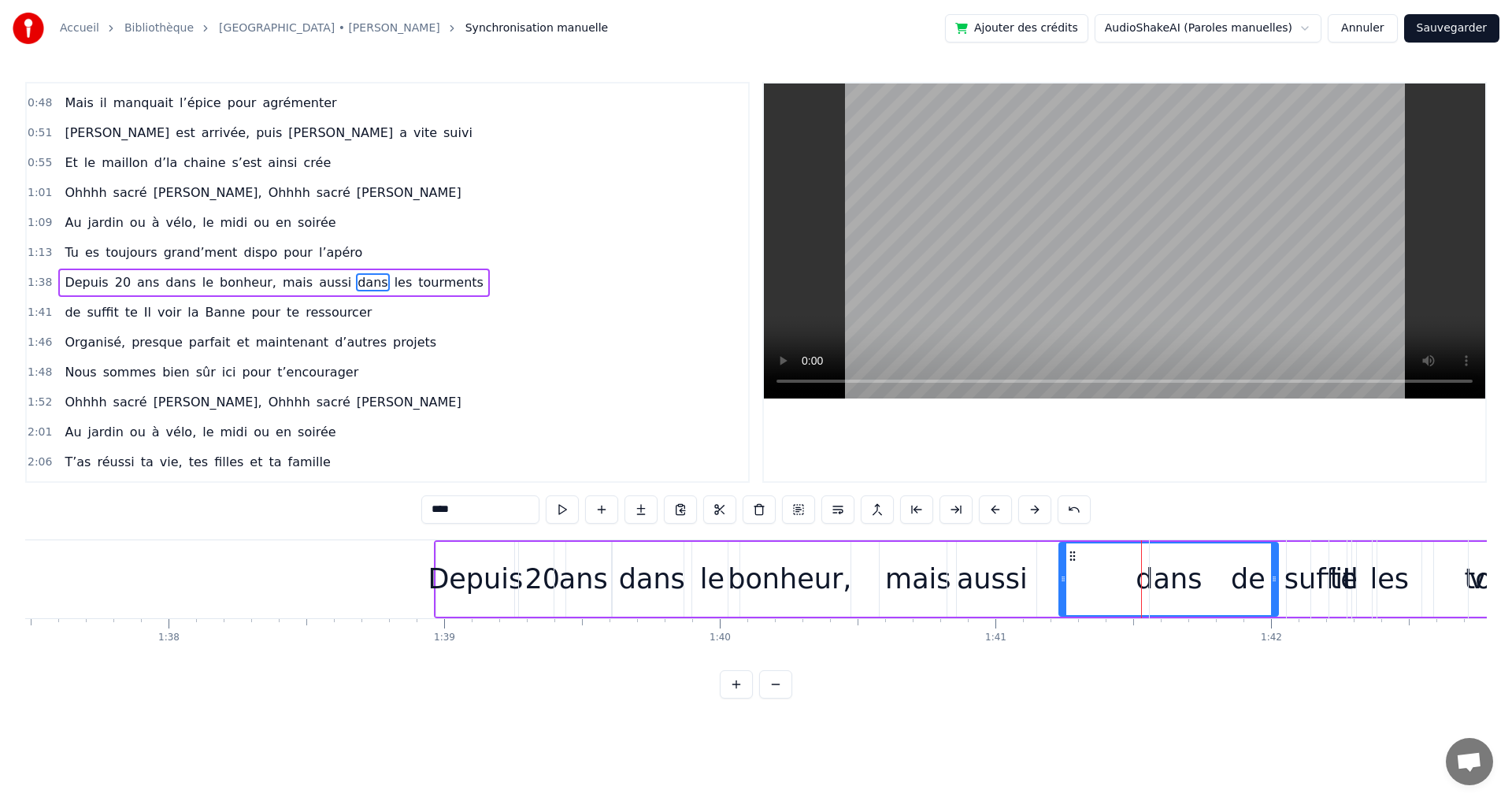
click at [1167, 580] on div "de" at bounding box center [1248, 579] width 197 height 78
type input "**"
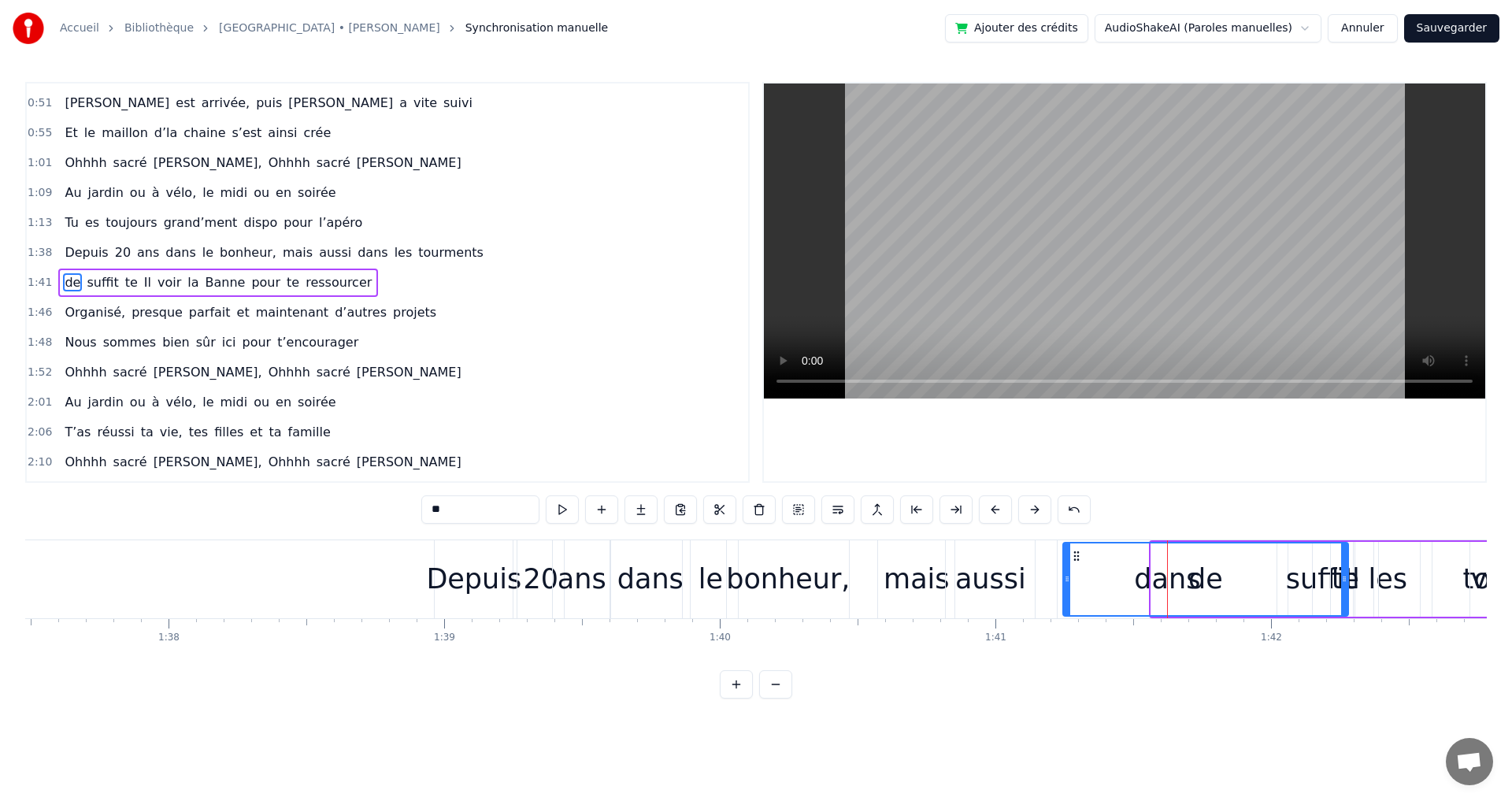
drag, startPoint x: 1154, startPoint y: 580, endPoint x: 1065, endPoint y: 569, distance: 89.7
click at [1065, 569] on div at bounding box center [1067, 579] width 6 height 71
click at [1168, 580] on div "de" at bounding box center [1205, 579] width 284 height 71
click at [648, 357] on div "1:48 Nous sommes bien sûr ici pour t’encourager" at bounding box center [388, 342] width 721 height 30
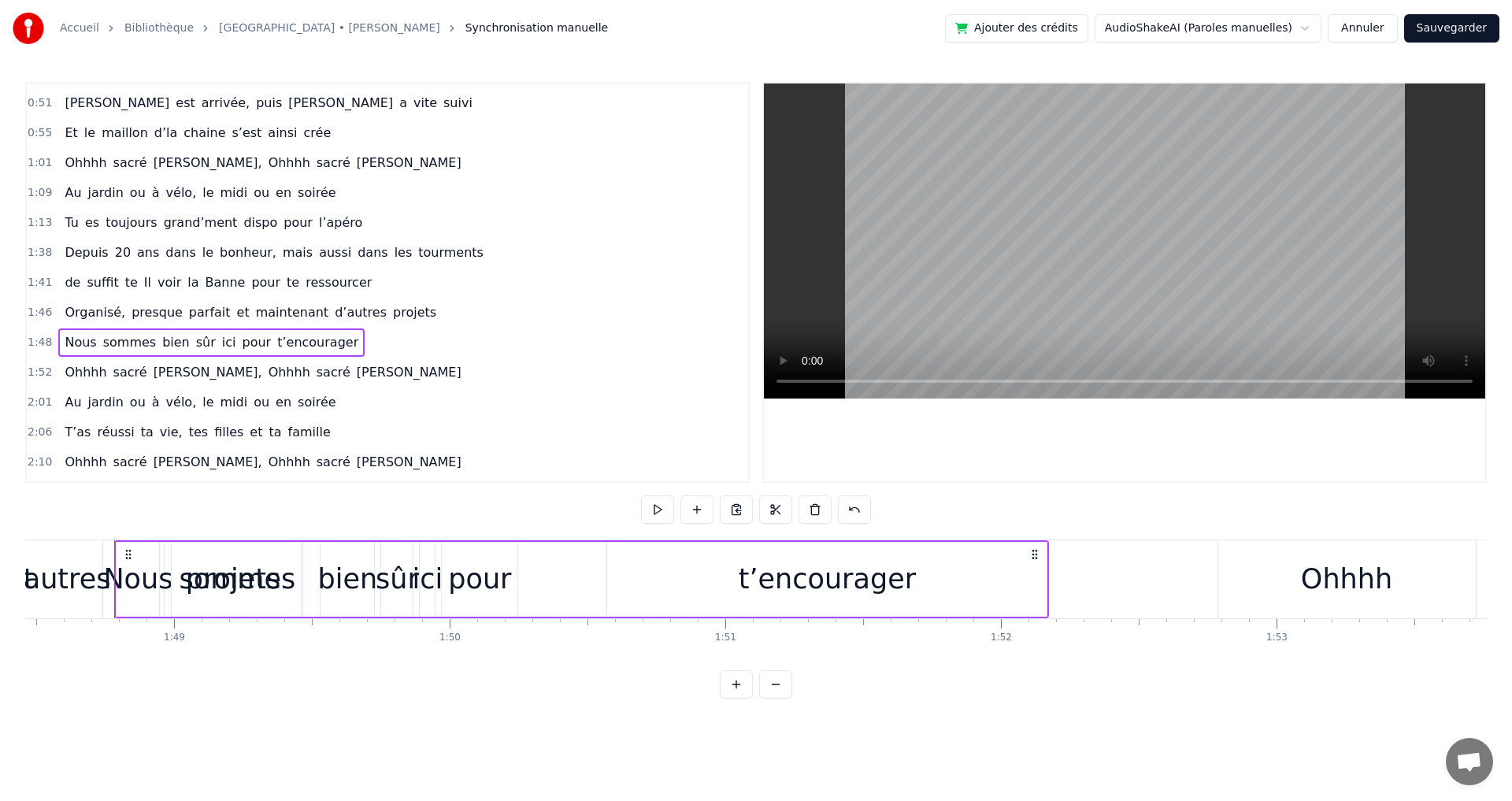
scroll to position [0, 29901]
click at [217, 287] on span "Banne" at bounding box center [225, 282] width 43 height 18
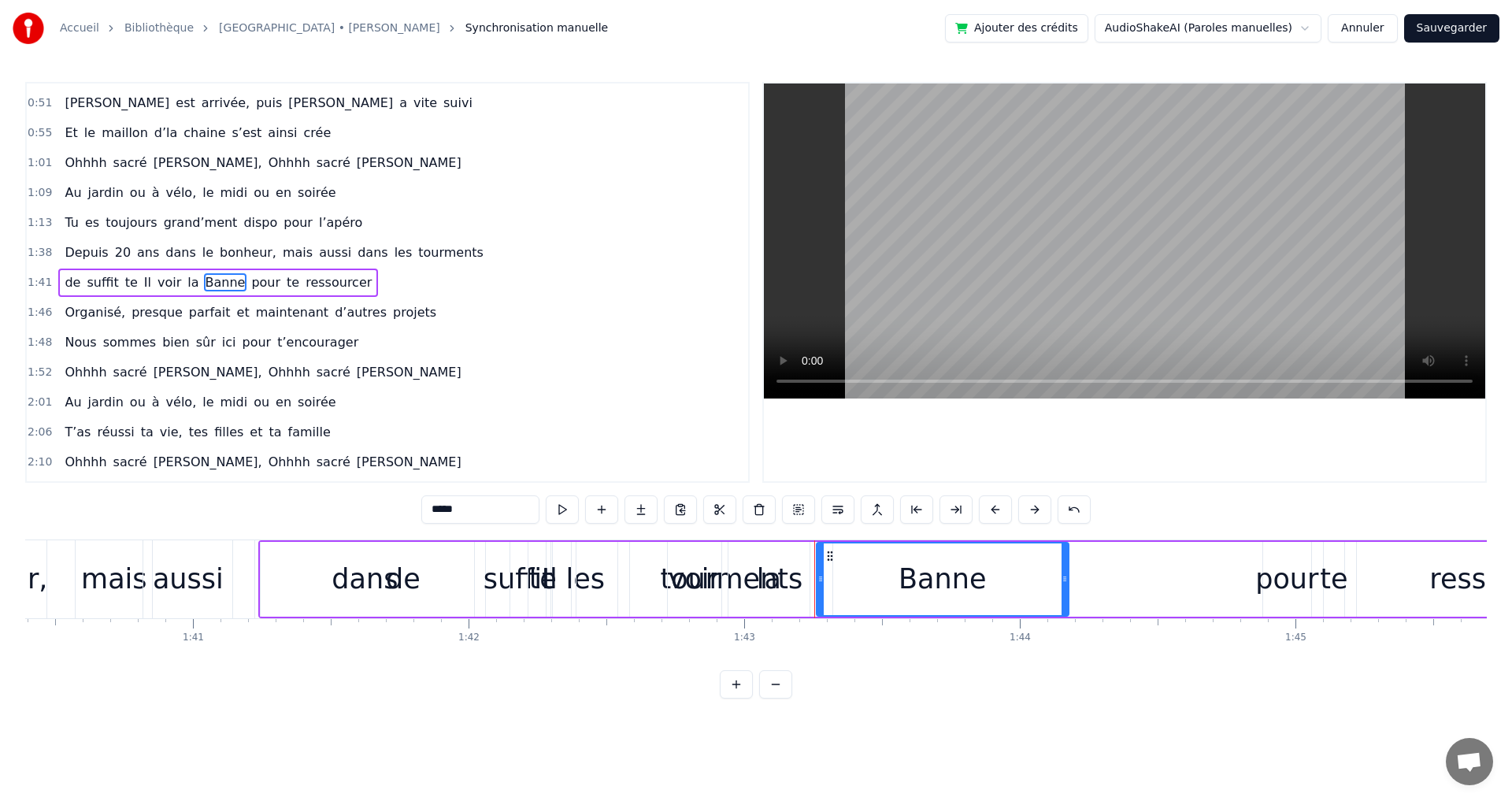
scroll to position [0, 27522]
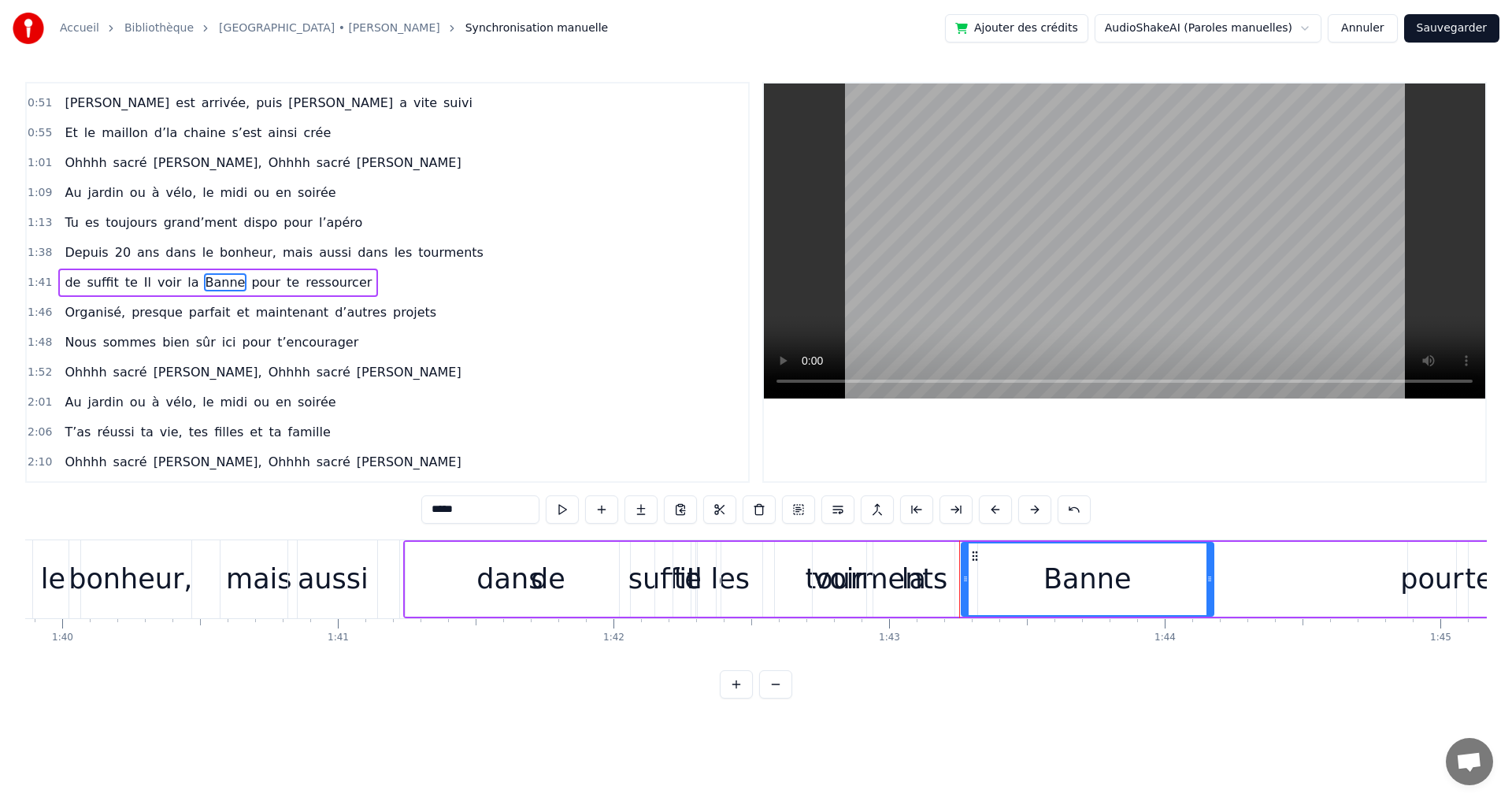
click at [123, 287] on span "te" at bounding box center [131, 282] width 15 height 18
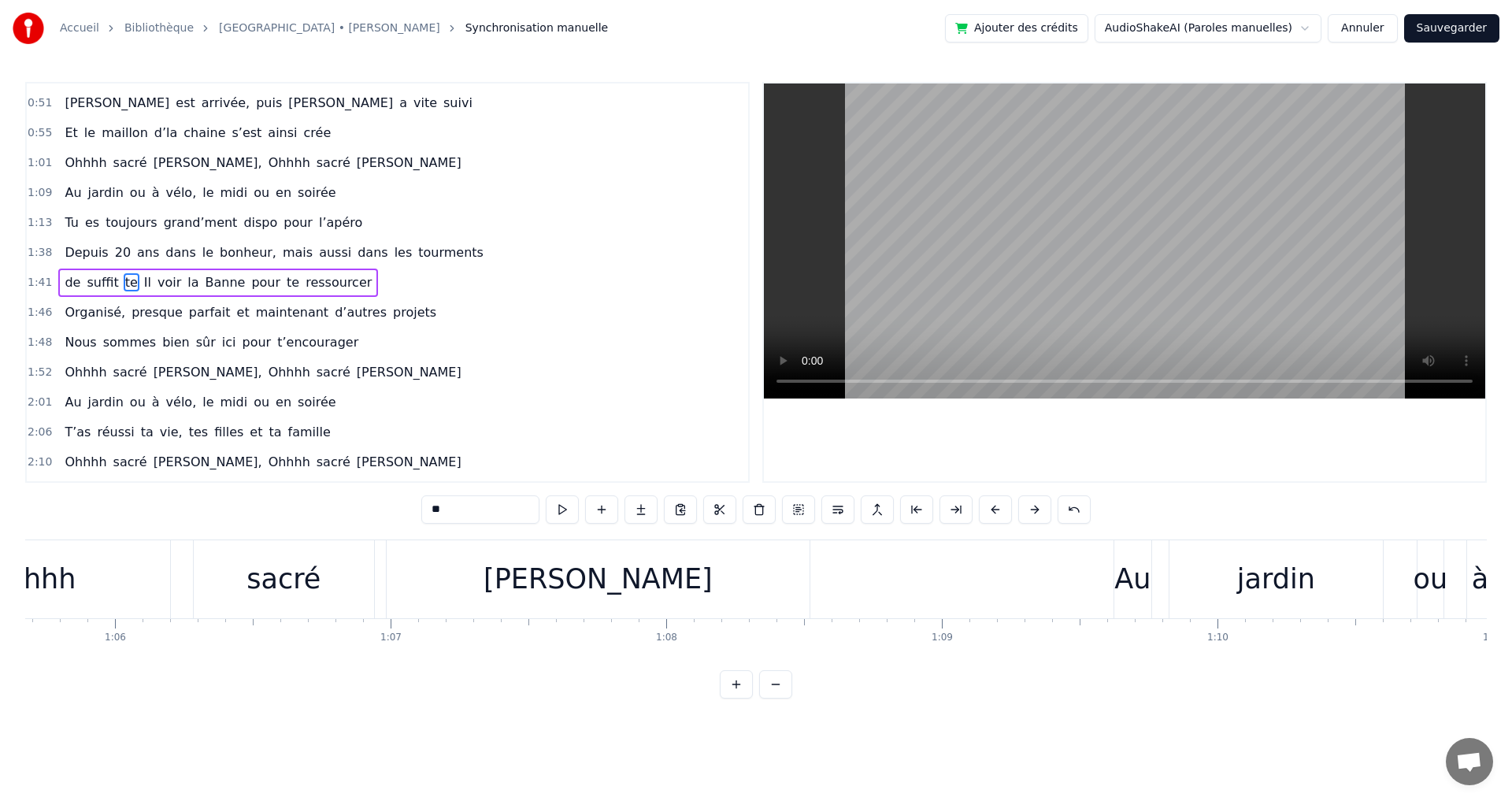
scroll to position [0, 18172]
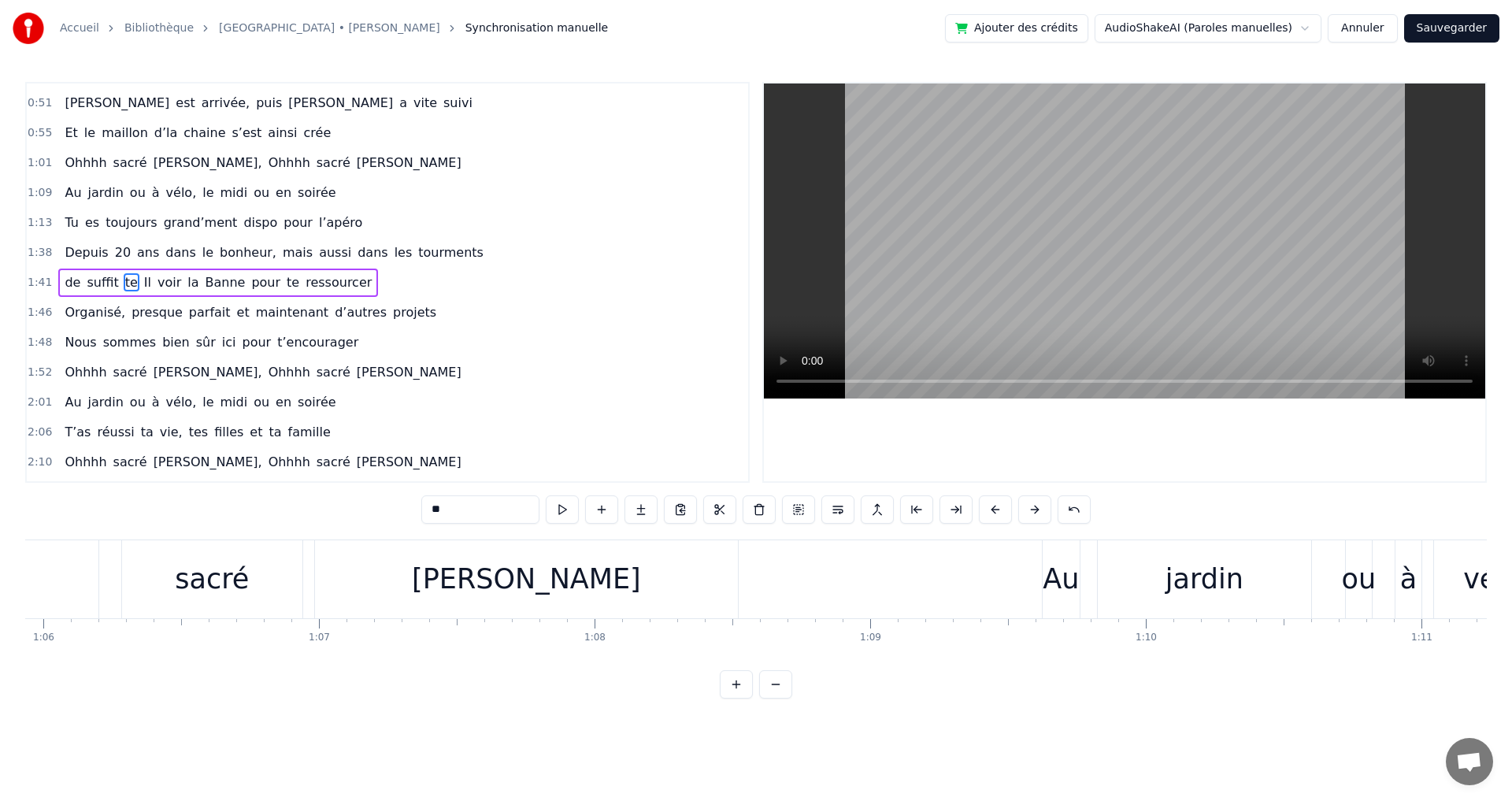
click at [218, 249] on span "bonheur," at bounding box center [248, 252] width 60 height 18
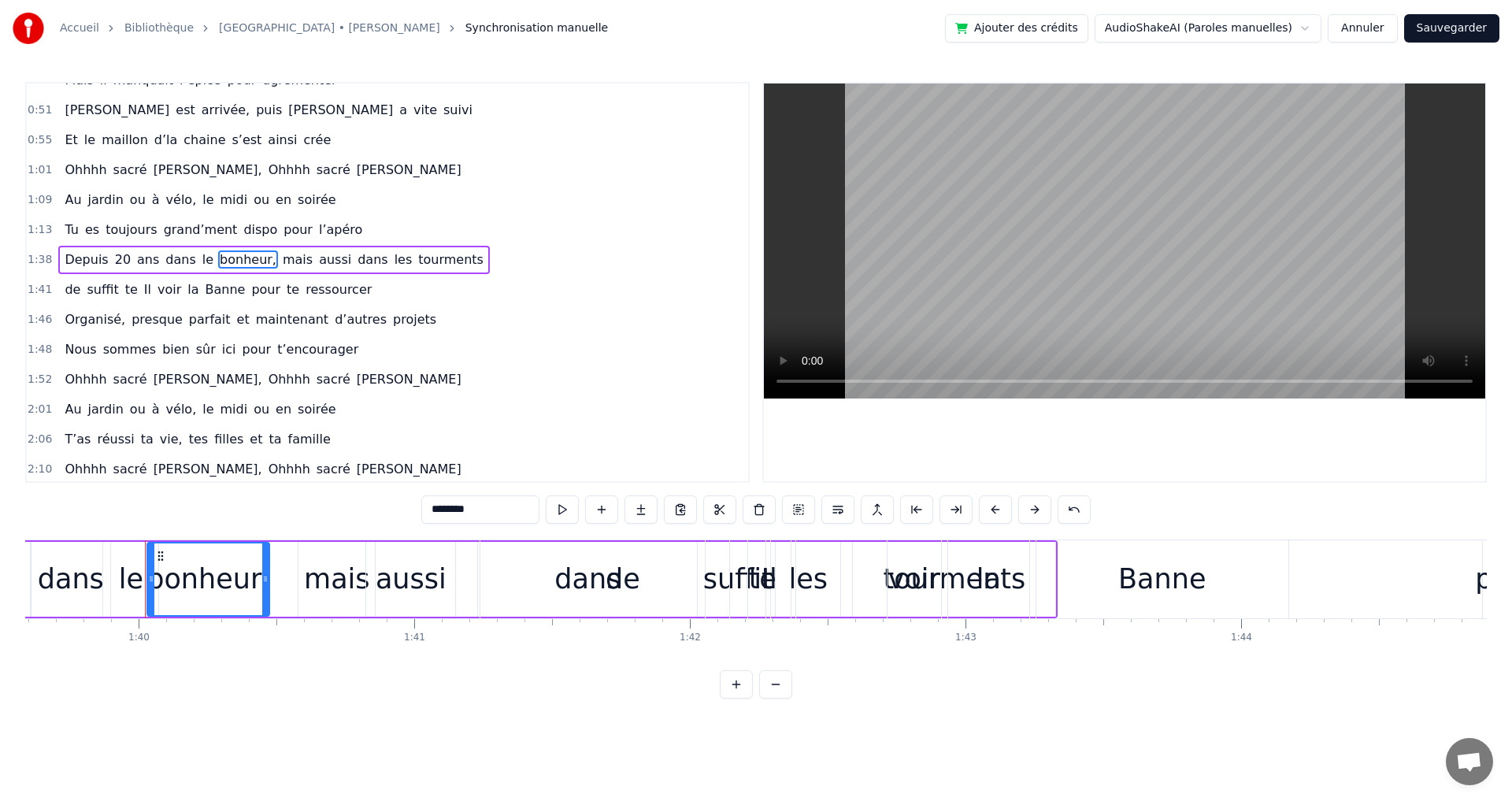
scroll to position [0, 27487]
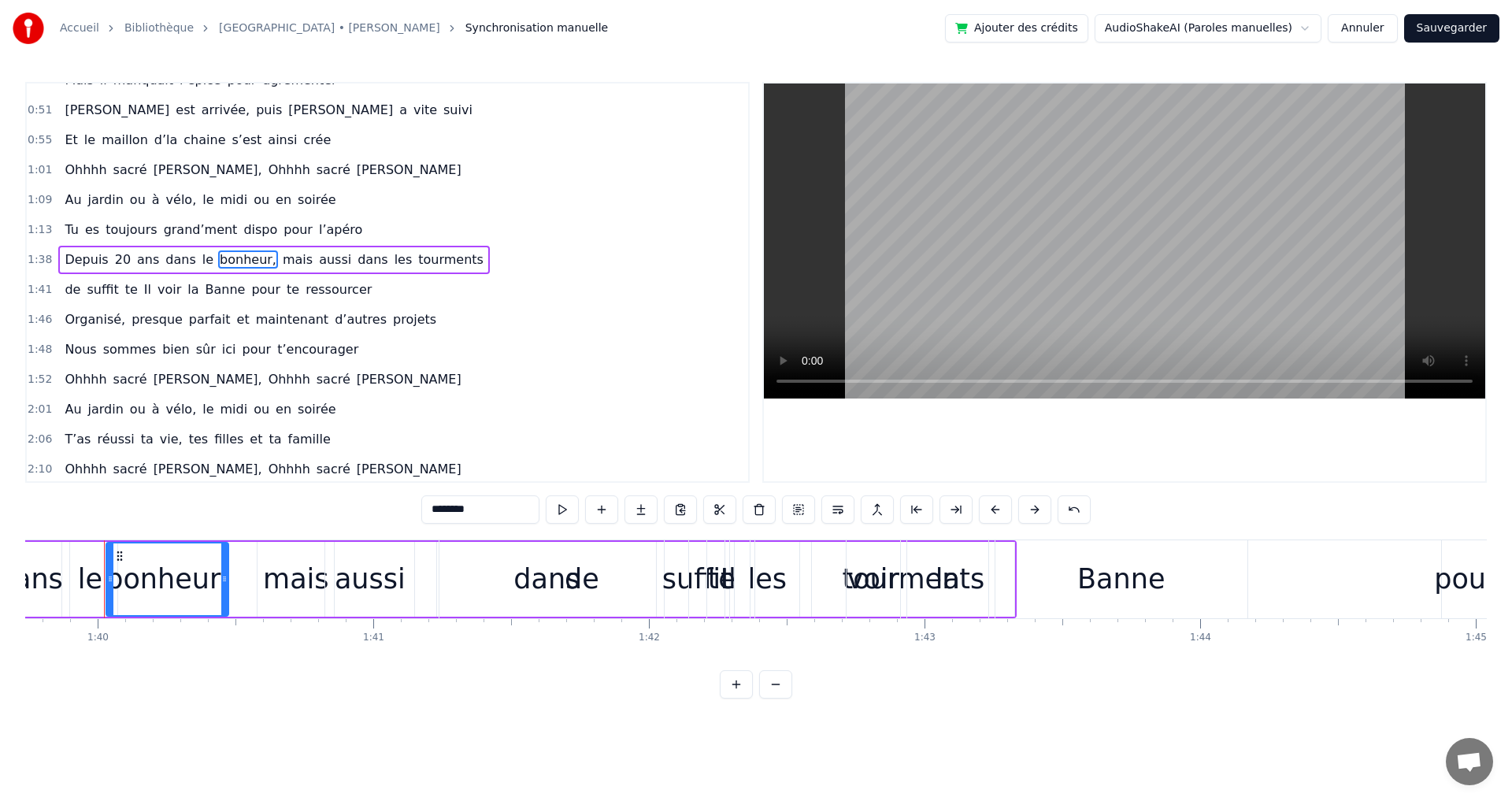
click at [152, 167] on span "Michel," at bounding box center [208, 170] width 112 height 18
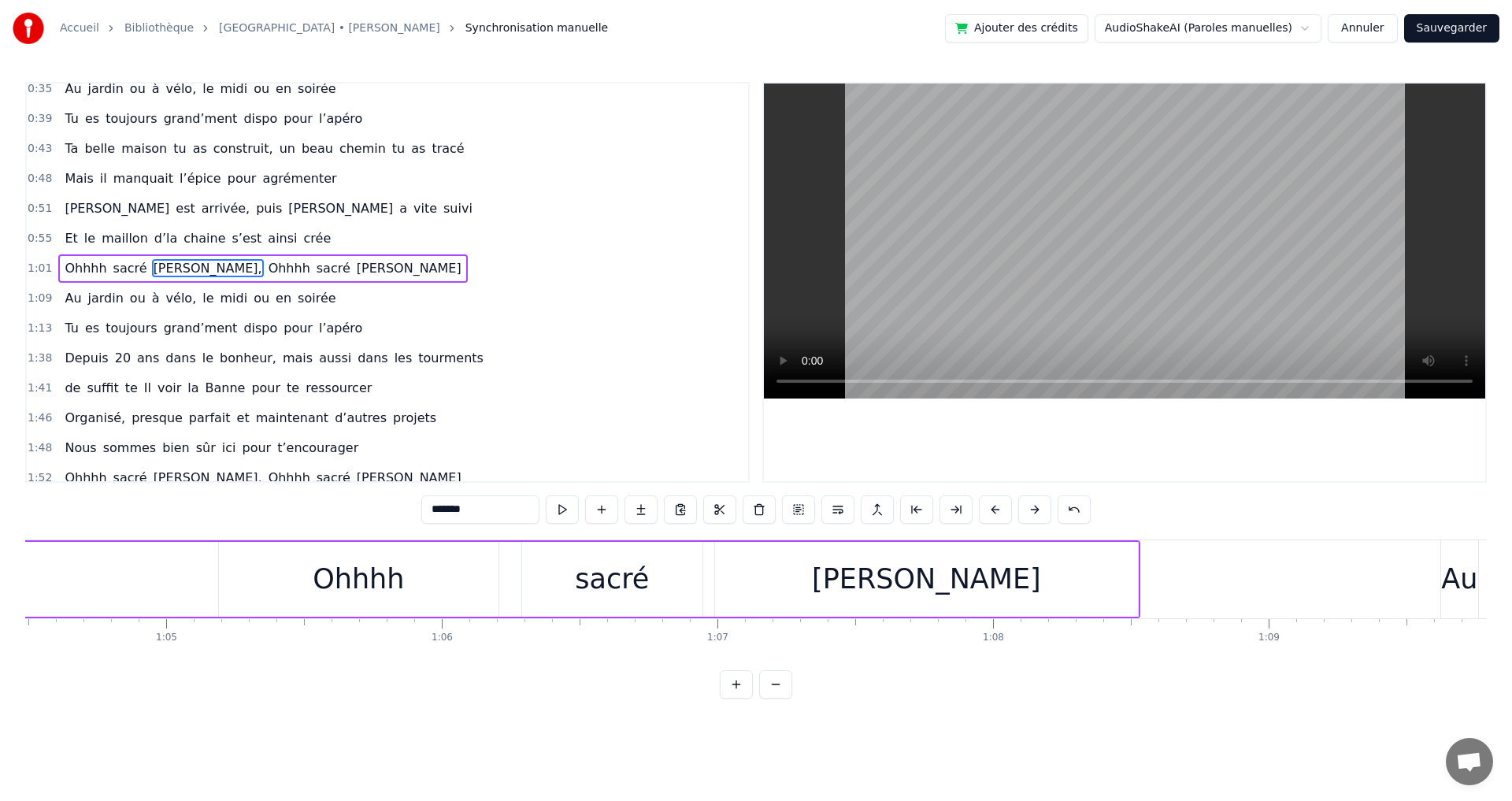
scroll to position [0, 17196]
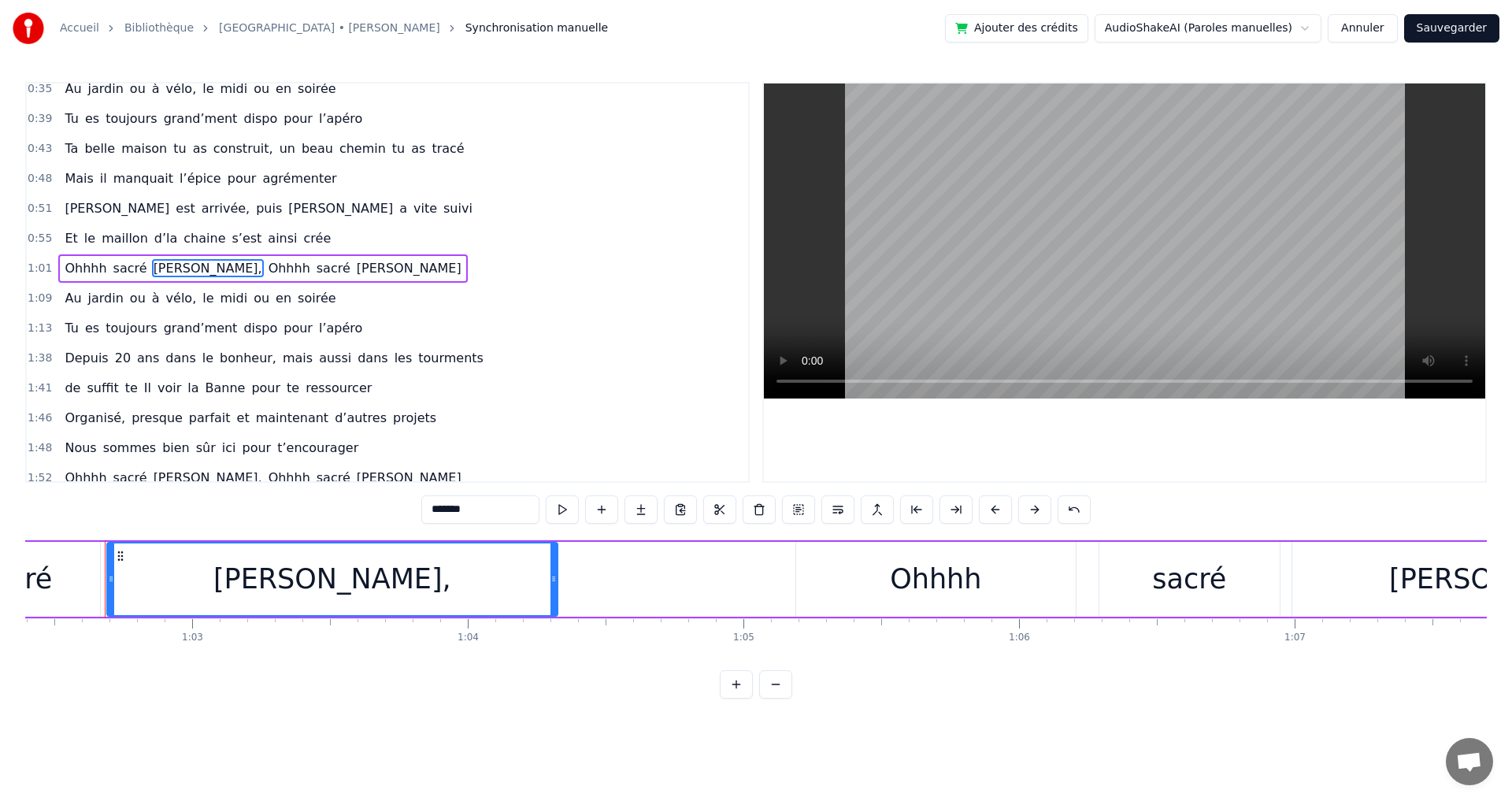
click at [223, 295] on span "midi" at bounding box center [234, 298] width 31 height 18
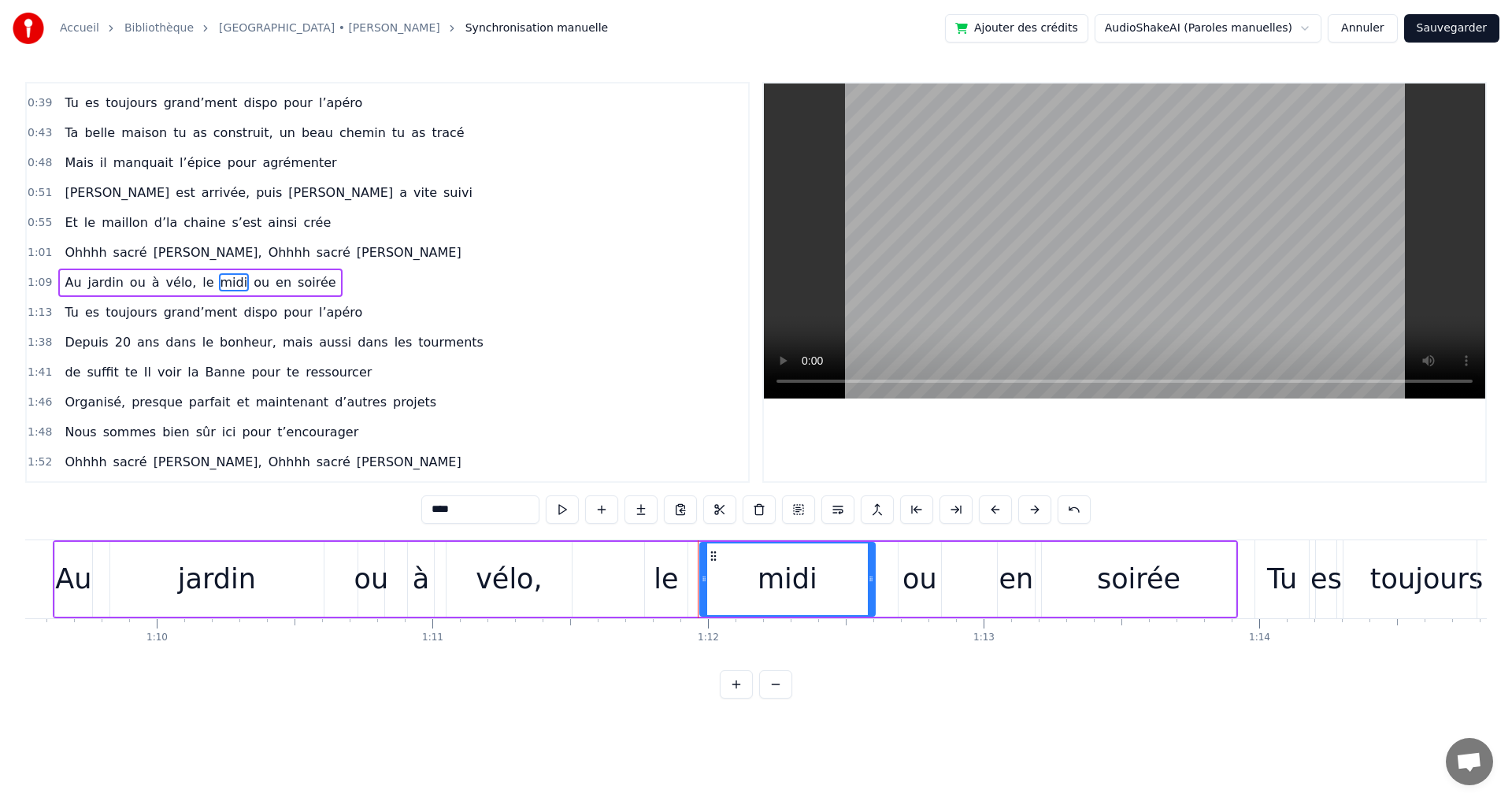
scroll to position [0, 19753]
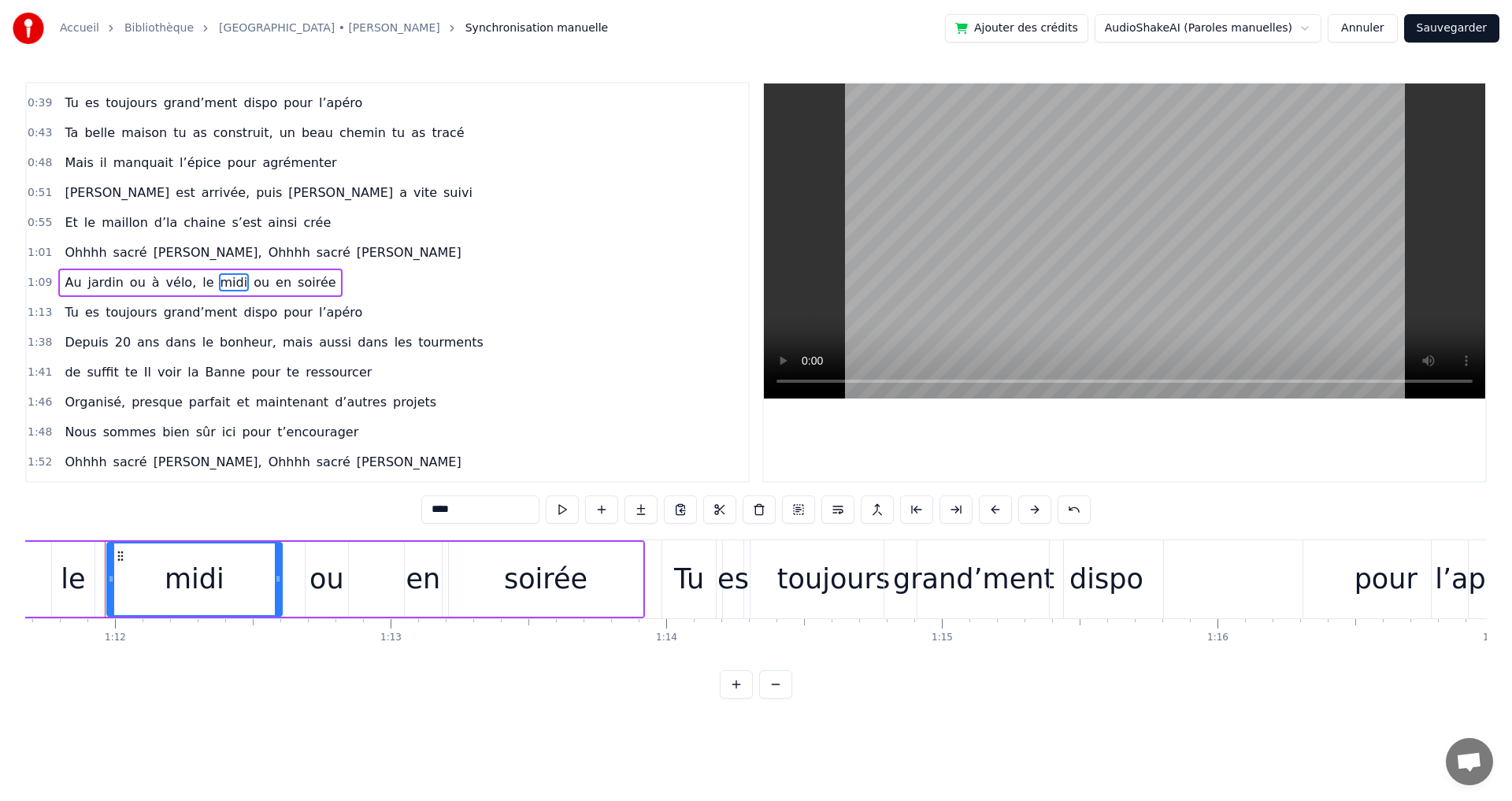
click at [284, 315] on span "pour" at bounding box center [298, 312] width 32 height 18
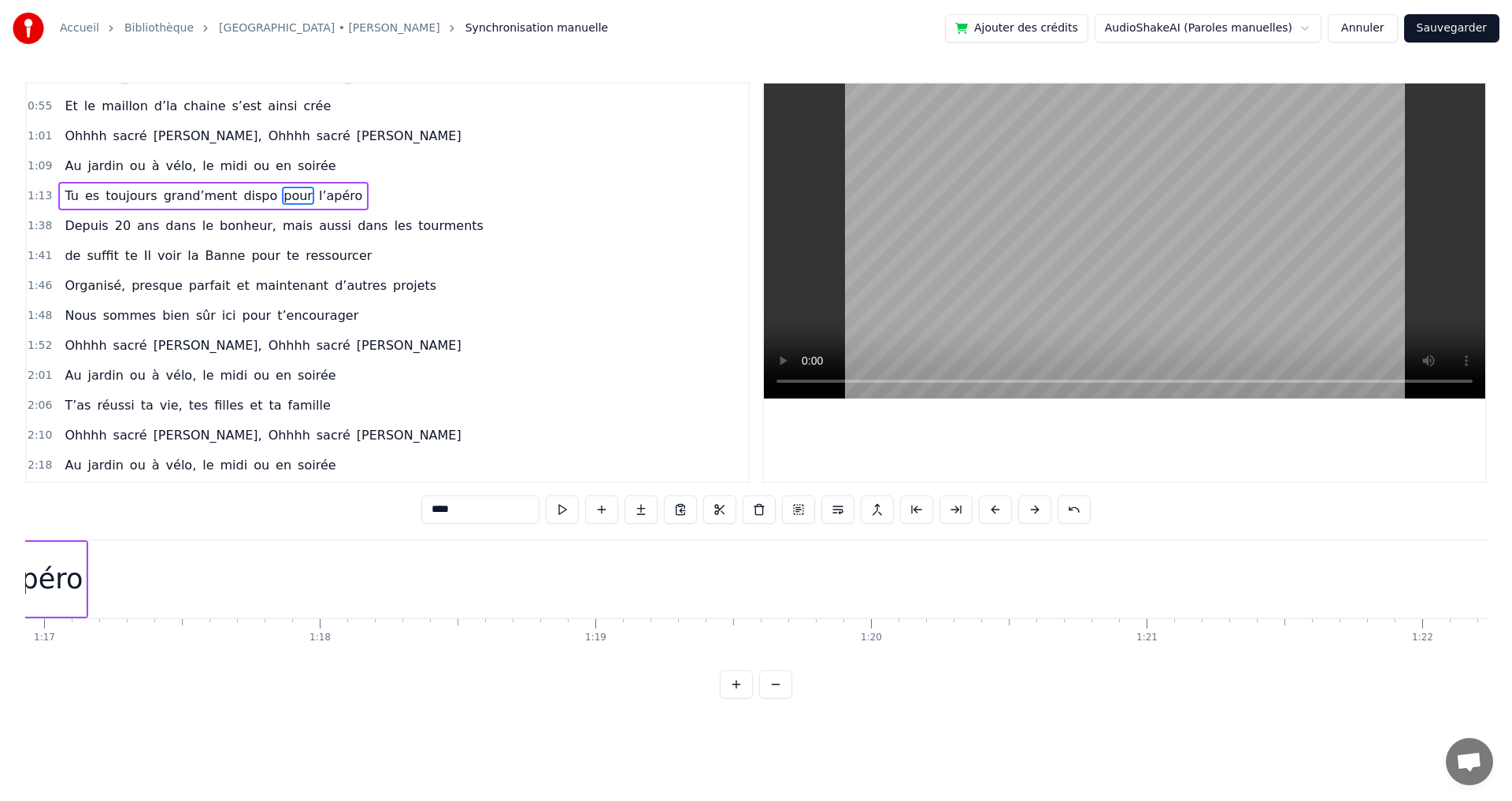
scroll to position [320, 0]
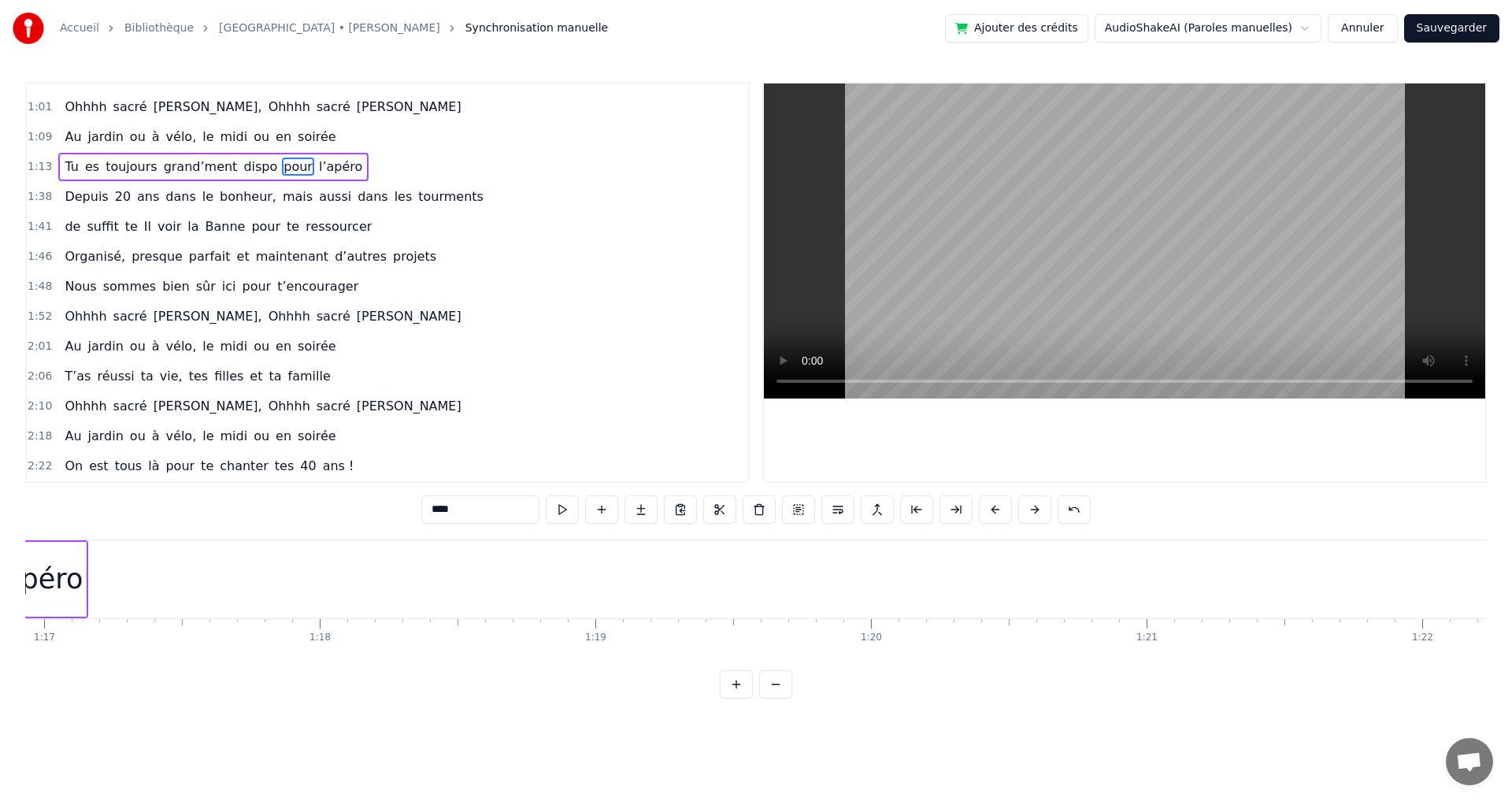
click at [146, 460] on span "là" at bounding box center [153, 465] width 14 height 18
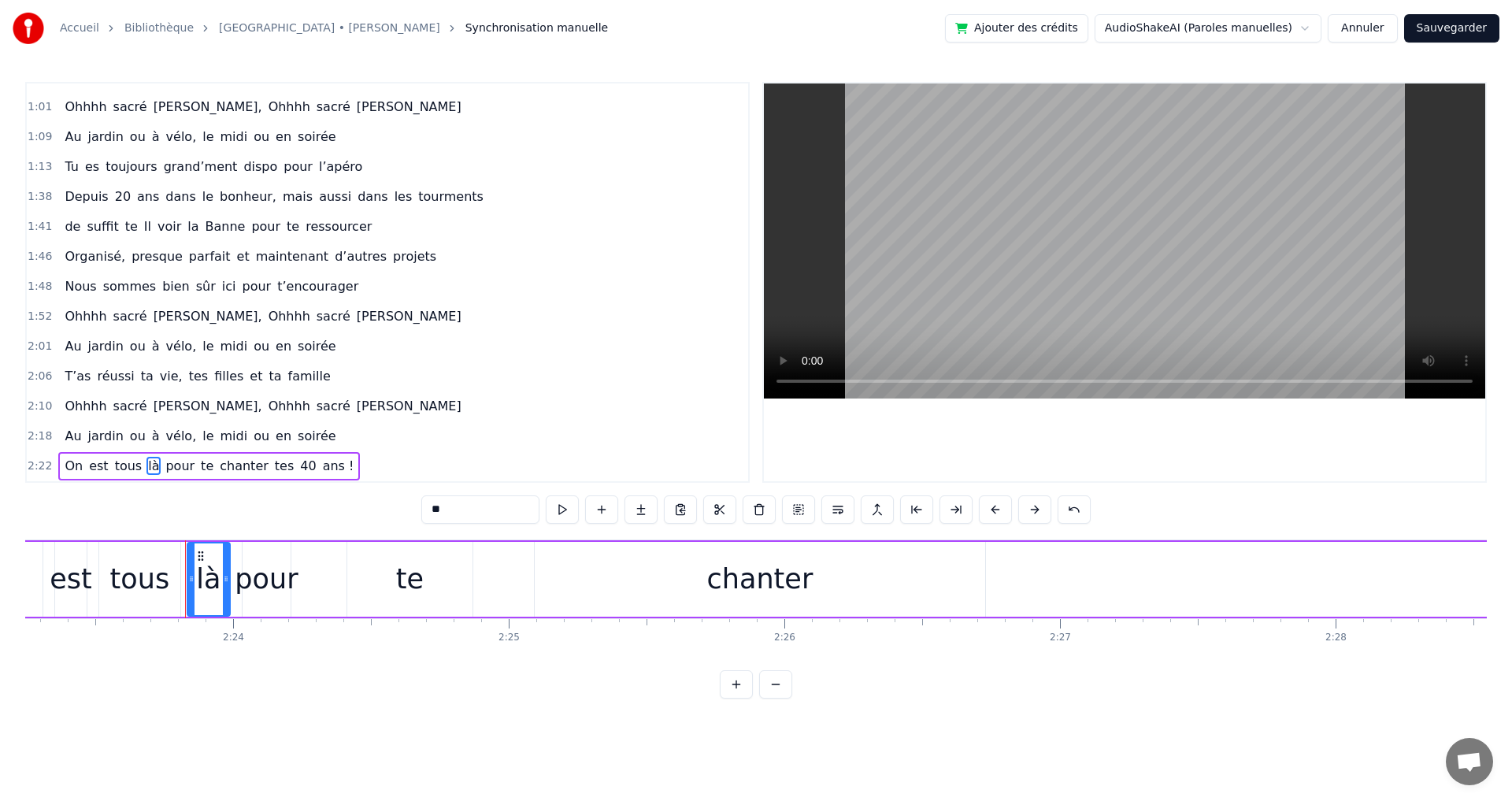
scroll to position [0, 39558]
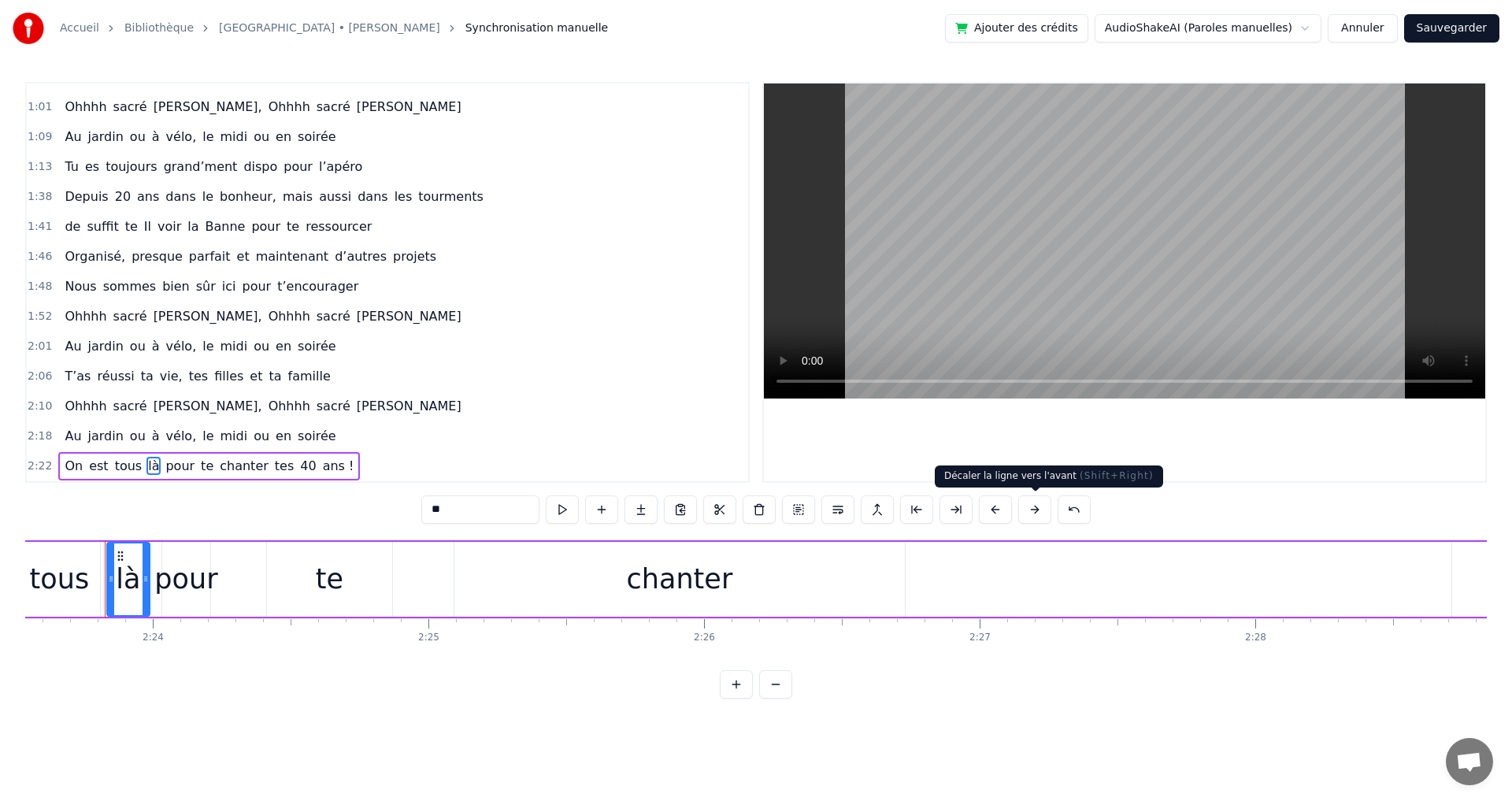
click at [1037, 509] on button at bounding box center [1034, 509] width 33 height 28
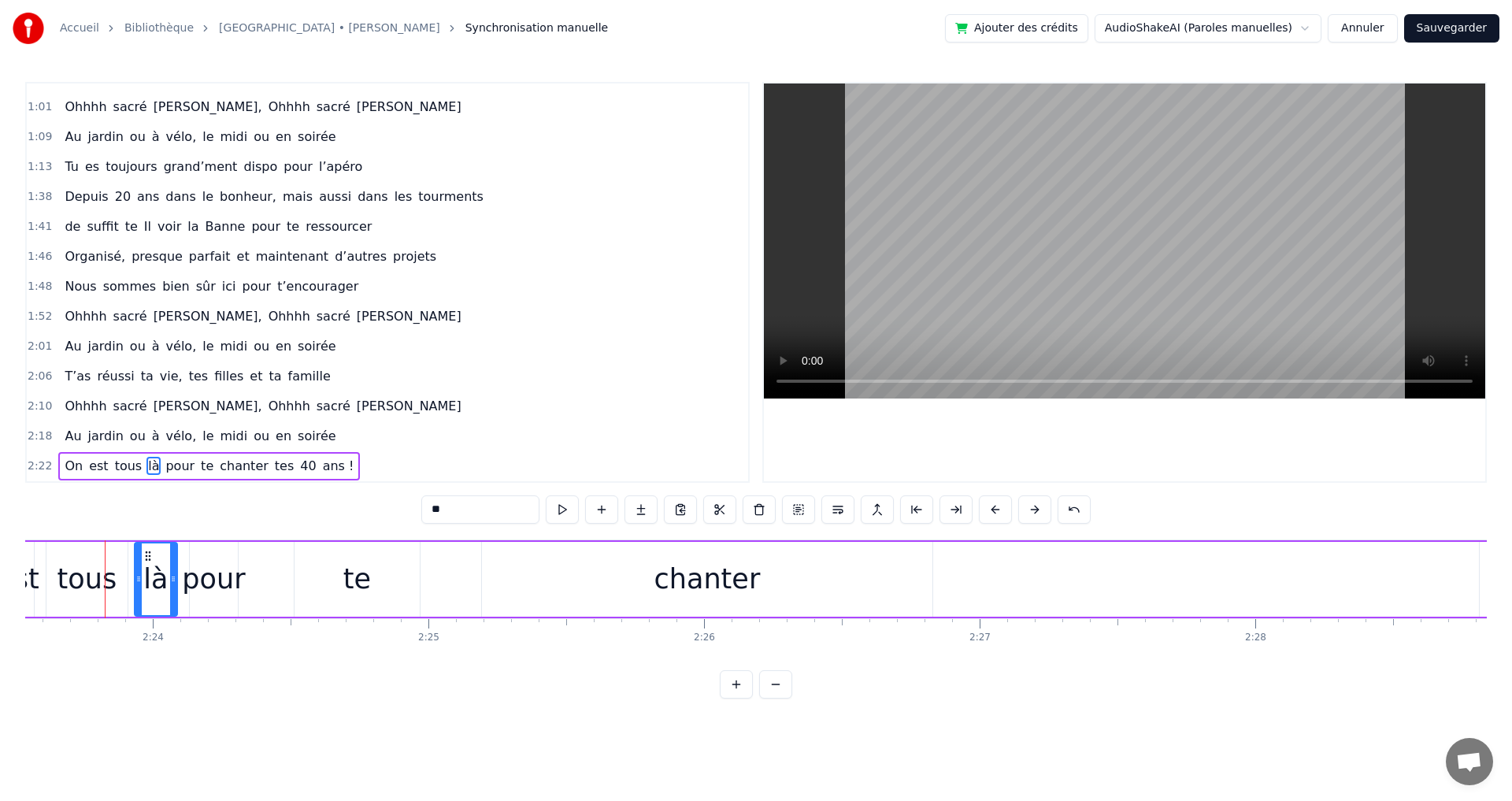
click at [1037, 509] on button at bounding box center [1034, 509] width 33 height 28
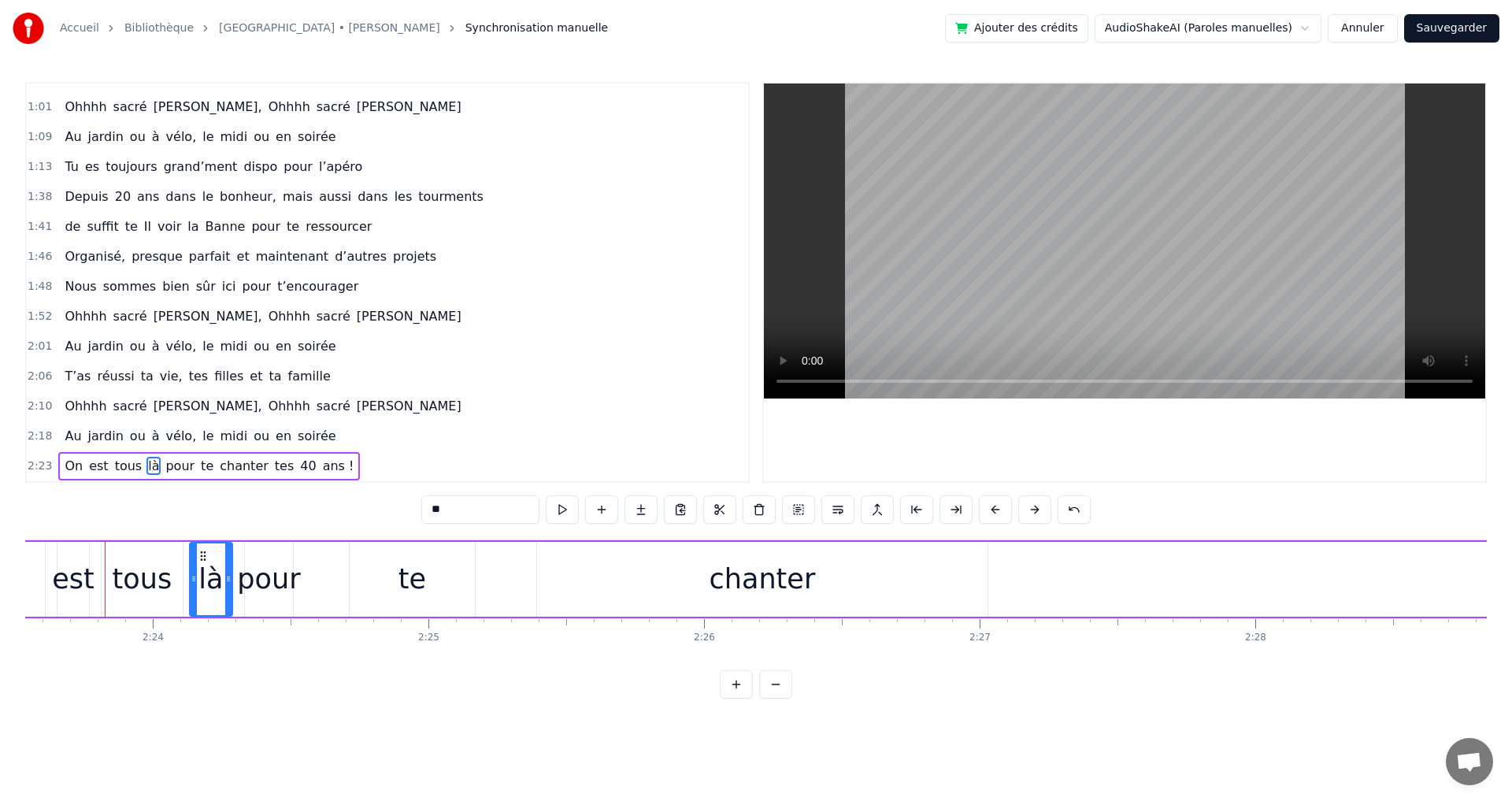
click at [1037, 509] on button at bounding box center [1034, 509] width 33 height 28
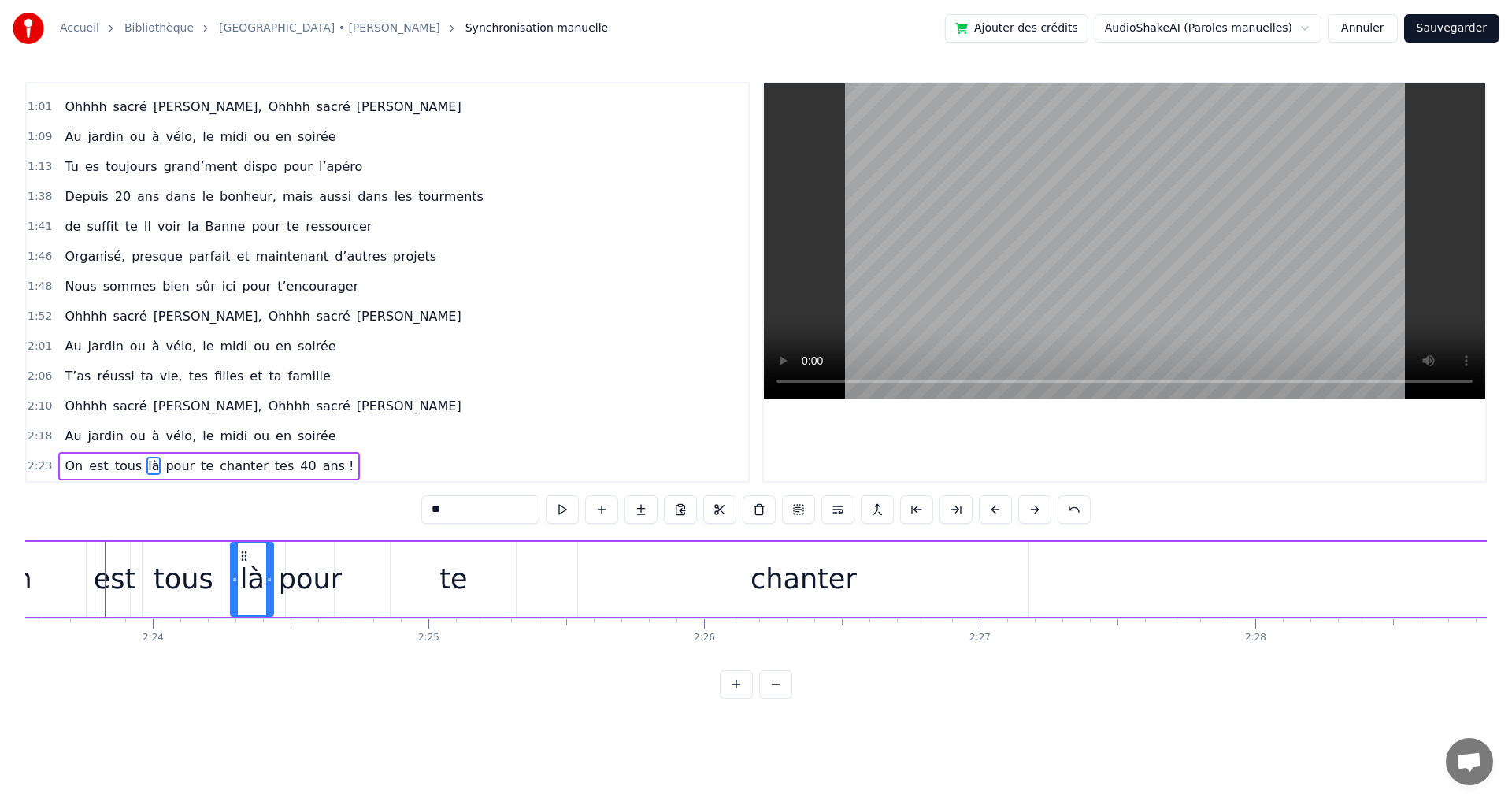
click at [1037, 509] on button at bounding box center [1034, 509] width 33 height 28
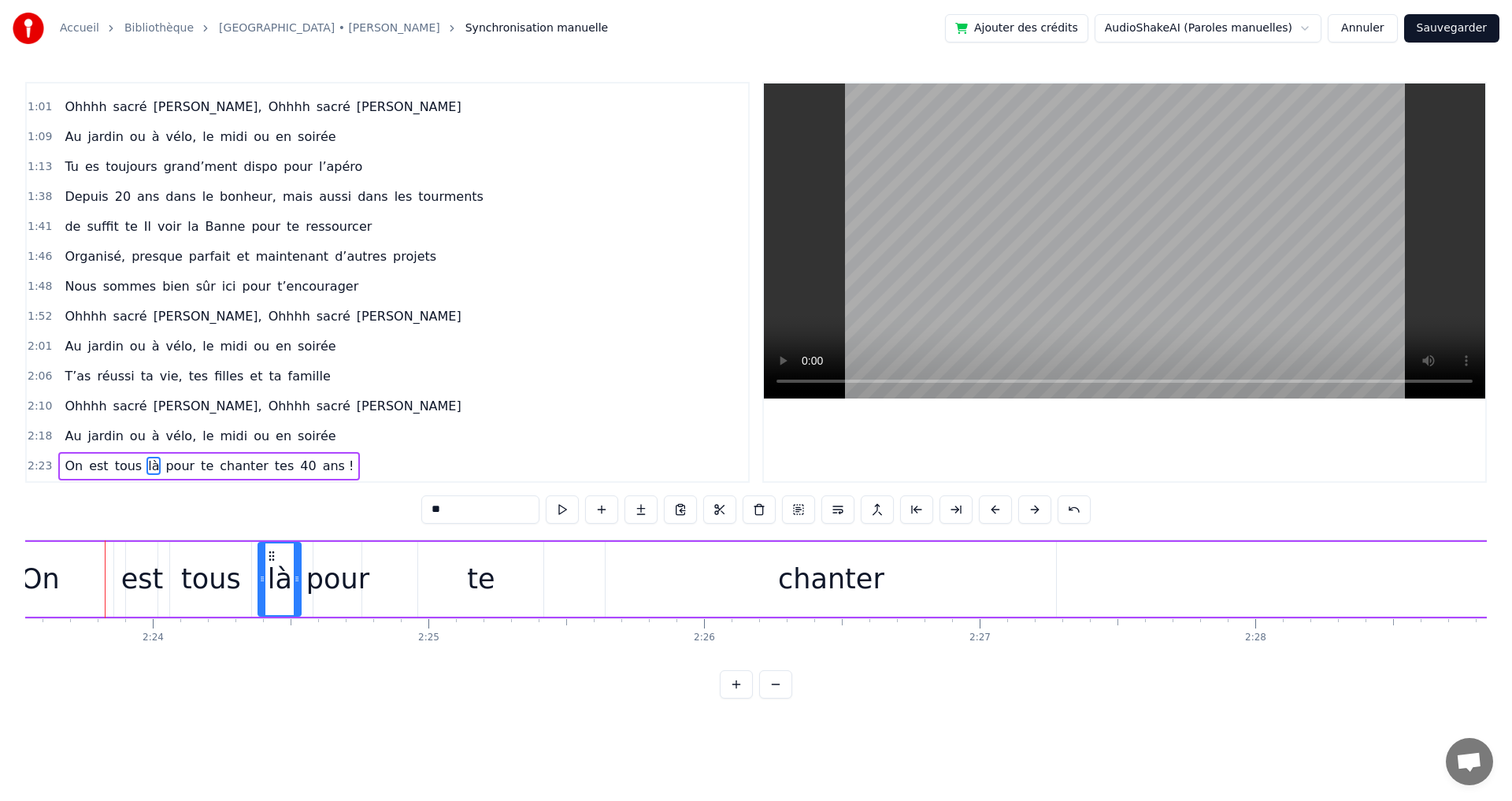
click at [1037, 509] on button at bounding box center [1034, 509] width 33 height 28
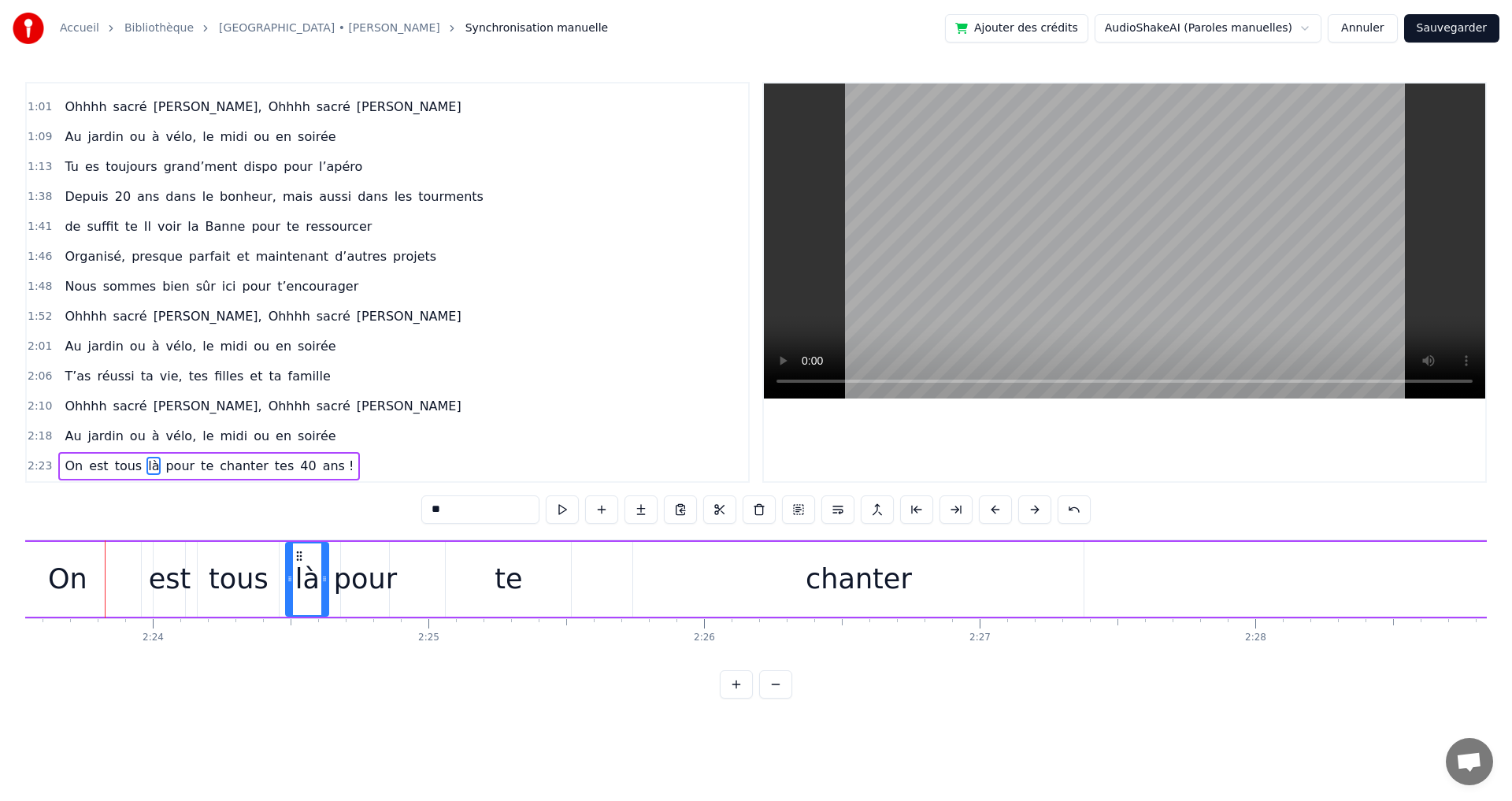
click at [1037, 509] on button at bounding box center [1034, 509] width 33 height 28
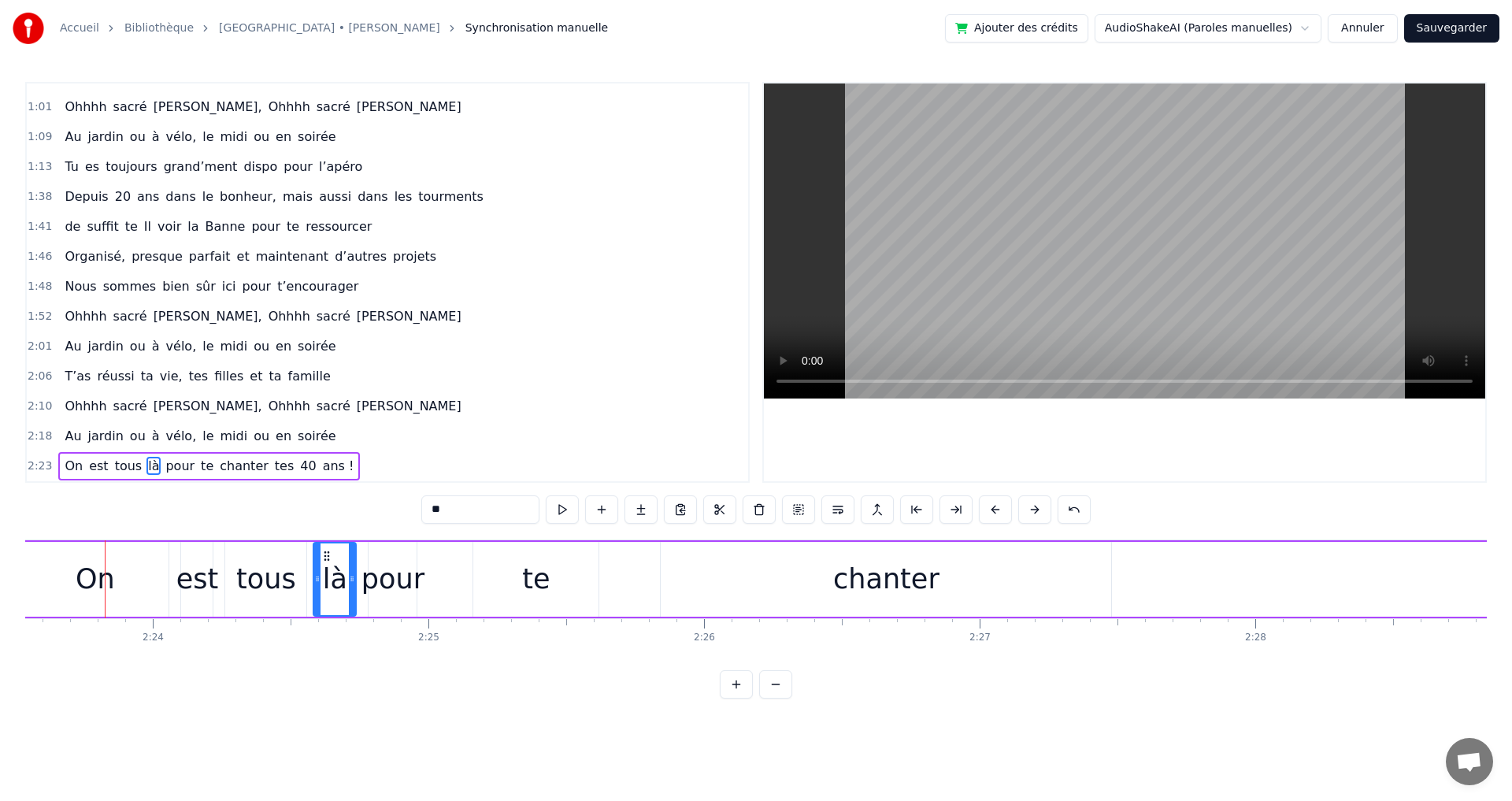
click at [1037, 509] on button at bounding box center [1034, 509] width 33 height 28
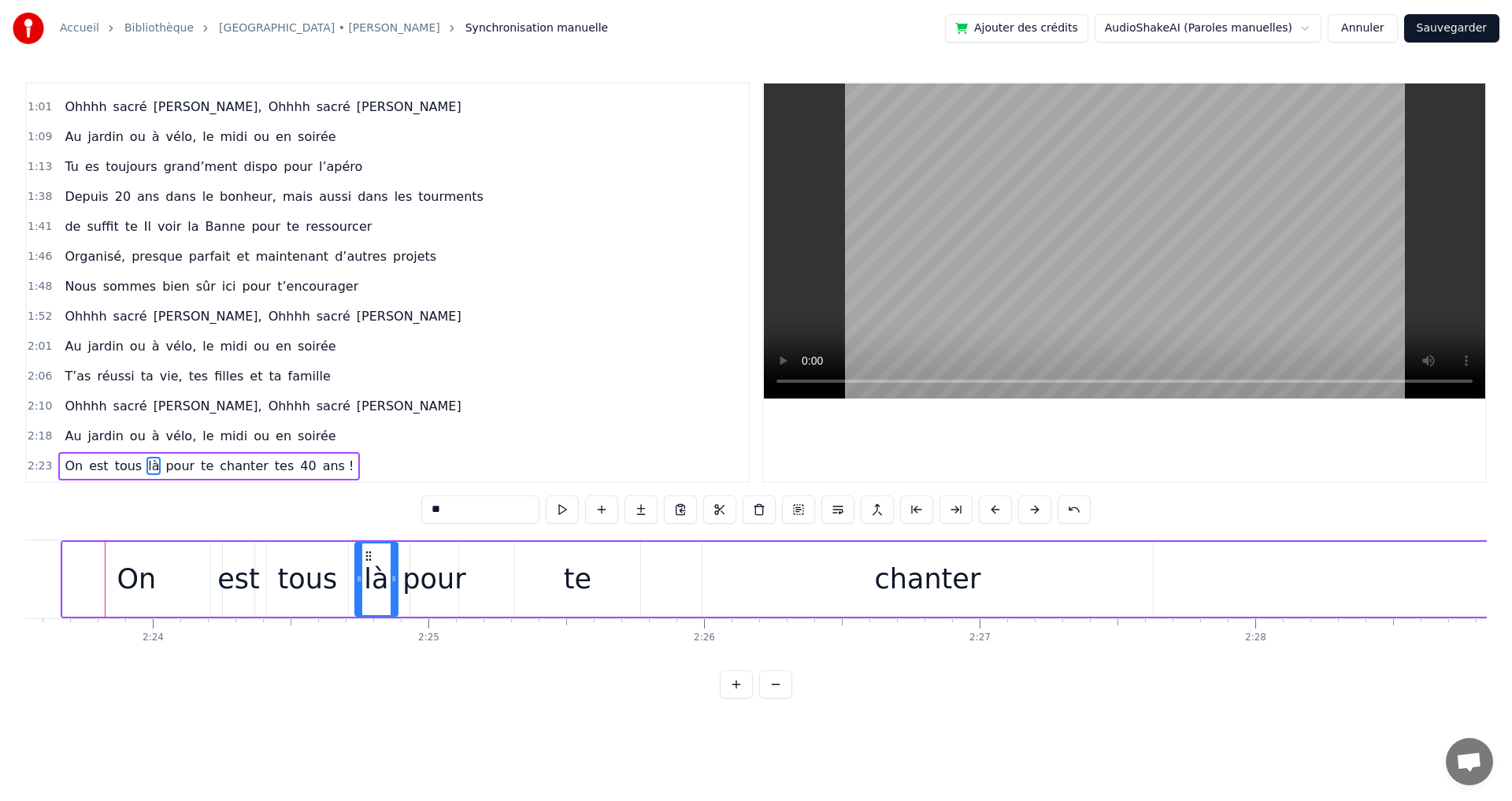
click at [1037, 509] on button at bounding box center [1034, 509] width 33 height 28
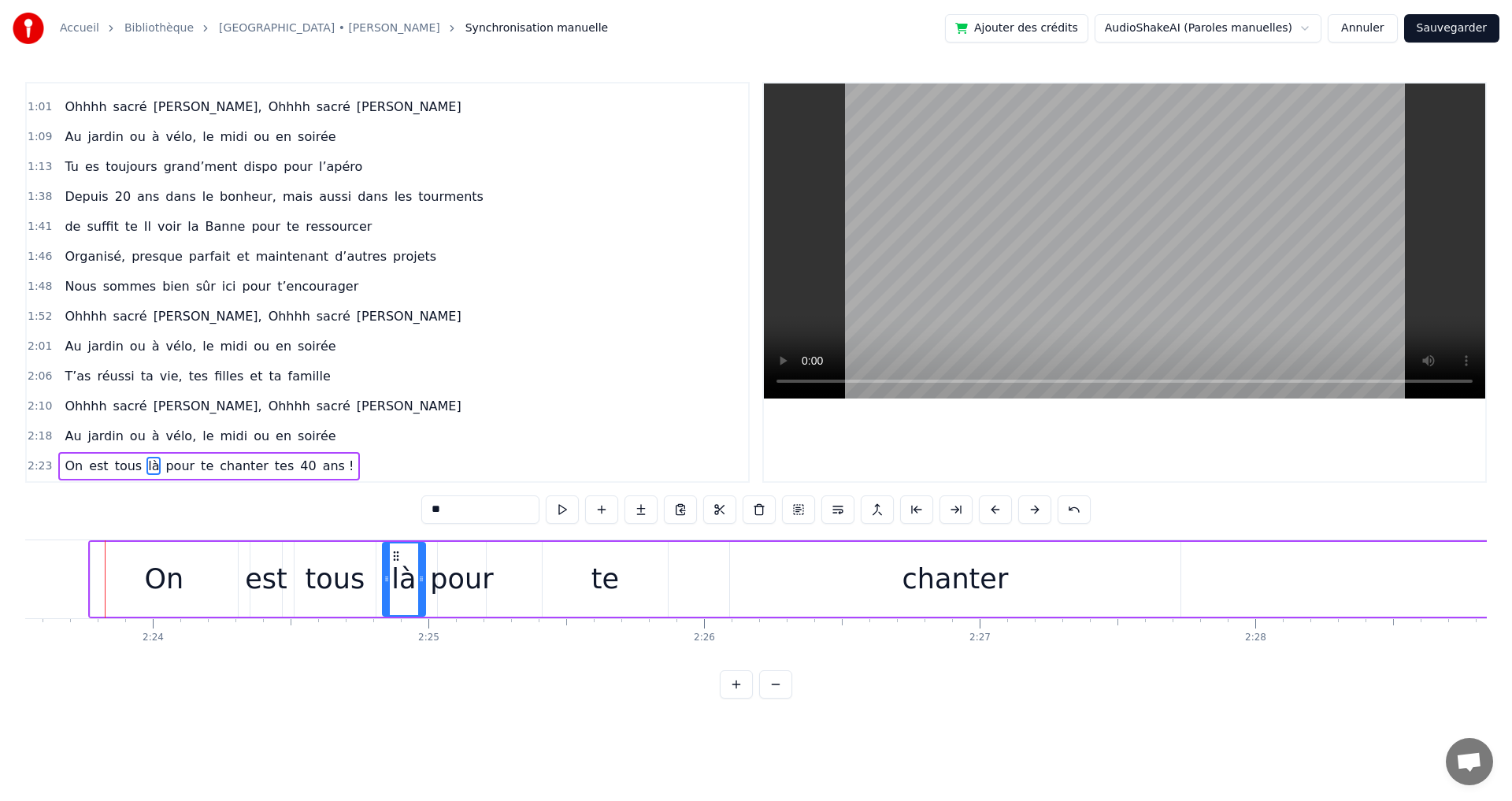
click at [1037, 509] on button at bounding box center [1034, 509] width 33 height 28
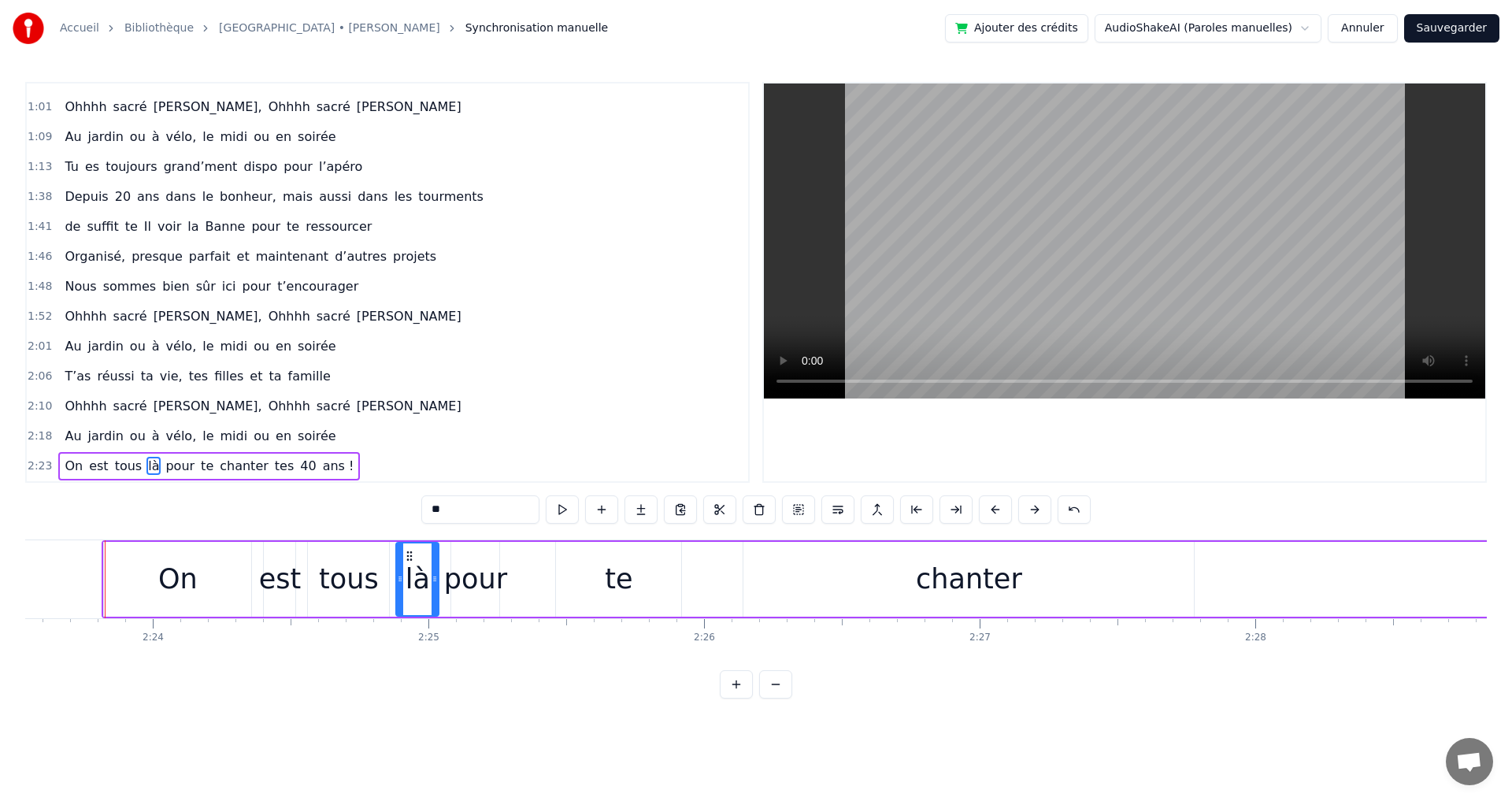
click at [1037, 509] on button at bounding box center [1034, 509] width 33 height 28
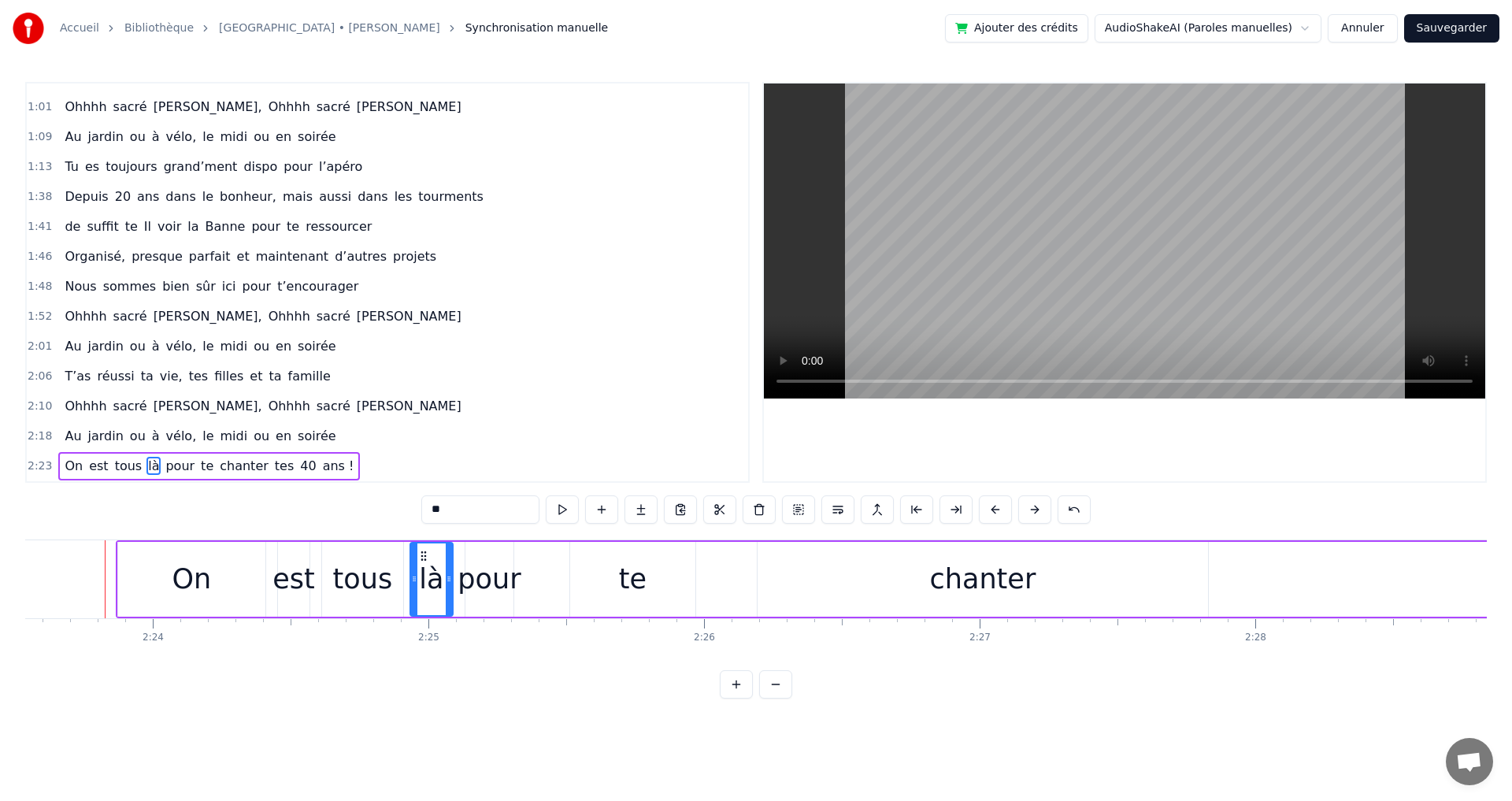
click at [1037, 509] on button at bounding box center [1034, 509] width 33 height 28
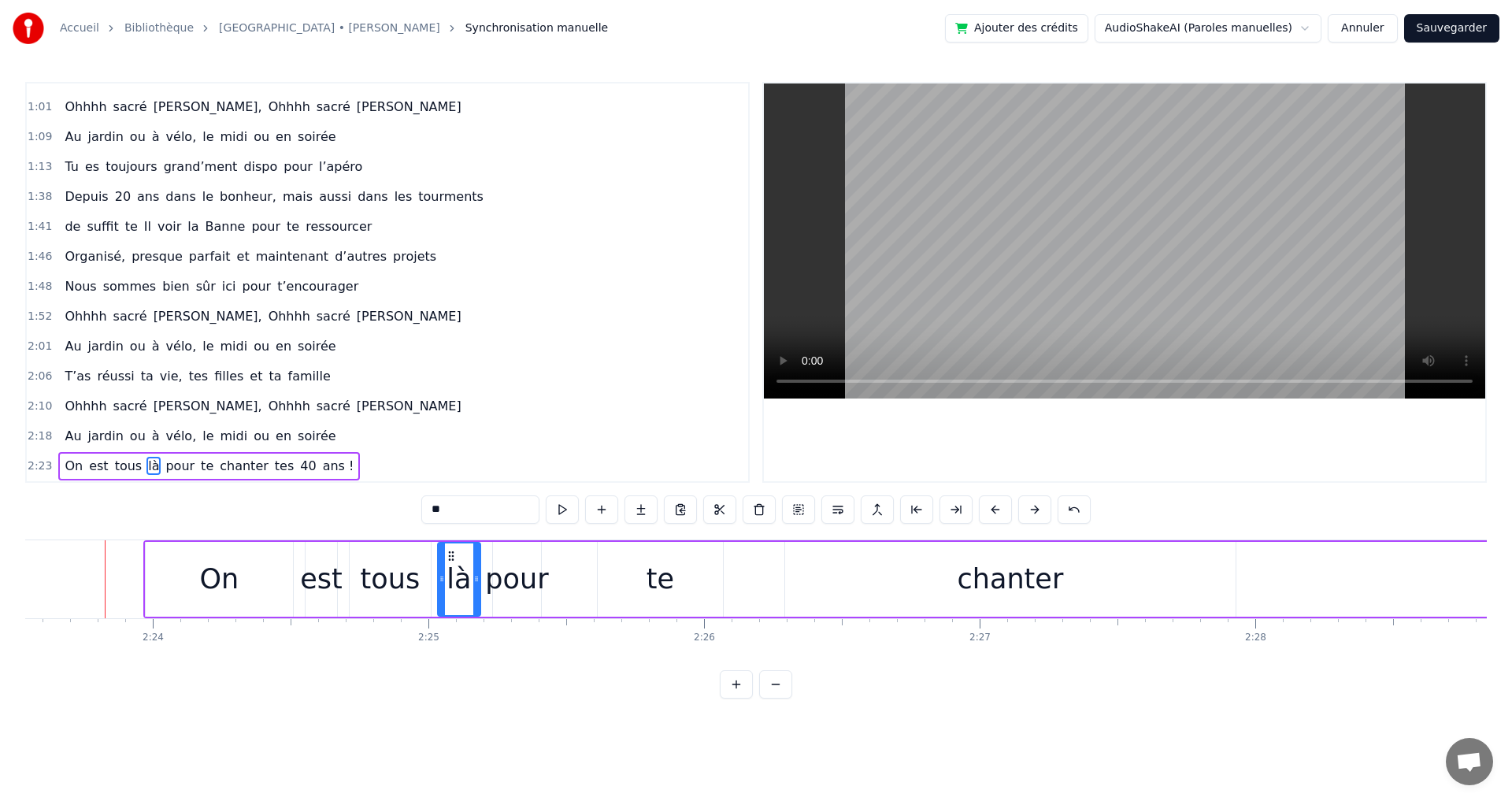
click at [1036, 509] on button at bounding box center [1034, 509] width 33 height 28
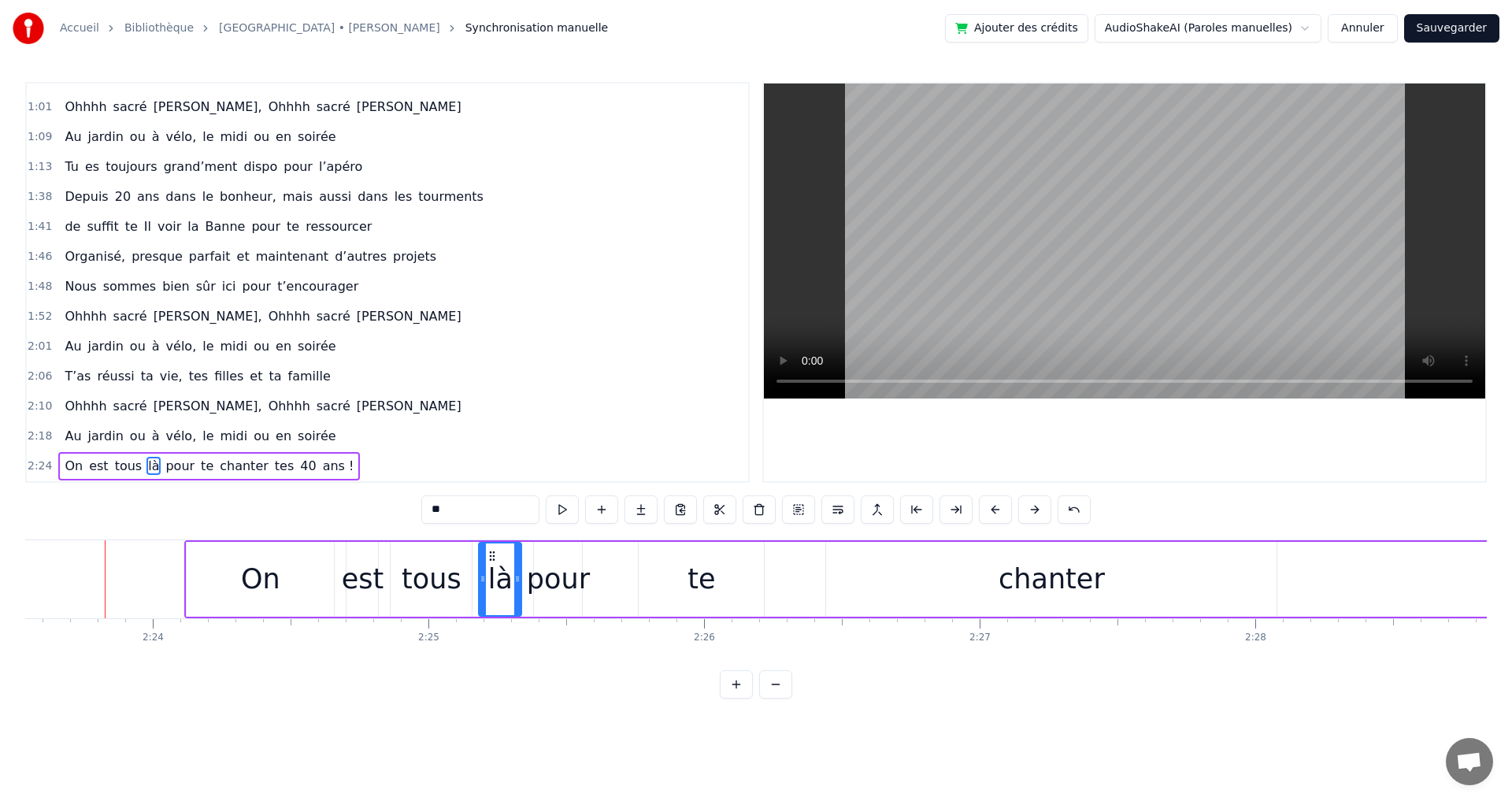
click at [1036, 509] on button at bounding box center [1034, 509] width 33 height 28
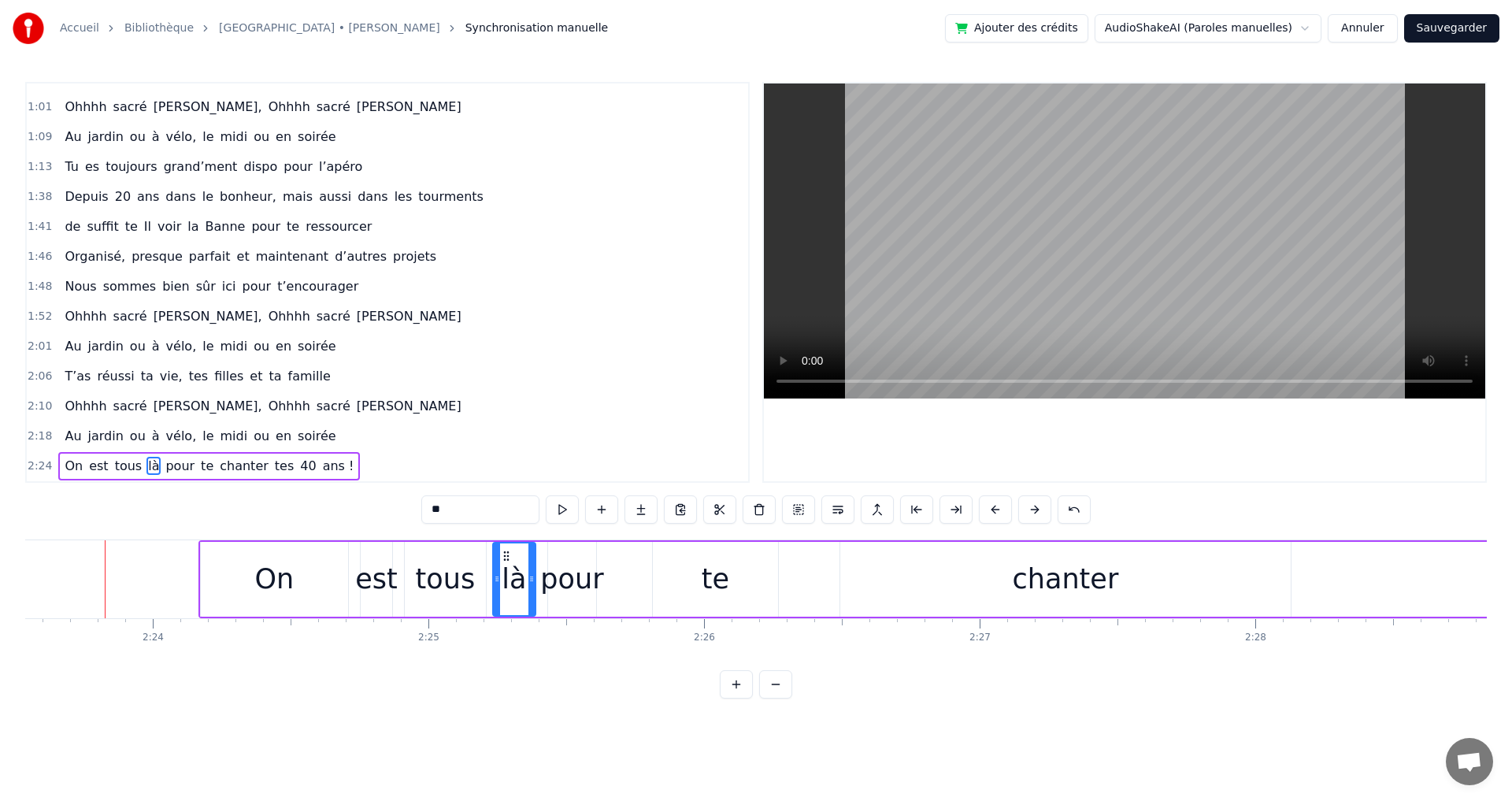
click at [1036, 509] on button at bounding box center [1034, 509] width 33 height 28
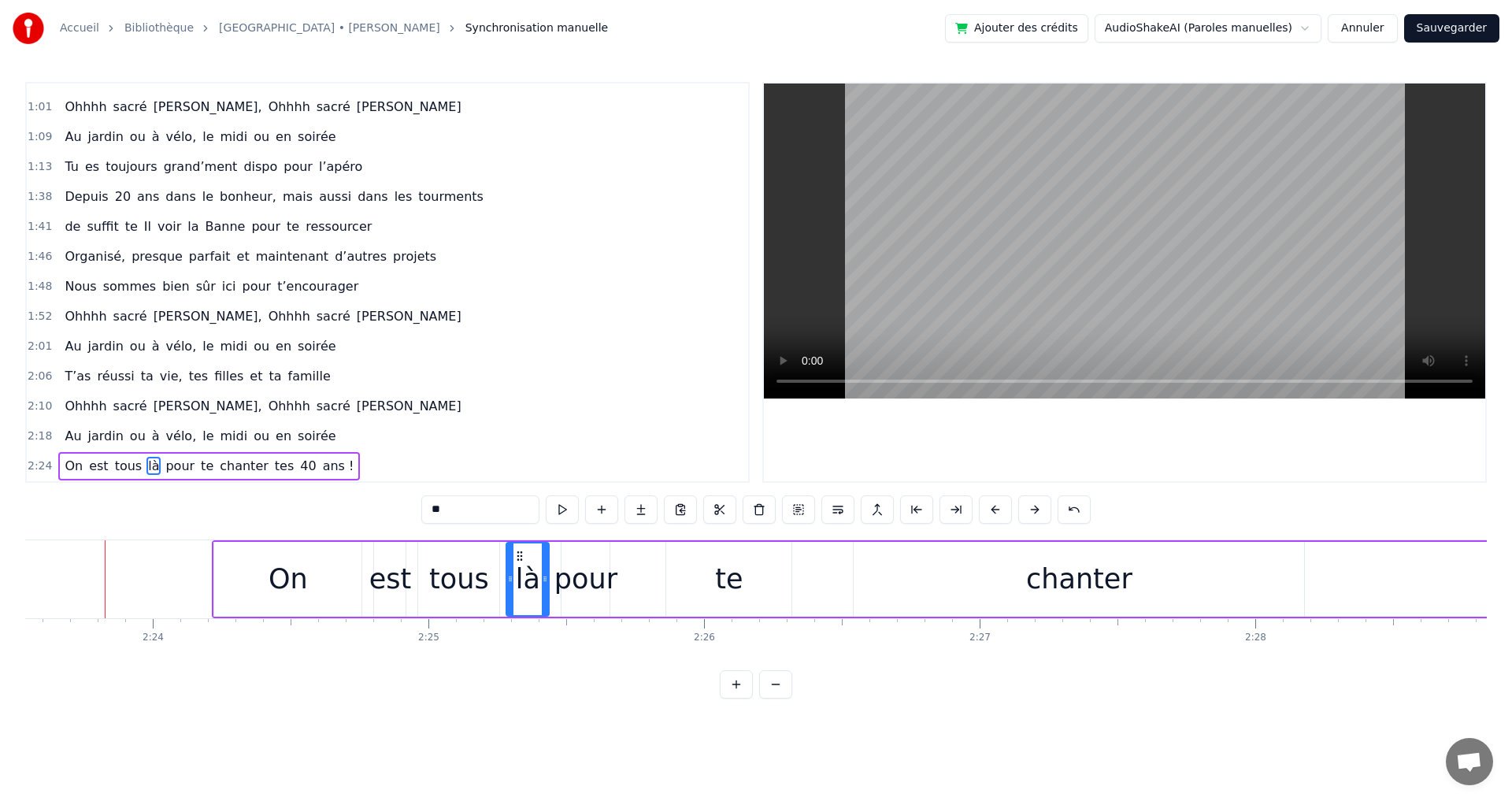
click at [1036, 509] on button at bounding box center [1034, 509] width 33 height 28
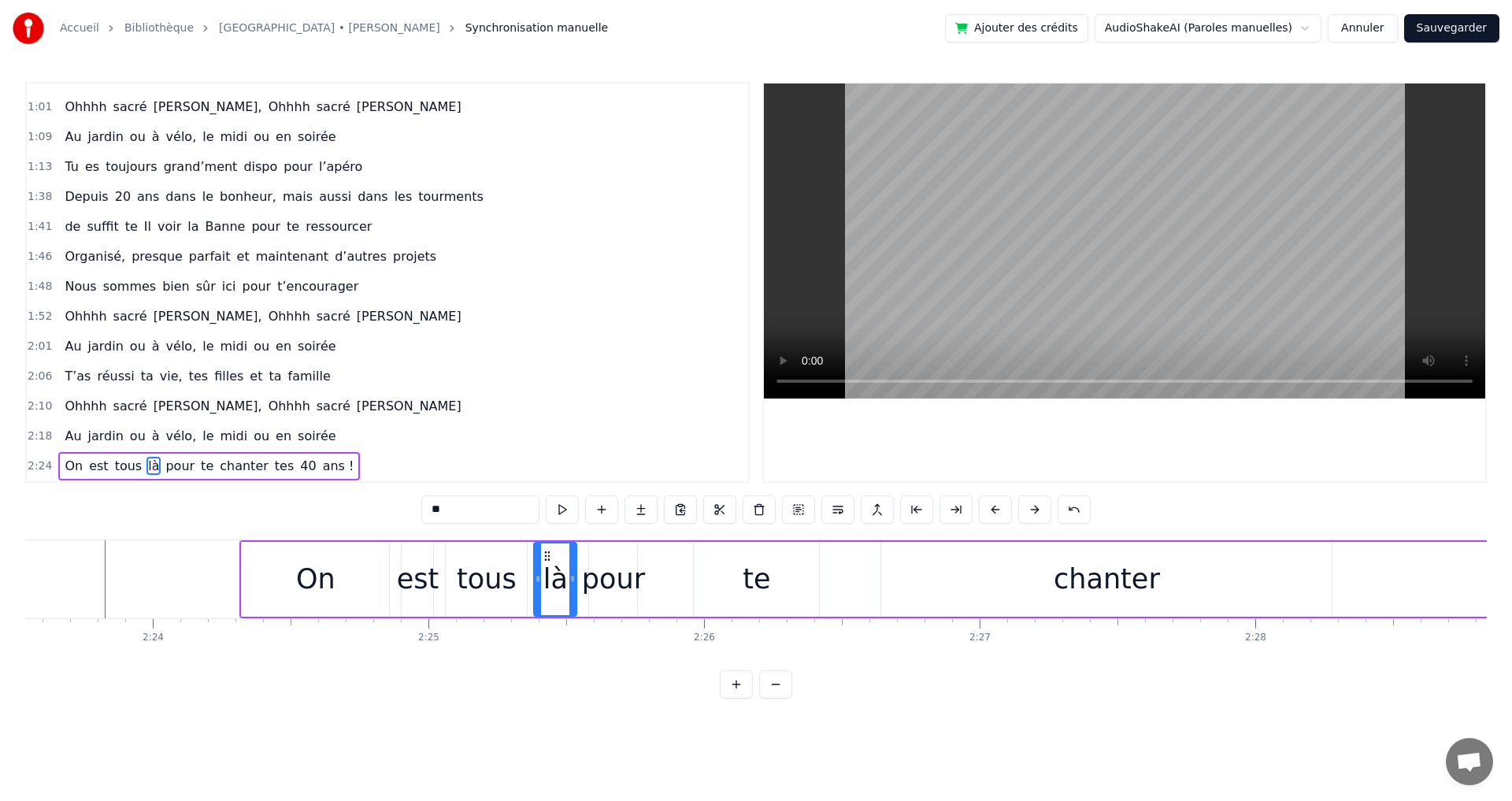
click at [1036, 509] on button at bounding box center [1034, 509] width 33 height 28
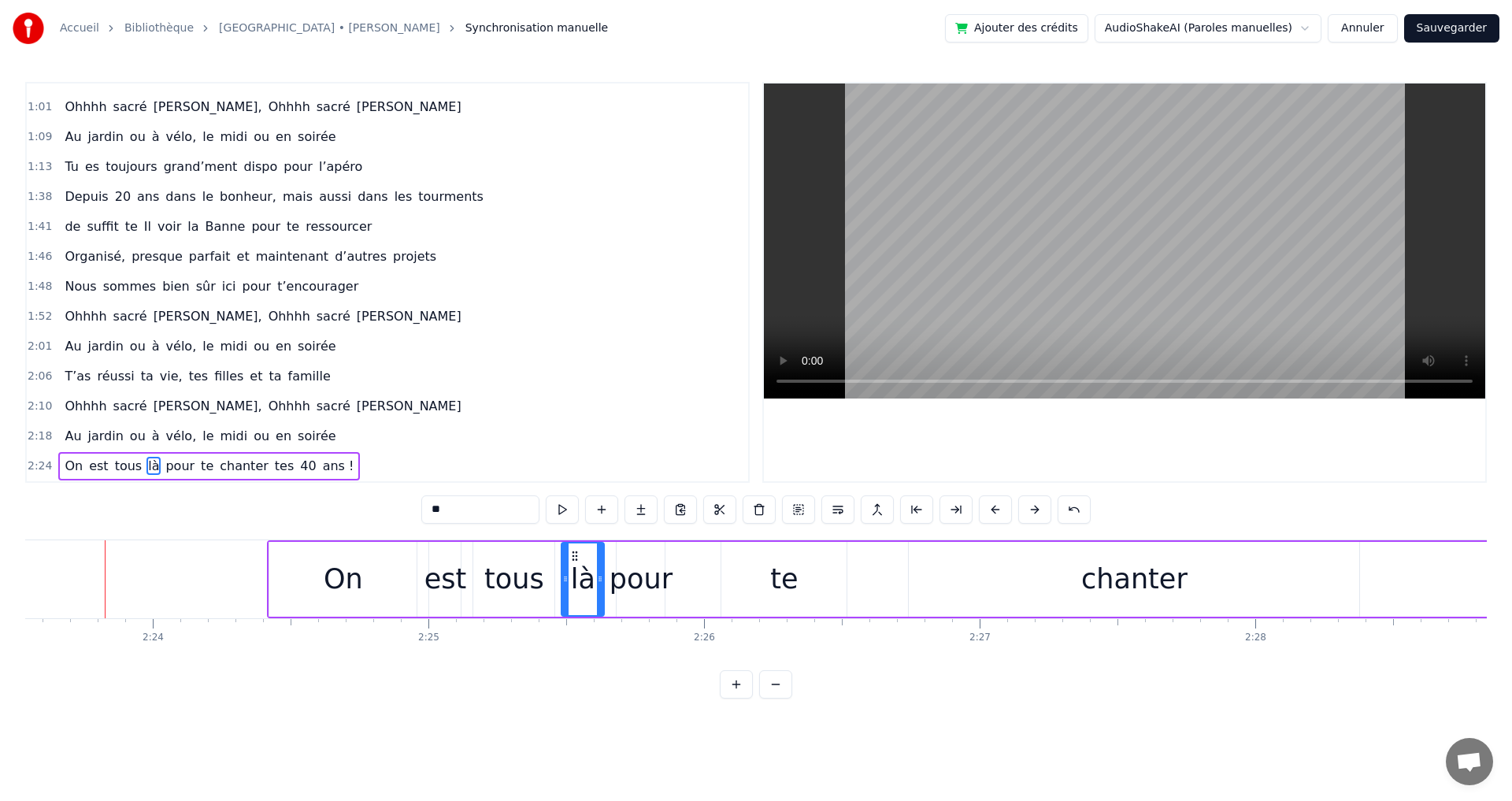
click at [1036, 509] on button at bounding box center [1034, 509] width 33 height 28
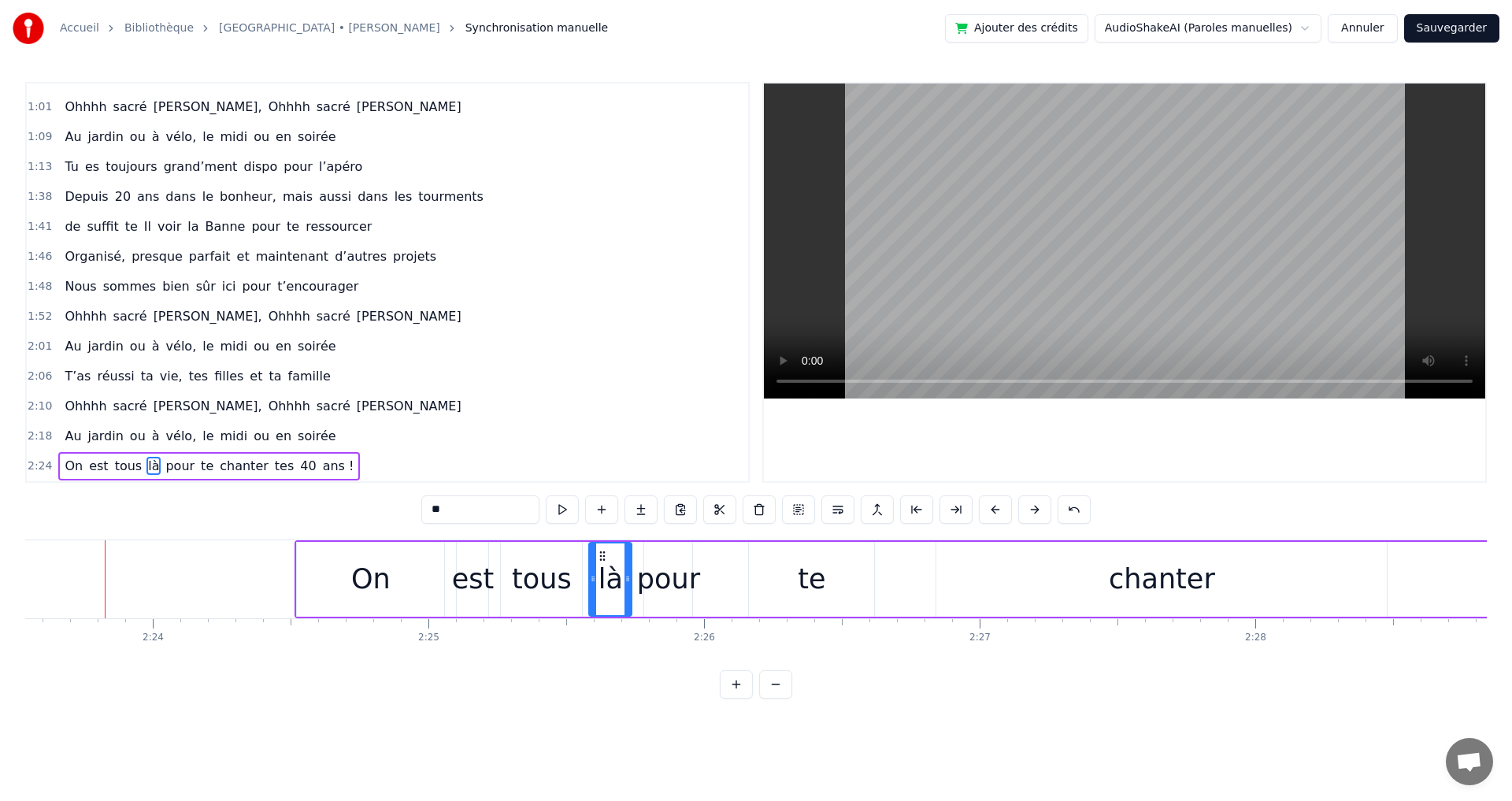
click at [1036, 509] on button at bounding box center [1034, 509] width 33 height 28
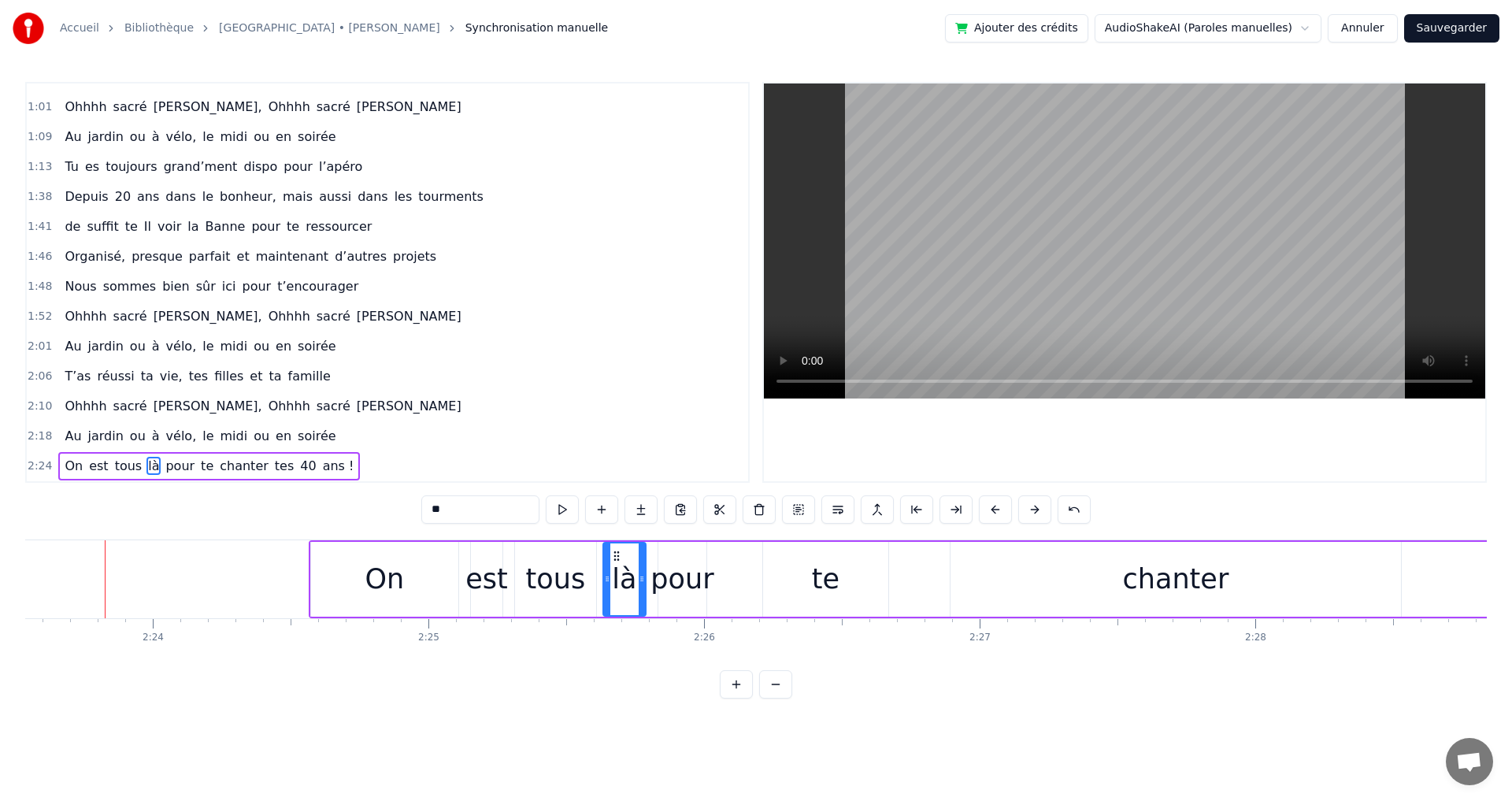
click at [1036, 509] on button at bounding box center [1034, 509] width 33 height 28
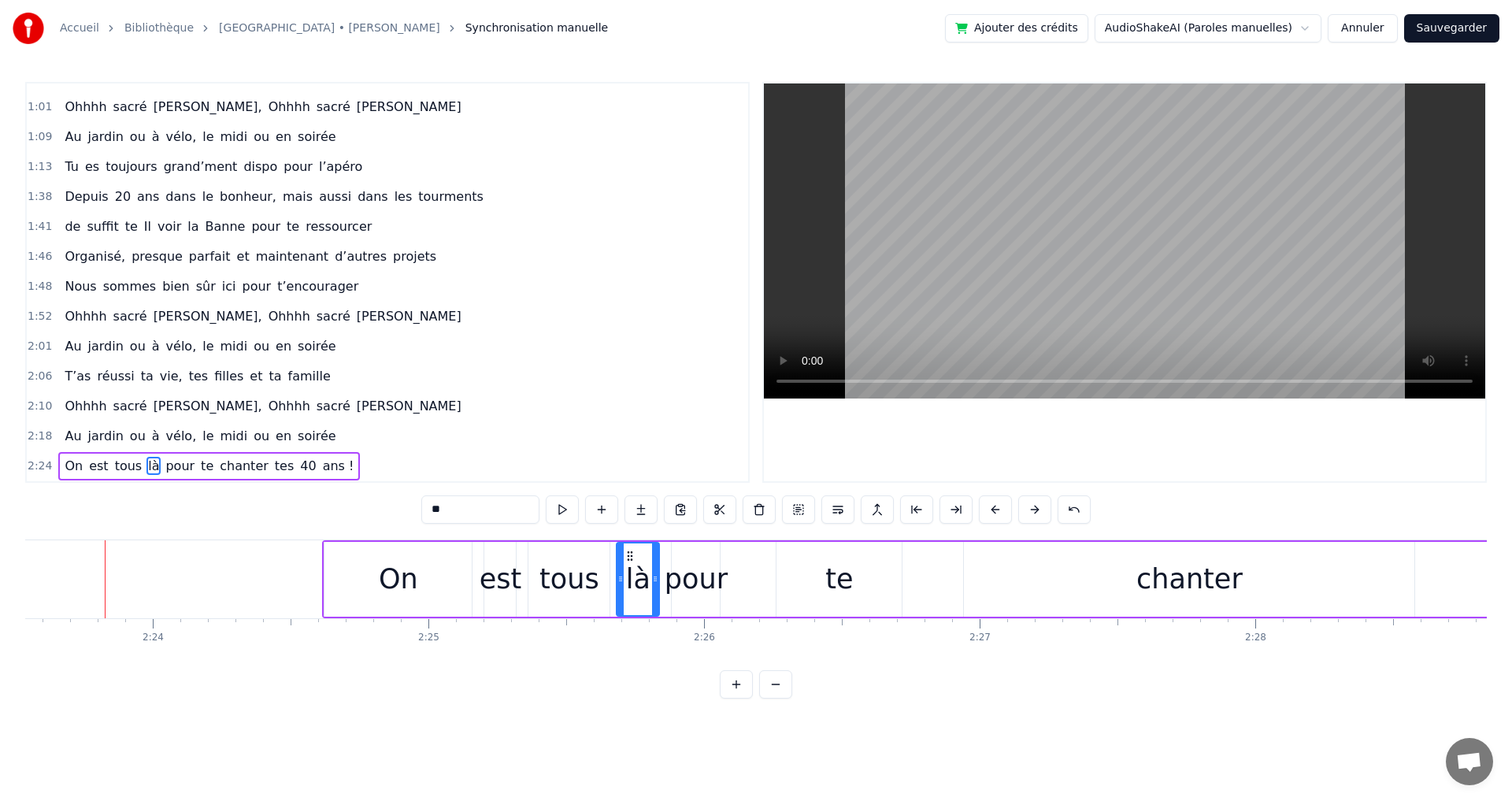
click at [1036, 509] on button at bounding box center [1034, 509] width 33 height 28
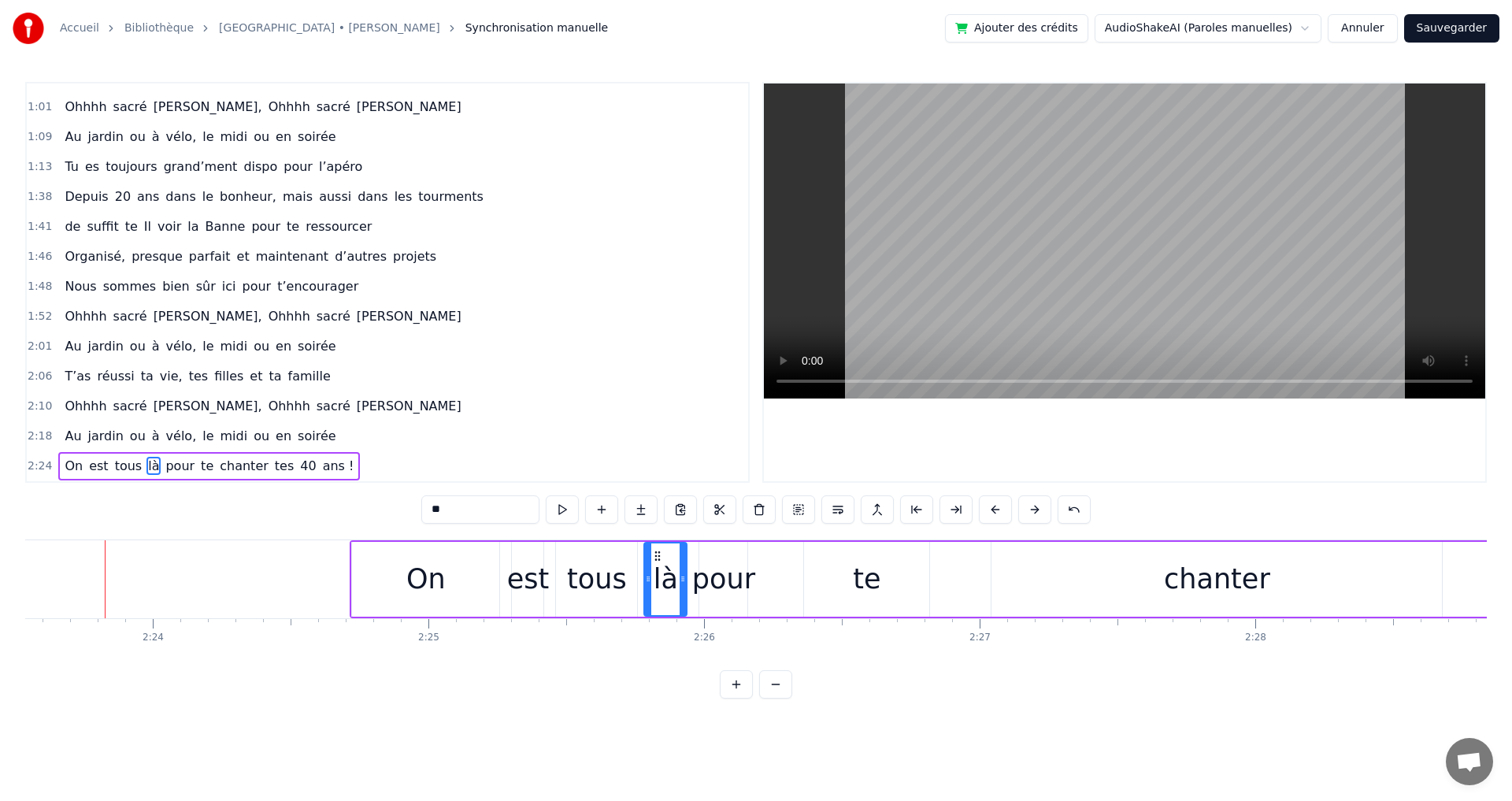
click at [1036, 509] on button at bounding box center [1034, 509] width 33 height 28
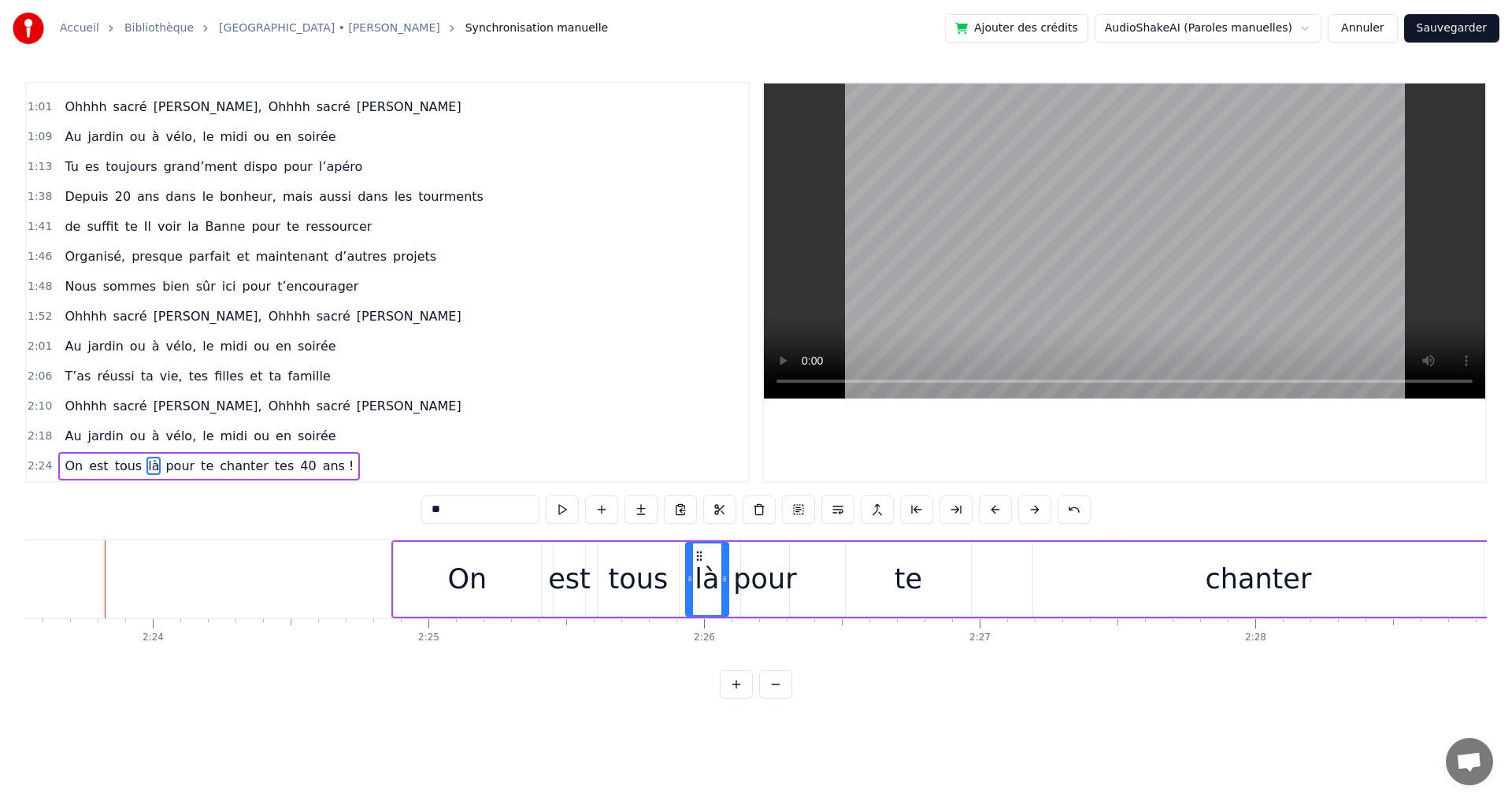
click at [1036, 509] on button at bounding box center [1034, 509] width 33 height 28
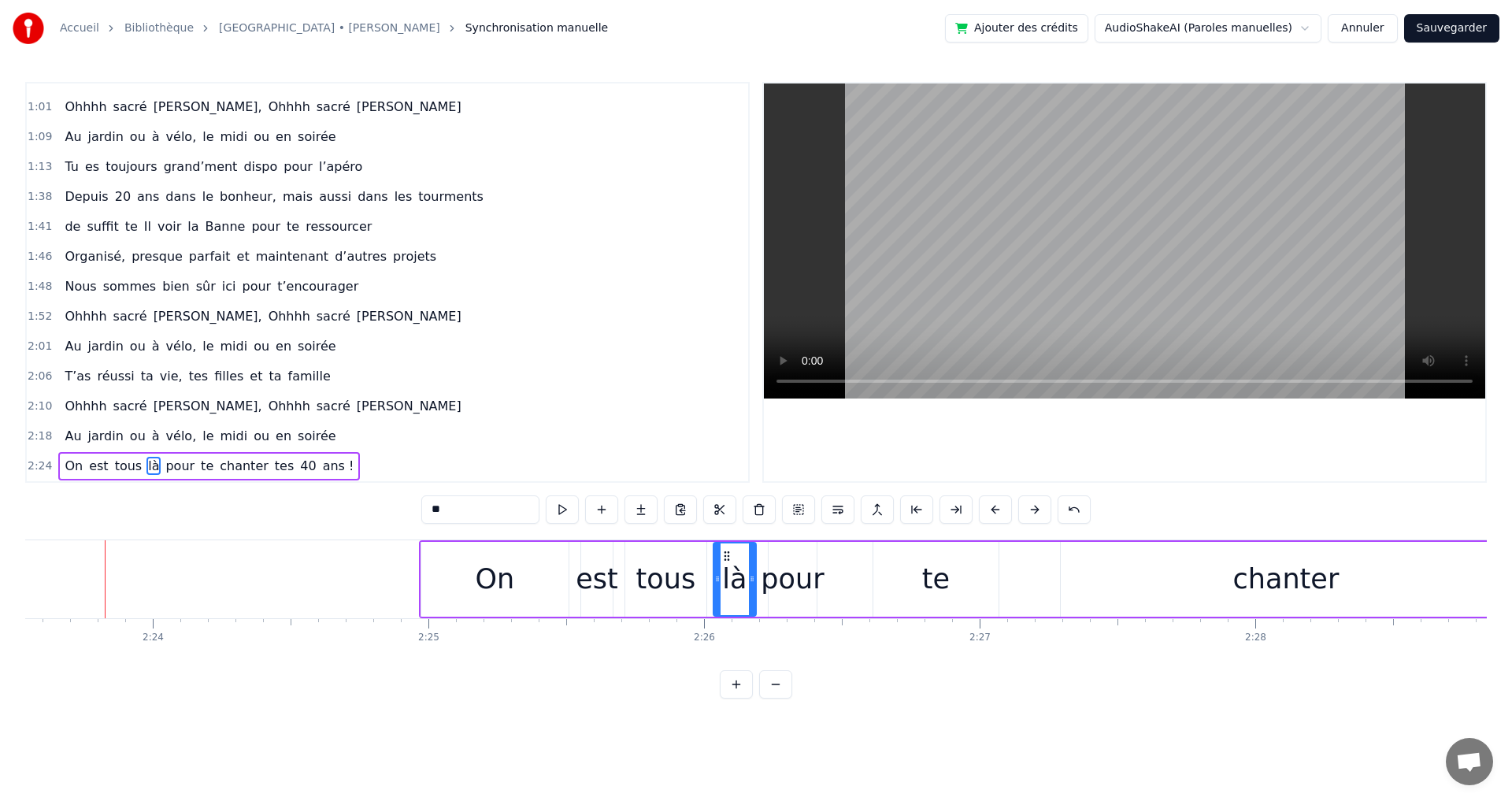
click at [1035, 509] on button at bounding box center [1034, 509] width 33 height 28
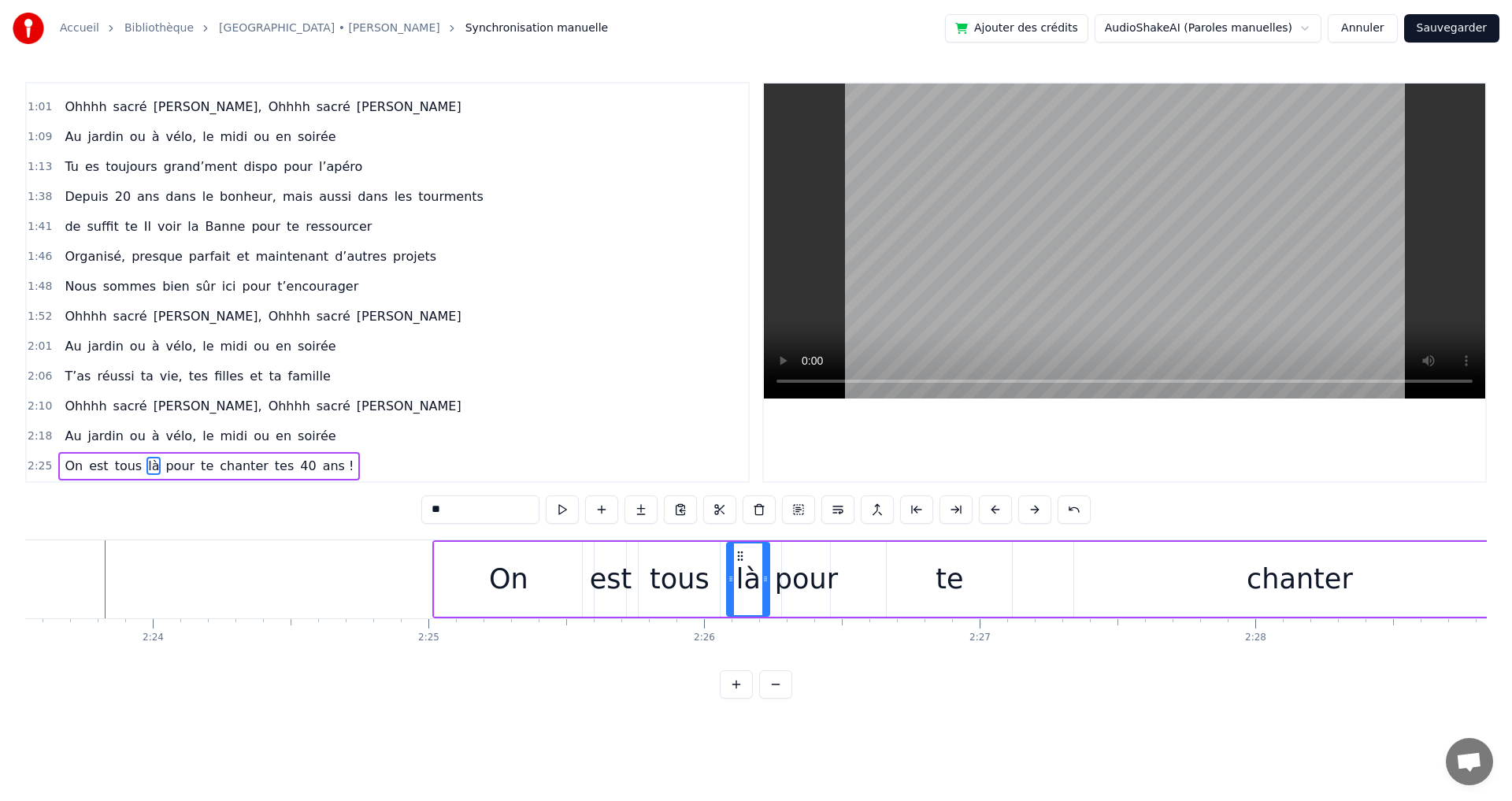
click at [1035, 509] on button at bounding box center [1034, 509] width 33 height 28
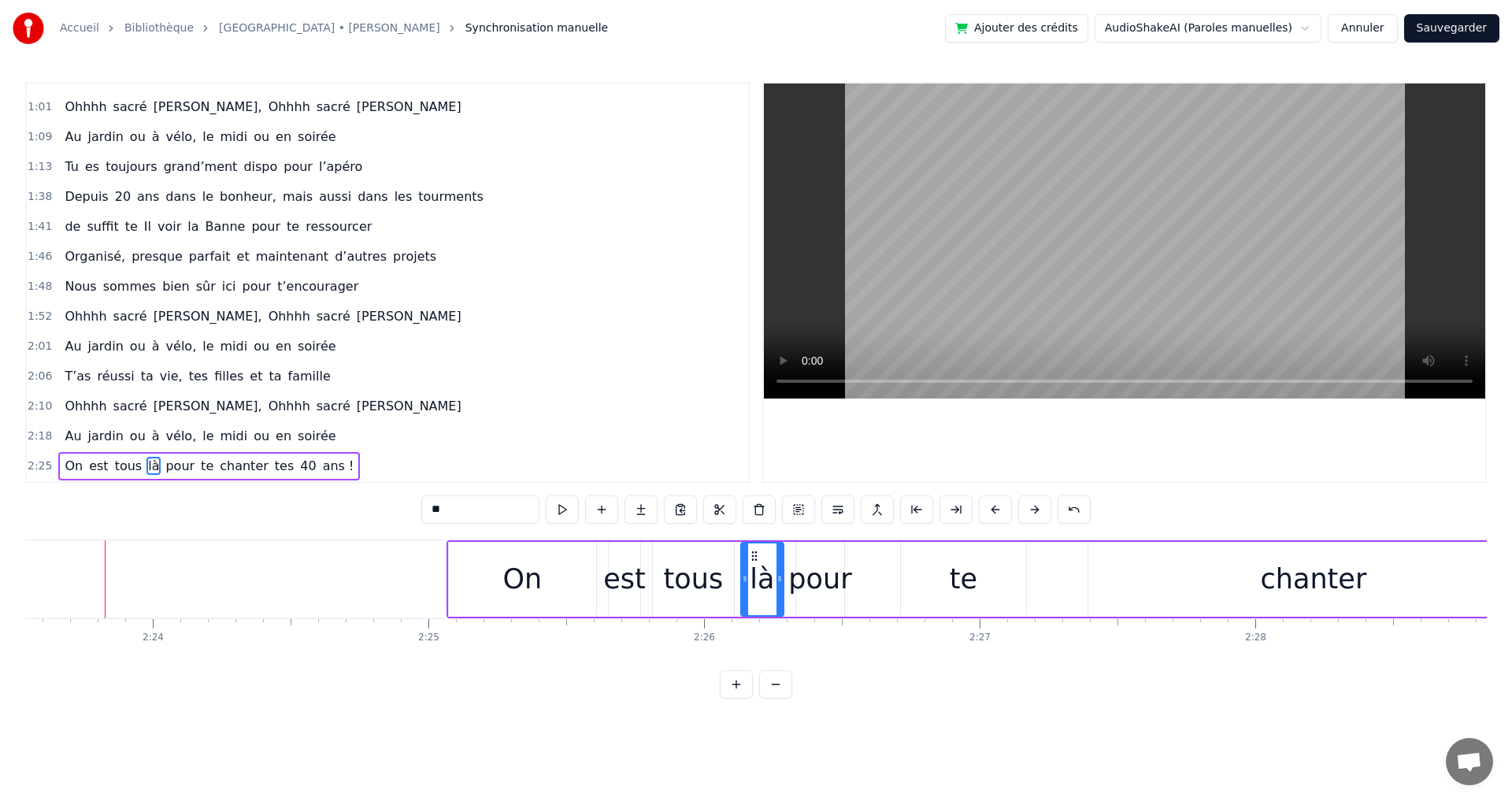
click at [1035, 509] on button at bounding box center [1034, 509] width 33 height 28
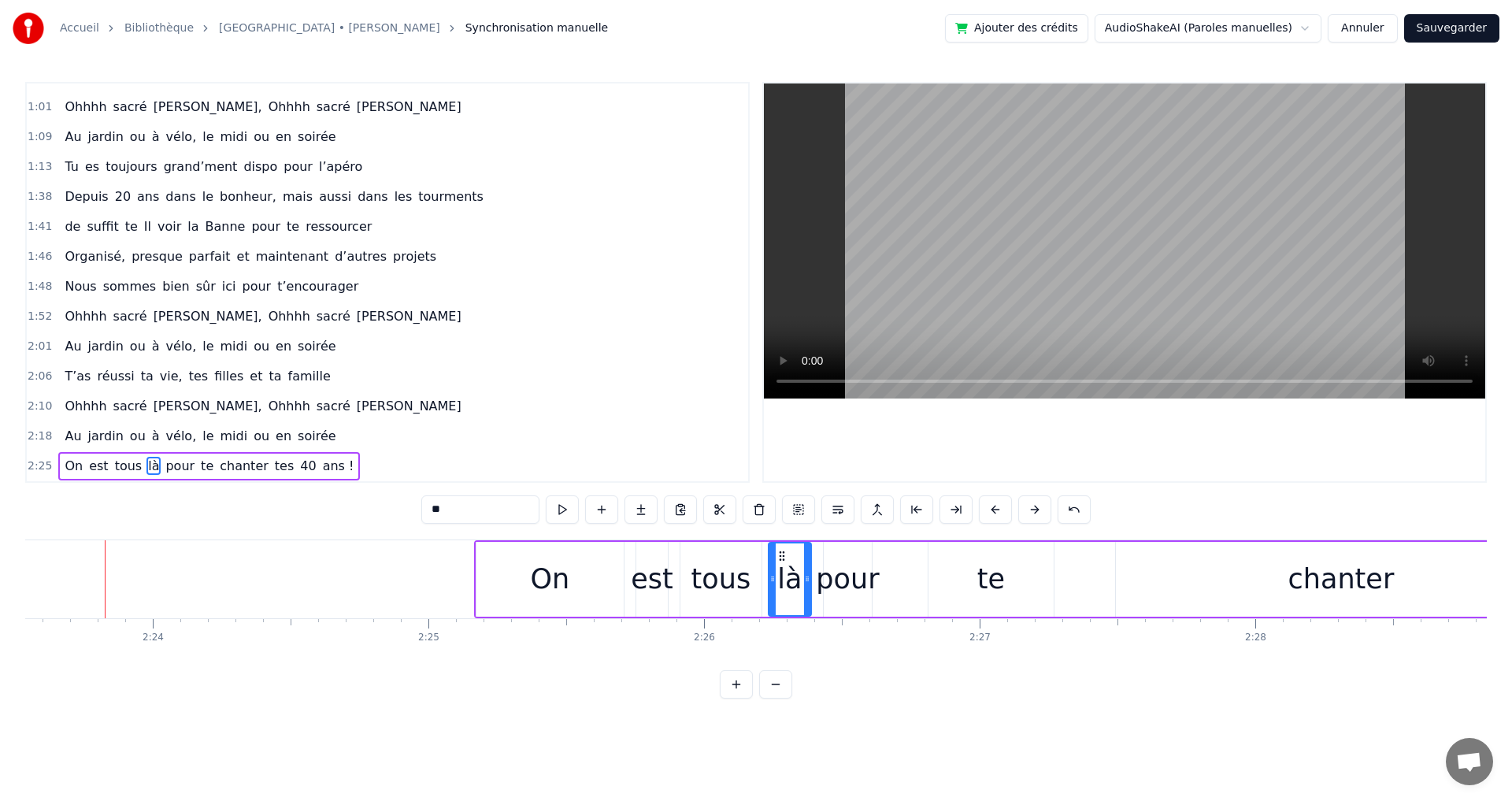
click at [1035, 509] on button at bounding box center [1034, 509] width 33 height 28
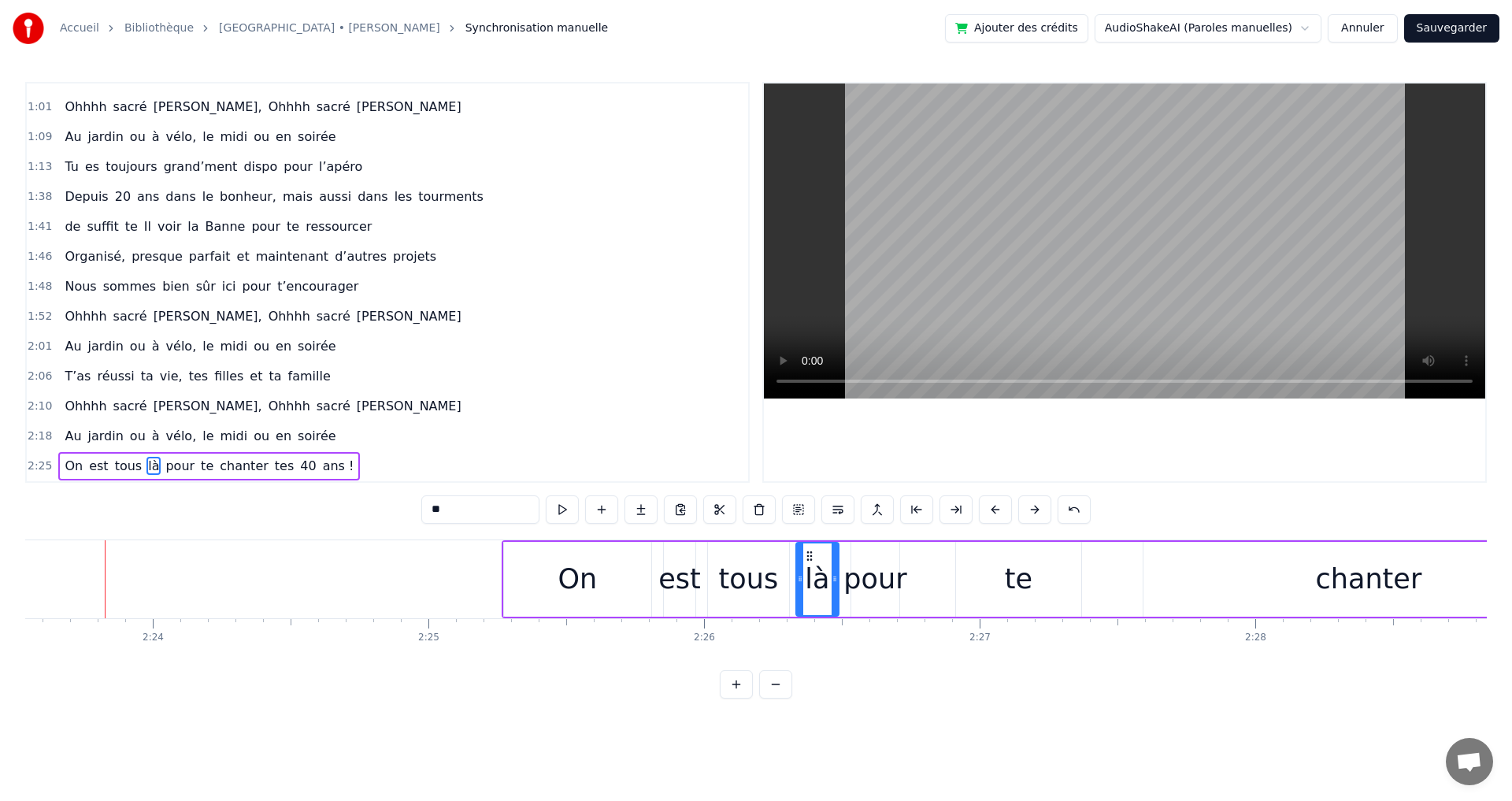
click at [1035, 509] on button at bounding box center [1034, 509] width 33 height 28
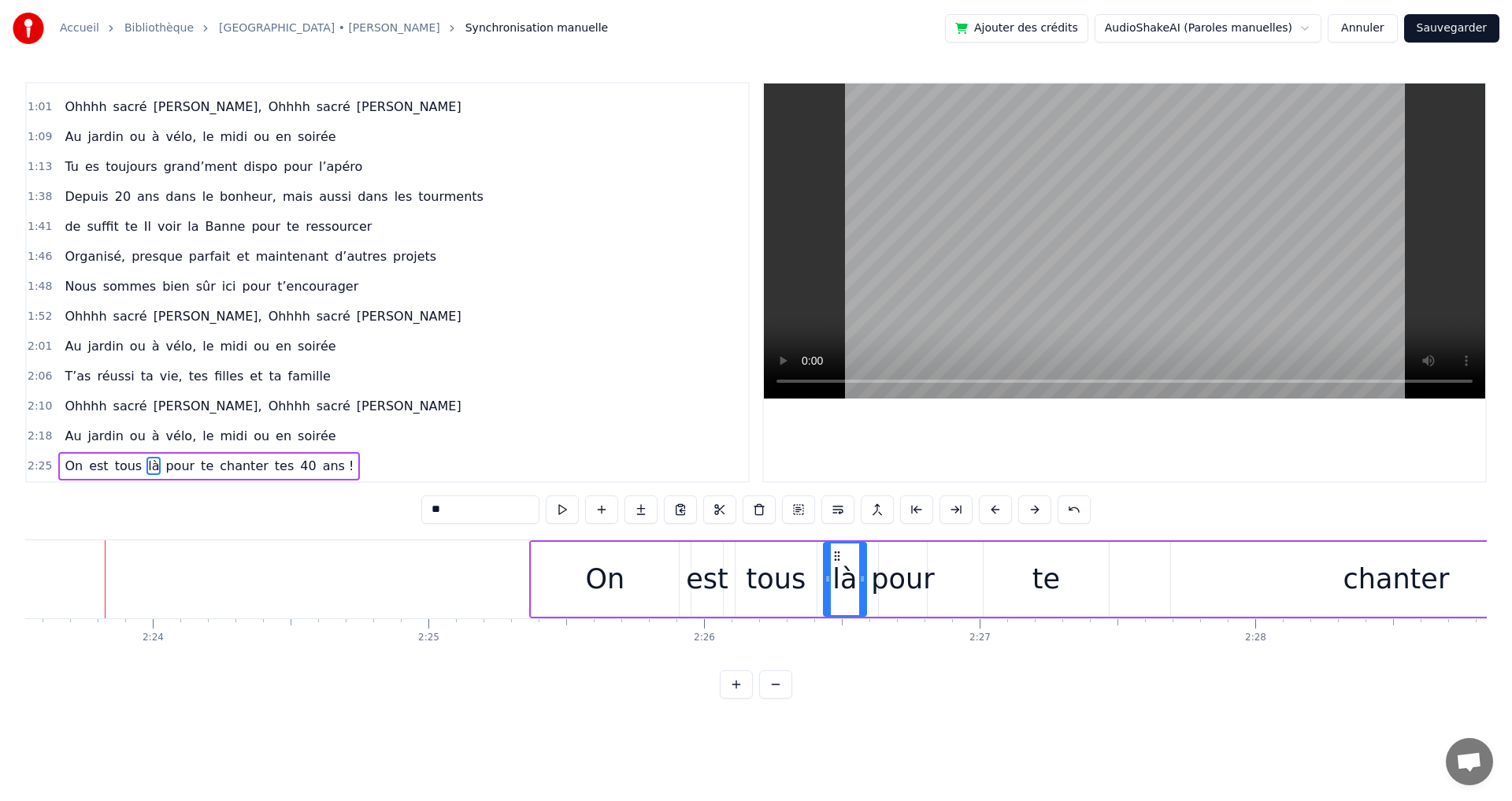
click at [1035, 509] on button at bounding box center [1034, 509] width 33 height 28
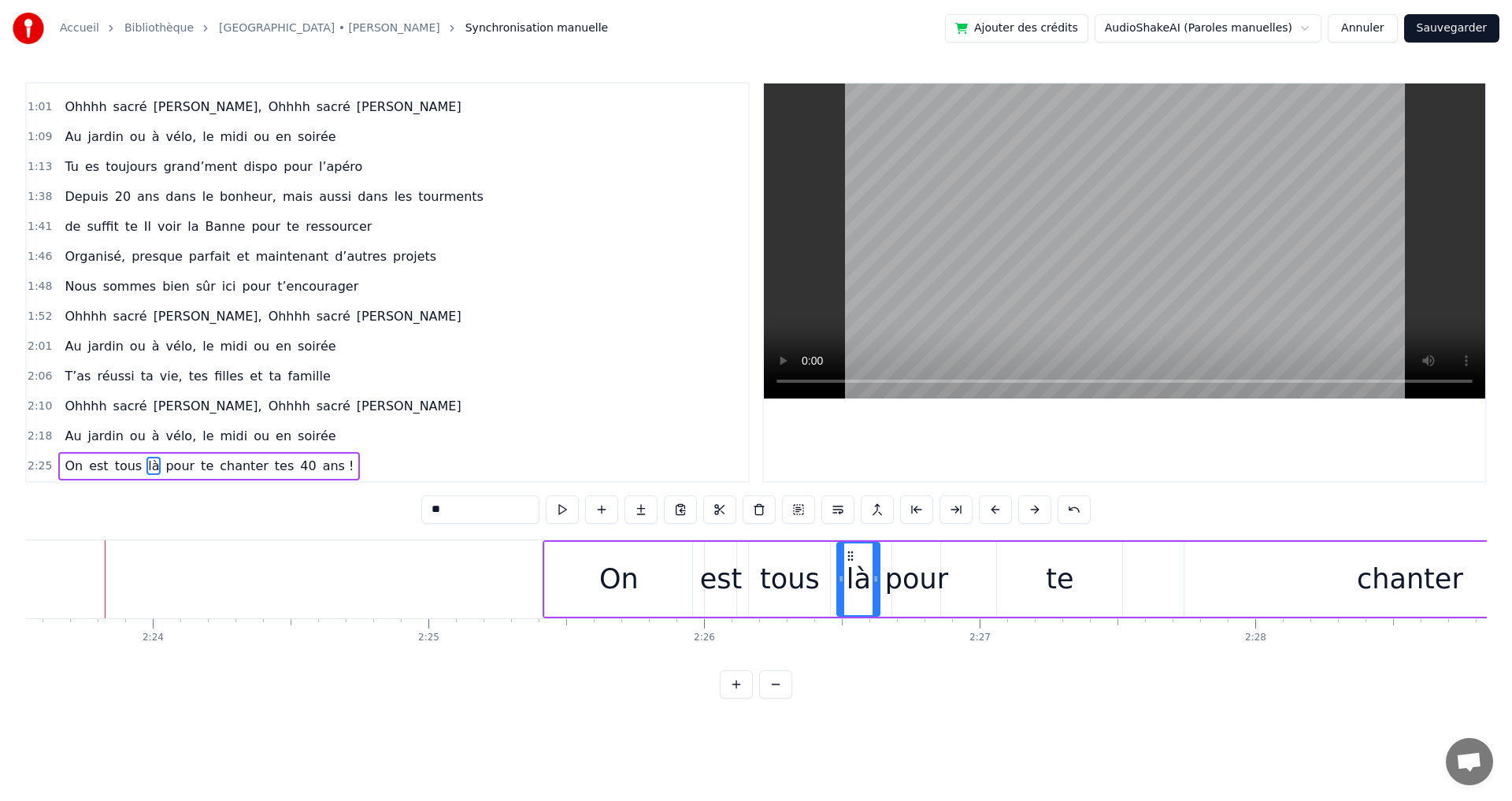
click at [1035, 509] on button at bounding box center [1034, 509] width 33 height 28
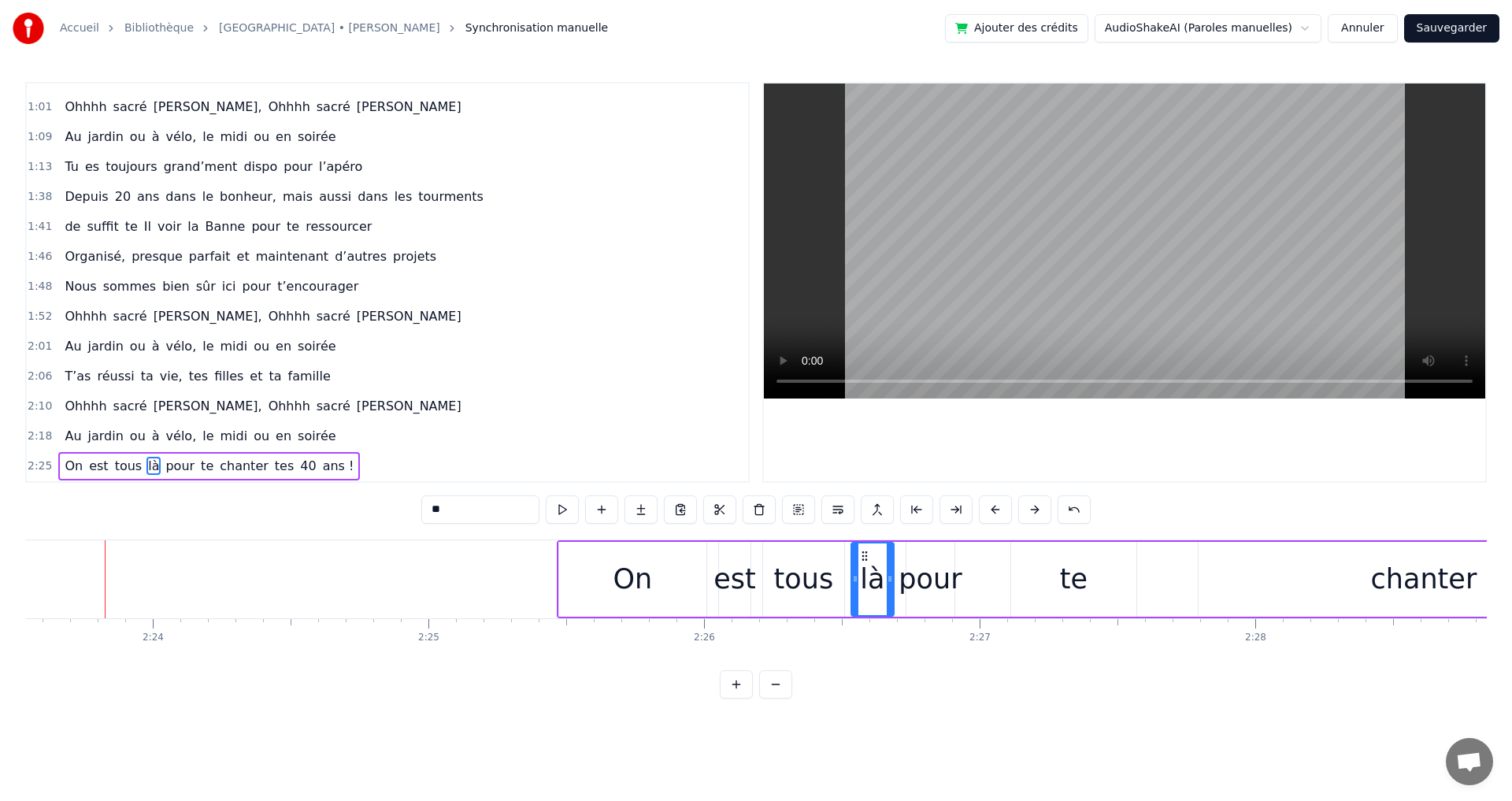
click at [1035, 509] on button at bounding box center [1034, 509] width 33 height 28
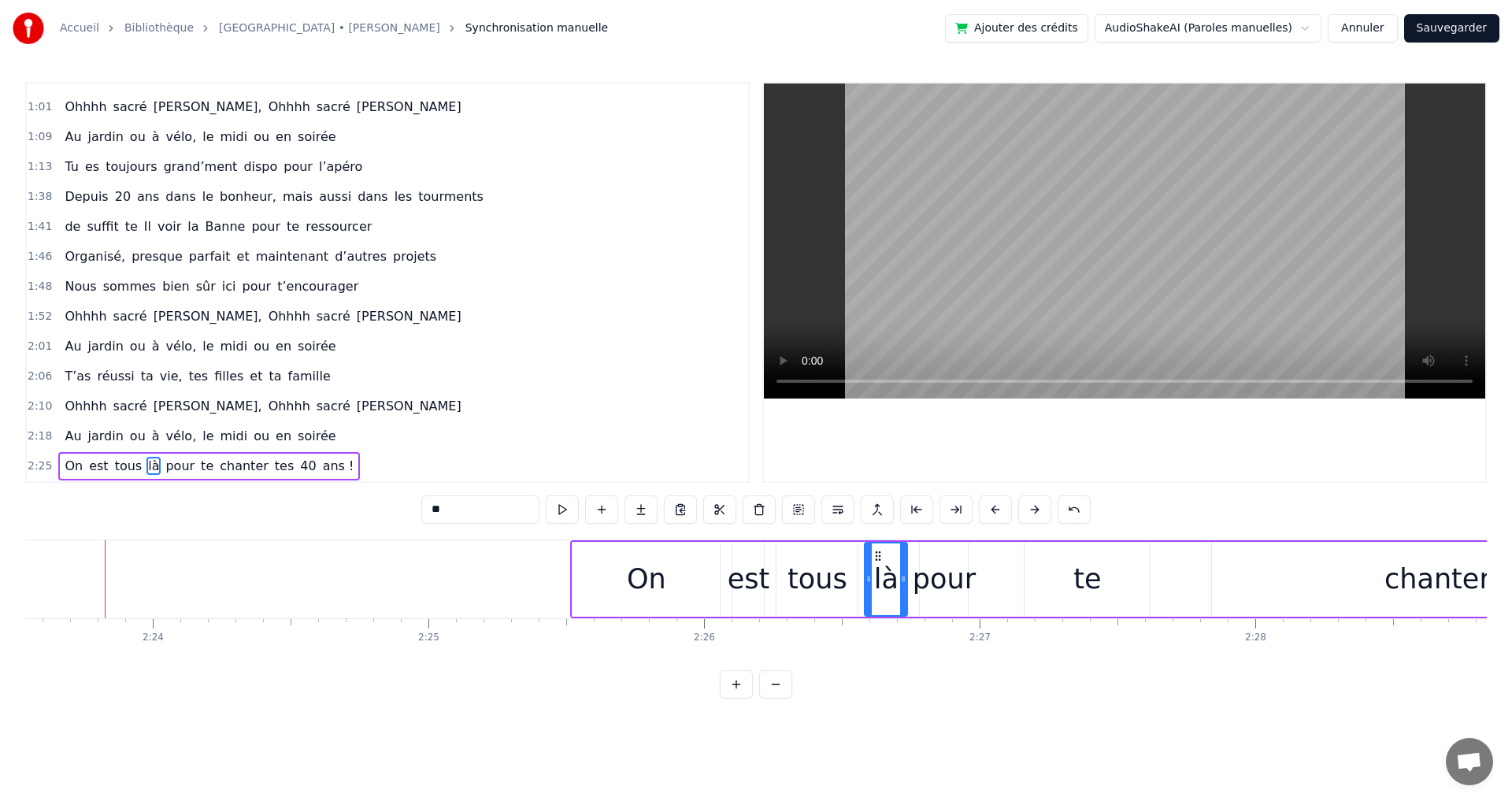
click at [1035, 509] on button at bounding box center [1034, 509] width 33 height 28
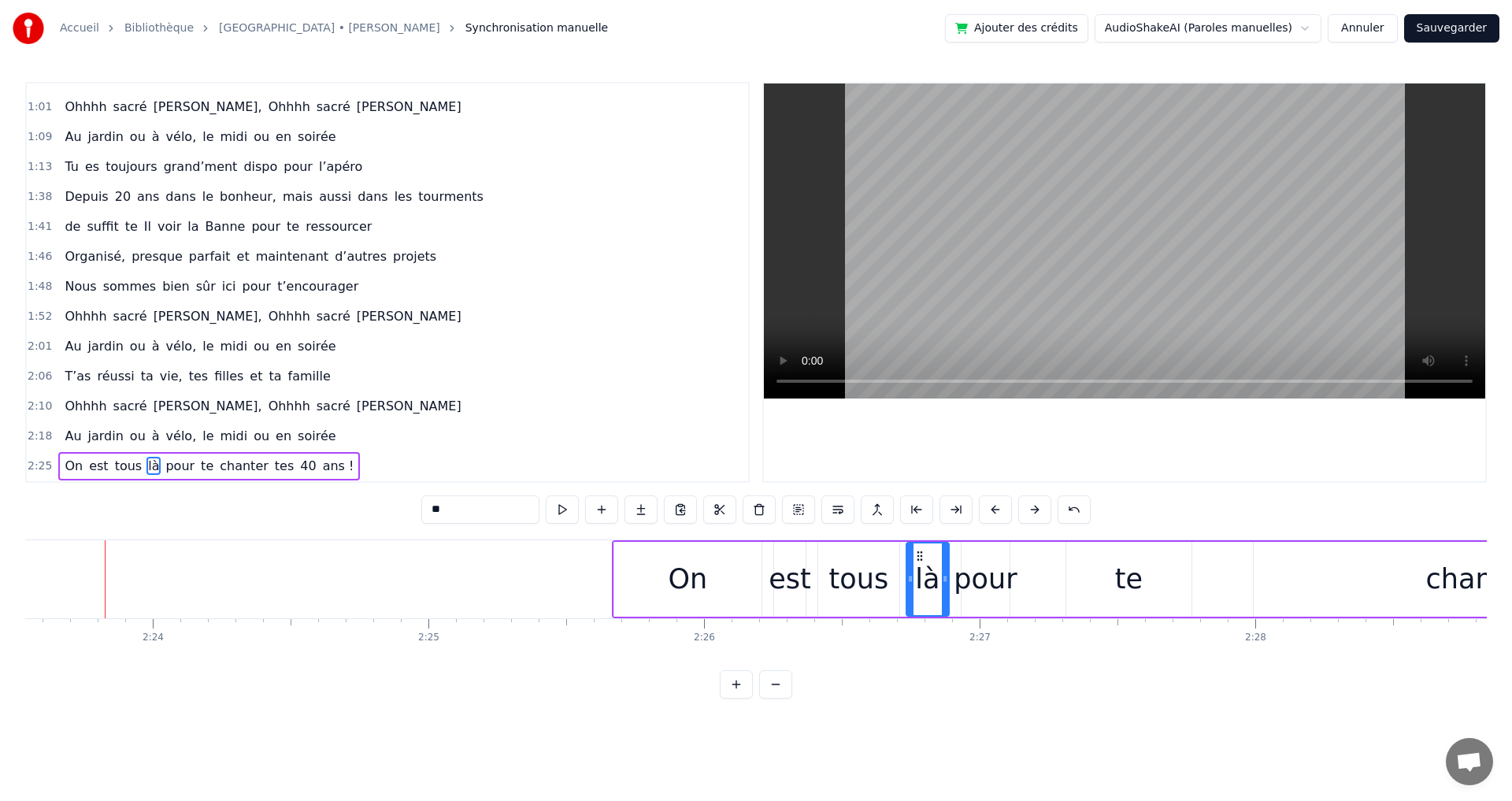
click at [1035, 509] on button at bounding box center [1034, 509] width 33 height 28
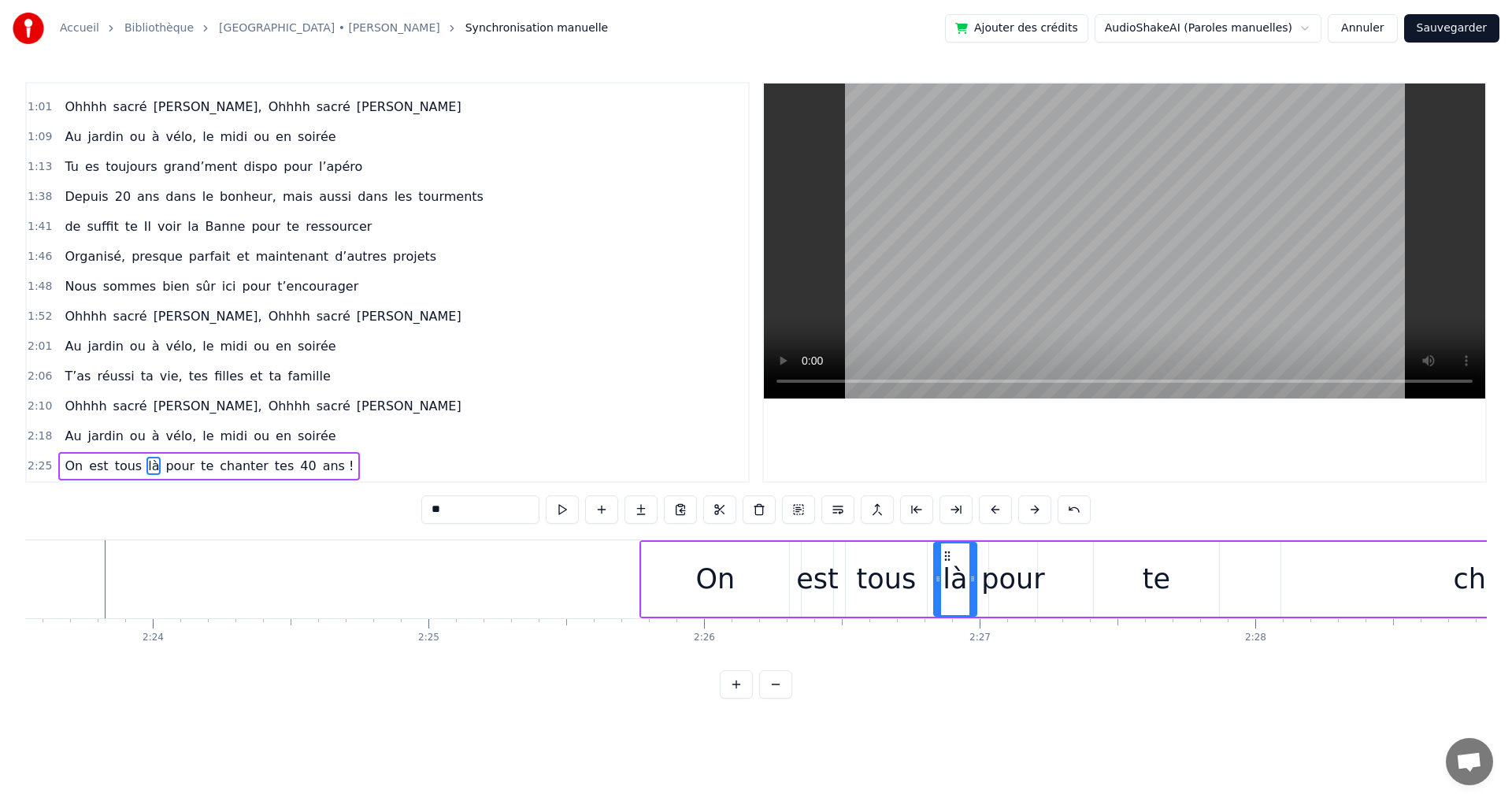
click at [1035, 509] on button at bounding box center [1034, 509] width 33 height 28
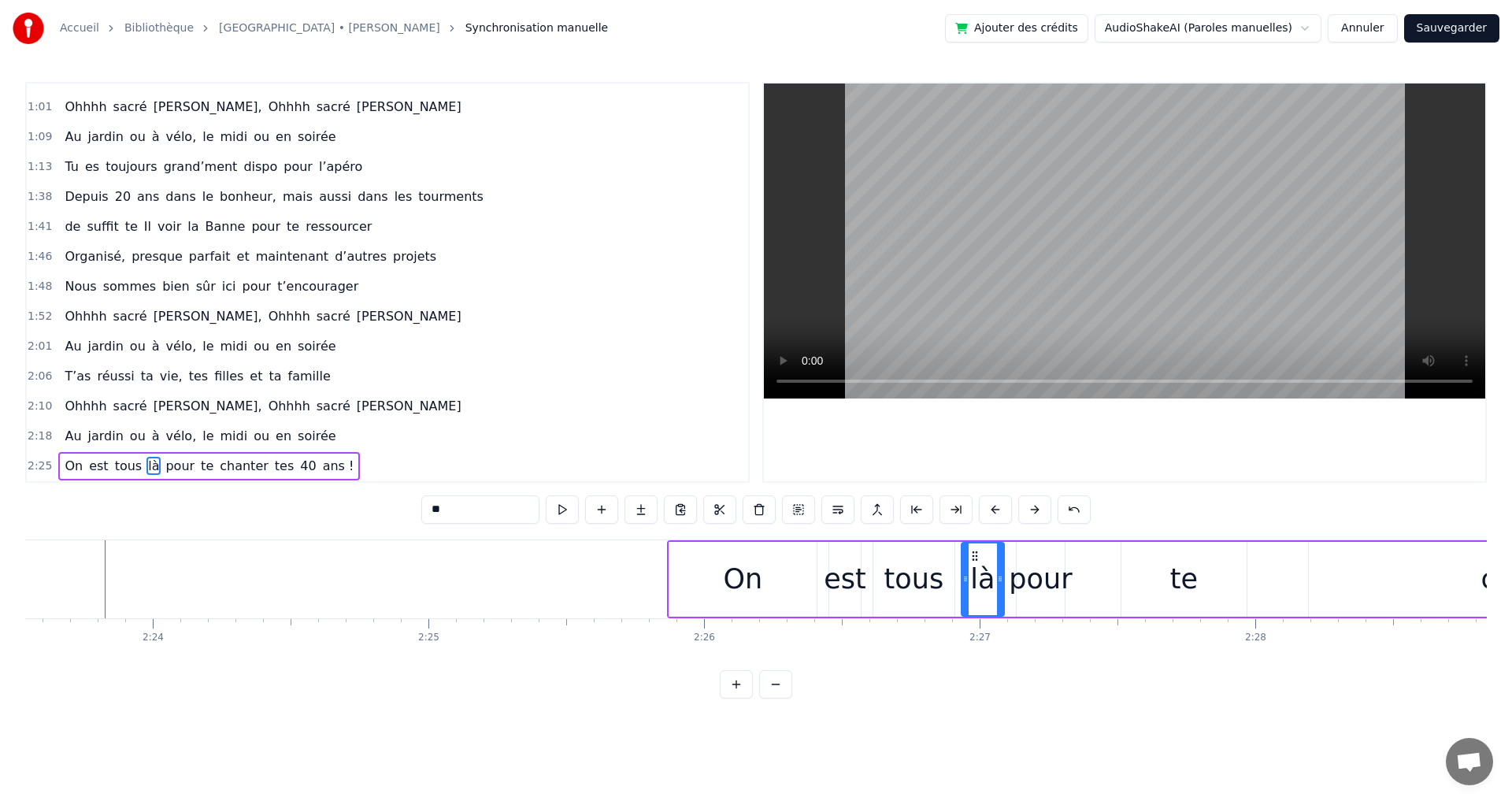
click at [1035, 509] on button at bounding box center [1034, 509] width 33 height 28
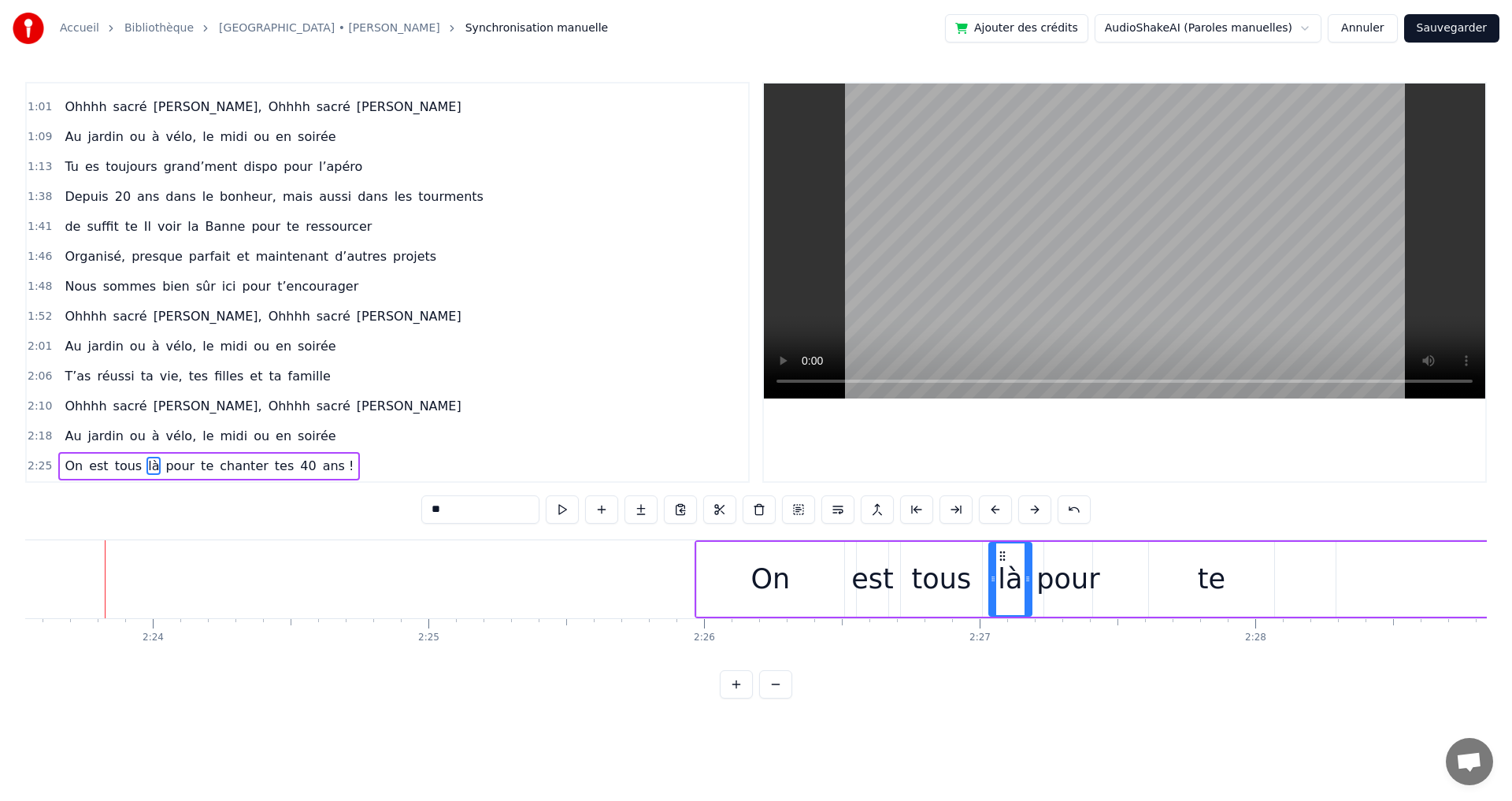
click at [1035, 509] on button at bounding box center [1034, 509] width 33 height 28
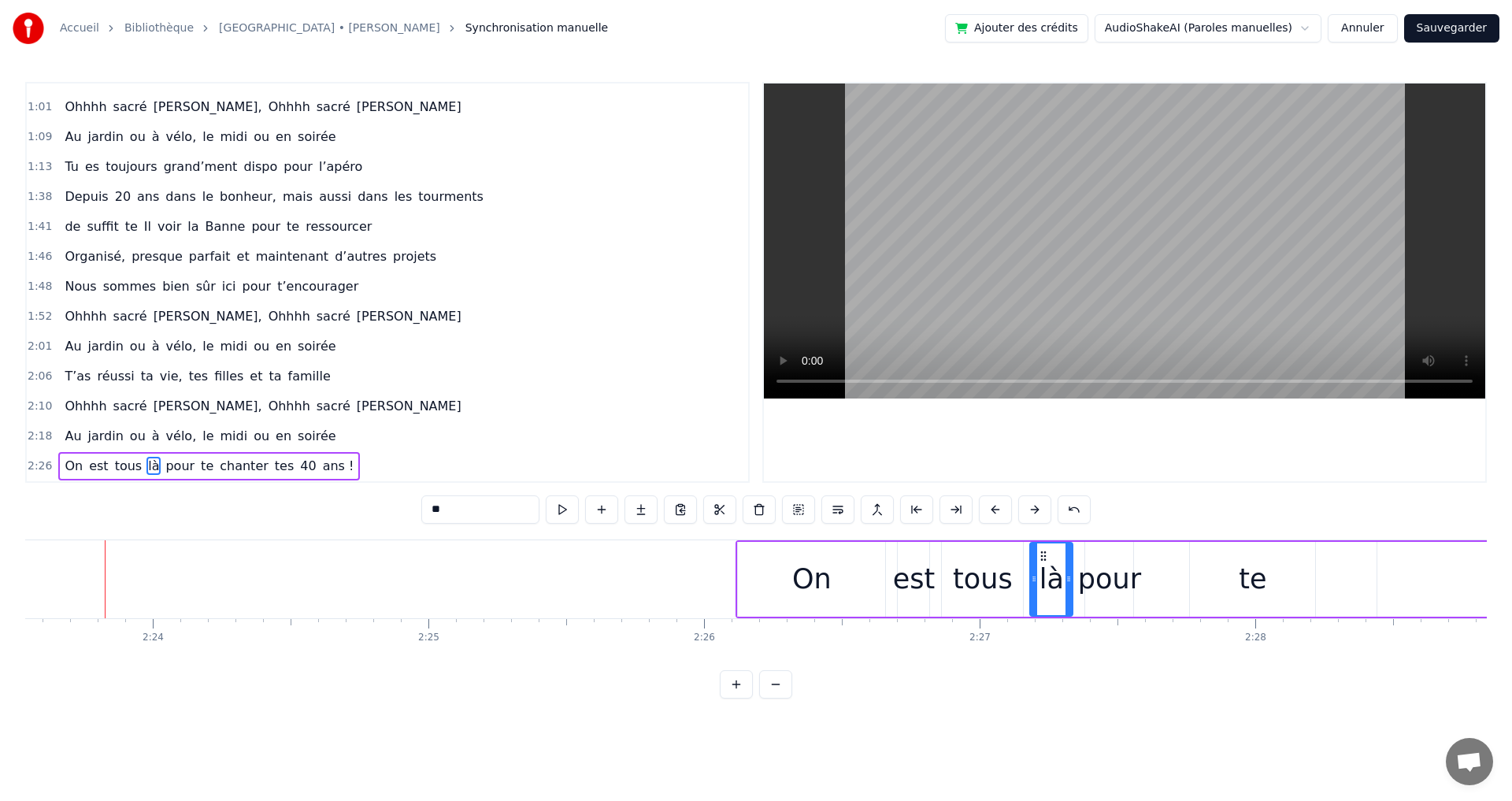
click at [1035, 509] on button at bounding box center [1034, 509] width 33 height 28
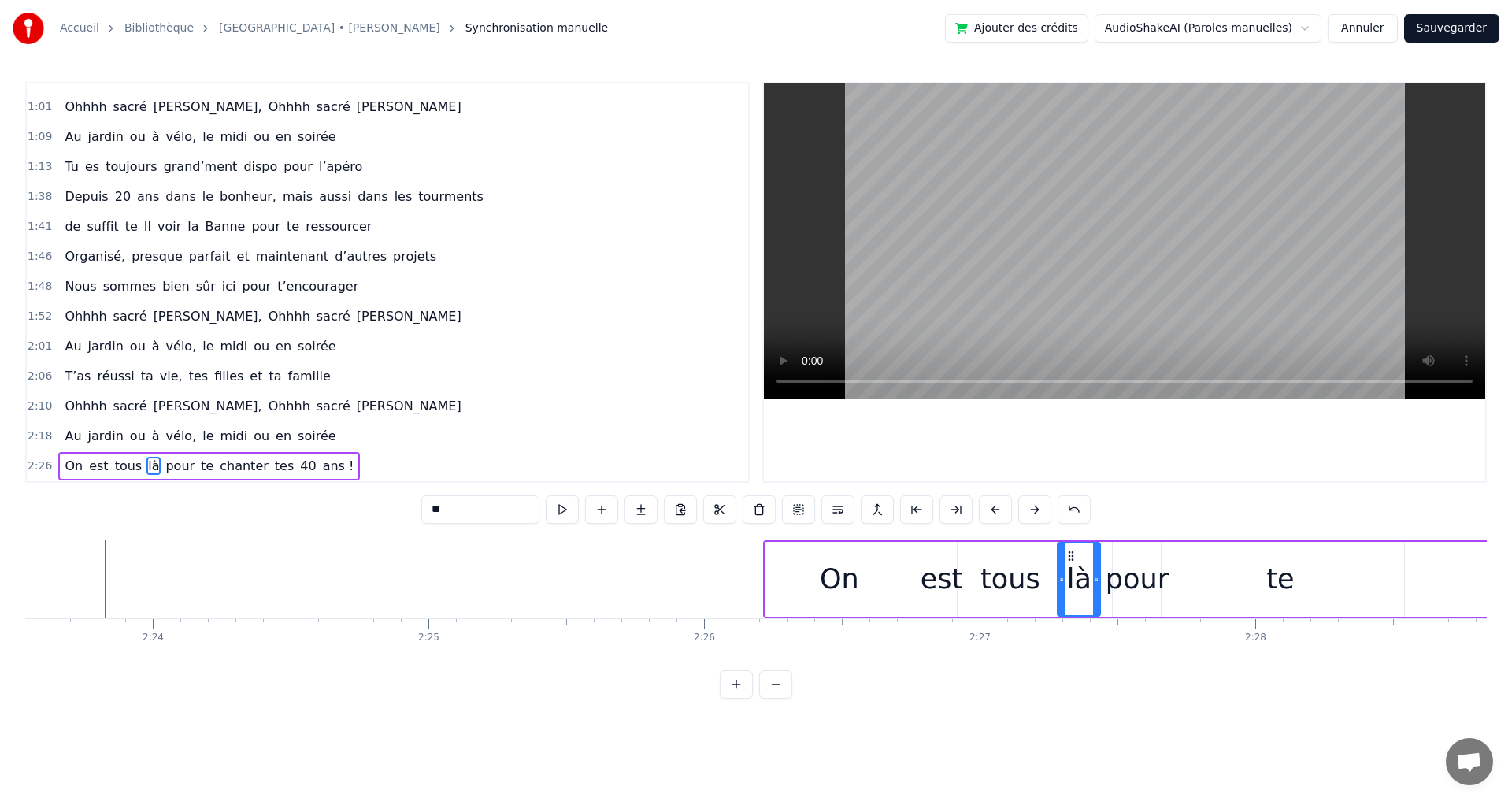
click at [1035, 509] on button at bounding box center [1034, 509] width 33 height 28
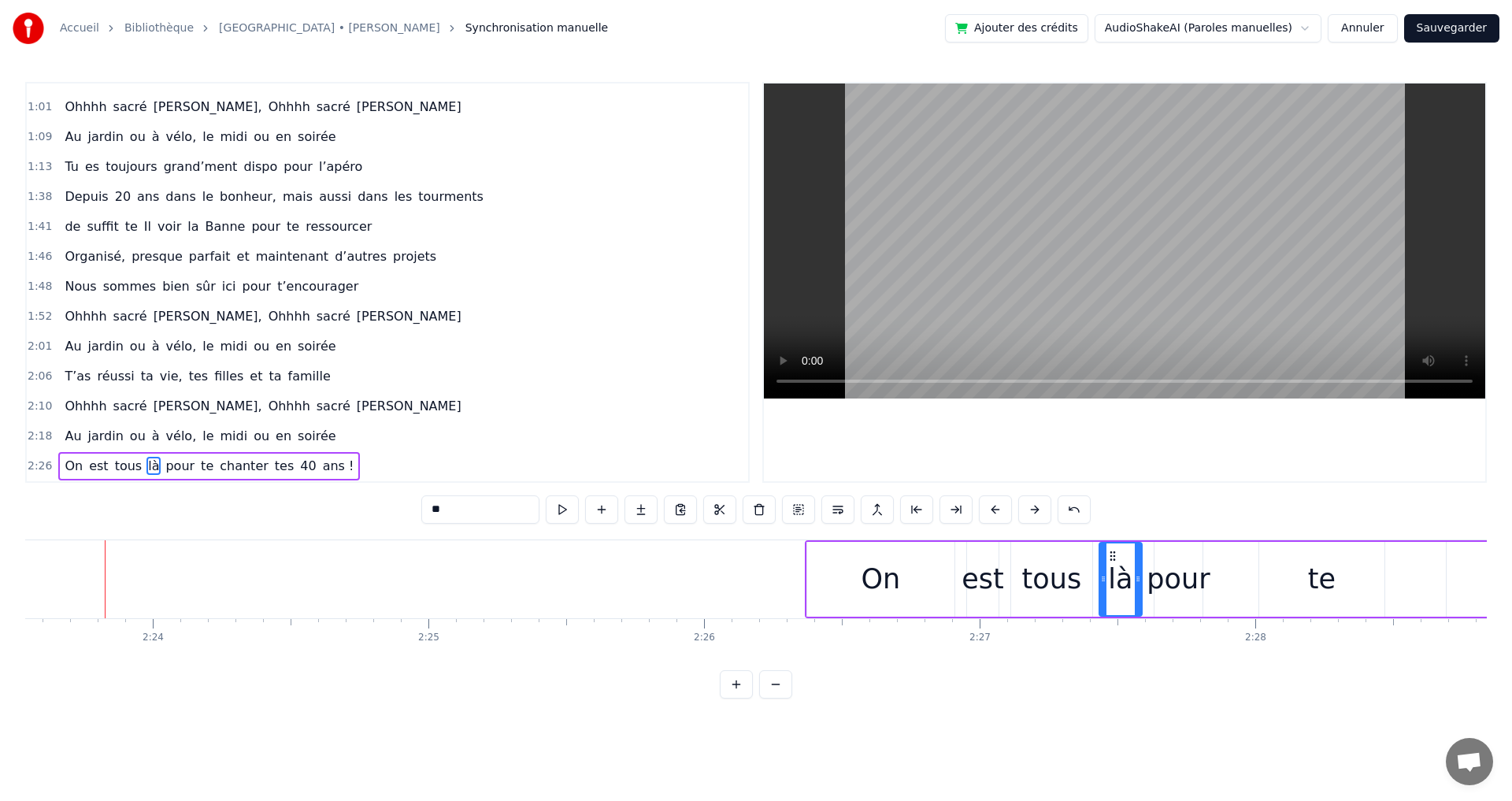
click at [1035, 509] on button at bounding box center [1034, 509] width 33 height 28
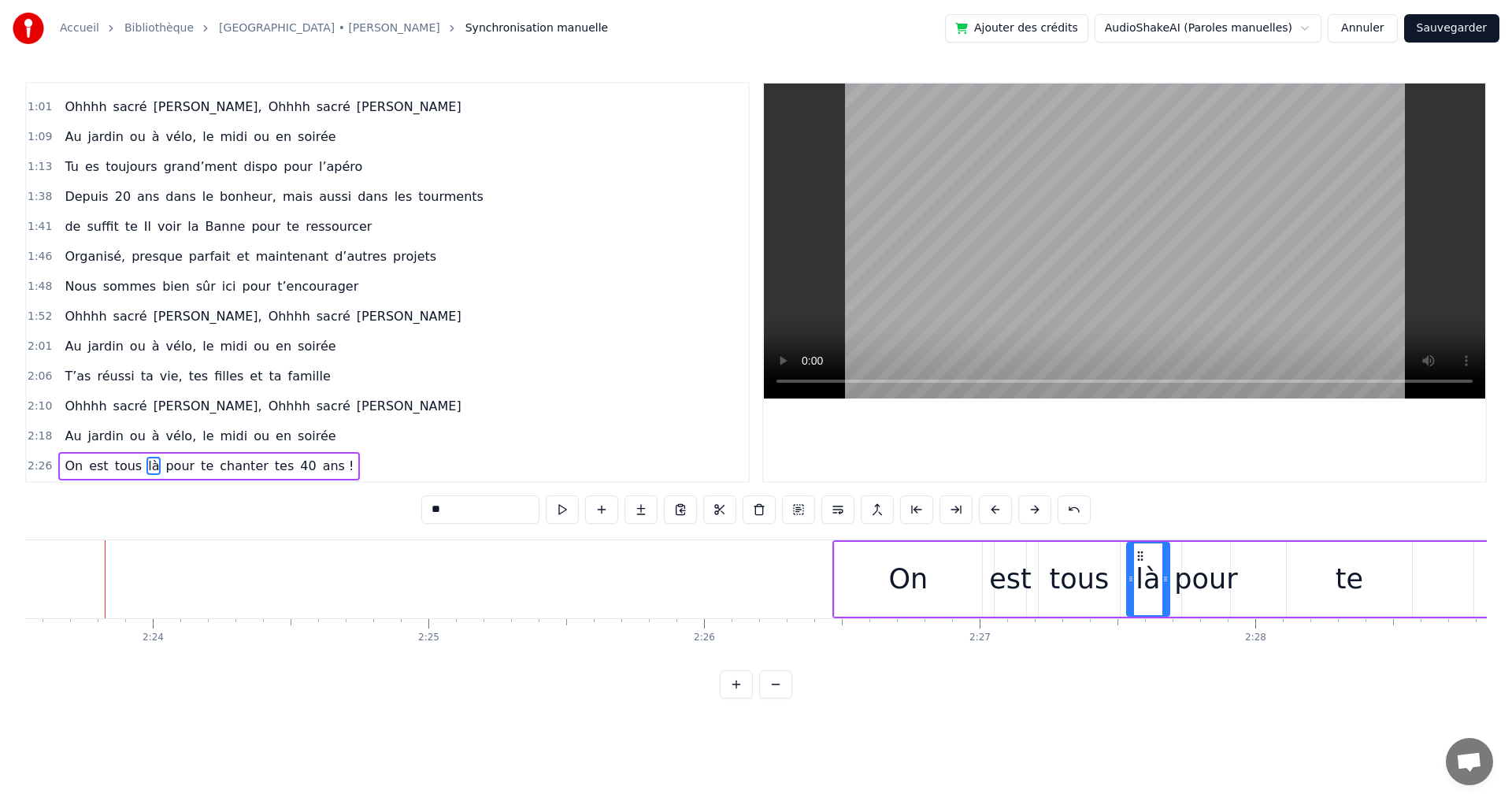
click at [1035, 509] on button at bounding box center [1034, 509] width 33 height 28
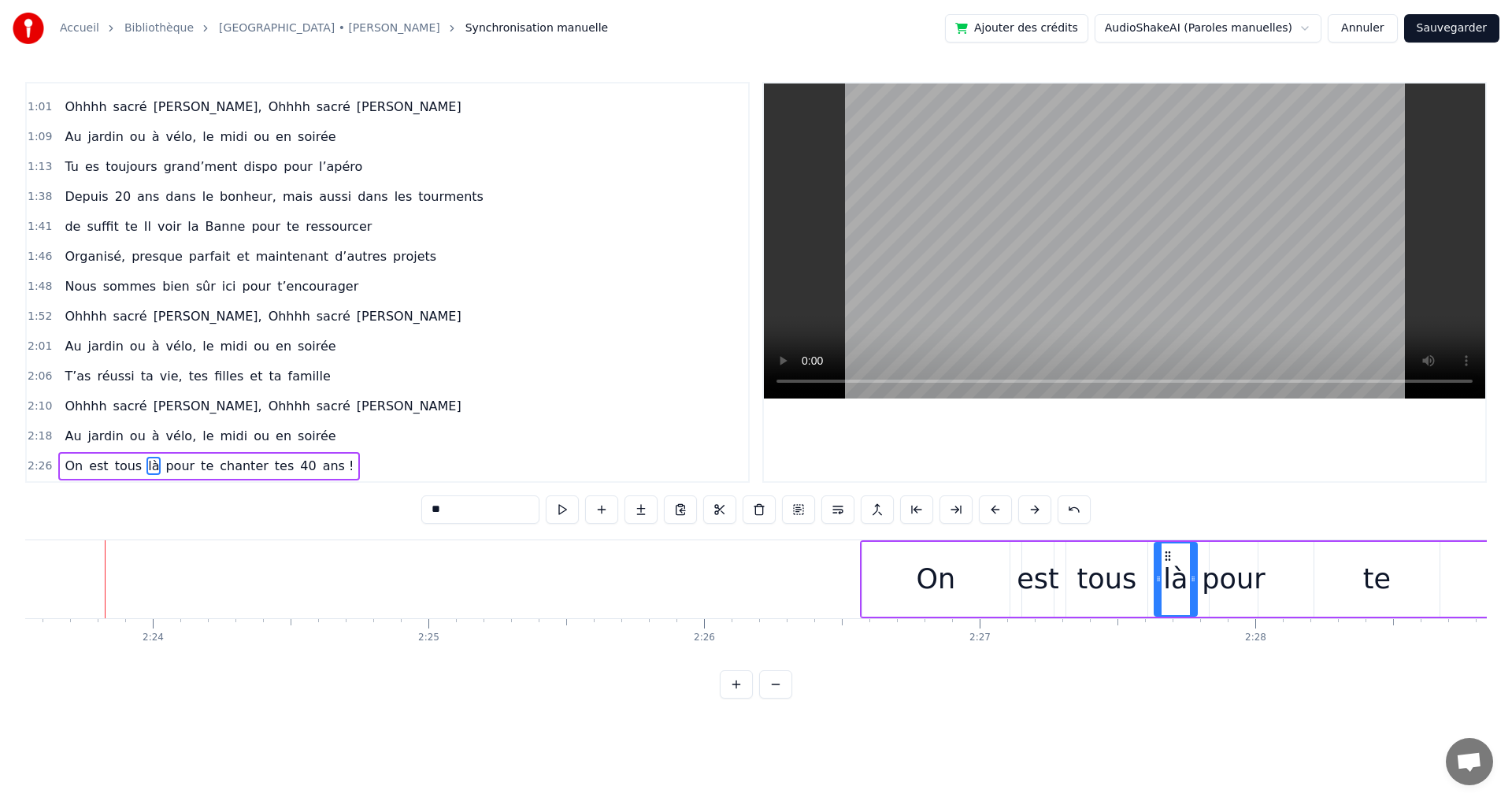
click at [1035, 509] on button at bounding box center [1034, 509] width 33 height 28
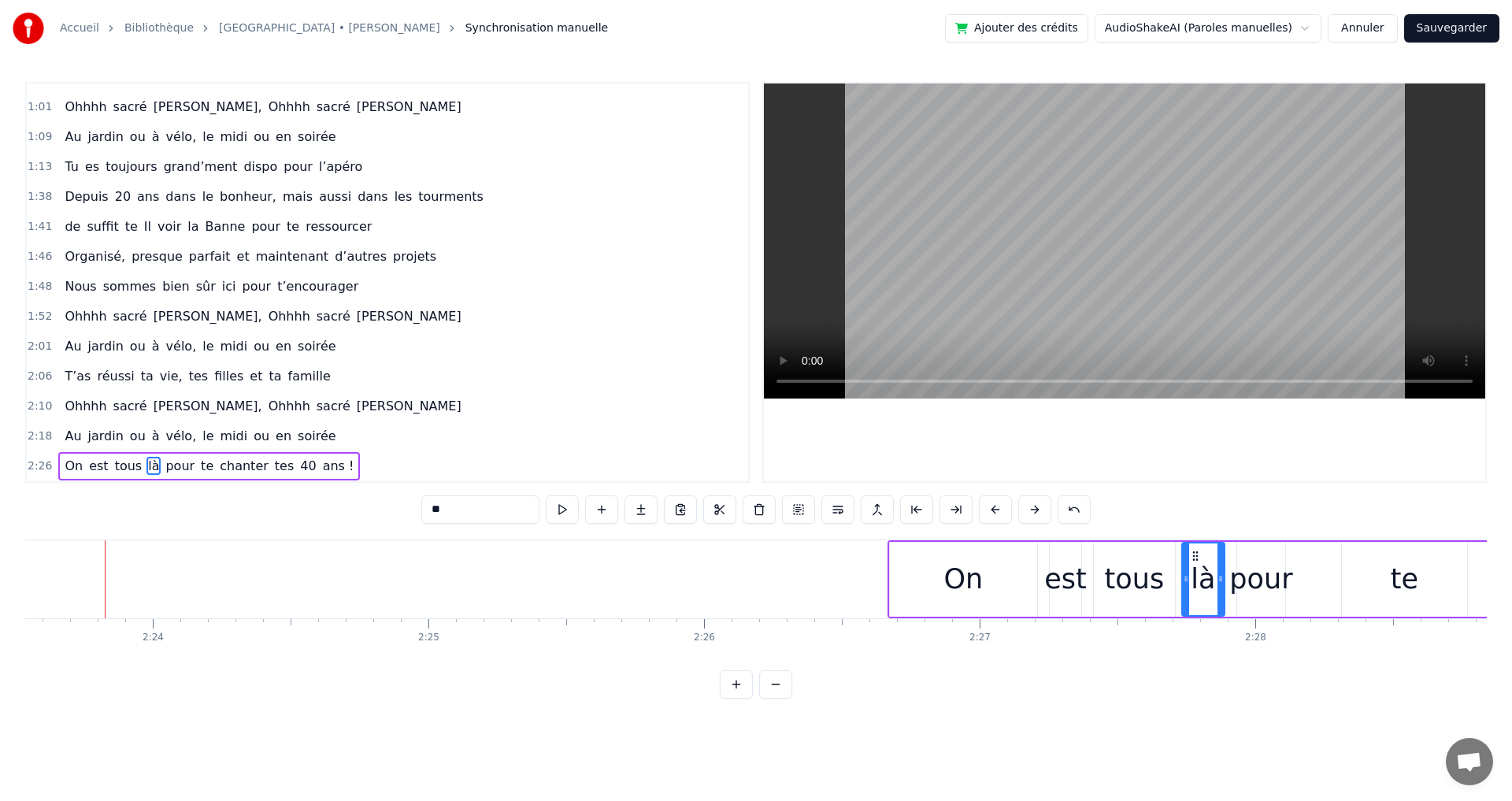
click at [1035, 509] on button at bounding box center [1034, 509] width 33 height 28
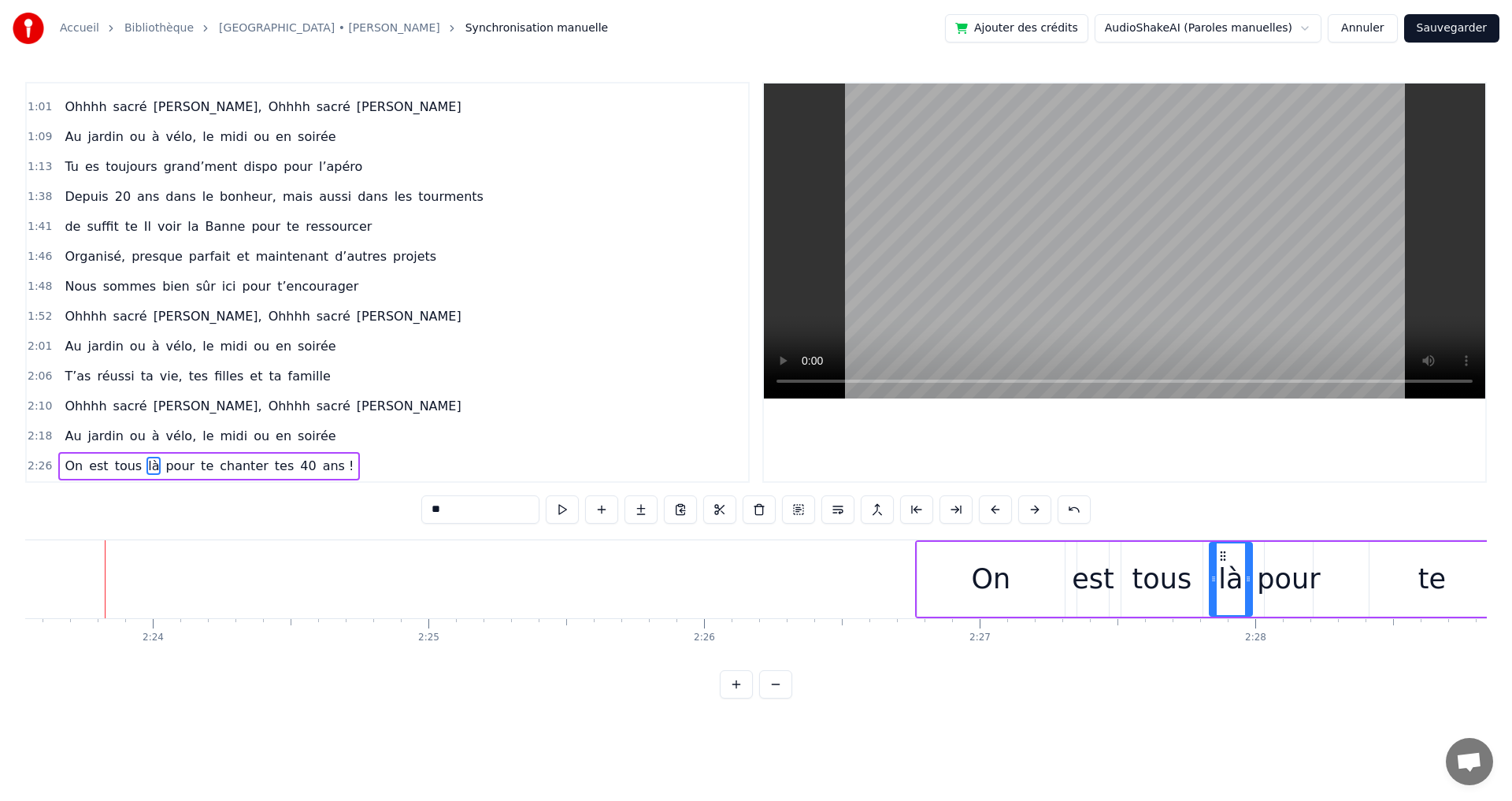
click at [1035, 509] on button at bounding box center [1034, 509] width 33 height 28
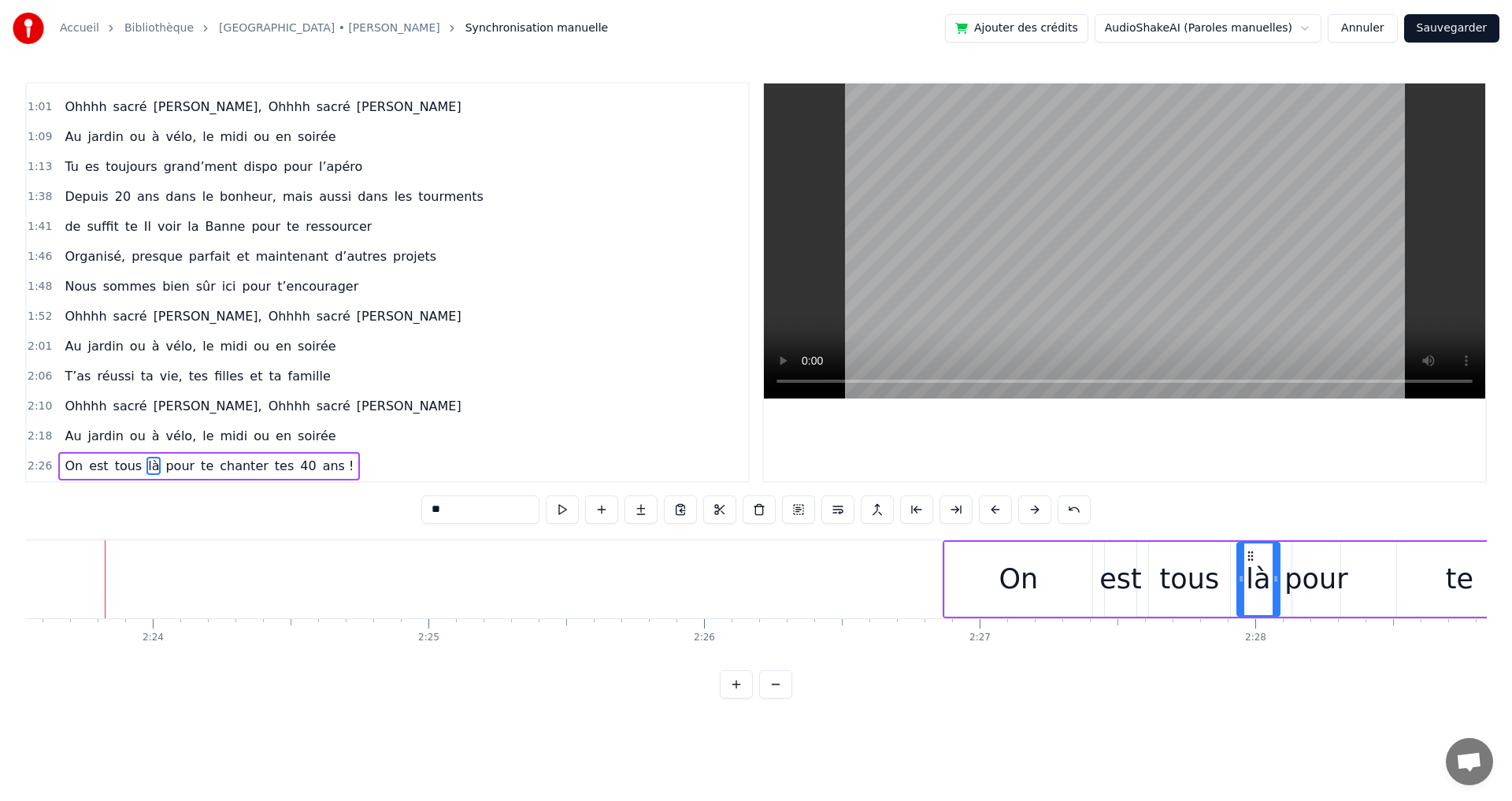
click at [1034, 509] on button at bounding box center [1034, 509] width 33 height 28
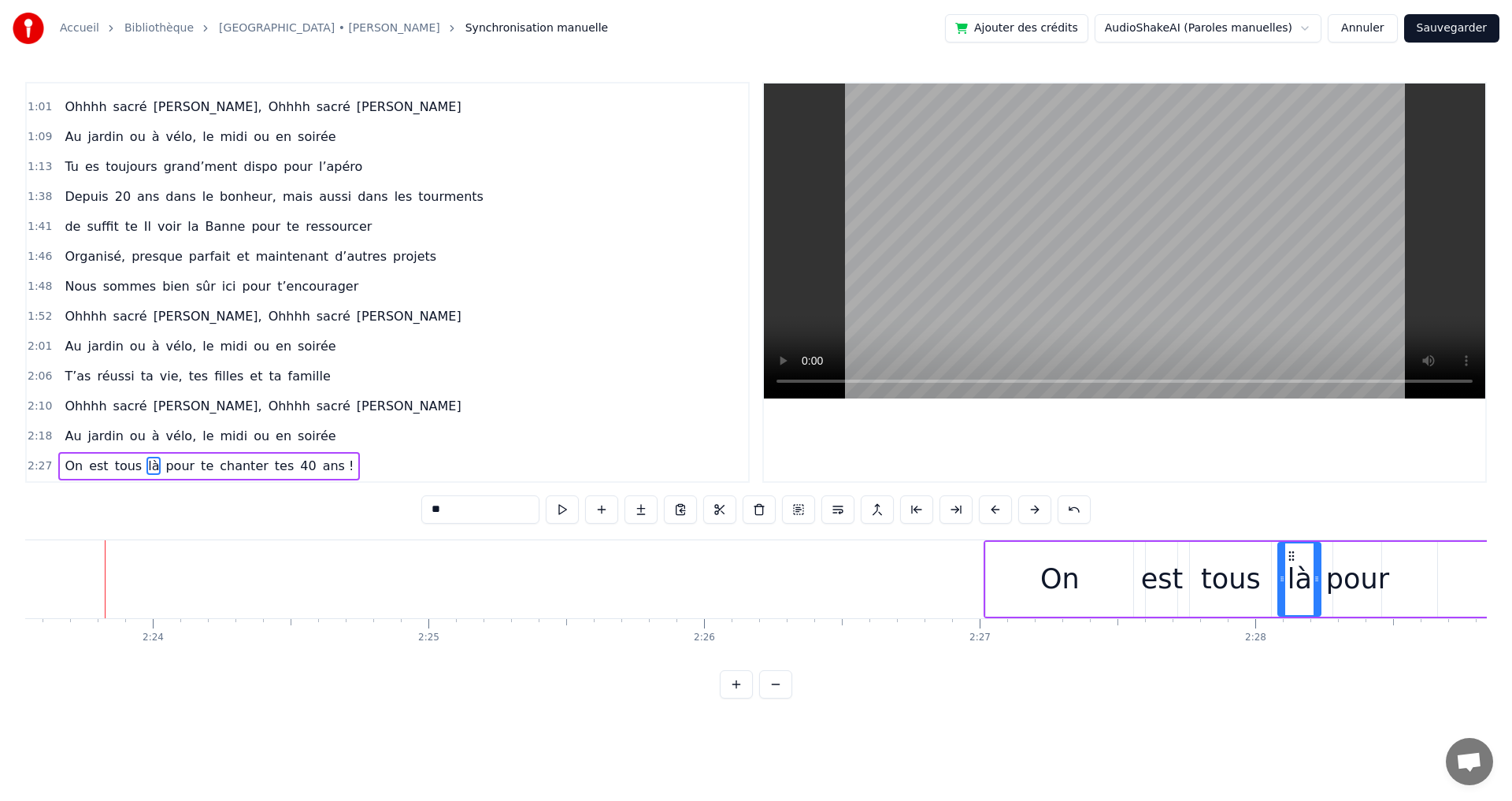
click at [1034, 509] on button at bounding box center [1034, 509] width 33 height 28
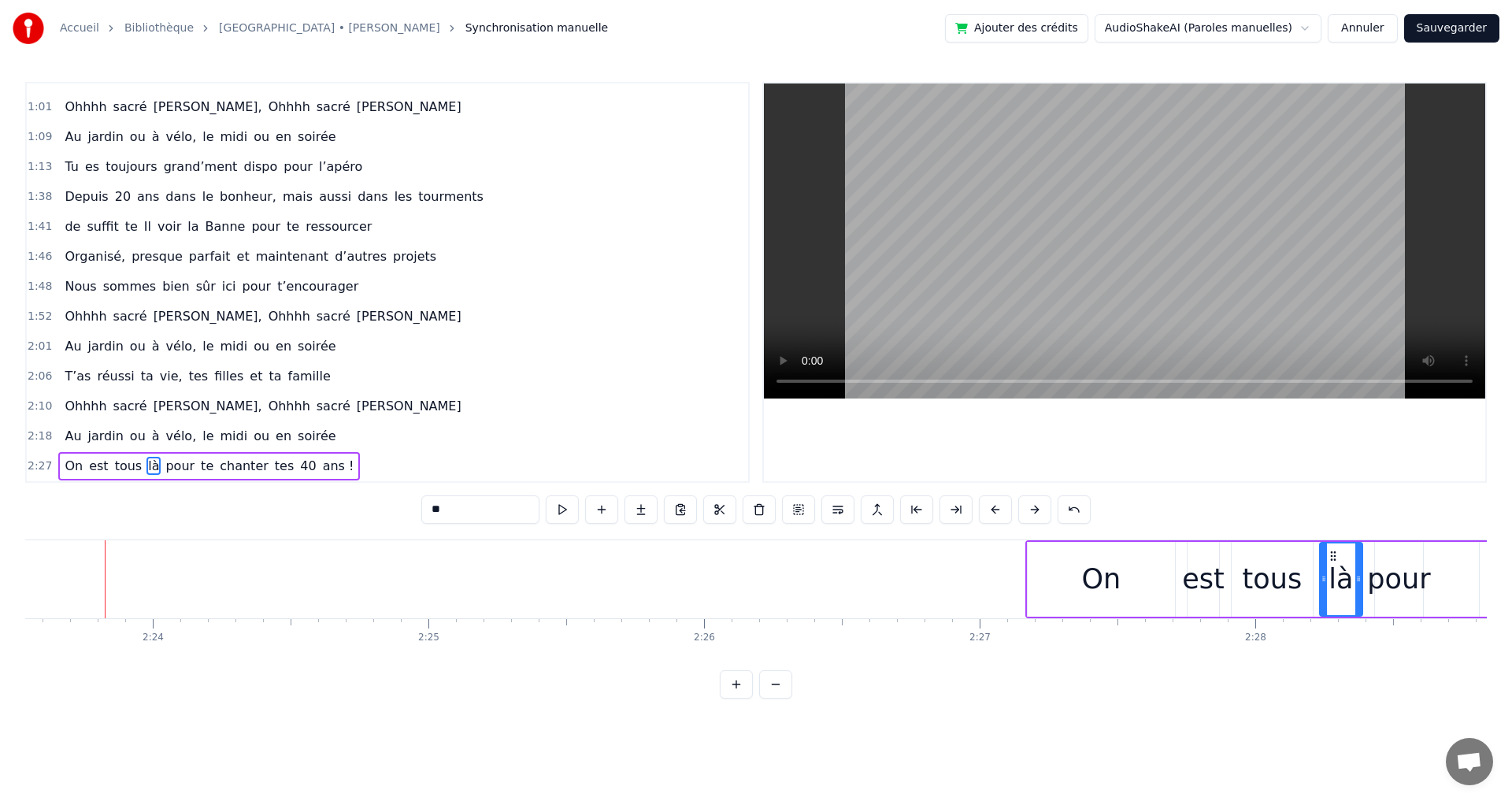
click at [1034, 509] on button at bounding box center [1034, 509] width 33 height 28
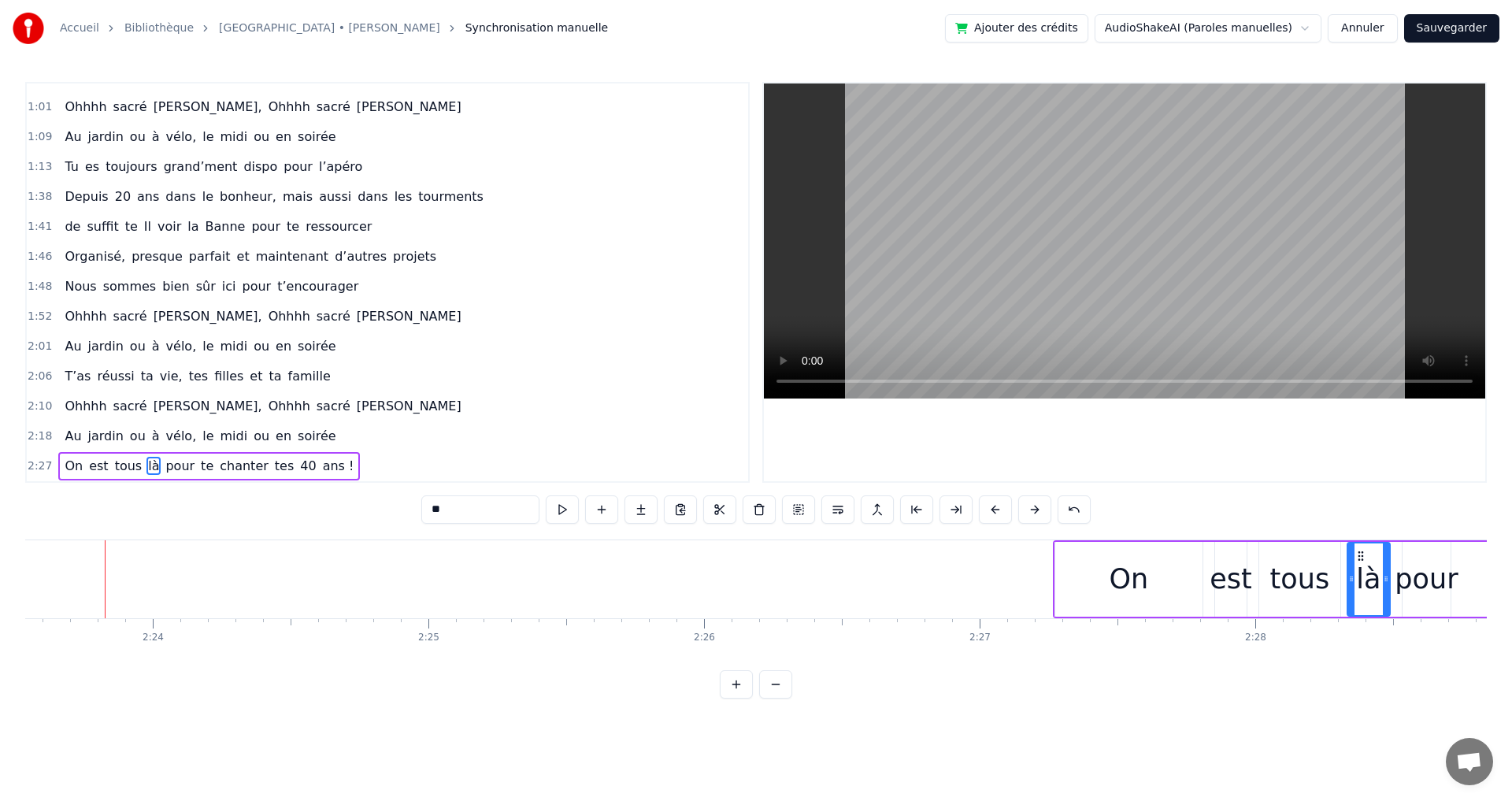
click at [1034, 509] on button at bounding box center [1034, 509] width 33 height 28
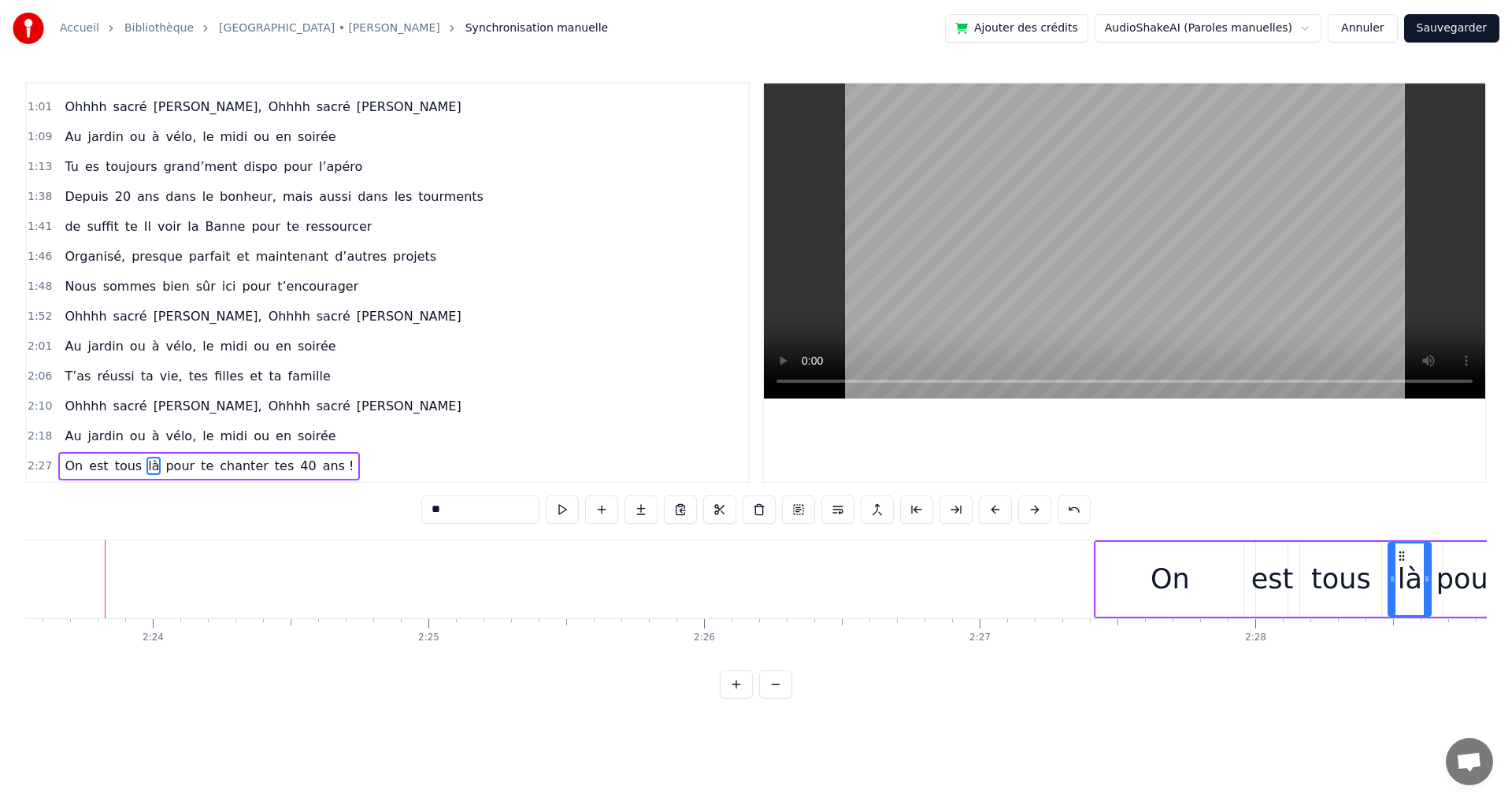
click at [1034, 509] on button at bounding box center [1034, 509] width 33 height 28
click at [296, 441] on span "soirée" at bounding box center [316, 435] width 41 height 18
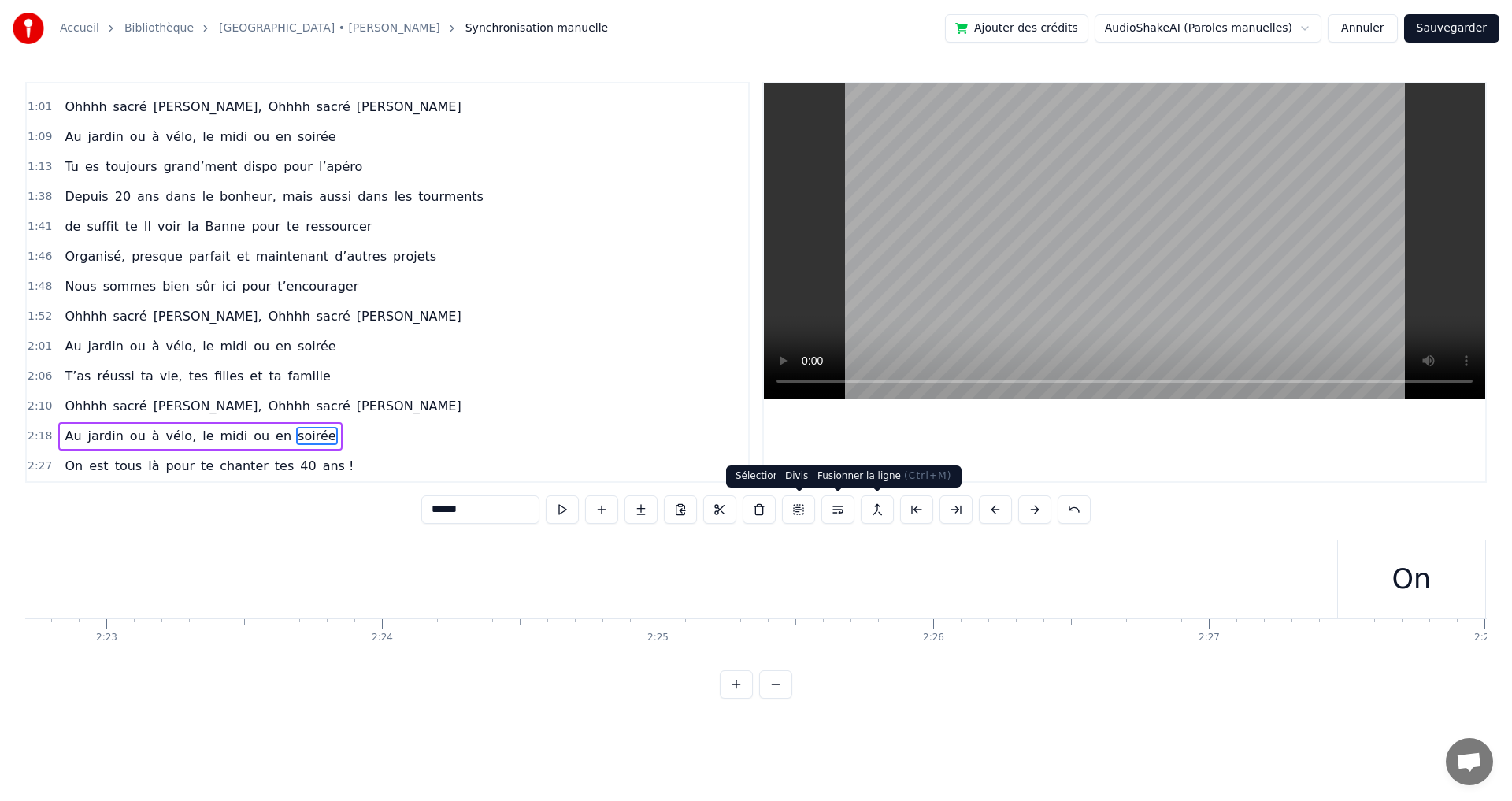
scroll to position [0, 39067]
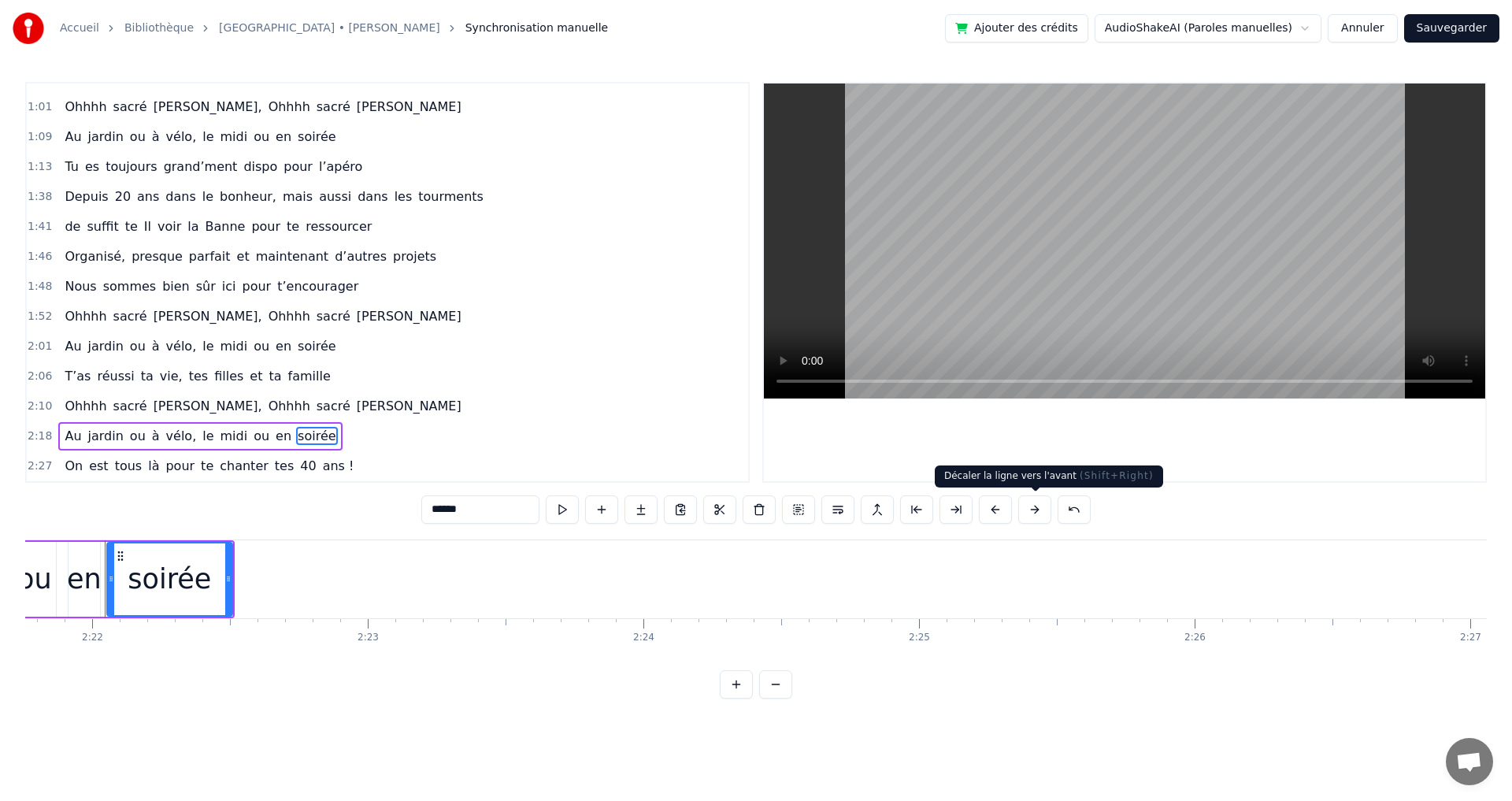
click at [1031, 509] on button at bounding box center [1034, 509] width 33 height 28
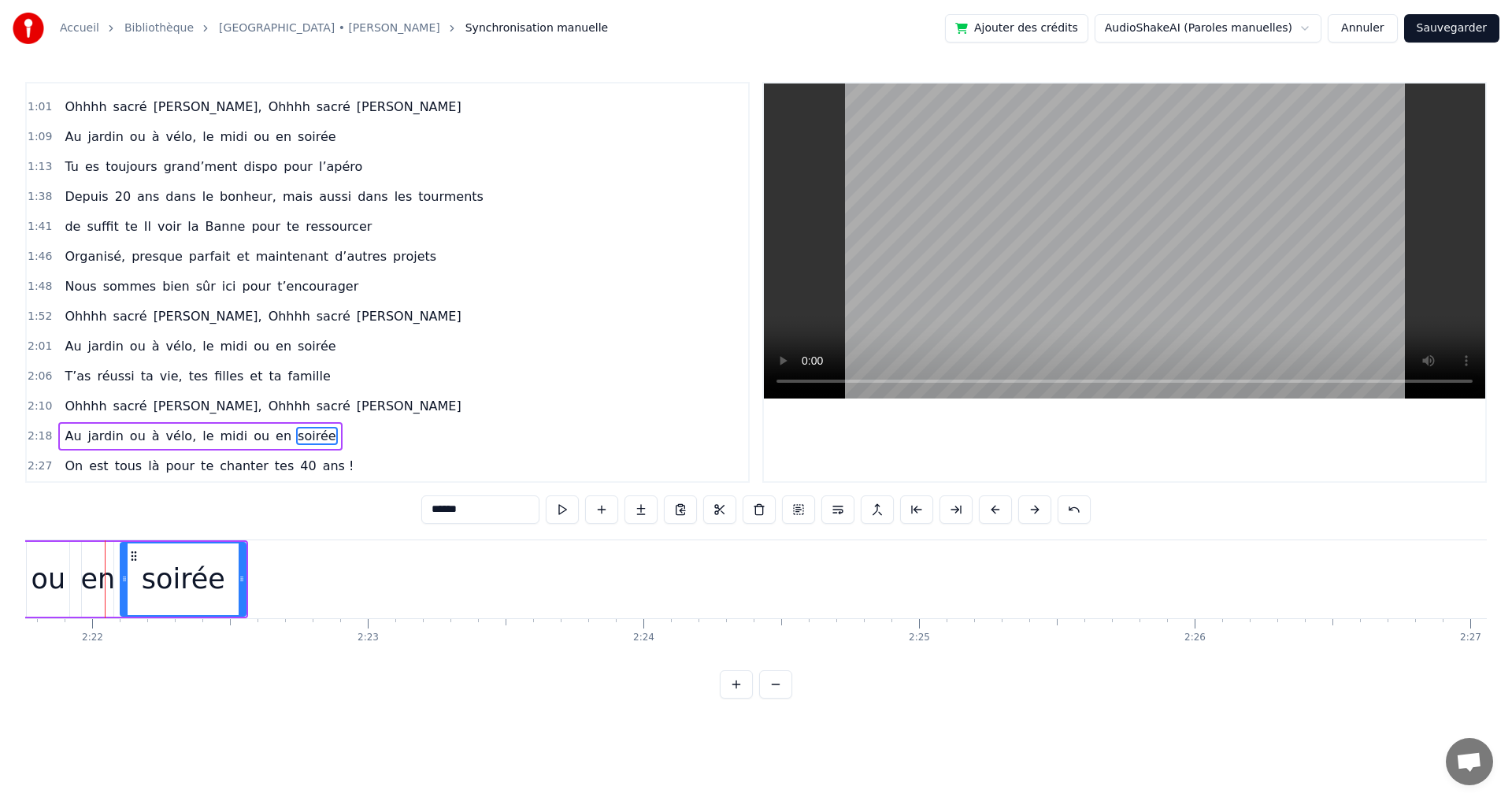
click at [1032, 509] on button at bounding box center [1034, 509] width 33 height 28
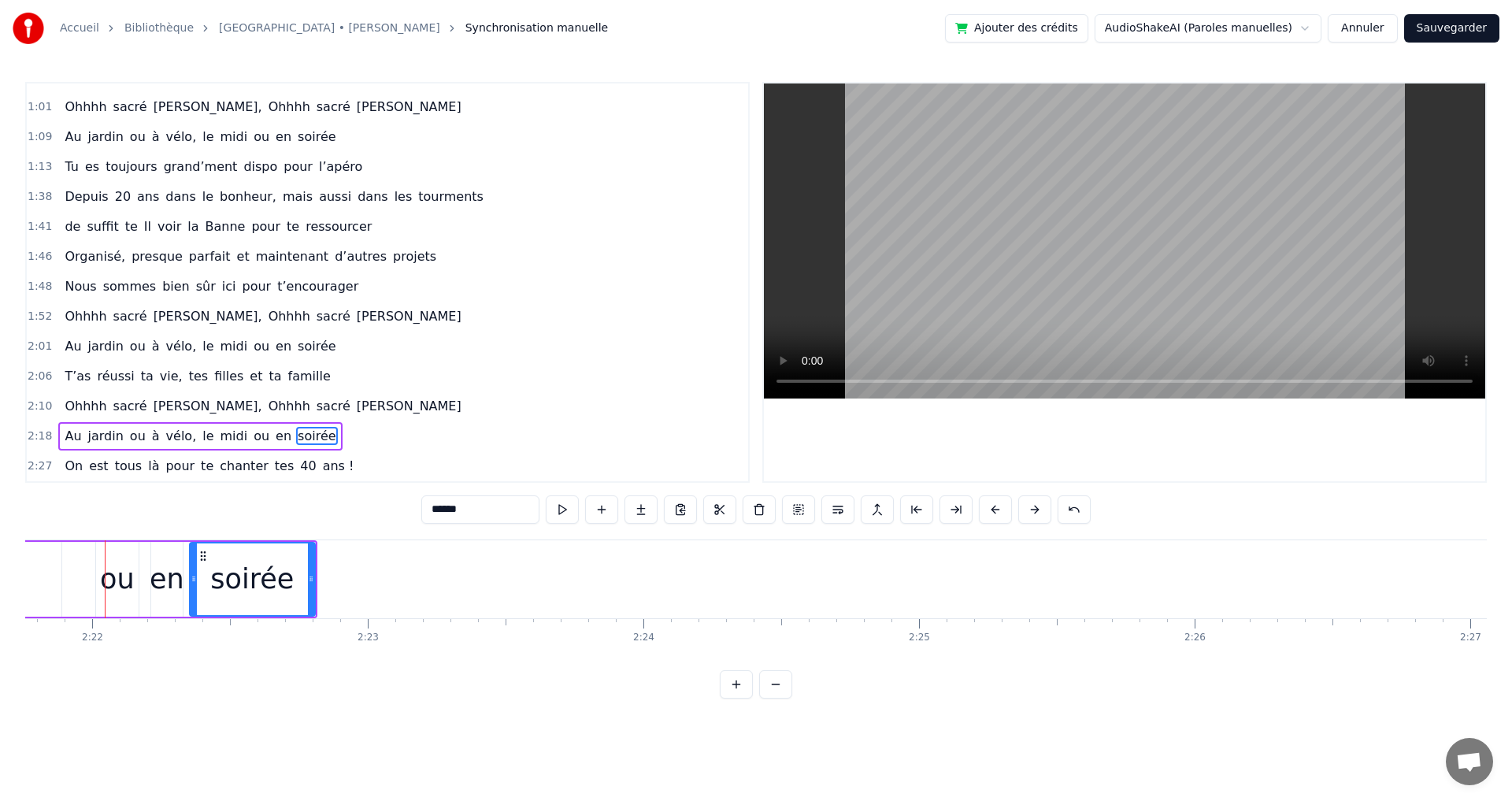
click at [1033, 509] on button at bounding box center [1034, 509] width 33 height 28
click at [1034, 509] on button at bounding box center [1034, 509] width 33 height 28
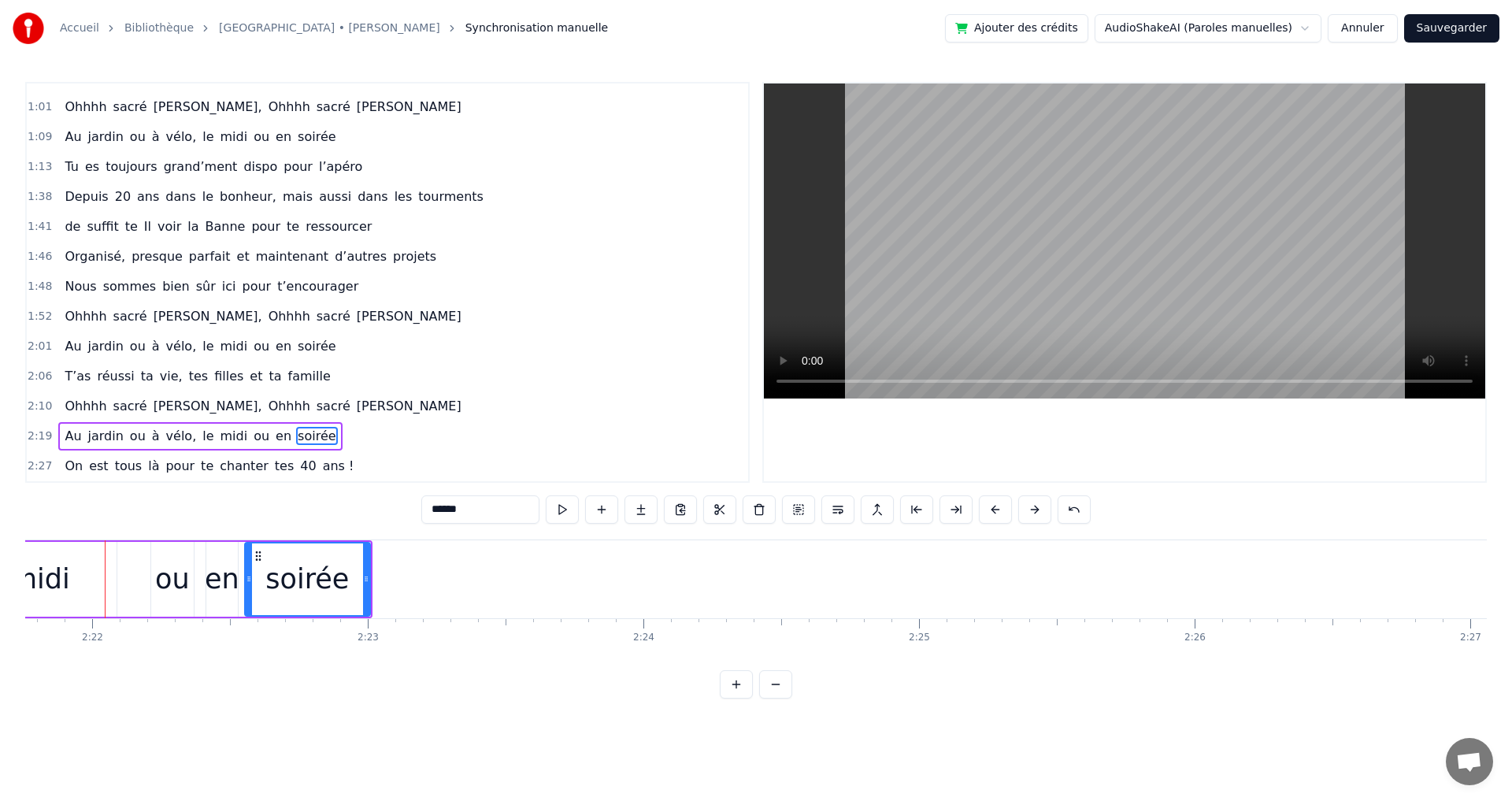
click at [1034, 509] on button at bounding box center [1034, 509] width 33 height 28
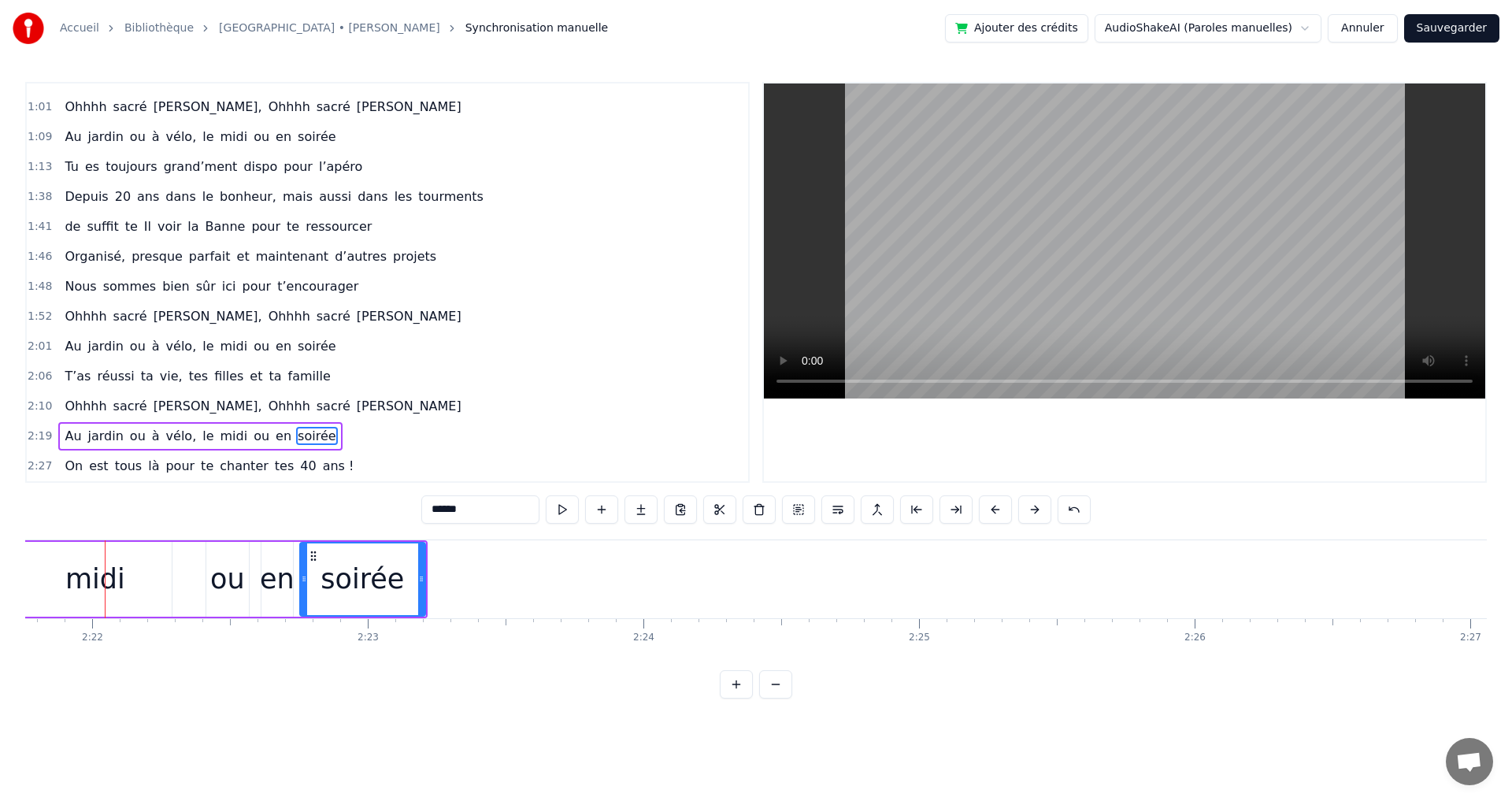
click at [1034, 509] on button at bounding box center [1034, 509] width 33 height 28
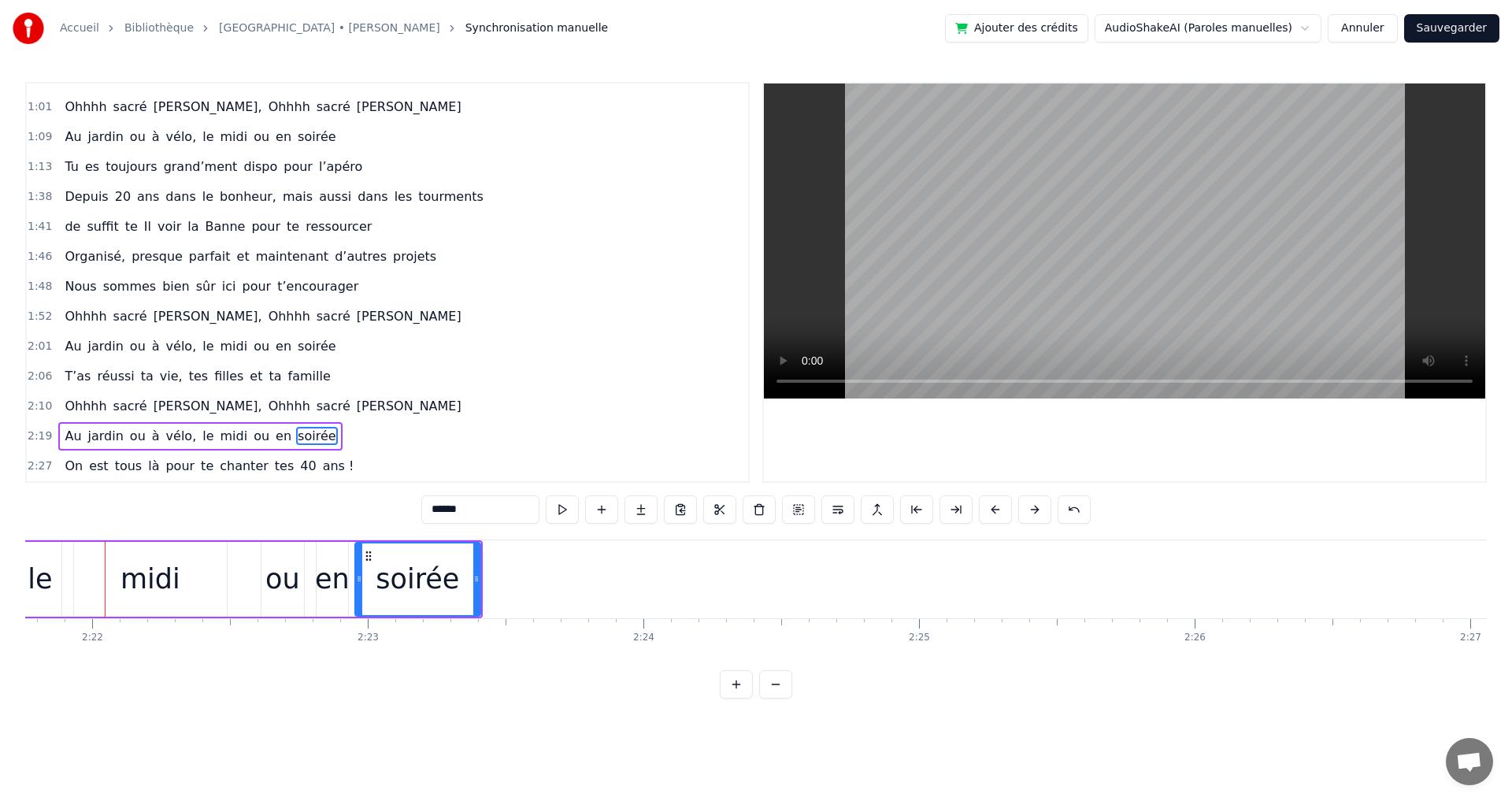
click at [1034, 509] on button at bounding box center [1034, 509] width 33 height 28
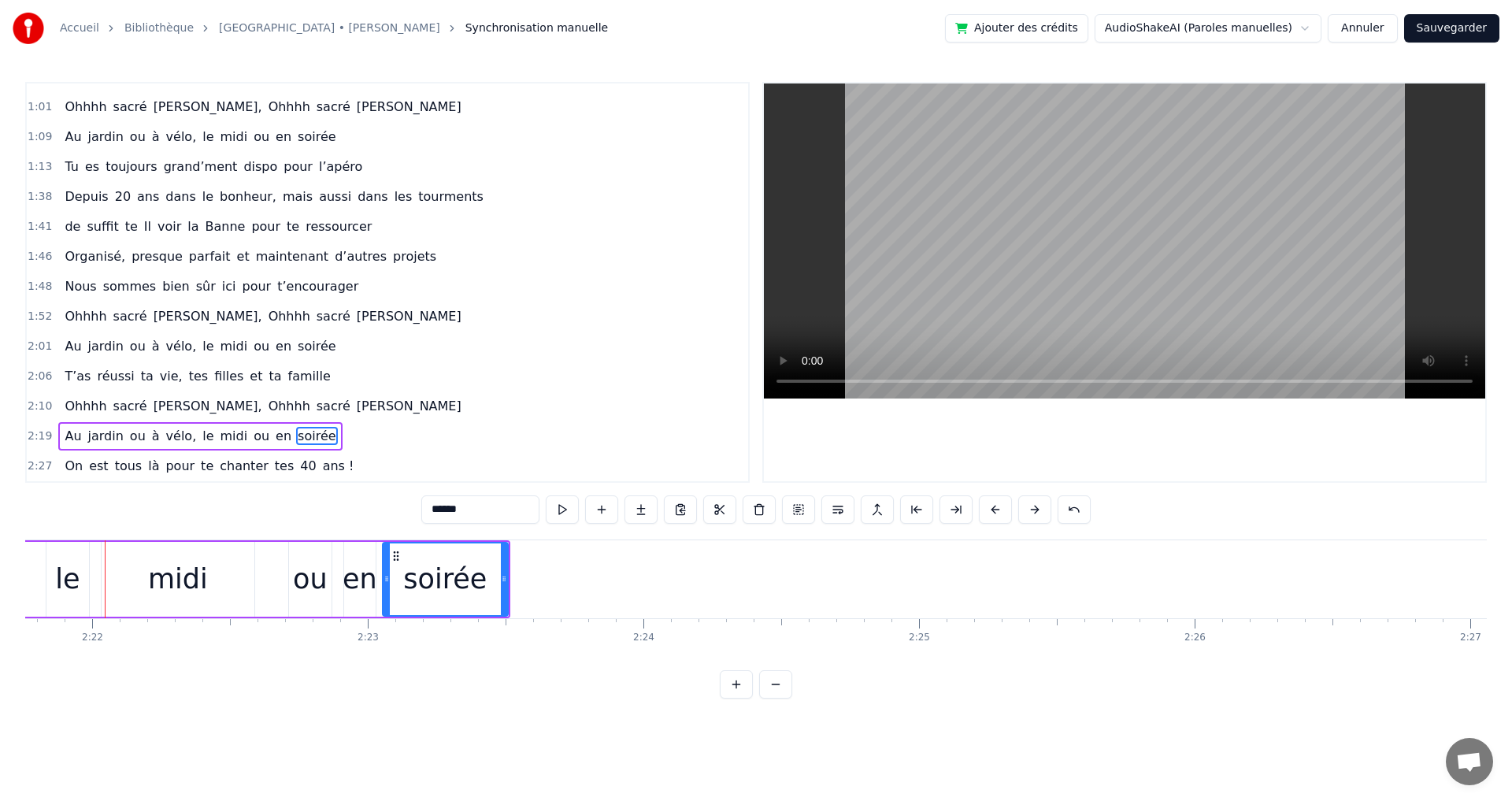
click at [1034, 509] on button at bounding box center [1034, 509] width 33 height 28
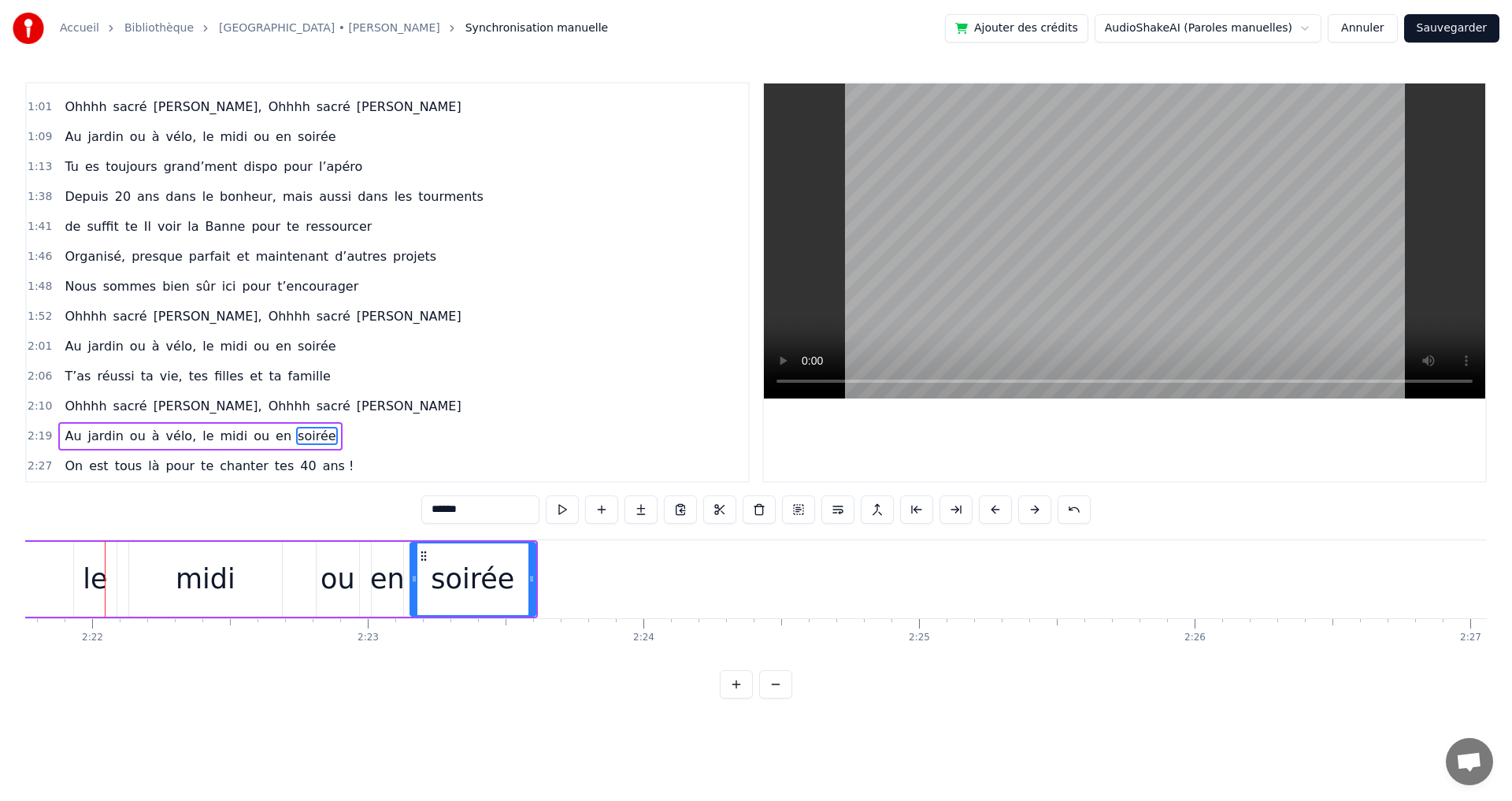
click at [1034, 509] on button at bounding box center [1034, 509] width 33 height 28
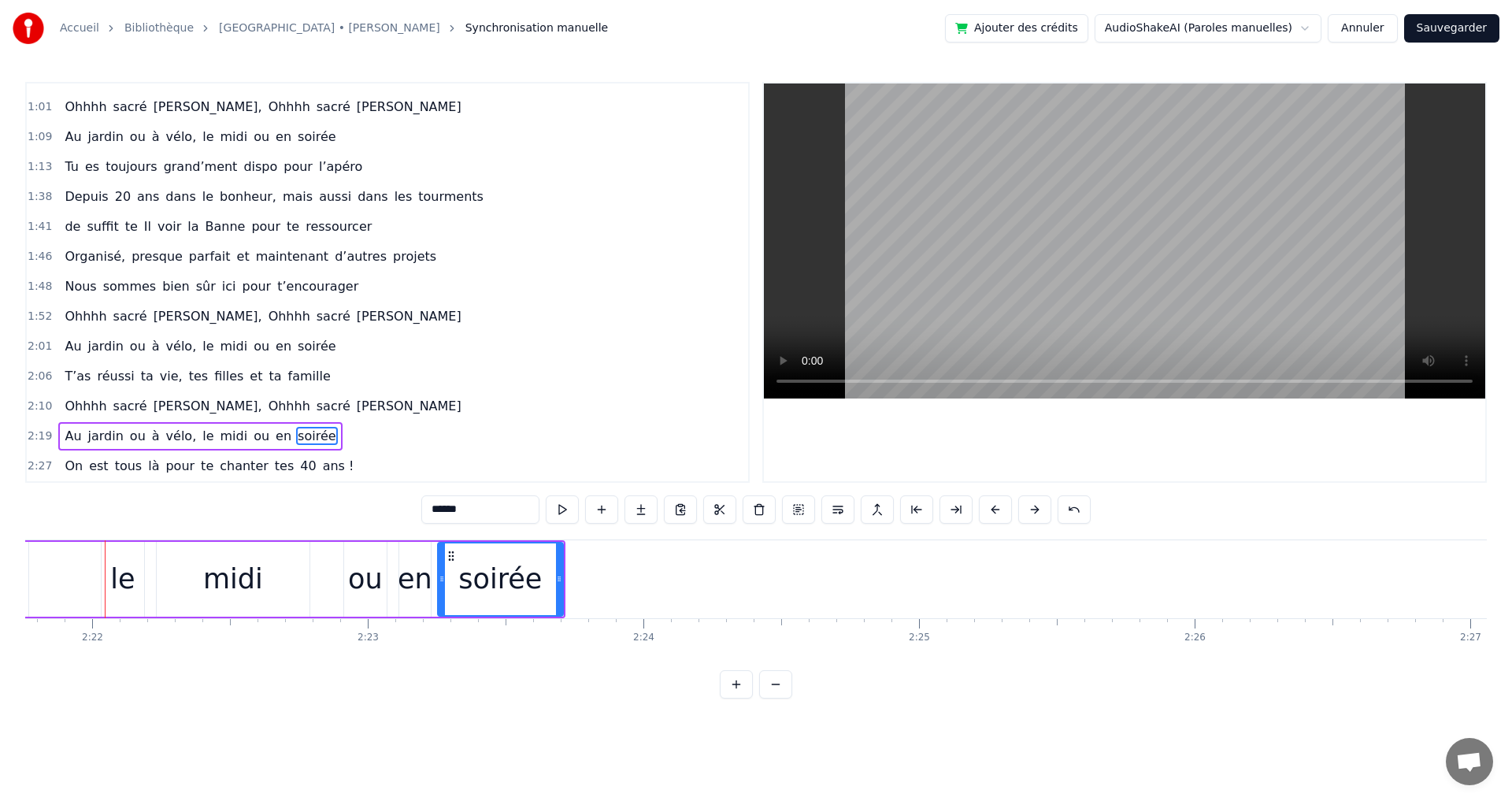
click at [1034, 509] on button at bounding box center [1034, 509] width 33 height 28
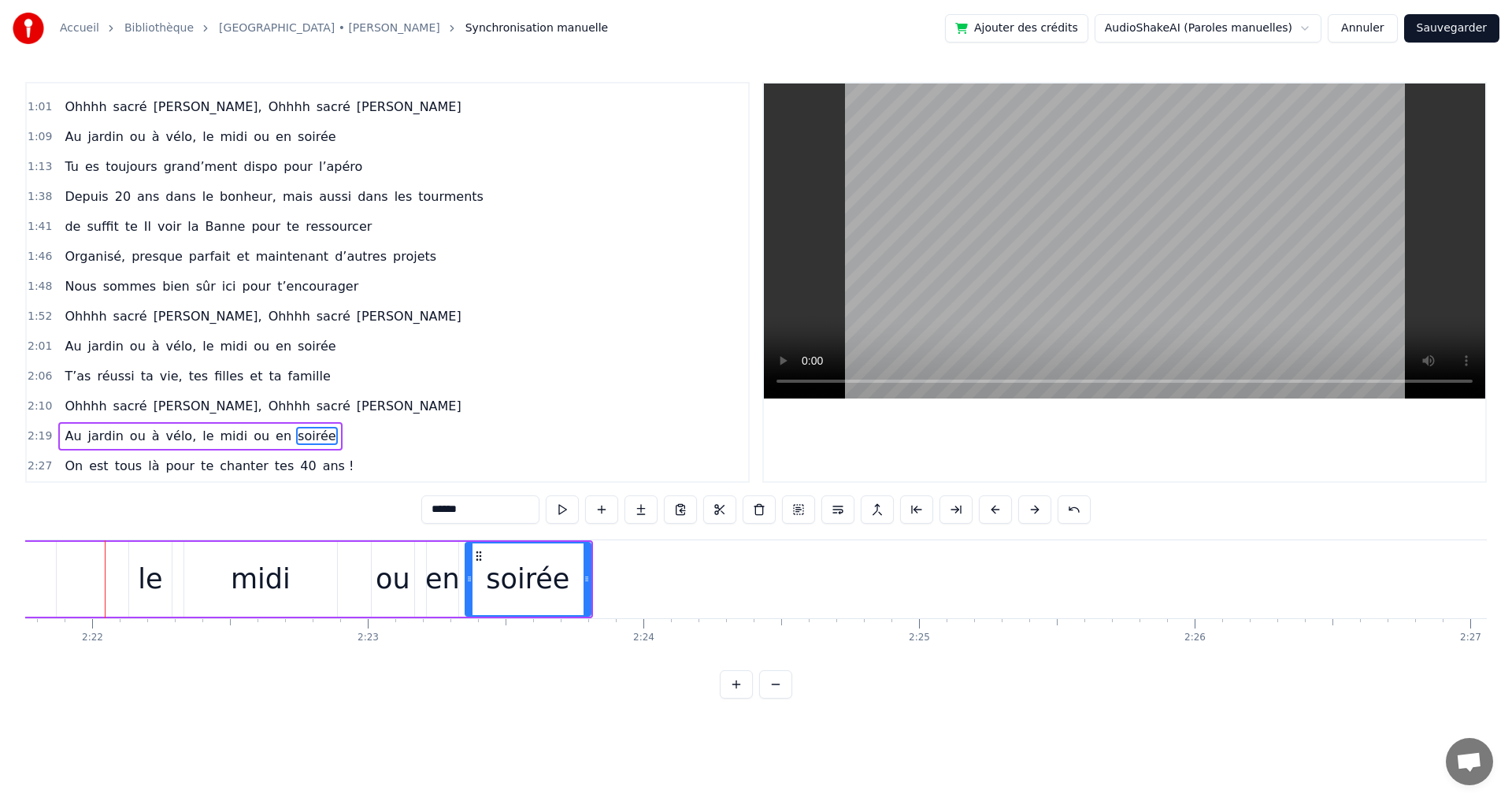
click at [1034, 509] on button at bounding box center [1034, 509] width 33 height 28
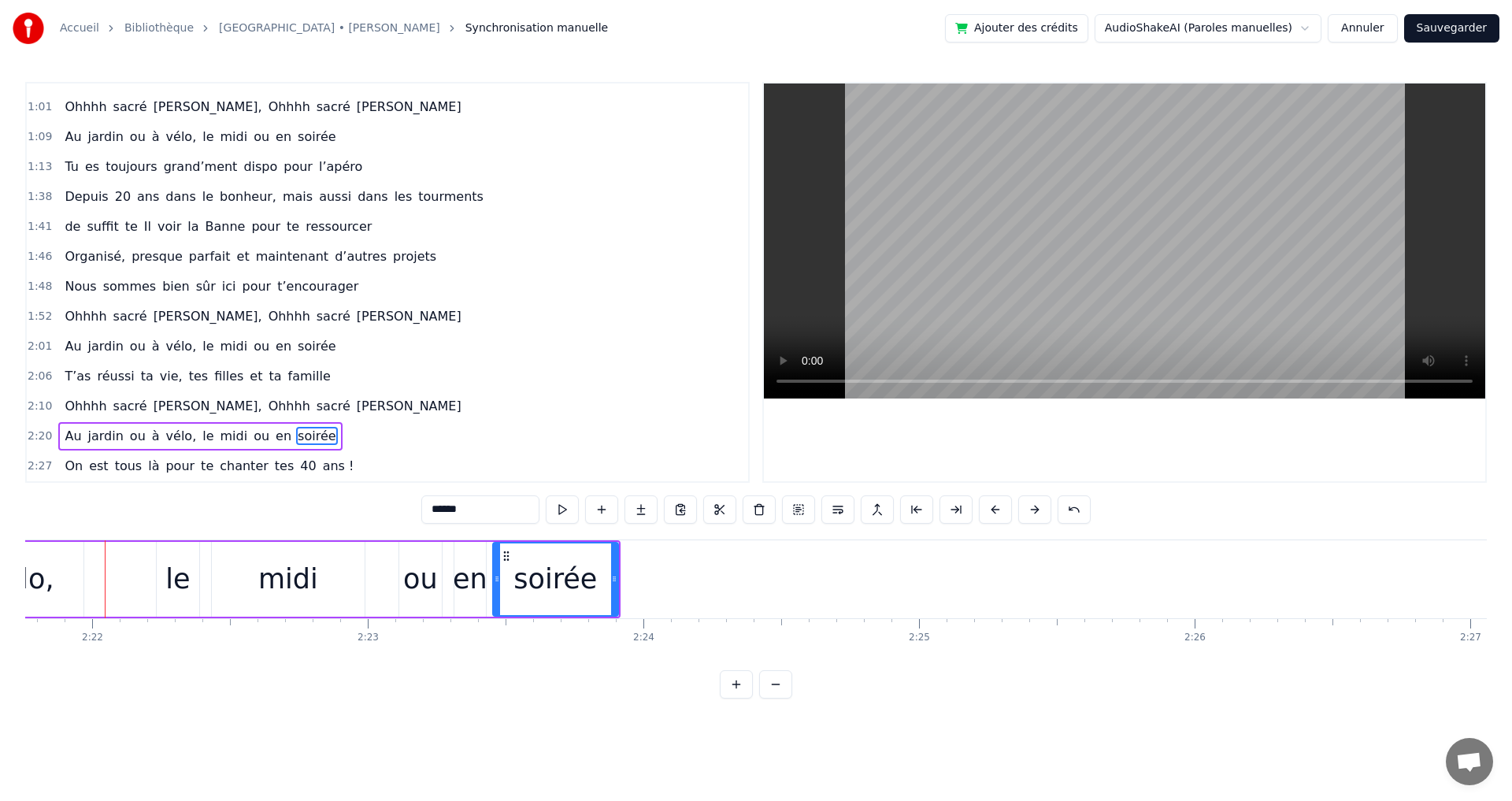
click at [1034, 509] on button at bounding box center [1034, 509] width 33 height 28
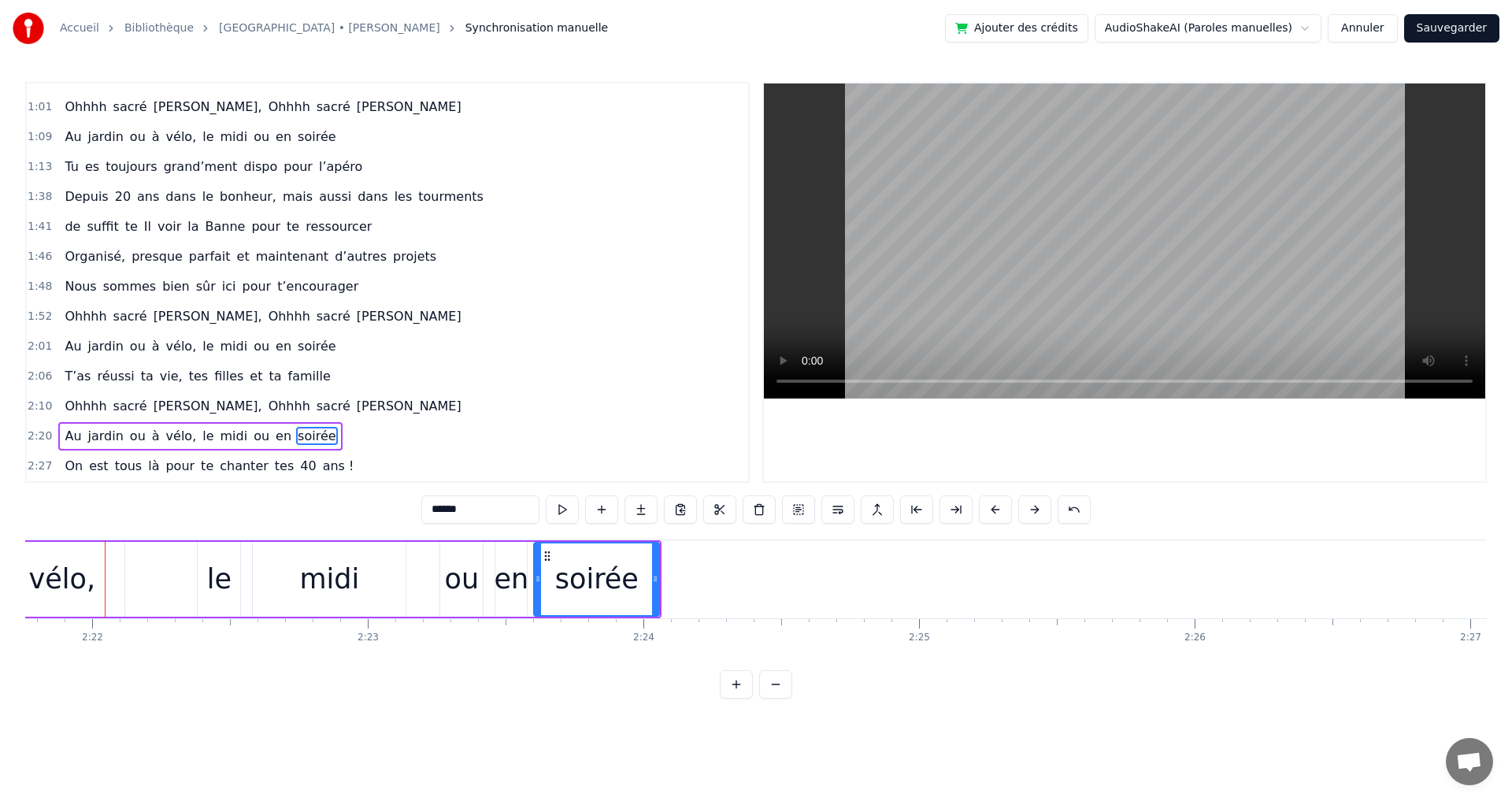
click at [1034, 509] on button at bounding box center [1034, 509] width 33 height 28
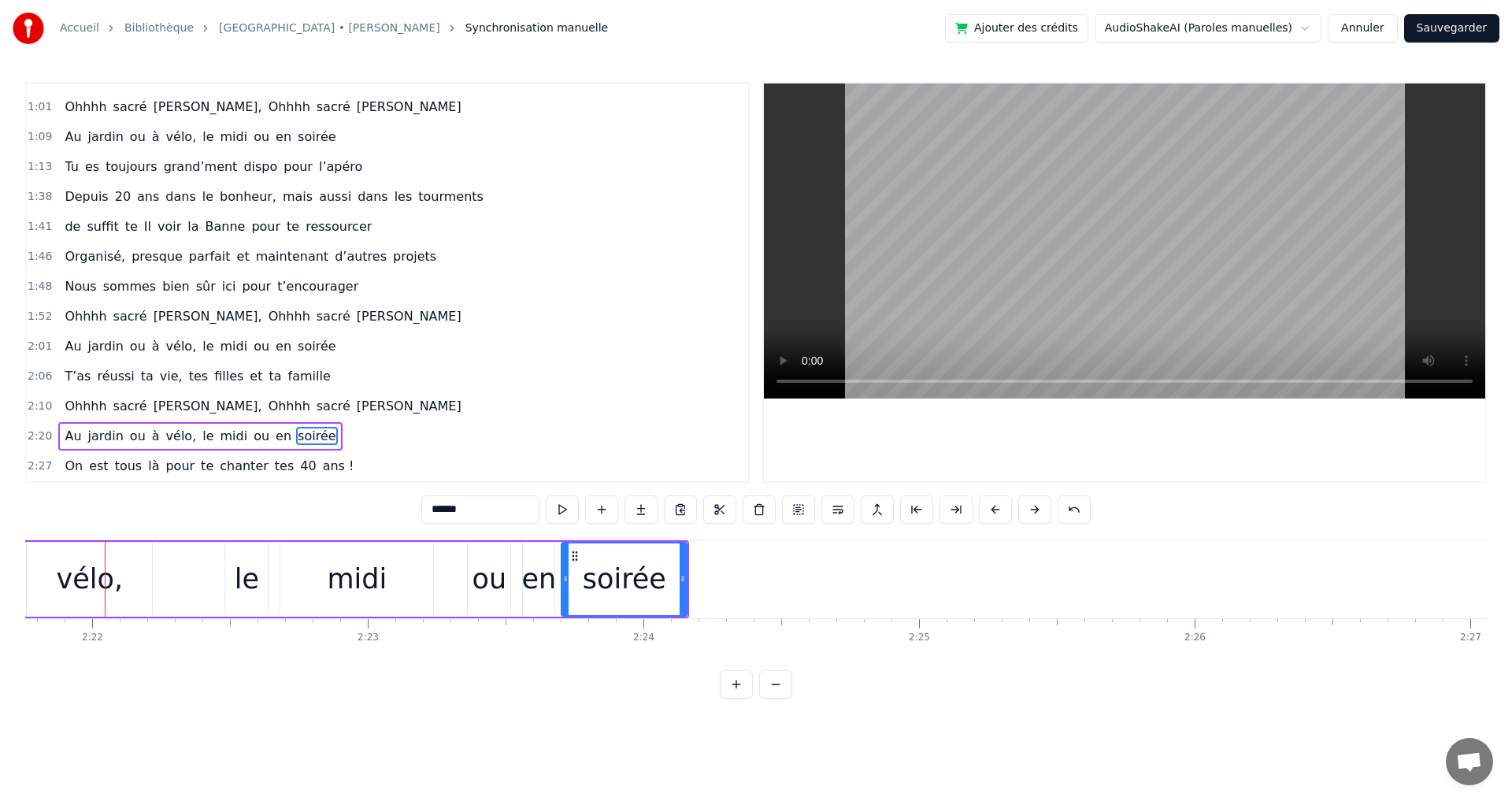
click at [1034, 509] on button at bounding box center [1034, 509] width 33 height 28
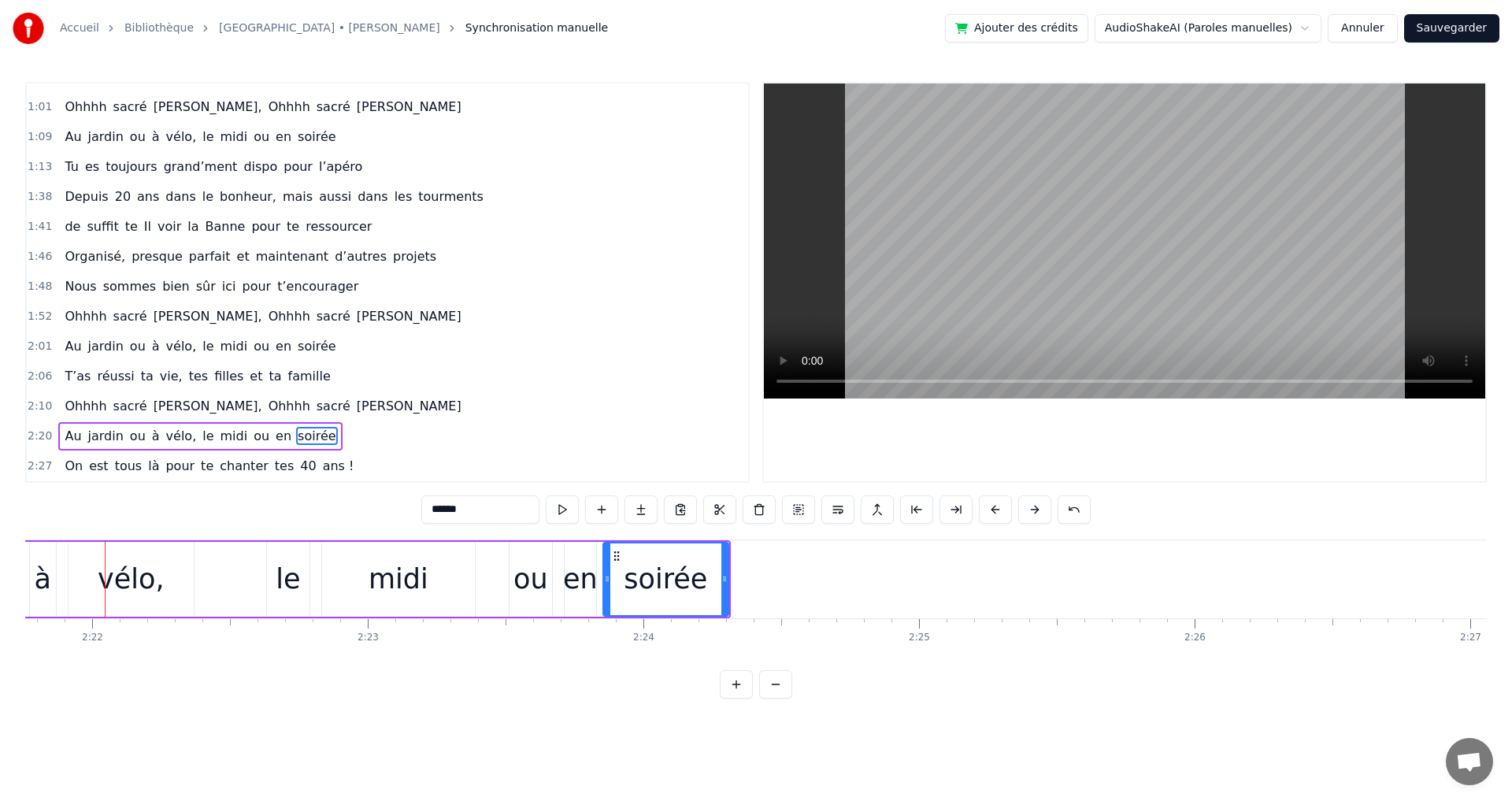
click at [1034, 509] on button at bounding box center [1034, 509] width 33 height 28
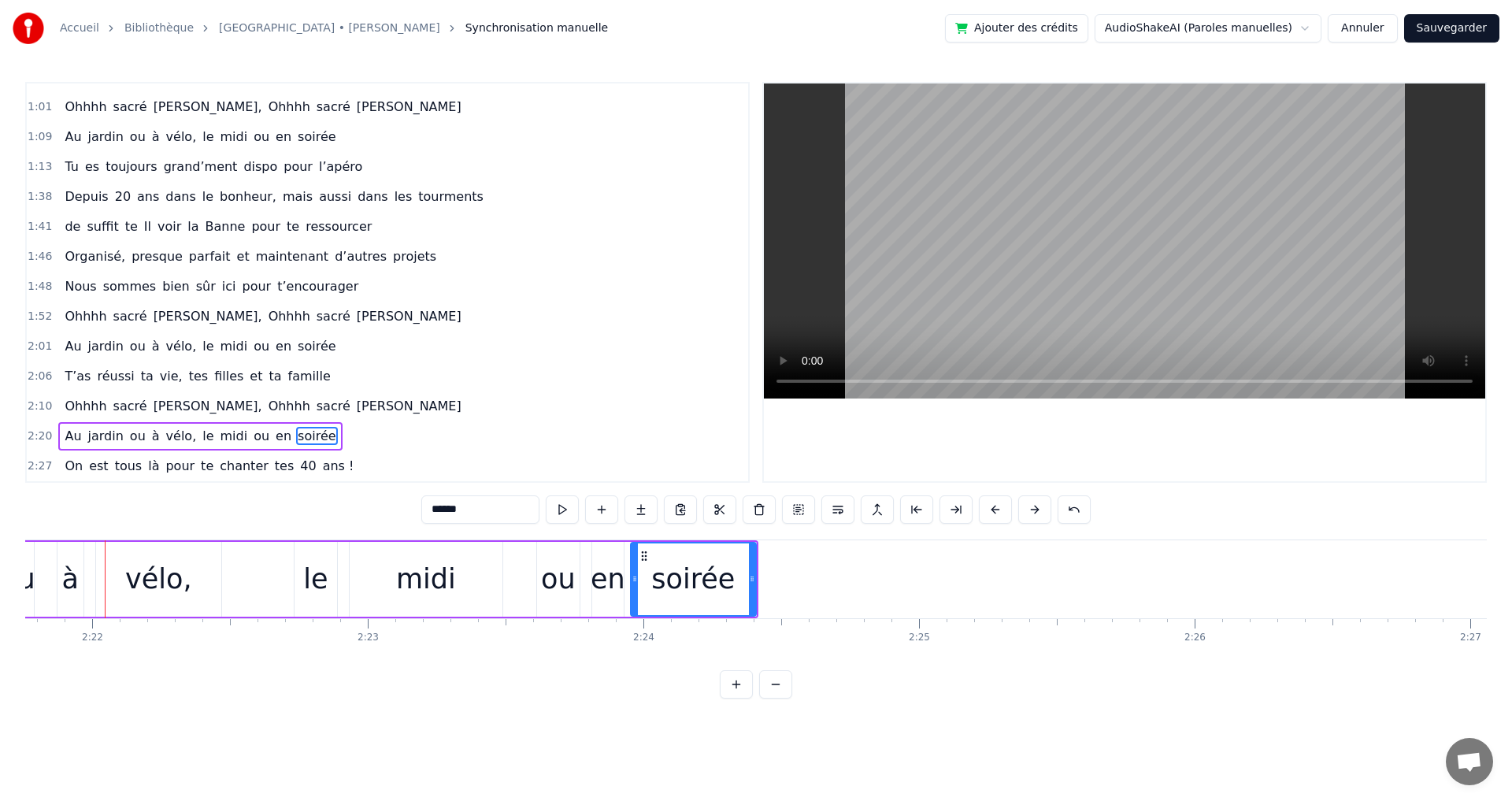
click at [1034, 509] on button at bounding box center [1034, 509] width 33 height 28
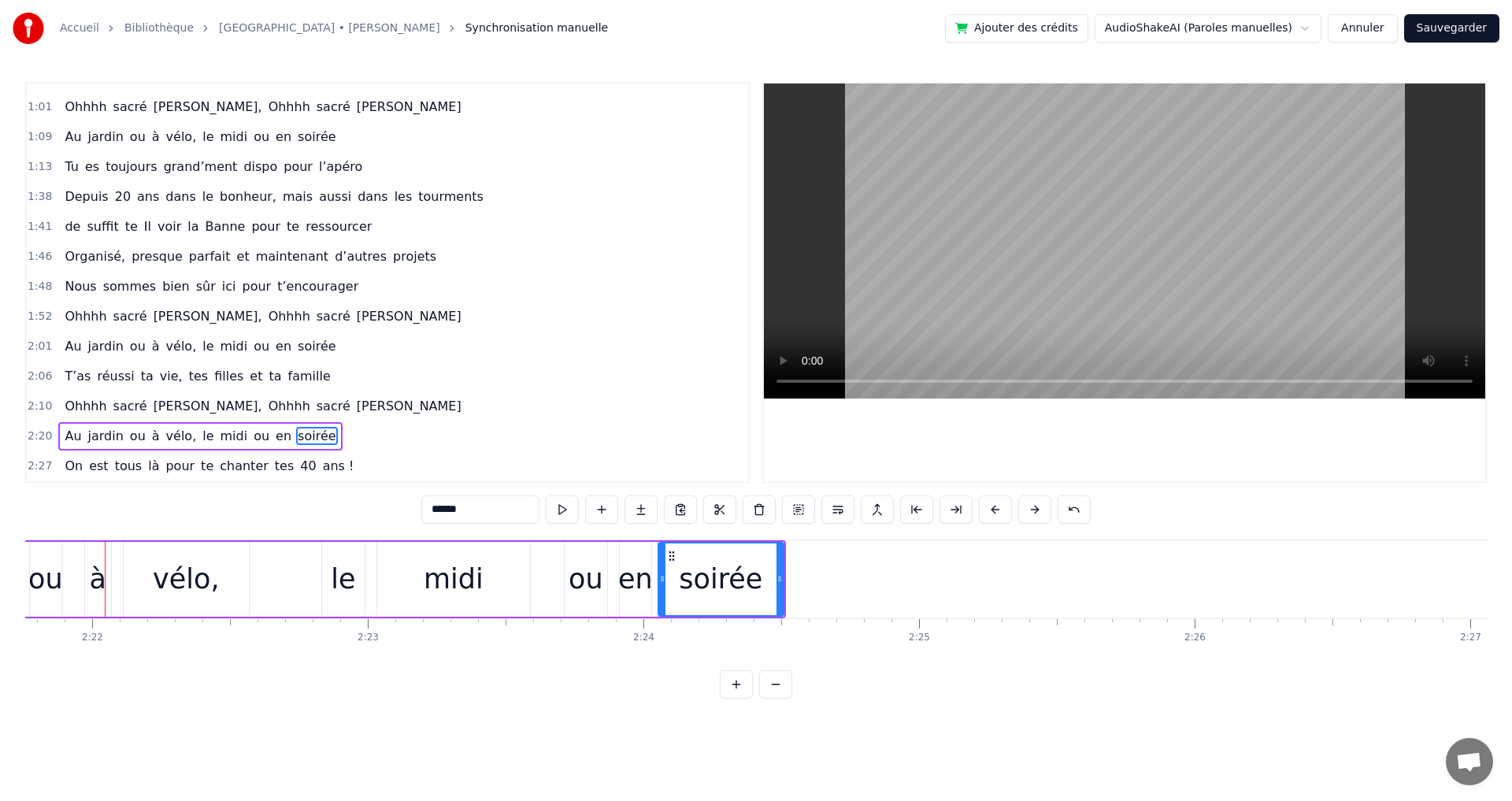
click at [1034, 509] on button at bounding box center [1034, 509] width 33 height 28
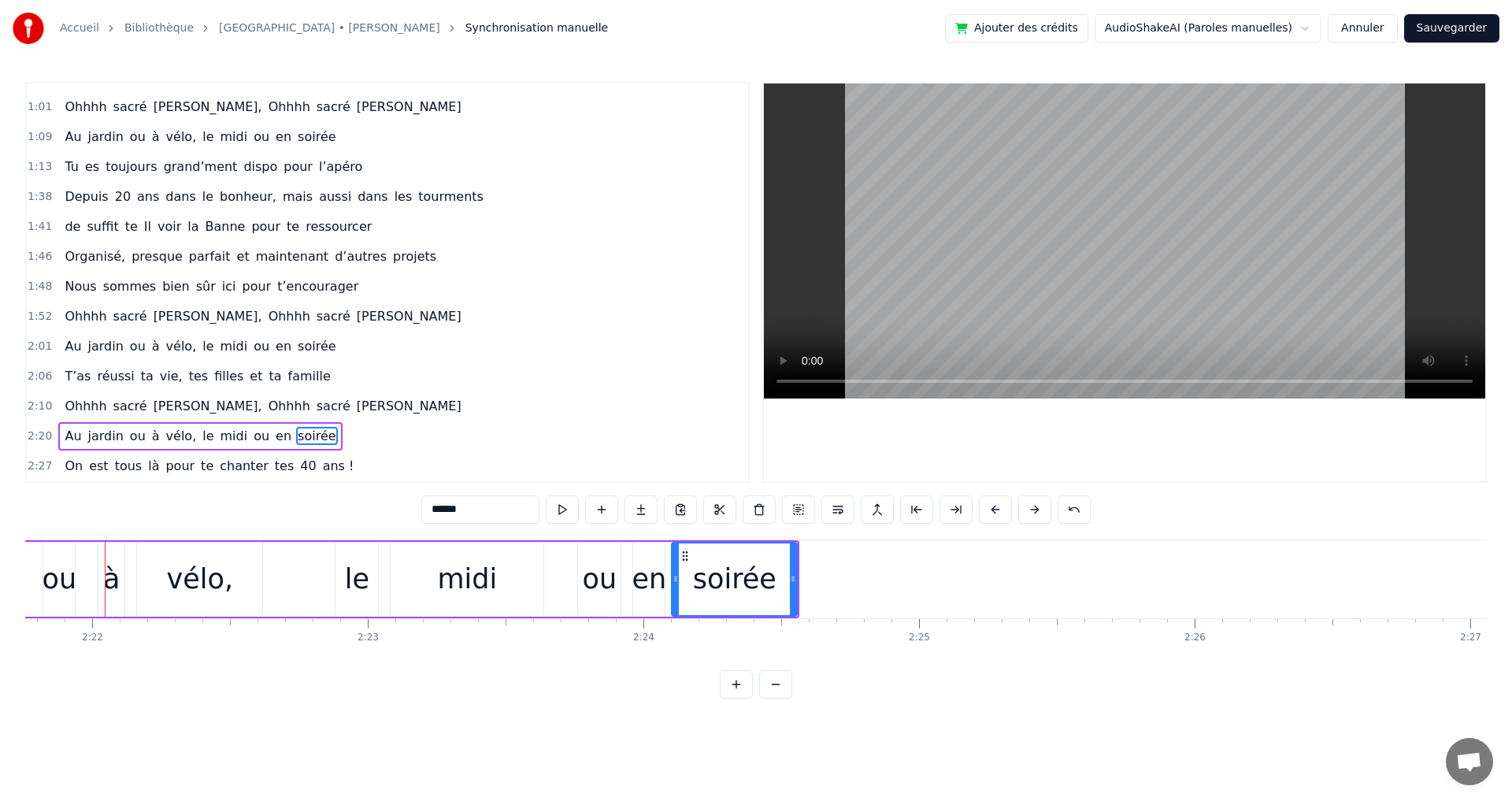
click at [1034, 509] on button at bounding box center [1034, 509] width 33 height 28
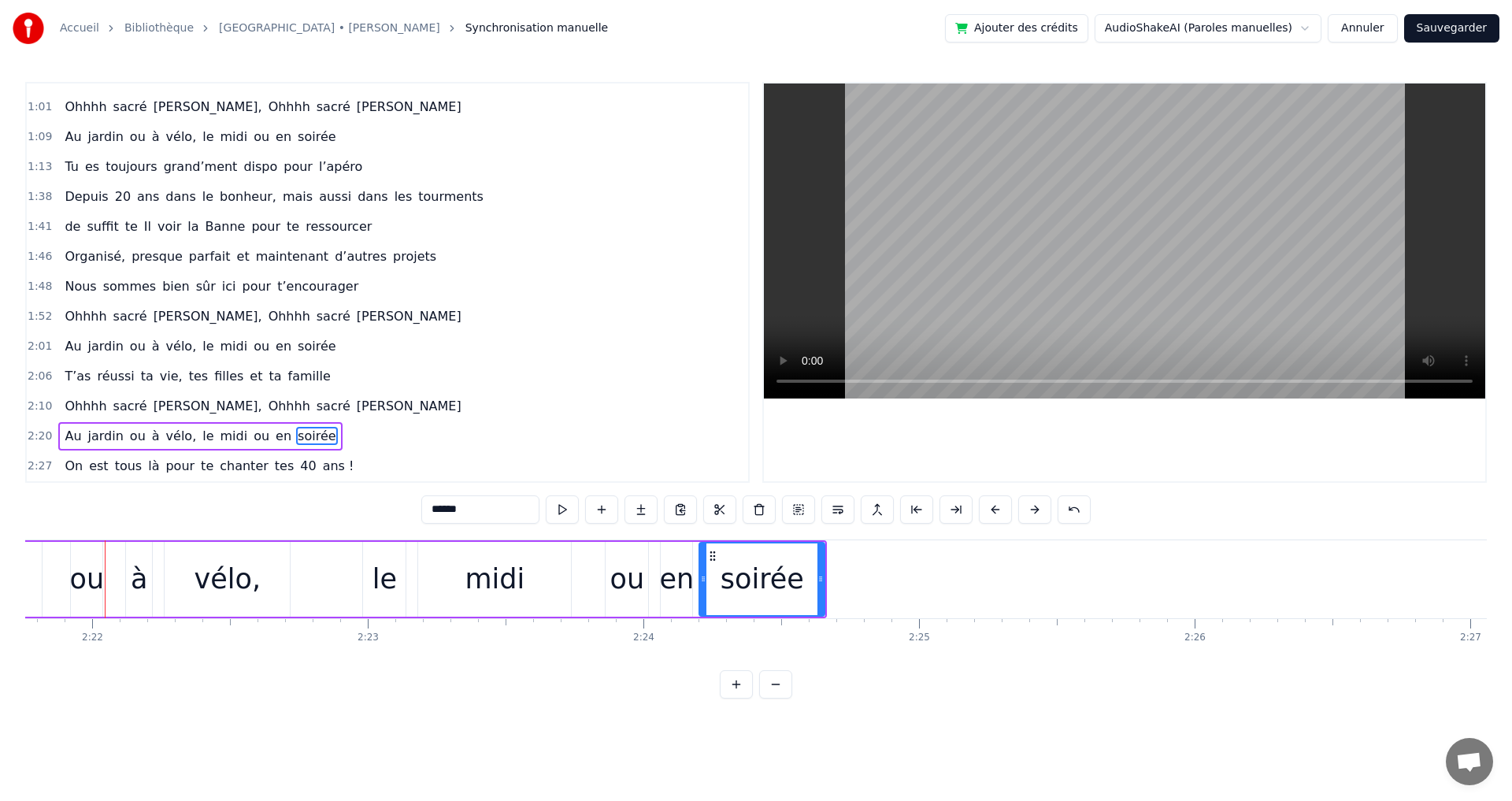
click at [1034, 509] on button at bounding box center [1034, 509] width 33 height 28
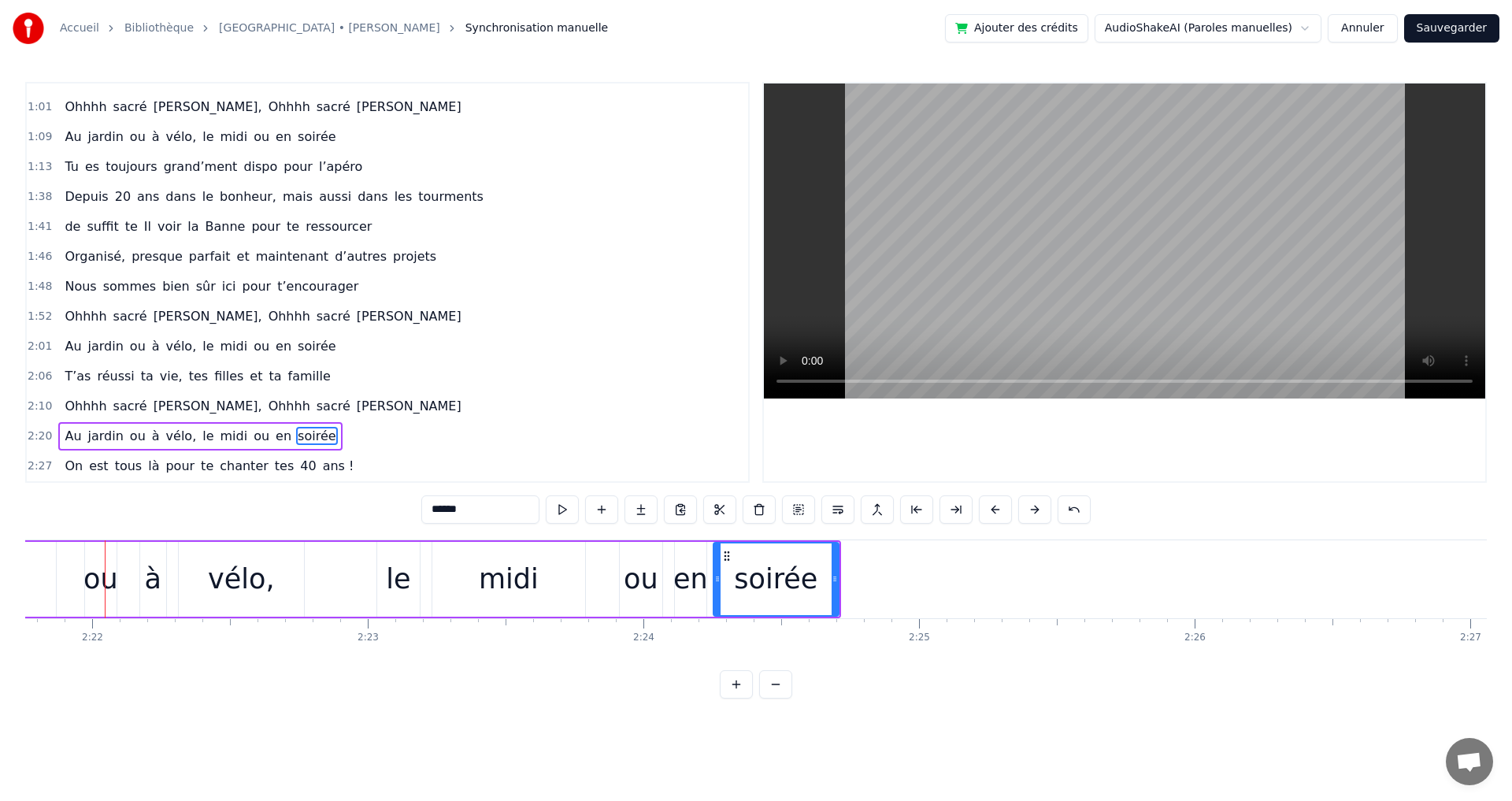
click at [1034, 509] on button at bounding box center [1034, 509] width 33 height 28
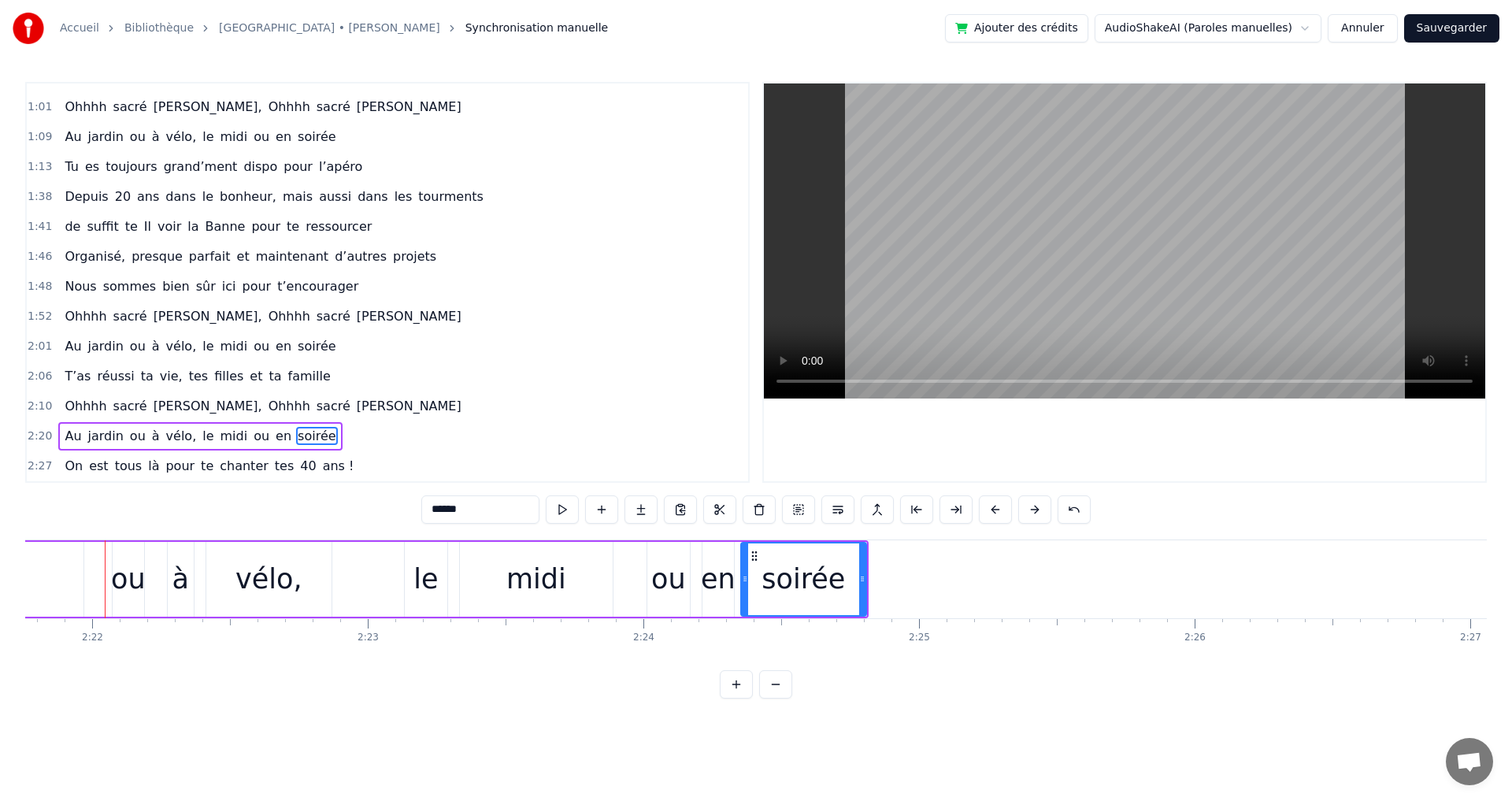
click at [1034, 509] on button at bounding box center [1034, 509] width 33 height 28
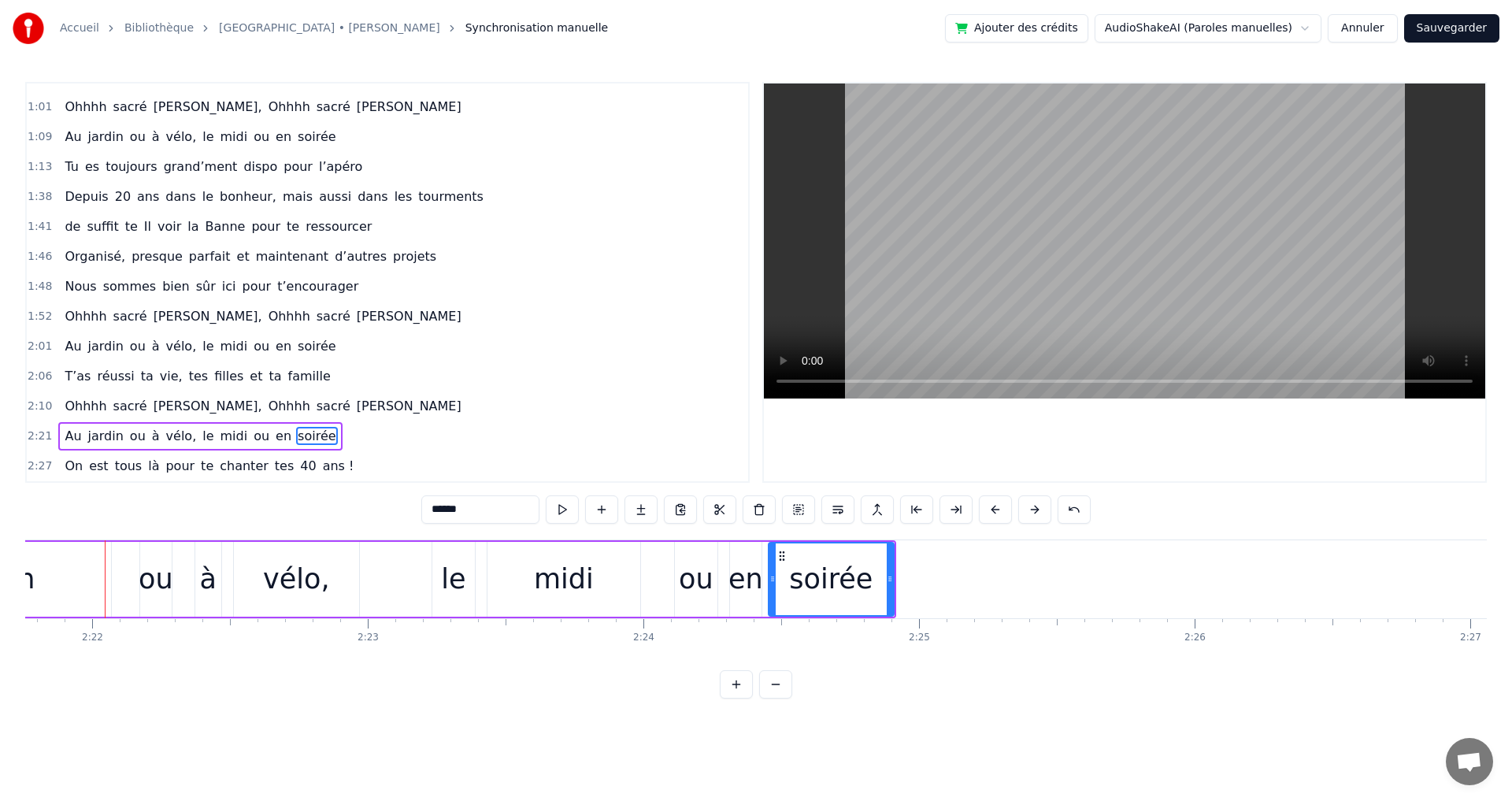
click at [1034, 509] on button at bounding box center [1034, 509] width 33 height 28
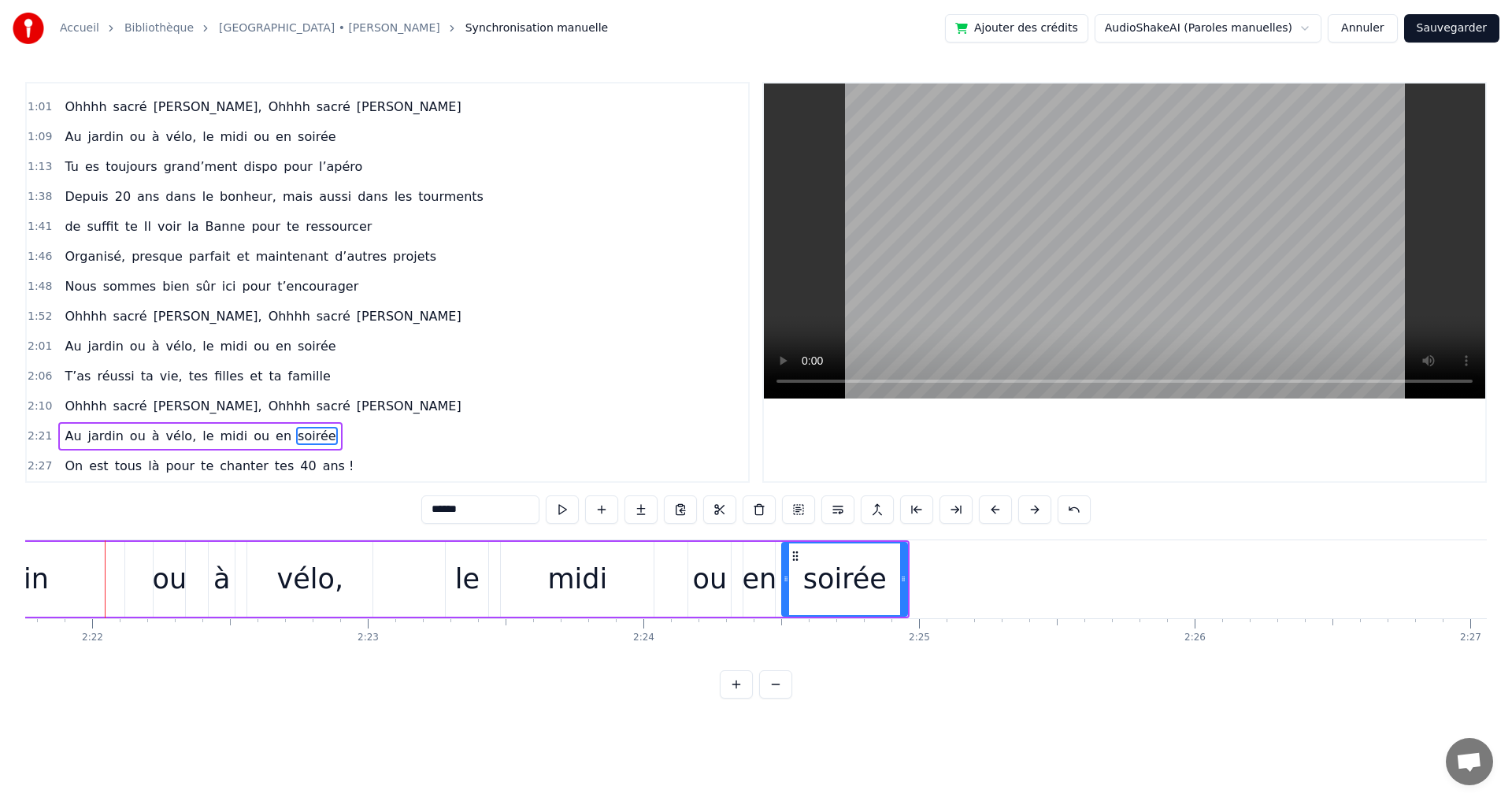
click at [1034, 509] on button at bounding box center [1034, 509] width 33 height 28
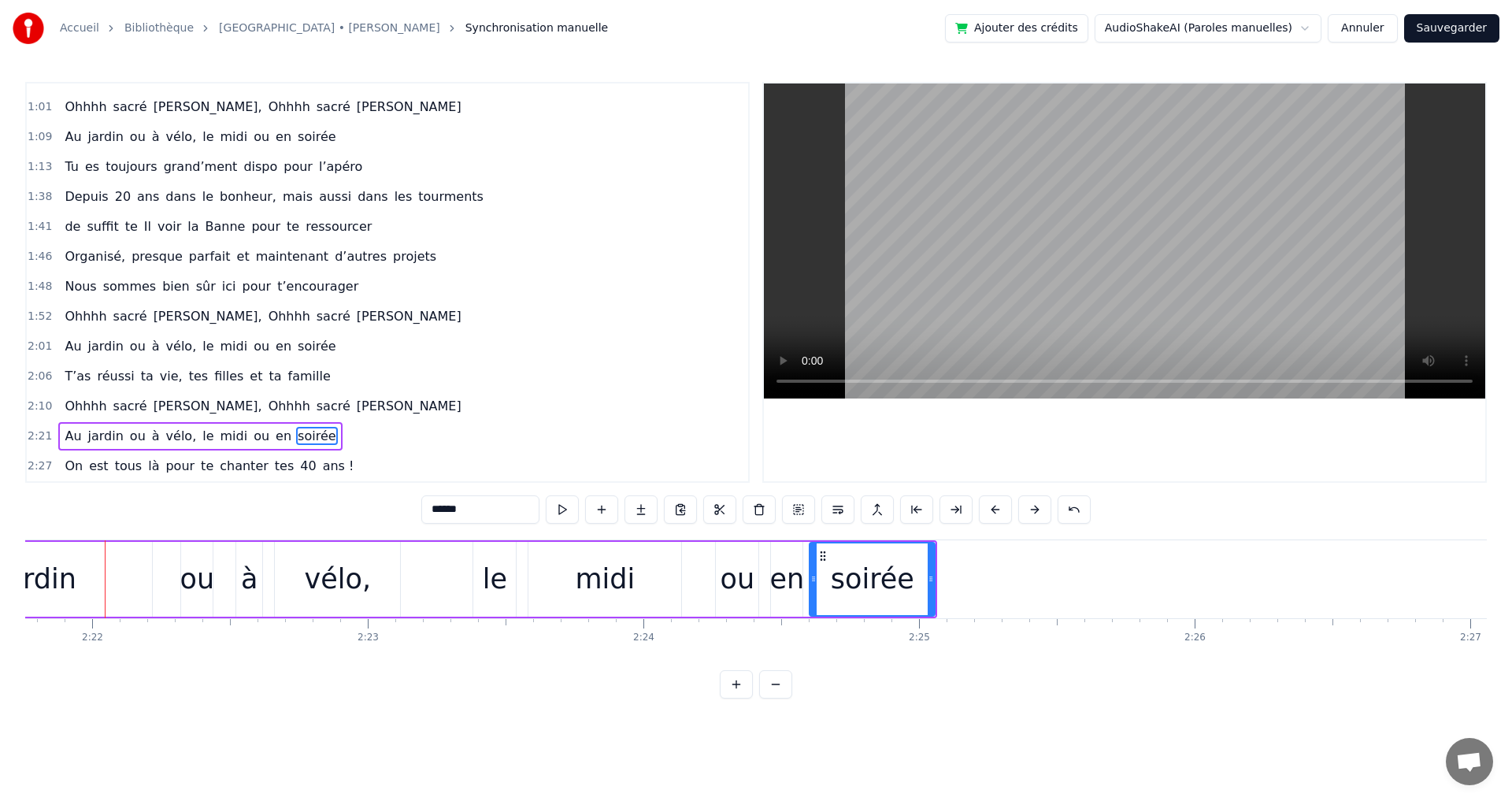
click at [1034, 509] on button at bounding box center [1034, 509] width 33 height 28
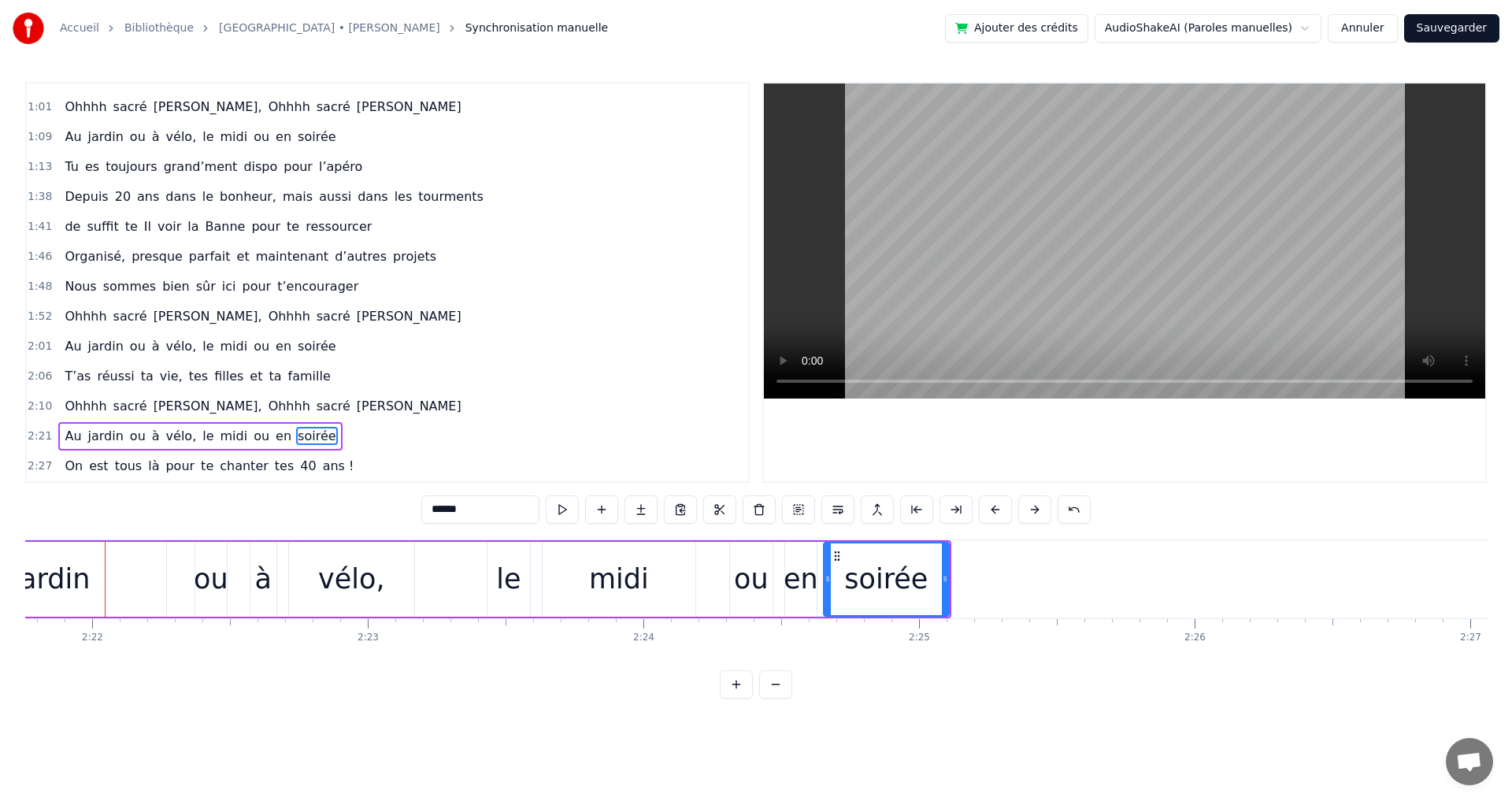
click at [1034, 509] on button at bounding box center [1034, 509] width 33 height 28
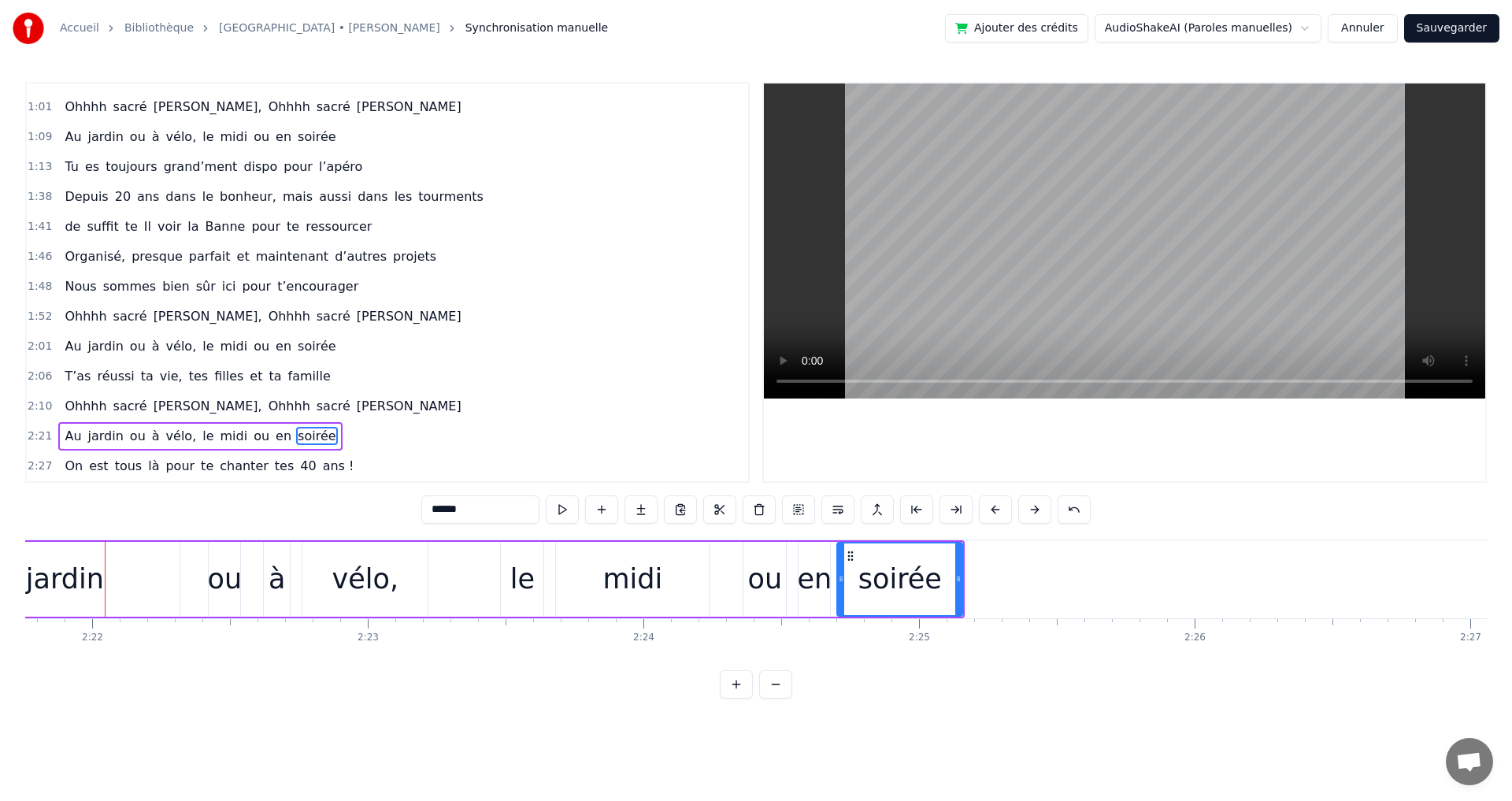
click at [1034, 509] on button at bounding box center [1034, 509] width 33 height 28
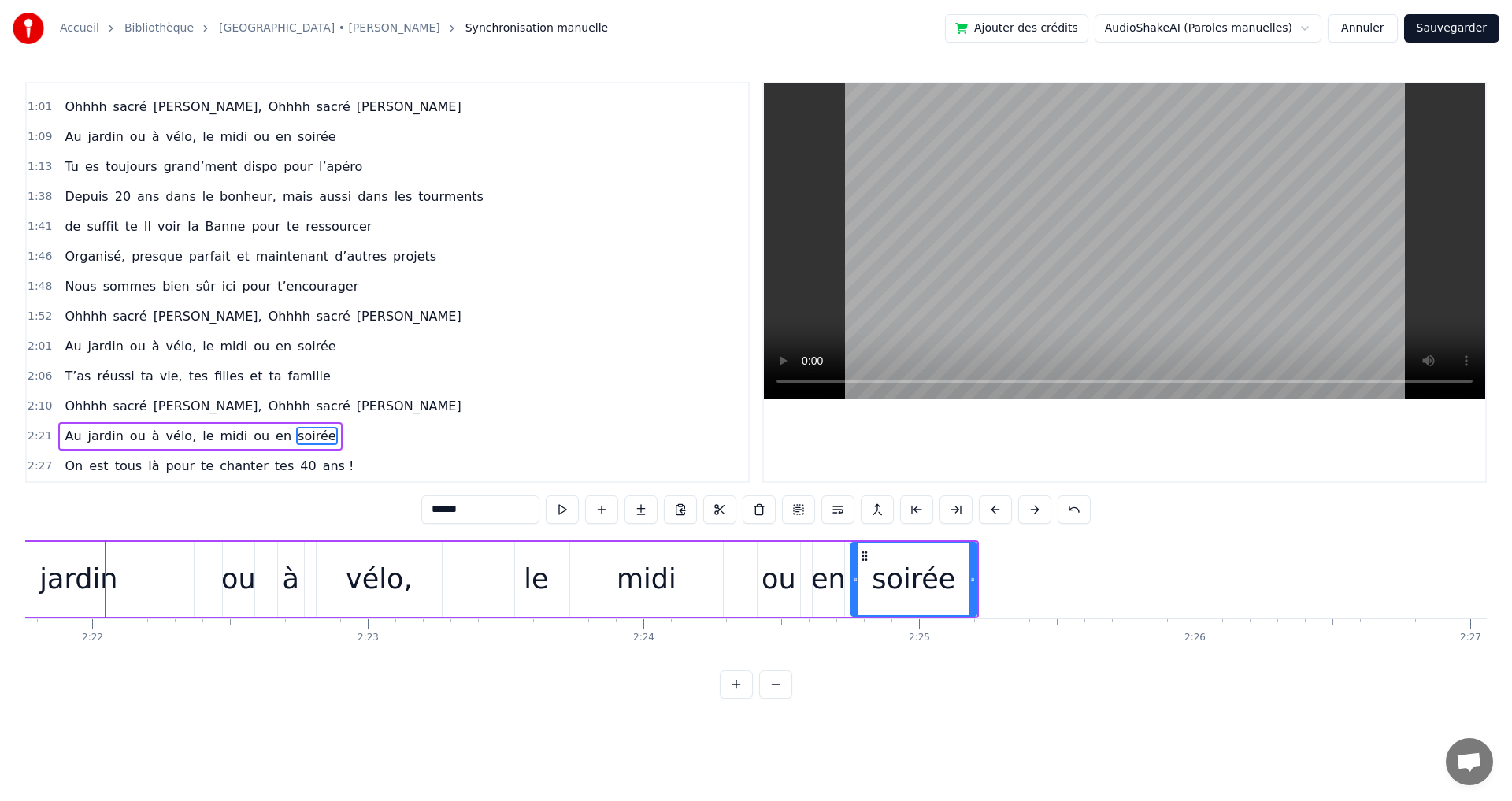
click at [1034, 509] on button at bounding box center [1034, 509] width 33 height 28
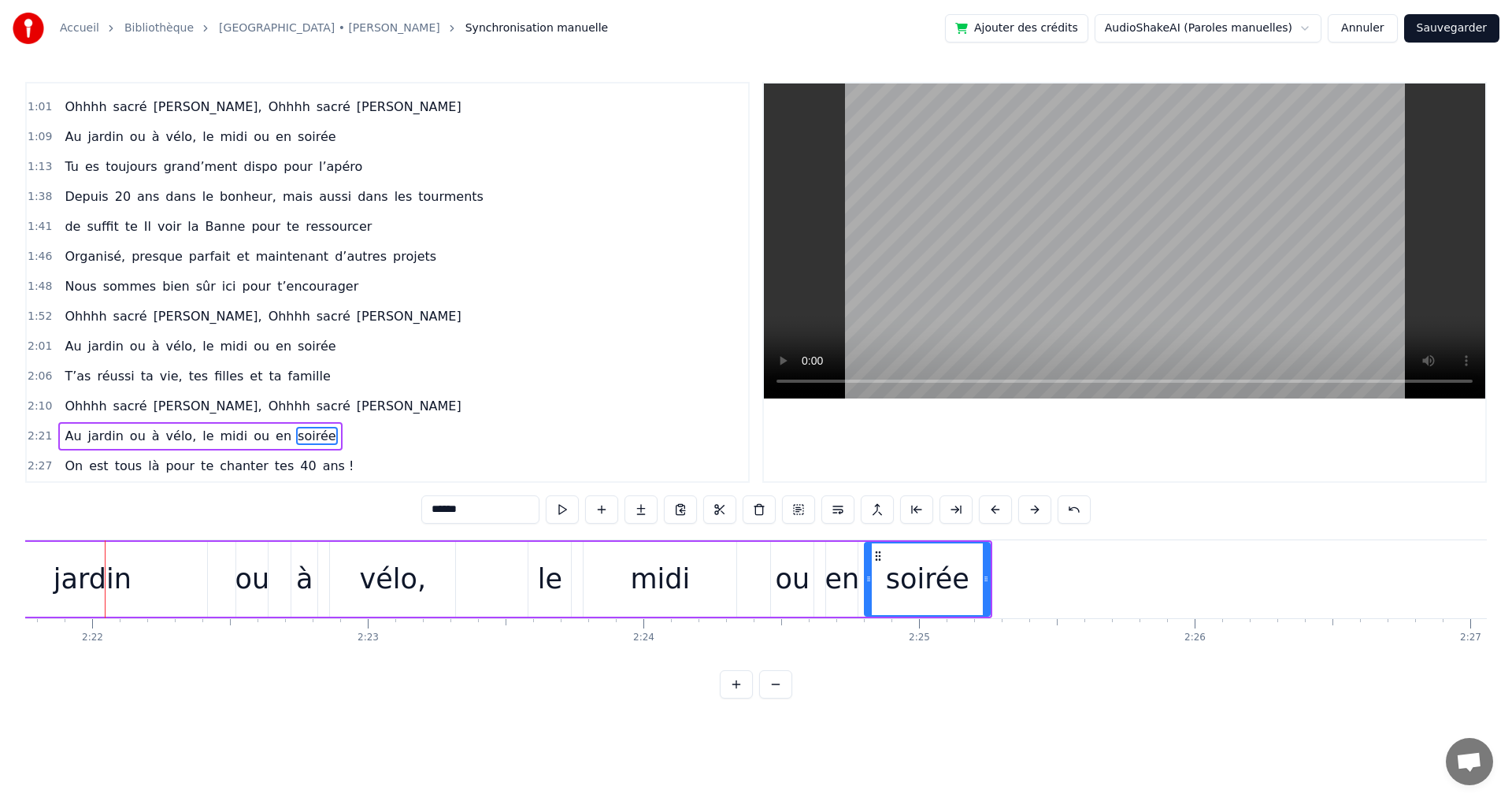
click at [1034, 509] on button at bounding box center [1034, 509] width 33 height 28
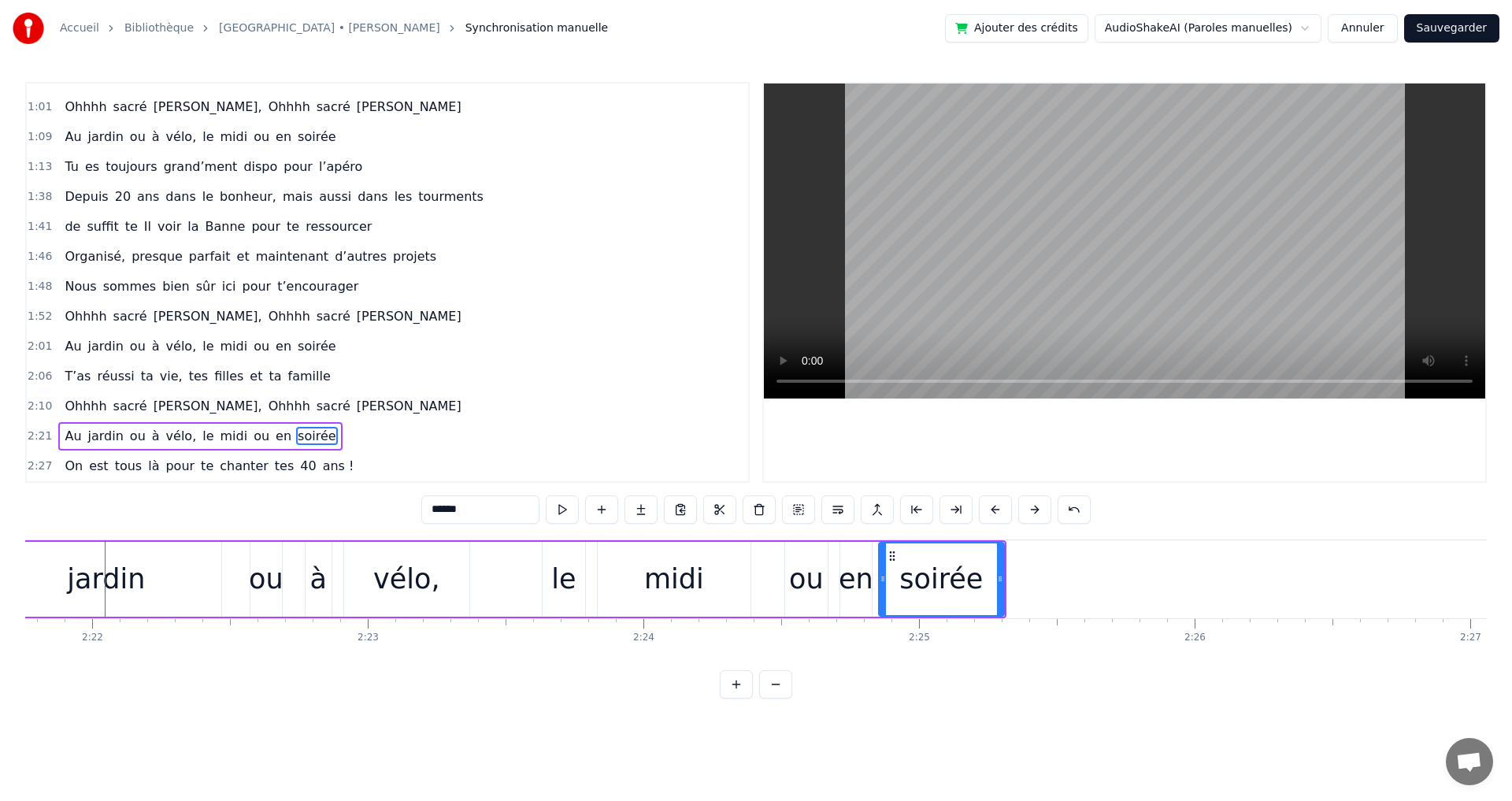
click at [1034, 509] on button at bounding box center [1034, 509] width 33 height 28
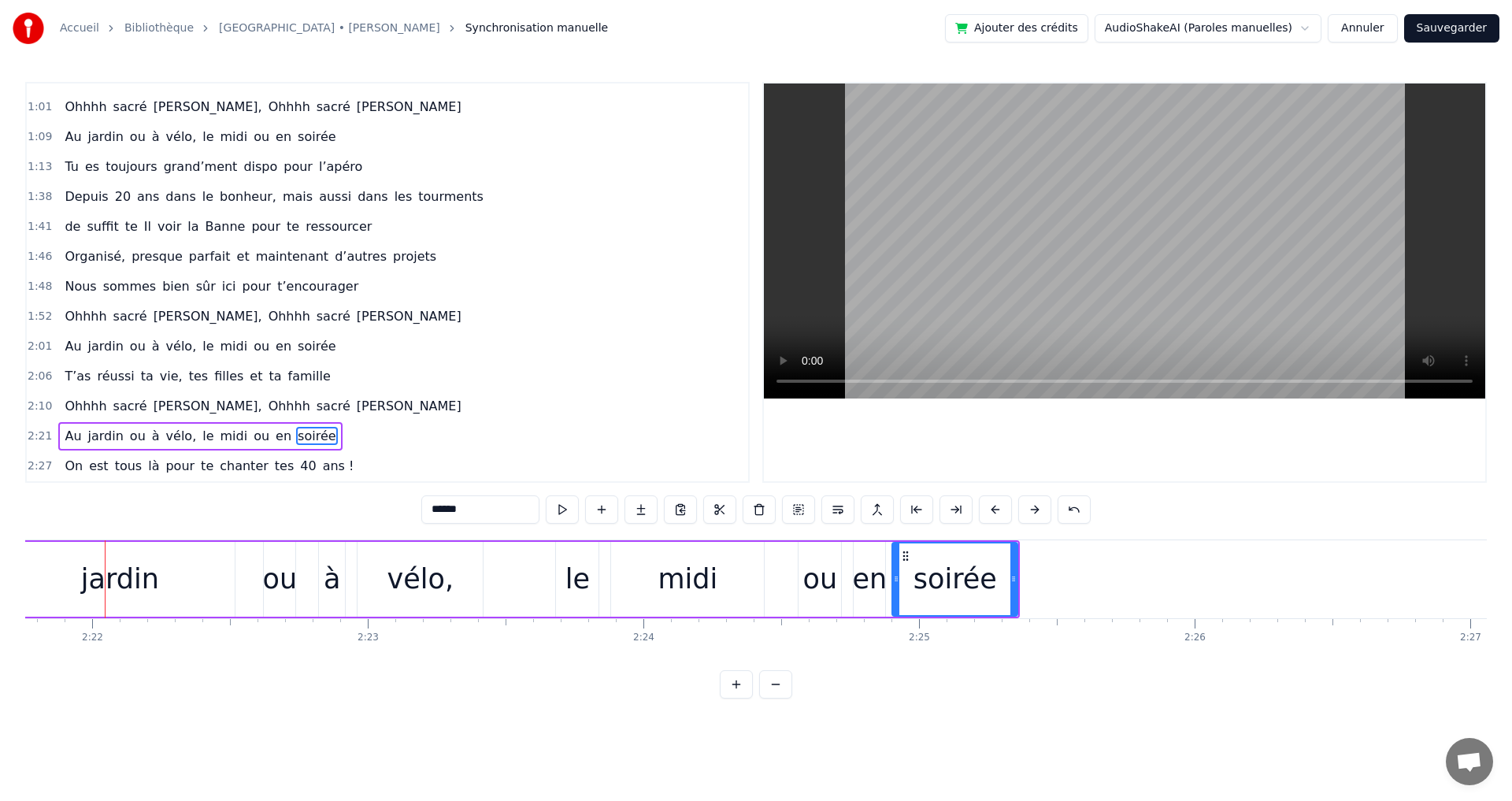
click at [1034, 509] on button at bounding box center [1034, 509] width 33 height 28
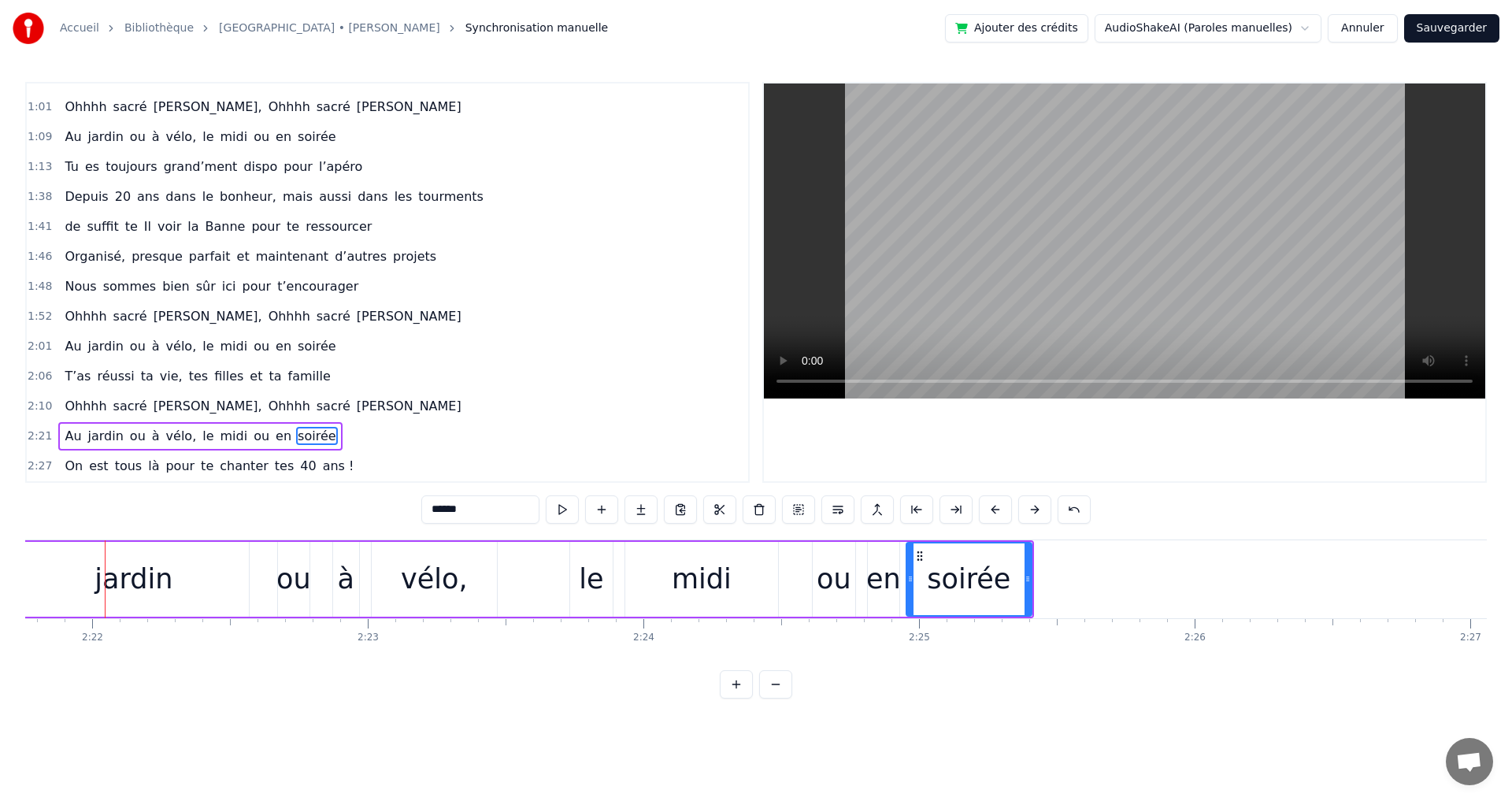
click at [1034, 509] on button at bounding box center [1034, 509] width 33 height 28
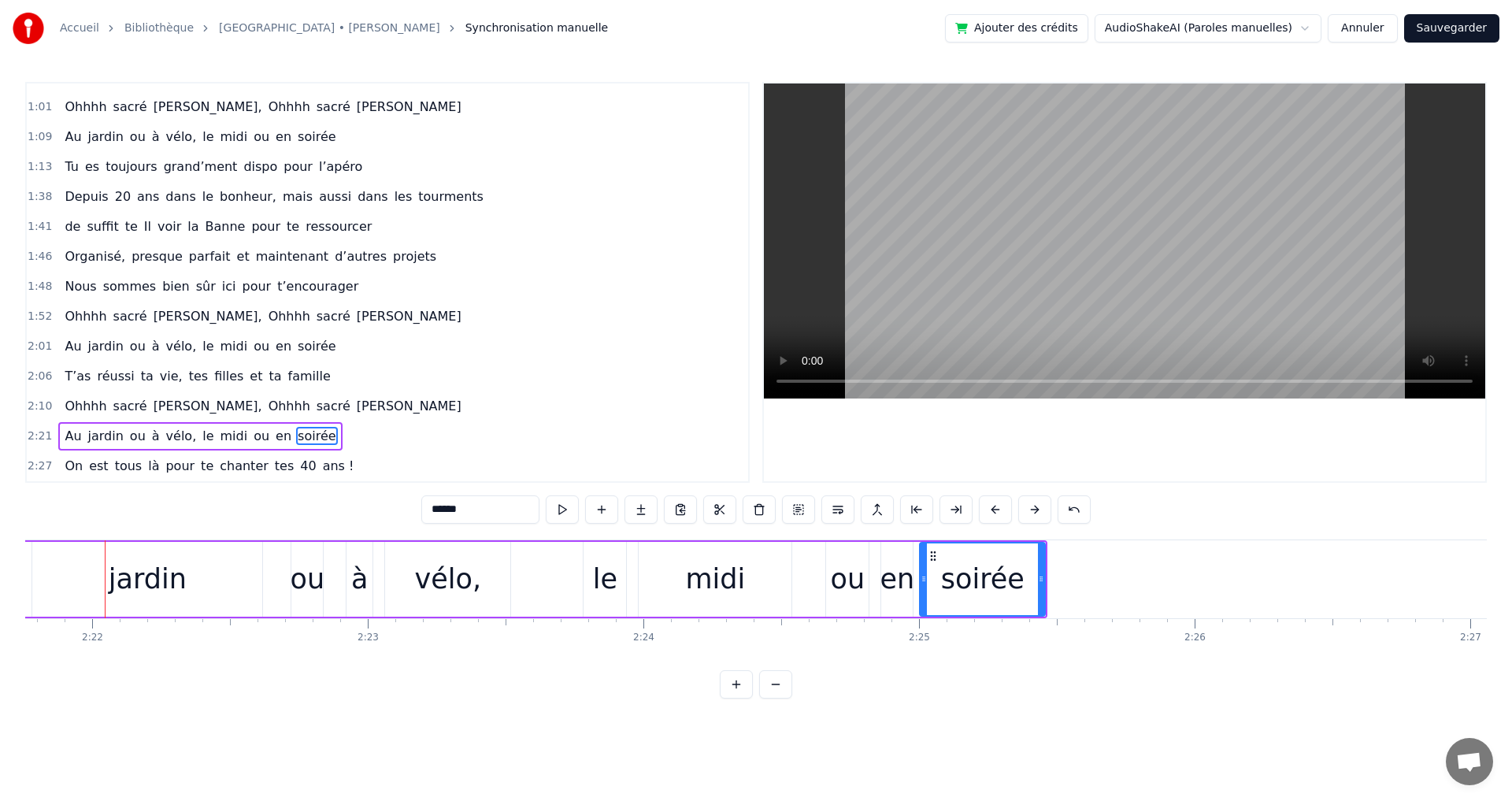
click at [1034, 509] on button at bounding box center [1034, 509] width 33 height 28
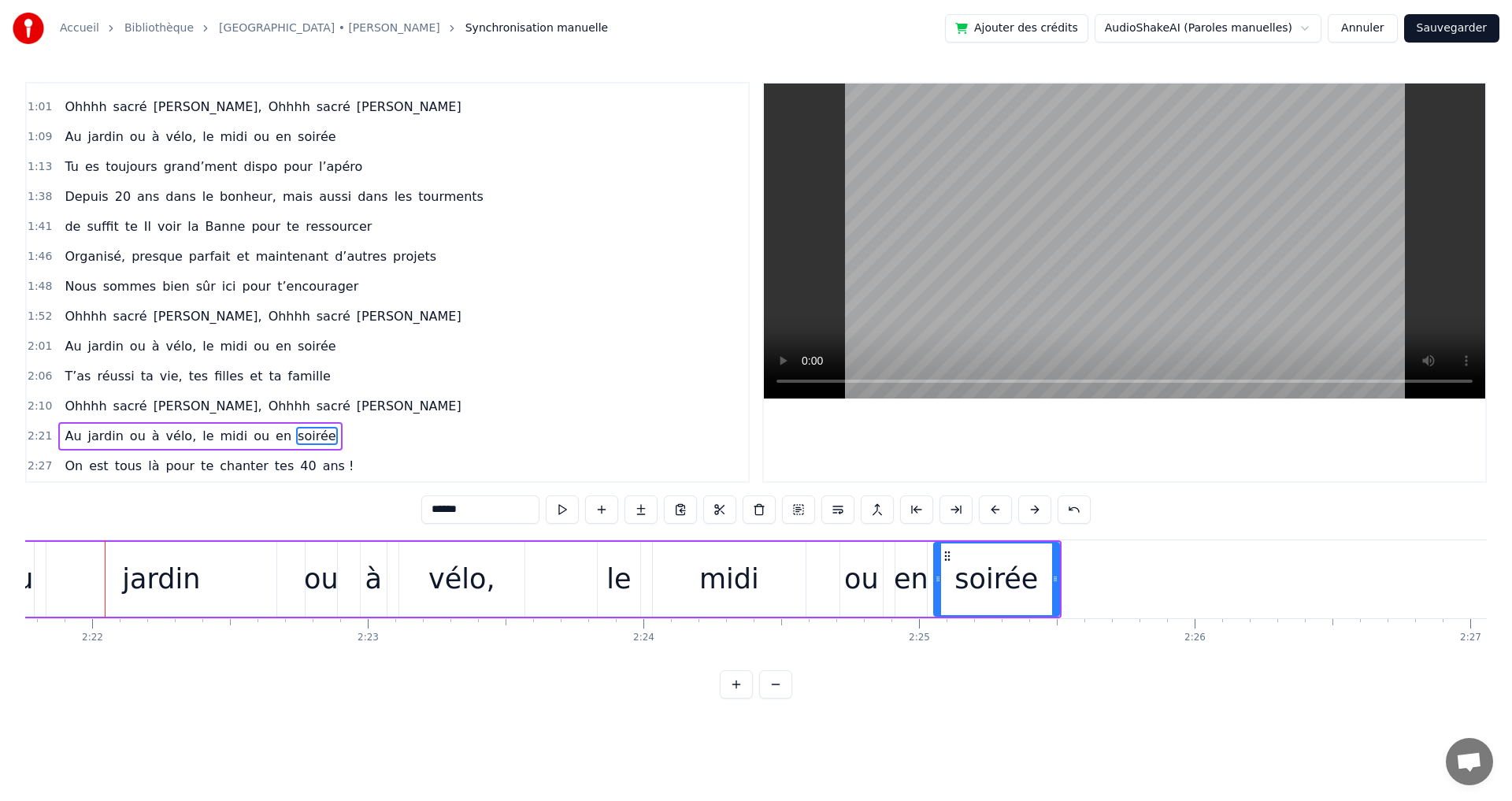
click at [1034, 509] on button at bounding box center [1034, 509] width 33 height 28
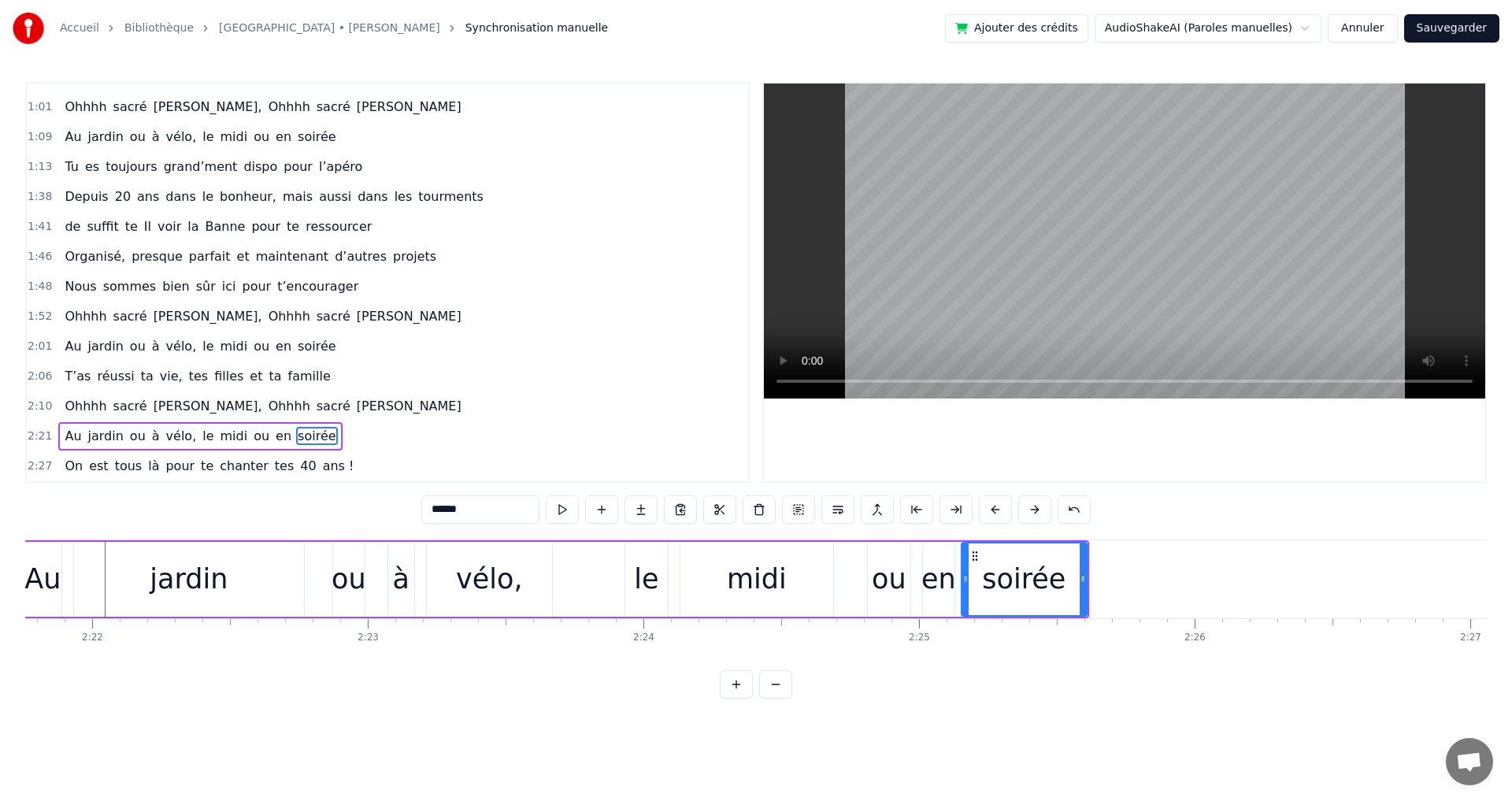
click at [1034, 509] on button at bounding box center [1034, 509] width 33 height 28
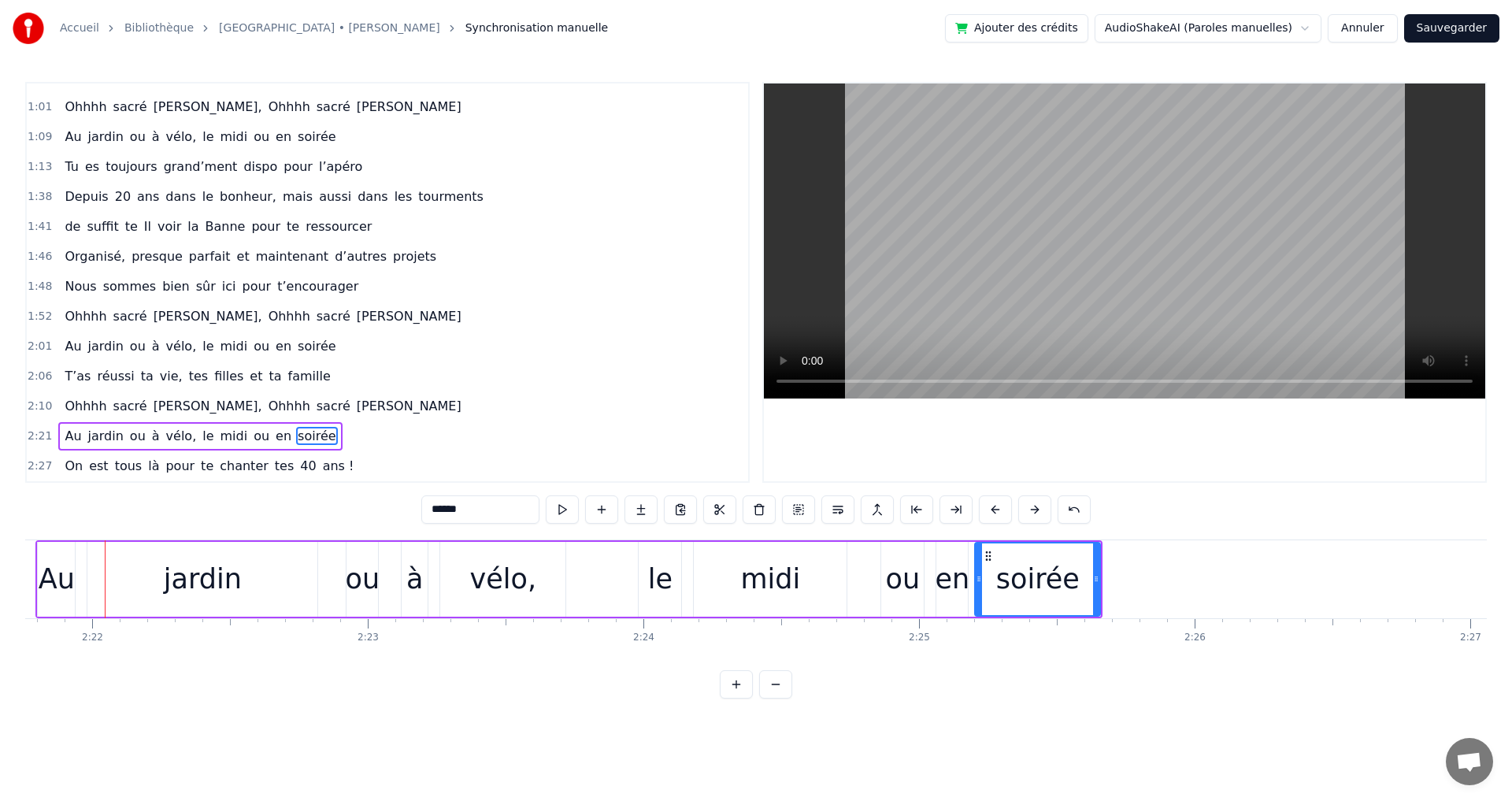
click at [1034, 509] on button at bounding box center [1034, 509] width 33 height 28
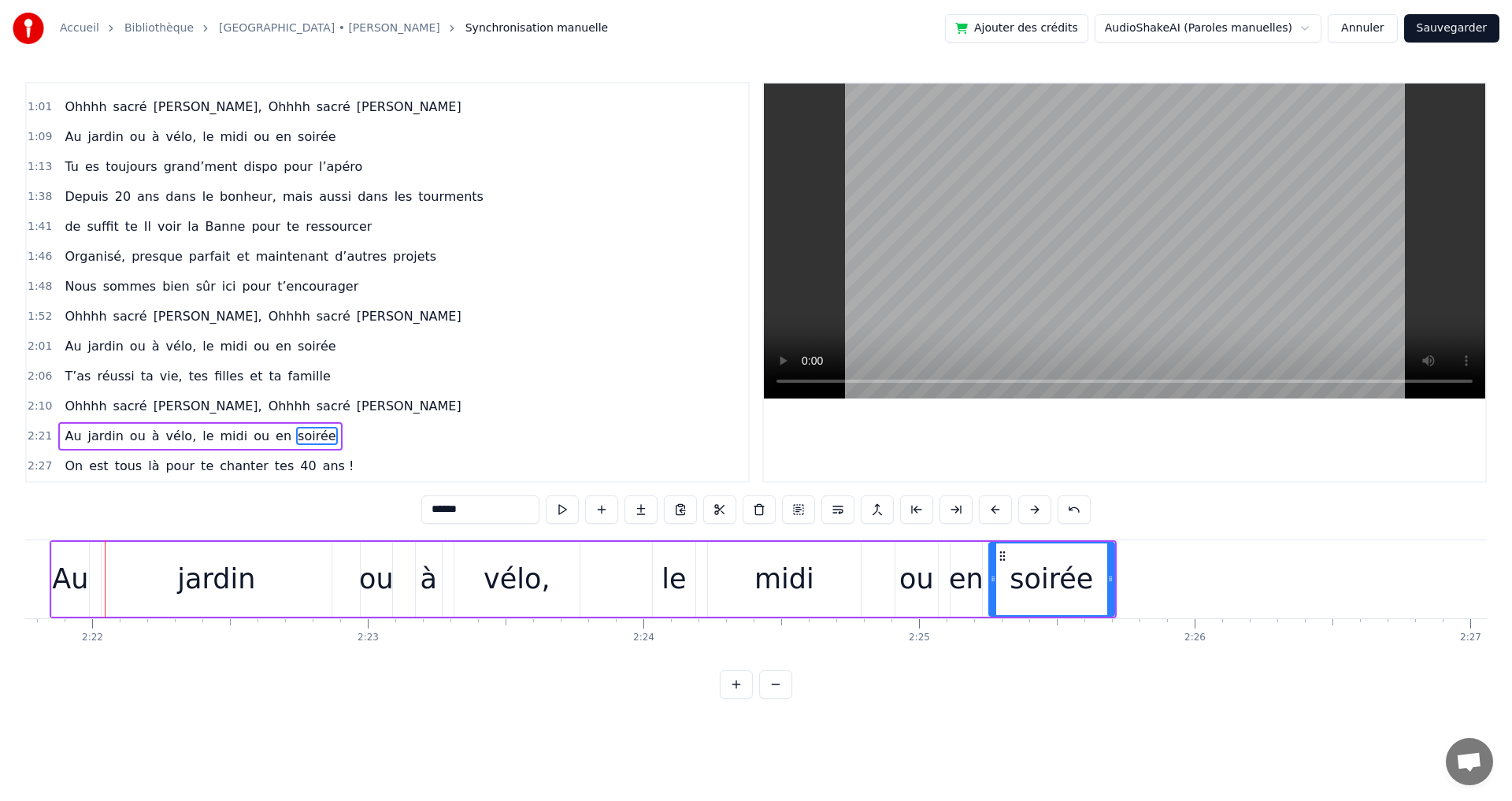
click at [1034, 509] on button at bounding box center [1034, 509] width 33 height 28
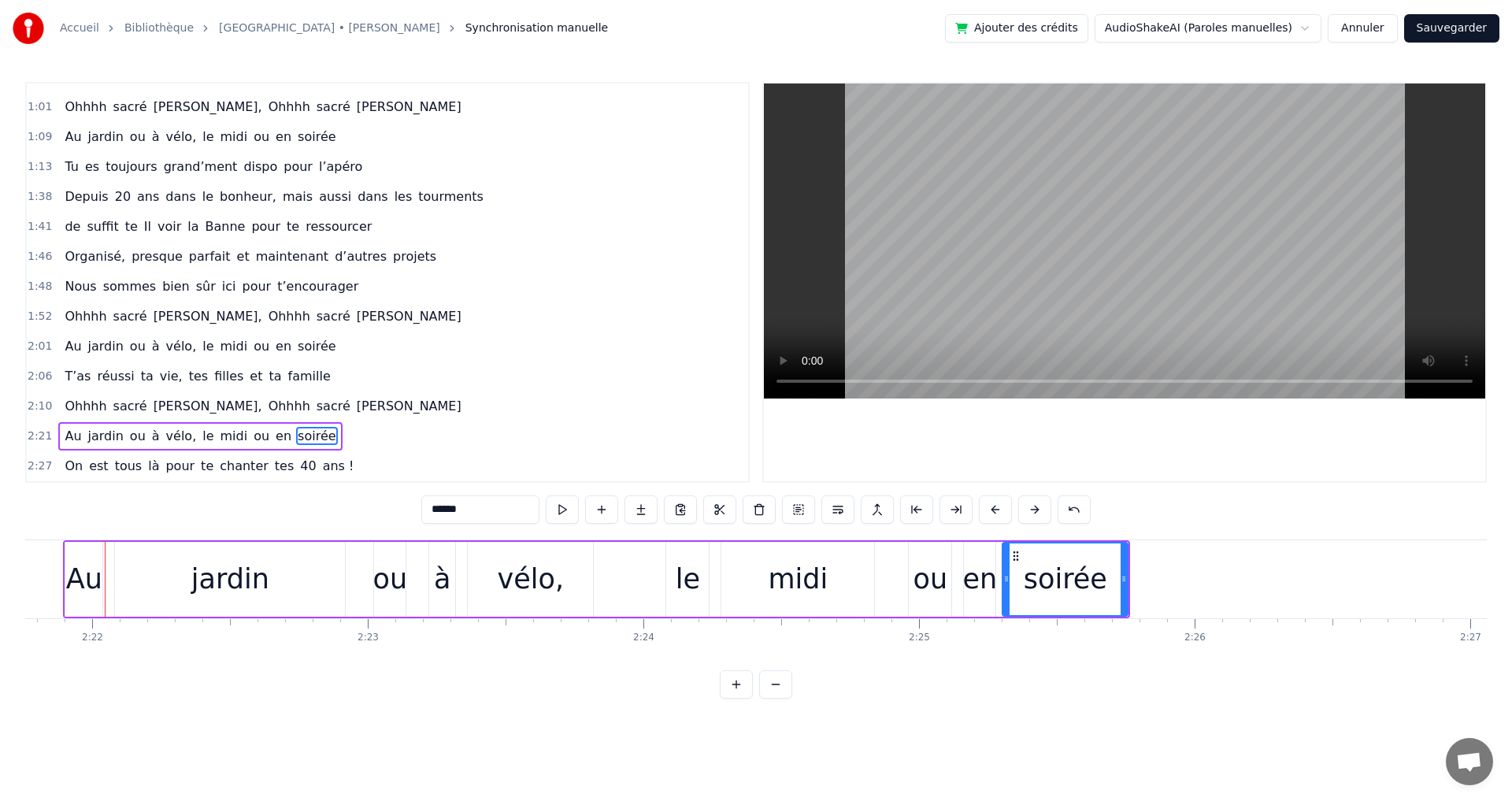
click at [1034, 509] on button at bounding box center [1034, 509] width 33 height 28
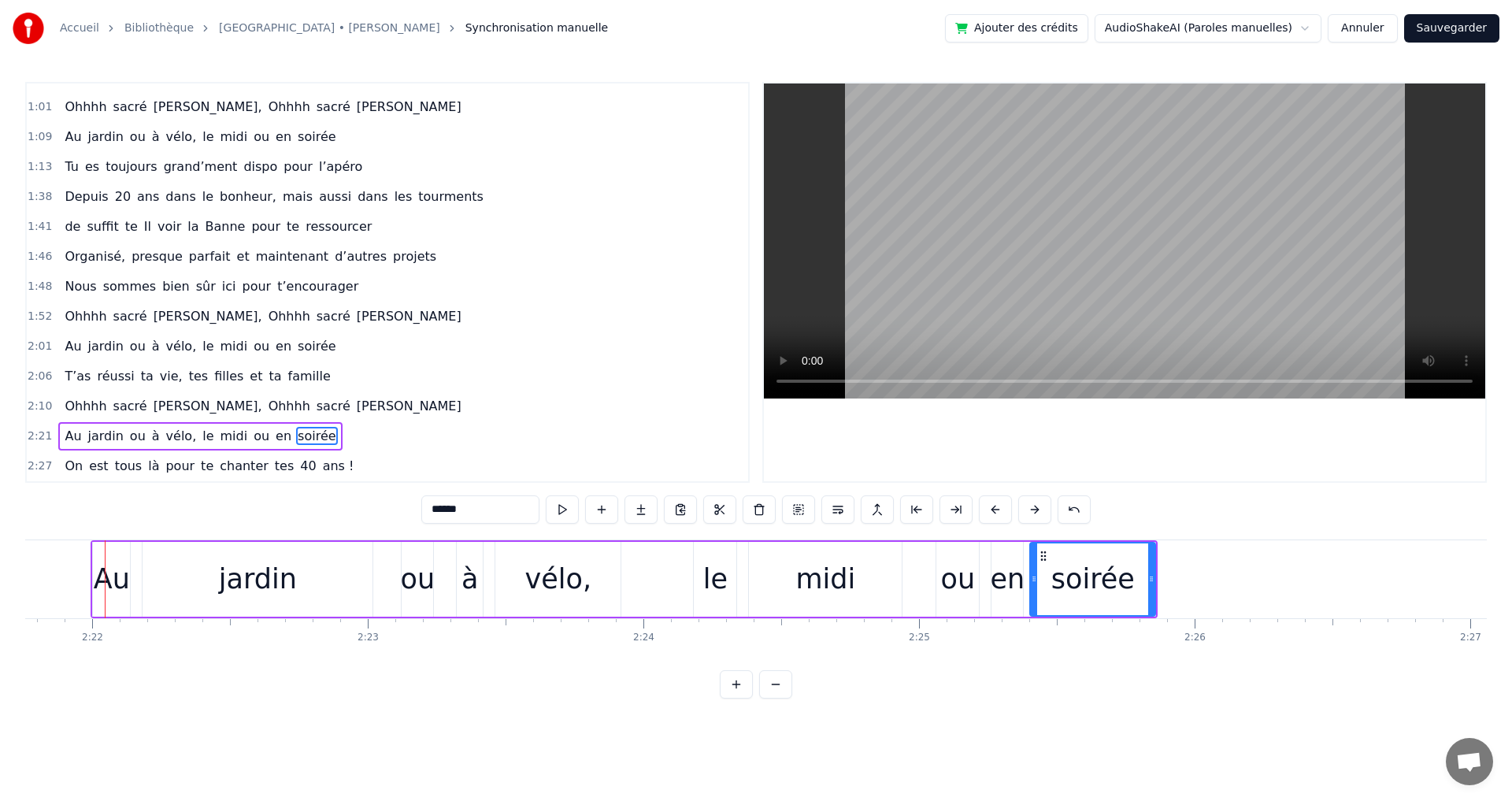
click at [355, 401] on span "Michel" at bounding box center [409, 405] width 108 height 18
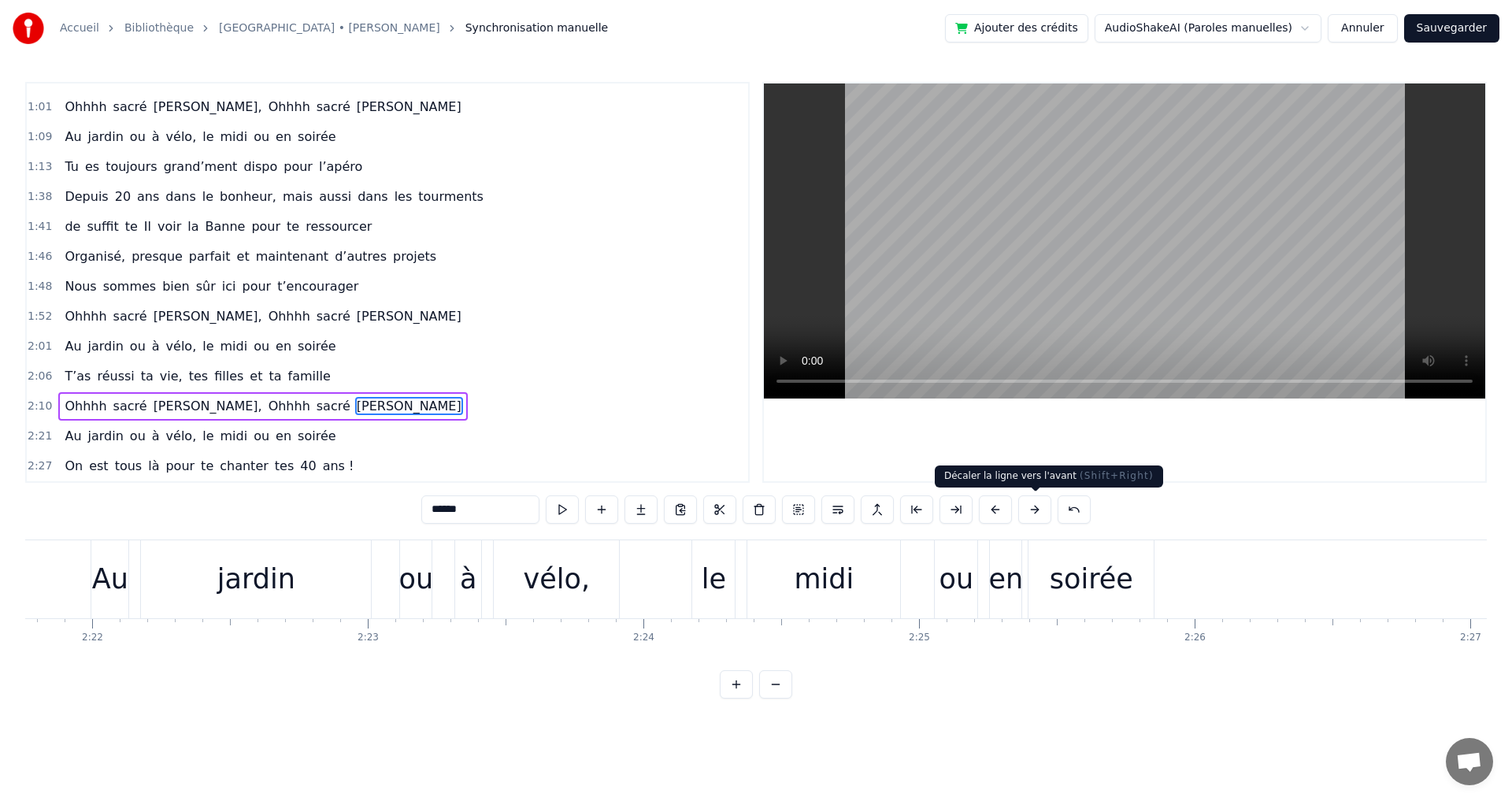
click at [1034, 510] on button at bounding box center [1034, 509] width 33 height 28
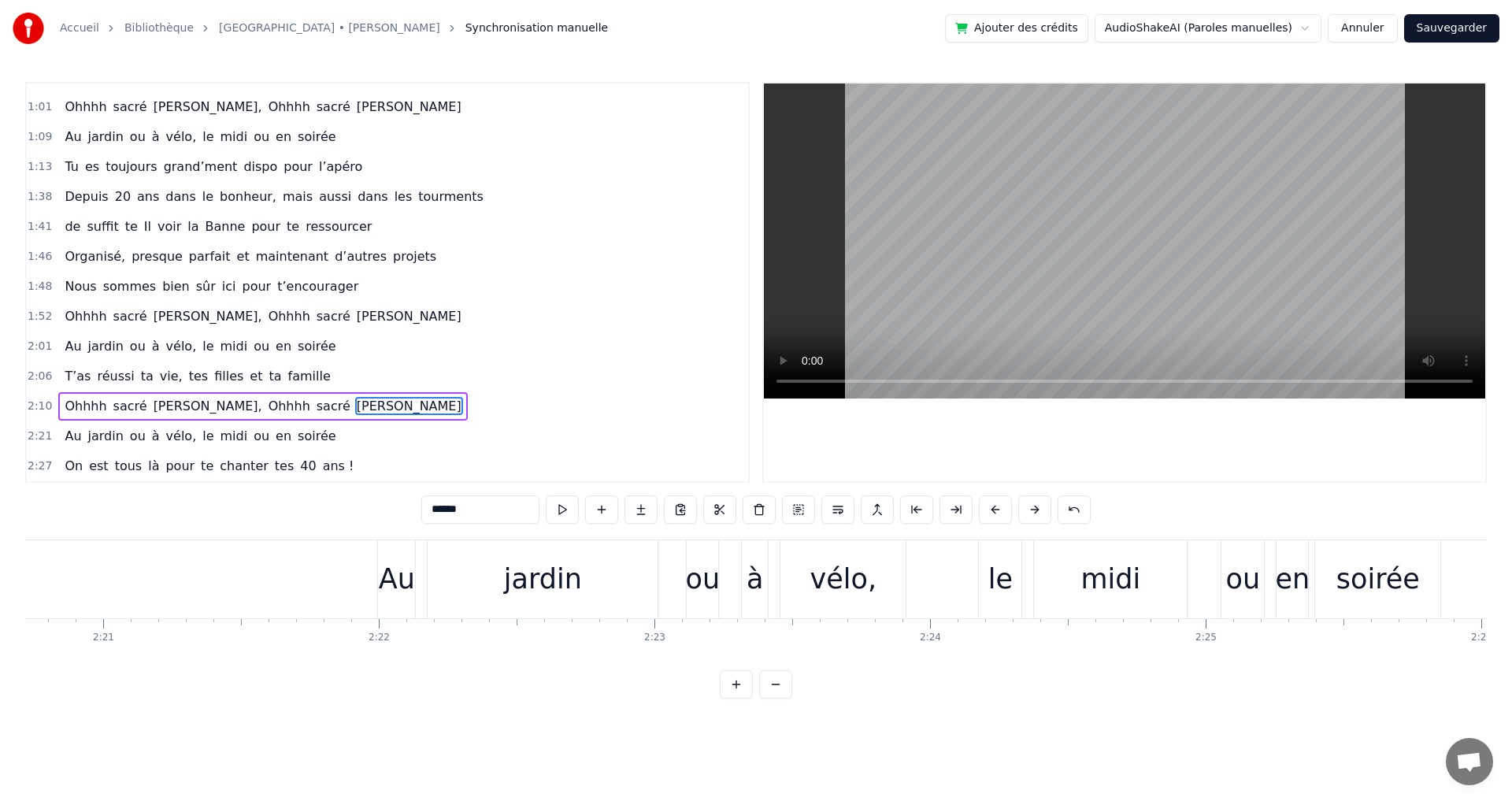
click at [1034, 510] on button at bounding box center [1034, 509] width 33 height 28
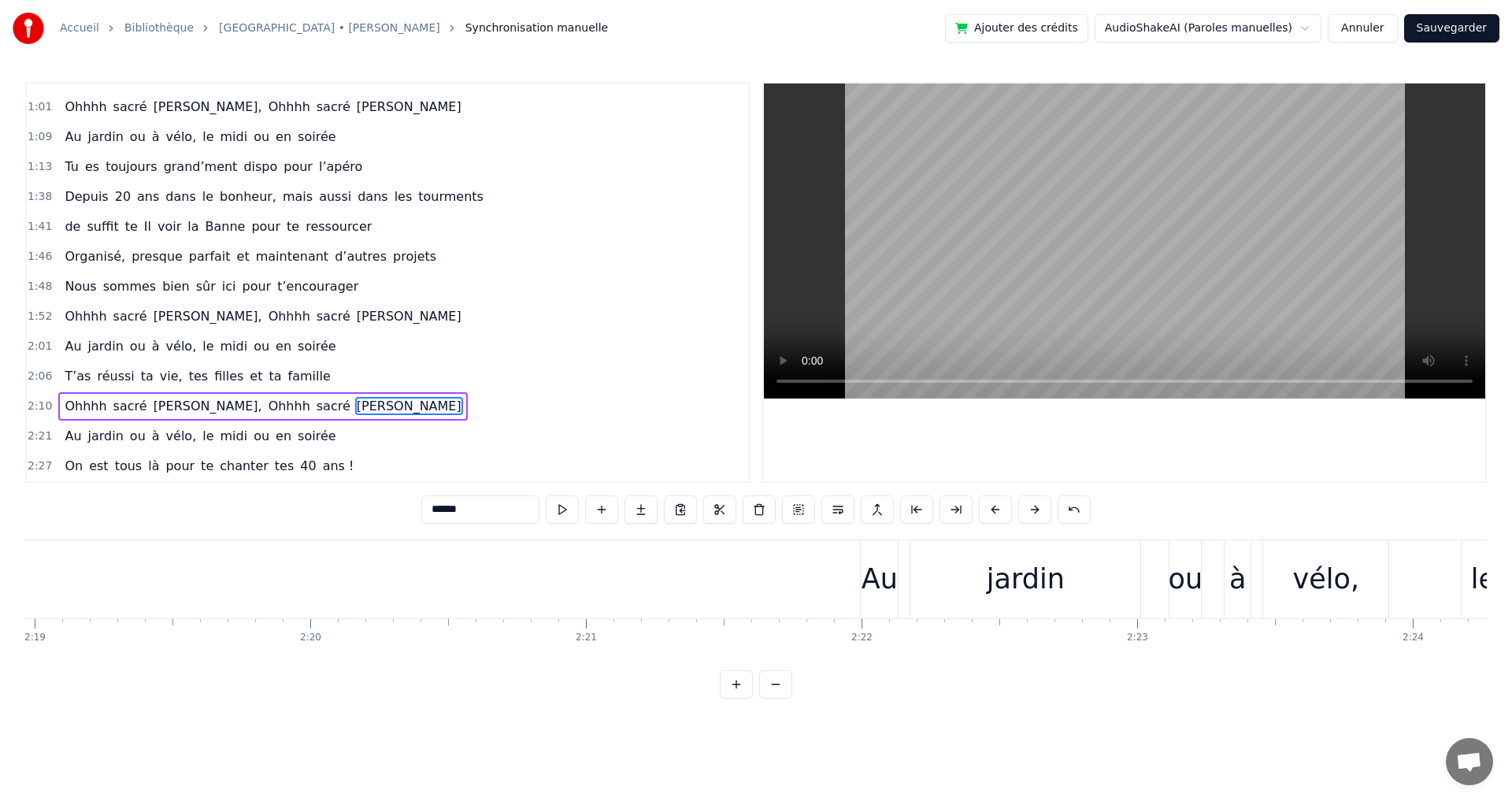
click at [1034, 510] on button at bounding box center [1034, 509] width 33 height 28
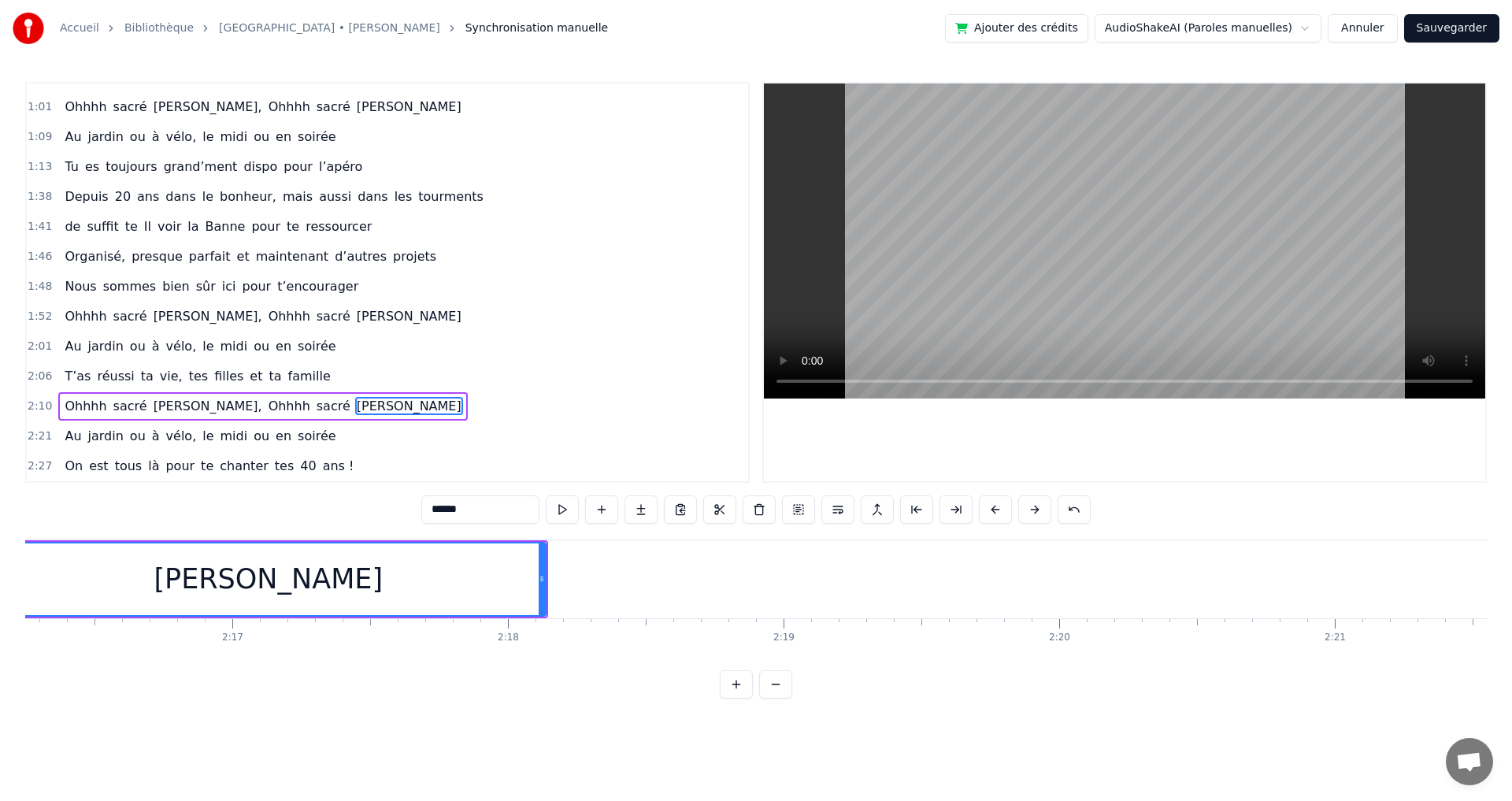
click at [1034, 510] on button at bounding box center [1034, 509] width 33 height 28
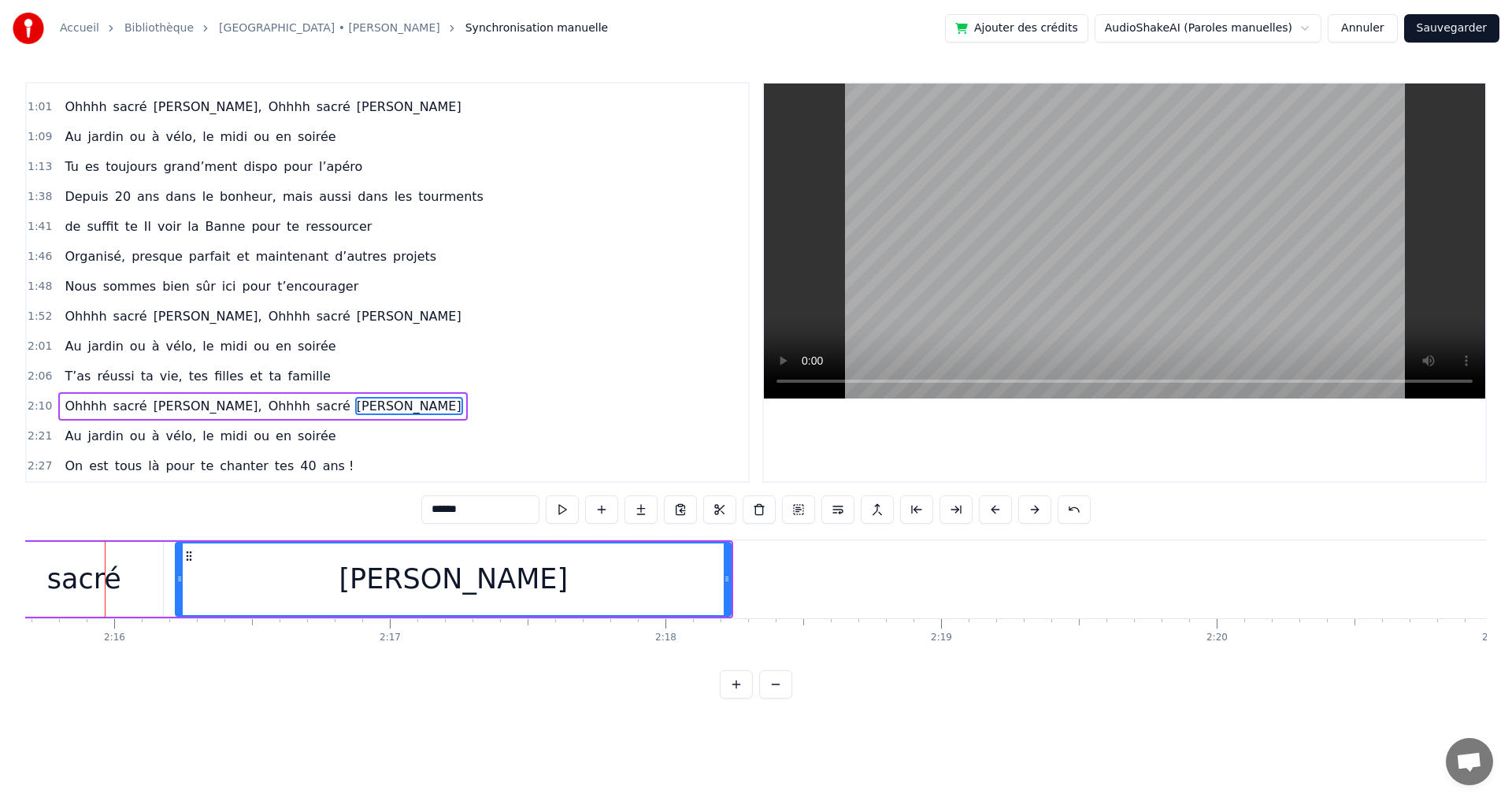
click at [1033, 509] on button at bounding box center [1034, 509] width 33 height 28
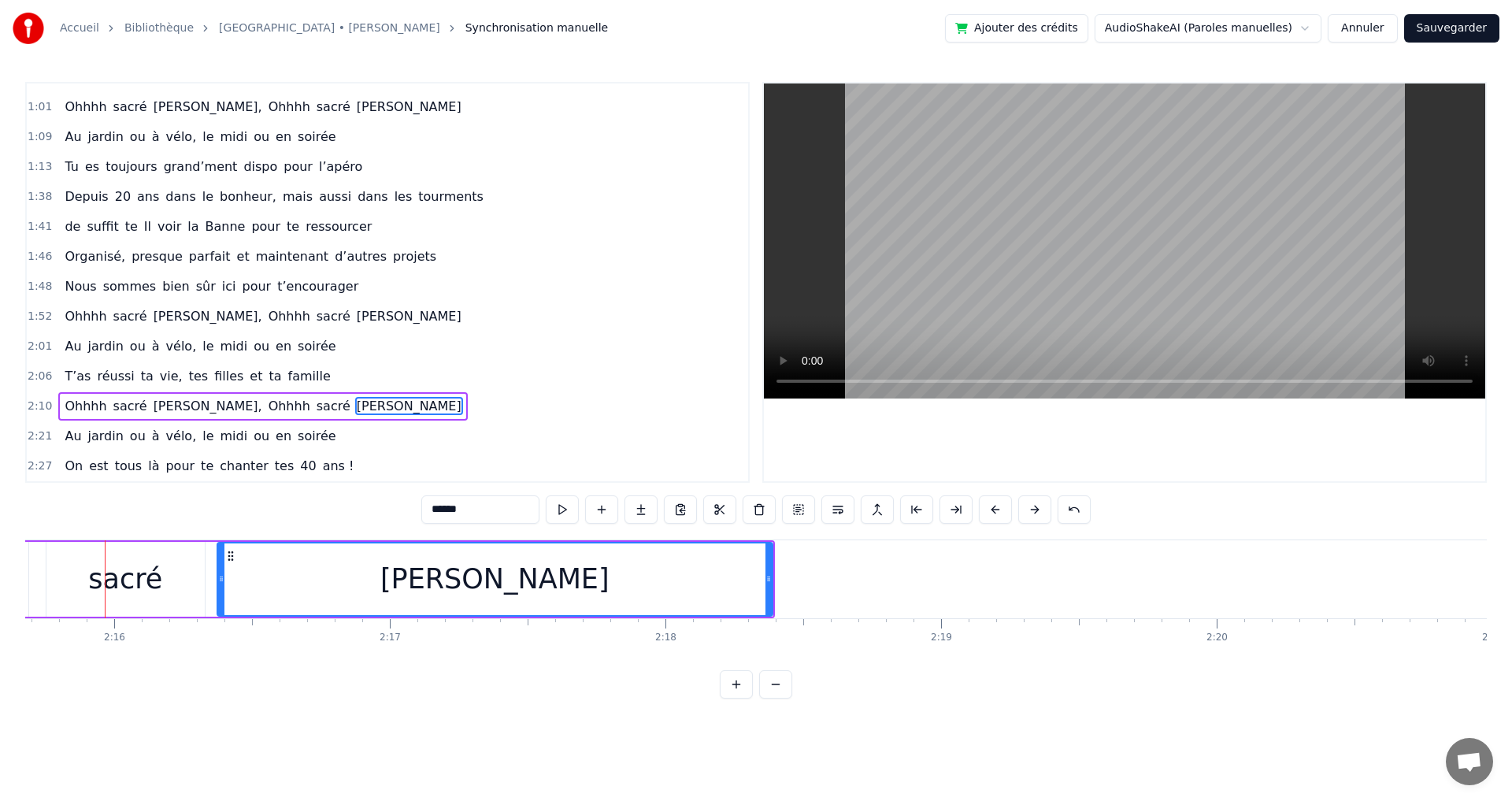
click at [1033, 509] on button at bounding box center [1034, 509] width 33 height 28
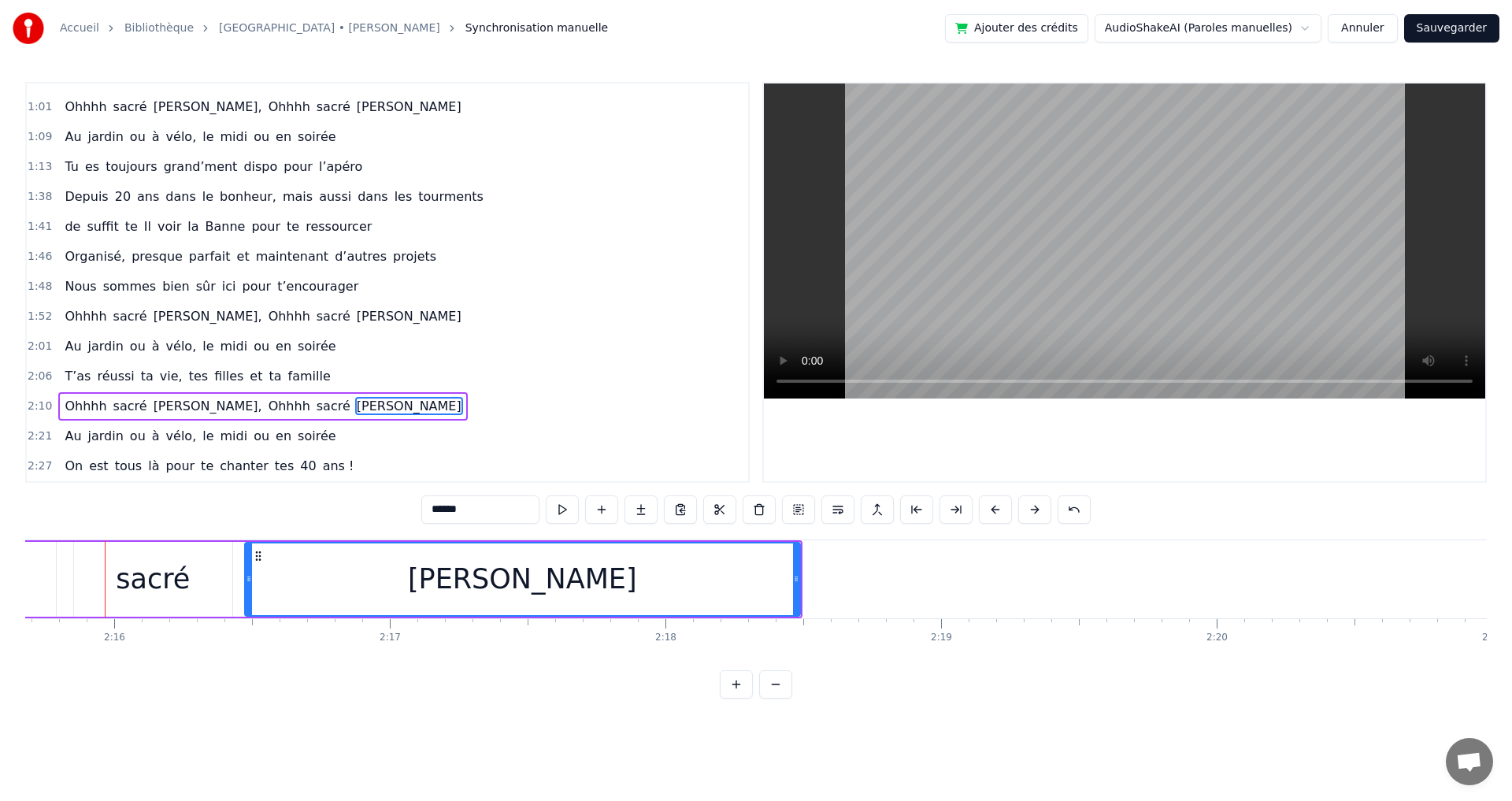
click at [1033, 509] on button at bounding box center [1034, 509] width 33 height 28
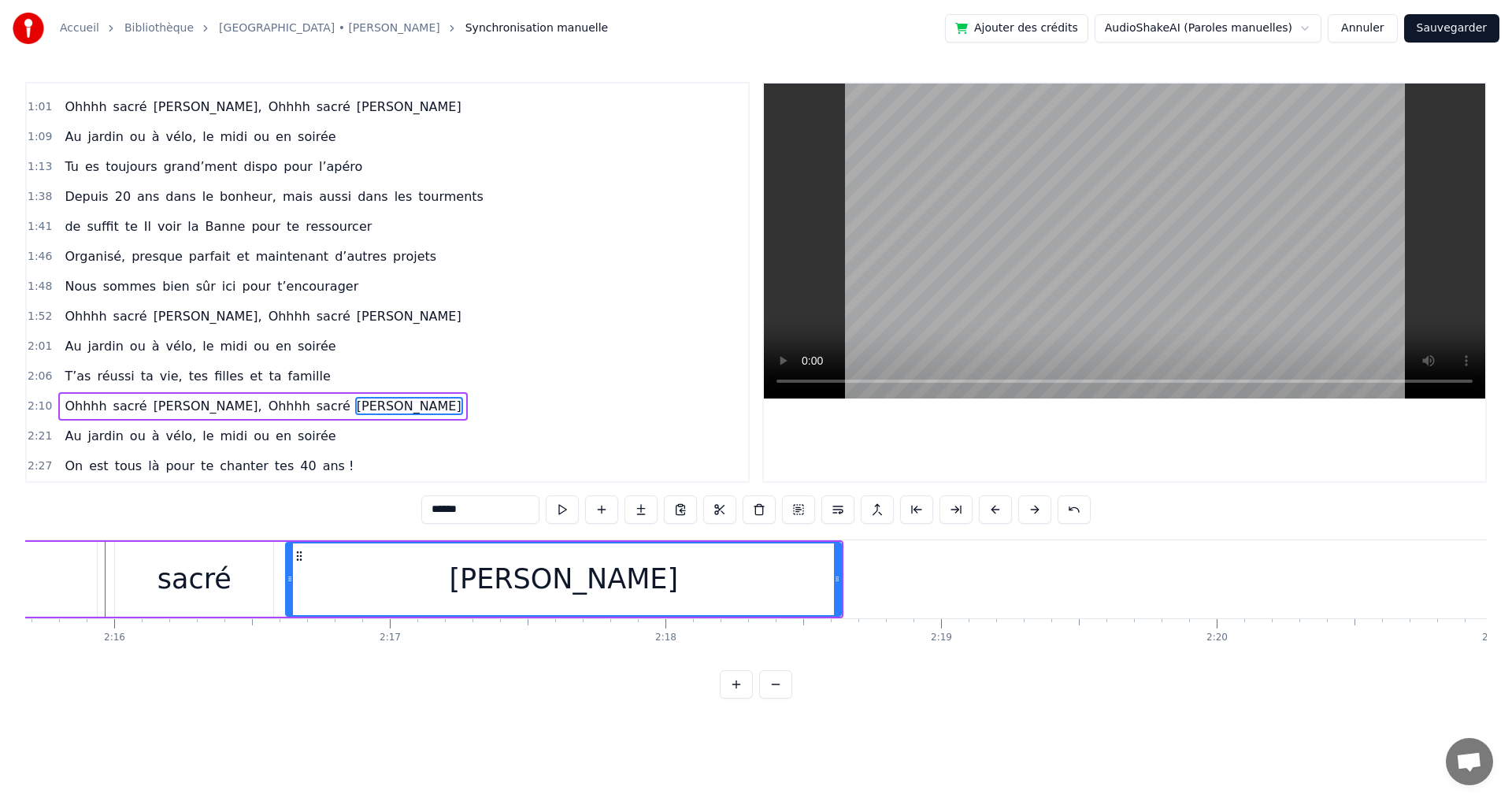
click at [1033, 509] on button at bounding box center [1034, 509] width 33 height 28
click at [1034, 509] on button at bounding box center [1034, 509] width 33 height 28
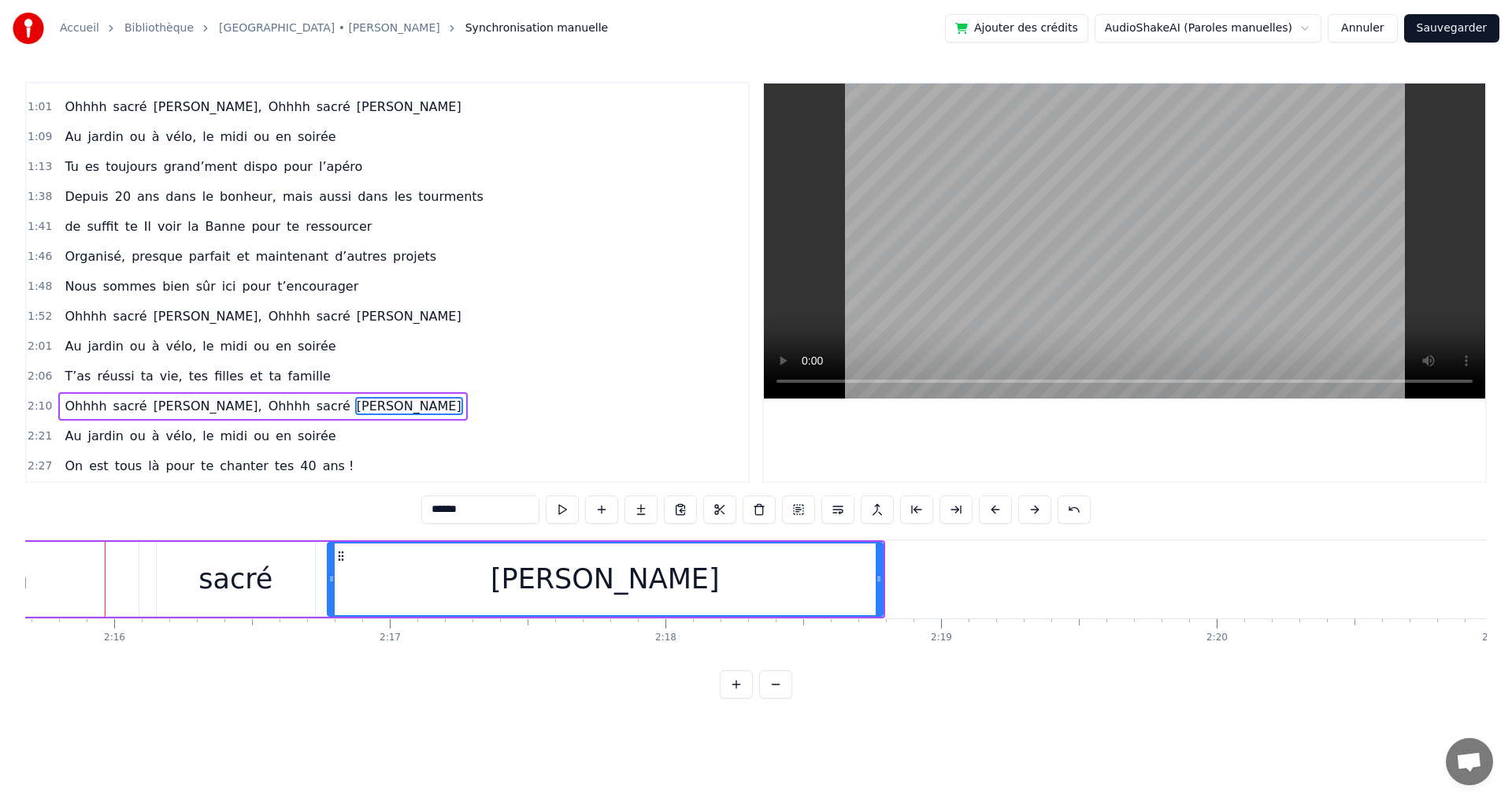
click at [1034, 509] on button at bounding box center [1034, 509] width 33 height 28
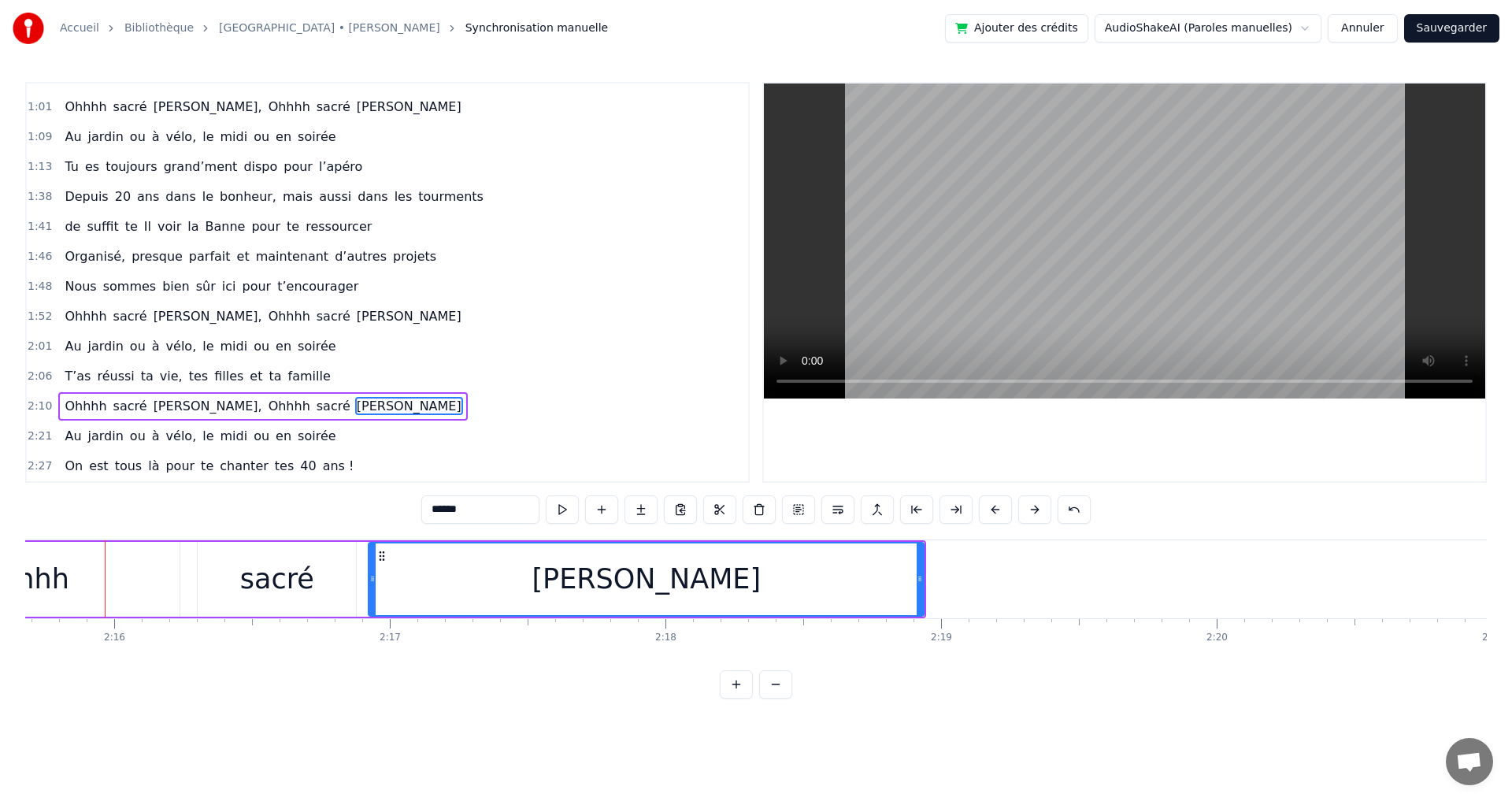
click at [1034, 509] on button at bounding box center [1034, 509] width 33 height 28
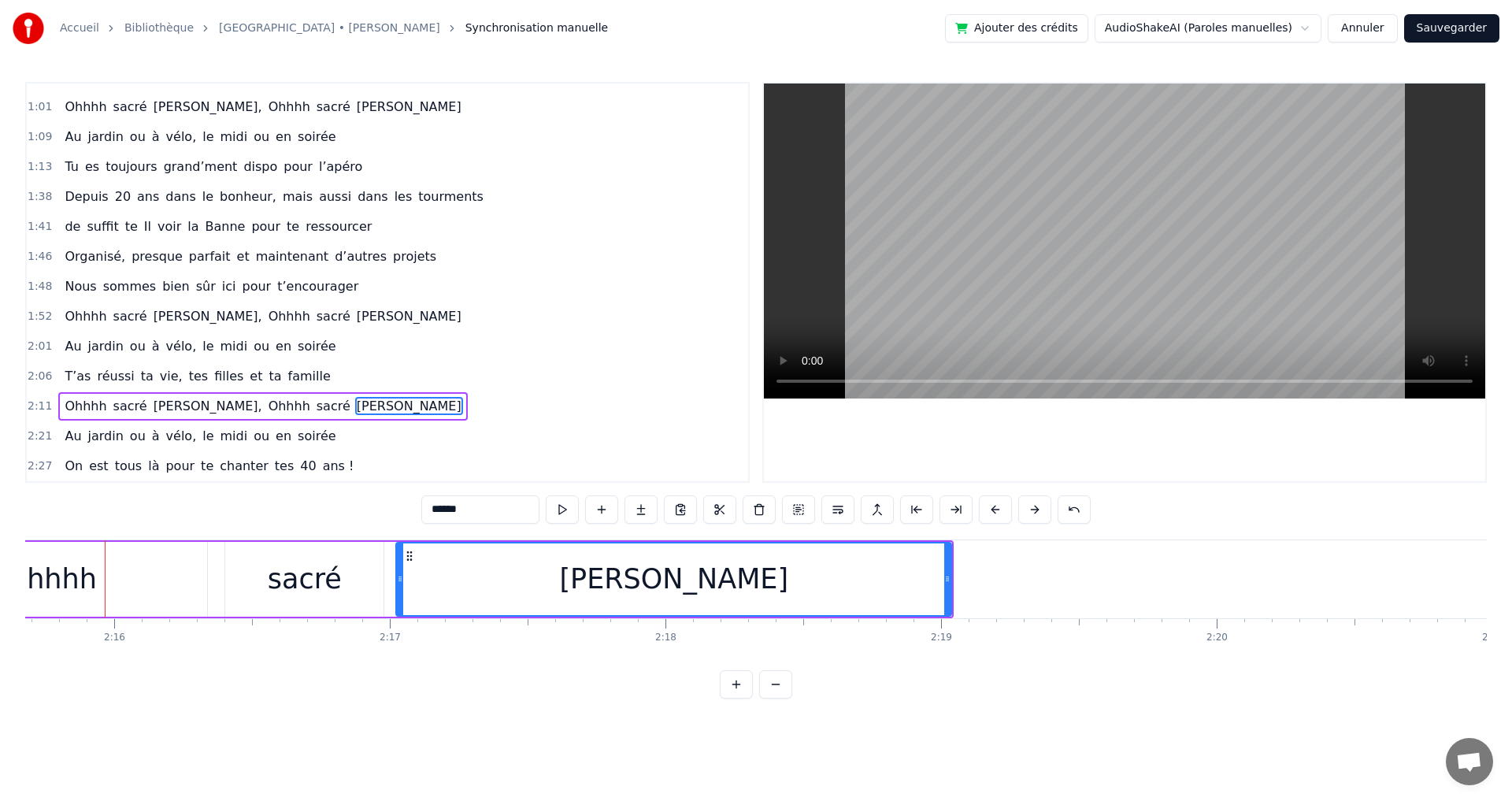
click at [1034, 509] on button at bounding box center [1034, 509] width 33 height 28
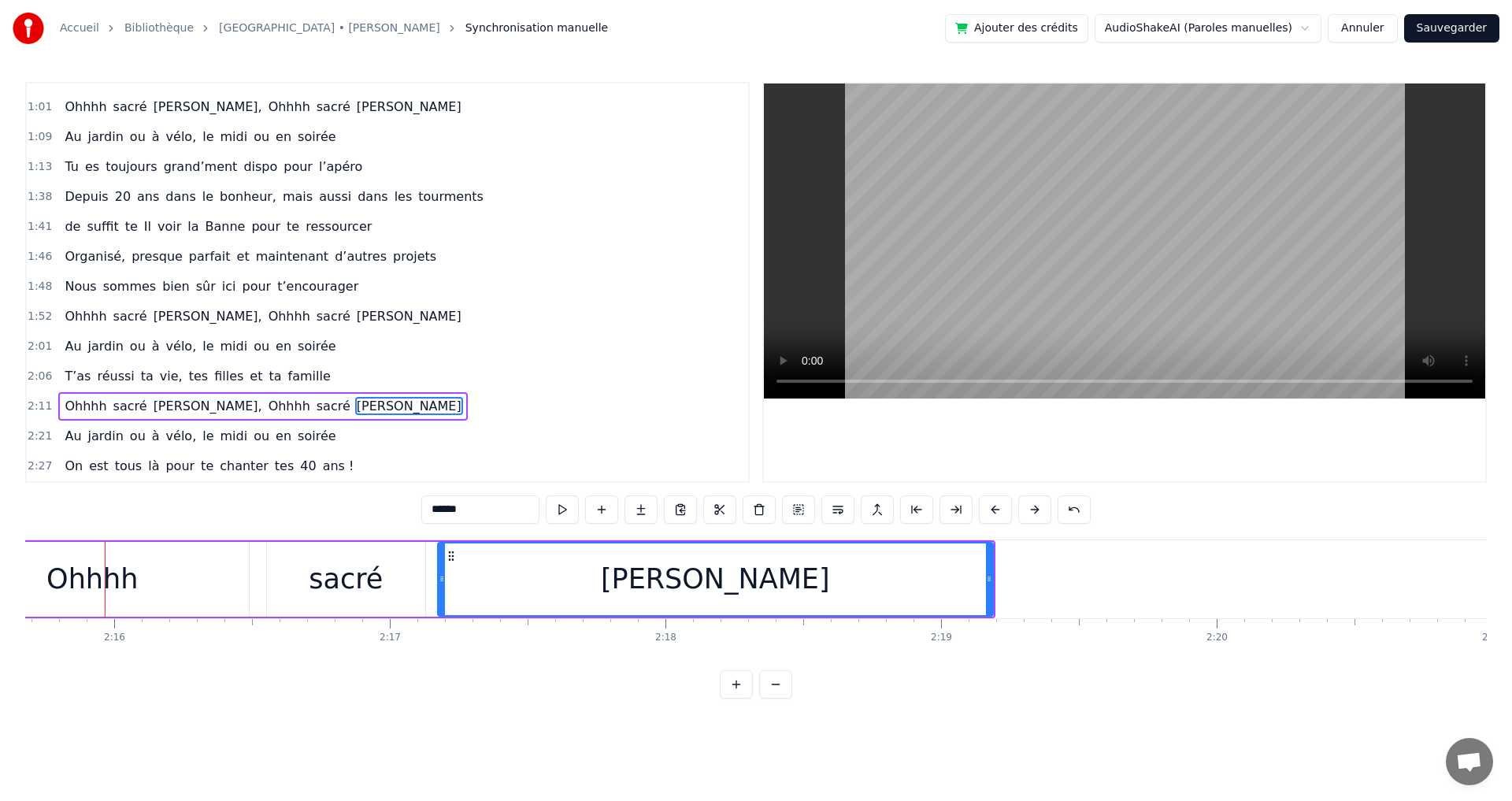
click at [1034, 509] on button at bounding box center [1034, 509] width 33 height 28
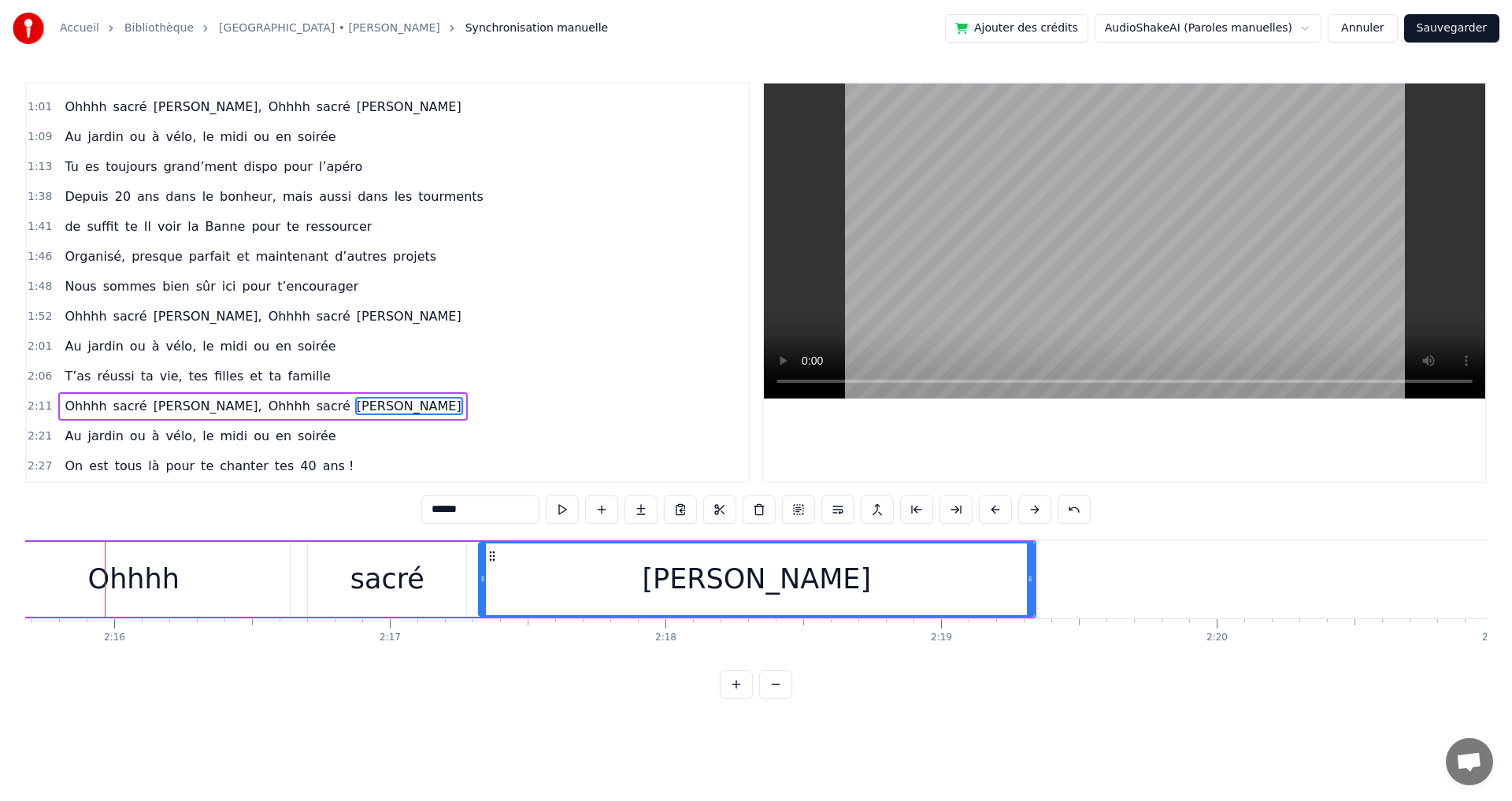
click at [1034, 509] on button at bounding box center [1034, 509] width 33 height 28
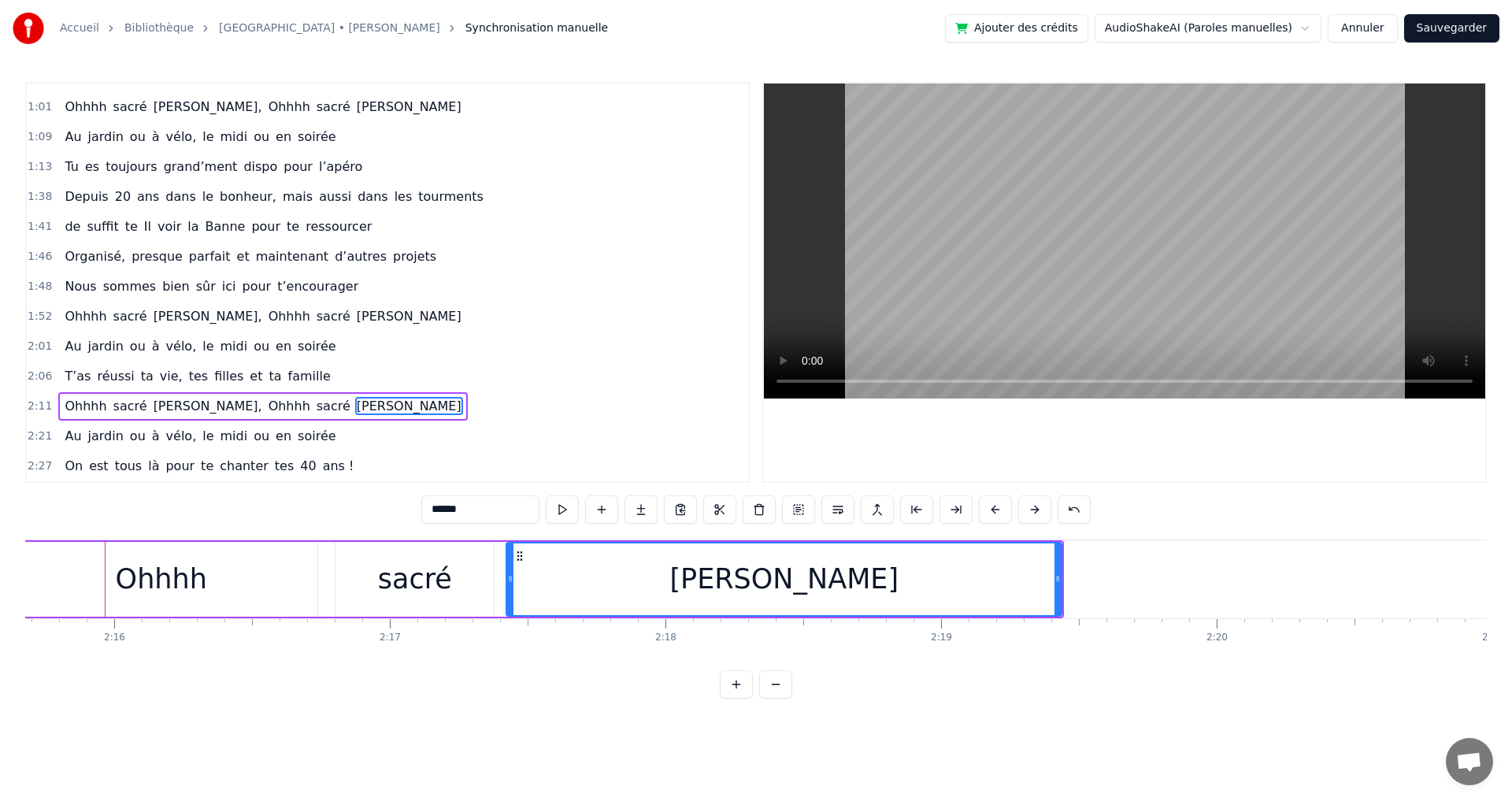
click at [1034, 509] on button at bounding box center [1034, 509] width 33 height 28
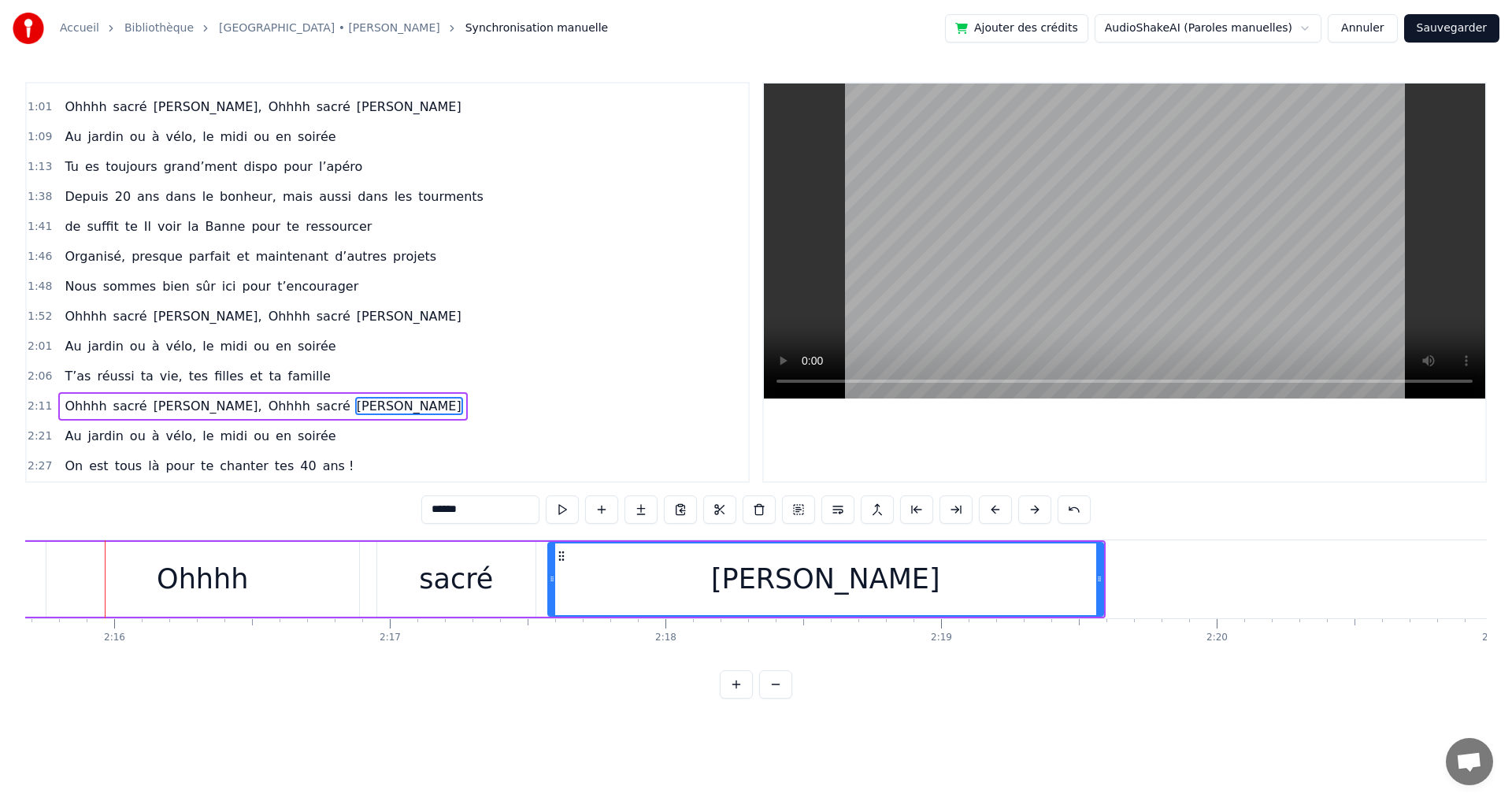
click at [1034, 509] on button at bounding box center [1034, 509] width 33 height 28
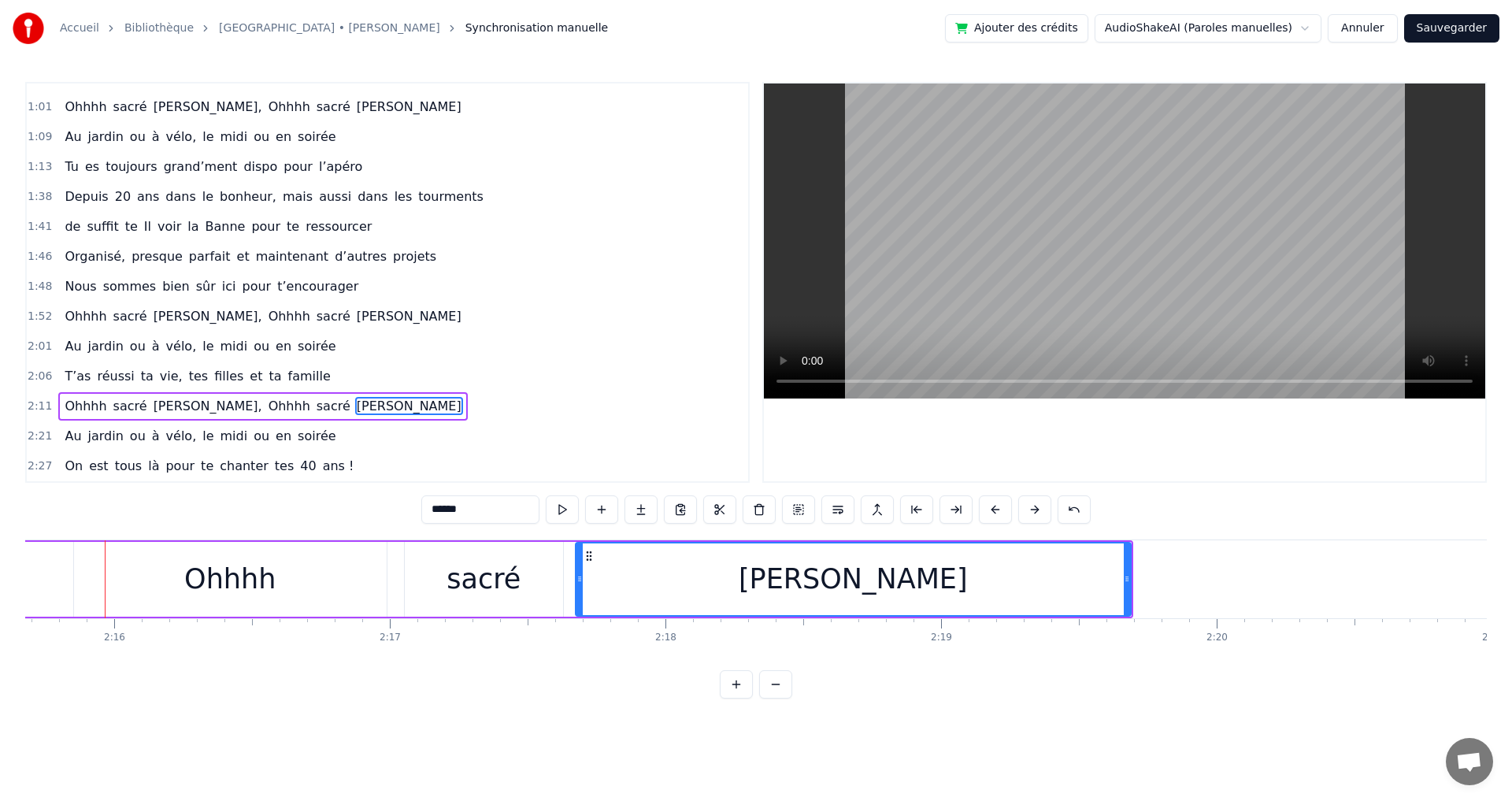
click
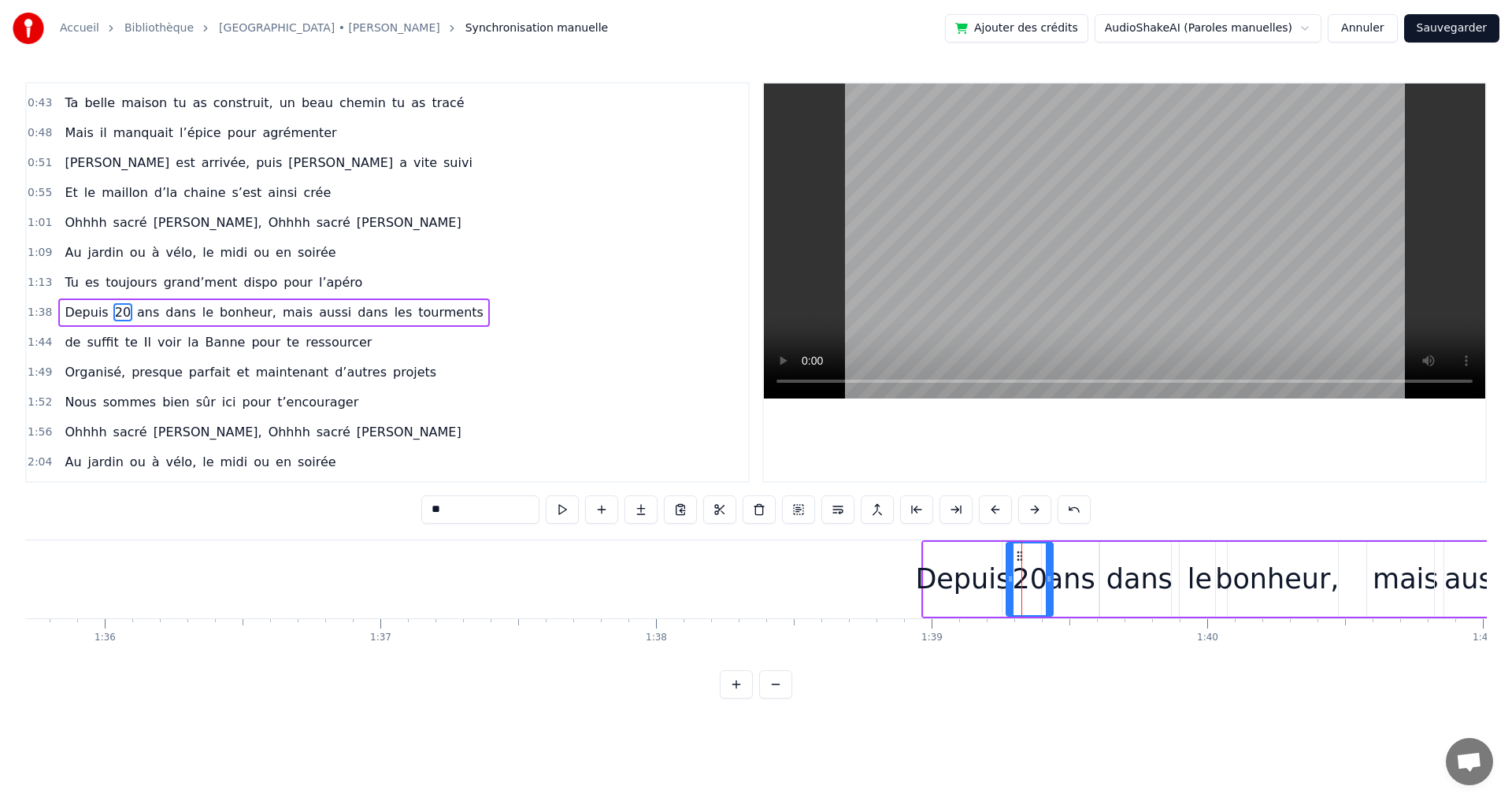
scroll to position [235, 0]
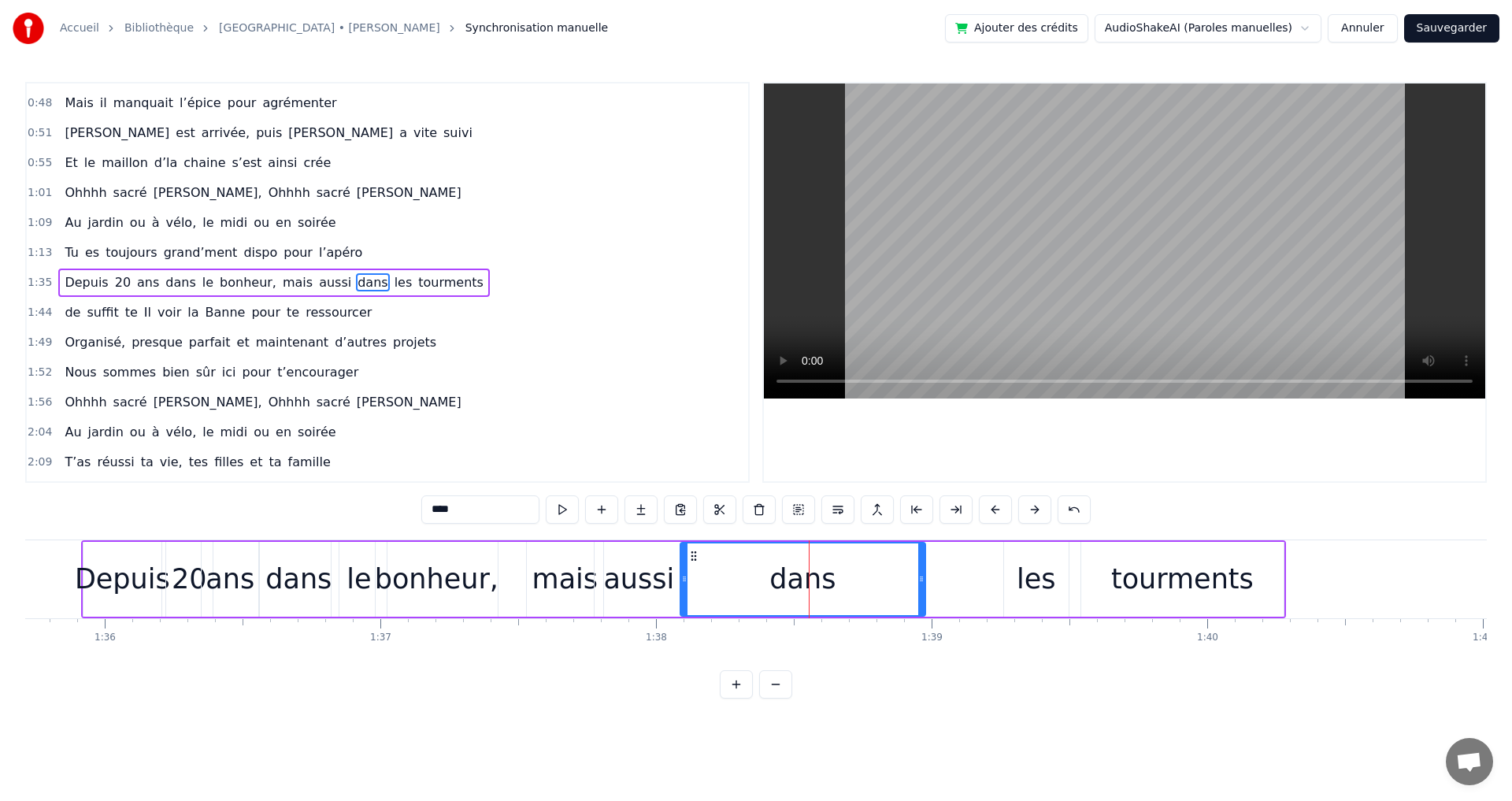
drag, startPoint x: 711, startPoint y: 579, endPoint x: 685, endPoint y: 579, distance: 26.0
drag, startPoint x: 924, startPoint y: 582, endPoint x: 817, endPoint y: 583, distance: 107.0
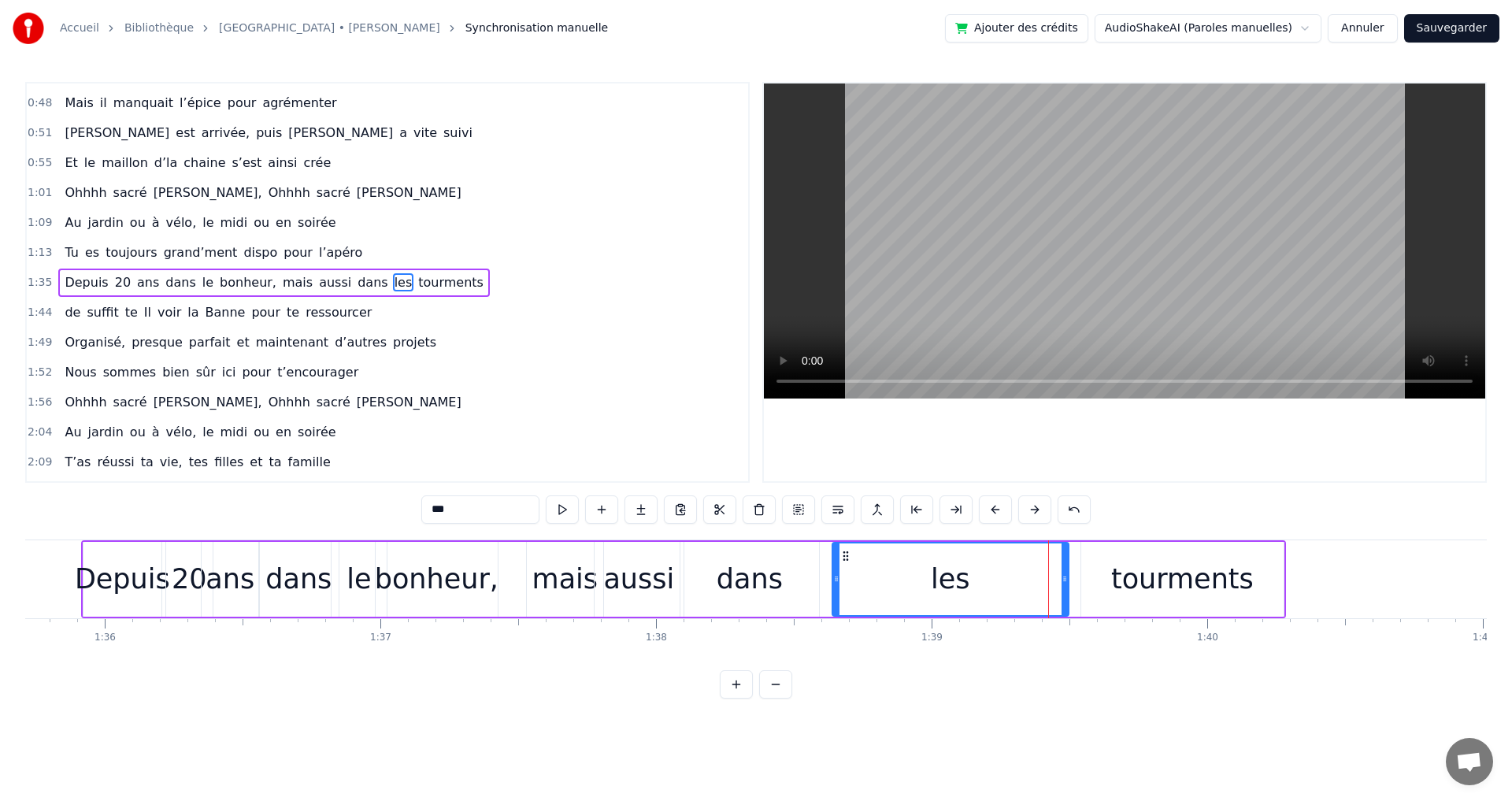
drag, startPoint x: 1007, startPoint y: 578, endPoint x: 835, endPoint y: 577, distance: 172.0
drag, startPoint x: 834, startPoint y: 578, endPoint x: 798, endPoint y: 579, distance: 36.0
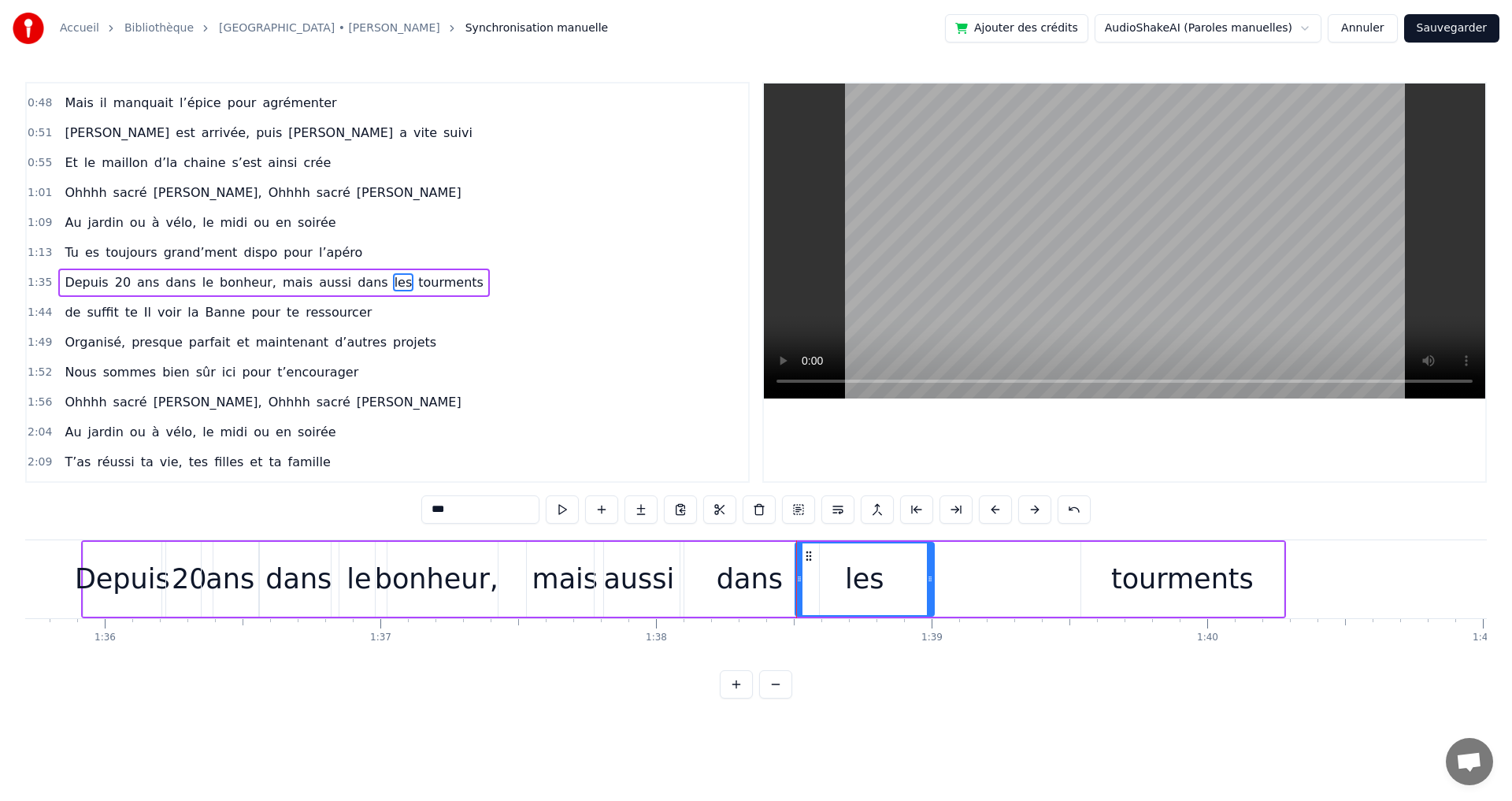
drag, startPoint x: 1064, startPoint y: 580, endPoint x: 930, endPoint y: 575, distance: 134.1
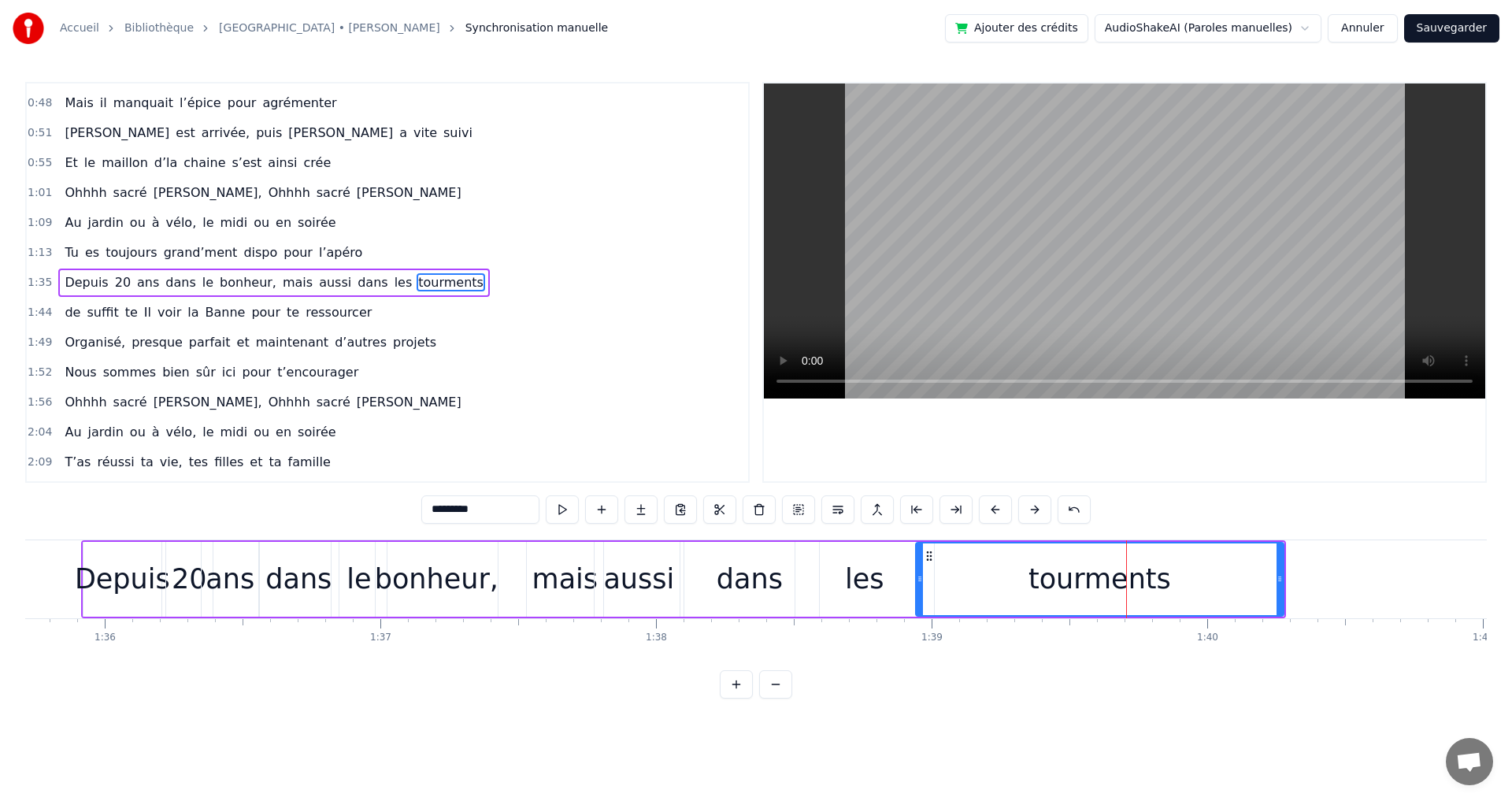
drag, startPoint x: 1085, startPoint y: 579, endPoint x: 981, endPoint y: 578, distance: 104.0
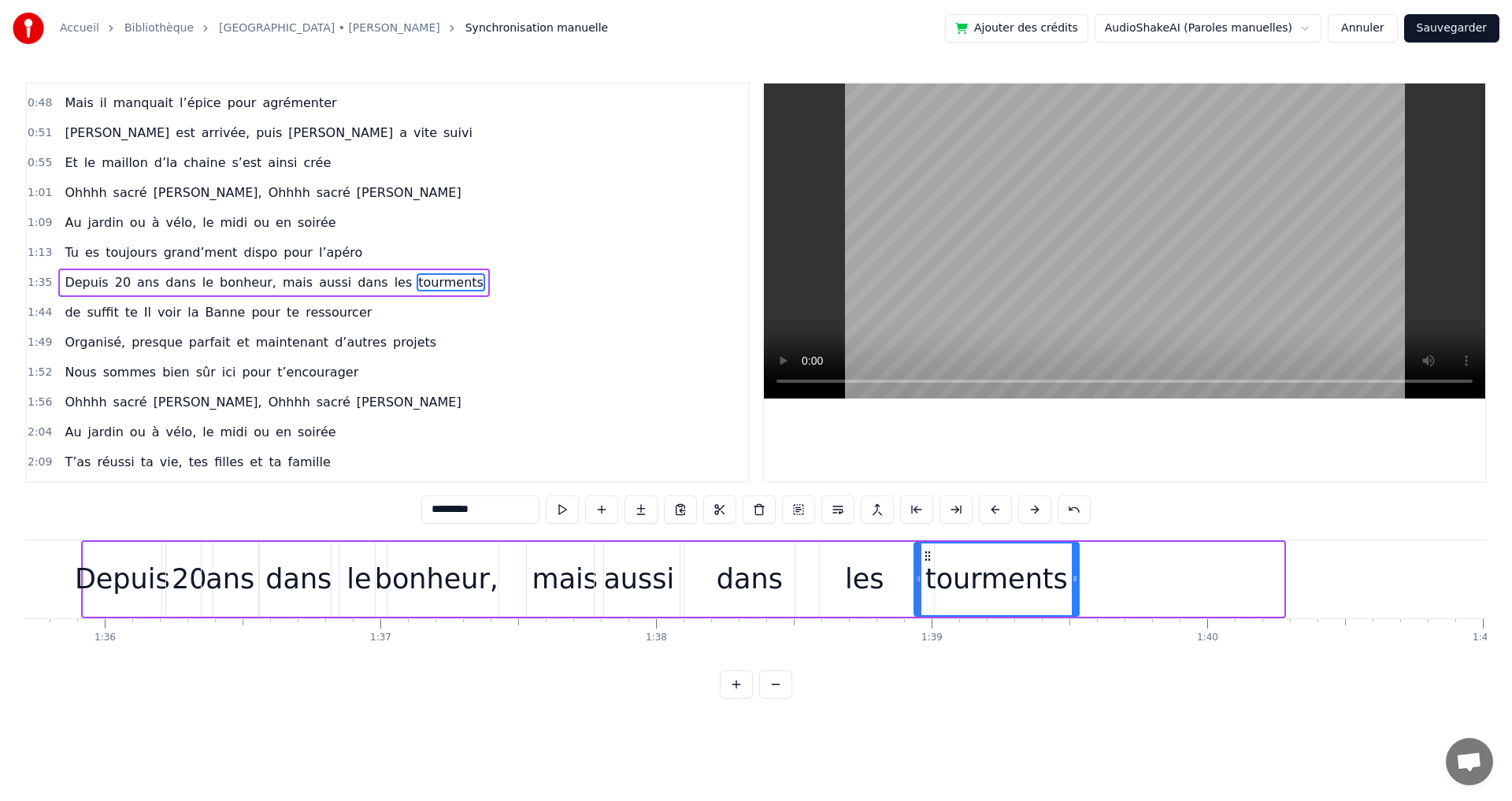
drag, startPoint x: 1279, startPoint y: 580, endPoint x: 1072, endPoint y: 578, distance: 207.0
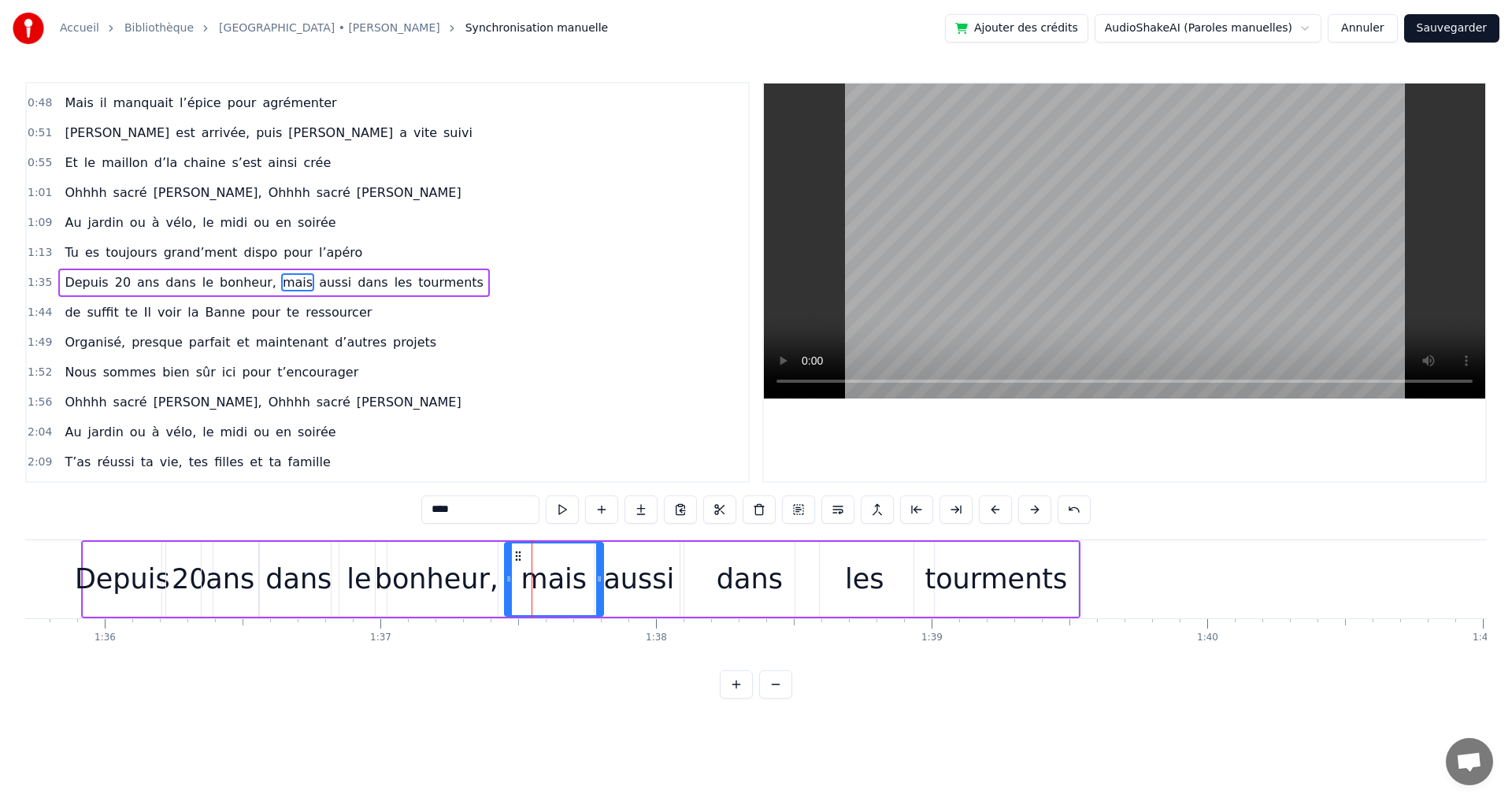
drag, startPoint x: 530, startPoint y: 582, endPoint x: 508, endPoint y: 584, distance: 22.1
drag, startPoint x: 600, startPoint y: 579, endPoint x: 579, endPoint y: 581, distance: 21.1
drag, startPoint x: 595, startPoint y: 579, endPoint x: 585, endPoint y: 579, distance: 10.0
drag, startPoint x: 680, startPoint y: 578, endPoint x: 667, endPoint y: 580, distance: 13.2
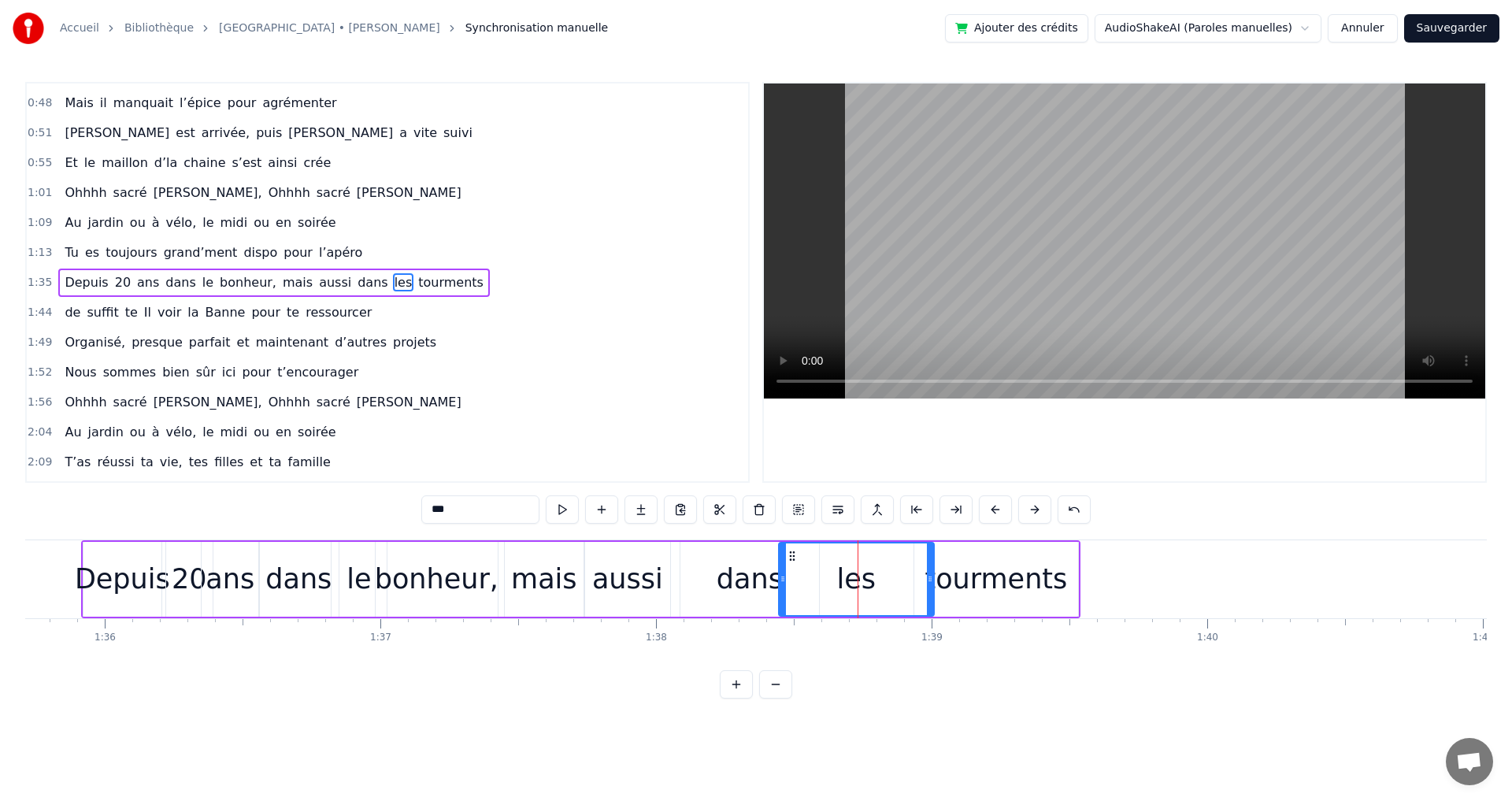
drag, startPoint x: 800, startPoint y: 578, endPoint x: 783, endPoint y: 579, distance: 17.0
drag, startPoint x: 928, startPoint y: 579, endPoint x: 870, endPoint y: 584, distance: 58.2
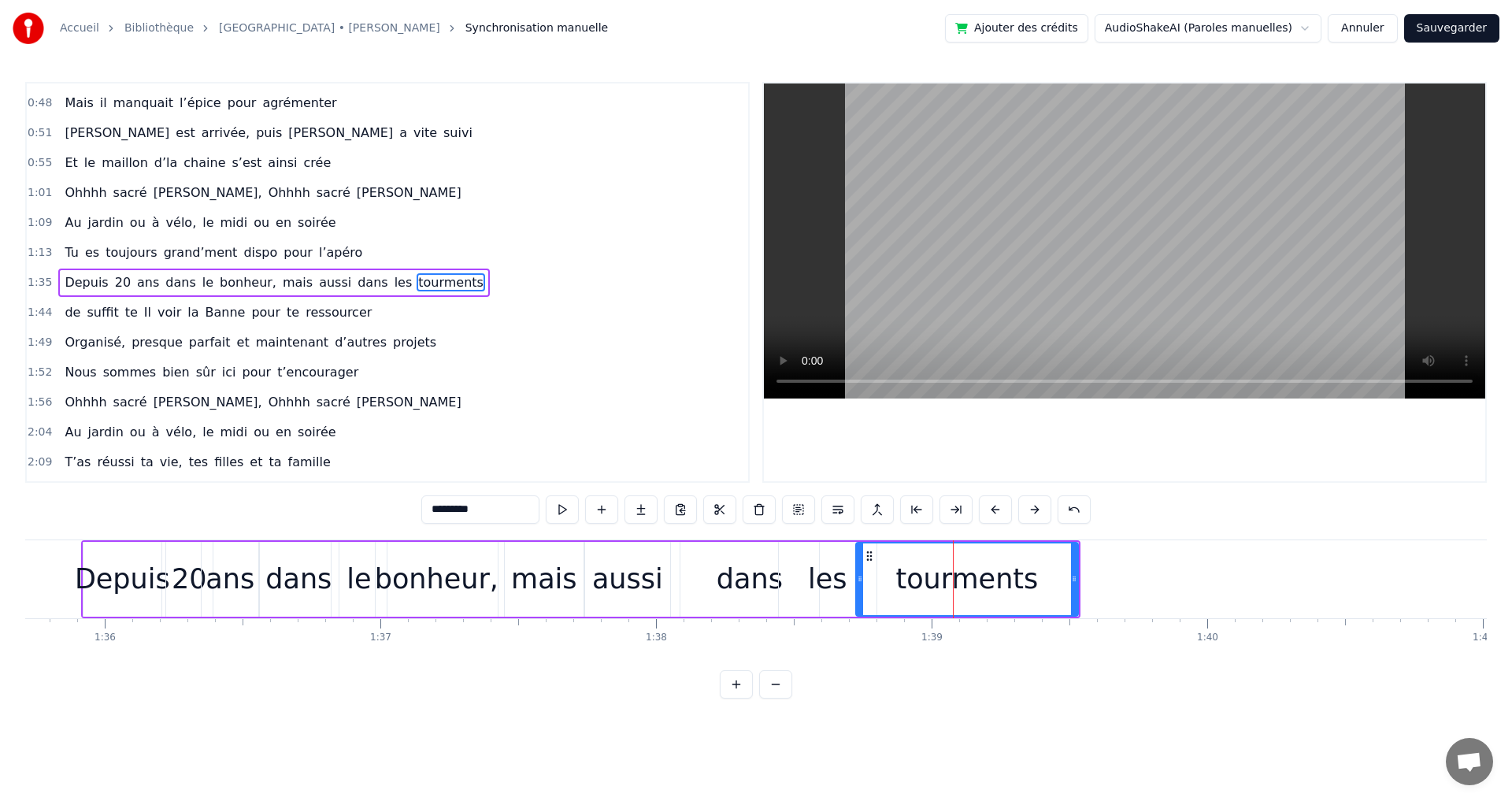
drag, startPoint x: 914, startPoint y: 581, endPoint x: 856, endPoint y: 580, distance: 58.0
drag, startPoint x: 1072, startPoint y: 577, endPoint x: 1029, endPoint y: 586, distance: 43.9
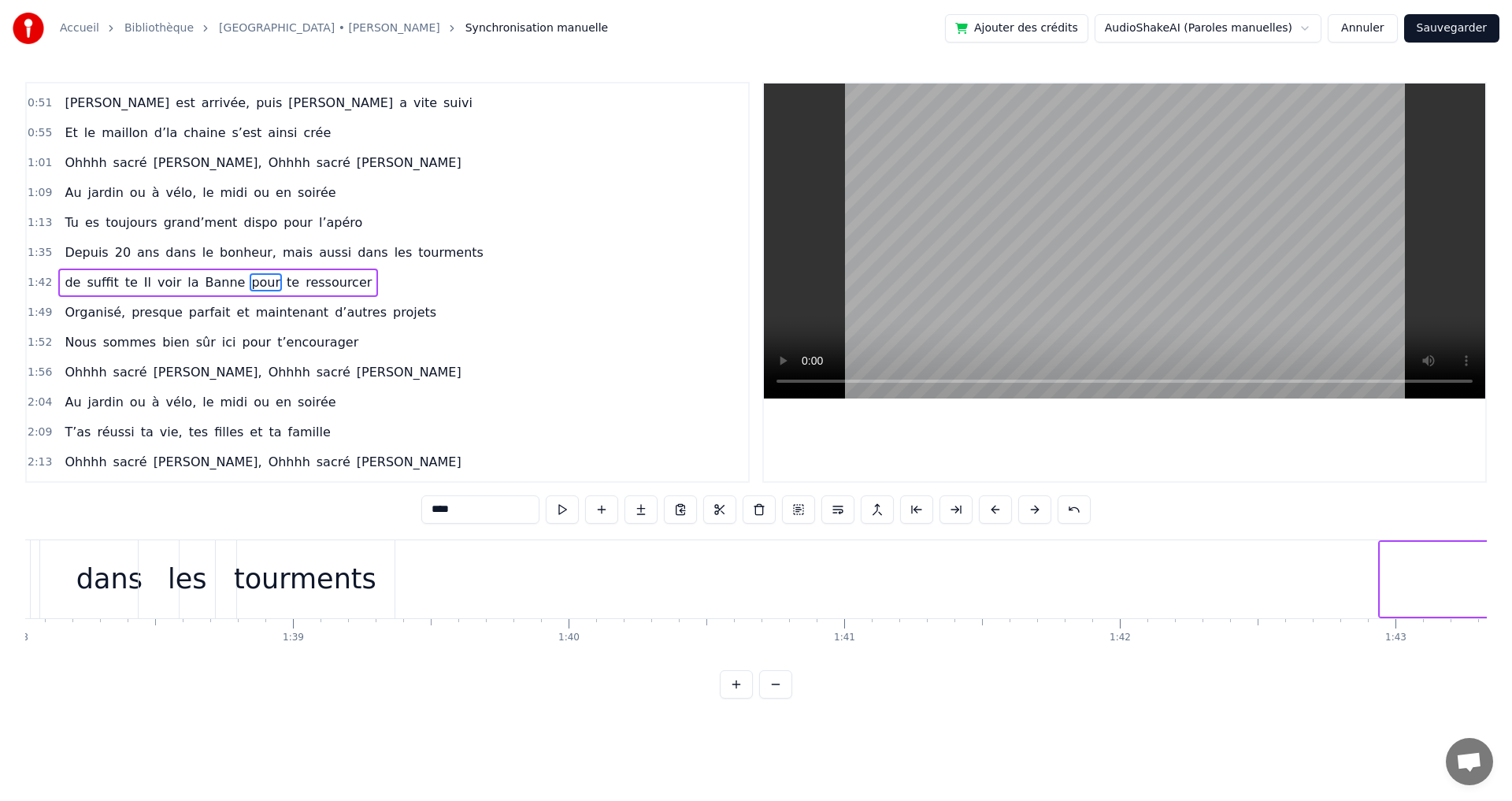
scroll to position [0, 26944]
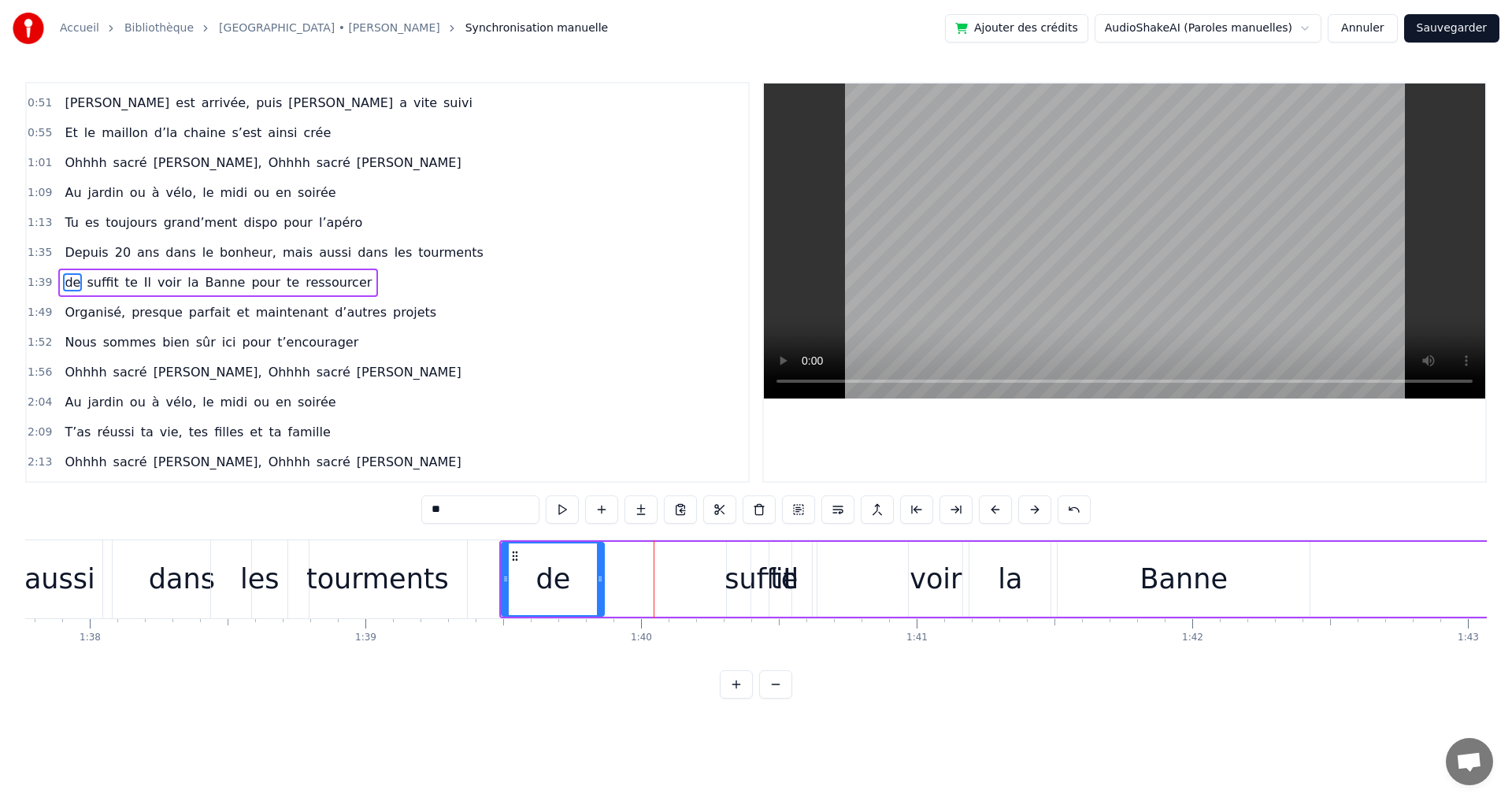
drag, startPoint x: 783, startPoint y: 580, endPoint x: 600, endPoint y: 580, distance: 183.0
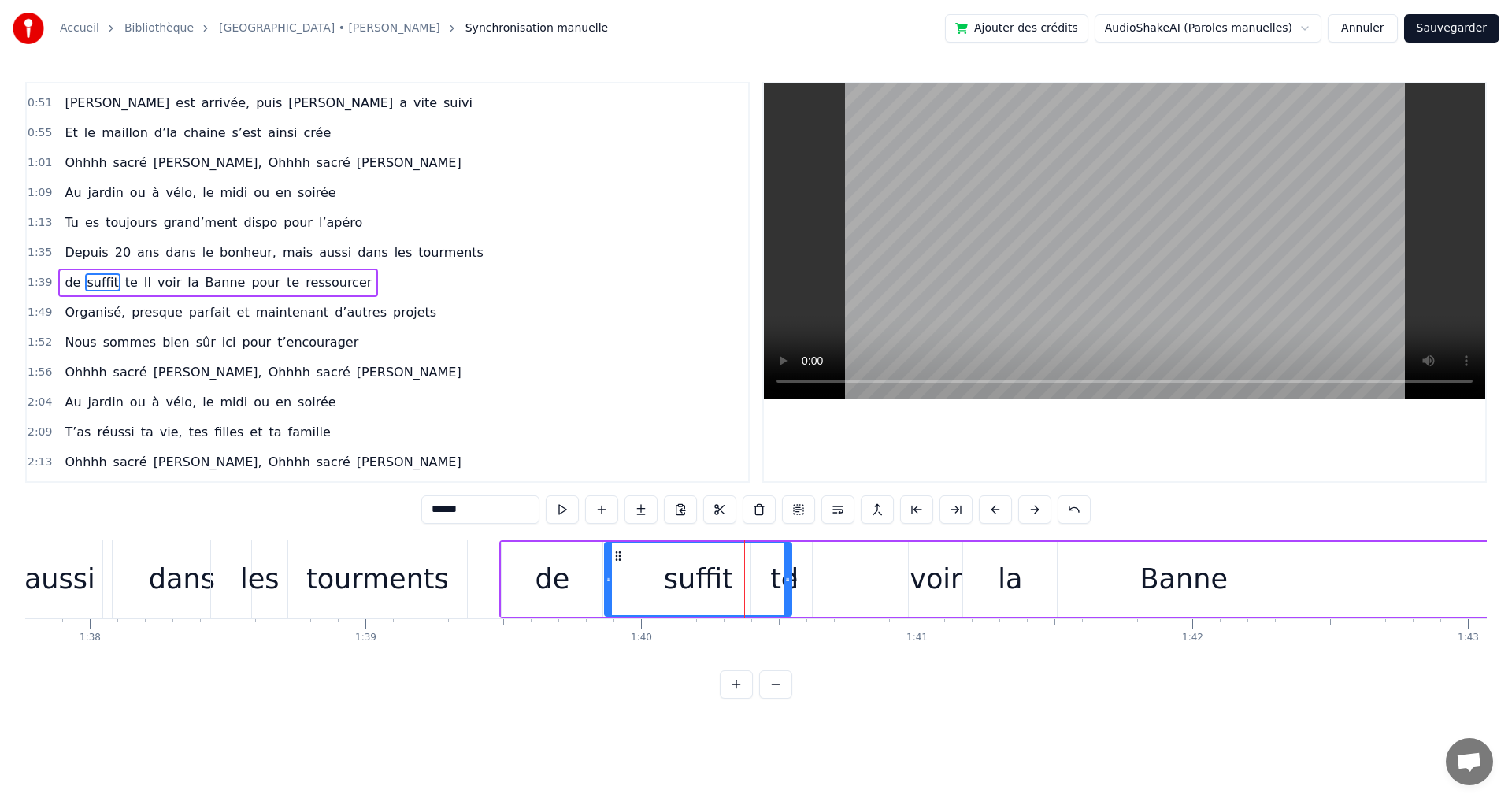
drag, startPoint x: 728, startPoint y: 578, endPoint x: 605, endPoint y: 578, distance: 123.0
drag, startPoint x: 790, startPoint y: 580, endPoint x: 705, endPoint y: 580, distance: 85.0
drag, startPoint x: 770, startPoint y: 580, endPoint x: 695, endPoint y: 580, distance: 75.0
drag, startPoint x: 809, startPoint y: 581, endPoint x: 753, endPoint y: 581, distance: 56.0
type input "**"
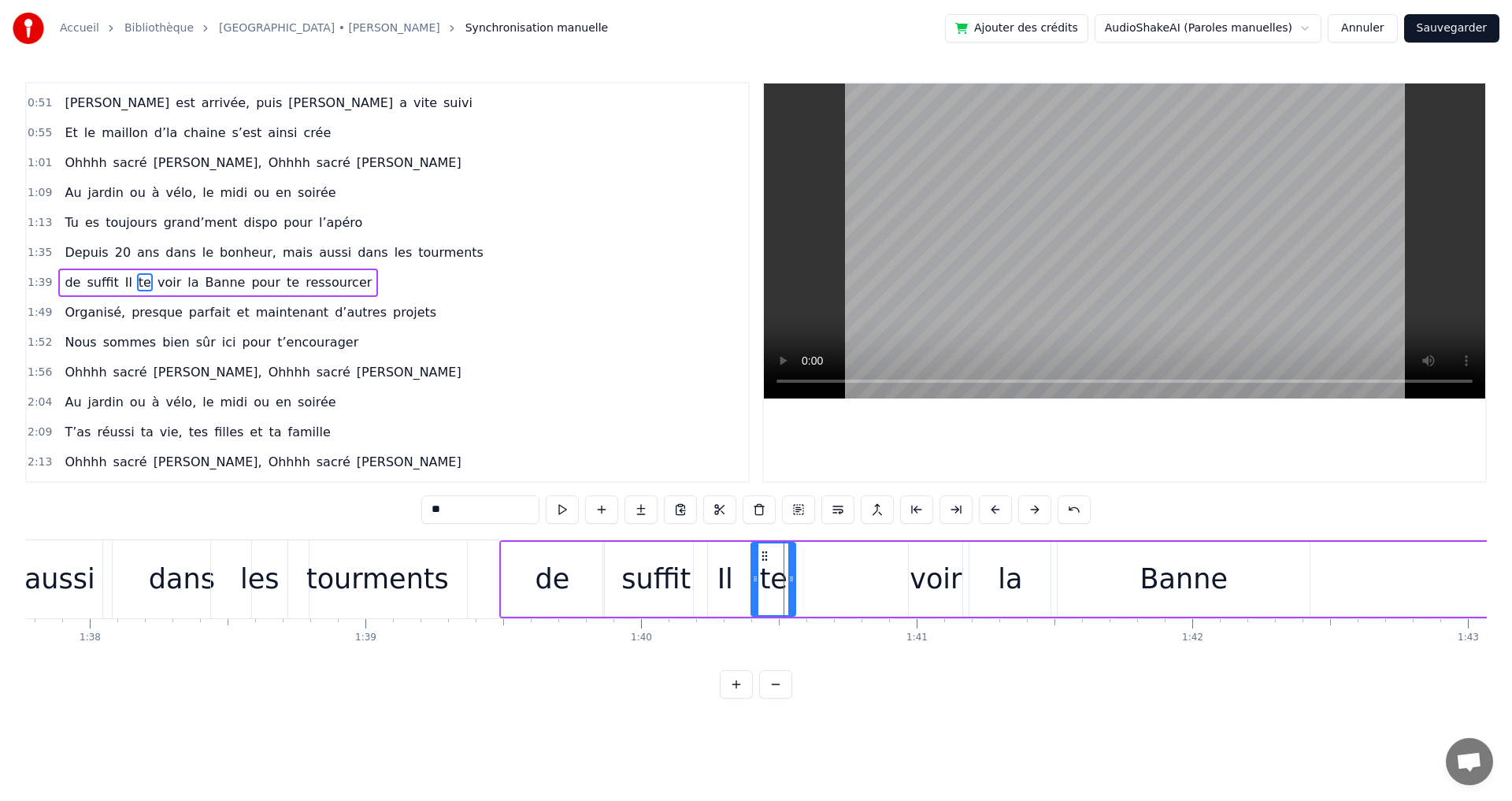
drag, startPoint x: 815, startPoint y: 581, endPoint x: 794, endPoint y: 581, distance: 21.0
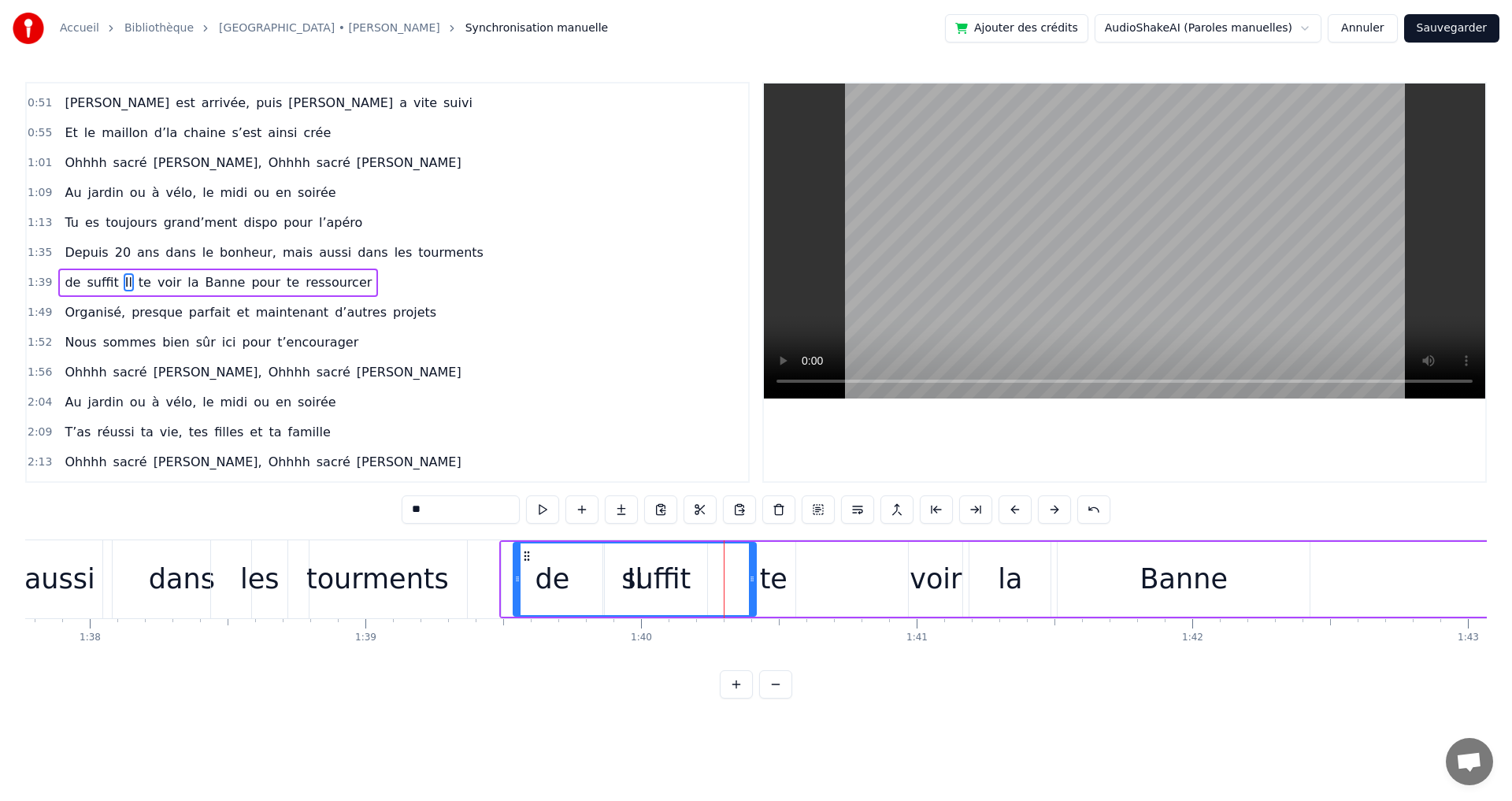
drag, startPoint x: 699, startPoint y: 578, endPoint x: 518, endPoint y: 581, distance: 181.0
drag, startPoint x: 753, startPoint y: 578, endPoint x: 555, endPoint y: 578, distance: 198.0
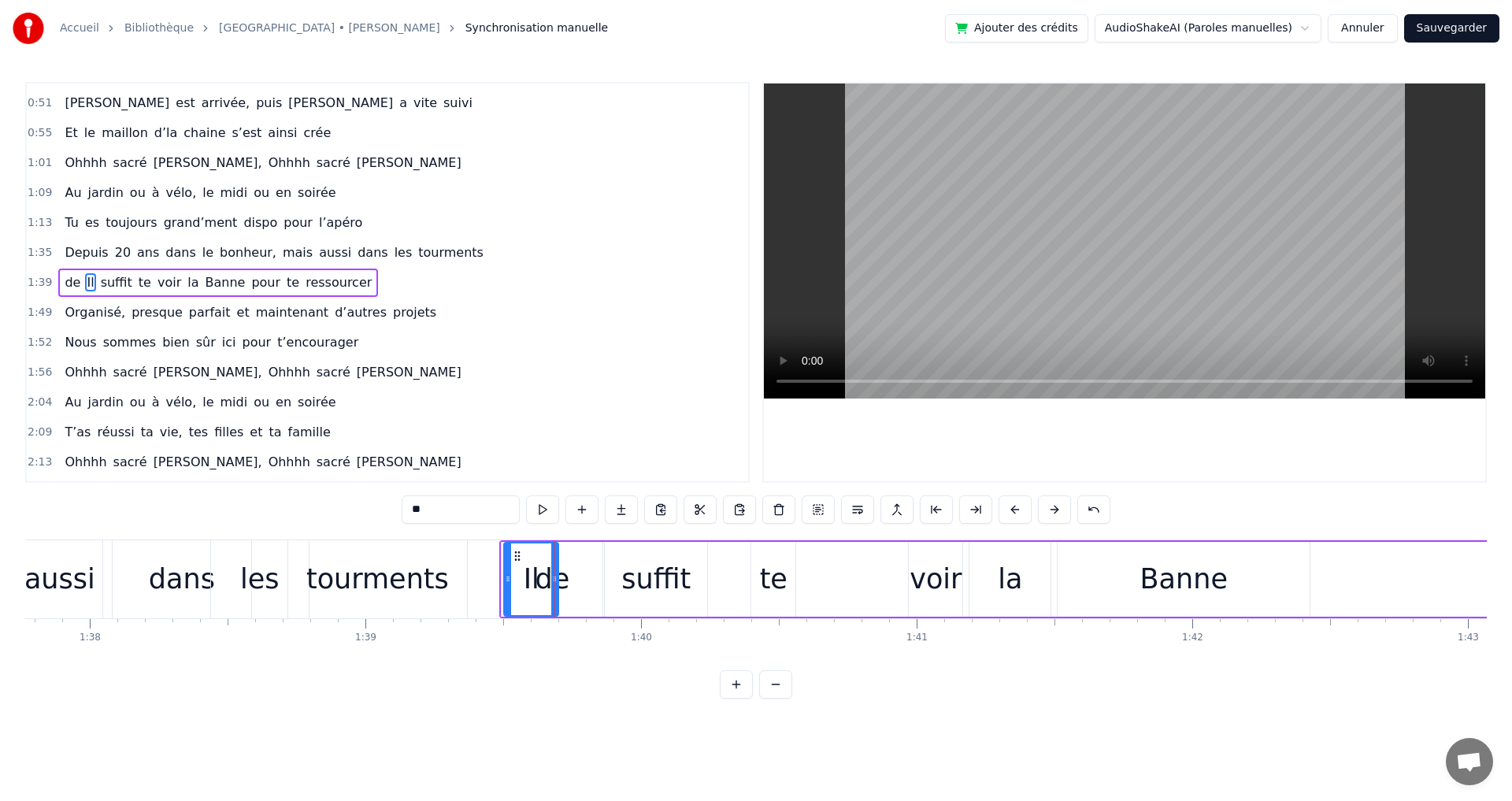
drag, startPoint x: 516, startPoint y: 580, endPoint x: 506, endPoint y: 580, distance: 10.0
drag, startPoint x: 552, startPoint y: 579, endPoint x: 535, endPoint y: 579, distance: 17.0
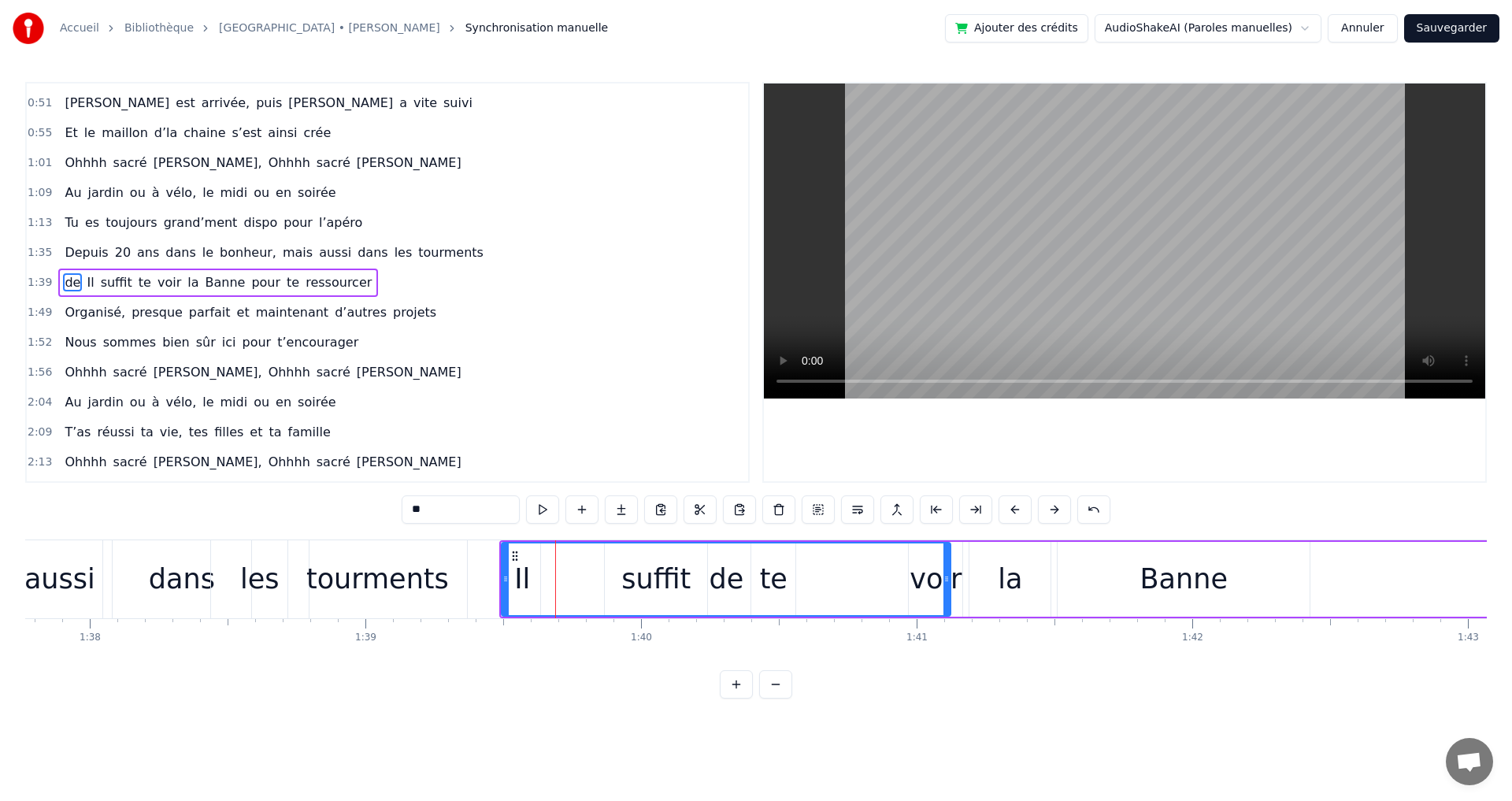
drag, startPoint x: 600, startPoint y: 580, endPoint x: 765, endPoint y: 582, distance: 165.0
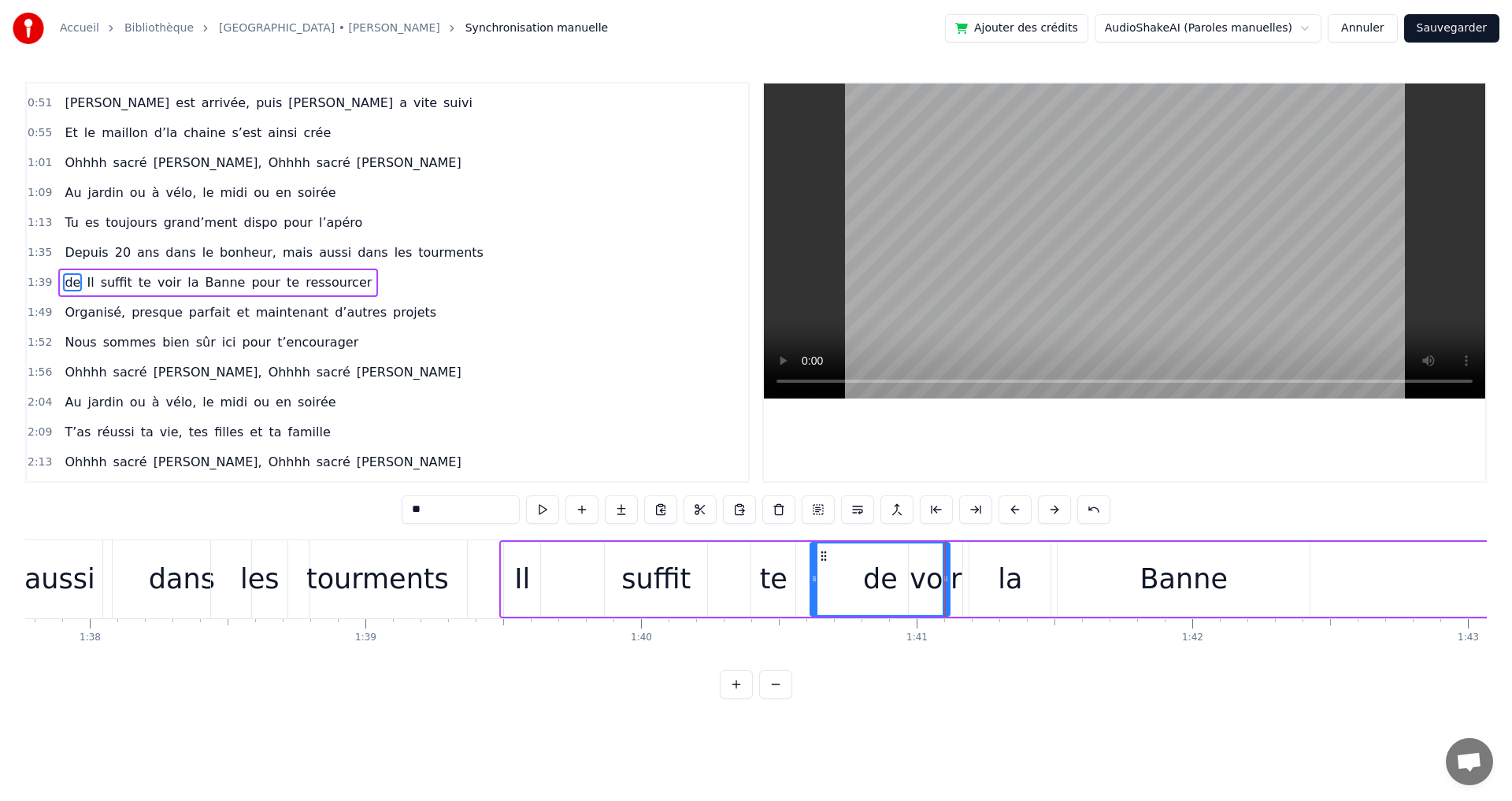
drag, startPoint x: 506, startPoint y: 579, endPoint x: 769, endPoint y: 581, distance: 263.0
type input "**"
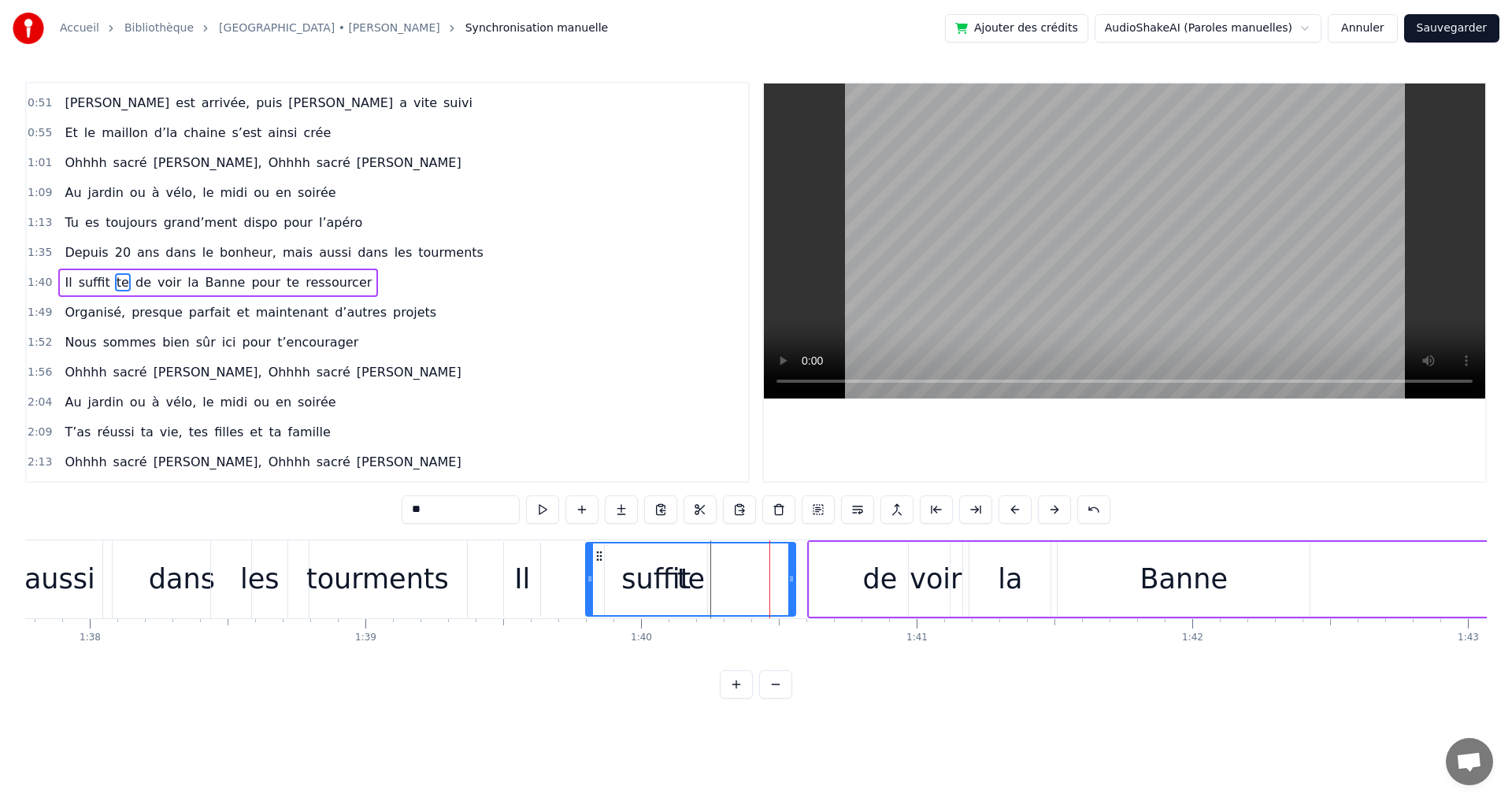
drag, startPoint x: 752, startPoint y: 578, endPoint x: 587, endPoint y: 570, distance: 165.2
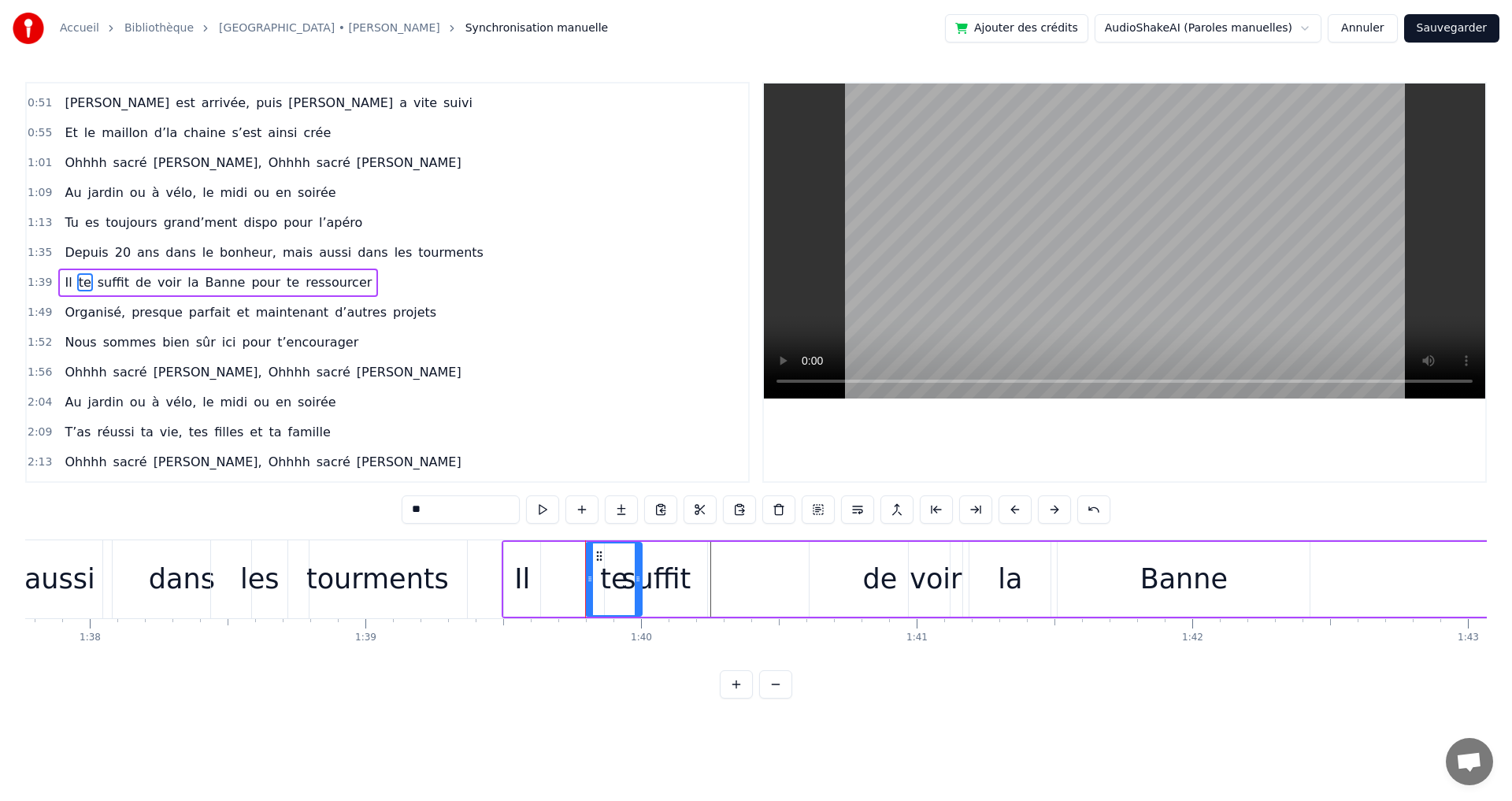
drag, startPoint x: 793, startPoint y: 579, endPoint x: 639, endPoint y: 578, distance: 154.0
drag, startPoint x: 587, startPoint y: 580, endPoint x: 560, endPoint y: 576, distance: 27.3
drag, startPoint x: 638, startPoint y: 579, endPoint x: 613, endPoint y: 579, distance: 25.0
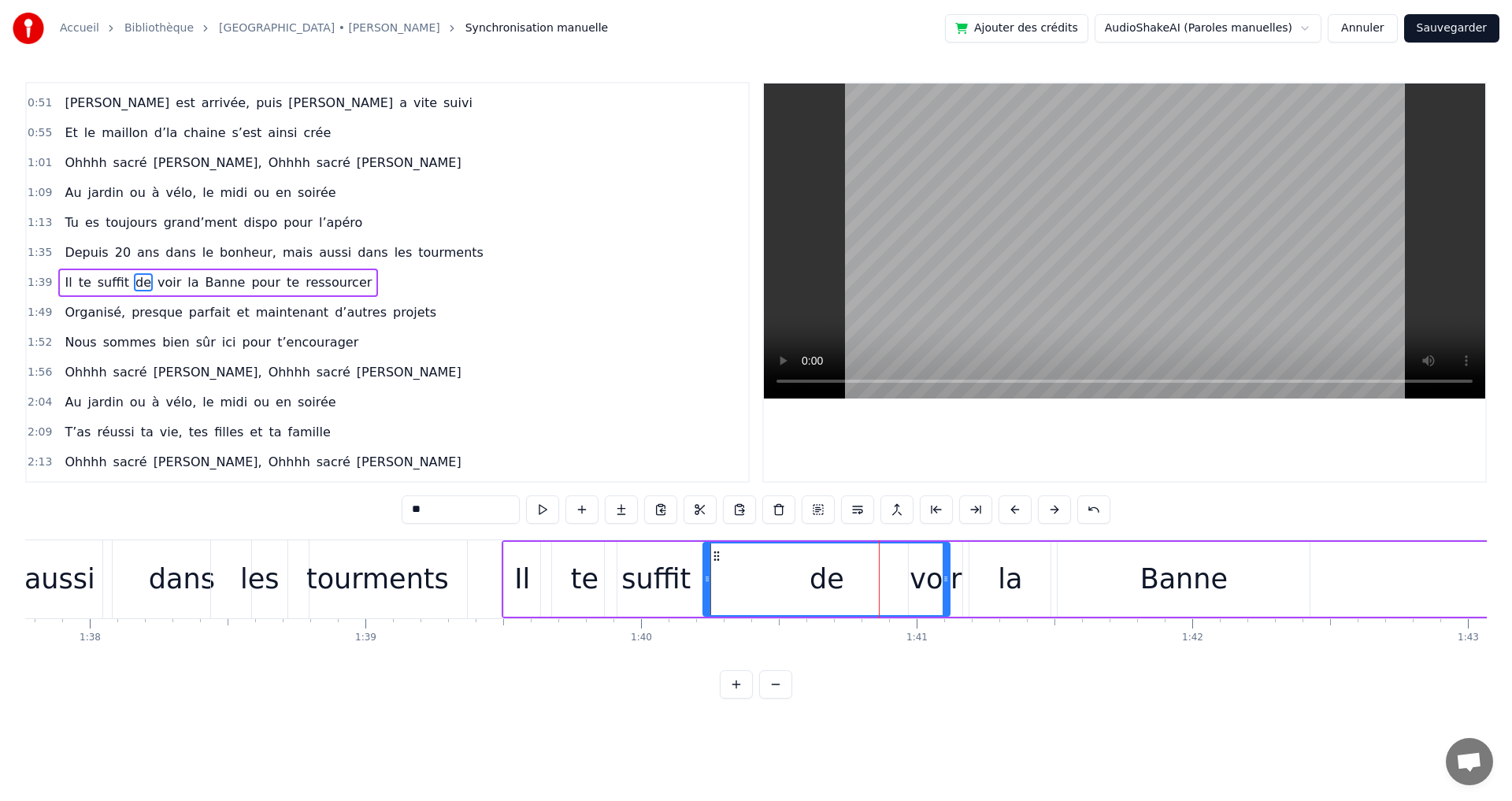
drag, startPoint x: 812, startPoint y: 579, endPoint x: 709, endPoint y: 579, distance: 103.0
drag, startPoint x: 946, startPoint y: 580, endPoint x: 801, endPoint y: 576, distance: 145.1
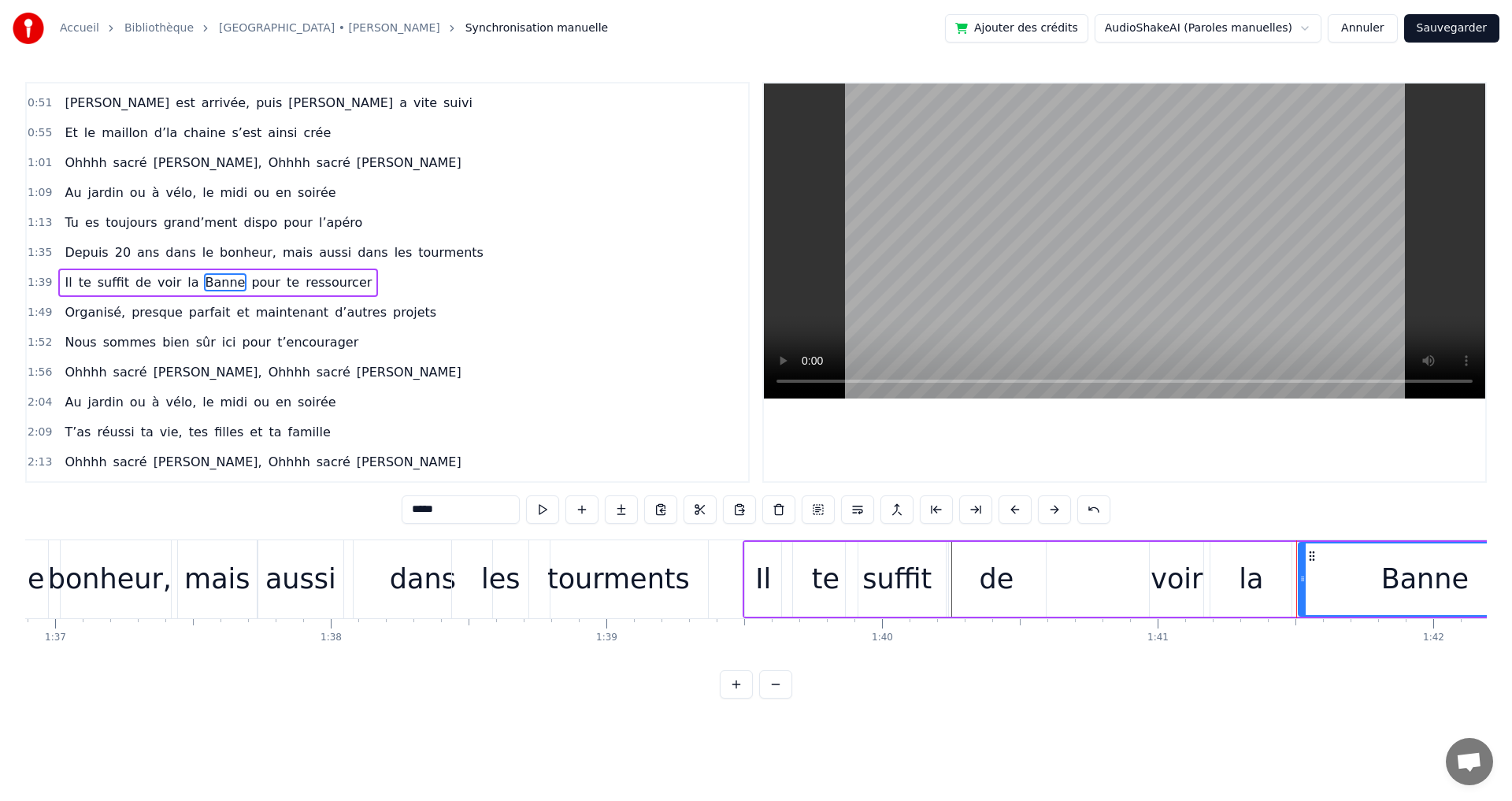
scroll to position [0, 26559]
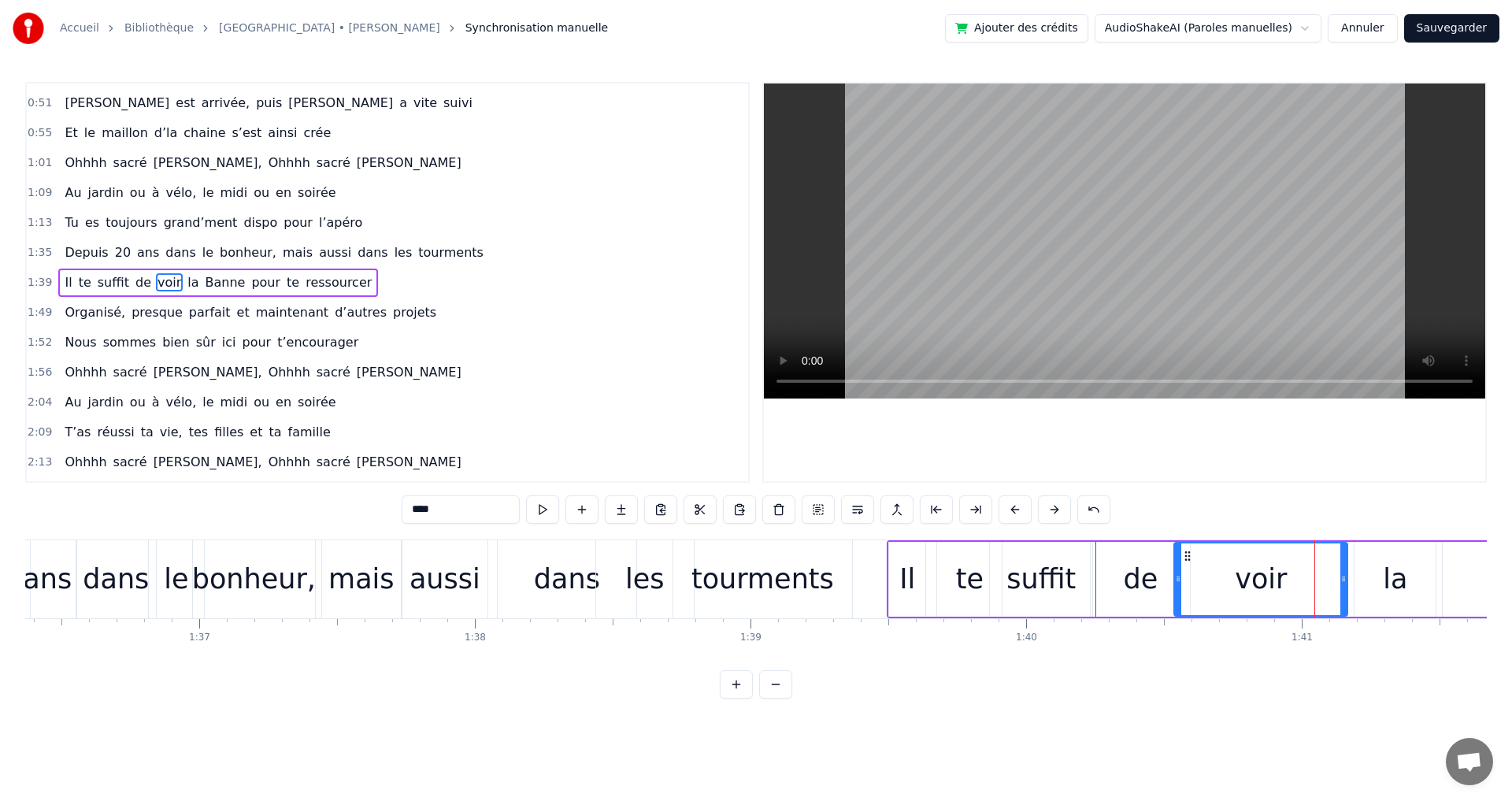
drag, startPoint x: 1298, startPoint y: 578, endPoint x: 1177, endPoint y: 578, distance: 121.0
drag, startPoint x: 1345, startPoint y: 578, endPoint x: 1277, endPoint y: 578, distance: 68.0
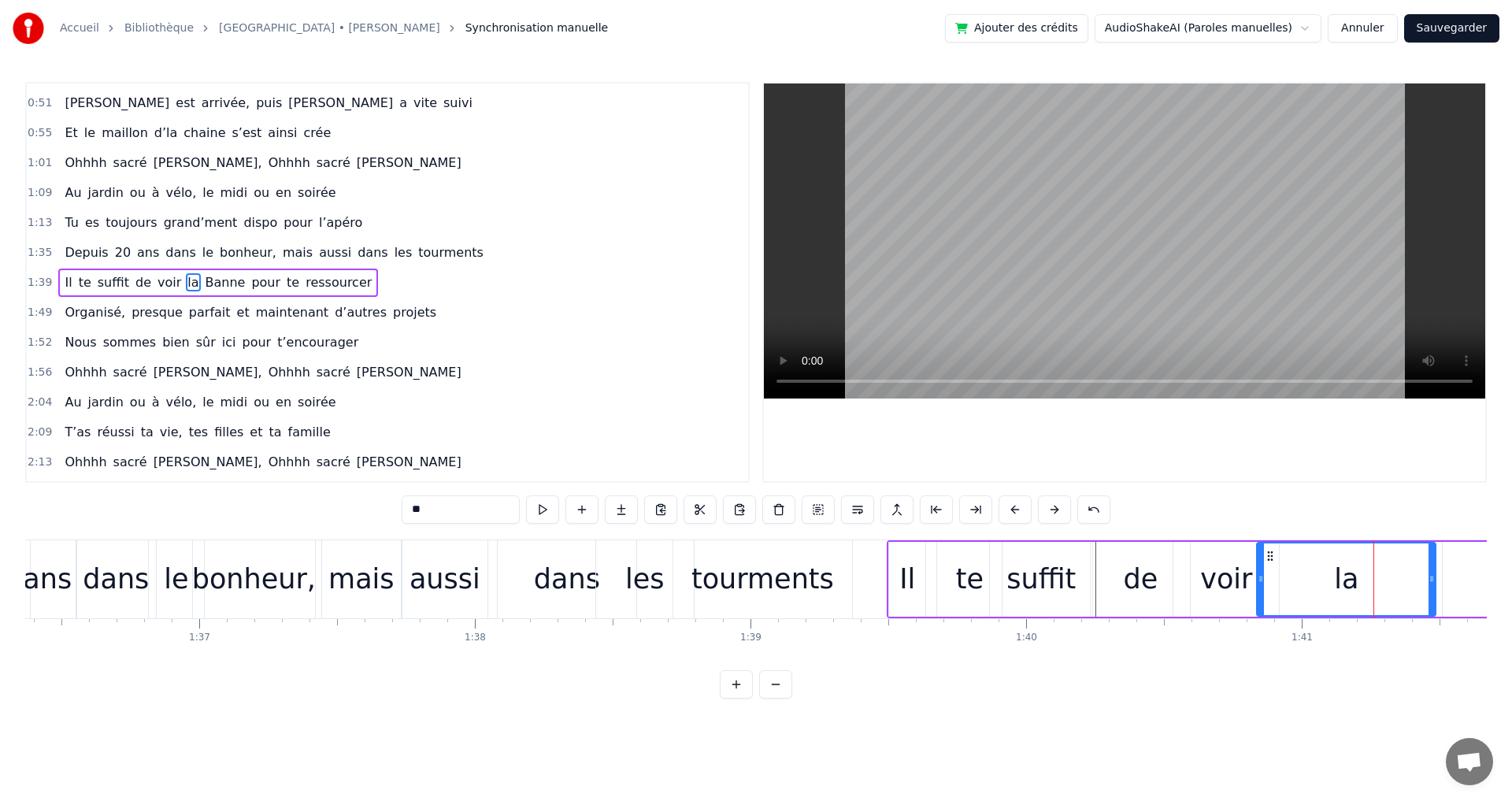
drag, startPoint x: 1359, startPoint y: 581, endPoint x: 1276, endPoint y: 580, distance: 83.0
drag, startPoint x: 1432, startPoint y: 580, endPoint x: 1231, endPoint y: 578, distance: 201.0
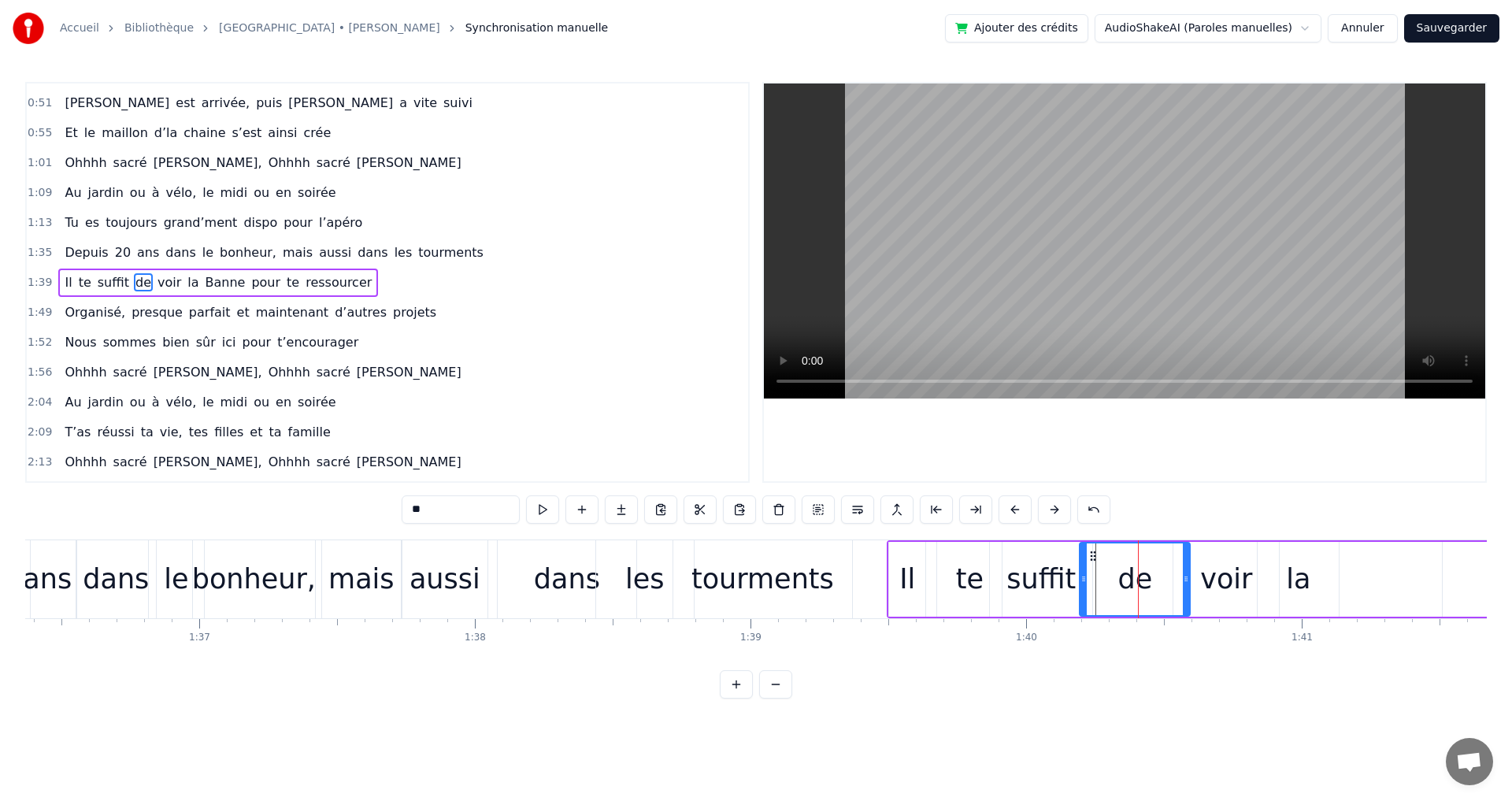
drag, startPoint x: 1092, startPoint y: 575, endPoint x: 1081, endPoint y: 577, distance: 11.2
drag, startPoint x: 1185, startPoint y: 578, endPoint x: 1147, endPoint y: 578, distance: 38.0
type input "****"
drag, startPoint x: 1173, startPoint y: 579, endPoint x: 1143, endPoint y: 582, distance: 30.1
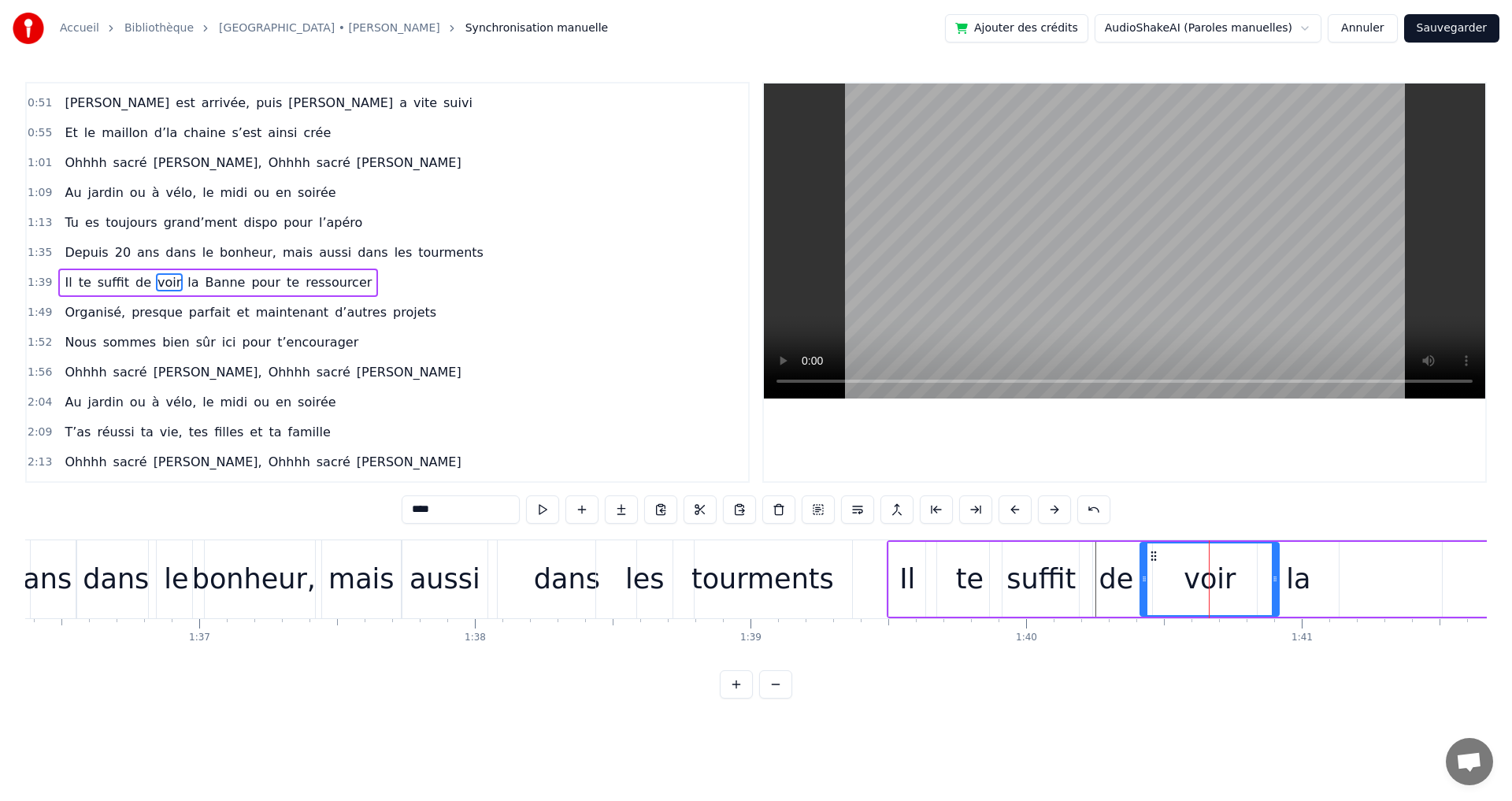
drag, startPoint x: 1175, startPoint y: 578, endPoint x: 1142, endPoint y: 578, distance: 33.0
drag, startPoint x: 1274, startPoint y: 583, endPoint x: 1289, endPoint y: 580, distance: 15.3
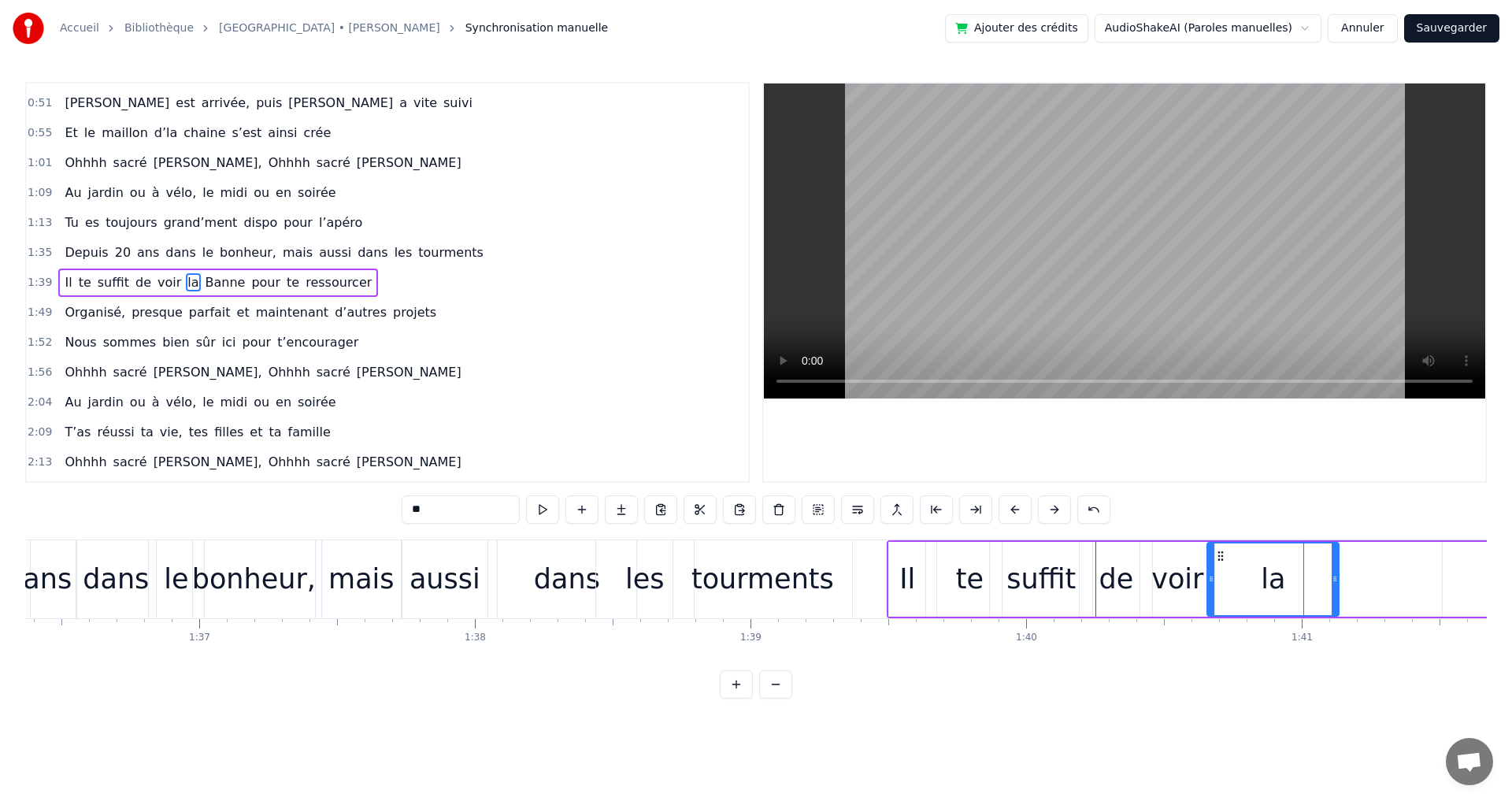
drag, startPoint x: 1259, startPoint y: 580, endPoint x: 1209, endPoint y: 580, distance: 50.0
drag, startPoint x: 1334, startPoint y: 581, endPoint x: 1267, endPoint y: 581, distance: 67.0
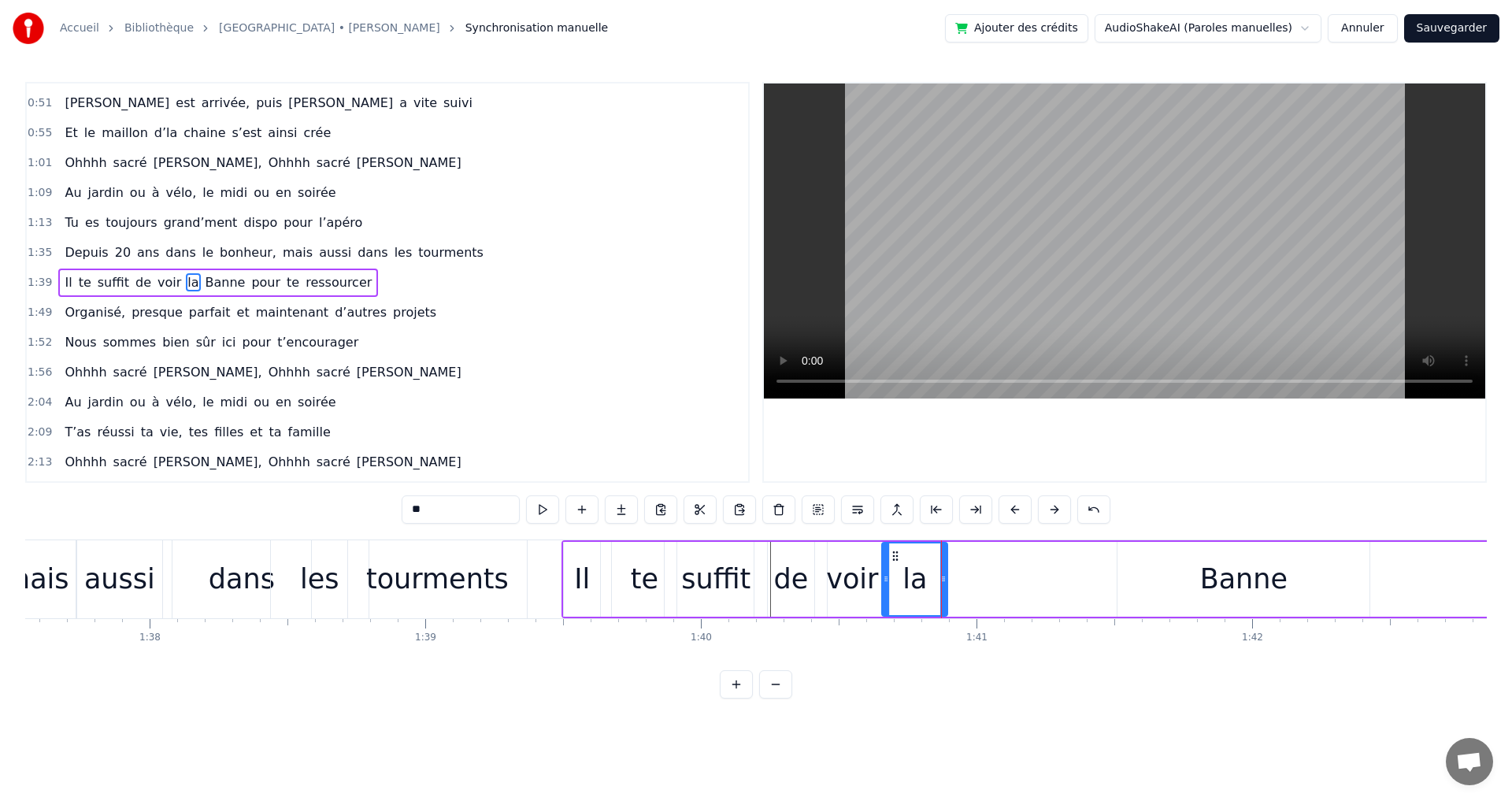
scroll to position [0, 26906]
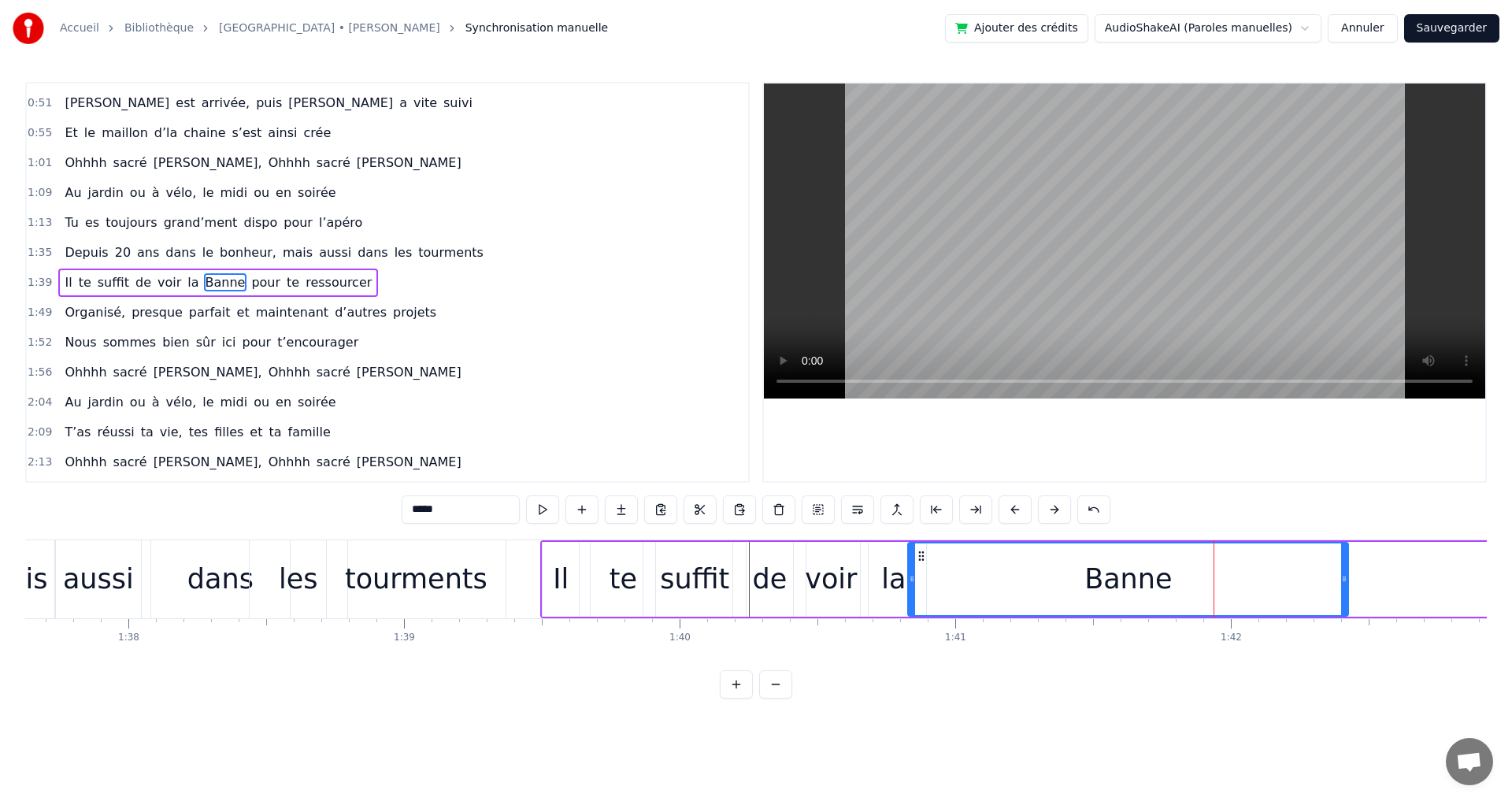
drag, startPoint x: 1101, startPoint y: 580, endPoint x: 969, endPoint y: 566, distance: 132.7
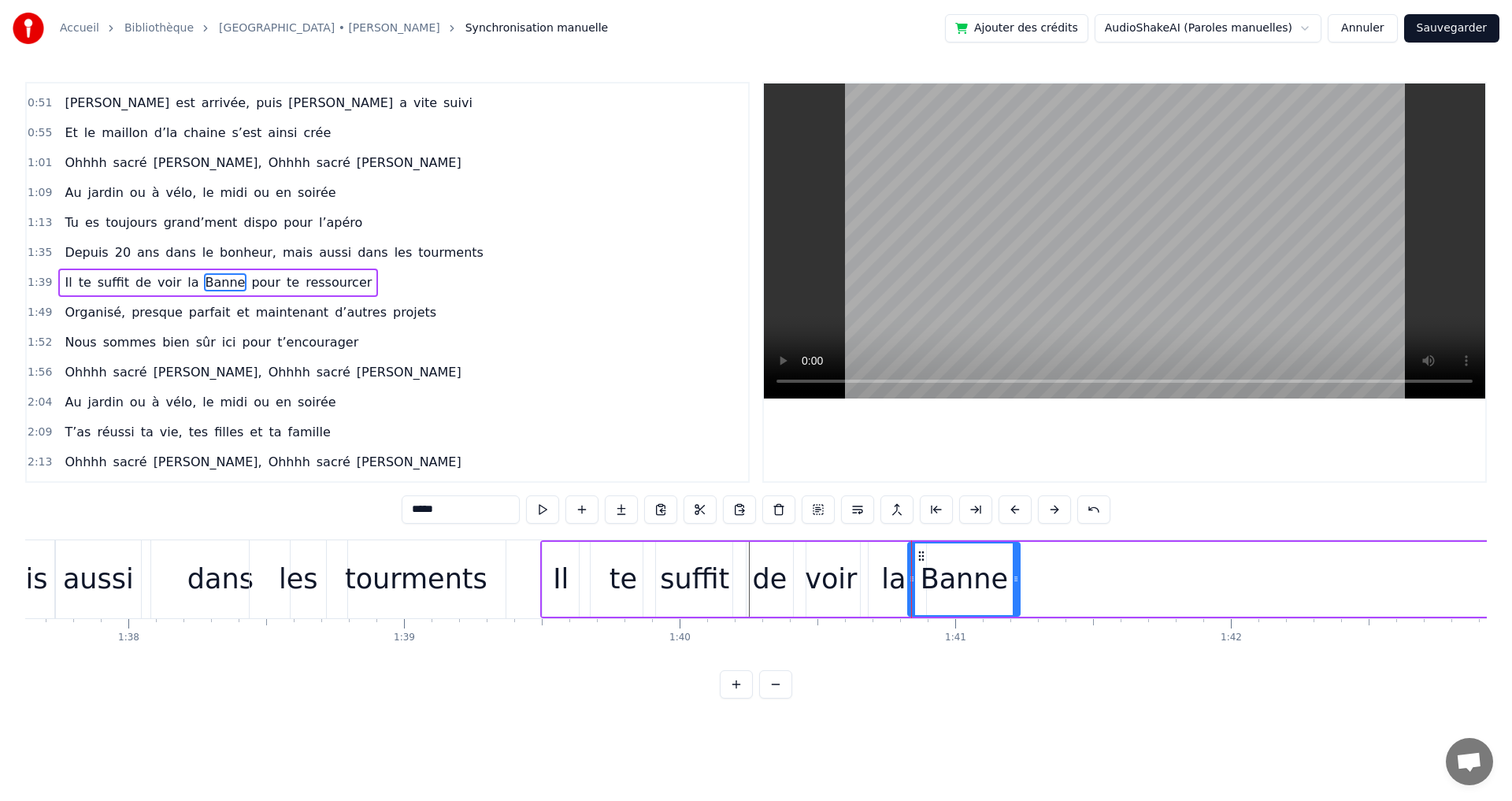
drag, startPoint x: 1345, startPoint y: 579, endPoint x: 1017, endPoint y: 561, distance: 328.5
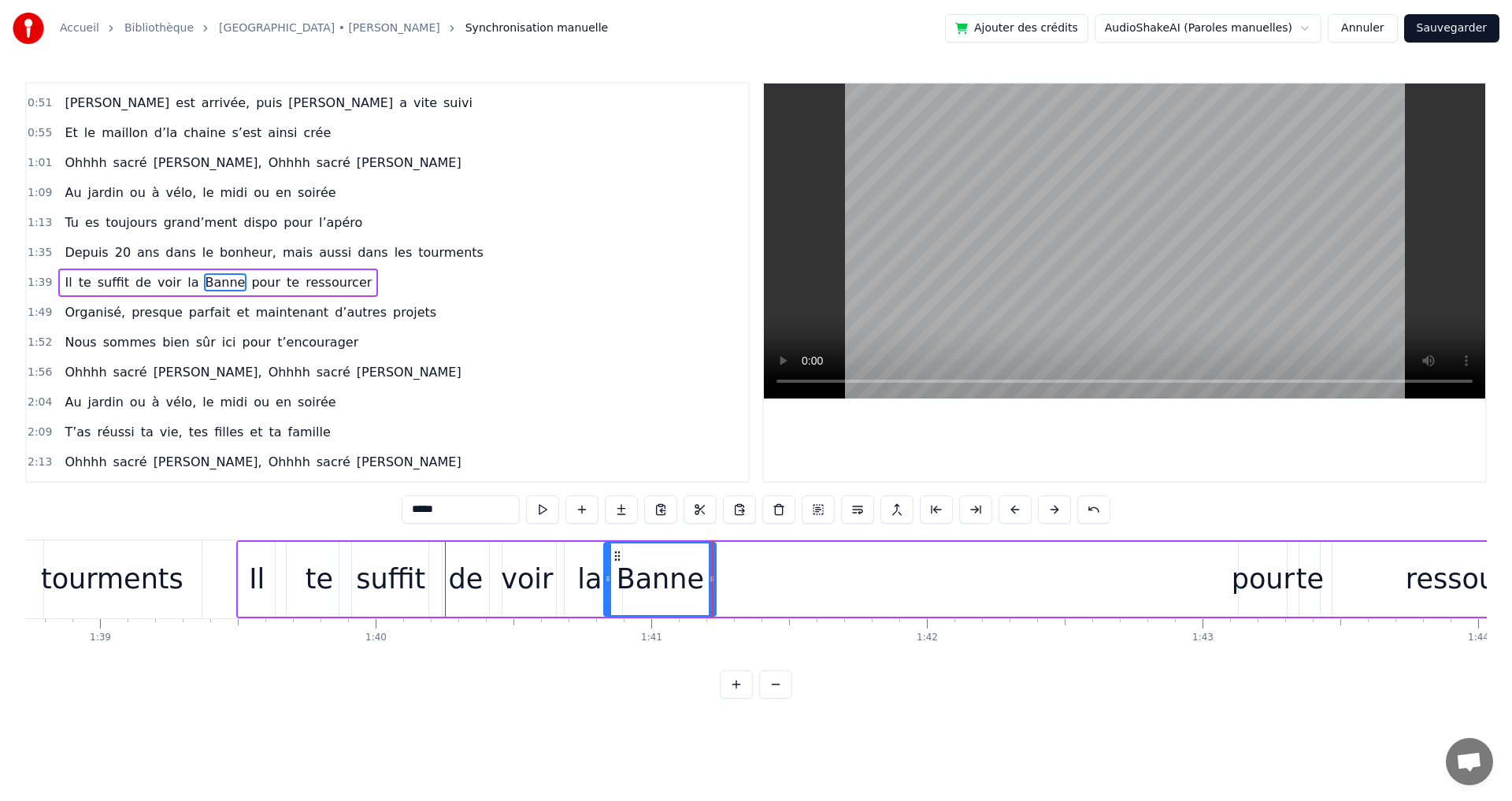
scroll to position [0, 27234]
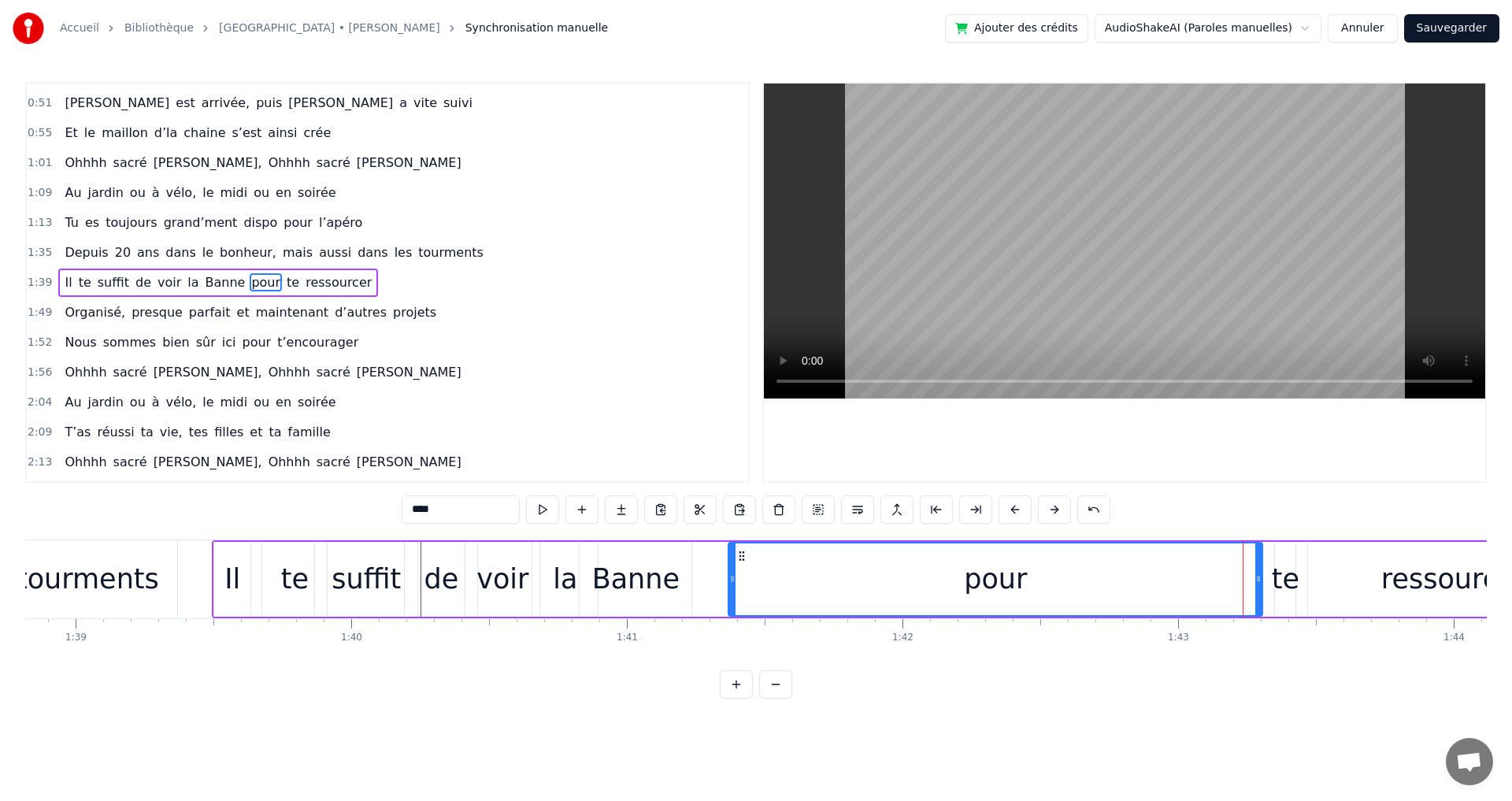
drag, startPoint x: 1216, startPoint y: 582, endPoint x: 730, endPoint y: 573, distance: 486.1
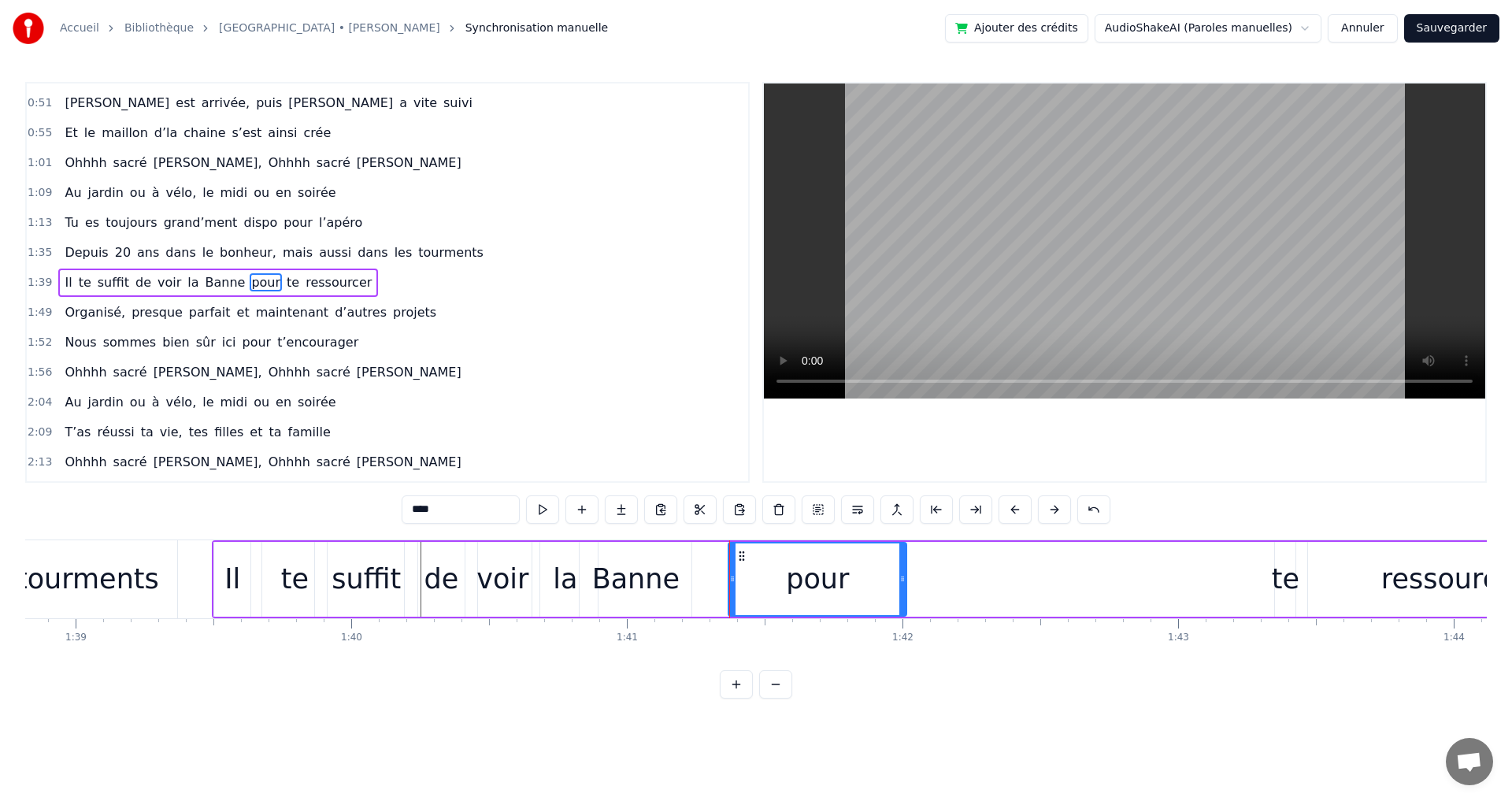
drag, startPoint x: 1259, startPoint y: 579, endPoint x: 904, endPoint y: 563, distance: 355.4
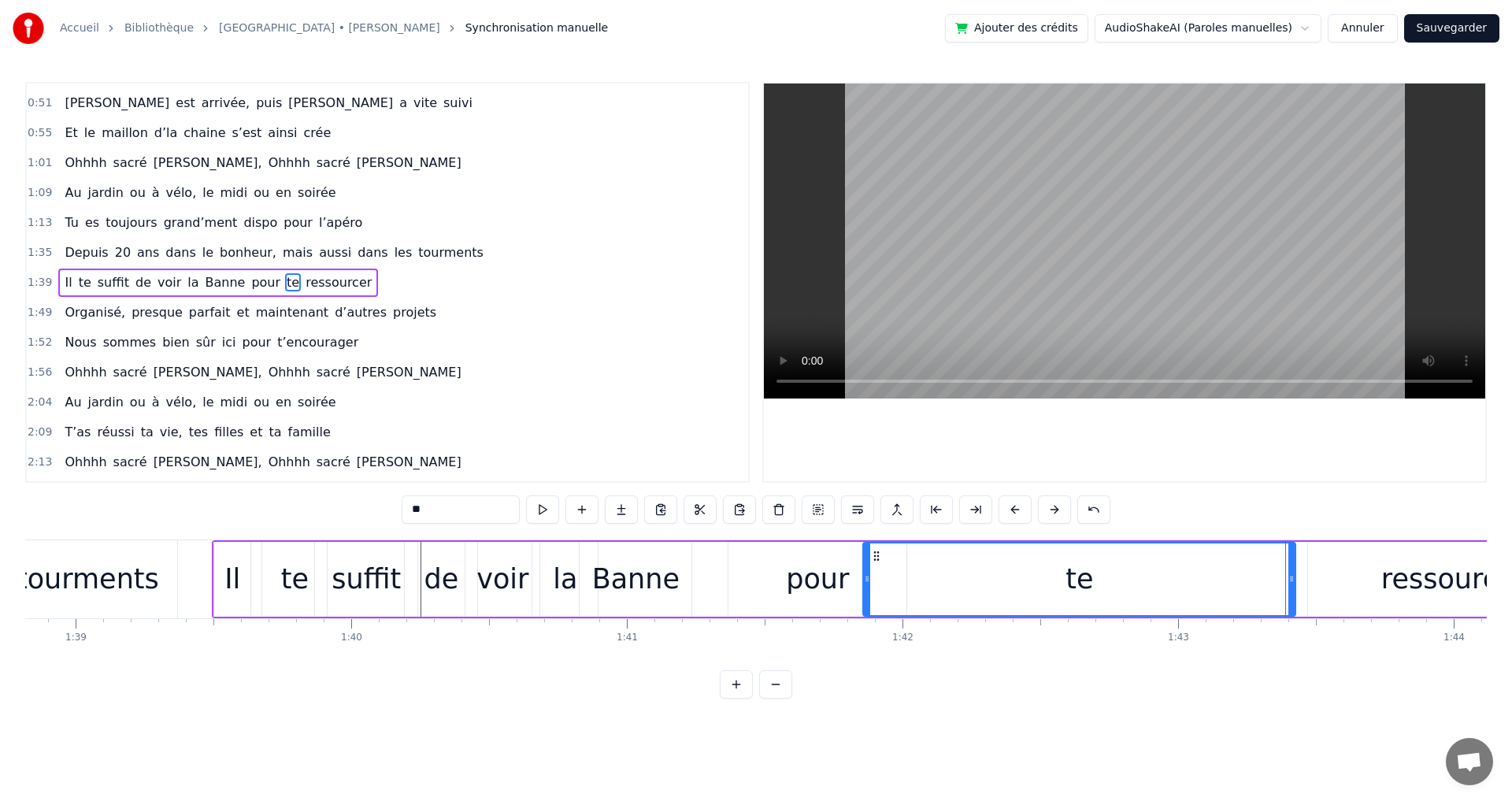
drag, startPoint x: 1278, startPoint y: 582, endPoint x: 866, endPoint y: 577, distance: 412.0
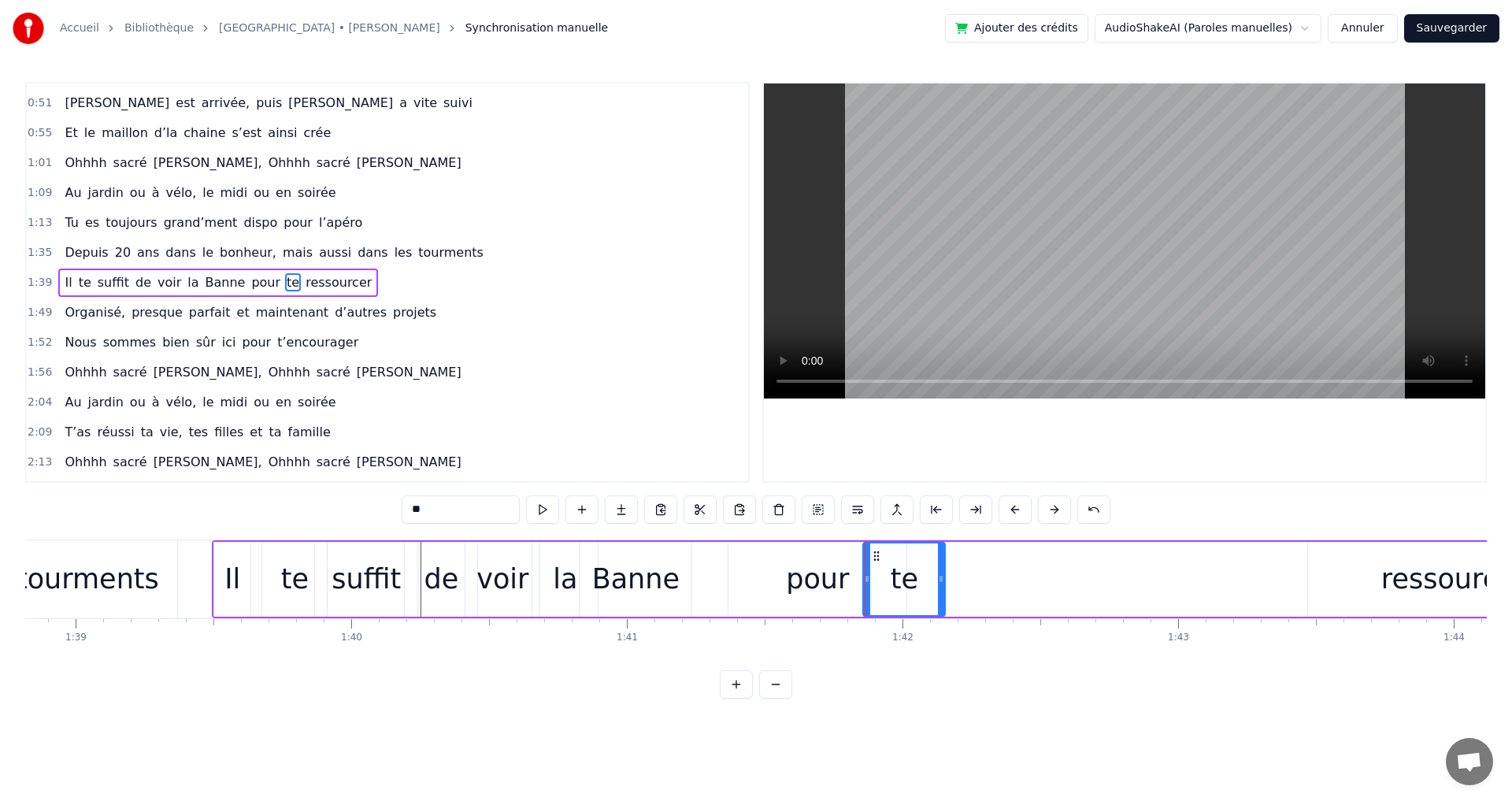
drag, startPoint x: 1293, startPoint y: 578, endPoint x: 943, endPoint y: 575, distance: 350.0
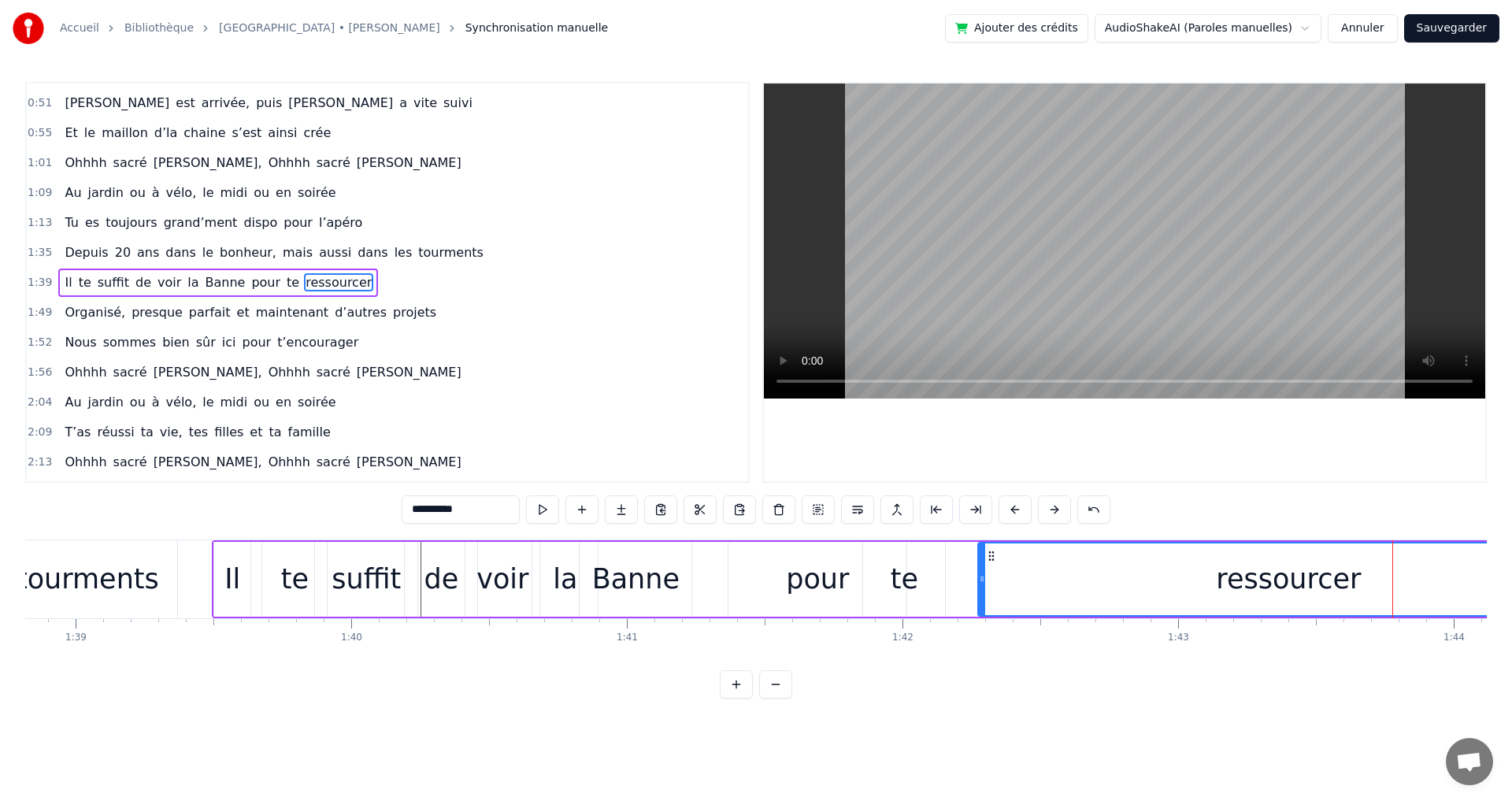
drag, startPoint x: 1313, startPoint y: 583, endPoint x: 1271, endPoint y: 586, distance: 42.1
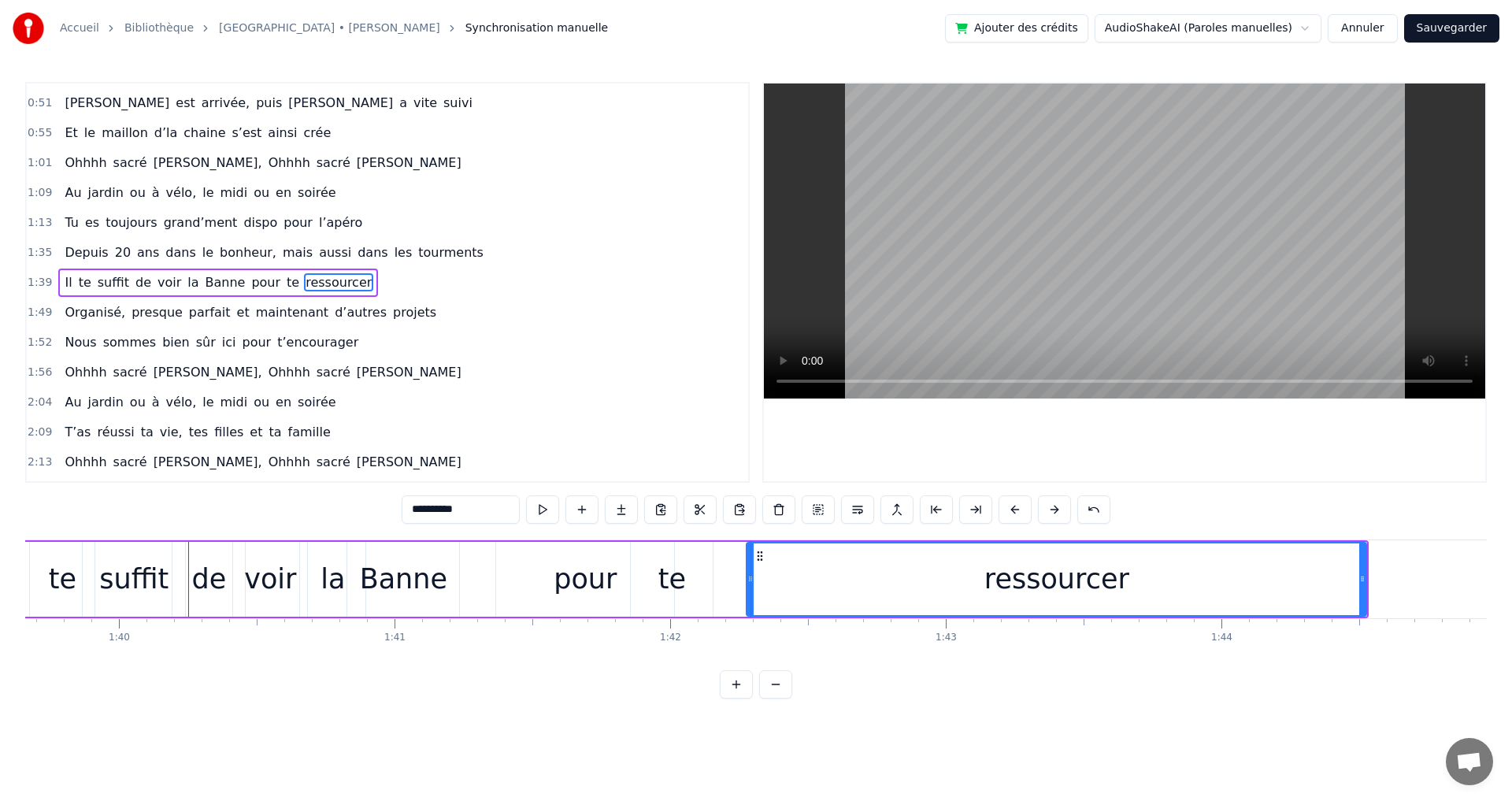
scroll to position [0, 27486]
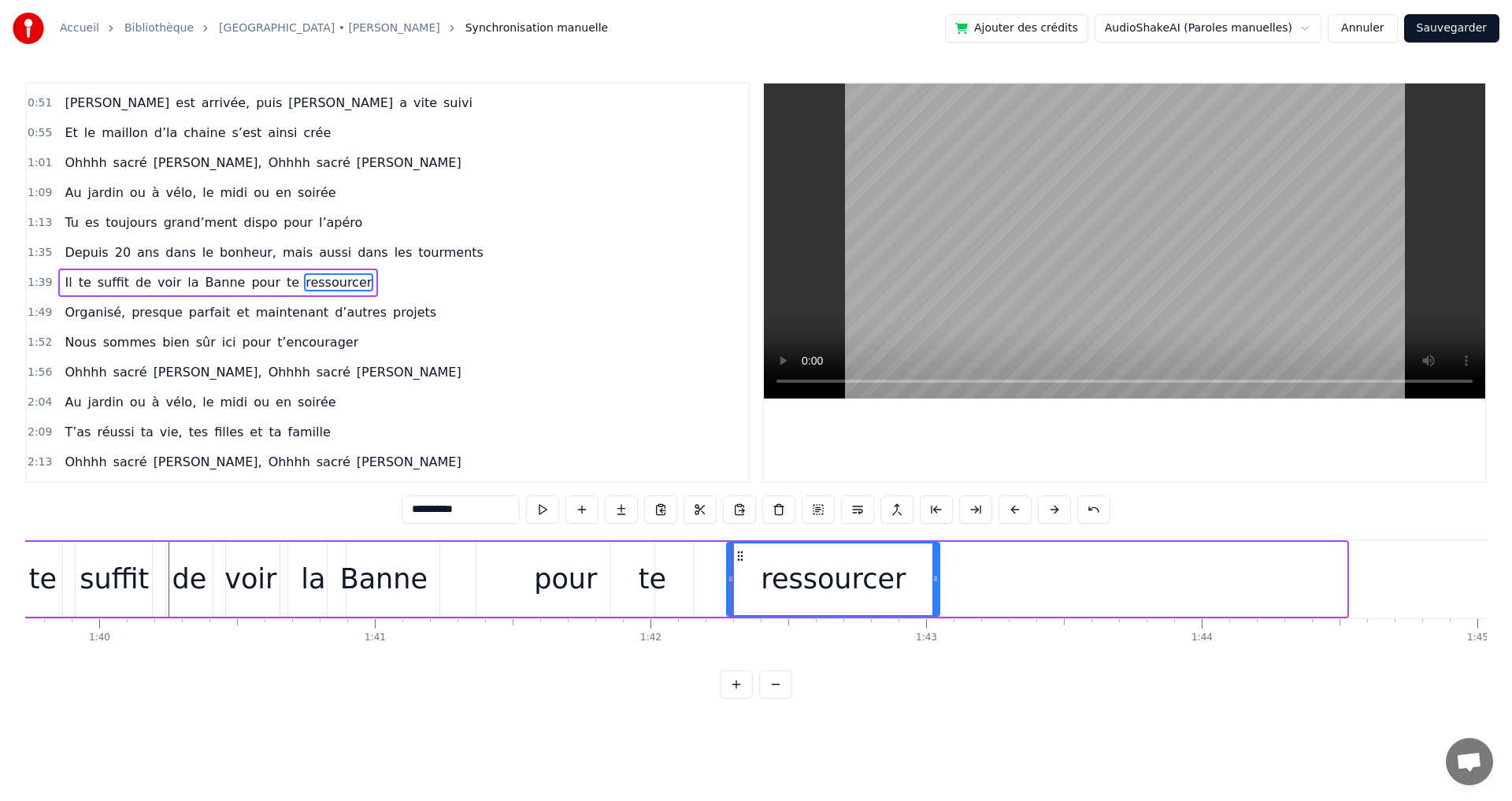
drag, startPoint x: 1345, startPoint y: 582, endPoint x: 938, endPoint y: 582, distance: 407.0
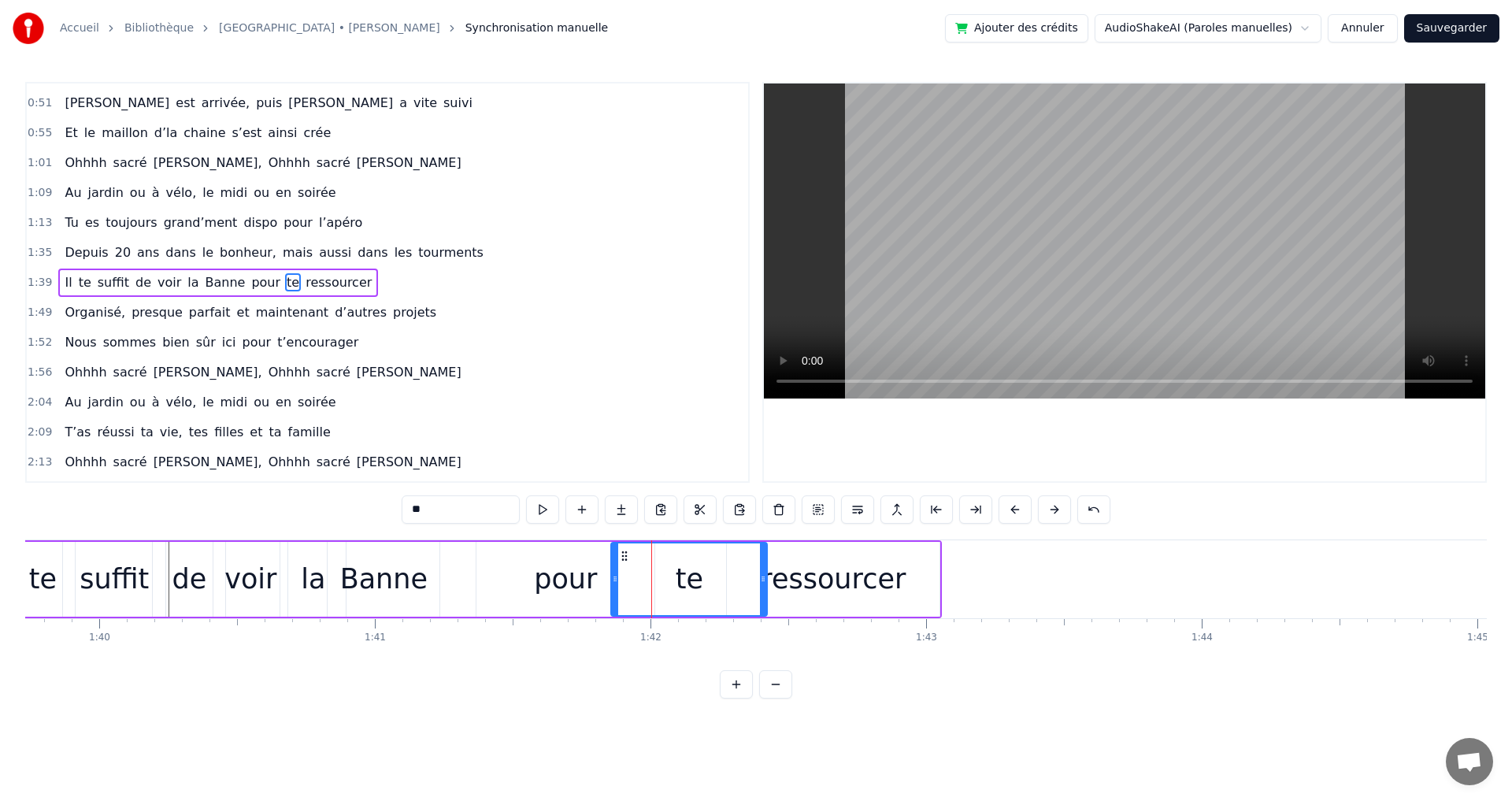
drag, startPoint x: 691, startPoint y: 579, endPoint x: 766, endPoint y: 581, distance: 75.0
drag, startPoint x: 613, startPoint y: 582, endPoint x: 716, endPoint y: 581, distance: 103.0
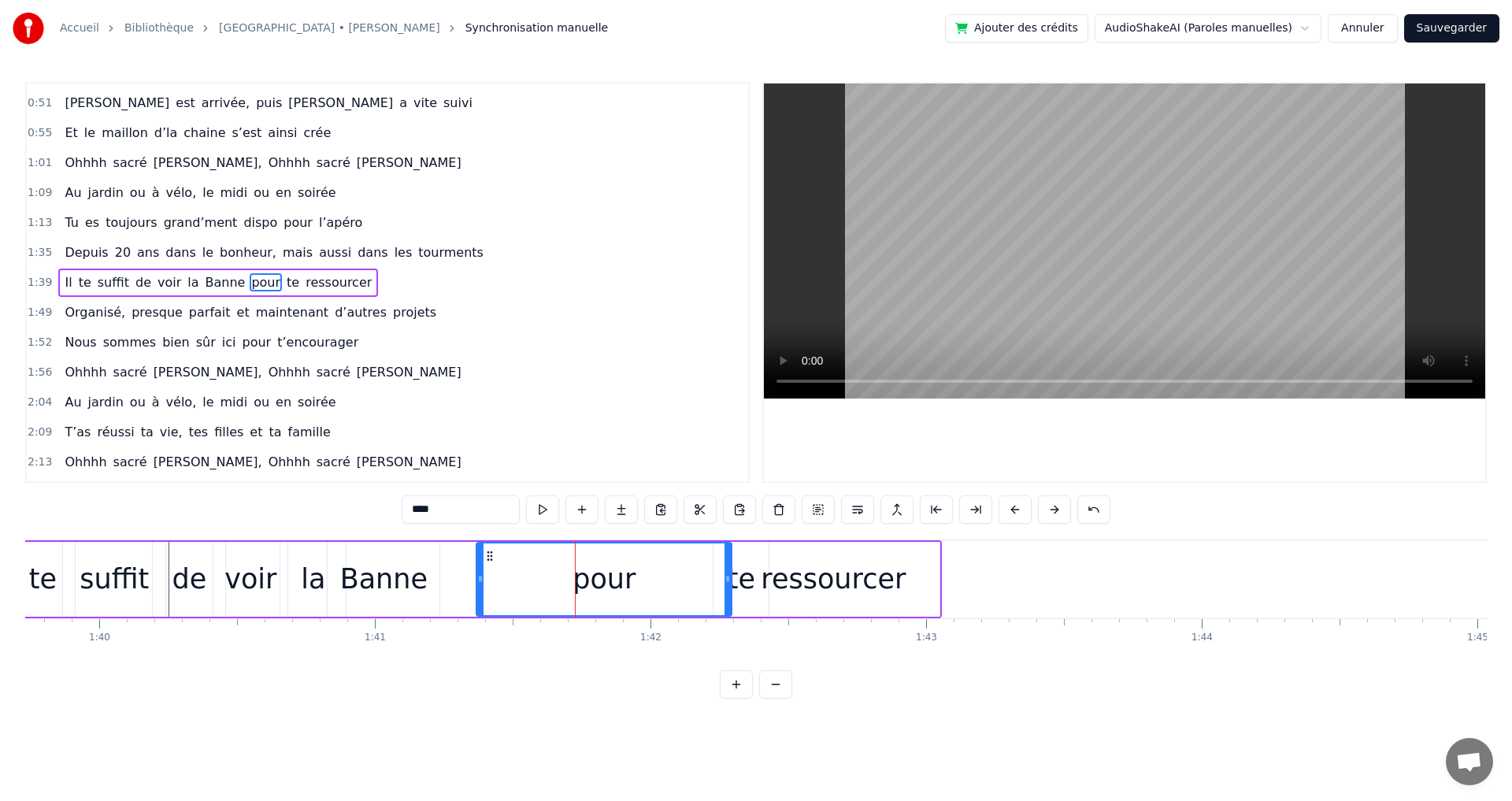
drag, startPoint x: 650, startPoint y: 578, endPoint x: 727, endPoint y: 578, distance: 77.0
drag, startPoint x: 478, startPoint y: 580, endPoint x: 631, endPoint y: 582, distance: 153.0
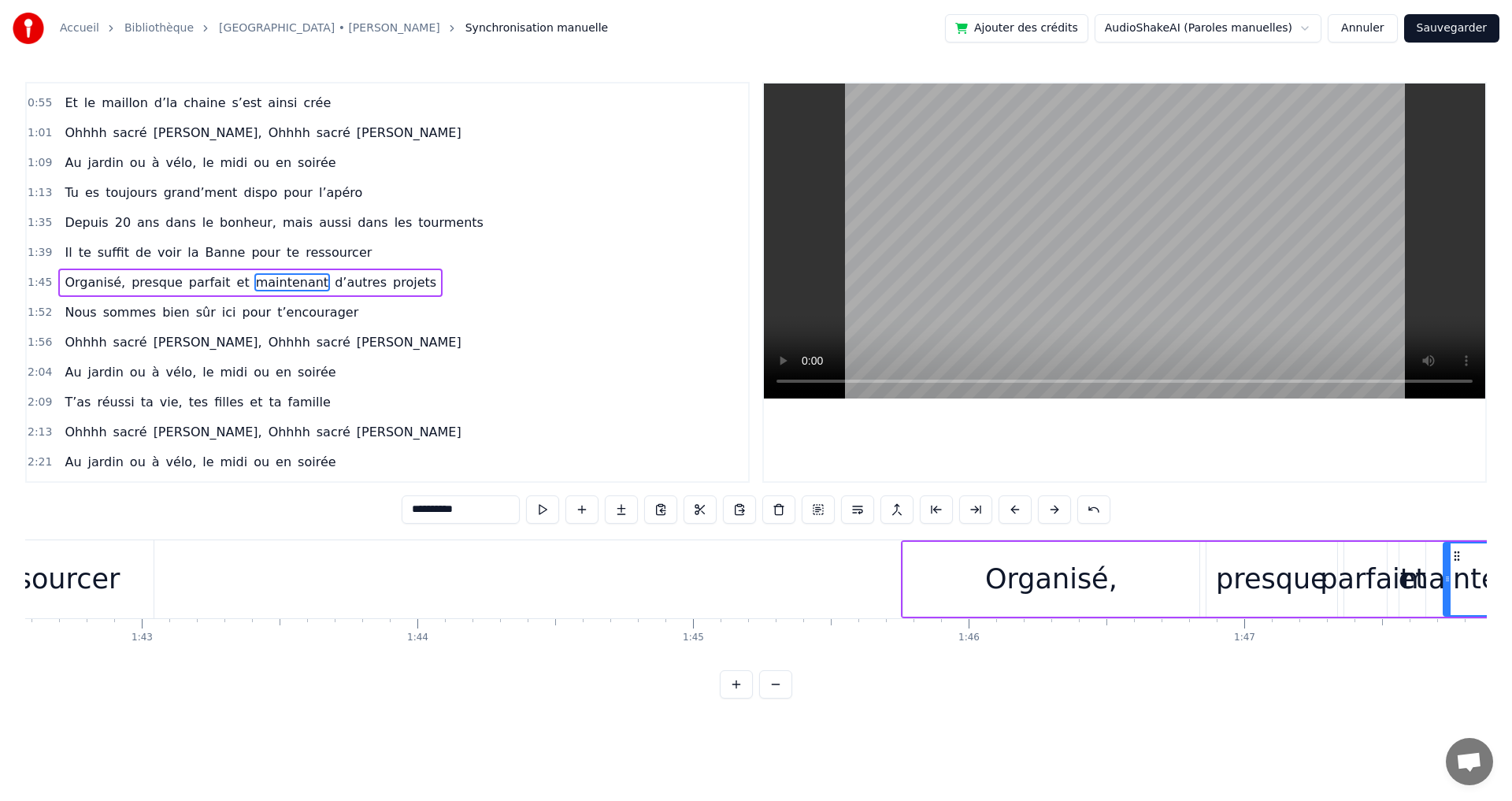
scroll to position [0, 28222]
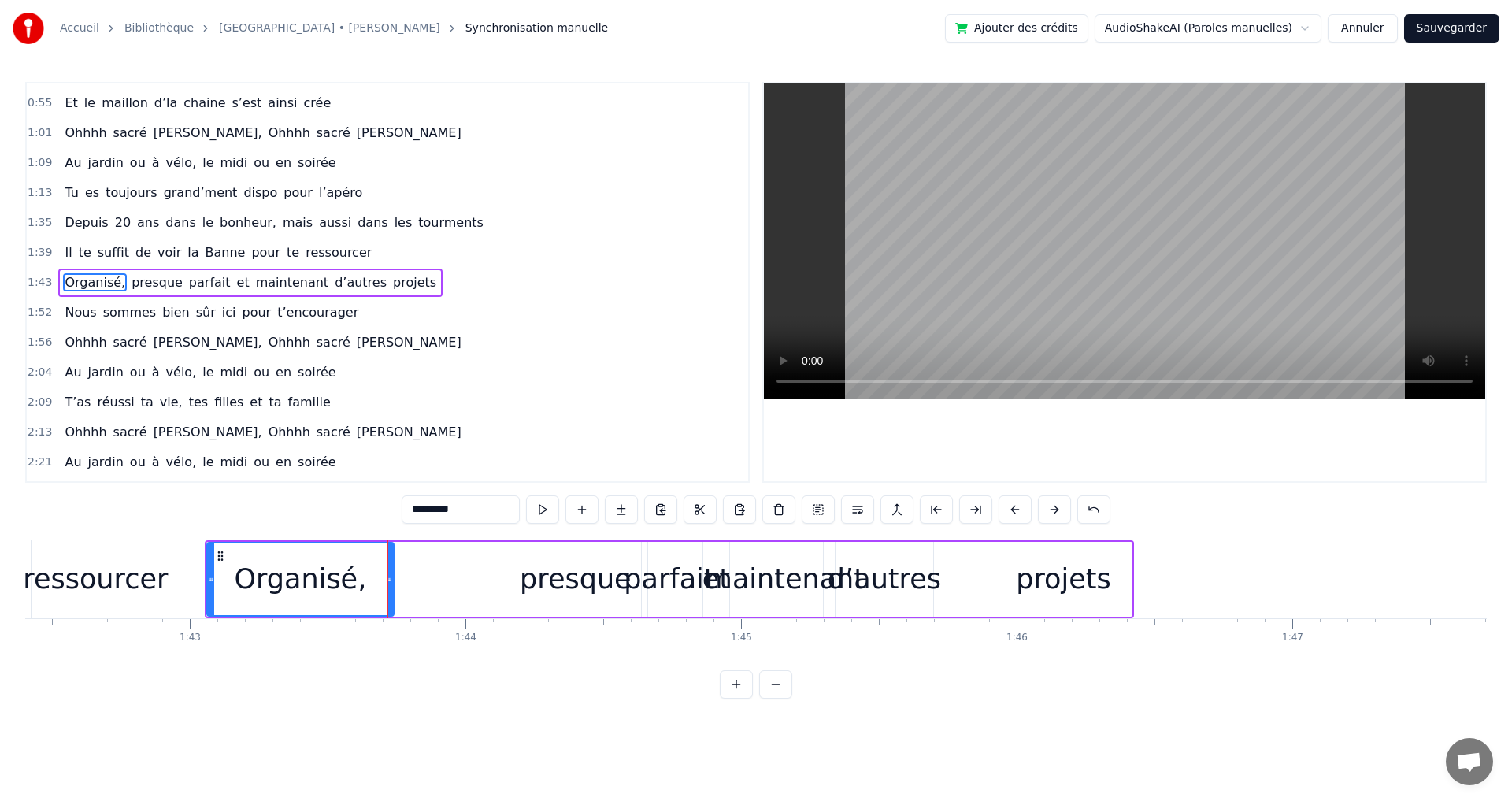
drag, startPoint x: 500, startPoint y: 580, endPoint x: 392, endPoint y: 578, distance: 108.0
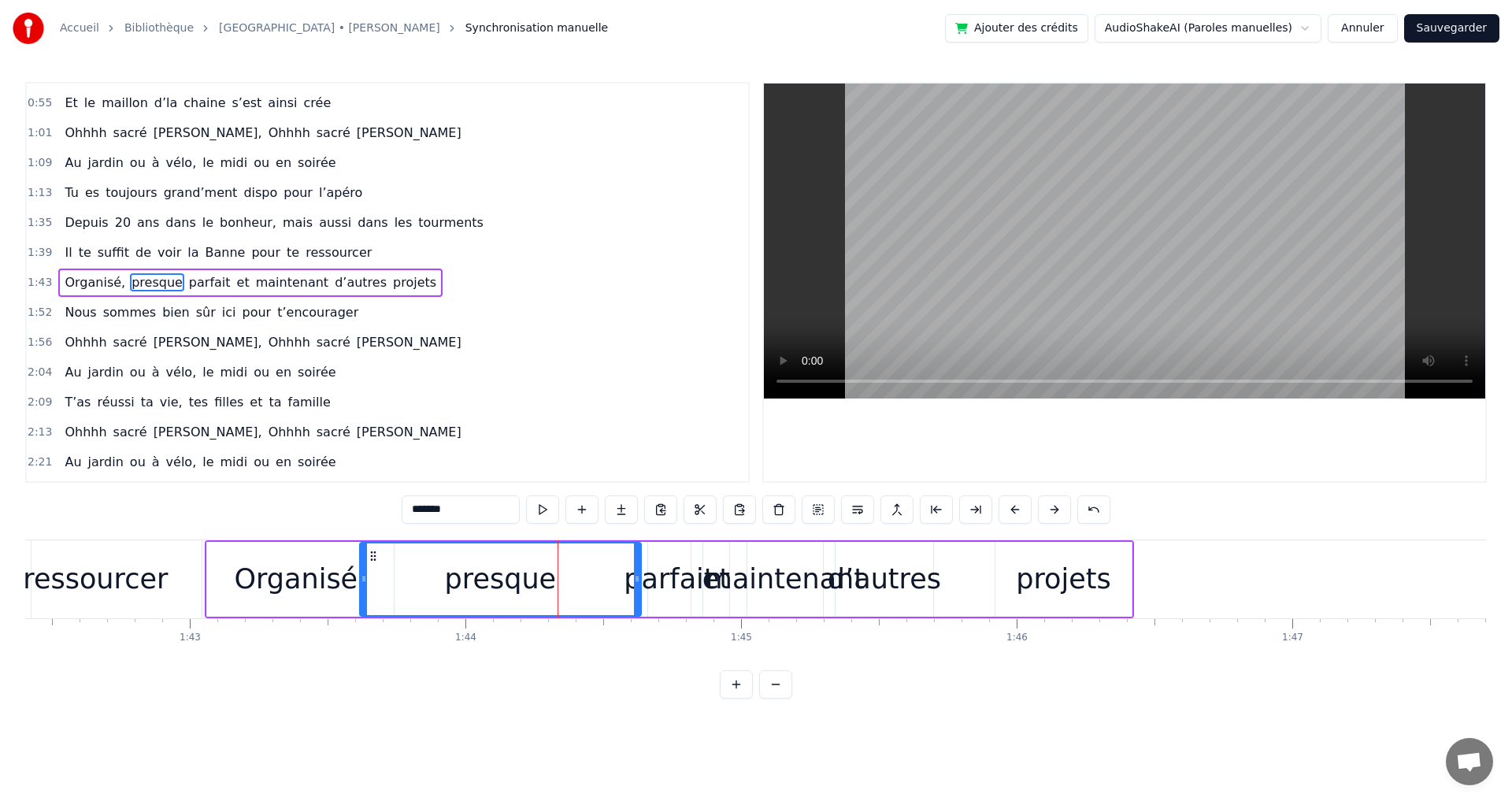
drag, startPoint x: 513, startPoint y: 577, endPoint x: 363, endPoint y: 580, distance: 150.0
drag, startPoint x: 637, startPoint y: 581, endPoint x: 521, endPoint y: 581, distance: 116.0
type input "*******"
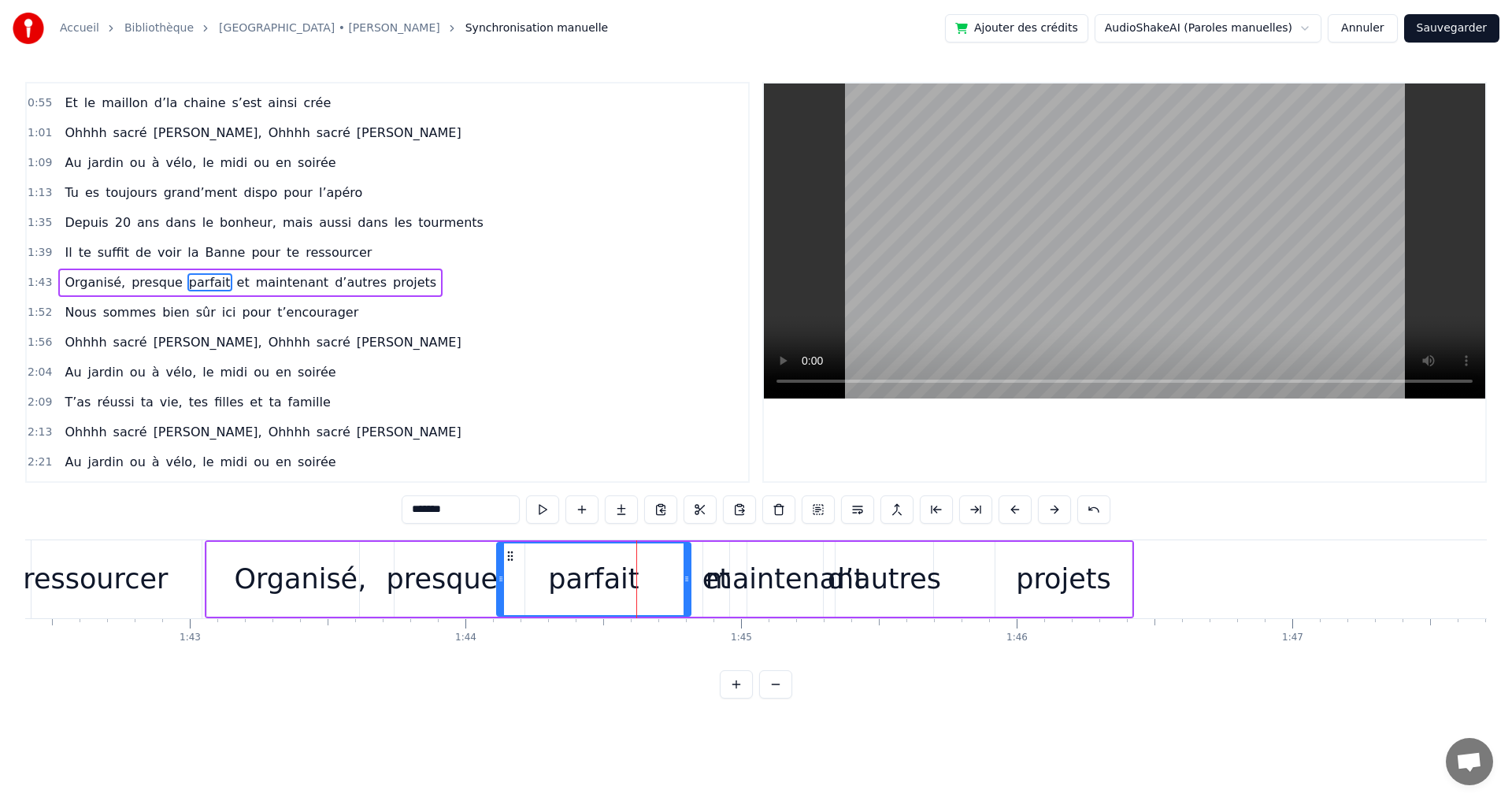
drag, startPoint x: 651, startPoint y: 578, endPoint x: 549, endPoint y: 578, distance: 102.0
drag, startPoint x: 685, startPoint y: 582, endPoint x: 586, endPoint y: 582, distance: 99.0
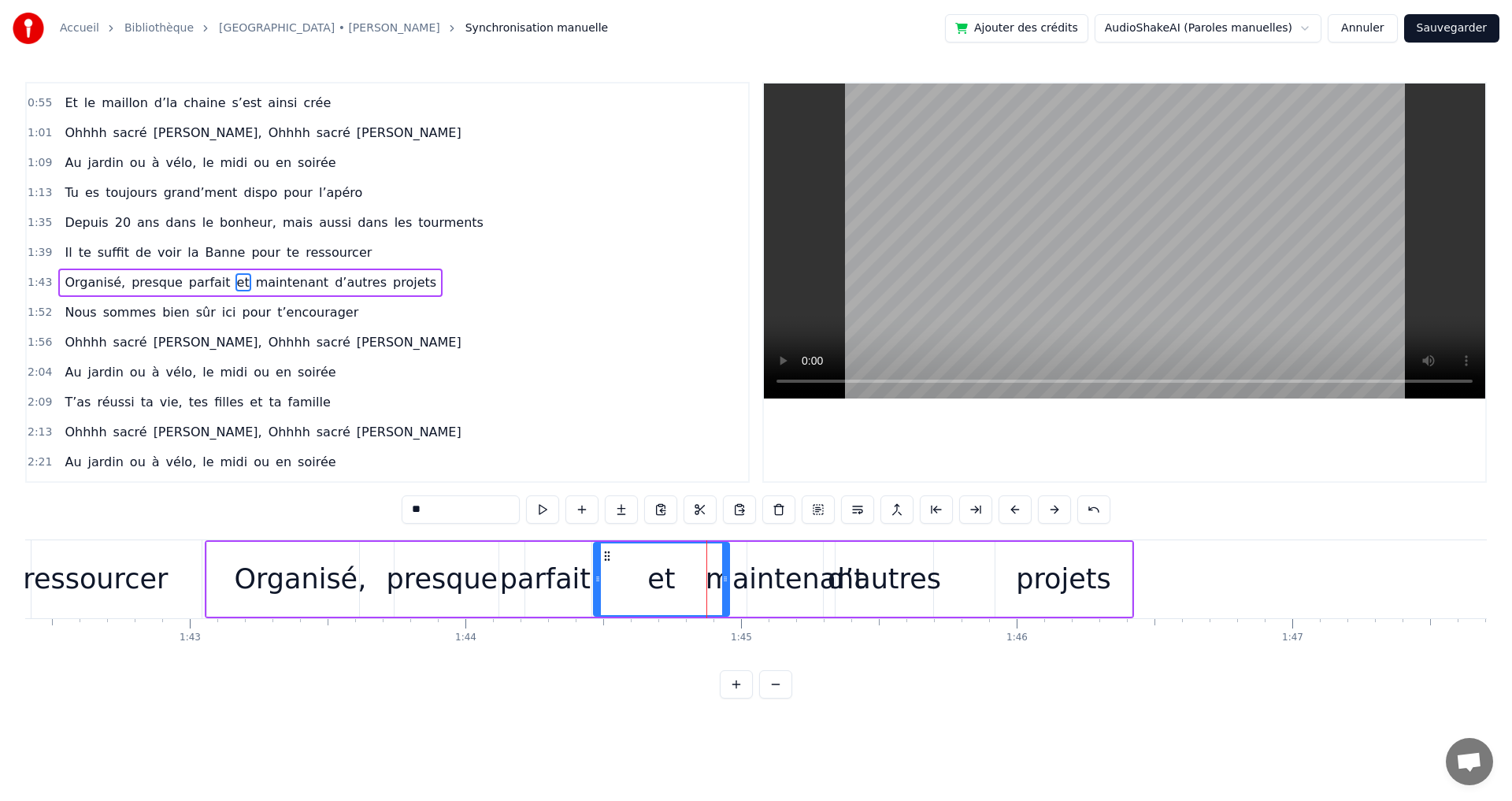
drag, startPoint x: 707, startPoint y: 579, endPoint x: 596, endPoint y: 577, distance: 111.0
drag, startPoint x: 725, startPoint y: 579, endPoint x: 644, endPoint y: 575, distance: 81.1
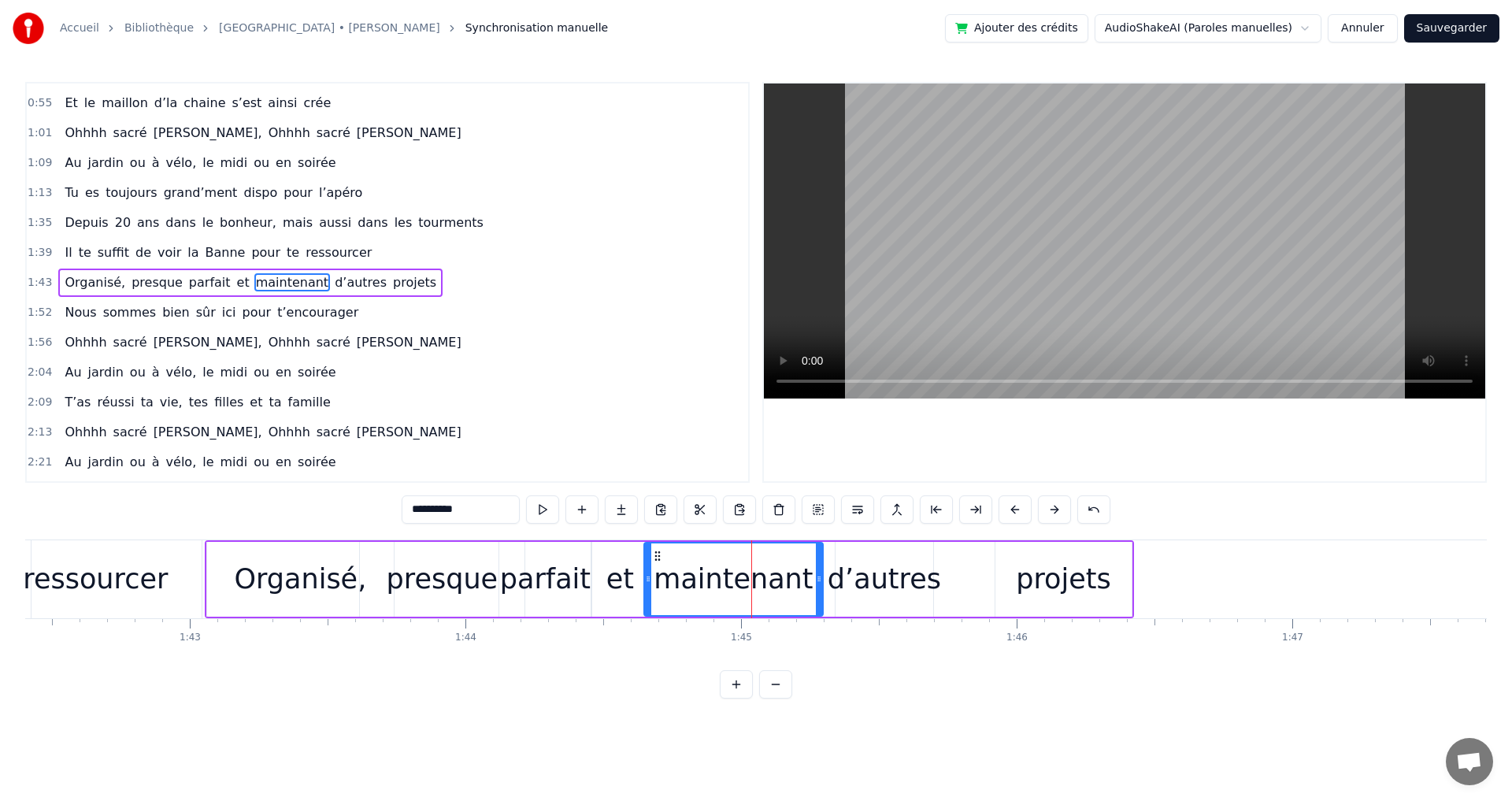
drag, startPoint x: 751, startPoint y: 581, endPoint x: 648, endPoint y: 577, distance: 103.1
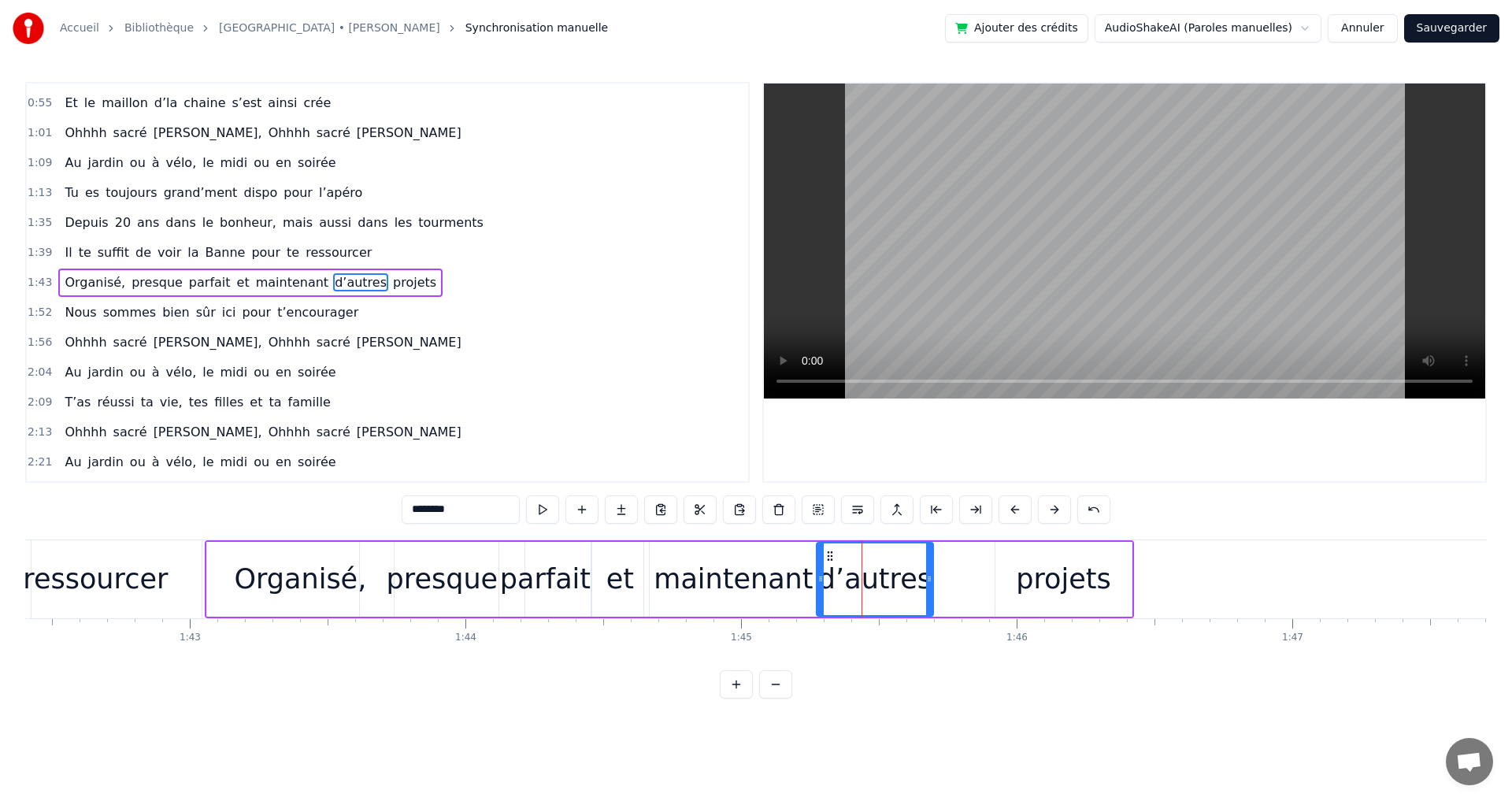
drag, startPoint x: 837, startPoint y: 580, endPoint x: 818, endPoint y: 580, distance: 19.0
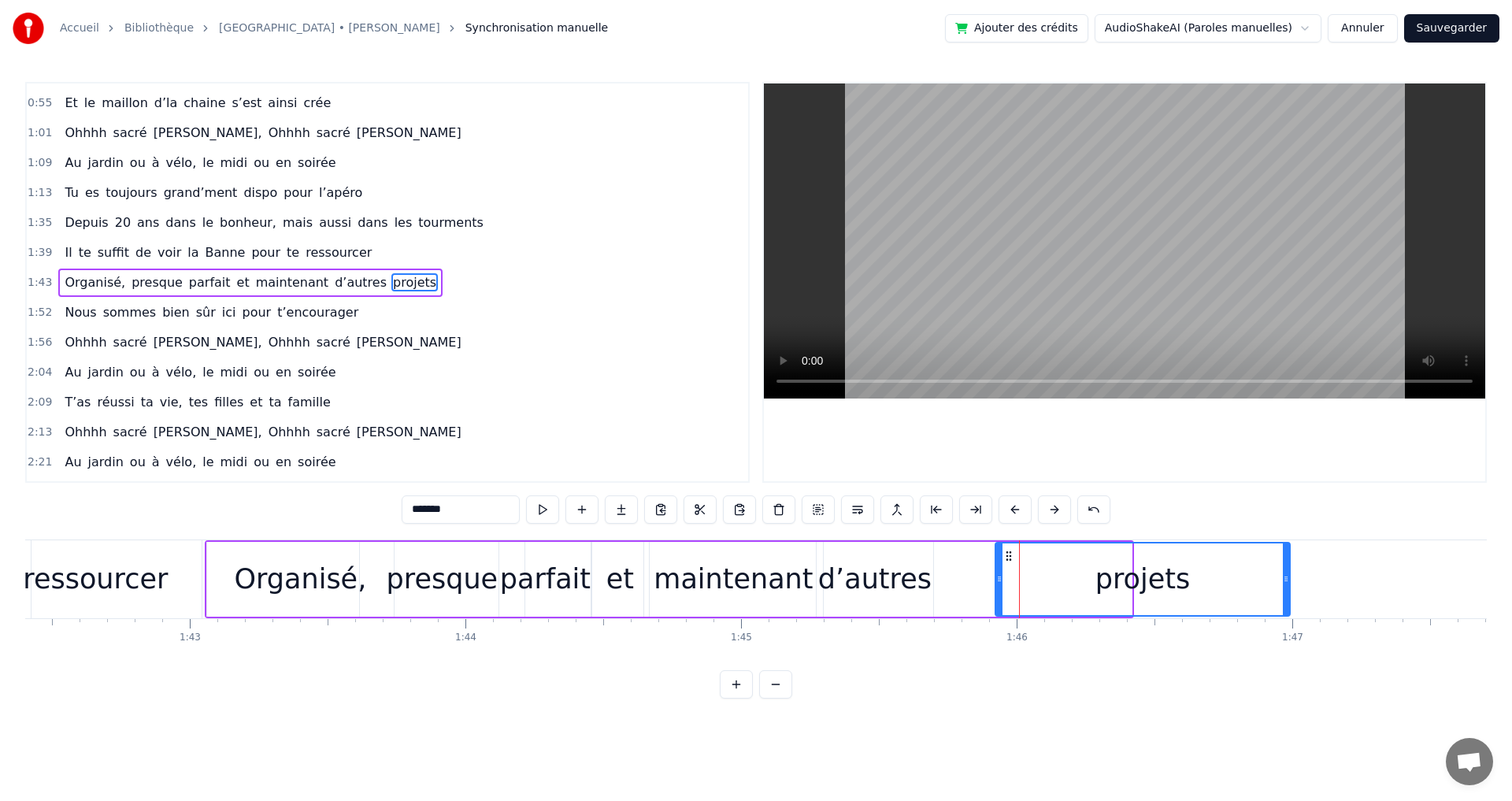
drag, startPoint x: 1129, startPoint y: 578, endPoint x: 1288, endPoint y: 591, distance: 159.5
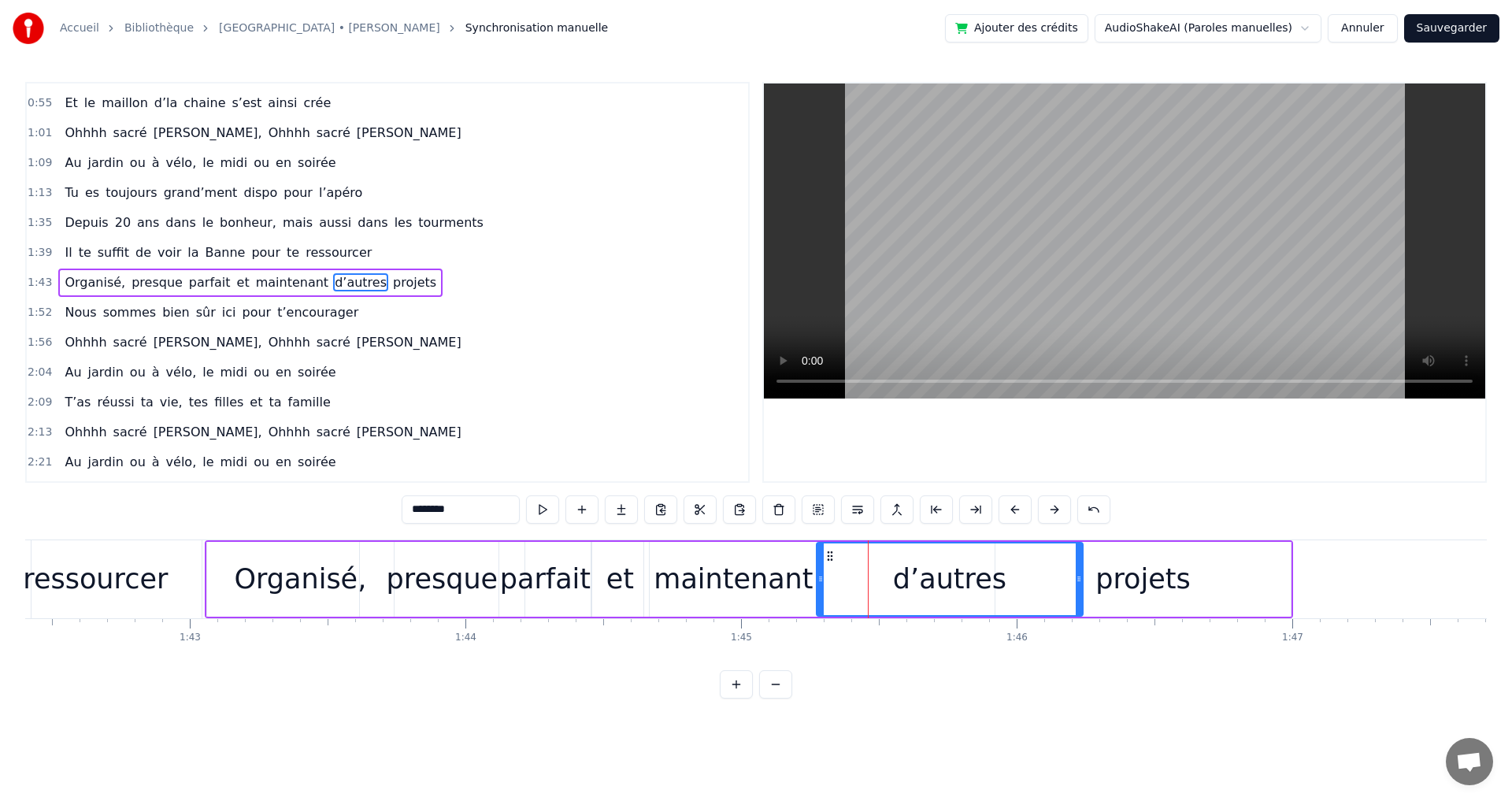
drag, startPoint x: 929, startPoint y: 578, endPoint x: 1079, endPoint y: 585, distance: 150.2
drag, startPoint x: 822, startPoint y: 579, endPoint x: 939, endPoint y: 590, distance: 117.5
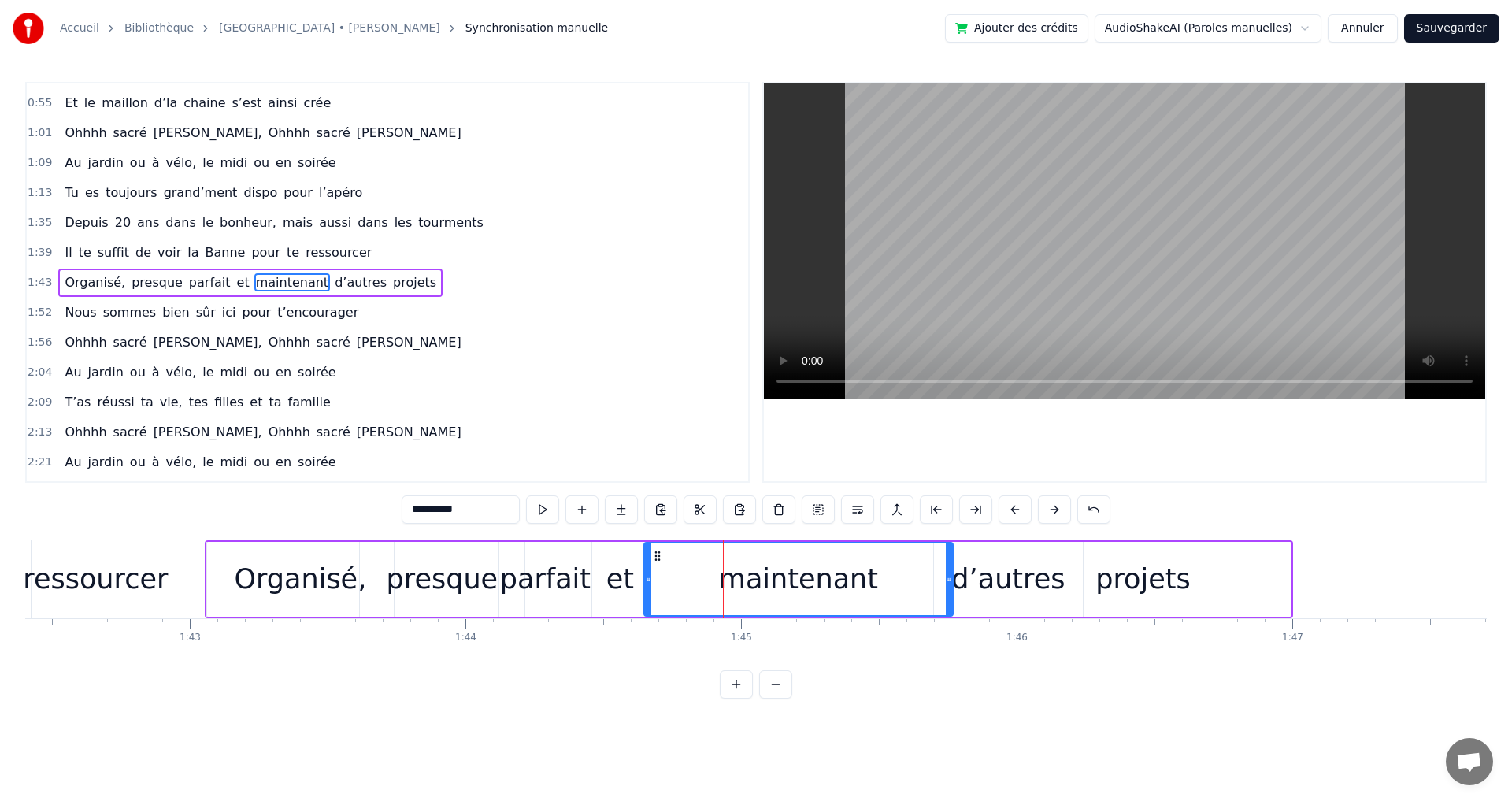
drag, startPoint x: 818, startPoint y: 580, endPoint x: 948, endPoint y: 592, distance: 130.6
drag, startPoint x: 650, startPoint y: 580, endPoint x: 778, endPoint y: 585, distance: 128.1
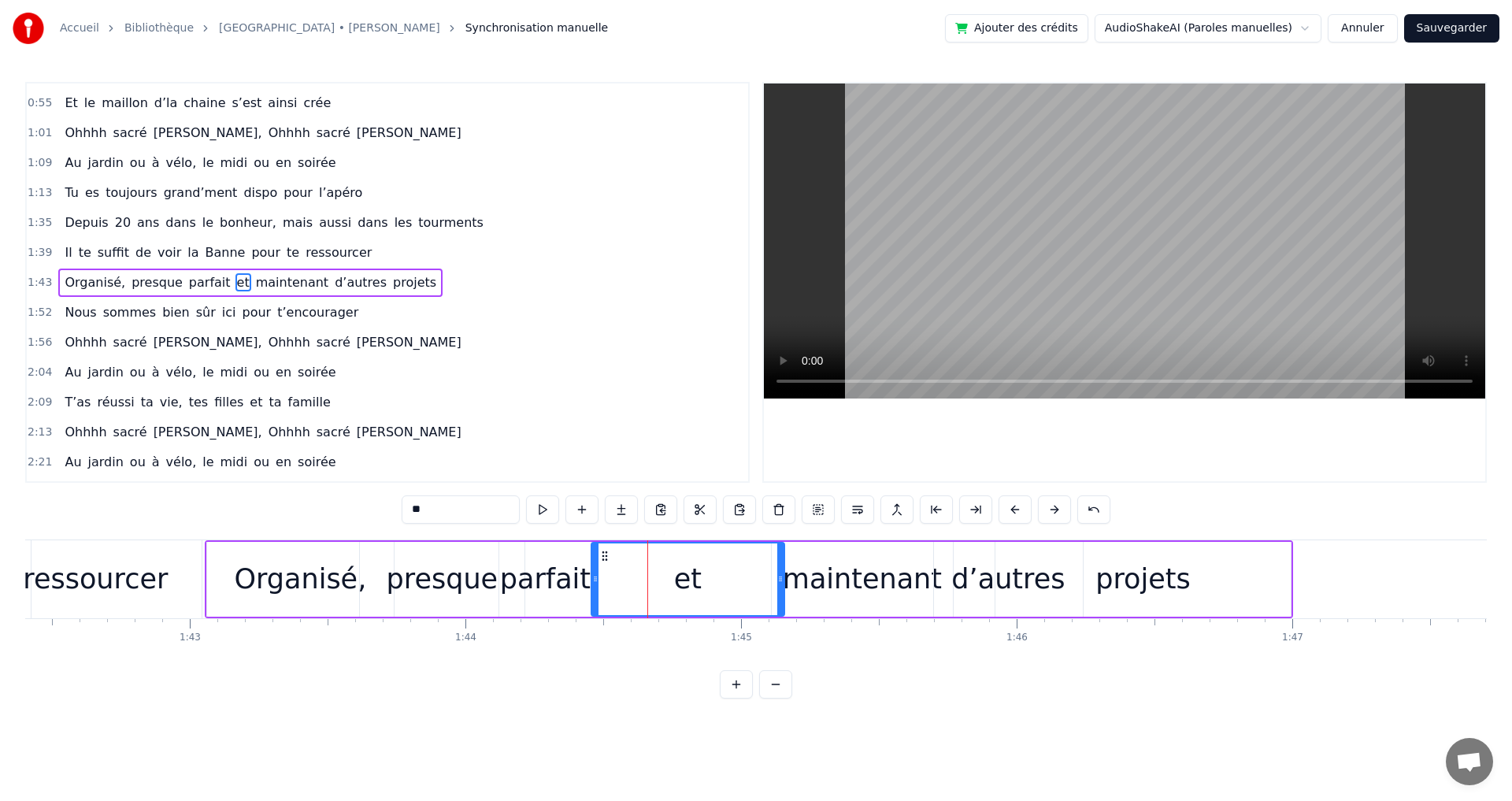
drag, startPoint x: 646, startPoint y: 578, endPoint x: 782, endPoint y: 583, distance: 136.1
drag, startPoint x: 598, startPoint y: 580, endPoint x: 713, endPoint y: 590, distance: 115.4
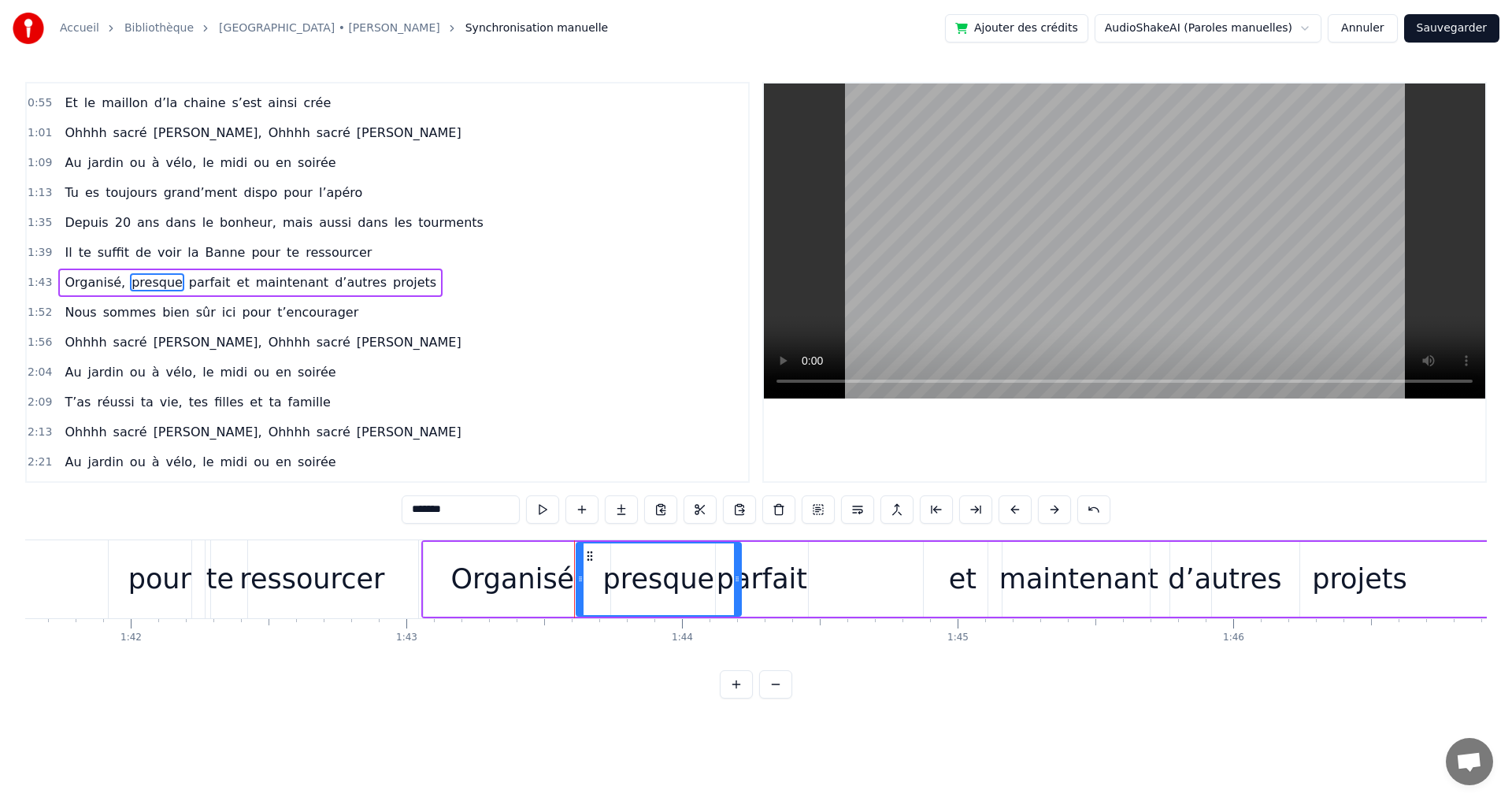
scroll to position [0, 27885]
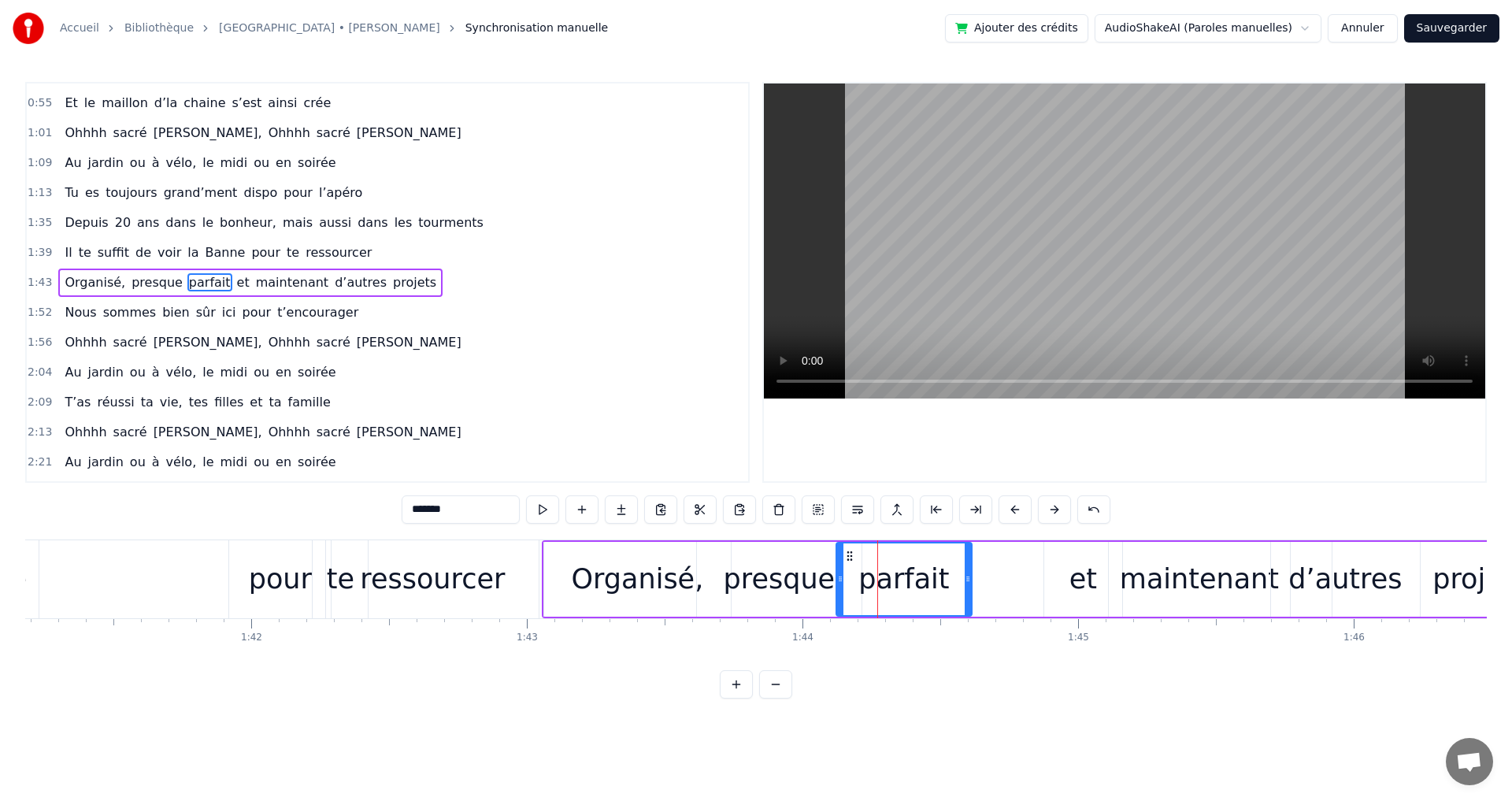
drag, startPoint x: 925, startPoint y: 578, endPoint x: 968, endPoint y: 582, distance: 43.2
drag, startPoint x: 841, startPoint y: 581, endPoint x: 871, endPoint y: 582, distance: 30.0
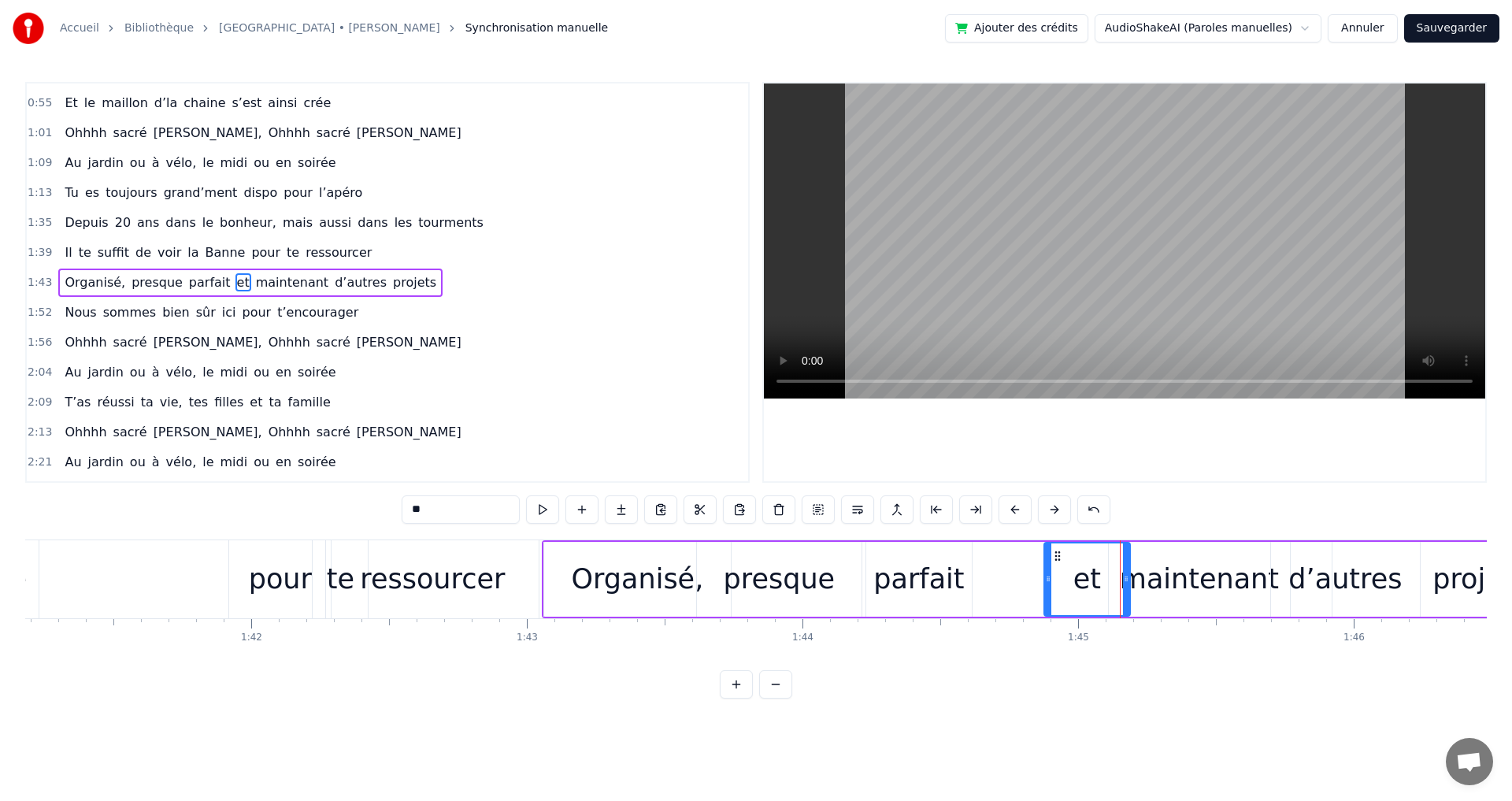
drag, startPoint x: 1116, startPoint y: 580, endPoint x: 1127, endPoint y: 581, distance: 11.0
drag, startPoint x: 1048, startPoint y: 578, endPoint x: 1085, endPoint y: 584, distance: 37.5
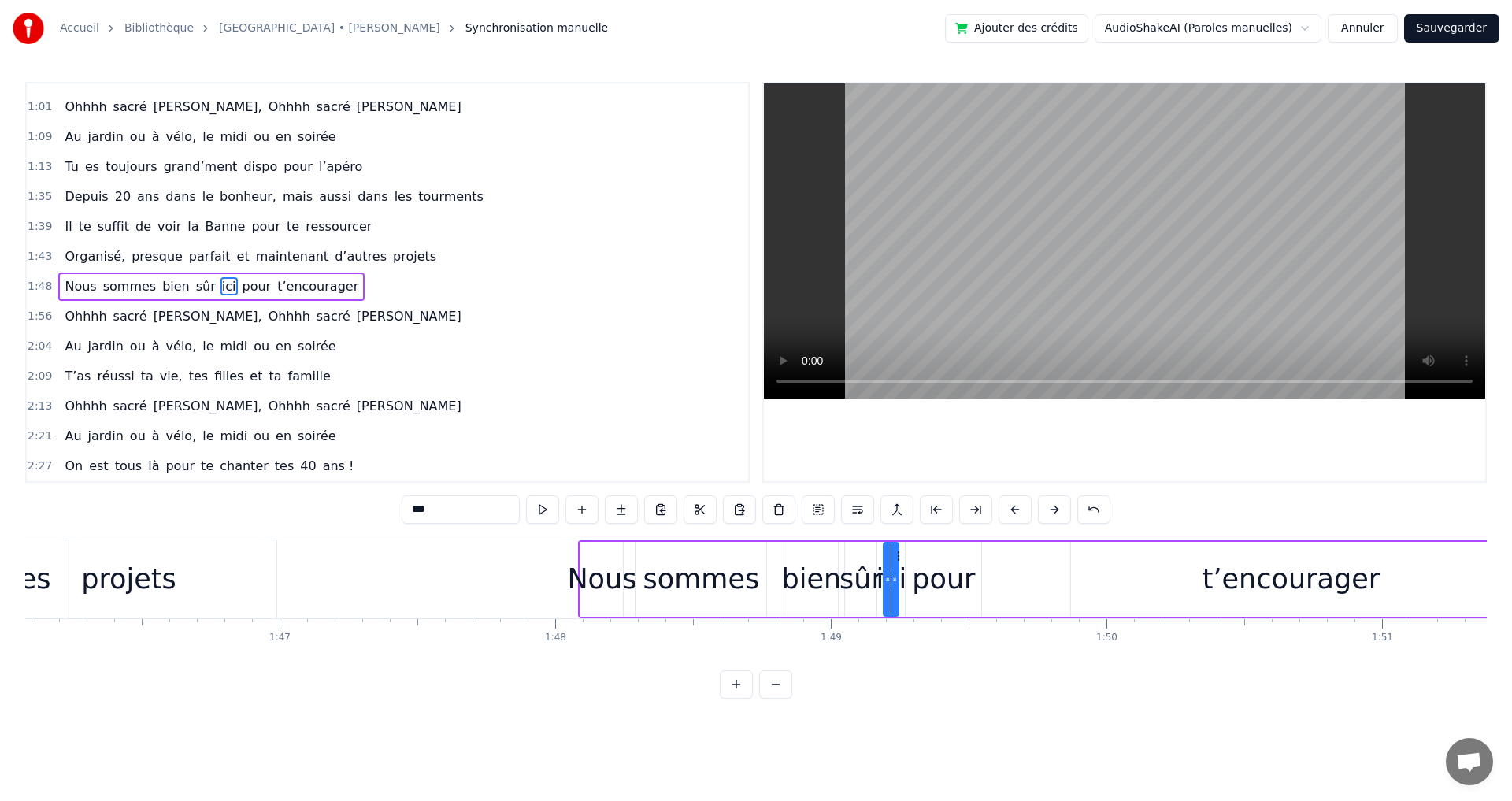
scroll to position [0, 29017]
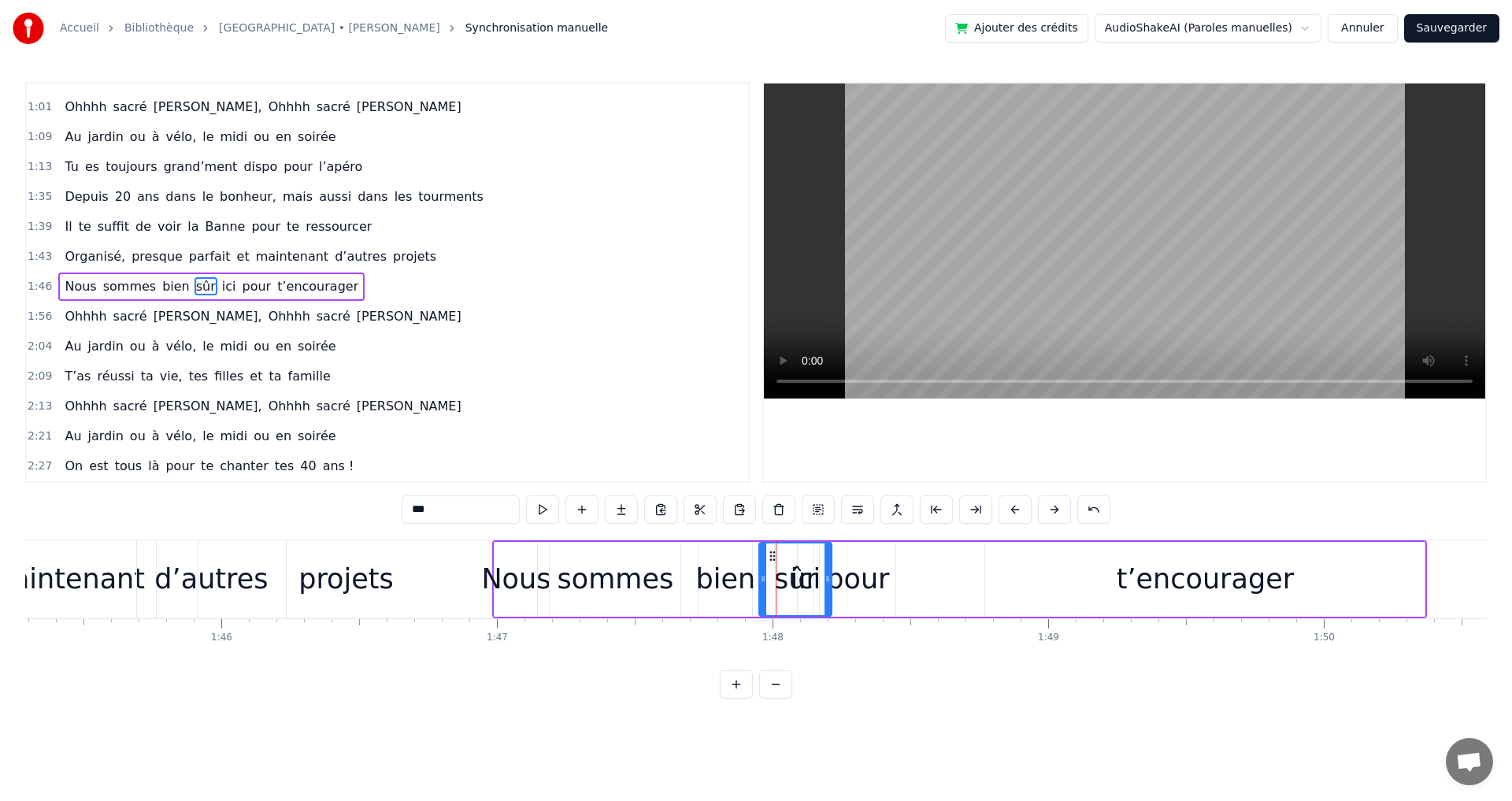
drag, startPoint x: 790, startPoint y: 574, endPoint x: 830, endPoint y: 574, distance: 40.0
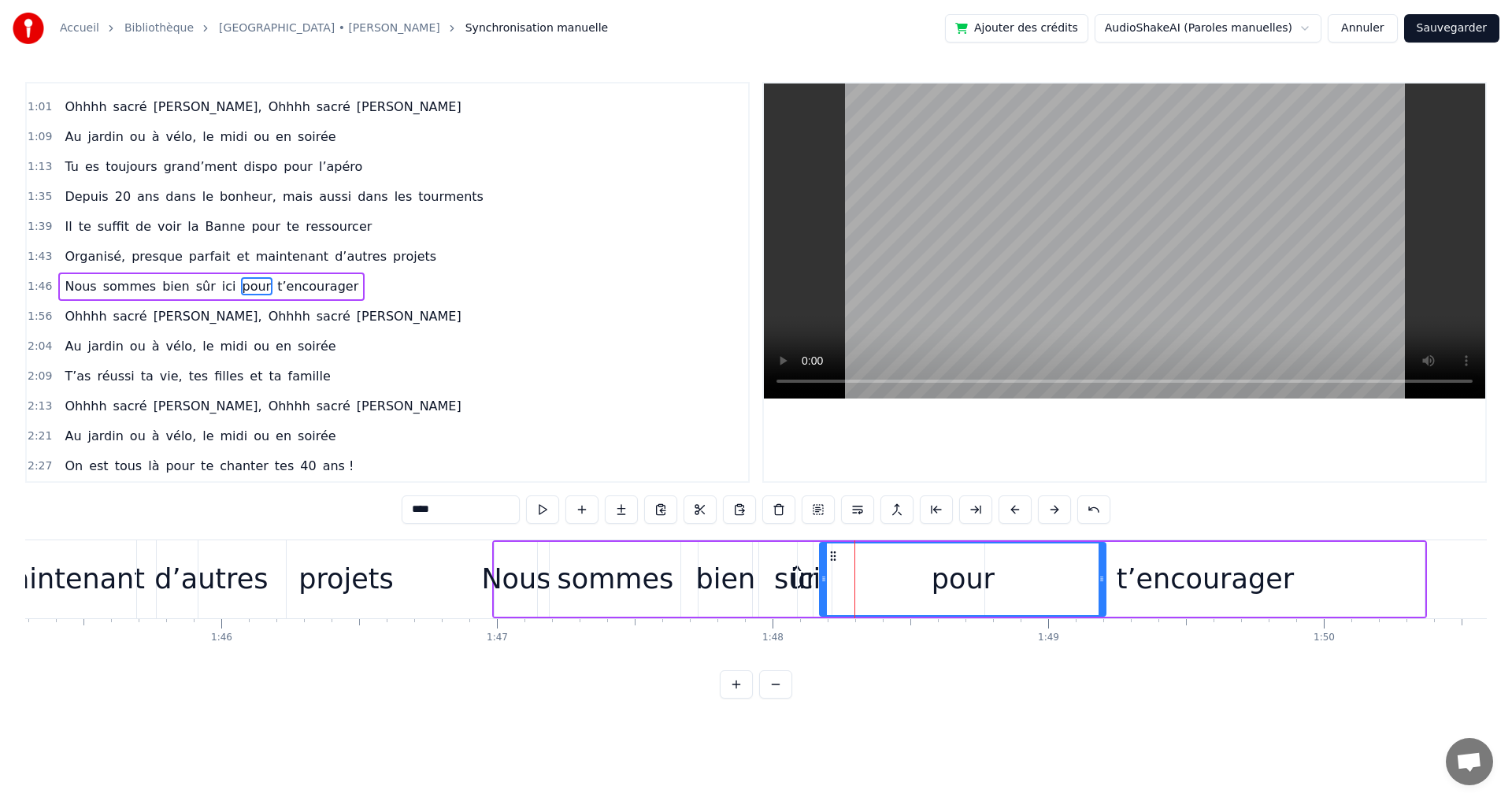
drag, startPoint x: 890, startPoint y: 578, endPoint x: 1102, endPoint y: 602, distance: 213.4
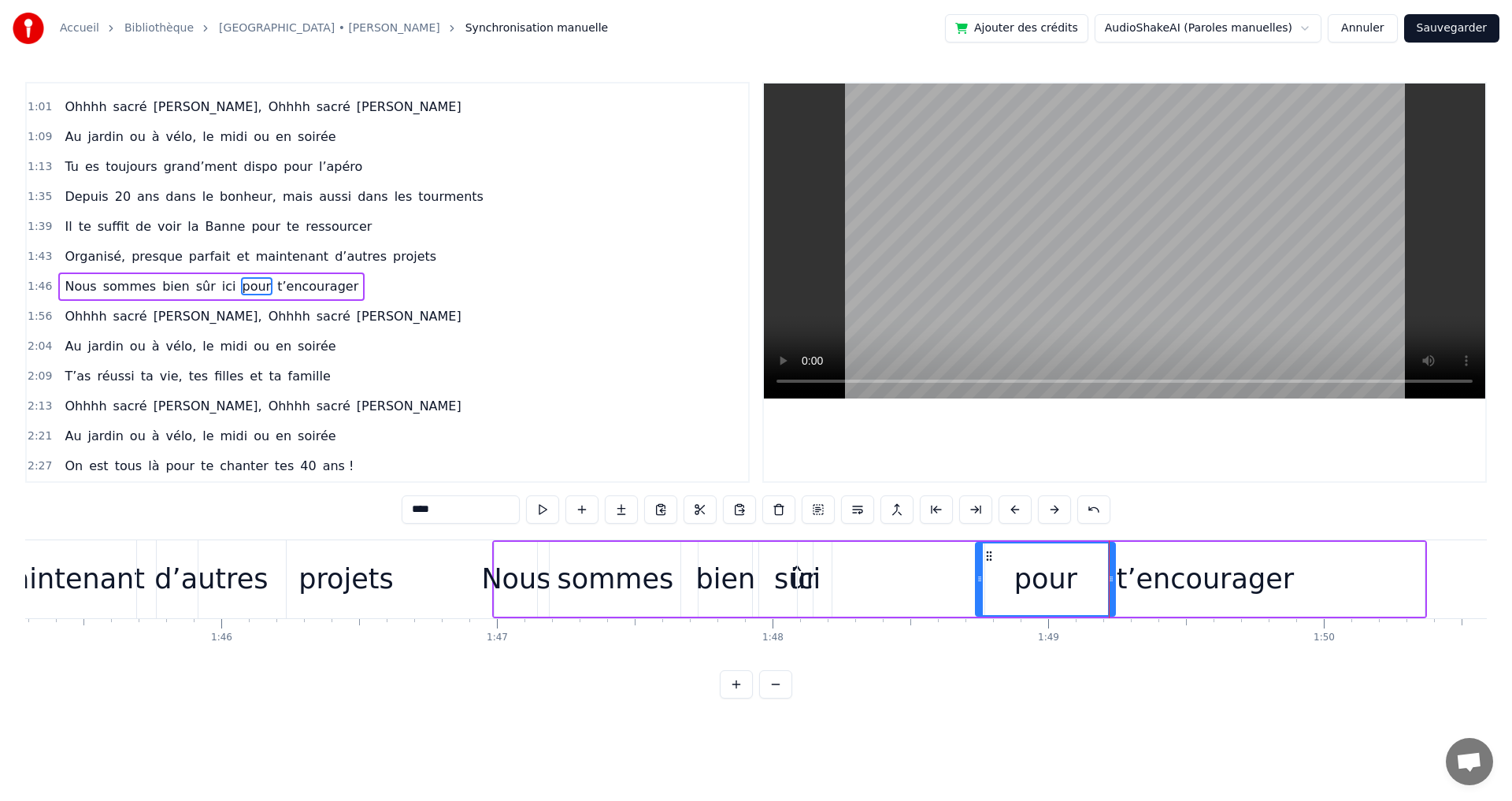
drag, startPoint x: 823, startPoint y: 576, endPoint x: 979, endPoint y: 590, distance: 156.6
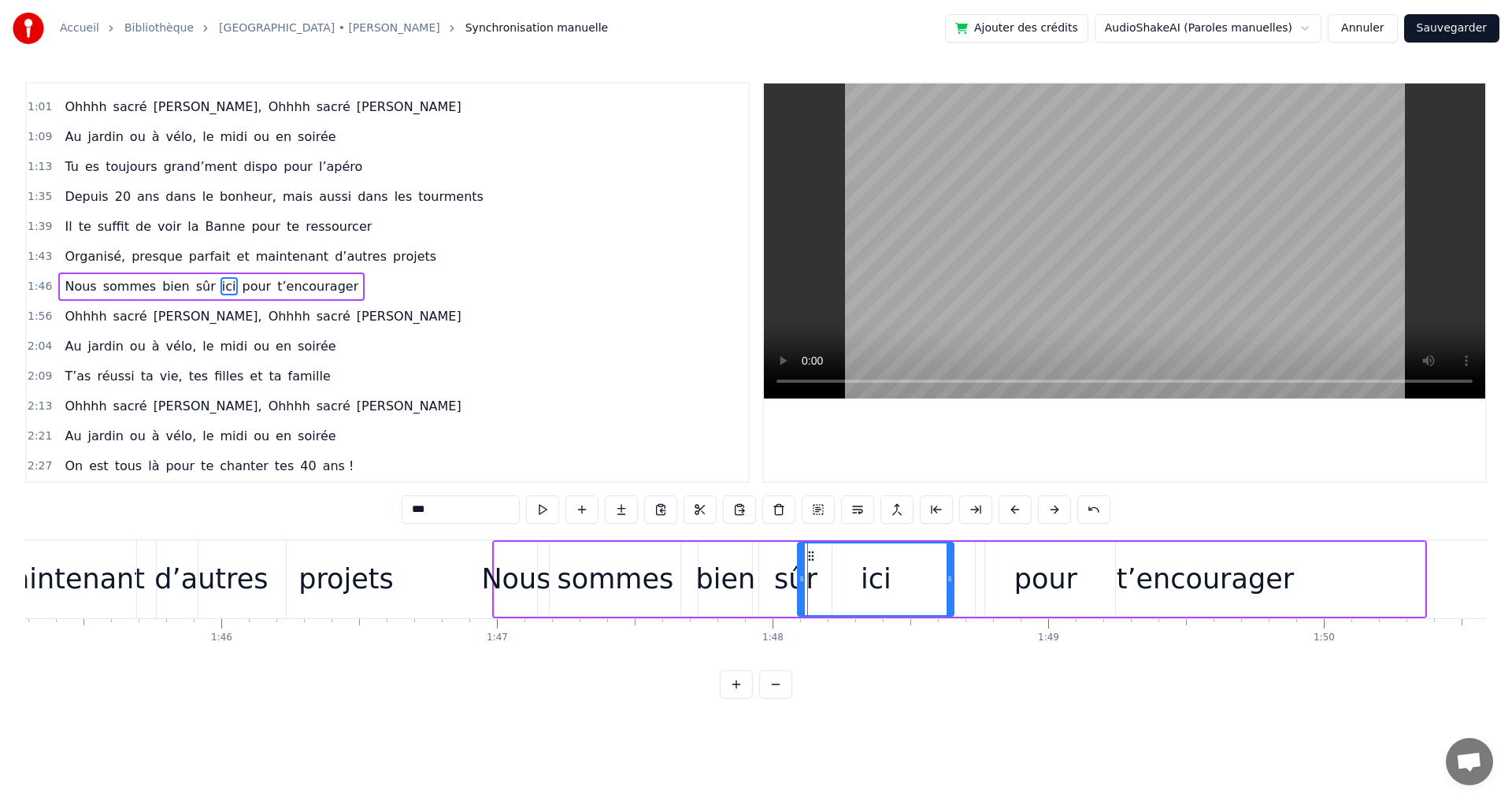
drag, startPoint x: 811, startPoint y: 577, endPoint x: 941, endPoint y: 591, distance: 130.8
drag, startPoint x: 804, startPoint y: 579, endPoint x: 834, endPoint y: 581, distance: 30.1
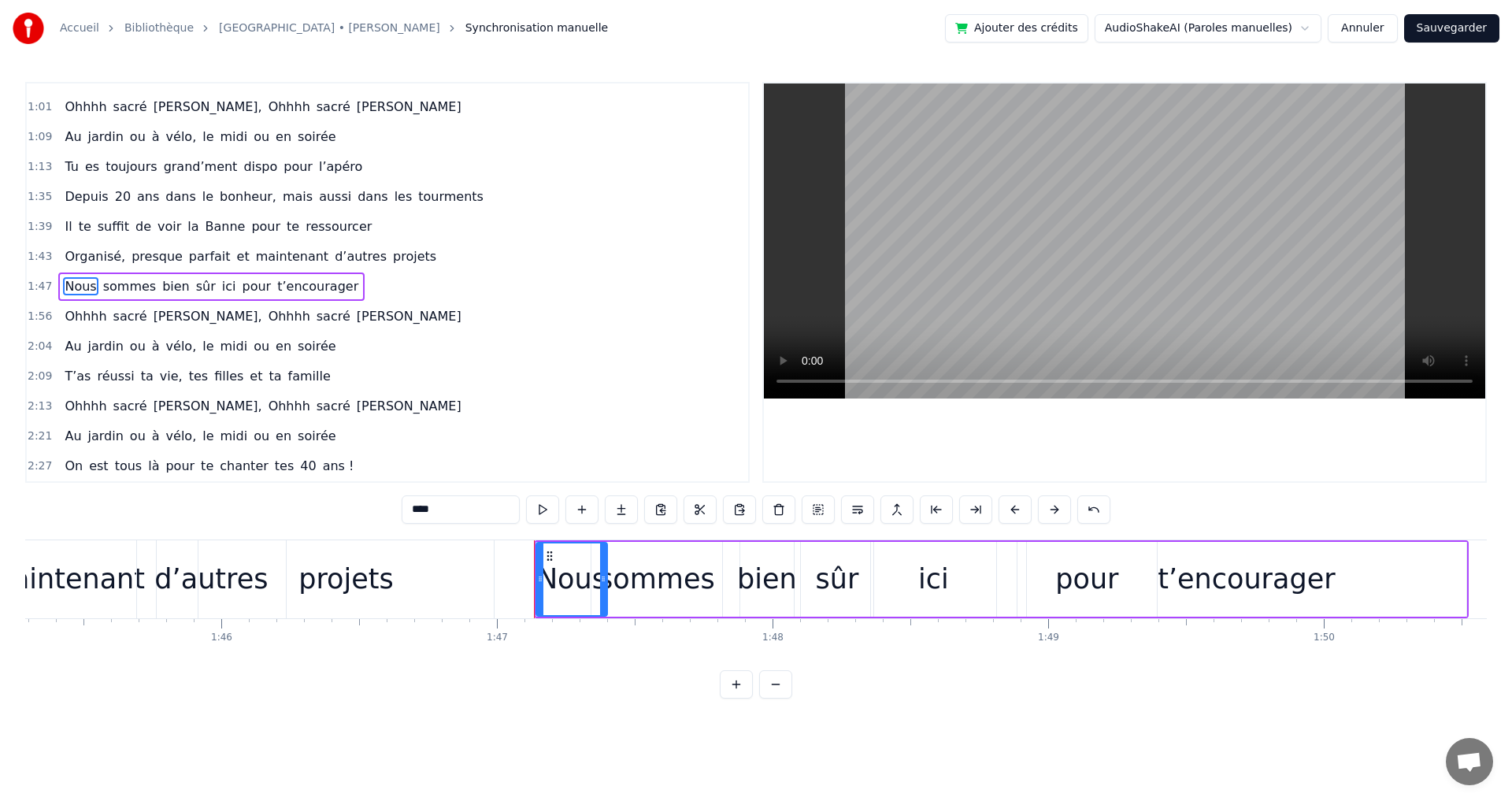
drag, startPoint x: 575, startPoint y: 580, endPoint x: 604, endPoint y: 580, distance: 29.0
drag, startPoint x: 721, startPoint y: 580, endPoint x: 739, endPoint y: 582, distance: 18.1
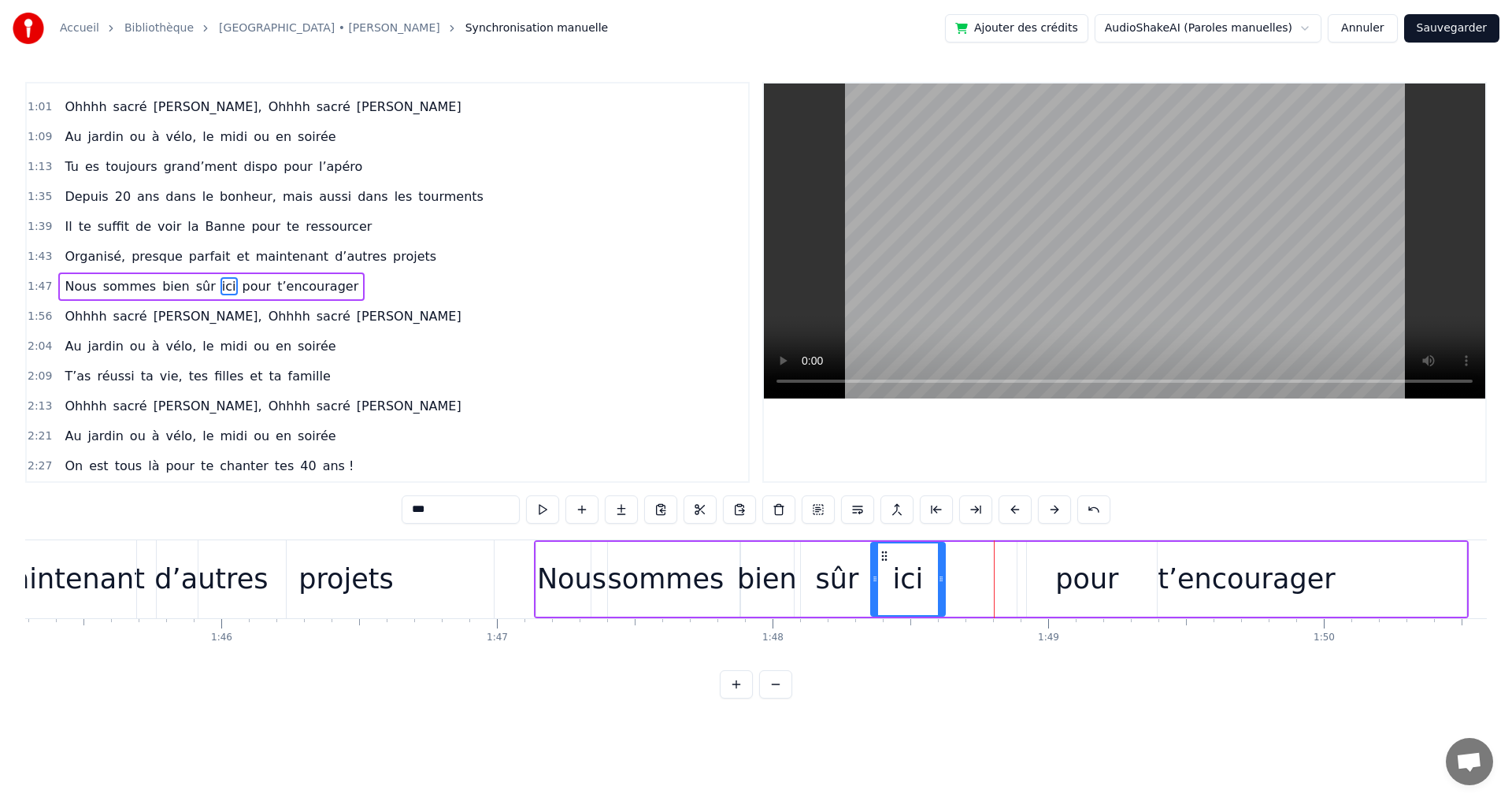
drag, startPoint x: 991, startPoint y: 578, endPoint x: 940, endPoint y: 578, distance: 51.0
type input "**********"
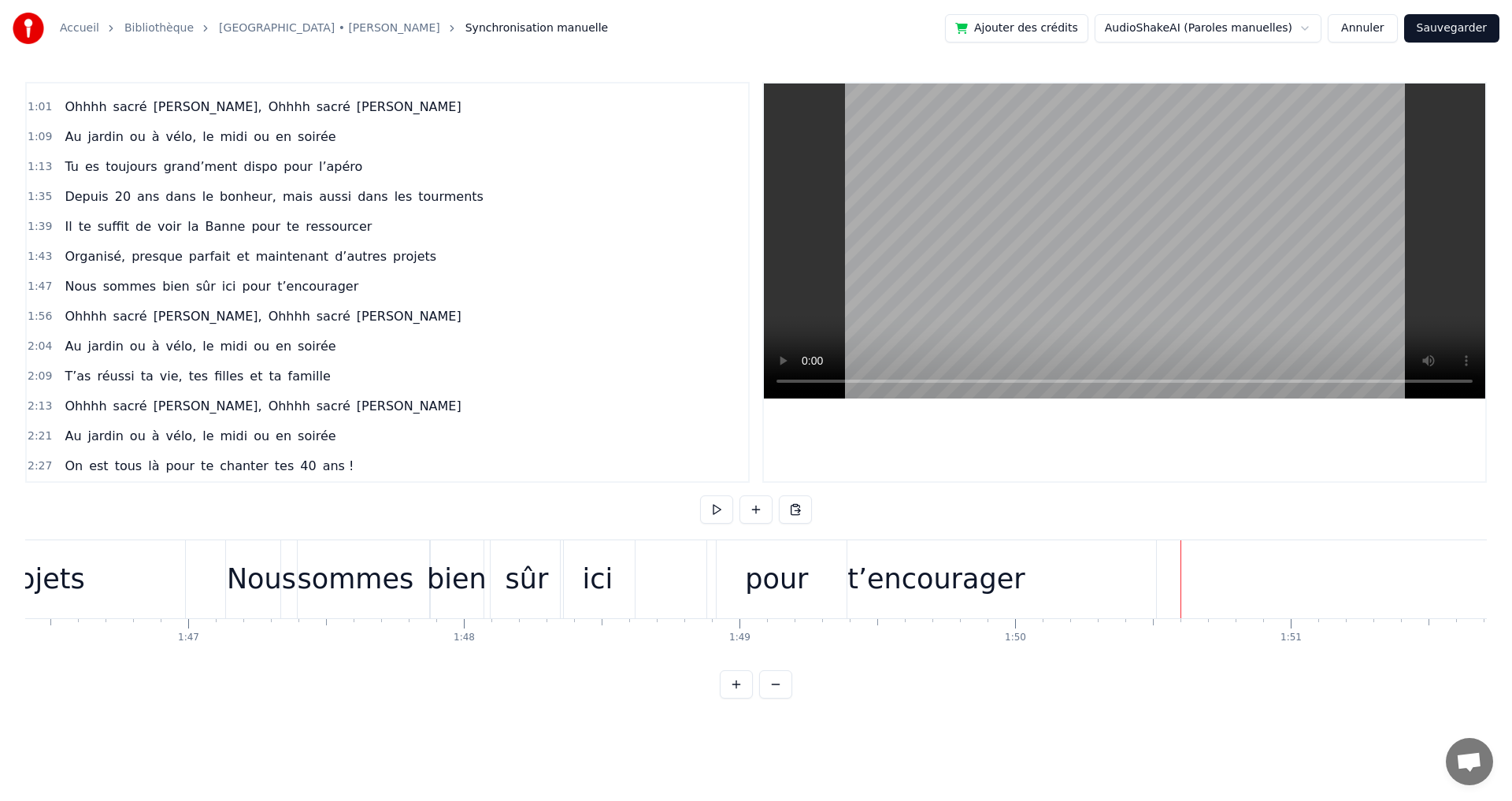
scroll to position [0, 29332]
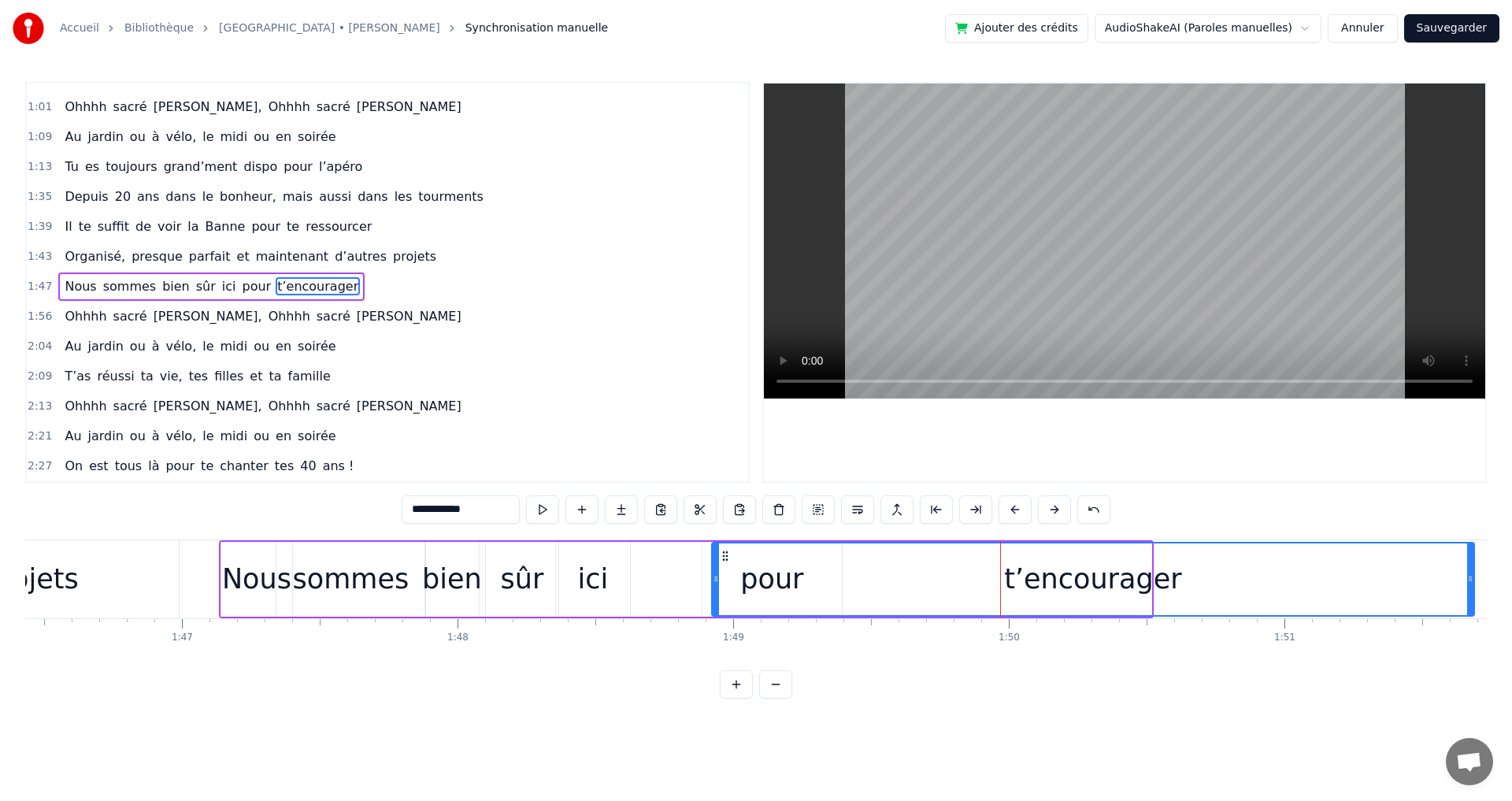
drag, startPoint x: 1149, startPoint y: 578, endPoint x: 1471, endPoint y: 606, distance: 323.2
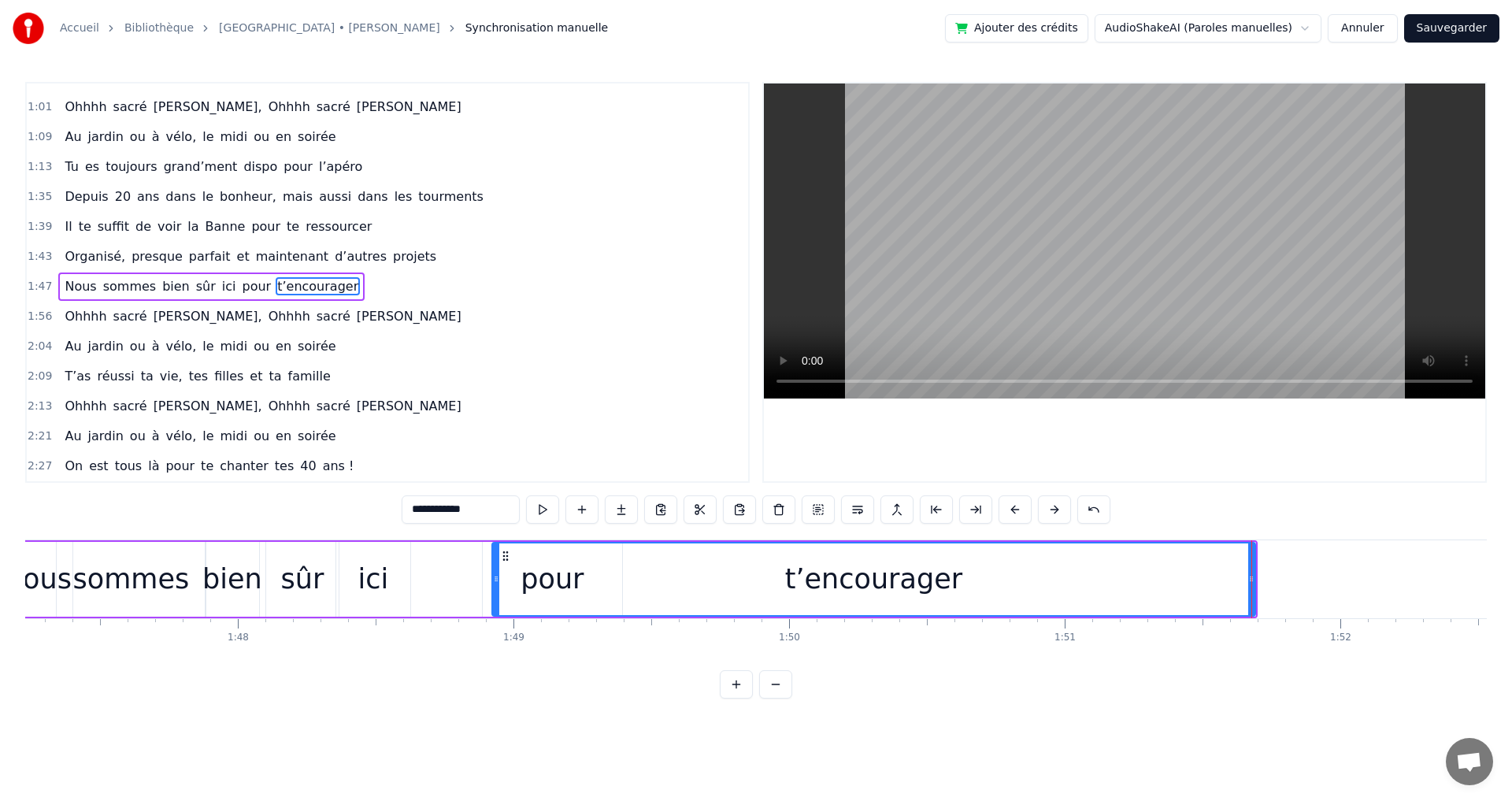
scroll to position [0, 29553]
drag, startPoint x: 1250, startPoint y: 579, endPoint x: 1336, endPoint y: 588, distance: 86.5
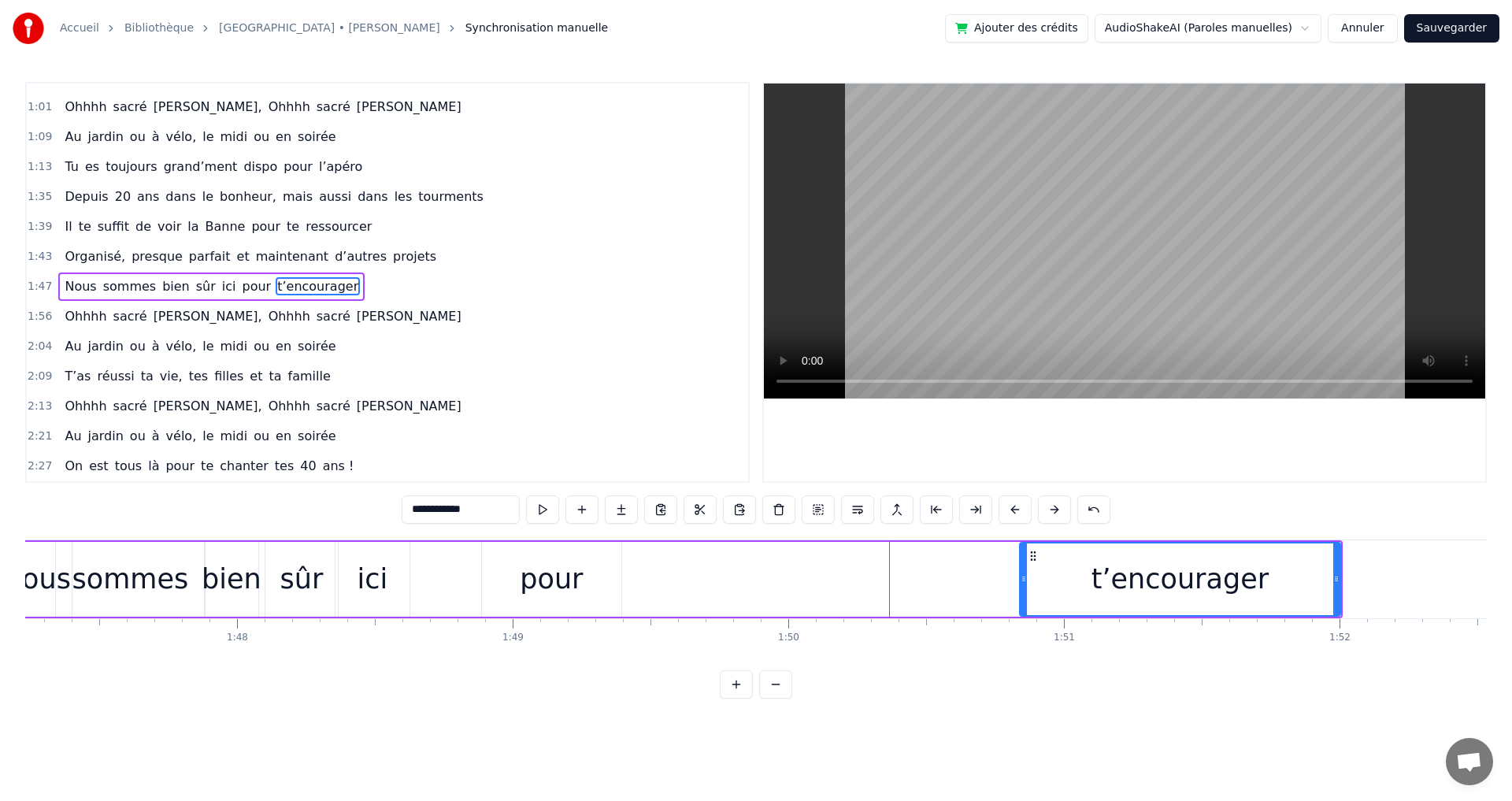
drag, startPoint x: 496, startPoint y: 577, endPoint x: 1015, endPoint y: 580, distance: 519.0
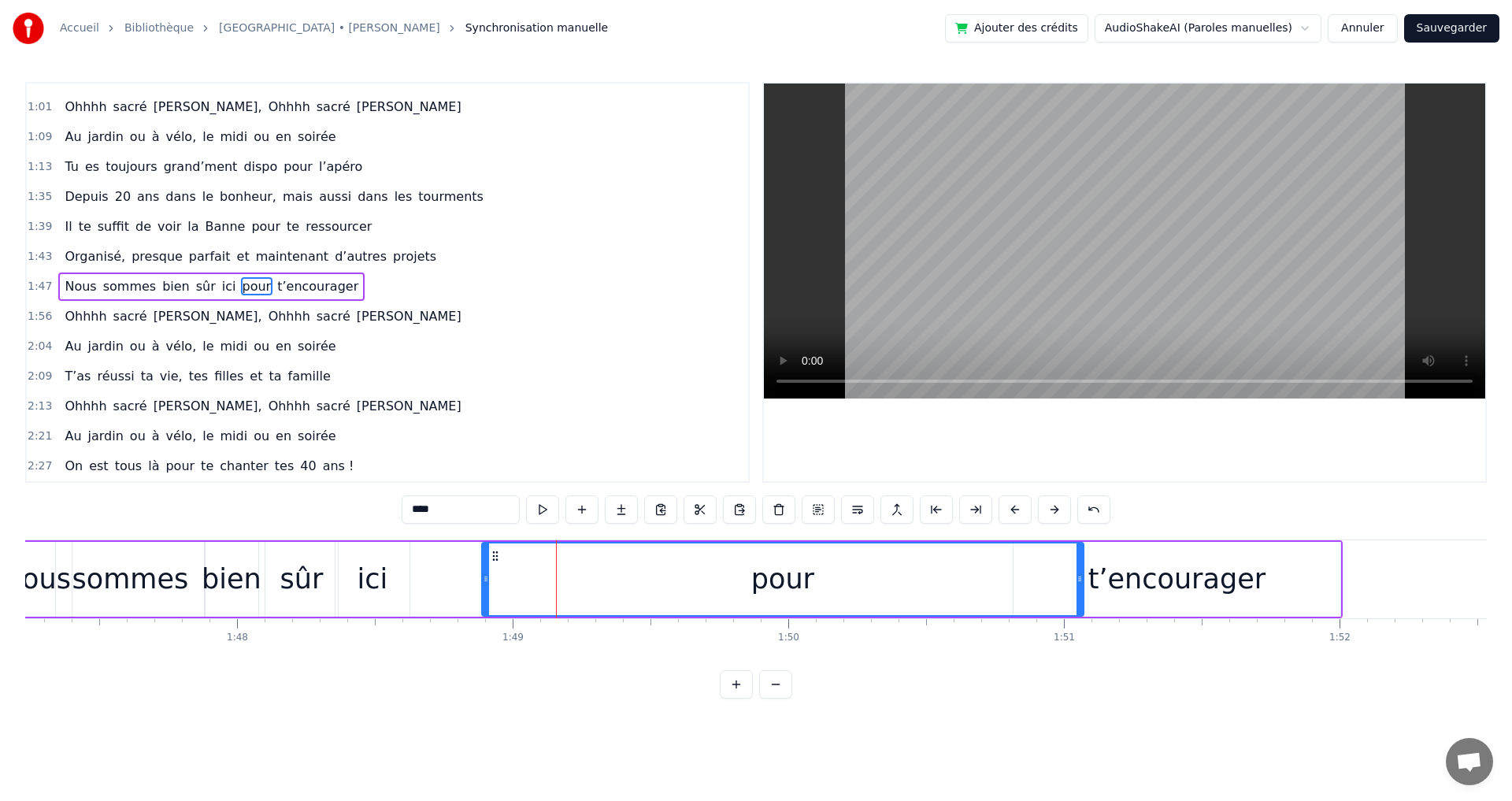
drag, startPoint x: 618, startPoint y: 578, endPoint x: 1081, endPoint y: 598, distance: 463.4
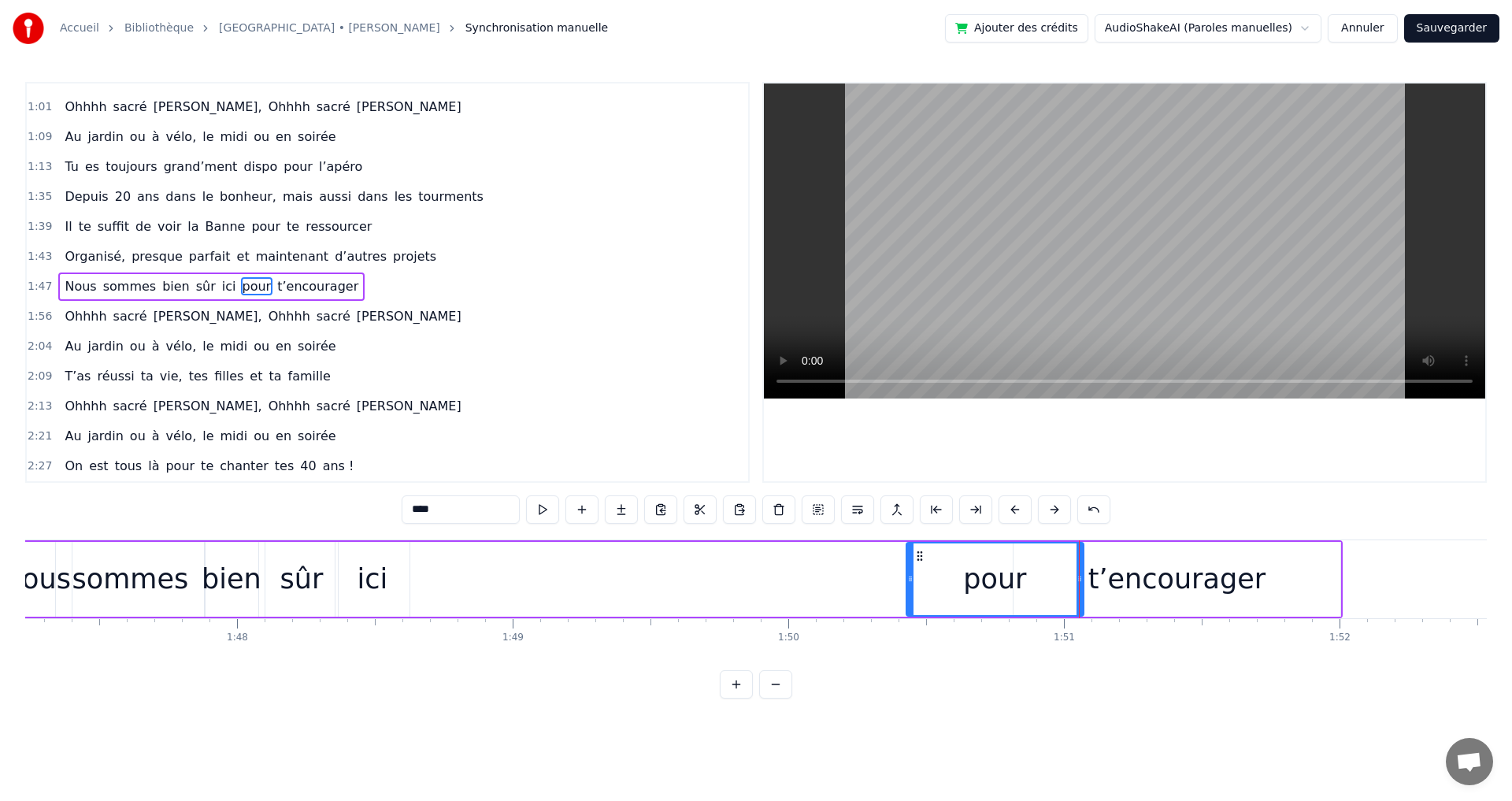
drag, startPoint x: 483, startPoint y: 576, endPoint x: 908, endPoint y: 574, distance: 425.0
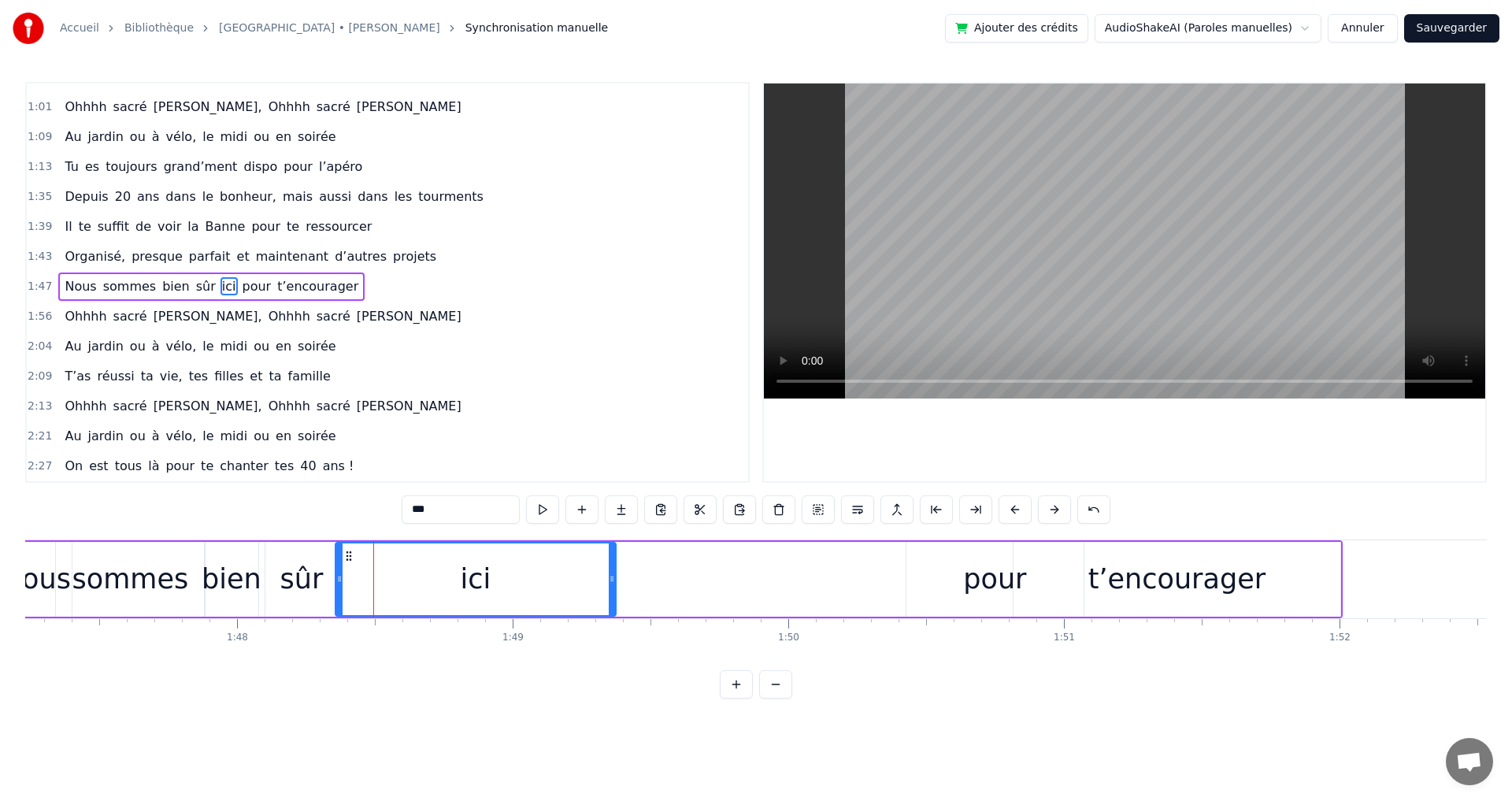
drag, startPoint x: 408, startPoint y: 583, endPoint x: 566, endPoint y: 584, distance: 158.0
drag, startPoint x: 338, startPoint y: 579, endPoint x: 459, endPoint y: 577, distance: 121.0
type input "***"
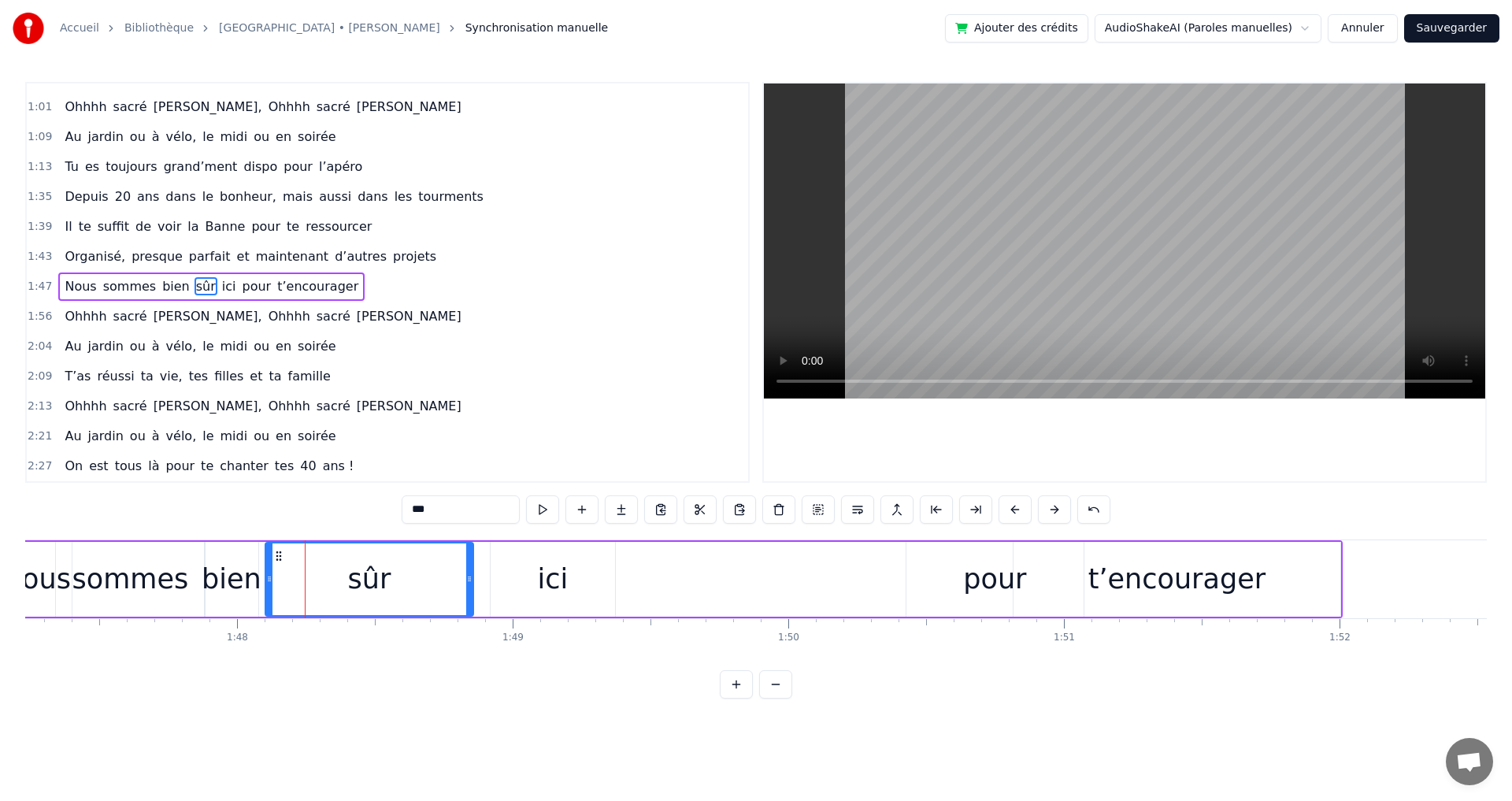
drag, startPoint x: 335, startPoint y: 578, endPoint x: 473, endPoint y: 593, distance: 138.8
drag, startPoint x: 269, startPoint y: 580, endPoint x: 355, endPoint y: 587, distance: 86.3
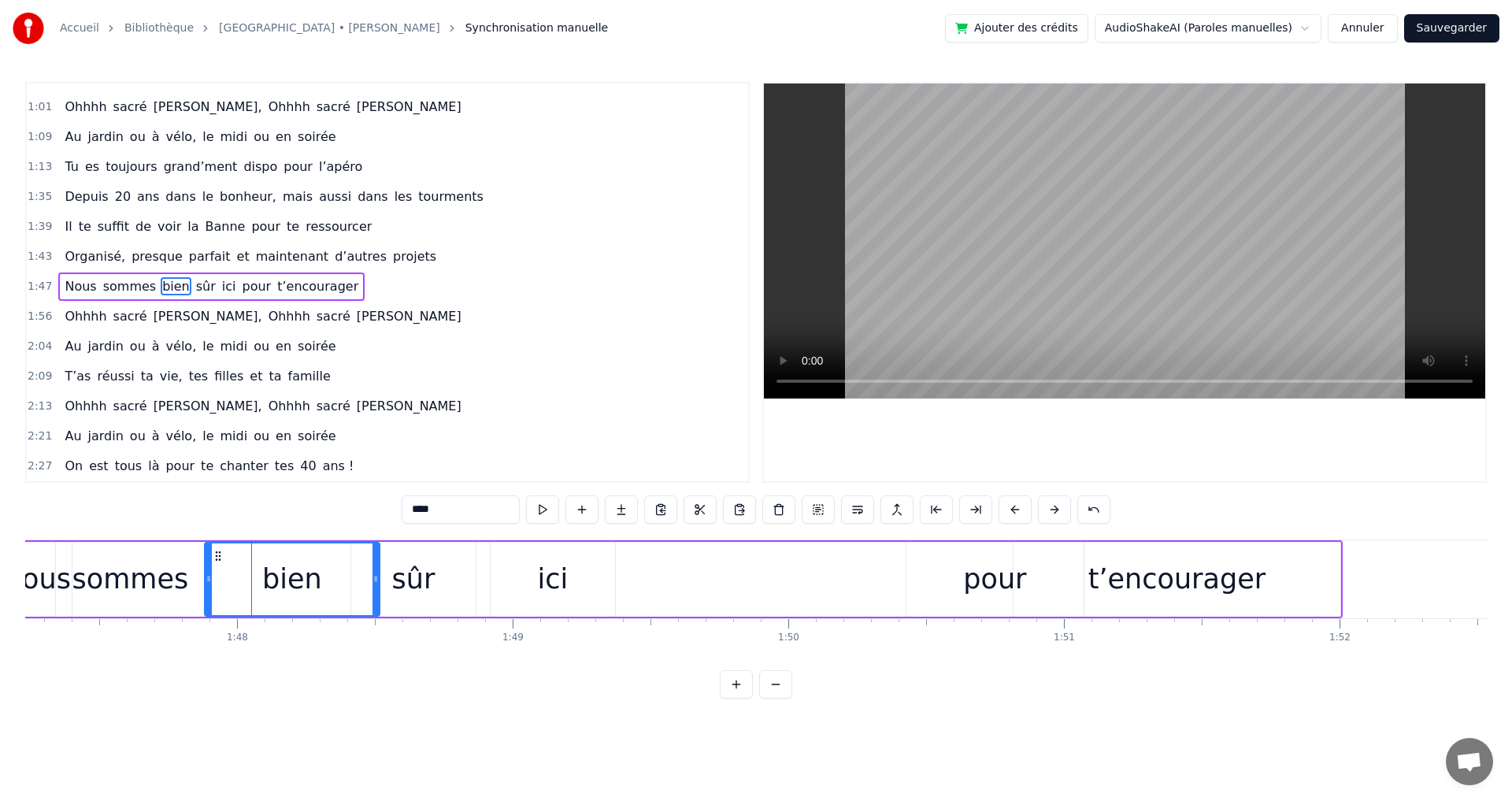
drag, startPoint x: 256, startPoint y: 578, endPoint x: 377, endPoint y: 592, distance: 121.8
drag, startPoint x: 208, startPoint y: 579, endPoint x: 243, endPoint y: 580, distance: 35.0
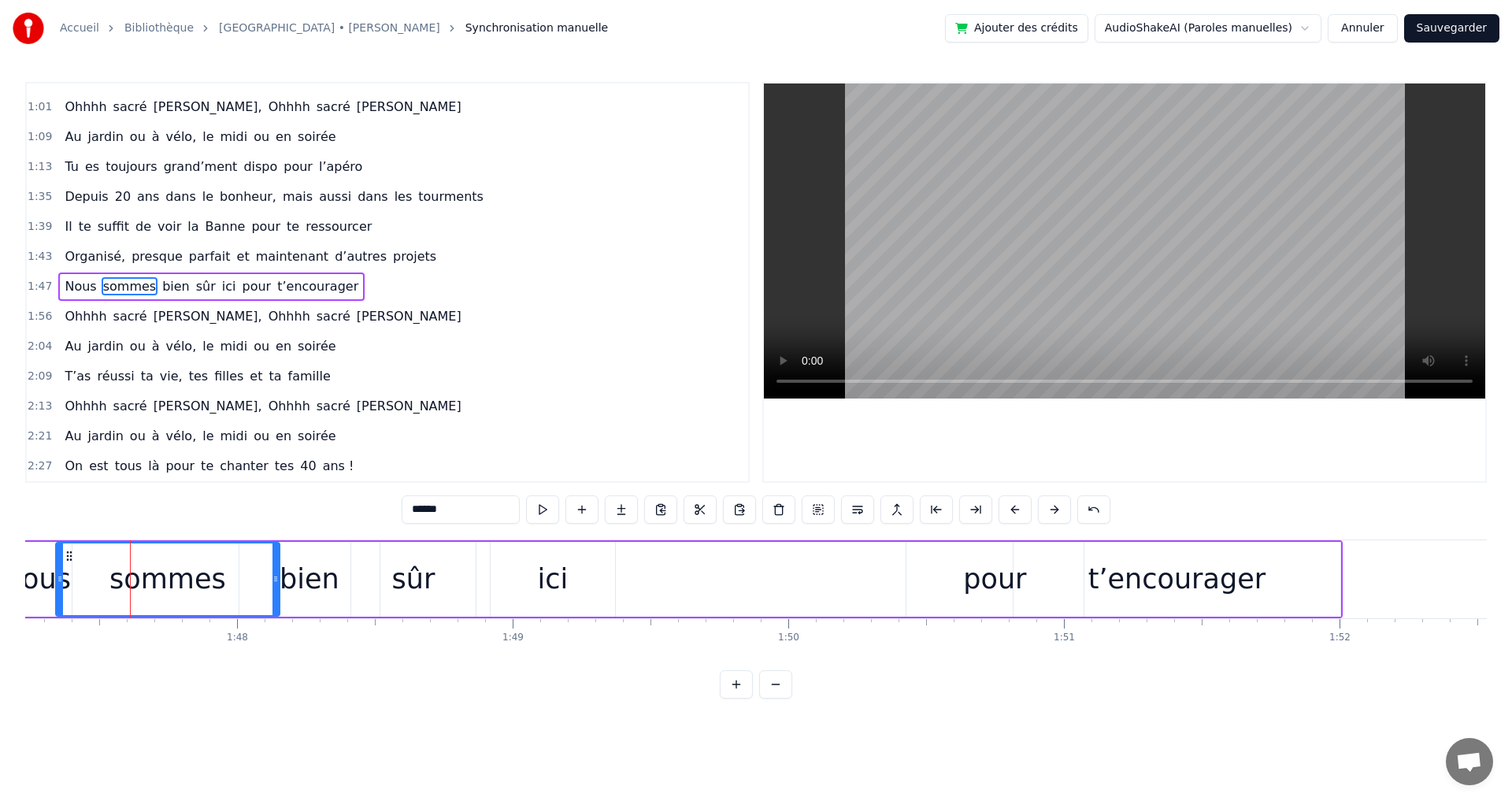
drag, startPoint x: 201, startPoint y: 579, endPoint x: 275, endPoint y: 585, distance: 74.2
drag, startPoint x: 58, startPoint y: 578, endPoint x: 129, endPoint y: 579, distance: 71.0
drag, startPoint x: 279, startPoint y: 676, endPoint x: 268, endPoint y: 597, distance: 79.8
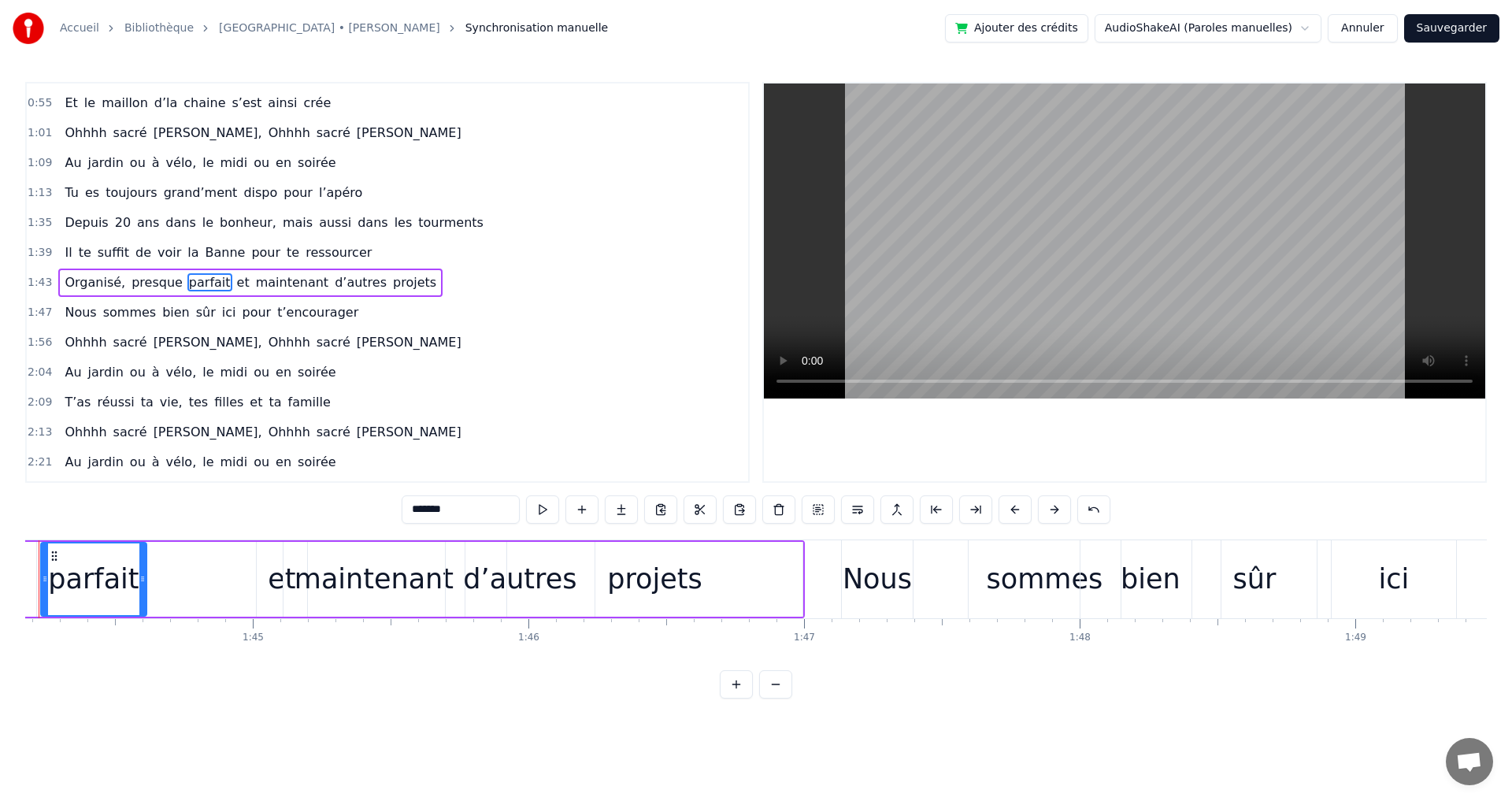
scroll to position [0, 28644]
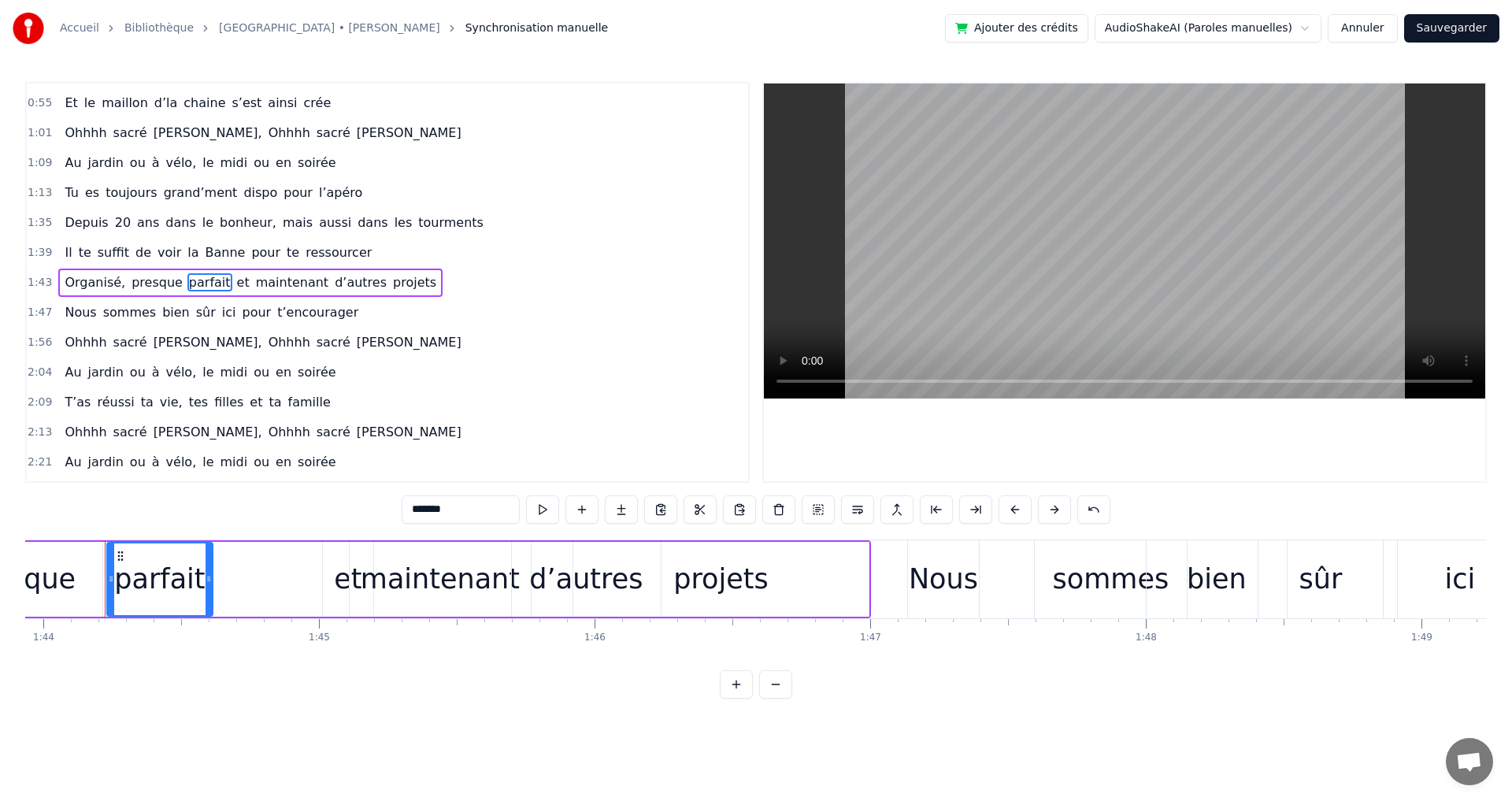
type input "******"
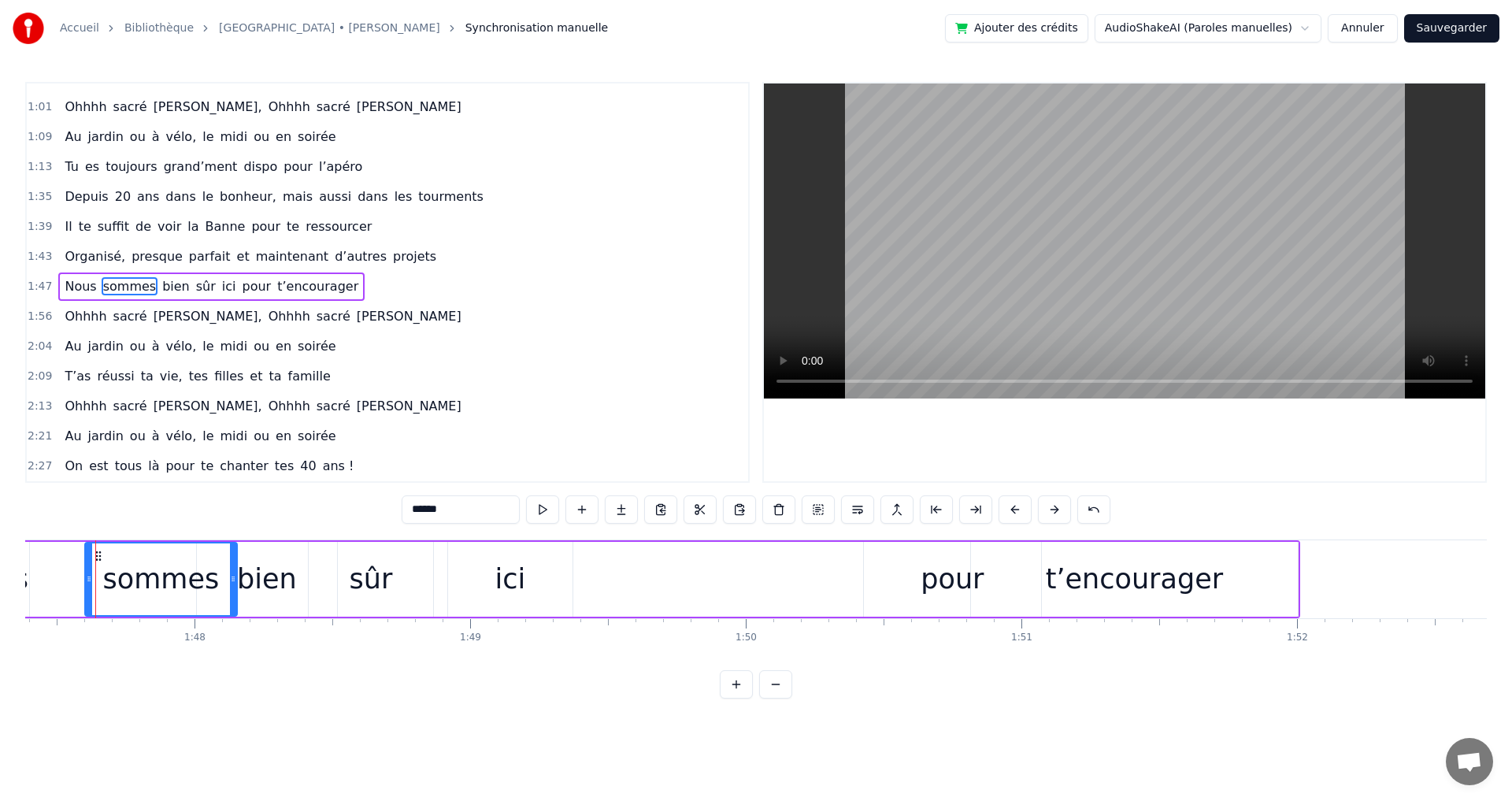
scroll to position [0, 29587]
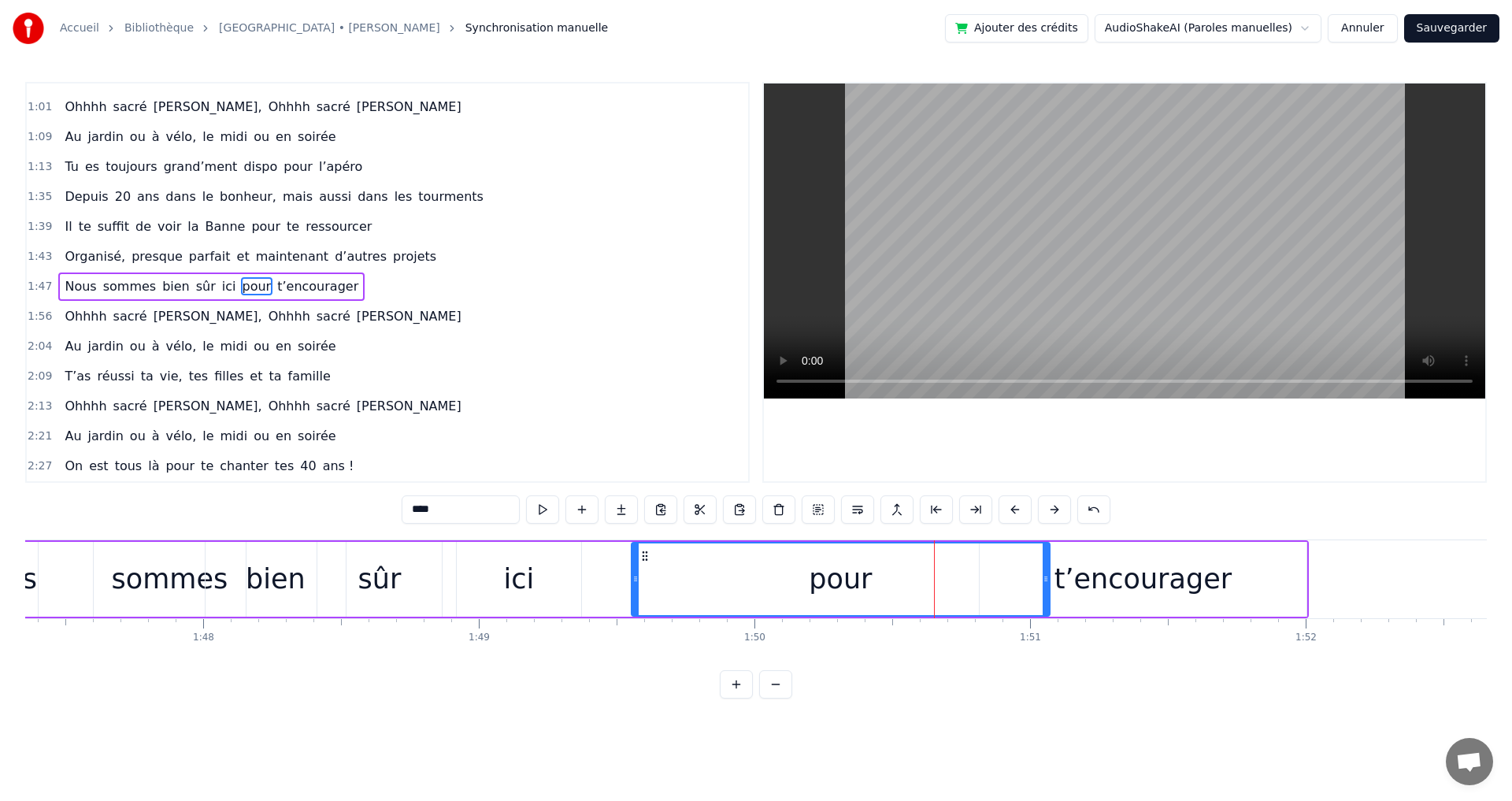
drag, startPoint x: 873, startPoint y: 578, endPoint x: 632, endPoint y: 574, distance: 241.0
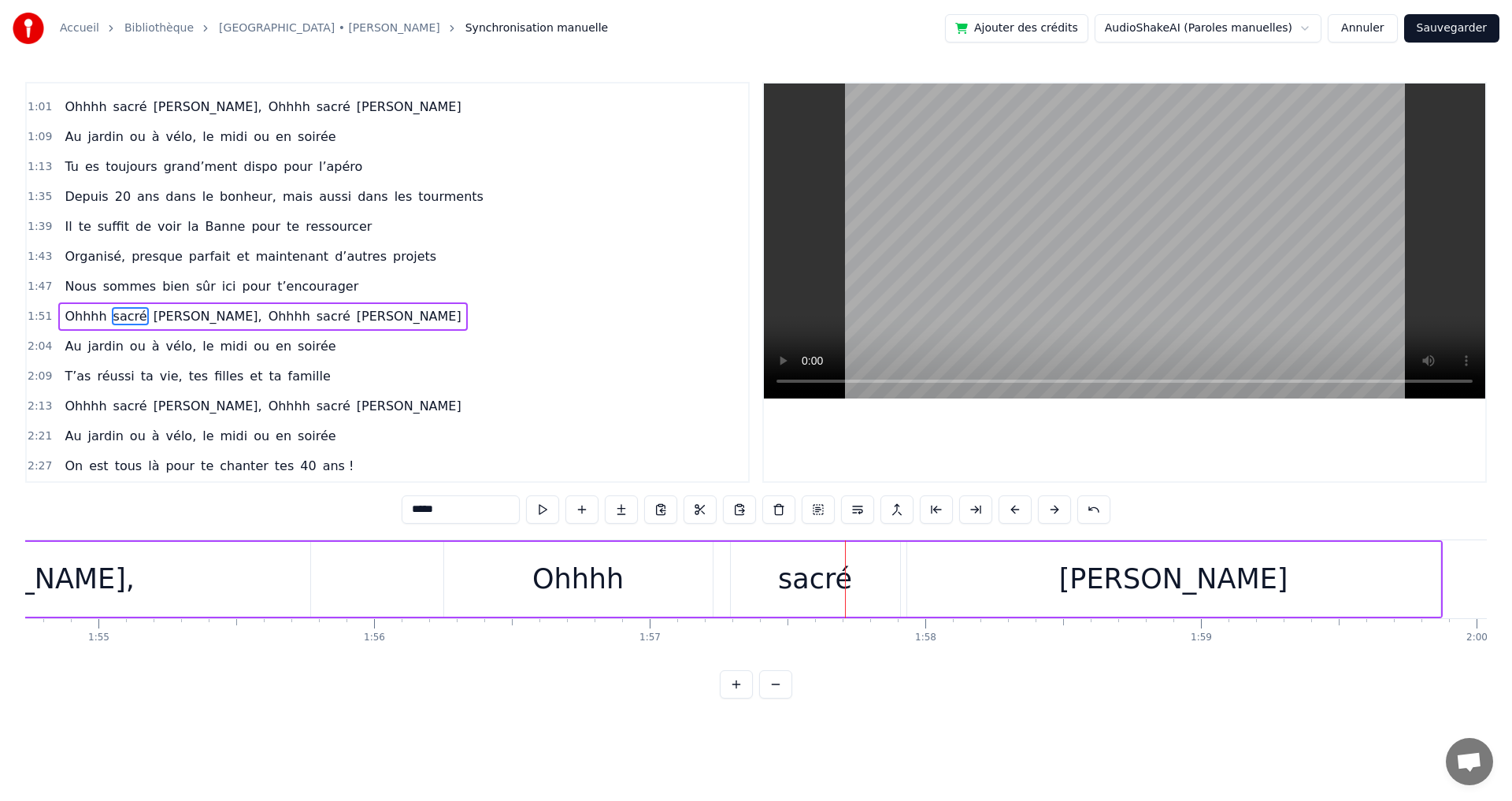
scroll to position [0, 32030]
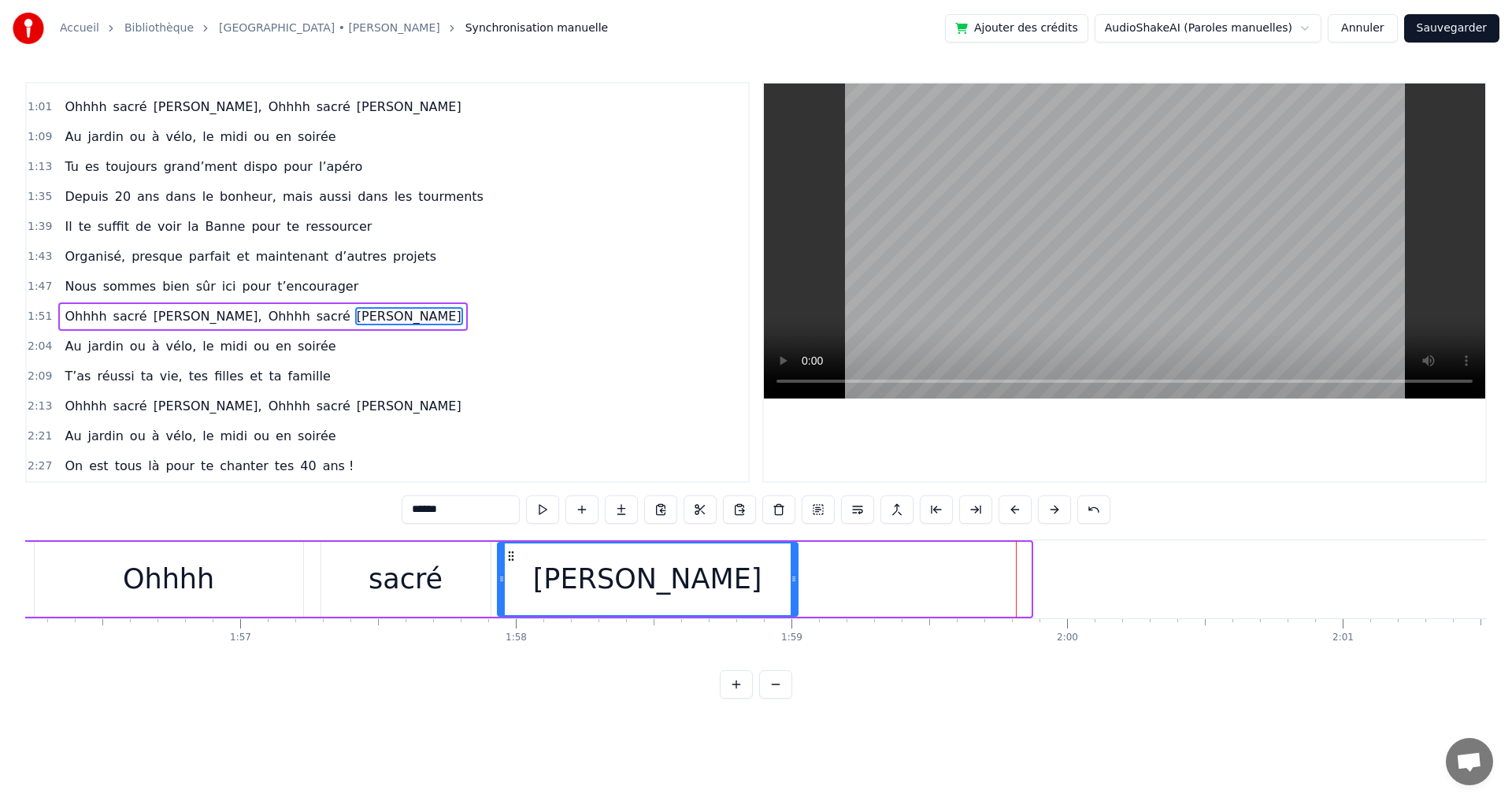
drag, startPoint x: 1029, startPoint y: 579, endPoint x: 796, endPoint y: 587, distance: 233.1
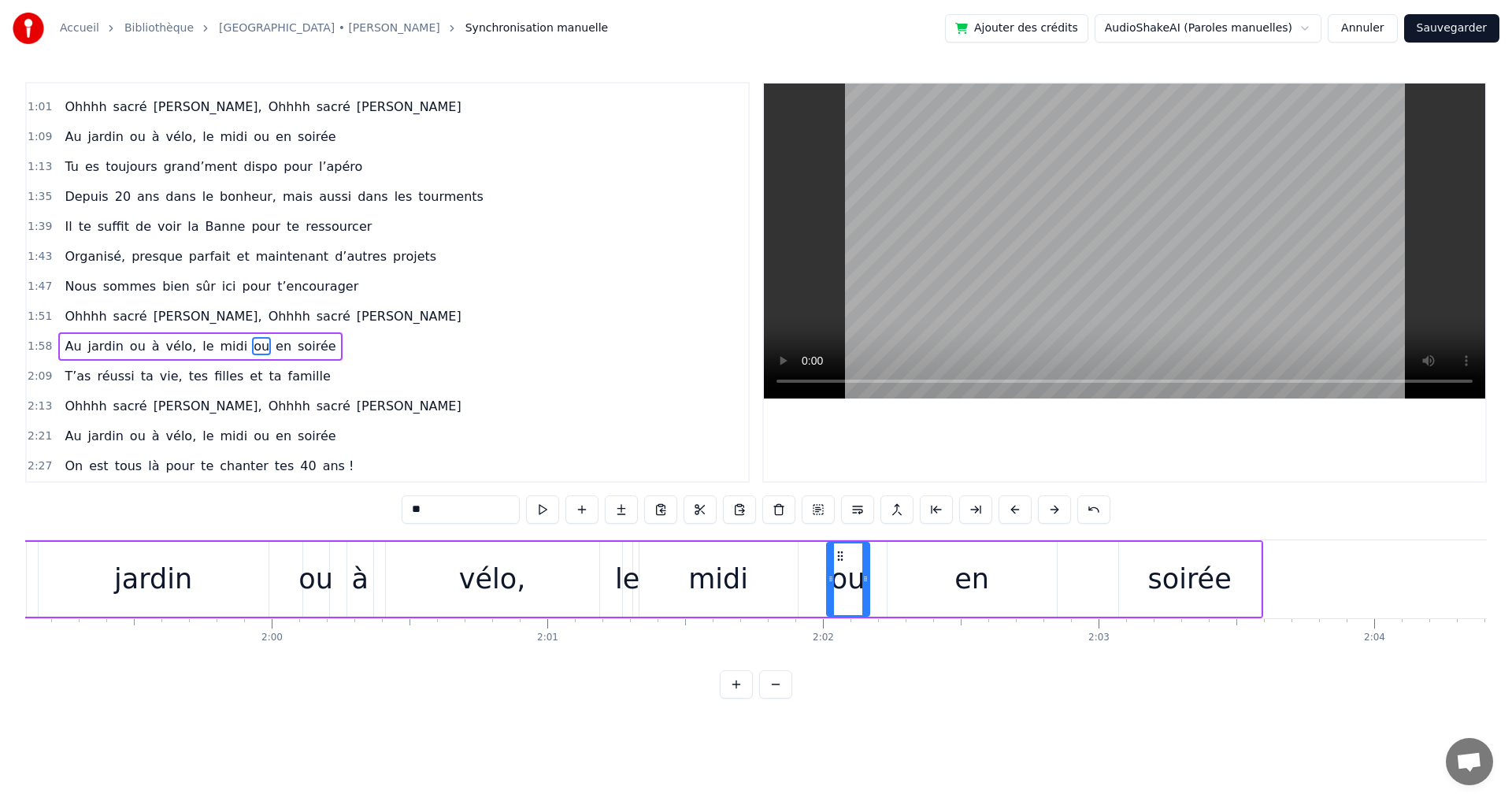
scroll to position [0, 32849]
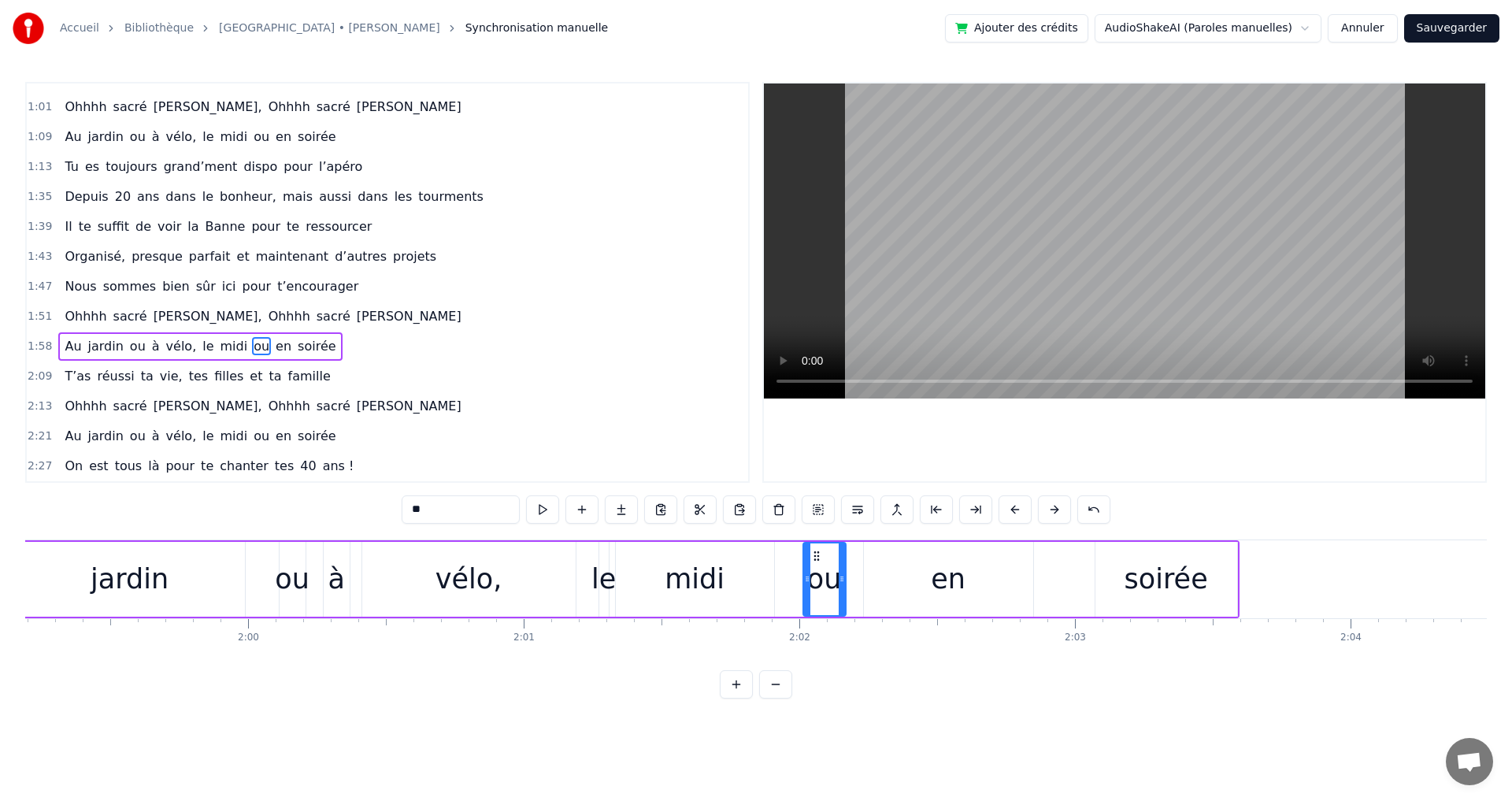
type input "******"
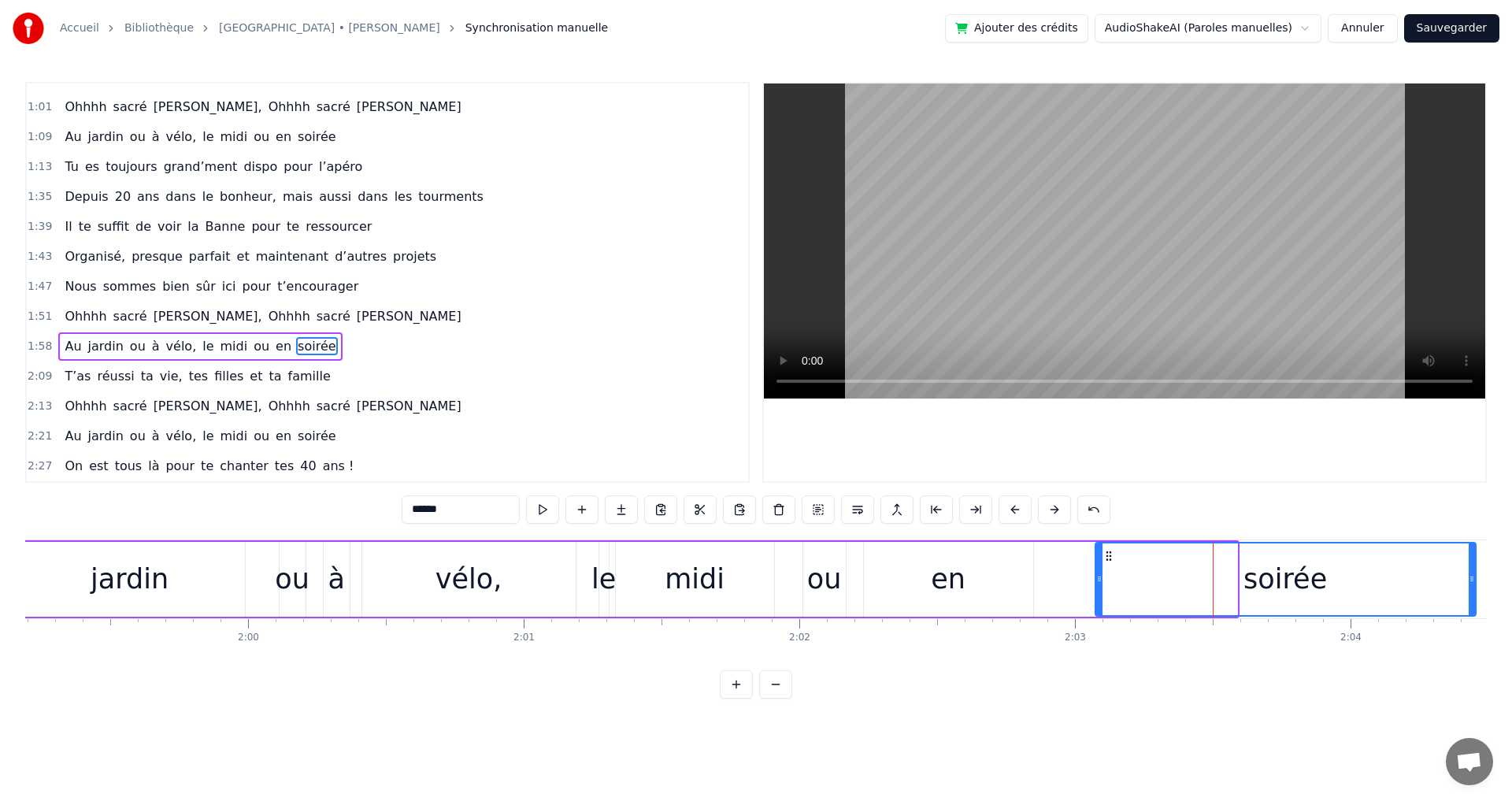
drag, startPoint x: 1236, startPoint y: 577, endPoint x: 1475, endPoint y: 590, distance: 239.4
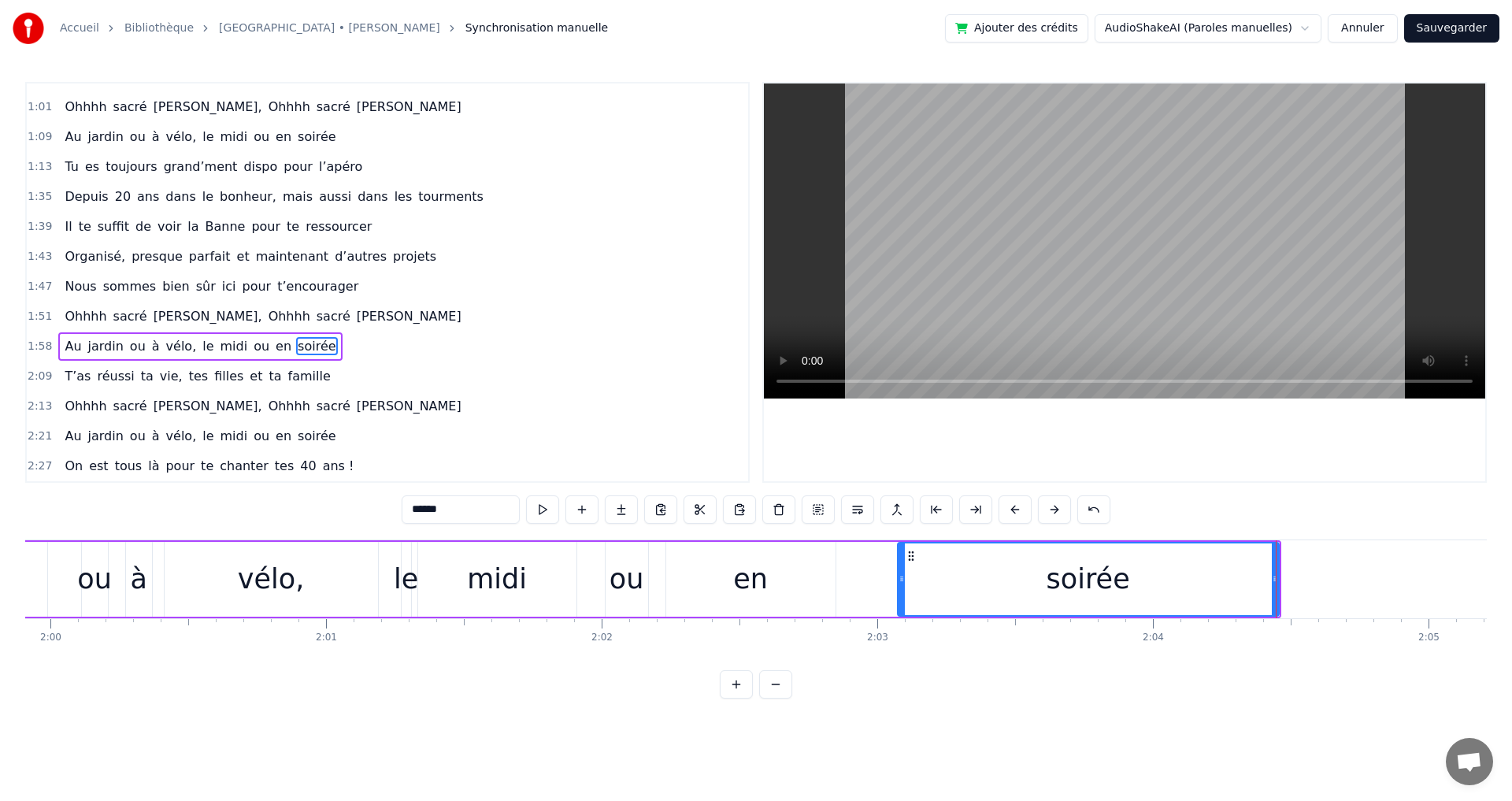
scroll to position [0, 33069]
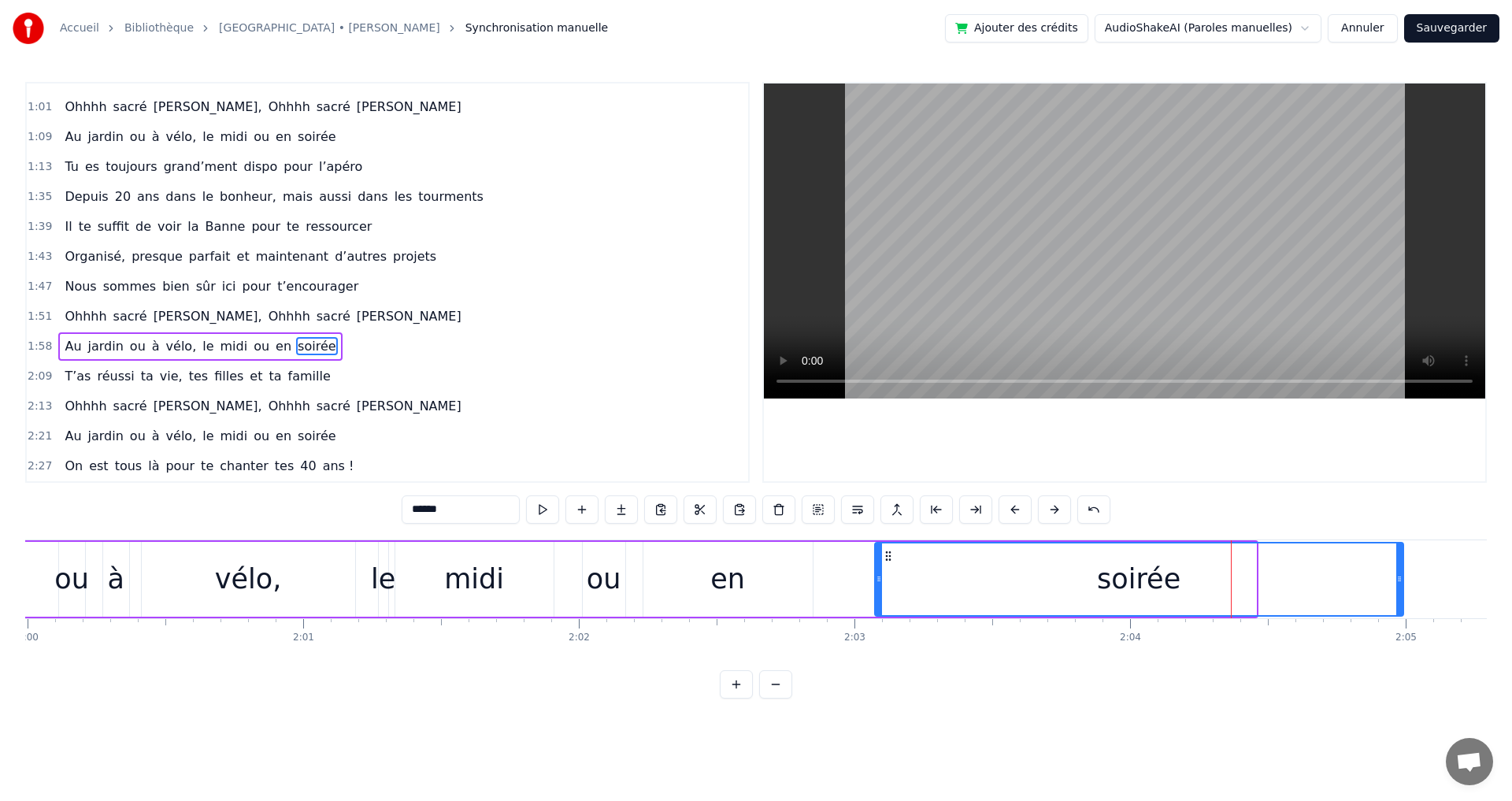
drag, startPoint x: 1252, startPoint y: 577, endPoint x: 1399, endPoint y: 587, distance: 147.3
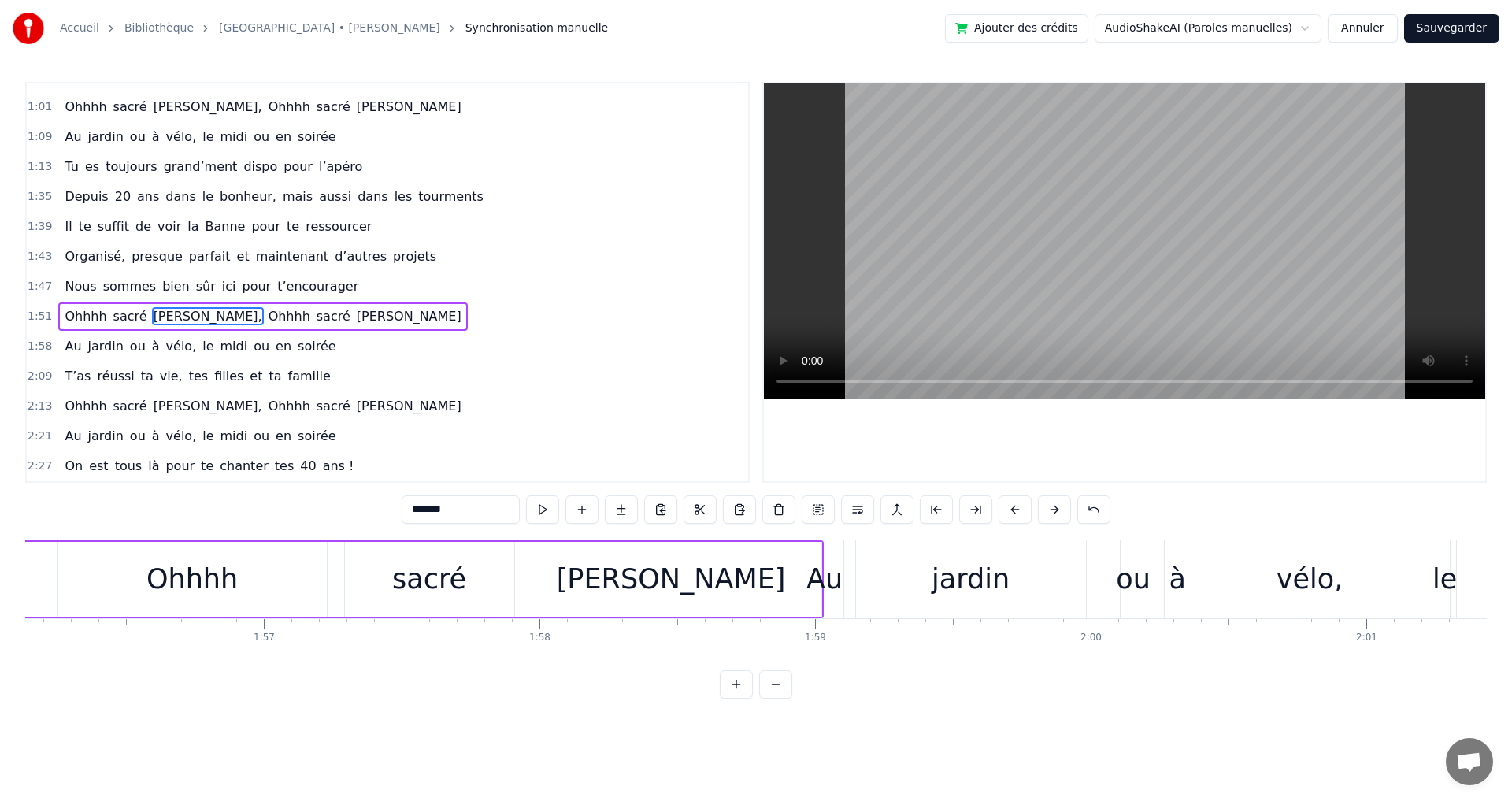
scroll to position [0, 32054]
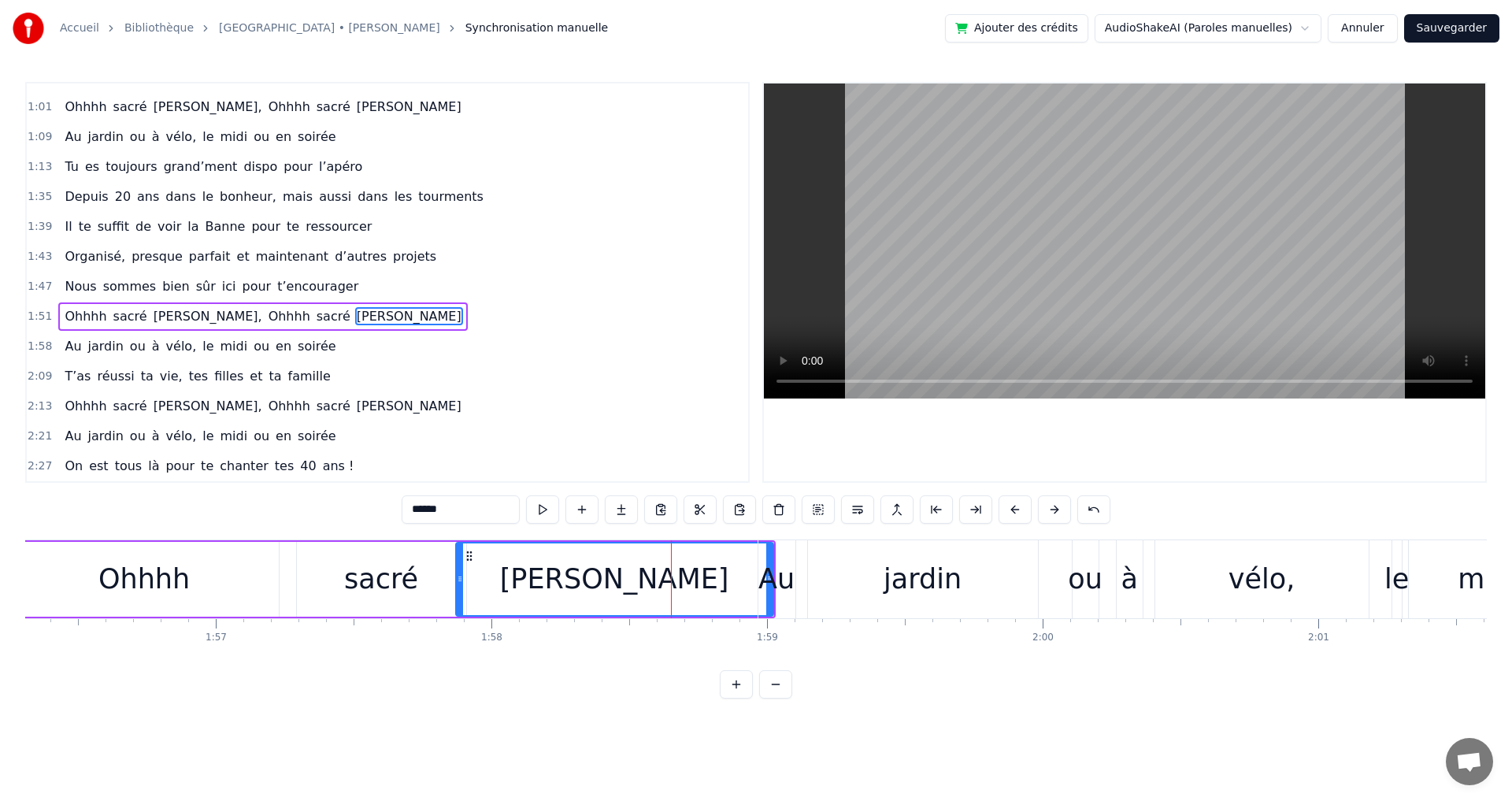
drag, startPoint x: 478, startPoint y: 579, endPoint x: 461, endPoint y: 578, distance: 17.0
drag, startPoint x: 769, startPoint y: 578, endPoint x: 757, endPoint y: 577, distance: 12.0
type input "**"
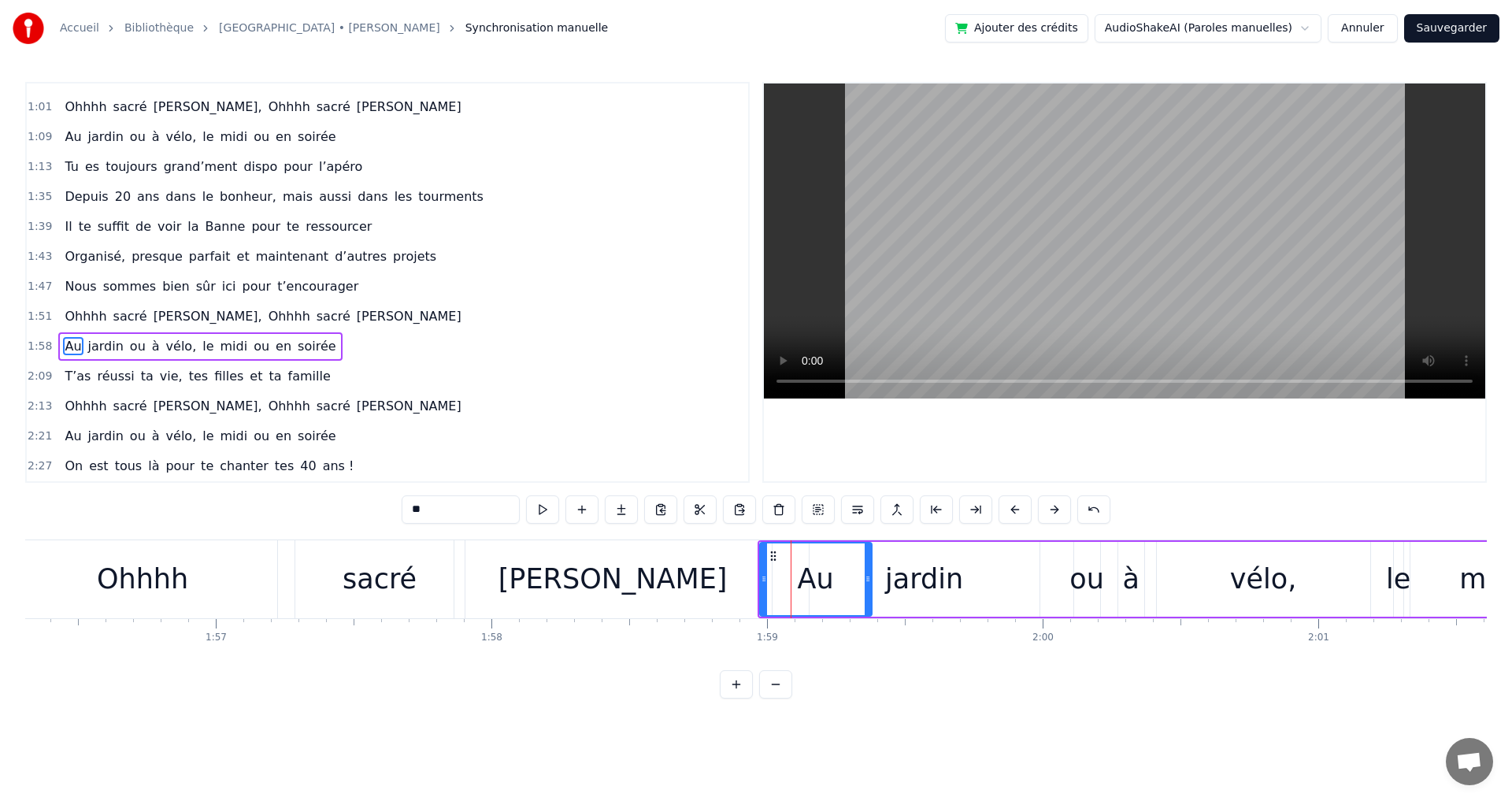
drag, startPoint x: 795, startPoint y: 580, endPoint x: 782, endPoint y: 582, distance: 13.2
drag, startPoint x: 762, startPoint y: 582, endPoint x: 819, endPoint y: 583, distance: 57.0
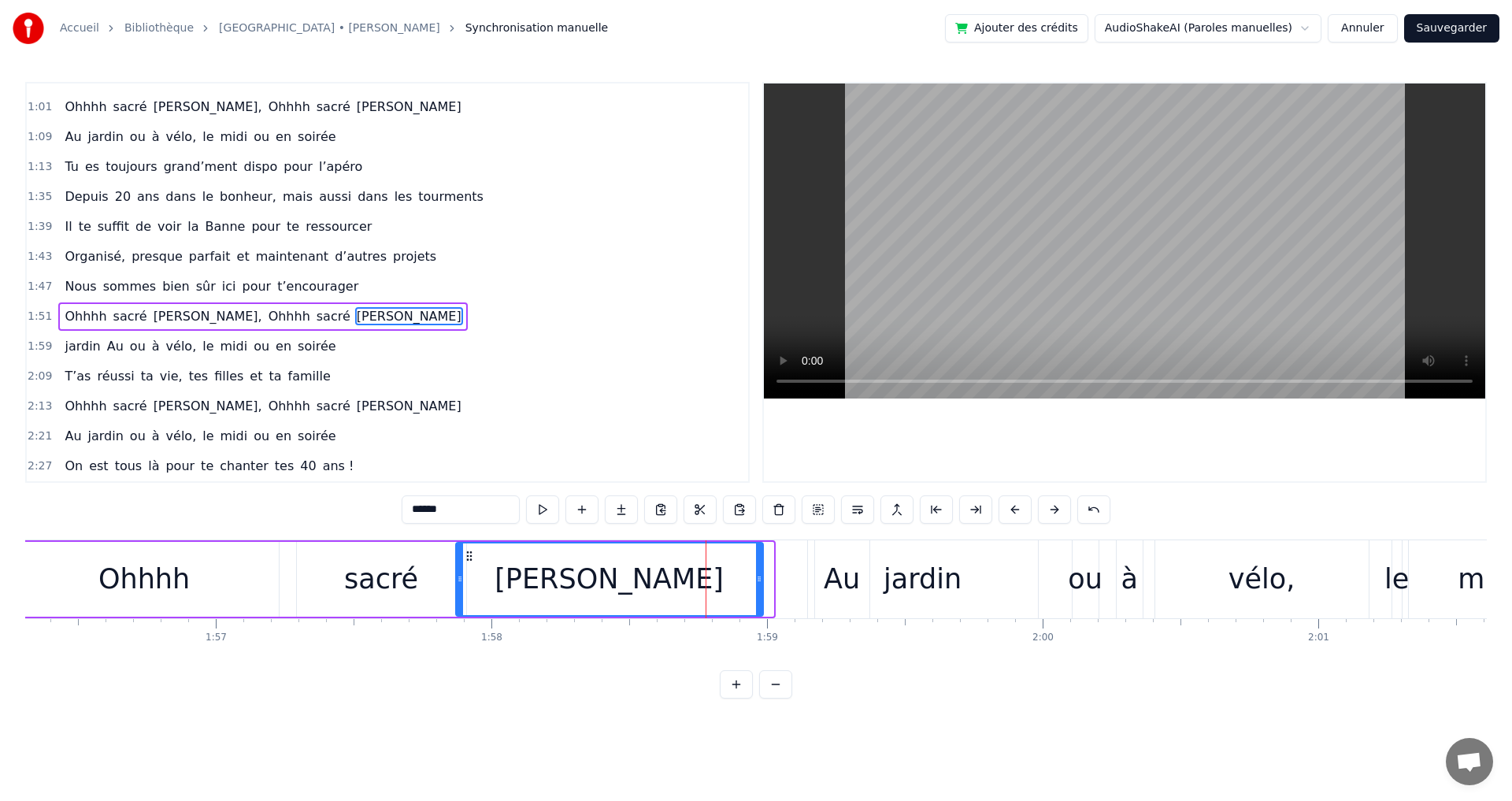
drag, startPoint x: 772, startPoint y: 577, endPoint x: 761, endPoint y: 577, distance: 11.0
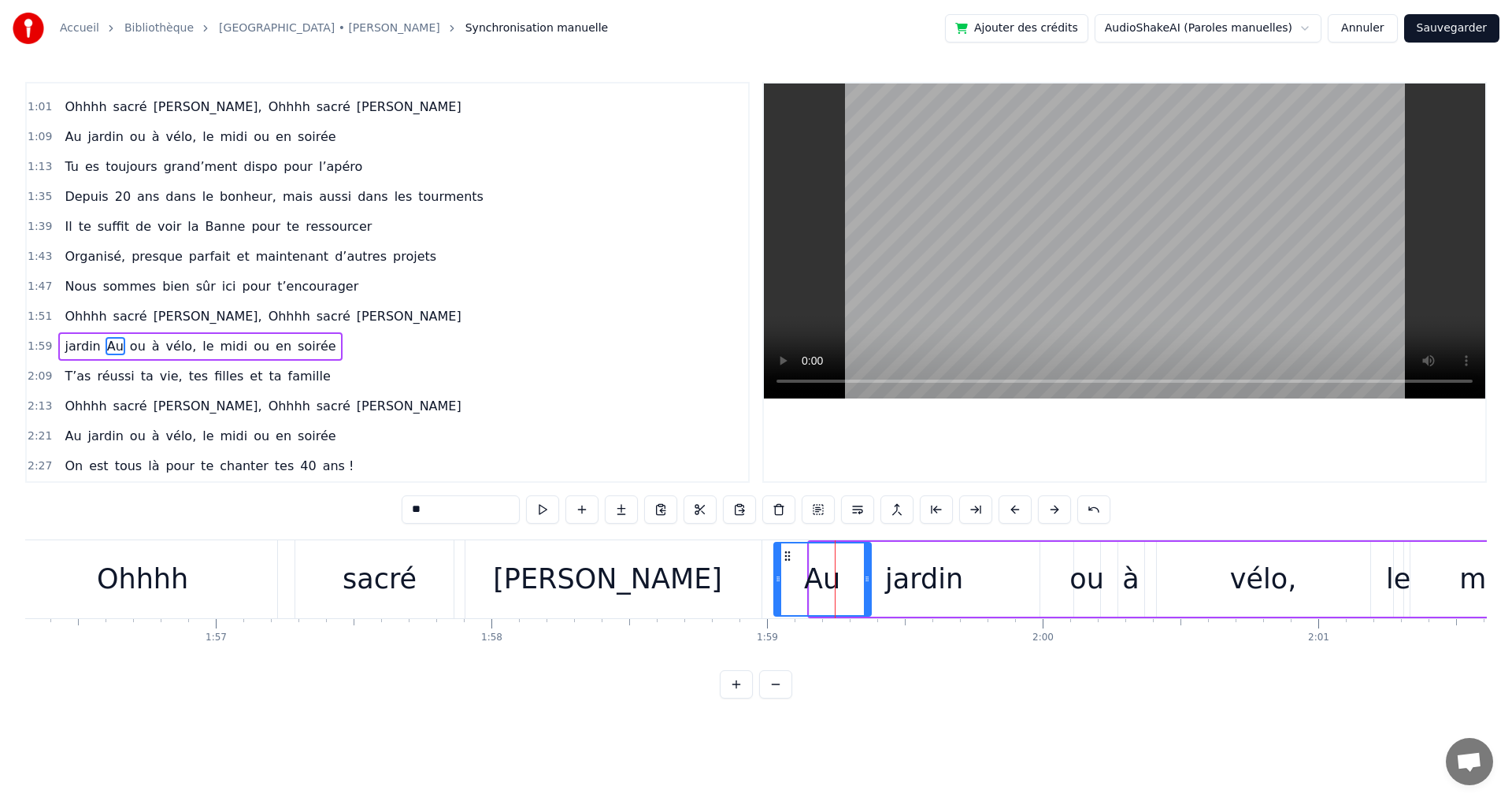
drag, startPoint x: 817, startPoint y: 579, endPoint x: 774, endPoint y: 574, distance: 43.3
drag, startPoint x: 852, startPoint y: 671, endPoint x: 843, endPoint y: 656, distance: 17.5
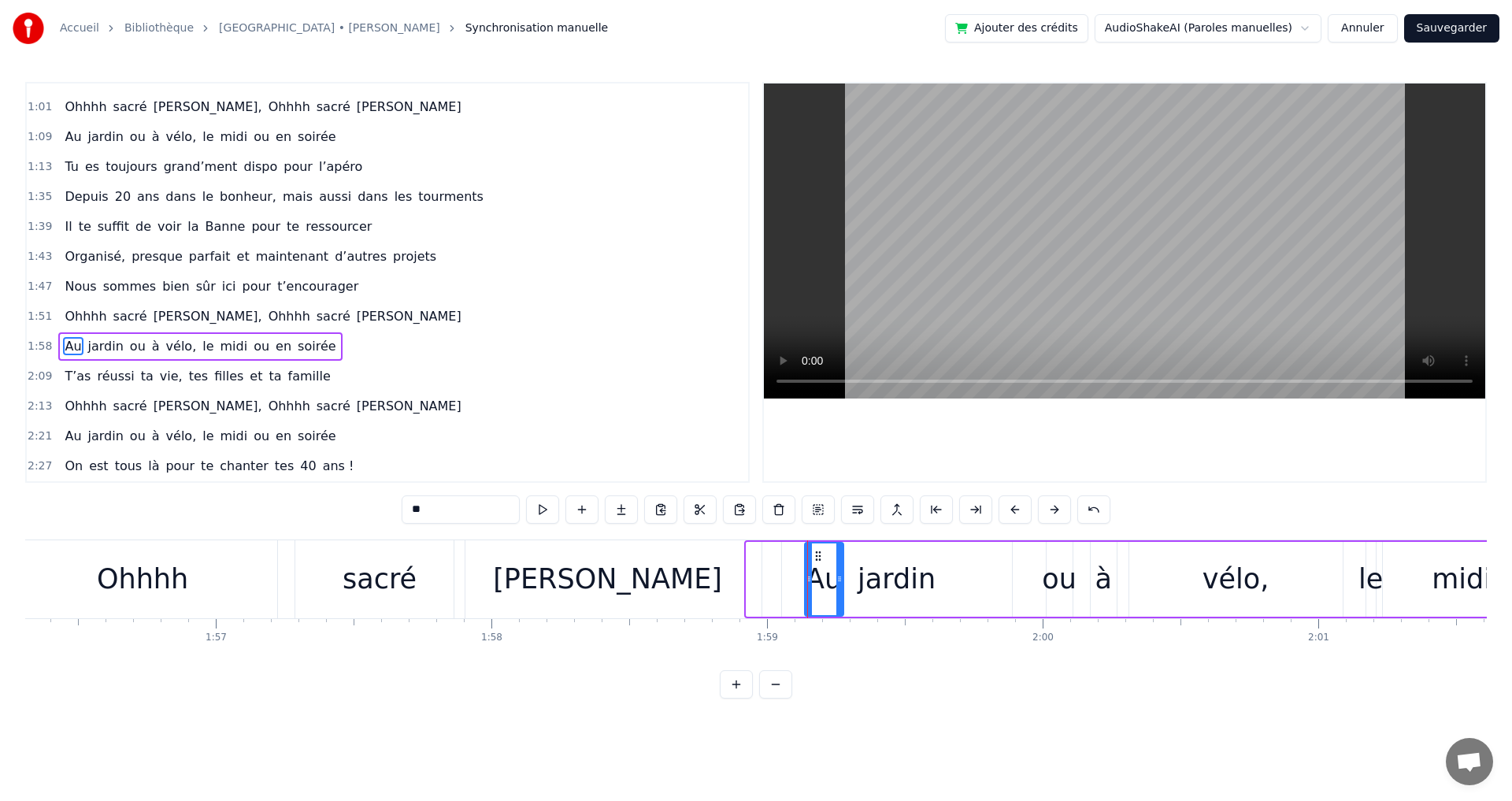
drag, startPoint x: 752, startPoint y: 580, endPoint x: 810, endPoint y: 579, distance: 58.0
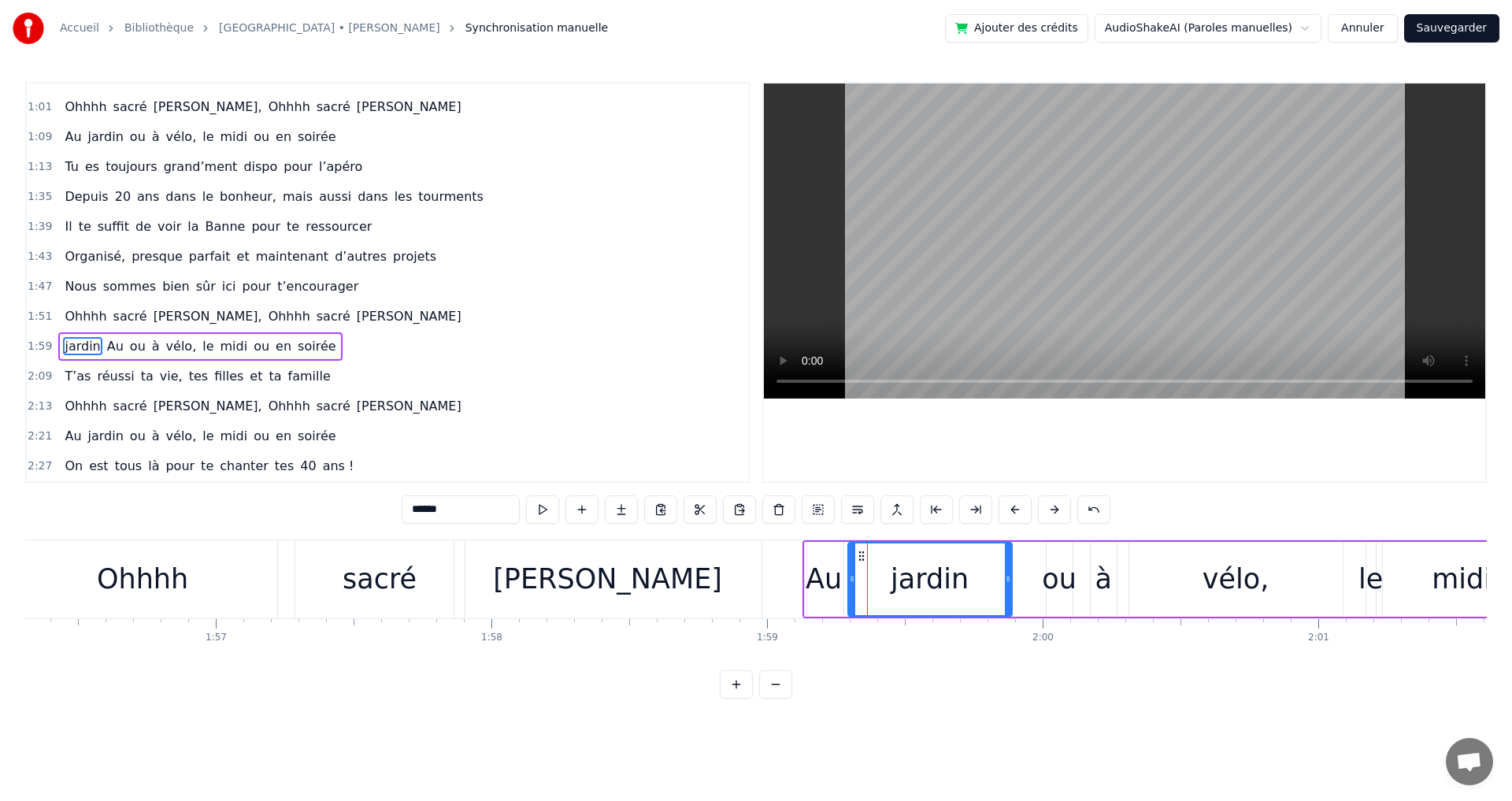
drag, startPoint x: 787, startPoint y: 578, endPoint x: 854, endPoint y: 576, distance: 67.0
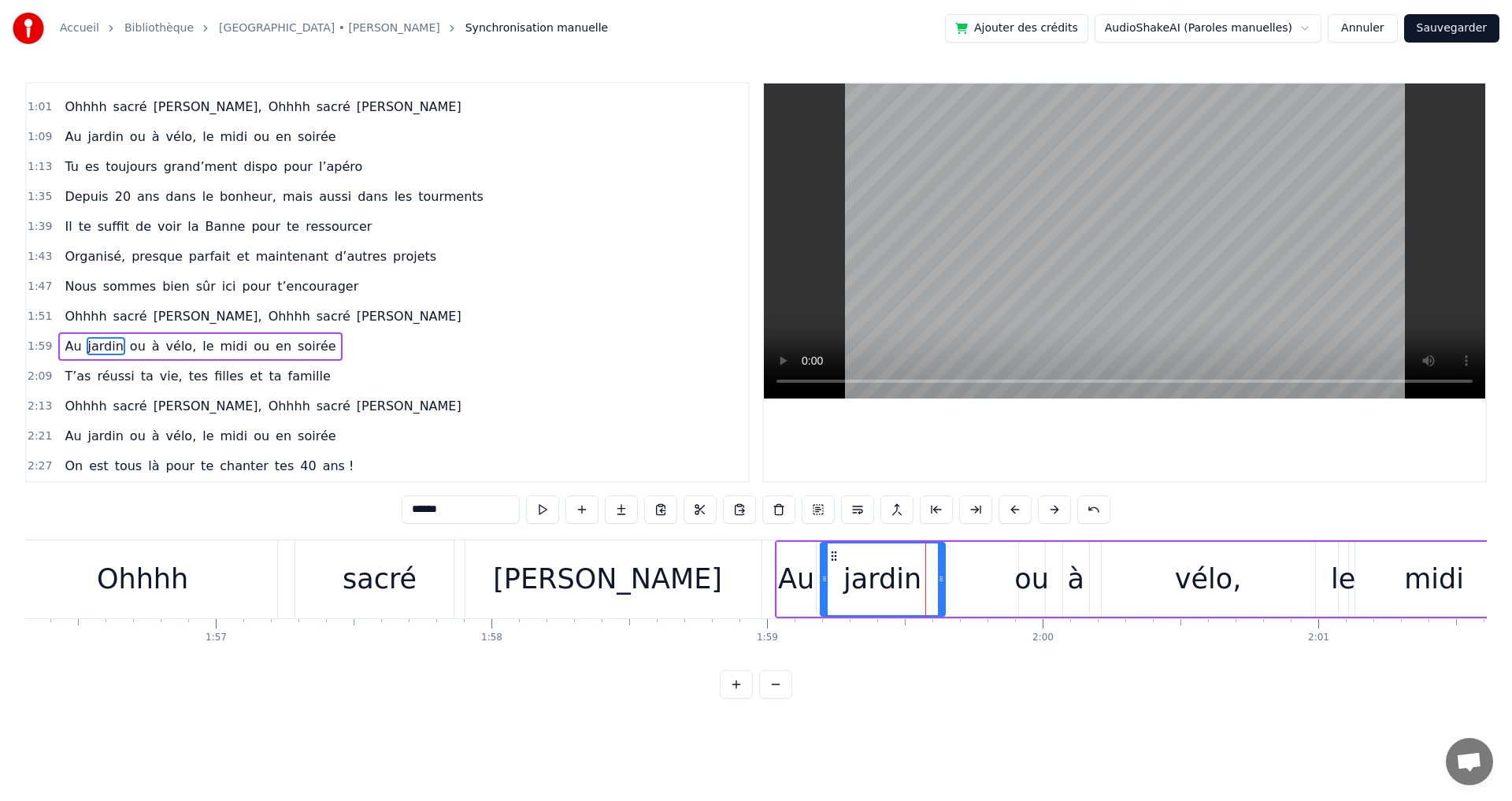
drag, startPoint x: 978, startPoint y: 578, endPoint x: 936, endPoint y: 578, distance: 42.0
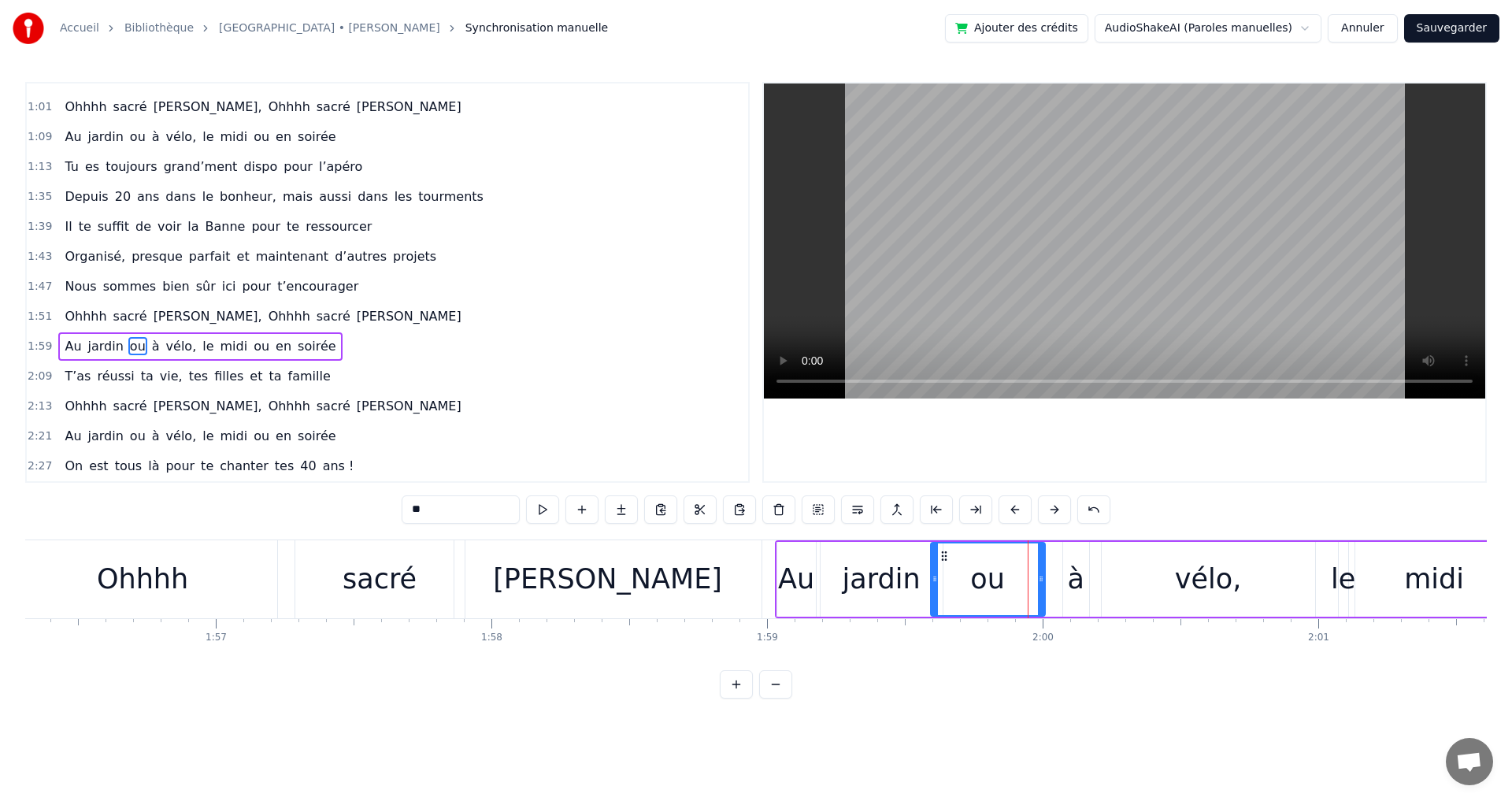
drag, startPoint x: 1019, startPoint y: 581, endPoint x: 1027, endPoint y: 591, distance: 12.8
drag, startPoint x: 1042, startPoint y: 579, endPoint x: 1030, endPoint y: 579, distance: 12.0
drag, startPoint x: 1064, startPoint y: 579, endPoint x: 1020, endPoint y: 578, distance: 44.0
drag, startPoint x: 1085, startPoint y: 580, endPoint x: 1073, endPoint y: 580, distance: 12.0
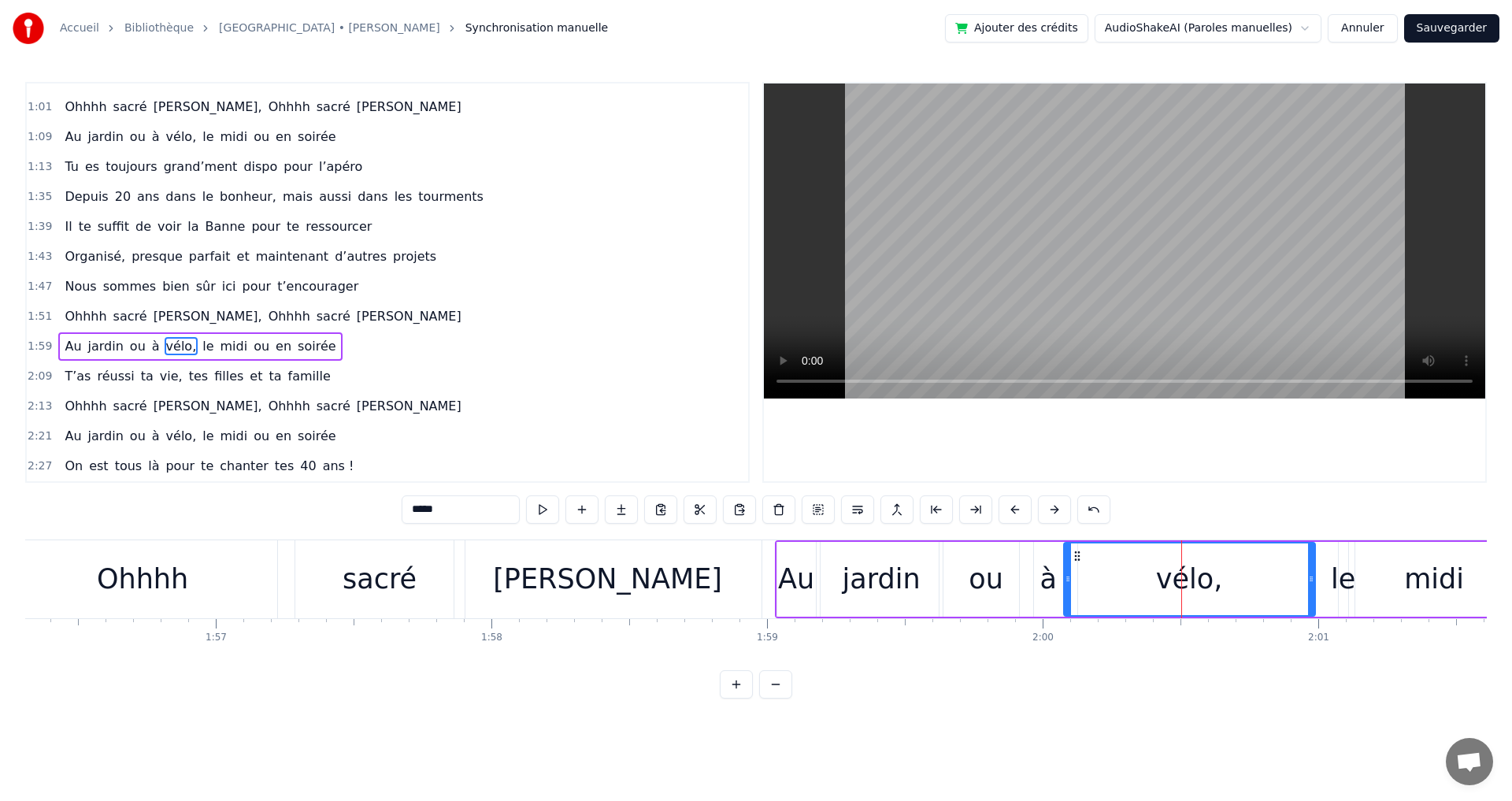
drag, startPoint x: 1107, startPoint y: 578, endPoint x: 1166, endPoint y: 578, distance: 59.0
type input "**"
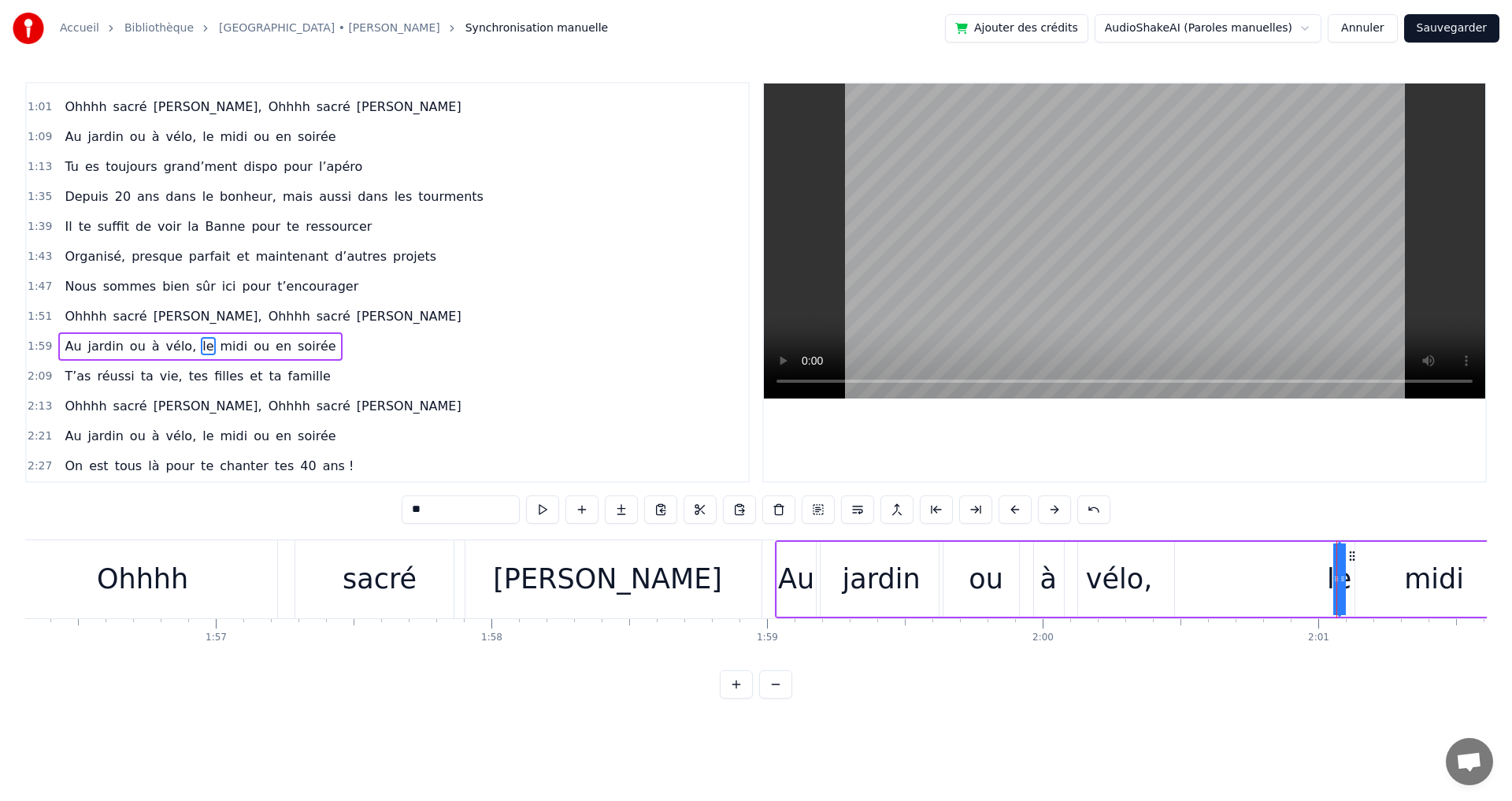
drag, startPoint x: 1343, startPoint y: 580, endPoint x: 1272, endPoint y: 579, distance: 71.0
drag, startPoint x: 1342, startPoint y: 578, endPoint x: 1371, endPoint y: 578, distance: 29.0
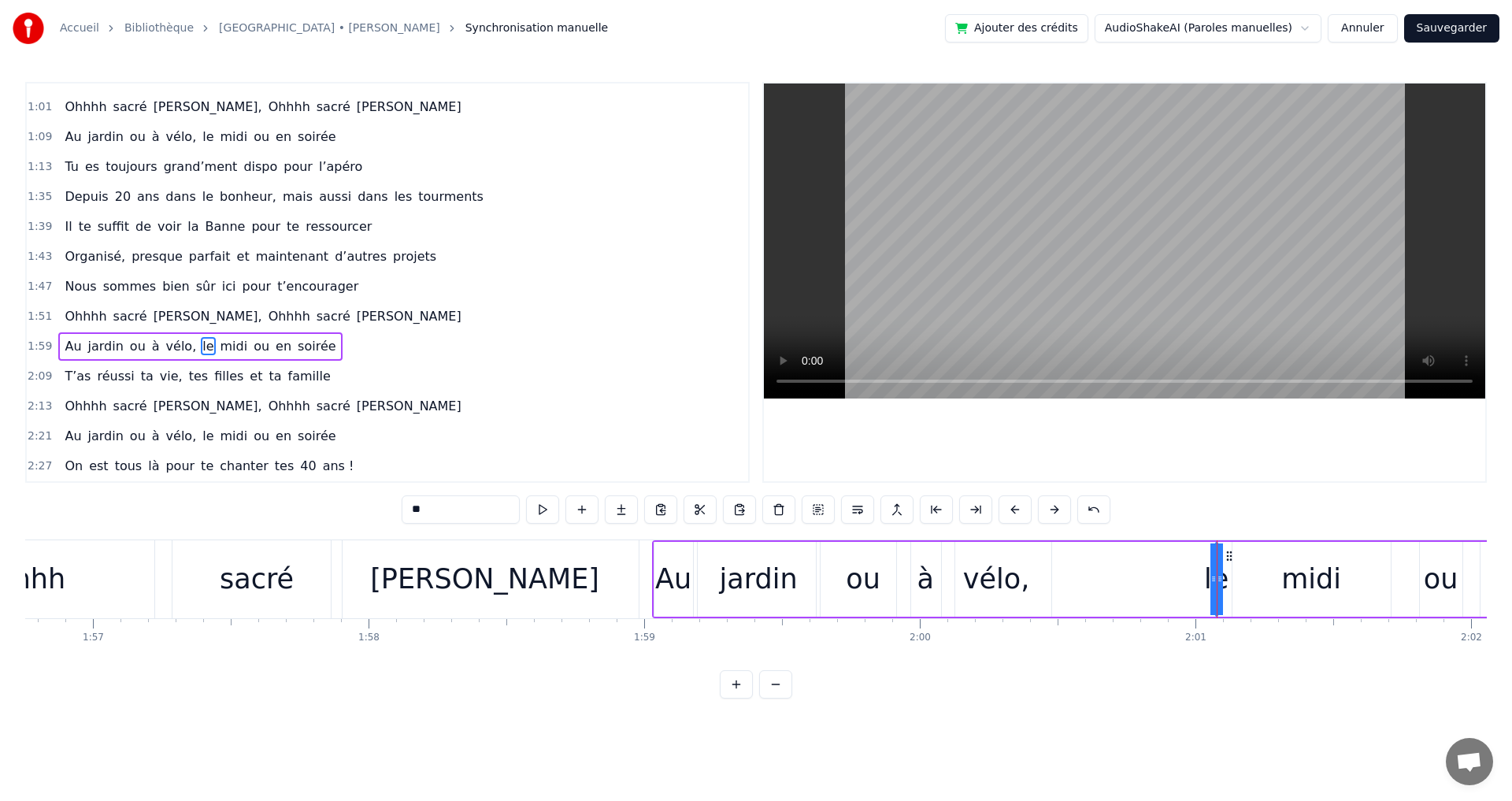
scroll to position [0, 32180]
drag, startPoint x: 1210, startPoint y: 579, endPoint x: 1196, endPoint y: 579, distance: 14.0
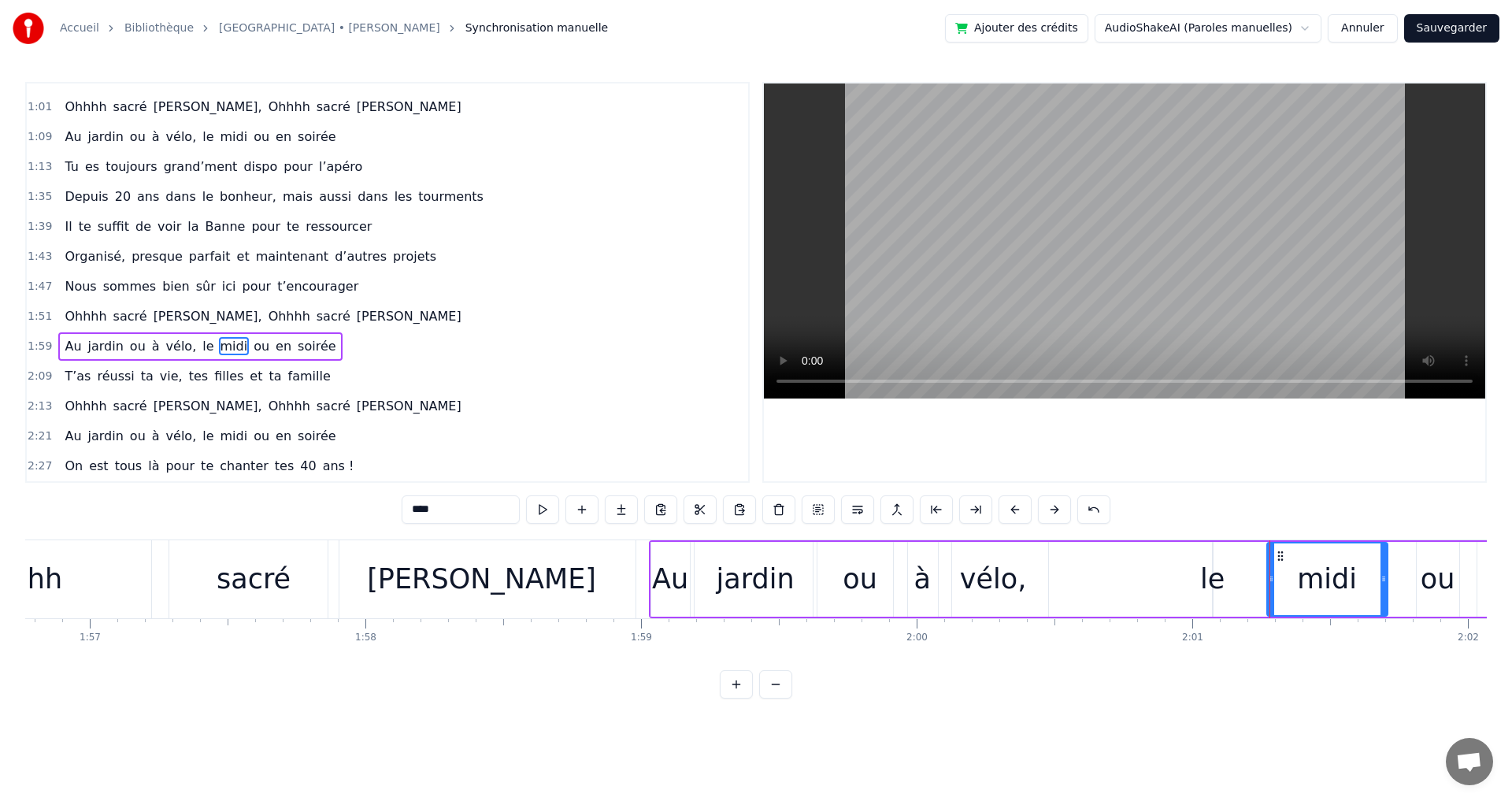
type input "**"
drag, startPoint x: 1208, startPoint y: 578, endPoint x: 1178, endPoint y: 577, distance: 30.0
drag, startPoint x: 1211, startPoint y: 579, endPoint x: 1198, endPoint y: 578, distance: 13.0
drag, startPoint x: 1214, startPoint y: 578, endPoint x: 1230, endPoint y: 578, distance: 16.0
drag, startPoint x: 1269, startPoint y: 580, endPoint x: 1235, endPoint y: 578, distance: 34.1
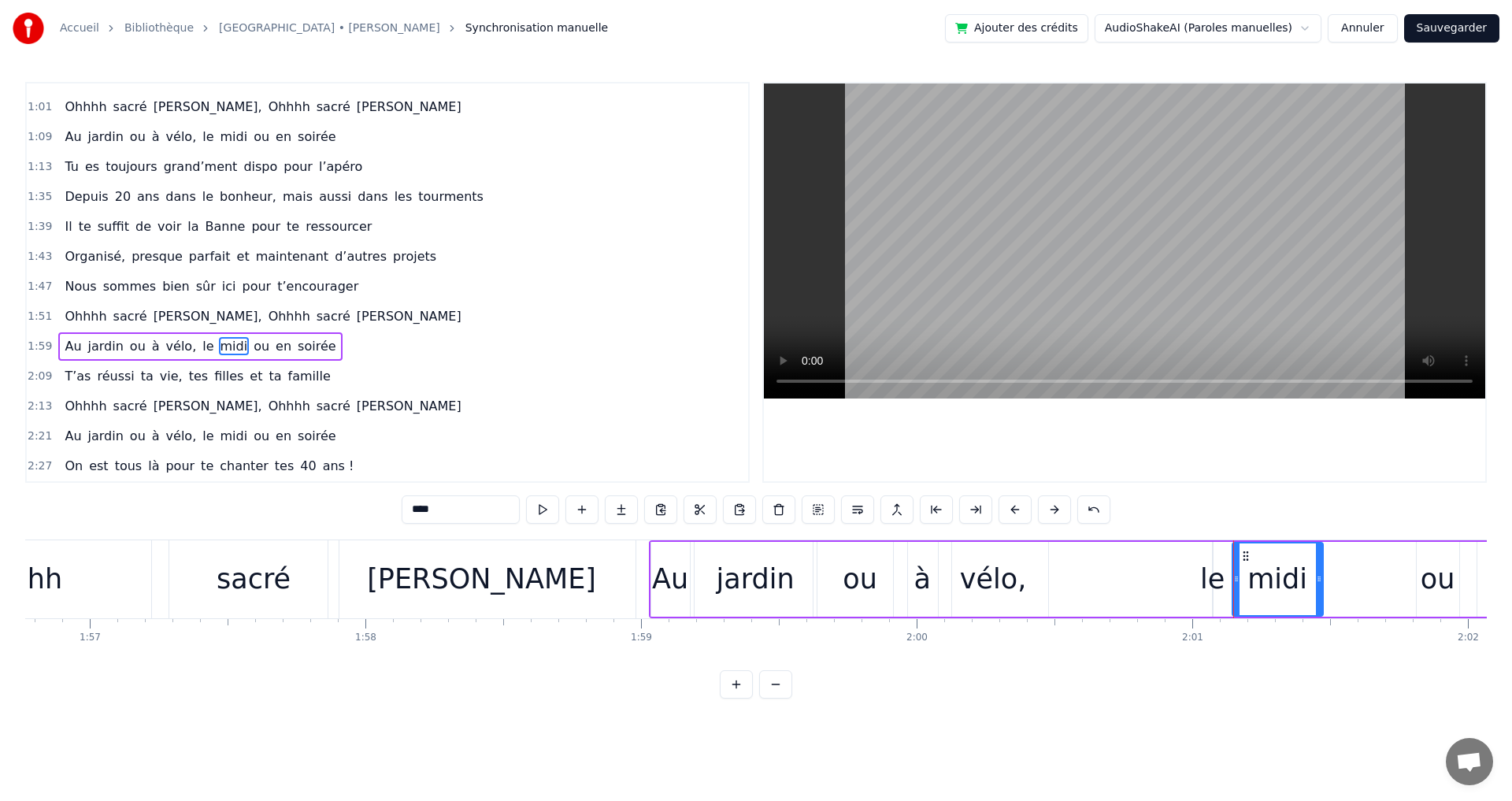
drag, startPoint x: 1384, startPoint y: 578, endPoint x: 1319, endPoint y: 574, distance: 65.1
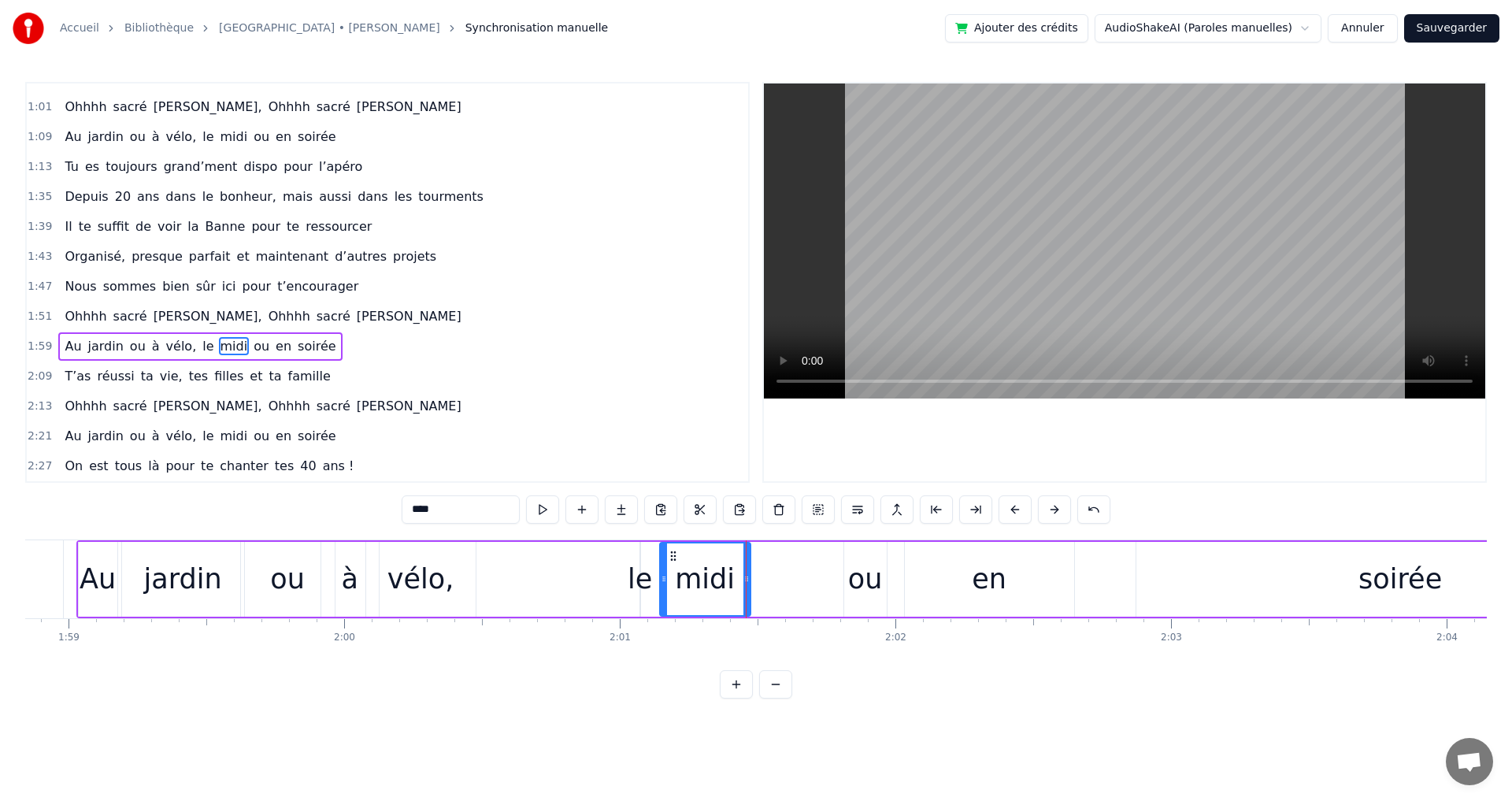
scroll to position [0, 32824]
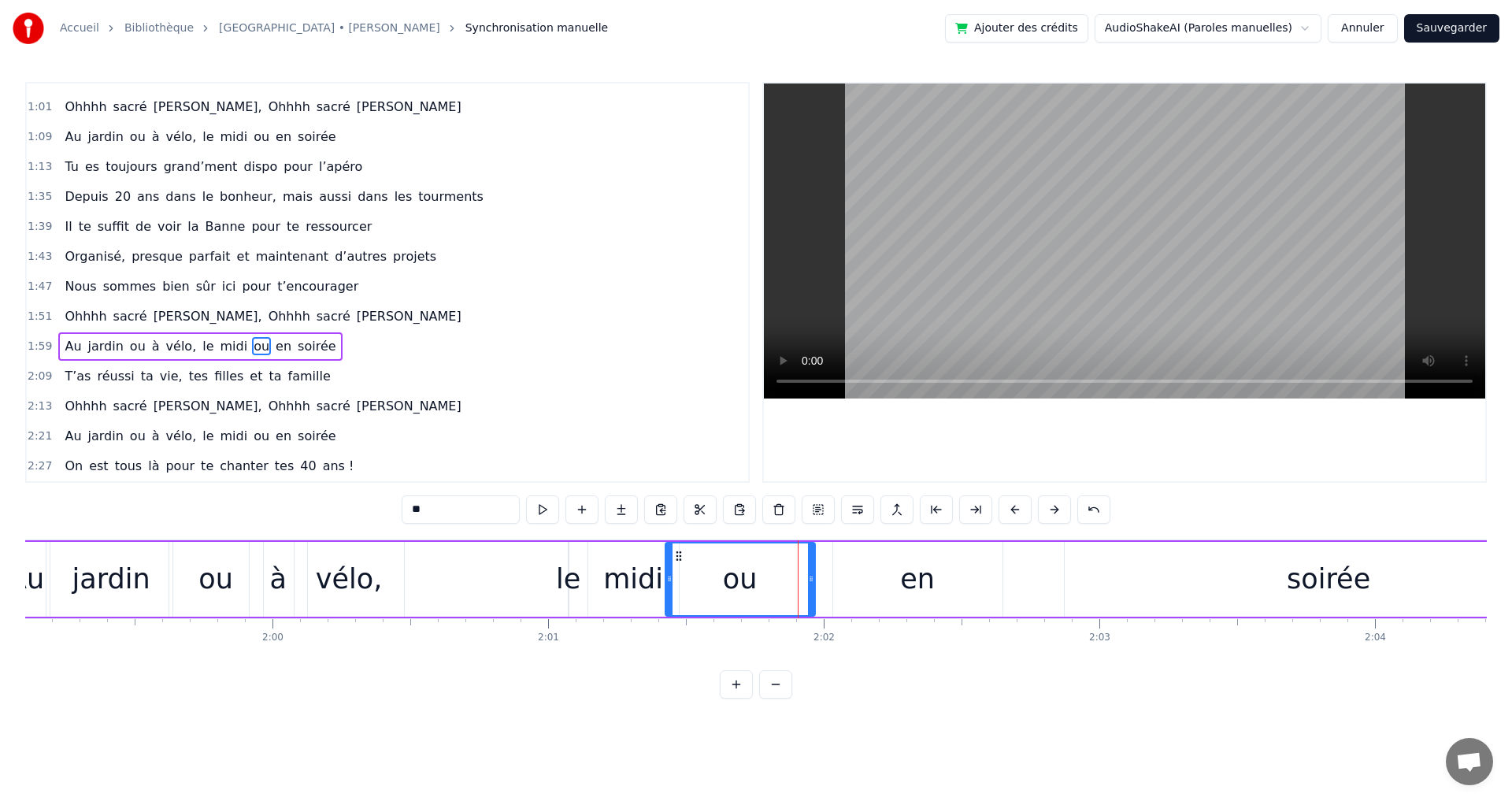
drag, startPoint x: 775, startPoint y: 580, endPoint x: 672, endPoint y: 574, distance: 103.2
drag, startPoint x: 812, startPoint y: 577, endPoint x: 747, endPoint y: 571, distance: 65.3
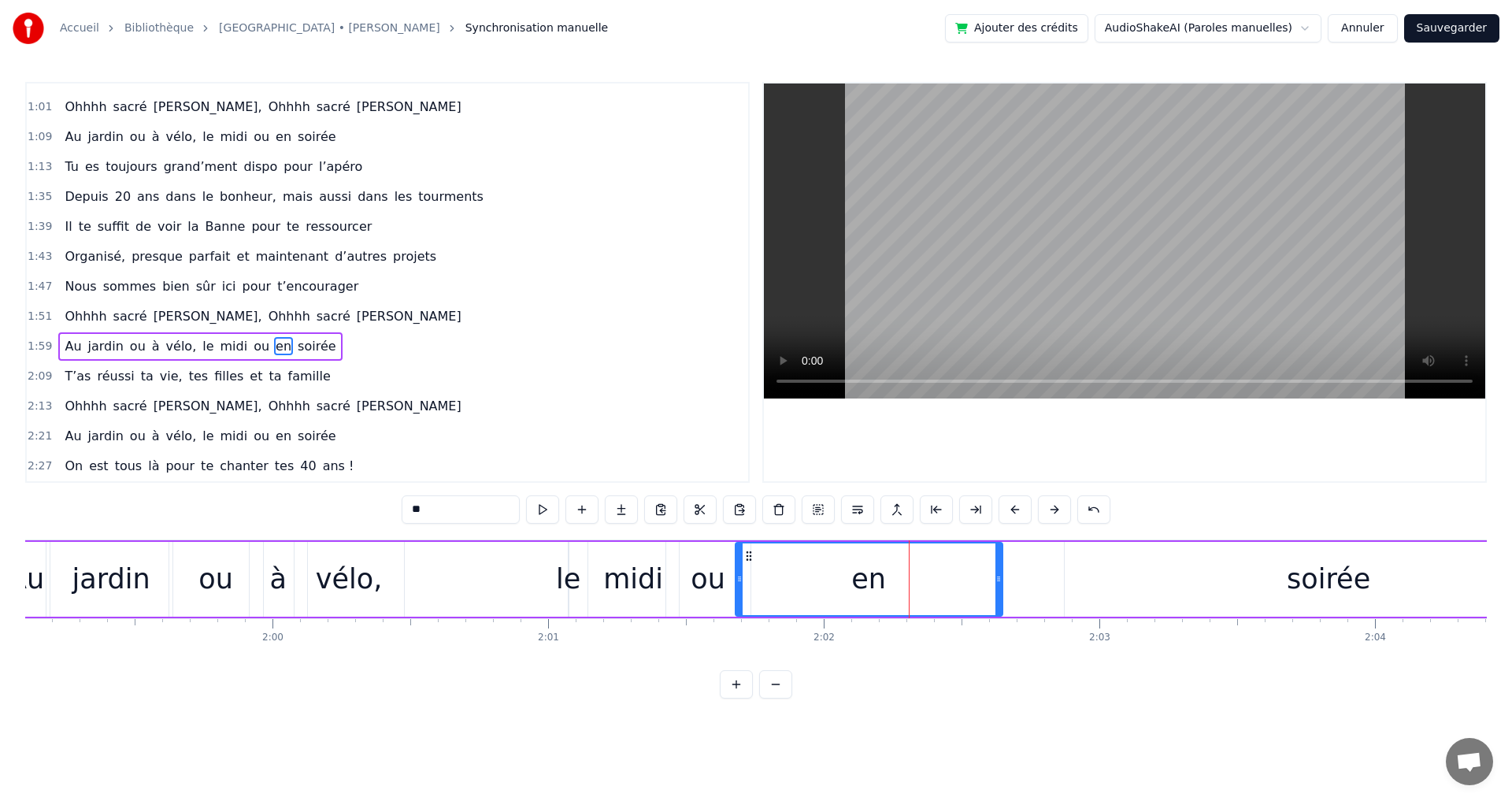
drag, startPoint x: 836, startPoint y: 578, endPoint x: 739, endPoint y: 574, distance: 97.1
drag, startPoint x: 1001, startPoint y: 582, endPoint x: 953, endPoint y: 583, distance: 48.0
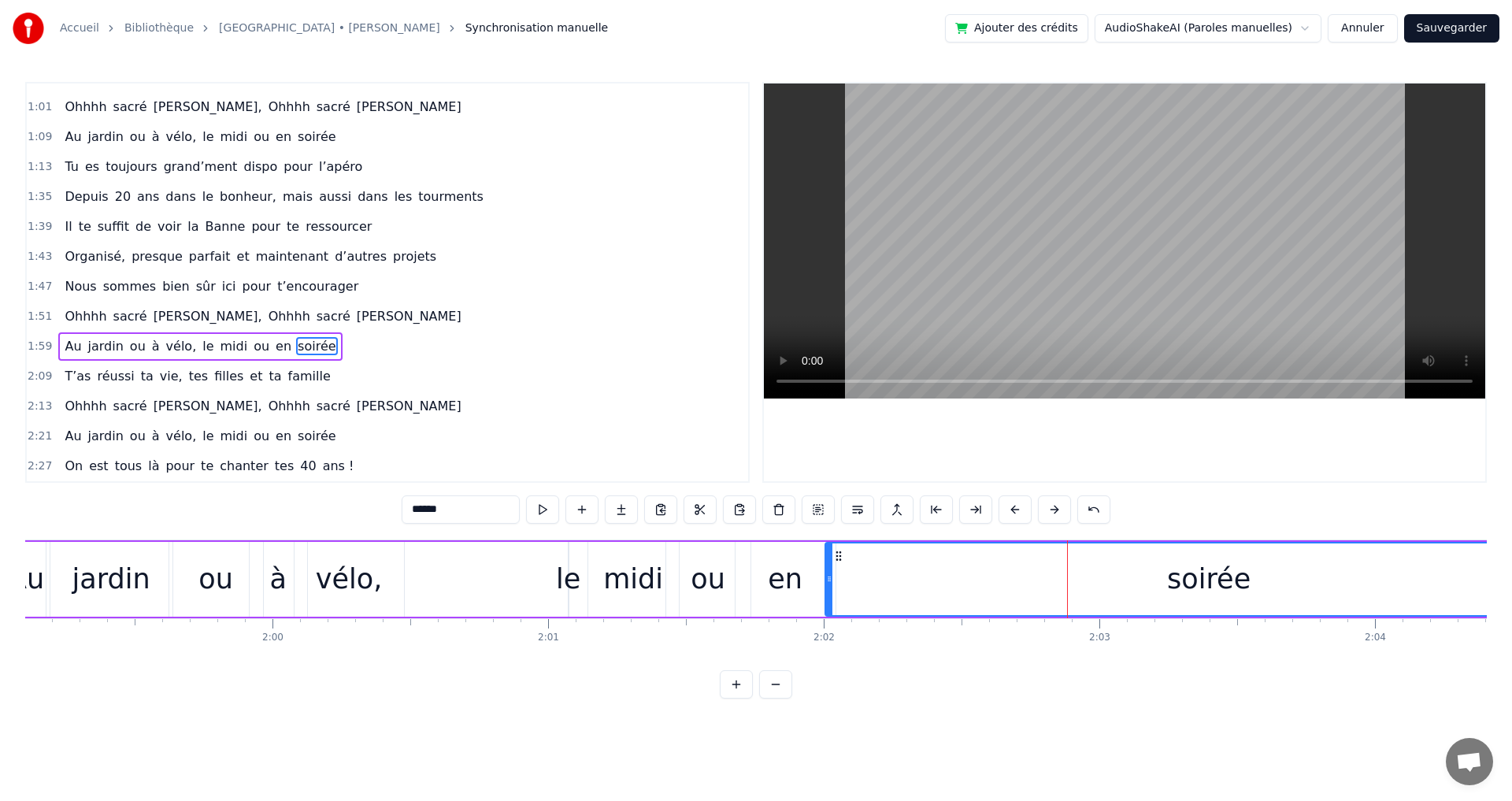
drag, startPoint x: 1065, startPoint y: 580, endPoint x: 826, endPoint y: 574, distance: 239.1
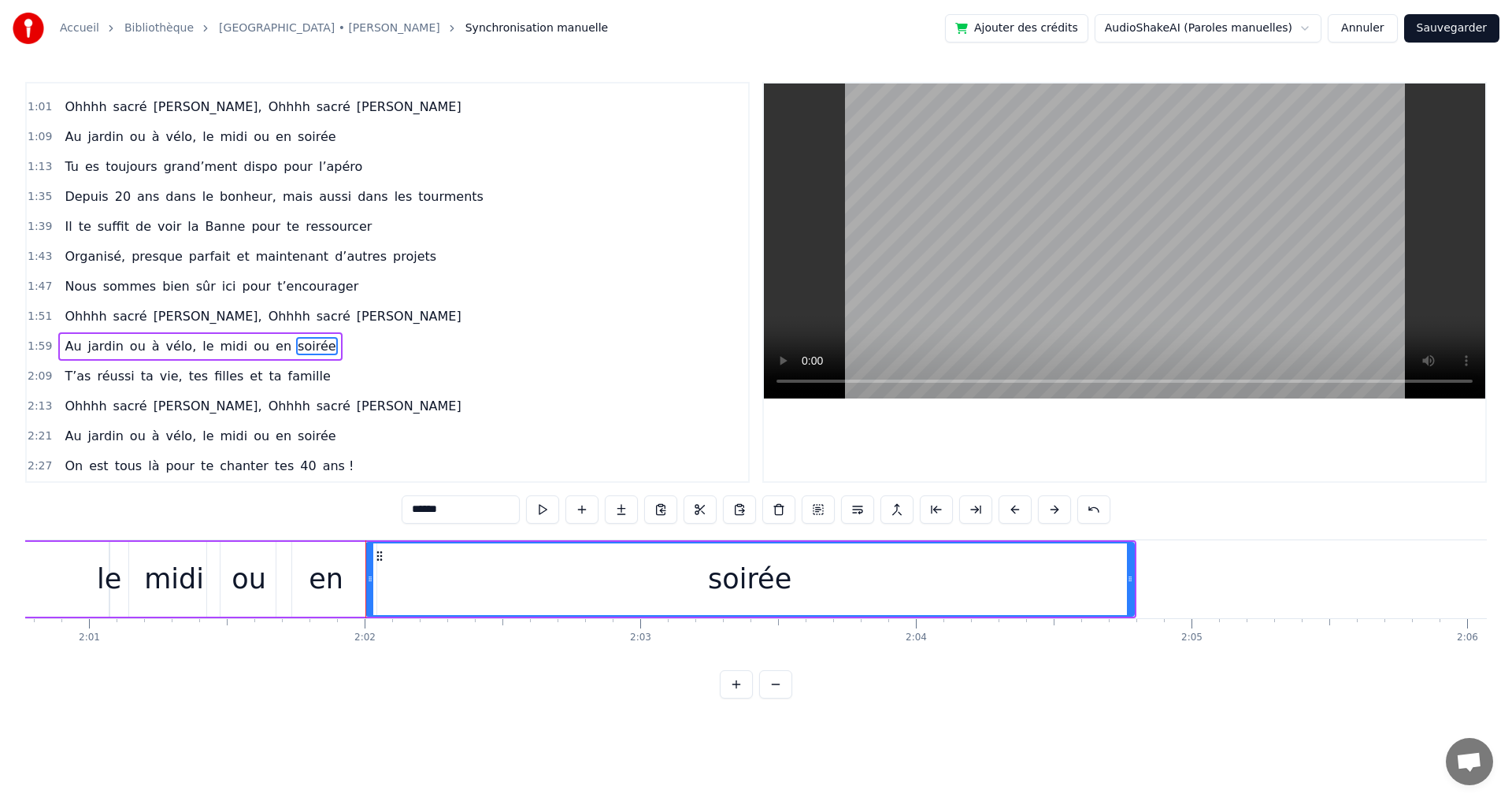
scroll to position [0, 33379]
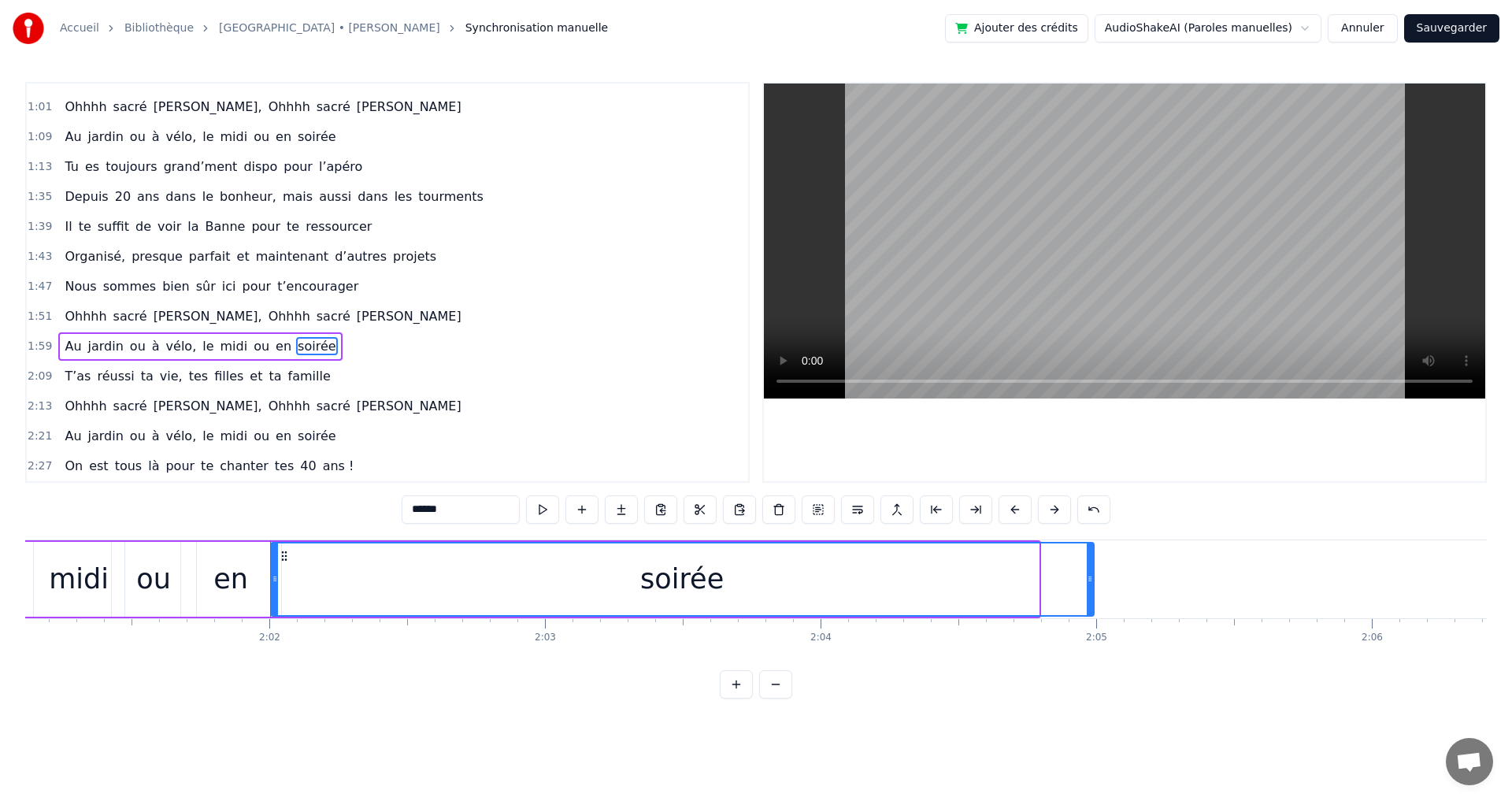
drag, startPoint x: 1037, startPoint y: 580, endPoint x: 1092, endPoint y: 588, distance: 55.6
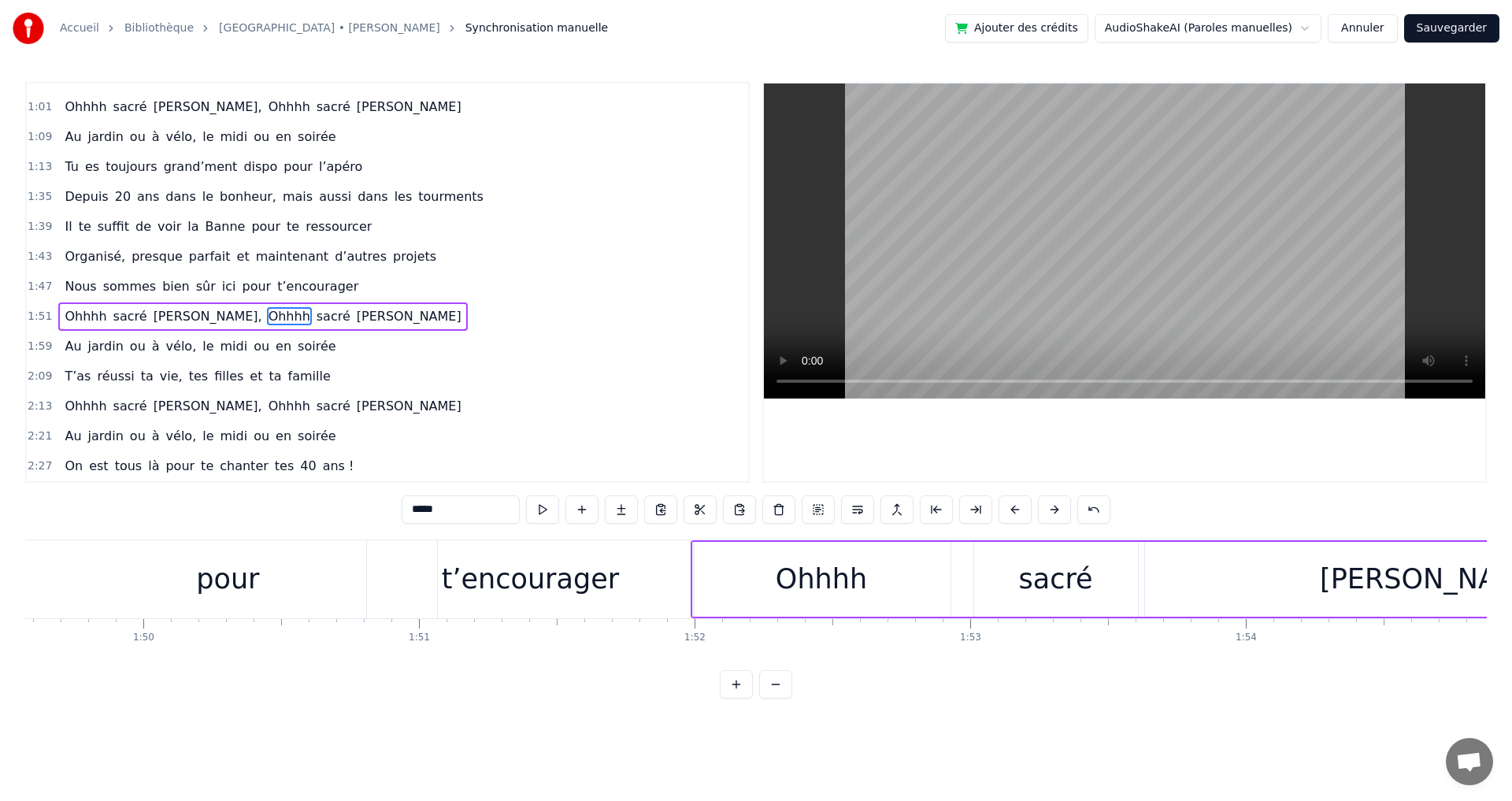
scroll to position [0, 30151]
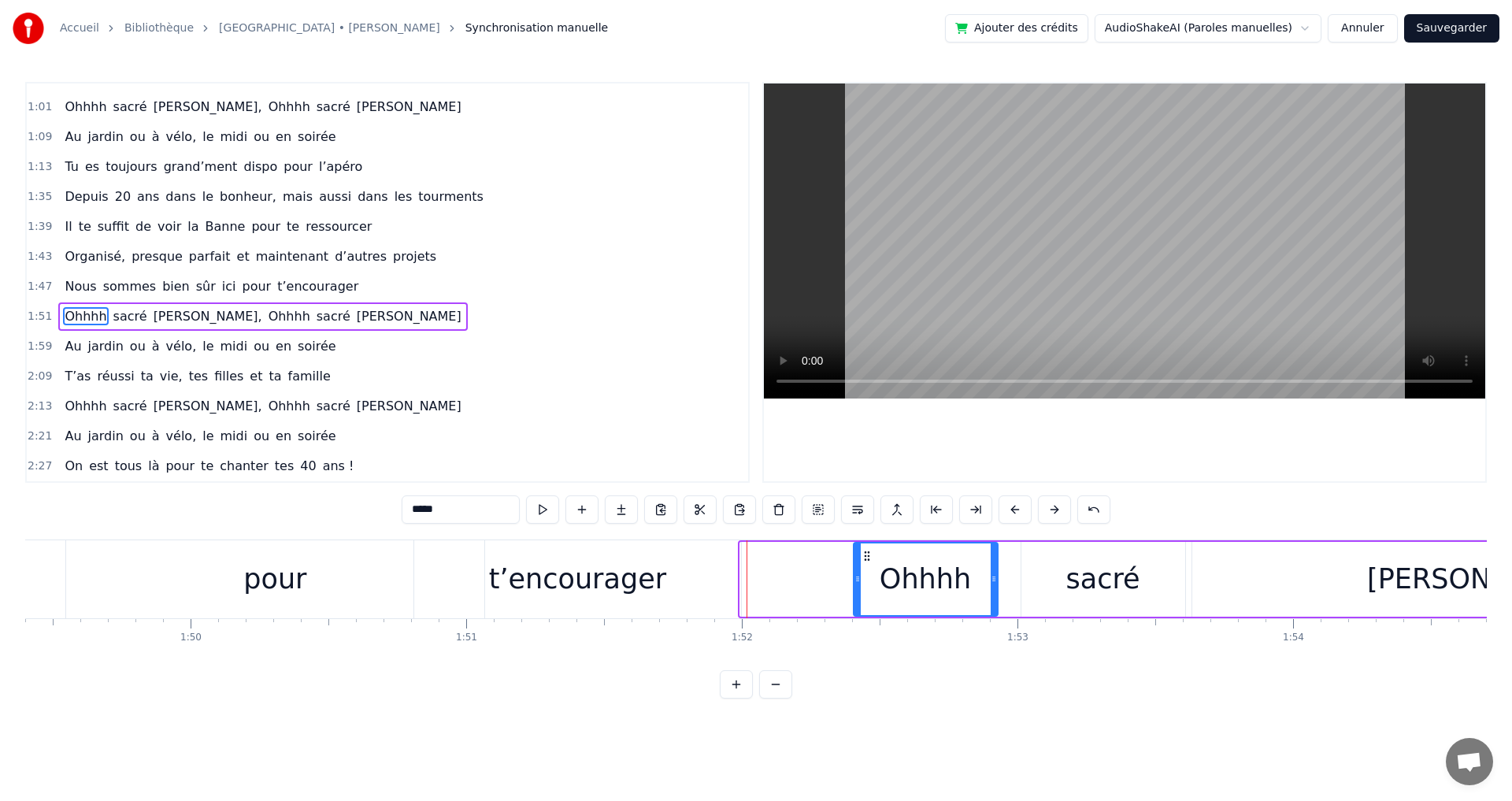
drag, startPoint x: 745, startPoint y: 579, endPoint x: 858, endPoint y: 588, distance: 113.4
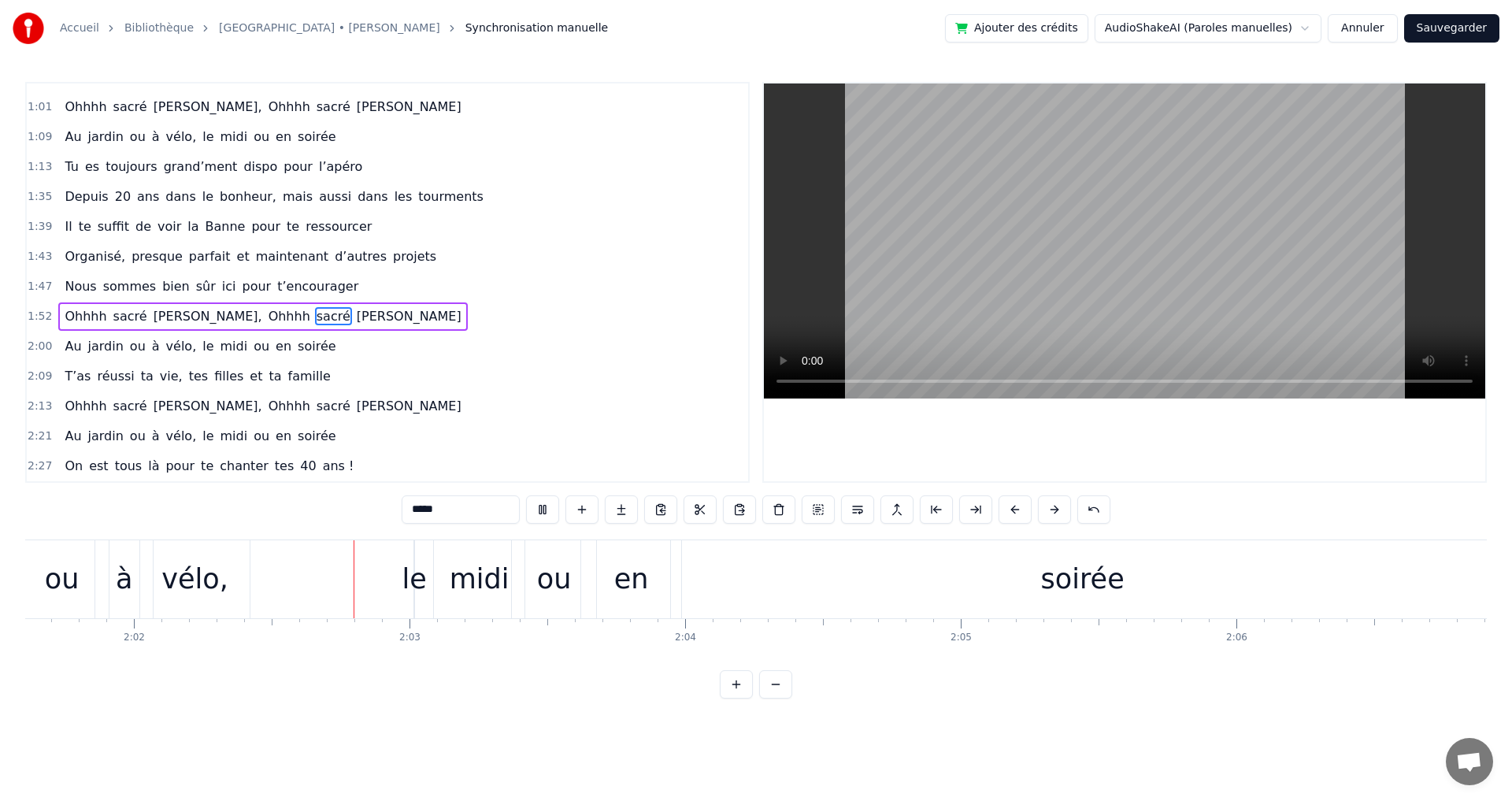
scroll to position [0, 33606]
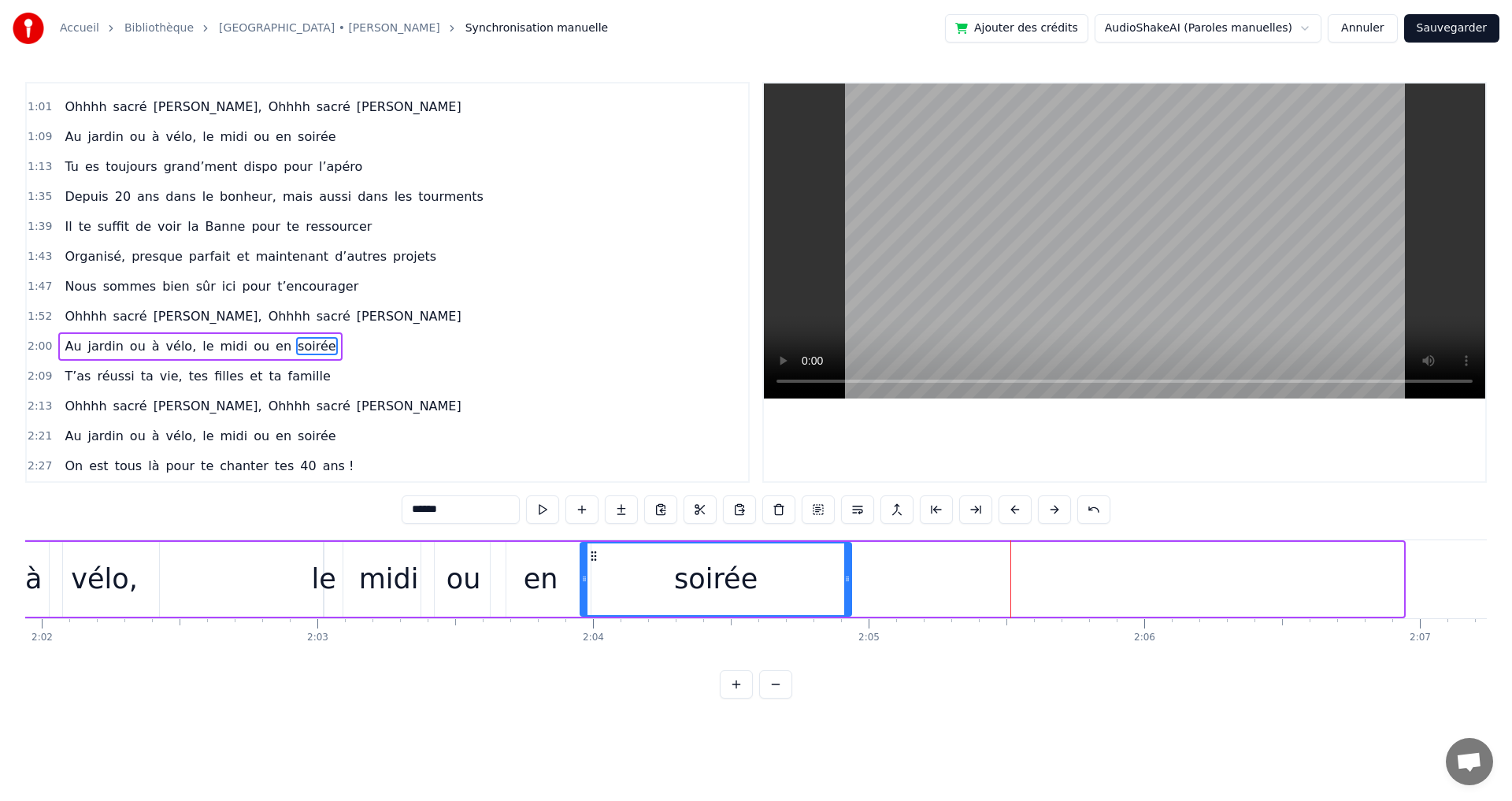
drag, startPoint x: 1400, startPoint y: 579, endPoint x: 848, endPoint y: 582, distance: 552.0
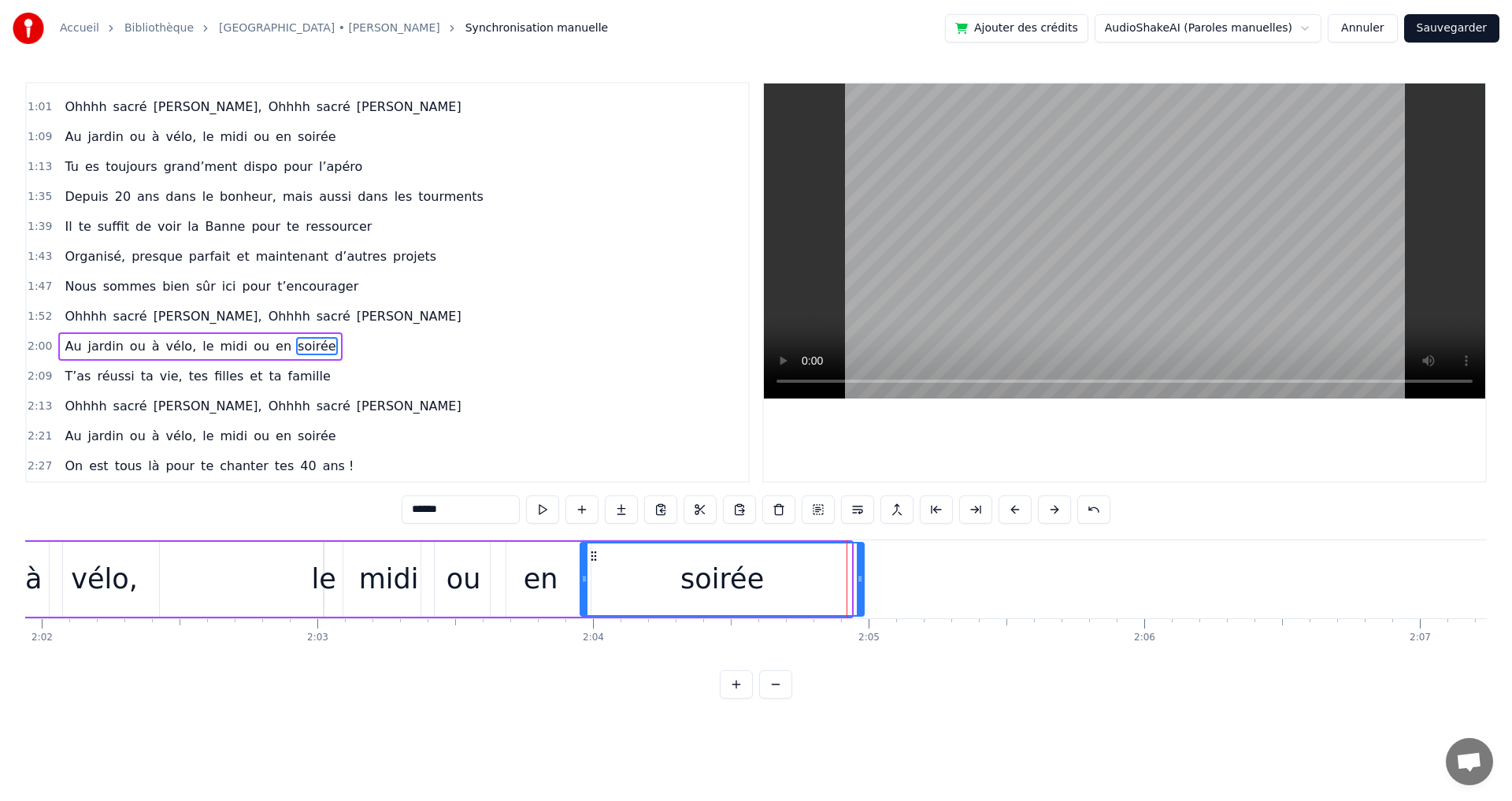
drag, startPoint x: 849, startPoint y: 582, endPoint x: 861, endPoint y: 582, distance: 12.0
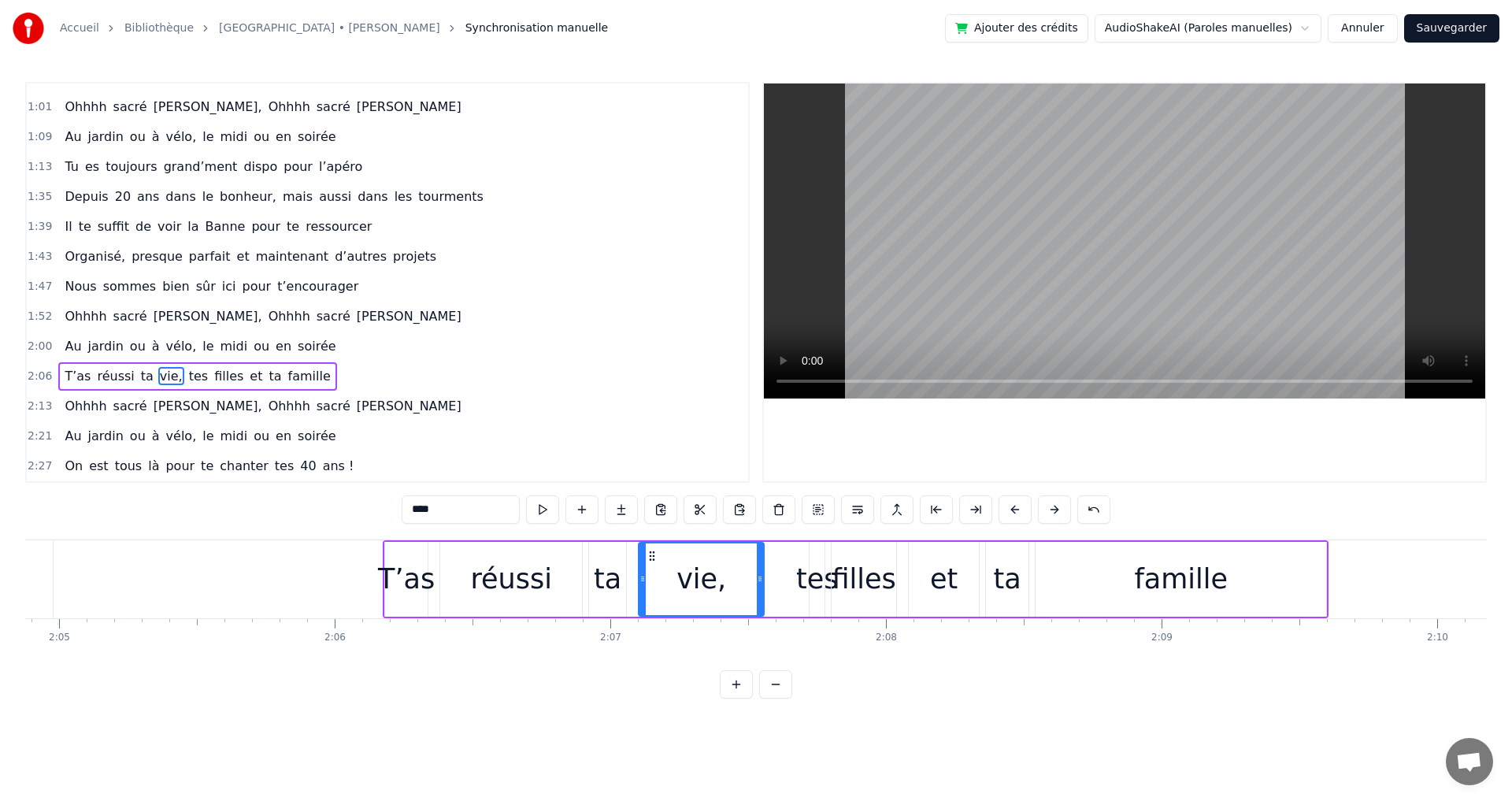
scroll to position [0, 34295]
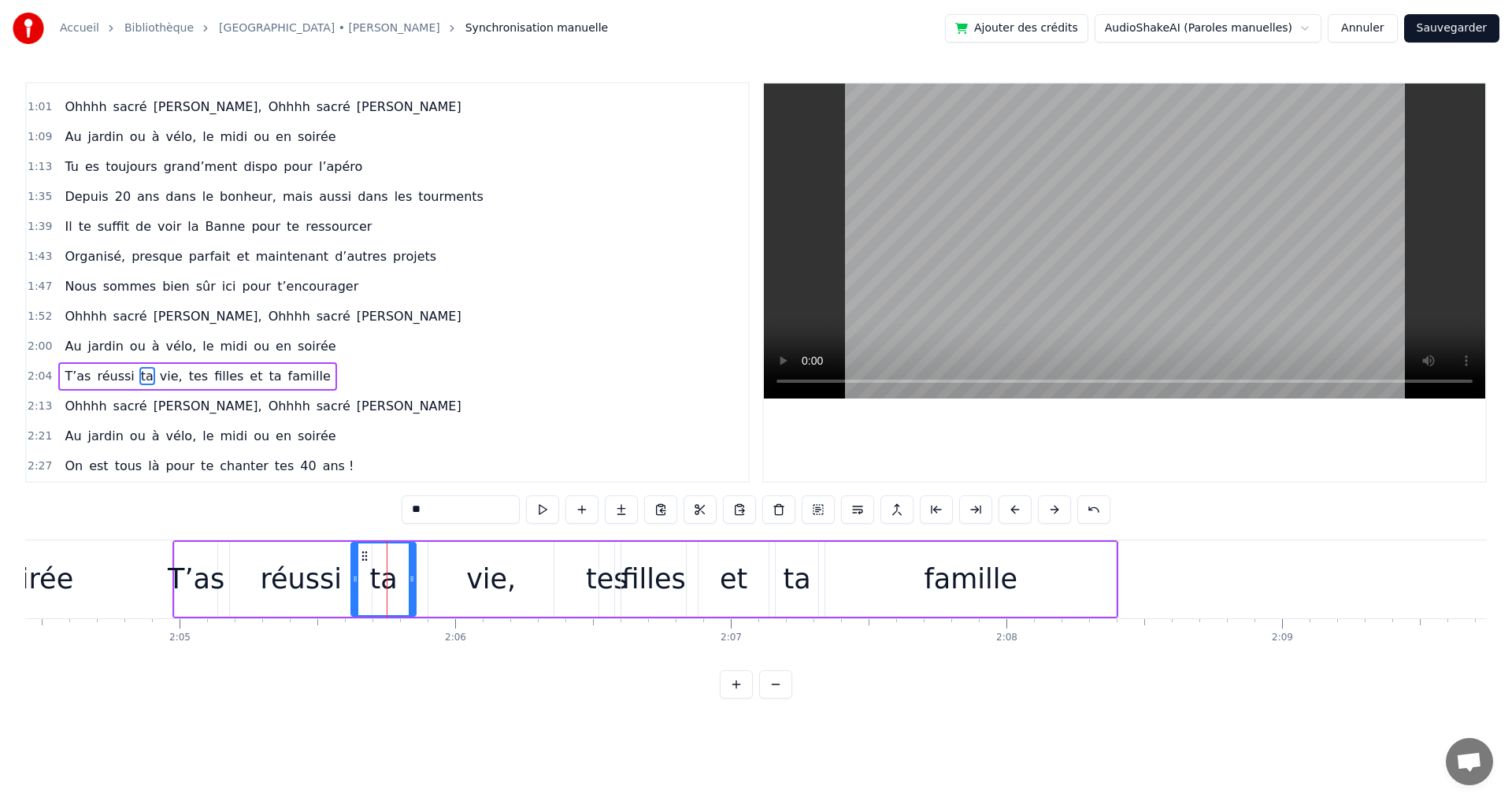
drag, startPoint x: 381, startPoint y: 579, endPoint x: 353, endPoint y: 579, distance: 28.0
drag, startPoint x: 414, startPoint y: 580, endPoint x: 405, endPoint y: 580, distance: 9.0
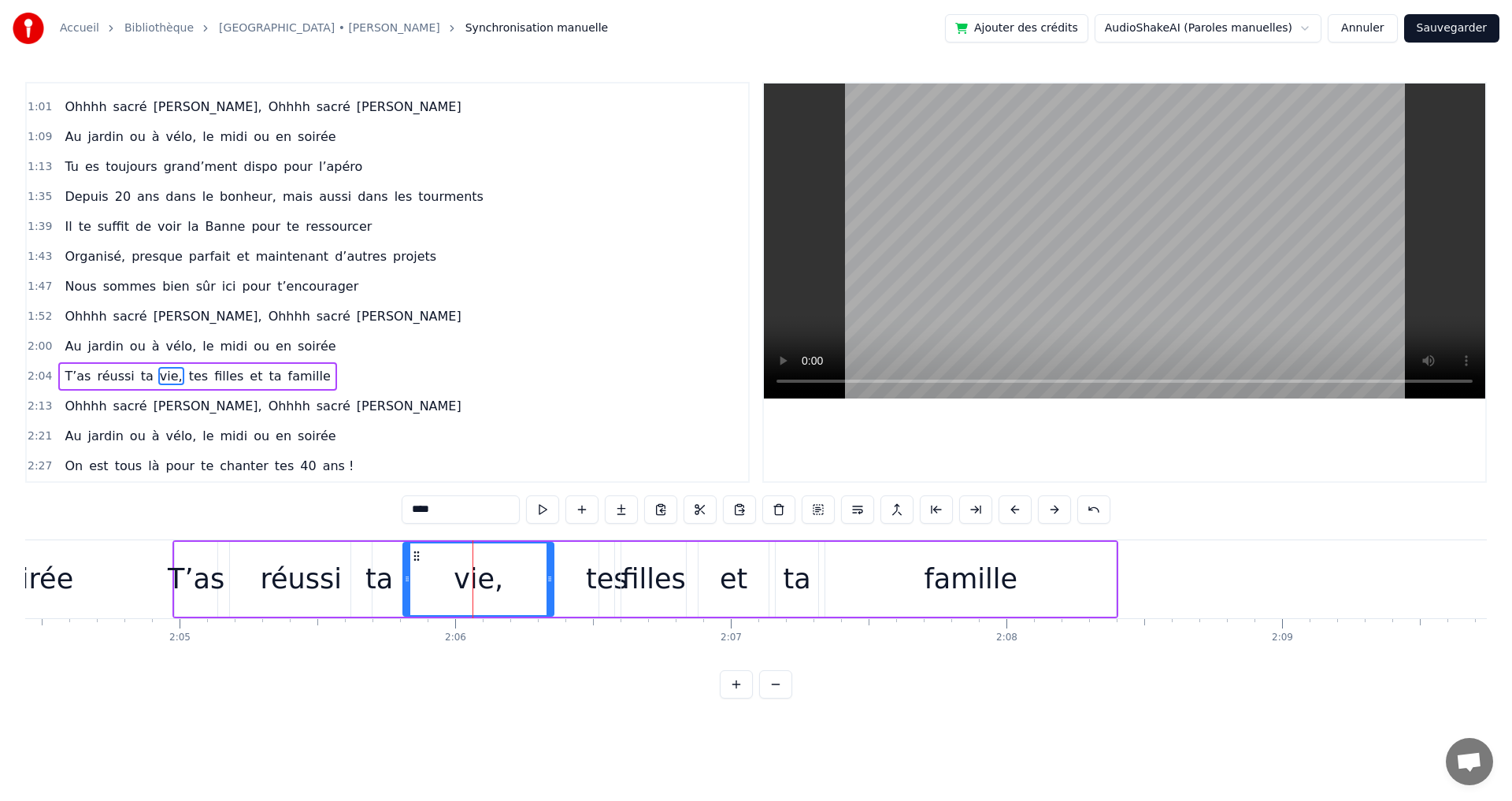
drag, startPoint x: 432, startPoint y: 579, endPoint x: 407, endPoint y: 579, distance: 25.0
drag, startPoint x: 551, startPoint y: 578, endPoint x: 477, endPoint y: 578, distance: 74.0
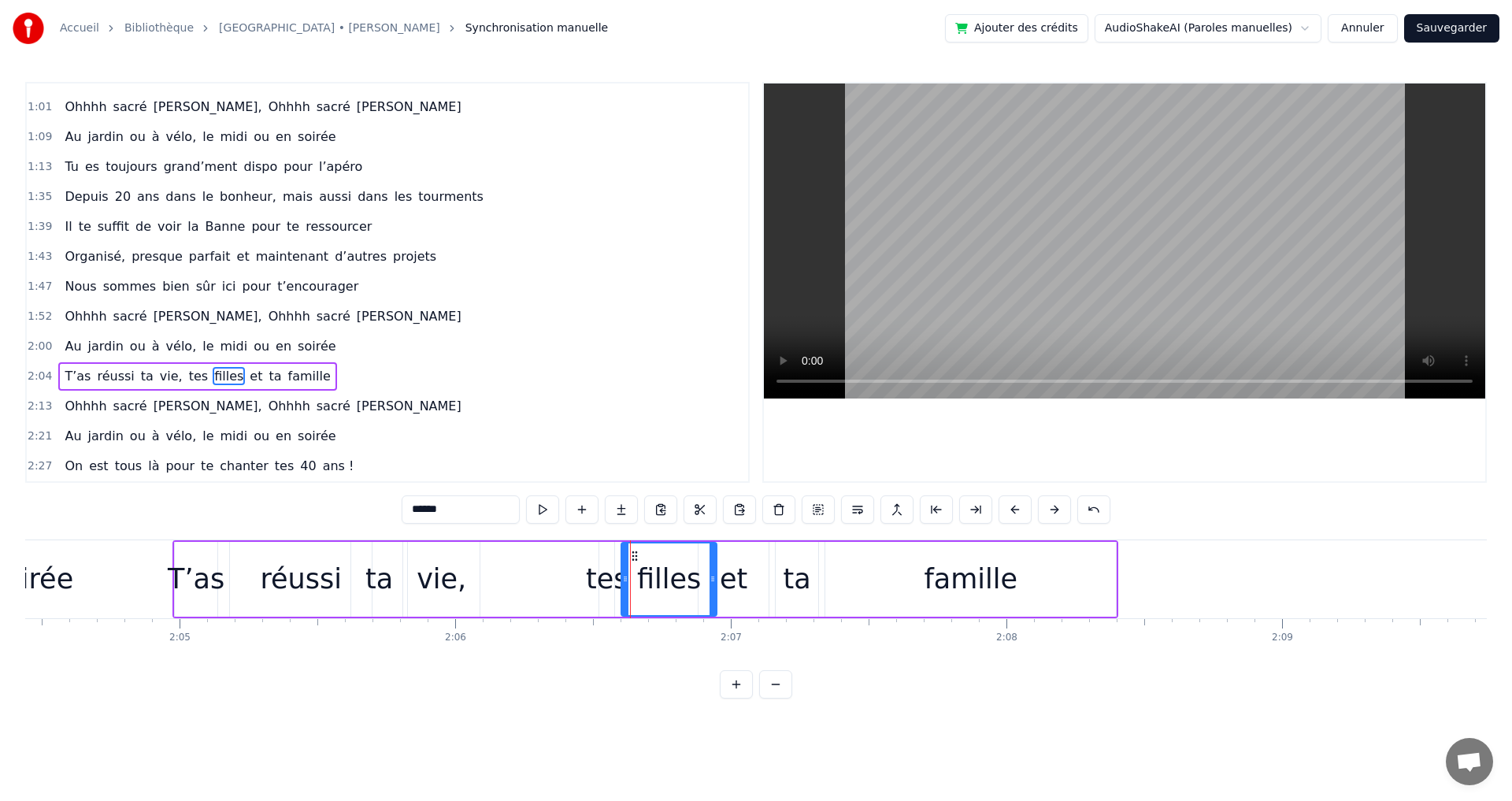
drag, startPoint x: 682, startPoint y: 578, endPoint x: 713, endPoint y: 582, distance: 31.3
drag, startPoint x: 623, startPoint y: 578, endPoint x: 654, endPoint y: 579, distance: 31.0
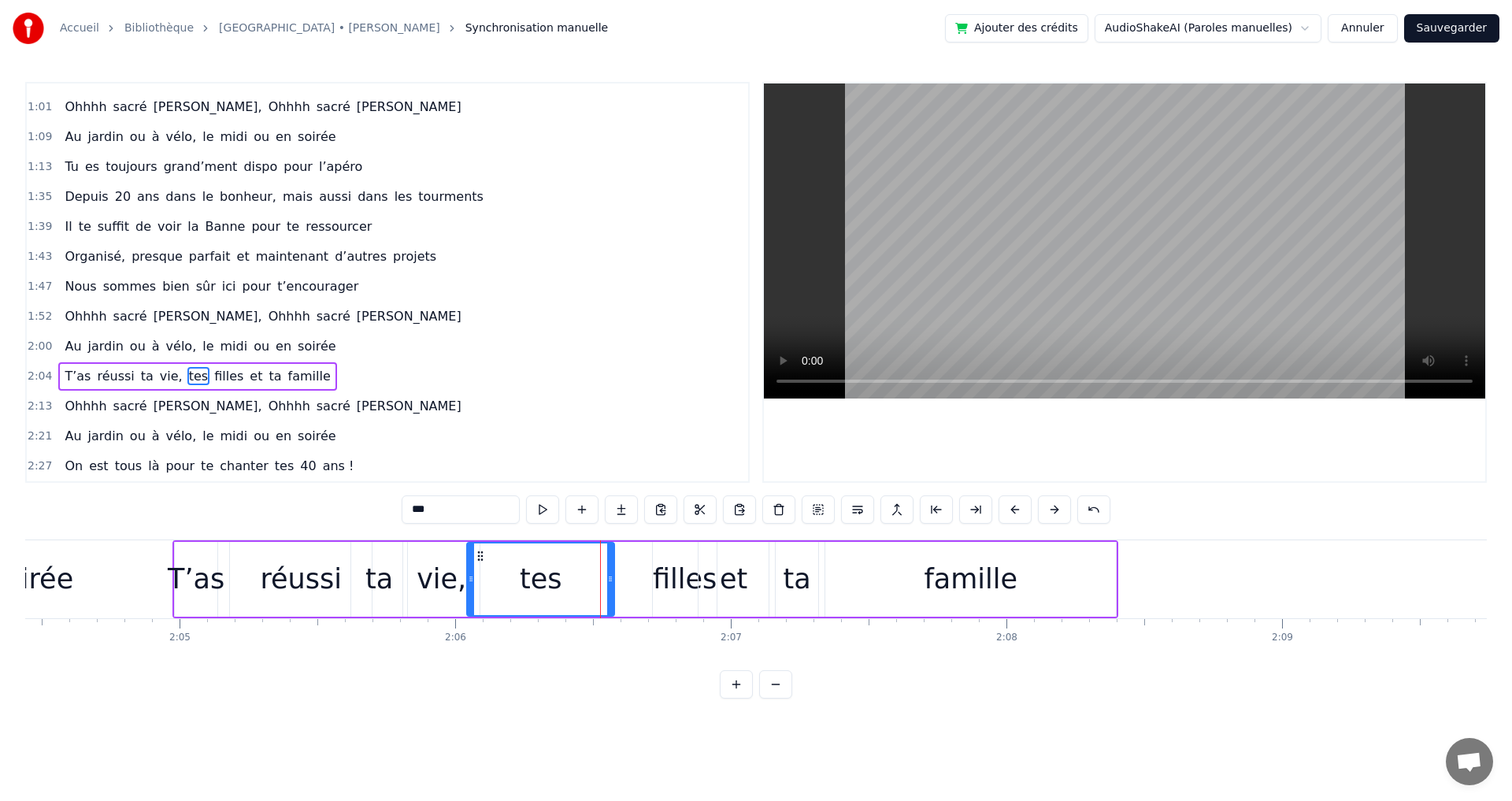
drag, startPoint x: 601, startPoint y: 578, endPoint x: 470, endPoint y: 569, distance: 131.3
drag, startPoint x: 611, startPoint y: 579, endPoint x: 529, endPoint y: 577, distance: 82.0
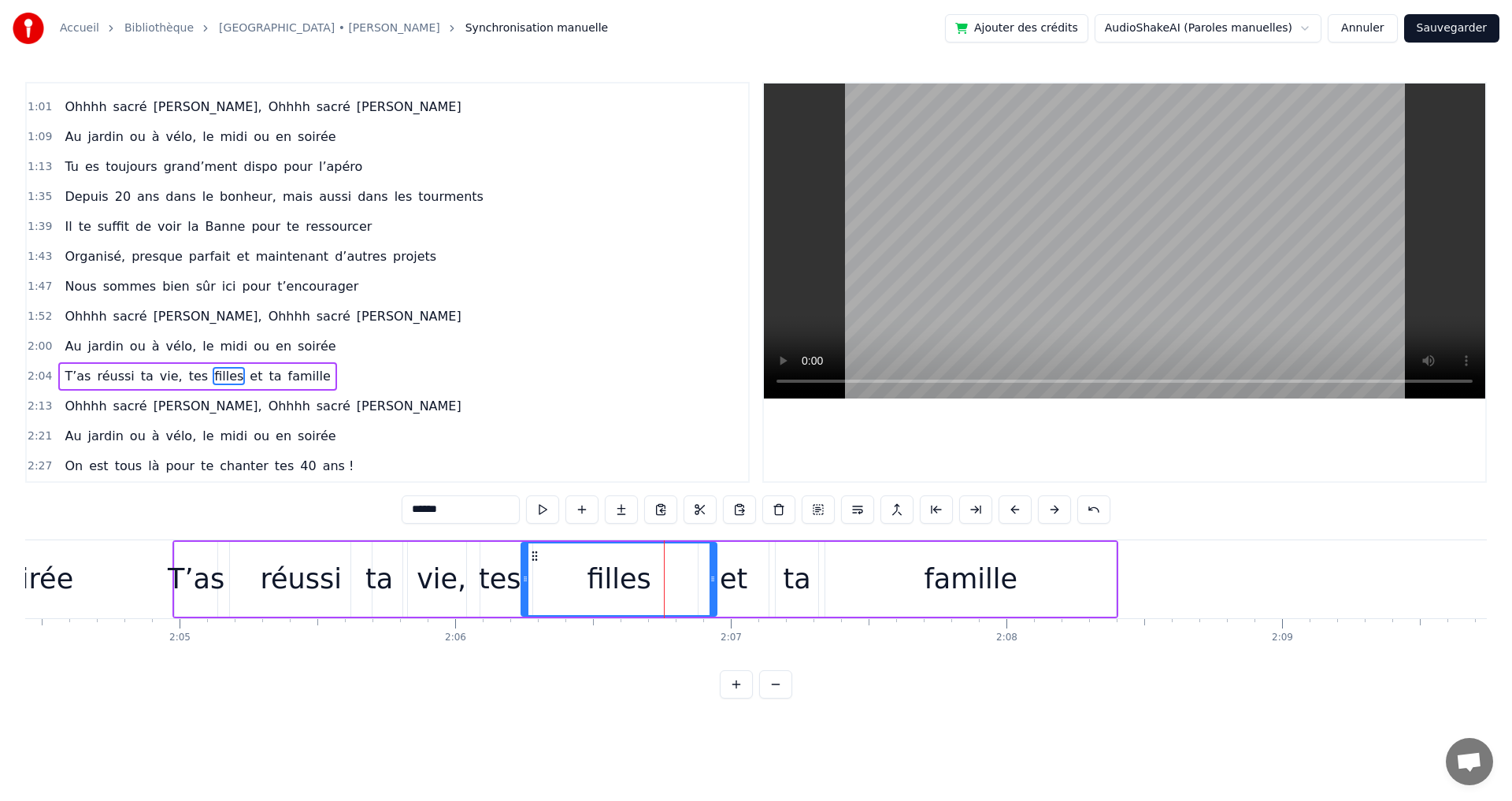
drag, startPoint x: 654, startPoint y: 578, endPoint x: 523, endPoint y: 574, distance: 131.1
drag, startPoint x: 710, startPoint y: 582, endPoint x: 615, endPoint y: 576, distance: 95.2
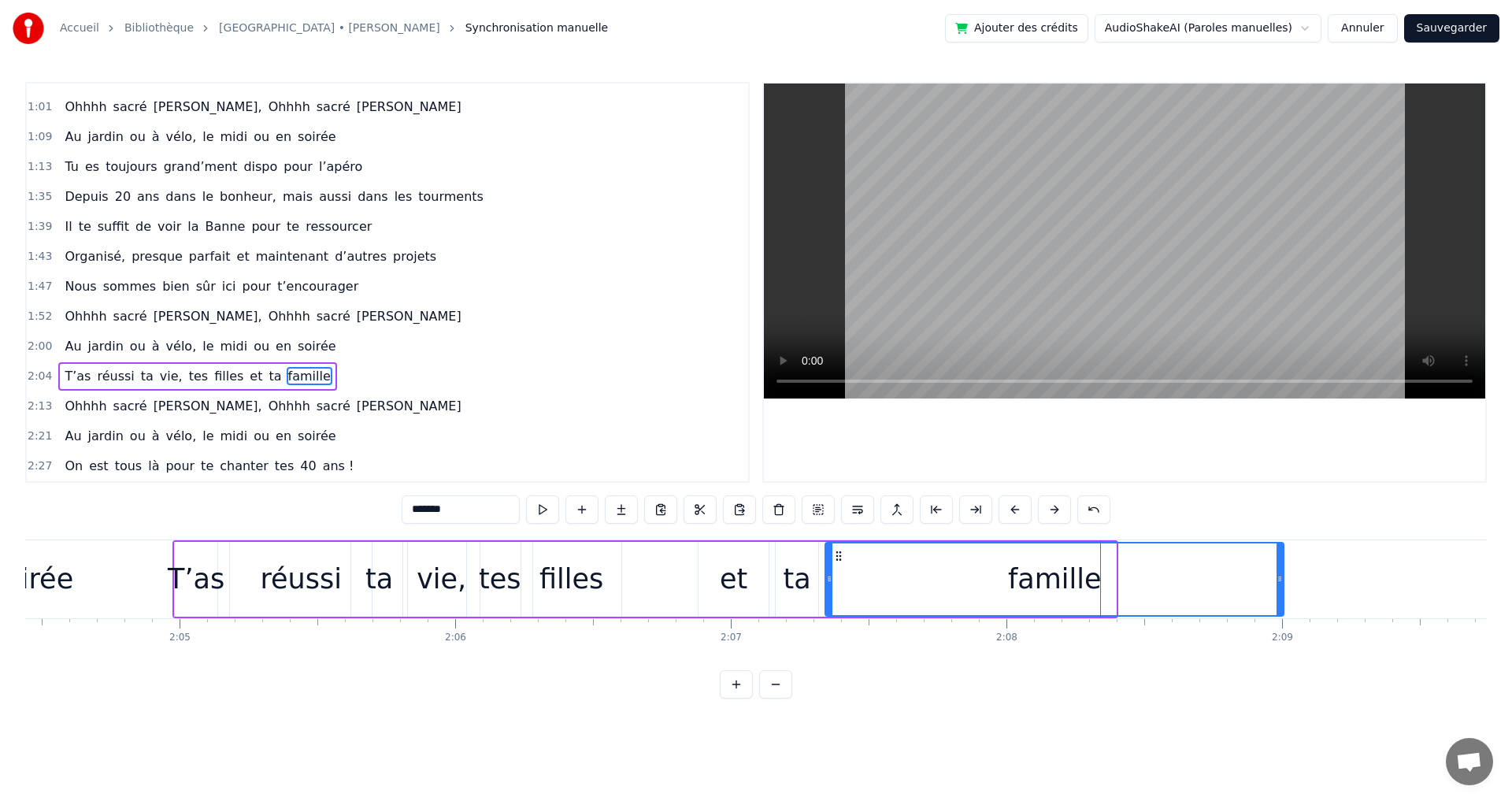
drag, startPoint x: 1125, startPoint y: 578, endPoint x: 1280, endPoint y: 588, distance: 155.3
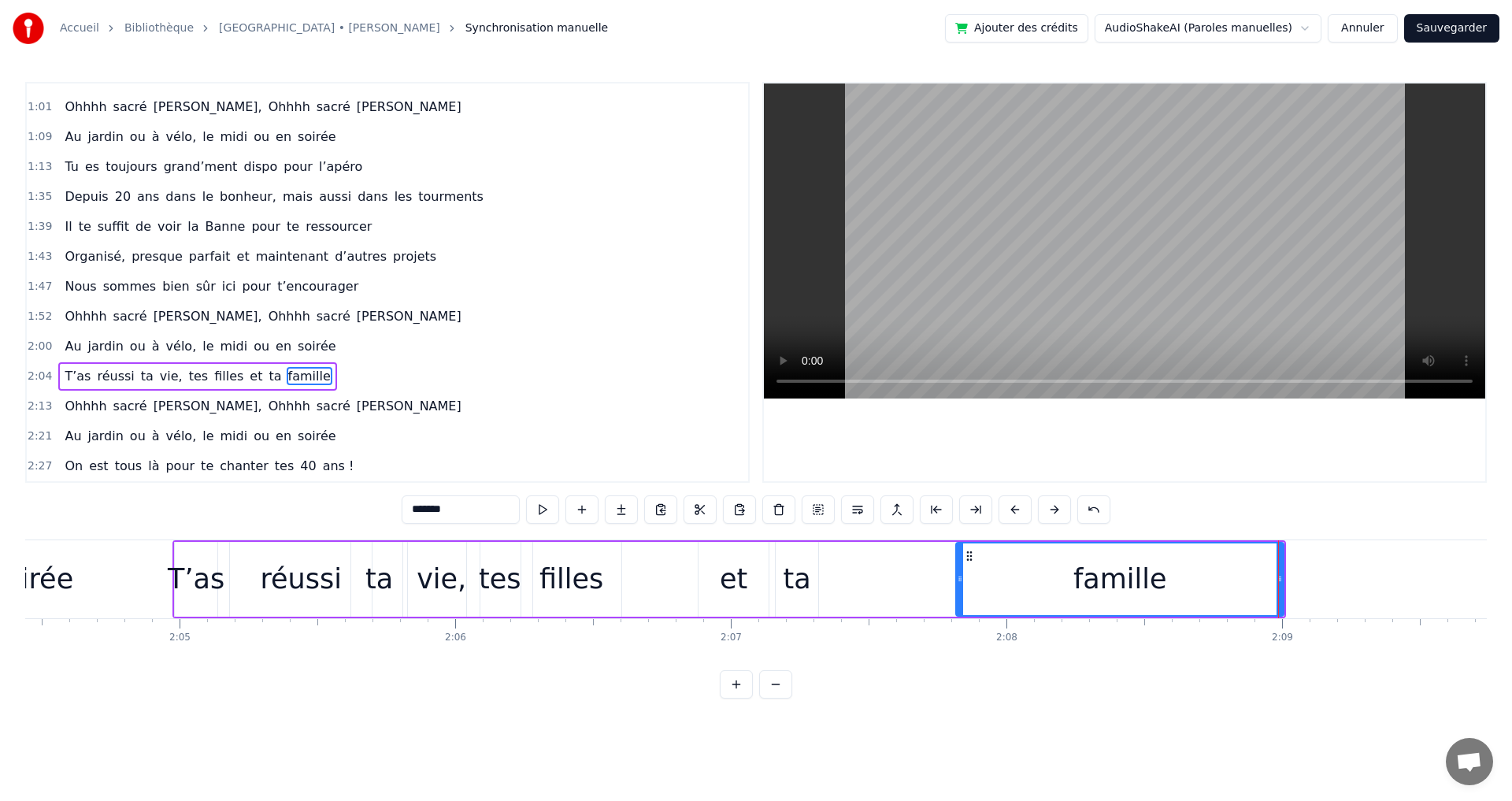
drag, startPoint x: 830, startPoint y: 579, endPoint x: 961, endPoint y: 581, distance: 131.0
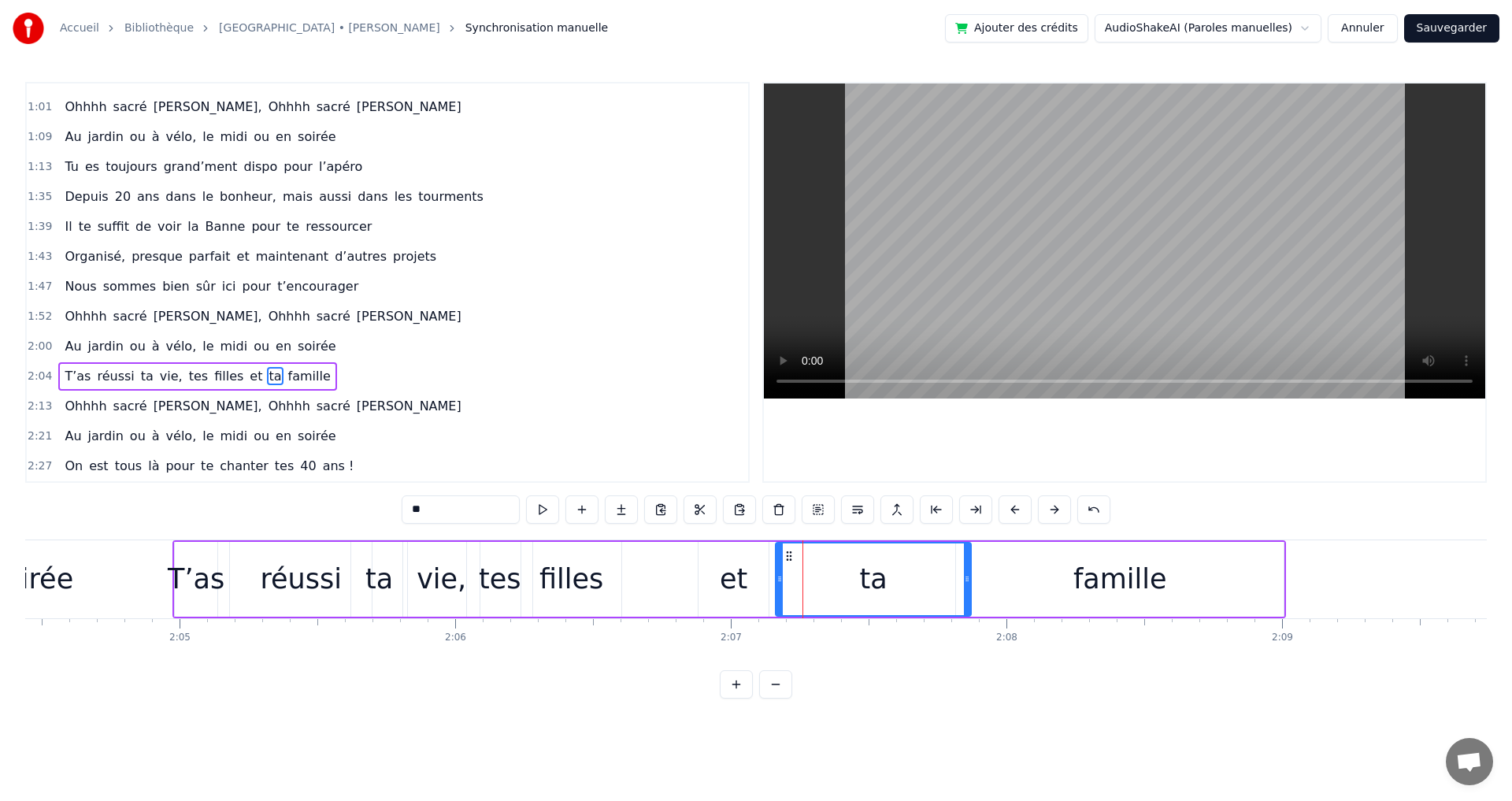
drag, startPoint x: 816, startPoint y: 578, endPoint x: 968, endPoint y: 591, distance: 152.6
drag, startPoint x: 778, startPoint y: 580, endPoint x: 882, endPoint y: 582, distance: 104.0
type input "**"
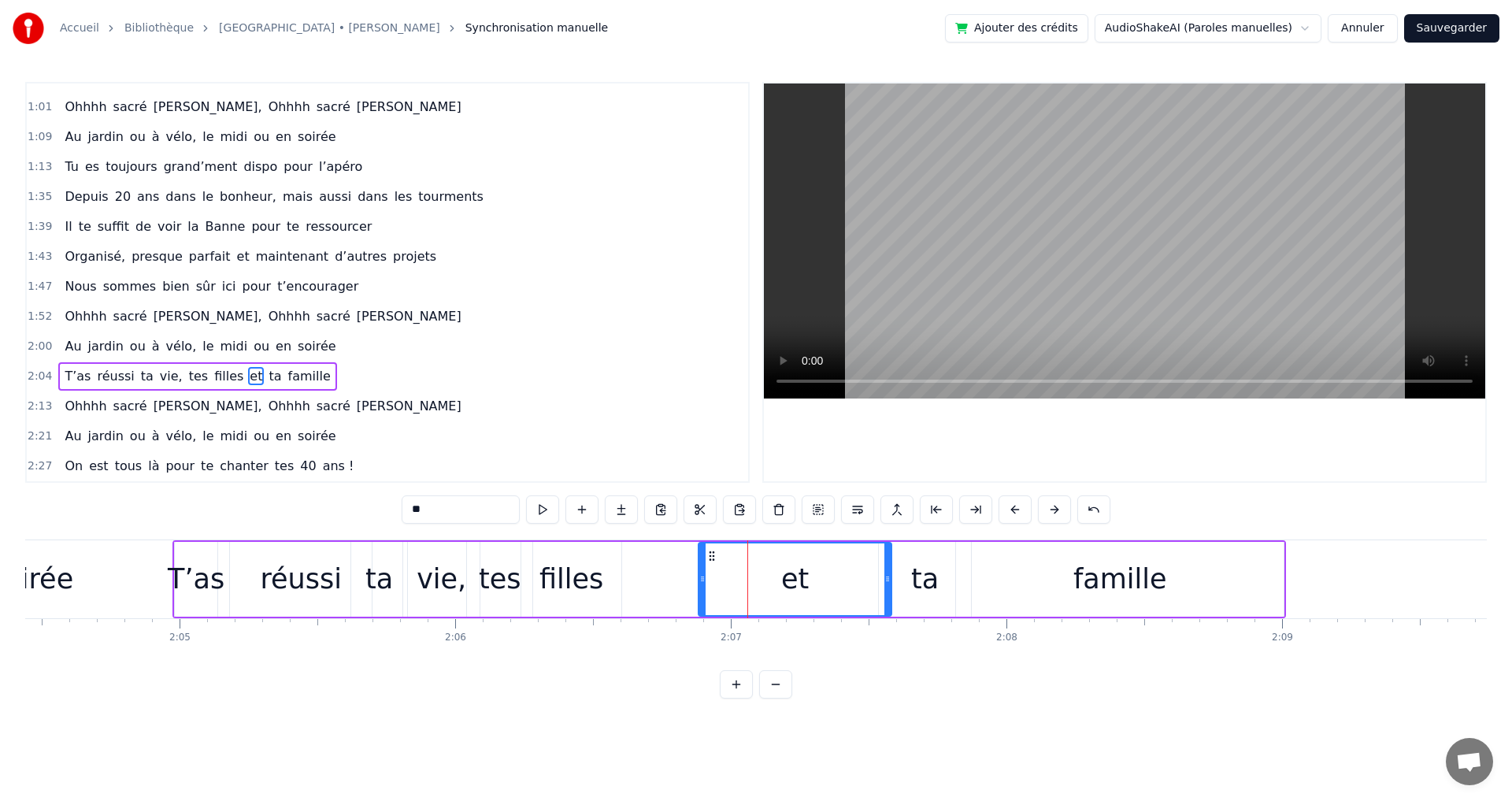
drag, startPoint x: 766, startPoint y: 578, endPoint x: 889, endPoint y: 585, distance: 123.2
drag, startPoint x: 703, startPoint y: 579, endPoint x: 830, endPoint y: 587, distance: 127.3
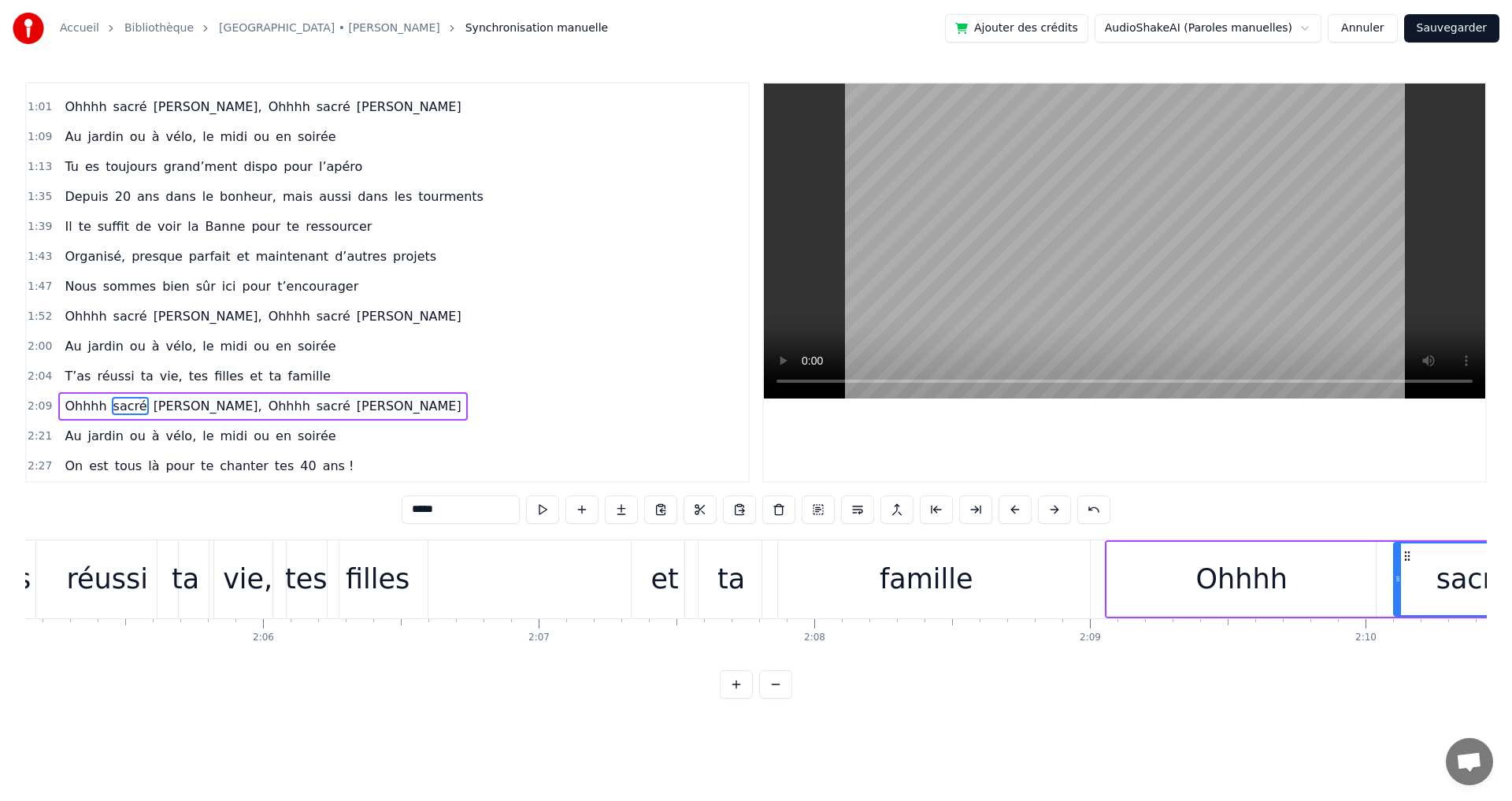
scroll to position [0, 34513]
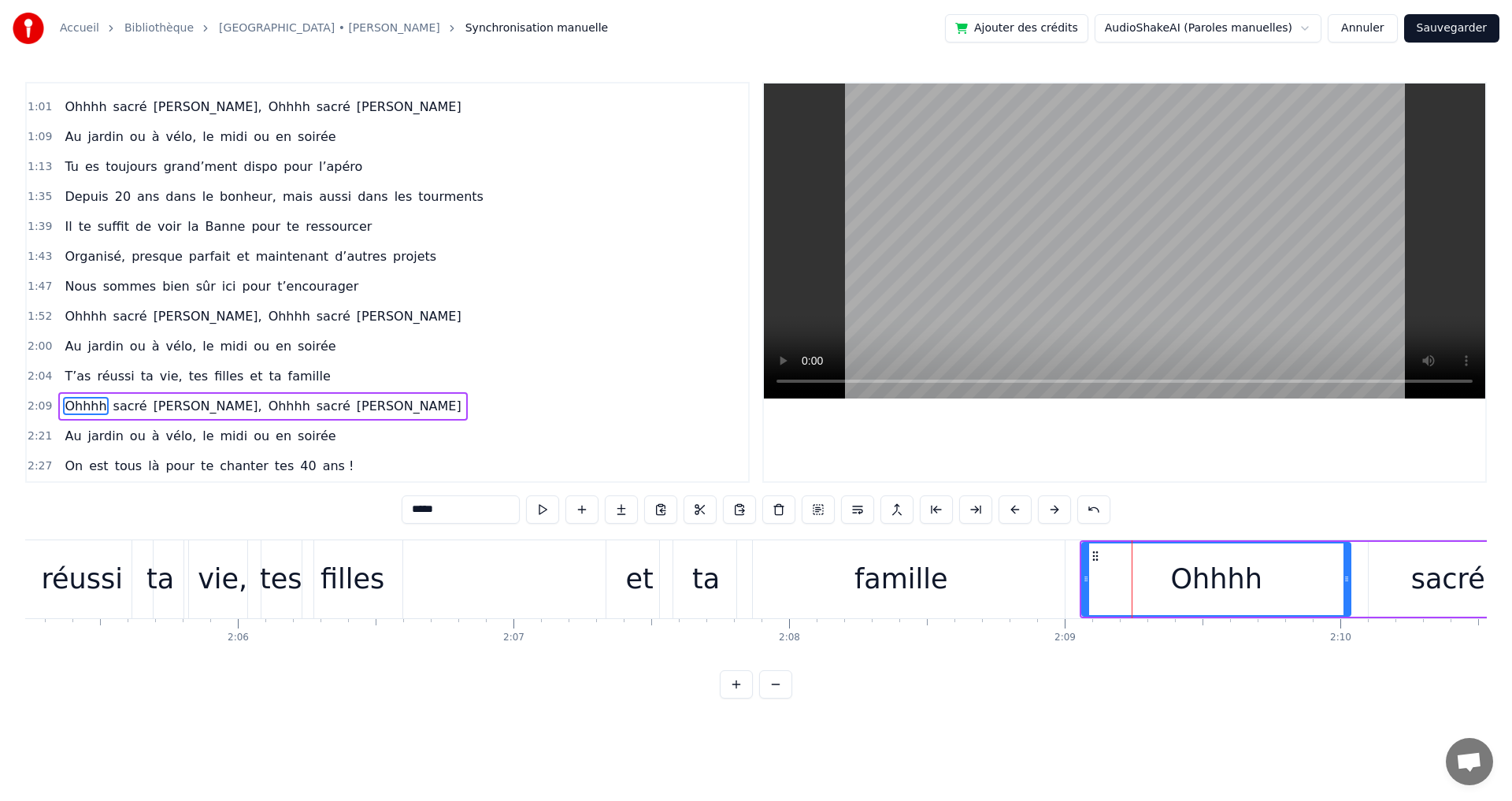
type input "****"
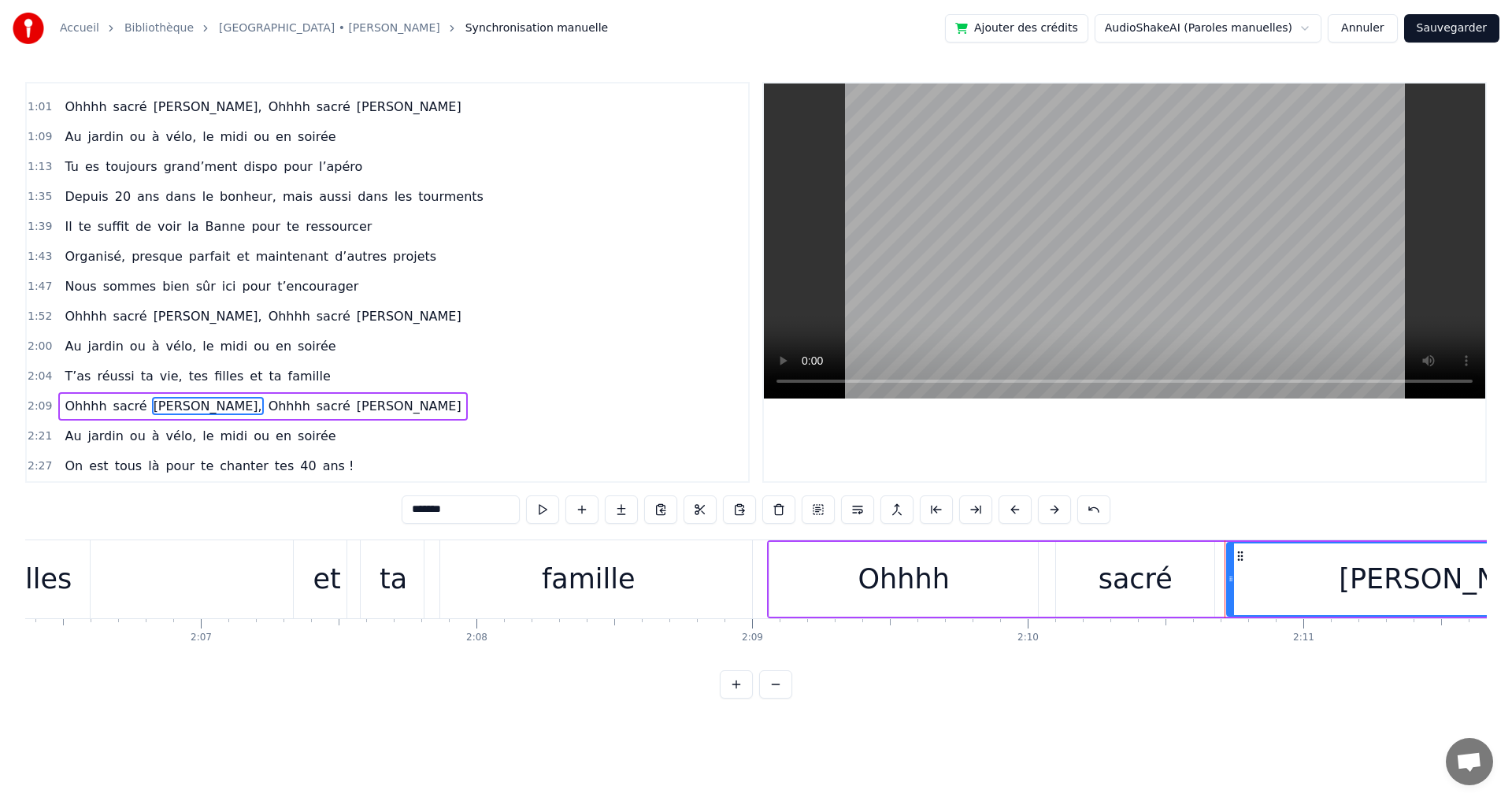
scroll to position [0, 34705]
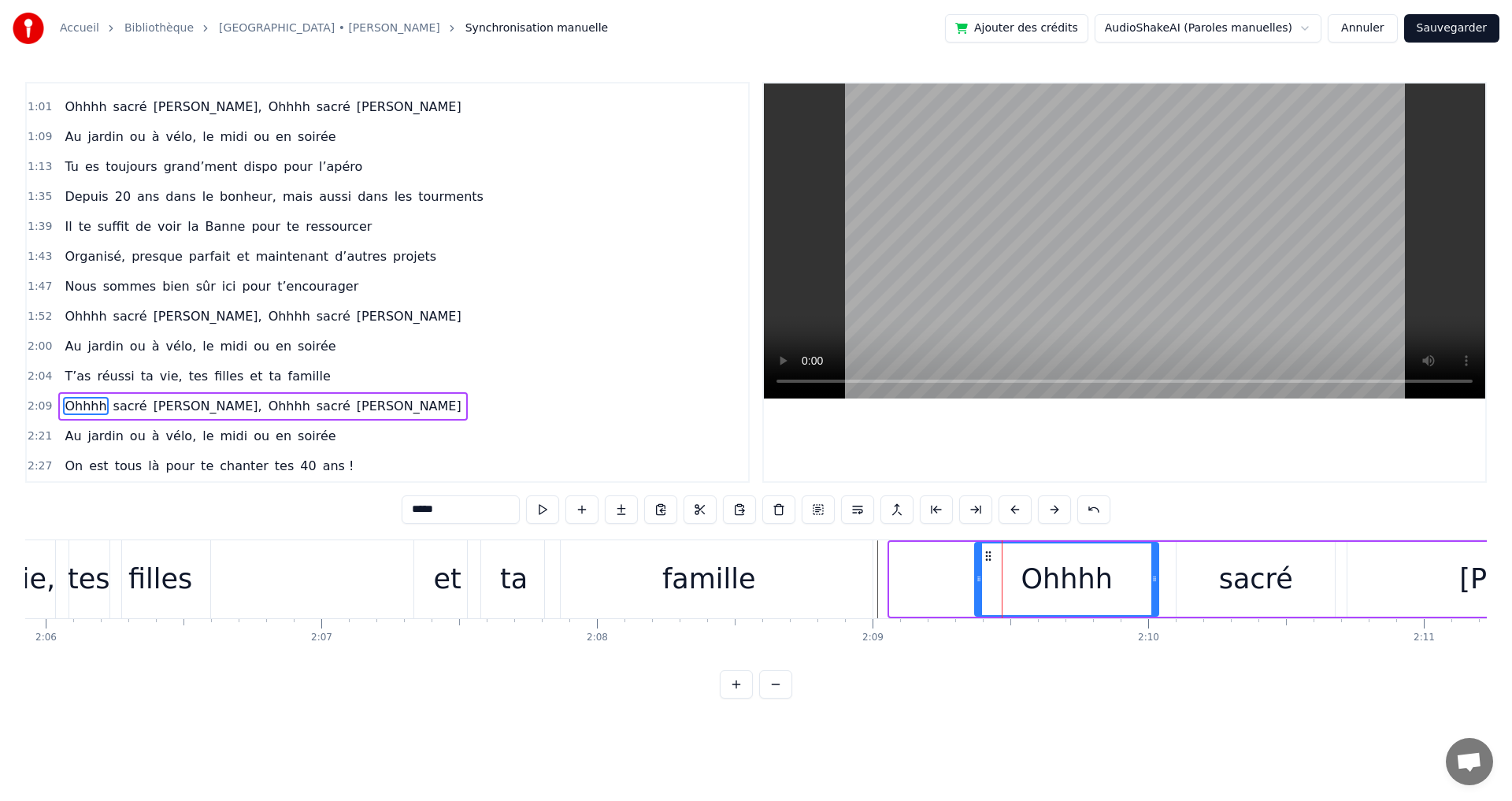
drag, startPoint x: 894, startPoint y: 578, endPoint x: 979, endPoint y: 583, distance: 85.1
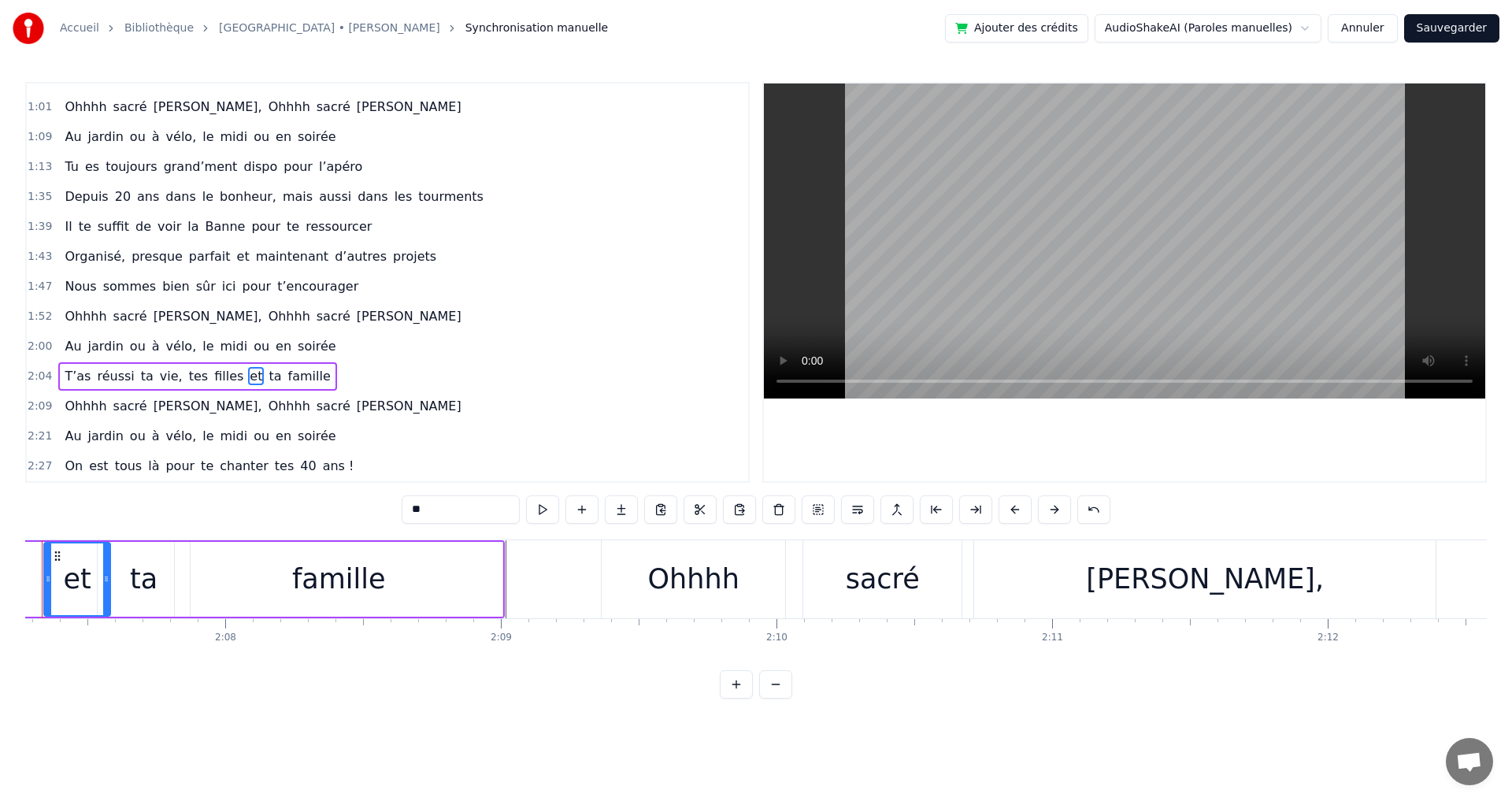
scroll to position [0, 35014]
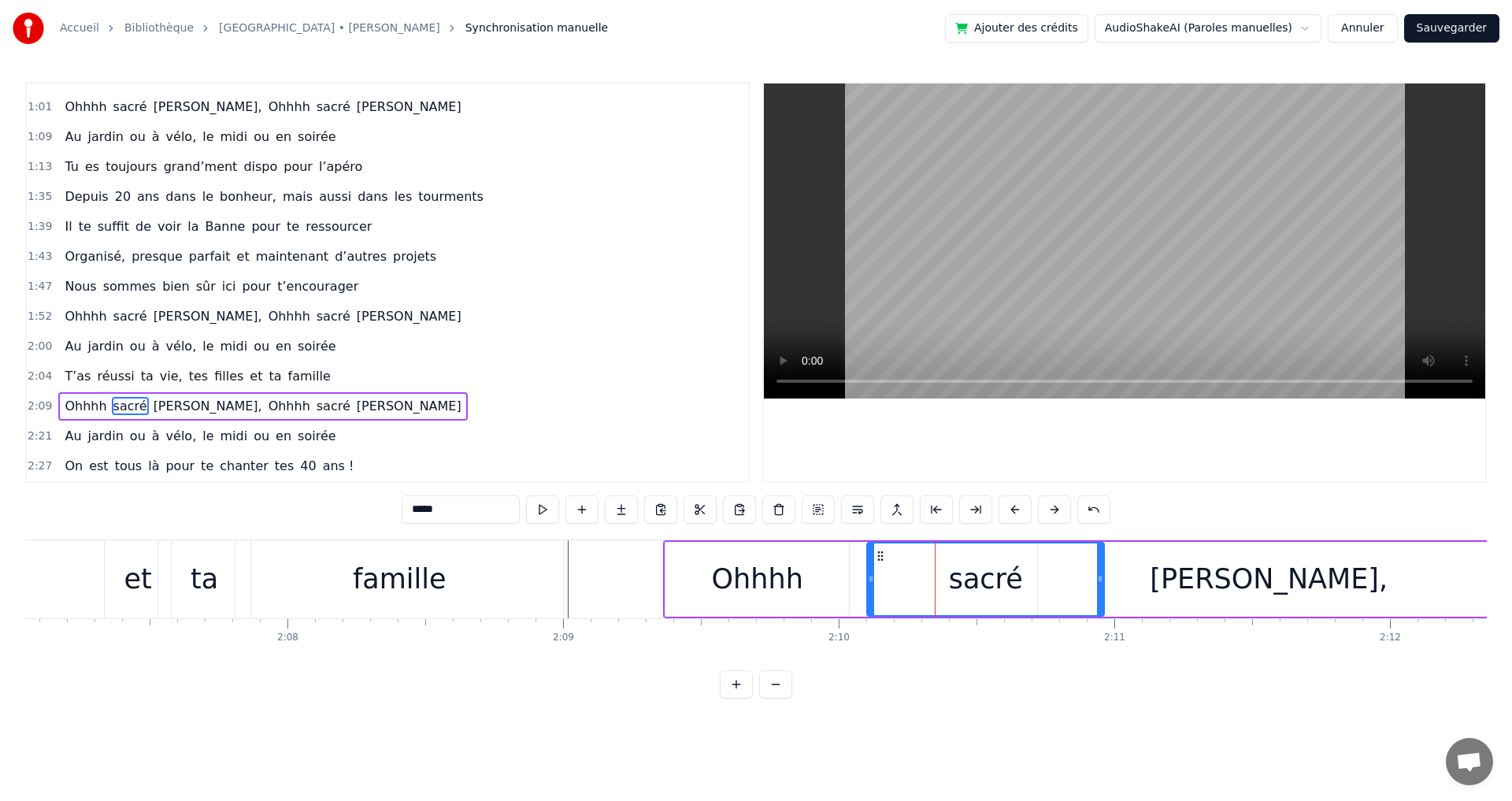
drag, startPoint x: 1021, startPoint y: 580, endPoint x: 1100, endPoint y: 582, distance: 79.0
drag, startPoint x: 869, startPoint y: 578, endPoint x: 878, endPoint y: 576, distance: 9.2
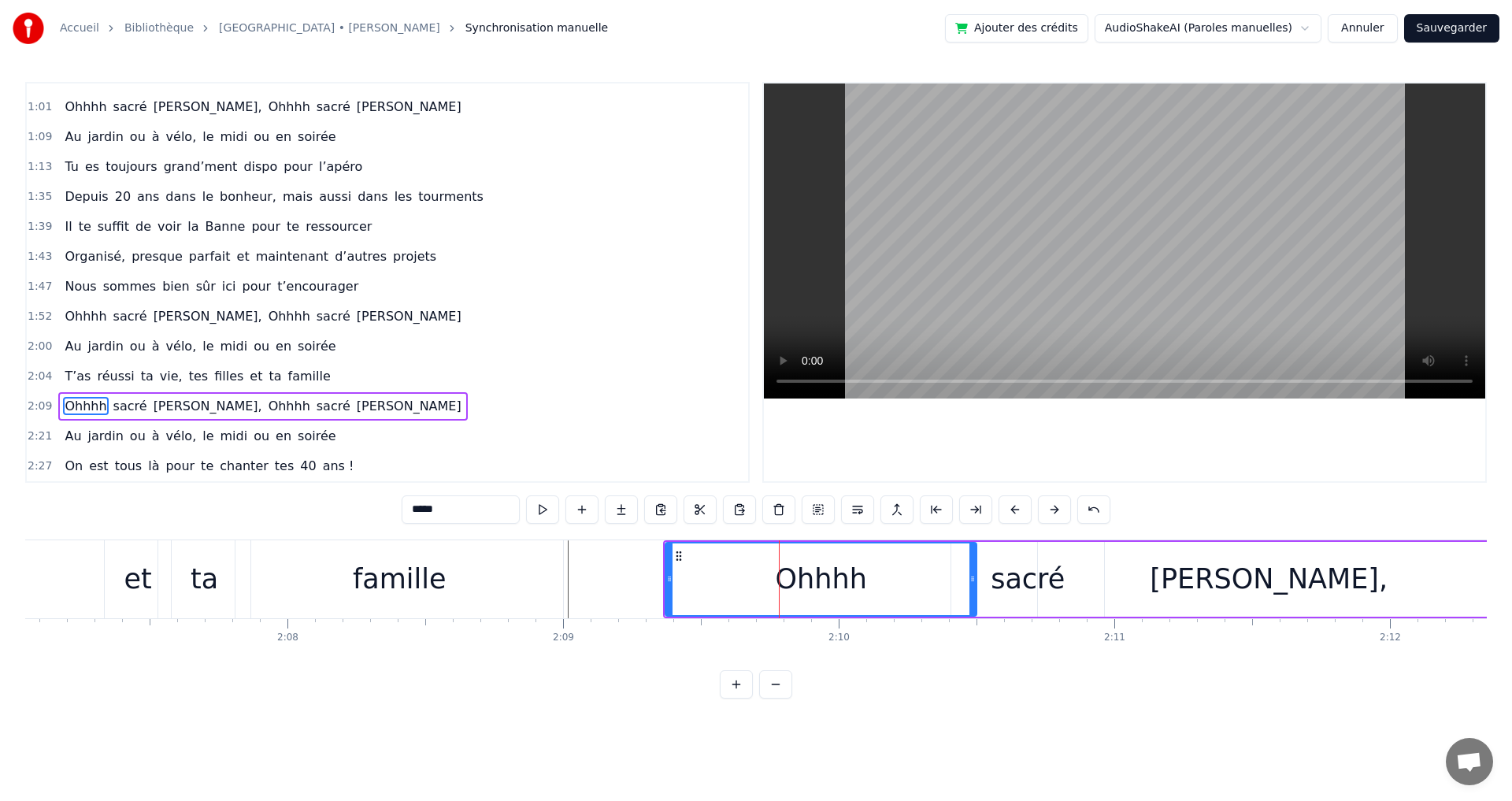
drag, startPoint x: 846, startPoint y: 578, endPoint x: 934, endPoint y: 582, distance: 88.1
drag, startPoint x: 669, startPoint y: 578, endPoint x: 802, endPoint y: 575, distance: 133.0
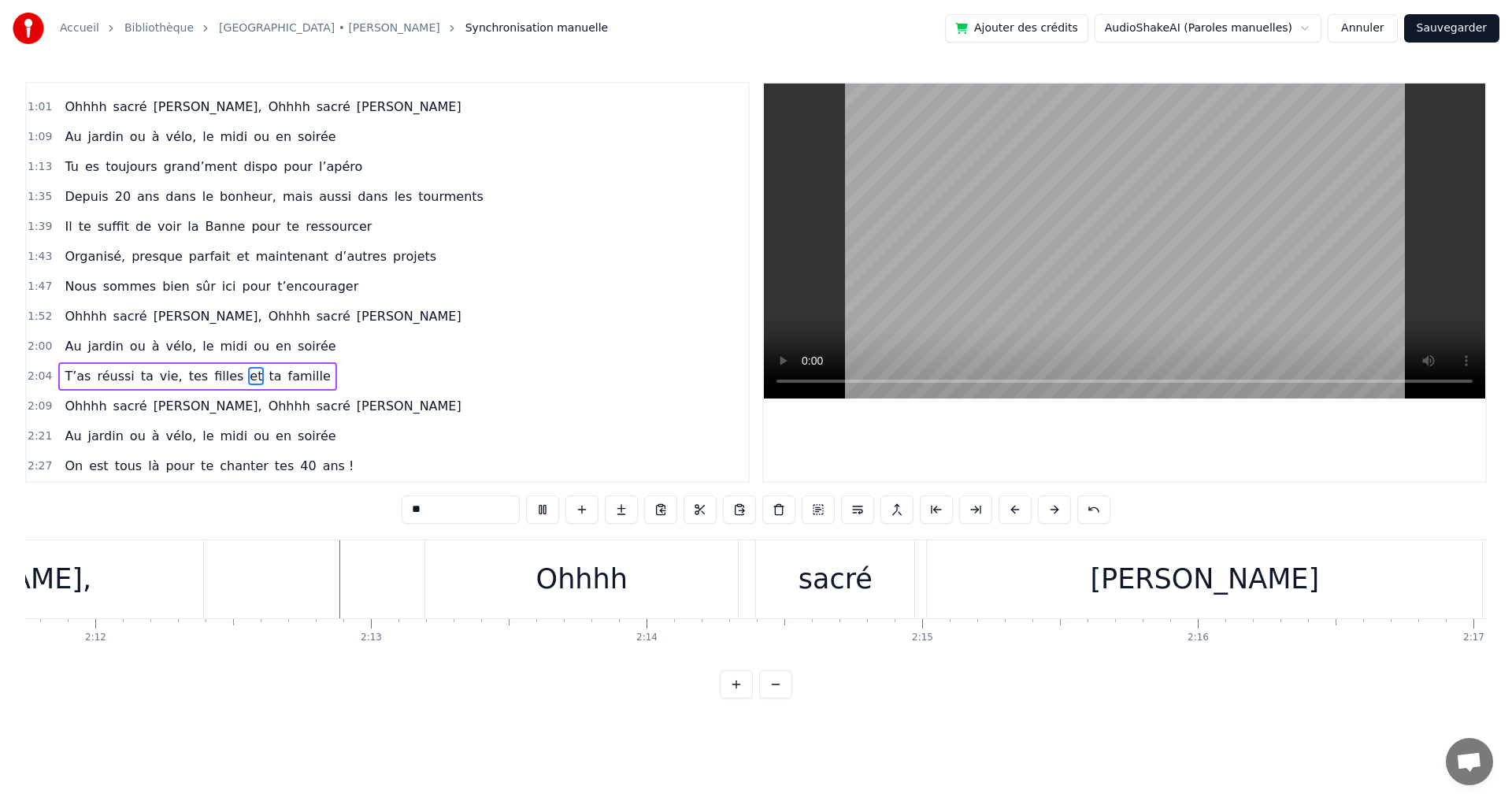
scroll to position [0, 36378]
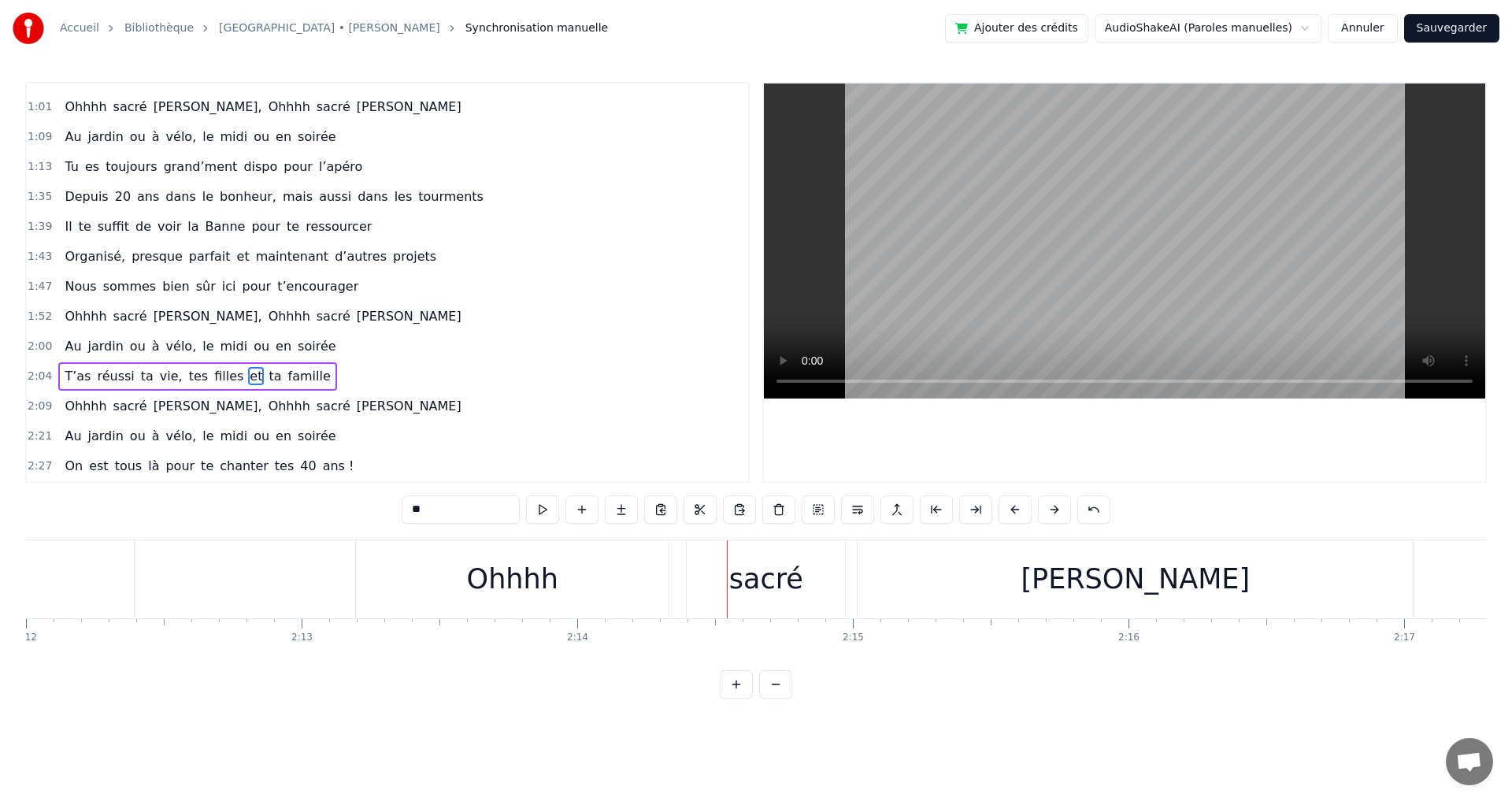
type input "*****"
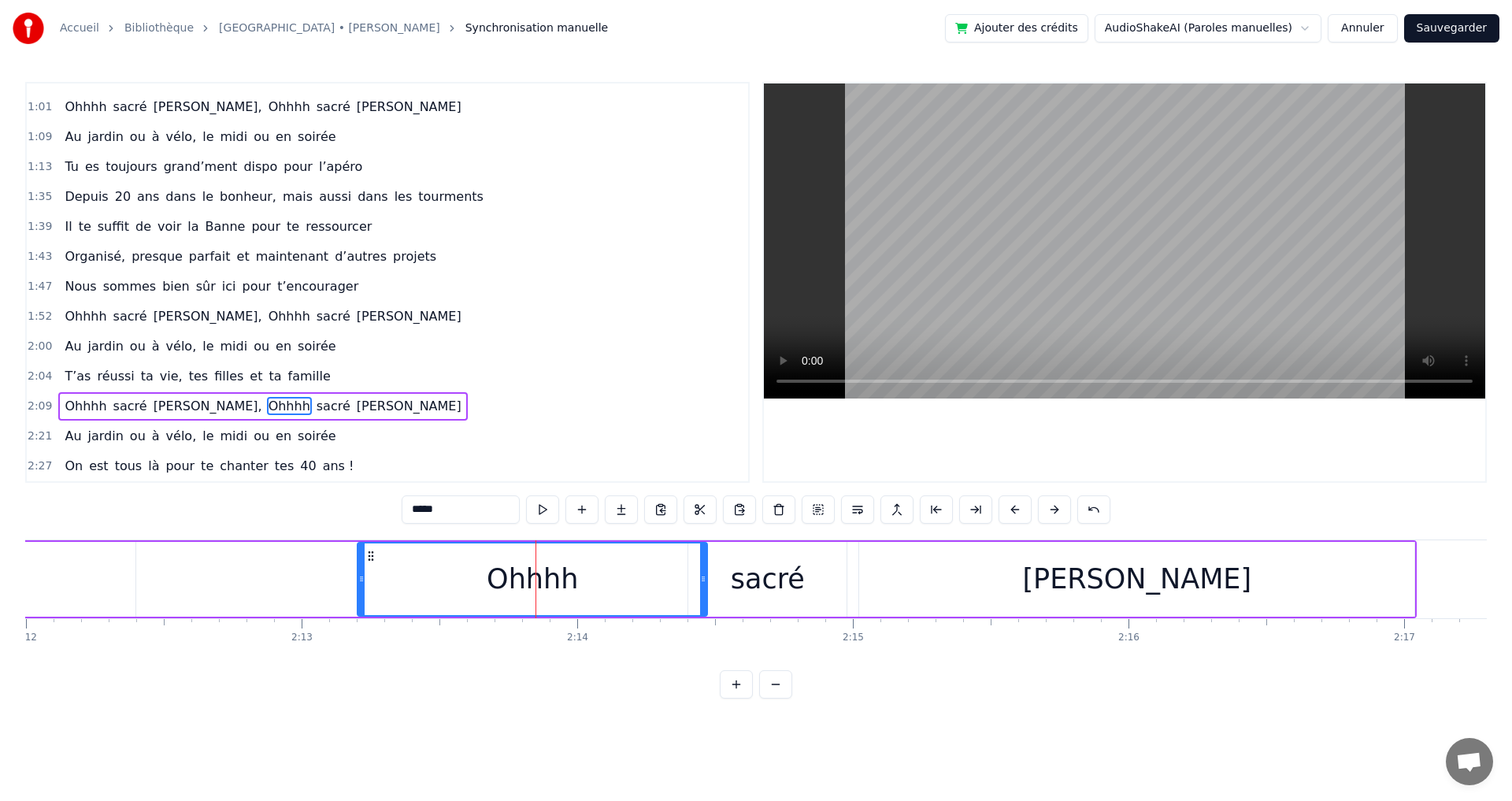
drag, startPoint x: 668, startPoint y: 577, endPoint x: 704, endPoint y: 578, distance: 36.0
drag, startPoint x: 364, startPoint y: 581, endPoint x: 515, endPoint y: 579, distance: 151.0
drag, startPoint x: 253, startPoint y: 378, endPoint x: 364, endPoint y: 368, distance: 111.4
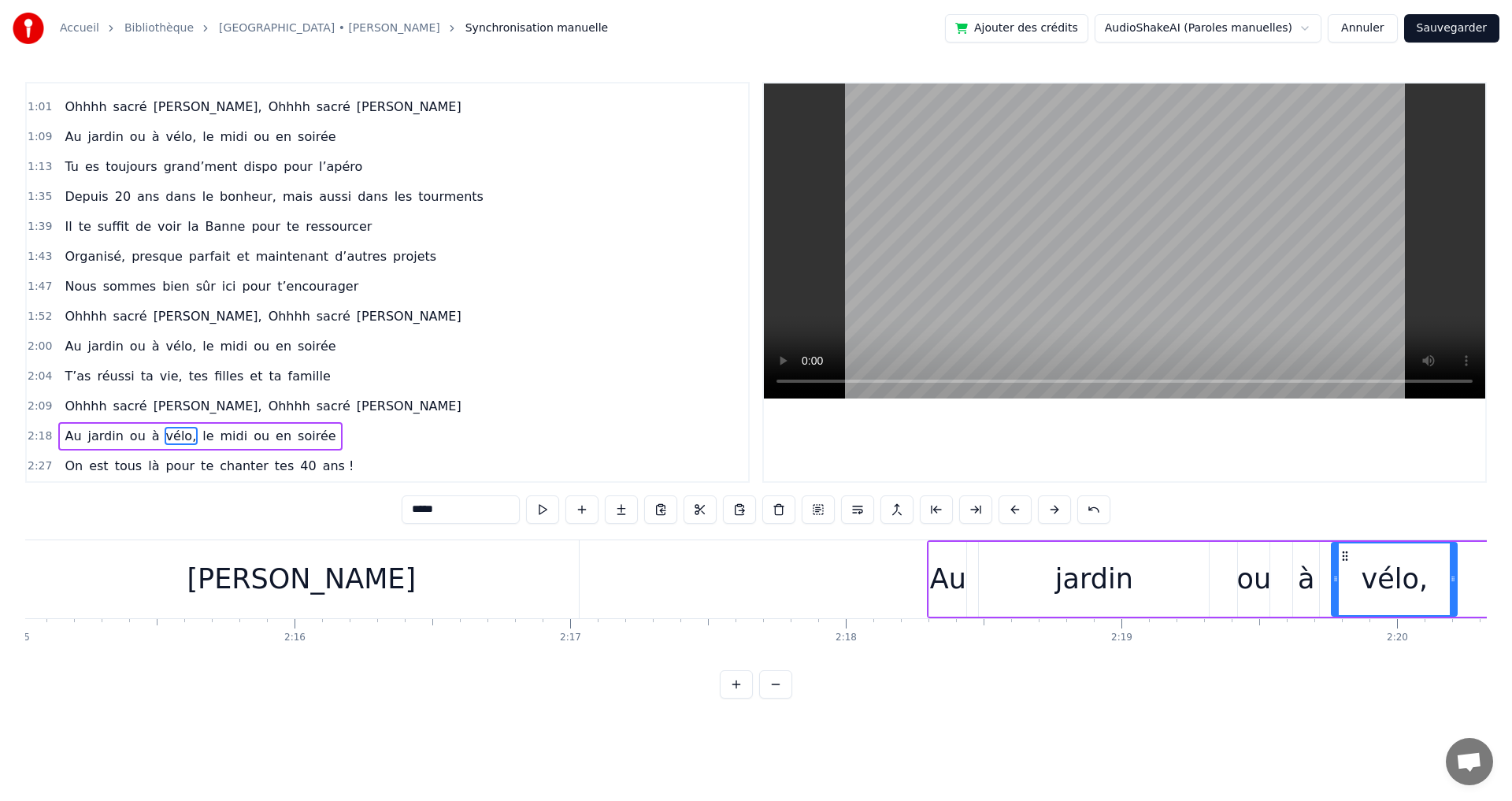
scroll to position [0, 37018]
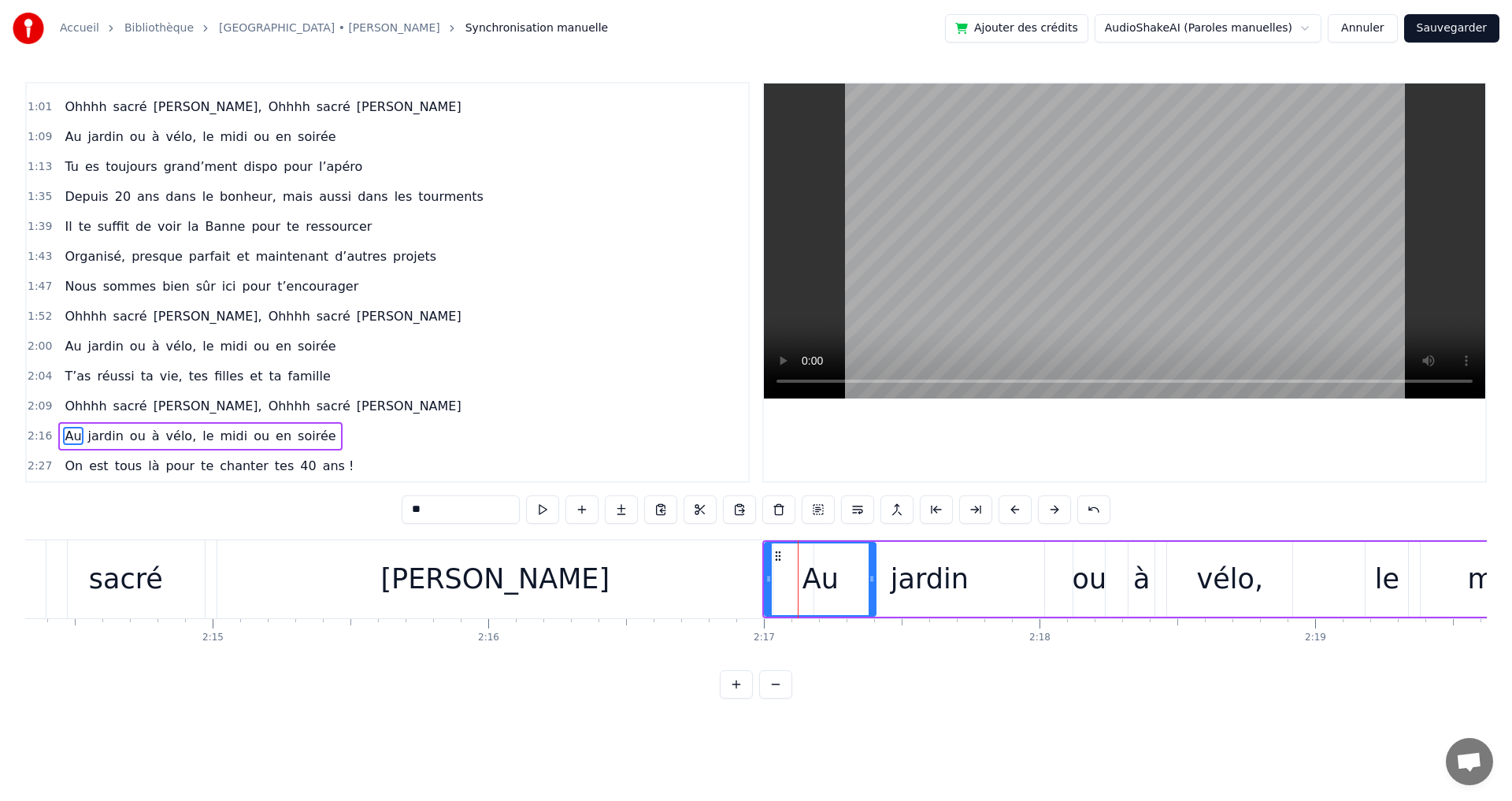
drag, startPoint x: 800, startPoint y: 579, endPoint x: 874, endPoint y: 579, distance: 74.0
drag, startPoint x: 769, startPoint y: 578, endPoint x: 829, endPoint y: 577, distance: 60.0
type input "******"
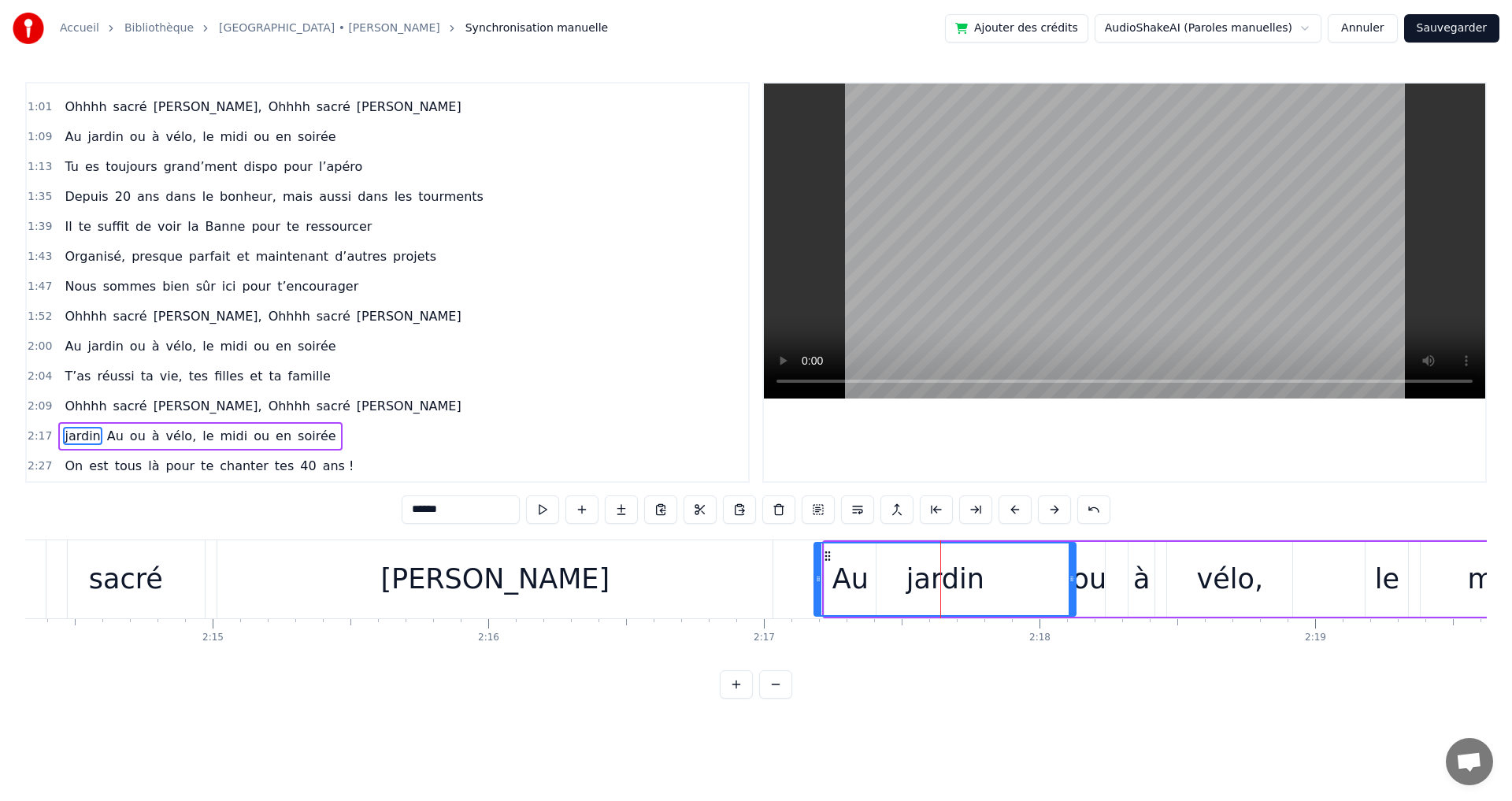
drag, startPoint x: 1042, startPoint y: 578, endPoint x: 1062, endPoint y: 577, distance: 20.0
drag, startPoint x: 817, startPoint y: 580, endPoint x: 948, endPoint y: 574, distance: 131.1
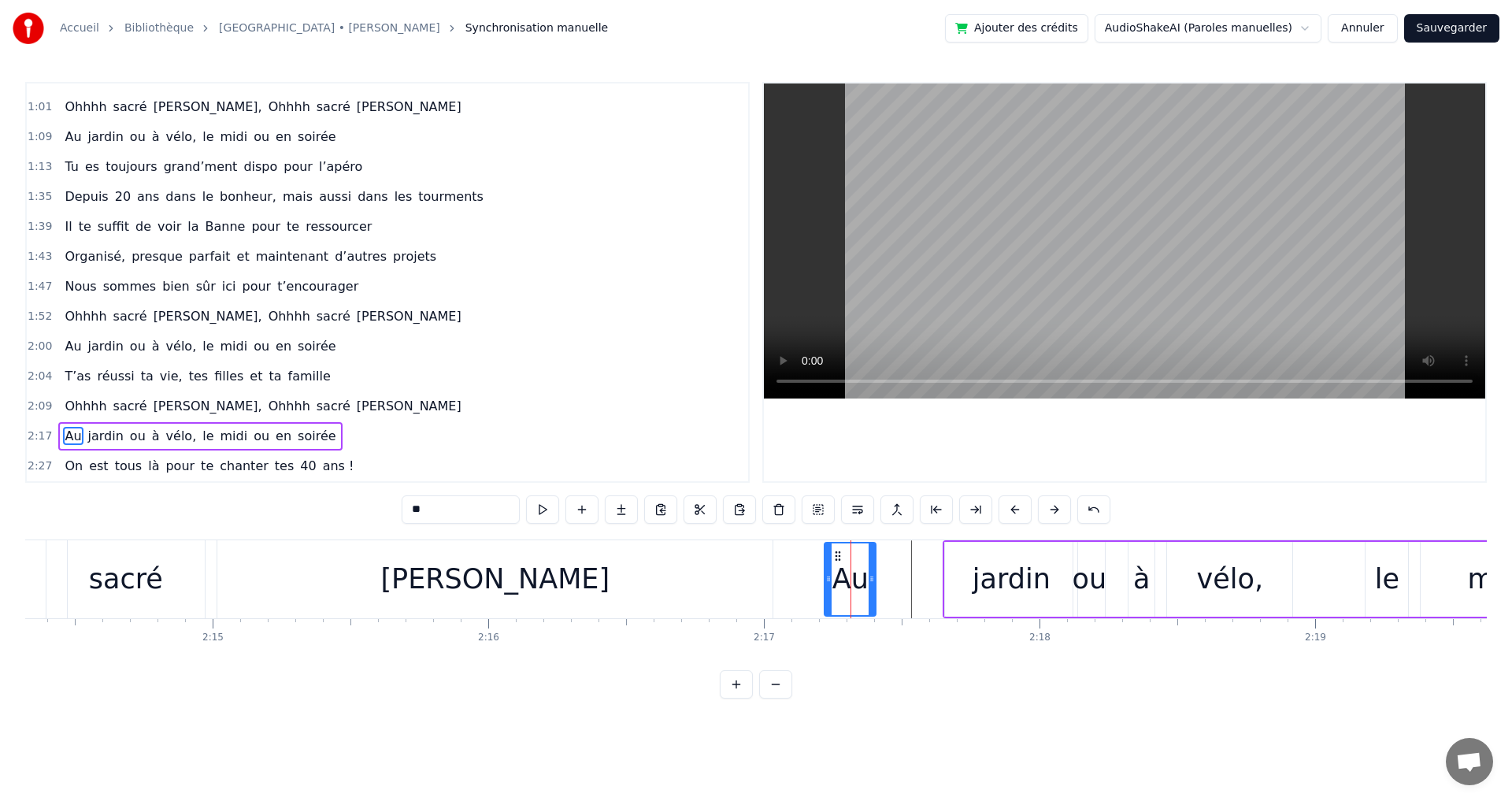
type input "******"
drag, startPoint x: 871, startPoint y: 578, endPoint x: 1099, endPoint y: 578, distance: 228.0
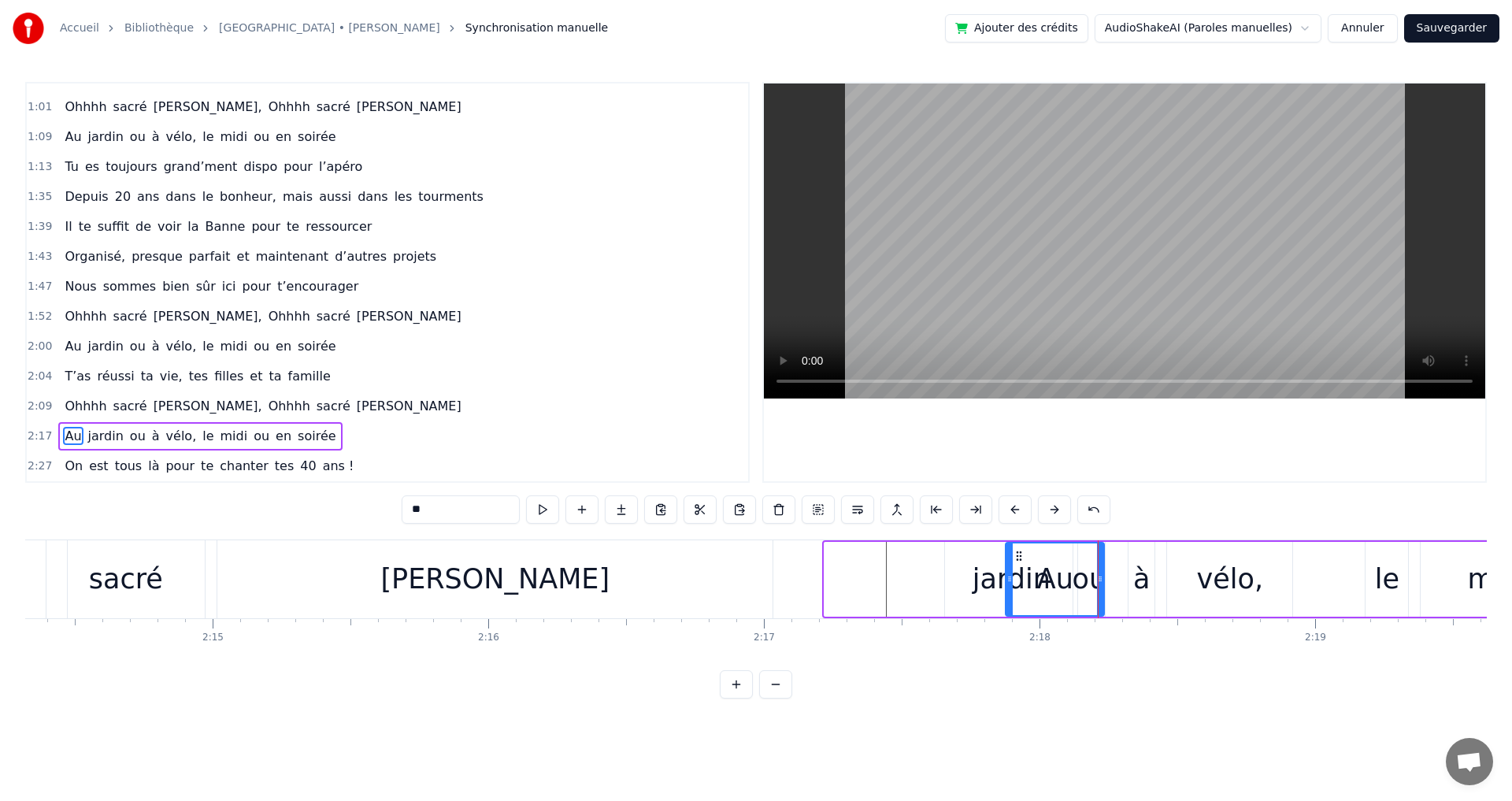
drag, startPoint x: 825, startPoint y: 585, endPoint x: 1007, endPoint y: 579, distance: 182.1
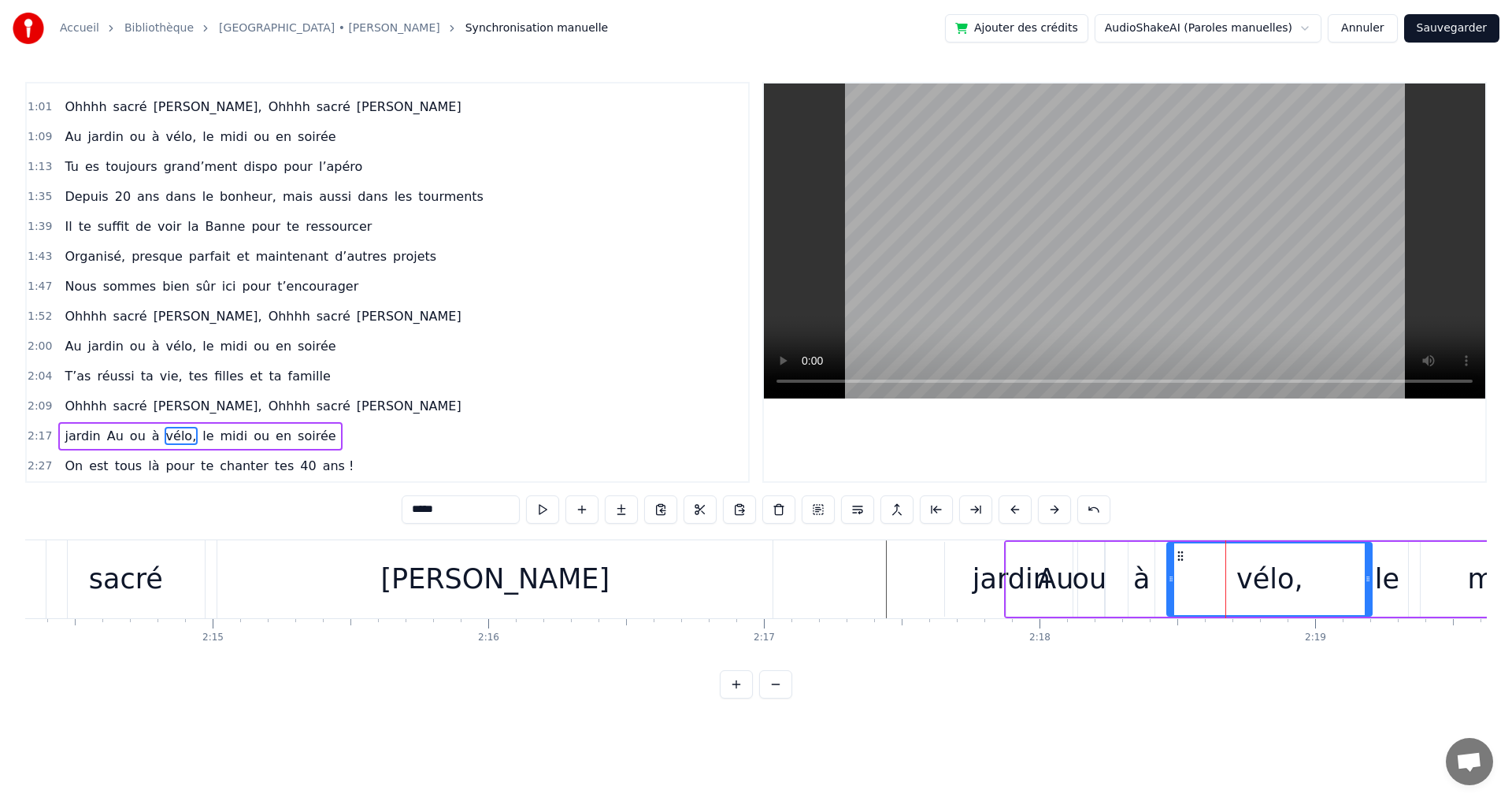
drag, startPoint x: 1290, startPoint y: 582, endPoint x: 1369, endPoint y: 586, distance: 79.1
drag, startPoint x: 1172, startPoint y: 579, endPoint x: 1301, endPoint y: 575, distance: 129.1
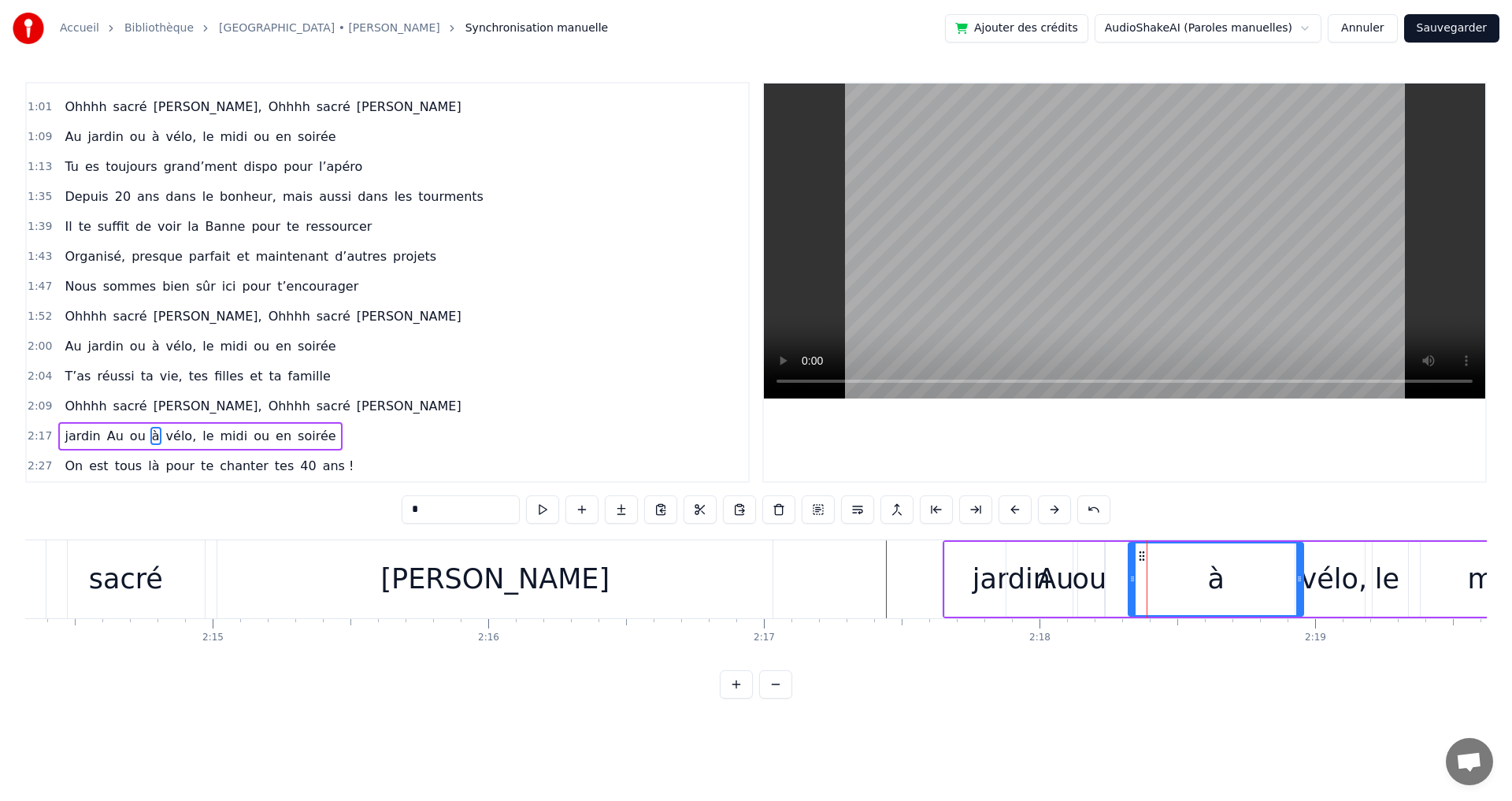
drag, startPoint x: 1150, startPoint y: 581, endPoint x: 1299, endPoint y: 577, distance: 149.1
drag, startPoint x: 1134, startPoint y: 582, endPoint x: 1273, endPoint y: 584, distance: 139.0
drag, startPoint x: 1103, startPoint y: 582, endPoint x: 1269, endPoint y: 577, distance: 166.1
drag, startPoint x: 1077, startPoint y: 576, endPoint x: 1193, endPoint y: 578, distance: 116.0
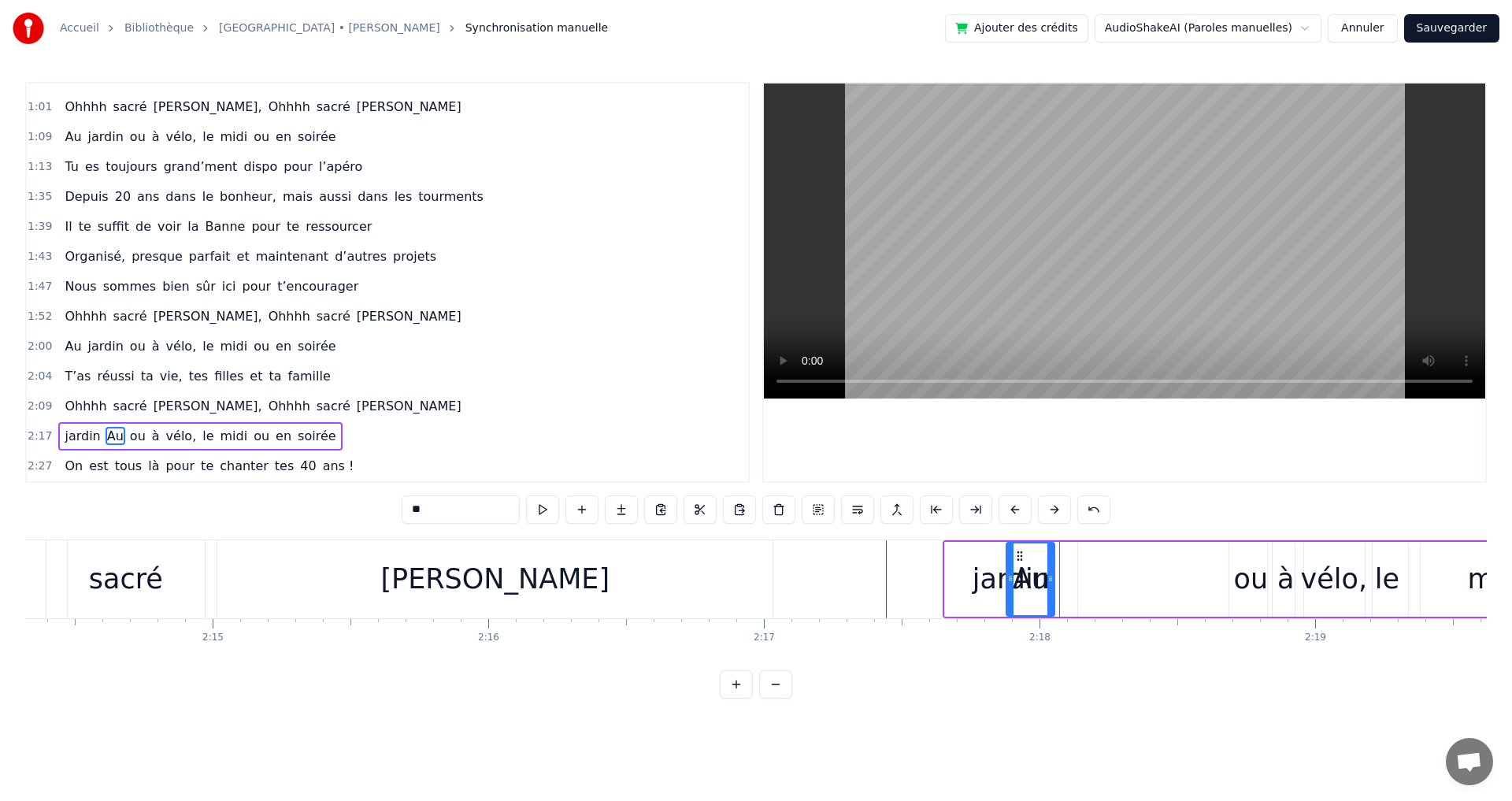
drag, startPoint x: 1100, startPoint y: 578, endPoint x: 1051, endPoint y: 579, distance: 49.0
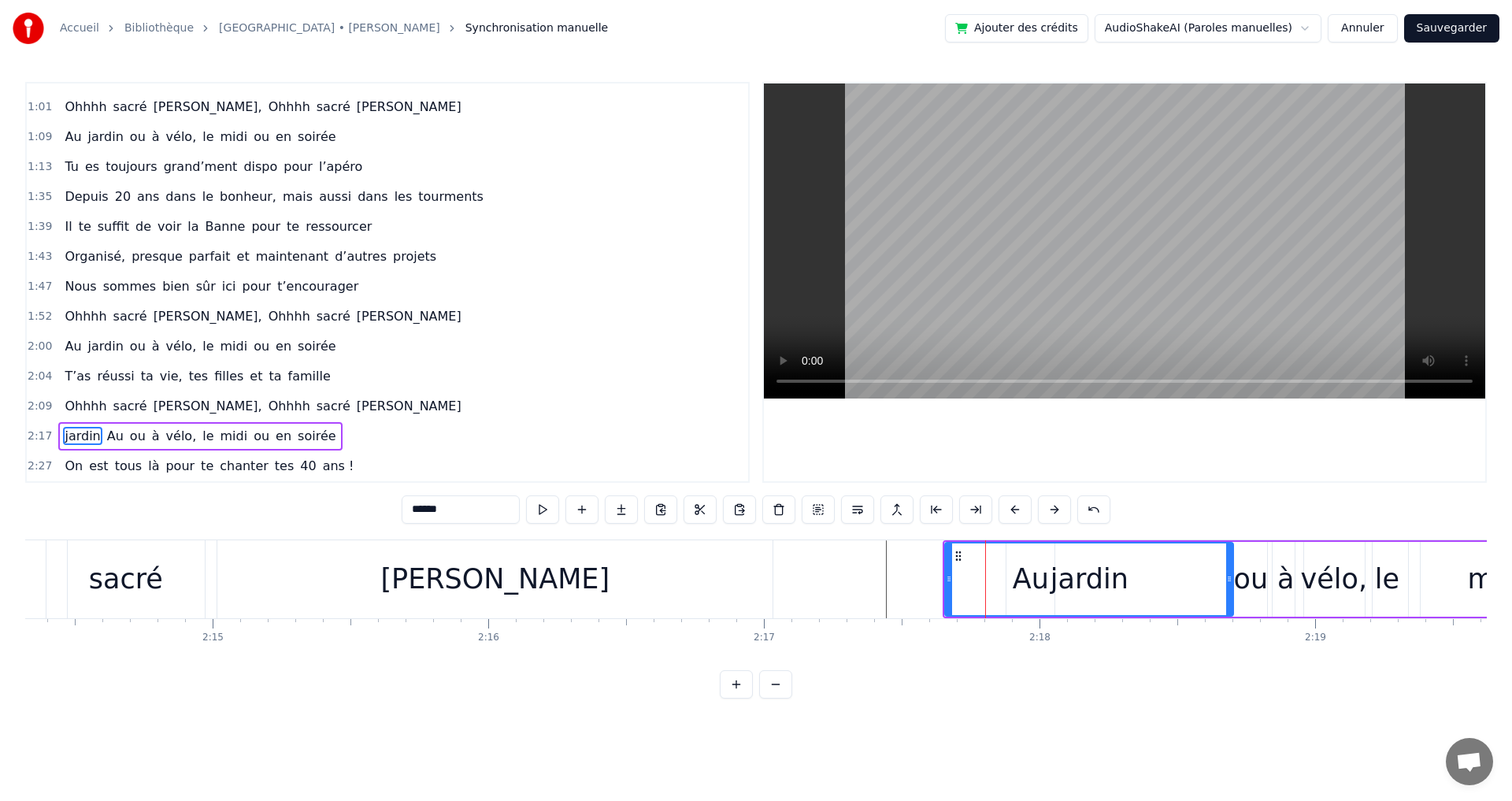
drag, startPoint x: 1074, startPoint y: 576, endPoint x: 1230, endPoint y: 587, distance: 156.4
drag, startPoint x: 947, startPoint y: 578, endPoint x: 1090, endPoint y: 575, distance: 143.0
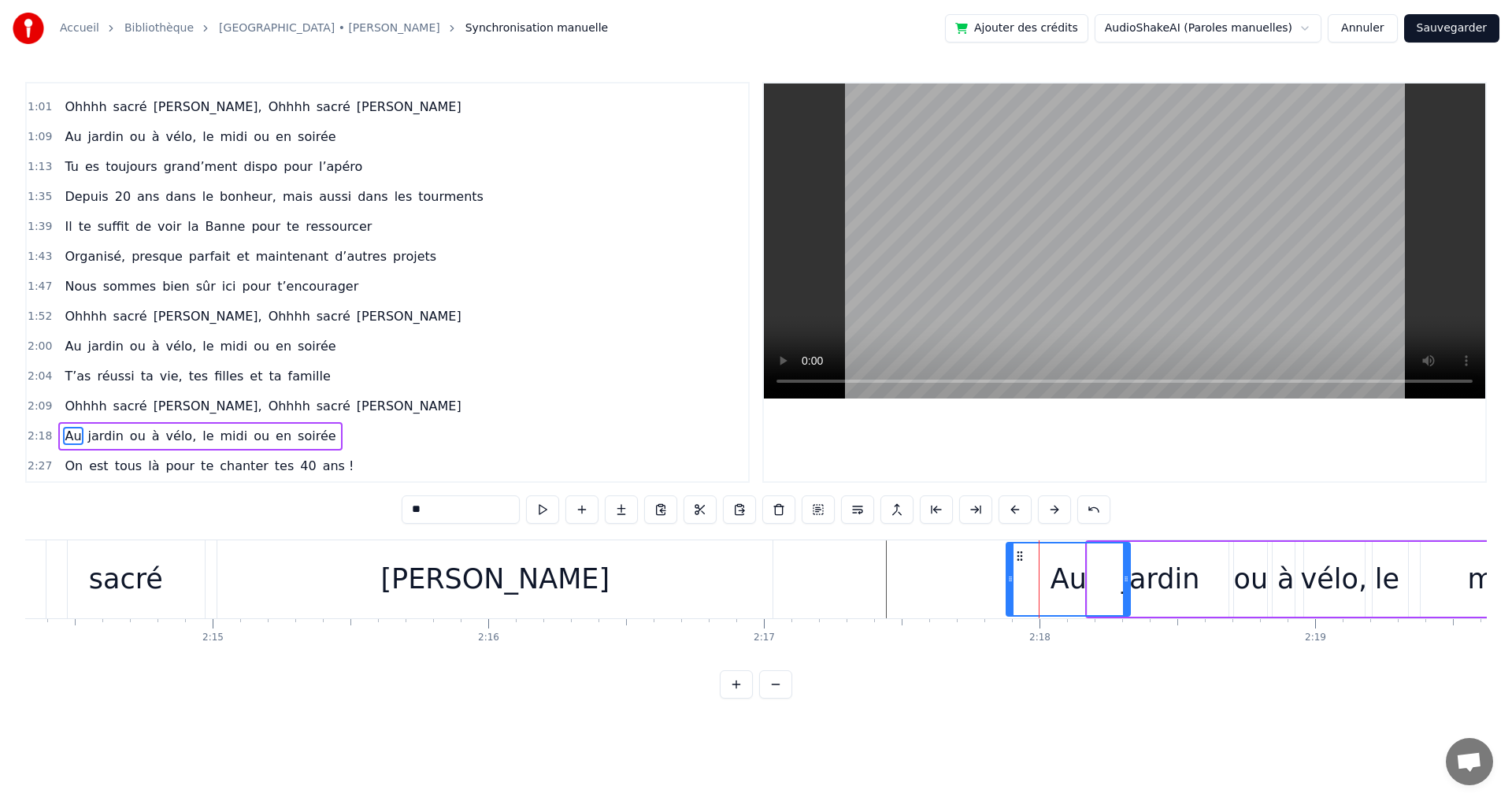
drag, startPoint x: 1049, startPoint y: 582, endPoint x: 1090, endPoint y: 580, distance: 41.0
drag, startPoint x: 1008, startPoint y: 581, endPoint x: 1071, endPoint y: 578, distance: 63.1
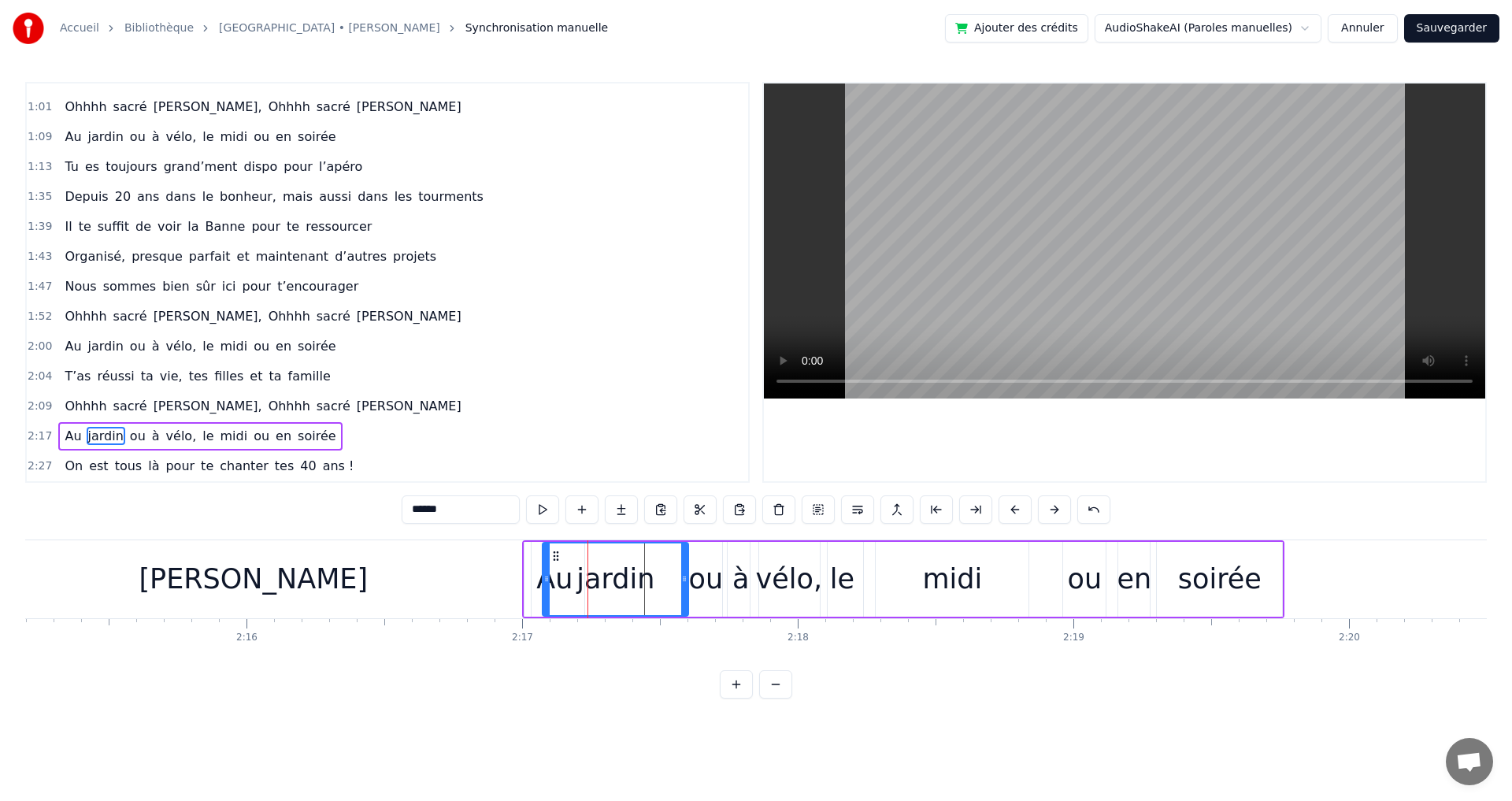
scroll to position [0, 37307]
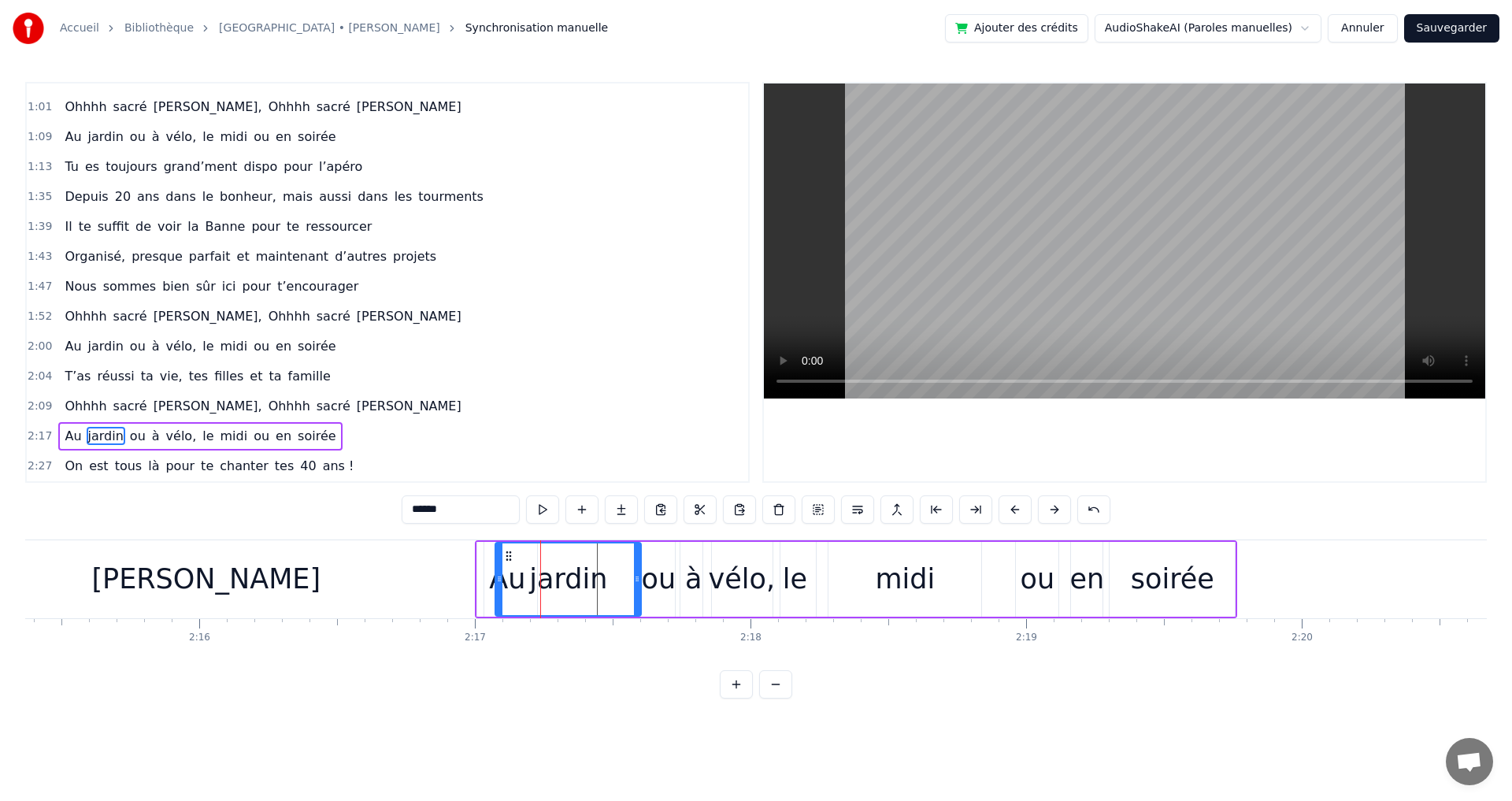
type input "******"
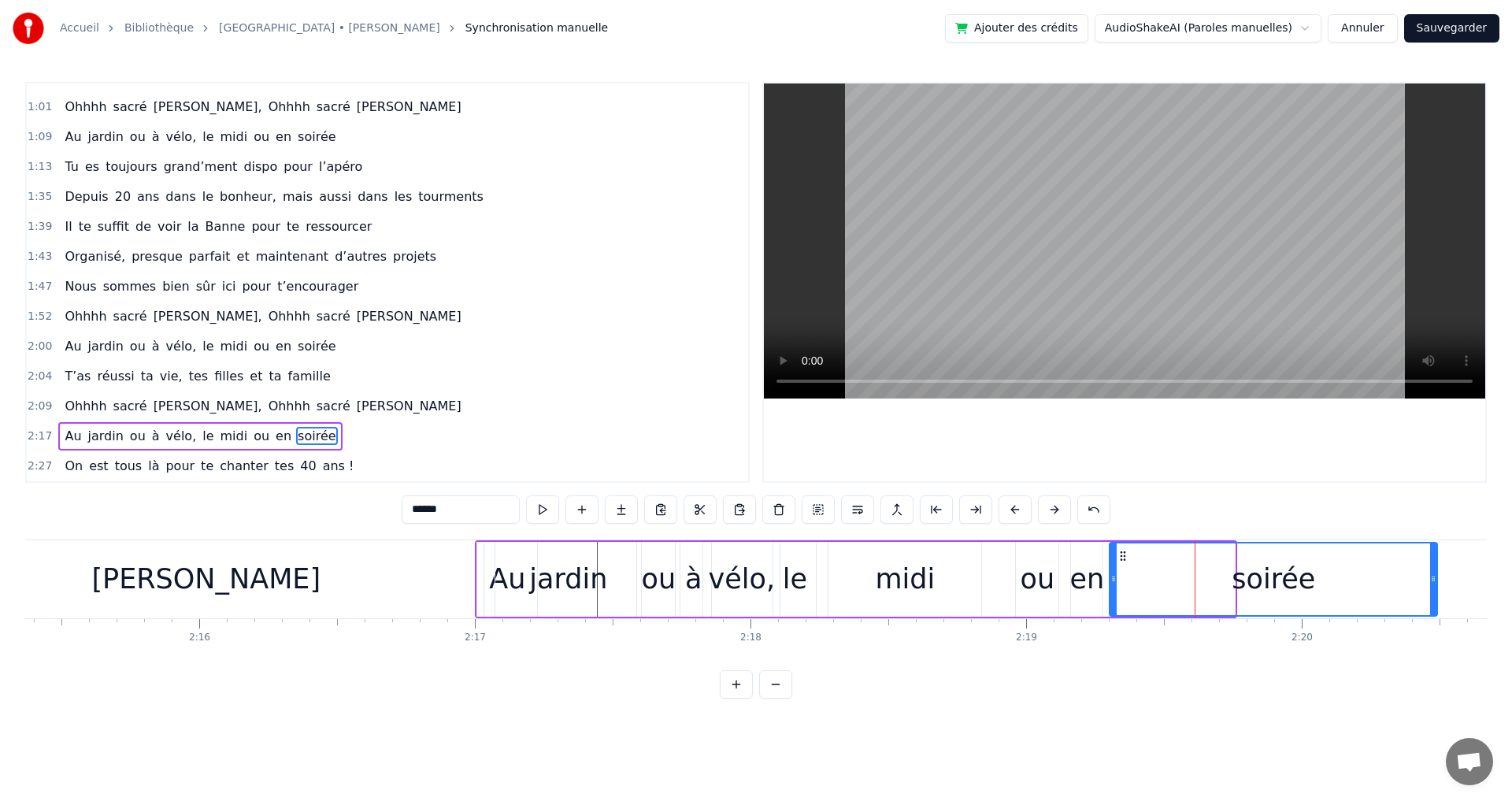
drag, startPoint x: 1233, startPoint y: 578, endPoint x: 1438, endPoint y: 576, distance: 205.0
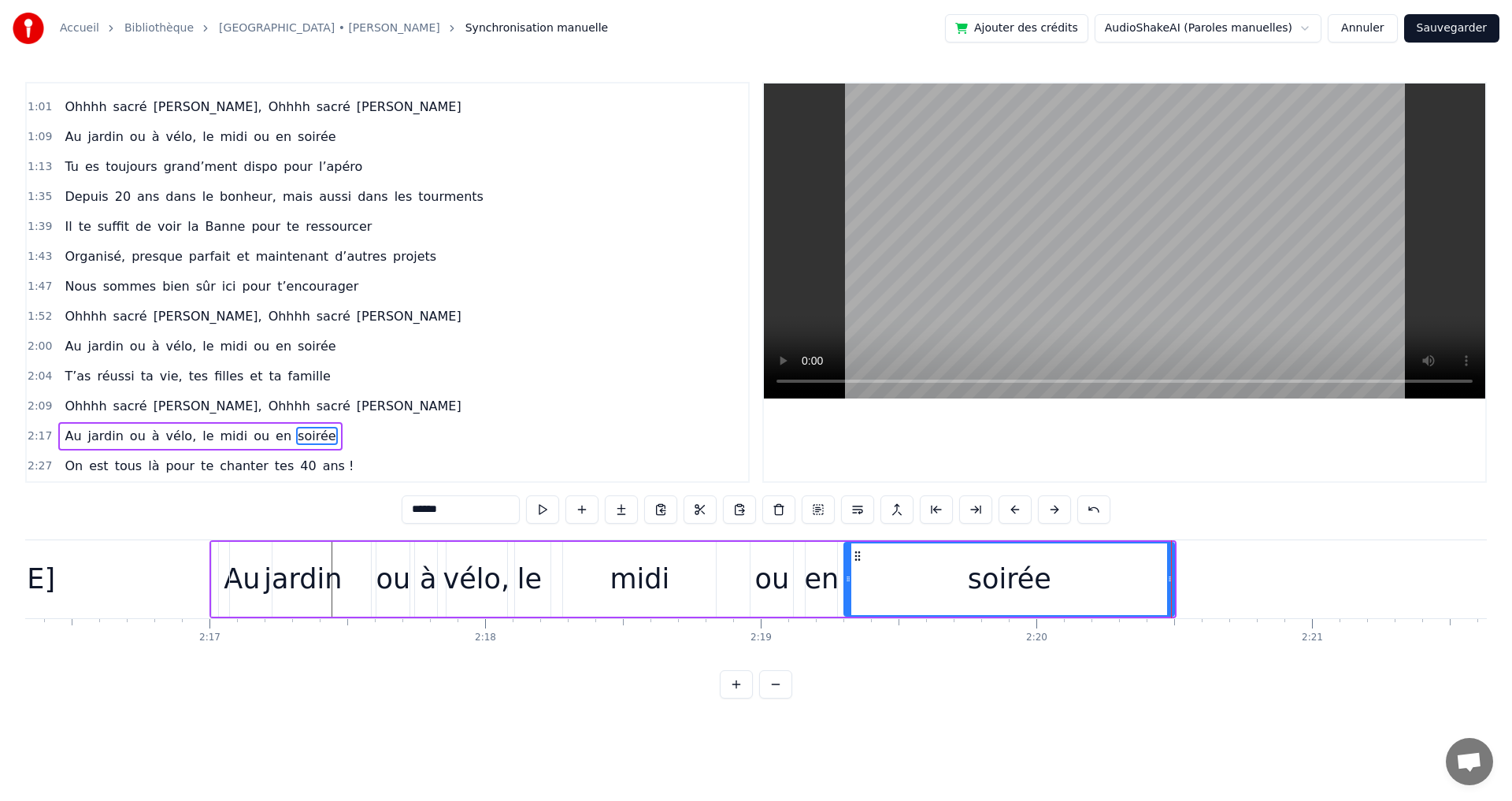
scroll to position [0, 37597]
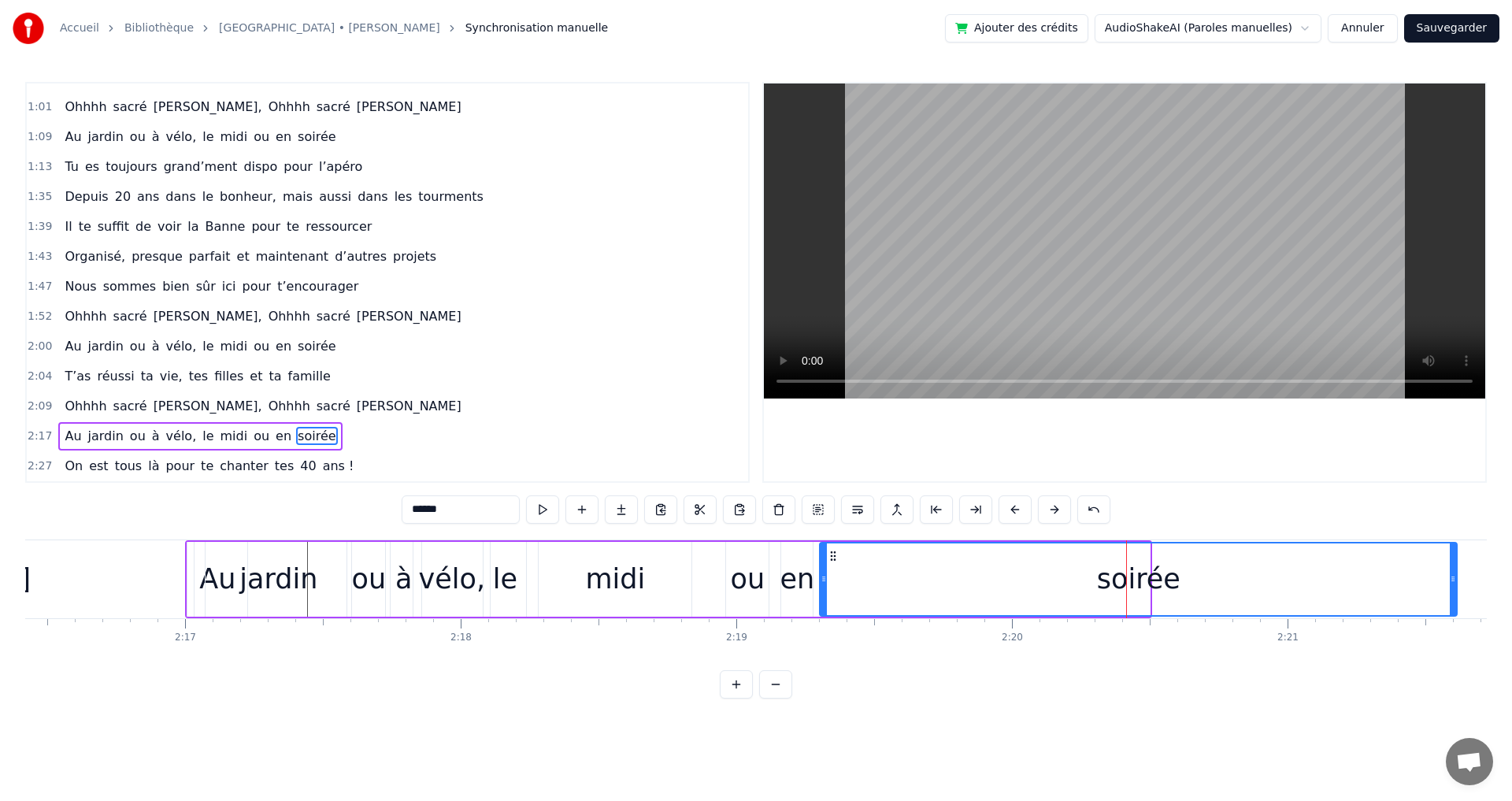
drag, startPoint x: 1147, startPoint y: 581, endPoint x: 1419, endPoint y: 617, distance: 274.4
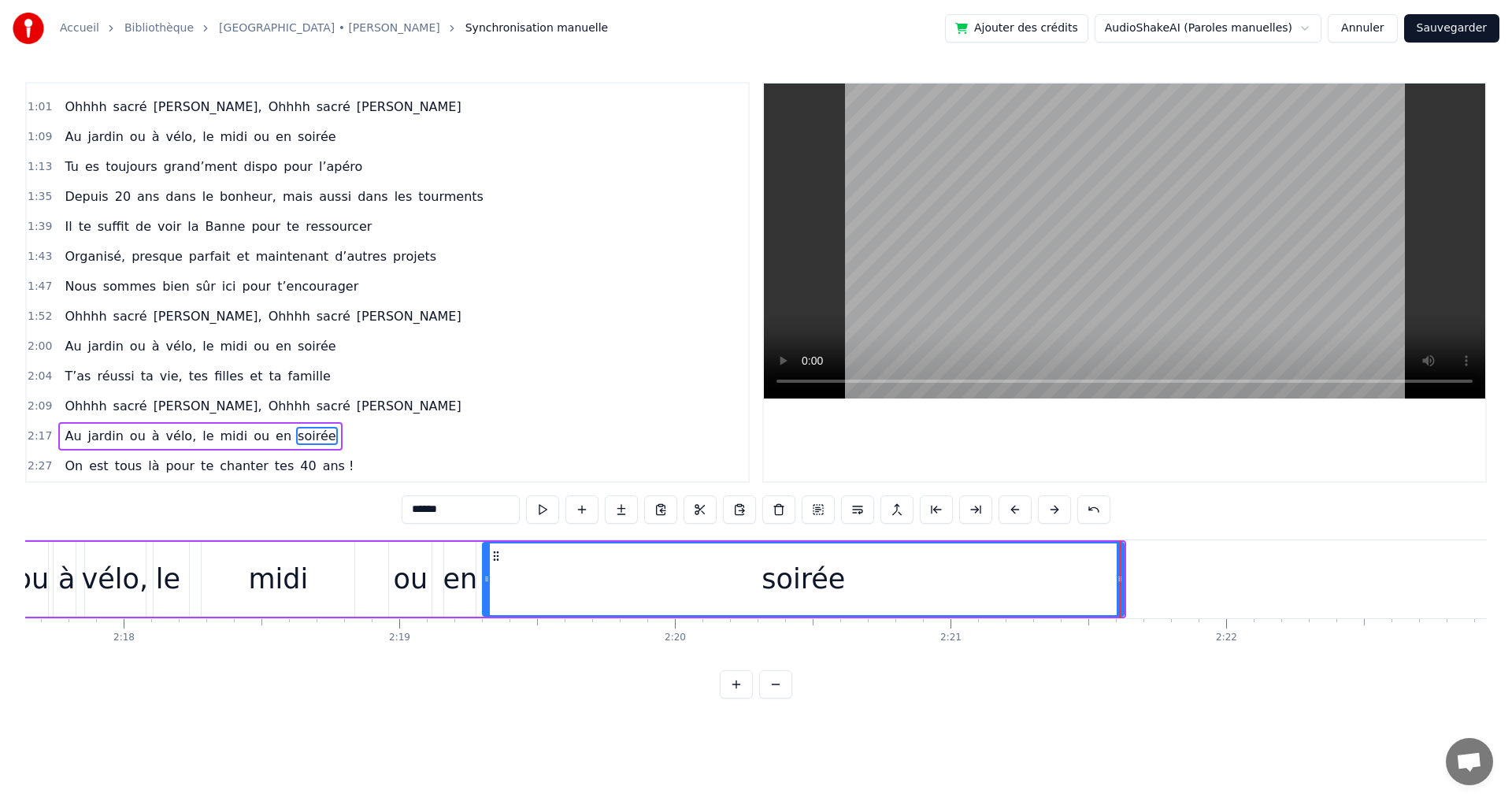
scroll to position [0, 37935]
drag, startPoint x: 1118, startPoint y: 578, endPoint x: 1220, endPoint y: 594, distance: 103.2
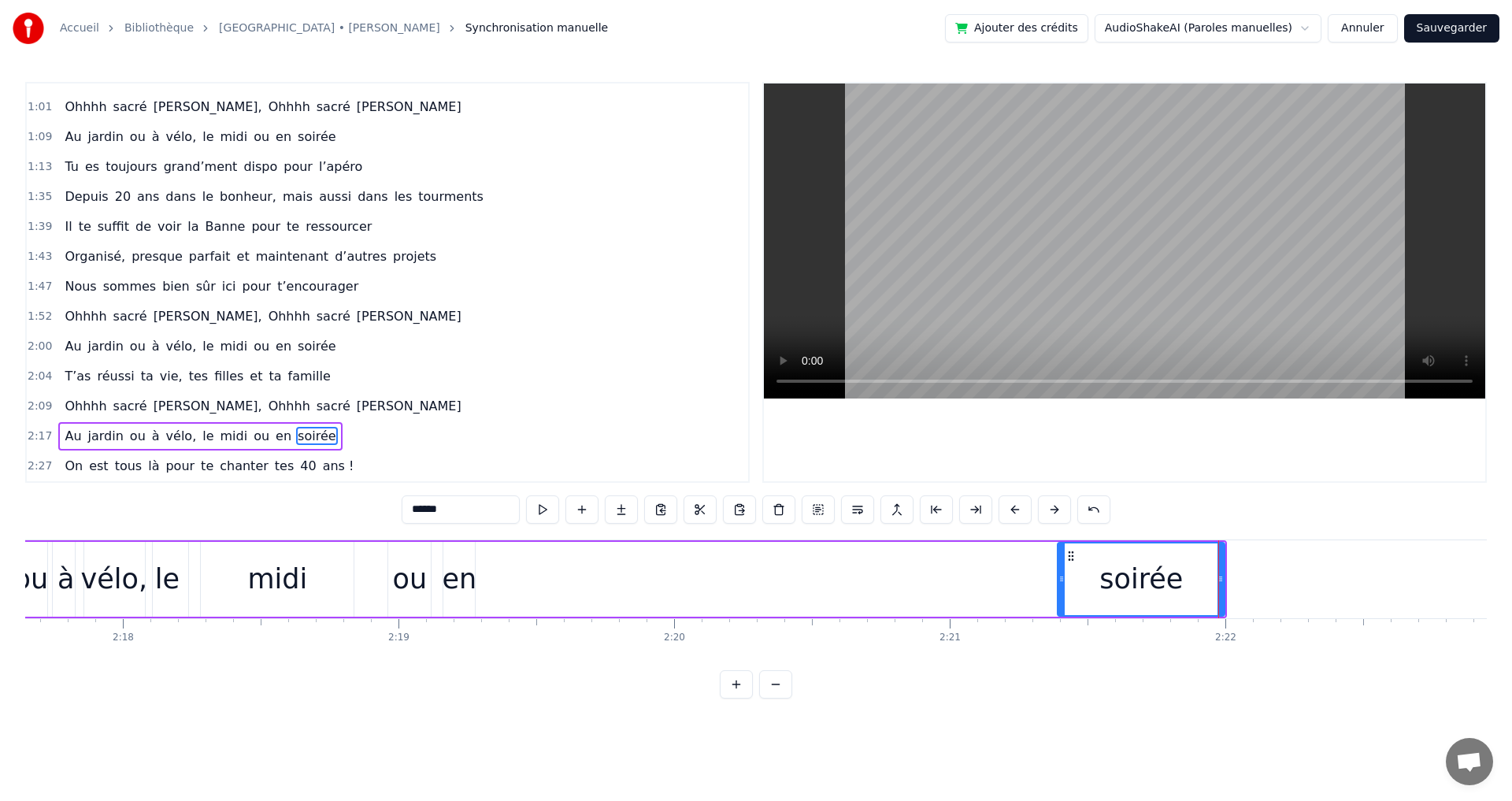
drag, startPoint x: 487, startPoint y: 580, endPoint x: 1038, endPoint y: 604, distance: 551.5
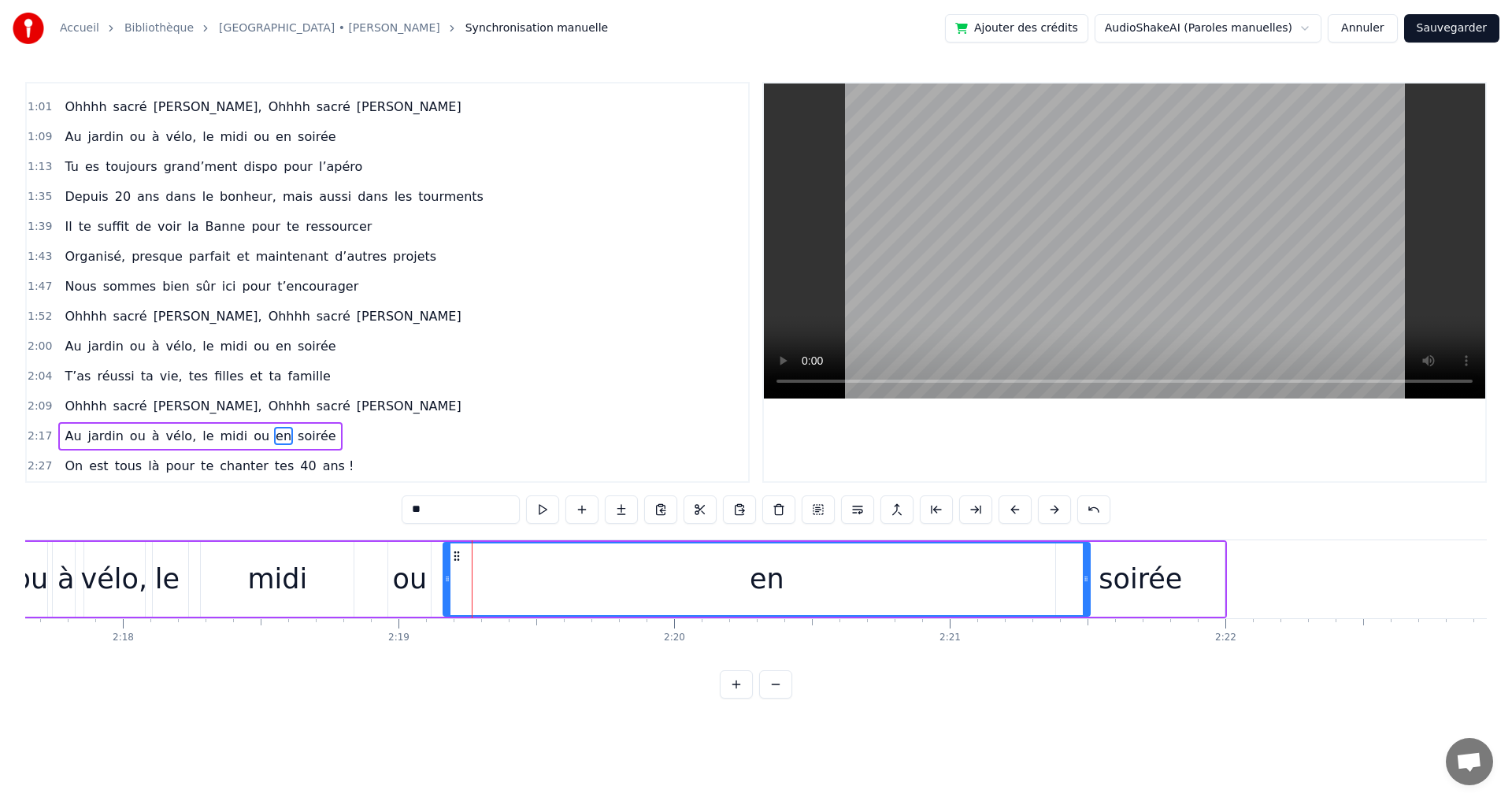
drag, startPoint x: 470, startPoint y: 578, endPoint x: 901, endPoint y: 595, distance: 431.3
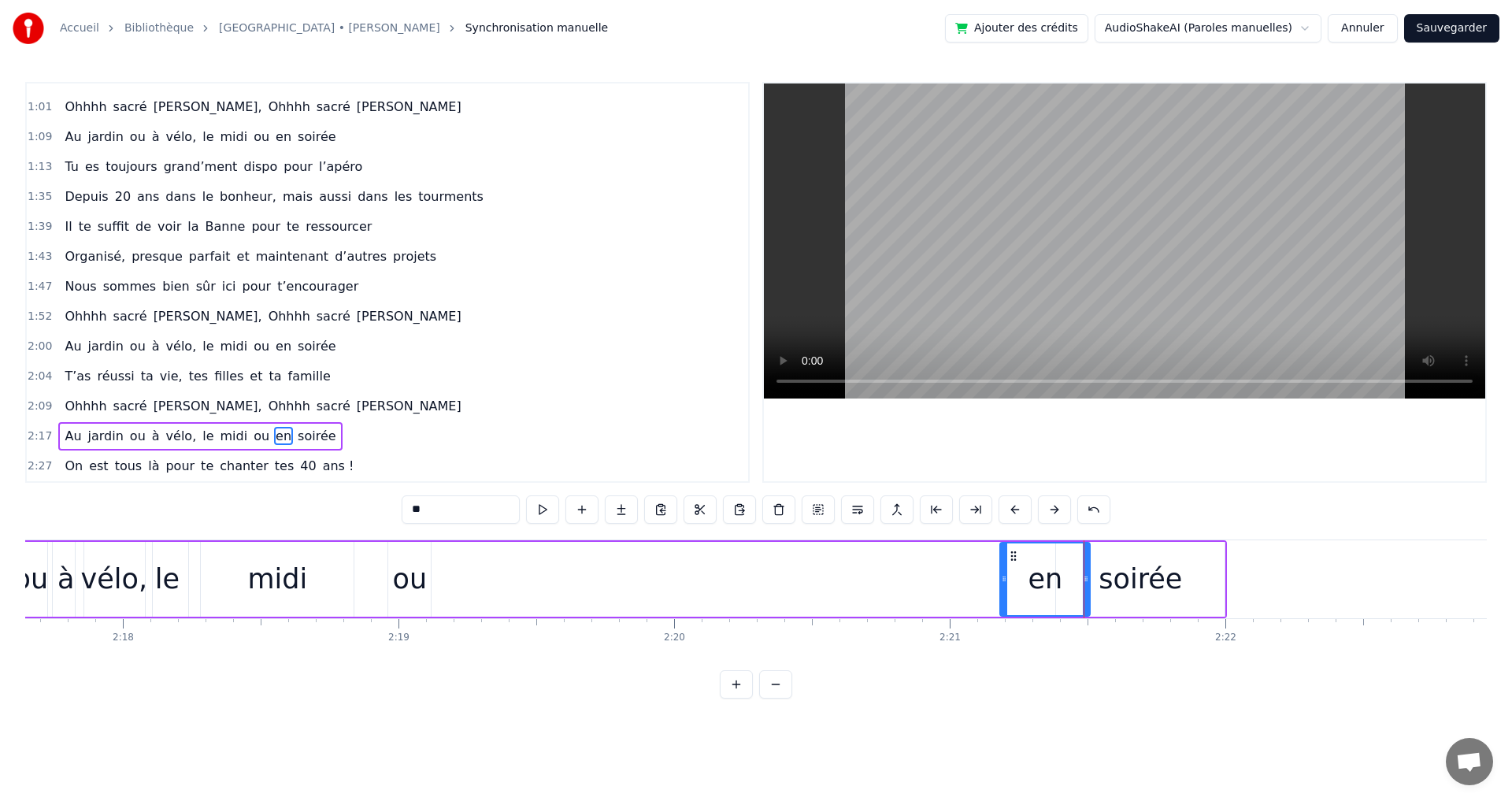
drag, startPoint x: 448, startPoint y: 578, endPoint x: 1007, endPoint y: 582, distance: 559.0
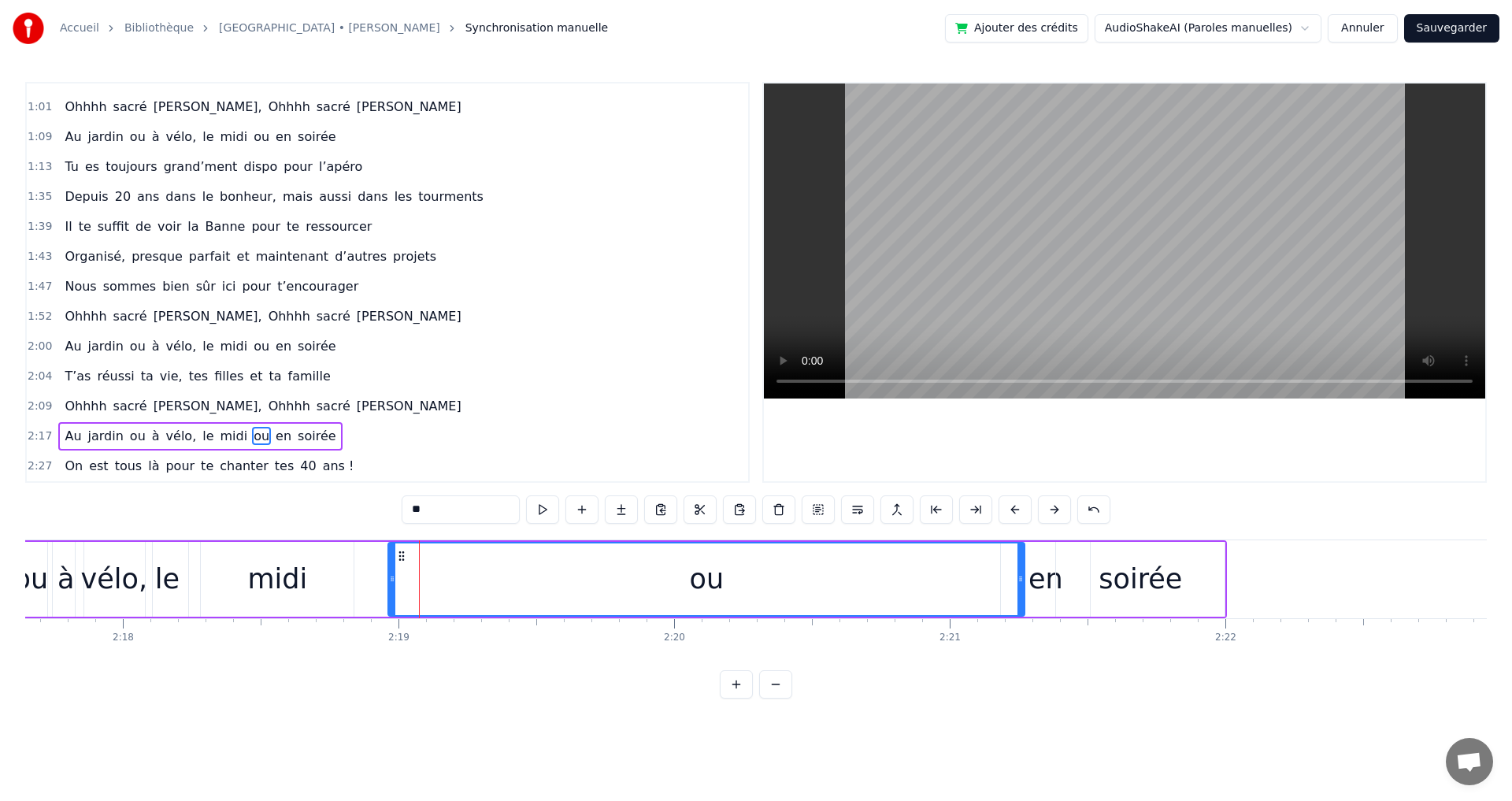
drag, startPoint x: 428, startPoint y: 578, endPoint x: 1022, endPoint y: 586, distance: 594.1
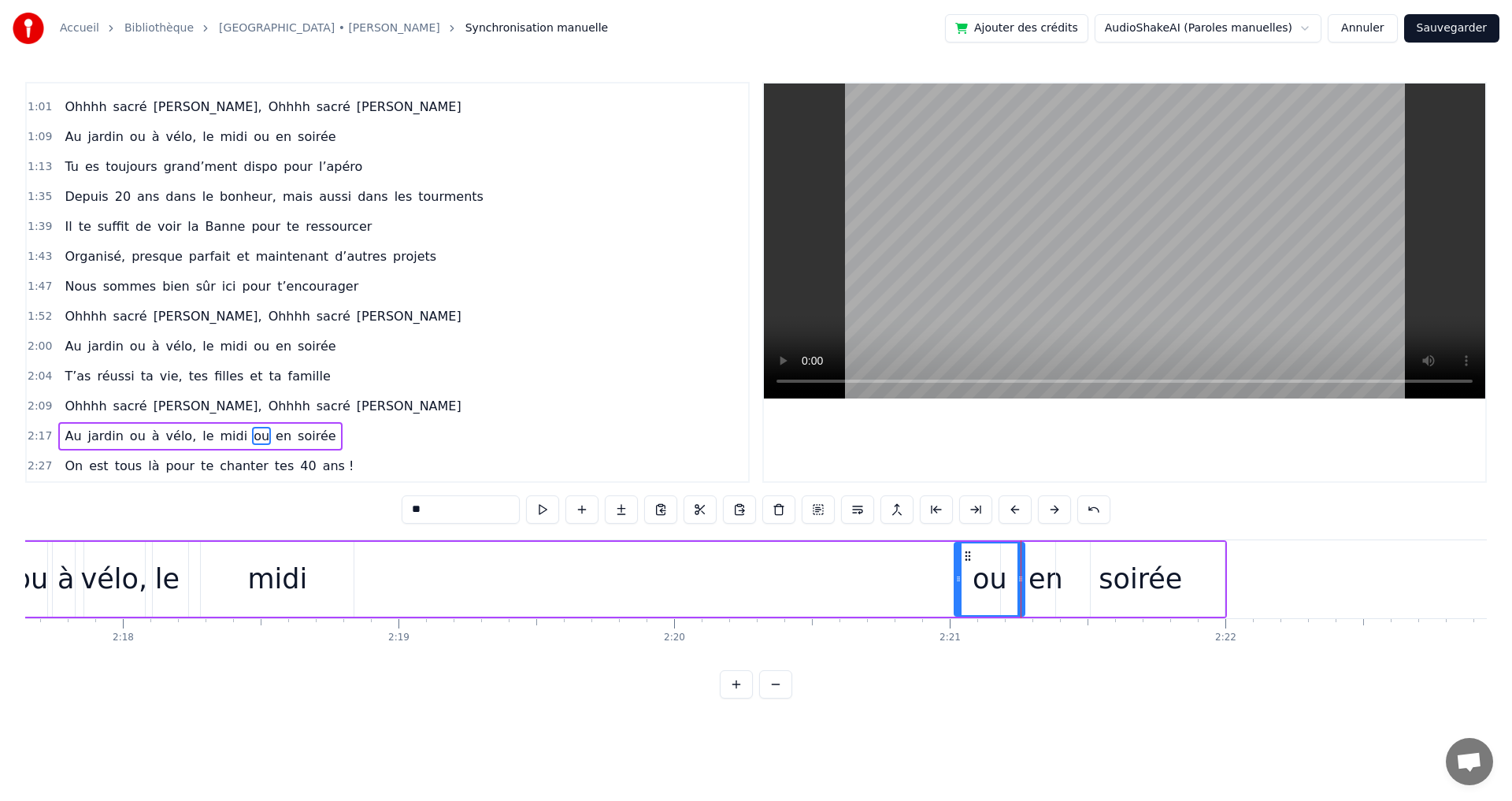
drag, startPoint x: 392, startPoint y: 581, endPoint x: 952, endPoint y: 591, distance: 560.1
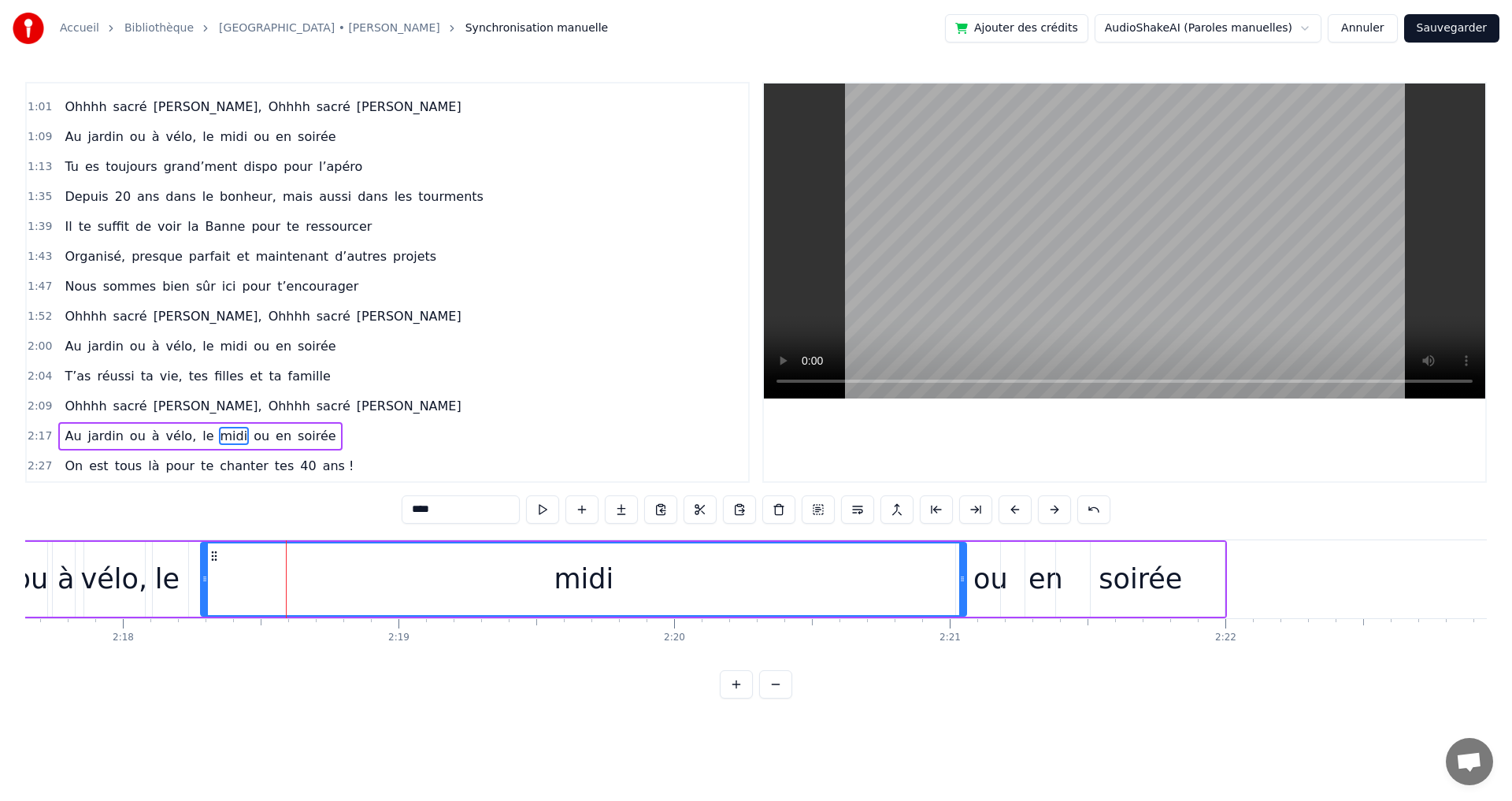
drag, startPoint x: 349, startPoint y: 578, endPoint x: 882, endPoint y: 595, distance: 533.3
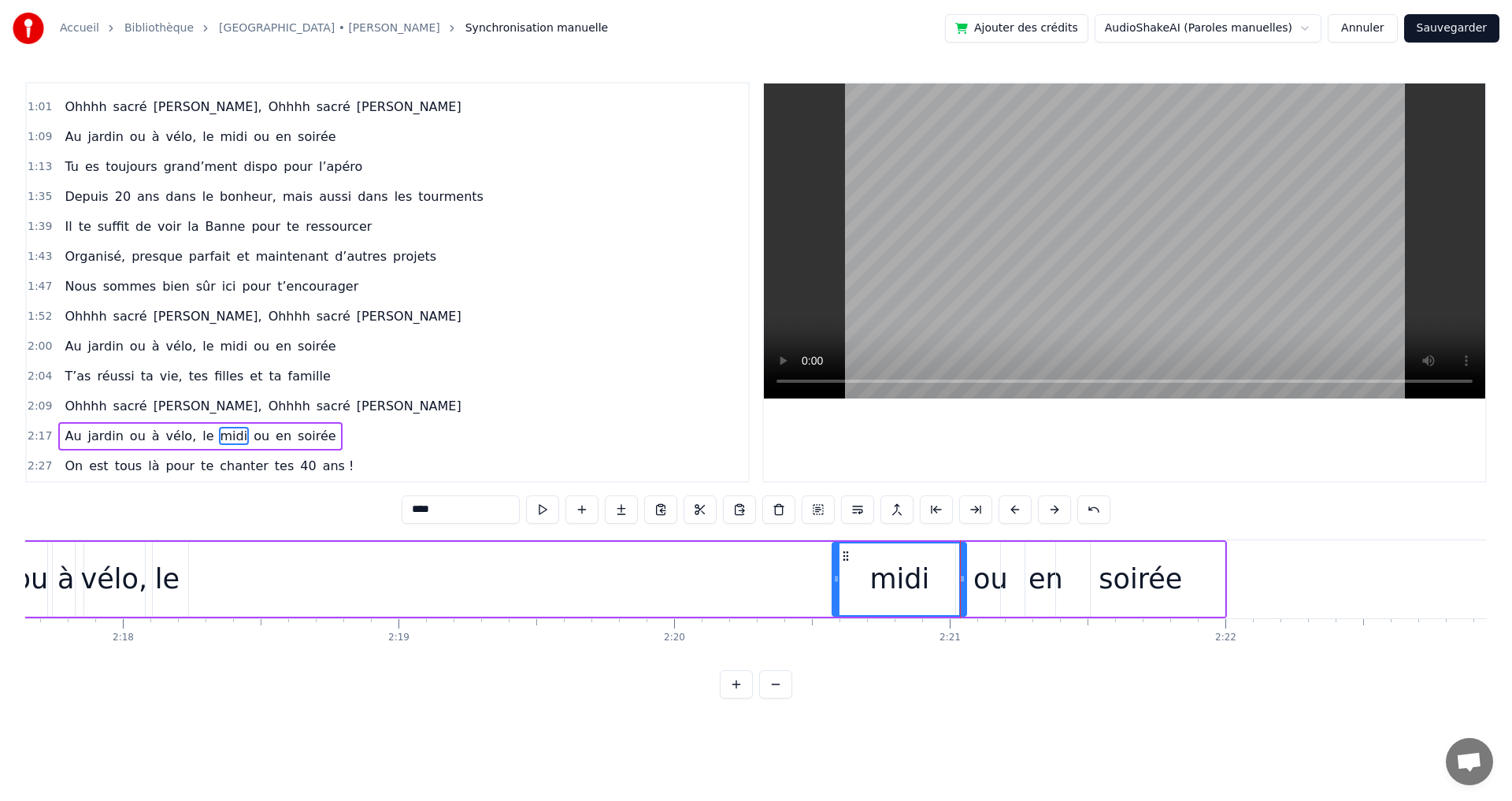
drag, startPoint x: 204, startPoint y: 577, endPoint x: 833, endPoint y: 595, distance: 629.3
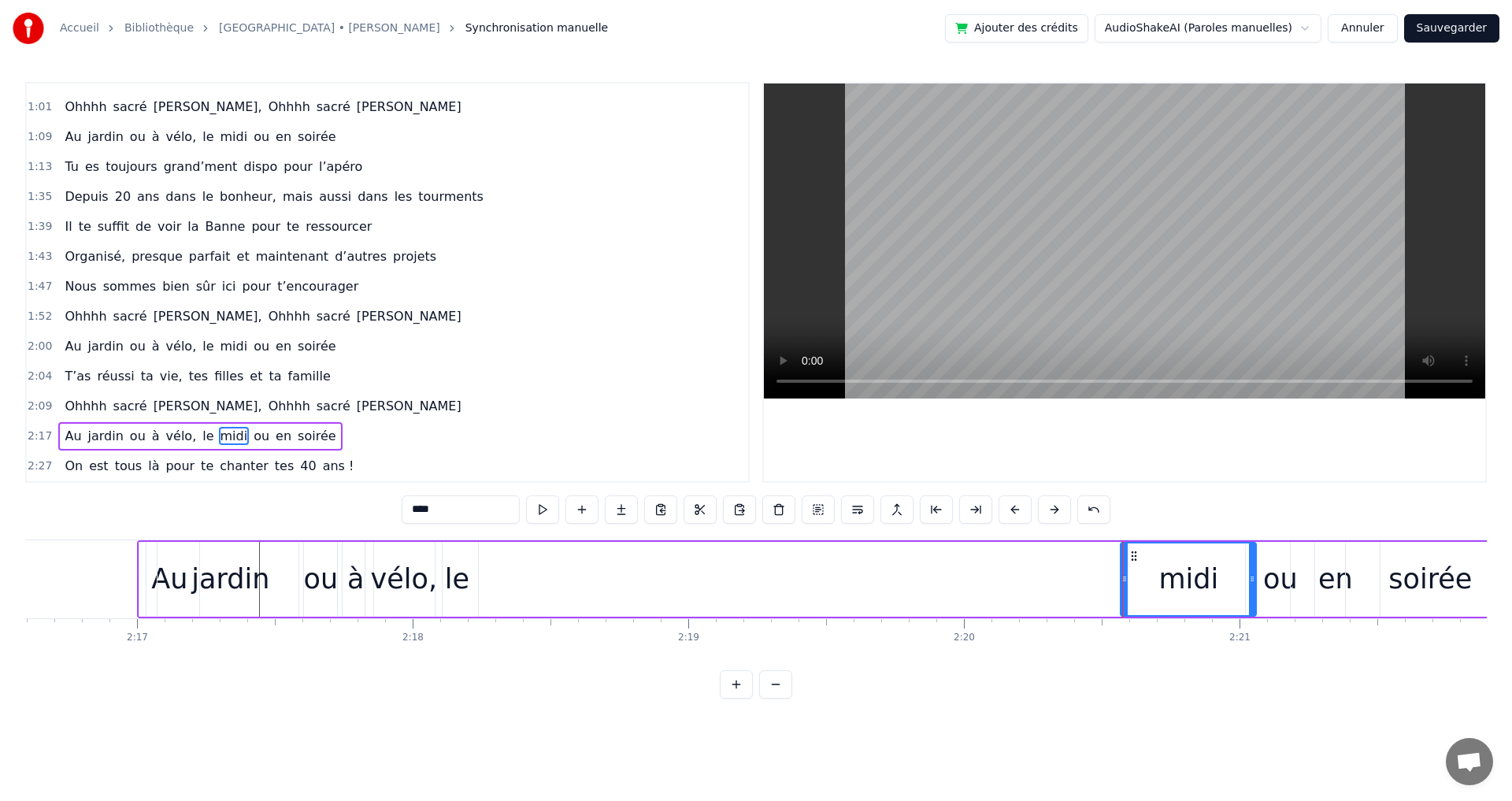
scroll to position [0, 37597]
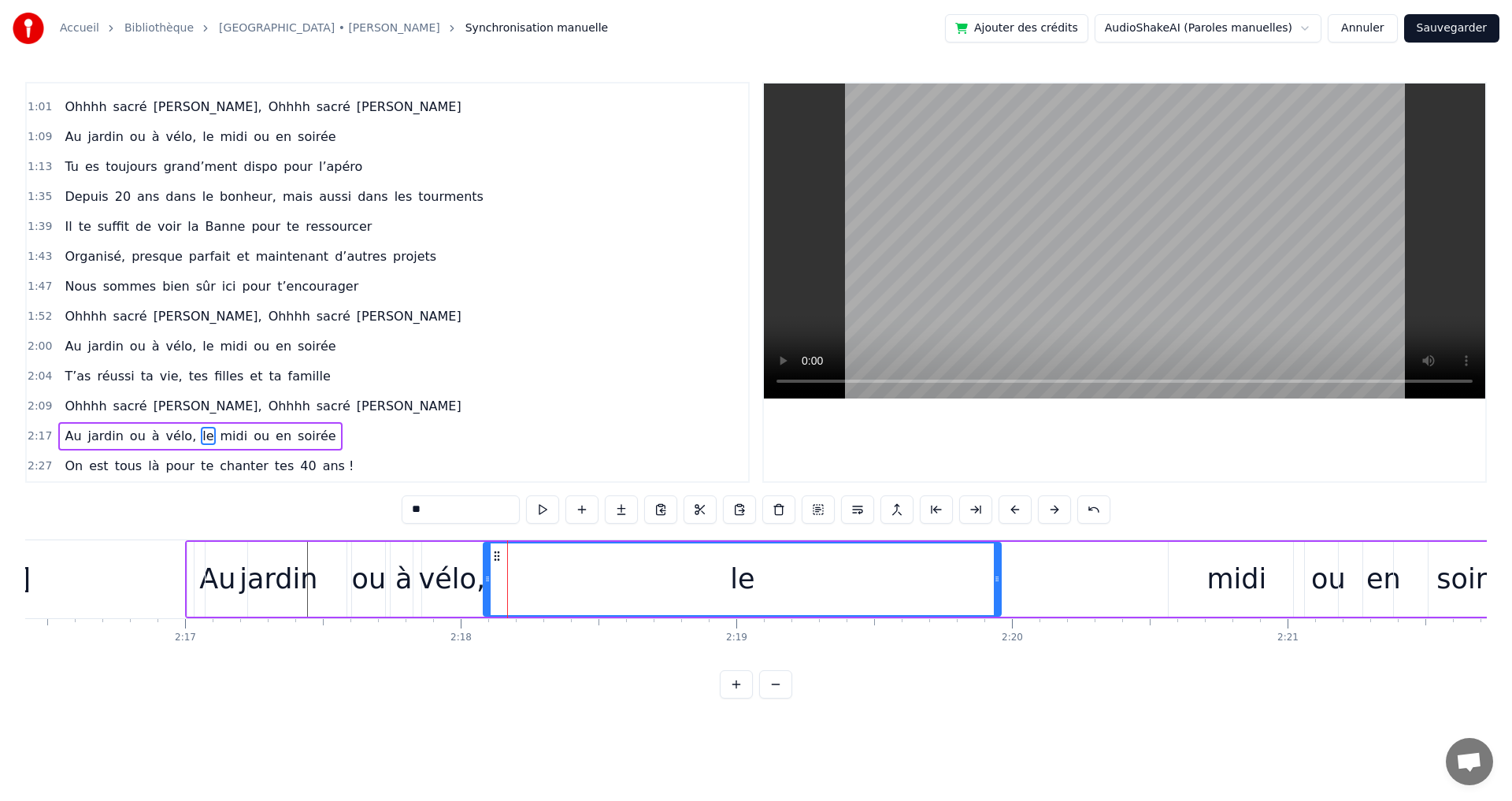
drag, startPoint x: 523, startPoint y: 580, endPoint x: 998, endPoint y: 592, distance: 475.2
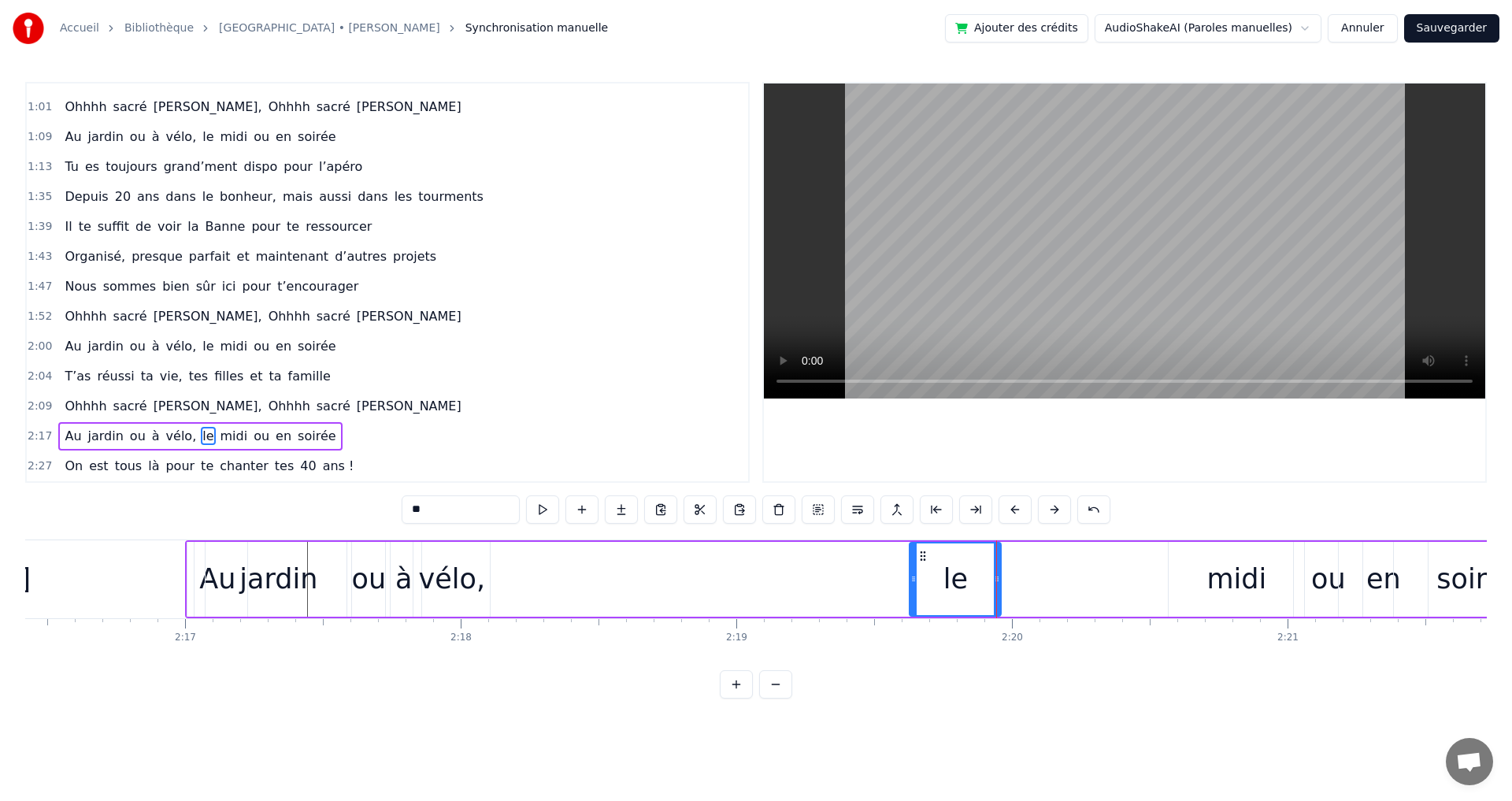
drag, startPoint x: 490, startPoint y: 580, endPoint x: 916, endPoint y: 585, distance: 426.0
drag, startPoint x: 999, startPoint y: 578, endPoint x: 1201, endPoint y: 602, distance: 203.4
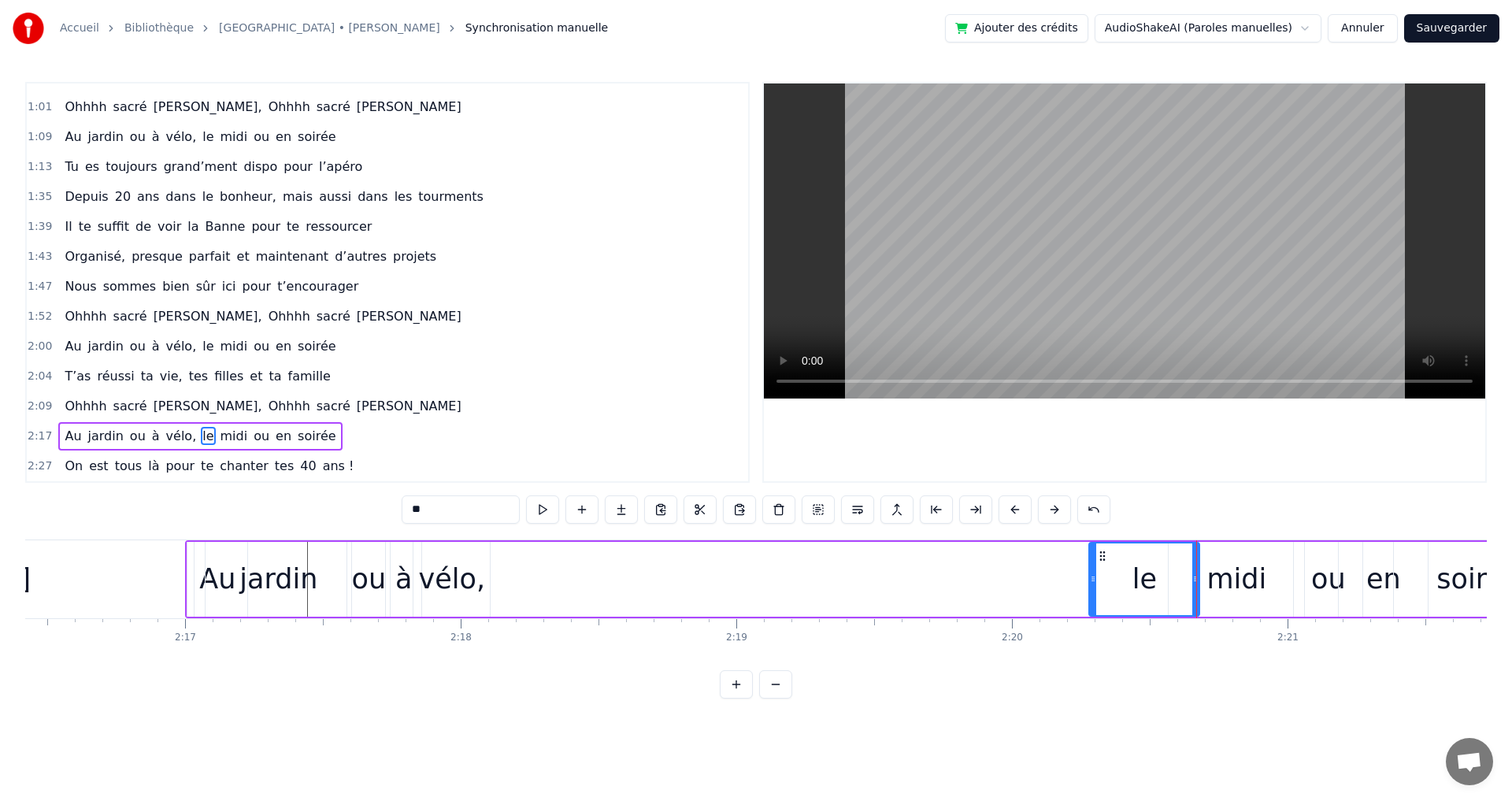
drag, startPoint x: 912, startPoint y: 578, endPoint x: 917, endPoint y: 564, distance: 14.9
type input "*****"
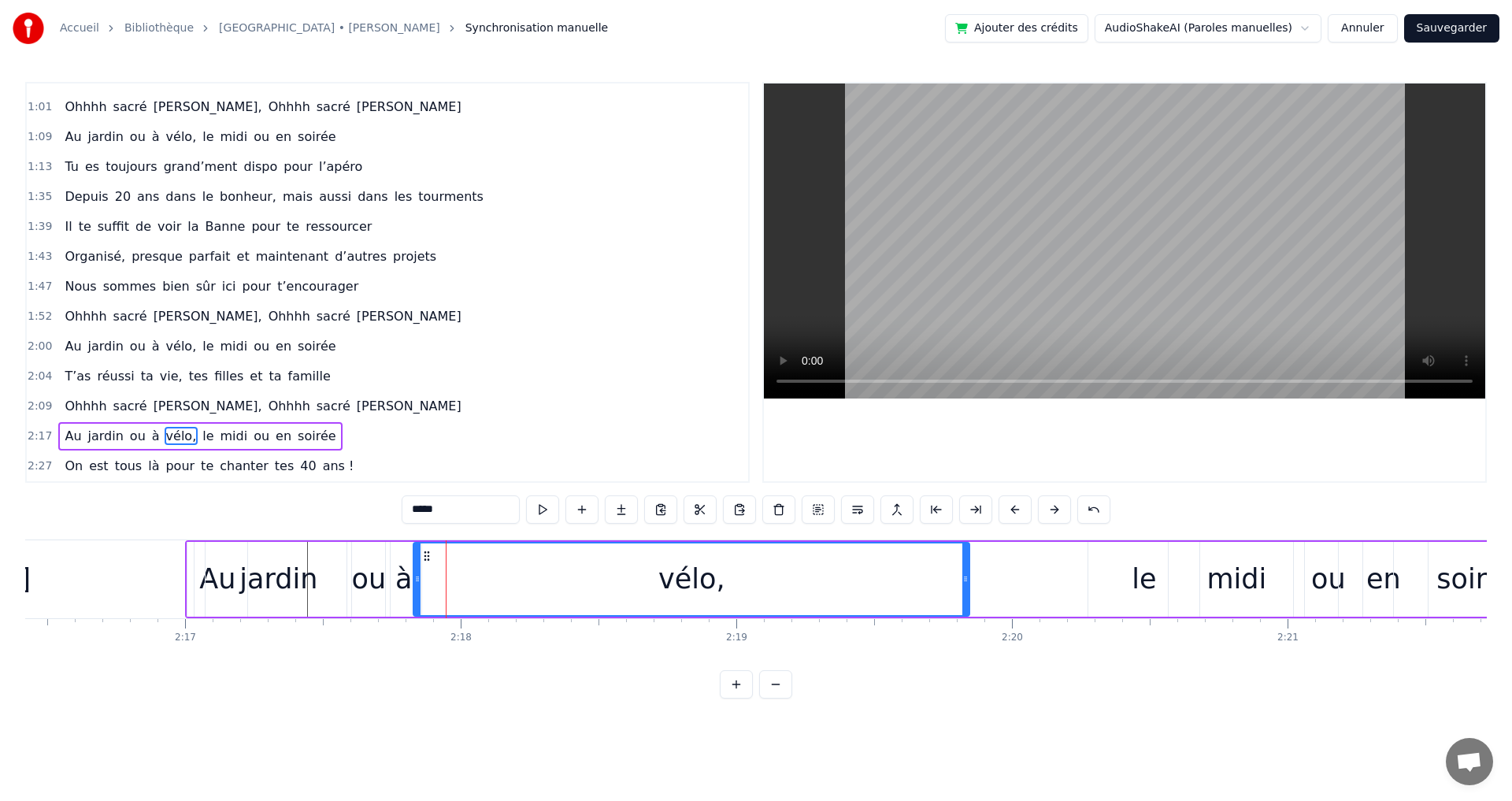
drag, startPoint x: 485, startPoint y: 578, endPoint x: 965, endPoint y: 617, distance: 481.6
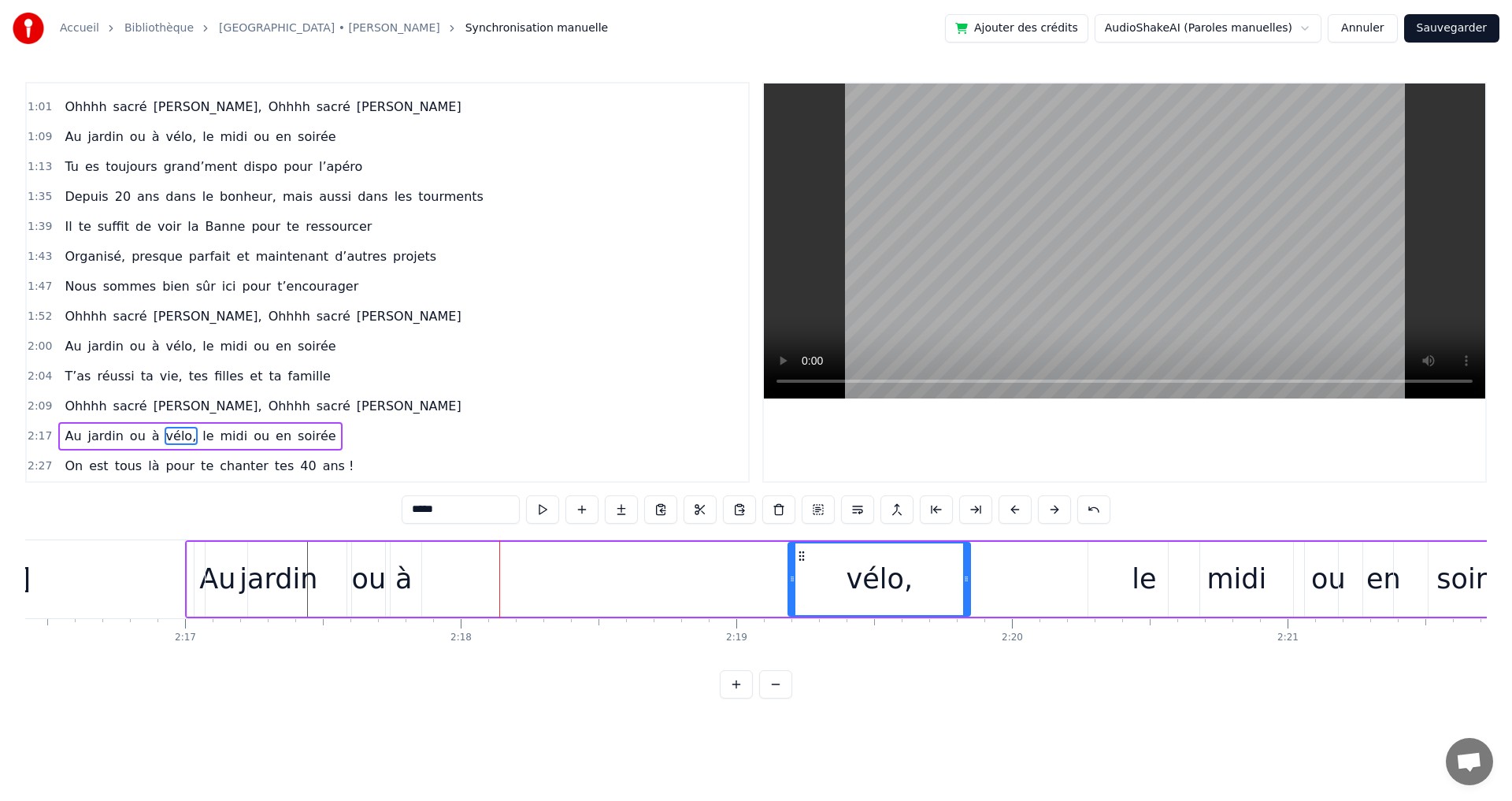
drag, startPoint x: 417, startPoint y: 580, endPoint x: 772, endPoint y: 600, distance: 355.6
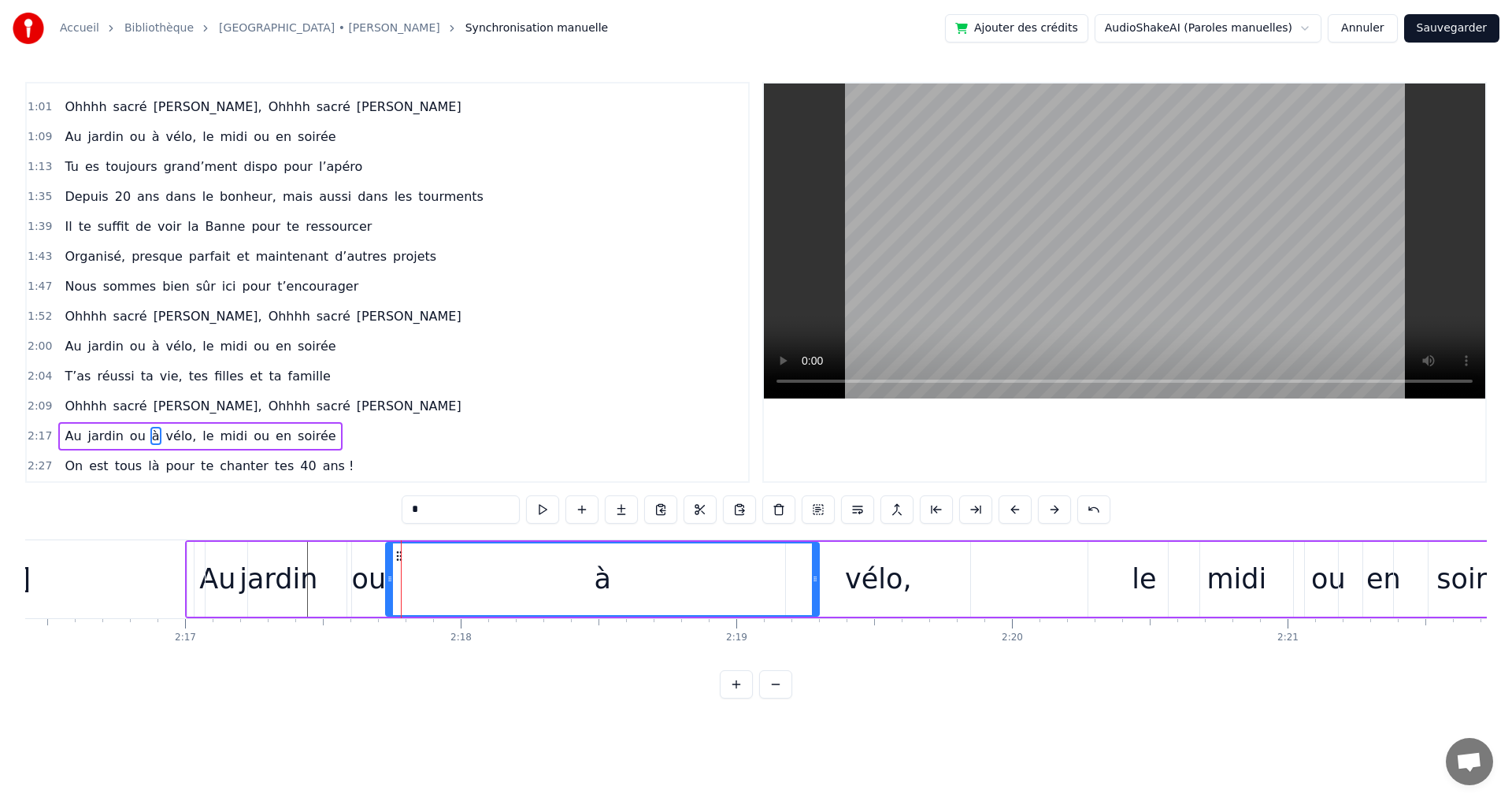
drag, startPoint x: 419, startPoint y: 578, endPoint x: 796, endPoint y: 603, distance: 377.8
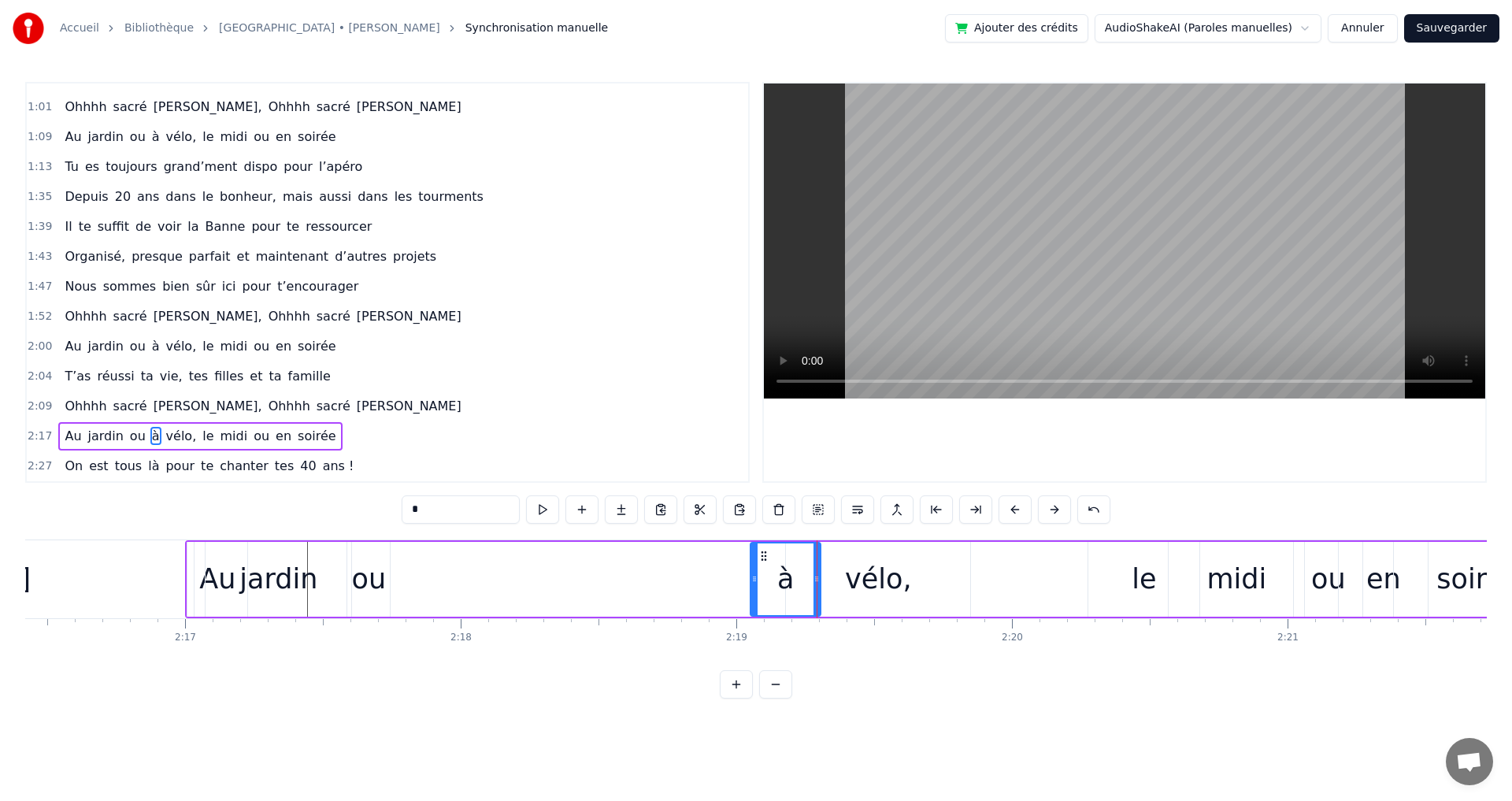
drag, startPoint x: 390, startPoint y: 579, endPoint x: 713, endPoint y: 599, distance: 323.6
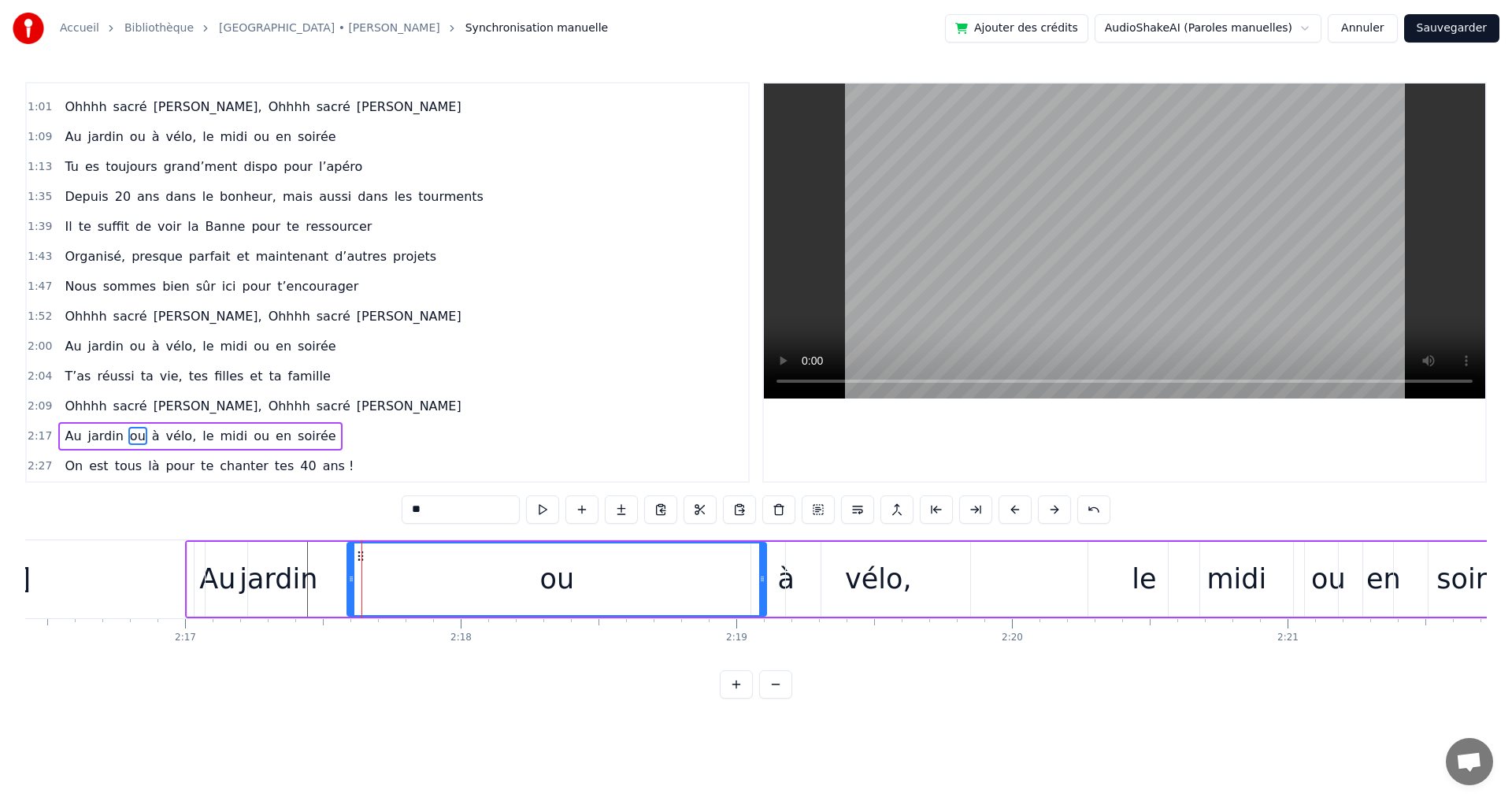
drag, startPoint x: 387, startPoint y: 578, endPoint x: 763, endPoint y: 601, distance: 376.7
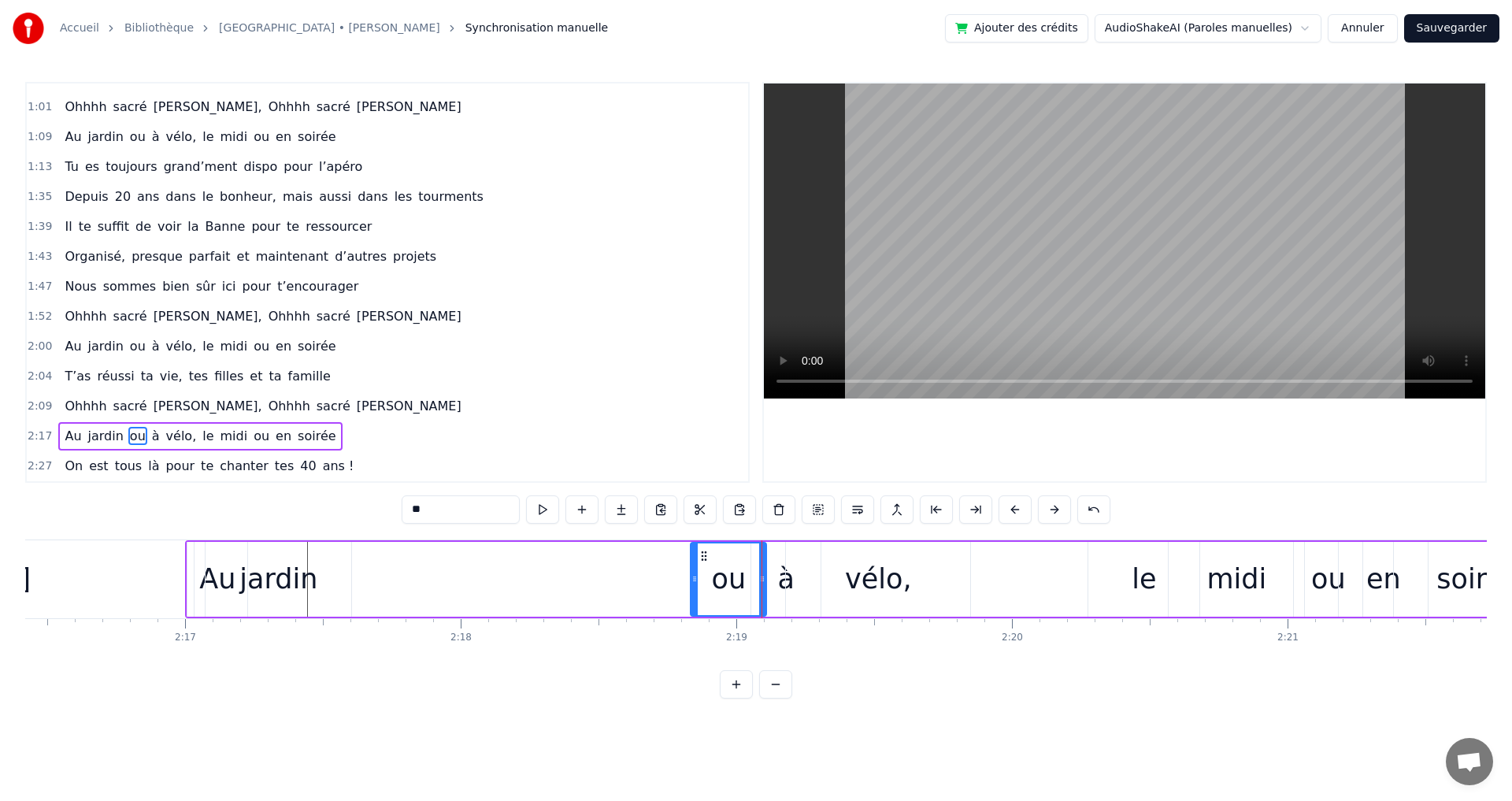
drag, startPoint x: 349, startPoint y: 579, endPoint x: 661, endPoint y: 598, distance: 312.6
type input "******"
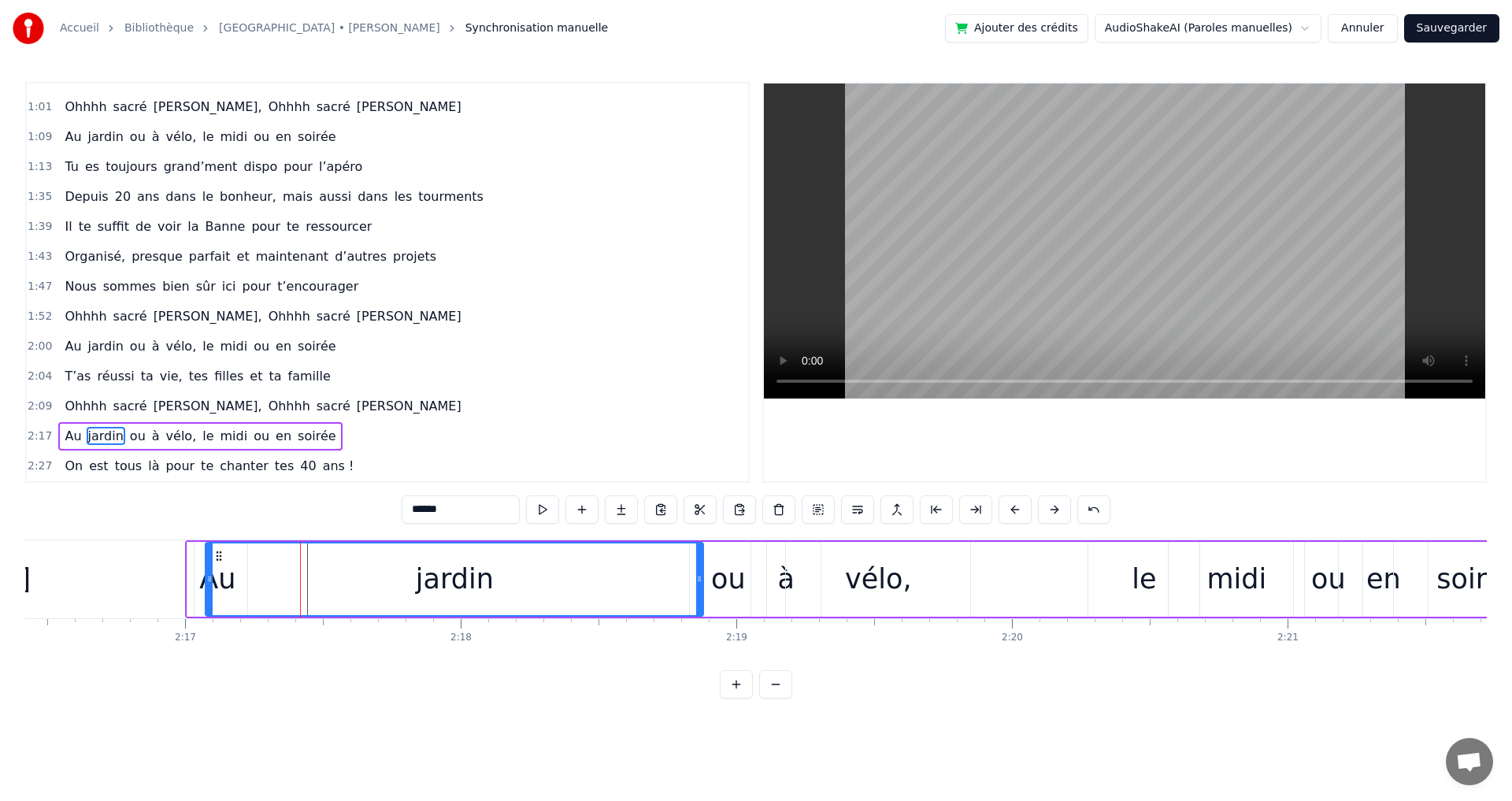
drag, startPoint x: 350, startPoint y: 582, endPoint x: 683, endPoint y: 597, distance: 333.3
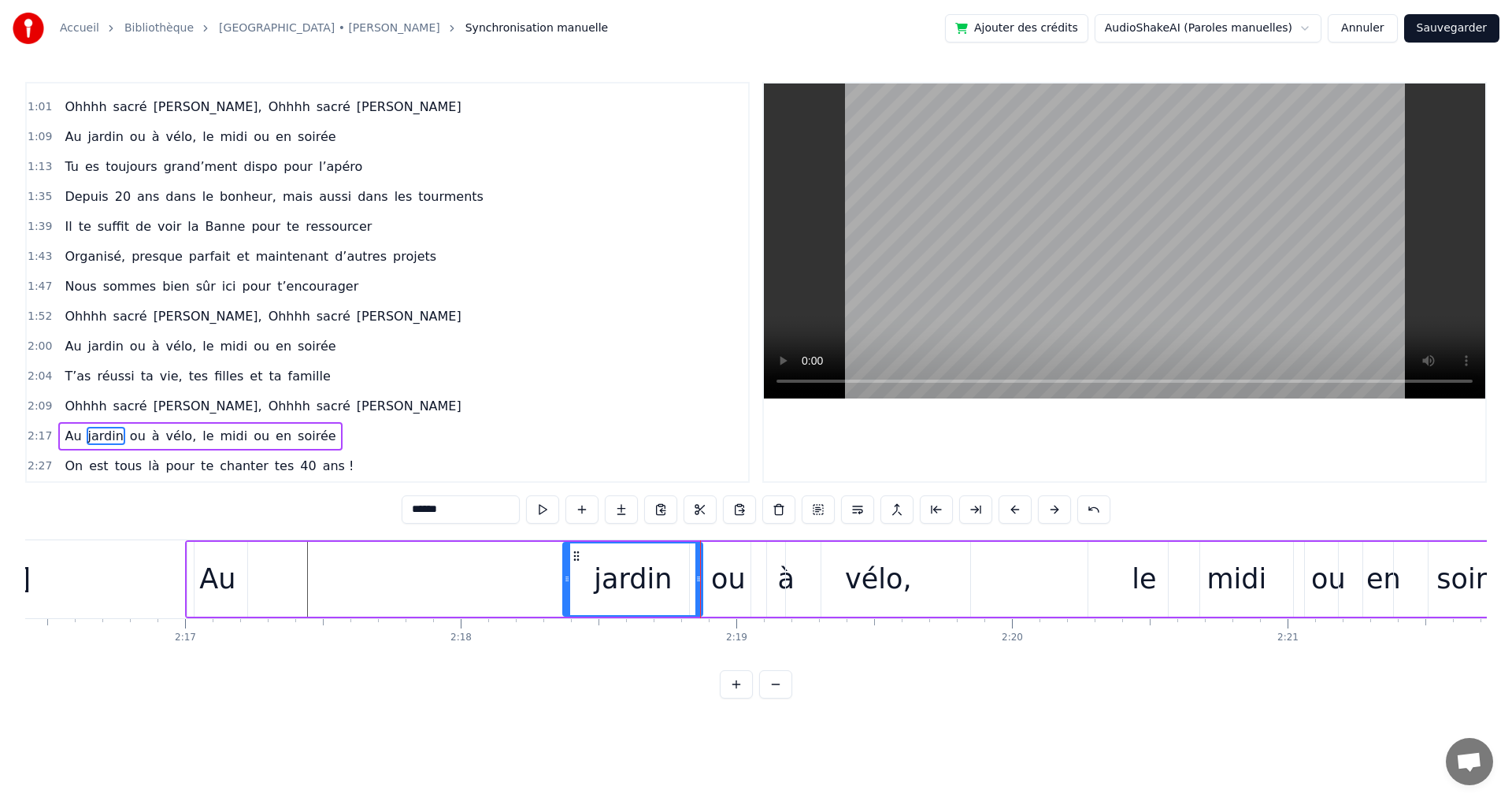
drag, startPoint x: 210, startPoint y: 578, endPoint x: 559, endPoint y: 599, distance: 349.6
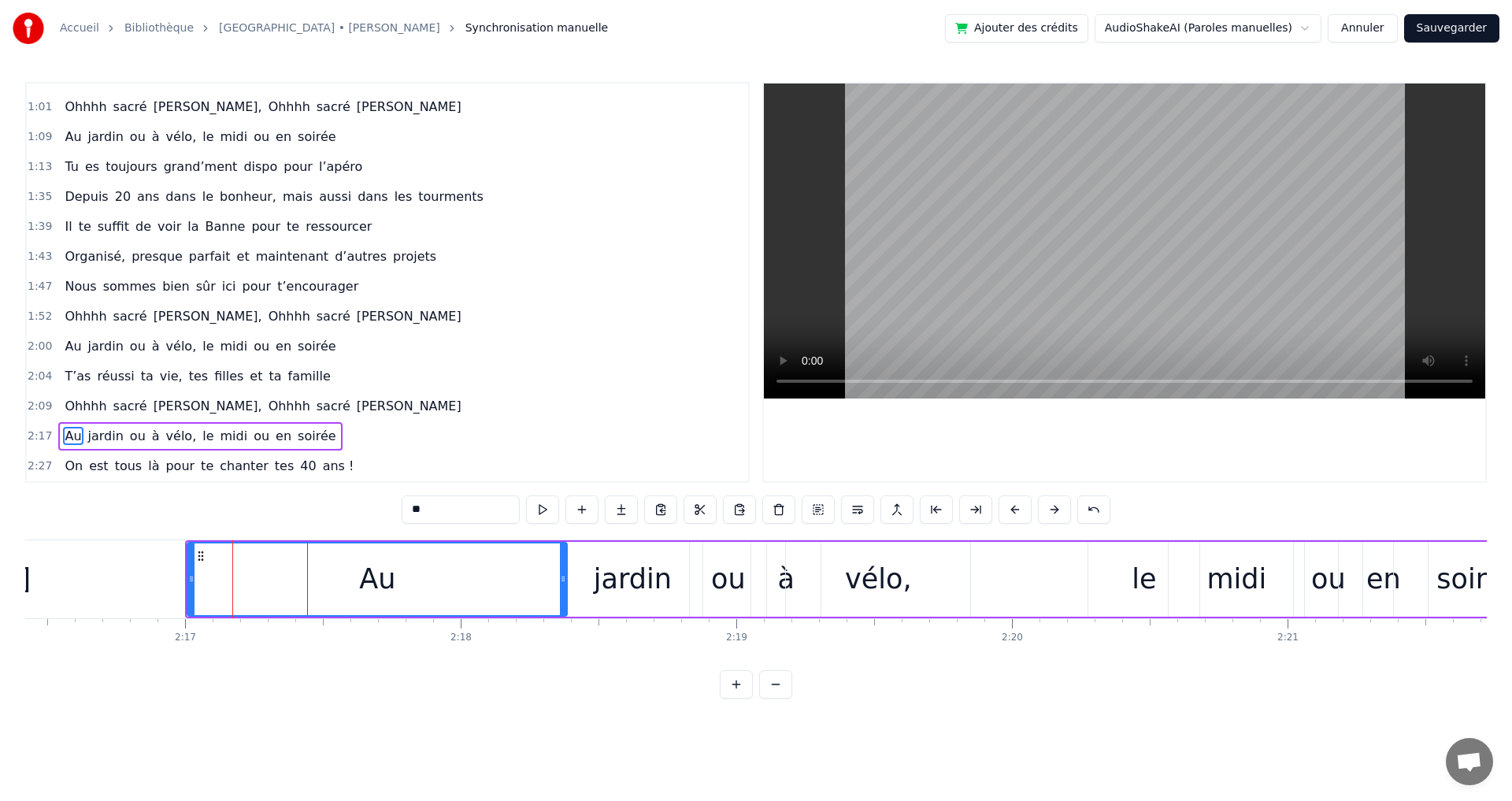
drag, startPoint x: 243, startPoint y: 577, endPoint x: 434, endPoint y: 595, distance: 191.8
drag, startPoint x: 188, startPoint y: 578, endPoint x: 383, endPoint y: 588, distance: 195.3
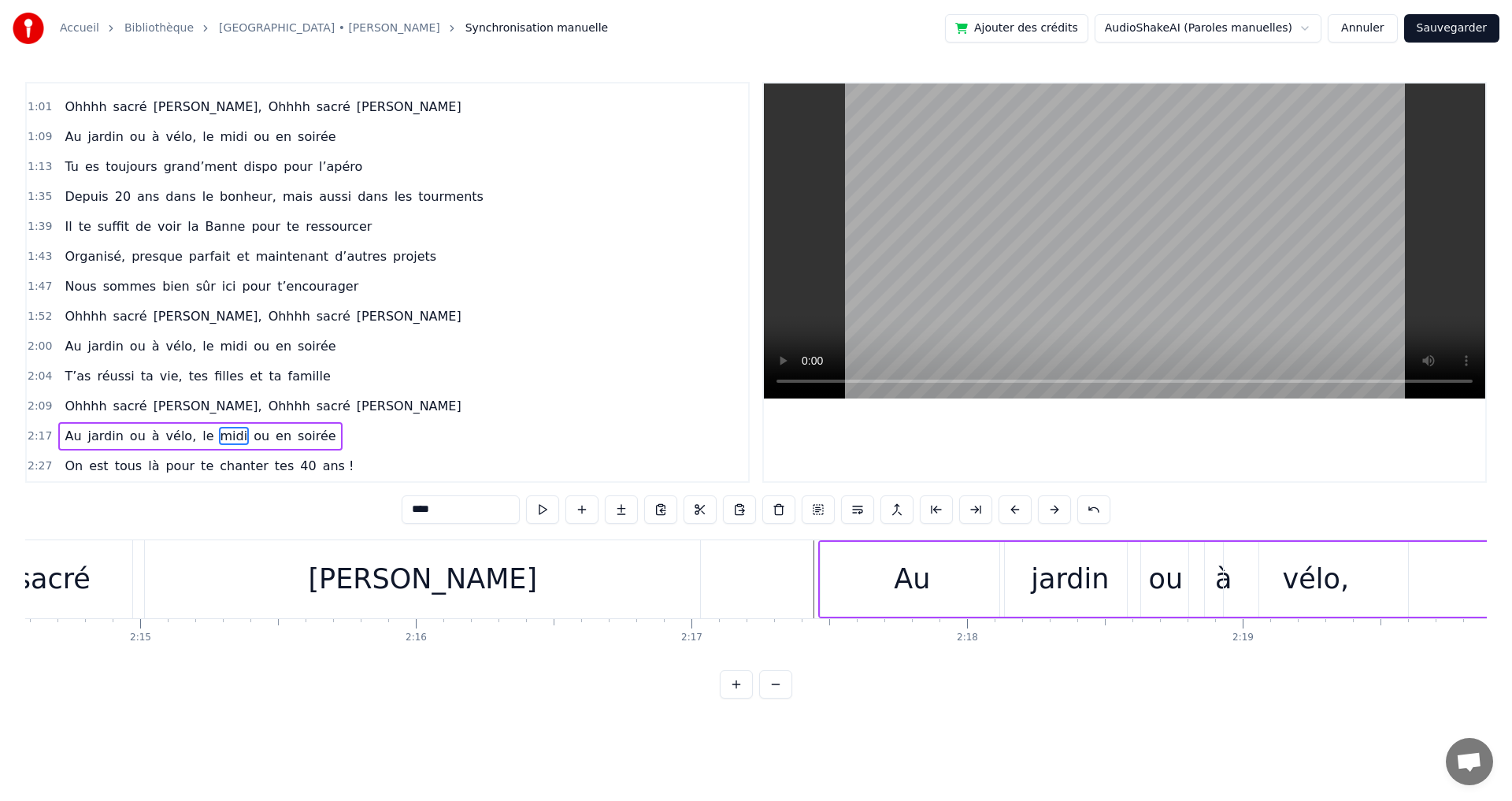
scroll to position [0, 37019]
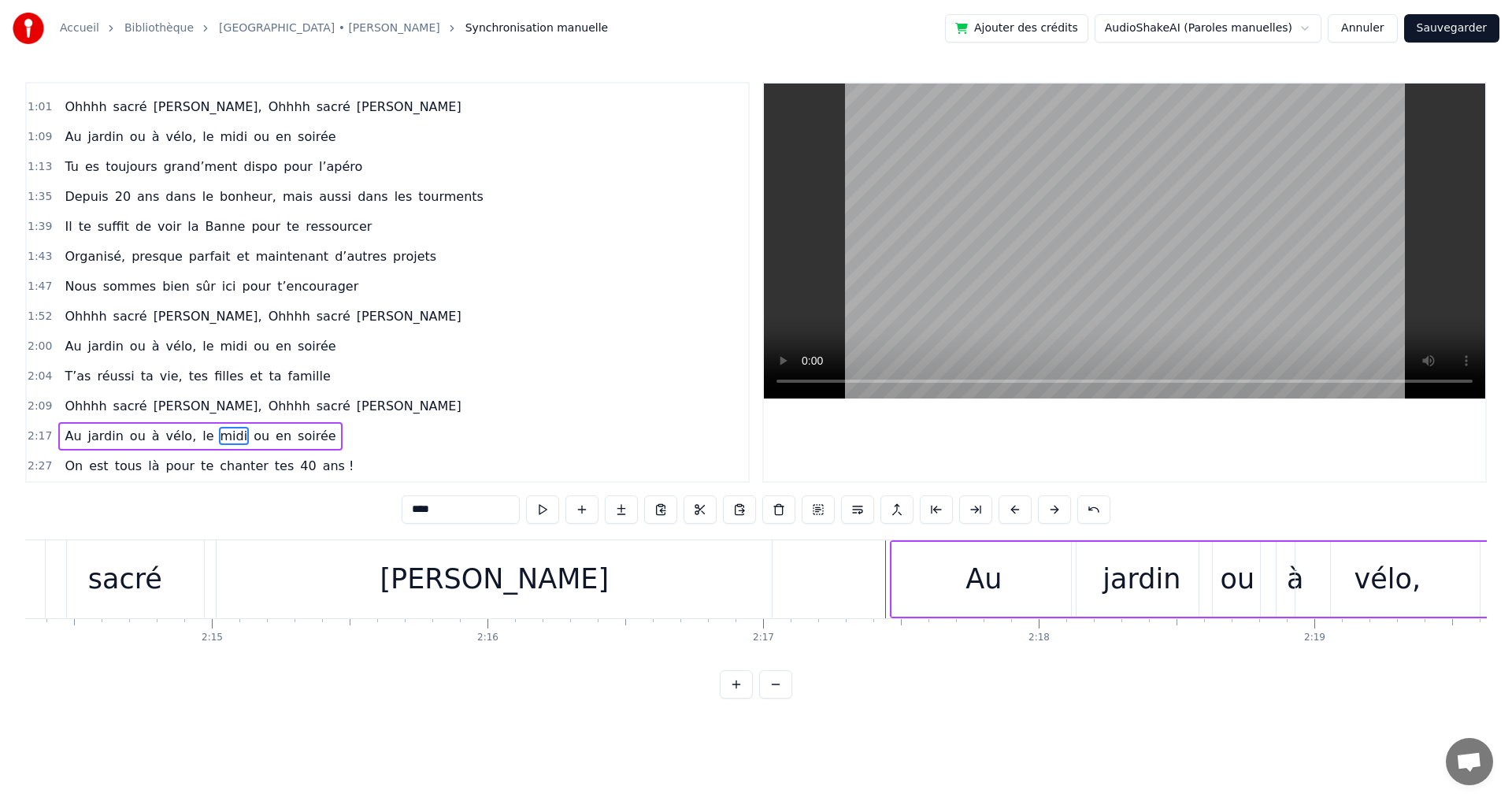
type input "**"
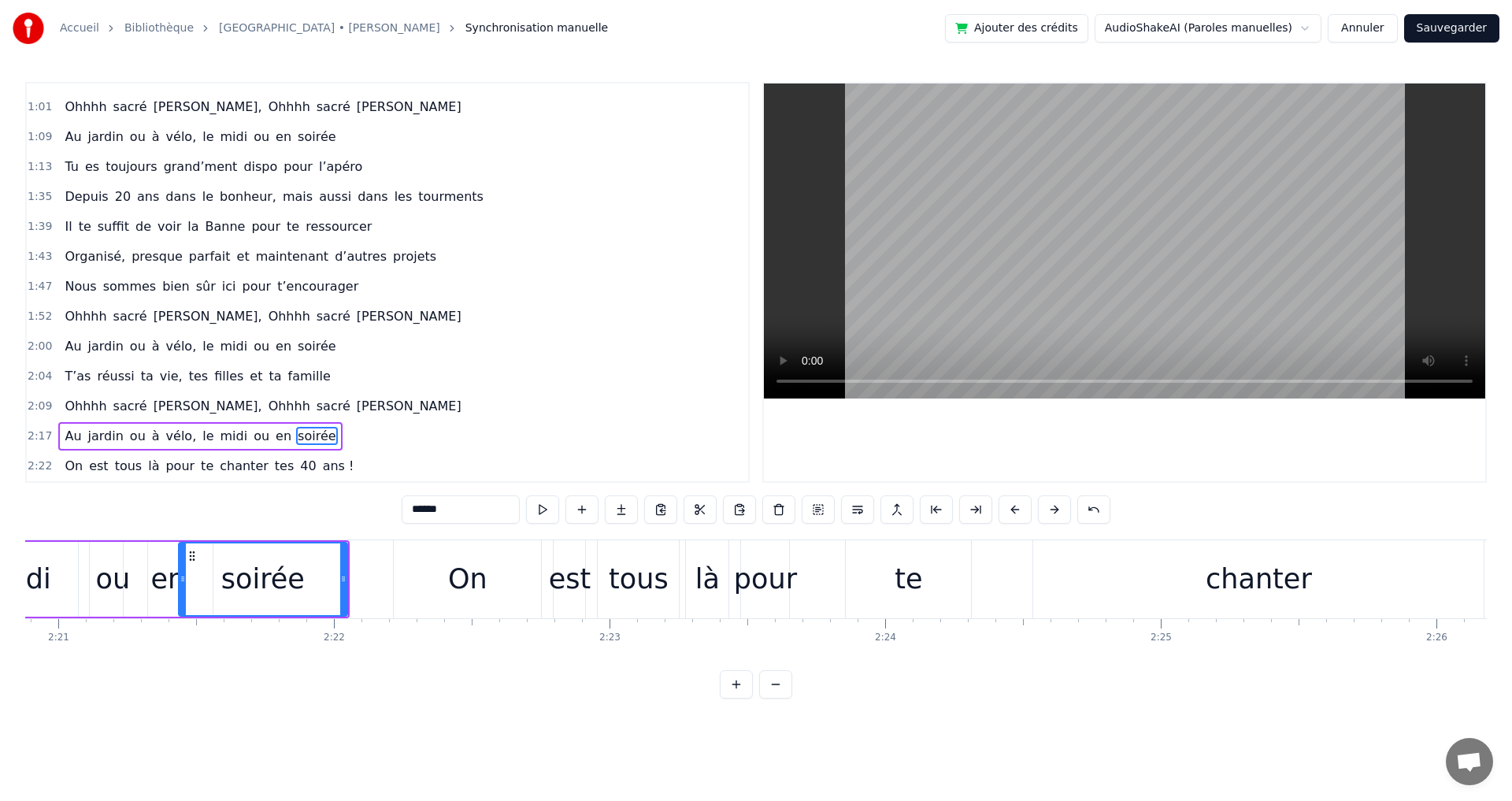
scroll to position [0, 38802]
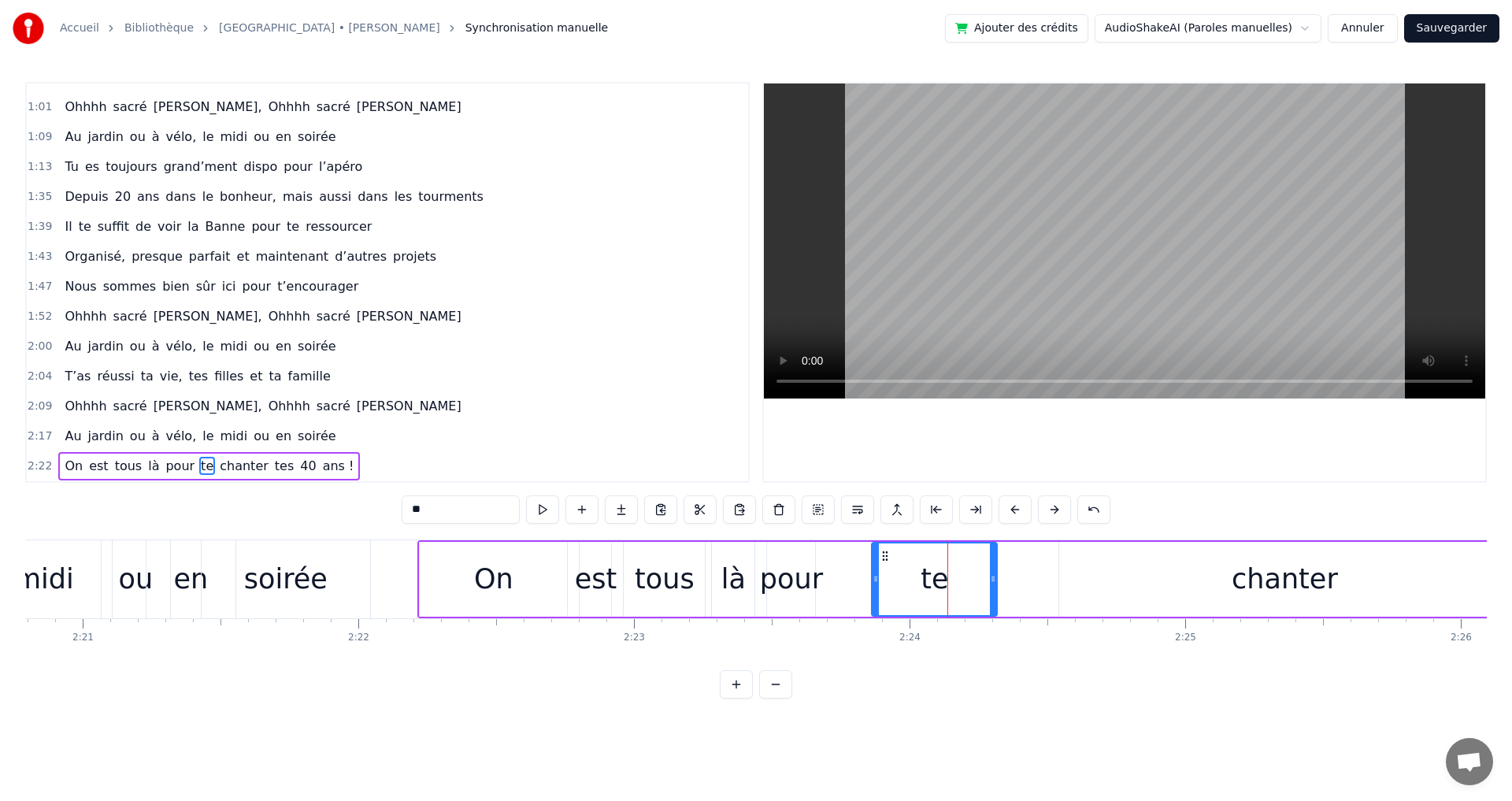
type input "*******"
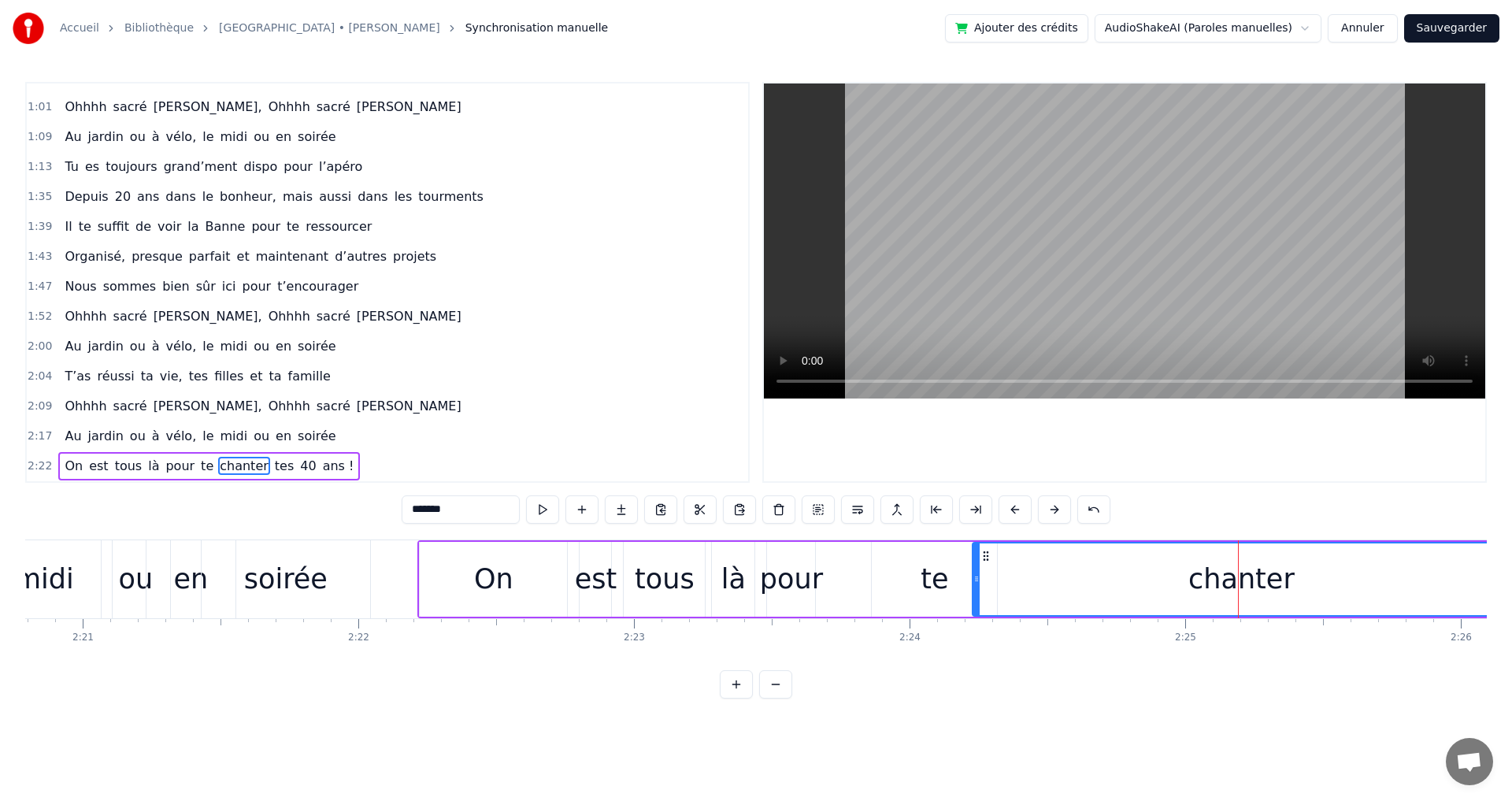
drag, startPoint x: 1061, startPoint y: 580, endPoint x: 975, endPoint y: 580, distance: 86.0
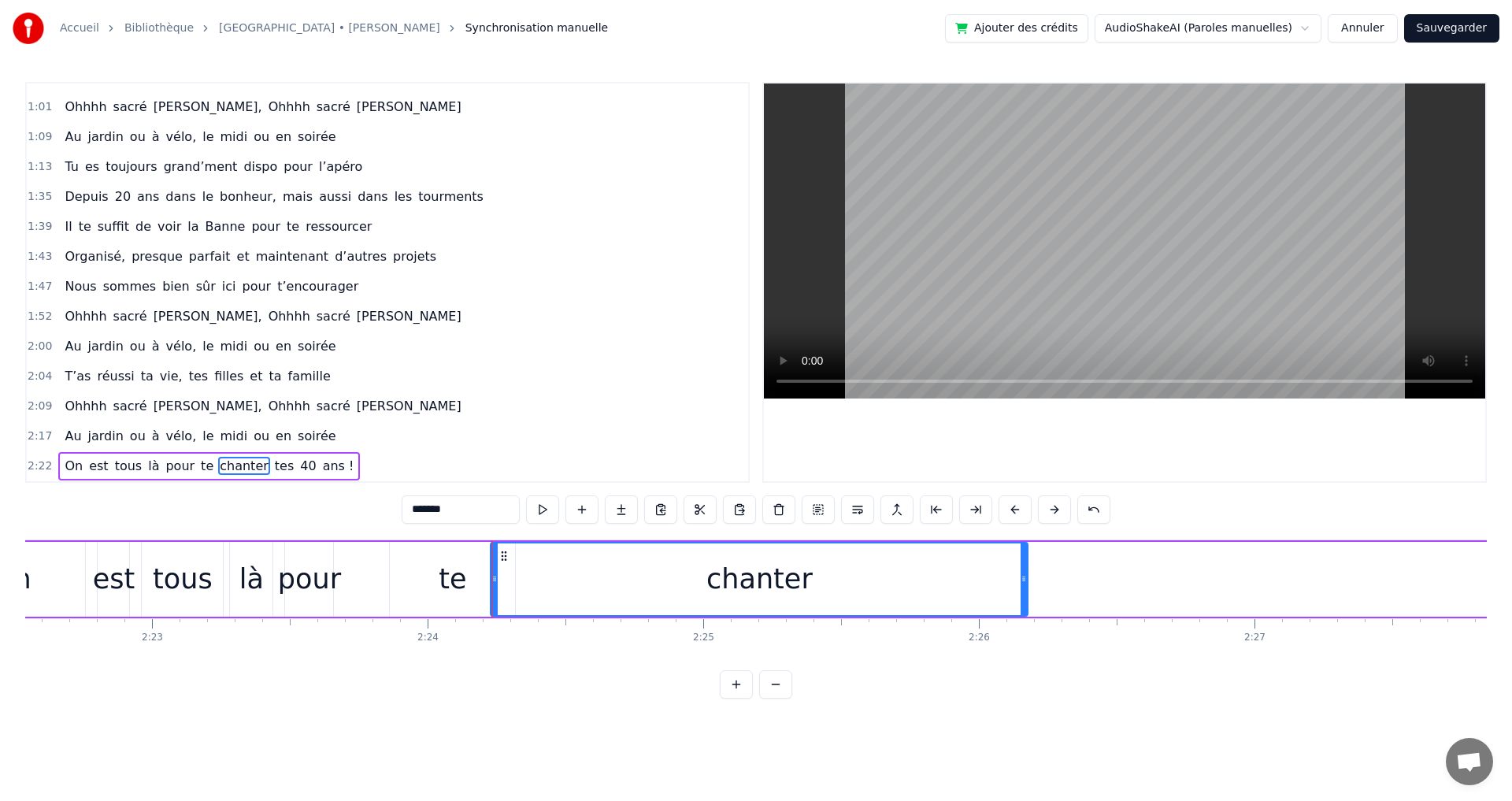
scroll to position [0, 39284]
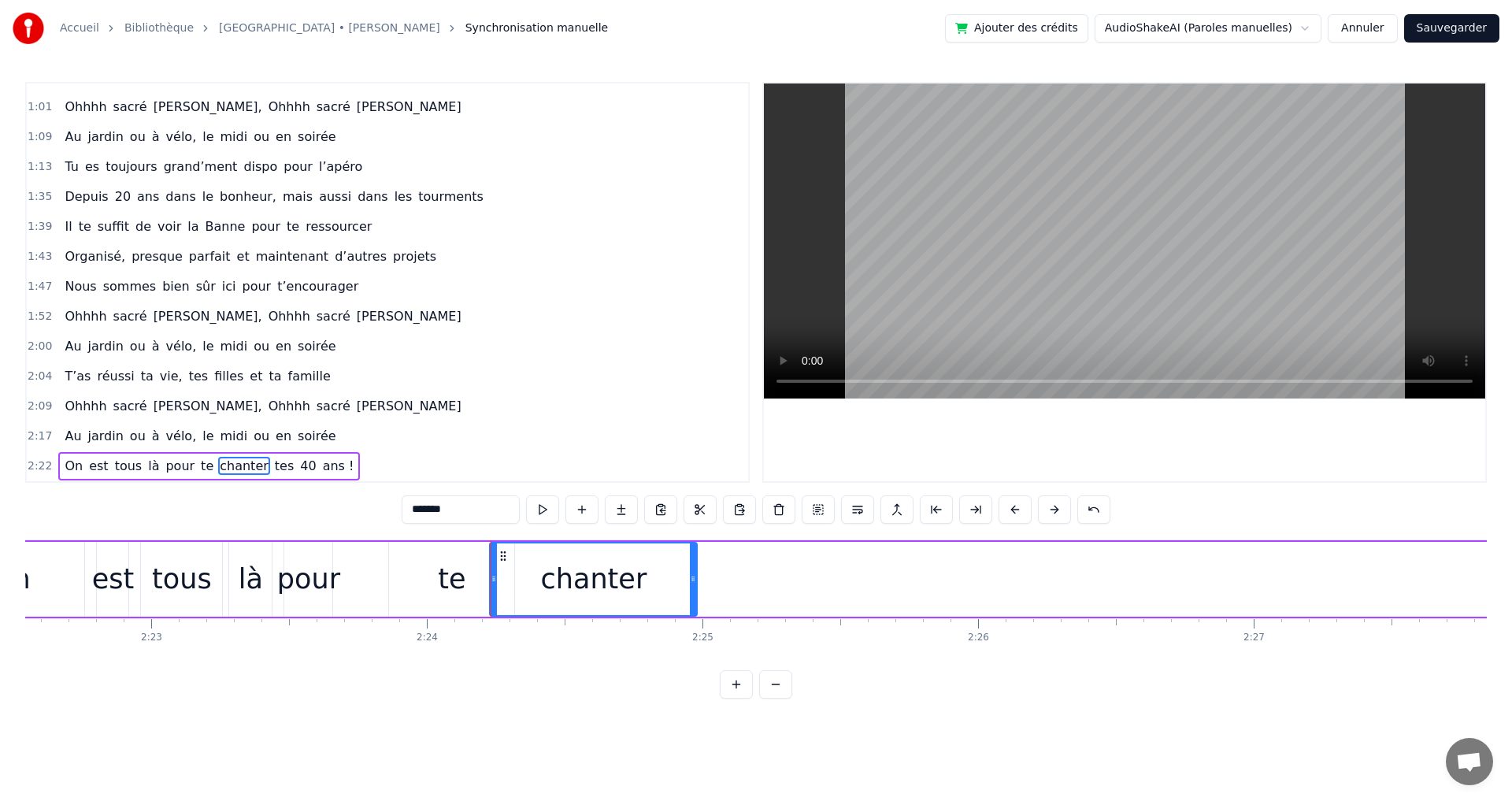
drag, startPoint x: 1025, startPoint y: 578, endPoint x: 695, endPoint y: 558, distance: 330.6
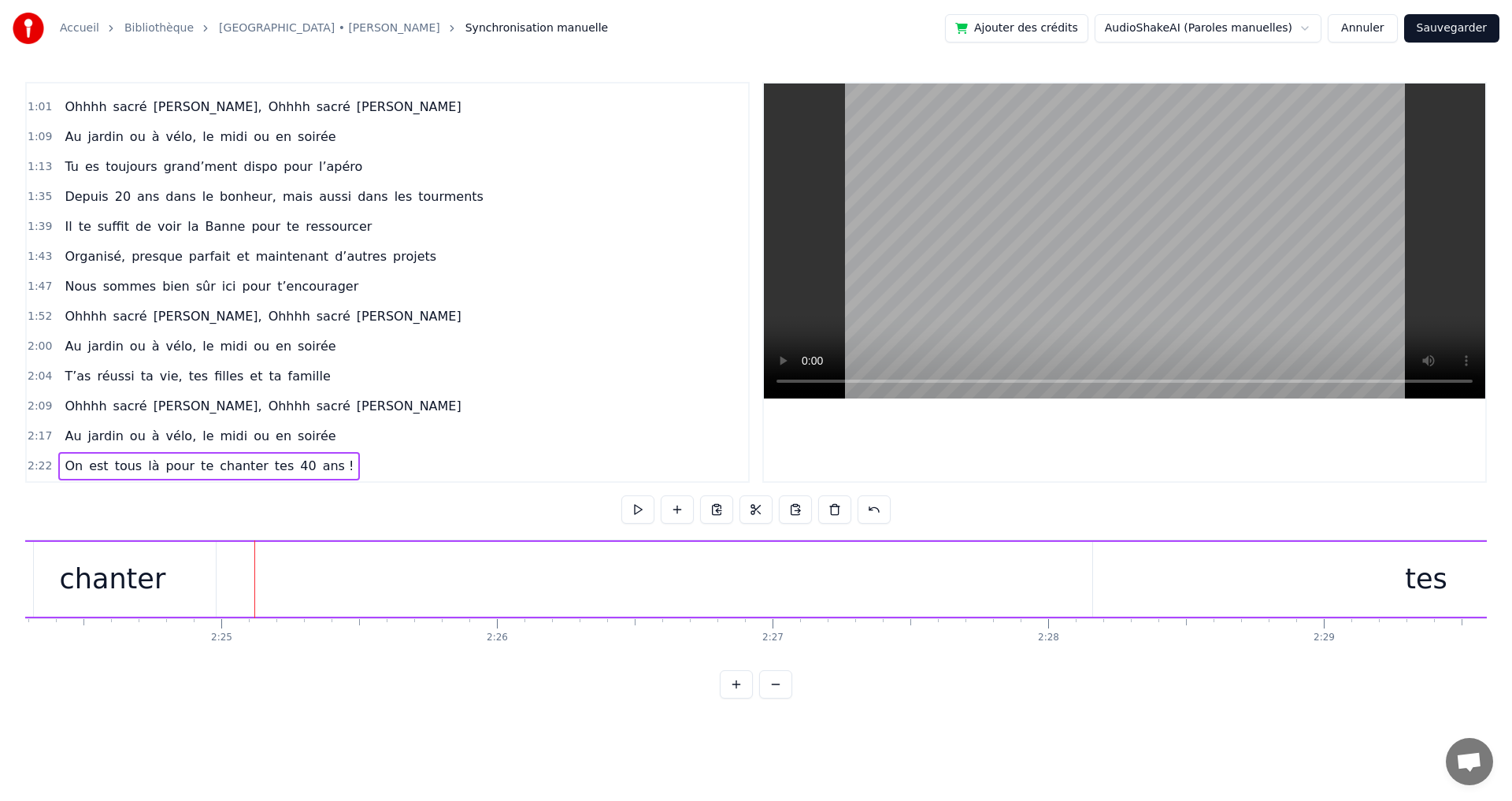
scroll to position [0, 39983]
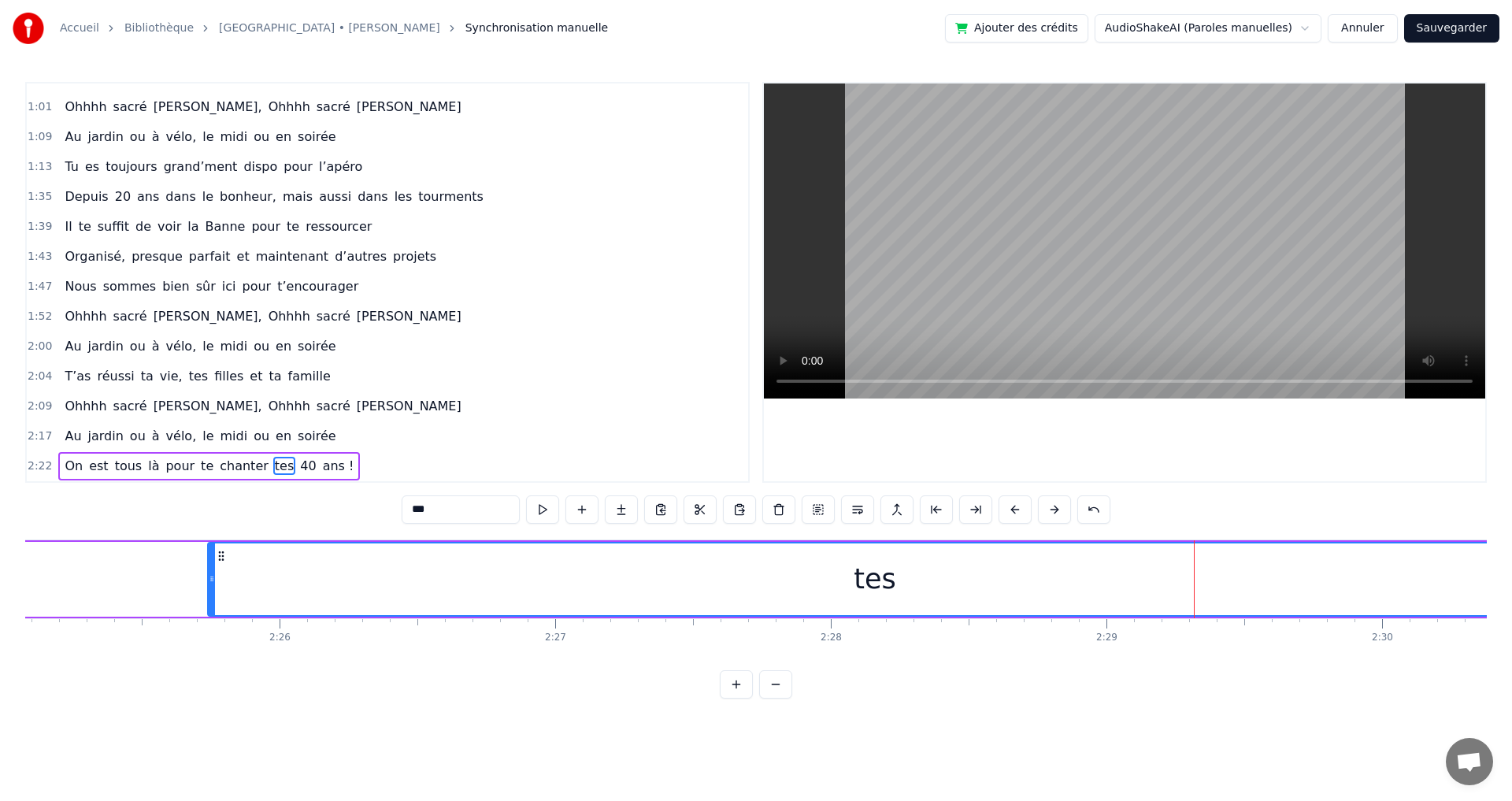
drag, startPoint x: 877, startPoint y: 579, endPoint x: 278, endPoint y: 563, distance: 599.2
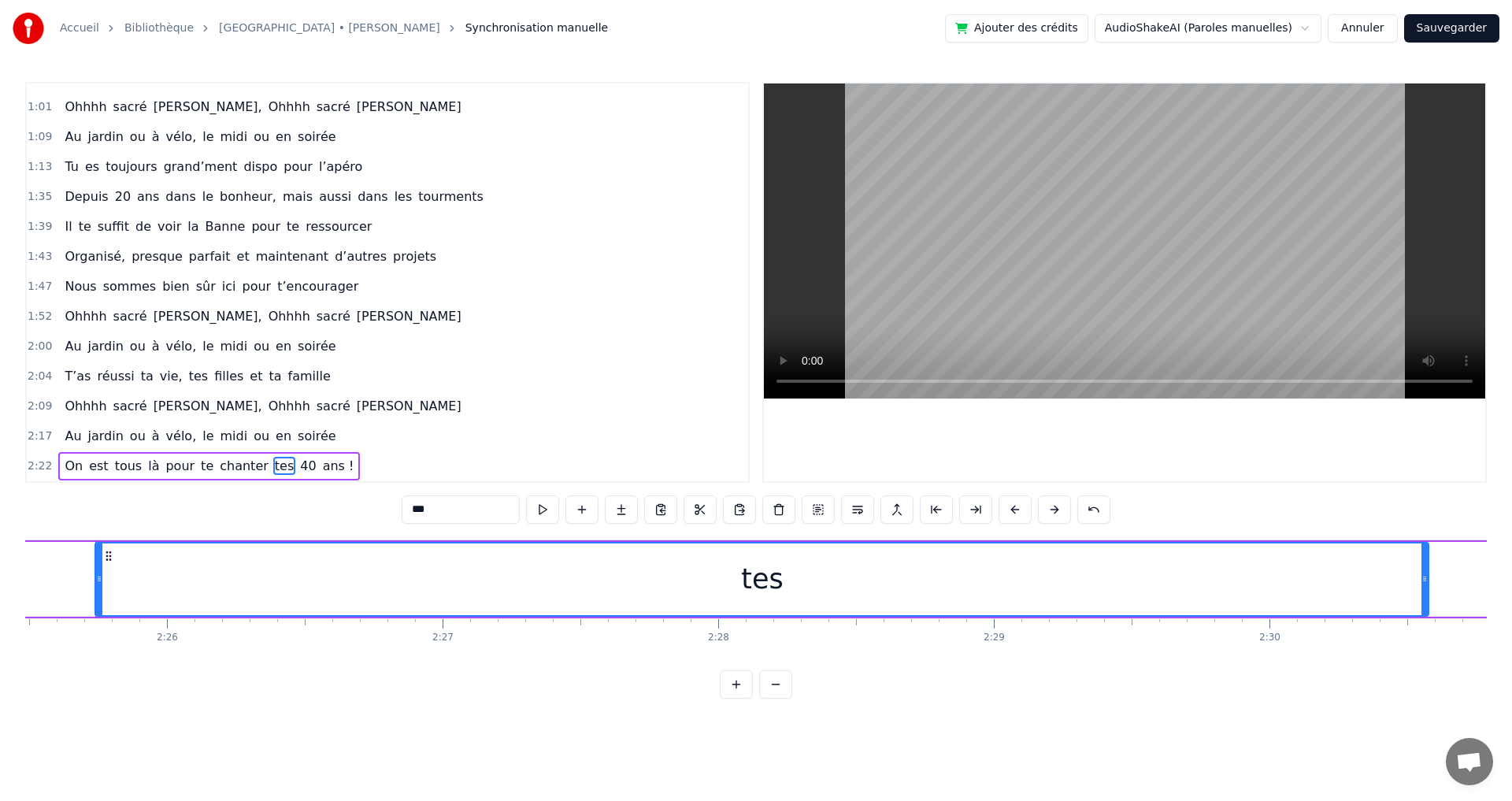
scroll to position [0, 40087]
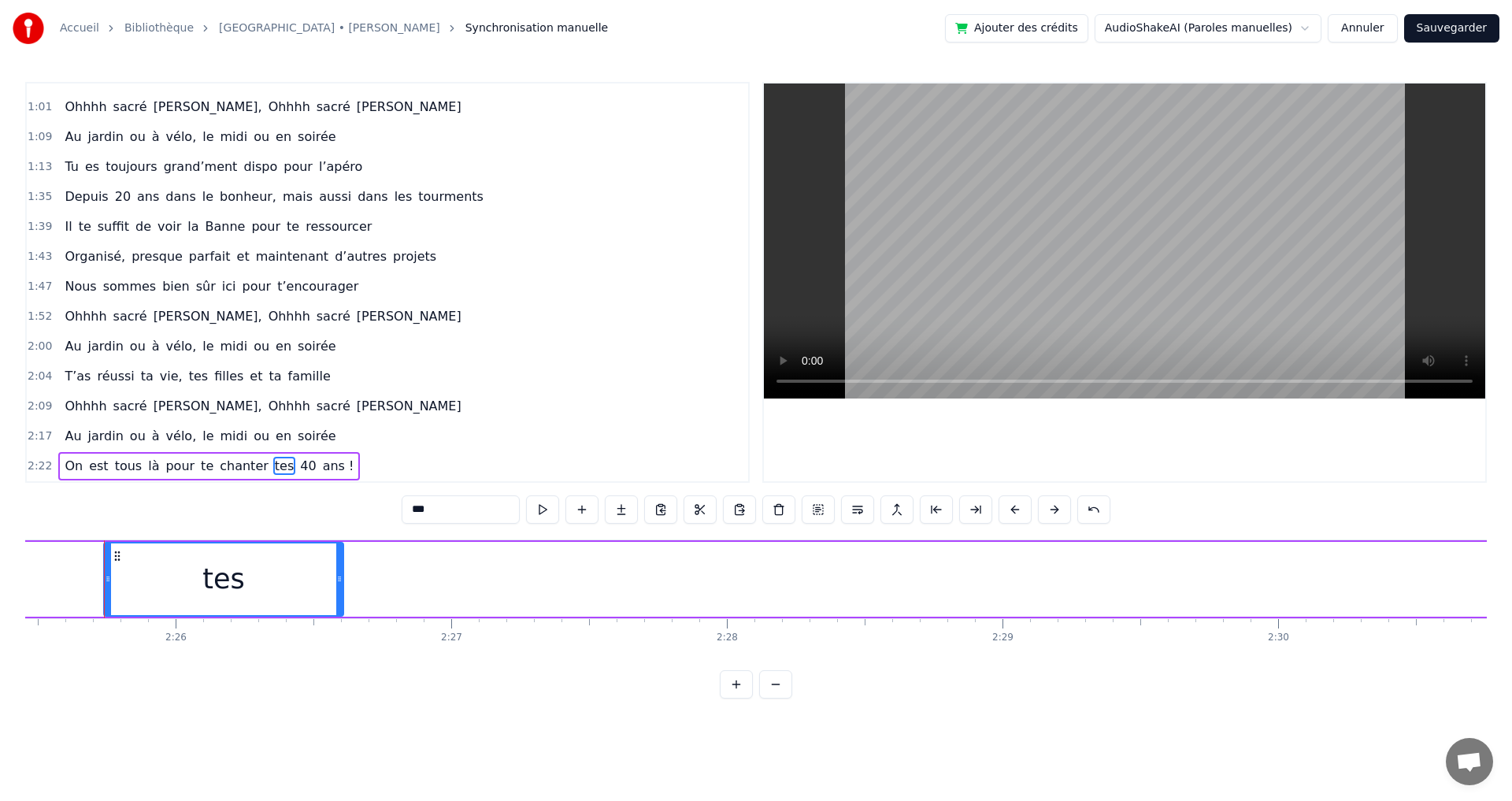
drag, startPoint x: 1432, startPoint y: 578, endPoint x: 326, endPoint y: 560, distance: 1106.1
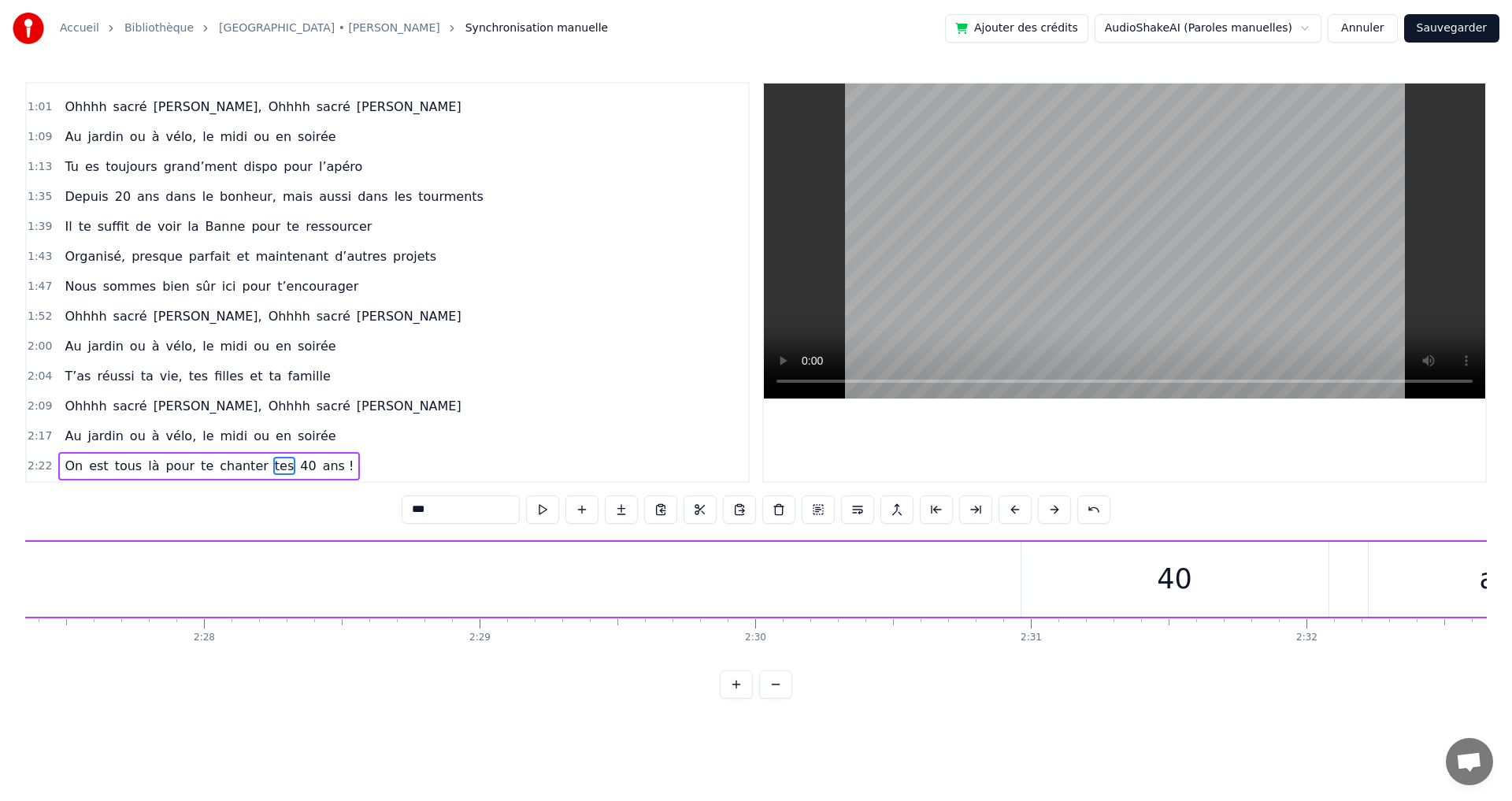
scroll to position [0, 40633]
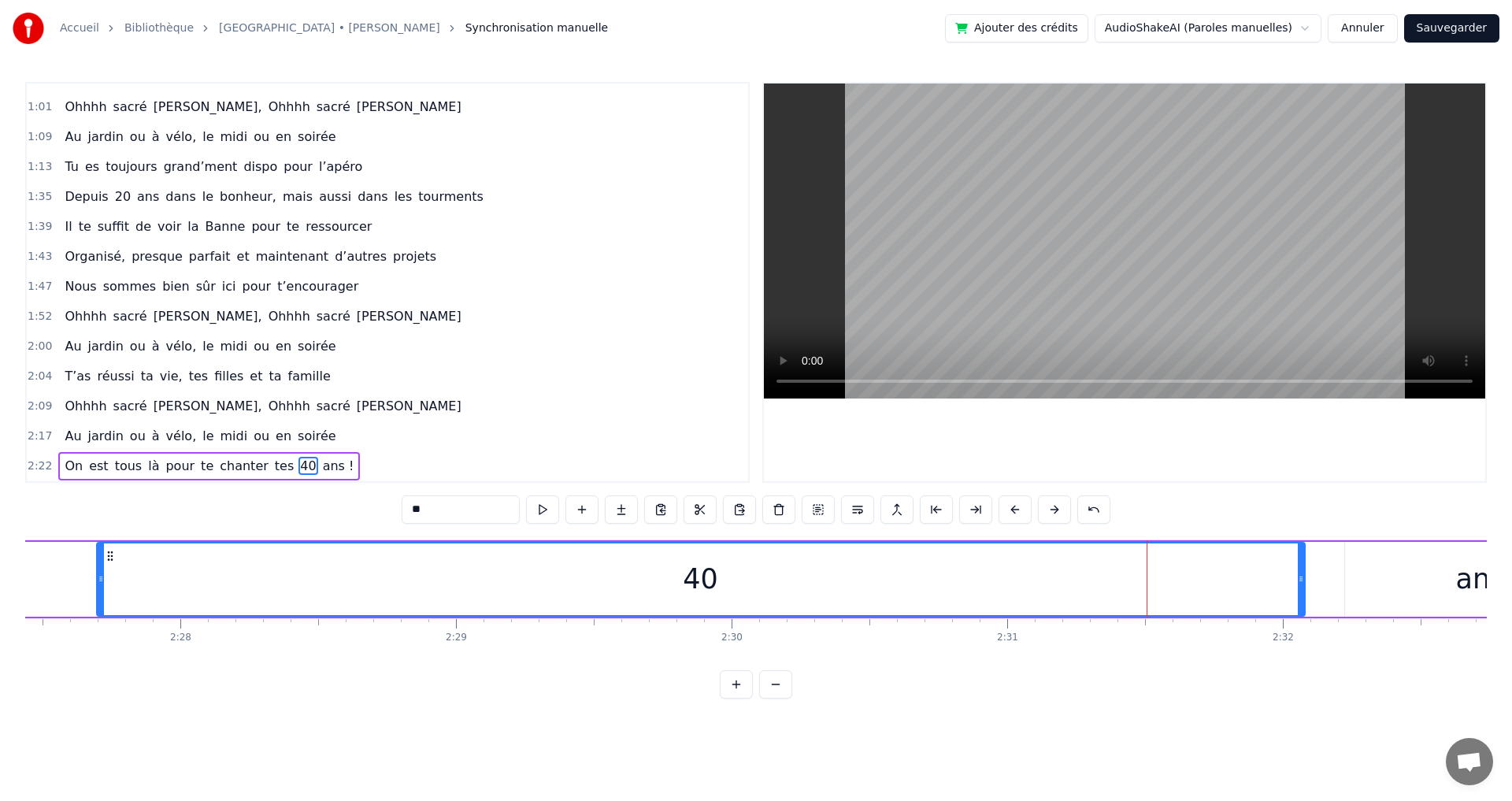
drag, startPoint x: 999, startPoint y: 581, endPoint x: 88, endPoint y: 539, distance: 912.0
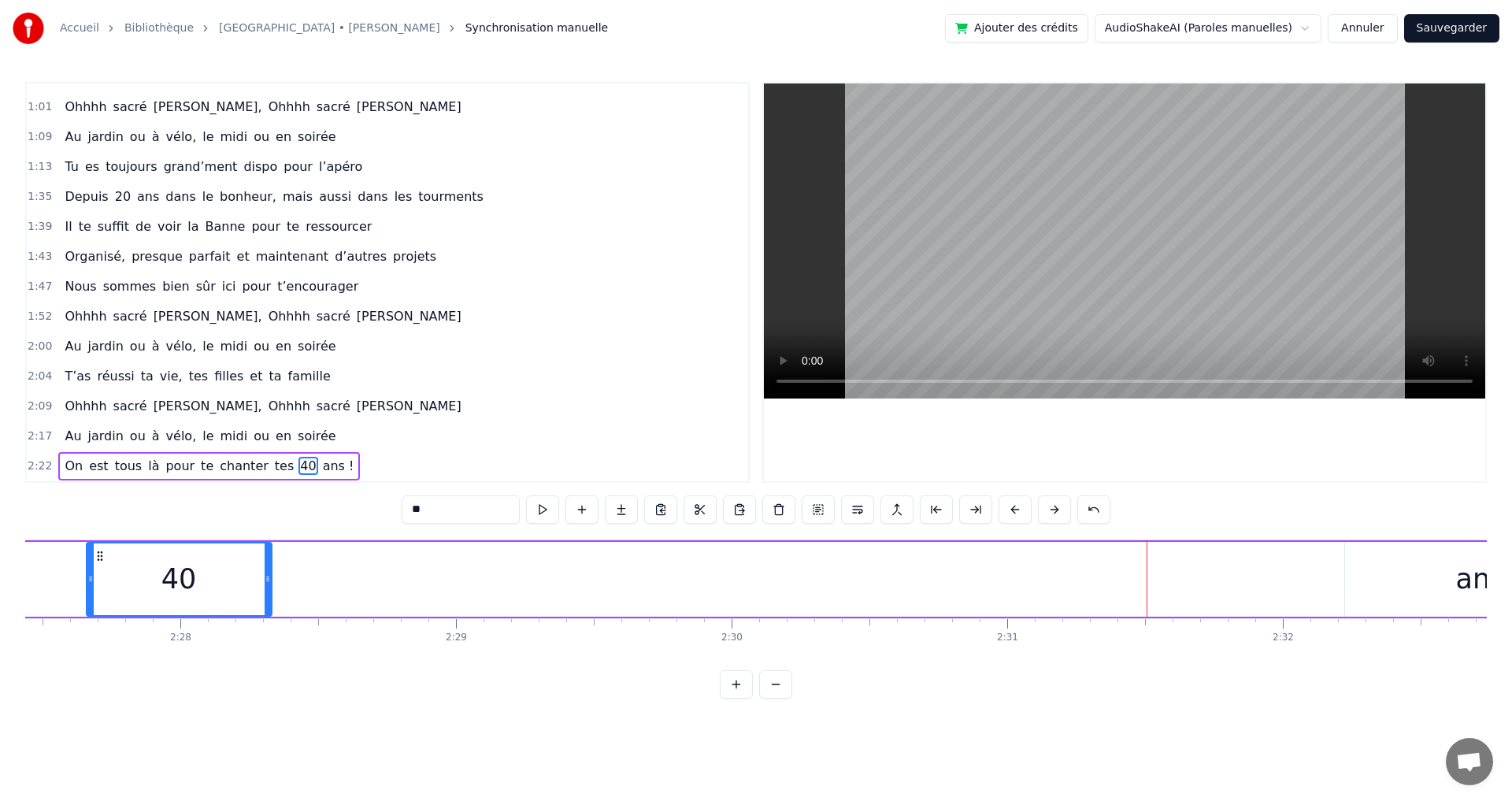
drag, startPoint x: 1300, startPoint y: 578, endPoint x: 267, endPoint y: 561, distance: 1033.1
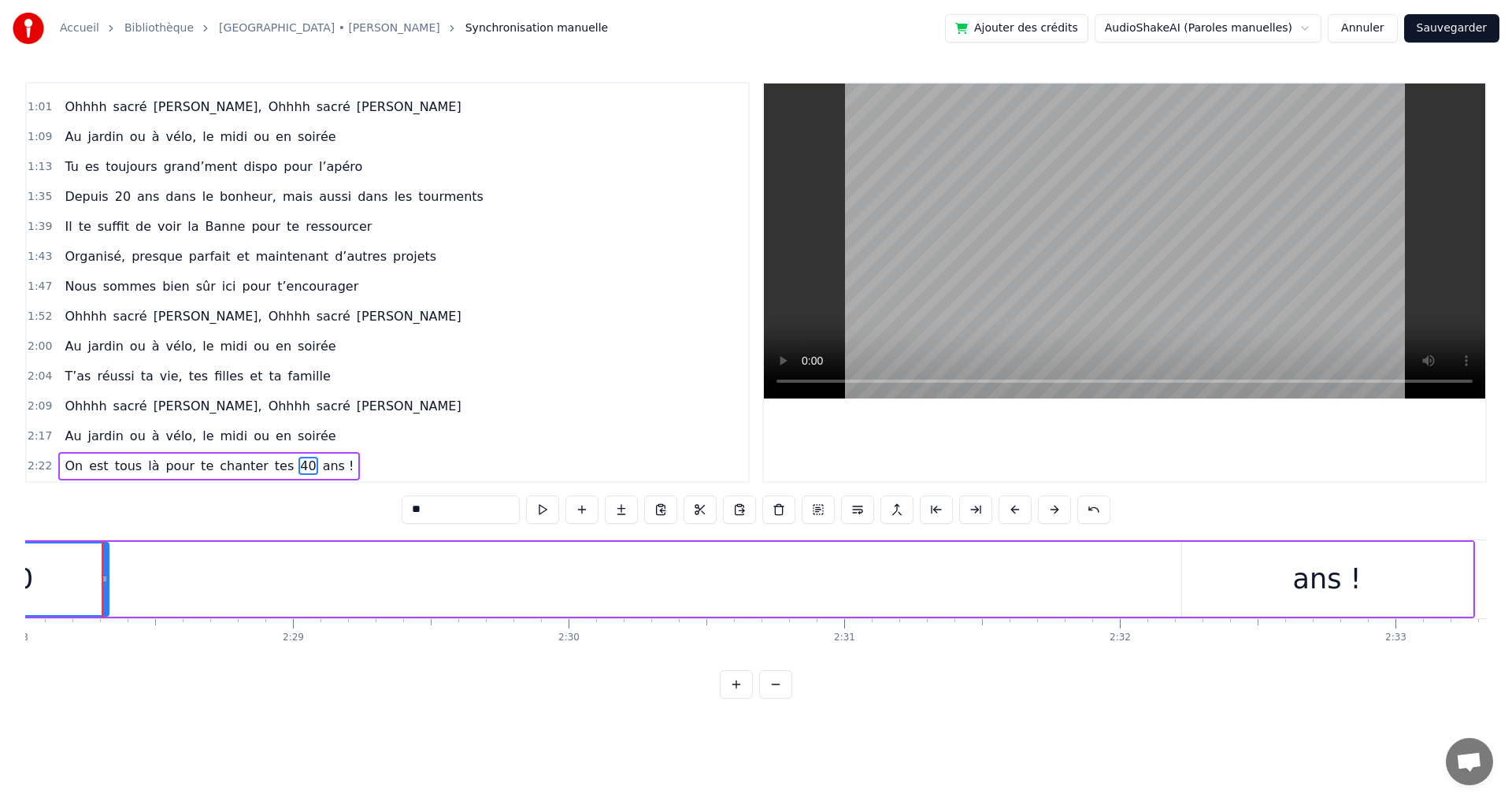
scroll to position [0, 40795]
type input "*****"
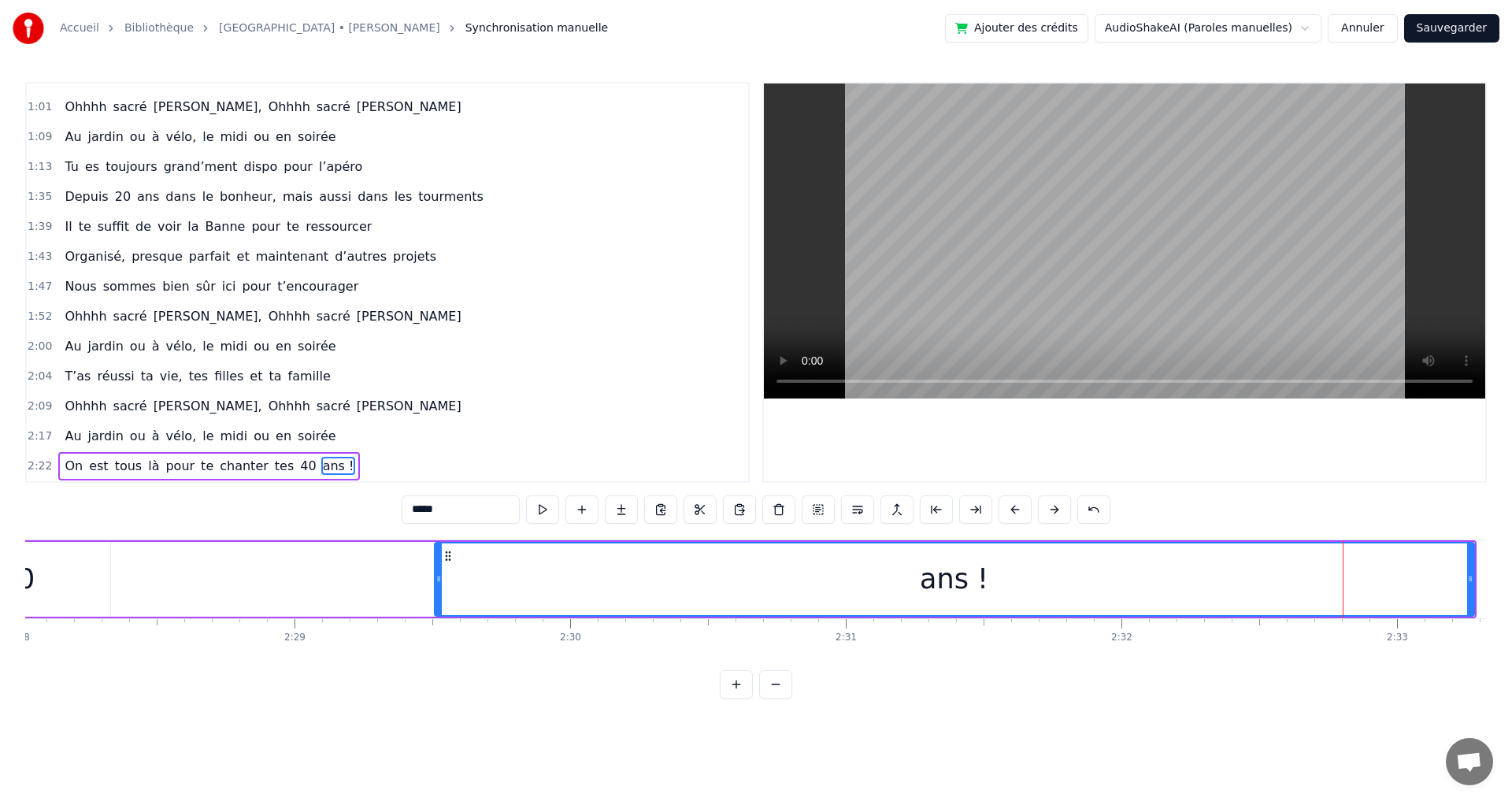
drag, startPoint x: 1185, startPoint y: 579, endPoint x: 418, endPoint y: 557, distance: 767.3
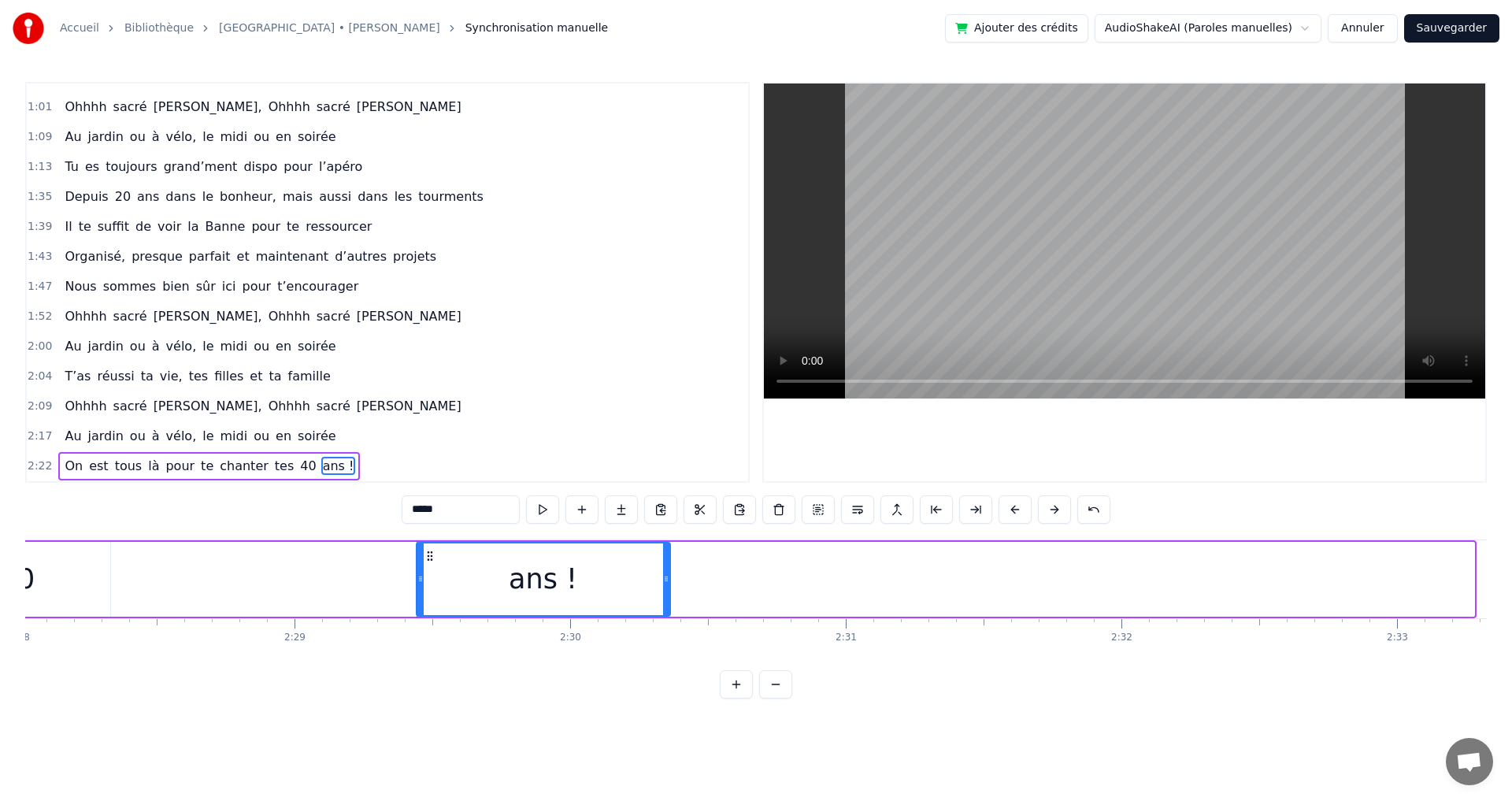
drag, startPoint x: 1471, startPoint y: 579, endPoint x: 665, endPoint y: 583, distance: 806.0
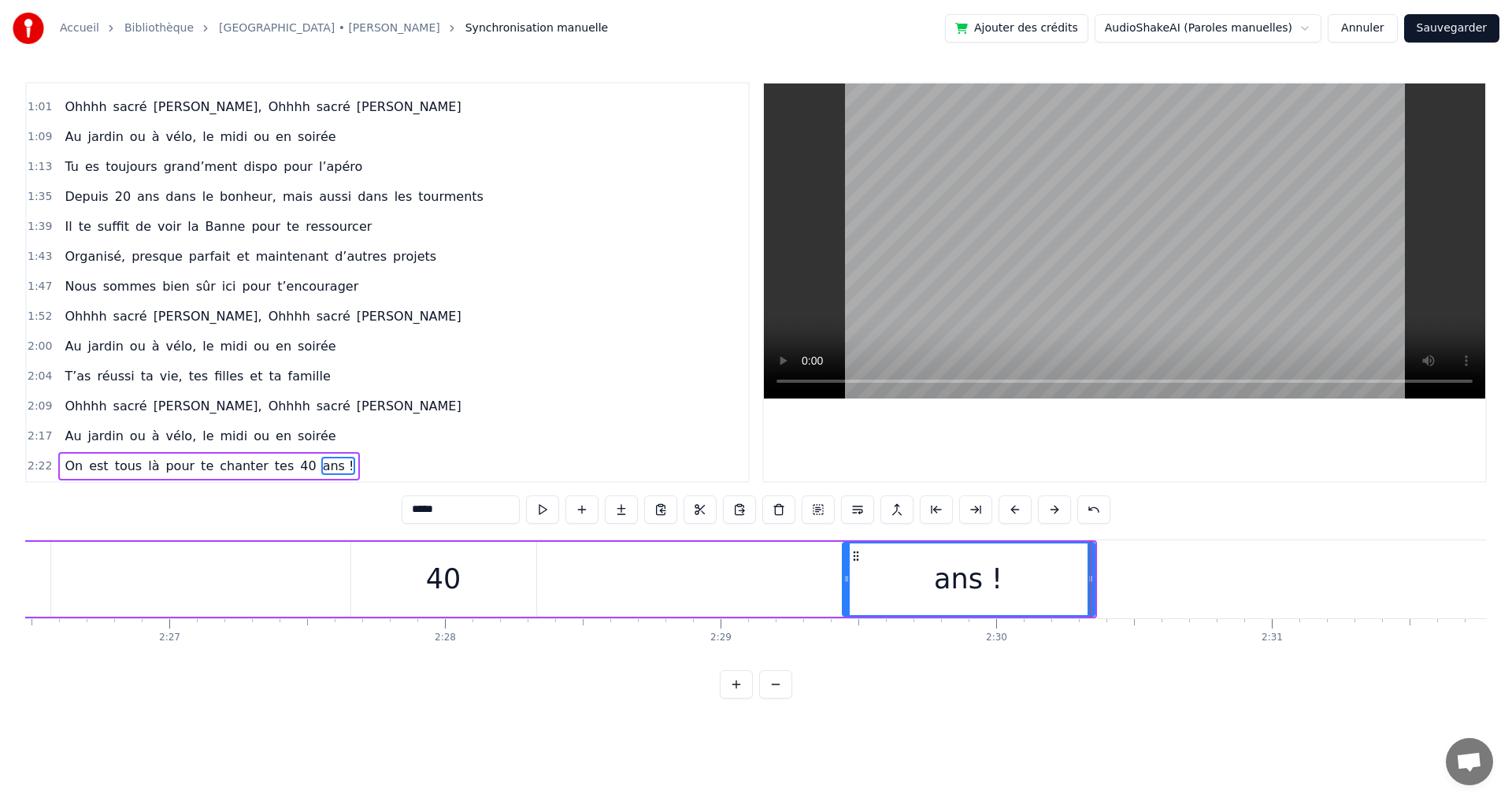
scroll to position [0, 40345]
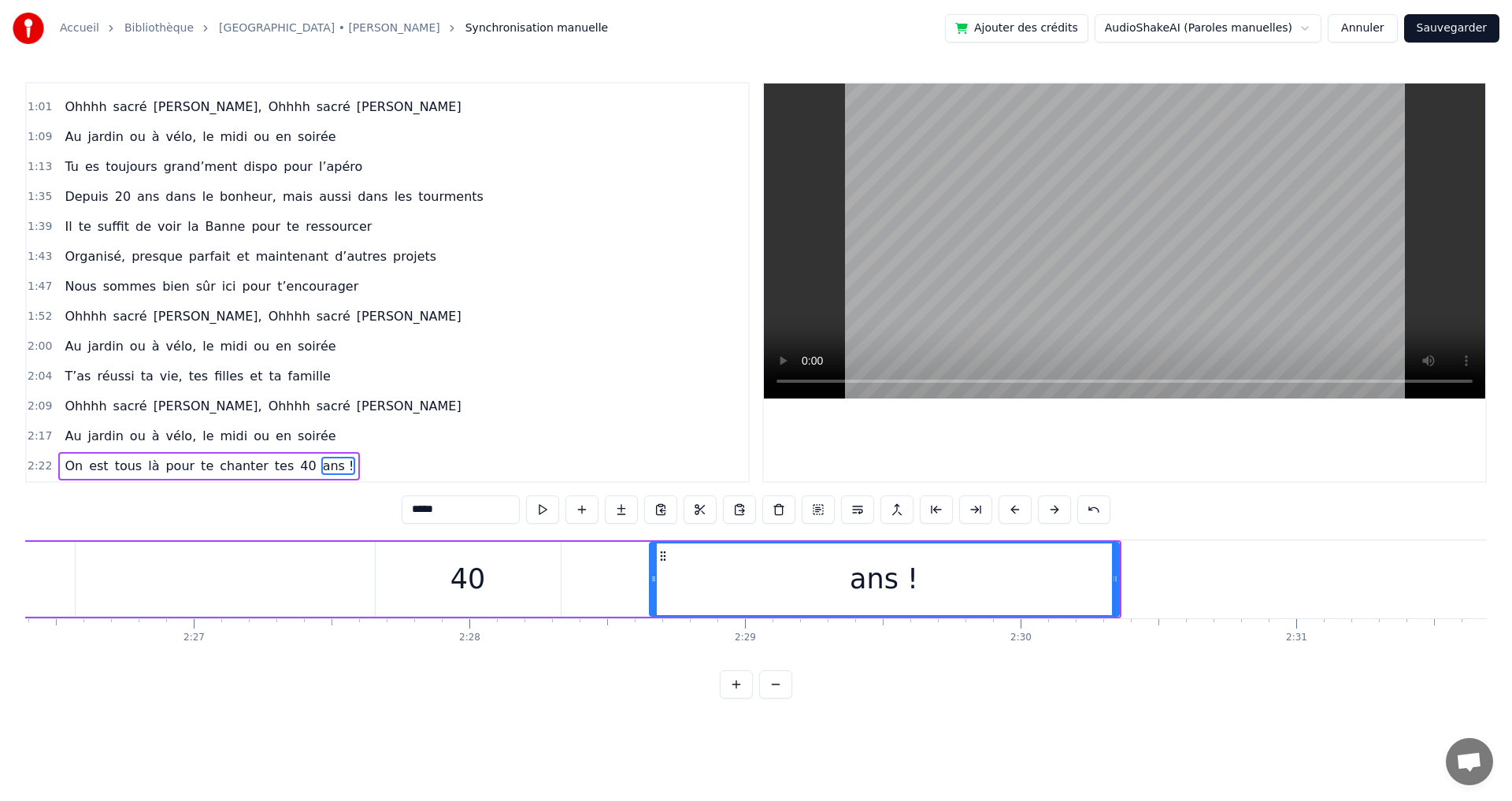
drag, startPoint x: 870, startPoint y: 581, endPoint x: 622, endPoint y: 584, distance: 248.0
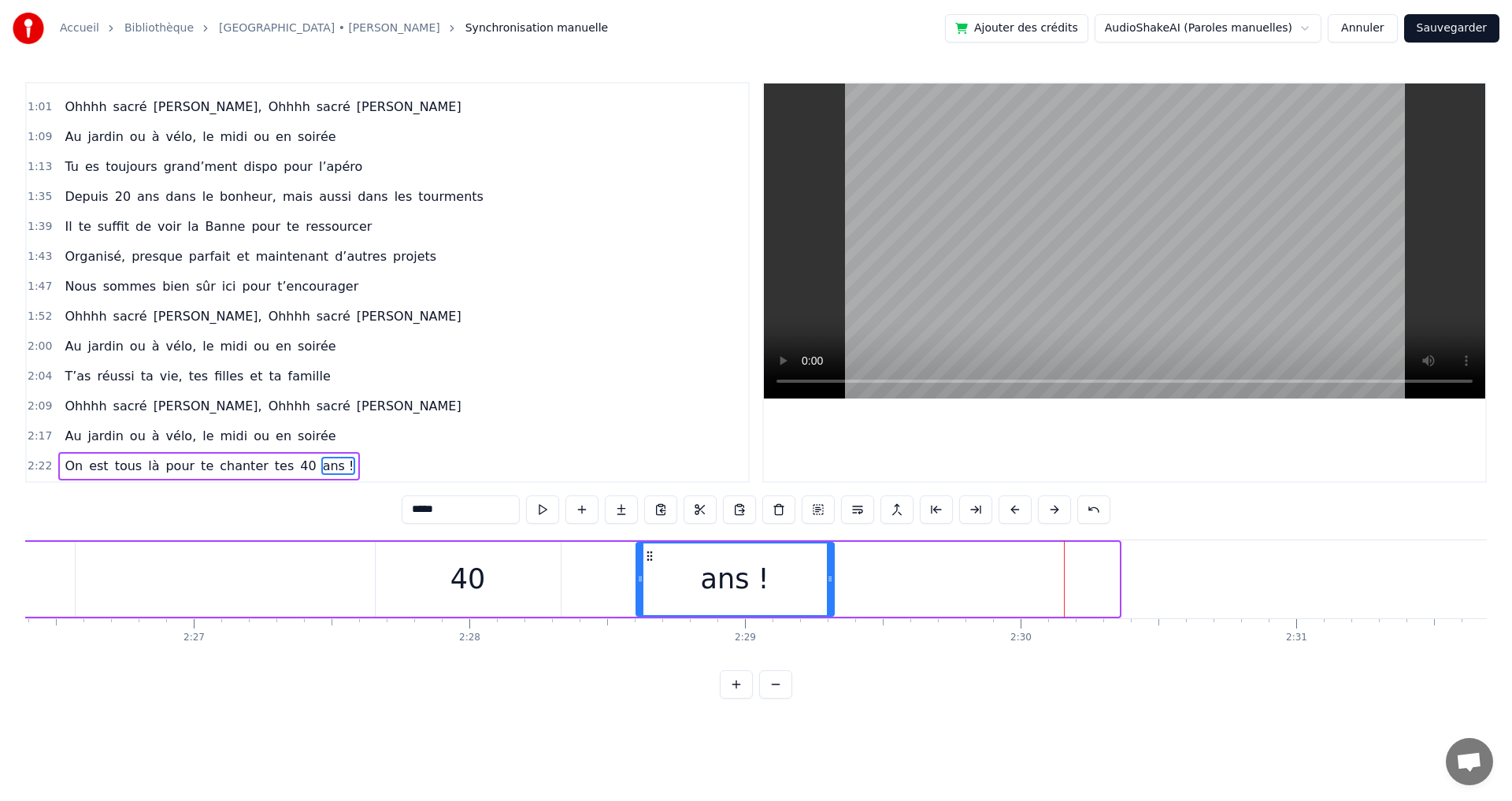
drag, startPoint x: 1116, startPoint y: 578, endPoint x: 791, endPoint y: 568, distance: 325.2
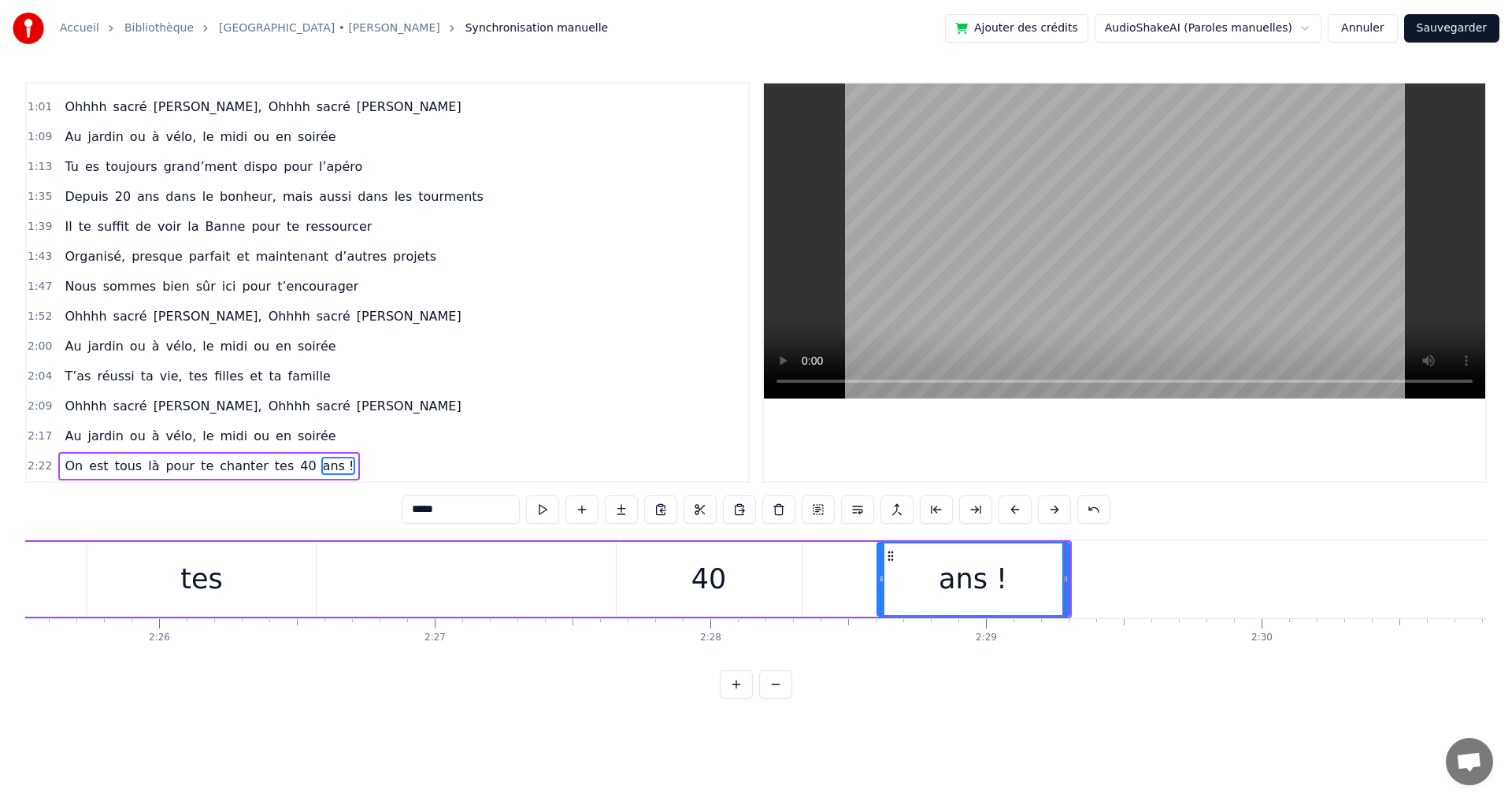
scroll to position [0, 40031]
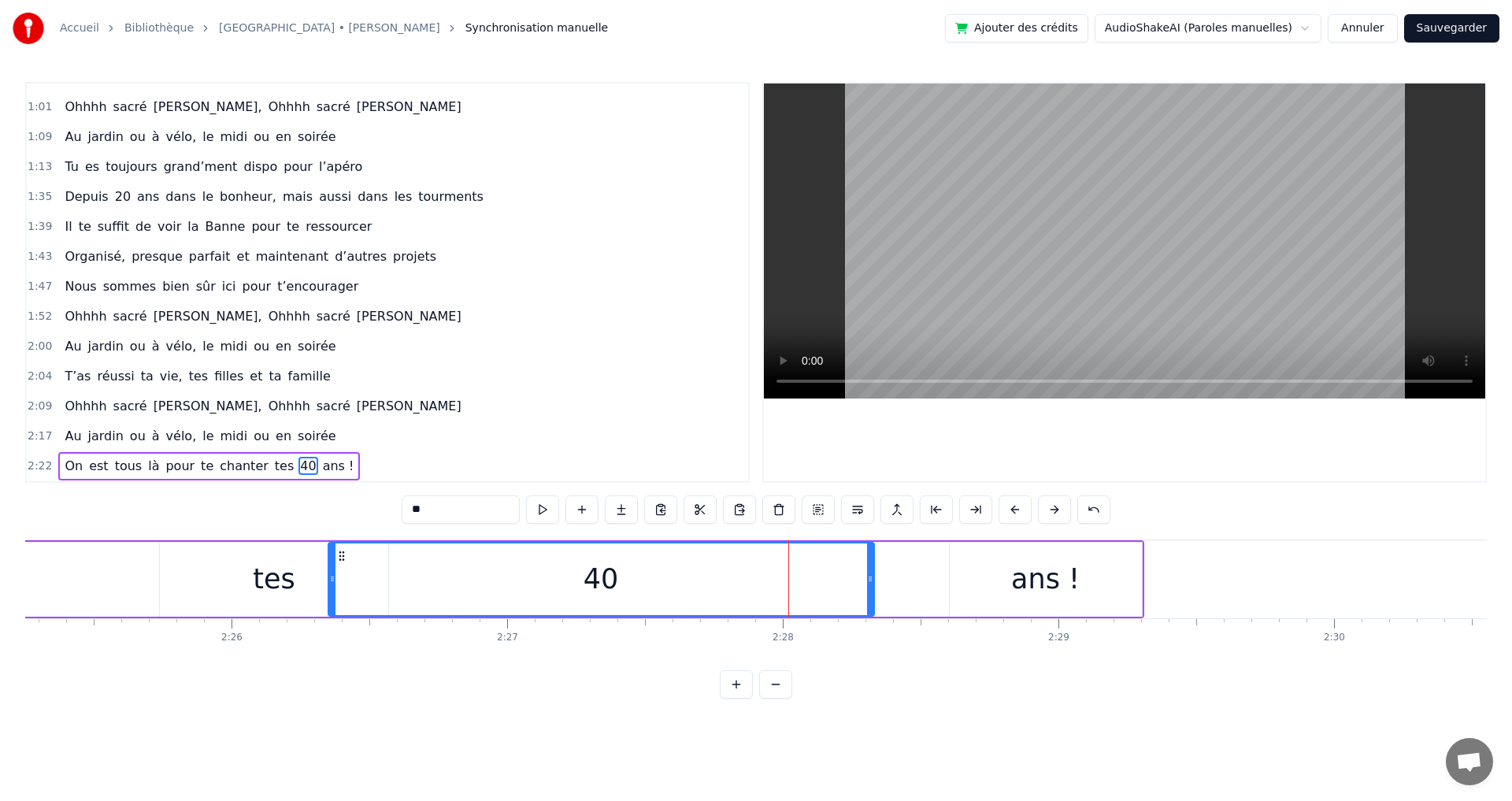
drag, startPoint x: 691, startPoint y: 578, endPoint x: 330, endPoint y: 570, distance: 361.1
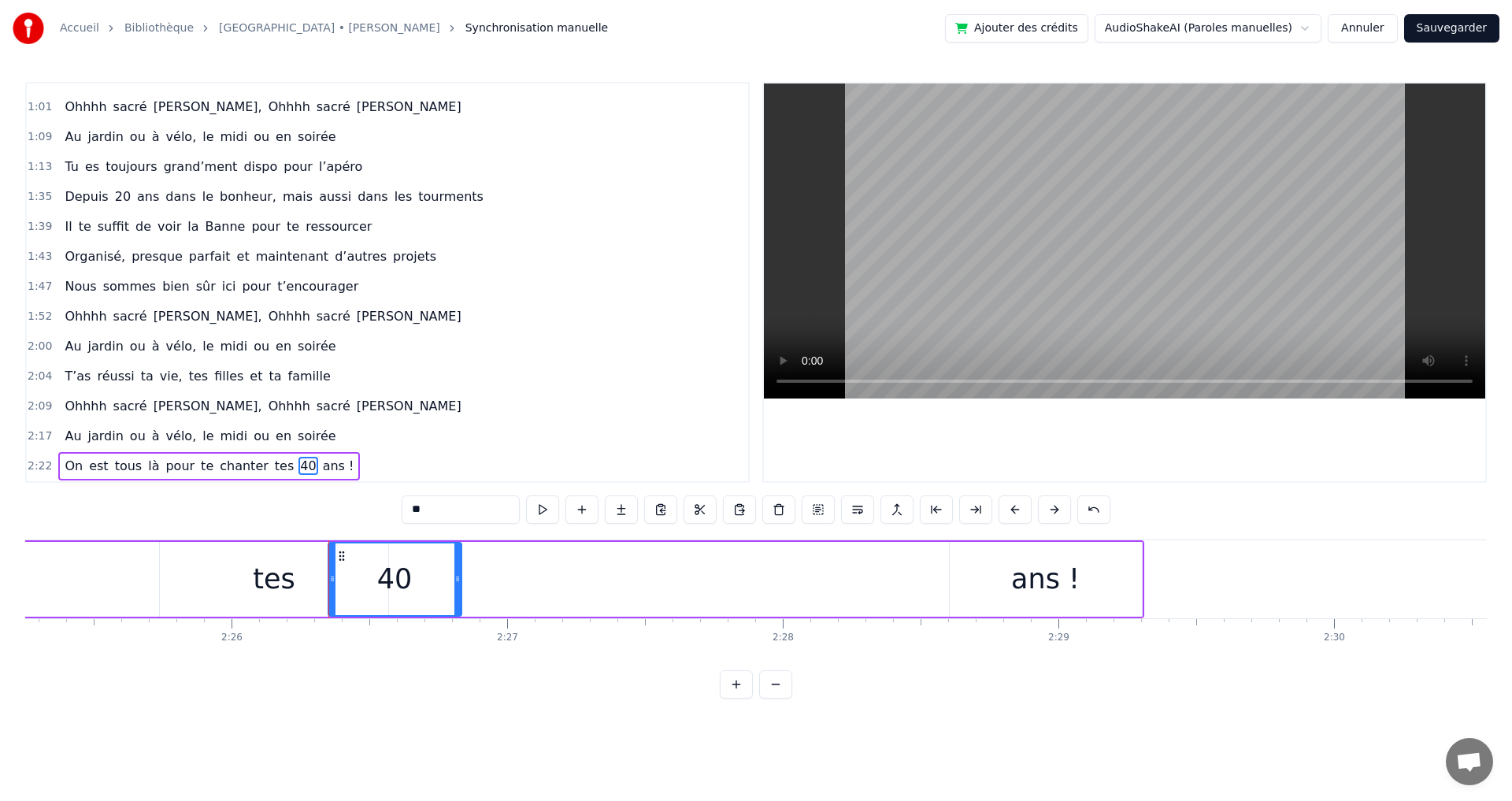
drag, startPoint x: 868, startPoint y: 579, endPoint x: 454, endPoint y: 566, distance: 414.2
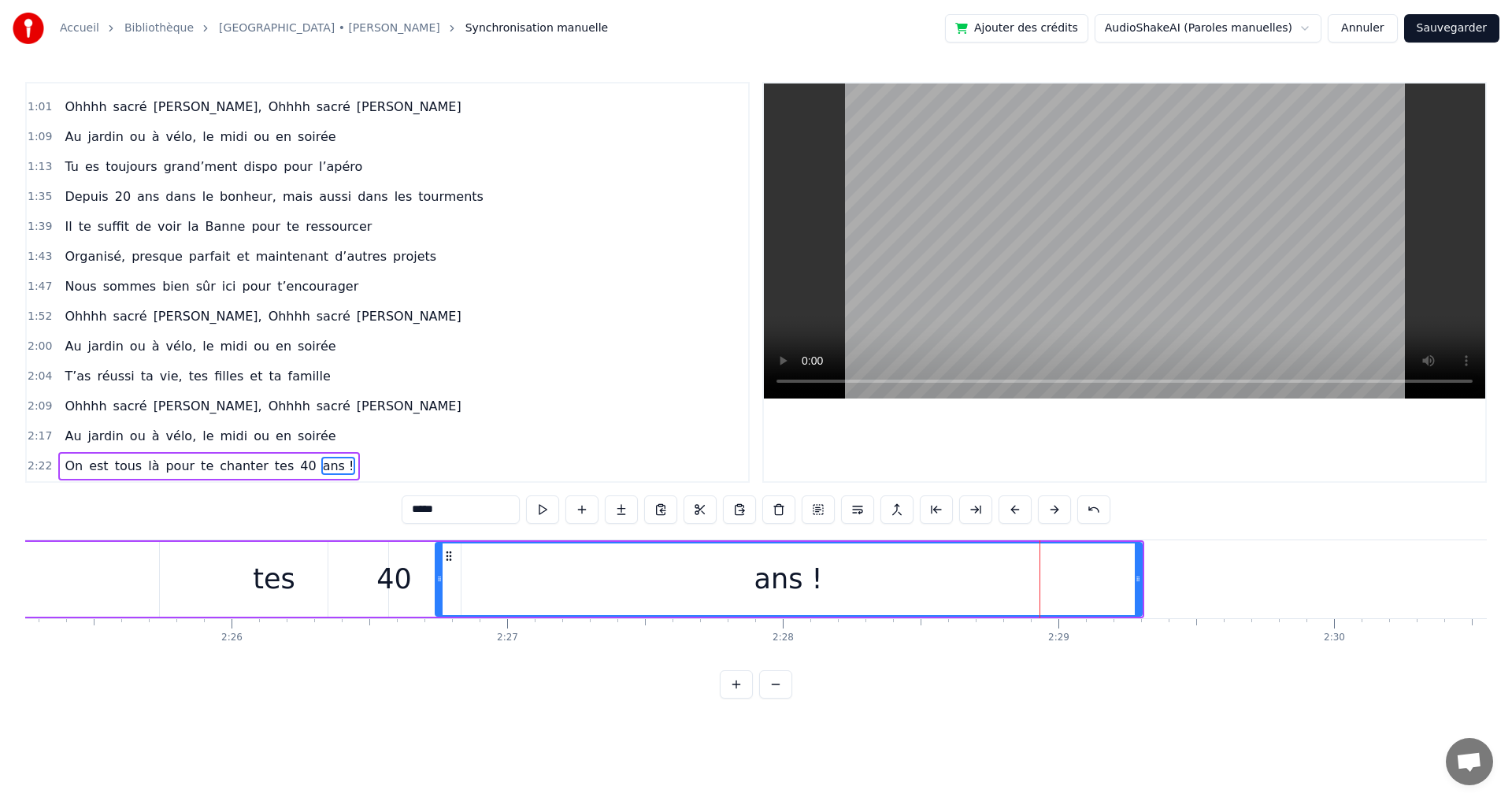
drag, startPoint x: 953, startPoint y: 581, endPoint x: 438, endPoint y: 571, distance: 515.1
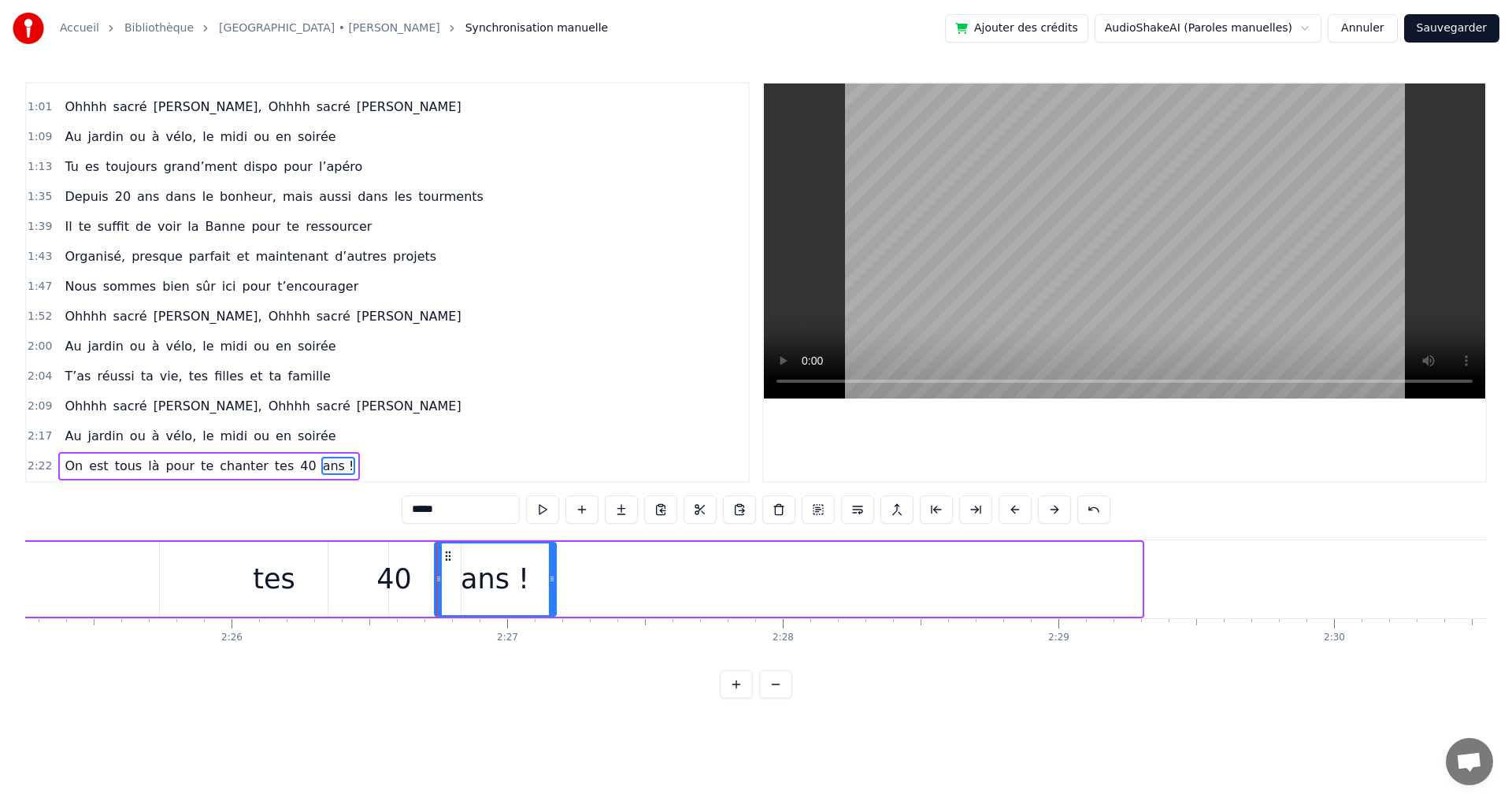
drag, startPoint x: 1139, startPoint y: 581, endPoint x: 552, endPoint y: 560, distance: 587.4
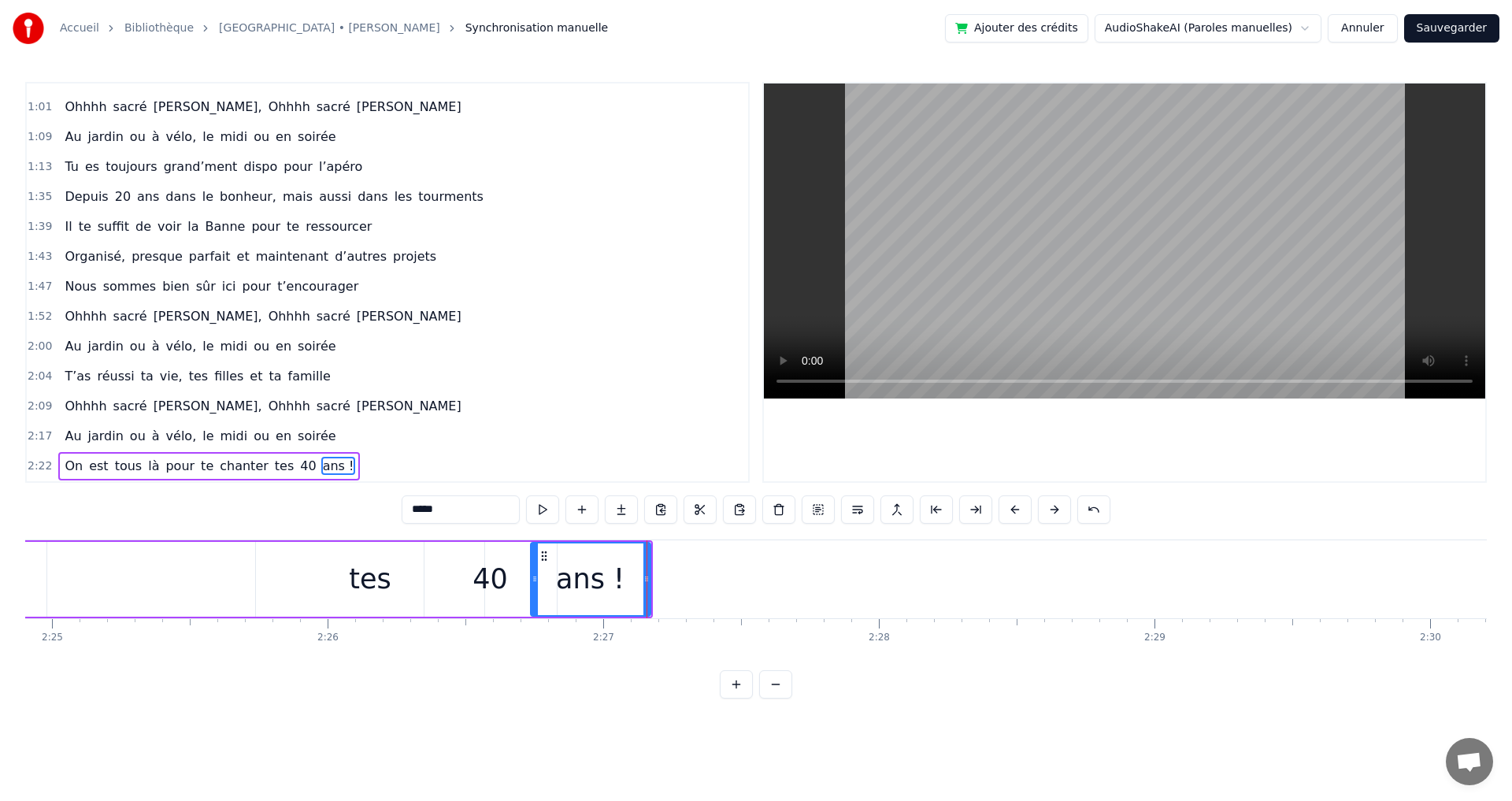
scroll to position [0, 39549]
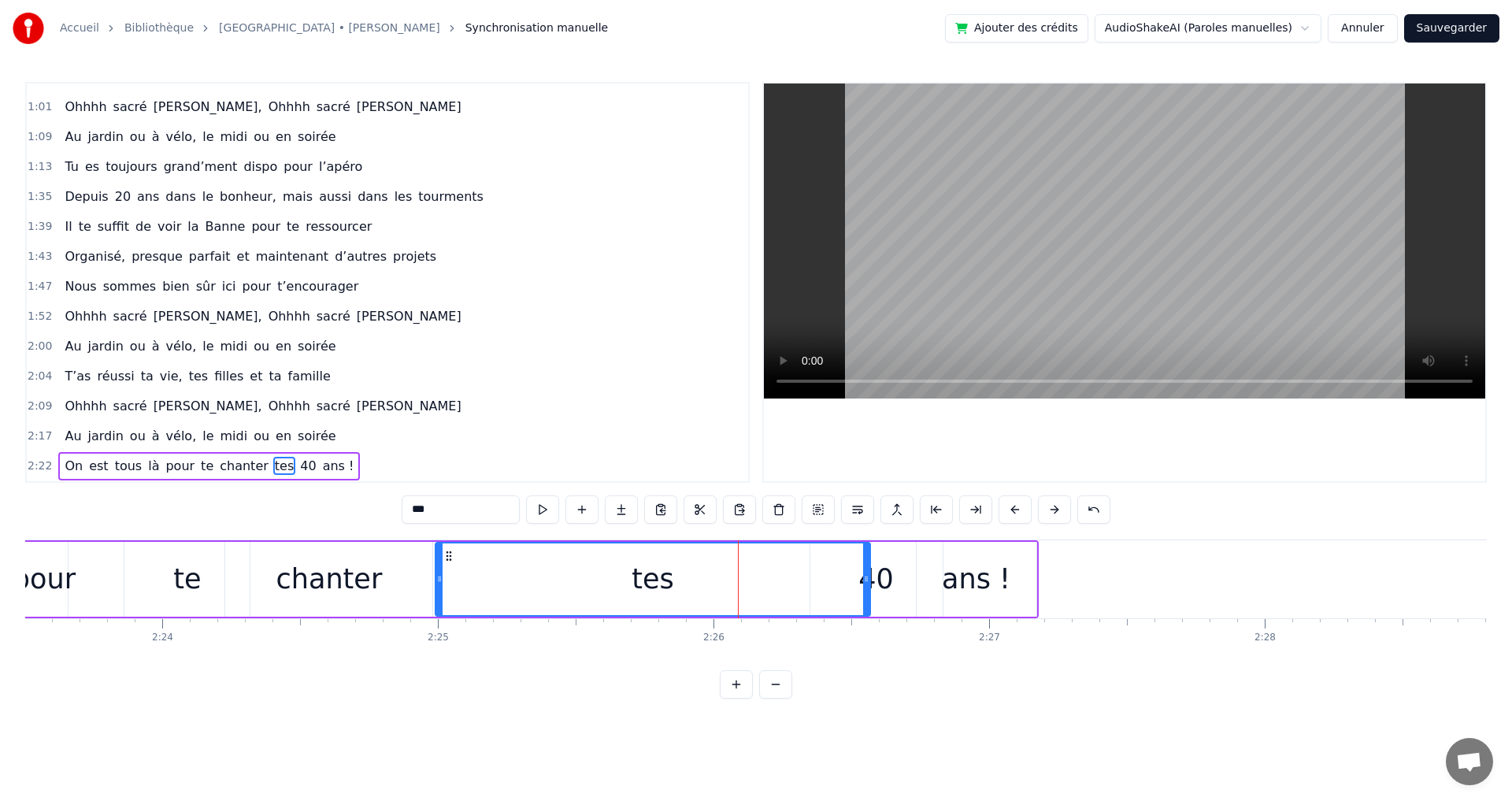
drag, startPoint x: 644, startPoint y: 579, endPoint x: 438, endPoint y: 576, distance: 206.0
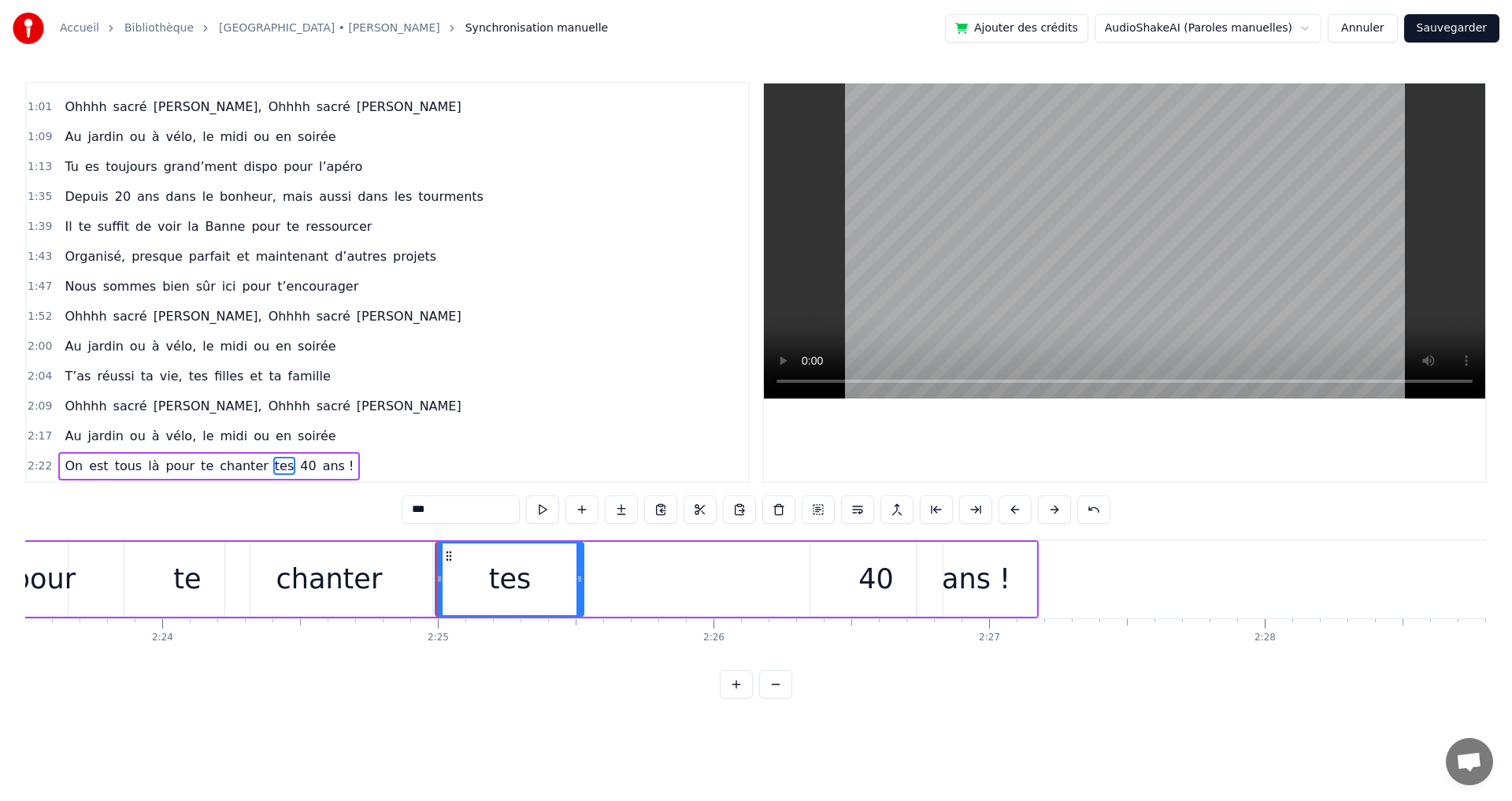
drag, startPoint x: 866, startPoint y: 579, endPoint x: 580, endPoint y: 576, distance: 286.0
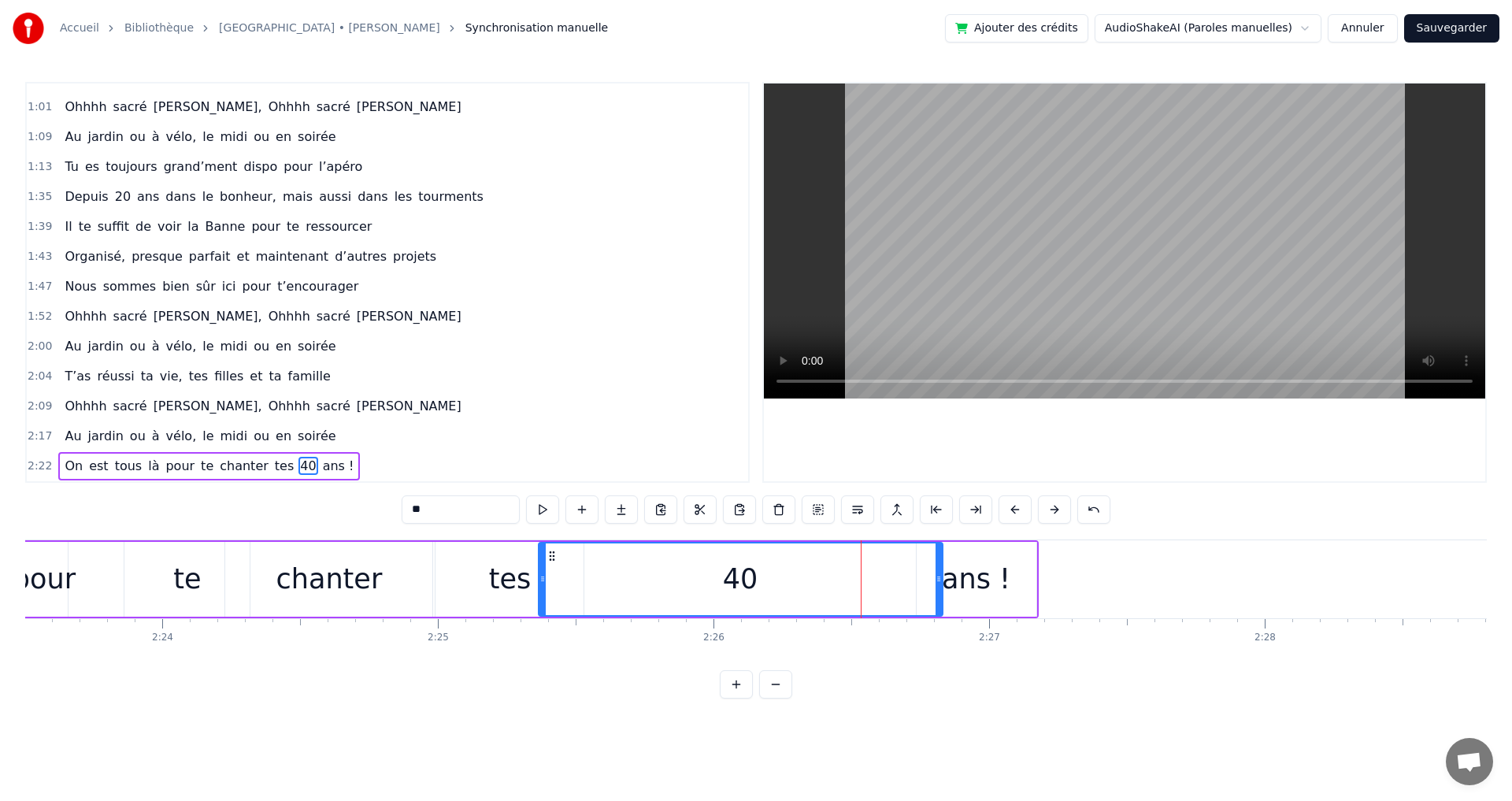
drag, startPoint x: 813, startPoint y: 580, endPoint x: 594, endPoint y: 579, distance: 219.0
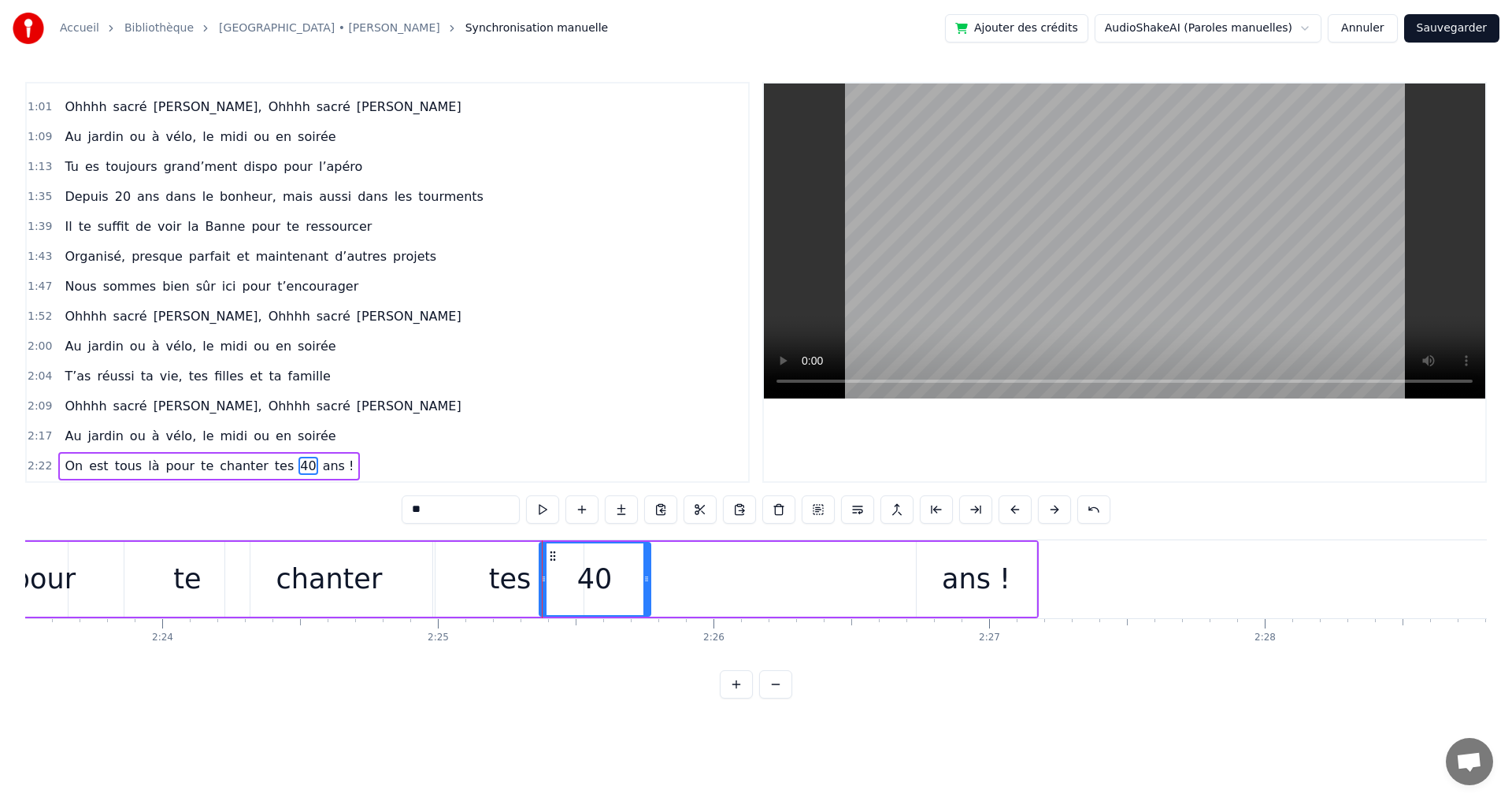
drag, startPoint x: 936, startPoint y: 580, endPoint x: 641, endPoint y: 574, distance: 295.1
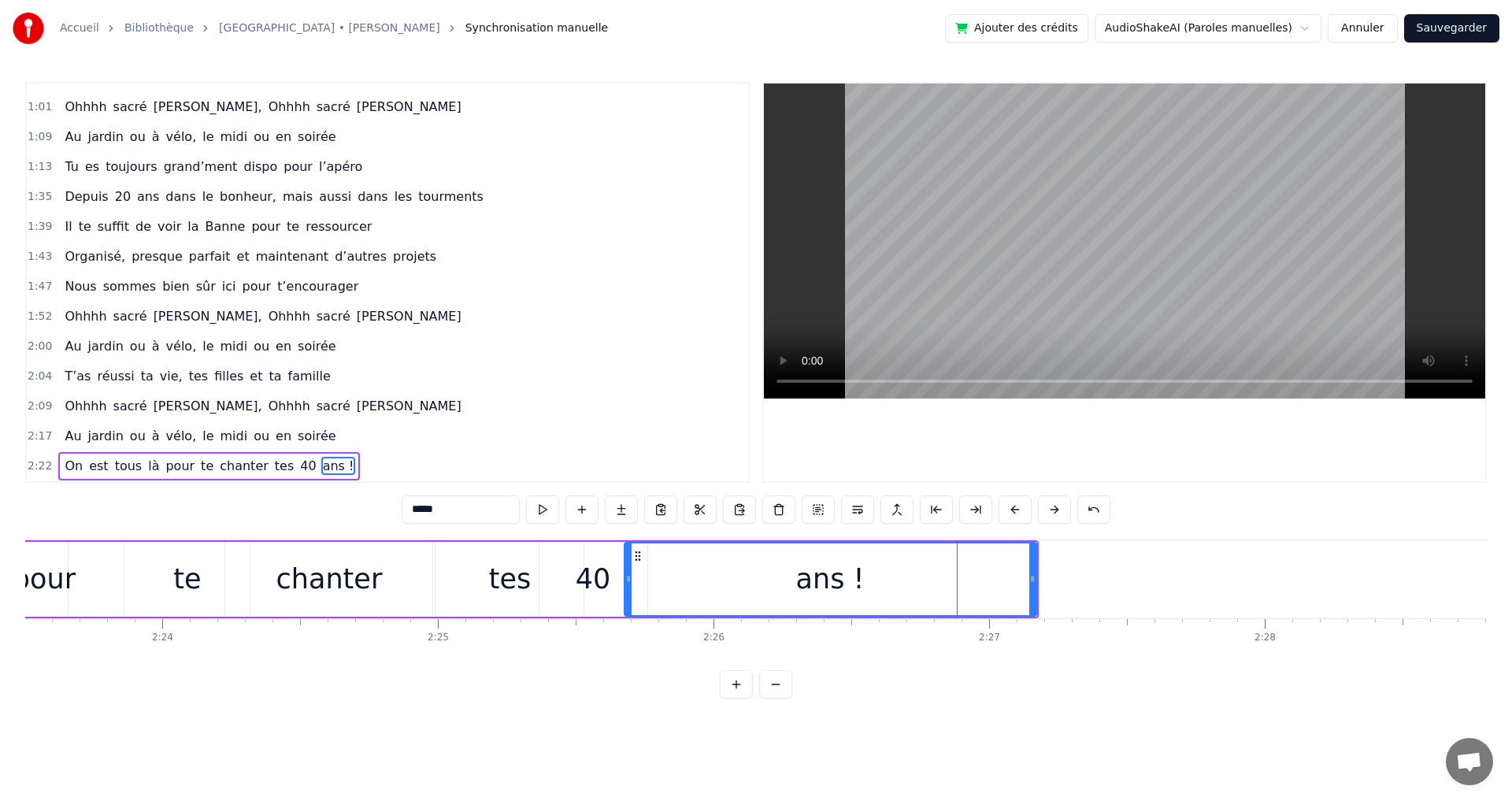
drag, startPoint x: 919, startPoint y: 580, endPoint x: 626, endPoint y: 578, distance: 293.0
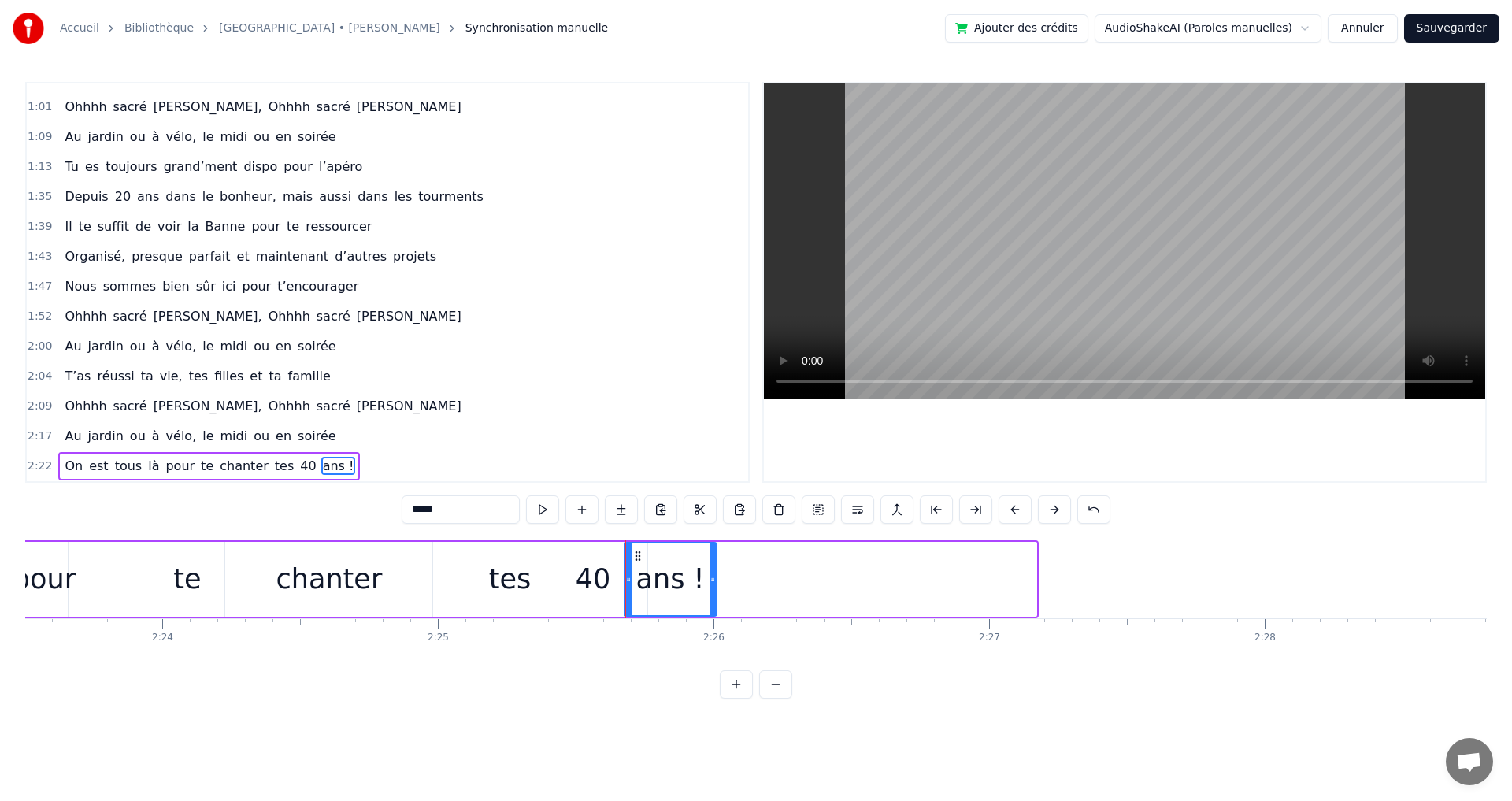
drag, startPoint x: 1034, startPoint y: 581, endPoint x: 714, endPoint y: 579, distance: 320.0
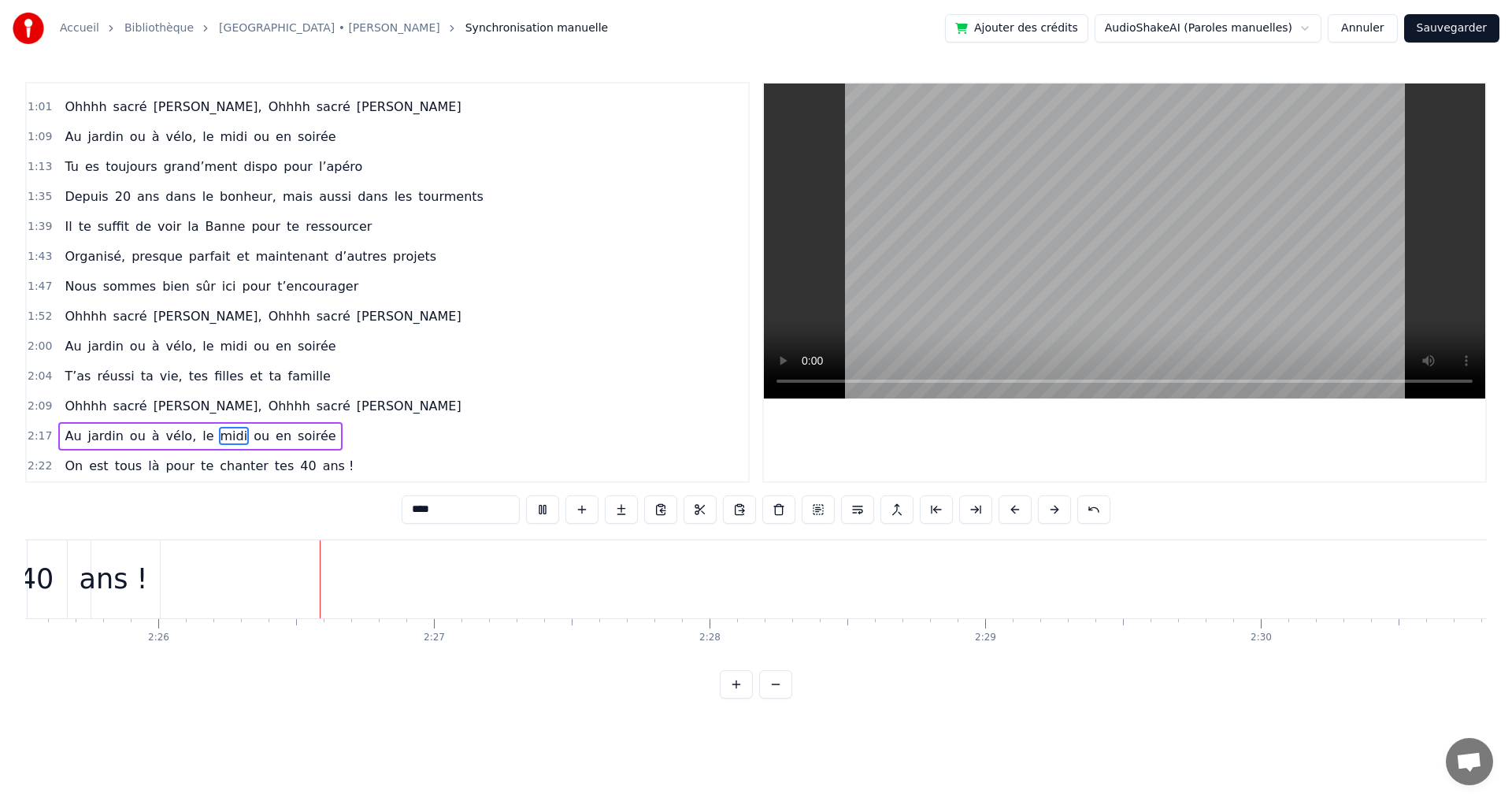
scroll to position [0, 40106]
type input "***"
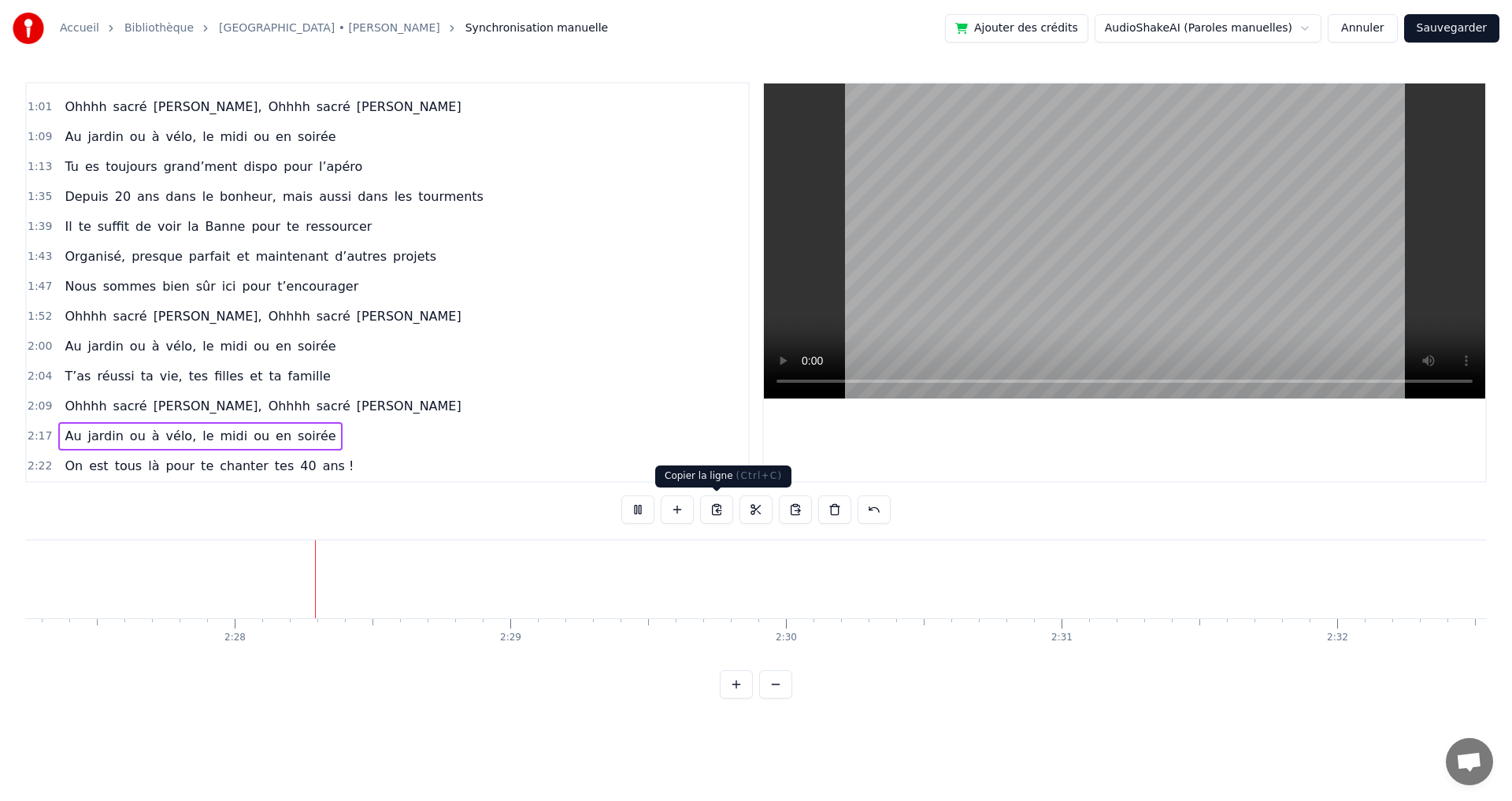
scroll to position [0, 40580]
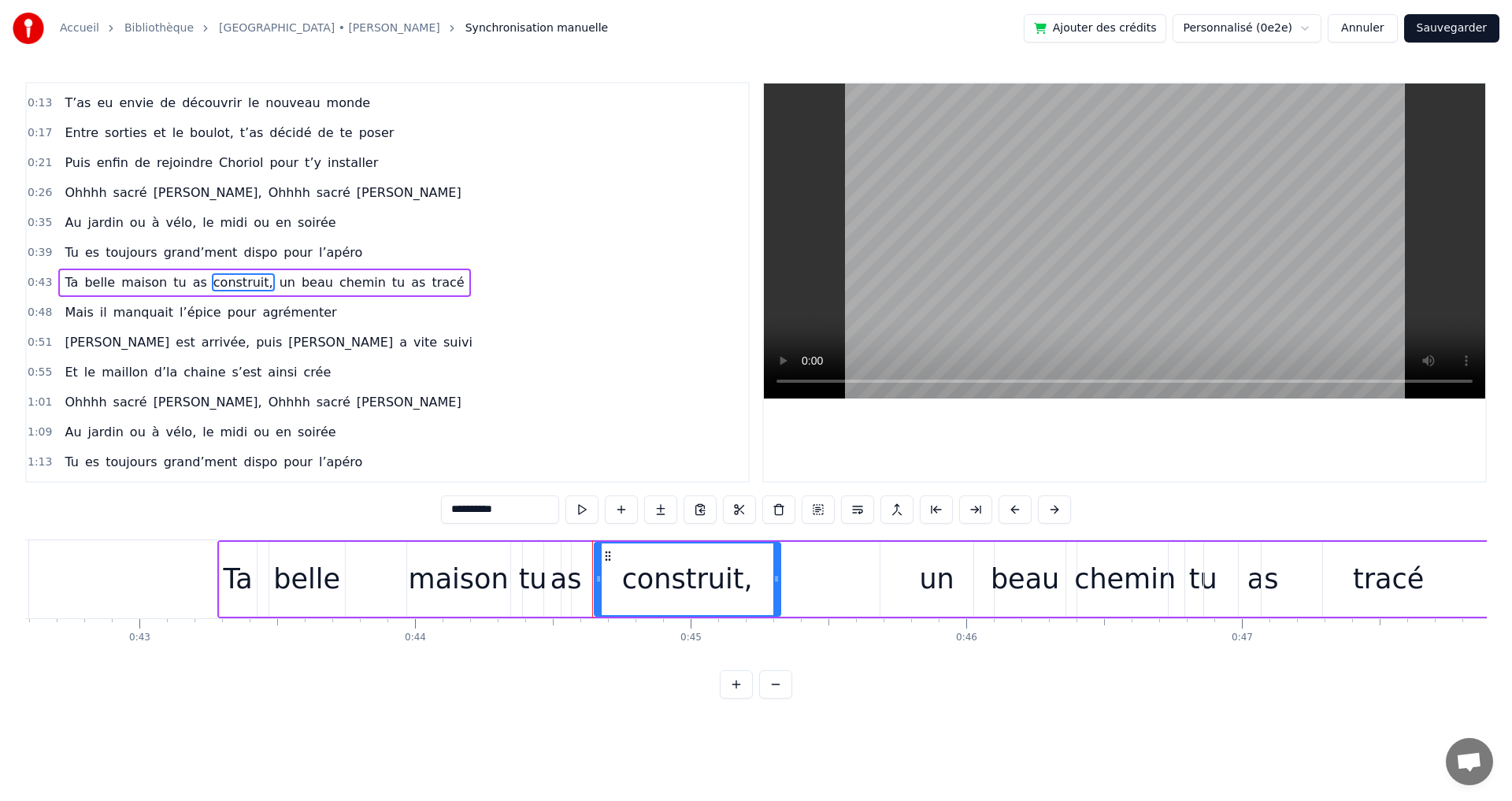
scroll to position [0, 11568]
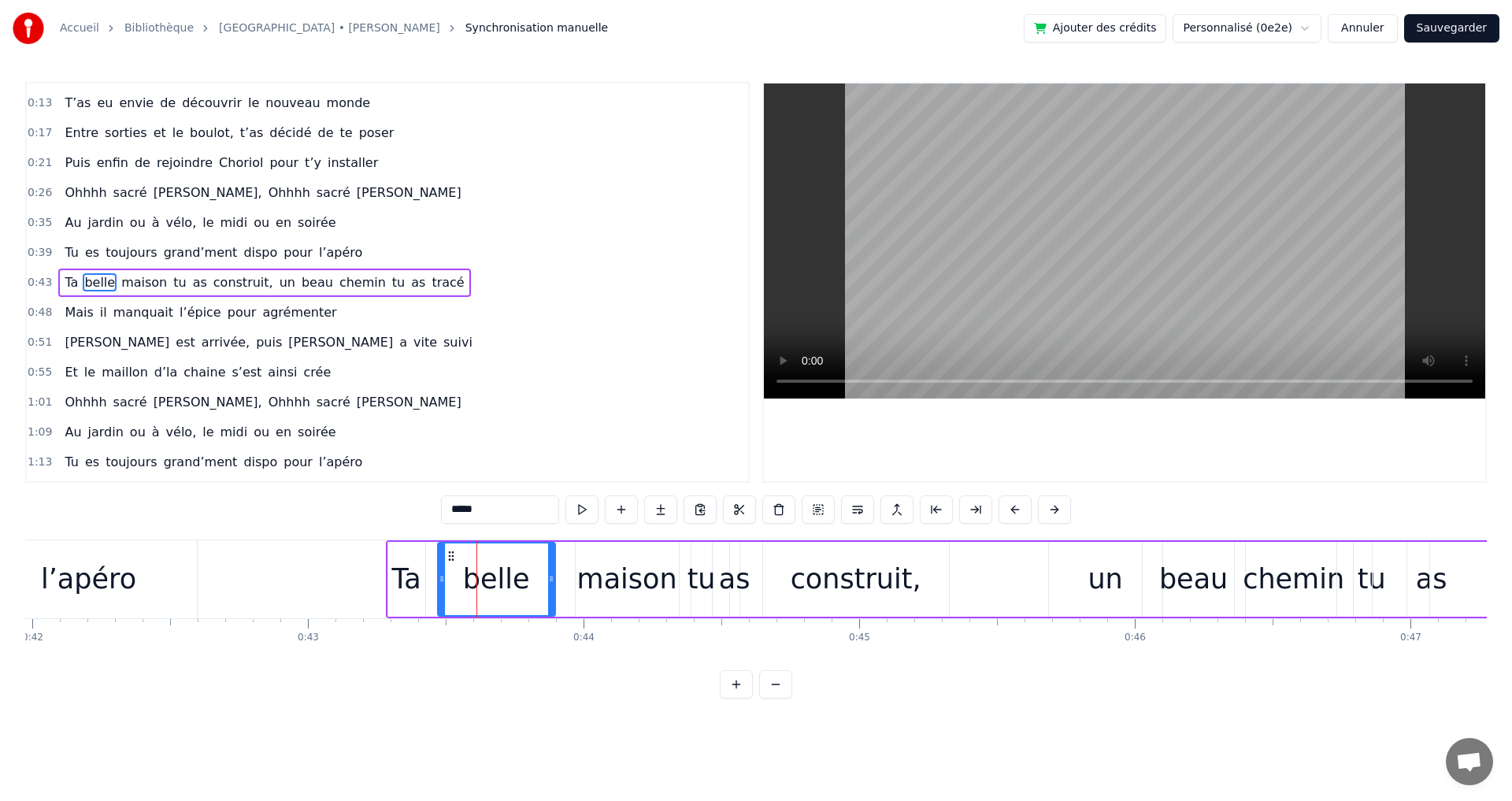
drag, startPoint x: 509, startPoint y: 579, endPoint x: 551, endPoint y: 578, distance: 42.0
drag, startPoint x: 440, startPoint y: 579, endPoint x: 470, endPoint y: 578, distance: 30.0
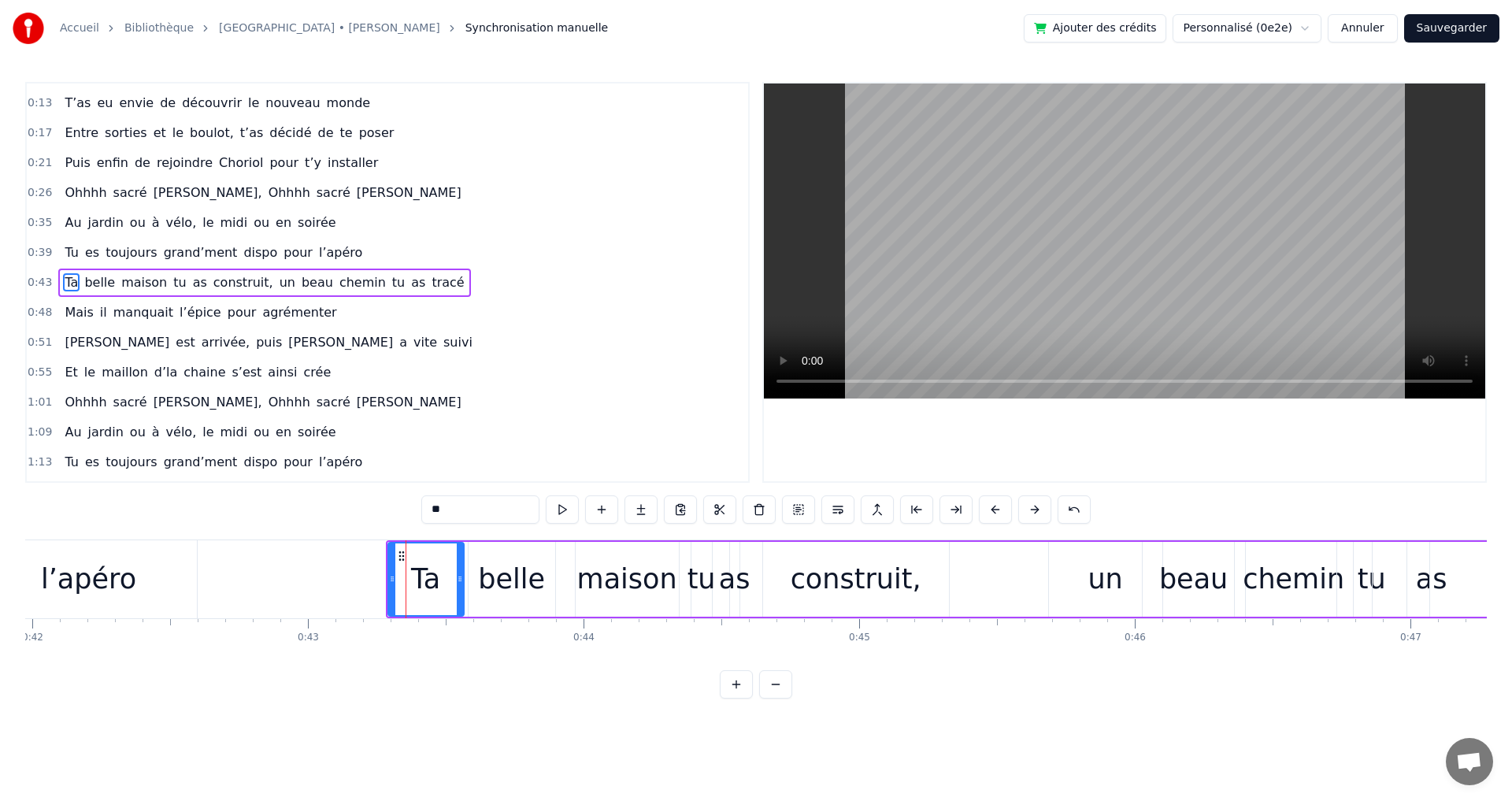
drag, startPoint x: 423, startPoint y: 579, endPoint x: 462, endPoint y: 577, distance: 39.1
drag, startPoint x: 393, startPoint y: 582, endPoint x: 413, endPoint y: 579, distance: 20.2
type input "**********"
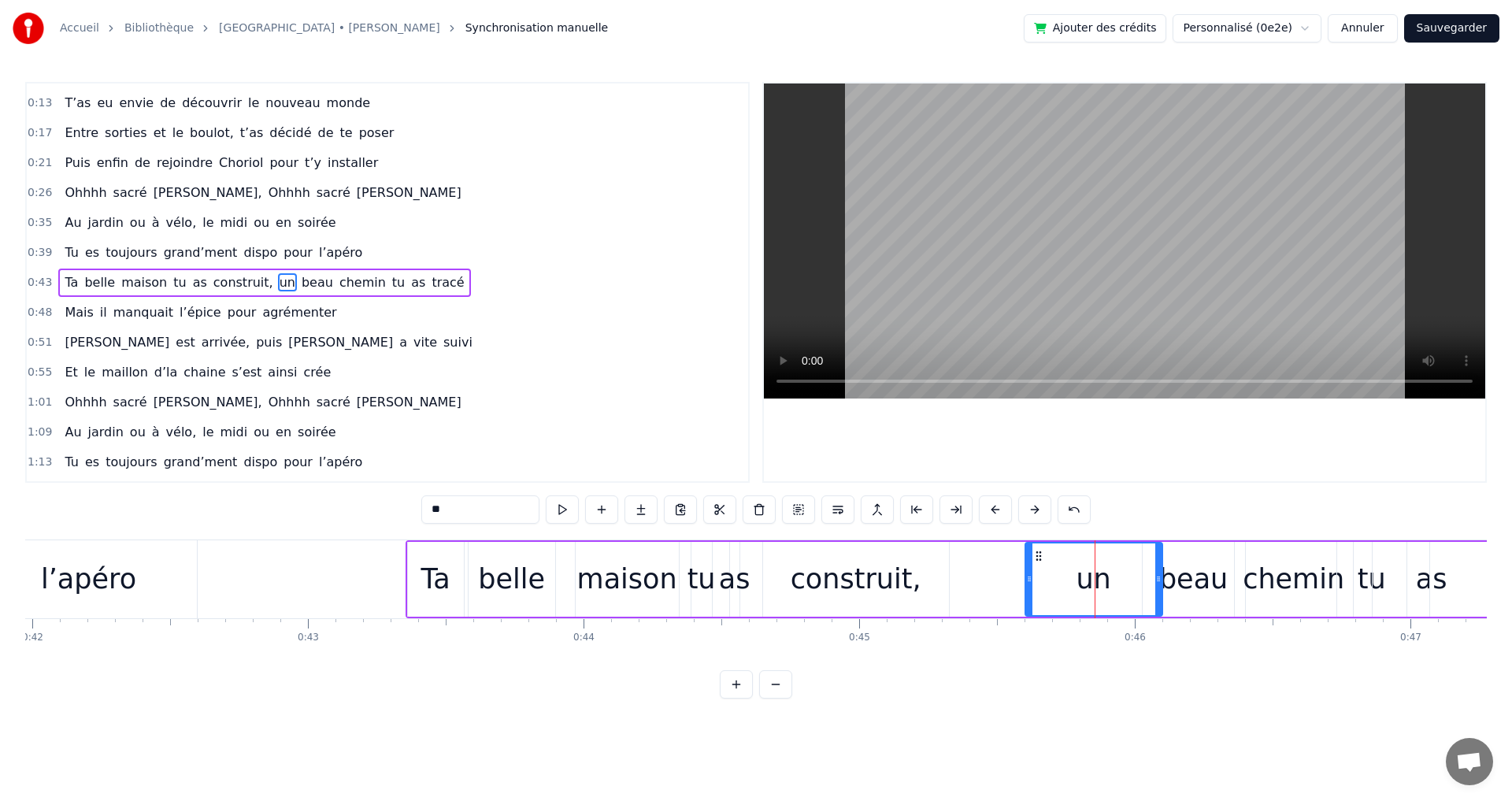
drag, startPoint x: 1053, startPoint y: 581, endPoint x: 1029, endPoint y: 581, distance: 24.0
drag, startPoint x: 1158, startPoint y: 578, endPoint x: 1122, endPoint y: 582, distance: 36.2
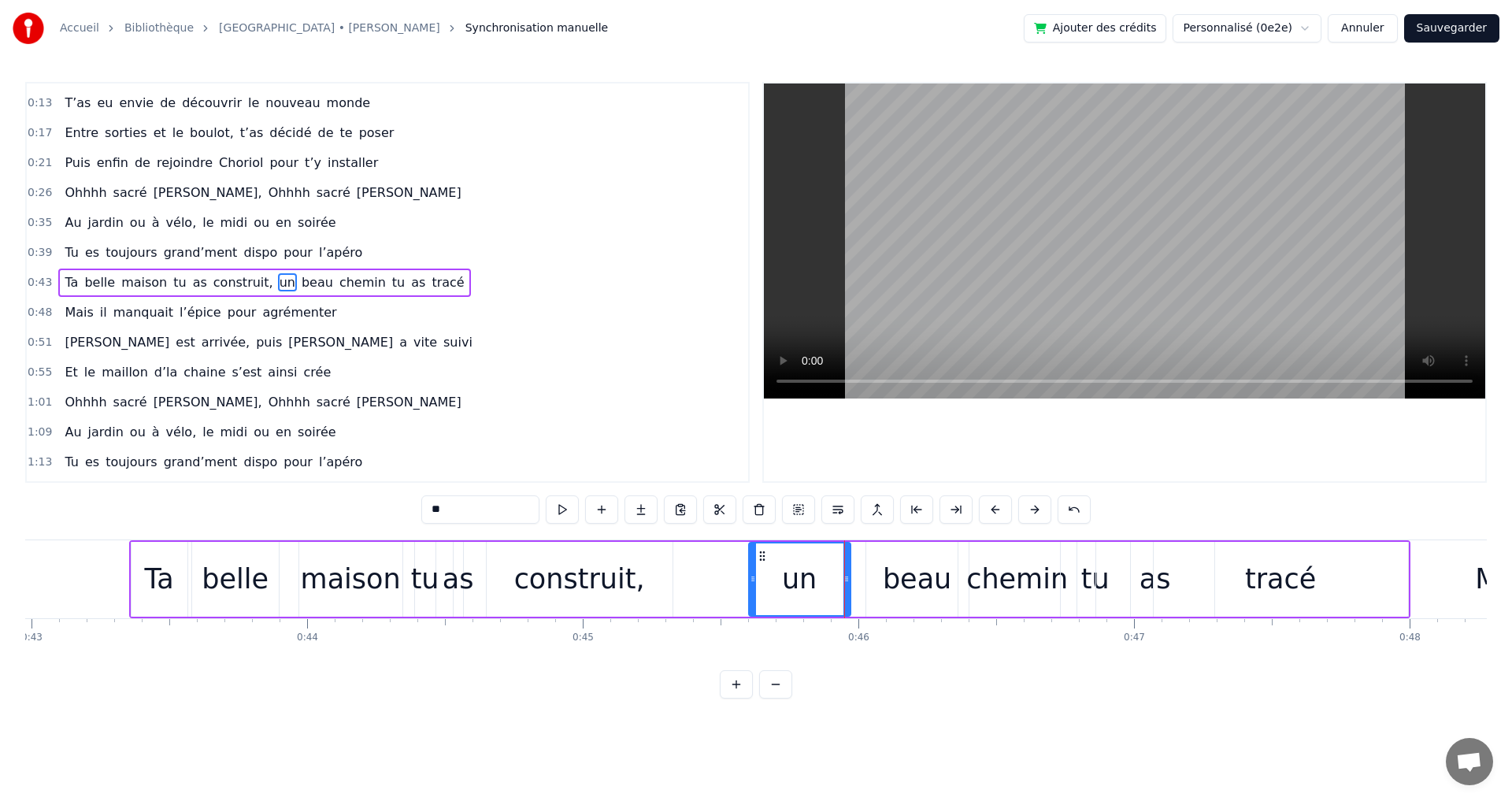
scroll to position [0, 11851]
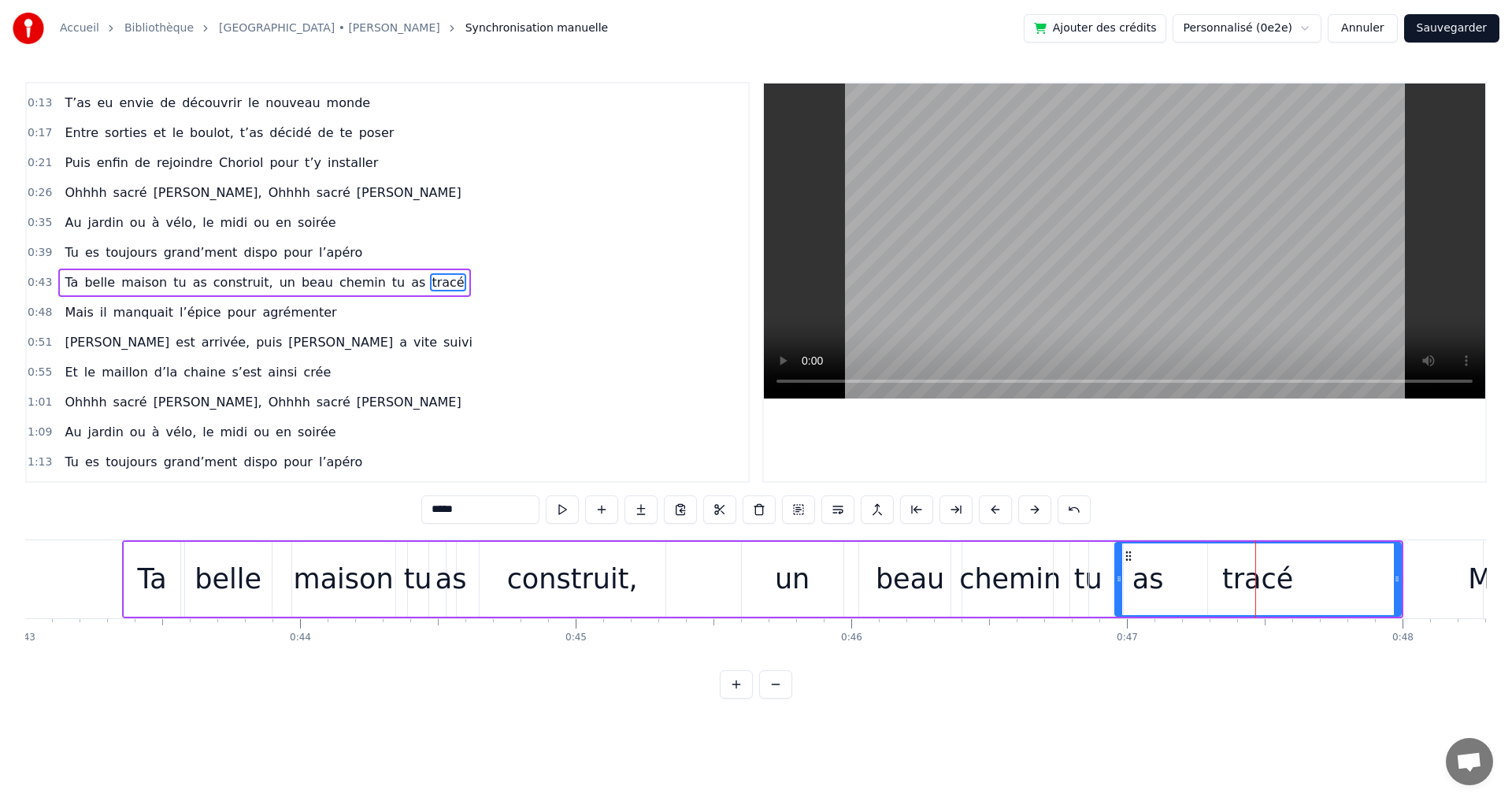
drag, startPoint x: 1150, startPoint y: 579, endPoint x: 1120, endPoint y: 574, distance: 30.4
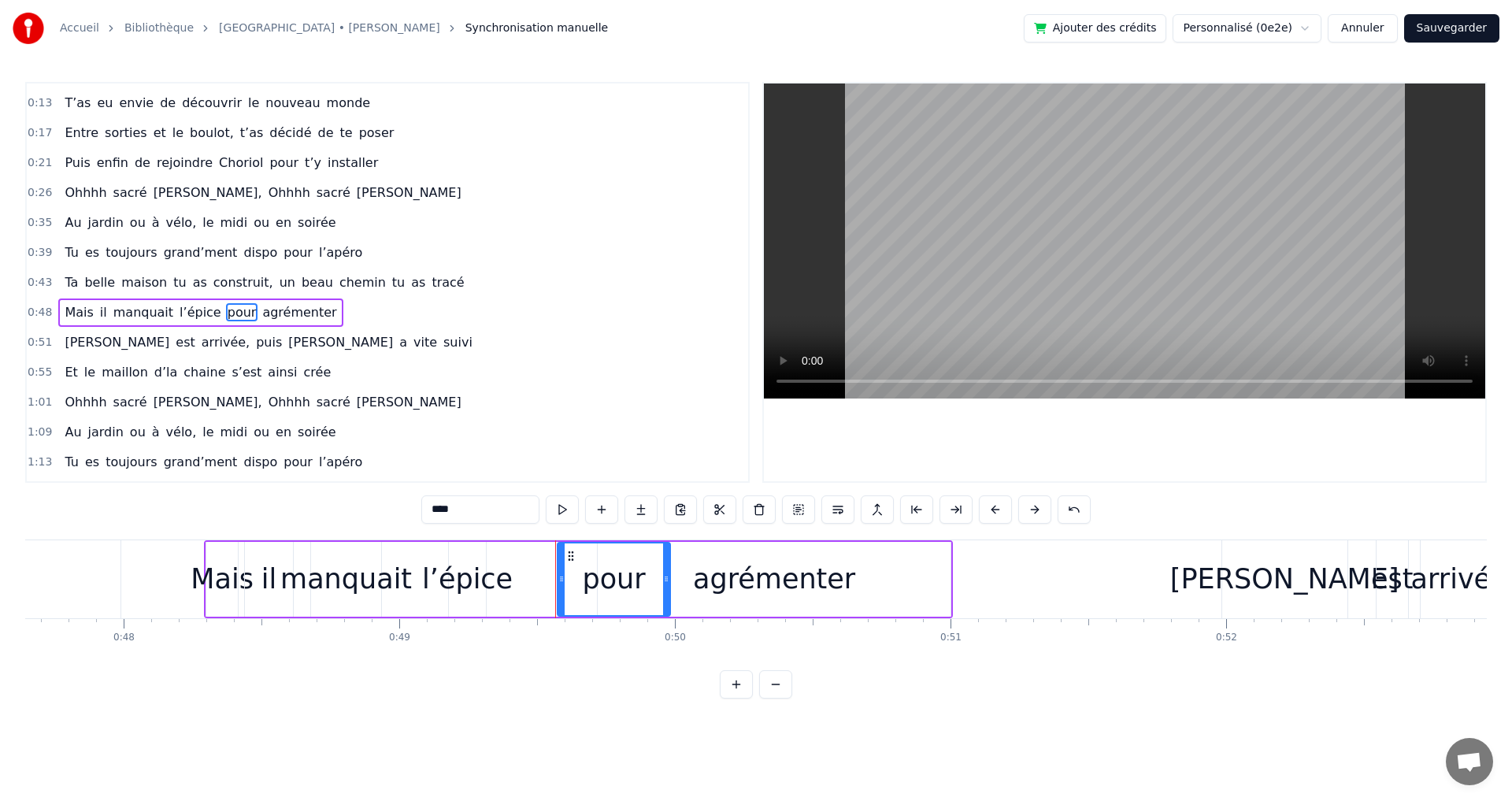
scroll to position [55, 0]
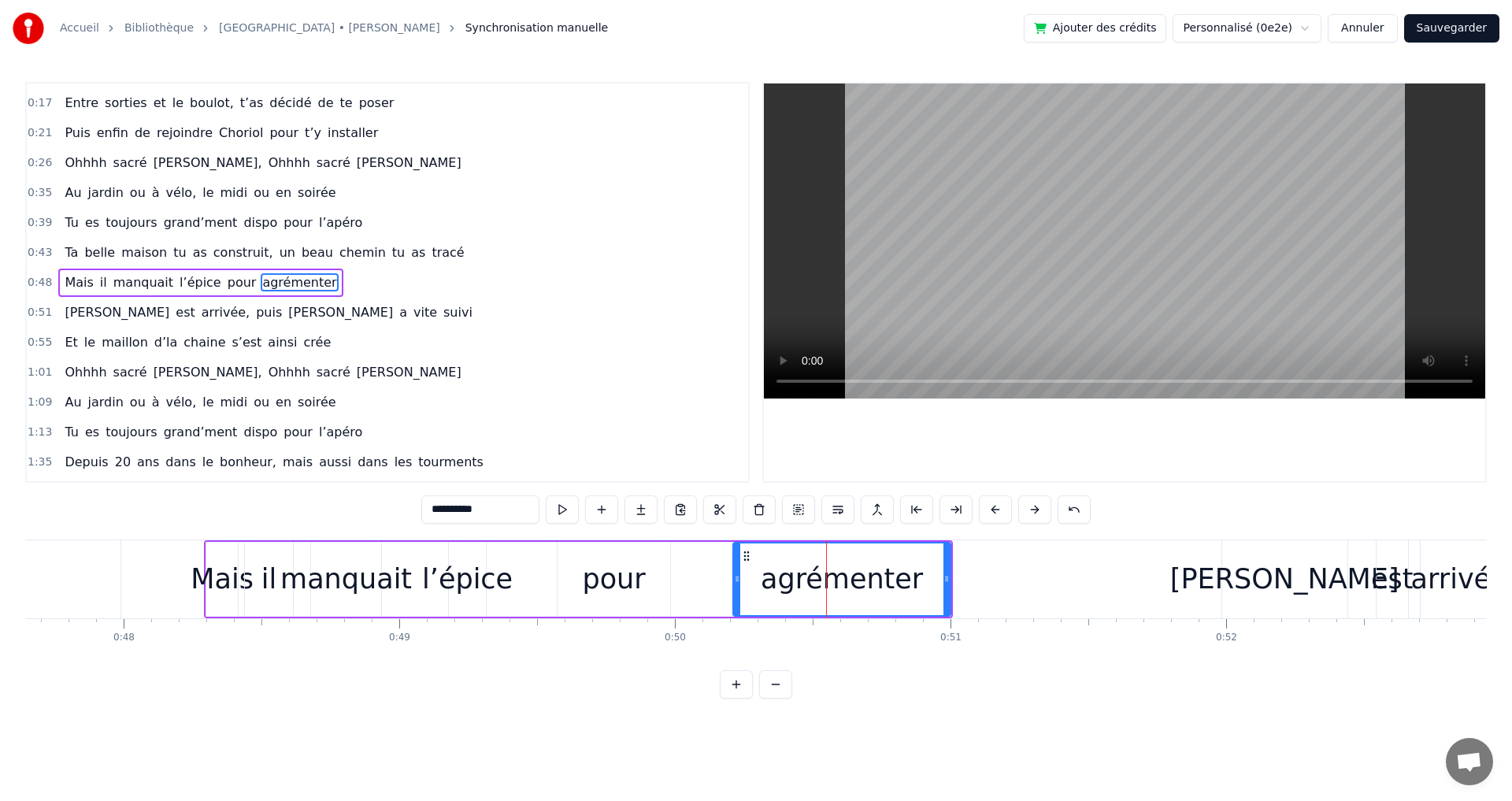
drag, startPoint x: 602, startPoint y: 577, endPoint x: 738, endPoint y: 582, distance: 136.1
type input "****"
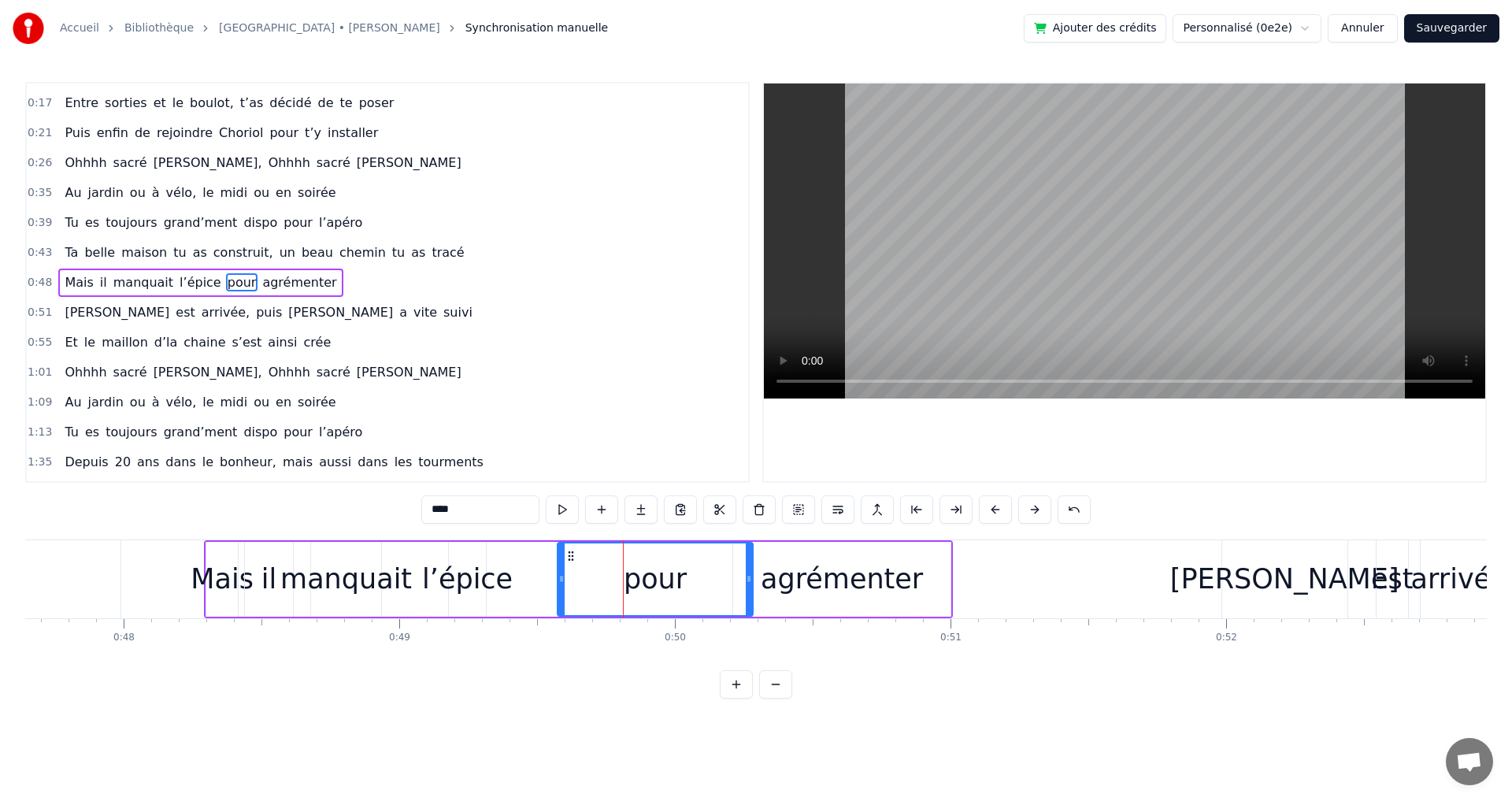
drag, startPoint x: 669, startPoint y: 579, endPoint x: 753, endPoint y: 584, distance: 84.1
drag, startPoint x: 562, startPoint y: 581, endPoint x: 650, endPoint y: 579, distance: 88.0
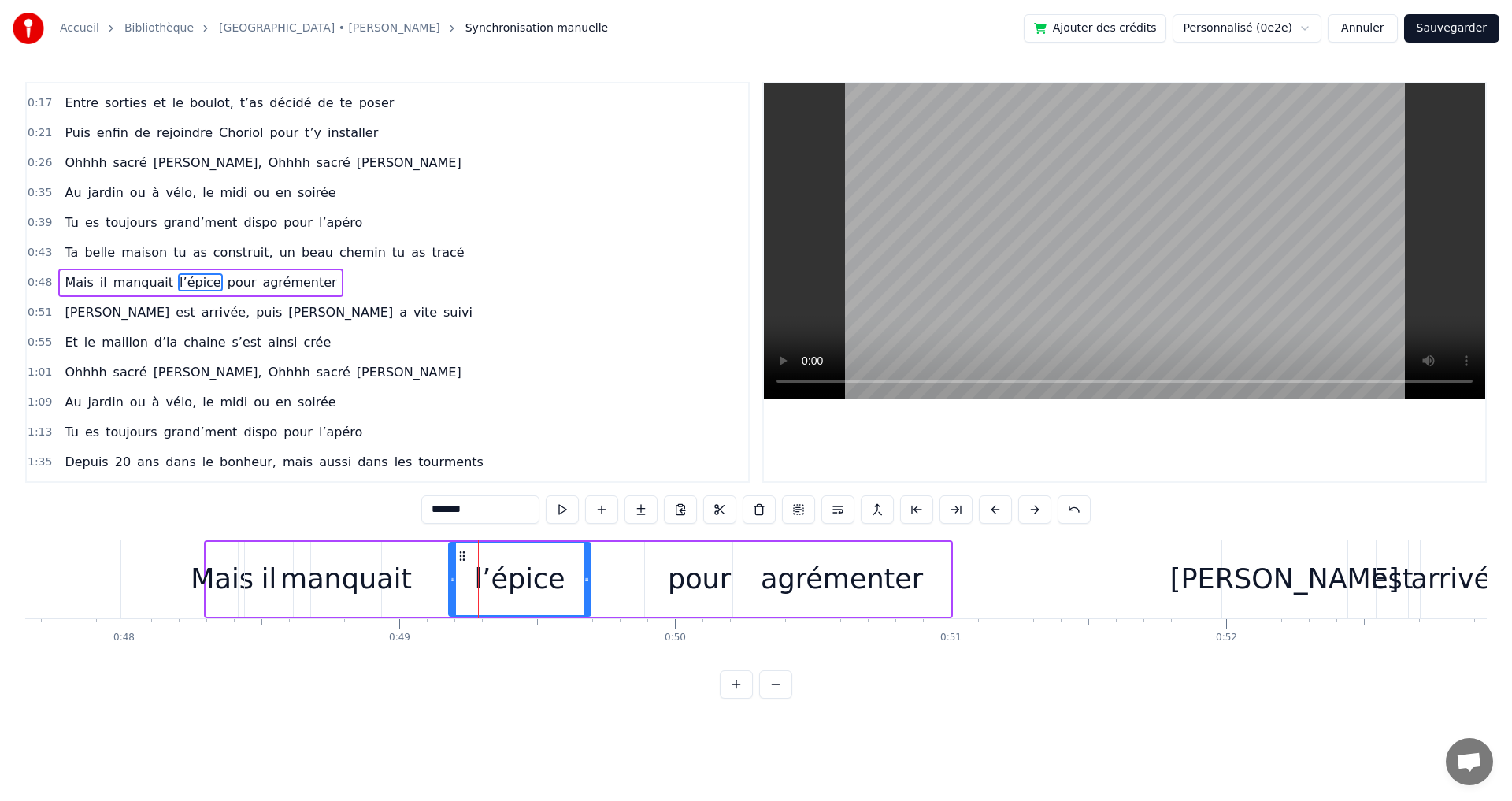
drag, startPoint x: 483, startPoint y: 580, endPoint x: 587, endPoint y: 586, distance: 104.2
drag, startPoint x: 452, startPoint y: 582, endPoint x: 474, endPoint y: 578, distance: 22.4
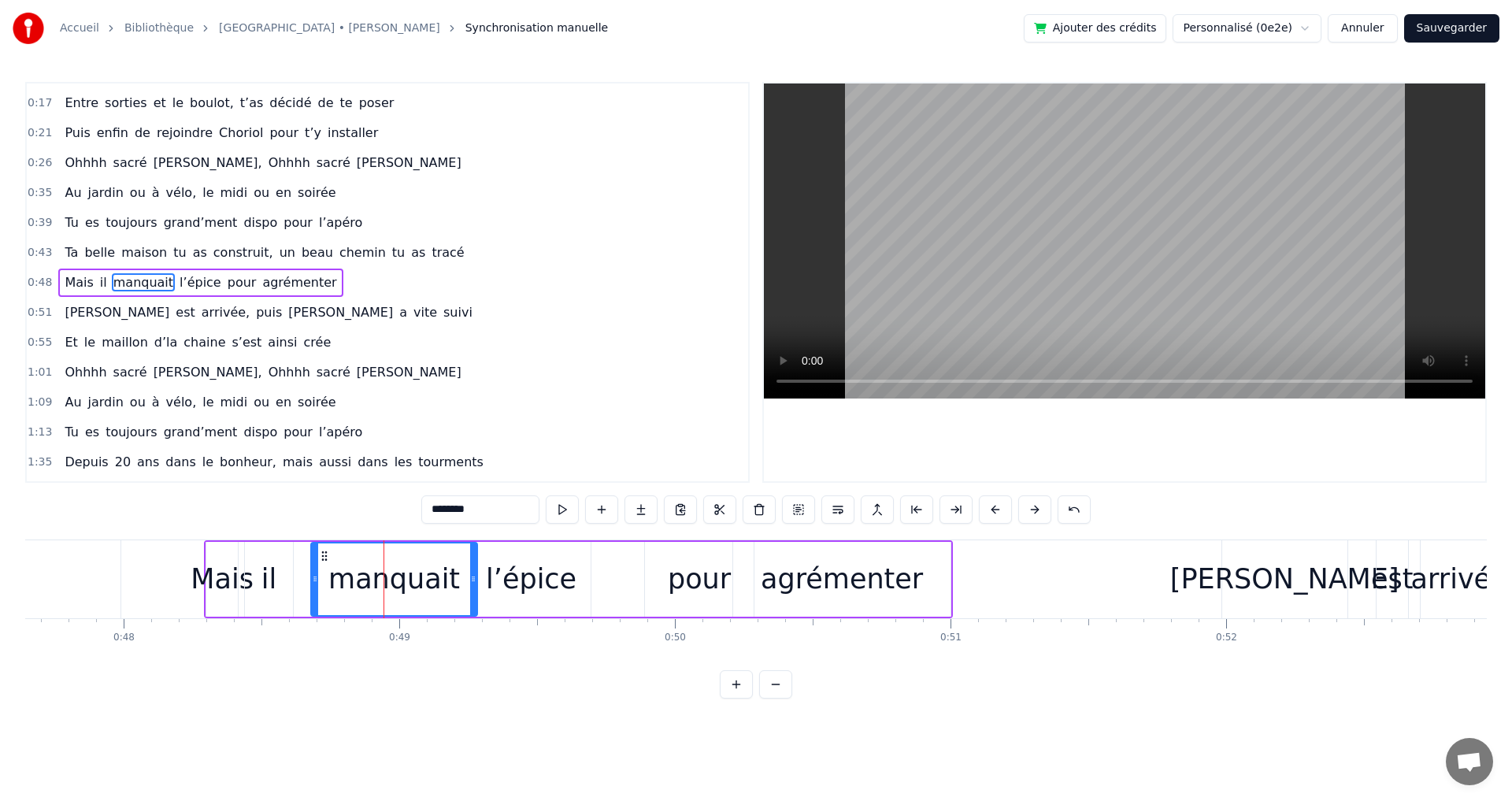
drag, startPoint x: 375, startPoint y: 579, endPoint x: 472, endPoint y: 579, distance: 97.0
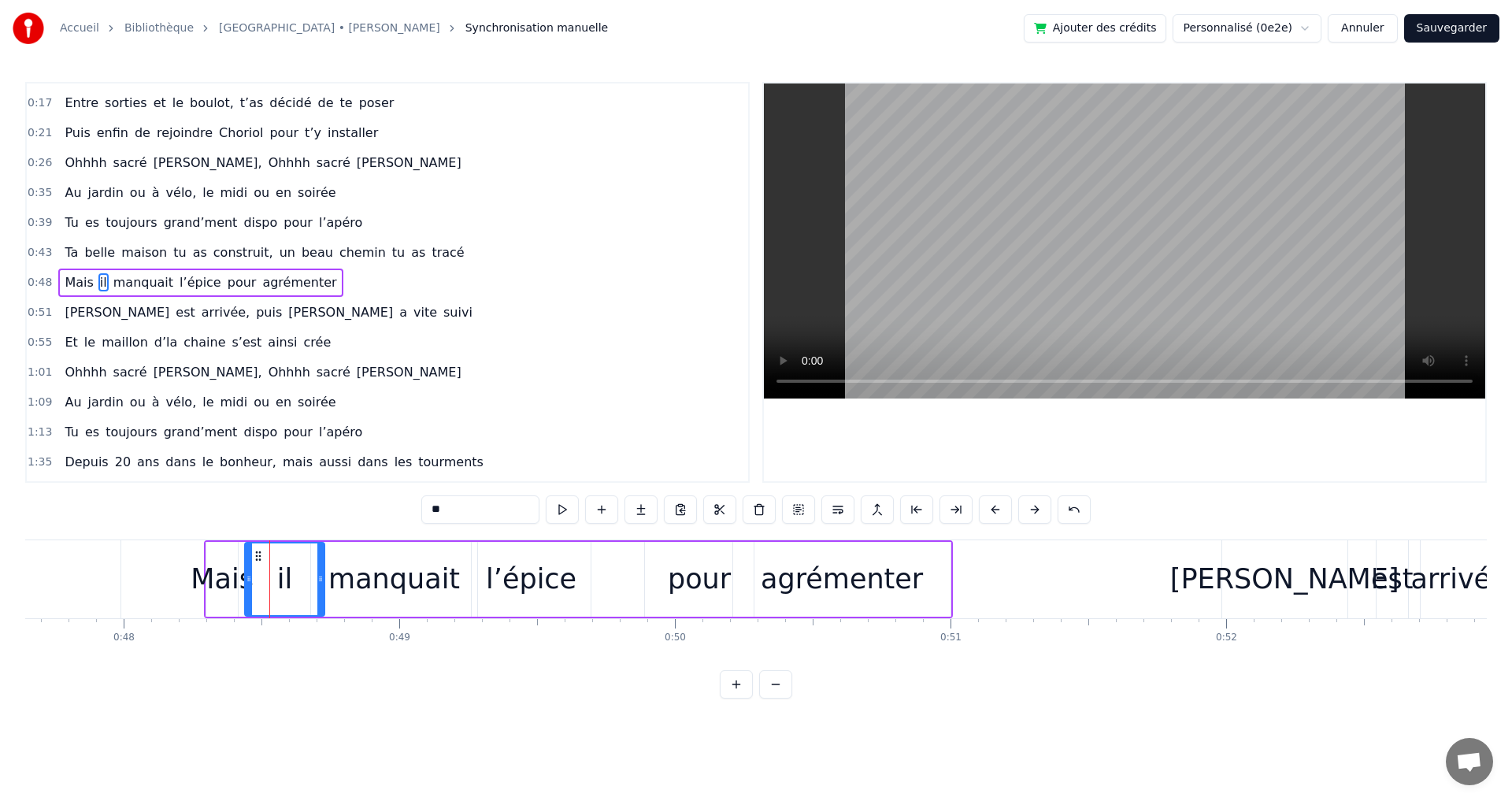
drag, startPoint x: 288, startPoint y: 580, endPoint x: 319, endPoint y: 579, distance: 31.0
drag, startPoint x: 248, startPoint y: 579, endPoint x: 277, endPoint y: 579, distance: 29.0
drag, startPoint x: 237, startPoint y: 579, endPoint x: 282, endPoint y: 579, distance: 45.0
drag, startPoint x: 320, startPoint y: 579, endPoint x: 331, endPoint y: 579, distance: 11.0
drag, startPoint x: 279, startPoint y: 579, endPoint x: 301, endPoint y: 579, distance: 22.0
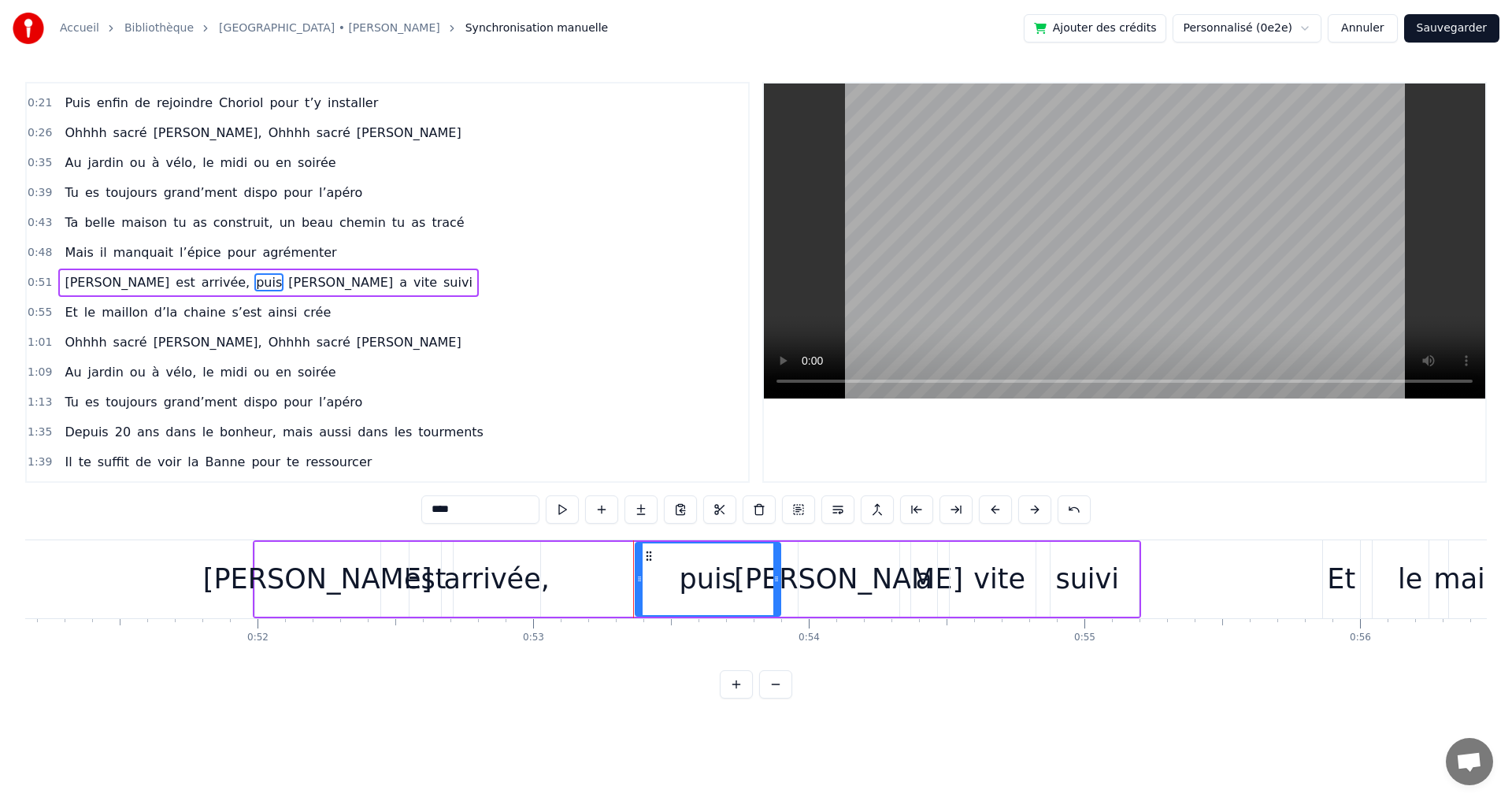
scroll to position [0, 14051]
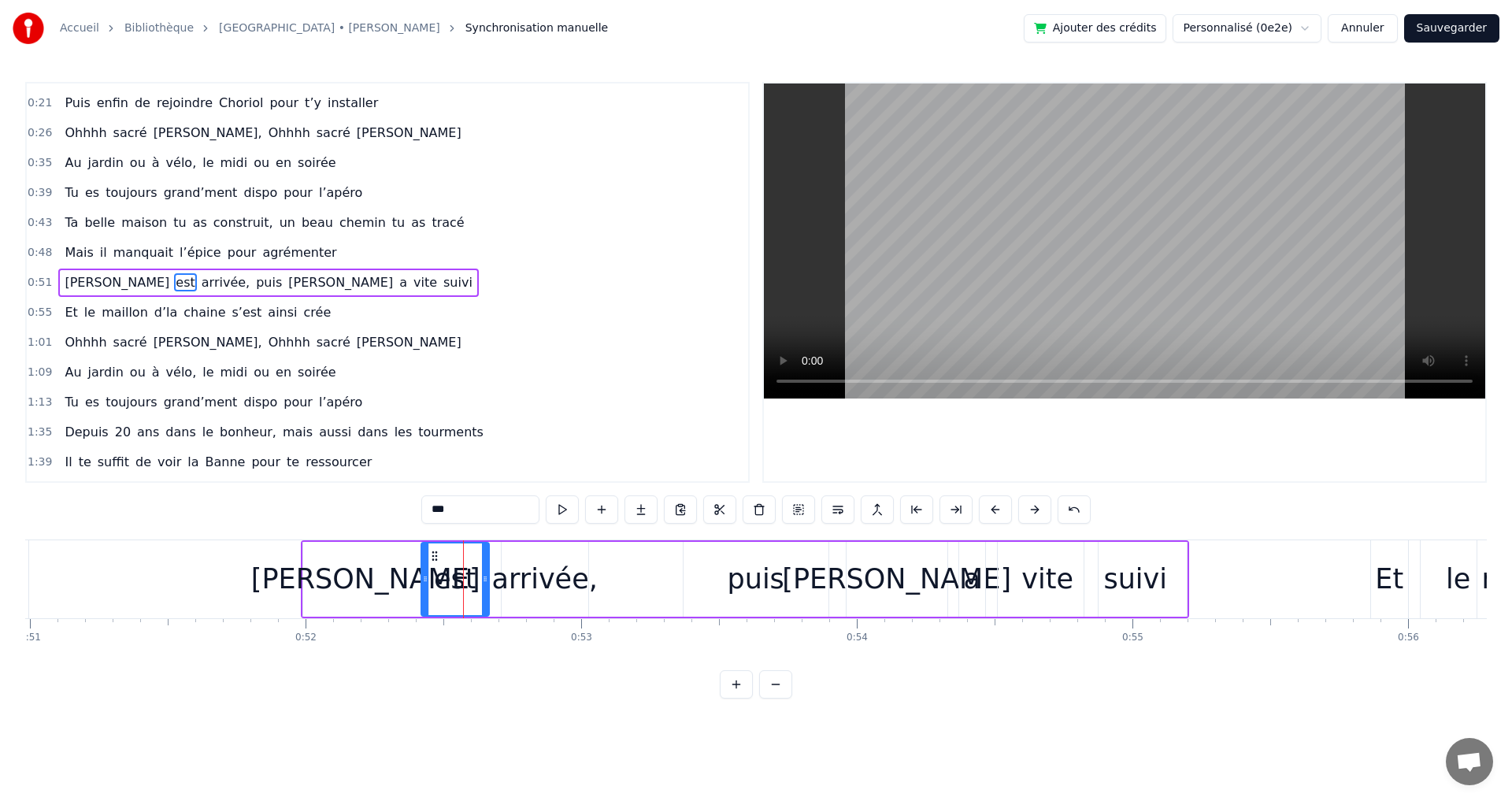
drag, startPoint x: 460, startPoint y: 582, endPoint x: 423, endPoint y: 580, distance: 37.1
type input "********"
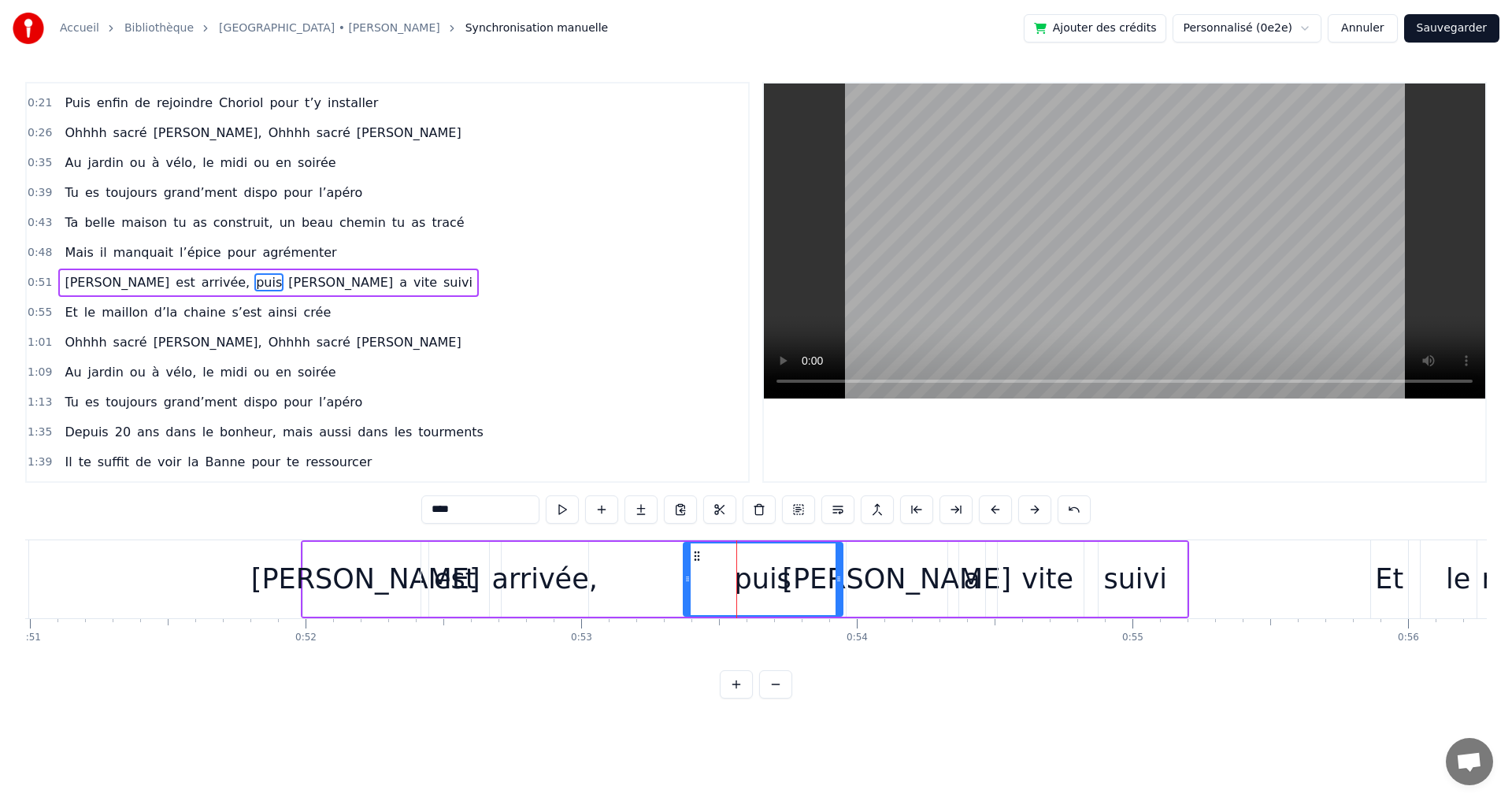
drag, startPoint x: 827, startPoint y: 581, endPoint x: 841, endPoint y: 581, distance: 14.0
drag, startPoint x: 687, startPoint y: 578, endPoint x: 708, endPoint y: 578, distance: 21.0
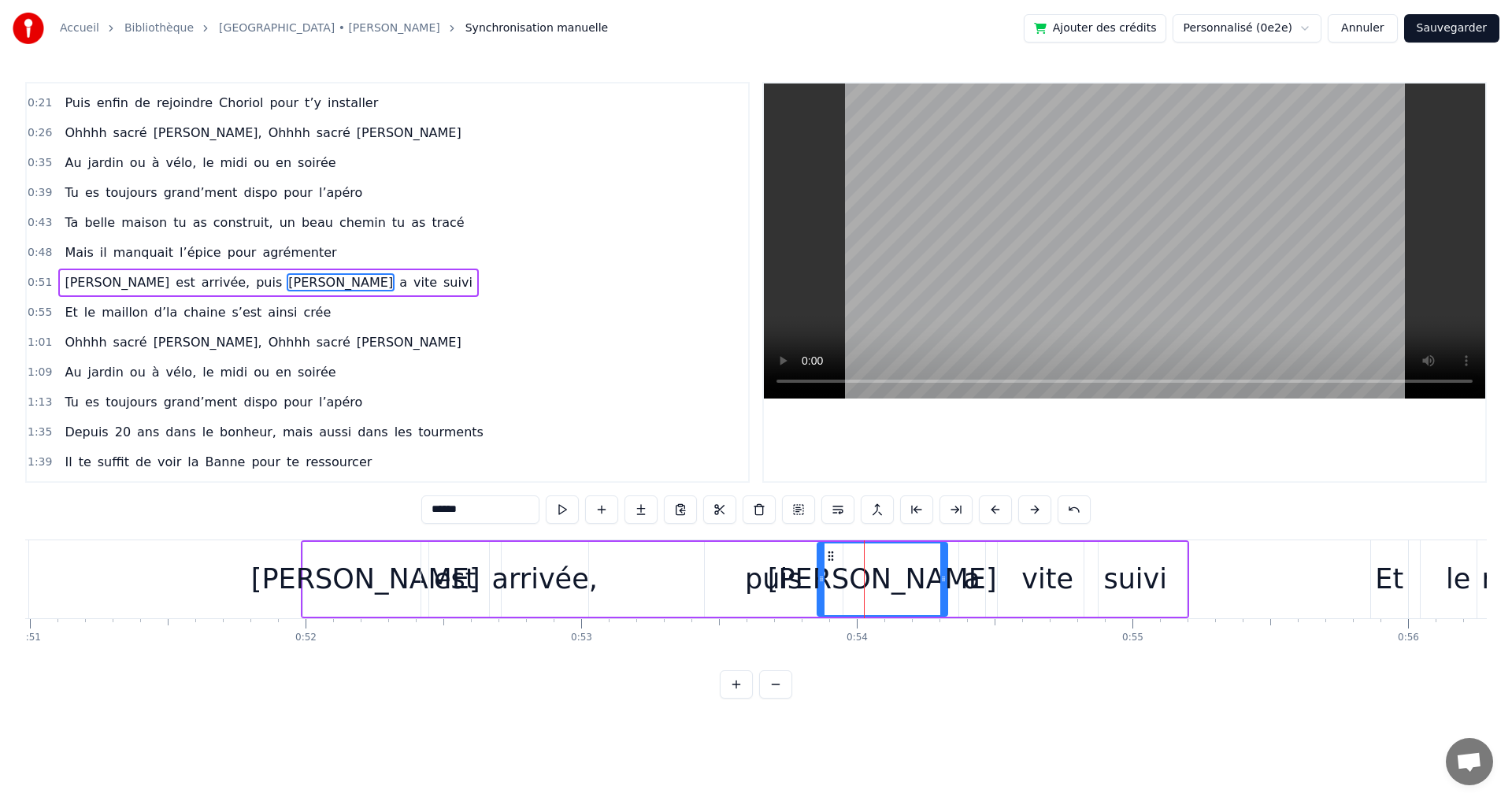
drag, startPoint x: 850, startPoint y: 580, endPoint x: 821, endPoint y: 581, distance: 29.0
drag, startPoint x: 960, startPoint y: 580, endPoint x: 934, endPoint y: 580, distance: 26.0
drag, startPoint x: 981, startPoint y: 578, endPoint x: 996, endPoint y: 575, distance: 15.3
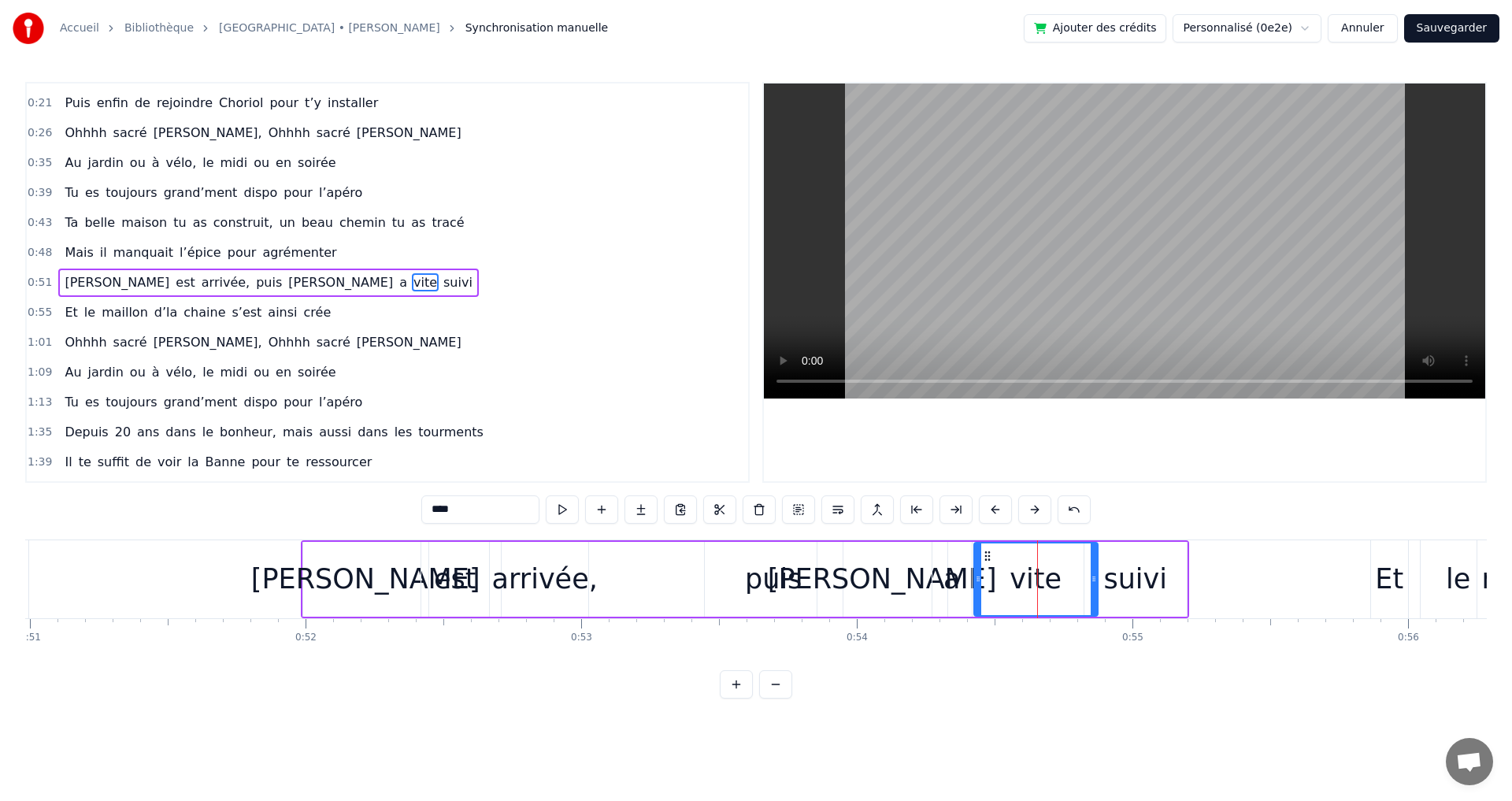
drag, startPoint x: 1000, startPoint y: 581, endPoint x: 977, endPoint y: 581, distance: 23.0
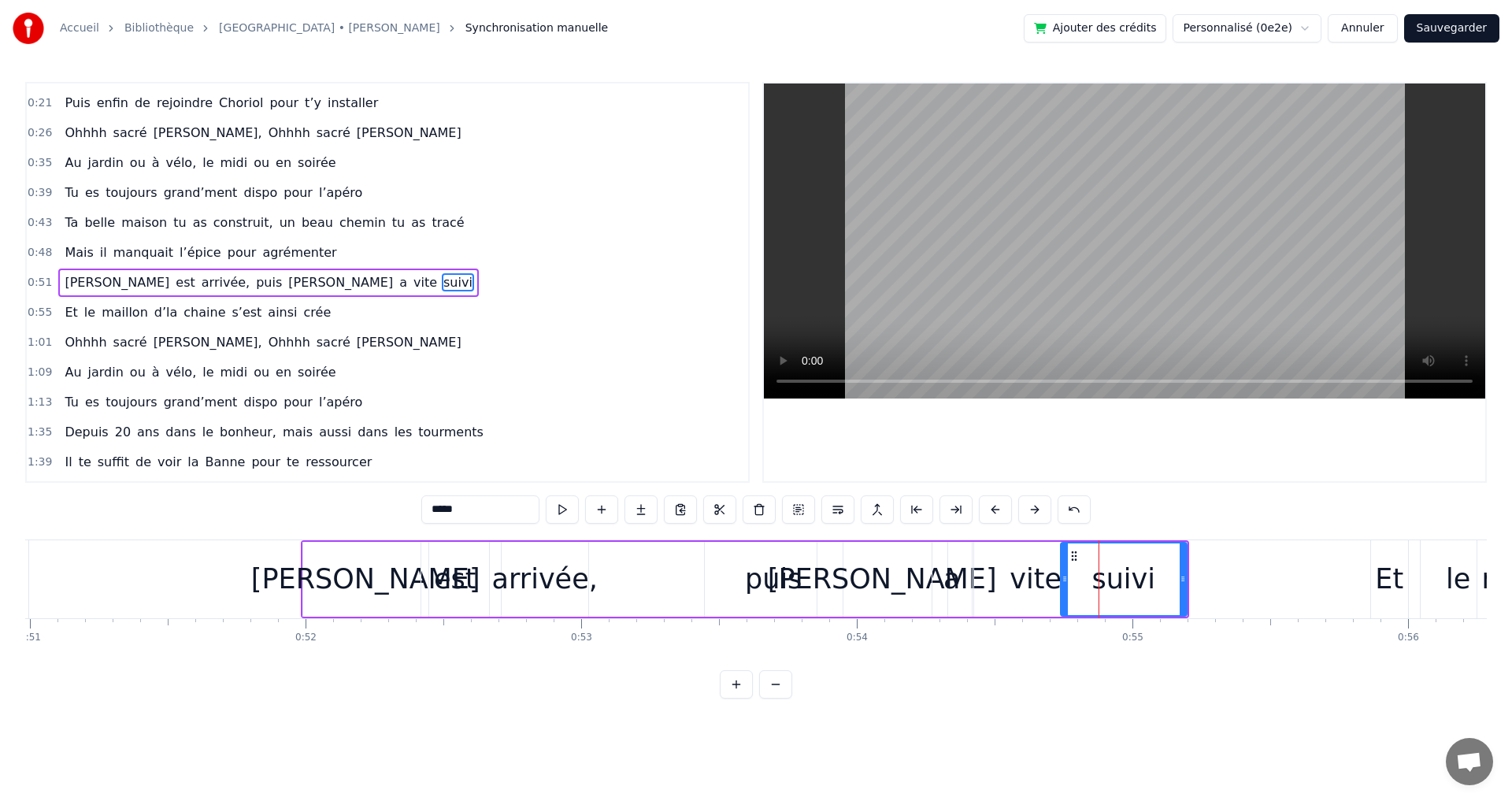
drag, startPoint x: 1085, startPoint y: 582, endPoint x: 1060, endPoint y: 582, distance: 25.0
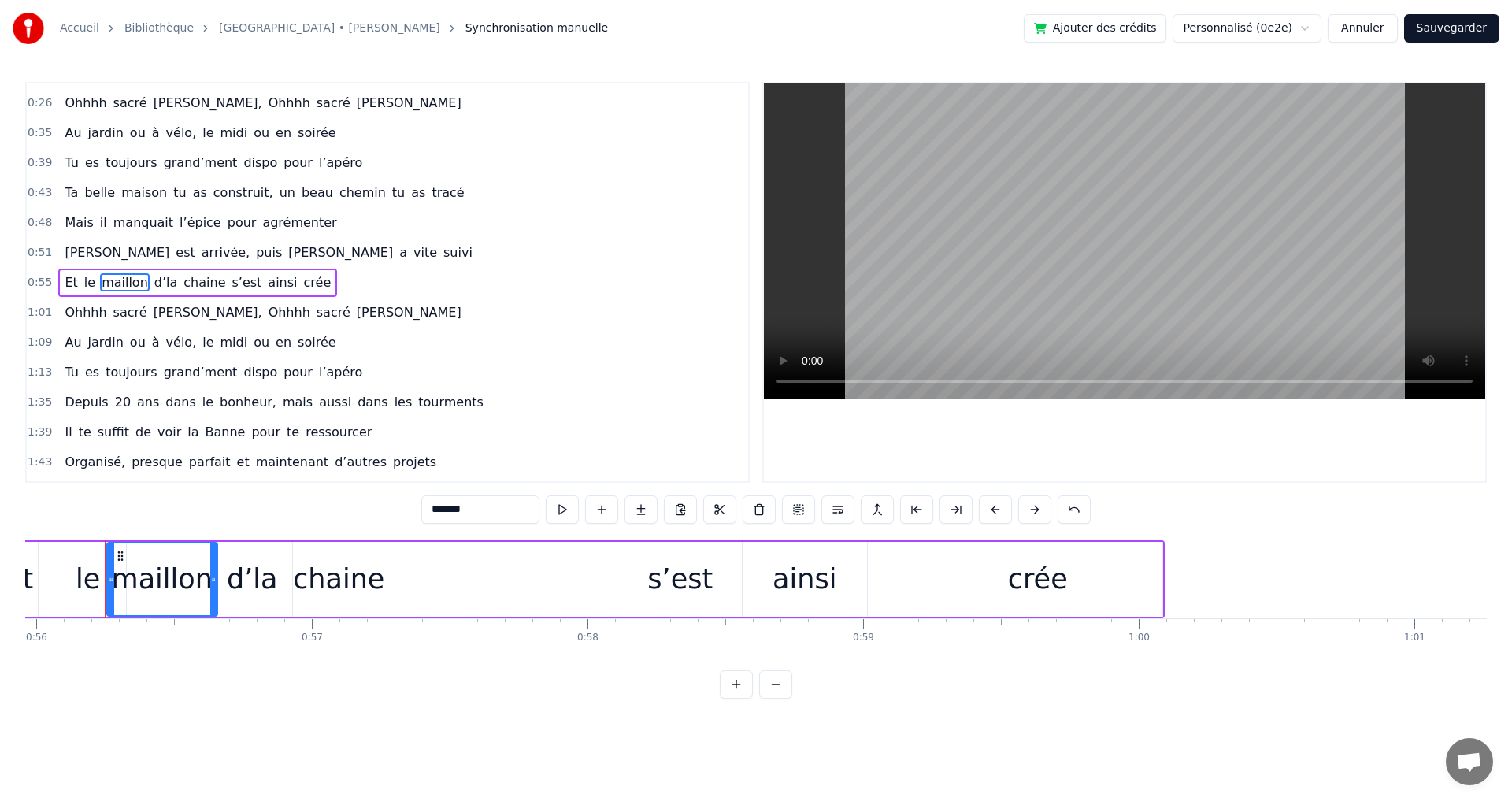
scroll to position [0, 15160]
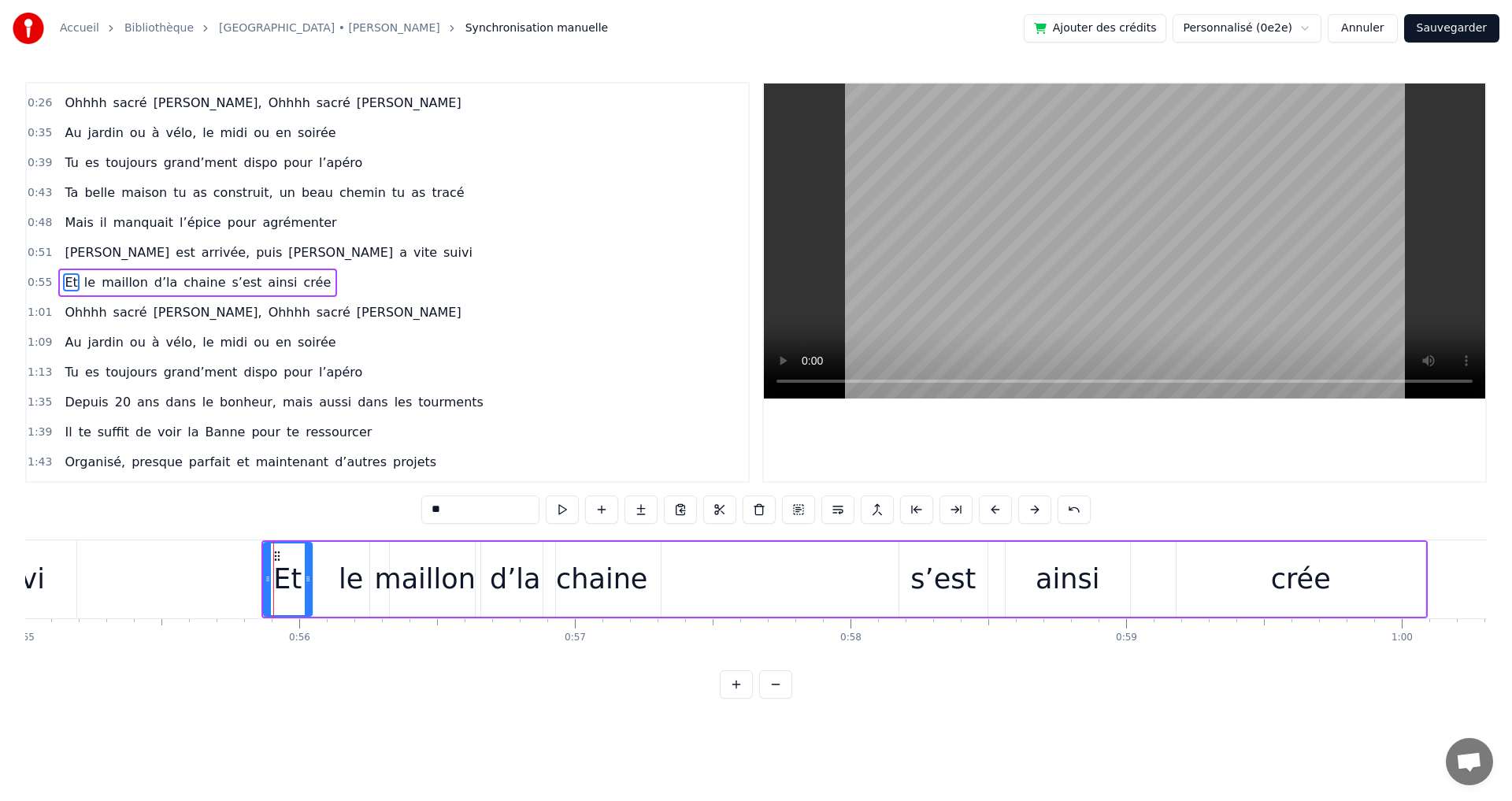
drag, startPoint x: 295, startPoint y: 580, endPoint x: 306, endPoint y: 580, distance: 11.0
drag, startPoint x: 549, startPoint y: 581, endPoint x: 523, endPoint y: 580, distance: 26.0
type input "******"
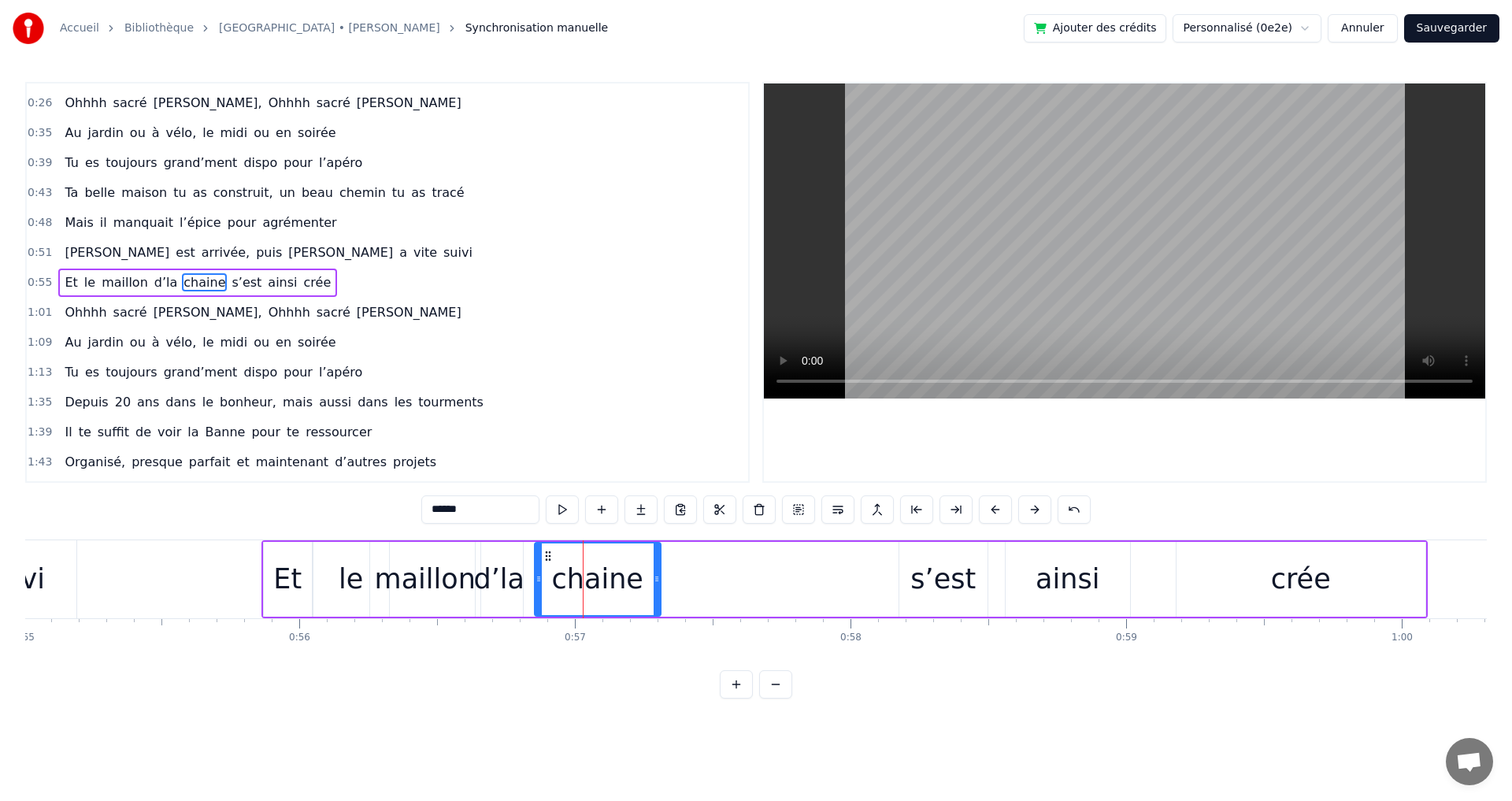
drag, startPoint x: 544, startPoint y: 578, endPoint x: 535, endPoint y: 579, distance: 9.1
drag, startPoint x: 657, startPoint y: 581, endPoint x: 682, endPoint y: 582, distance: 25.0
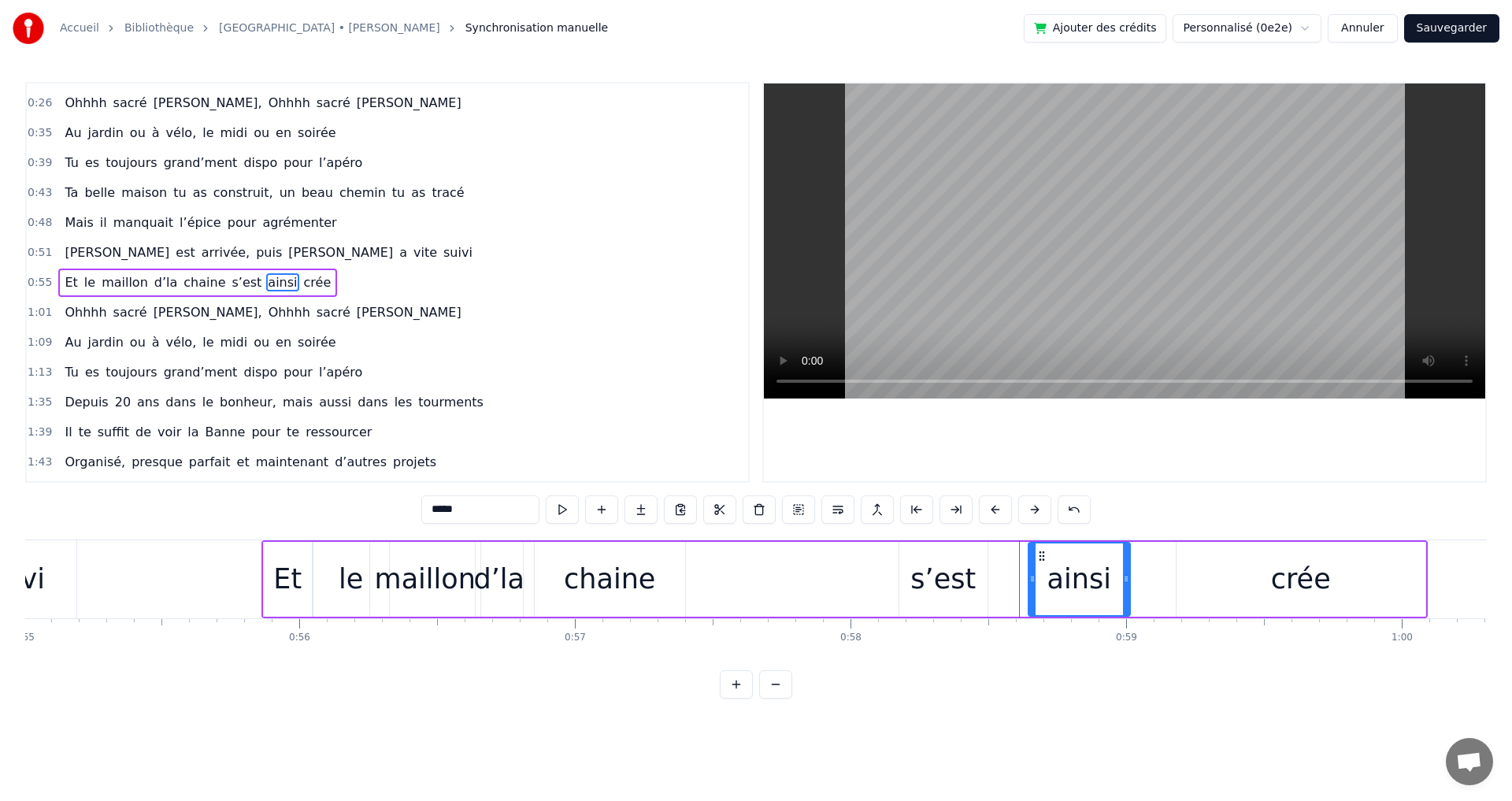
drag, startPoint x: 1009, startPoint y: 578, endPoint x: 1033, endPoint y: 581, distance: 24.2
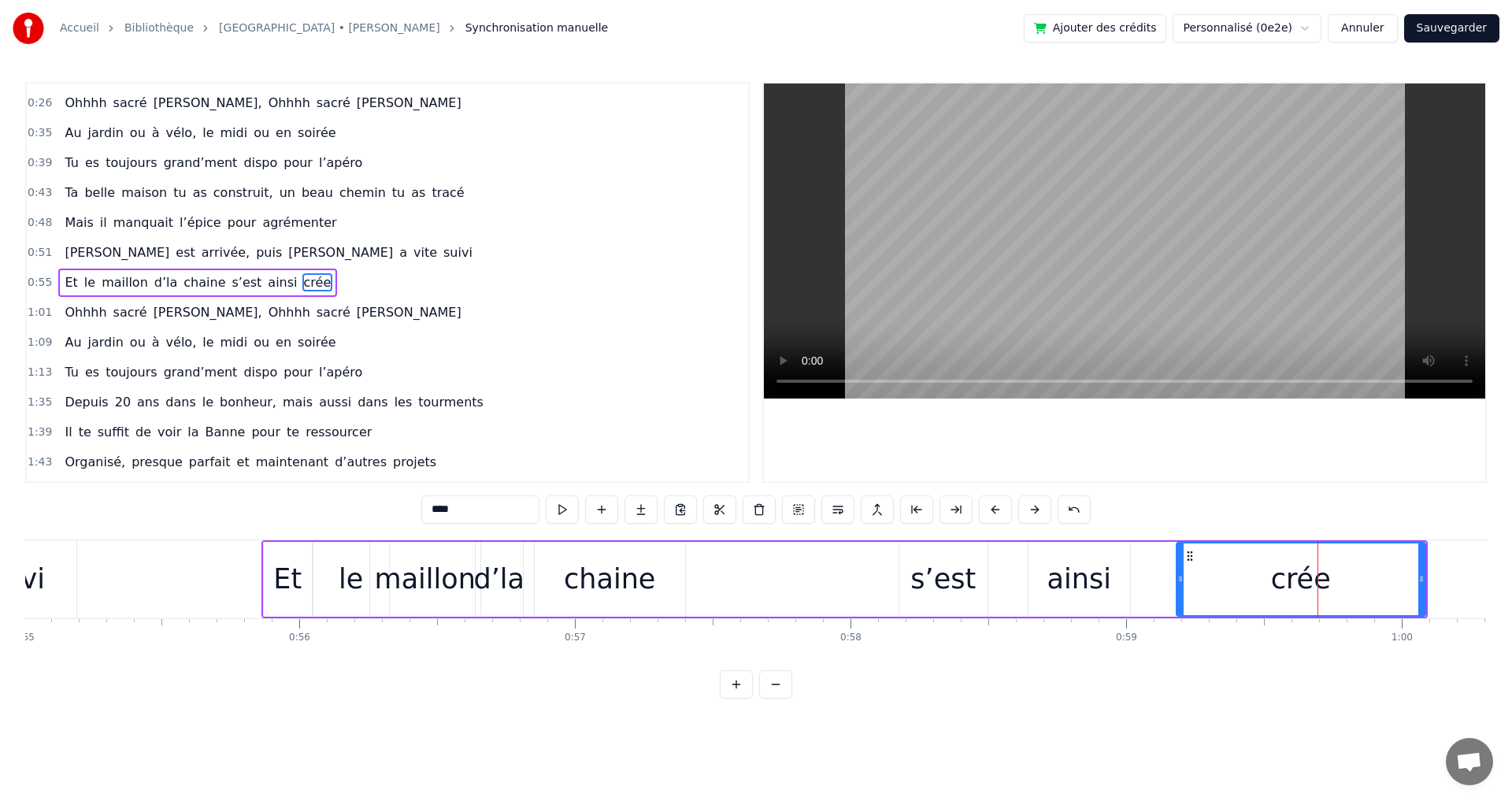
type input "**********"
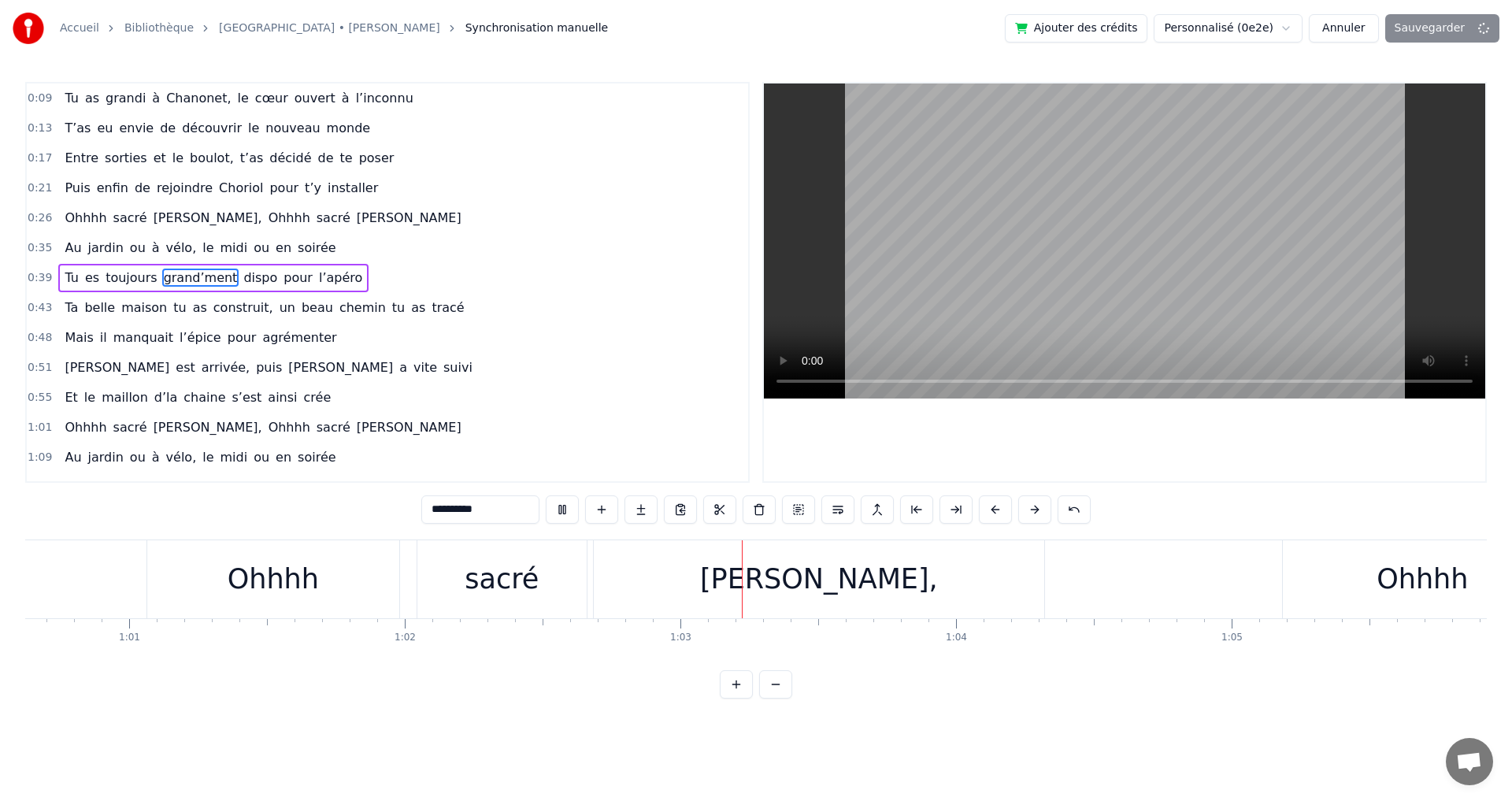
scroll to position [0, 17035]
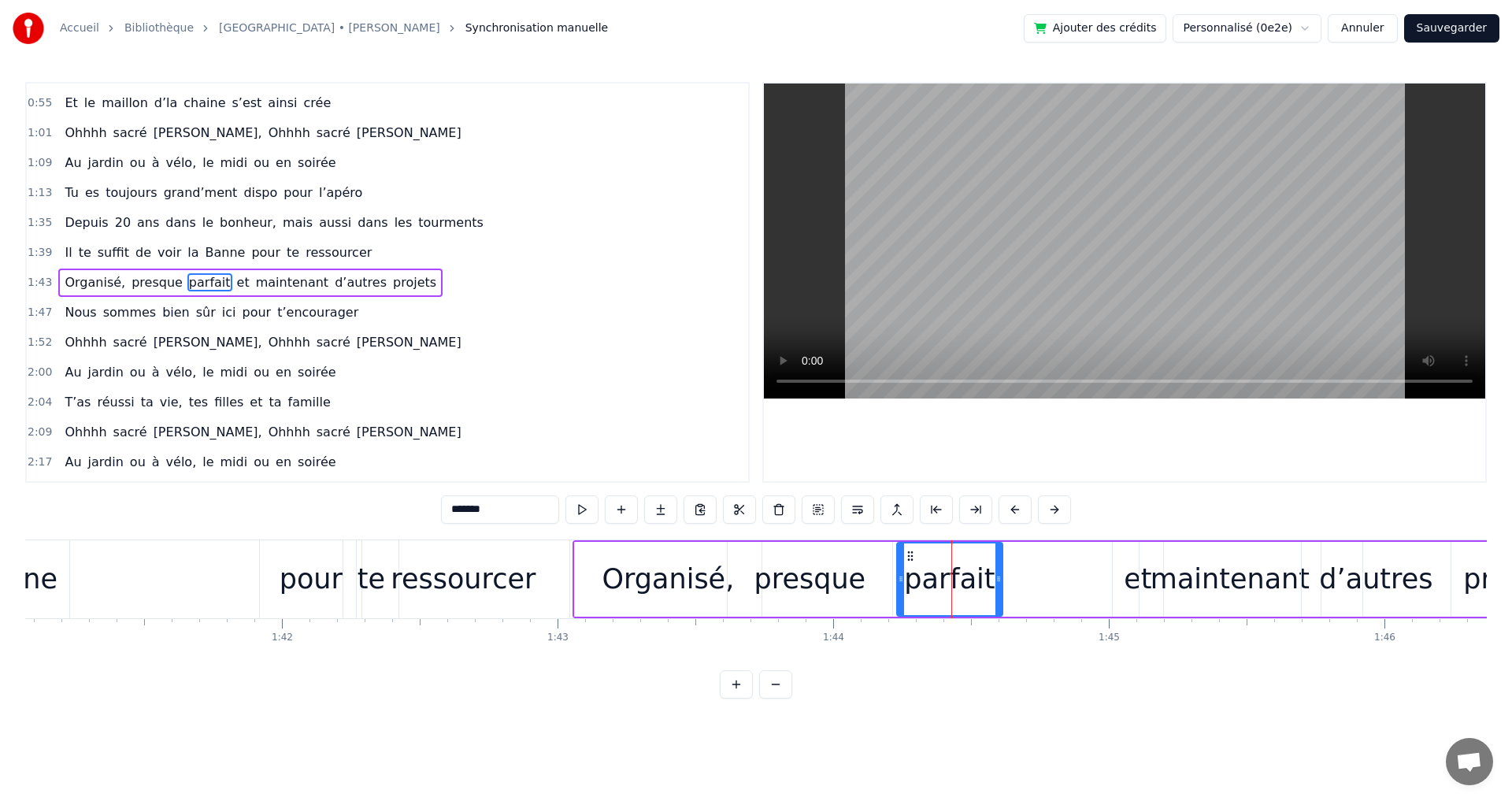
scroll to position [0, 27869]
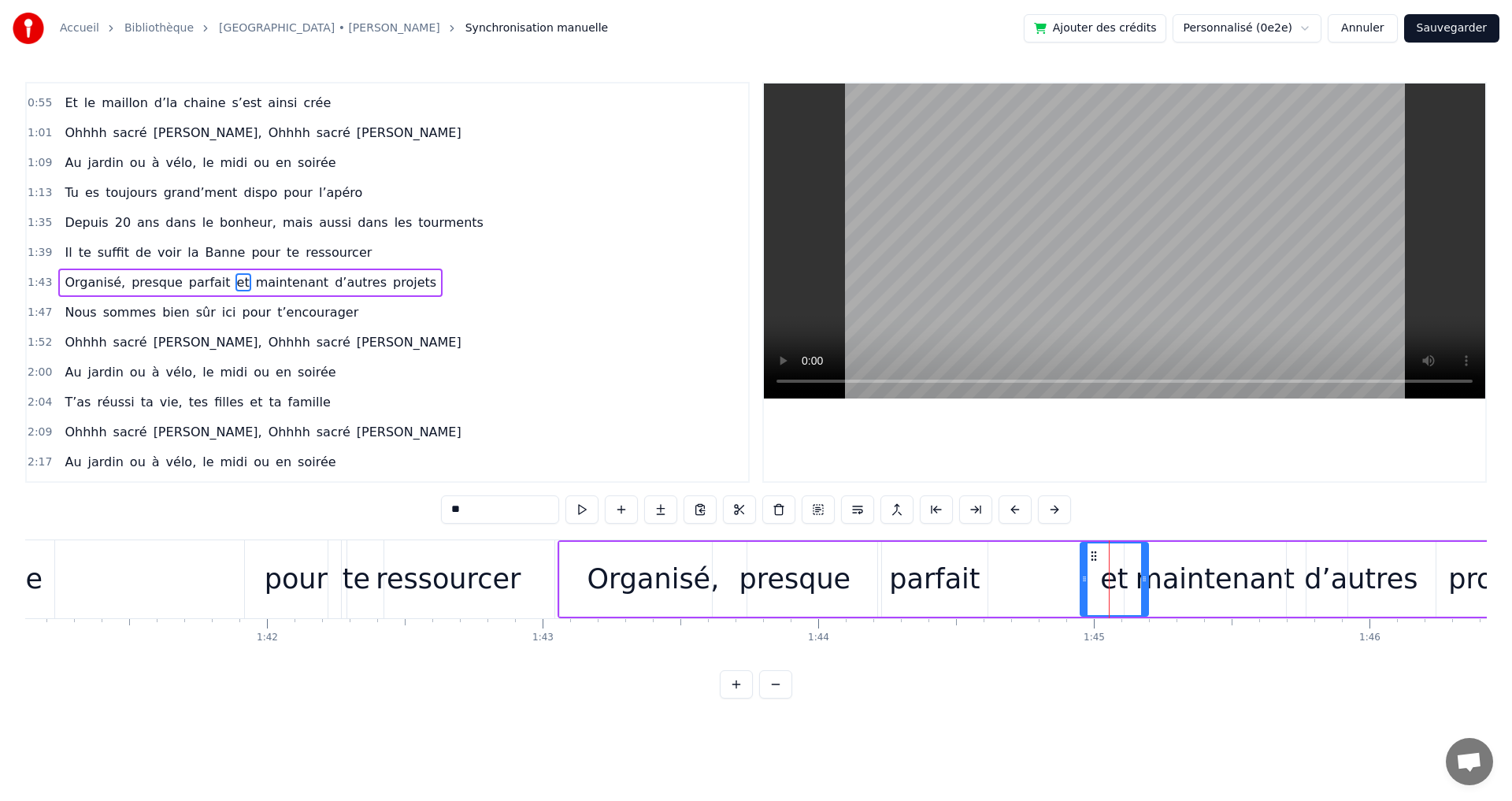
drag, startPoint x: 1099, startPoint y: 580, endPoint x: 1082, endPoint y: 581, distance: 17.0
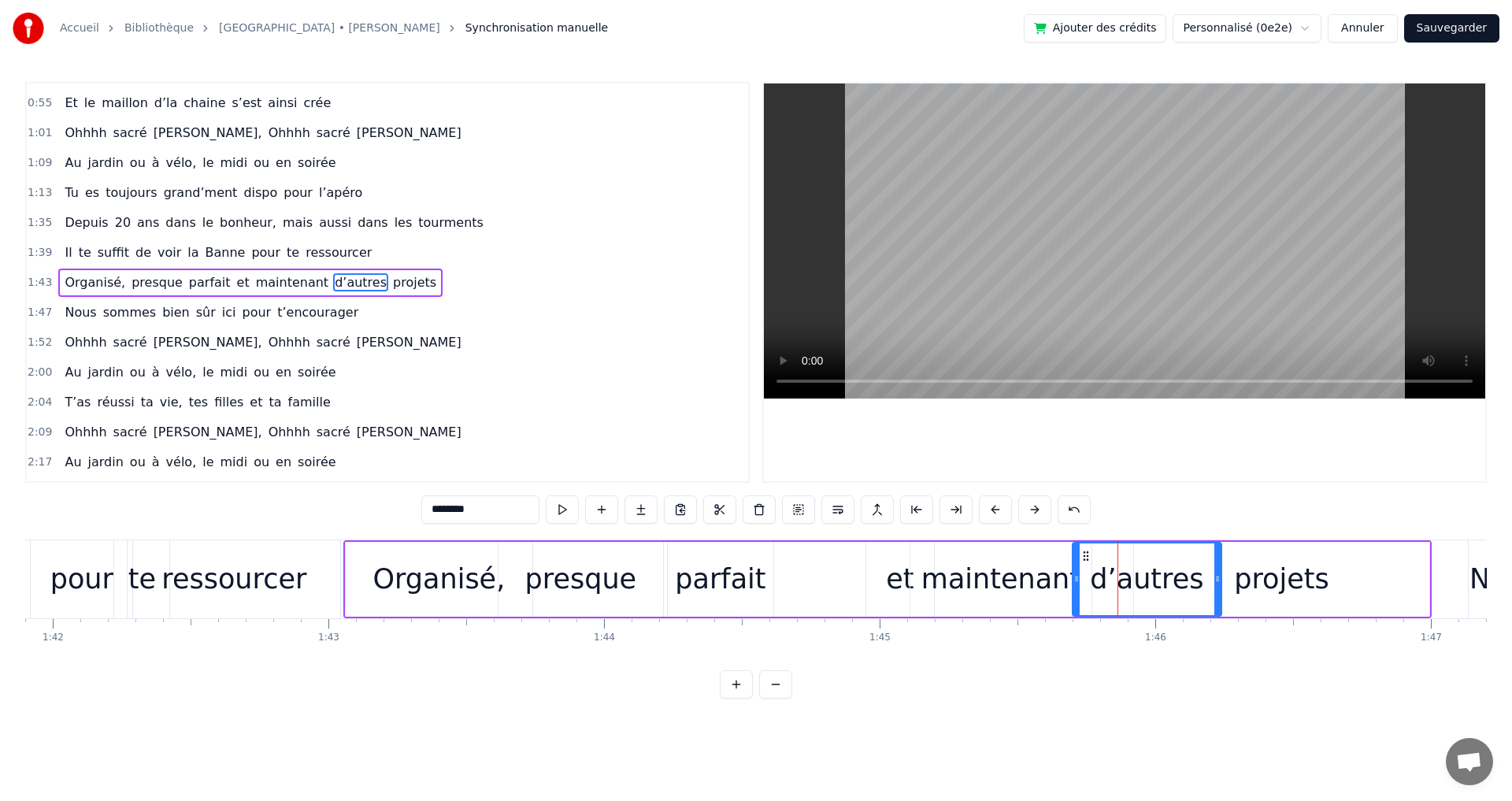
scroll to position [0, 28089]
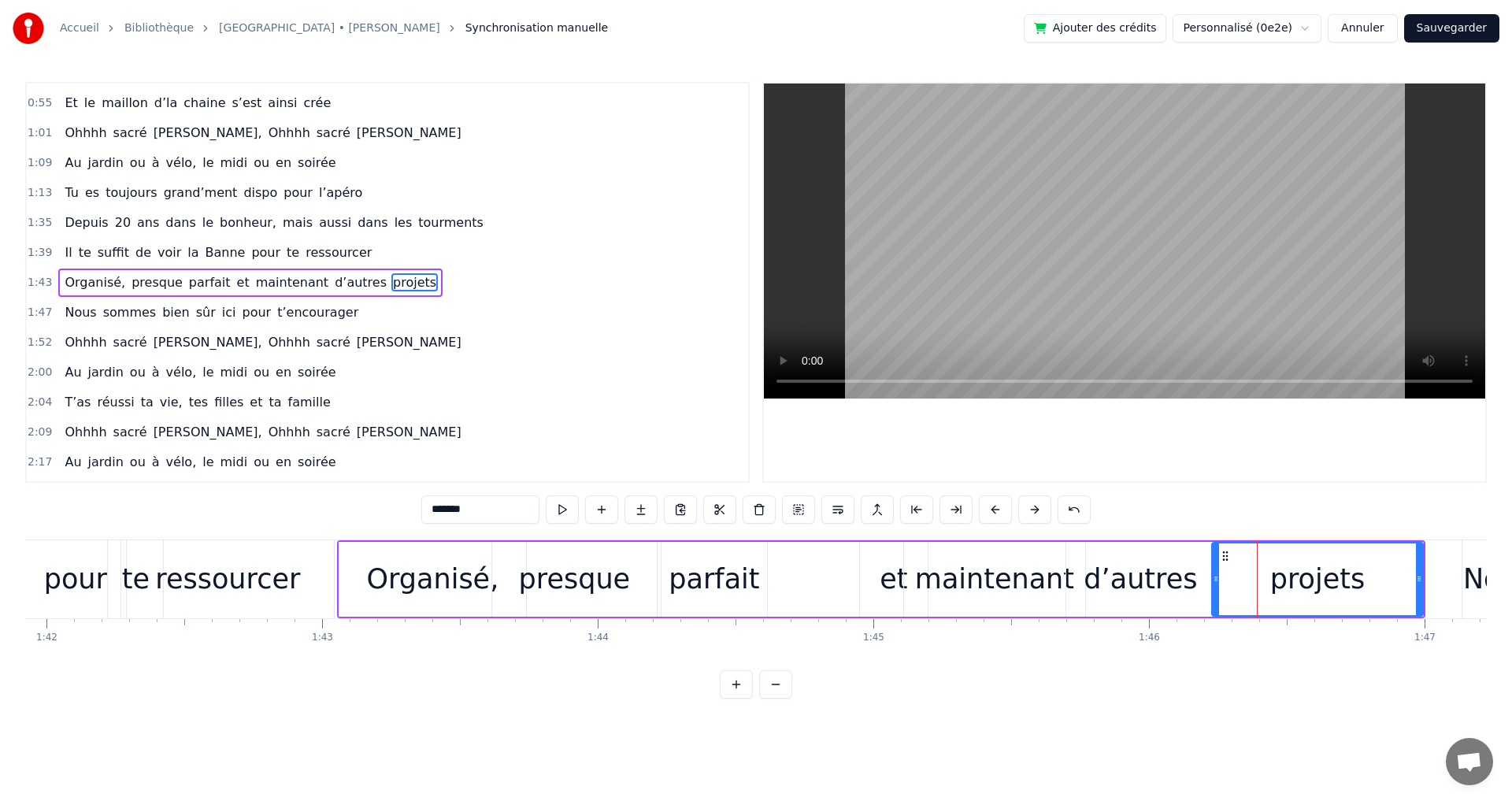
drag, startPoint x: 1133, startPoint y: 581, endPoint x: 1217, endPoint y: 587, distance: 84.2
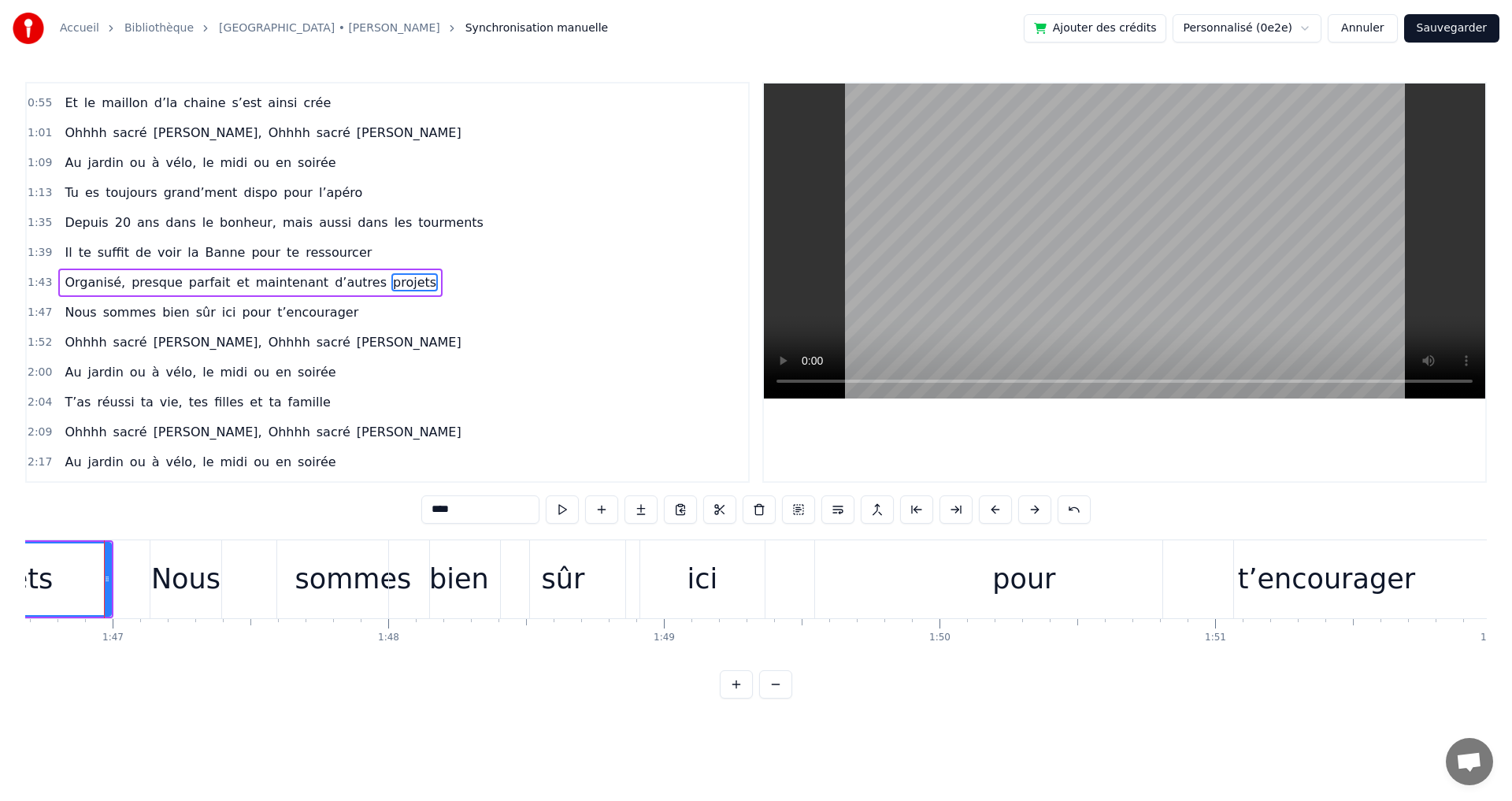
scroll to position [320, 0]
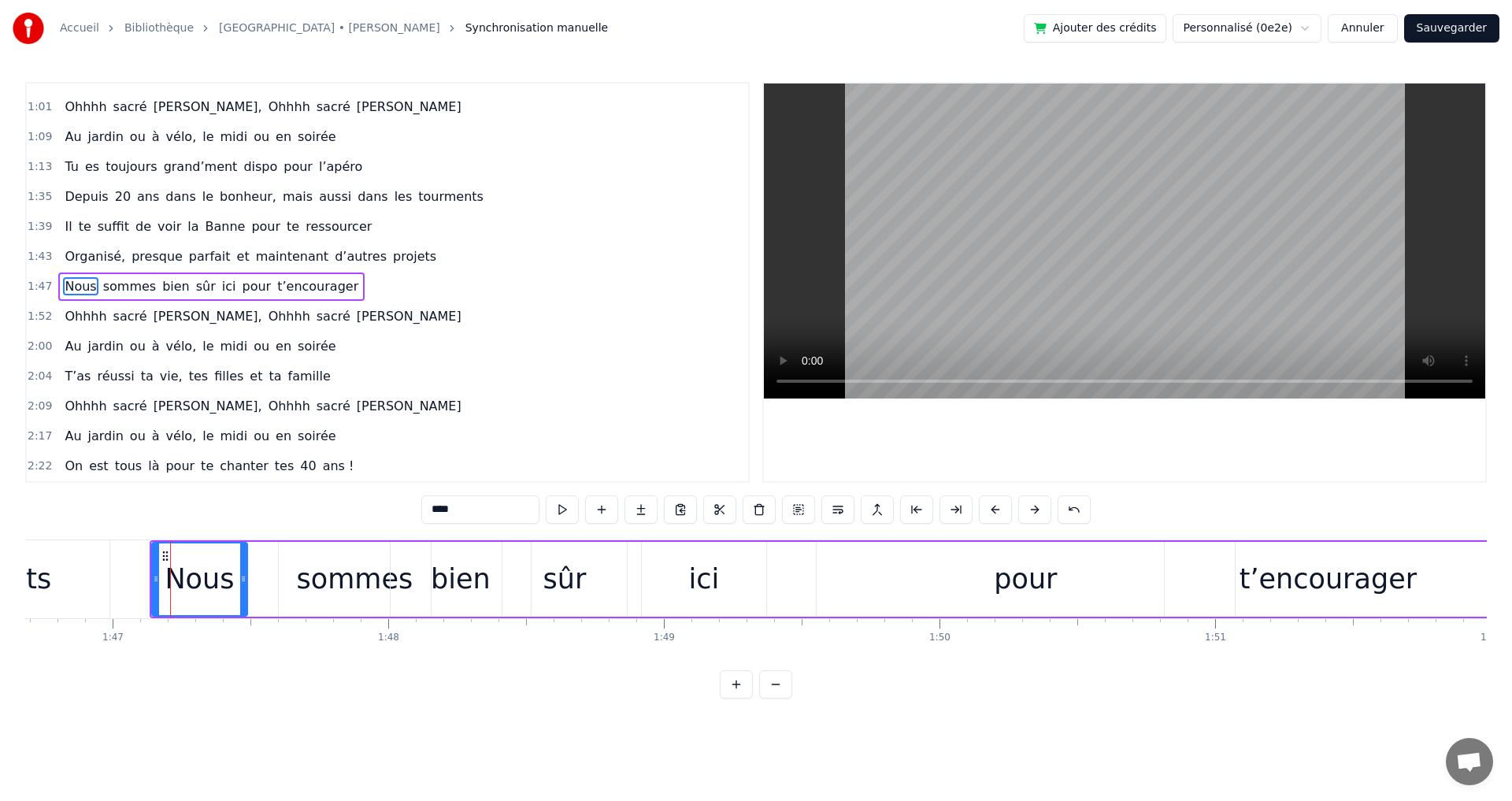
drag, startPoint x: 217, startPoint y: 581, endPoint x: 242, endPoint y: 582, distance: 25.0
drag, startPoint x: 154, startPoint y: 579, endPoint x: 171, endPoint y: 579, distance: 17.0
drag, startPoint x: 243, startPoint y: 582, endPoint x: 257, endPoint y: 582, distance: 14.0
drag, startPoint x: 171, startPoint y: 580, endPoint x: 158, endPoint y: 578, distance: 13.2
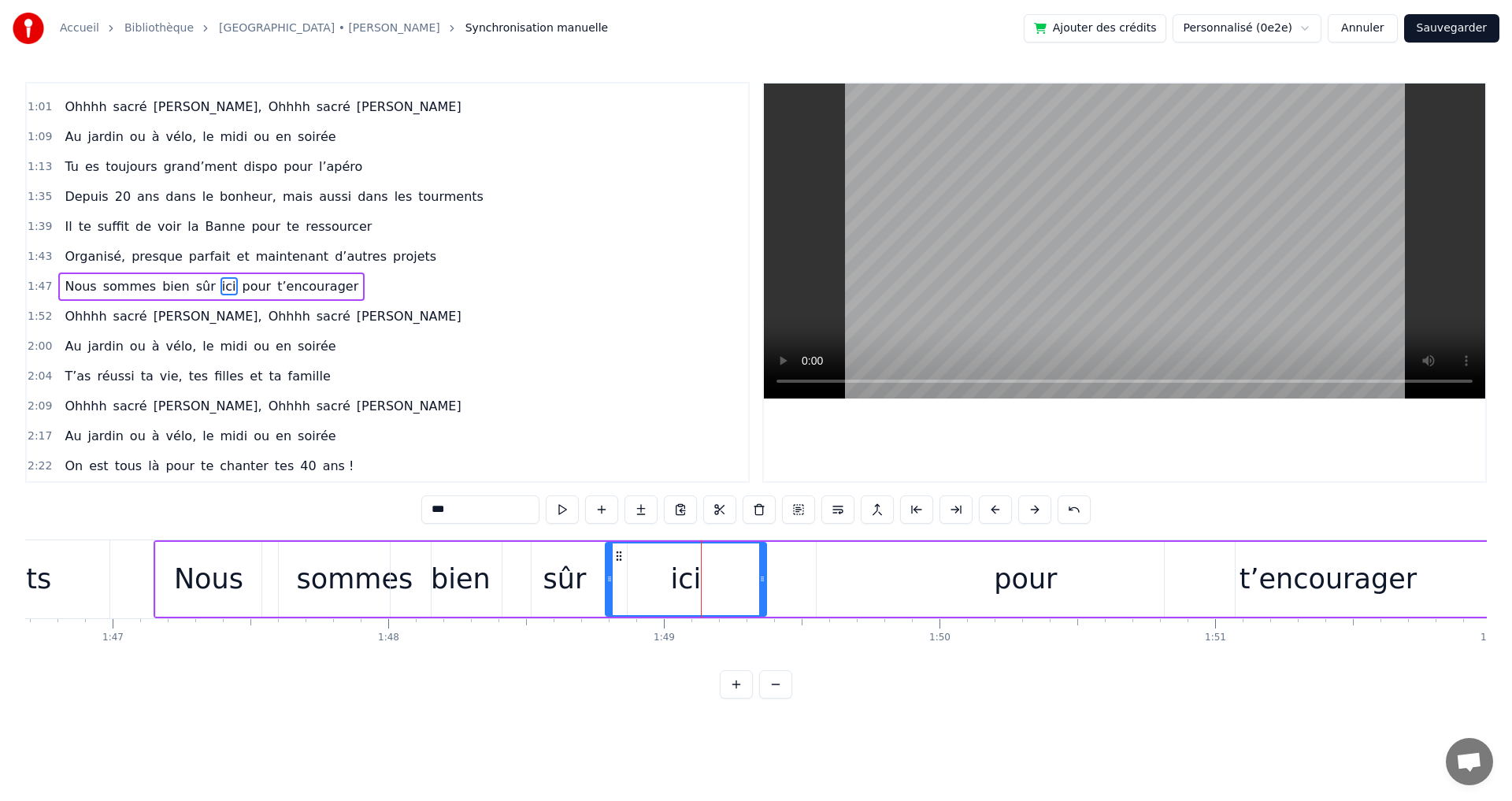
drag, startPoint x: 646, startPoint y: 582, endPoint x: 609, endPoint y: 578, distance: 37.2
drag, startPoint x: 764, startPoint y: 582, endPoint x: 716, endPoint y: 582, distance: 48.0
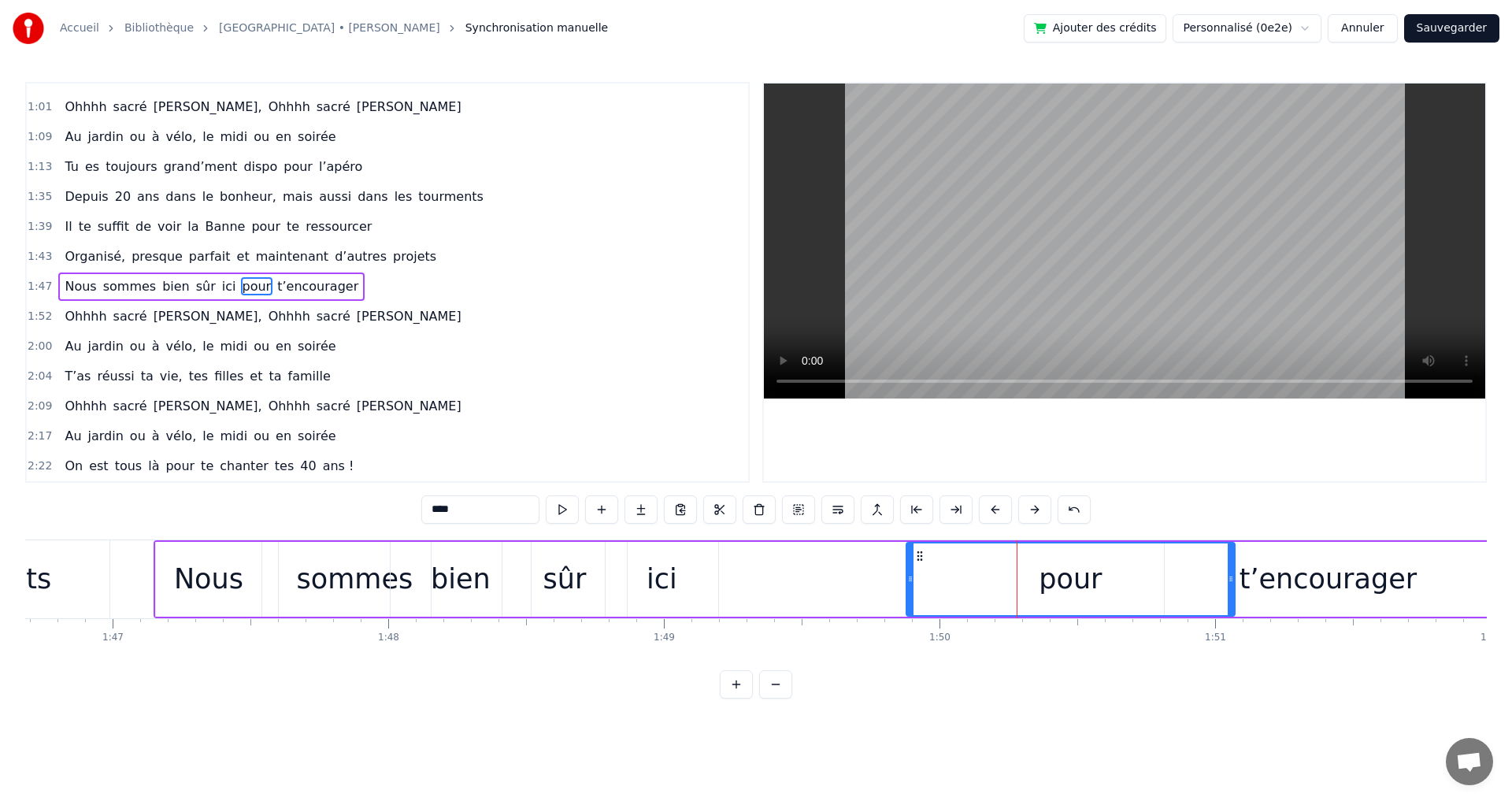
drag, startPoint x: 821, startPoint y: 580, endPoint x: 911, endPoint y: 580, distance: 90.0
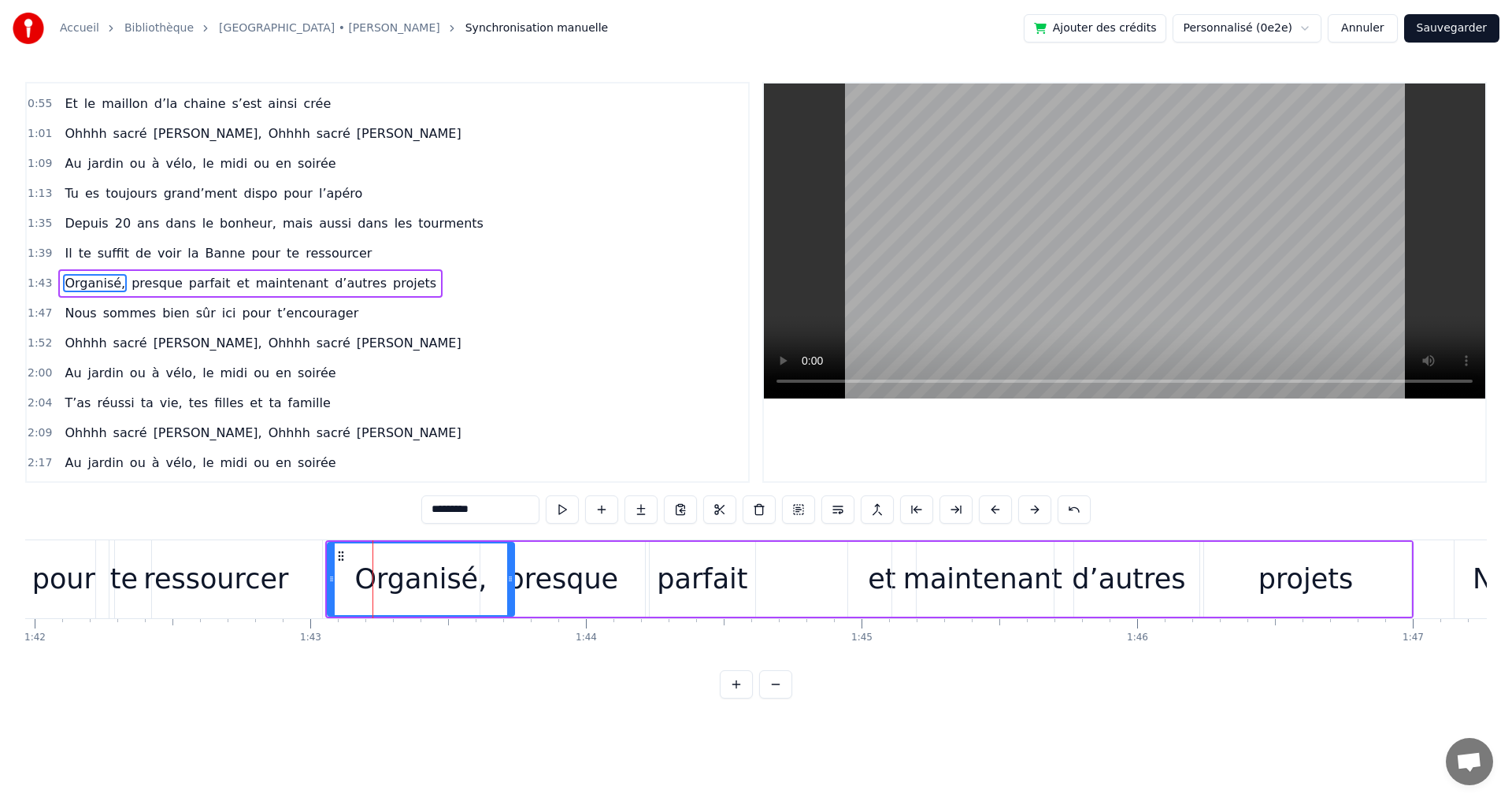
scroll to position [294, 0]
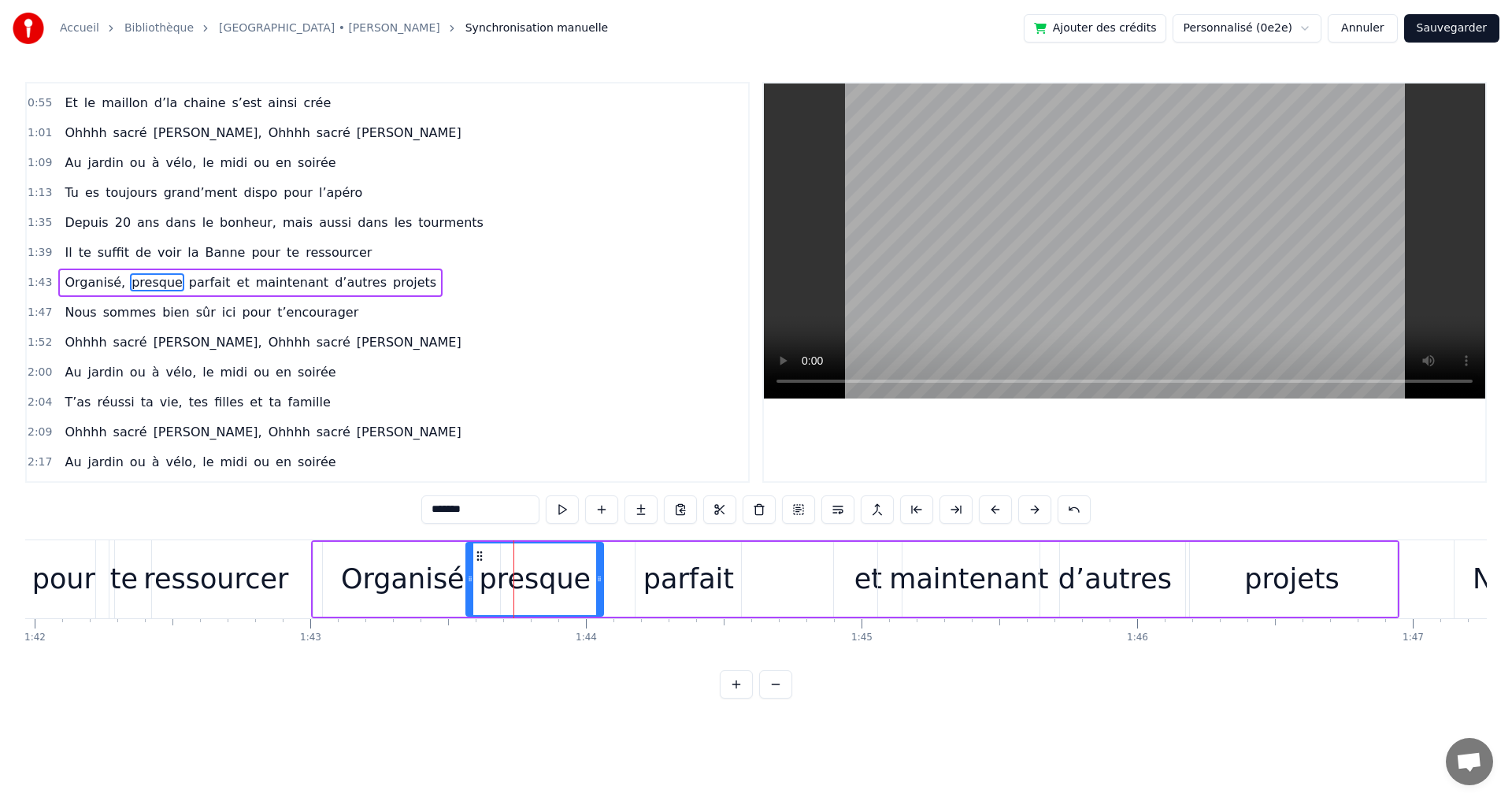
drag, startPoint x: 627, startPoint y: 579, endPoint x: 600, endPoint y: 579, distance: 27.0
type input "*******"
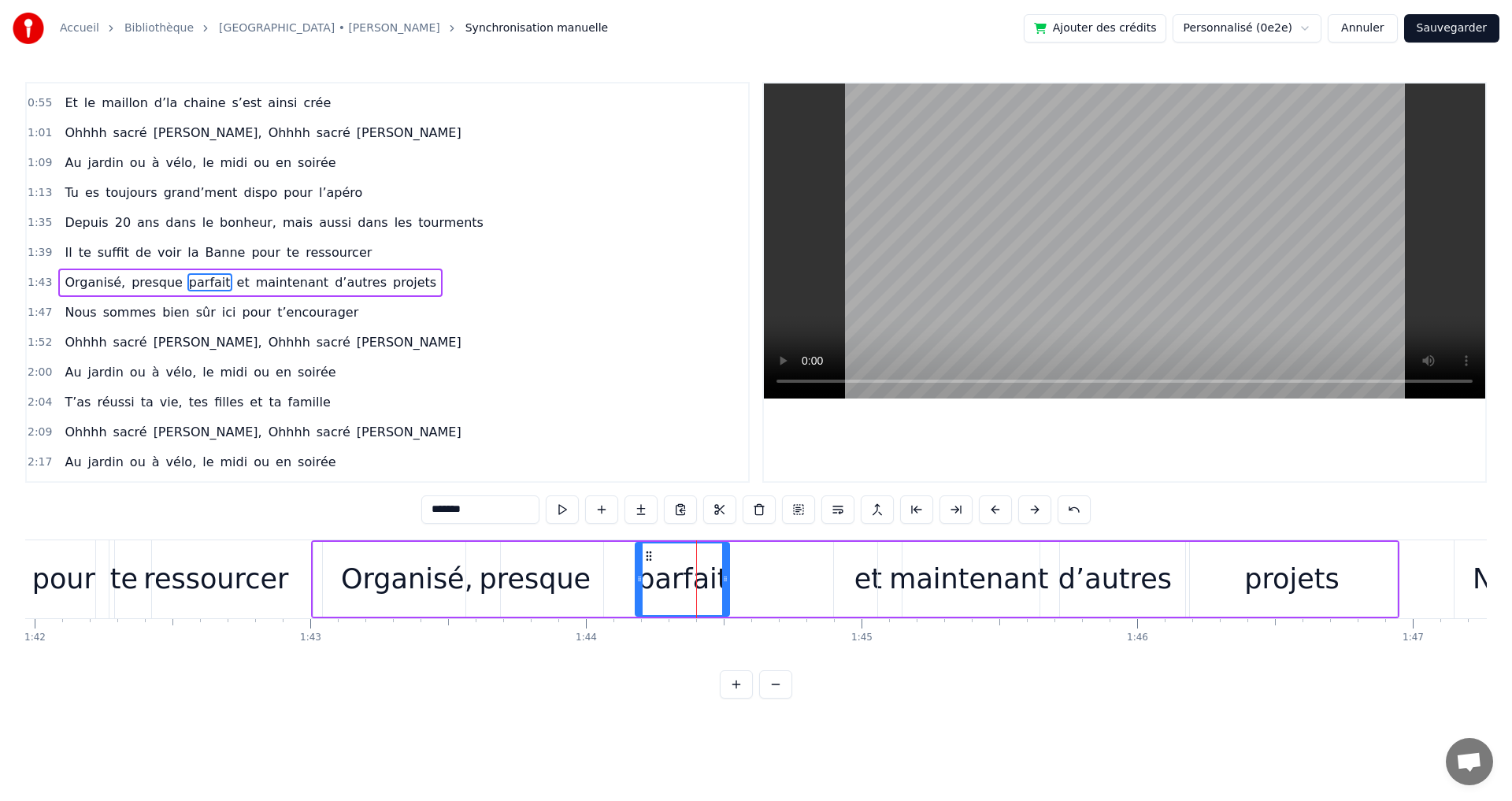
drag, startPoint x: 739, startPoint y: 577, endPoint x: 697, endPoint y: 582, distance: 42.3
drag, startPoint x: 637, startPoint y: 578, endPoint x: 594, endPoint y: 574, distance: 43.2
drag, startPoint x: 726, startPoint y: 581, endPoint x: 705, endPoint y: 580, distance: 21.0
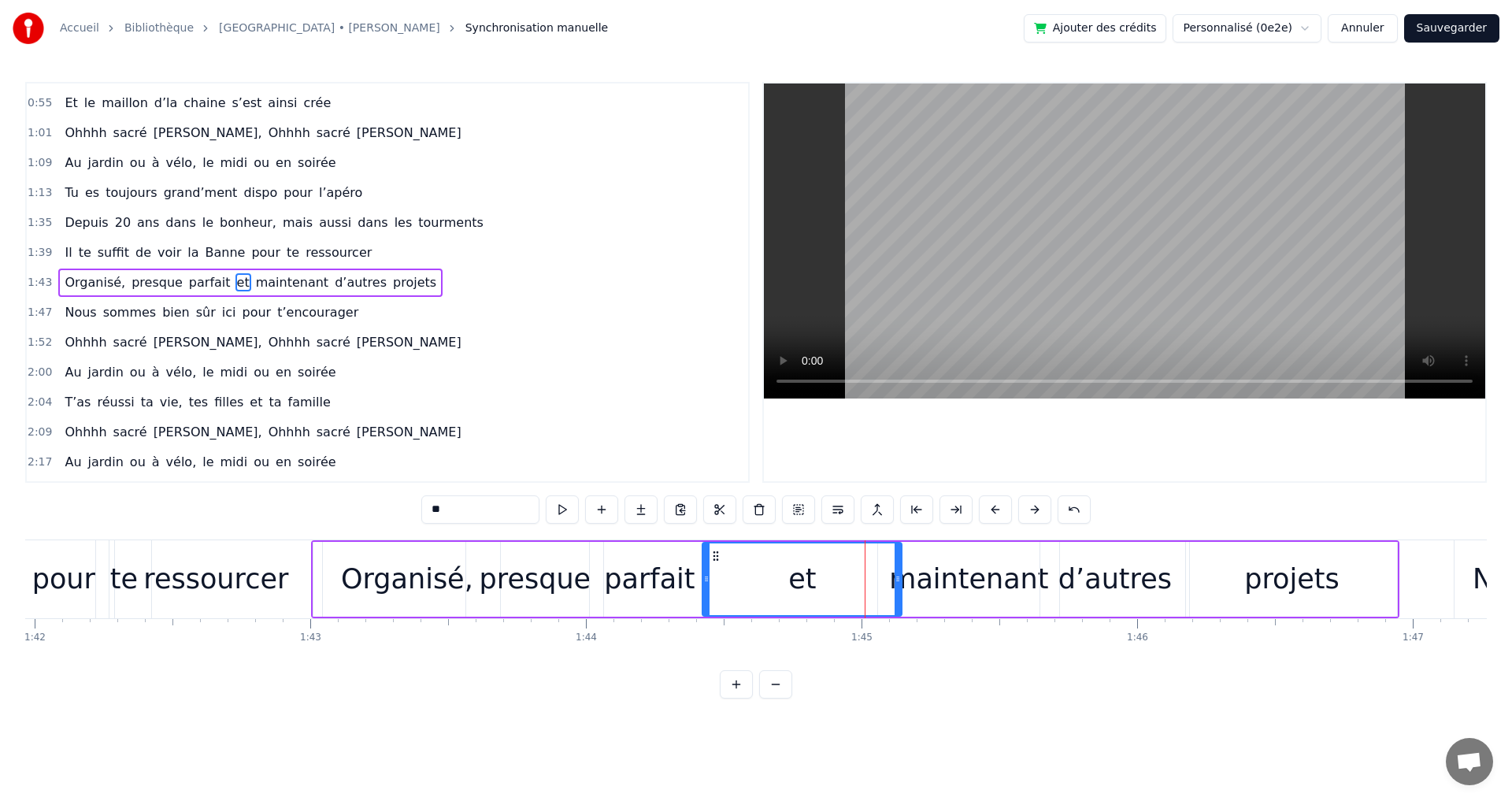
drag, startPoint x: 837, startPoint y: 582, endPoint x: 705, endPoint y: 575, distance: 132.2
drag, startPoint x: 899, startPoint y: 581, endPoint x: 787, endPoint y: 575, distance: 112.2
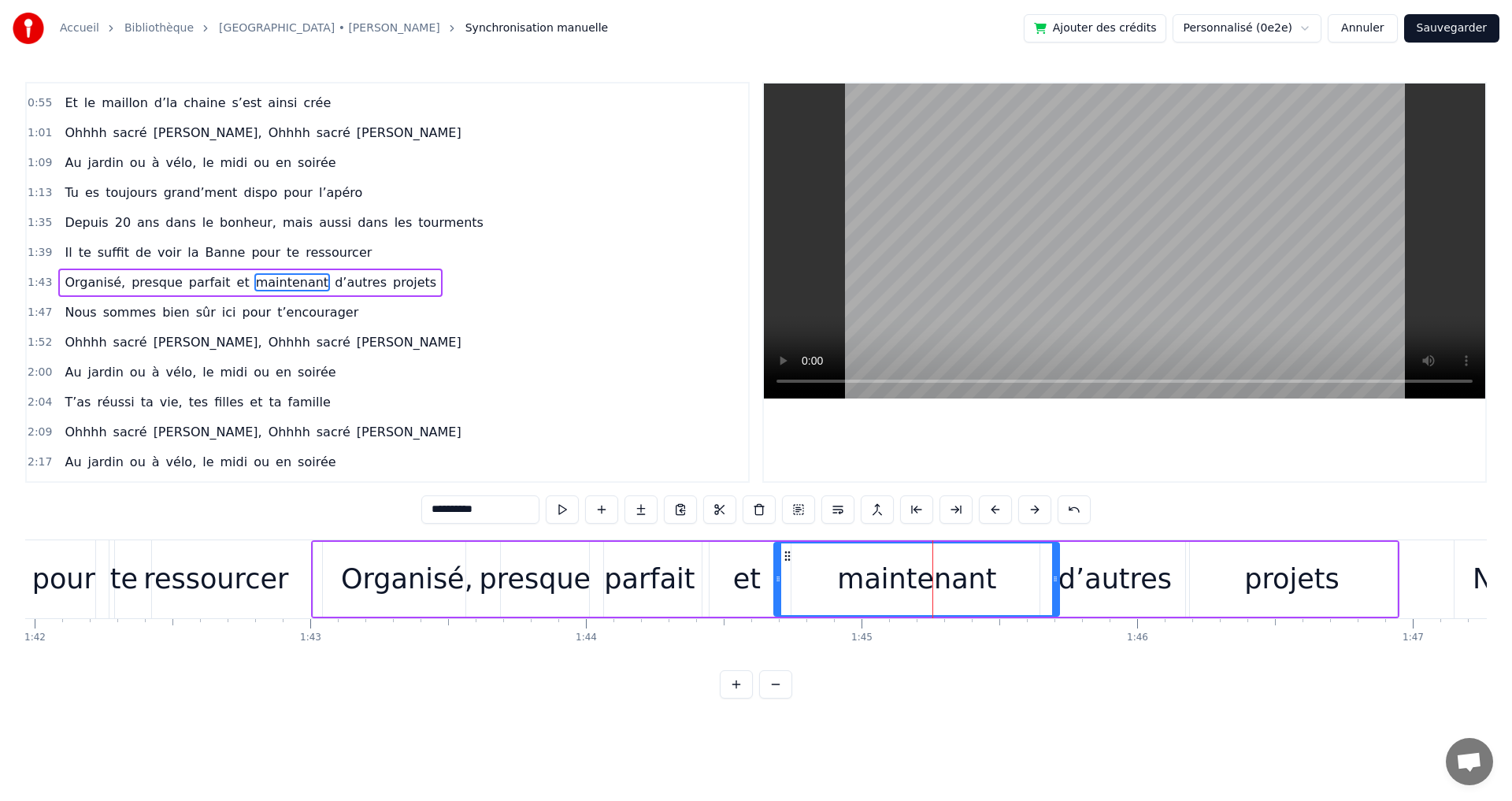
drag, startPoint x: 880, startPoint y: 580, endPoint x: 776, endPoint y: 574, distance: 104.2
drag, startPoint x: 1052, startPoint y: 577, endPoint x: 990, endPoint y: 578, distance: 62.0
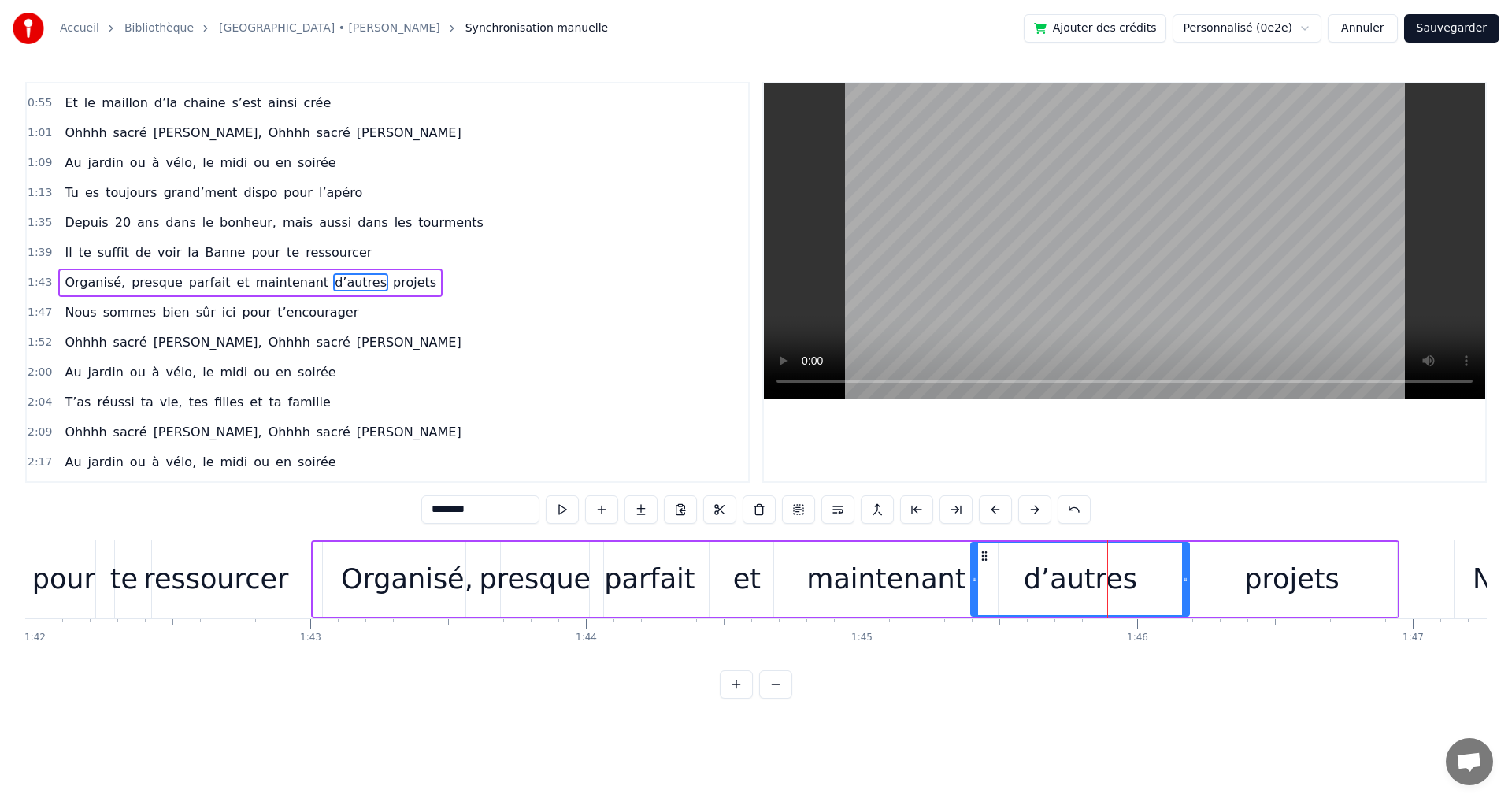
drag, startPoint x: 1042, startPoint y: 580, endPoint x: 973, endPoint y: 580, distance: 69.0
drag, startPoint x: 1186, startPoint y: 579, endPoint x: 1147, endPoint y: 582, distance: 39.1
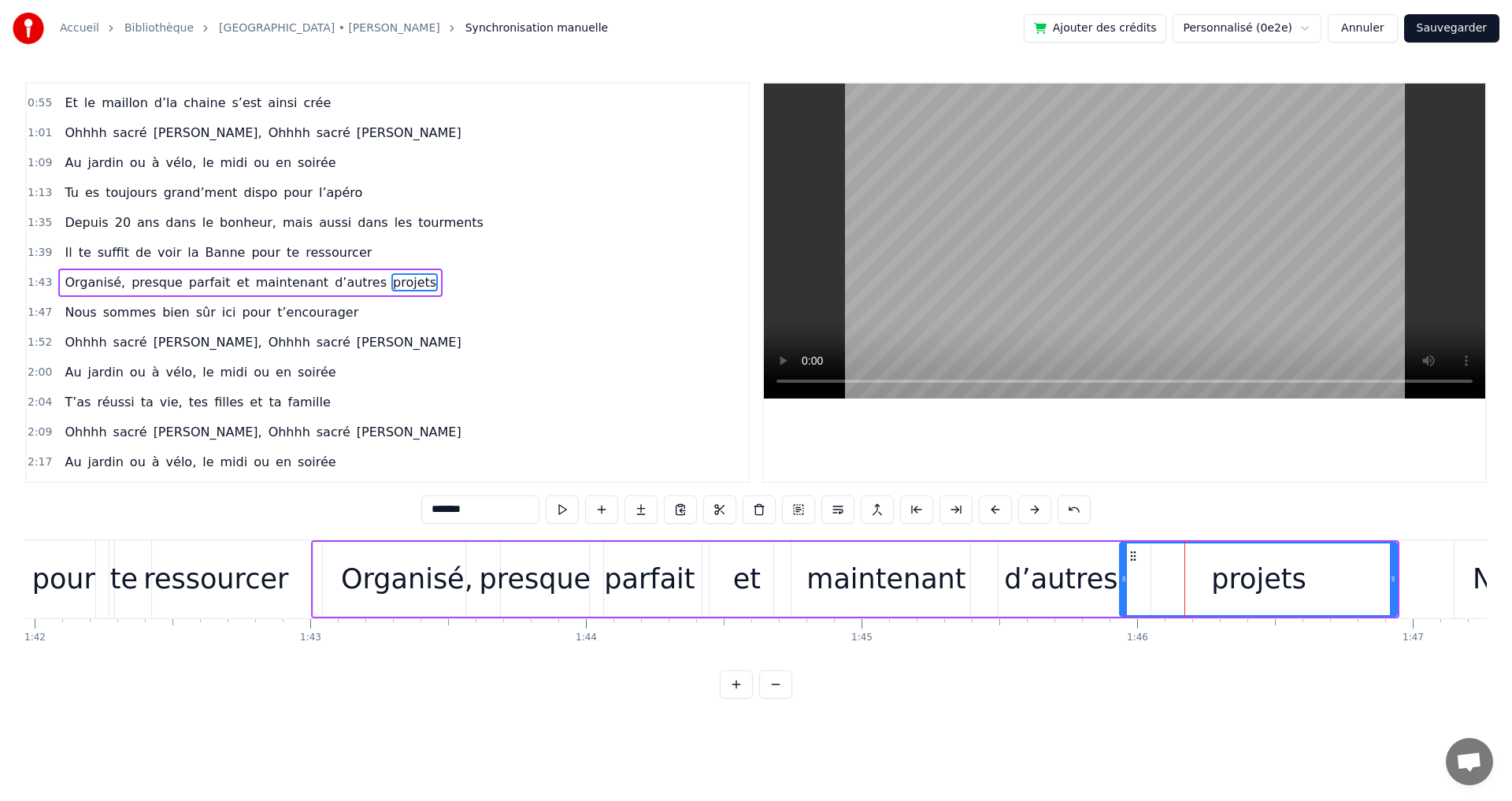
drag, startPoint x: 1188, startPoint y: 578, endPoint x: 1290, endPoint y: 590, distance: 102.7
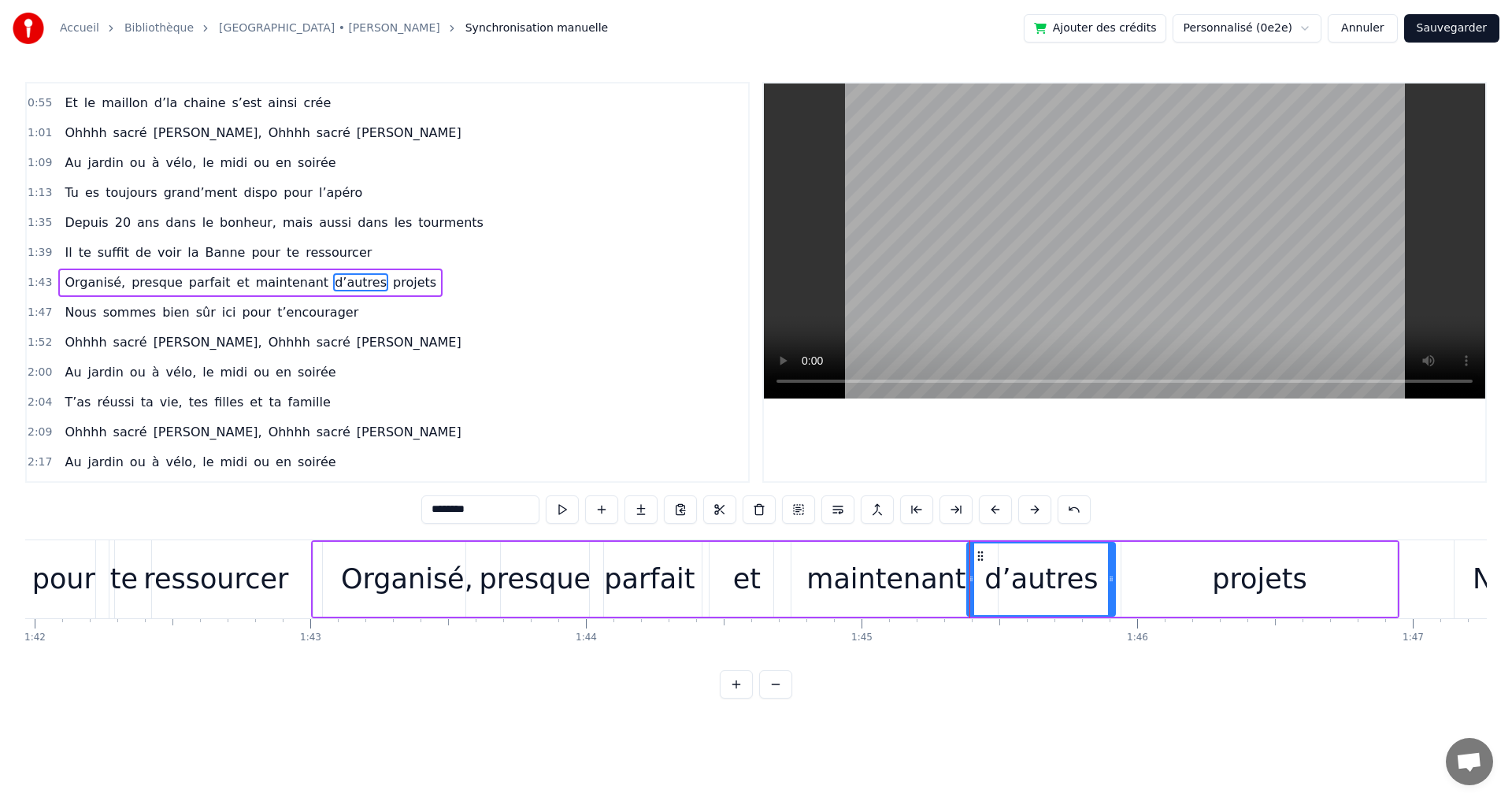
drag, startPoint x: 1146, startPoint y: 578, endPoint x: 1111, endPoint y: 578, distance: 35.0
type input "*******"
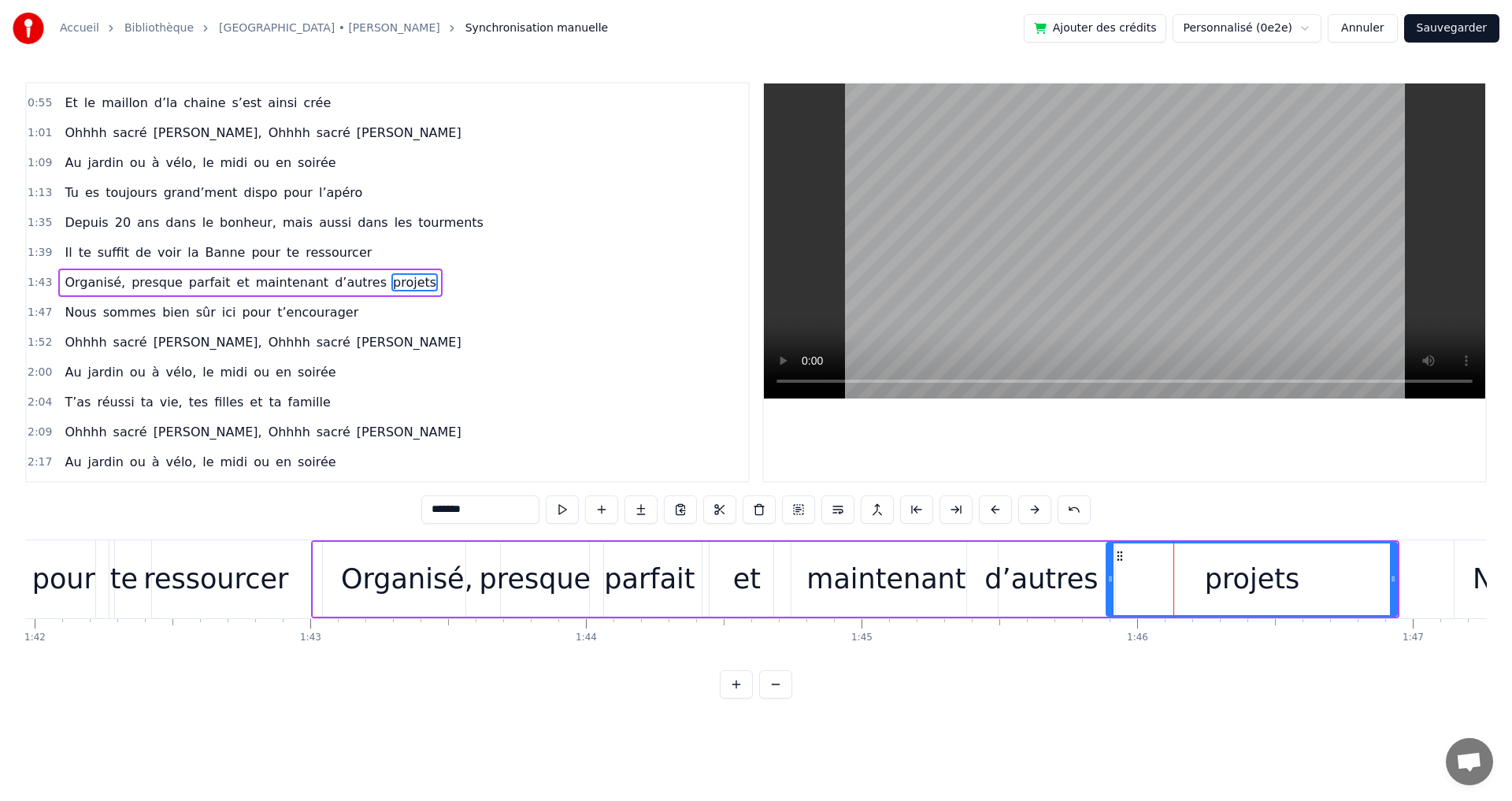
drag, startPoint x: 1124, startPoint y: 582, endPoint x: 1110, endPoint y: 580, distance: 14.1
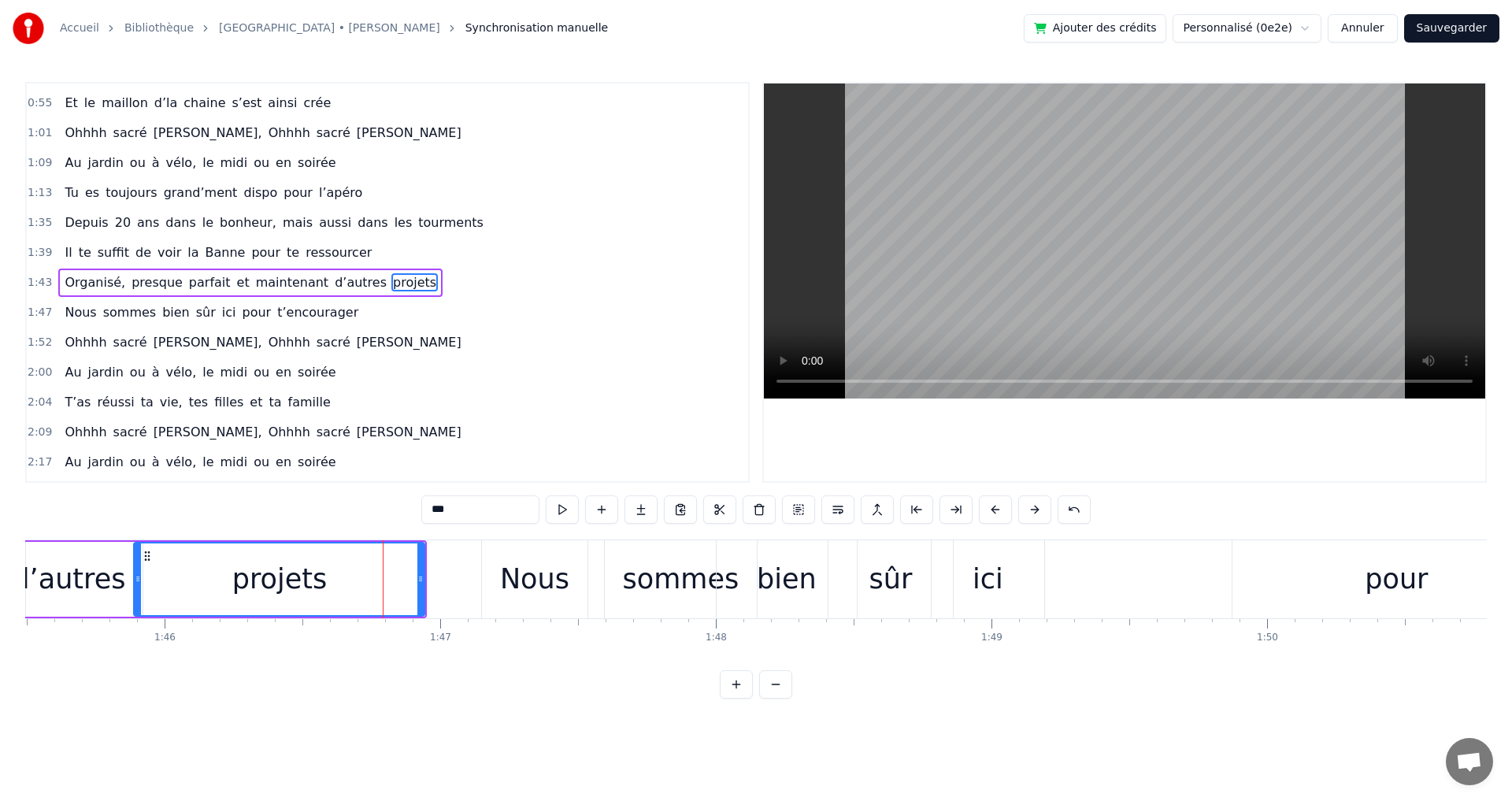
scroll to position [320, 0]
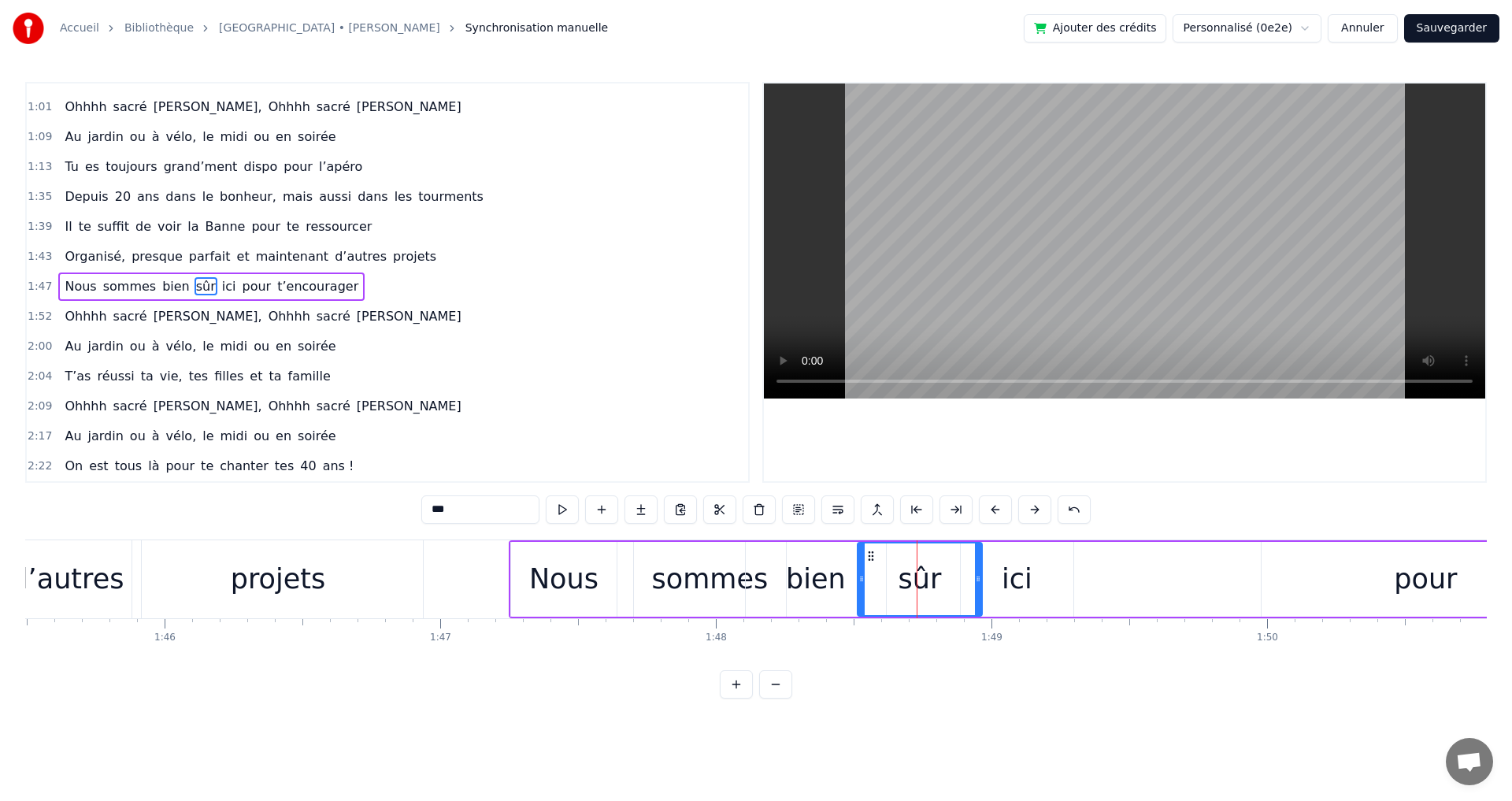
type input "***"
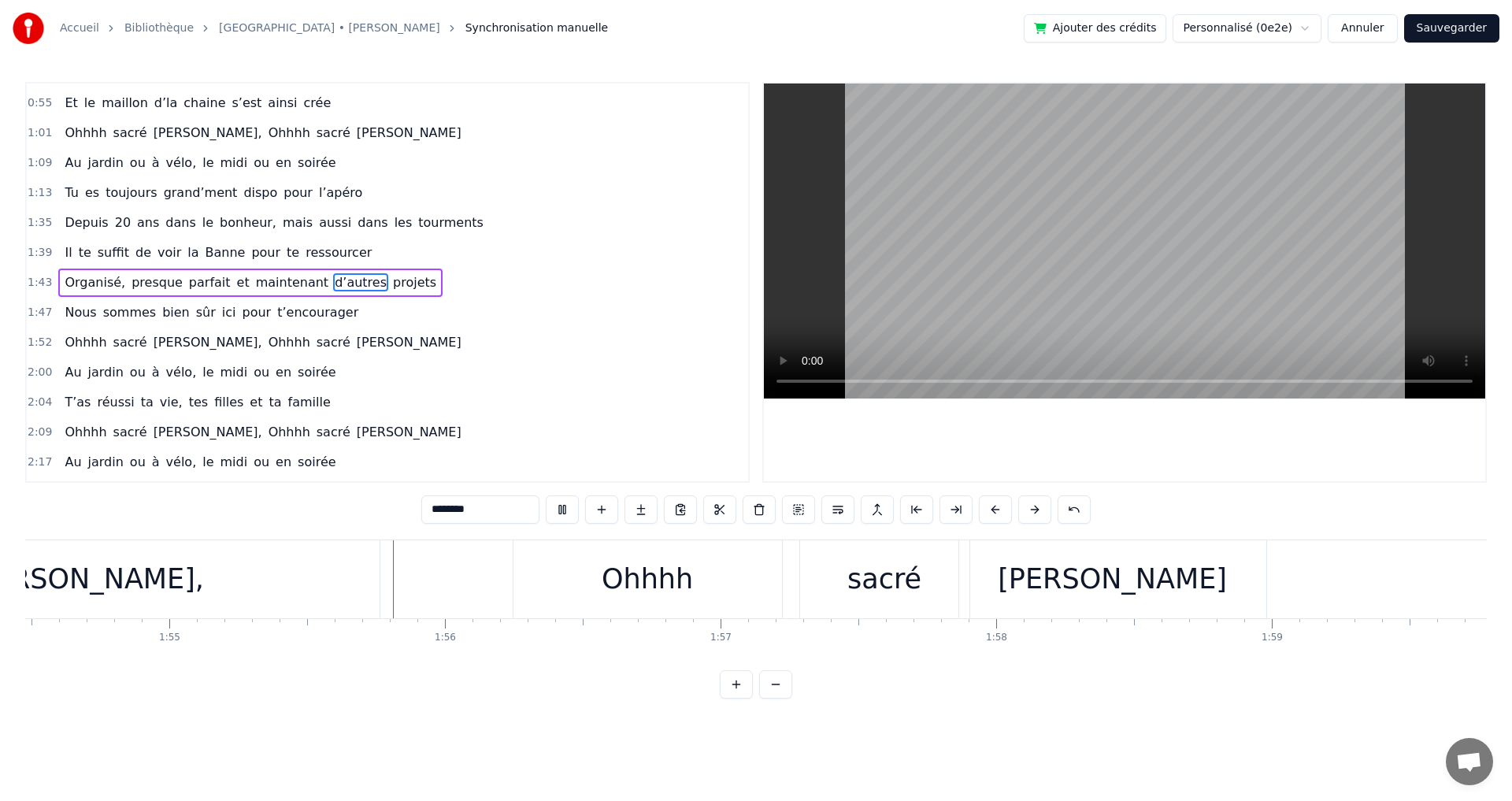
scroll to position [0, 31652]
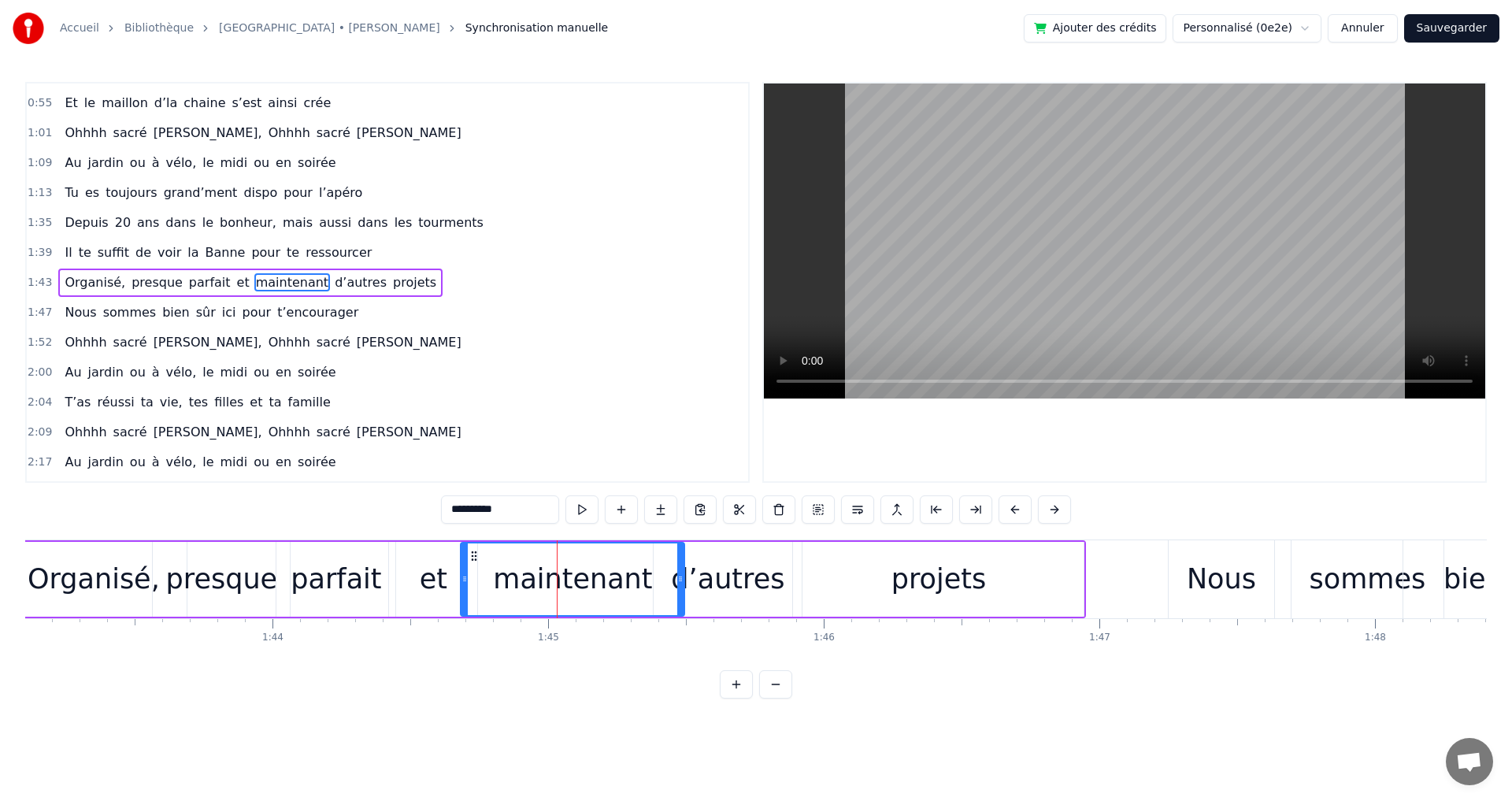
scroll to position [0, 28439]
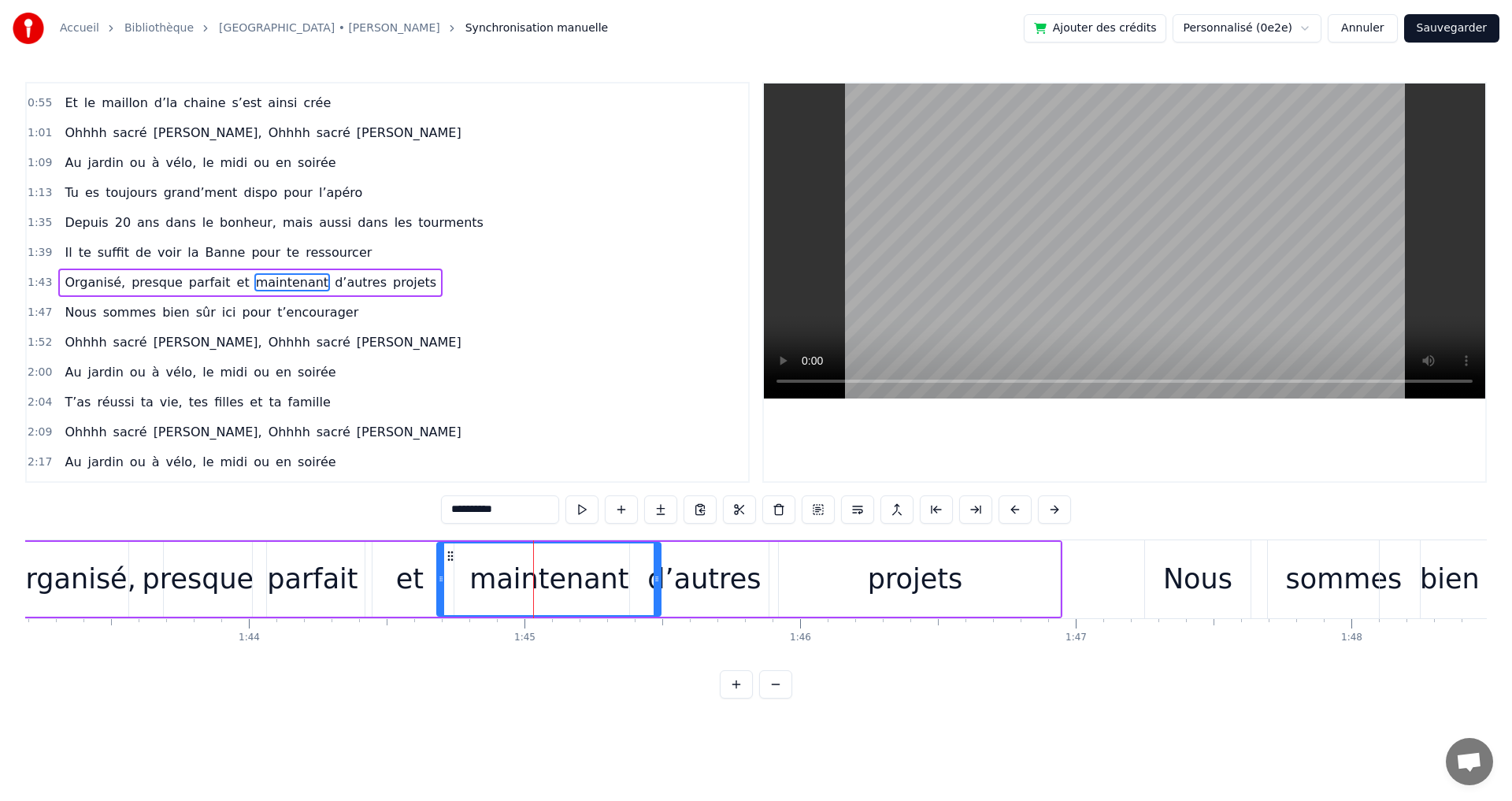
type input "*******"
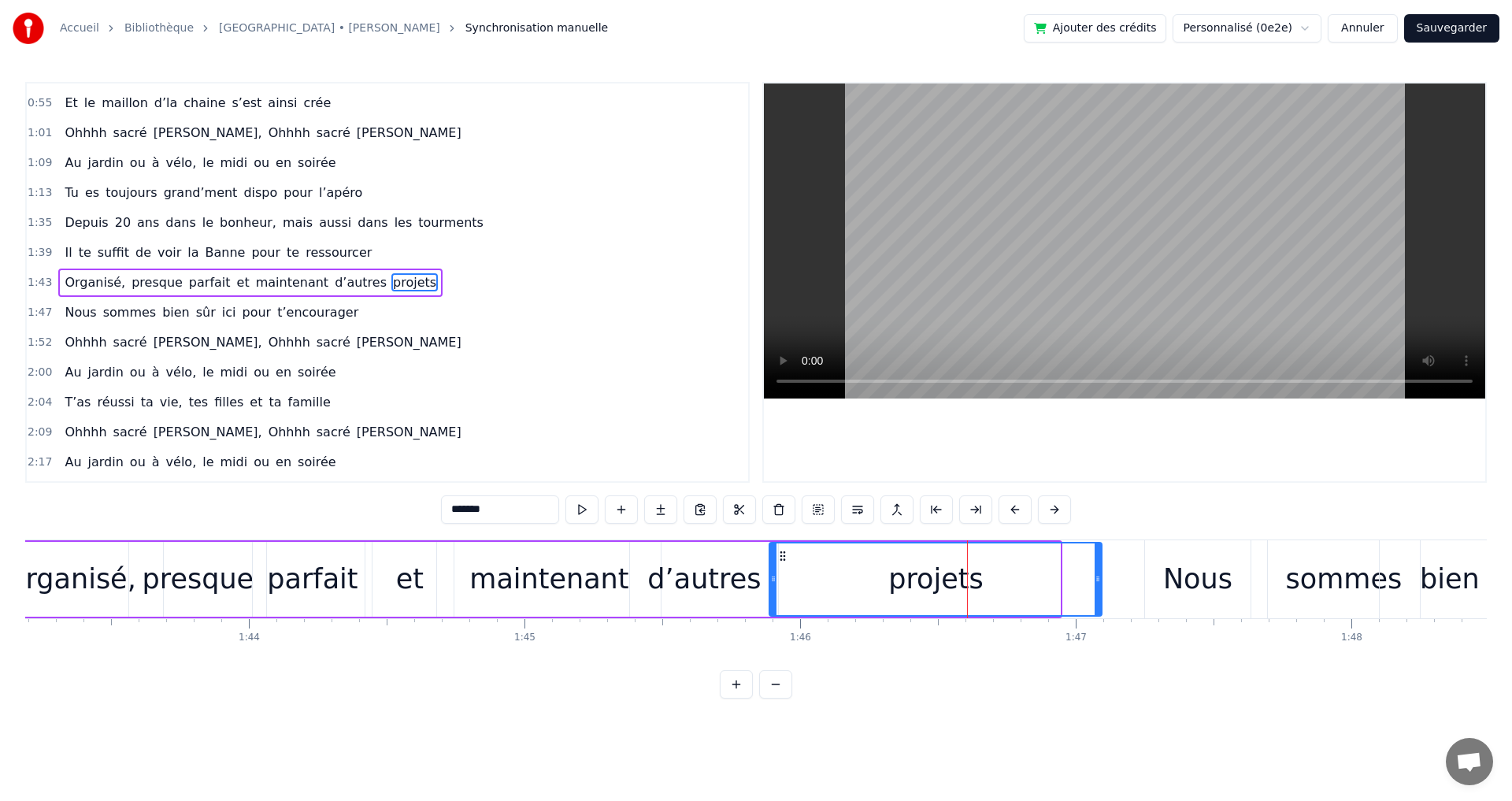
drag, startPoint x: 1059, startPoint y: 577, endPoint x: 1101, endPoint y: 582, distance: 42.3
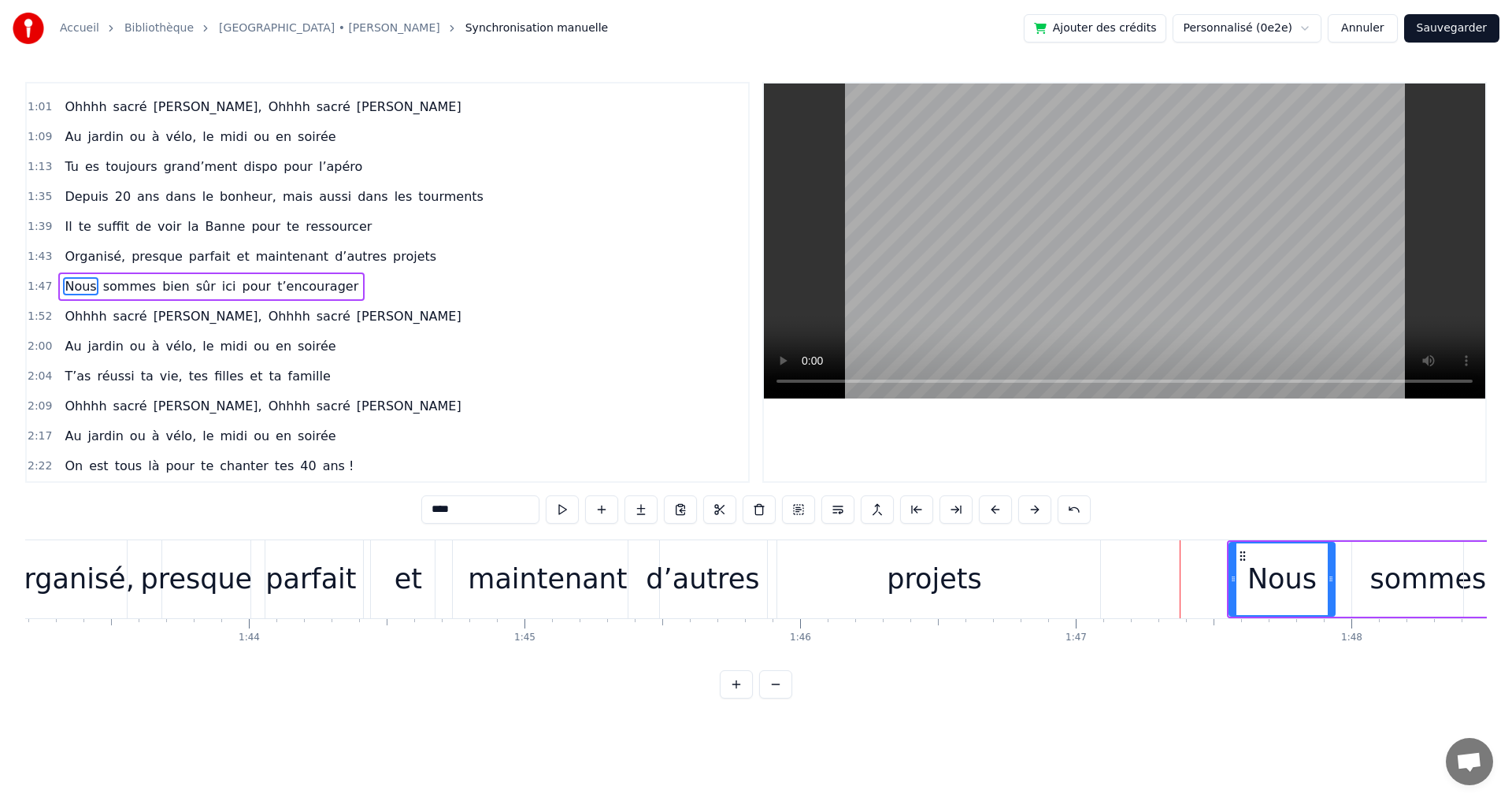
type input "*******"
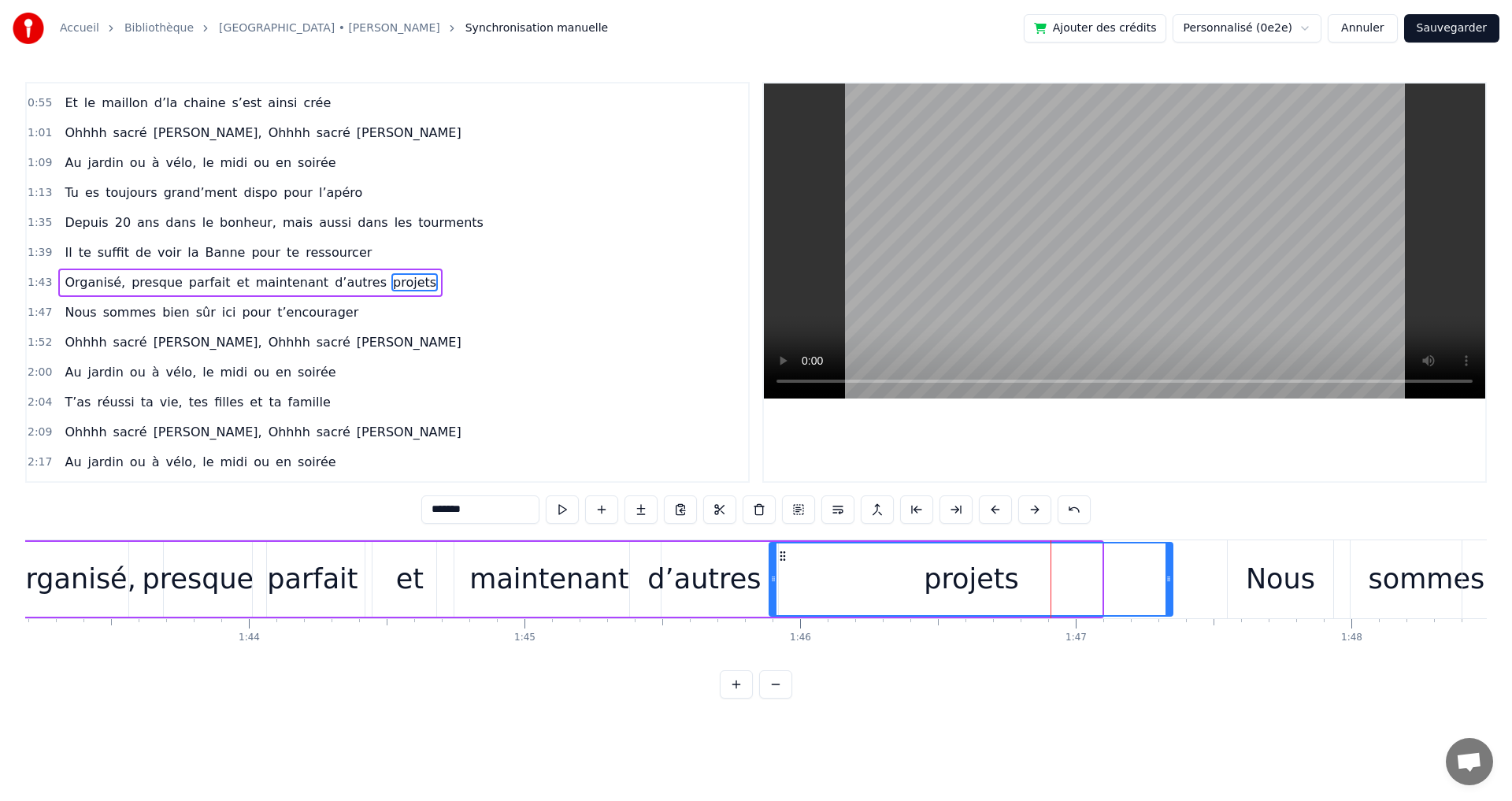
drag, startPoint x: 1097, startPoint y: 580, endPoint x: 1168, endPoint y: 591, distance: 71.8
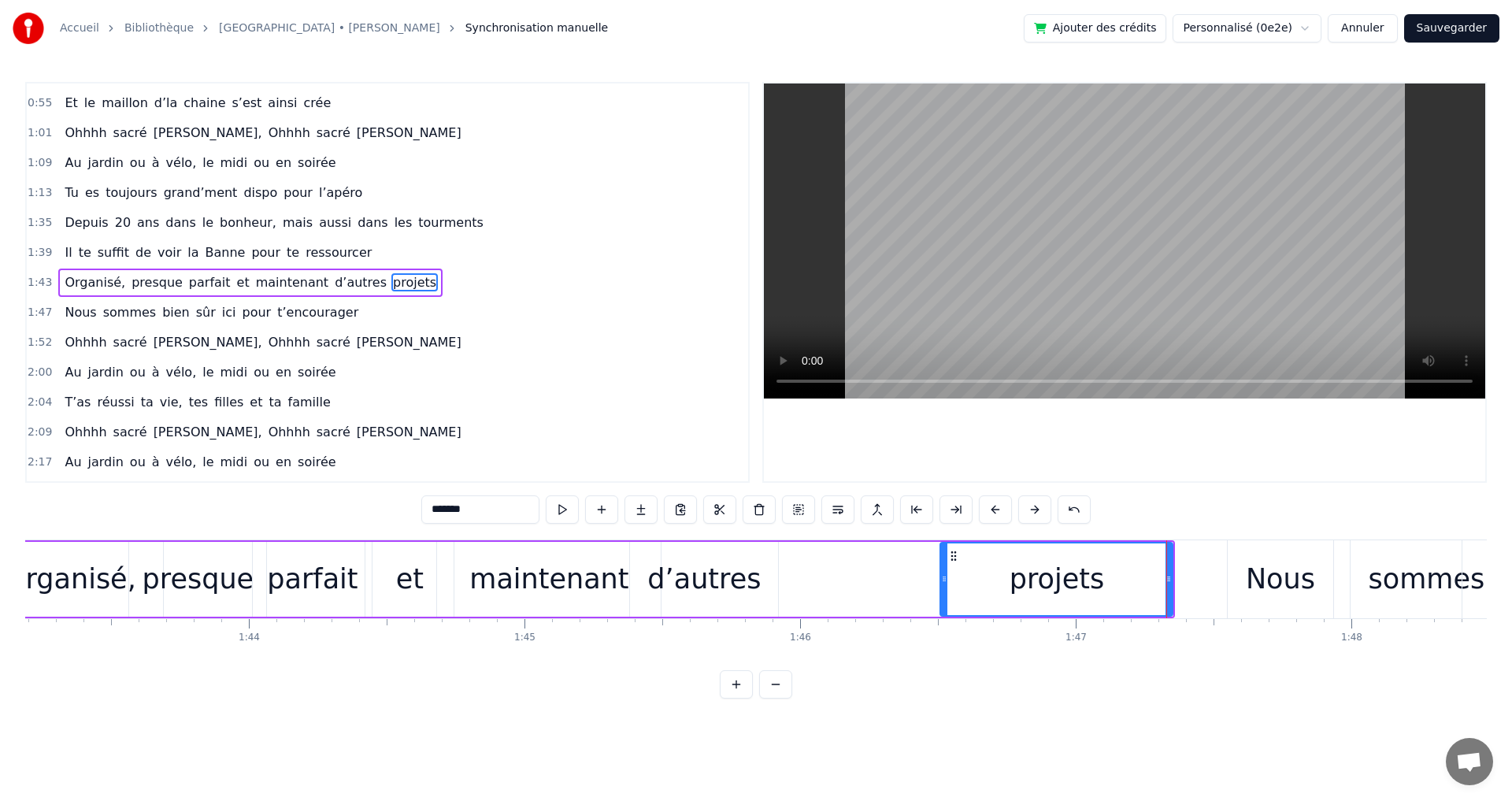
drag, startPoint x: 773, startPoint y: 577, endPoint x: 943, endPoint y: 578, distance: 170.0
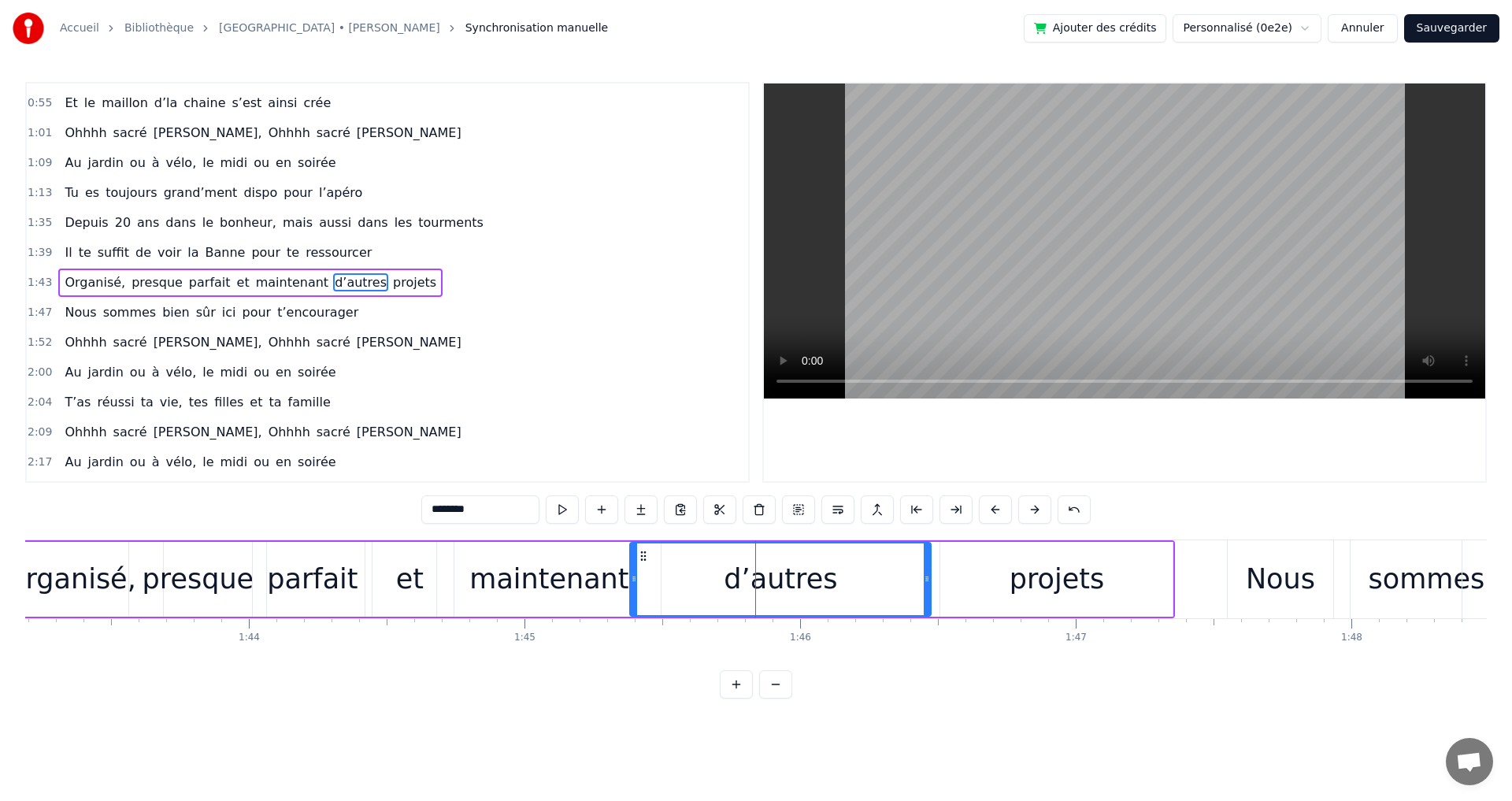
drag, startPoint x: 775, startPoint y: 578, endPoint x: 928, endPoint y: 582, distance: 153.1
drag, startPoint x: 636, startPoint y: 582, endPoint x: 739, endPoint y: 582, distance: 103.0
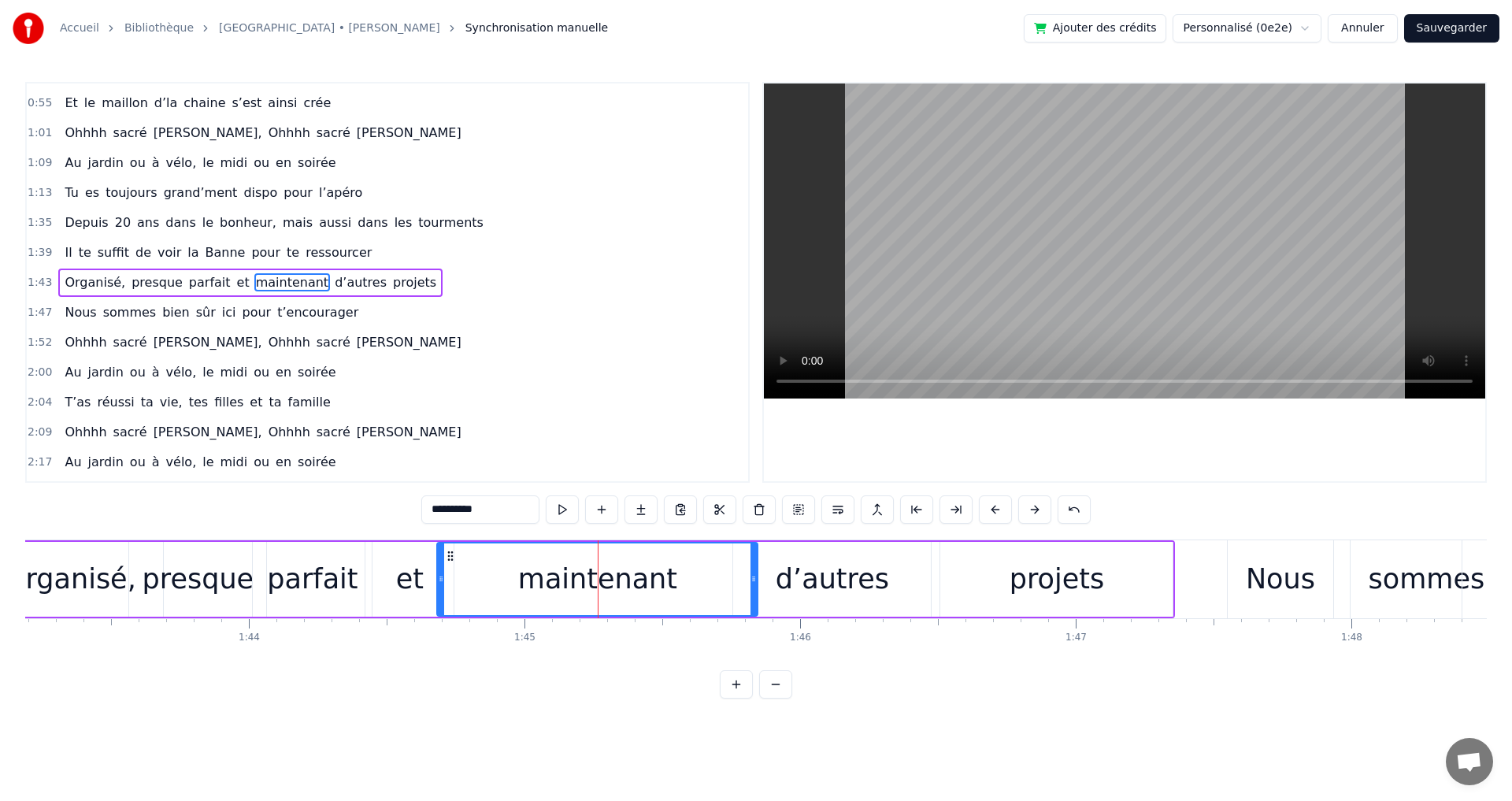
drag, startPoint x: 659, startPoint y: 580, endPoint x: 756, endPoint y: 582, distance: 97.0
drag, startPoint x: 440, startPoint y: 580, endPoint x: 509, endPoint y: 581, distance: 69.0
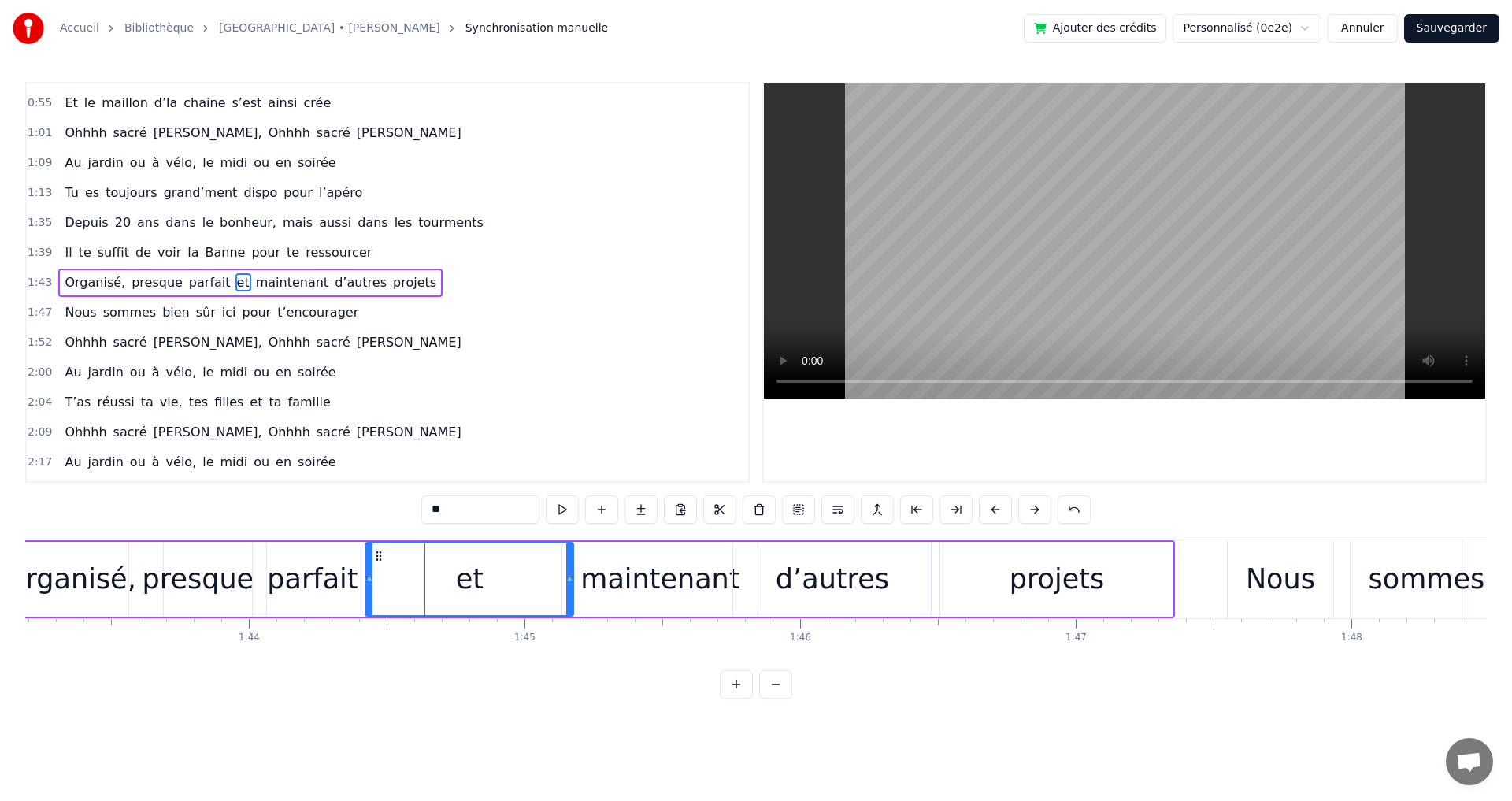
drag, startPoint x: 449, startPoint y: 580, endPoint x: 570, endPoint y: 589, distance: 121.3
drag, startPoint x: 369, startPoint y: 579, endPoint x: 453, endPoint y: 582, distance: 84.1
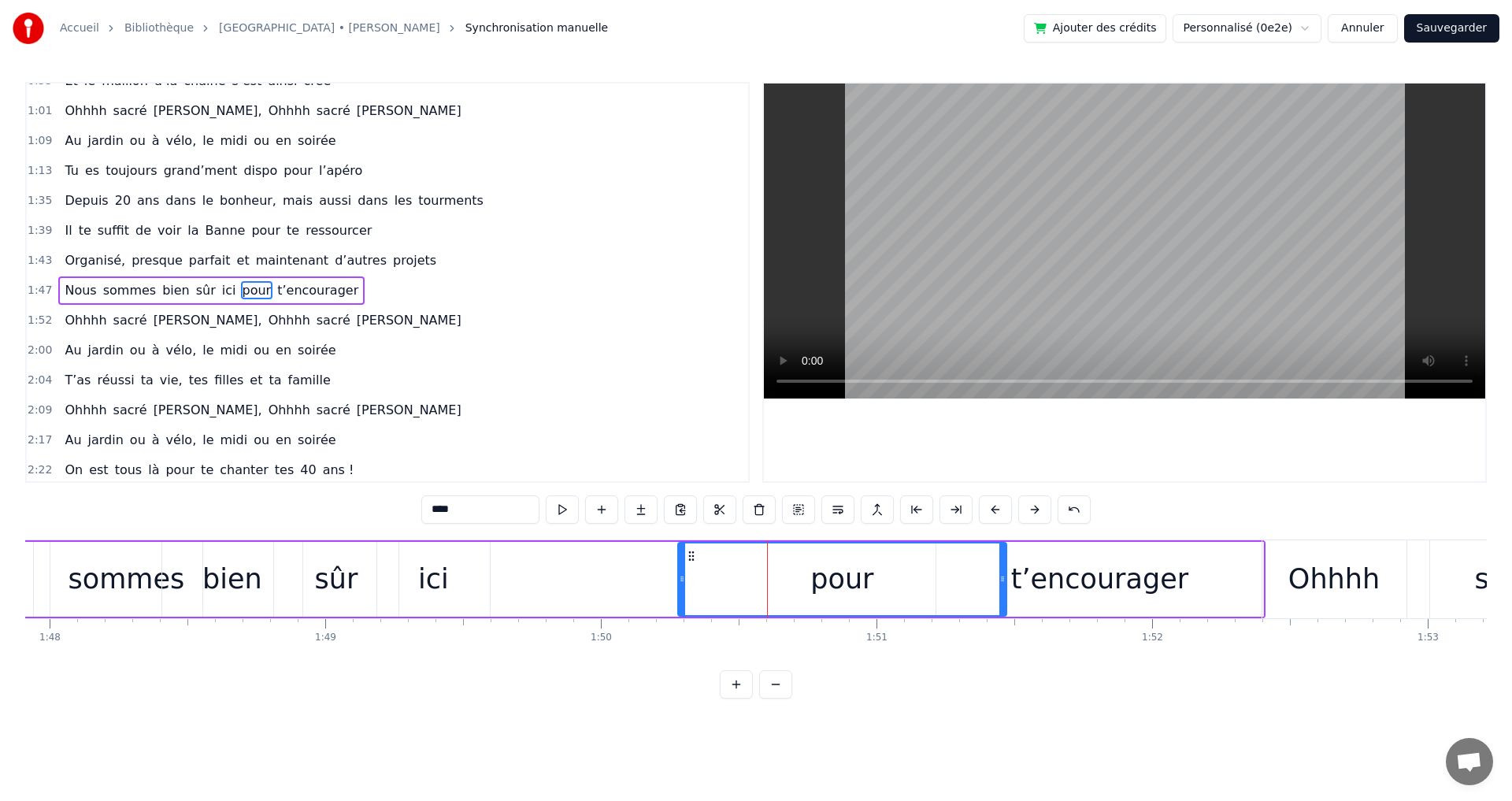
scroll to position [320, 0]
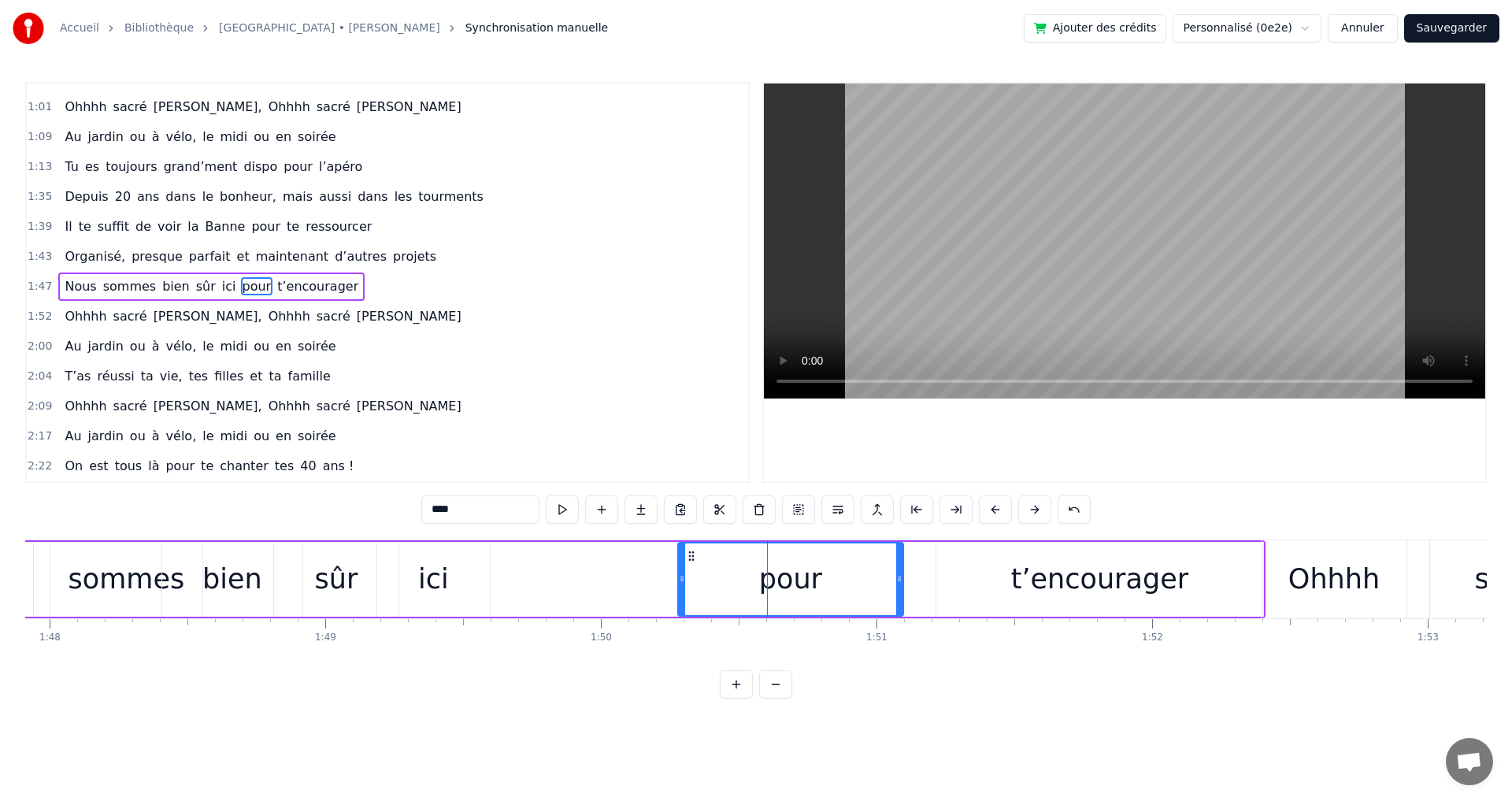
drag, startPoint x: 1002, startPoint y: 580, endPoint x: 899, endPoint y: 576, distance: 103.1
type input "*******"
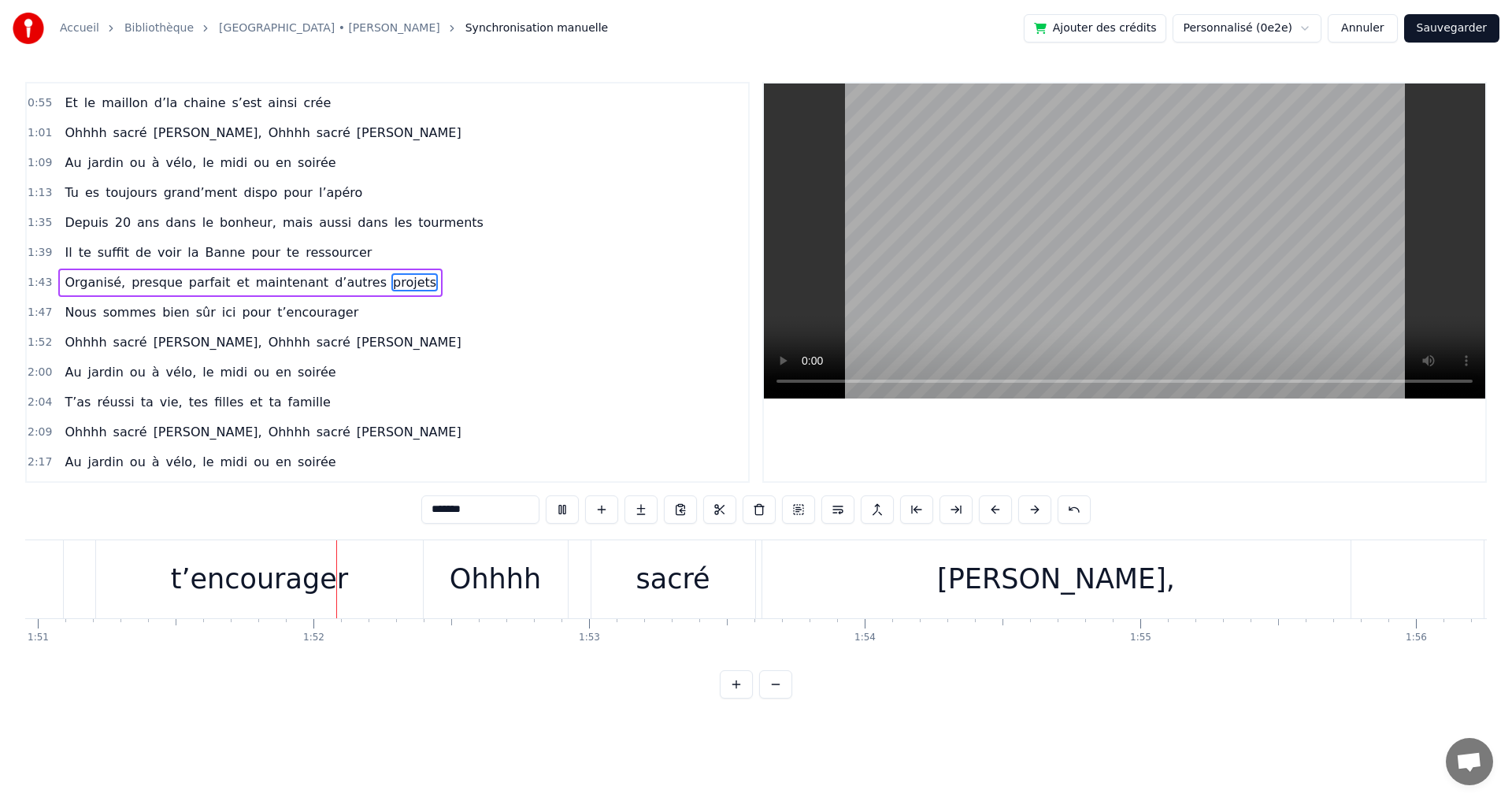
scroll to position [0, 30654]
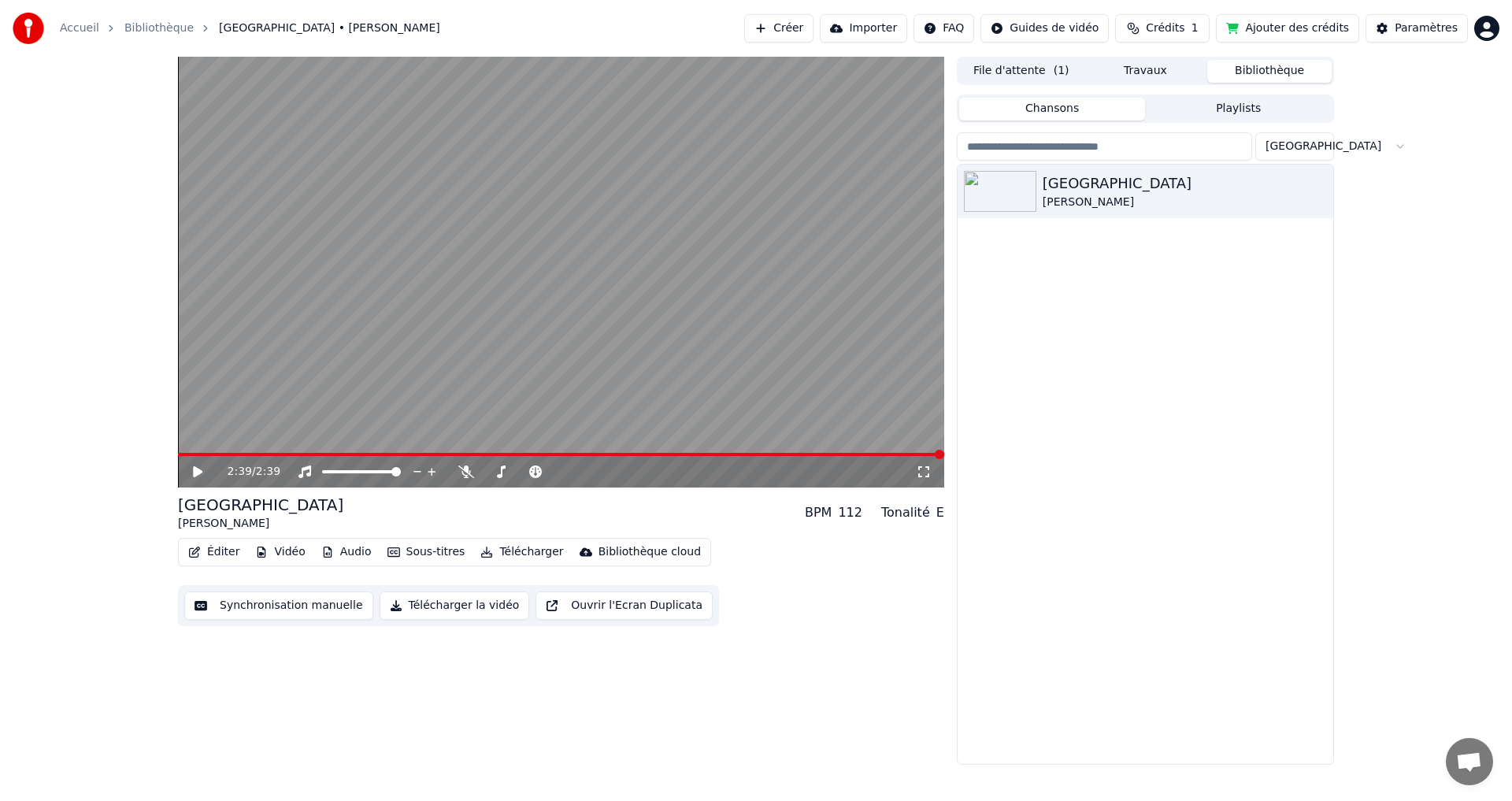
click at [301, 606] on button "Synchronisation manuelle" at bounding box center [279, 605] width 189 height 28
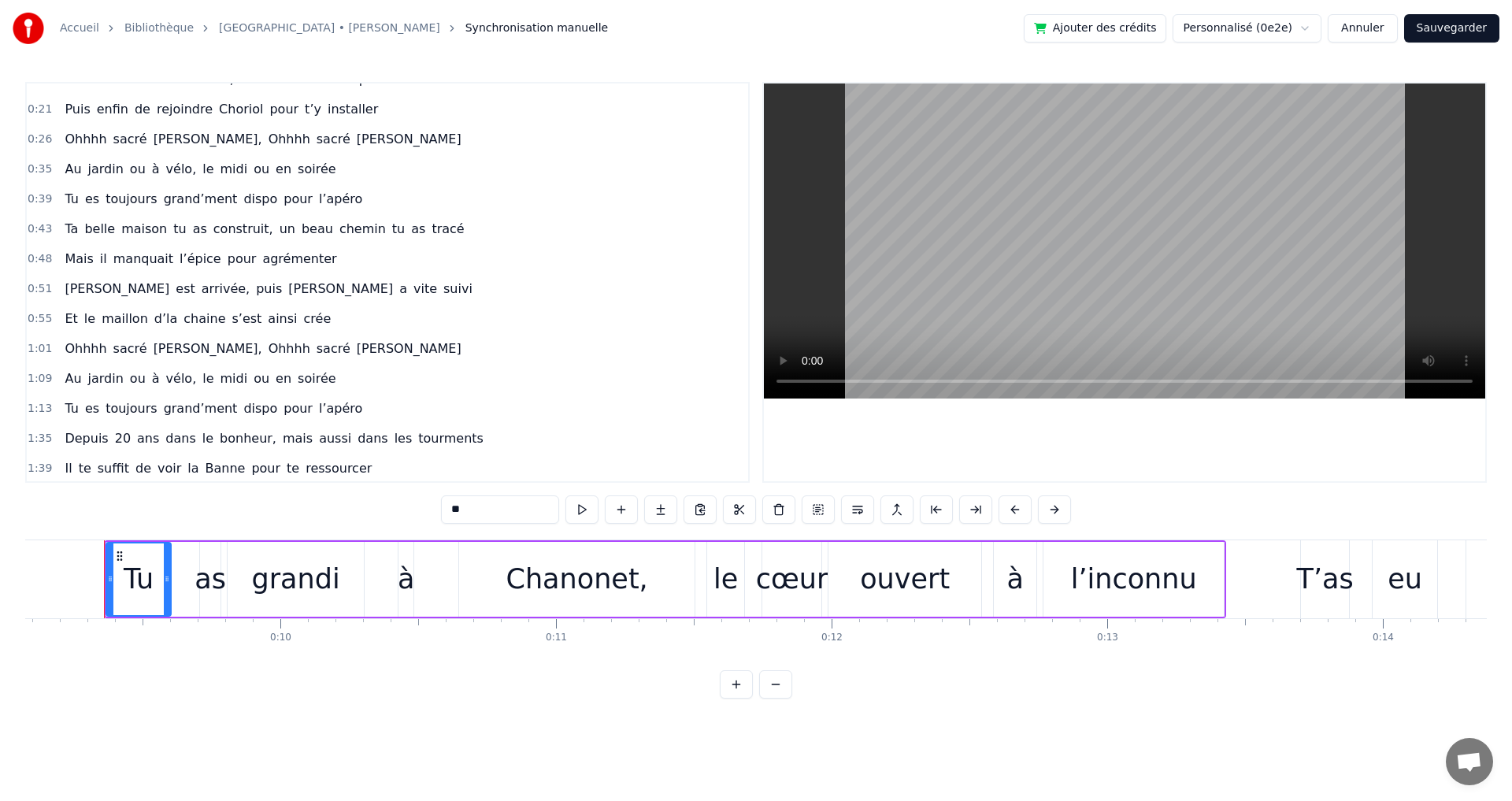
scroll to position [158, 0]
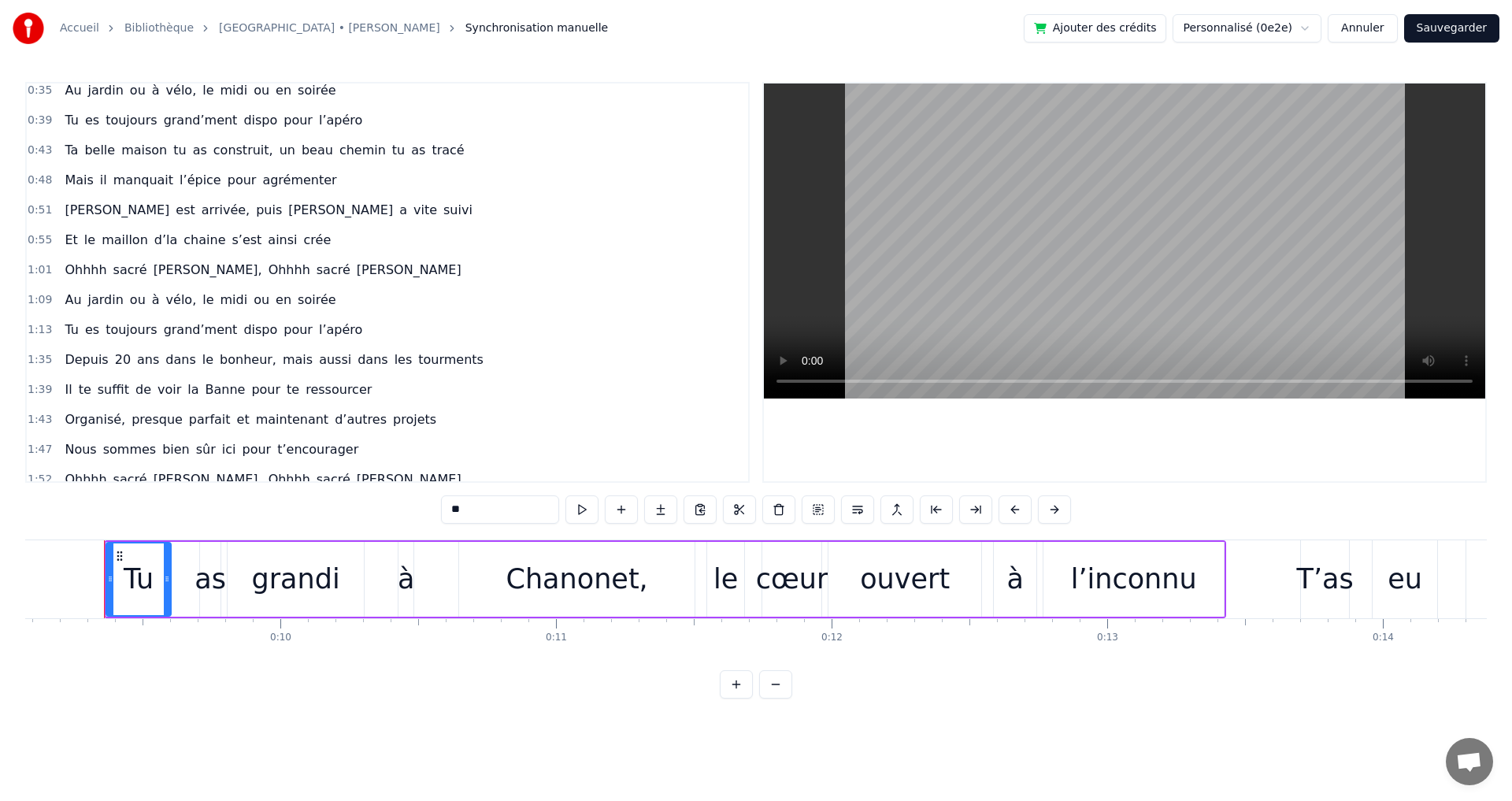
click at [141, 421] on span "presque" at bounding box center [157, 419] width 54 height 18
type input "*******"
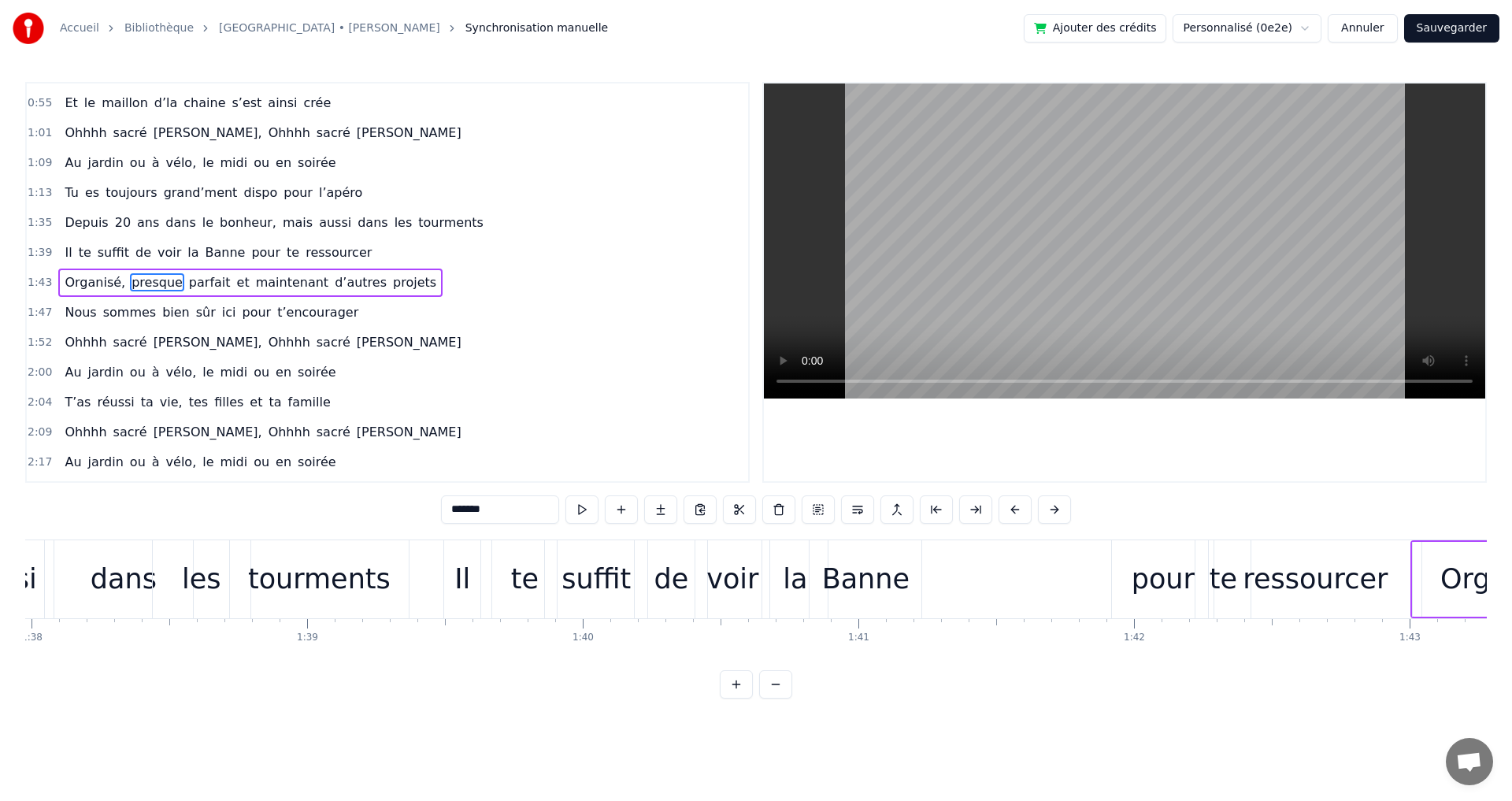
scroll to position [0, 28462]
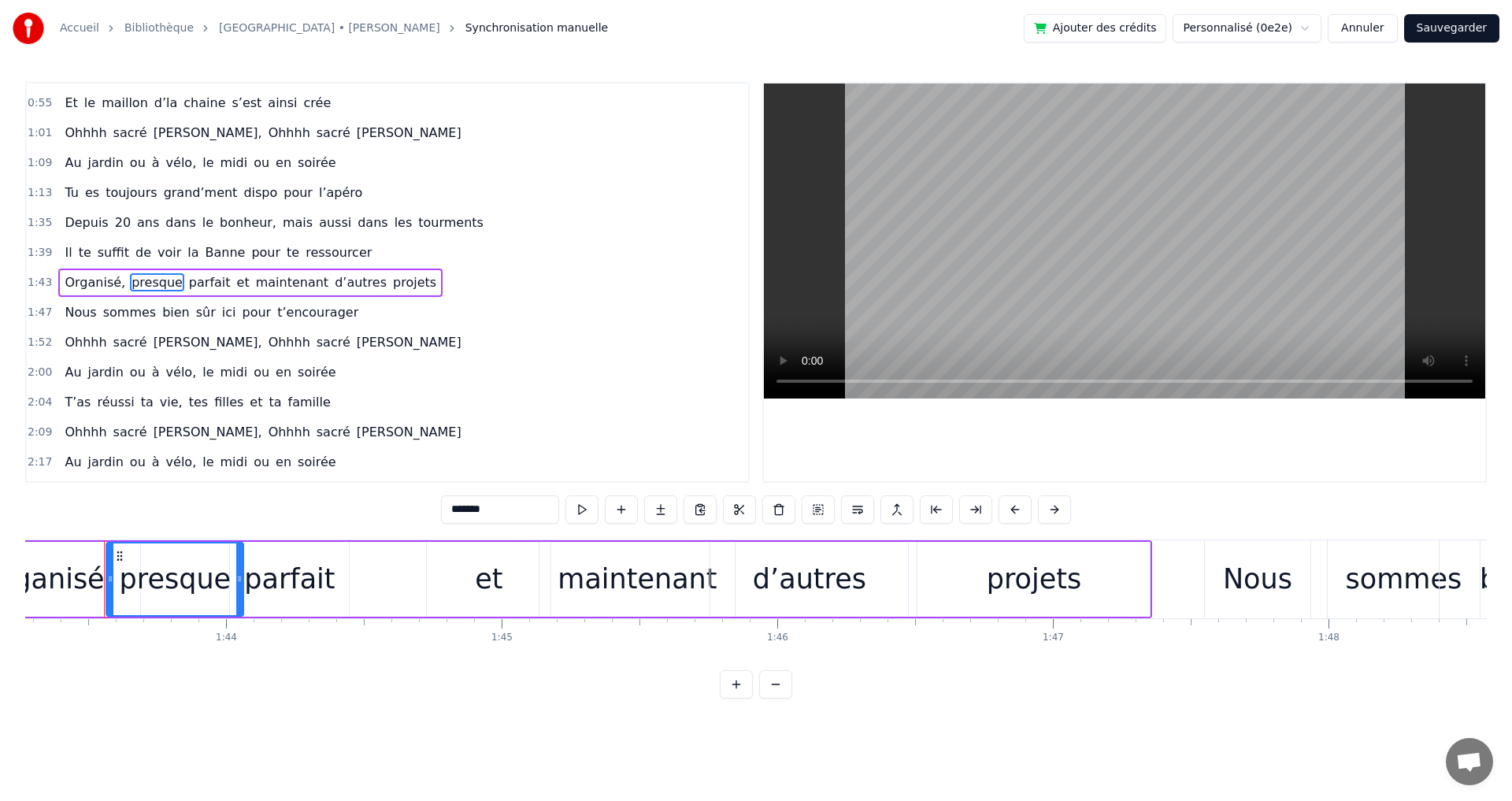
click at [1478, 27] on button "Sauvegarder" at bounding box center [1451, 28] width 95 height 28
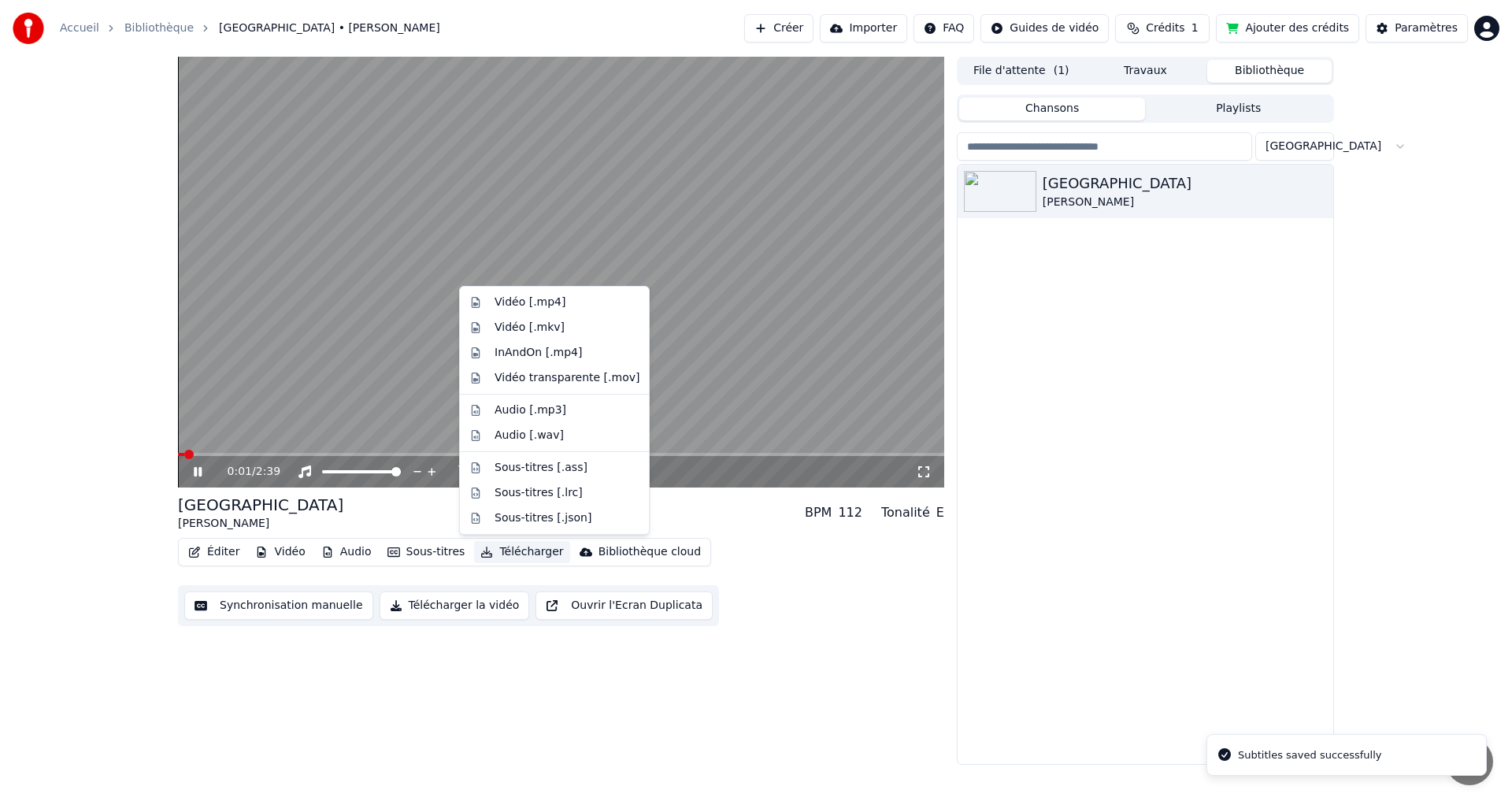
click at [505, 552] on button "Télécharger" at bounding box center [521, 552] width 95 height 22
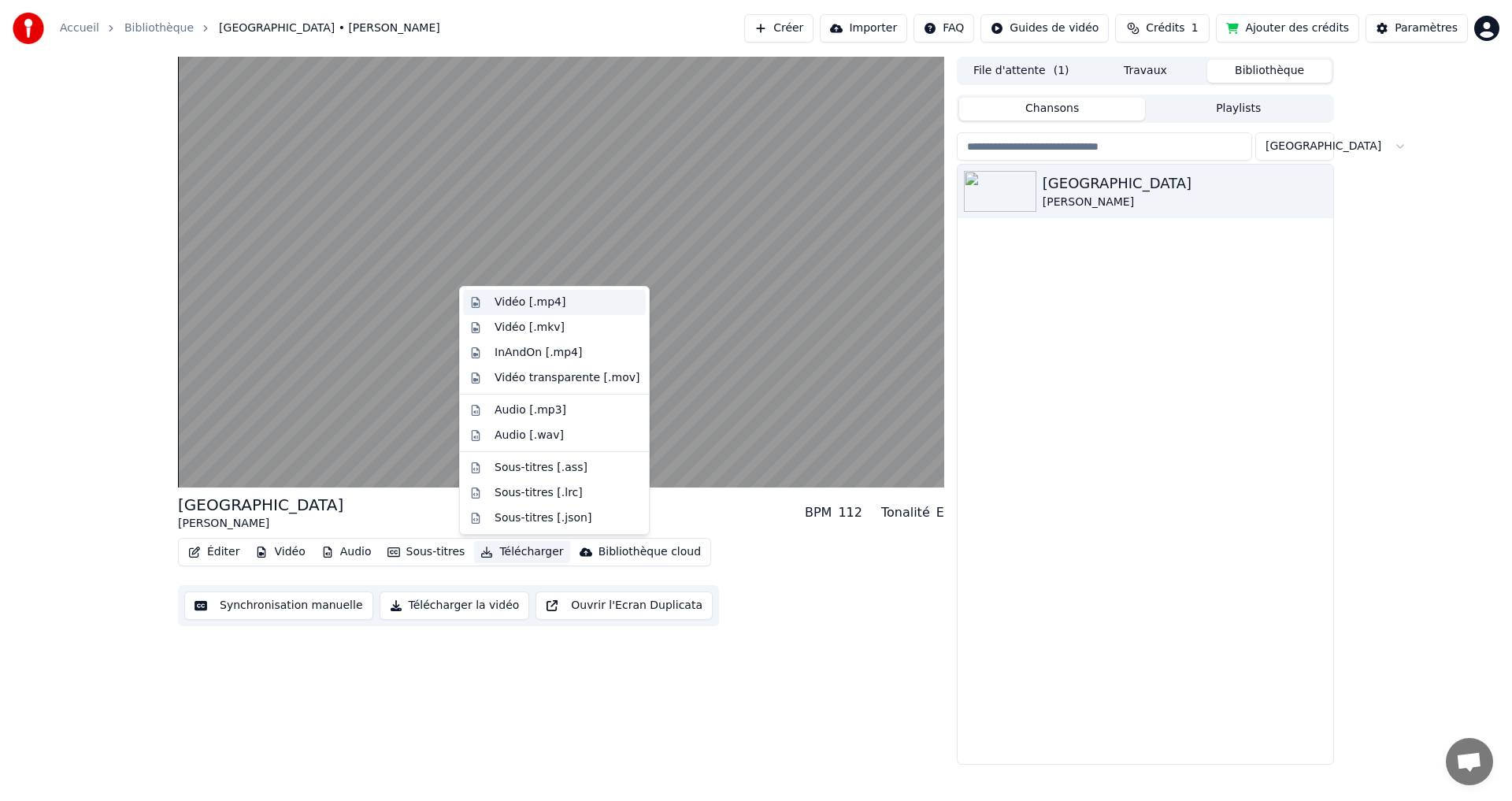
click at [512, 301] on div "Vidéo [.mp4]" at bounding box center [530, 301] width 71 height 15
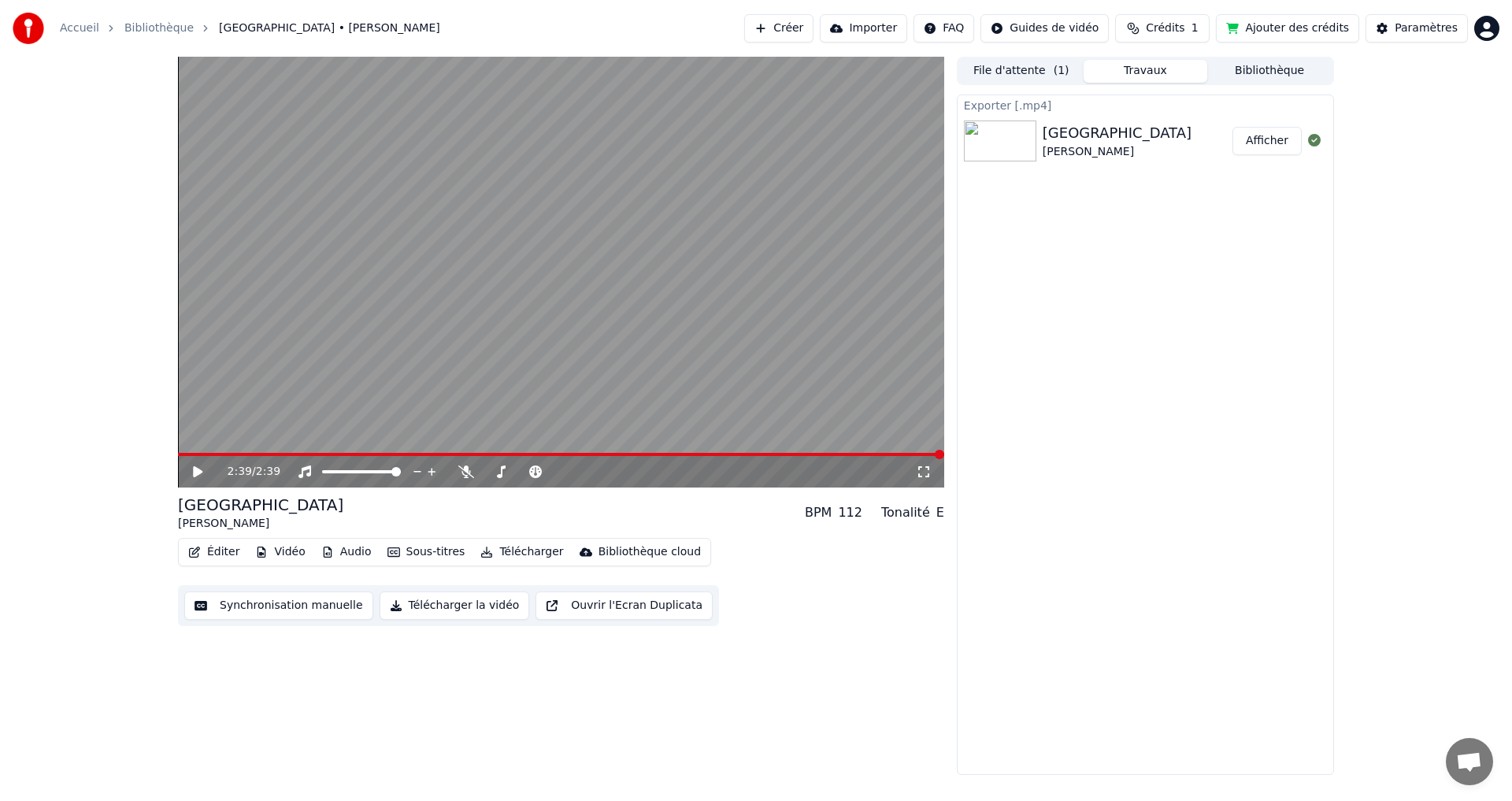
click at [1268, 140] on button "Afficher" at bounding box center [1267, 141] width 69 height 28
